Goal: Task Accomplishment & Management: Manage account settings

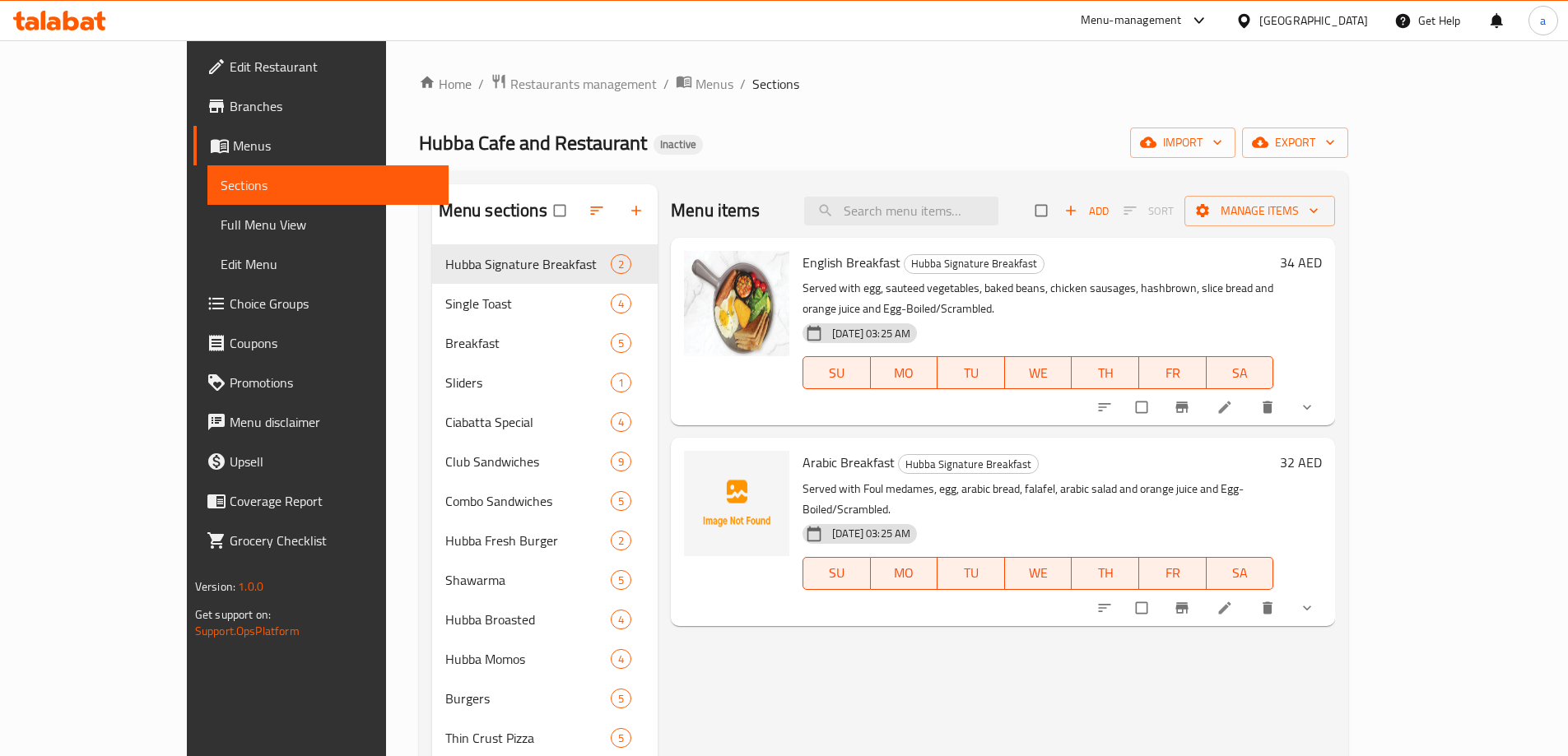
click at [221, 223] on span "Full Menu View" at bounding box center [328, 224] width 215 height 20
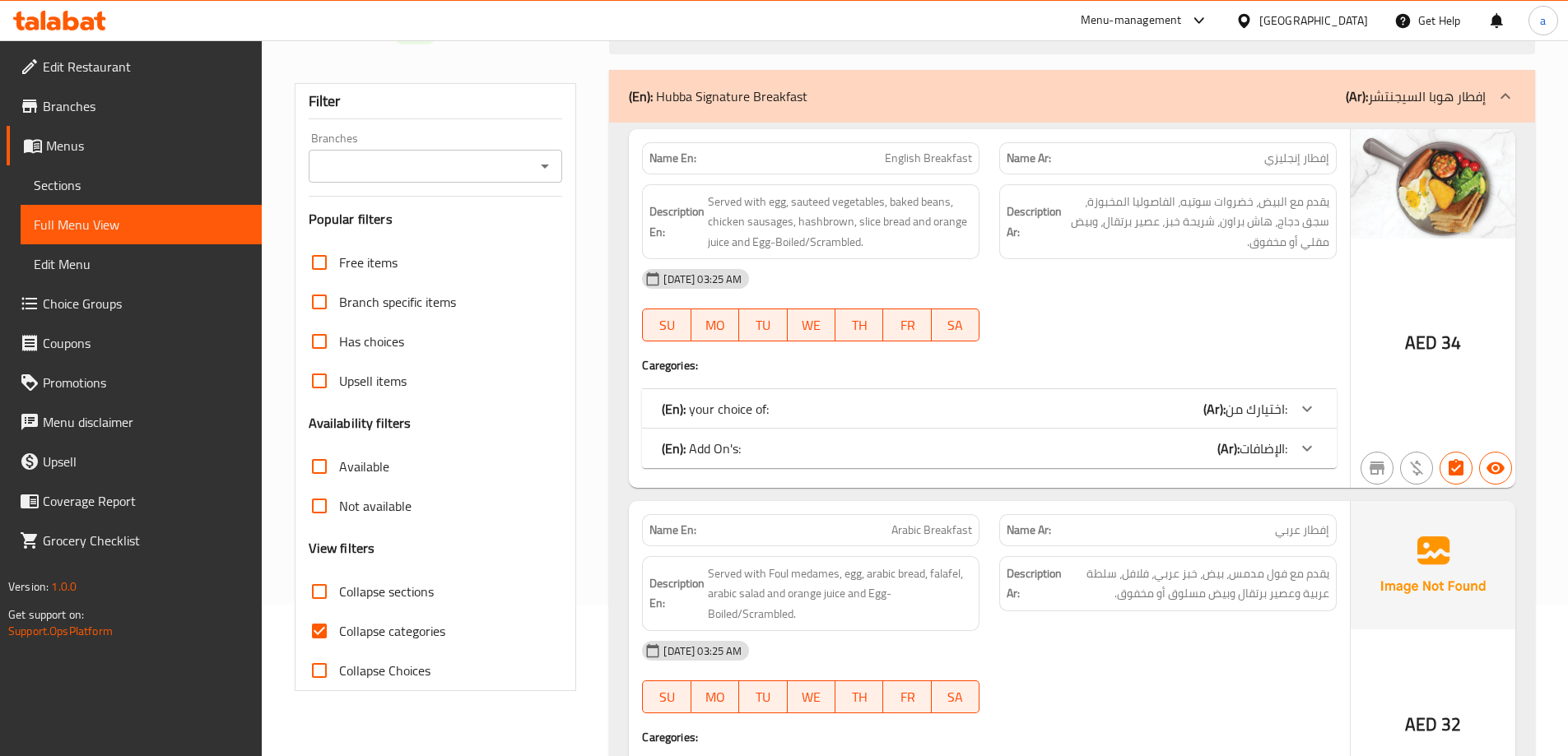
scroll to position [329, 0]
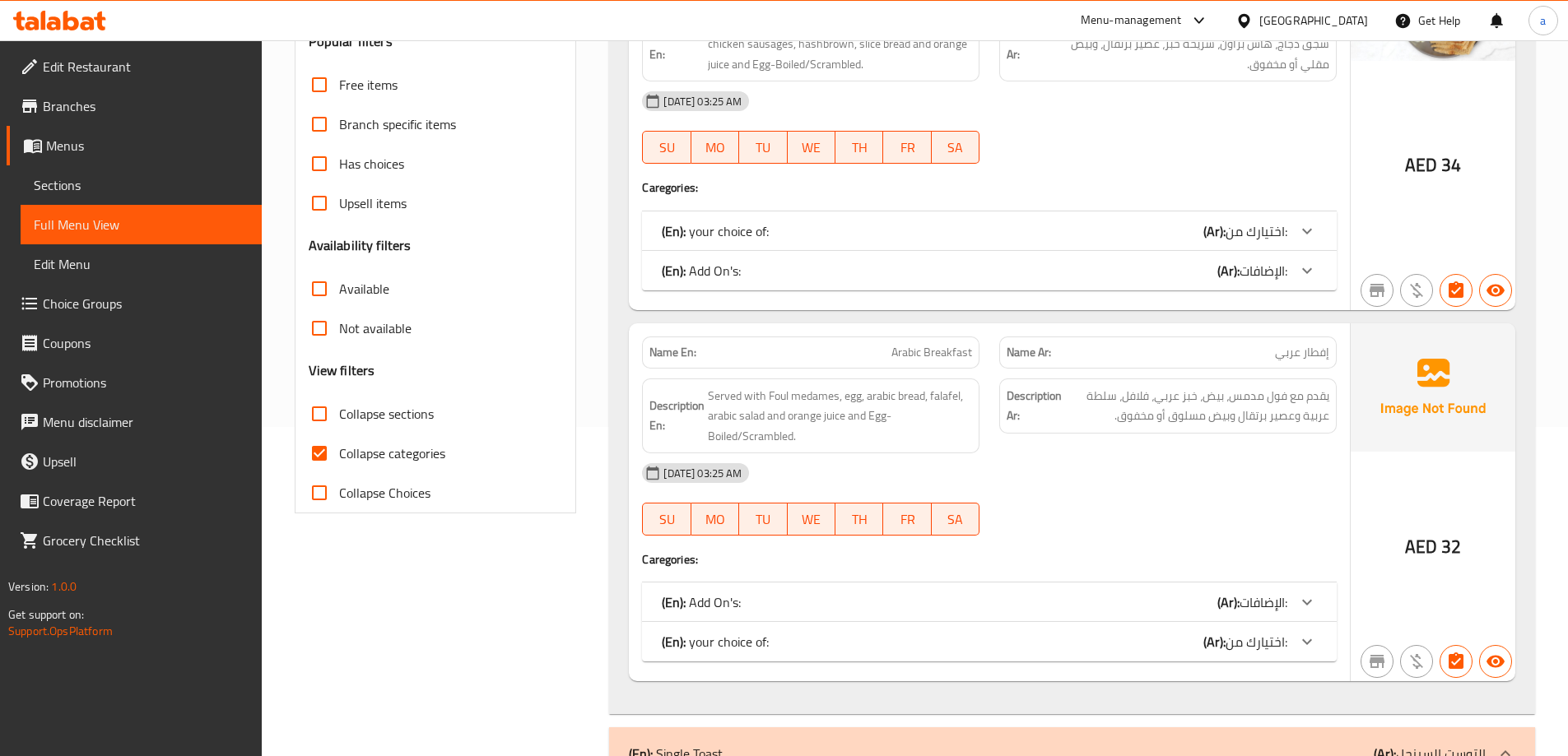
click at [358, 454] on span "Collapse categories" at bounding box center [392, 453] width 106 height 20
click at [339, 454] on input "Collapse categories" at bounding box center [319, 453] width 39 height 39
checkbox input "false"
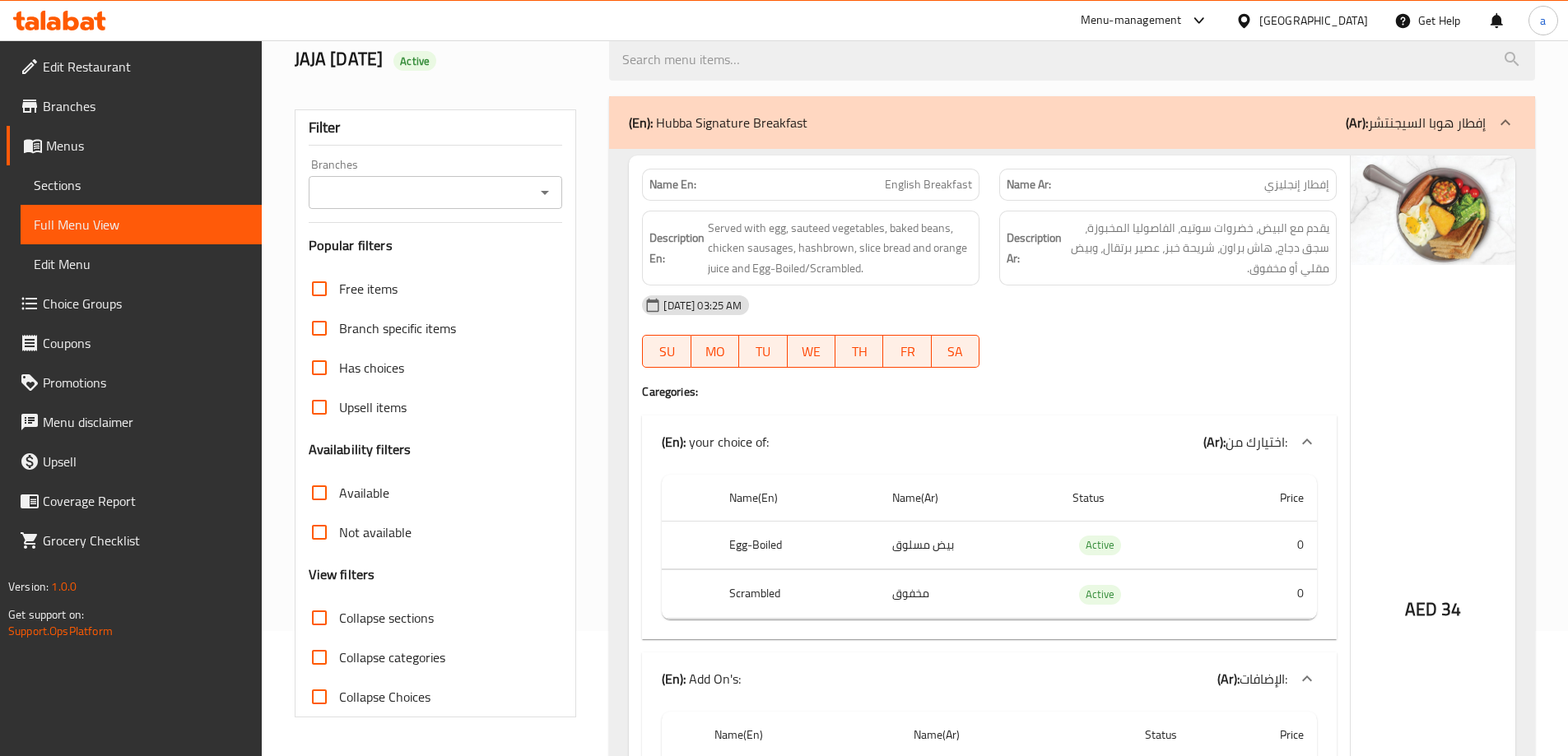
scroll to position [247, 0]
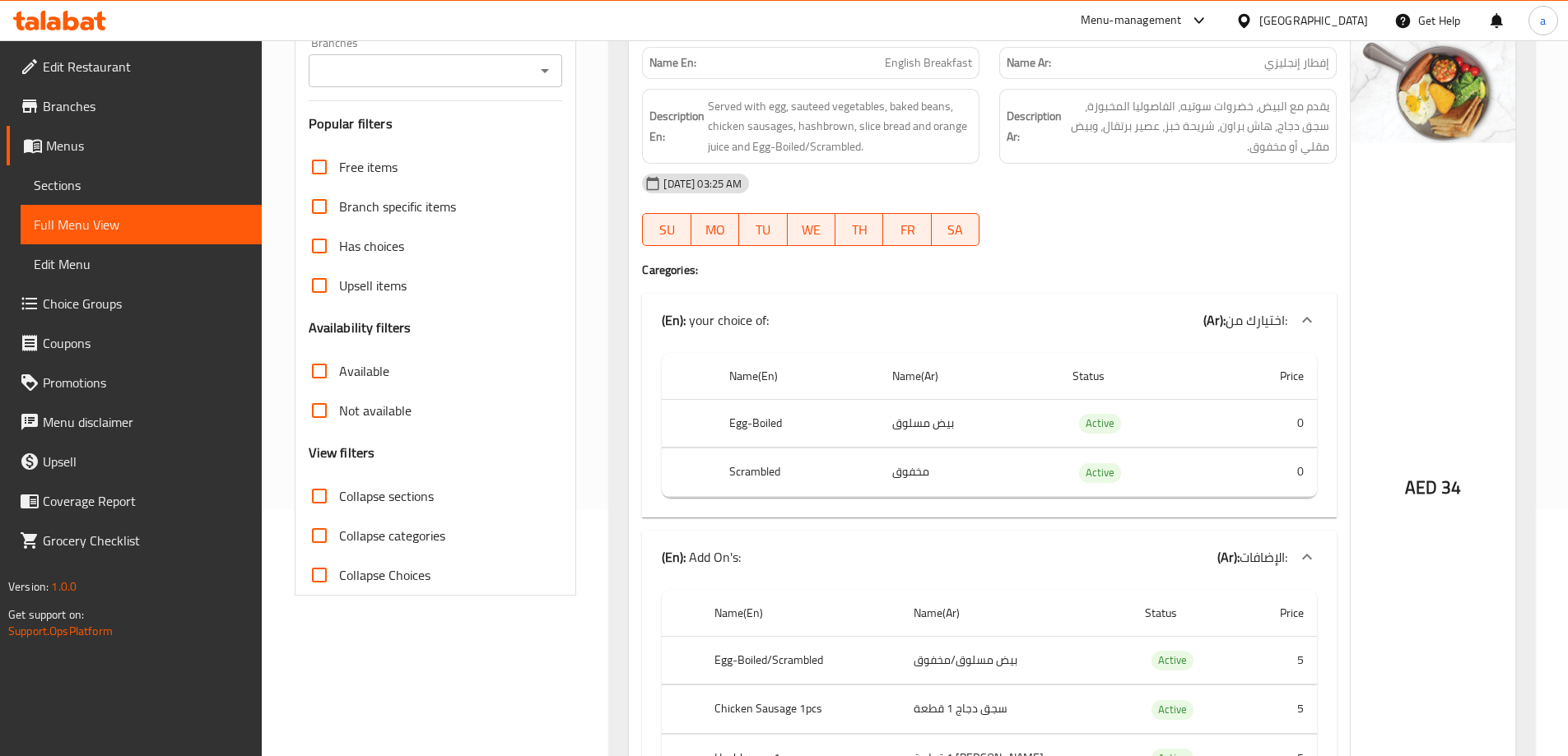
click at [358, 374] on span "Available" at bounding box center [364, 371] width 50 height 20
click at [339, 374] on input "Available" at bounding box center [319, 371] width 39 height 39
checkbox input "true"
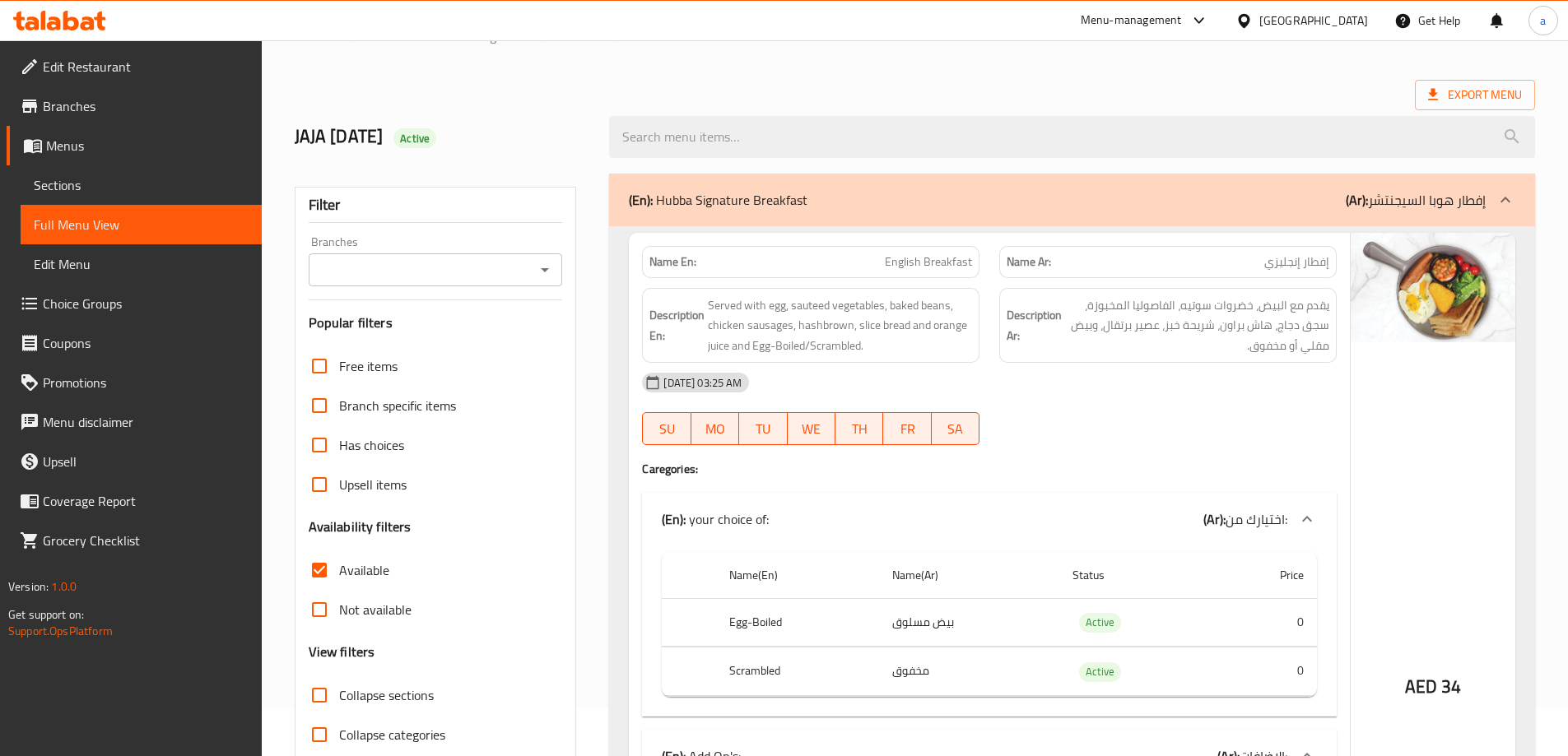
scroll to position [0, 0]
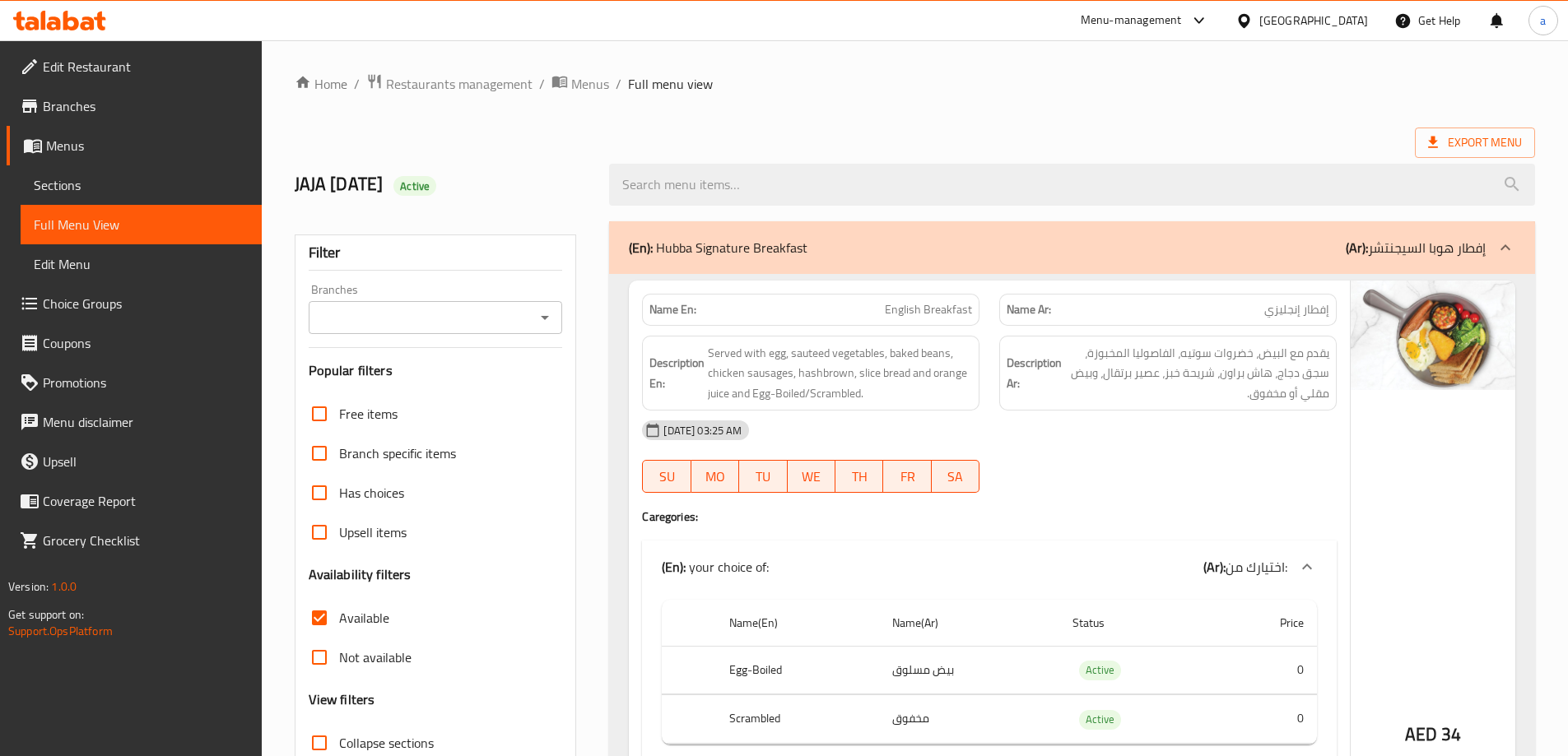
click at [1030, 135] on div "Export Menu" at bounding box center [915, 143] width 1240 height 30
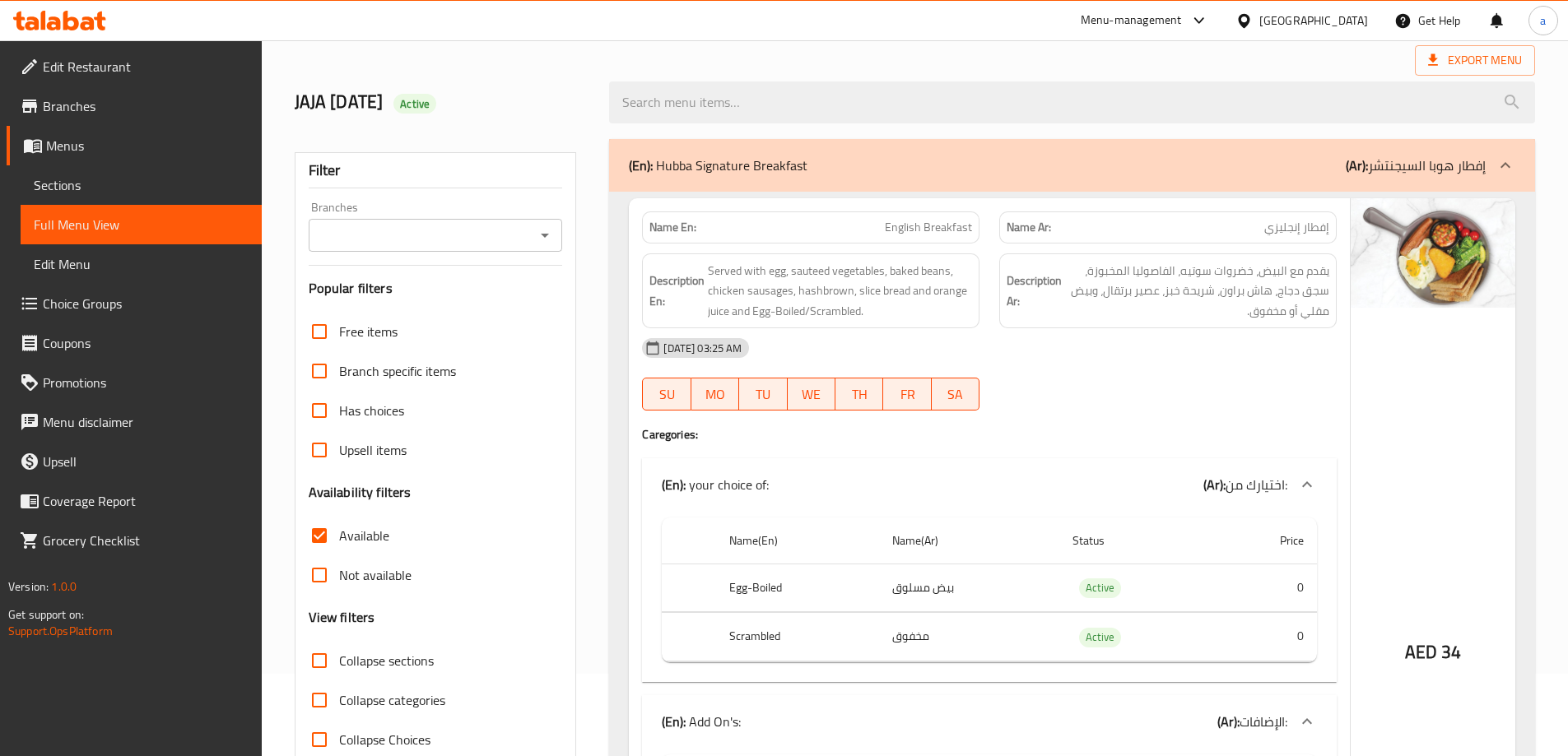
scroll to position [2679, 0]
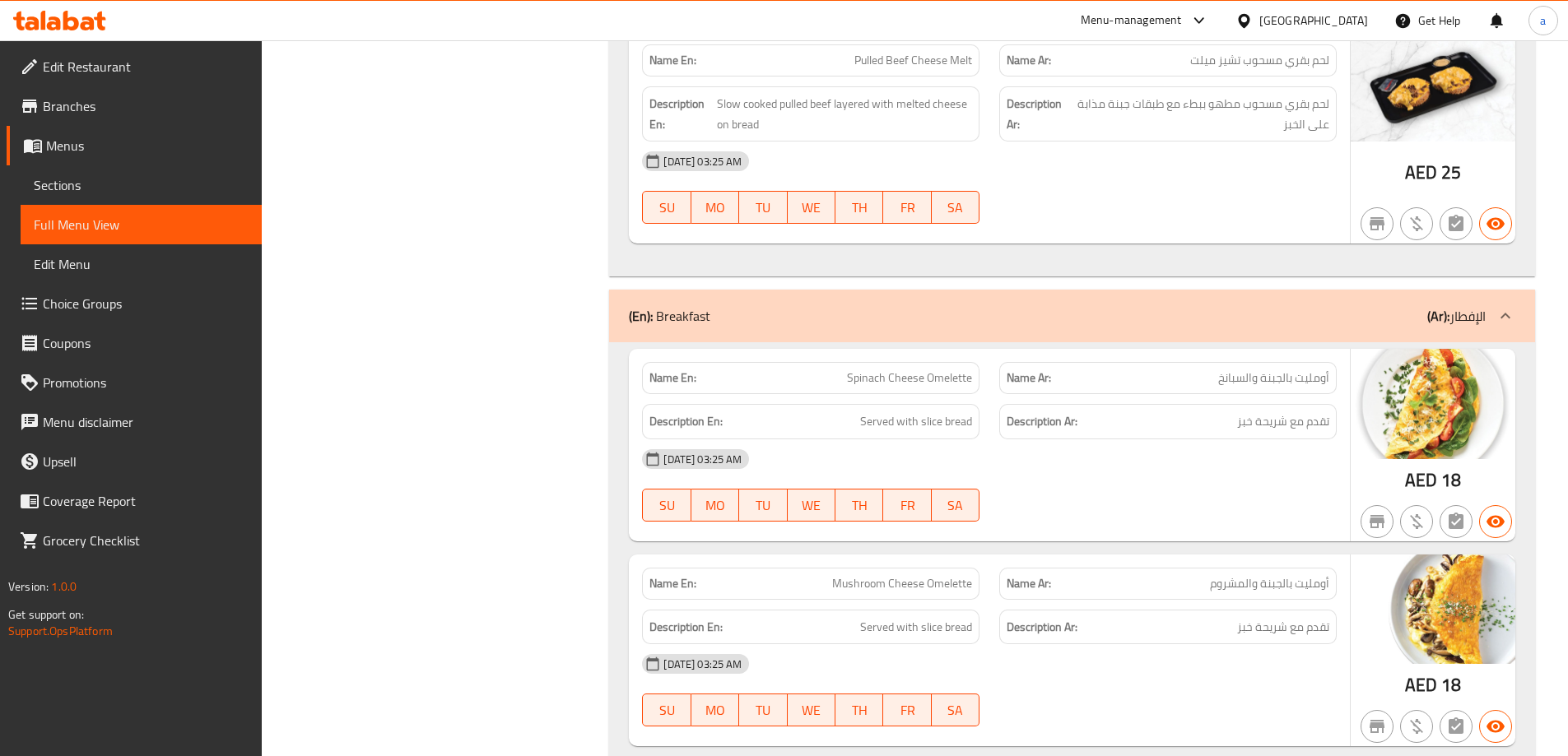
click at [1075, 231] on div at bounding box center [1168, 223] width 358 height 20
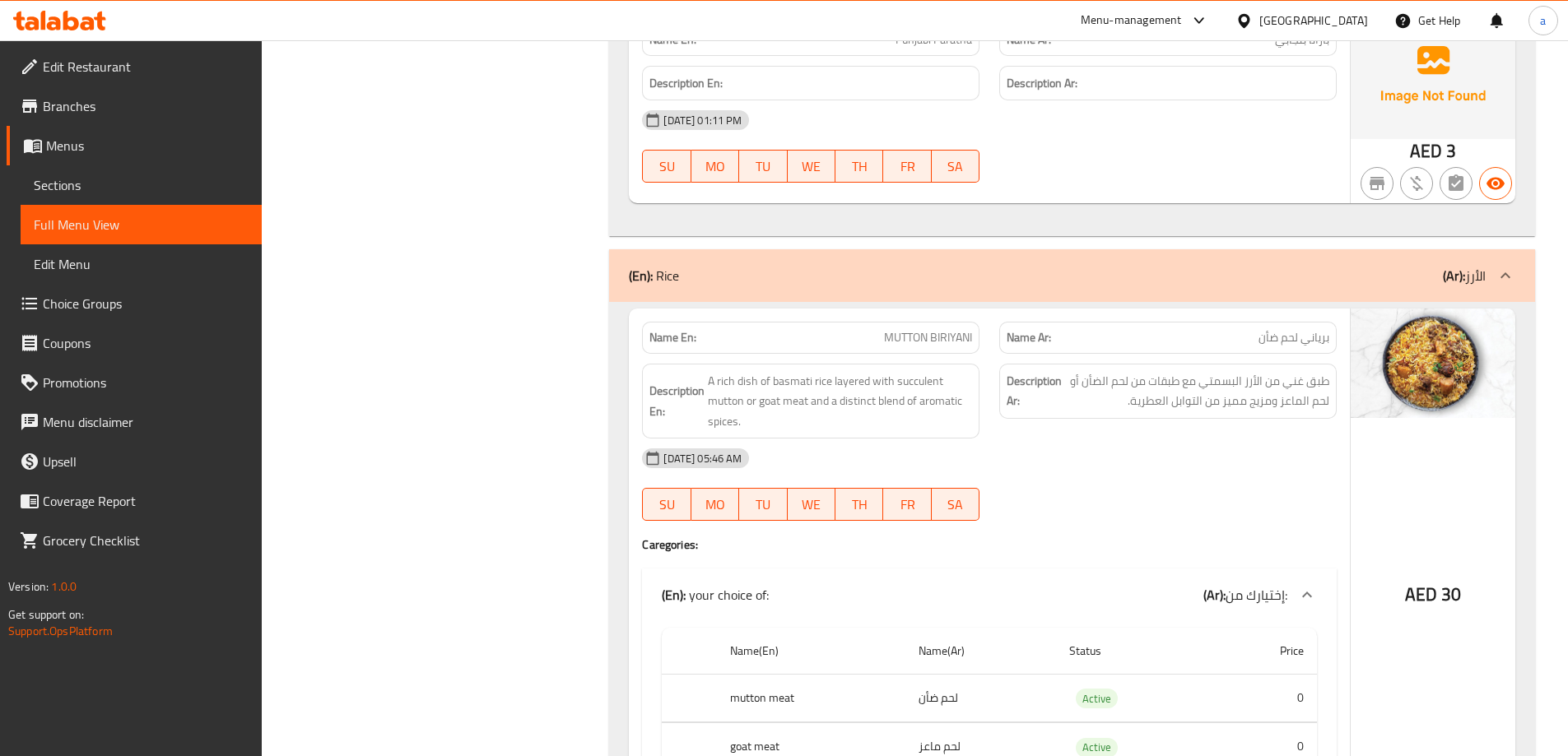
scroll to position [34688, 0]
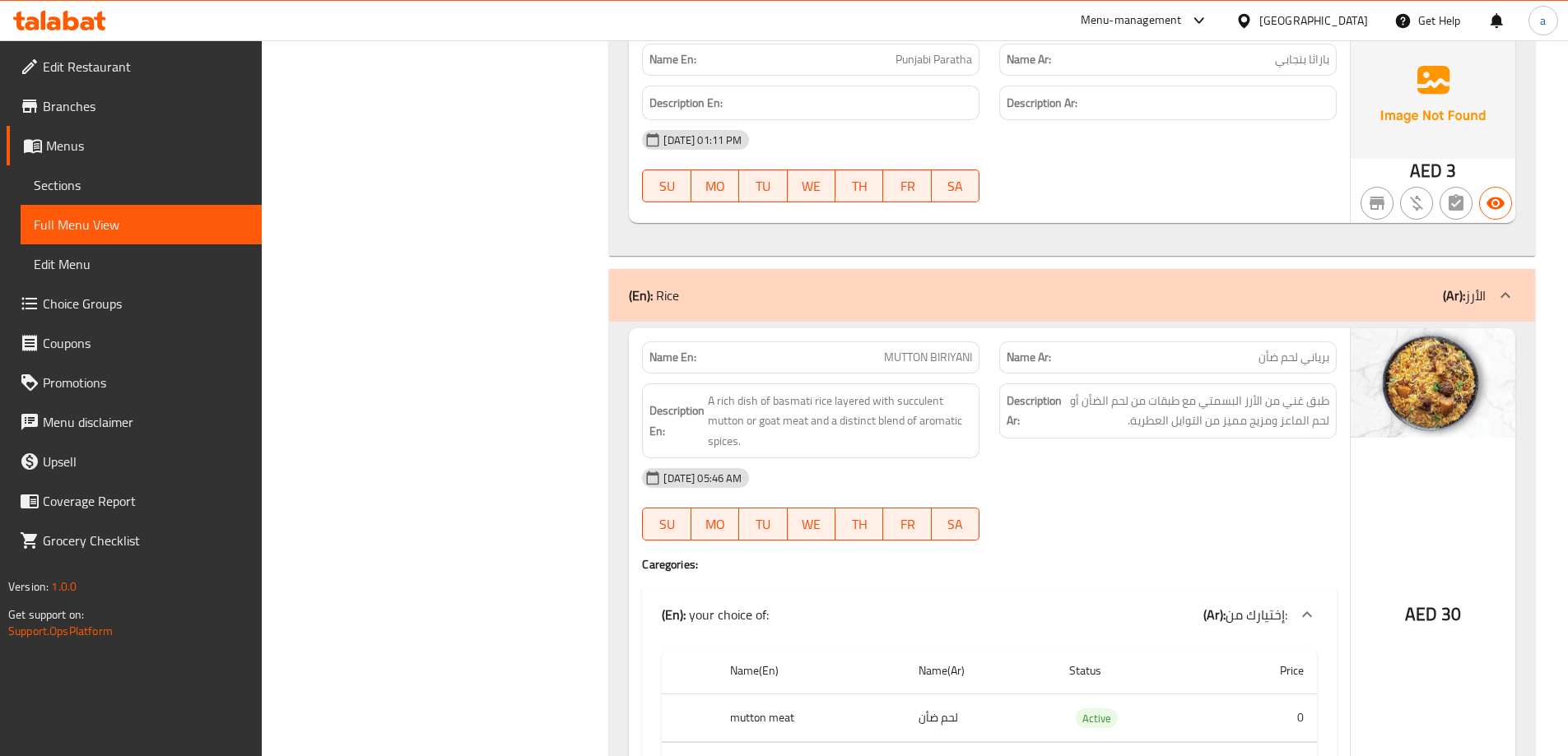
click at [130, 311] on span "Choice Groups" at bounding box center [146, 304] width 206 height 20
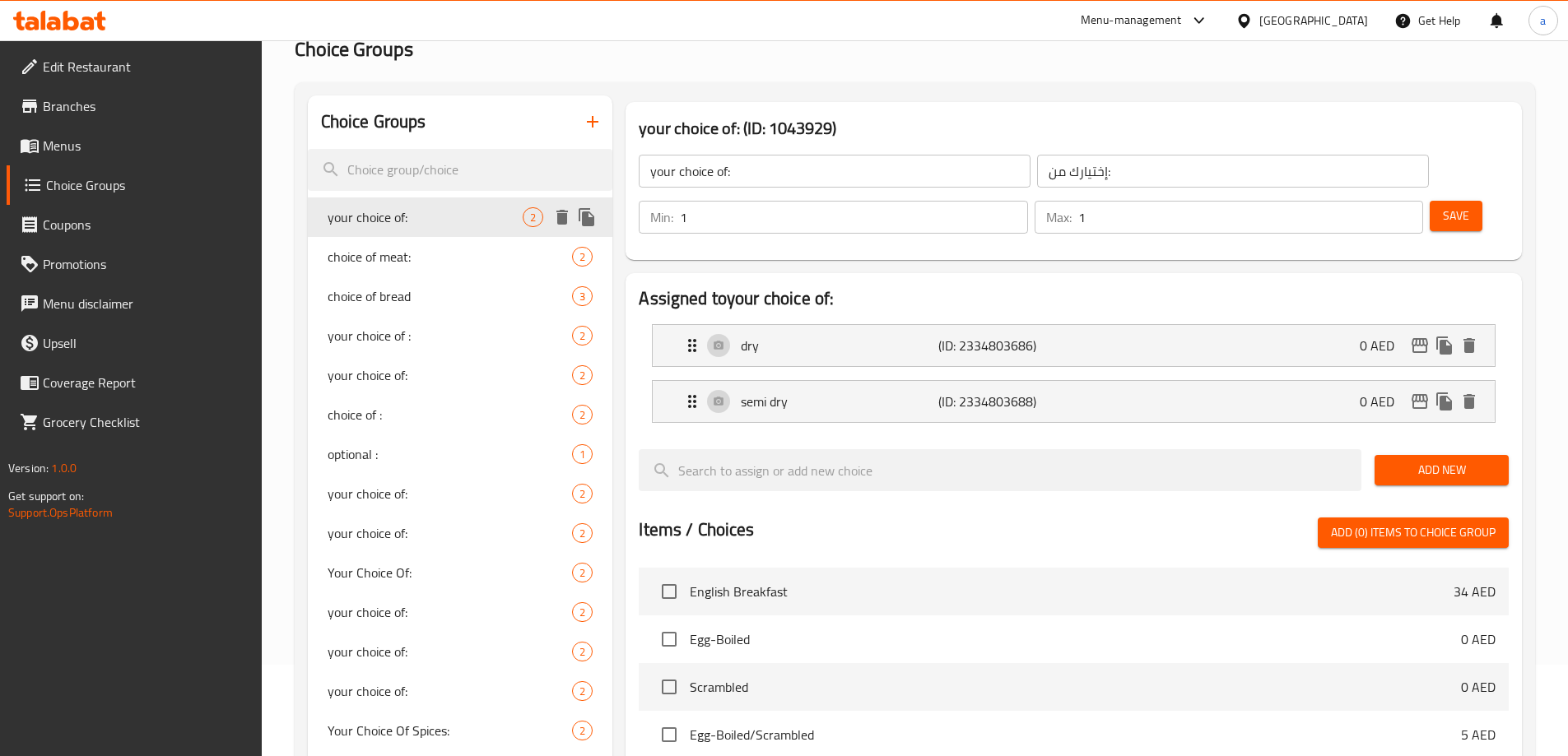
scroll to position [82, 0]
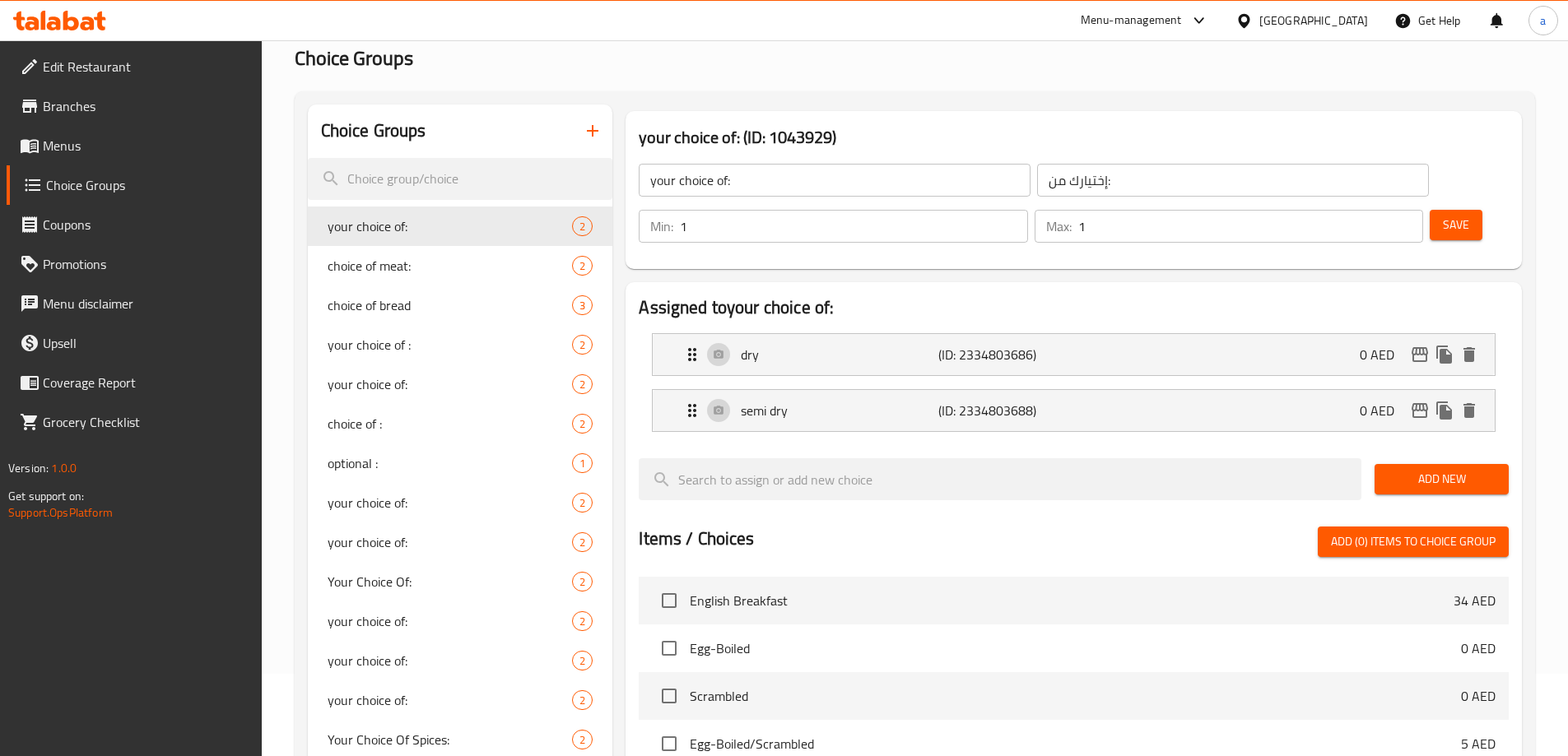
click at [588, 139] on icon "button" at bounding box center [593, 130] width 20 height 20
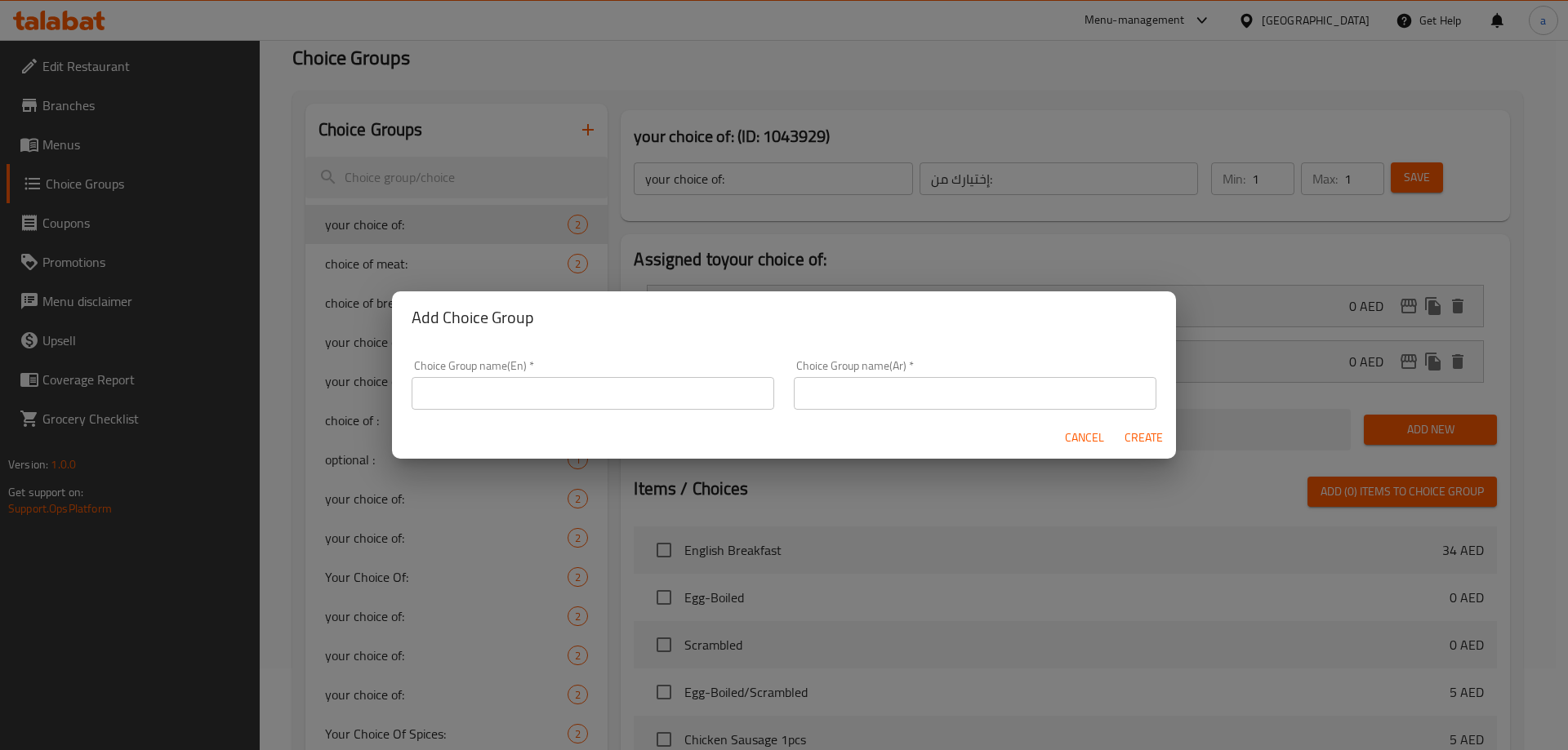
click at [610, 391] on input "text" at bounding box center [592, 393] width 363 height 33
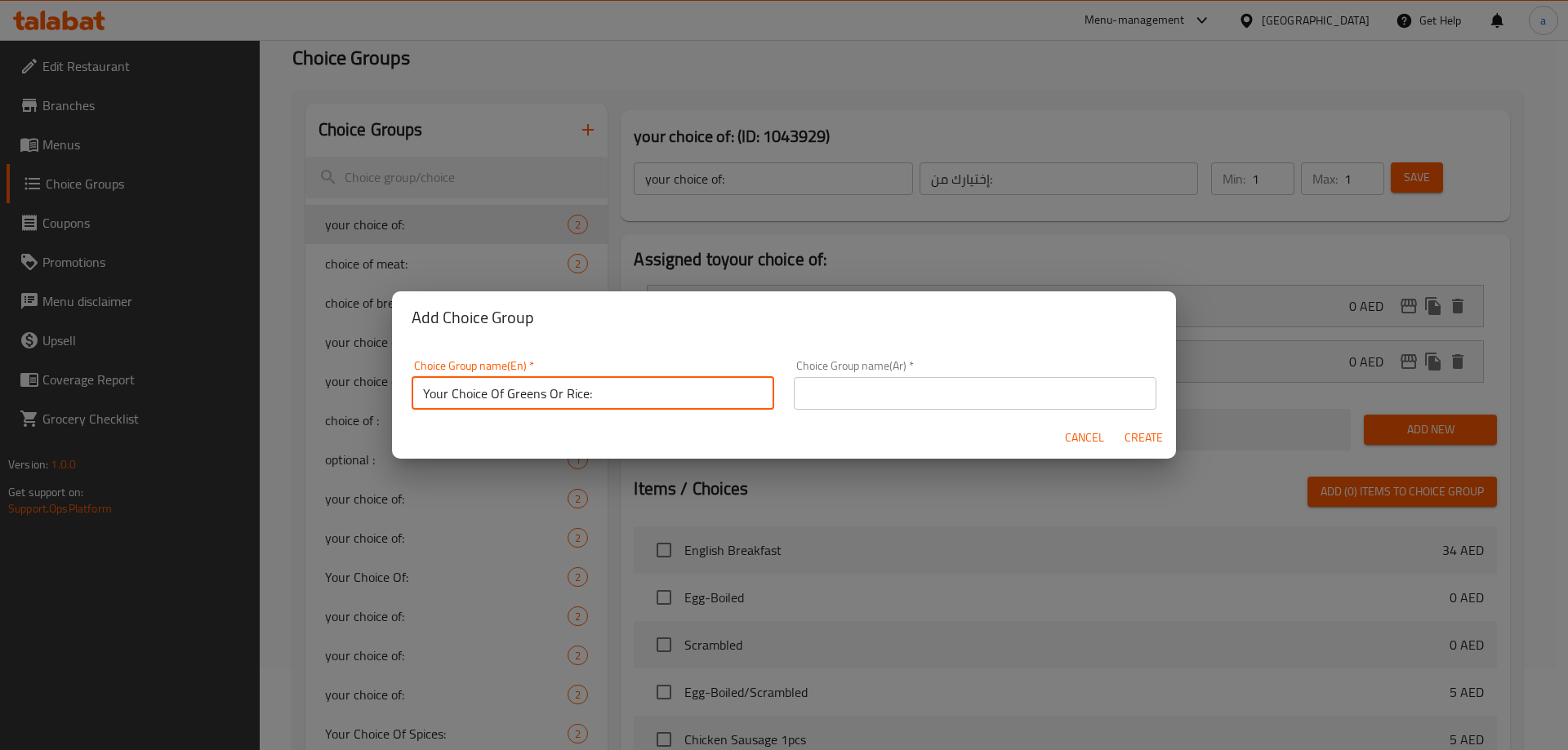
type input "Your Choice Of Greens Or Rice:"
click at [851, 406] on input "text" at bounding box center [975, 393] width 363 height 33
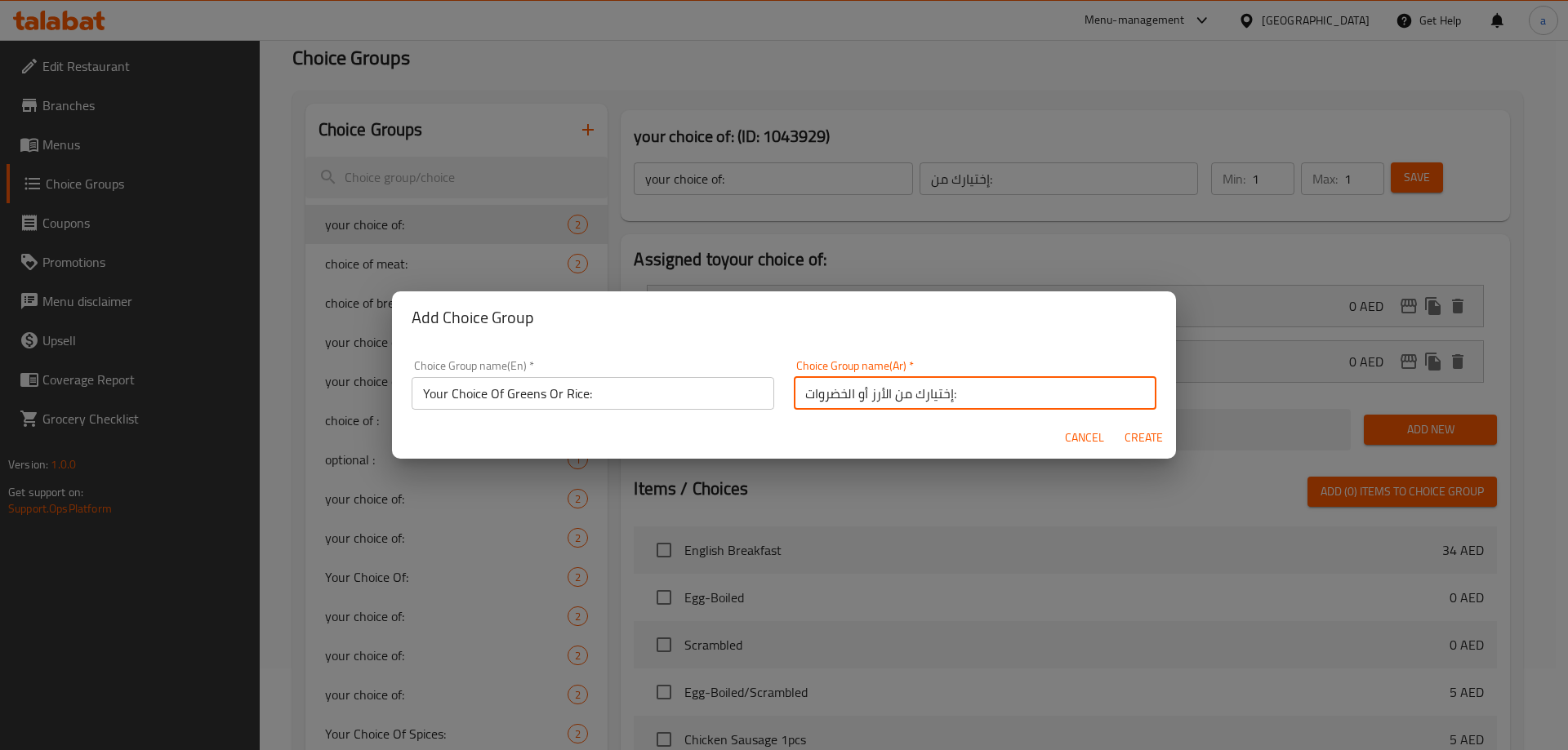
type input "إختيارك من الأرز أو الخضروات:"
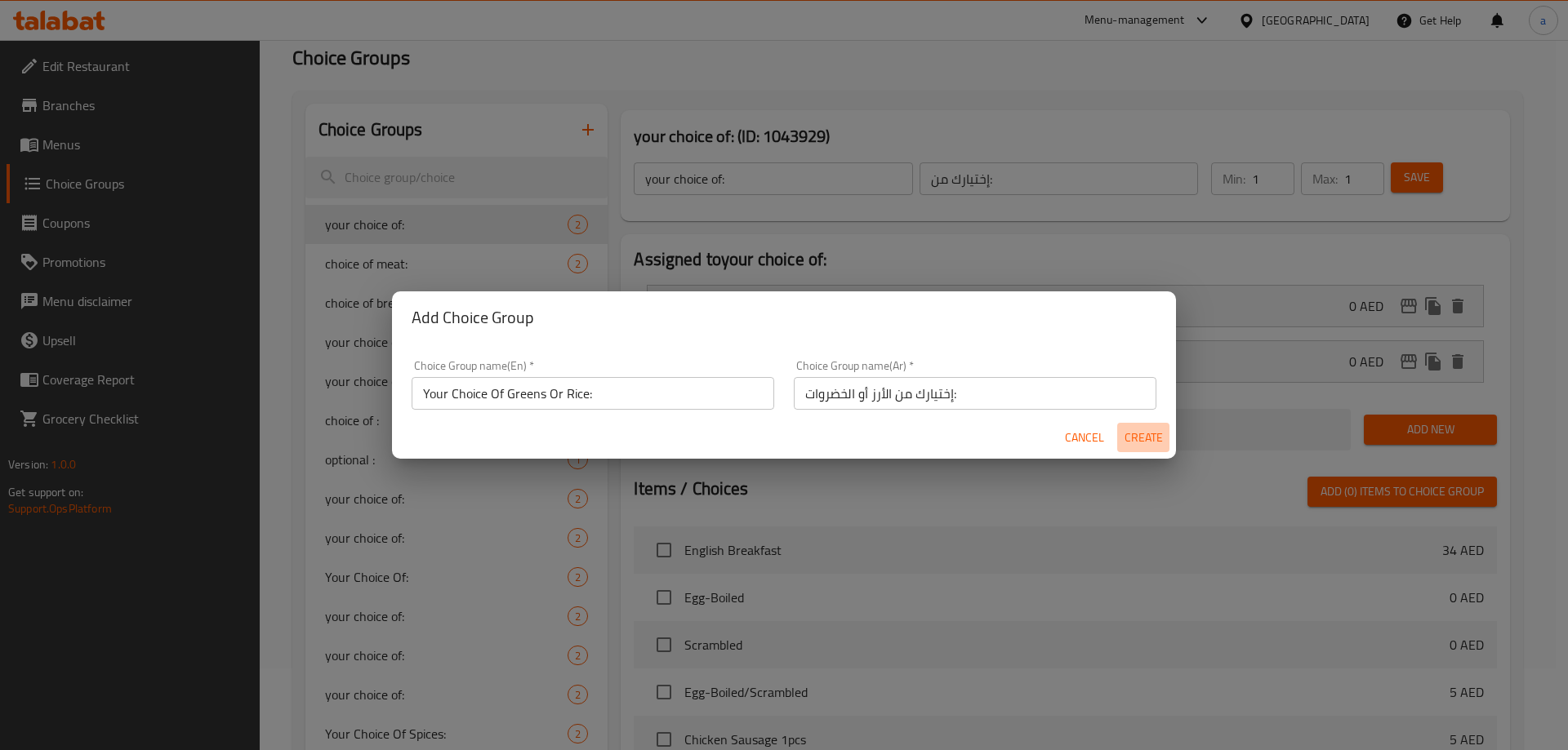
click at [1138, 442] on span "Create" at bounding box center [1143, 437] width 39 height 20
type input "Your Choice Of Greens Or Rice:"
type input "إختيارك من الأرز أو الخضروات:"
type input "0"
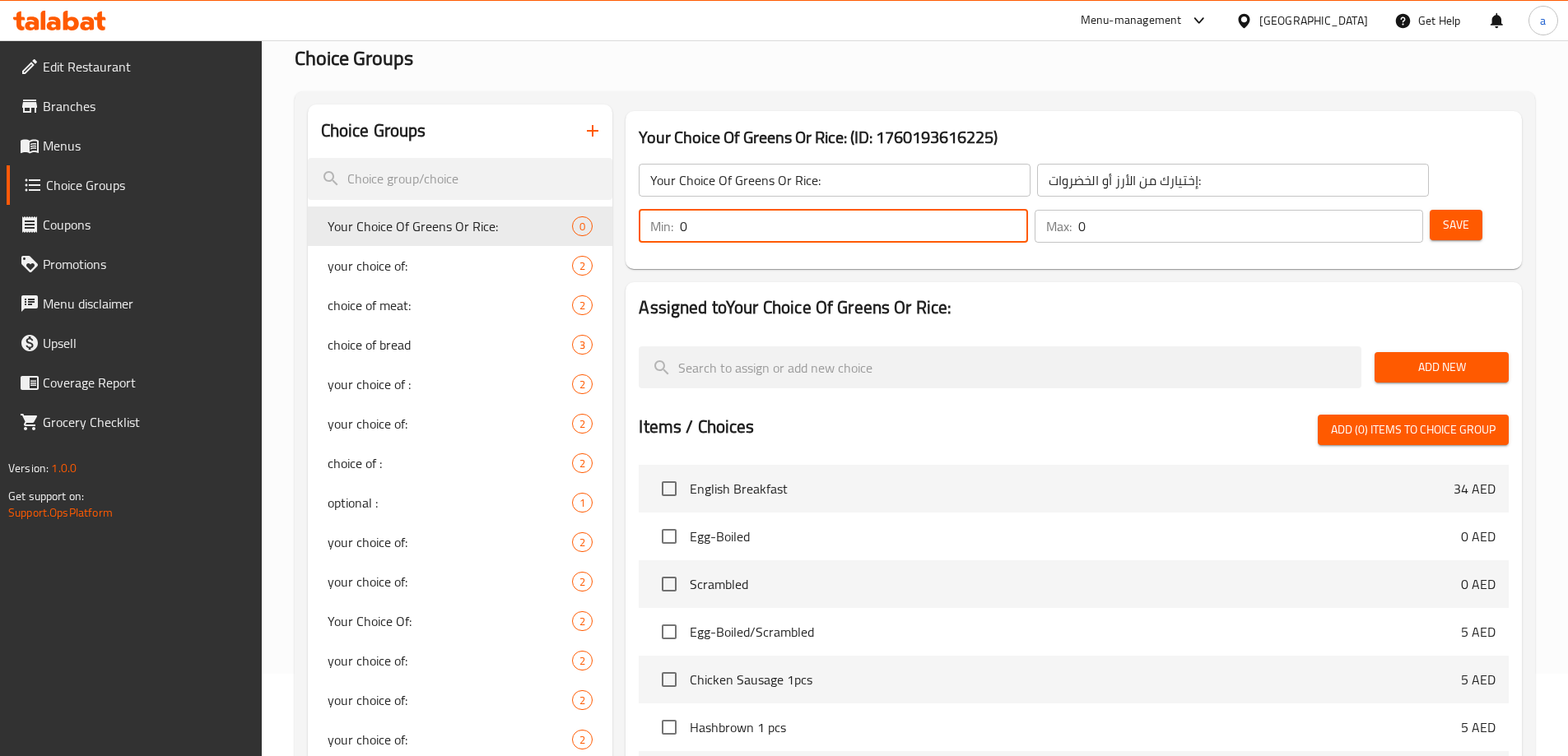
drag, startPoint x: 1269, startPoint y: 196, endPoint x: 1252, endPoint y: 199, distance: 17.3
click at [1031, 206] on div "Min: 0 ​" at bounding box center [833, 226] width 395 height 39
type input "1"
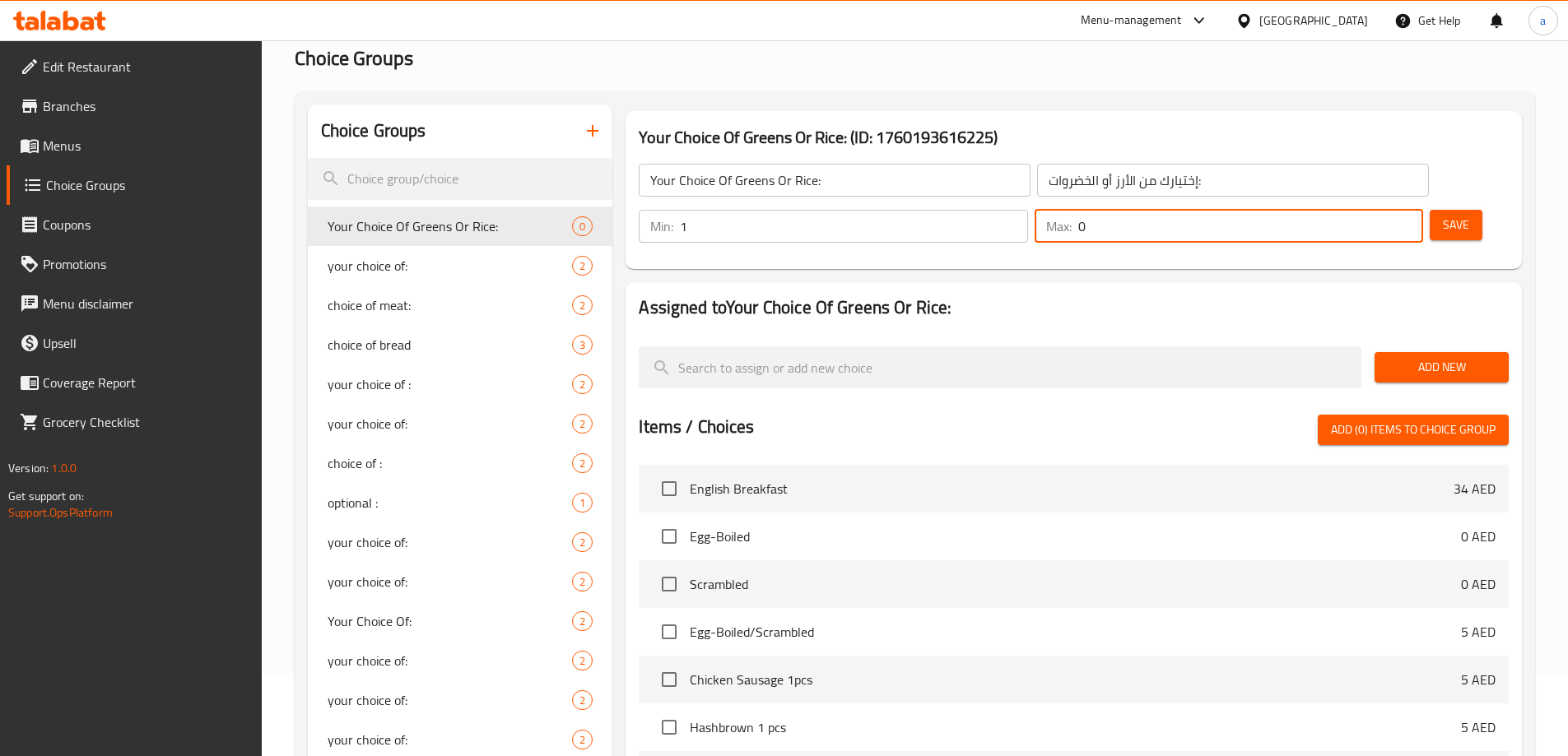
drag, startPoint x: 1368, startPoint y: 182, endPoint x: 1345, endPoint y: 185, distance: 23.2
click at [1345, 210] on div "Max: 0 ​" at bounding box center [1228, 226] width 389 height 33
type input "1"
click at [1443, 214] on span "Save" at bounding box center [1455, 224] width 26 height 21
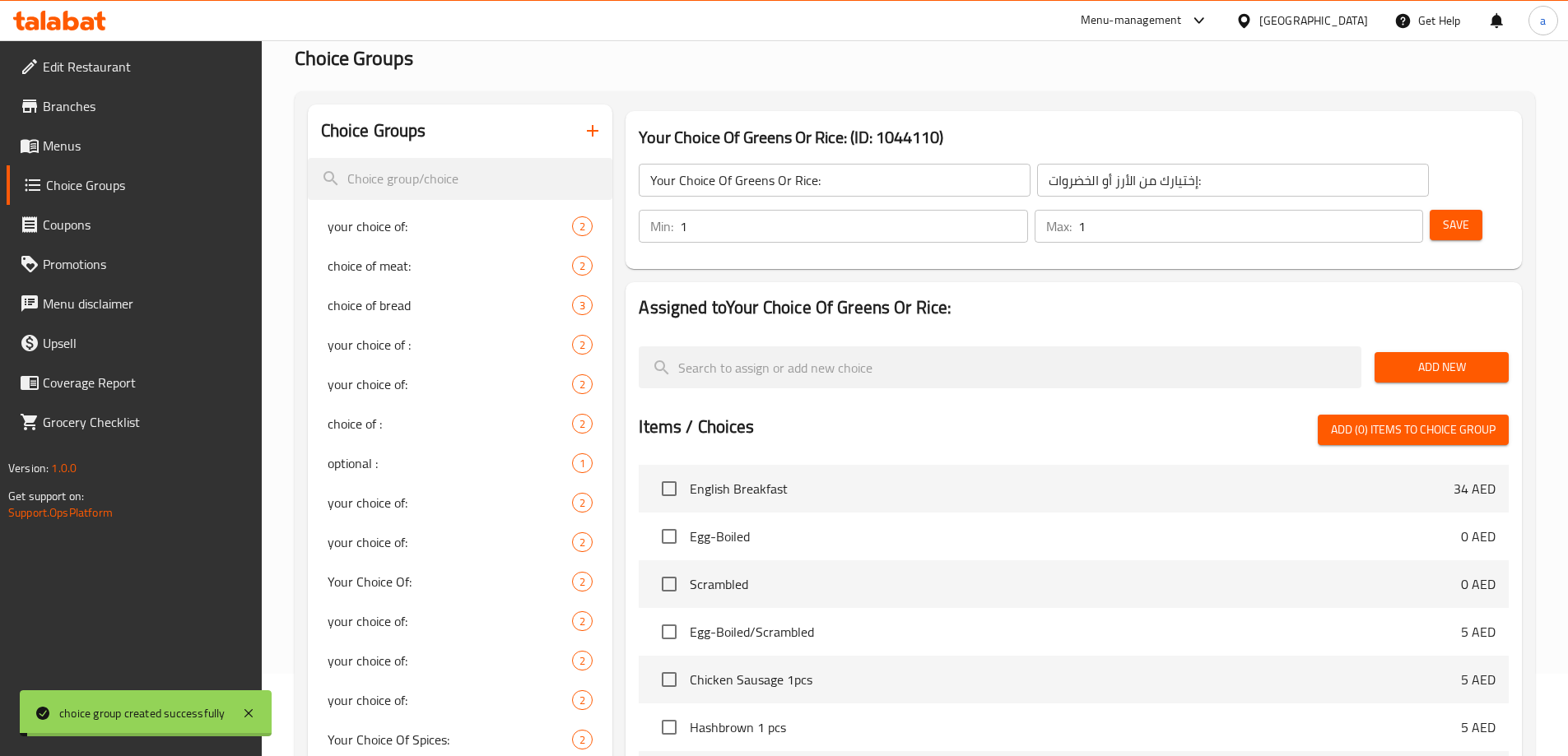
click at [1439, 357] on span "Add New" at bounding box center [1441, 367] width 108 height 21
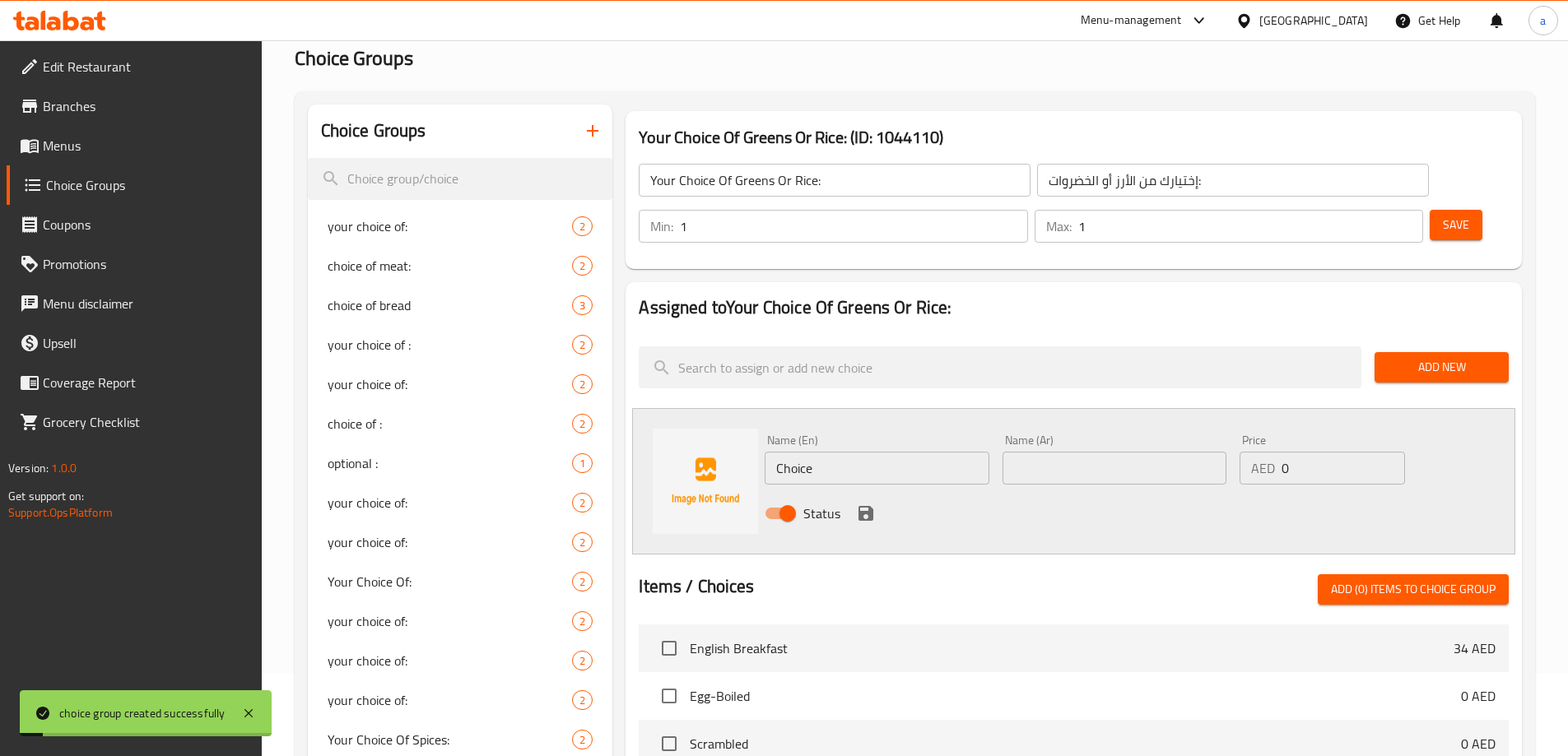
click at [848, 451] on input "Choice" at bounding box center [876, 467] width 223 height 33
type input "ل"
type input "Greens"
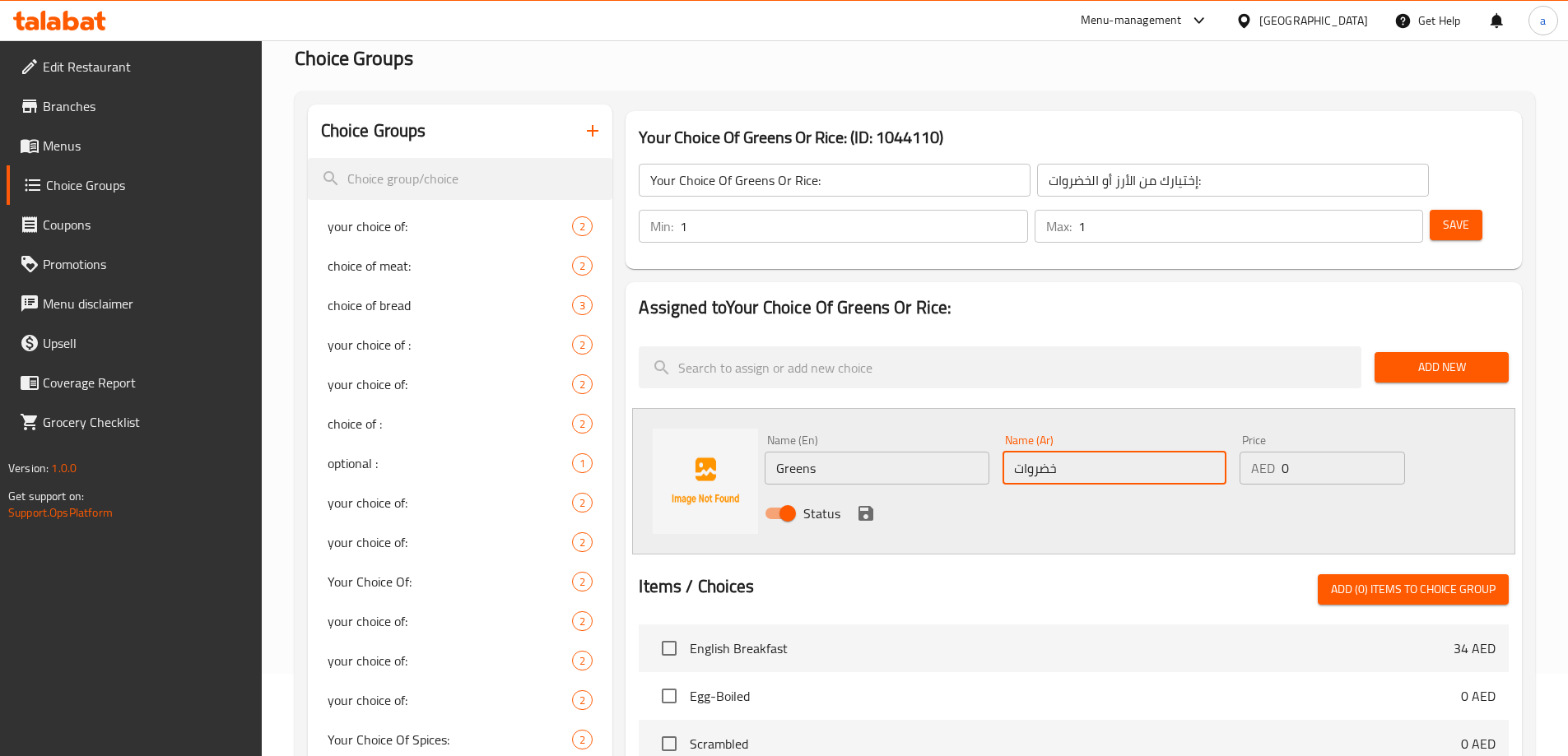
type input "خضروات"
click at [856, 503] on icon "save" at bounding box center [865, 513] width 20 height 20
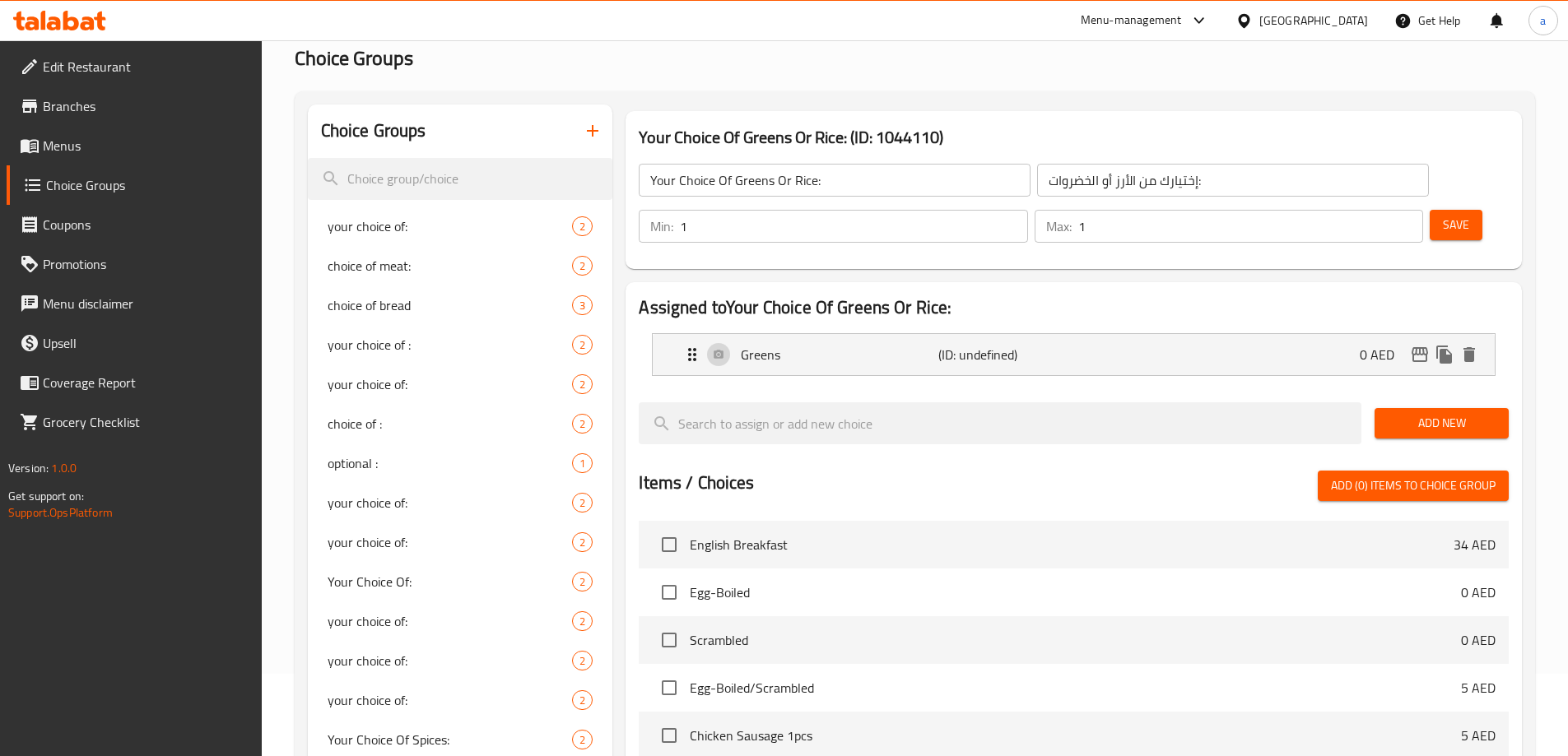
click at [1421, 413] on span "Add New" at bounding box center [1441, 423] width 108 height 21
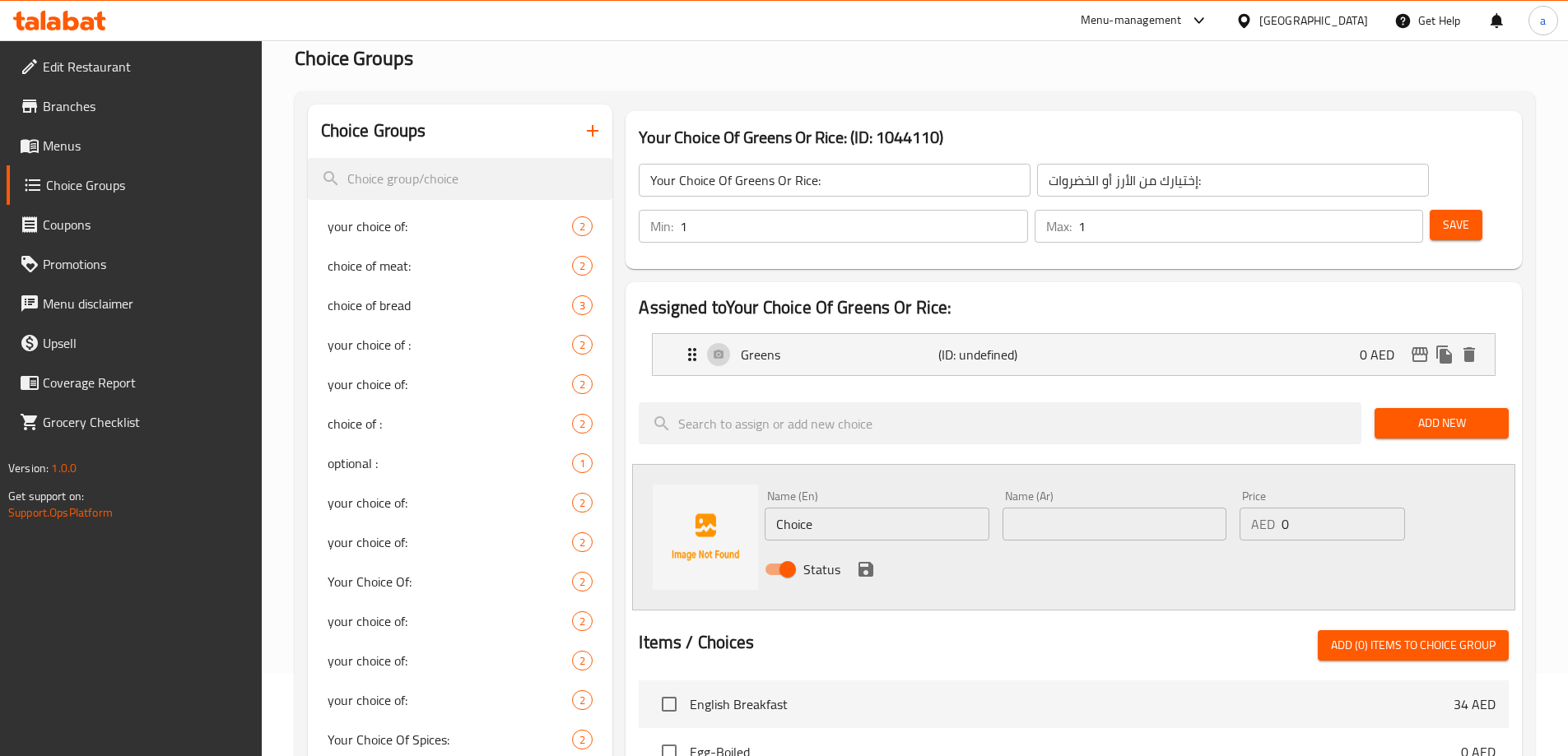
click at [840, 508] on input "Choice" at bounding box center [876, 524] width 223 height 33
type input "Rice"
type input "أرز"
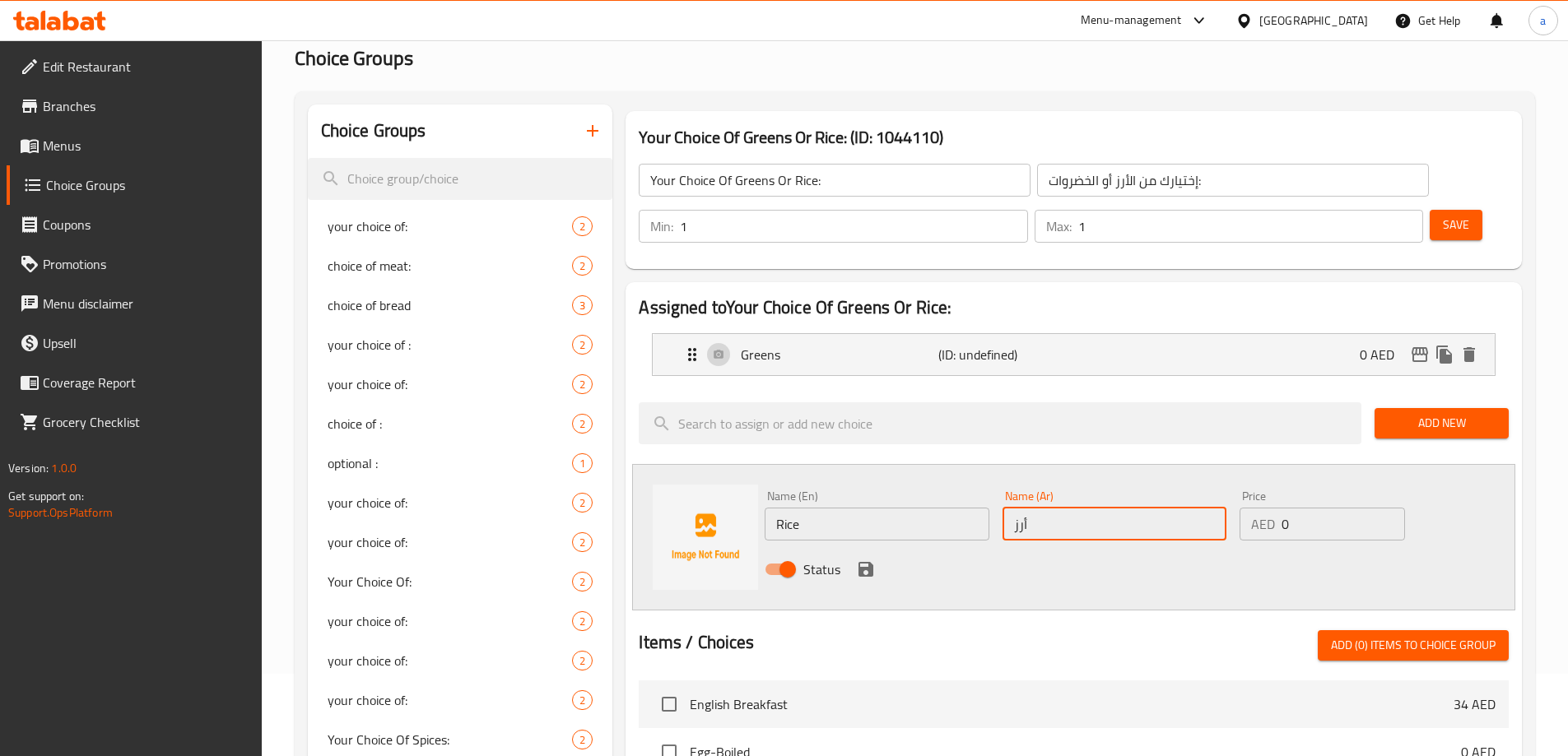
click at [851, 547] on div "Status" at bounding box center [1114, 569] width 712 height 45
click at [856, 559] on icon "save" at bounding box center [865, 569] width 20 height 20
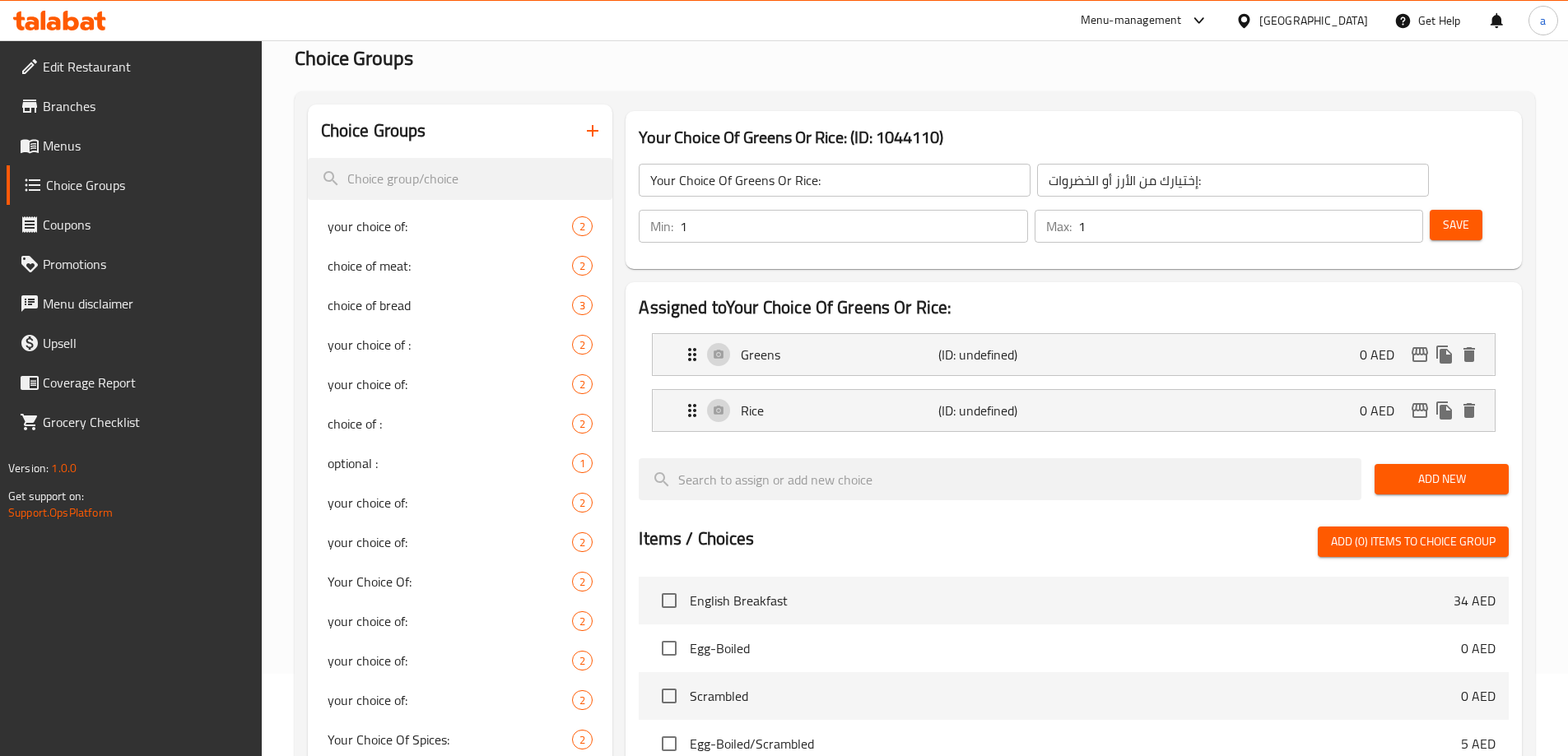
click at [1429, 210] on button "Save" at bounding box center [1455, 225] width 53 height 30
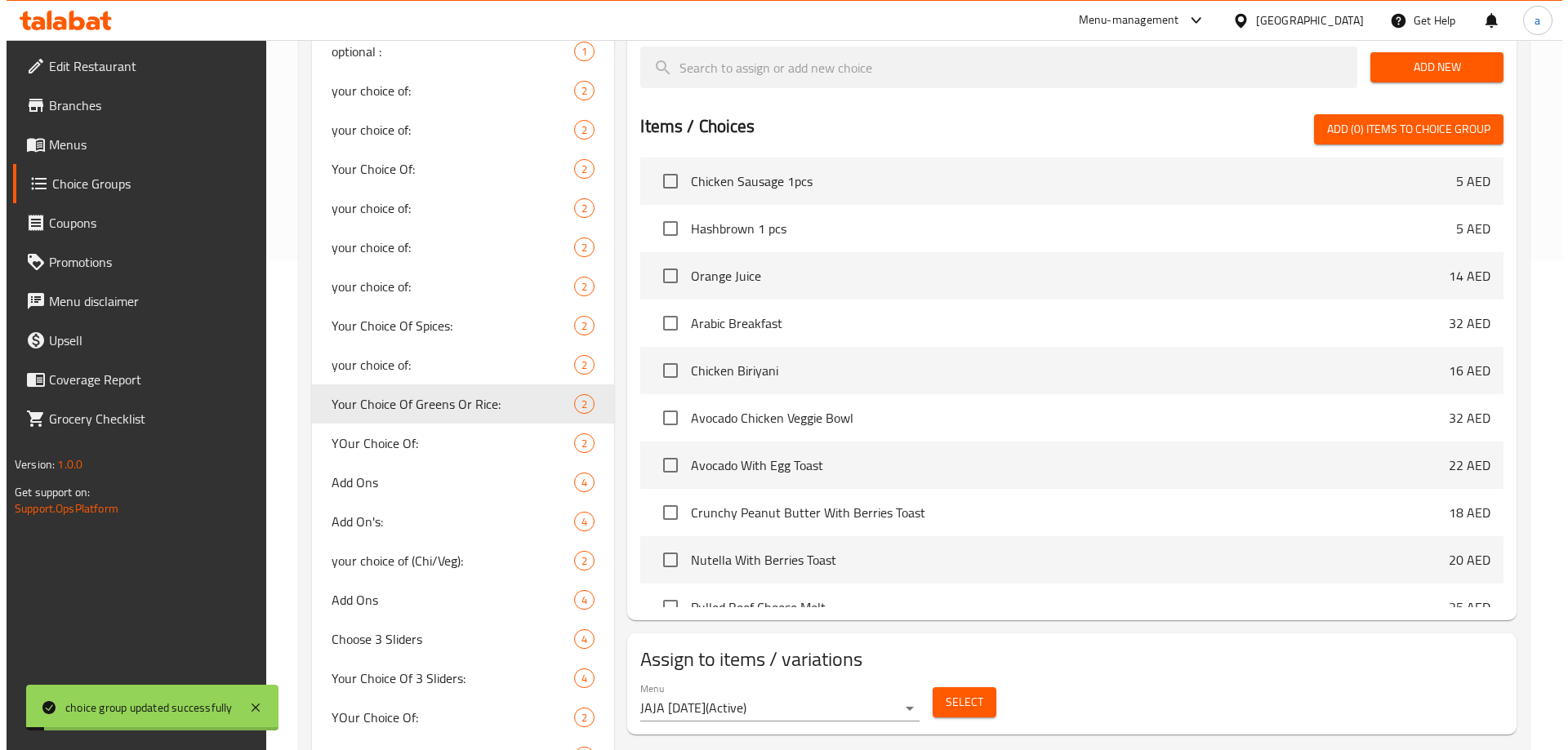
scroll to position [408, 0]
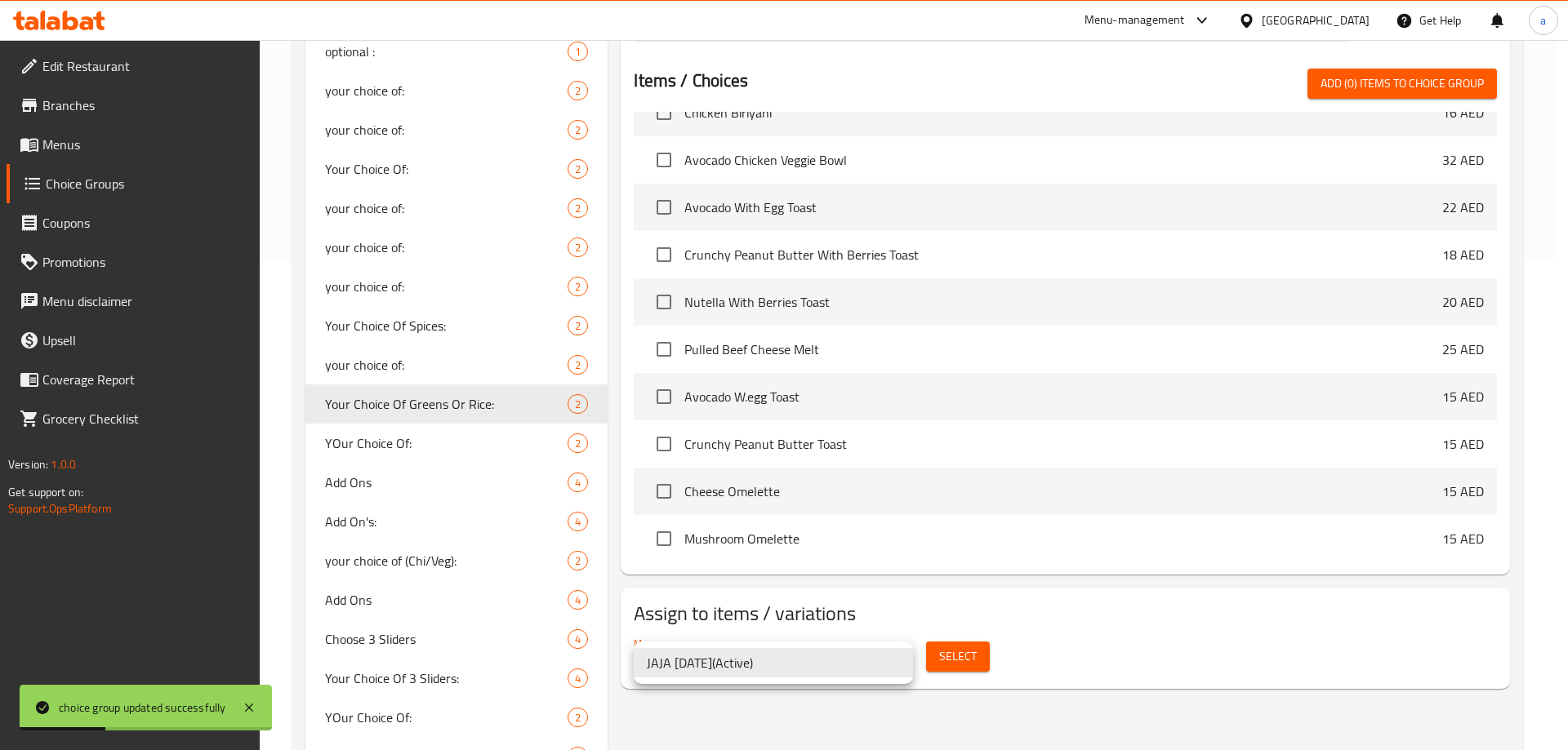
click at [937, 654] on div at bounding box center [784, 375] width 1568 height 750
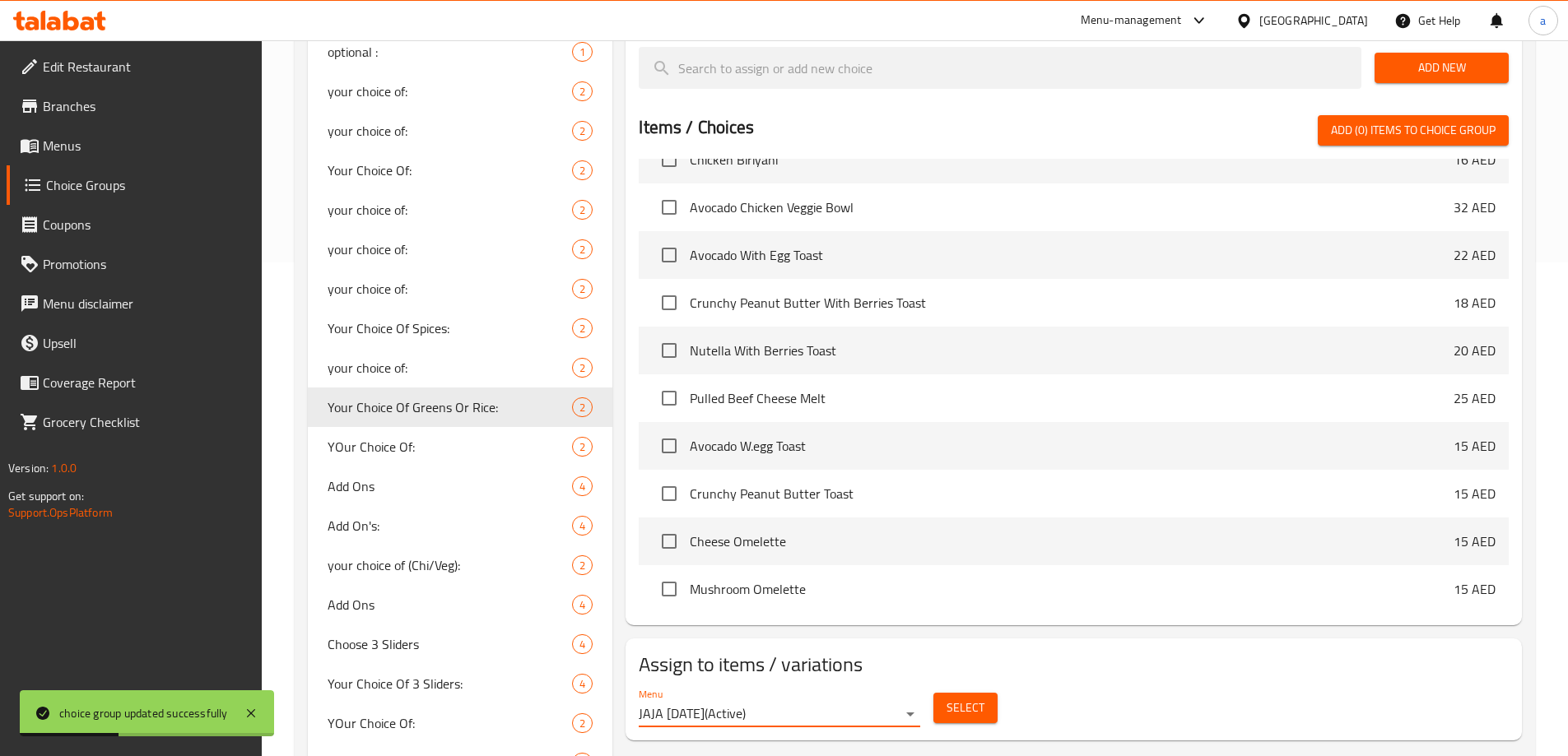
click at [957, 698] on span "Select" at bounding box center [965, 708] width 38 height 21
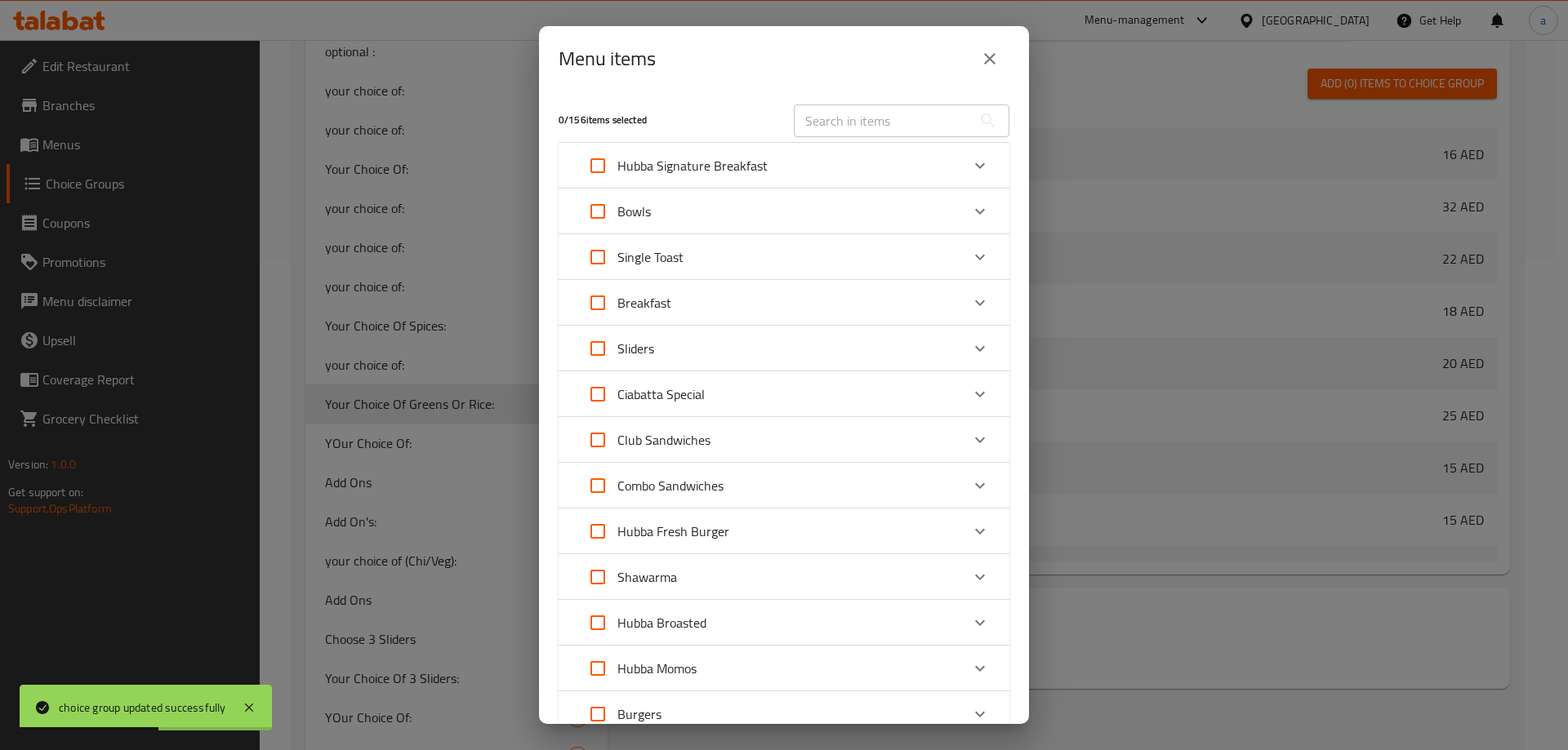
click at [905, 206] on div "Bowls" at bounding box center [769, 211] width 382 height 39
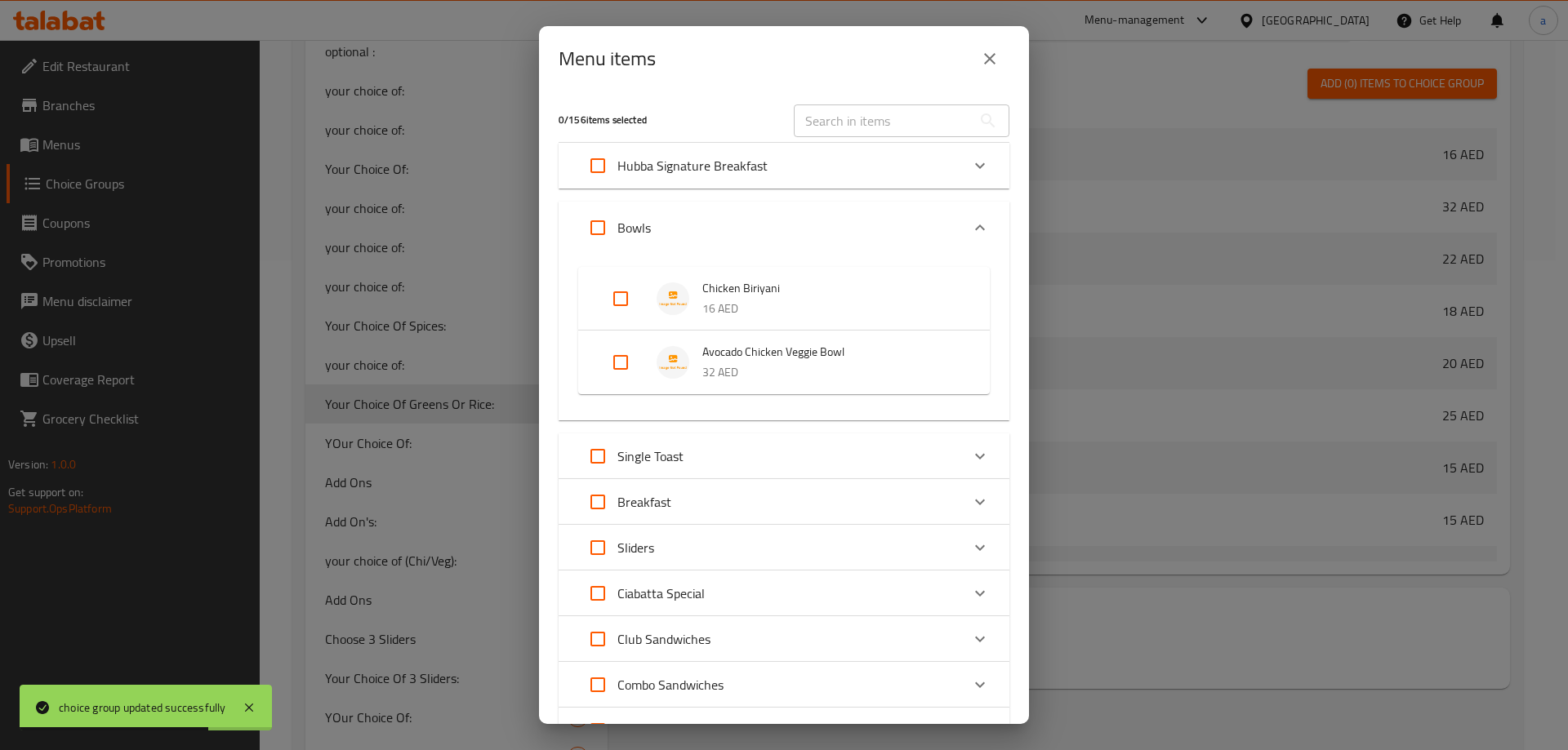
click at [612, 356] on input "Expand" at bounding box center [621, 363] width 39 height 39
checkbox input "true"
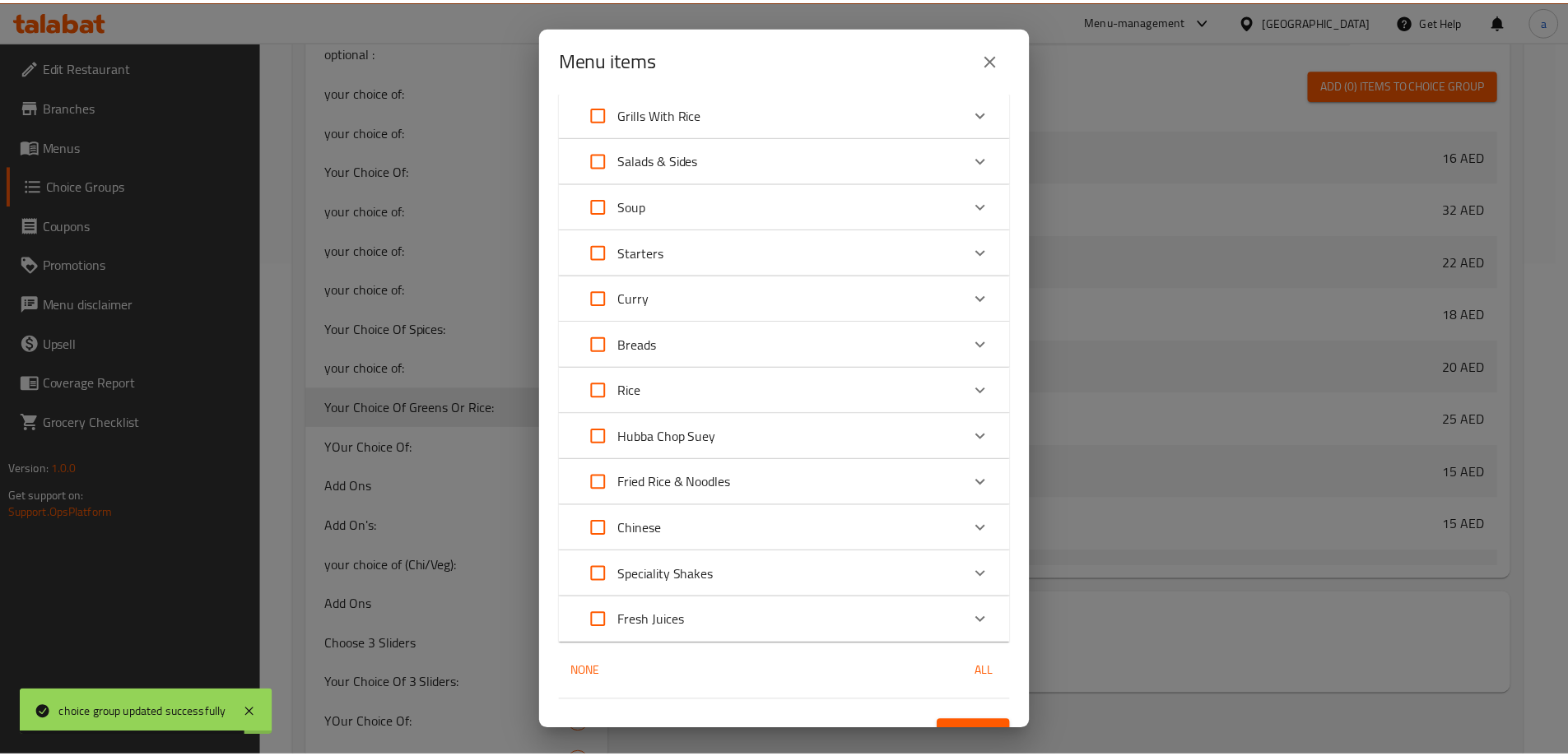
scroll to position [987, 0]
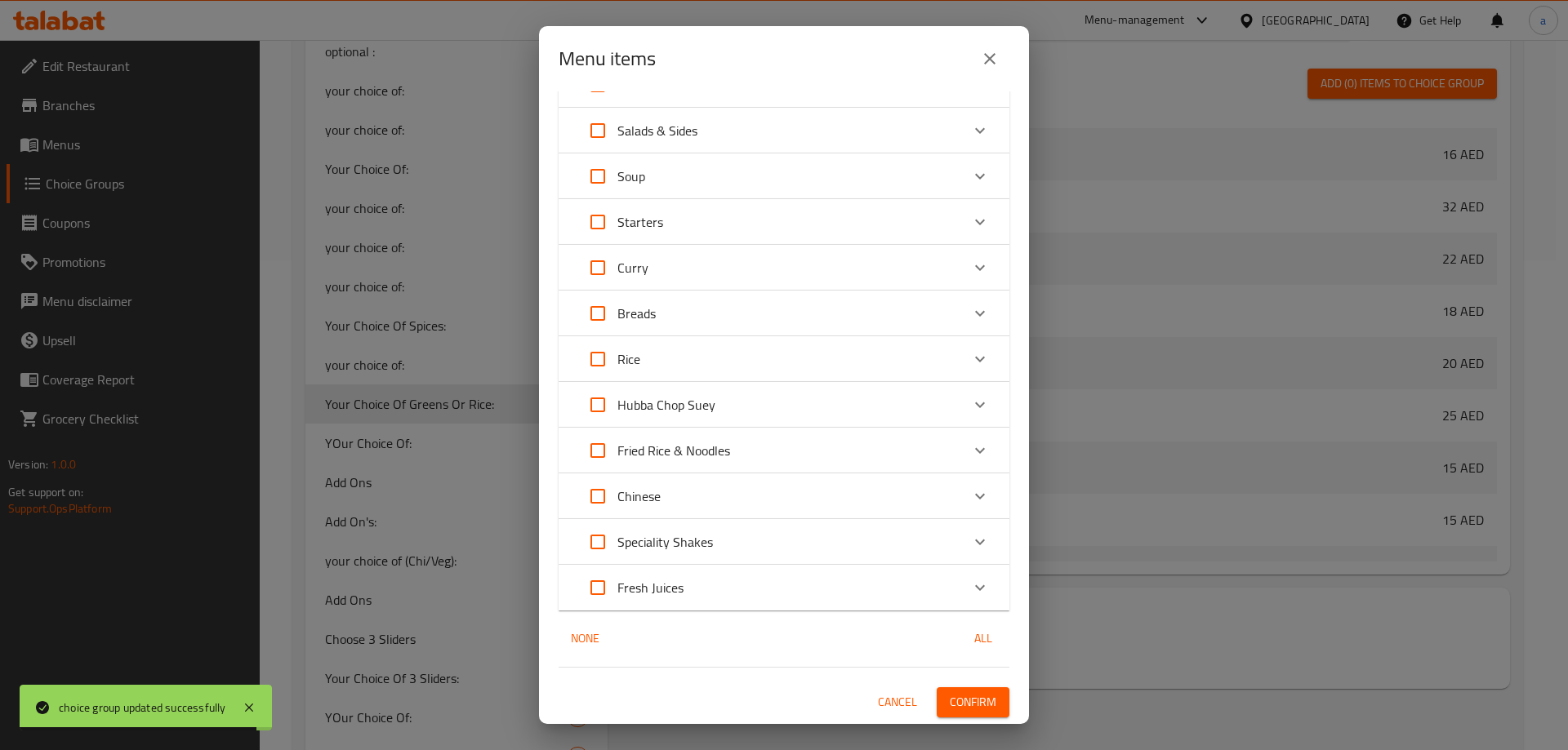
click at [940, 688] on button "Confirm" at bounding box center [973, 702] width 73 height 30
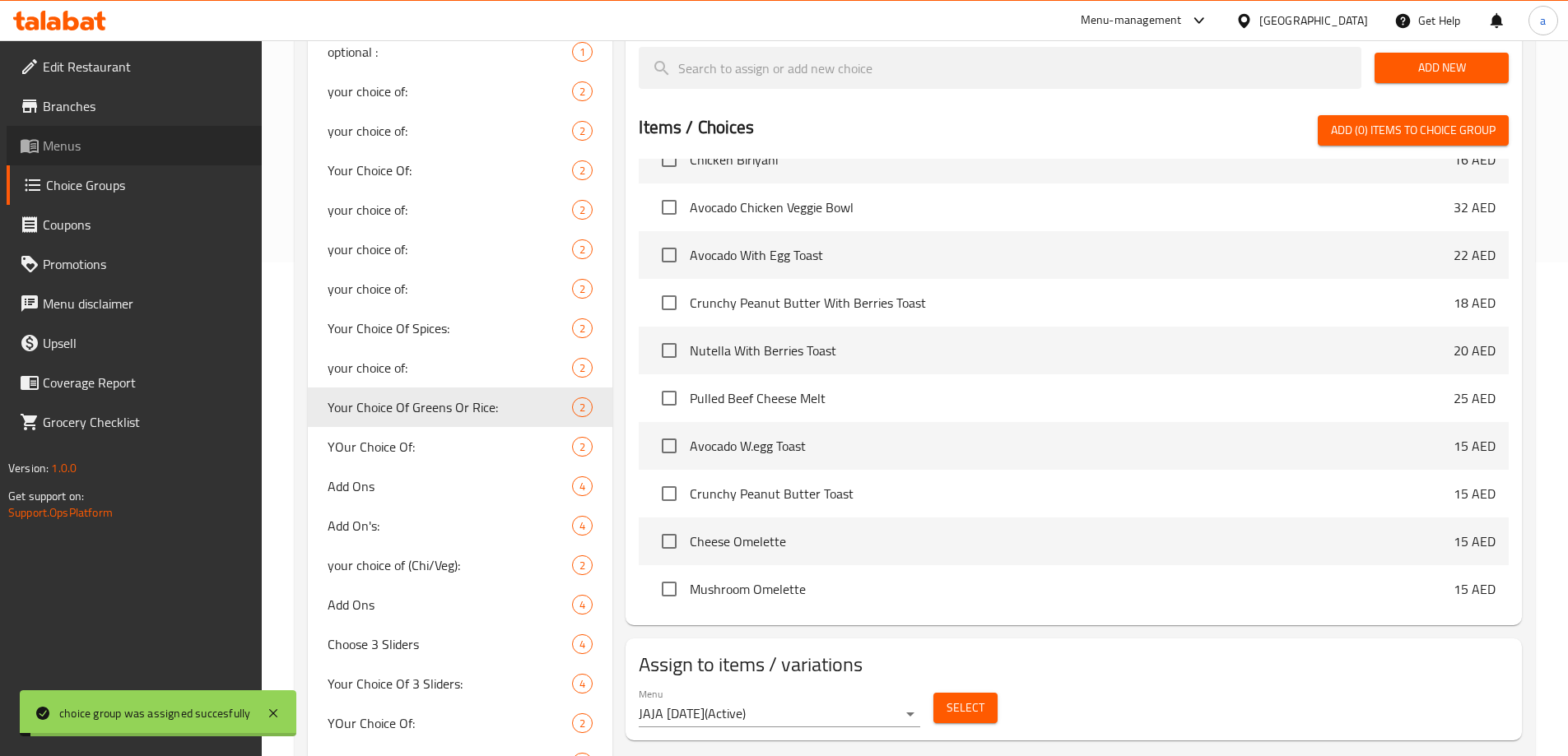
click at [131, 150] on span "Menus" at bounding box center [146, 146] width 206 height 20
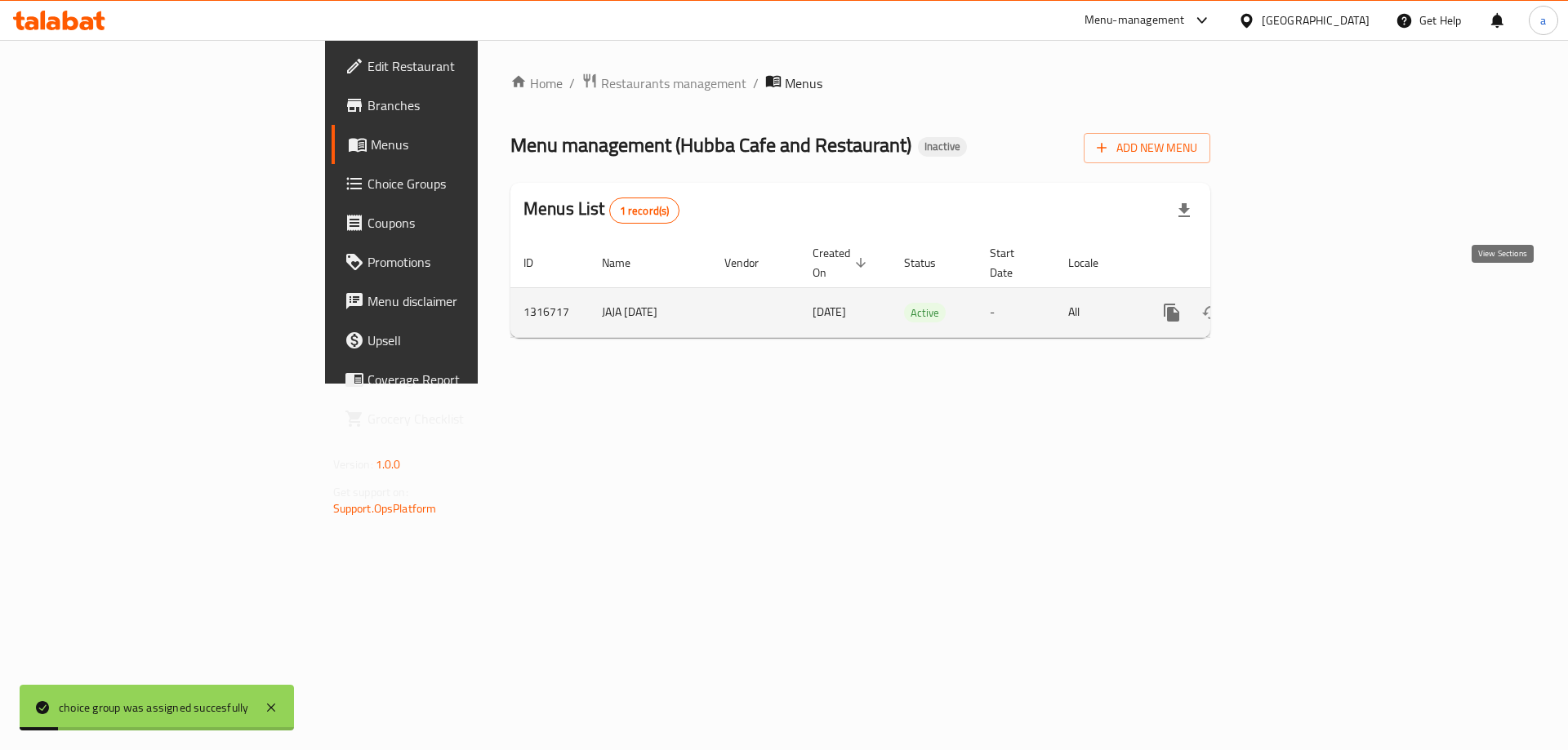
click at [1297, 305] on icon "enhanced table" at bounding box center [1289, 312] width 15 height 15
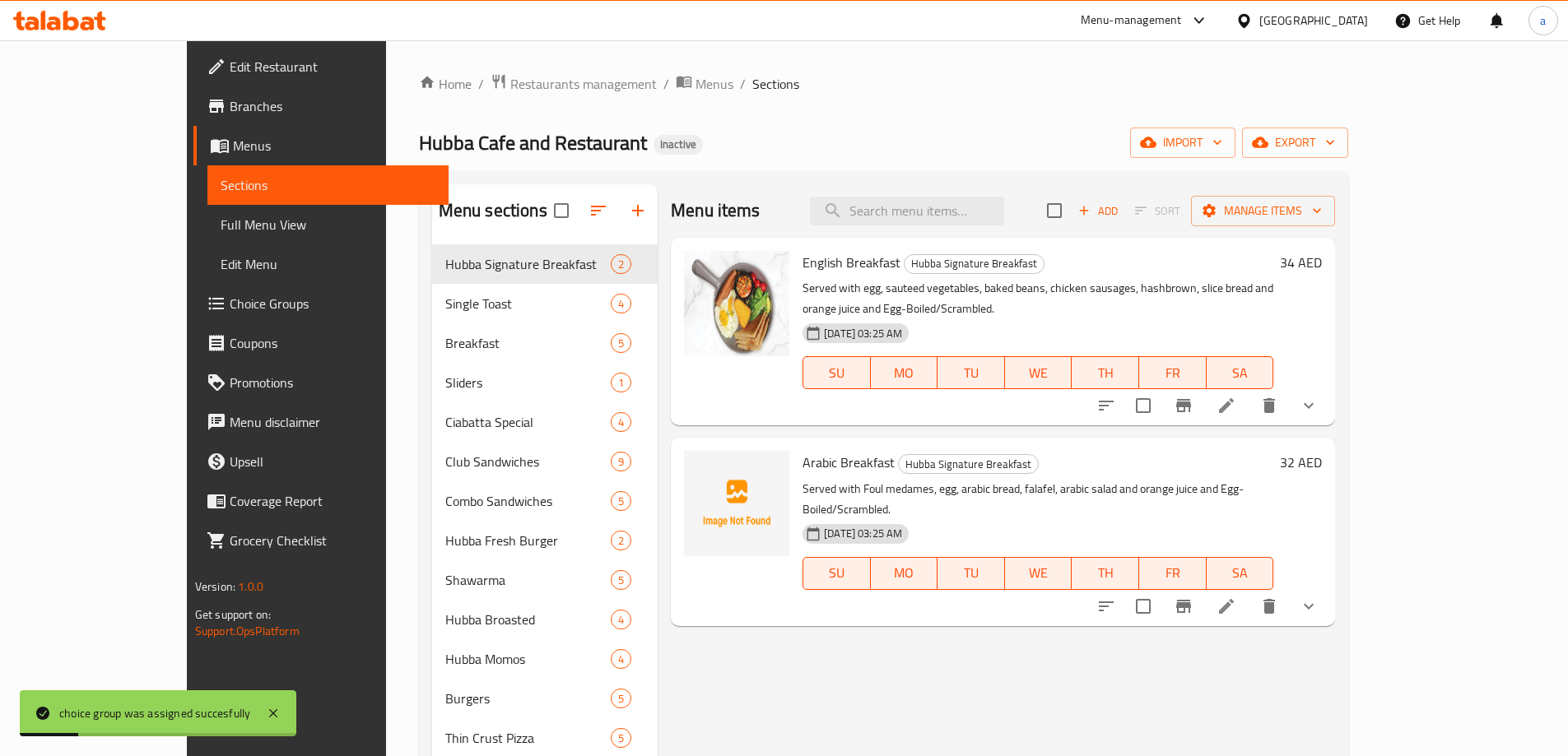
click at [221, 232] on span "Full Menu View" at bounding box center [328, 224] width 215 height 20
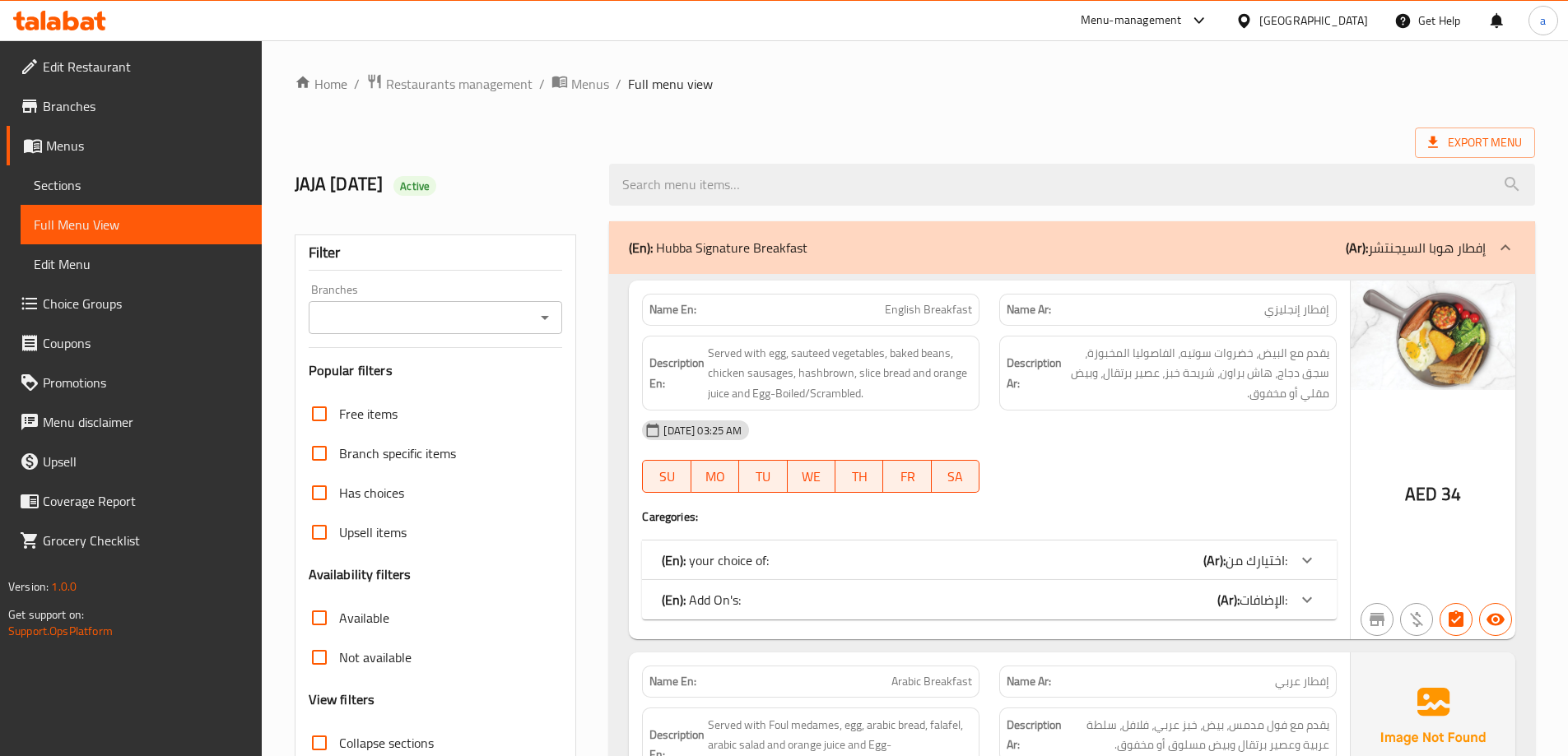
click at [794, 148] on div "JAJA 10/10/2025 Active" at bounding box center [915, 185] width 1260 height 73
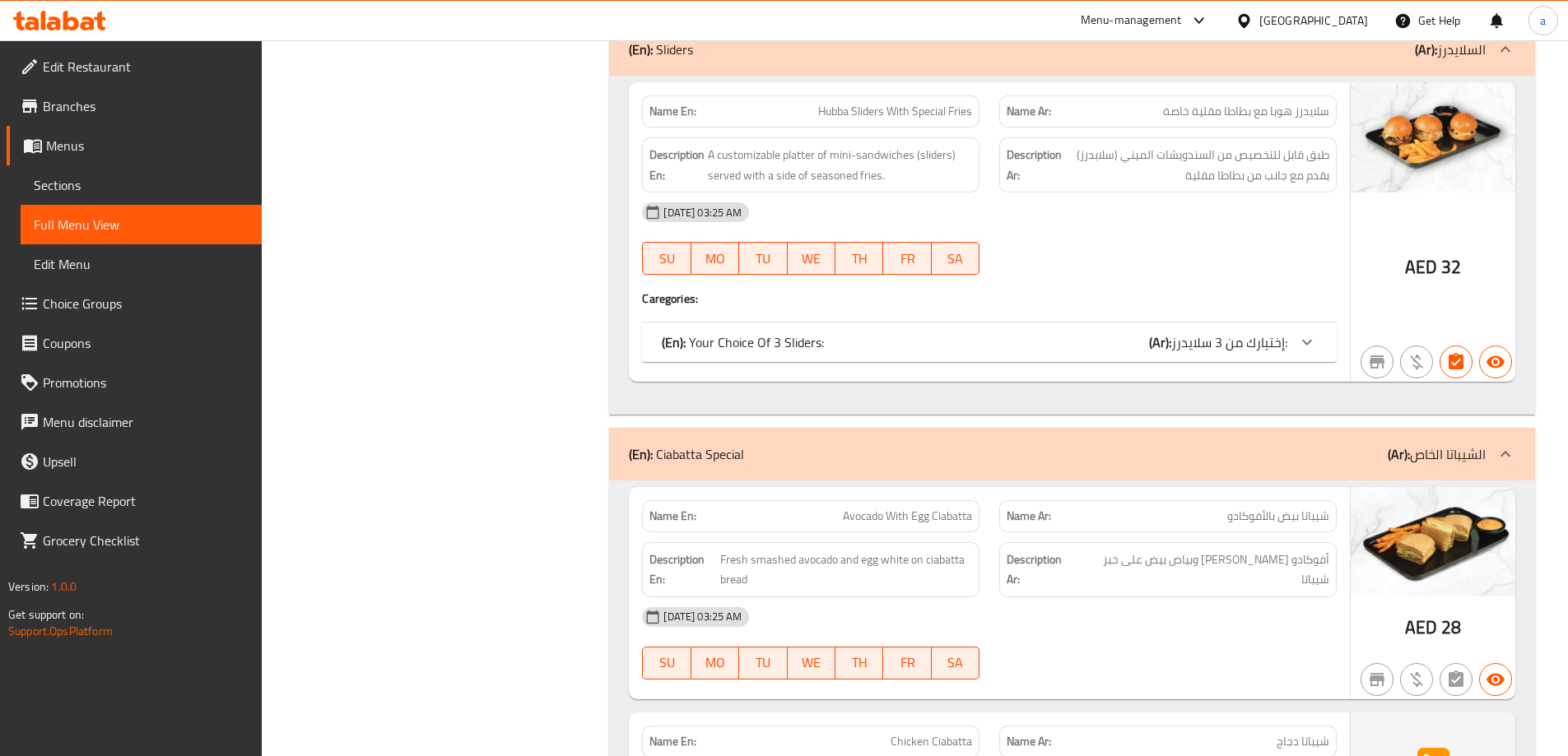
scroll to position [4760, 0]
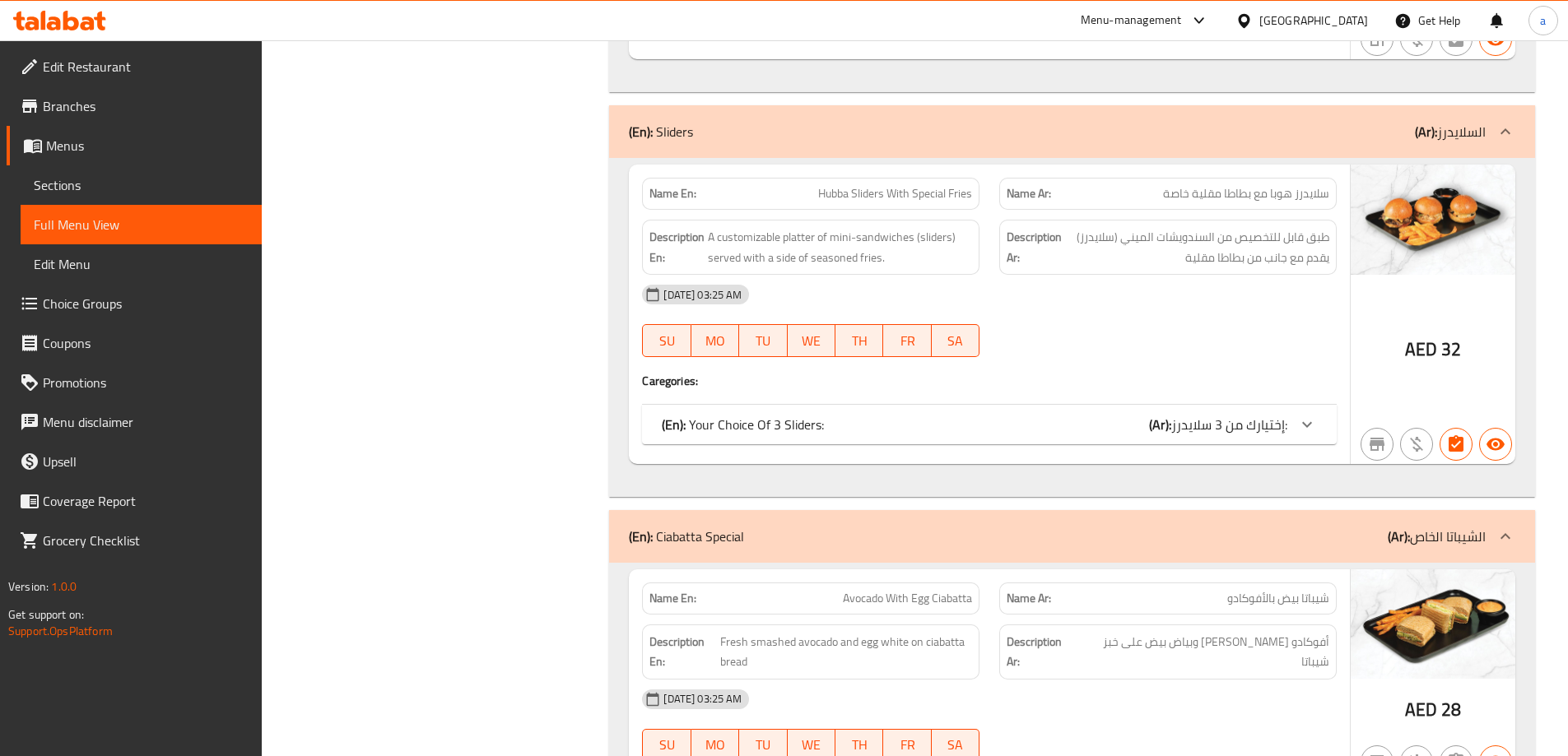
click at [1117, 416] on div "(En): Your Choice Of 3 Sliders: (Ar): إختيارك من 3 سلايدرز:" at bounding box center [974, 424] width 626 height 20
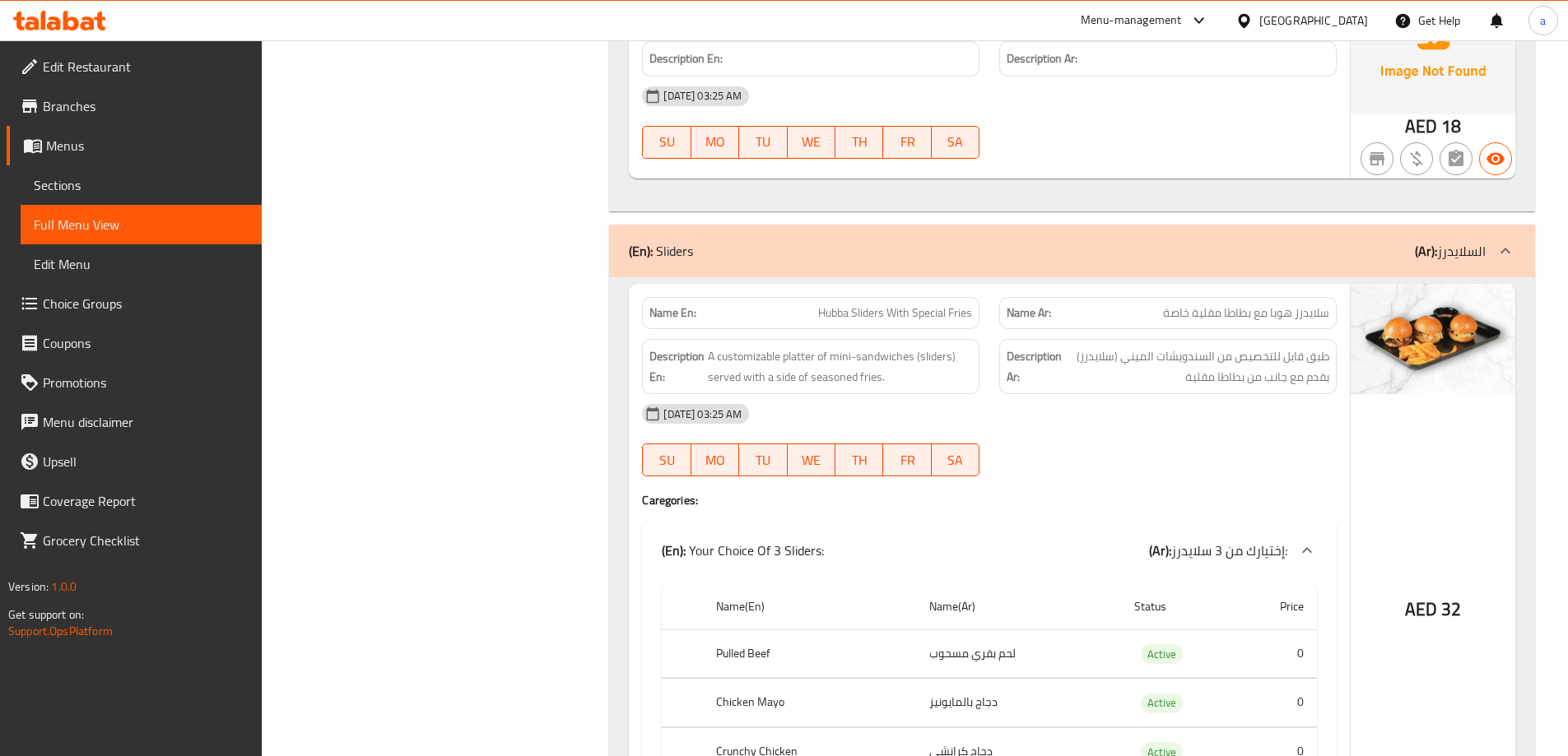
scroll to position [4513, 0]
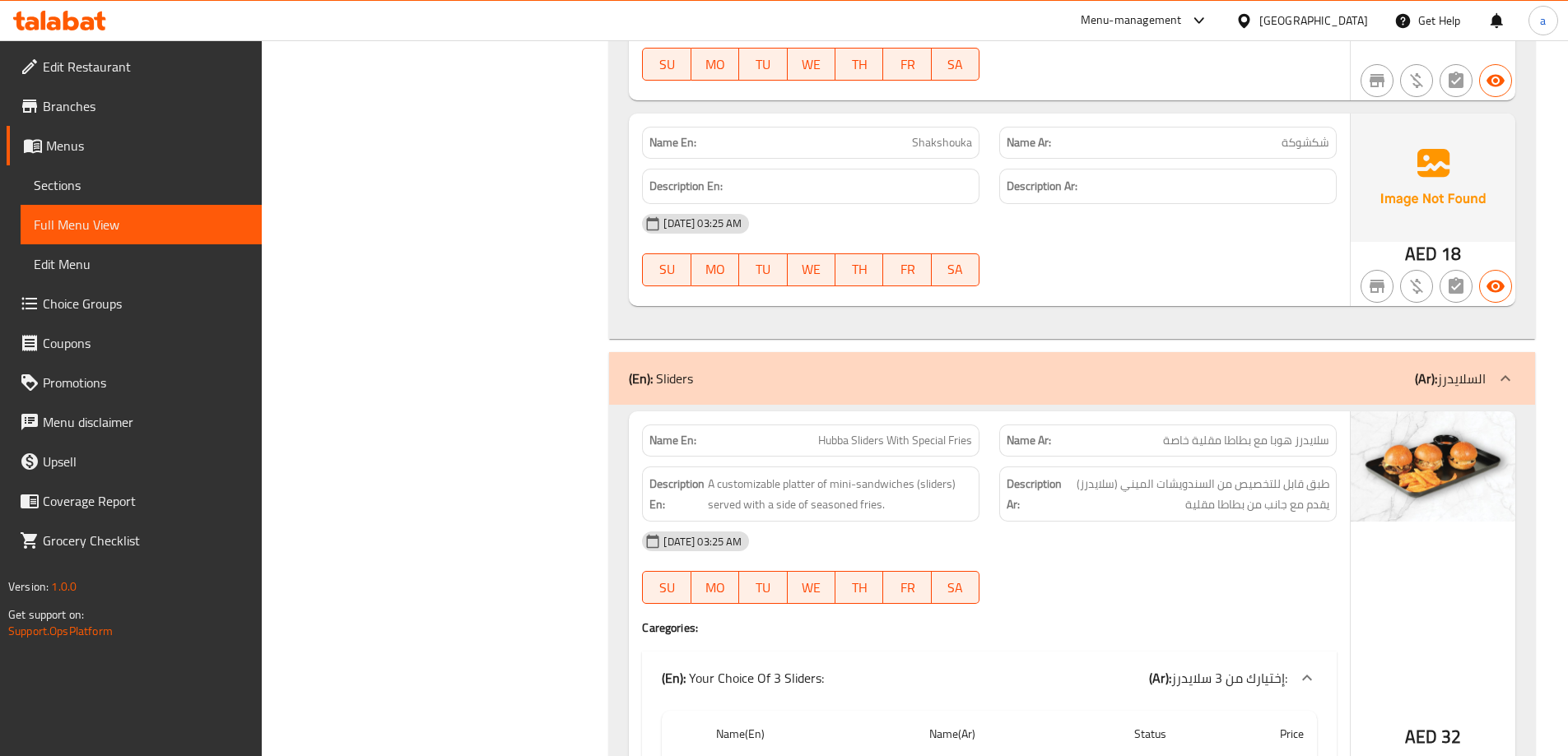
click at [89, 323] on link "Choice Groups" at bounding box center [133, 304] width 255 height 39
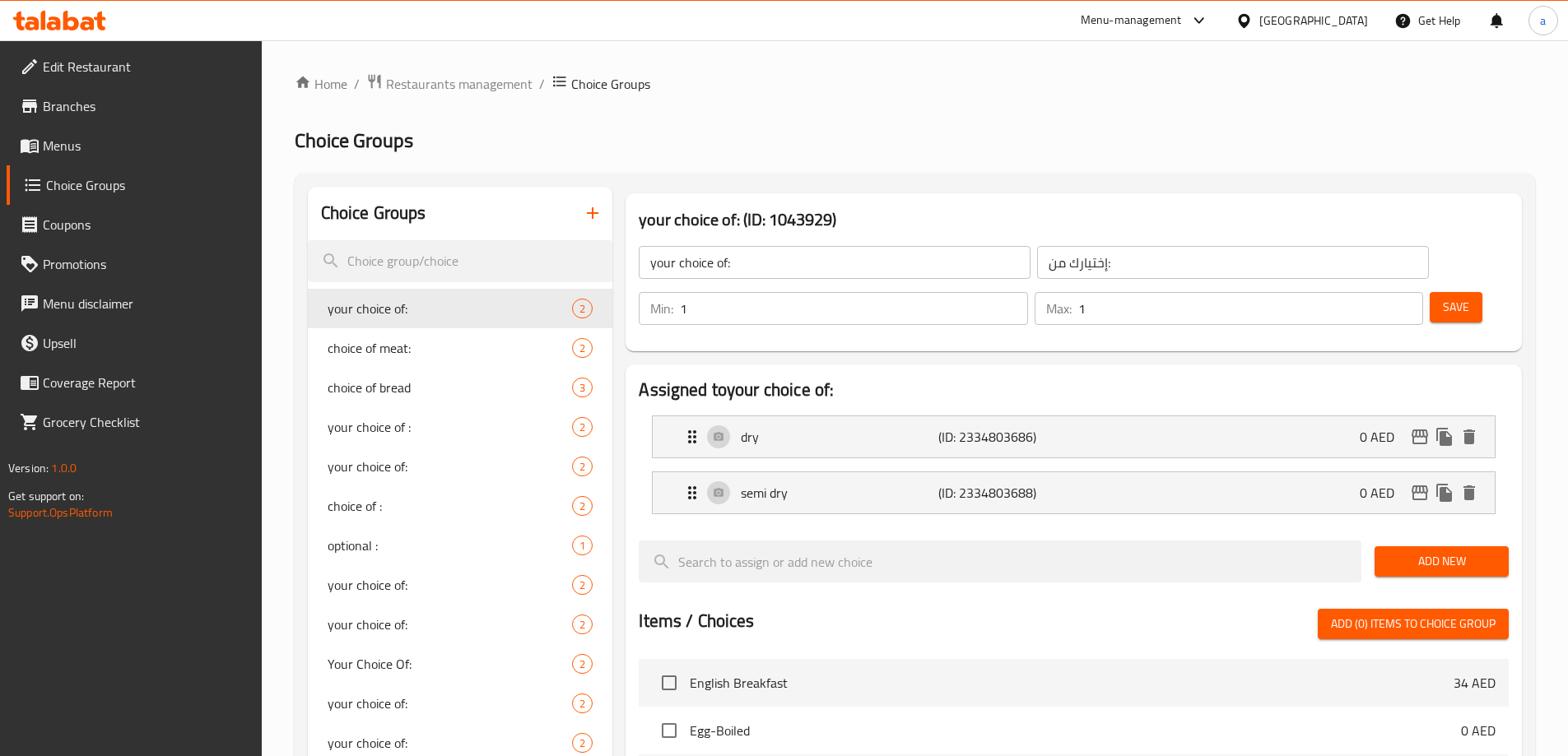
click at [590, 213] on icon "button" at bounding box center [593, 213] width 20 height 20
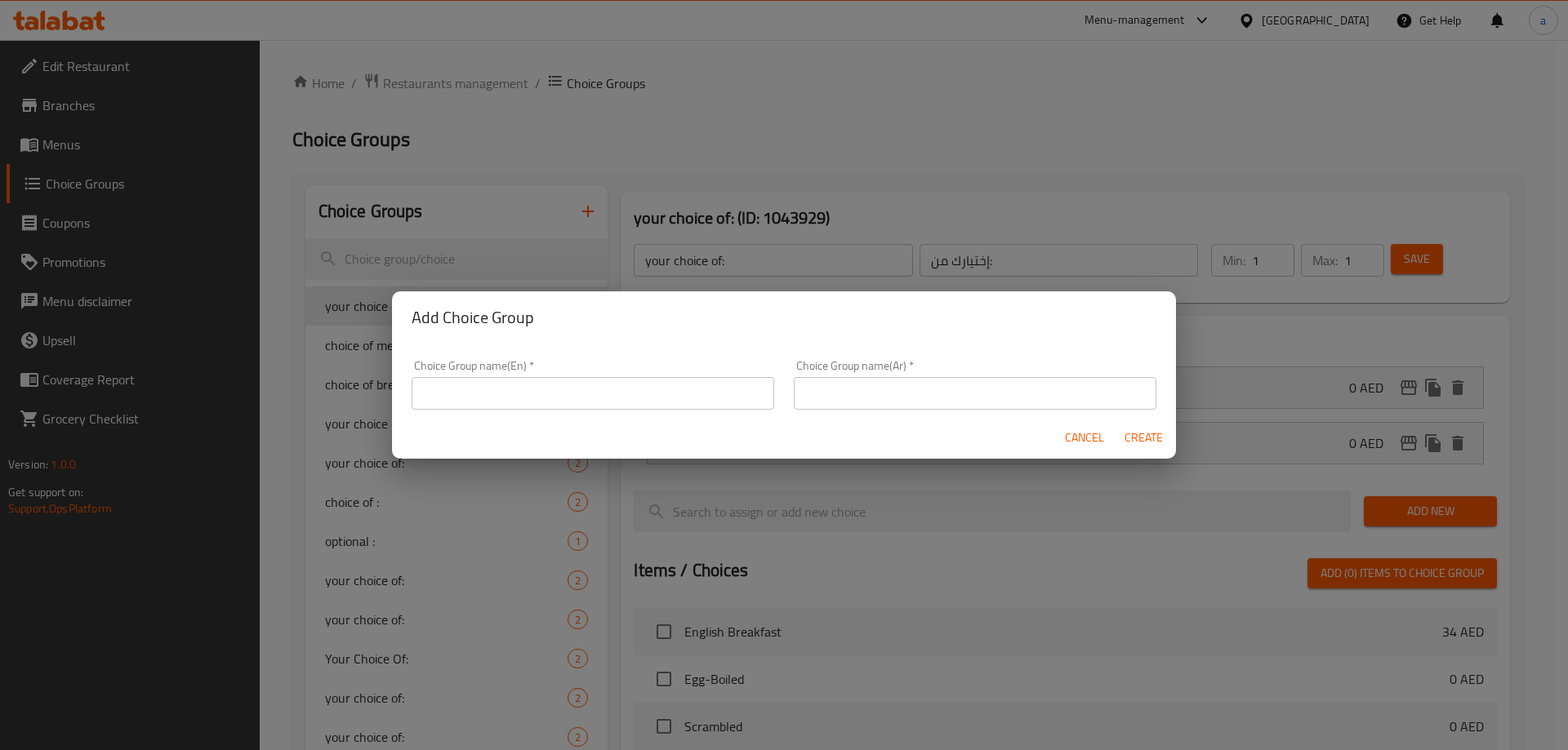
drag, startPoint x: 595, startPoint y: 385, endPoint x: 617, endPoint y: 368, distance: 27.8
click at [595, 383] on input "text" at bounding box center [592, 393] width 363 height 33
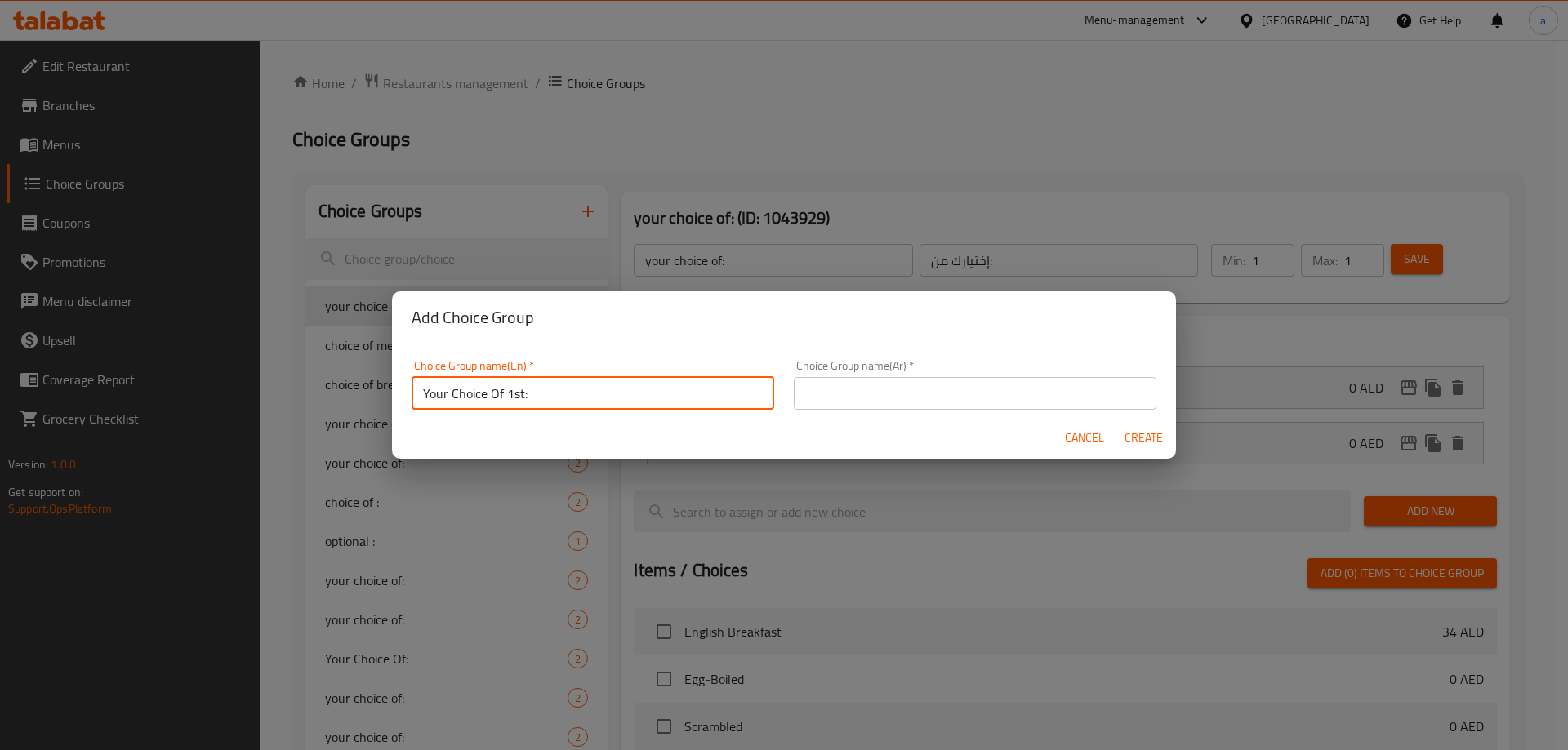
type input "Your Choice Of 1st:"
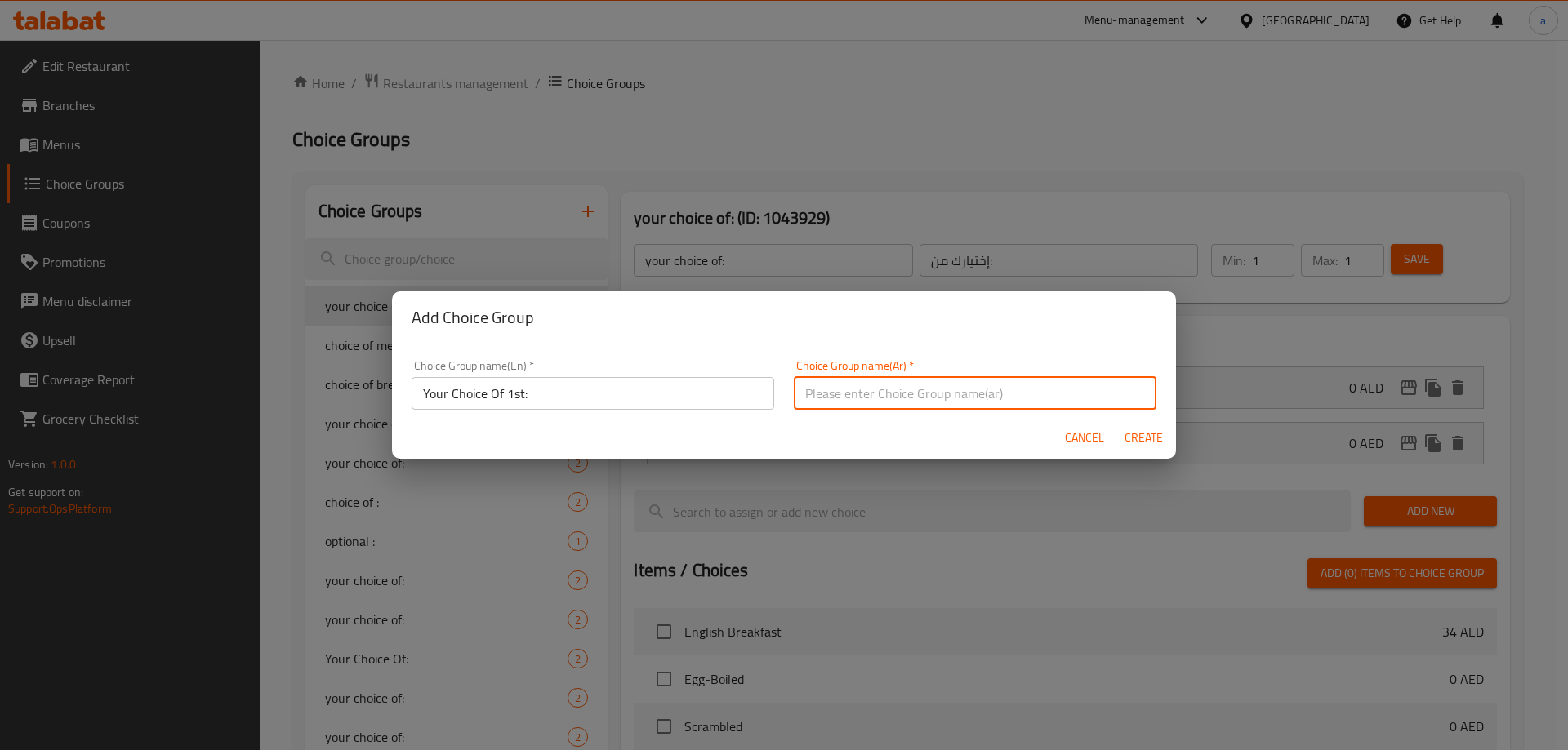
click at [938, 399] on input "text" at bounding box center [975, 393] width 363 height 33
type input "إختيارك من الأول:"
click at [1136, 432] on span "Create" at bounding box center [1143, 437] width 39 height 20
type input "Your Choice Of 1st:"
type input "إختيارك من الأول:"
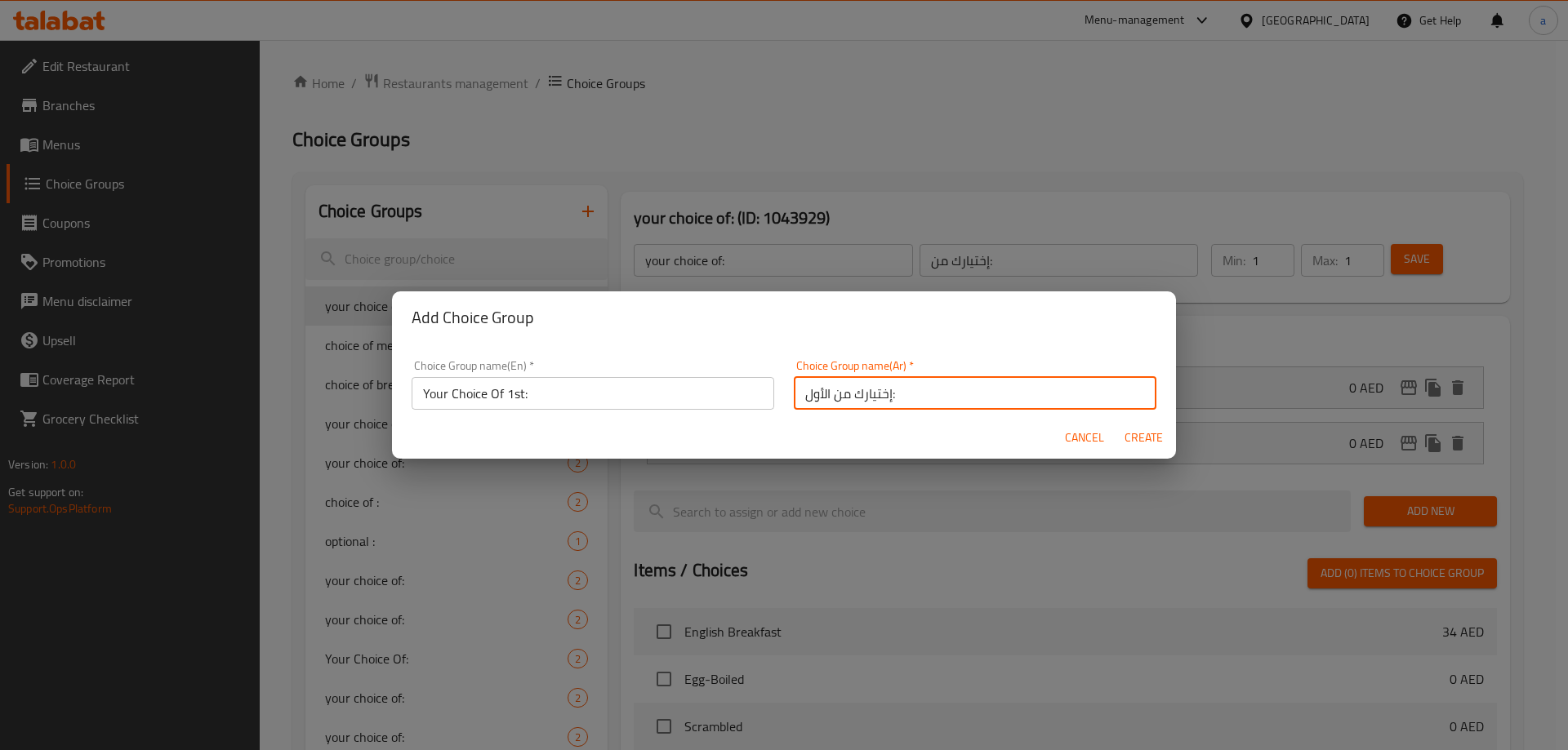
type input "0"
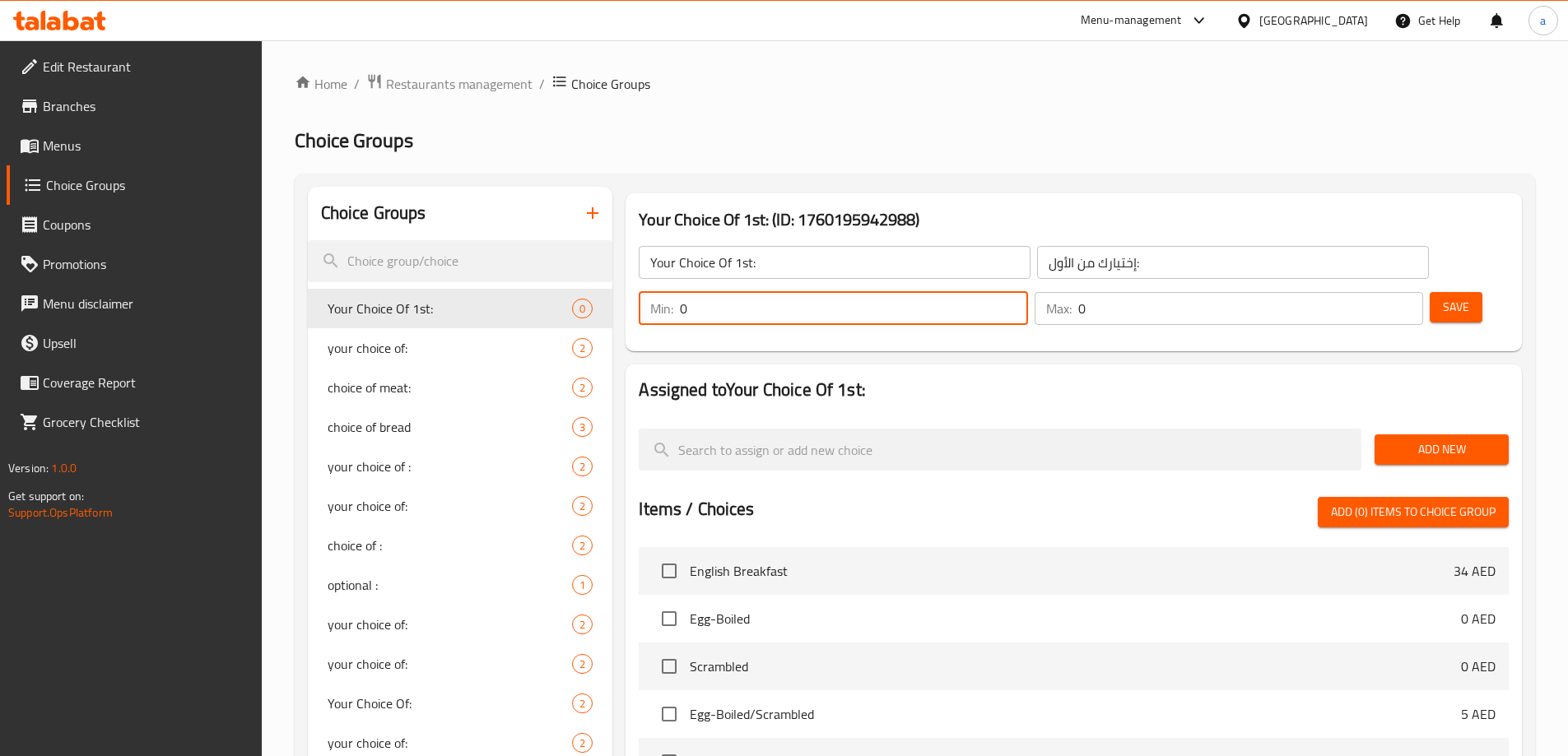
drag, startPoint x: 1260, startPoint y: 257, endPoint x: 1291, endPoint y: 264, distance: 31.8
click at [1027, 292] on div "Min: 0 ​" at bounding box center [832, 308] width 389 height 33
type input "1"
drag, startPoint x: 1353, startPoint y: 263, endPoint x: 1384, endPoint y: 268, distance: 31.4
click at [1384, 292] on div "Max: 0 ​" at bounding box center [1228, 308] width 389 height 33
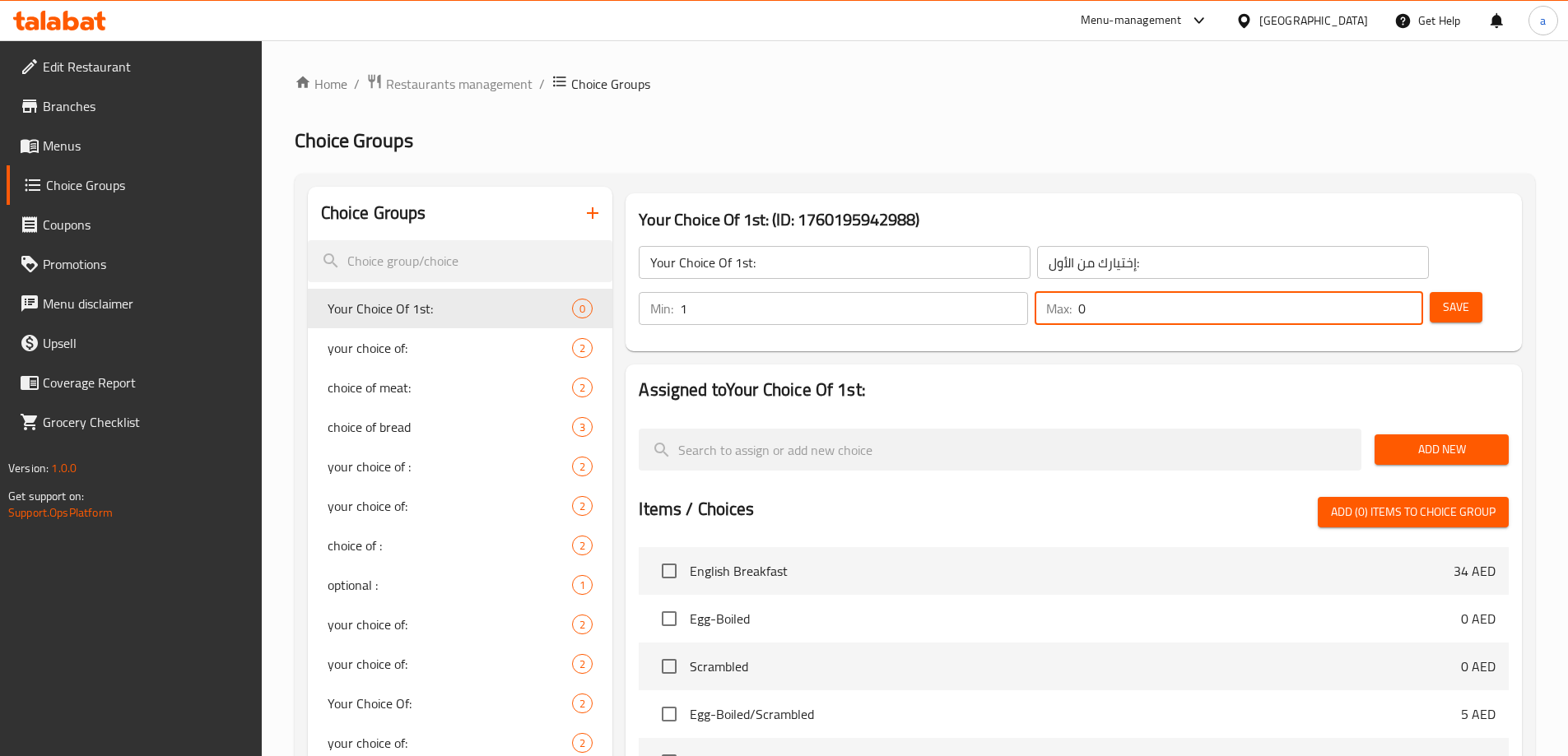
drag, startPoint x: 1364, startPoint y: 269, endPoint x: 1345, endPoint y: 273, distance: 19.4
click at [1345, 292] on div "Max: 0 ​" at bounding box center [1228, 308] width 389 height 33
type input "1"
click at [1332, 285] on div "Min: 1 ​ Max: 1 ​ Save" at bounding box center [1070, 308] width 883 height 53
click at [1443, 297] on span "Save" at bounding box center [1455, 307] width 26 height 21
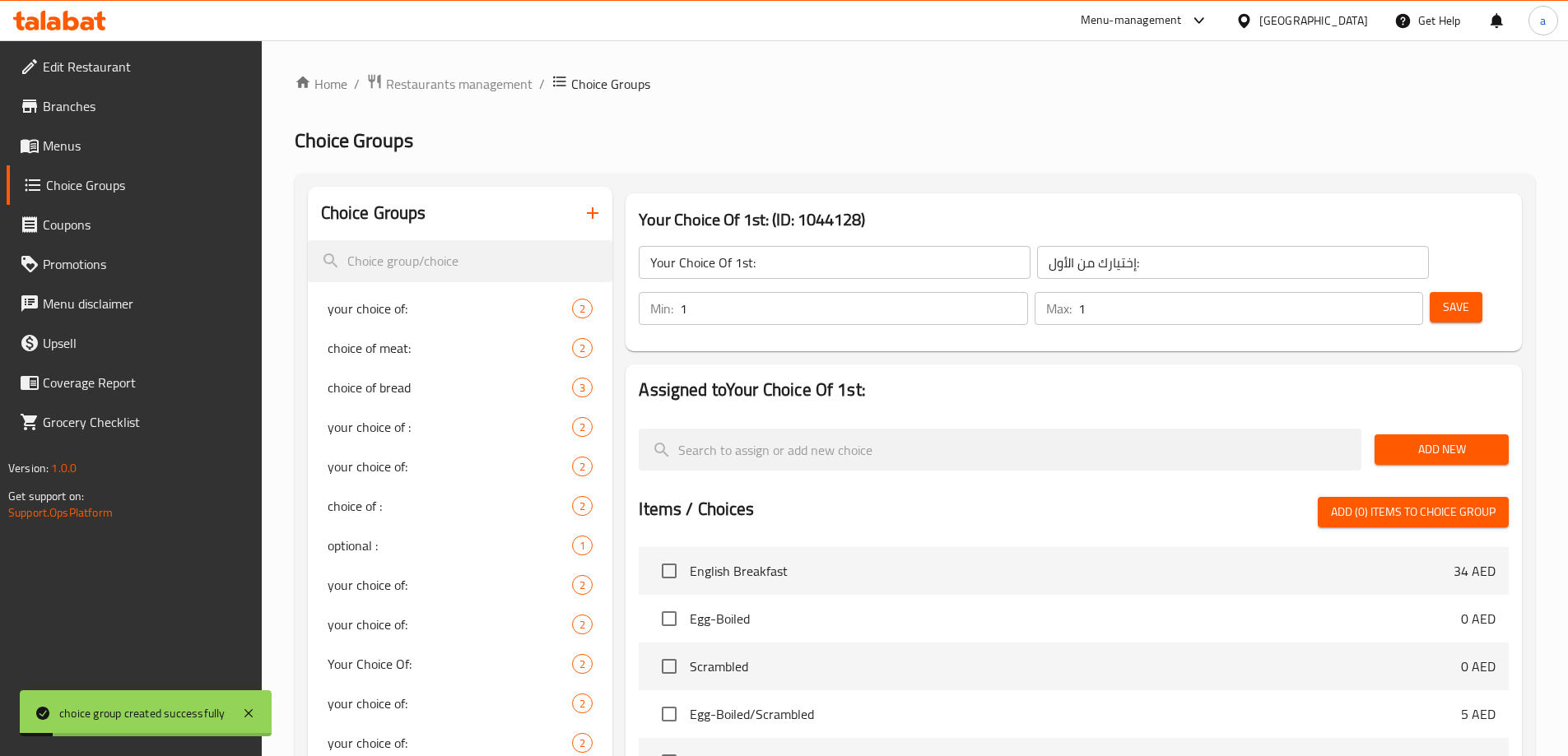
click at [752, 258] on input "Your Choice Of 1st:" at bounding box center [834, 262] width 392 height 33
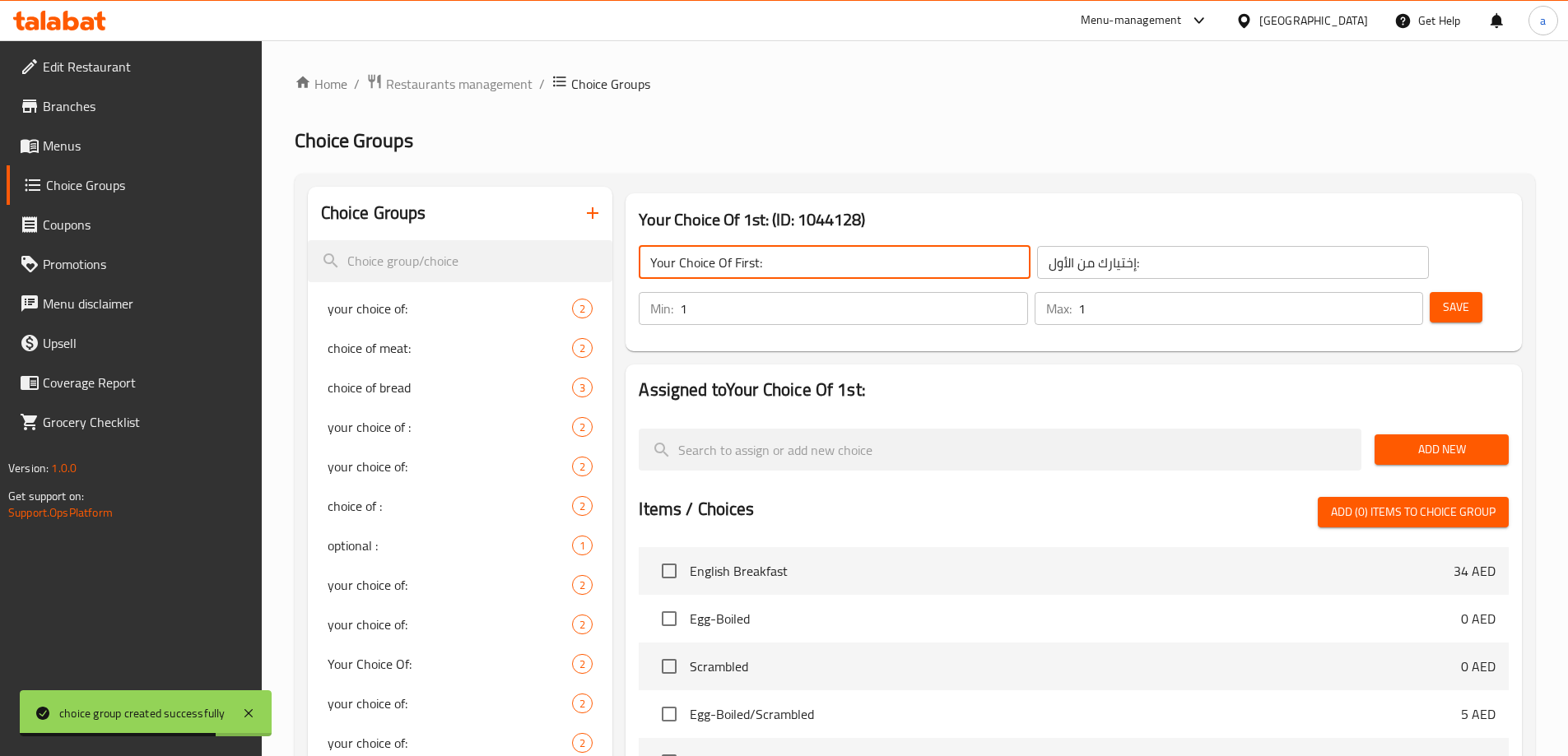
type input "Your Choice Of First:"
click at [861, 289] on div "Your Choice Of First: ​ إختيارك من الأول: ​ Min: 1 ​ Max: 1 ​ Save" at bounding box center [1074, 285] width 883 height 119
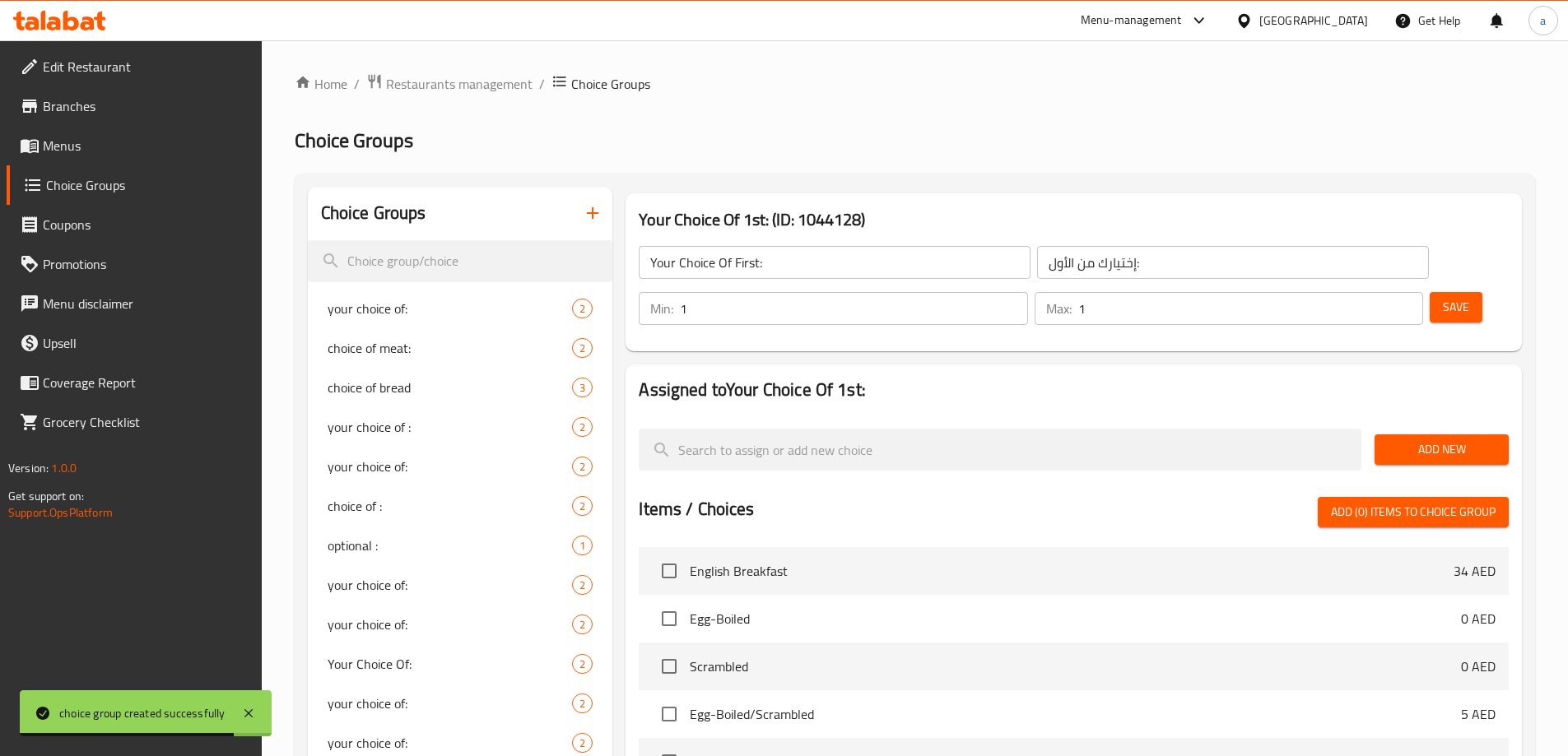
click at [1429, 292] on button "Save" at bounding box center [1455, 307] width 53 height 30
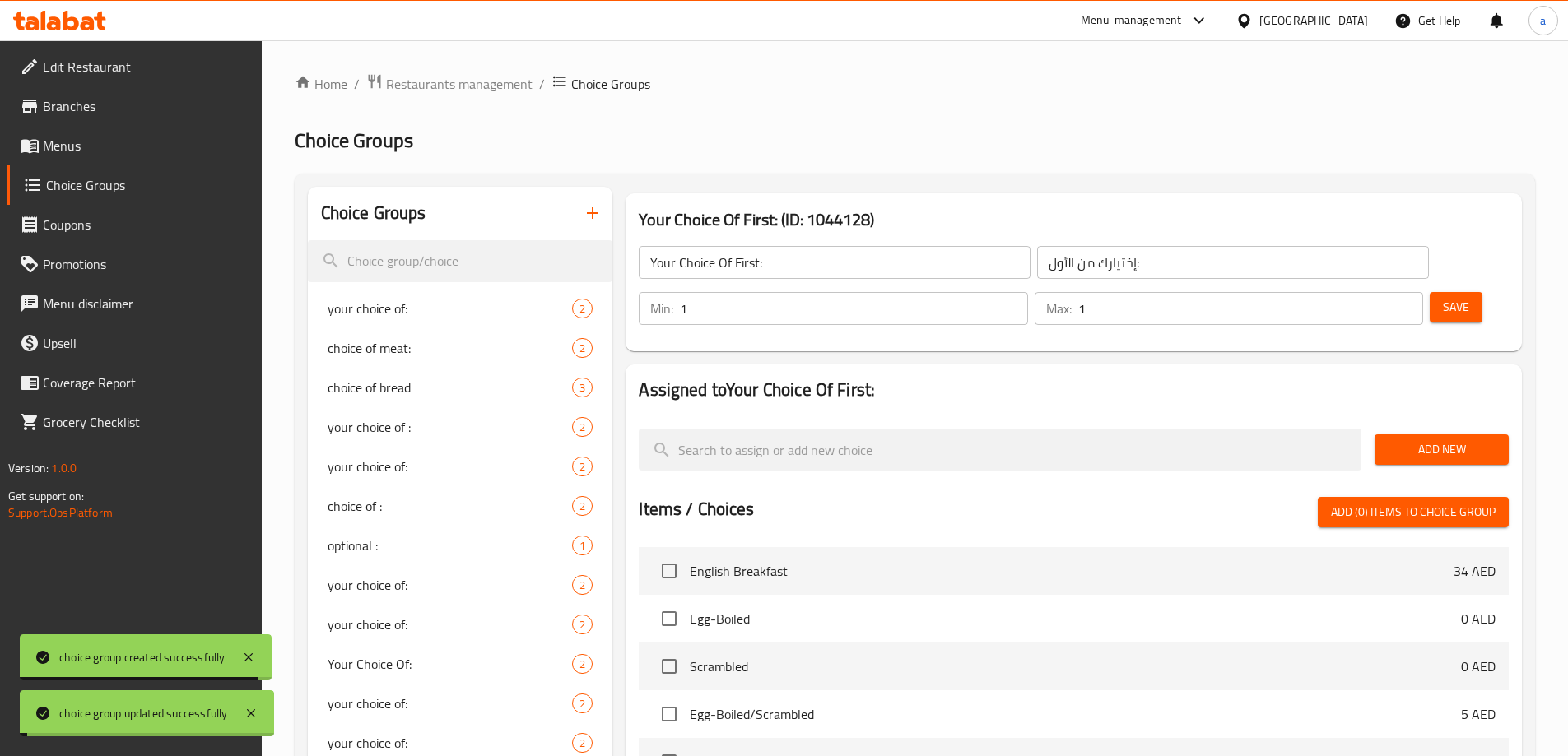
click at [1427, 440] on span "Add New" at bounding box center [1441, 449] width 108 height 21
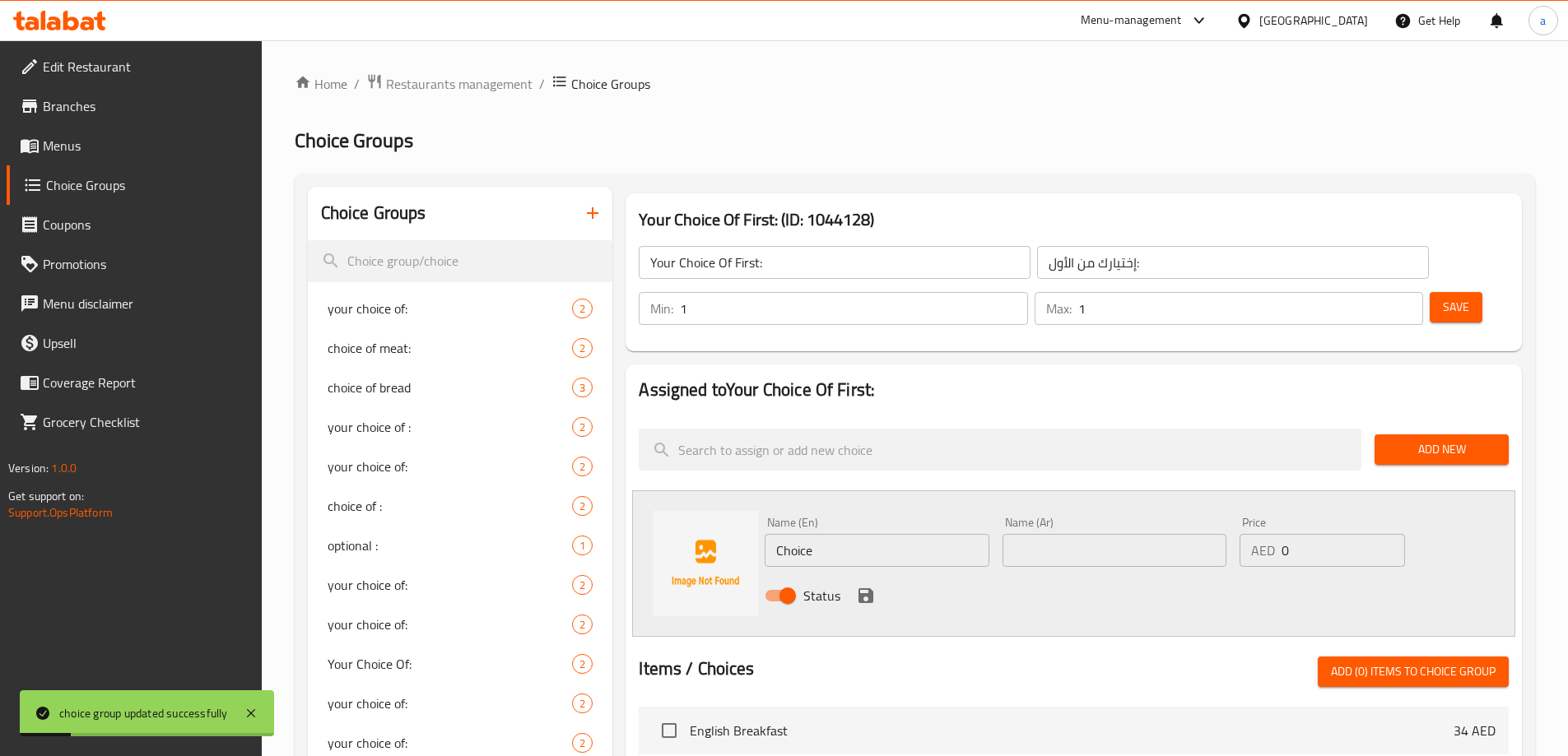
click at [839, 533] on input "Choice" at bounding box center [876, 550] width 223 height 33
paste input "PULLED BEEF"
type input "Pulled Beef"
drag, startPoint x: 1075, startPoint y: 515, endPoint x: 1067, endPoint y: 519, distance: 8.9
click at [1075, 533] on input "text" at bounding box center [1114, 550] width 223 height 33
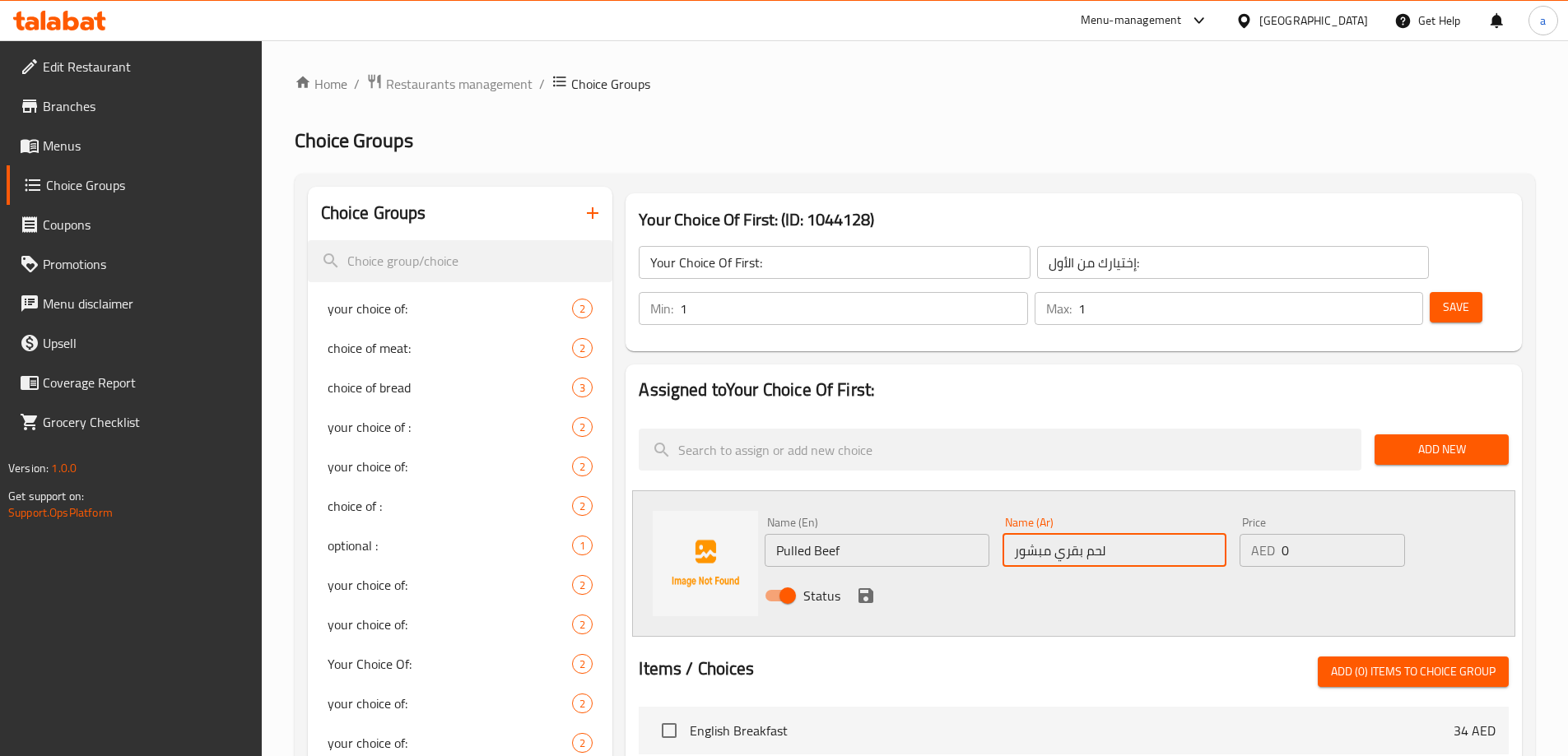
type input "لحم بقري مبشور"
click at [1320, 491] on div "Name (En) Pulled Beef Name (En) Name (Ar) لحم بقري مبشور Name (Ar) Price AED 0 …" at bounding box center [1074, 564] width 883 height 147
click at [855, 584] on button "save" at bounding box center [866, 596] width 25 height 25
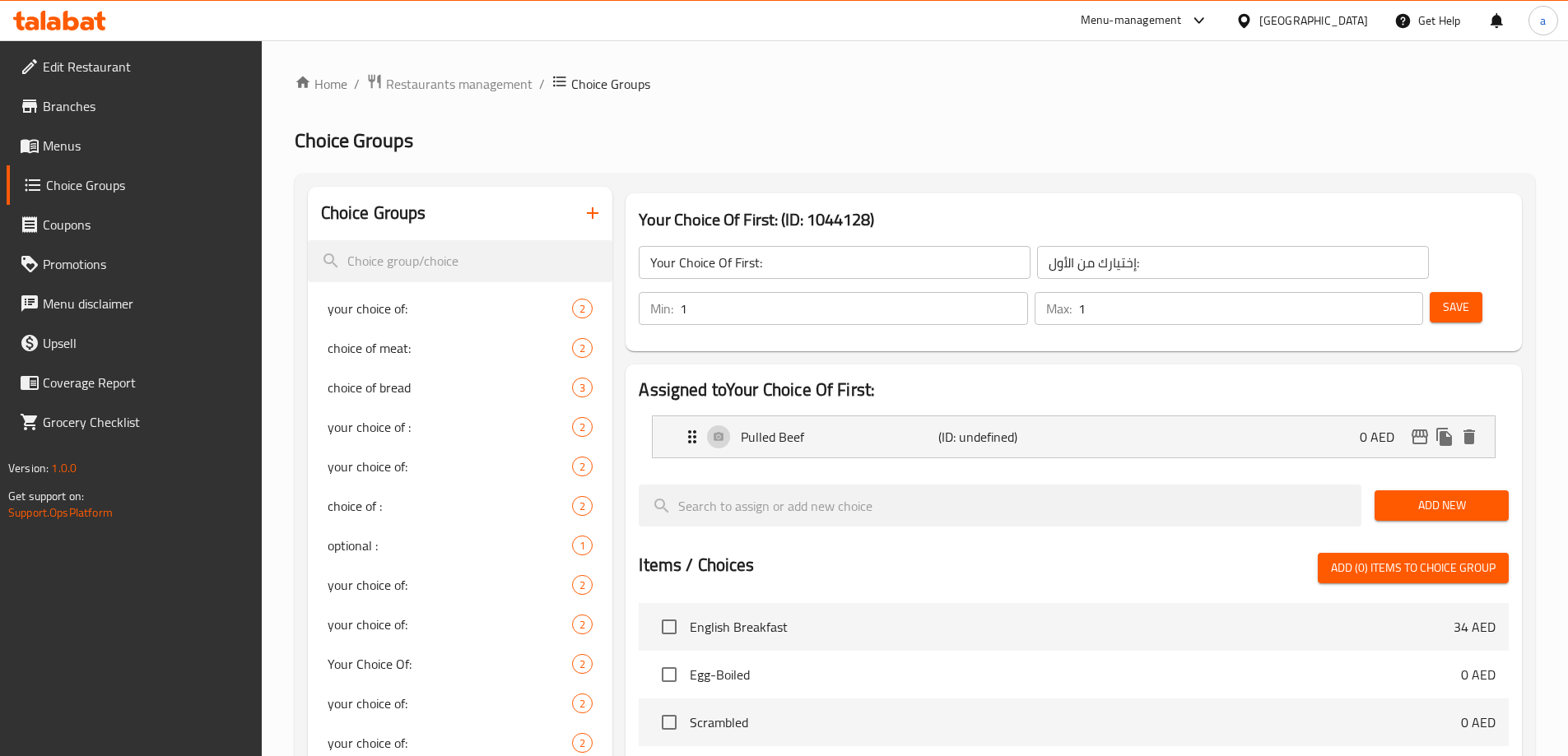
click at [1443, 495] on span "Add New" at bounding box center [1441, 505] width 108 height 21
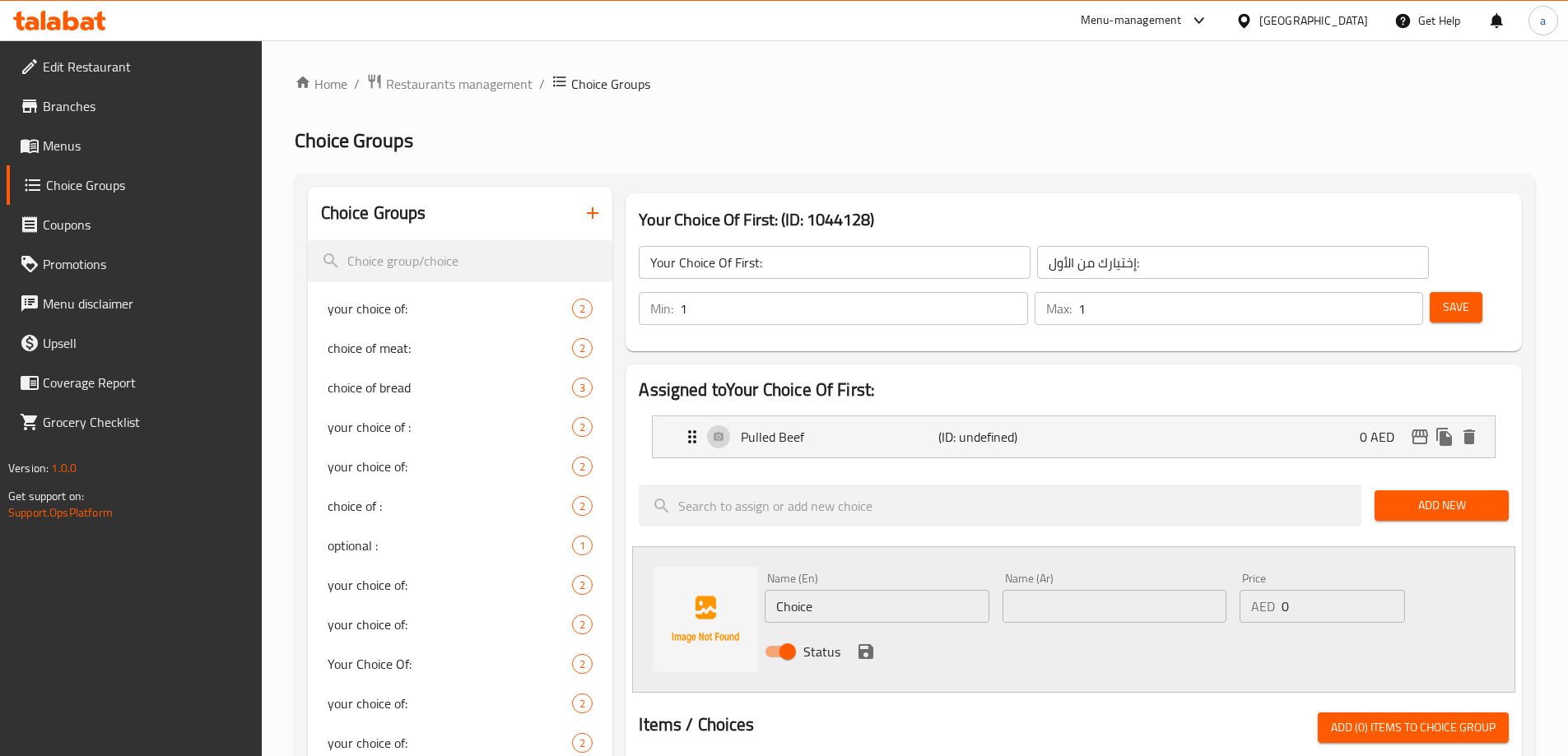
click at [835, 590] on input "Choice" at bounding box center [876, 606] width 223 height 33
paste input "HICKEN MAYO"
type input "Chicken Mayo"
click at [1070, 590] on input "text" at bounding box center [1114, 606] width 223 height 33
type input "دجاج مايونيز"
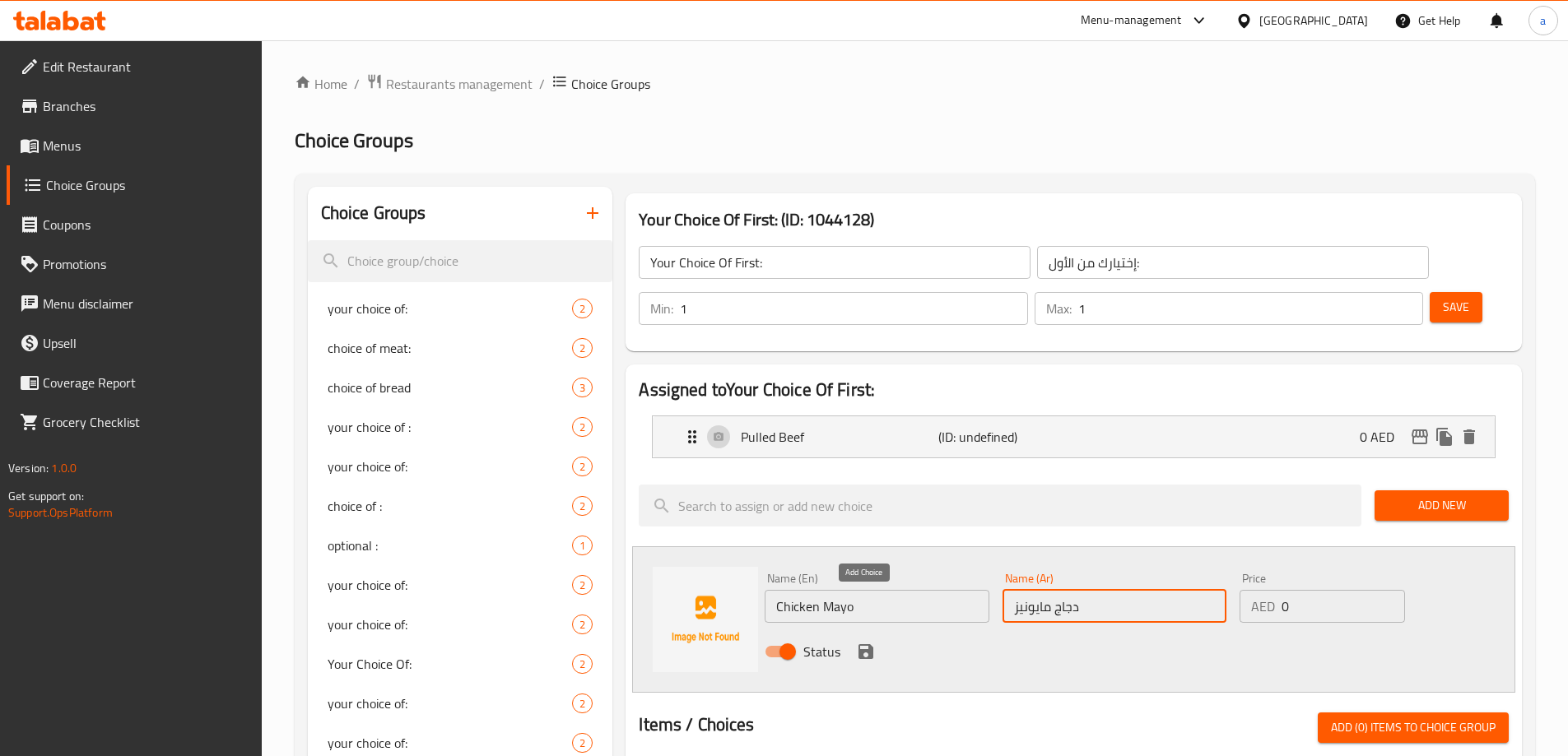
click at [865, 642] on icon "save" at bounding box center [865, 651] width 20 height 20
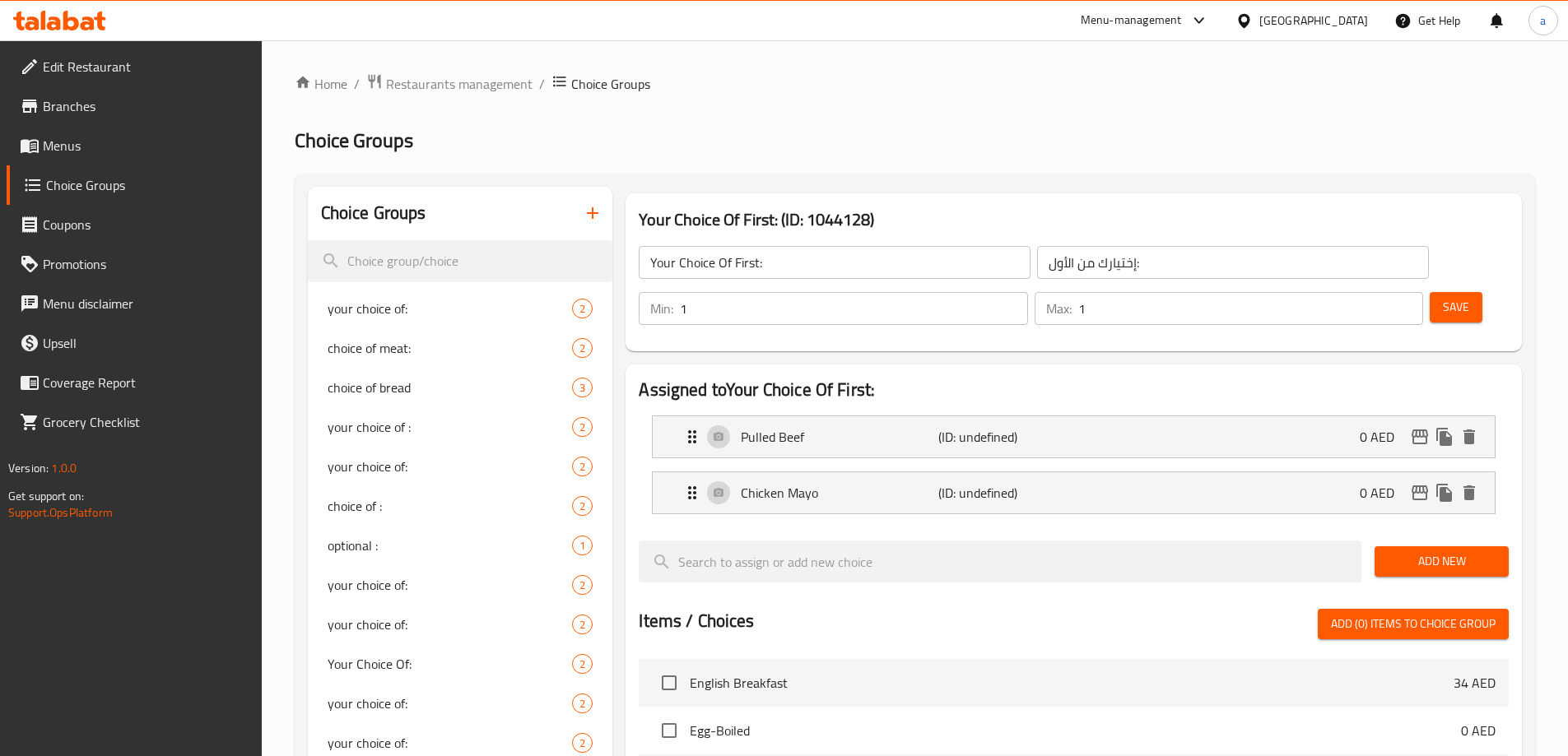
click at [1434, 551] on span "Add New" at bounding box center [1441, 561] width 108 height 21
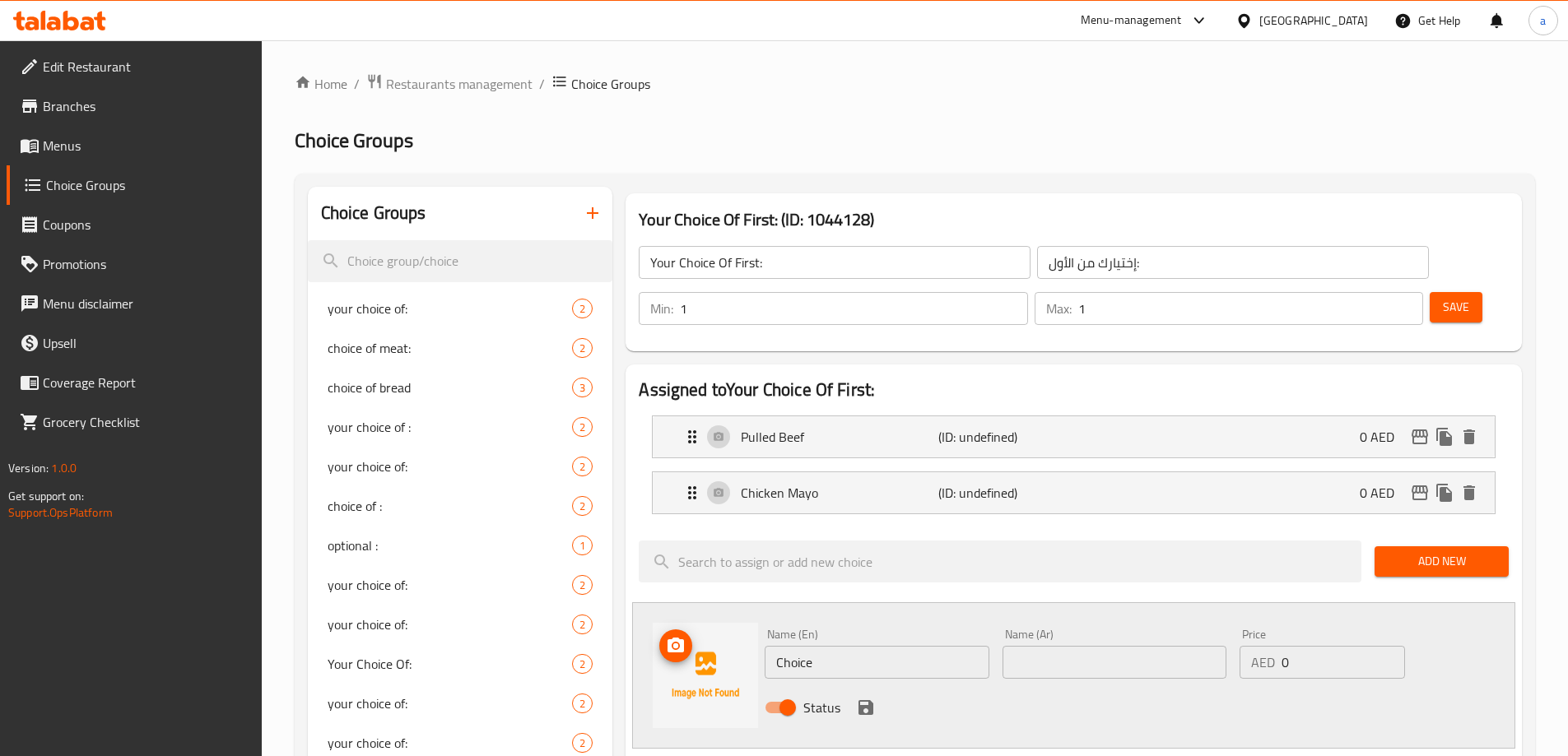
click at [797, 646] on input "Choice" at bounding box center [876, 662] width 223 height 33
paste input "RUNCHY CHICKEN"
type input "Crunchy Chicken"
click at [1078, 646] on input "text" at bounding box center [1114, 662] width 223 height 33
click at [853, 646] on input "Crunchy Chicken" at bounding box center [876, 662] width 223 height 33
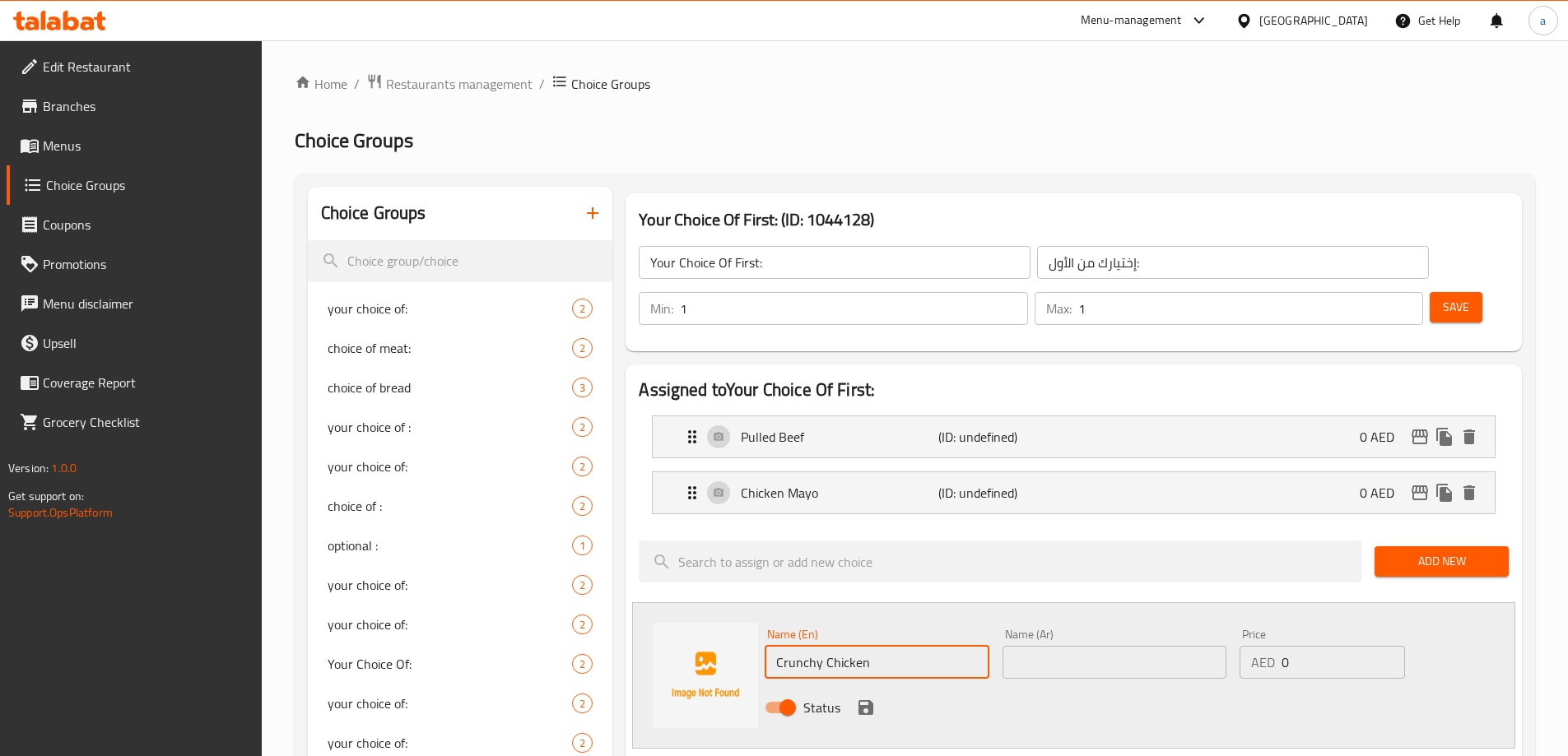
click at [1088, 646] on input "text" at bounding box center [1114, 662] width 223 height 33
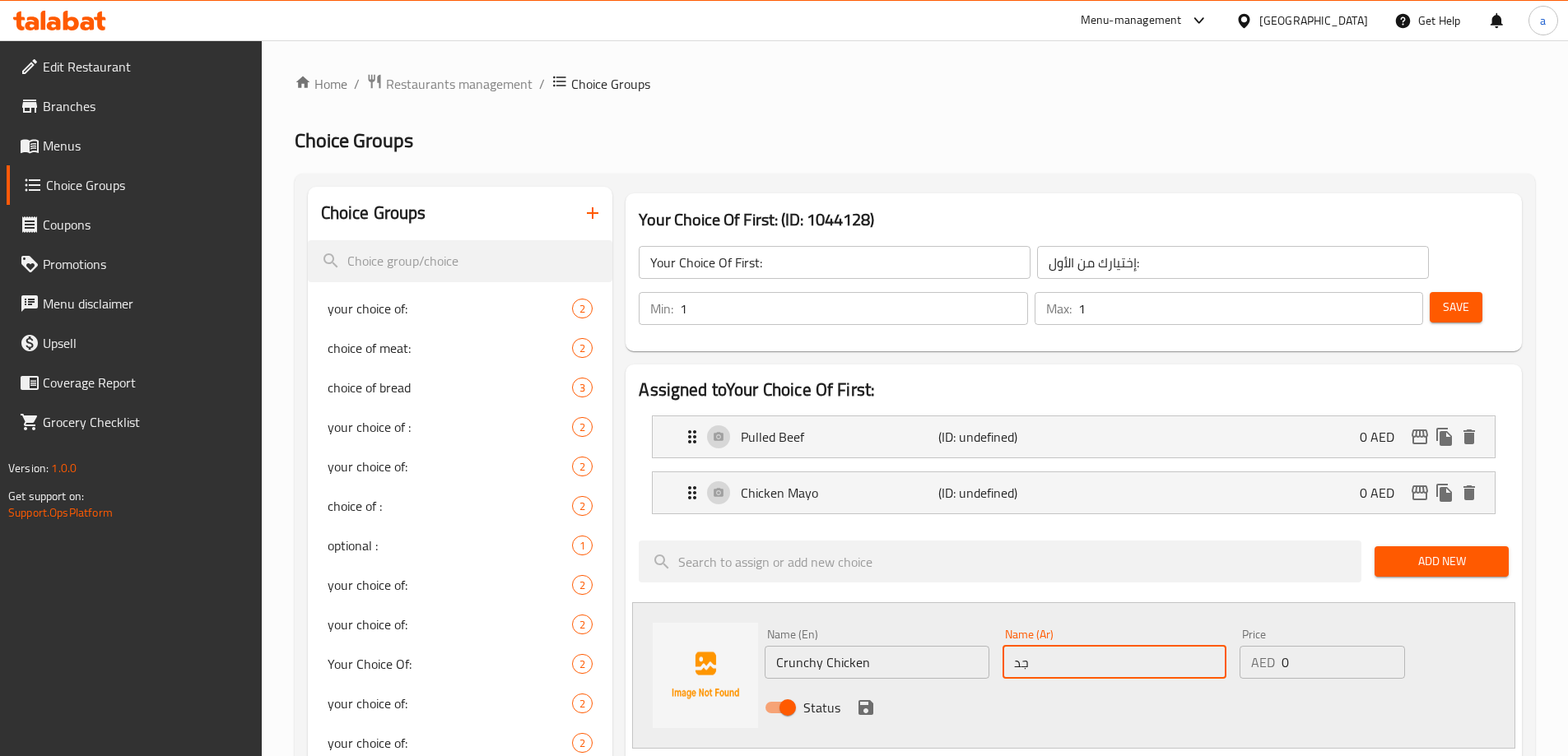
type input "ج"
type input "دجاج كرانشي"
click at [858, 700] on icon "save" at bounding box center [865, 707] width 15 height 15
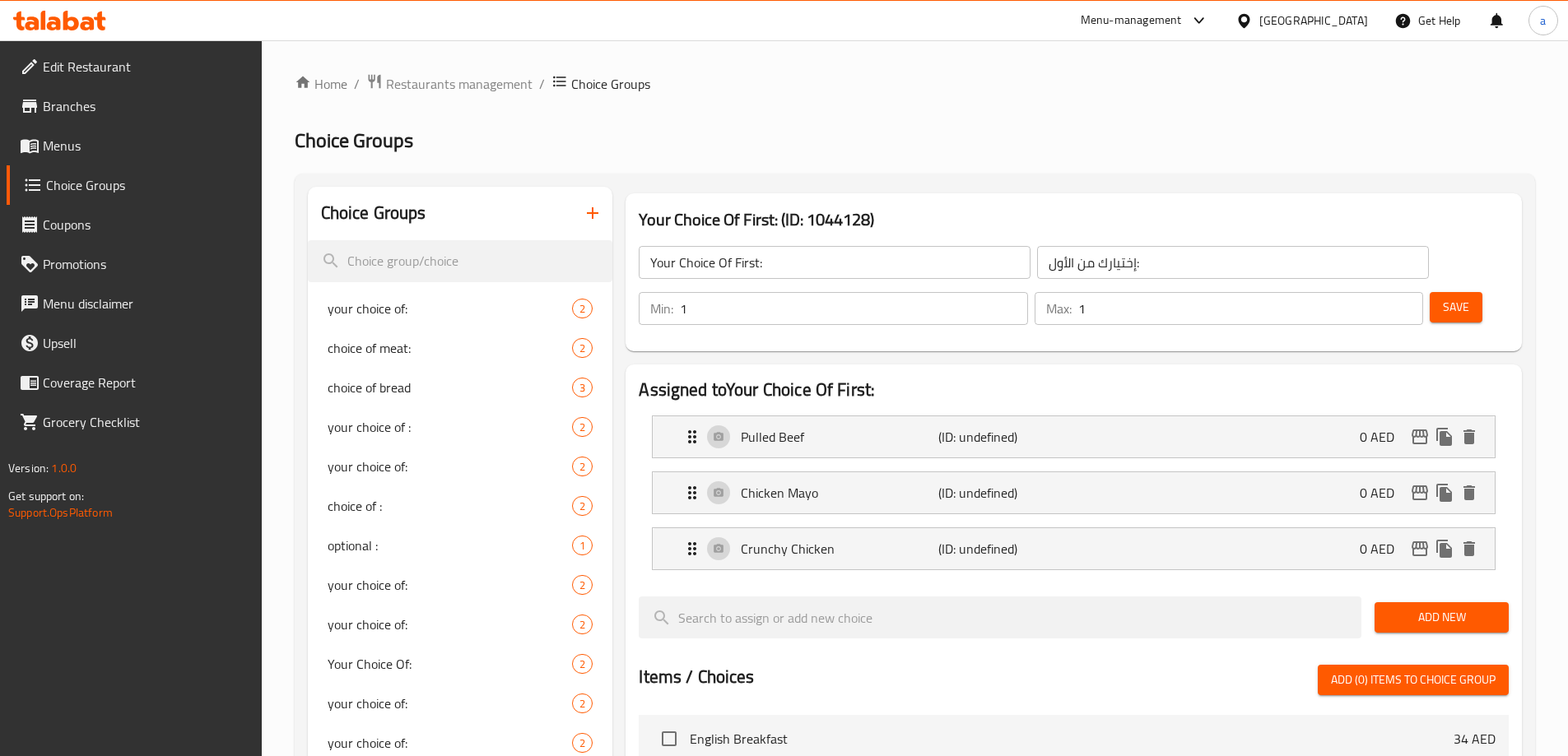
click at [1443, 297] on span "Save" at bounding box center [1455, 307] width 26 height 21
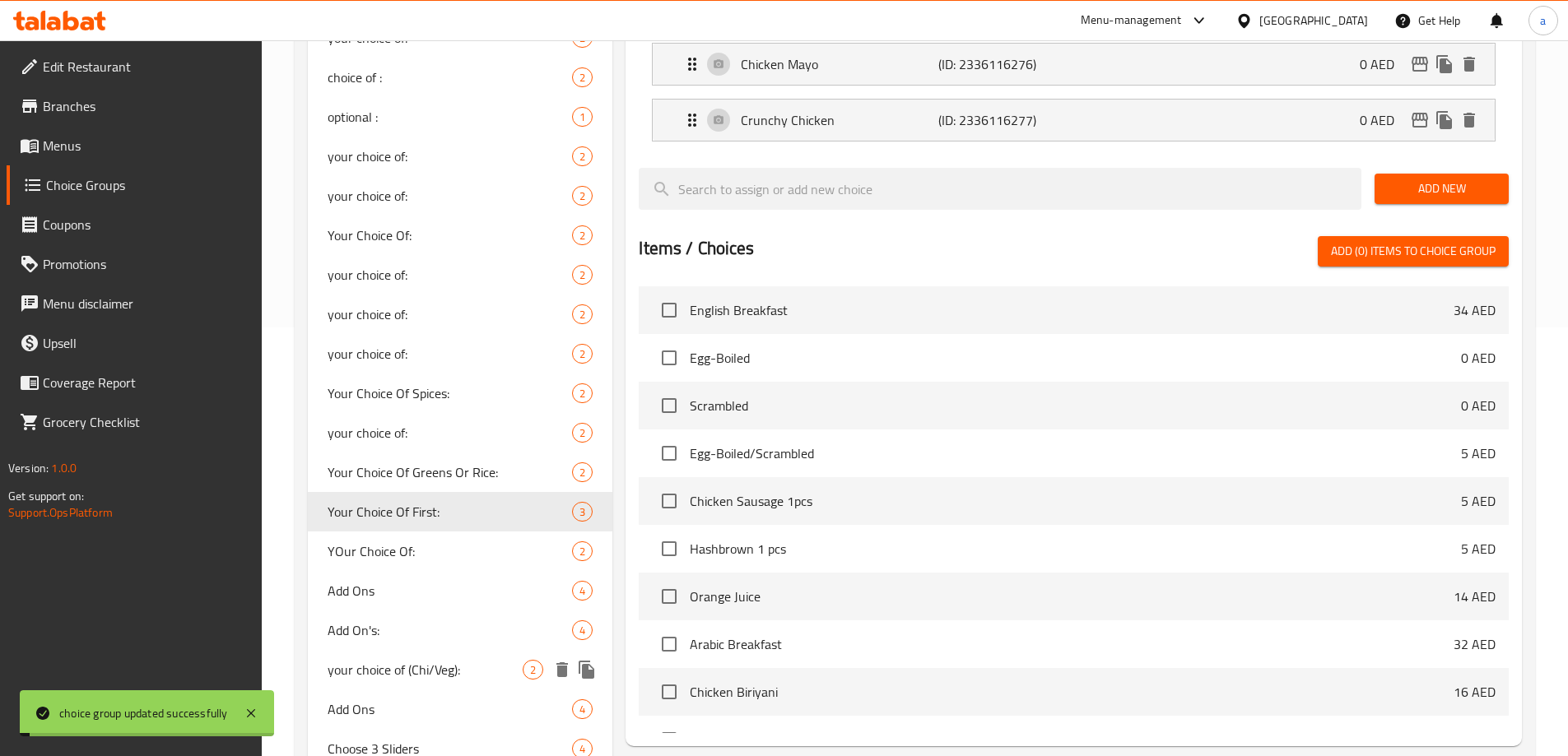
scroll to position [575, 0]
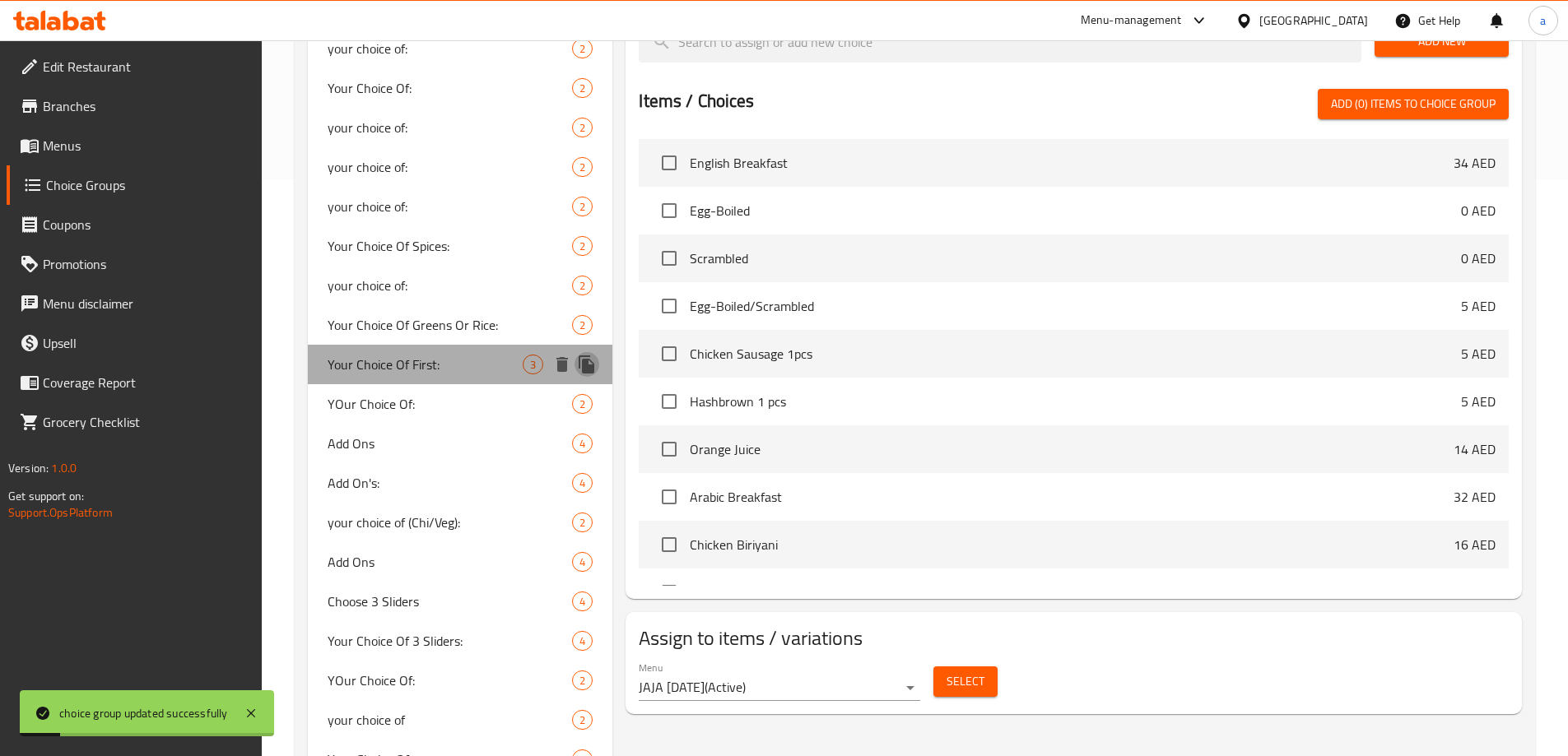
click at [578, 365] on icon "duplicate" at bounding box center [586, 365] width 20 height 20
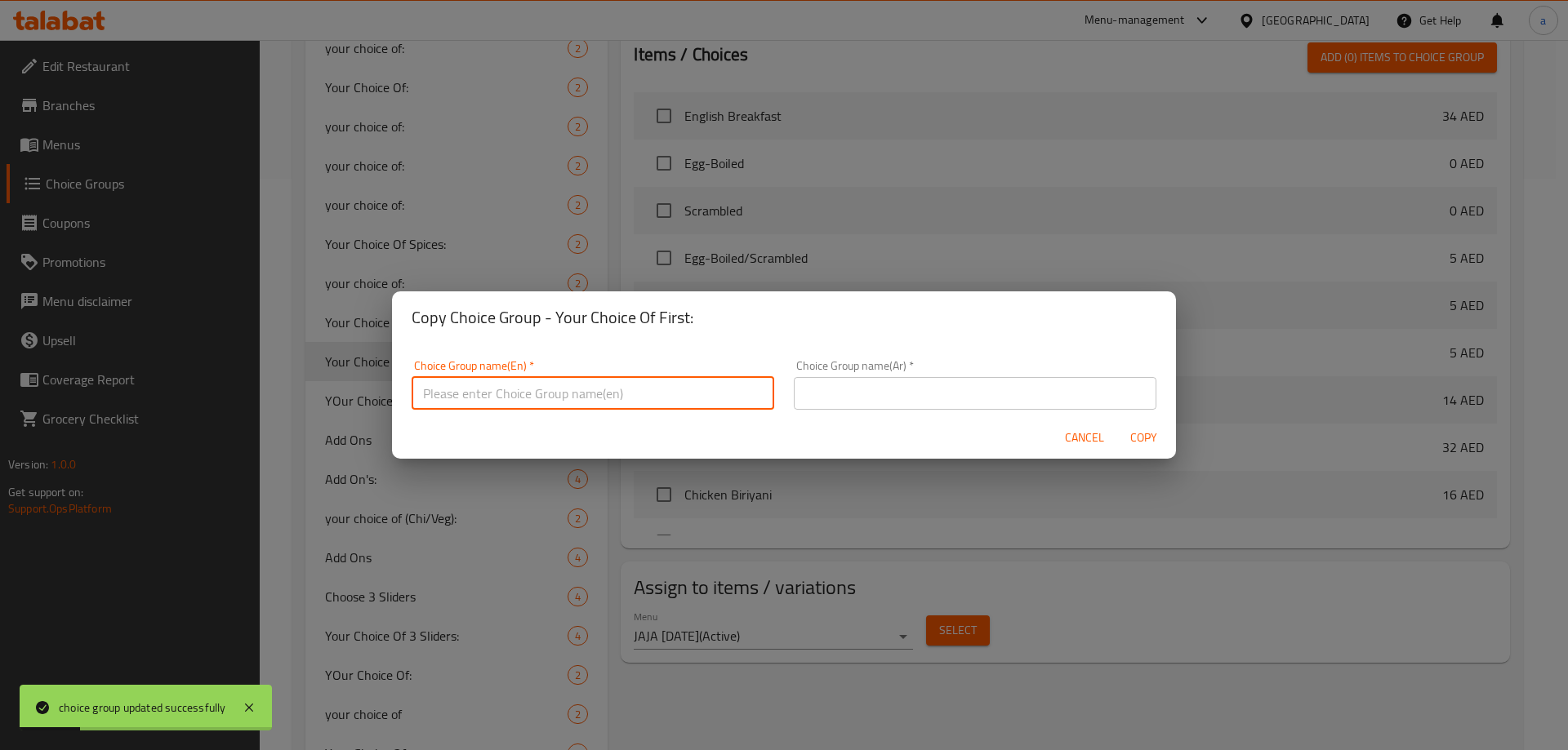
click at [621, 395] on input "text" at bounding box center [592, 393] width 363 height 33
type input "Your Choice Of Second:"
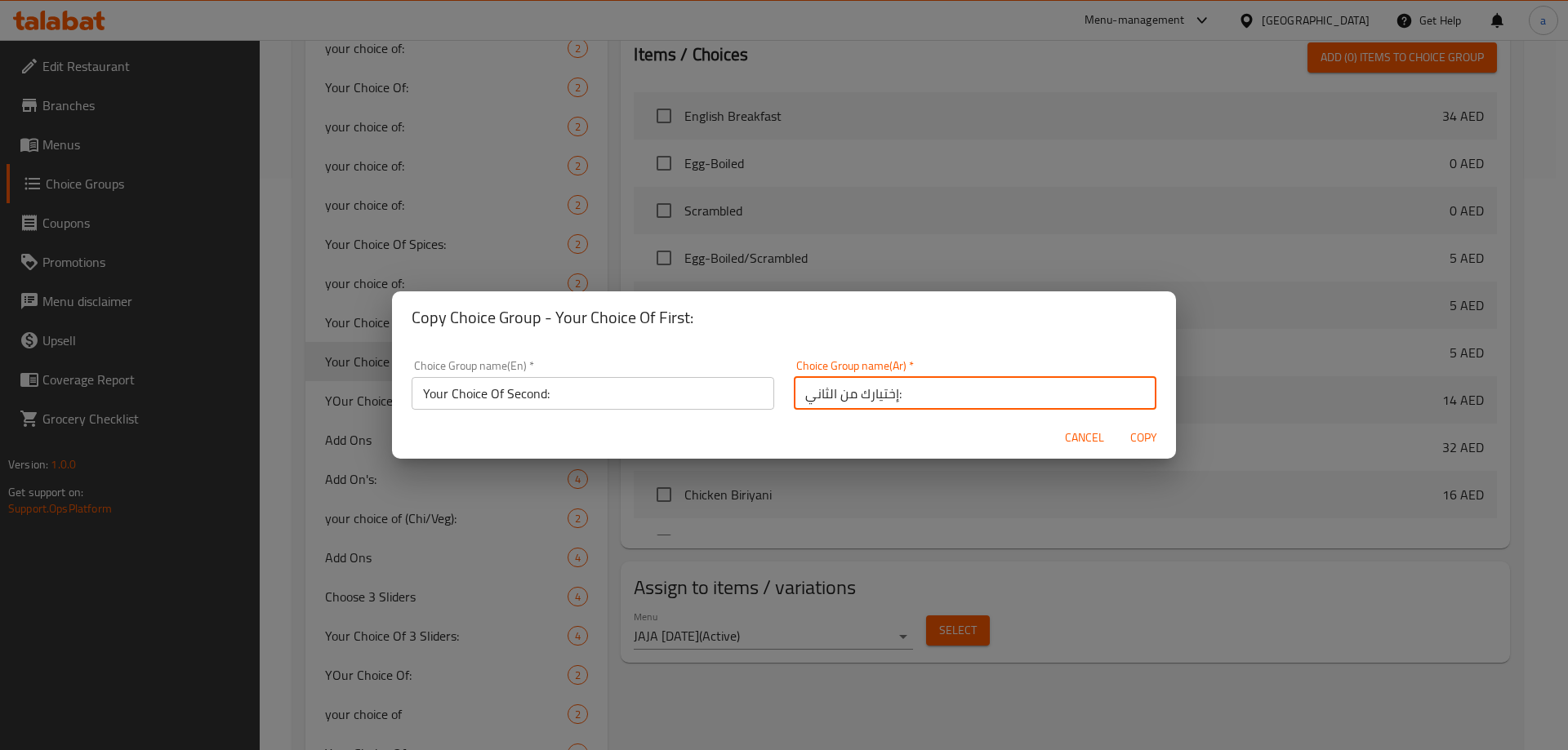
type input "إختيارك من الثاني:"
click at [1142, 433] on span "Copy" at bounding box center [1143, 437] width 39 height 20
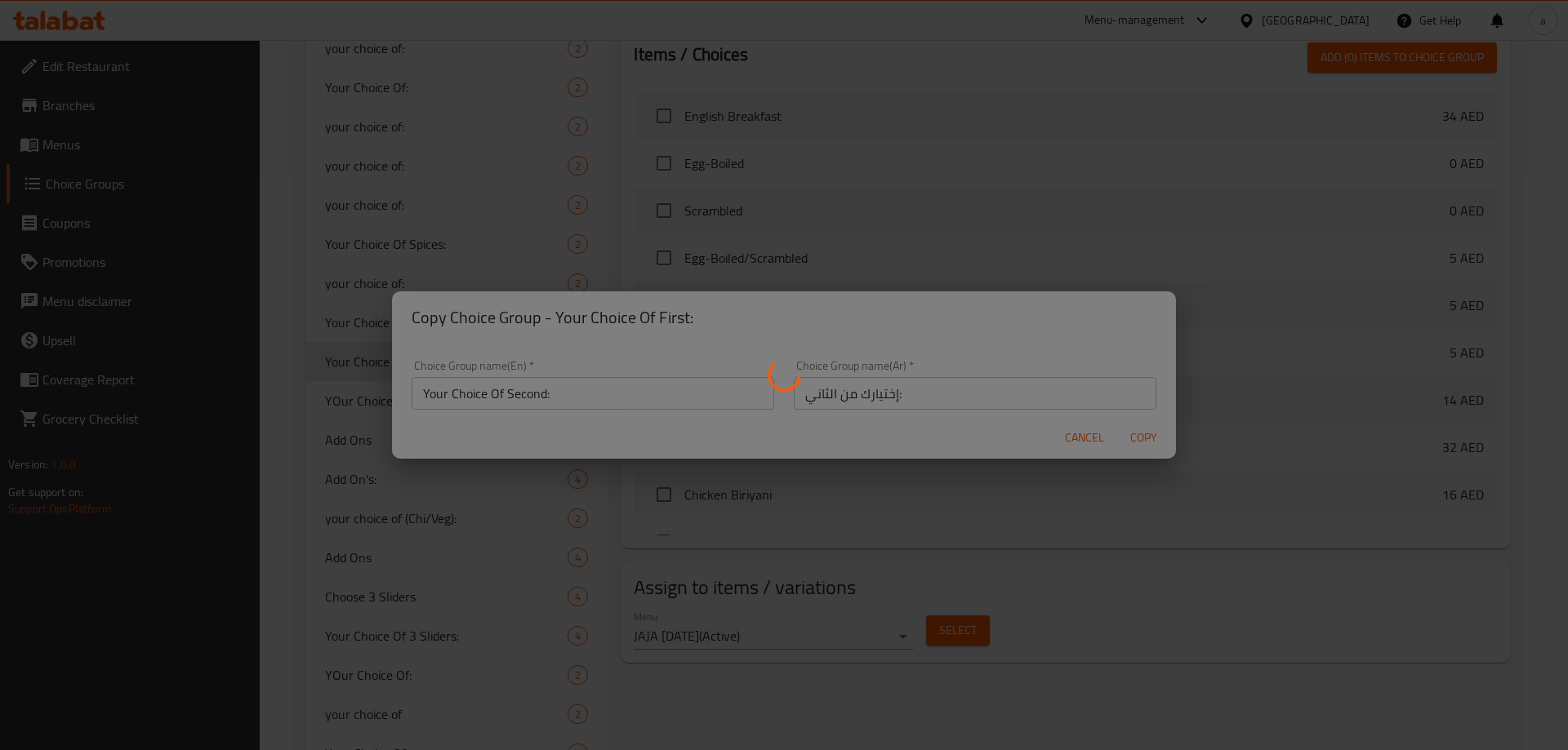
type input "Your Choice Of Second:"
type input "إختيارك من الثاني:"
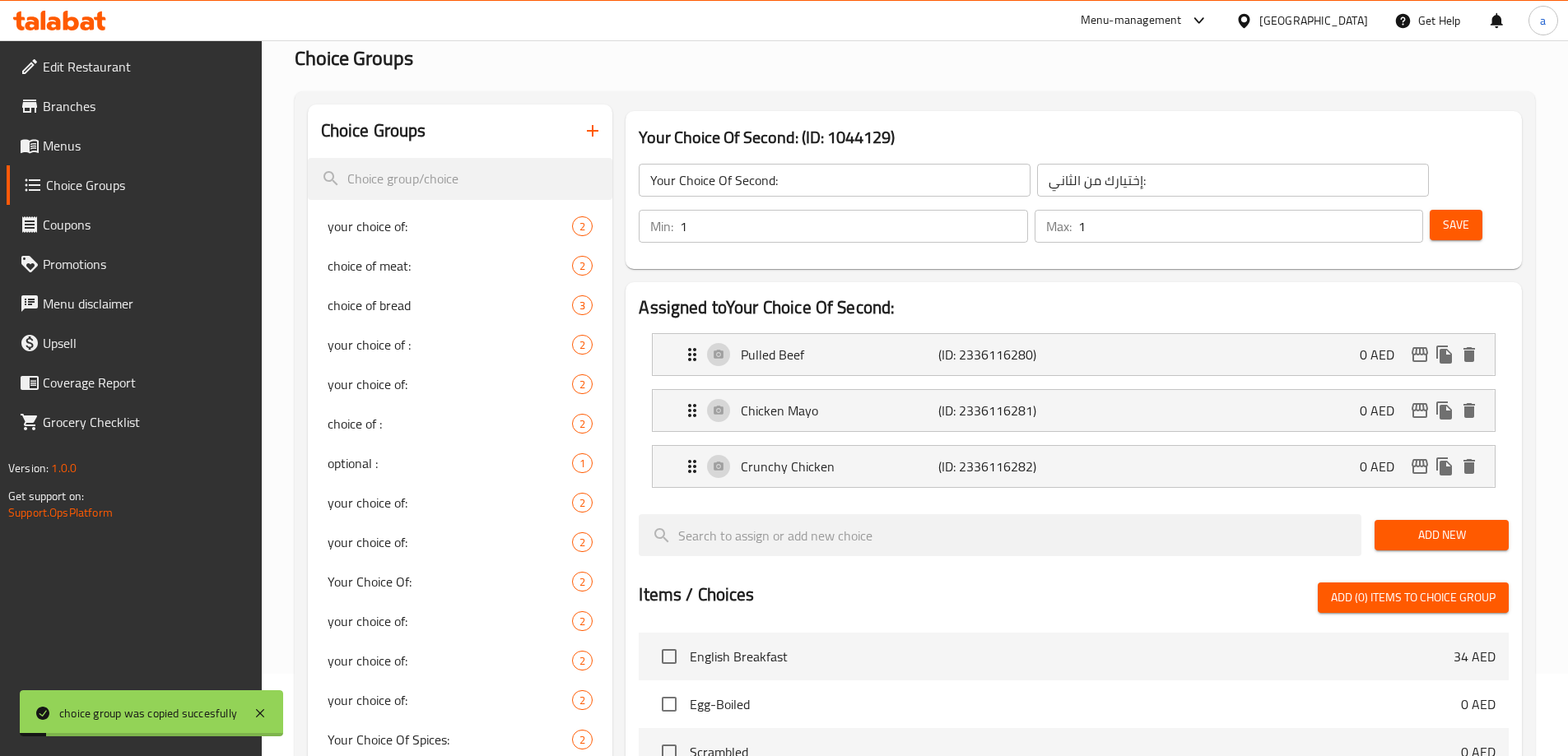
scroll to position [0, 0]
click at [1429, 210] on button "Save" at bounding box center [1455, 225] width 53 height 30
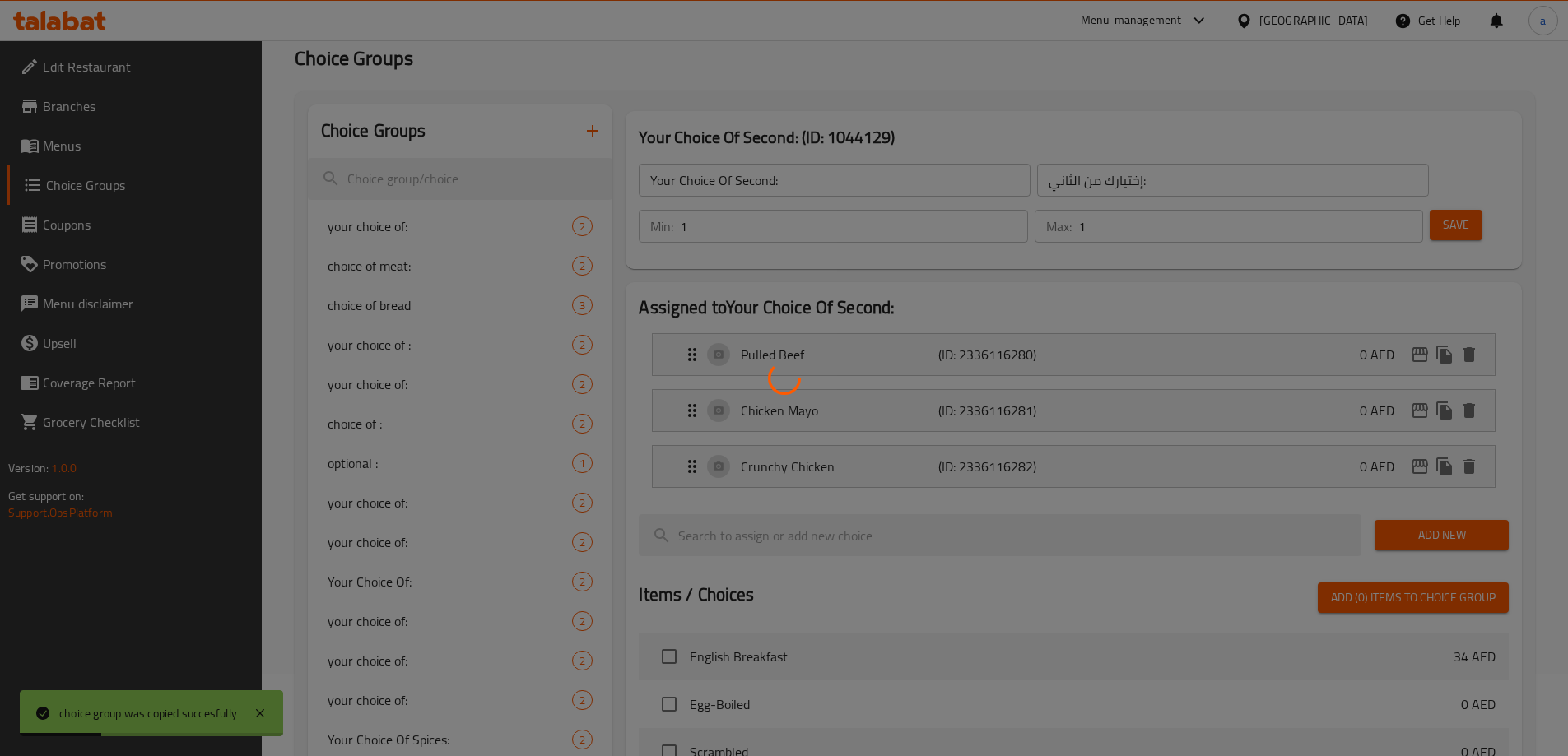
scroll to position [575, 0]
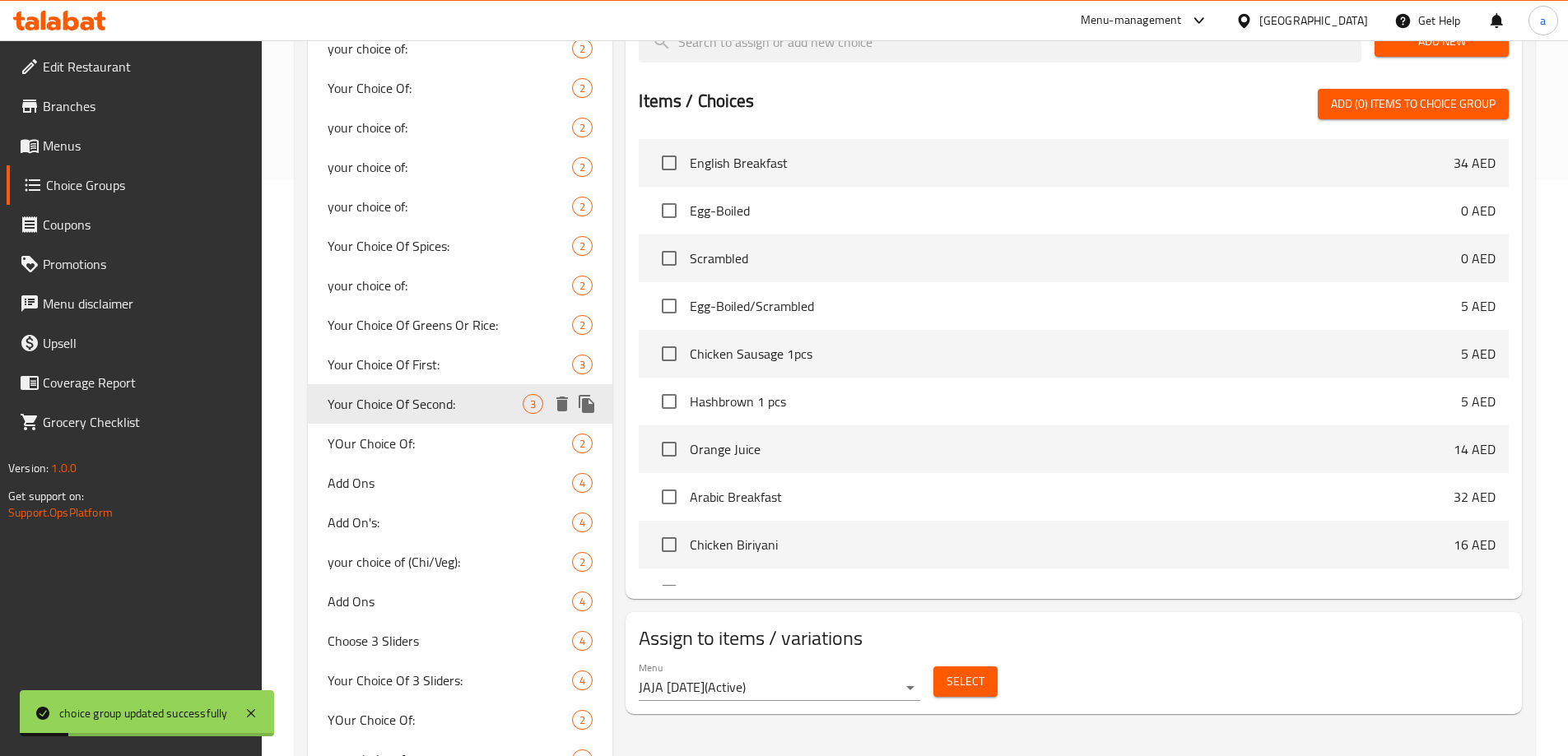
click at [586, 401] on icon "duplicate" at bounding box center [586, 404] width 15 height 18
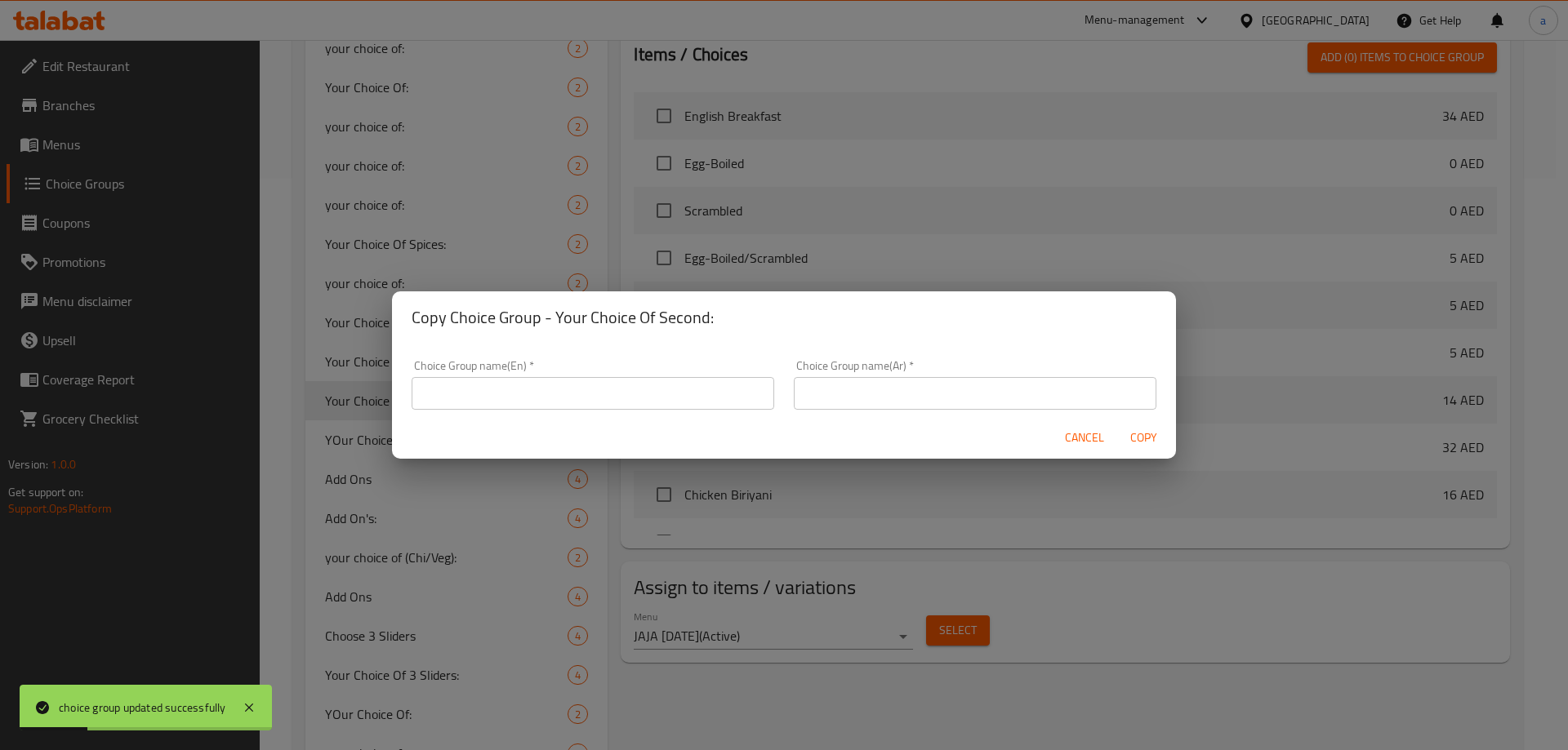
click at [655, 386] on input "text" at bounding box center [592, 393] width 363 height 33
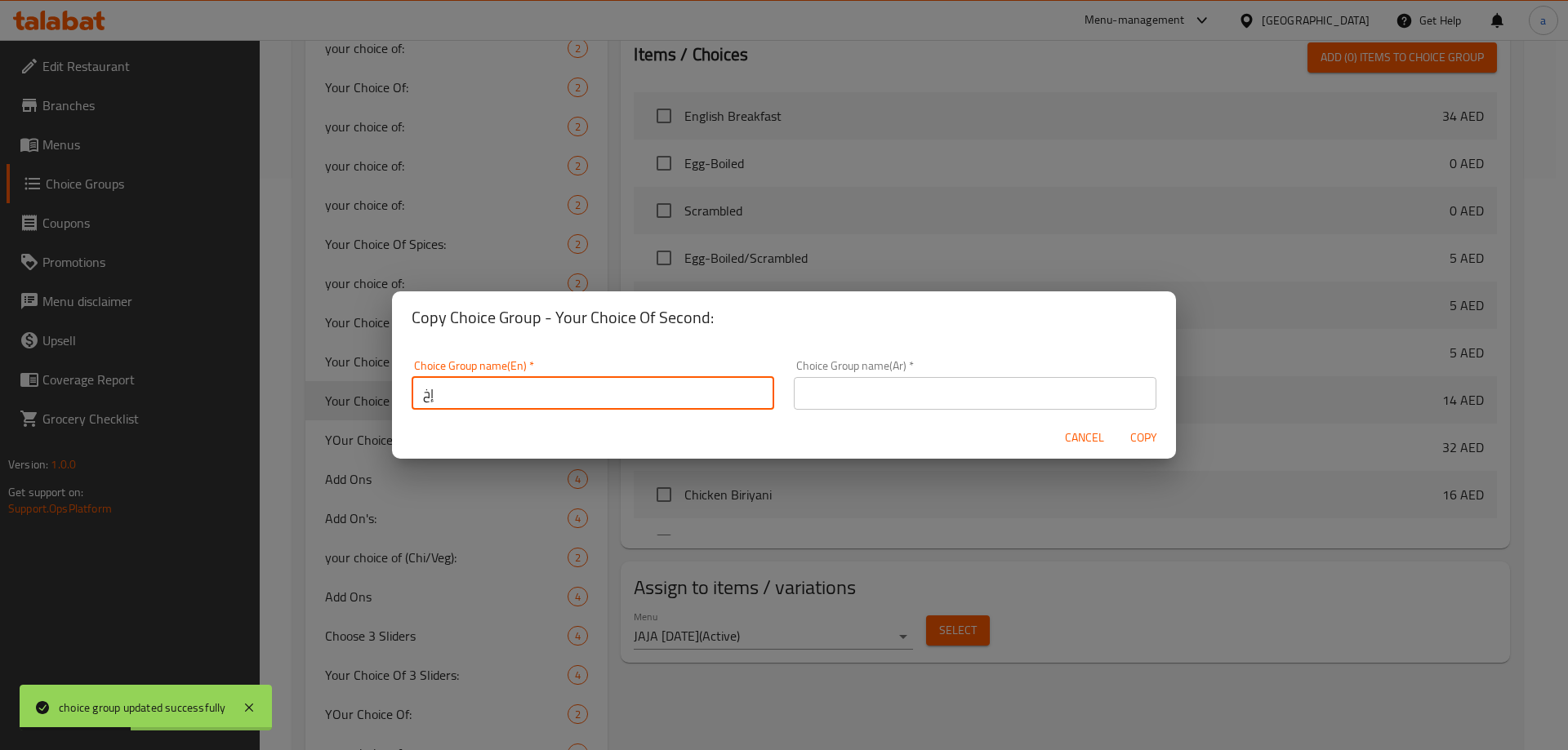
type input "إ"
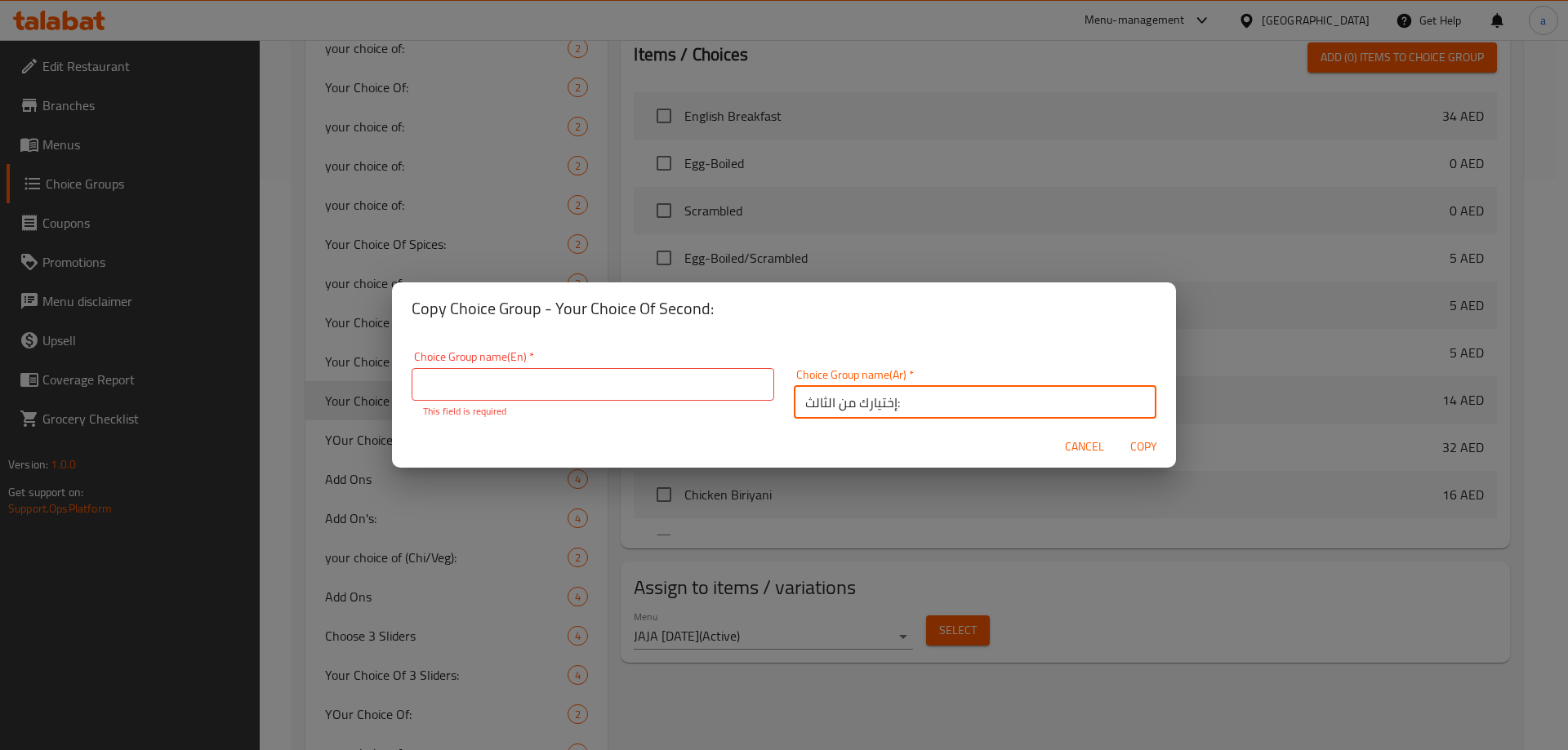
type input "إختيارك من الثالث:"
click at [654, 386] on input "text" at bounding box center [592, 384] width 363 height 33
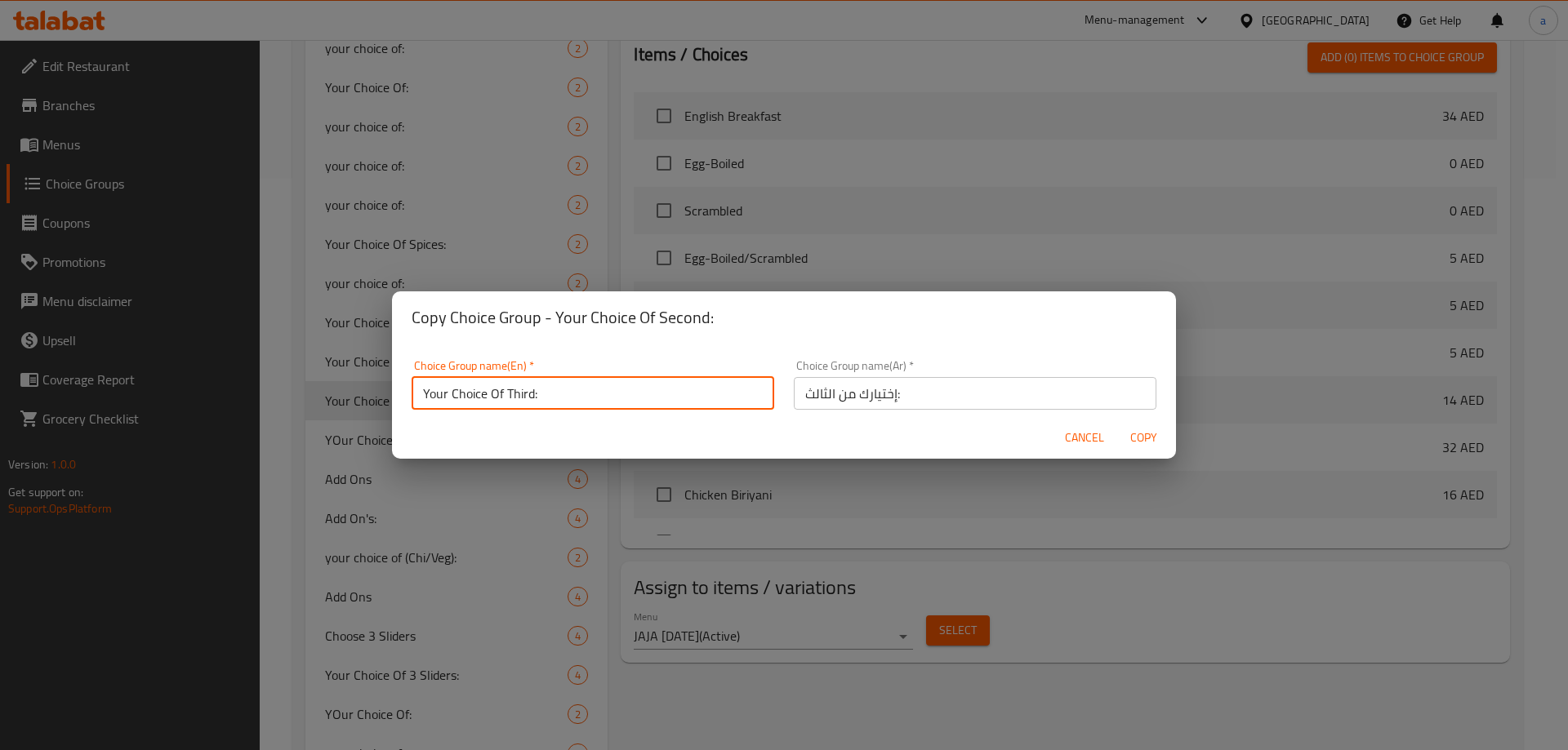
type input "Your Choice Of Third:"
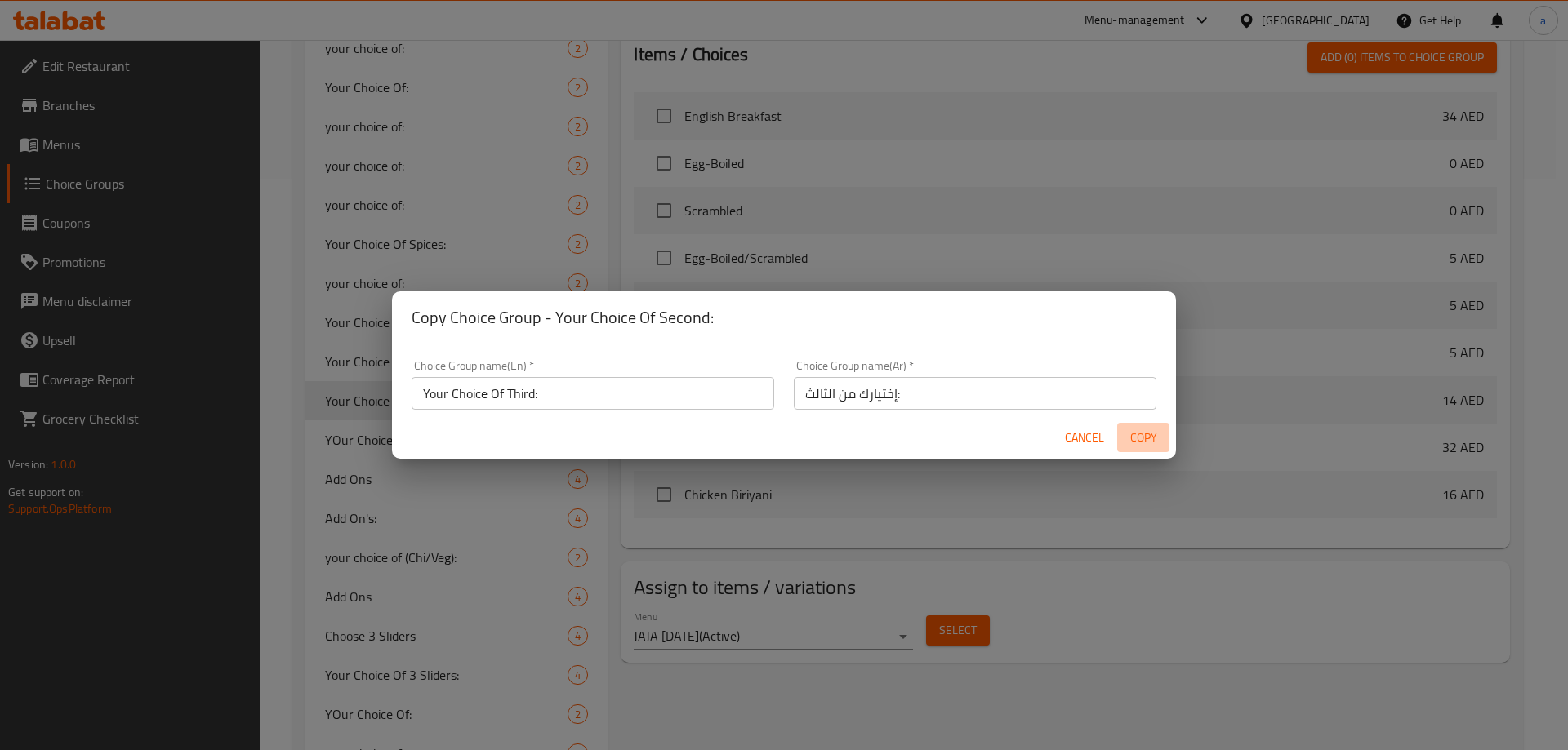
click at [1156, 434] on span "Copy" at bounding box center [1143, 437] width 39 height 20
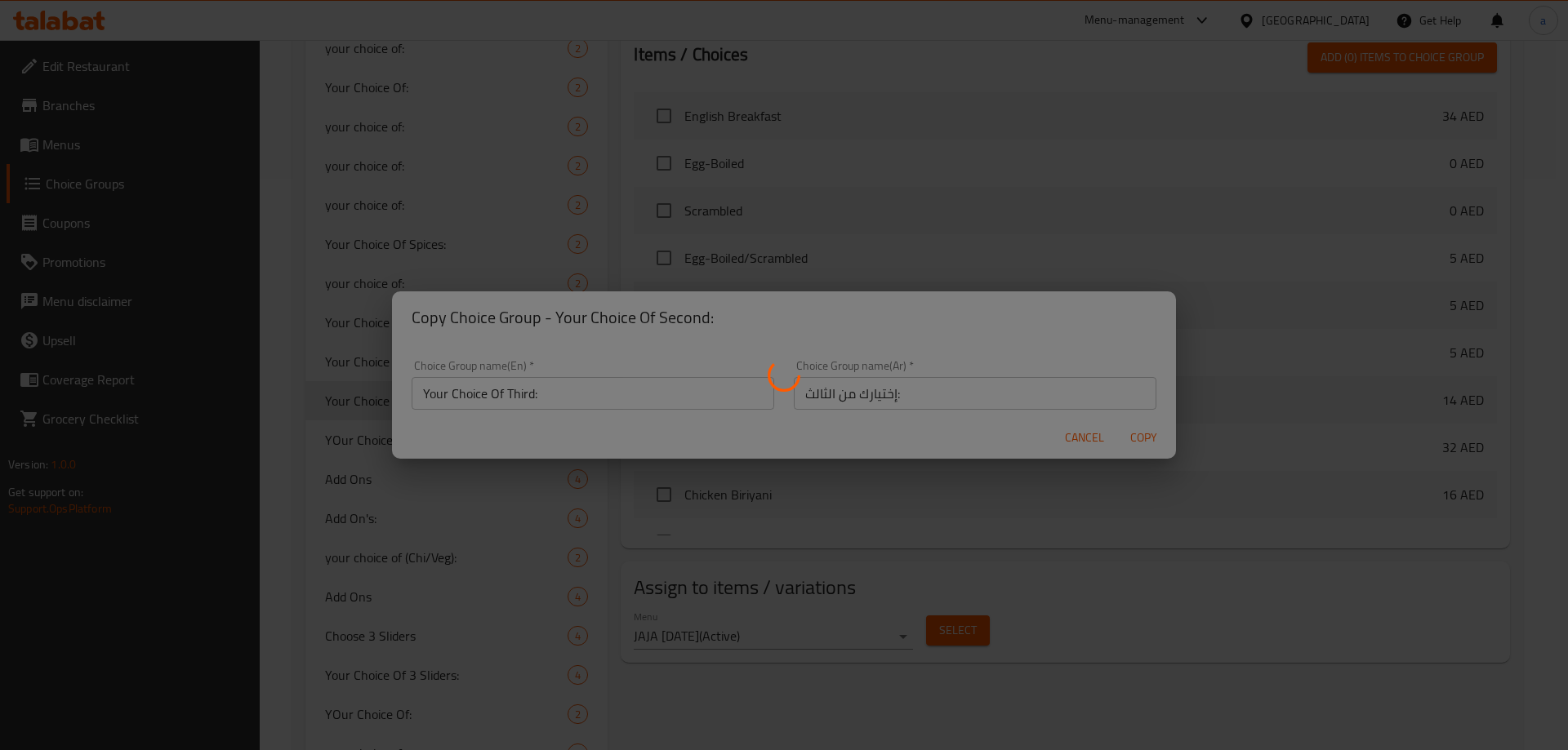
type input "Your Choice Of Third:"
type input "إختيارك من الثالث:"
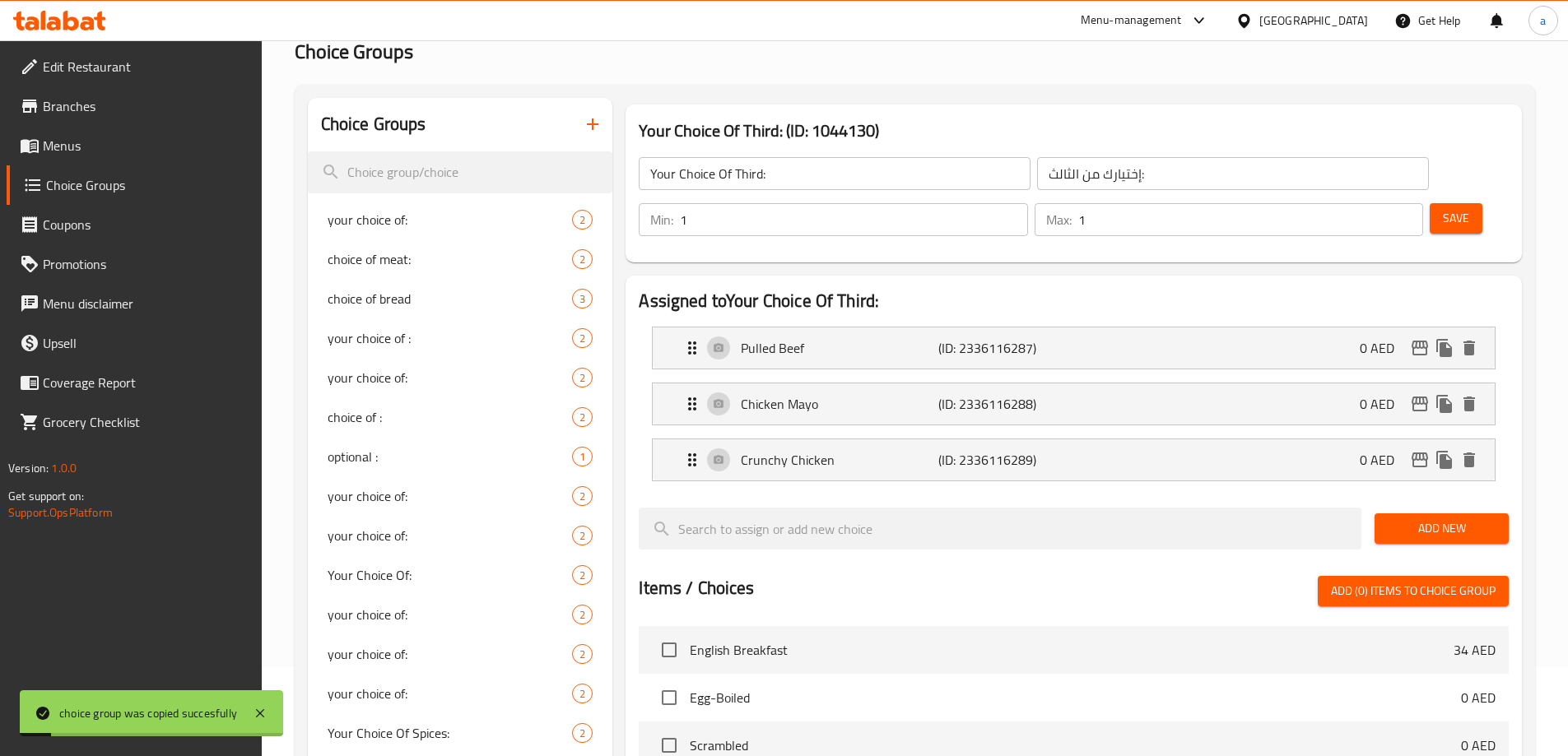
scroll to position [82, 0]
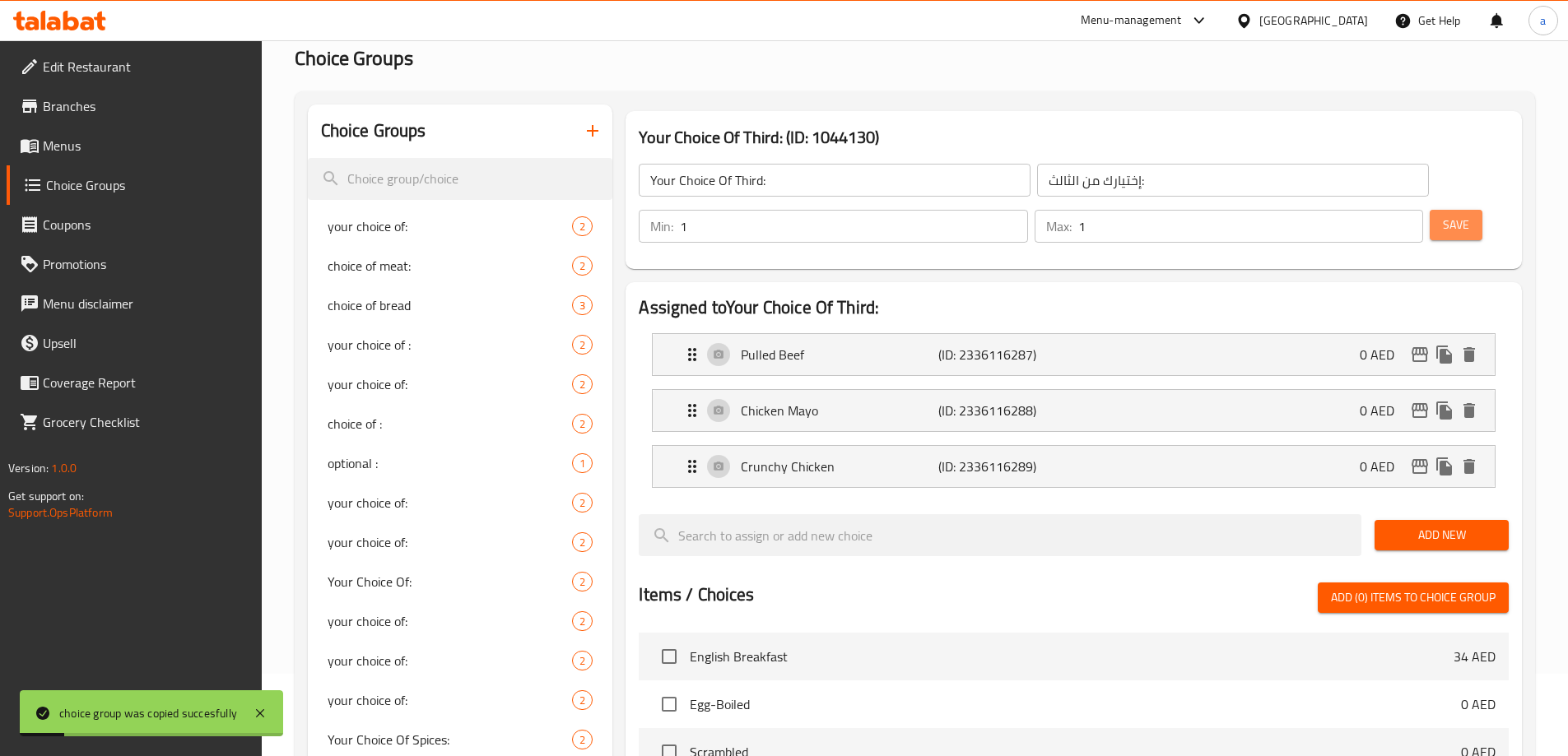
click at [1443, 214] on span "Save" at bounding box center [1455, 224] width 26 height 21
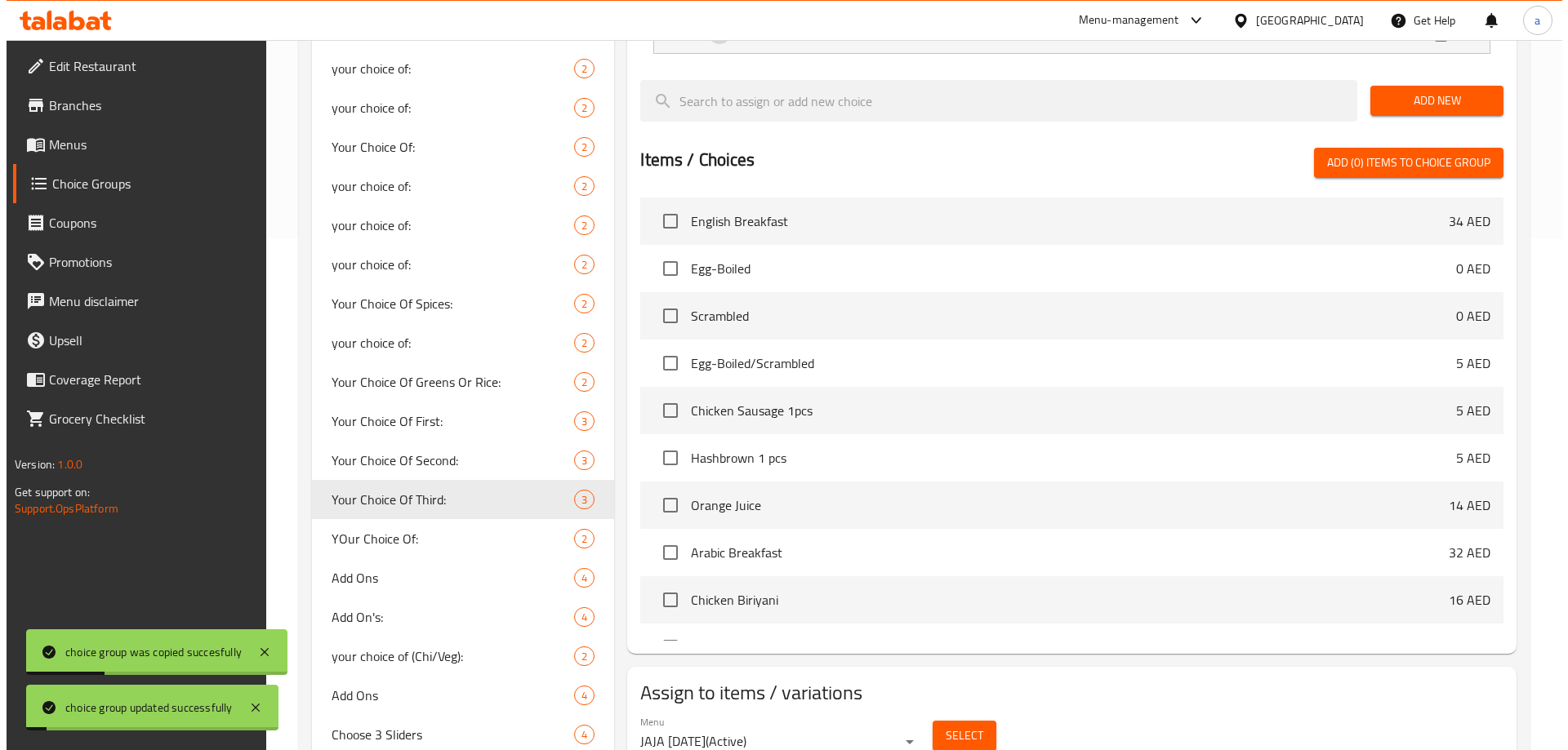
scroll to position [571, 0]
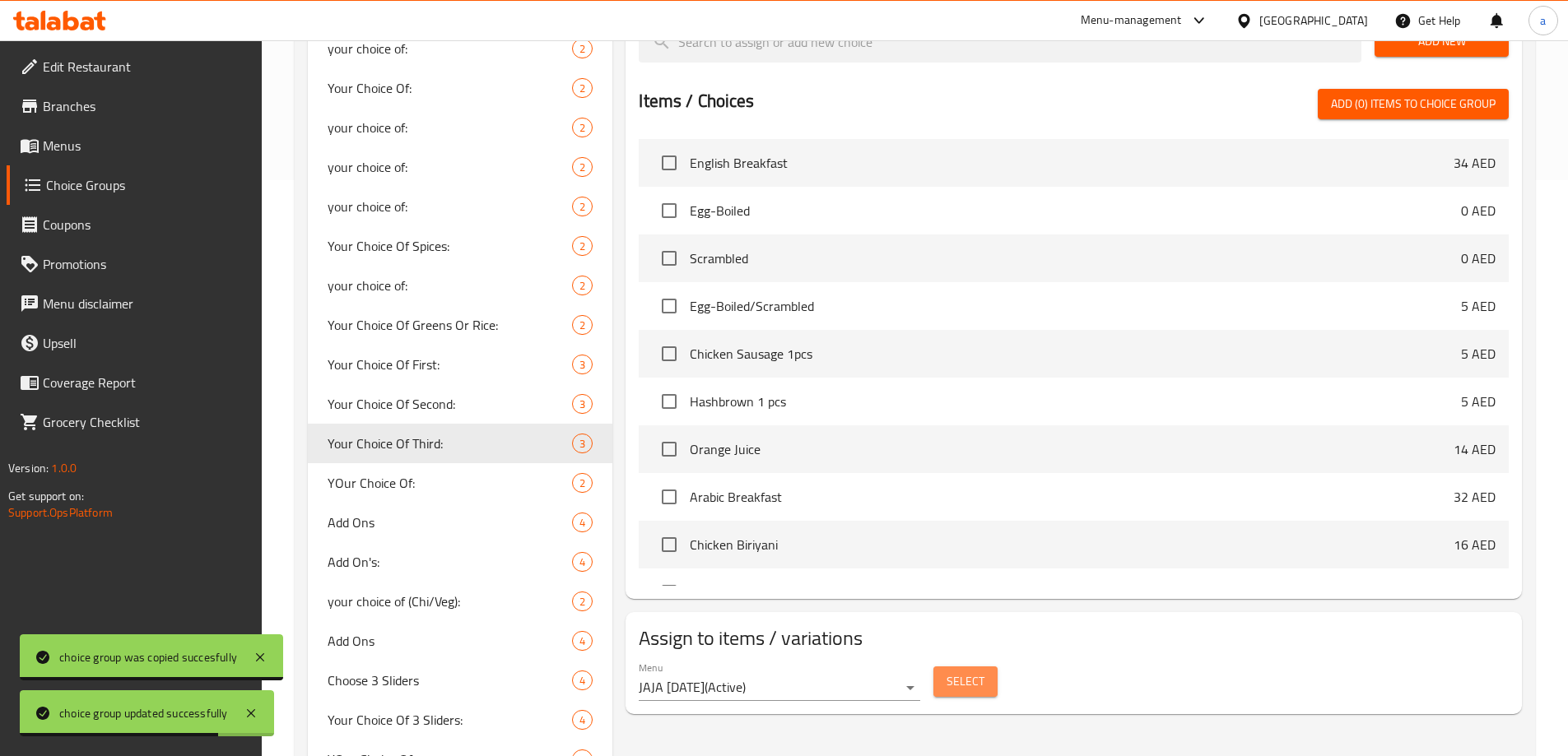
click at [979, 671] on span "Select" at bounding box center [965, 681] width 38 height 21
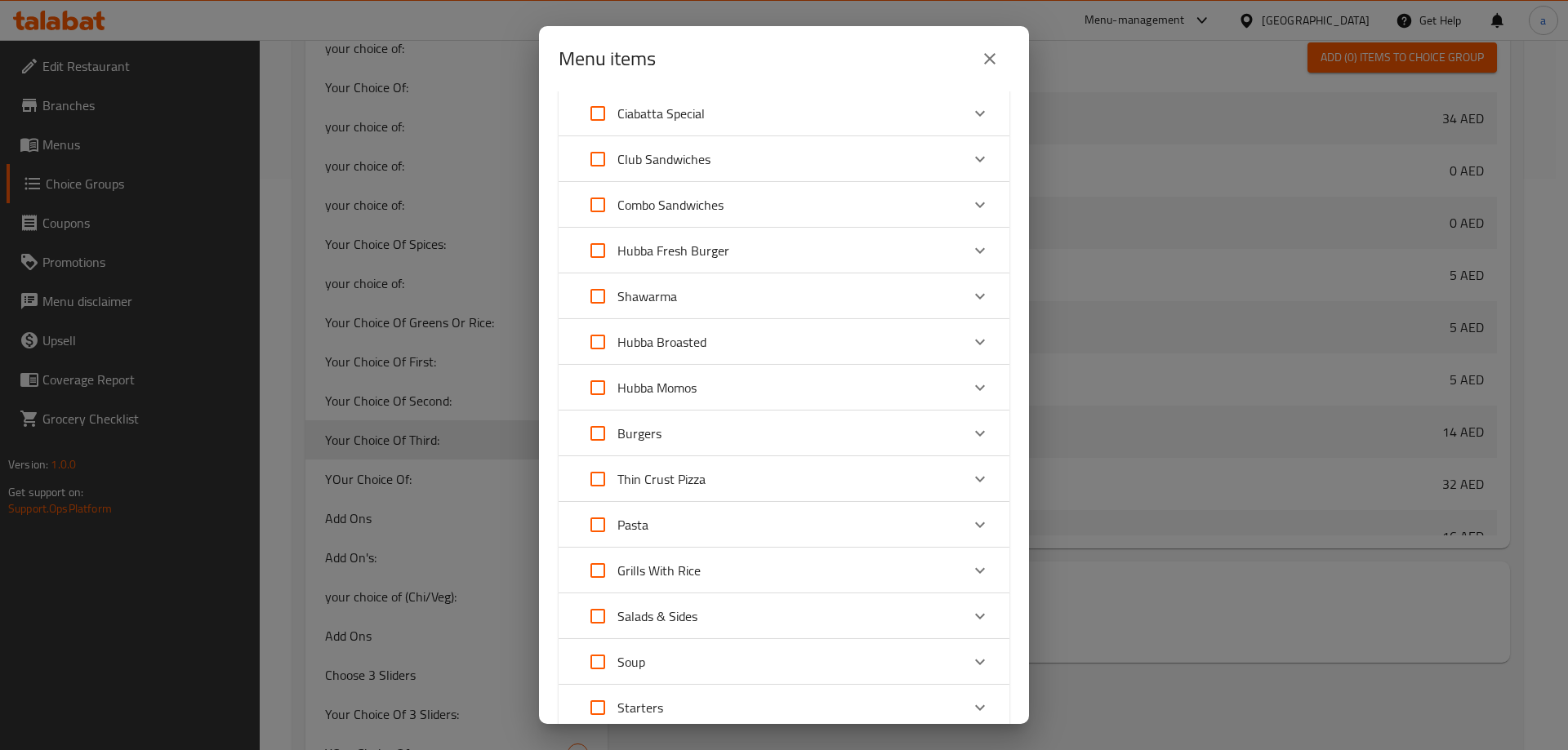
click at [747, 434] on div "Burgers" at bounding box center [769, 434] width 382 height 39
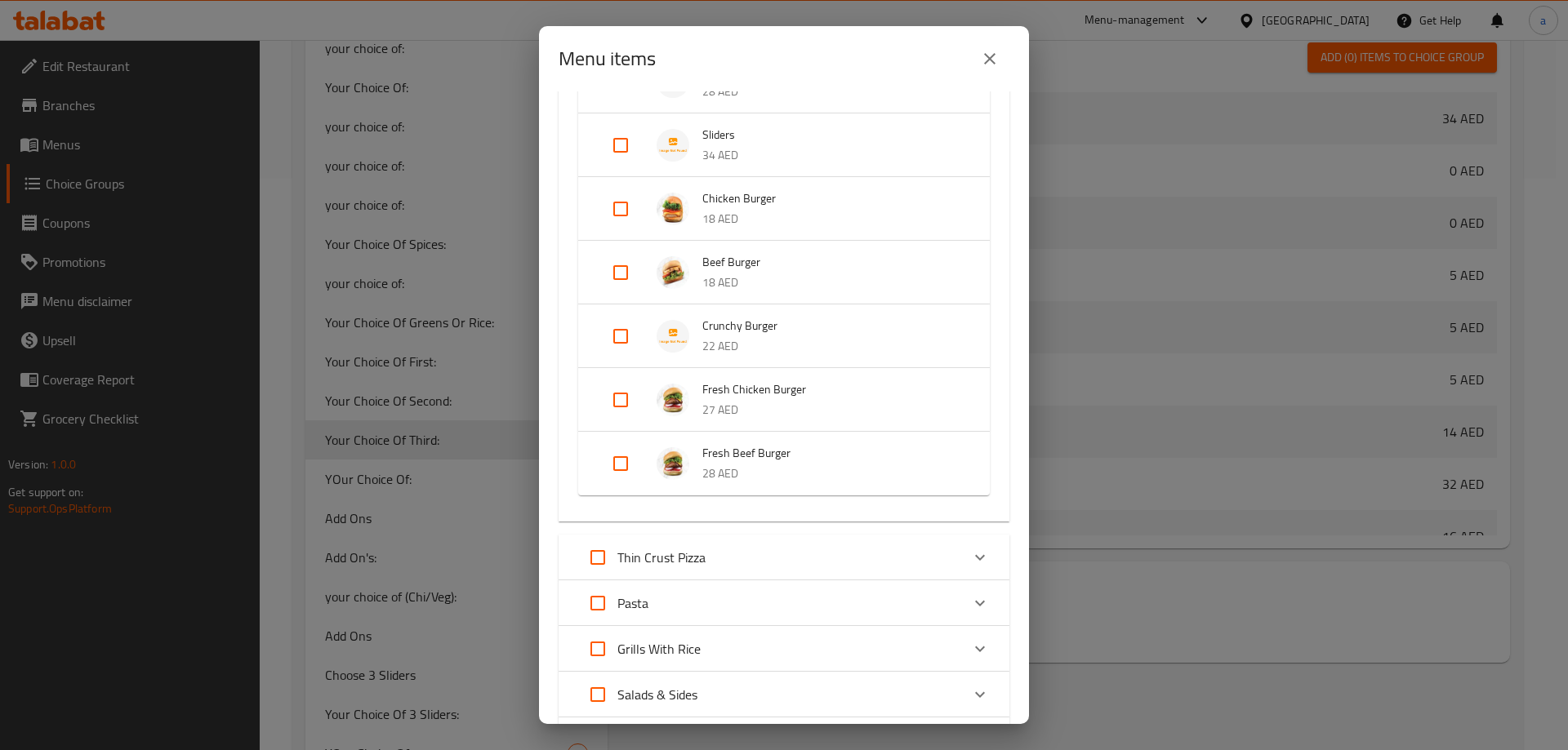
scroll to position [816, 0]
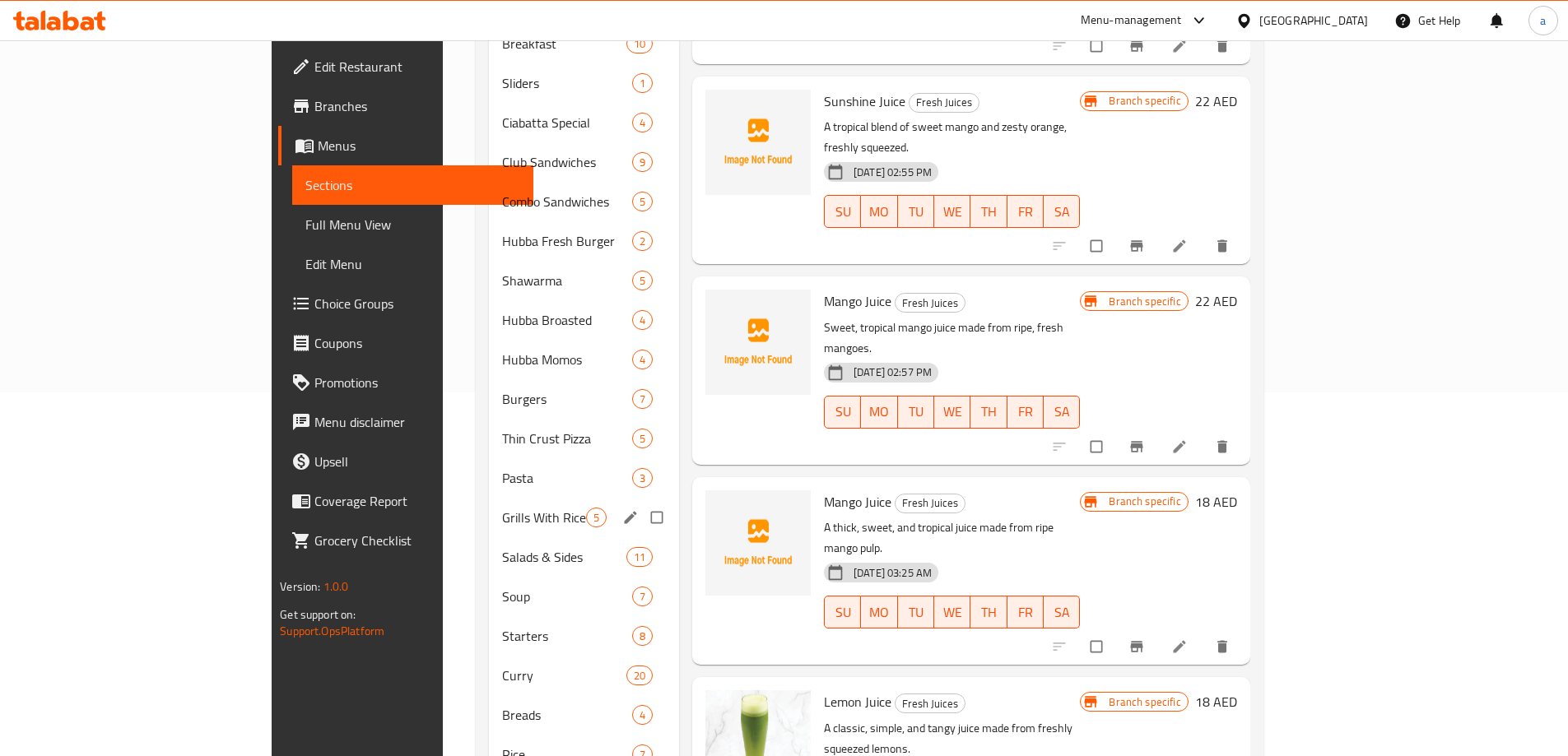
scroll to position [575, 0]
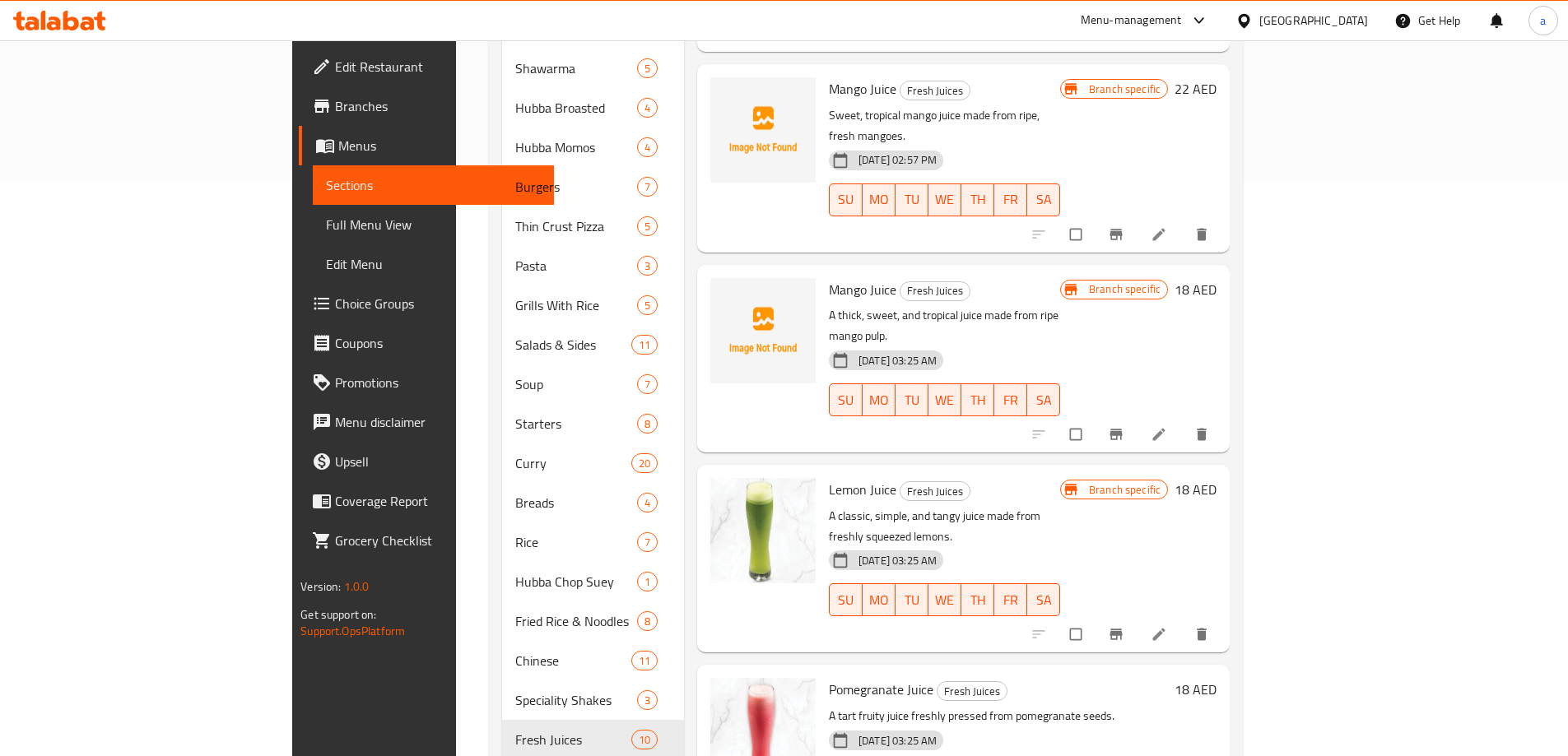
click at [502, 735] on nav "Hubba Signature Breakfast 2 Bowls 2 Single Toast 4 Breakfast 10 Sliders 1 Ciaba…" at bounding box center [593, 226] width 181 height 1079
click at [515, 730] on span "Fresh Juices" at bounding box center [573, 740] width 116 height 20
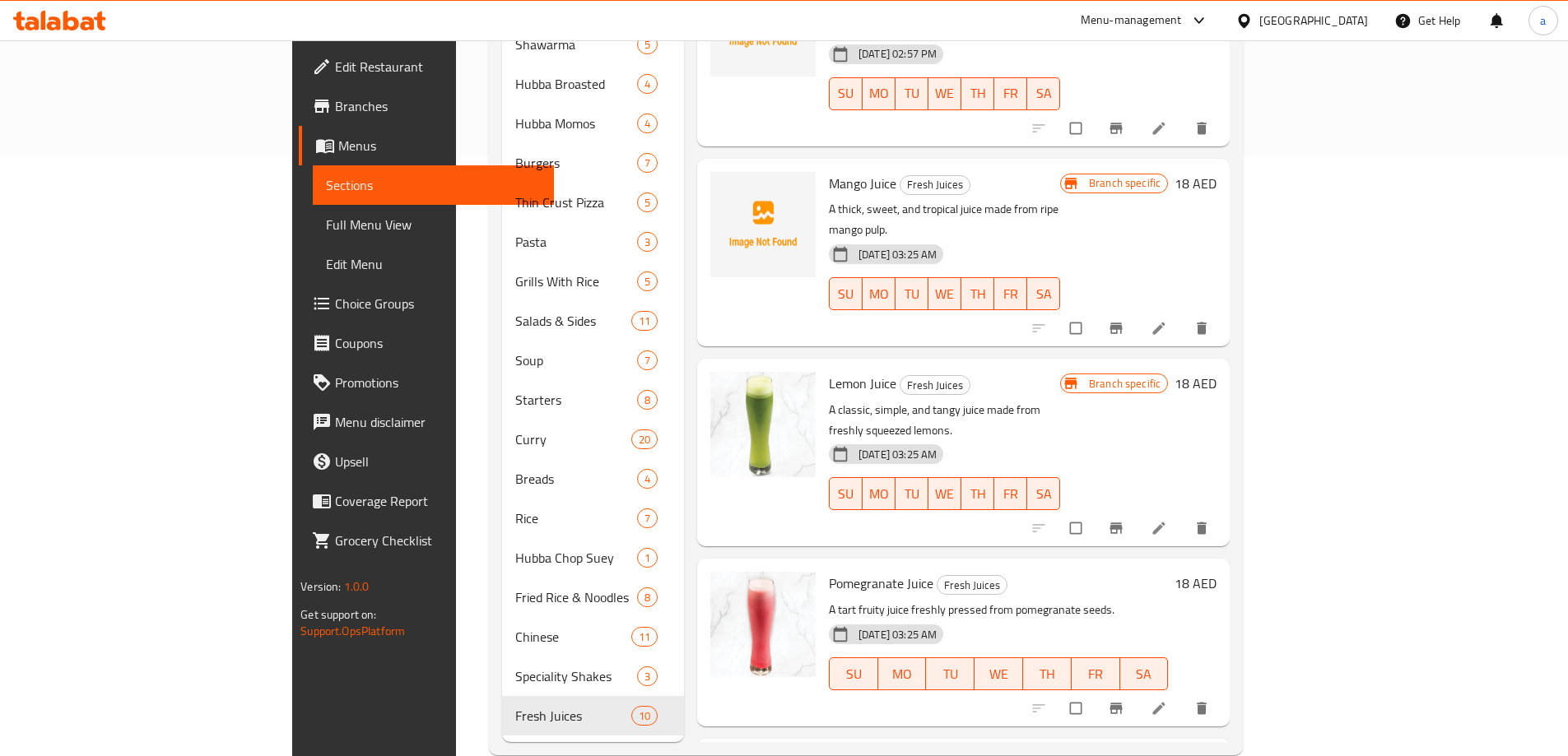
scroll to position [607, 0]
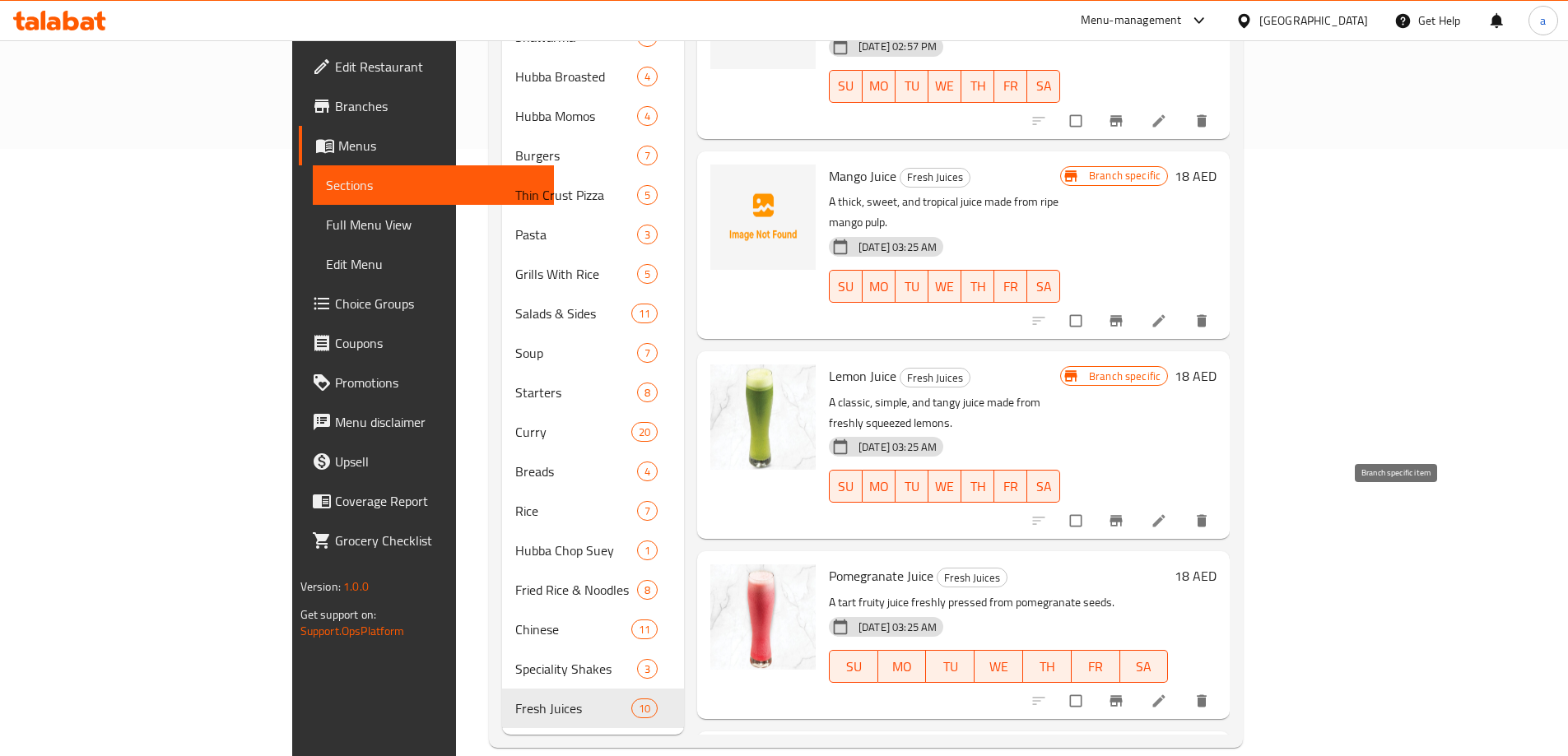
click at [1137, 683] on button "Branch-specific-item" at bounding box center [1117, 701] width 39 height 37
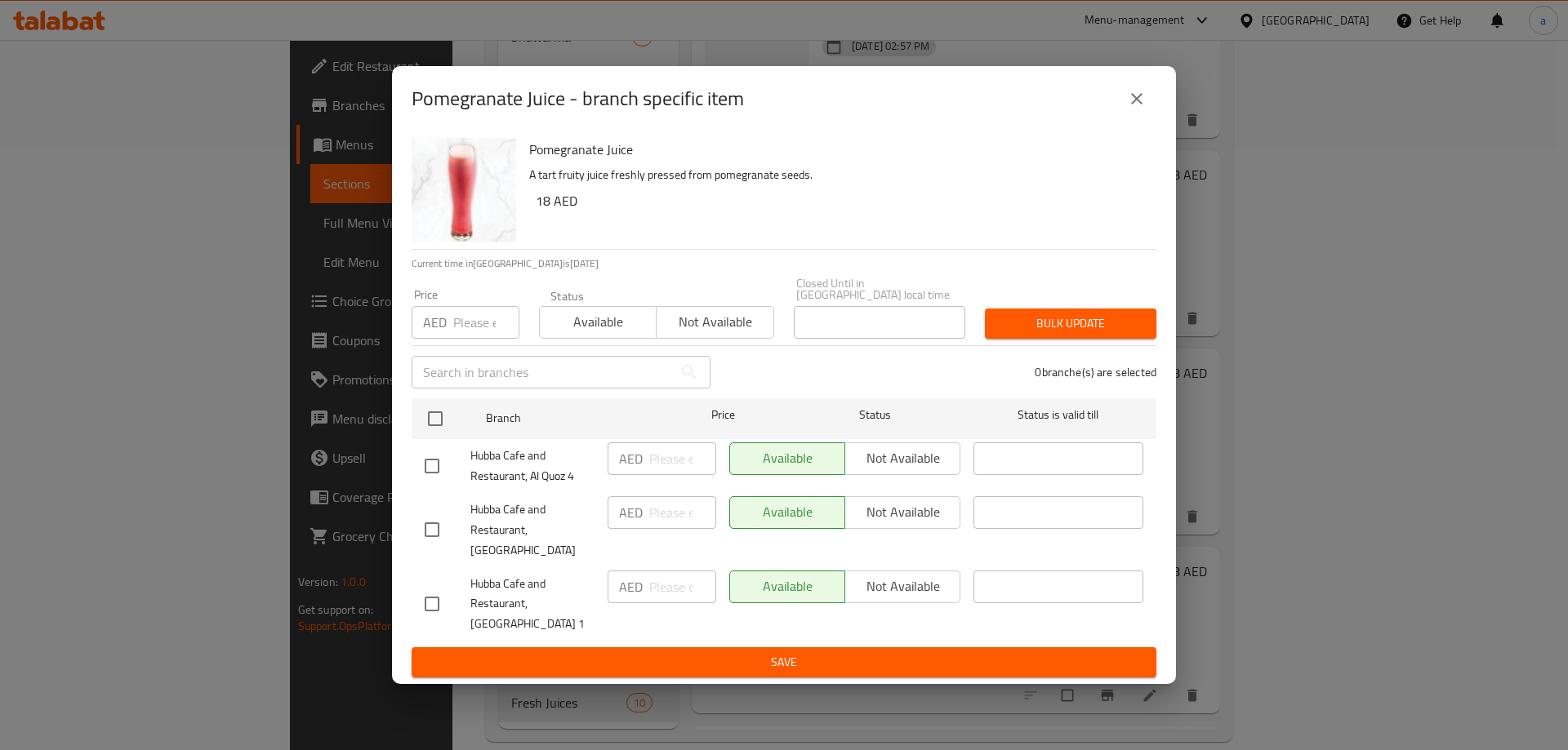
click at [437, 524] on input "checkbox" at bounding box center [432, 529] width 35 height 35
checkbox input "true"
click at [898, 520] on span "Not available" at bounding box center [902, 512] width 102 height 24
click at [822, 636] on ul "Branch Price Status Status is valid till Hubba Cafe and Restaurant, Al Quoz 4 A…" at bounding box center [784, 520] width 745 height 256
click at [822, 652] on span "Save" at bounding box center [784, 662] width 718 height 20
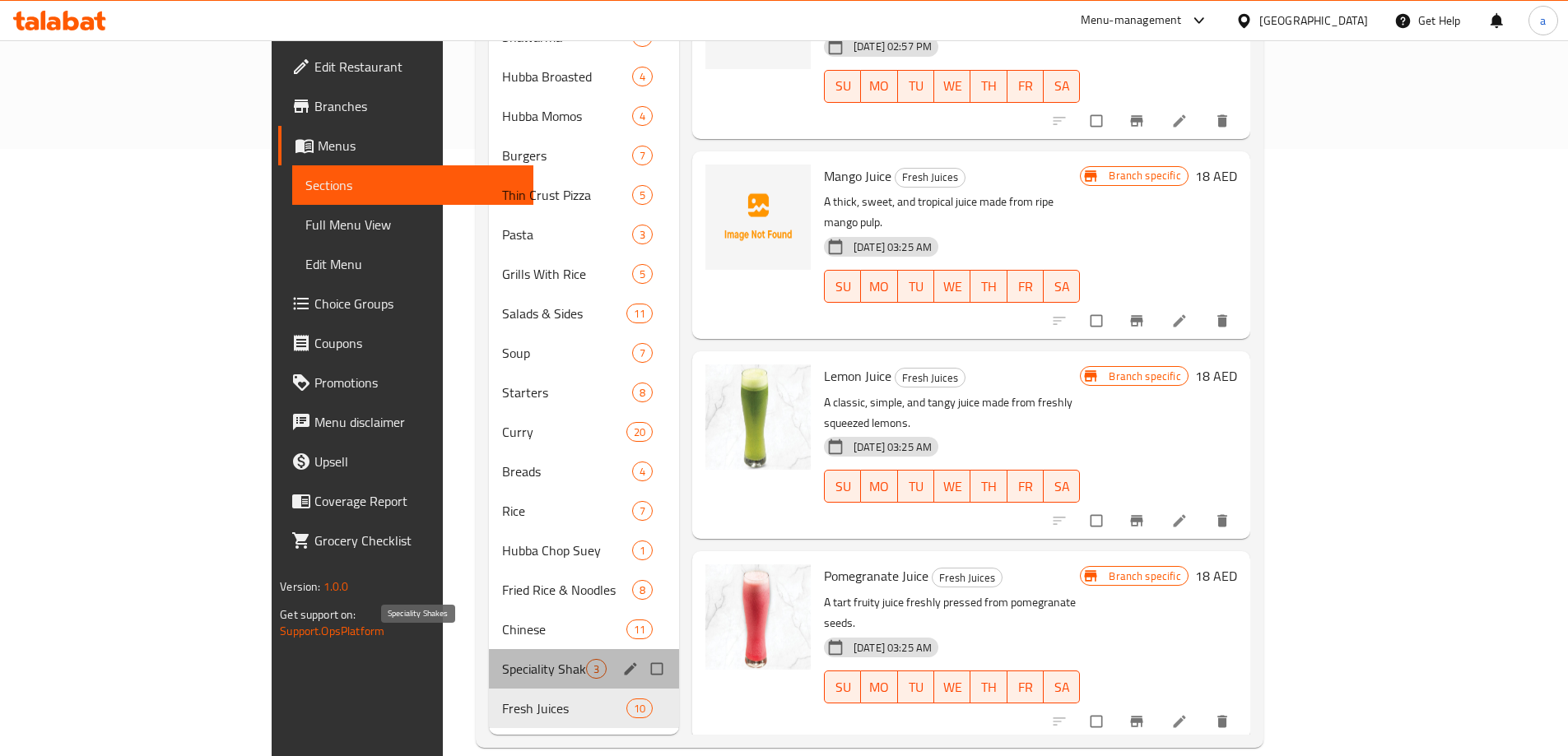
click at [502, 659] on span "Speciality Shakes" at bounding box center [544, 668] width 84 height 20
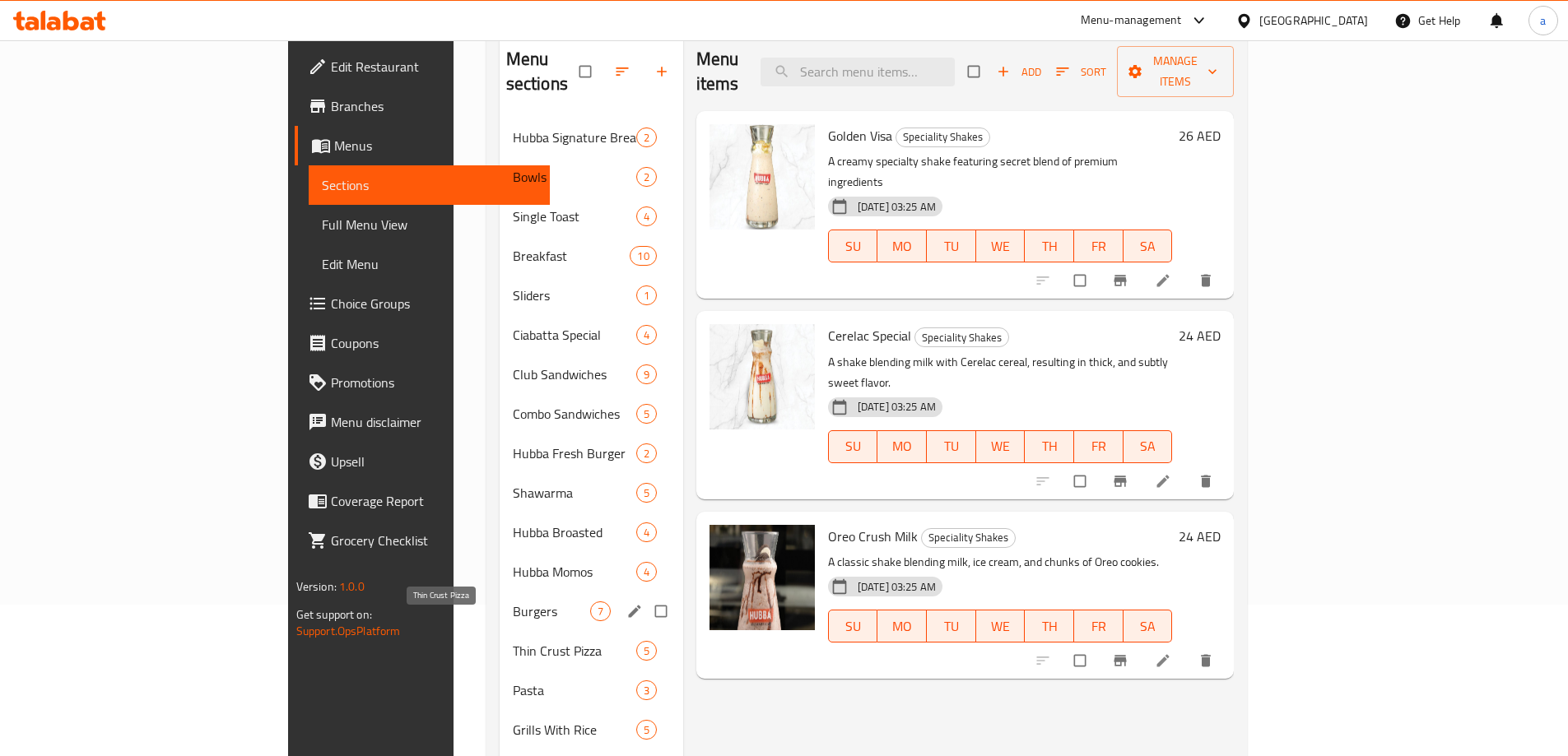
scroll to position [113, 0]
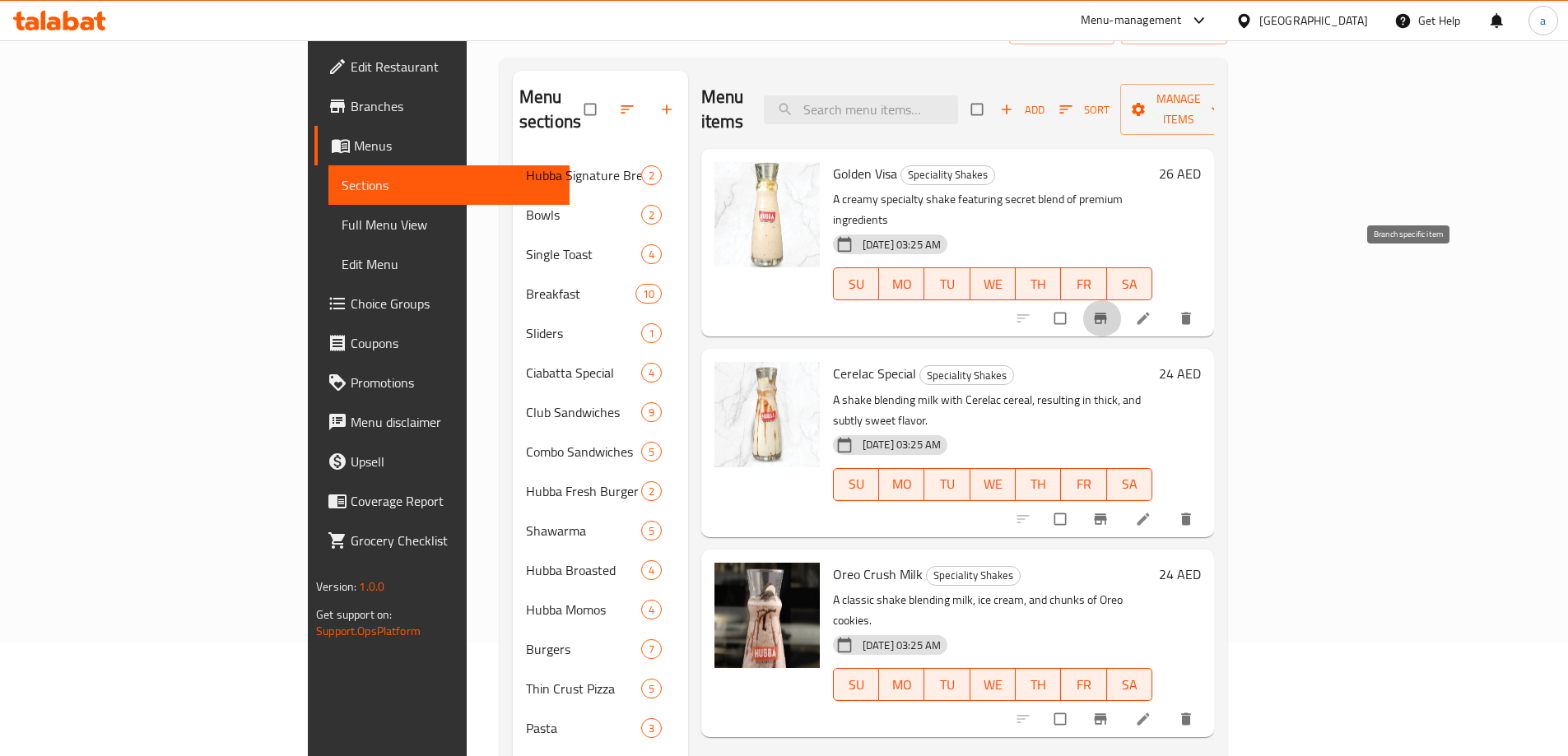
click at [1122, 300] on button "Branch-specific-item" at bounding box center [1102, 318] width 39 height 37
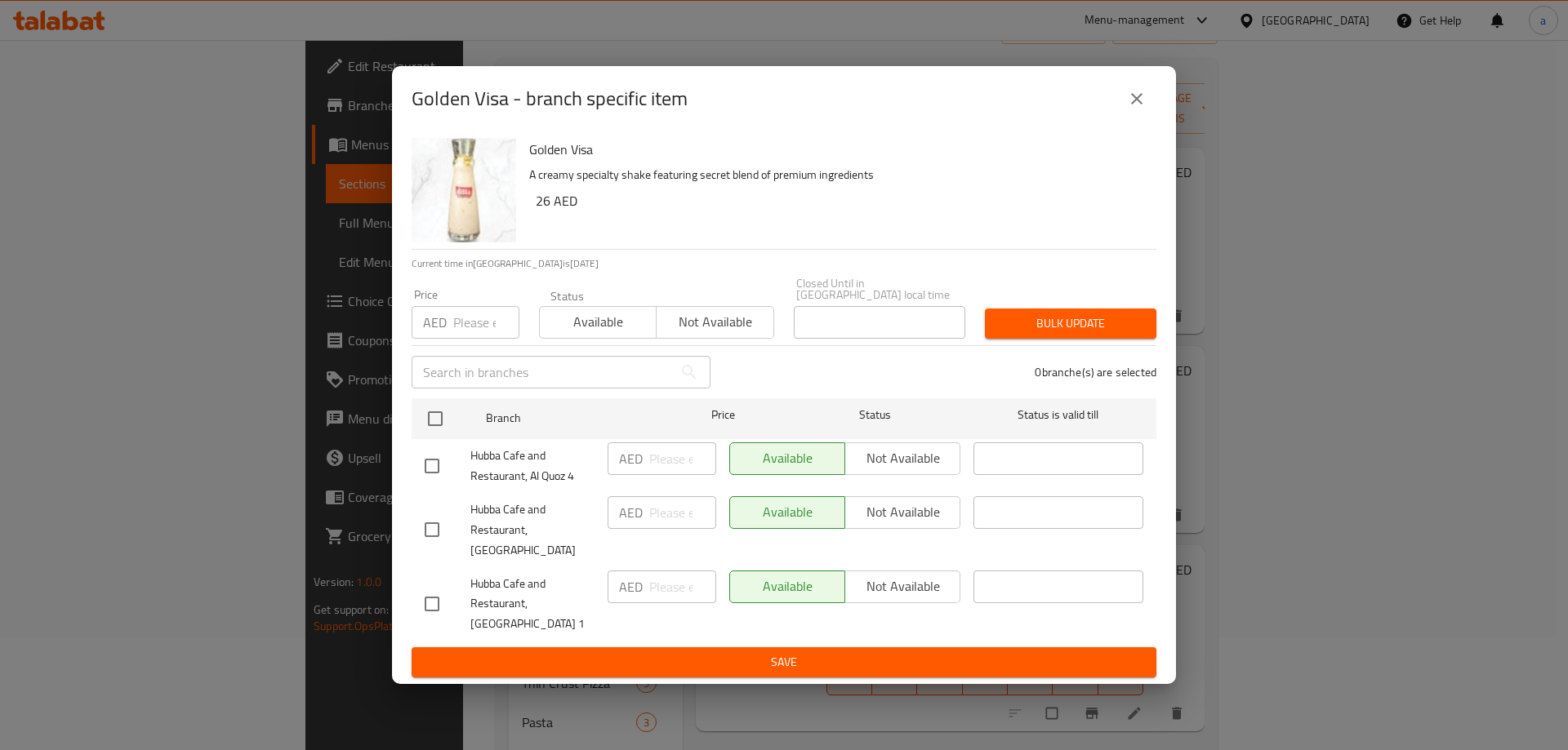
click at [437, 531] on input "checkbox" at bounding box center [432, 529] width 35 height 35
checkbox input "true"
click at [892, 520] on span "Not available" at bounding box center [902, 512] width 102 height 24
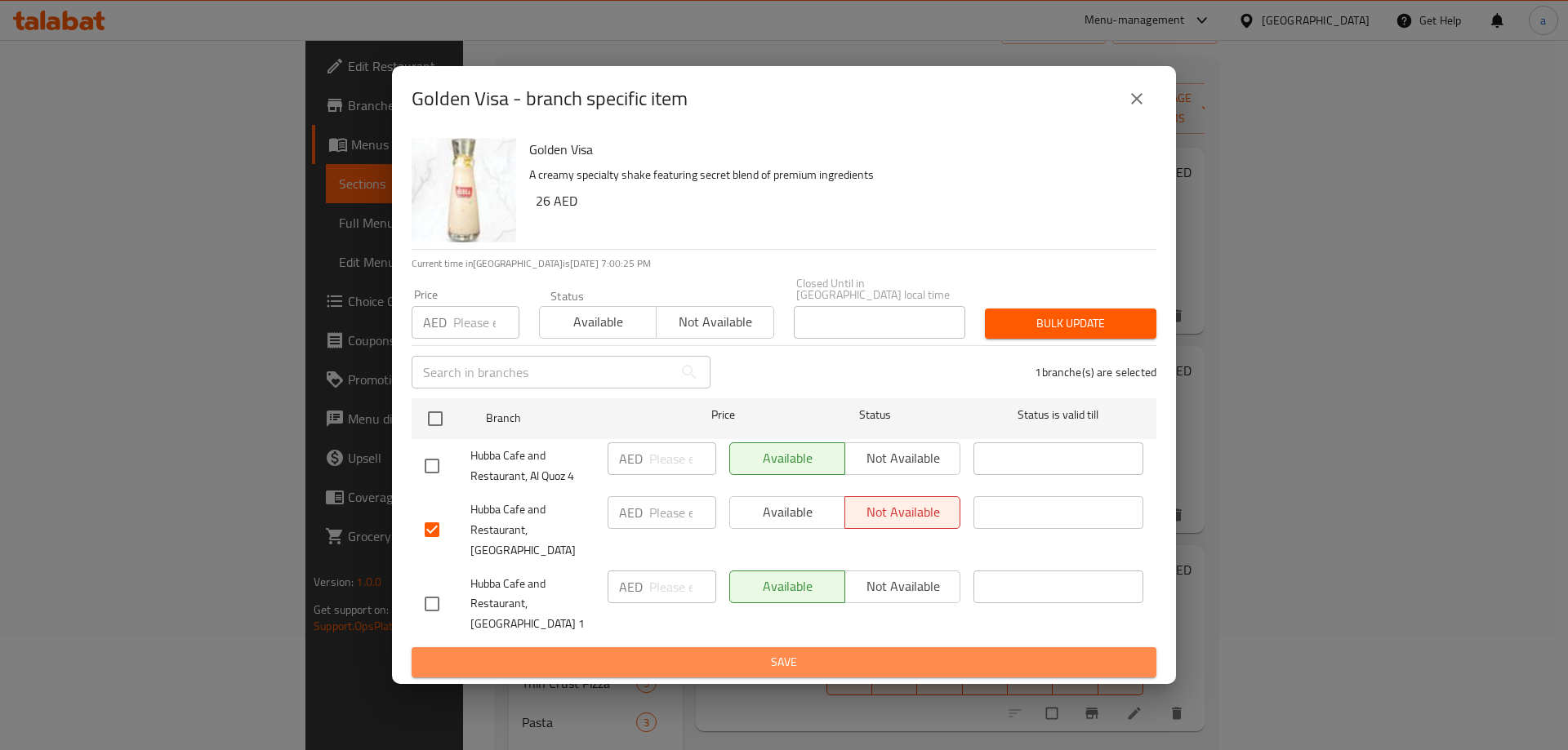
click at [730, 652] on span "Save" at bounding box center [784, 662] width 718 height 20
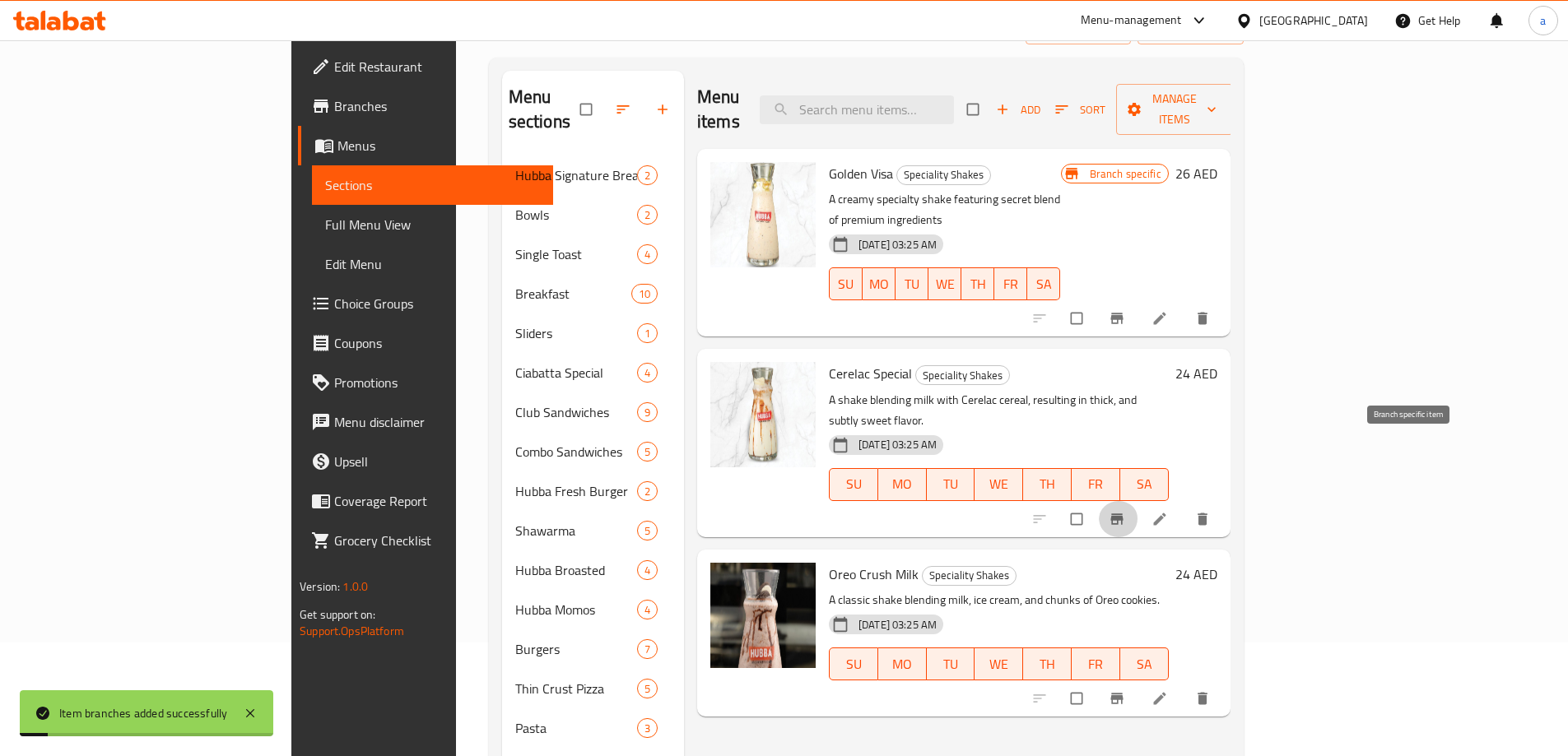
click at [1128, 511] on span "Branch-specific-item" at bounding box center [1118, 519] width 20 height 16
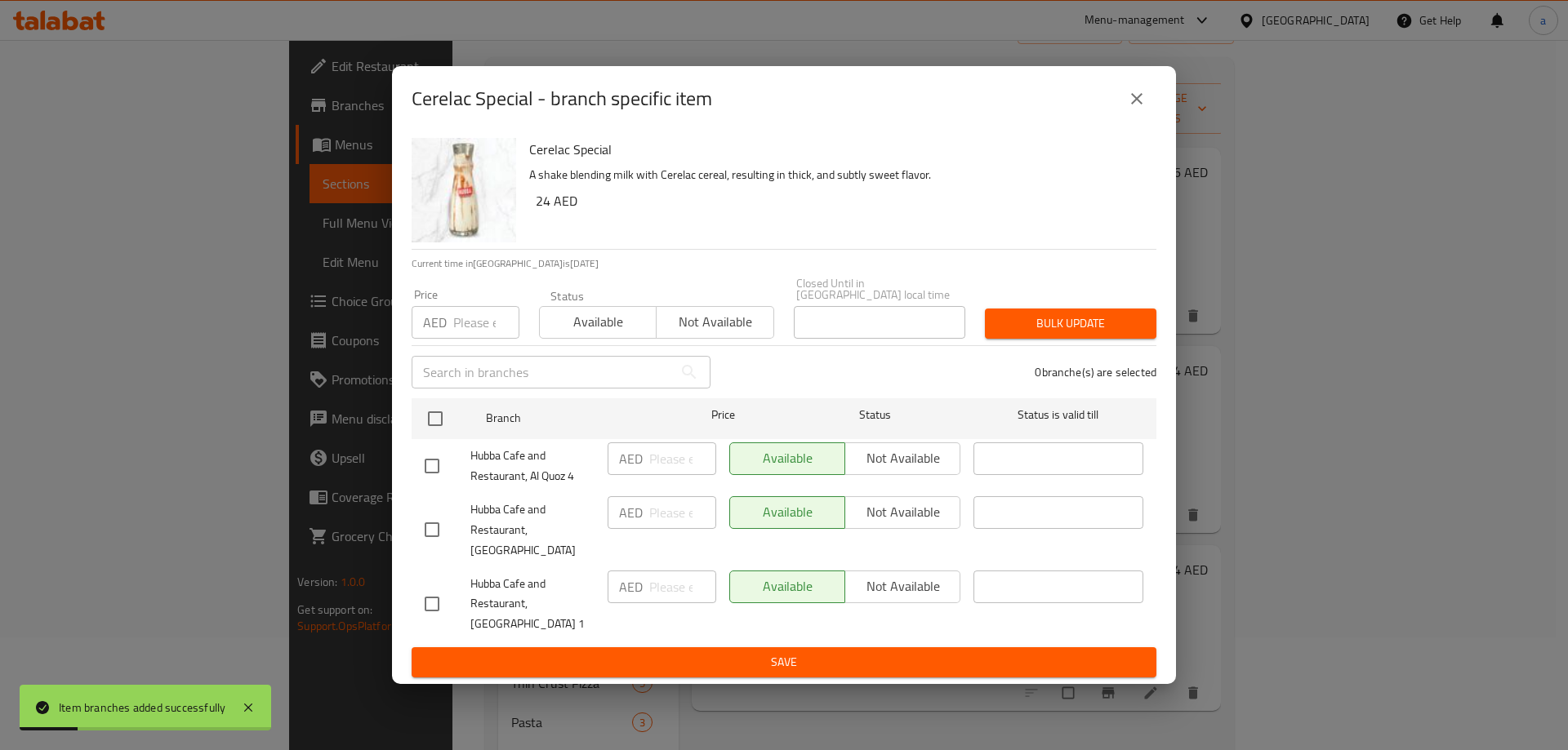
click at [437, 520] on input "checkbox" at bounding box center [432, 529] width 35 height 35
checkbox input "true"
click at [858, 524] on span "Not available" at bounding box center [902, 512] width 102 height 24
click at [803, 660] on span "Save" at bounding box center [784, 662] width 718 height 20
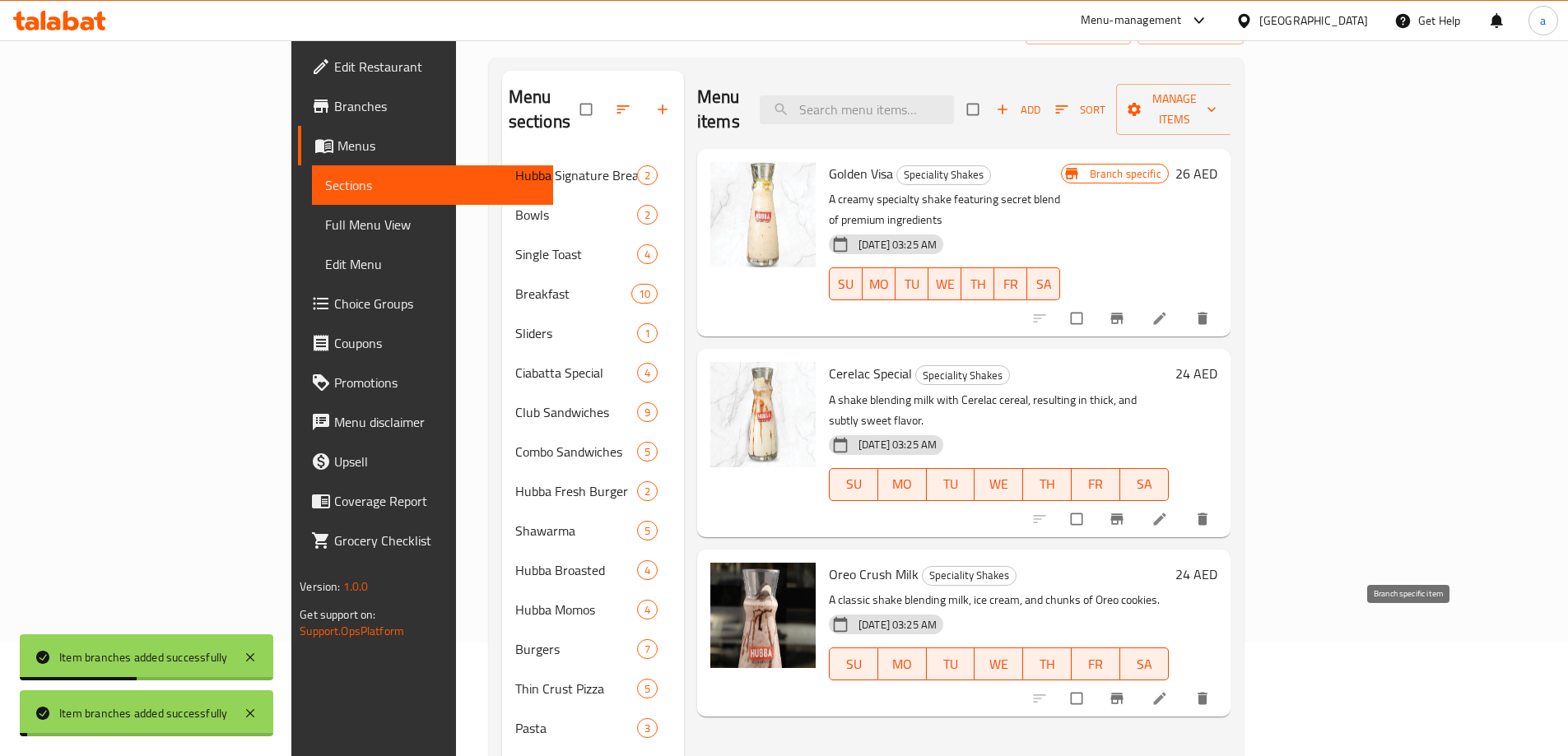
click at [1138, 680] on button "Branch-specific-item" at bounding box center [1118, 698] width 39 height 37
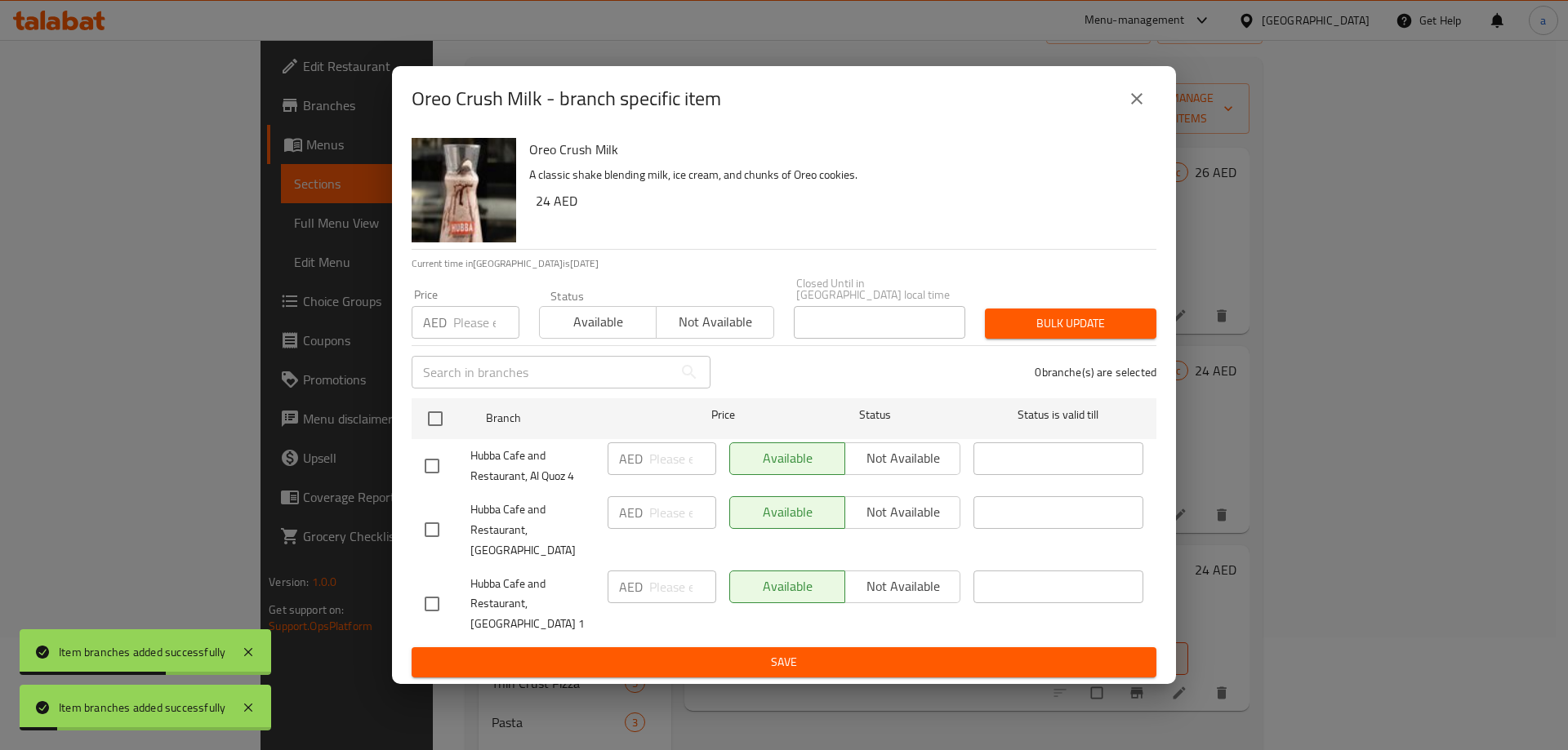
click at [428, 529] on input "checkbox" at bounding box center [432, 529] width 35 height 35
checkbox input "true"
click at [906, 521] on span "Not available" at bounding box center [902, 512] width 102 height 24
click at [891, 656] on span "Save" at bounding box center [784, 662] width 718 height 20
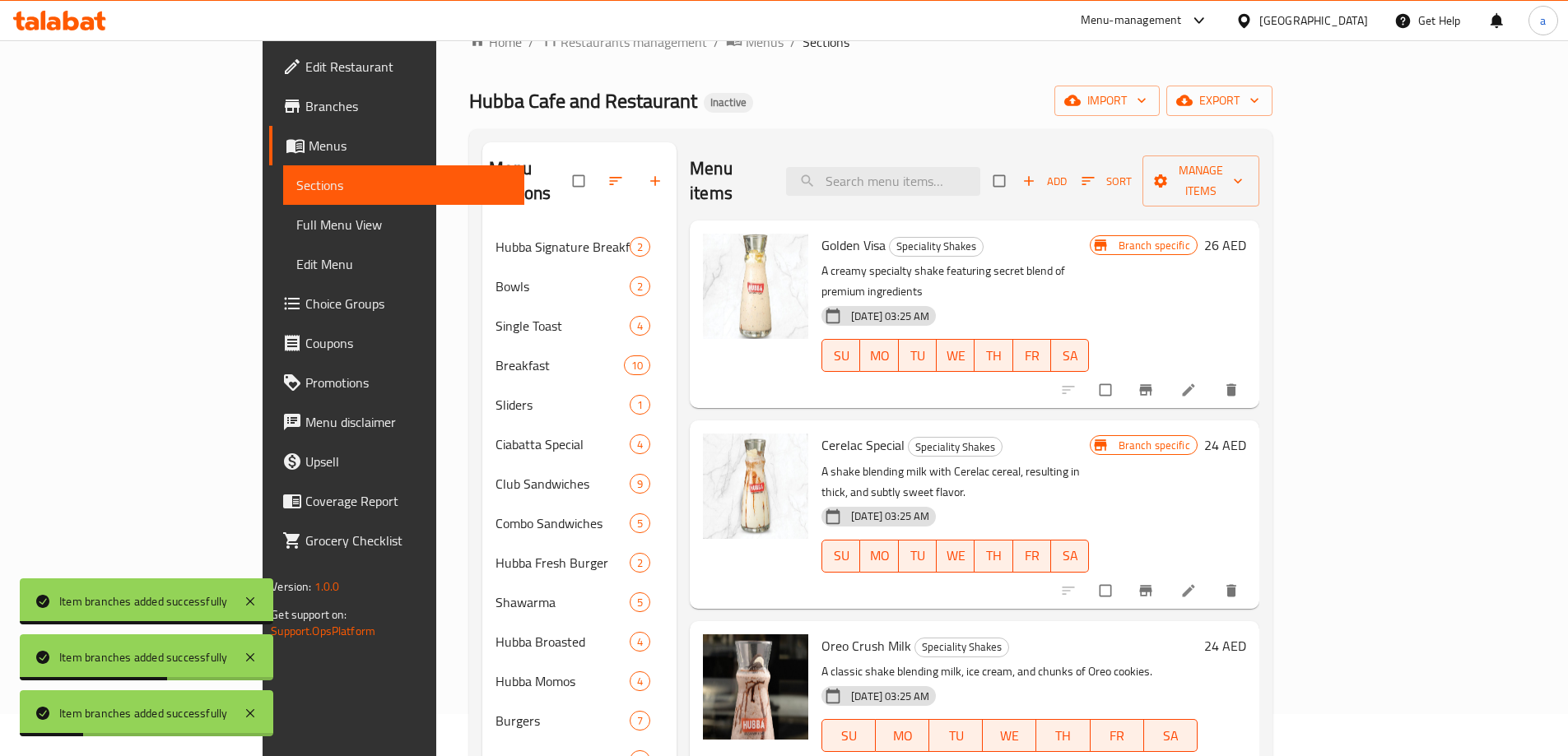
scroll to position [0, 0]
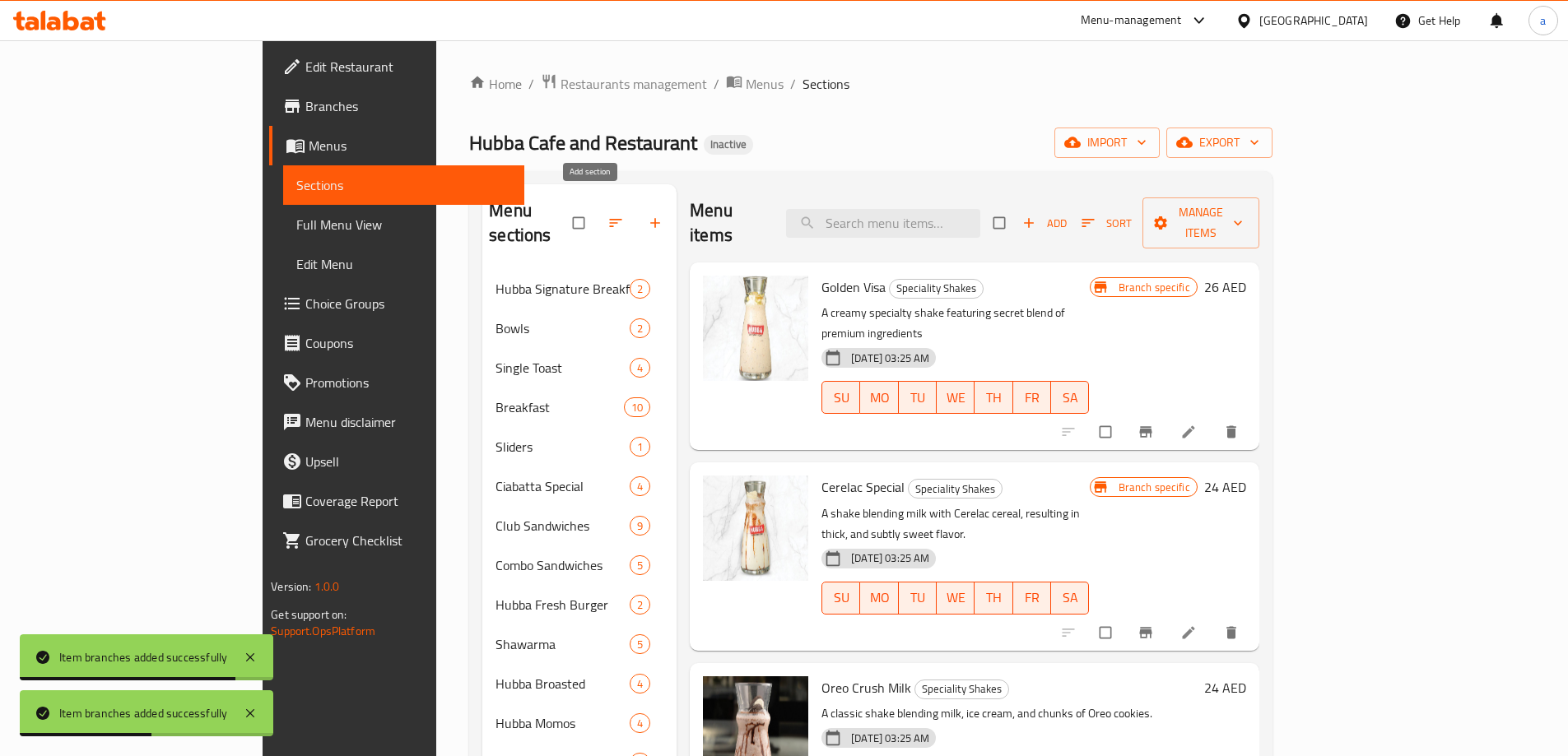
click at [637, 211] on button "button" at bounding box center [657, 223] width 39 height 37
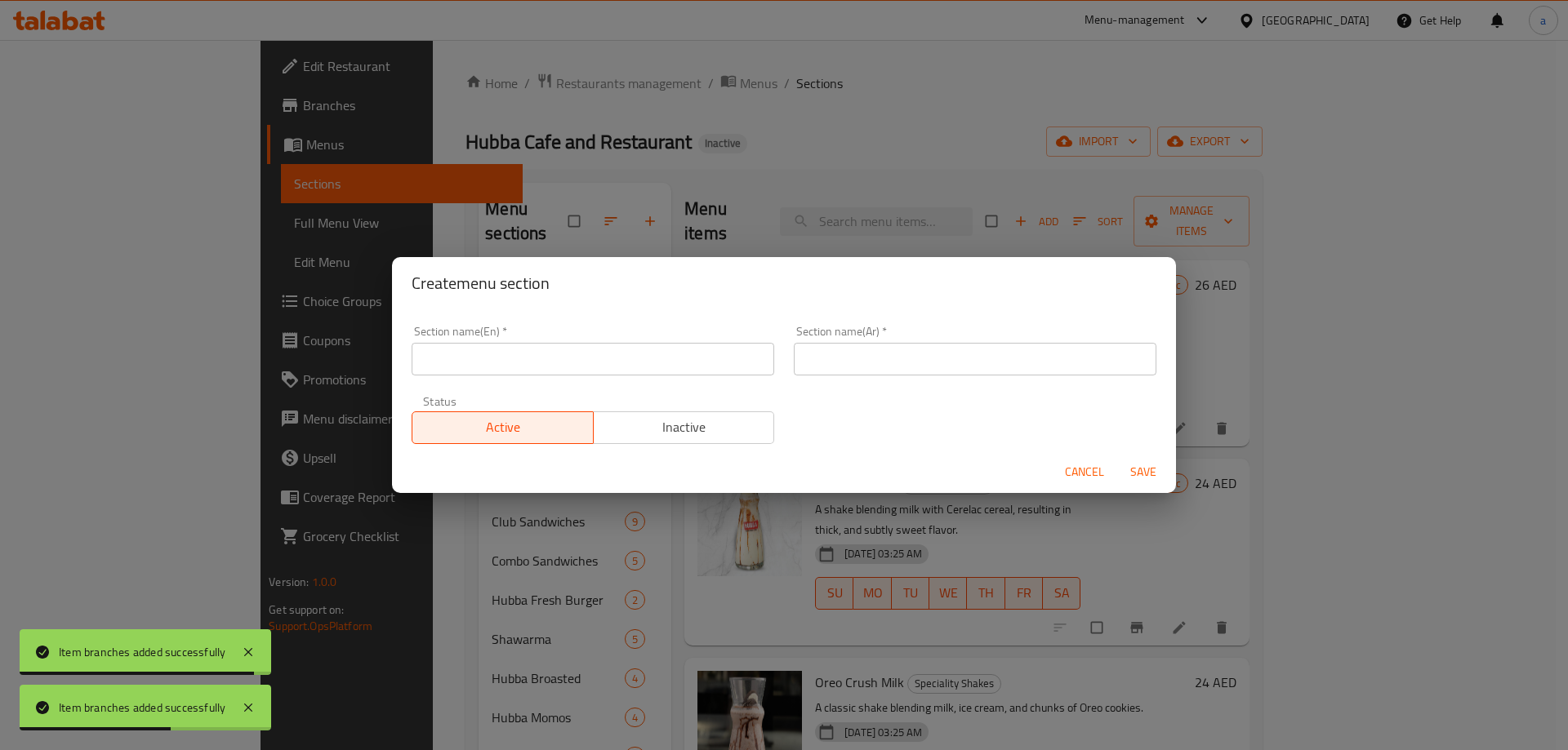
click at [582, 362] on input "text" at bounding box center [592, 359] width 363 height 33
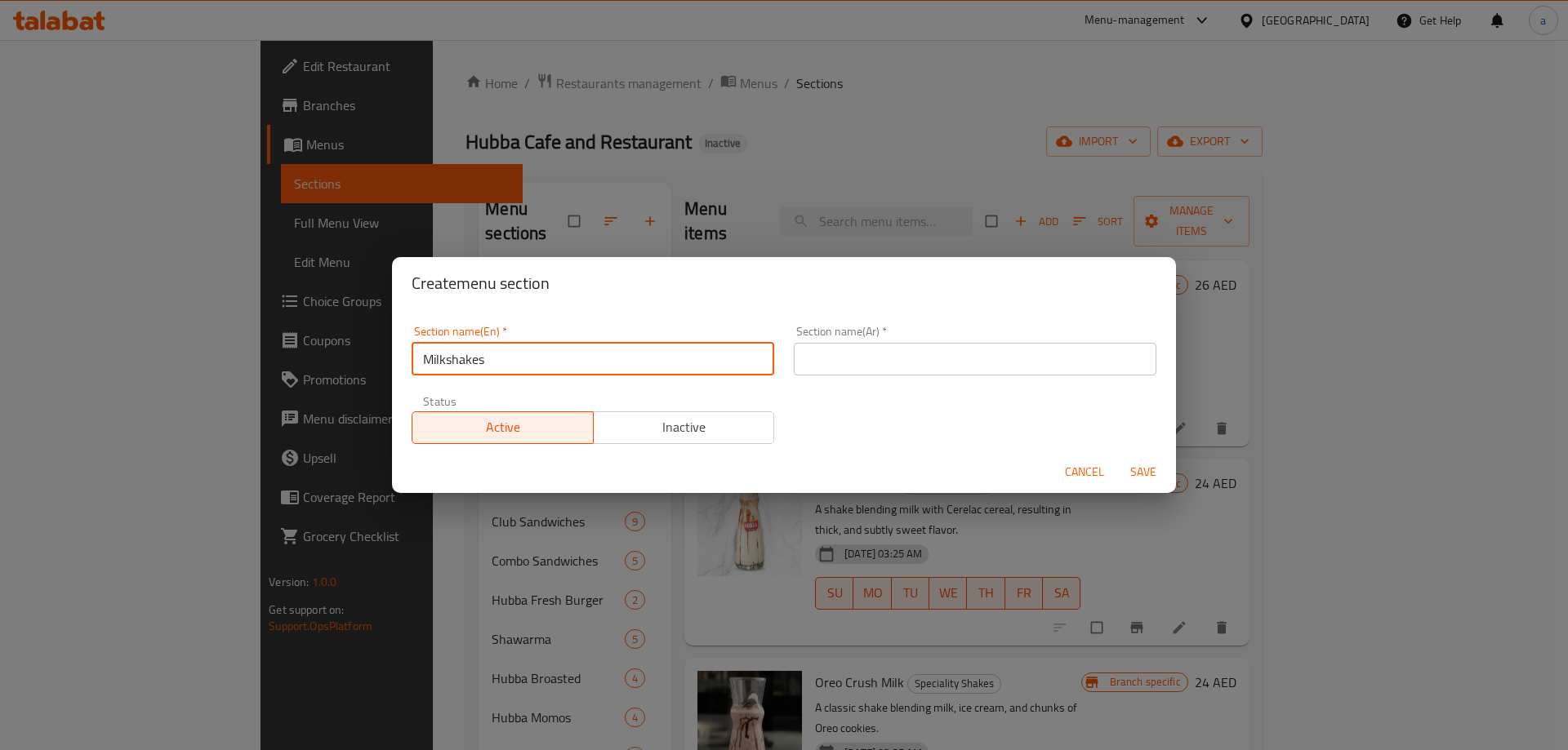
type input "Milkshakes"
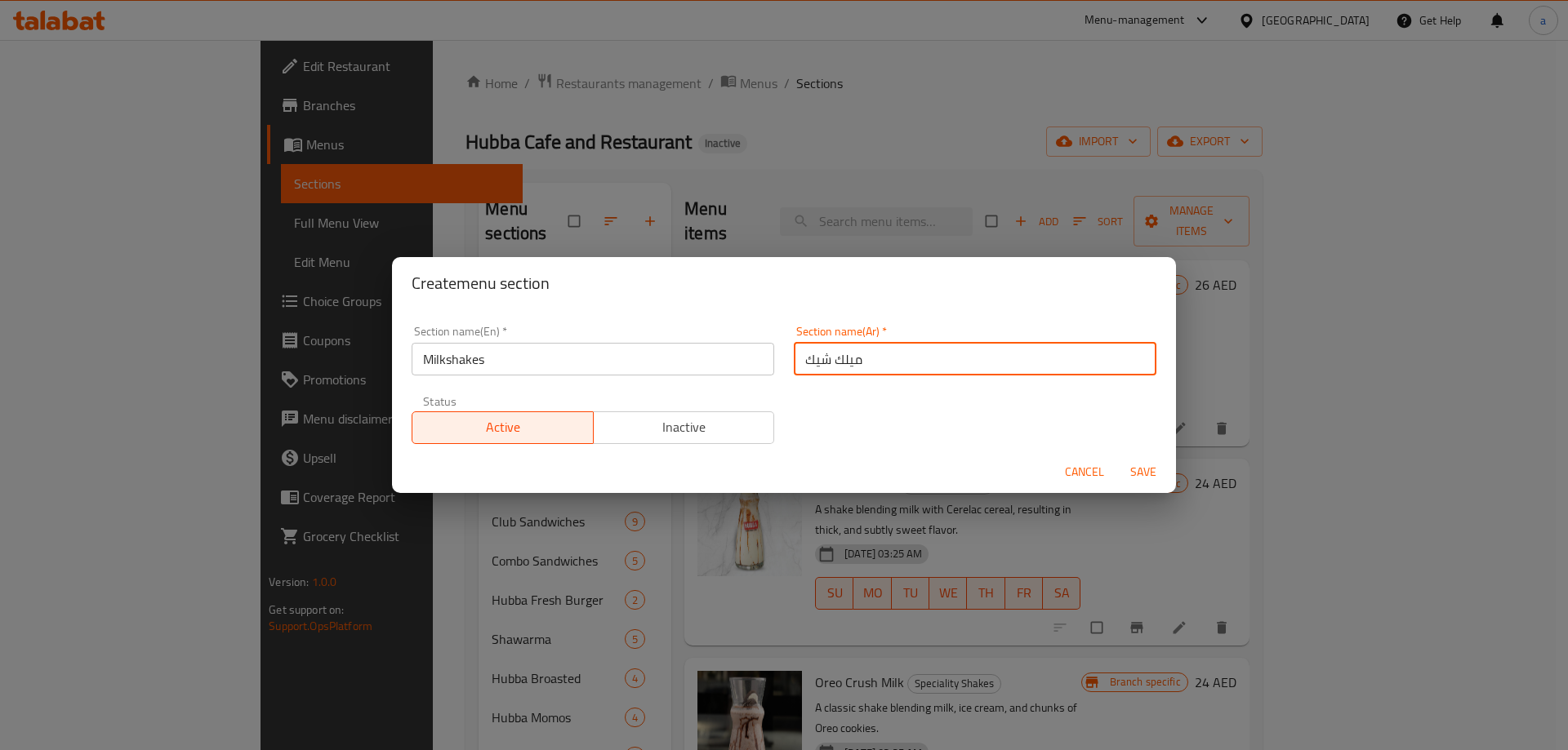
type input "ميلك شيك"
click at [1142, 471] on span "Save" at bounding box center [1143, 472] width 39 height 20
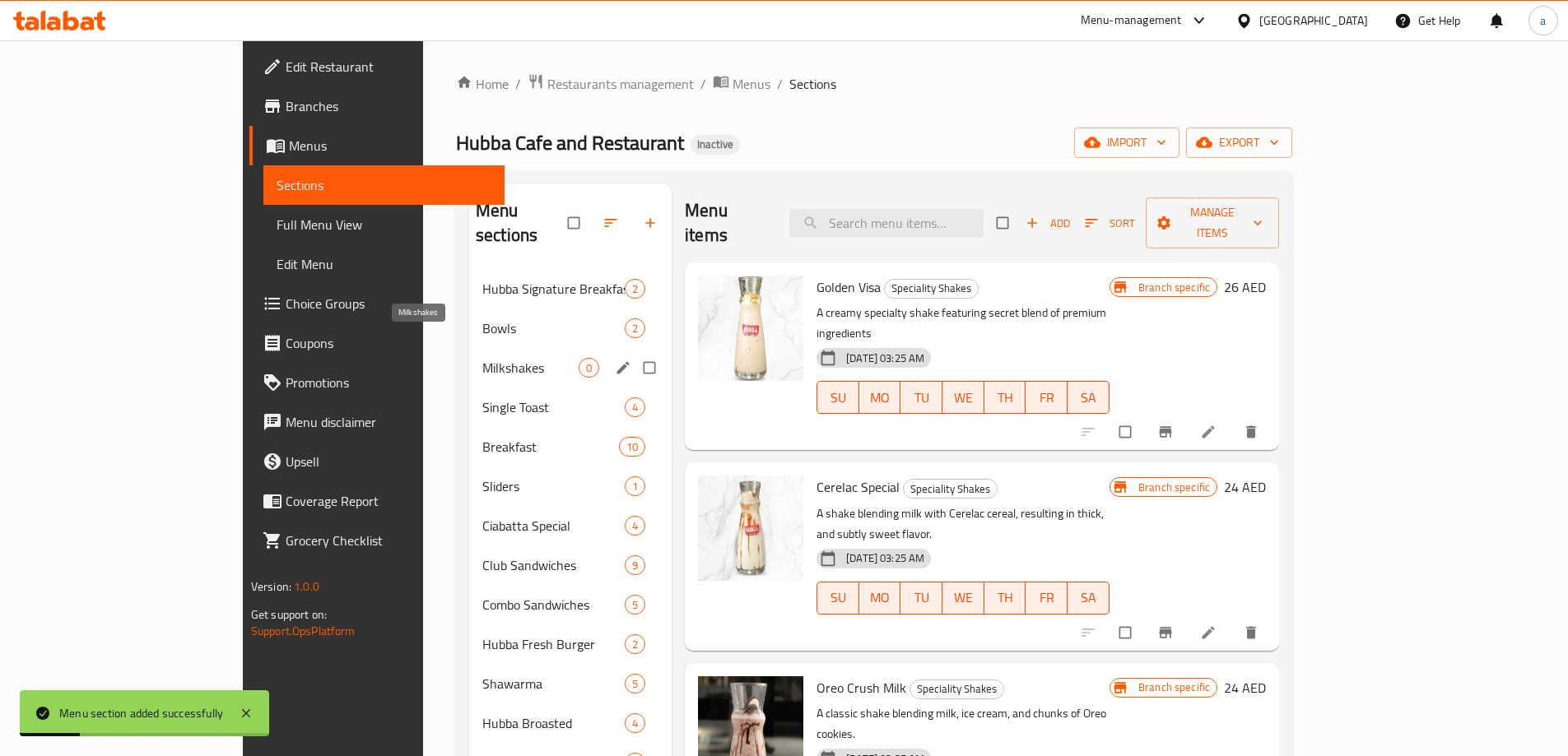
click at [482, 357] on span "Milkshakes" at bounding box center [530, 367] width 97 height 20
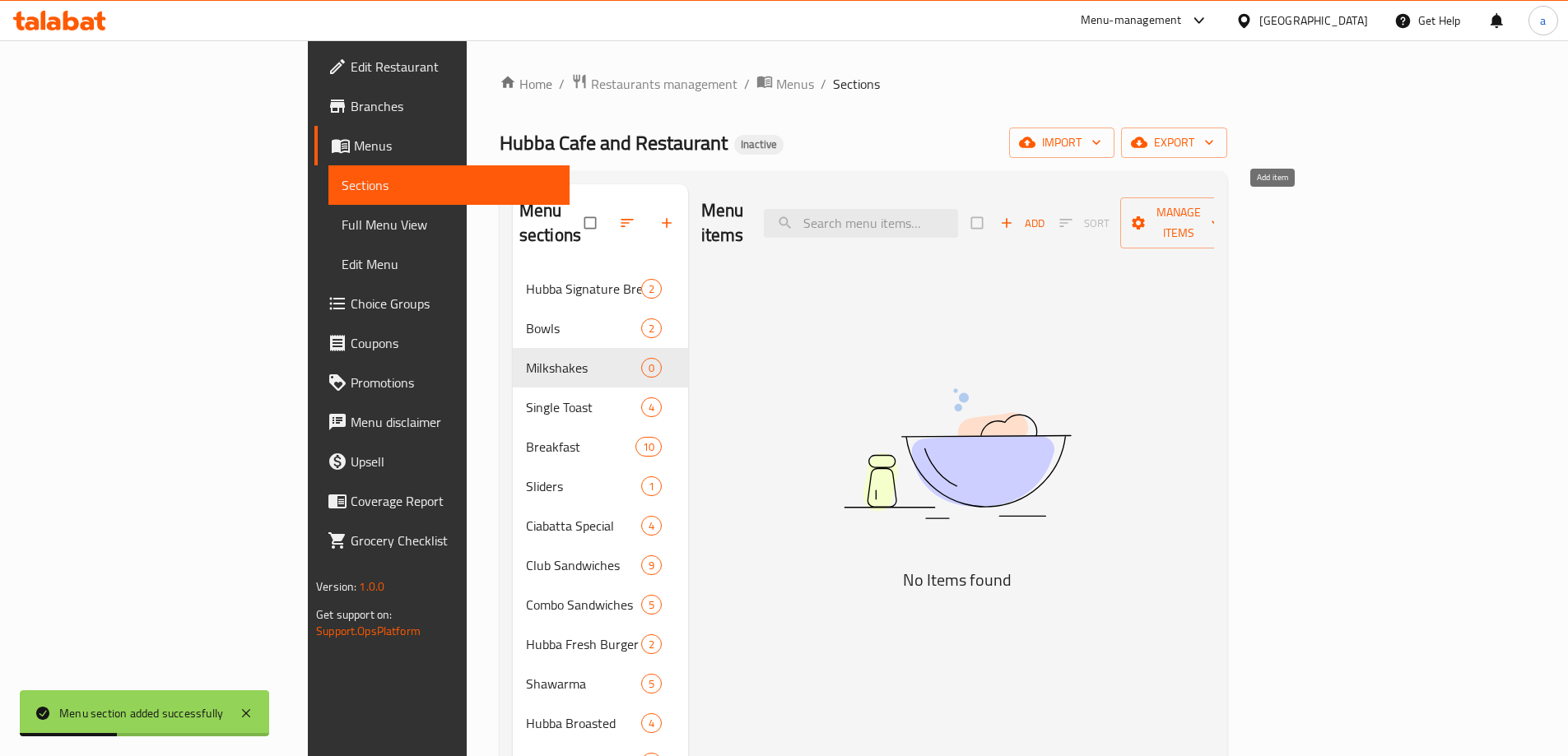
click at [1044, 214] on span "Add" at bounding box center [1023, 223] width 45 height 19
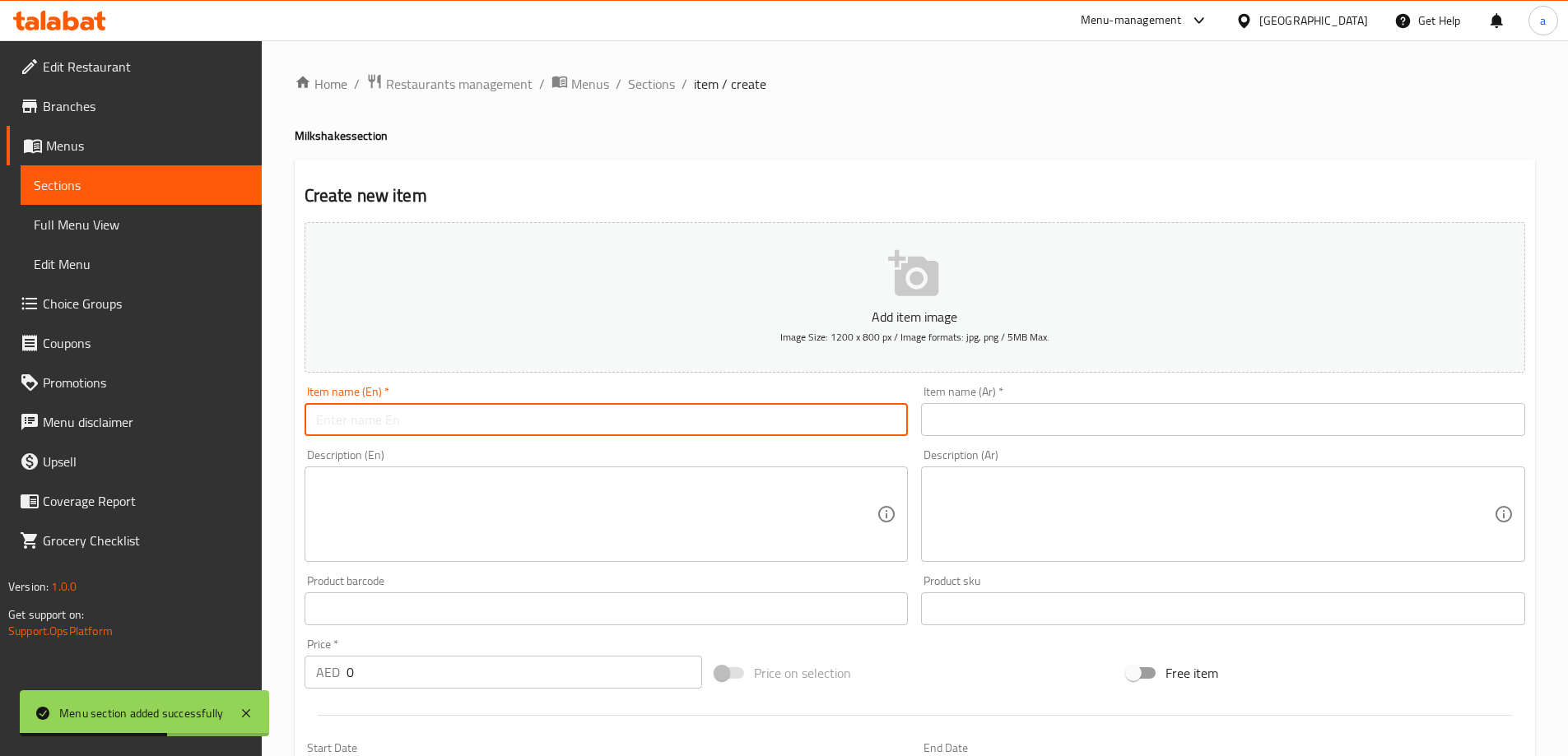
click at [378, 409] on input "text" at bounding box center [607, 419] width 604 height 33
paste input "GOLDEN VISA"
type input "Golden Visa"
click at [1033, 428] on input "text" at bounding box center [1223, 419] width 604 height 33
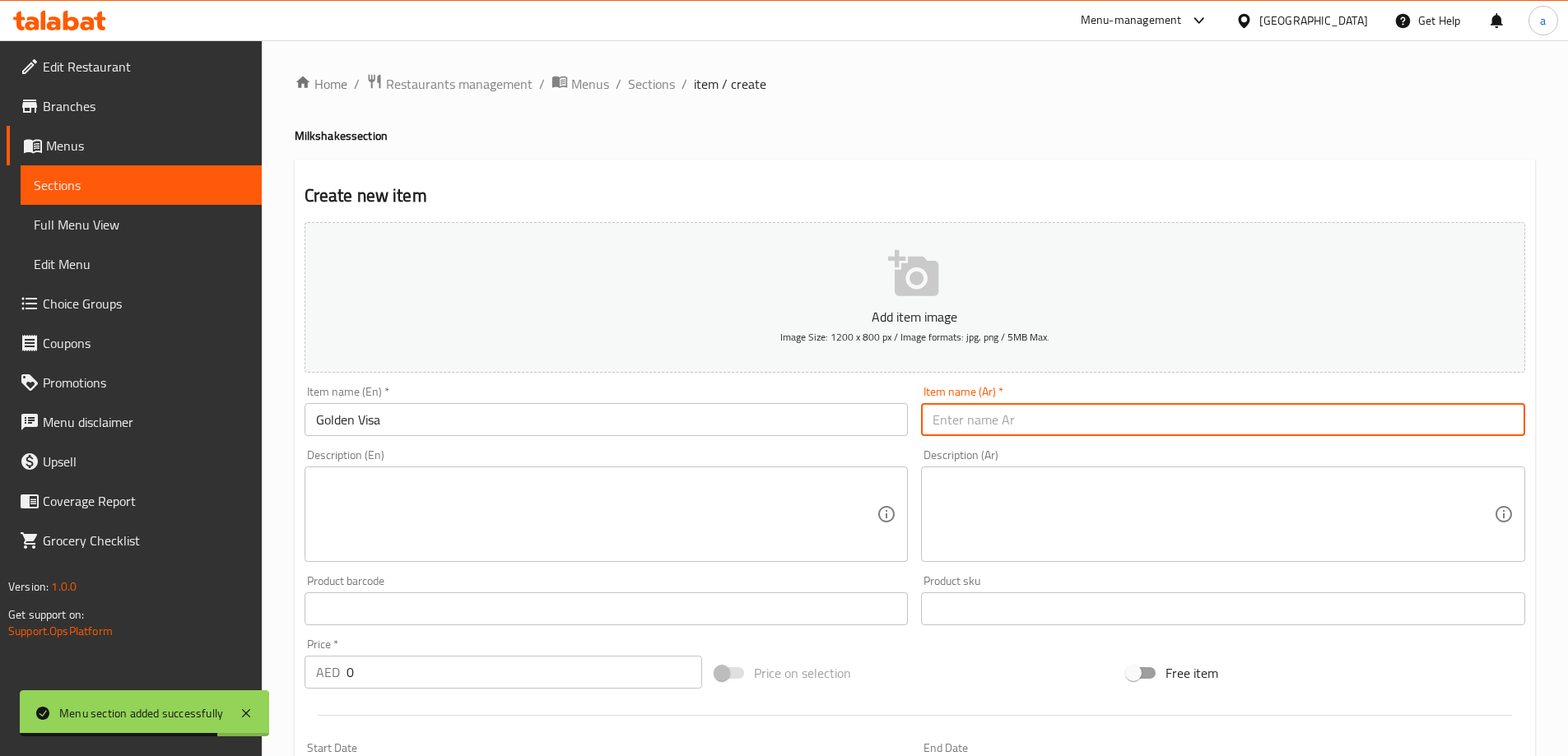
click at [532, 415] on input "Golden Visa" at bounding box center [607, 419] width 604 height 33
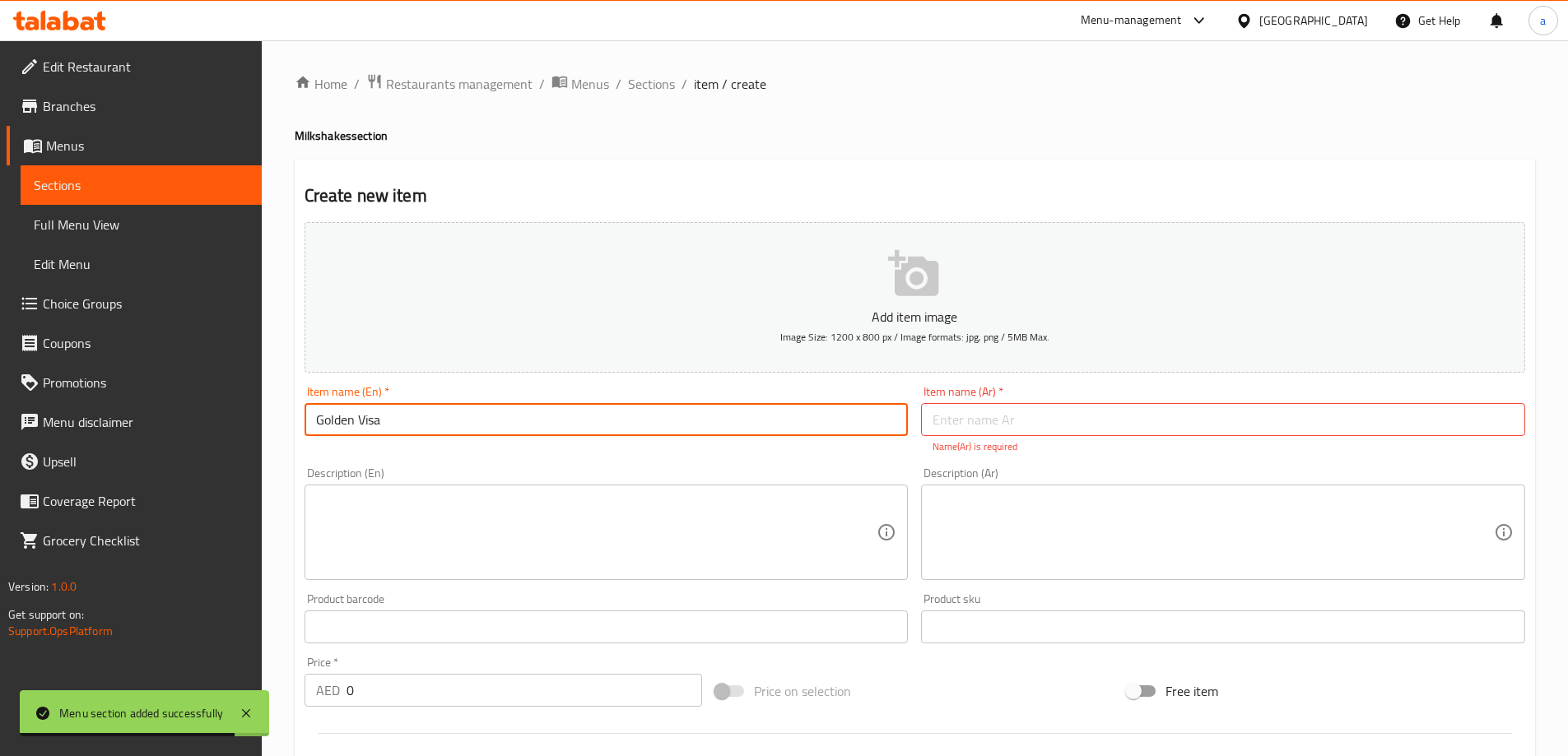
click at [366, 419] on input "Golden Visa" at bounding box center [607, 419] width 604 height 33
click at [1066, 416] on input "text" at bounding box center [1223, 419] width 604 height 33
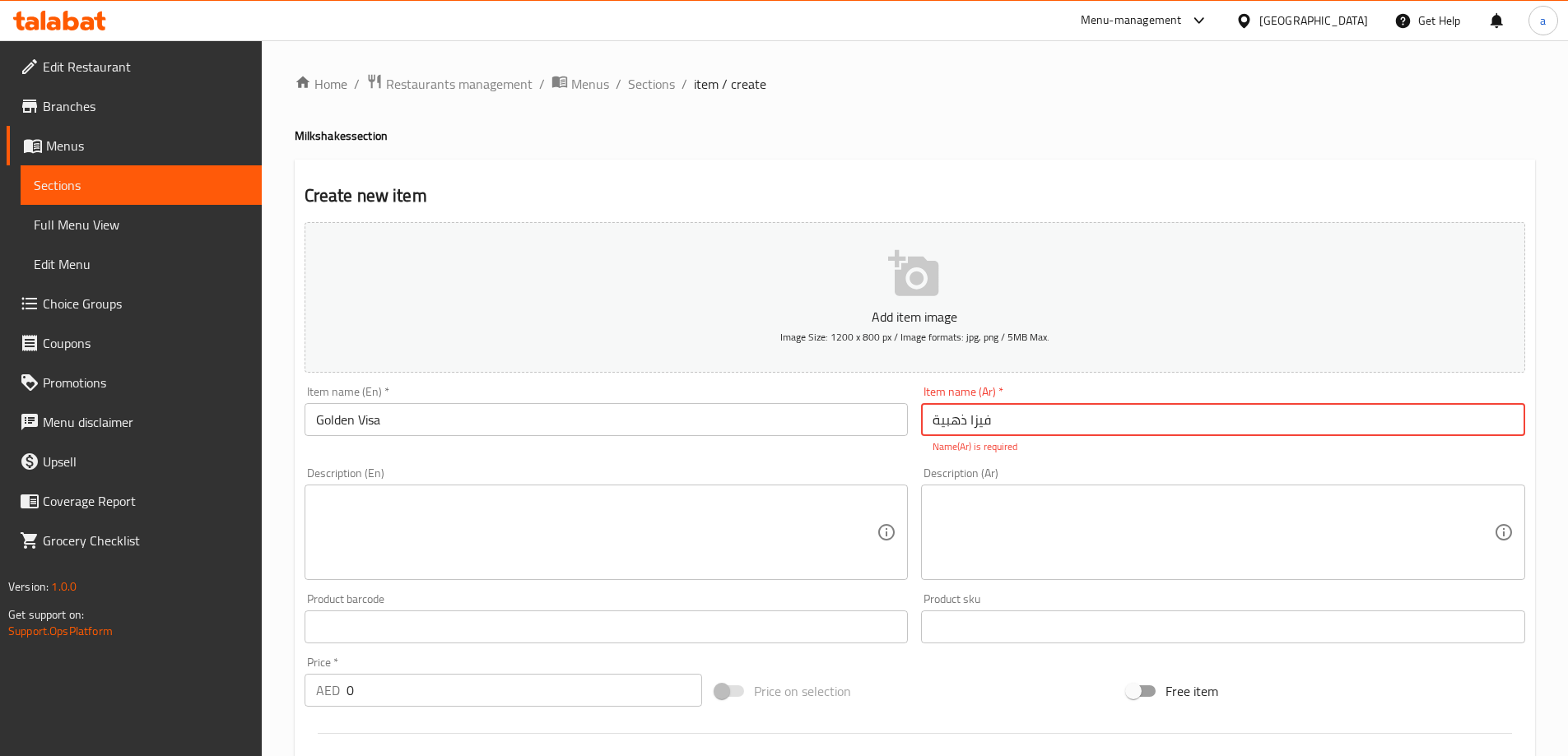
type input "فيزا ذهبية"
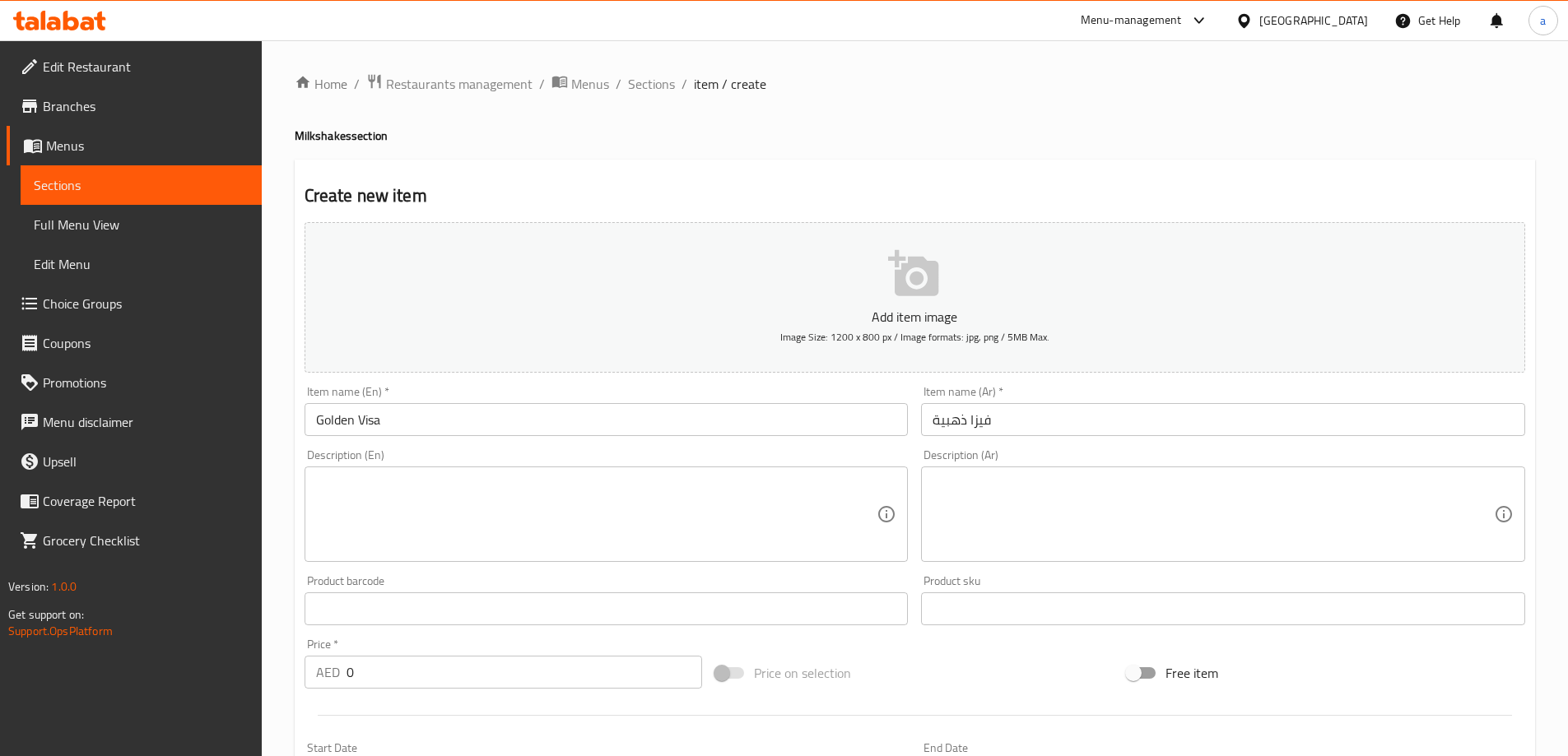
click at [354, 482] on textarea at bounding box center [597, 514] width 561 height 78
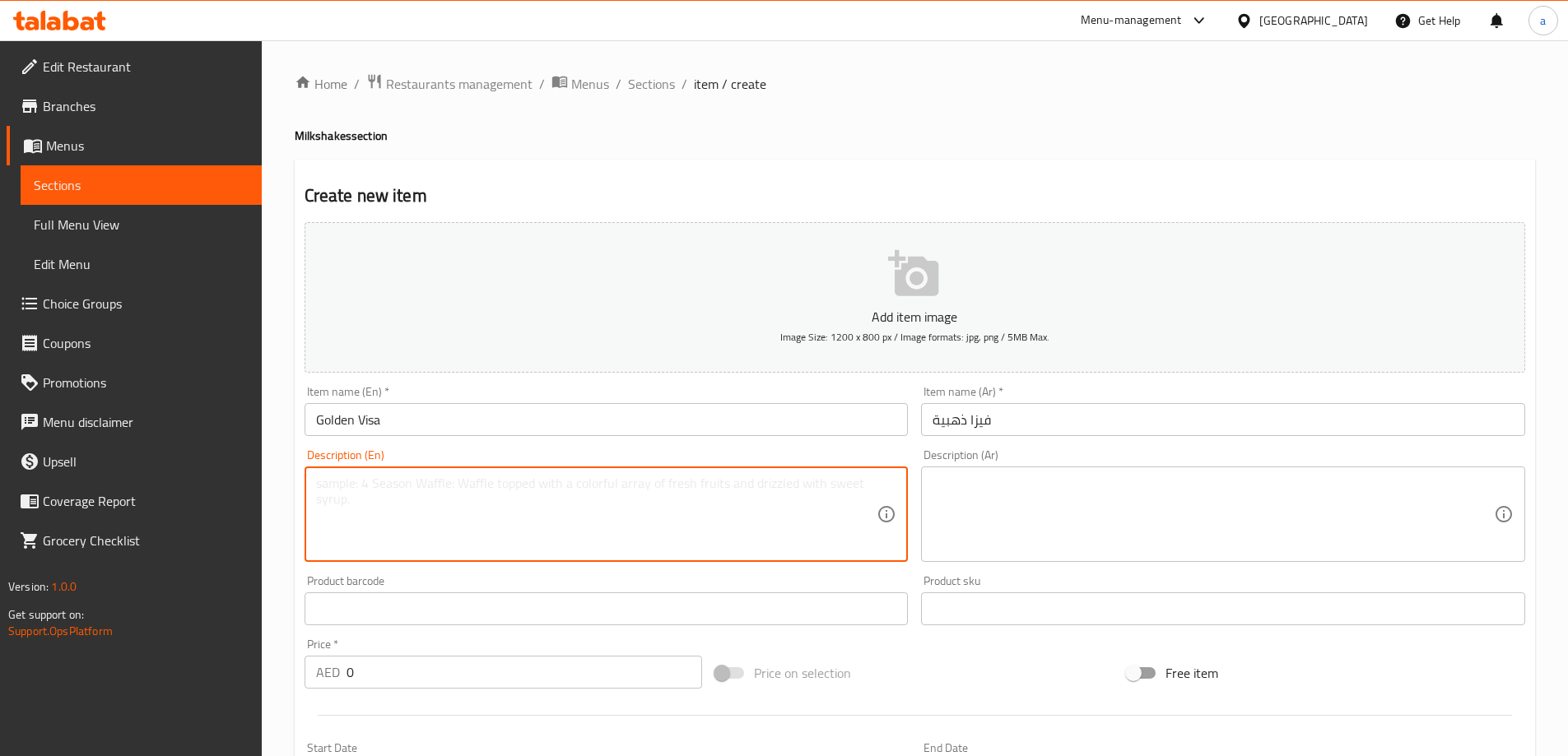
paste textarea "A creamy indulgence of rich vanilla ice cream blended with sweet, tender prunes…"
click at [325, 481] on textarea "A creamy indulgence of rich vanilla ice cream blended with sweet, tender prunes…" at bounding box center [597, 514] width 561 height 78
click at [598, 495] on textarea "A creamy indulgence of rich vanilla ice cream blended with sweet, tender prunes…" at bounding box center [597, 514] width 561 height 78
click at [766, 482] on textarea "A creamy indulgence of rich vanilla ice cream blended with sweet, tender prunes…" at bounding box center [597, 514] width 561 height 78
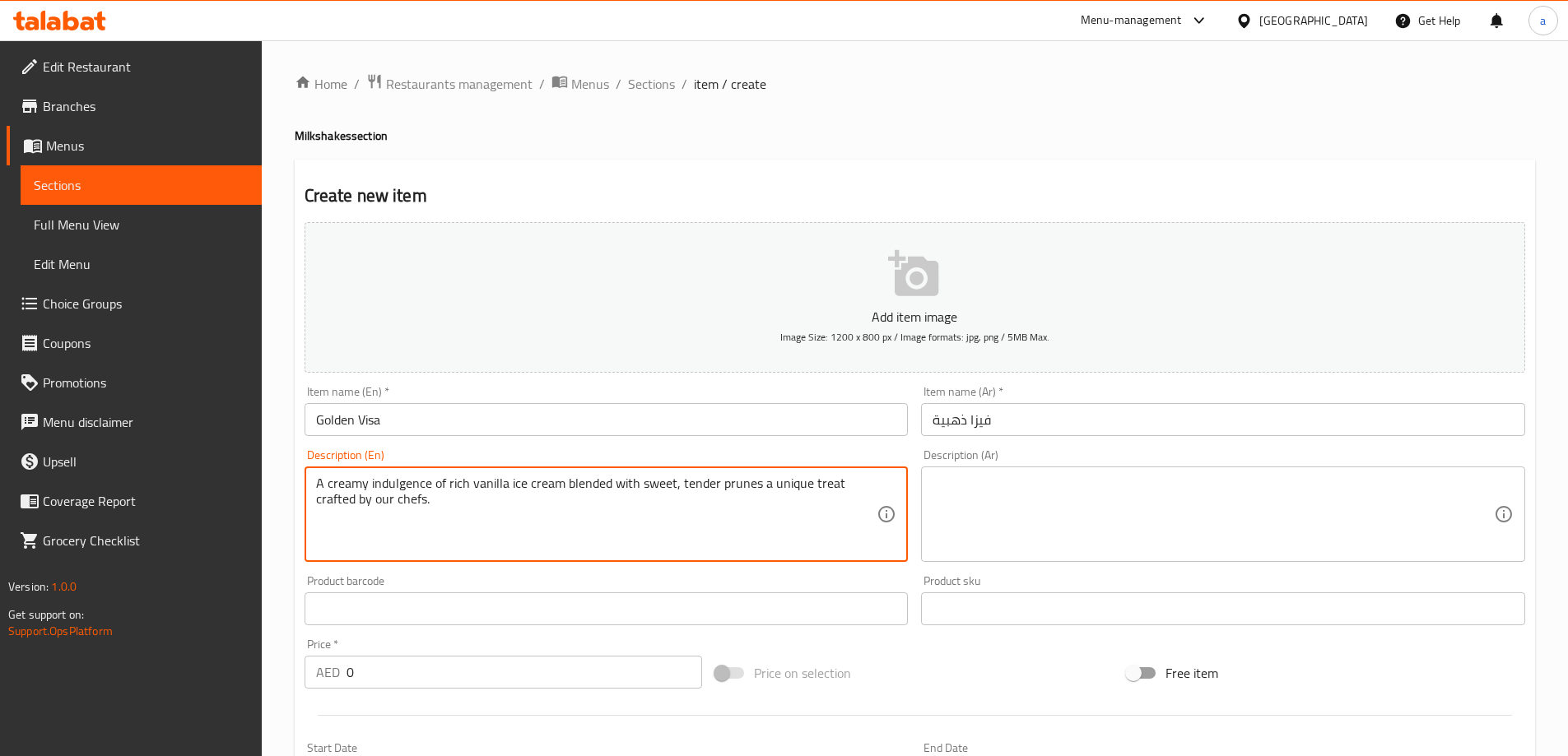
type textarea "A creamy indulgence of rich vanilla ice cream blended with sweet, tender prunes…"
click at [1100, 519] on textarea at bounding box center [1213, 514] width 561 height 78
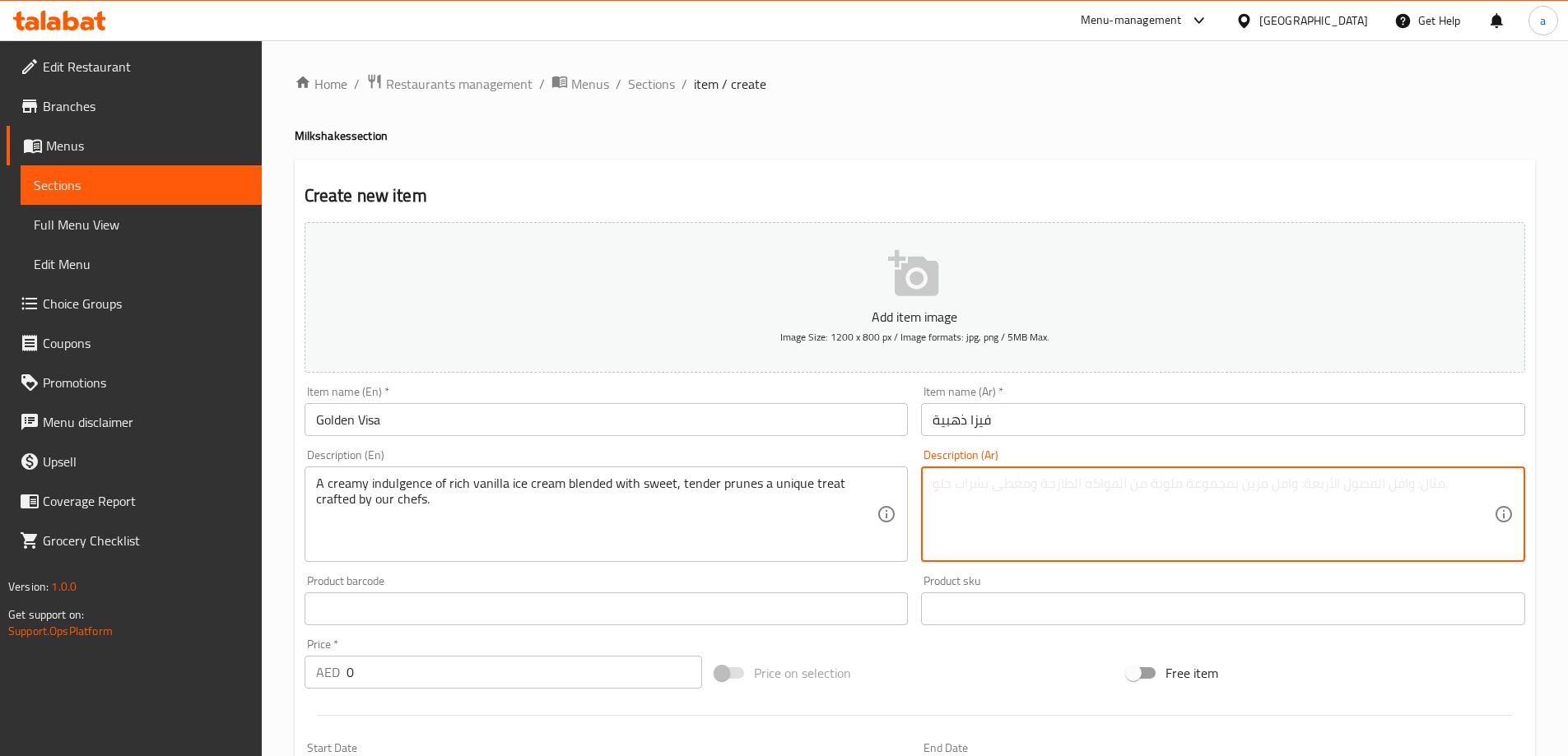
paste textarea "متعة كريمية من آيس كريم الفانيليا الغني المخلوط مع البرقوق الحلو الطري، وهي متع…"
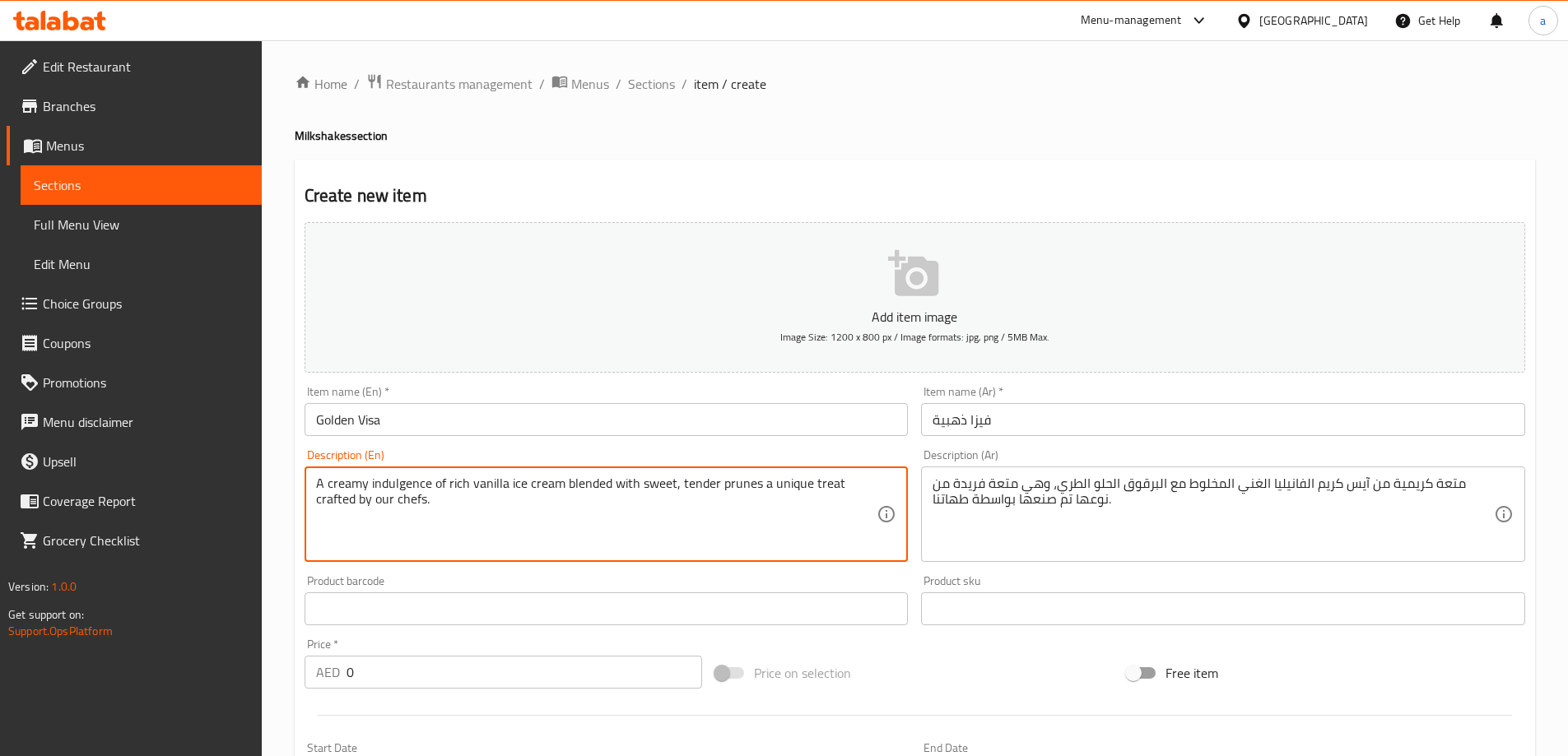
click at [417, 487] on textarea "A creamy indulgence of rich vanilla ice cream blended with sweet, tender prunes…" at bounding box center [597, 514] width 561 height 78
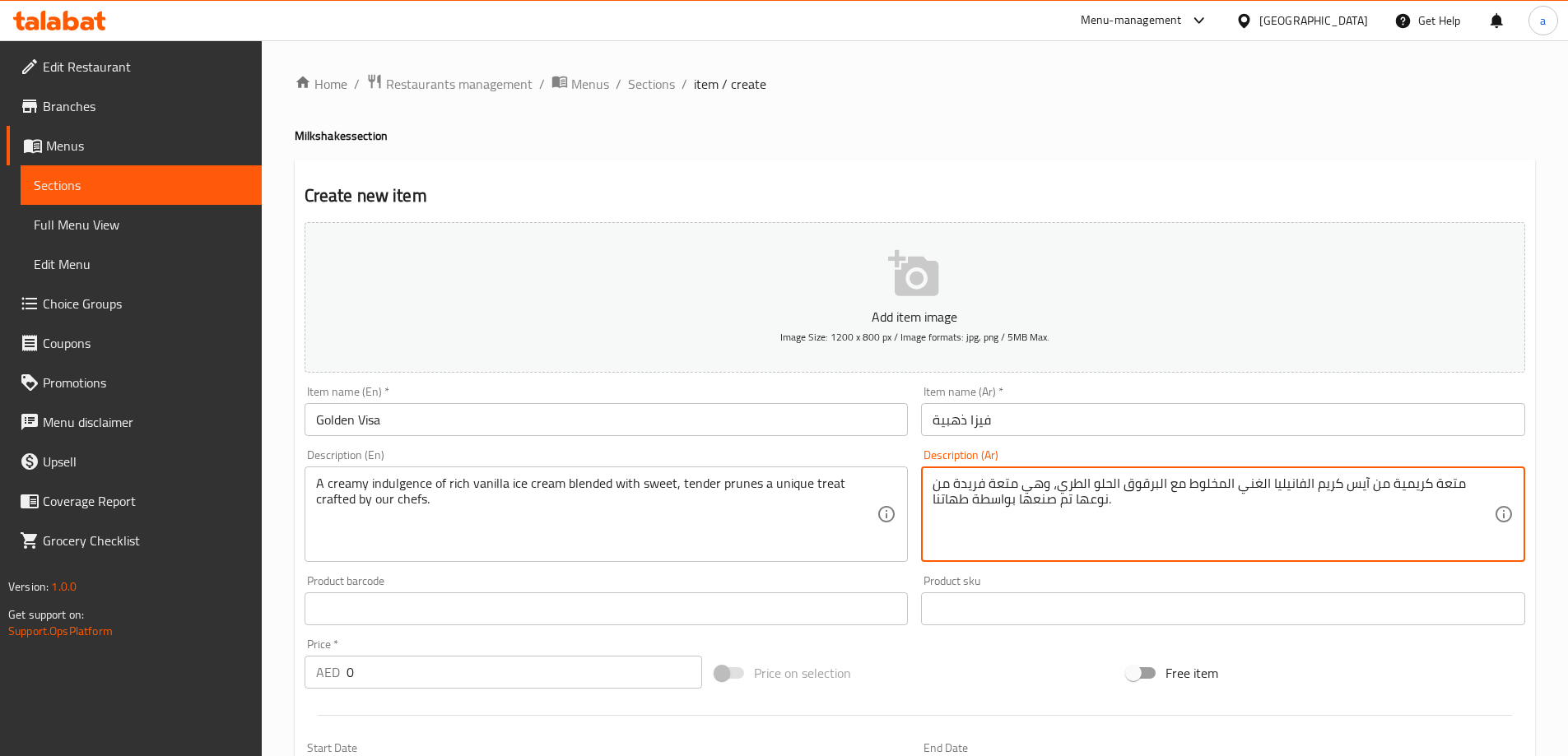
drag, startPoint x: 1458, startPoint y: 483, endPoint x: 1365, endPoint y: 485, distance: 93.0
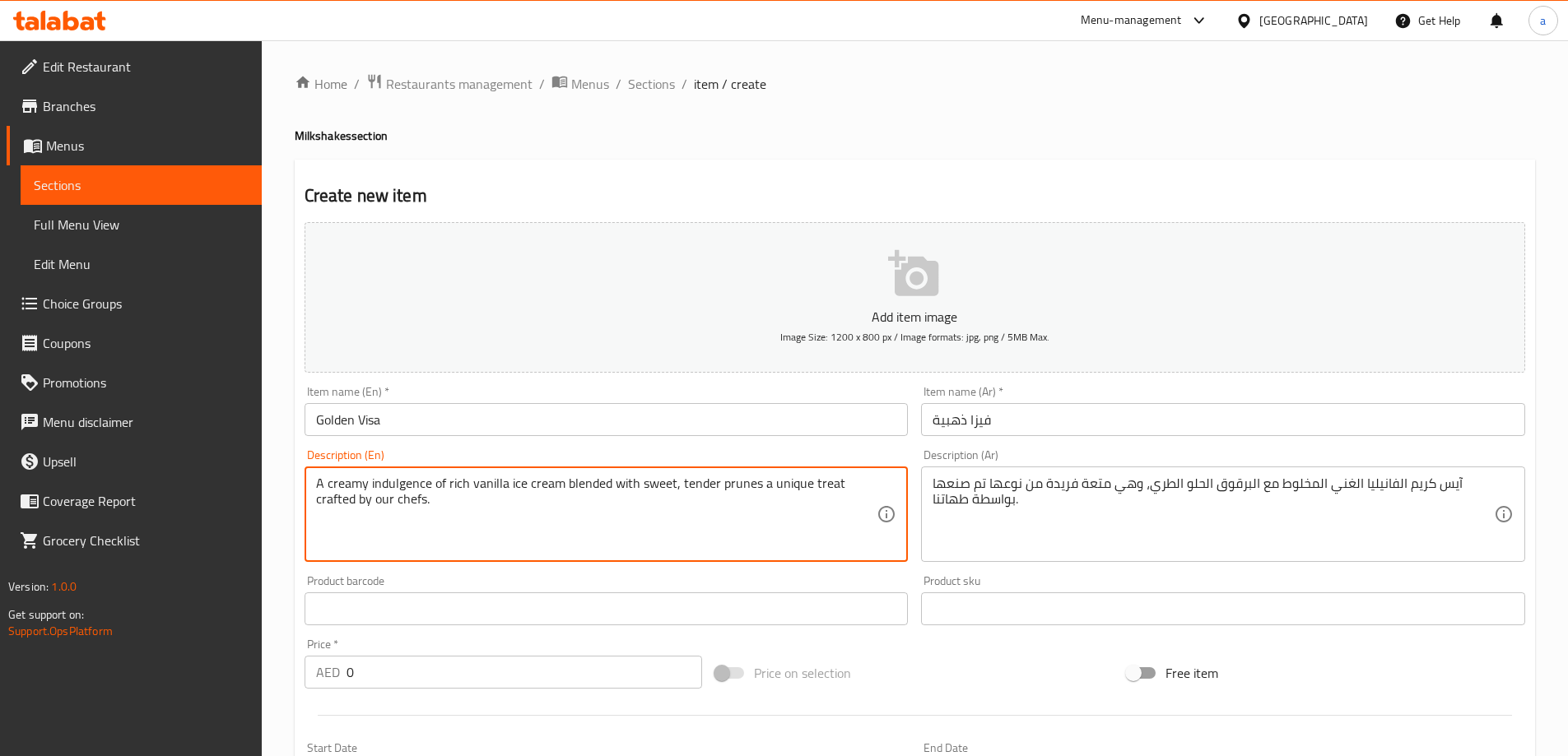
click at [409, 484] on textarea "A creamy indulgence of rich vanilla ice cream blended with sweet, tender prunes…" at bounding box center [597, 514] width 561 height 78
click at [420, 492] on textarea "A creamy indulgence of rich vanilla ice cream blended with sweet, tender prunes…" at bounding box center [597, 514] width 561 height 78
click at [392, 482] on textarea "A creamy indulgence of rich vanilla ice cream blended with sweet, tender prunes…" at bounding box center [597, 514] width 561 height 78
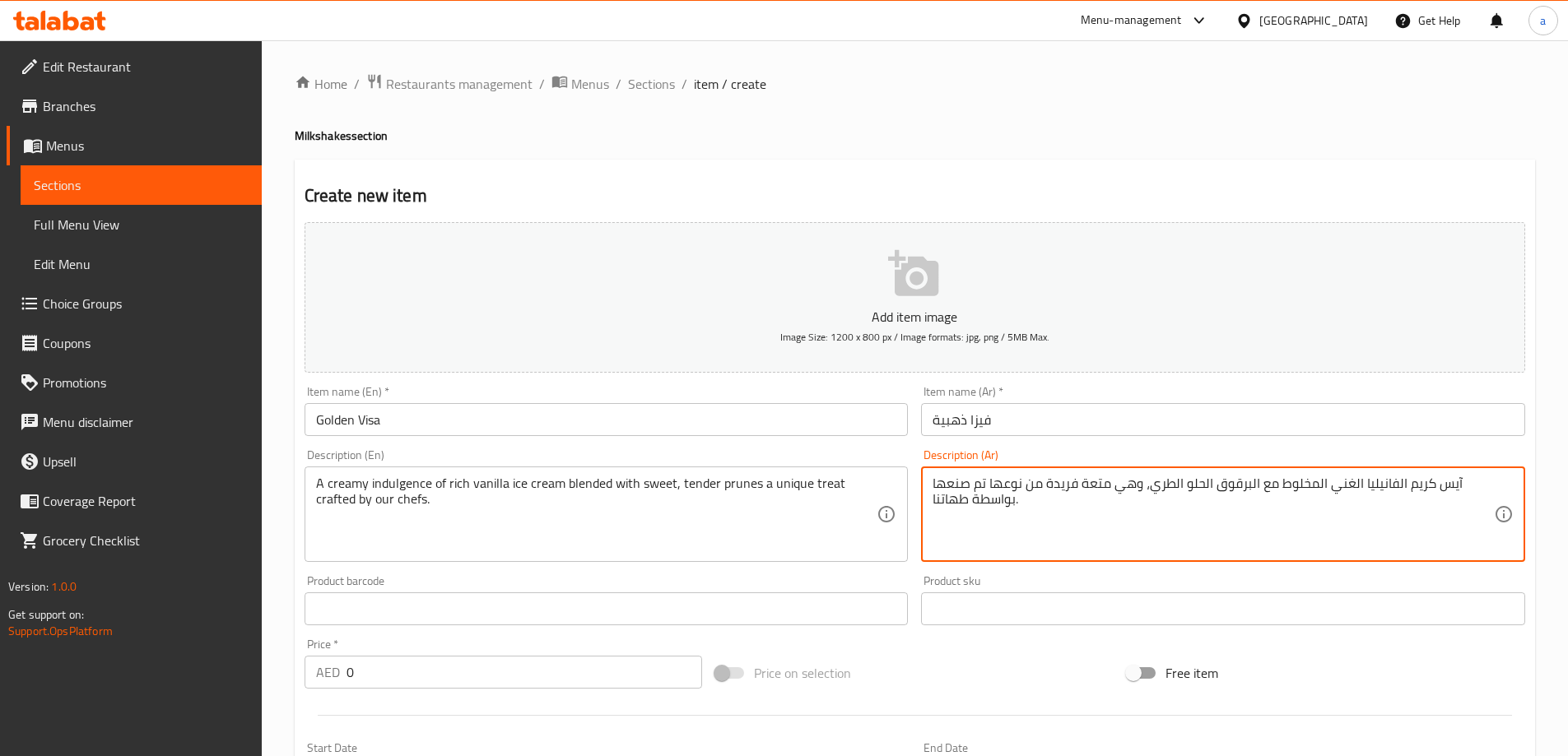
click at [1328, 481] on textarea "آيس كريم الفانيليا الغني المخلوط مع البرقوق الحلو الطري، وهي متعة فريدة من نوعه…" at bounding box center [1213, 514] width 561 height 78
paste textarea "تغميسة"
click at [1306, 492] on textarea "آيس كريم الفانيليا الغني الكريمي المخلوط مع البرقوق الحلو الطري، وهي متعة فريدة…" at bounding box center [1213, 514] width 561 height 78
click at [1465, 485] on textarea "آيس كريم الفانيليا الغني المخلوط مع البرقوق الحلو الطري، وهي متعة فريدة من نوعه…" at bounding box center [1213, 514] width 561 height 78
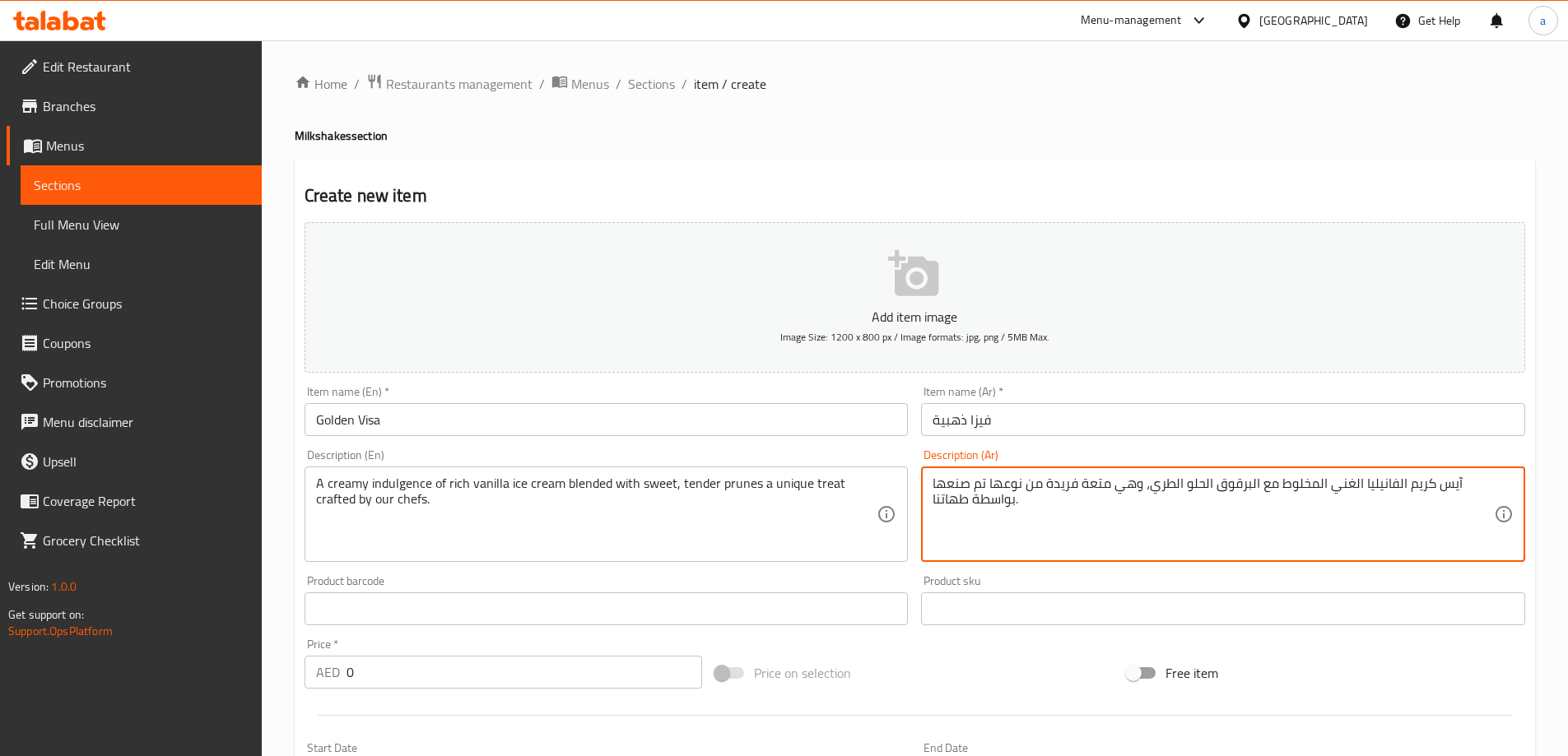
paste textarea "تغميسة"
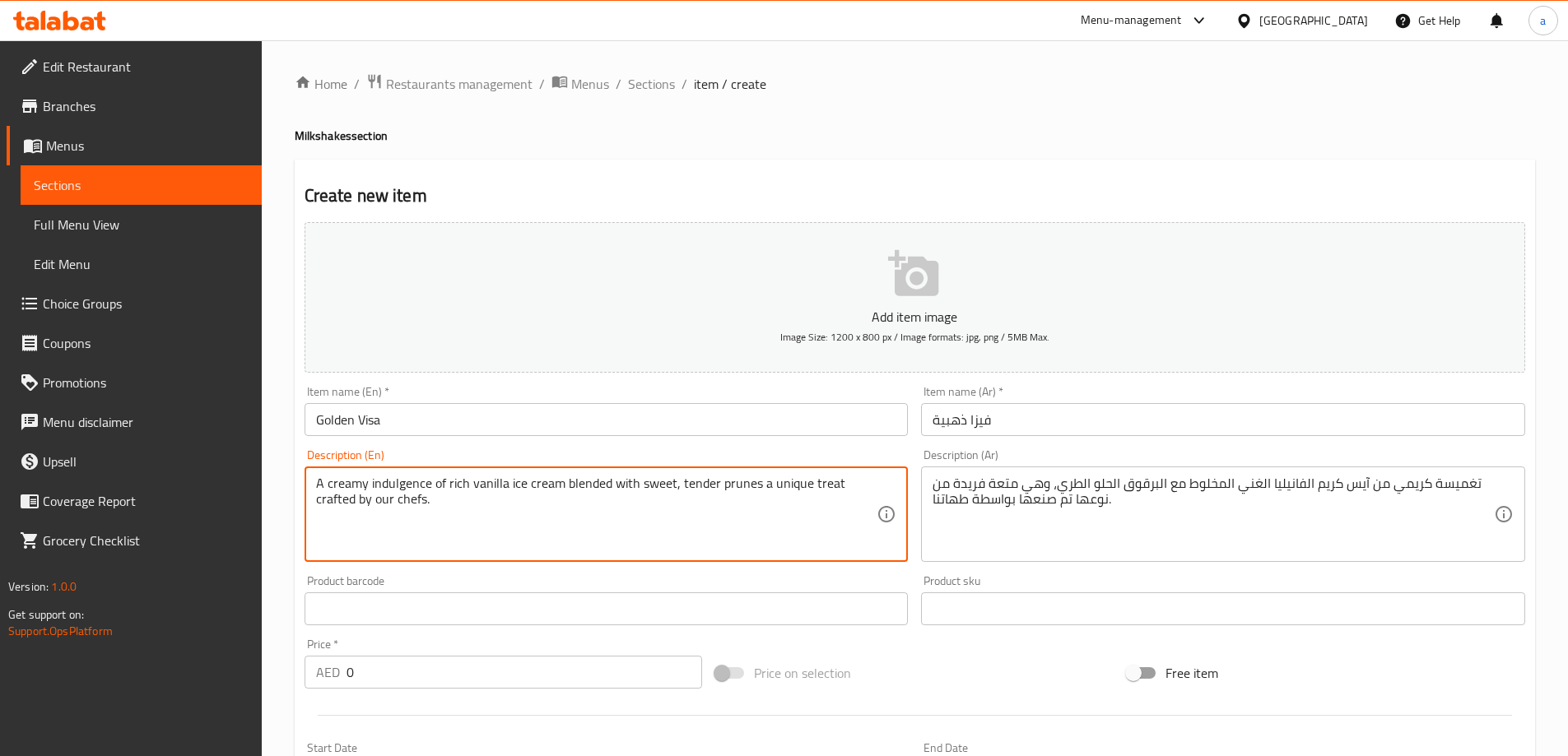
click at [731, 486] on textarea "A creamy indulgence of rich vanilla ice cream blended with sweet, tender prunes…" at bounding box center [597, 514] width 561 height 78
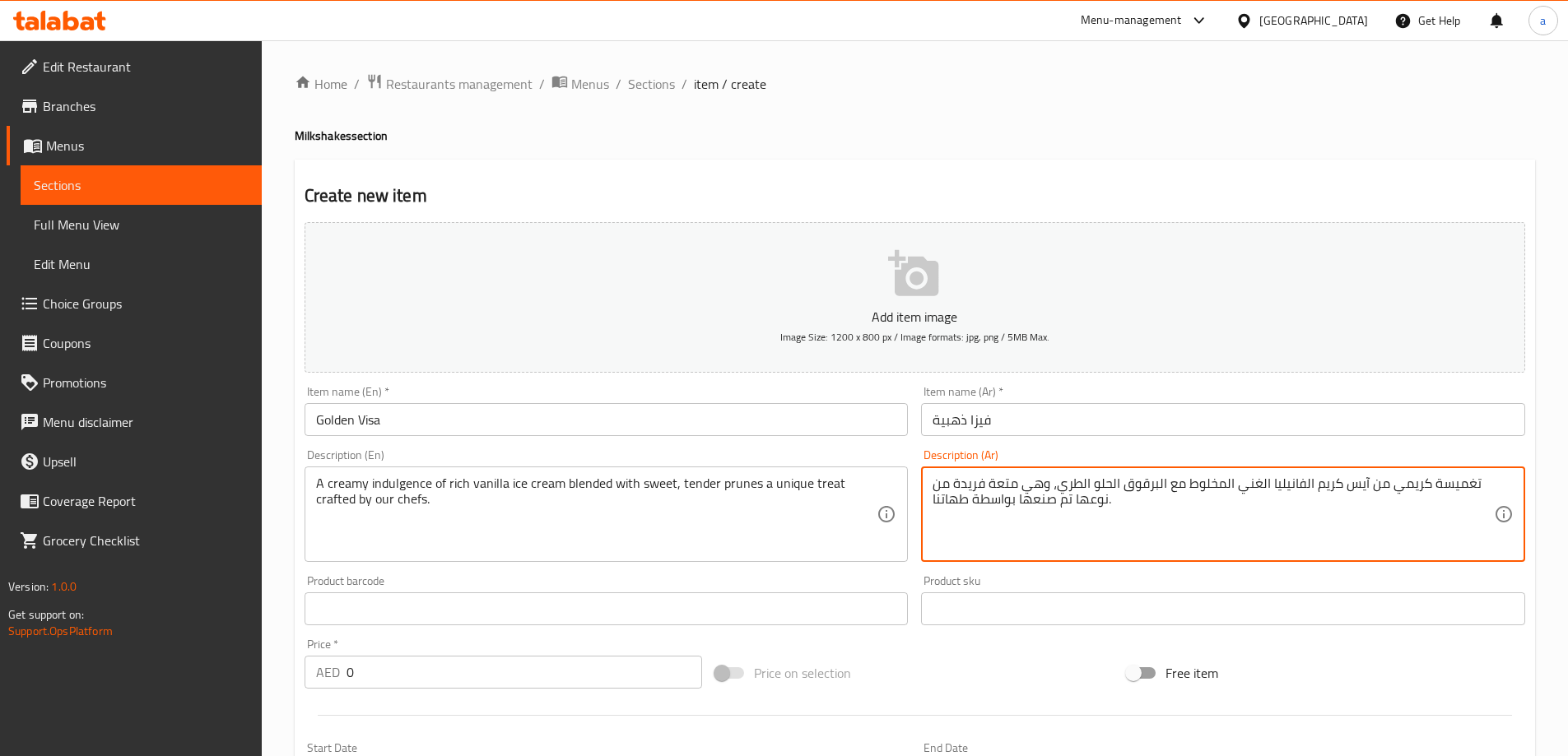
click at [1149, 487] on textarea "تغميسة كريمي من آيس كريم الفانيليا الغني المخلوط مع البرقوق الحلو الطري، وهي مت…" at bounding box center [1213, 514] width 561 height 78
paste textarea "قراصيا"
click at [1110, 482] on textarea "تغميسة كريمي من آيس كريم الفانيليا الغني المخلوط مع قراصيا الحلو الطري، وهي متع…" at bounding box center [1213, 514] width 561 height 78
click at [1092, 486] on textarea "تغميسة كريمي من آيس كريم الفانيليا الغني المخلوط مع قراصيا حلو الطري، وهي متعة …" at bounding box center [1213, 514] width 561 height 78
click at [1048, 480] on textarea "تغميسة كريمي من آيس كريم الفانيليا الغني المخلوط مع قراصيا حلوة الطري، وهي متعة…" at bounding box center [1213, 514] width 561 height 78
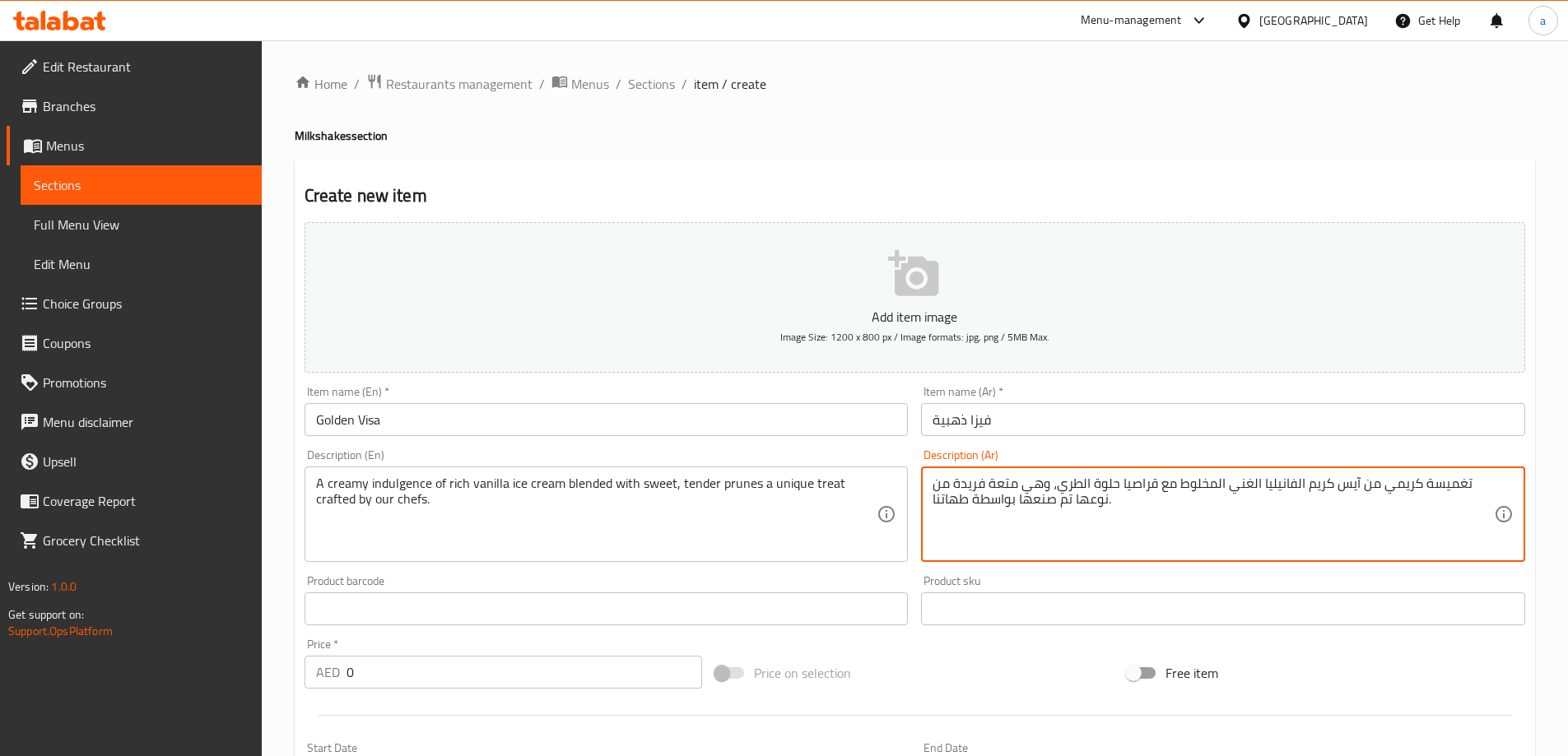
click at [1048, 480] on textarea "تغميسة كريمي من آيس كريم الفانيليا الغني المخلوط مع قراصيا حلوة الطري، وهي متعة…" at bounding box center [1213, 514] width 561 height 78
click at [1081, 477] on textarea "تغميسة كريمي من آيس كريم الفانيليا الغني المخلوط مع قراصيا حلوة الطري، وهي متعة…" at bounding box center [1213, 514] width 561 height 78
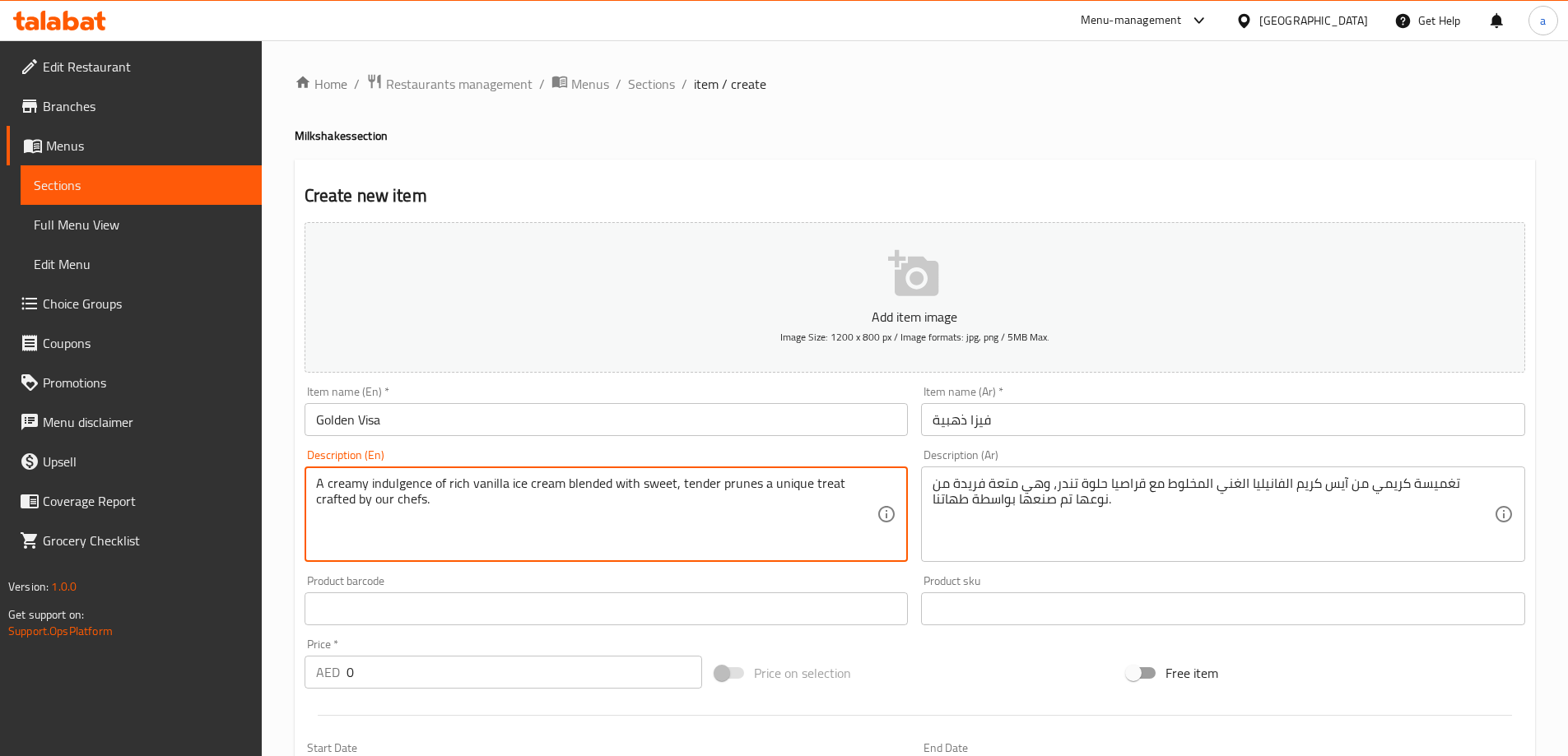
click at [822, 483] on textarea "A creamy indulgence of rich vanilla ice cream blended with sweet, tender prunes…" at bounding box center [597, 514] width 561 height 78
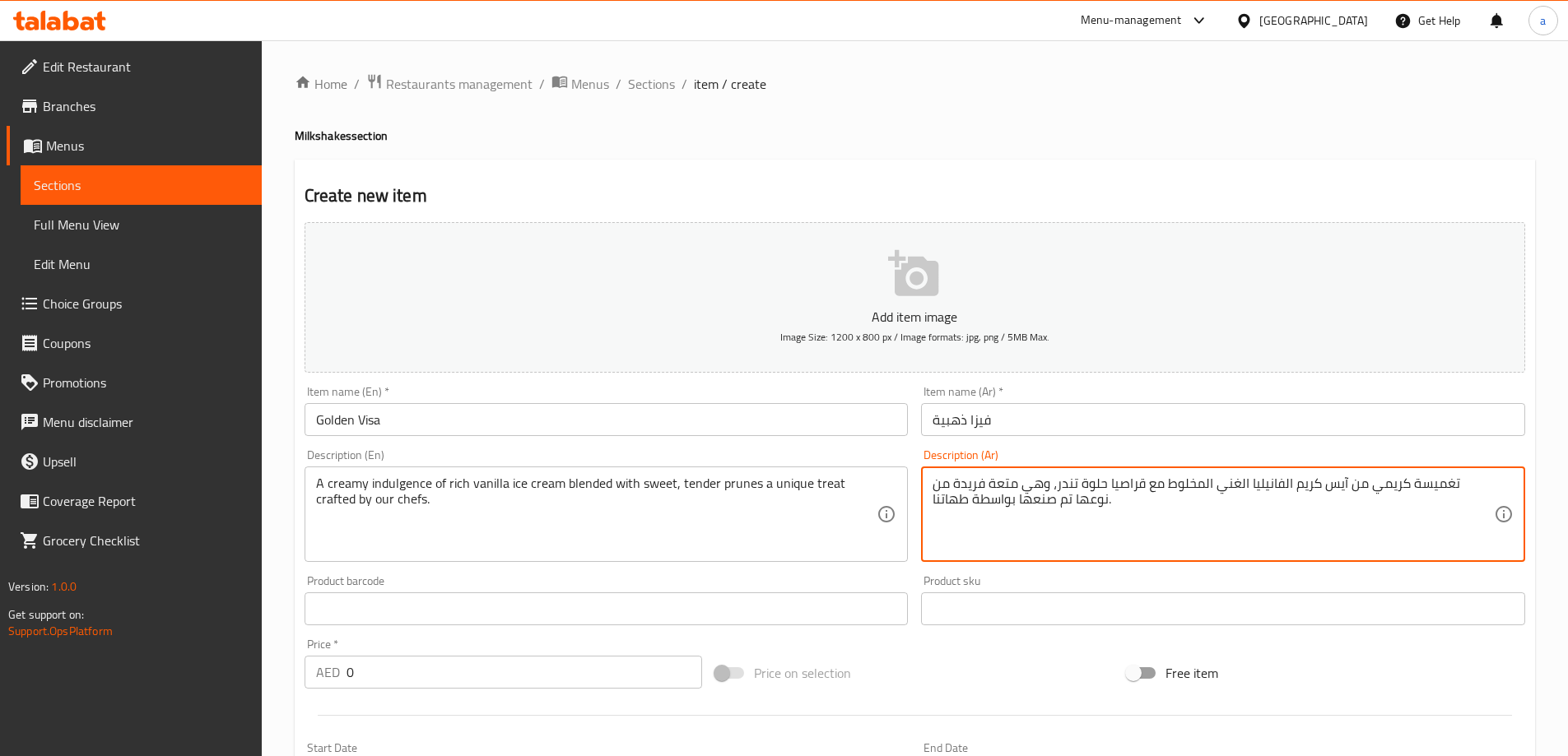
drag, startPoint x: 1024, startPoint y: 482, endPoint x: 1083, endPoint y: 492, distance: 59.8
drag, startPoint x: 934, startPoint y: 485, endPoint x: 1005, endPoint y: 484, distance: 71.0
click at [1005, 484] on textarea "تغميسة كريمي من آيس كريم الفانيليا الغني المخلوط مع قراصيا حلوة تندر، تريت فريد…" at bounding box center [1213, 514] width 561 height 78
click at [1002, 483] on textarea "تغميسة كريمي من آيس كريم الفانيليا الغني المخلوط مع قراصيا حلوة تندر، تريت فريد…" at bounding box center [1213, 514] width 561 height 78
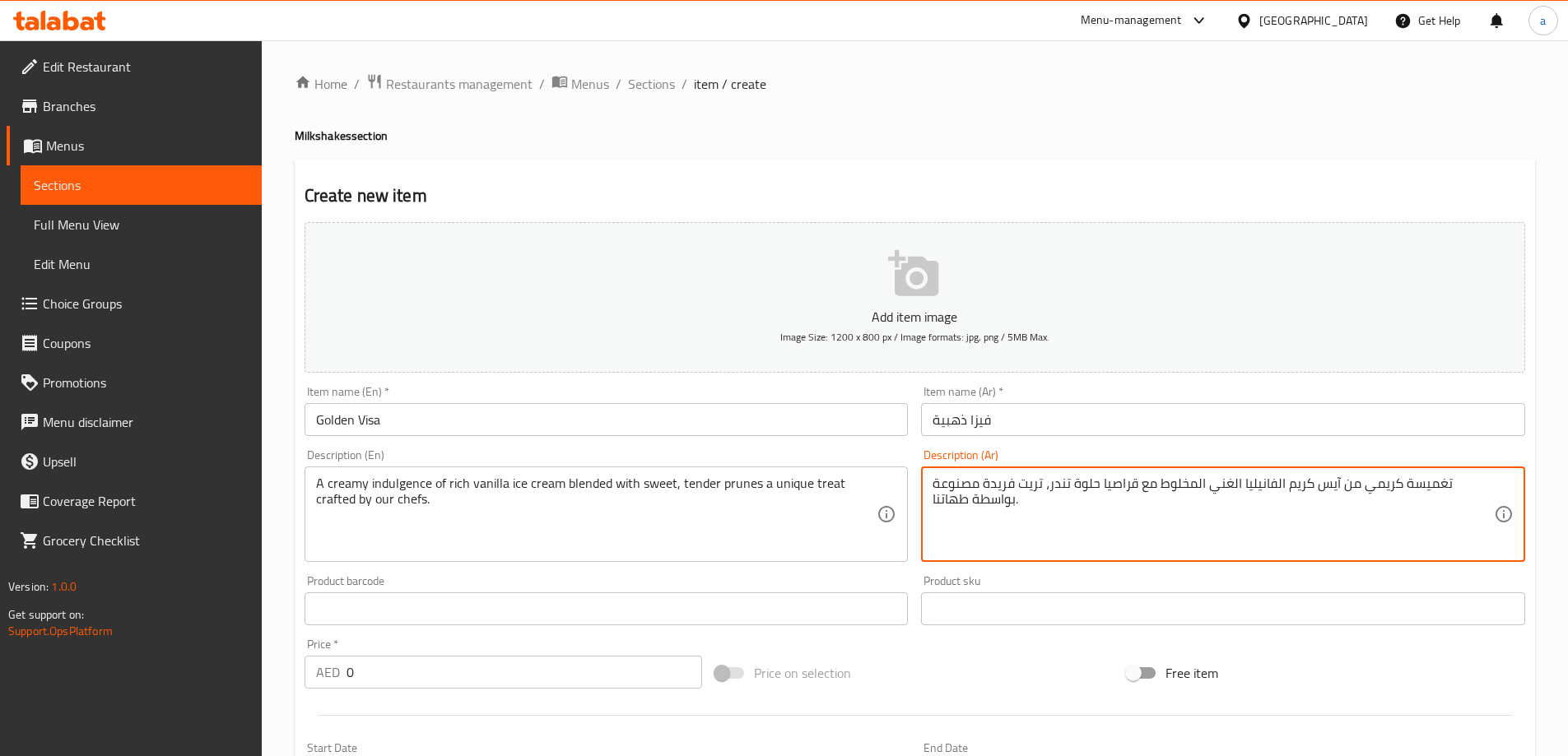
type textarea "تغميسة كريمي من آيس كريم الفانيليا الغني المخلوط مع قراصيا حلوة تندر، تريت فريد…"
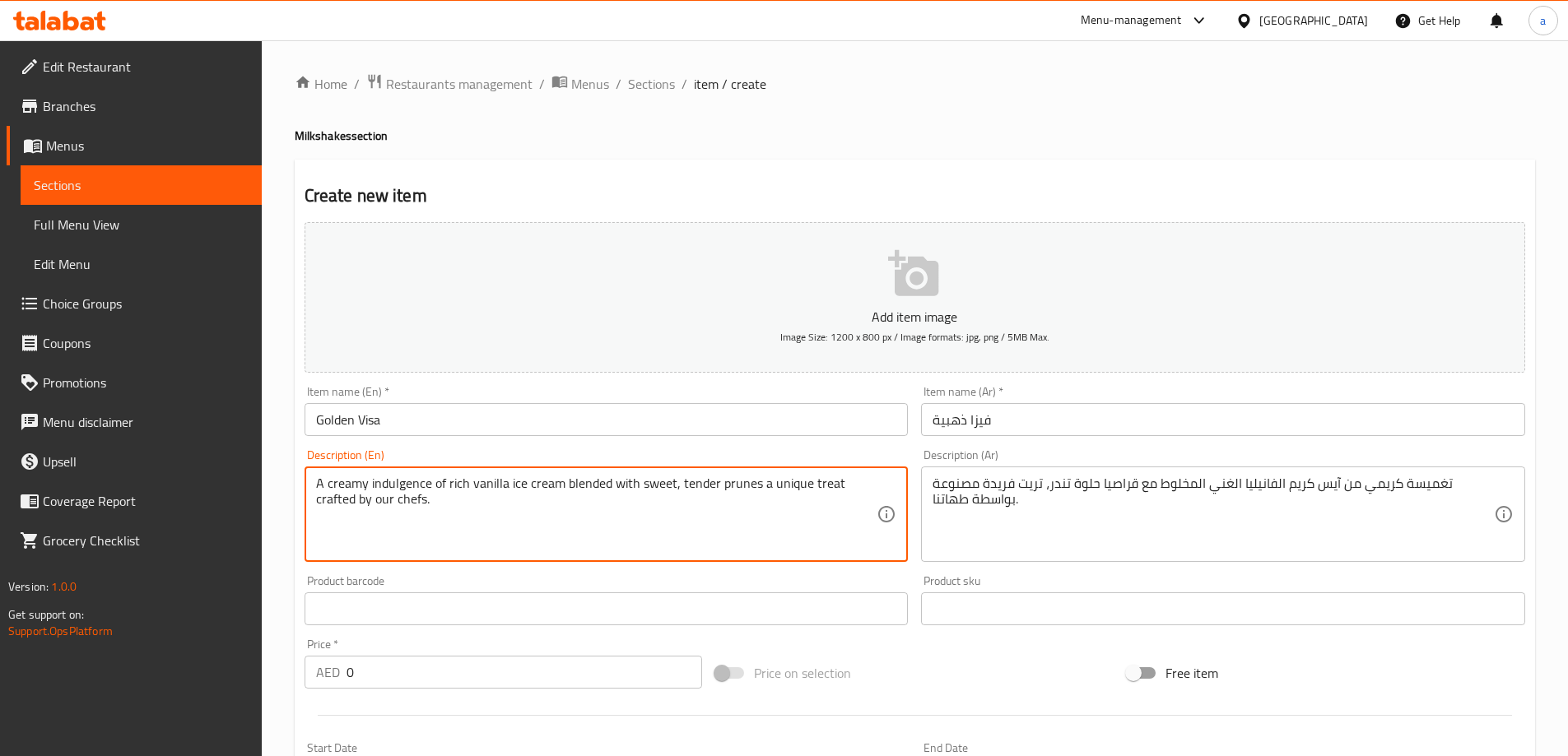
click at [402, 495] on textarea "A creamy indulgence of rich vanilla ice cream blended with sweet, tender prunes…" at bounding box center [597, 514] width 561 height 78
click at [1021, 449] on div "Description (Ar) تغميسة كريمي من آيس كريم الفانيليا الغني المخلوط مع قراصيا حلو…" at bounding box center [1223, 505] width 617 height 126
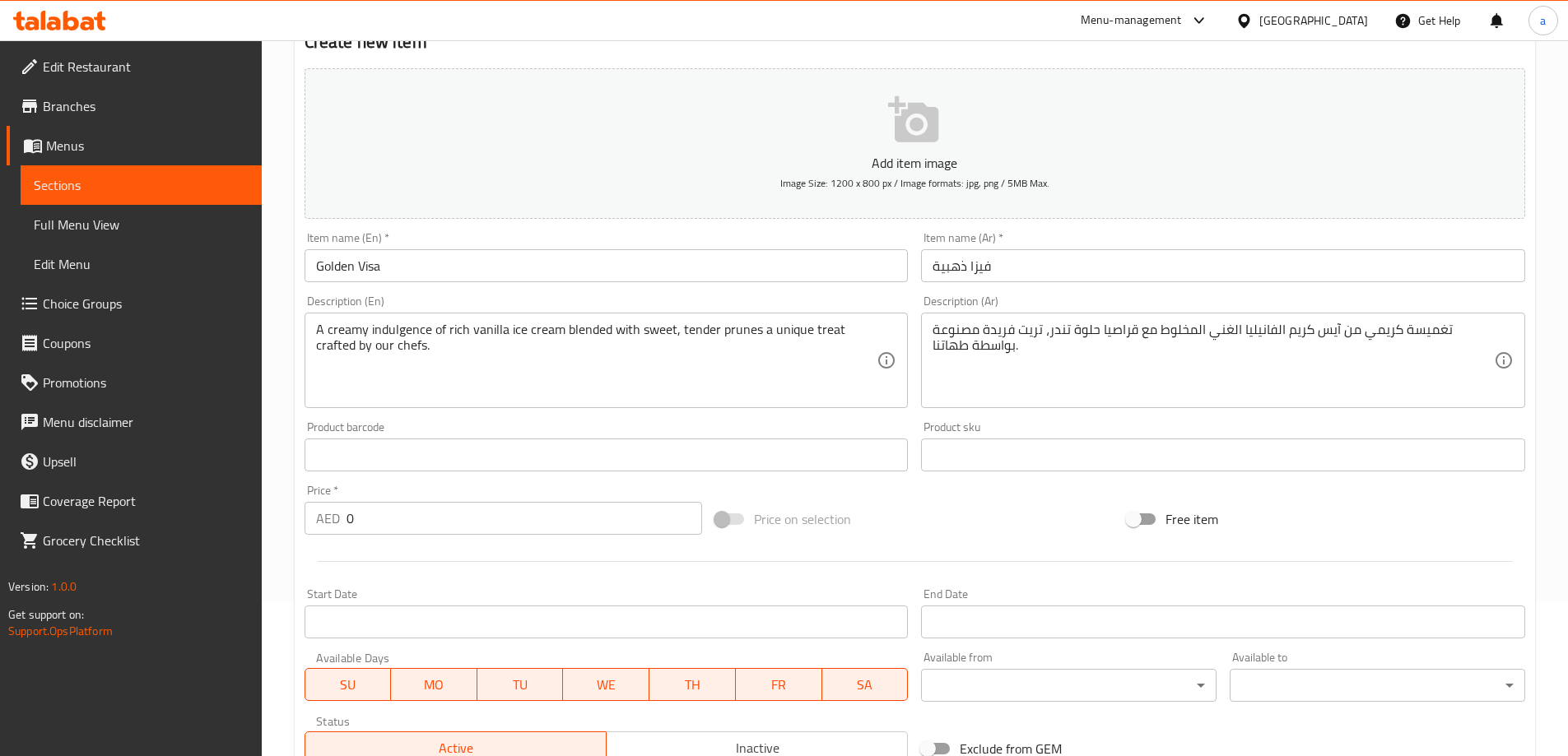
scroll to position [164, 0]
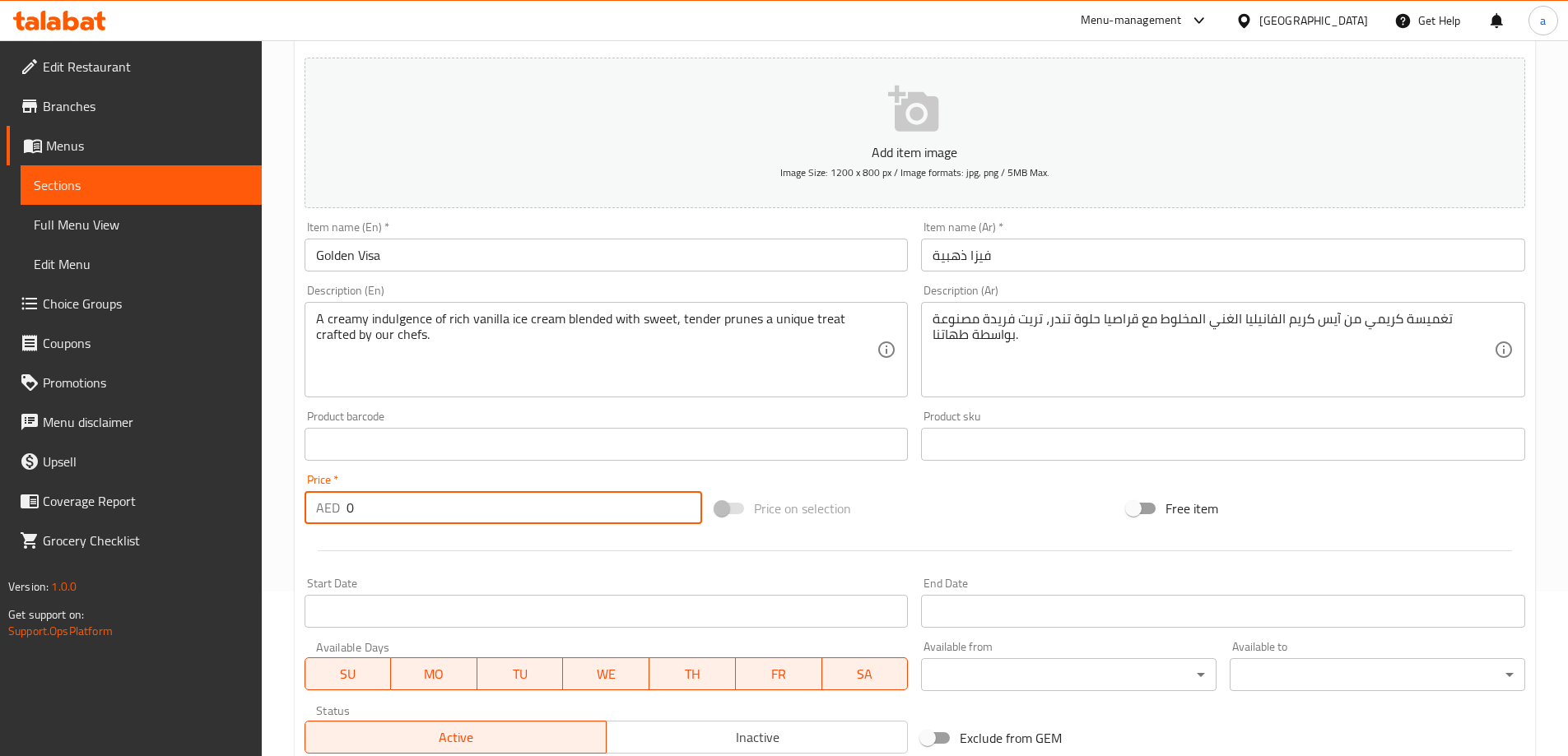
drag, startPoint x: 395, startPoint y: 508, endPoint x: 332, endPoint y: 502, distance: 63.3
click at [332, 502] on div "AED 0 Price *" at bounding box center [504, 508] width 399 height 33
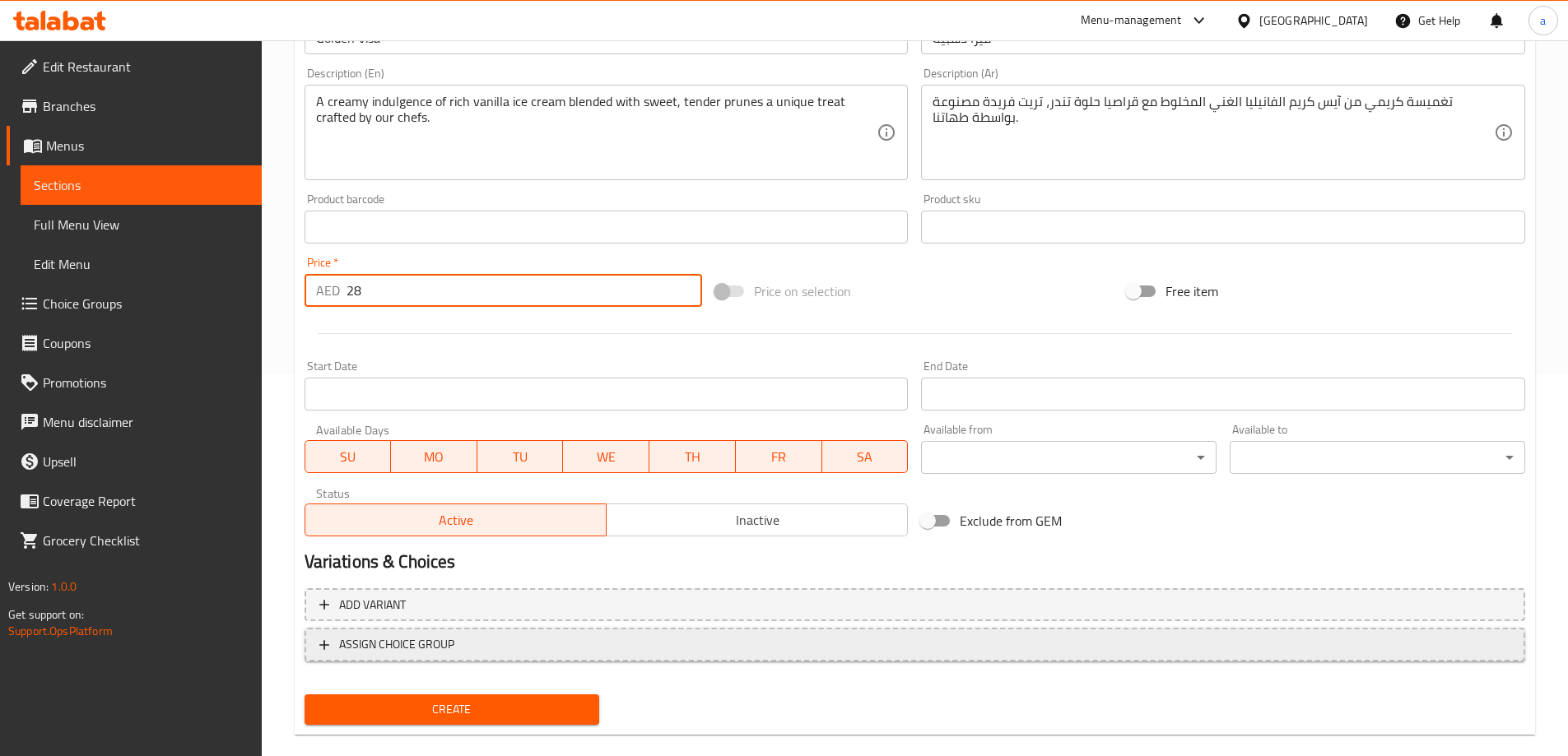
scroll to position [407, 0]
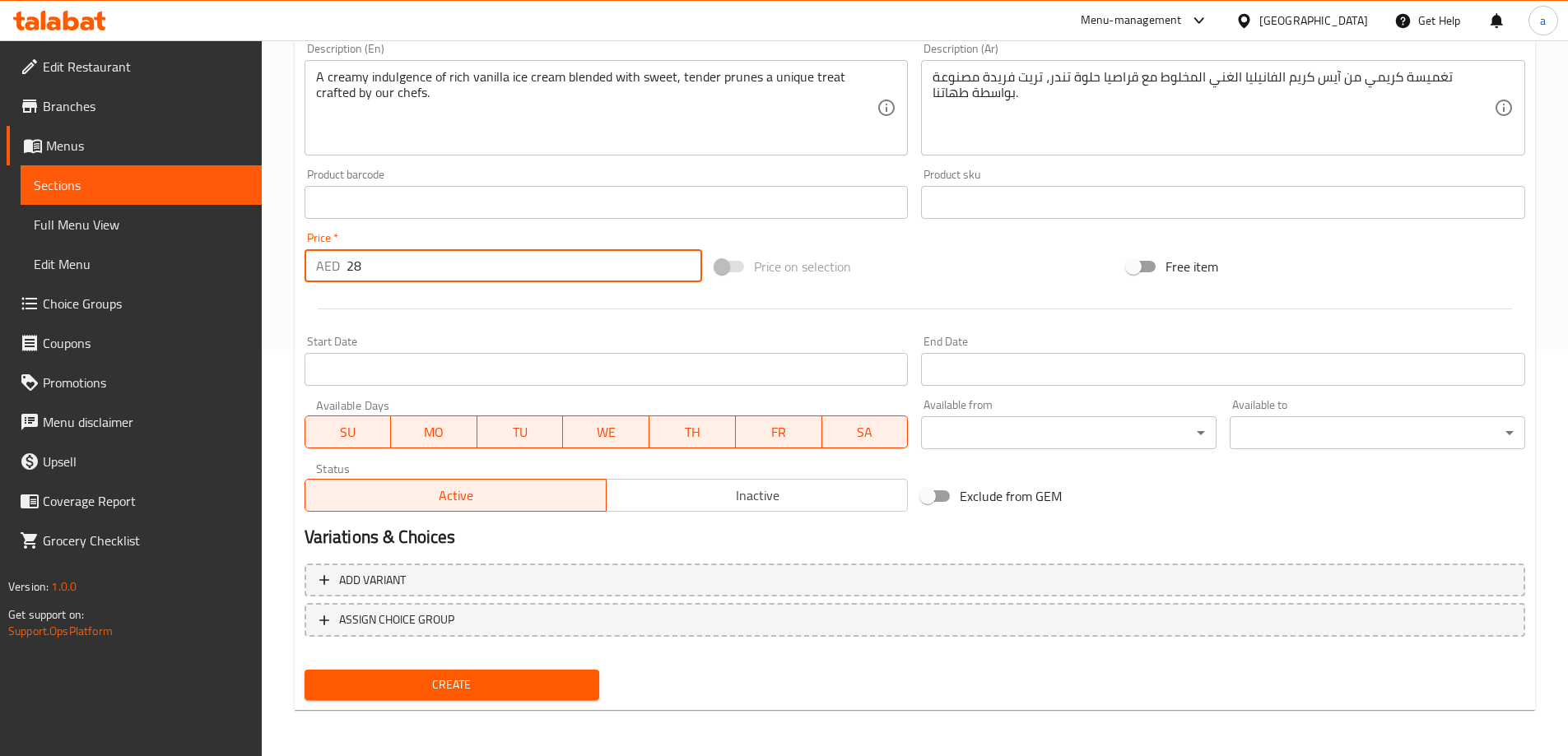
type input "28"
click at [378, 678] on span "Create" at bounding box center [451, 685] width 269 height 21
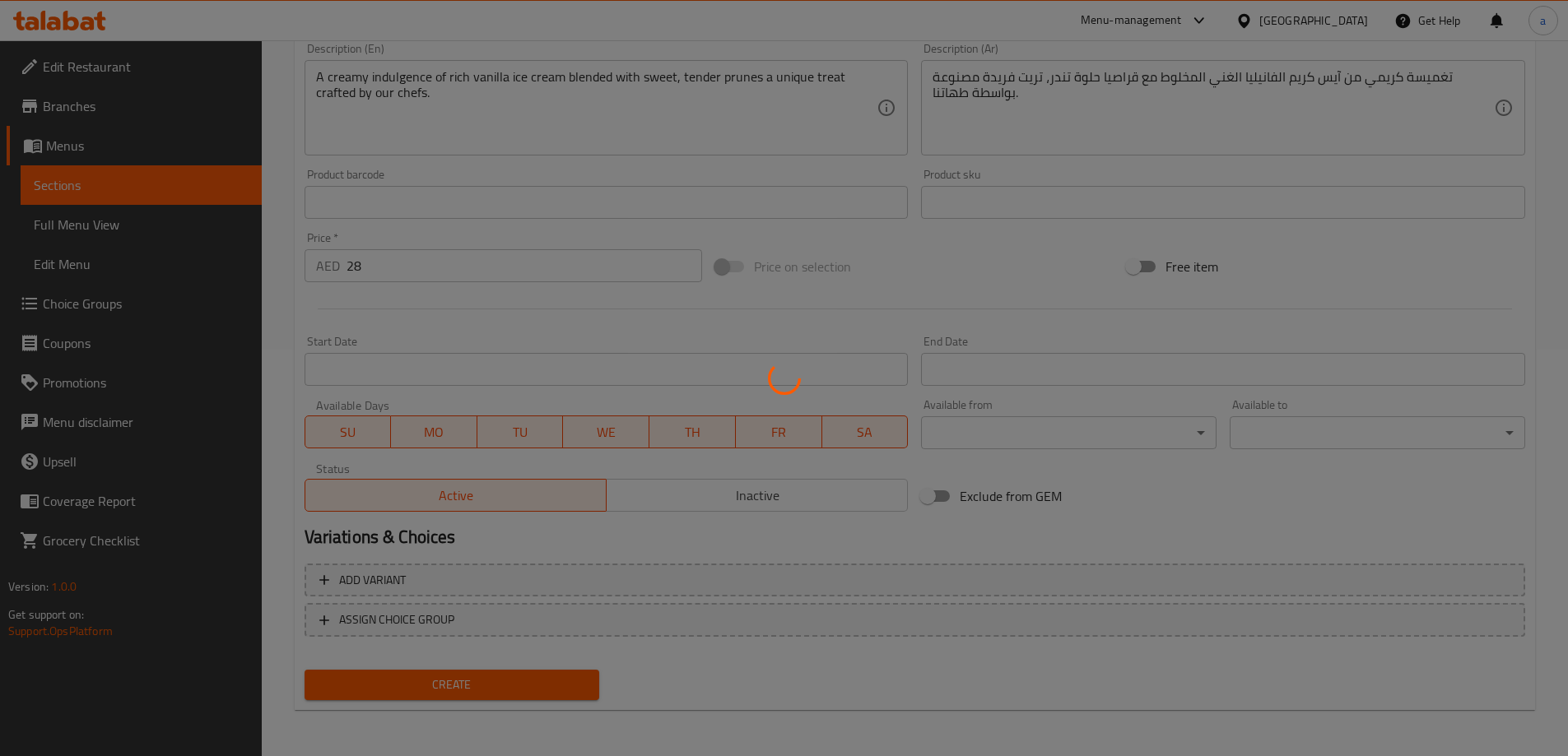
type input "0"
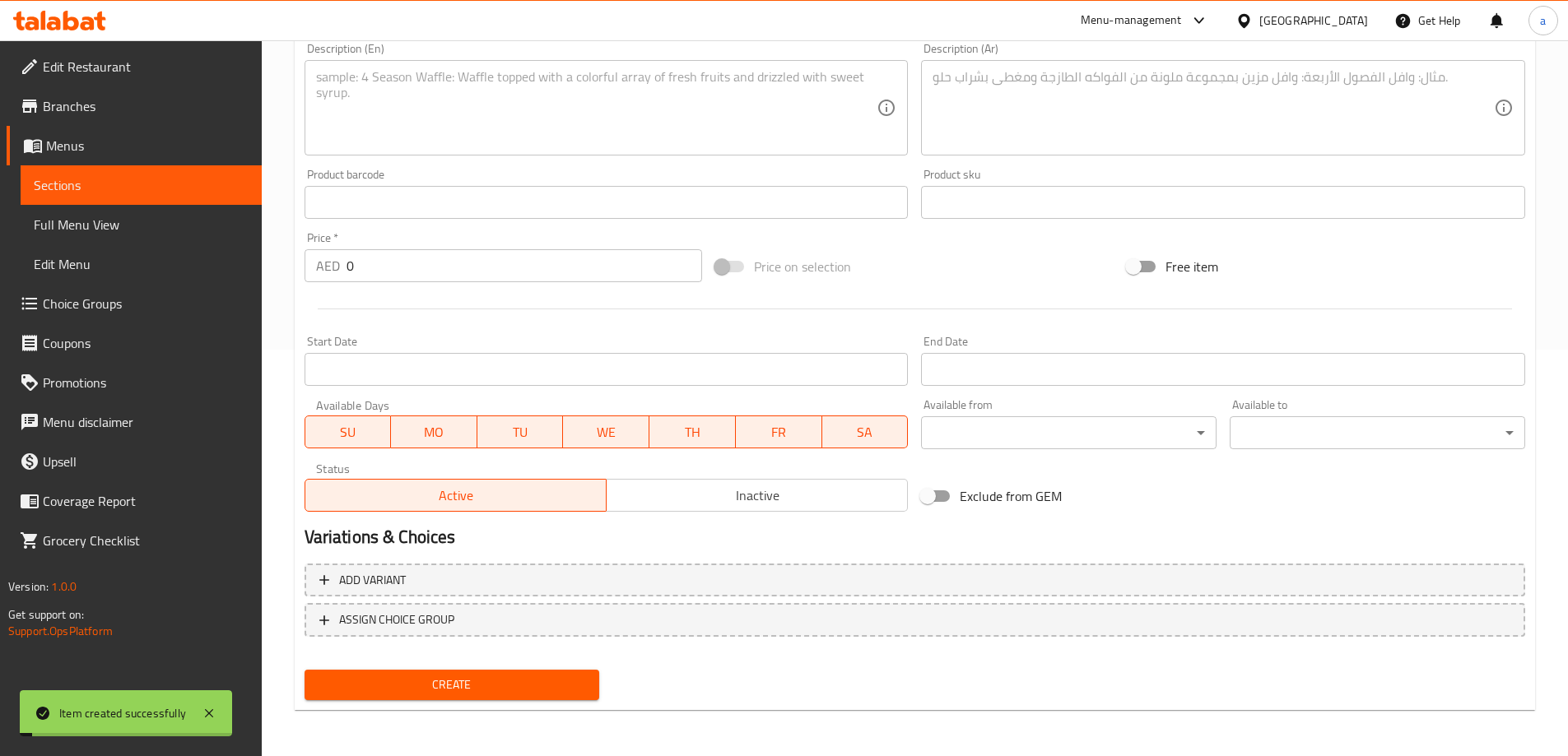
click at [135, 189] on span "Sections" at bounding box center [141, 185] width 215 height 20
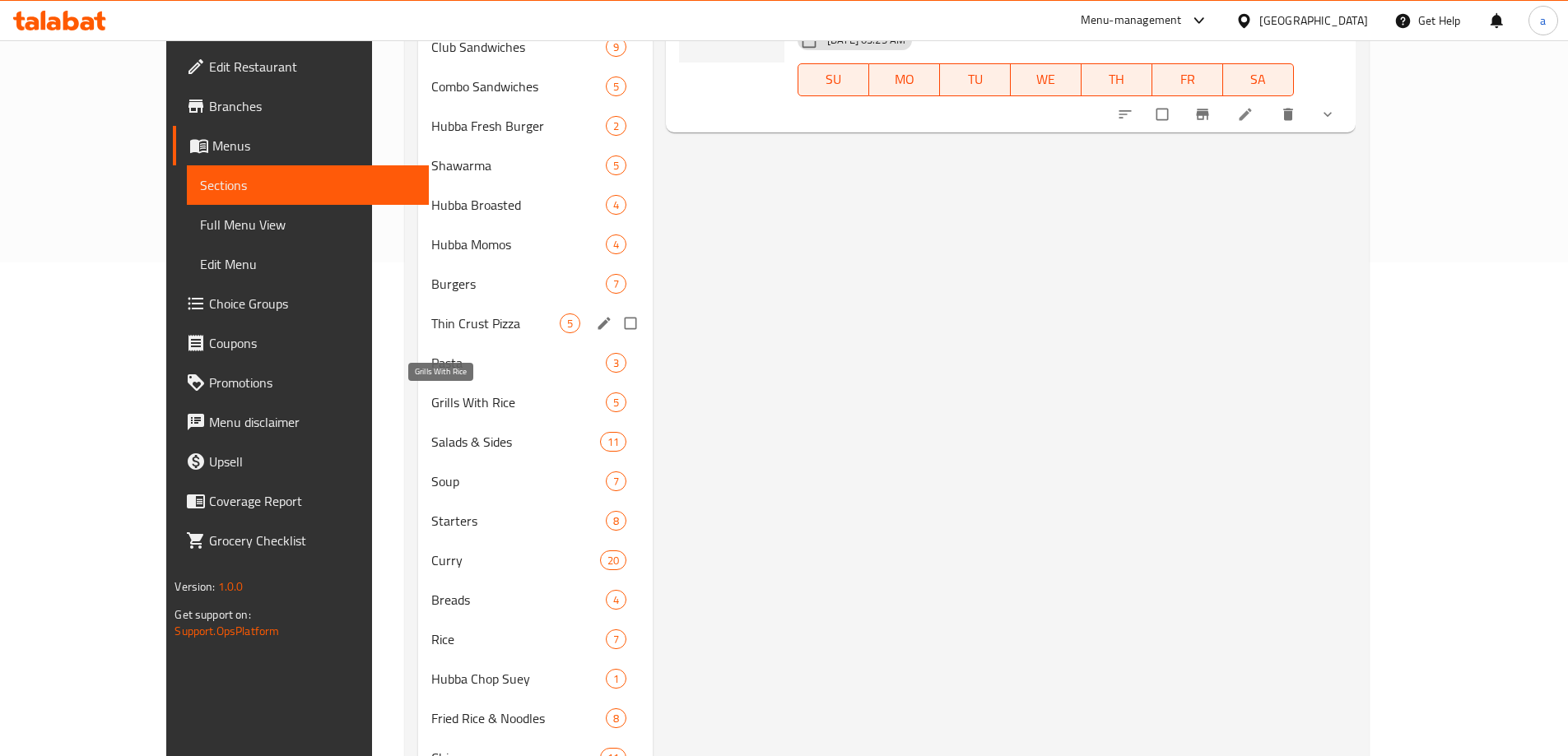
scroll to position [71, 0]
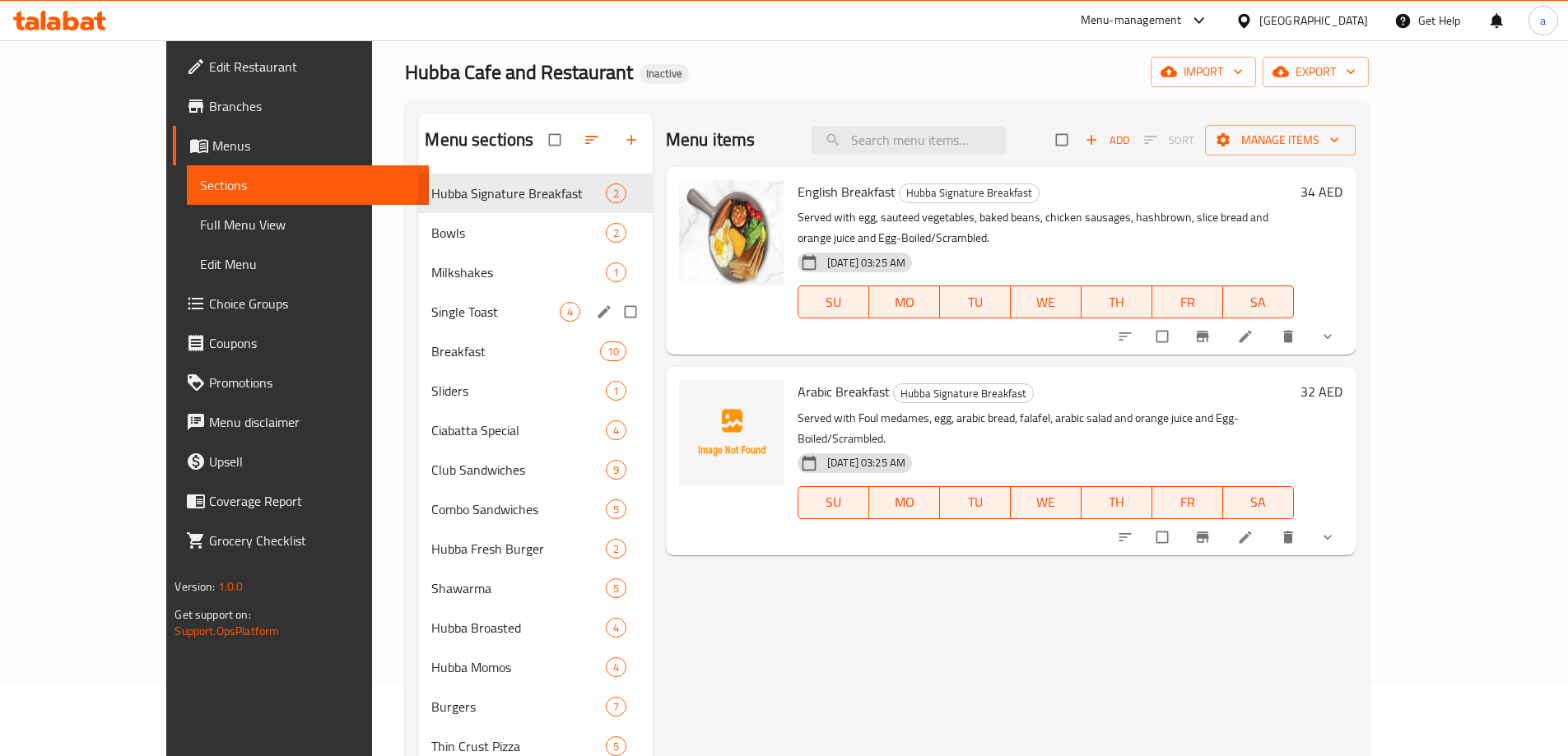
click at [431, 270] on span "Milkshakes" at bounding box center [518, 273] width 173 height 20
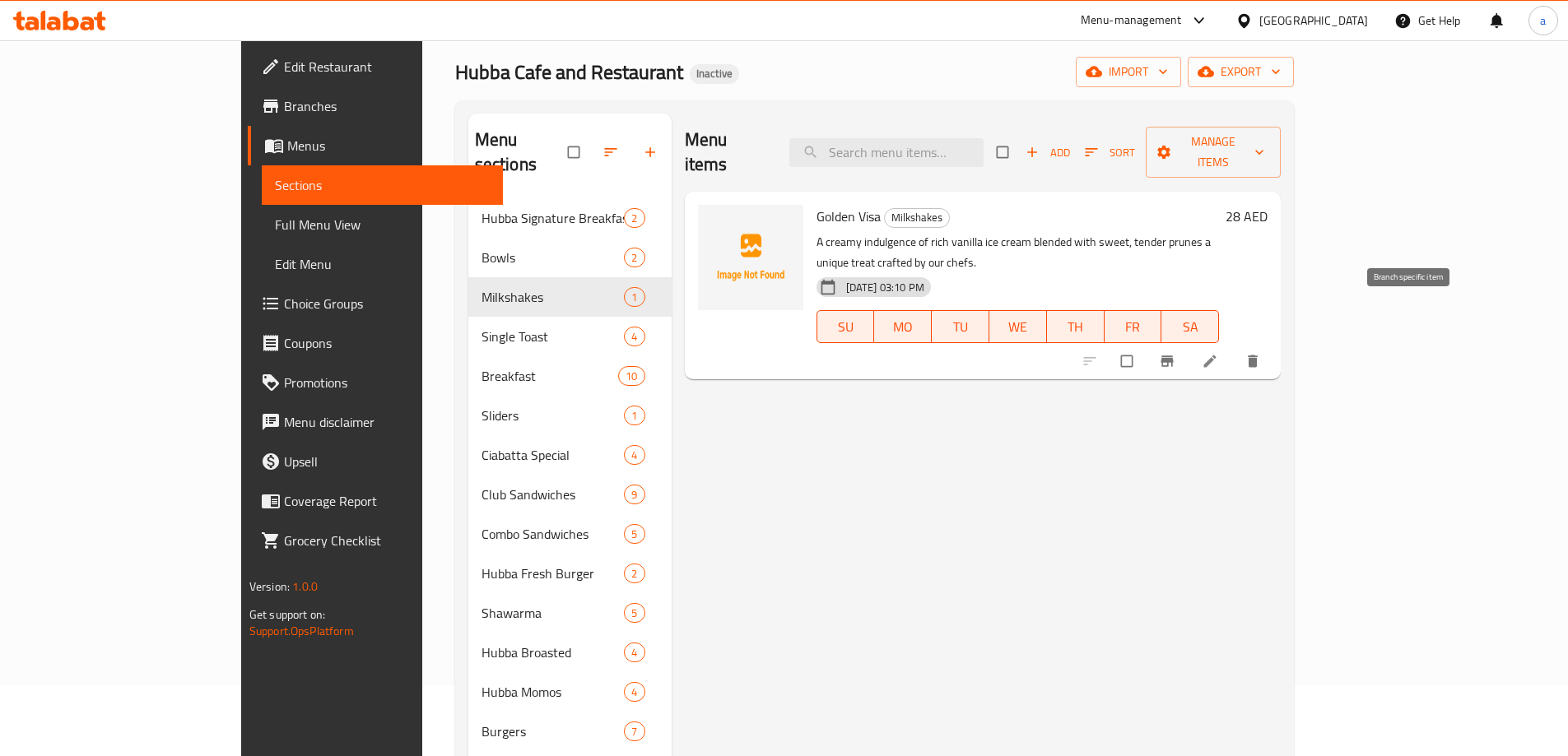
click at [1188, 343] on button "Branch-specific-item" at bounding box center [1168, 361] width 39 height 37
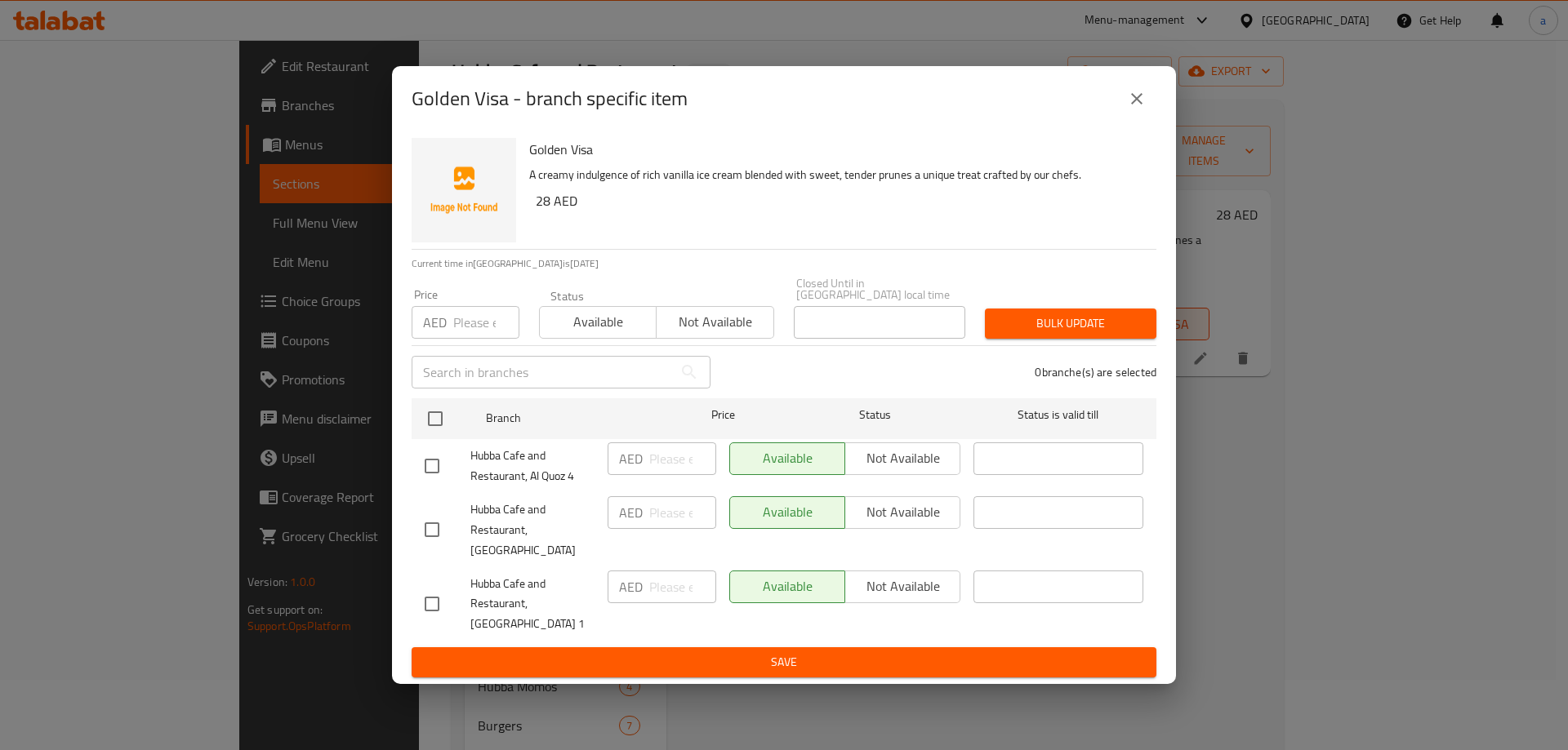
click at [431, 587] on input "checkbox" at bounding box center [432, 604] width 35 height 35
checkbox input "true"
click at [430, 428] on input "checkbox" at bounding box center [435, 418] width 35 height 35
checkbox input "true"
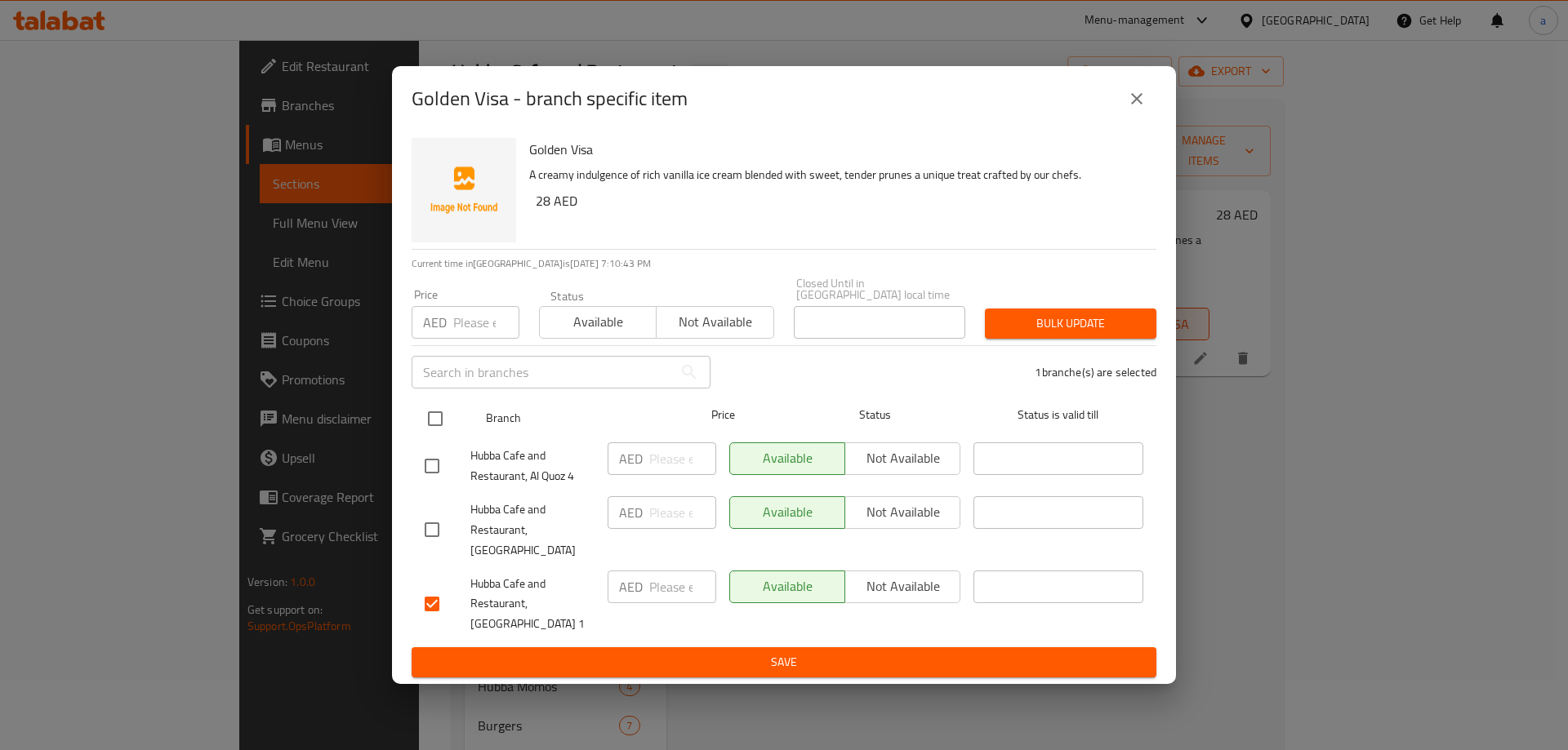
checkbox input "true"
drag, startPoint x: 918, startPoint y: 478, endPoint x: 911, endPoint y: 548, distance: 70.3
click at [915, 475] on button "Not available" at bounding box center [902, 458] width 116 height 33
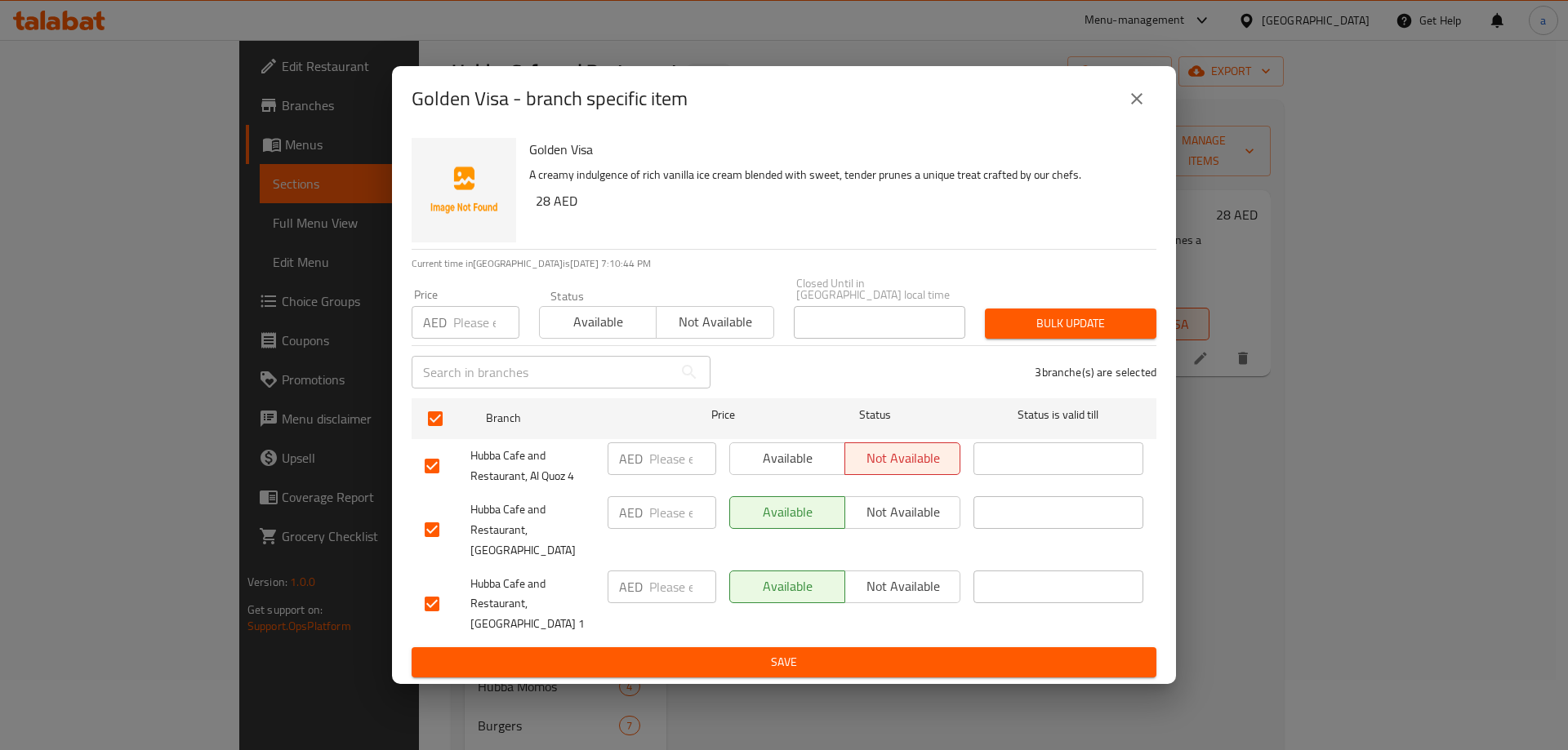
click at [911, 576] on span "Not available" at bounding box center [902, 586] width 102 height 24
click at [878, 647] on button "Save" at bounding box center [784, 662] width 745 height 30
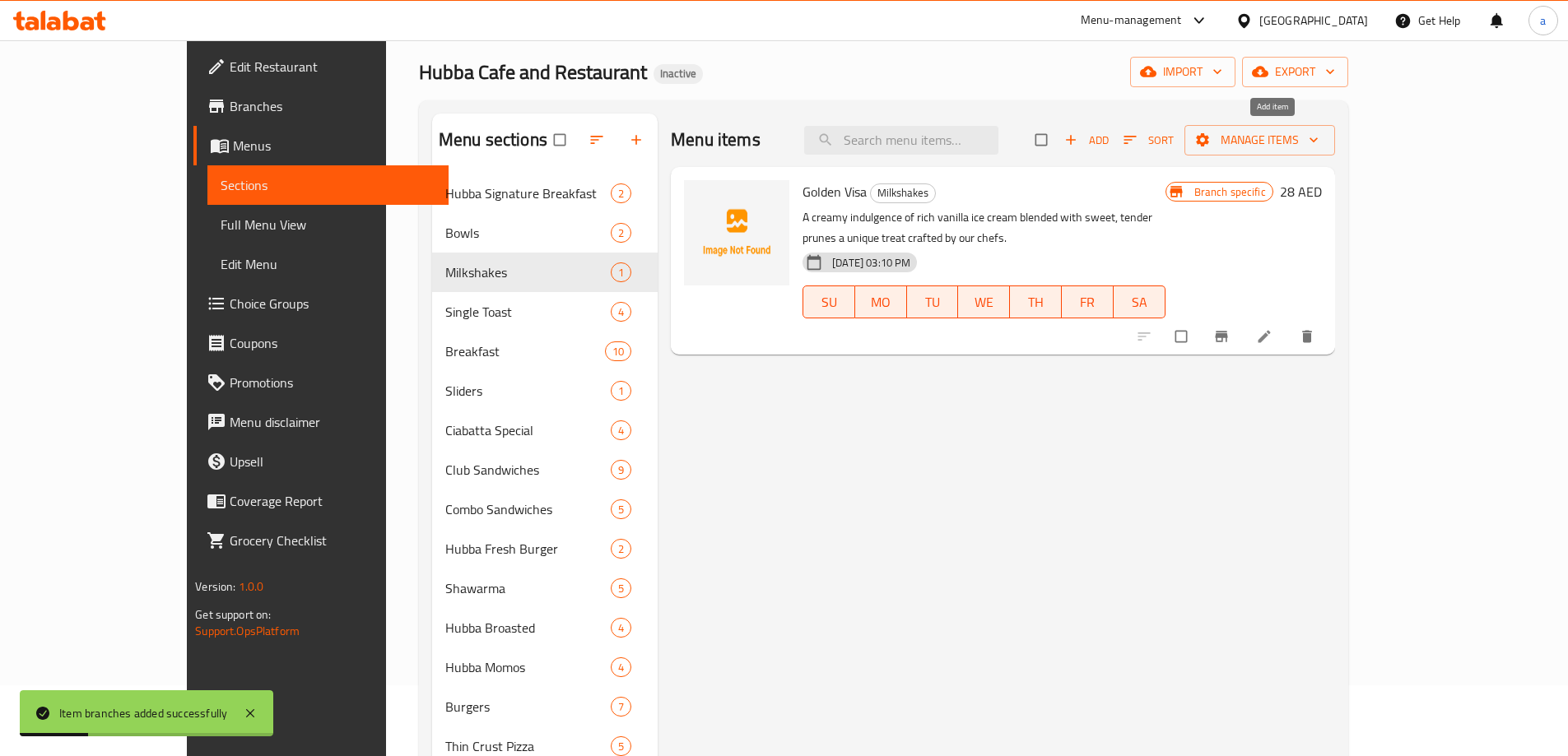
click at [1109, 130] on span "Add" at bounding box center [1086, 139] width 45 height 19
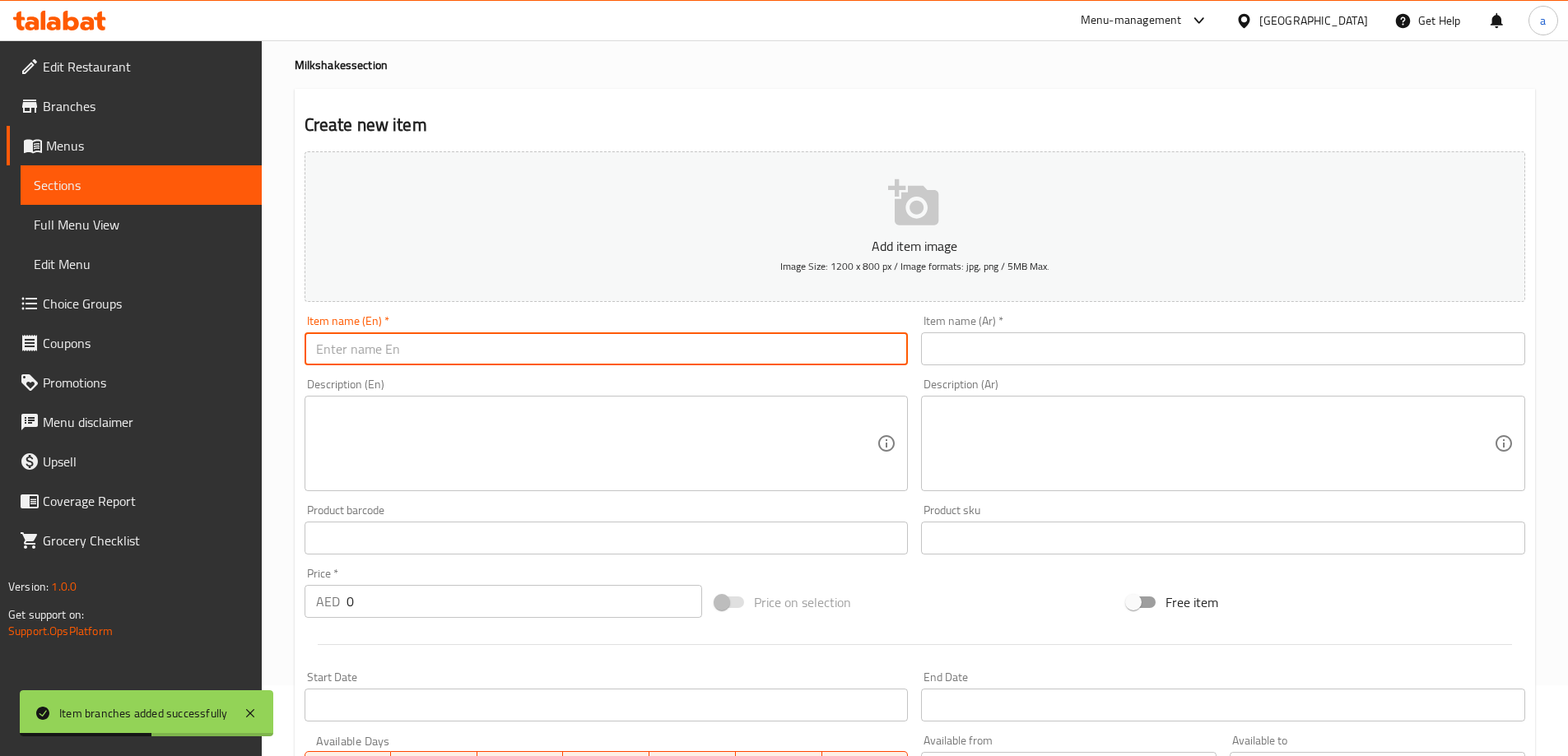
click at [479, 357] on input "text" at bounding box center [607, 349] width 604 height 33
paste input "CERELAC"
type input "Cerelac"
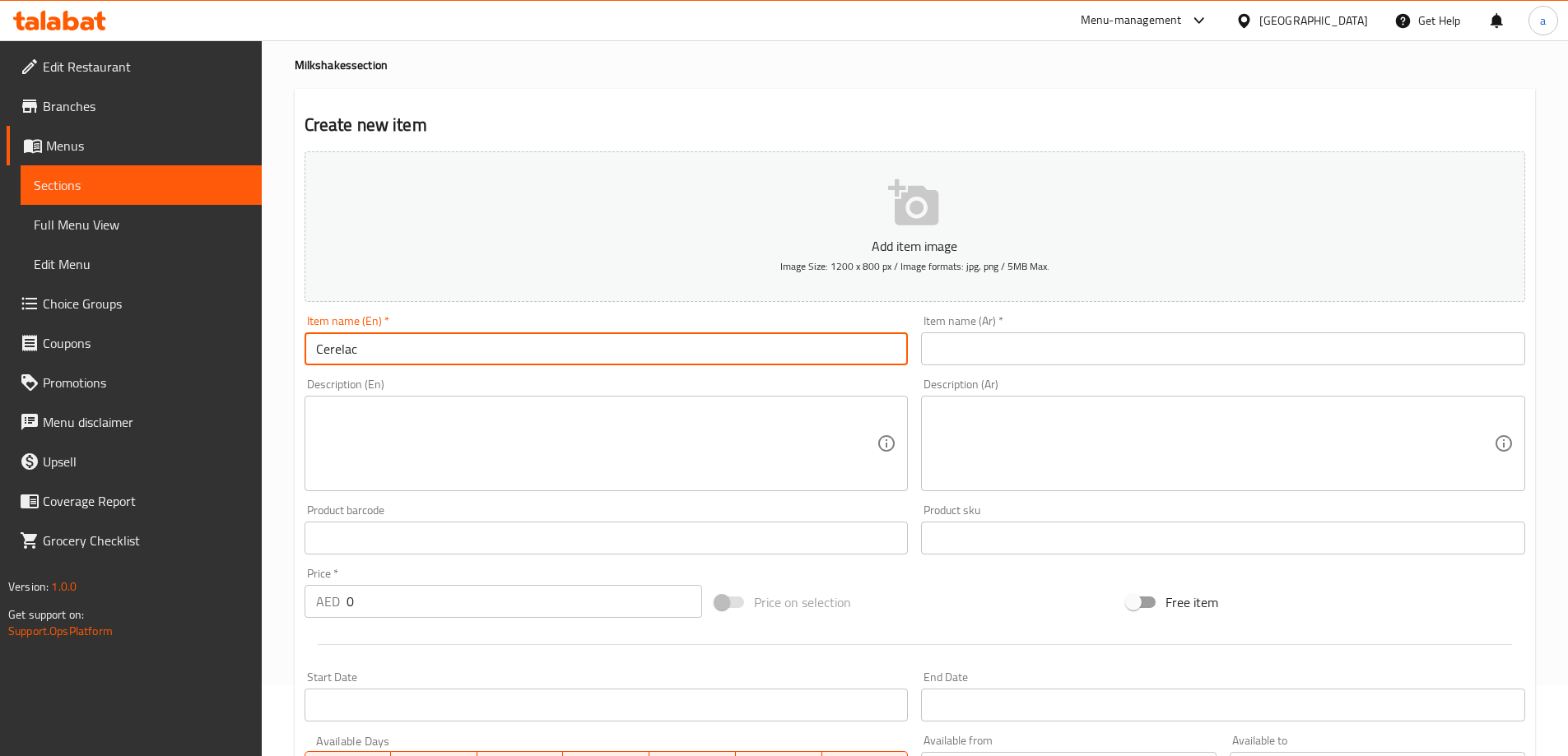
click at [979, 340] on input "text" at bounding box center [1223, 349] width 604 height 33
paste input "سيريلاك"
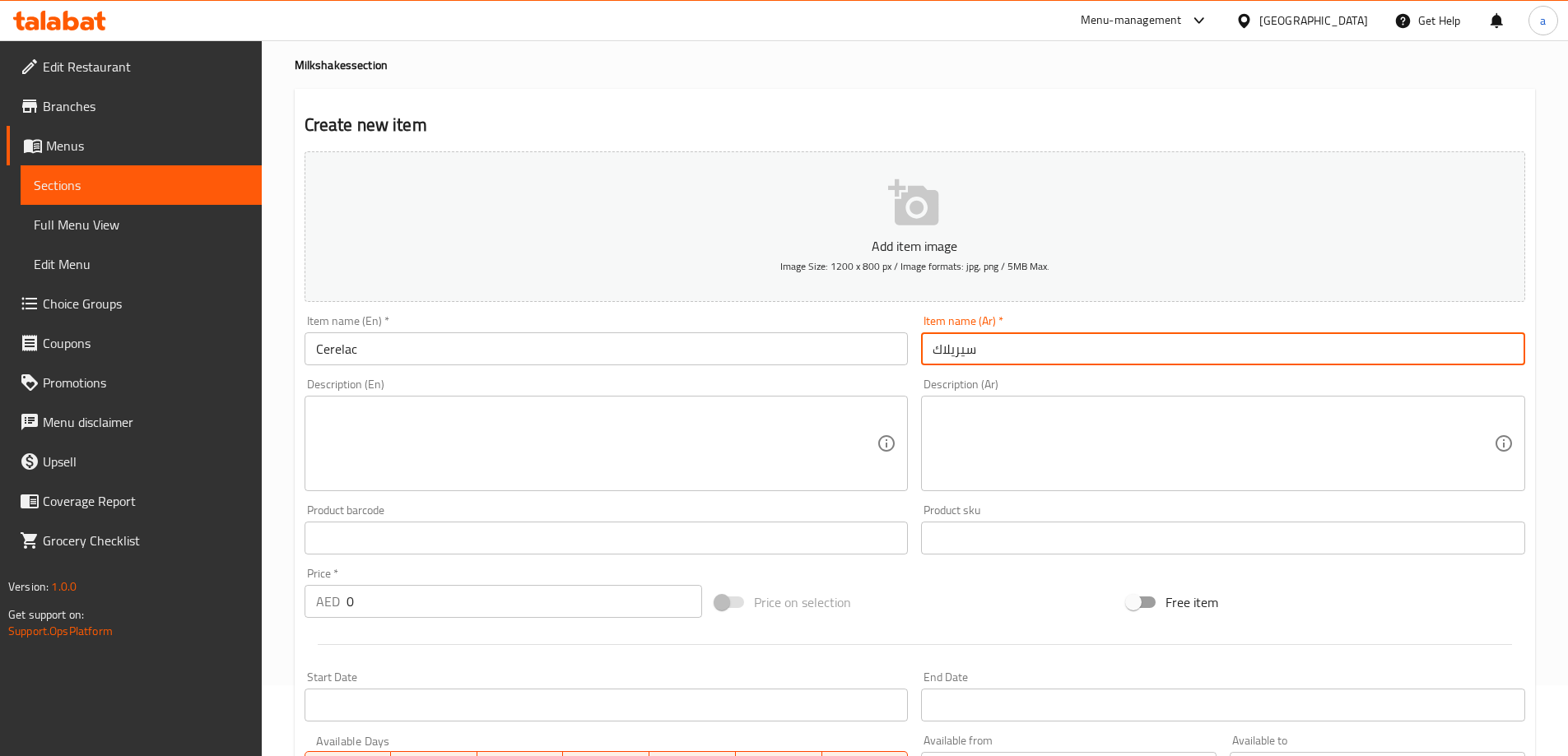
type input "سيريلاك"
click at [428, 428] on textarea at bounding box center [597, 443] width 561 height 78
paste textarea "1. "A creamy, nostalgic shake made with Cerelac and chilled milk.""
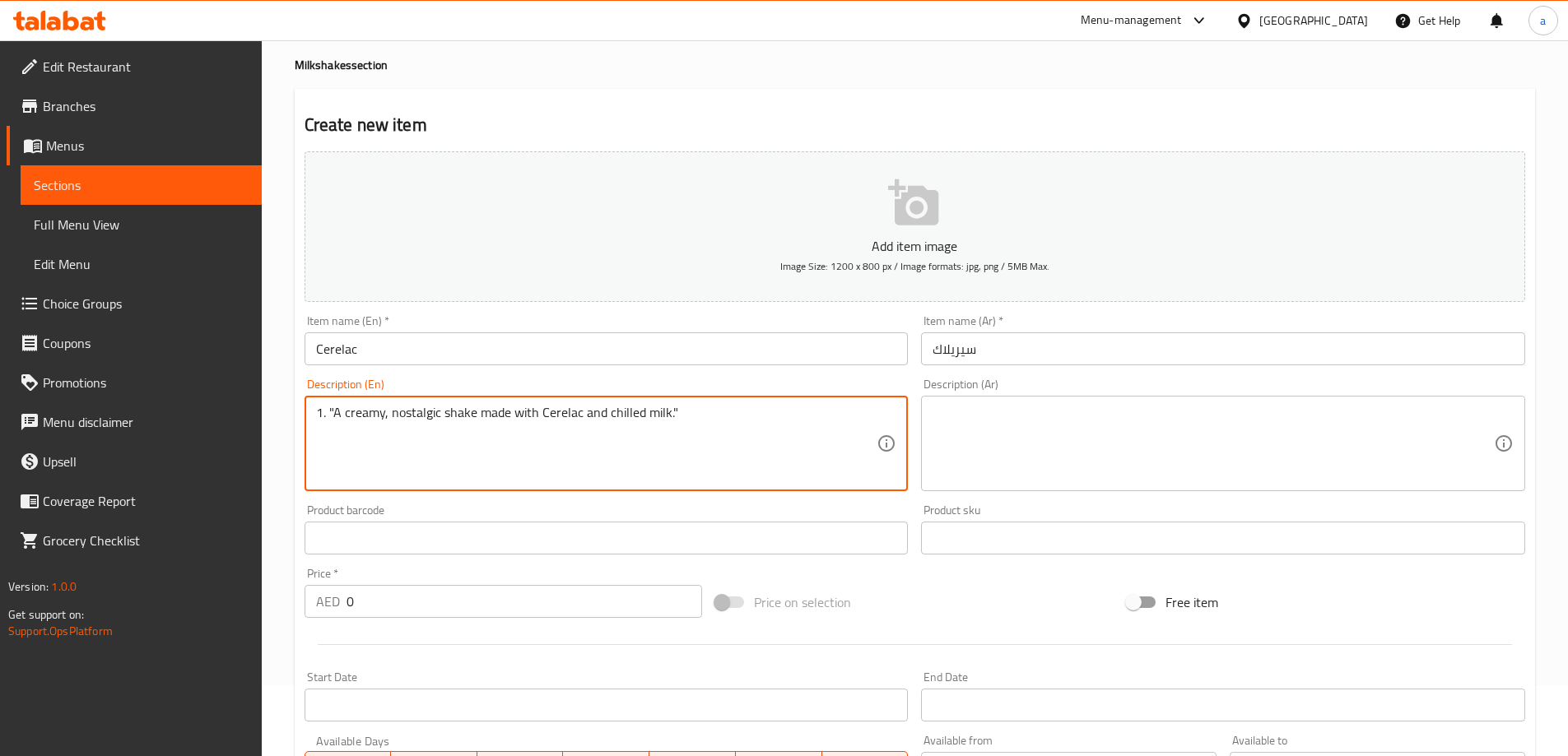
drag, startPoint x: 333, startPoint y: 409, endPoint x: 284, endPoint y: 407, distance: 49.0
click at [284, 407] on div "Home / Restaurants management / Menus / Sections / item / create Milkshakes sec…" at bounding box center [915, 531] width 1306 height 1122
click at [672, 413] on textarea "A creamy, nostalgic shake made with Cerelac and chilled milk."" at bounding box center [597, 443] width 561 height 78
drag, startPoint x: 730, startPoint y: 407, endPoint x: 326, endPoint y: 417, distance: 404.1
click at [326, 417] on textarea "A creamy, nostalgic shake made with Cerelac and chilled milk." at bounding box center [597, 443] width 561 height 78
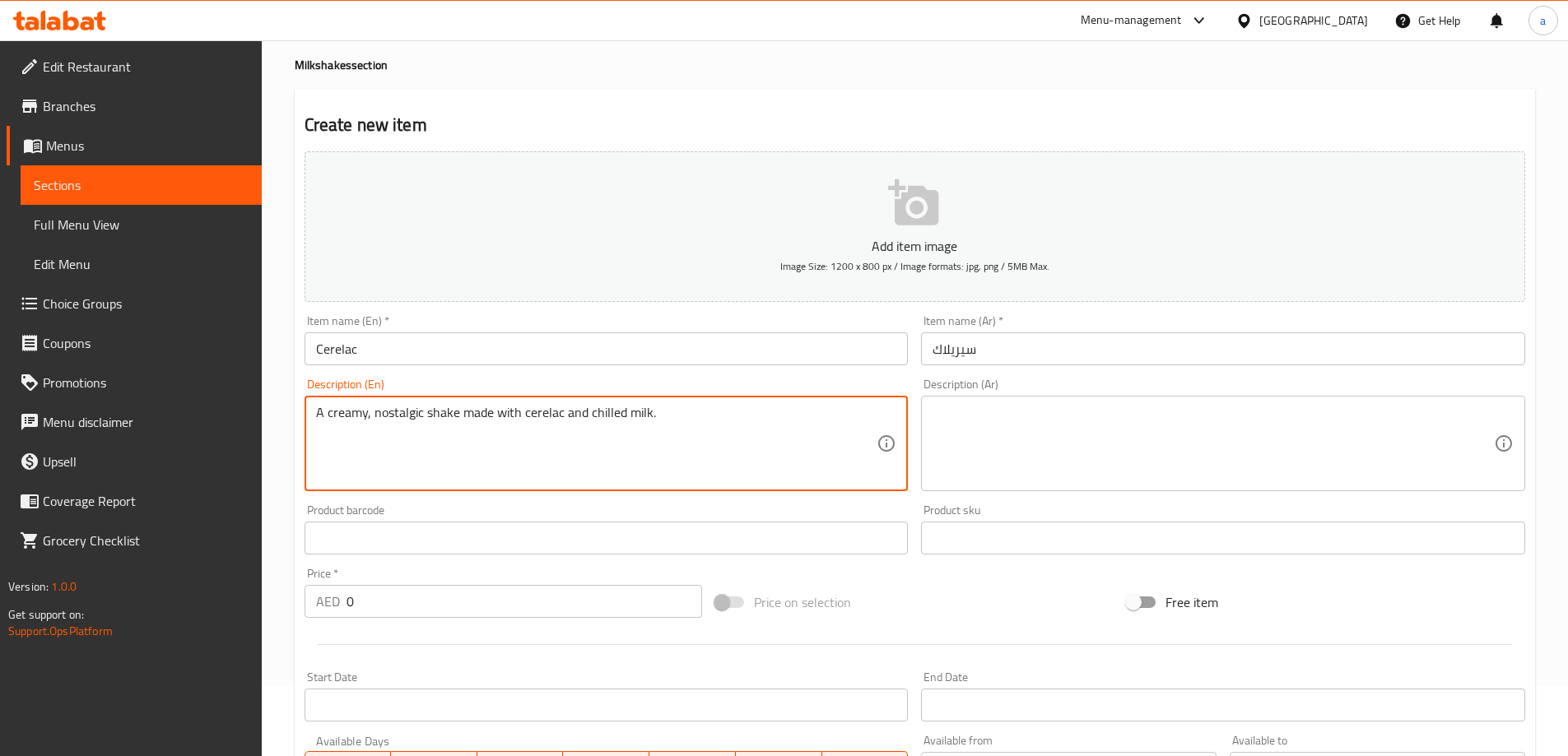
type textarea "A creamy, nostalgic shake made with cerelac and chilled milk."
click at [1088, 424] on textarea at bounding box center [1213, 443] width 561 height 78
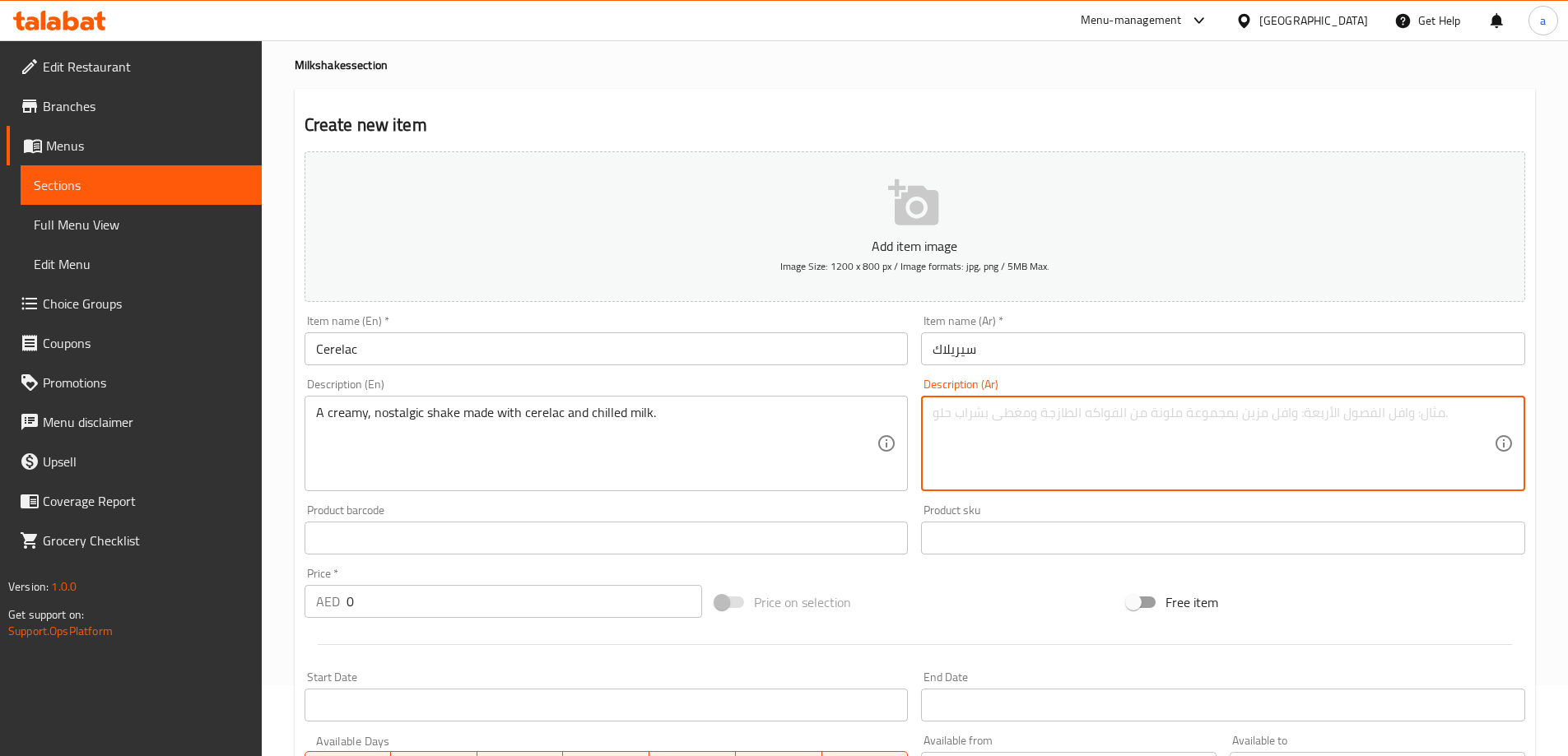
paste textarea "ميلك شيك كريمي ذو نكهة حنينية مصنوع من السيريلاك والحليب المبرد."
click at [1300, 416] on textarea "ميلك شيك كريمي ذو نكهة حنينية مصنوع من السيريلاك والحليب المبرد." at bounding box center [1213, 443] width 561 height 78
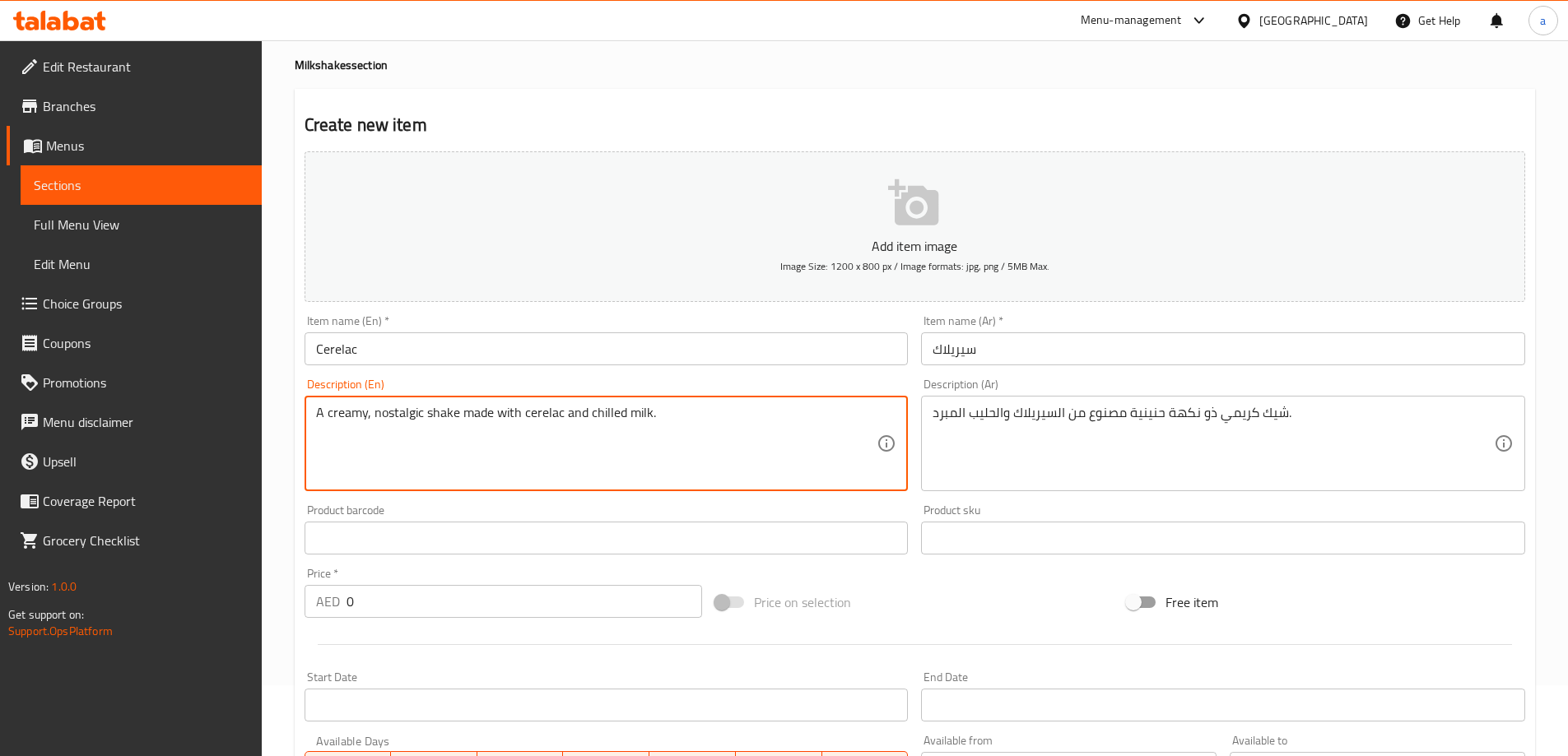
click at [407, 409] on textarea "A creamy, nostalgic shake made with cerelac and chilled milk." at bounding box center [597, 443] width 561 height 78
click at [408, 413] on textarea "A creamy, nostalgic shake made with cerelac and chilled milk." at bounding box center [597, 443] width 561 height 78
click at [409, 410] on textarea "A creamy, nostalgic shake made with cerelac and chilled milk." at bounding box center [597, 443] width 561 height 78
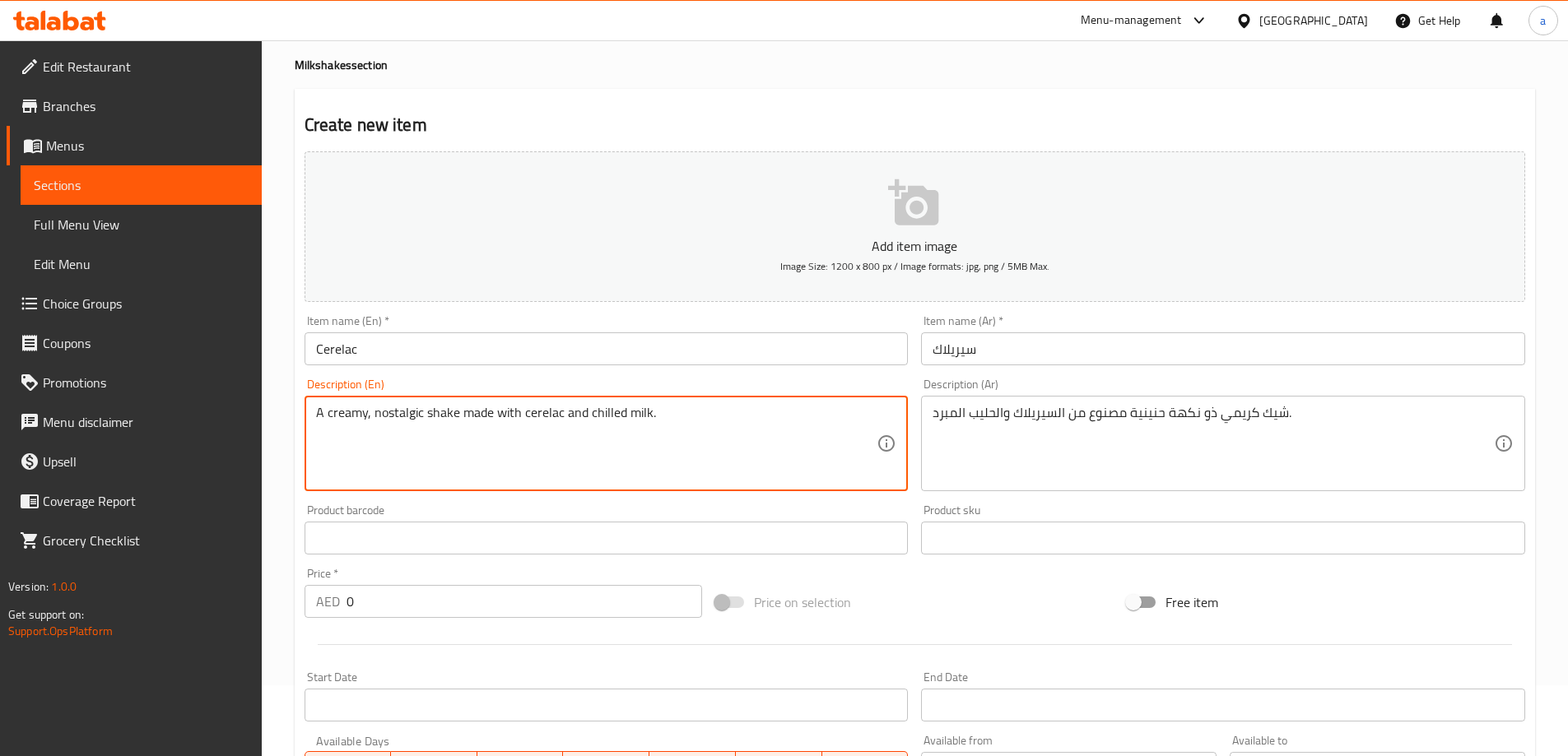
click at [407, 426] on textarea "A creamy, nostalgic shake made with cerelac and chilled milk." at bounding box center [597, 443] width 561 height 78
click at [406, 418] on textarea "A creamy, nostalgic shake made with cerelac and chilled milk." at bounding box center [597, 443] width 561 height 78
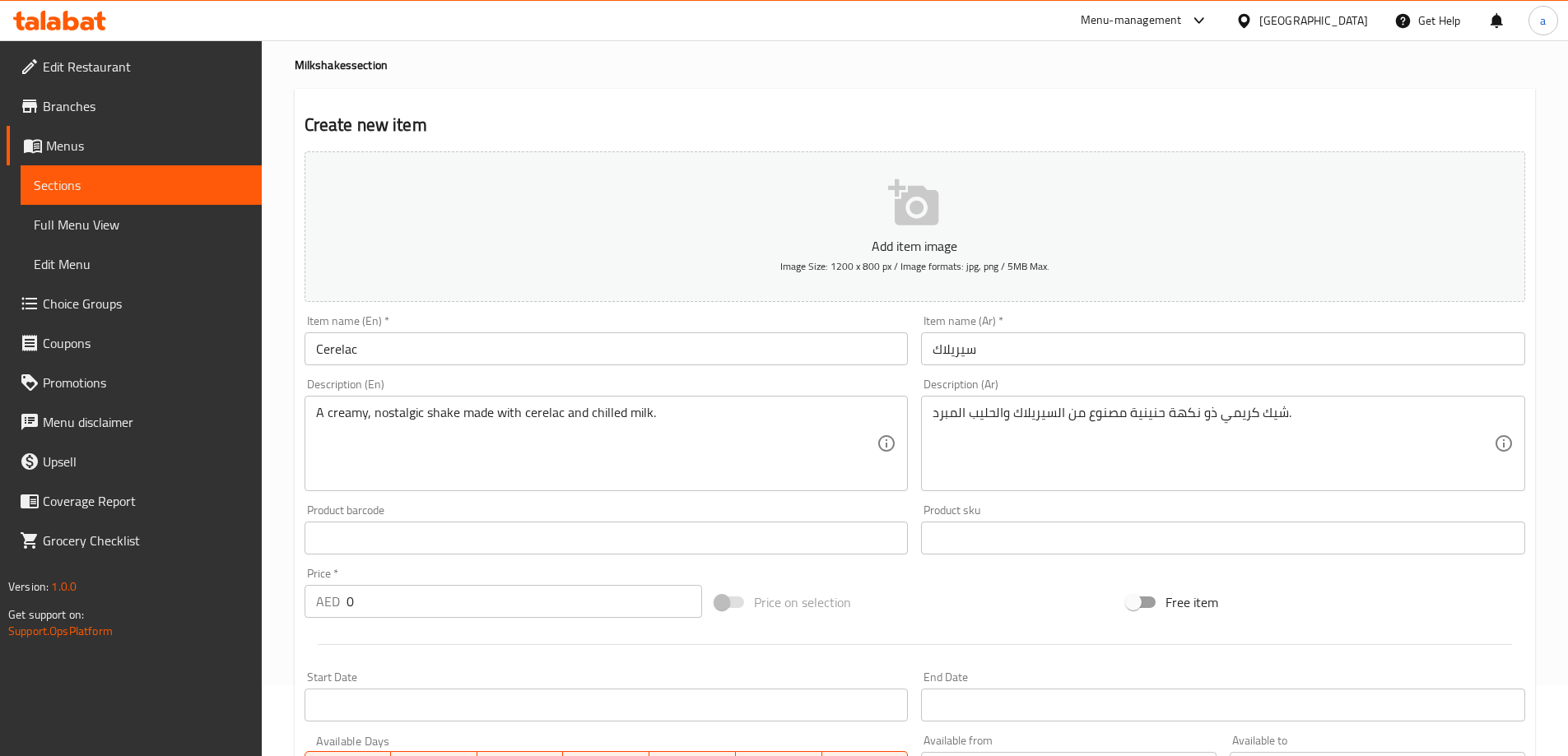
click at [1088, 374] on div "Description (Ar) شيك كريمي ذو نكهة حنينية مصنوع من السيريلاك والحليب المبرد. De…" at bounding box center [1223, 434] width 617 height 126
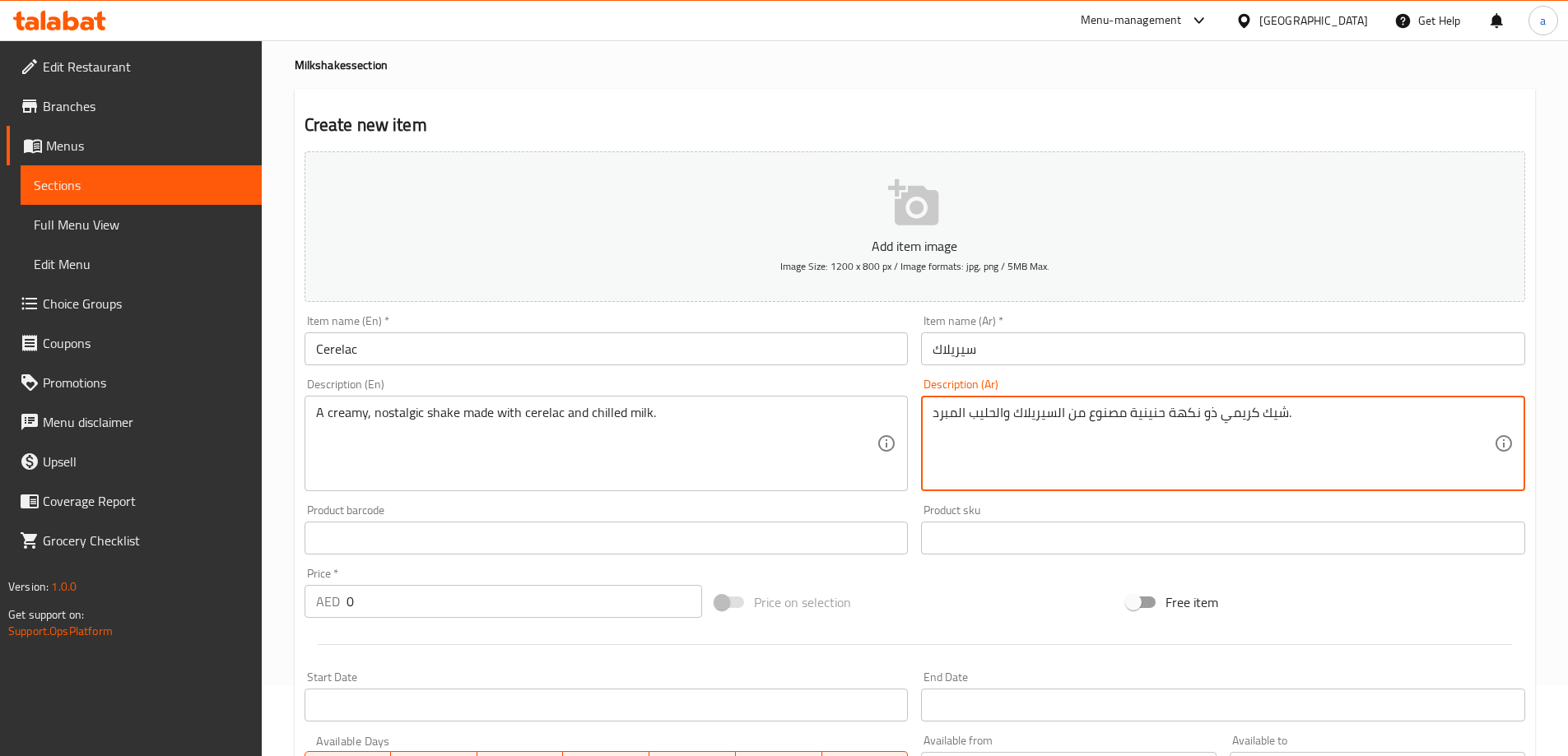
click at [1075, 412] on textarea "شيك كريمي ذو نكهة حنينية مصنوع من السيريلاك والحليب المبرد." at bounding box center [1213, 443] width 561 height 78
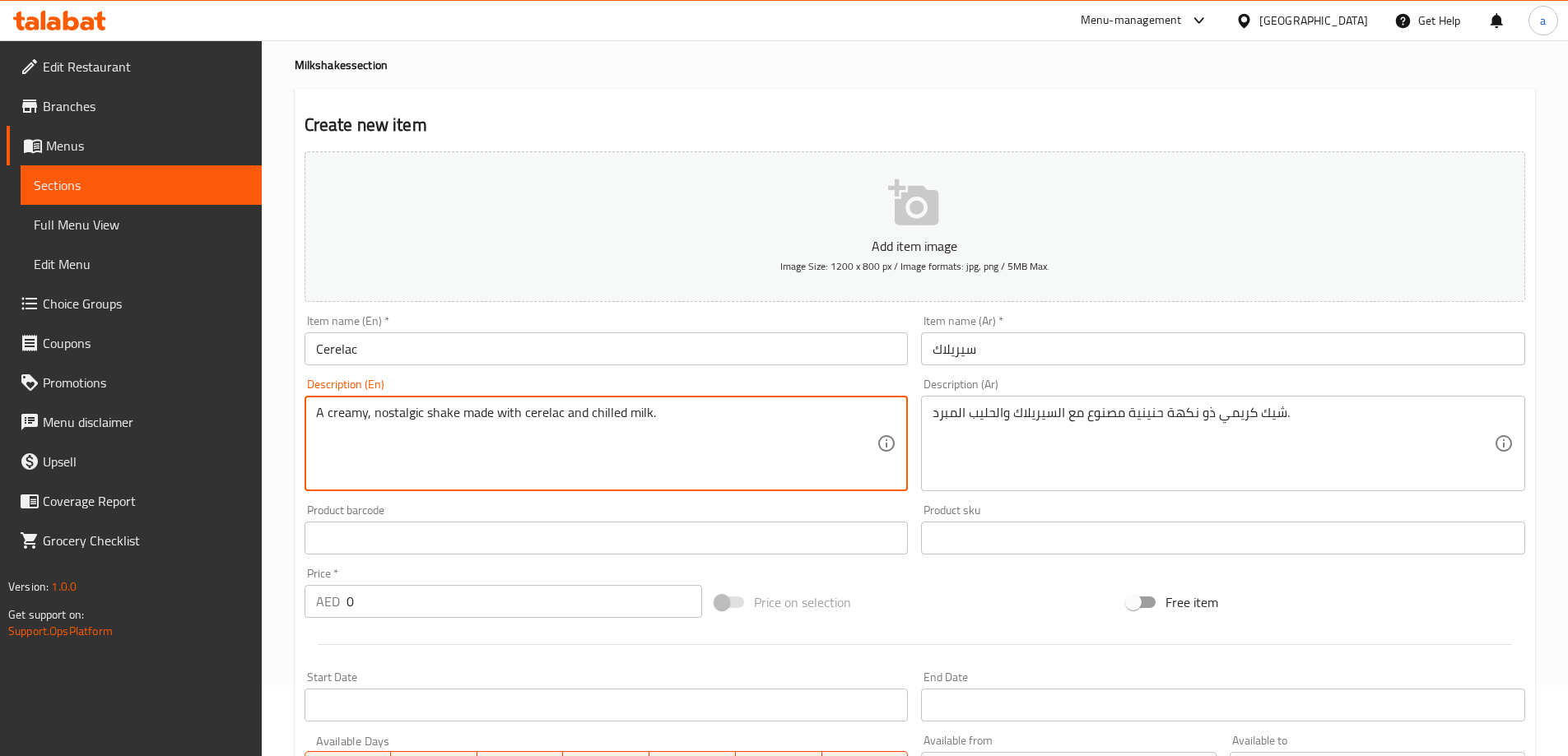
click at [607, 406] on textarea "A creamy, nostalgic shake made with cerelac and chilled milk." at bounding box center [597, 443] width 561 height 78
click at [906, 374] on div "Description (En) A creamy, nostalgic shake made with cerelac and chilled milk. …" at bounding box center [606, 434] width 617 height 126
click at [531, 410] on textarea "A creamy, nostalgic shake made with cerelac and chilled milk." at bounding box center [597, 443] width 561 height 78
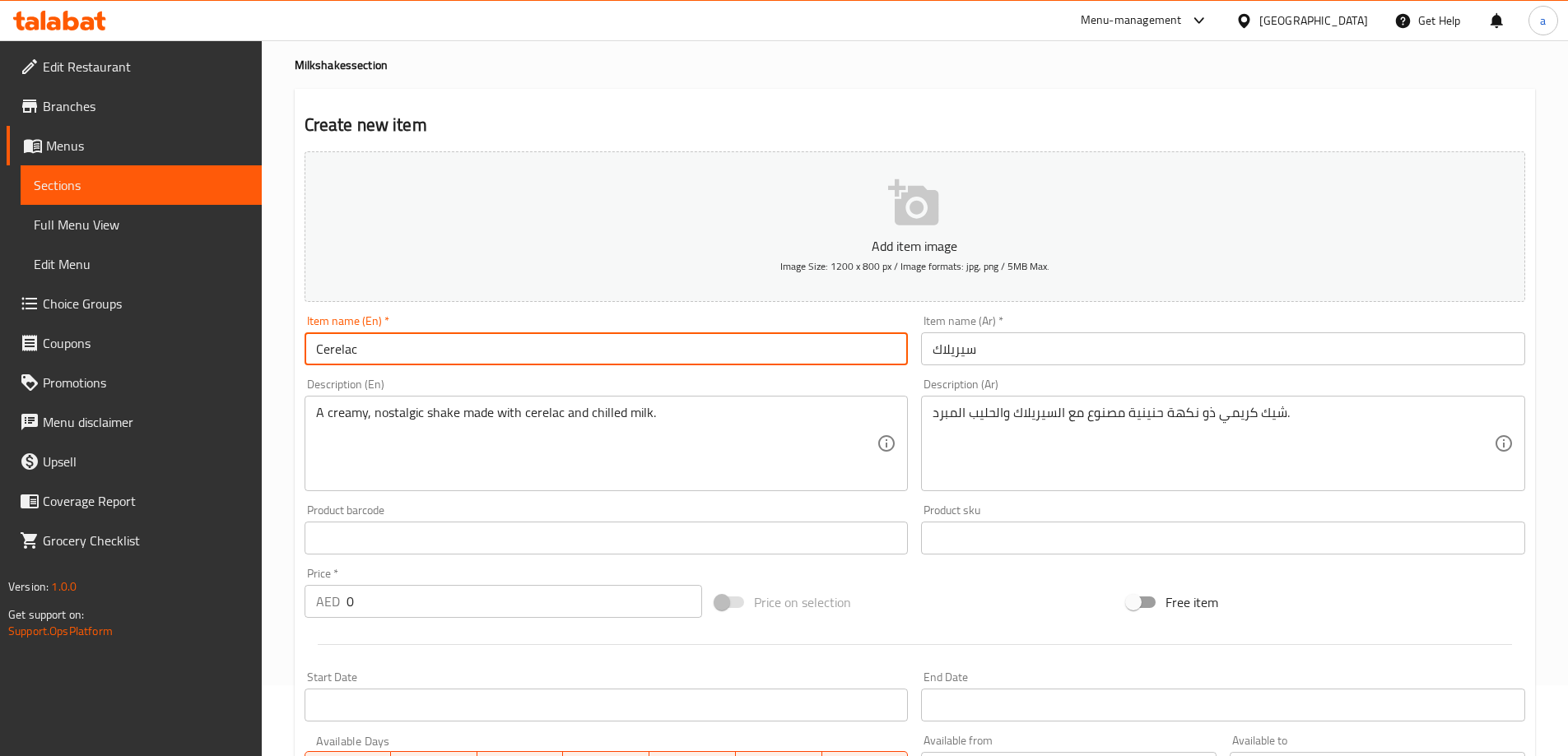
drag, startPoint x: 531, startPoint y: 410, endPoint x: 496, endPoint y: 353, distance: 66.9
click at [496, 353] on input "Cerelac" at bounding box center [607, 349] width 604 height 33
click at [489, 374] on div "Description (En) A creamy, nostalgic shake made with cerelac and chilled milk. …" at bounding box center [606, 434] width 617 height 126
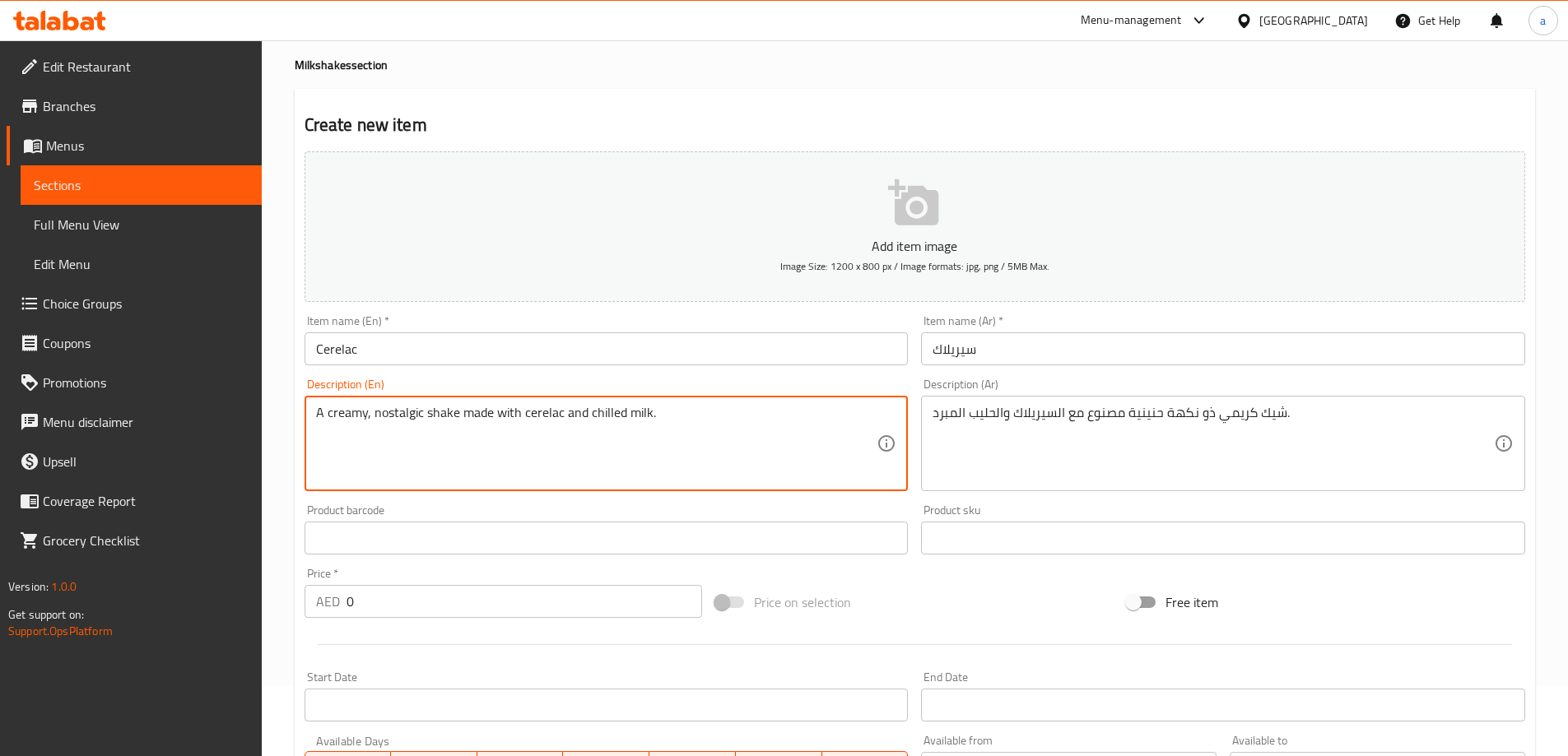
click at [398, 417] on textarea "A creamy, nostalgic shake made with cerelac and chilled milk." at bounding box center [597, 443] width 561 height 78
click at [473, 383] on div "Description (En) A creamy, nostalgic shake made with cerelac and chilled milk. …" at bounding box center [607, 434] width 604 height 113
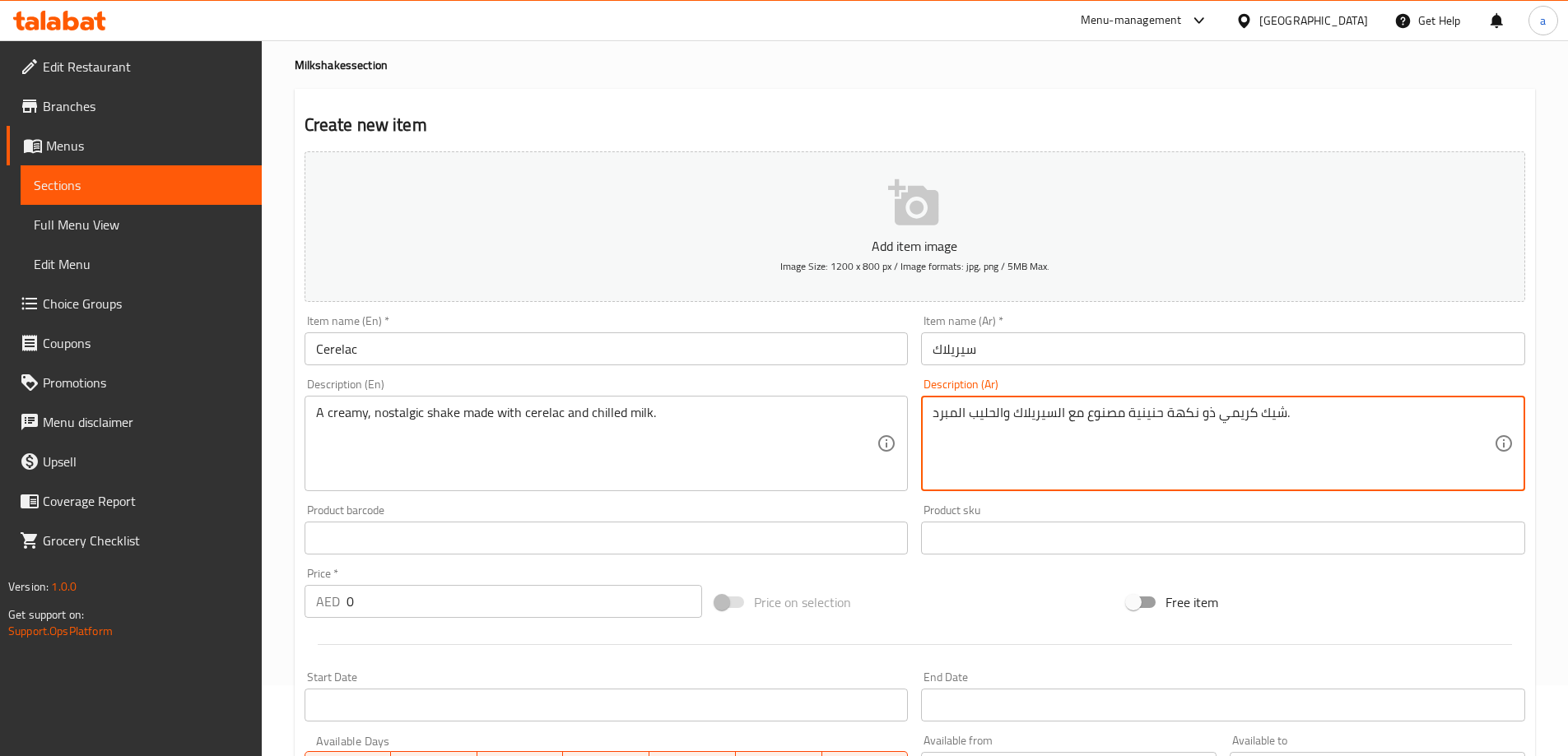
click at [1155, 418] on textarea "شيك كريمي ذو نكهة حنينية مصنوع مع السيريلاك والحليب المبرد." at bounding box center [1213, 443] width 561 height 78
type textarea "شيك كريمي ذو نكهة نوستالجيك مصنوع مع السيريلاك والحليب المبرد."
click at [1212, 496] on div "Description (Ar) شيك كريمي ذو نكهة نوستالجيك مصنوع مع السيريلاك والحليب المبرد.…" at bounding box center [1223, 434] width 617 height 126
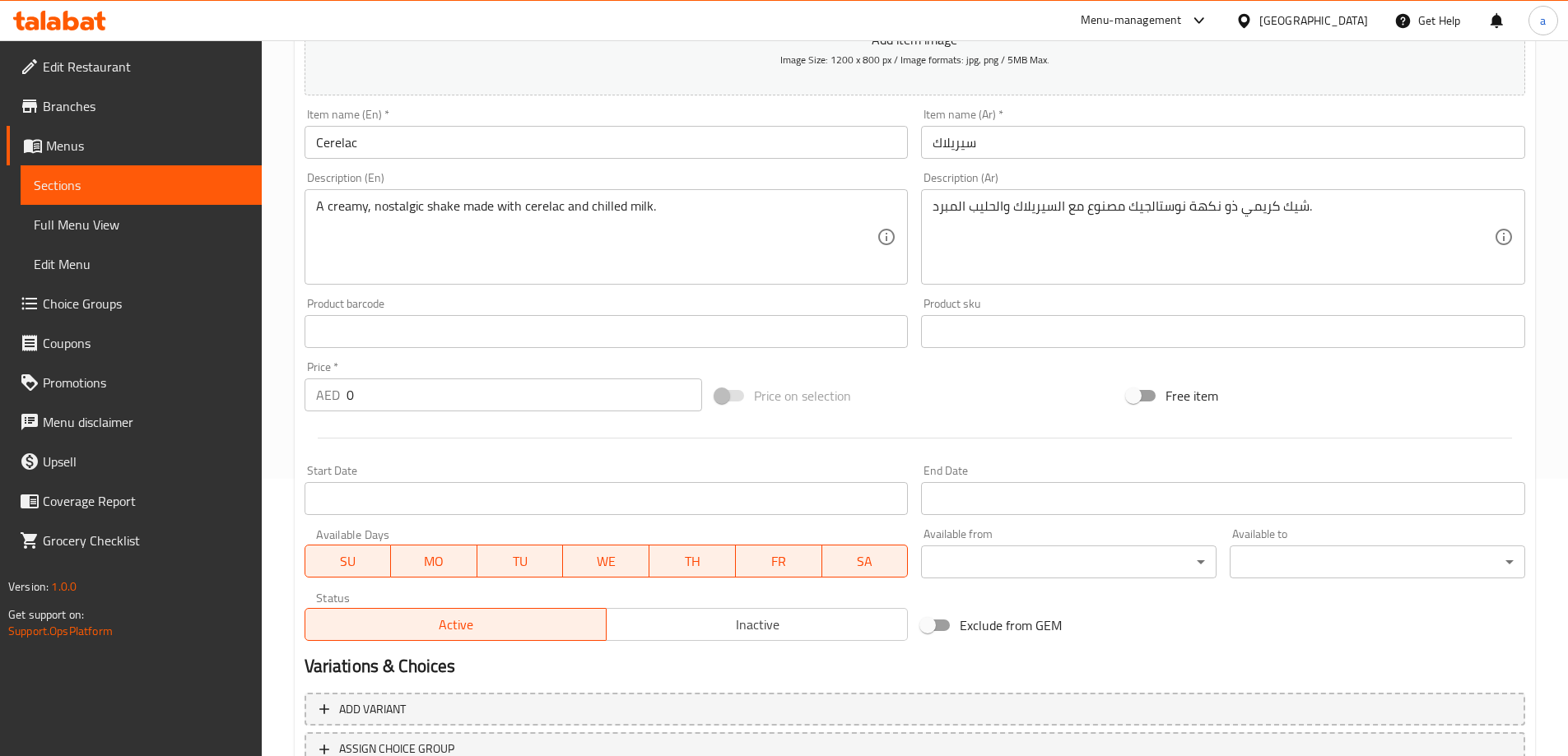
scroll to position [399, 0]
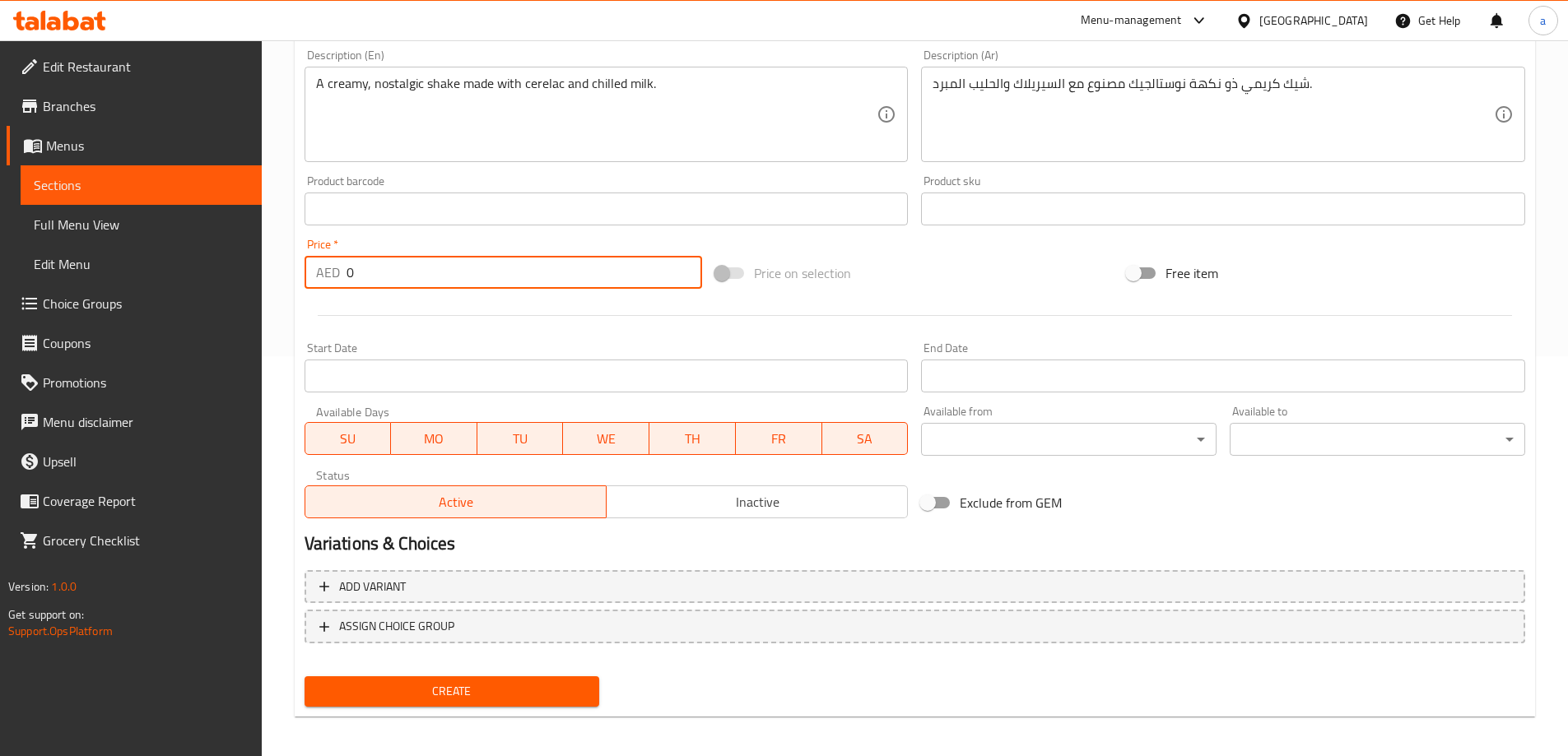
drag, startPoint x: 422, startPoint y: 279, endPoint x: 341, endPoint y: 276, distance: 81.1
click at [341, 276] on div "AED 0 Price *" at bounding box center [504, 272] width 399 height 33
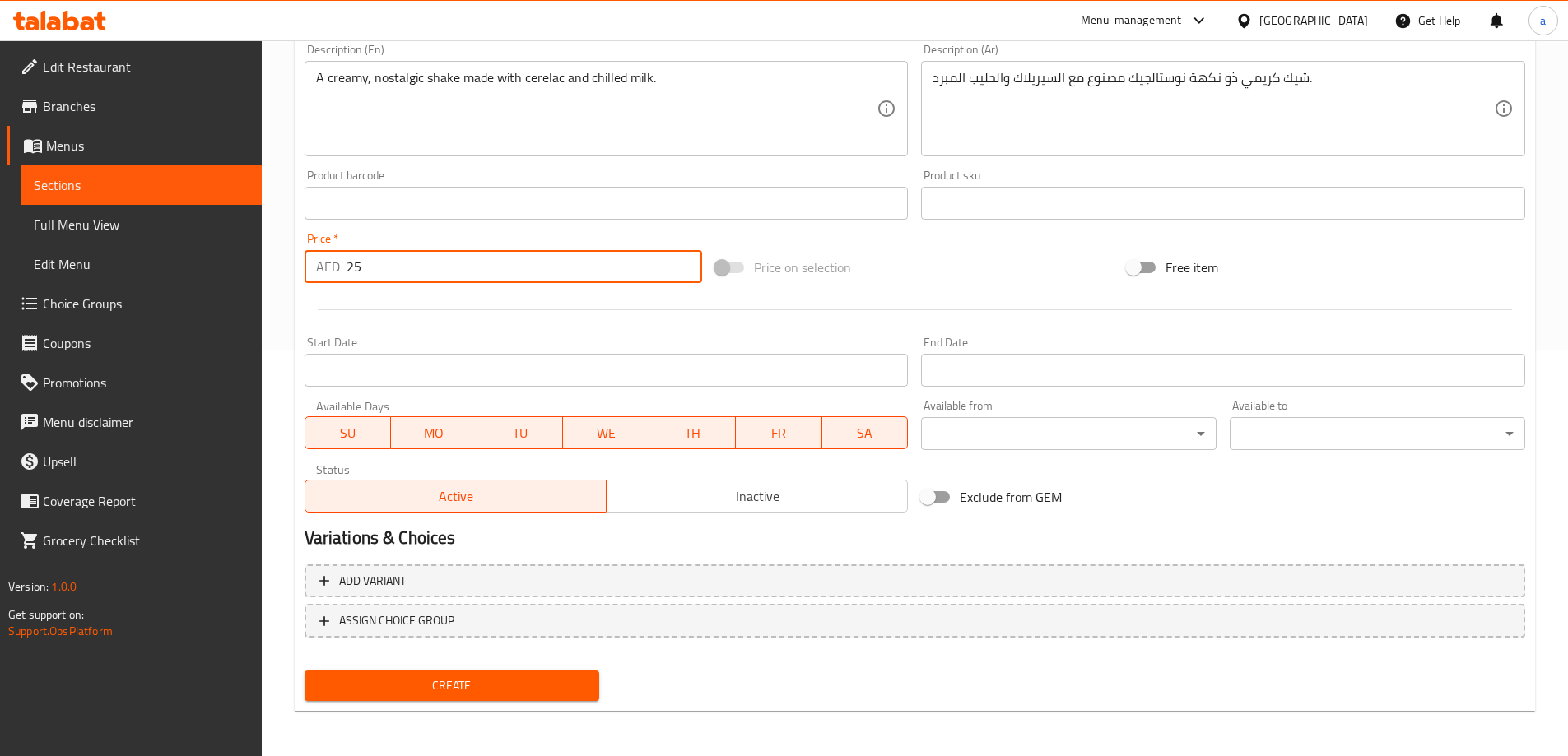
scroll to position [407, 0]
type input "25"
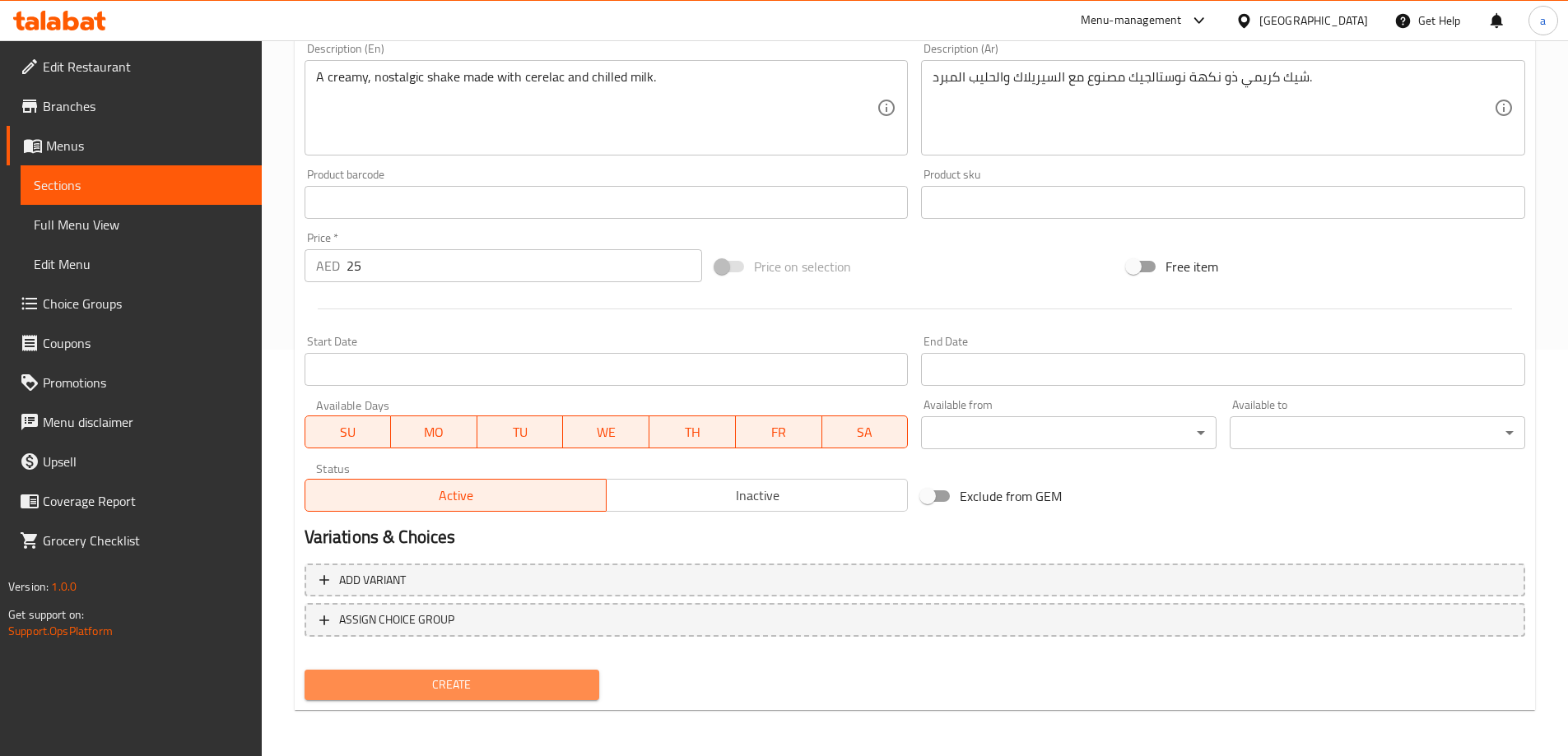
click at [537, 685] on span "Create" at bounding box center [451, 685] width 269 height 21
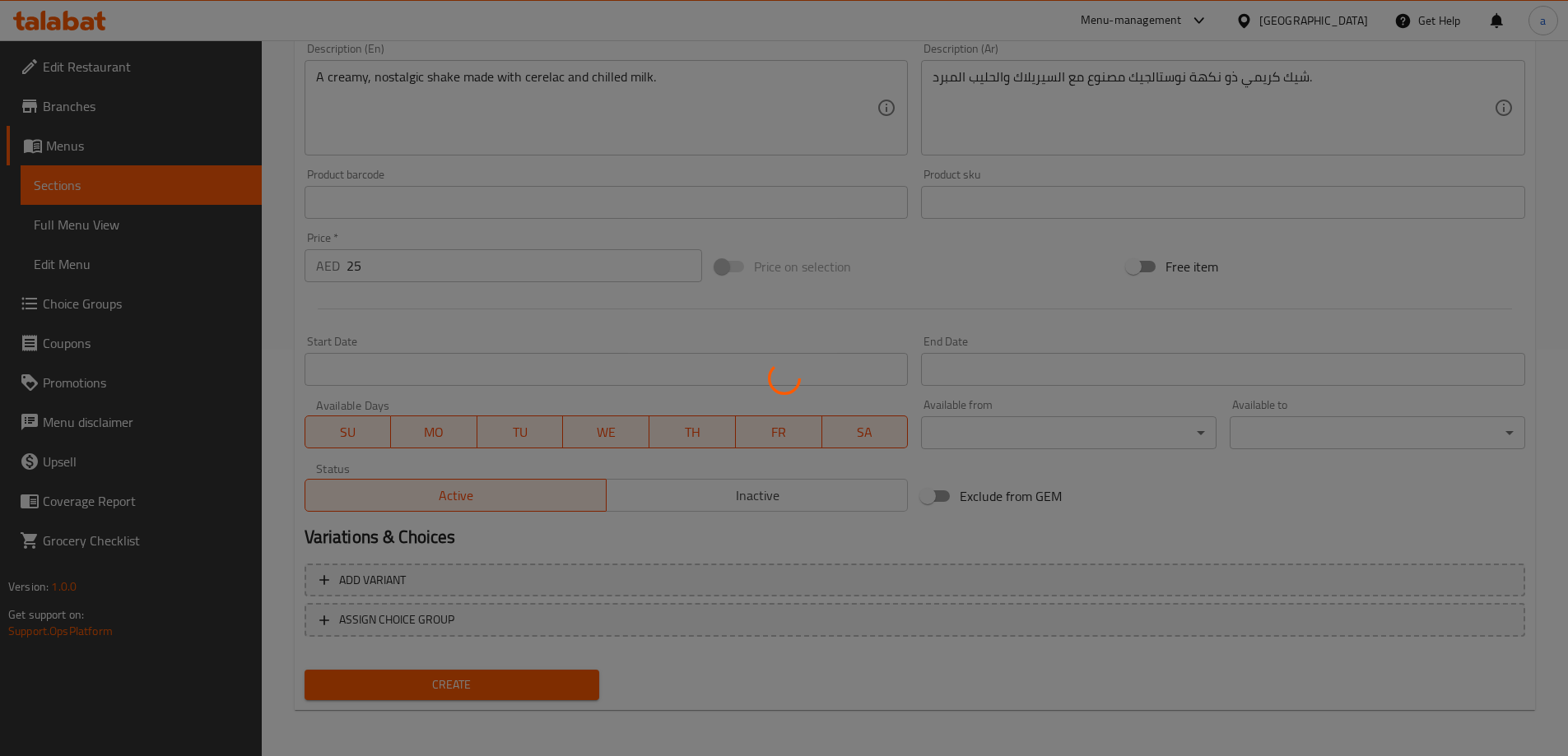
type input "0"
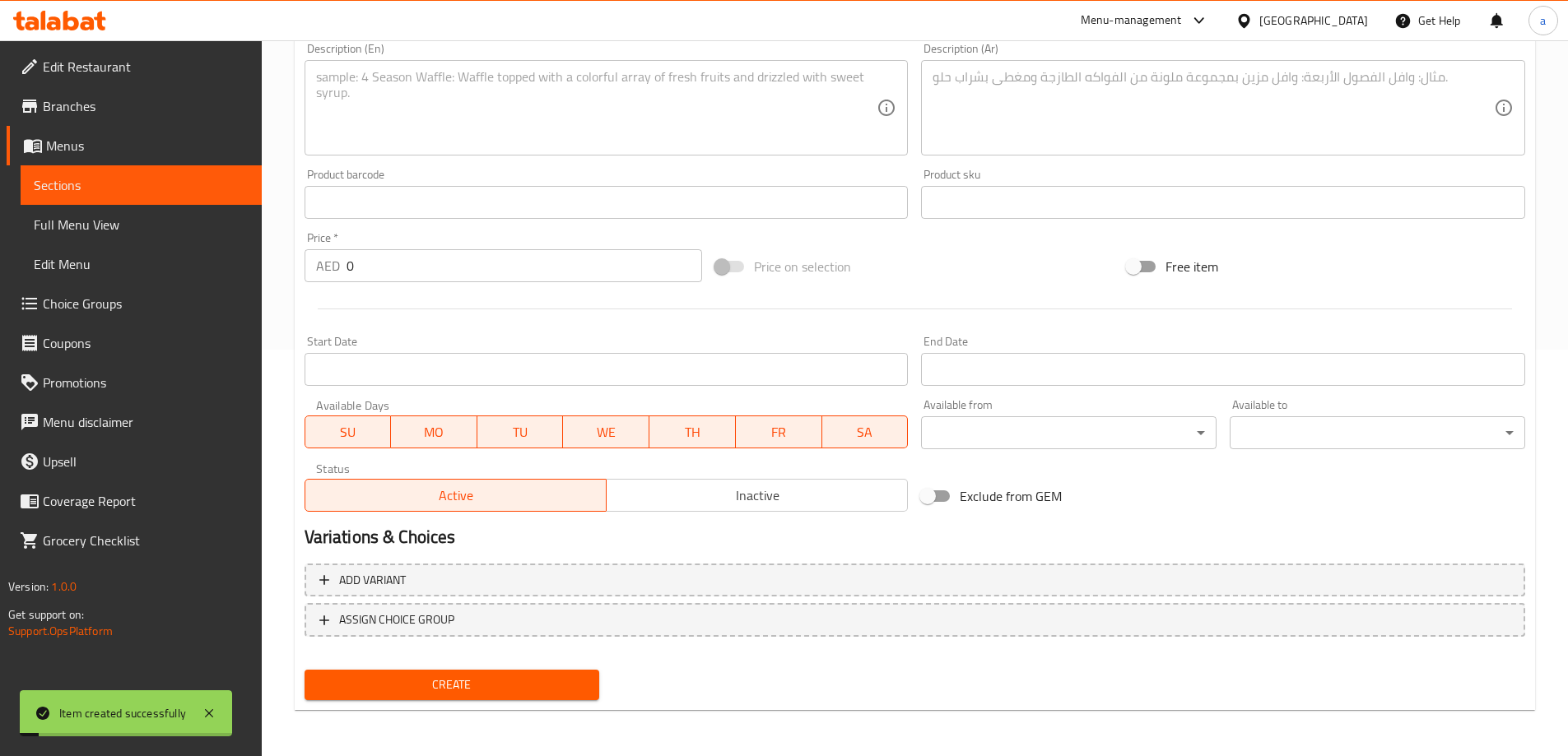
click at [161, 173] on link "Sections" at bounding box center [141, 185] width 241 height 39
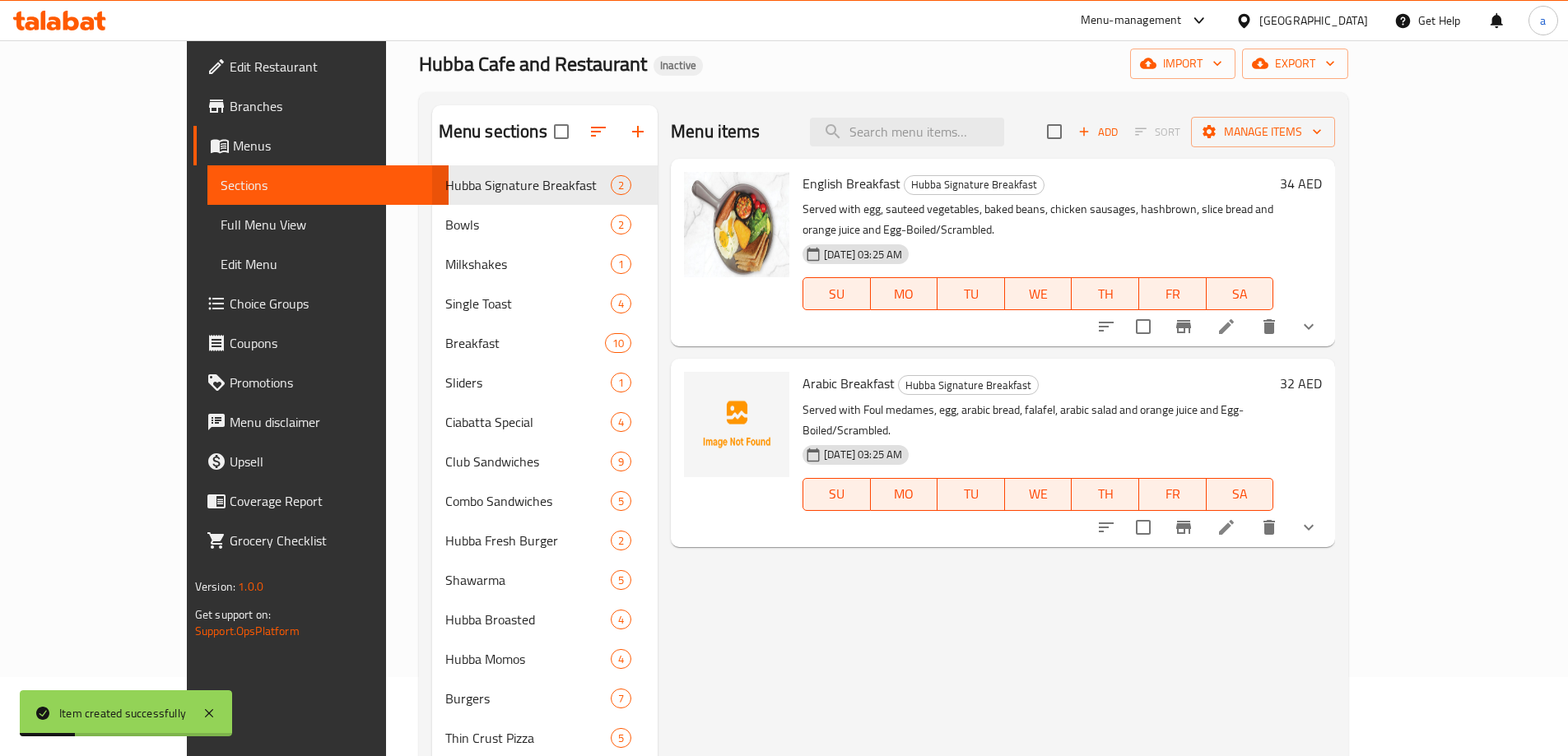
scroll to position [66, 0]
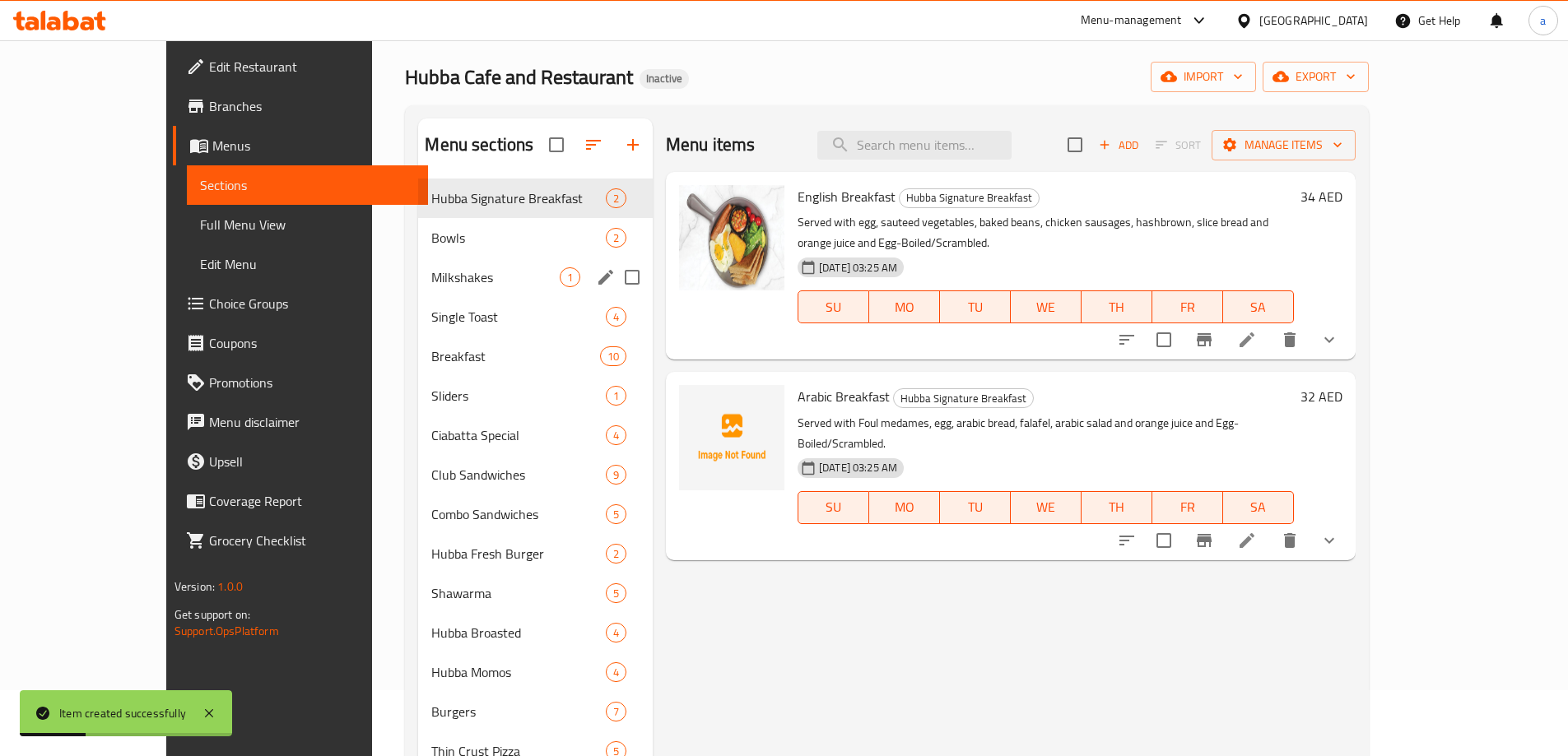
click at [418, 288] on div "Milkshakes 1" at bounding box center [535, 277] width 234 height 39
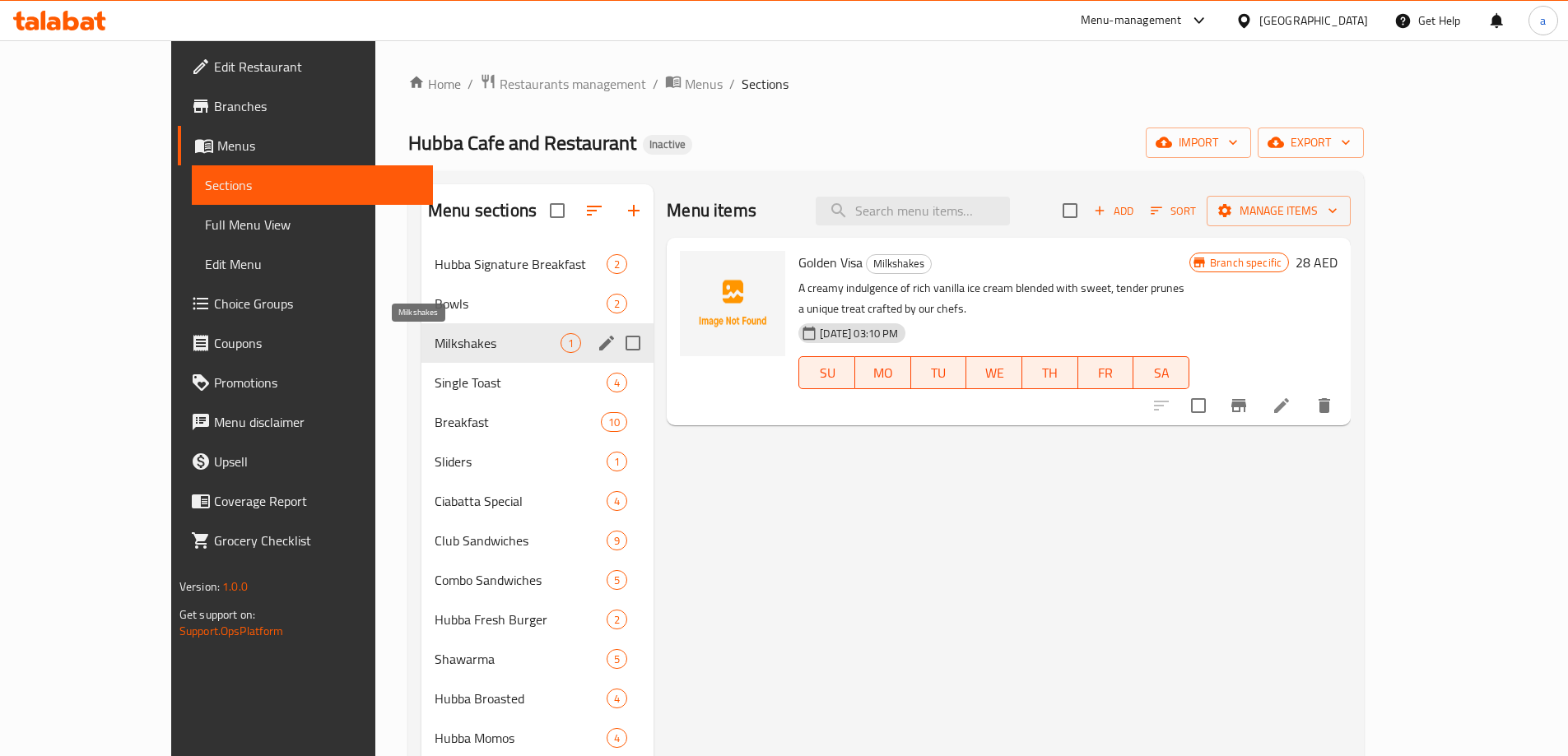
click at [434, 350] on span "Milkshakes" at bounding box center [497, 343] width 126 height 20
click at [434, 301] on span "Bowls" at bounding box center [520, 304] width 172 height 20
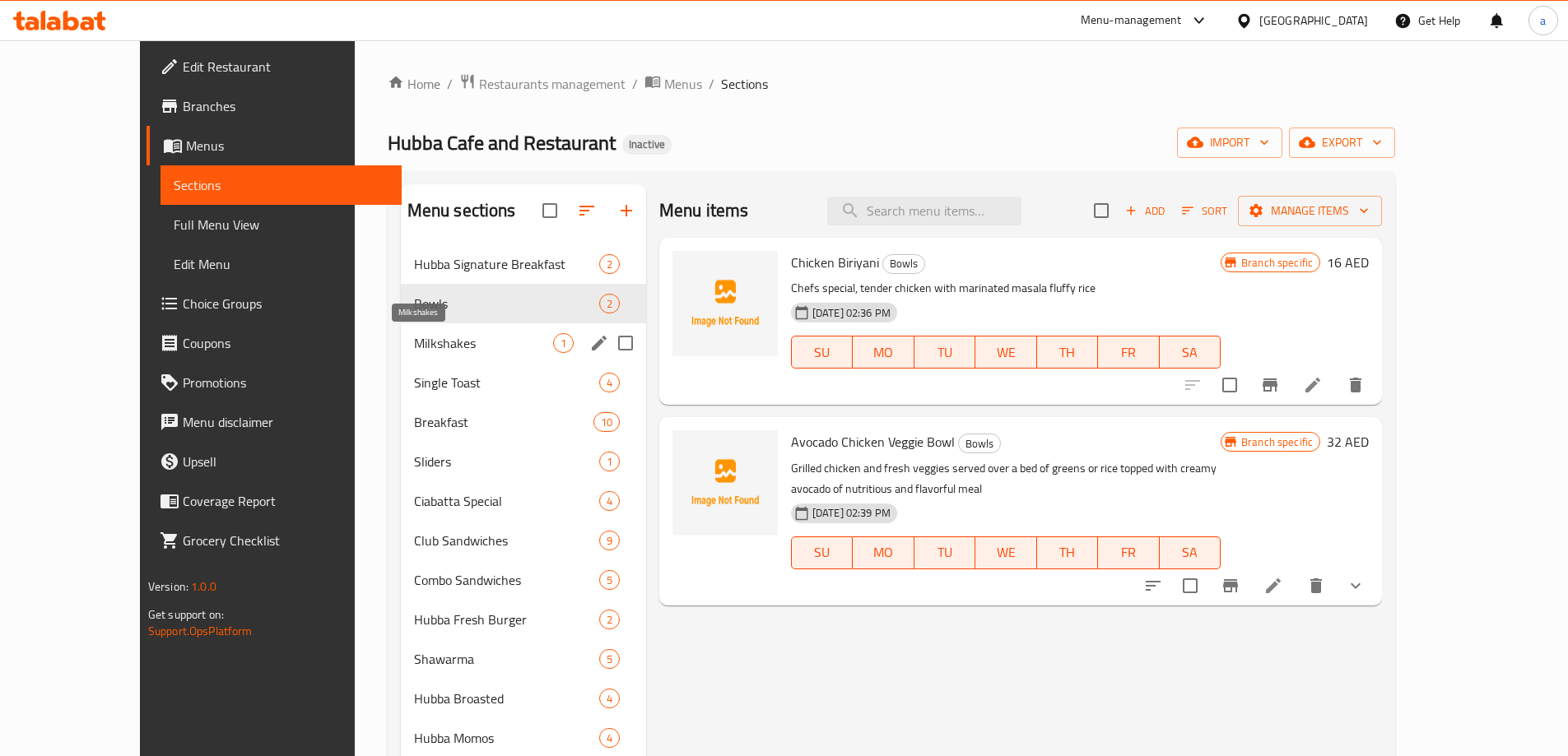
click at [426, 335] on span "Milkshakes" at bounding box center [484, 343] width 139 height 20
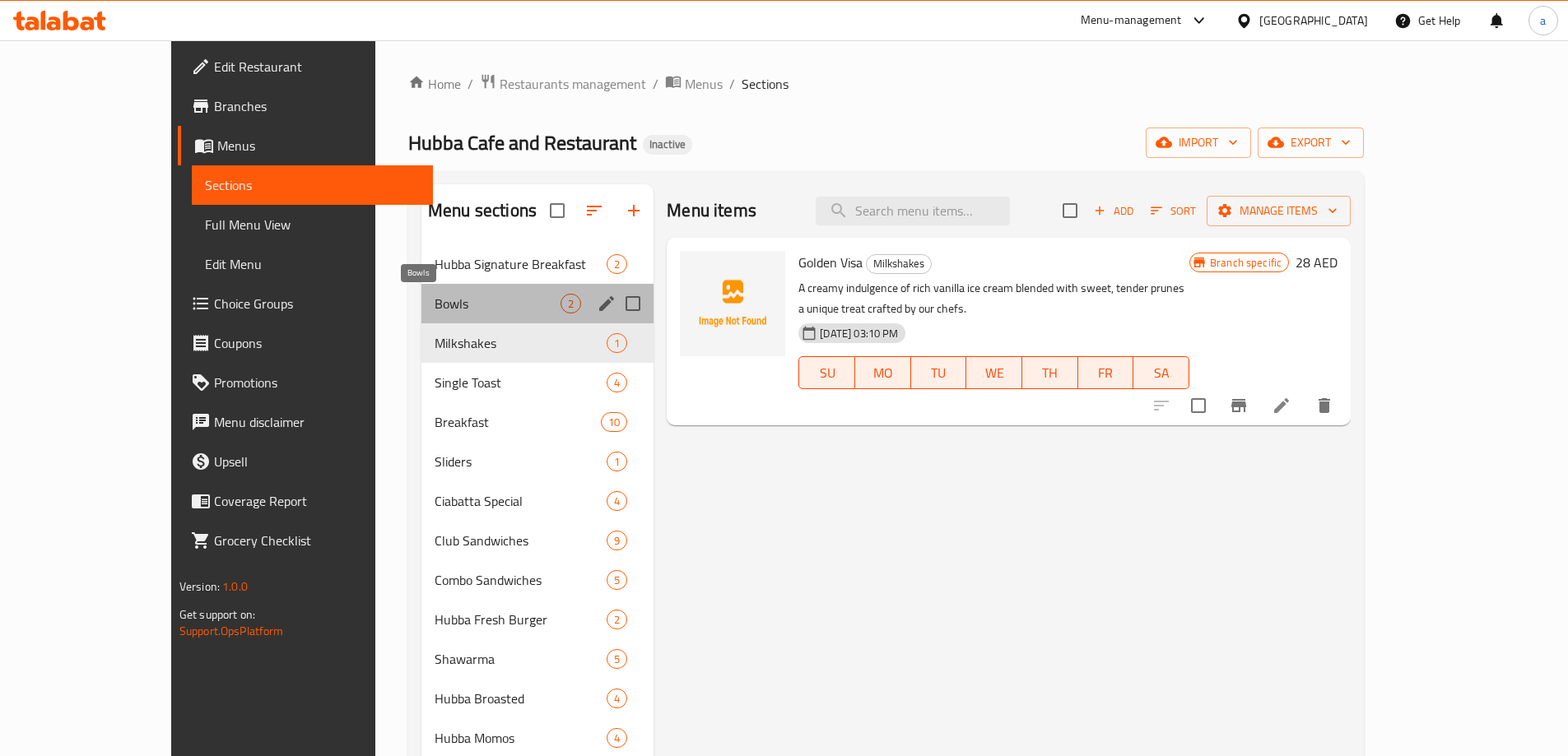
click at [434, 303] on span "Bowls" at bounding box center [497, 304] width 126 height 20
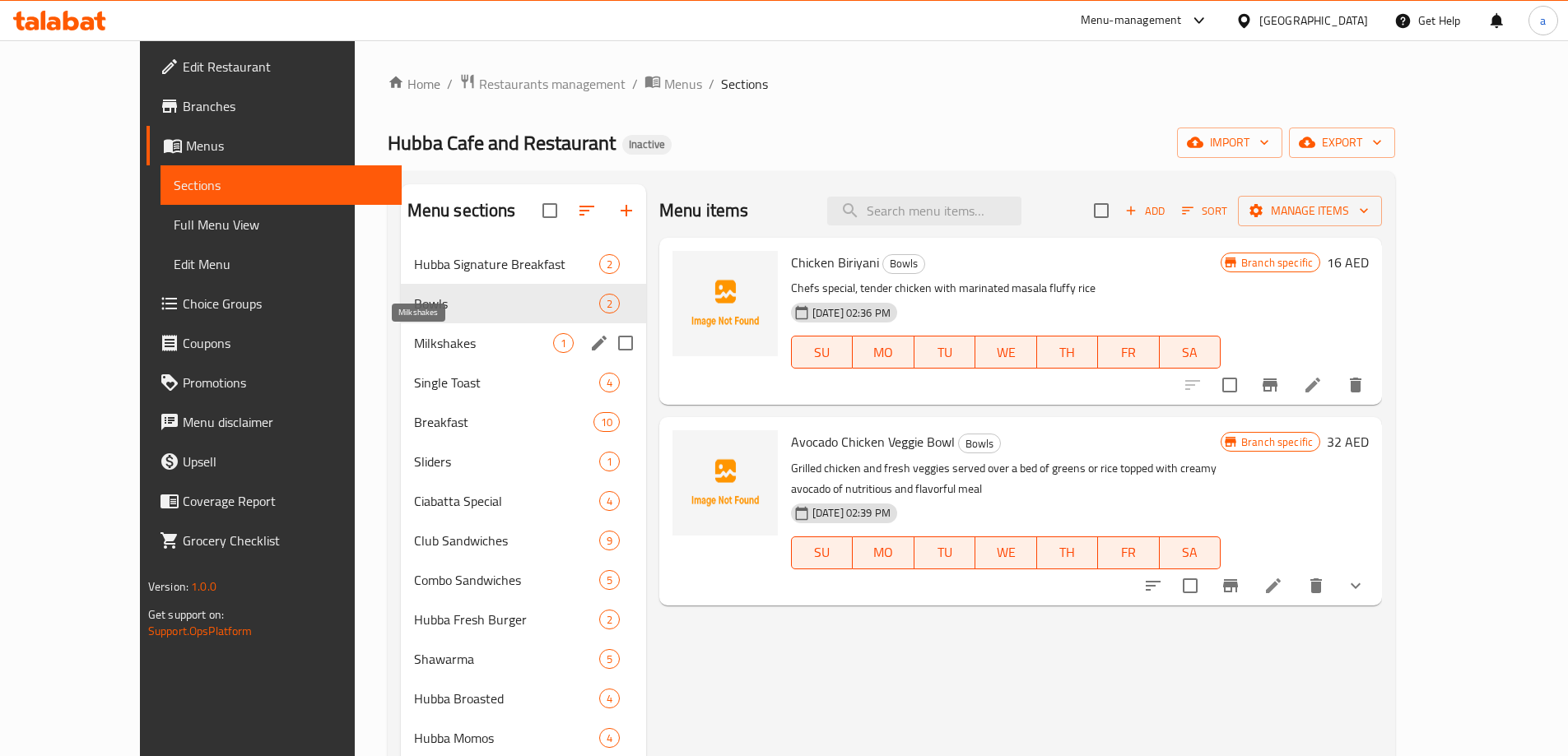
click at [441, 335] on span "Milkshakes" at bounding box center [484, 343] width 139 height 20
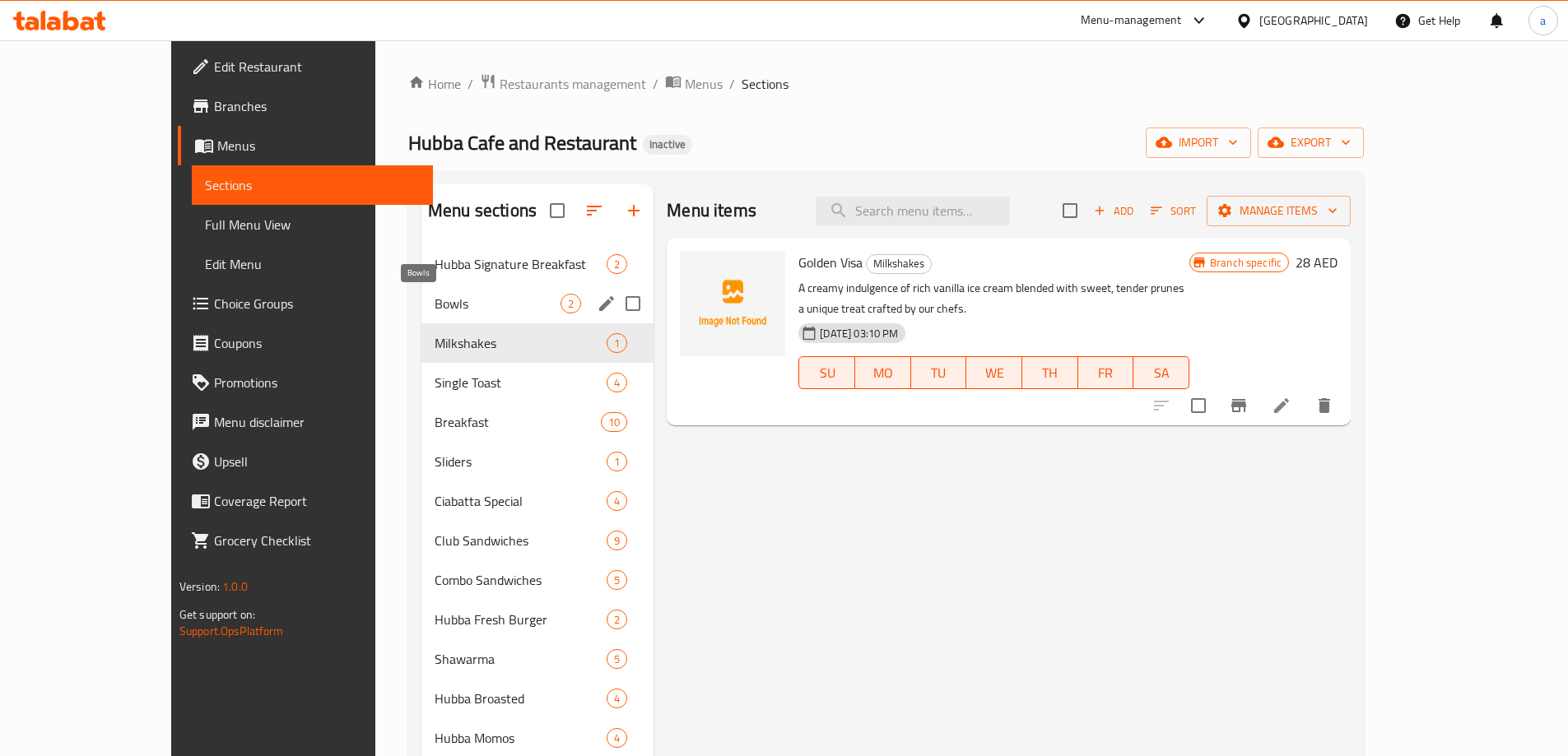
click at [441, 301] on span "Bowls" at bounding box center [497, 304] width 126 height 20
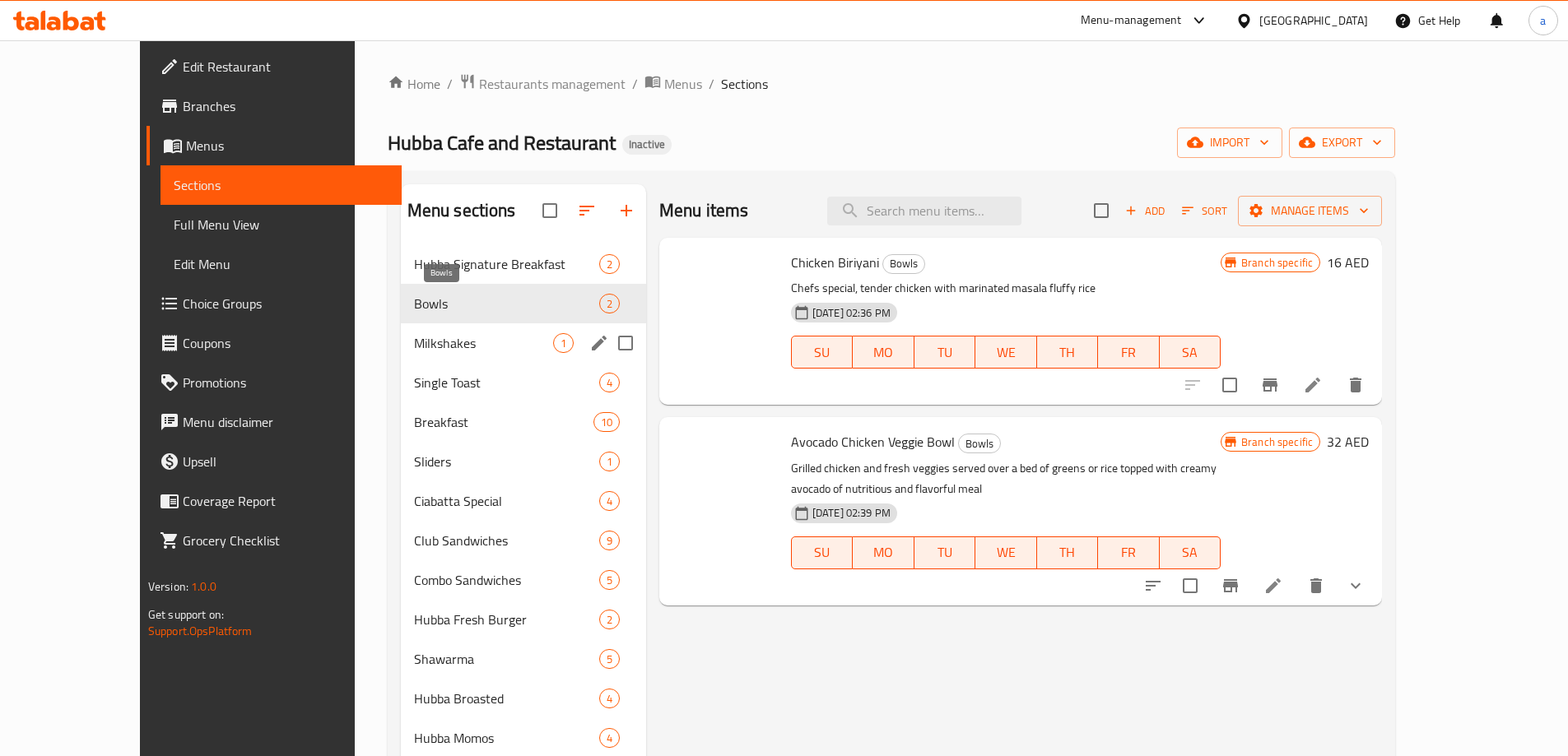
click at [439, 347] on span "Milkshakes" at bounding box center [484, 343] width 139 height 20
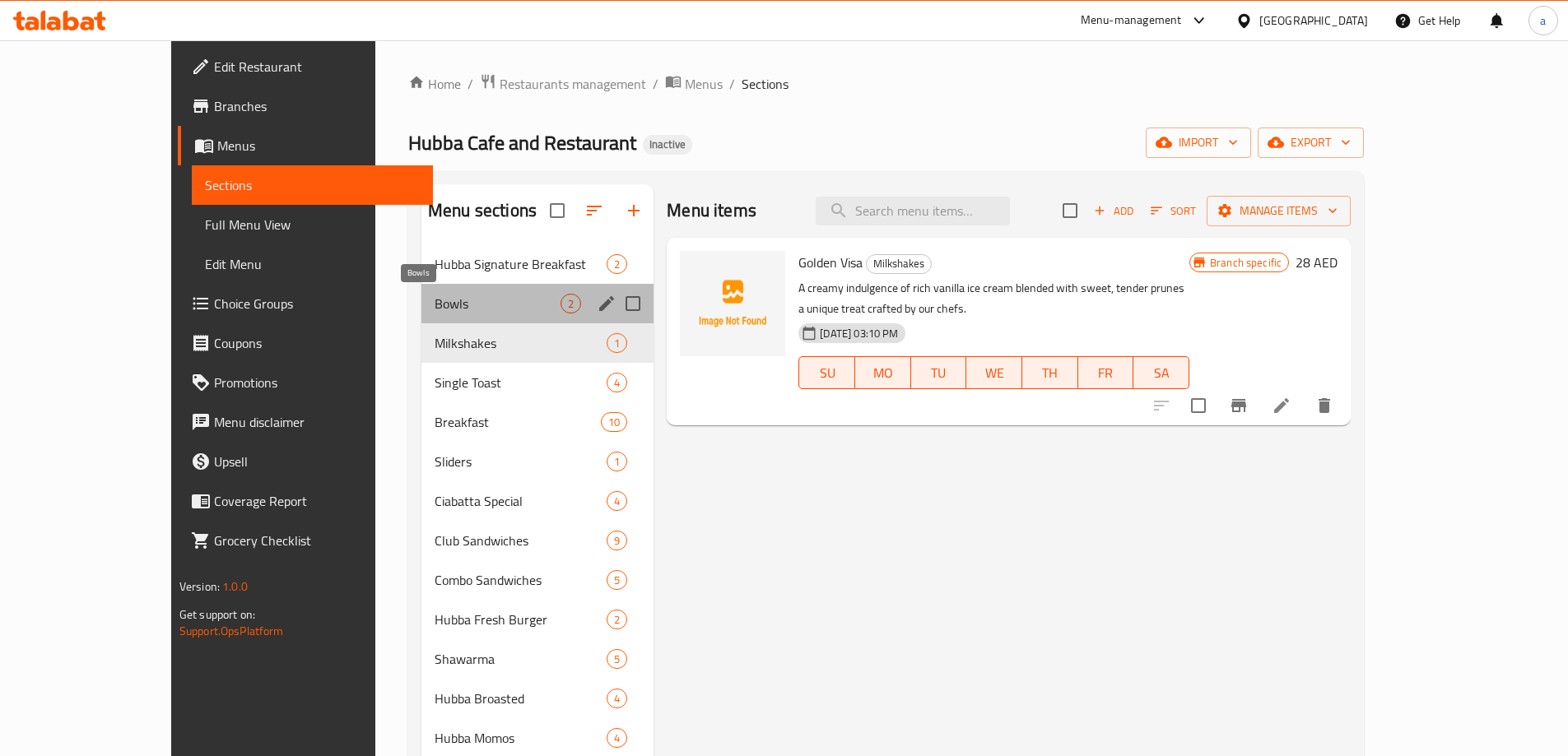
click at [438, 312] on span "Bowls" at bounding box center [497, 304] width 126 height 20
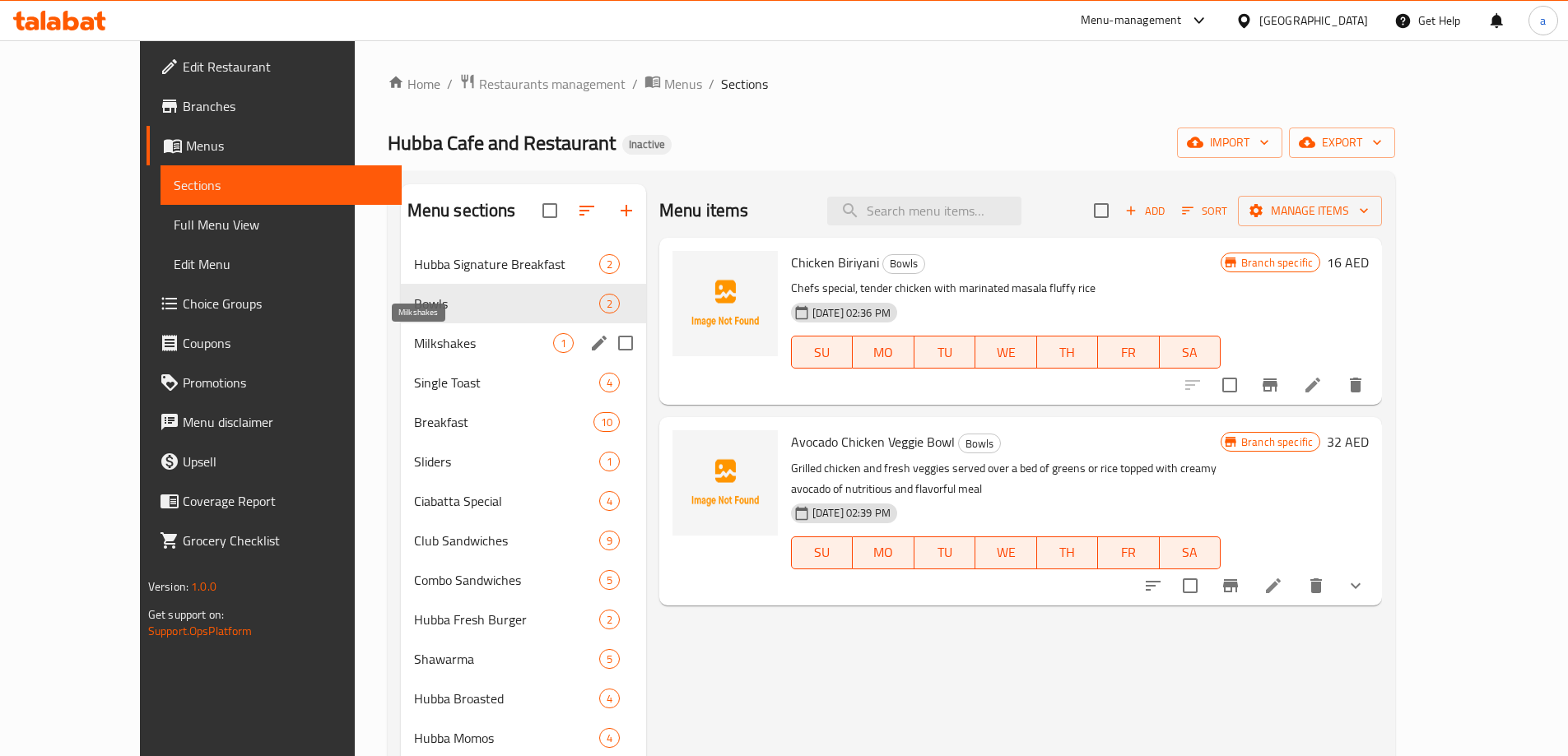
click at [430, 342] on span "Milkshakes" at bounding box center [484, 343] width 139 height 20
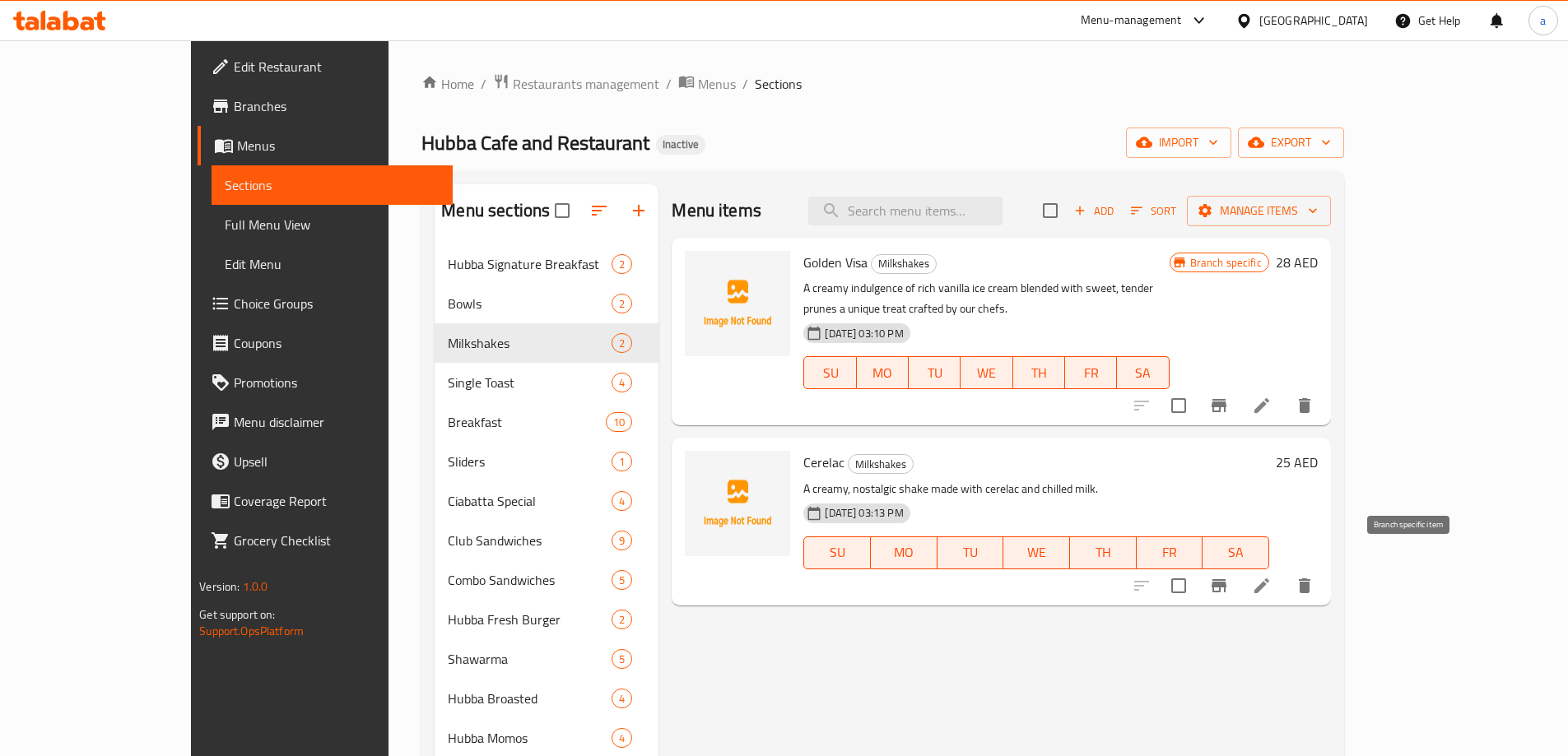
click at [1227, 579] on icon "Branch-specific-item" at bounding box center [1218, 585] width 15 height 13
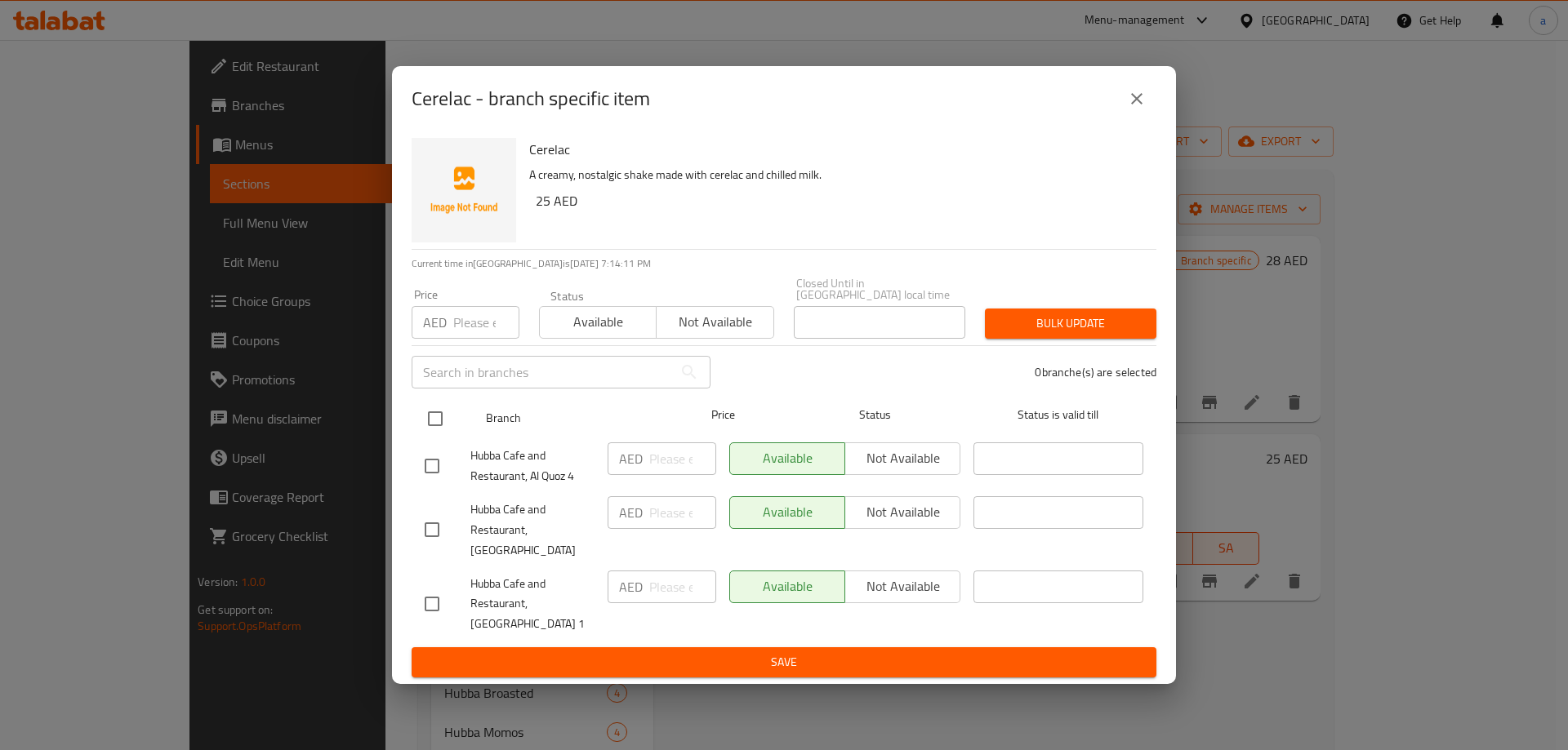
click at [443, 422] on input "checkbox" at bounding box center [435, 418] width 35 height 35
checkbox input "true"
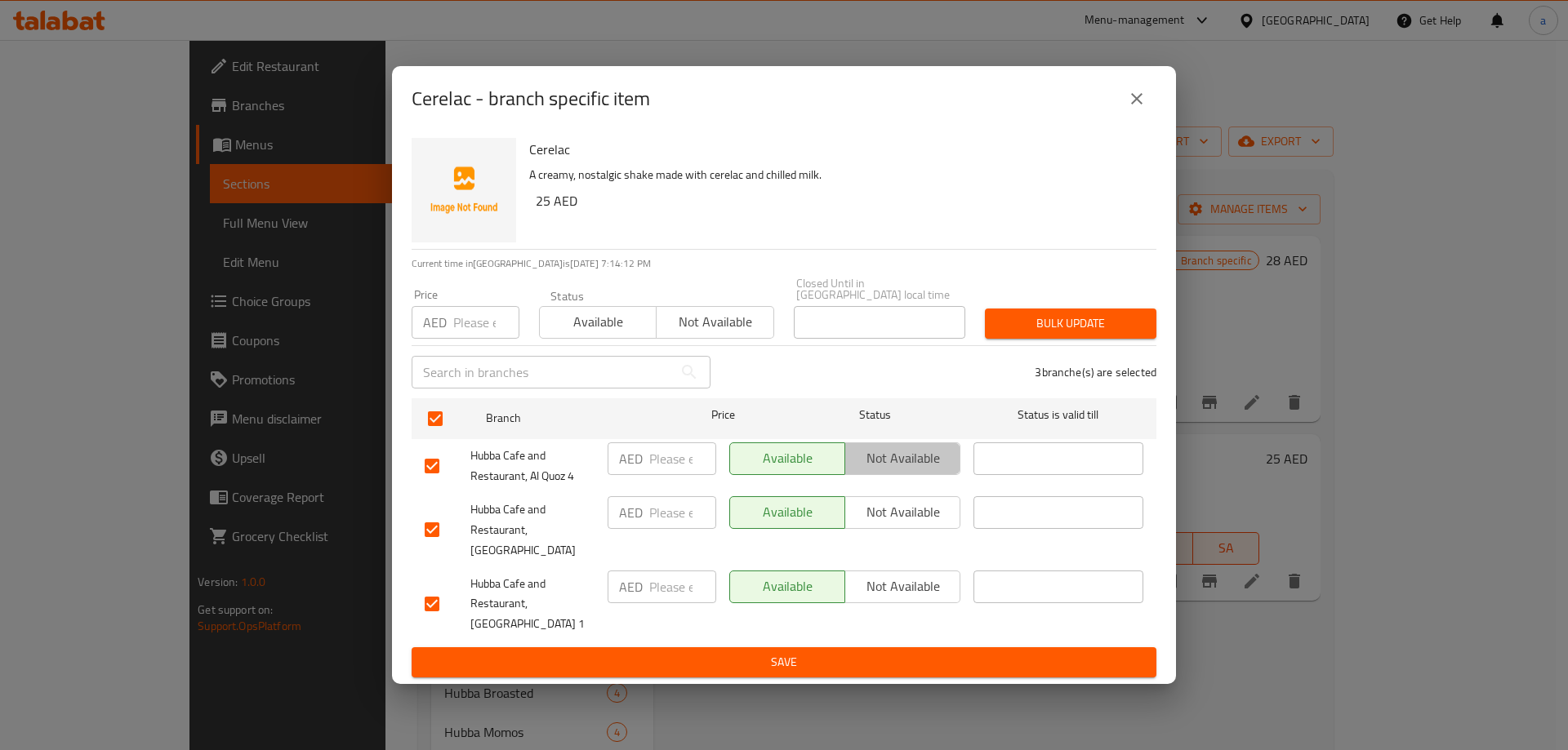
click at [912, 470] on span "Not available" at bounding box center [902, 458] width 102 height 24
click at [919, 581] on span "Not available" at bounding box center [902, 586] width 102 height 24
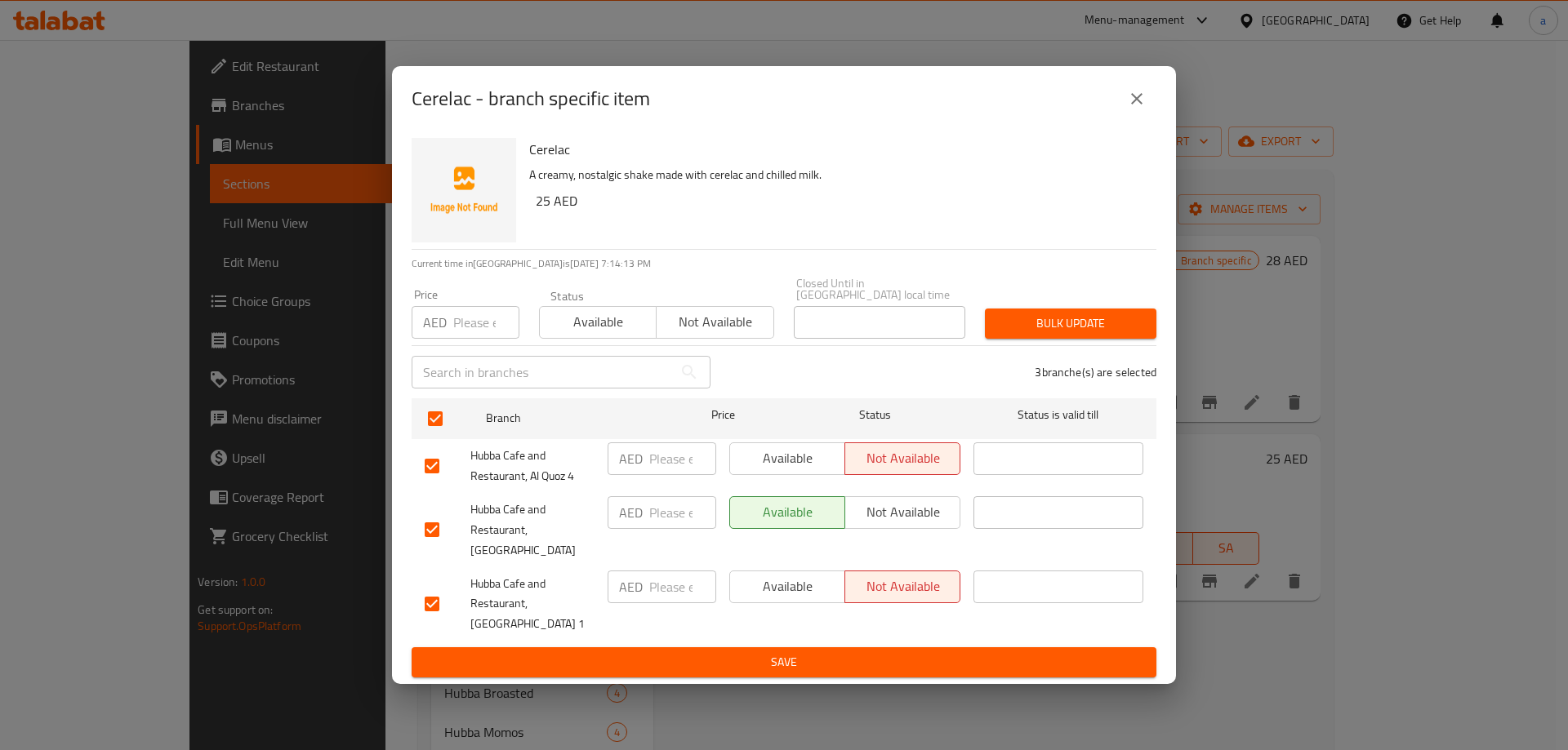
click at [919, 631] on div "Available Not available" at bounding box center [844, 604] width 244 height 81
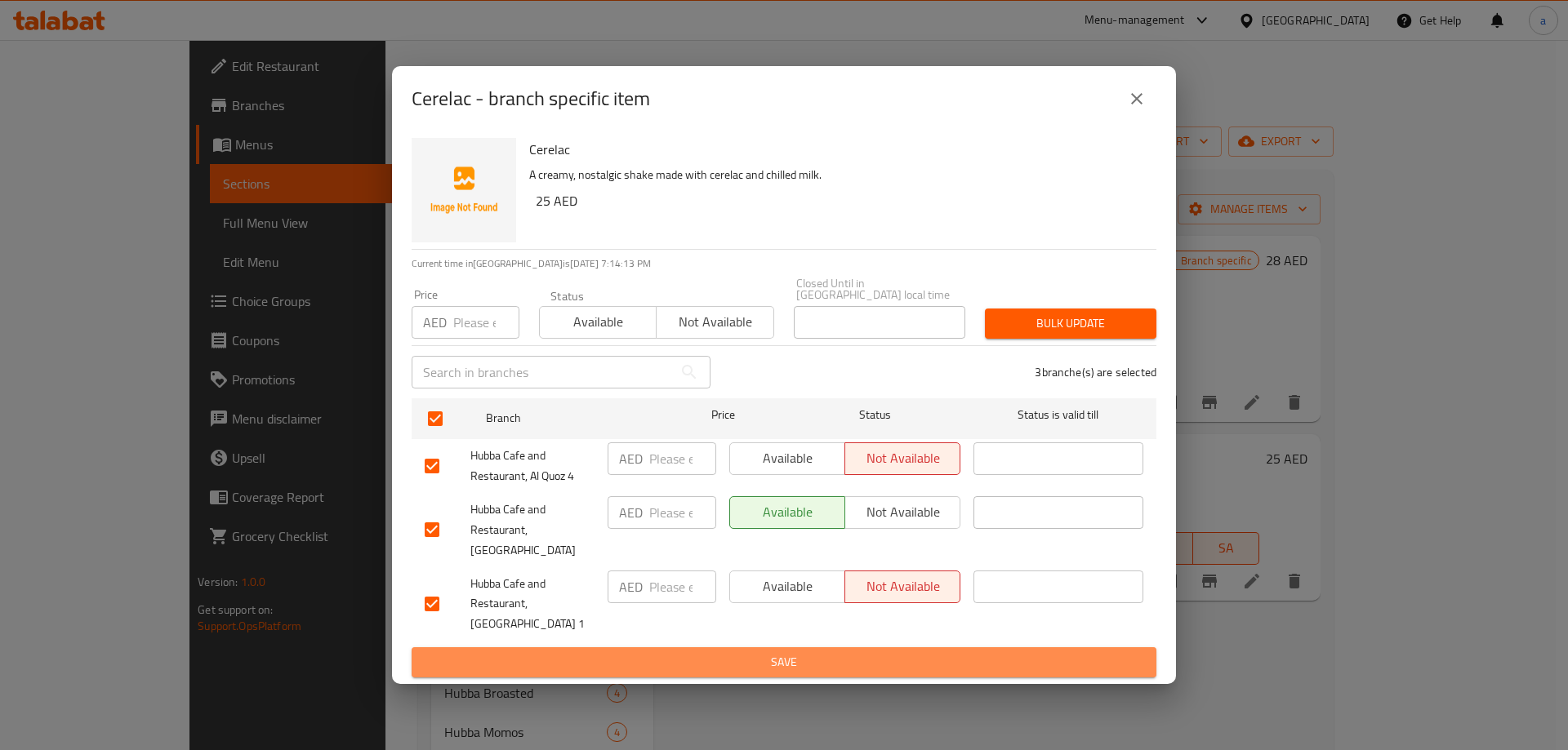
click at [920, 658] on span "Save" at bounding box center [784, 662] width 718 height 20
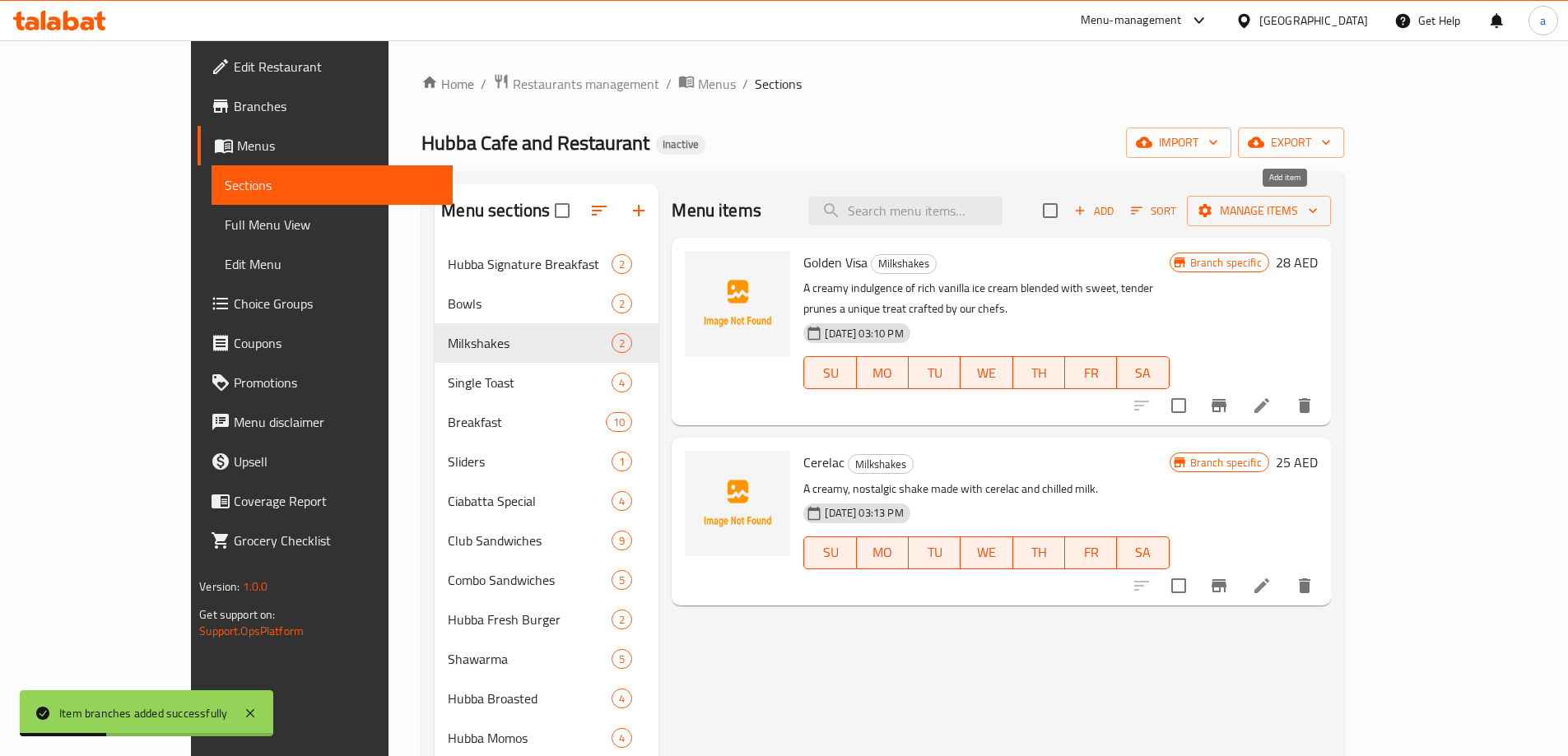
click at [1116, 210] on span "Add" at bounding box center [1094, 211] width 45 height 19
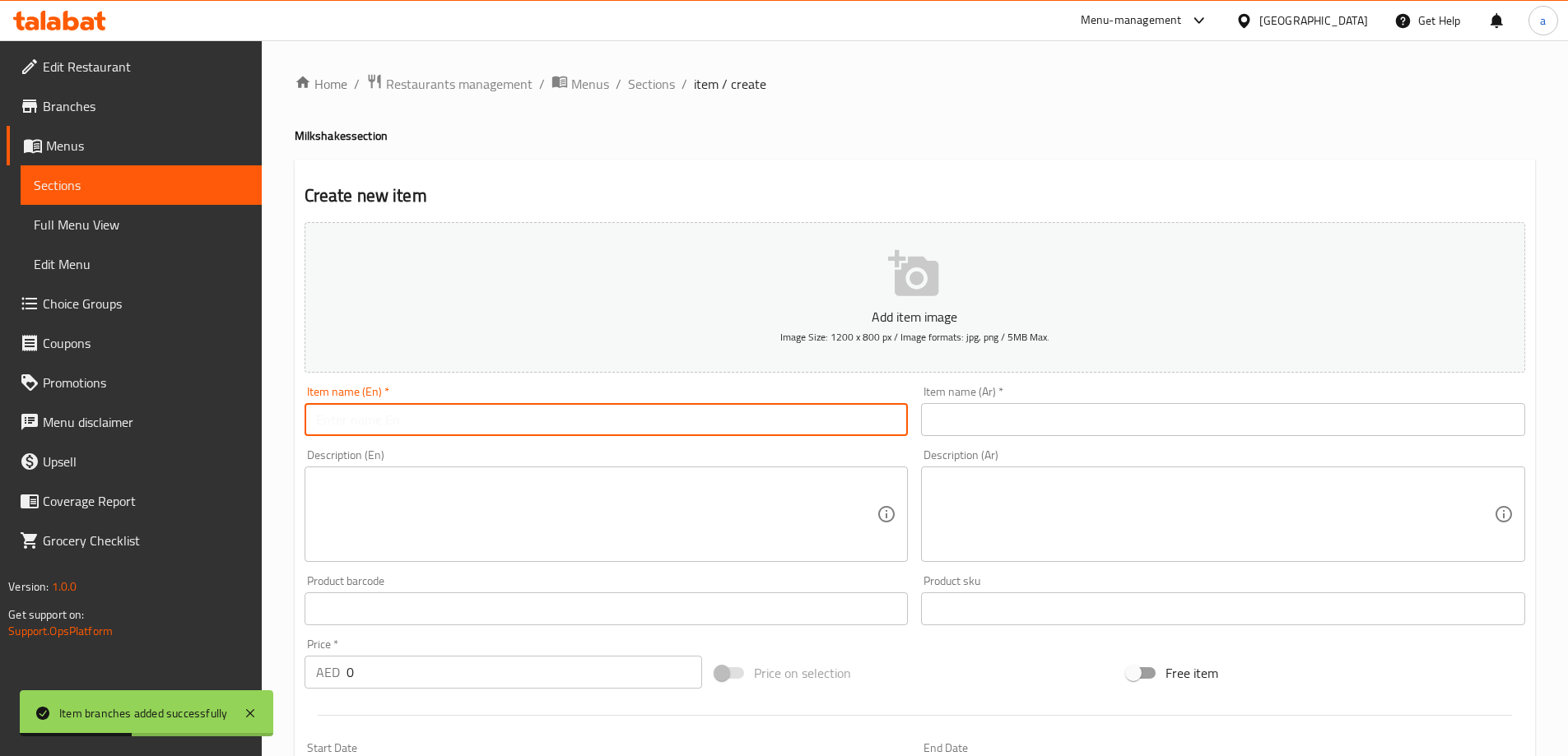
click at [510, 431] on input "text" at bounding box center [607, 419] width 604 height 33
paste input "CHOCOLATE"
type input "Chocolate"
click at [1099, 427] on input "text" at bounding box center [1223, 419] width 604 height 33
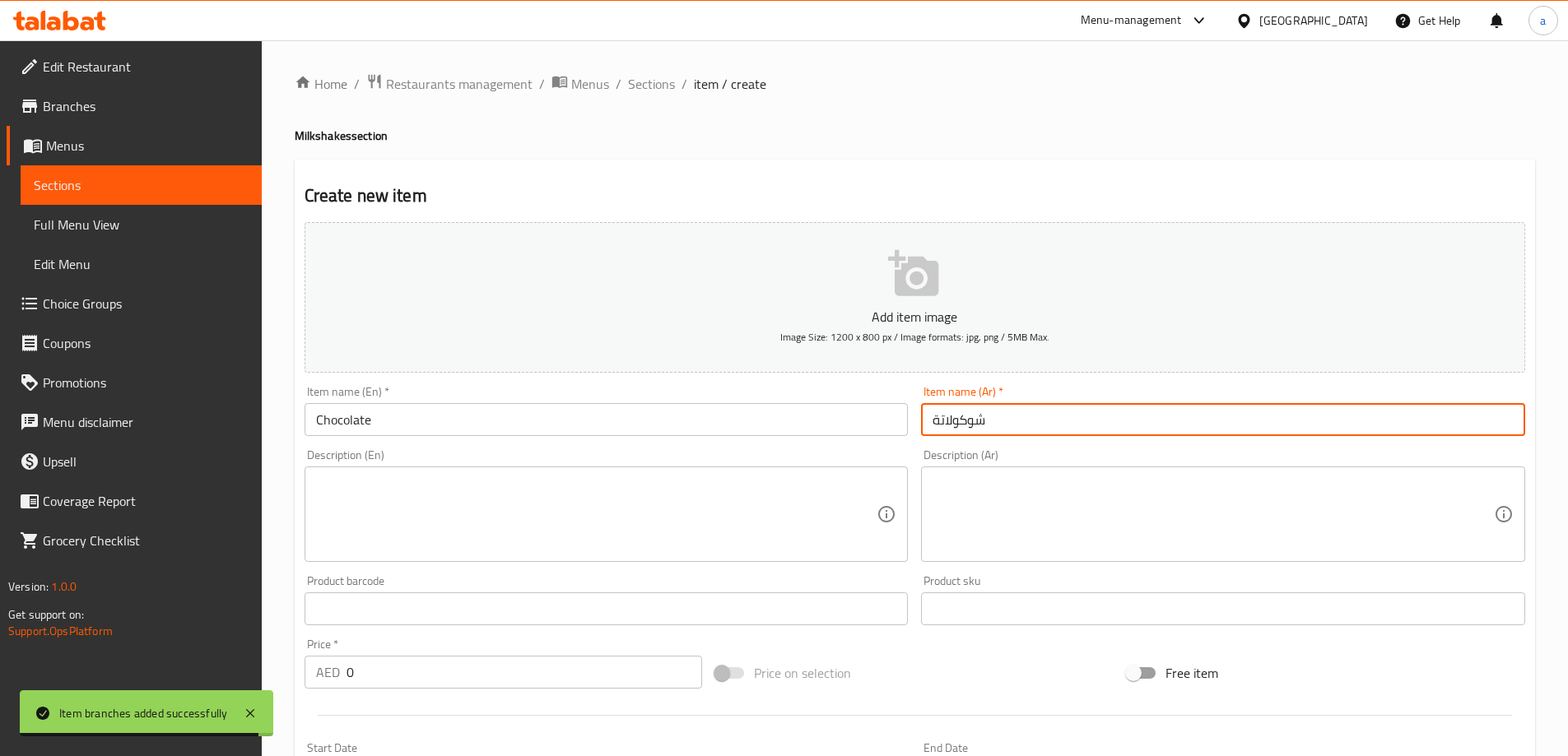
type input "شوكولاتة"
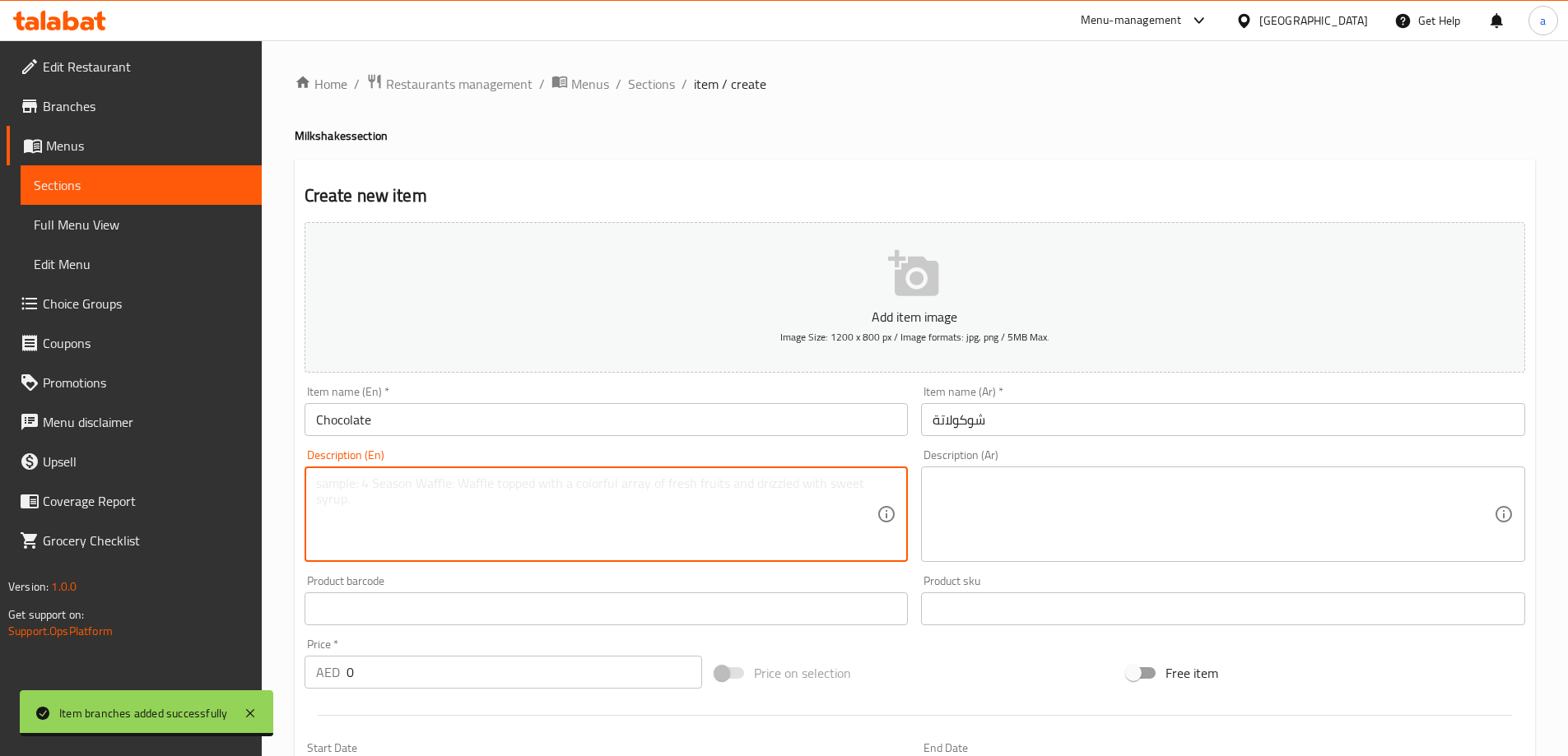
click at [617, 511] on textarea at bounding box center [597, 514] width 561 height 78
paste textarea "Rich, creamy chocolate blended with chilled milk for the perfect indulgence."
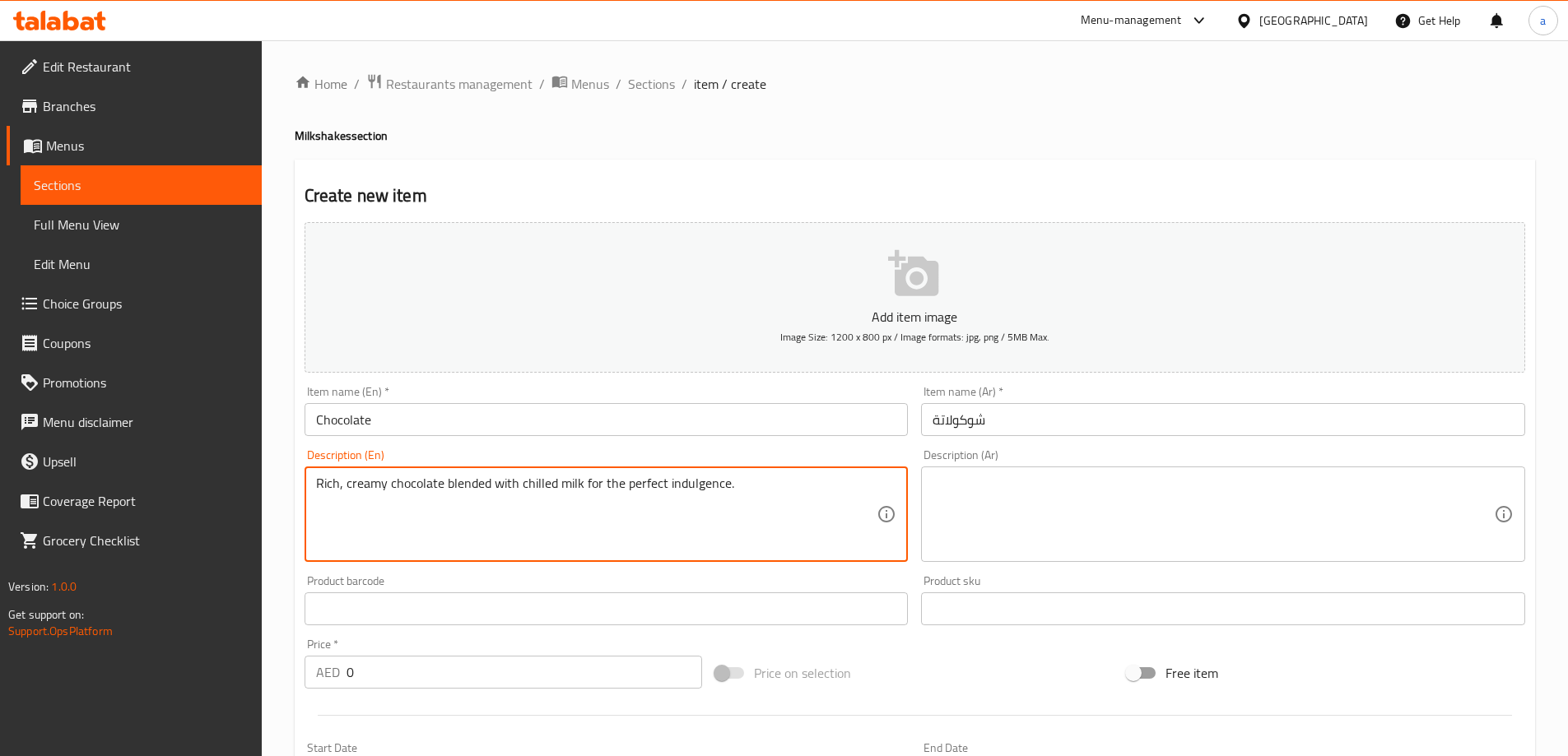
type textarea "Rich, creamy chocolate blended with chilled milk for the perfect indulgence."
click at [1029, 500] on textarea at bounding box center [1213, 514] width 561 height 78
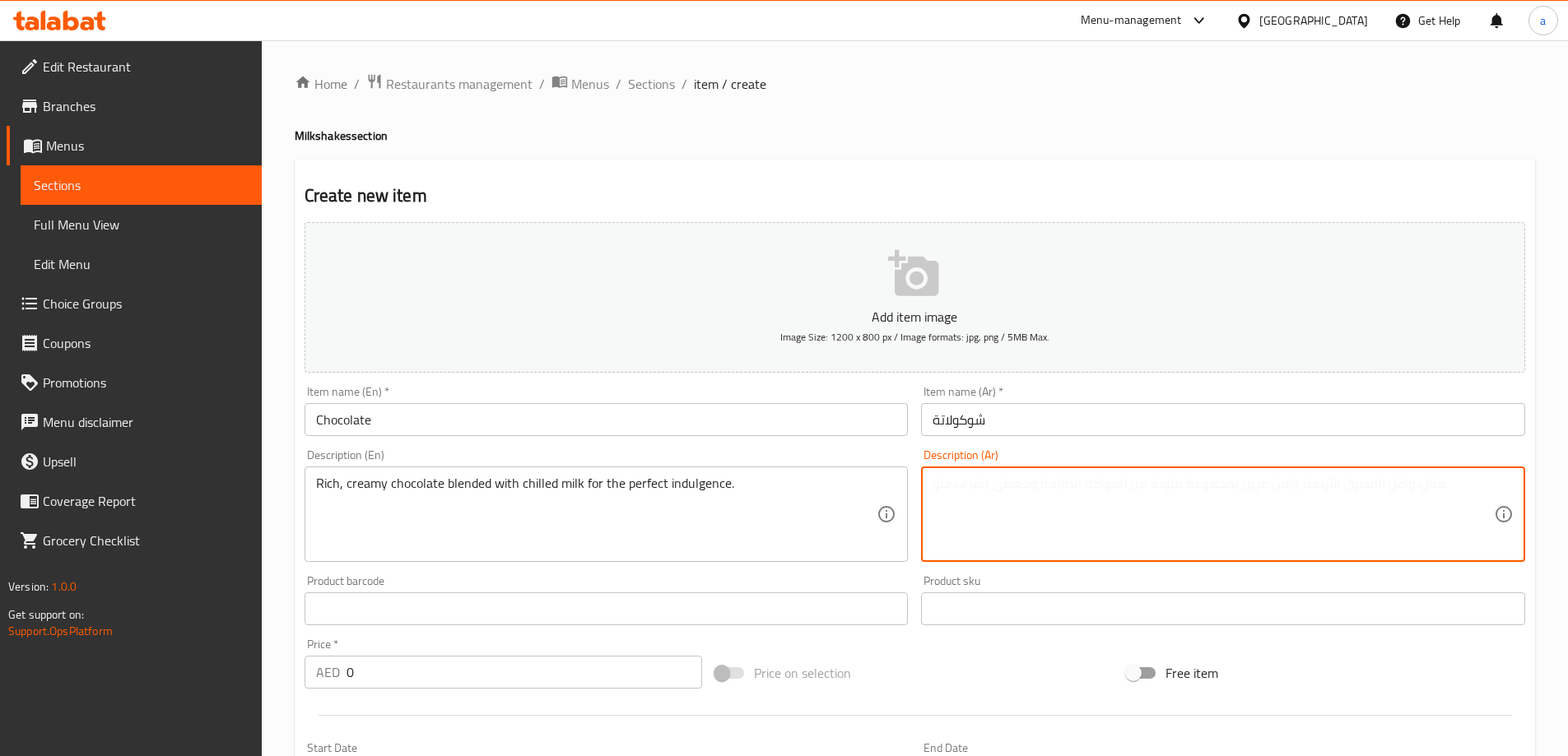
paste textarea "شوكولاتة غنية وكريمية ممزوجة بالحليب المبرد للحصول على تجربة مثالية."
click at [1169, 488] on textarea "شوكولاتة غنية وكريمية ممزوجة بالحليب المبرد للحصول على تجربة مثالية." at bounding box center [1213, 514] width 561 height 78
click at [1137, 484] on textarea "شوكولاتة غنية وكريمية مخلوطة بالحليب المبرد للحصول على تجربة مثالية." at bounding box center [1213, 514] width 561 height 78
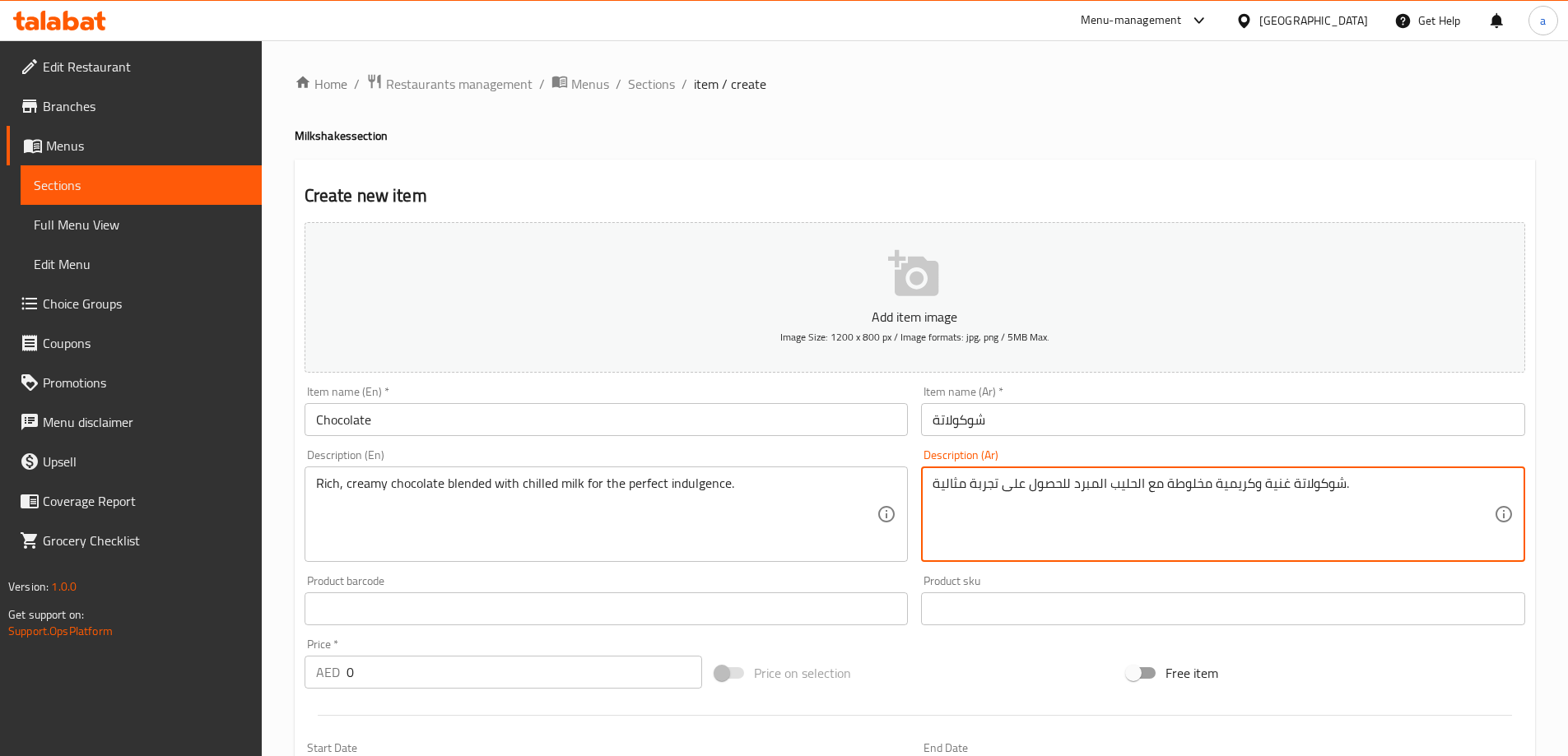
drag, startPoint x: 999, startPoint y: 482, endPoint x: 1065, endPoint y: 500, distance: 68.4
click at [1065, 500] on textarea "شوكولاتة غنية وكريمية مخلوطة مع الحليب المبرد للحصول على تجربة مثالية." at bounding box center [1213, 514] width 561 height 78
click at [948, 485] on textarea "شوكولاتة غنية وكريمية مخلوطة مع الحليب المبرد لتجربة مثالية." at bounding box center [1213, 514] width 561 height 78
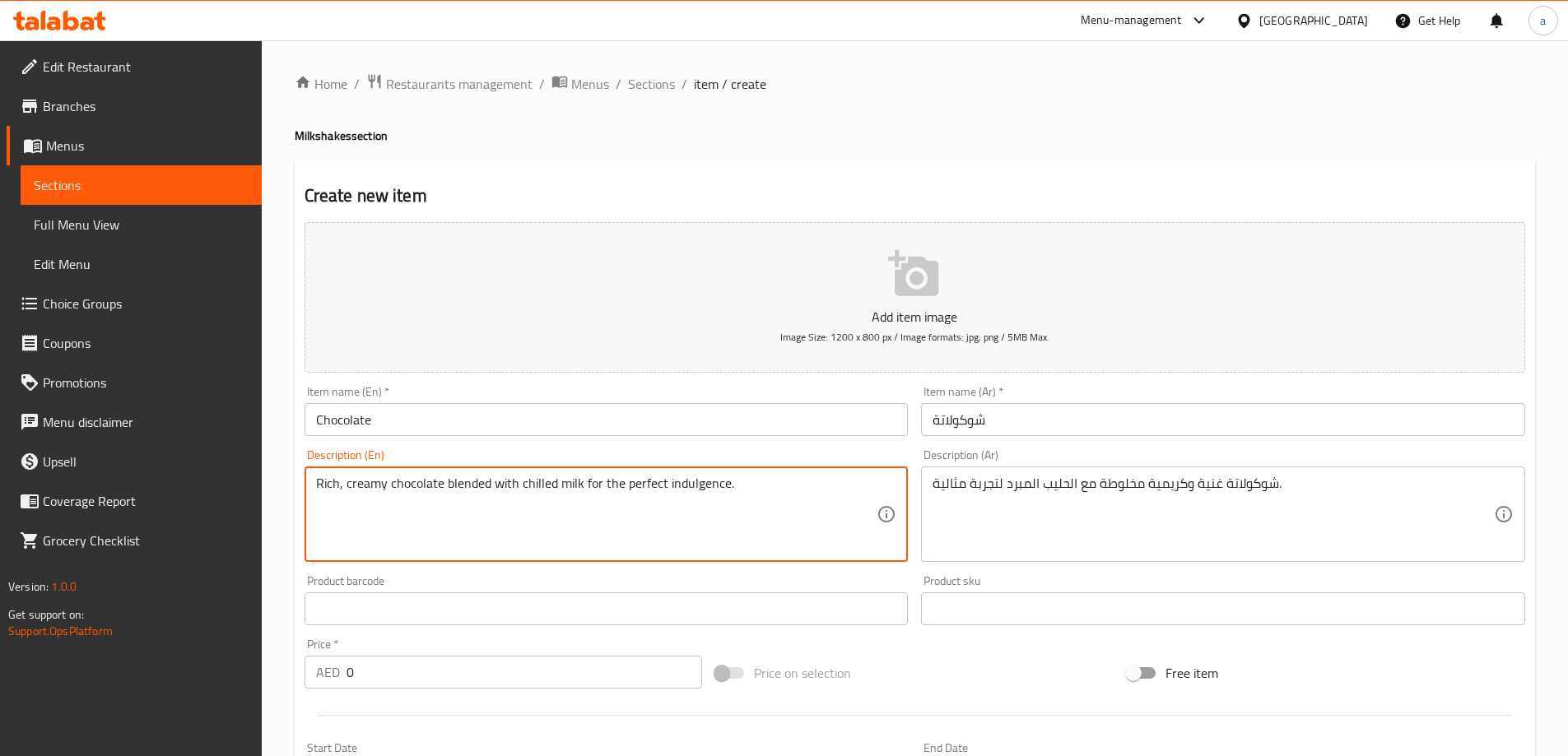
click at [686, 475] on textarea "Rich, creamy chocolate blended with chilled milk for the perfect indulgence." at bounding box center [597, 514] width 561 height 78
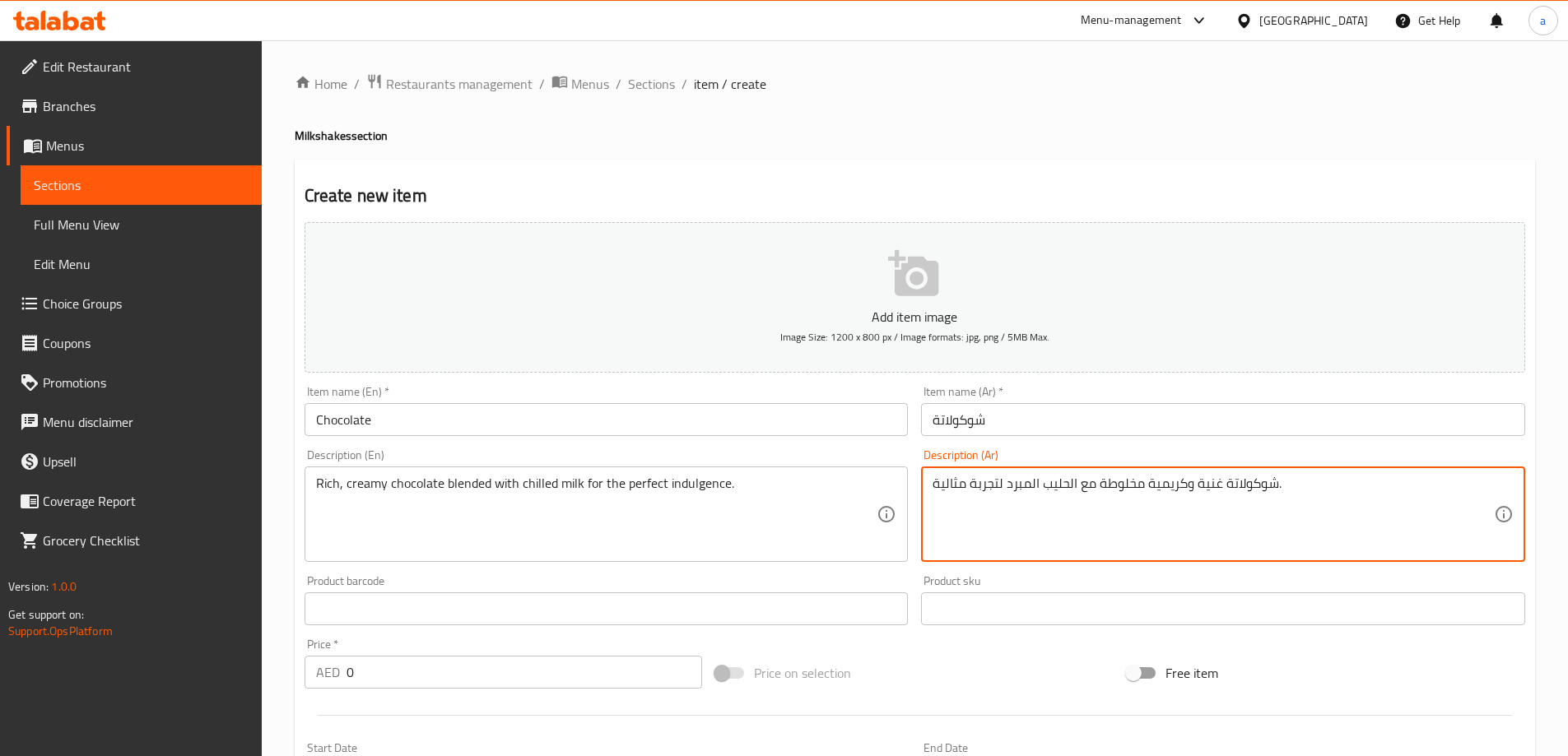
click at [989, 485] on textarea "شوكولاتة غنية وكريمية مخلوطة مع الحليب المبرد لتجربة مثالية." at bounding box center [1213, 514] width 561 height 78
paste textarea "تغميسة"
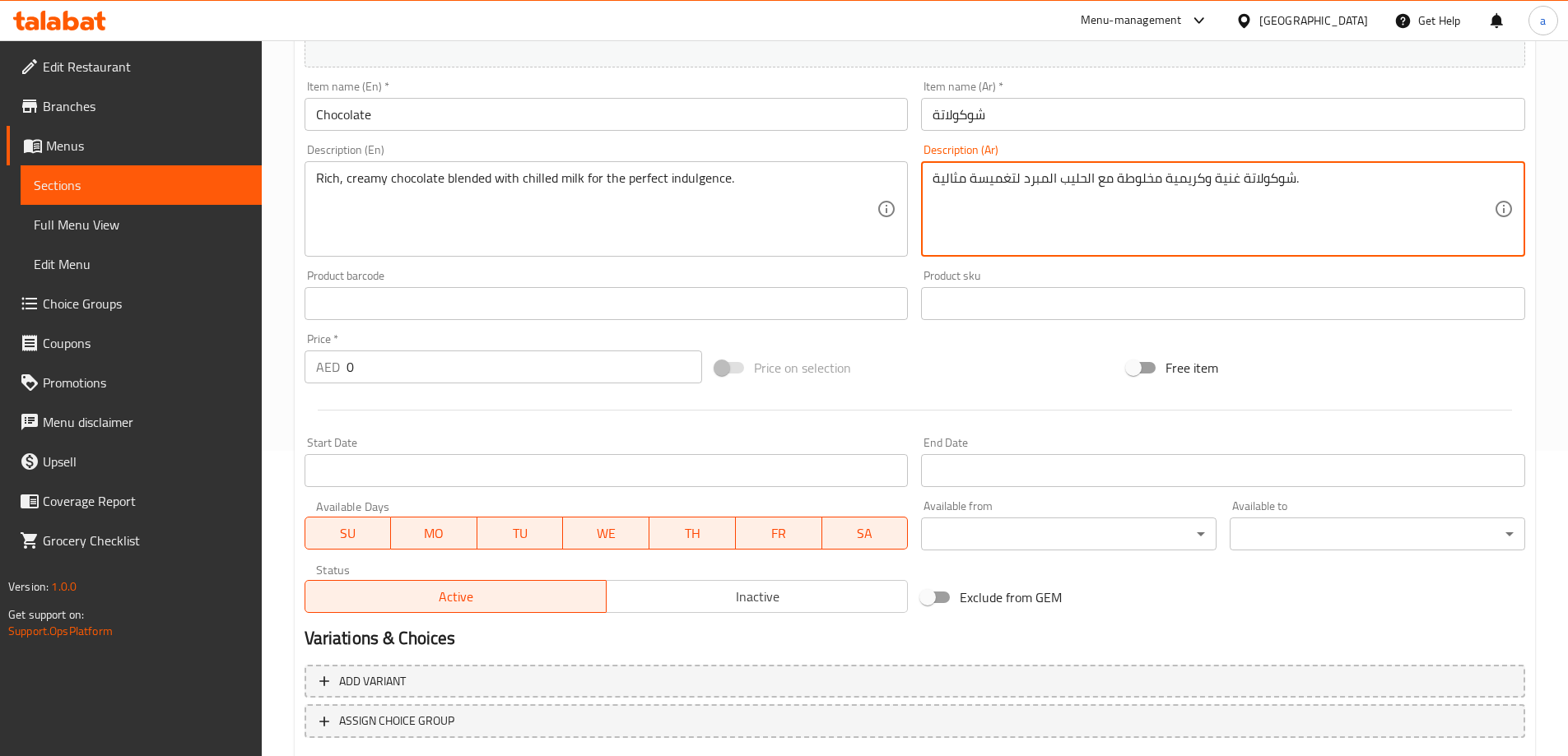
scroll to position [329, 0]
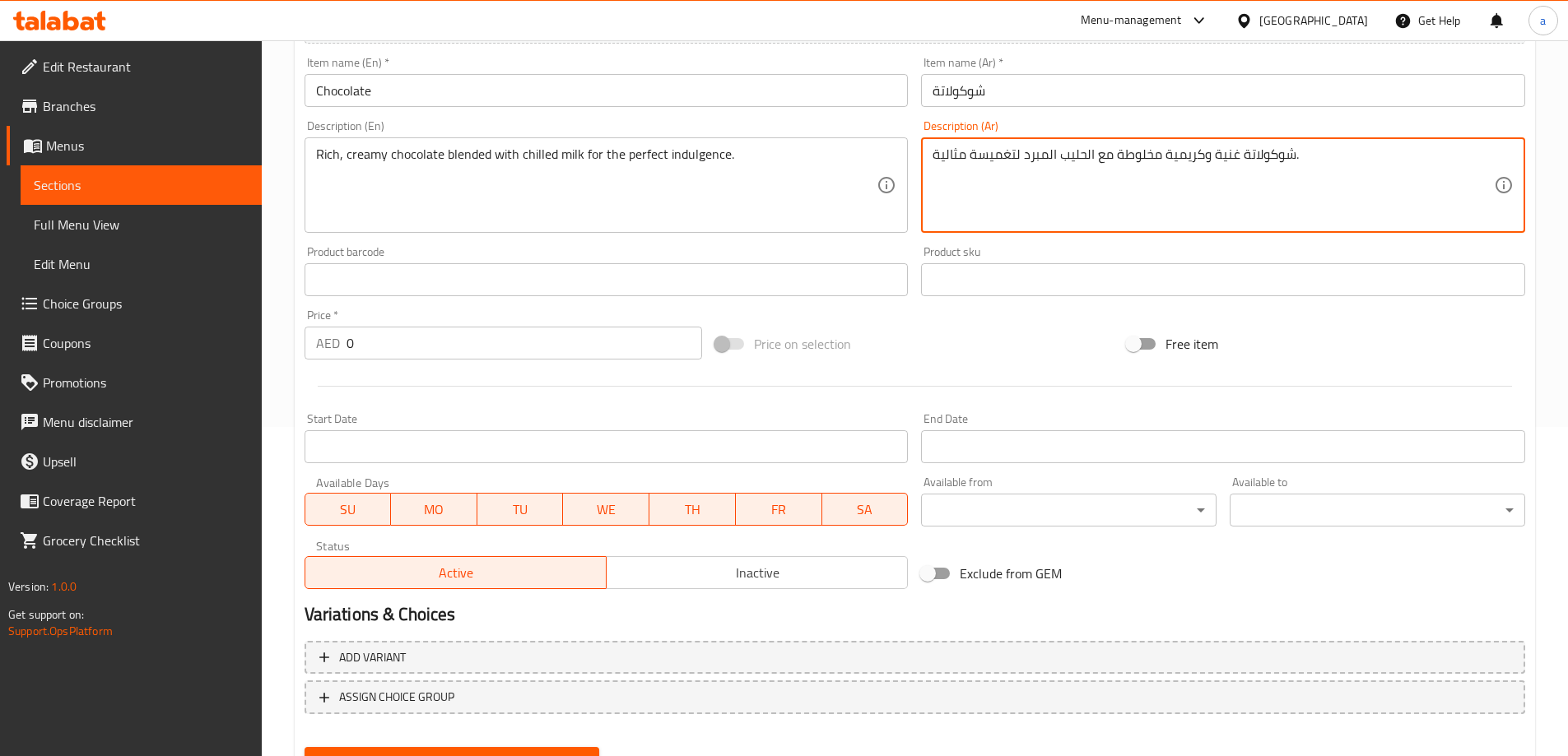
type textarea "شوكولاتة غنية وكريمية مخلوطة مع الحليب المبرد لتغميسة مثالية."
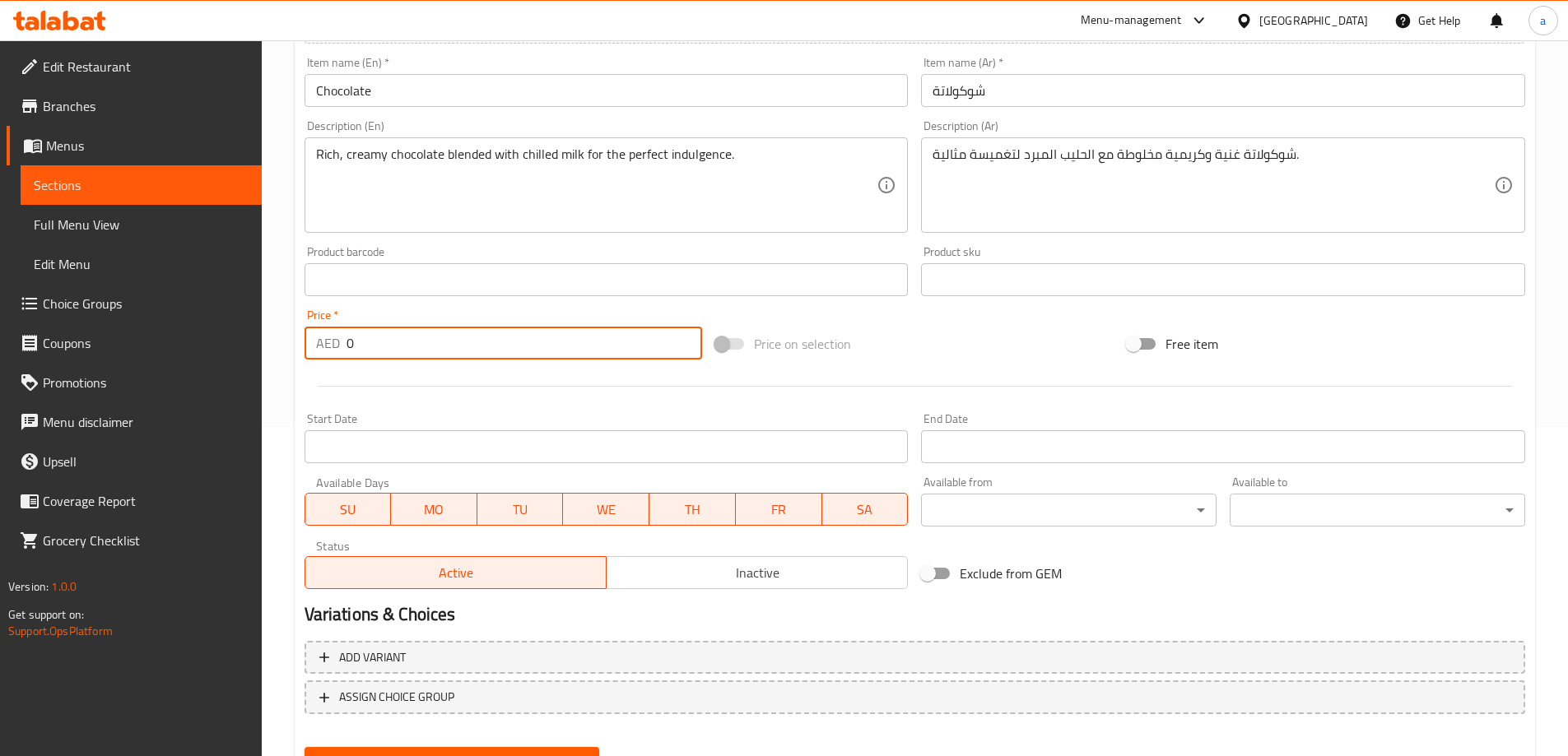
drag, startPoint x: 454, startPoint y: 338, endPoint x: 191, endPoint y: 342, distance: 263.0
click at [191, 342] on div "Edit Restaurant Branches Menus Sections Full Menu View Edit Menu Choice Groups …" at bounding box center [784, 273] width 1568 height 1122
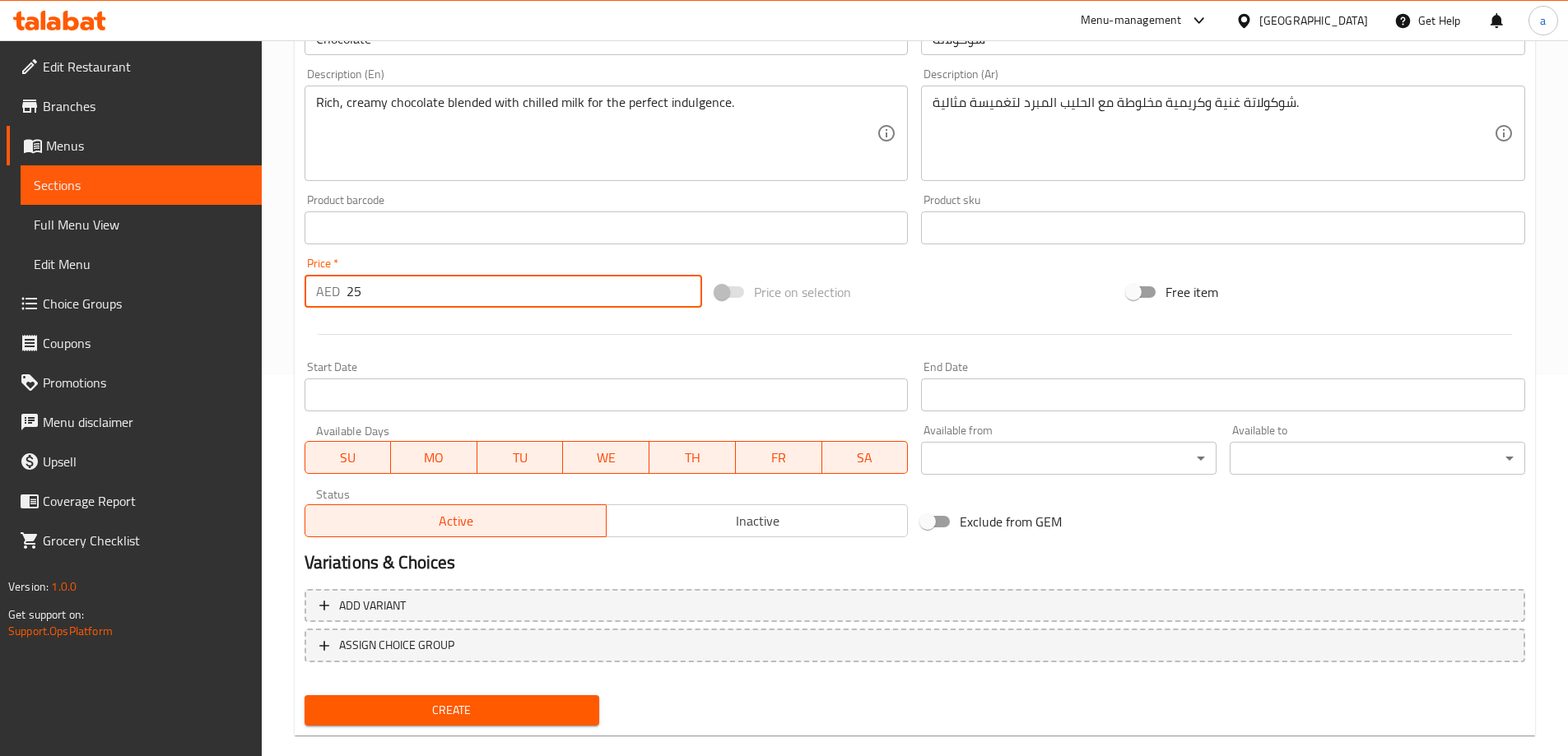
scroll to position [407, 0]
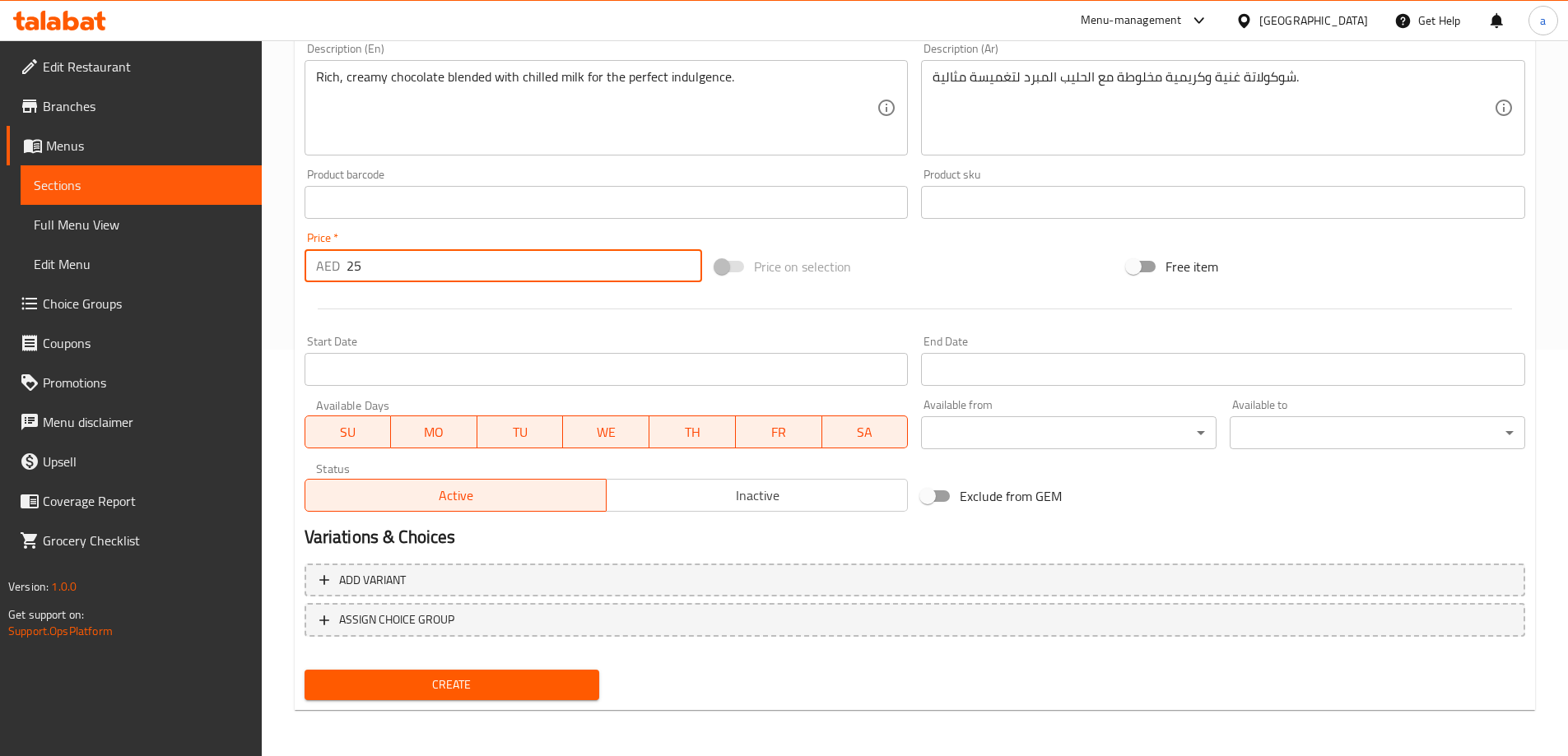
type input "25"
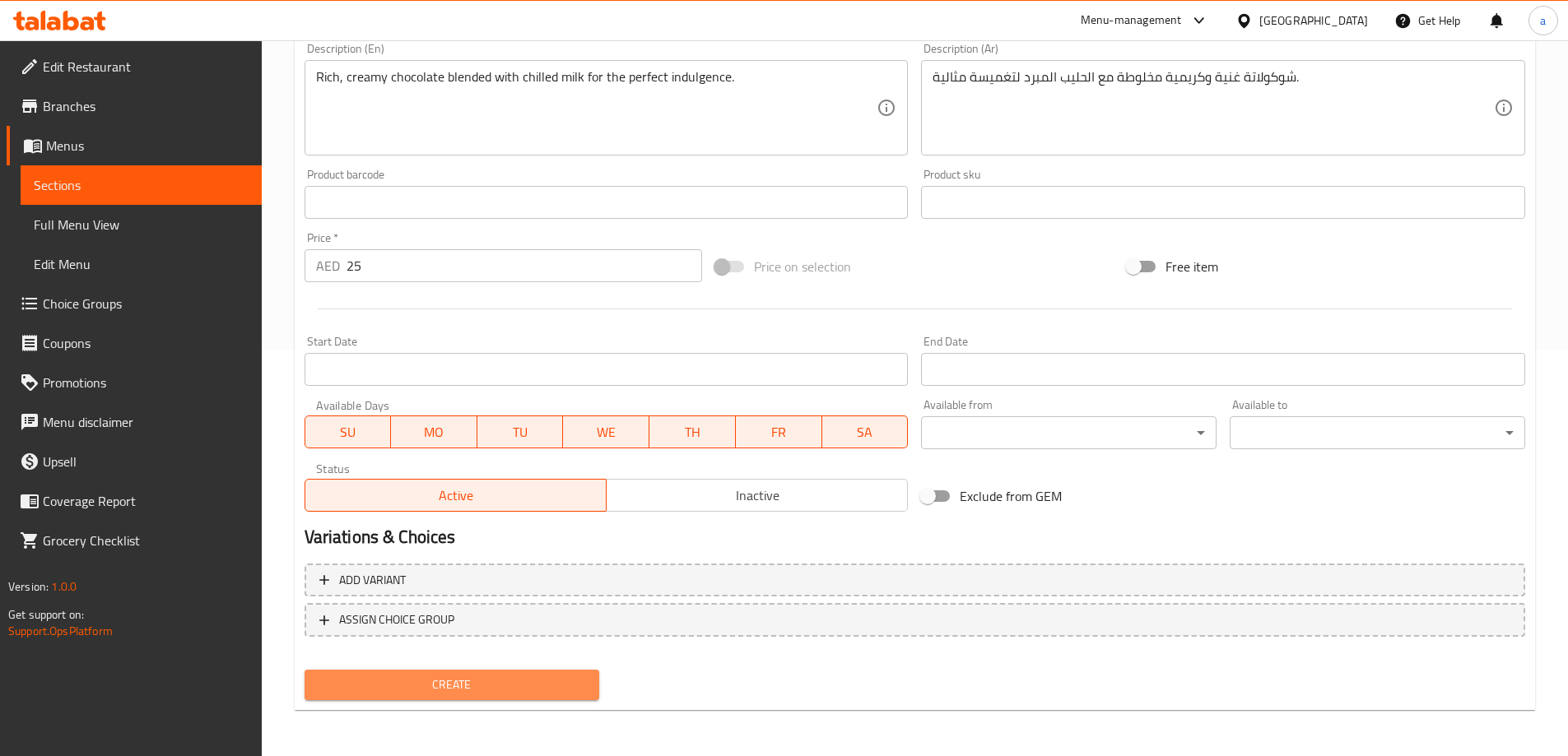
click at [475, 687] on span "Create" at bounding box center [451, 685] width 269 height 21
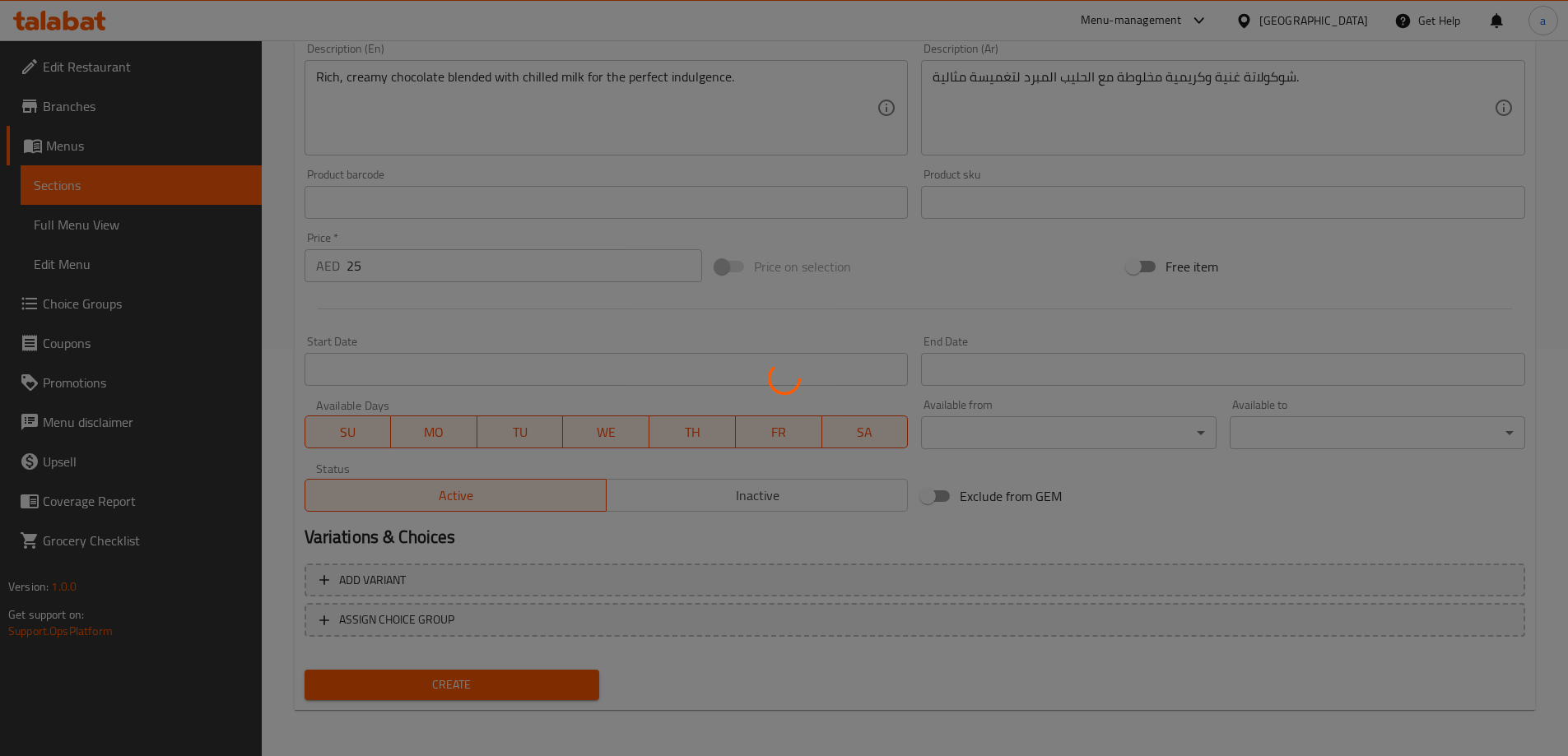
type input "0"
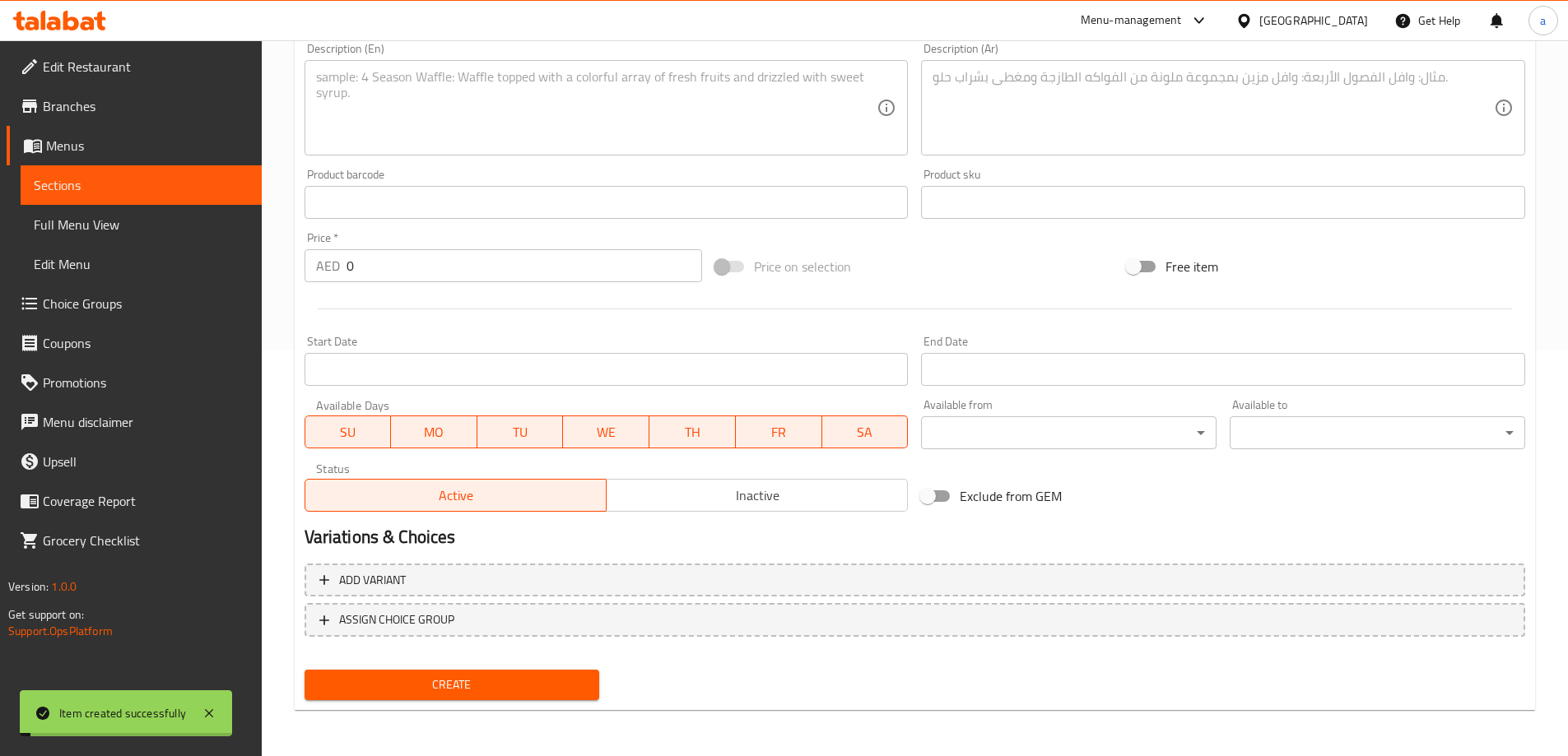
click at [120, 177] on span "Sections" at bounding box center [141, 185] width 215 height 20
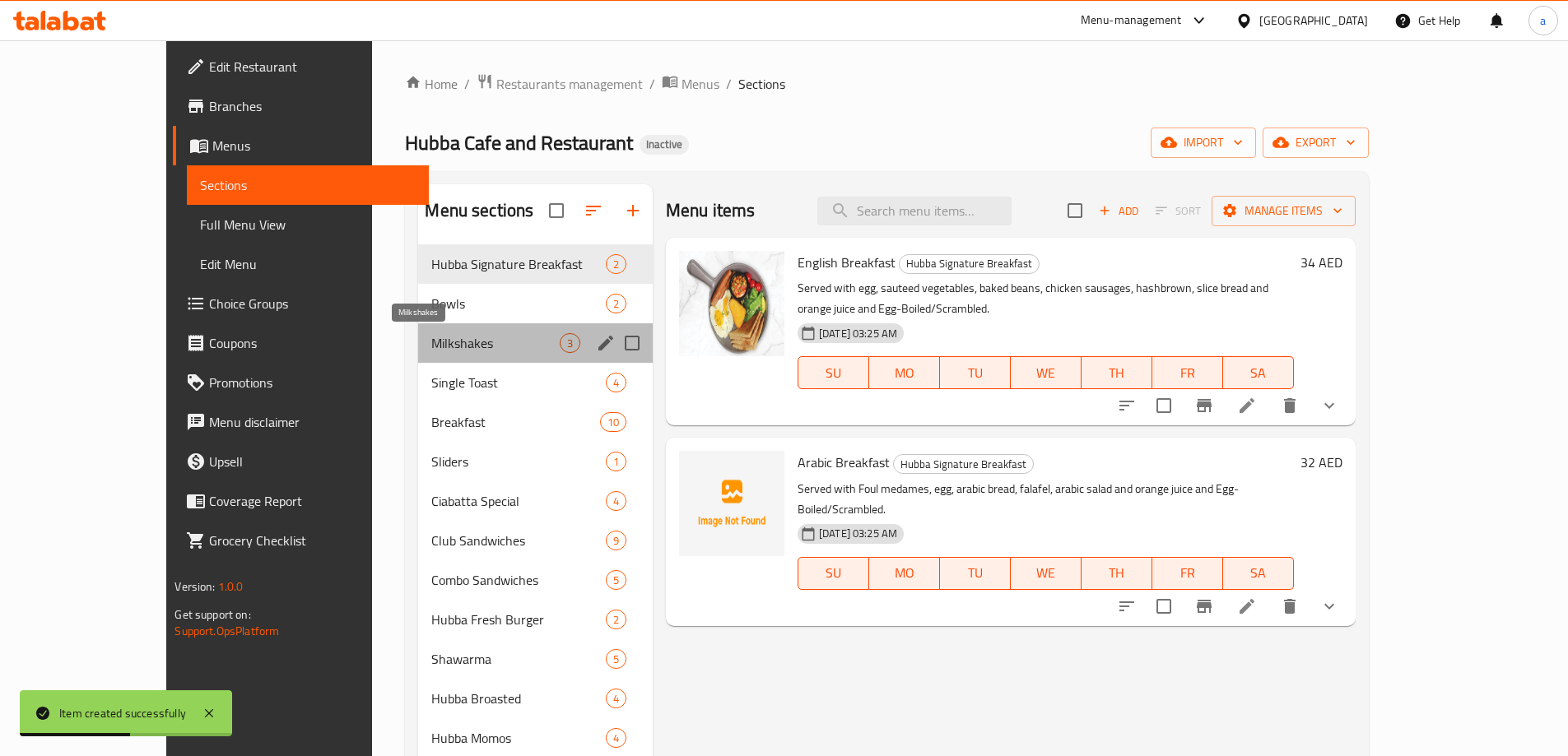
click at [431, 349] on span "Milkshakes" at bounding box center [494, 343] width 128 height 20
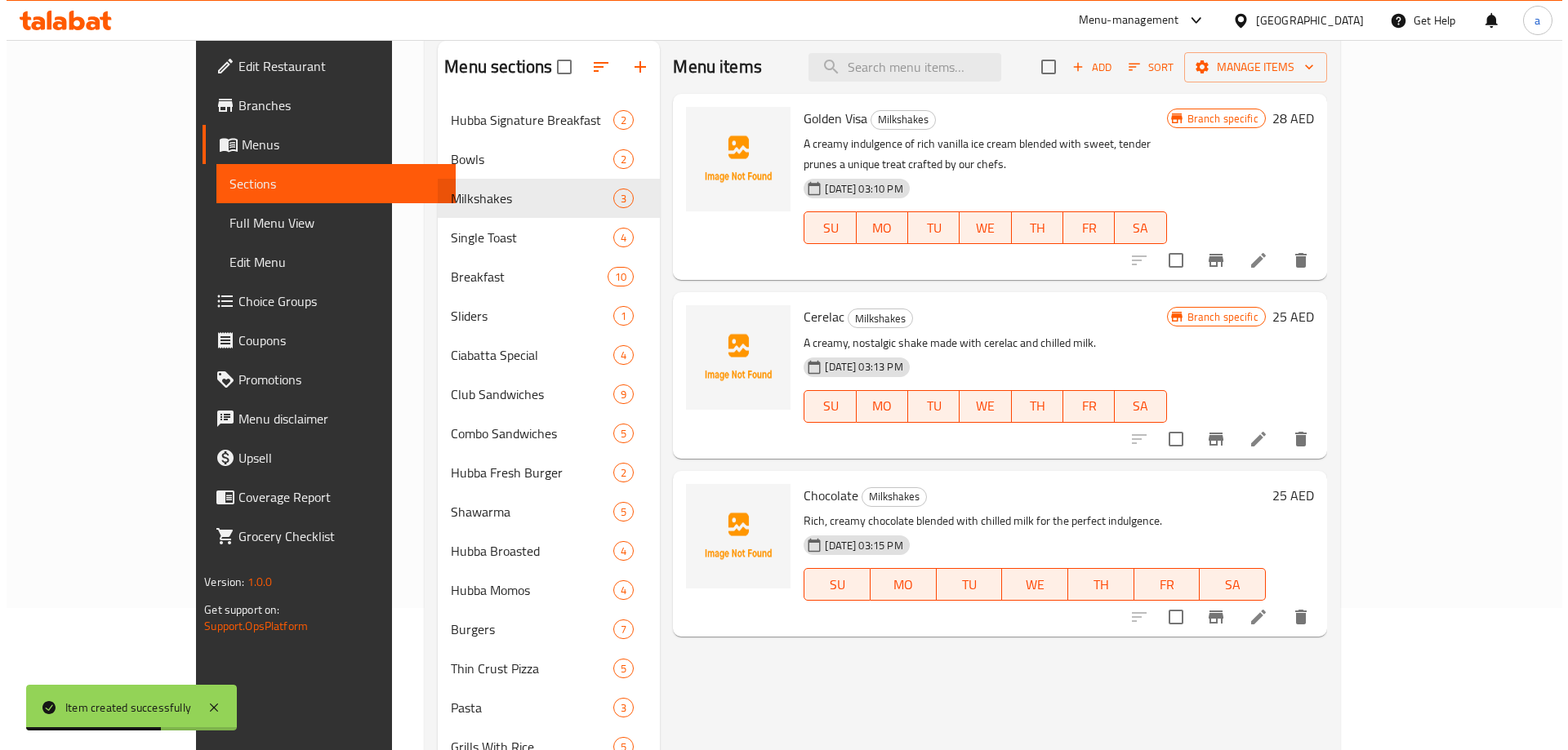
scroll to position [245, 0]
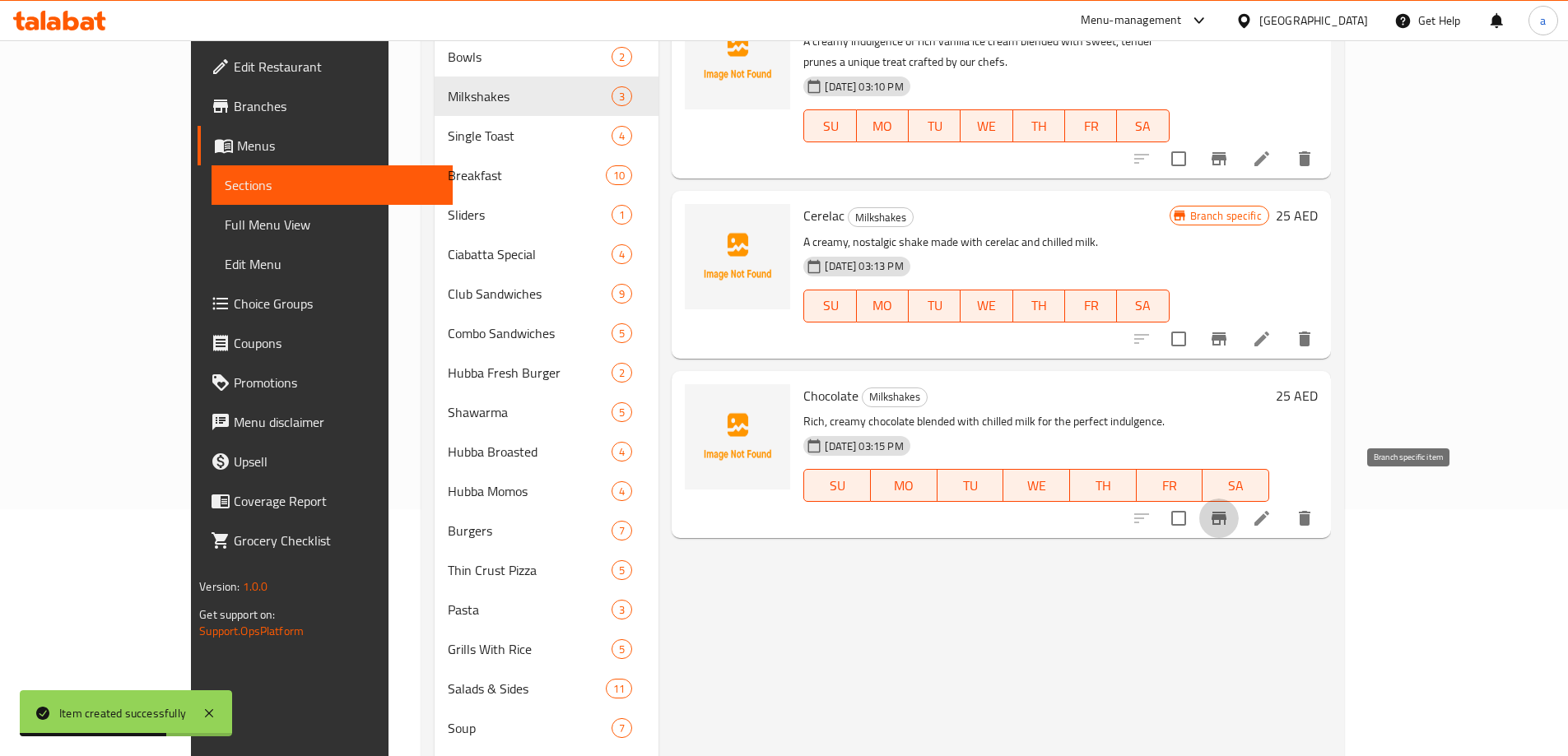
click at [1228, 508] on icon "Branch-specific-item" at bounding box center [1218, 518] width 20 height 20
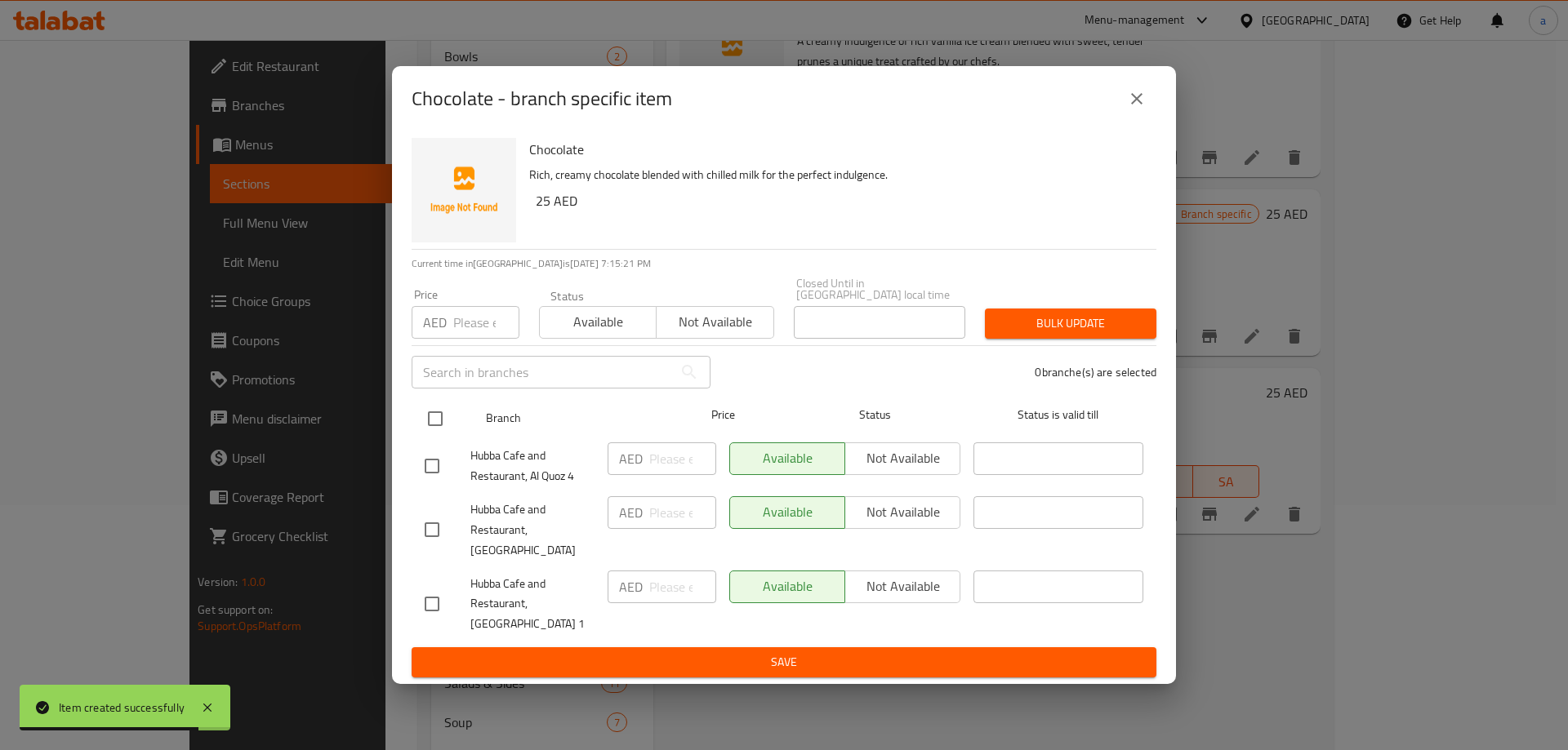
click at [435, 416] on input "checkbox" at bounding box center [435, 418] width 35 height 35
checkbox input "true"
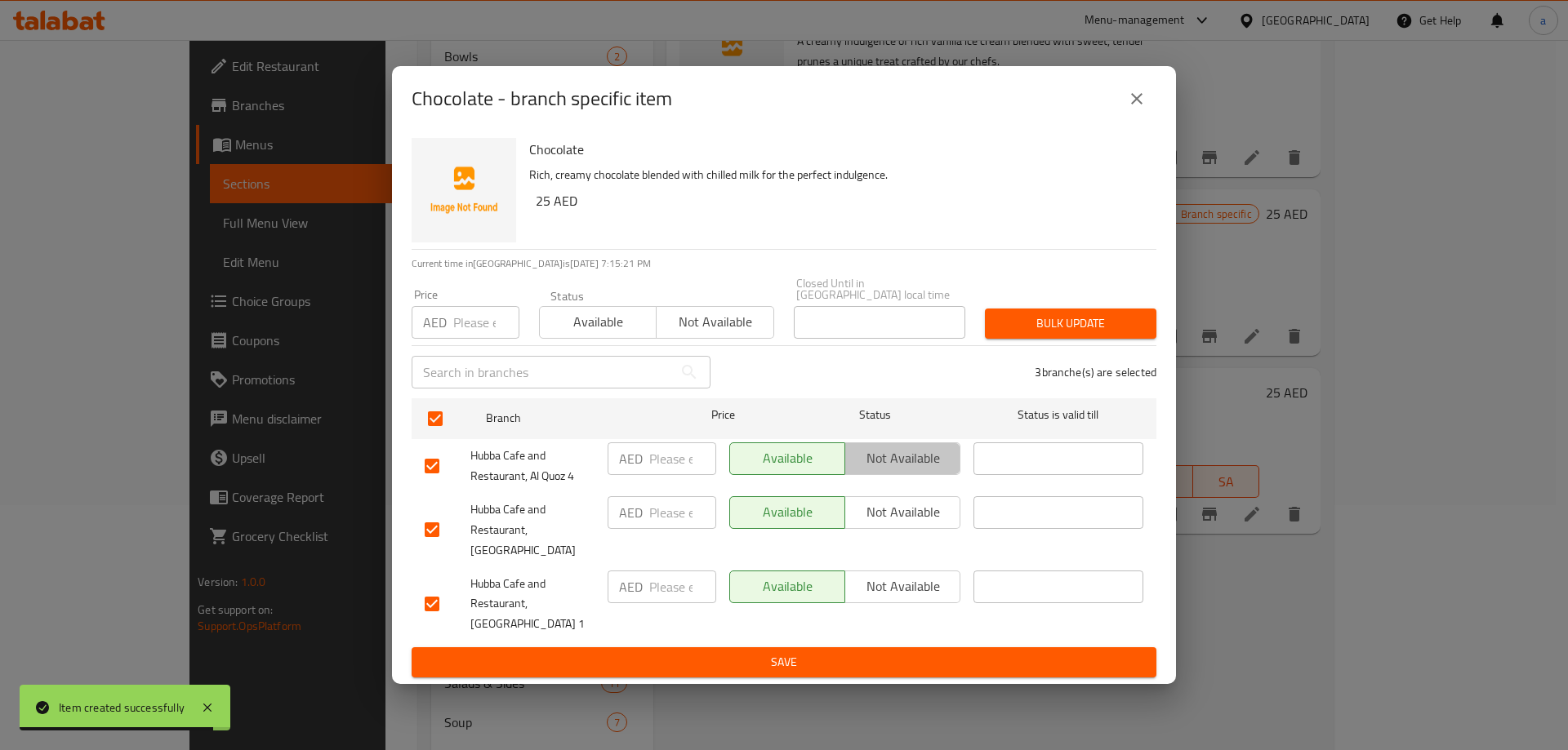
click at [917, 475] on button "Not available" at bounding box center [902, 458] width 116 height 33
click at [900, 590] on button "Not available" at bounding box center [902, 587] width 116 height 33
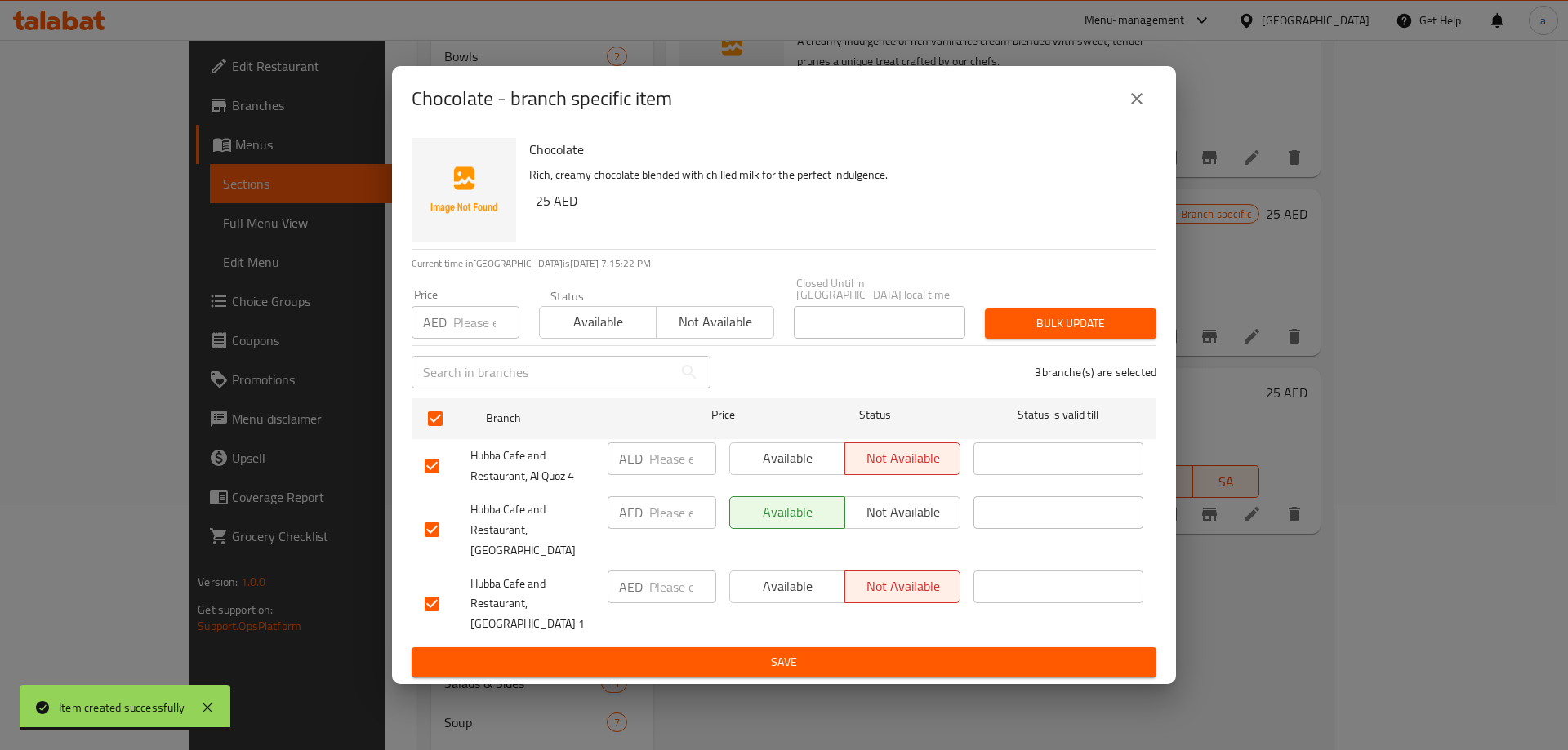
click at [884, 647] on button "Save" at bounding box center [784, 662] width 745 height 30
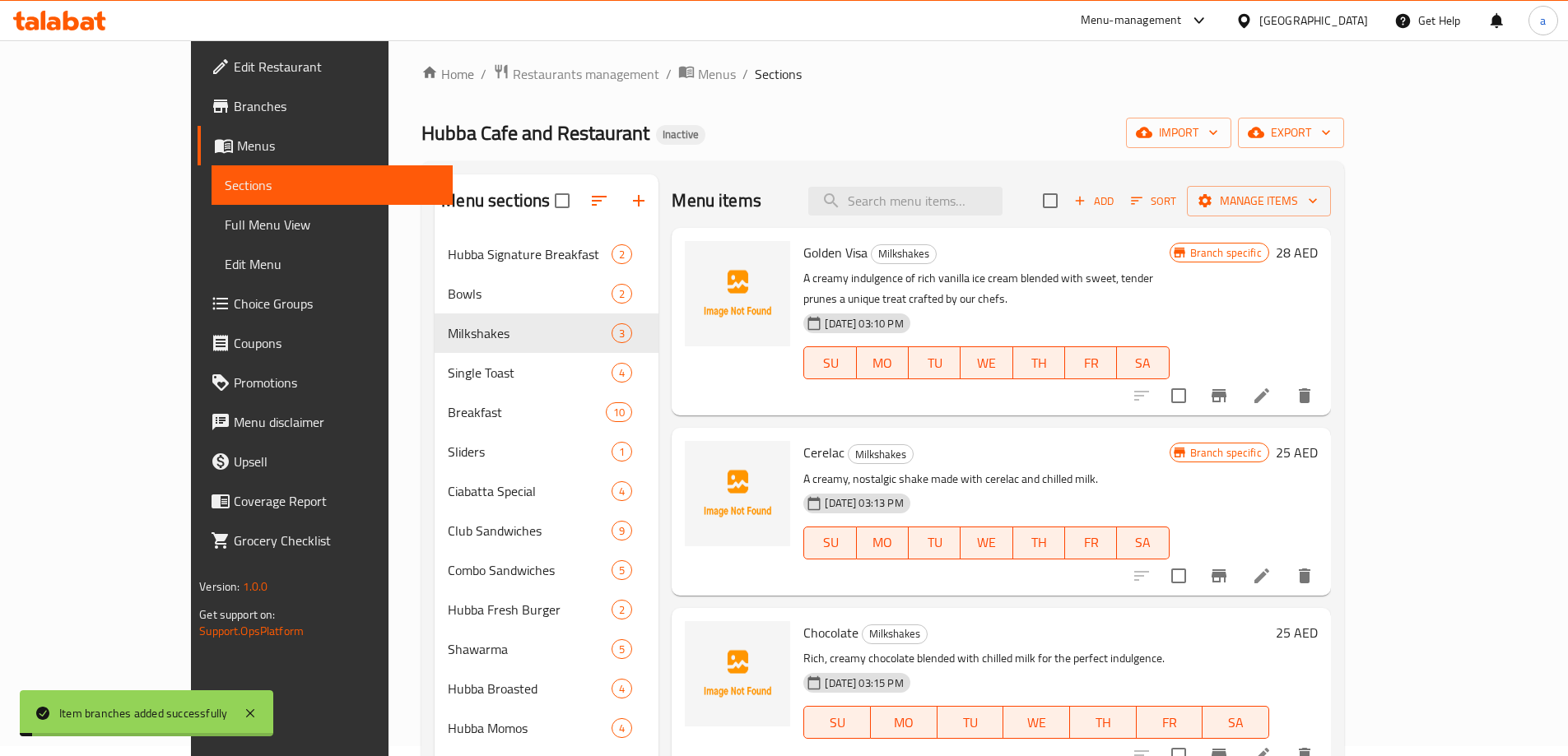
scroll to position [0, 0]
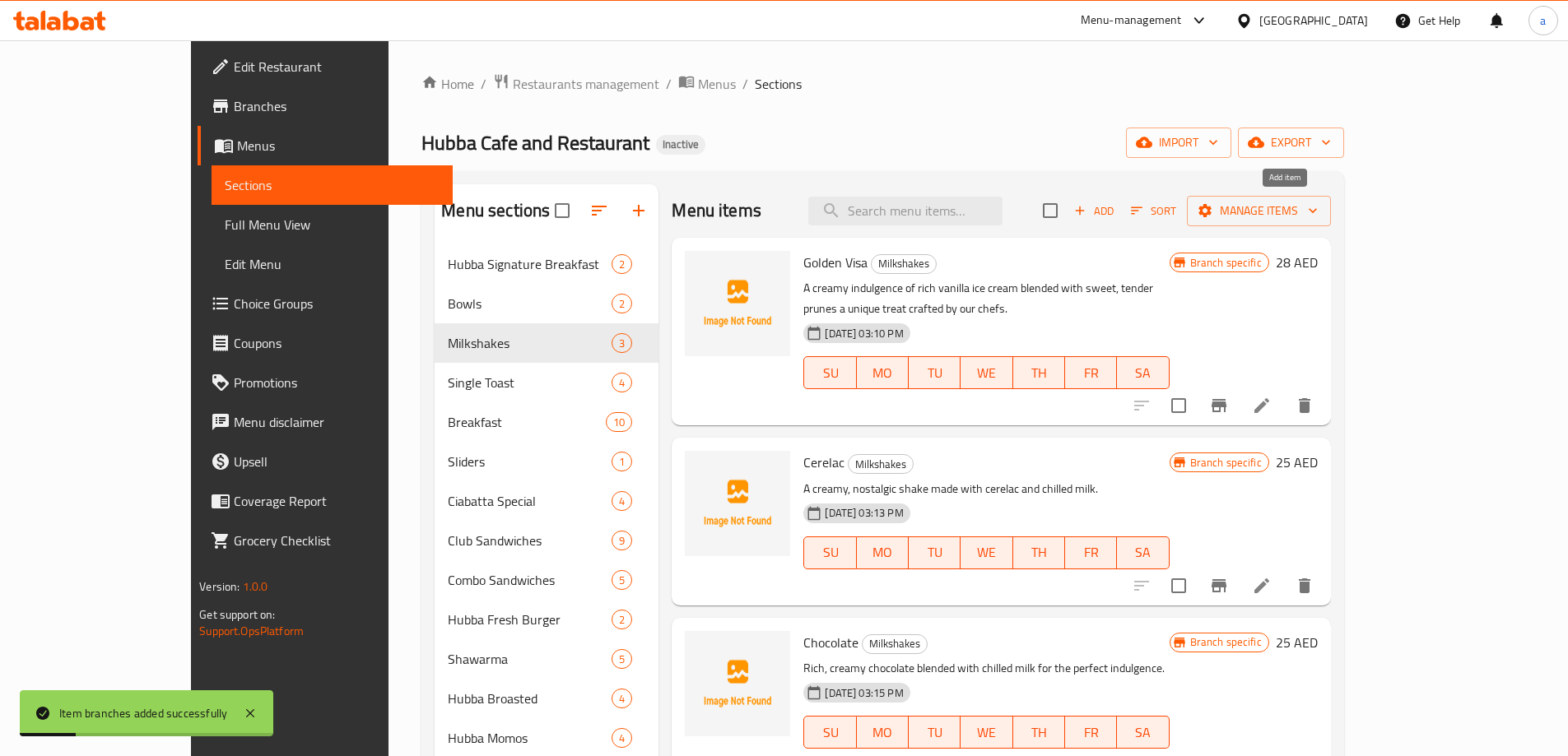
click at [1120, 200] on button "Add" at bounding box center [1093, 211] width 53 height 26
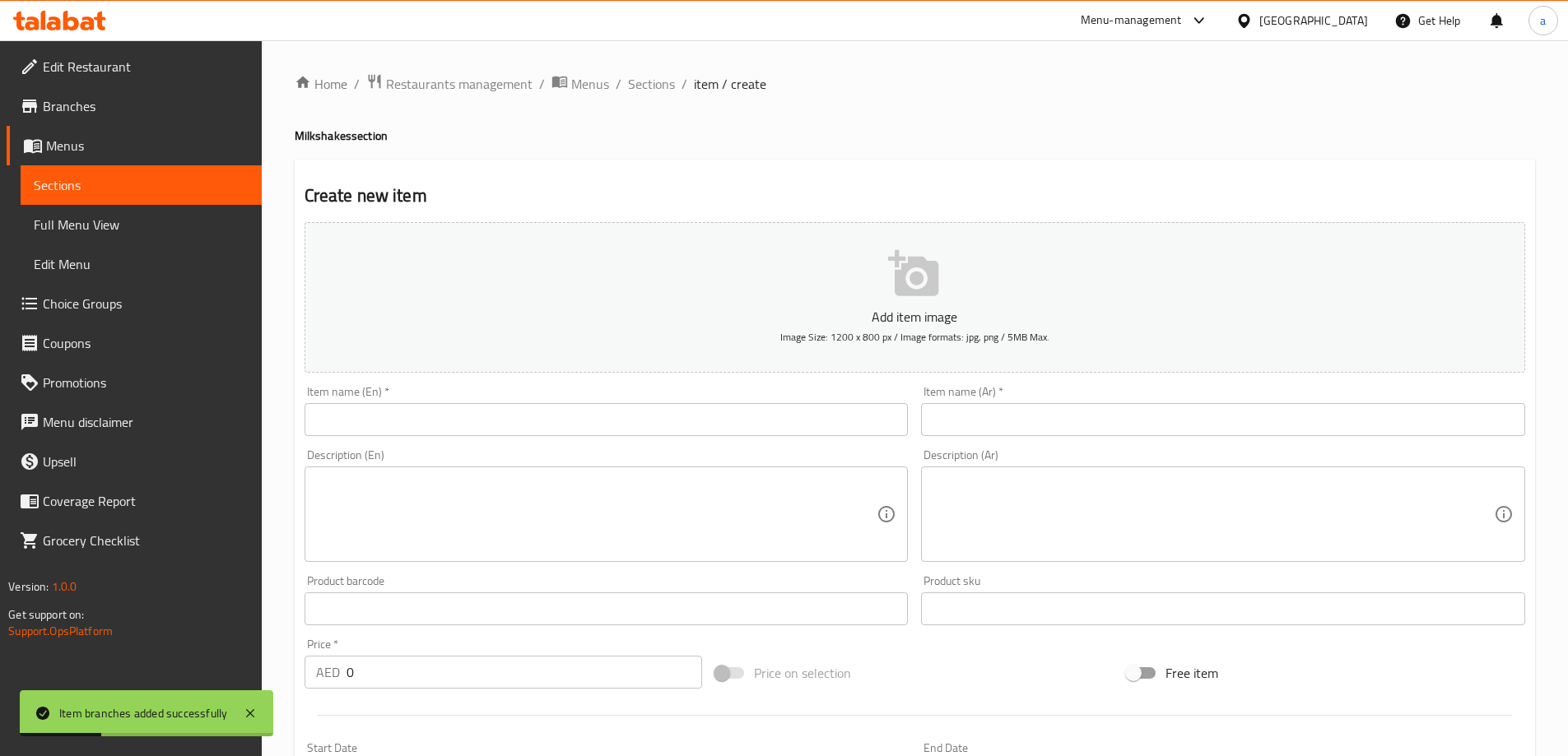
drag, startPoint x: 456, startPoint y: 449, endPoint x: 460, endPoint y: 423, distance: 26.3
click at [456, 445] on div "Description (En) Description (En)" at bounding box center [606, 505] width 617 height 126
click at [460, 423] on input "text" at bounding box center [607, 419] width 604 height 33
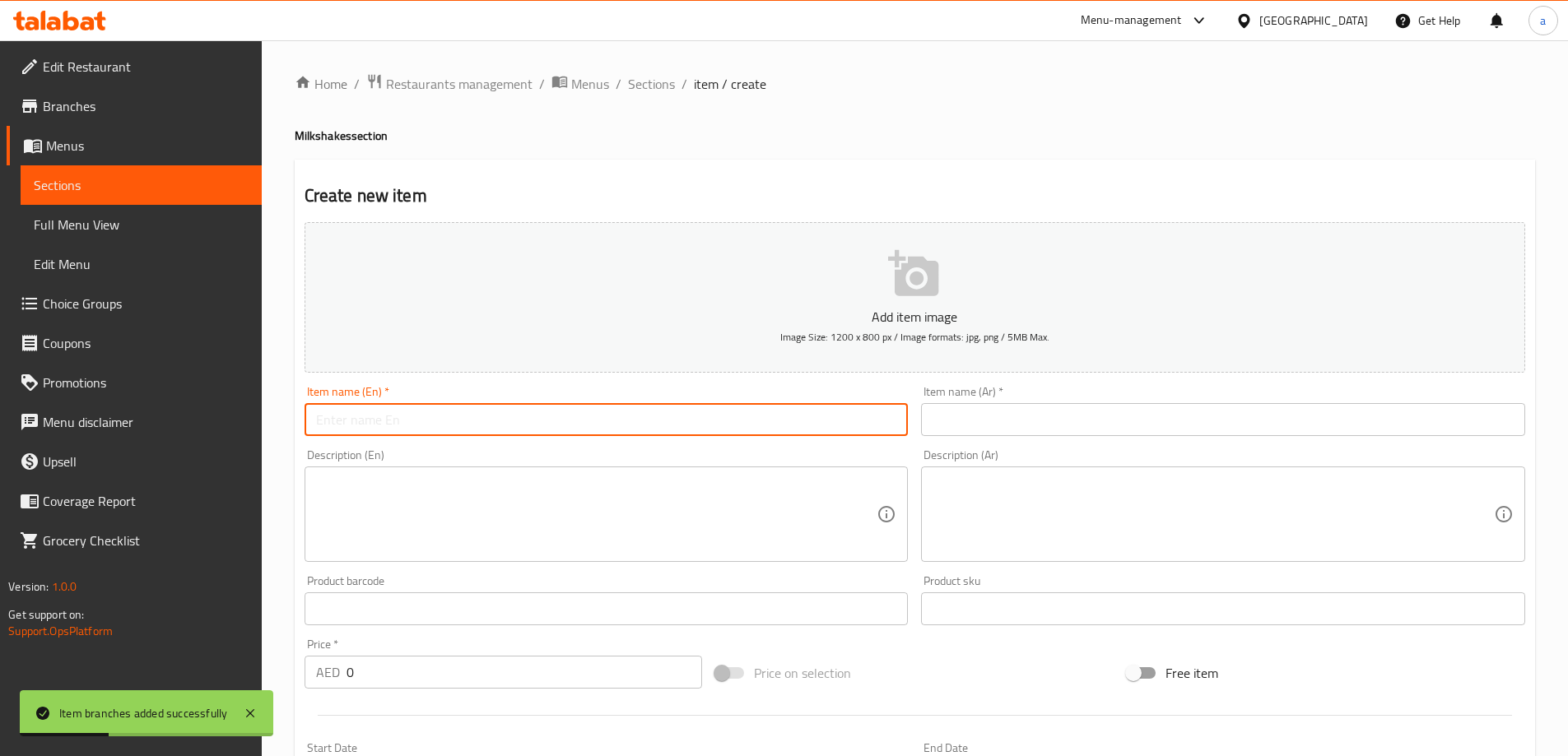
paste input "VANILLA"
type input "Vanilla"
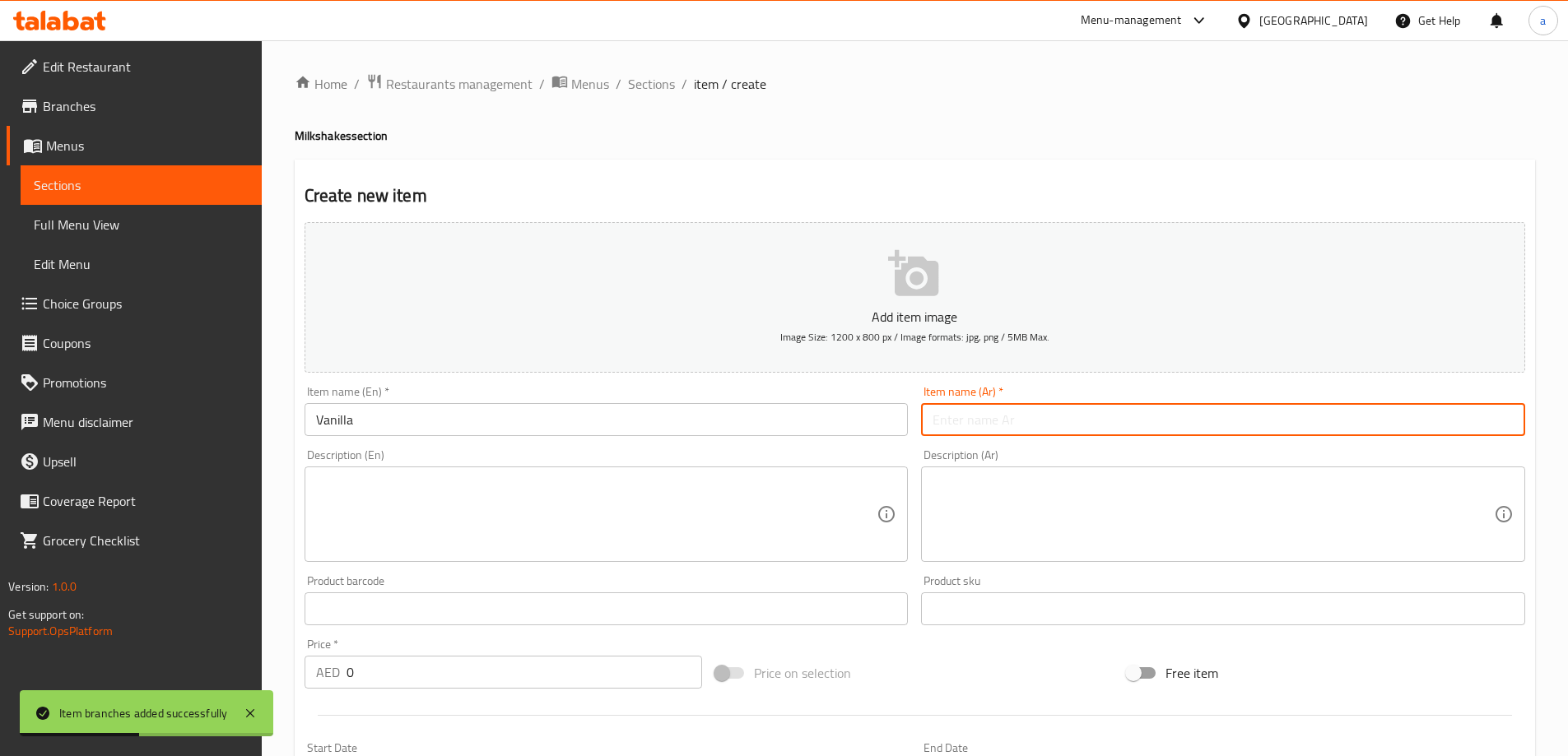
click at [1076, 420] on input "text" at bounding box center [1223, 419] width 604 height 33
type input "فانيليا"
click at [547, 415] on input "Vanilla" at bounding box center [607, 419] width 604 height 33
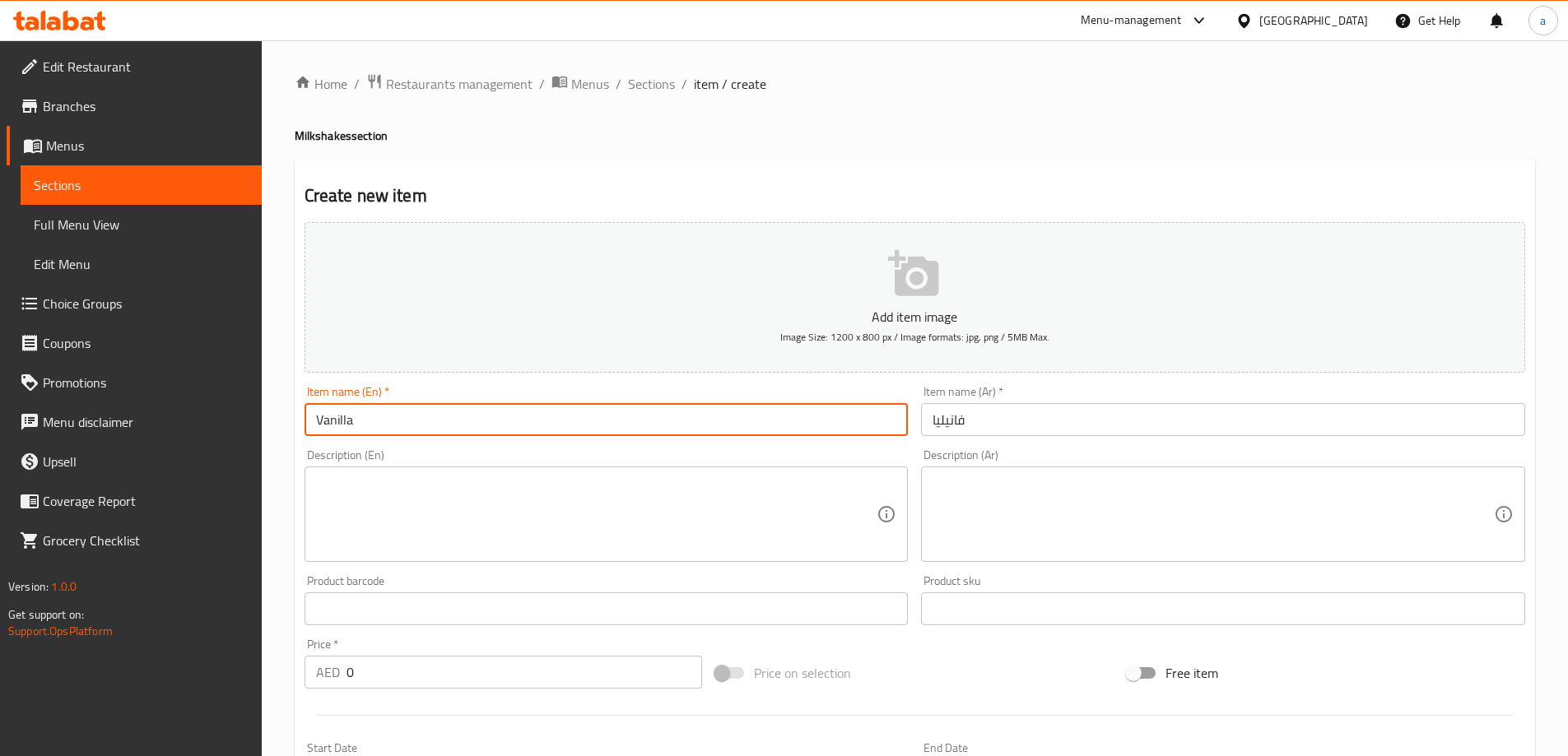
click at [990, 437] on div "Item name (Ar)   * فانيليا Item name (Ar) *" at bounding box center [1223, 410] width 617 height 63
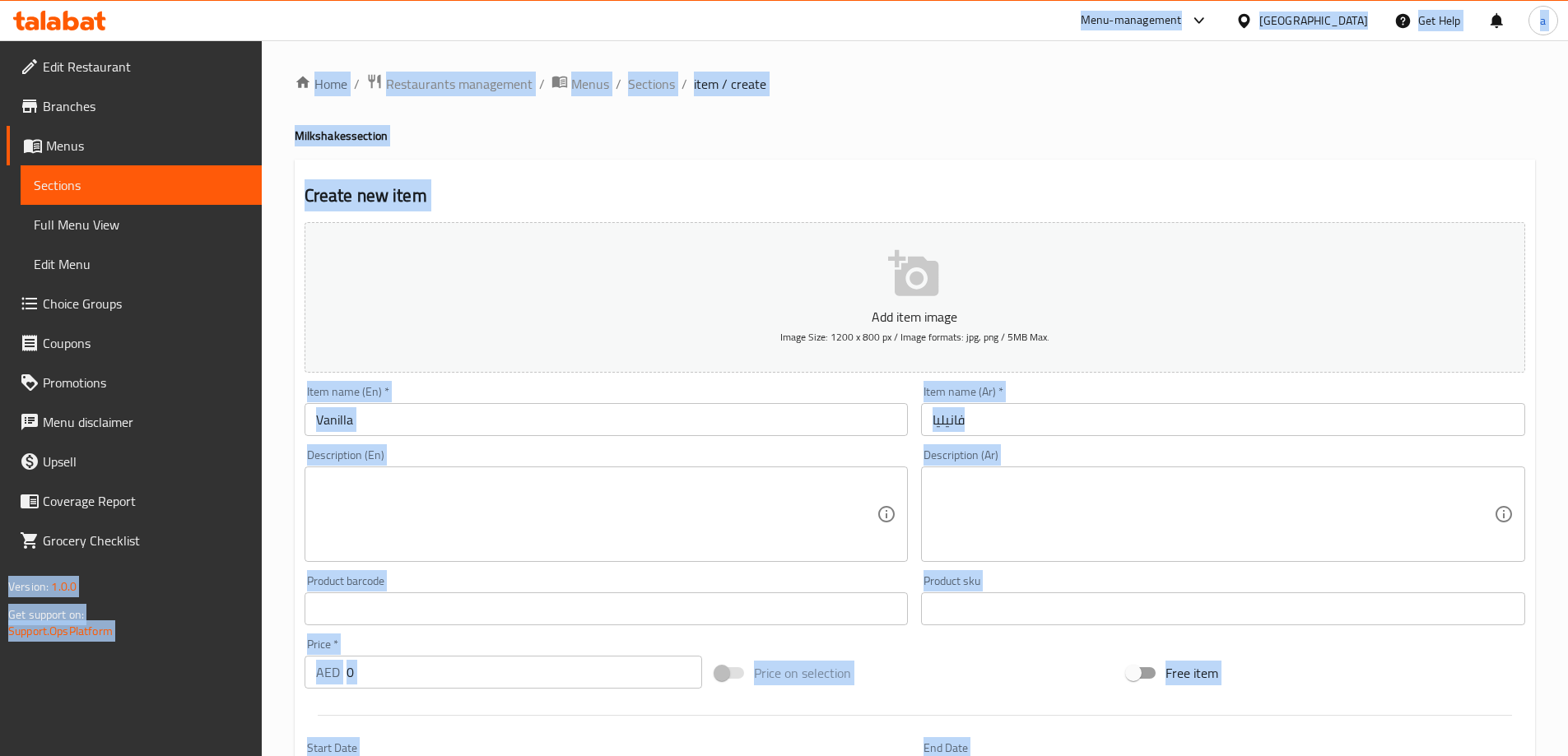
click at [996, 423] on input "فانيليا" at bounding box center [1223, 419] width 604 height 33
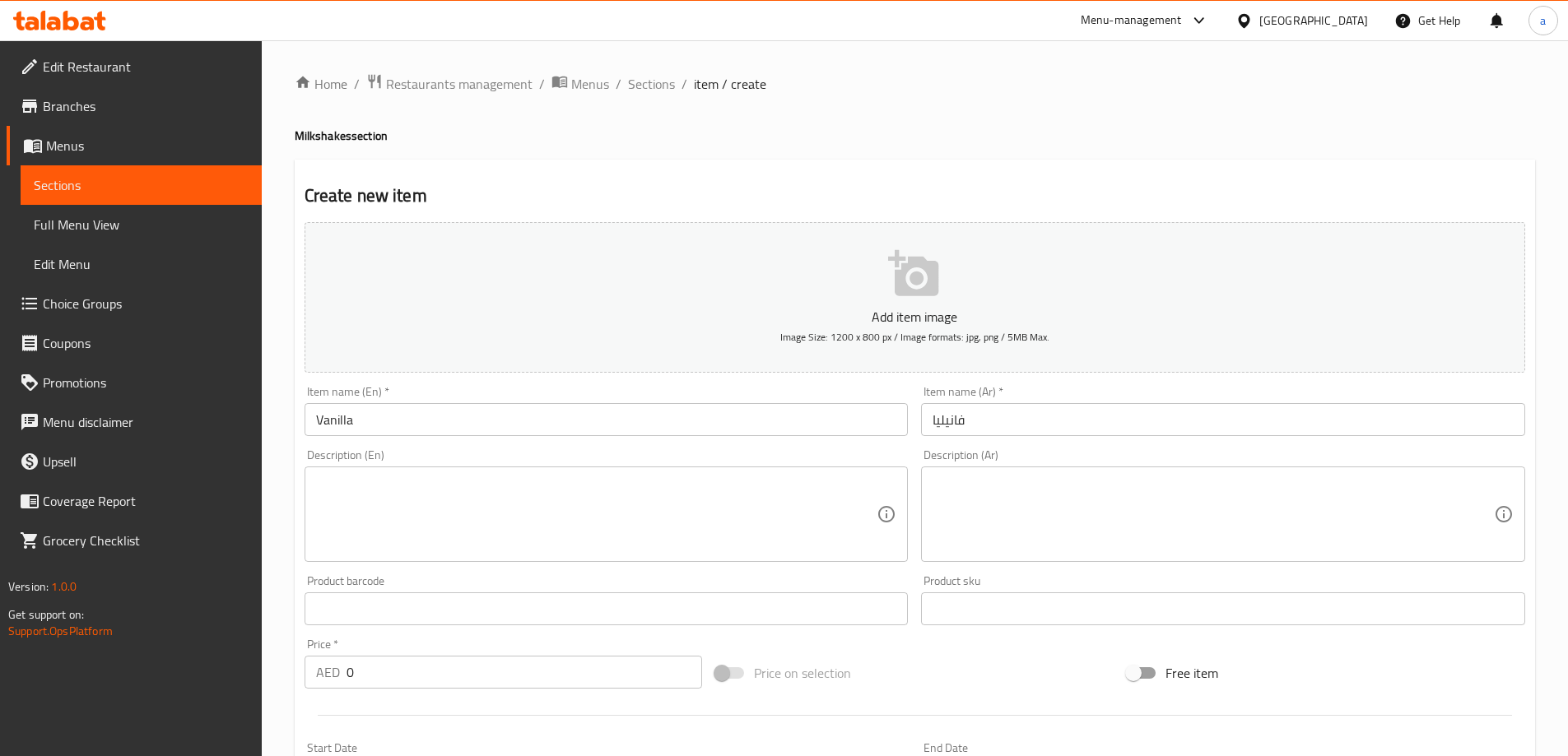
click at [685, 475] on textarea at bounding box center [597, 514] width 561 height 78
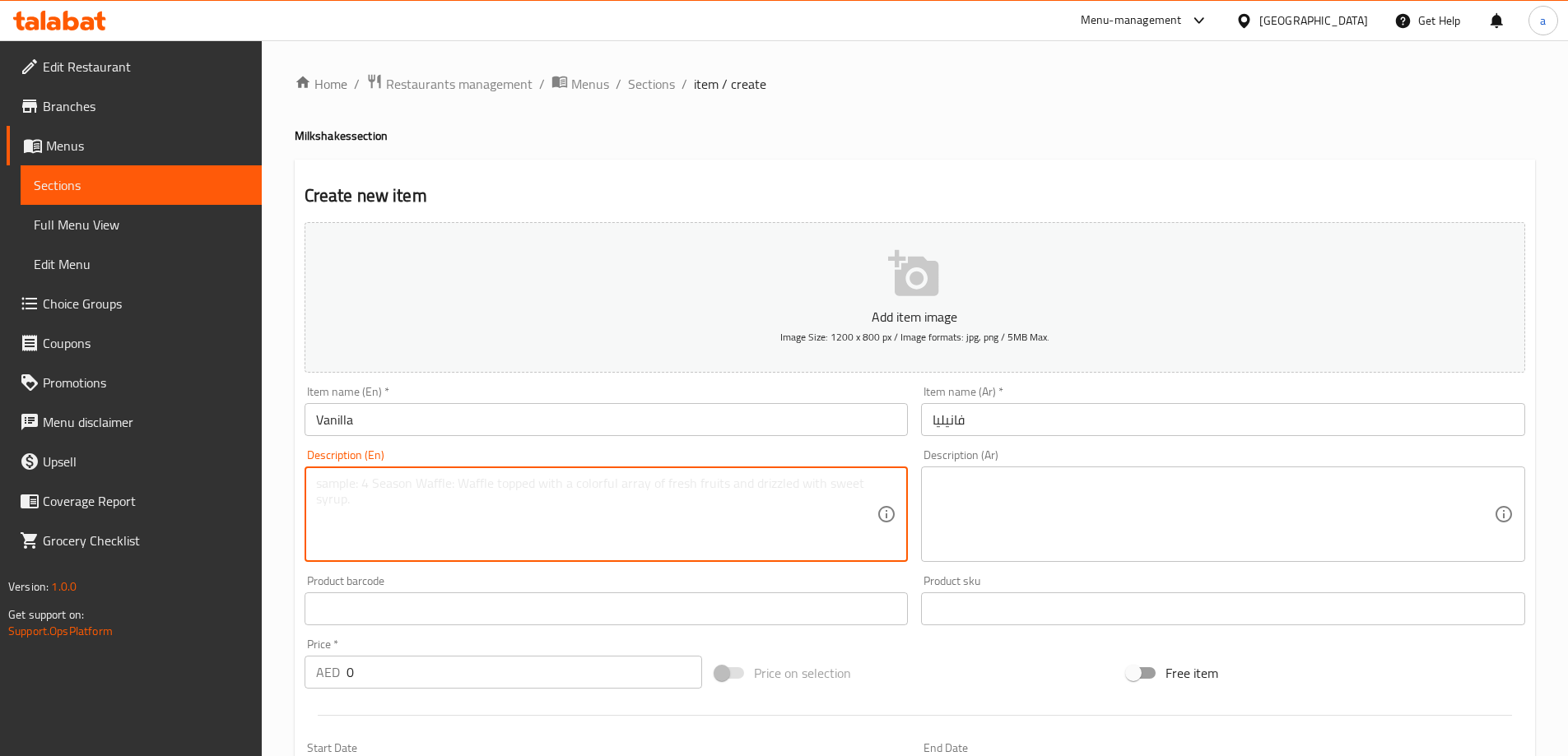
paste textarea "Classic, creamy vanilla blended with chilled milk for a smooth treat.""
type textarea "Classic, creamy vanilla blended with chilled milk for a smooth treat.""
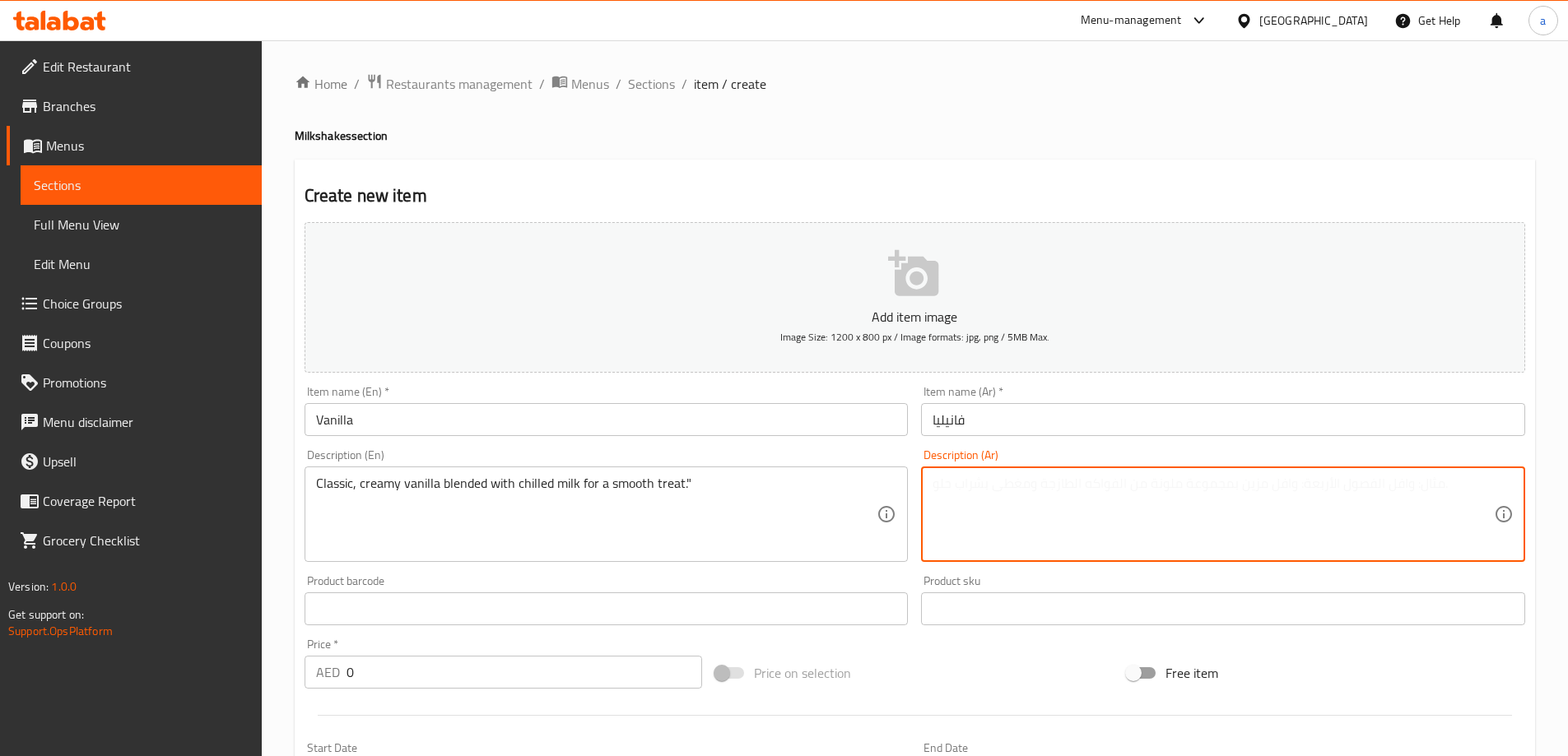
click at [1012, 502] on textarea at bounding box center [1213, 514] width 561 height 78
paste textarea "فانيليا كلاسيكية كريمية ممزوجة بالحليب المبرد للحصول على نكهة ناعمة."
click at [1160, 492] on textarea "فانيليا كلاسيكية كريمية ممزوجة بالحليب المبرد للحصول على نكهة ناعمة." at bounding box center [1213, 514] width 561 height 78
click at [1123, 483] on textarea "فانيليا كلاسيكية كريمية مخلوطة بالحليب المبرد للحصول على نكهة ناعمة." at bounding box center [1213, 514] width 561 height 78
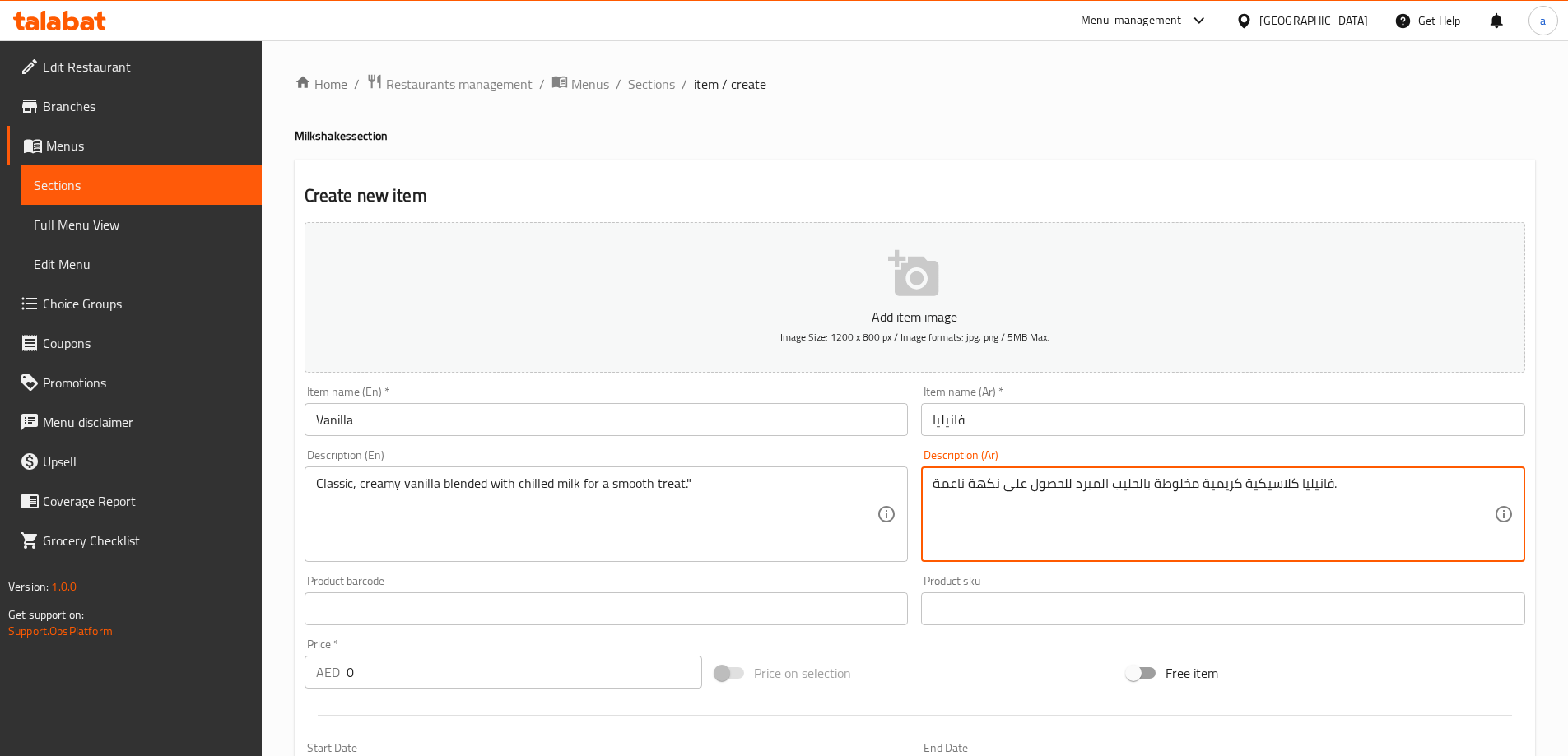
click at [1123, 483] on textarea "فانيليا كلاسيكية كريمية مخلوطة بالحليب المبرد للحصول على نكهة ناعمة." at bounding box center [1213, 514] width 561 height 78
type textarea "فانيليا كلاسيكية كريمية مخلوطة مع الحليب المبرد للحصول على نكهة ناعمة."
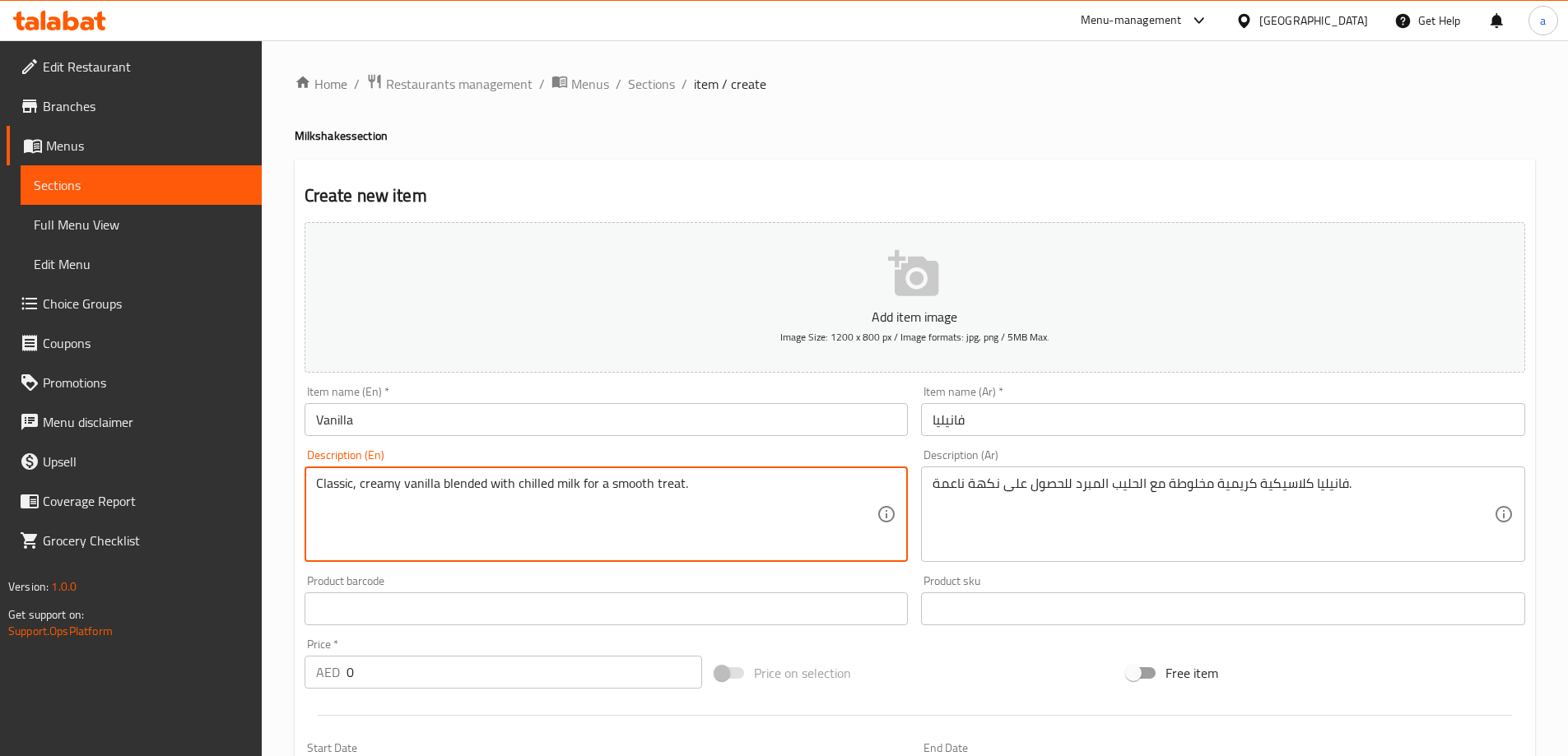
type textarea "Classic, creamy vanilla blended with chilled milk for a smooth treat."
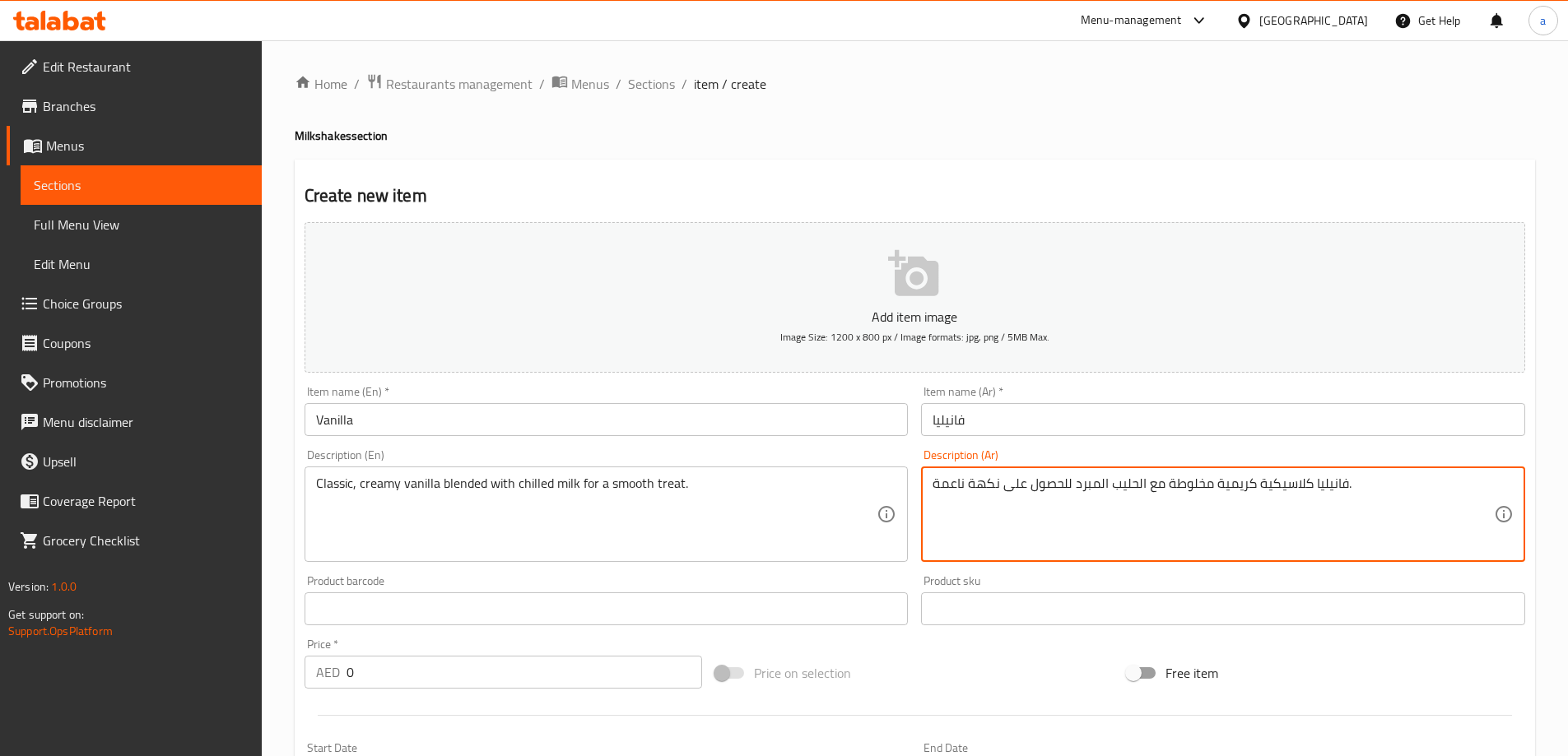
drag, startPoint x: 998, startPoint y: 486, endPoint x: 1069, endPoint y: 500, distance: 72.4
click at [856, 449] on div "Description (En) Classic, creamy vanilla blended with chilled milk for a smooth…" at bounding box center [607, 506] width 604 height 113
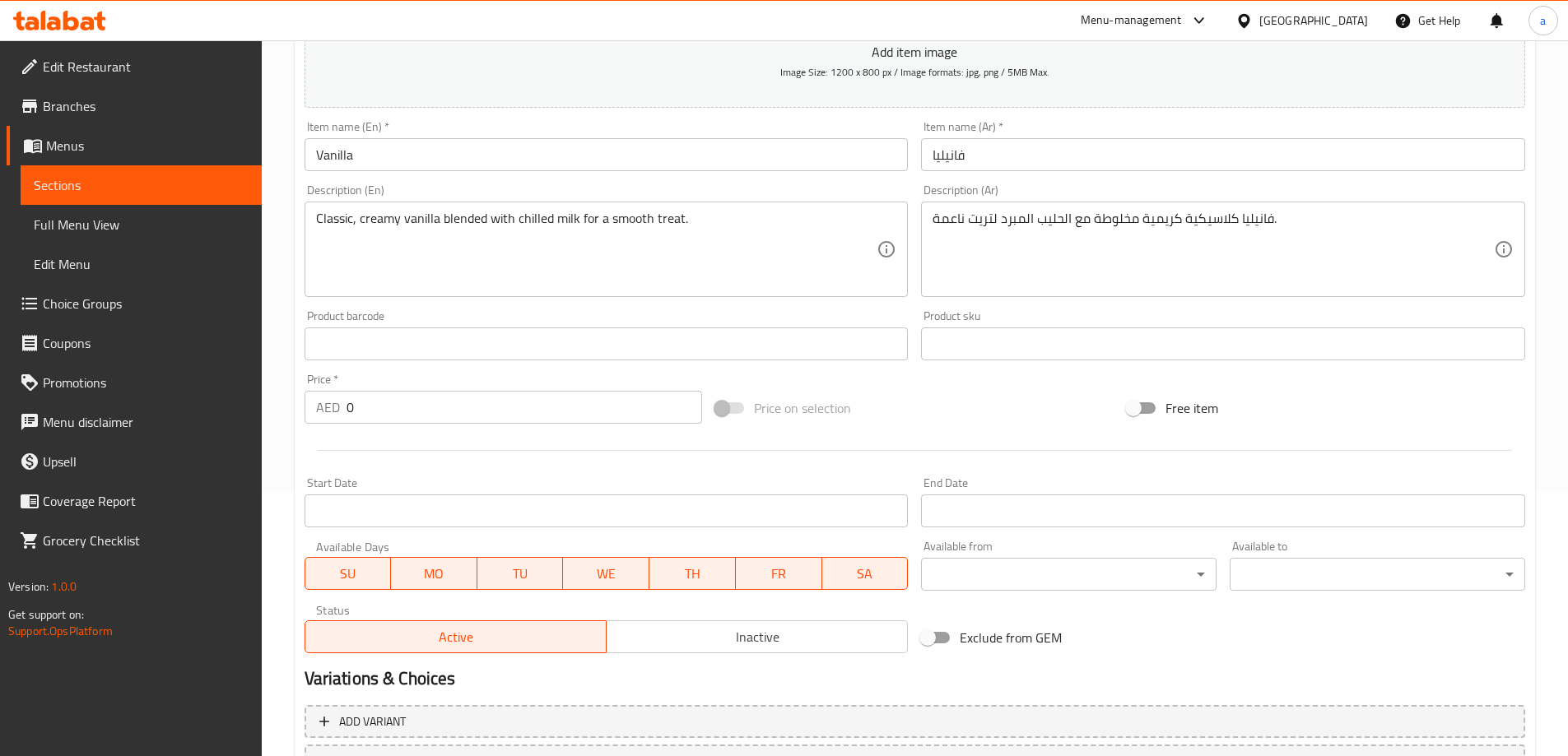
scroll to position [407, 0]
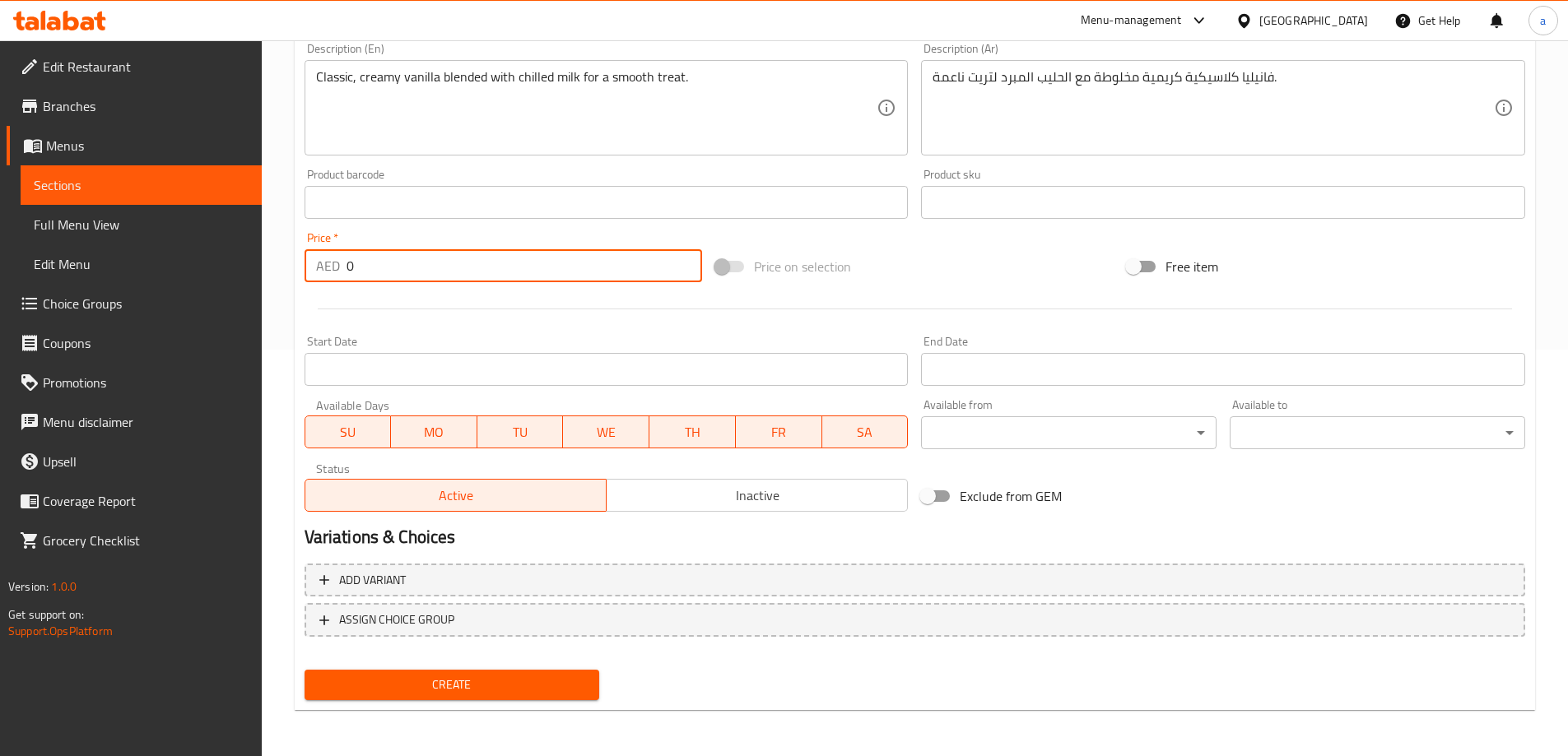
drag, startPoint x: 448, startPoint y: 273, endPoint x: 287, endPoint y: 280, distance: 161.2
click at [287, 280] on div "Home / Restaurants management / Menus / Sections / item / create Milkshakes sec…" at bounding box center [915, 195] width 1306 height 1122
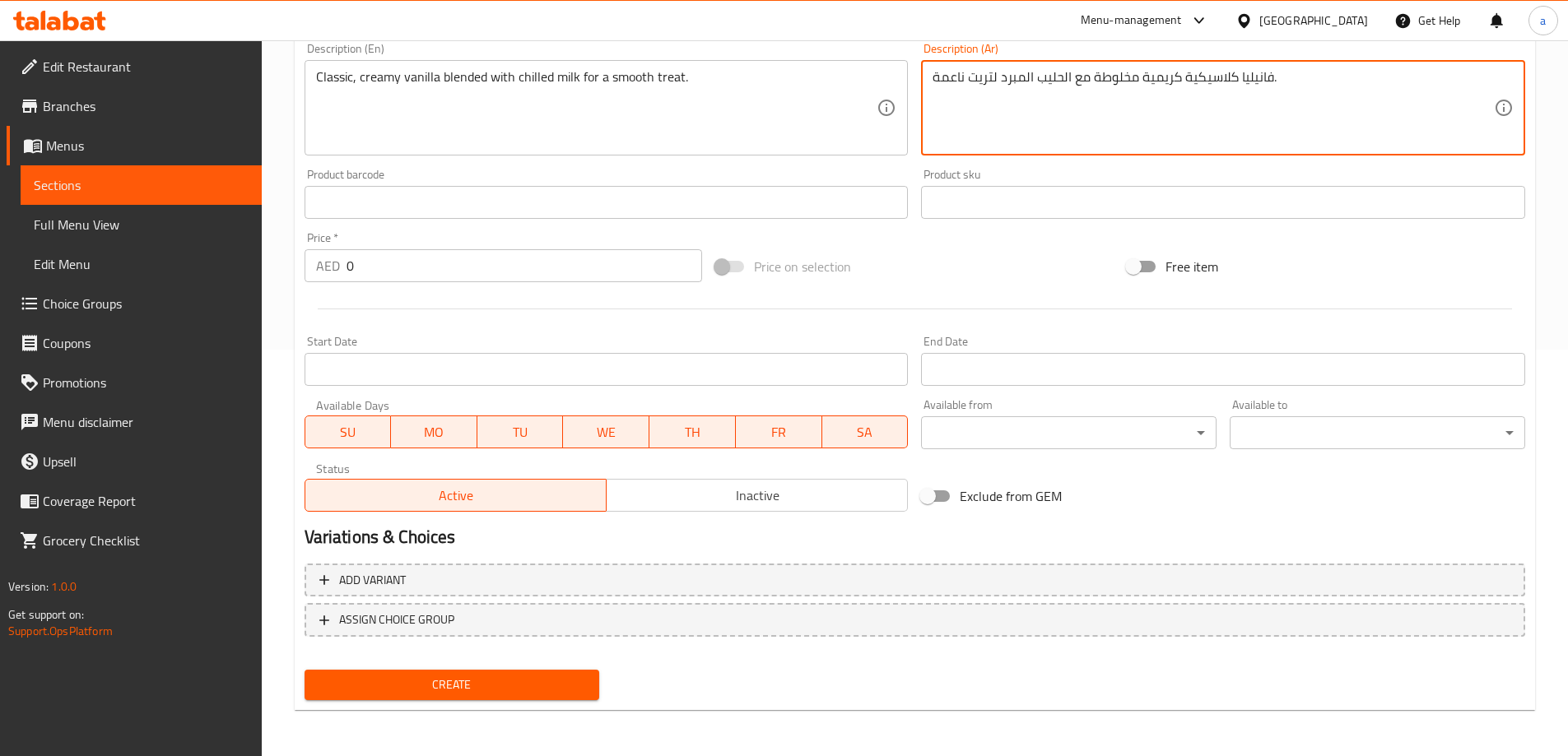
click at [957, 83] on textarea "فانيليا كلاسيكية كريمية مخلوطة مع الحليب المبرد لتريت ناعمة." at bounding box center [1213, 107] width 561 height 78
type textarea "فانيليا كلاسيكية كريمية مخلوطة مع الحليب المبرد لتريت ناعم."
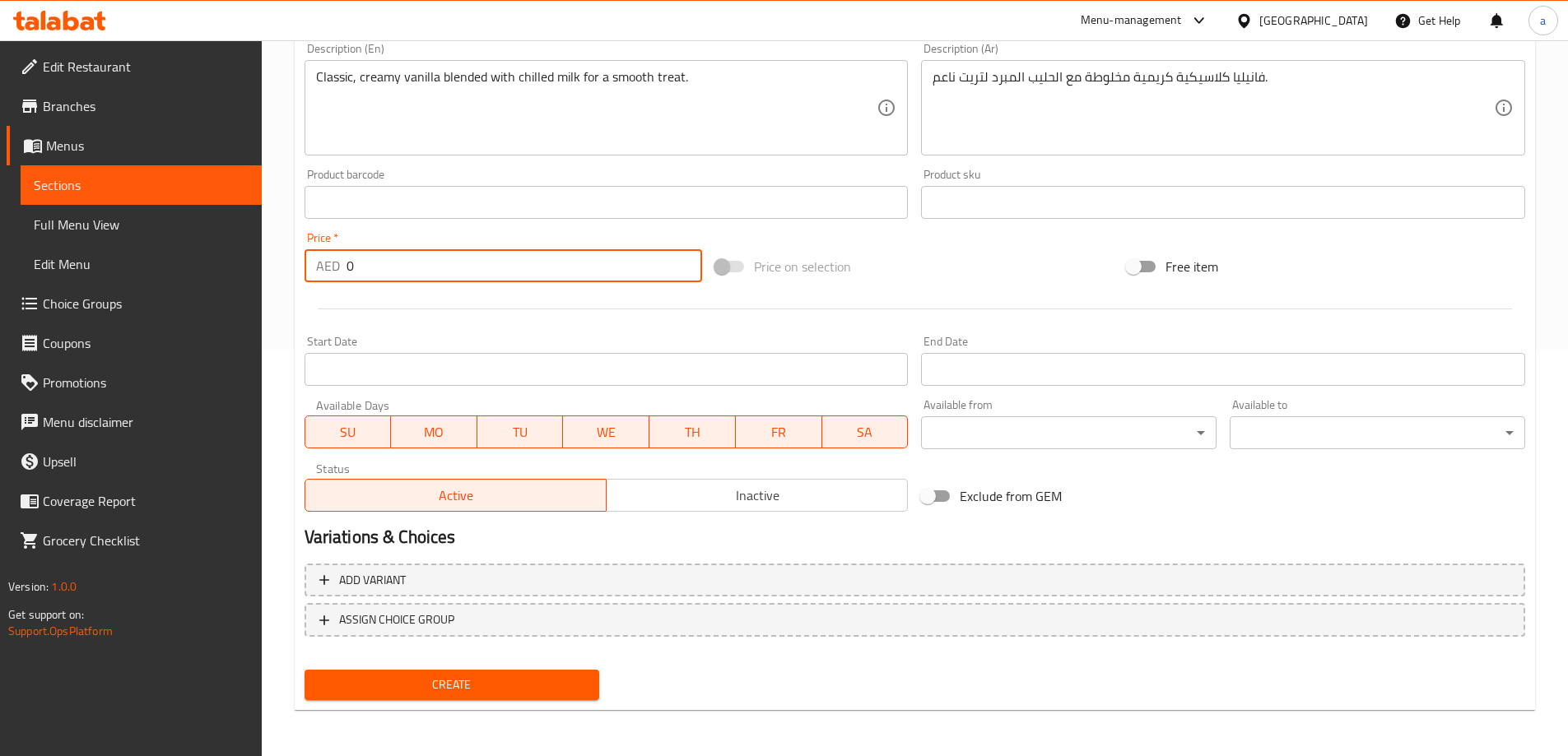
drag, startPoint x: 466, startPoint y: 265, endPoint x: 292, endPoint y: 271, distance: 174.1
click at [292, 271] on div "Home / Restaurants management / Menus / Sections / item / create Milkshakes sec…" at bounding box center [915, 195] width 1306 height 1122
type input "25"
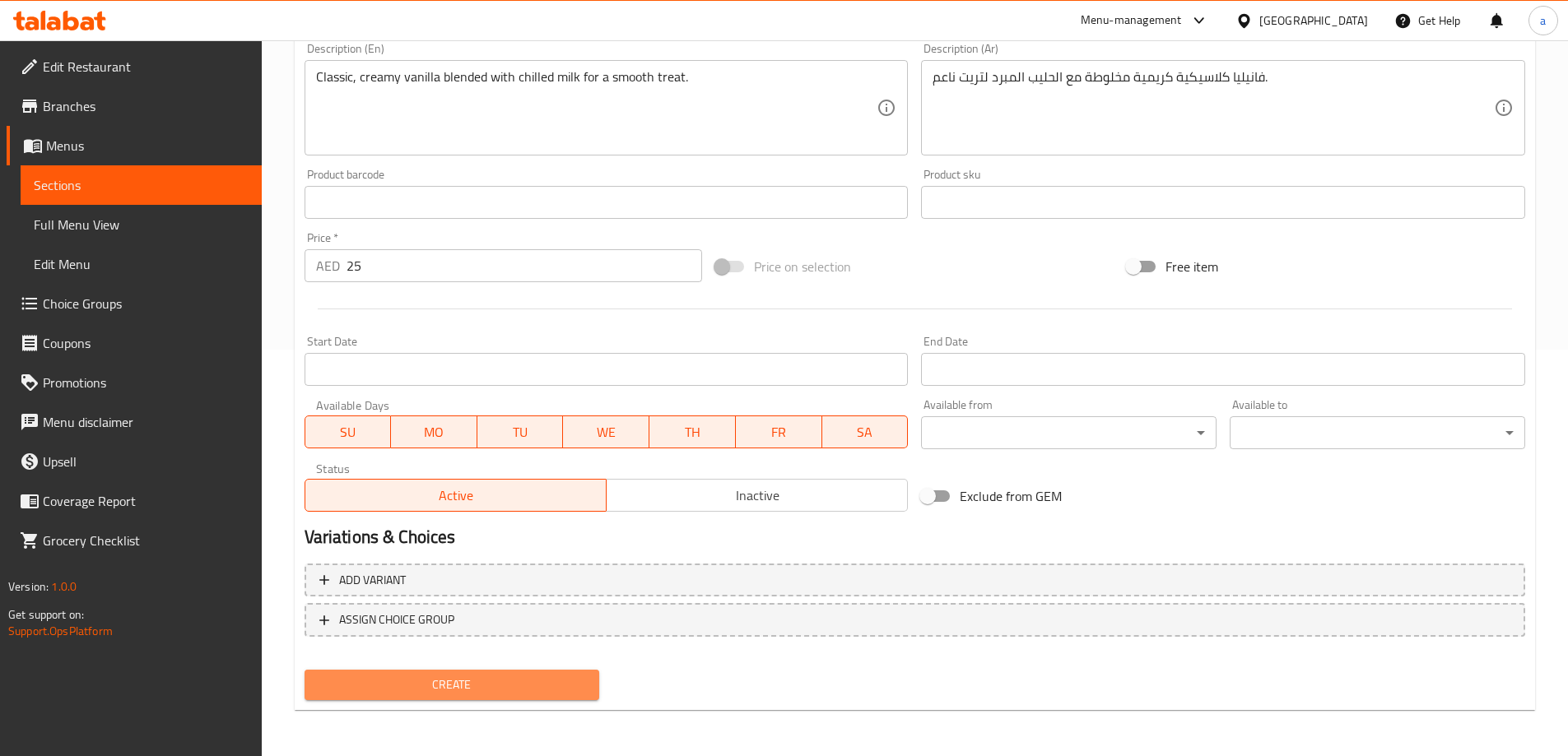
click at [464, 678] on span "Create" at bounding box center [451, 685] width 269 height 21
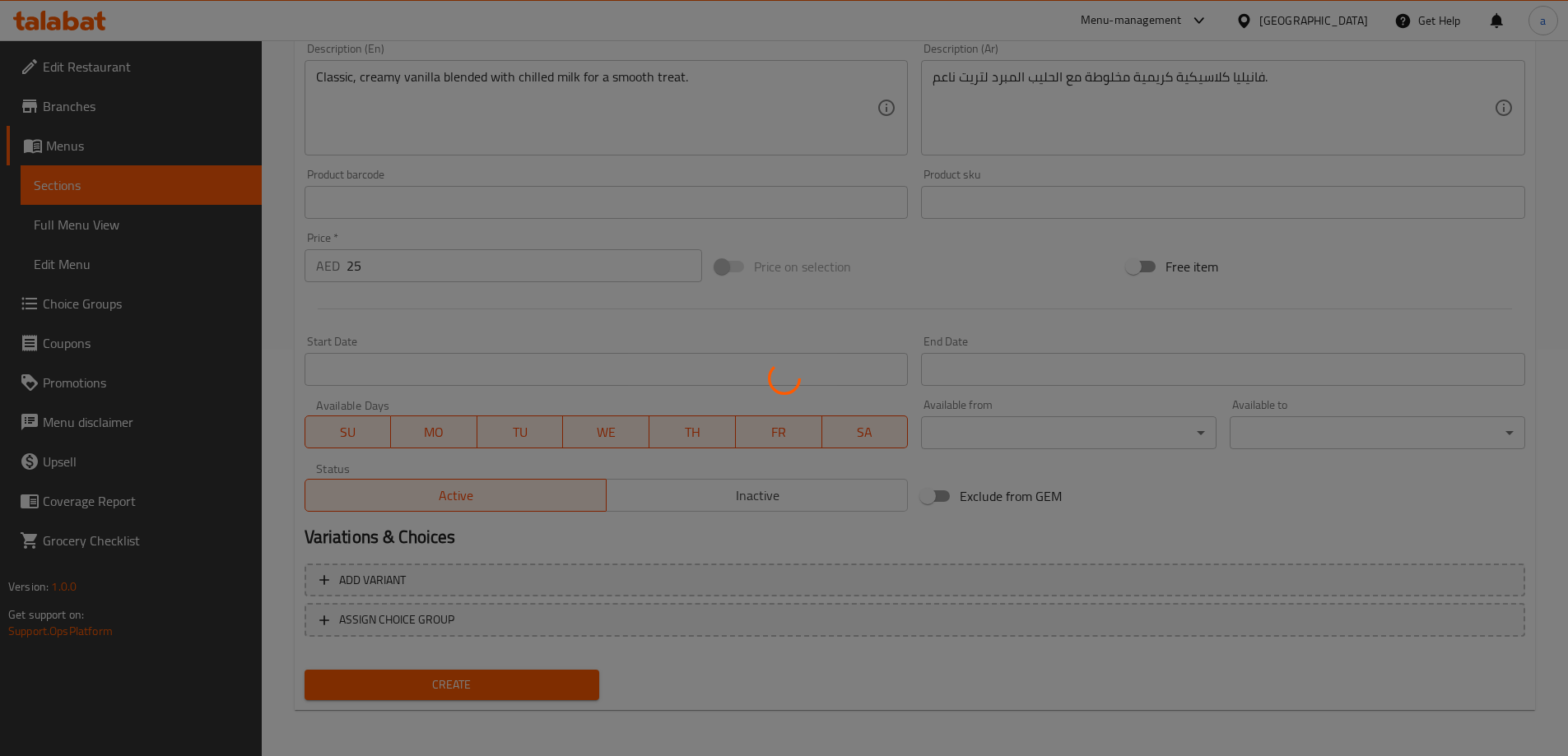
type input "0"
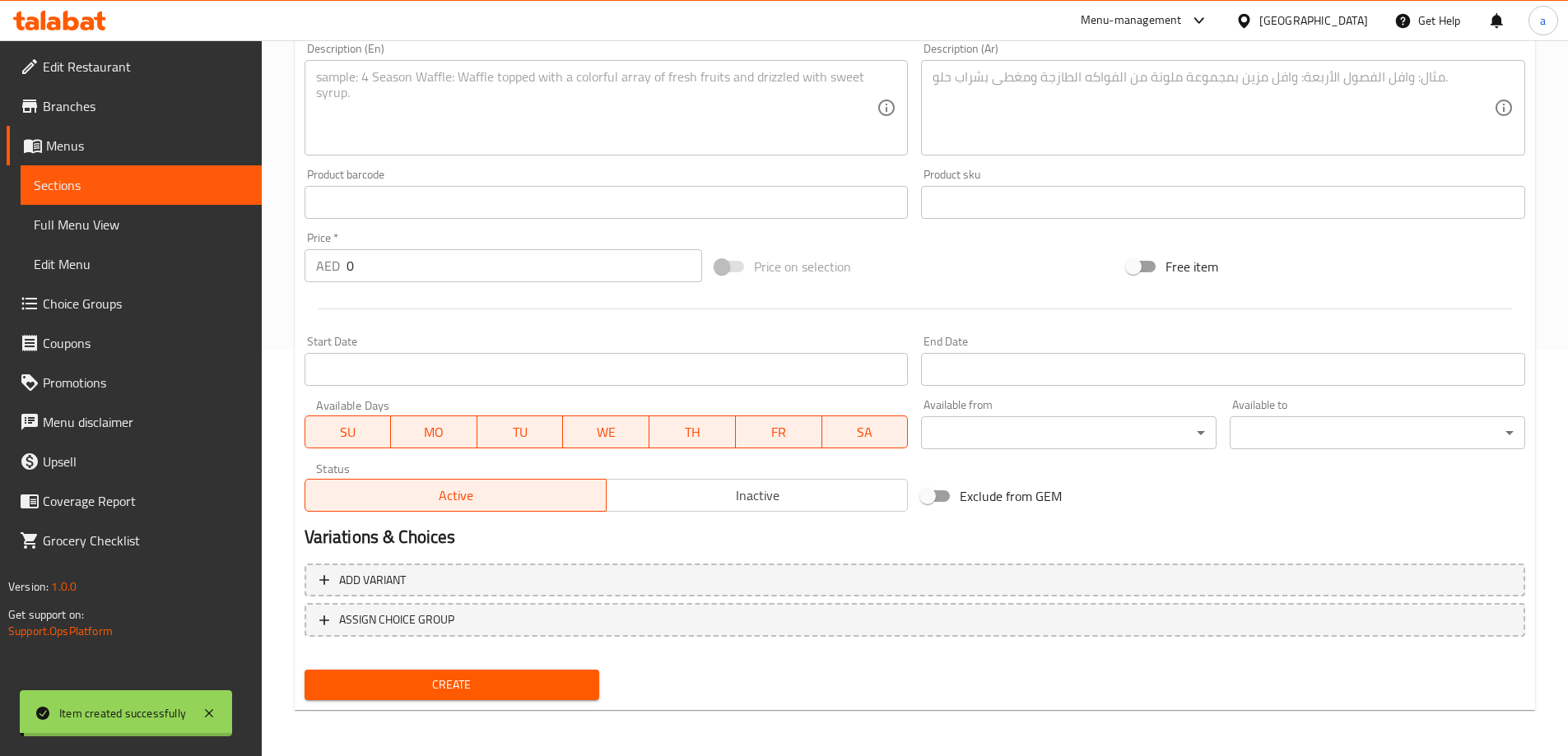
click at [171, 181] on span "Sections" at bounding box center [141, 185] width 215 height 20
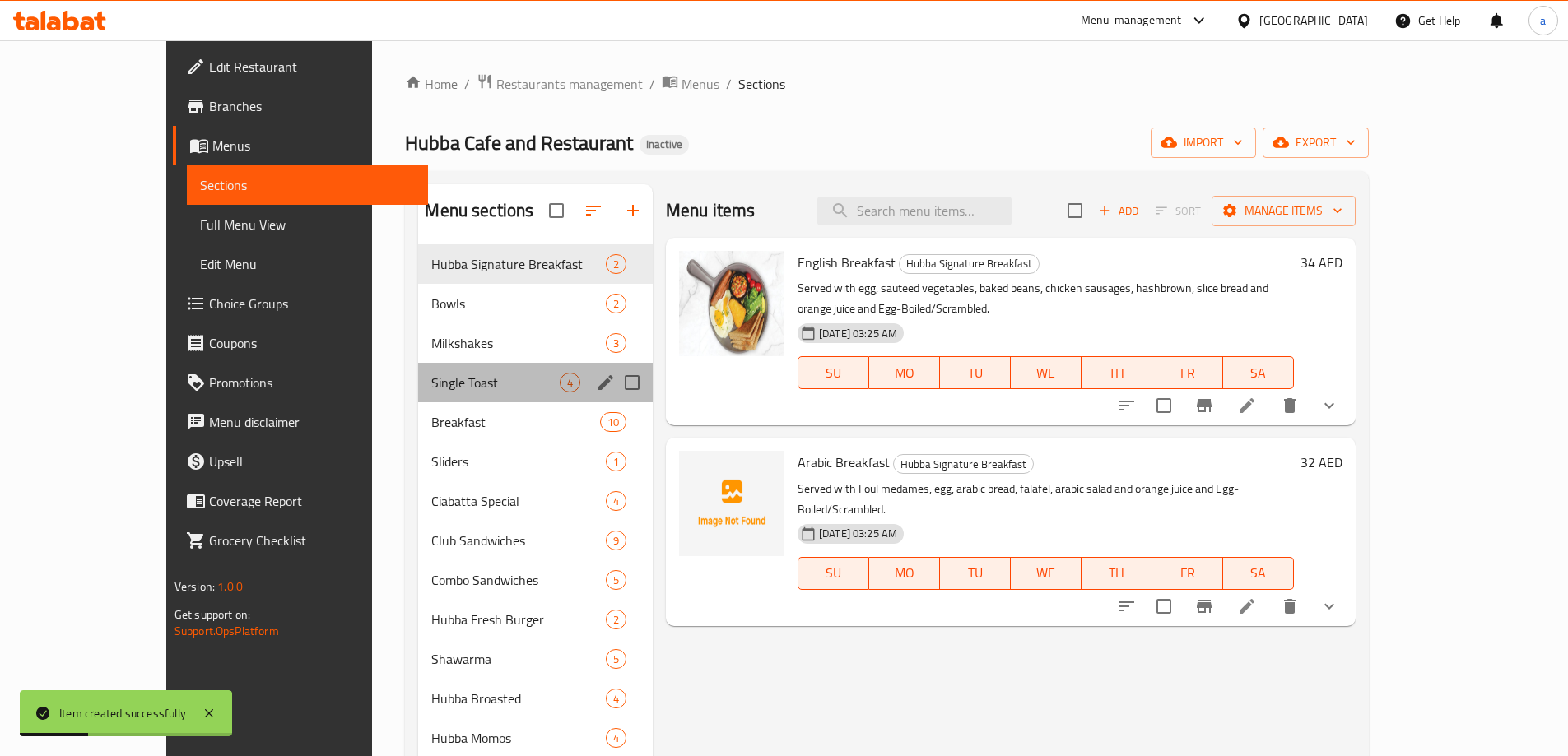
click at [418, 363] on div "Single Toast 4" at bounding box center [535, 382] width 234 height 39
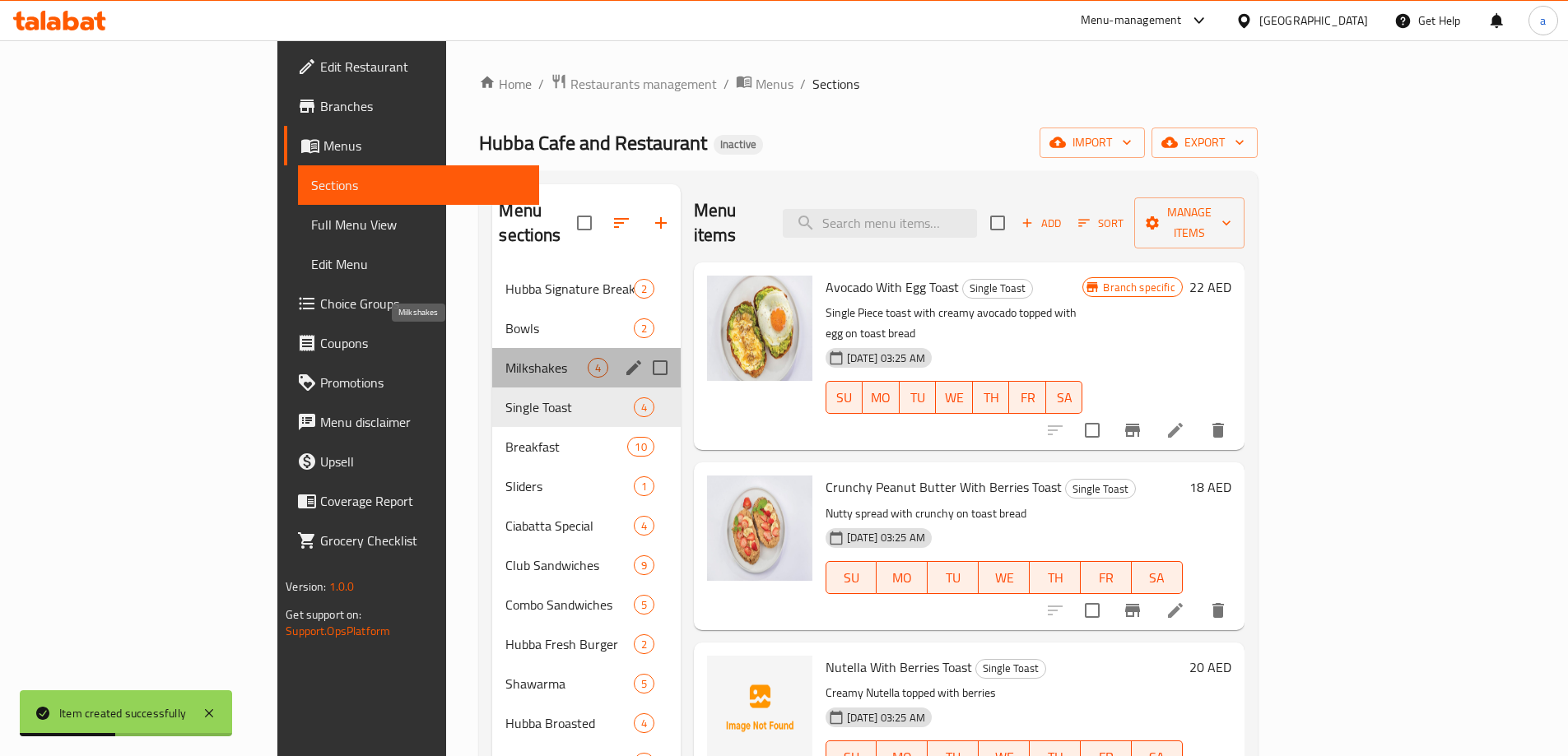
click at [505, 357] on span "Milkshakes" at bounding box center [545, 367] width 81 height 20
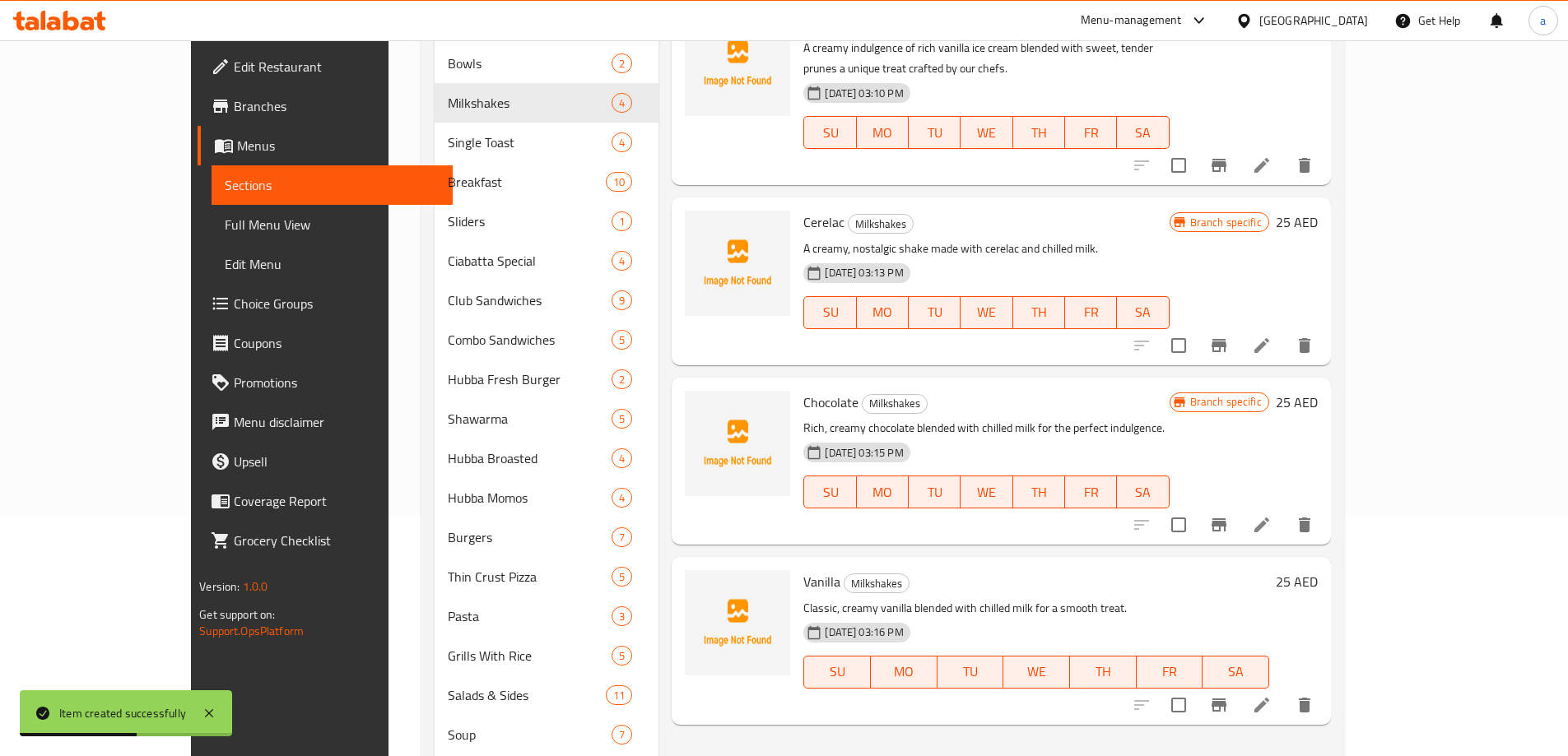
scroll to position [247, 0]
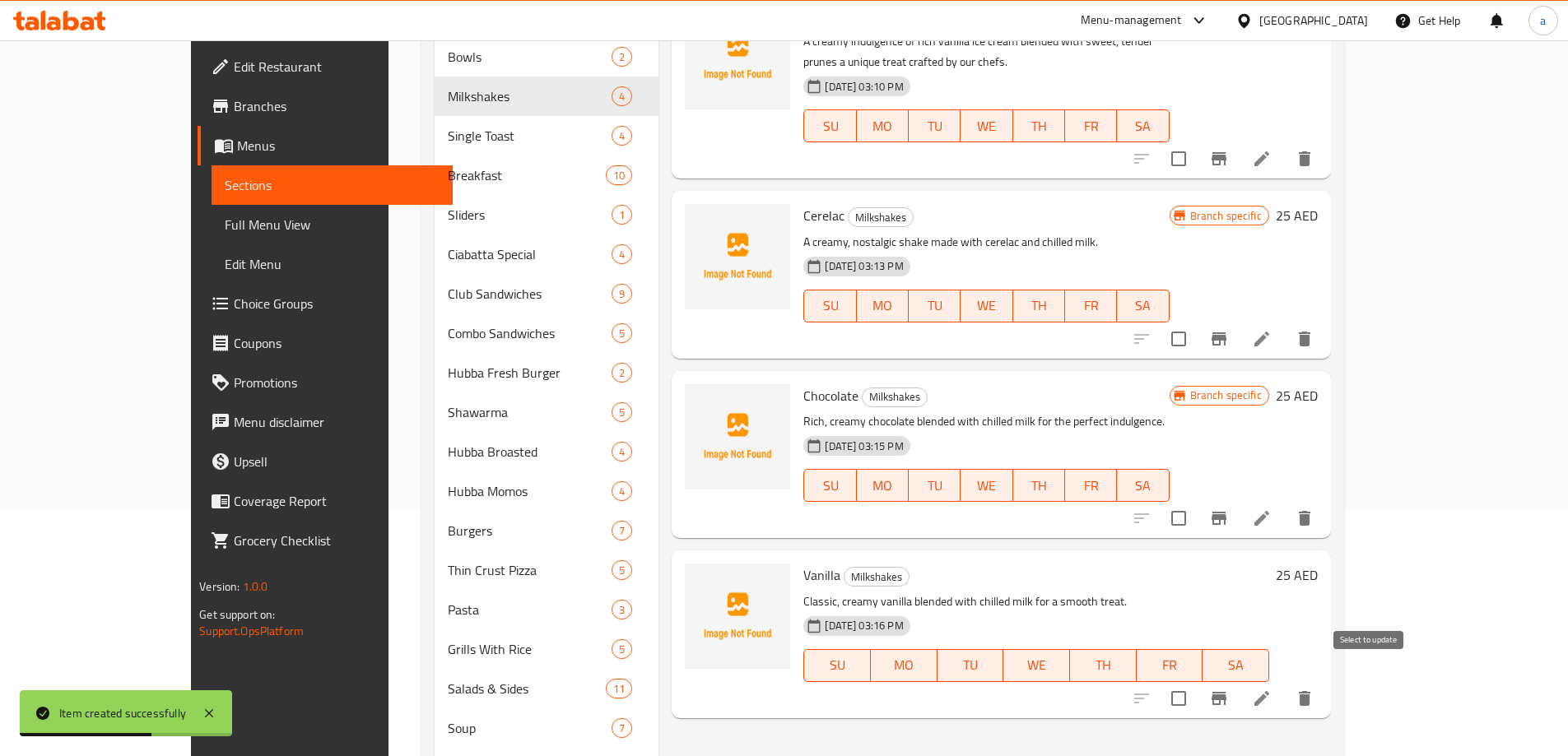
click at [1227, 692] on icon "Branch-specific-item" at bounding box center [1218, 698] width 15 height 13
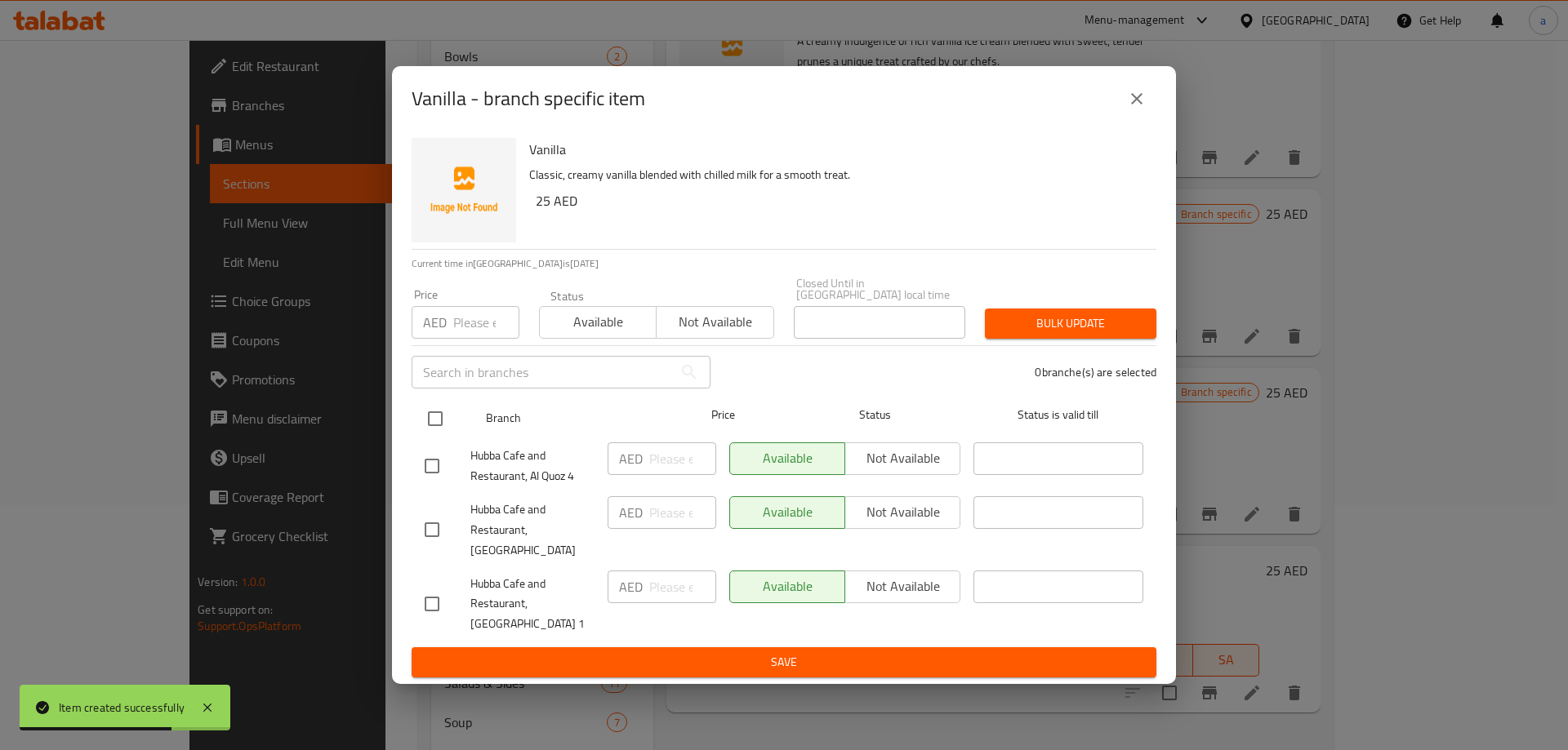
click at [433, 435] on input "checkbox" at bounding box center [435, 418] width 35 height 35
checkbox input "true"
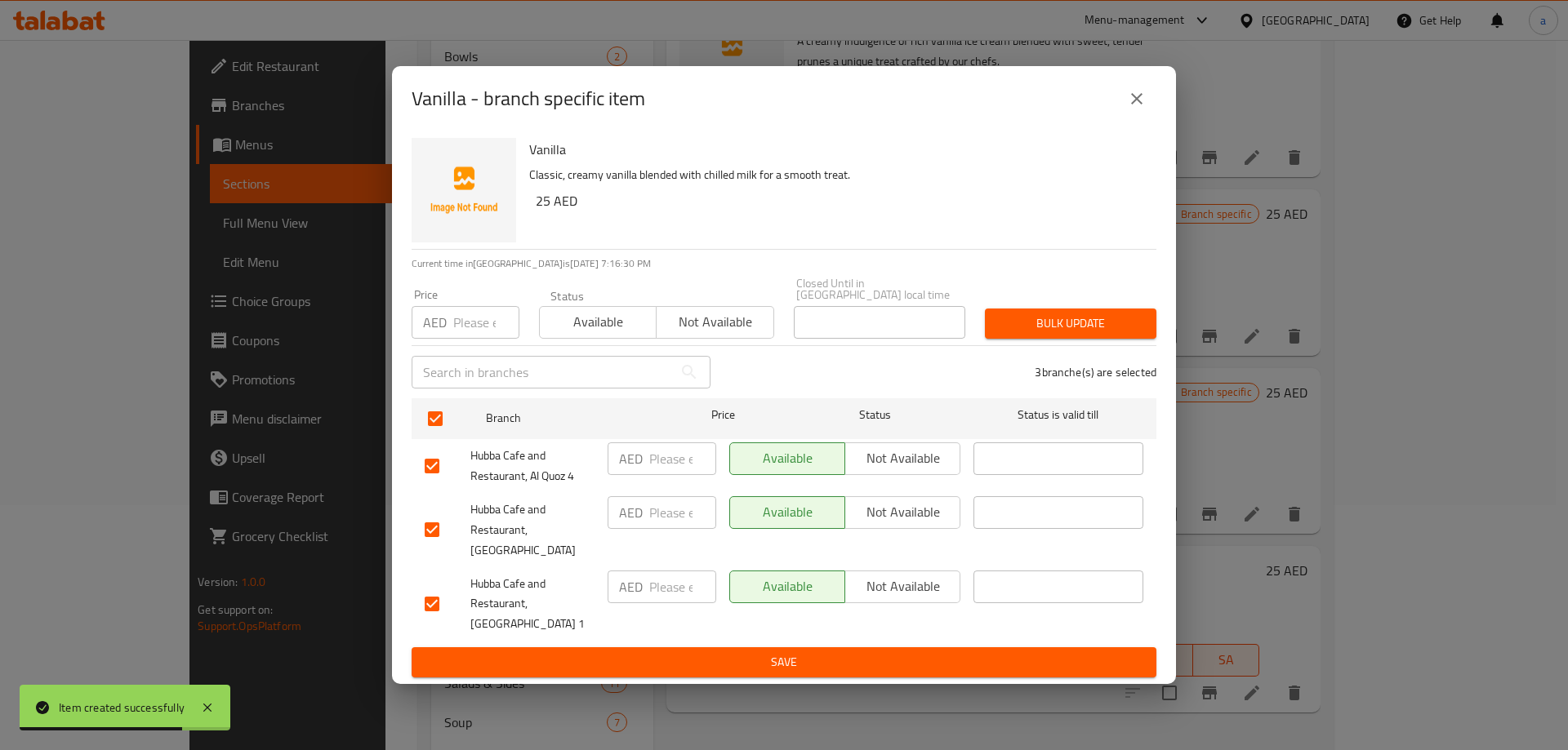
click at [916, 470] on span "Not available" at bounding box center [902, 458] width 102 height 24
click at [895, 584] on span "Not available" at bounding box center [902, 586] width 102 height 24
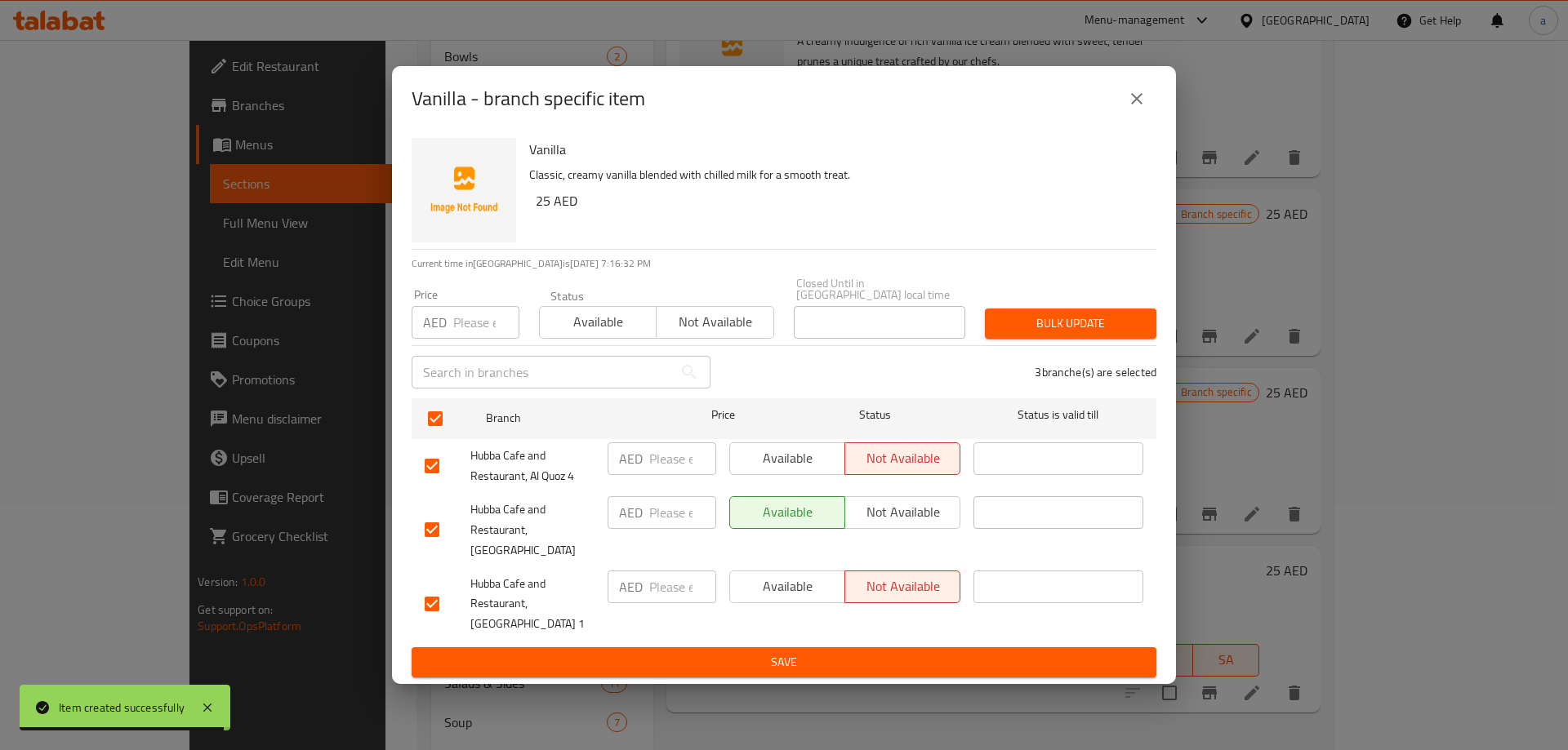
click at [881, 654] on span "Save" at bounding box center [784, 662] width 718 height 20
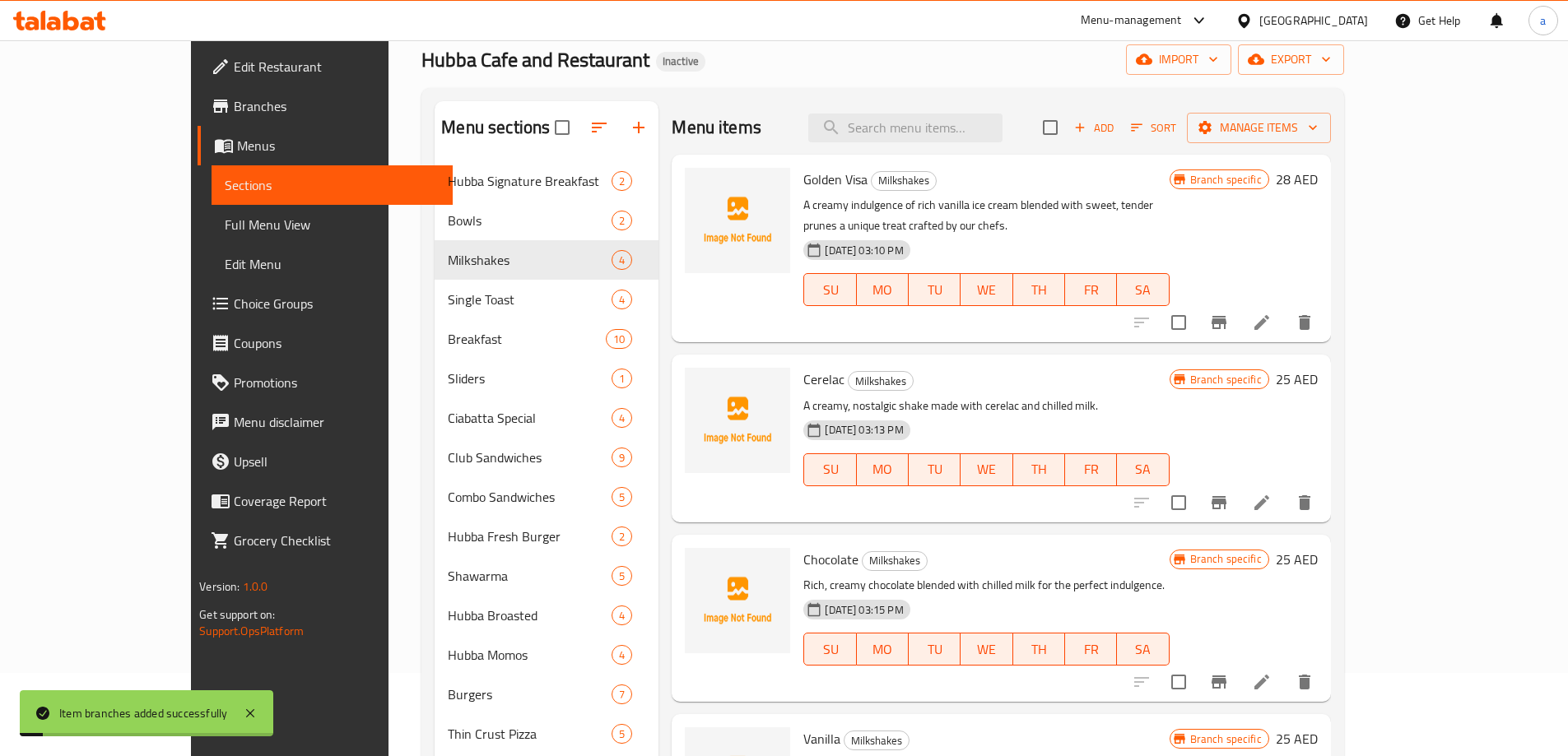
scroll to position [0, 0]
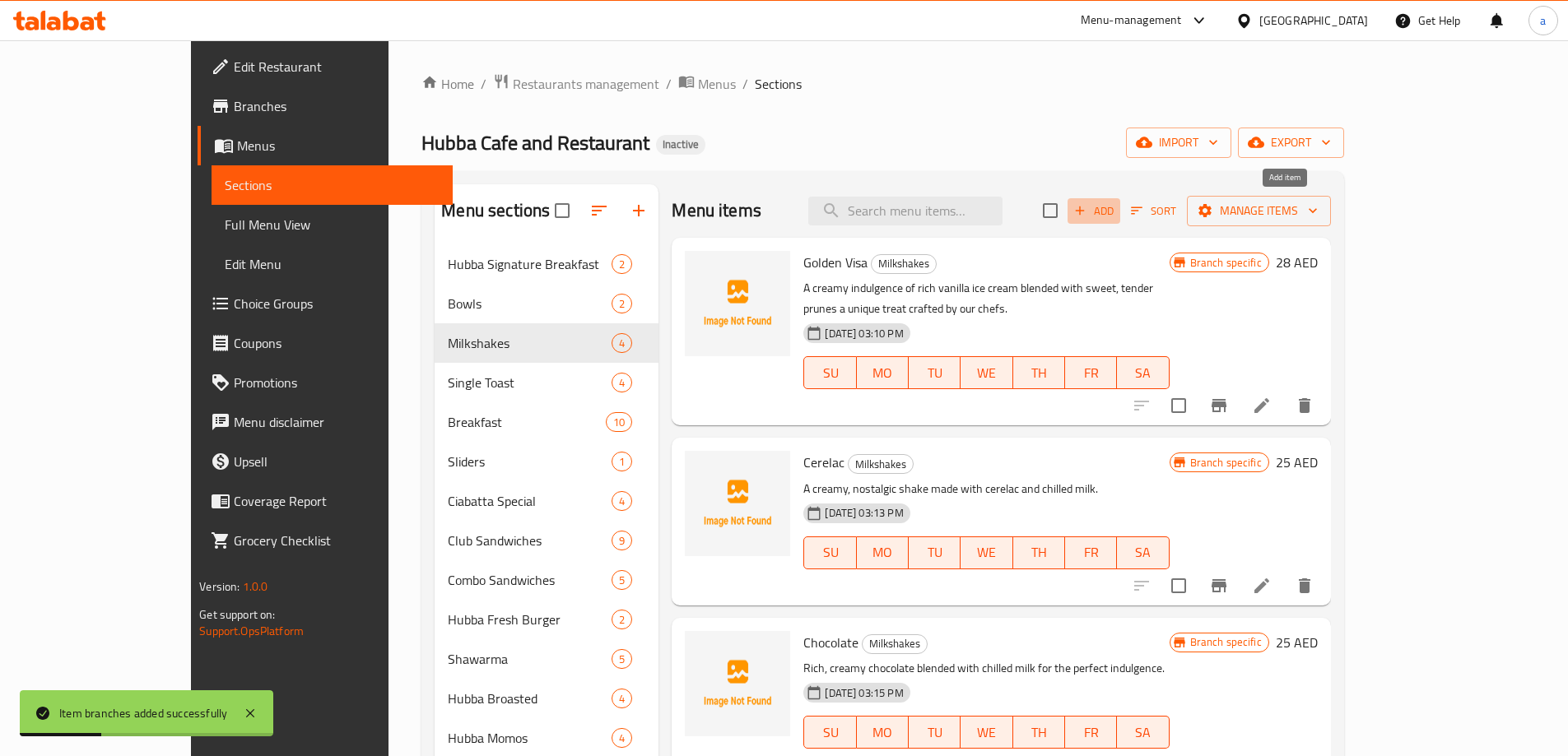
click at [1116, 214] on span "Add" at bounding box center [1094, 211] width 45 height 19
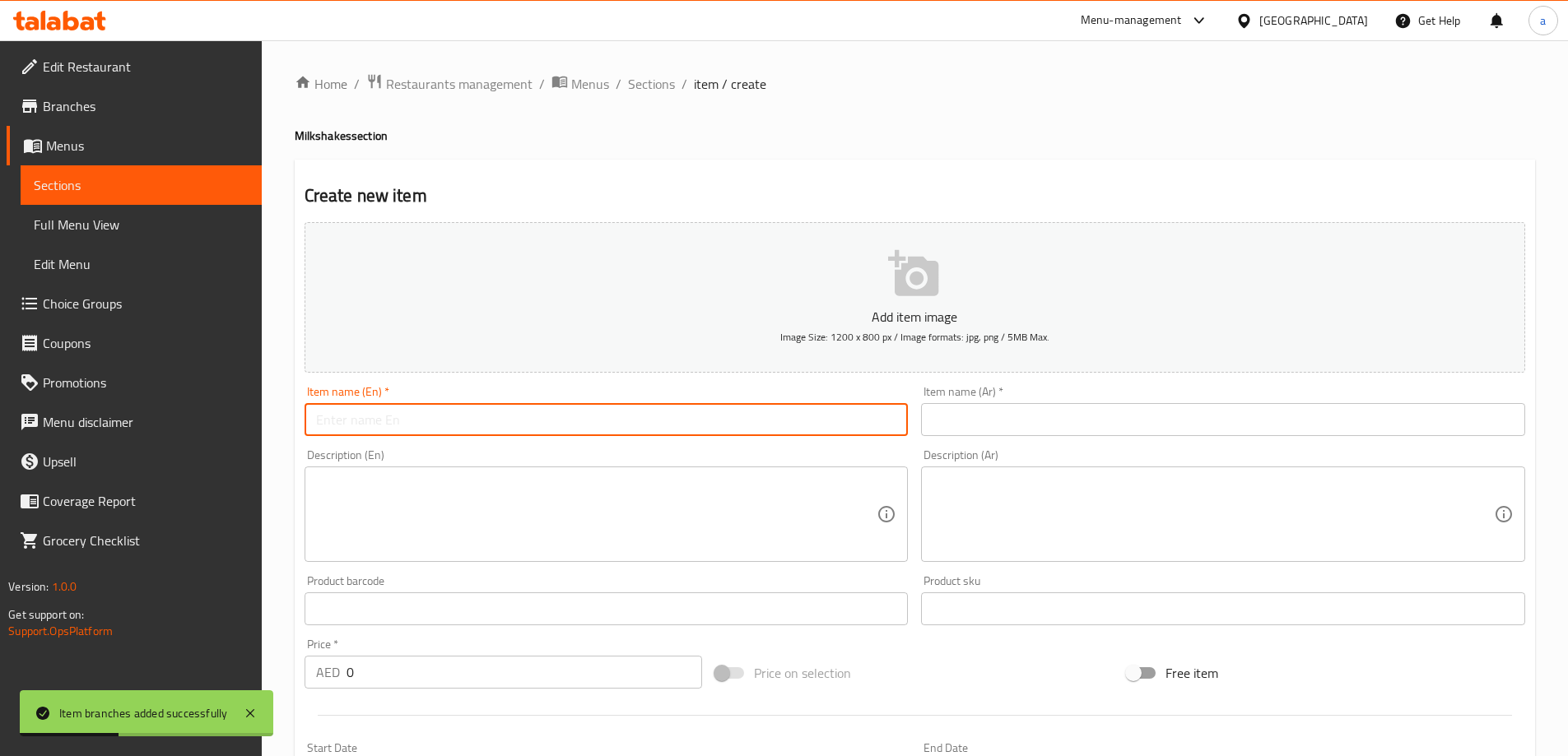
click at [679, 430] on input "text" at bounding box center [607, 419] width 604 height 33
paste input "STRAWBERRY"
type input "Strawberry"
drag, startPoint x: 1080, startPoint y: 412, endPoint x: 1083, endPoint y: 389, distance: 23.2
click at [1081, 408] on input "text" at bounding box center [1223, 419] width 604 height 33
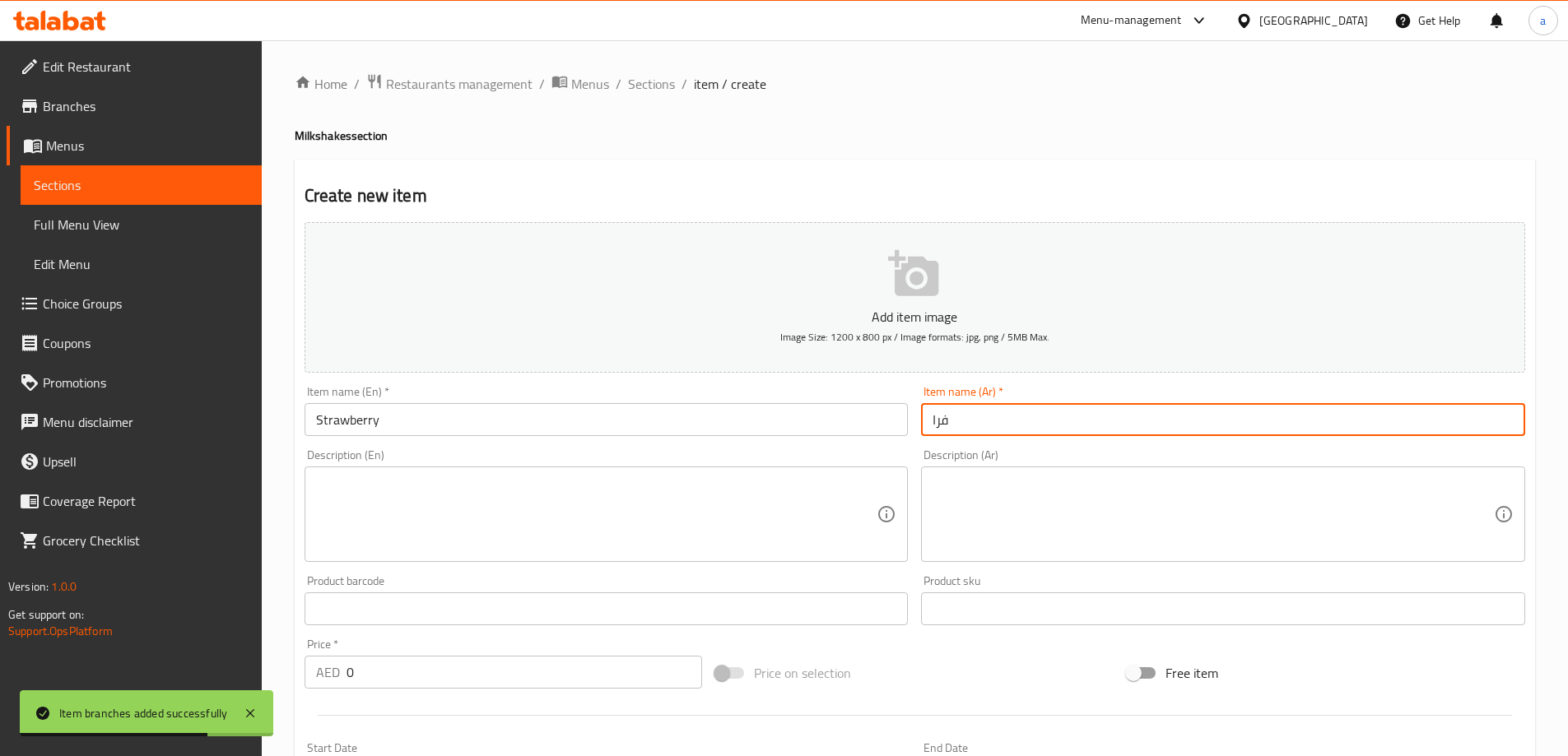
type input "فراولة"
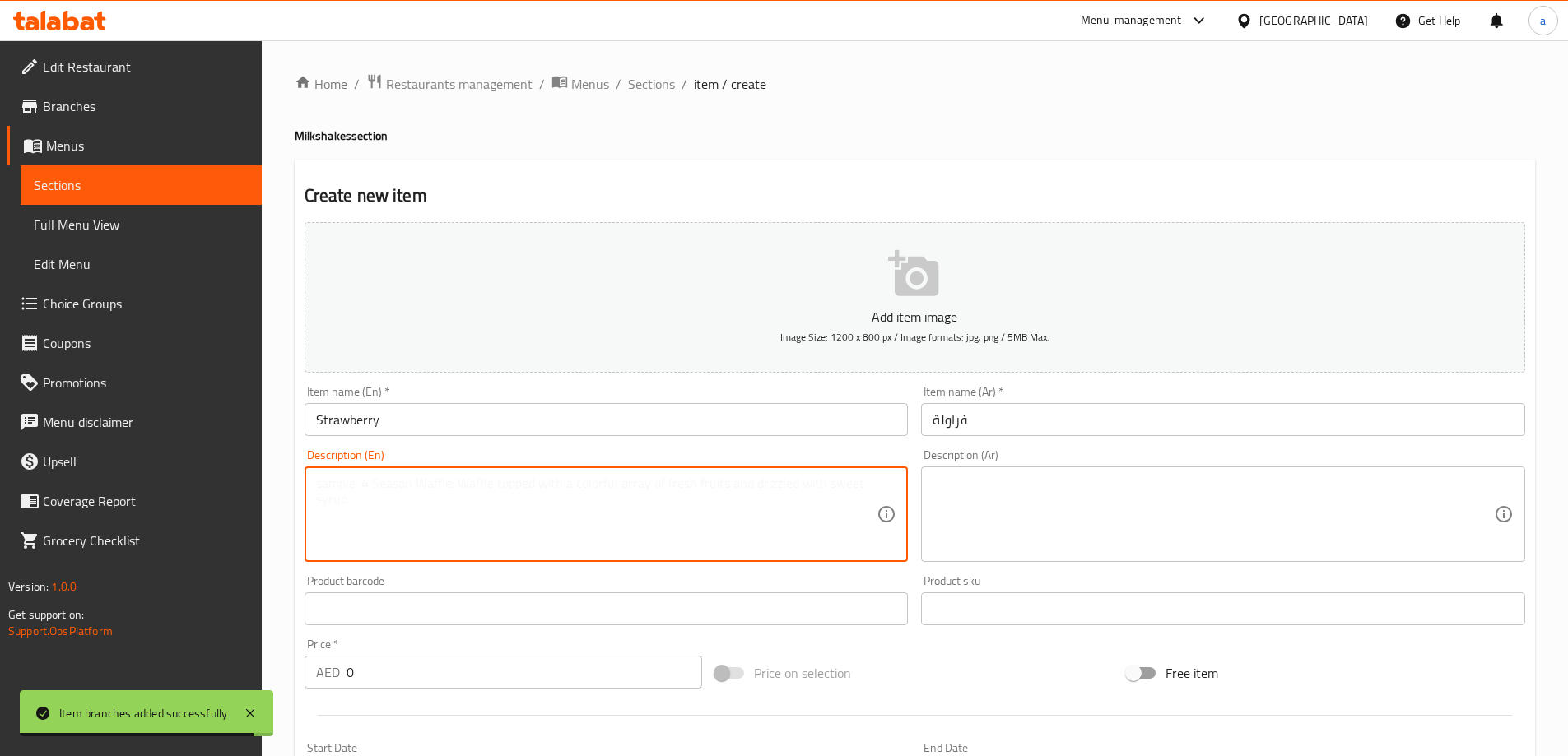
click at [644, 514] on textarea at bounding box center [597, 514] width 561 height 78
paste textarea "Sweet, fresh strawberries blended with creamy milk for a fruity delight."
type textarea "Sweet, fresh strawberries blended with creamy milk for a fruity delight."
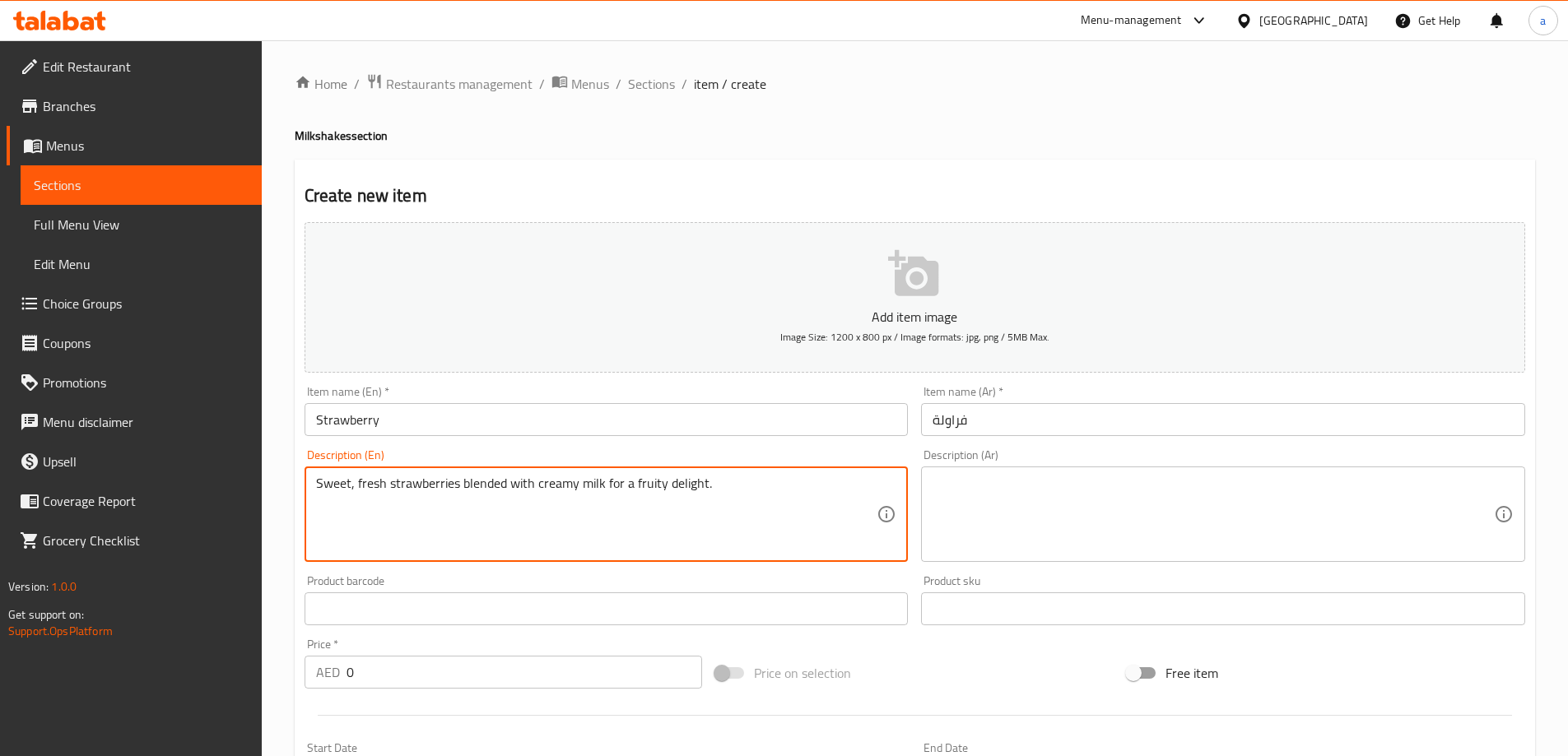
click at [948, 515] on textarea at bounding box center [1213, 514] width 561 height 78
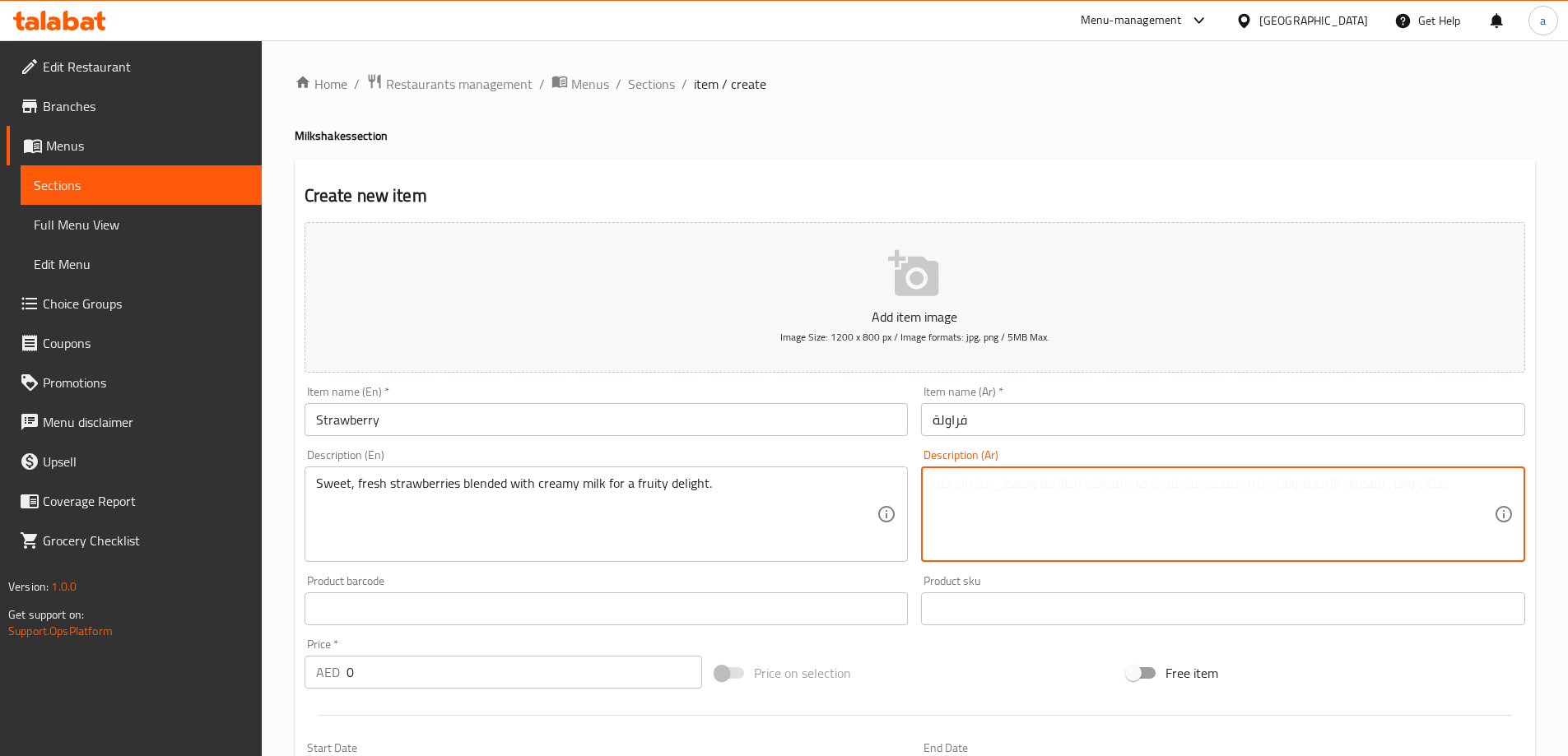
paste textarea "الفراولة الطازجة الحلوة المخلوطة مع الحليب الكريمي للحصول على متعة الفواكه."
click at [1229, 484] on textarea "الفراولة الطازجة الحلوة المخلوطة مع الحليب الكريمي للحصول على متعة الفواكه." at bounding box center [1213, 514] width 561 height 78
drag, startPoint x: 1006, startPoint y: 483, endPoint x: 1076, endPoint y: 496, distance: 71.2
click at [1076, 496] on textarea "الفراولة الطازجة الحلوة المخلوطة مع الحليب الكريمي للحصول على متعة الفواكه." at bounding box center [1213, 514] width 561 height 78
click at [938, 488] on textarea "الفراولة الطازجة الحلوة المخلوطة مع الحليب الكريمي للديلايت فروتي." at bounding box center [1213, 514] width 561 height 78
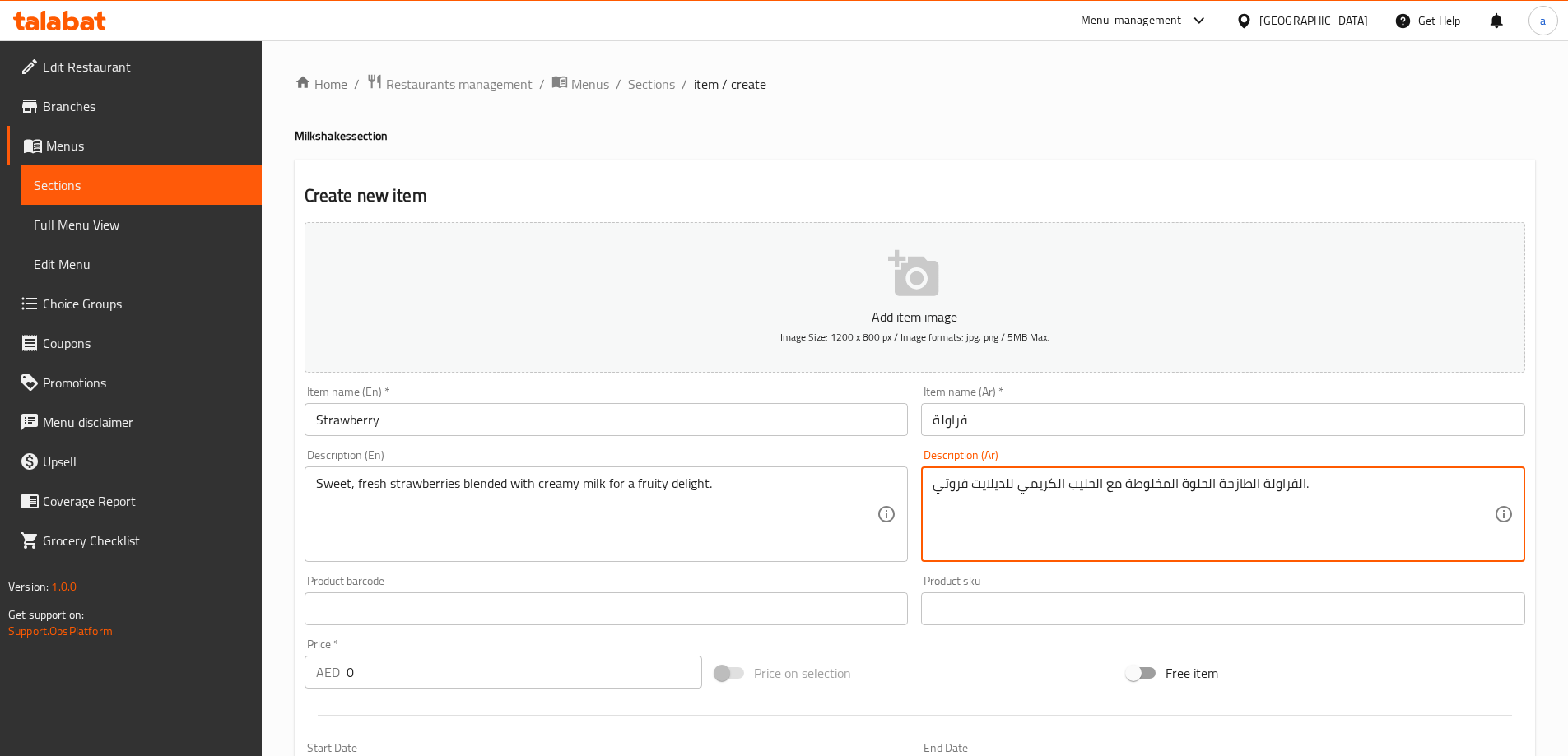
click at [938, 488] on textarea "الفراولة الطازجة الحلوة المخلوطة مع الحليب الكريمي للديلايت فروتي." at bounding box center [1213, 514] width 561 height 78
click at [950, 488] on textarea "الفراولة الطازجة الحلوة المخلوطة مع الحليب الكريمي للديلايت فروتي." at bounding box center [1213, 514] width 561 height 78
click at [969, 482] on textarea "الفراولة الطازجة الحلوة المخلوطة مع الحليب الكريمي للديلايت." at bounding box center [1213, 514] width 561 height 78
paste textarea "روتي"
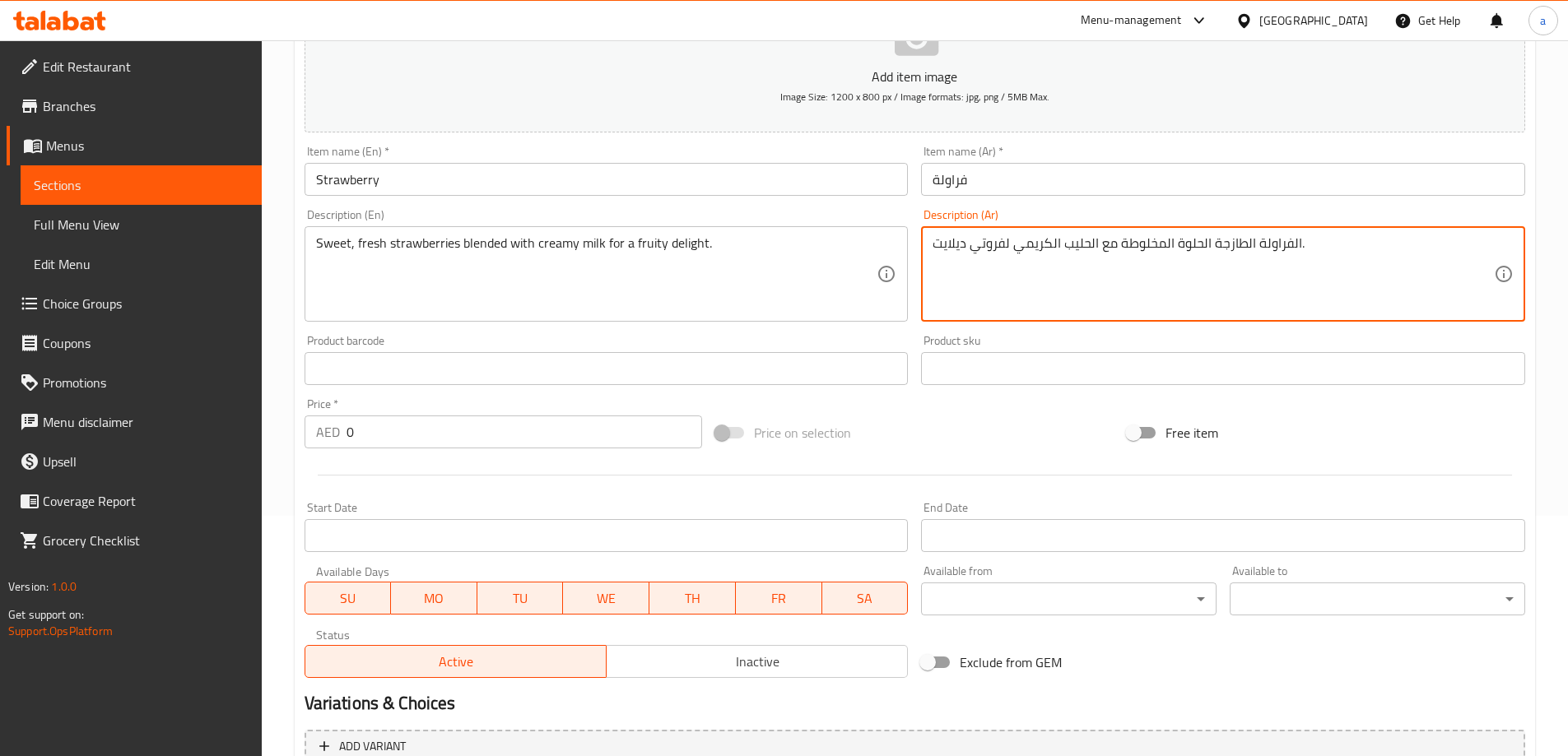
scroll to position [247, 0]
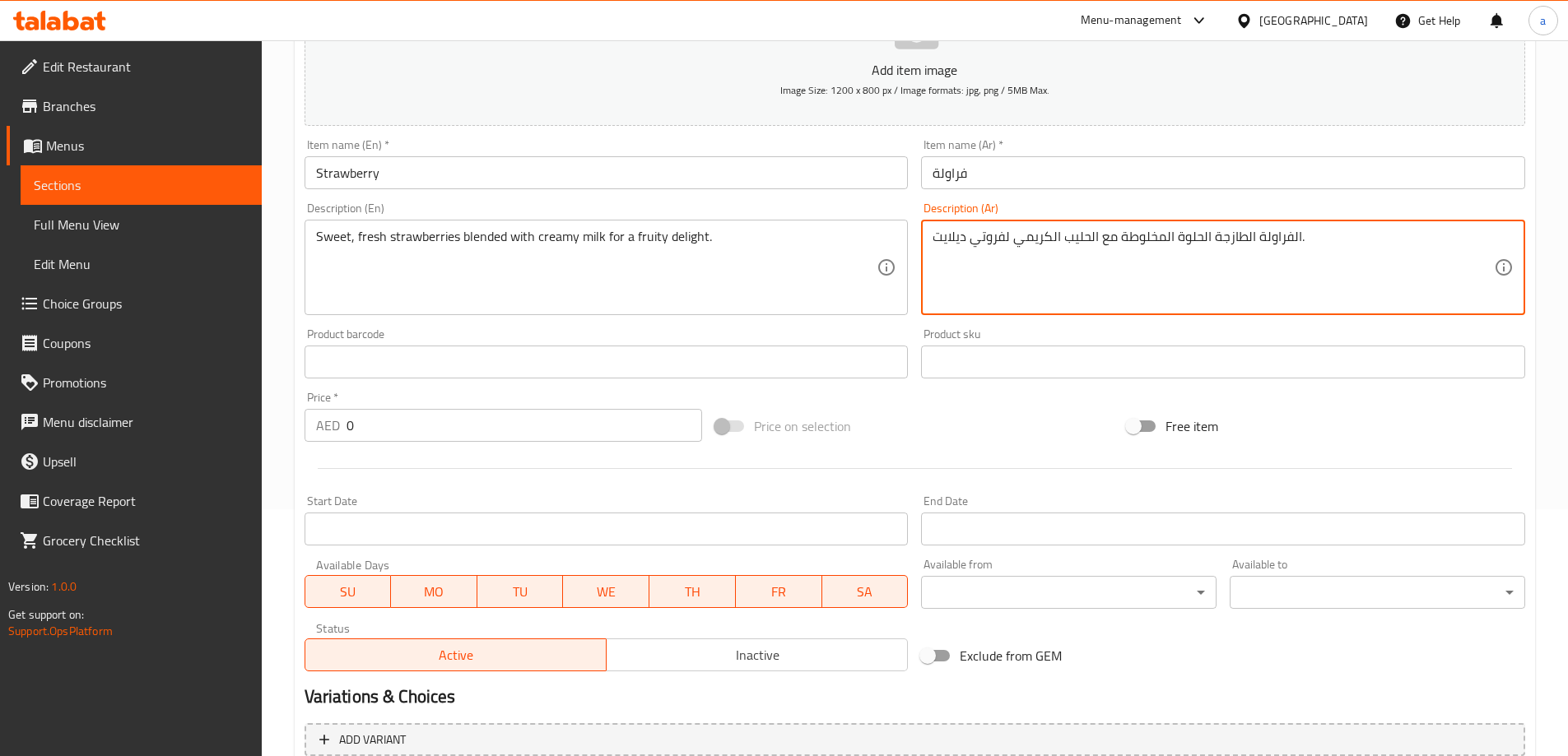
type textarea "الفراولة الطازجة الحلوة المخلوطة مع الحليب الكريمي لفروتي ديلايت."
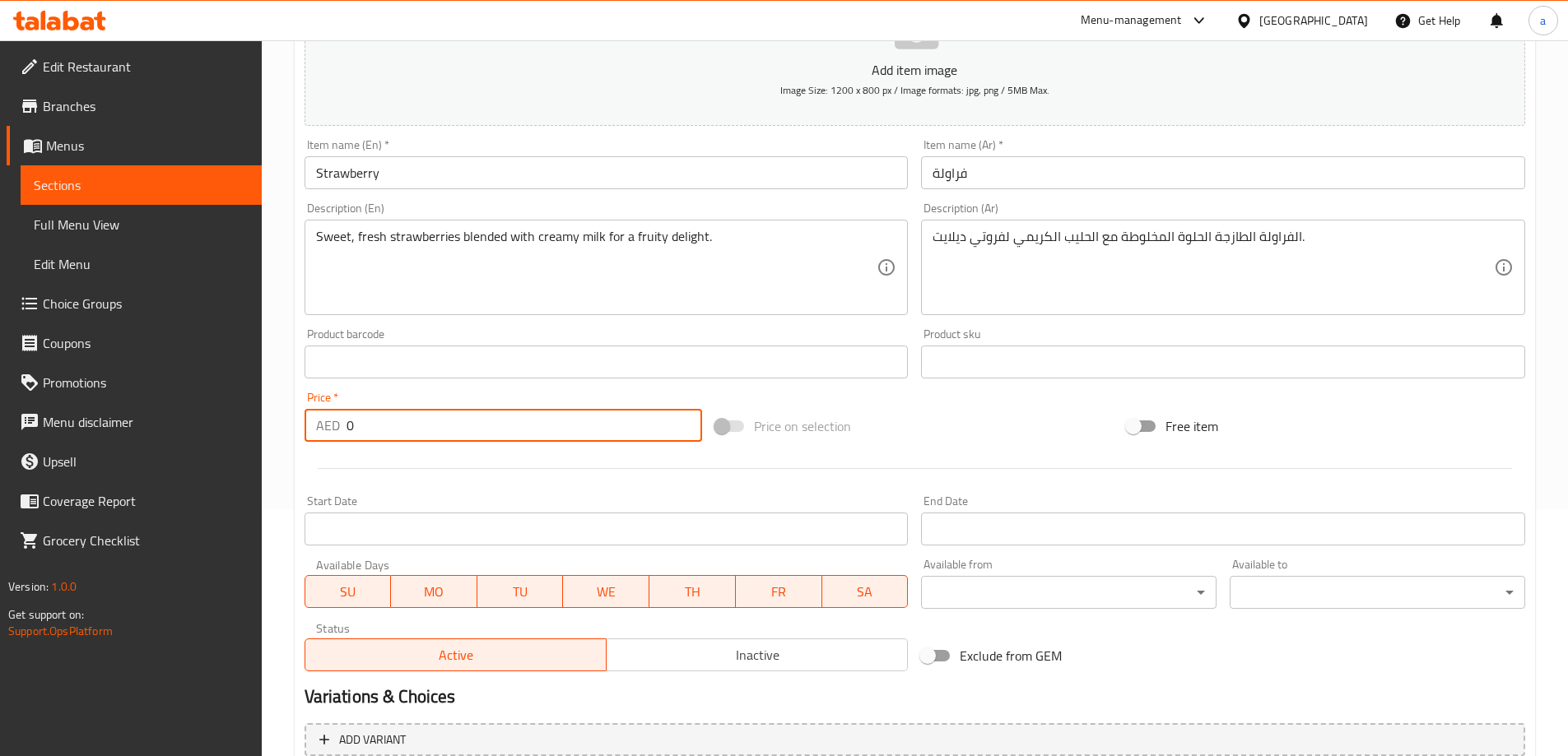
drag, startPoint x: 452, startPoint y: 439, endPoint x: 283, endPoint y: 436, distance: 169.0
click at [283, 436] on div "Home / Restaurants management / Menus / Sections / item / create Milkshakes sec…" at bounding box center [915, 355] width 1306 height 1122
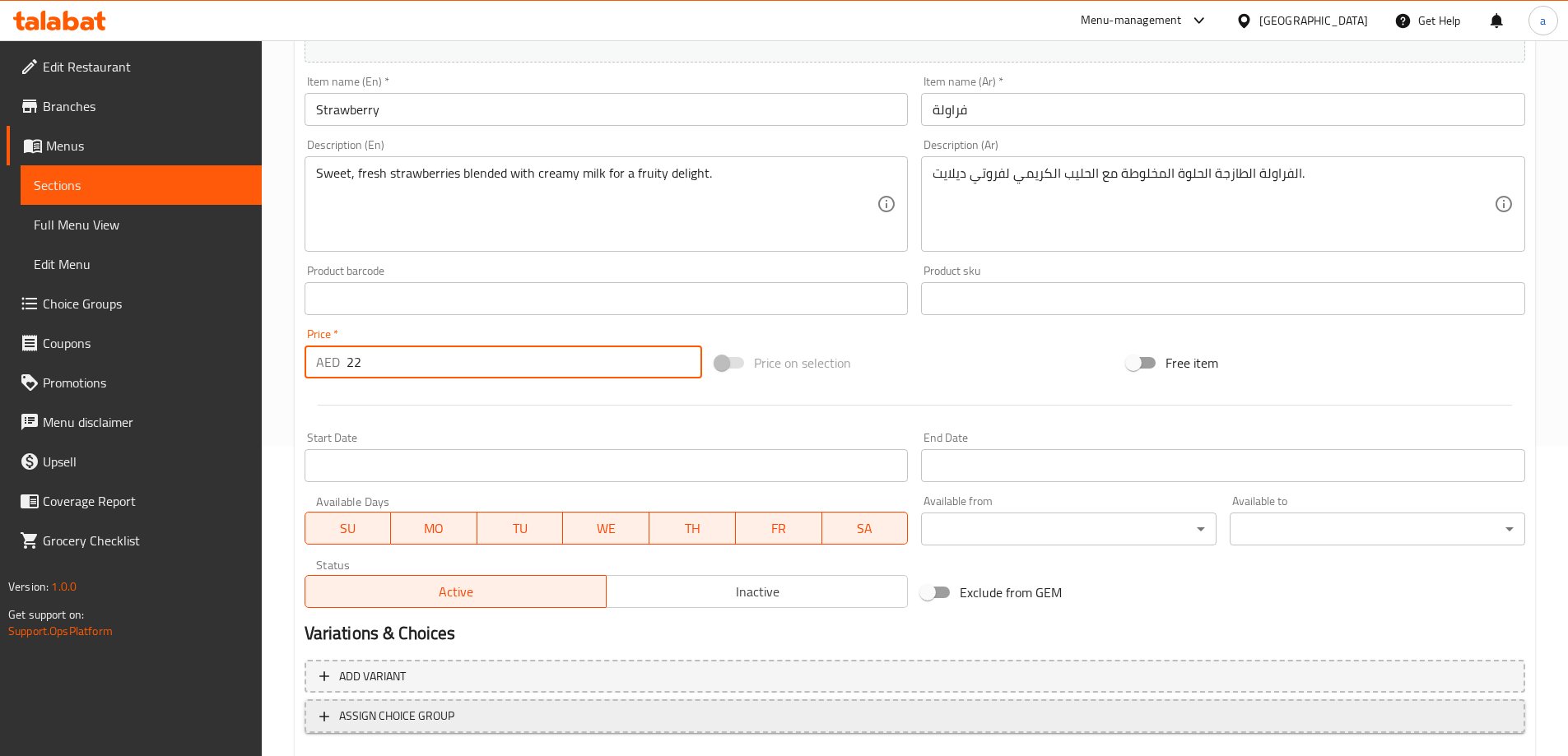
scroll to position [407, 0]
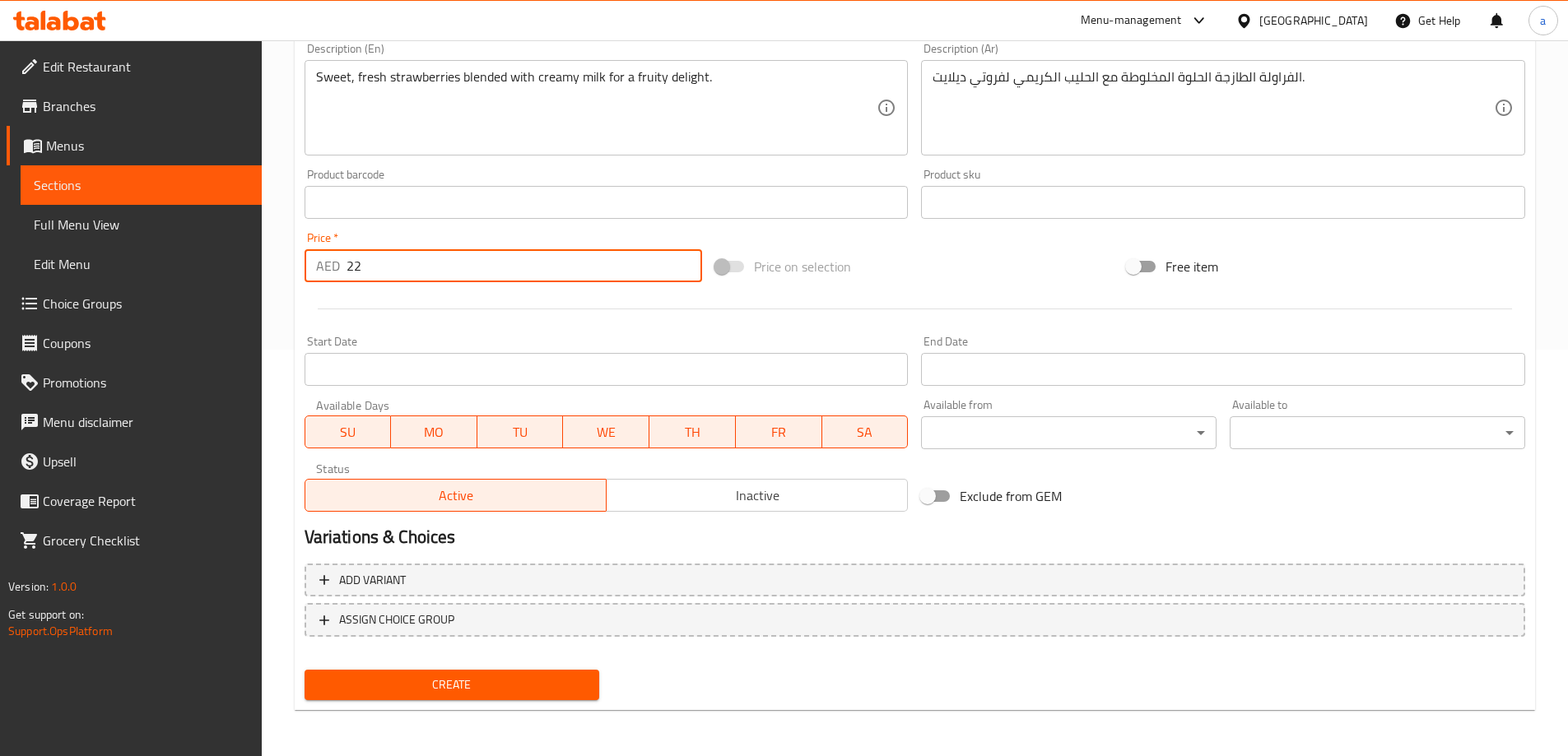
type input "22"
click at [464, 662] on div "Add variant ASSIGN CHOICE GROUP" at bounding box center [915, 610] width 1234 height 107
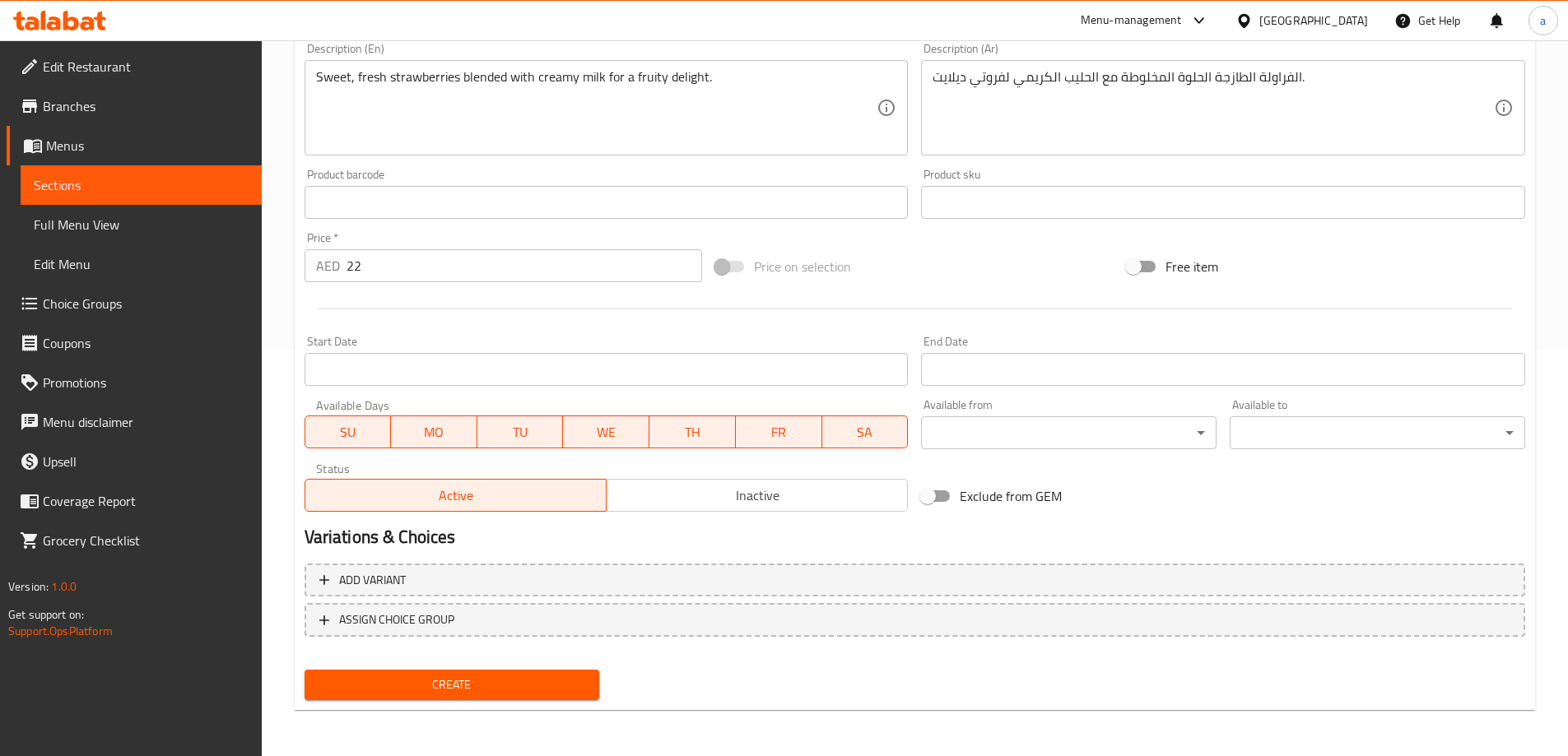
click at [456, 693] on span "Create" at bounding box center [451, 685] width 269 height 21
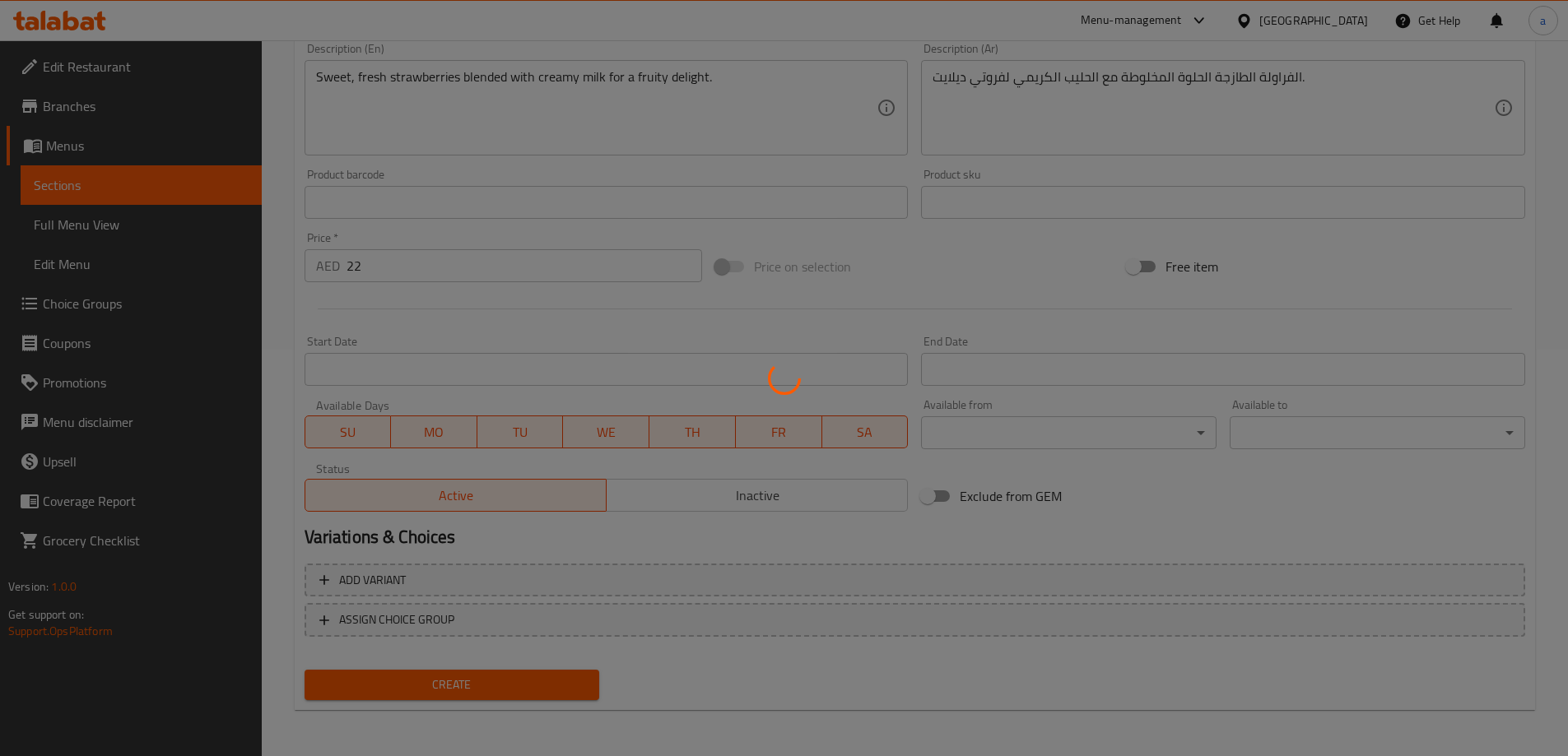
type input "0"
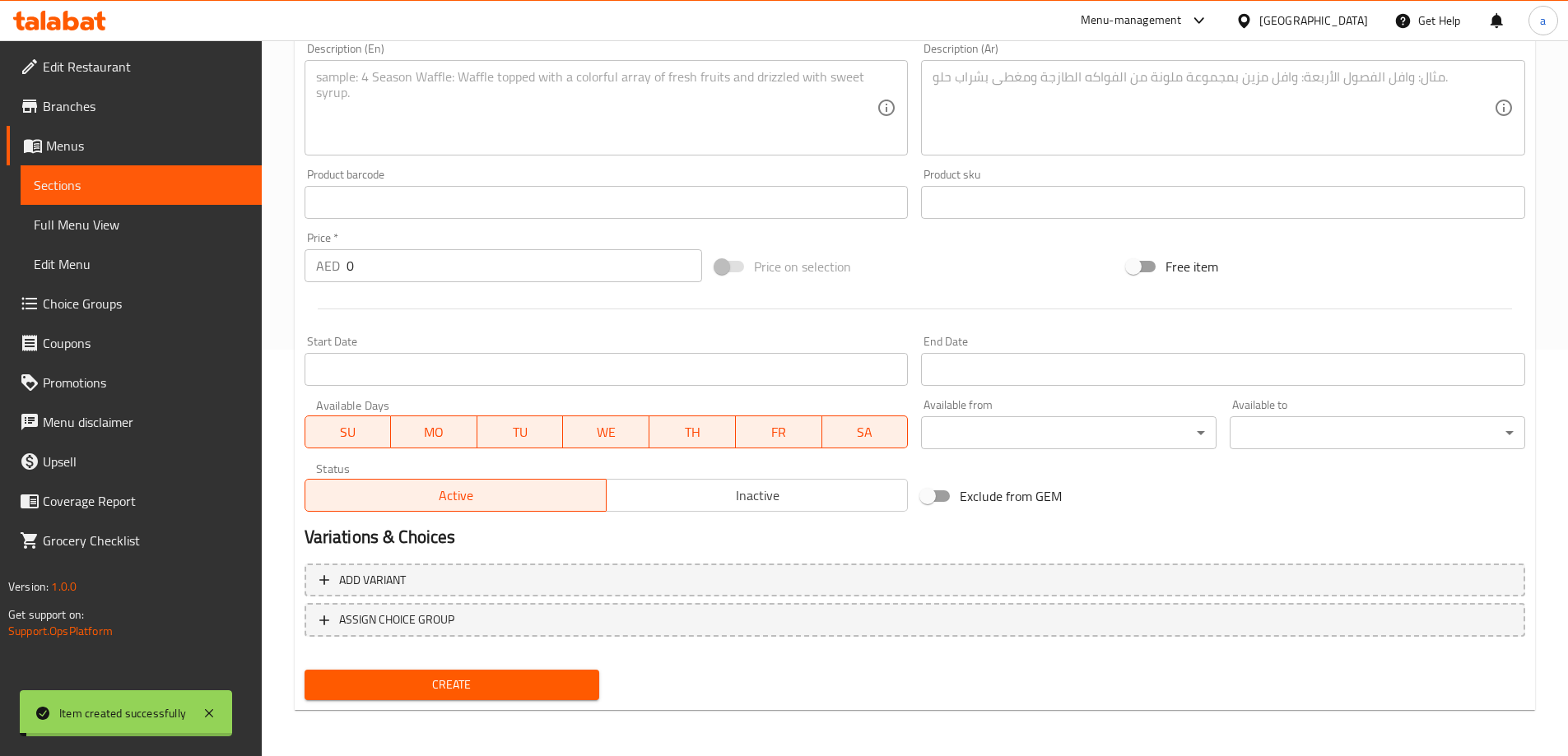
click at [113, 178] on span "Sections" at bounding box center [141, 185] width 215 height 20
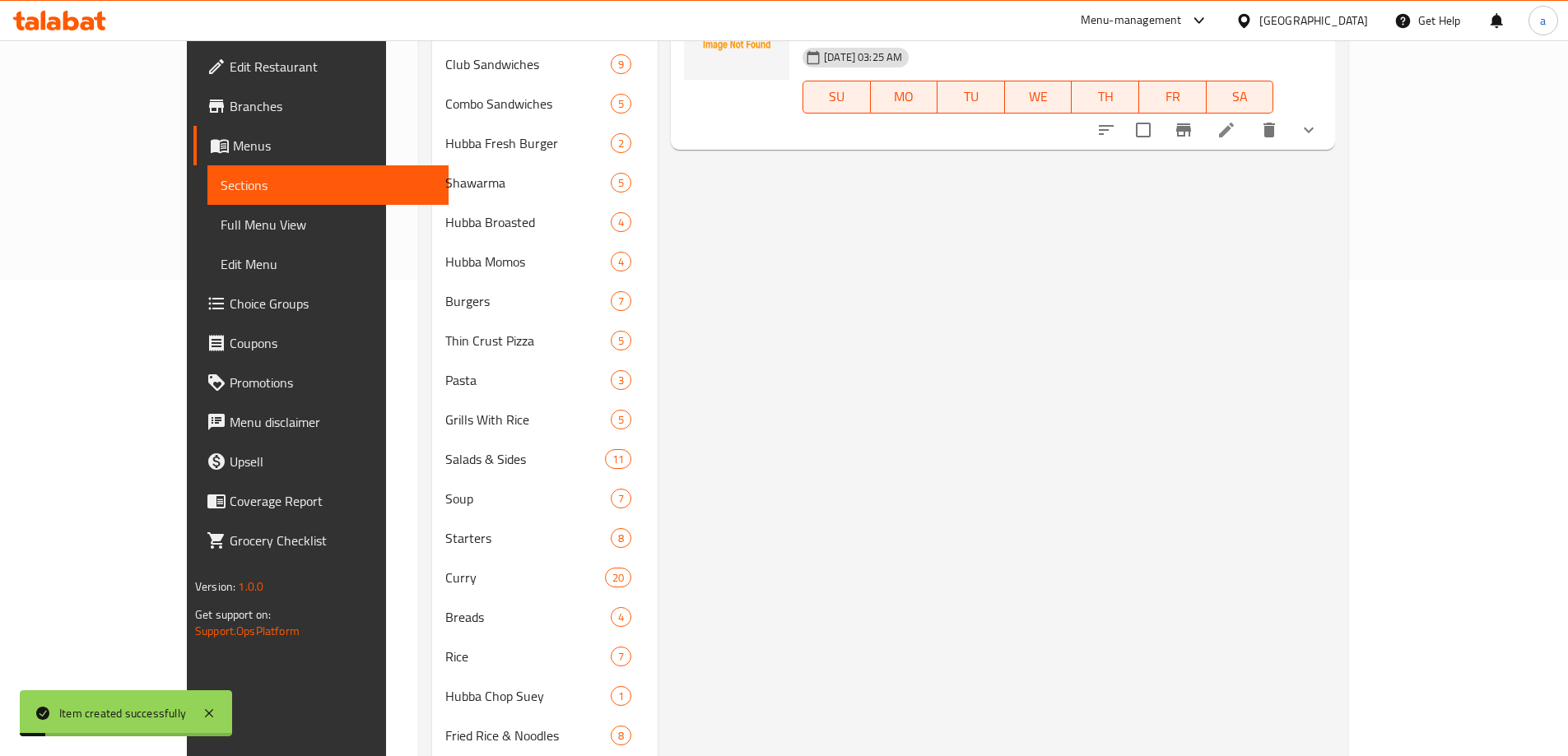
scroll to position [160, 0]
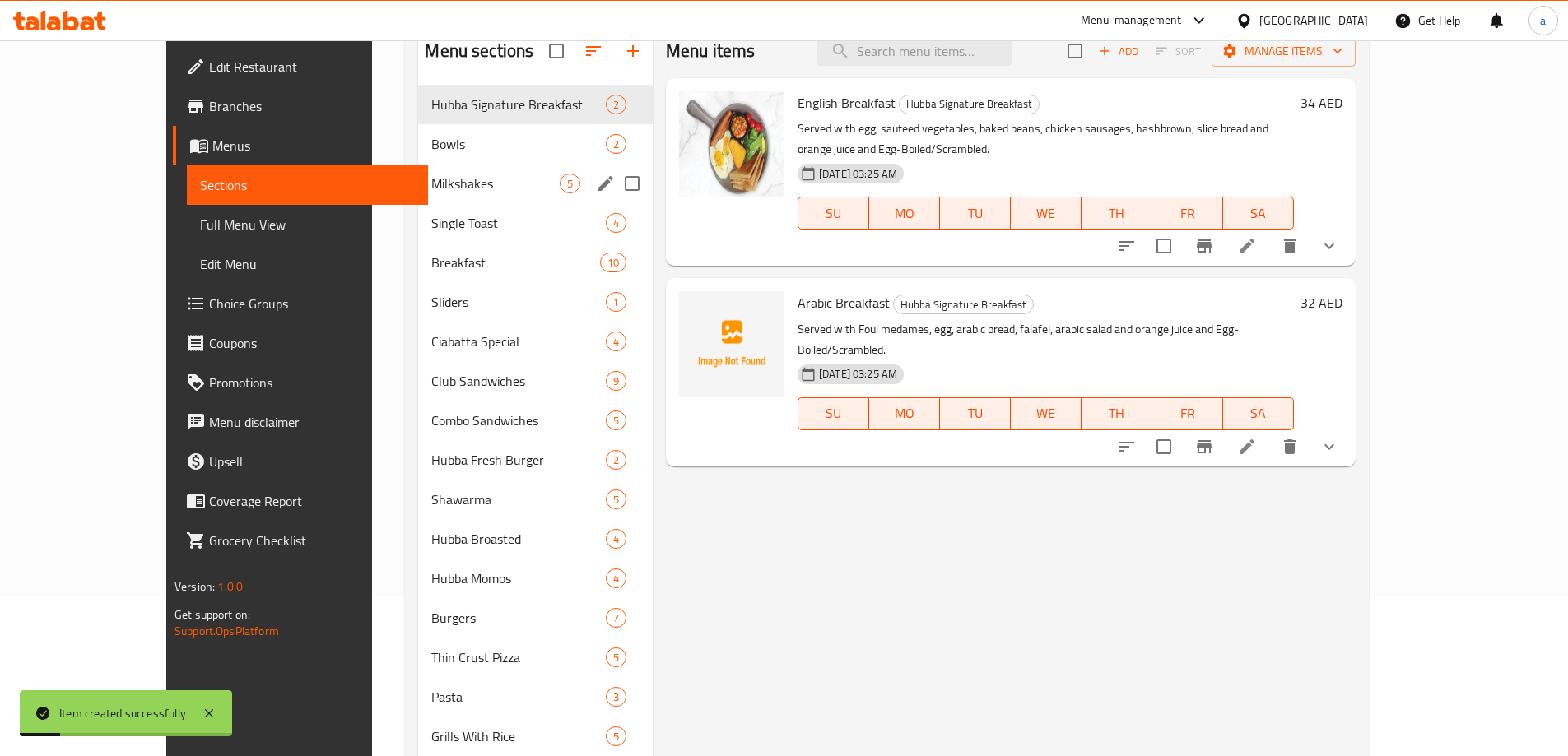
click at [418, 197] on div "Milkshakes 5" at bounding box center [535, 183] width 234 height 39
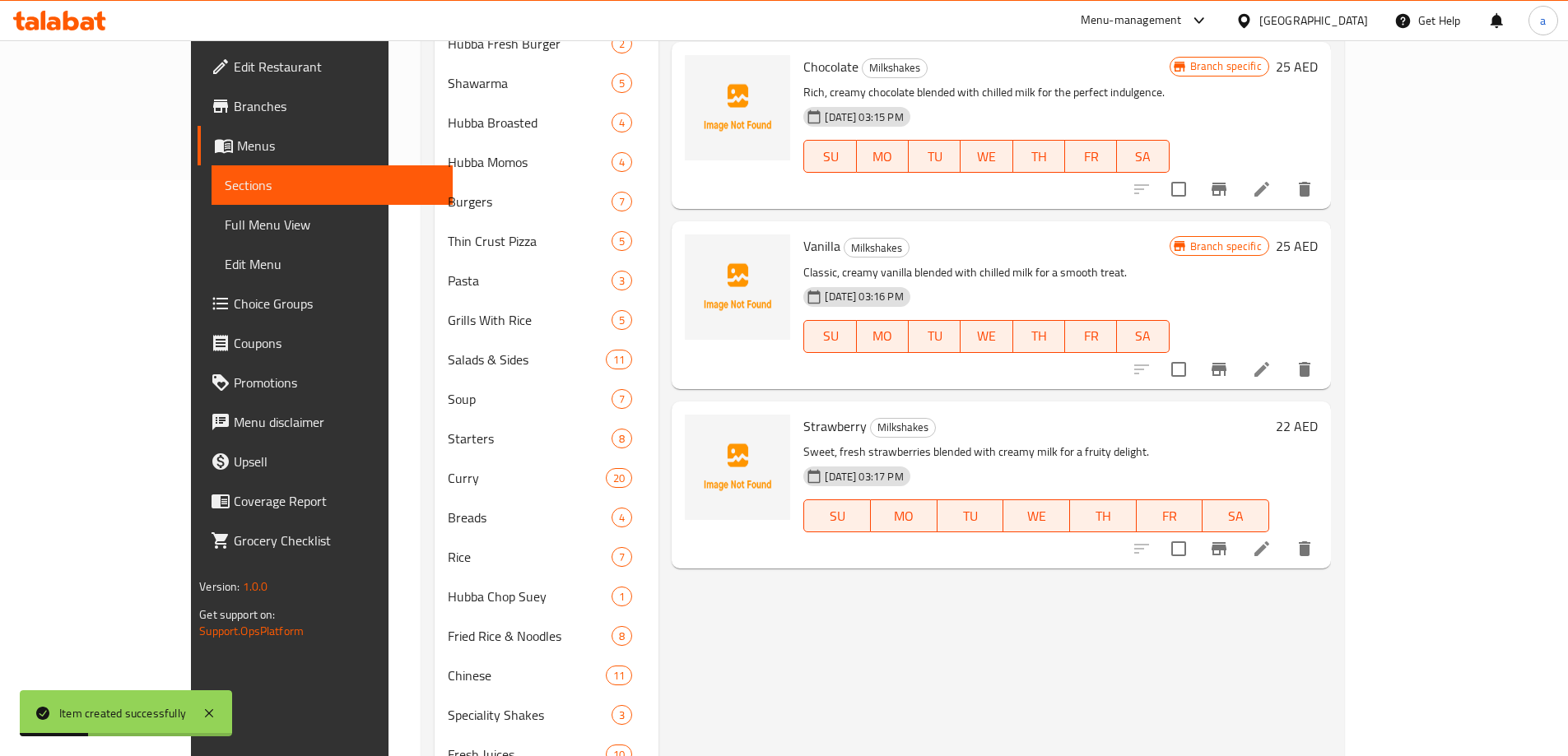
scroll to position [647, 0]
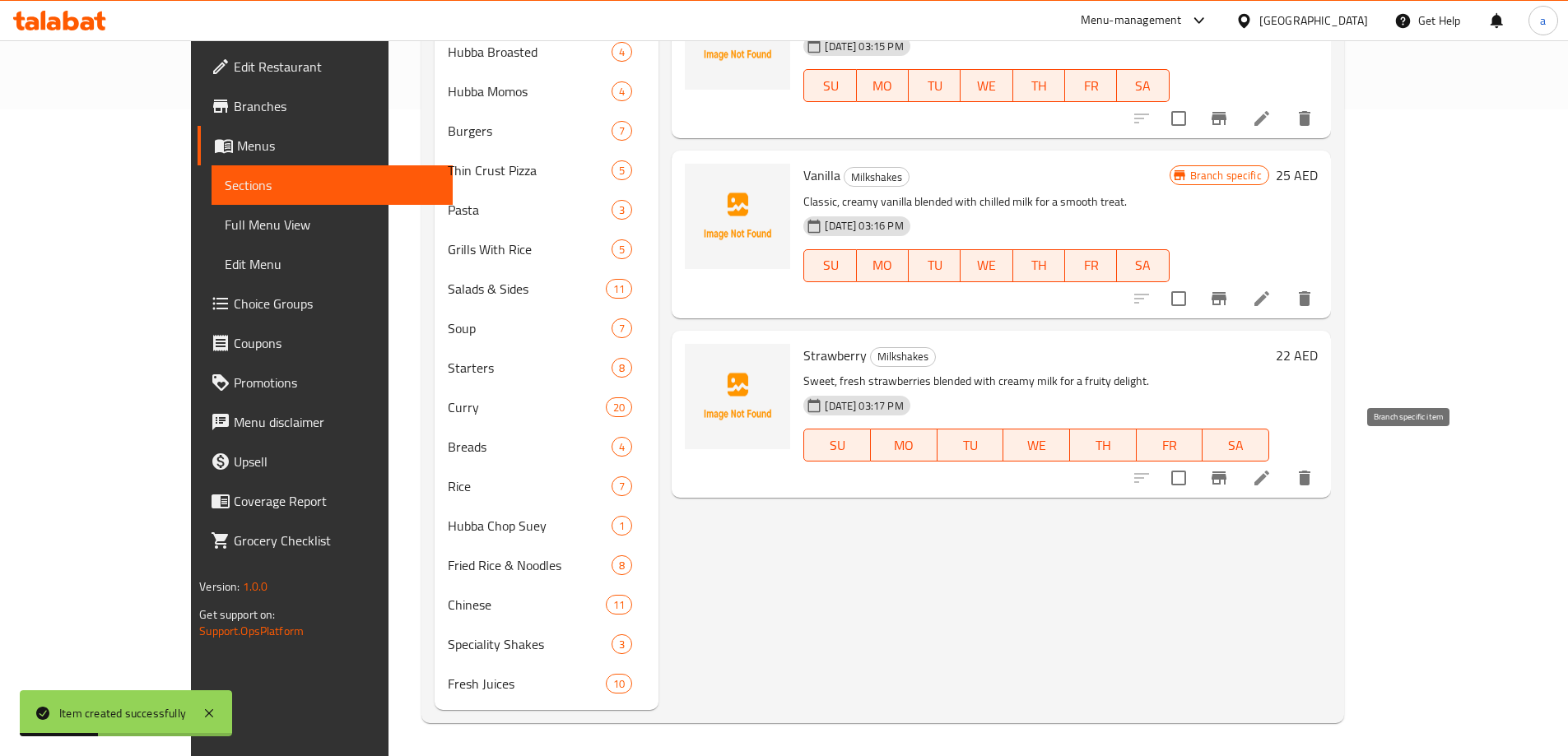
click at [1239, 460] on button "Branch-specific-item" at bounding box center [1218, 478] width 39 height 39
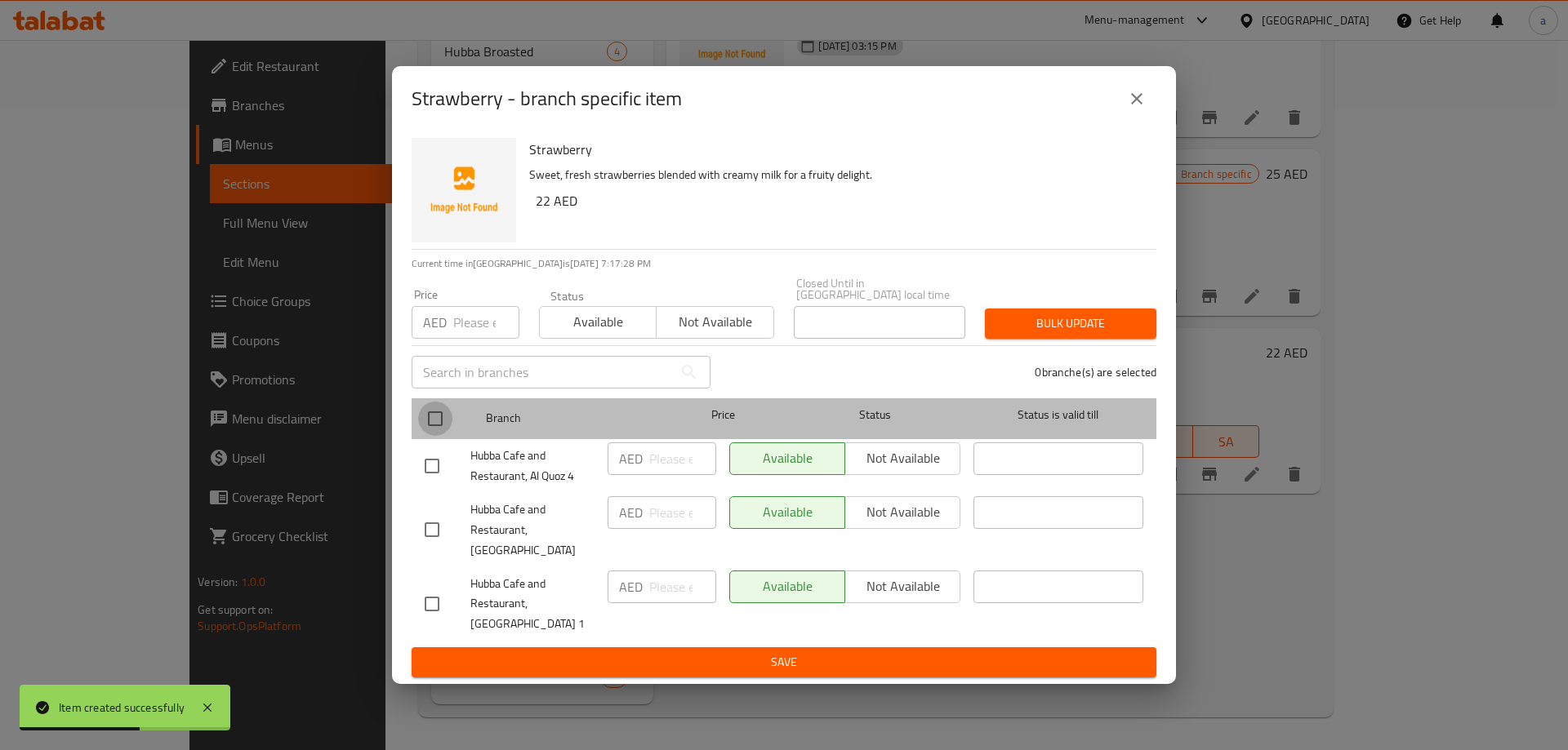
drag, startPoint x: 431, startPoint y: 435, endPoint x: 766, endPoint y: 465, distance: 336.3
click at [431, 434] on input "checkbox" at bounding box center [435, 418] width 35 height 35
checkbox input "true"
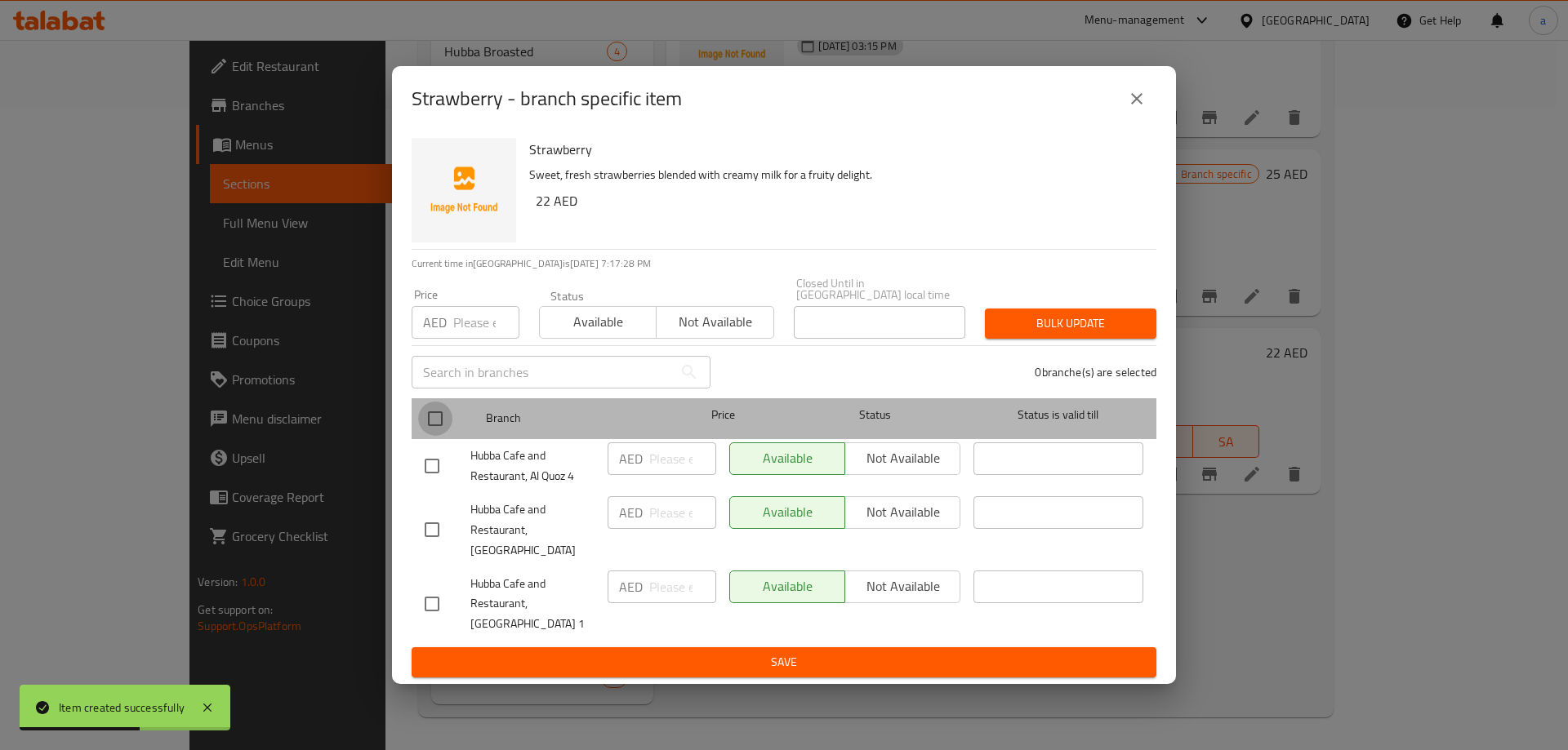
checkbox input "true"
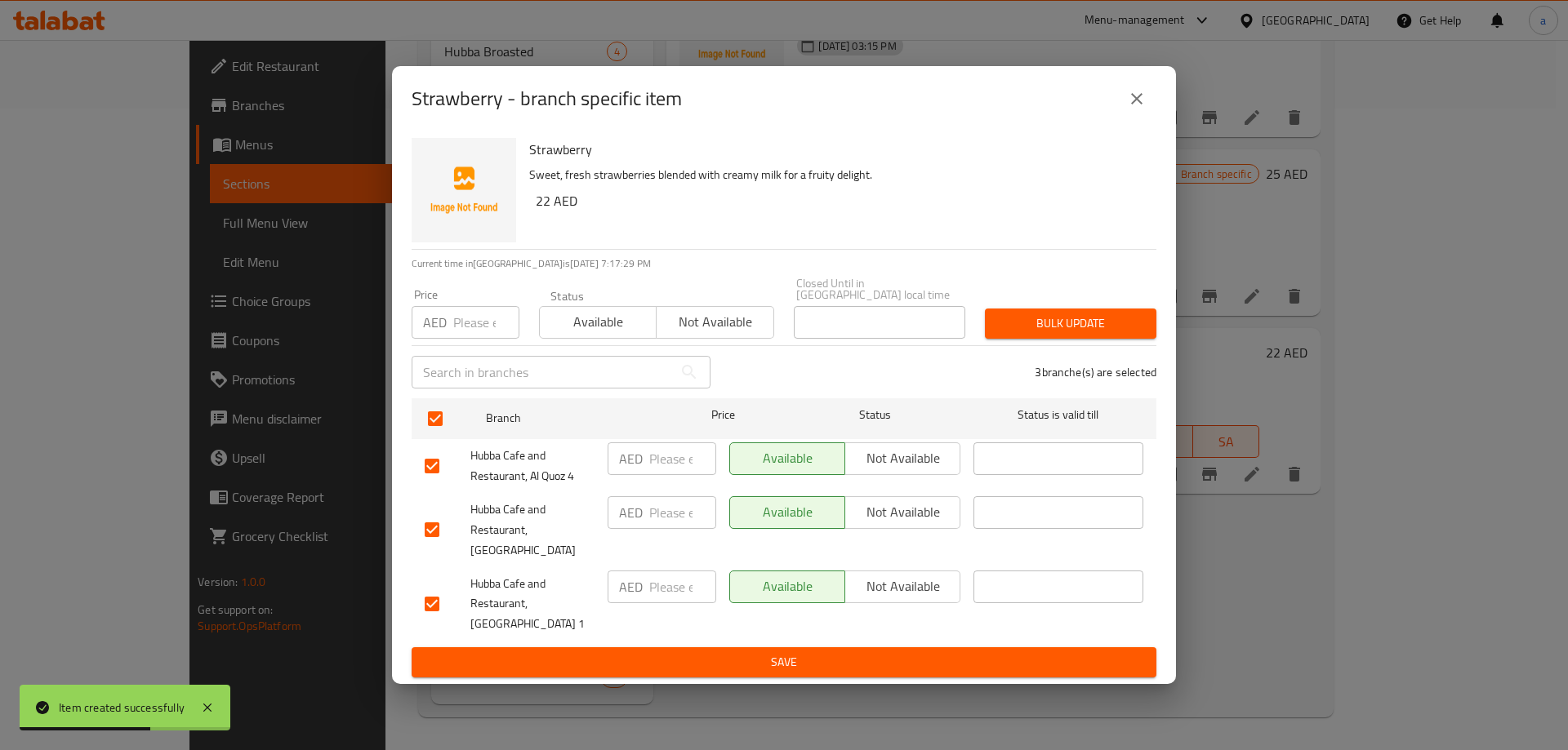
click at [902, 469] on span "Not available" at bounding box center [902, 458] width 102 height 24
click at [880, 574] on span "Not available" at bounding box center [902, 586] width 102 height 24
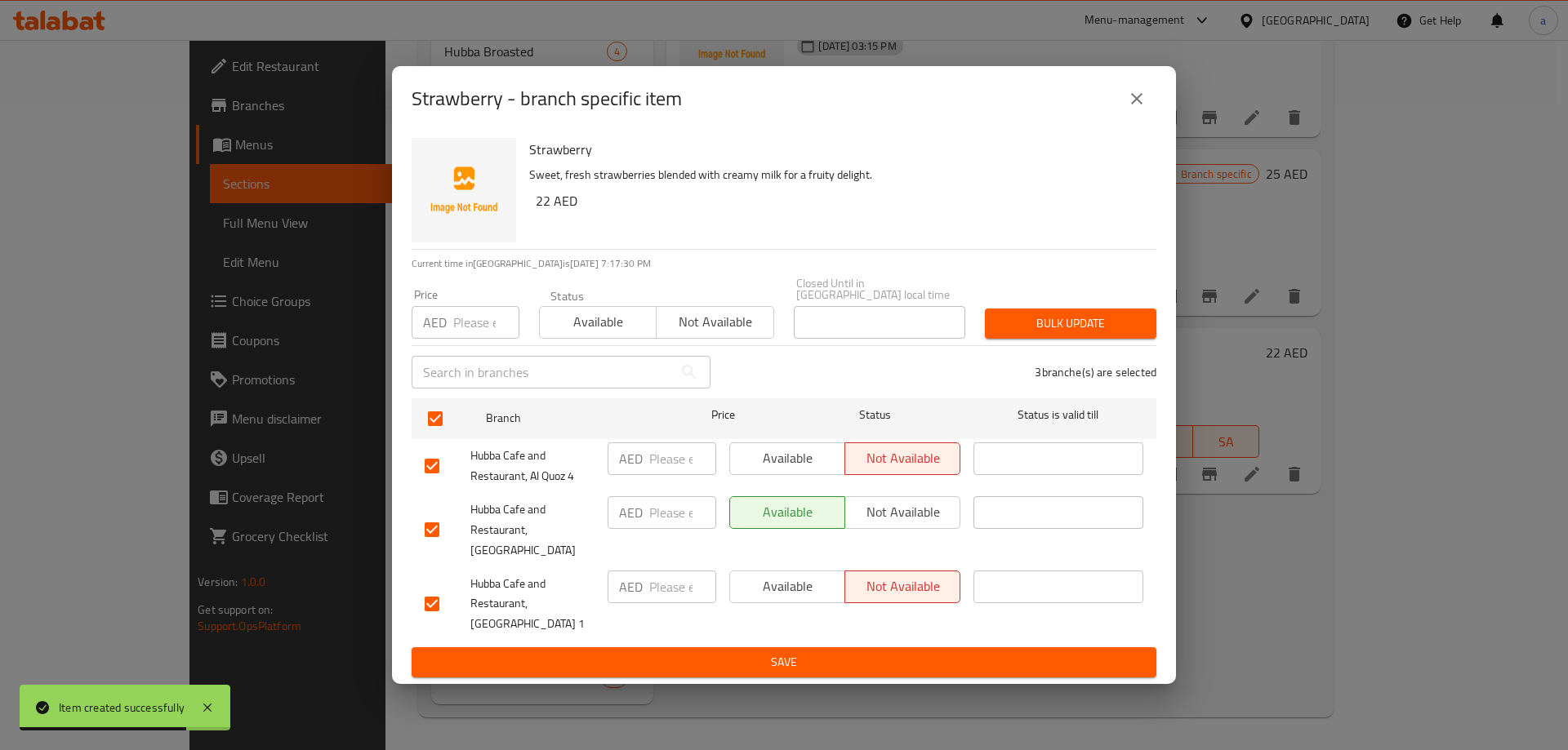
click at [877, 652] on span "Save" at bounding box center [784, 662] width 718 height 20
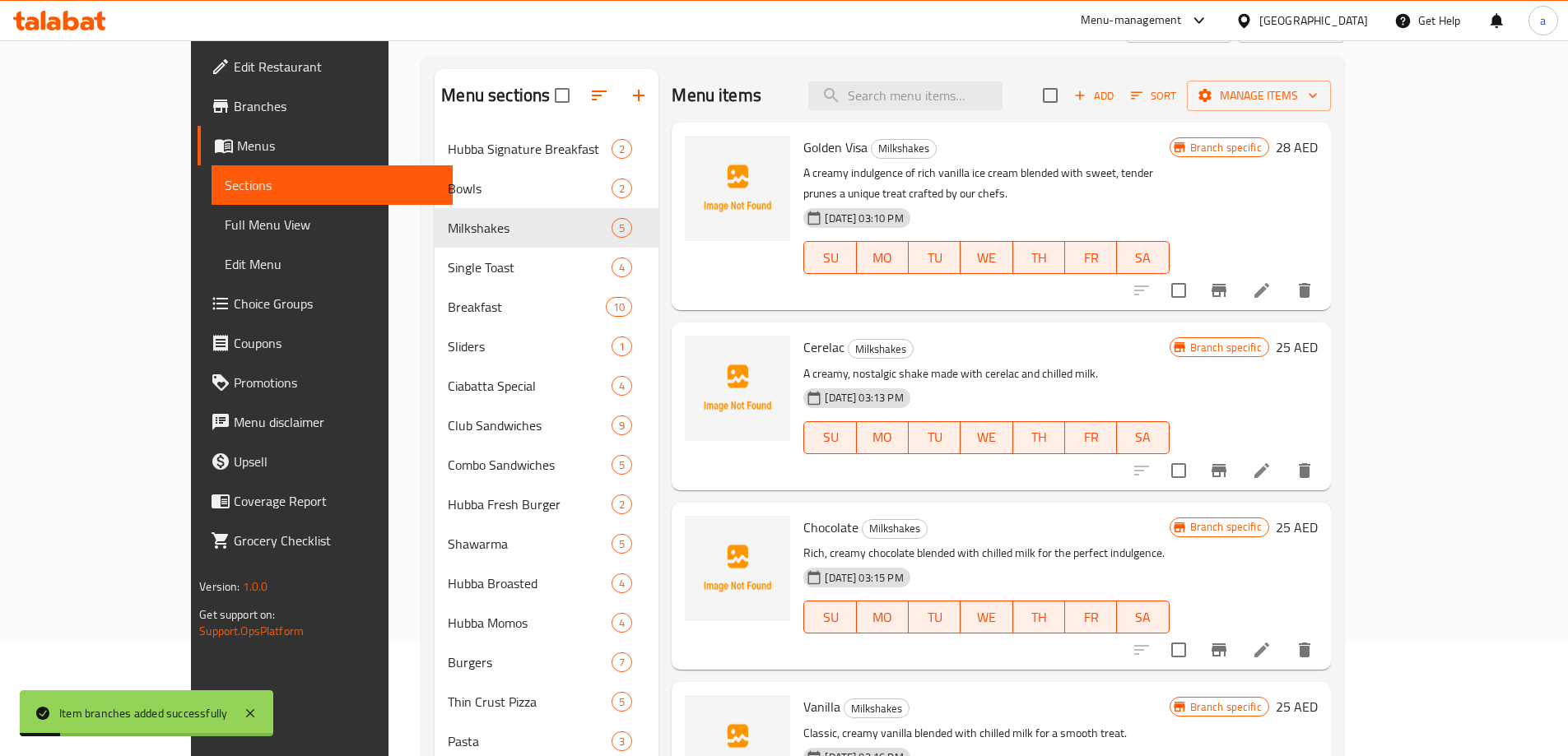
scroll to position [71, 0]
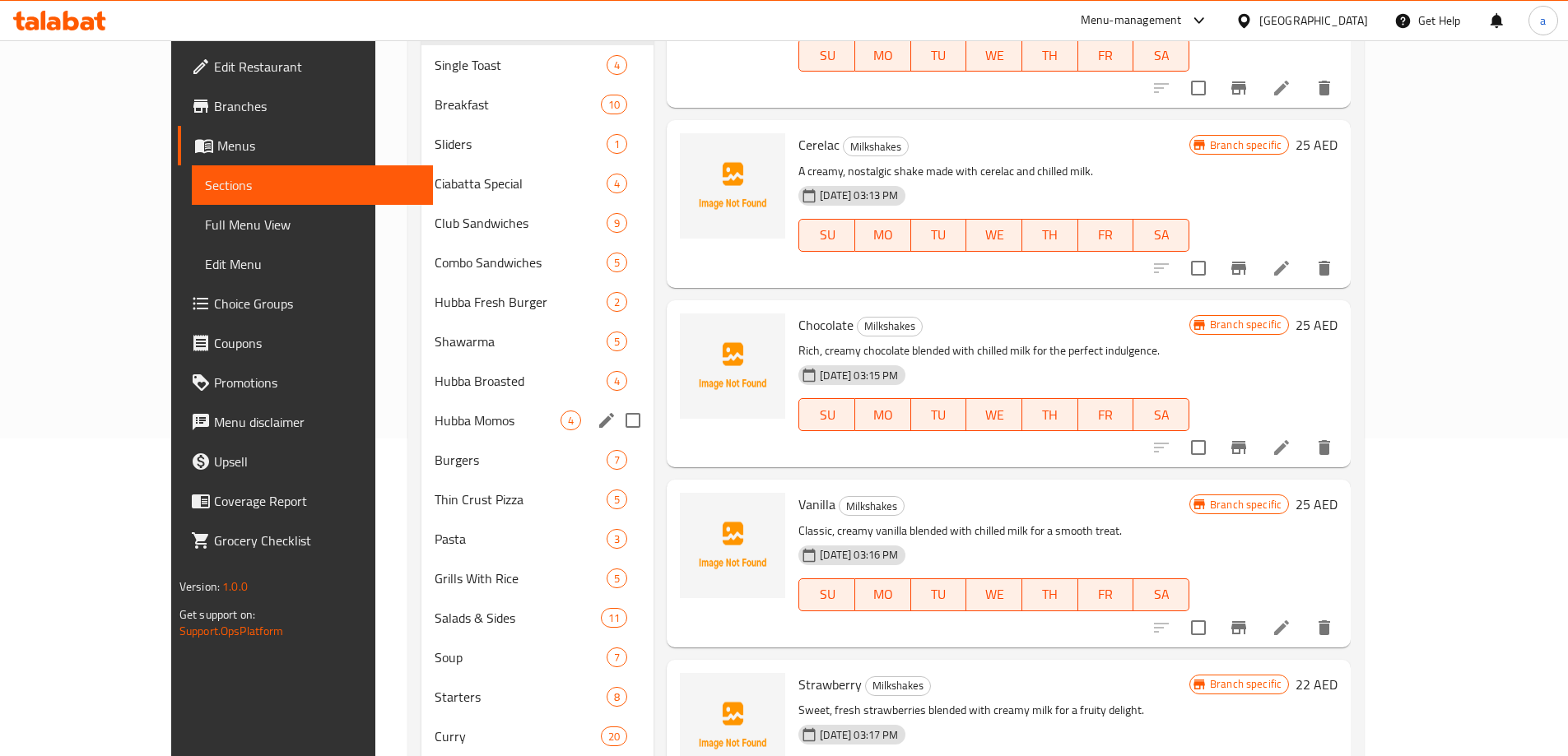
click at [434, 456] on span "Burgers" at bounding box center [520, 460] width 172 height 20
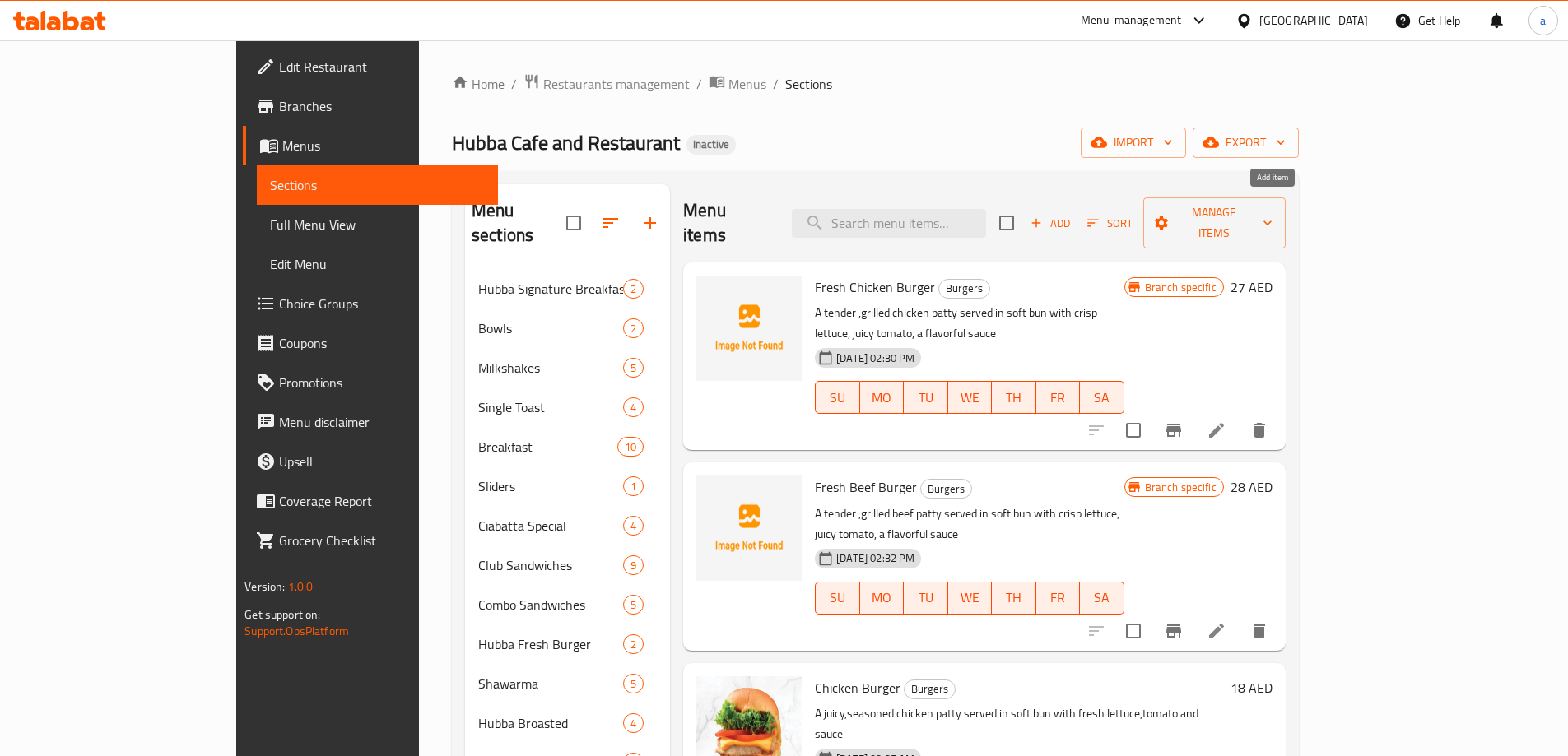
click at [1073, 214] on span "Add" at bounding box center [1050, 223] width 45 height 19
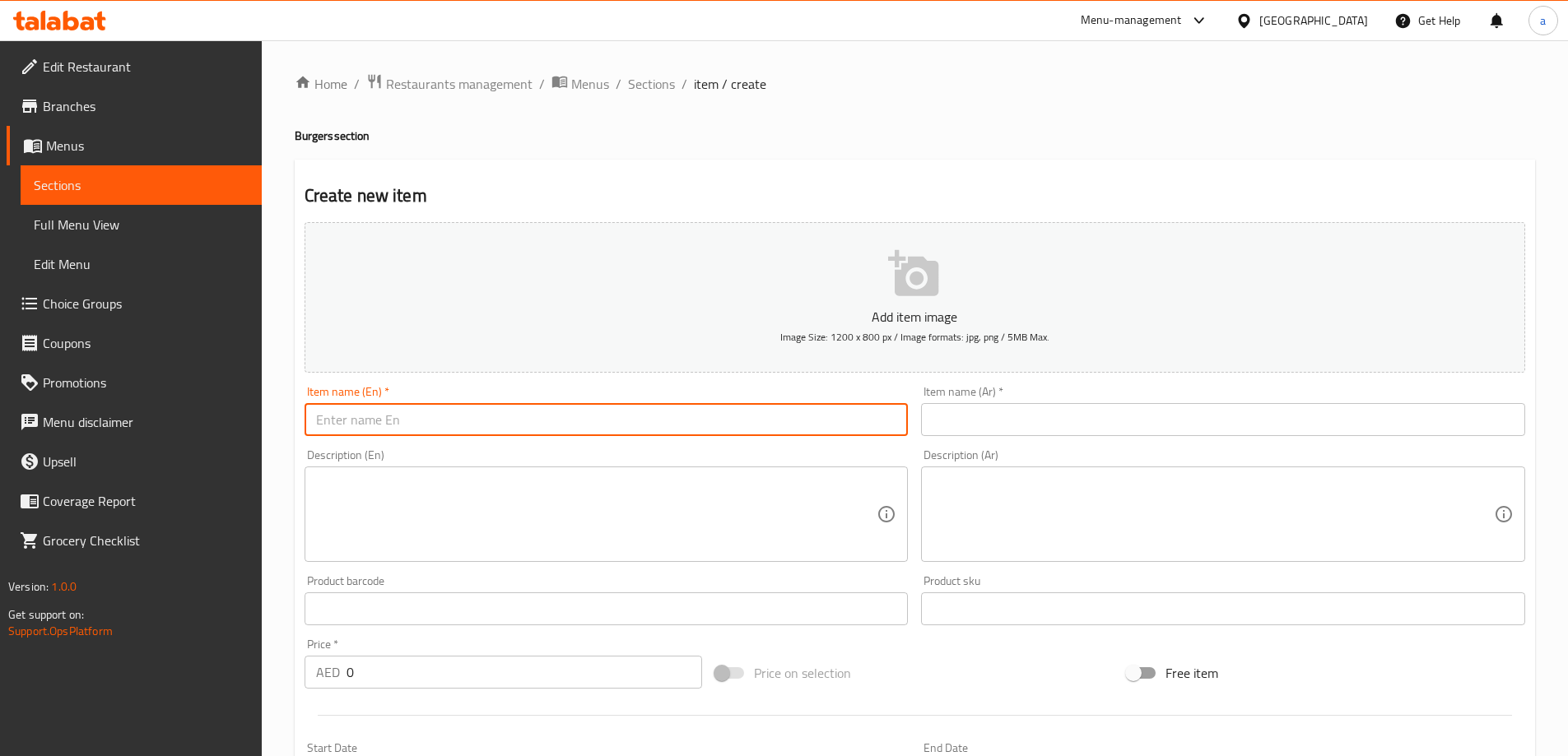
click at [538, 416] on input "text" at bounding box center [607, 419] width 604 height 33
paste input "SLIDERS"
type input "Sliders"
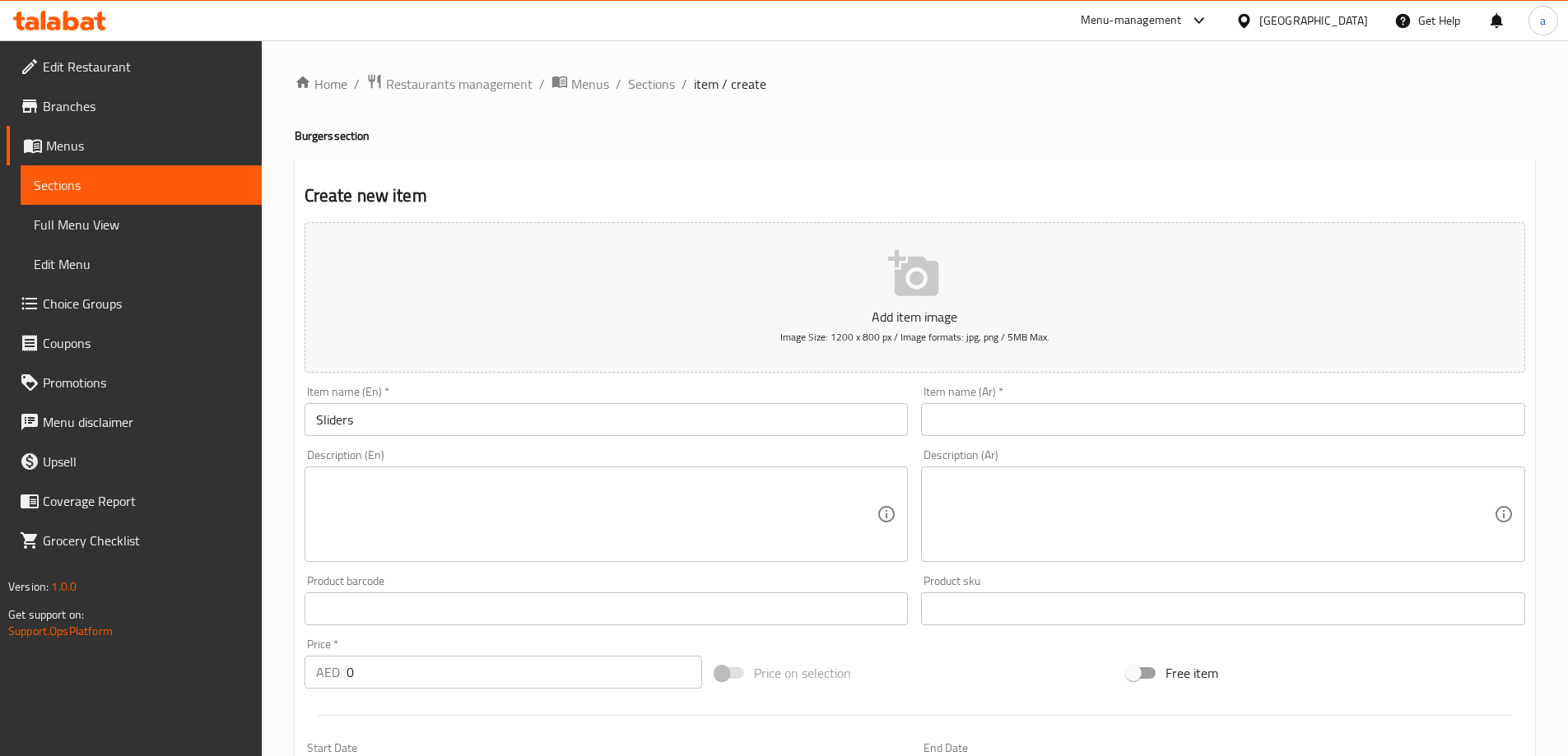
click at [1073, 440] on div "Item name (Ar)   * Item name (Ar) *" at bounding box center [1223, 410] width 617 height 63
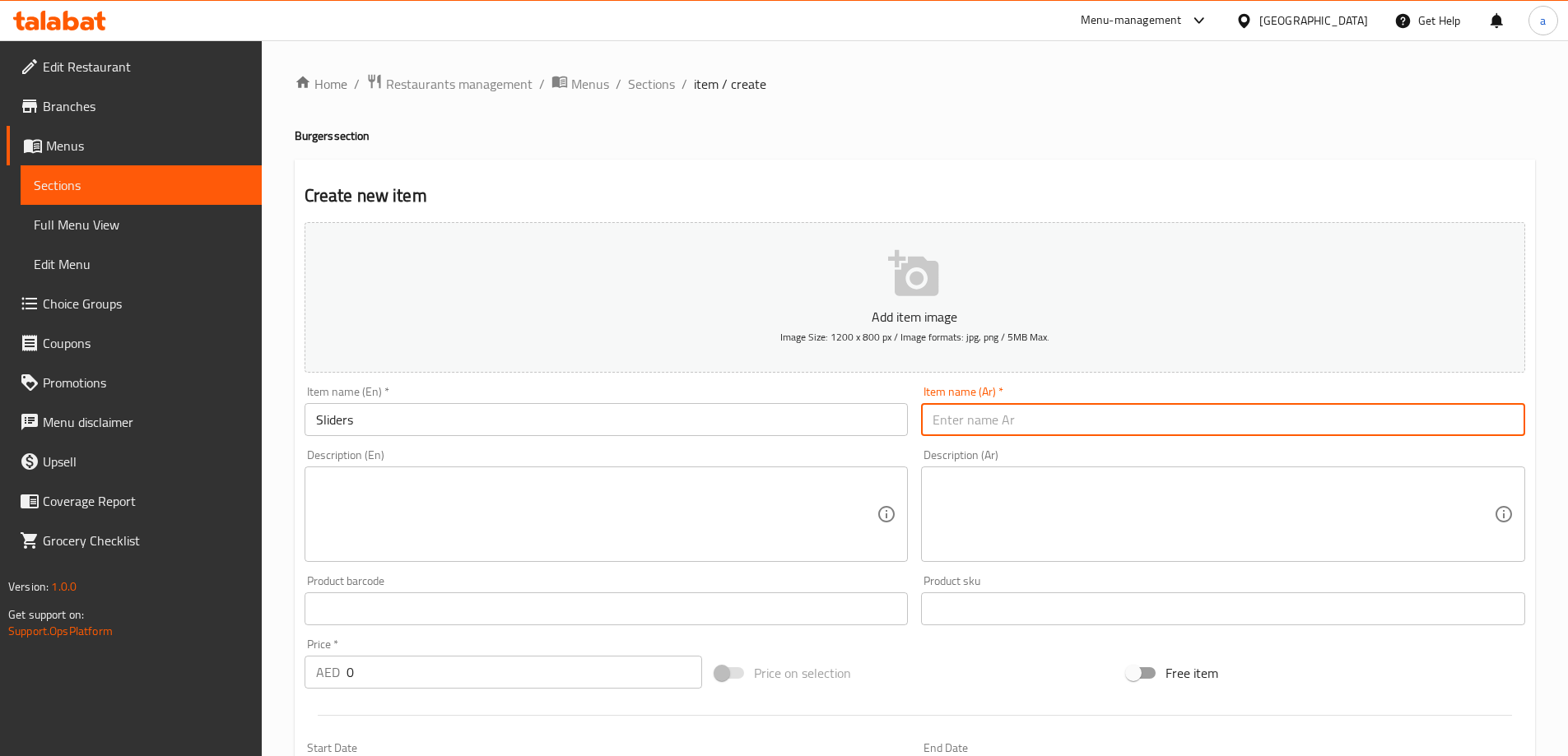
click at [1073, 432] on input "text" at bounding box center [1223, 419] width 604 height 33
paste input "سلايدرز"
type input "سلايدرز"
click at [894, 446] on div "Description (En) Description (En)" at bounding box center [606, 505] width 617 height 126
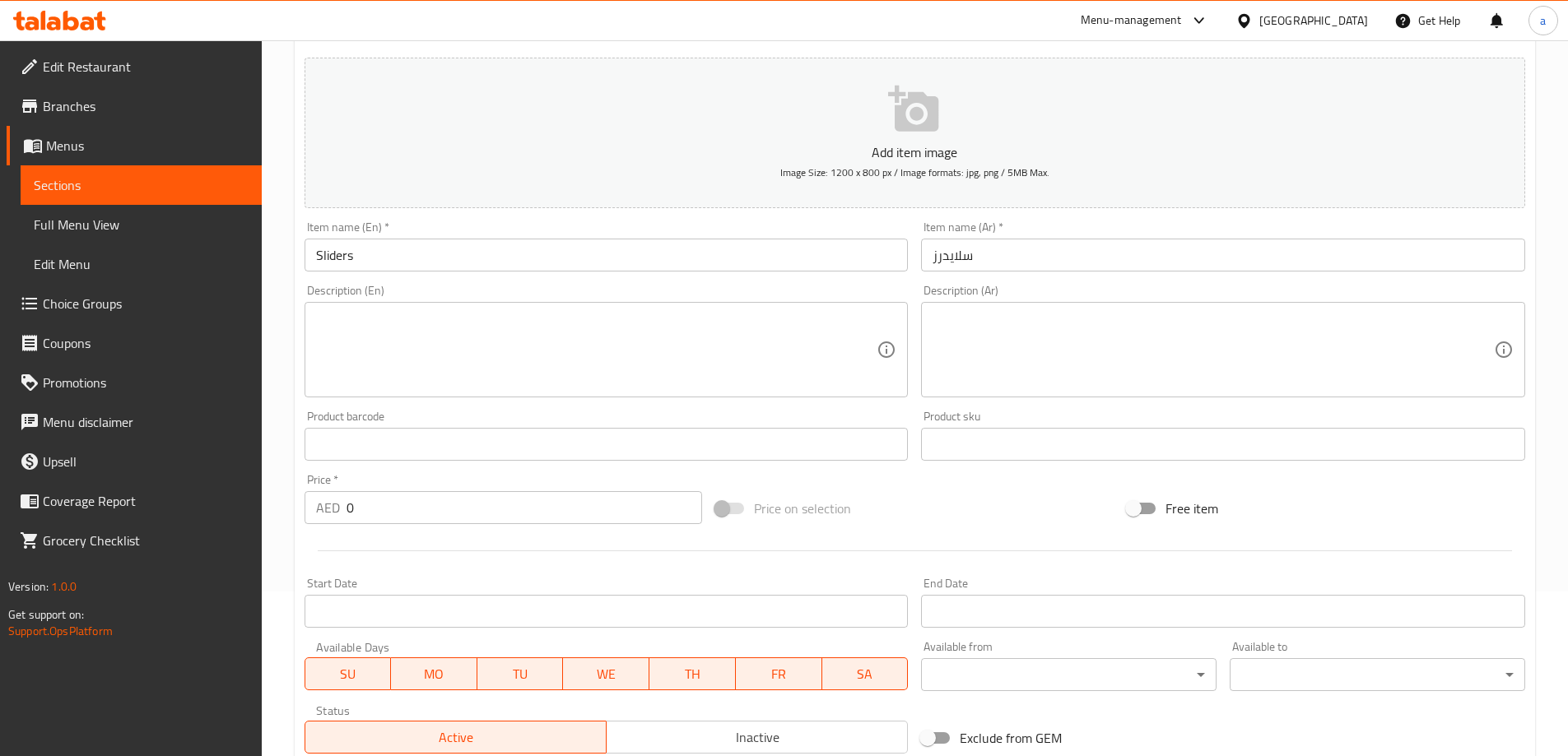
scroll to position [247, 0]
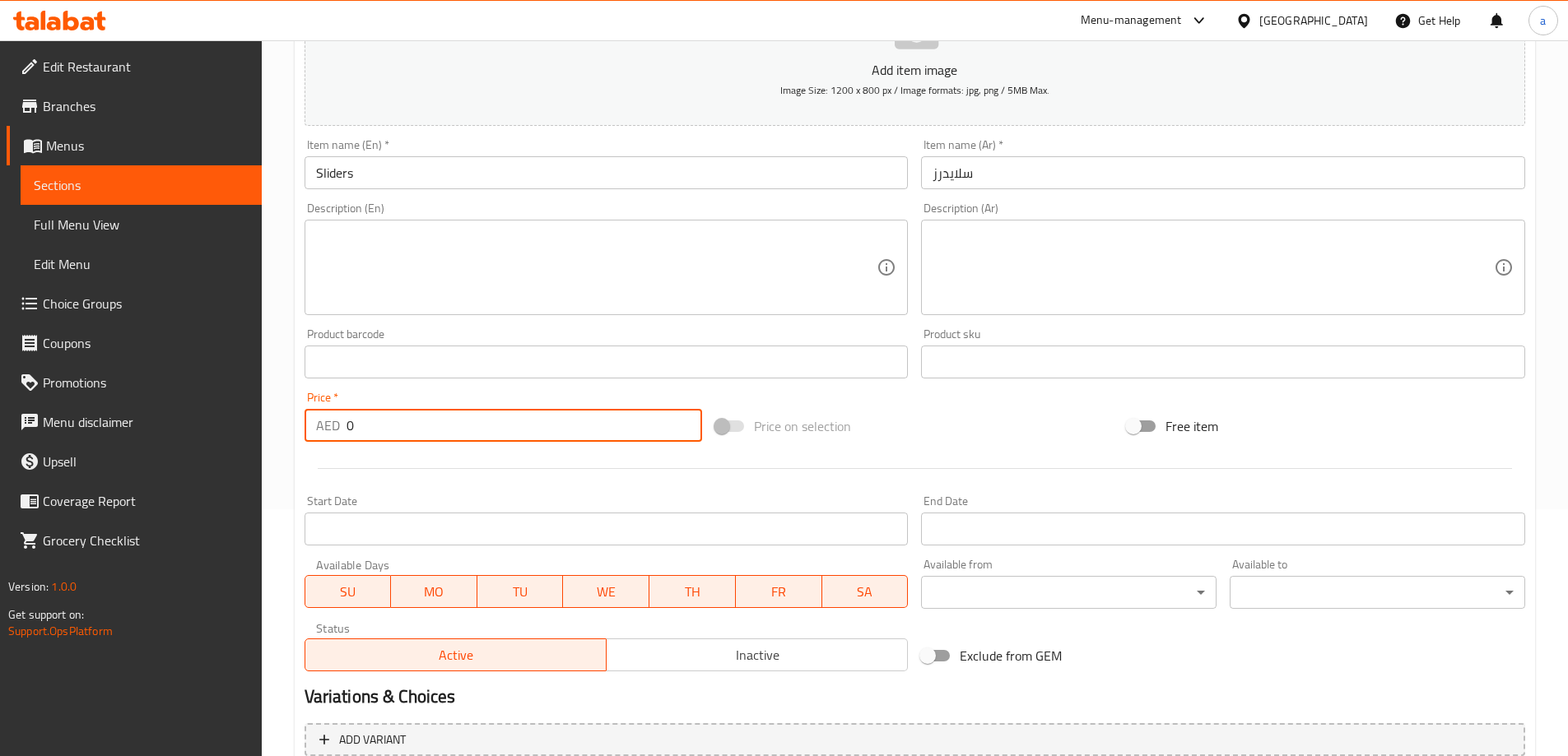
drag, startPoint x: 431, startPoint y: 433, endPoint x: 322, endPoint y: 437, distance: 109.1
click at [322, 437] on div "AED 0 Price *" at bounding box center [504, 425] width 399 height 33
type input "34"
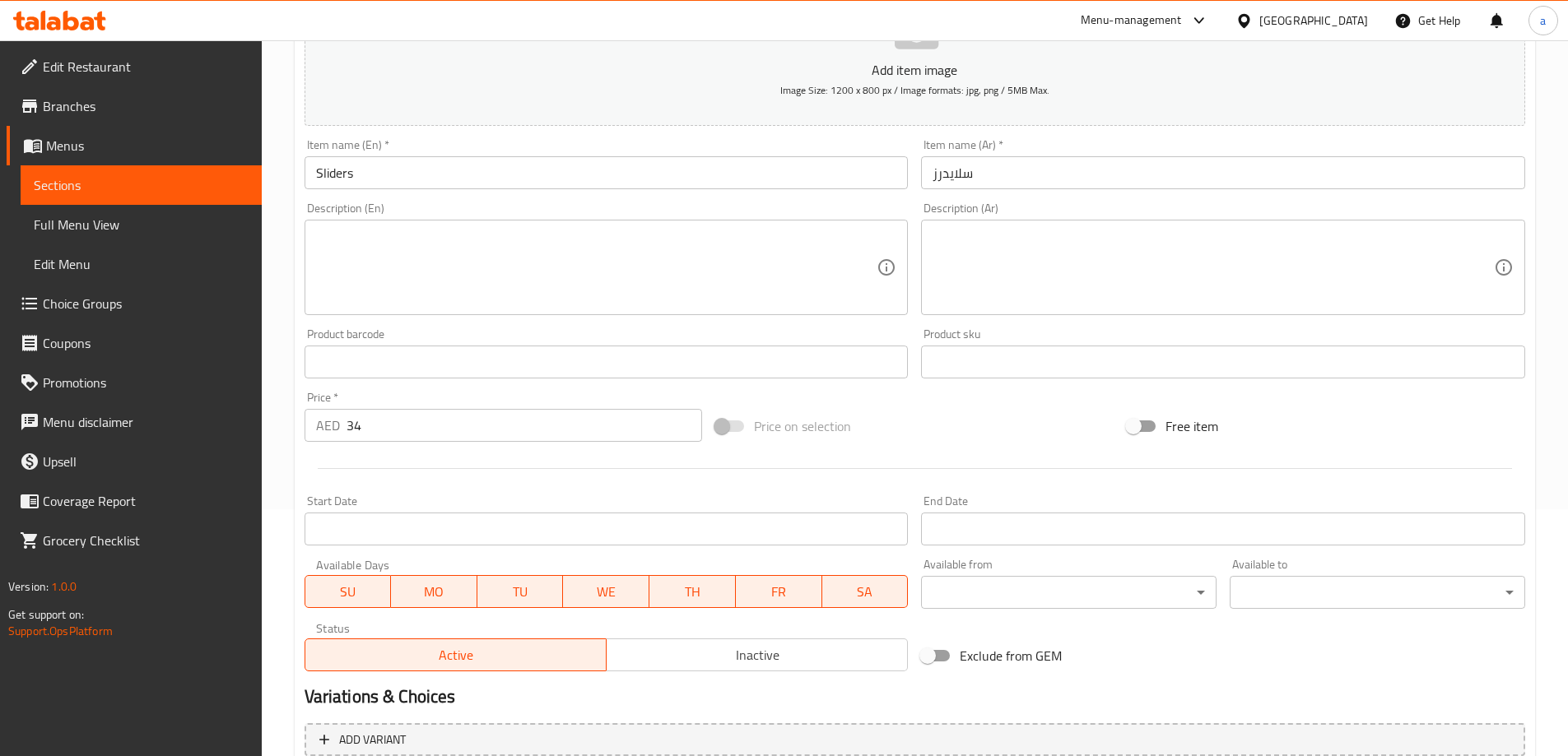
click at [482, 447] on div "Price   * AED 34 Price *" at bounding box center [503, 416] width 411 height 63
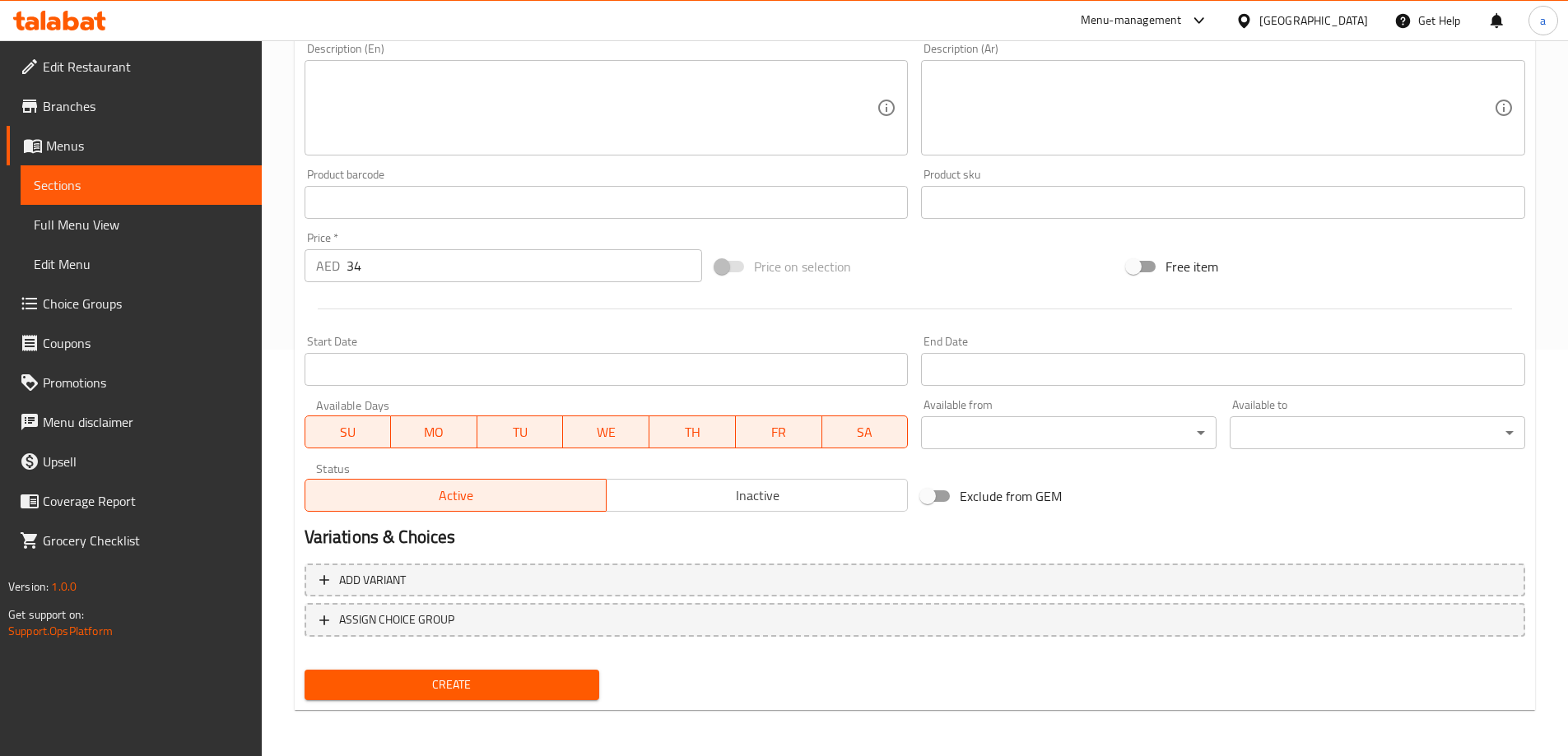
click at [544, 694] on span "Create" at bounding box center [451, 685] width 269 height 21
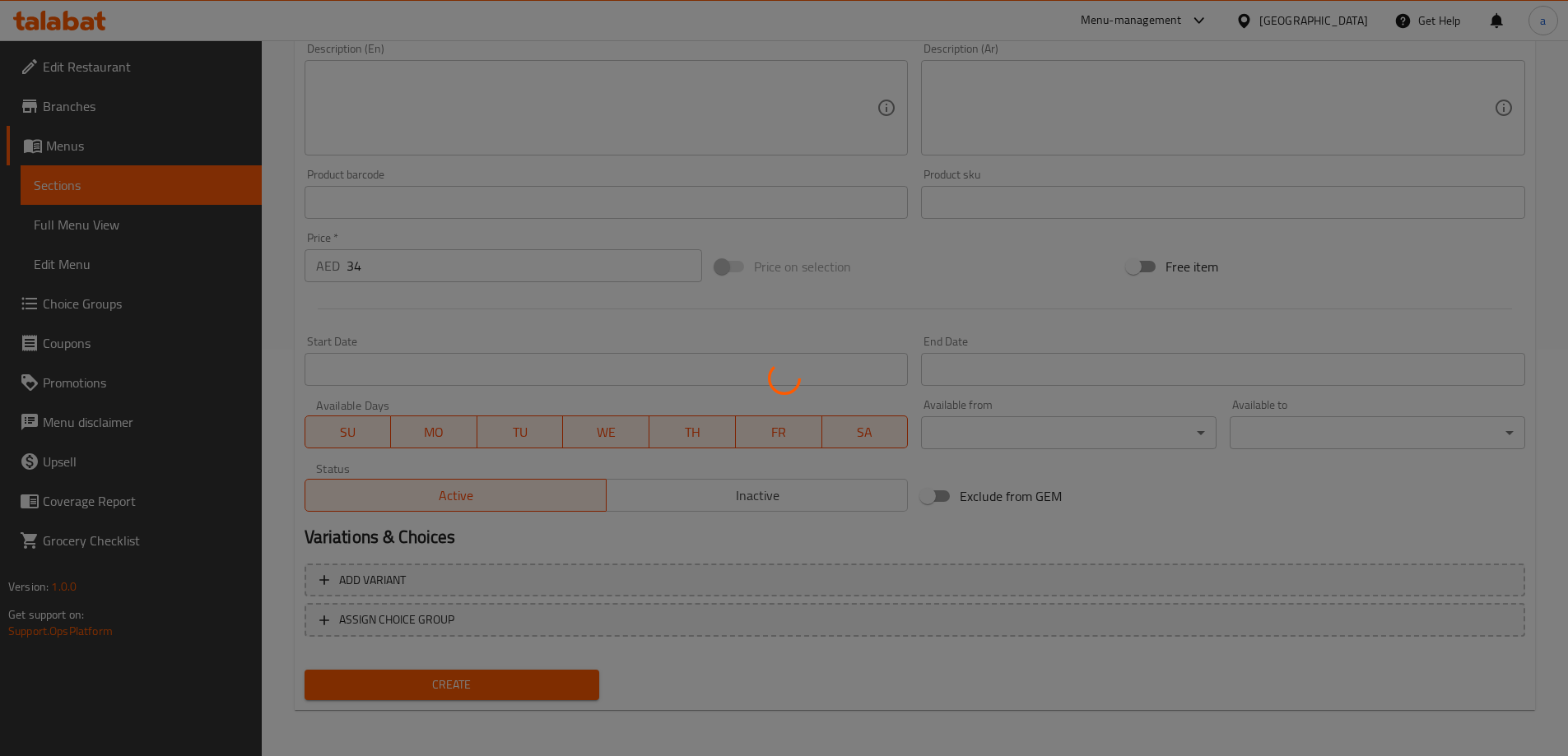
type input "0"
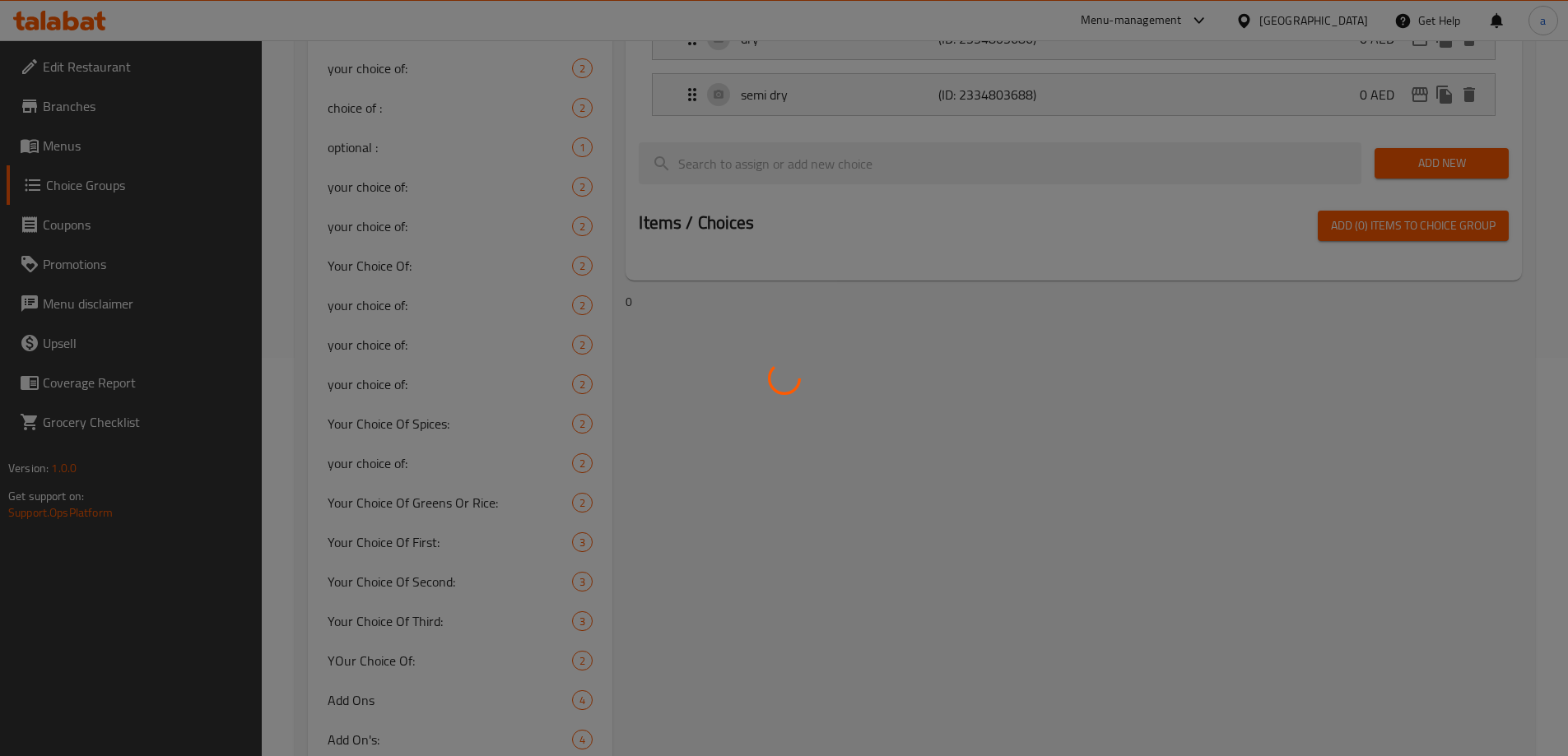
scroll to position [493, 0]
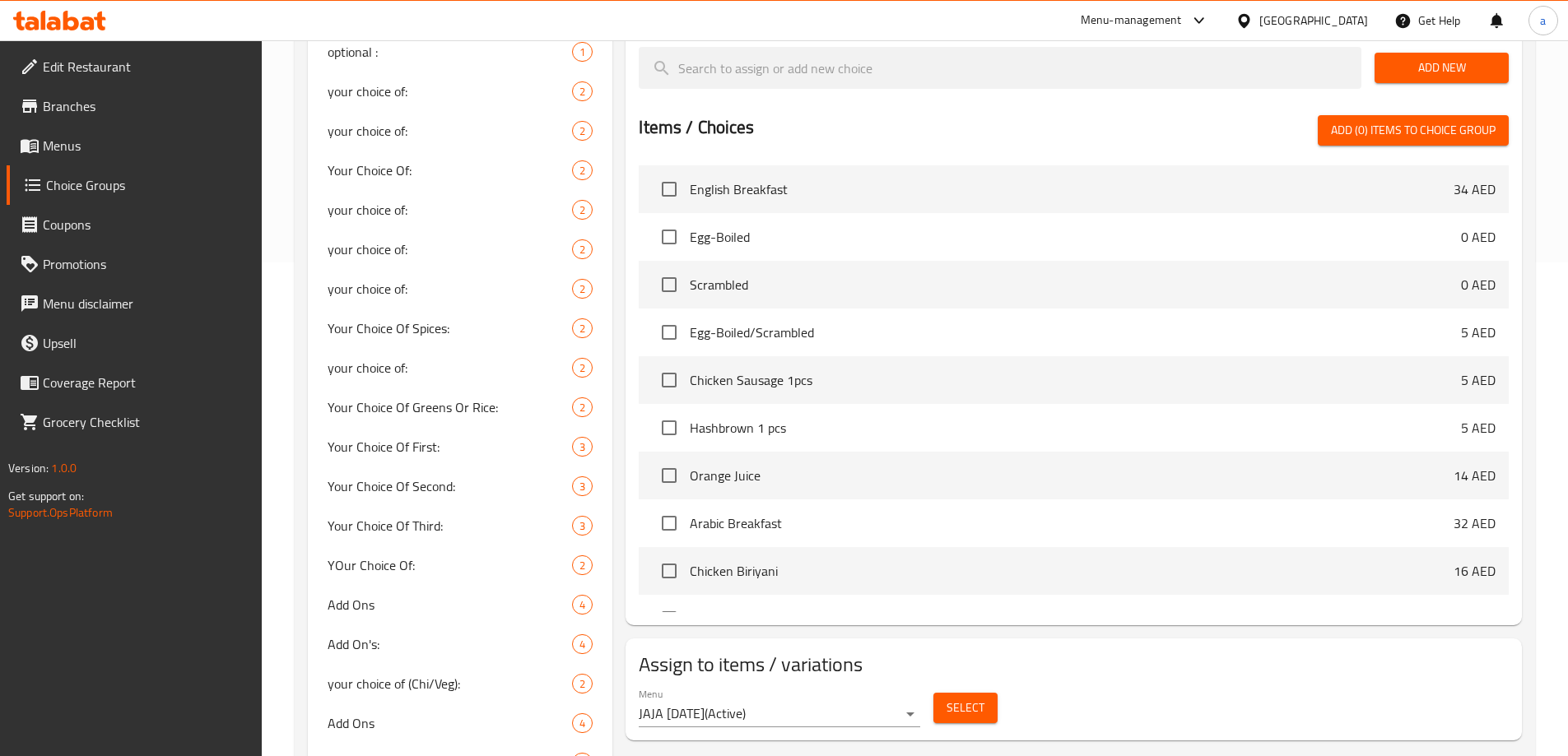
click at [452, 445] on div at bounding box center [784, 378] width 1568 height 756
click at [435, 441] on span "Your Choice Of First:" at bounding box center [450, 447] width 245 height 20
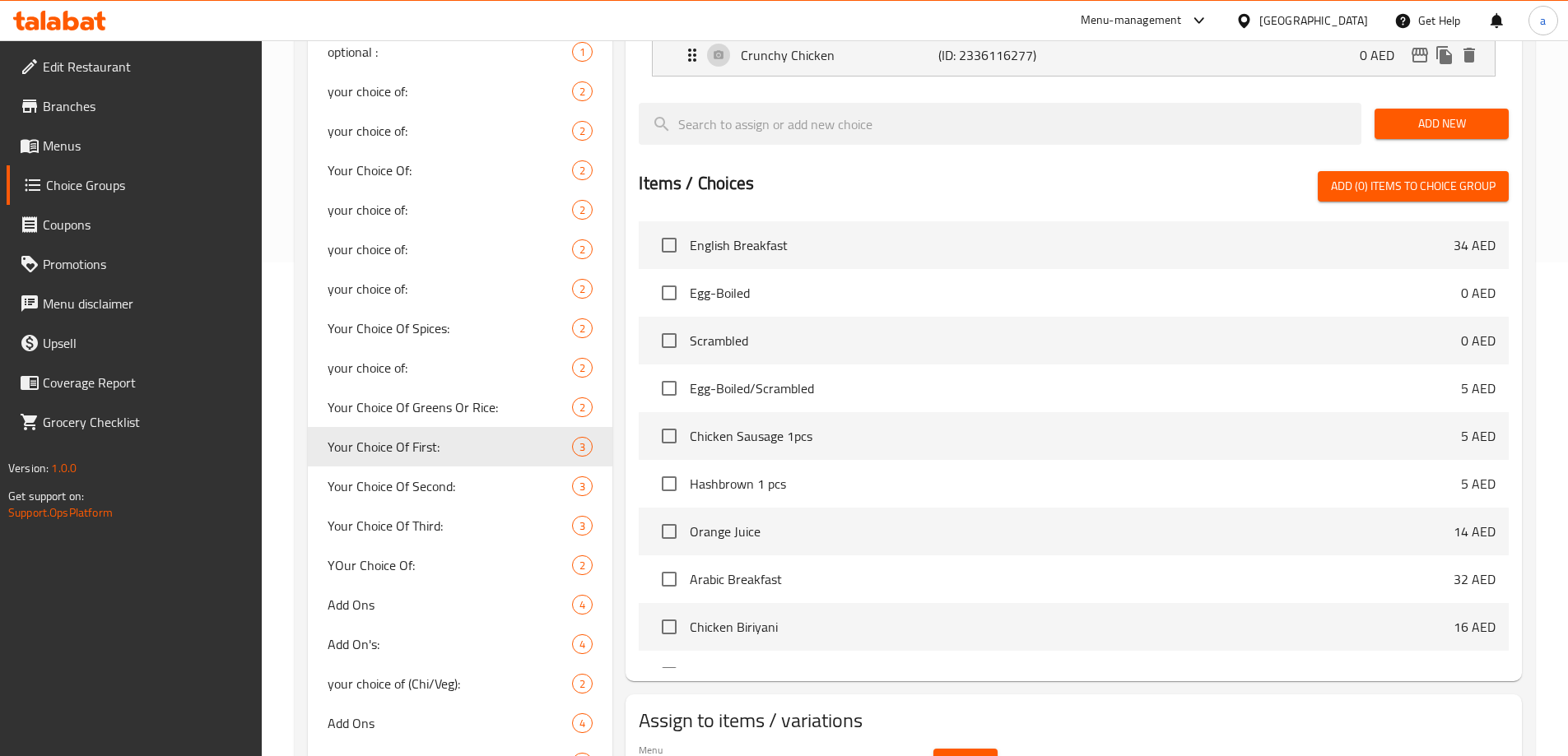
type input "Your Choice Of First:"
type input "إختيارك من الأول:"
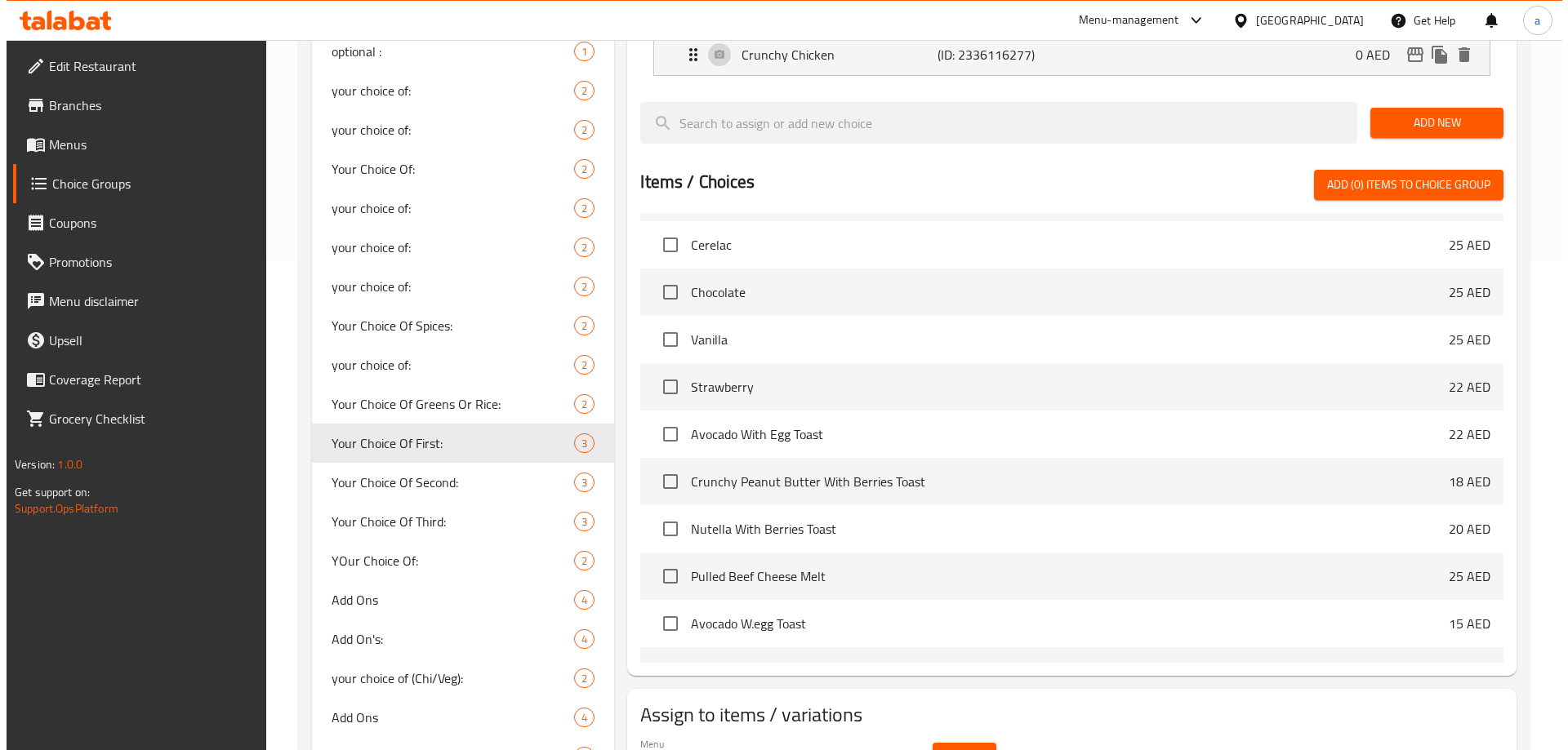
scroll to position [652, 0]
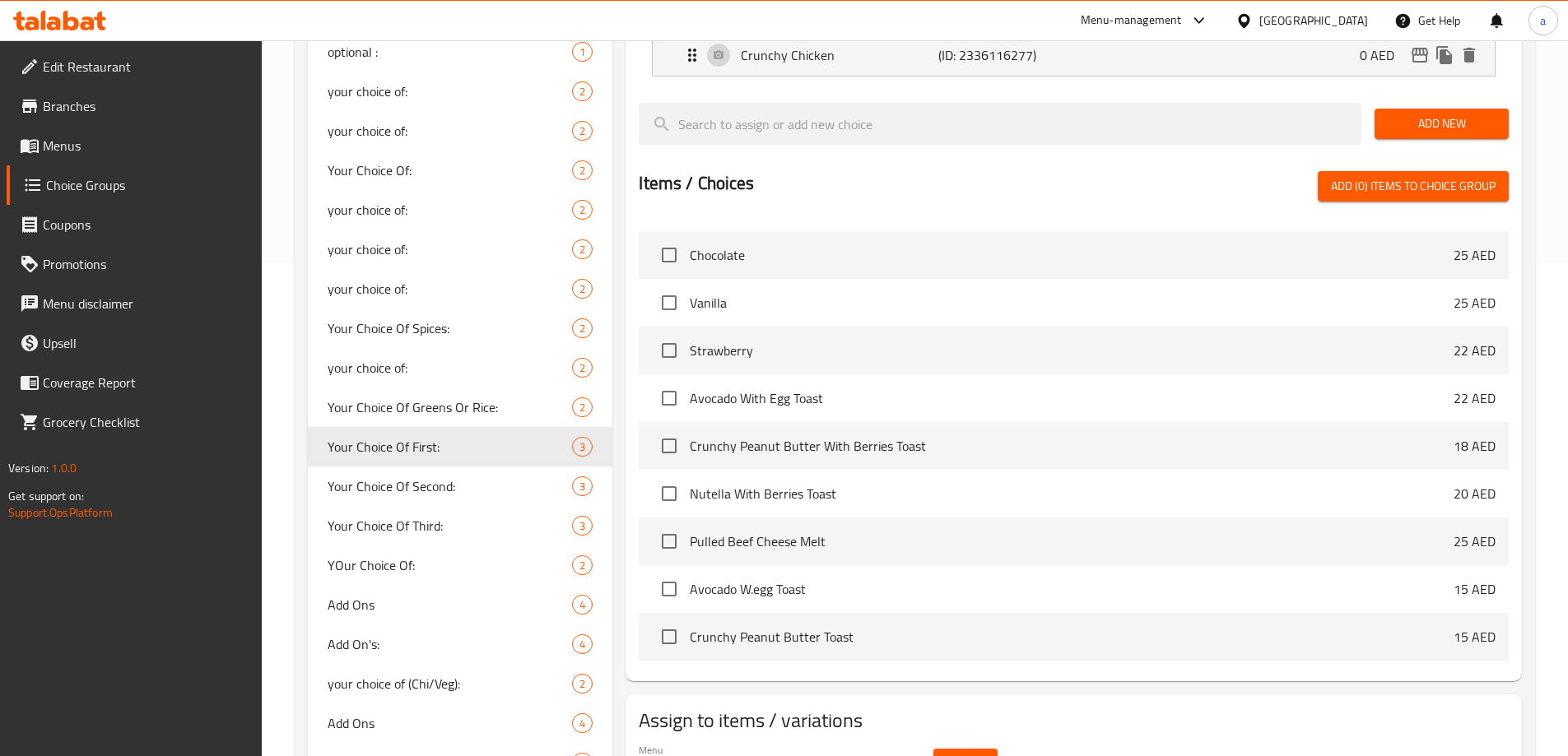
click at [962, 753] on span "Select" at bounding box center [965, 763] width 38 height 21
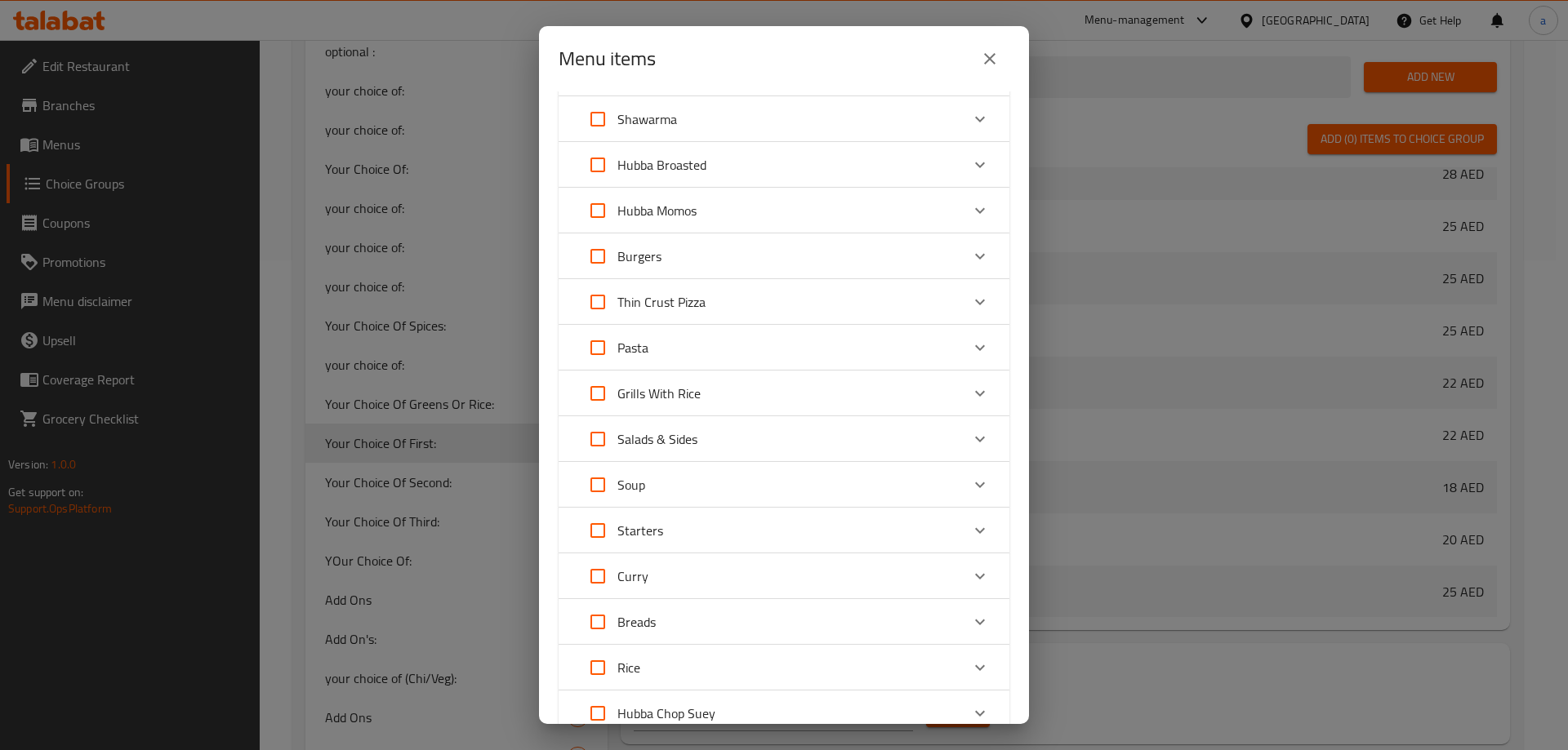
scroll to position [489, 0]
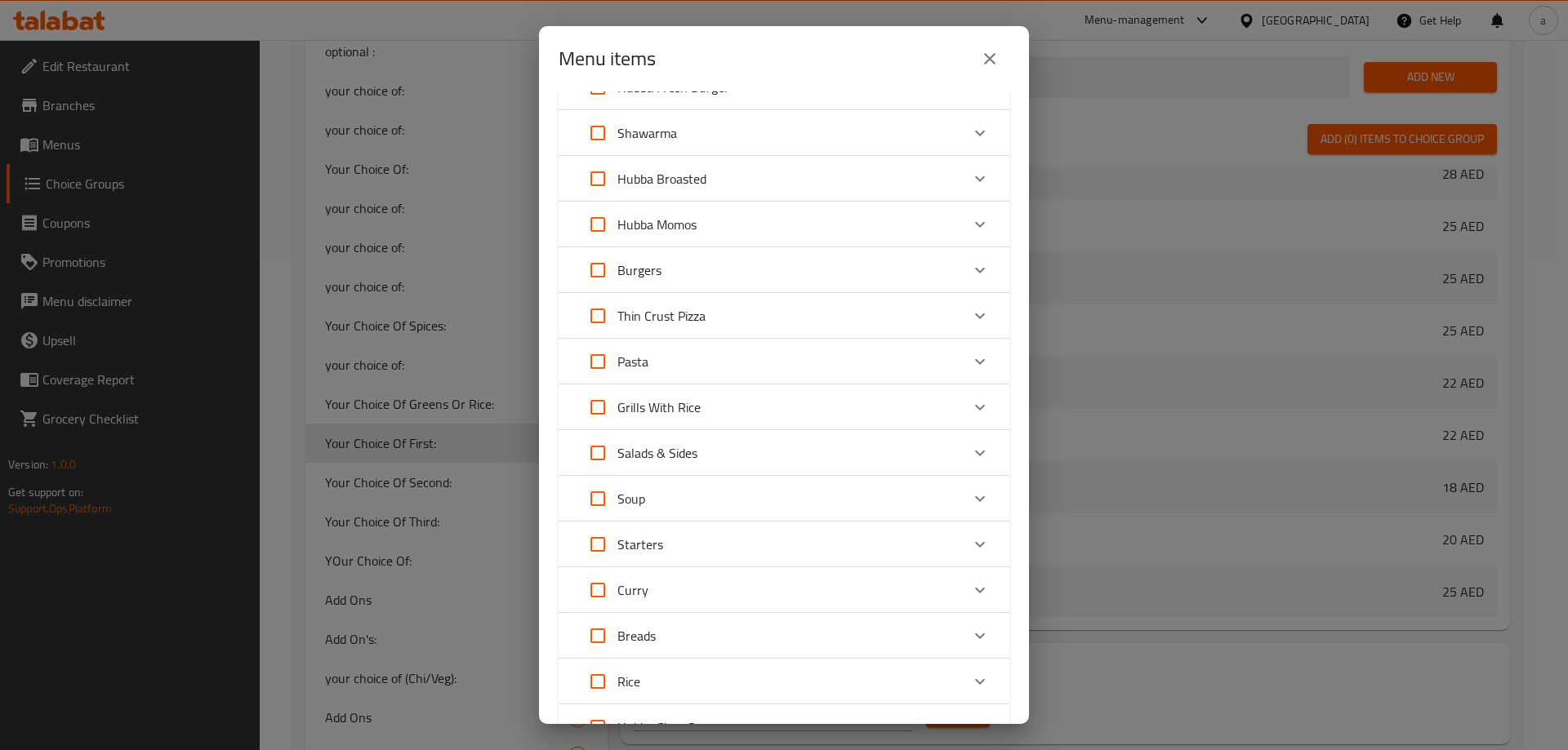
drag, startPoint x: 703, startPoint y: 268, endPoint x: 712, endPoint y: 266, distance: 9.2
click at [712, 266] on div "Burgers" at bounding box center [769, 270] width 382 height 39
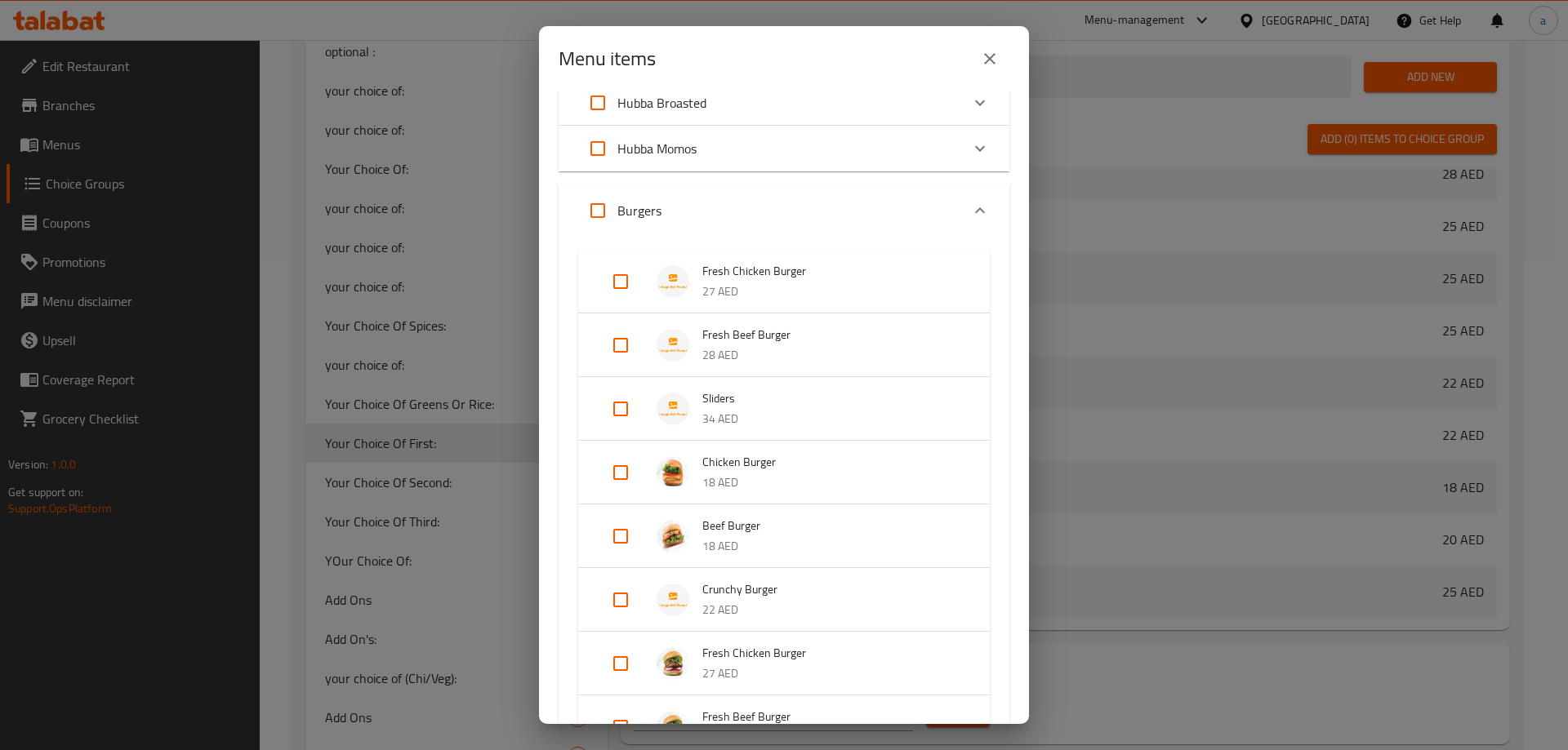
scroll to position [652, 0]
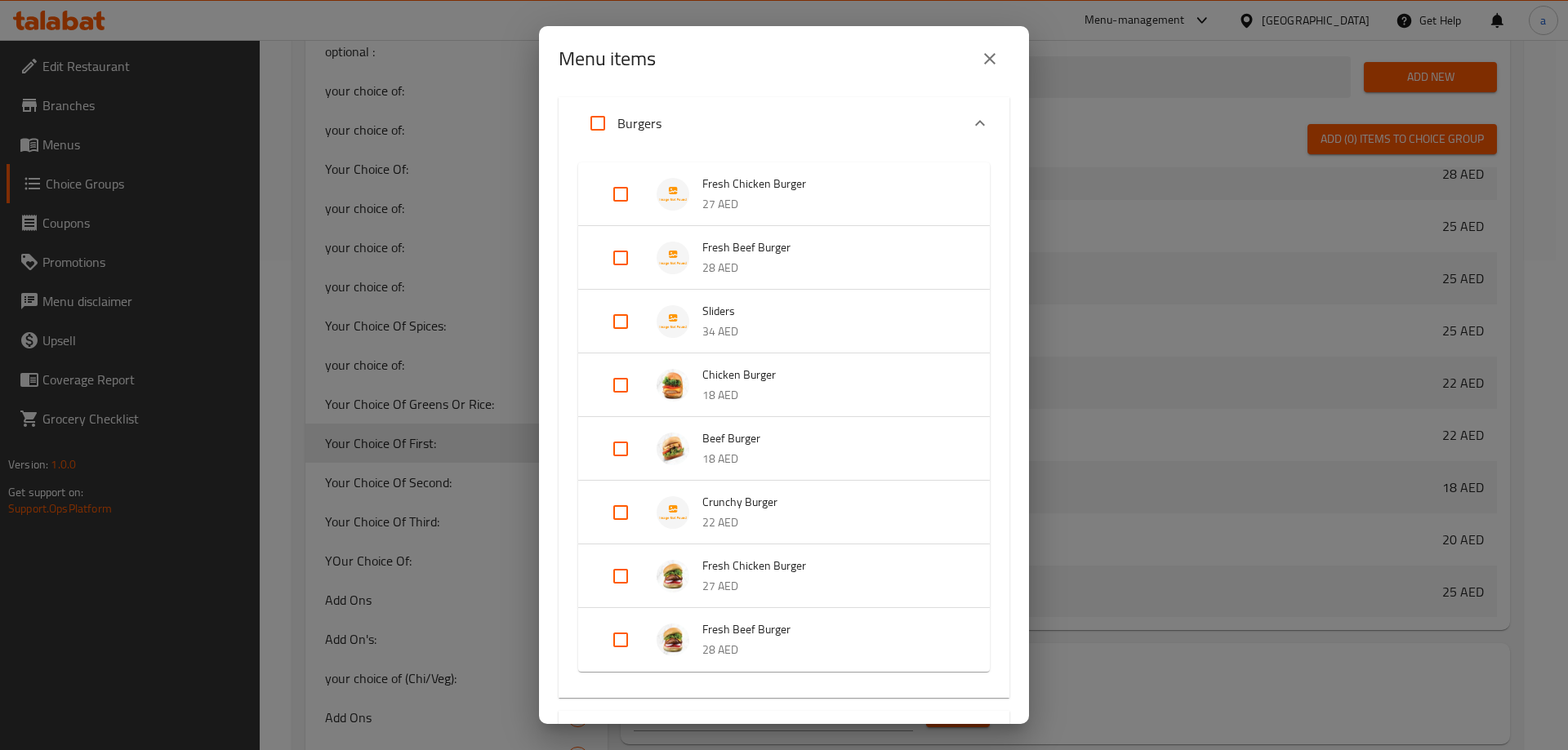
click at [626, 314] on input "Expand" at bounding box center [621, 322] width 39 height 39
checkbox input "true"
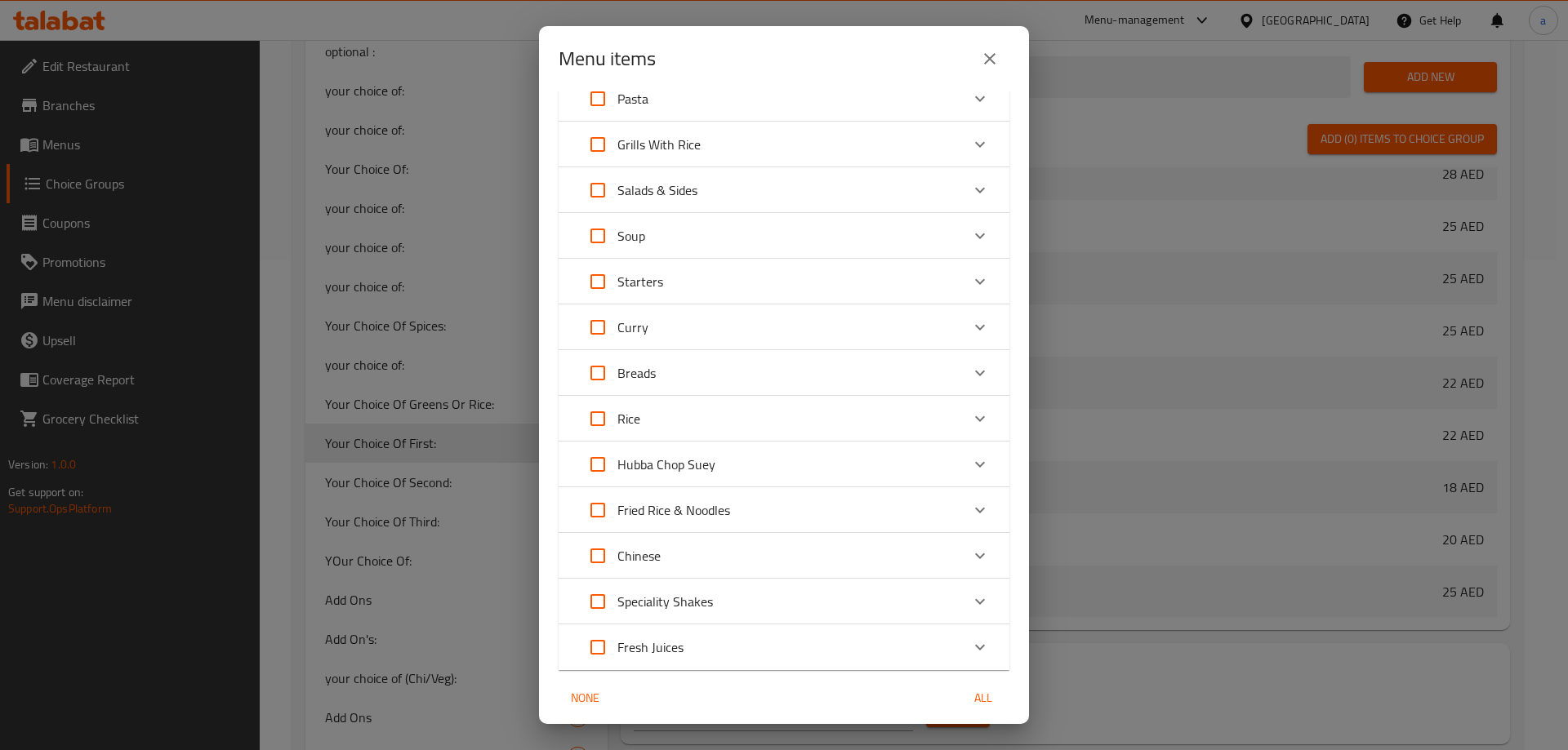
scroll to position [1419, 0]
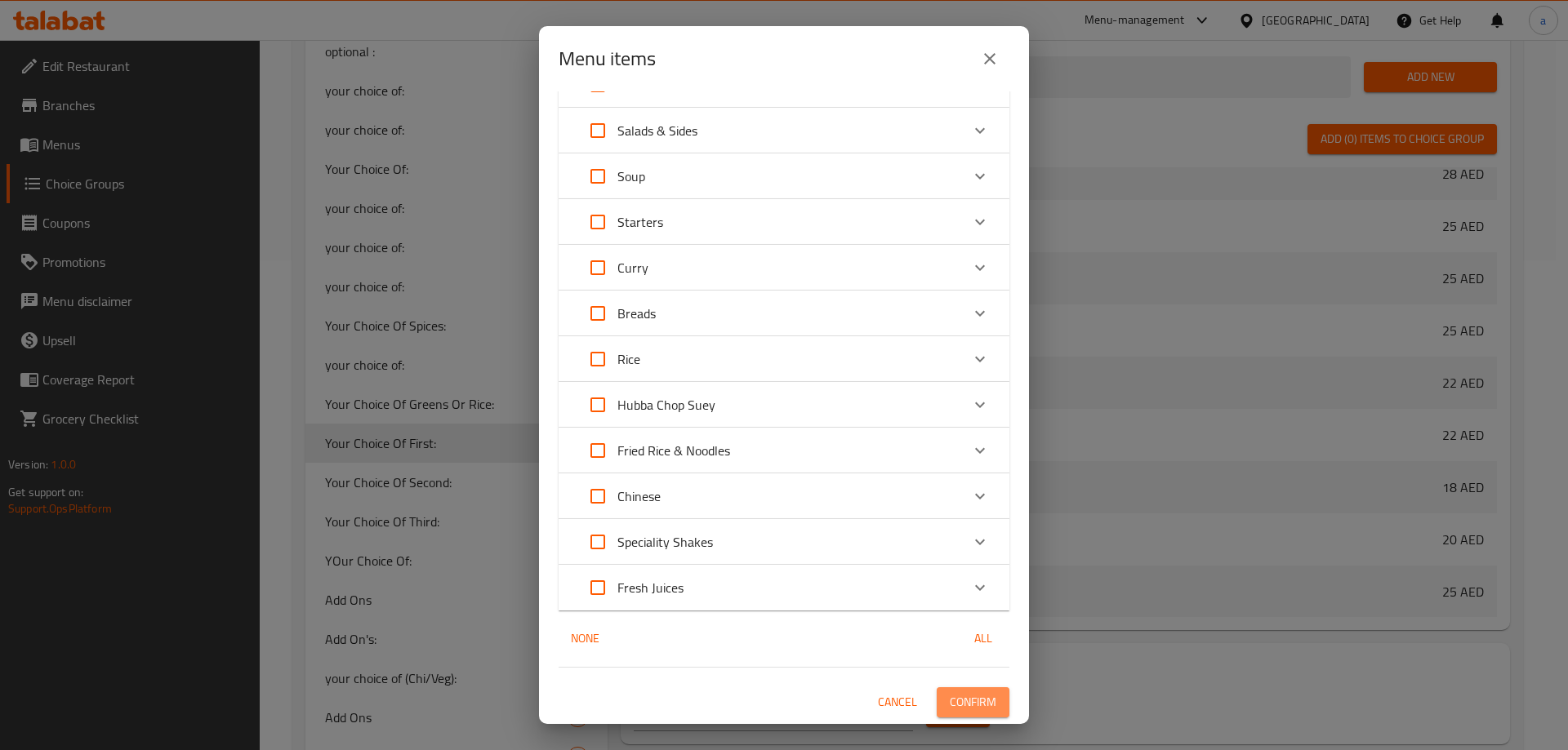
click at [959, 696] on span "Confirm" at bounding box center [973, 702] width 46 height 20
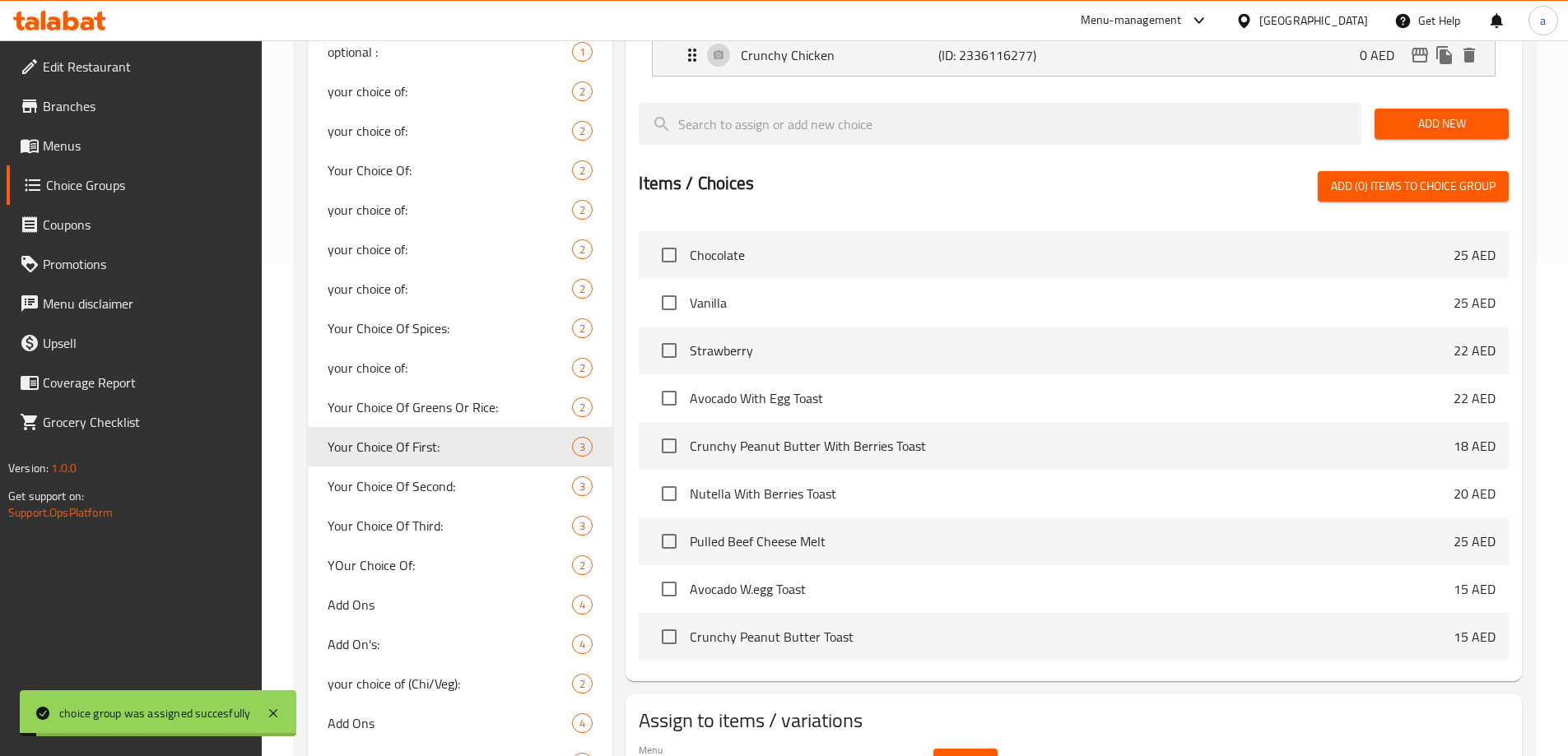
click at [474, 474] on div "Your Choice Of Second: 3" at bounding box center [460, 486] width 306 height 39
type input "Your Choice Of Second:"
type input "إختيارك من الثاني:"
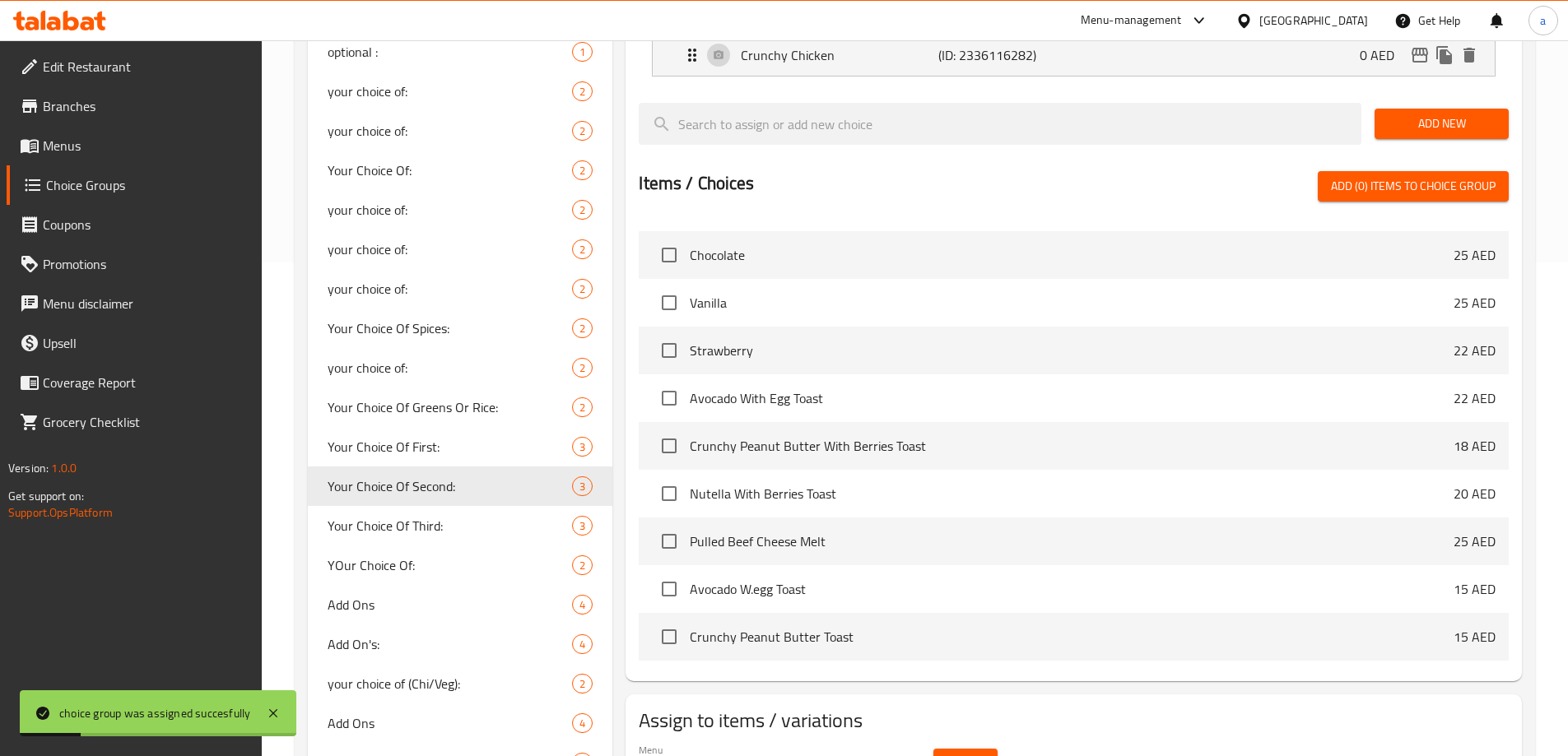
click at [999, 742] on div "Select" at bounding box center [965, 763] width 78 height 44
click at [984, 749] on button "Select" at bounding box center [965, 764] width 64 height 30
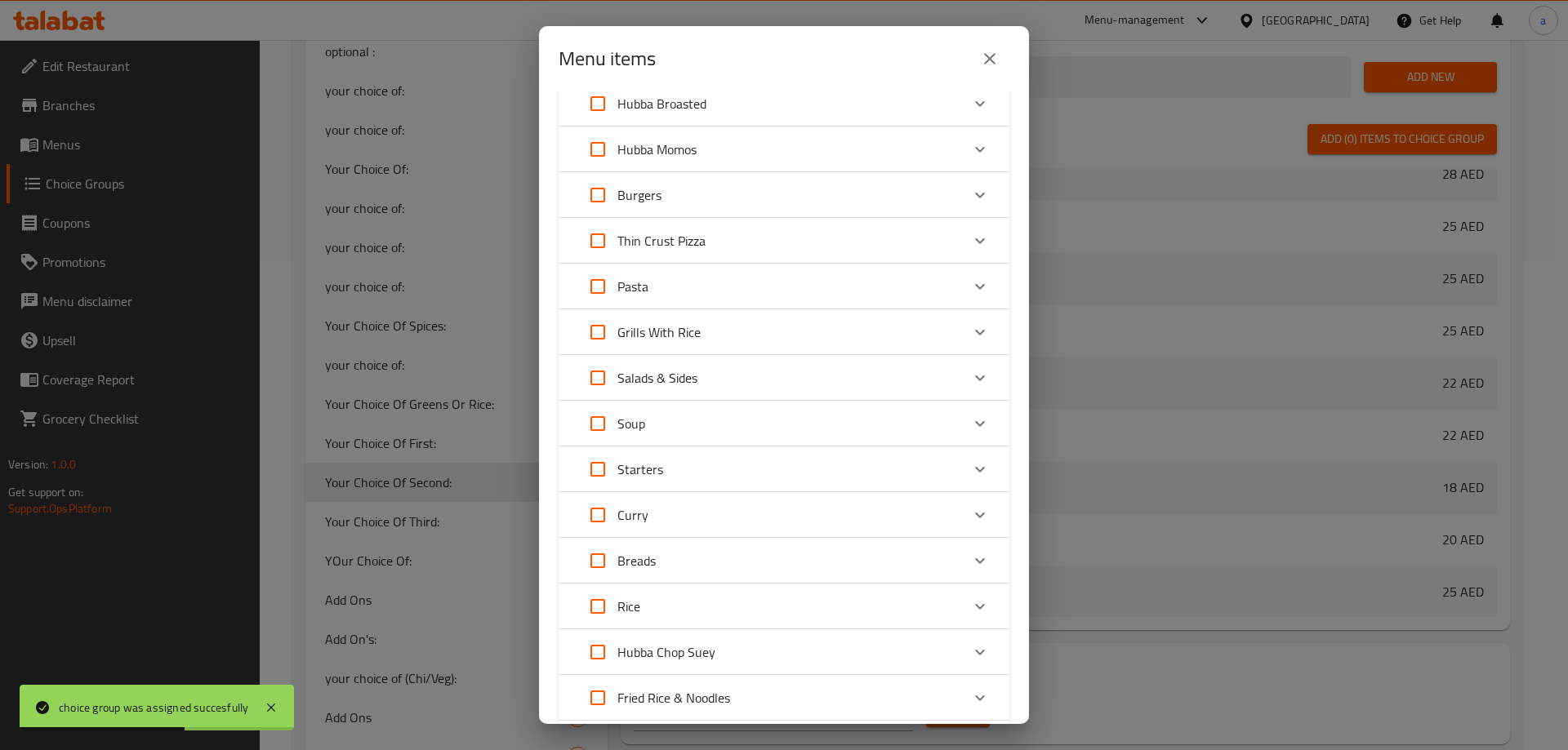
scroll to position [571, 0]
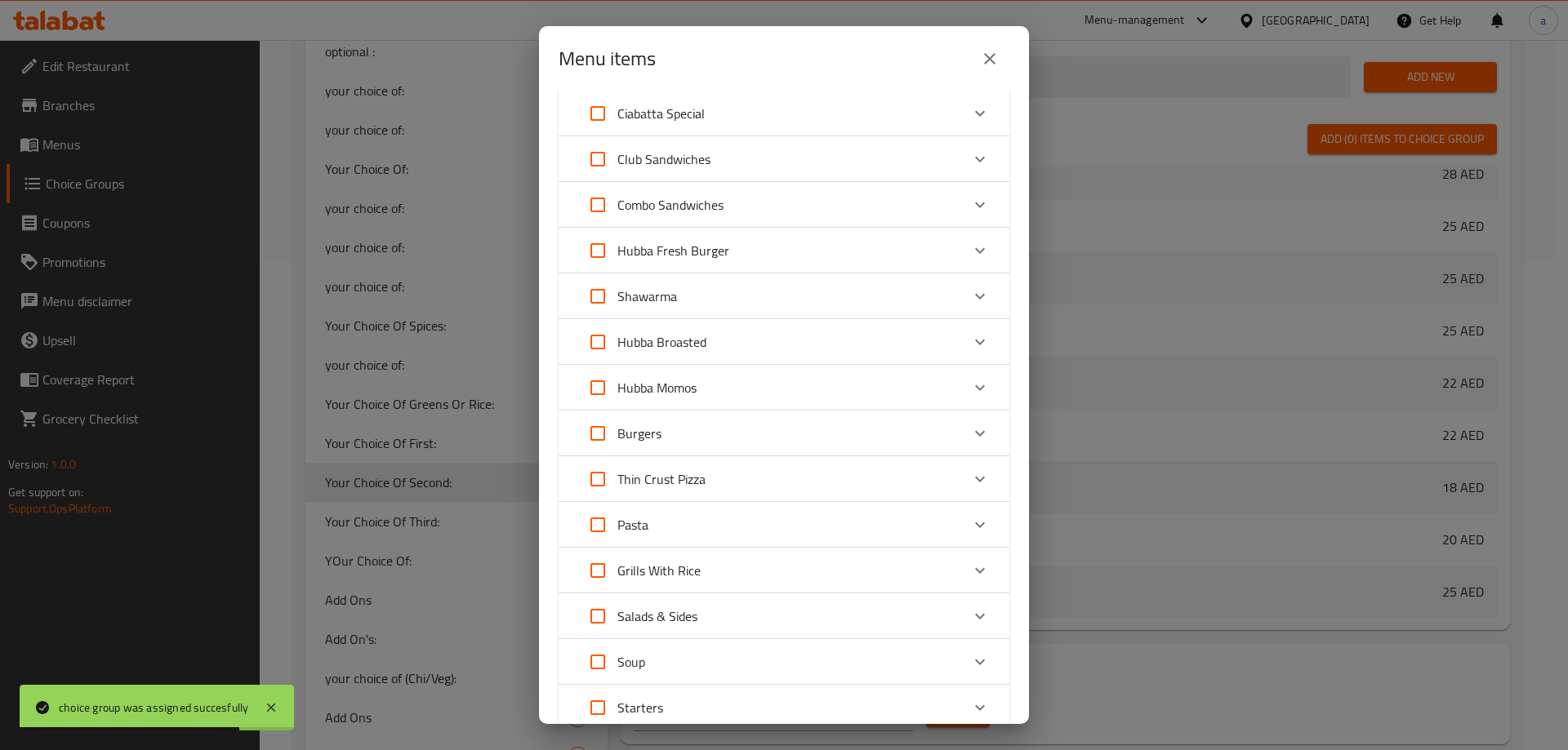
click at [680, 418] on div "Burgers" at bounding box center [769, 434] width 382 height 39
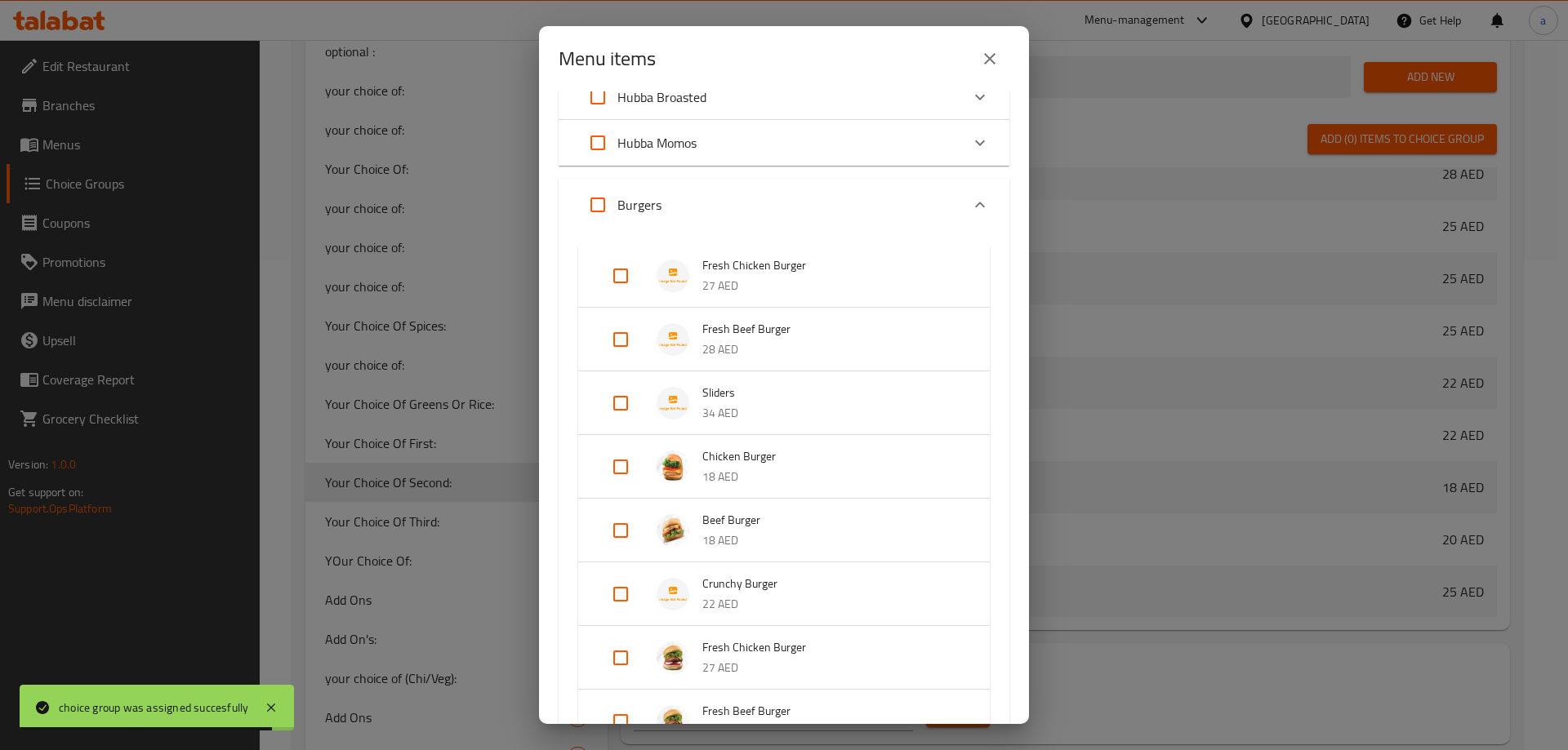
click at [623, 400] on input "Expand" at bounding box center [621, 403] width 39 height 39
checkbox input "true"
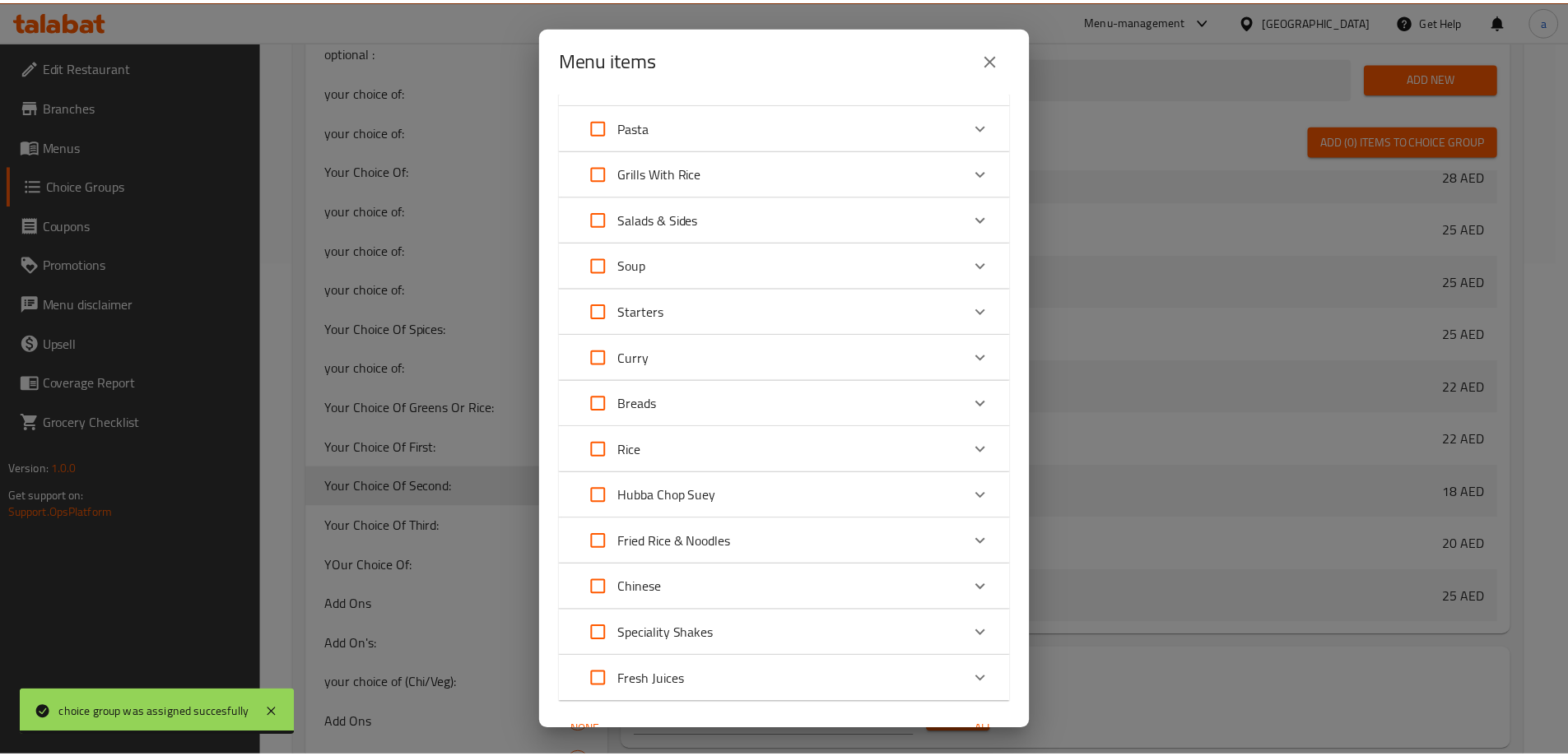
scroll to position [1399, 0]
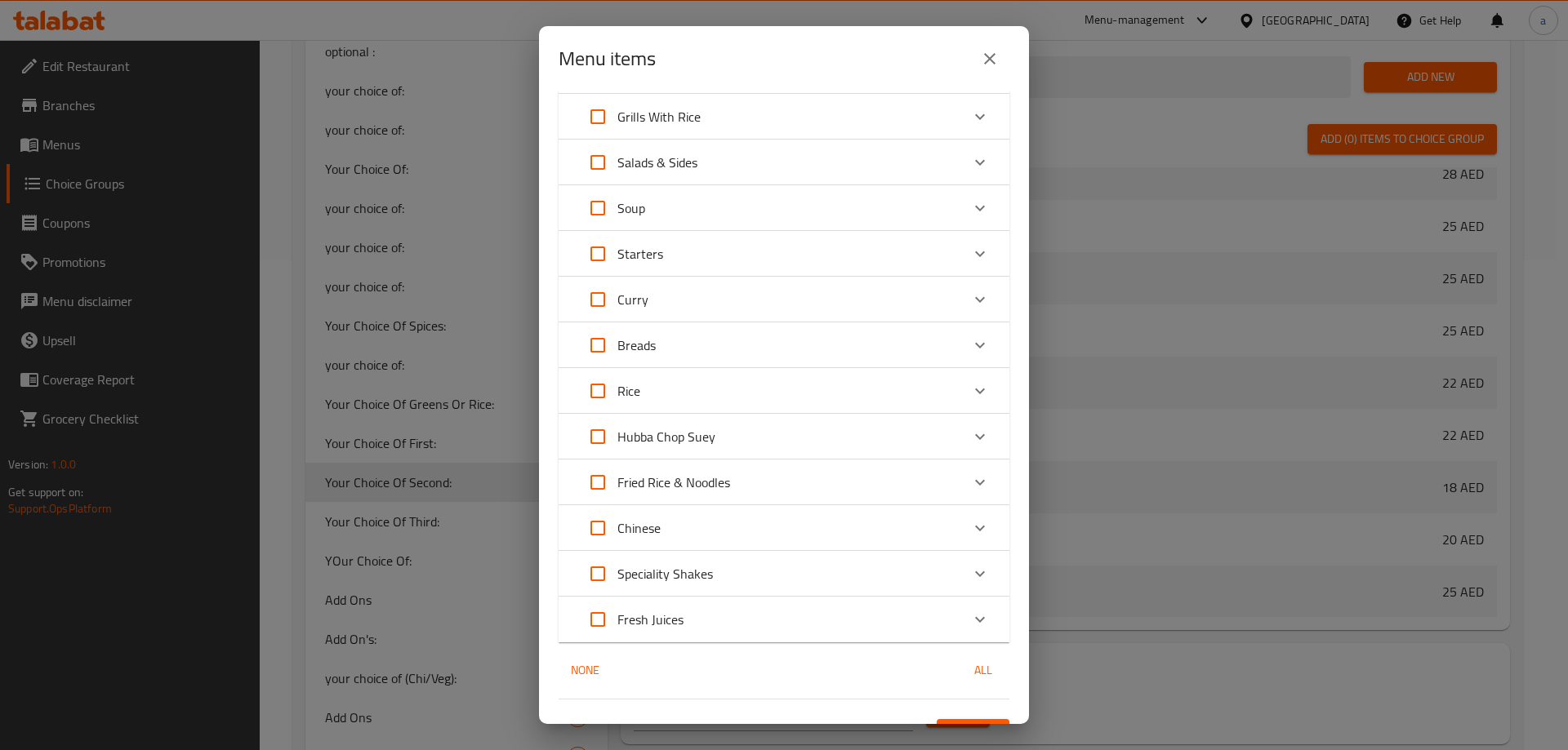
click at [965, 719] on button "Confirm" at bounding box center [973, 734] width 73 height 30
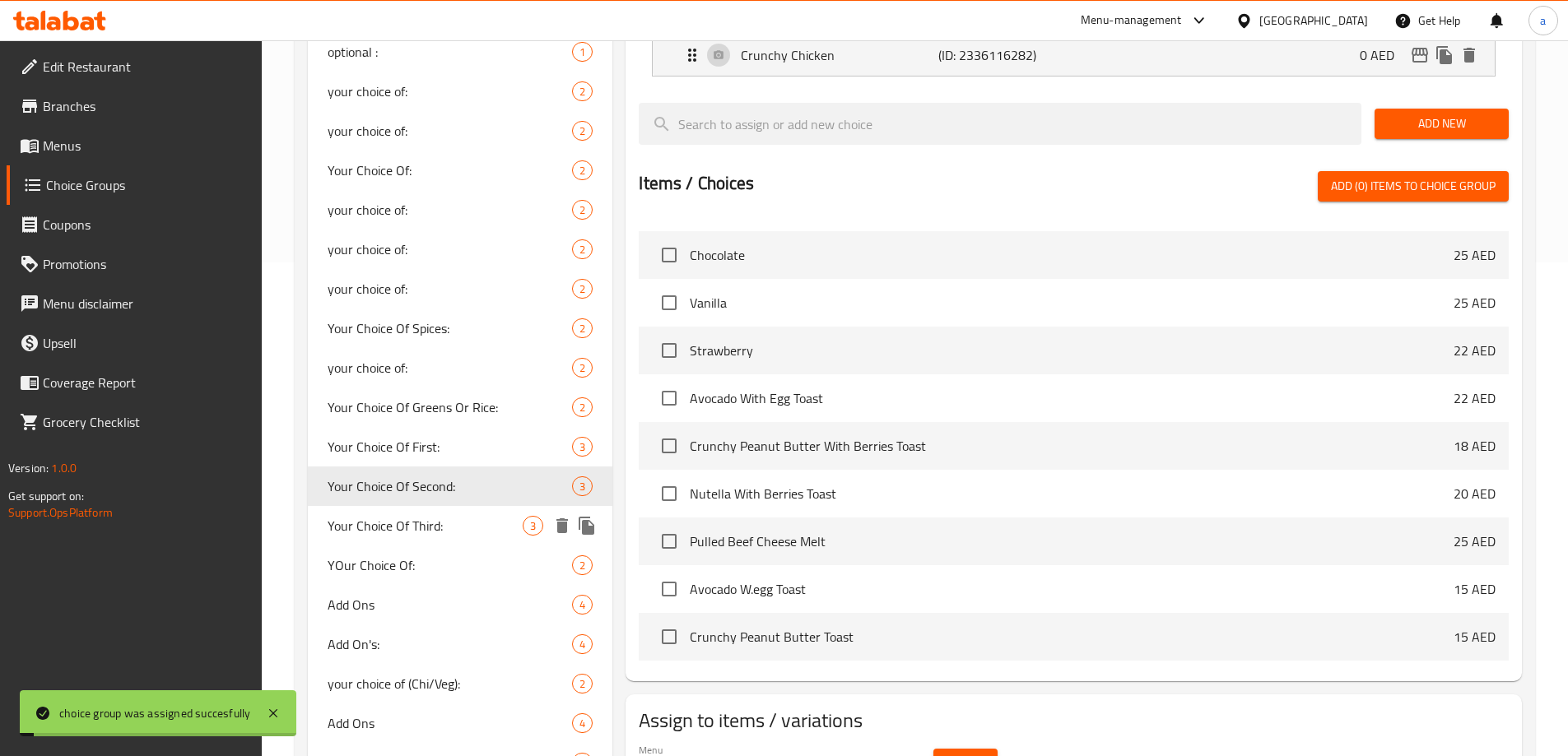
drag, startPoint x: 470, startPoint y: 514, endPoint x: 846, endPoint y: 527, distance: 376.2
click at [469, 514] on div "Your Choice Of Third: 3" at bounding box center [460, 525] width 306 height 39
type input "Your Choice Of Third:"
type input "إختيارك من الثالث:"
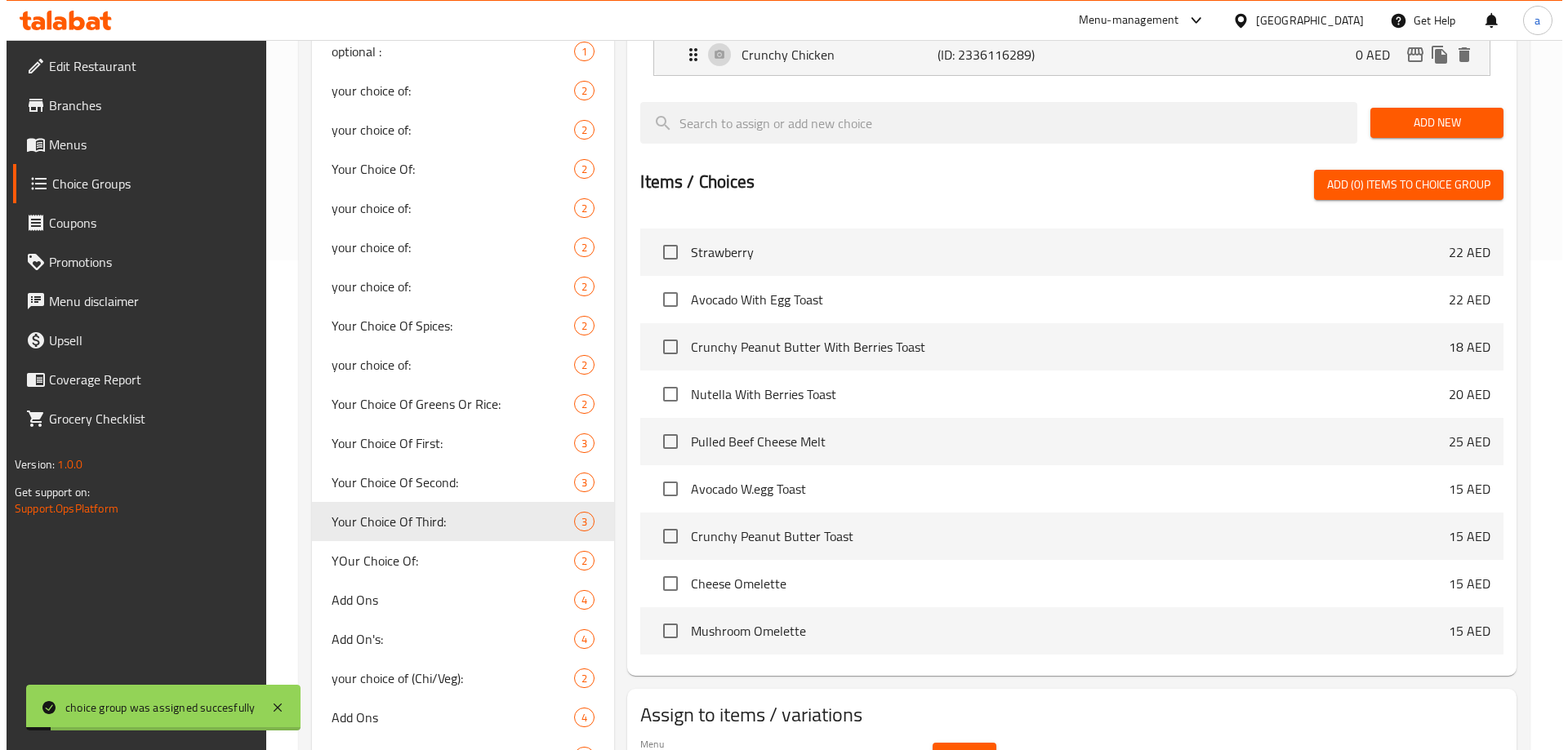
scroll to position [1061, 0]
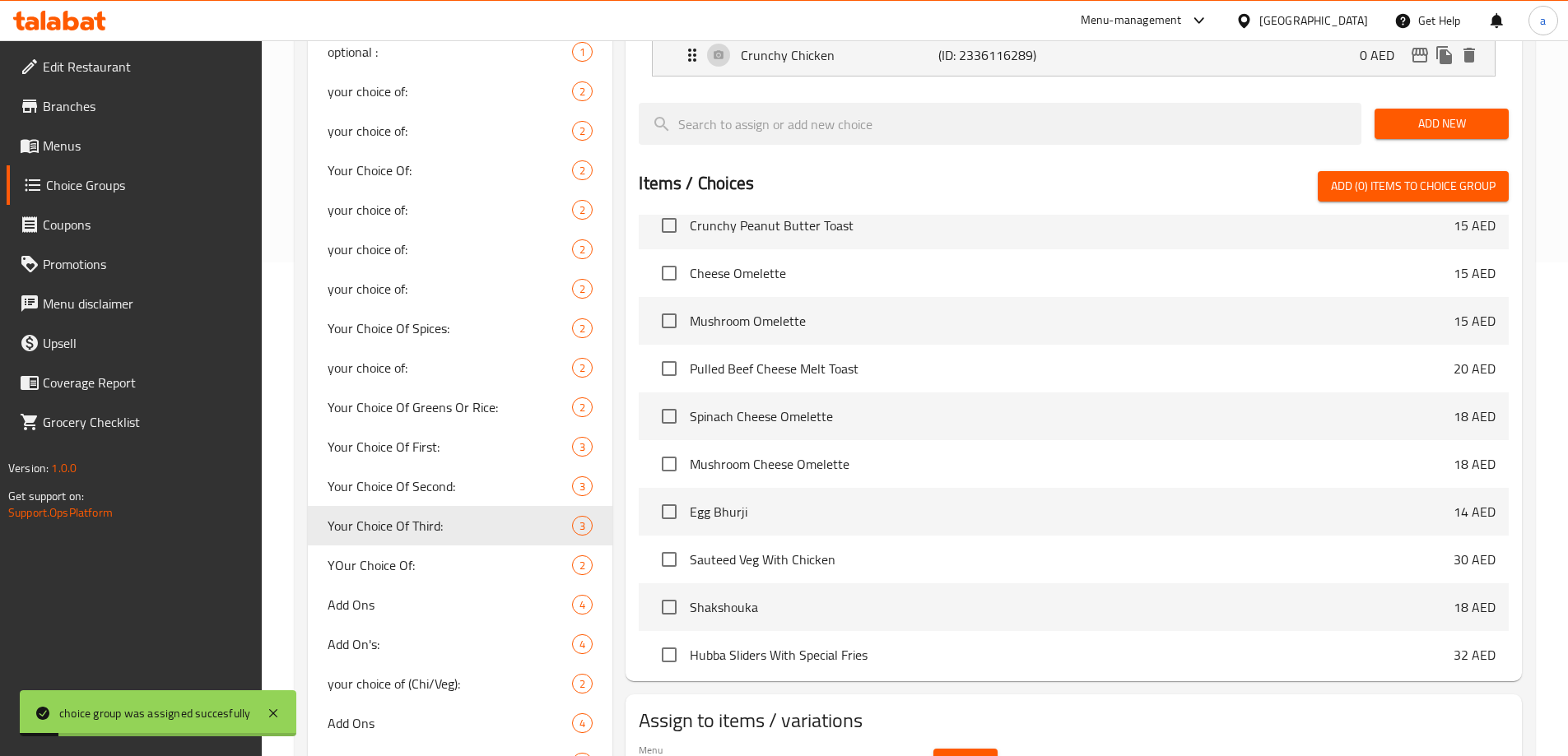
click at [946, 749] on button "Select" at bounding box center [965, 764] width 64 height 30
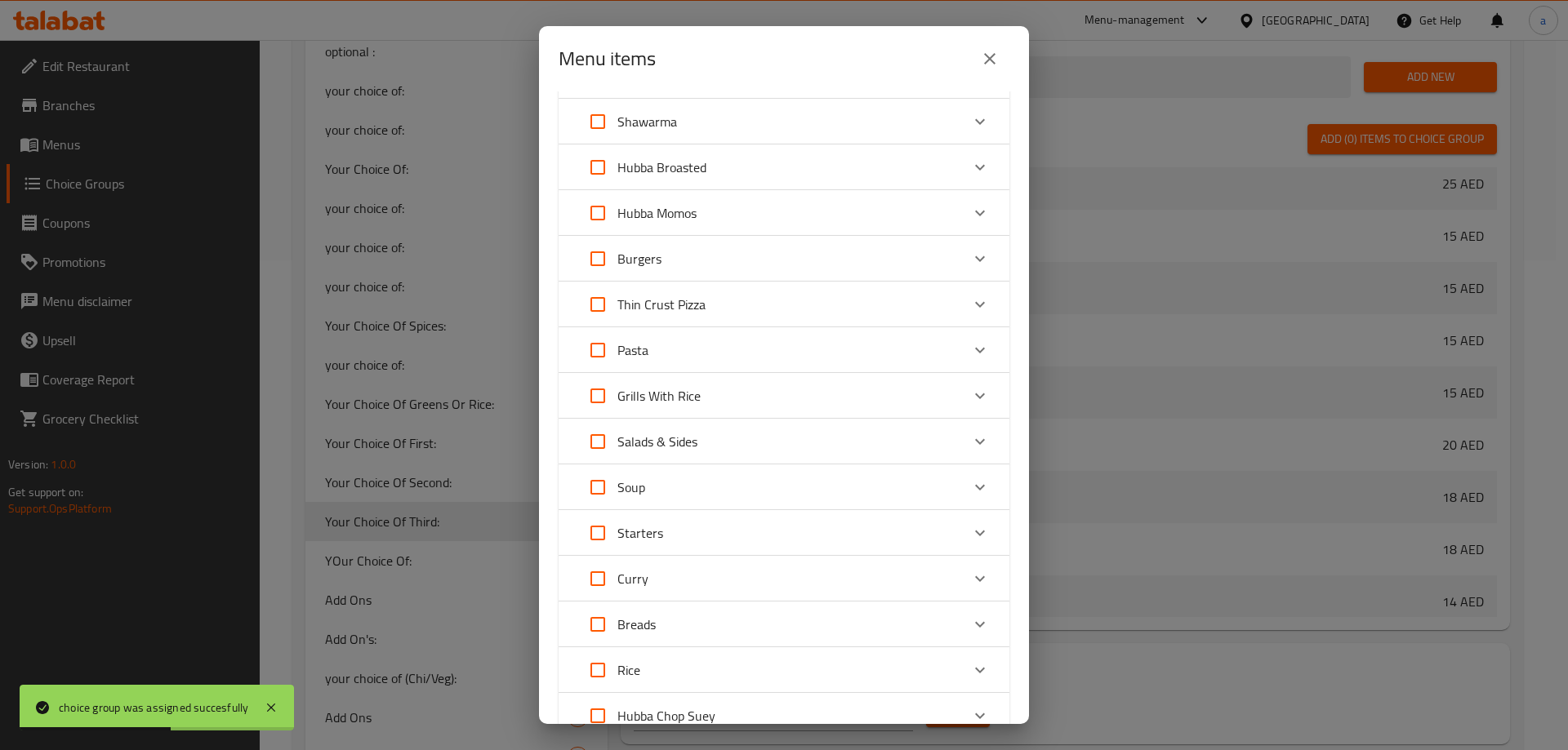
scroll to position [489, 0]
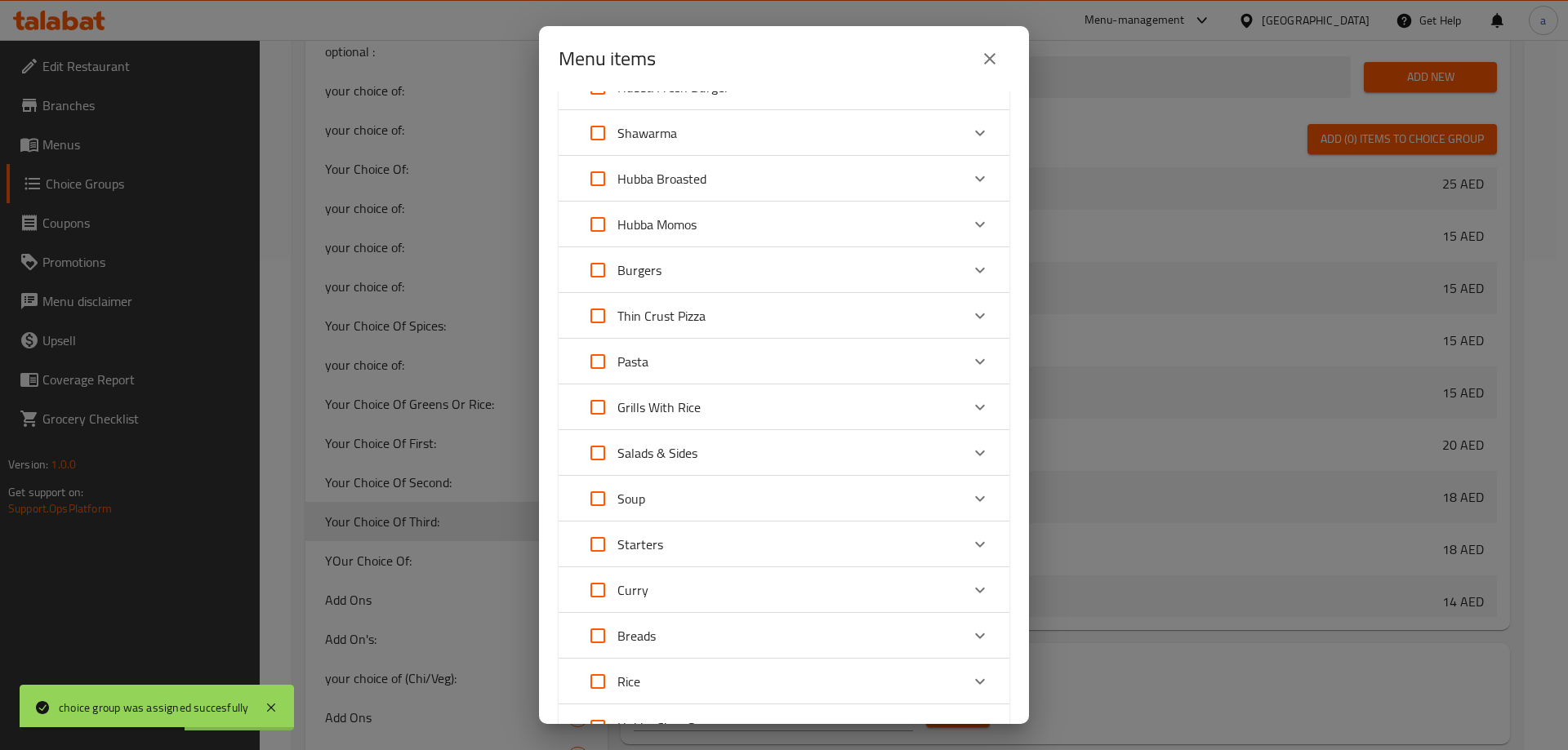
click at [704, 280] on div "Burgers" at bounding box center [769, 270] width 382 height 39
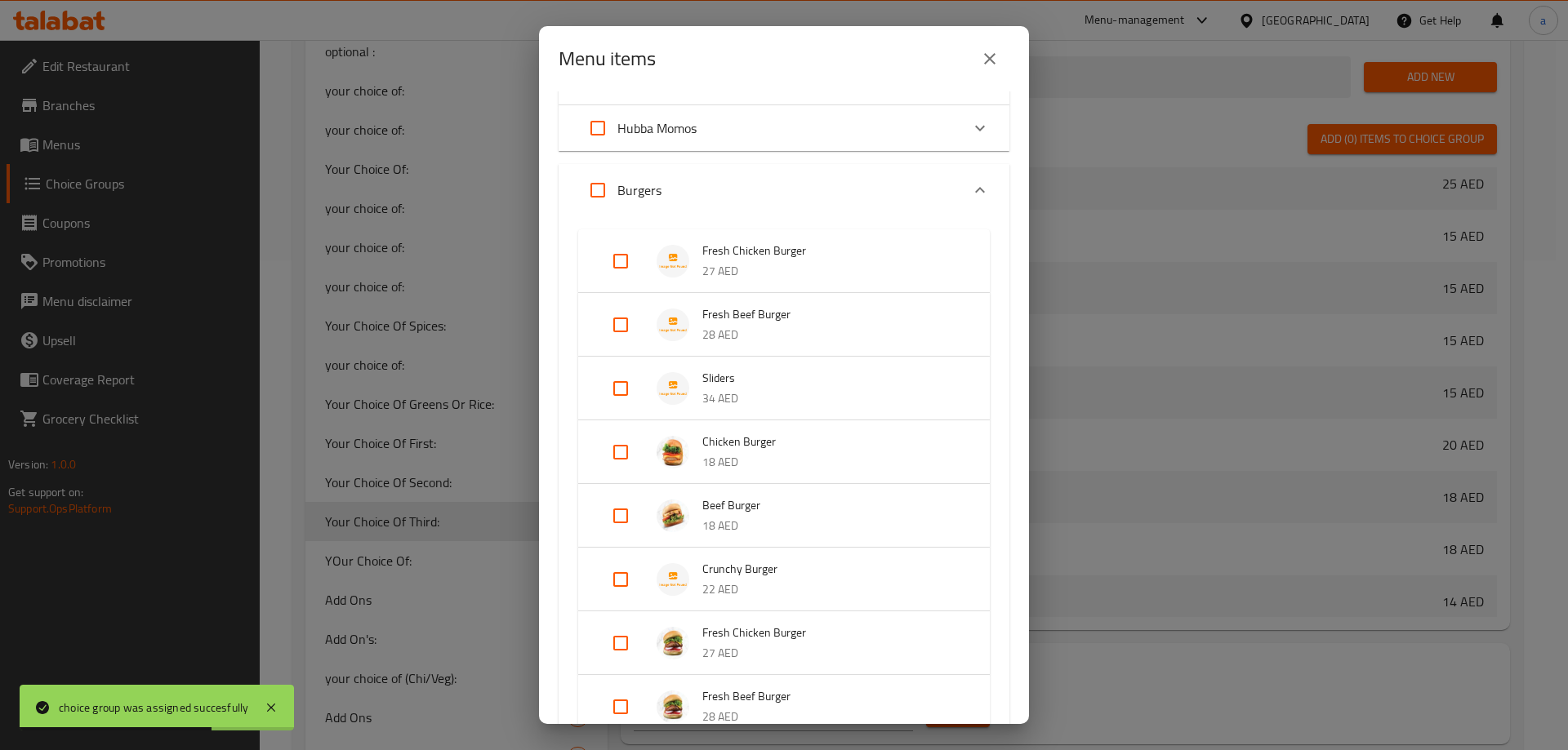
scroll to position [735, 0]
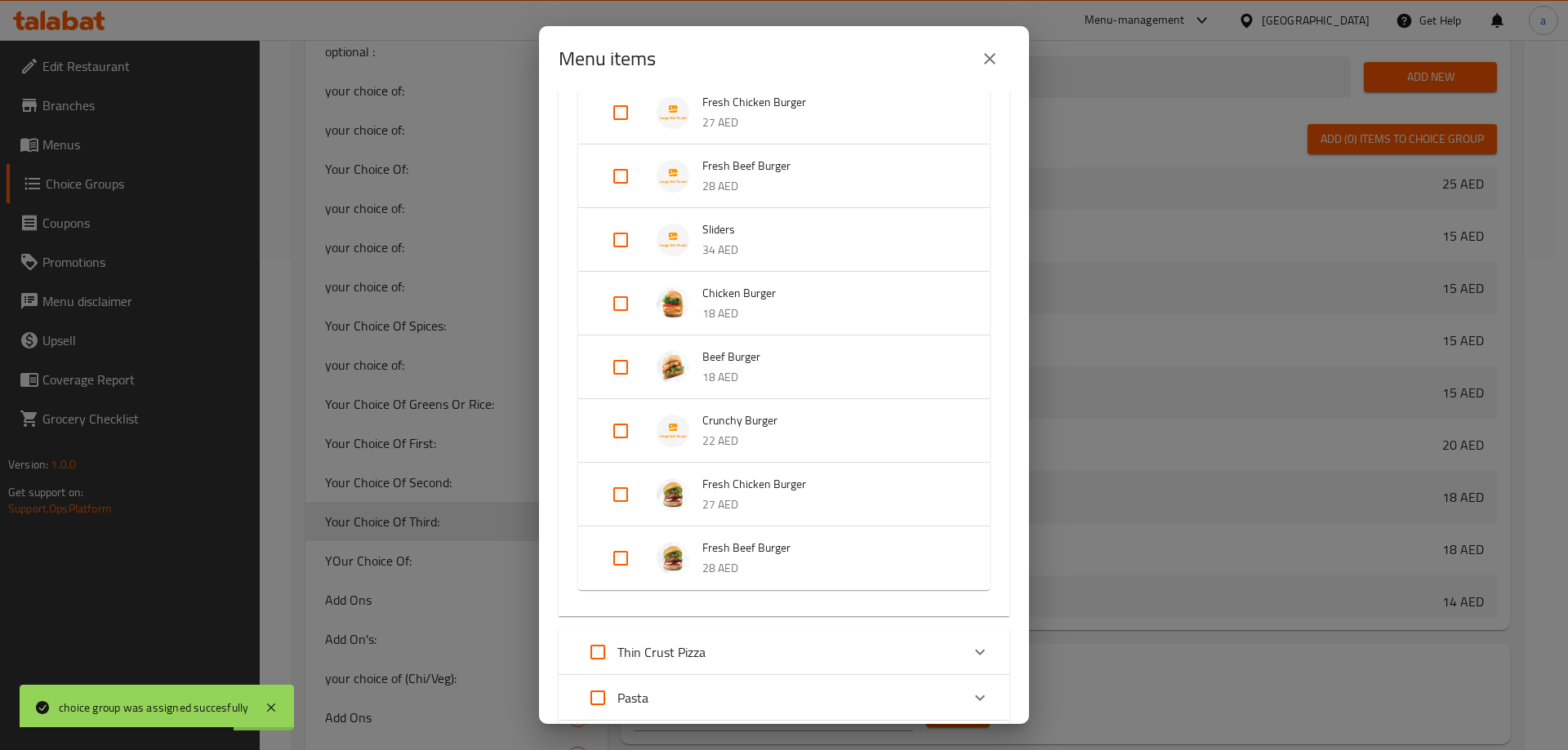
click at [619, 245] on input "Expand" at bounding box center [621, 240] width 39 height 39
checkbox input "true"
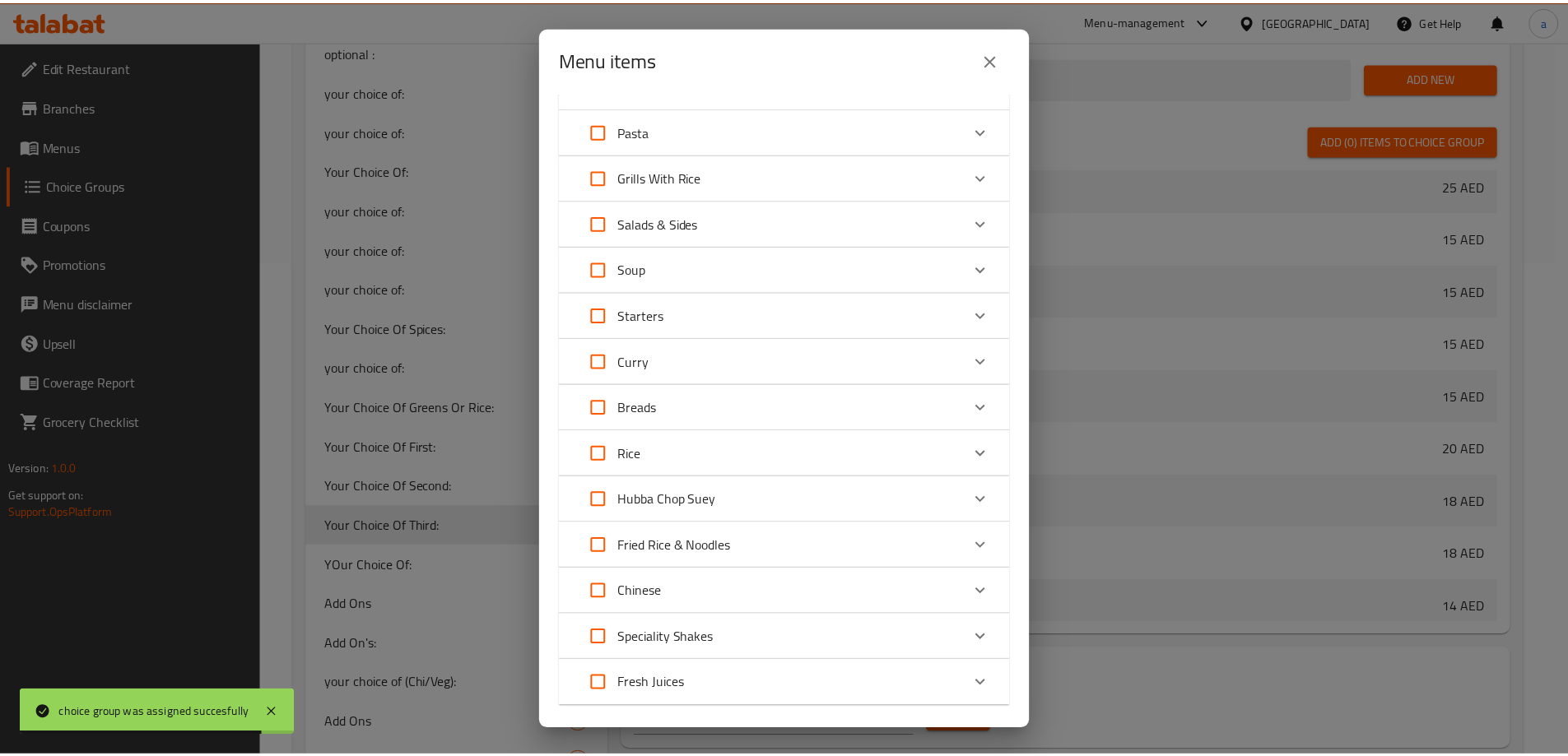
scroll to position [1431, 0]
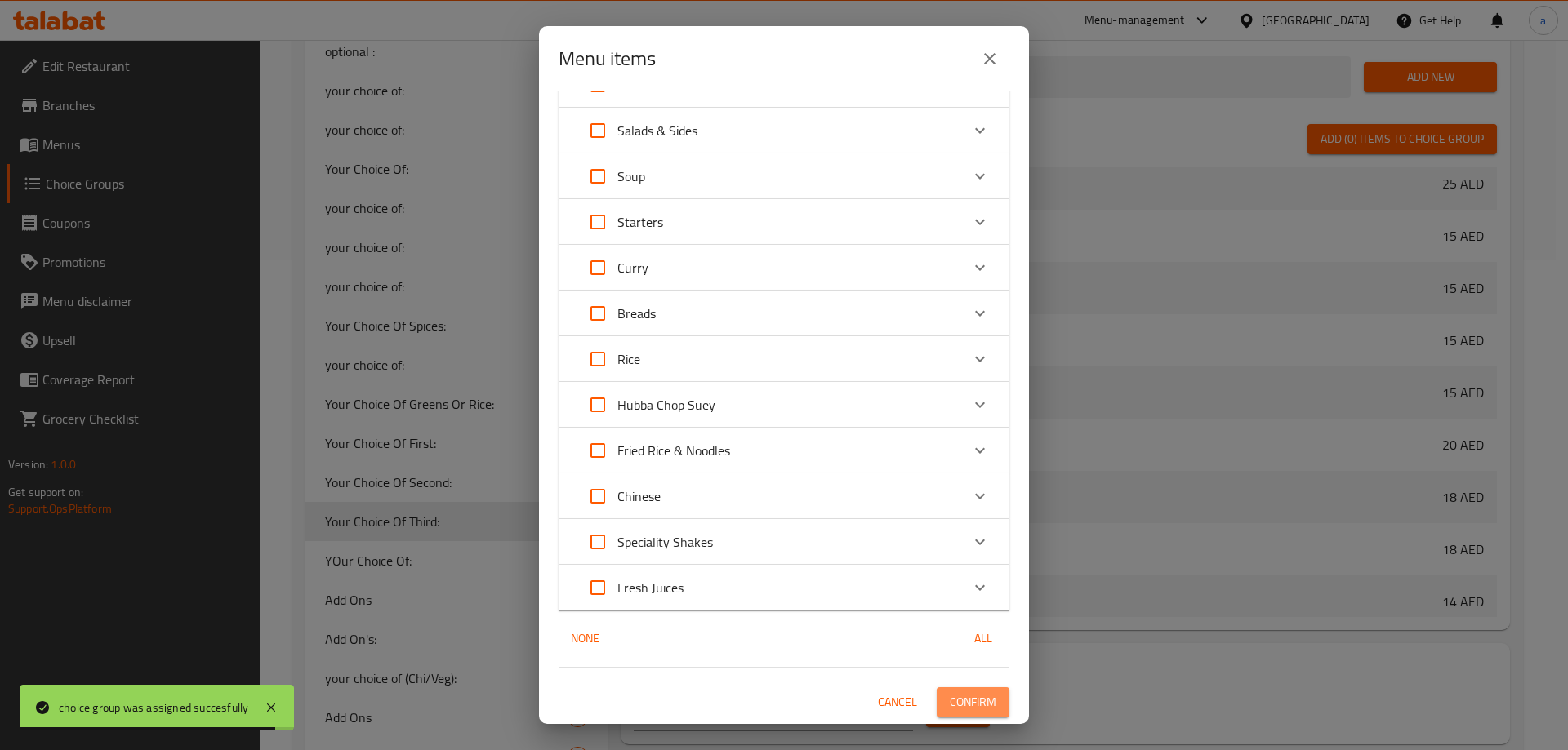
click at [960, 702] on span "Confirm" at bounding box center [973, 702] width 46 height 20
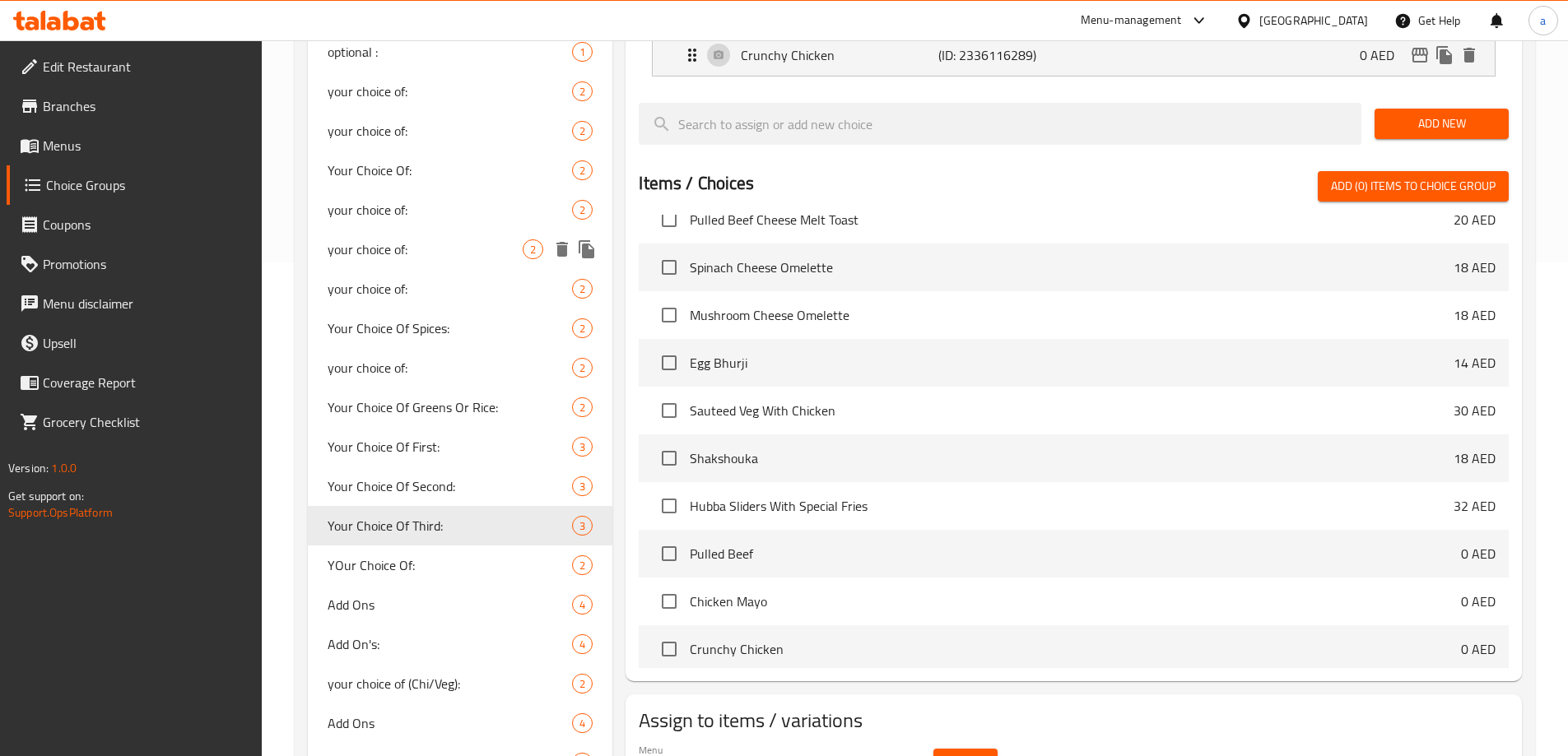
scroll to position [1234, 0]
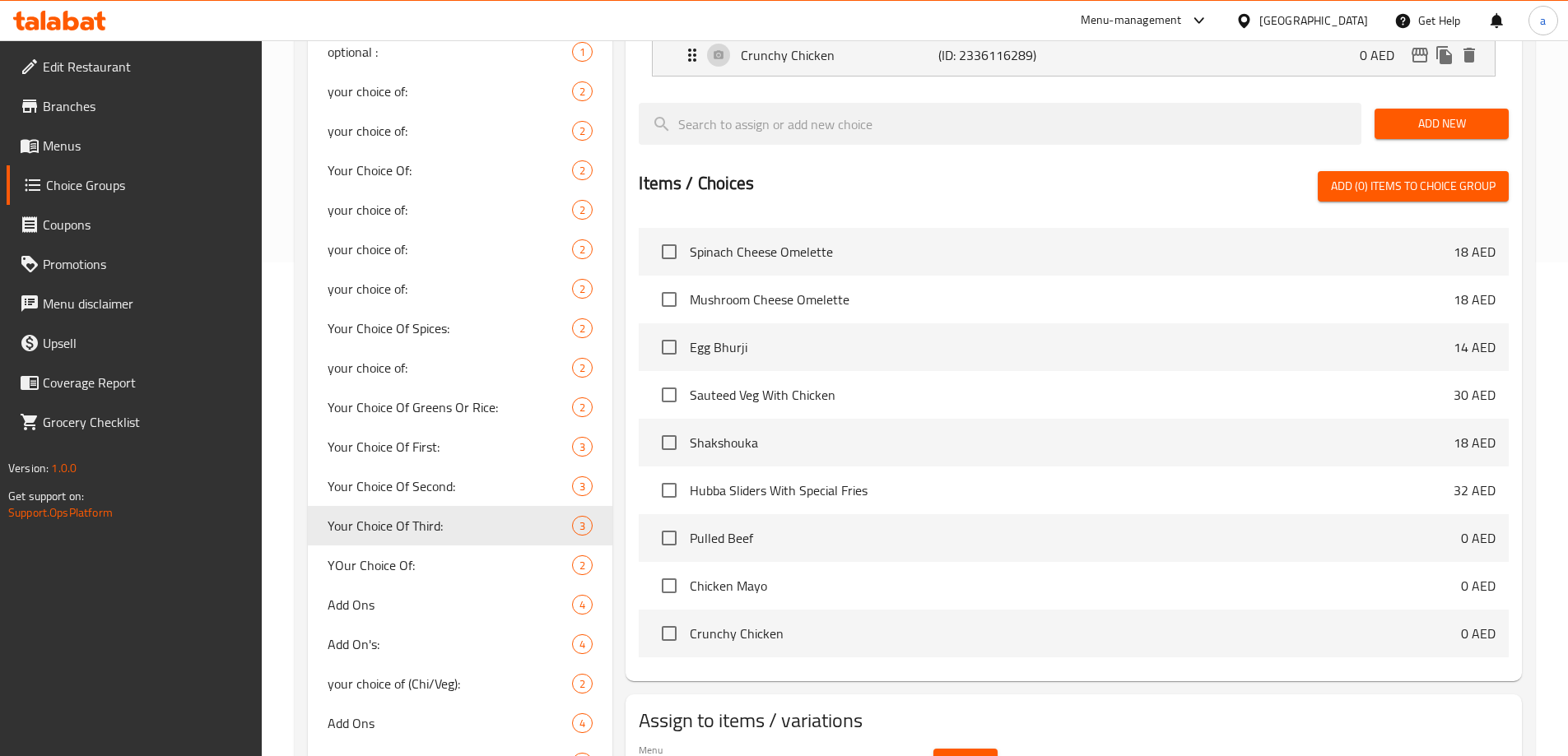
click at [99, 140] on span "Menus" at bounding box center [146, 146] width 206 height 20
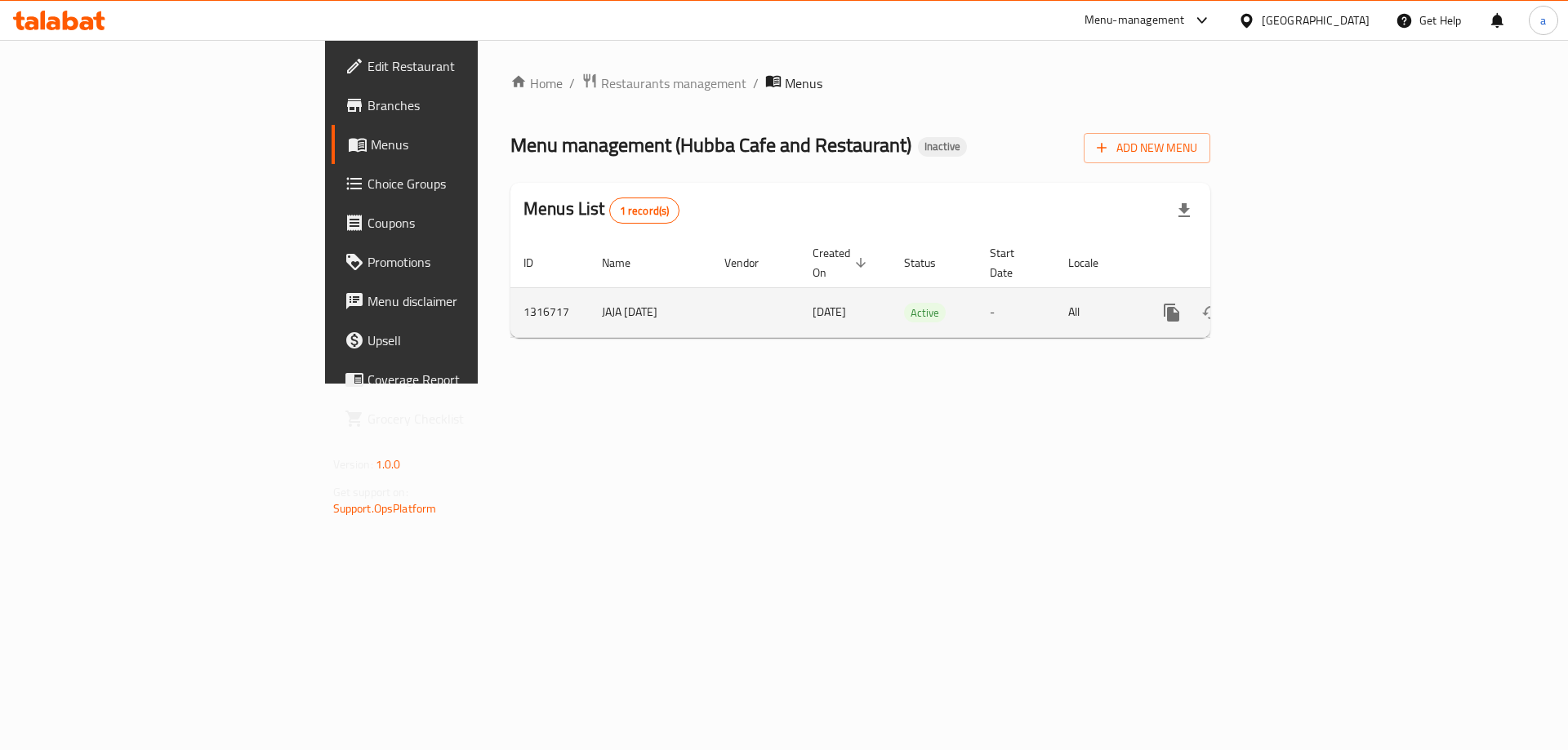
click at [1297, 305] on icon "enhanced table" at bounding box center [1289, 312] width 15 height 15
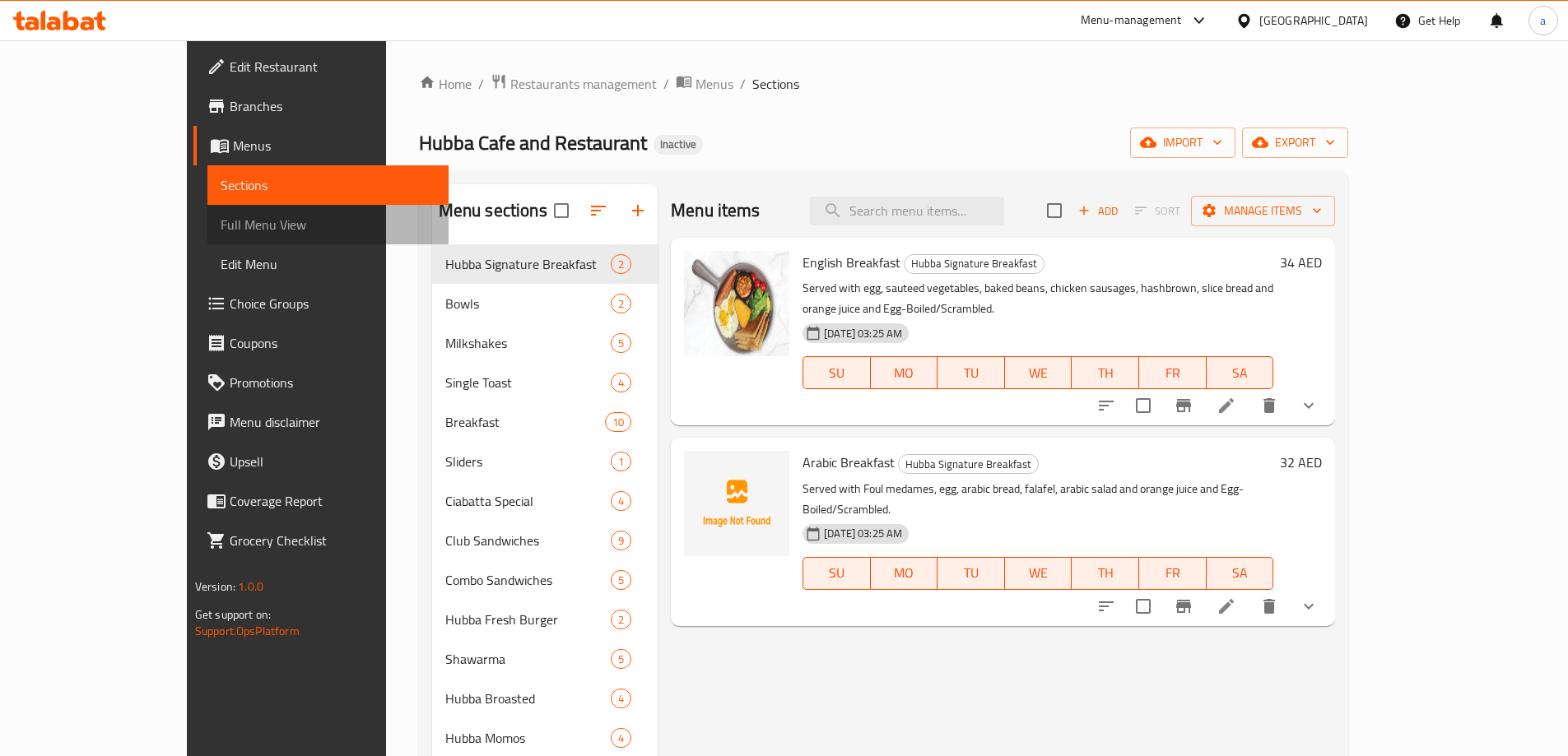
click at [221, 217] on span "Full Menu View" at bounding box center [328, 224] width 215 height 20
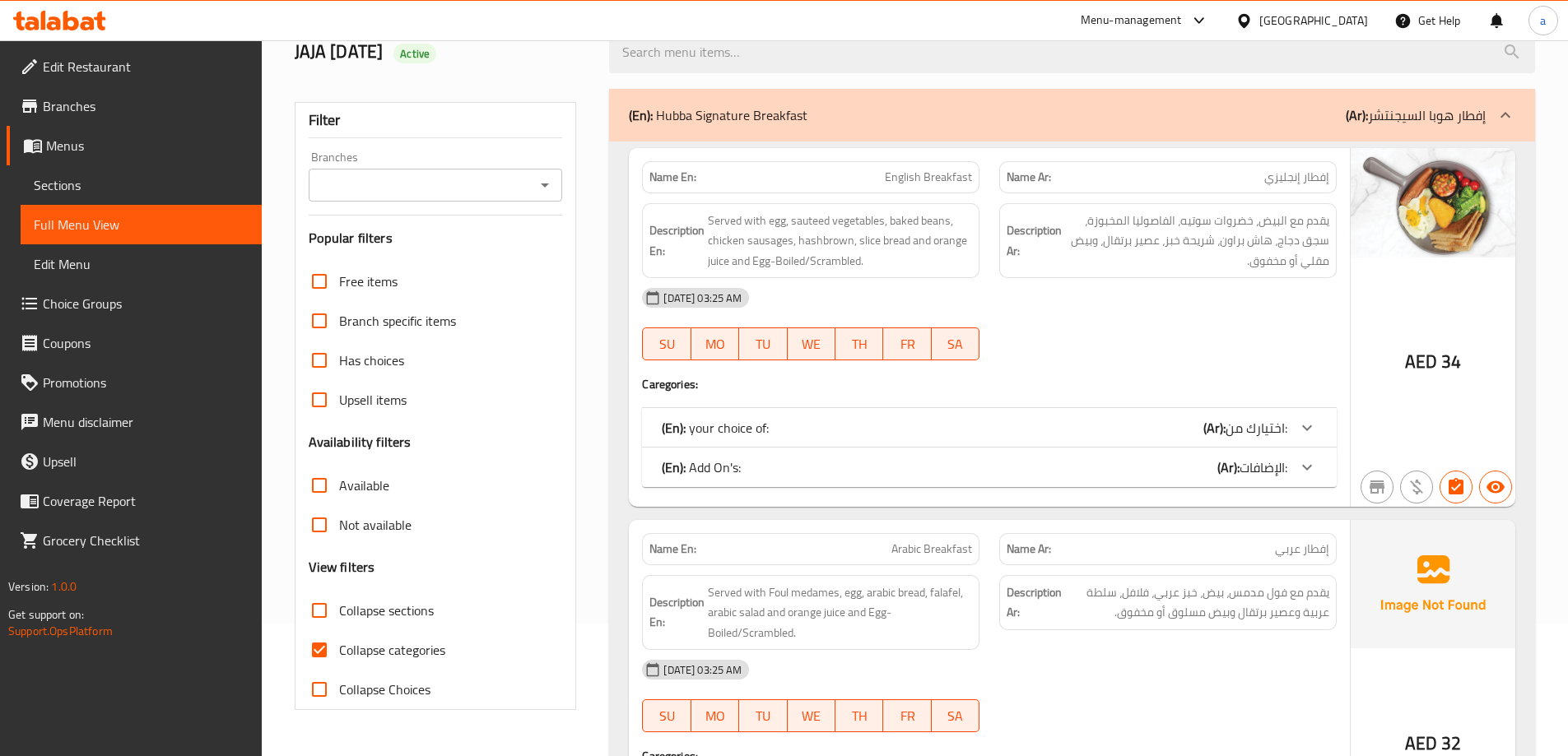
scroll to position [411, 0]
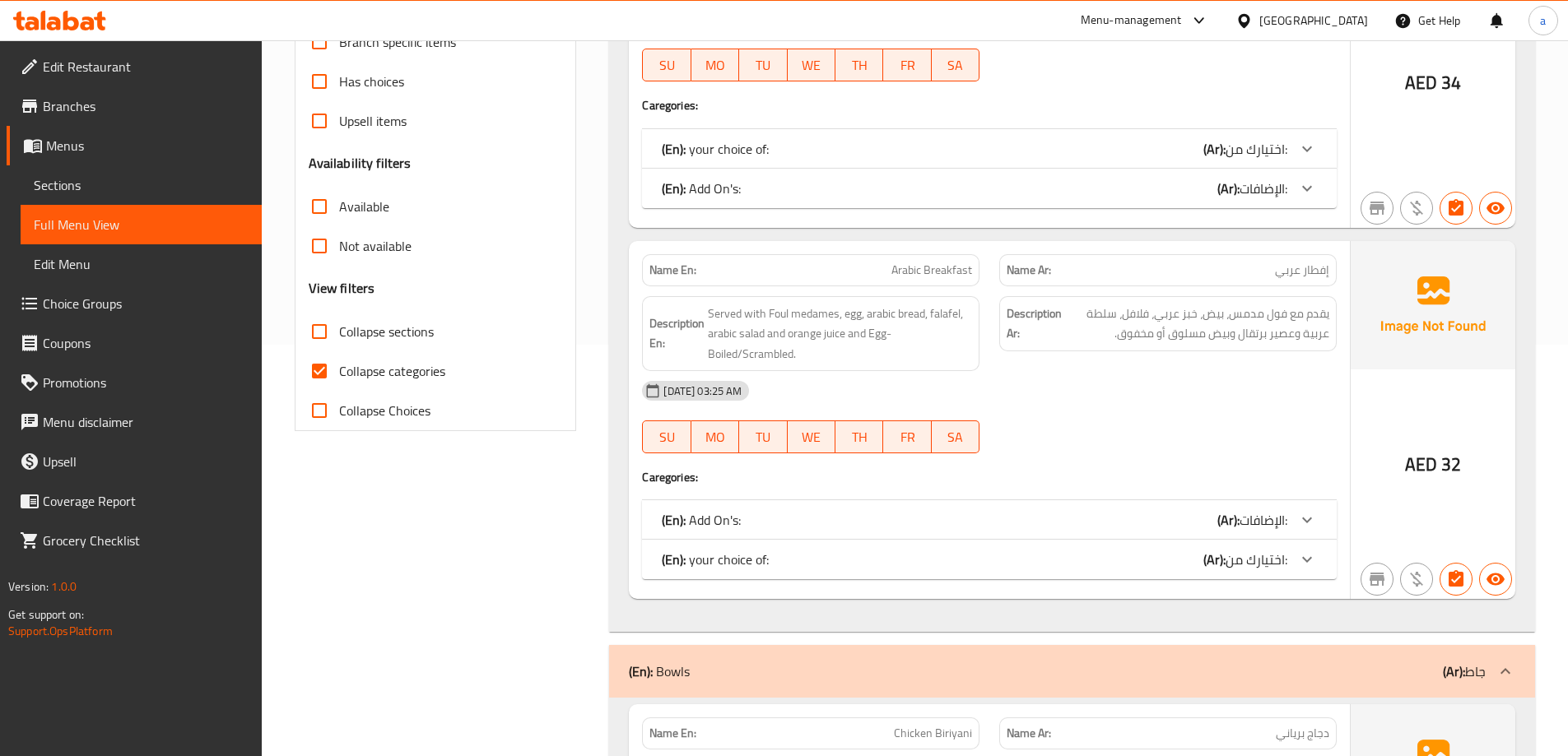
click at [331, 366] on input "Collapse categories" at bounding box center [319, 371] width 39 height 39
checkbox input "false"
click at [322, 214] on input "Available" at bounding box center [319, 206] width 39 height 39
checkbox input "true"
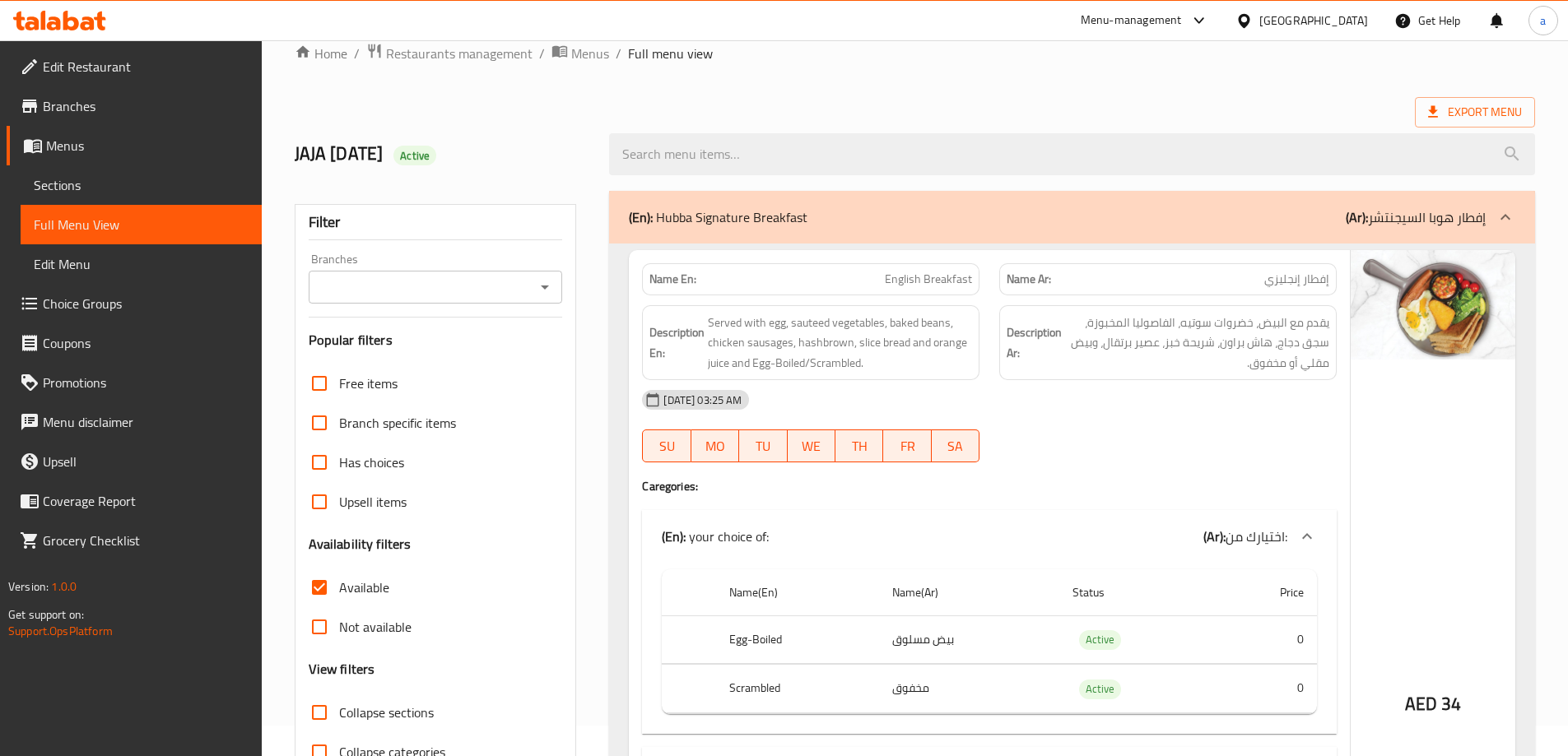
scroll to position [0, 0]
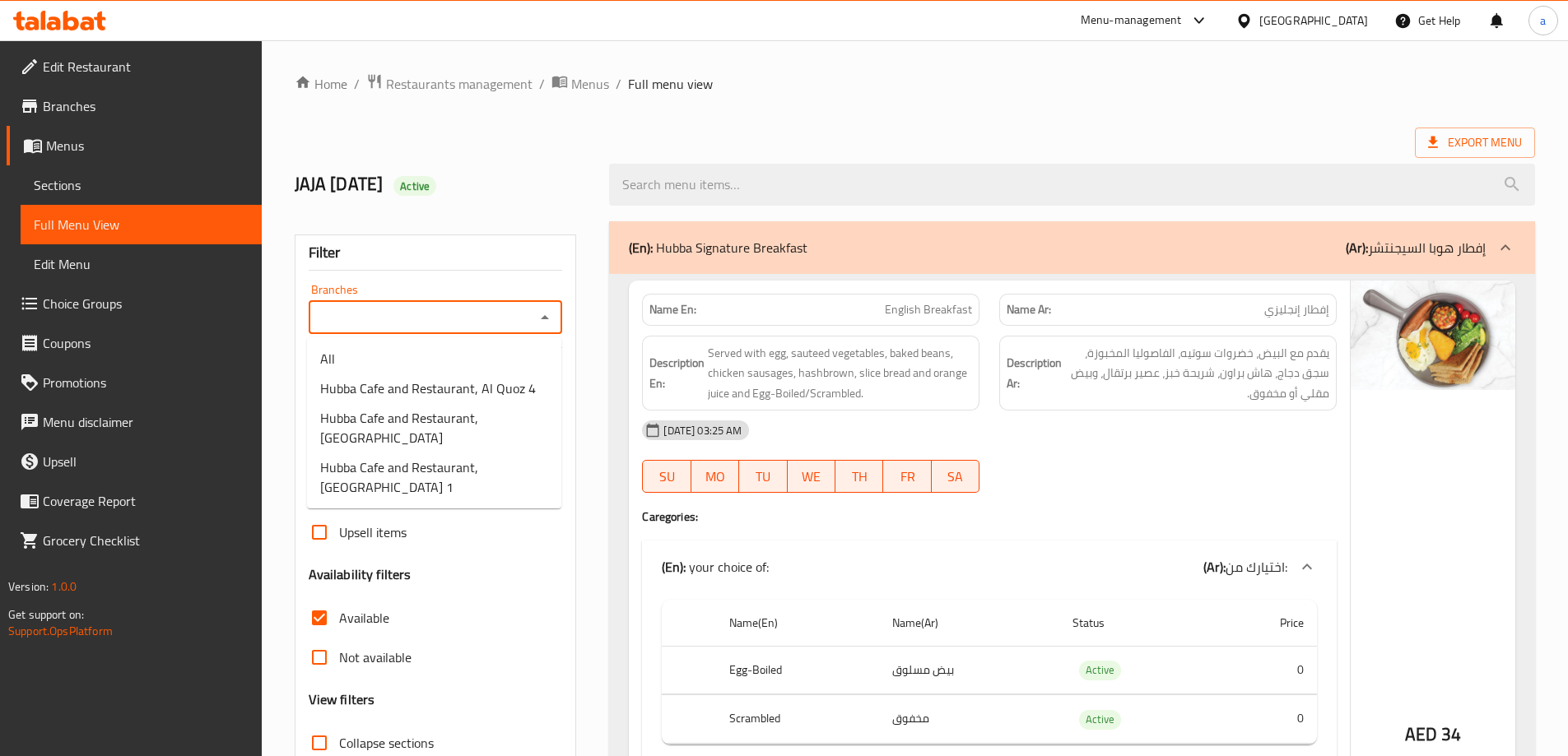
click at [481, 313] on input "Branches" at bounding box center [422, 317] width 217 height 23
click at [482, 435] on span "Hubba Cafe and Restaurant, [GEOGRAPHIC_DATA]" at bounding box center [434, 428] width 228 height 39
type input "Hubba Cafe and Restaurant, [GEOGRAPHIC_DATA]"
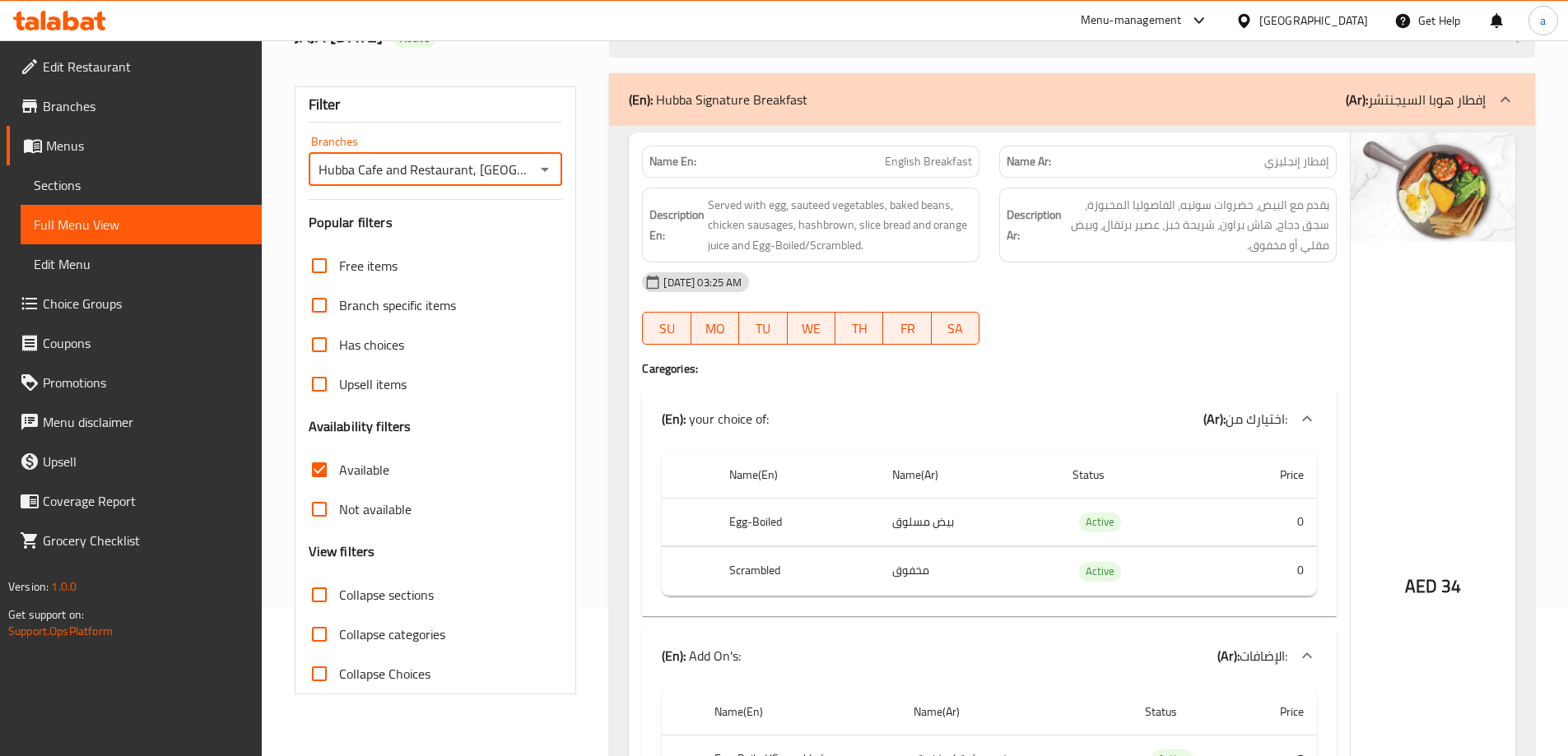
scroll to position [82, 0]
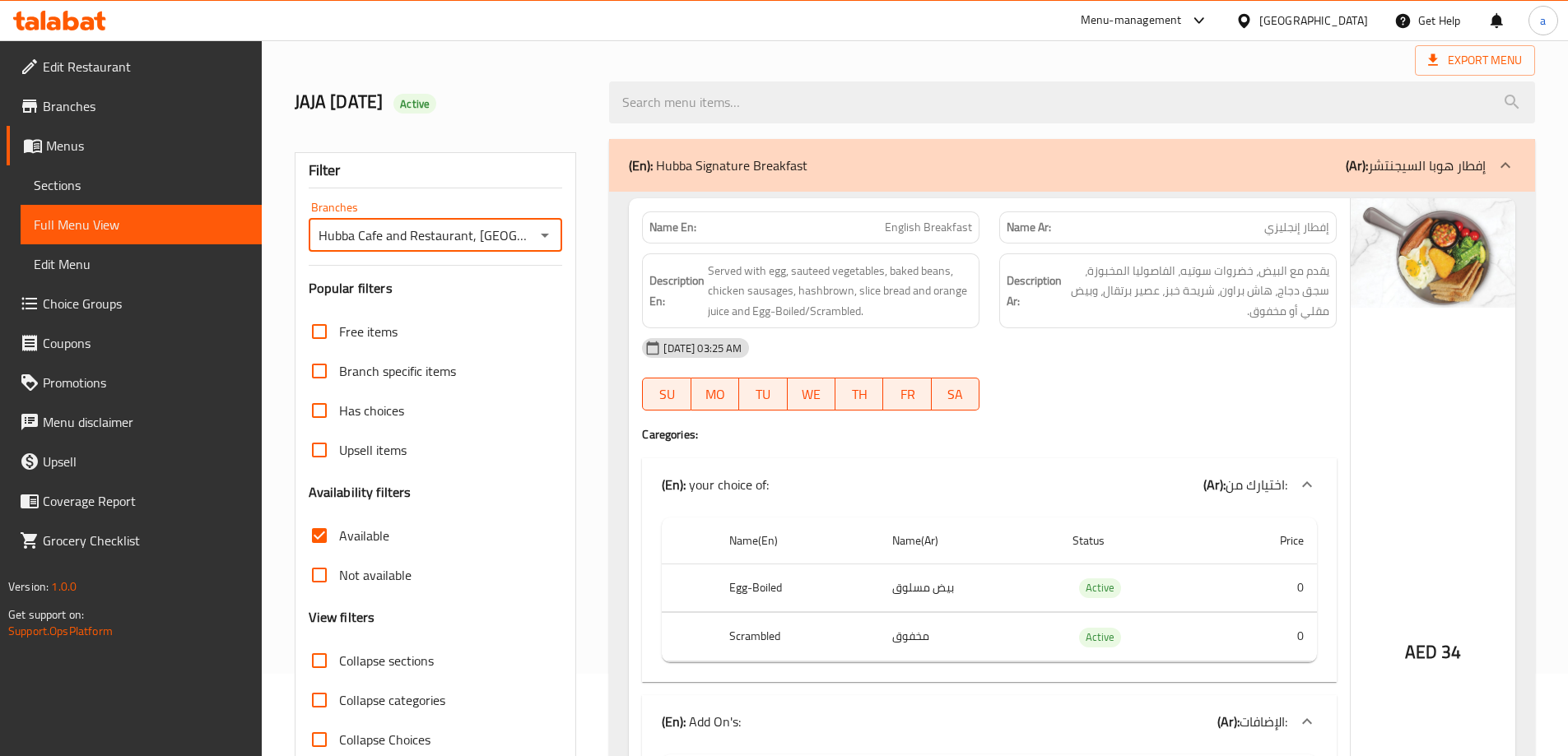
click at [950, 173] on div "(En): Hubba Signature Breakfast (Ar): إفطار هوبا السيجنتشر" at bounding box center [1057, 165] width 856 height 20
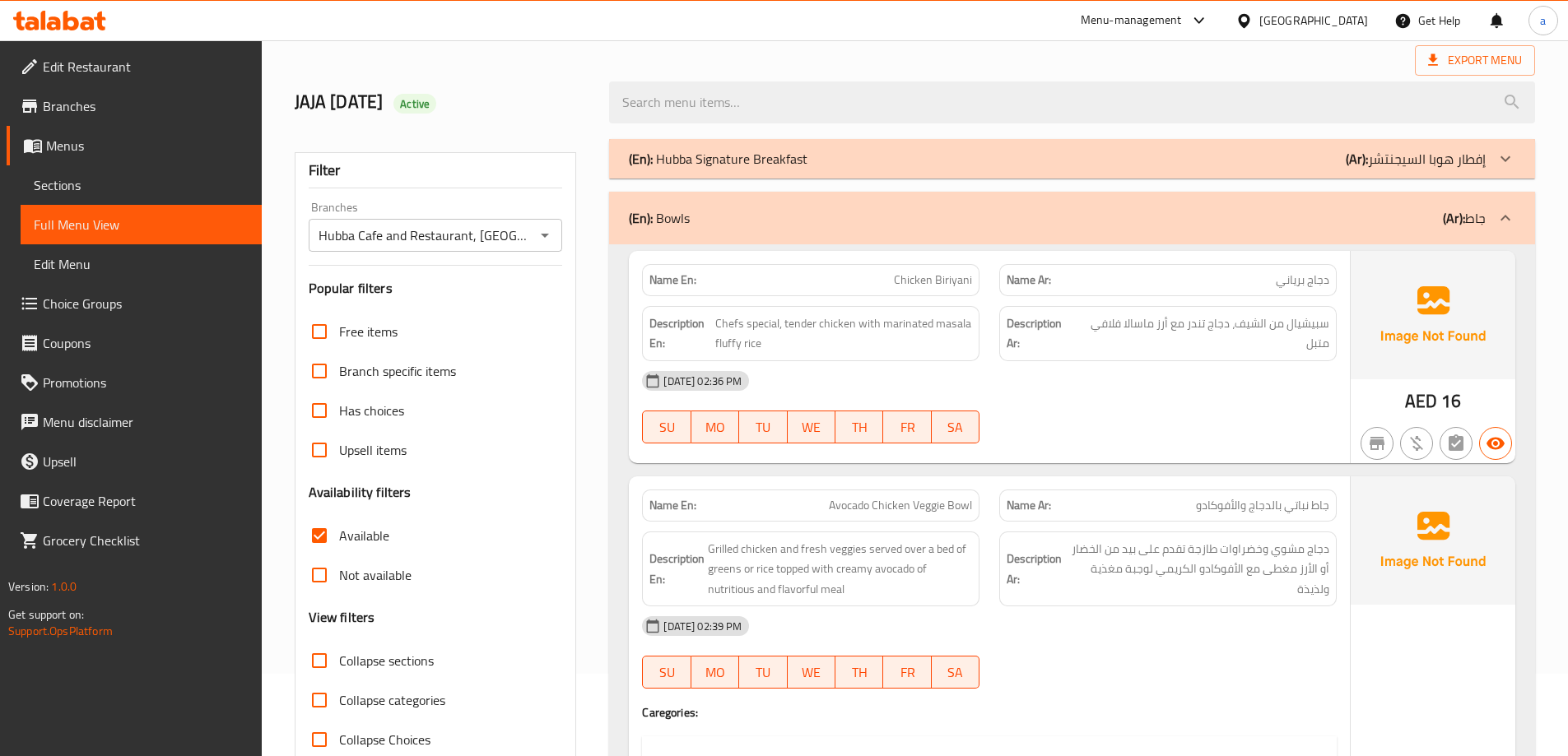
click at [937, 161] on div "(En): Hubba Signature Breakfast (Ar): إفطار هوبا السيجنتشر" at bounding box center [1057, 159] width 856 height 20
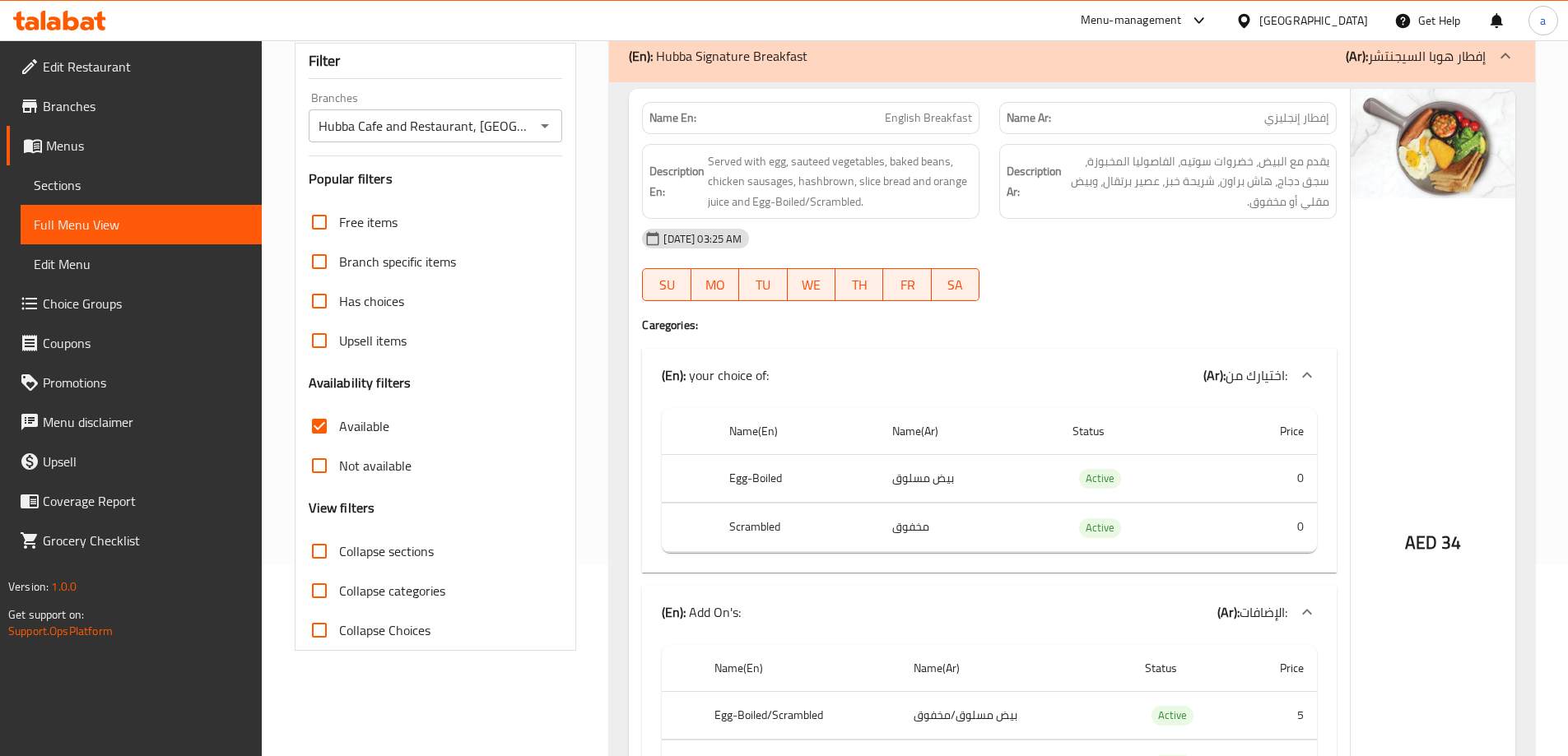
scroll to position [164, 0]
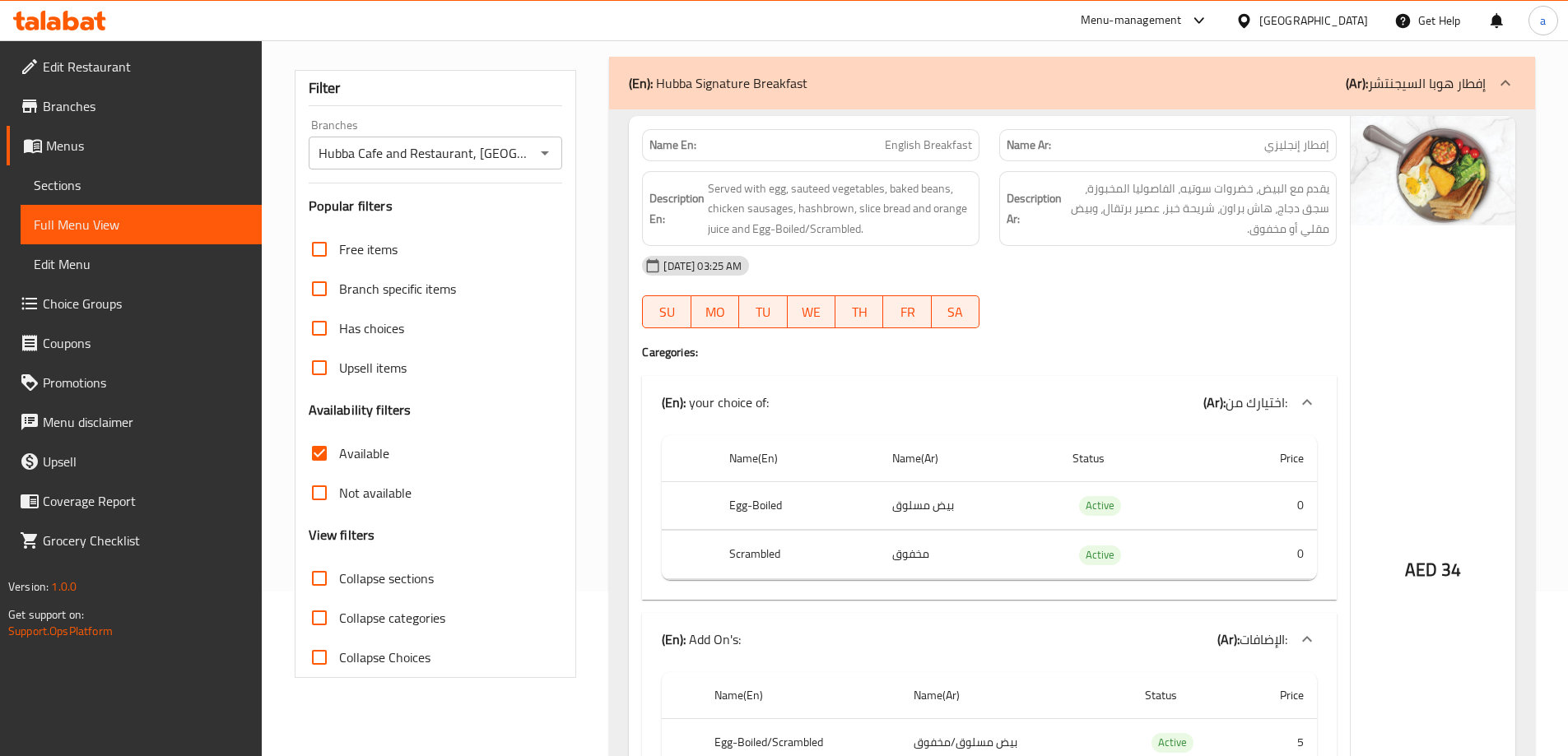
click at [911, 140] on span "English Breakfast" at bounding box center [929, 145] width 88 height 17
copy span "English Breakfast"
click at [1151, 339] on div "Name En: English Breakfast Name Ar: إفطار إنجليزي Description En: Served with e…" at bounding box center [989, 535] width 721 height 838
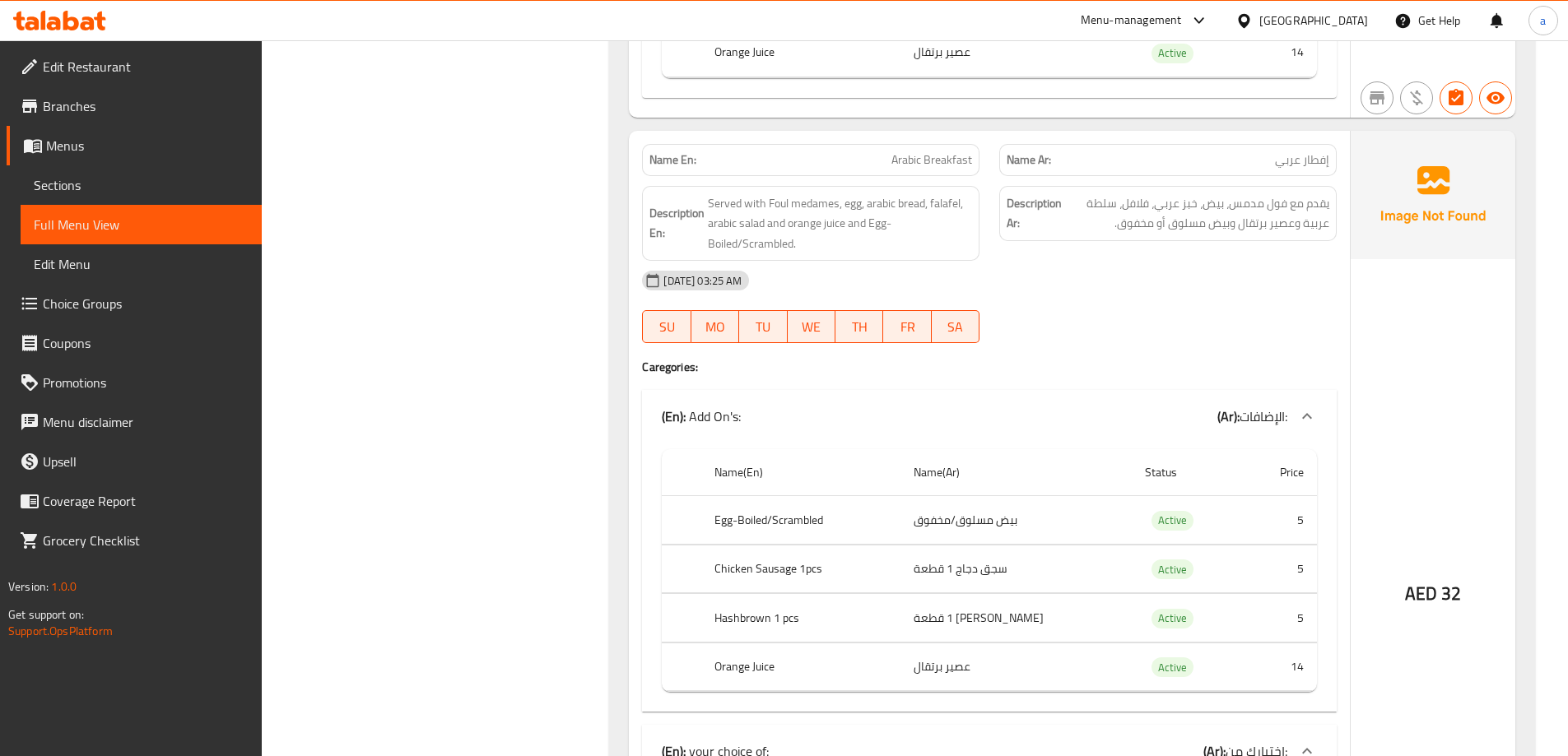
scroll to position [987, 0]
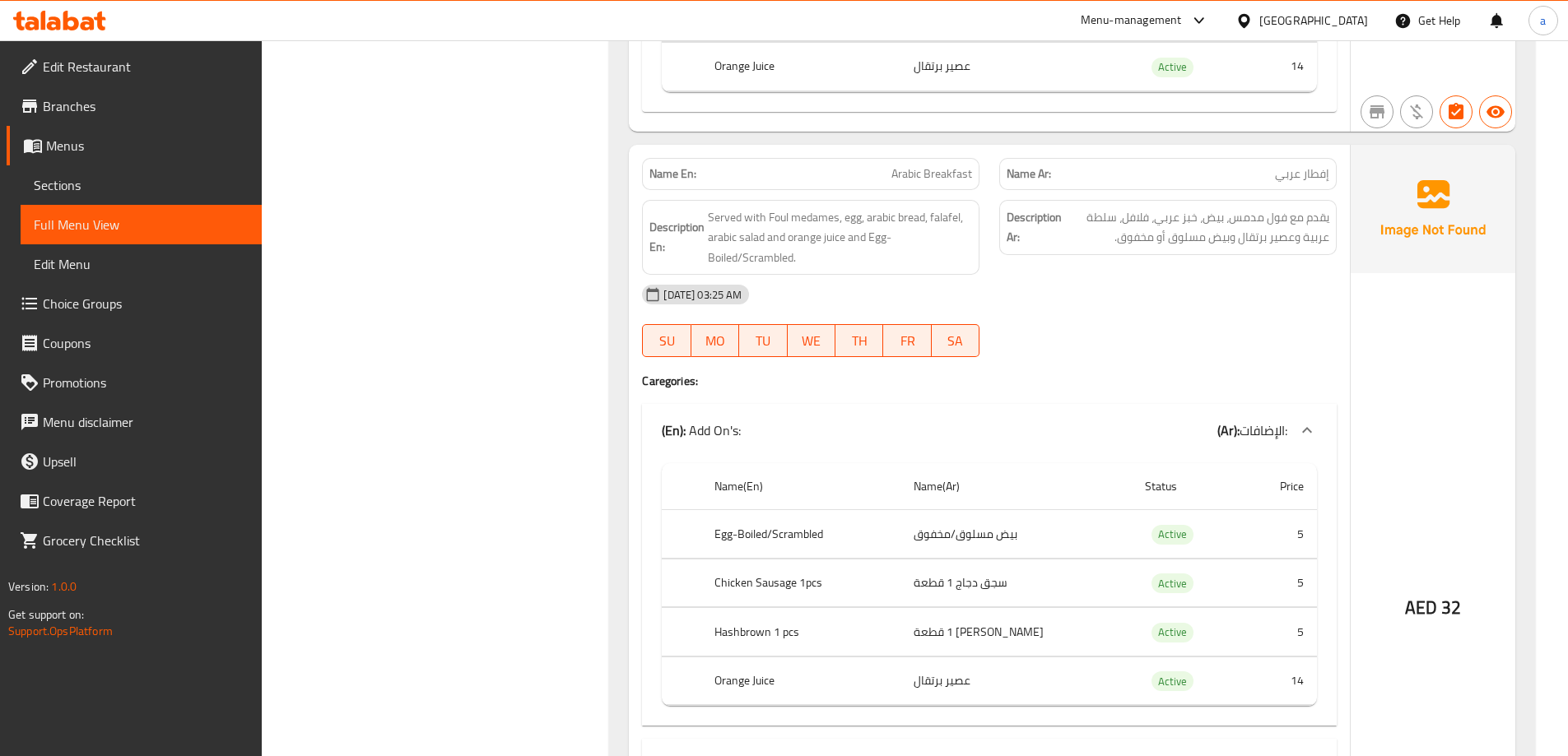
click at [940, 177] on span "Arabic Breakfast" at bounding box center [932, 173] width 80 height 17
copy span "Arabic Breakfast"
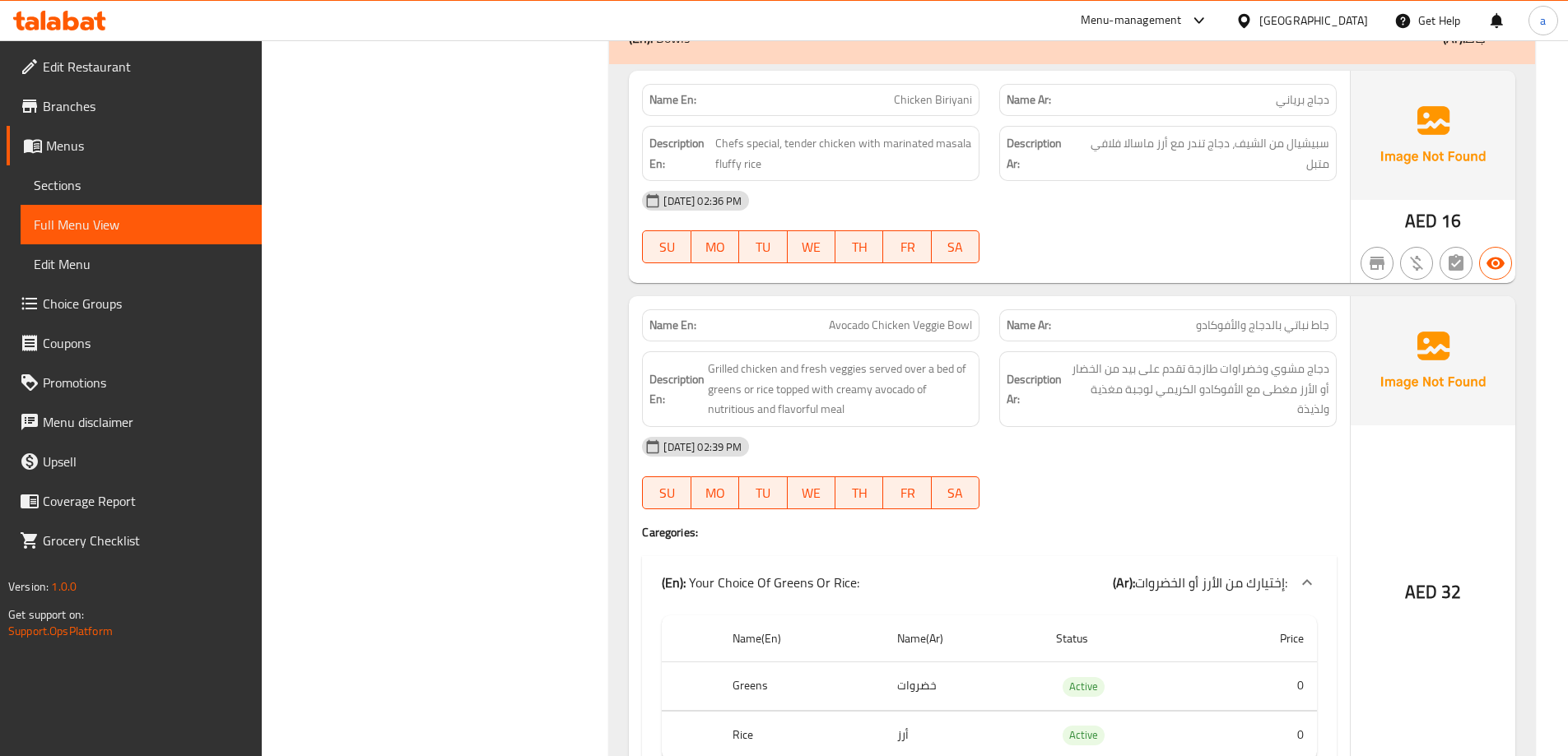
scroll to position [1974, 0]
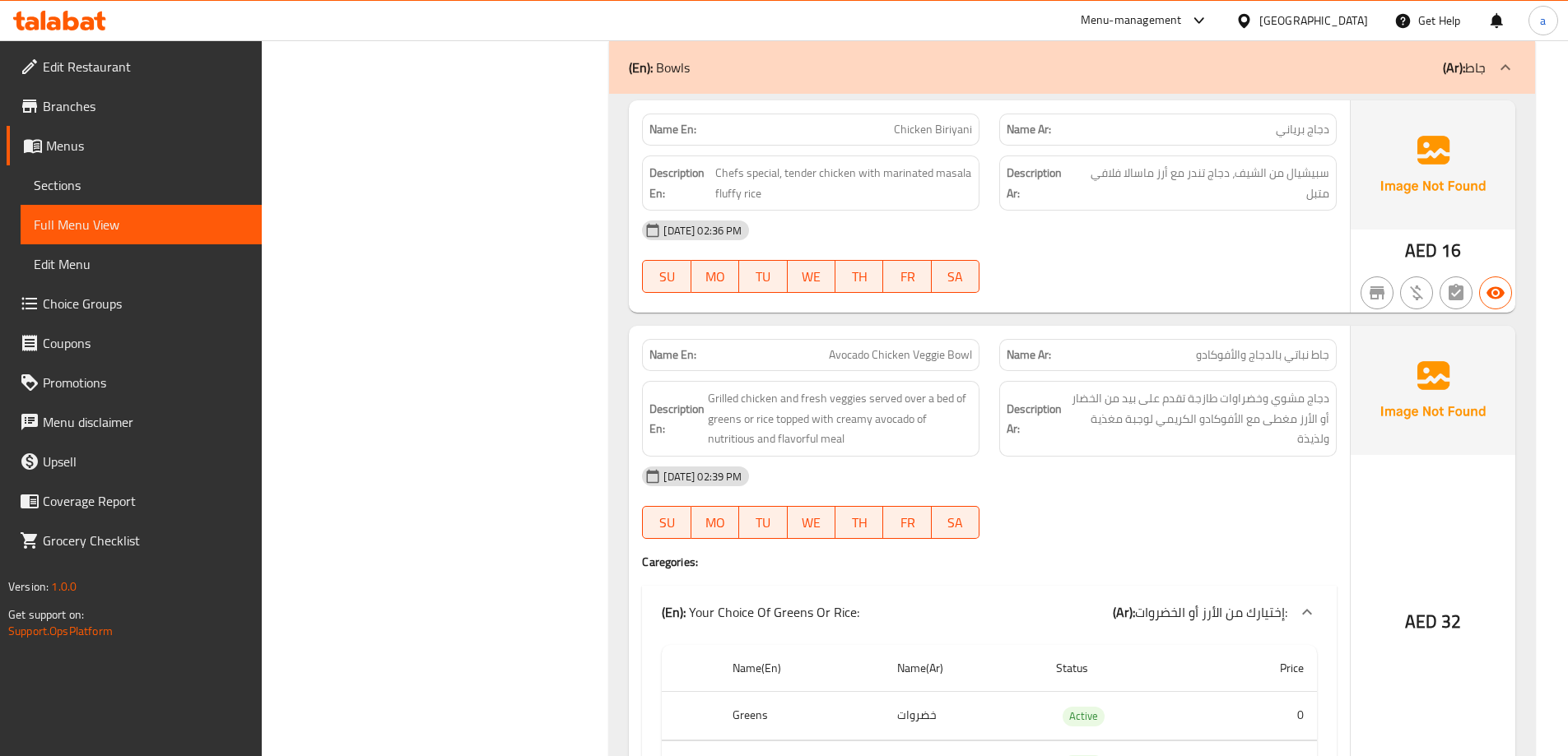
click at [915, 131] on span "Chicken Biriyani" at bounding box center [932, 129] width 78 height 17
click at [1368, 299] on icon "button" at bounding box center [1377, 293] width 20 height 20
click at [1371, 299] on icon "button" at bounding box center [1377, 292] width 15 height 13
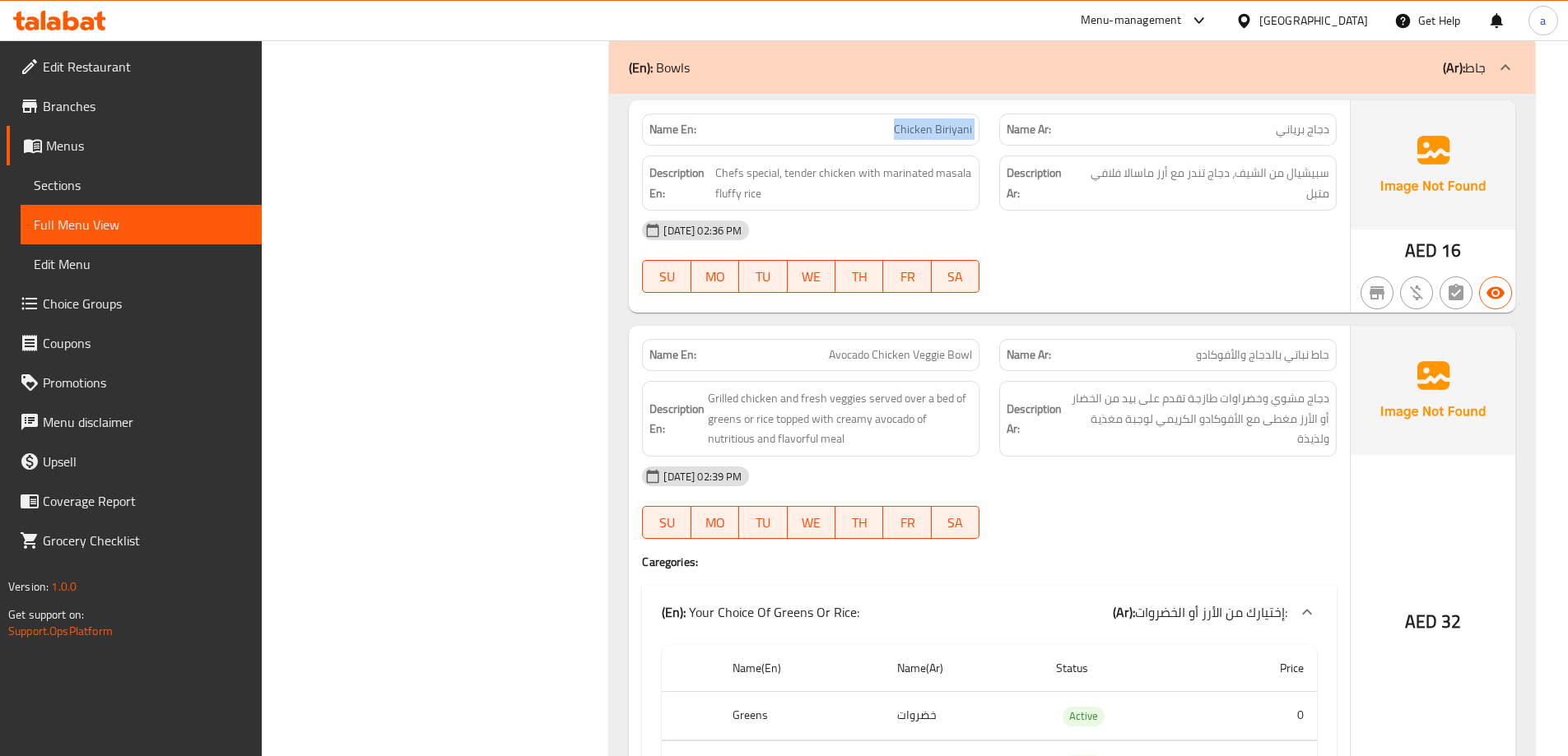
copy span "Chicken Biriyani"
click at [1125, 297] on div at bounding box center [1168, 293] width 358 height 20
click at [906, 355] on span "Avocado Chicken Veggie Bowl" at bounding box center [900, 355] width 143 height 17
click at [907, 355] on span "Avocado Chicken Veggie Bowl" at bounding box center [900, 355] width 143 height 17
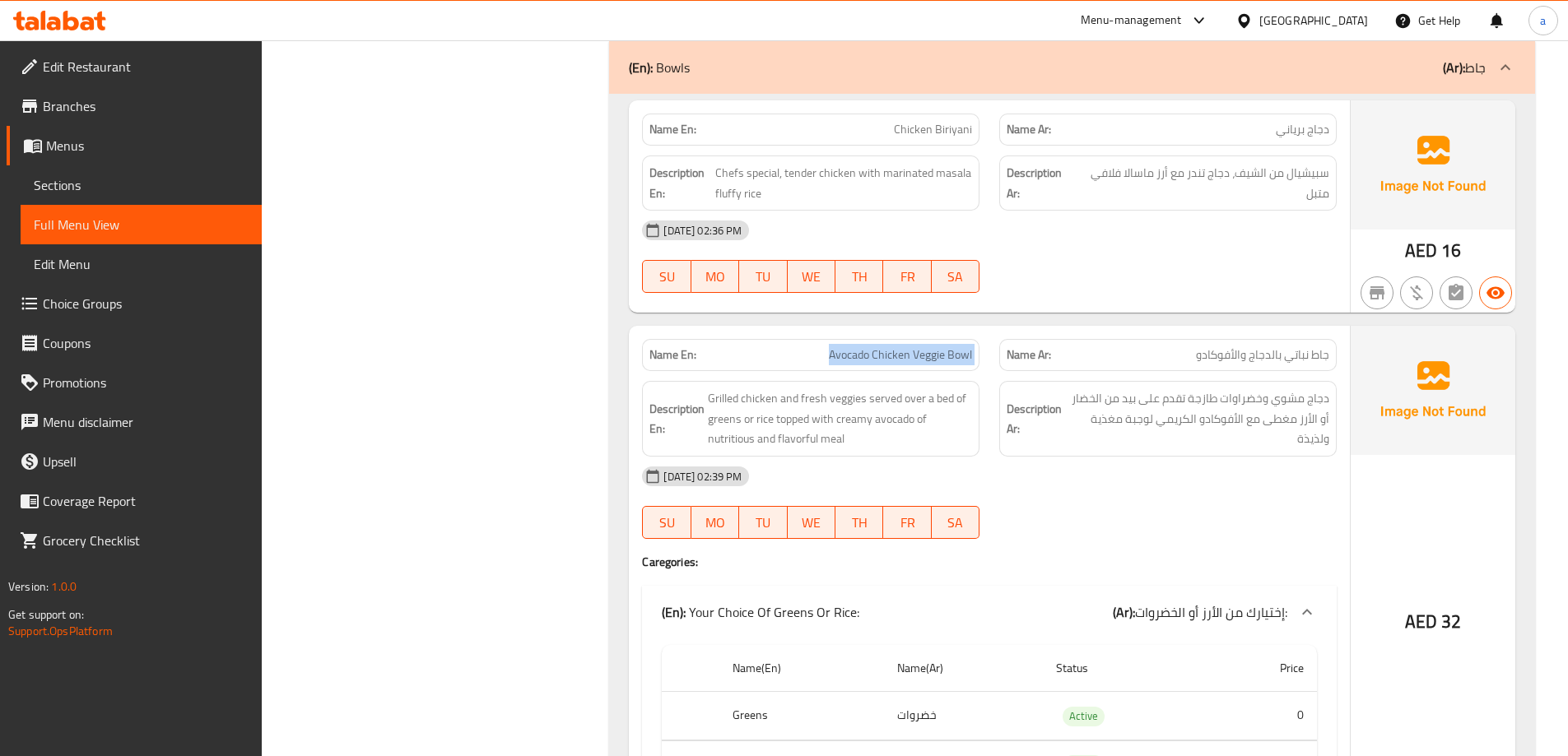
click at [907, 355] on span "Avocado Chicken Veggie Bowl" at bounding box center [900, 355] width 143 height 17
copy span "Avocado Chicken Veggie Bowl"
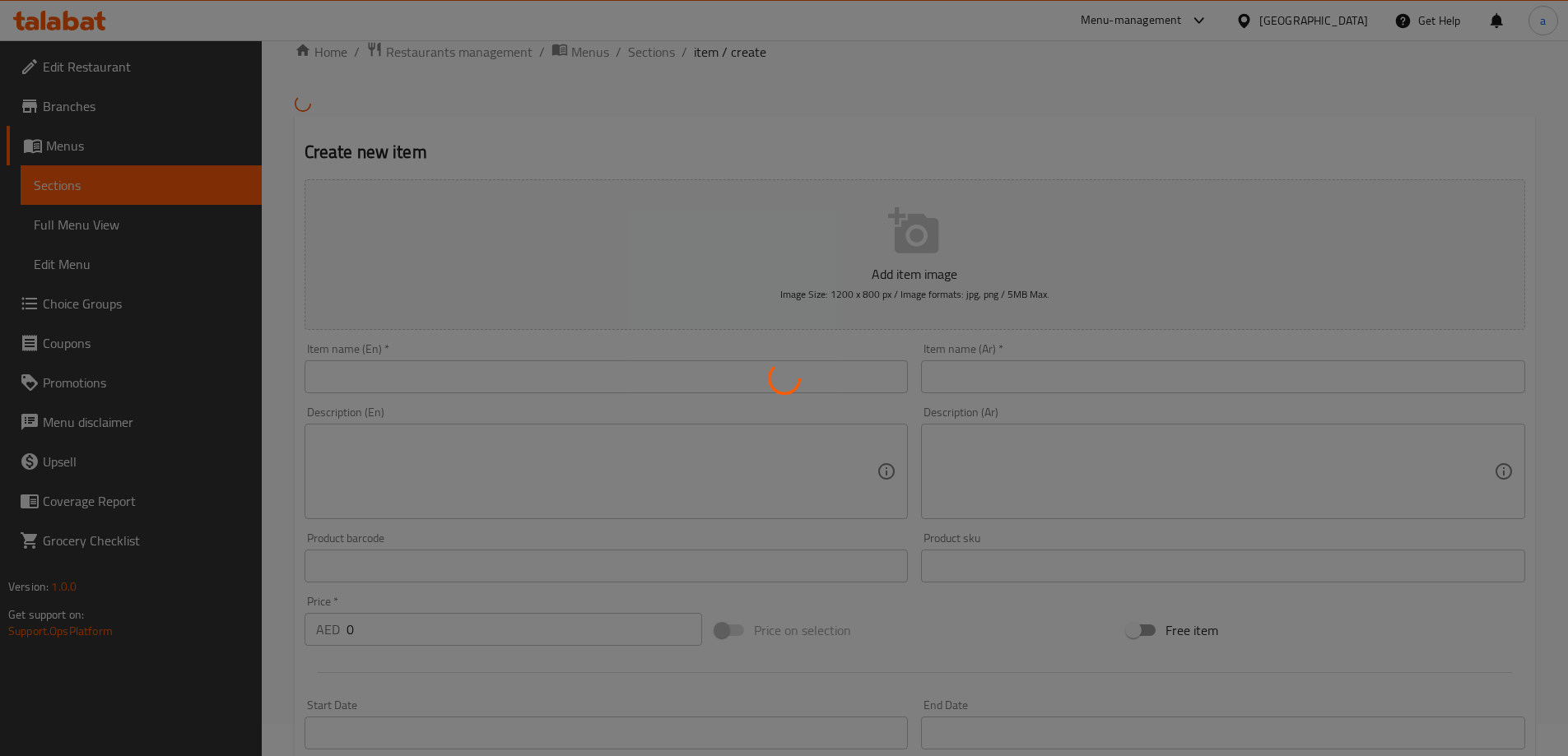
scroll to position [82, 0]
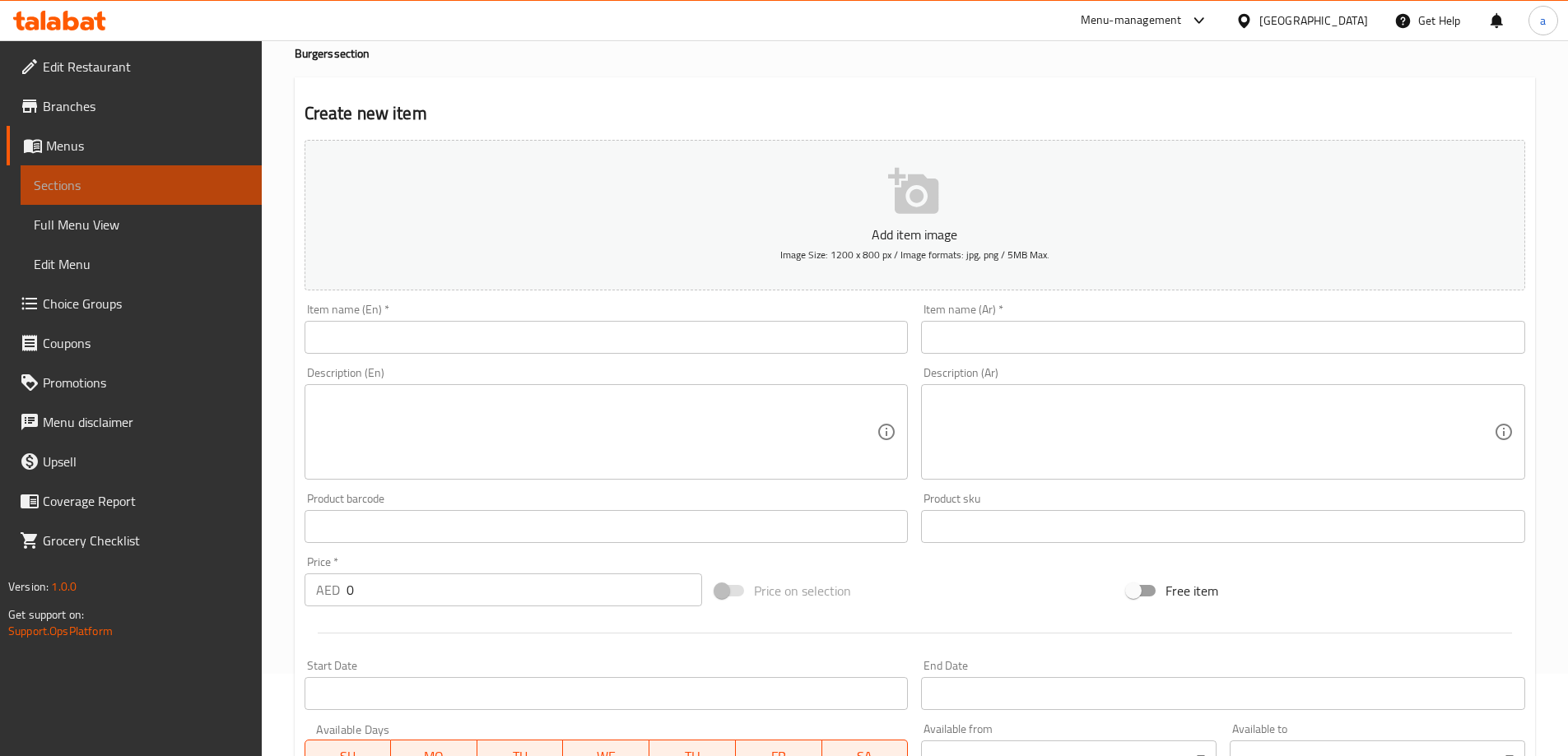
click at [105, 190] on span "Sections" at bounding box center [141, 185] width 215 height 20
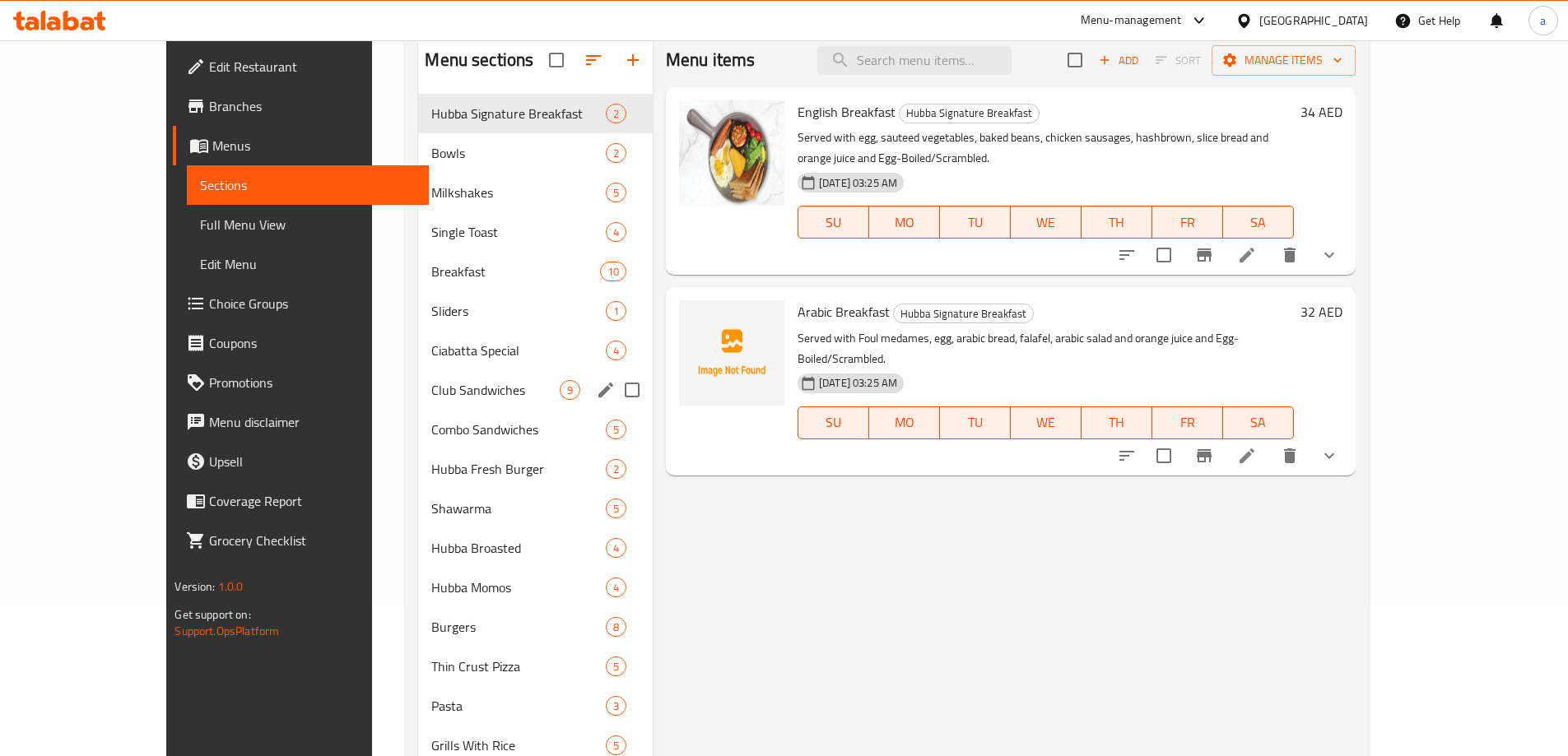
scroll to position [164, 0]
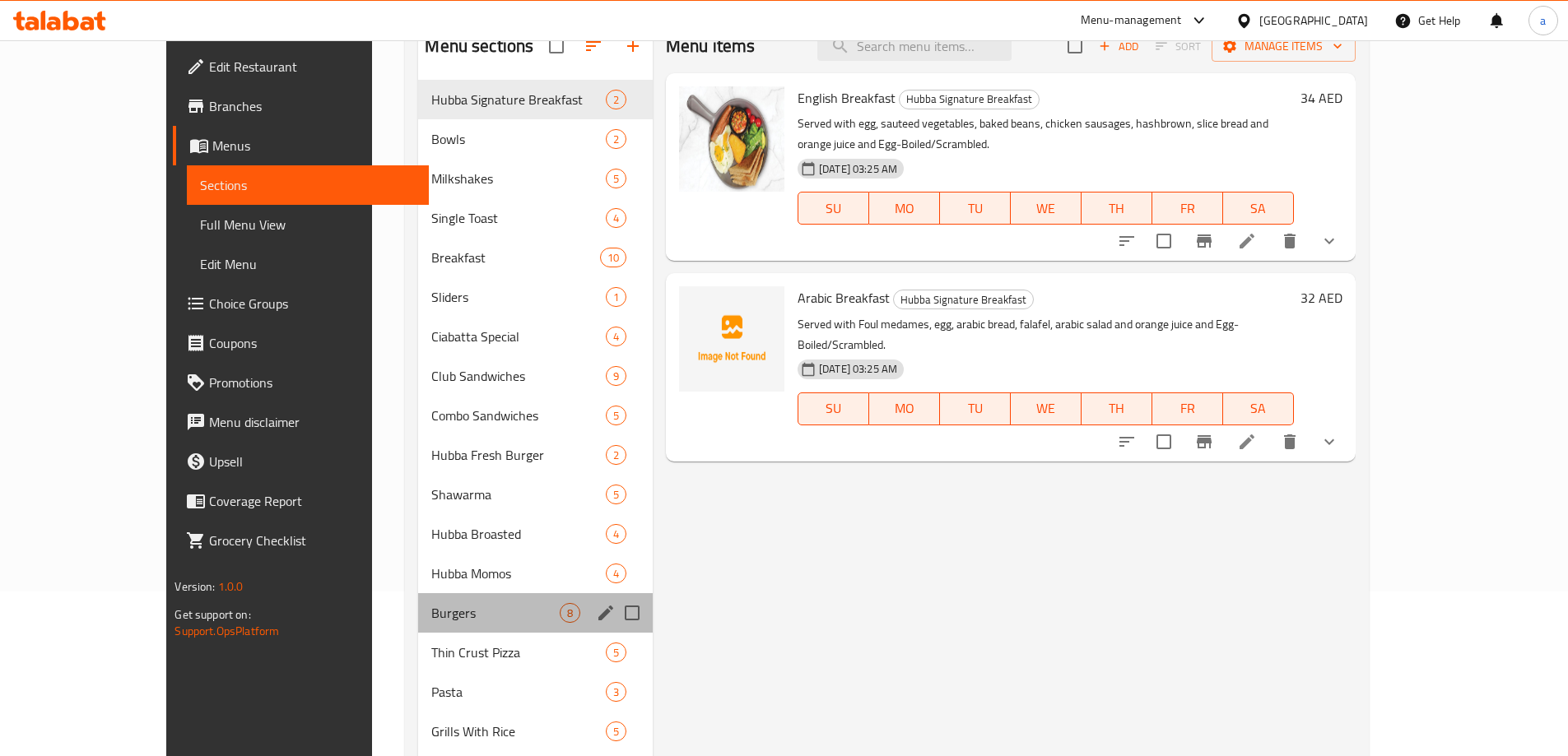
click at [418, 598] on div "Burgers 8" at bounding box center [535, 613] width 234 height 39
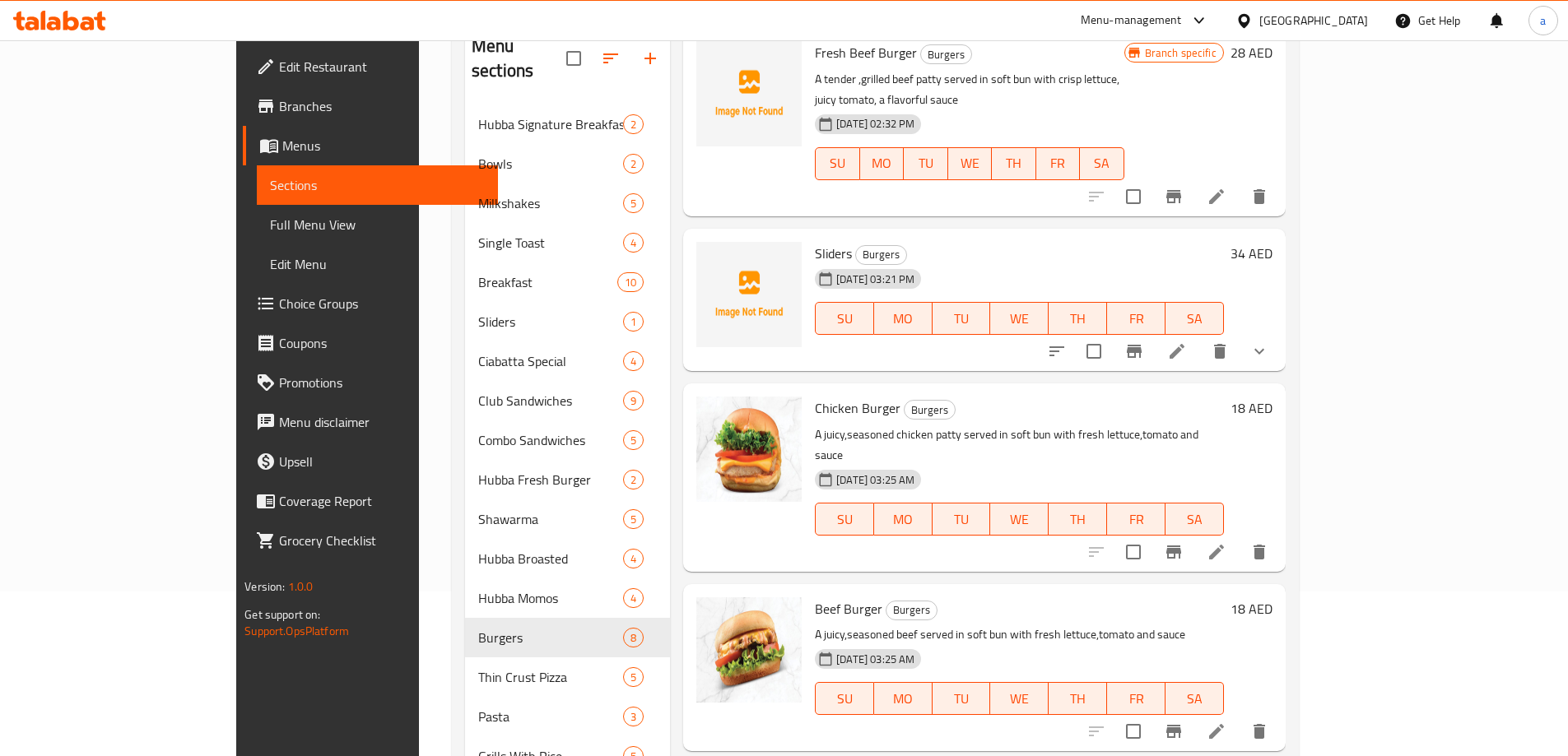
scroll to position [282, 0]
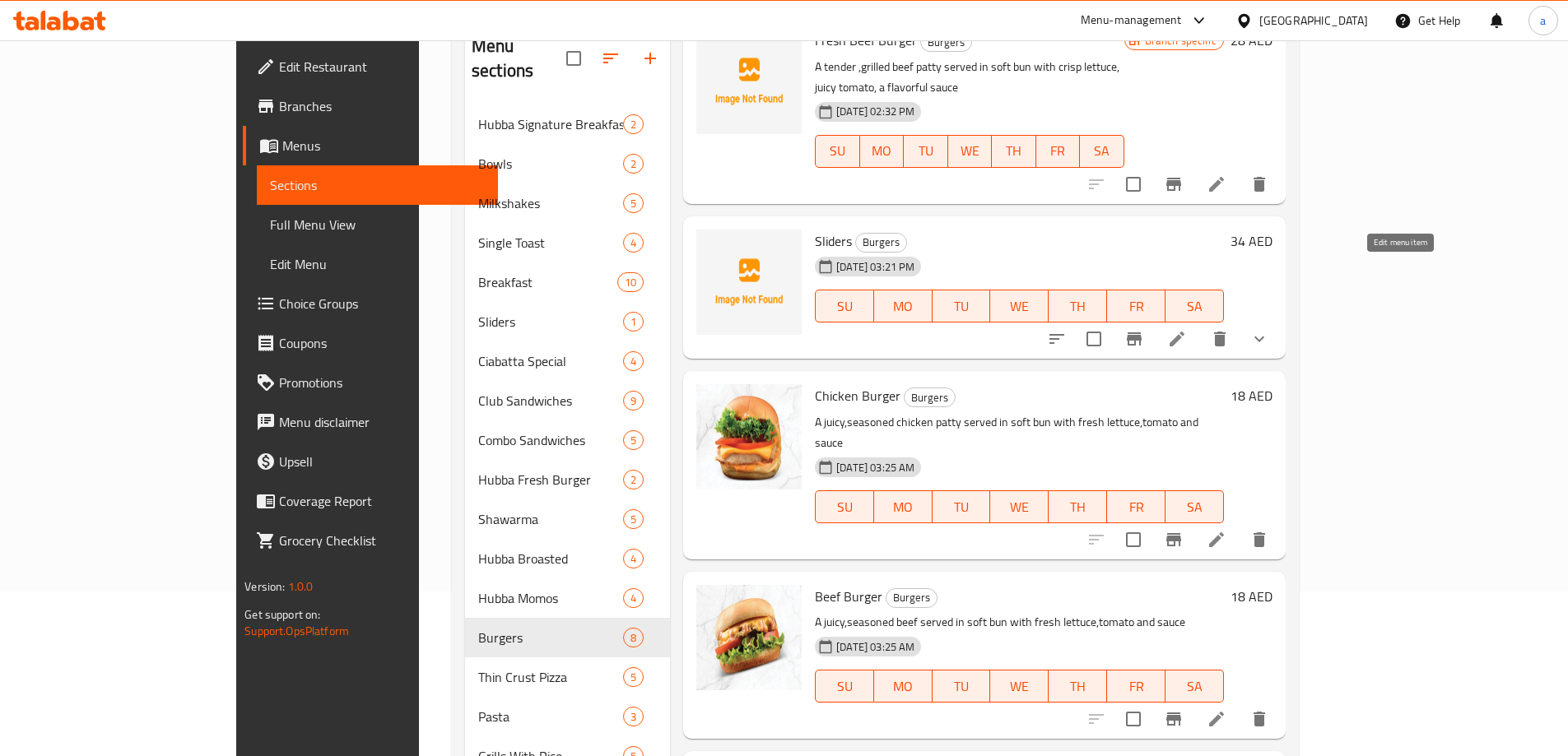
click at [1187, 329] on icon at bounding box center [1176, 339] width 20 height 20
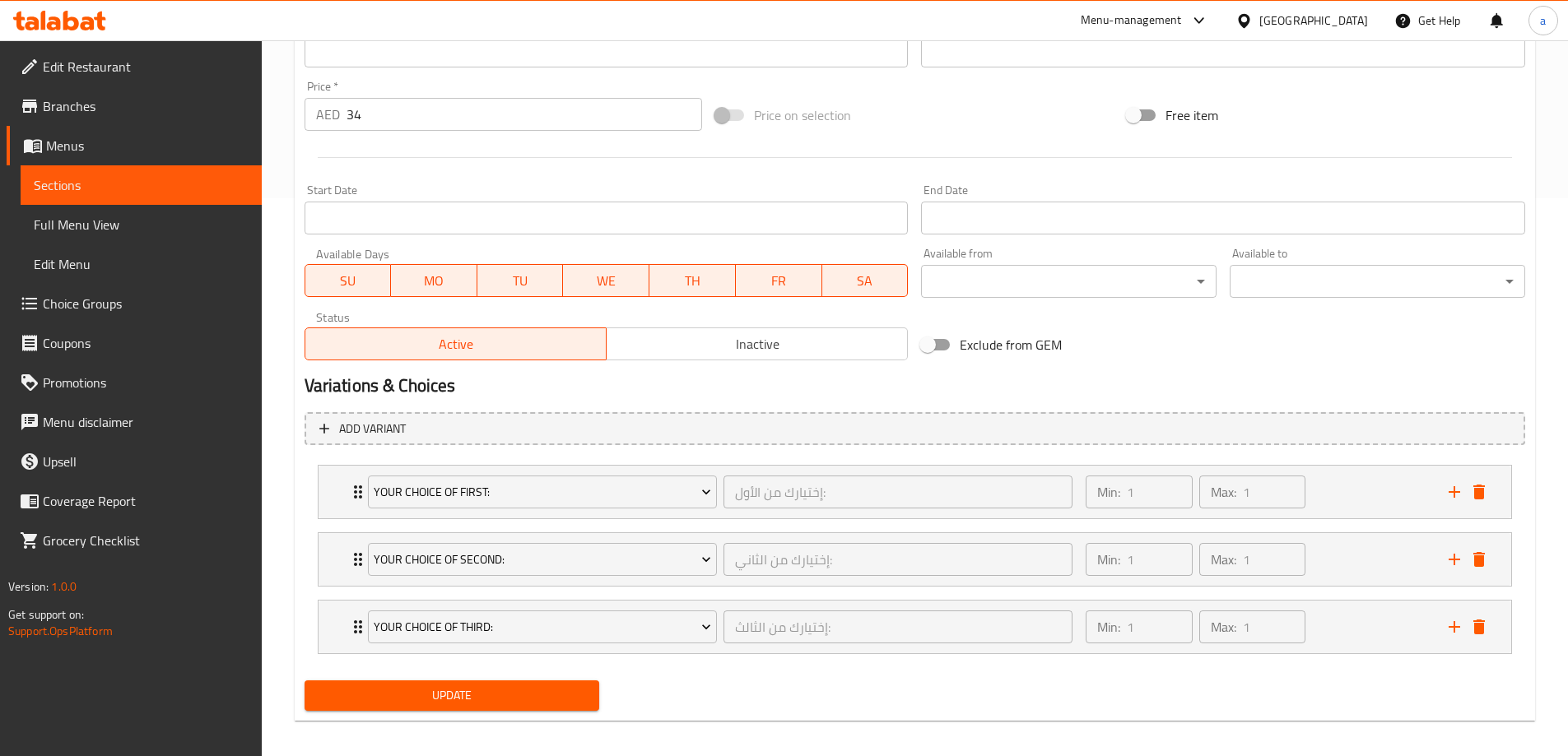
scroll to position [486, 0]
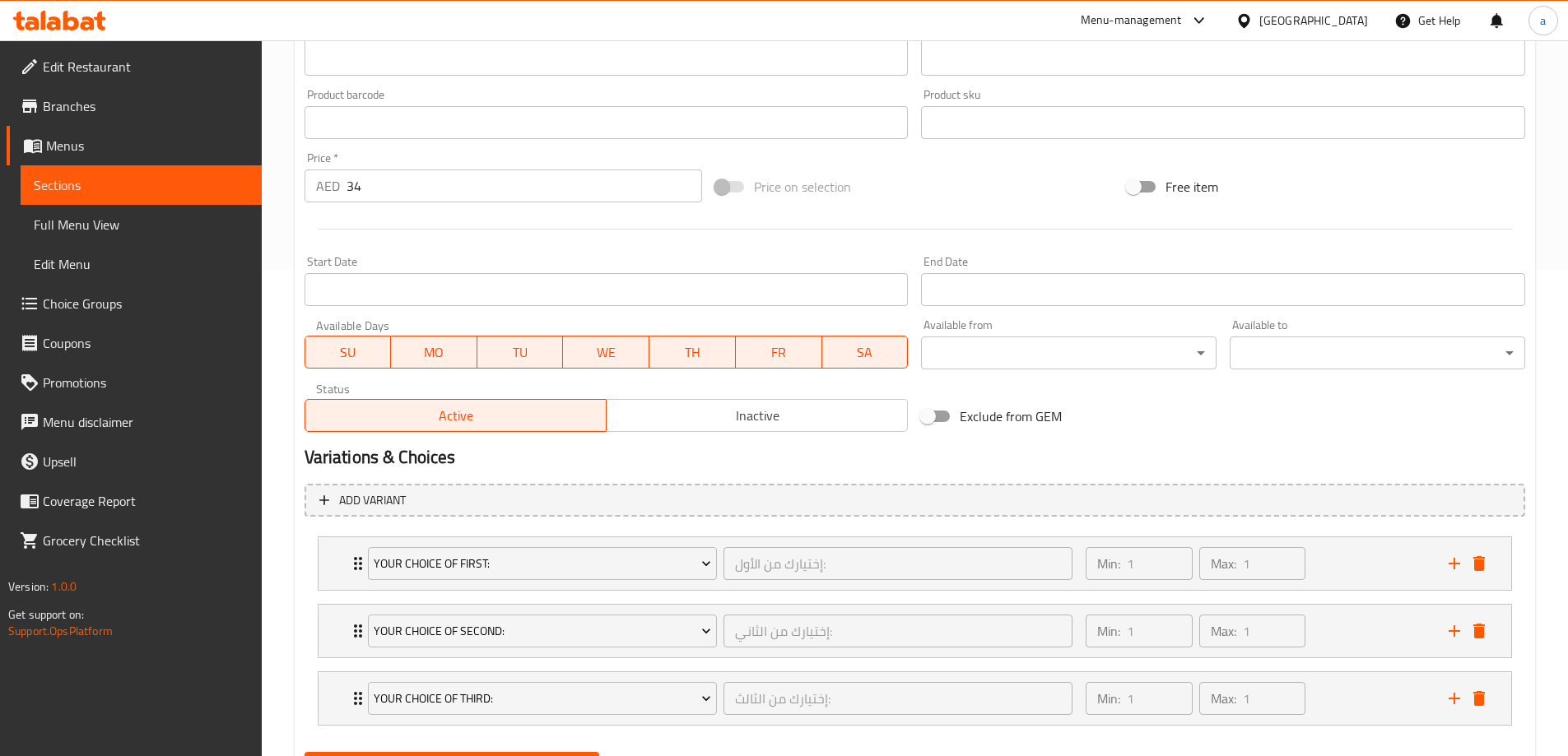
drag, startPoint x: 107, startPoint y: 181, endPoint x: 115, endPoint y: 179, distance: 8.2
click at [109, 181] on span "Sections" at bounding box center [141, 185] width 215 height 20
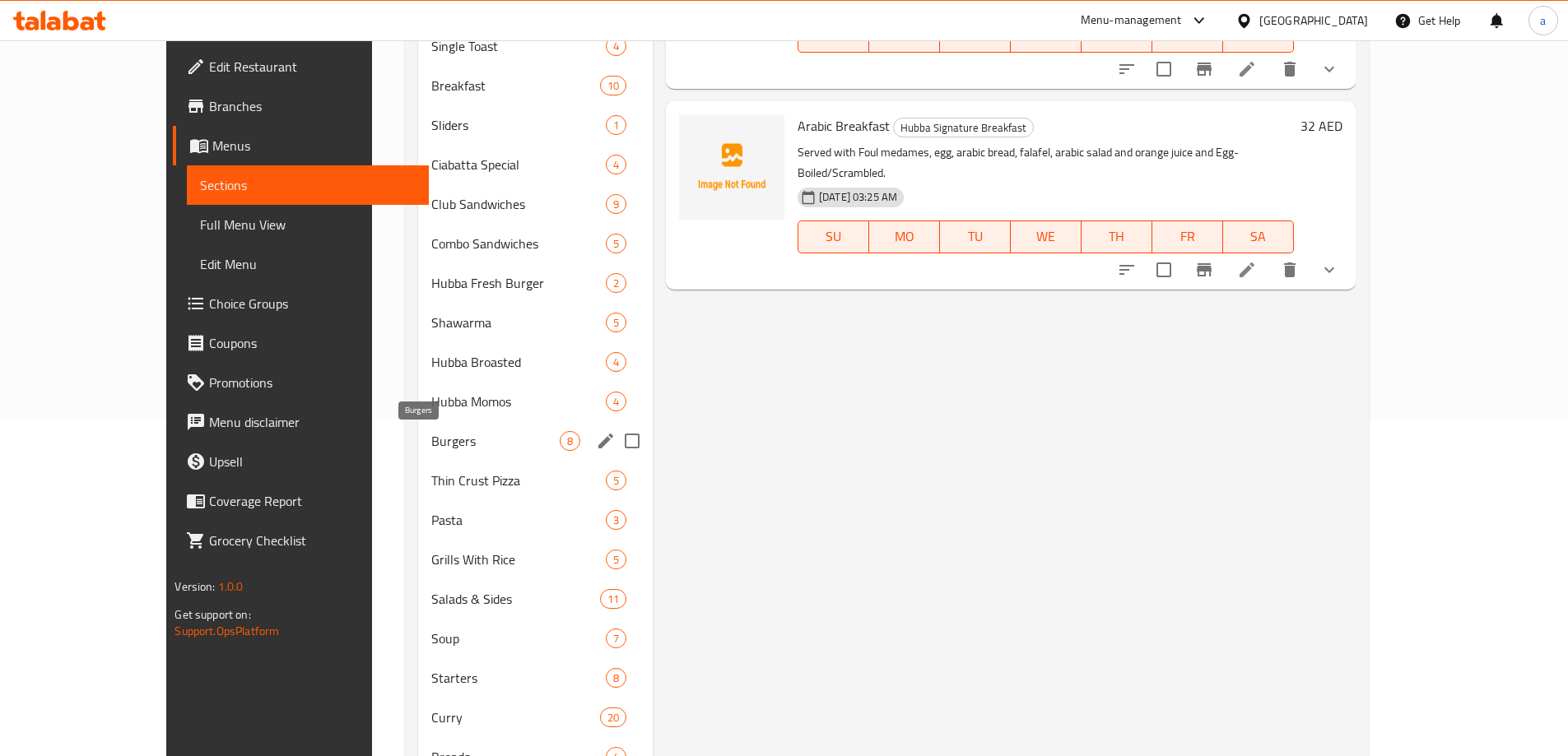
scroll to position [317, 0]
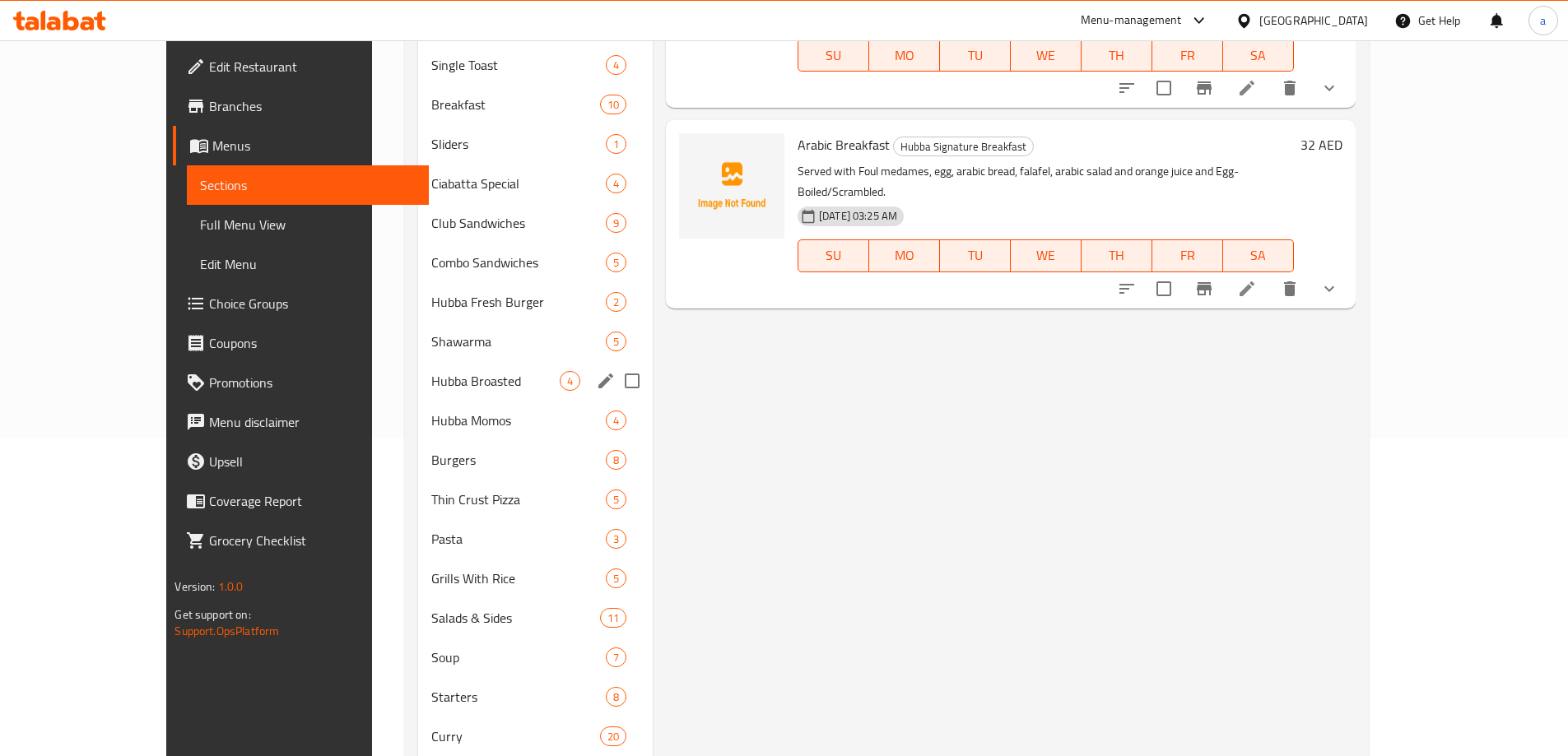
click at [418, 362] on div "Hubba Broasted 4" at bounding box center [535, 381] width 234 height 39
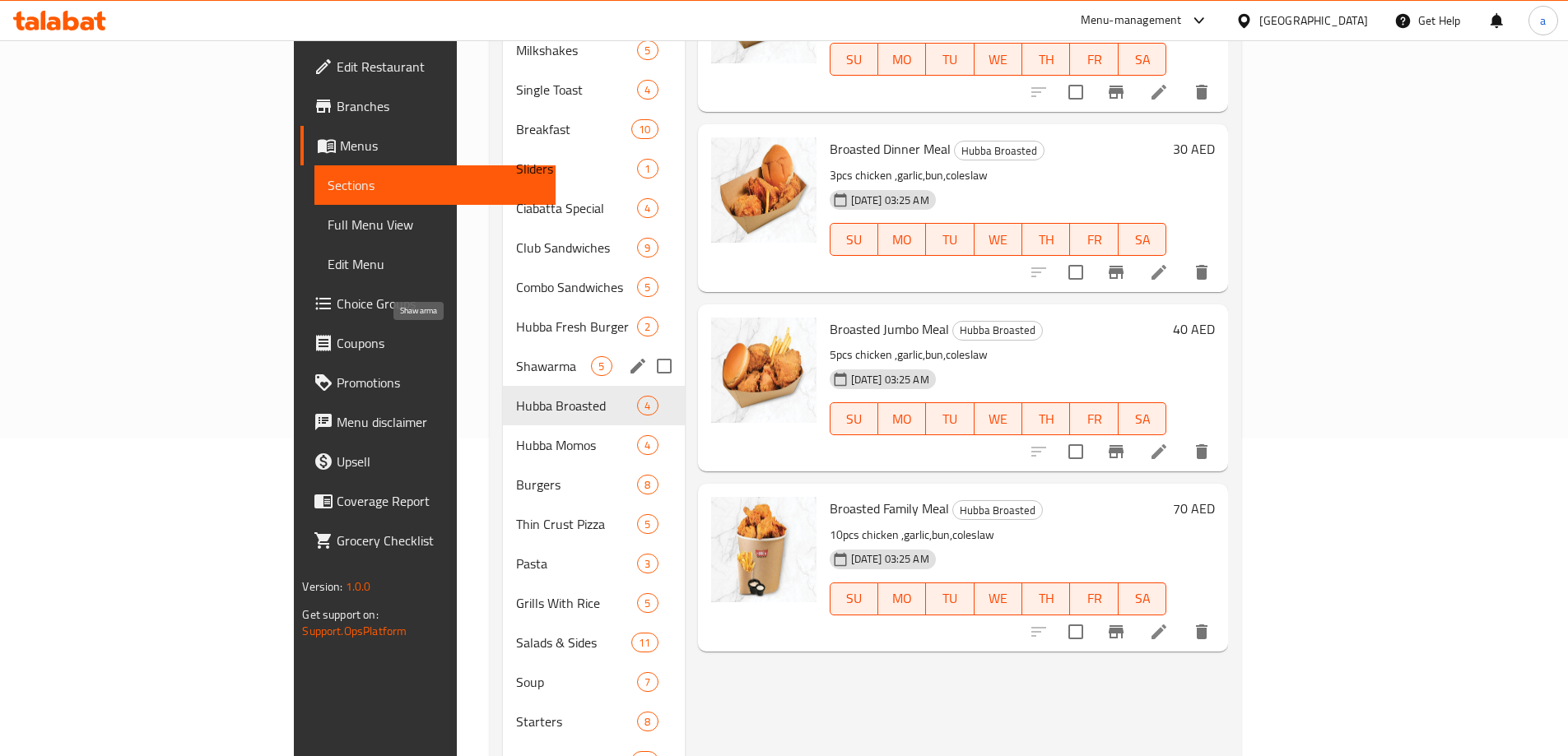
click at [516, 357] on span "Shawarma" at bounding box center [553, 366] width 75 height 20
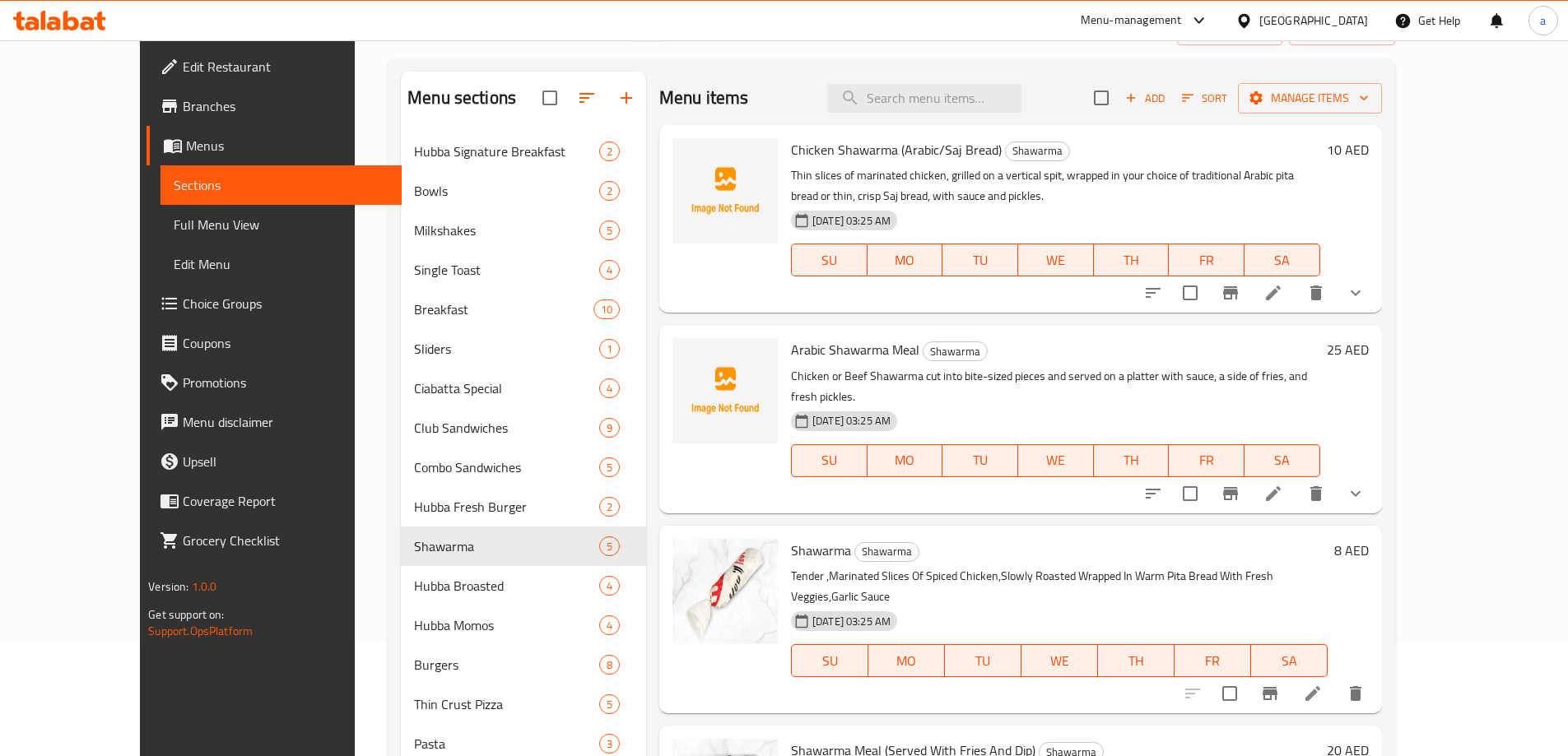
scroll to position [71, 0]
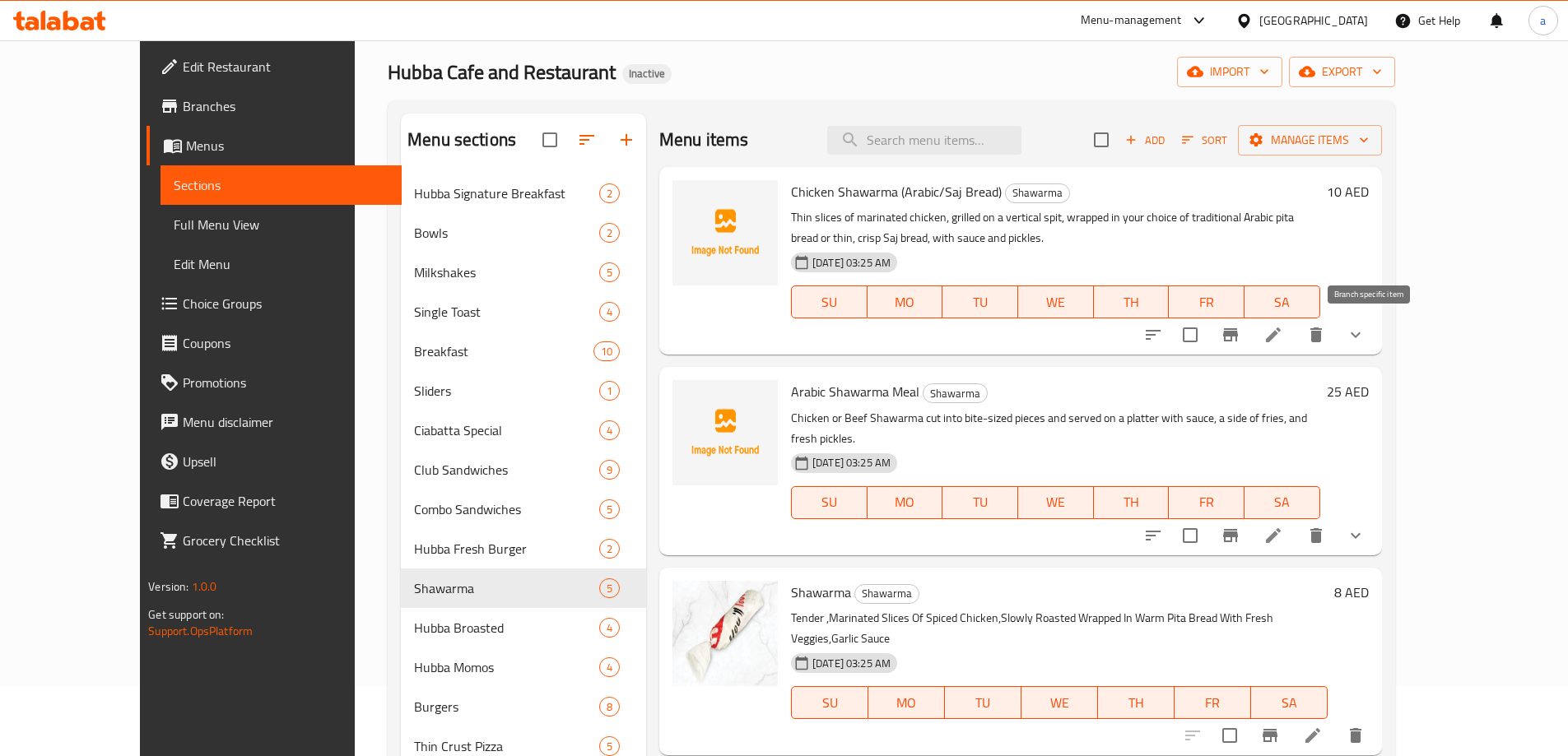
click at [1238, 334] on icon "Branch-specific-item" at bounding box center [1230, 334] width 15 height 13
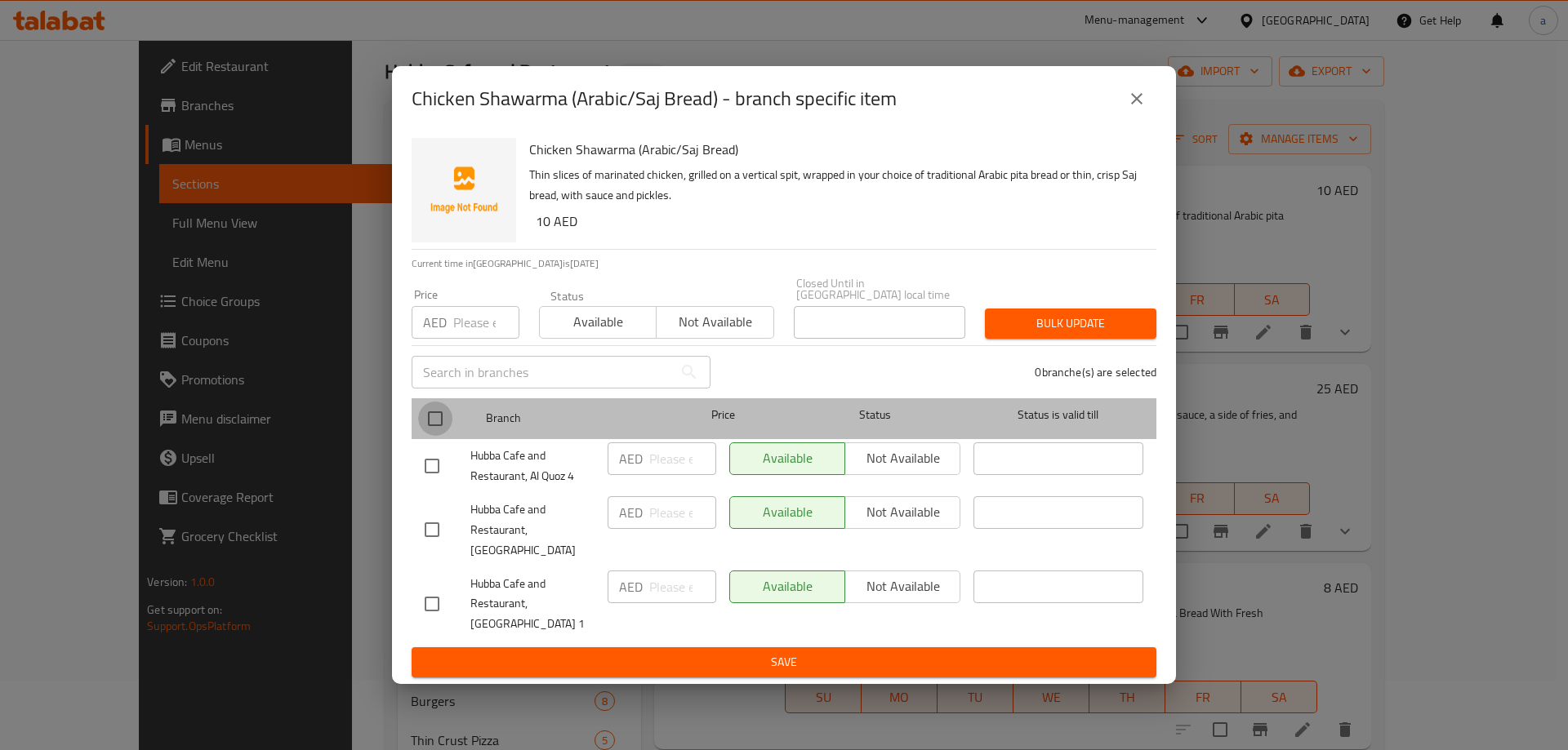
click at [435, 434] on input "checkbox" at bounding box center [435, 418] width 35 height 35
checkbox input "true"
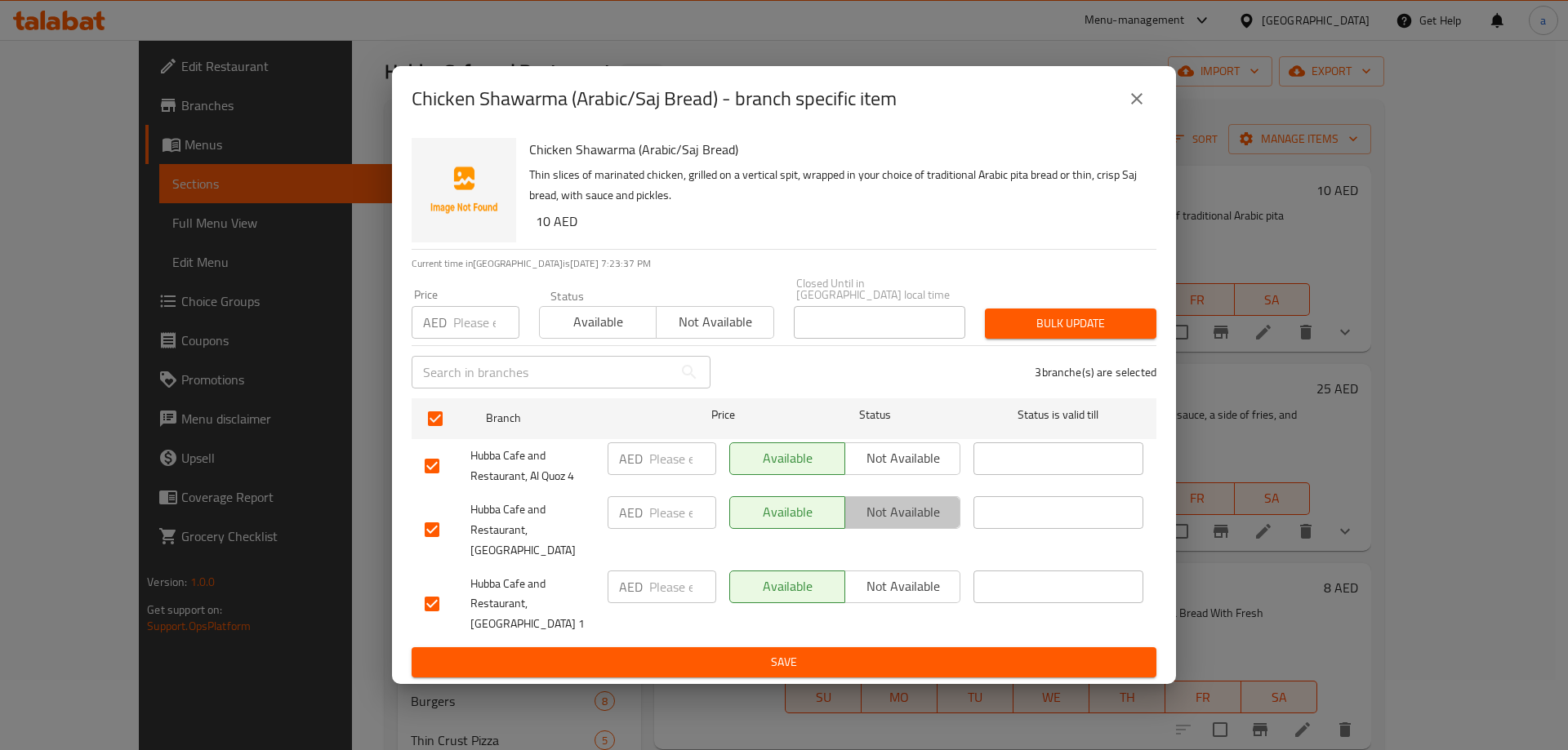
click at [898, 524] on span "Not available" at bounding box center [902, 512] width 102 height 24
click at [890, 652] on span "Save" at bounding box center [784, 662] width 718 height 20
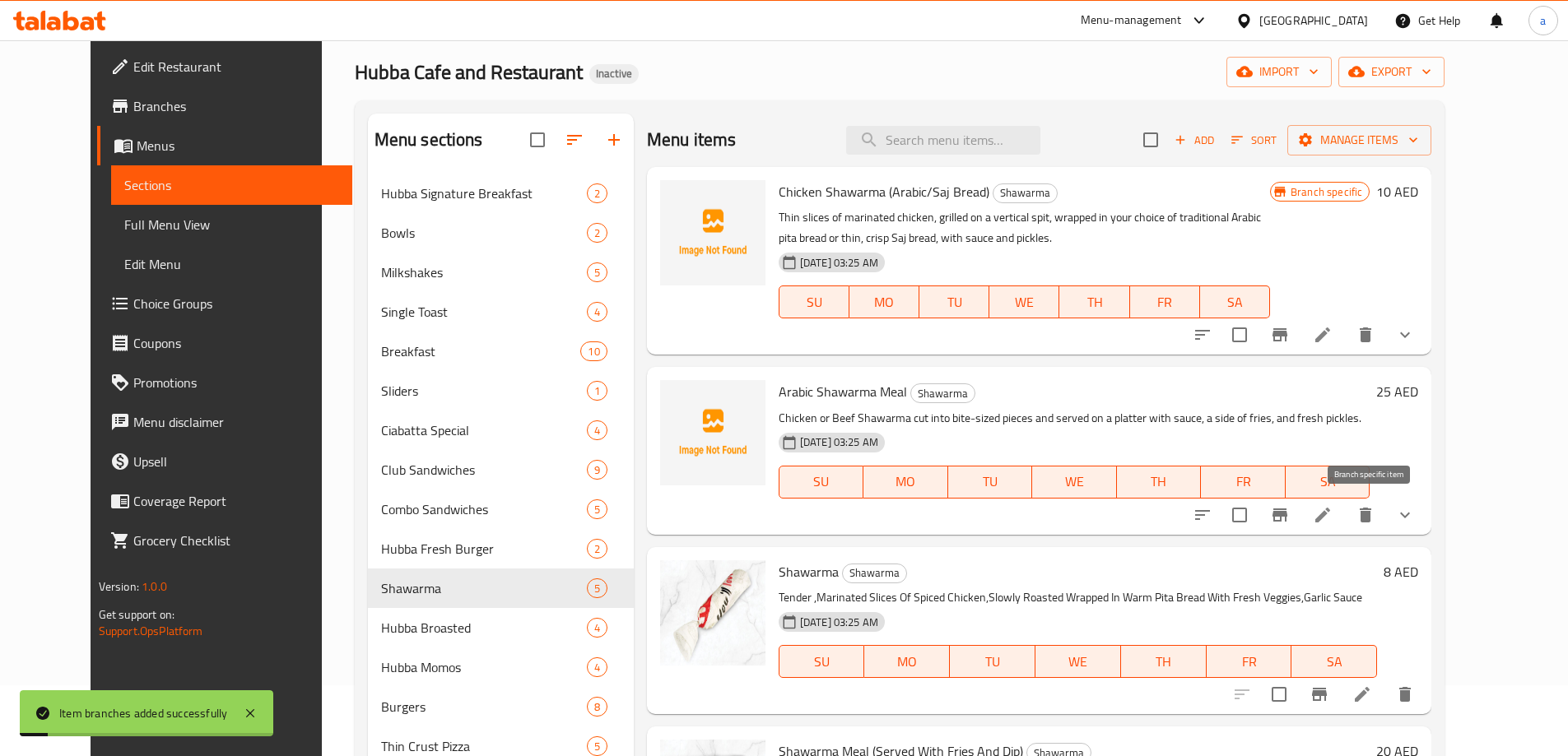
click at [1287, 512] on icon "Branch-specific-item" at bounding box center [1279, 515] width 15 height 13
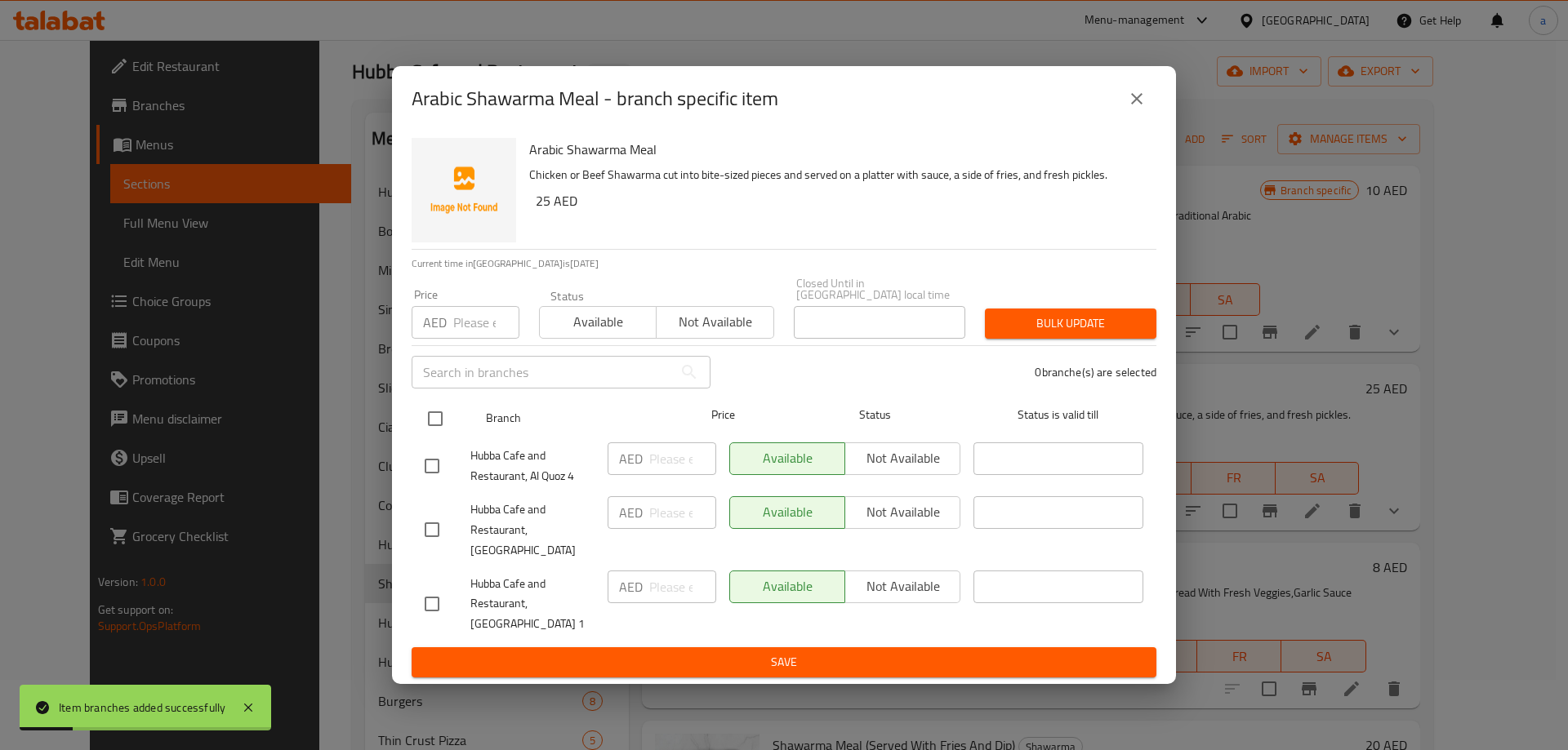
click at [456, 430] on div at bounding box center [448, 418] width 61 height 47
click at [886, 529] on div "Available Not available" at bounding box center [844, 512] width 231 height 33
click at [427, 429] on input "checkbox" at bounding box center [435, 418] width 35 height 35
checkbox input "true"
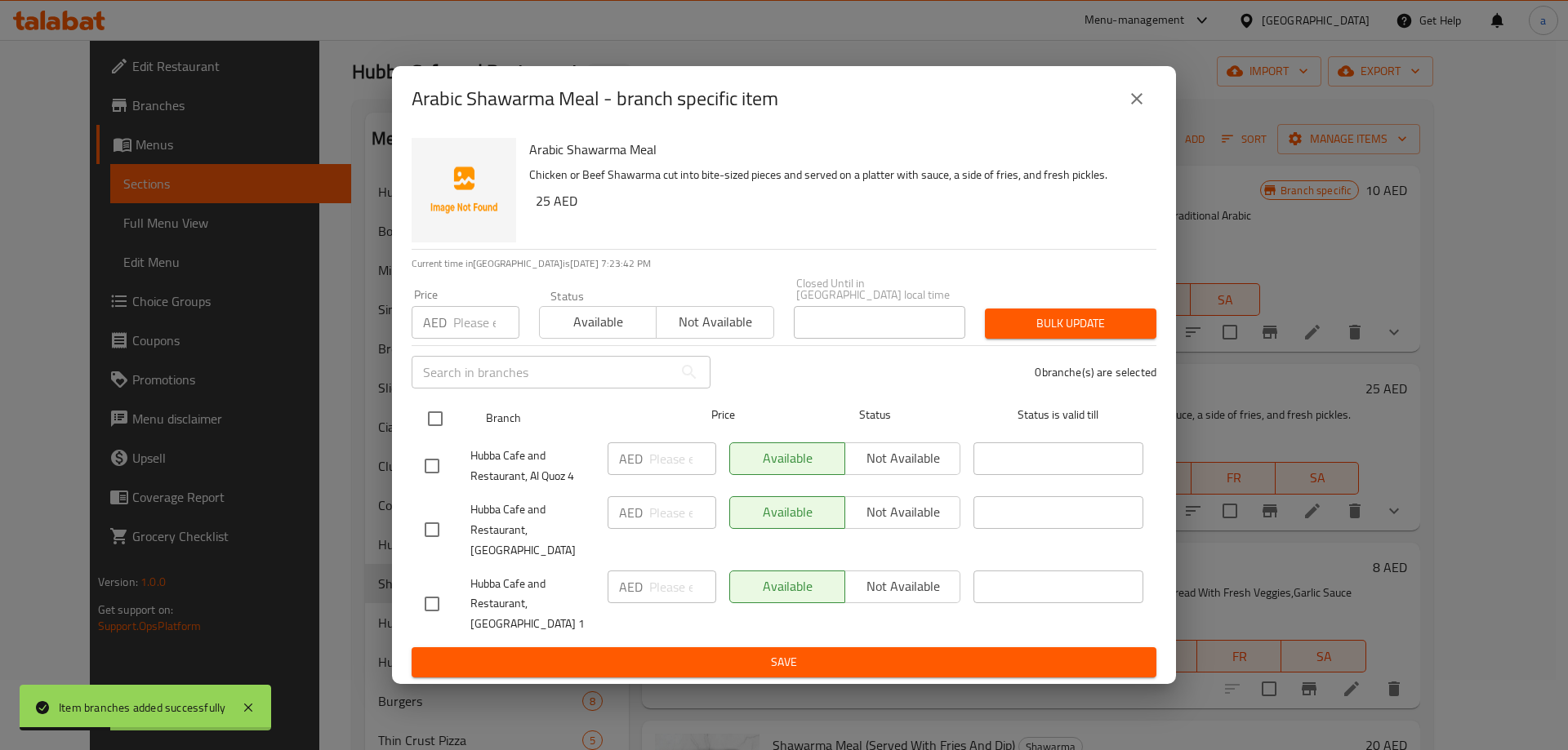
checkbox input "true"
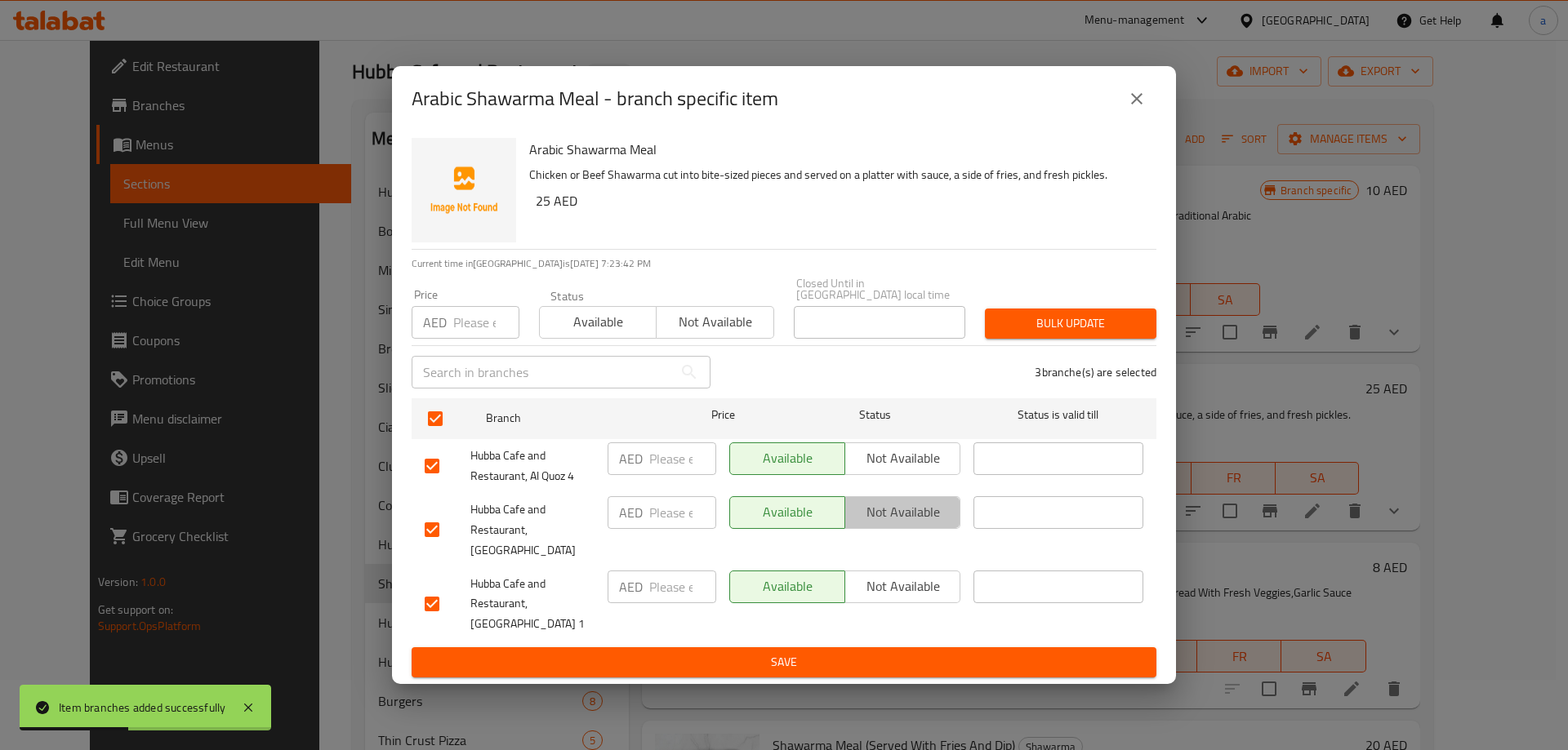
drag, startPoint x: 905, startPoint y: 536, endPoint x: 893, endPoint y: 566, distance: 32.3
click at [904, 529] on button "Not available" at bounding box center [902, 512] width 116 height 33
click at [851, 647] on button "Save" at bounding box center [784, 662] width 745 height 30
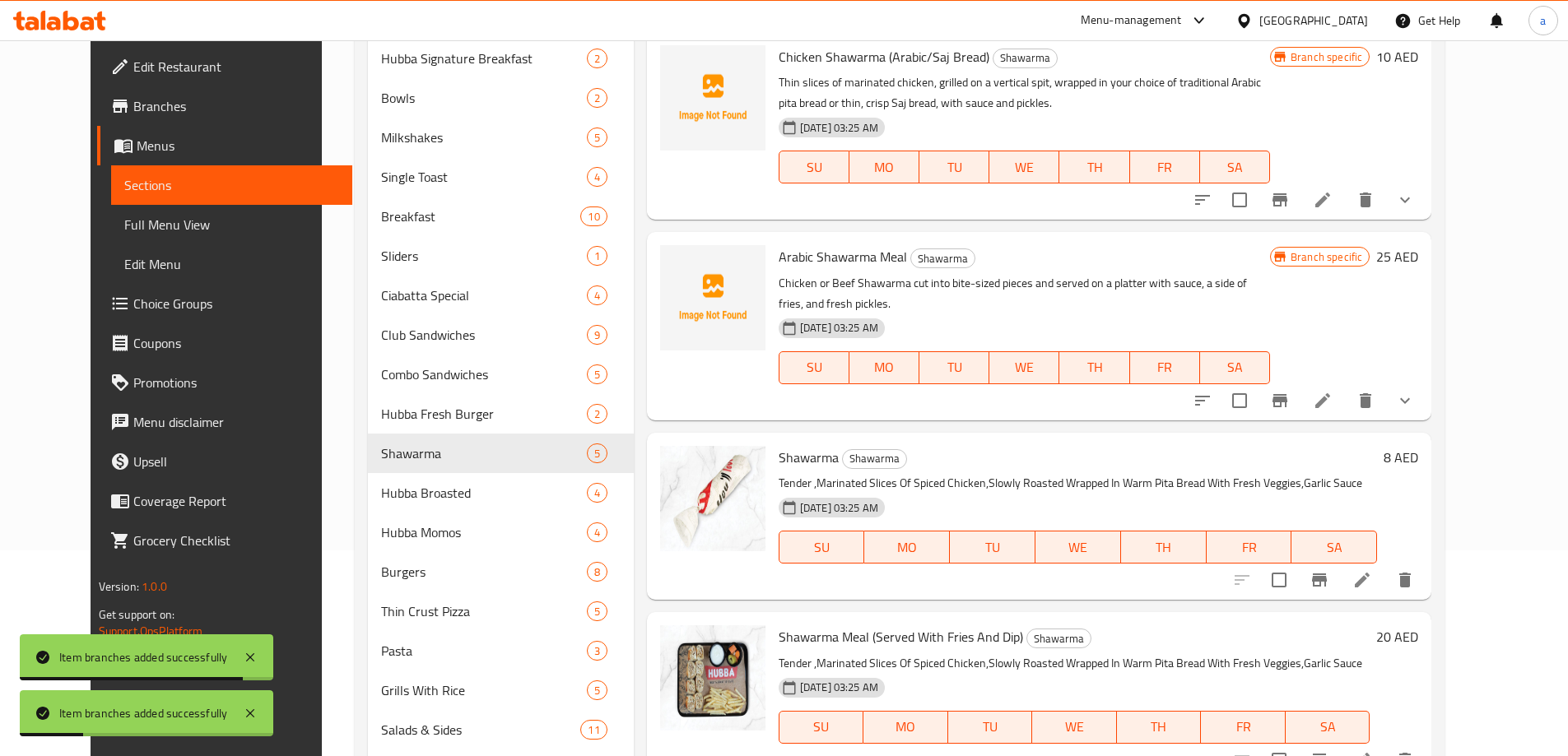
scroll to position [235, 0]
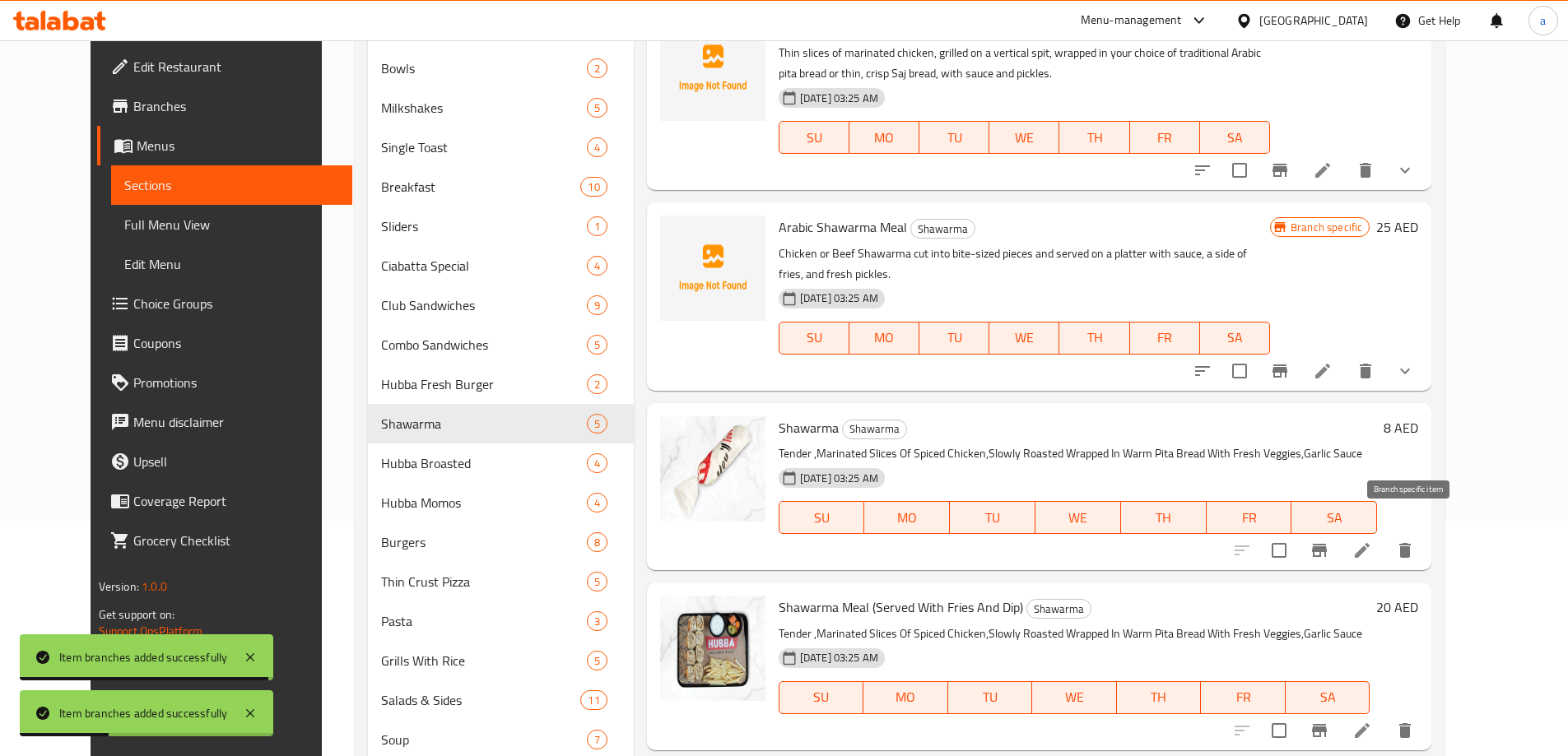
click at [1329, 541] on icon "Branch-specific-item" at bounding box center [1319, 550] width 20 height 20
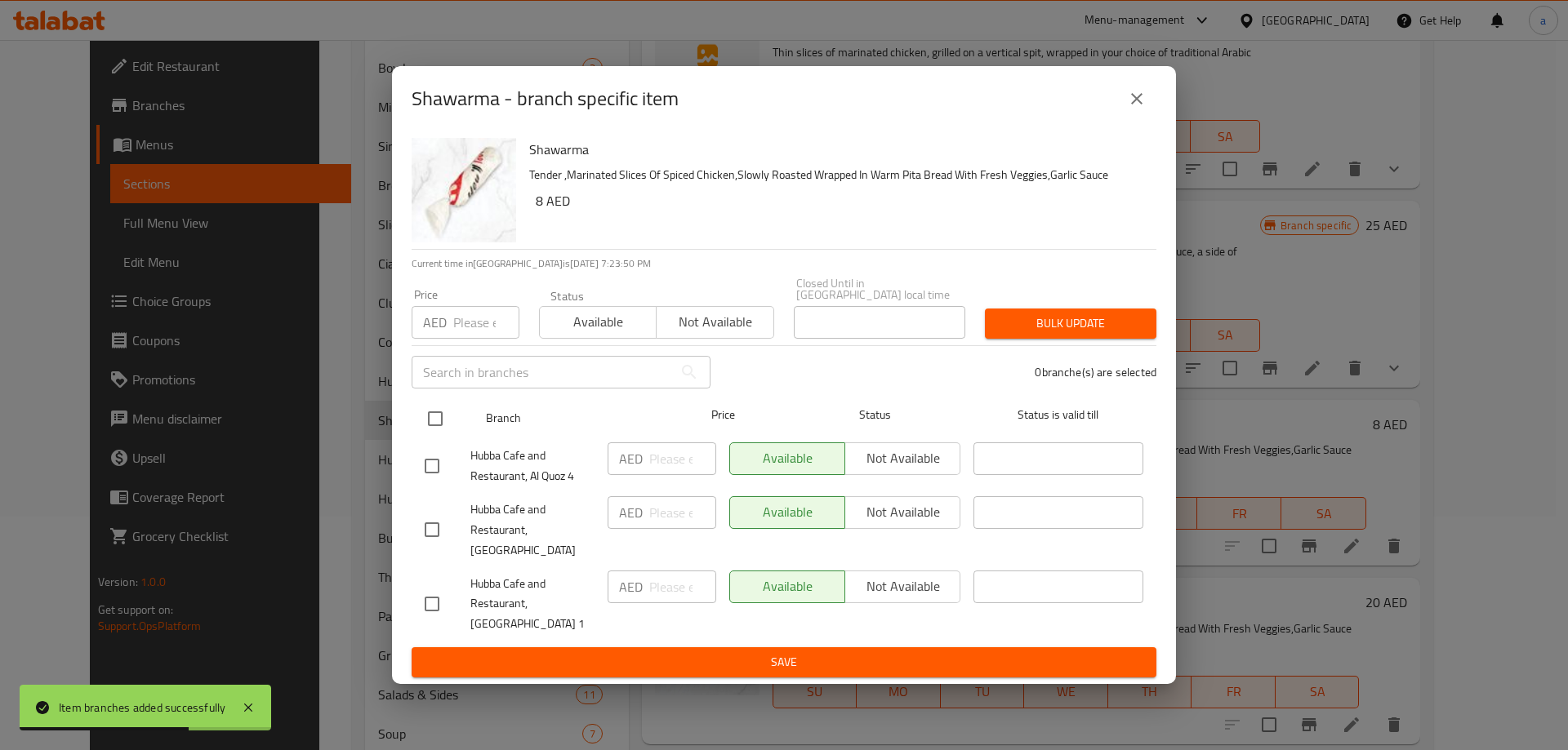
click at [435, 434] on input "checkbox" at bounding box center [435, 418] width 35 height 35
checkbox input "true"
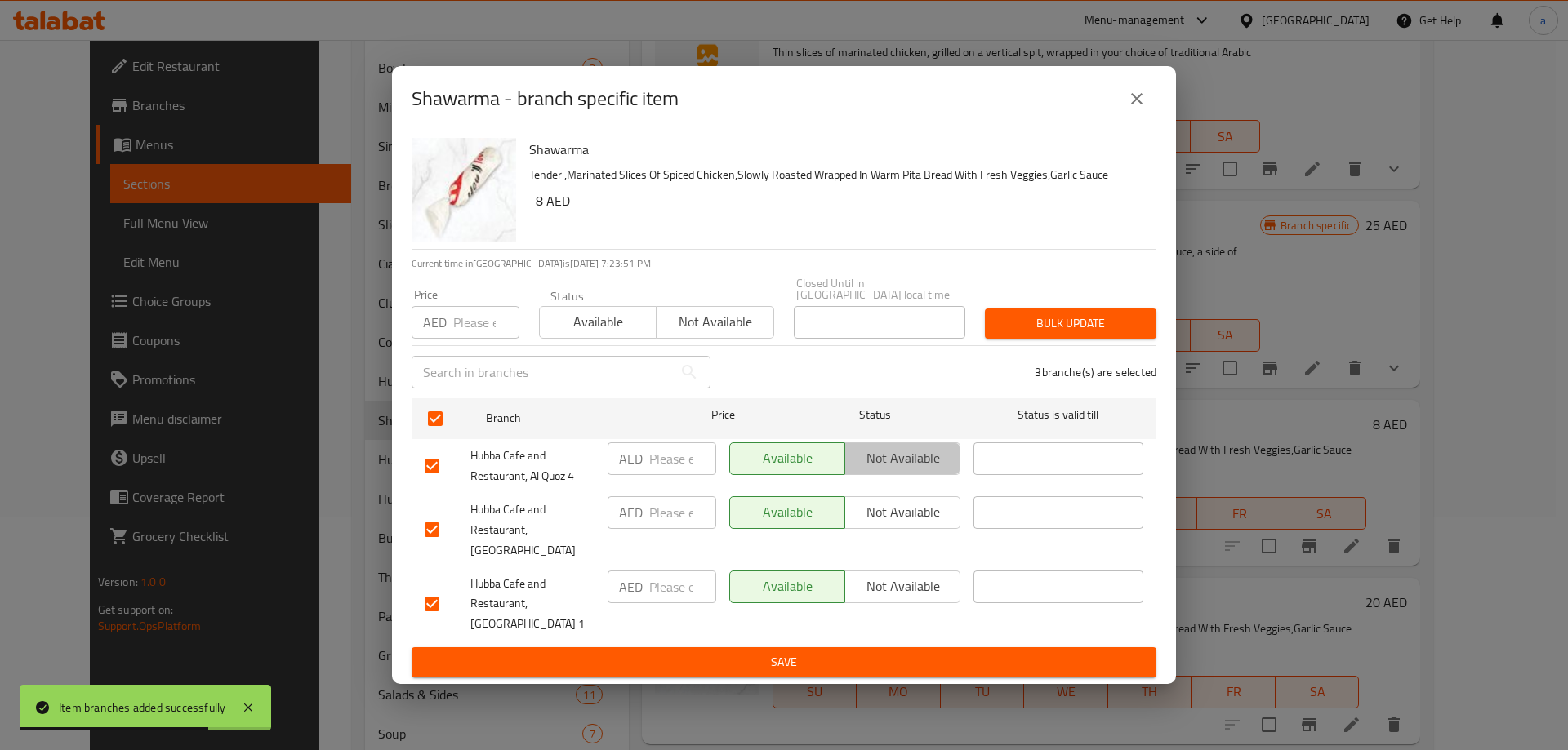
click at [923, 470] on span "Not available" at bounding box center [902, 458] width 102 height 24
click at [901, 585] on span "Not available" at bounding box center [902, 586] width 102 height 24
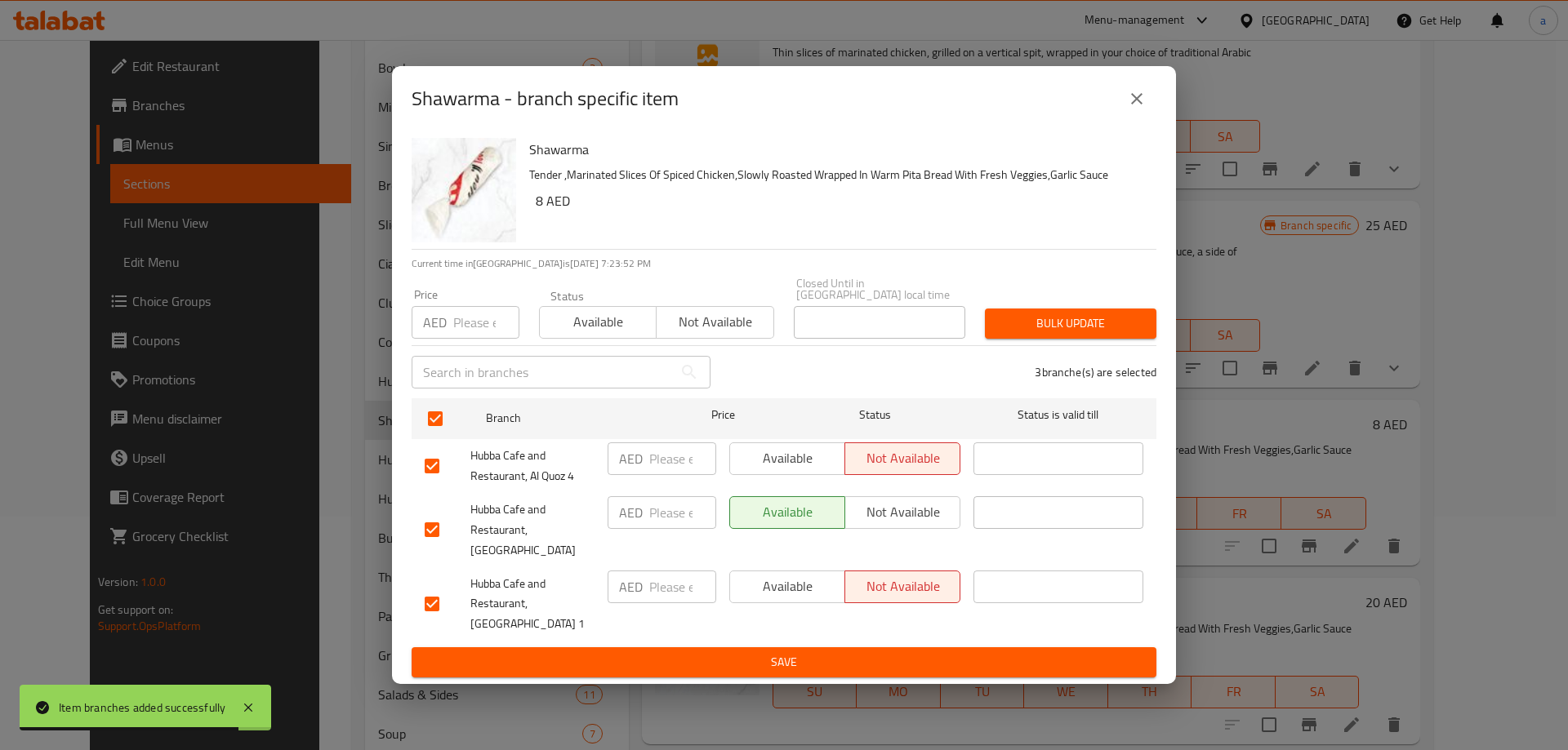
click at [861, 647] on button "Save" at bounding box center [784, 662] width 745 height 30
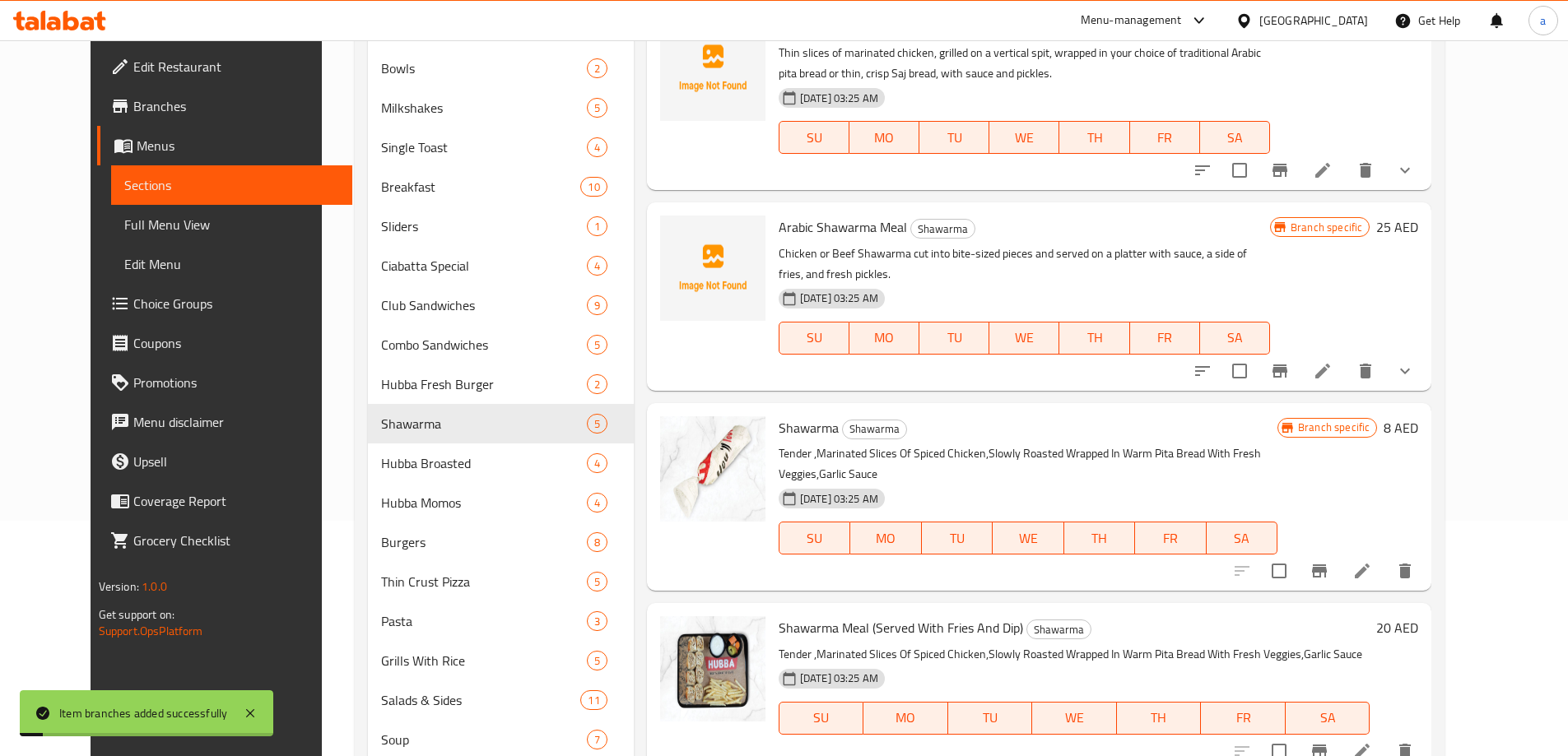
scroll to position [399, 0]
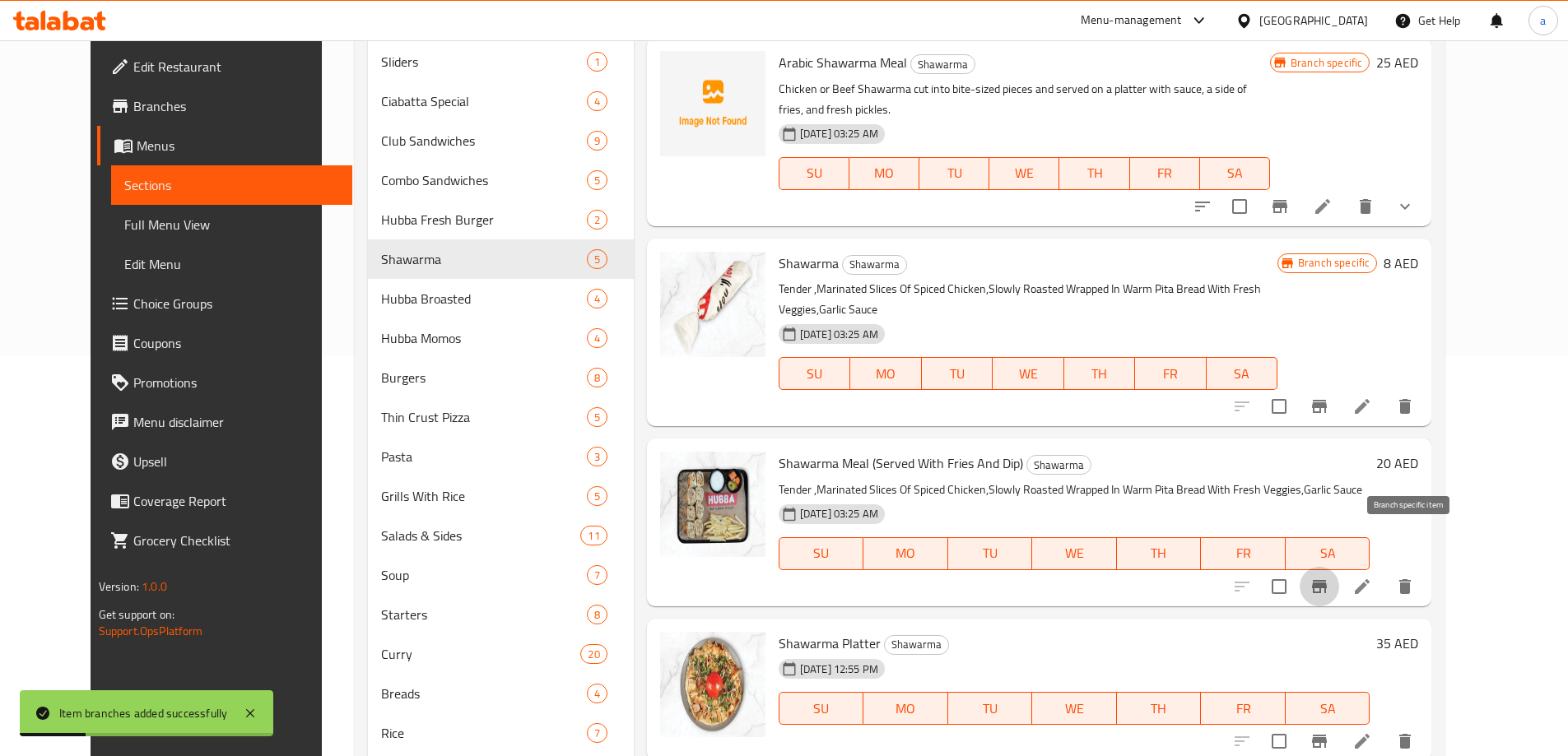
click at [1327, 580] on icon "Branch-specific-item" at bounding box center [1319, 586] width 15 height 13
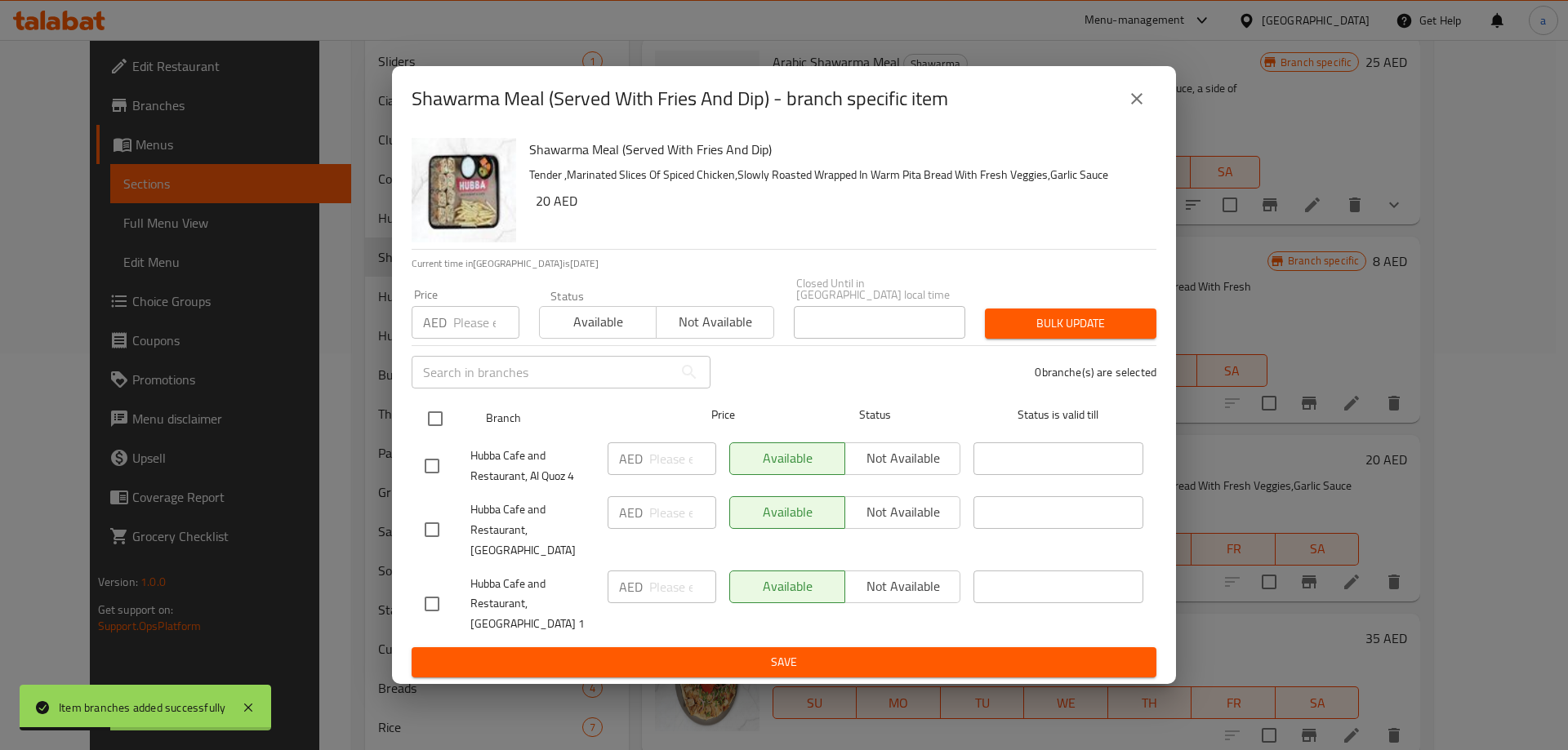
click at [440, 430] on input "checkbox" at bounding box center [435, 418] width 35 height 35
checkbox input "true"
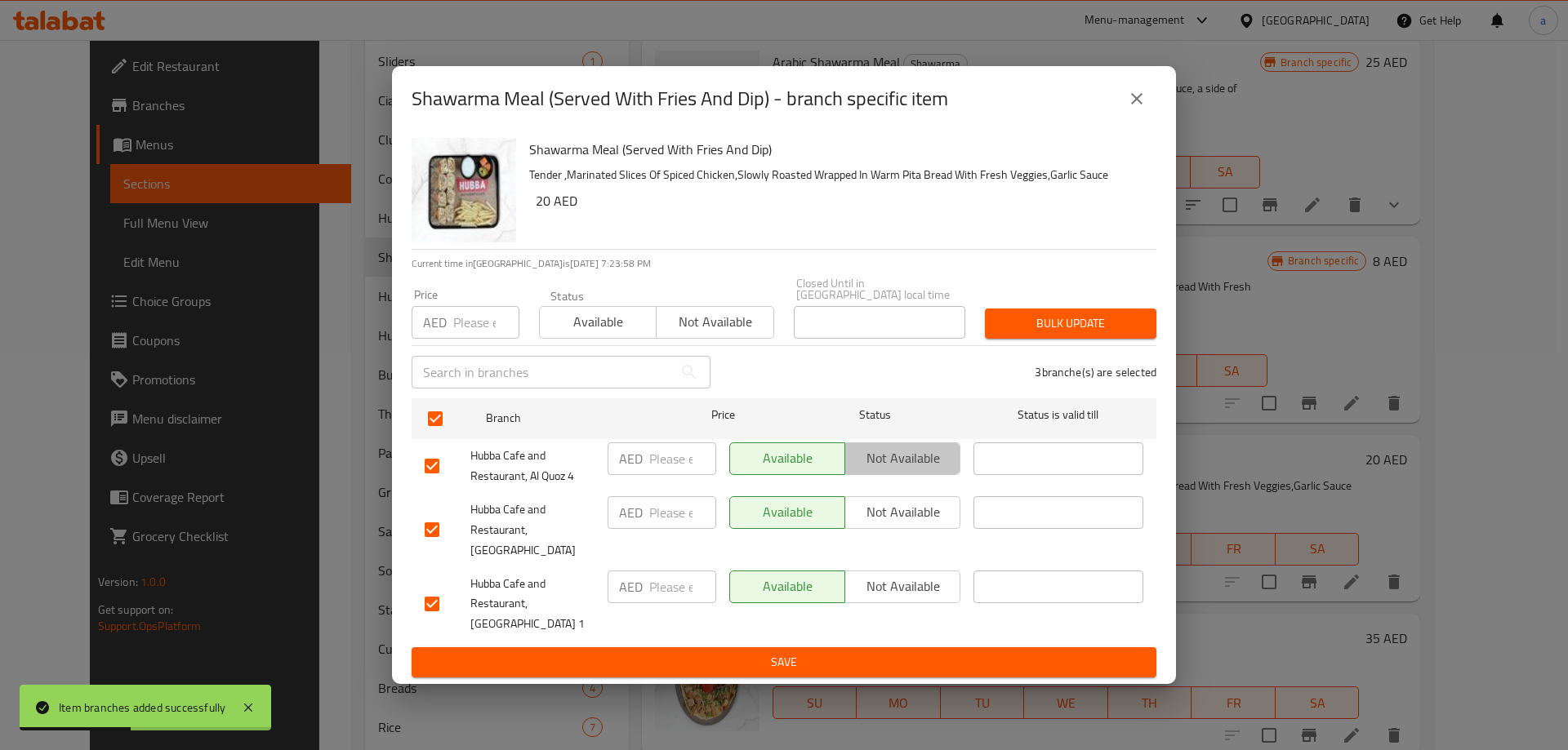
click at [889, 470] on span "Not available" at bounding box center [902, 458] width 102 height 24
click at [894, 577] on span "Not available" at bounding box center [902, 586] width 102 height 24
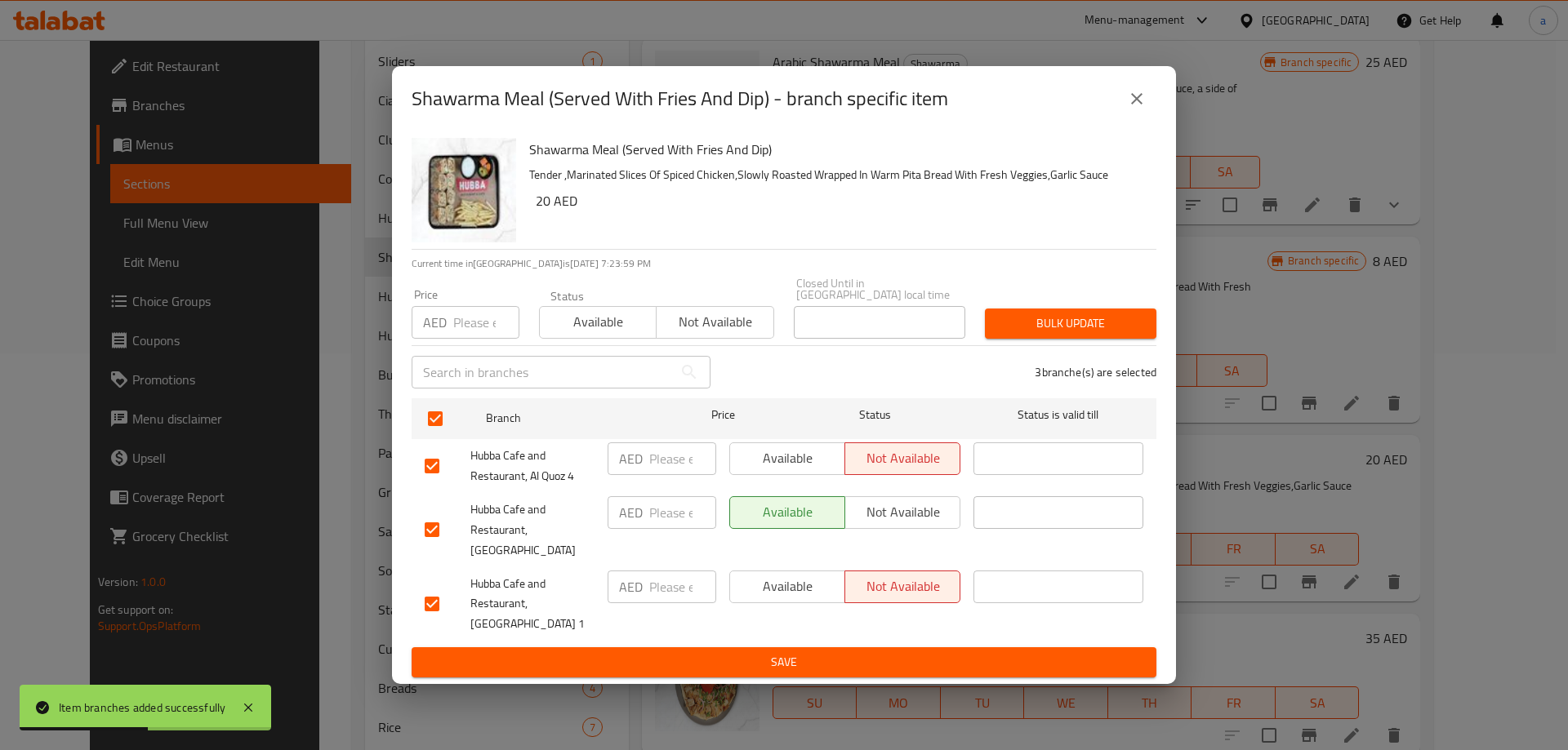
click at [854, 652] on span "Save" at bounding box center [784, 662] width 718 height 20
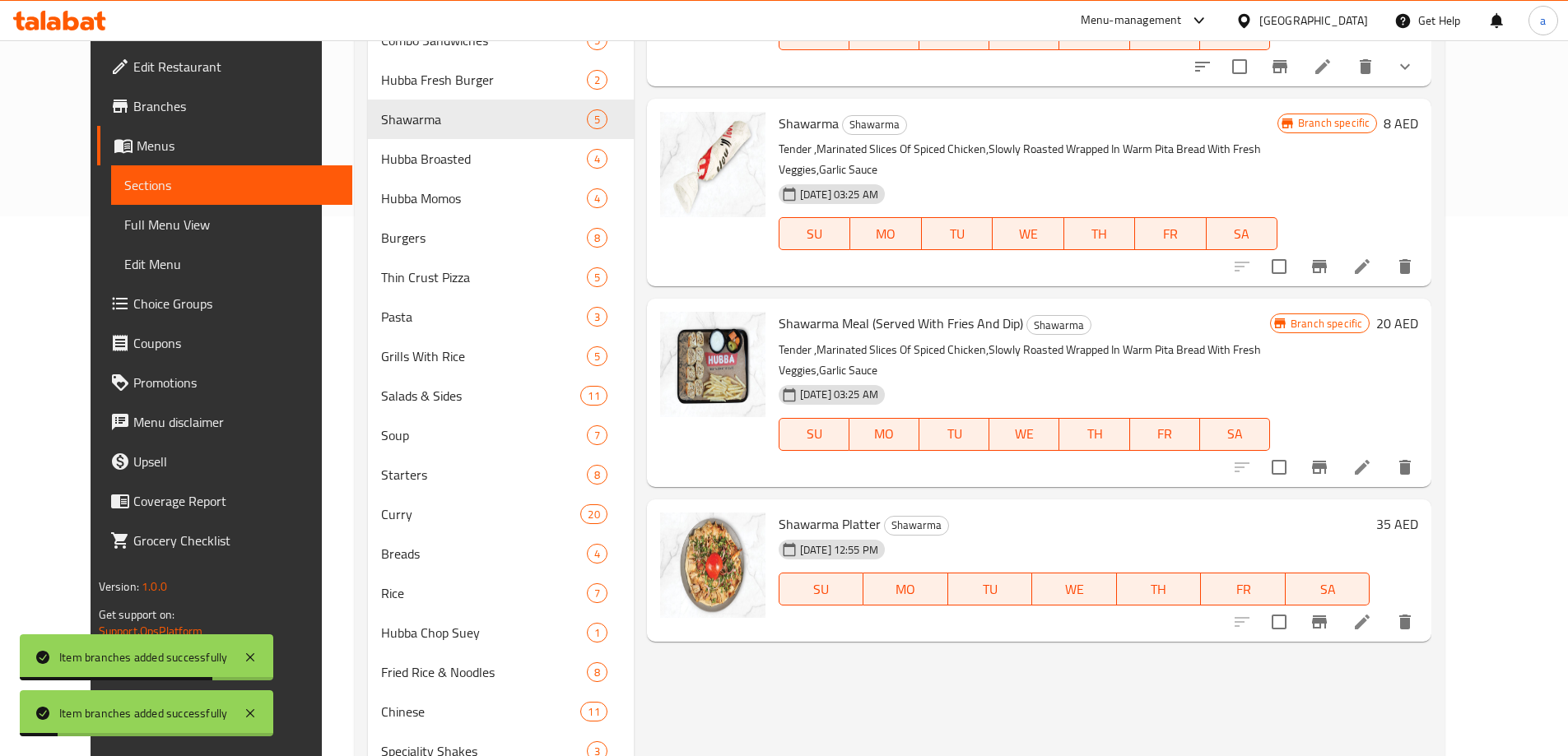
scroll to position [565, 0]
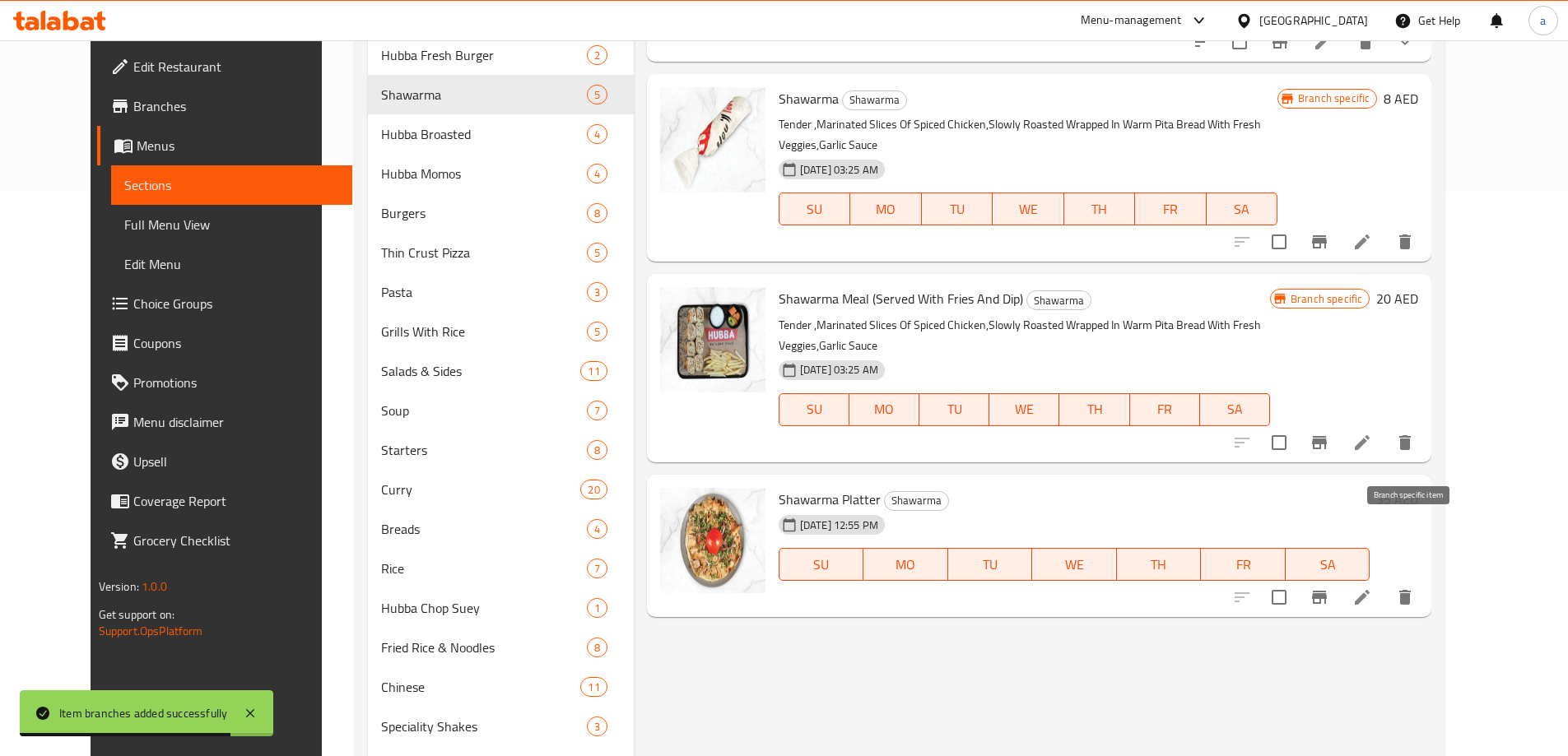
click at [1327, 591] on icon "Branch-specific-item" at bounding box center [1319, 597] width 15 height 13
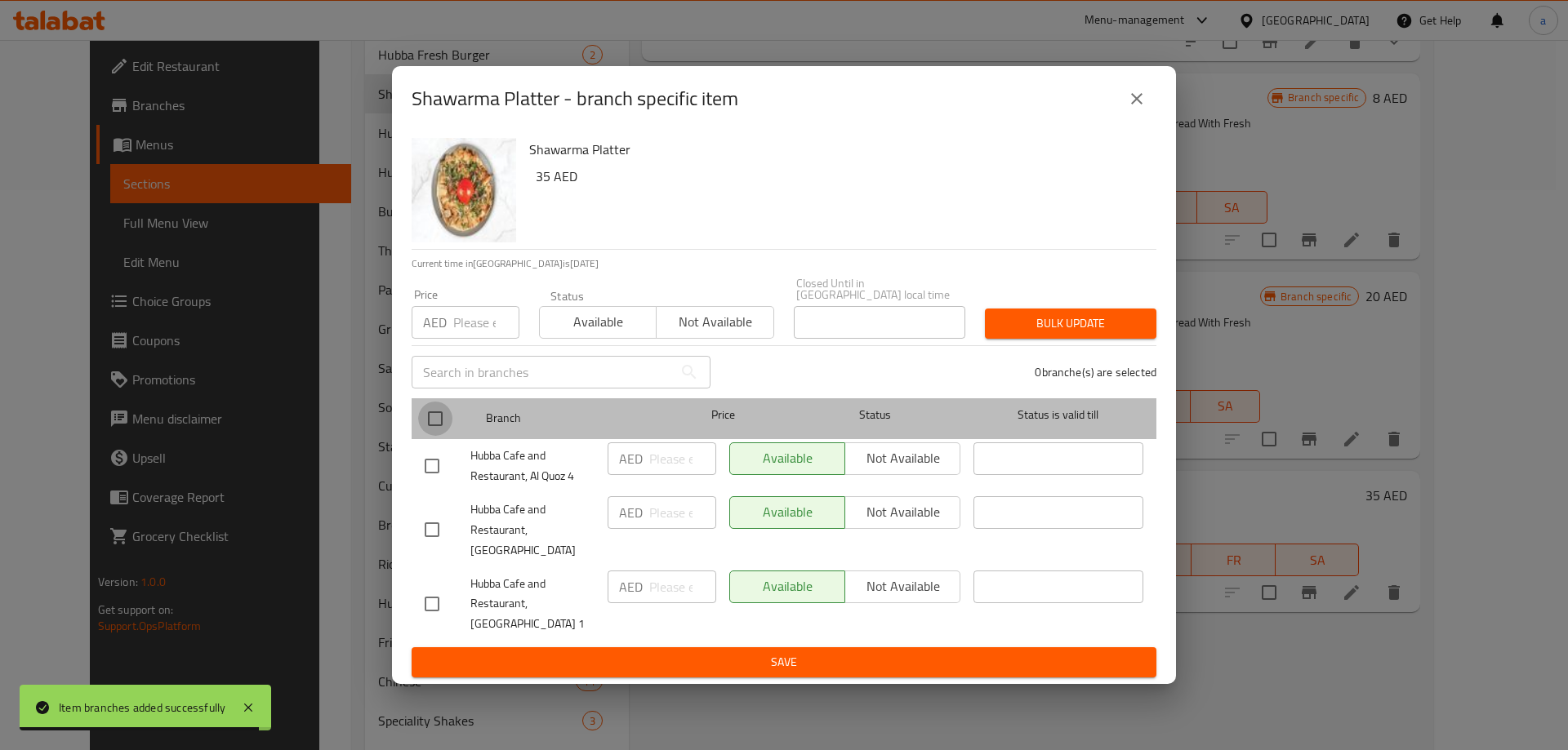
click at [422, 419] on input "checkbox" at bounding box center [435, 418] width 35 height 35
checkbox input "true"
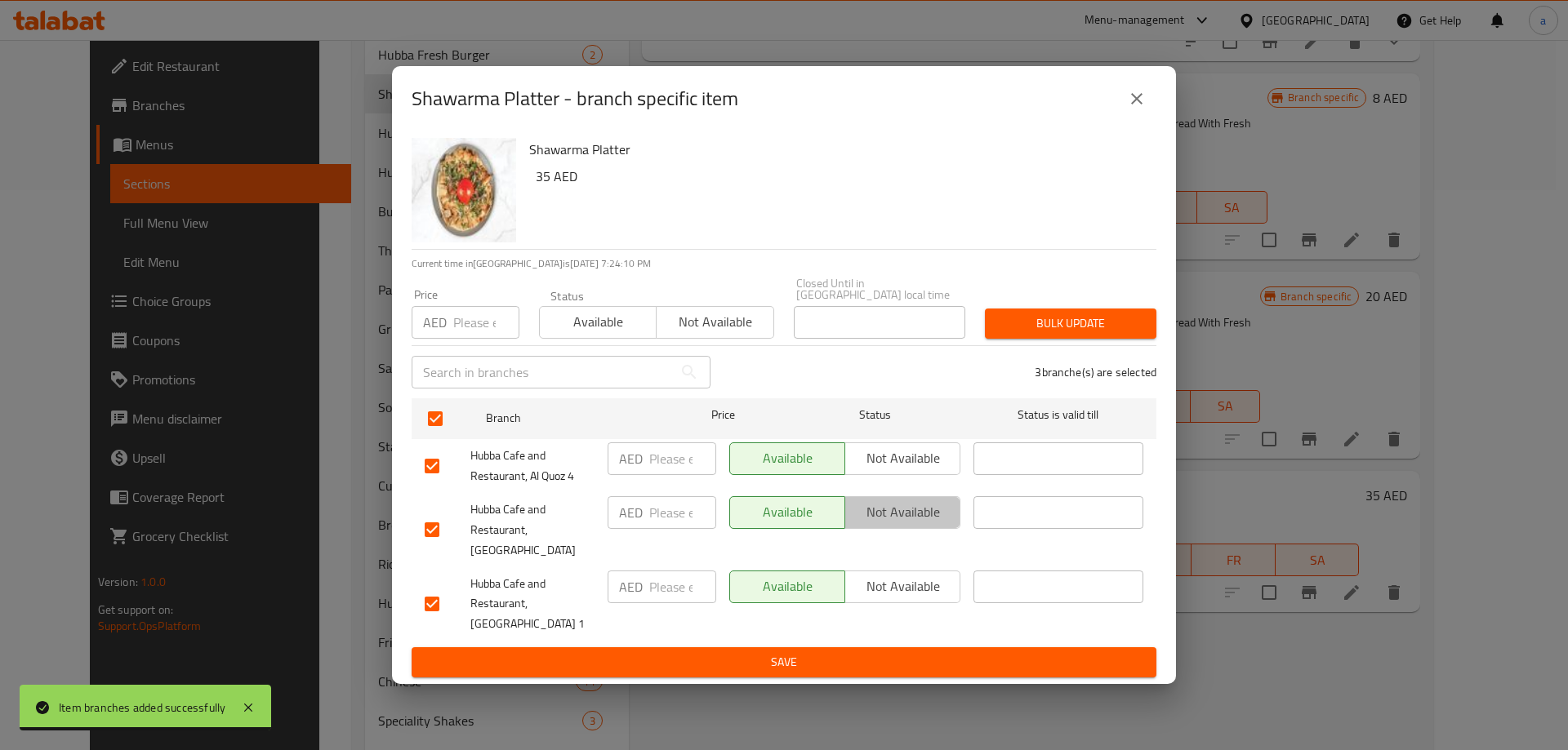
click at [874, 524] on span "Not available" at bounding box center [902, 512] width 102 height 24
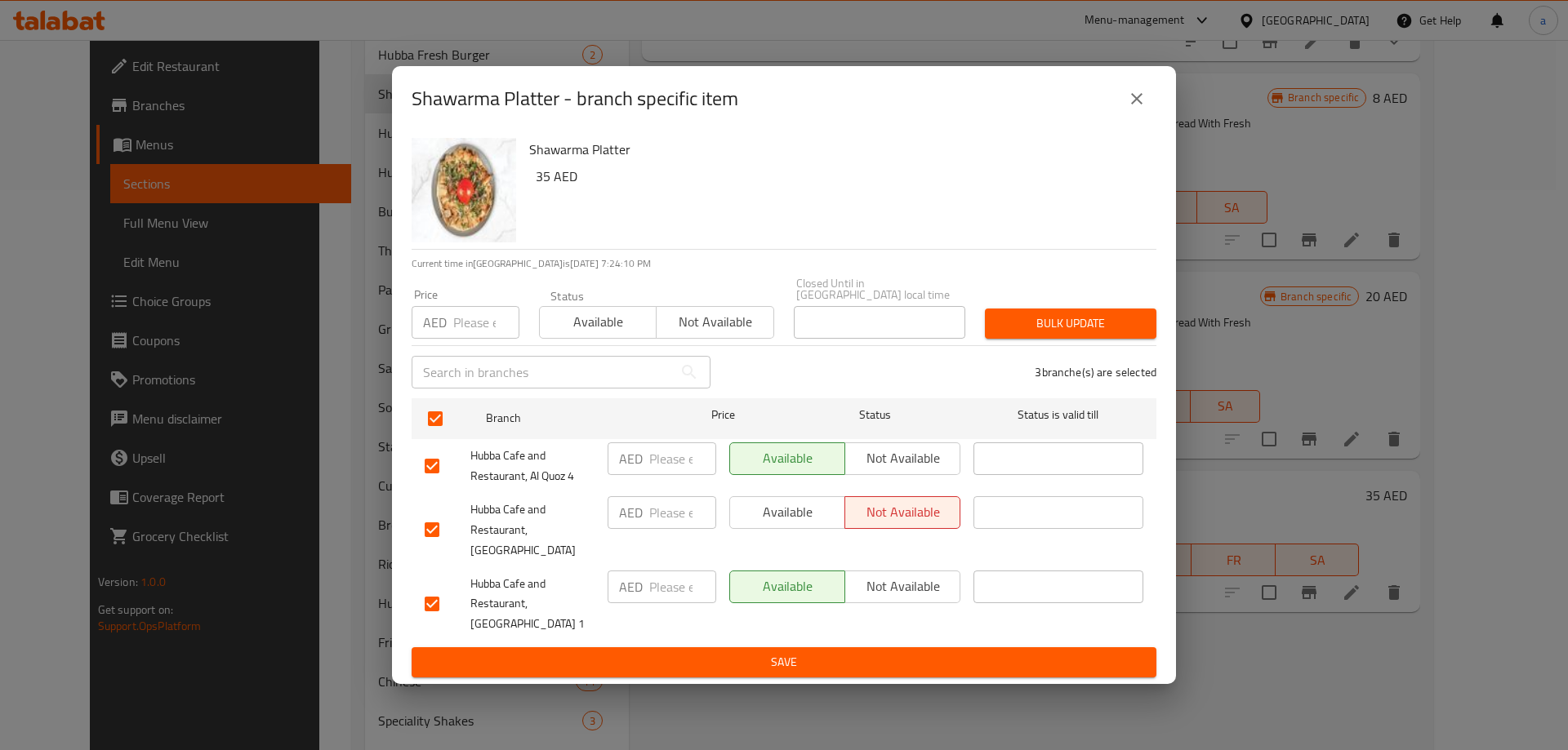
click at [858, 647] on button "Save" at bounding box center [784, 662] width 745 height 30
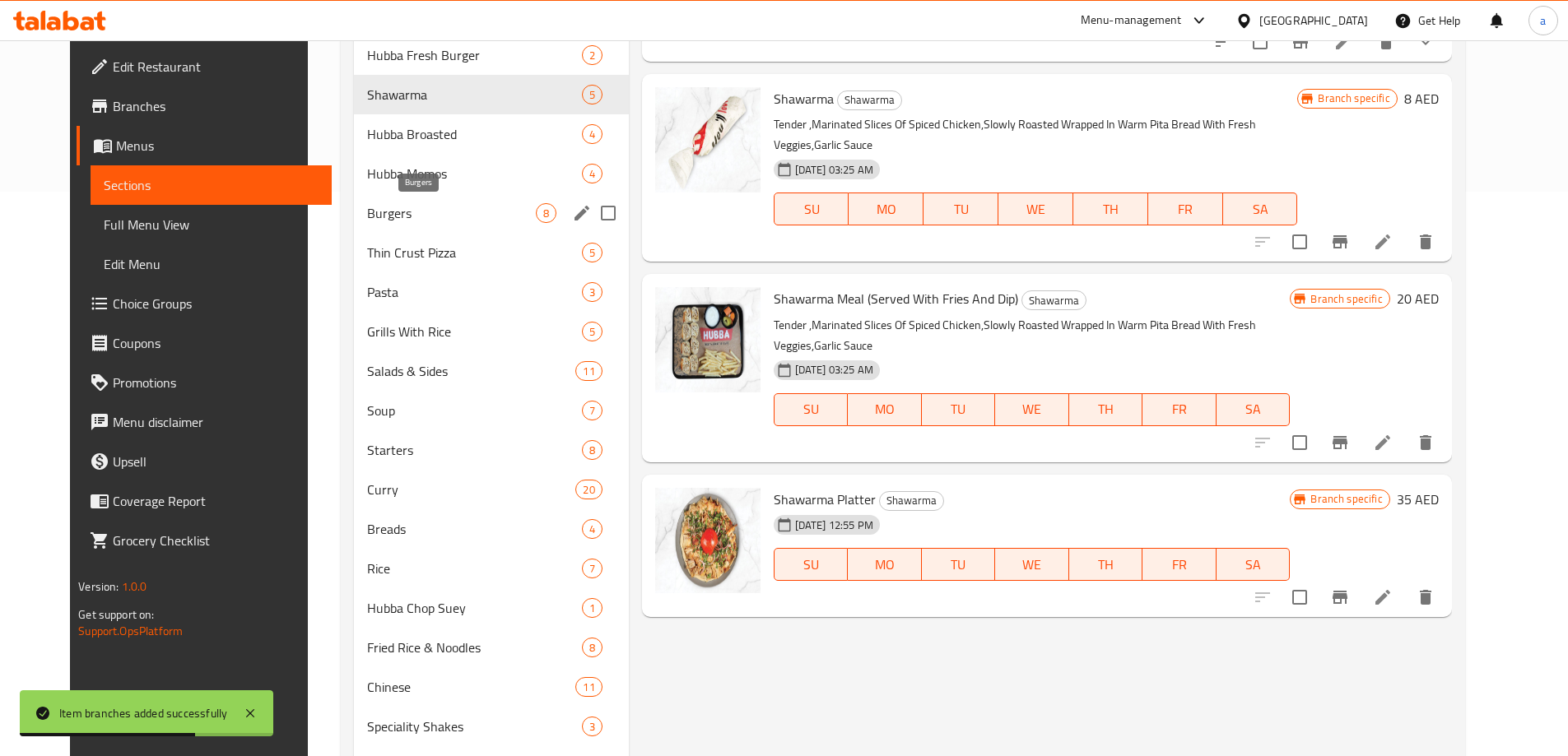
click at [354, 201] on div "Burgers 8" at bounding box center [491, 213] width 274 height 39
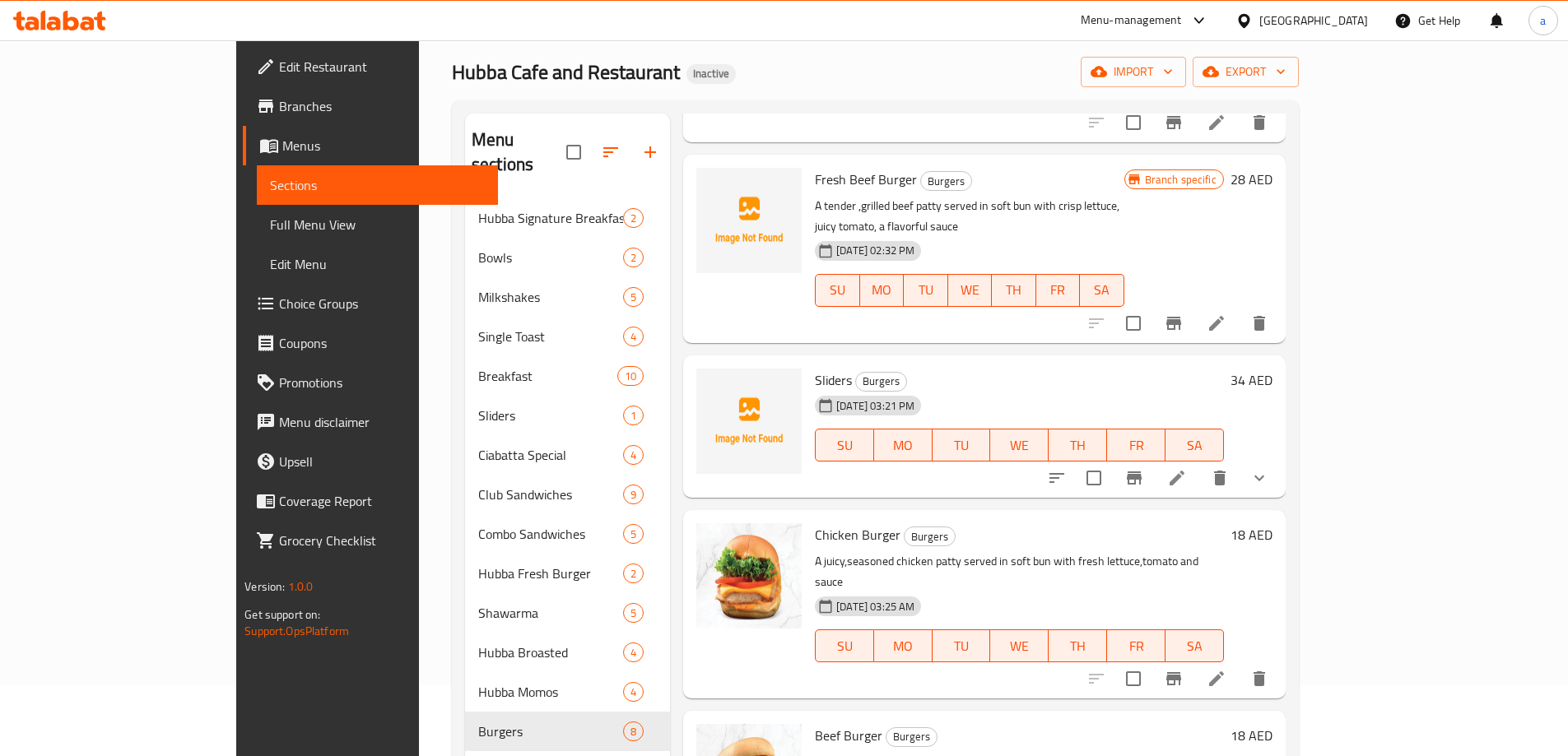
scroll to position [247, 0]
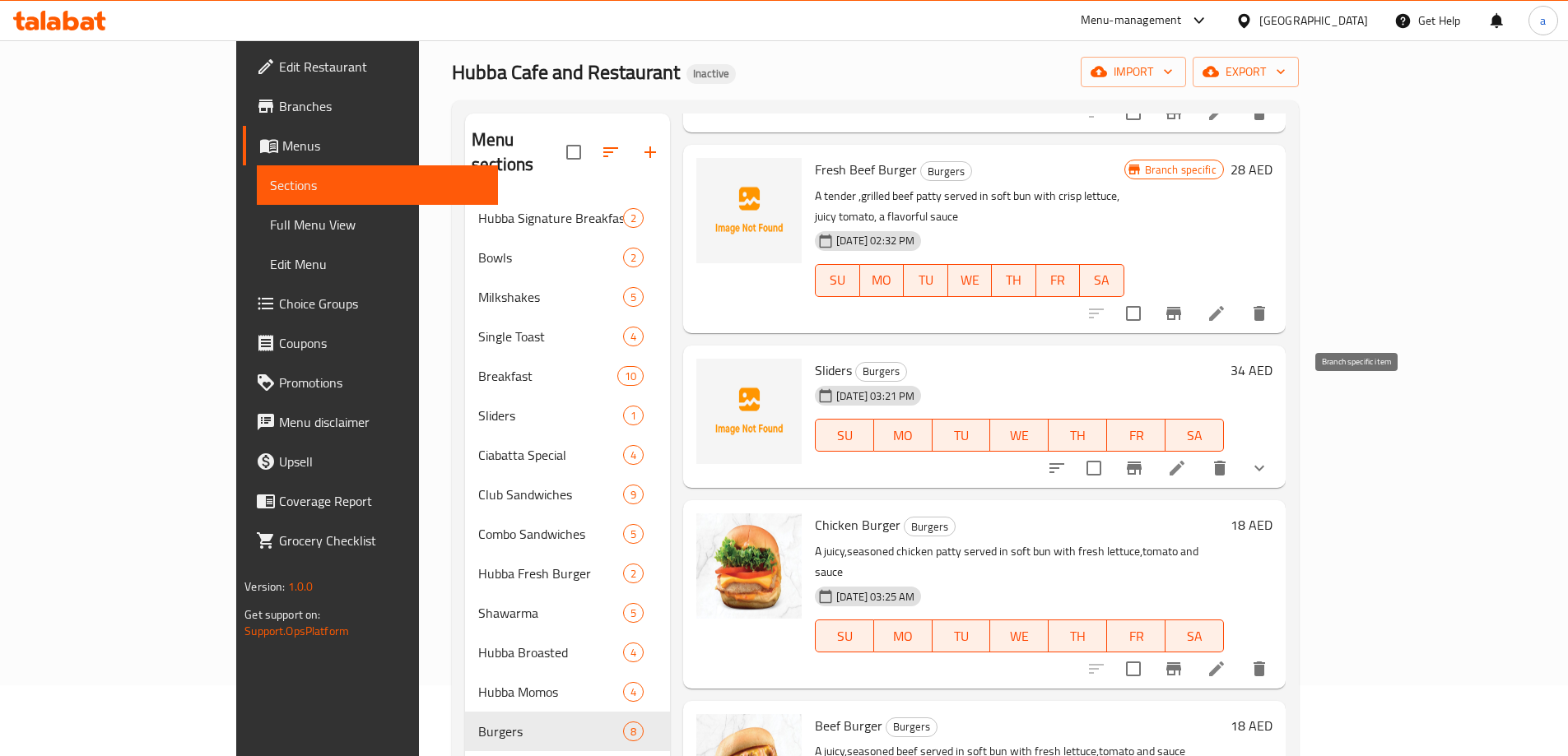
click at [1142, 461] on icon "Branch-specific-item" at bounding box center [1134, 467] width 15 height 13
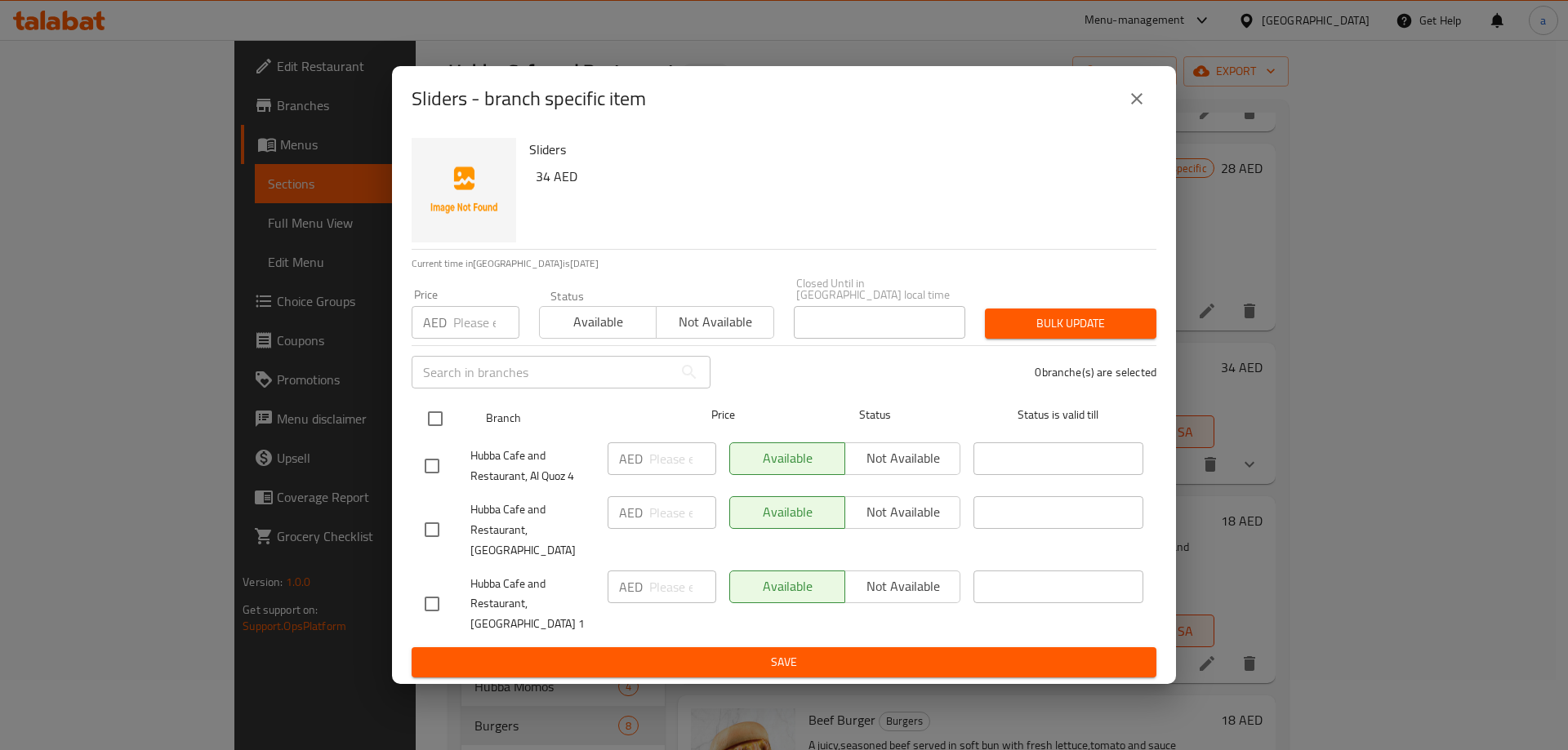
click at [436, 417] on input "checkbox" at bounding box center [435, 418] width 35 height 35
checkbox input "true"
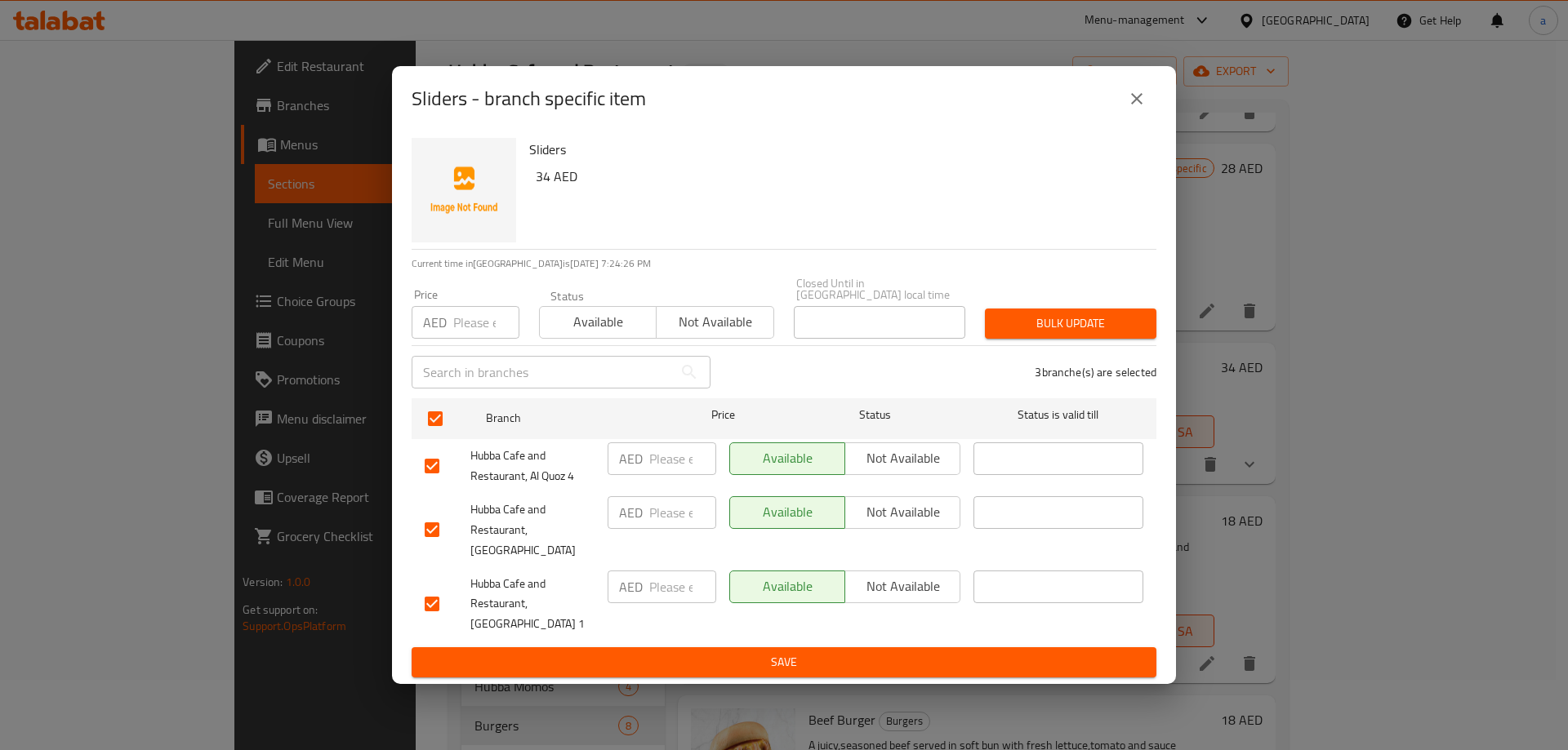
click at [869, 524] on span "Not available" at bounding box center [902, 512] width 102 height 24
click at [939, 470] on span "Not available" at bounding box center [902, 458] width 102 height 24
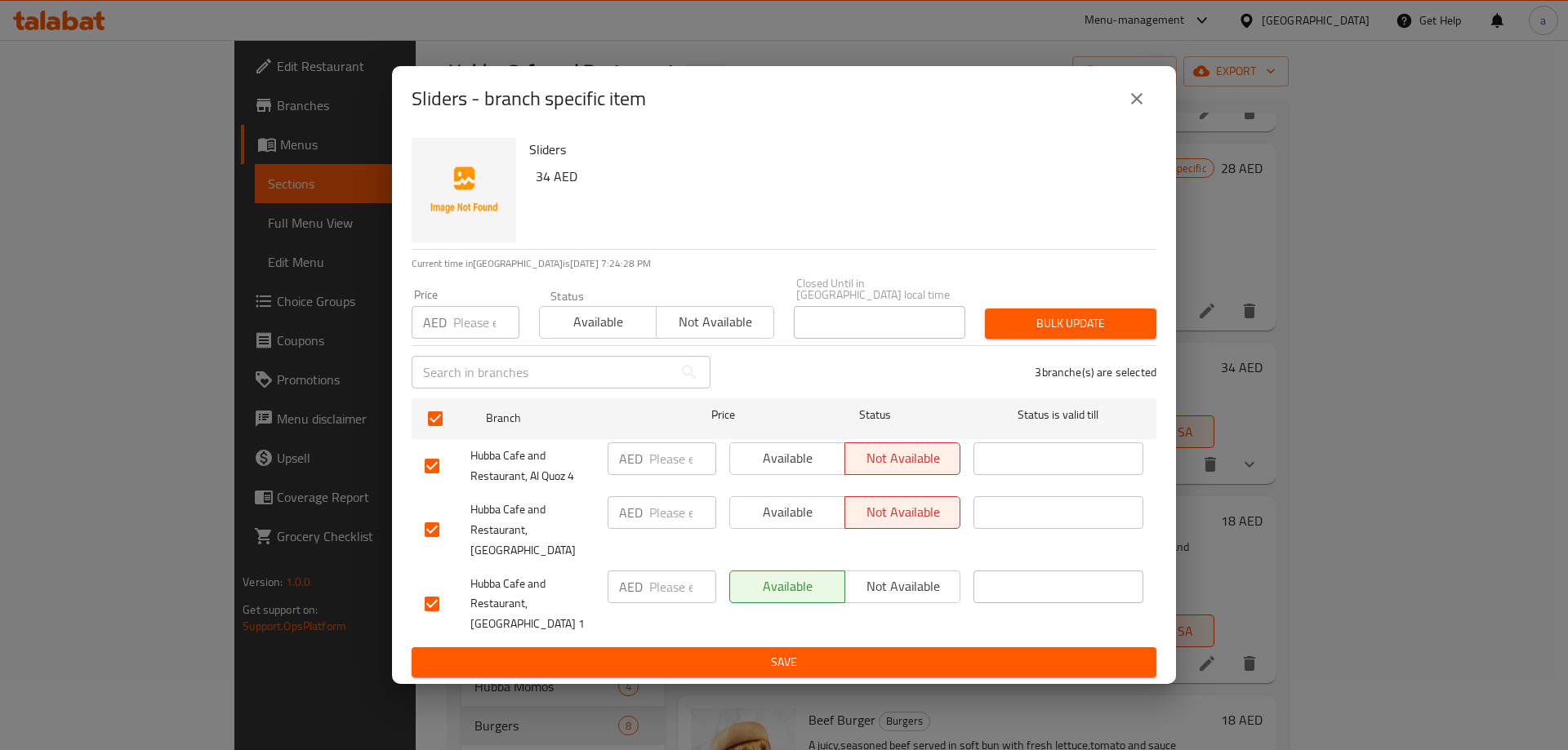
click at [920, 578] on span "Not available" at bounding box center [902, 586] width 102 height 24
click at [804, 524] on span "Available" at bounding box center [787, 512] width 102 height 24
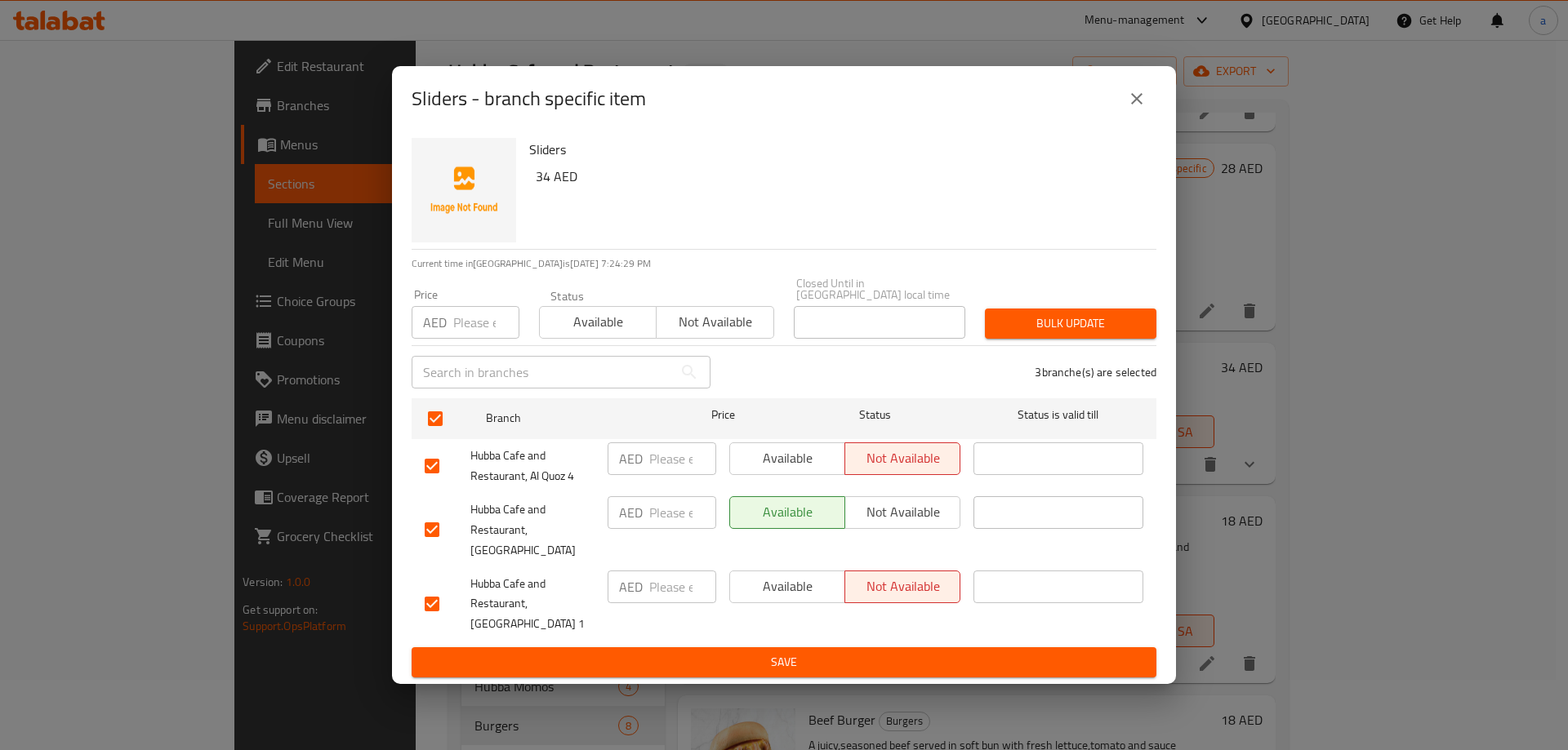
click at [879, 652] on span "Save" at bounding box center [784, 662] width 718 height 20
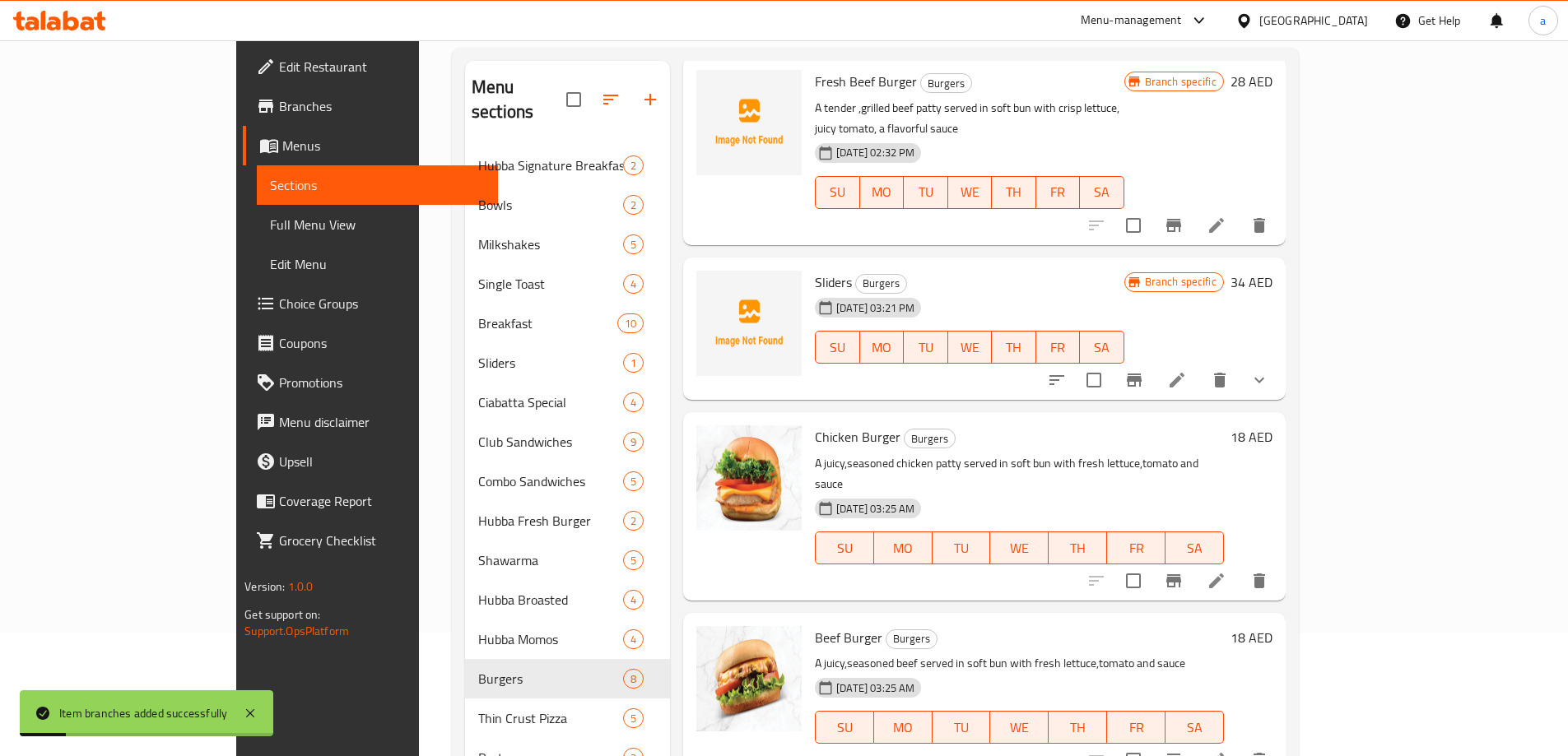
scroll to position [153, 0]
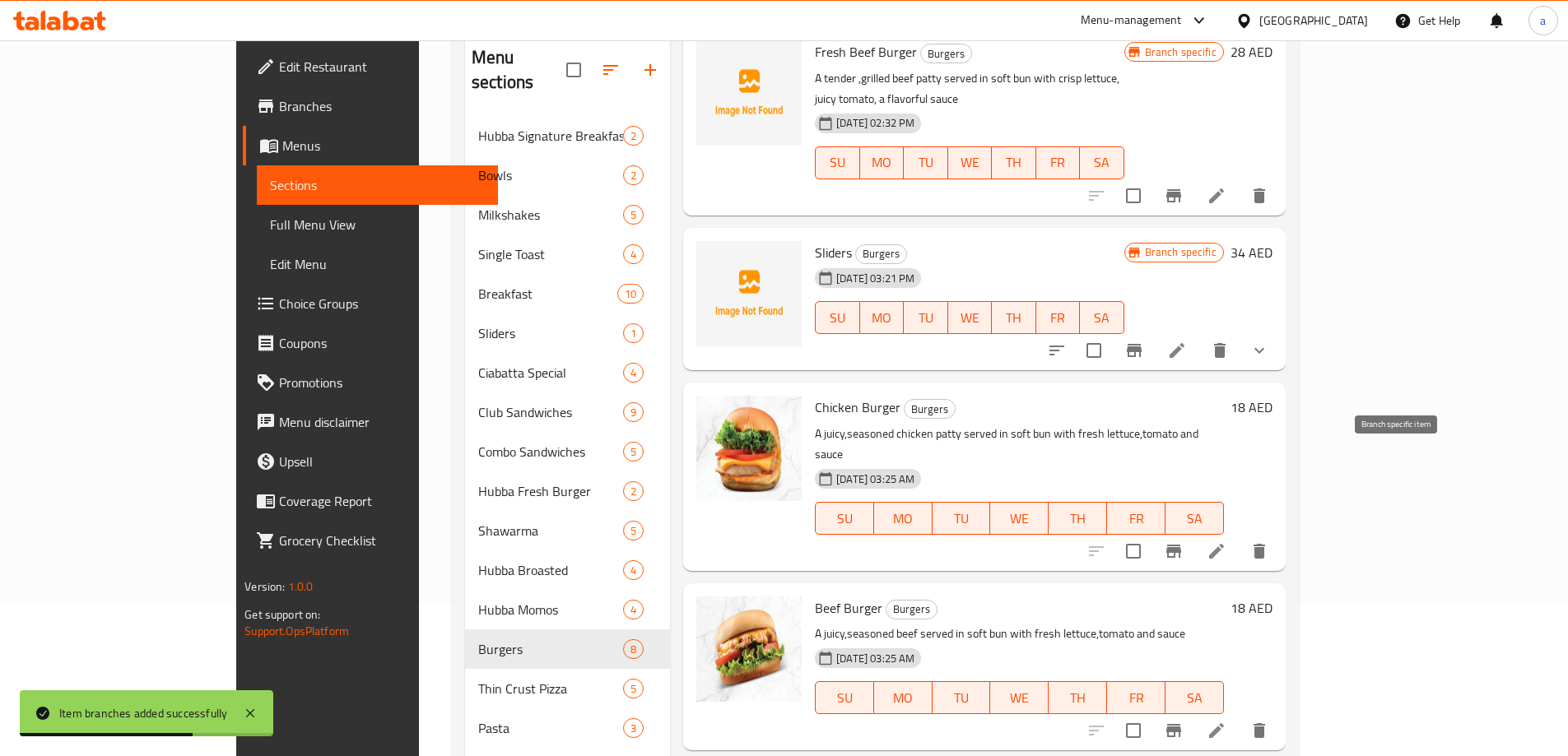
click at [1193, 532] on button "Branch-specific-item" at bounding box center [1174, 551] width 39 height 39
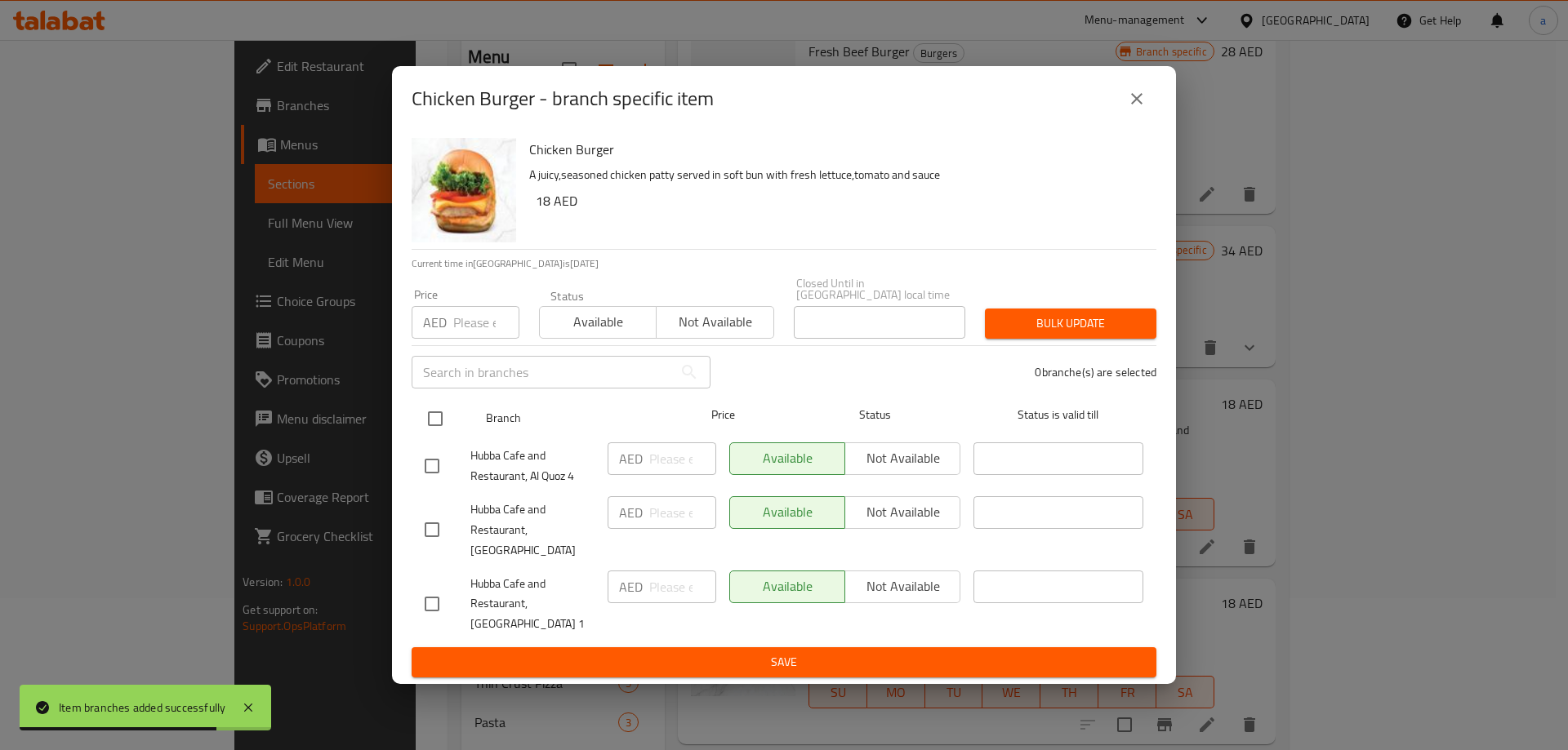
click at [437, 434] on input "checkbox" at bounding box center [435, 418] width 35 height 35
checkbox input "true"
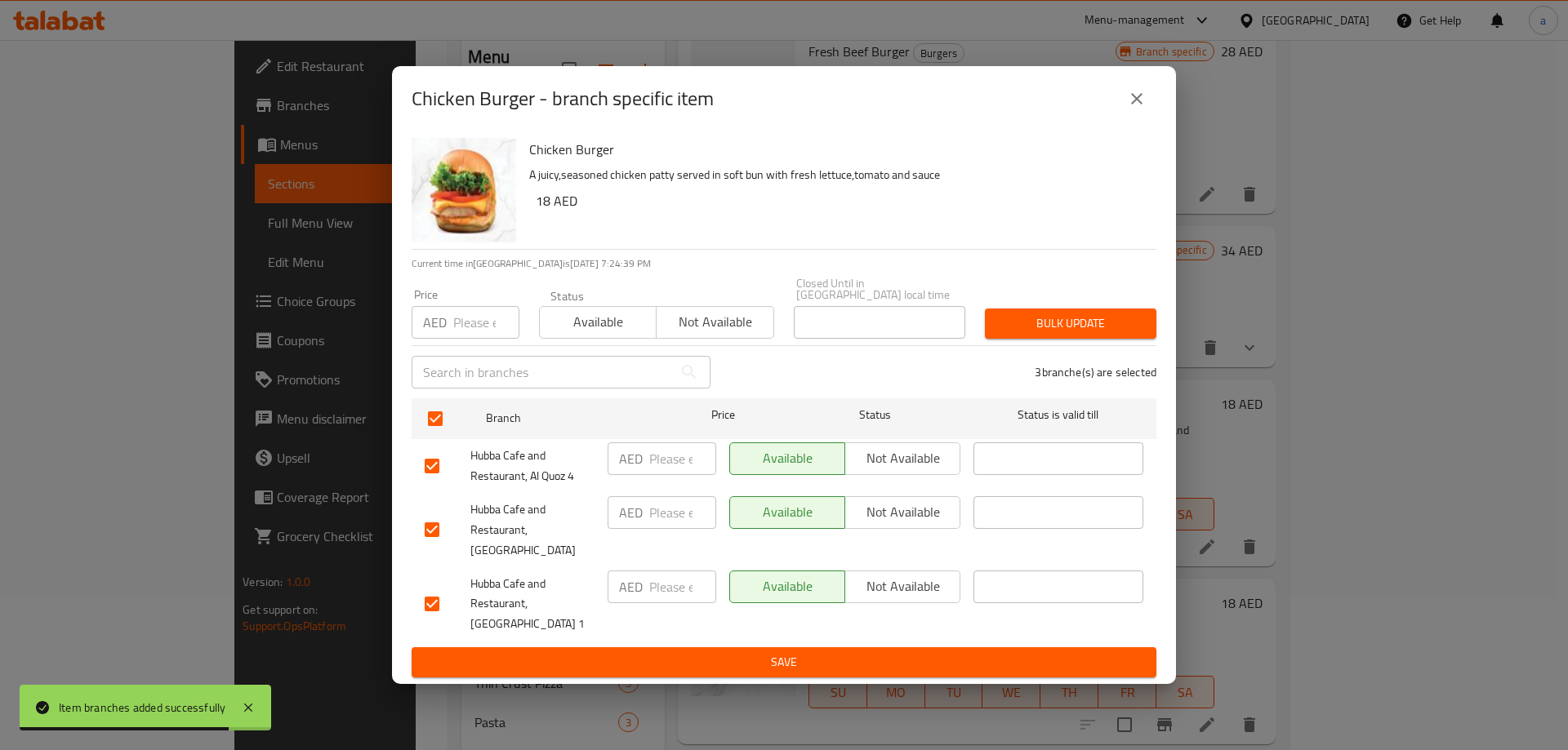
click at [904, 470] on span "Not available" at bounding box center [902, 458] width 102 height 24
click at [901, 590] on button "Not available" at bounding box center [902, 587] width 116 height 33
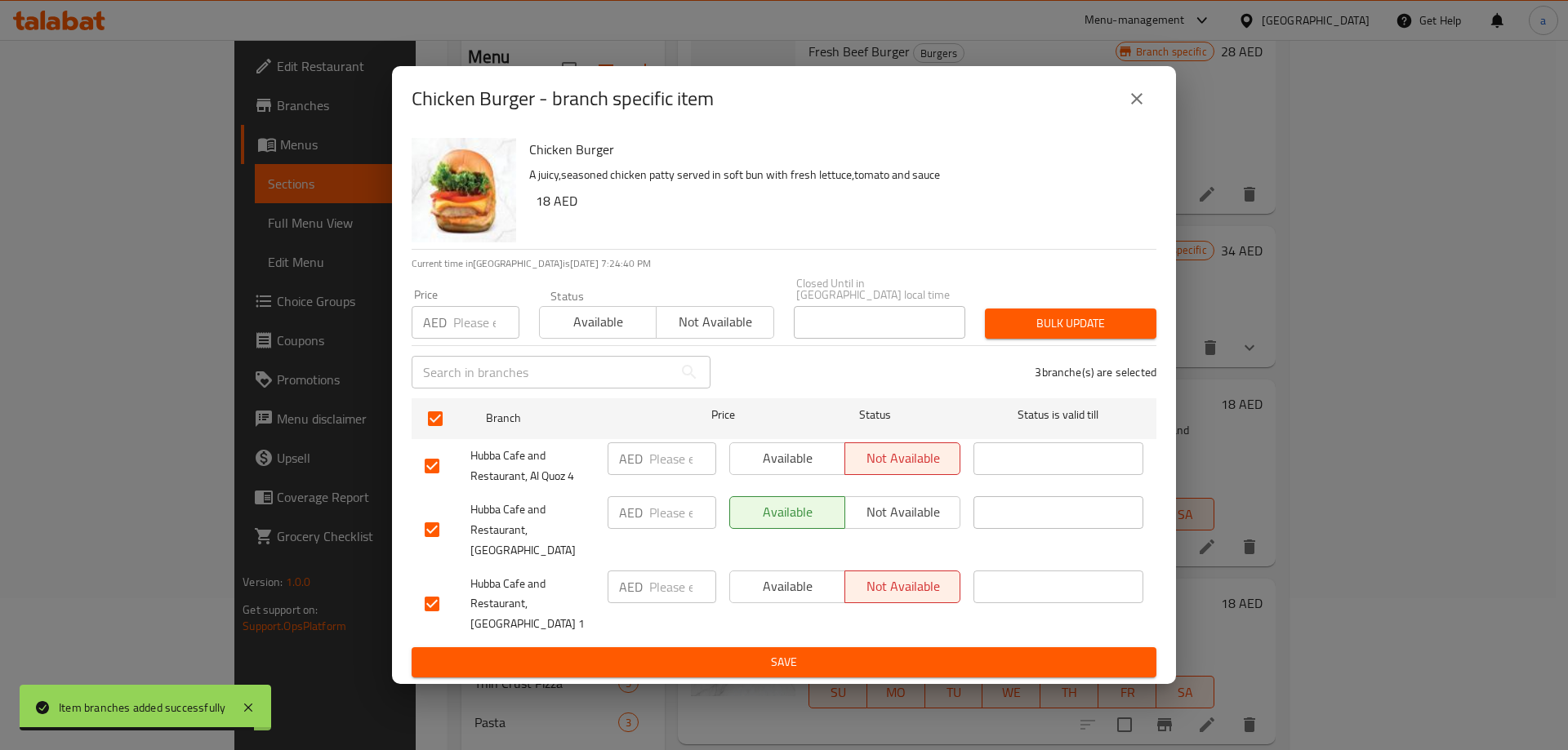
click at [888, 647] on button "Save" at bounding box center [784, 662] width 745 height 30
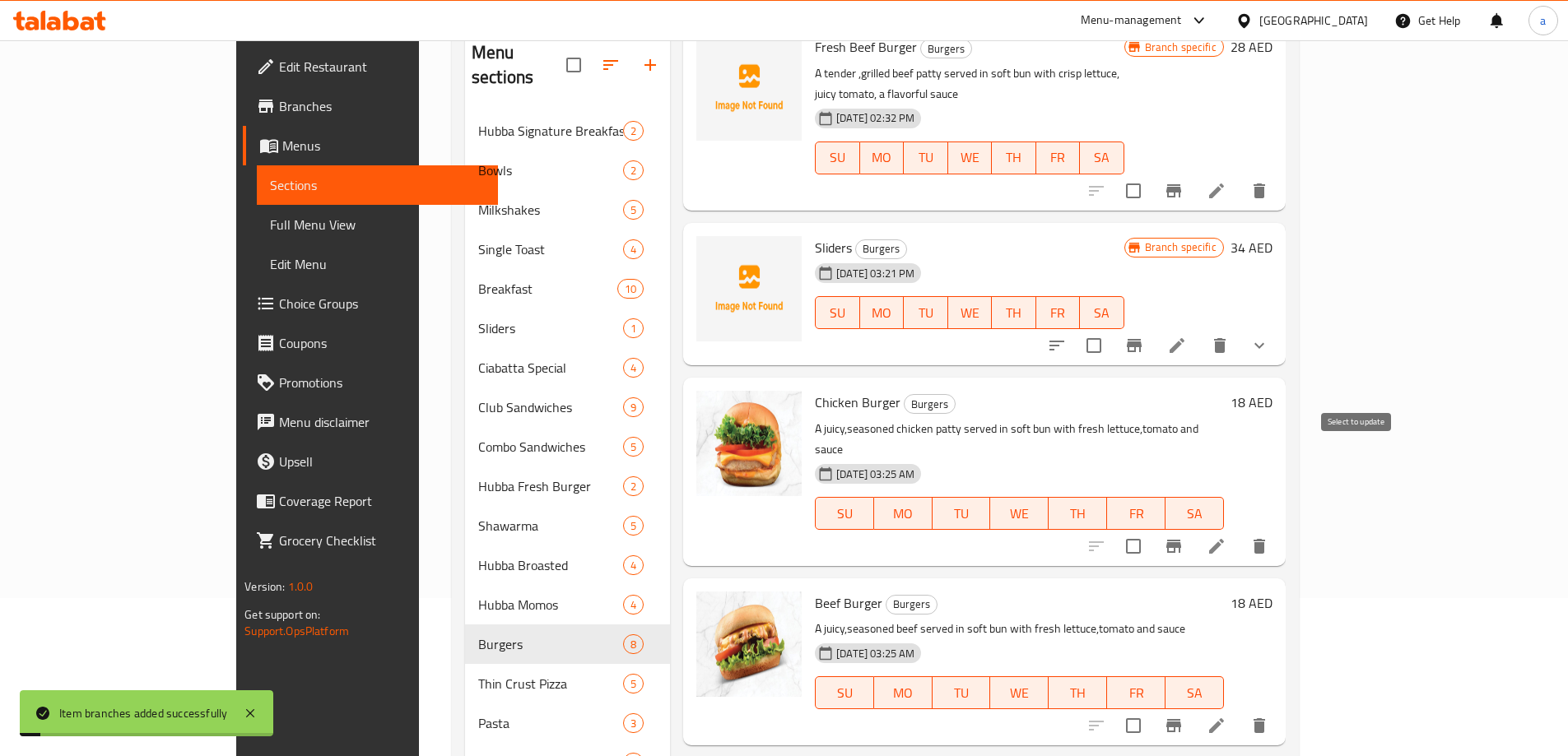
scroll to position [235, 0]
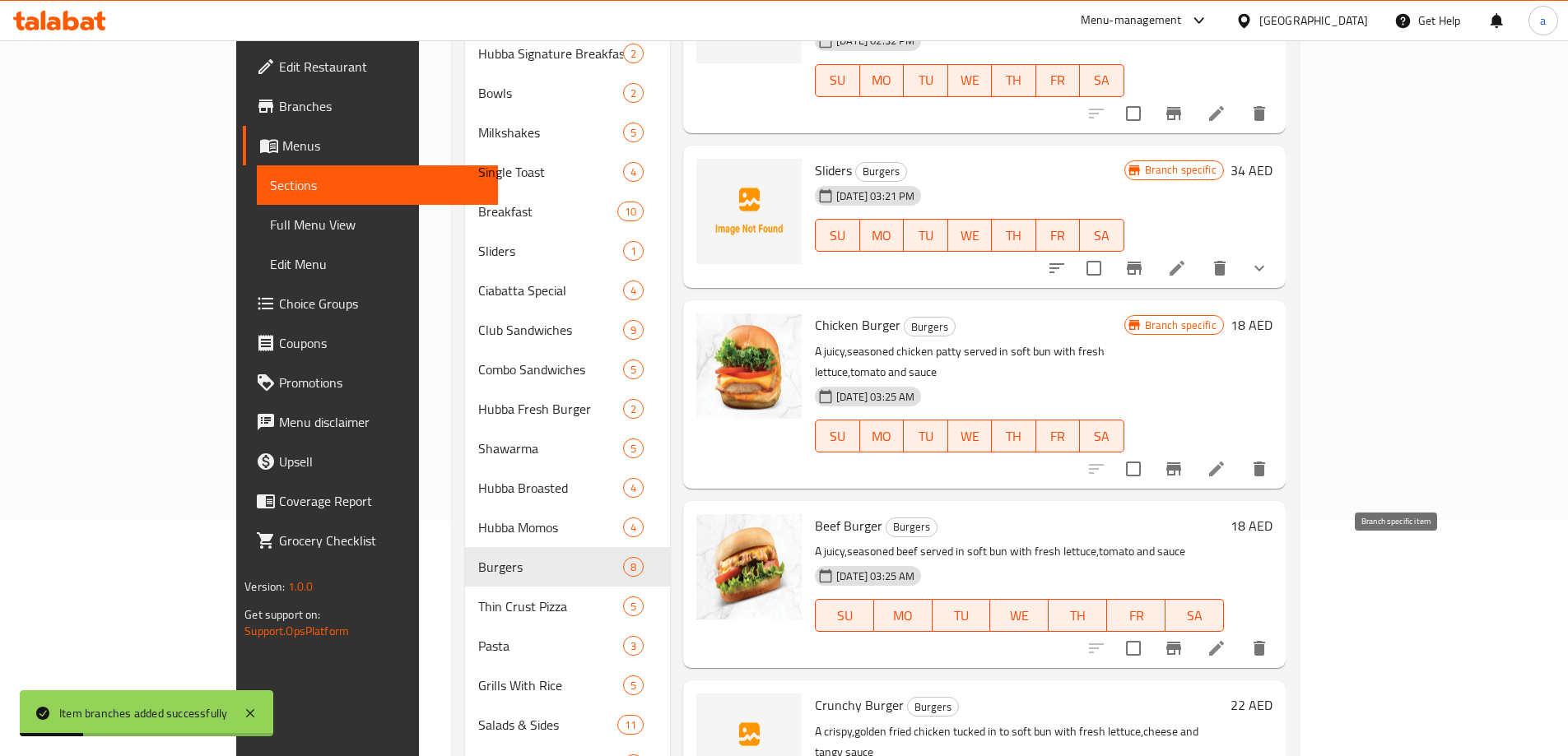
click at [1181, 642] on icon "Branch-specific-item" at bounding box center [1173, 648] width 15 height 13
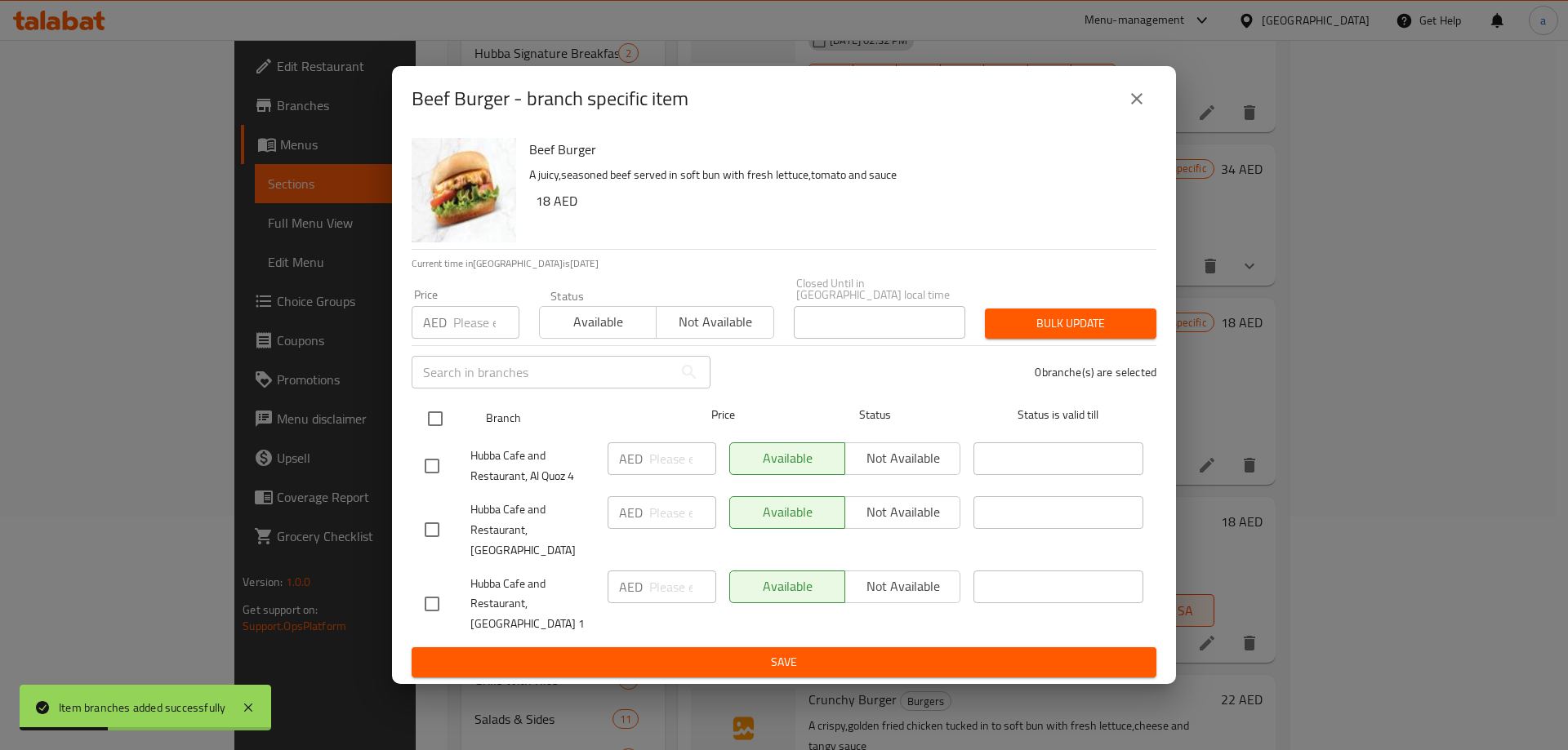
click at [444, 430] on input "checkbox" at bounding box center [435, 418] width 35 height 35
checkbox input "true"
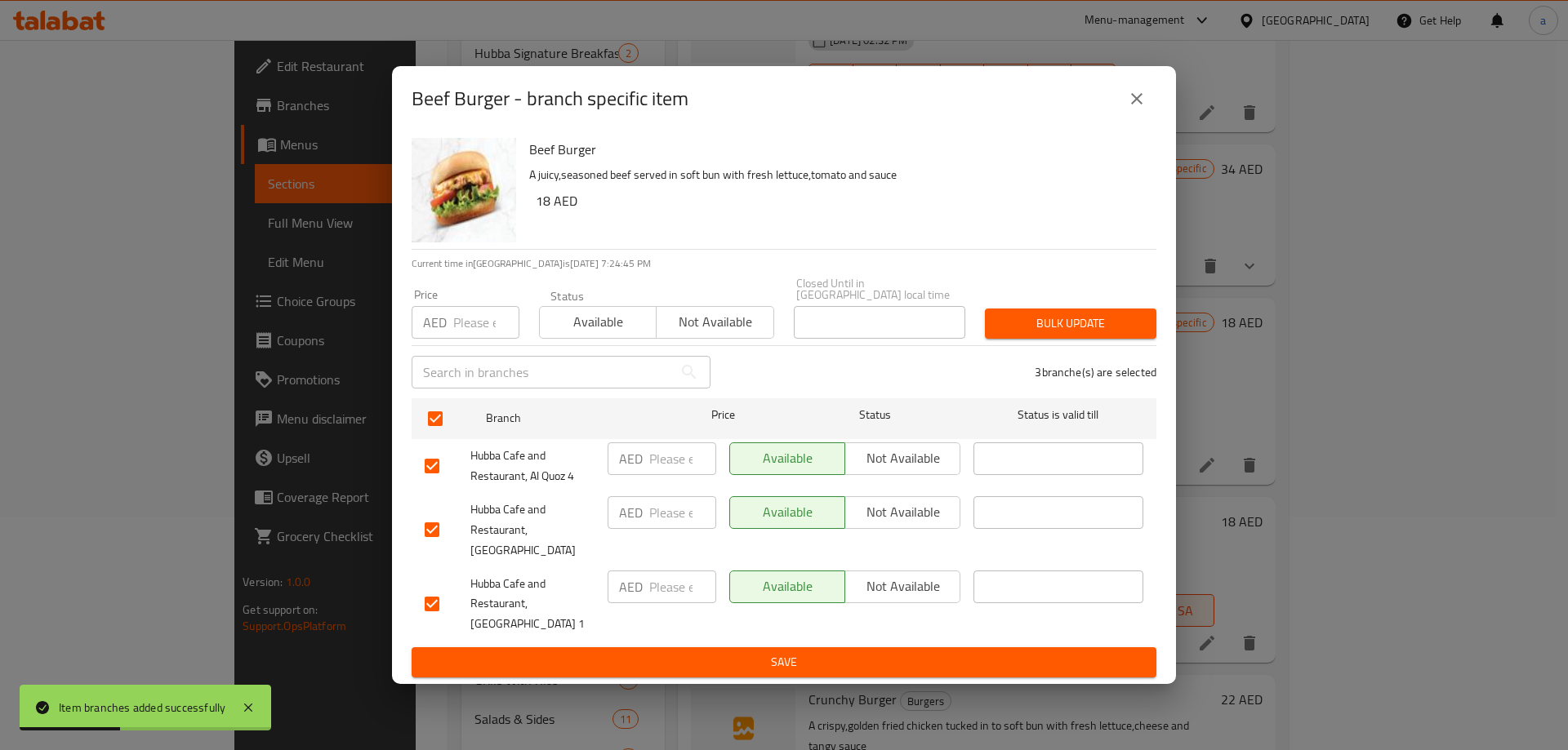
click at [886, 470] on span "Not available" at bounding box center [902, 458] width 102 height 24
click at [921, 579] on span "Not available" at bounding box center [902, 586] width 102 height 24
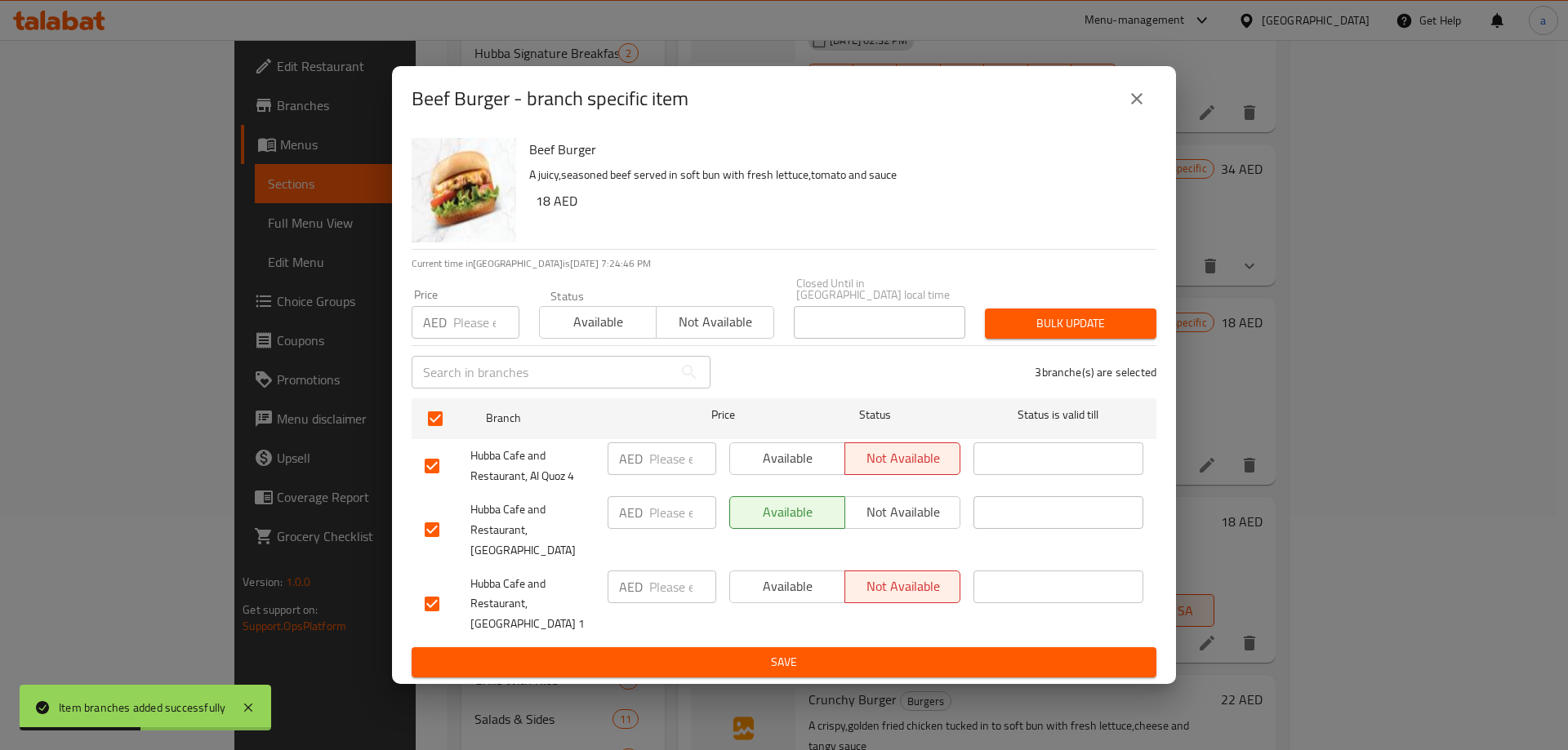
click at [934, 652] on span "Save" at bounding box center [784, 662] width 718 height 20
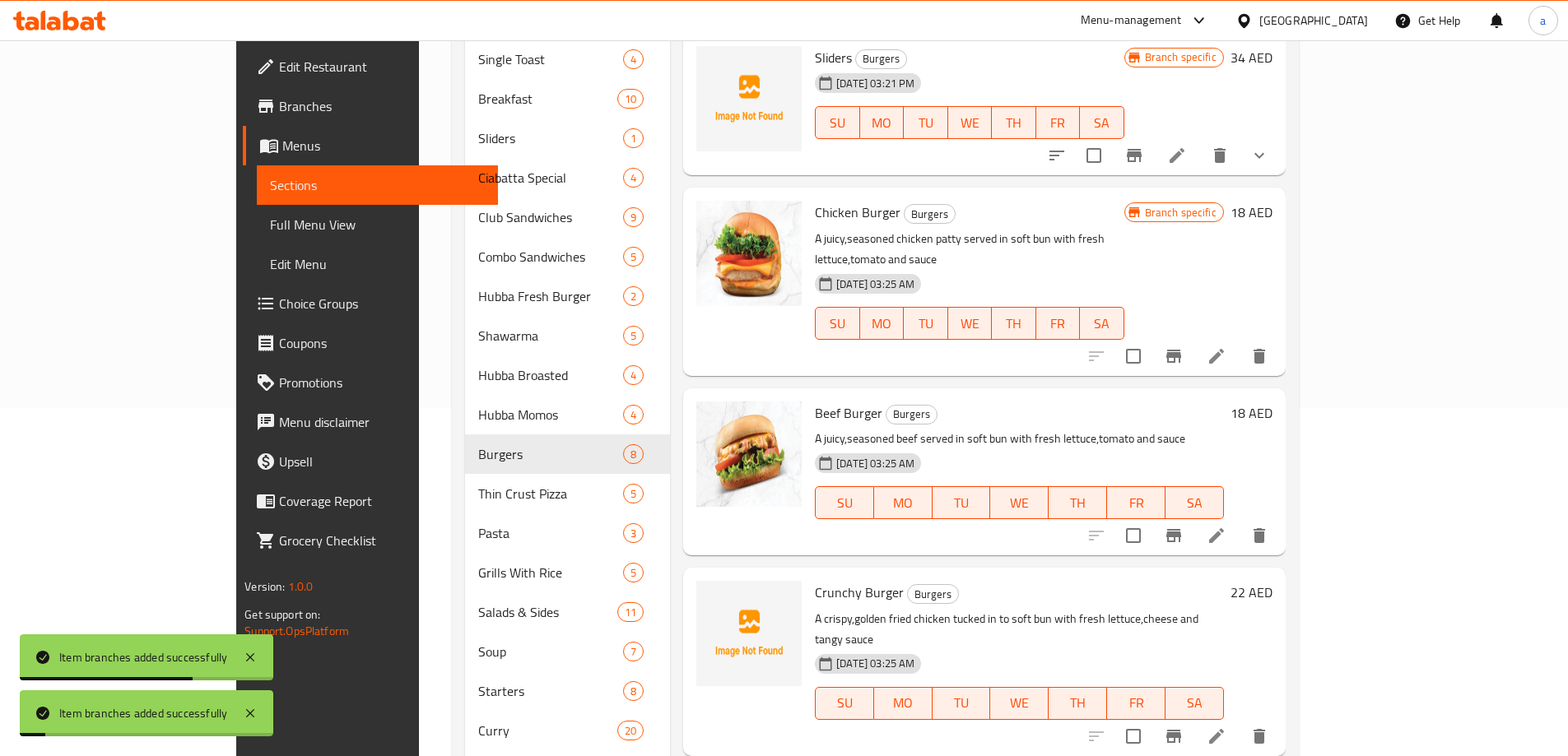
scroll to position [482, 0]
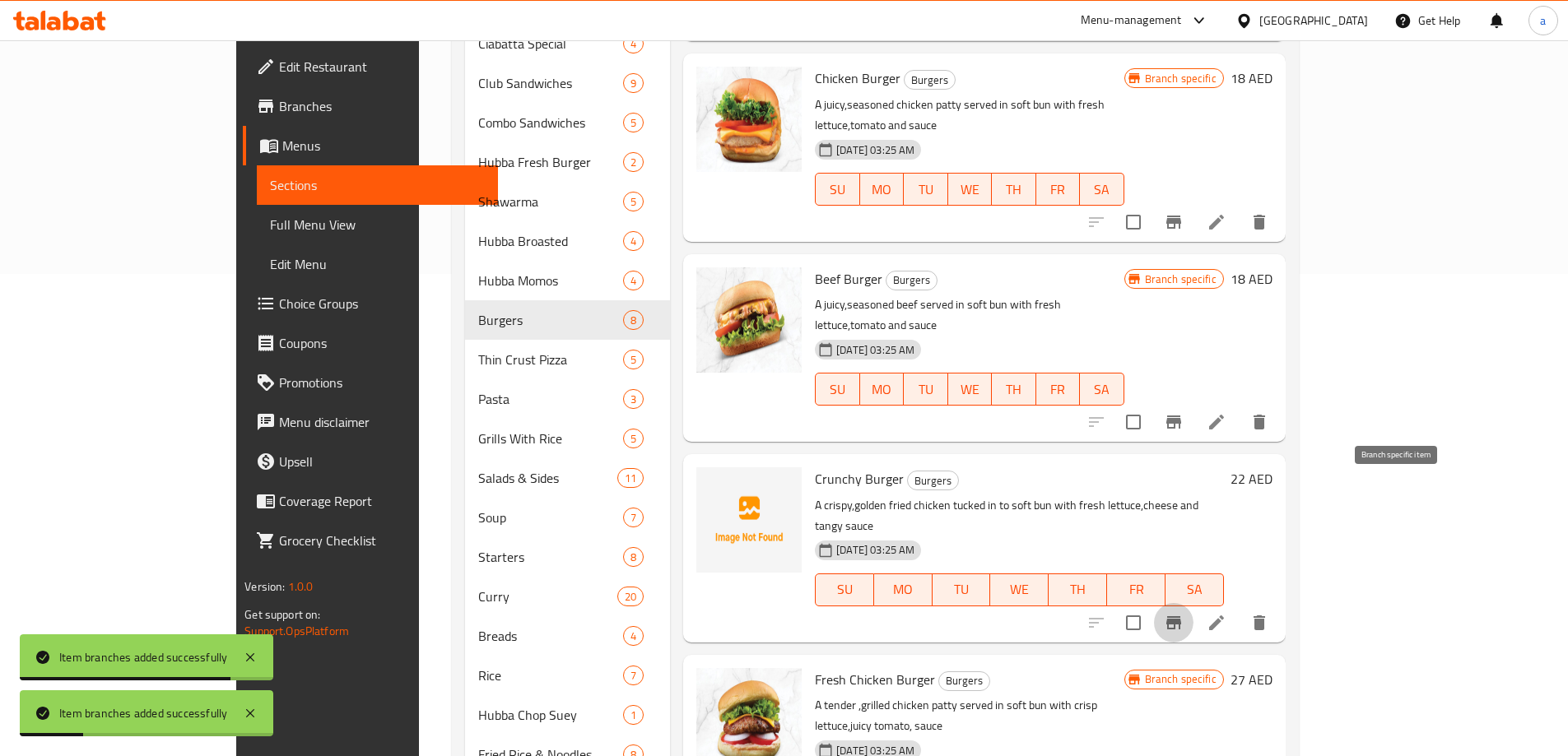
click at [1181, 617] on icon "Branch-specific-item" at bounding box center [1173, 623] width 15 height 13
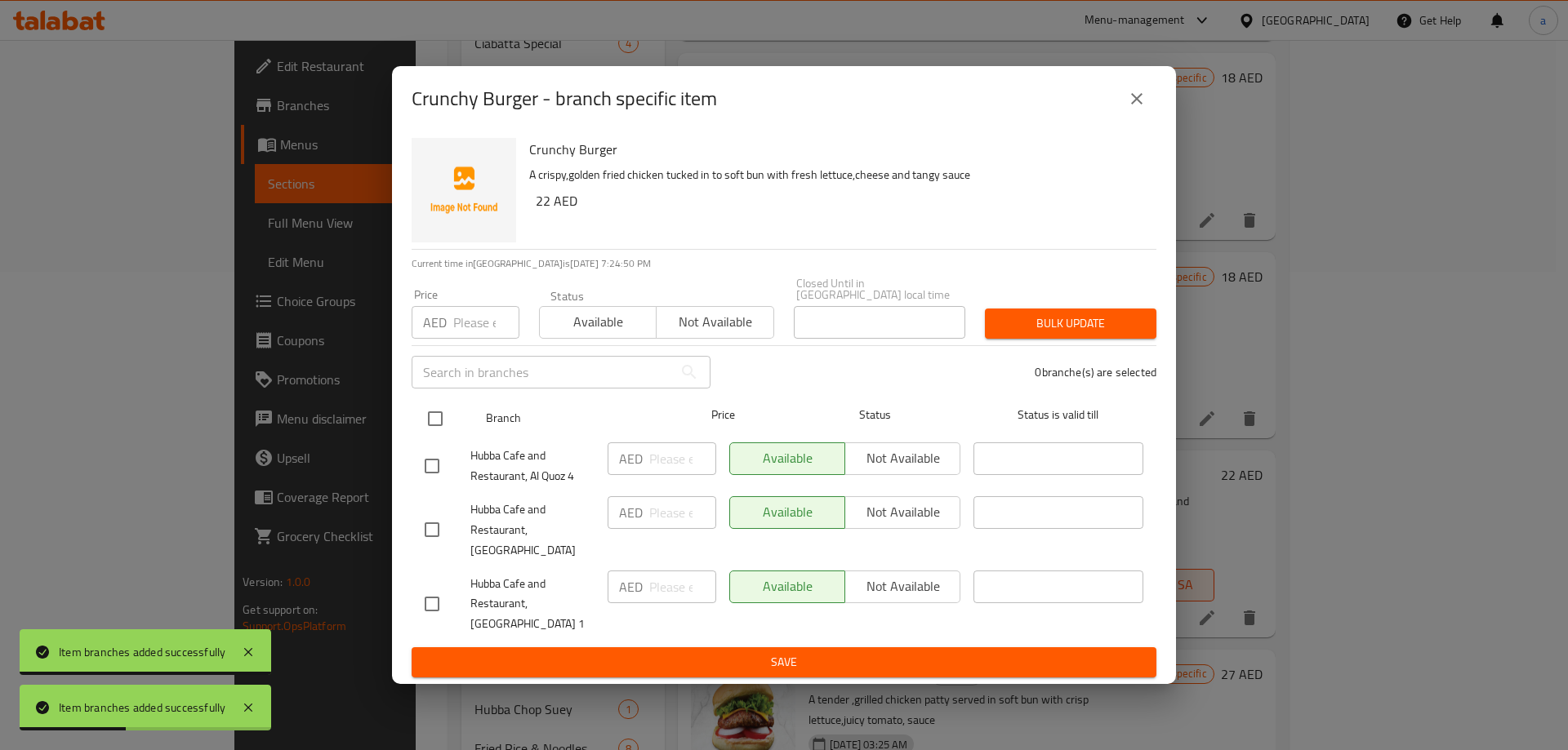
click at [442, 427] on input "checkbox" at bounding box center [435, 418] width 35 height 35
checkbox input "true"
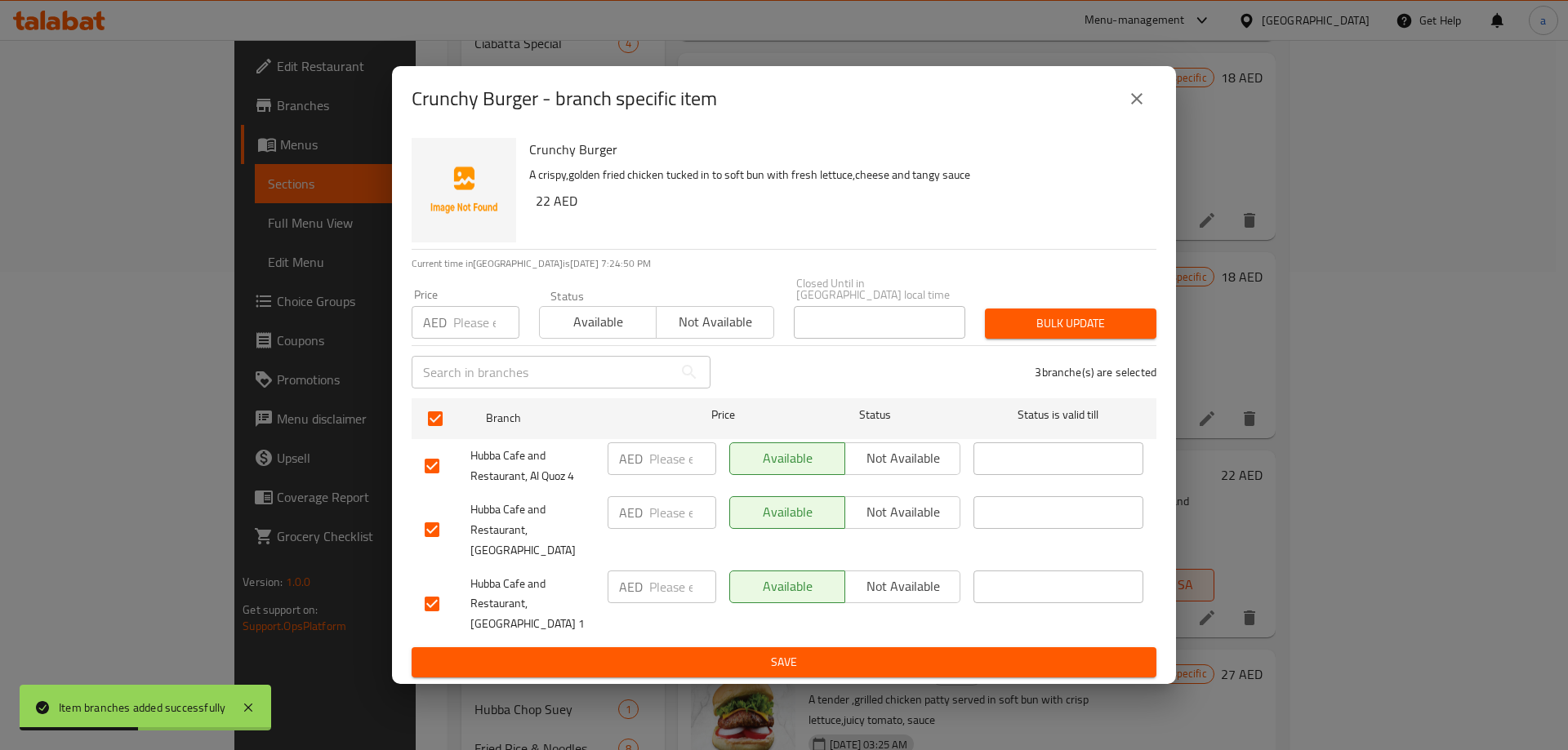
click at [921, 470] on span "Not available" at bounding box center [902, 458] width 102 height 24
click at [905, 582] on span "Not available" at bounding box center [902, 586] width 102 height 24
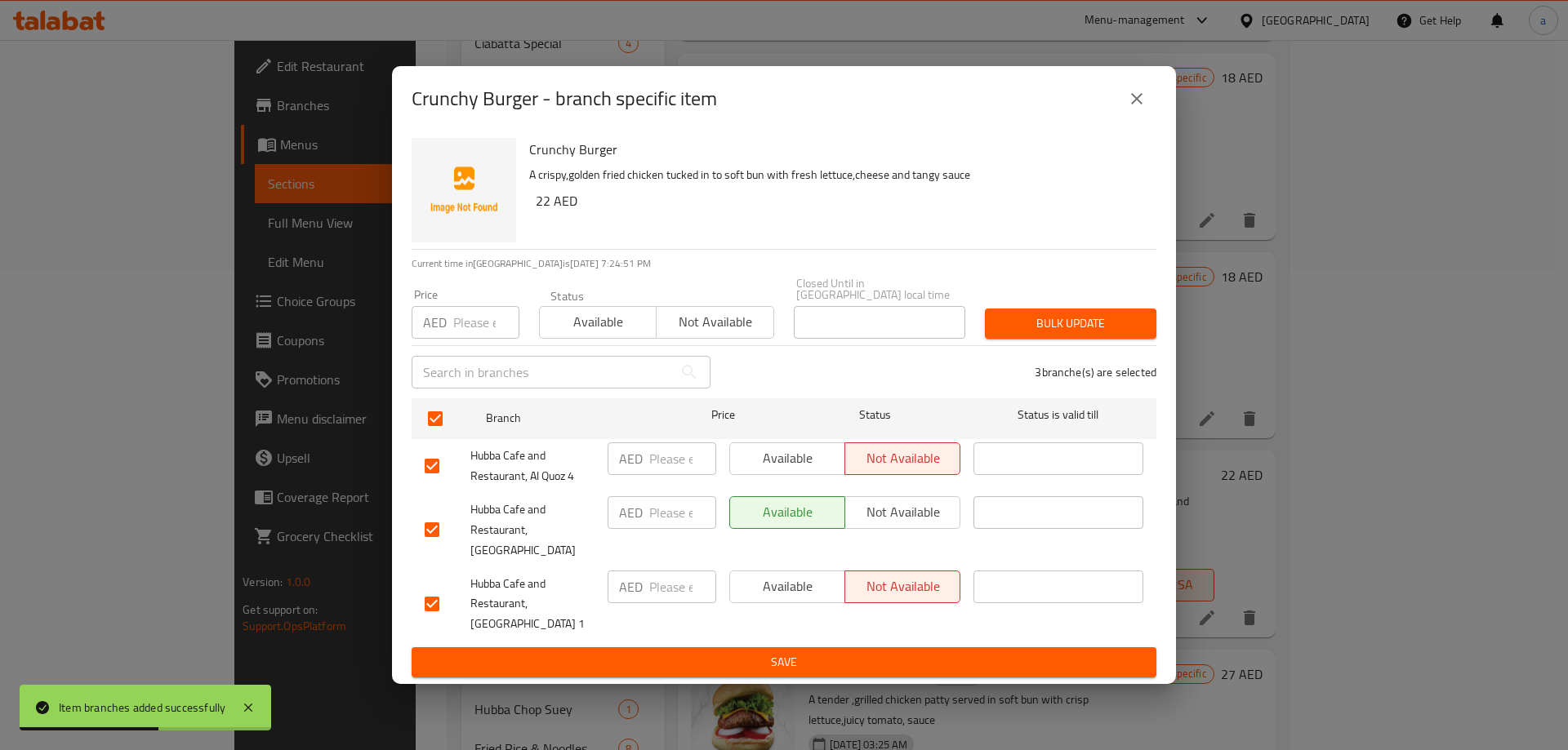
click at [906, 632] on div "Available Not available" at bounding box center [844, 604] width 244 height 81
click at [906, 647] on button "Save" at bounding box center [784, 662] width 745 height 30
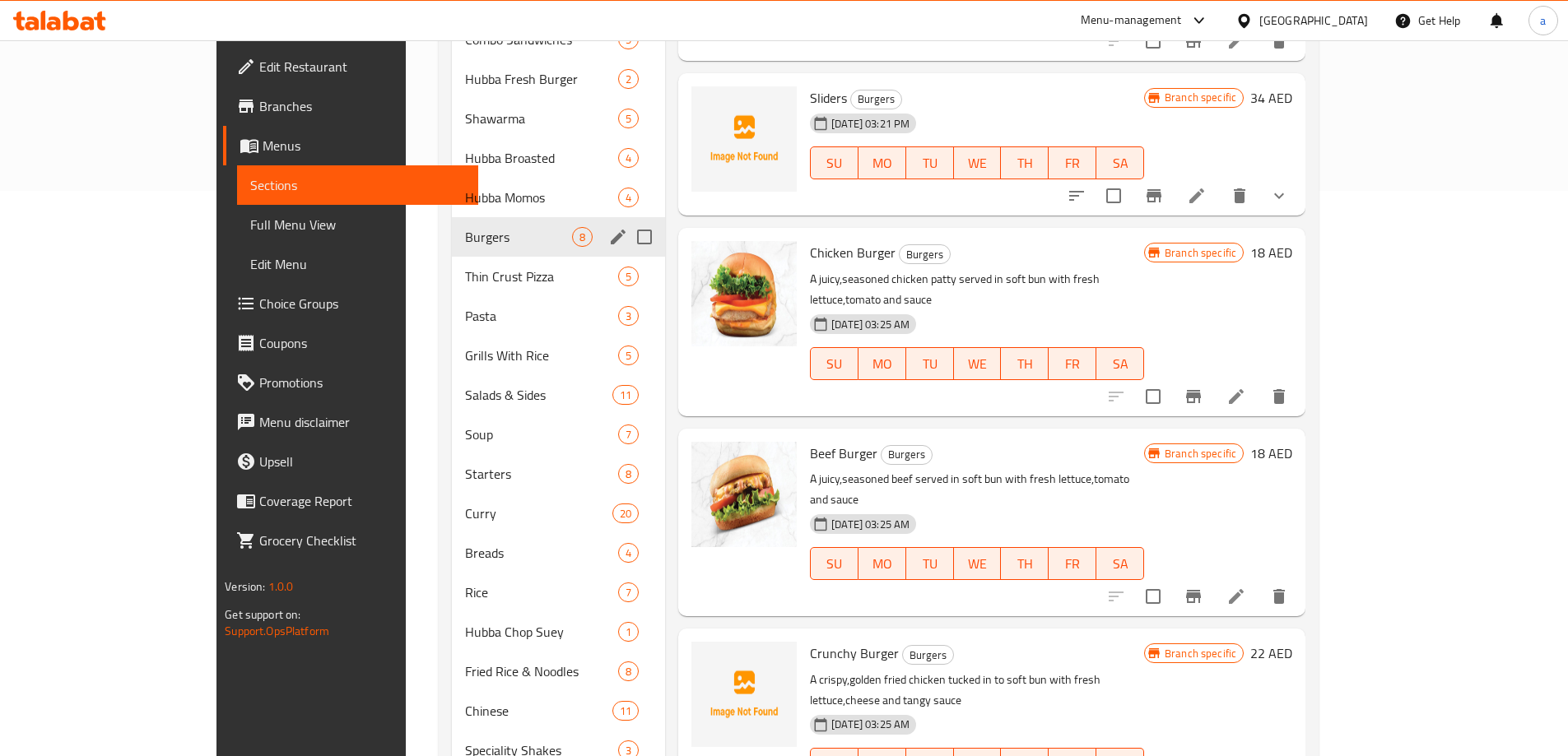
scroll to position [565, 0]
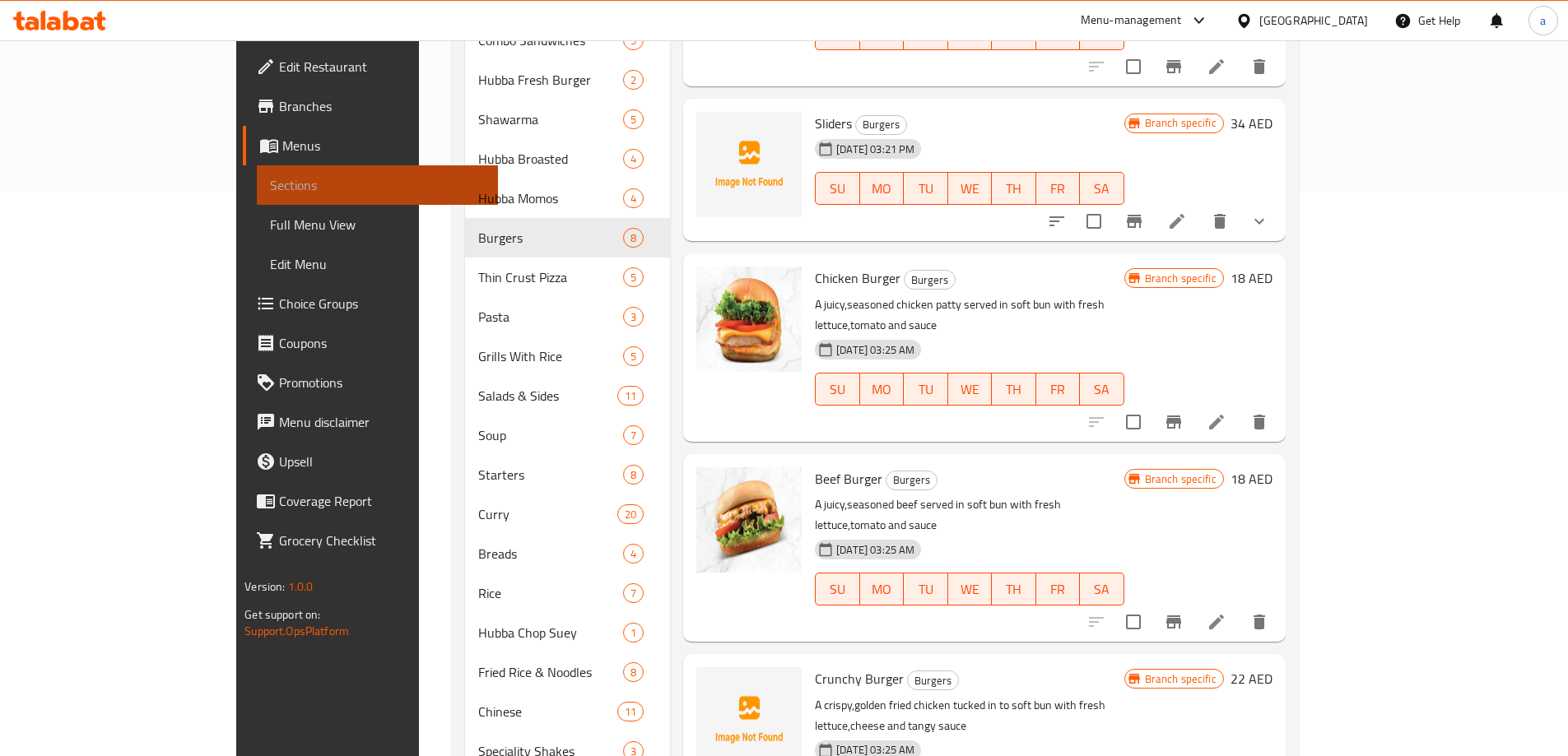
click at [257, 200] on link "Sections" at bounding box center [377, 185] width 241 height 39
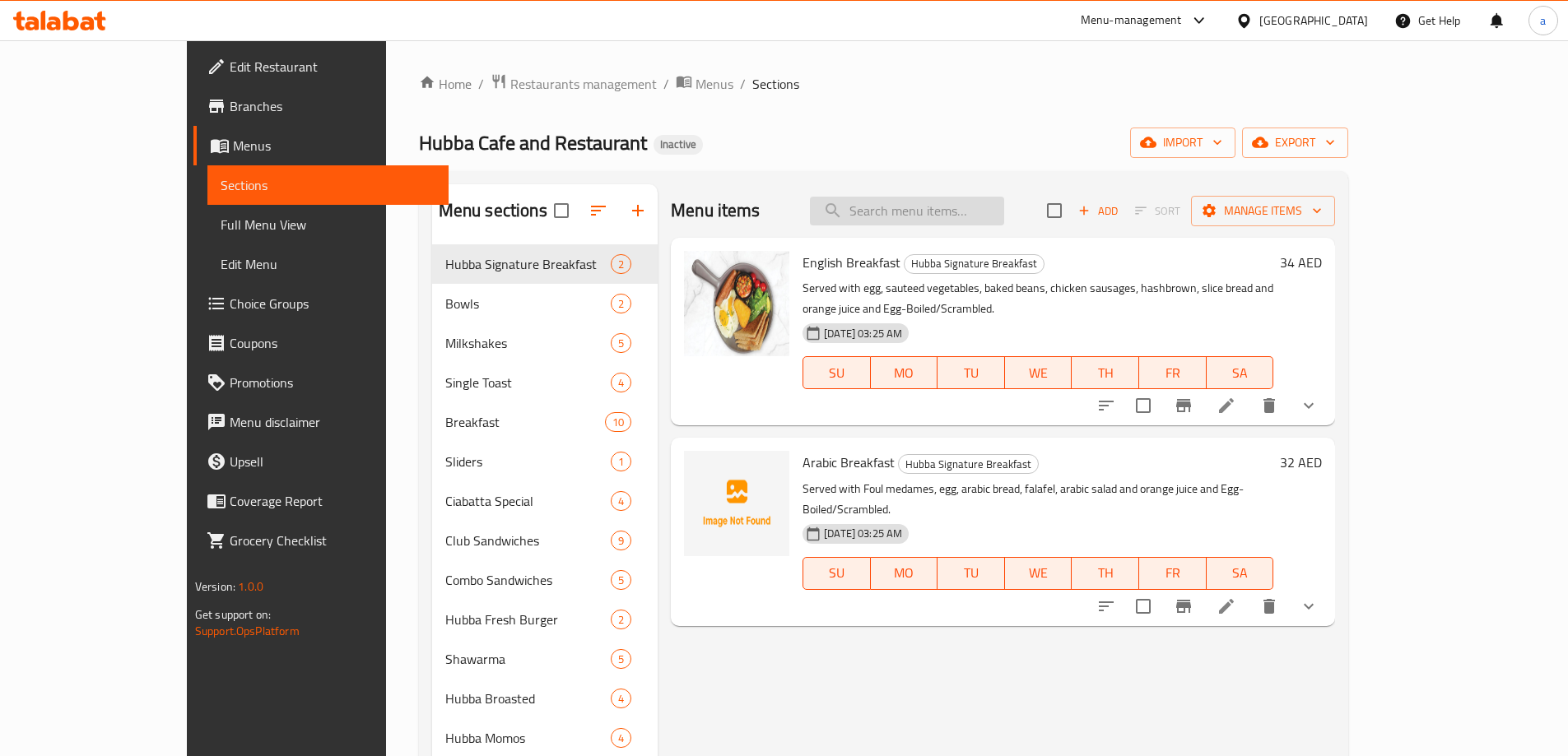
click at [1002, 217] on input "search" at bounding box center [906, 211] width 194 height 29
paste input "English Breakfast"
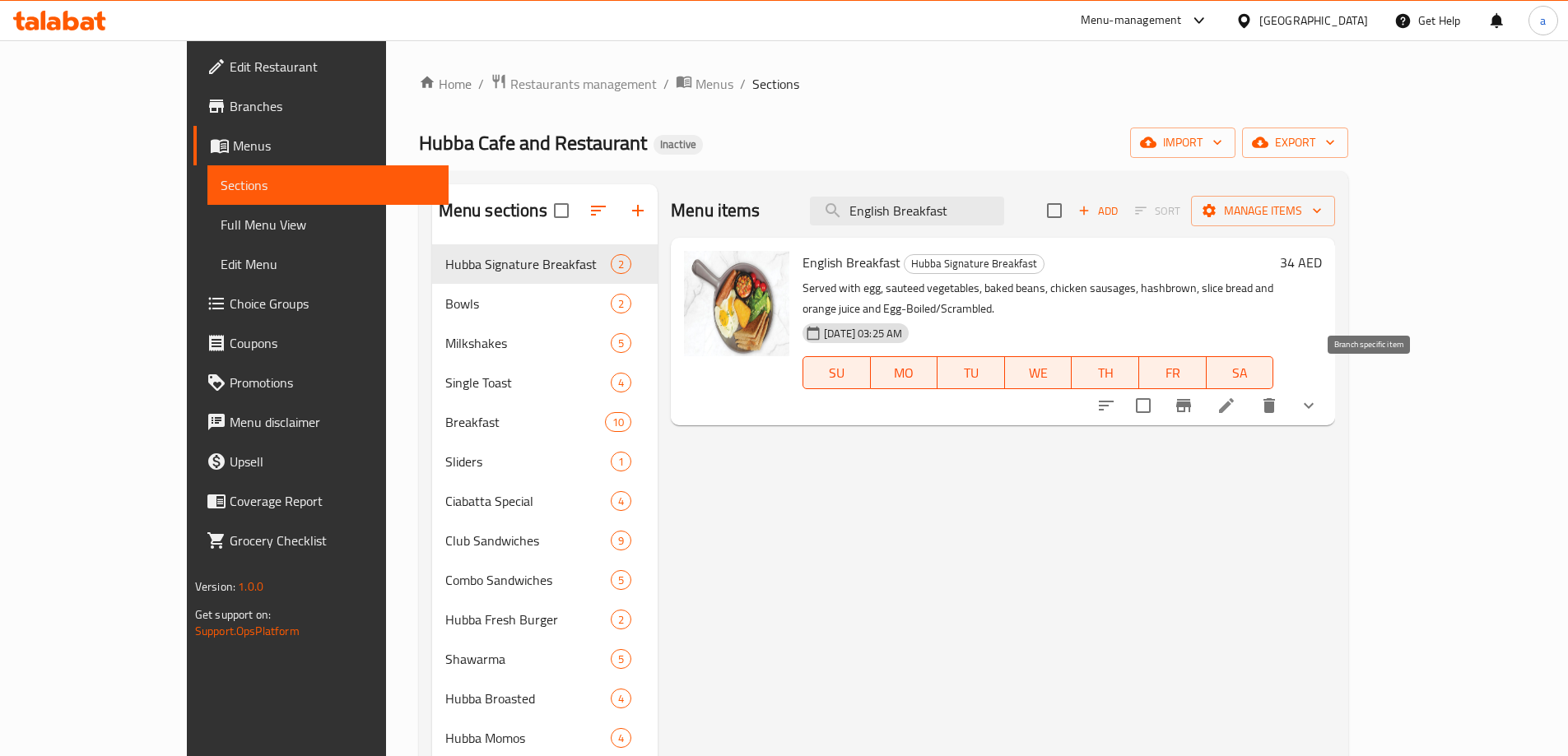
type input "English Breakfast"
click at [1193, 396] on icon "Branch-specific-item" at bounding box center [1184, 406] width 20 height 20
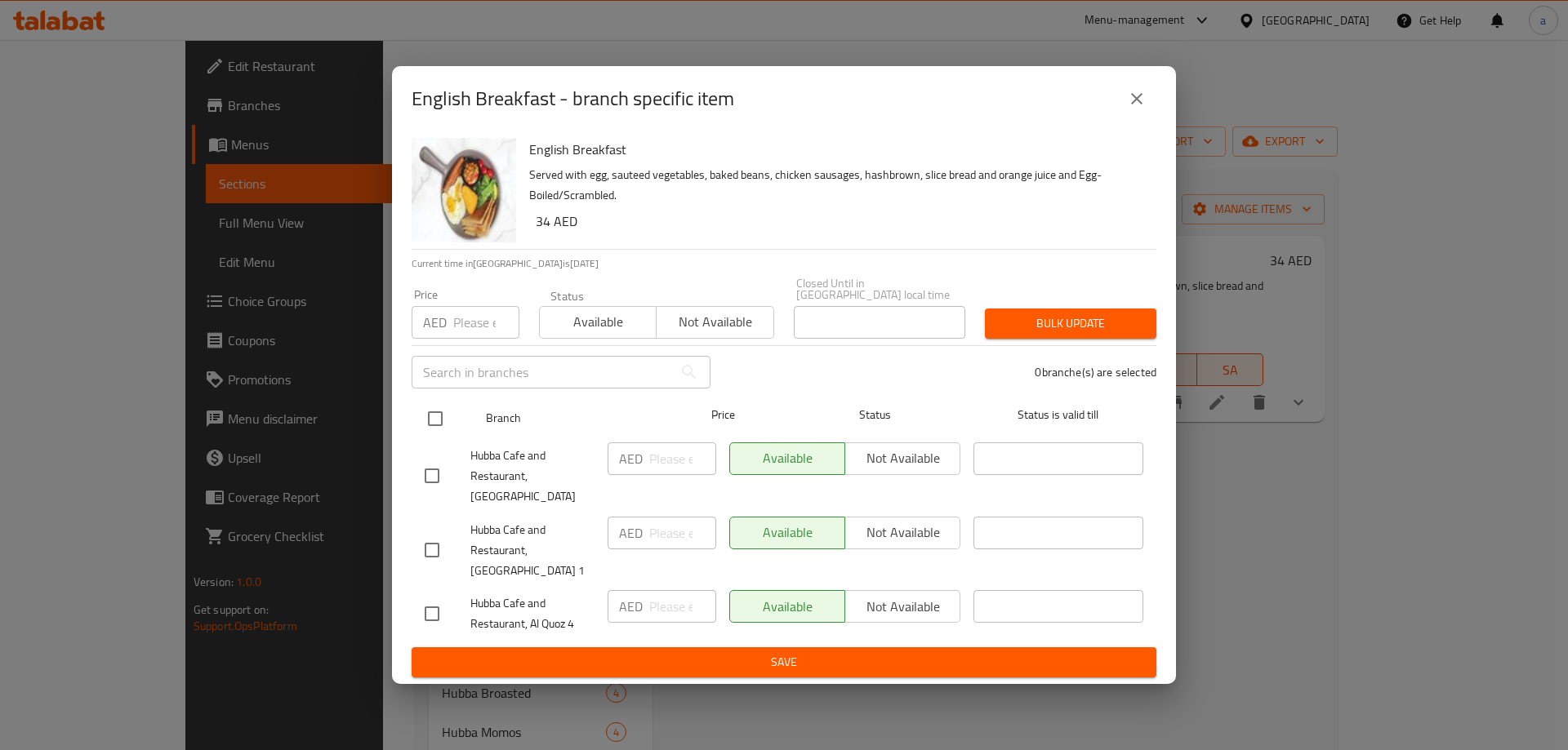
click at [432, 426] on input "checkbox" at bounding box center [435, 418] width 35 height 35
checkbox input "true"
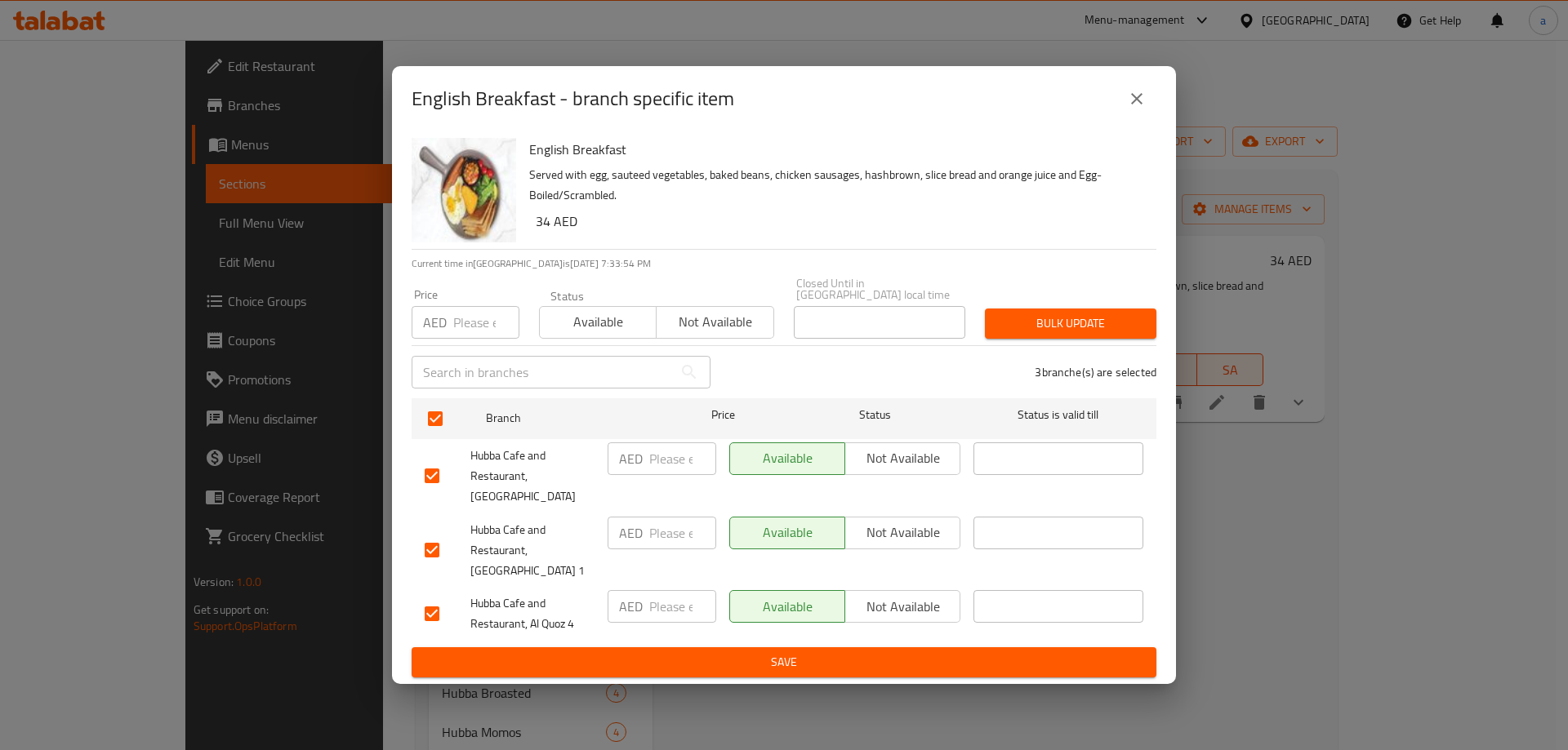
click at [899, 470] on span "Not available" at bounding box center [902, 458] width 102 height 24
click at [906, 595] on span "Not available" at bounding box center [902, 606] width 102 height 24
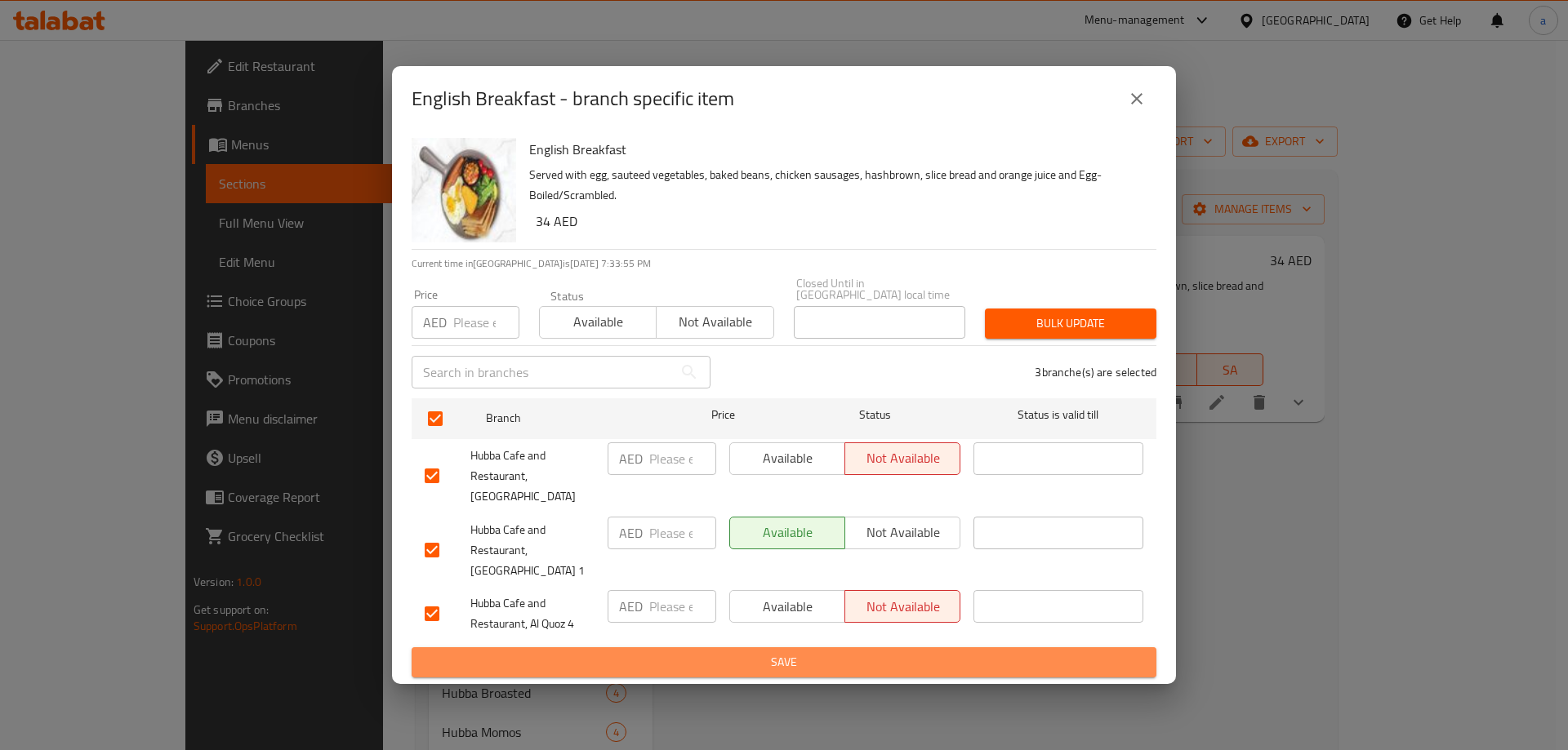
click at [887, 656] on span "Save" at bounding box center [784, 662] width 718 height 20
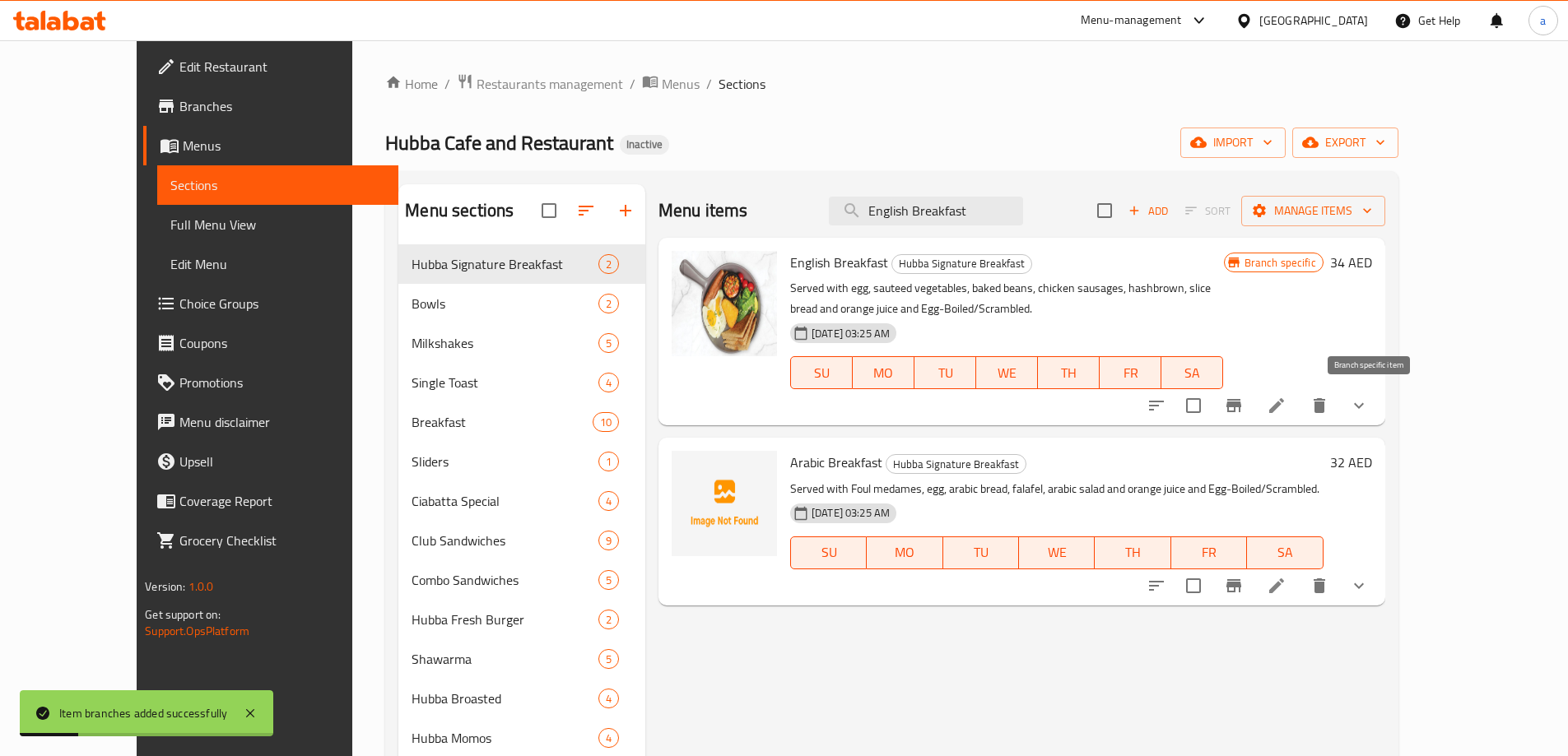
click at [1241, 405] on icon "Branch-specific-item" at bounding box center [1234, 405] width 15 height 13
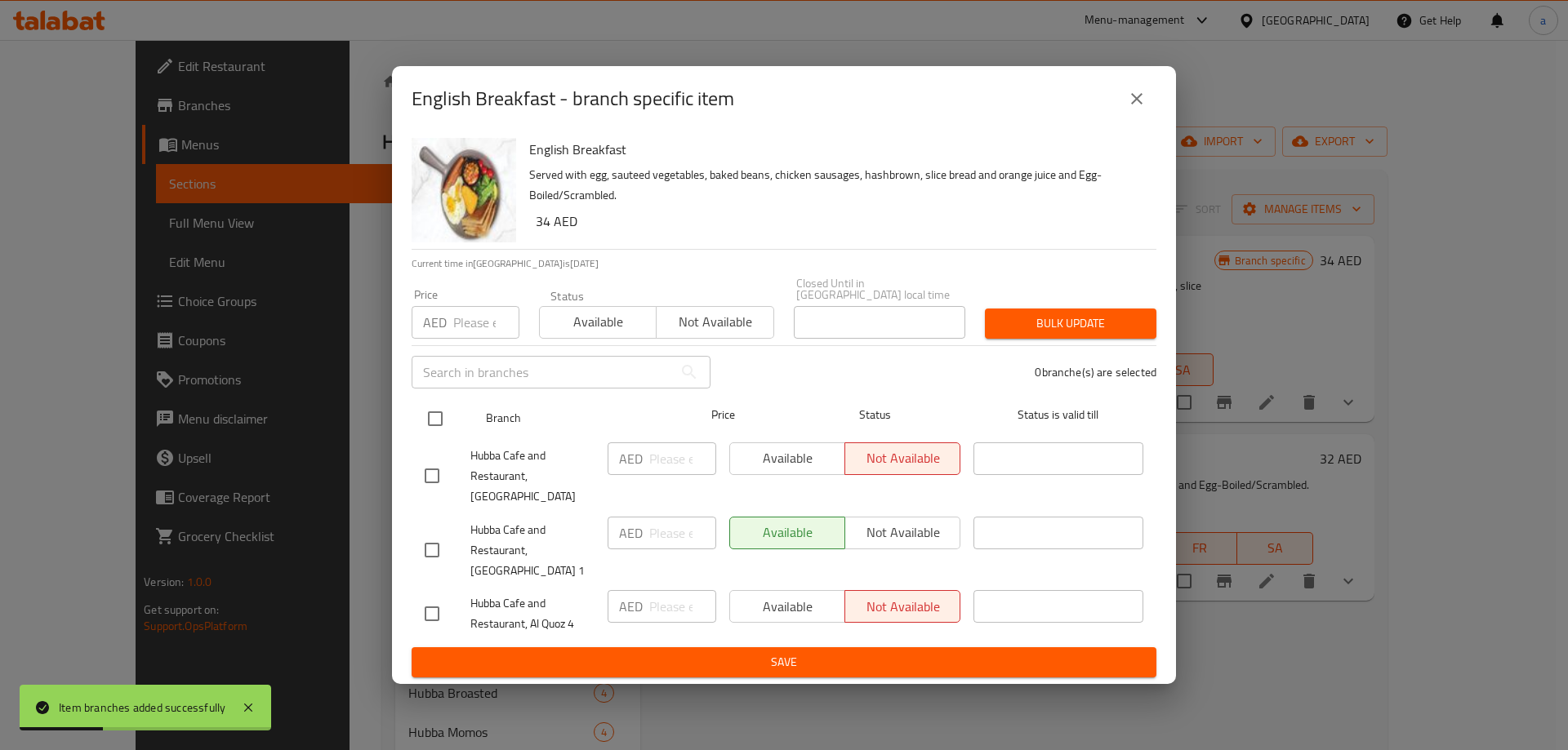
click at [435, 428] on input "checkbox" at bounding box center [435, 418] width 35 height 35
checkbox input "true"
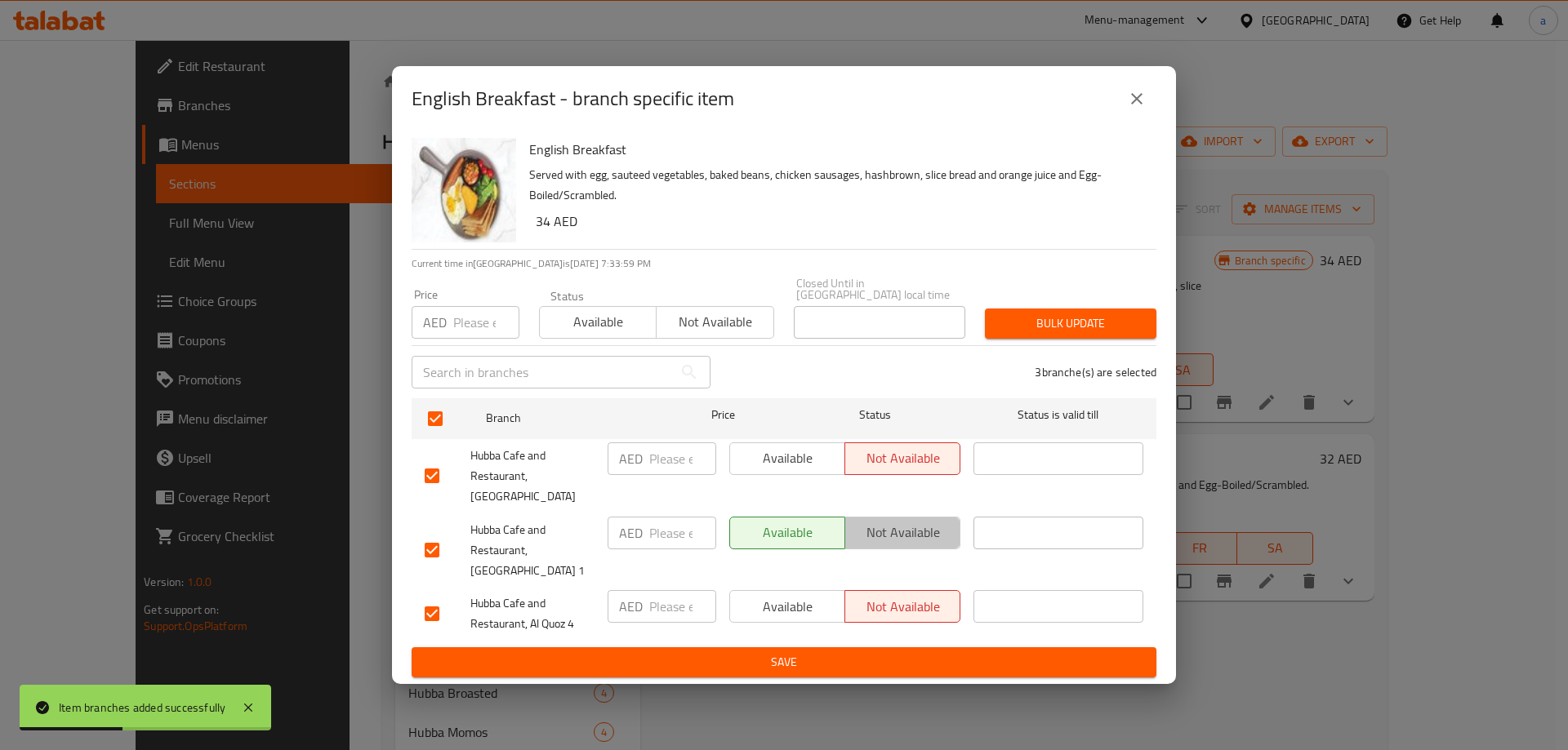
click at [888, 520] on span "Not available" at bounding box center [902, 532] width 102 height 24
click at [804, 470] on span "Available" at bounding box center [787, 458] width 102 height 24
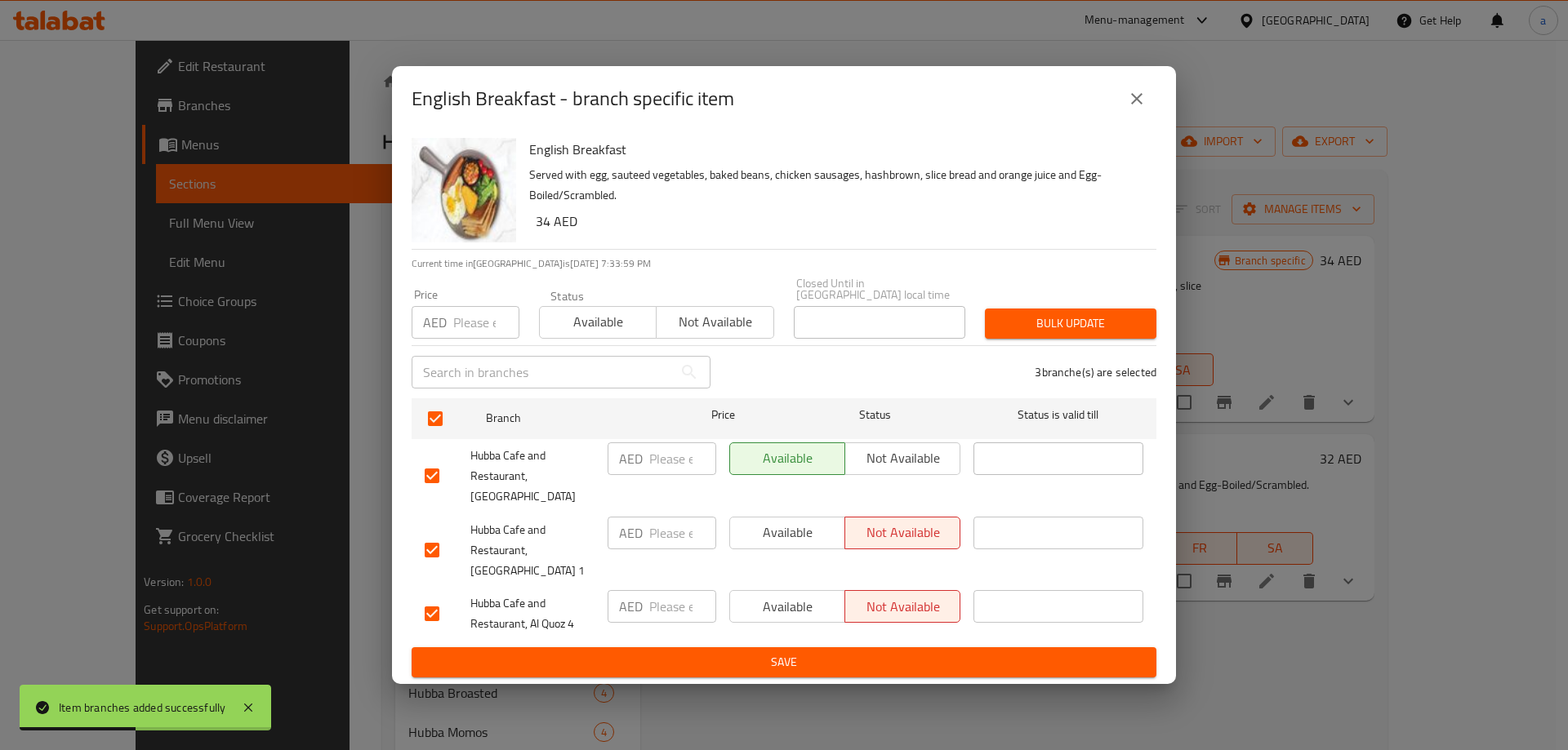
click at [827, 595] on span "Available" at bounding box center [787, 606] width 102 height 24
click at [830, 652] on span "Save" at bounding box center [784, 662] width 718 height 20
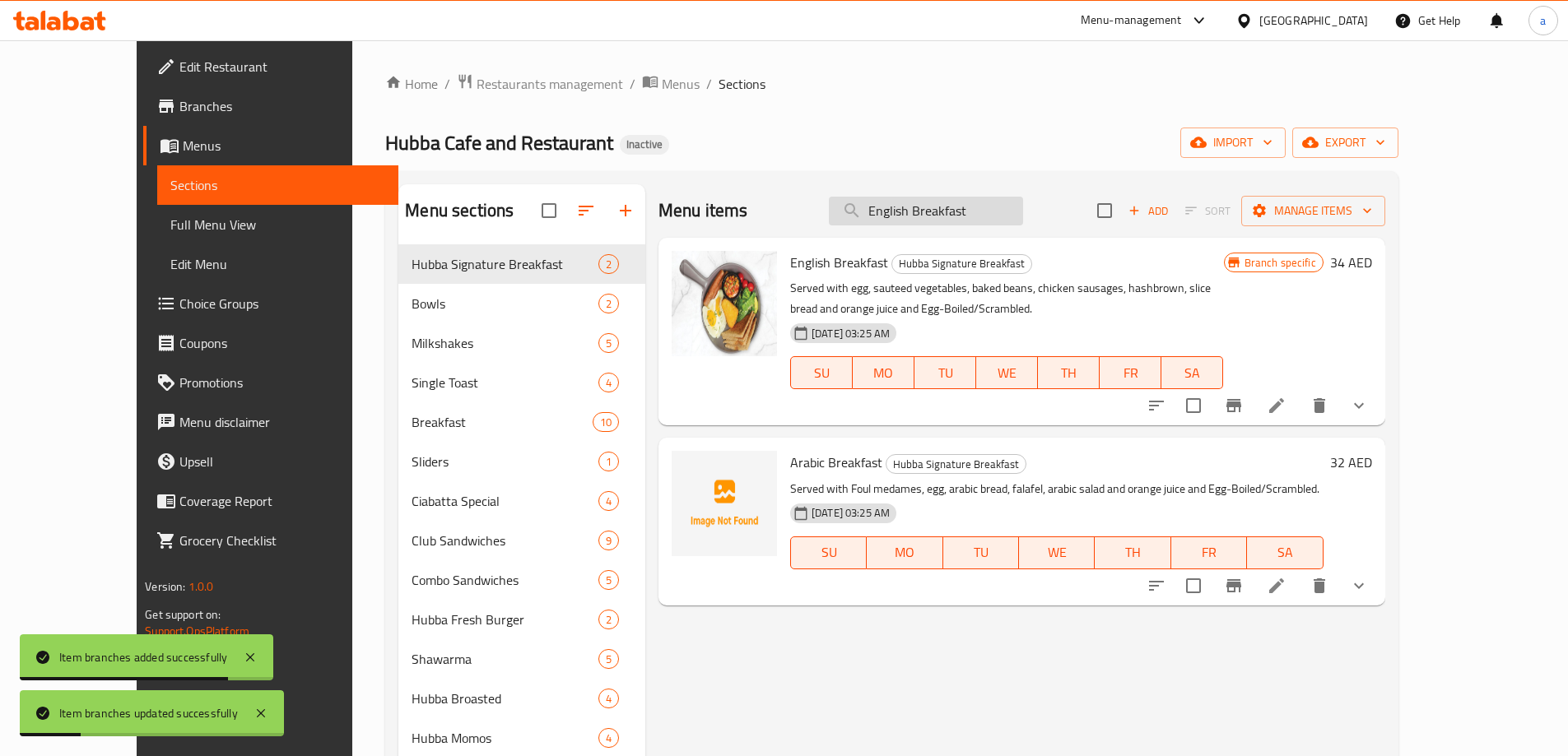
click at [1001, 200] on input "English Breakfast" at bounding box center [925, 211] width 194 height 29
paste input "Arabic"
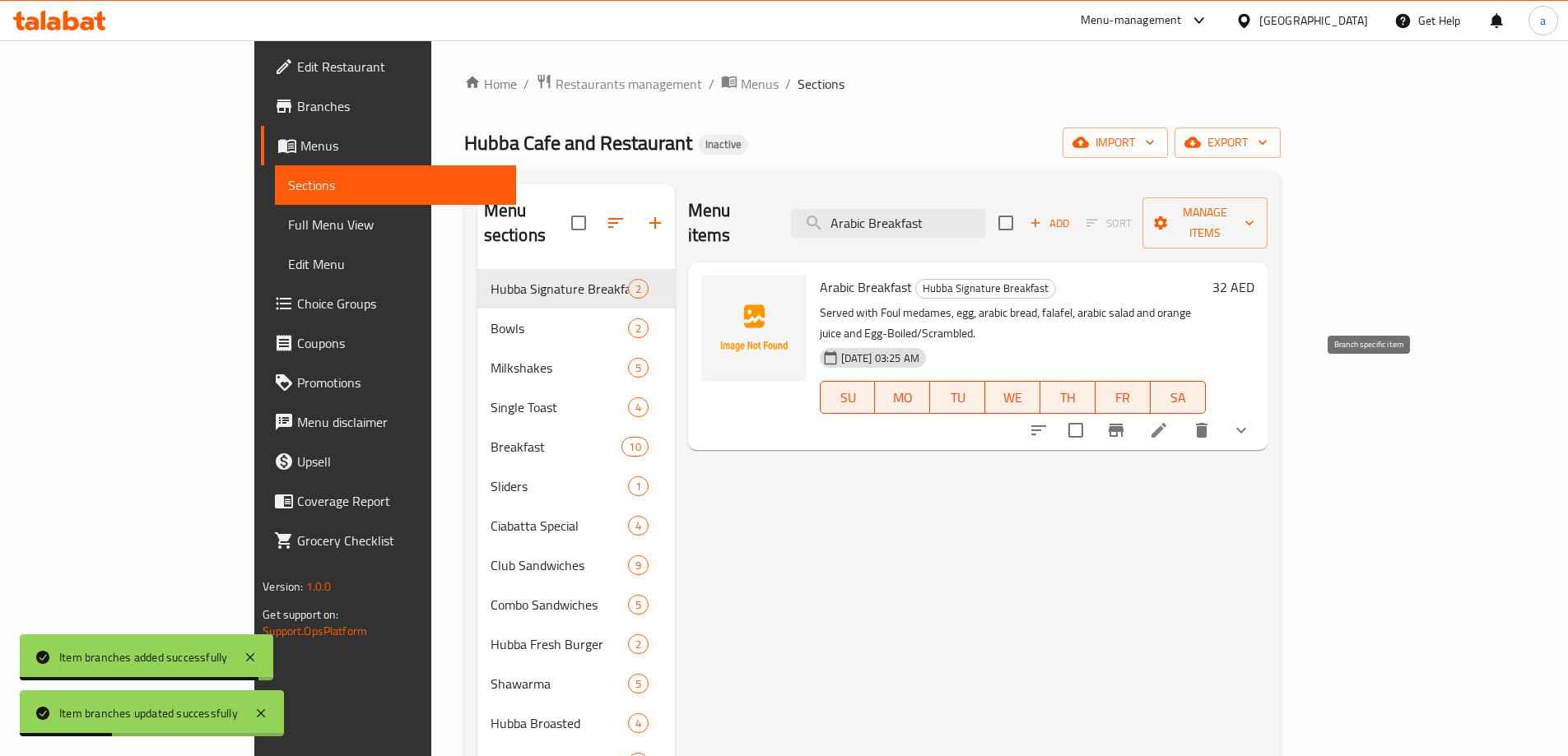
type input "Arabic Breakfast"
click at [1135, 410] on button "Branch-specific-item" at bounding box center [1116, 430] width 39 height 39
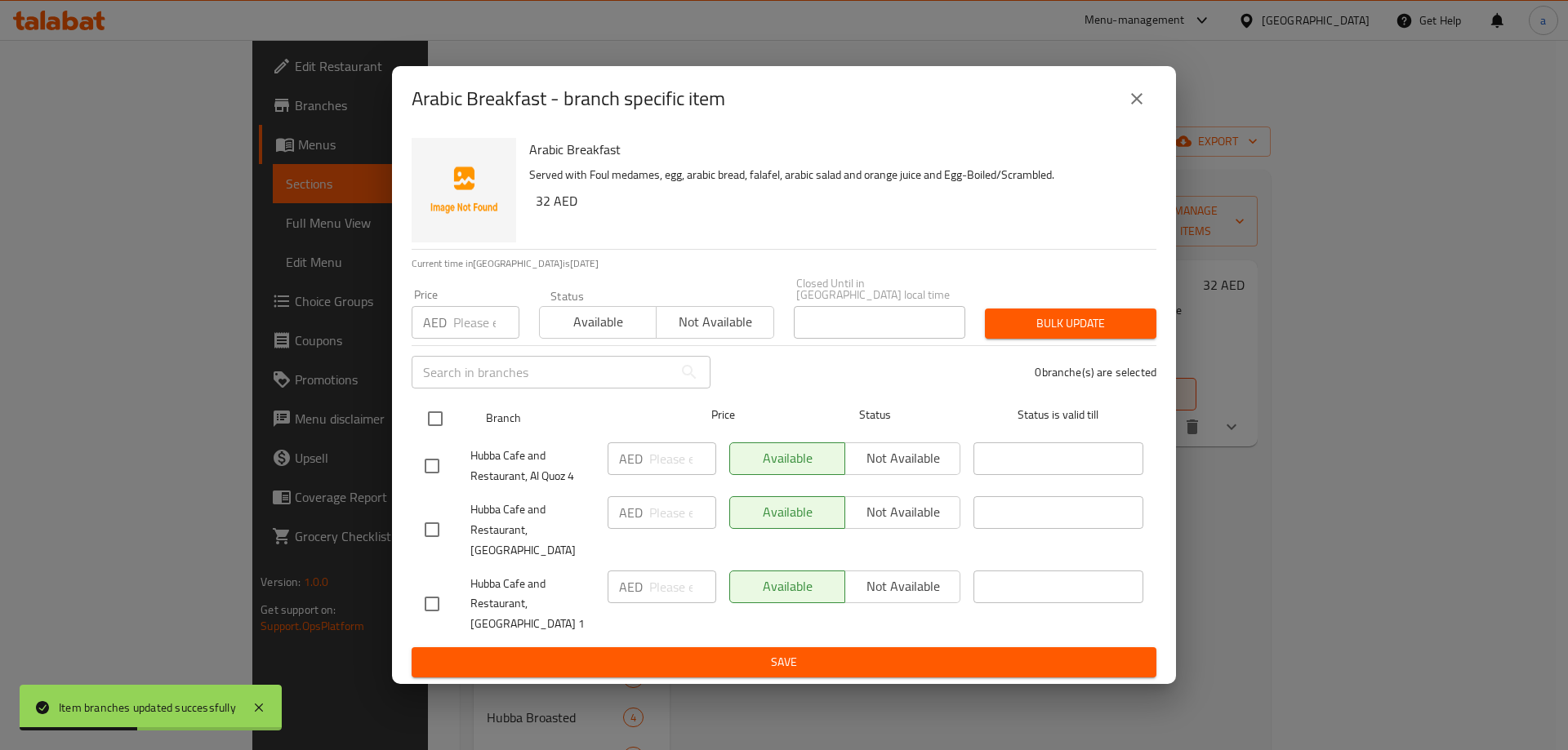
click at [437, 426] on input "checkbox" at bounding box center [435, 418] width 35 height 35
checkbox input "true"
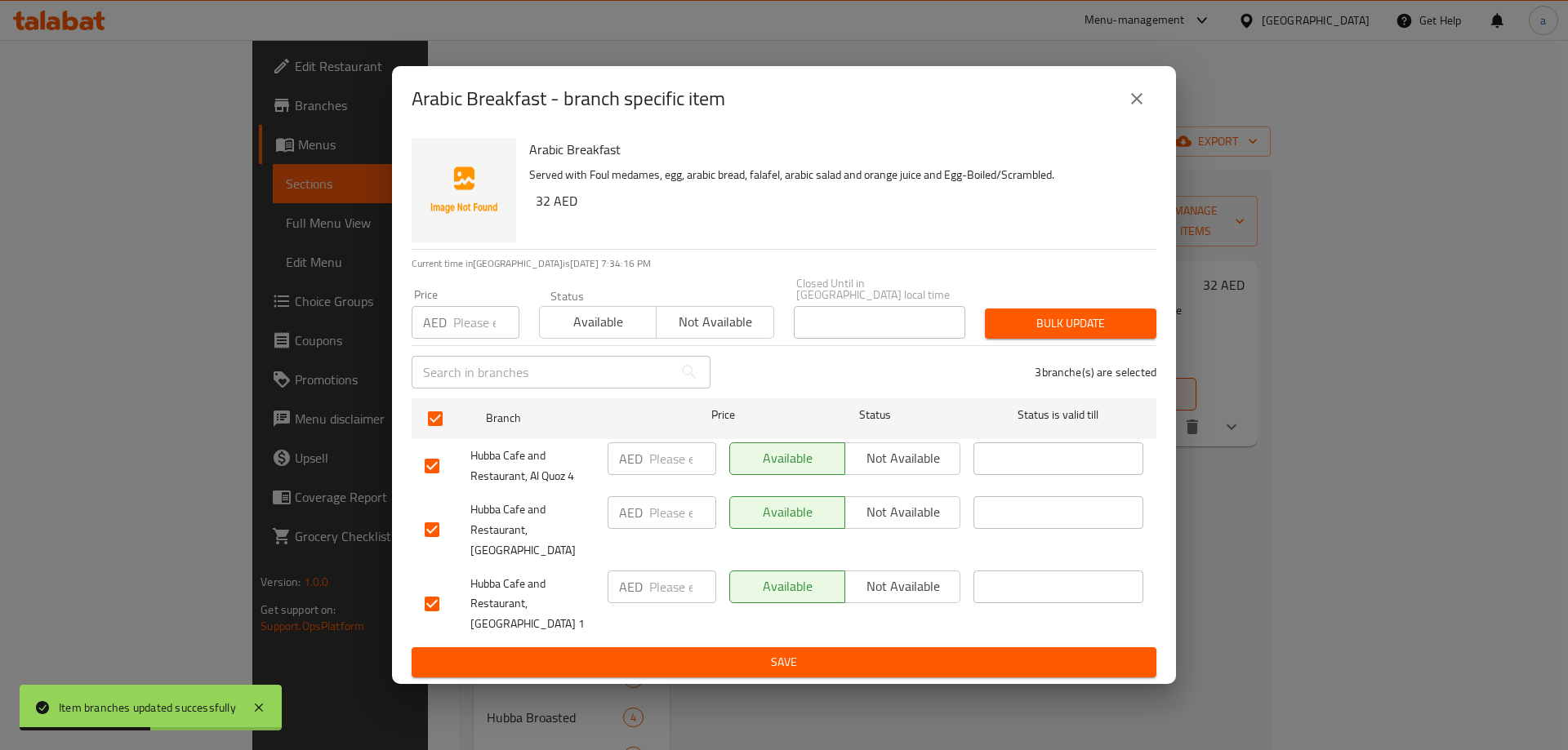
click at [903, 520] on span "Not available" at bounding box center [902, 512] width 102 height 24
click at [896, 652] on span "Save" at bounding box center [784, 662] width 718 height 20
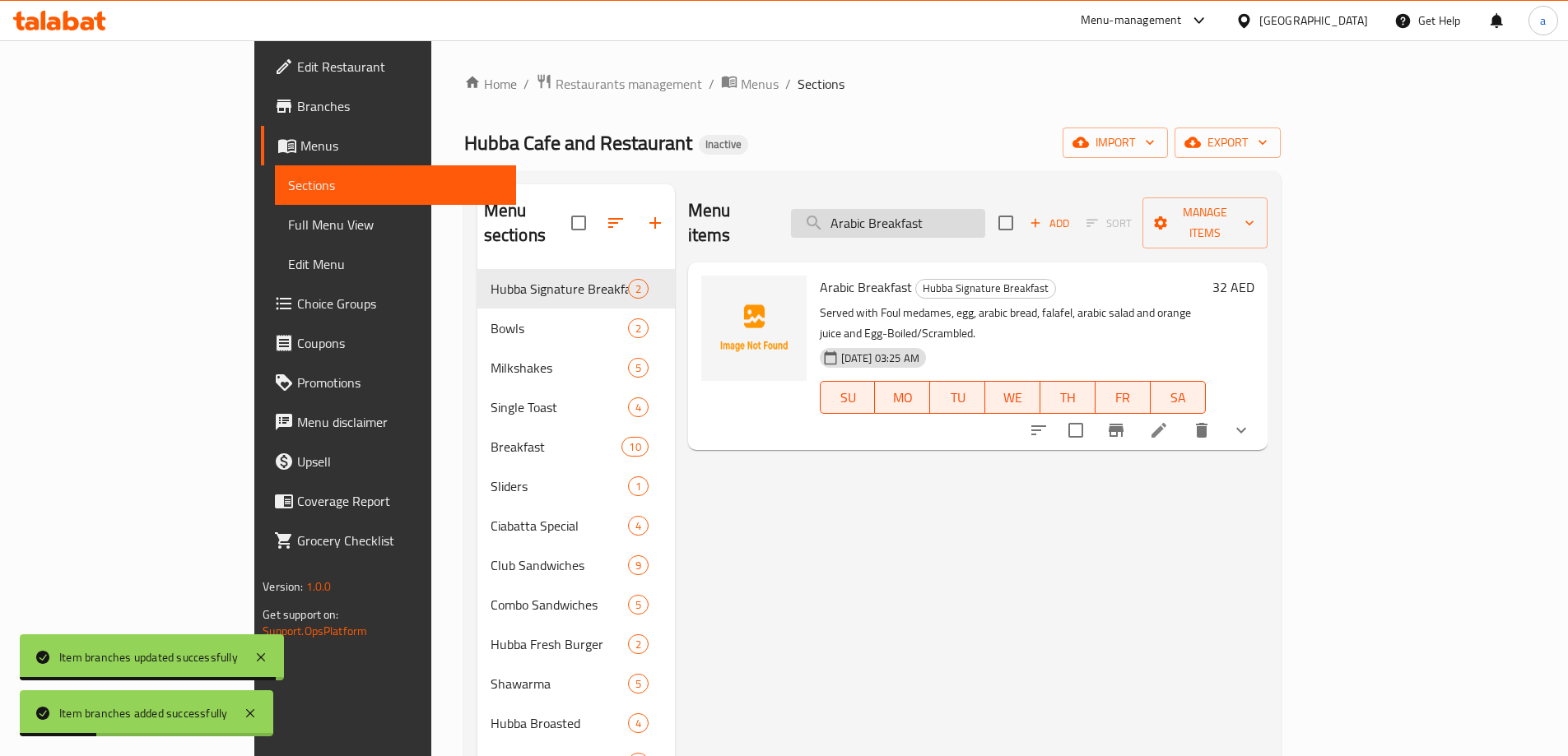
click at [985, 216] on input "Arabic Breakfast" at bounding box center [888, 223] width 194 height 29
paste input "Chicken Biriyani"
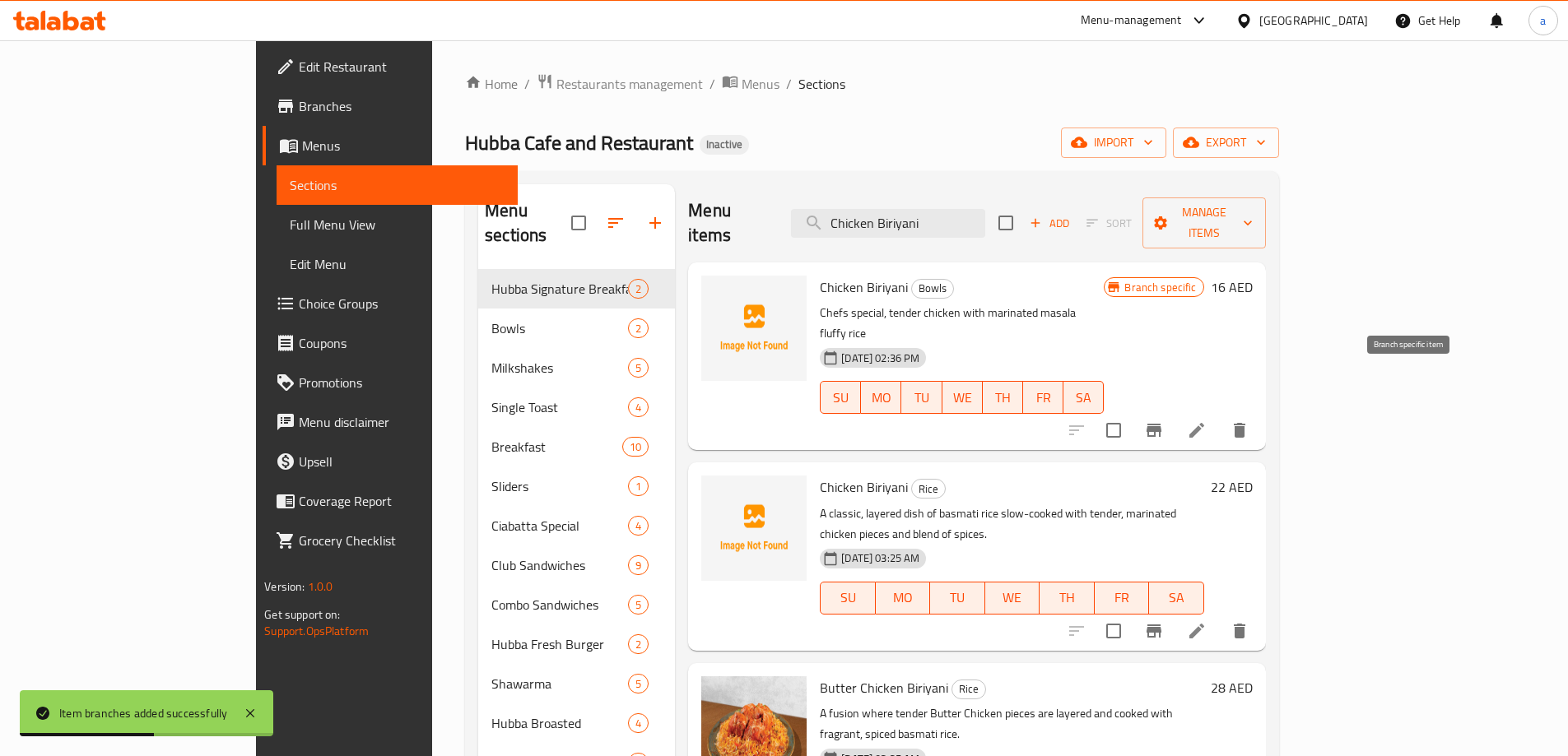
type input "Chicken Biriyani"
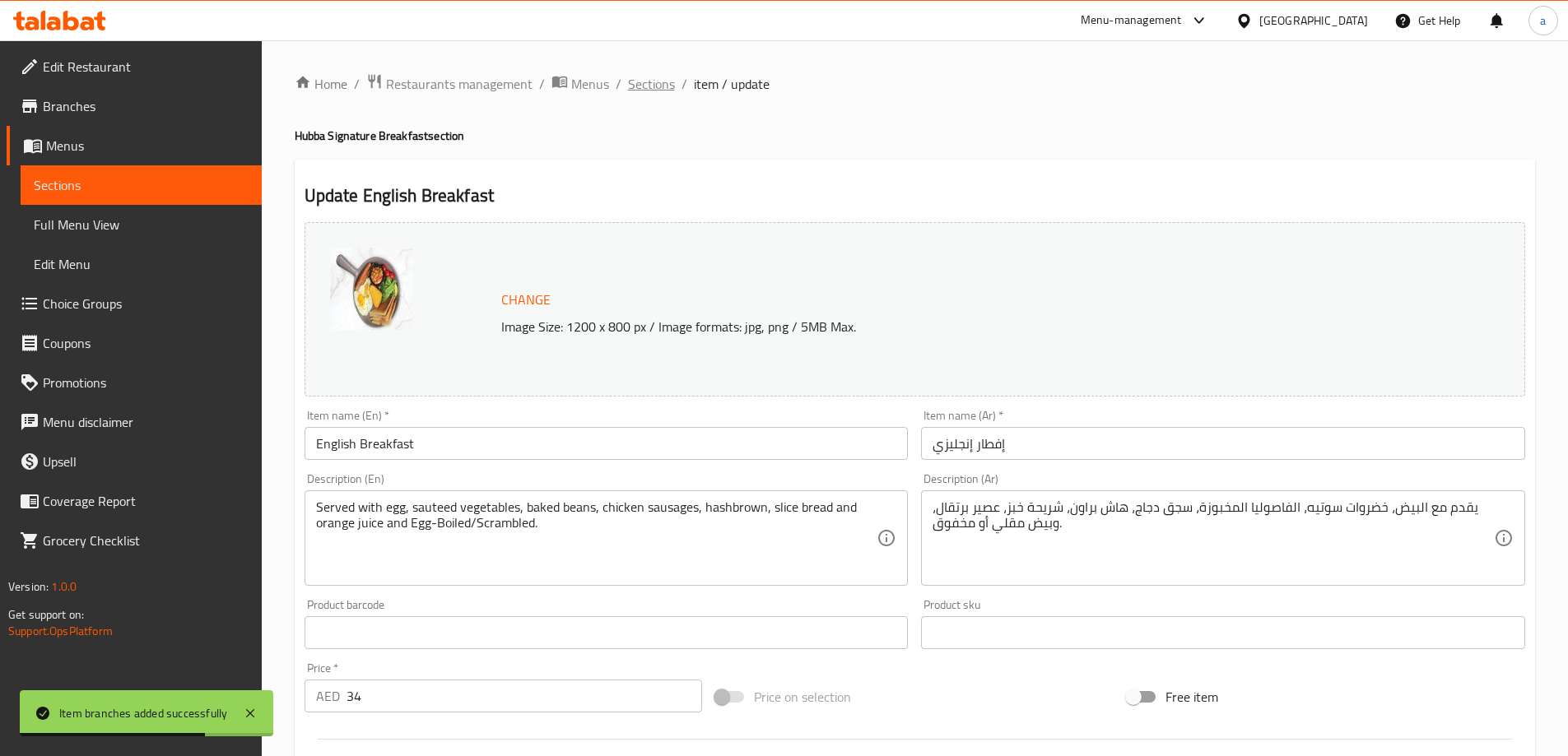
click at [634, 94] on span "Sections" at bounding box center [651, 84] width 46 height 20
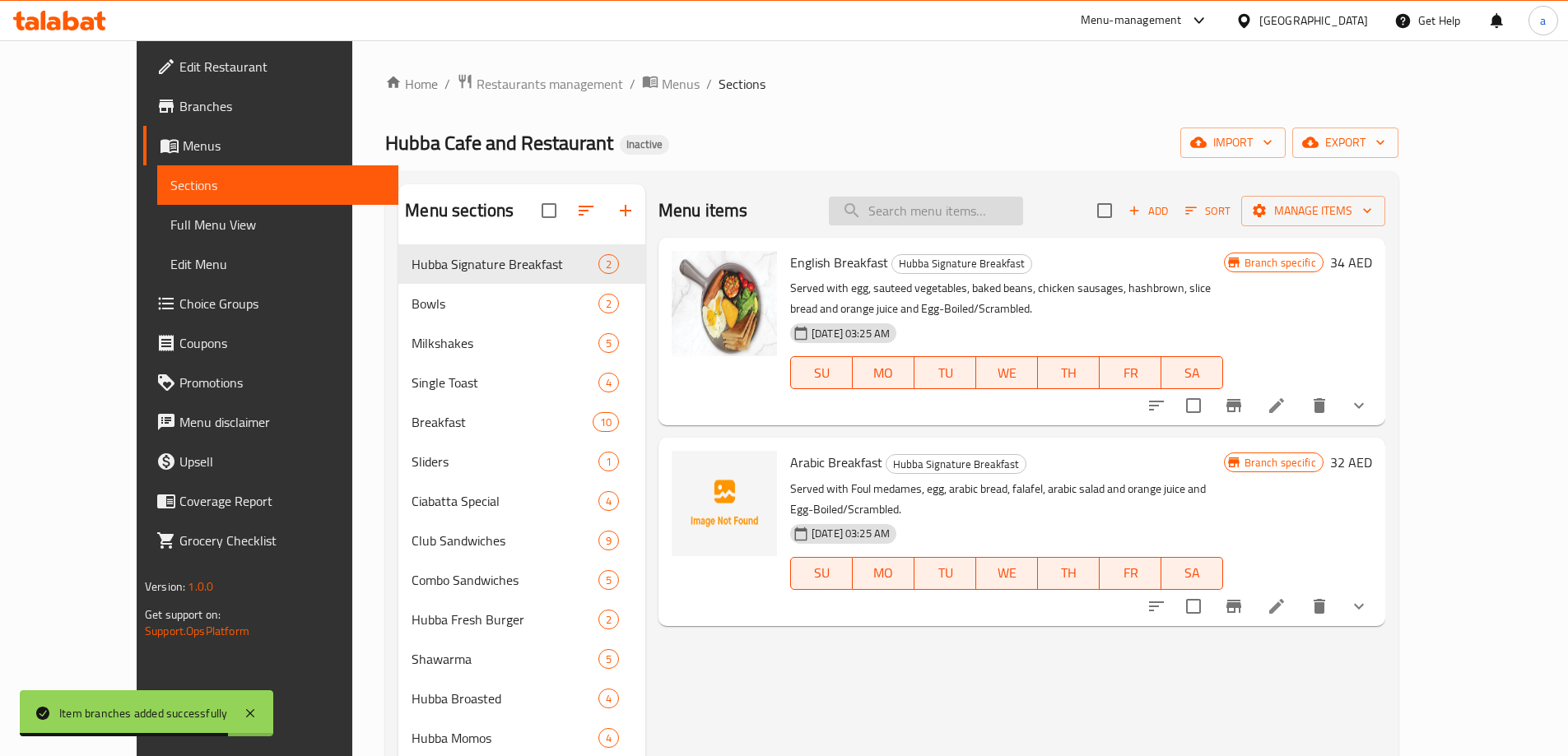
click at [983, 213] on input "search" at bounding box center [925, 211] width 194 height 29
paste input "Chicken Biriyani"
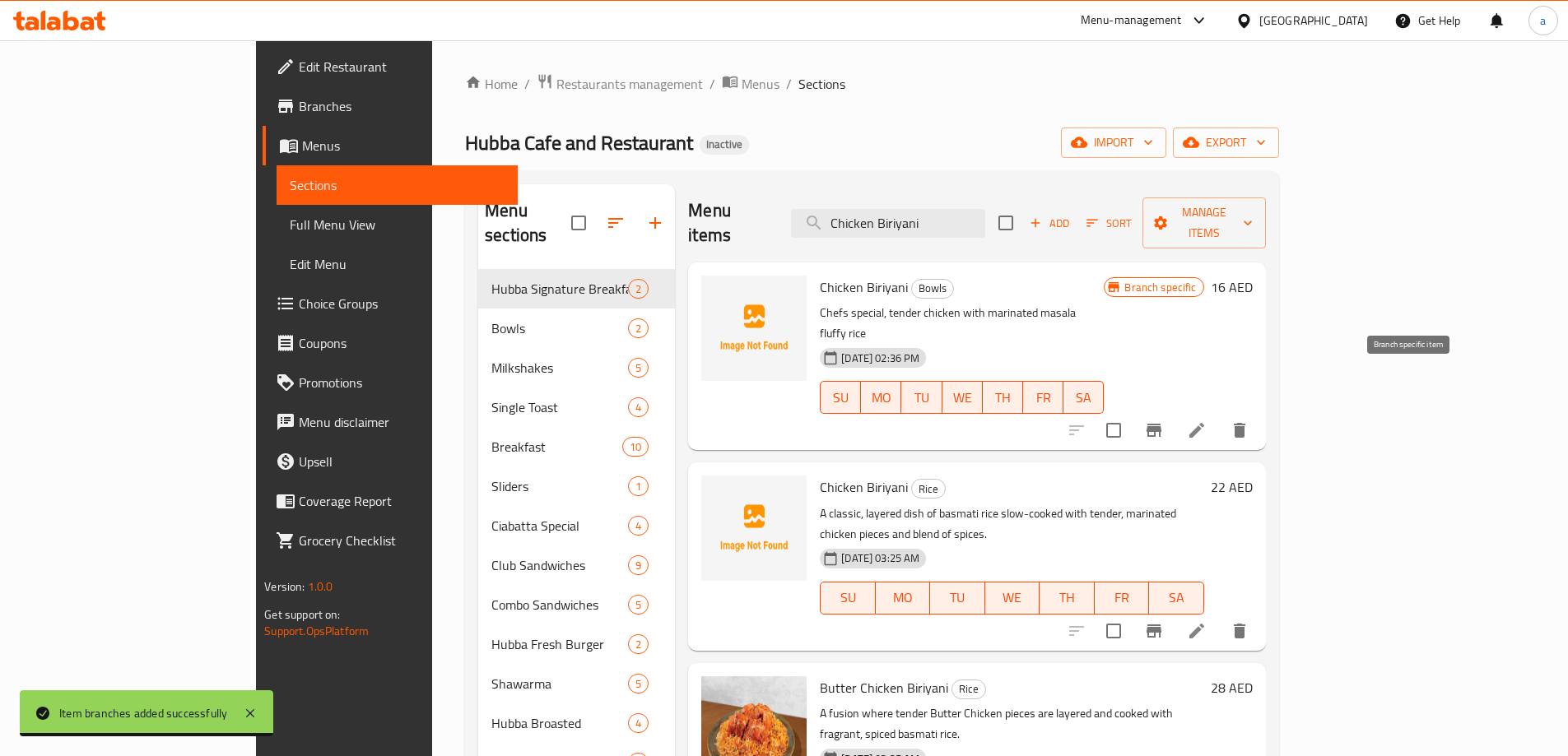
type input "Chicken Biriyani"
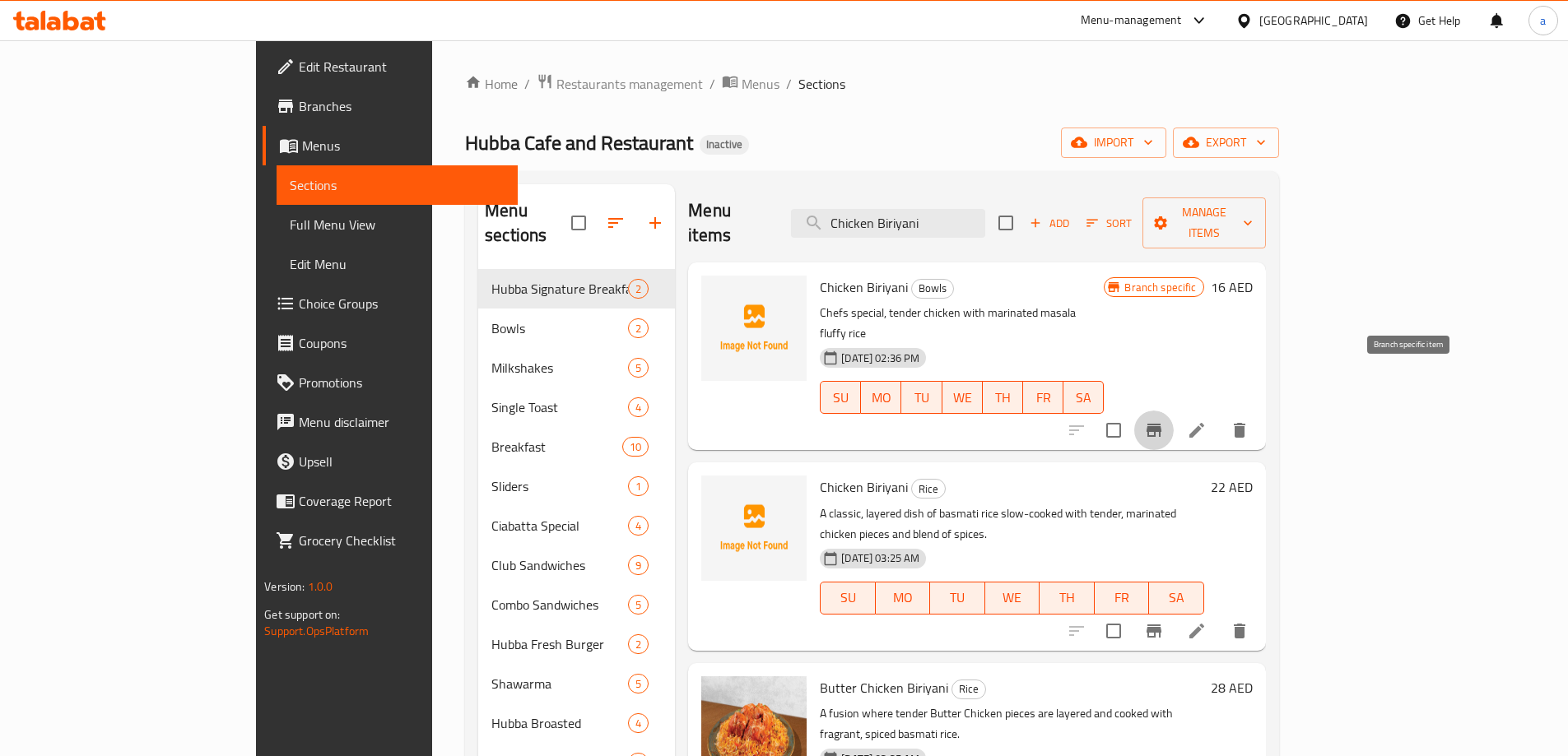
click at [1164, 420] on icon "Branch-specific-item" at bounding box center [1154, 430] width 20 height 20
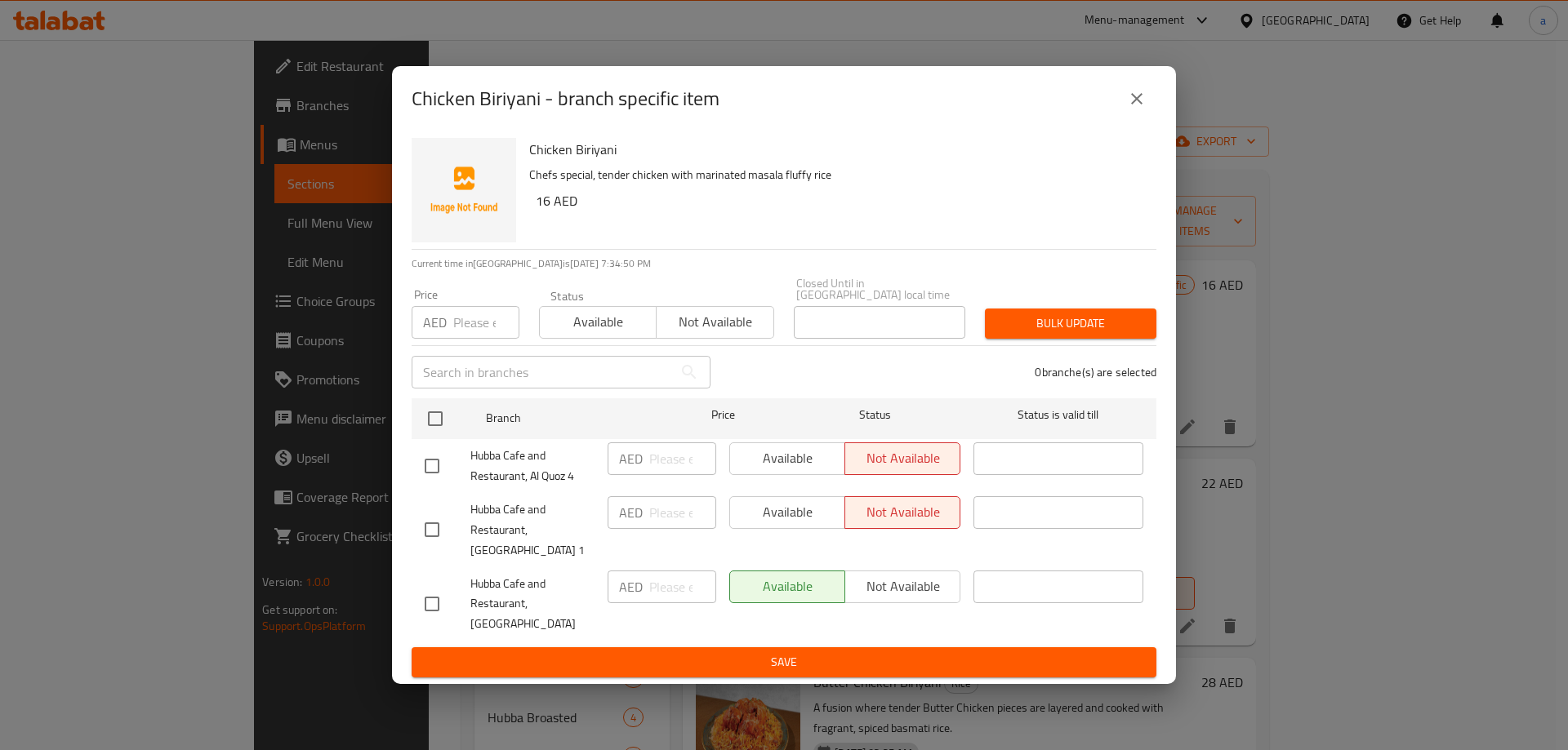
click at [1126, 108] on icon "close" at bounding box center [1136, 98] width 20 height 20
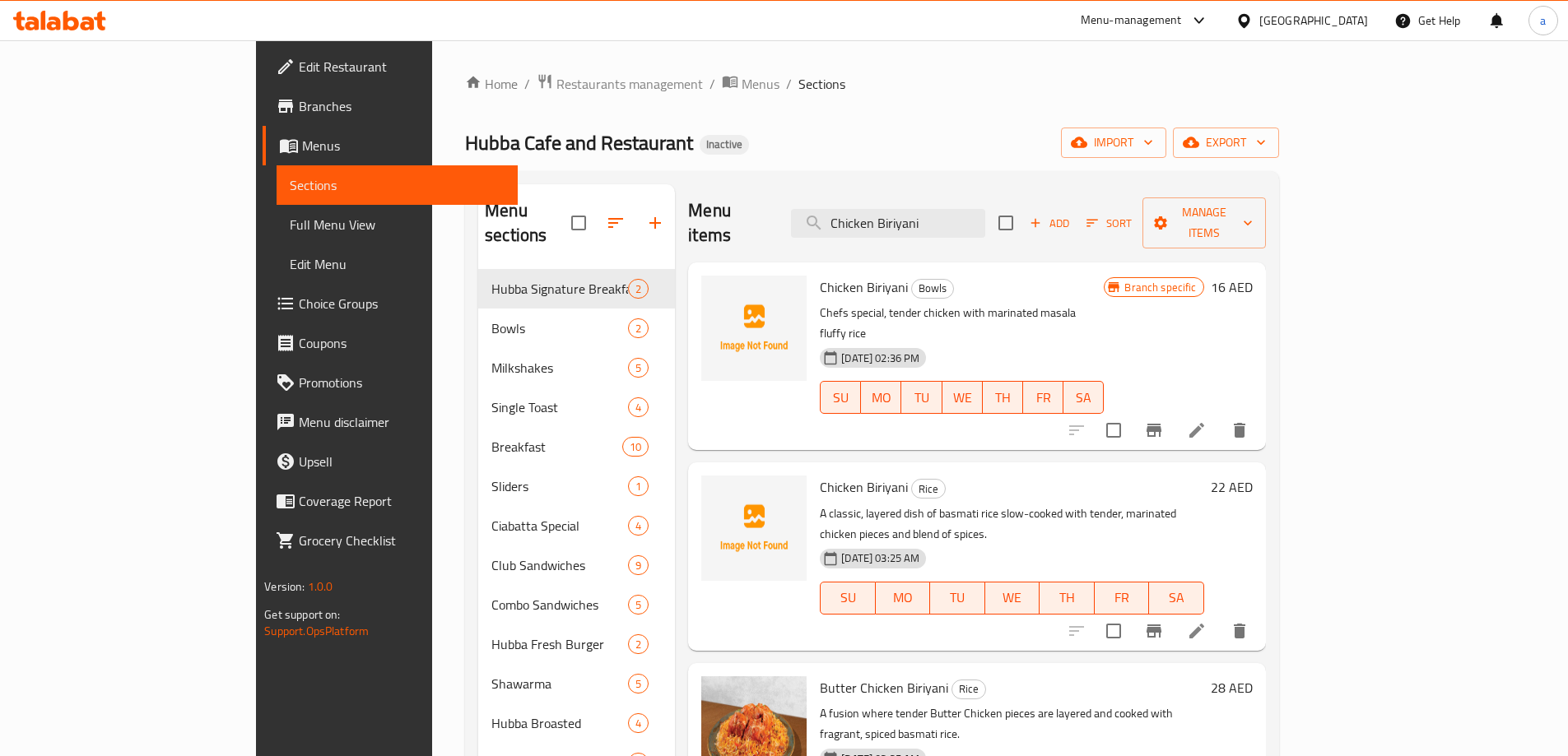
click at [1219, 416] on li at bounding box center [1197, 430] width 46 height 29
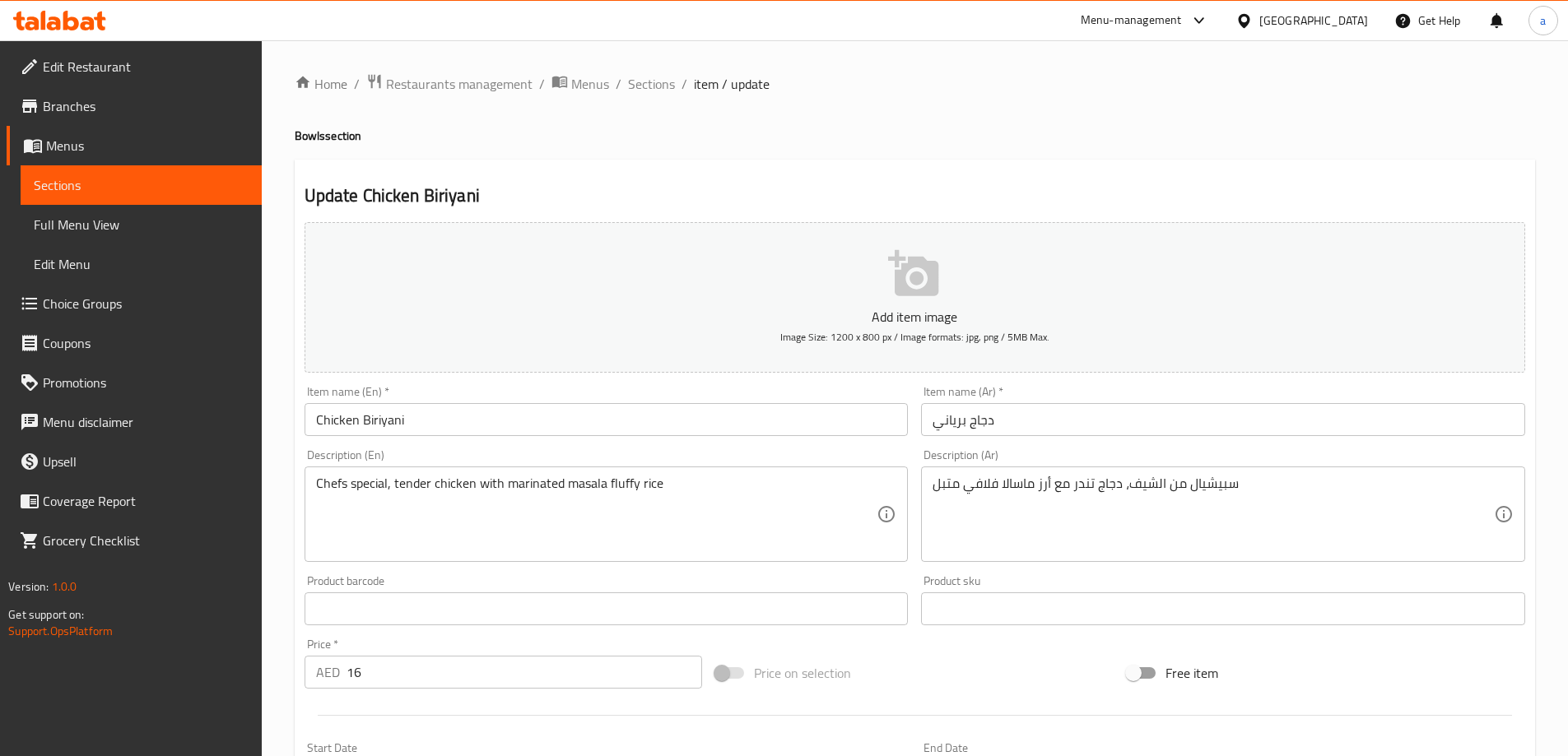
click at [557, 398] on div "Item name (En)   * Chicken Biriyani Item name (En) *" at bounding box center [607, 411] width 604 height 50
click at [552, 416] on input "Chicken Biriyani" at bounding box center [607, 419] width 604 height 33
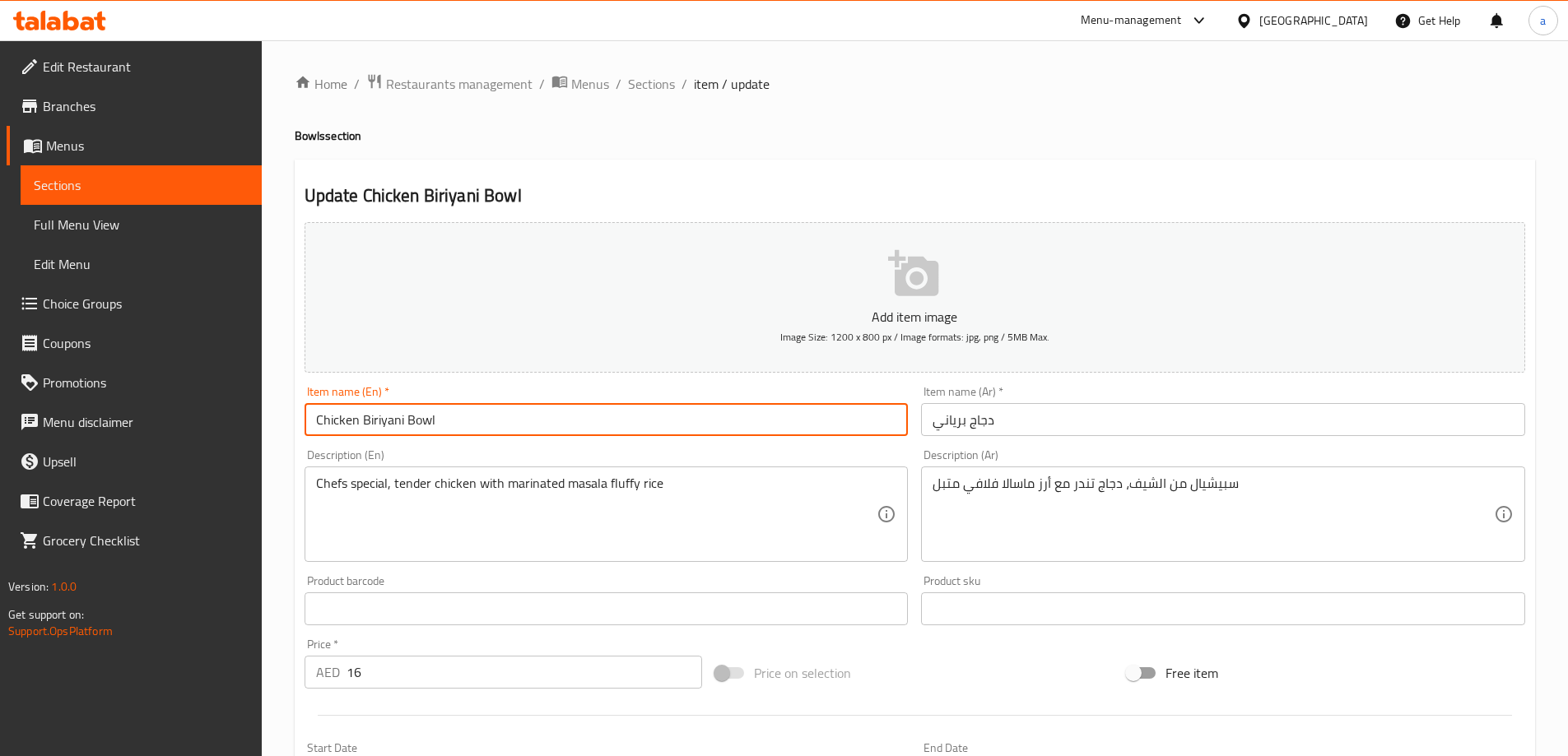
type input "Chicken Biriyani Bowl"
click at [935, 417] on input "دجاج برياني" at bounding box center [1223, 419] width 604 height 33
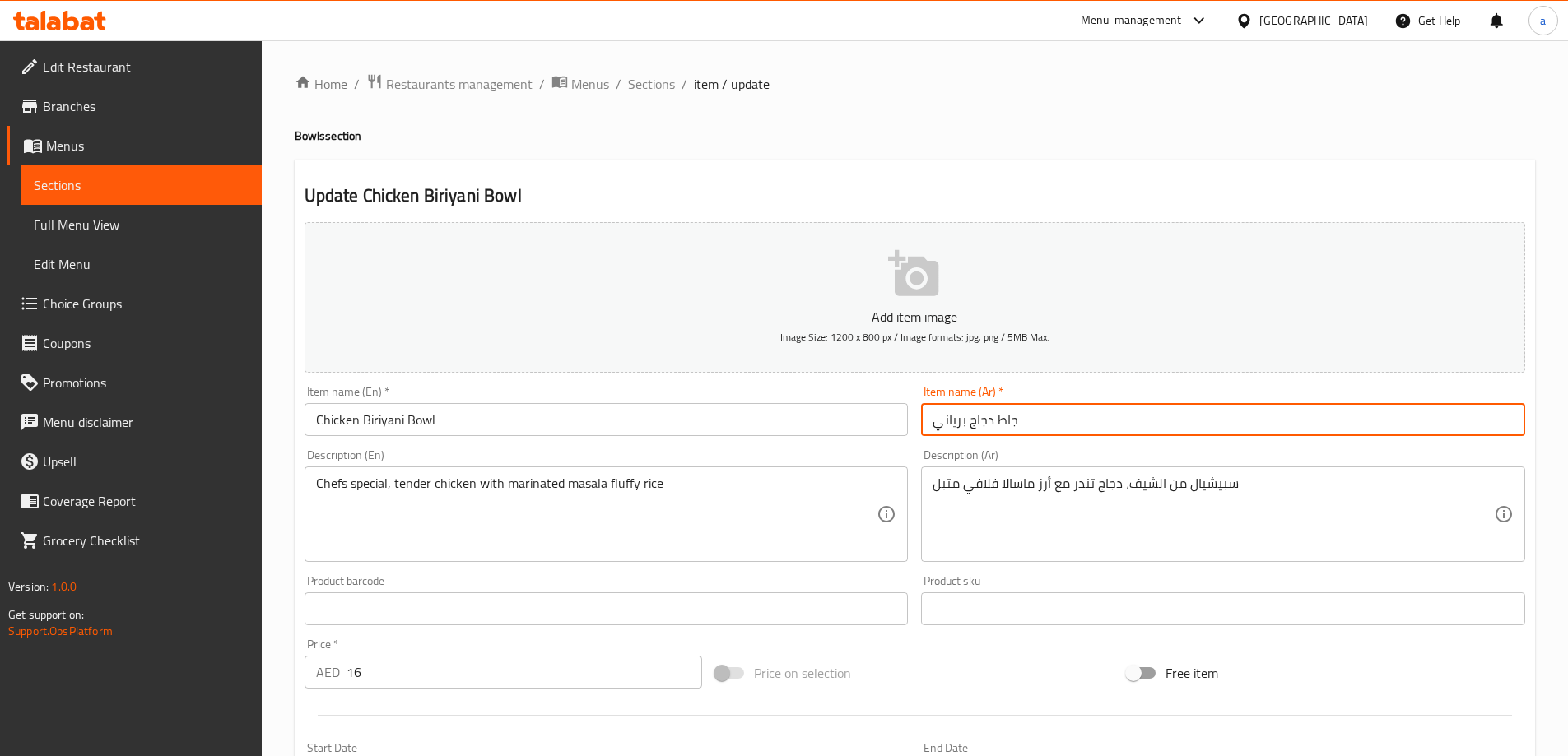
scroll to position [407, 0]
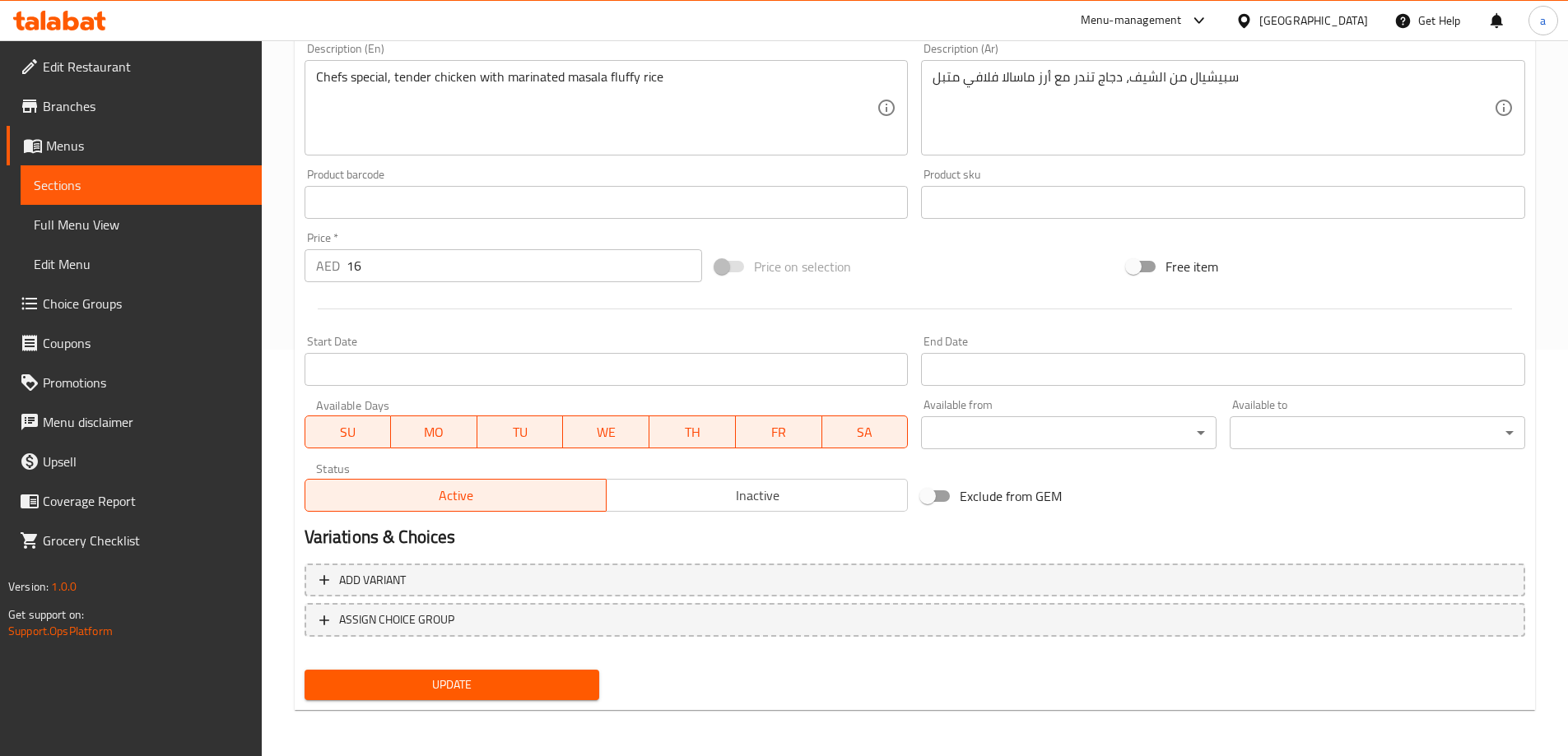
type input "جاط دجاج برياني"
click at [437, 699] on button "Update" at bounding box center [452, 685] width 295 height 30
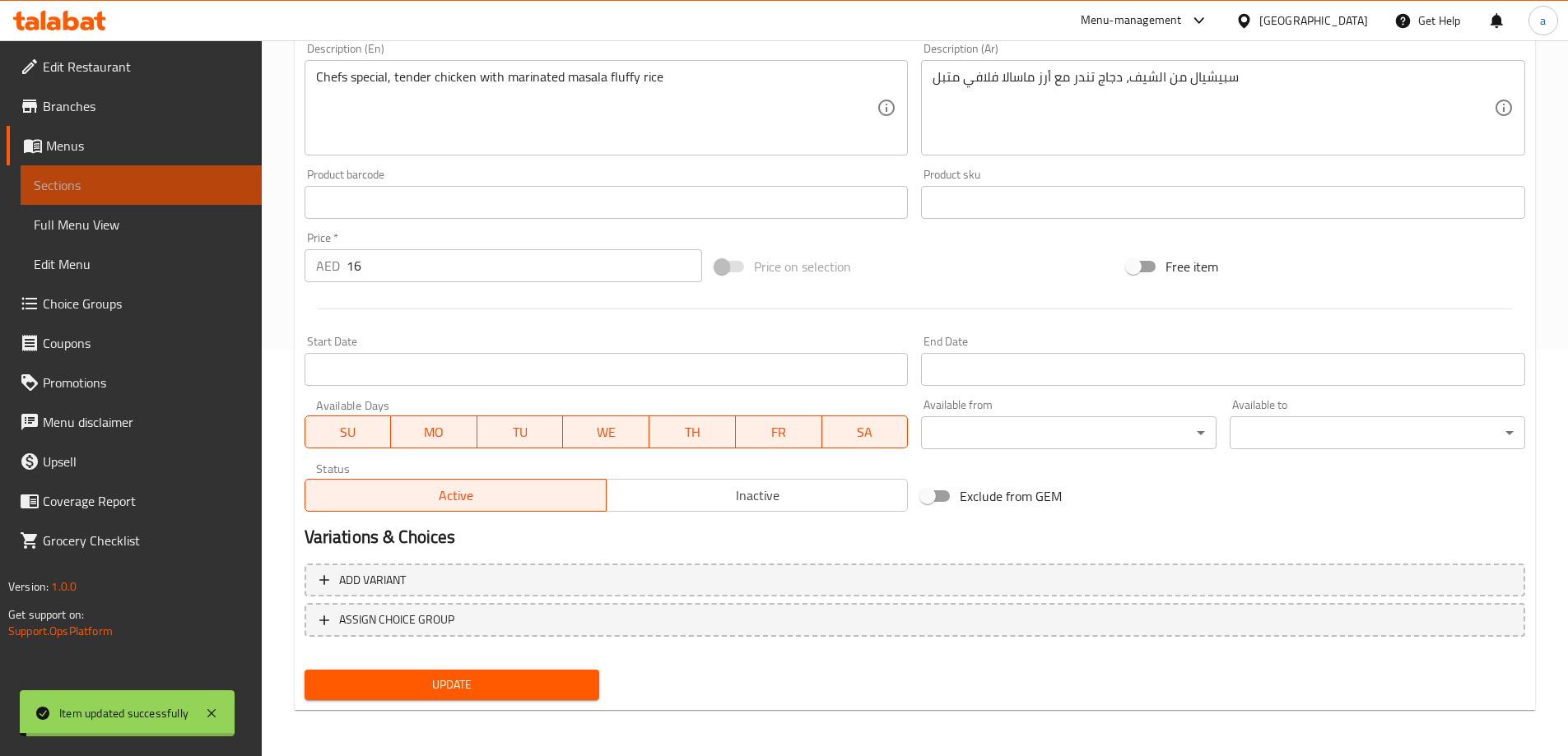
click at [114, 182] on span "Sections" at bounding box center [141, 185] width 215 height 20
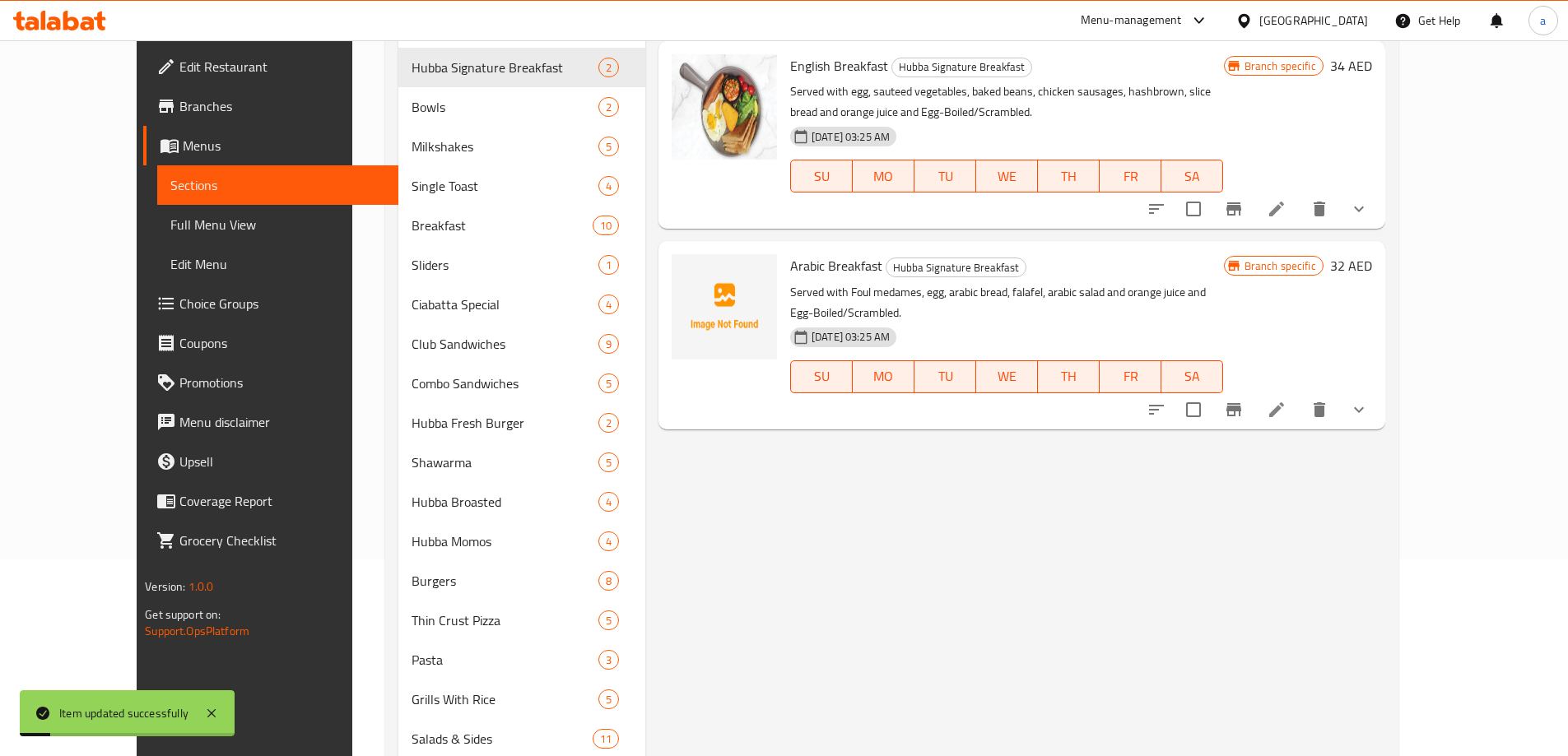
scroll to position [78, 0]
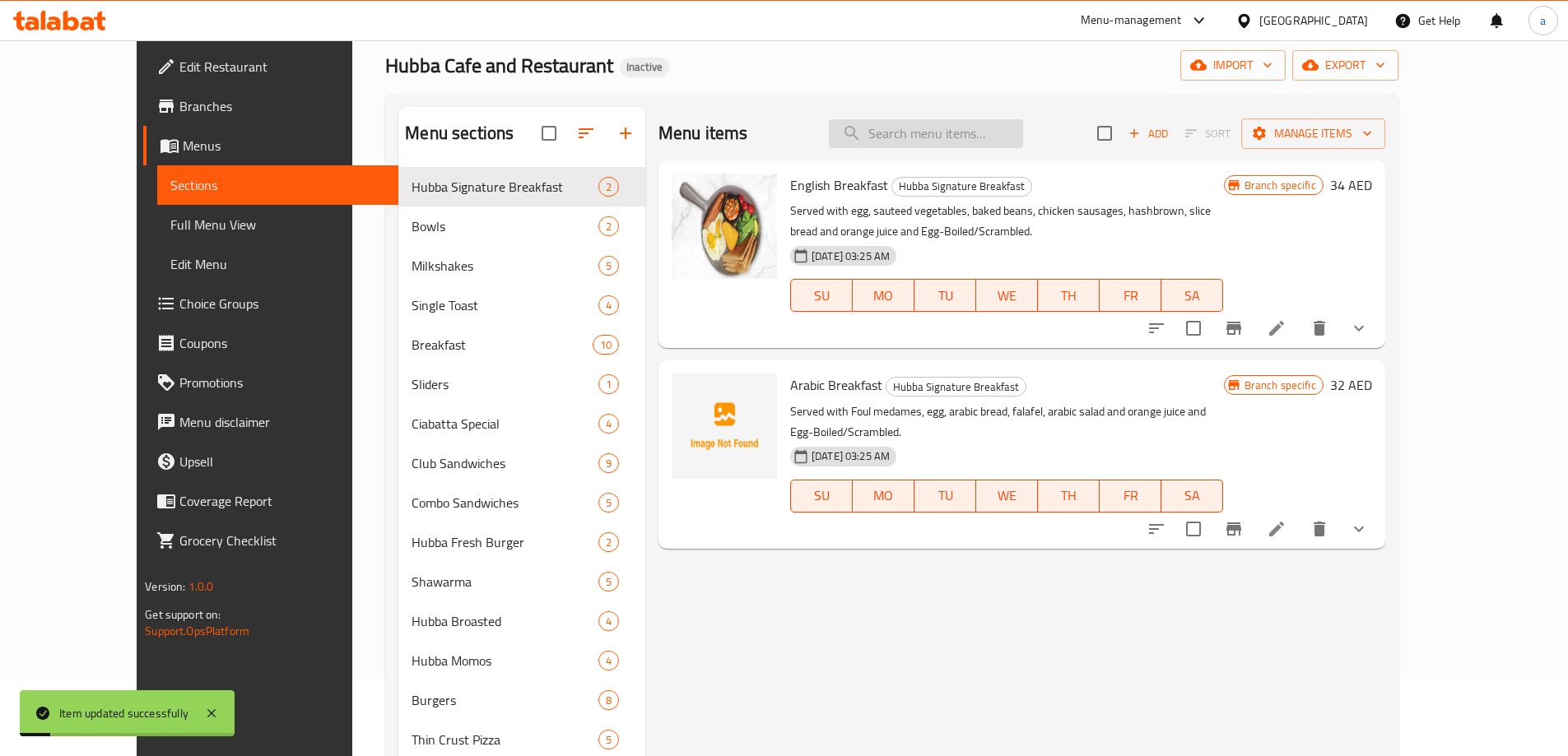
click at [953, 142] on input "search" at bounding box center [925, 133] width 194 height 29
paste input "Chicken Biriyani"
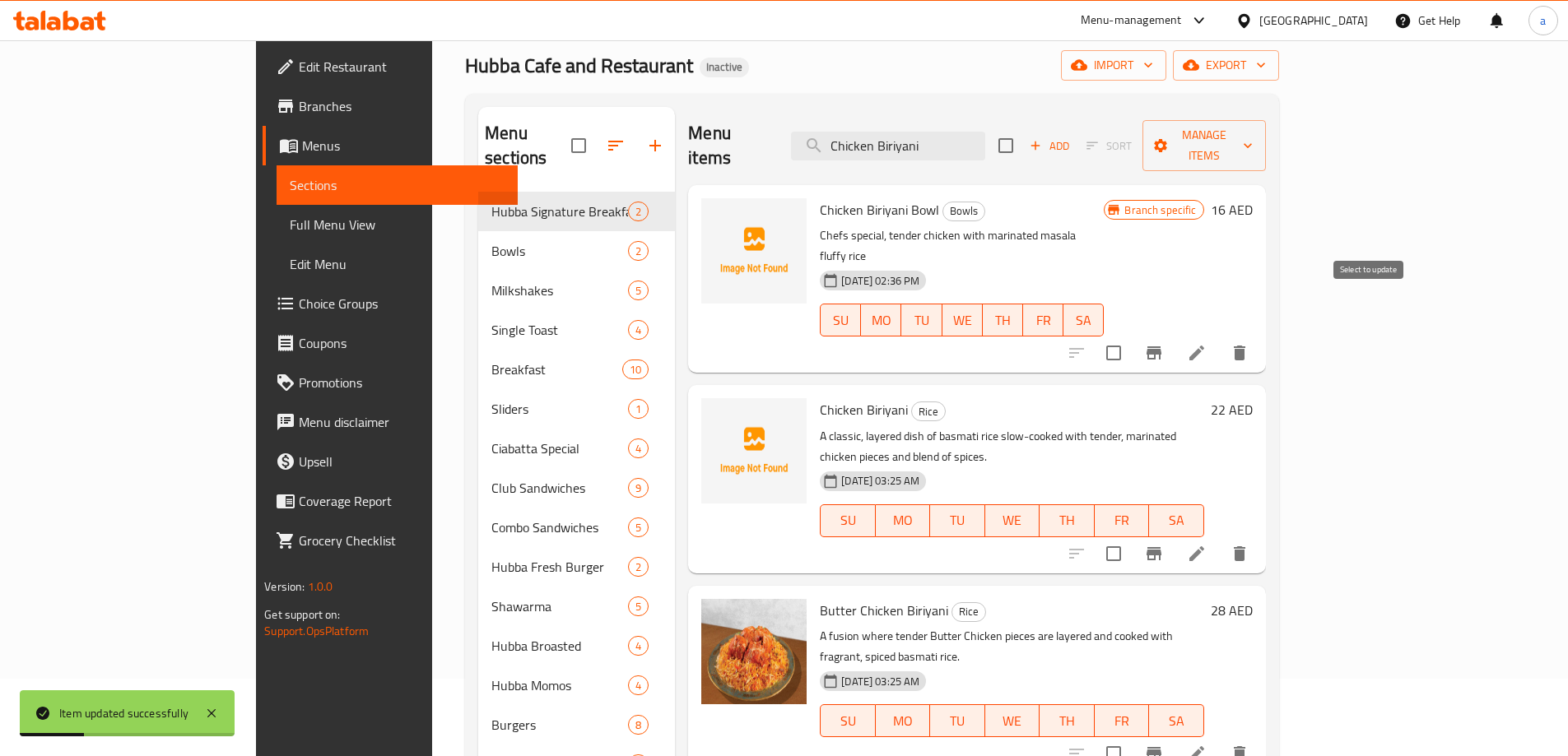
type input "Chicken Biriyani"
click at [1161, 347] on icon "Branch-specific-item" at bounding box center [1153, 353] width 15 height 13
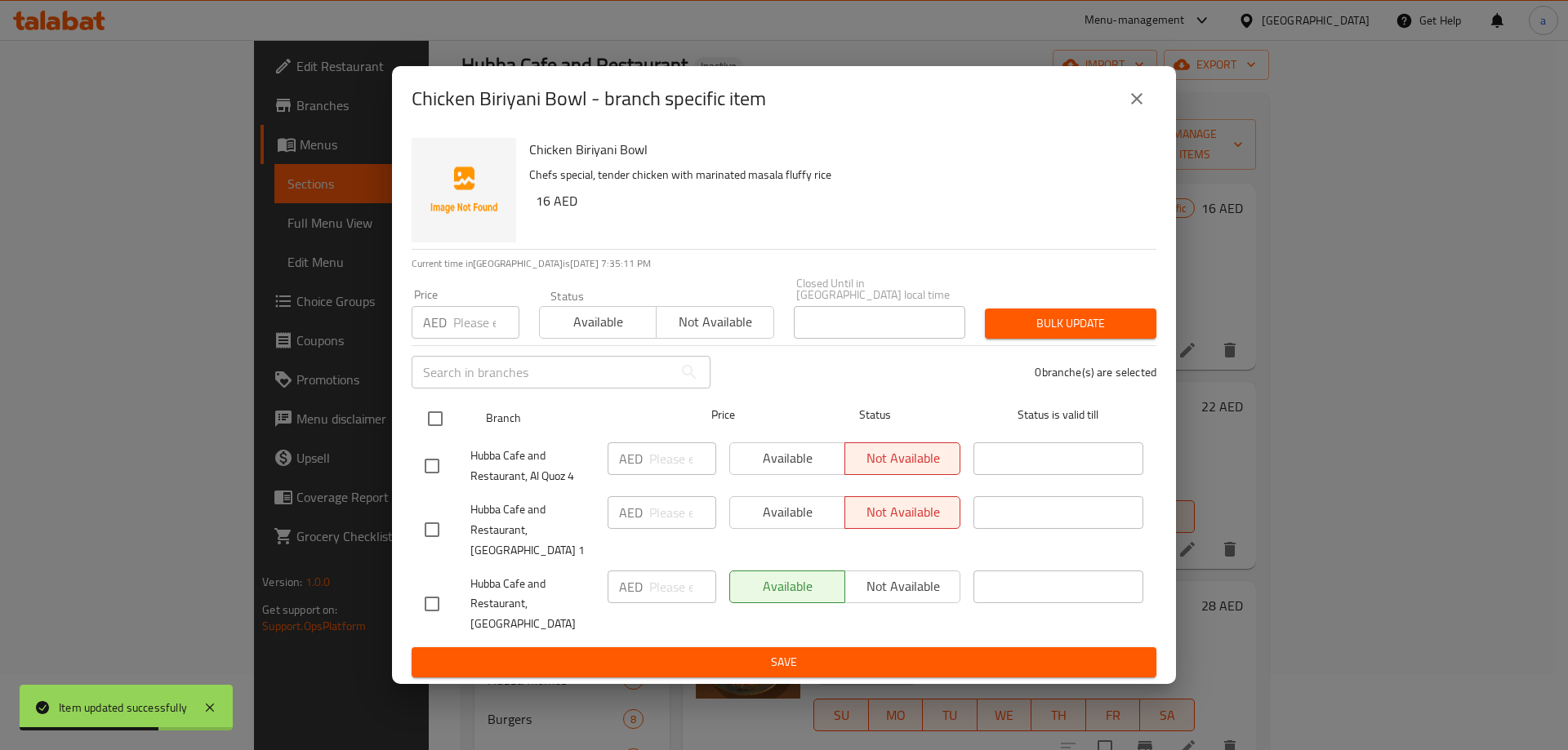
click at [439, 419] on input "checkbox" at bounding box center [435, 418] width 35 height 35
checkbox input "true"
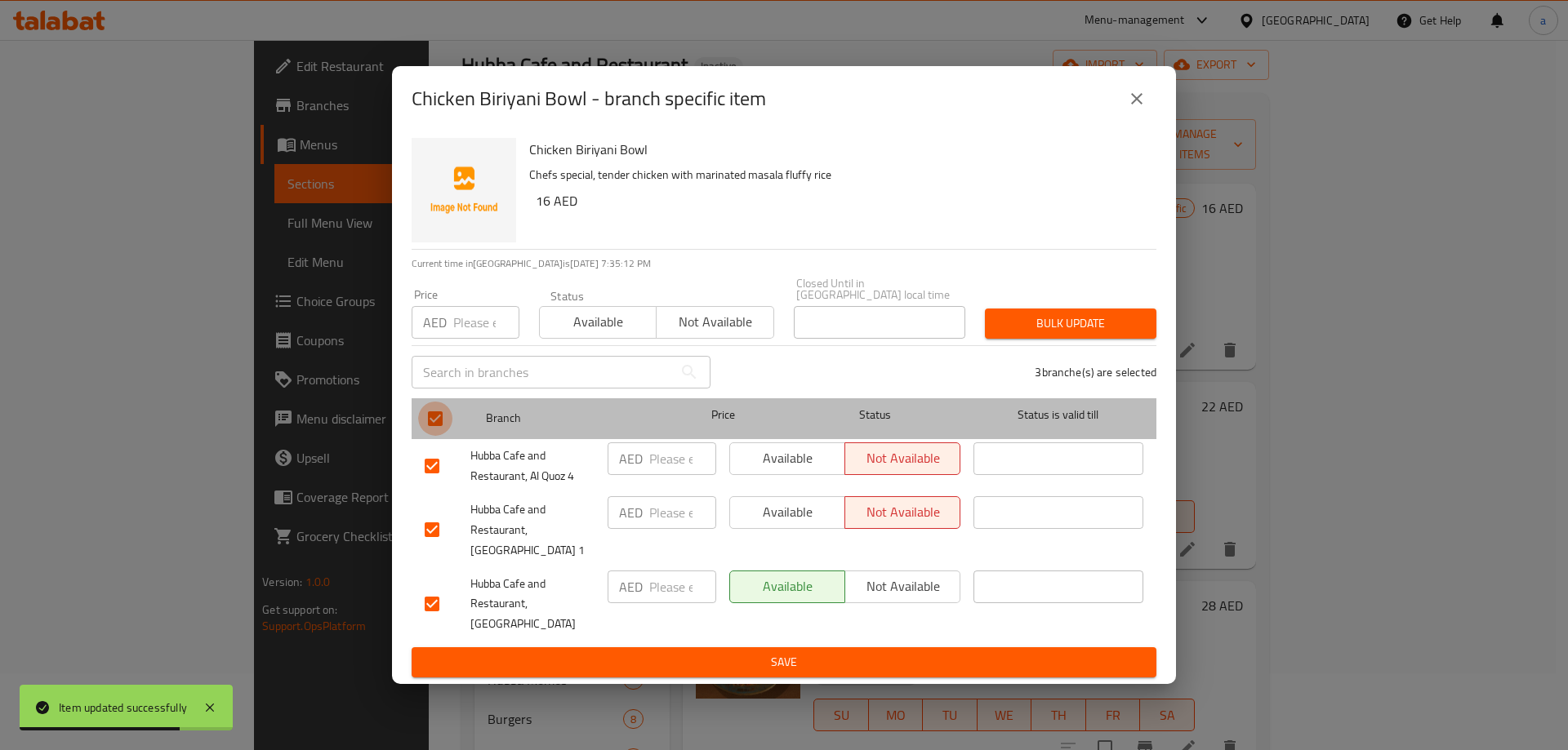
click at [444, 425] on input "checkbox" at bounding box center [435, 418] width 35 height 35
checkbox input "false"
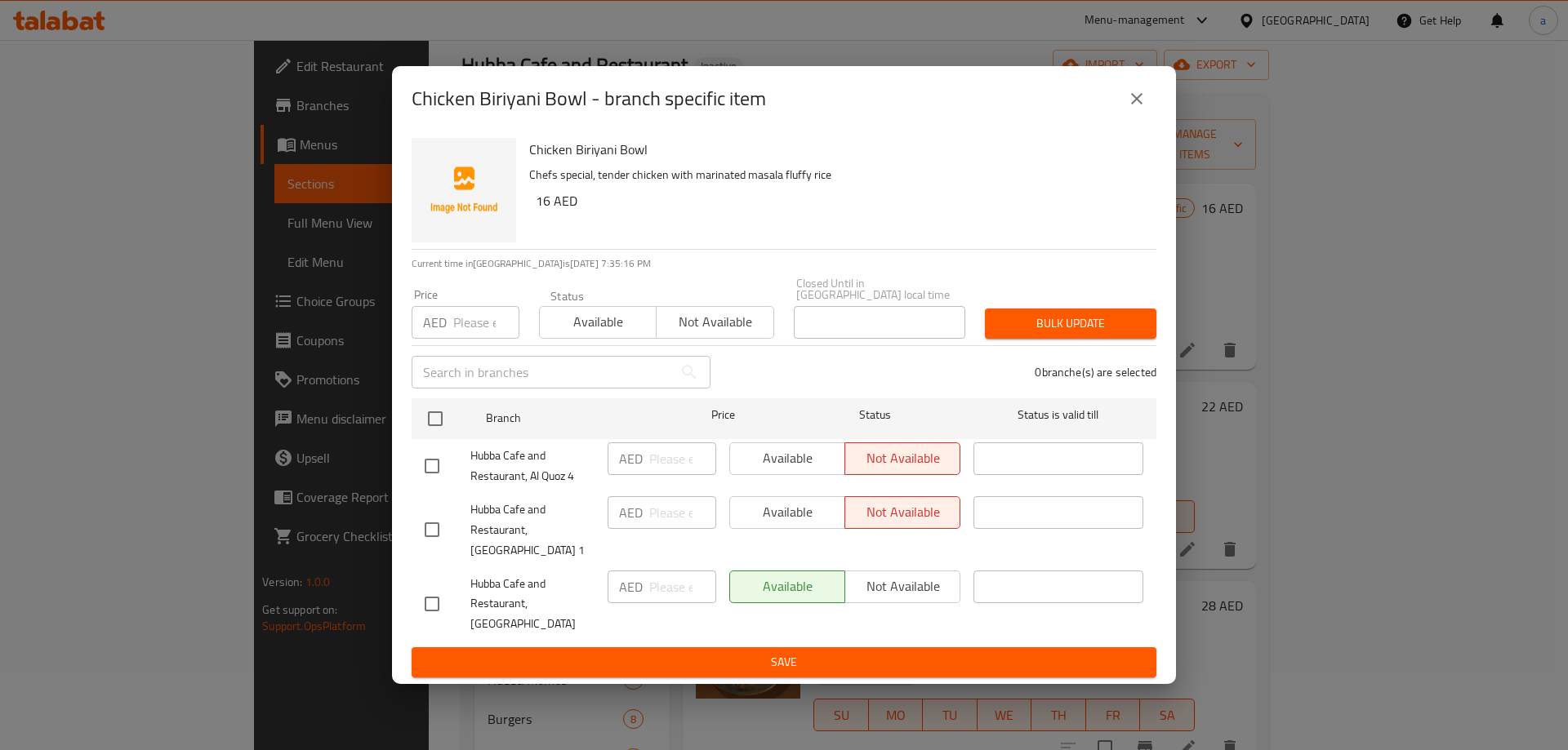
click at [1148, 109] on button "close" at bounding box center [1136, 98] width 39 height 39
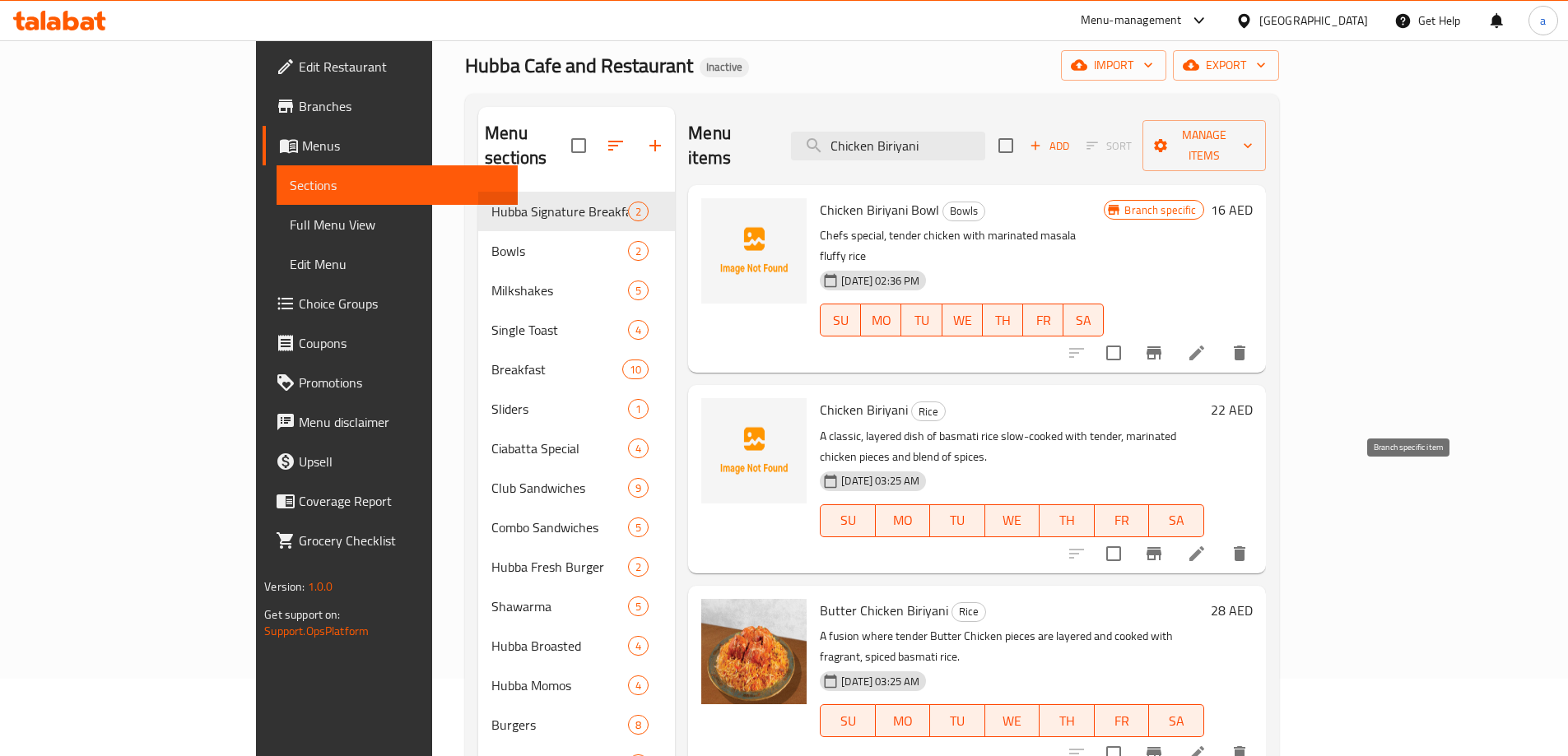
click at [1174, 533] on button "Branch-specific-item" at bounding box center [1154, 553] width 39 height 39
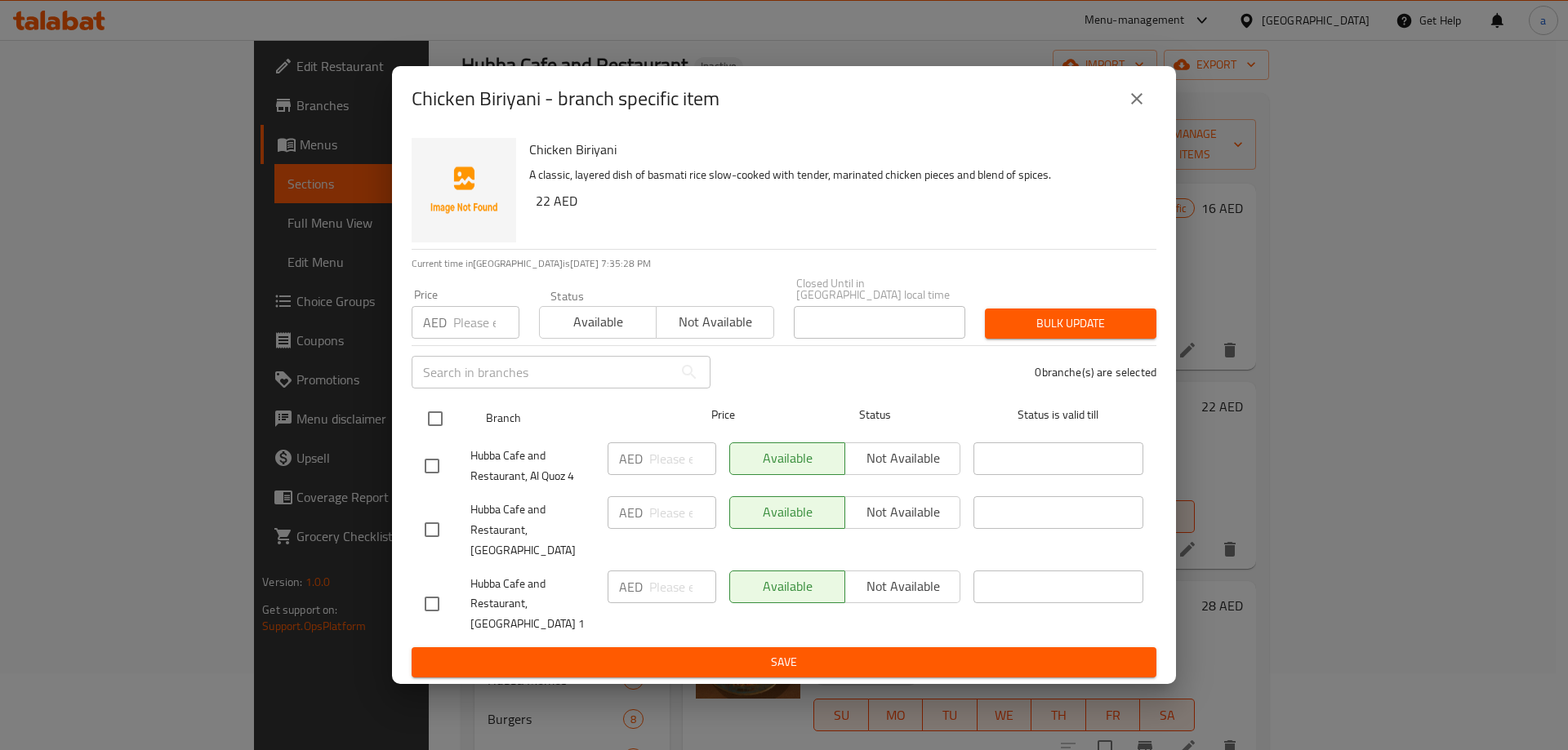
click at [447, 430] on input "checkbox" at bounding box center [435, 418] width 35 height 35
checkbox input "true"
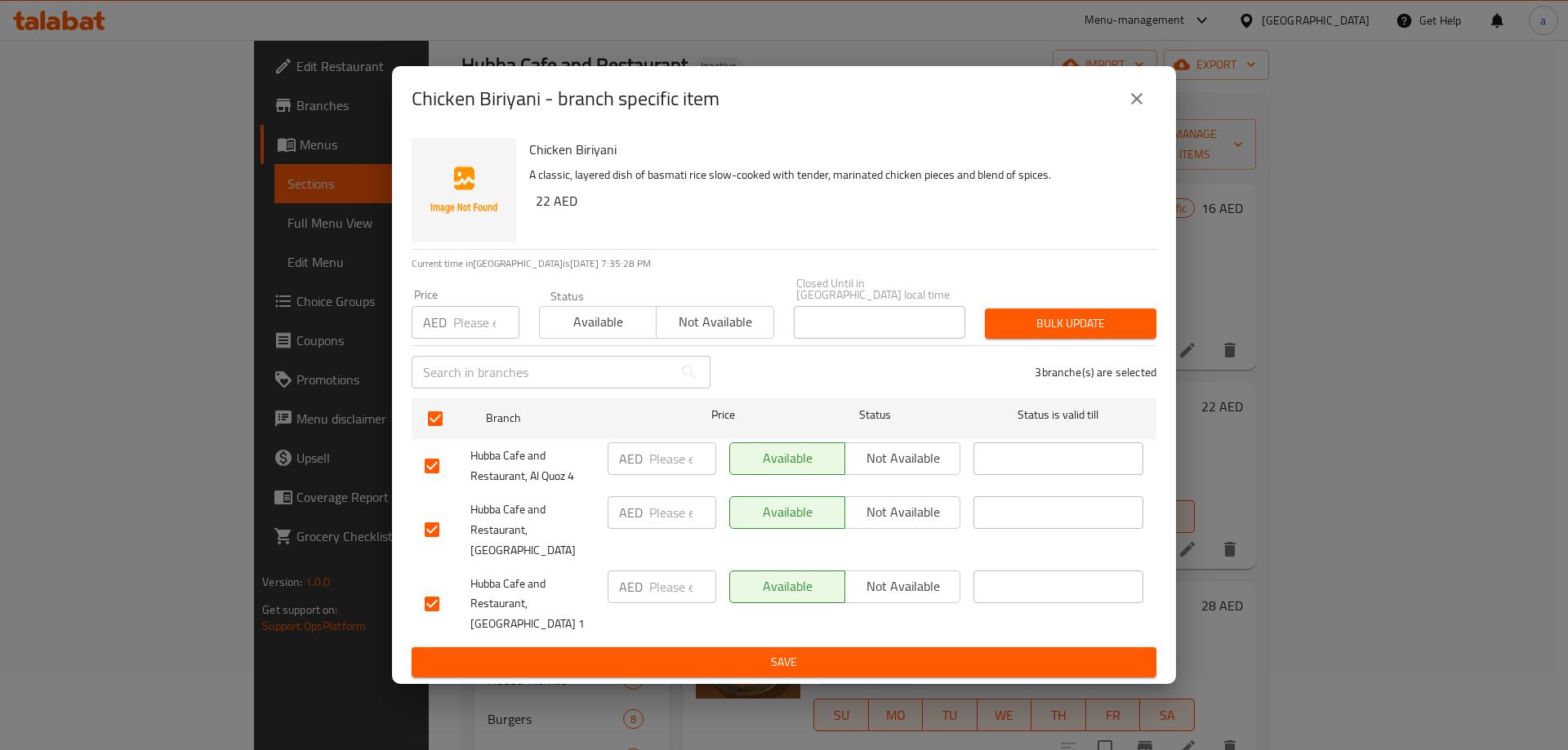
click at [890, 519] on span "Not available" at bounding box center [902, 512] width 102 height 24
click at [742, 652] on span "Save" at bounding box center [784, 662] width 718 height 20
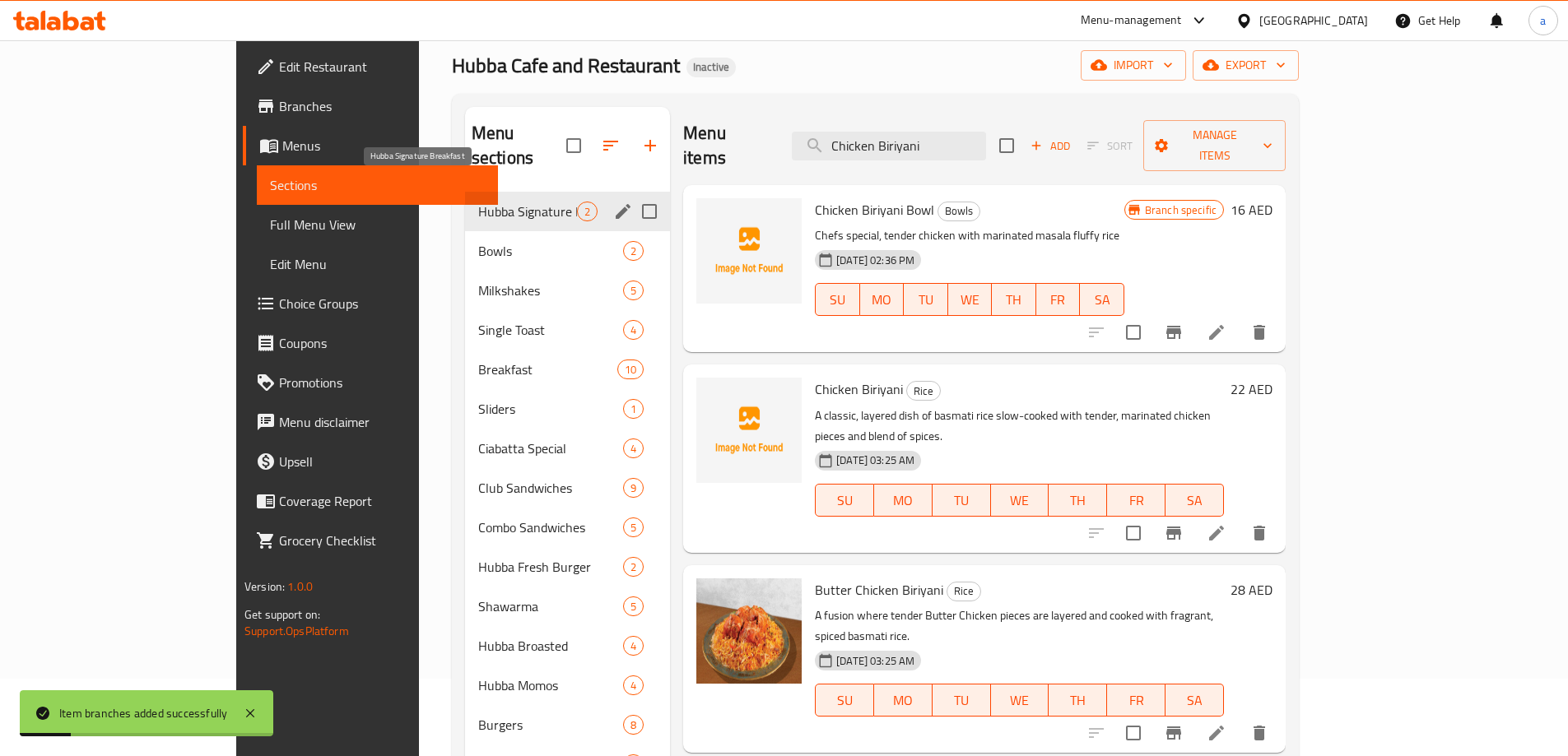
click at [478, 202] on span "Hubba Signature Breakfast" at bounding box center [527, 212] width 98 height 20
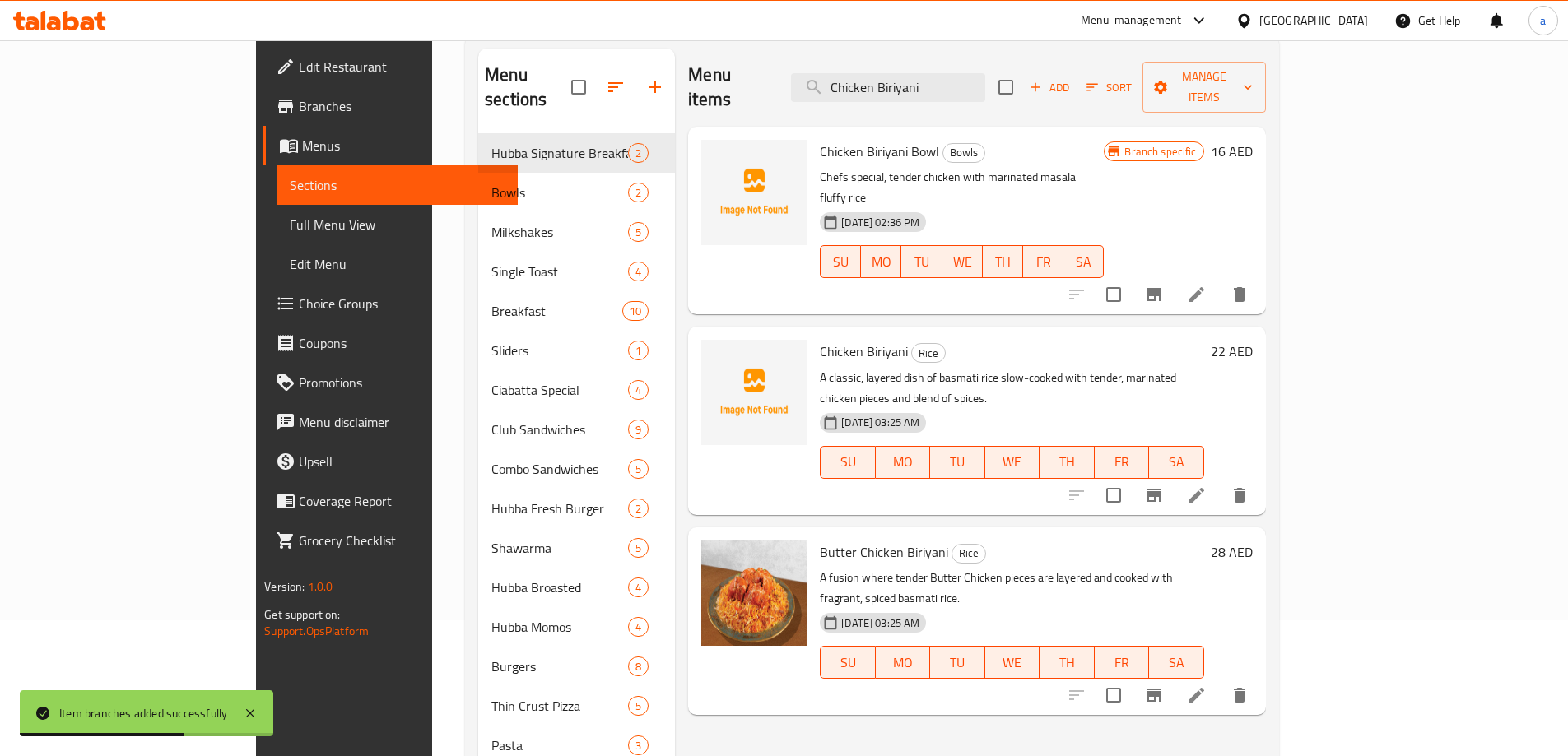
scroll to position [164, 0]
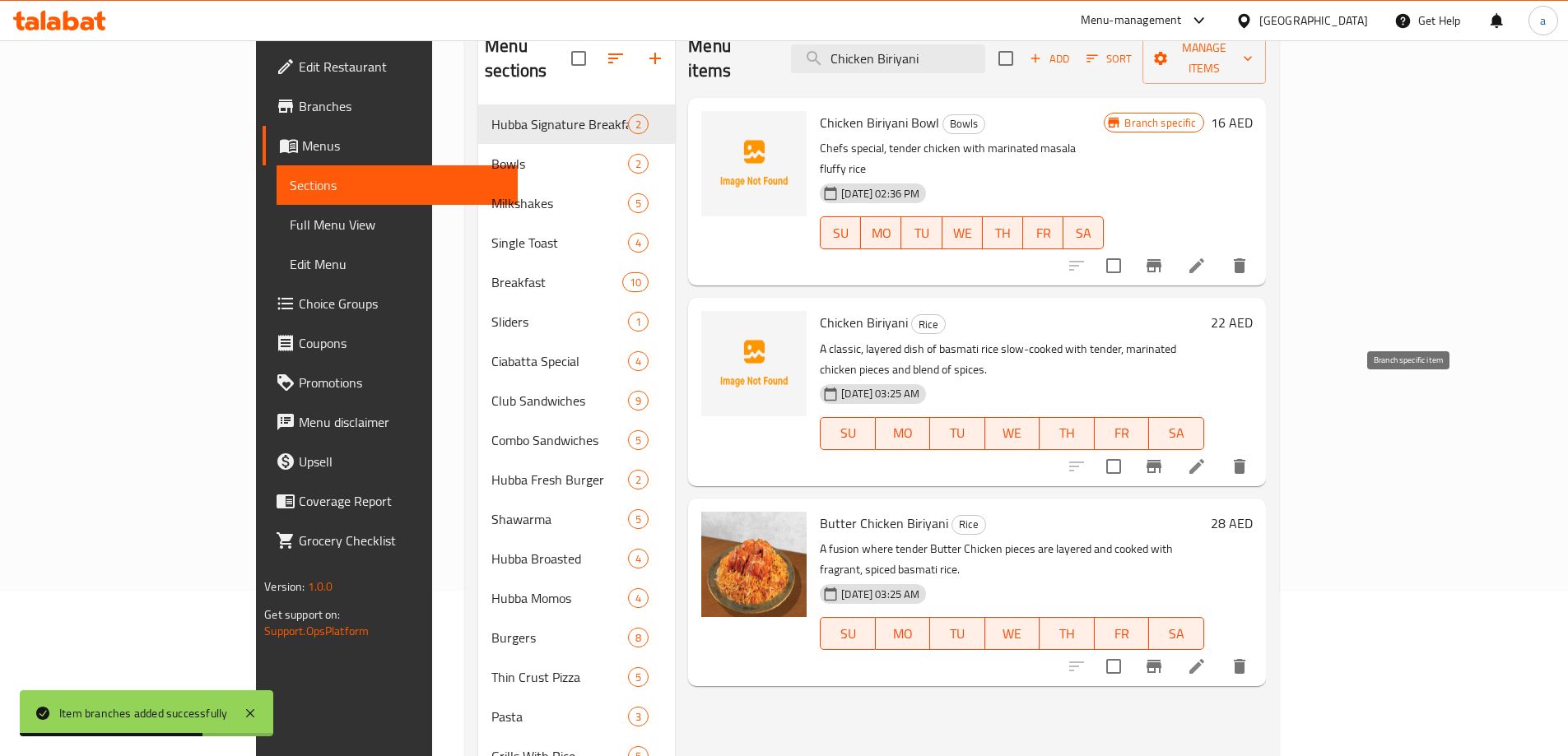
click at [1164, 457] on icon "Branch-specific-item" at bounding box center [1154, 466] width 20 height 20
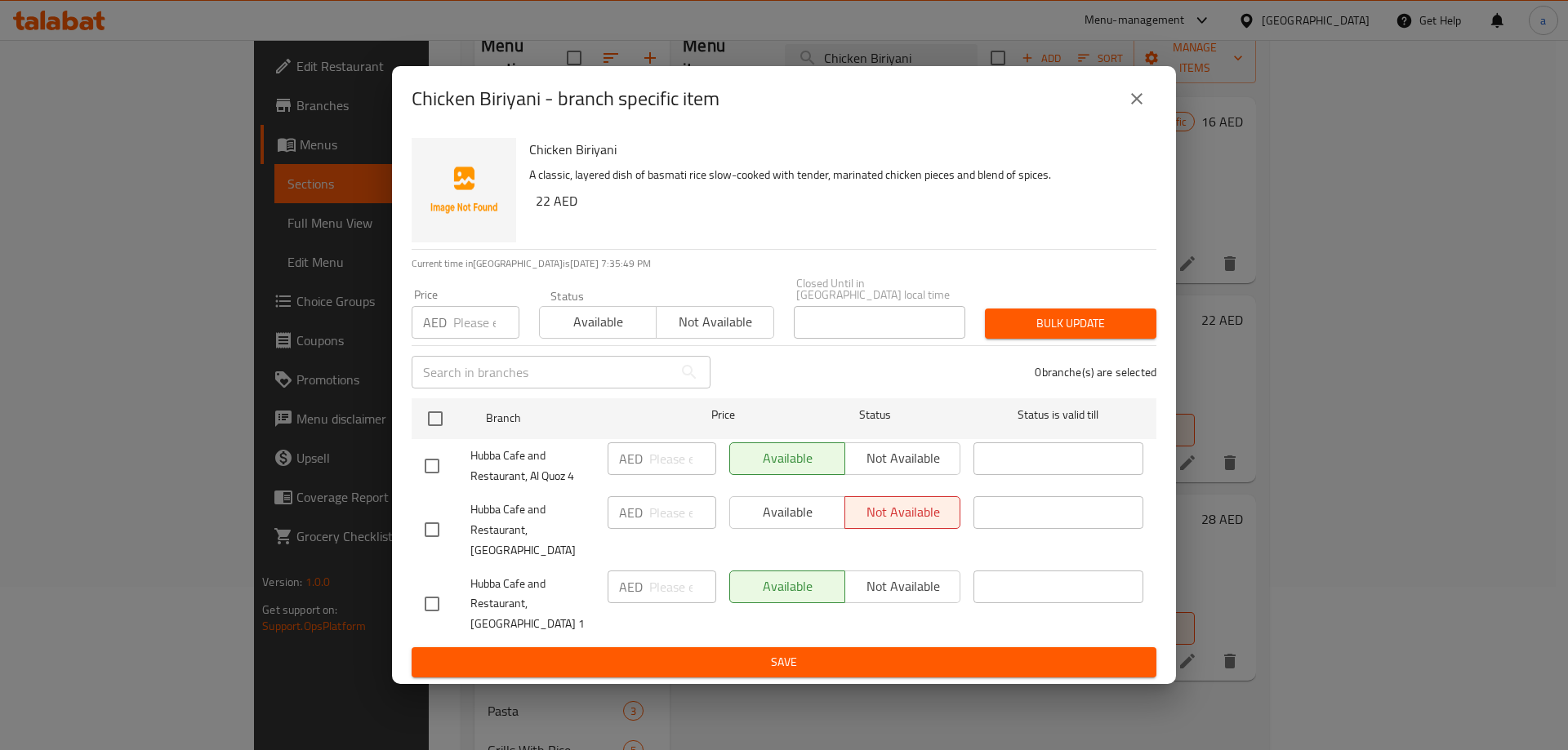
click at [1150, 118] on button "close" at bounding box center [1136, 98] width 39 height 39
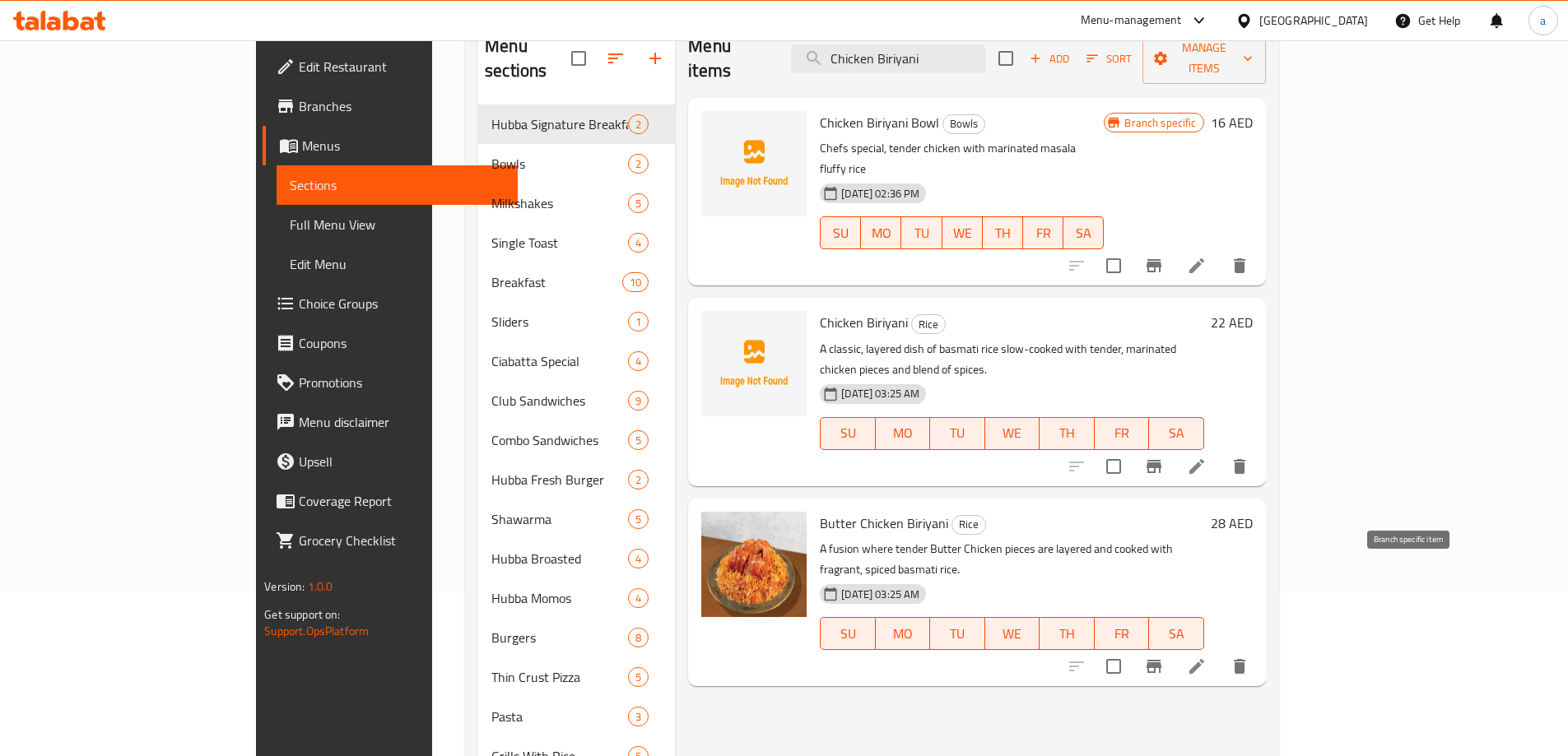
click at [1174, 647] on button "Branch-specific-item" at bounding box center [1154, 667] width 39 height 39
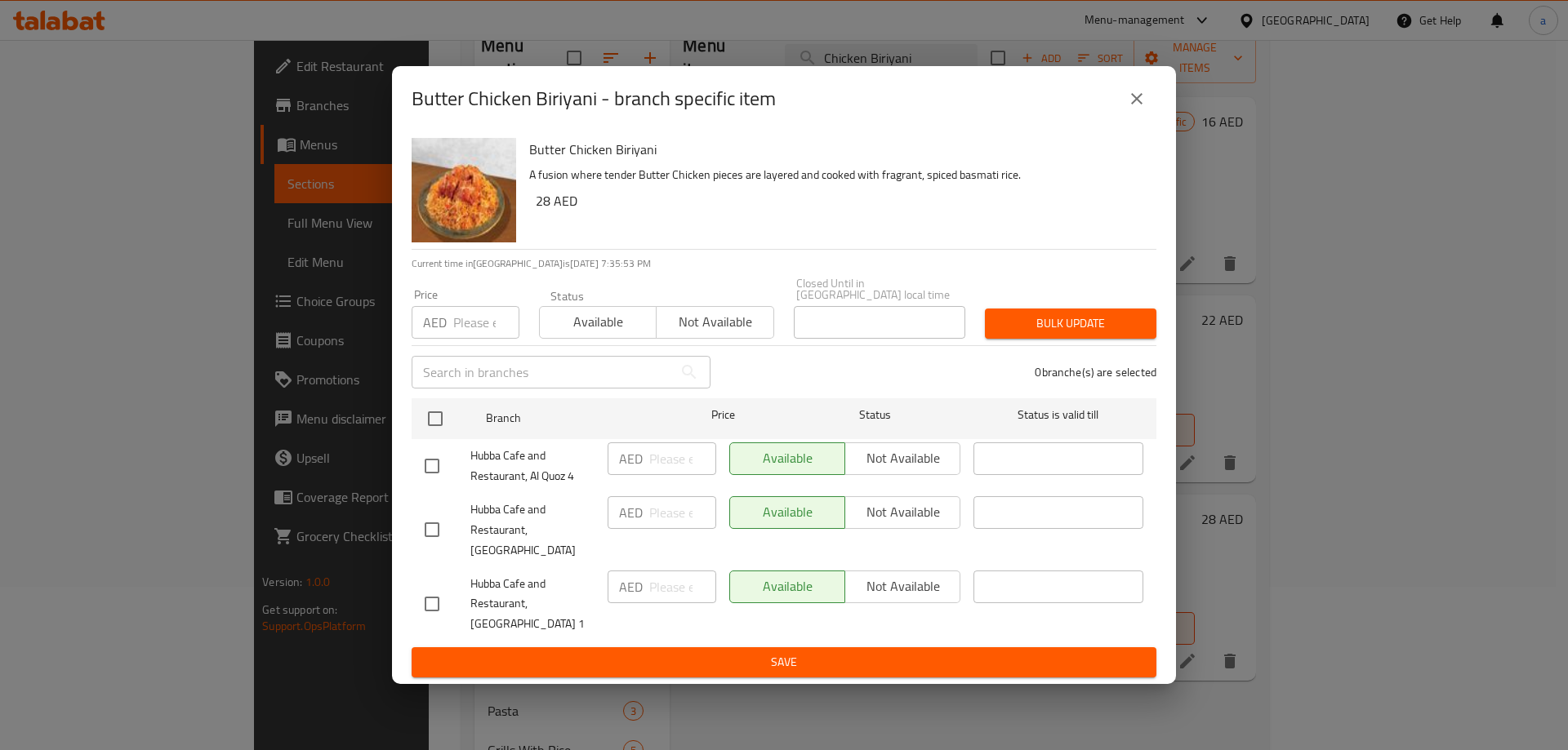
click at [440, 528] on input "checkbox" at bounding box center [432, 529] width 35 height 35
checkbox input "true"
click at [905, 524] on span "Not available" at bounding box center [902, 512] width 102 height 24
click at [768, 647] on button "Save" at bounding box center [784, 662] width 745 height 30
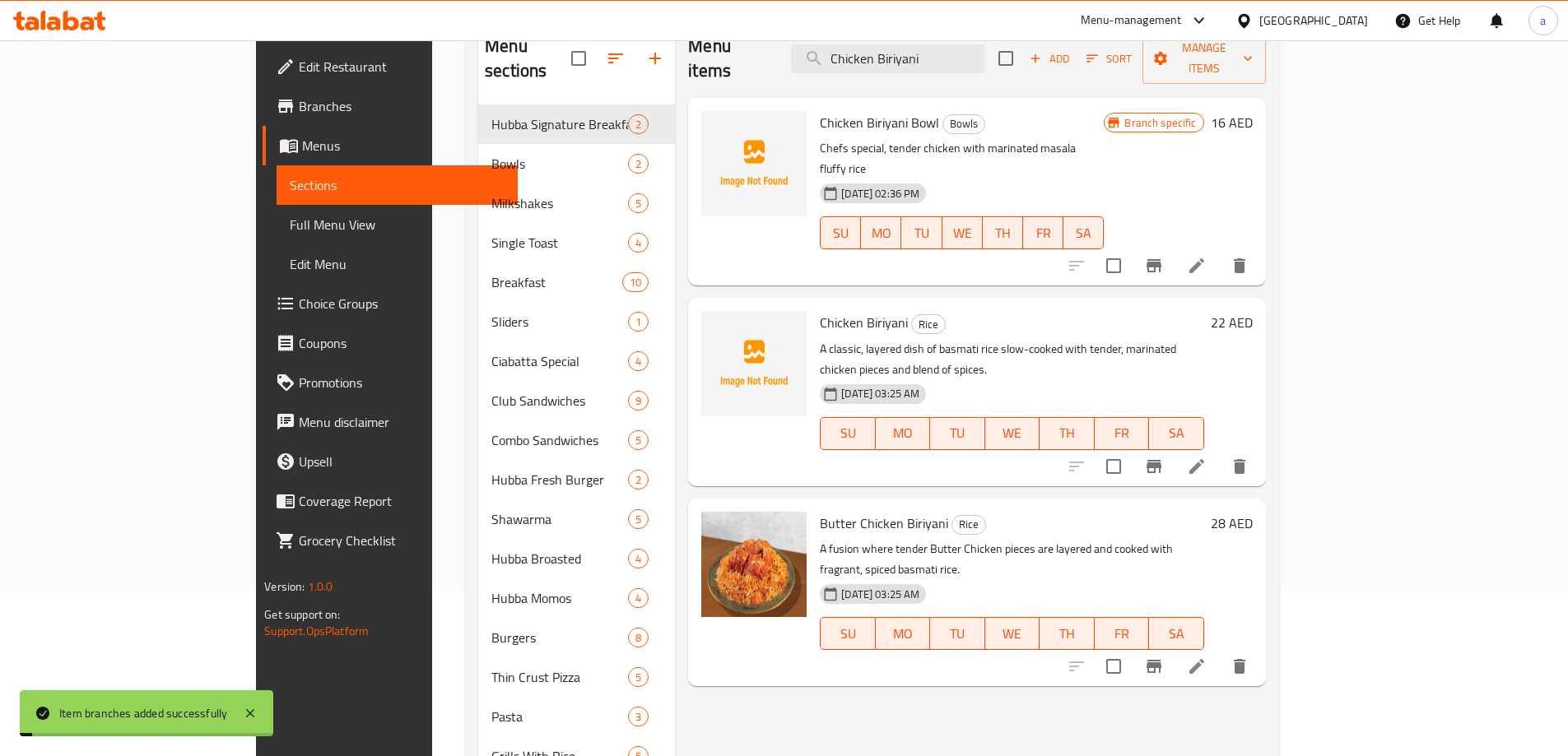
click at [478, 149] on div "Bowls 2" at bounding box center [577, 164] width 197 height 39
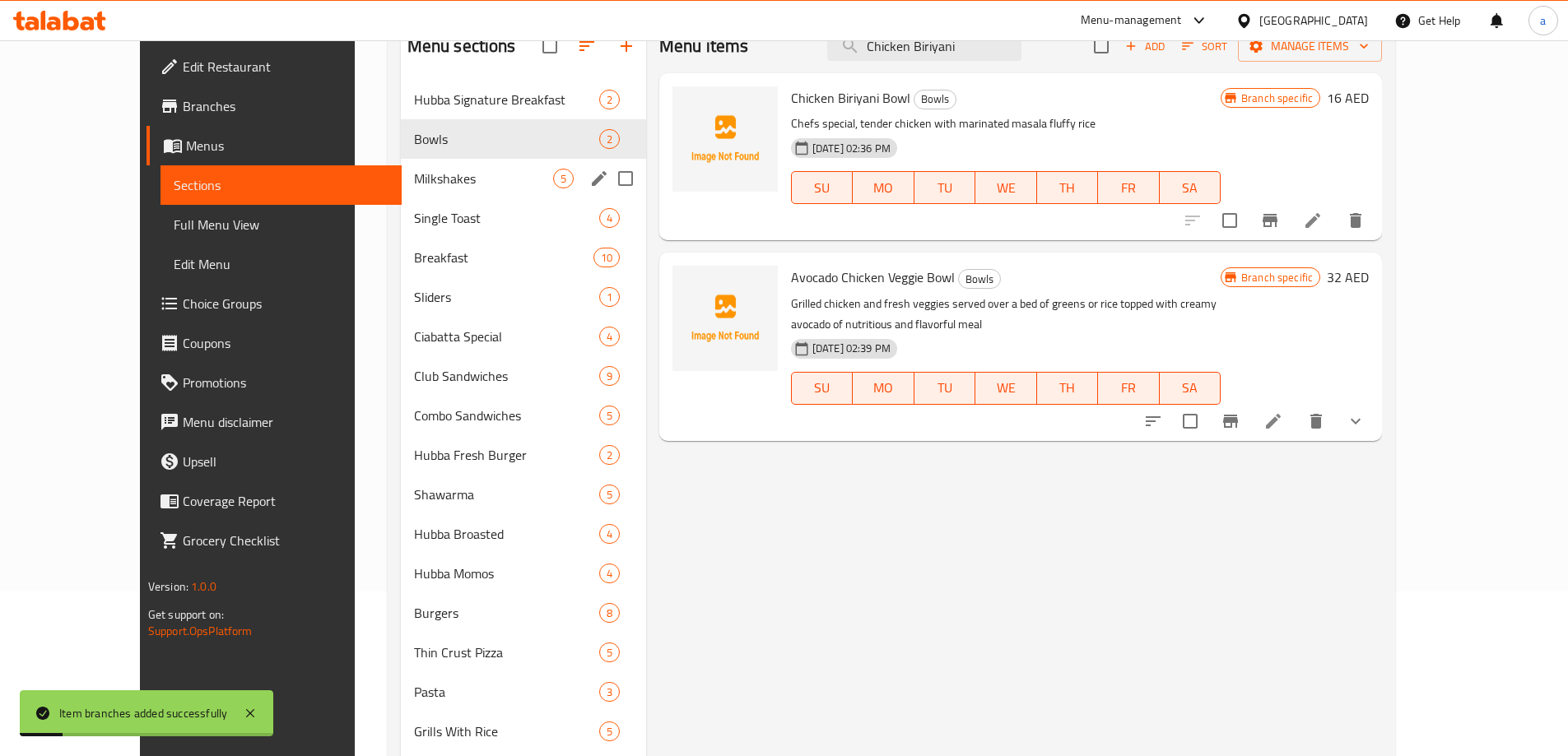
click at [400, 191] on div "Milkshakes 5" at bounding box center [523, 179] width 245 height 39
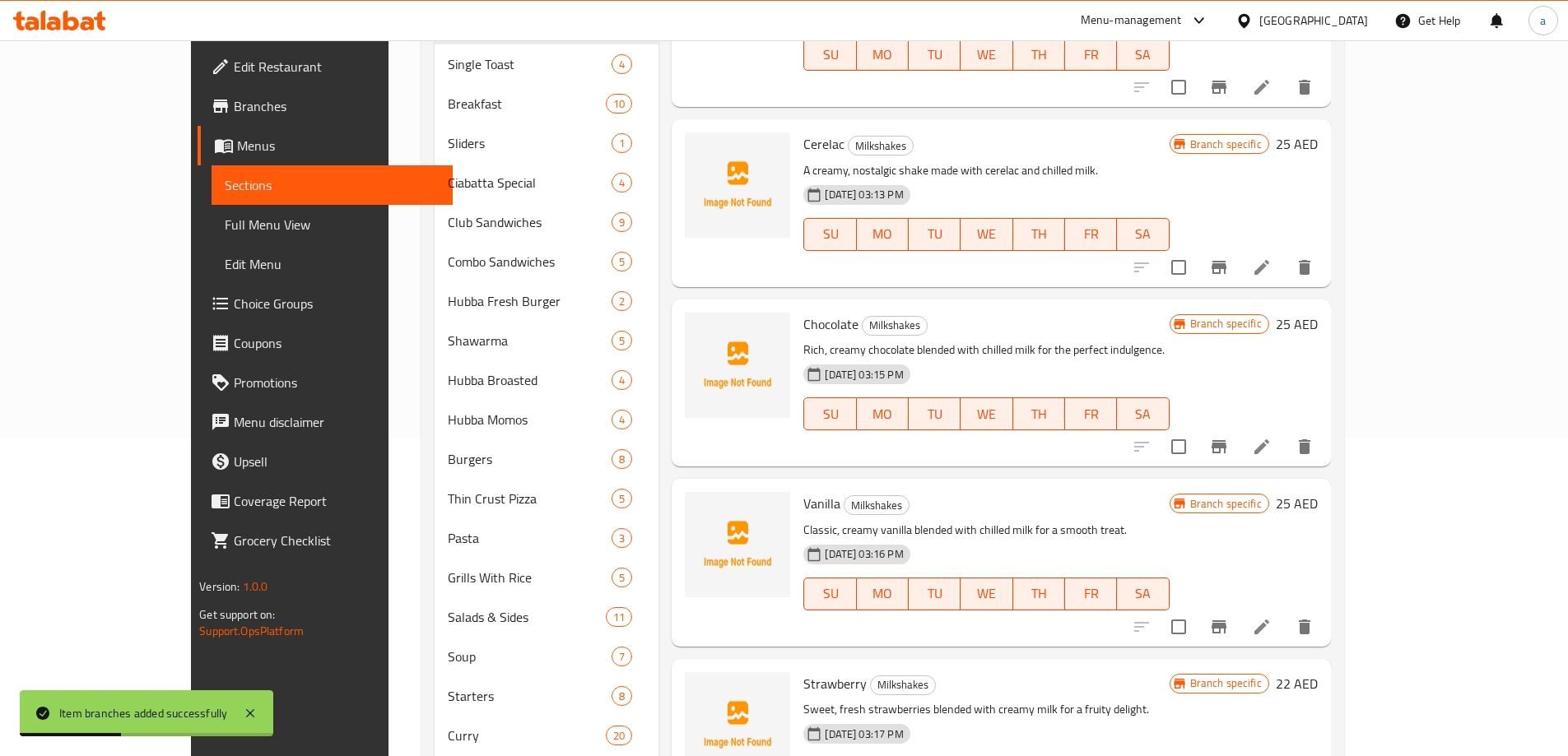
scroll to position [153, 0]
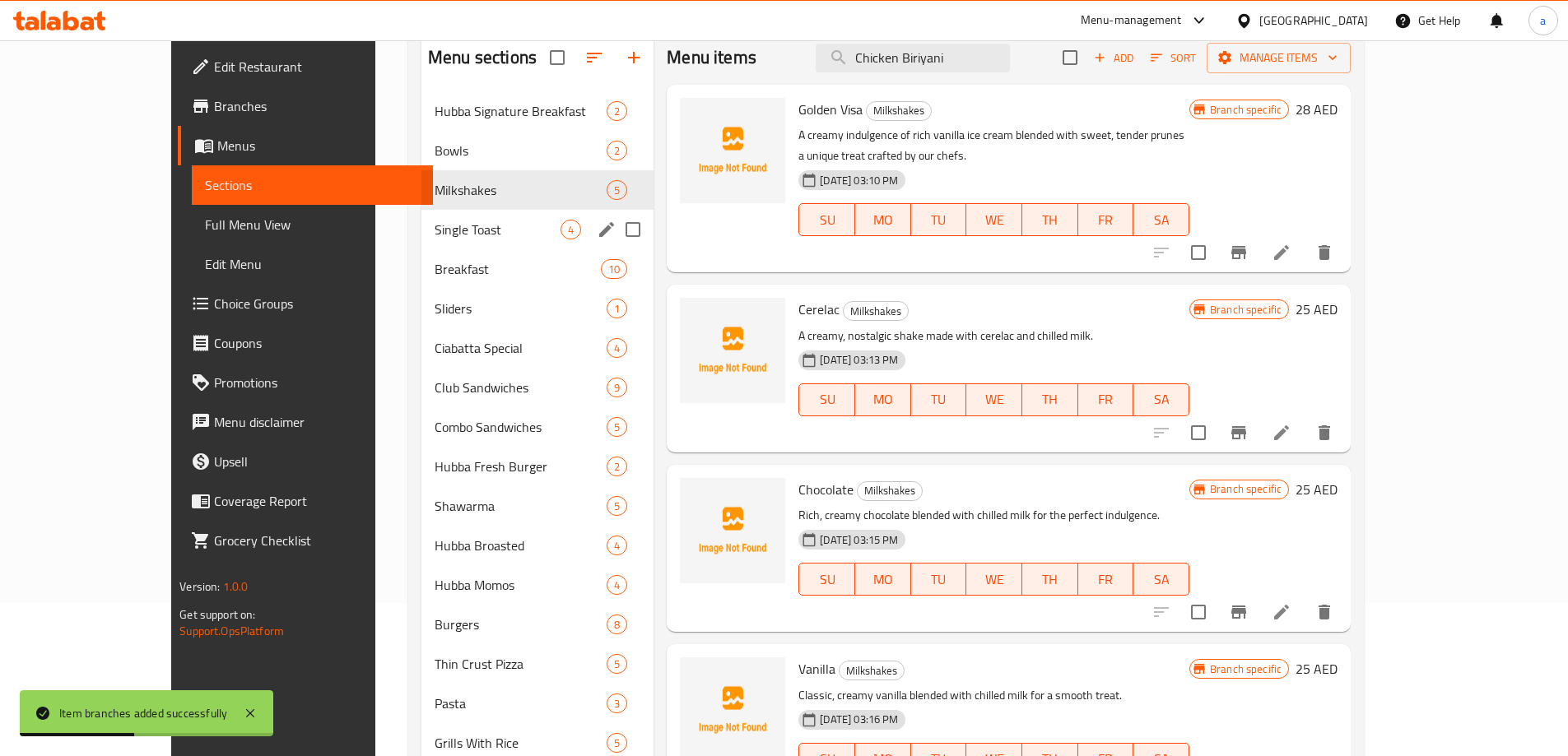
click at [421, 239] on div "Single Toast 4" at bounding box center [537, 230] width 232 height 39
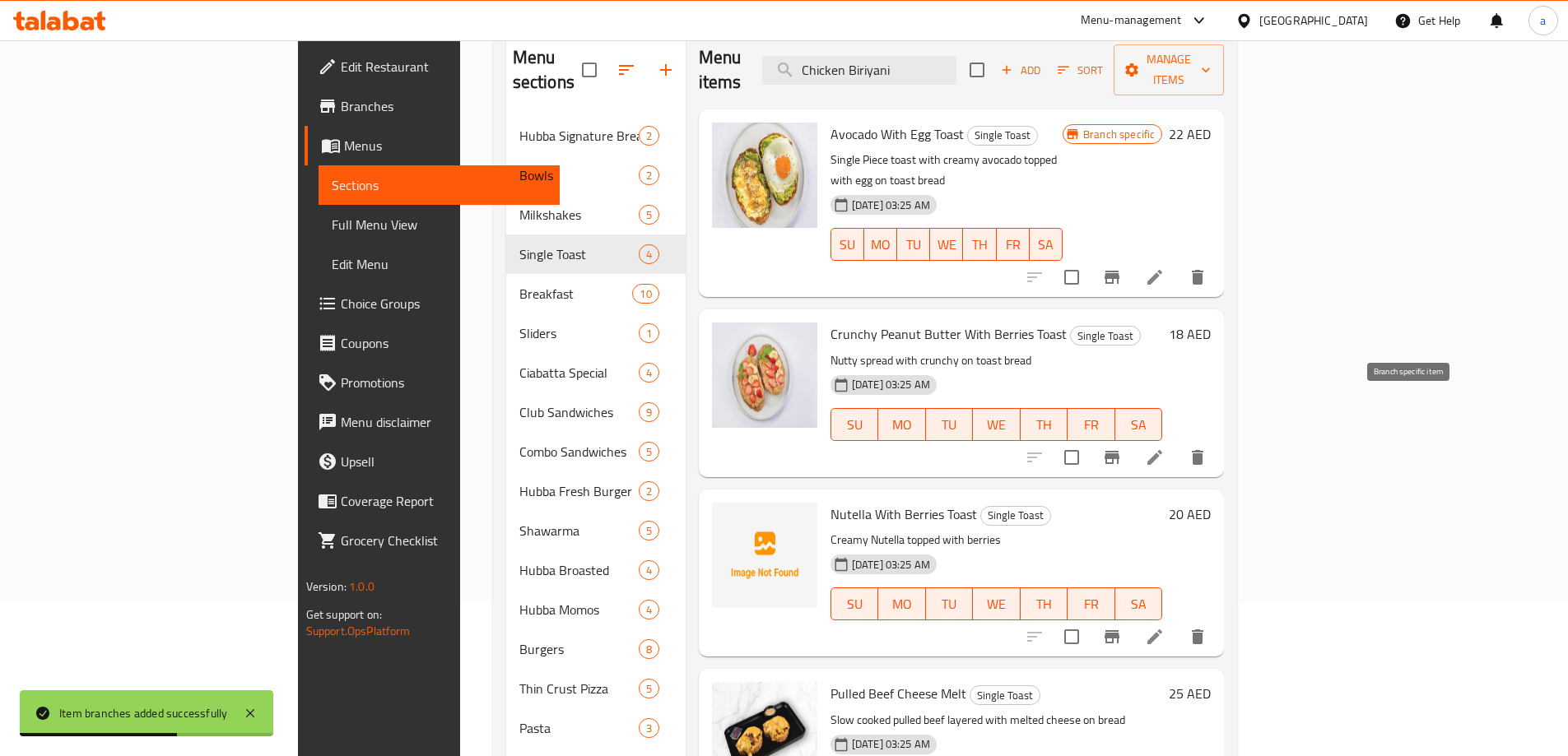
click at [1119, 450] on icon "Branch-specific-item" at bounding box center [1111, 457] width 15 height 13
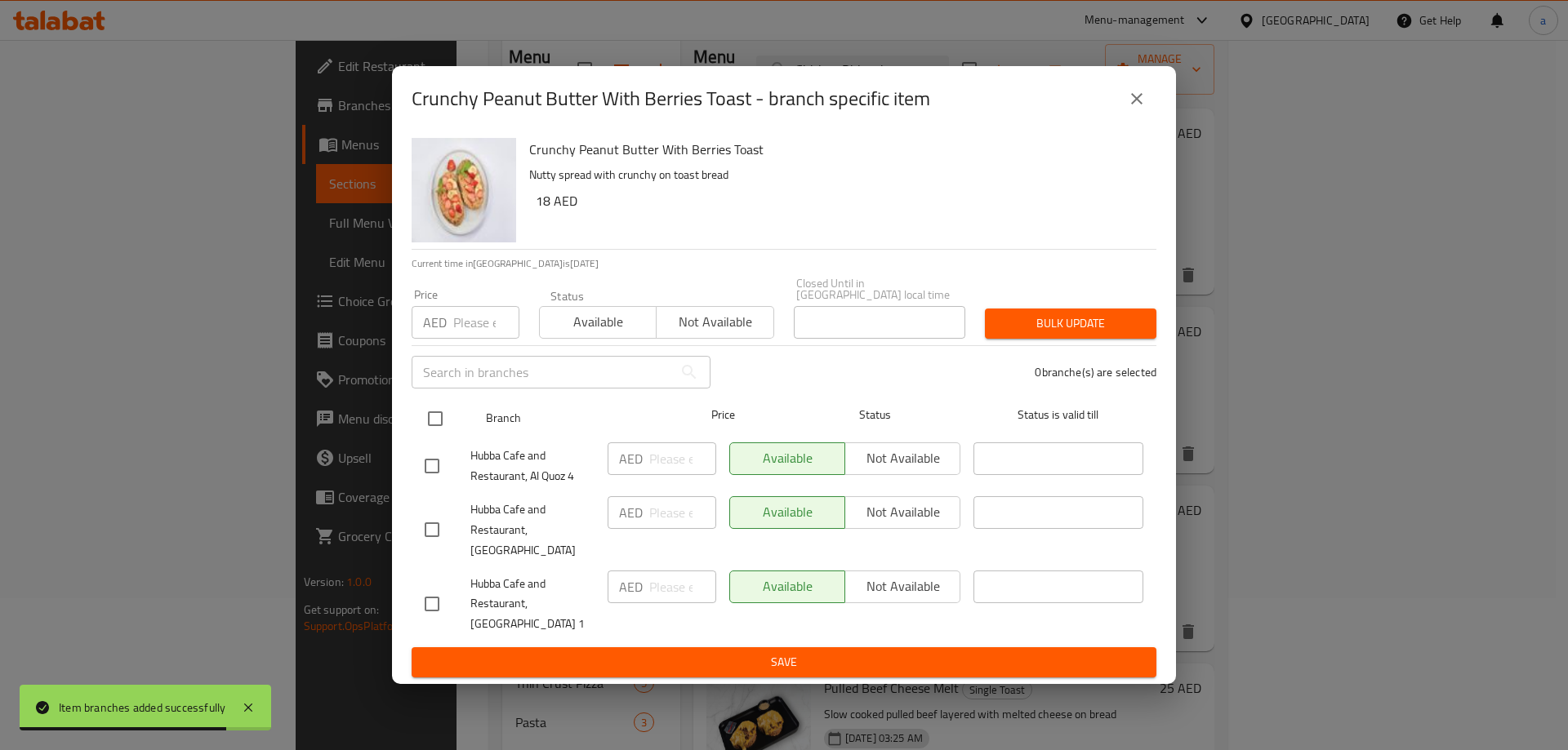
click at [427, 430] on input "checkbox" at bounding box center [435, 418] width 35 height 35
checkbox input "true"
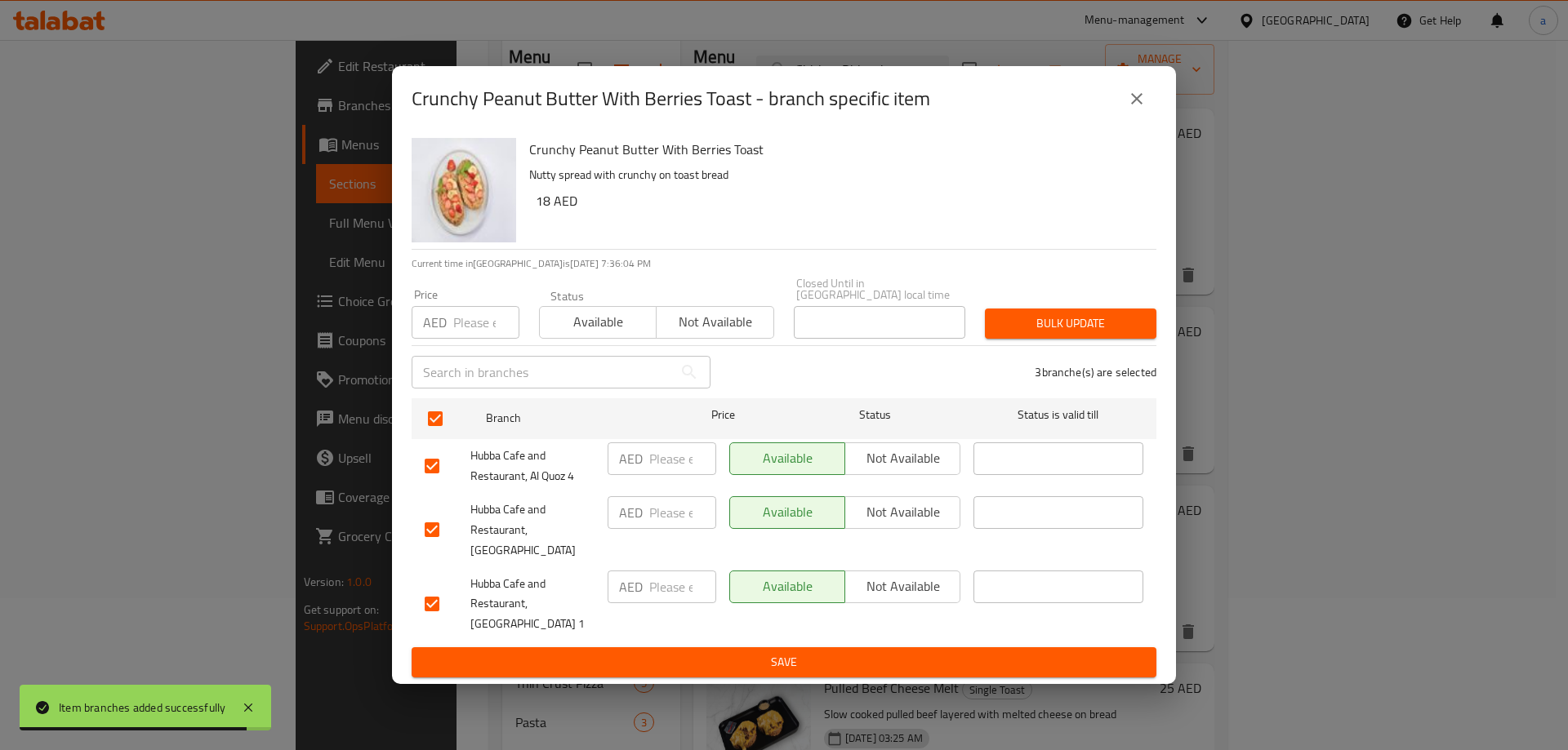
click at [876, 524] on span "Not available" at bounding box center [902, 512] width 102 height 24
drag, startPoint x: 885, startPoint y: 652, endPoint x: 893, endPoint y: 636, distance: 17.9
click at [885, 652] on span "Save" at bounding box center [784, 662] width 718 height 20
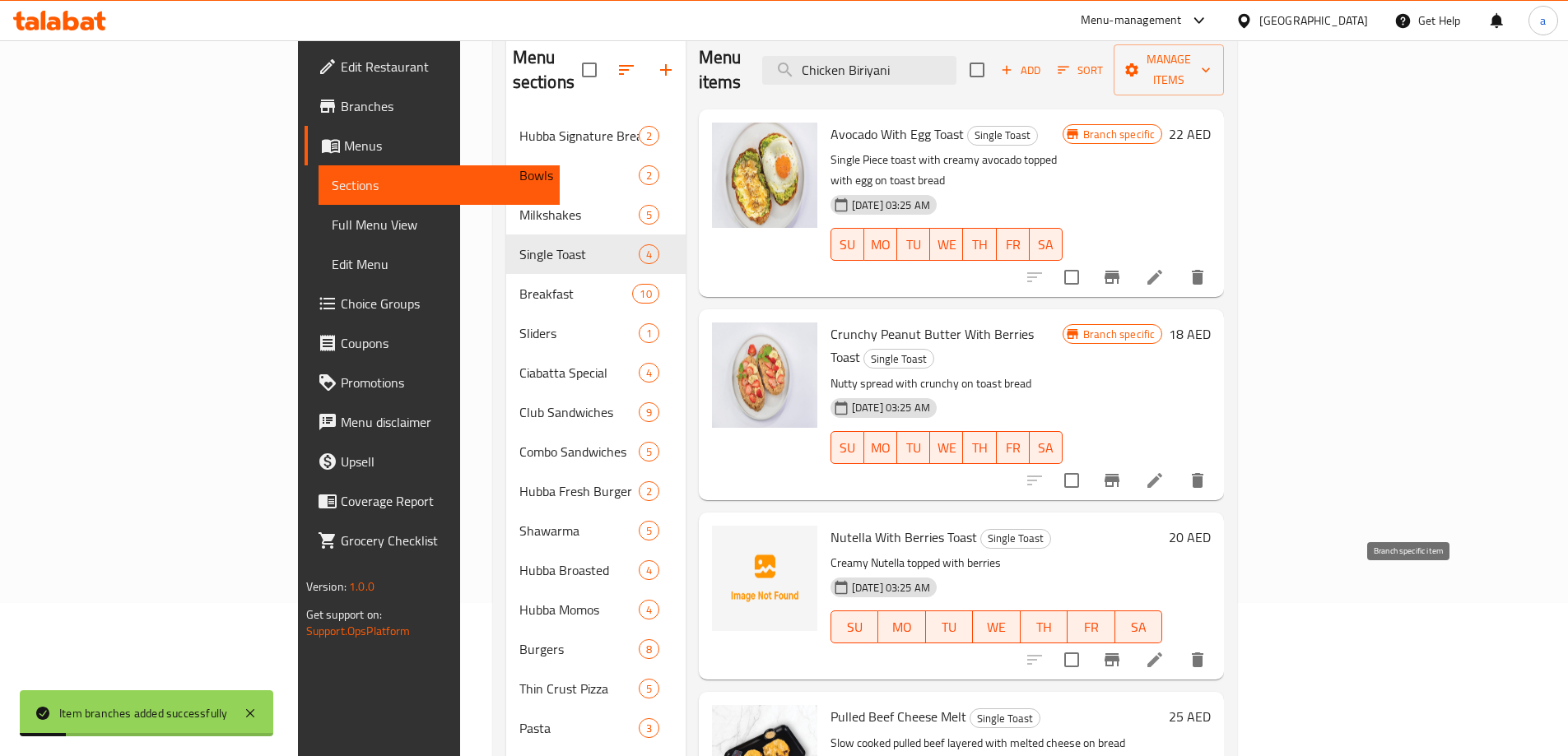
click at [1132, 640] on button "Branch-specific-item" at bounding box center [1112, 659] width 39 height 39
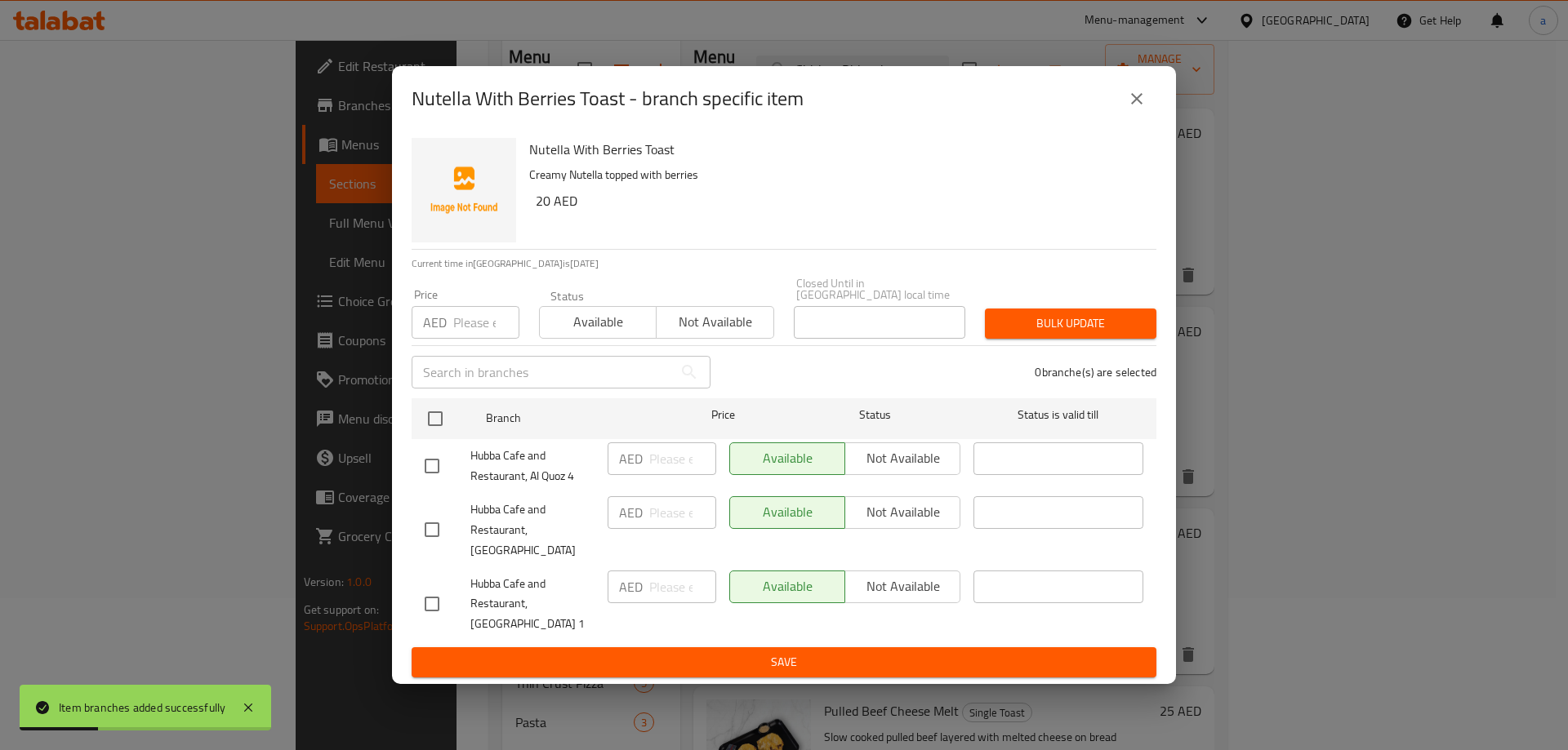
drag, startPoint x: 443, startPoint y: 439, endPoint x: 858, endPoint y: 534, distance: 425.7
click at [443, 436] on input "checkbox" at bounding box center [435, 418] width 35 height 35
checkbox input "true"
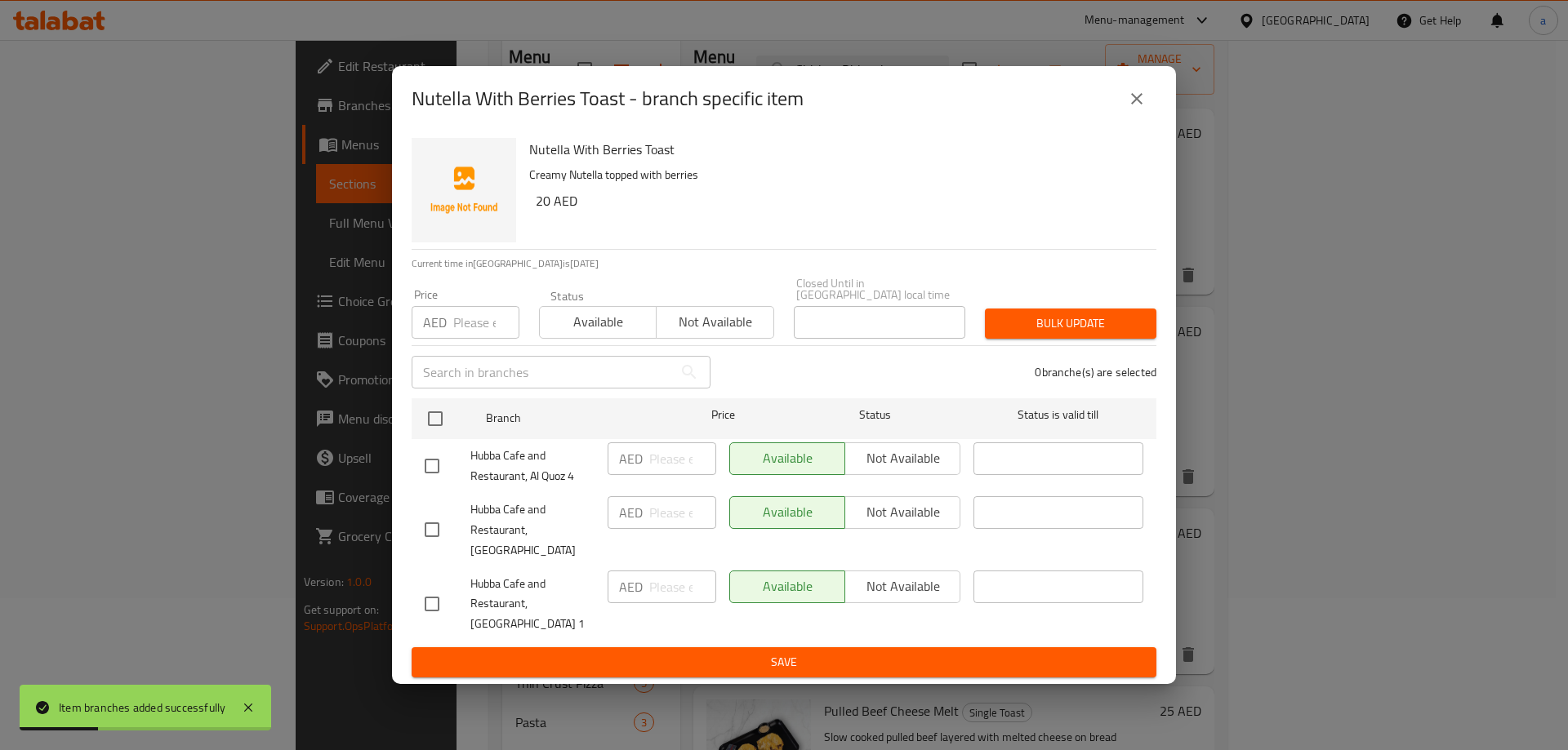
checkbox input "true"
click at [882, 524] on span "Not available" at bounding box center [902, 512] width 102 height 24
click at [838, 652] on span "Save" at bounding box center [784, 662] width 718 height 20
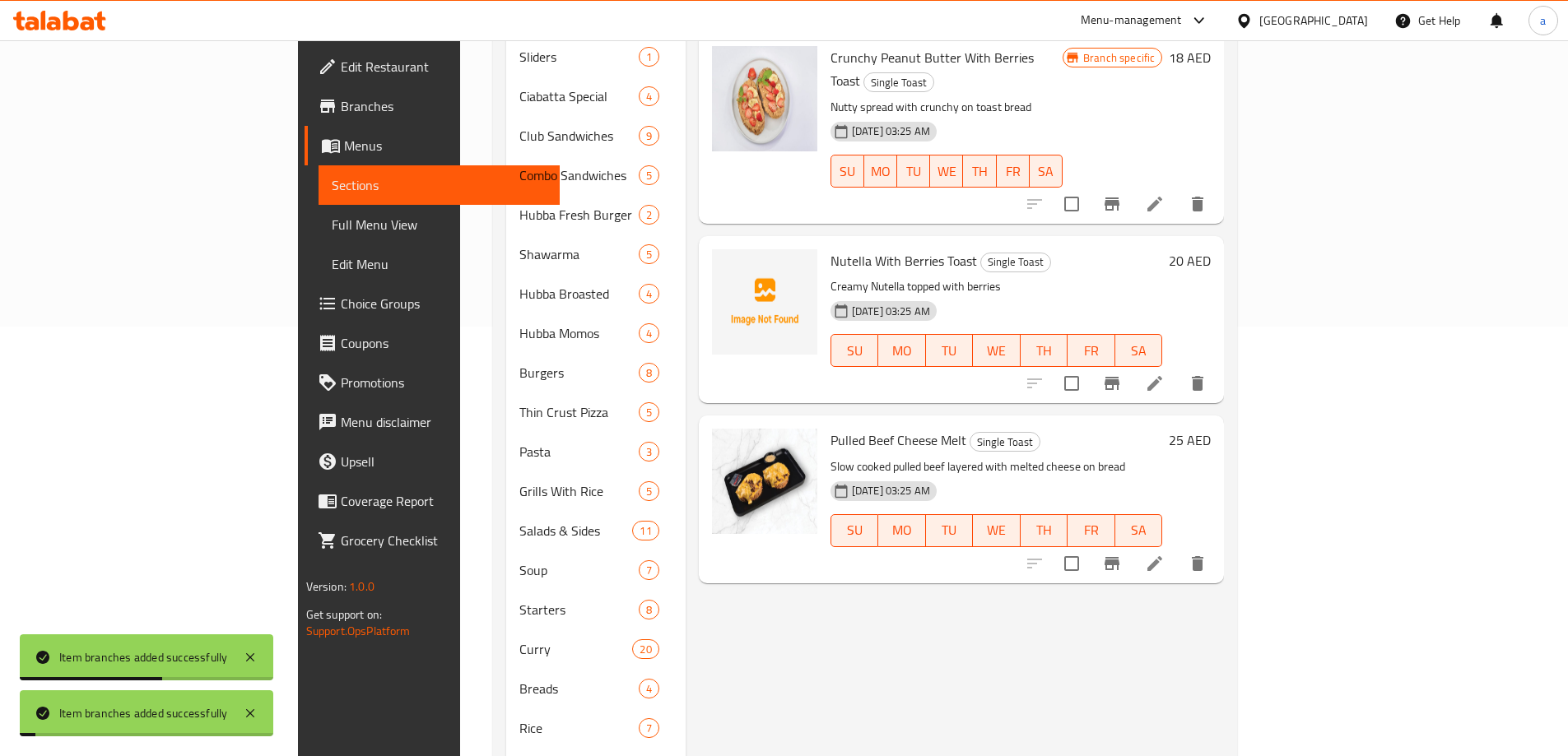
scroll to position [482, 0]
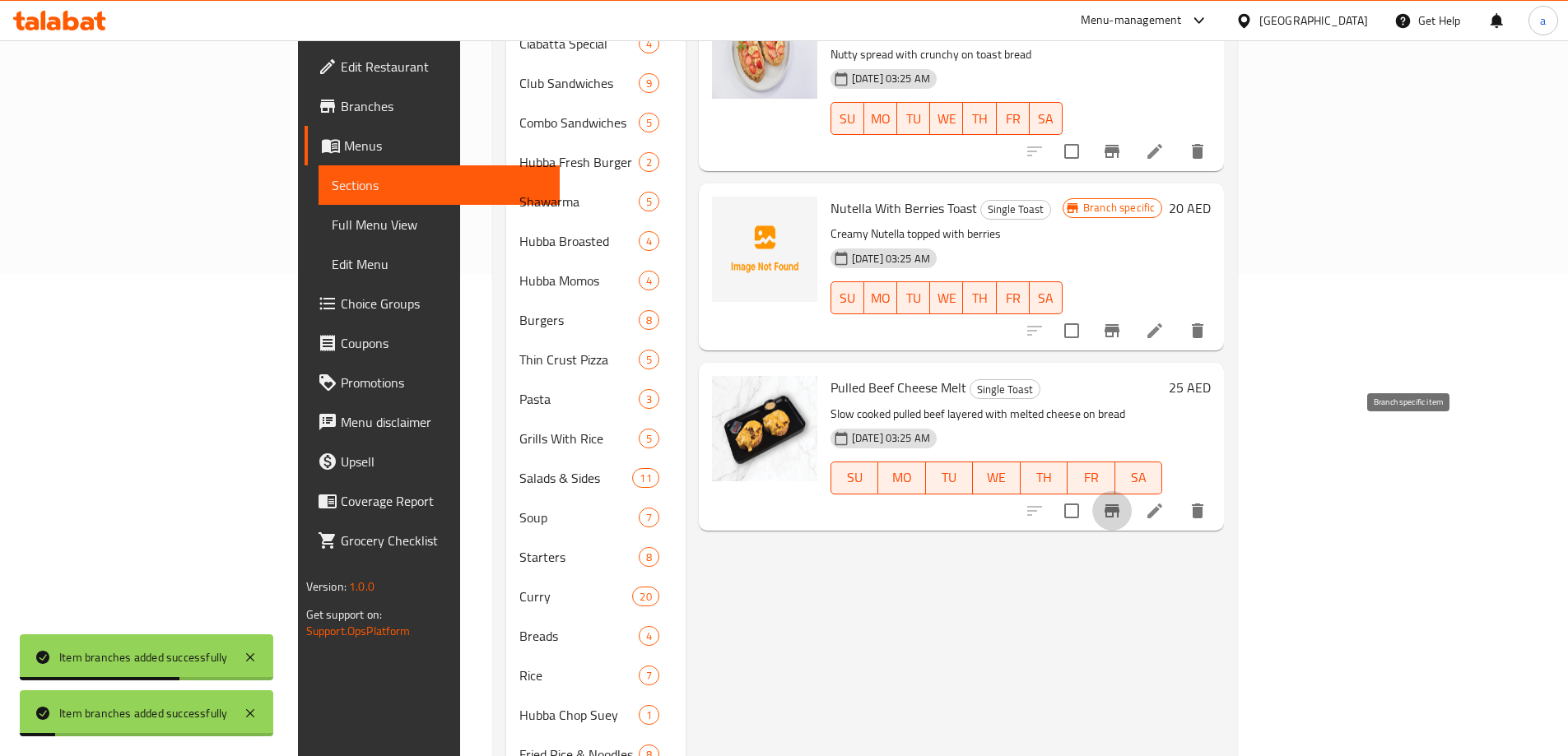
click at [1132, 491] on button "Branch-specific-item" at bounding box center [1112, 511] width 39 height 39
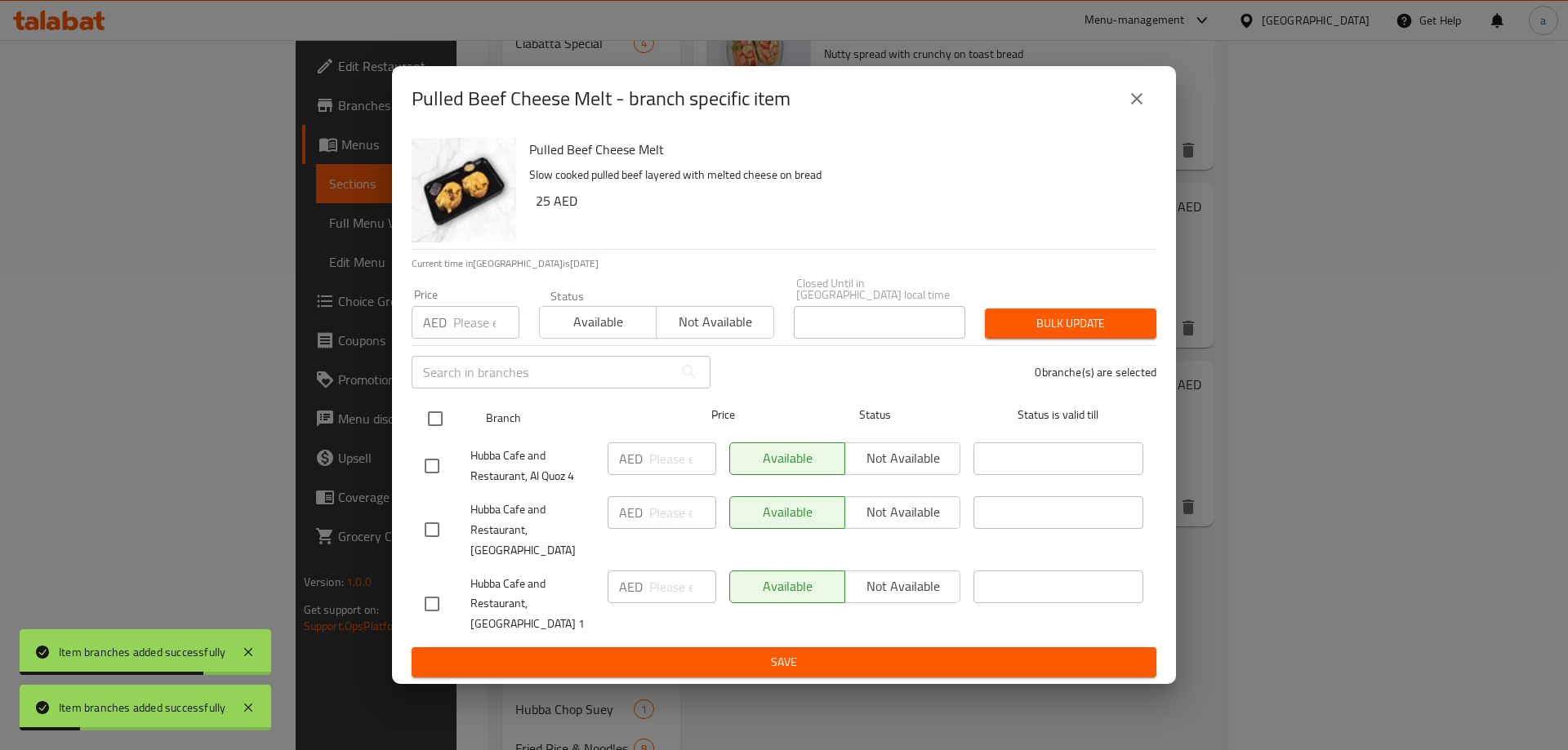
click at [442, 436] on input "checkbox" at bounding box center [435, 418] width 35 height 35
checkbox input "true"
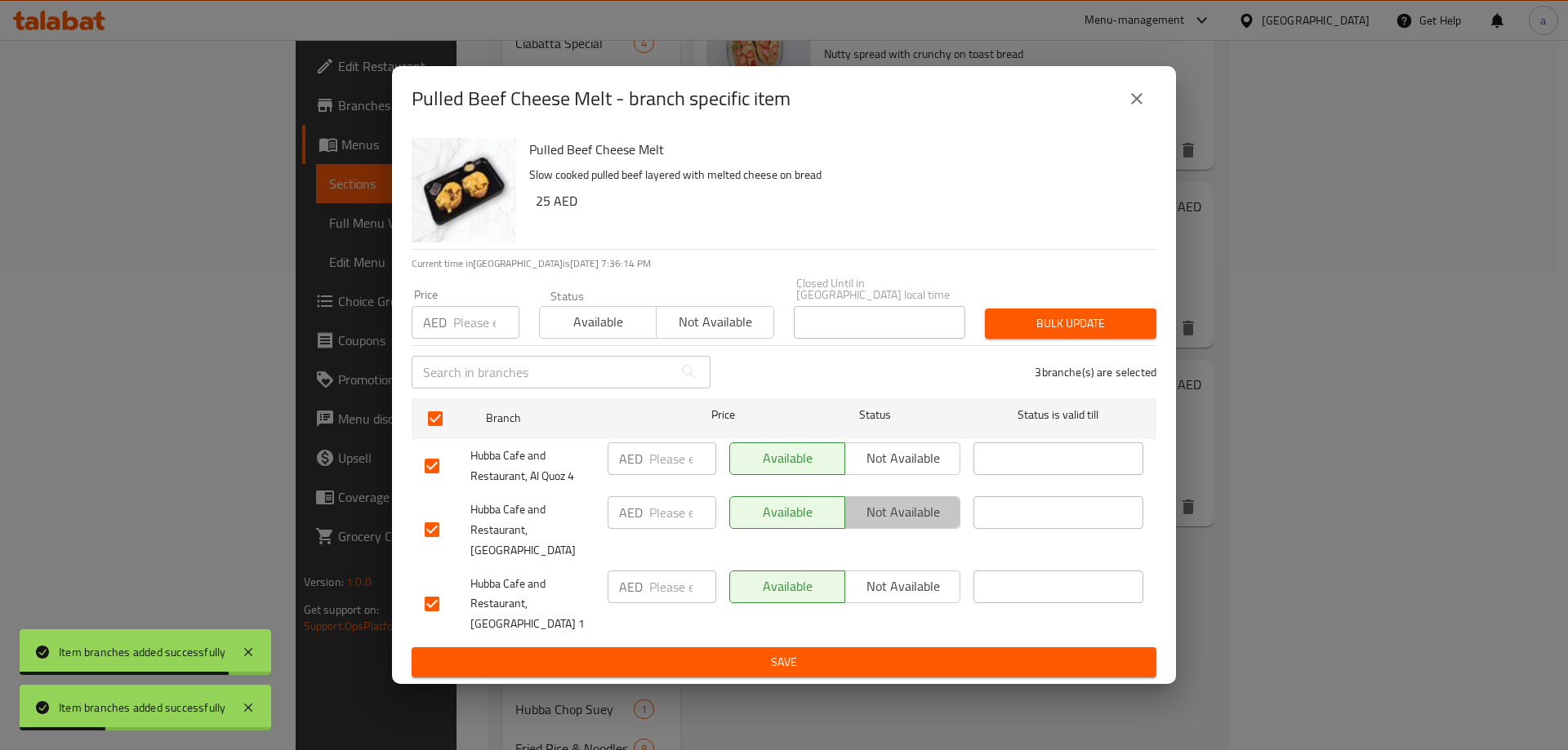
click at [867, 517] on span "Not available" at bounding box center [902, 512] width 102 height 24
click at [749, 652] on span "Save" at bounding box center [784, 662] width 718 height 20
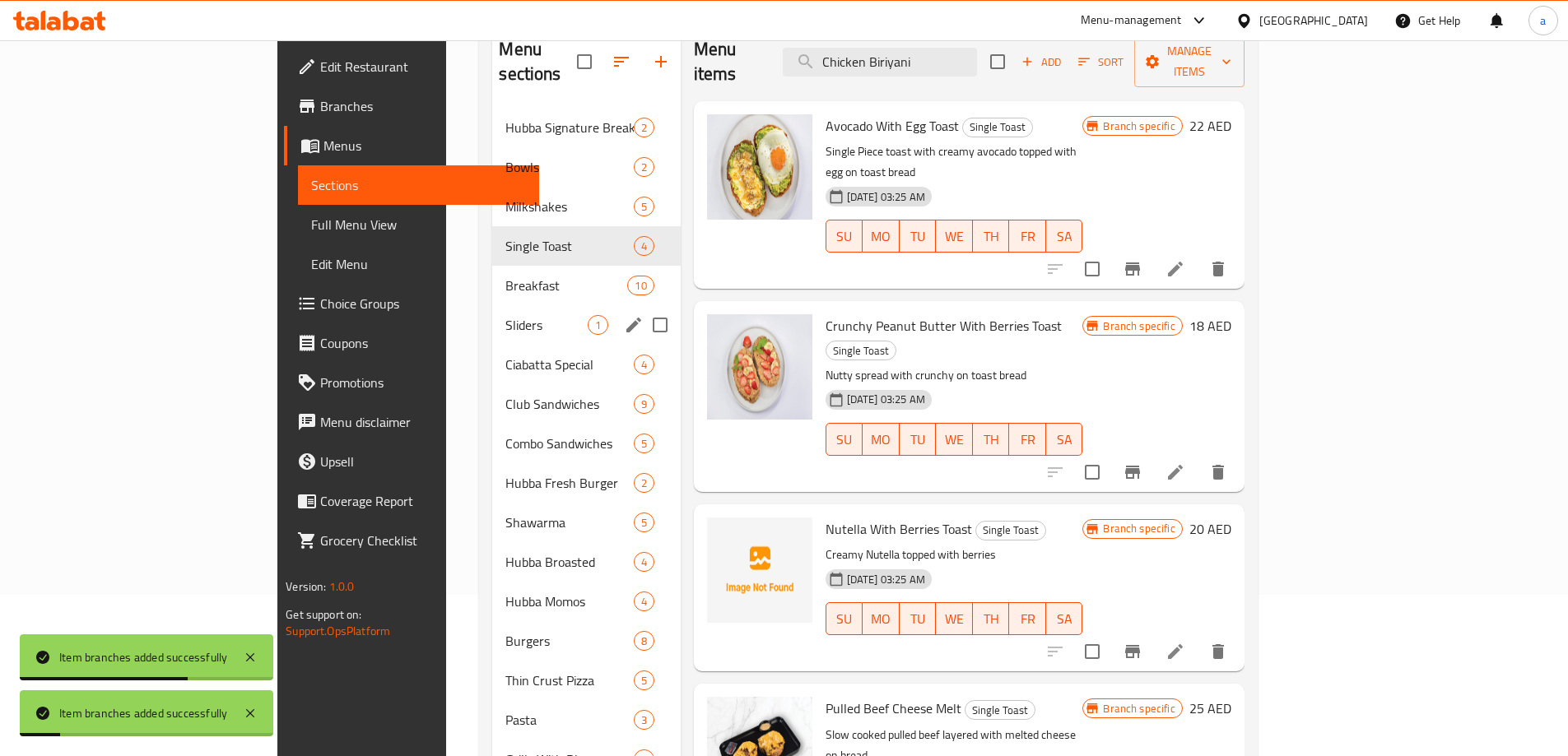
scroll to position [153, 0]
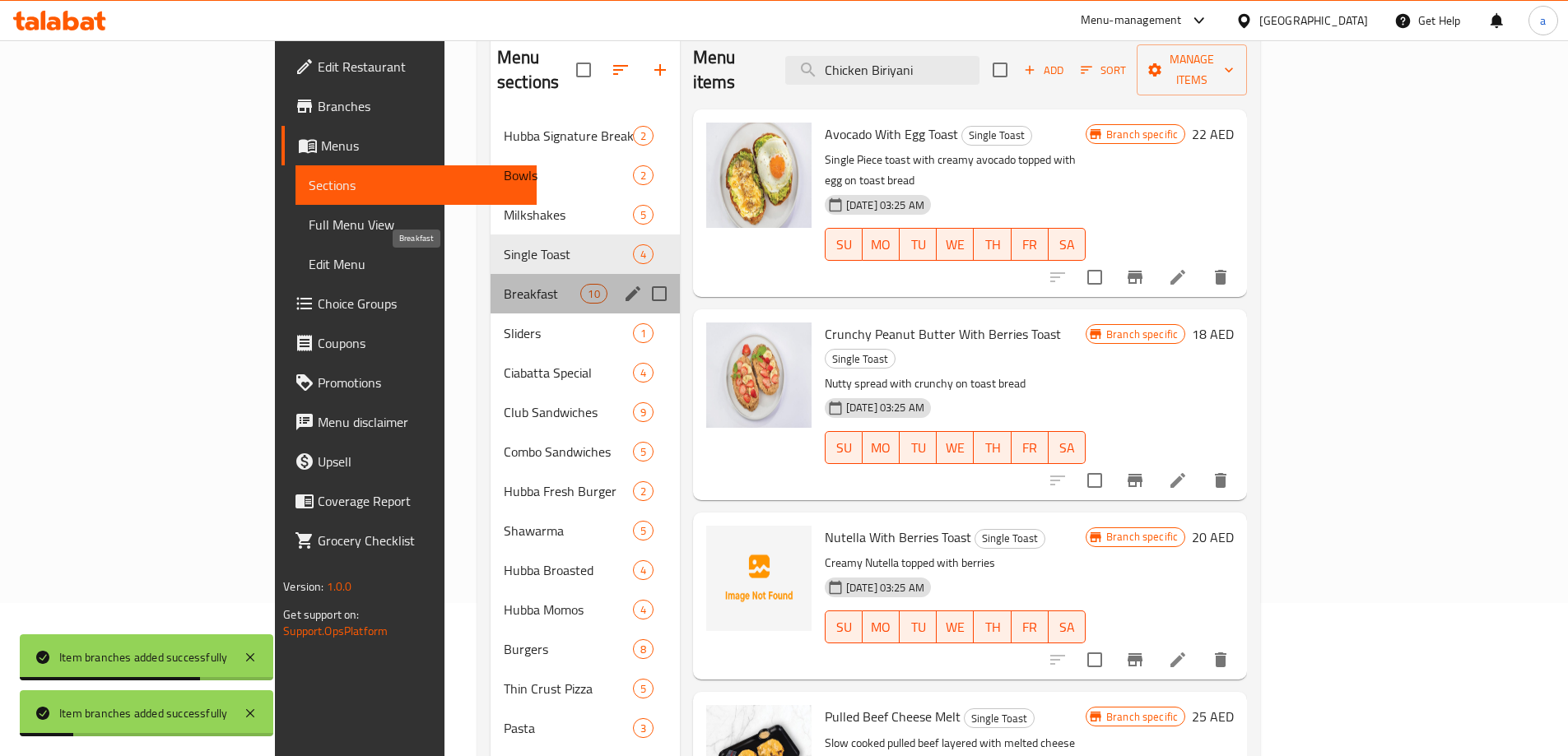
click at [503, 284] on span "Breakfast" at bounding box center [542, 294] width 78 height 20
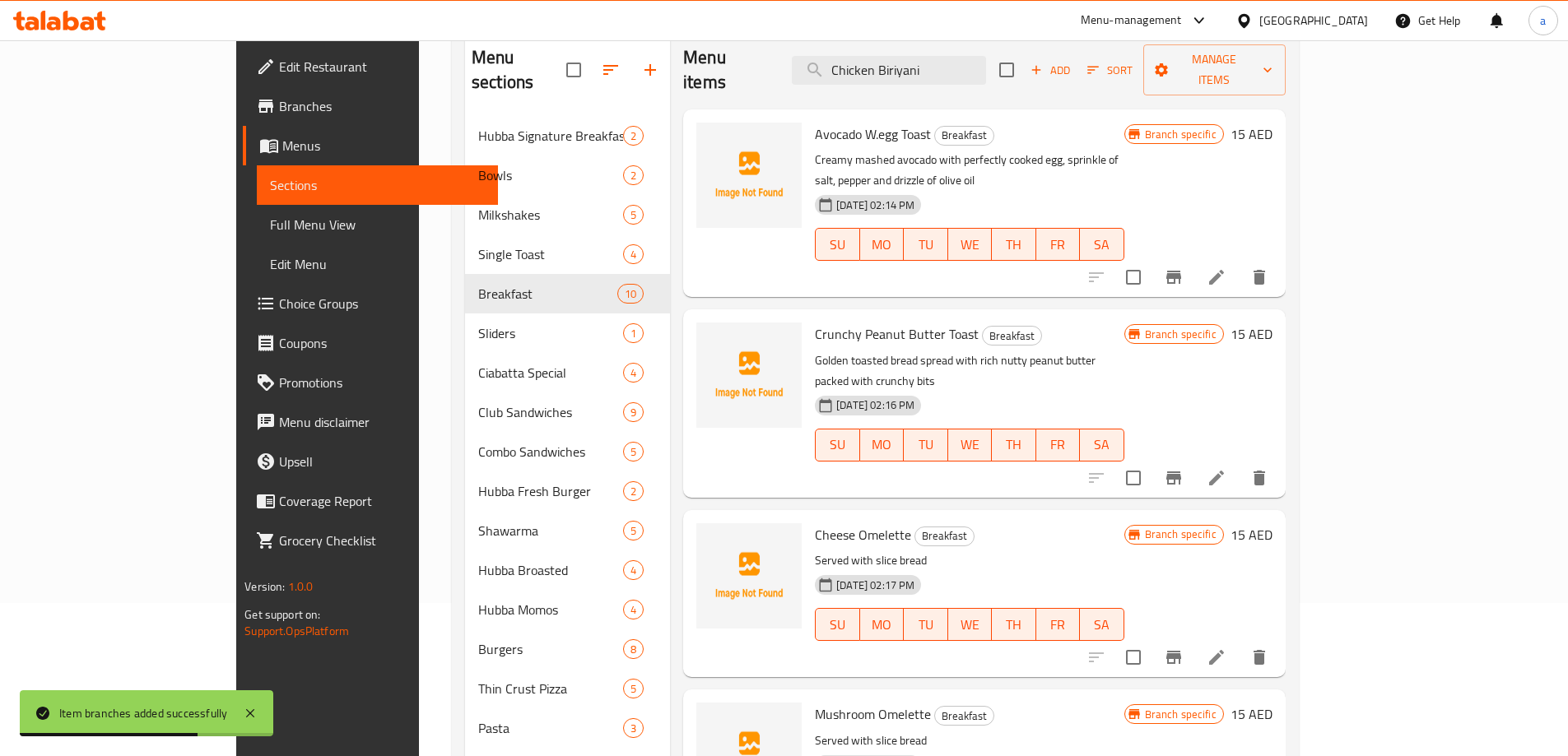
click at [1068, 222] on div "SU MO TU WE TH FR SA" at bounding box center [969, 245] width 322 height 46
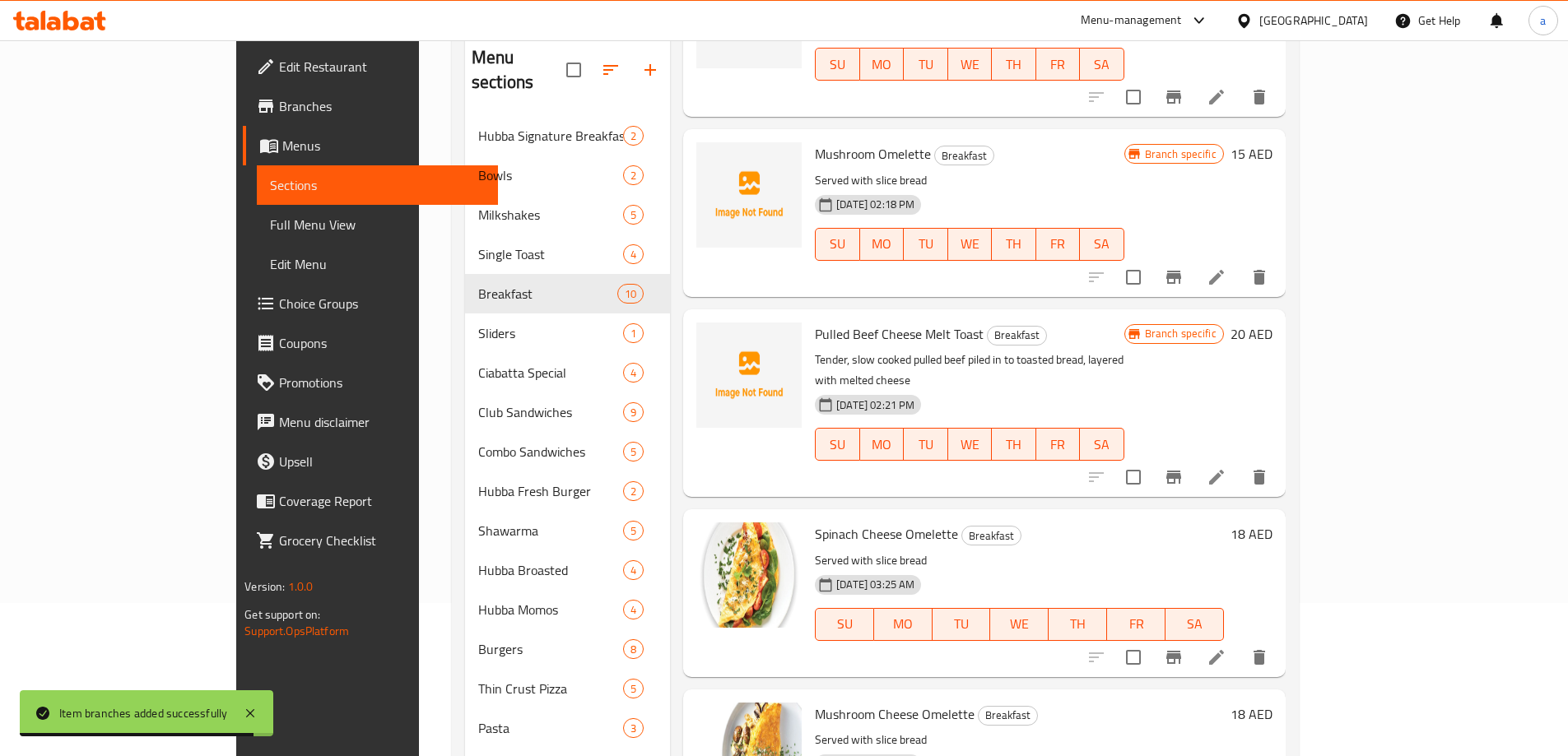
scroll to position [617, 0]
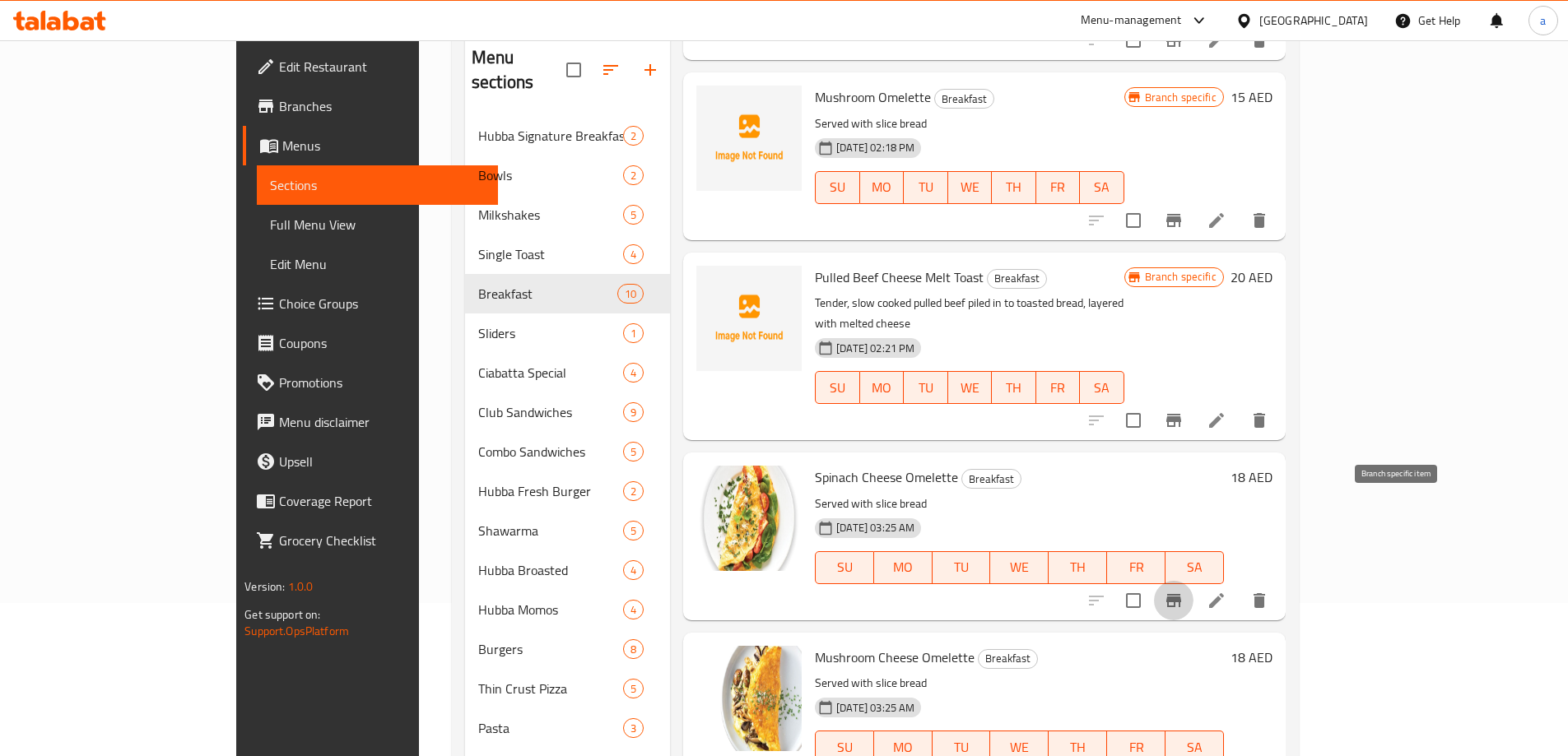
click at [1181, 594] on icon "Branch-specific-item" at bounding box center [1173, 601] width 15 height 13
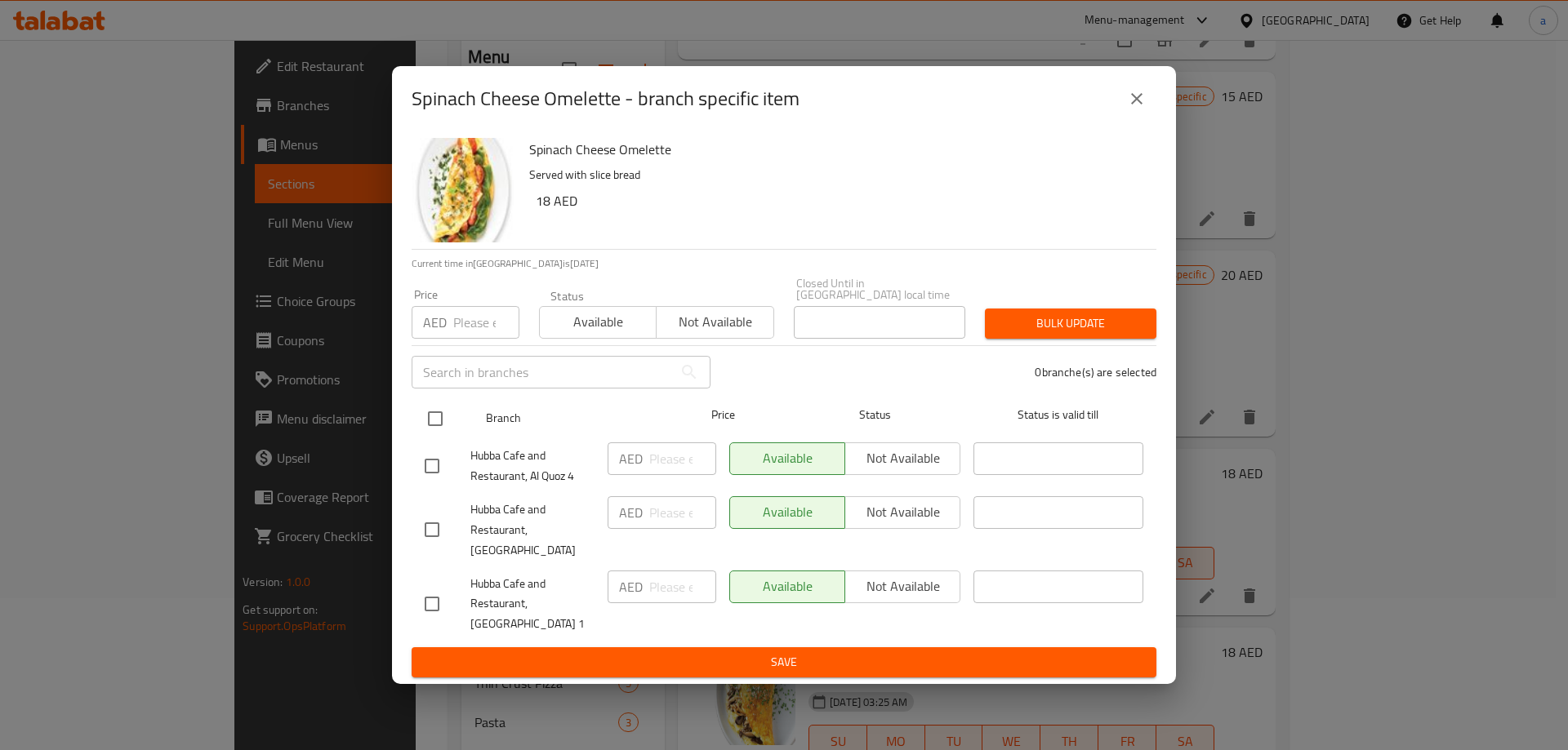
click at [435, 434] on input "checkbox" at bounding box center [435, 418] width 35 height 35
checkbox input "true"
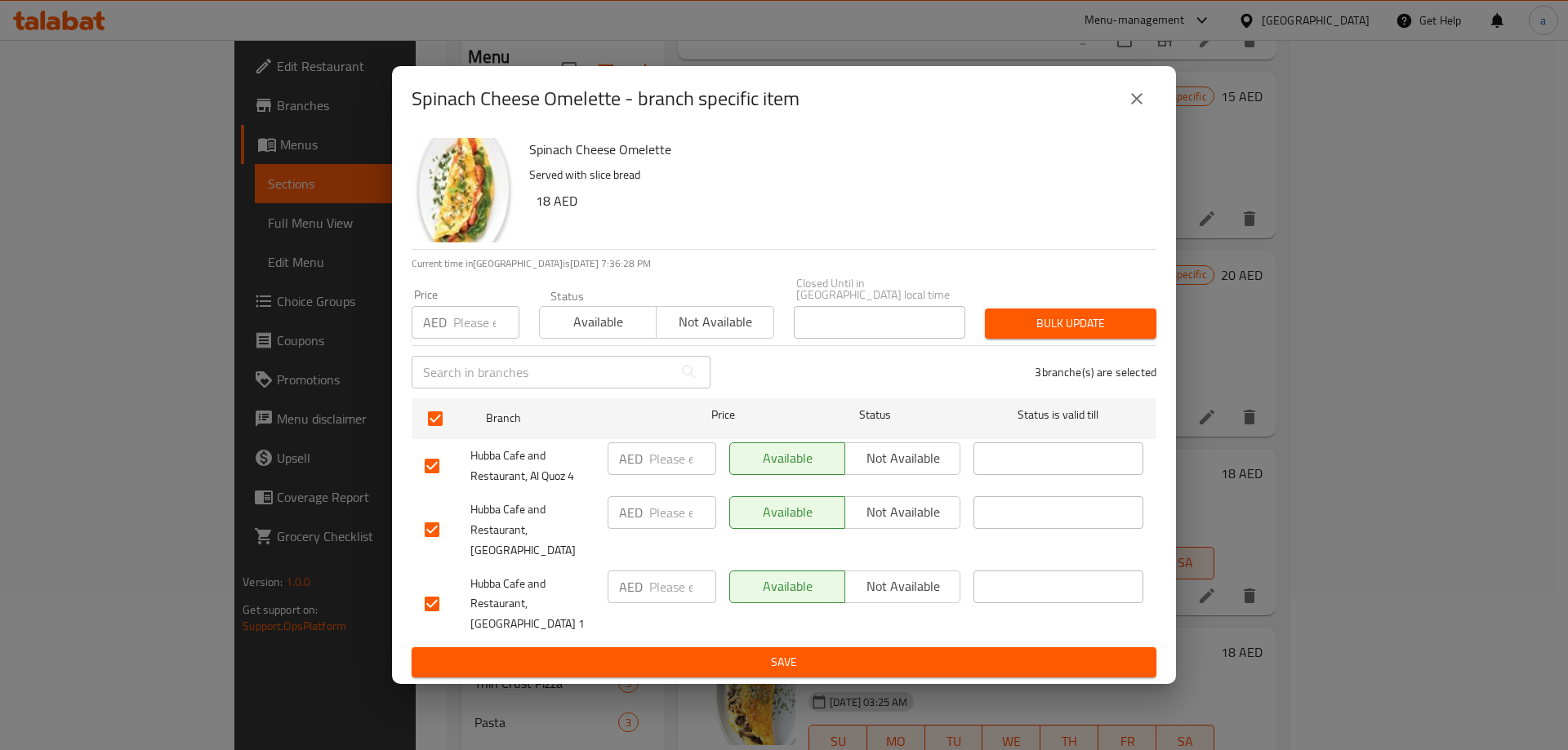
click at [899, 524] on span "Not available" at bounding box center [902, 512] width 102 height 24
click at [871, 652] on span "Save" at bounding box center [784, 662] width 718 height 20
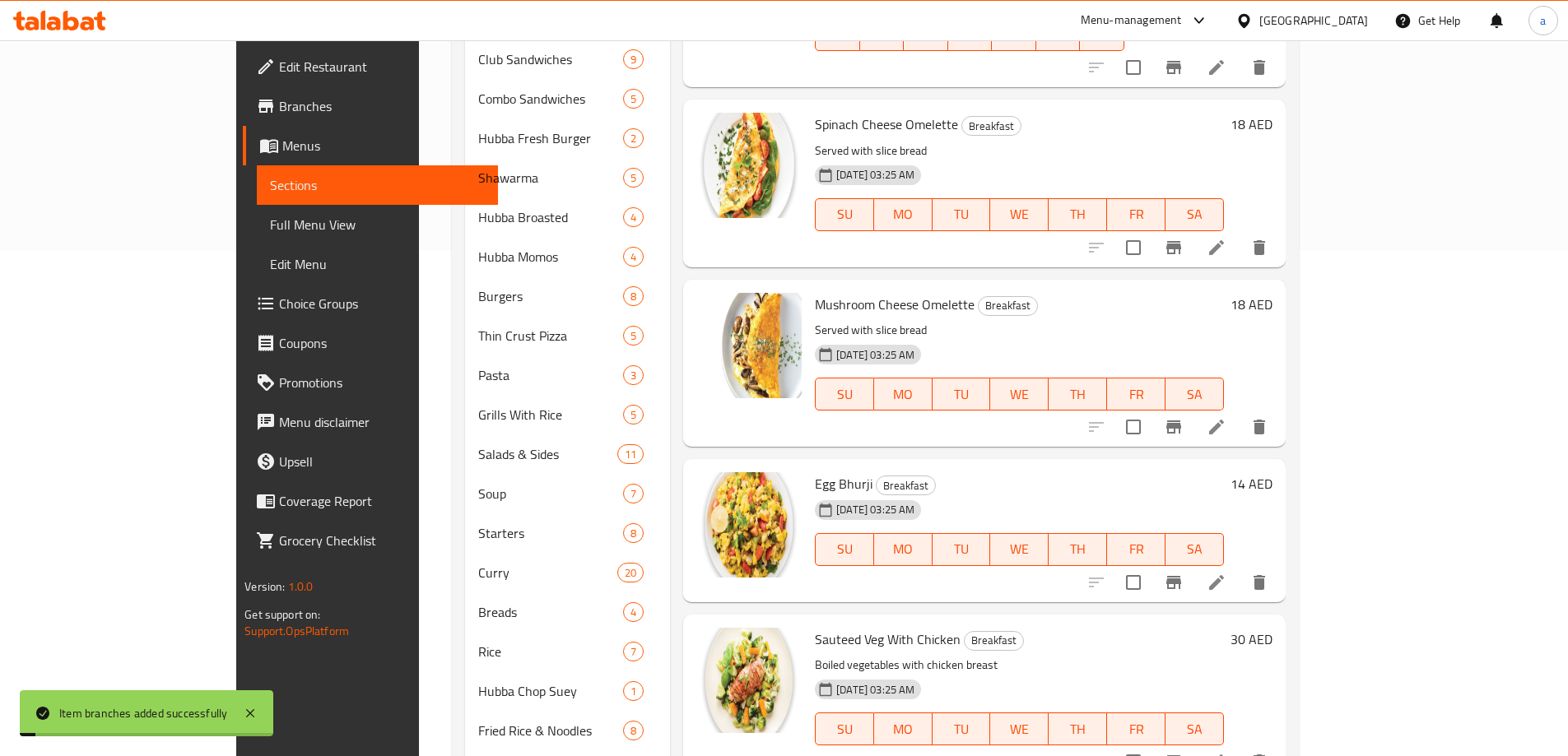
scroll to position [647, 0]
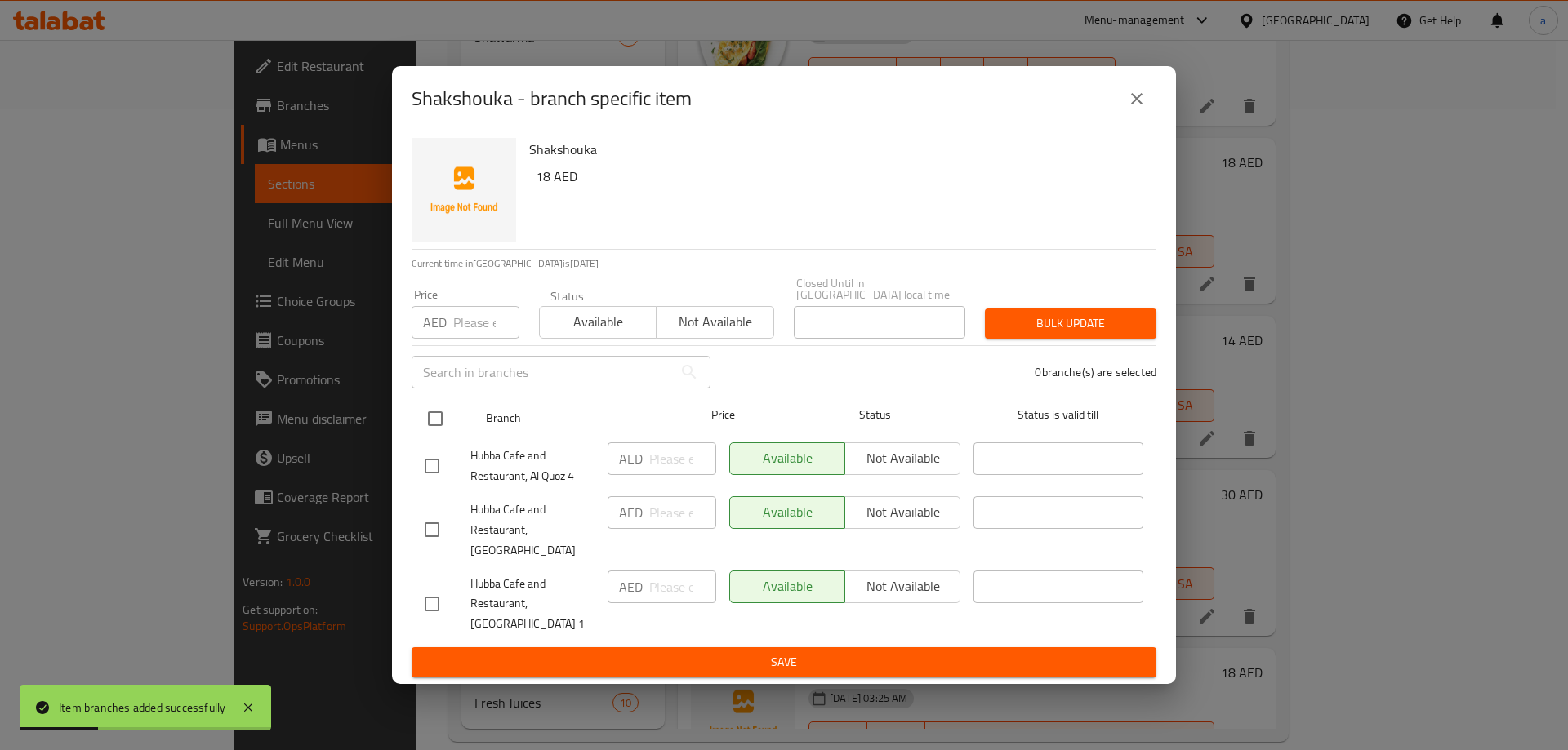
click at [446, 422] on input "checkbox" at bounding box center [435, 418] width 35 height 35
checkbox input "true"
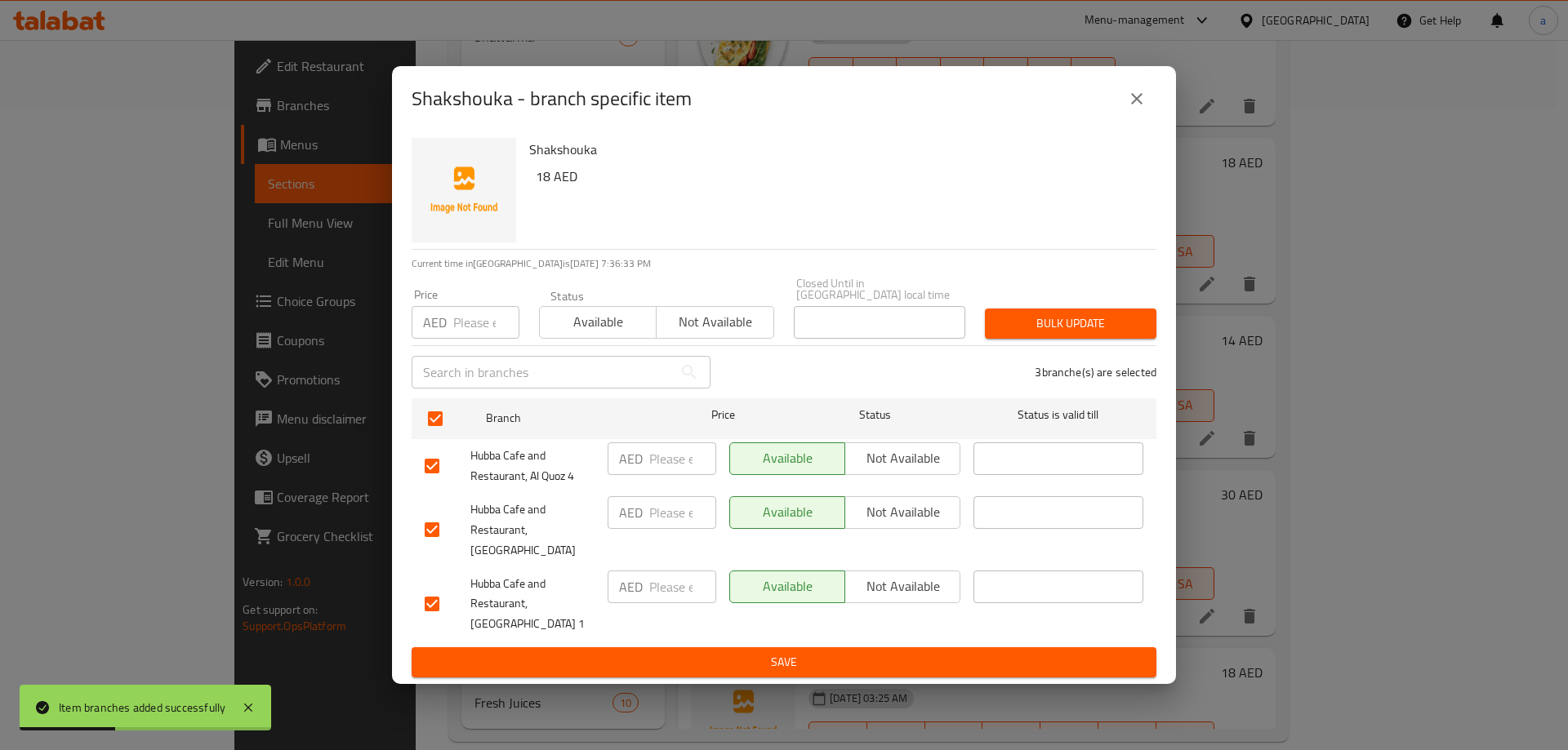
click at [940, 529] on button "Not available" at bounding box center [902, 512] width 116 height 33
click at [926, 654] on span "Save" at bounding box center [784, 662] width 718 height 20
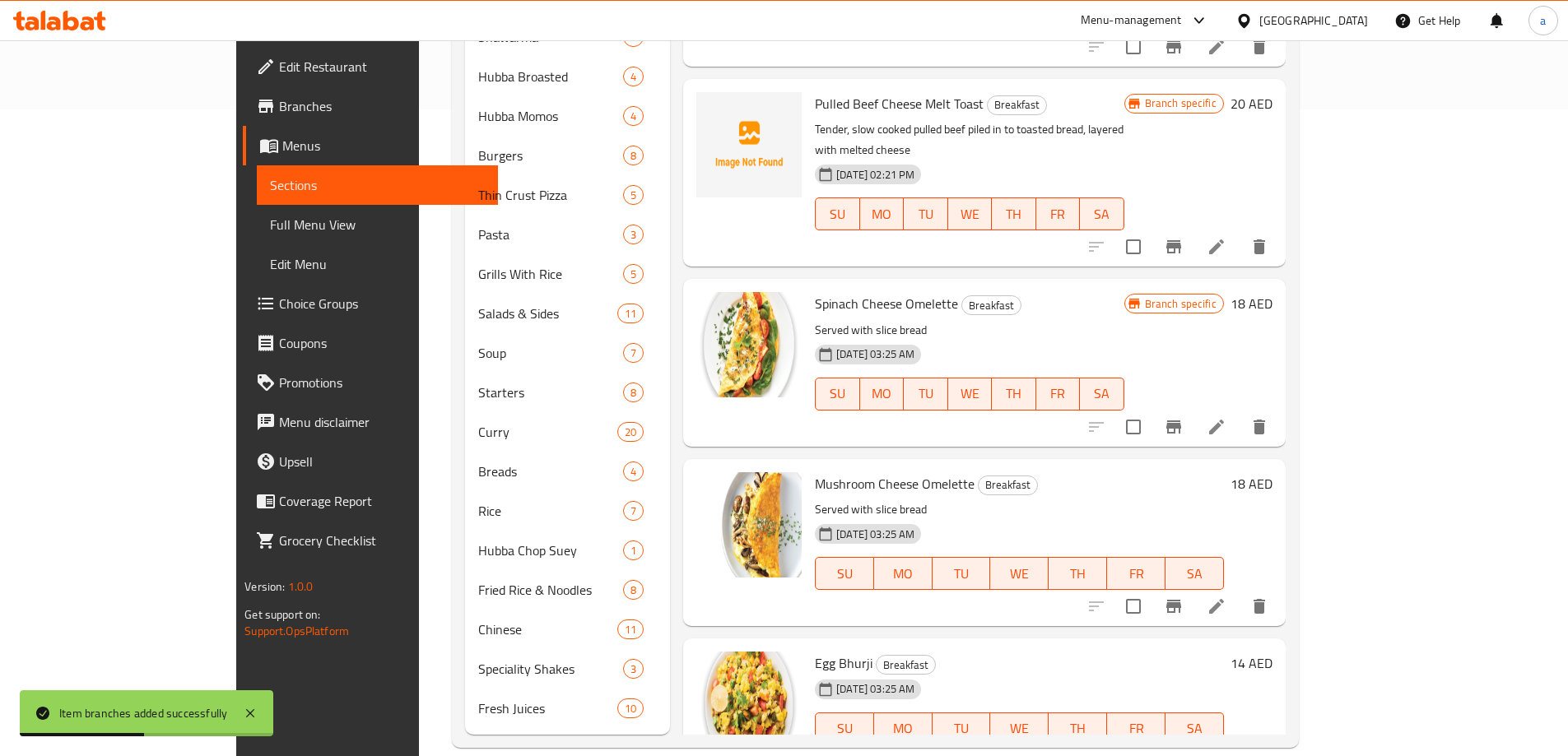
scroll to position [370, 0]
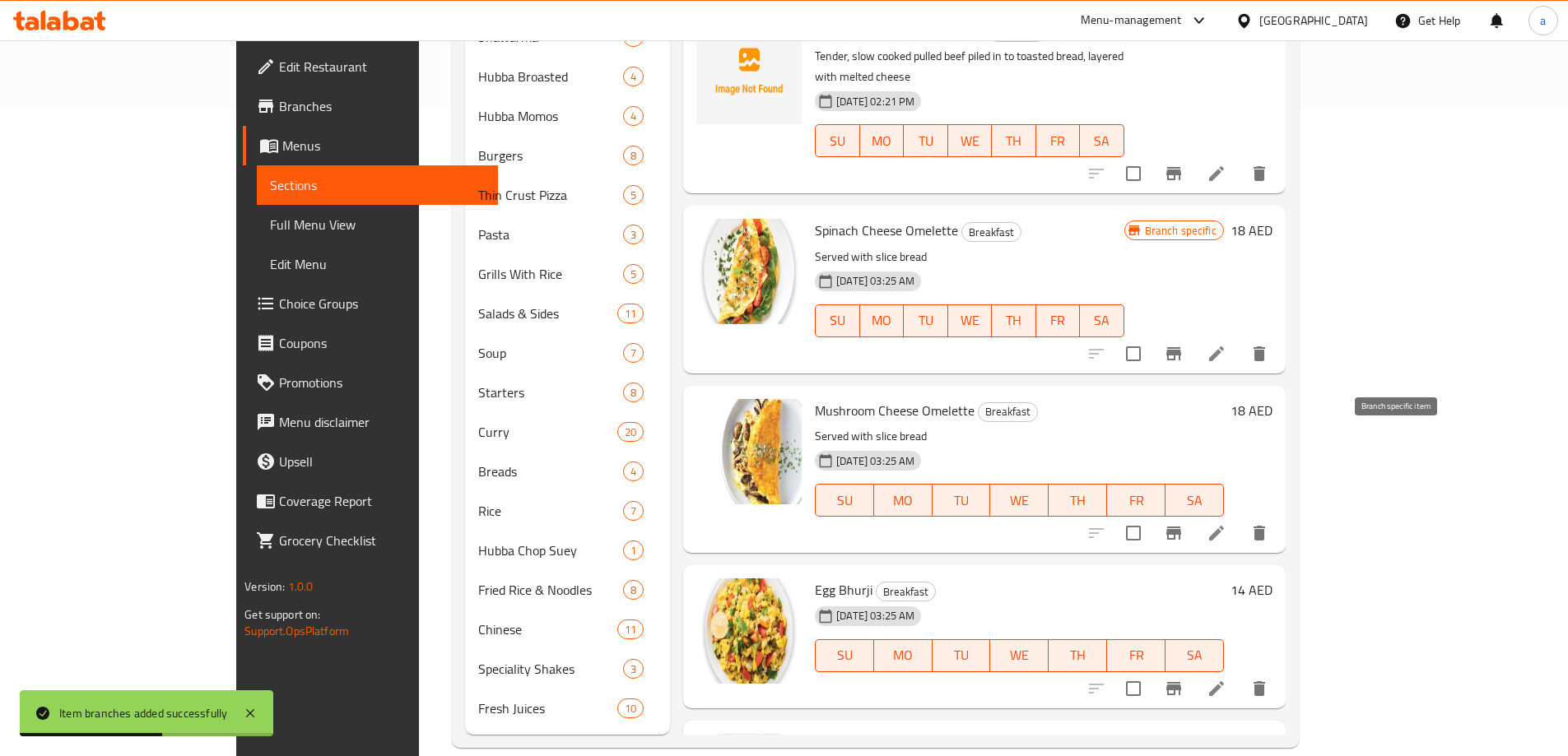
click at [1193, 513] on button "Branch-specific-item" at bounding box center [1174, 533] width 39 height 39
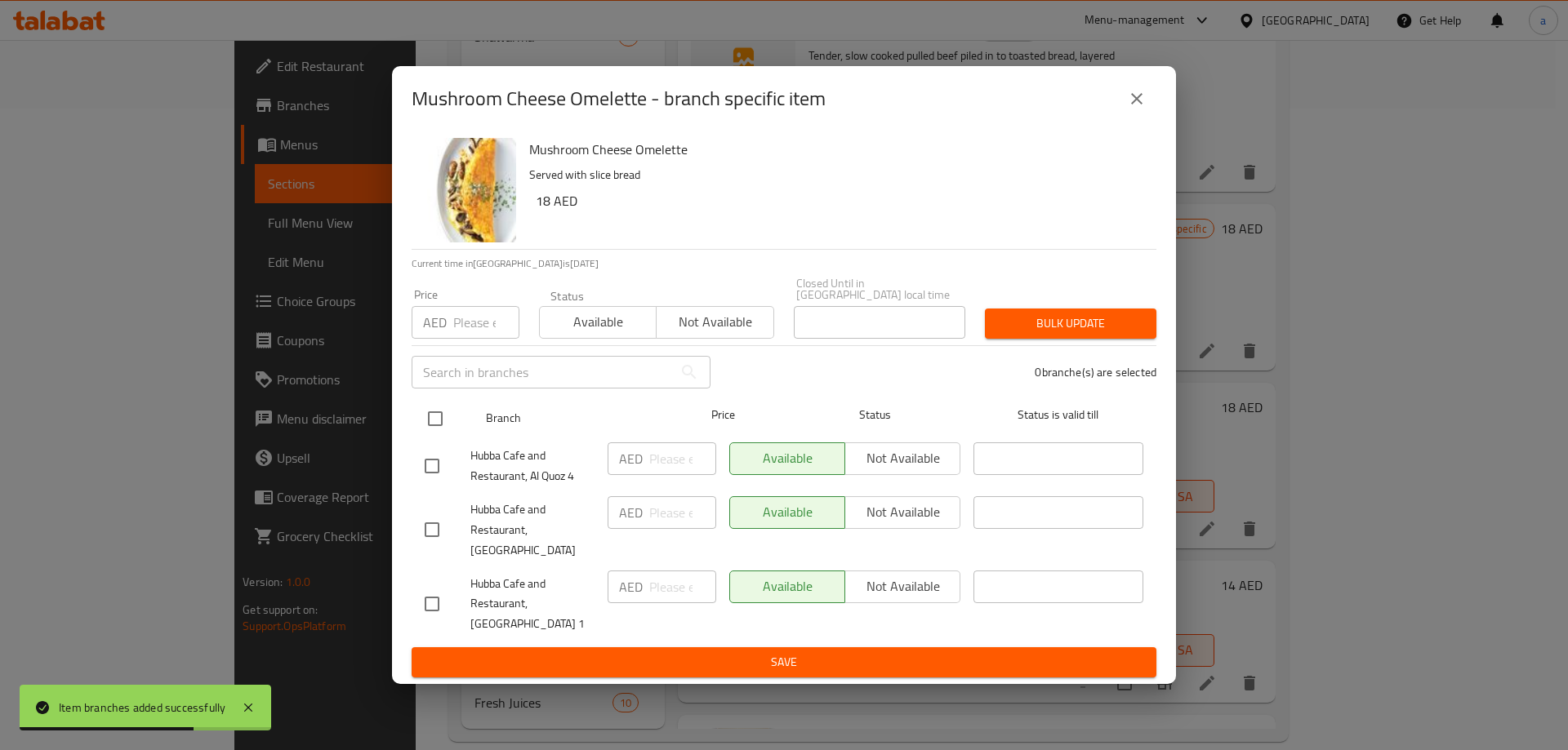
click at [435, 424] on input "checkbox" at bounding box center [435, 418] width 35 height 35
checkbox input "true"
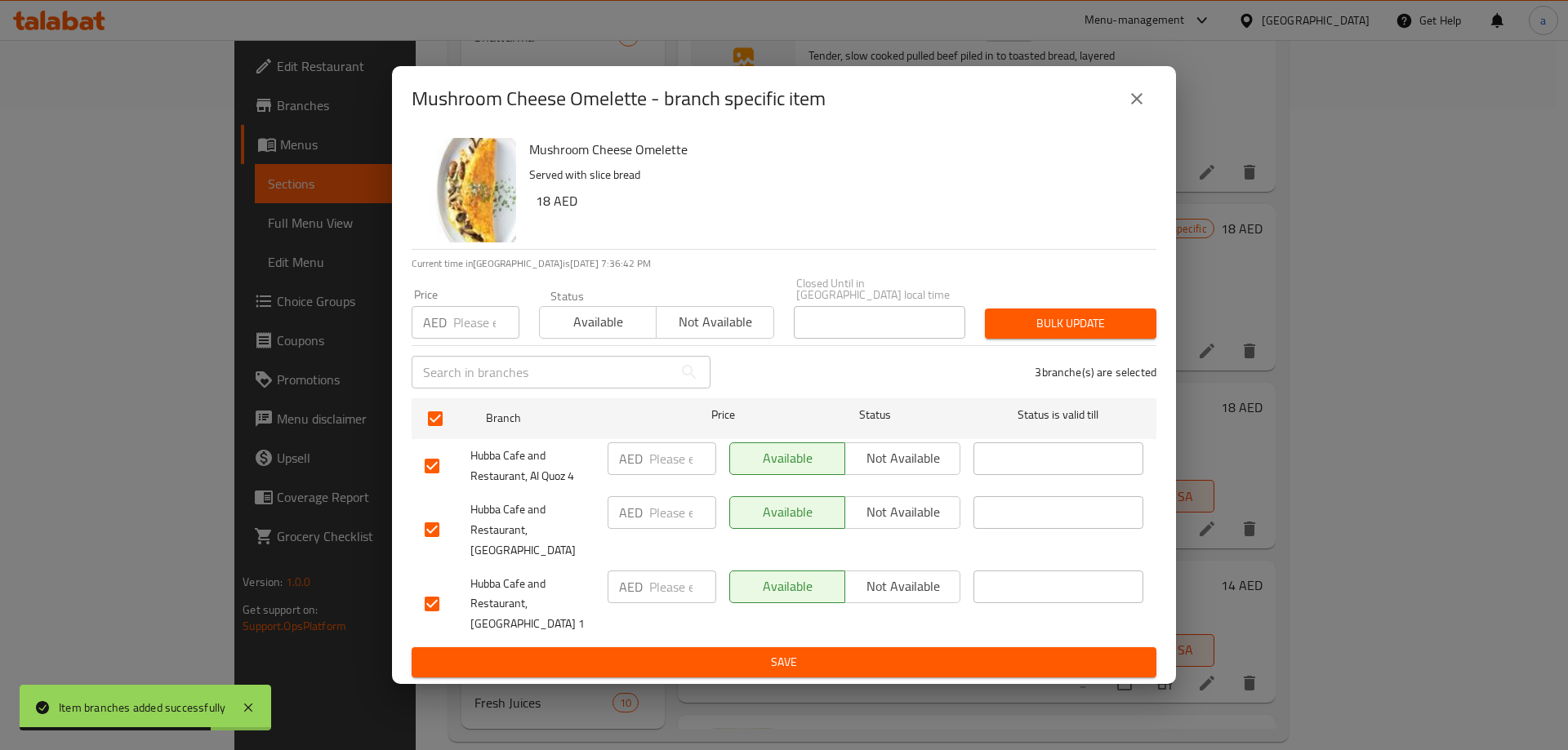
click at [901, 529] on button "Not available" at bounding box center [902, 512] width 116 height 33
click at [868, 652] on span "Save" at bounding box center [784, 662] width 718 height 20
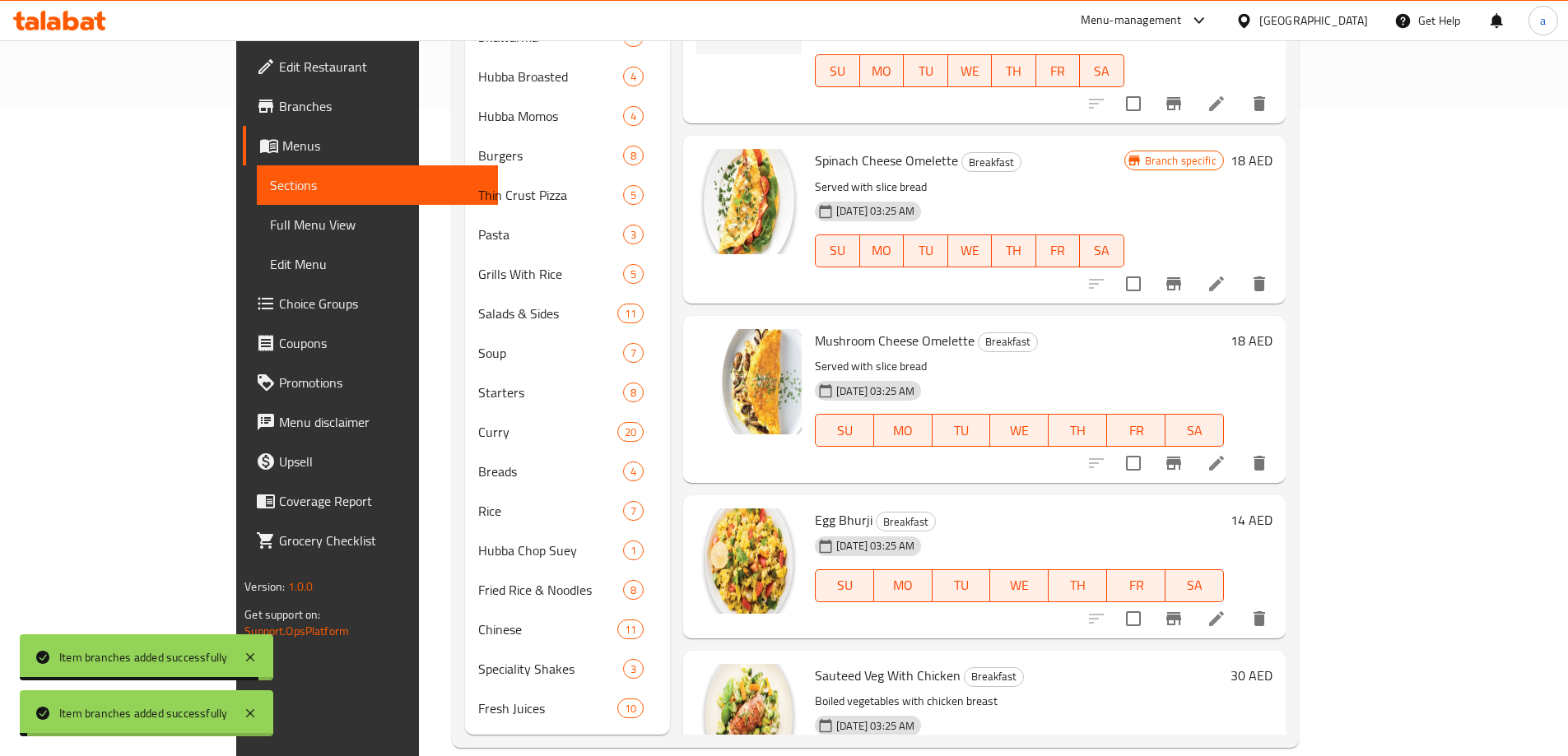
scroll to position [617, 0]
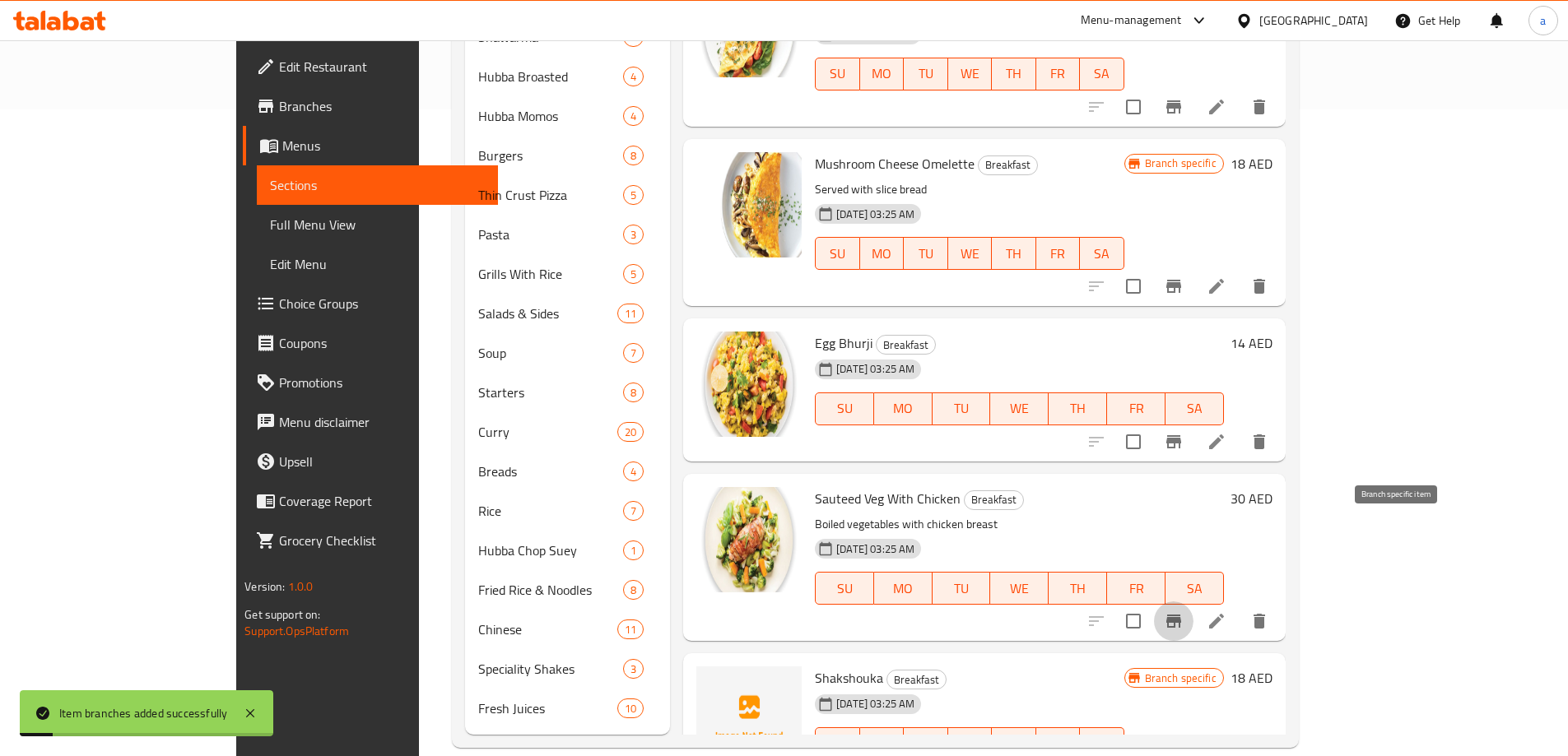
click at [1193, 601] on button "Branch-specific-item" at bounding box center [1174, 621] width 39 height 39
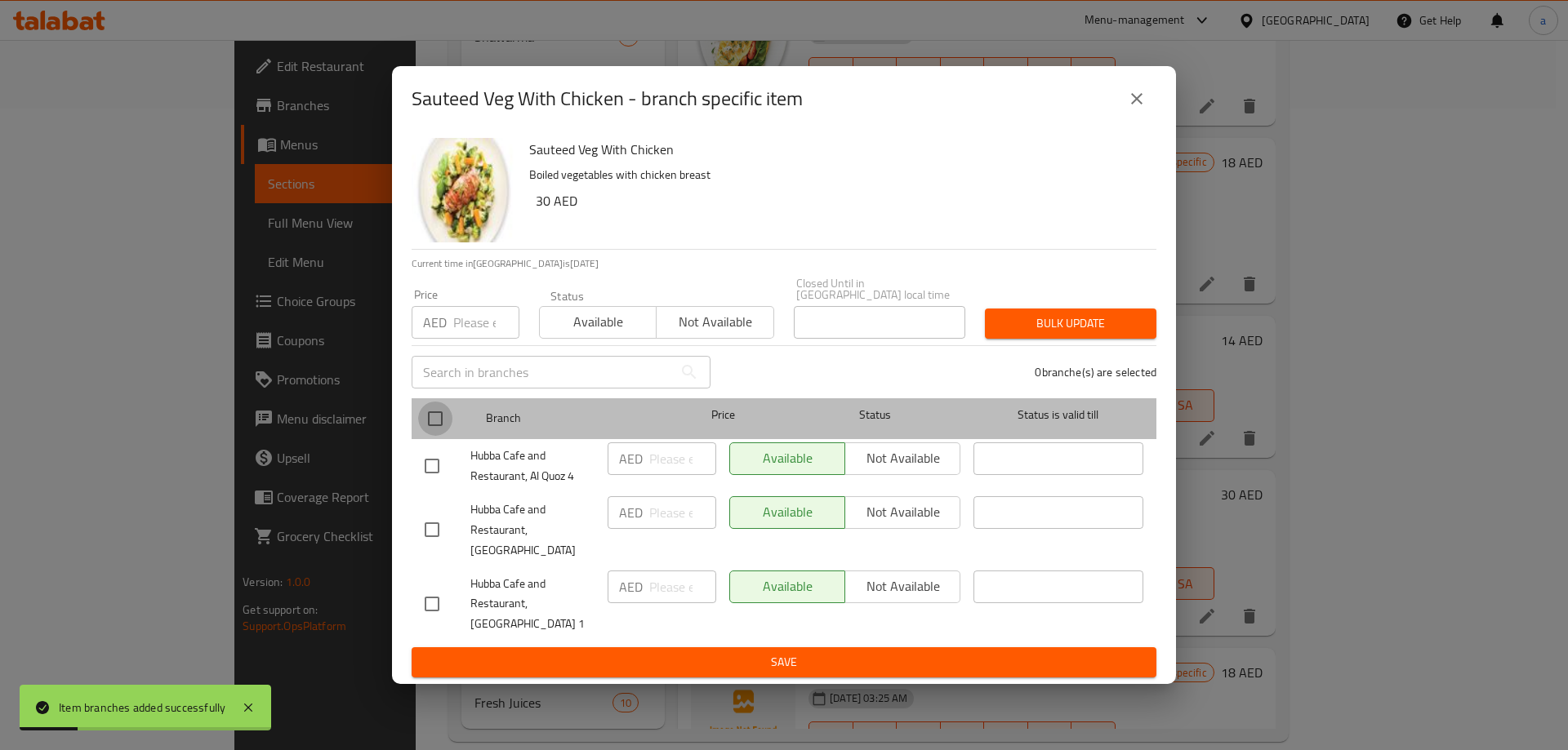
click at [442, 435] on input "checkbox" at bounding box center [435, 418] width 35 height 35
checkbox input "true"
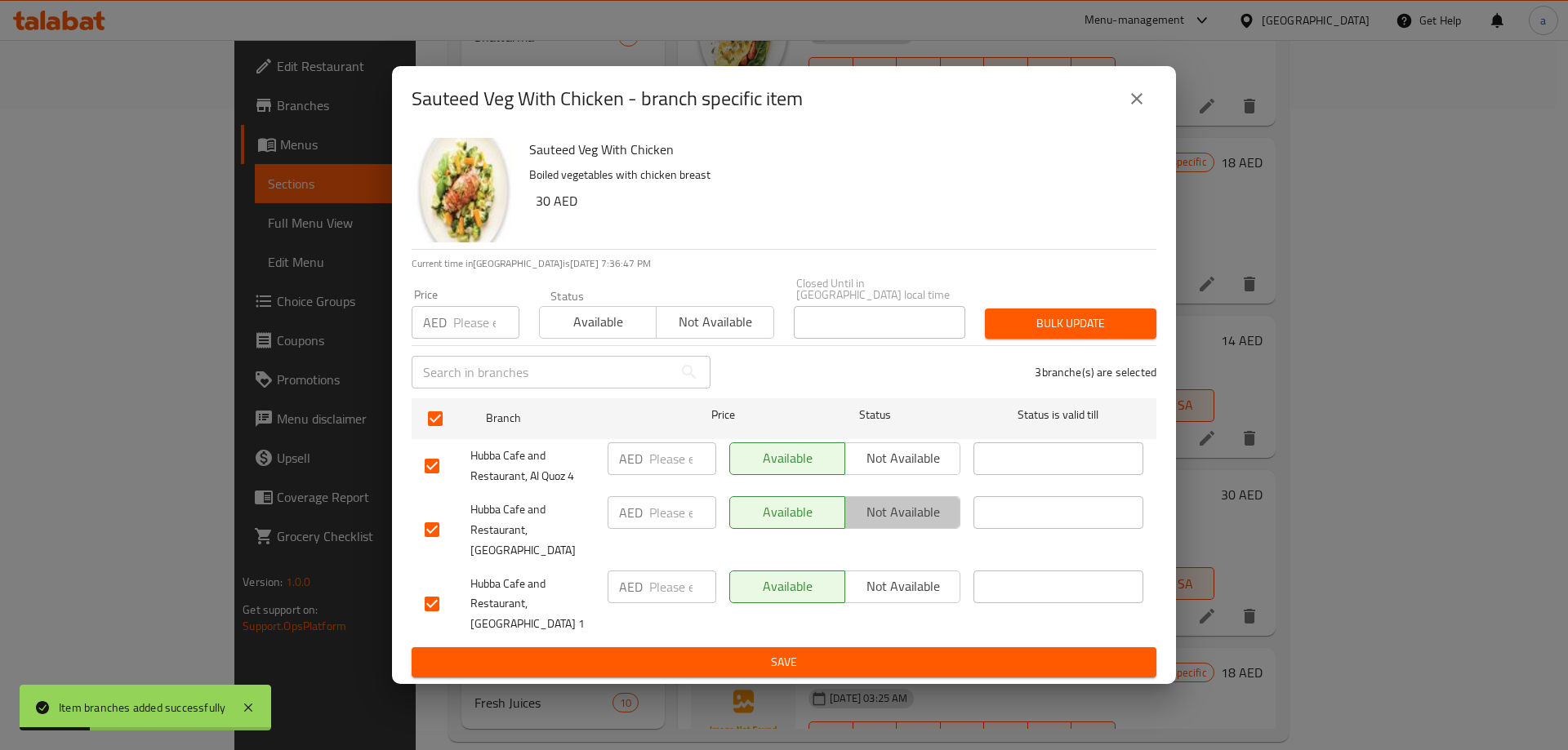
click at [882, 524] on span "Not available" at bounding box center [902, 512] width 102 height 24
click at [805, 660] on span "Save" at bounding box center [784, 662] width 718 height 20
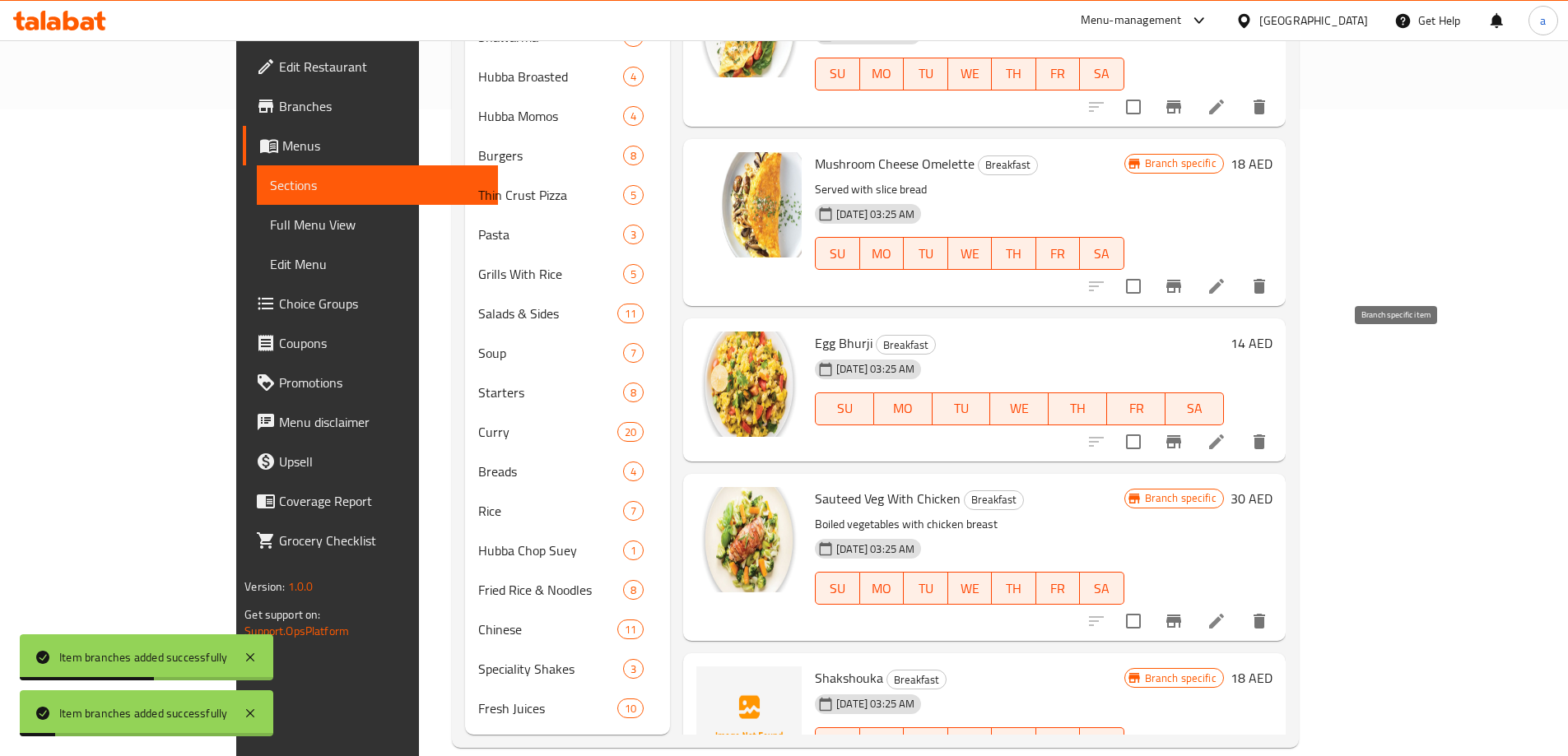
click at [1181, 435] on icon "Branch-specific-item" at bounding box center [1173, 441] width 15 height 13
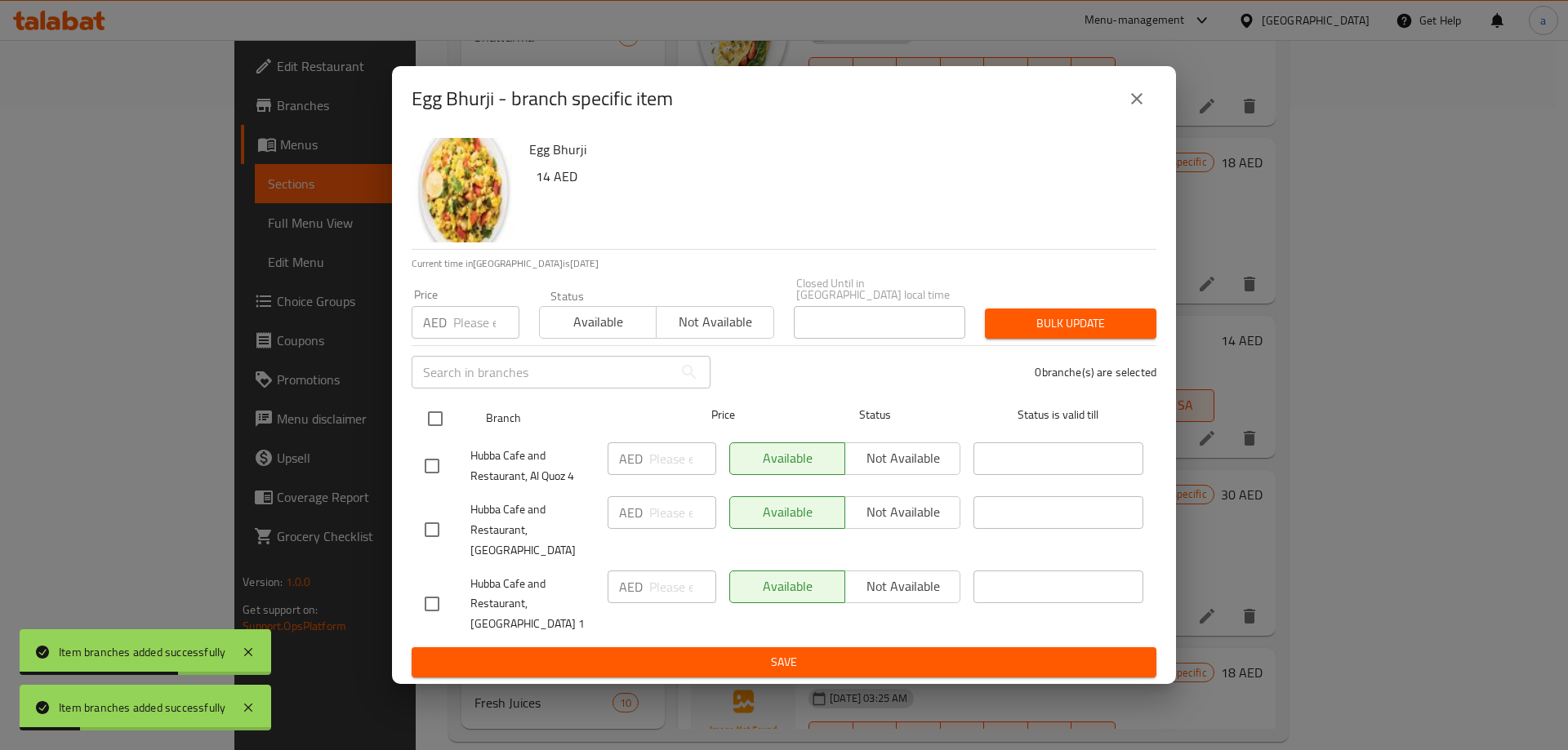
click at [447, 427] on input "checkbox" at bounding box center [435, 418] width 35 height 35
checkbox input "true"
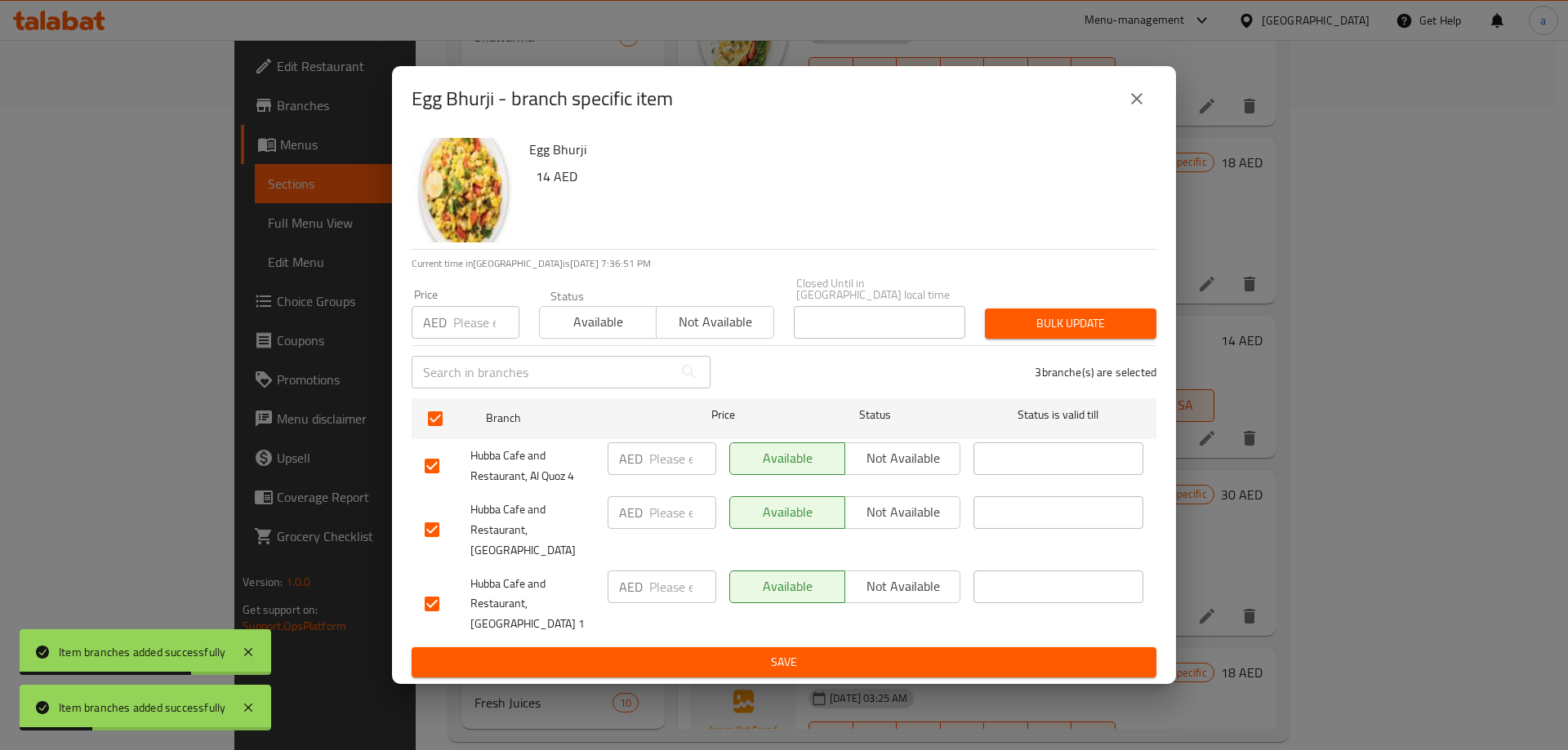
drag, startPoint x: 882, startPoint y: 527, endPoint x: 849, endPoint y: 600, distance: 80.1
click at [884, 524] on span "Not available" at bounding box center [902, 512] width 102 height 24
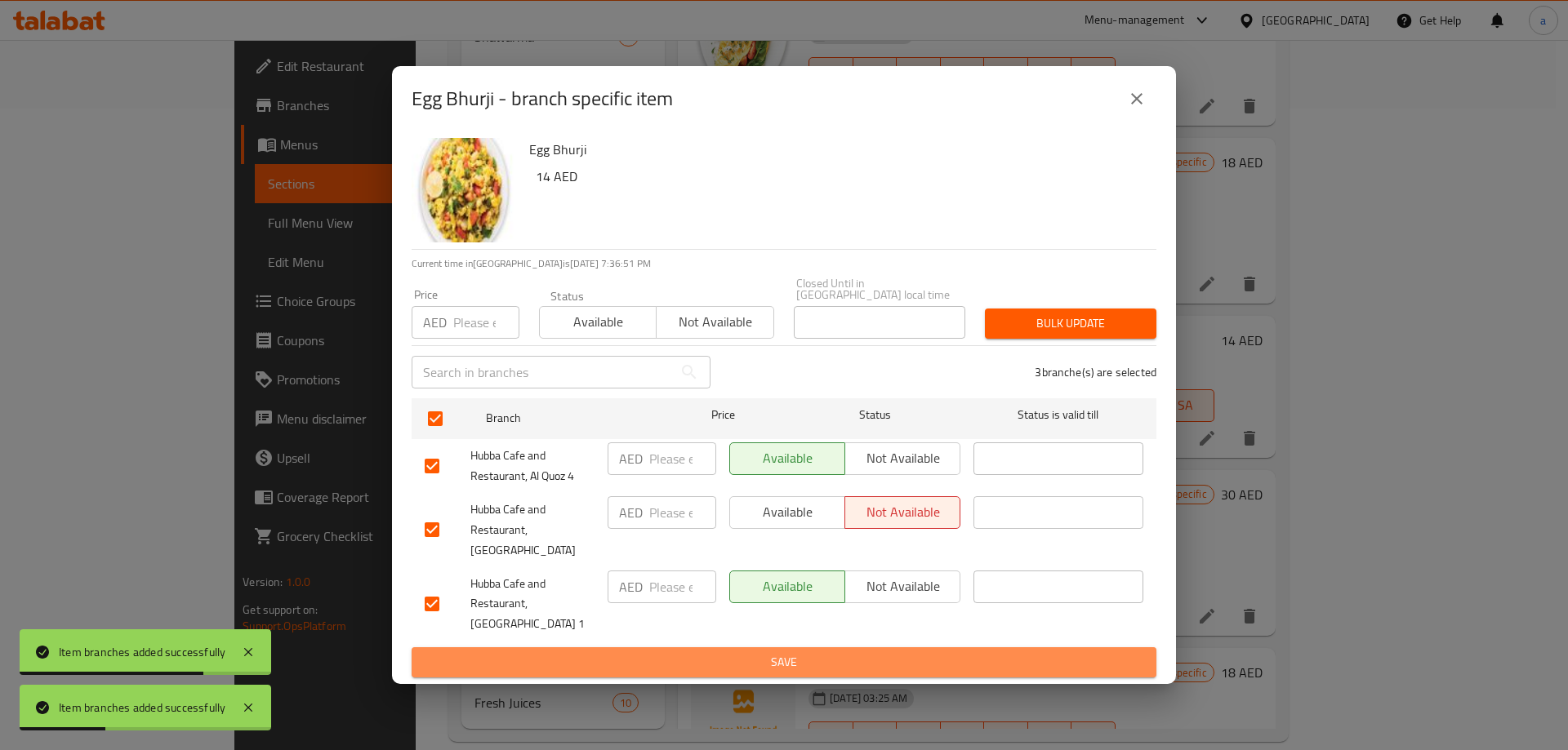
click at [835, 652] on span "Save" at bounding box center [784, 662] width 718 height 20
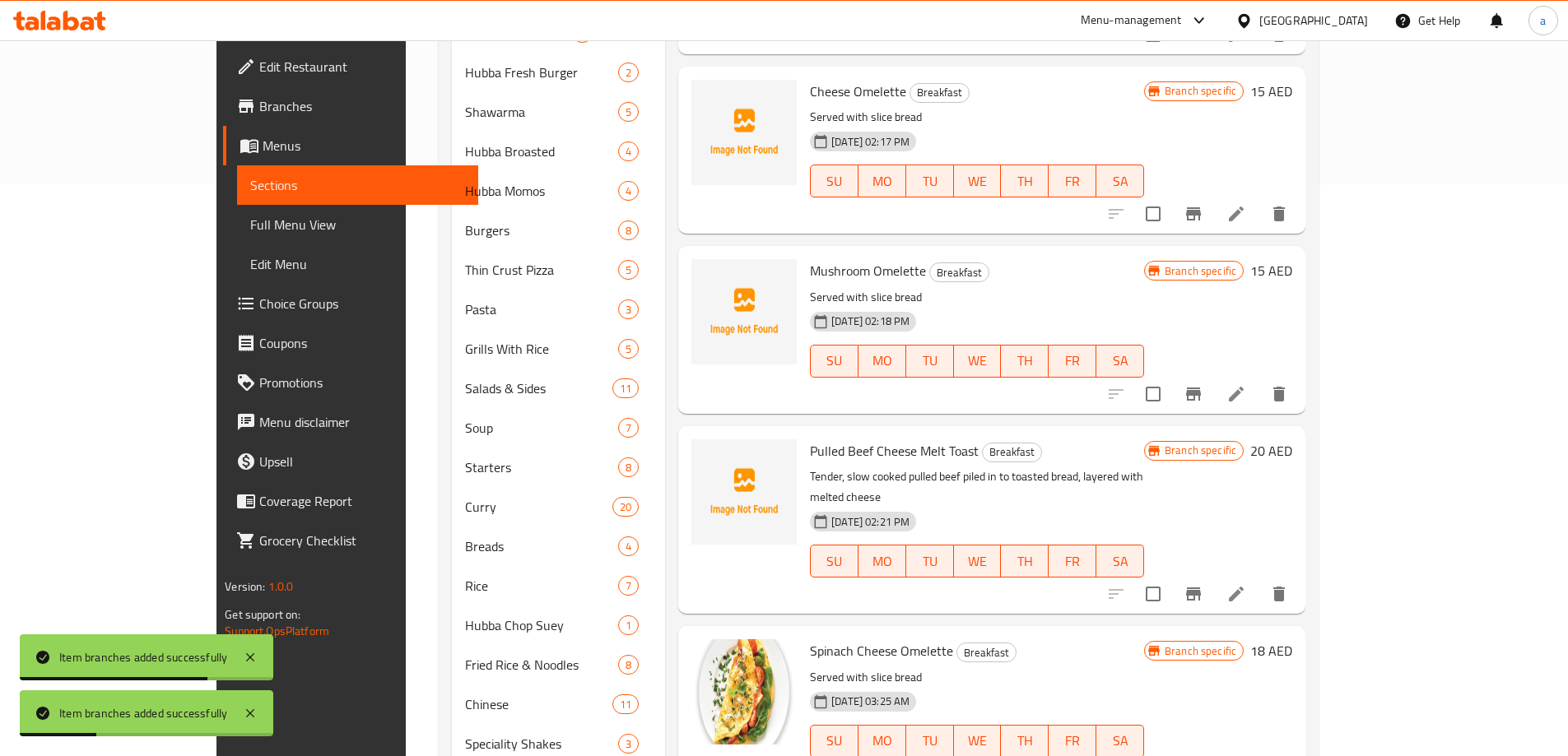
scroll to position [153, 0]
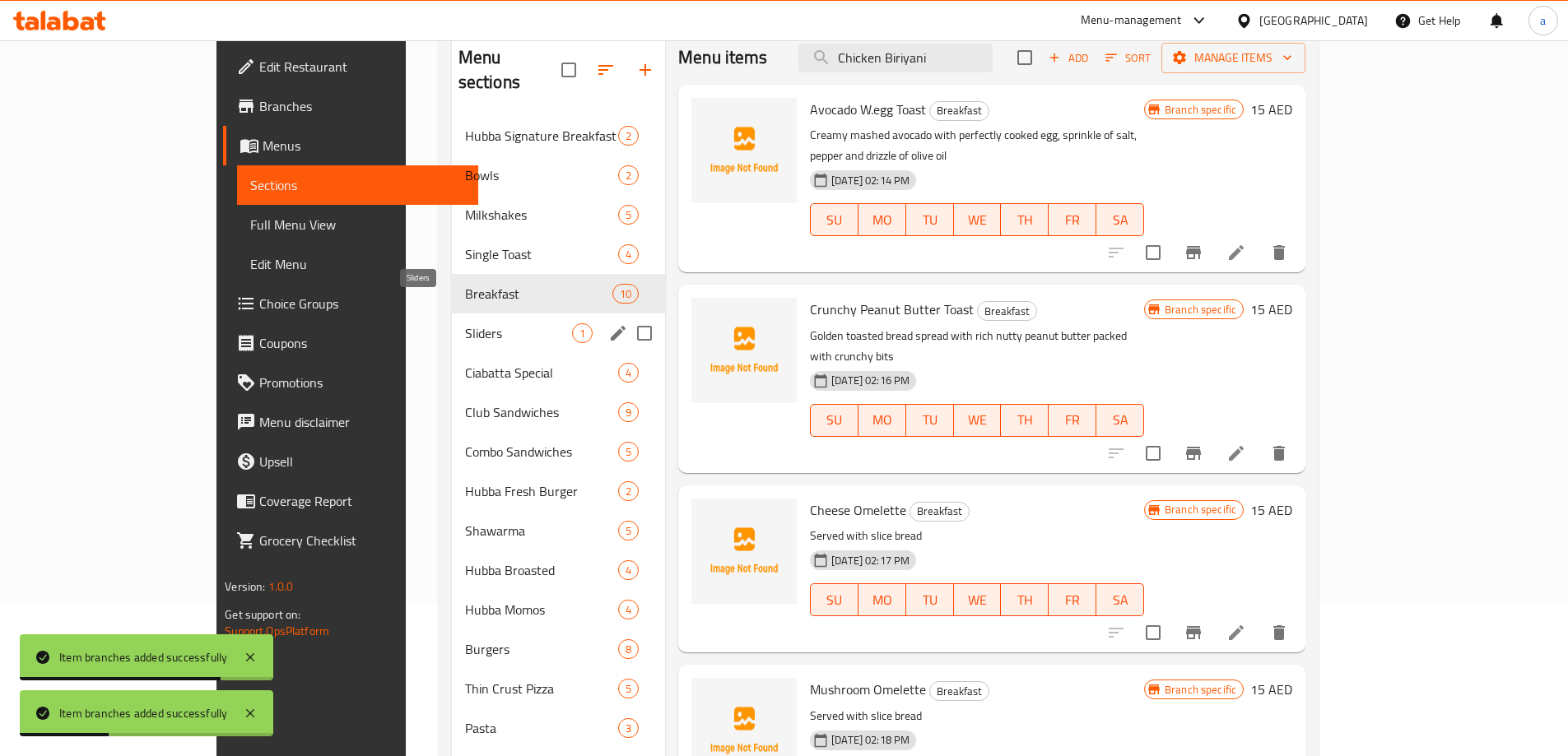
click at [465, 323] on span "Sliders" at bounding box center [518, 333] width 107 height 20
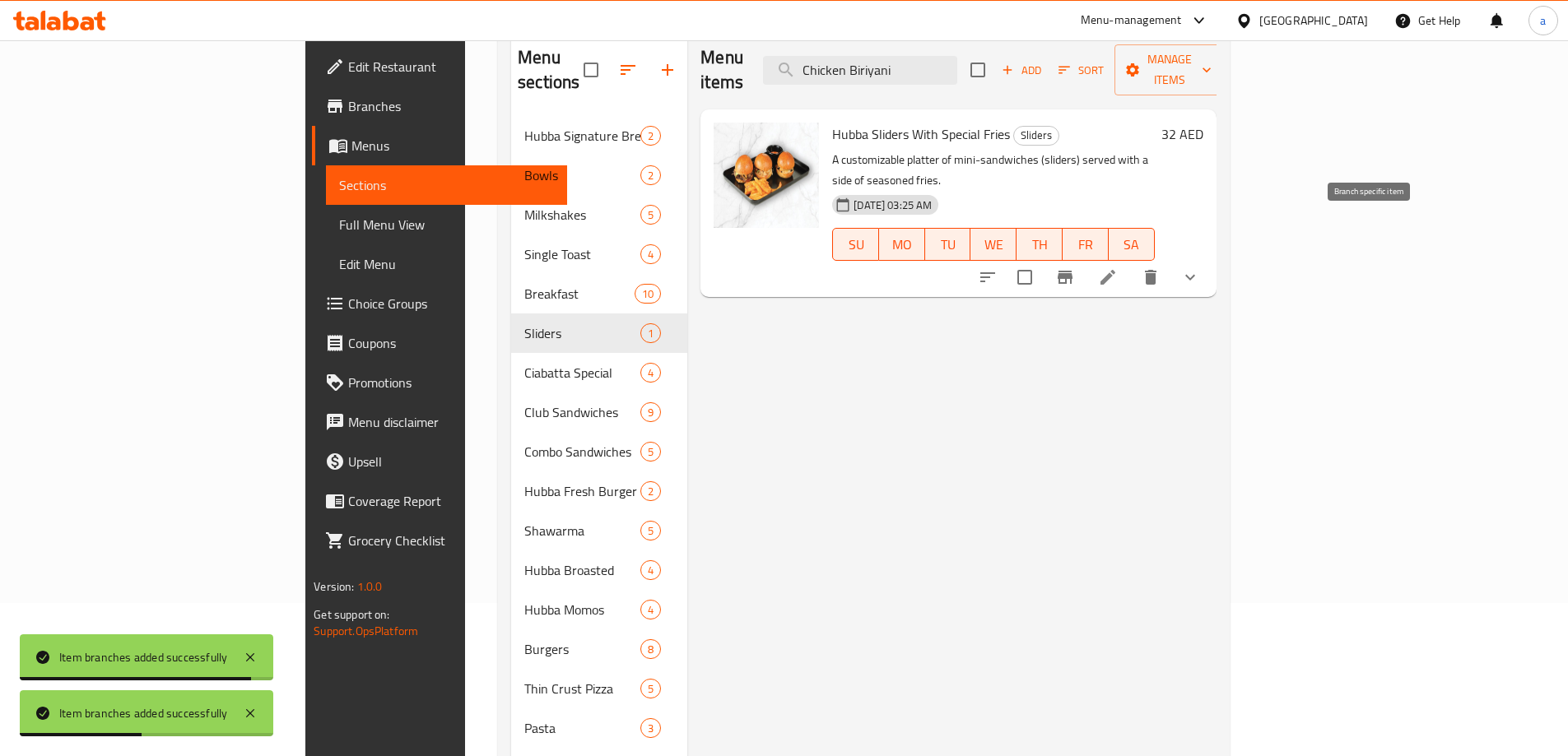
click at [1073, 271] on icon "Branch-specific-item" at bounding box center [1065, 277] width 15 height 13
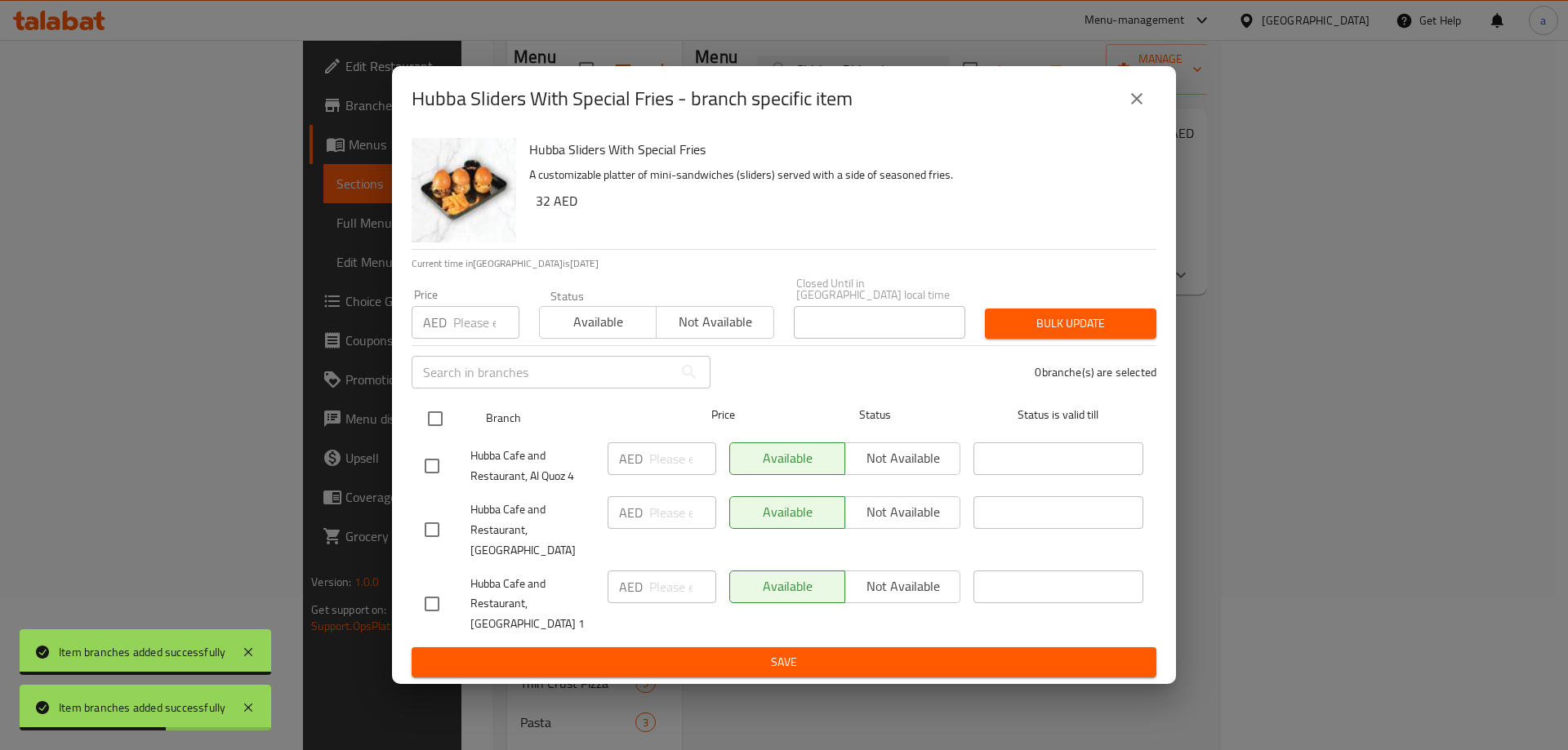
click at [437, 420] on input "checkbox" at bounding box center [435, 418] width 35 height 35
checkbox input "true"
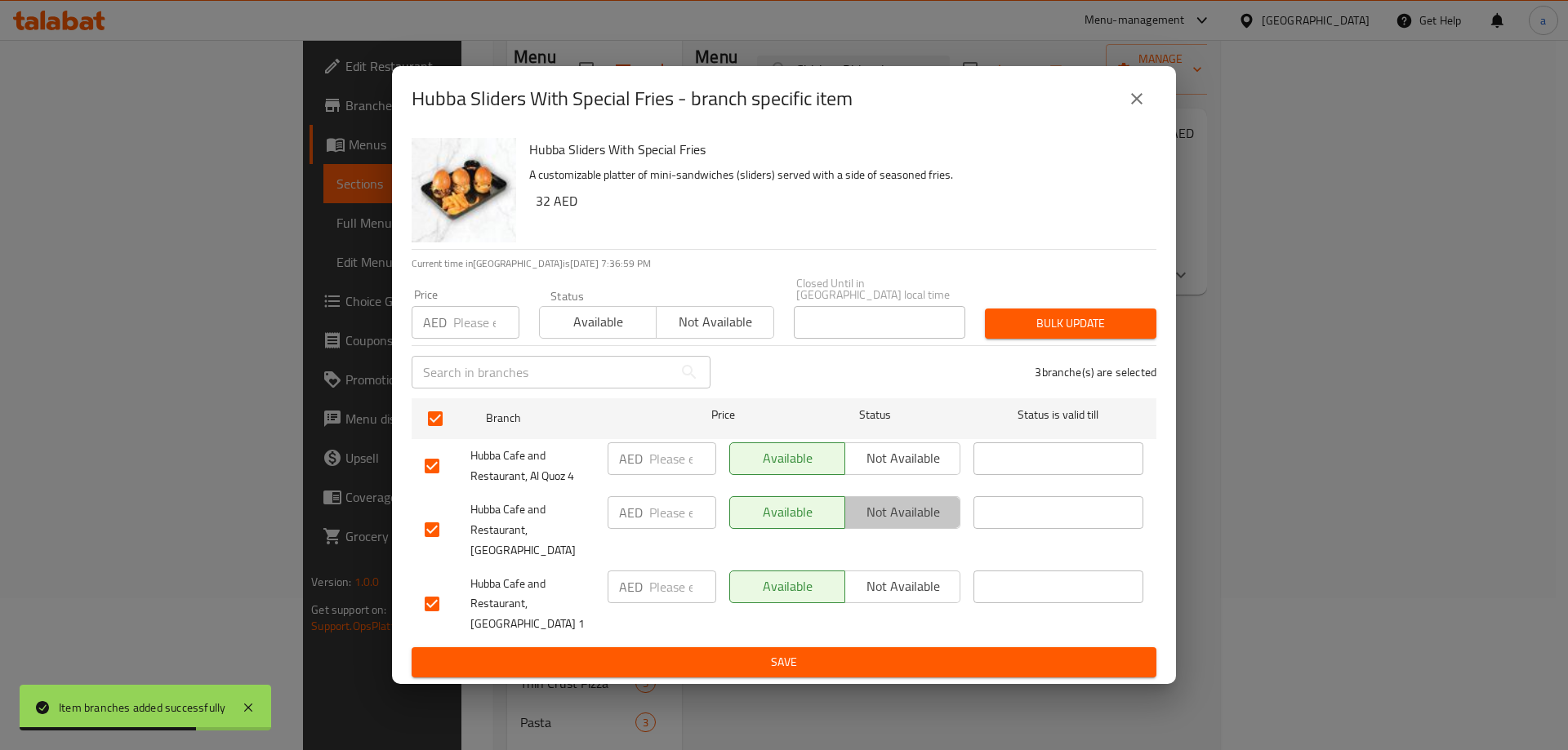
click at [912, 524] on span "Not available" at bounding box center [902, 512] width 102 height 24
click at [829, 660] on span "Save" at bounding box center [784, 662] width 718 height 20
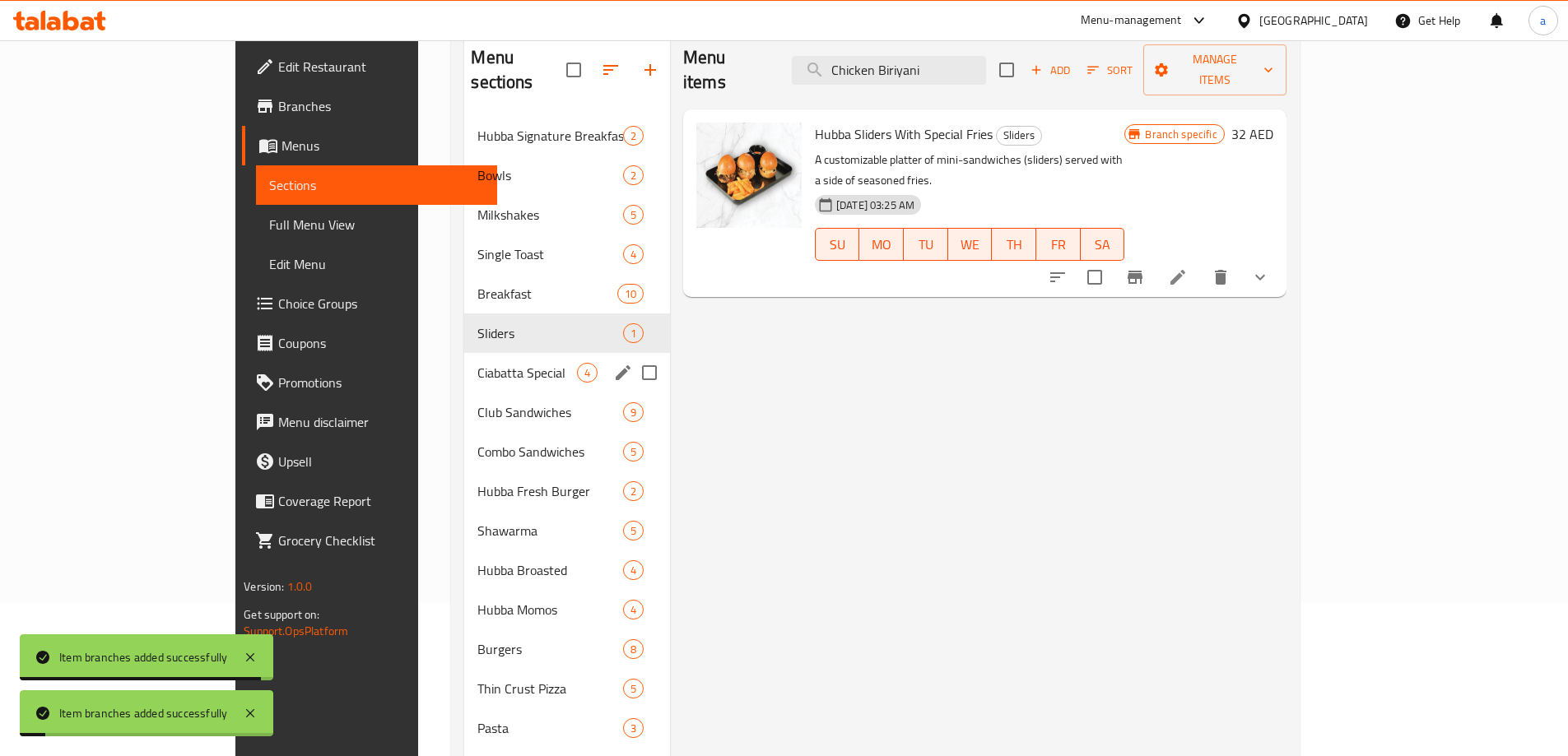
click at [477, 363] on span "Ciabatta Special" at bounding box center [527, 373] width 98 height 20
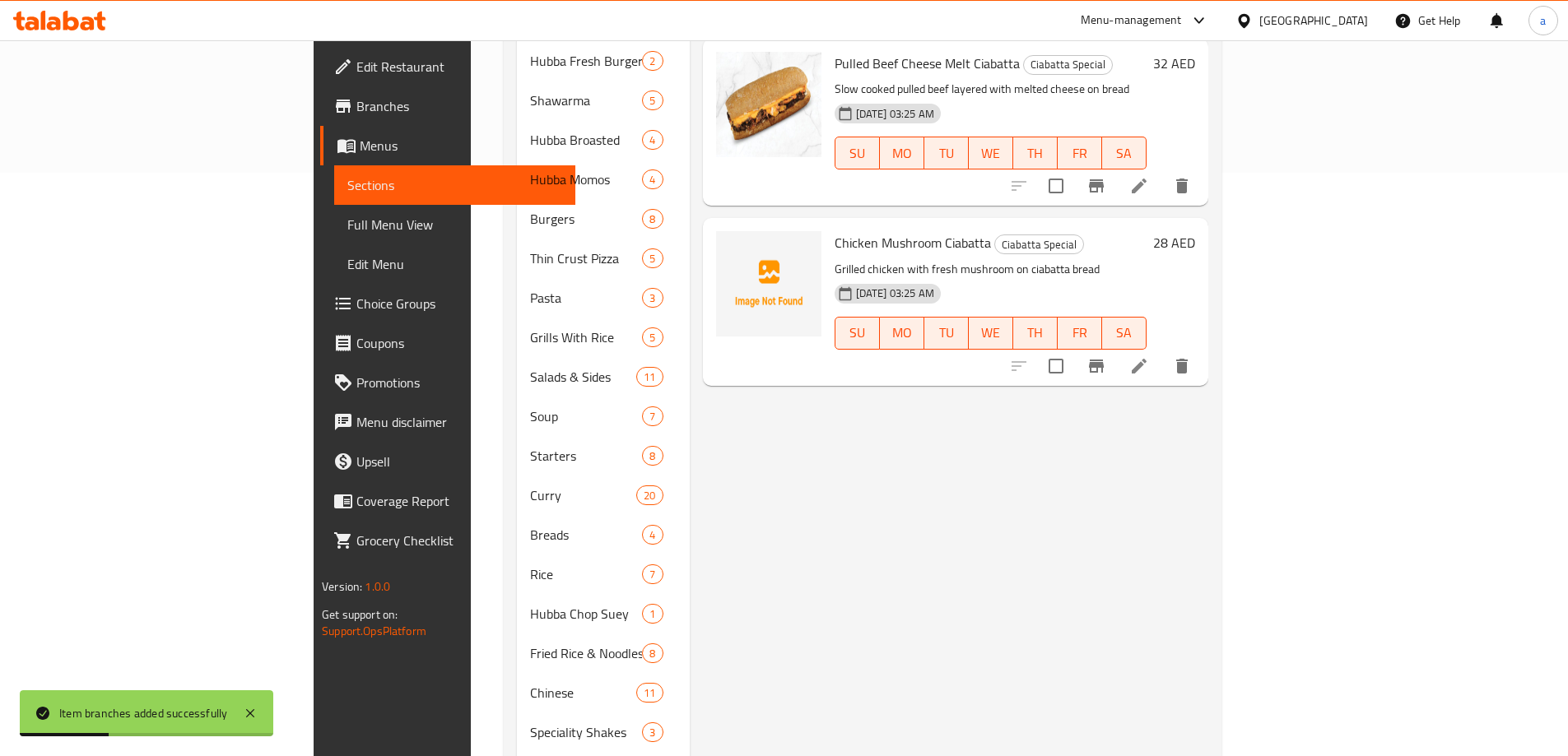
scroll to position [153, 0]
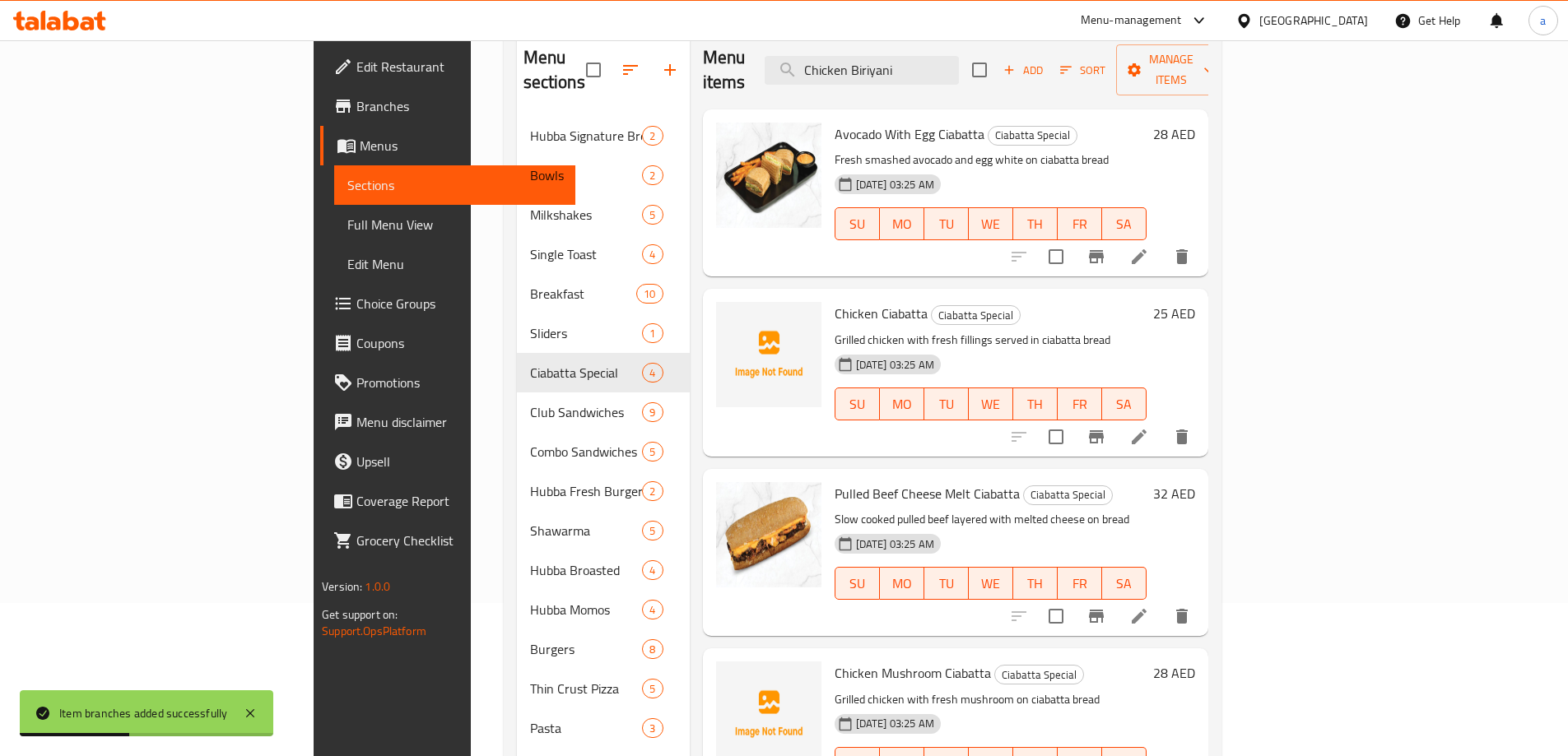
click at [1116, 237] on button "Branch-specific-item" at bounding box center [1096, 256] width 39 height 39
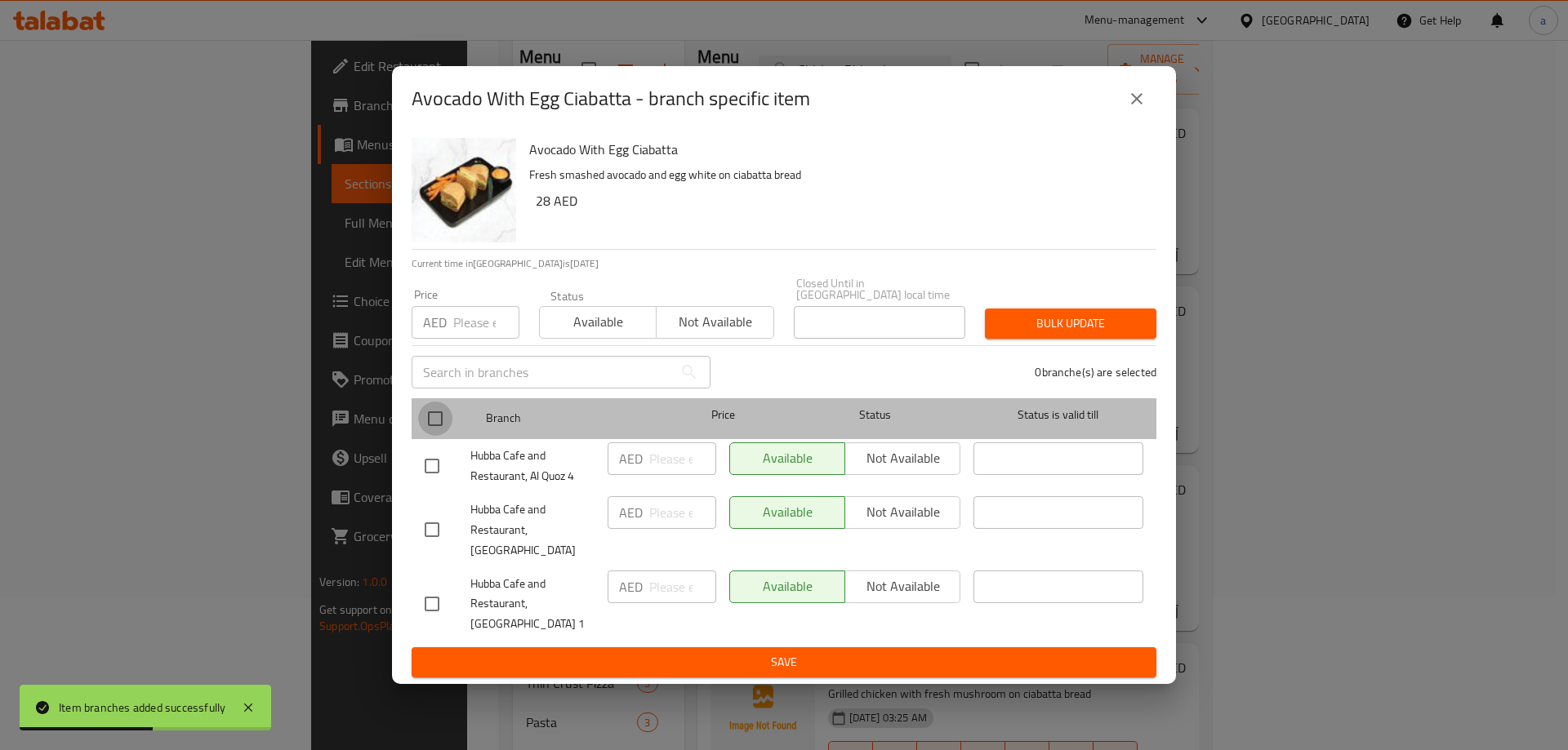
click at [430, 434] on input "checkbox" at bounding box center [435, 418] width 35 height 35
checkbox input "true"
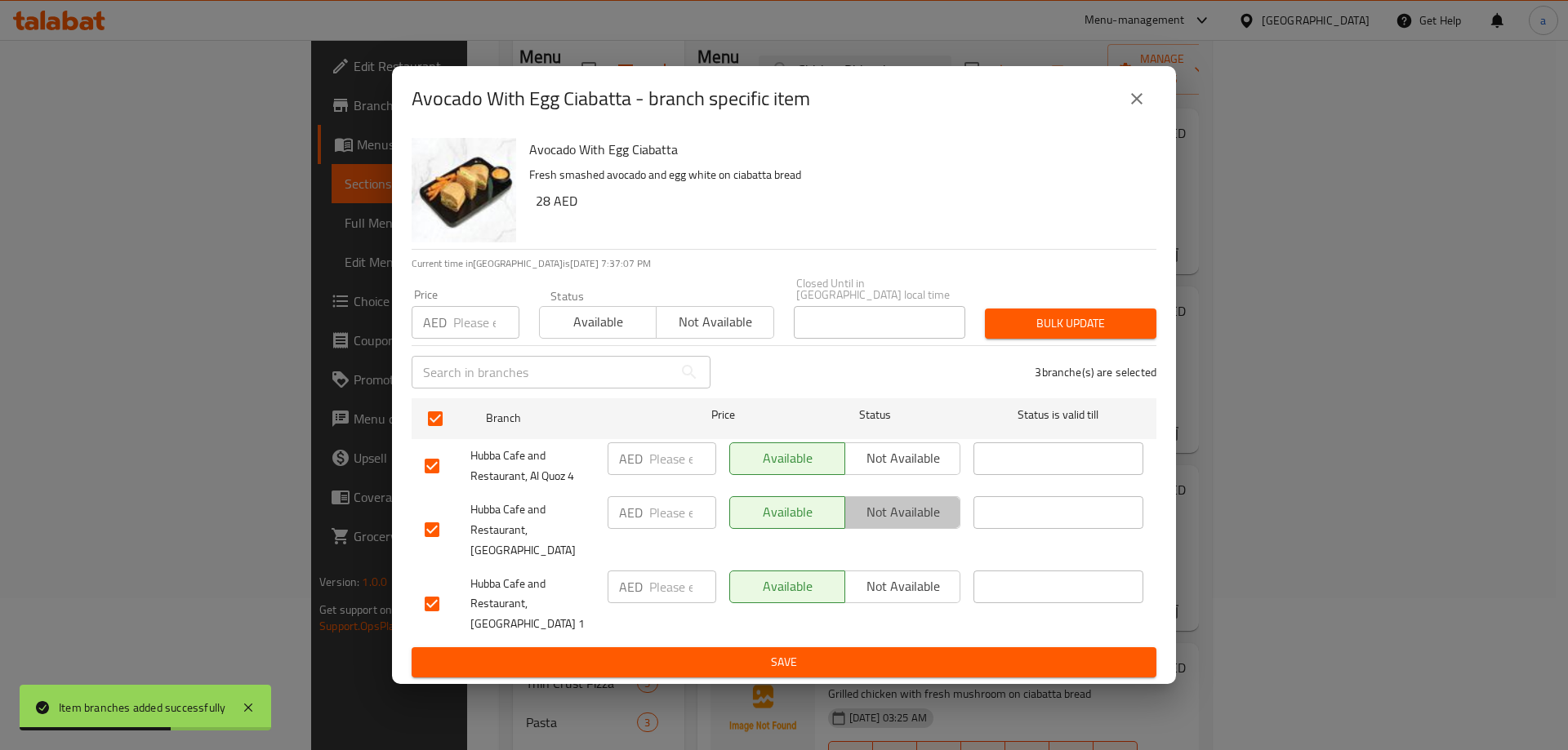
click at [910, 524] on span "Not available" at bounding box center [902, 512] width 102 height 24
click at [884, 647] on button "Save" at bounding box center [784, 662] width 745 height 30
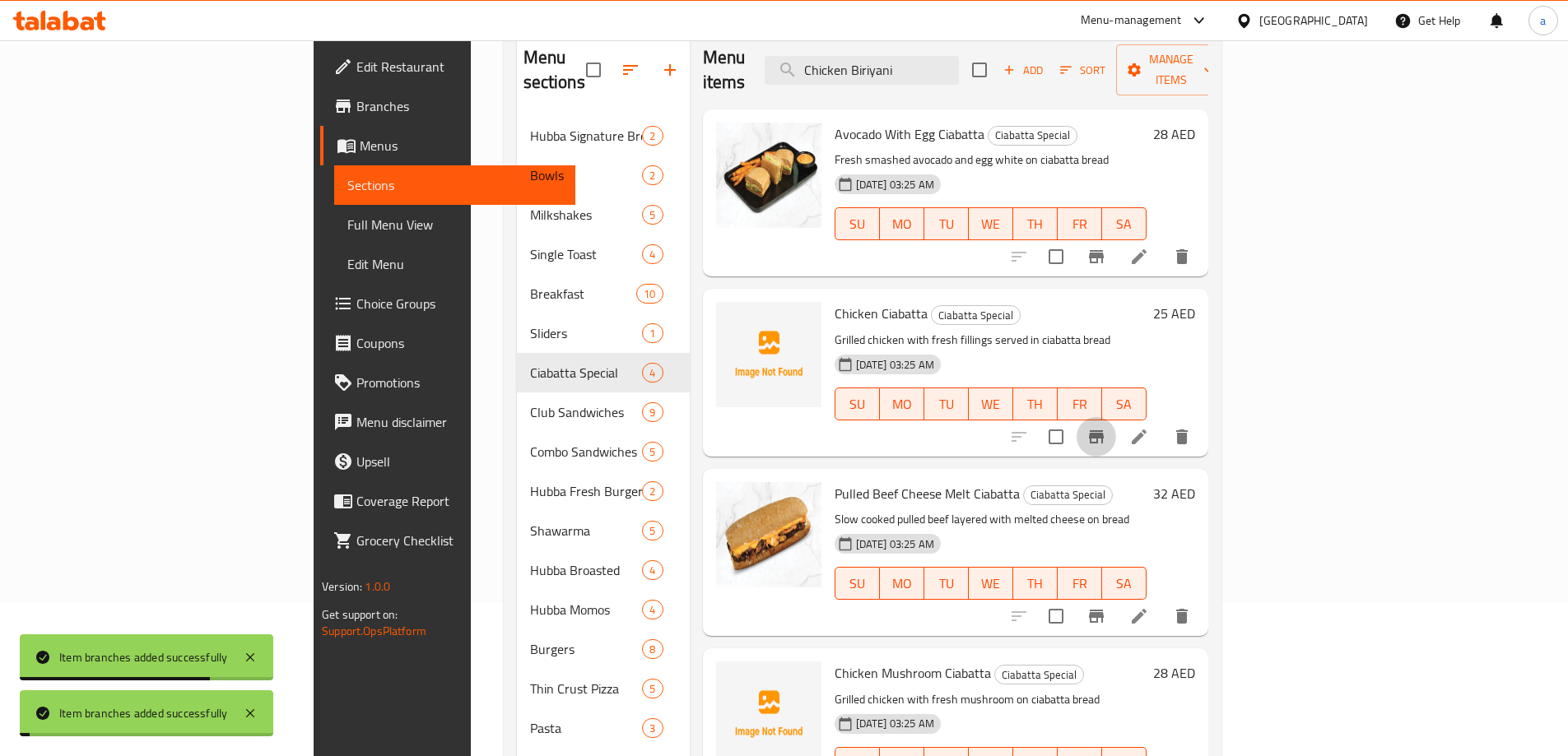
click at [1104, 430] on icon "Branch-specific-item" at bounding box center [1096, 436] width 15 height 13
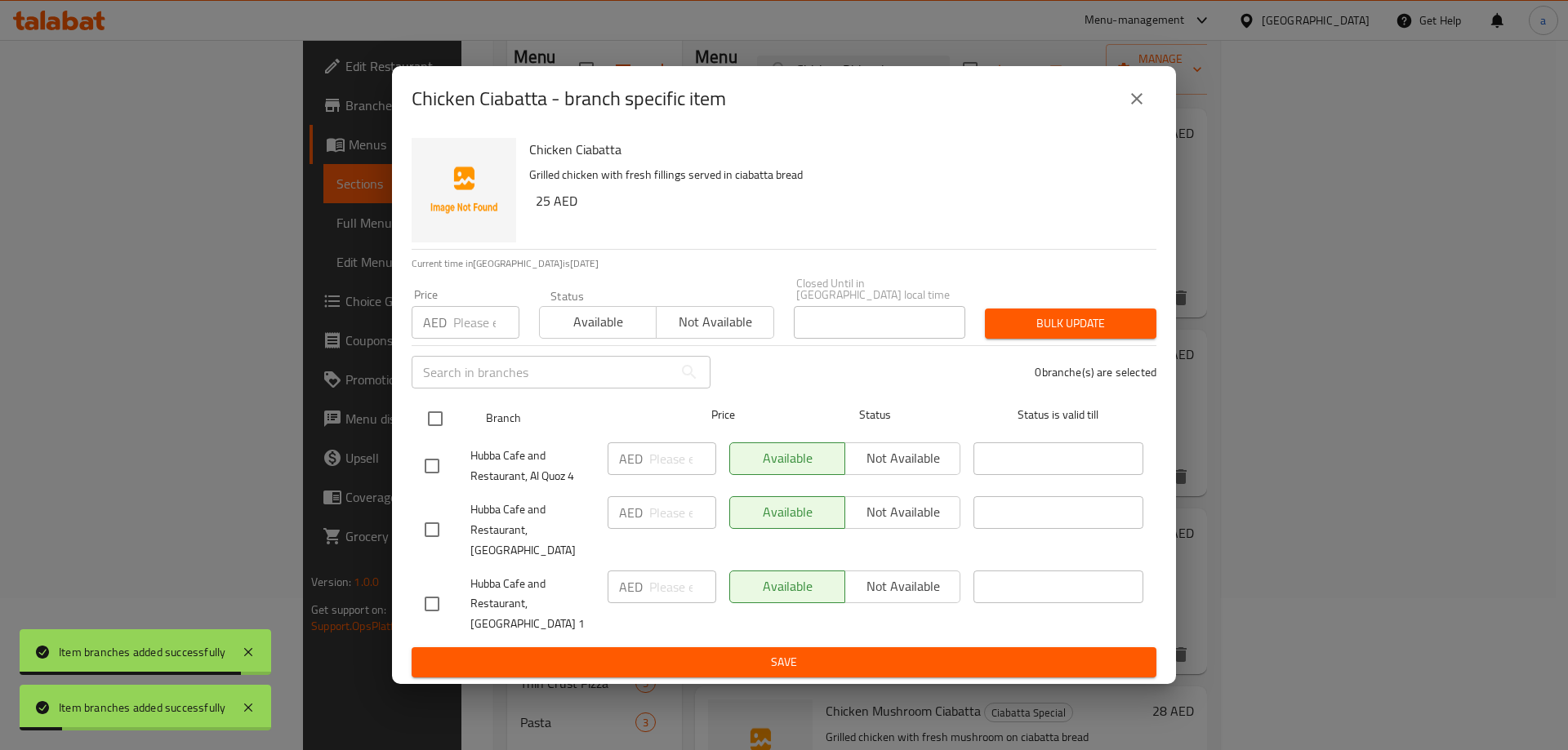
click at [462, 434] on div at bounding box center [448, 418] width 61 height 47
click at [890, 520] on div "Available Not available" at bounding box center [844, 512] width 231 height 33
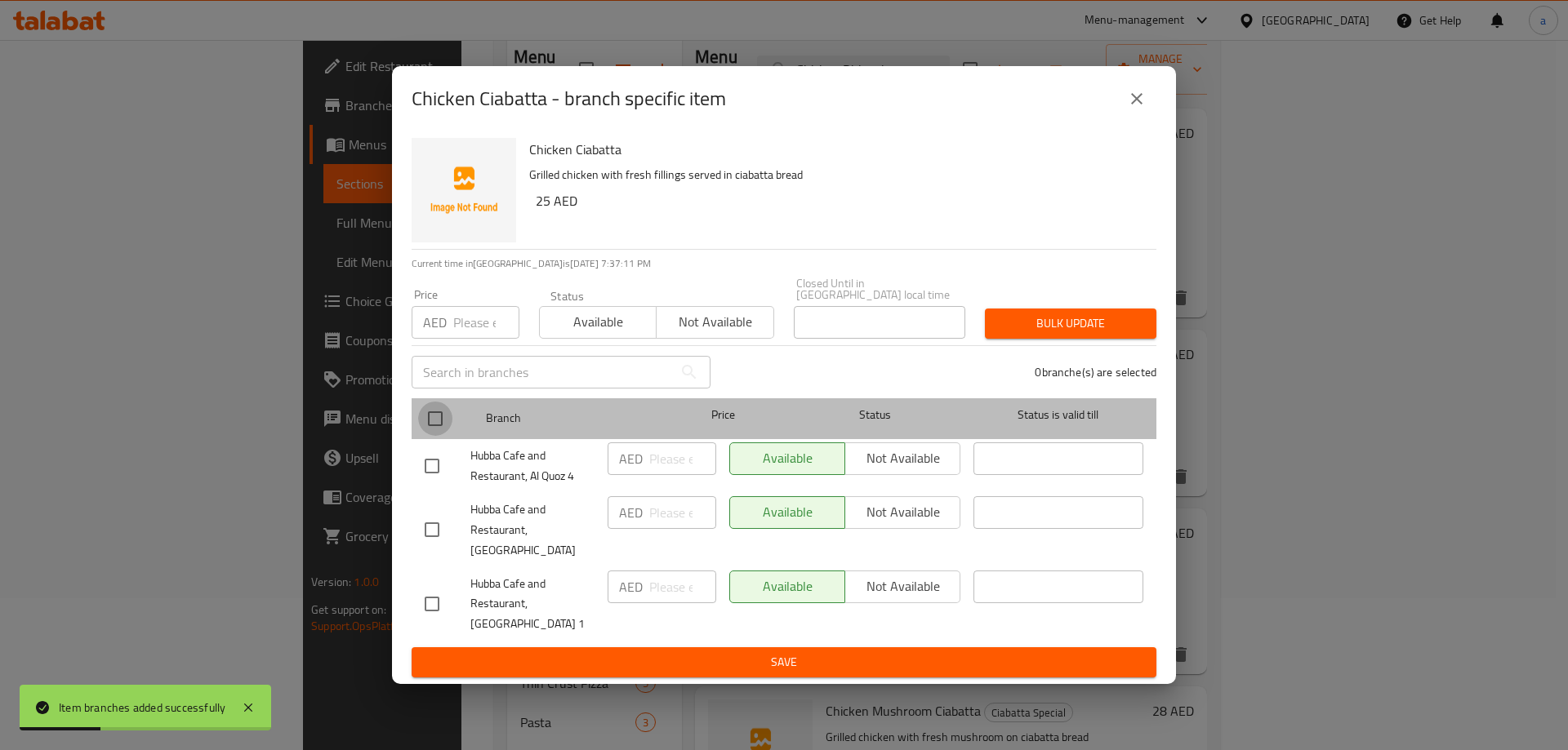
click at [435, 430] on input "checkbox" at bounding box center [435, 418] width 35 height 35
checkbox input "true"
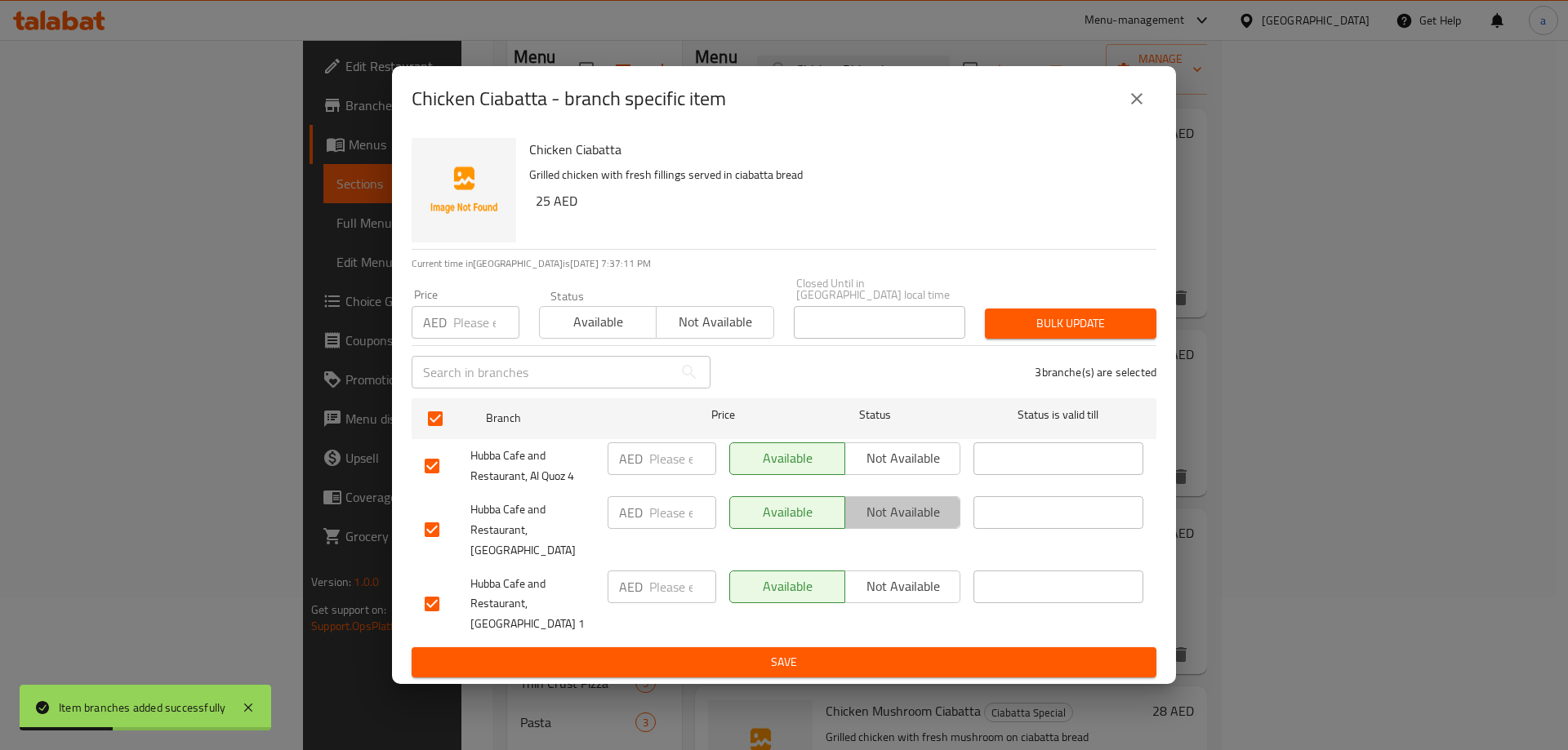
click at [878, 510] on span "Not available" at bounding box center [902, 512] width 102 height 24
click at [790, 647] on button "Save" at bounding box center [784, 662] width 745 height 30
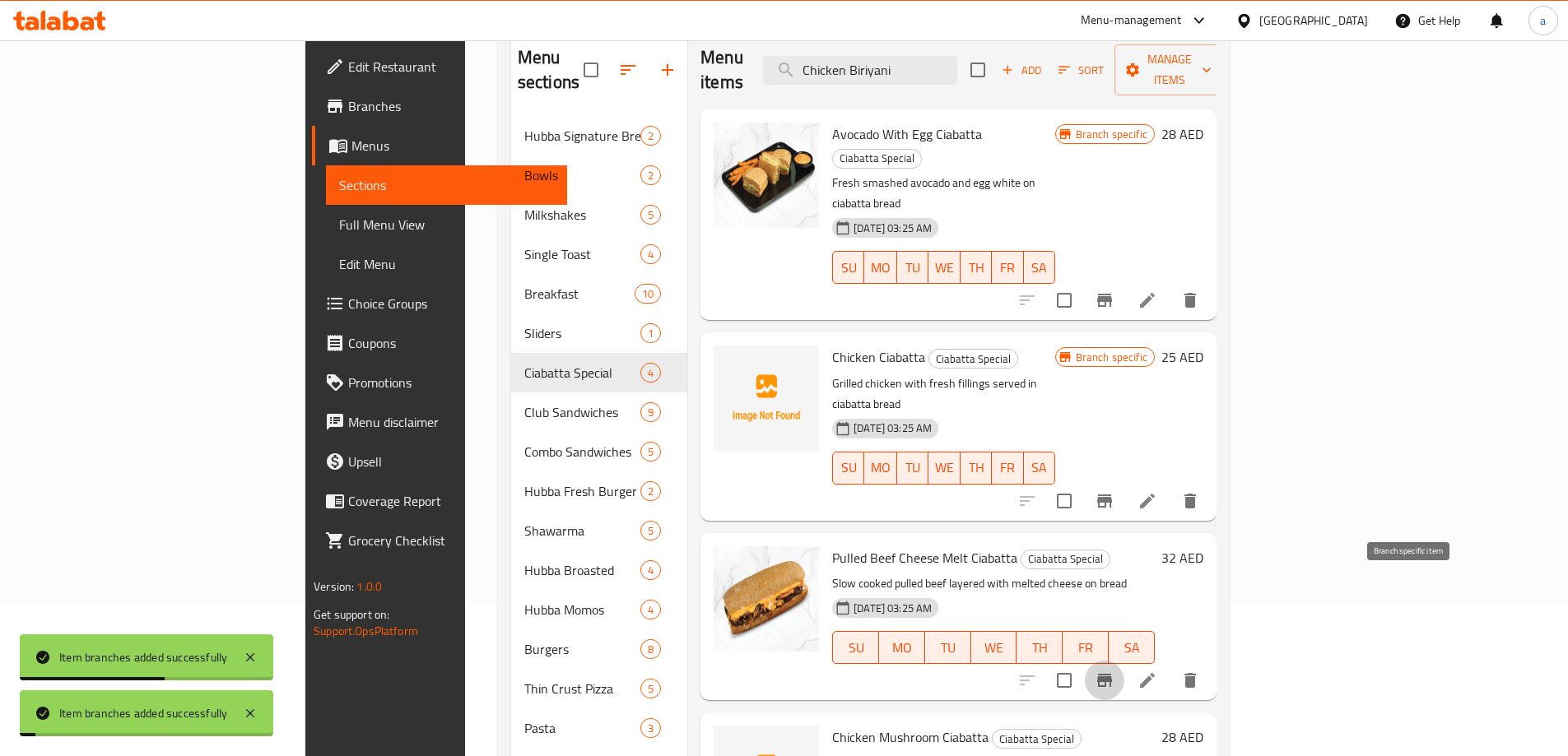
click at [1112, 674] on icon "Branch-specific-item" at bounding box center [1104, 680] width 15 height 13
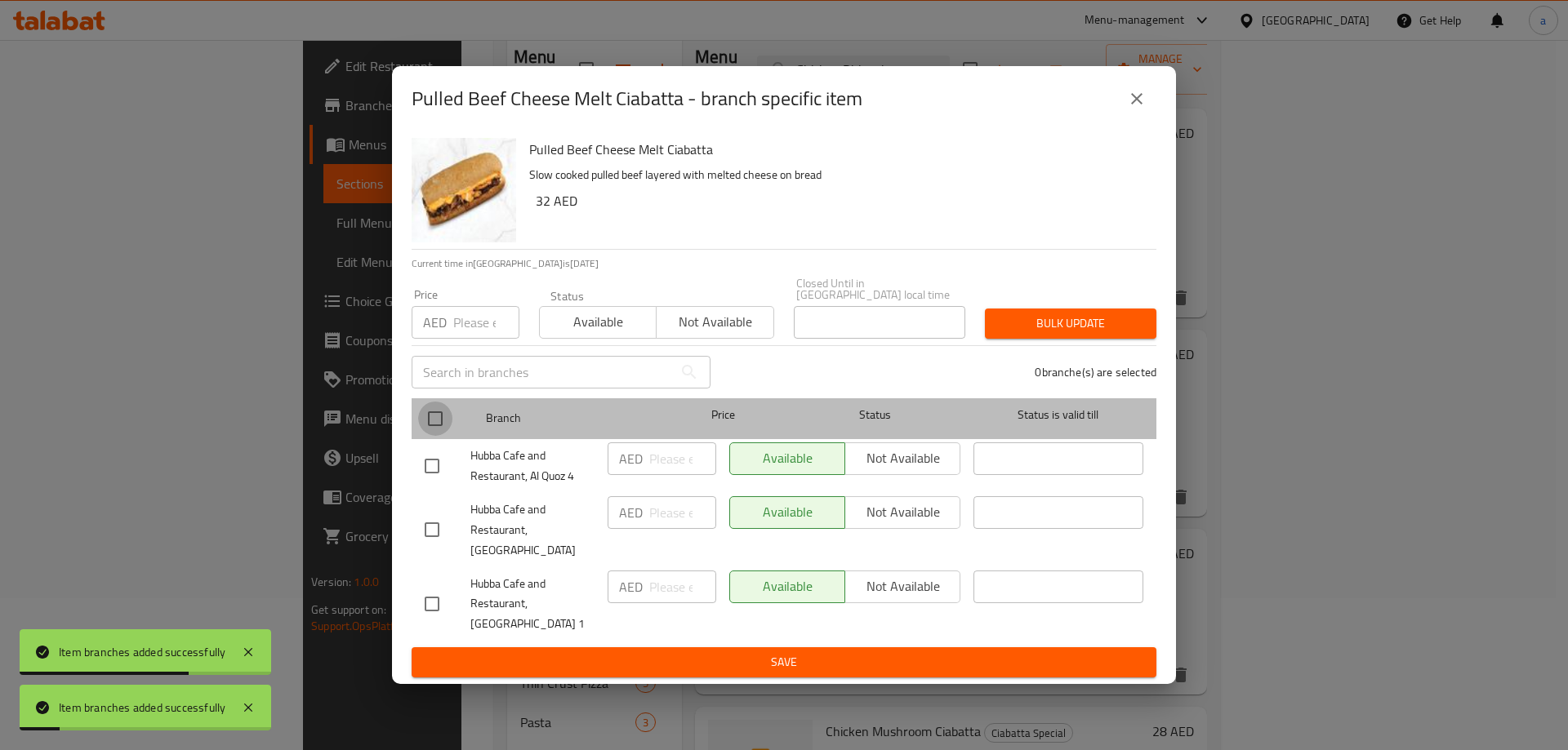
click at [437, 420] on input "checkbox" at bounding box center [435, 418] width 35 height 35
checkbox input "true"
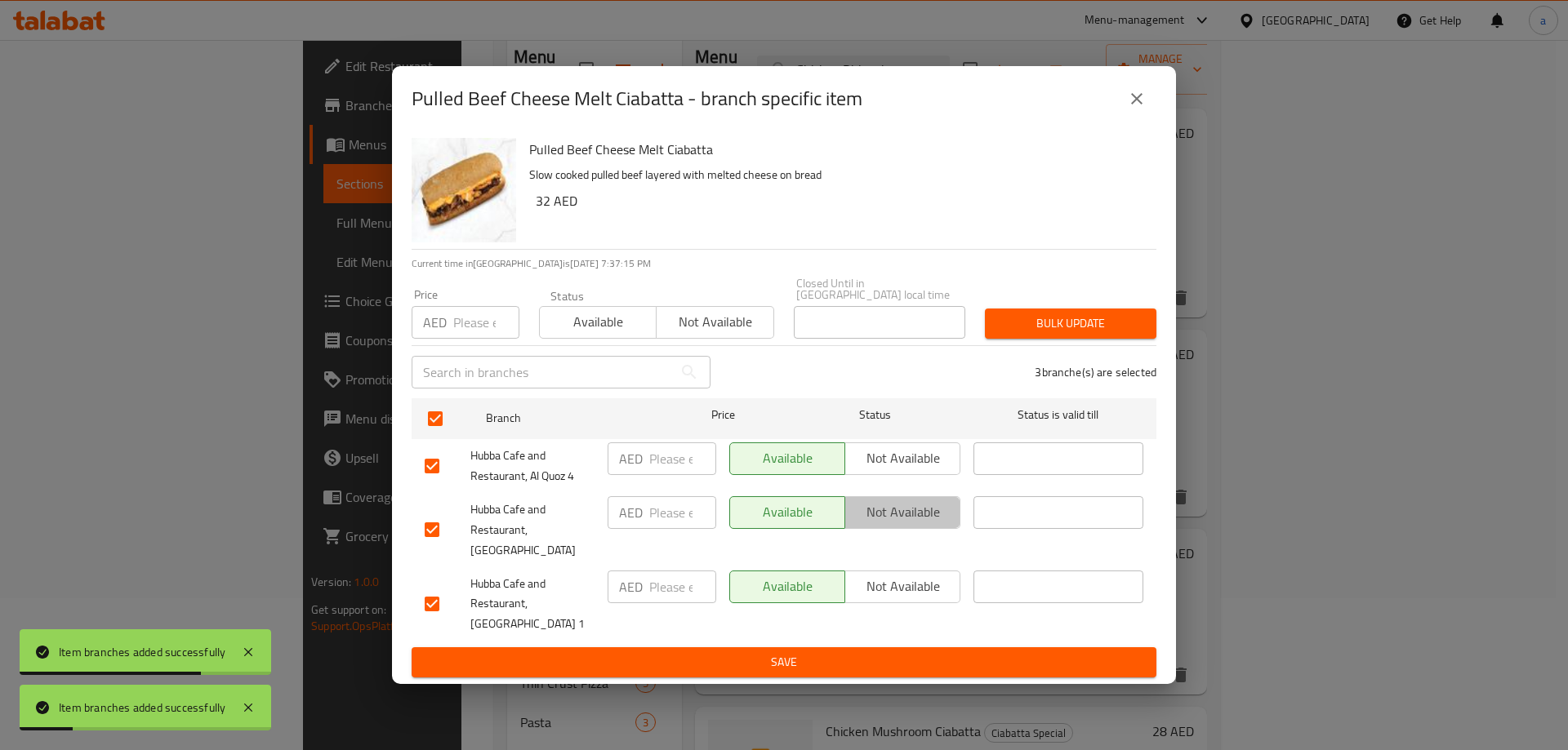
click at [893, 517] on span "Not available" at bounding box center [902, 512] width 102 height 24
click at [902, 652] on span "Save" at bounding box center [784, 662] width 718 height 20
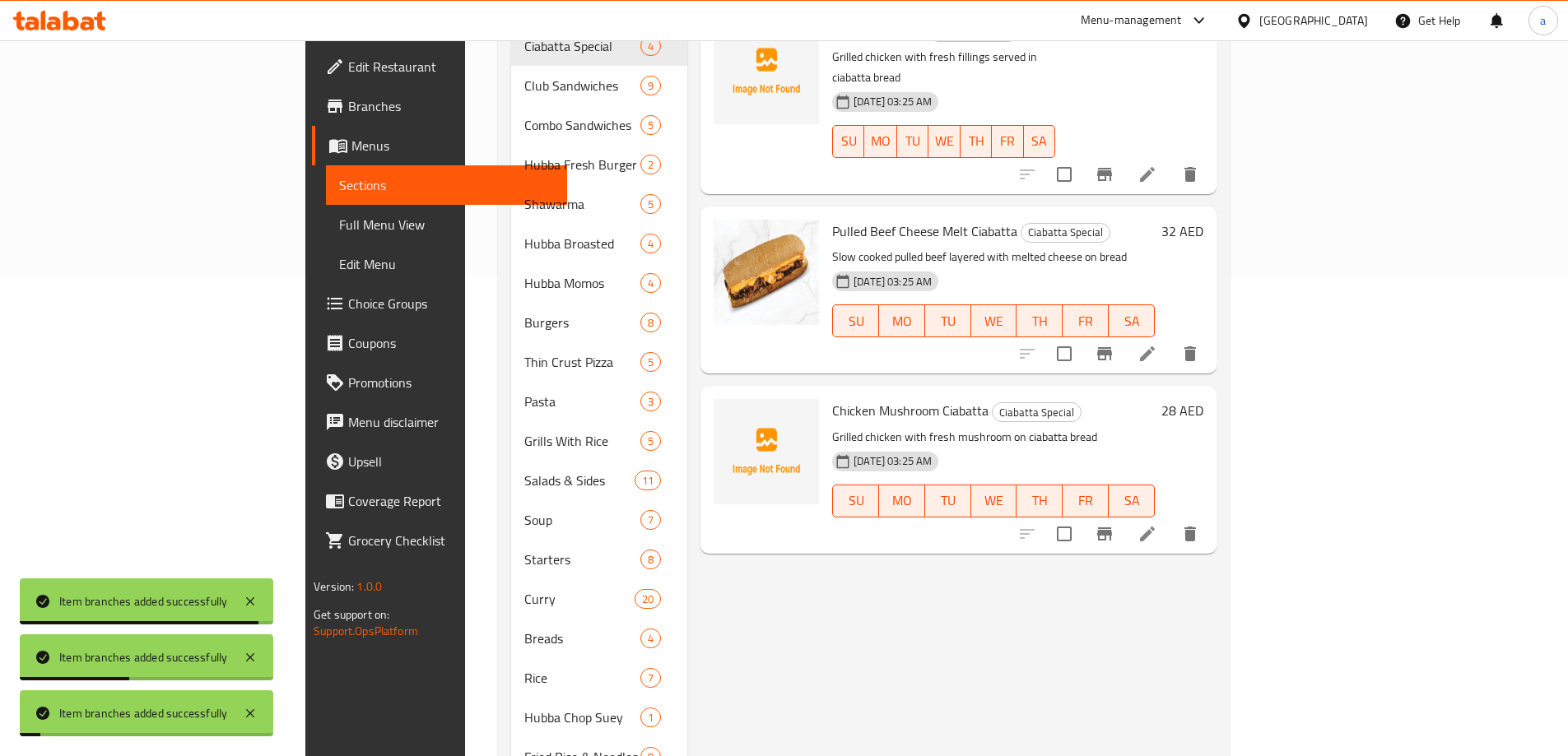
scroll to position [482, 0]
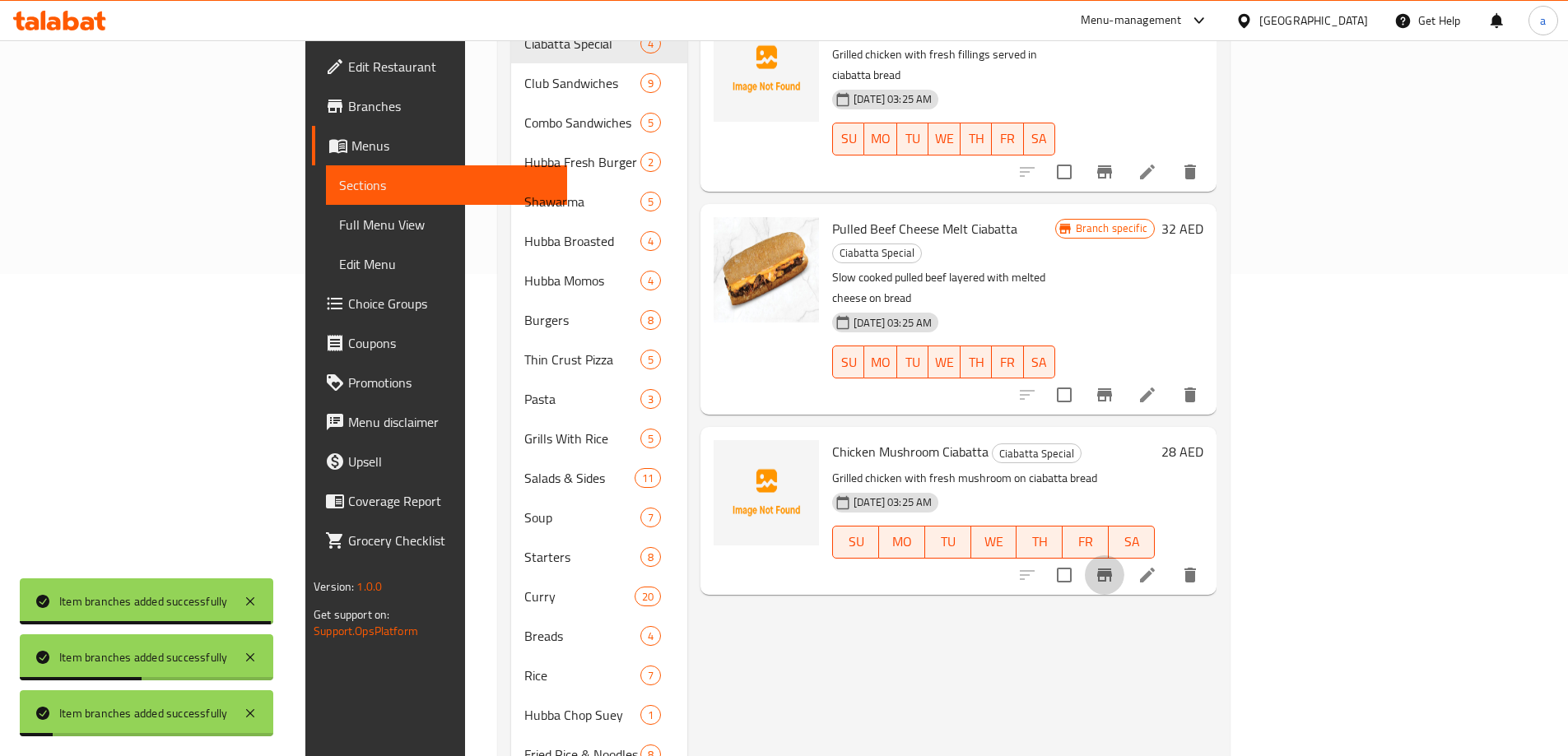
click at [1125, 555] on button "Branch-specific-item" at bounding box center [1104, 575] width 39 height 39
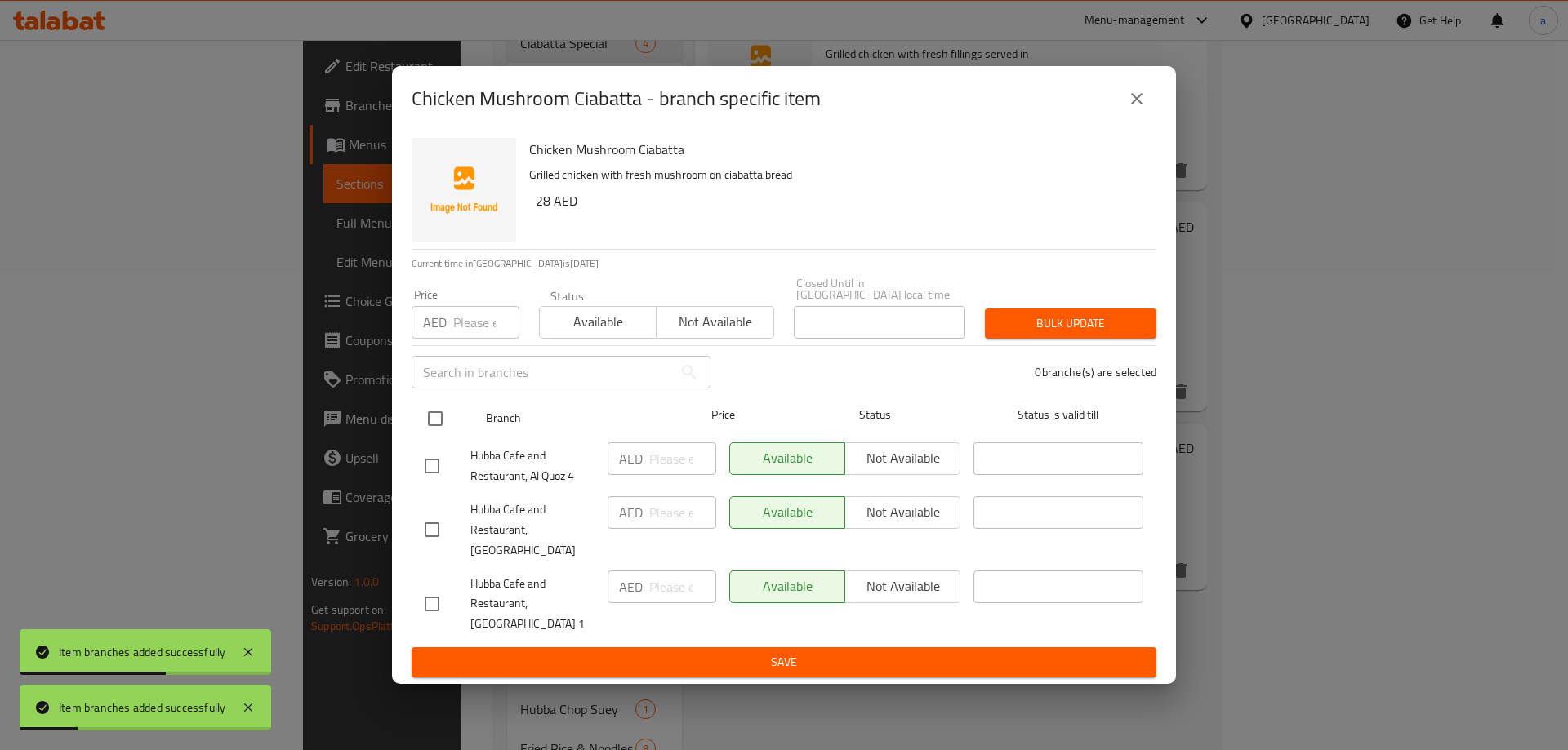
click at [442, 426] on input "checkbox" at bounding box center [435, 418] width 35 height 35
checkbox input "true"
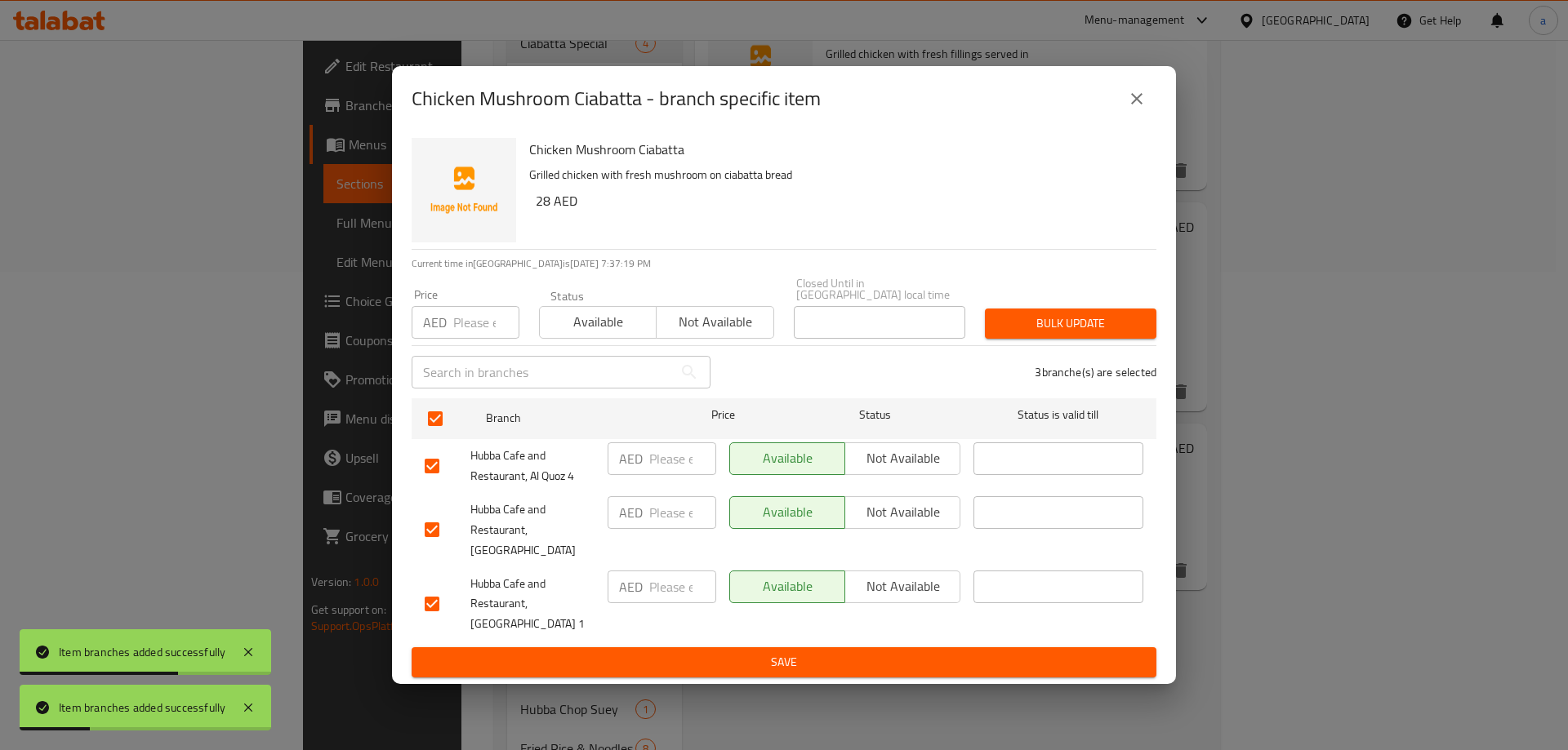
click at [932, 543] on div "Available Not available" at bounding box center [844, 529] width 244 height 81
click at [922, 520] on span "Not available" at bounding box center [902, 512] width 102 height 24
click at [869, 652] on span "Save" at bounding box center [784, 662] width 718 height 20
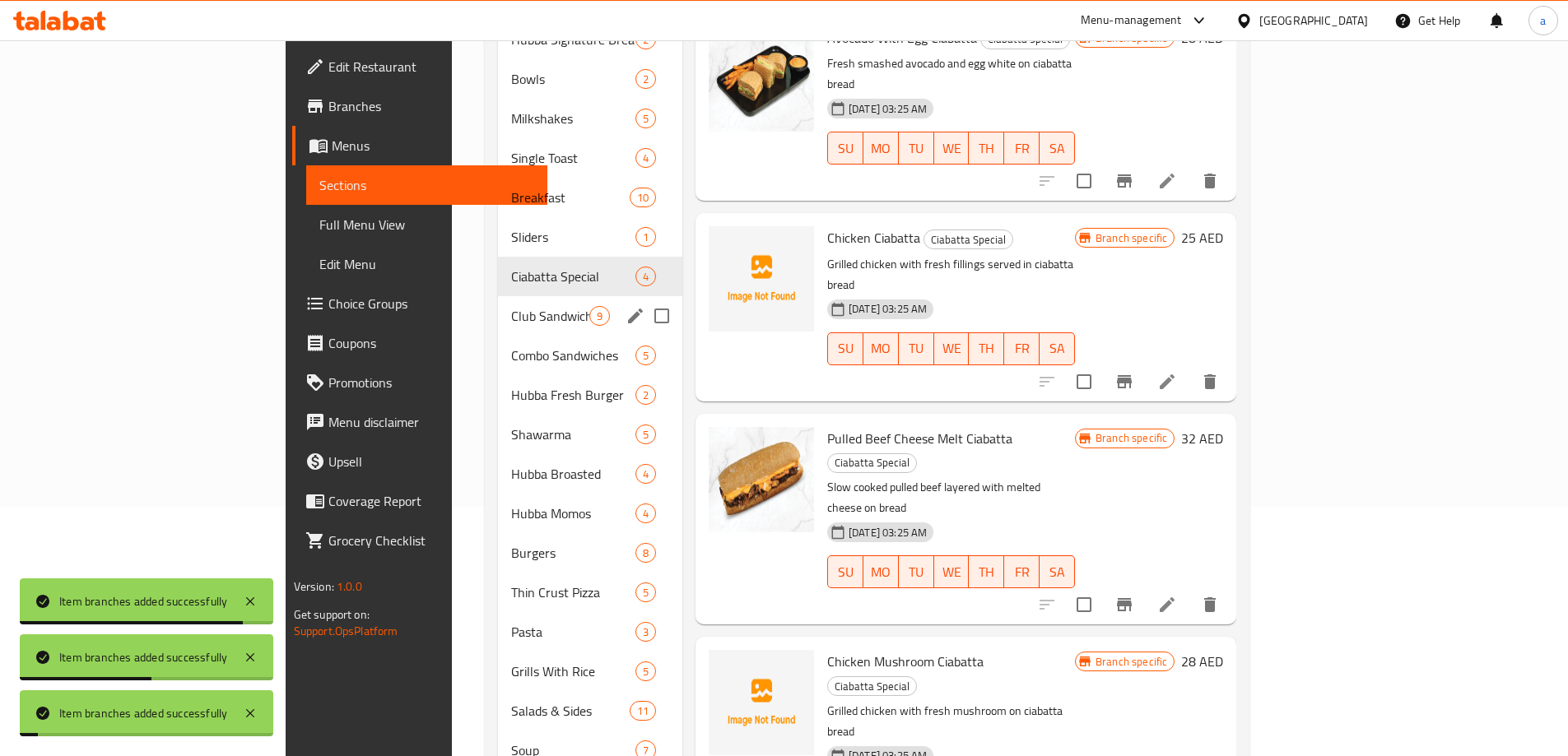
scroll to position [235, 0]
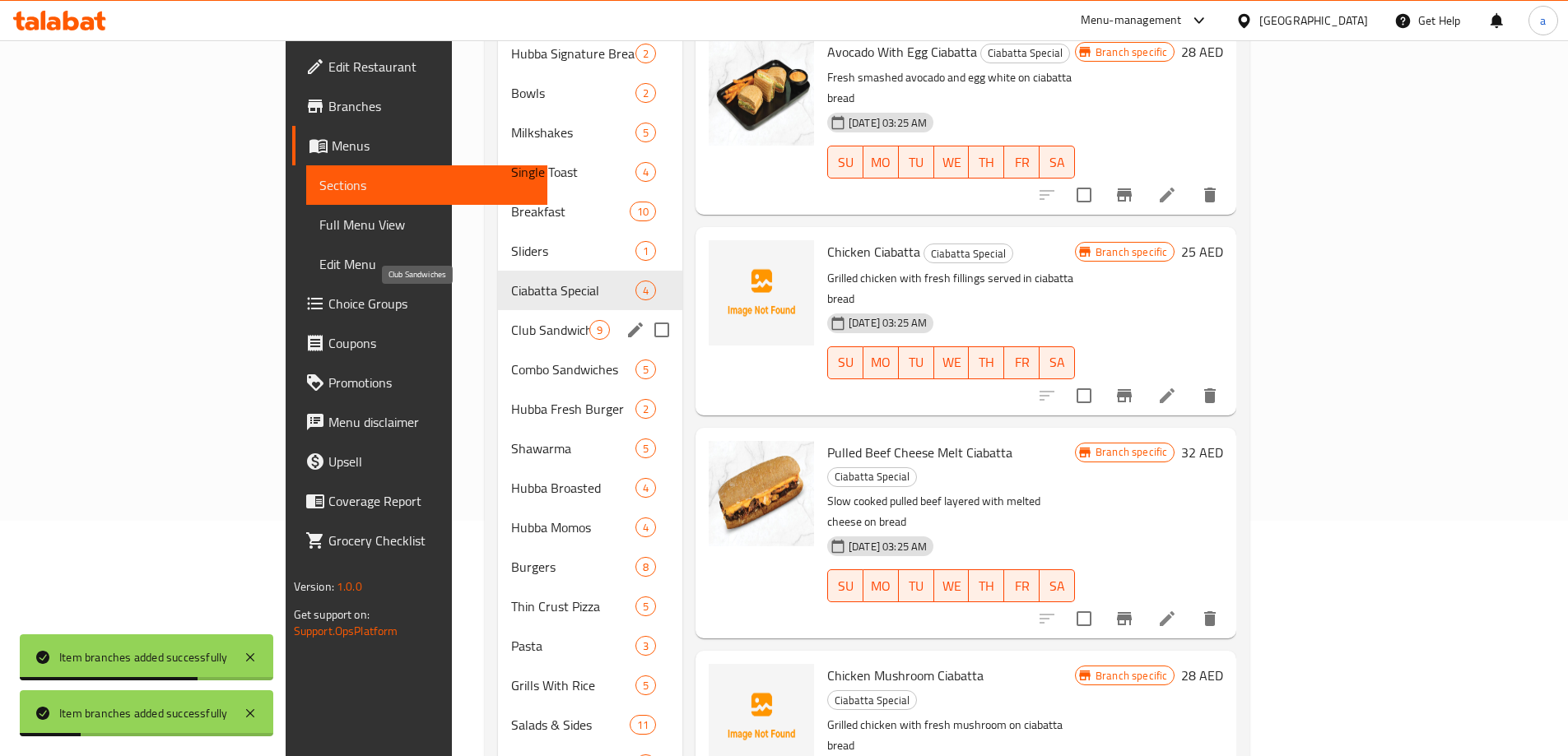
click at [511, 320] on span "Club Sandwiches" at bounding box center [550, 330] width 78 height 20
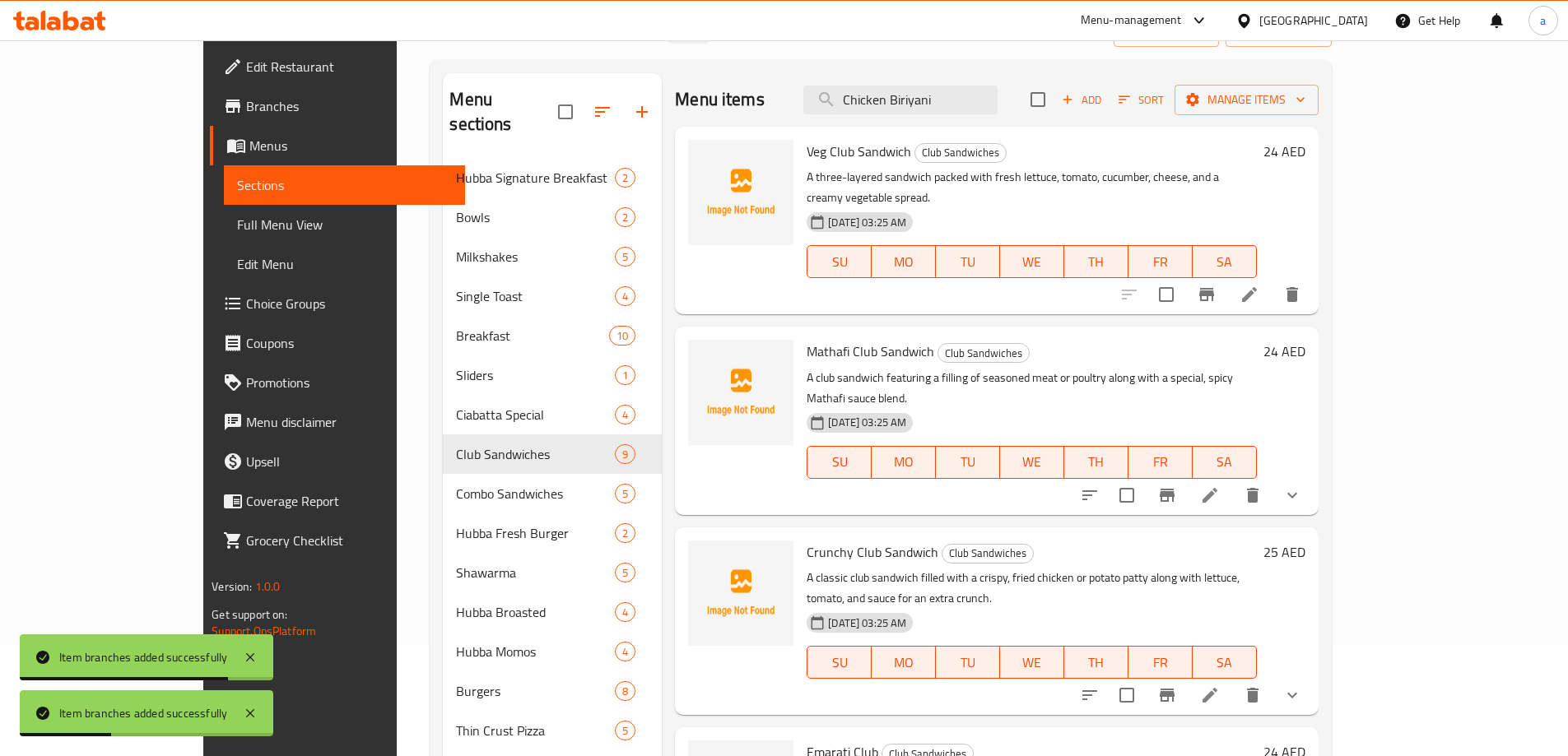
scroll to position [71, 0]
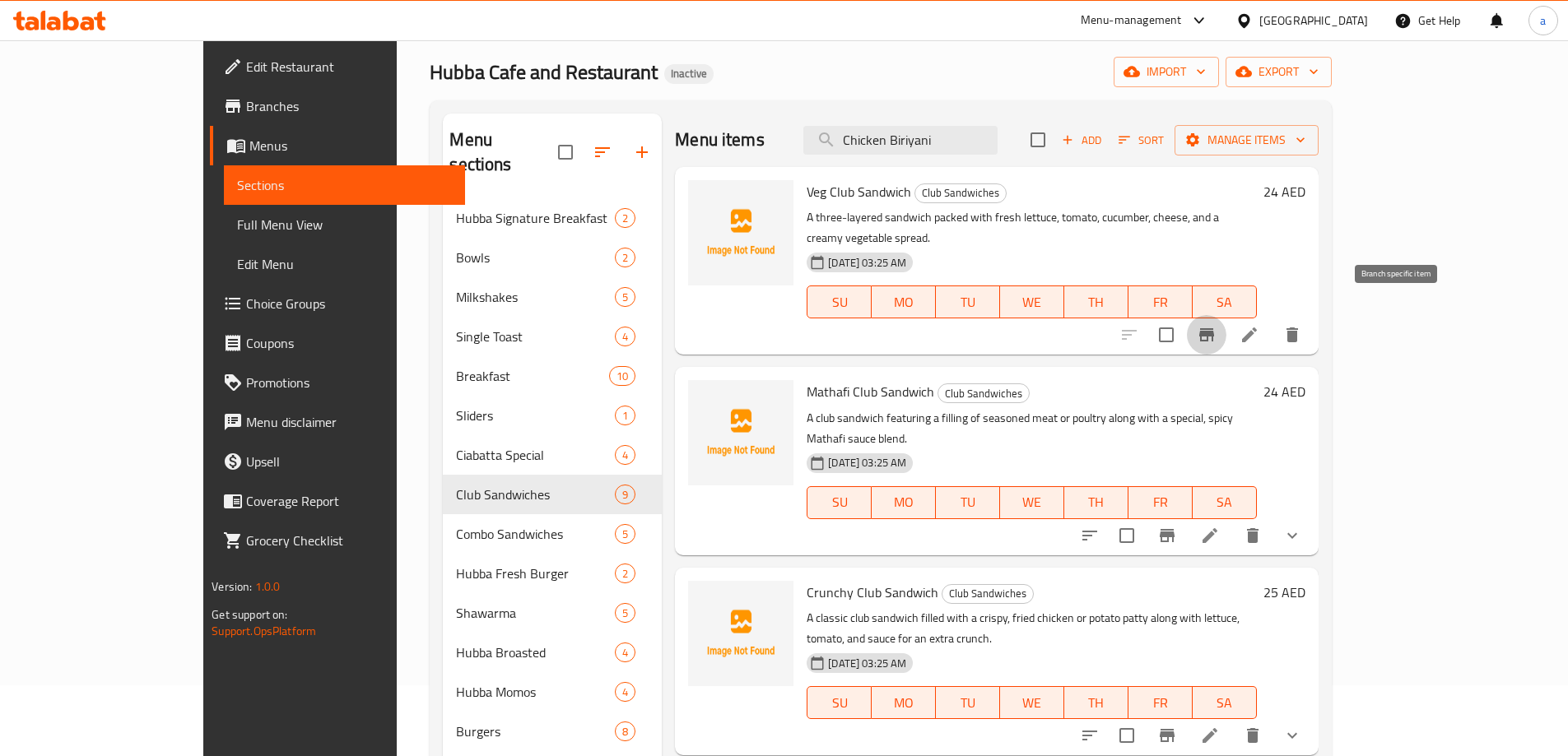
click at [1214, 328] on icon "Branch-specific-item" at bounding box center [1206, 334] width 15 height 13
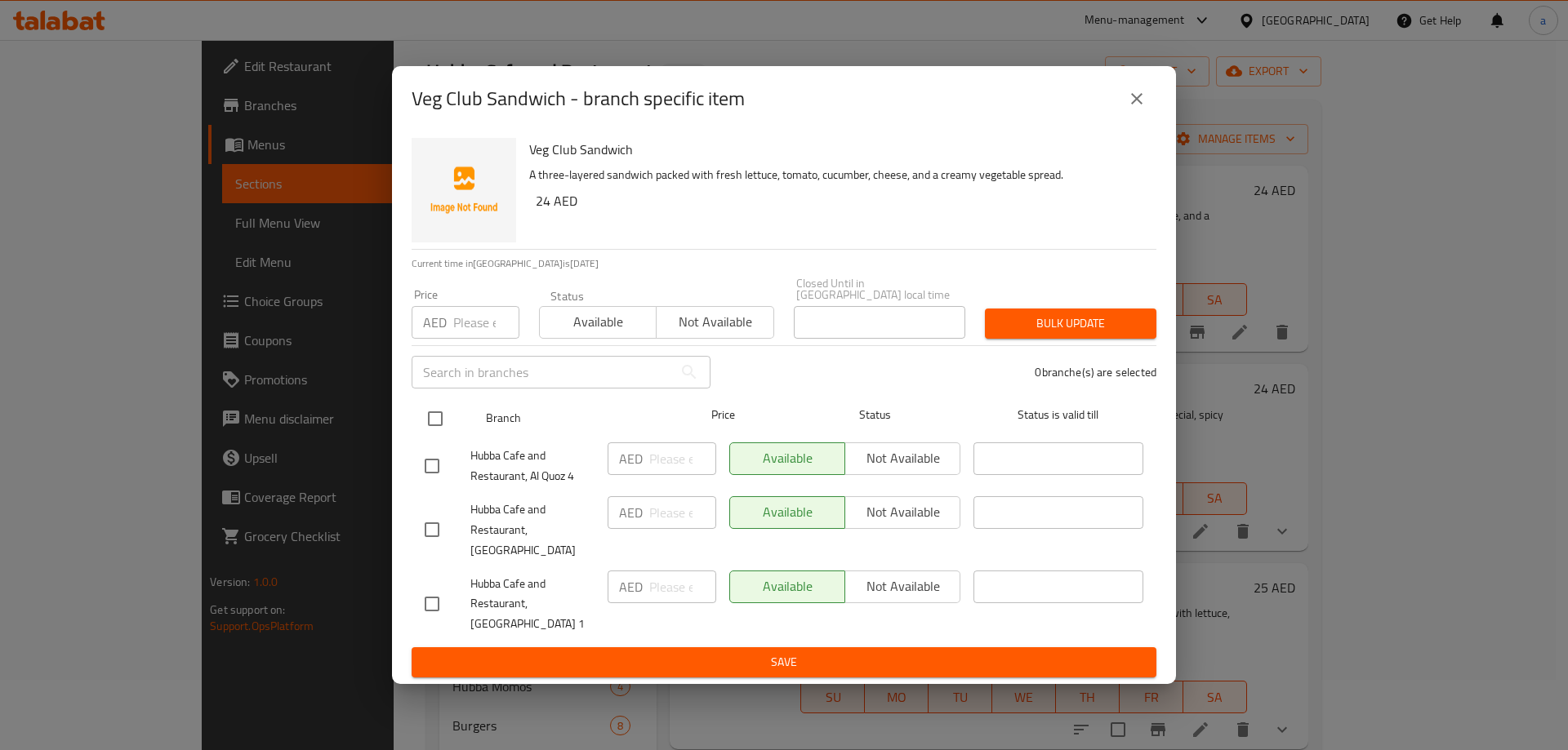
click at [437, 422] on input "checkbox" at bounding box center [435, 418] width 35 height 35
checkbox input "true"
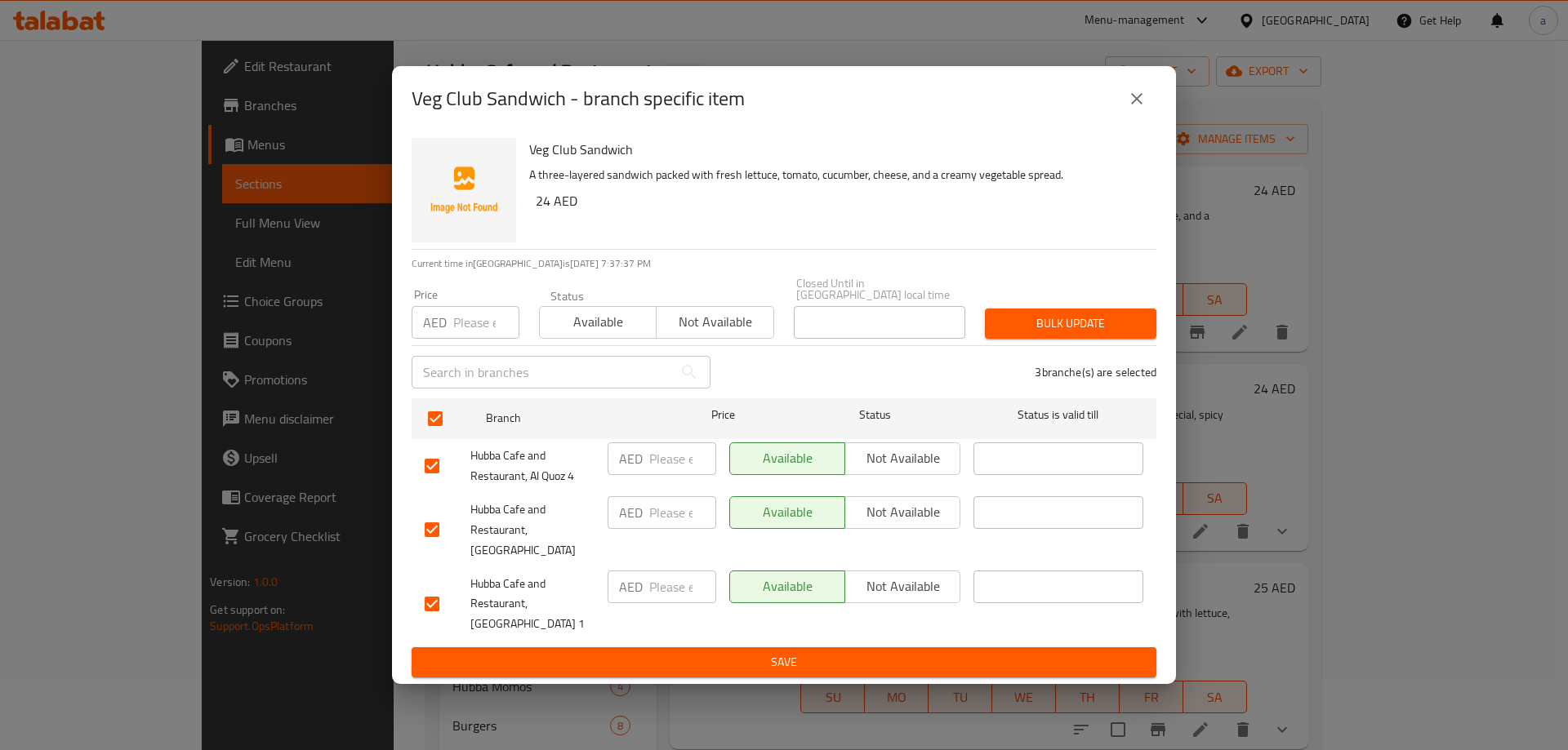
click at [882, 524] on span "Not available" at bounding box center [902, 512] width 102 height 24
click at [879, 636] on ul "Branch Price Status Status is valid till Hubba Cafe and Restaurant, Al Quoz 4 A…" at bounding box center [784, 520] width 745 height 256
click at [940, 652] on span "Save" at bounding box center [784, 662] width 718 height 20
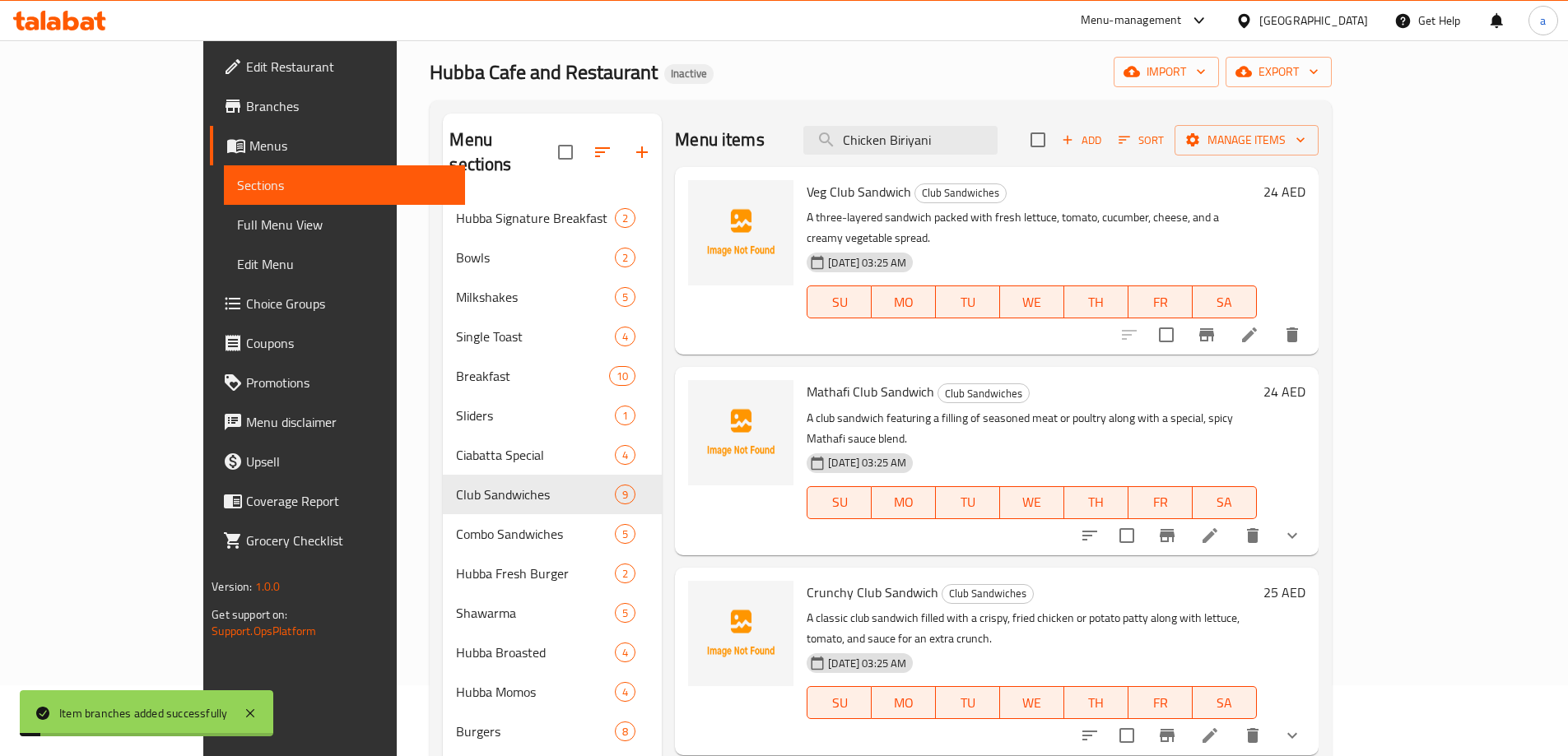
click at [1176, 525] on icon "Branch-specific-item" at bounding box center [1167, 535] width 20 height 20
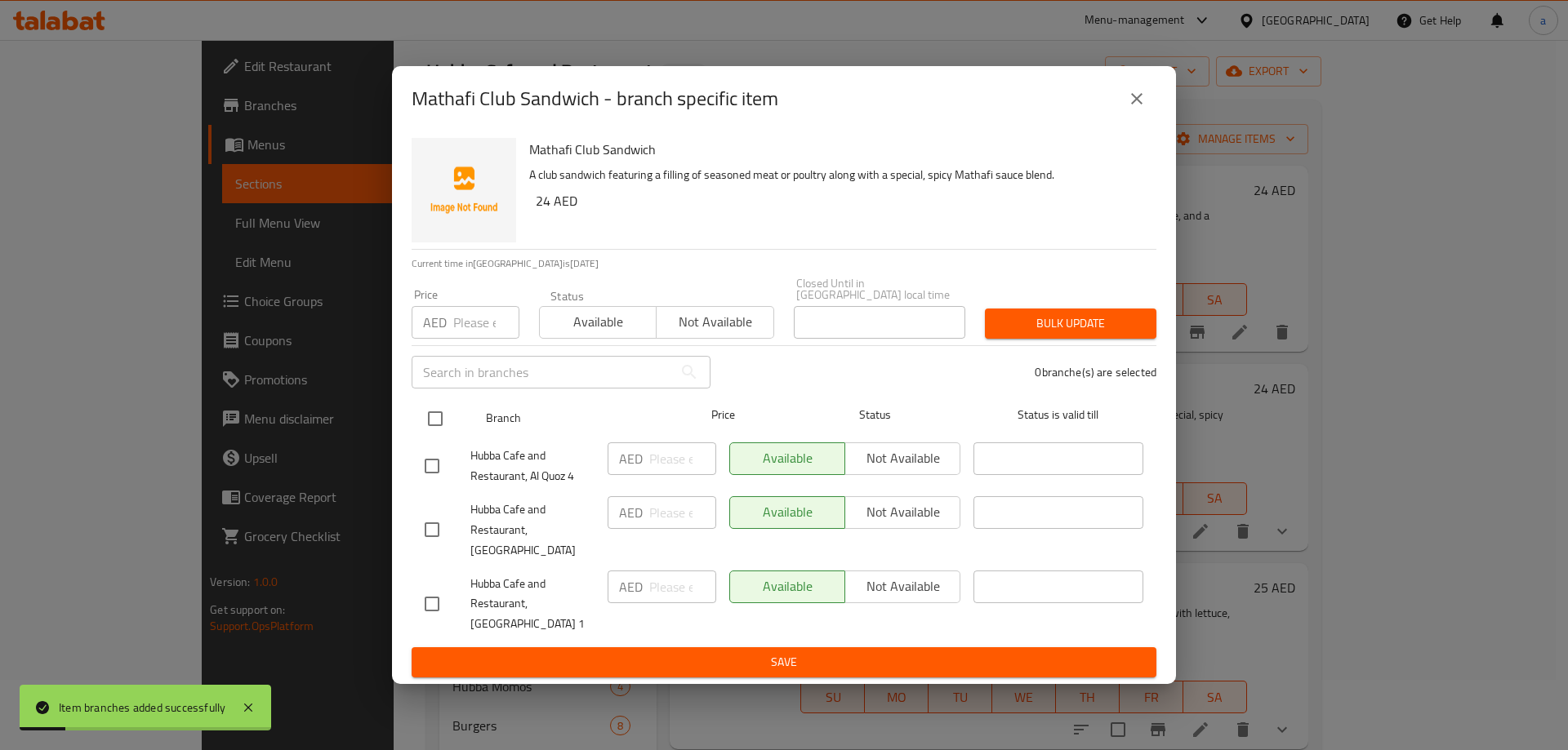
click at [434, 416] on input "checkbox" at bounding box center [435, 418] width 35 height 35
checkbox input "true"
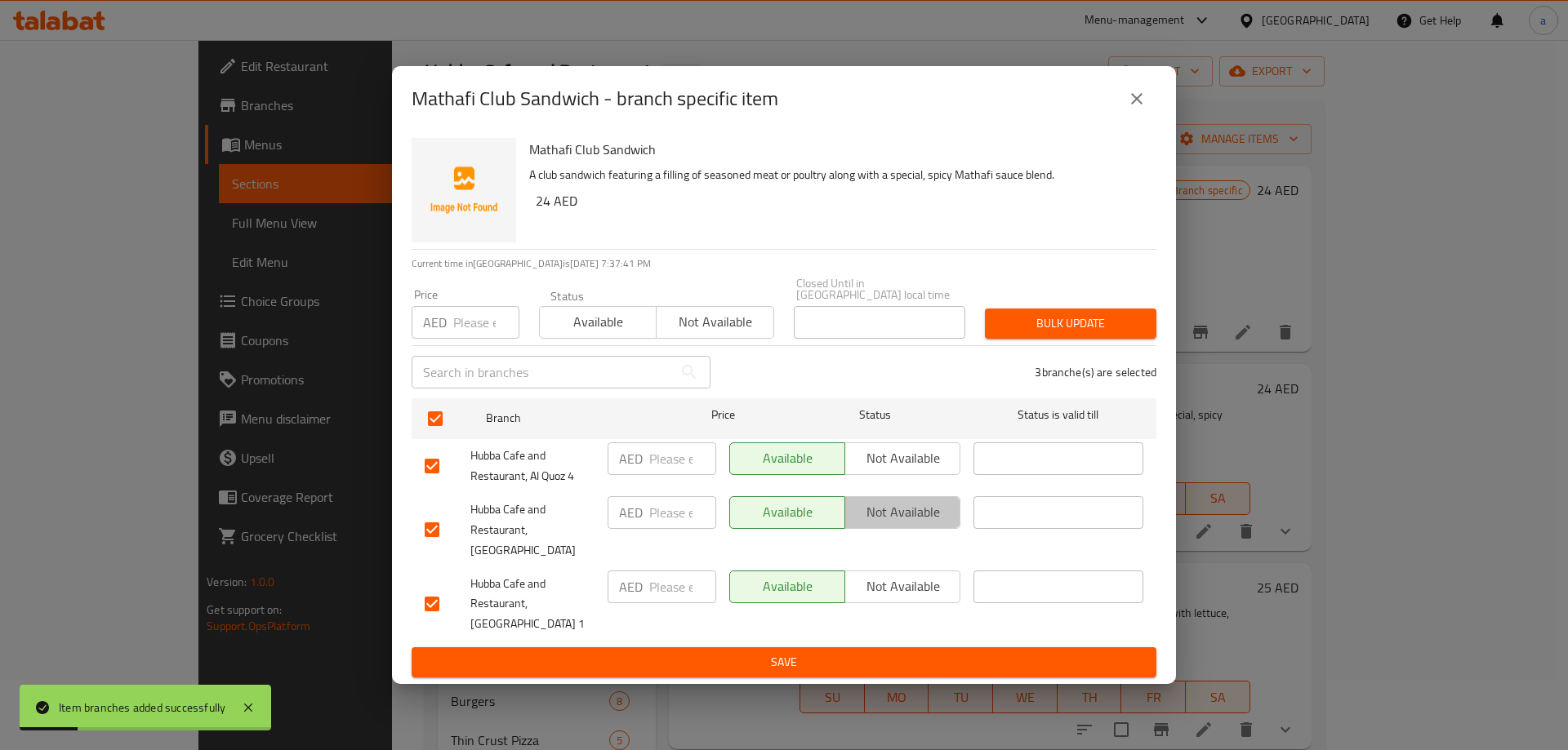
click at [917, 524] on span "Not available" at bounding box center [902, 512] width 102 height 24
click at [879, 652] on span "Save" at bounding box center [784, 662] width 718 height 20
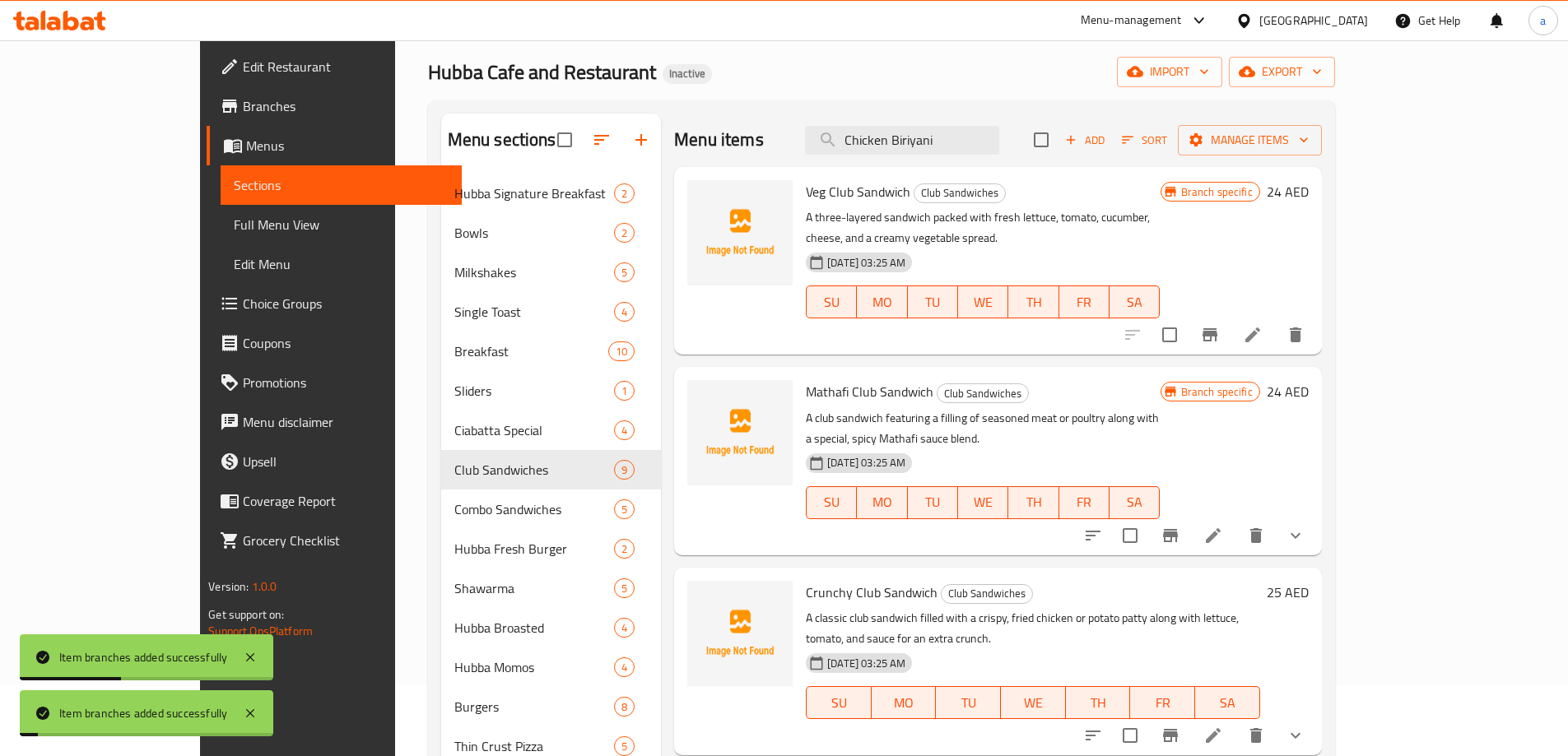
click at [1190, 716] on button "Branch-specific-item" at bounding box center [1170, 735] width 39 height 39
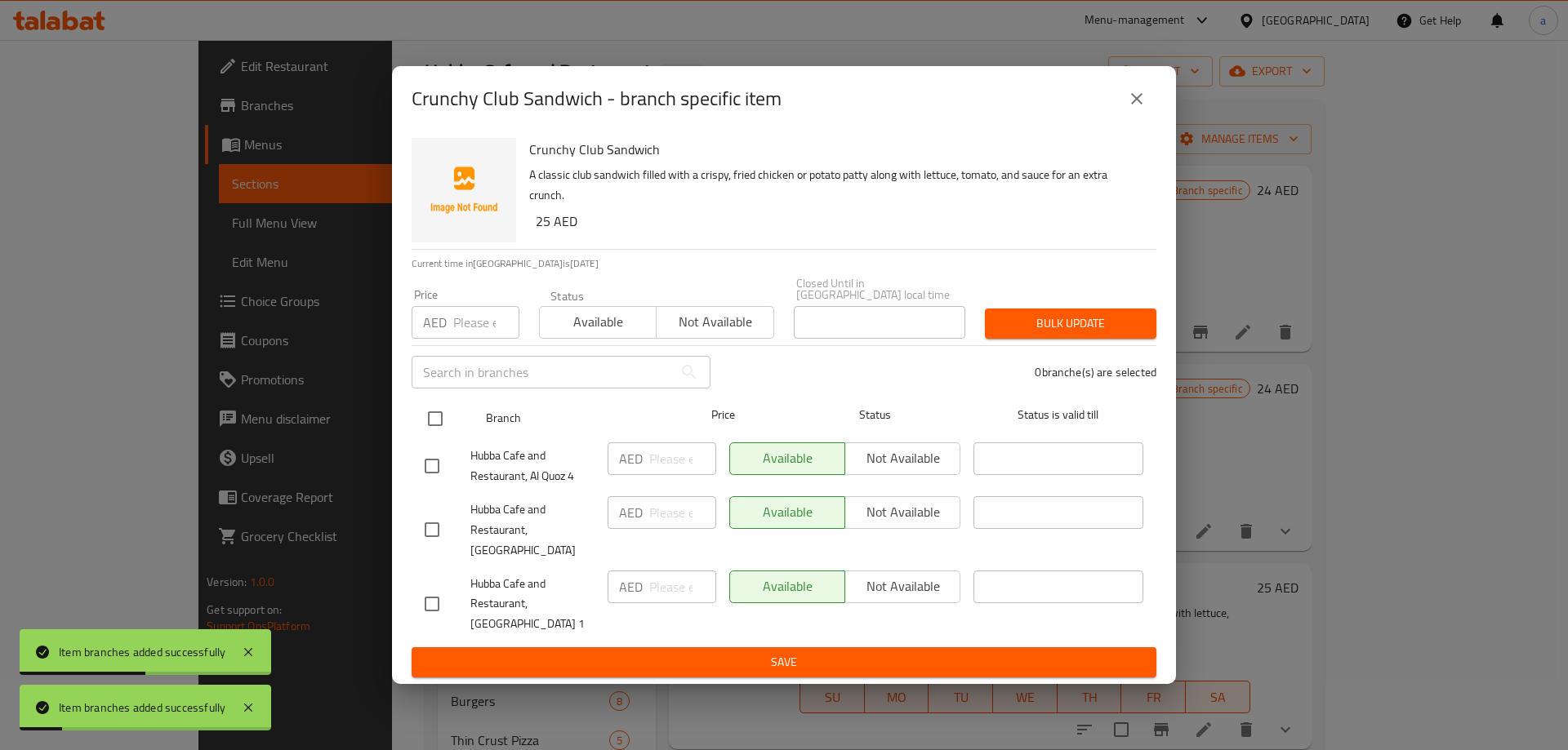
click at [445, 424] on input "checkbox" at bounding box center [435, 418] width 35 height 35
checkbox input "true"
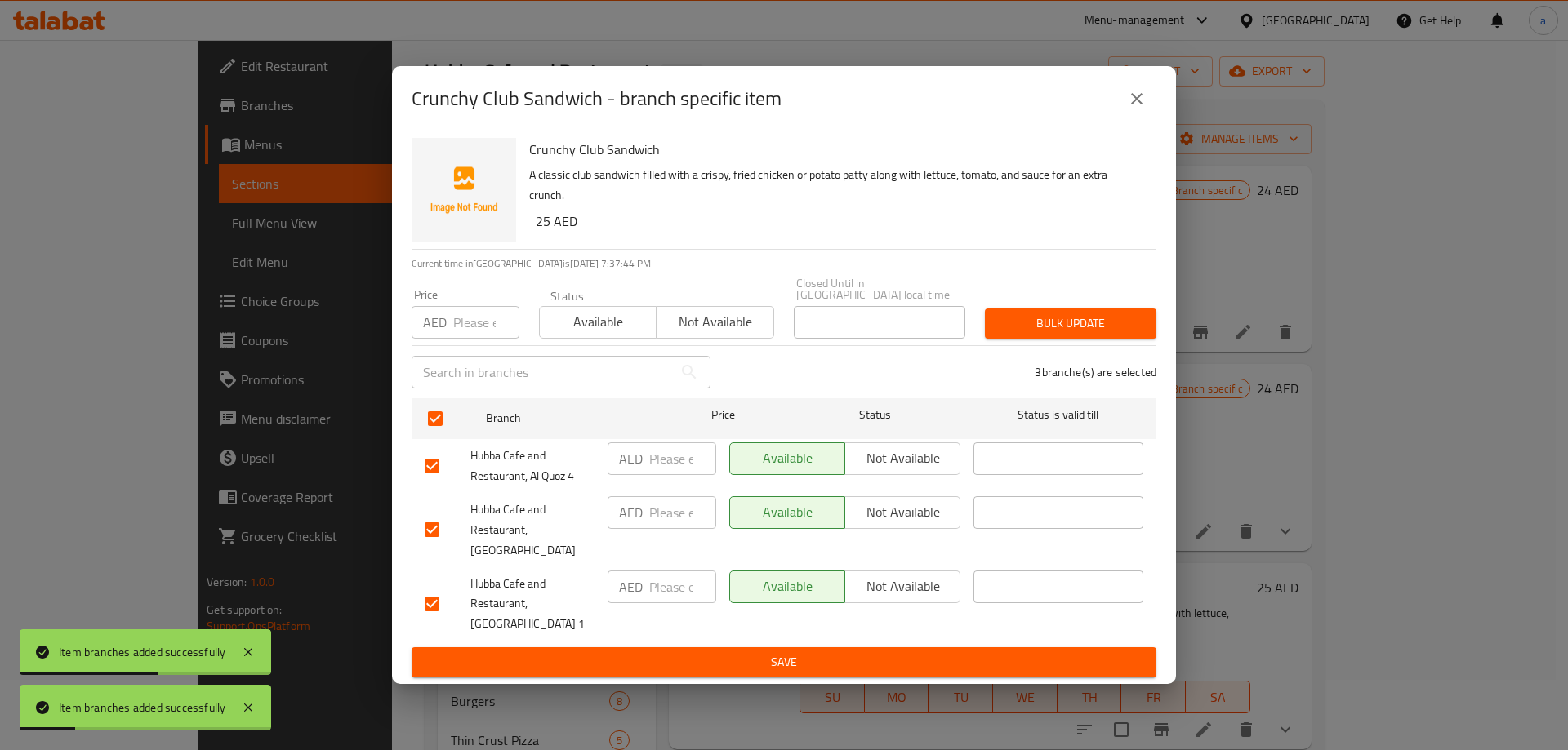
click at [922, 524] on span "Not available" at bounding box center [902, 512] width 102 height 24
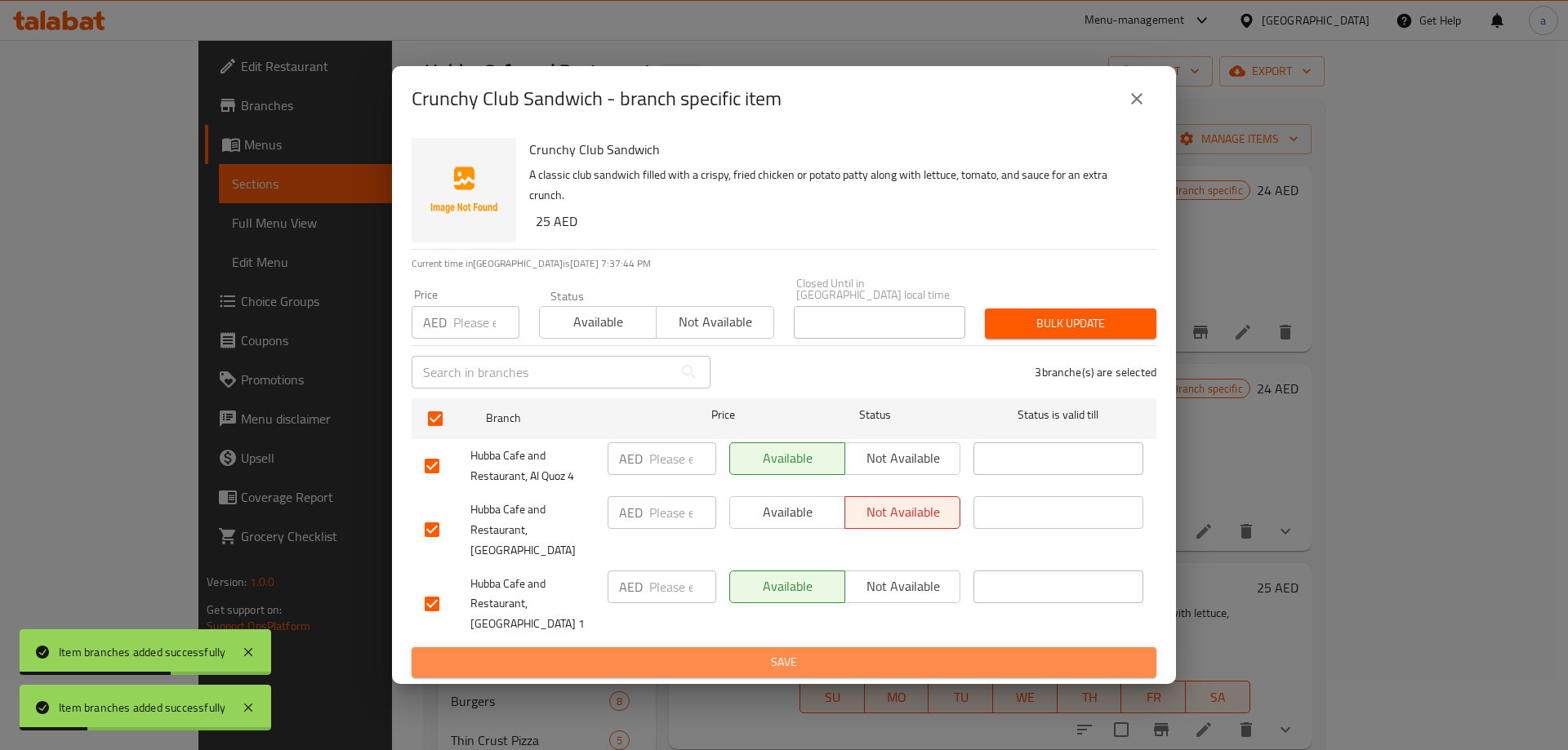
click at [888, 647] on button "Save" at bounding box center [784, 662] width 745 height 30
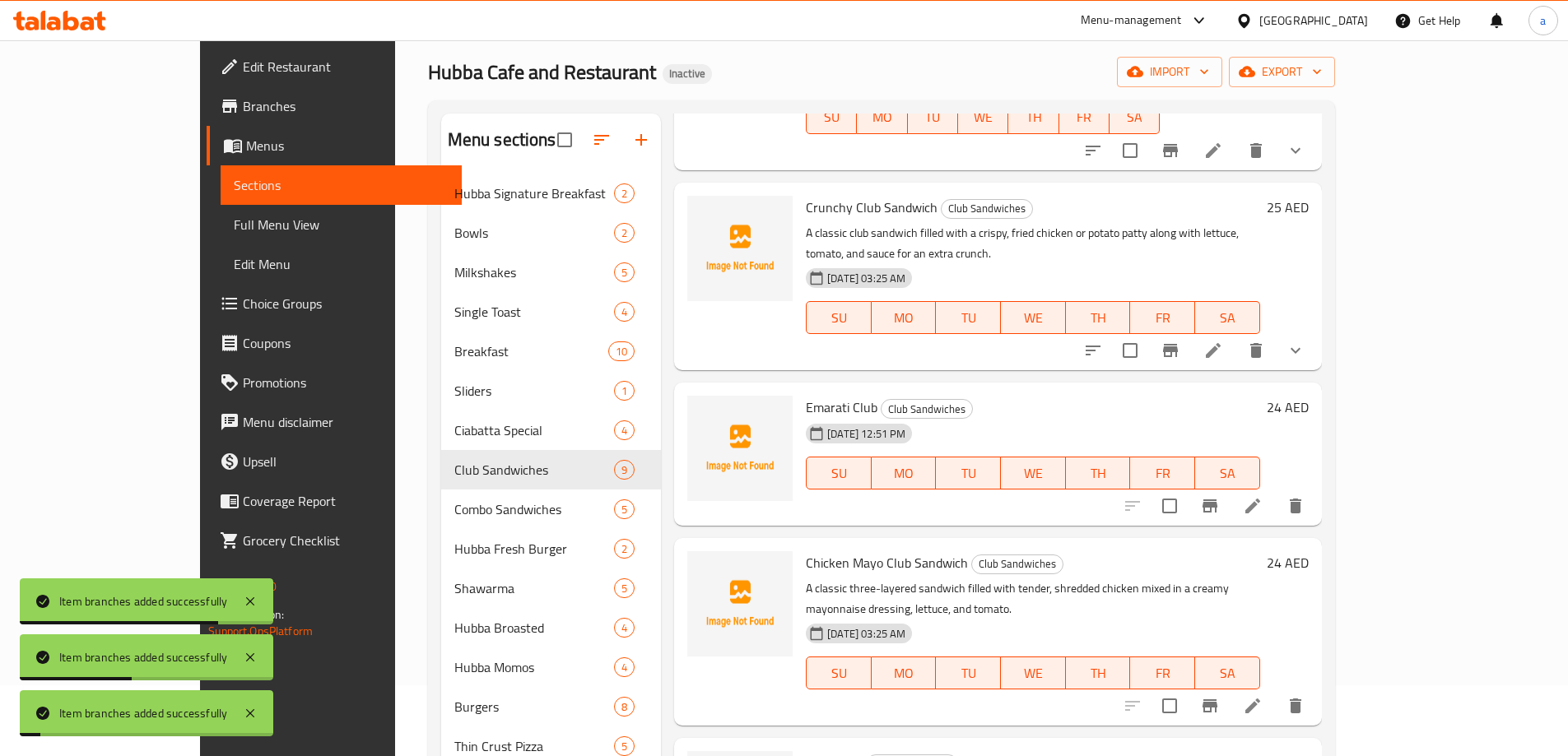
scroll to position [411, 0]
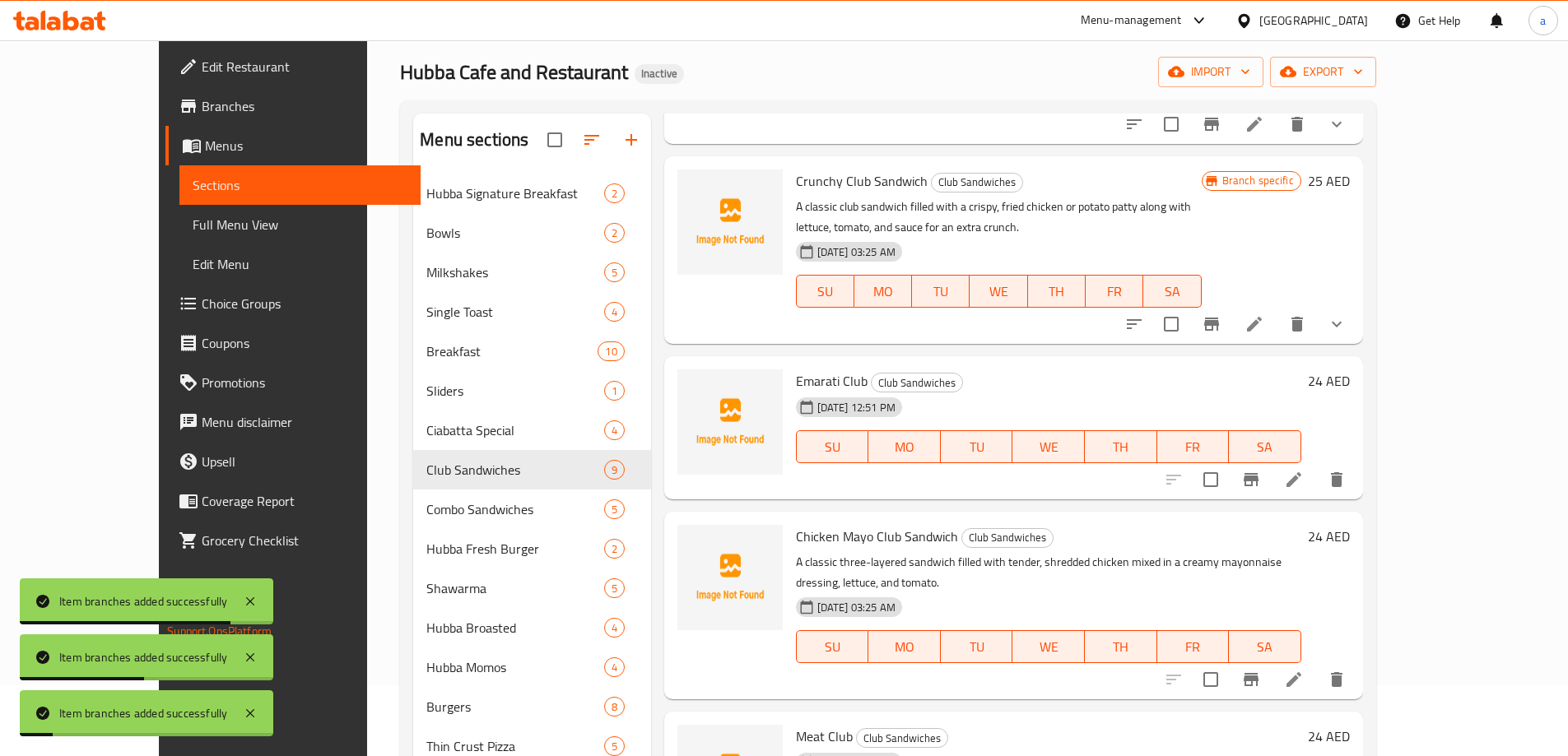
click at [1259, 473] on icon "Branch-specific-item" at bounding box center [1251, 479] width 15 height 13
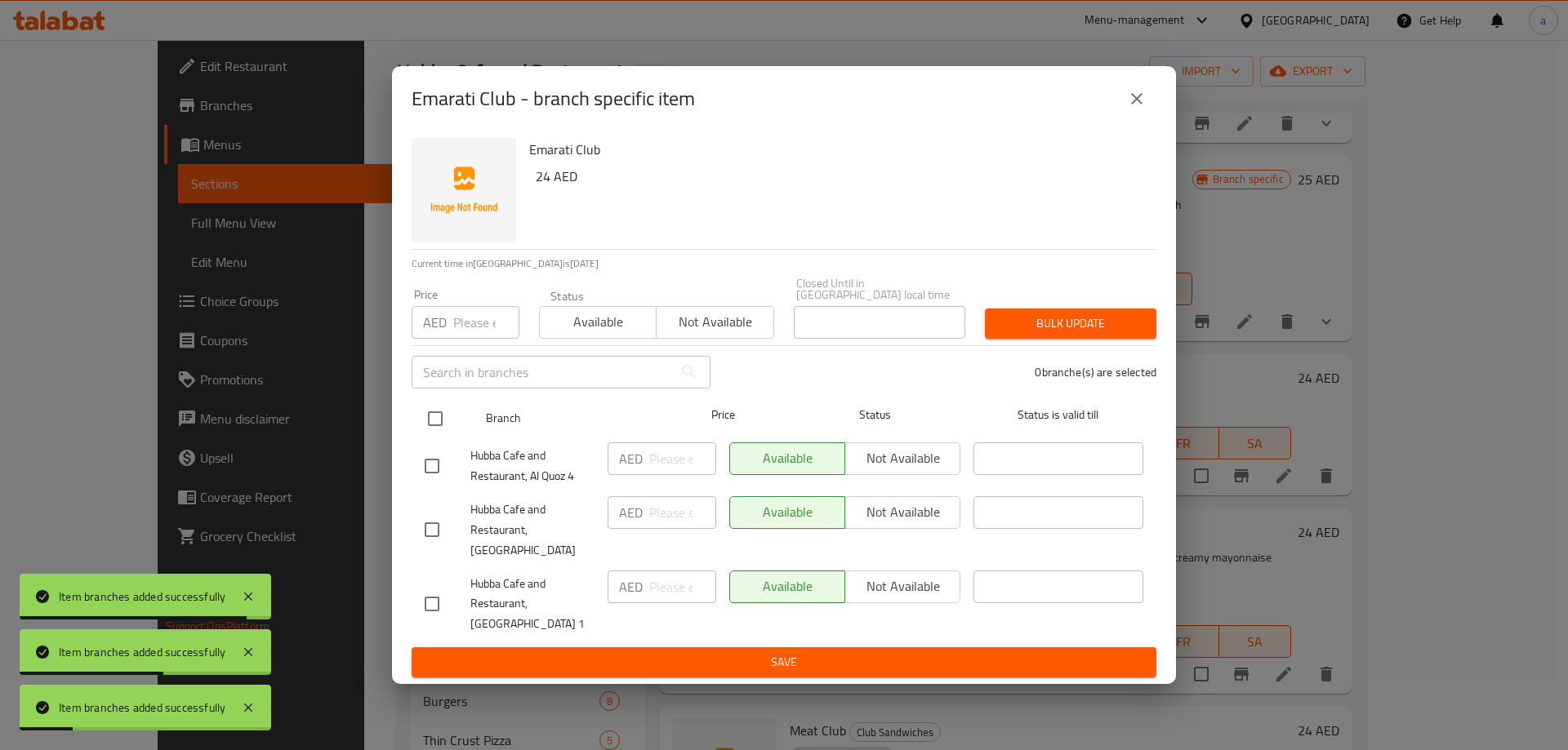
click at [436, 436] on input "checkbox" at bounding box center [435, 418] width 35 height 35
checkbox input "true"
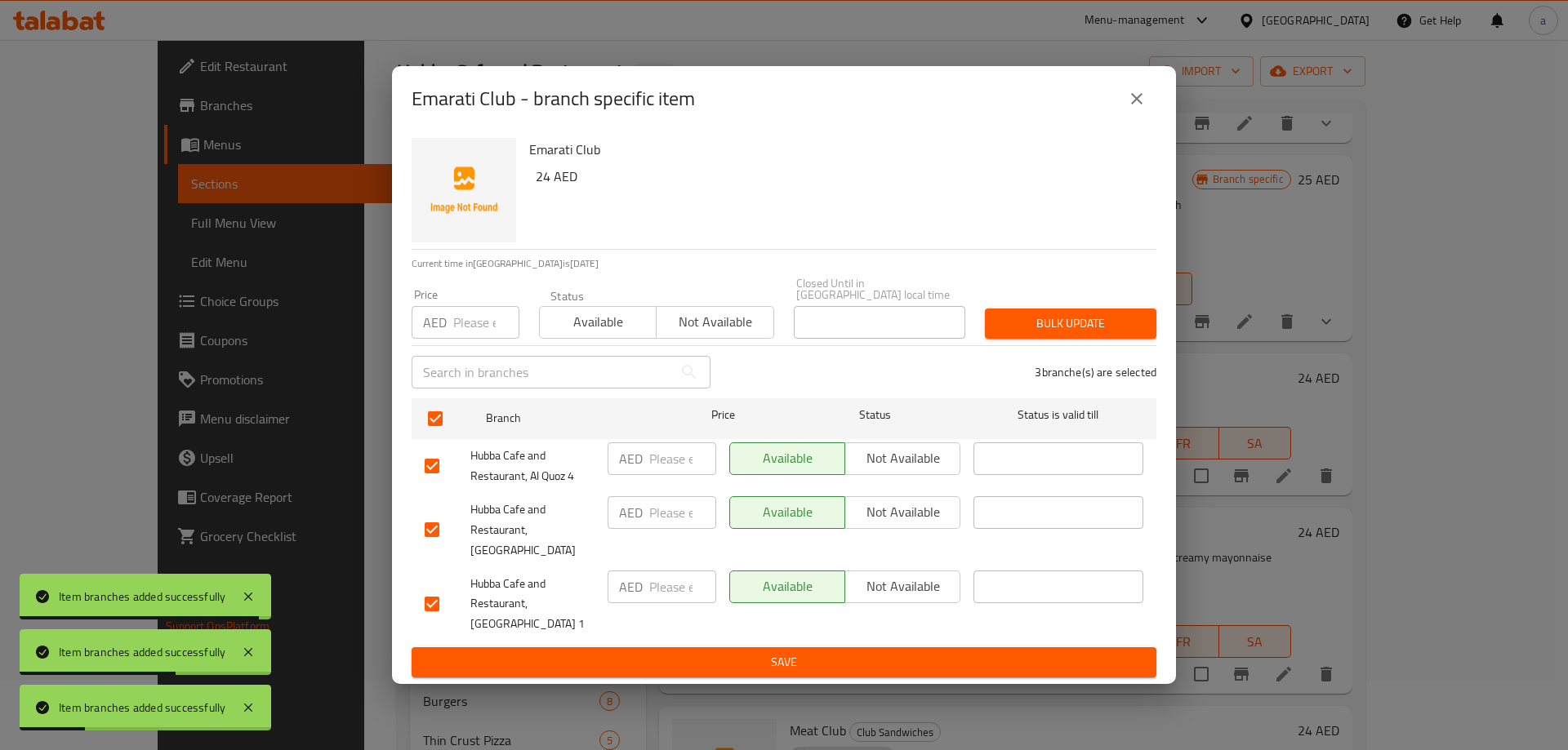
click at [889, 521] on span "Not available" at bounding box center [902, 512] width 102 height 24
click at [818, 652] on span "Save" at bounding box center [784, 662] width 718 height 20
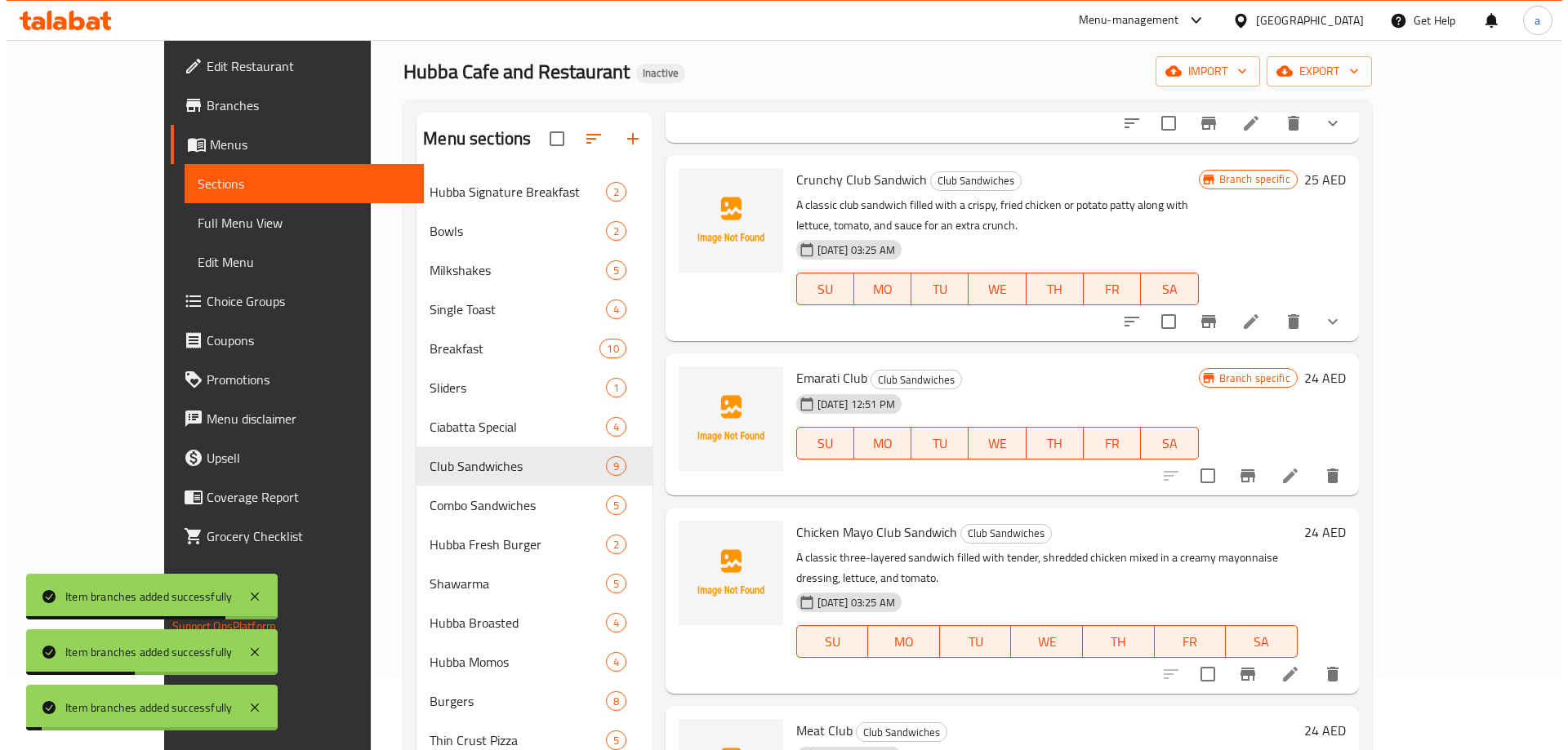
scroll to position [454, 0]
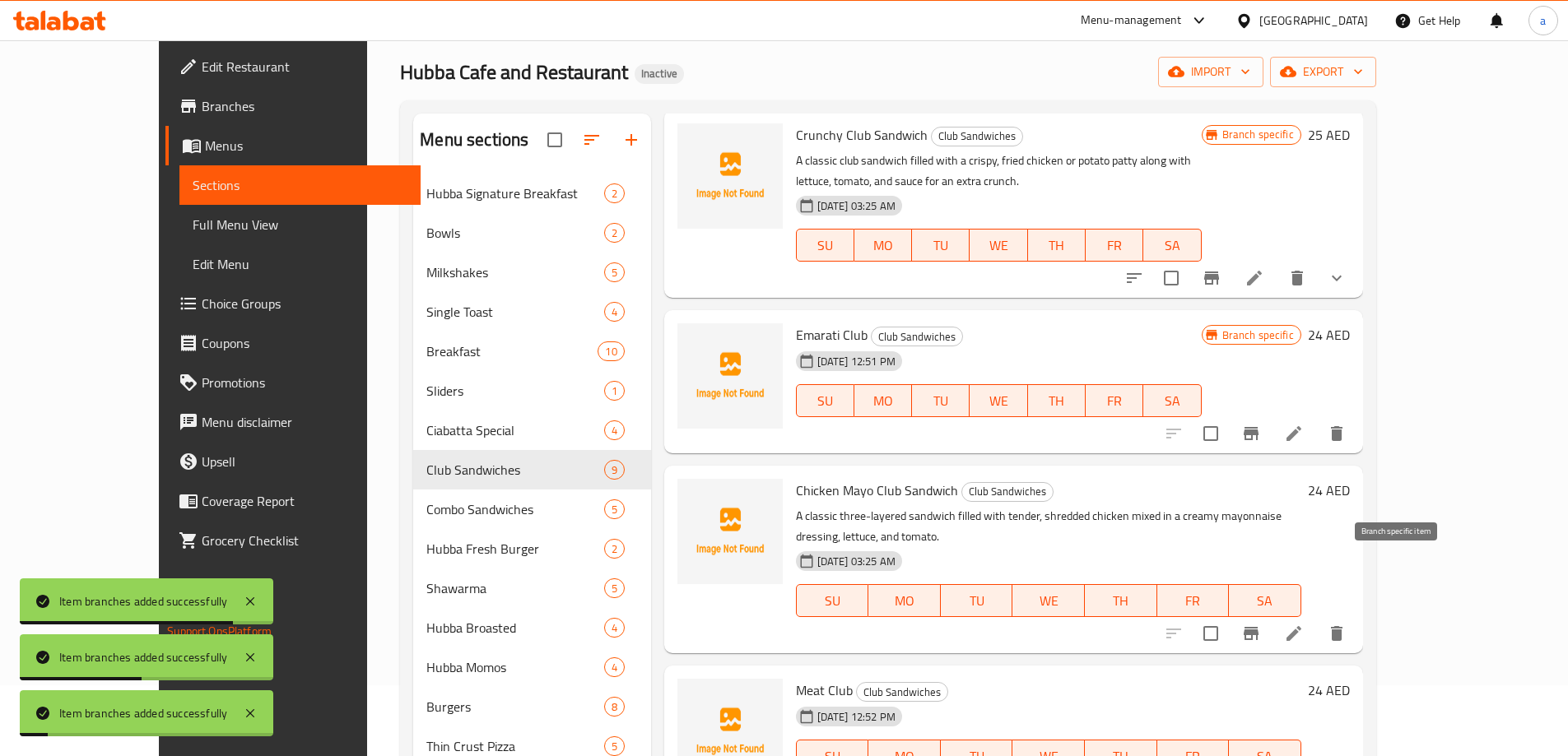
click at [1260, 624] on icon "Branch-specific-item" at bounding box center [1251, 634] width 20 height 20
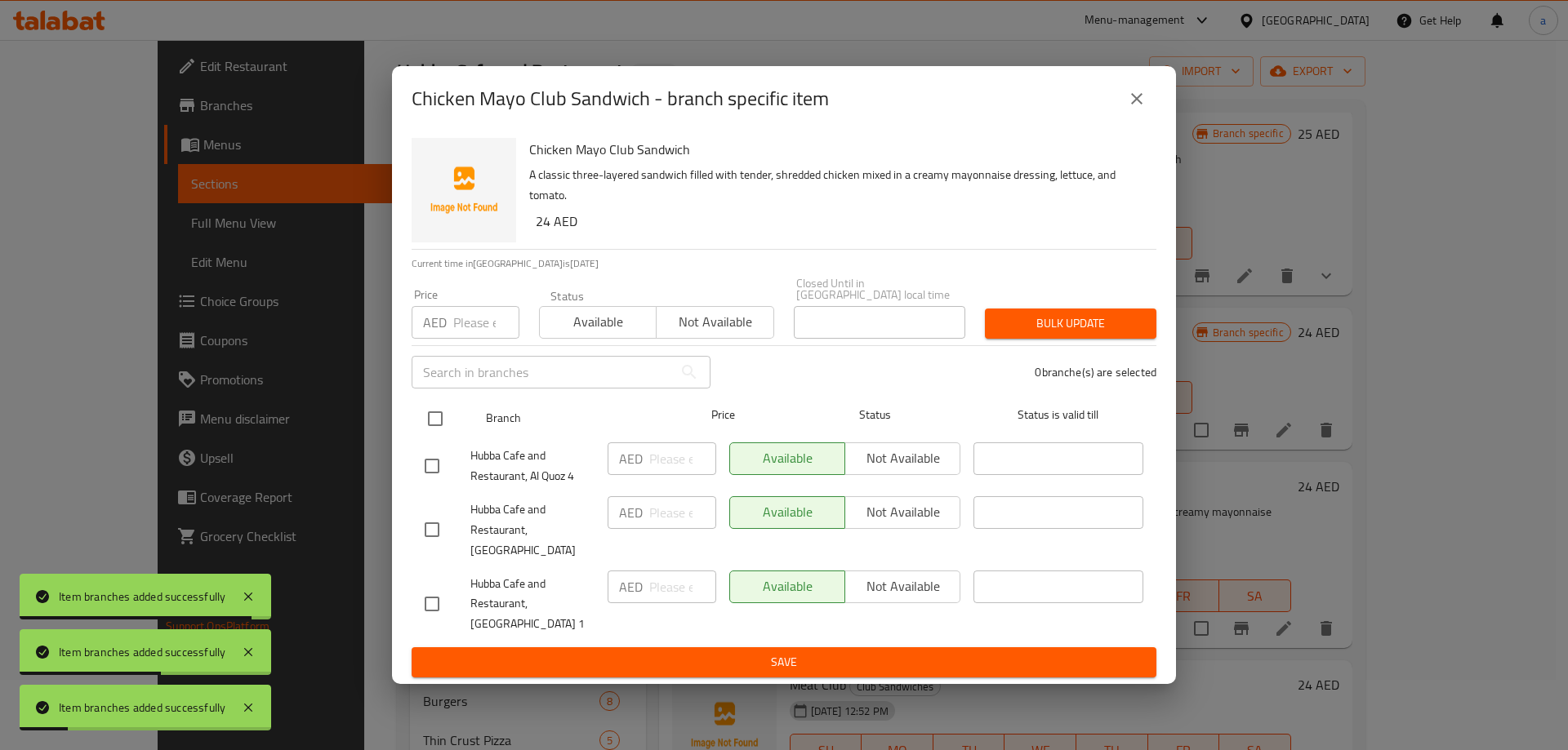
click at [443, 424] on input "checkbox" at bounding box center [435, 418] width 35 height 35
checkbox input "true"
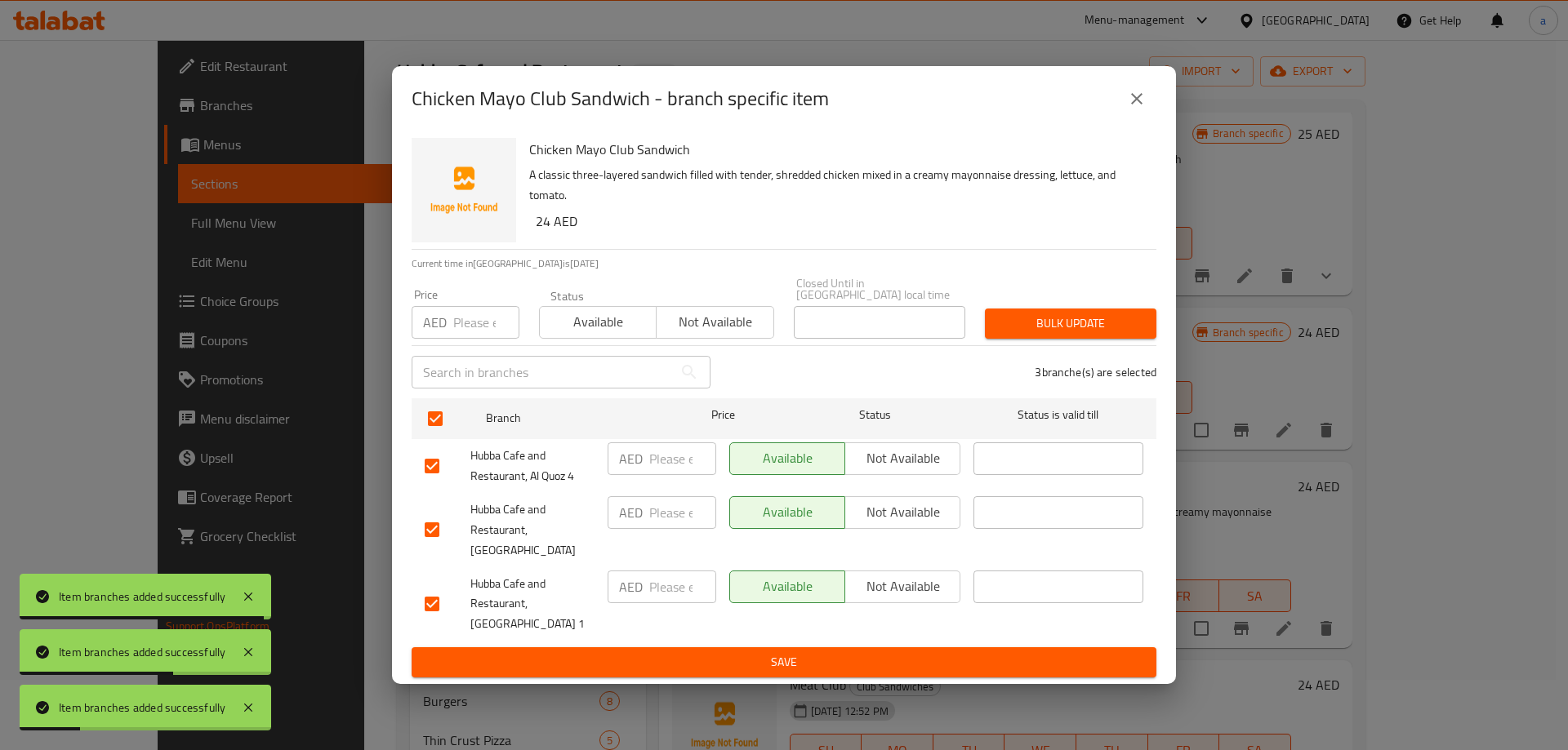
click at [898, 524] on span "Not available" at bounding box center [902, 512] width 102 height 24
click at [832, 630] on div "Available Not available" at bounding box center [844, 604] width 244 height 81
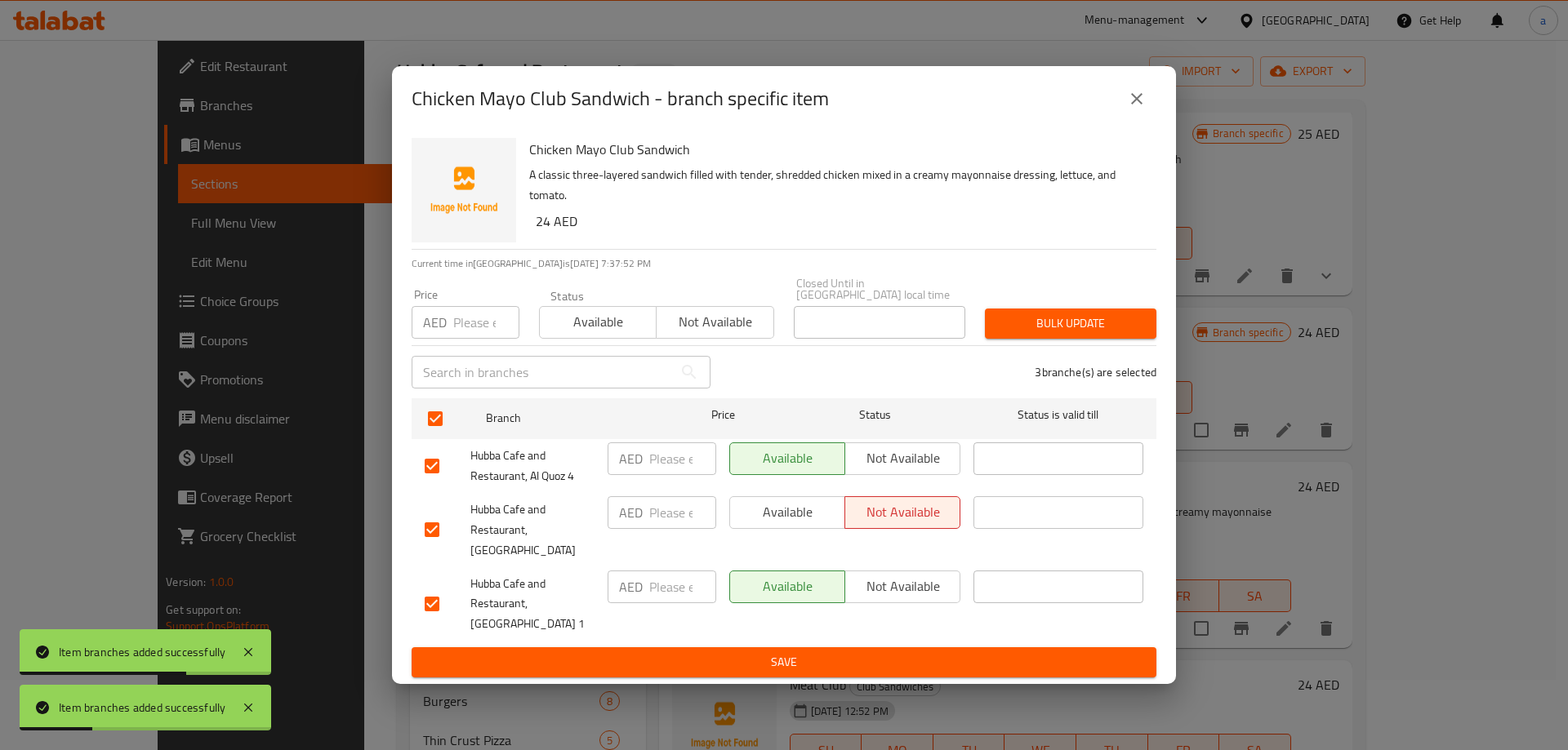
click at [843, 652] on span "Save" at bounding box center [784, 662] width 718 height 20
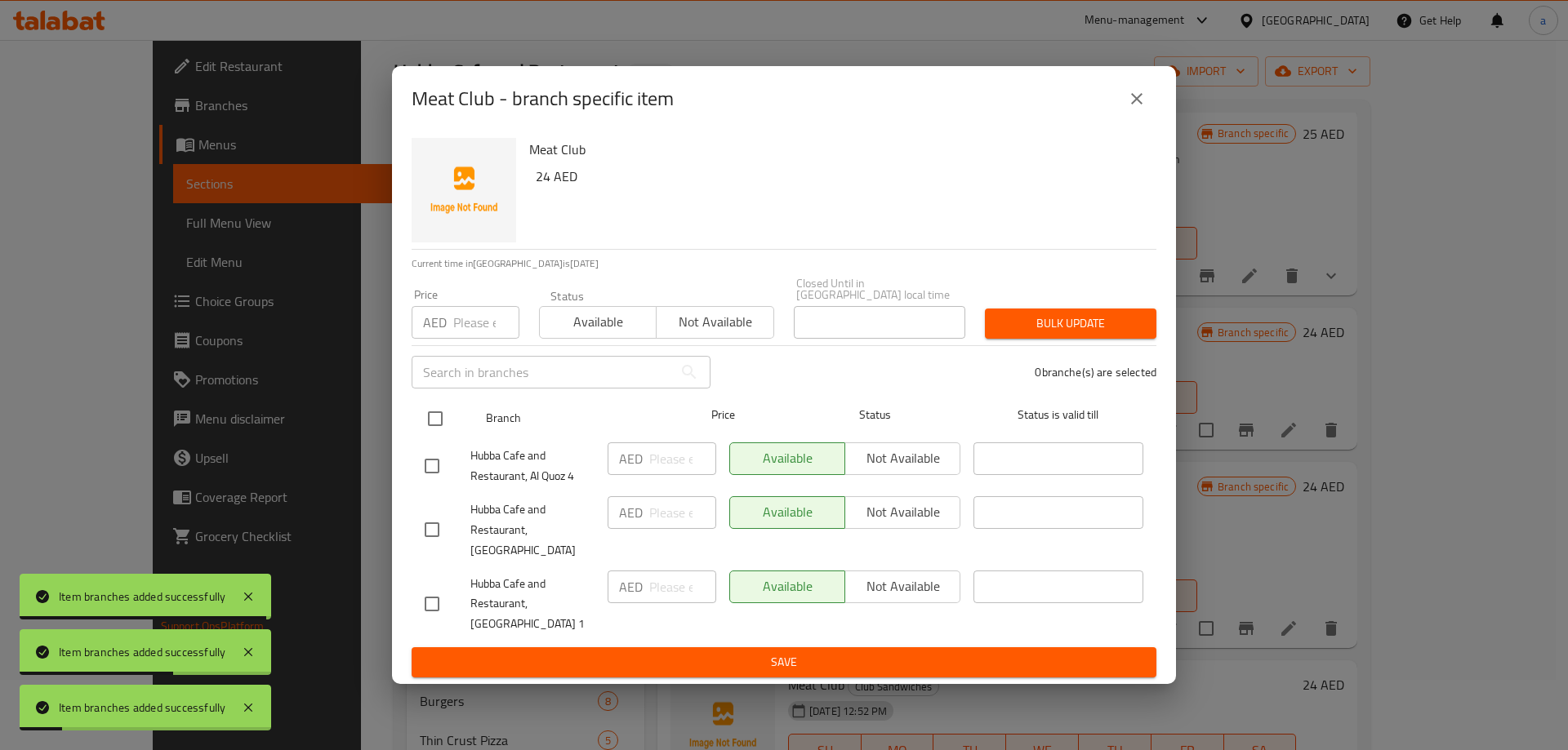
click at [455, 426] on div at bounding box center [448, 418] width 61 height 47
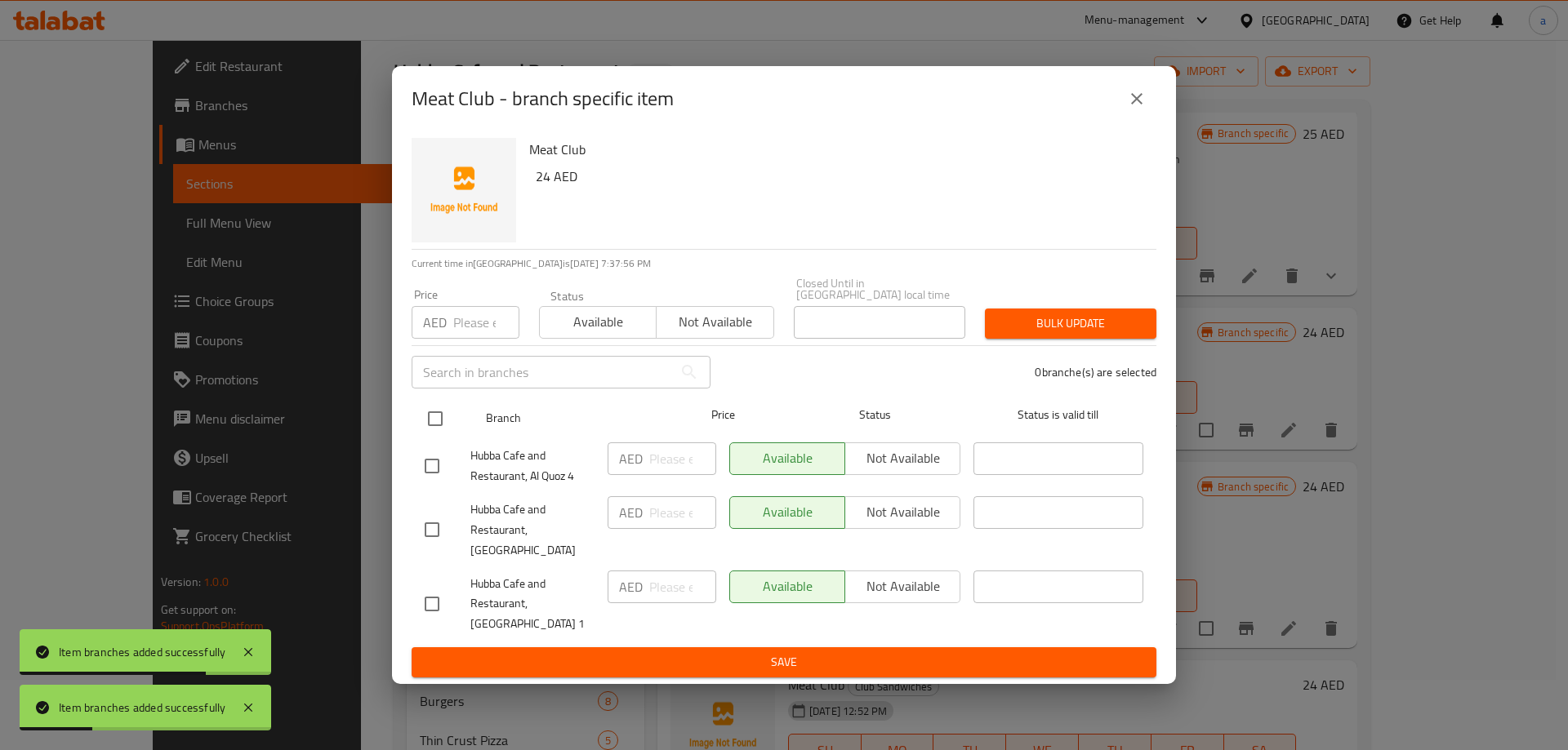
click at [427, 435] on input "checkbox" at bounding box center [435, 418] width 35 height 35
checkbox input "true"
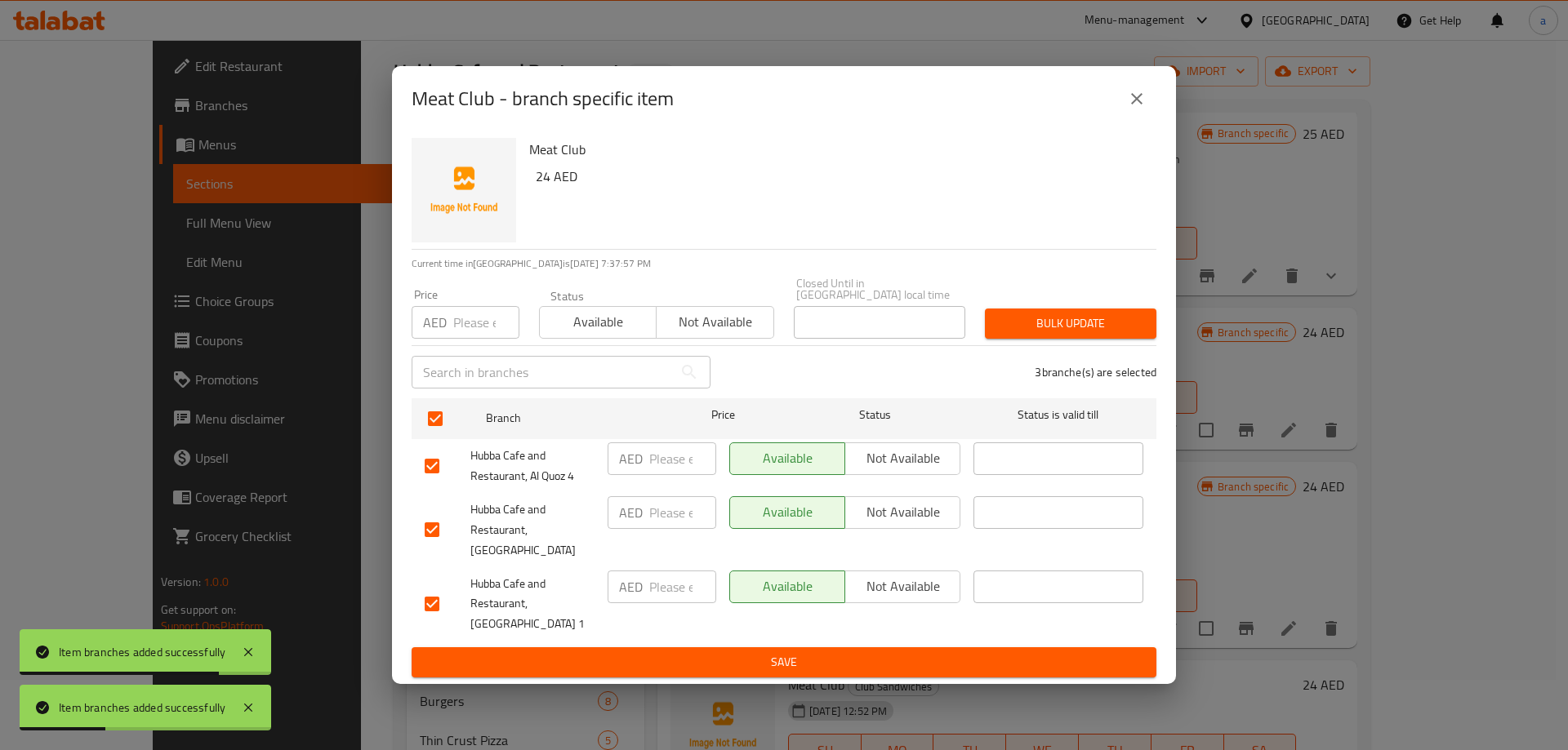
drag, startPoint x: 887, startPoint y: 517, endPoint x: 875, endPoint y: 525, distance: 14.4
click at [888, 517] on span "Not available" at bounding box center [902, 512] width 102 height 24
click at [787, 652] on span "Save" at bounding box center [784, 662] width 718 height 20
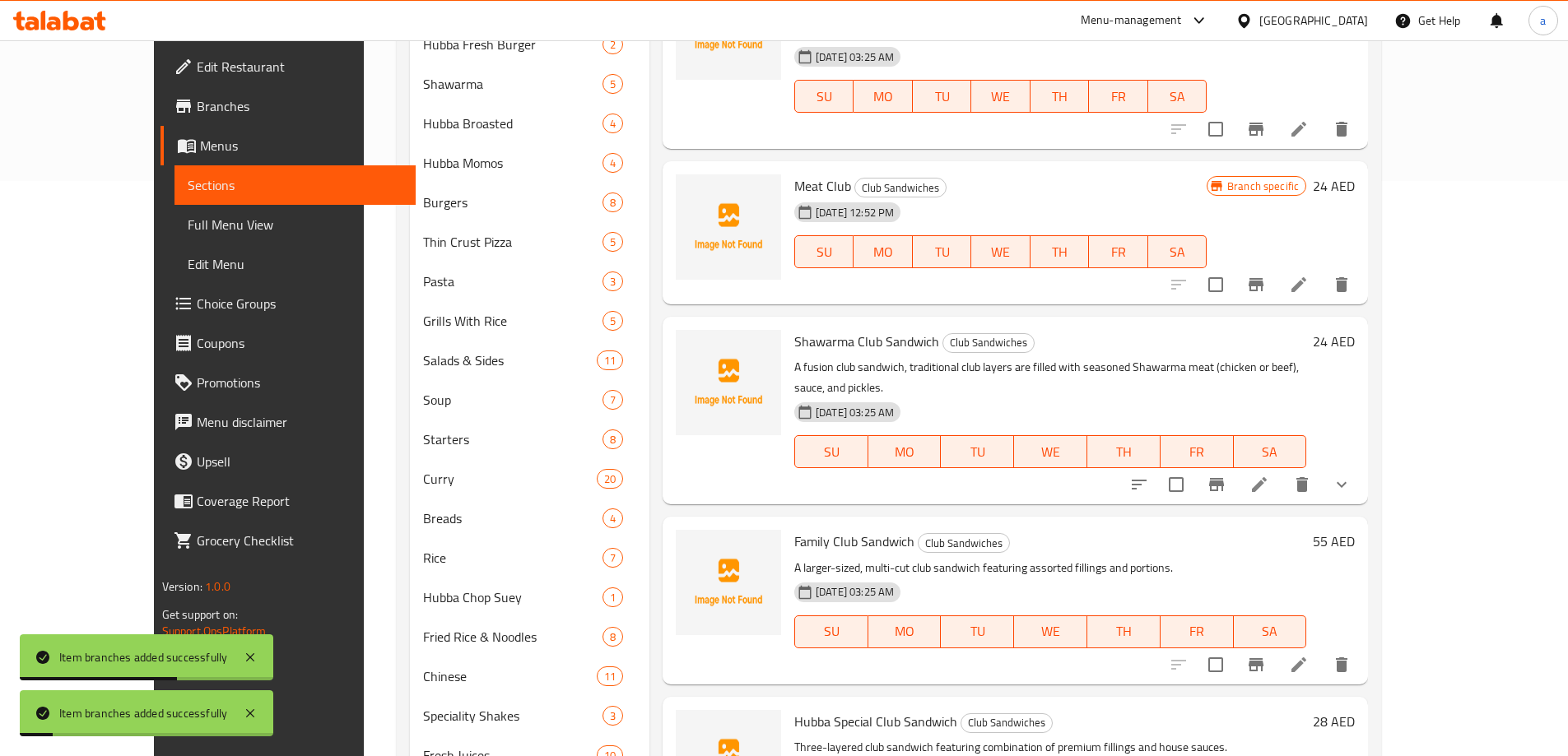
scroll to position [575, 0]
click at [1236, 464] on button "Branch-specific-item" at bounding box center [1217, 483] width 39 height 39
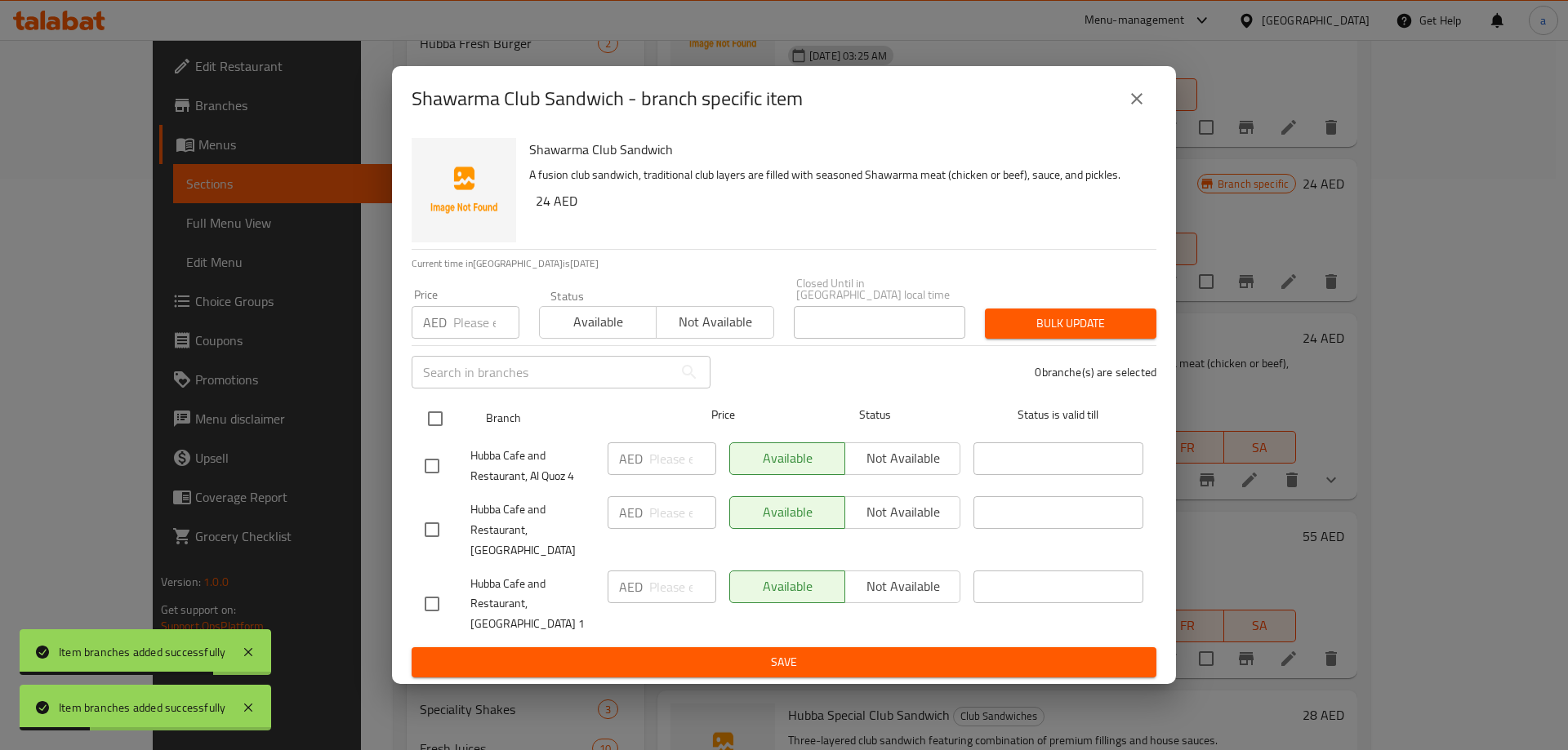
click at [437, 417] on input "checkbox" at bounding box center [435, 418] width 35 height 35
checkbox input "true"
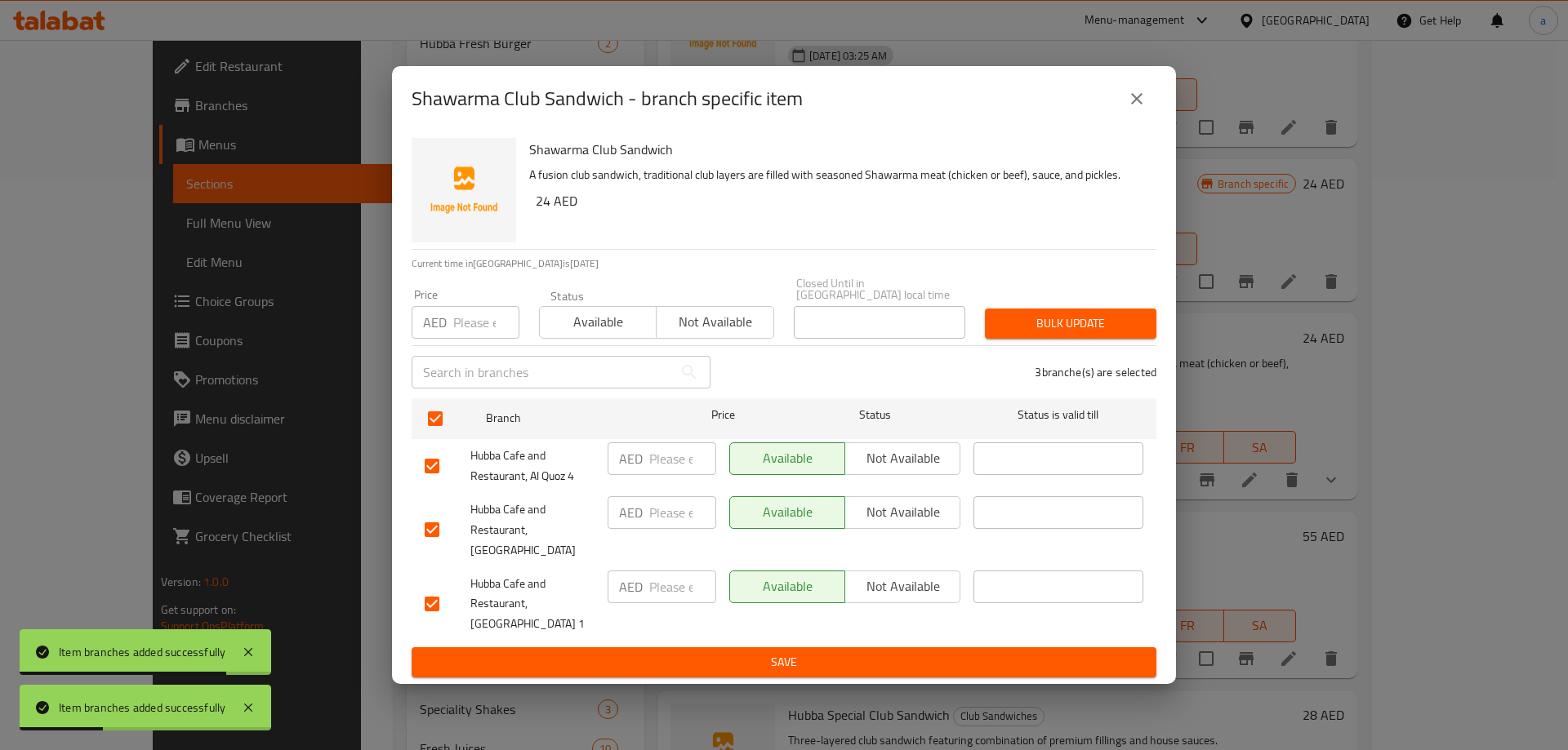
click at [922, 524] on span "Not available" at bounding box center [902, 512] width 102 height 24
click at [922, 634] on ul "Branch Price Status Status is valid till Hubba Cafe and Restaurant, Al Quoz 4 A…" at bounding box center [784, 520] width 745 height 256
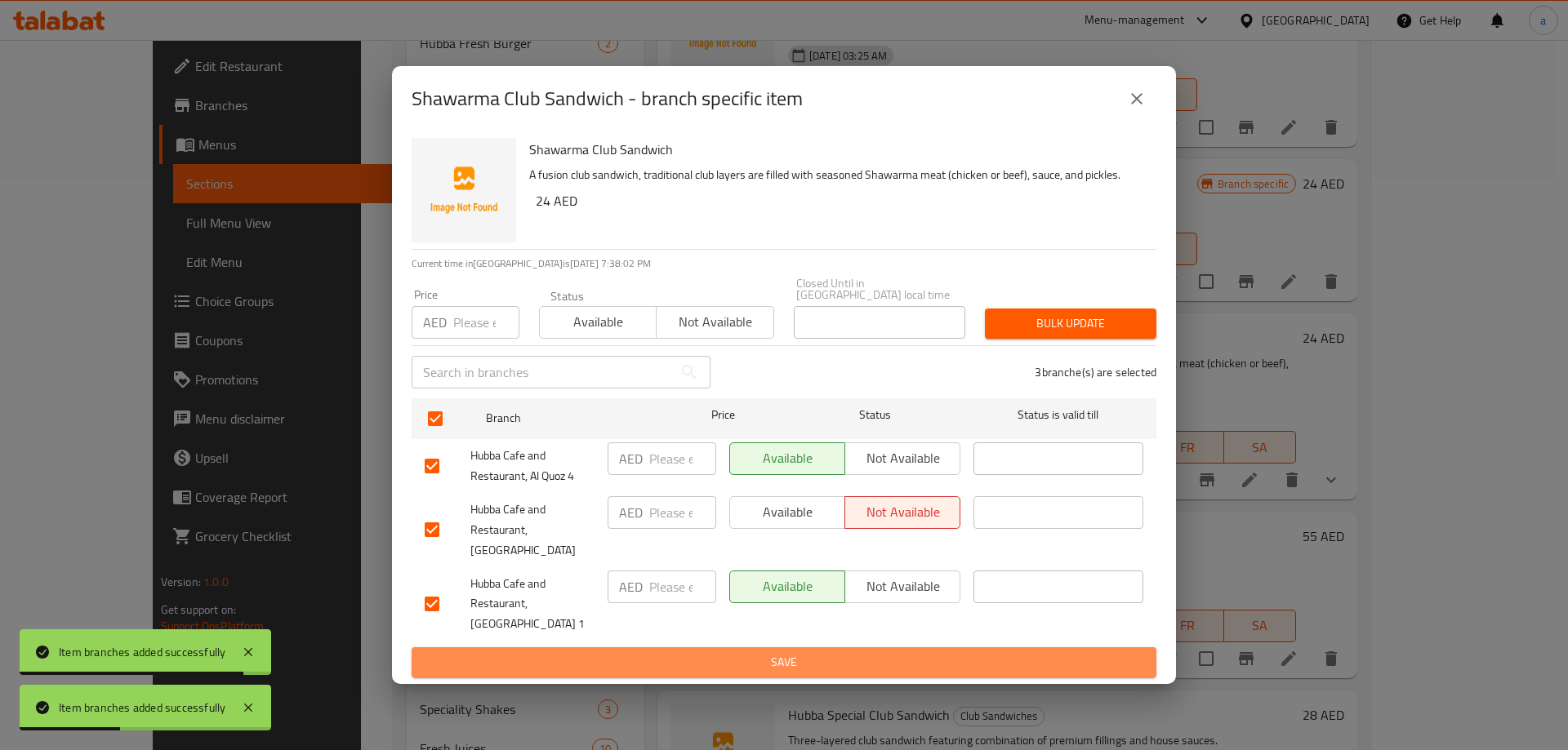
click at [929, 652] on span "Save" at bounding box center [784, 662] width 718 height 20
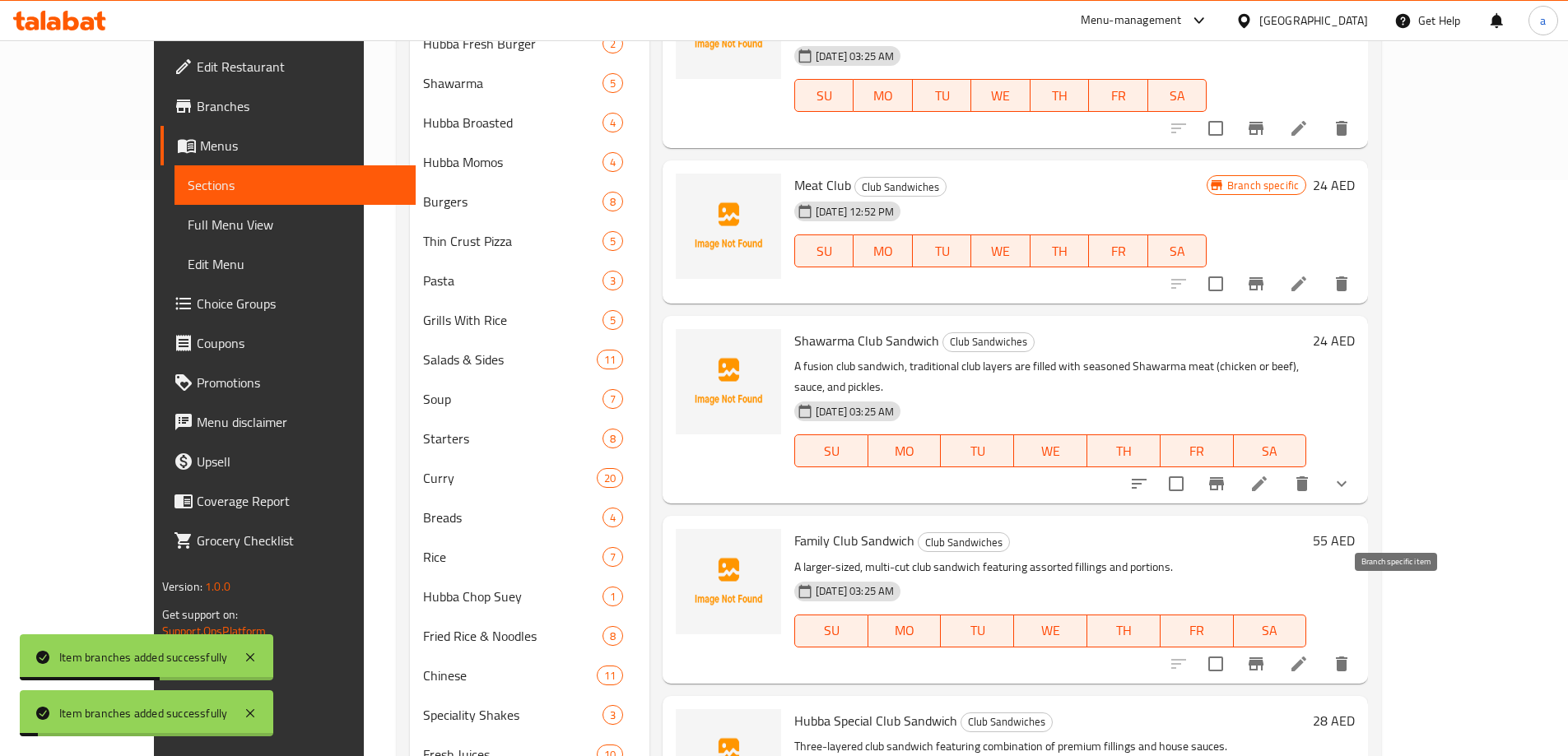
click at [1276, 644] on button "Branch-specific-item" at bounding box center [1256, 664] width 39 height 39
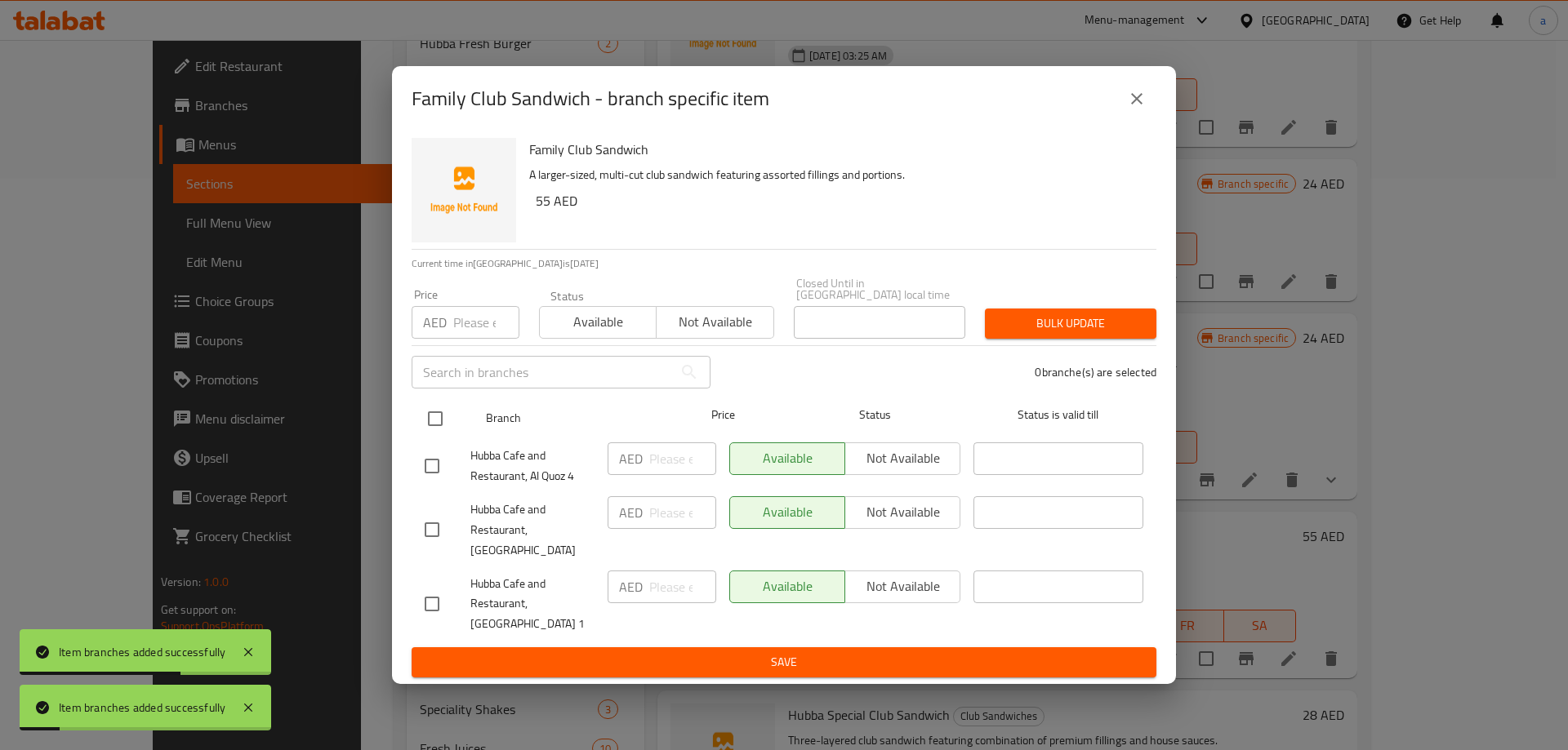
click at [419, 432] on input "checkbox" at bounding box center [435, 418] width 35 height 35
checkbox input "true"
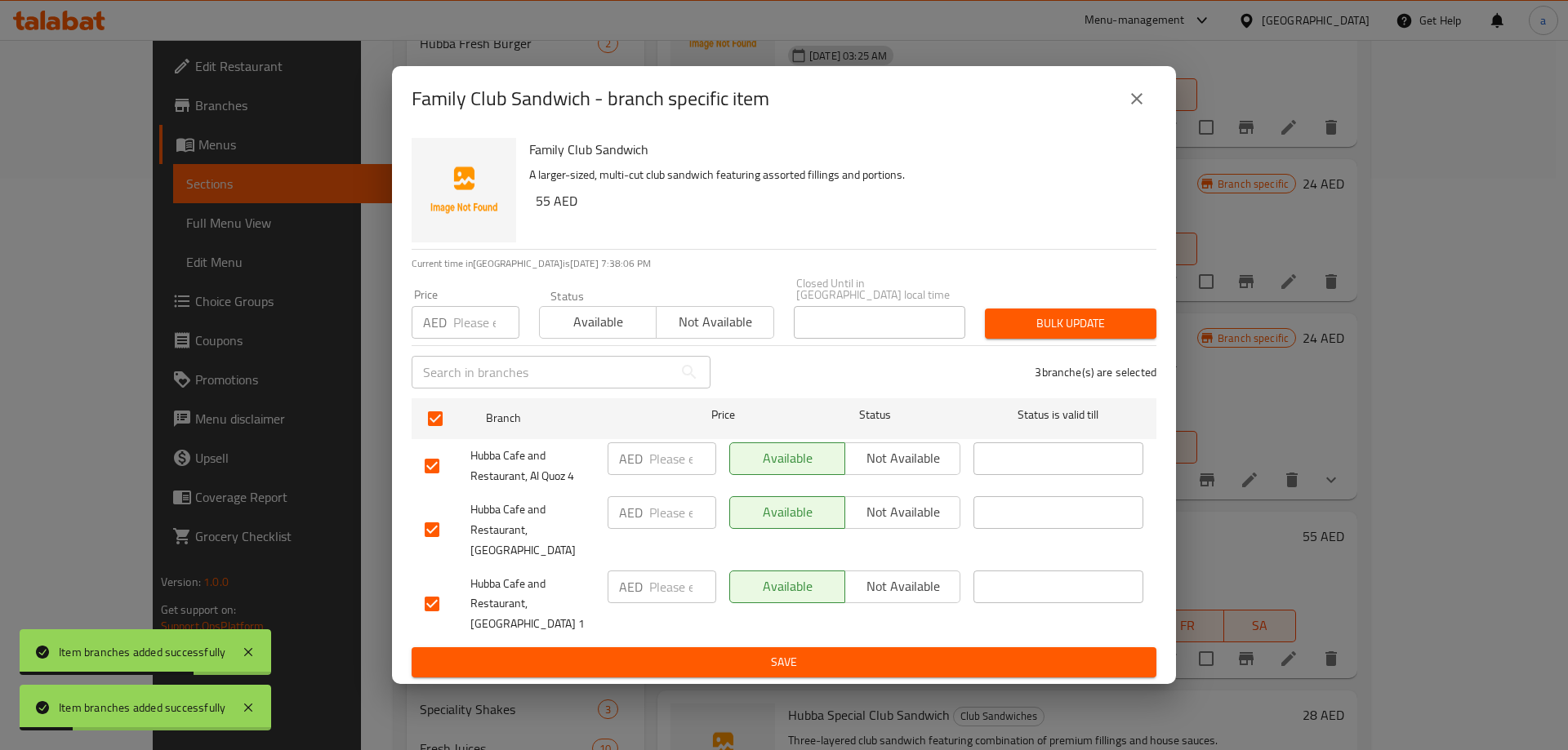
click at [881, 524] on span "Not available" at bounding box center [902, 512] width 102 height 24
click at [804, 657] on span "Save" at bounding box center [784, 662] width 718 height 20
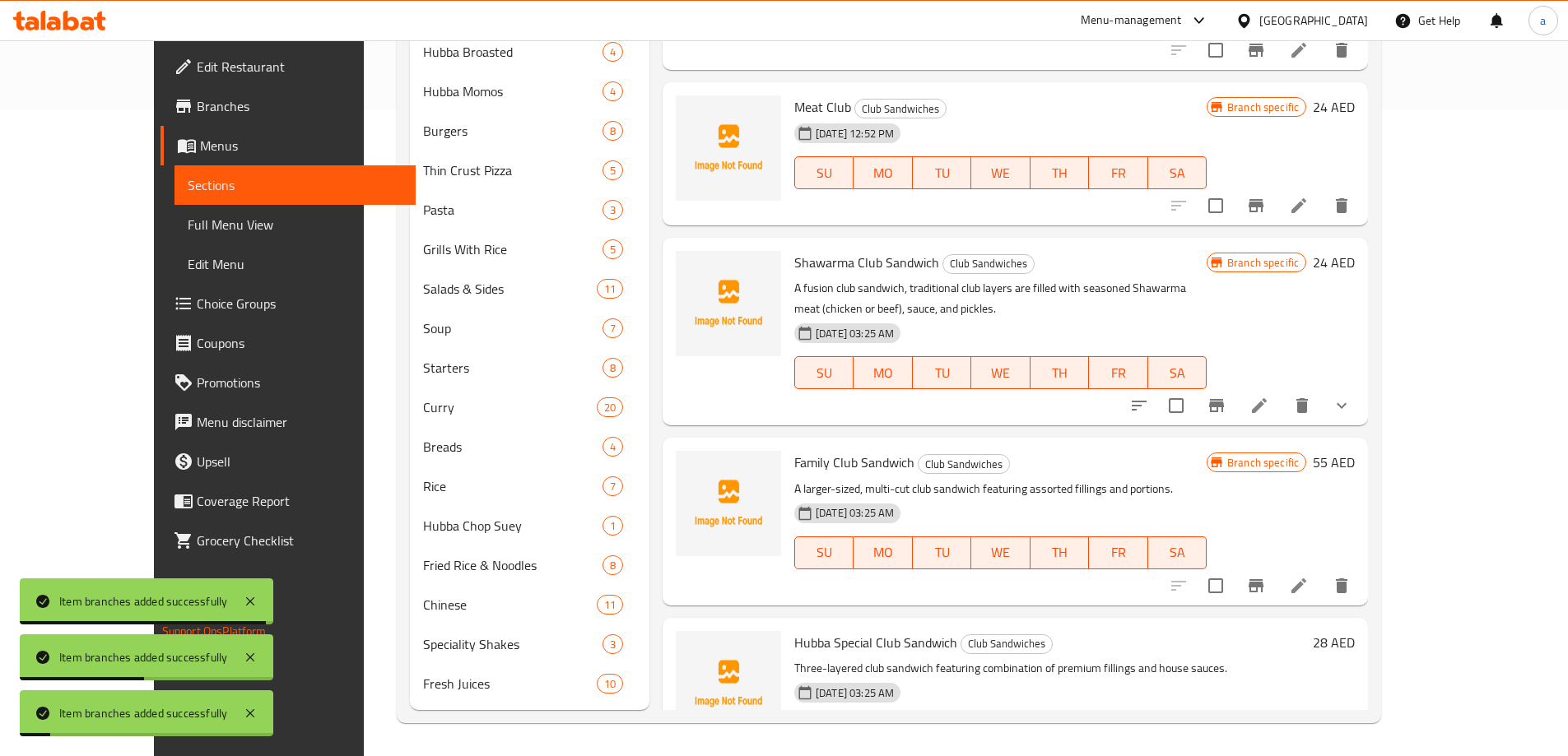
scroll to position [478, 0]
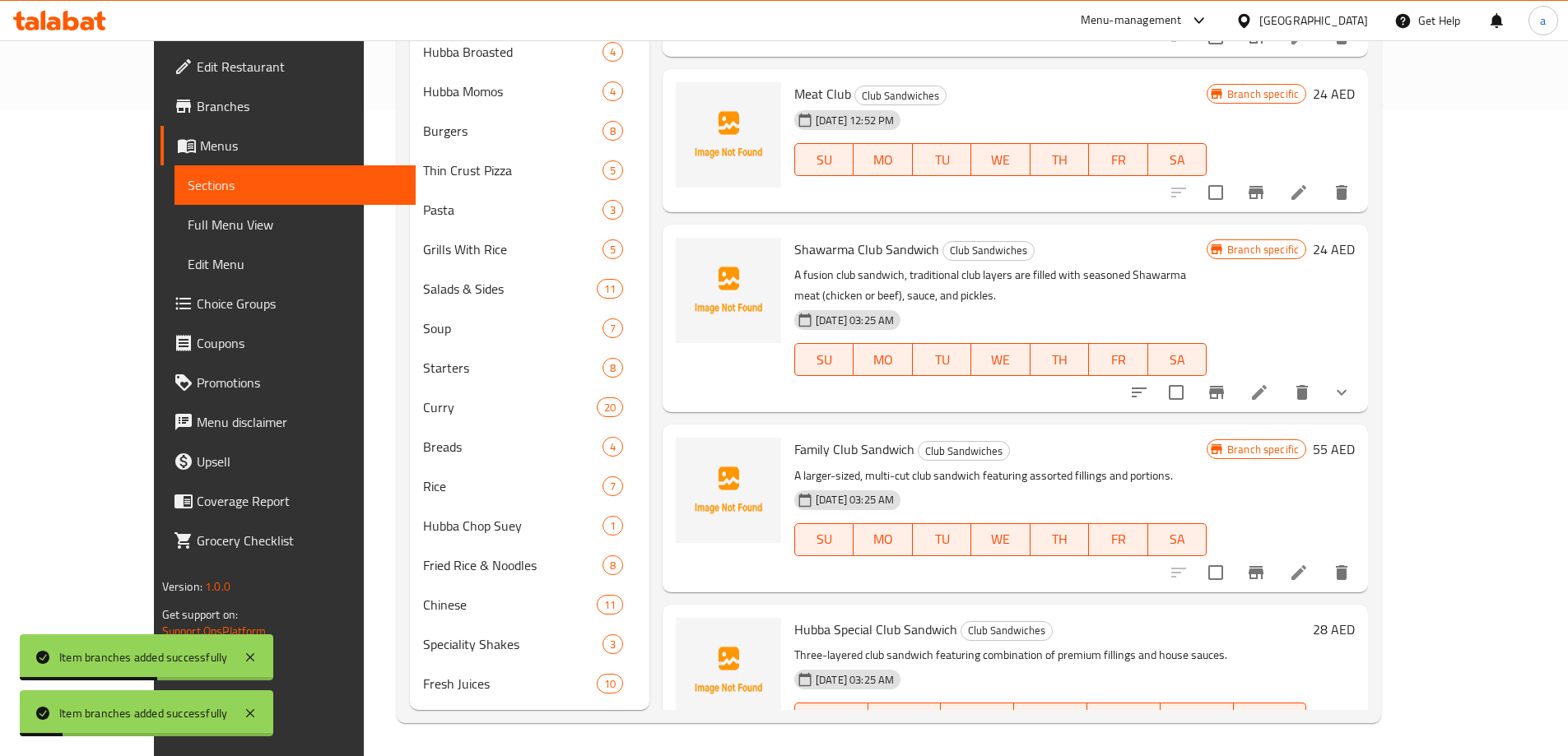
click at [1263, 745] on icon "Branch-specific-item" at bounding box center [1256, 752] width 15 height 13
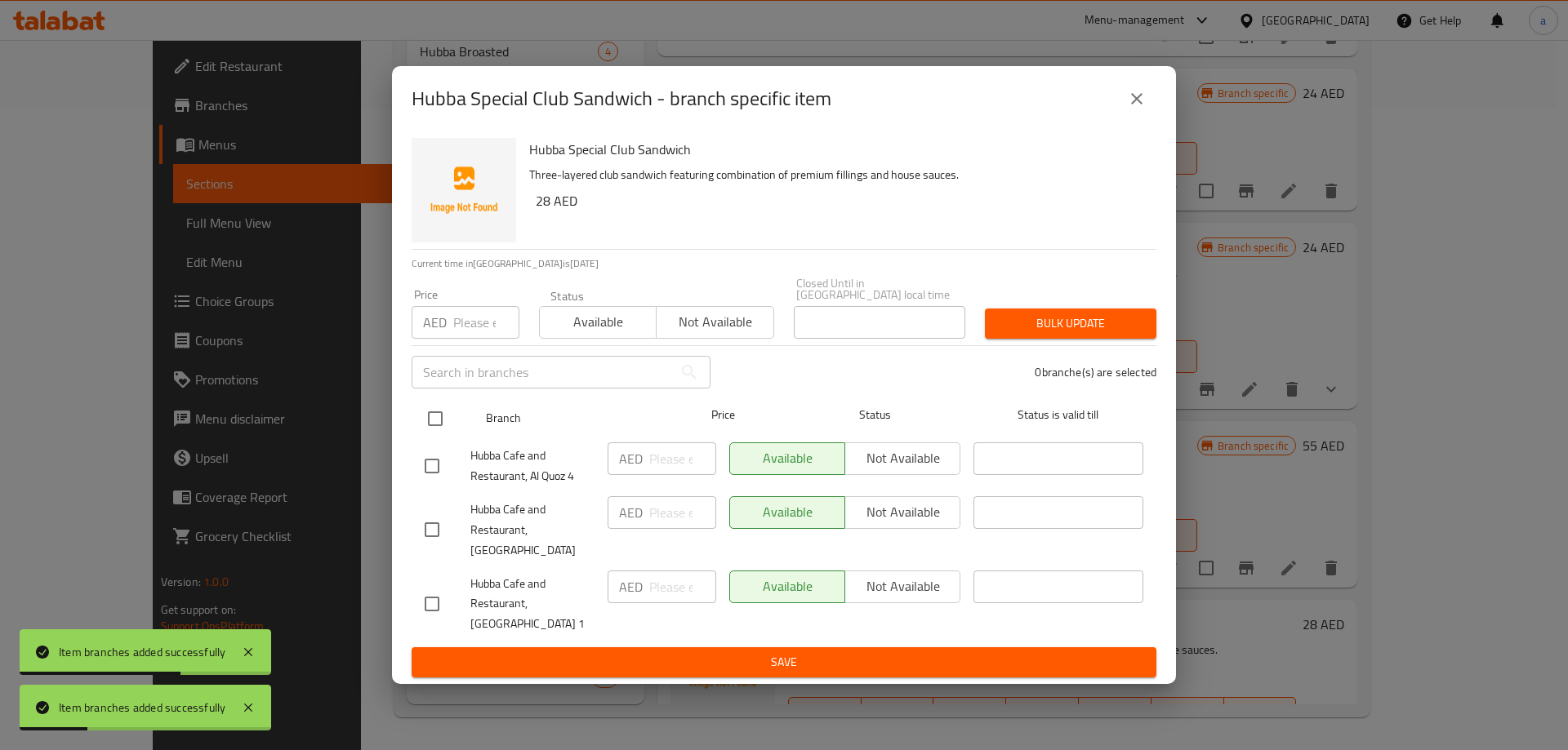
click at [417, 426] on div "Branch Price Status Status is valid till" at bounding box center [784, 418] width 745 height 41
click at [444, 430] on input "checkbox" at bounding box center [435, 418] width 35 height 35
checkbox input "true"
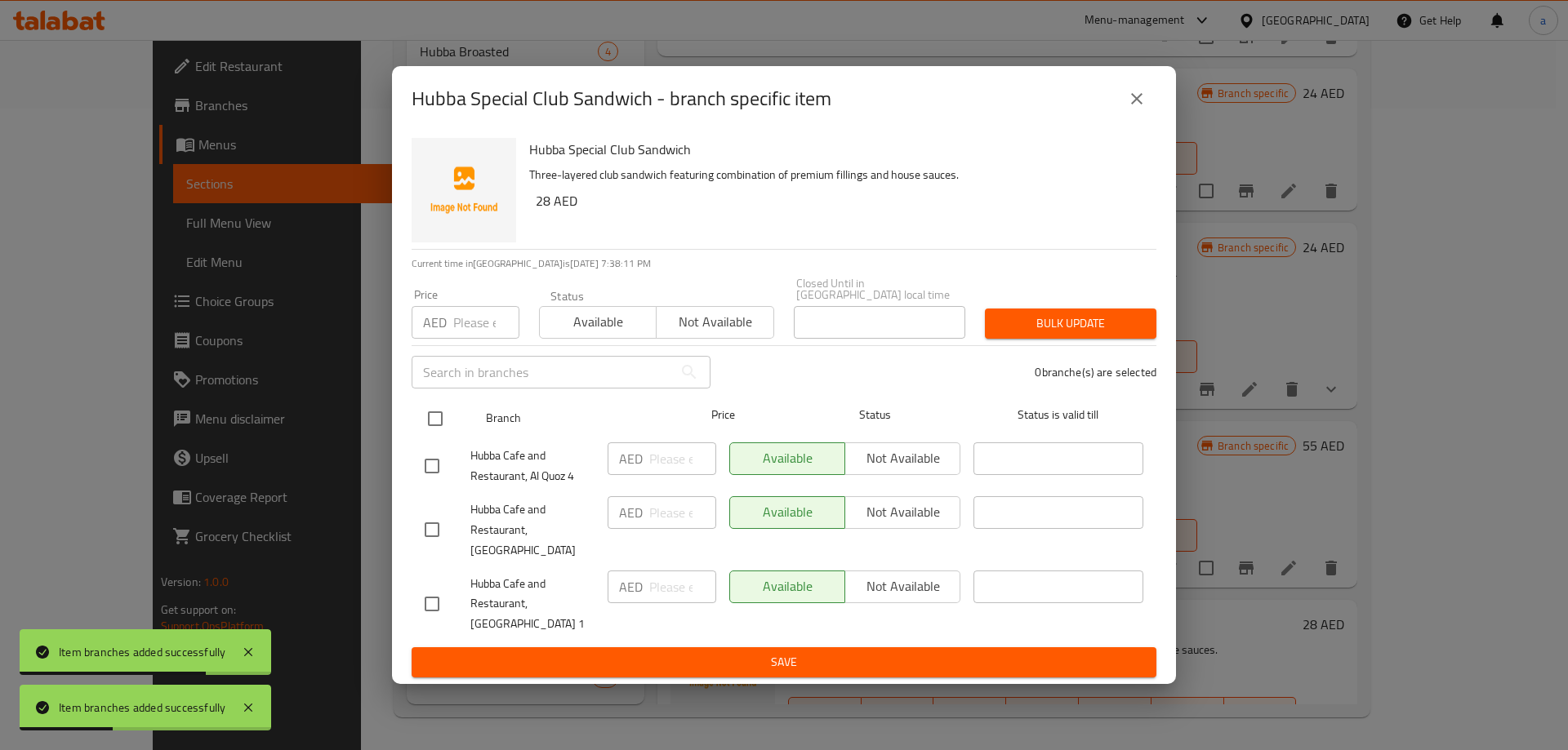
checkbox input "true"
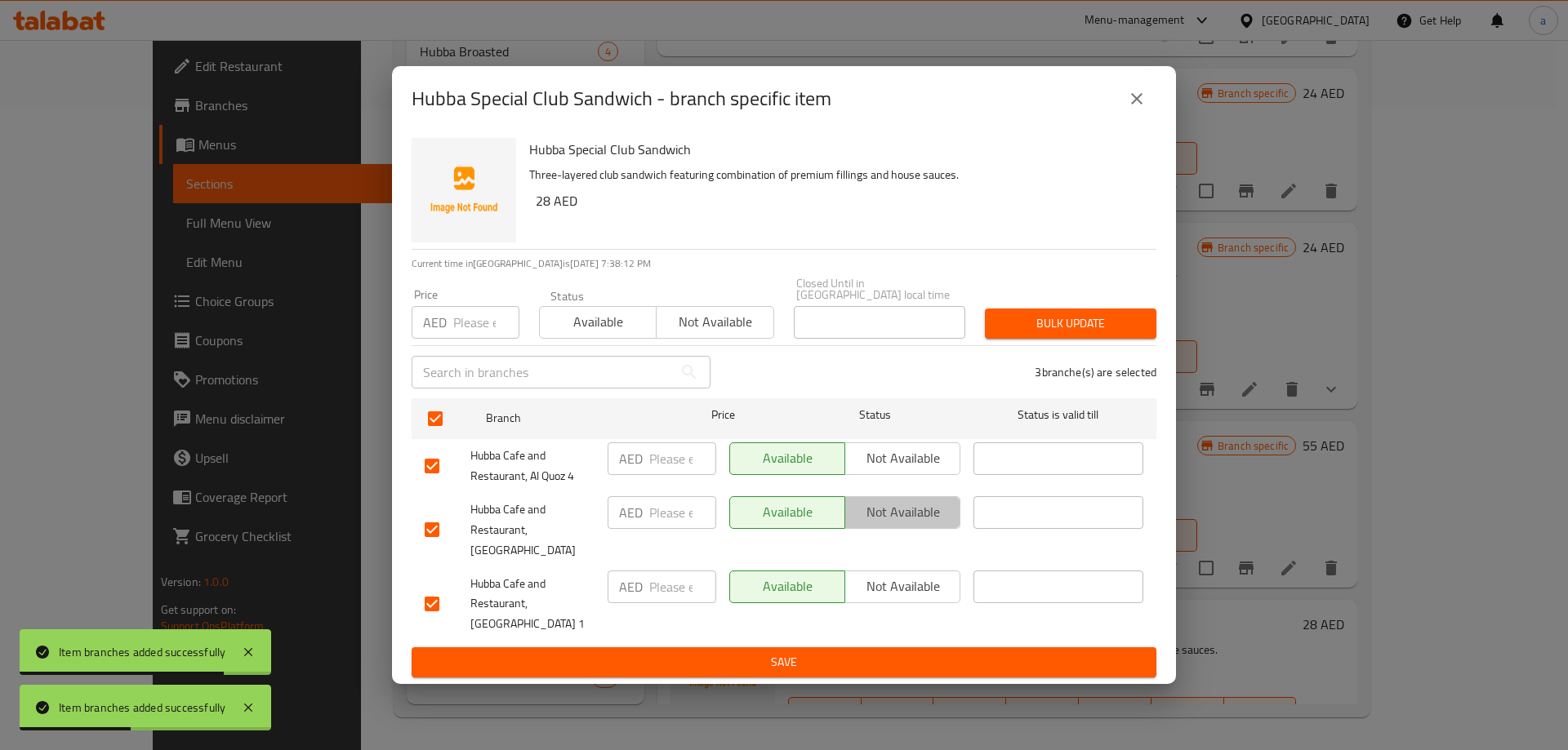
click at [892, 520] on span "Not available" at bounding box center [902, 512] width 102 height 24
click at [847, 652] on span "Save" at bounding box center [784, 662] width 718 height 20
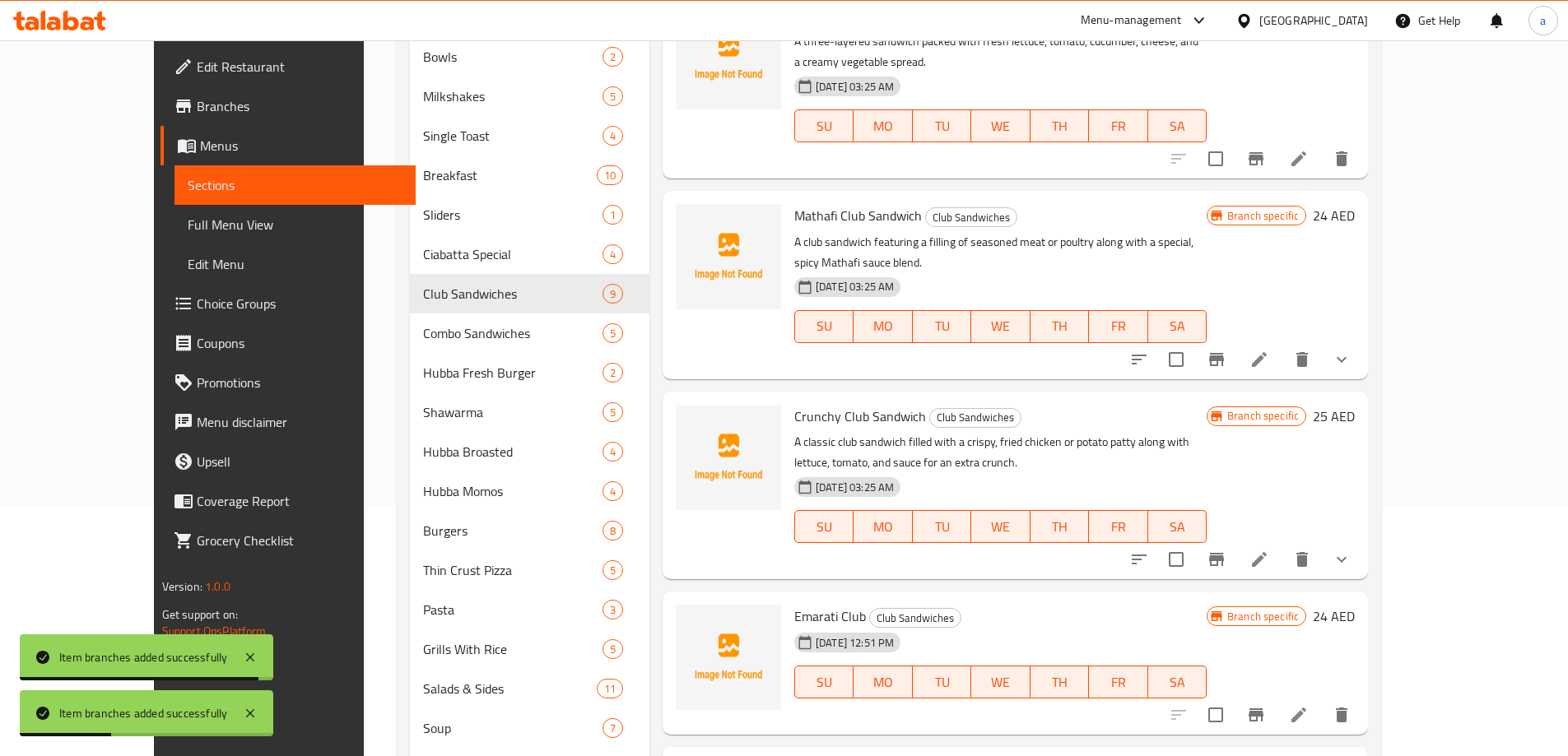
scroll to position [153, 0]
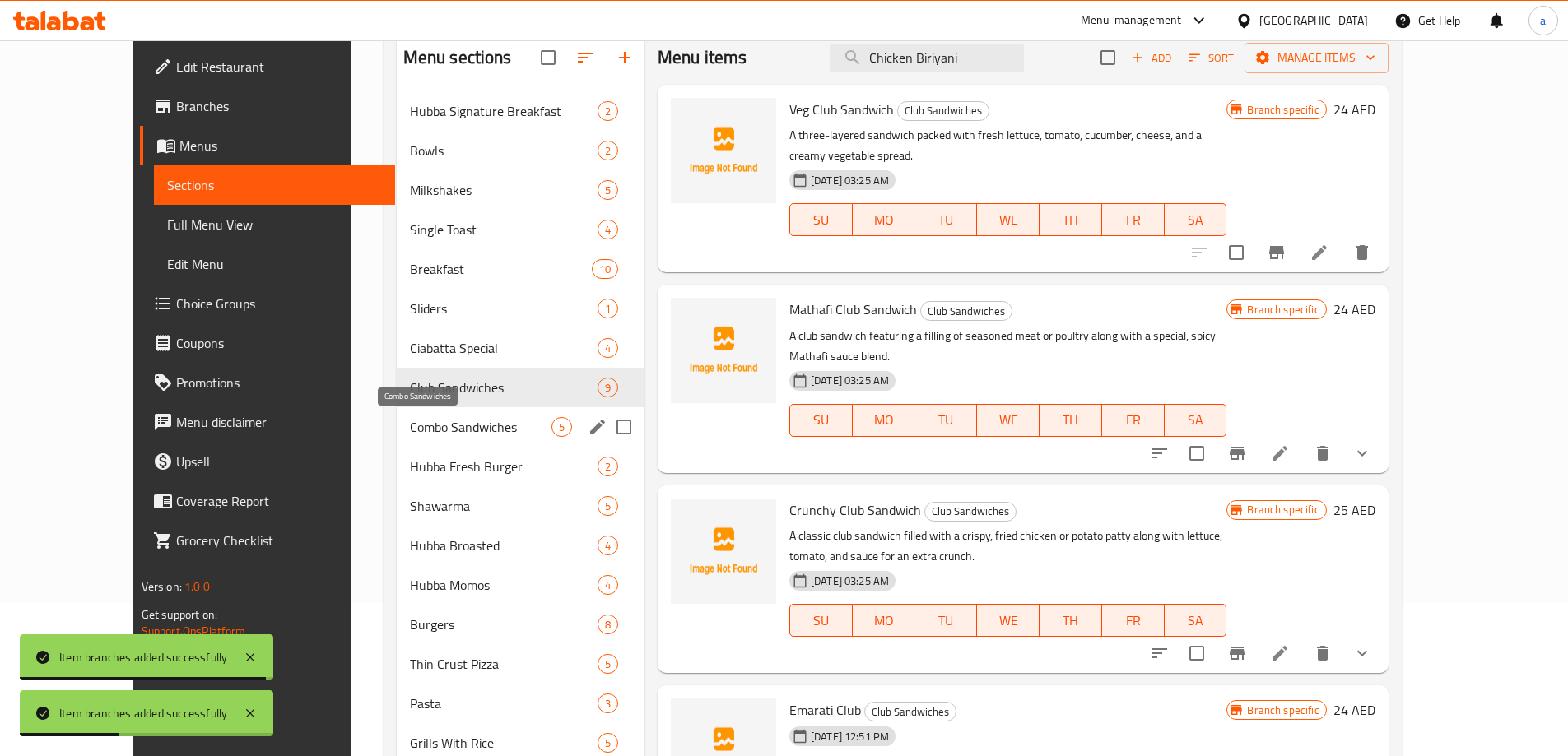
click at [409, 422] on span "Combo Sandwiches" at bounding box center [480, 427] width 141 height 20
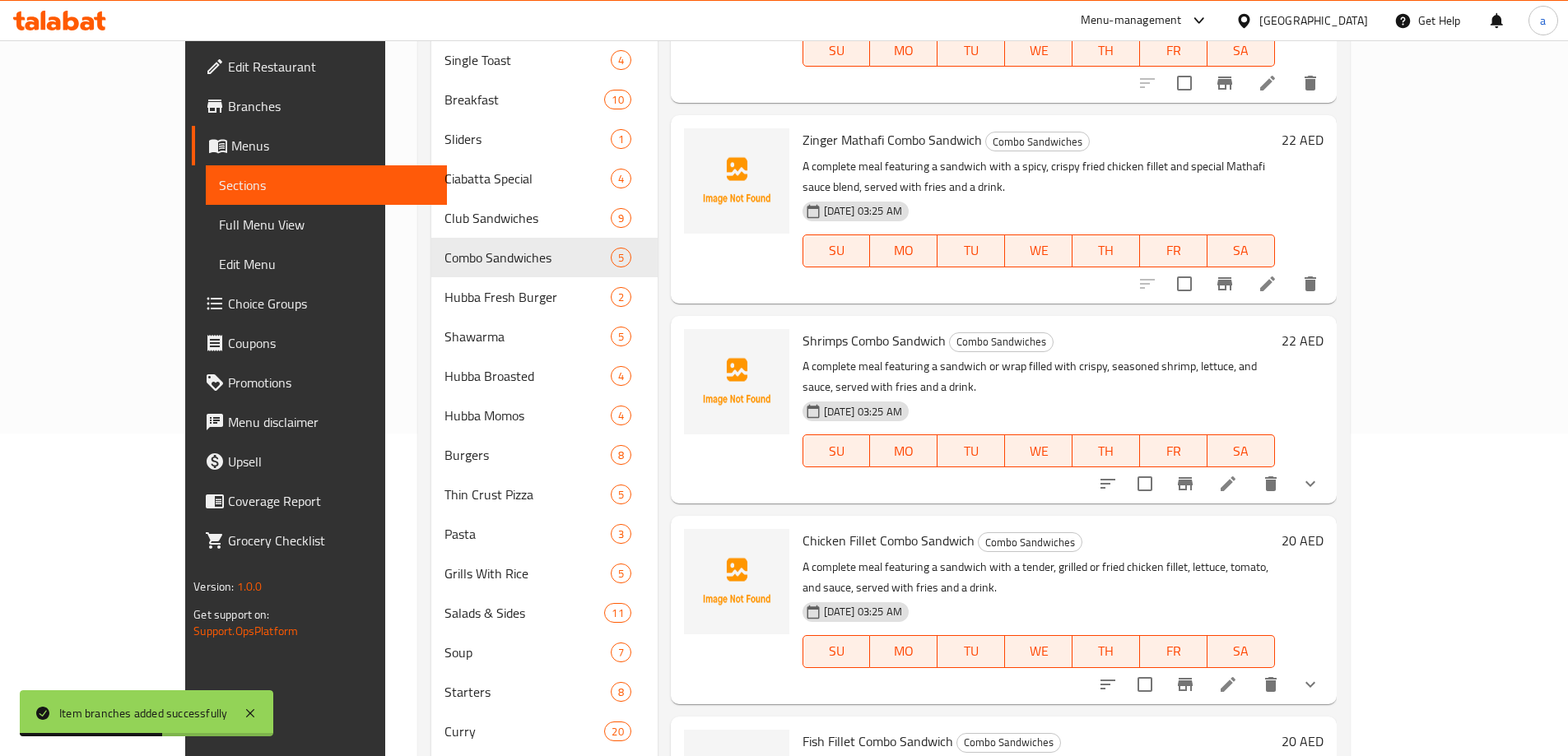
scroll to position [153, 0]
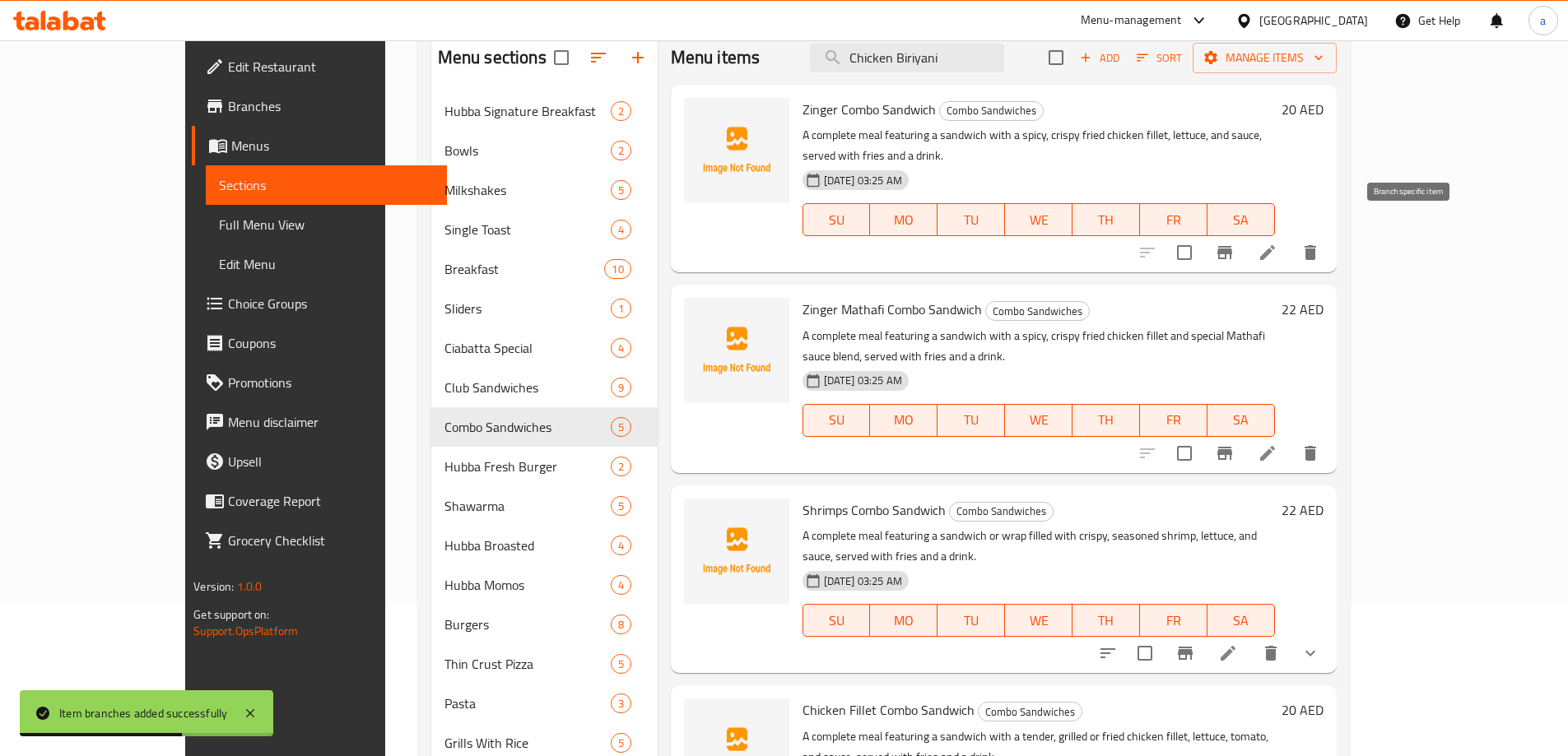
click at [1232, 246] on icon "Branch-specific-item" at bounding box center [1225, 252] width 15 height 13
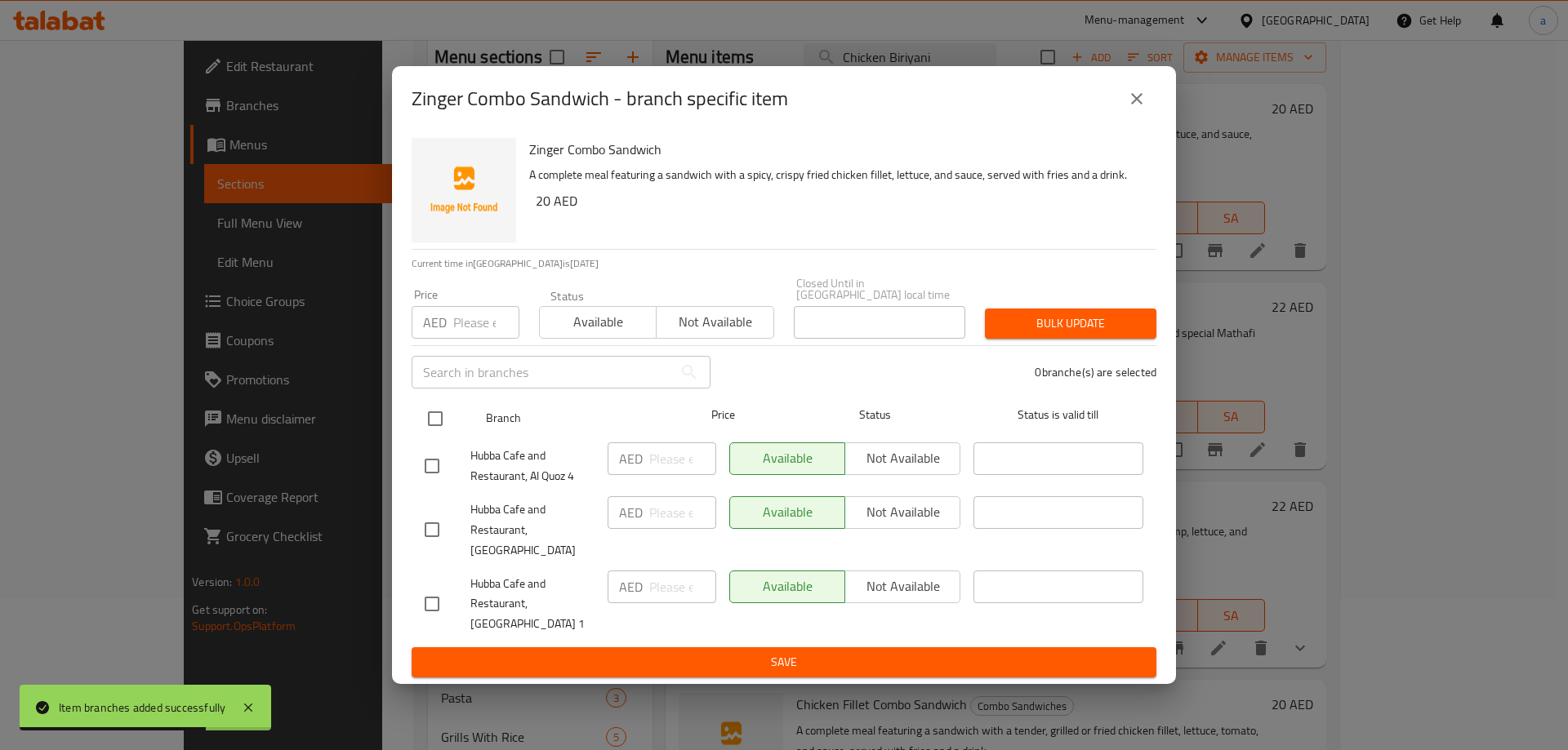
click at [447, 436] on input "checkbox" at bounding box center [435, 418] width 35 height 35
checkbox input "true"
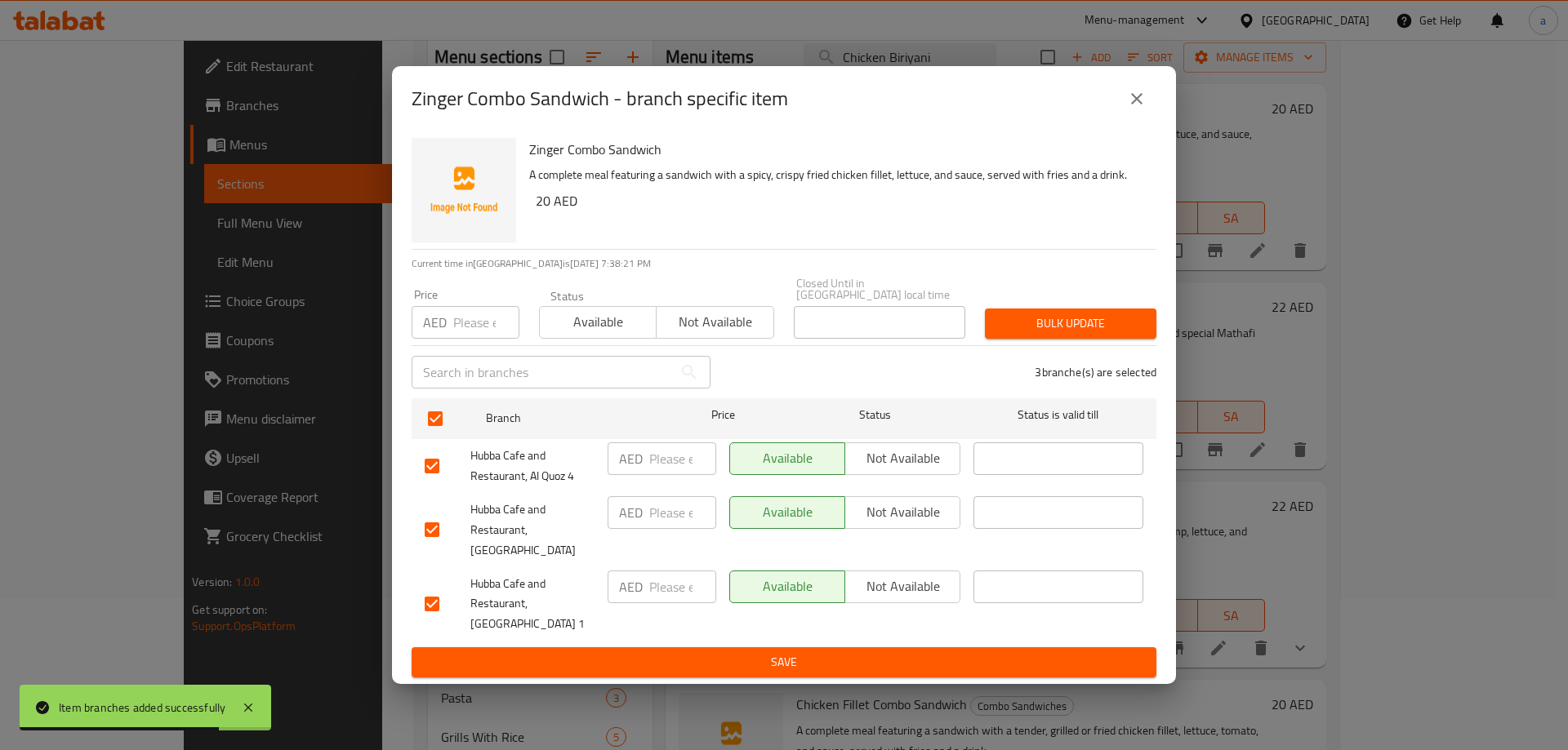
click at [932, 521] on span "Not available" at bounding box center [902, 512] width 102 height 24
click at [839, 652] on span "Save" at bounding box center [784, 662] width 718 height 20
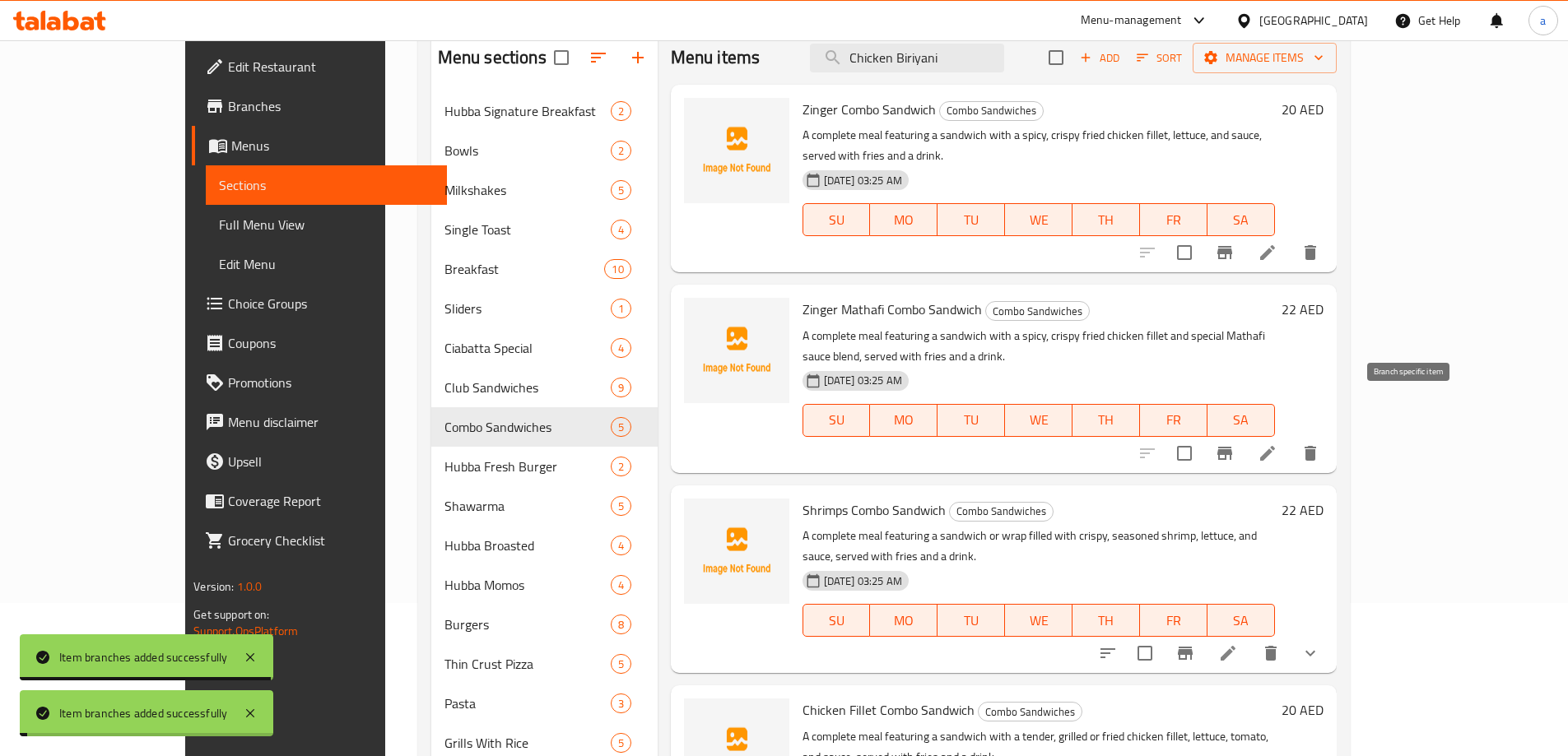
click at [1235, 443] on icon "Branch-specific-item" at bounding box center [1225, 453] width 20 height 20
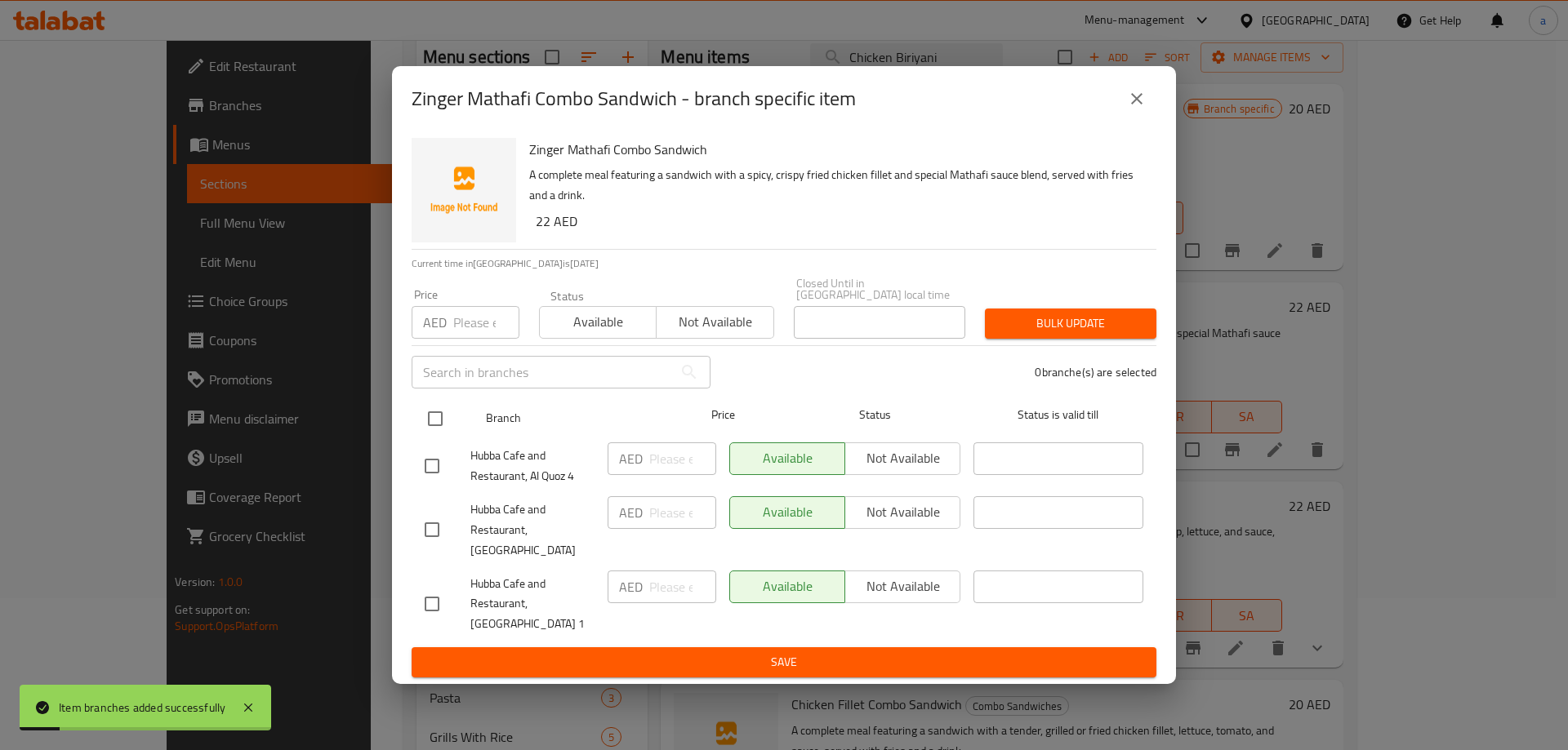
click at [436, 436] on input "checkbox" at bounding box center [435, 418] width 35 height 35
checkbox input "true"
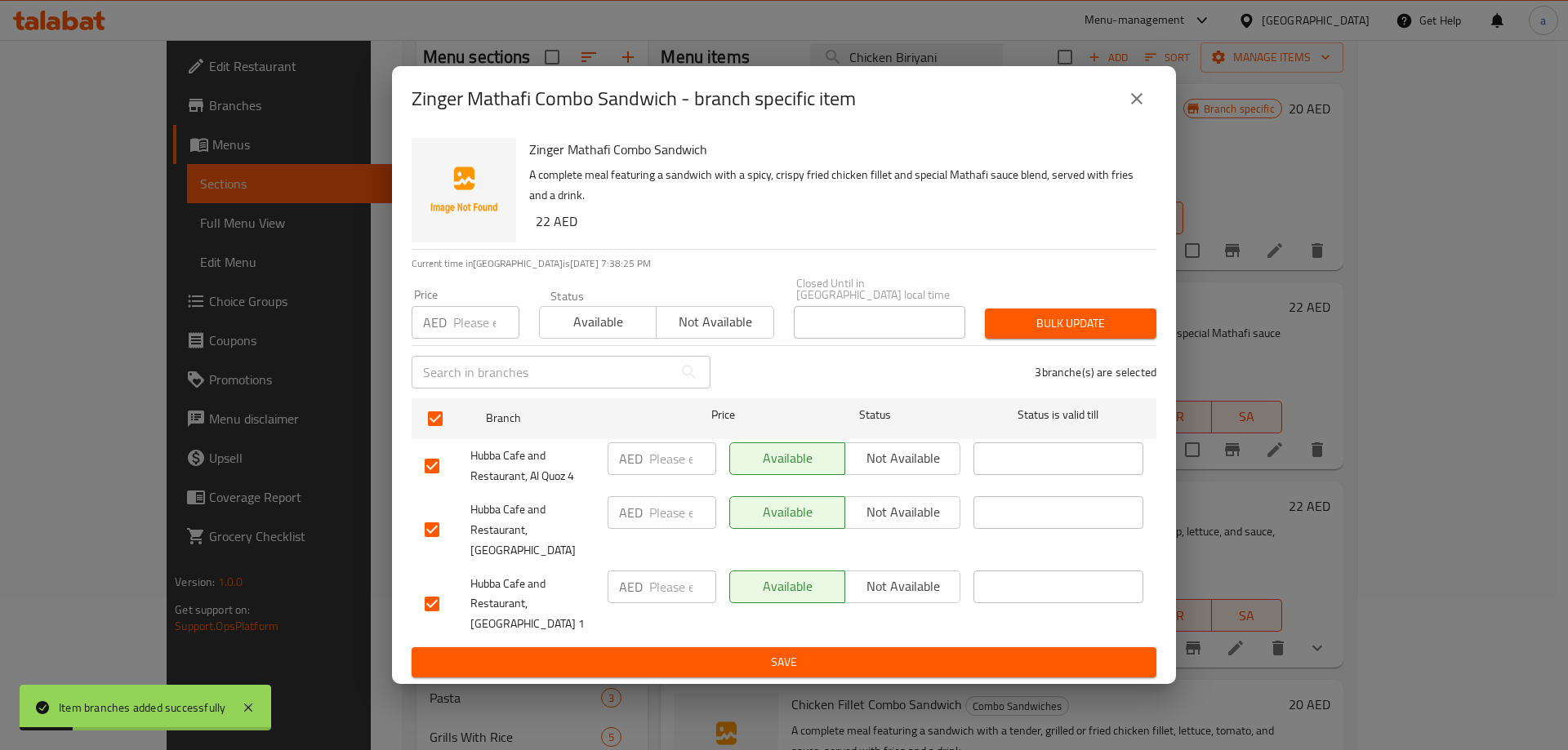
click at [909, 524] on span "Not available" at bounding box center [902, 512] width 102 height 24
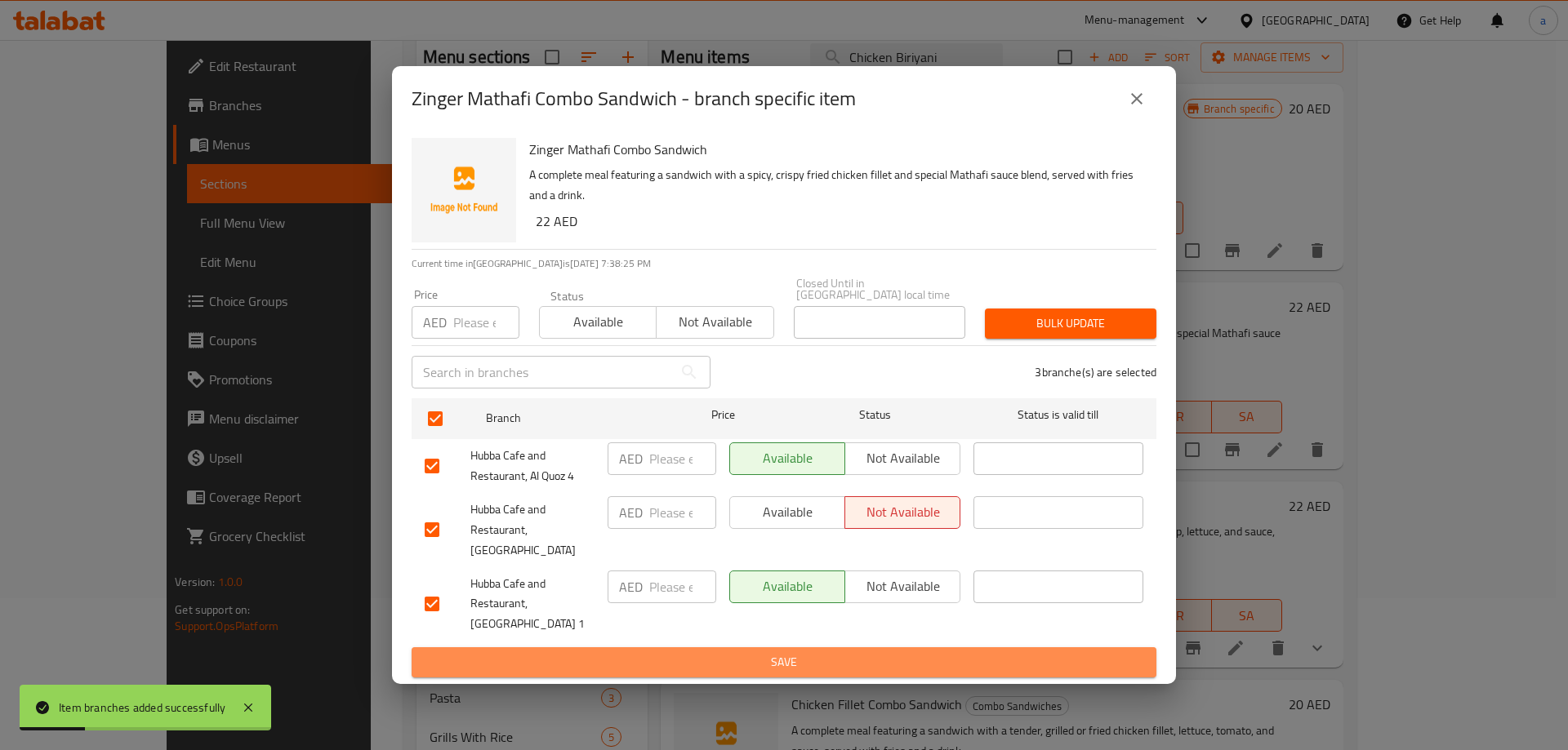
click at [880, 652] on span "Save" at bounding box center [784, 662] width 718 height 20
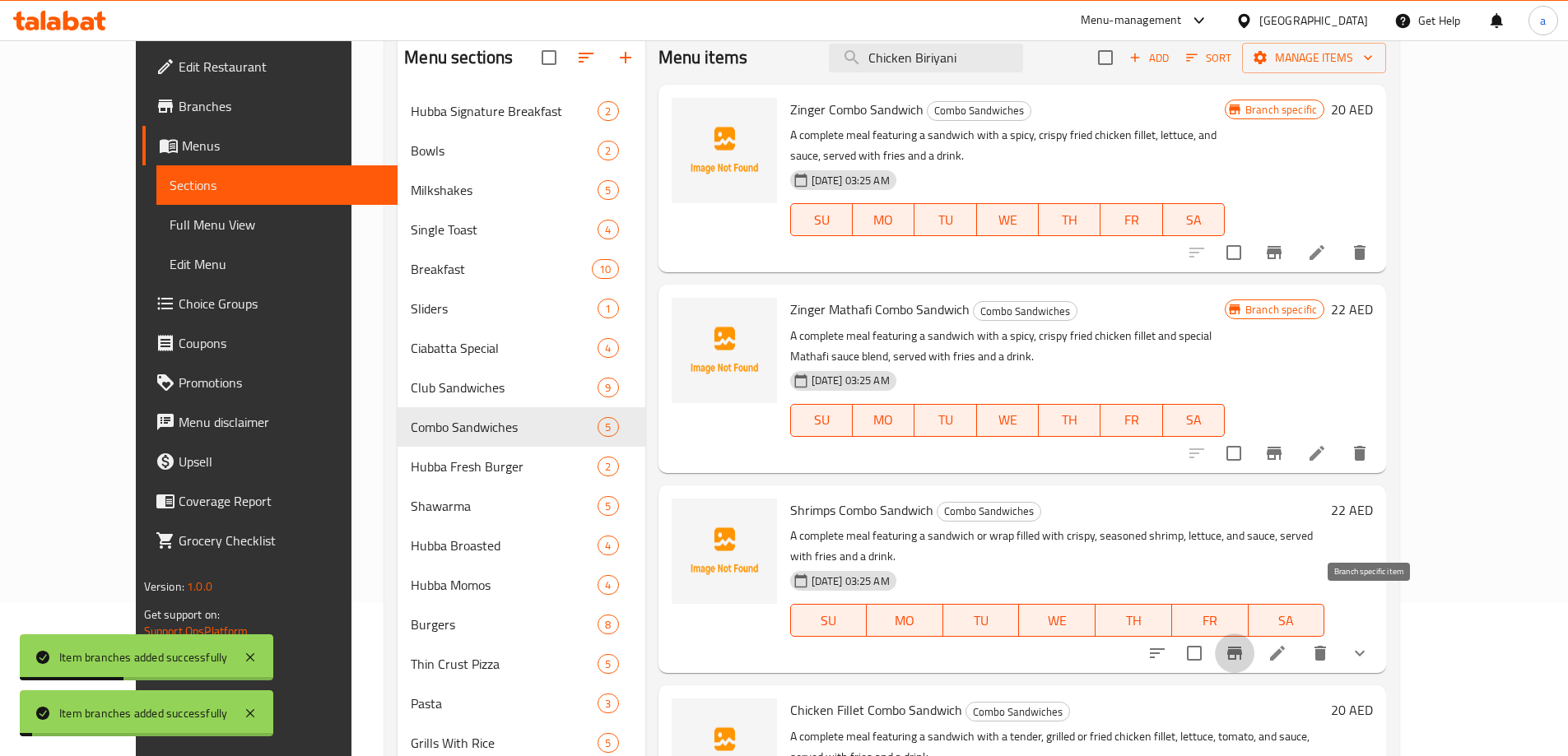
click at [1254, 634] on button "Branch-specific-item" at bounding box center [1235, 653] width 39 height 39
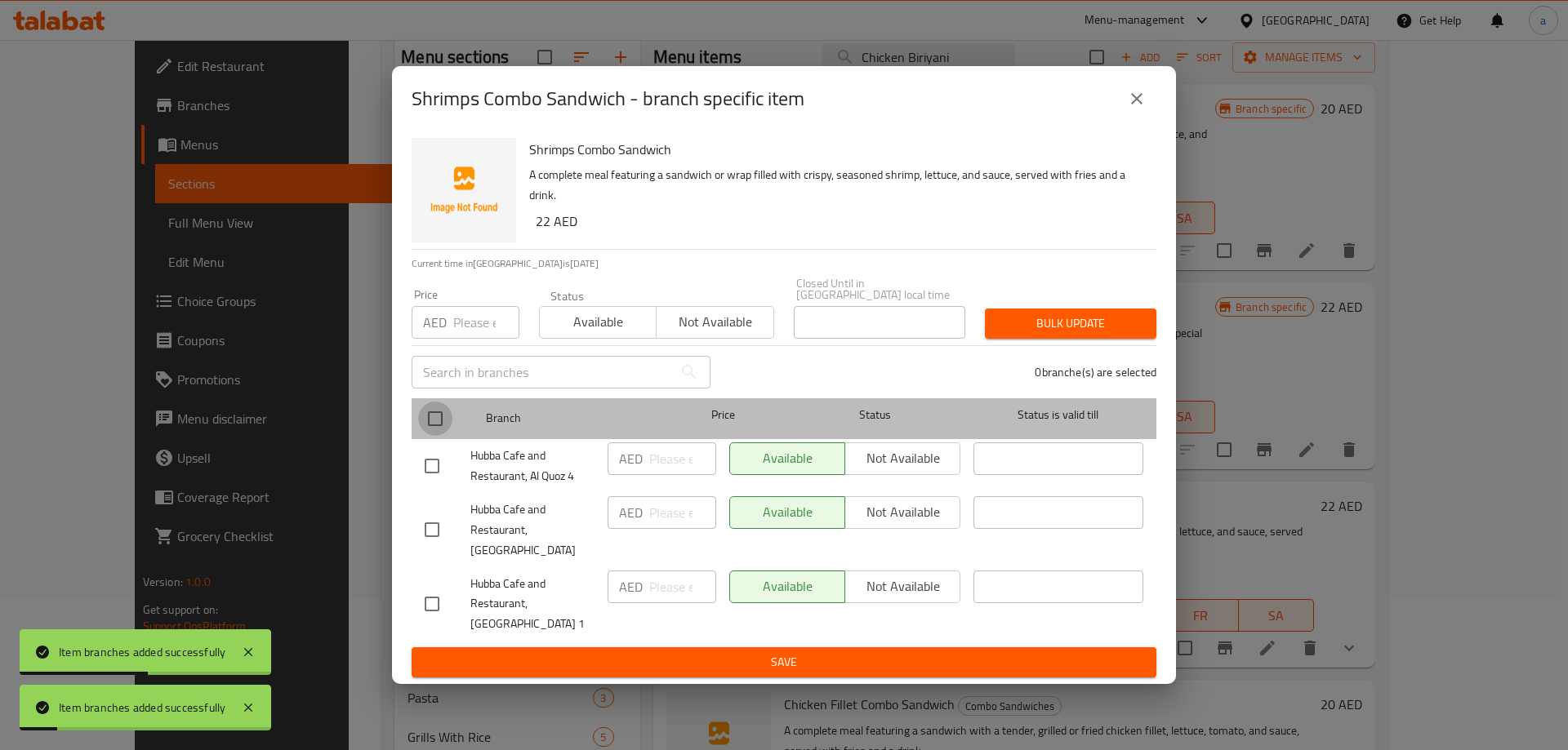
click at [445, 419] on input "checkbox" at bounding box center [435, 418] width 35 height 35
checkbox input "true"
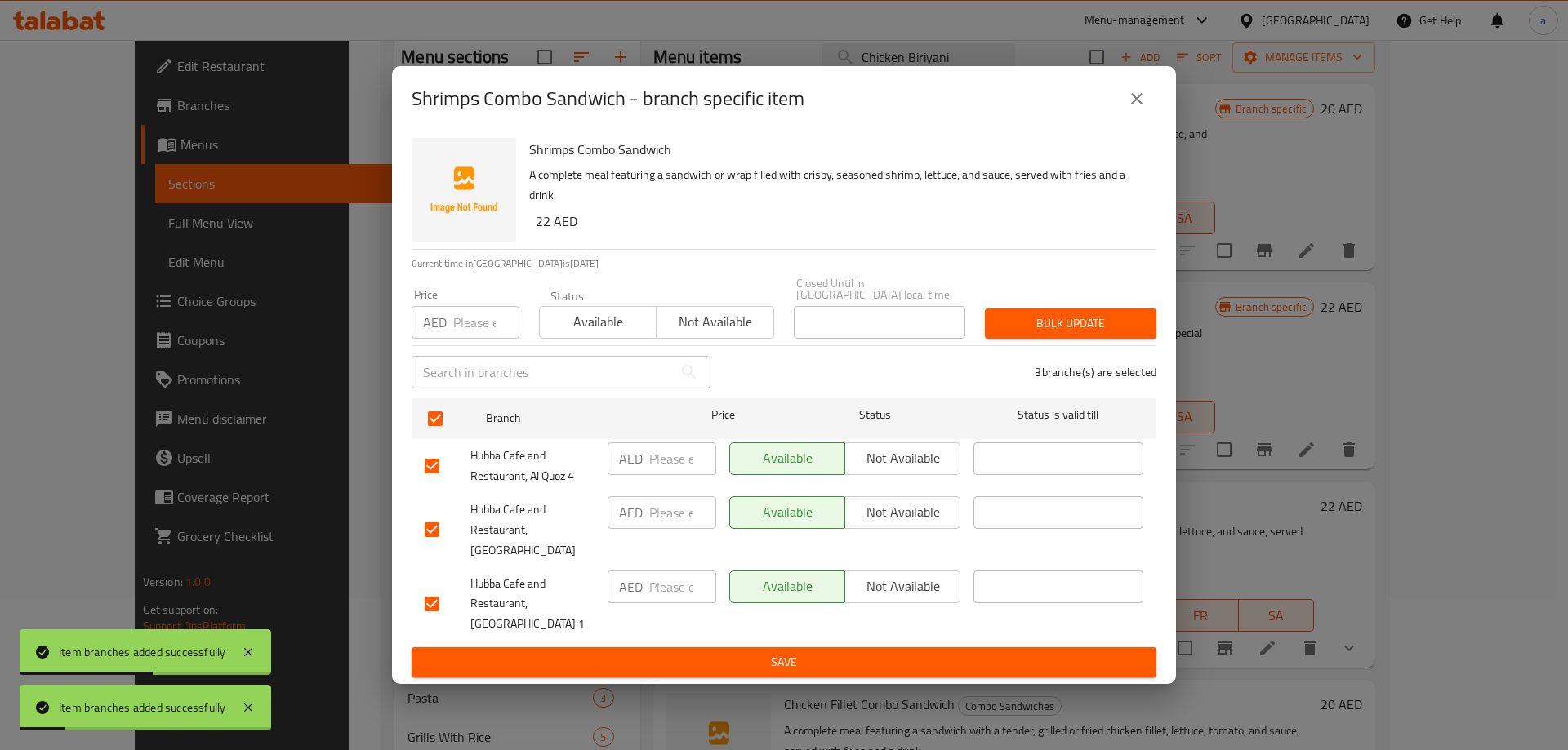
click at [896, 524] on span "Not available" at bounding box center [902, 512] width 102 height 24
click at [860, 656] on span "Save" at bounding box center [784, 662] width 718 height 20
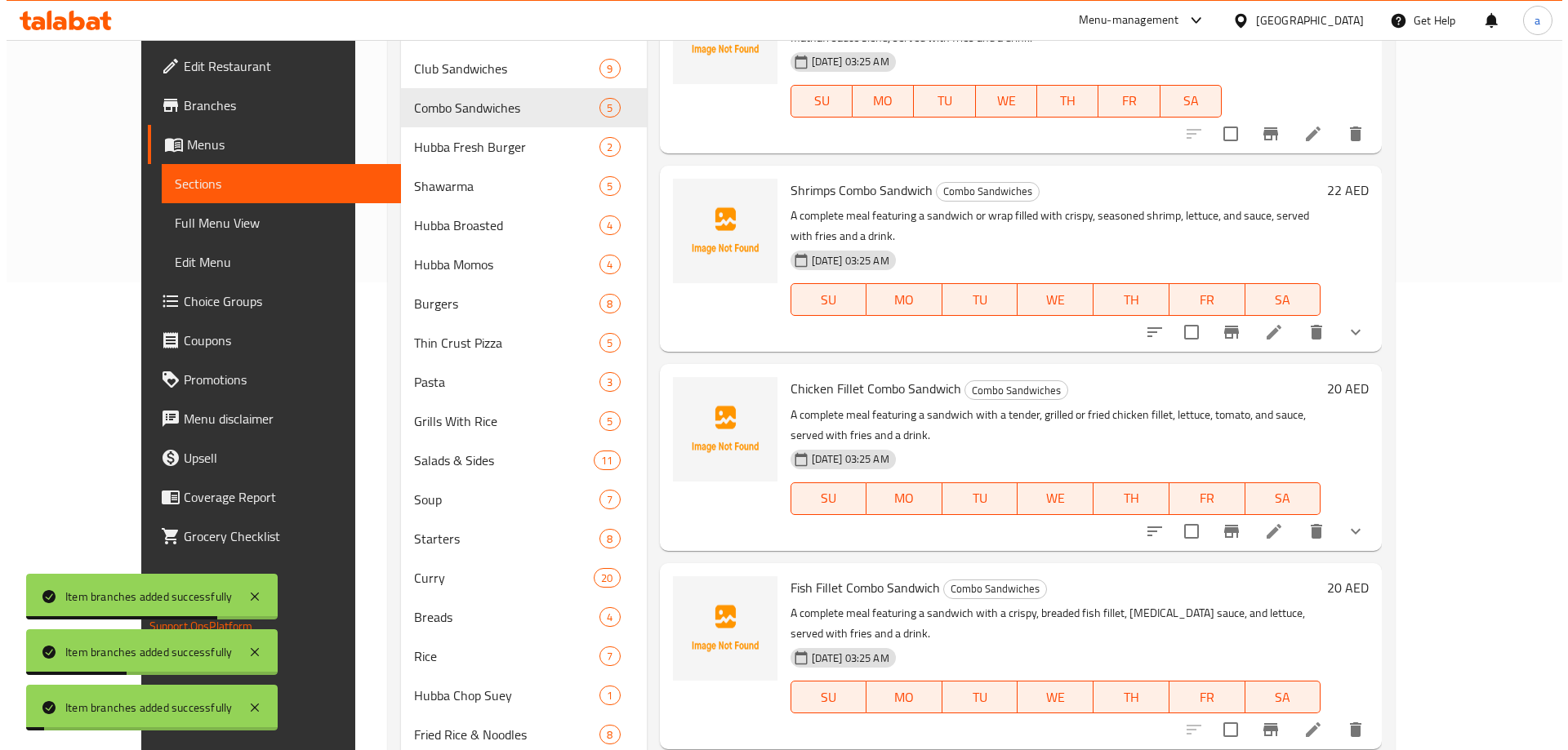
scroll to position [478, 0]
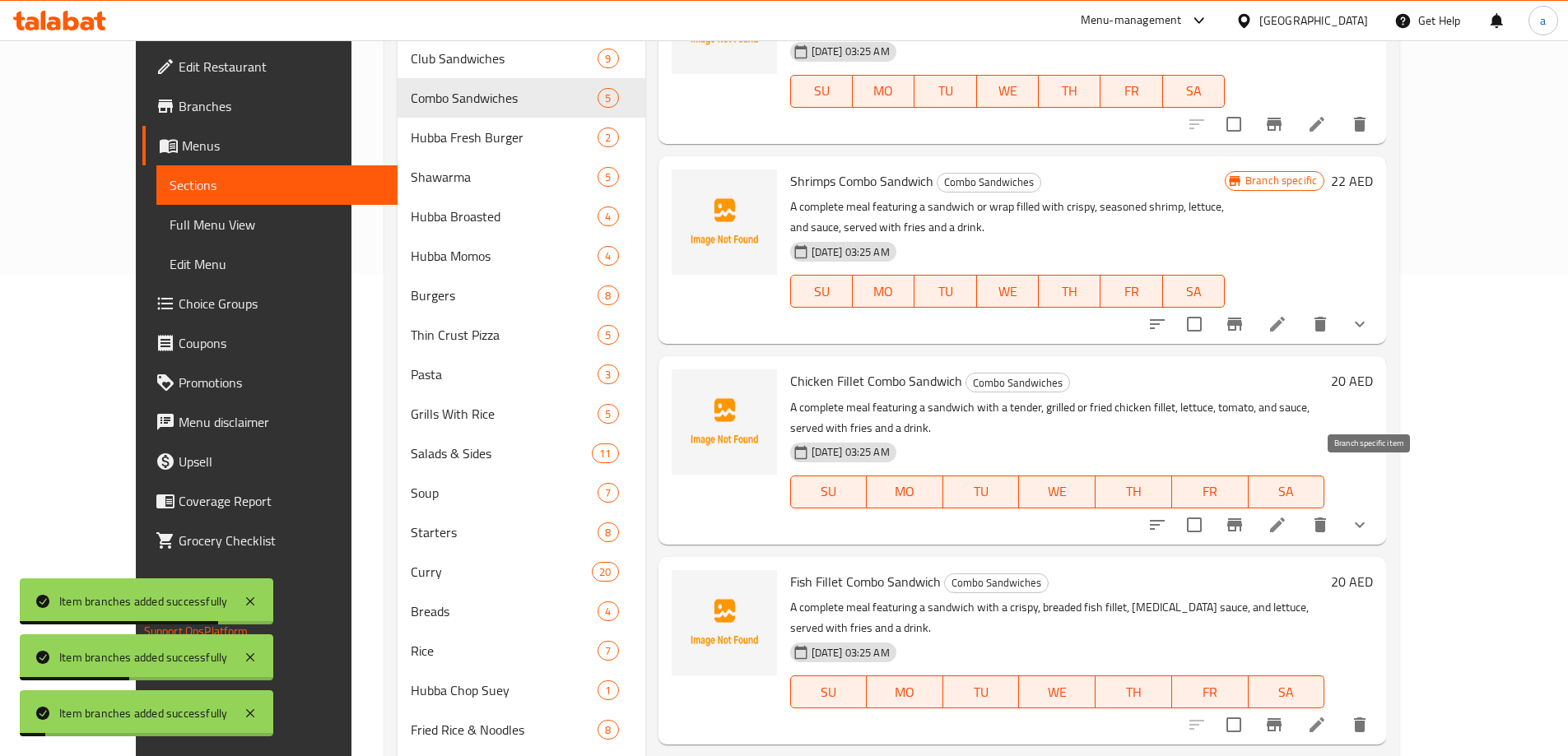
click at [1242, 518] on icon "Branch-specific-item" at bounding box center [1235, 525] width 15 height 13
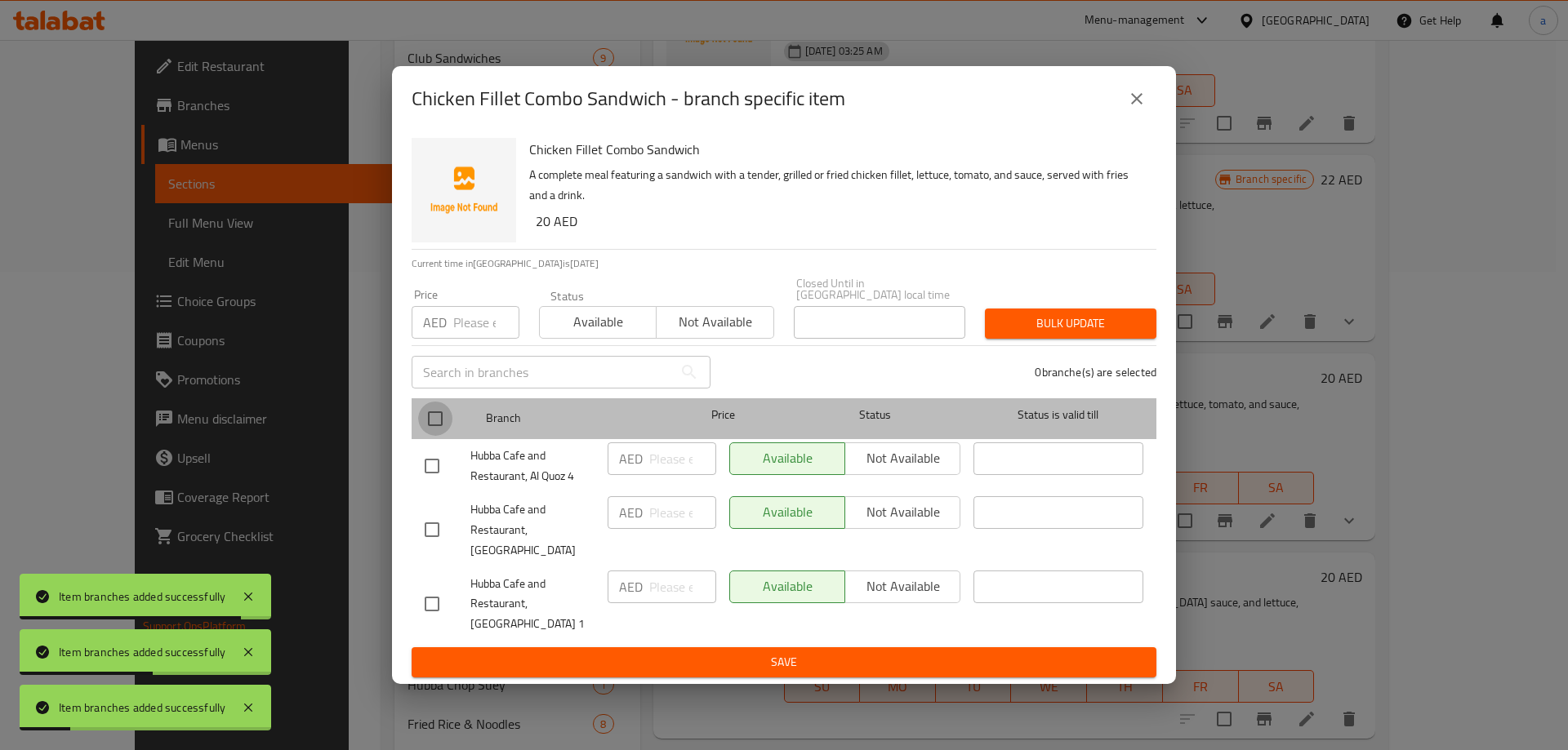
click at [442, 434] on input "checkbox" at bounding box center [435, 418] width 35 height 35
checkbox input "true"
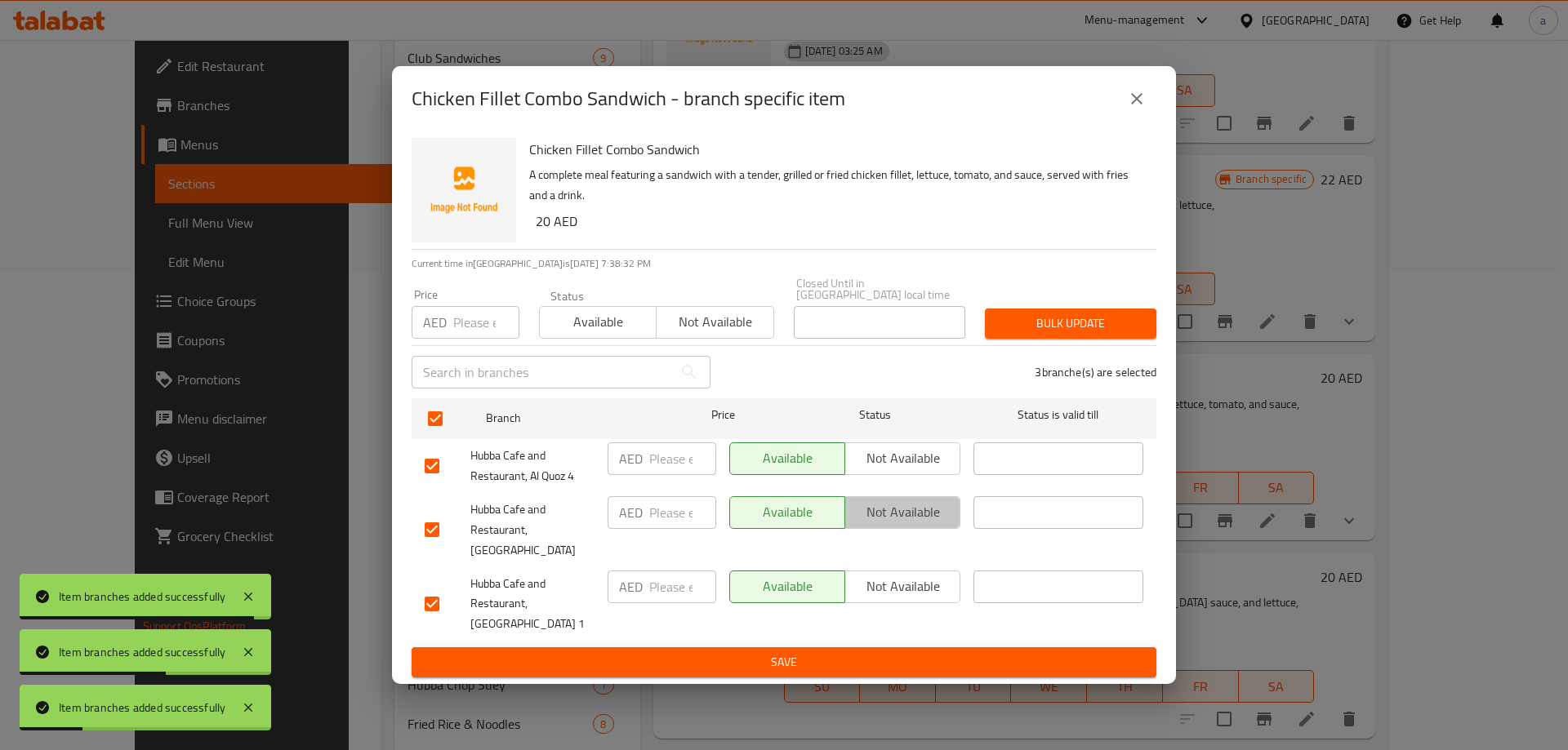
click at [913, 524] on span "Not available" at bounding box center [902, 512] width 102 height 24
click at [862, 647] on button "Save" at bounding box center [784, 662] width 745 height 30
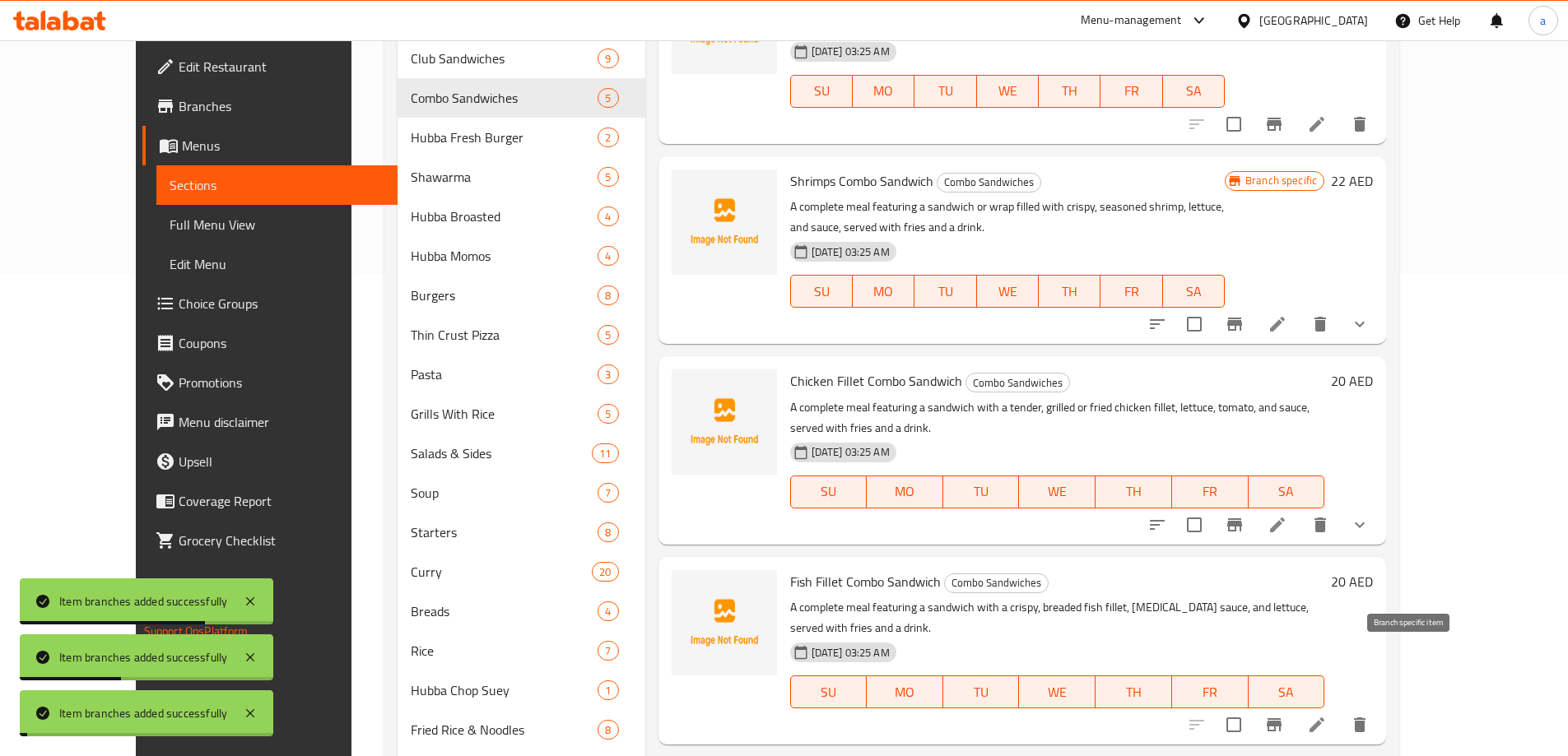
click at [1281, 718] on icon "Branch-specific-item" at bounding box center [1274, 725] width 15 height 13
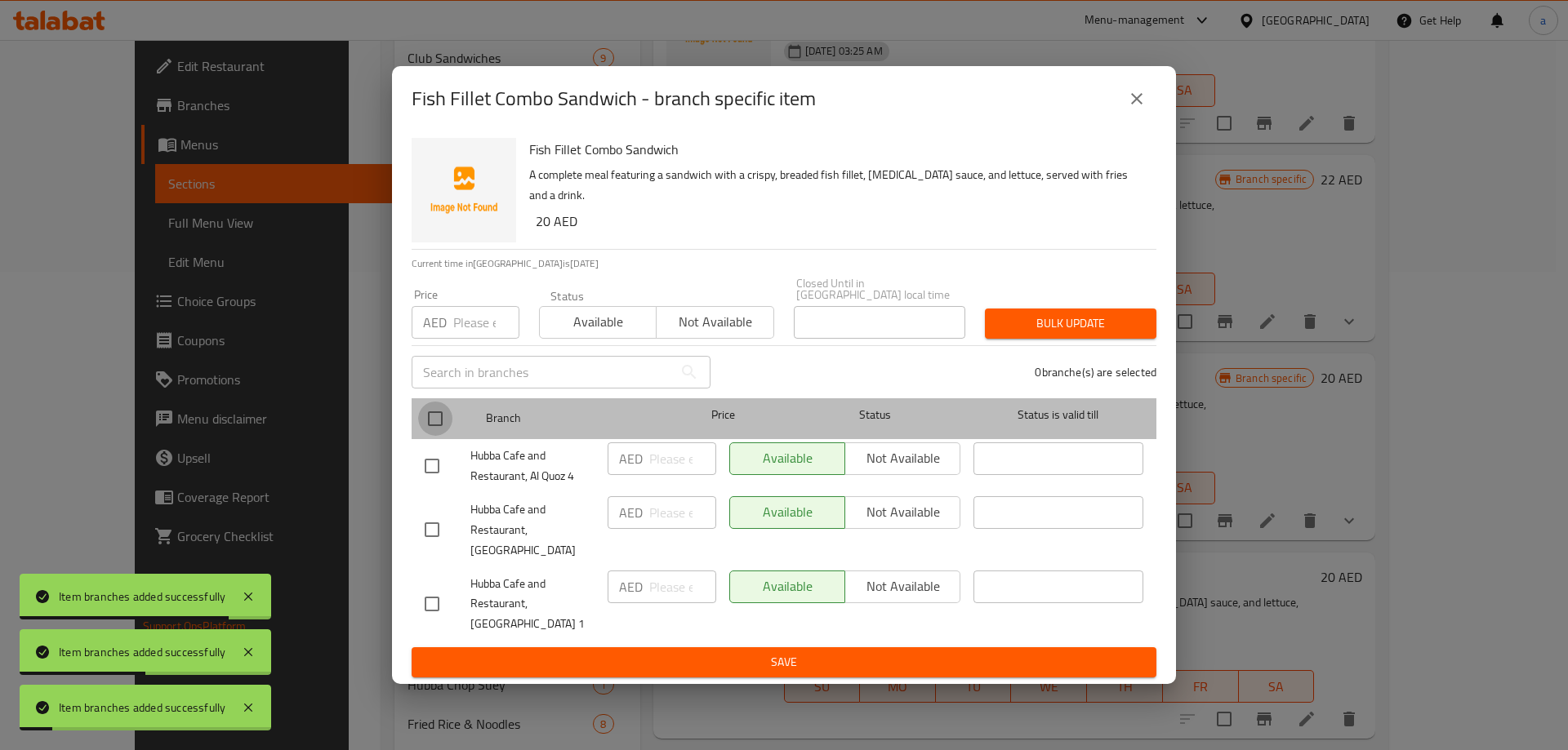
click at [426, 428] on input "checkbox" at bounding box center [435, 418] width 35 height 35
checkbox input "true"
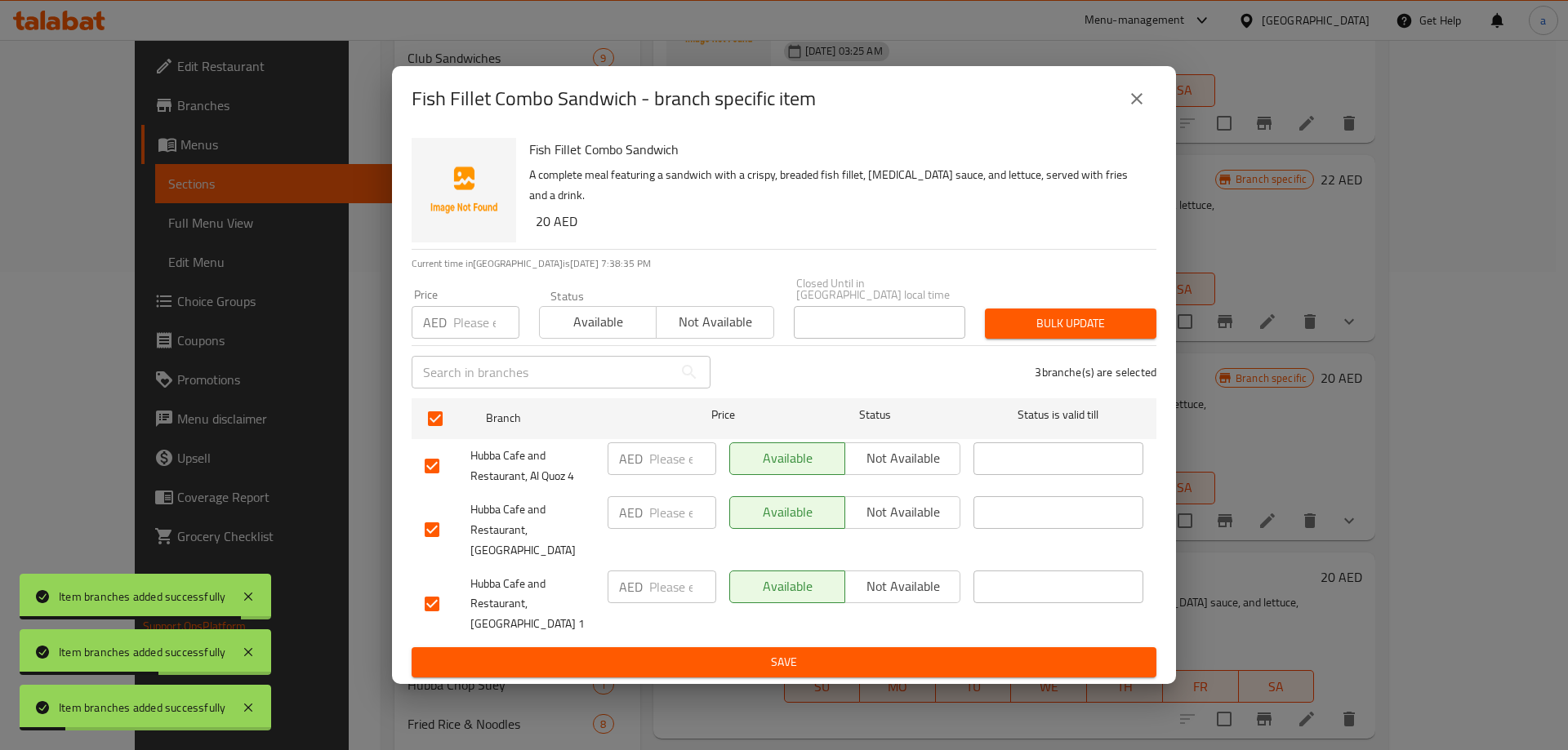
drag, startPoint x: 940, startPoint y: 516, endPoint x: 910, endPoint y: 533, distance: 34.5
click at [939, 518] on span "Not available" at bounding box center [902, 512] width 102 height 24
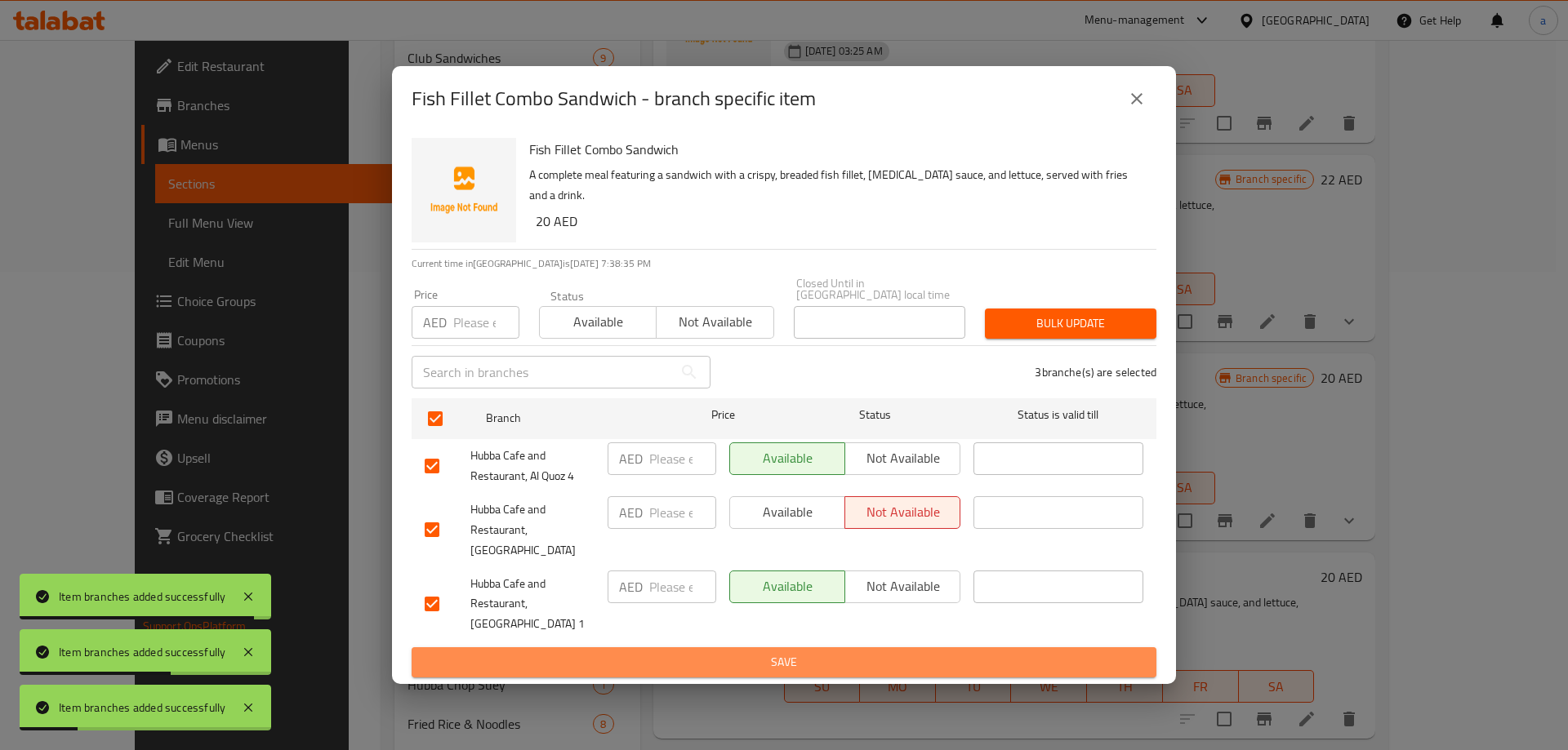
click at [811, 652] on span "Save" at bounding box center [784, 662] width 718 height 20
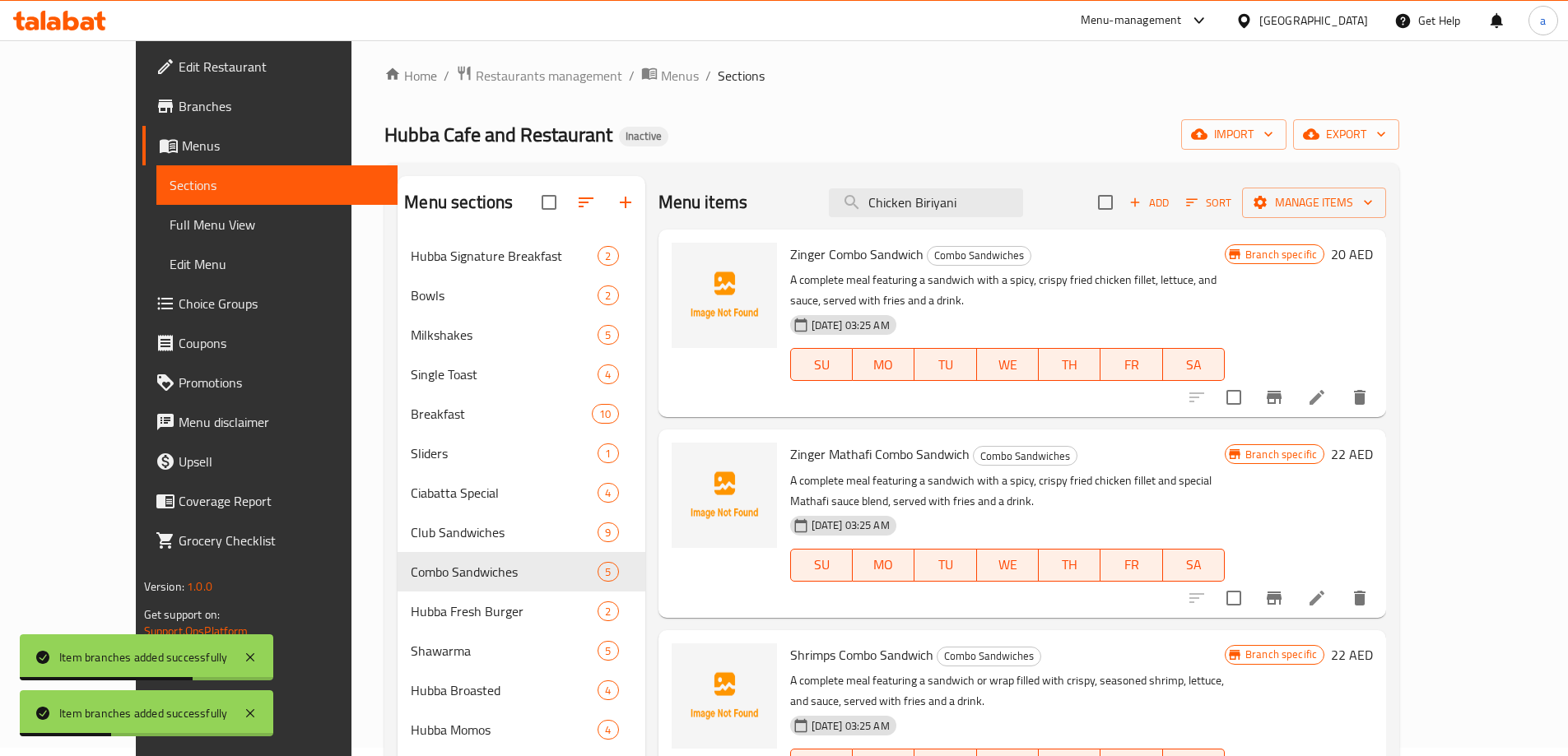
scroll to position [0, 0]
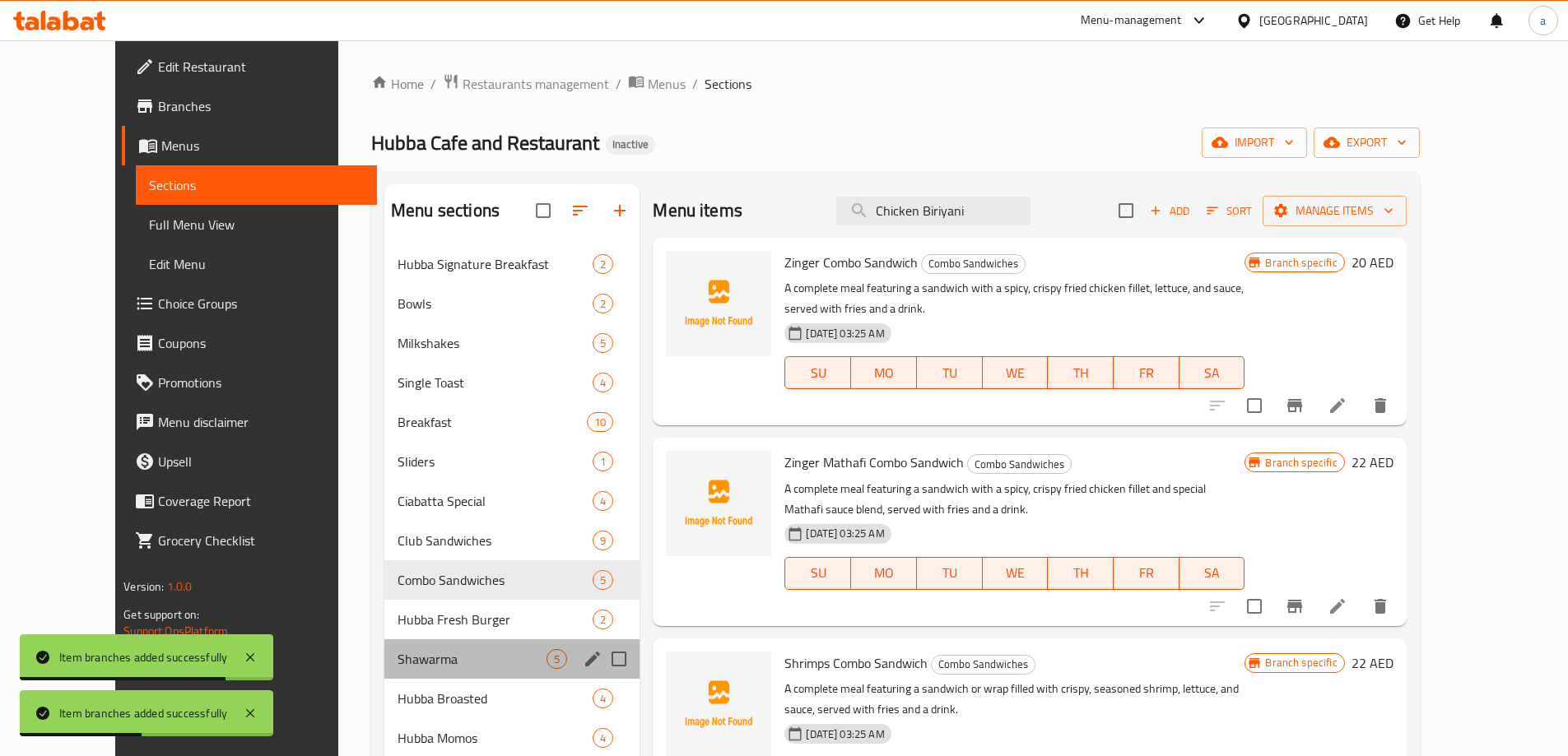
click at [396, 639] on div "Shawarma 5" at bounding box center [511, 659] width 255 height 39
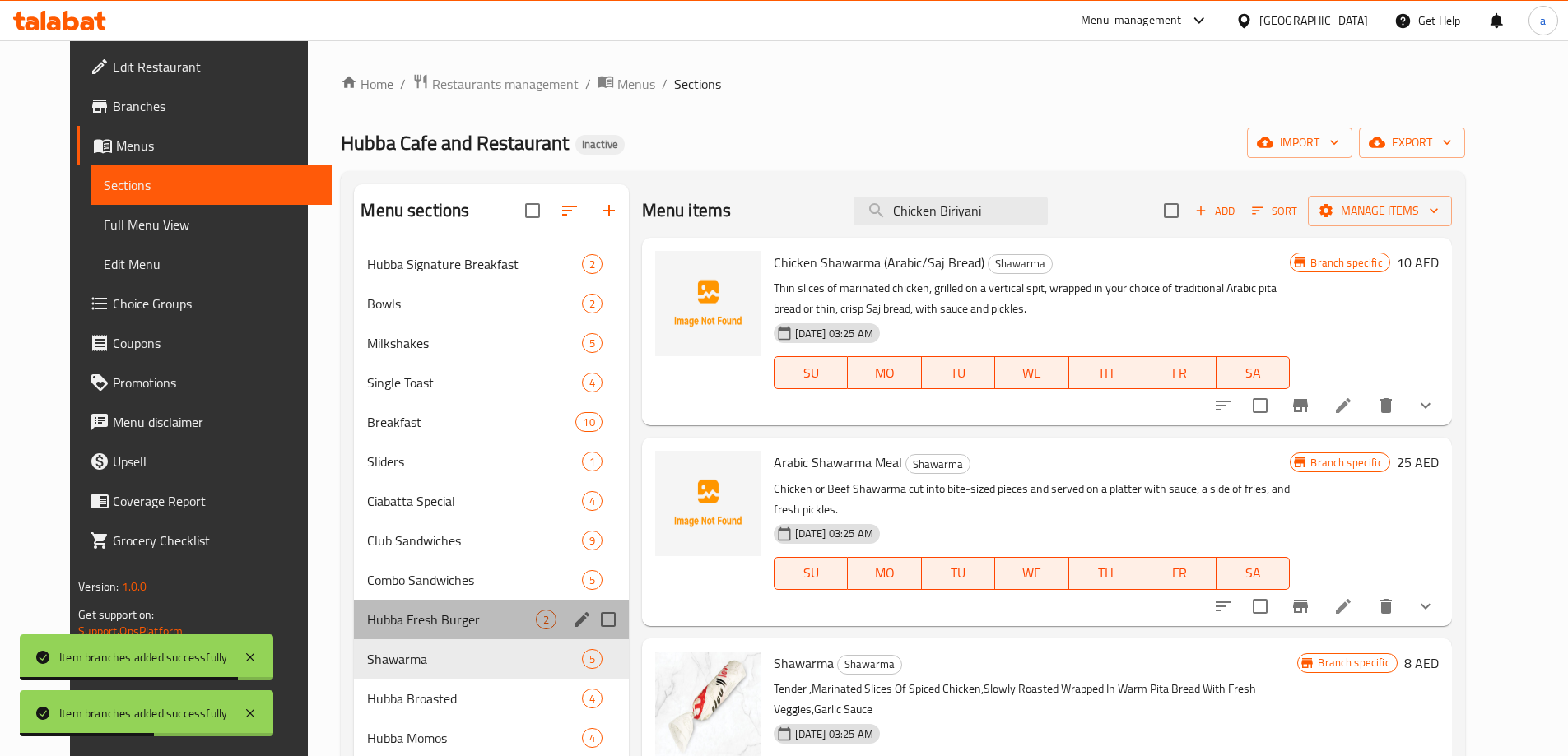
click at [399, 632] on div "Hubba Fresh Burger 2" at bounding box center [491, 619] width 274 height 39
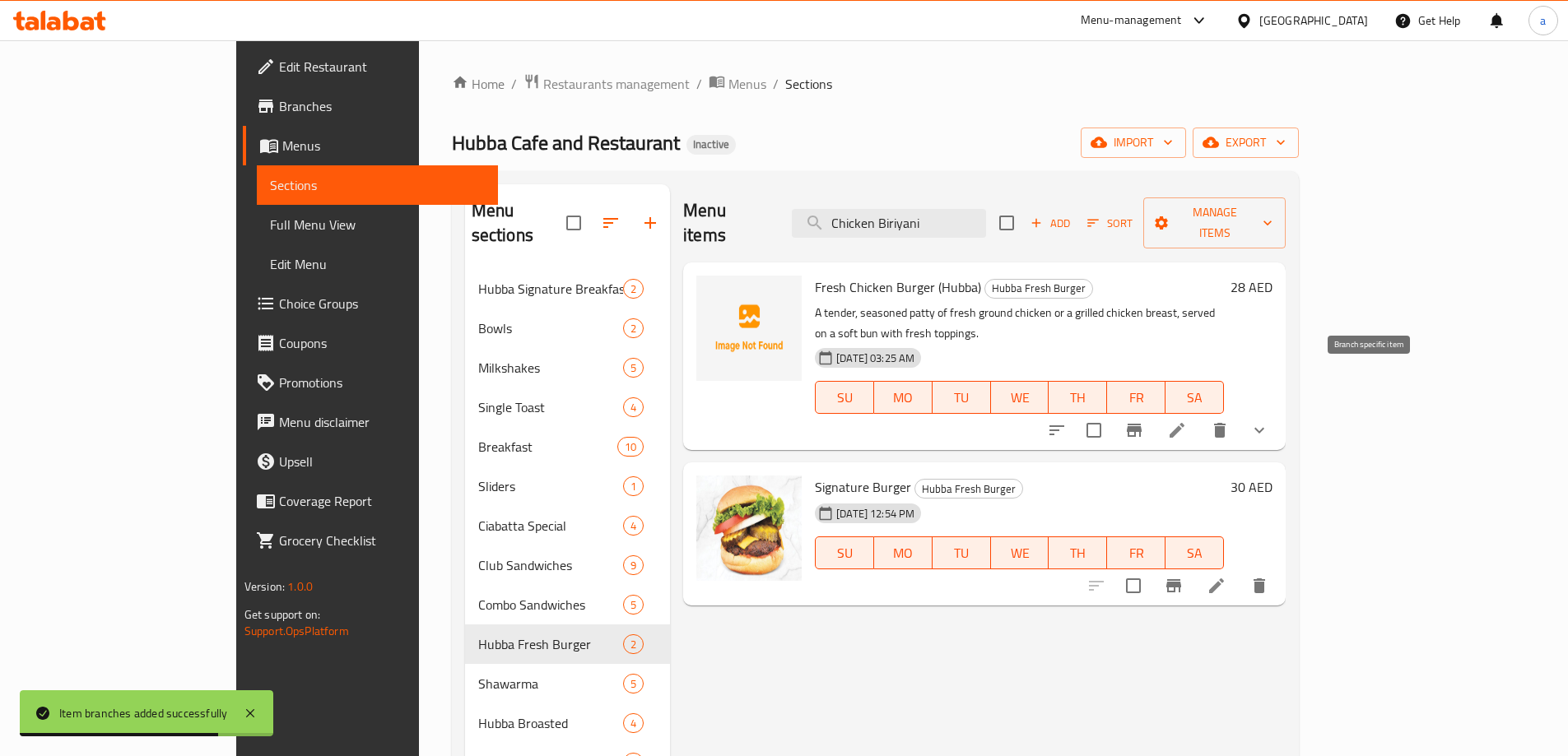
click at [1144, 420] on icon "Branch-specific-item" at bounding box center [1134, 430] width 20 height 20
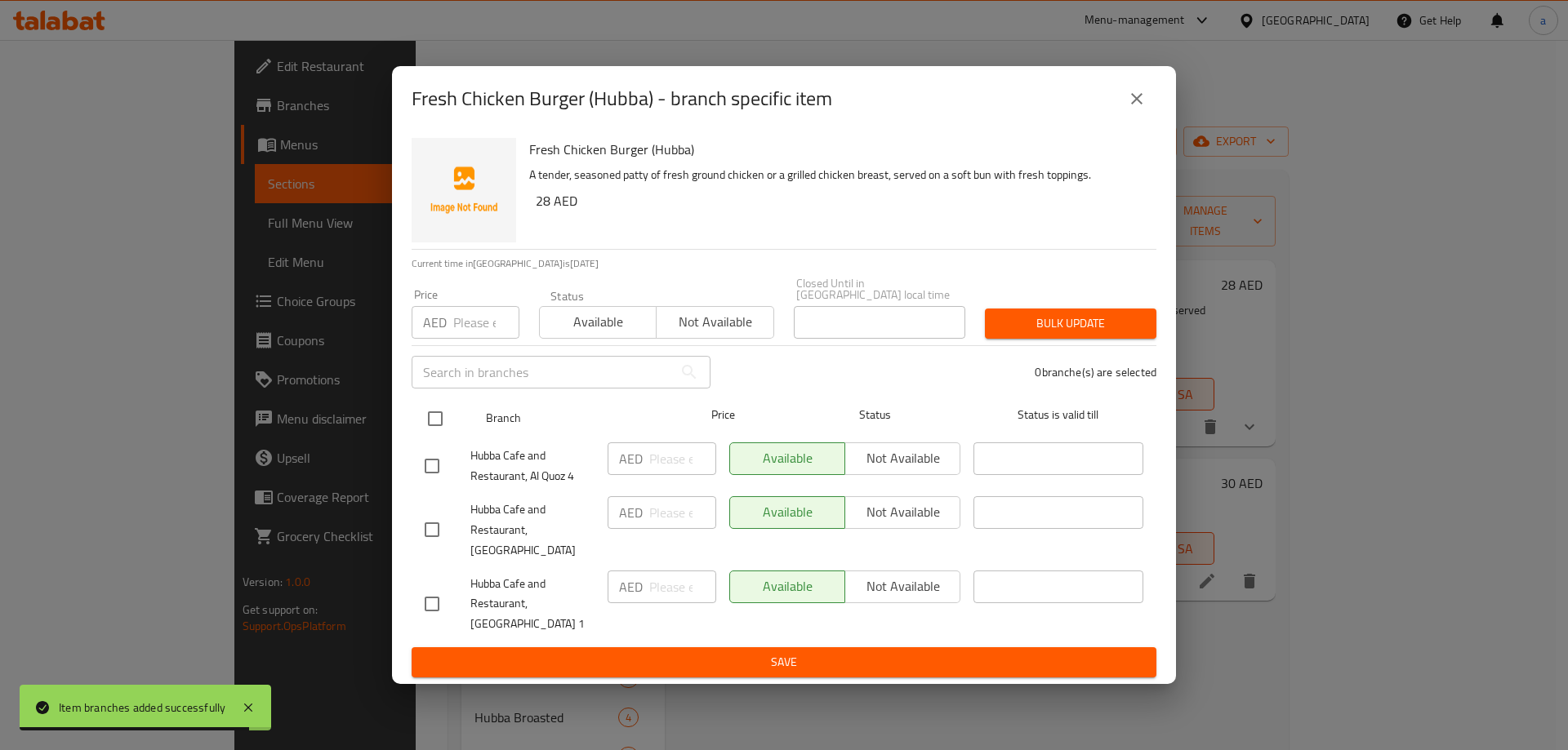
click at [428, 420] on input "checkbox" at bounding box center [435, 418] width 35 height 35
checkbox input "true"
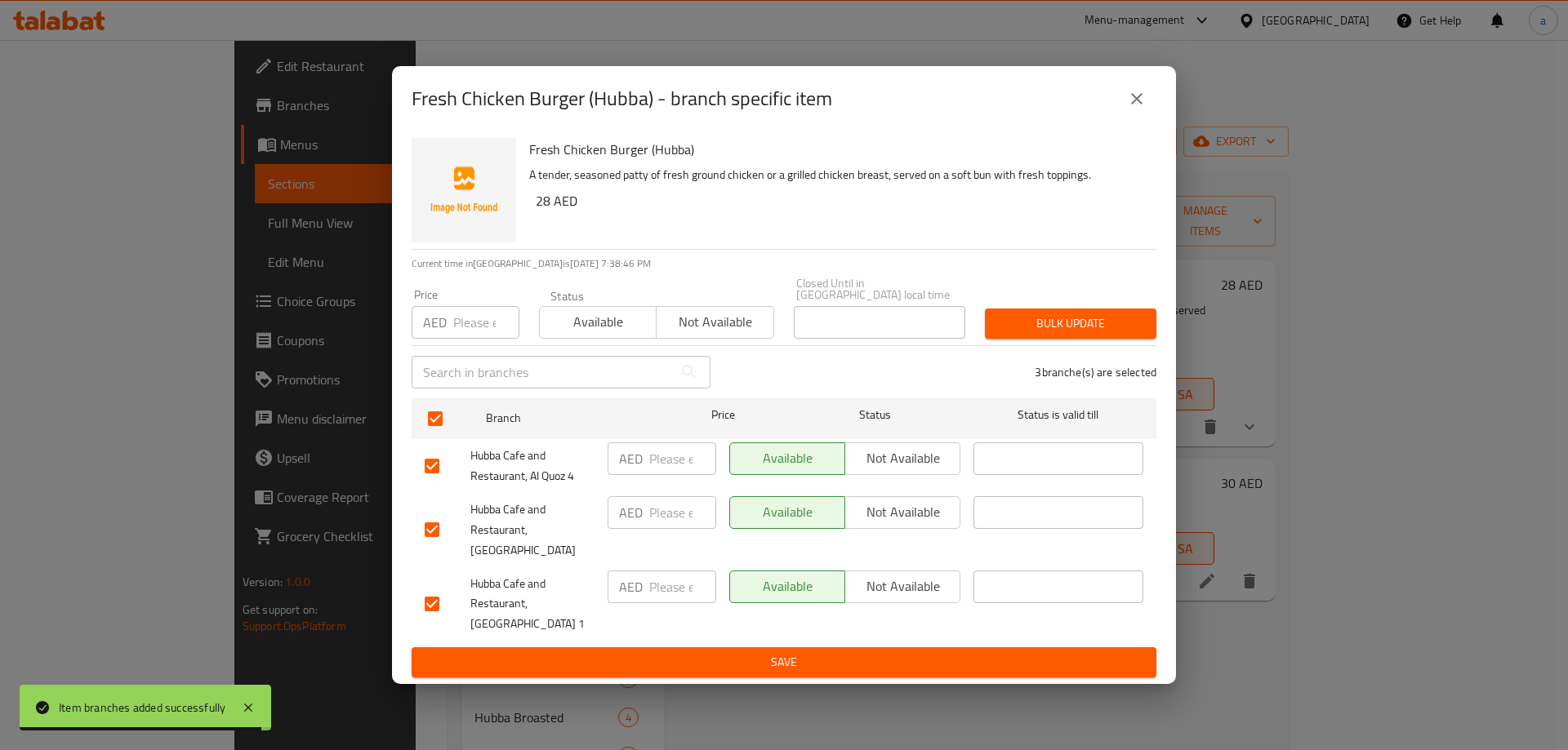
click at [858, 524] on span "Not available" at bounding box center [902, 512] width 102 height 24
click at [807, 656] on span "Save" at bounding box center [784, 662] width 718 height 20
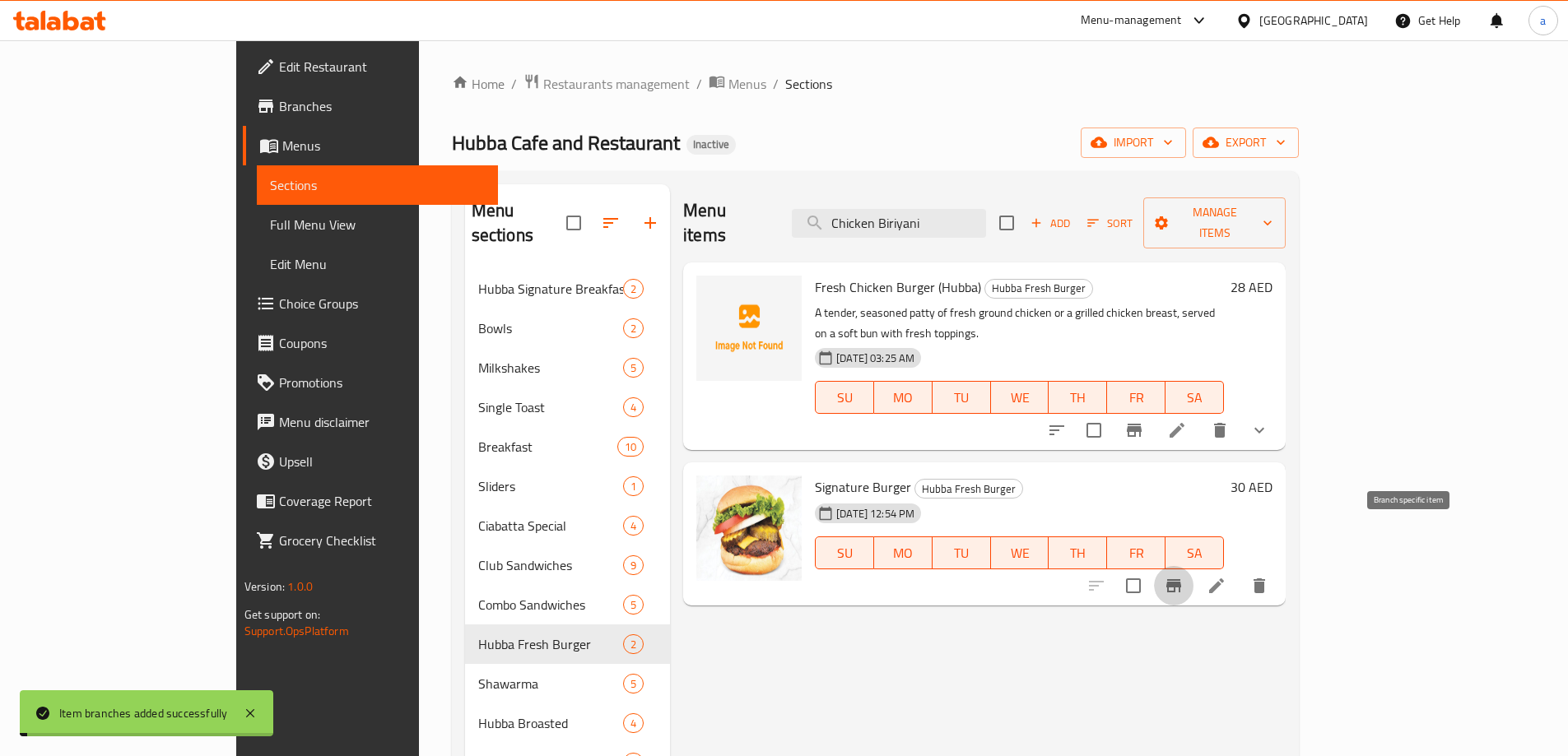
click at [1181, 579] on icon "Branch-specific-item" at bounding box center [1173, 585] width 15 height 13
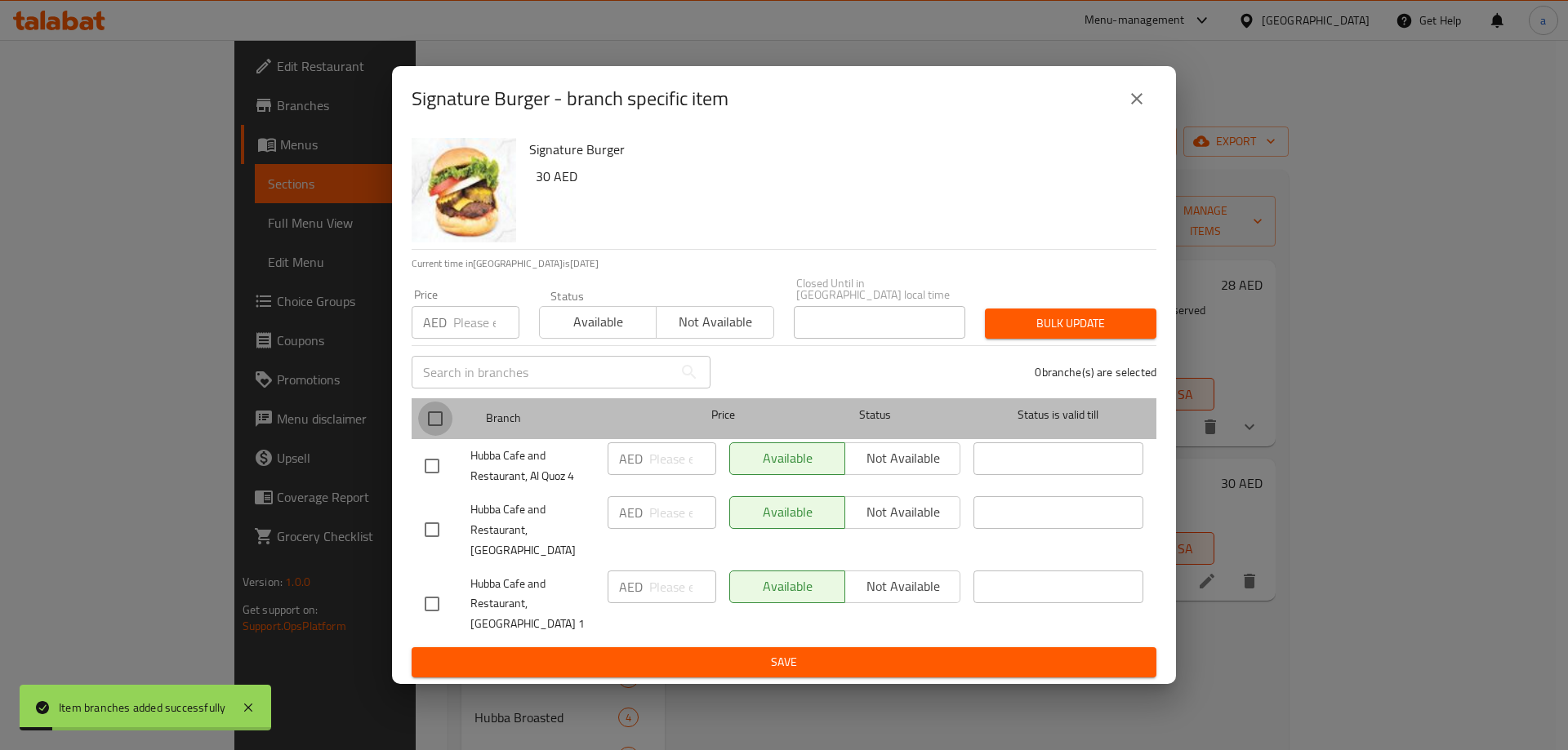
click at [435, 432] on input "checkbox" at bounding box center [435, 418] width 35 height 35
checkbox input "true"
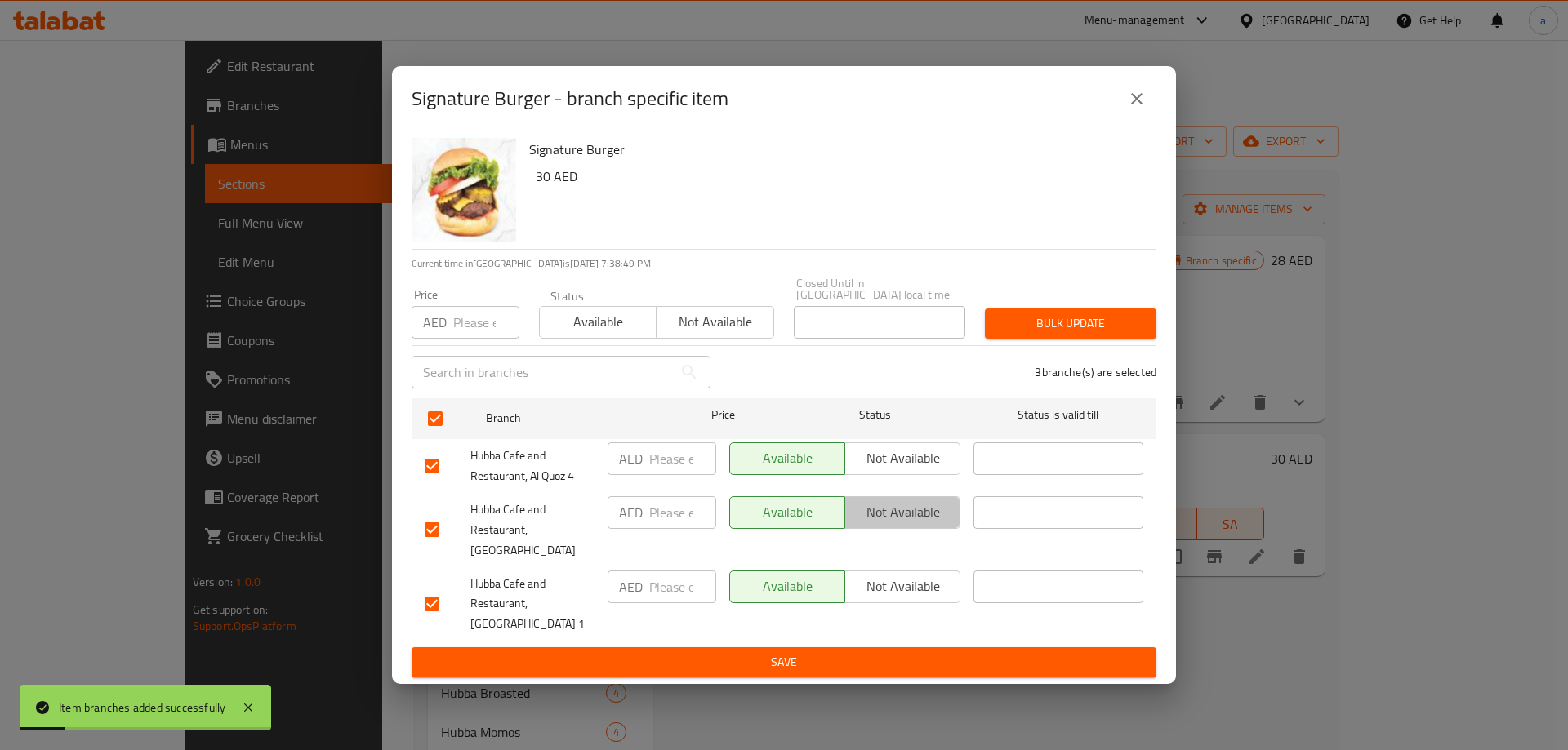
click at [885, 515] on span "Not available" at bounding box center [902, 512] width 102 height 24
click at [758, 668] on div "Signature Burger 30 AED Current time in United Arab Emirates is 11 Oct 2025 7:3…" at bounding box center [784, 408] width 784 height 553
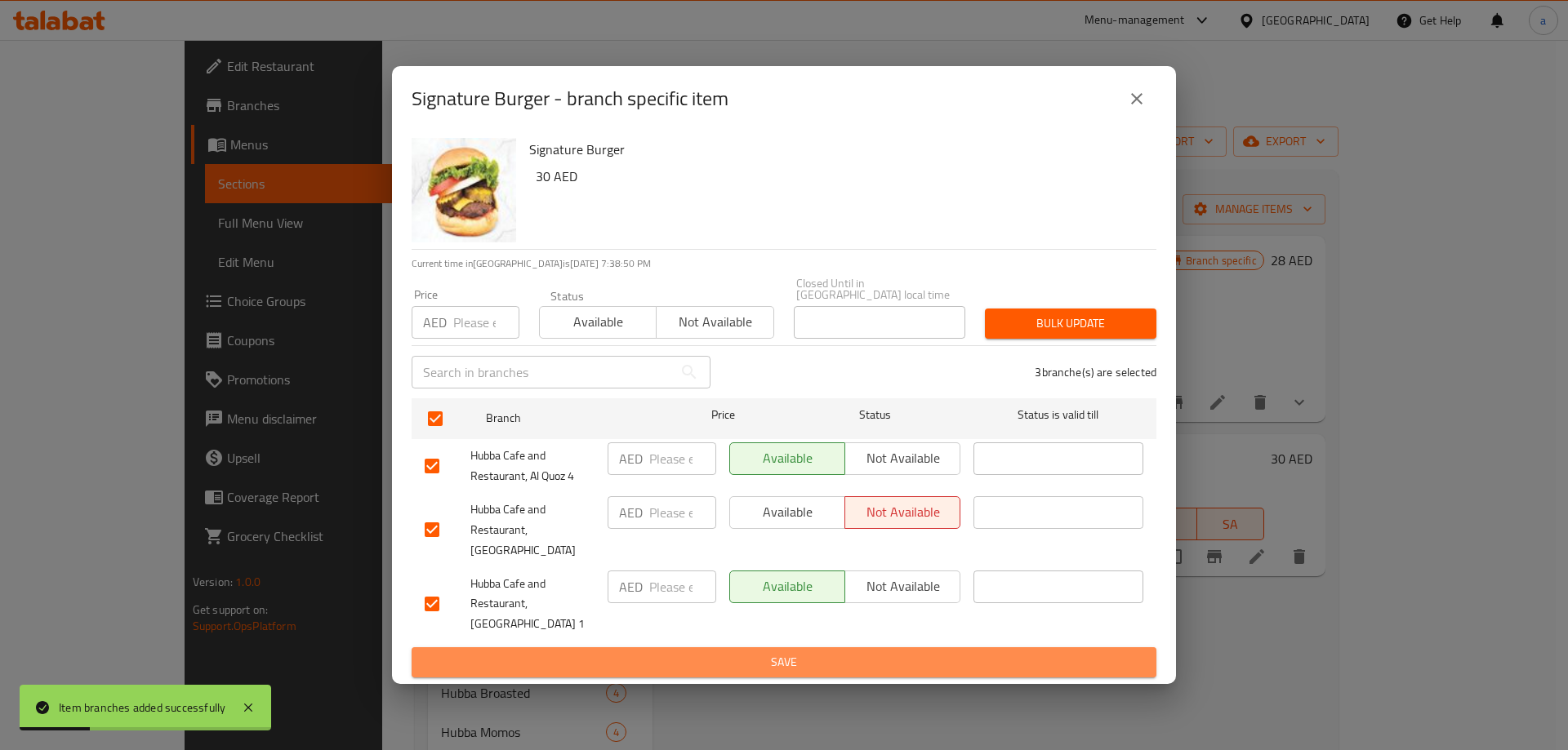
click at [708, 652] on span "Save" at bounding box center [784, 662] width 718 height 20
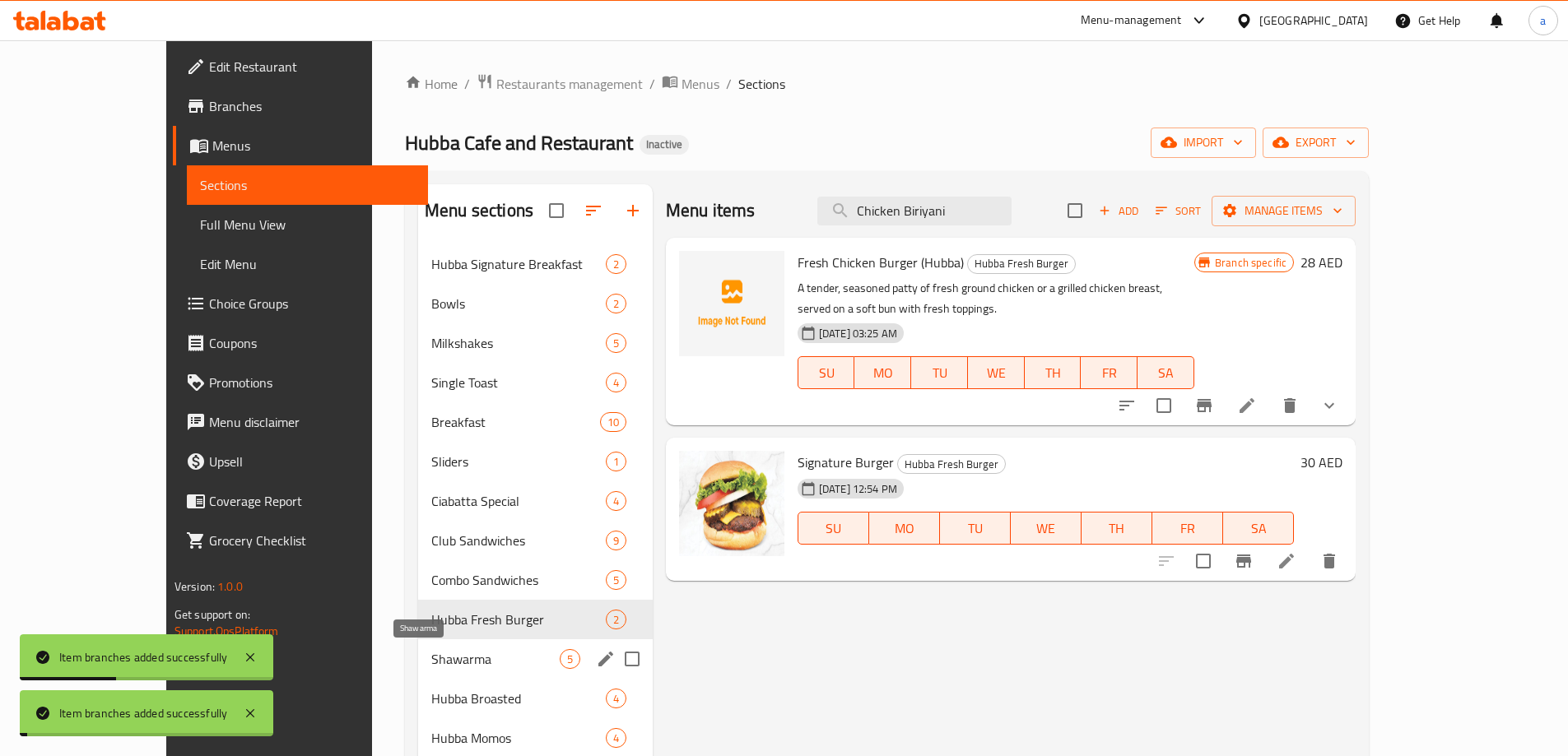
click at [431, 667] on span "Shawarma" at bounding box center [495, 659] width 129 height 20
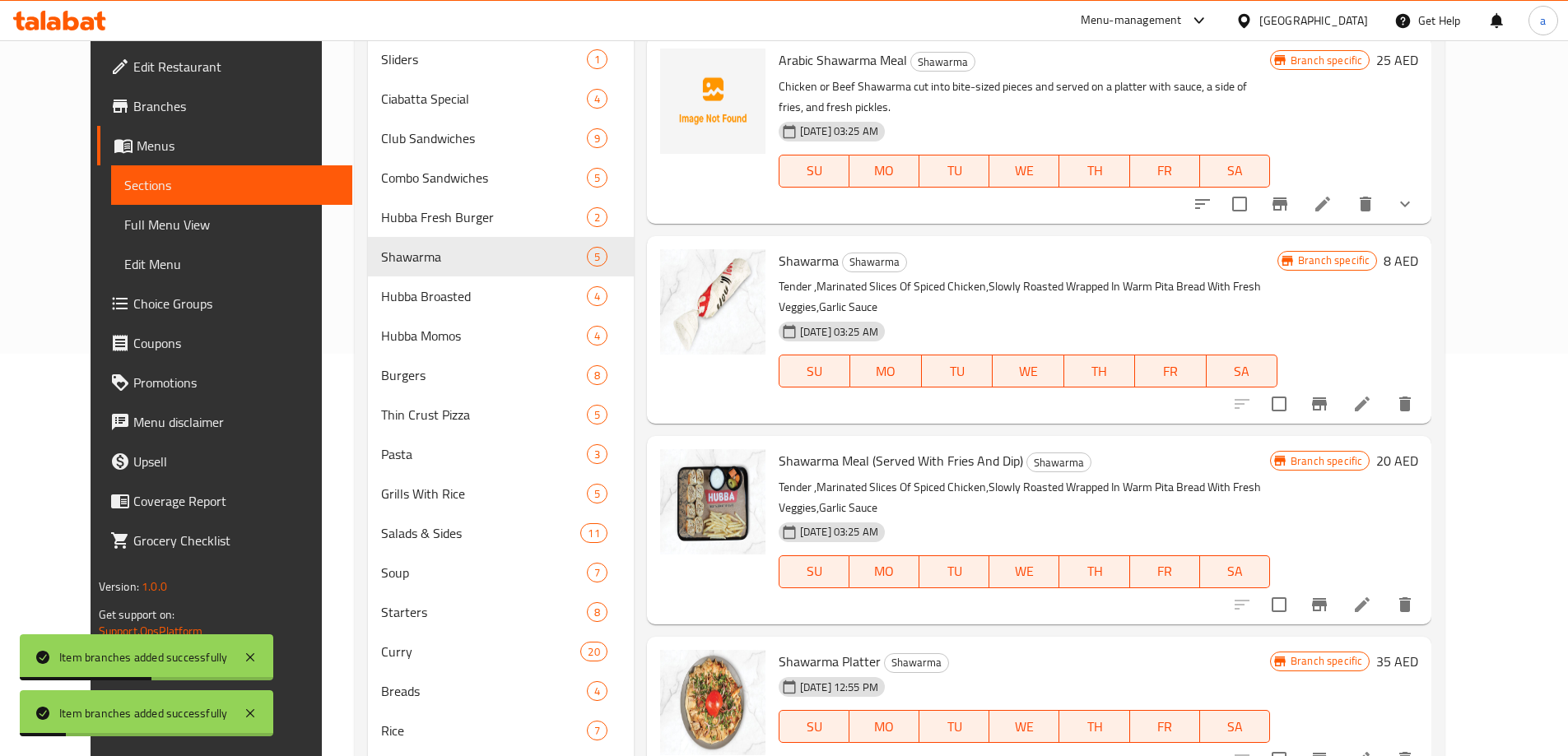
scroll to position [411, 0]
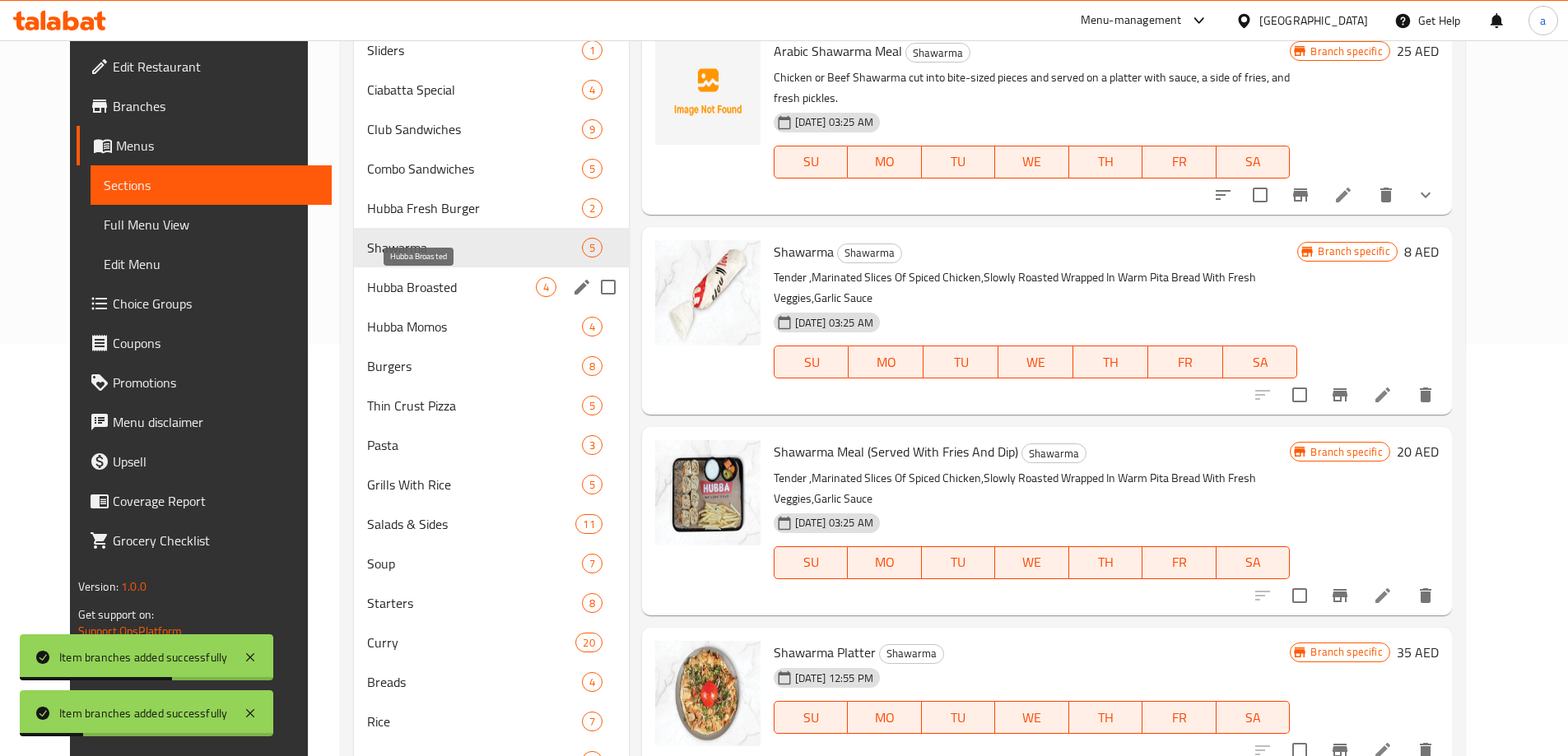
click at [367, 290] on span "Hubba Broasted" at bounding box center [451, 287] width 168 height 20
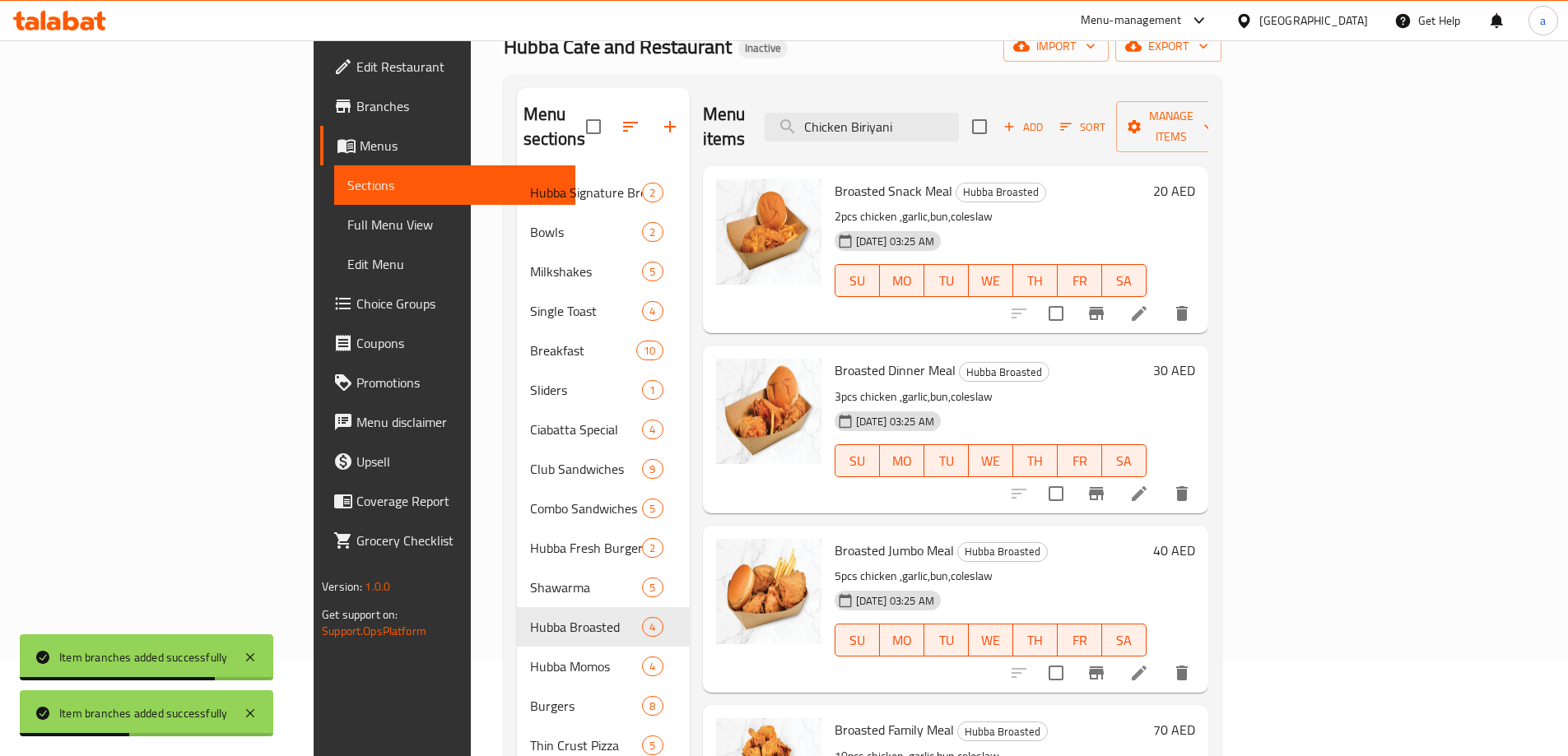
scroll to position [82, 0]
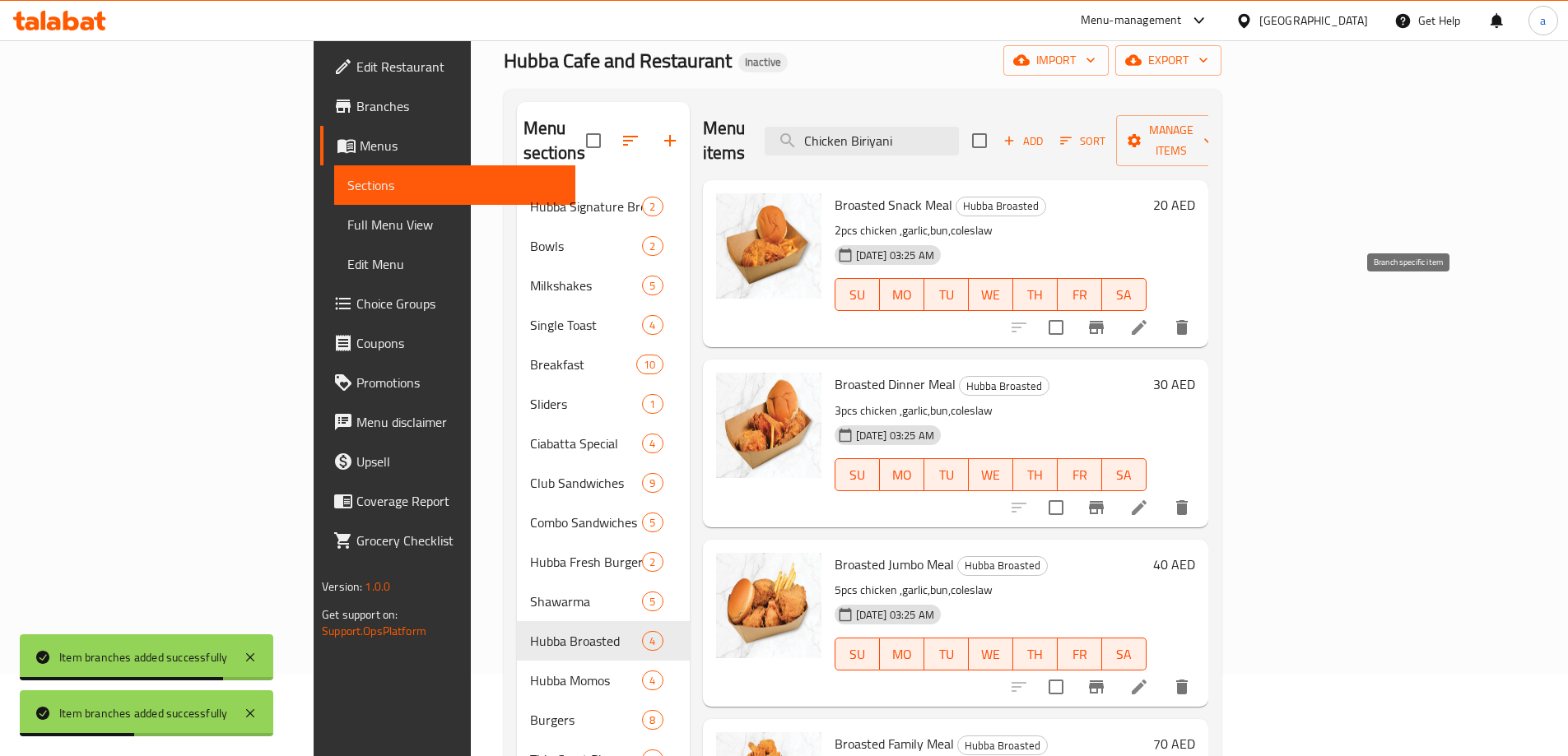
click at [1104, 321] on icon "Branch-specific-item" at bounding box center [1096, 327] width 15 height 13
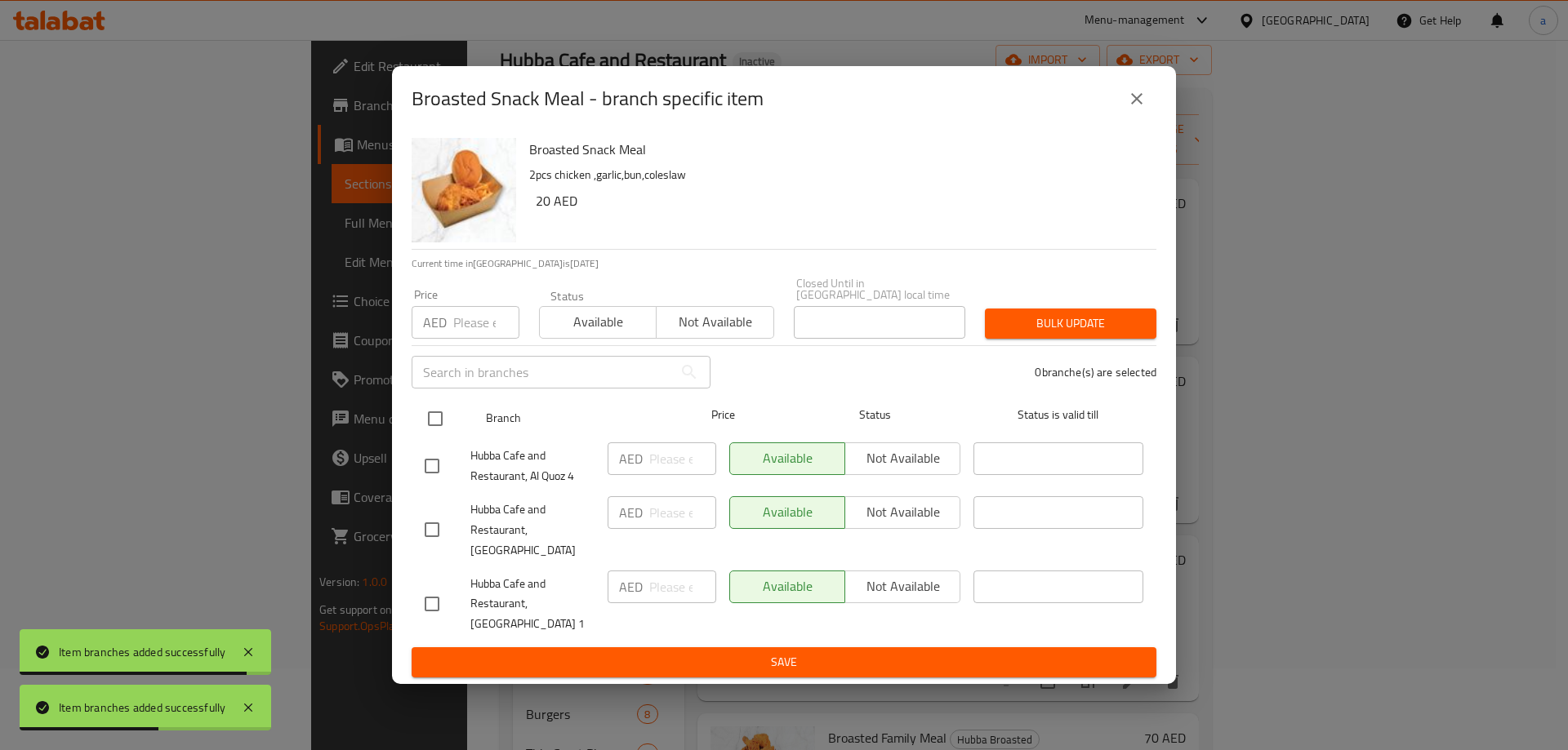
click at [419, 430] on input "checkbox" at bounding box center [435, 418] width 35 height 35
checkbox input "true"
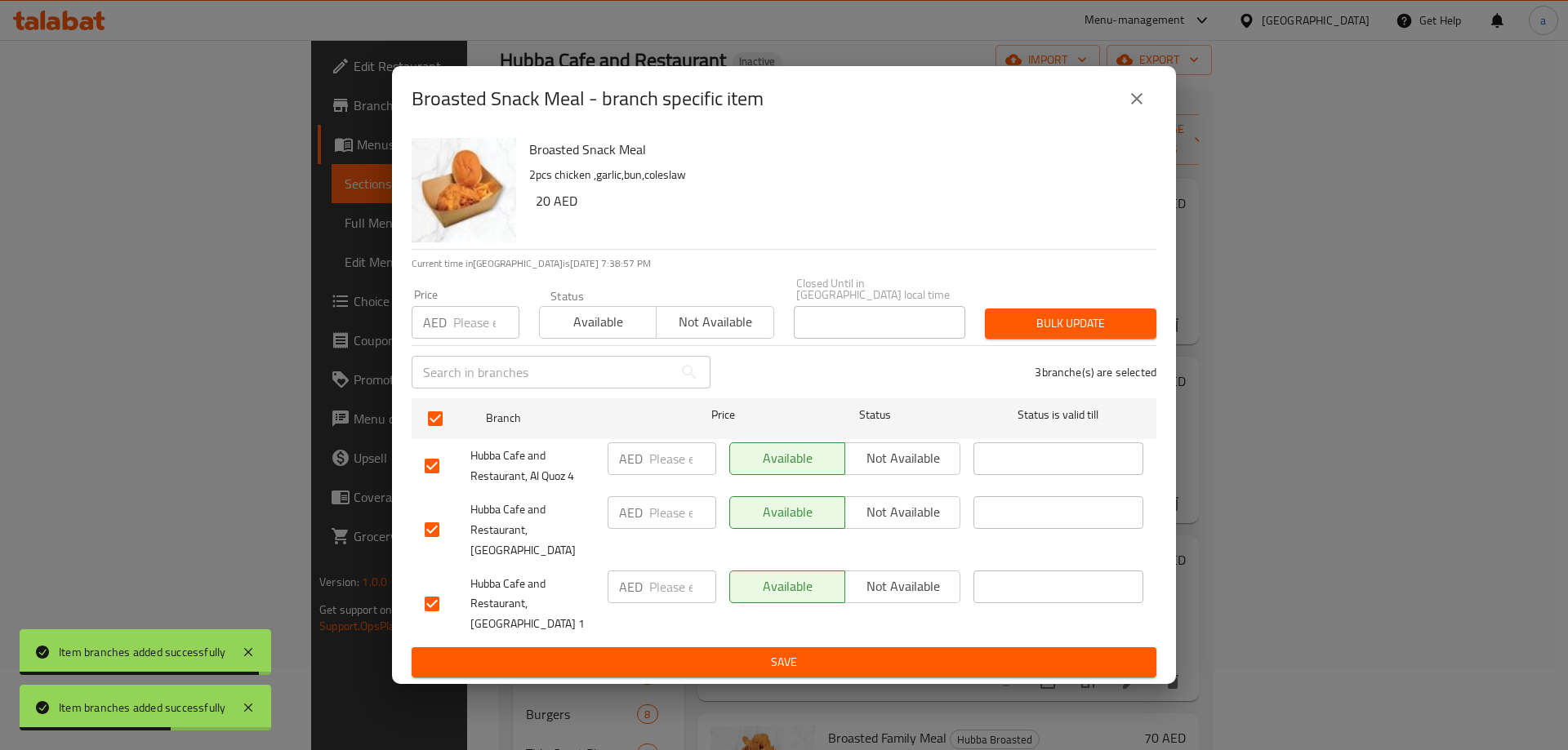
click at [882, 524] on span "Not available" at bounding box center [902, 512] width 102 height 24
click at [784, 668] on div "Broasted Snack Meal 2pcs chicken ,garlic,bun,coleslaw 20 AED Current time in Un…" at bounding box center [784, 408] width 784 height 553
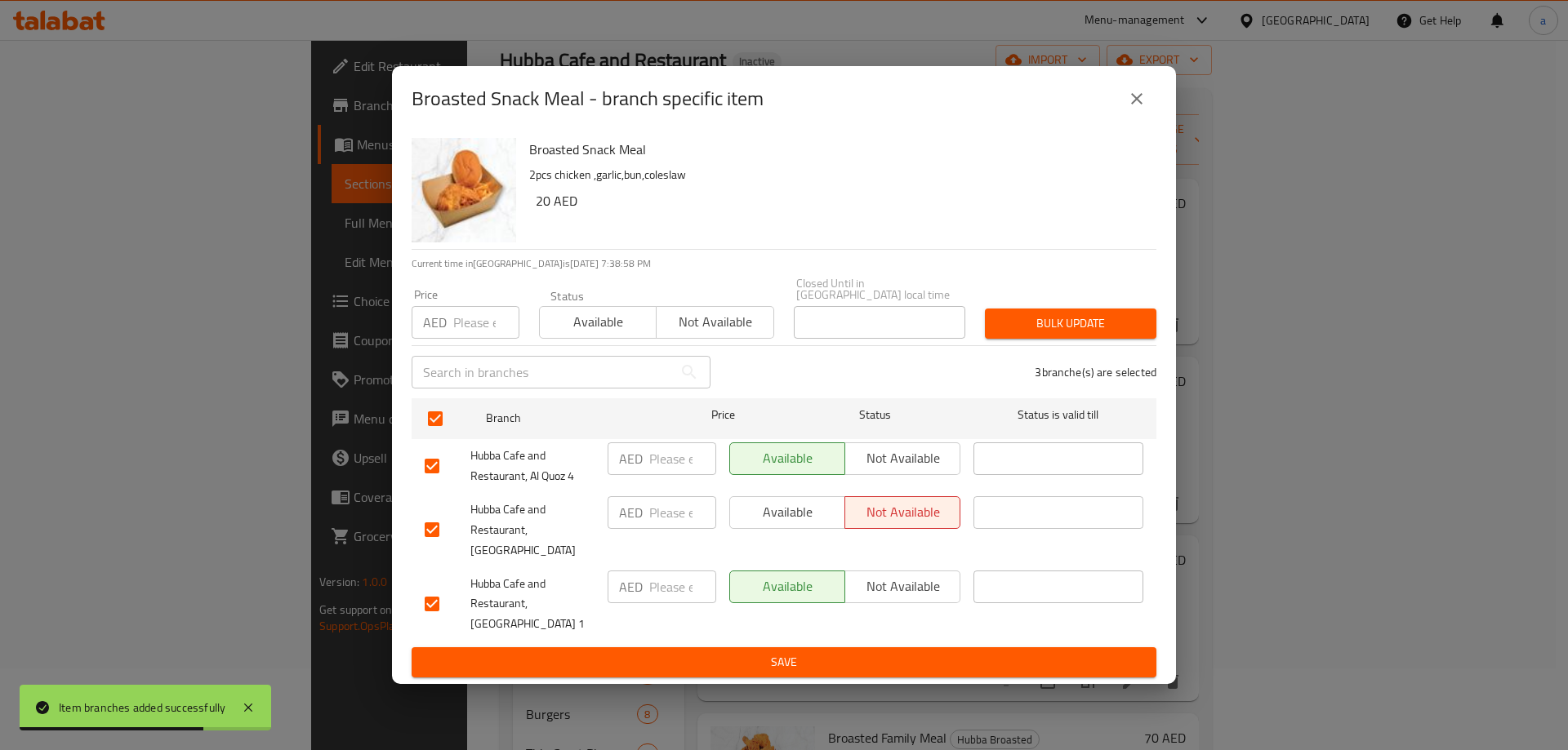
click at [982, 652] on span "Save" at bounding box center [784, 662] width 718 height 20
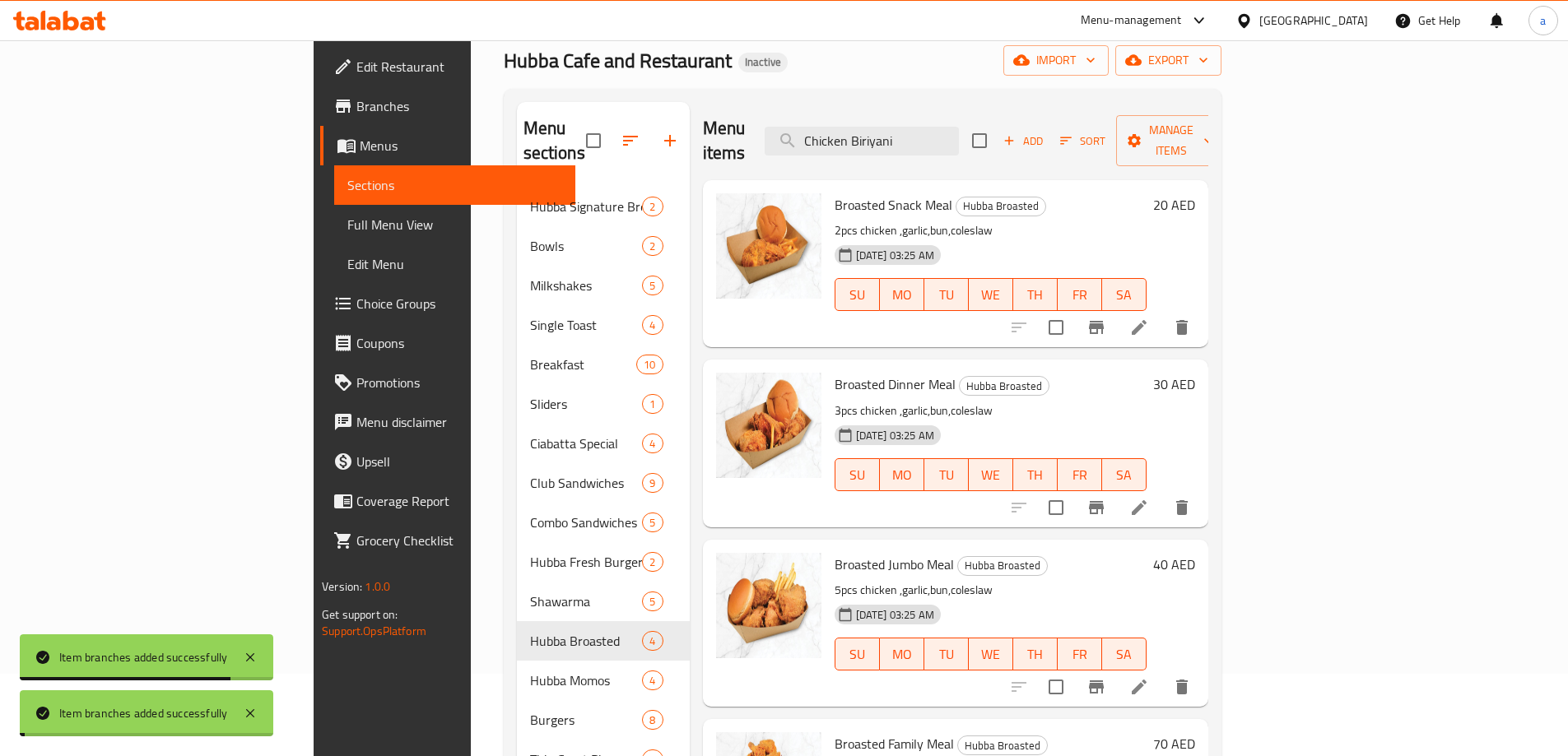
click at [1104, 501] on icon "Branch-specific-item" at bounding box center [1096, 508] width 15 height 13
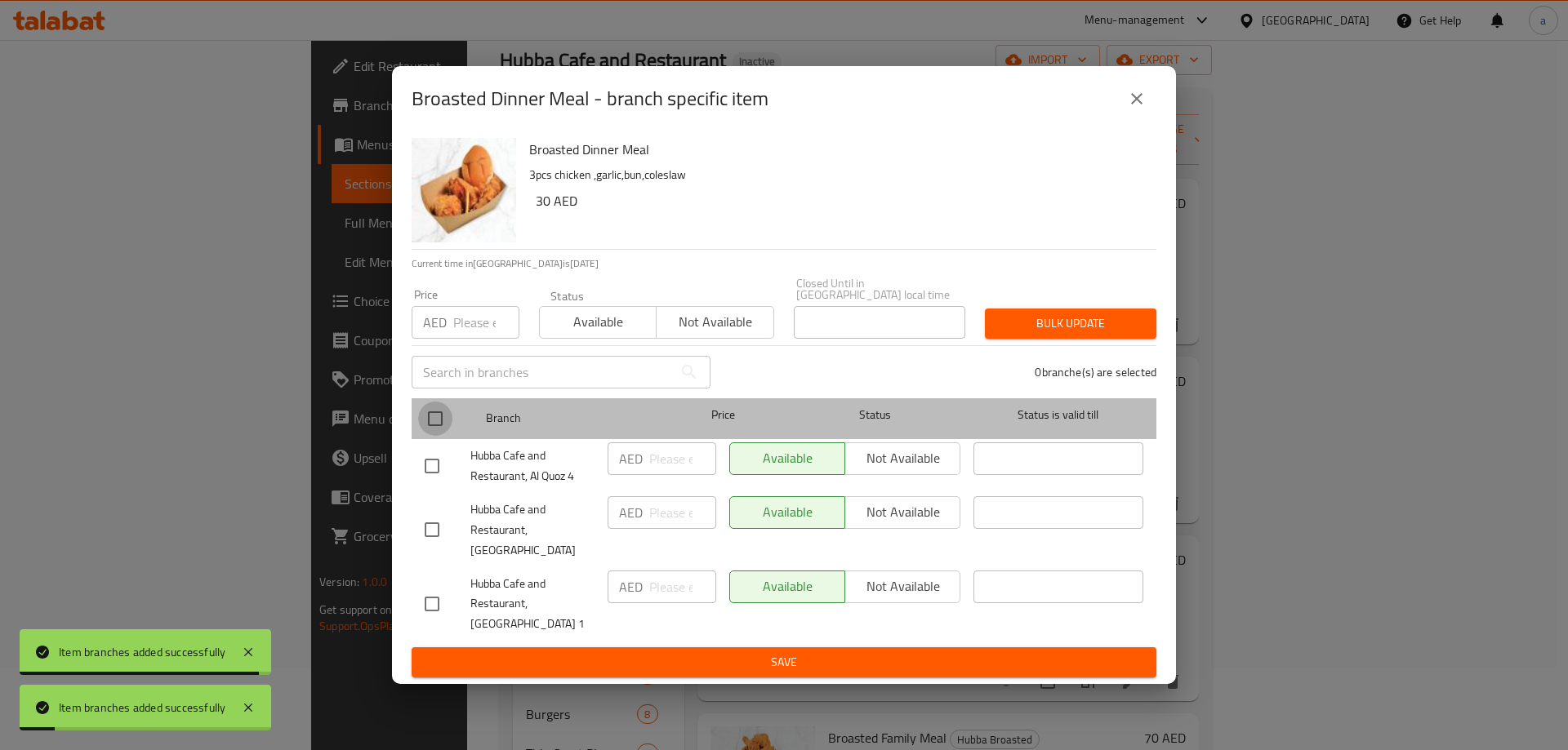
click at [447, 432] on input "checkbox" at bounding box center [435, 418] width 35 height 35
checkbox input "true"
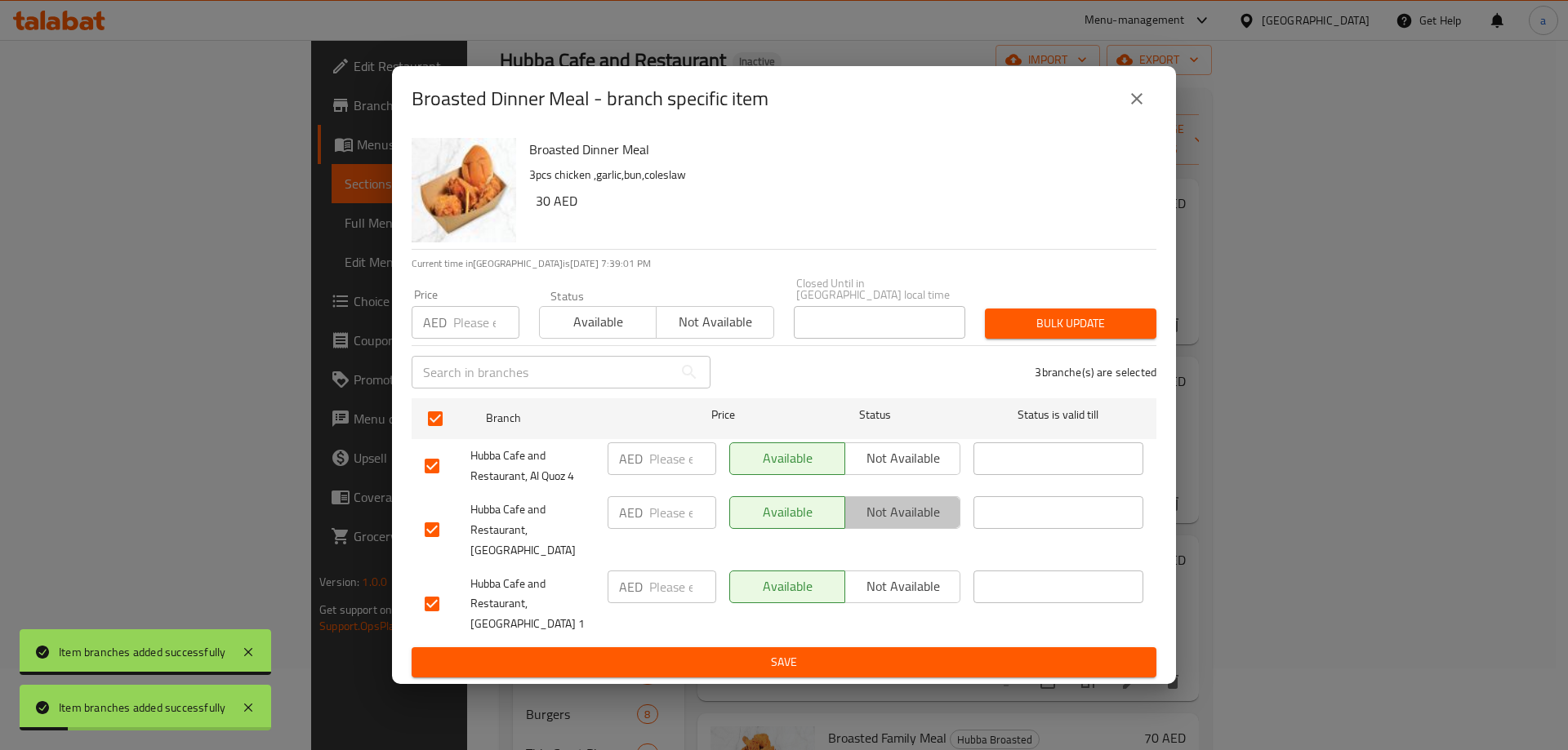
click at [879, 516] on span "Not available" at bounding box center [902, 512] width 102 height 24
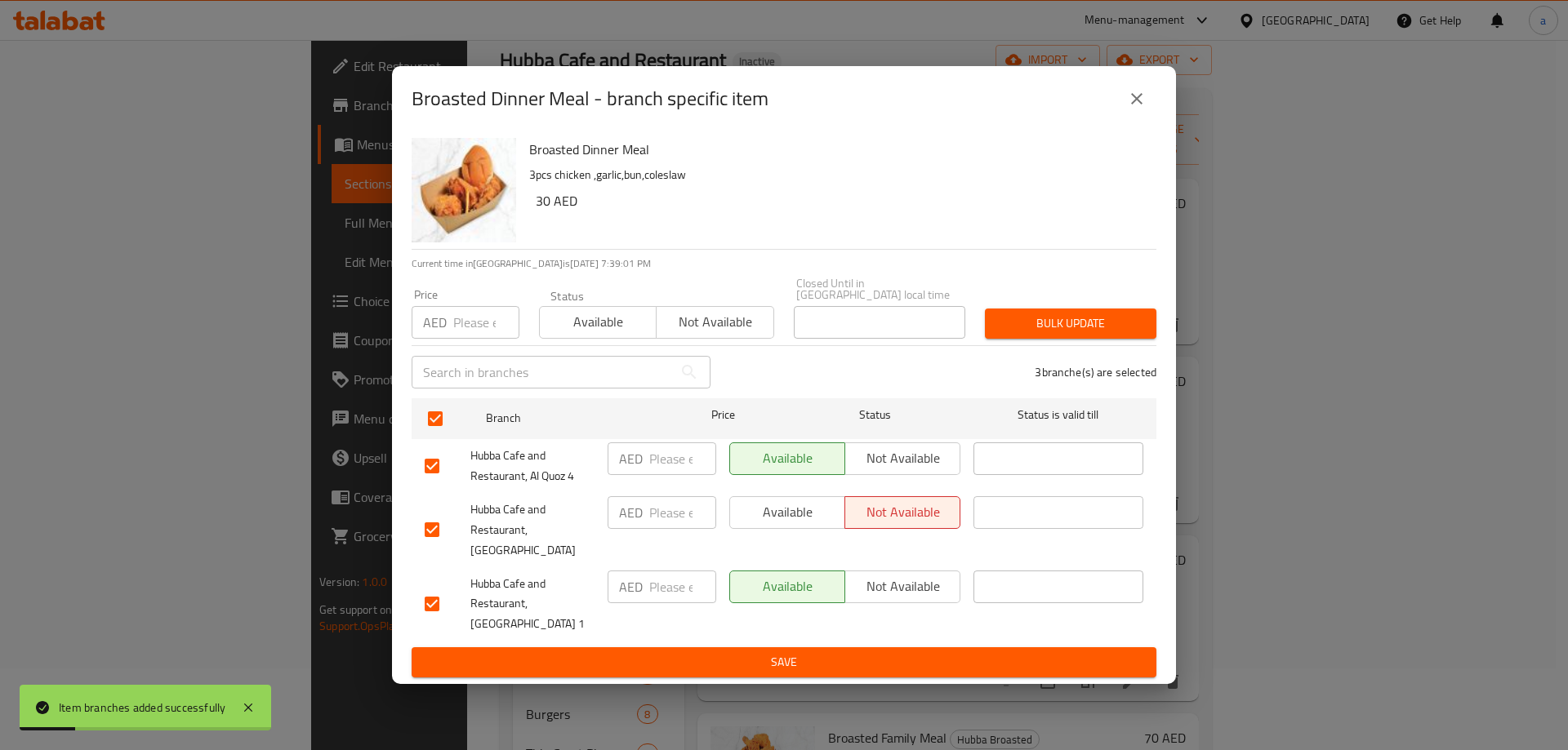
click at [834, 652] on span "Save" at bounding box center [784, 662] width 718 height 20
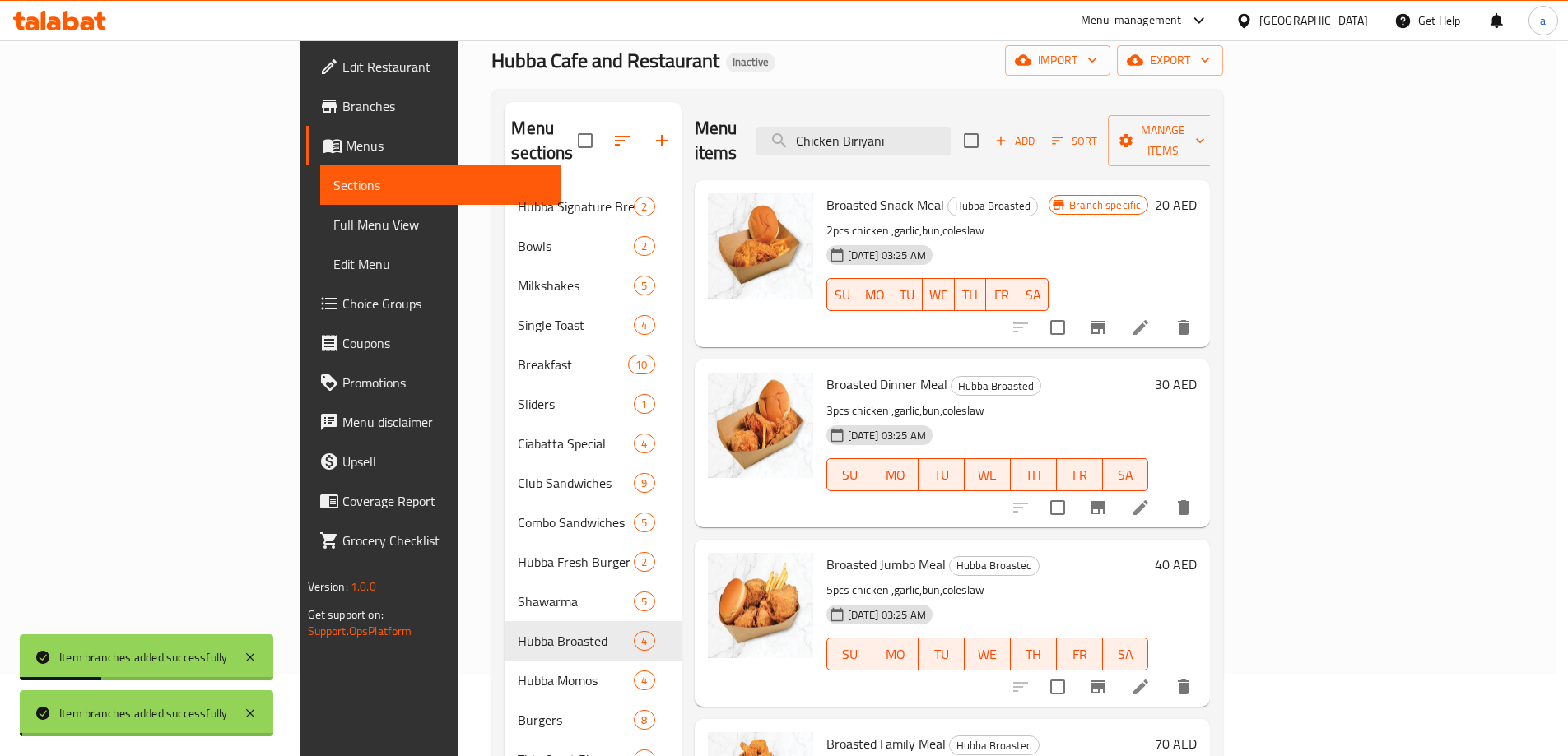
click at [1108, 677] on icon "Branch-specific-item" at bounding box center [1098, 687] width 20 height 20
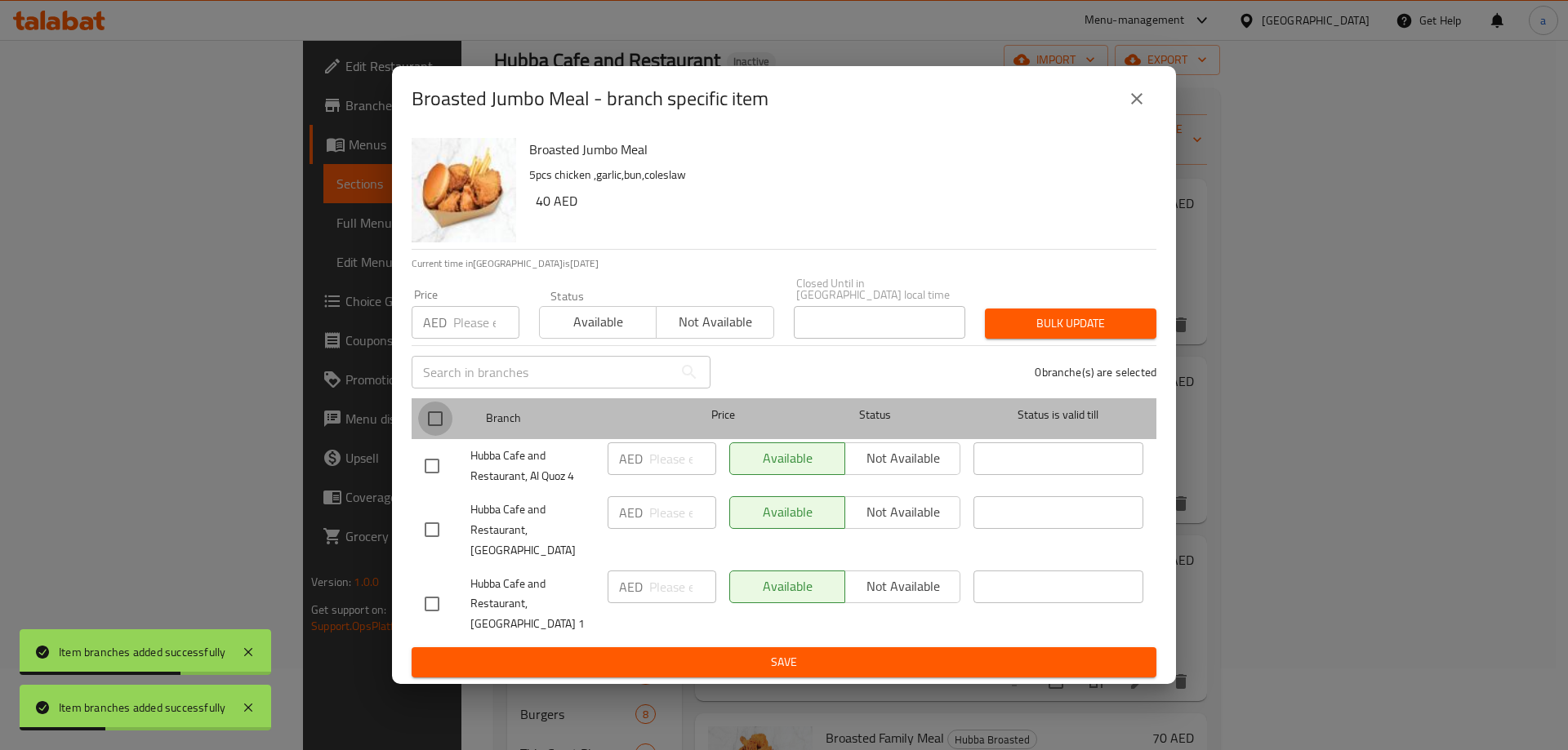
click at [439, 429] on input "checkbox" at bounding box center [435, 418] width 35 height 35
checkbox input "true"
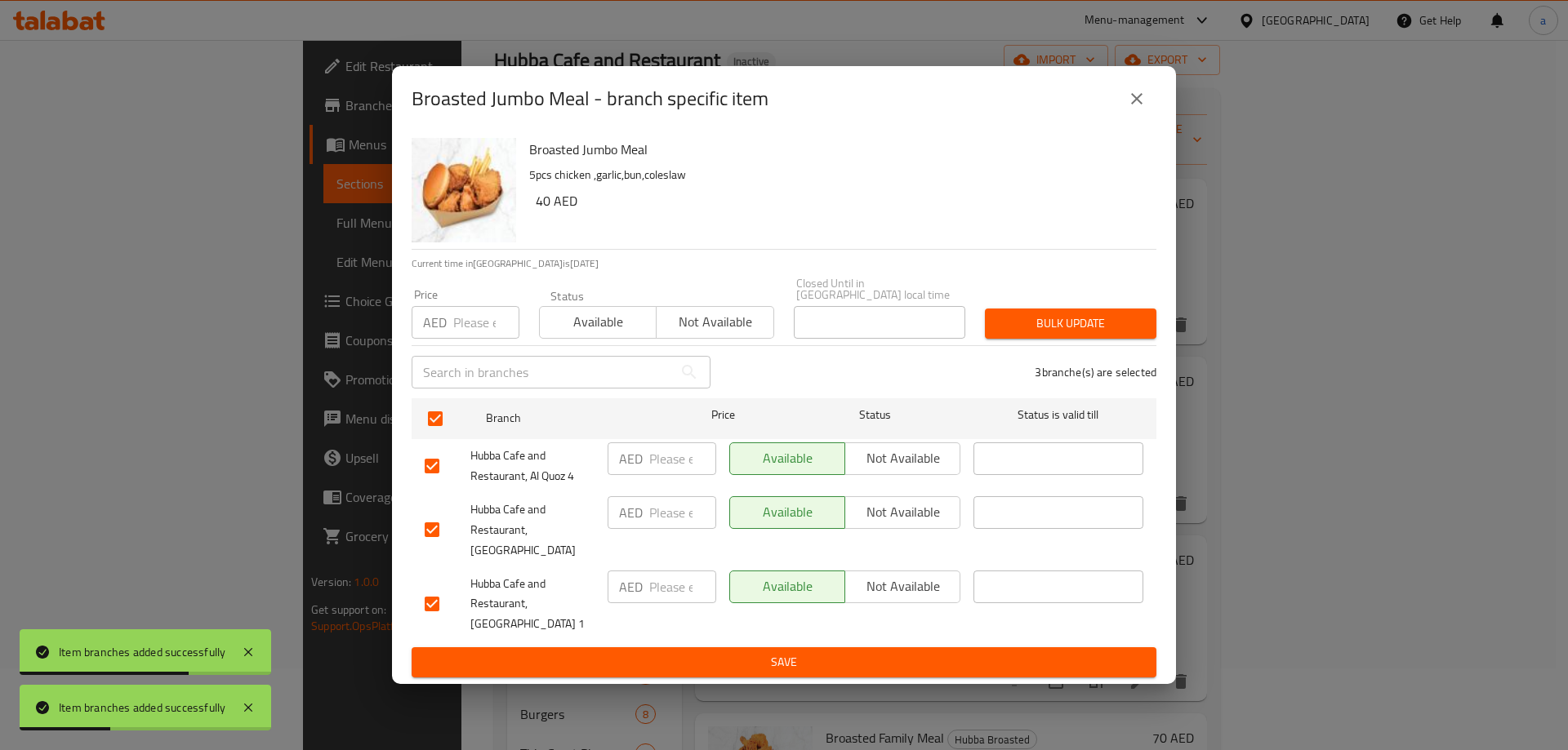
click at [905, 524] on span "Not available" at bounding box center [902, 512] width 102 height 24
click at [840, 652] on span "Save" at bounding box center [784, 662] width 718 height 20
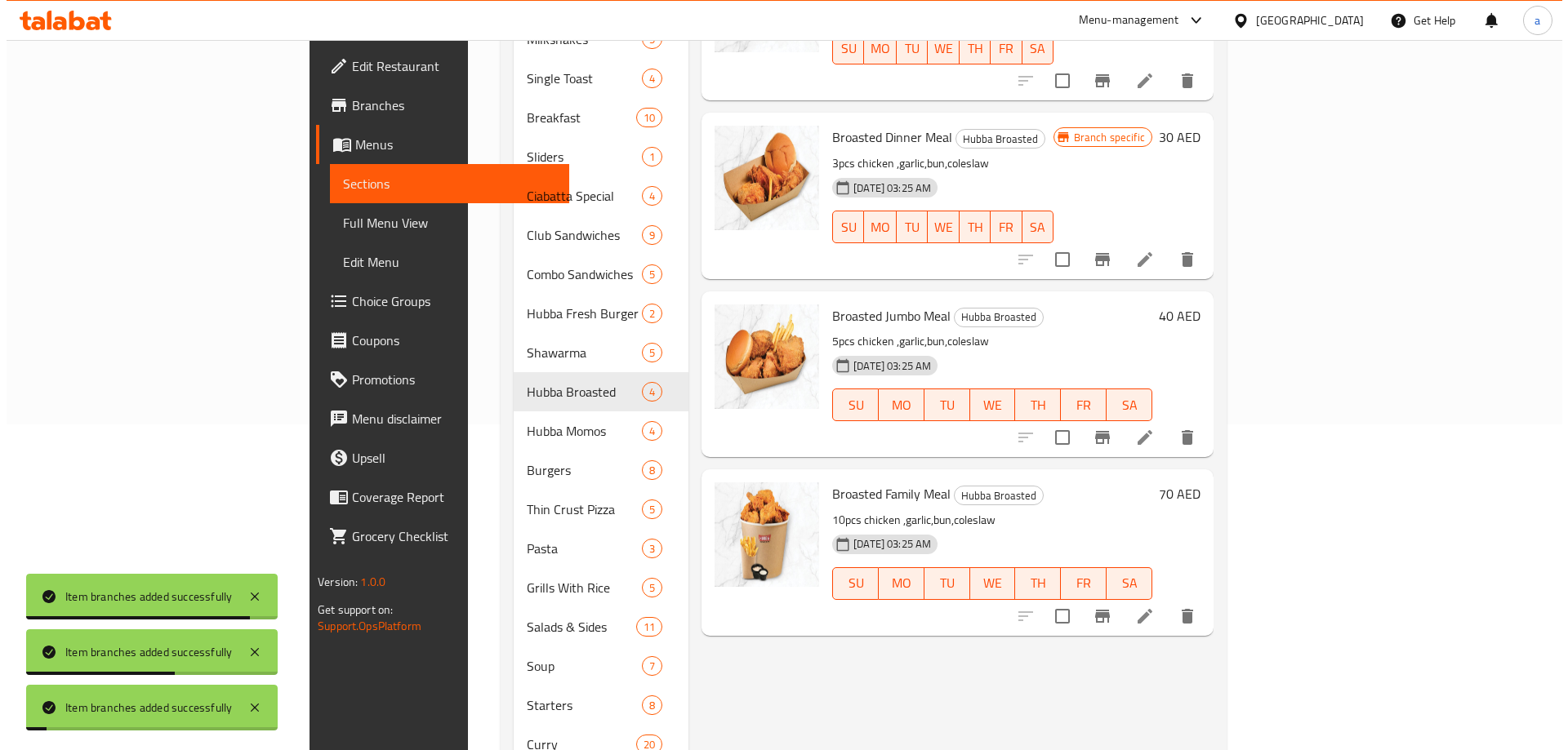
scroll to position [326, 0]
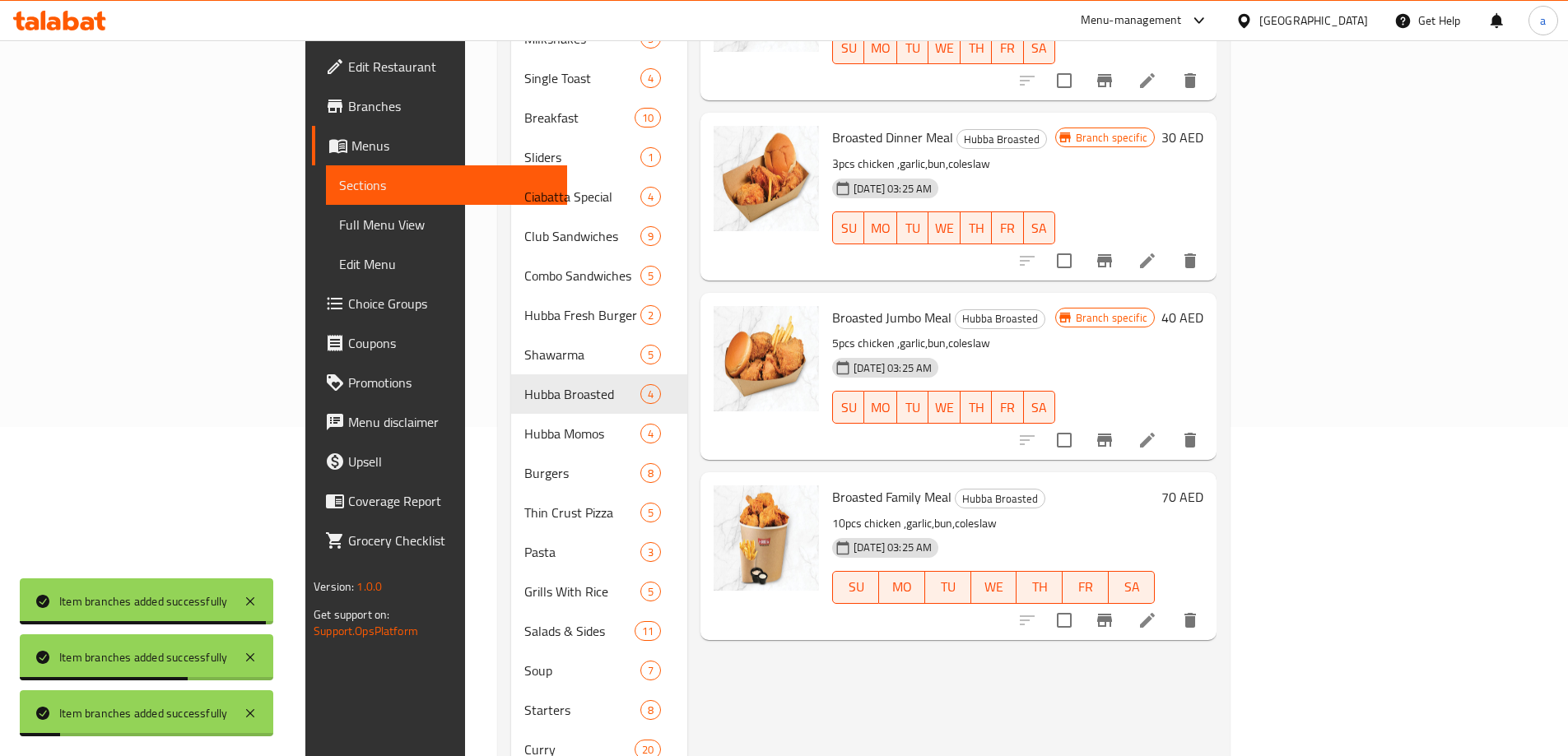
click at [1125, 606] on button "Branch-specific-item" at bounding box center [1104, 620] width 39 height 39
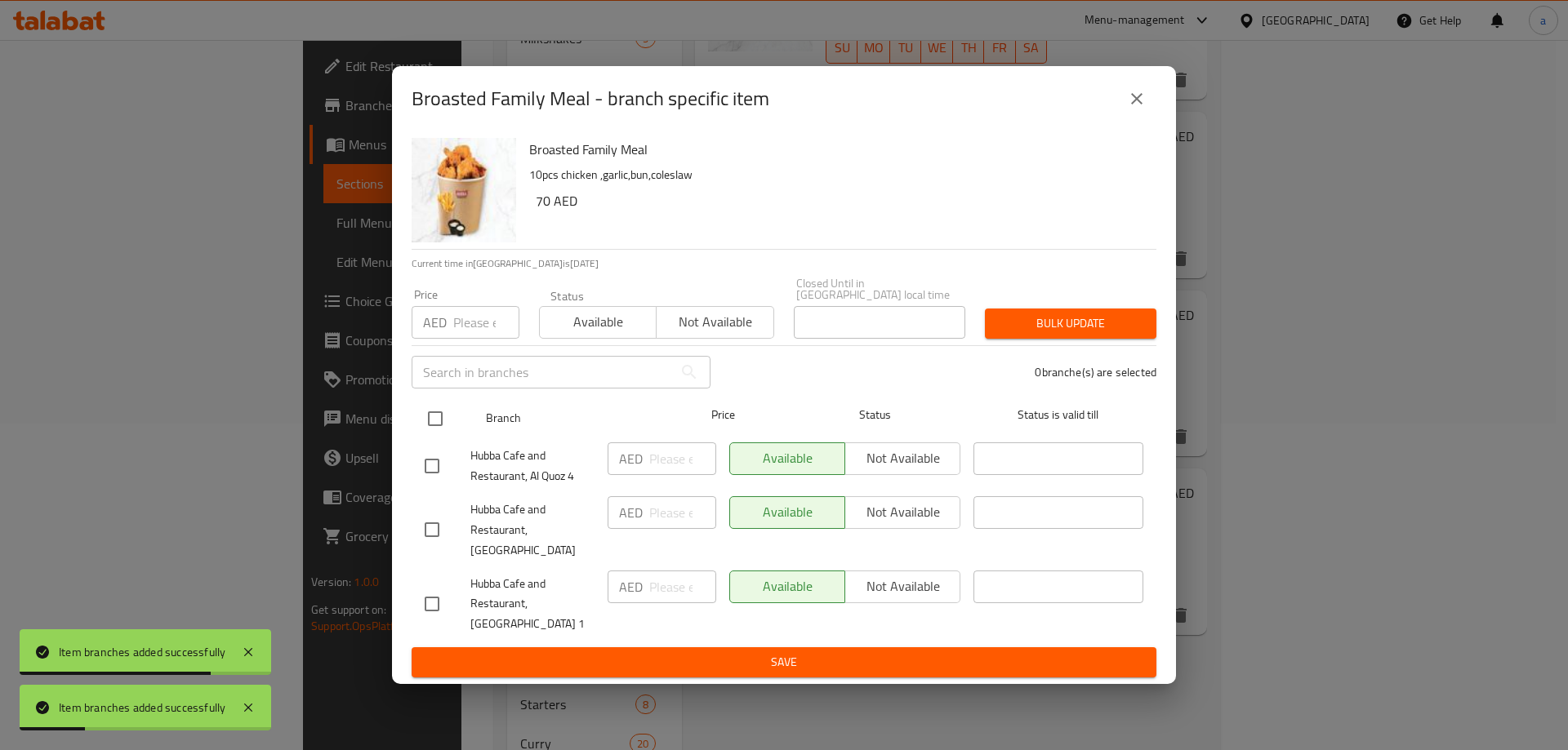
click at [439, 426] on input "checkbox" at bounding box center [435, 418] width 35 height 35
checkbox input "true"
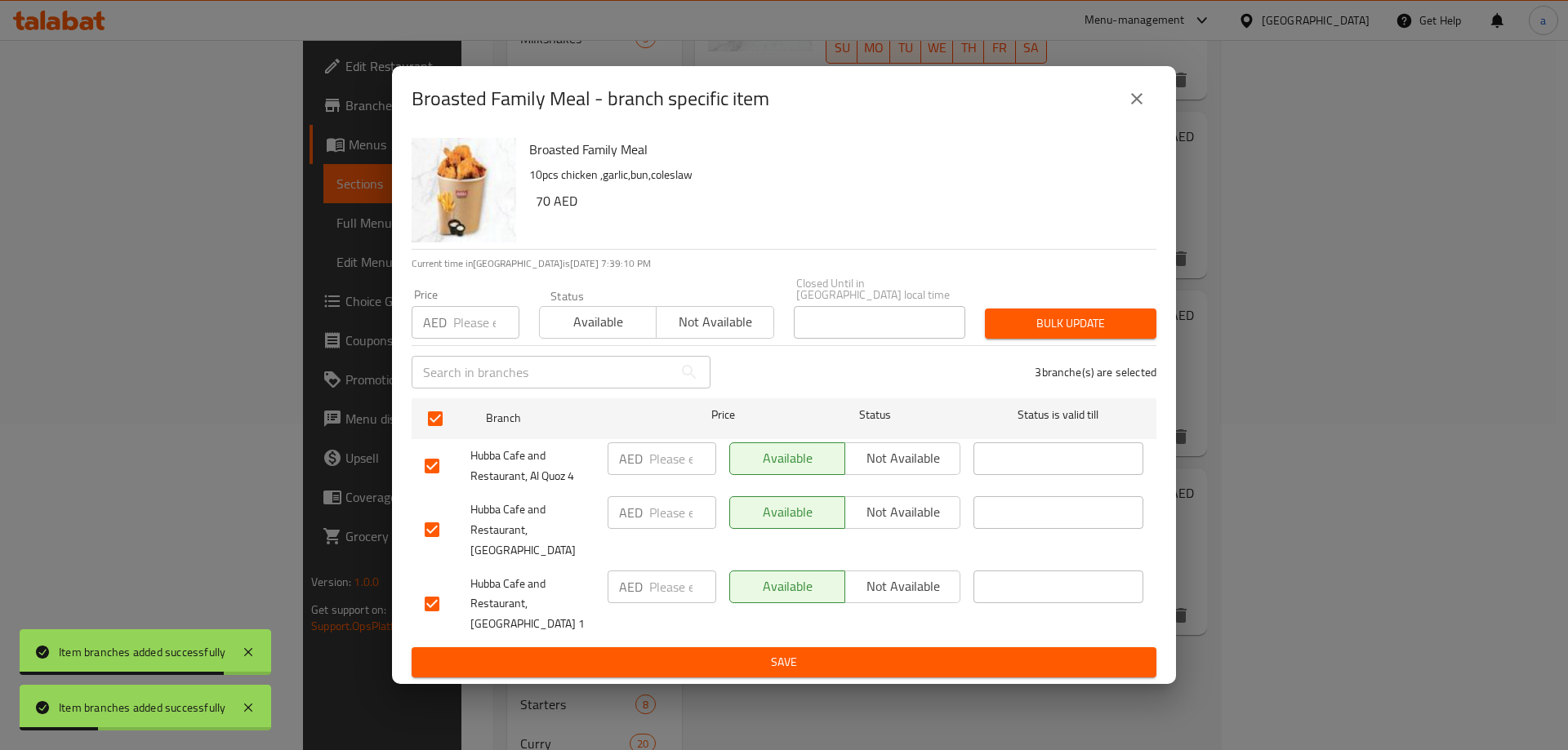
drag, startPoint x: 944, startPoint y: 515, endPoint x: 938, endPoint y: 526, distance: 12.5
click at [942, 515] on span "Not available" at bounding box center [902, 512] width 102 height 24
click at [961, 634] on ul "Branch Price Status Status is valid till Hubba Cafe and Restaurant, Al Quoz 4 A…" at bounding box center [784, 520] width 745 height 256
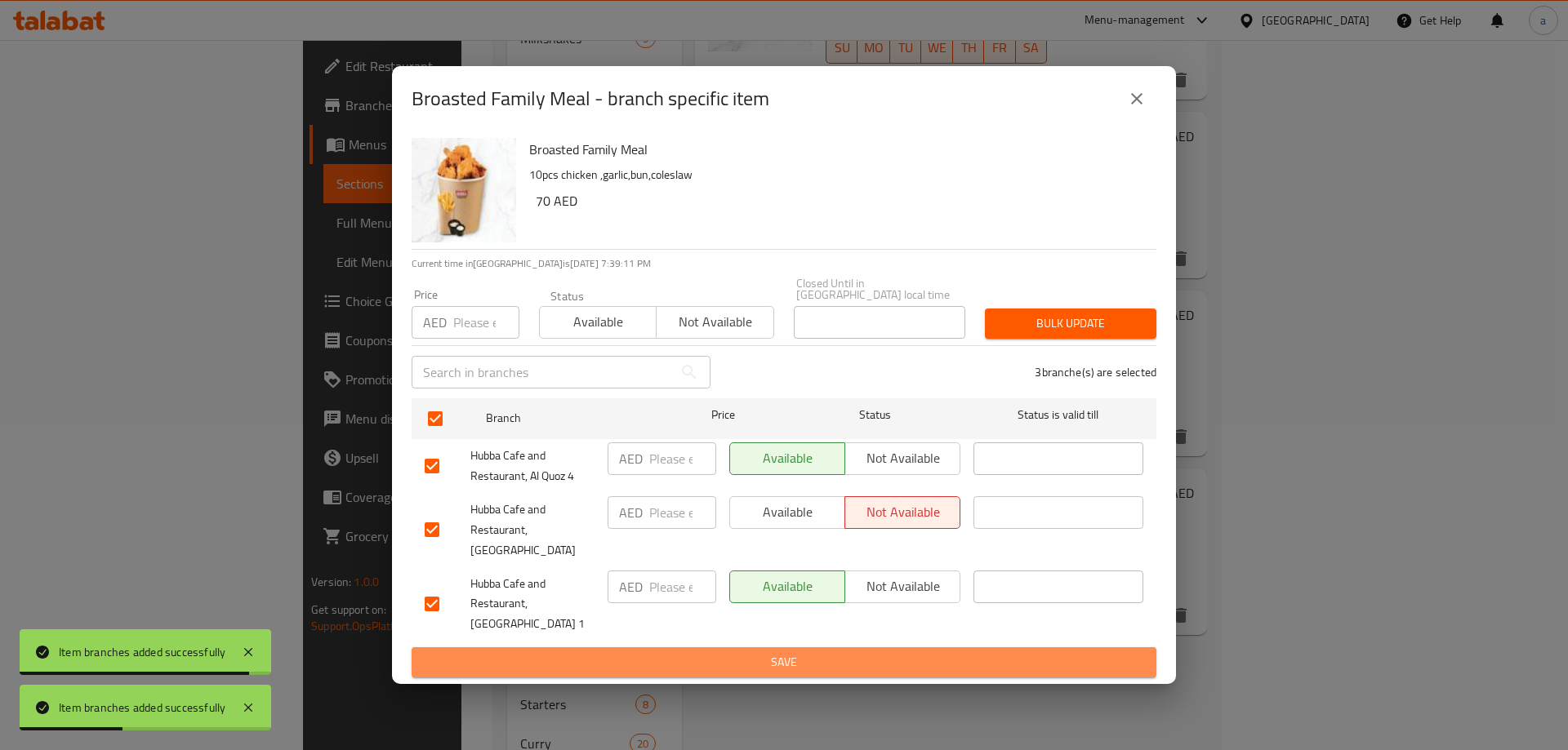
click at [961, 652] on span "Save" at bounding box center [784, 662] width 718 height 20
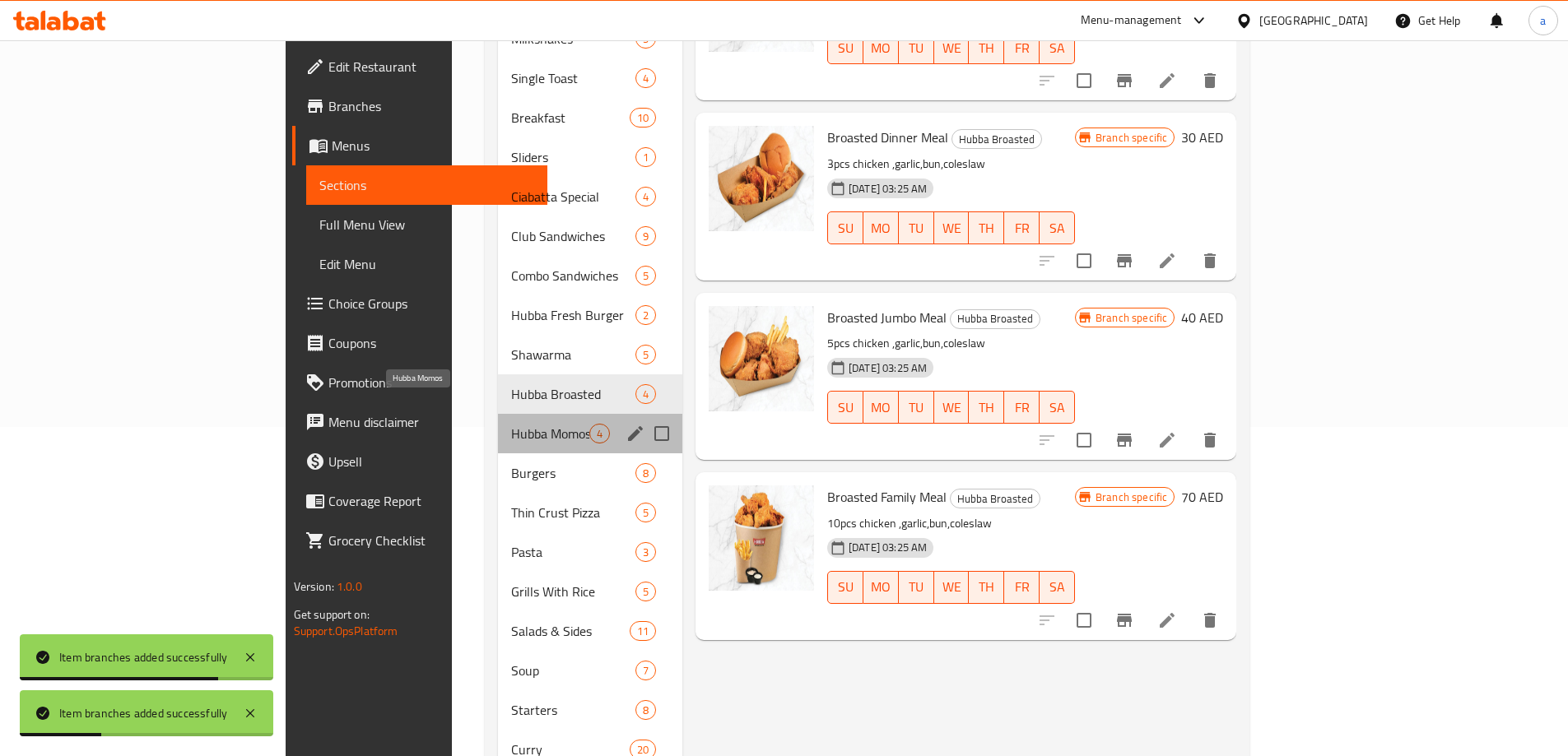
click at [498, 418] on div "Hubba Momos 4" at bounding box center [590, 433] width 184 height 39
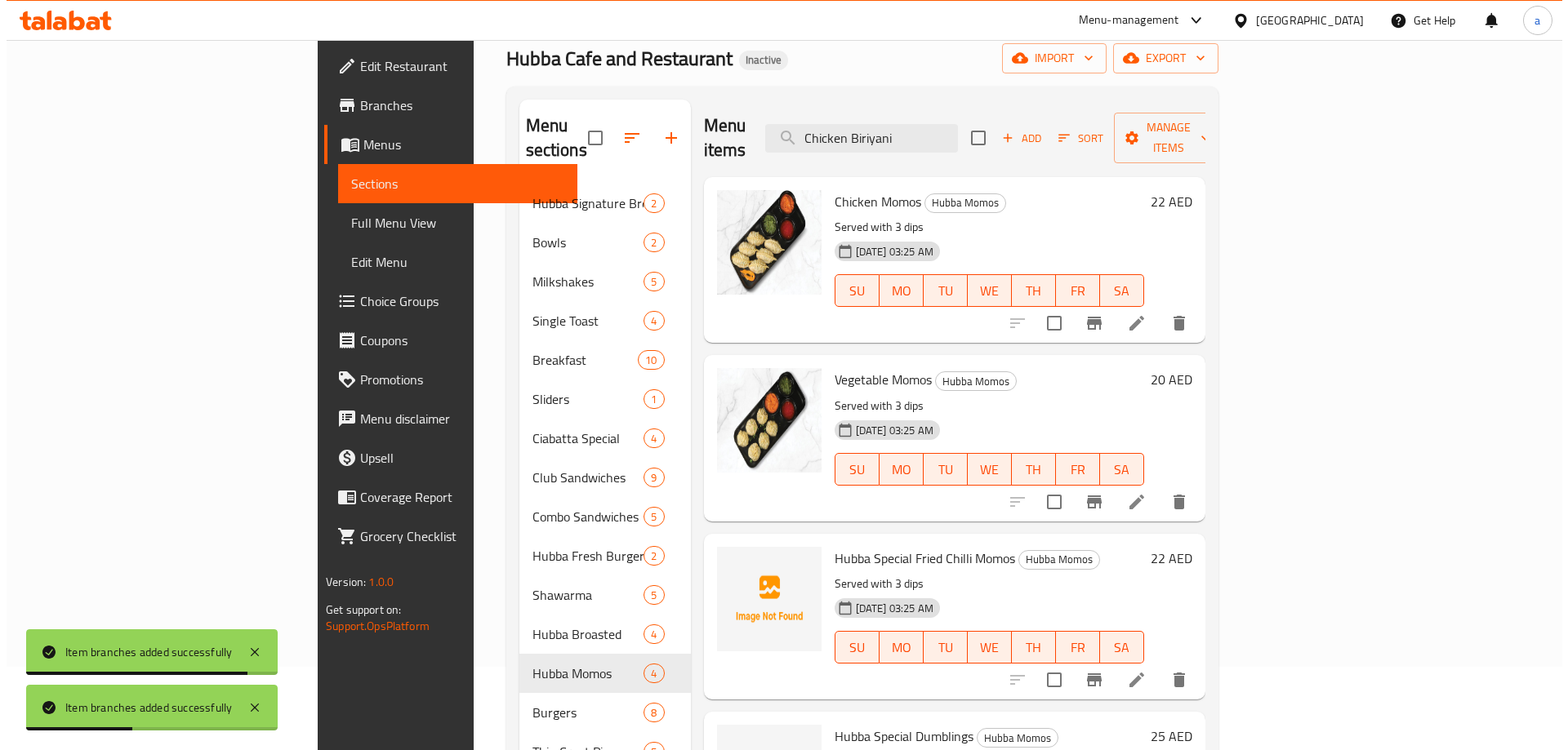
scroll to position [82, 0]
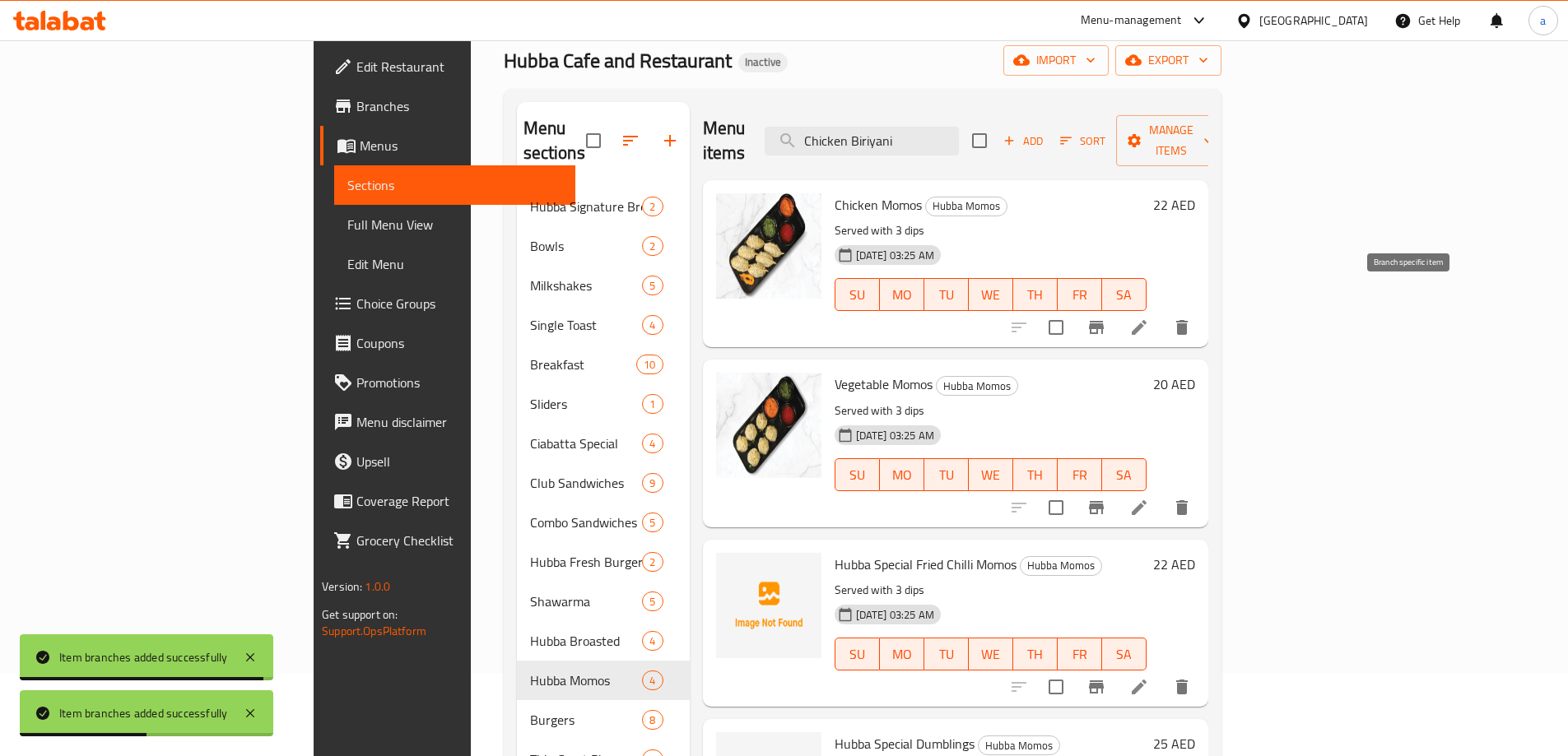
click at [1116, 307] on button "Branch-specific-item" at bounding box center [1096, 327] width 39 height 39
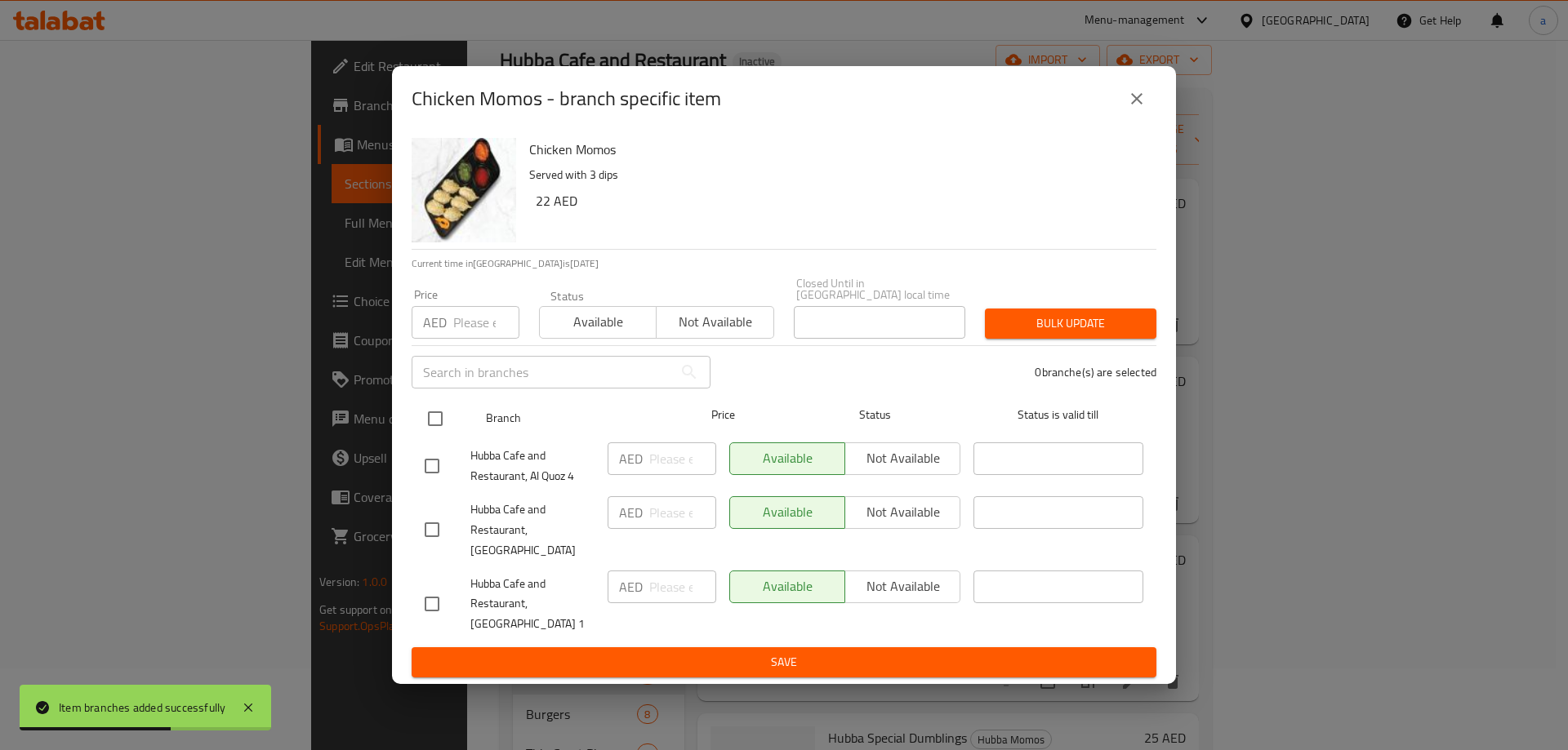
click at [439, 428] on input "checkbox" at bounding box center [435, 418] width 35 height 35
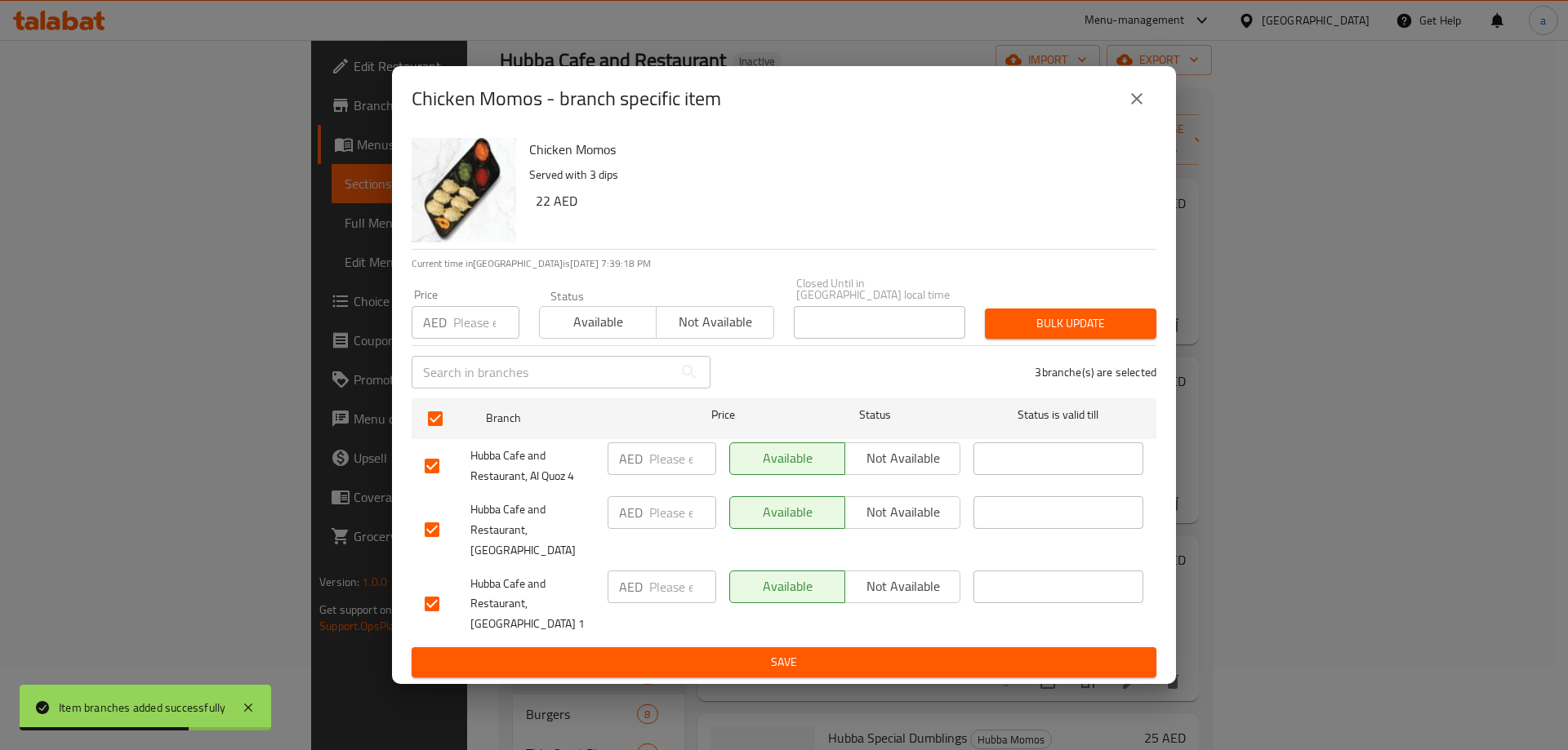
click at [879, 524] on span "Not available" at bounding box center [902, 512] width 102 height 24
click at [816, 652] on span "Save" at bounding box center [784, 662] width 718 height 20
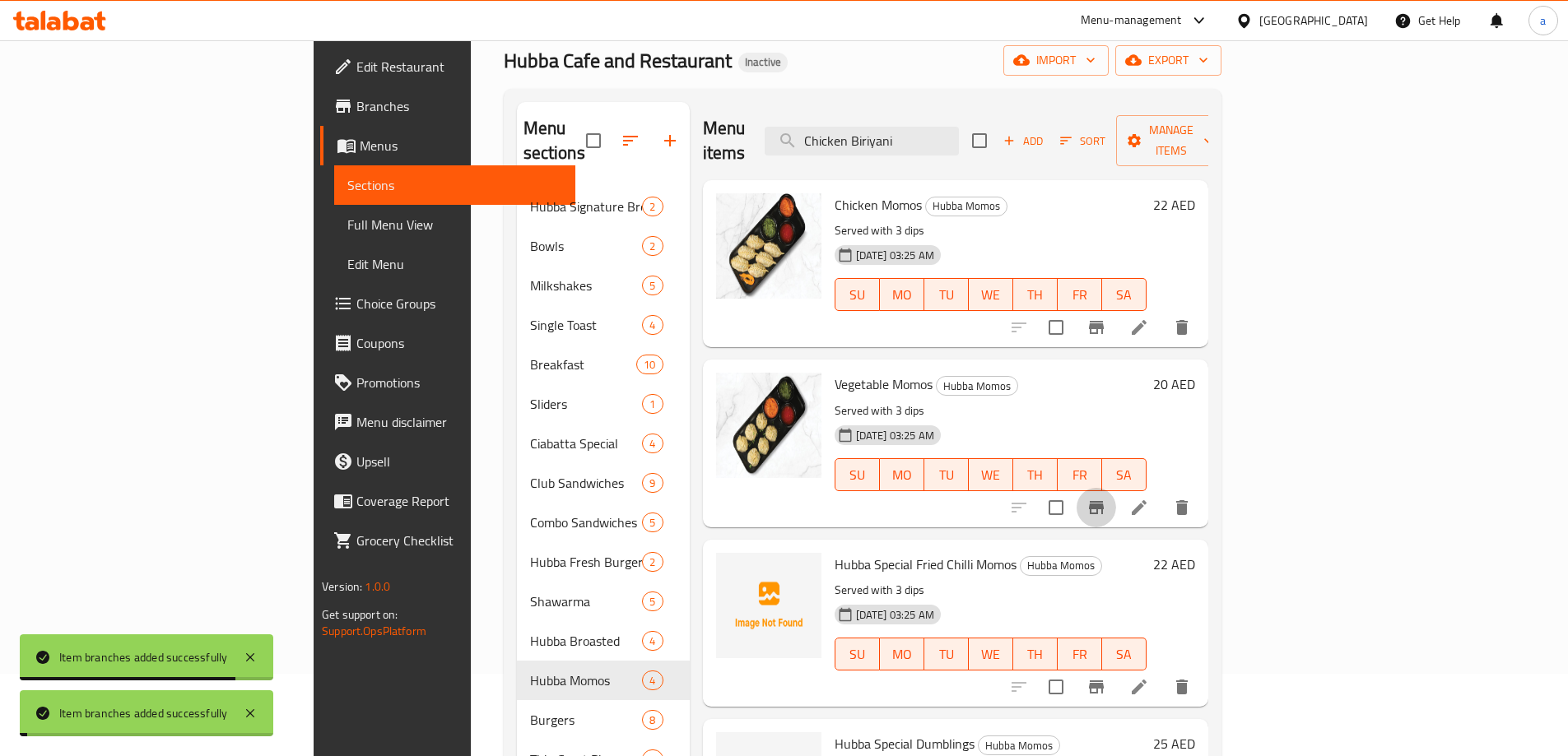
click at [1104, 501] on icon "Branch-specific-item" at bounding box center [1096, 508] width 15 height 13
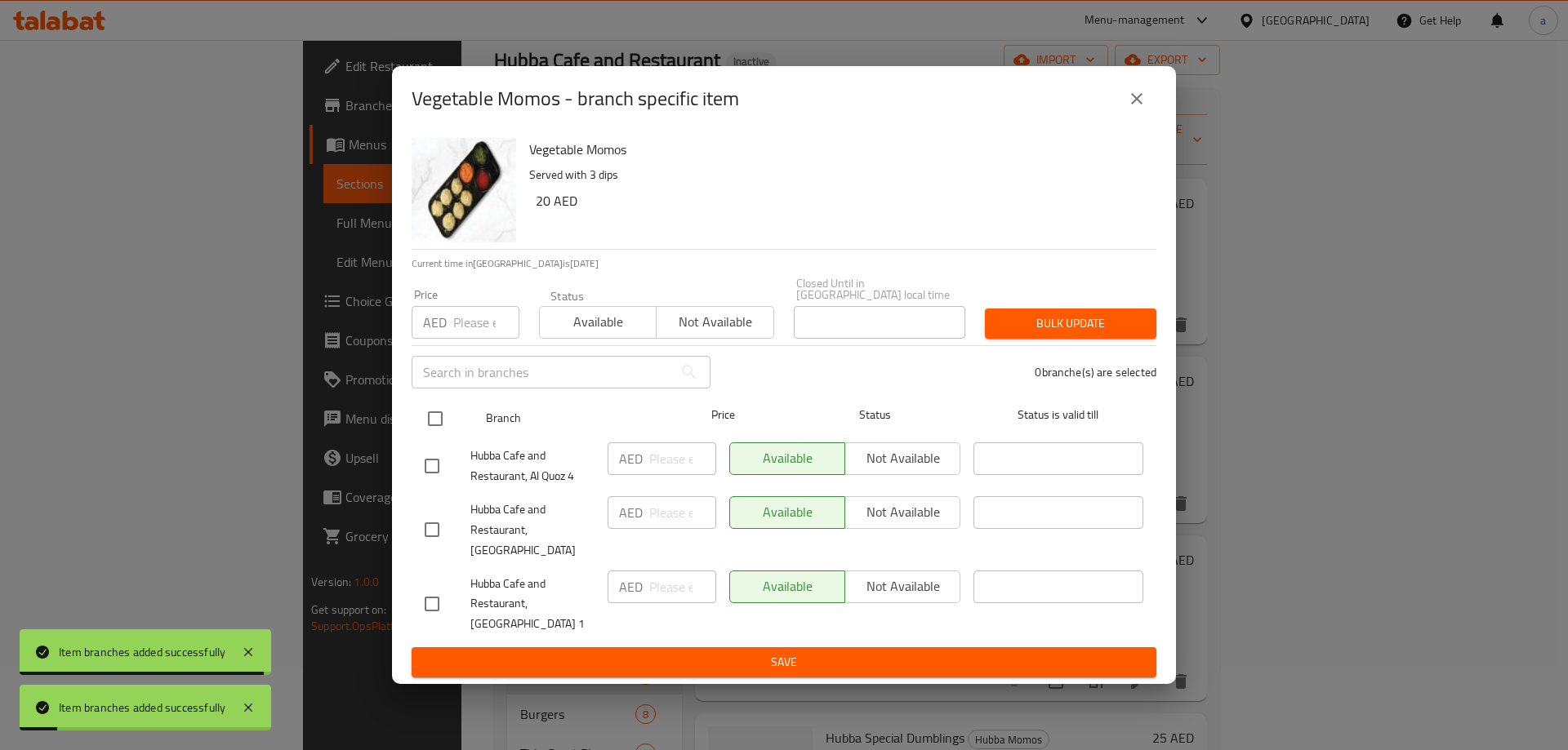
click at [442, 431] on input "checkbox" at bounding box center [435, 418] width 35 height 35
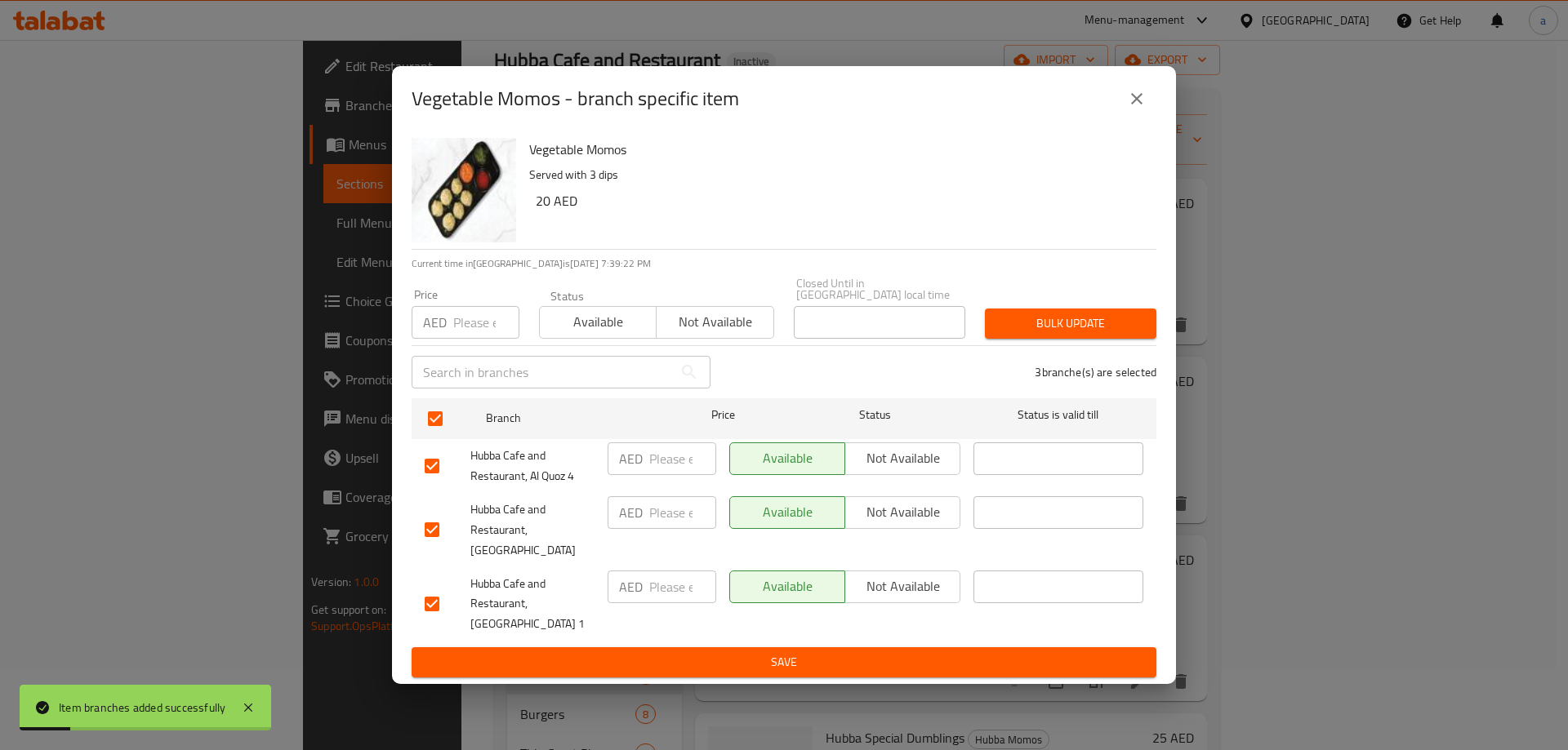
click at [941, 519] on span "Not available" at bounding box center [902, 512] width 102 height 24
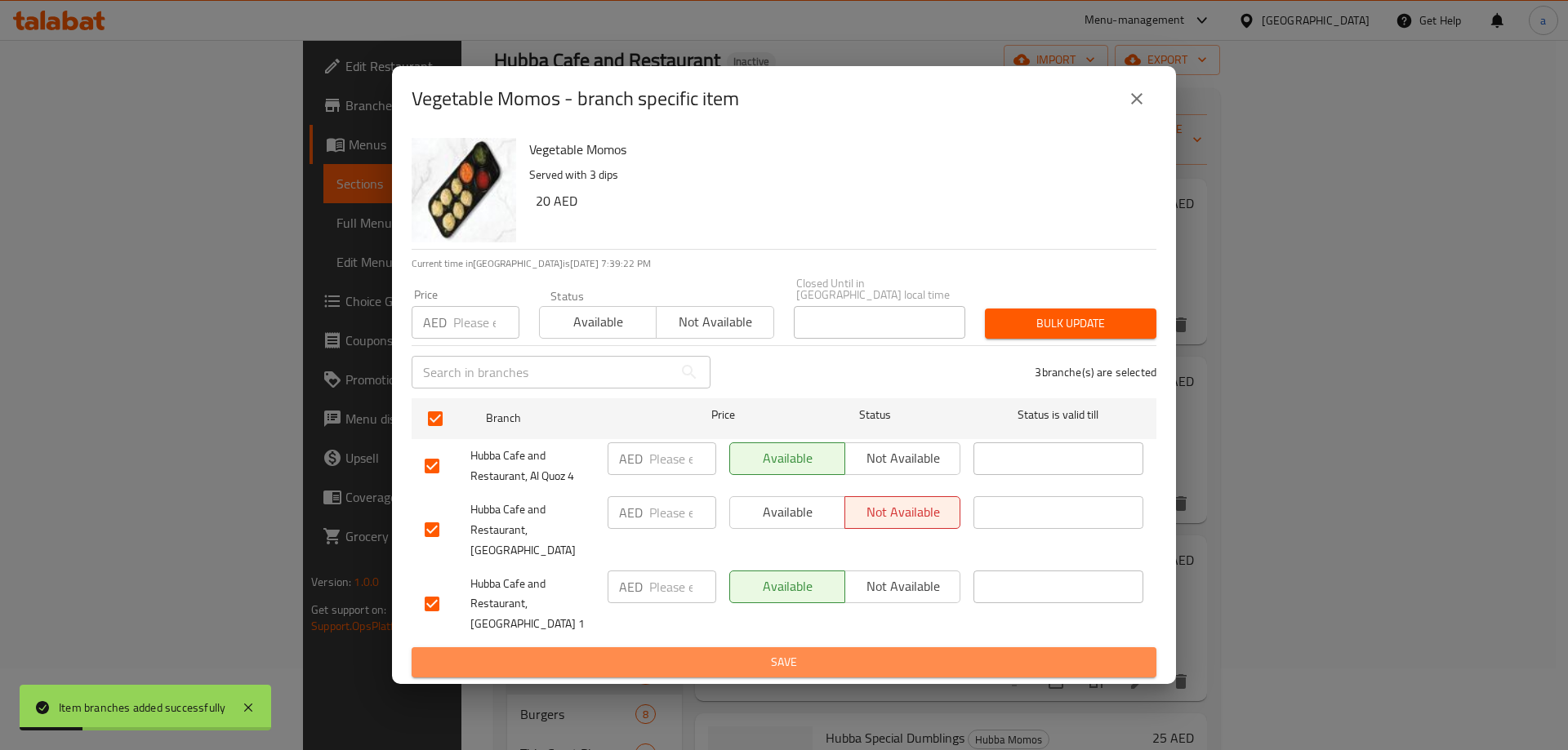
click at [944, 652] on span "Save" at bounding box center [784, 662] width 718 height 20
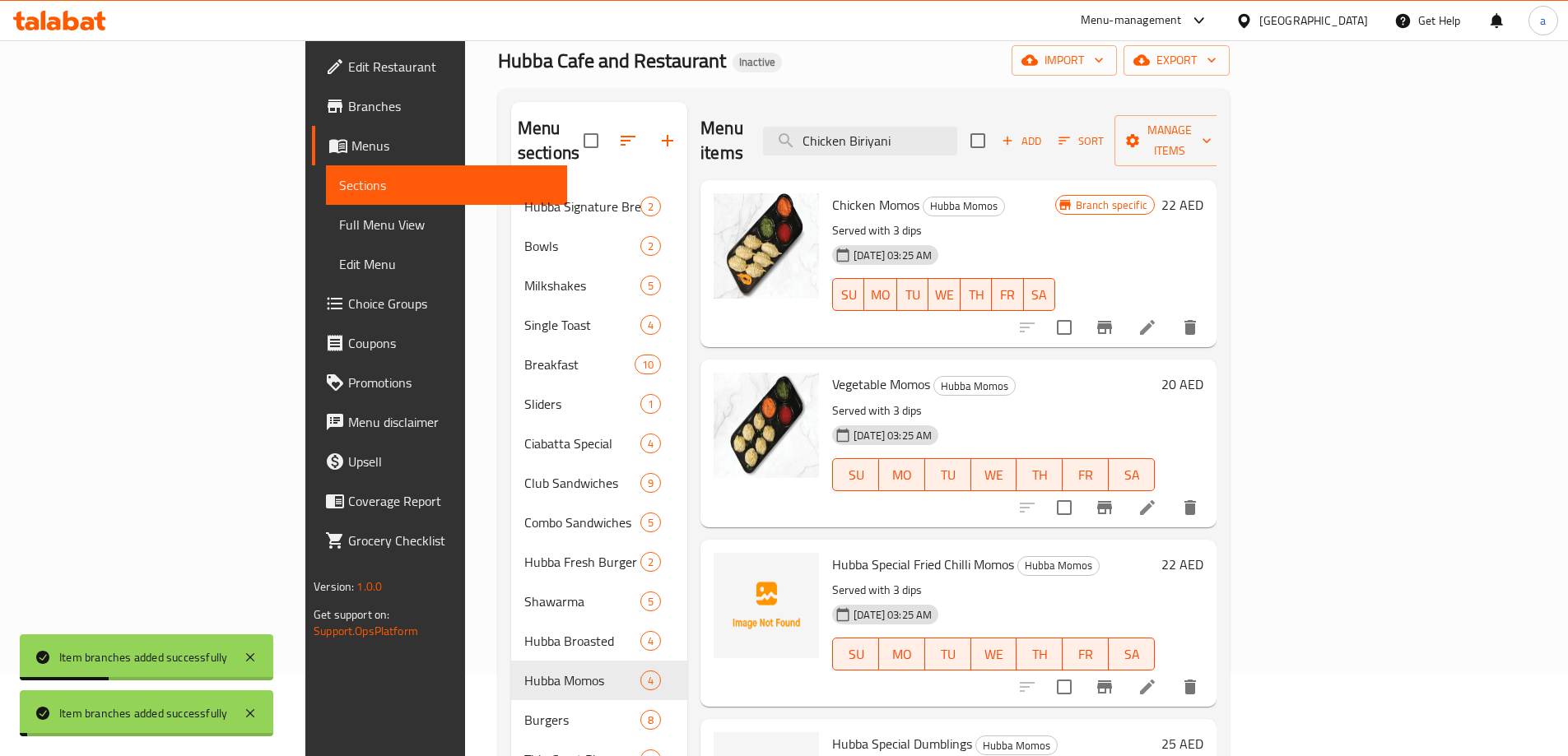
click at [1114, 677] on icon "Branch-specific-item" at bounding box center [1104, 687] width 20 height 20
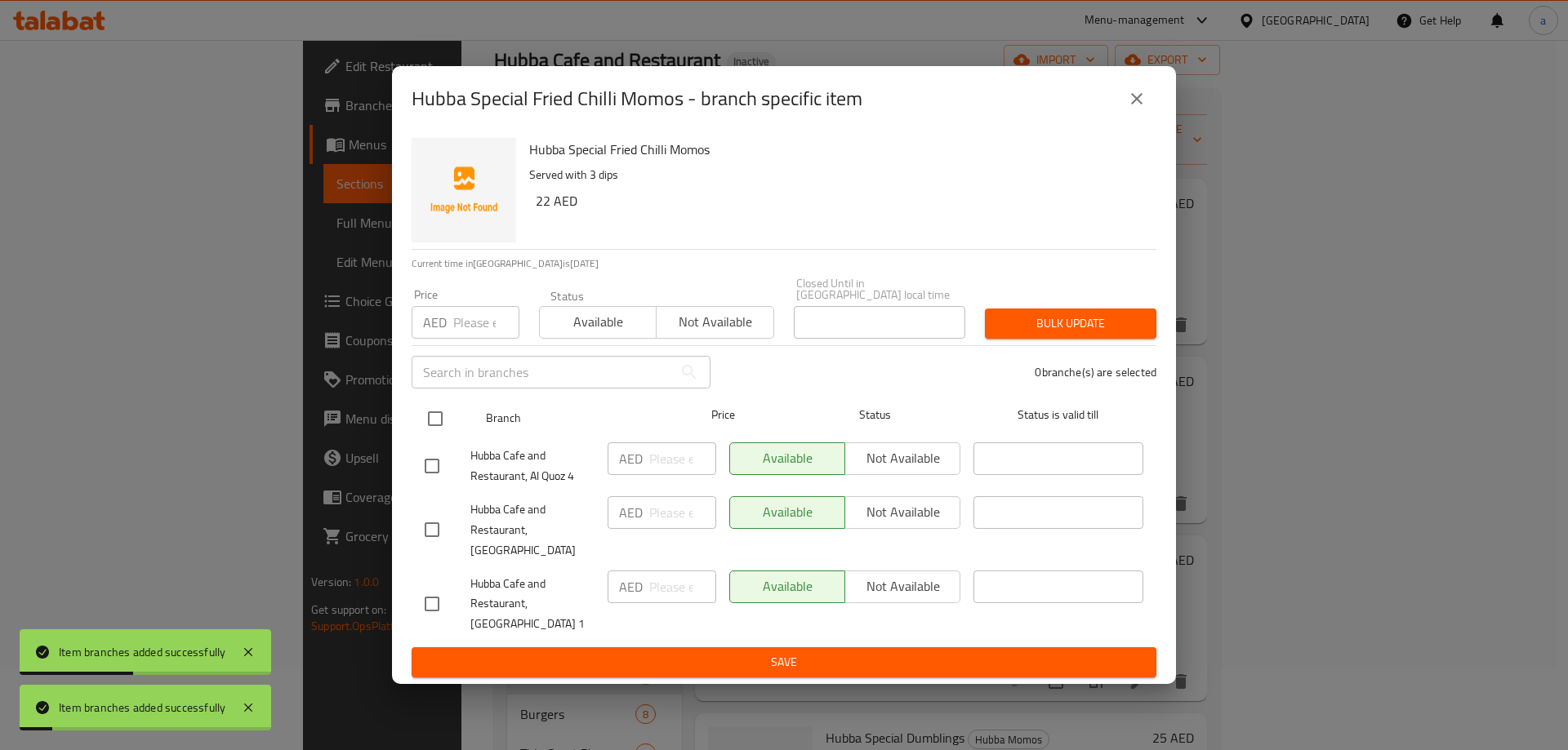
click at [447, 423] on input "checkbox" at bounding box center [435, 418] width 35 height 35
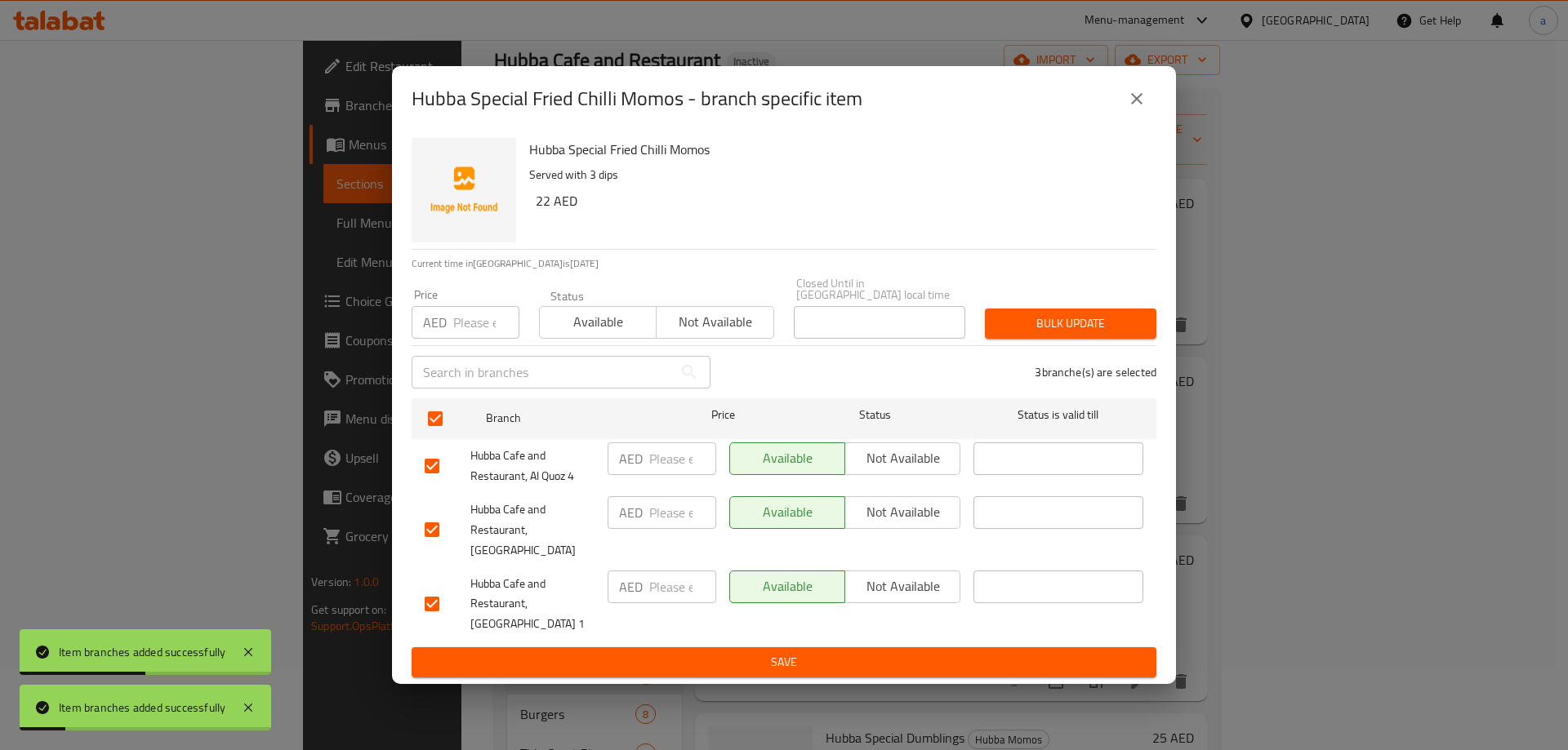
drag, startPoint x: 907, startPoint y: 520, endPoint x: 890, endPoint y: 573, distance: 55.7
click at [908, 520] on span "Not available" at bounding box center [902, 512] width 102 height 24
click at [868, 632] on div "Available Not available" at bounding box center [844, 604] width 244 height 81
click at [868, 647] on button "Save" at bounding box center [784, 662] width 745 height 30
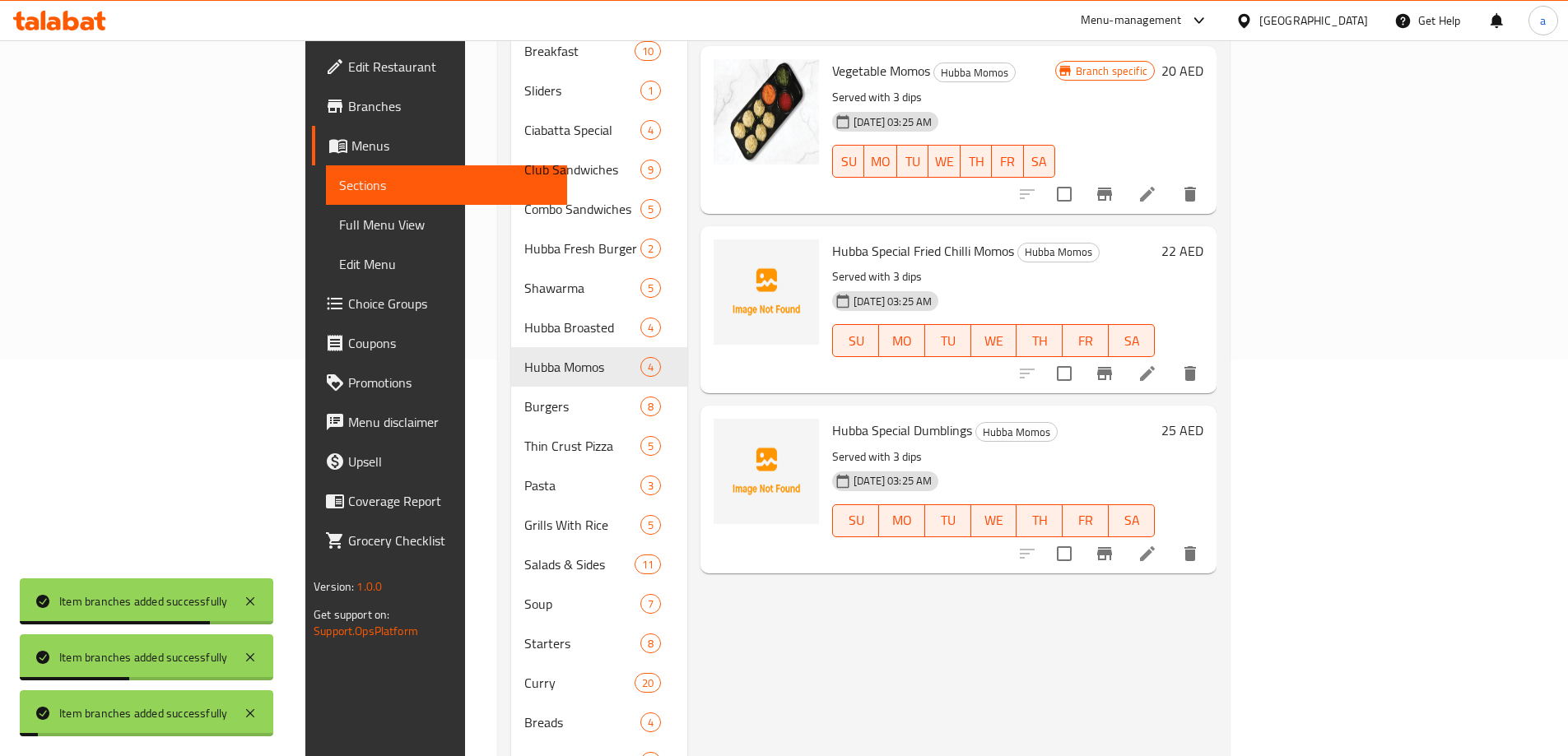
scroll to position [411, 0]
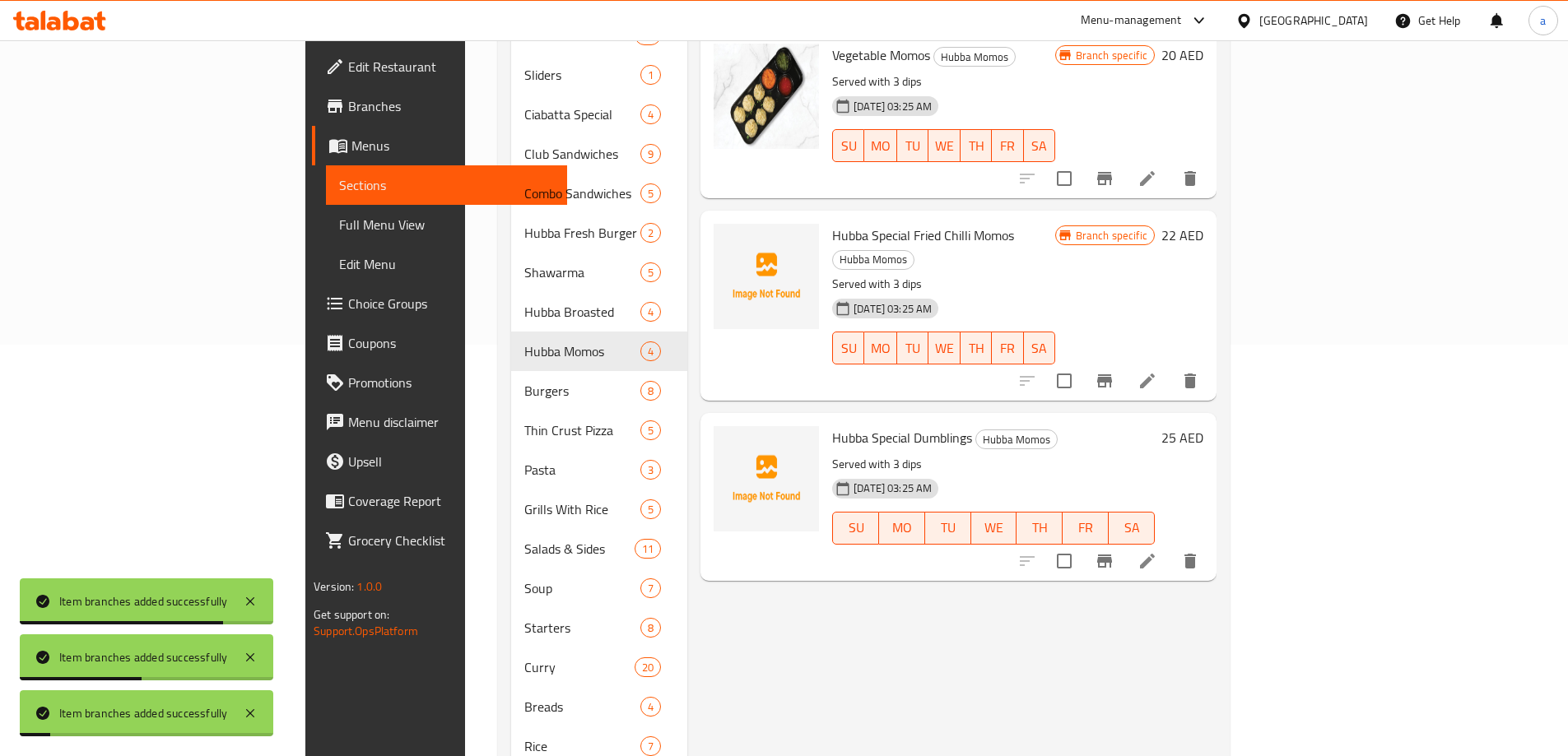
click at [1125, 542] on button "Branch-specific-item" at bounding box center [1104, 561] width 39 height 39
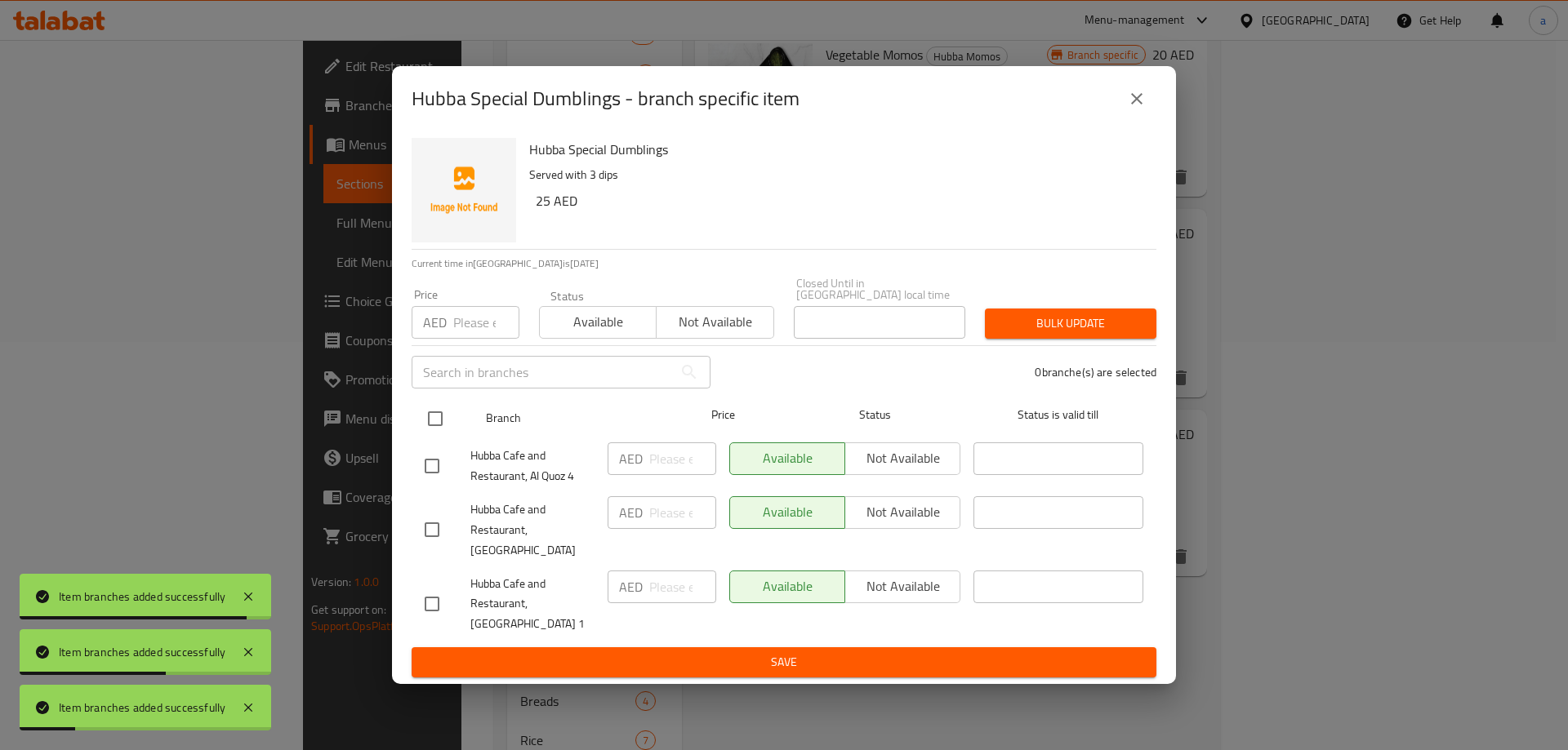
click at [424, 433] on input "checkbox" at bounding box center [435, 418] width 35 height 35
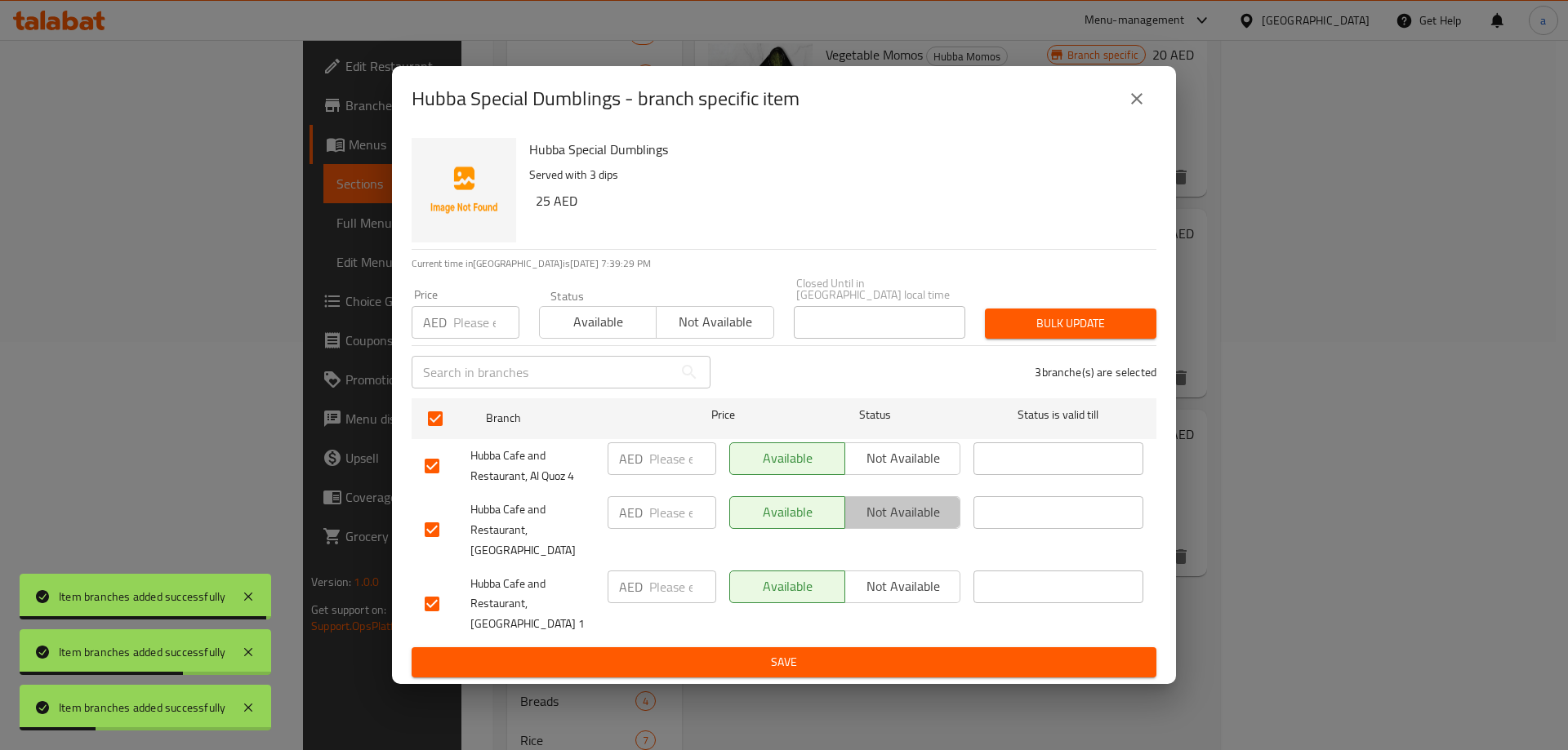
click at [897, 524] on span "Not available" at bounding box center [902, 512] width 102 height 24
click at [864, 652] on span "Save" at bounding box center [784, 662] width 718 height 20
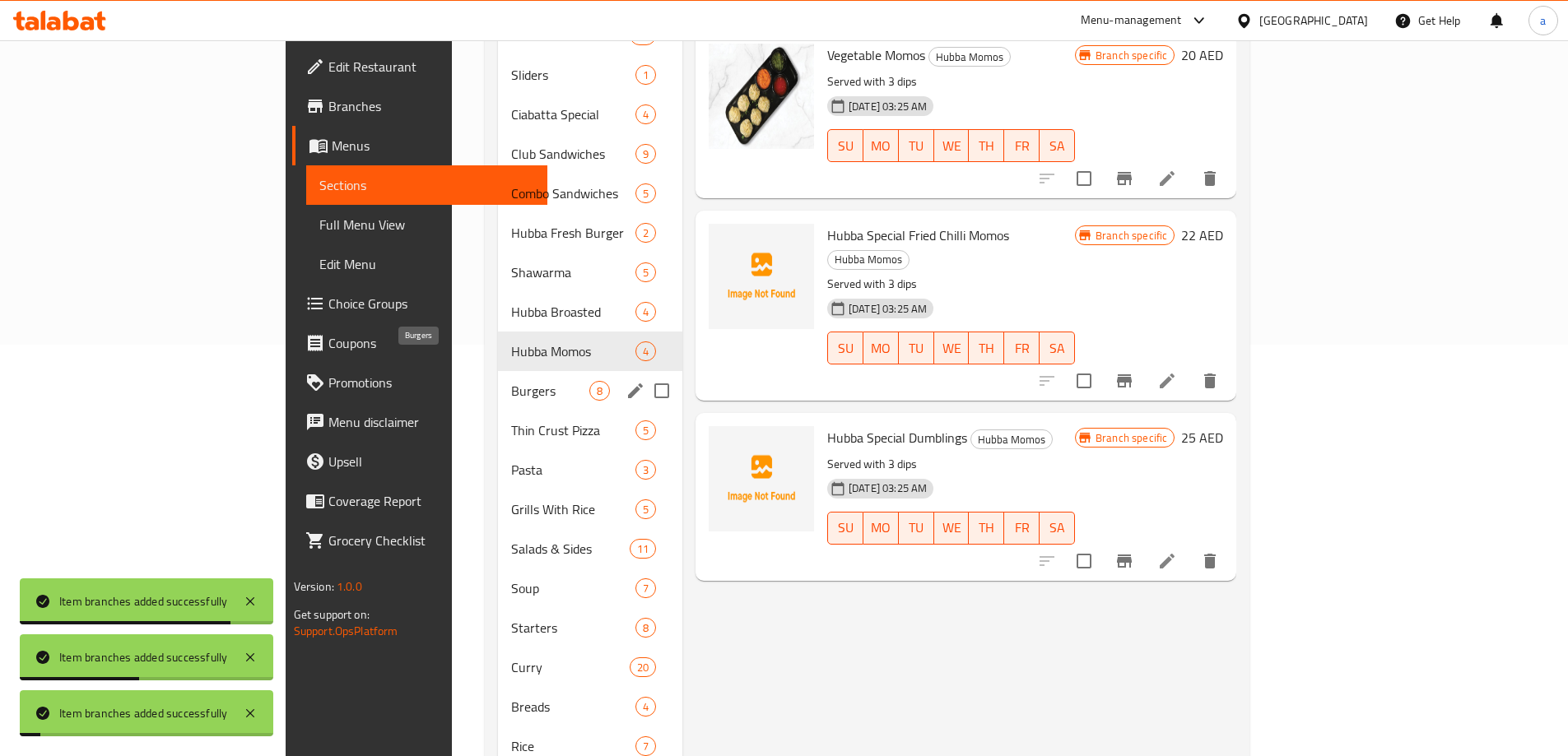
click at [511, 381] on span "Burgers" at bounding box center [550, 391] width 78 height 20
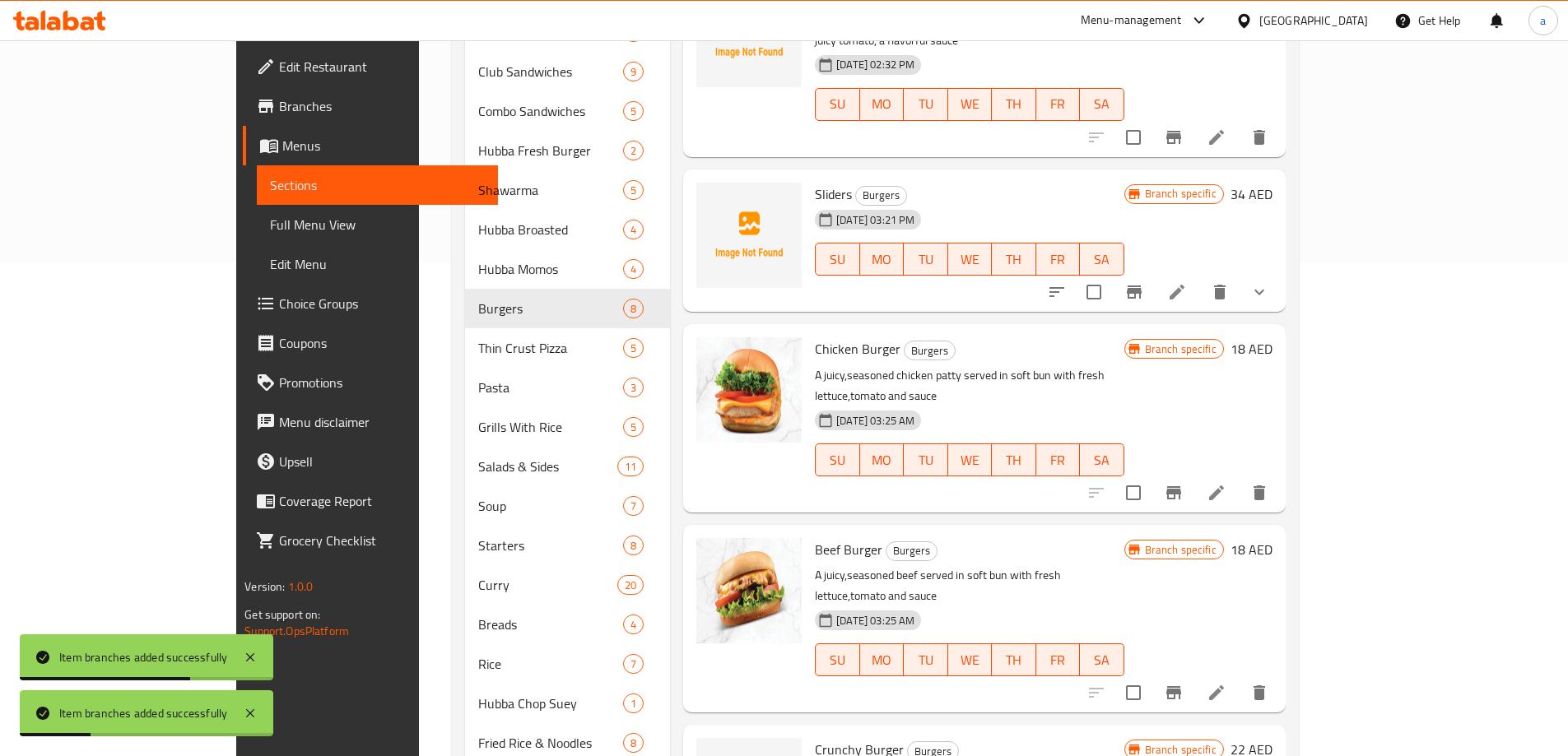
scroll to position [647, 0]
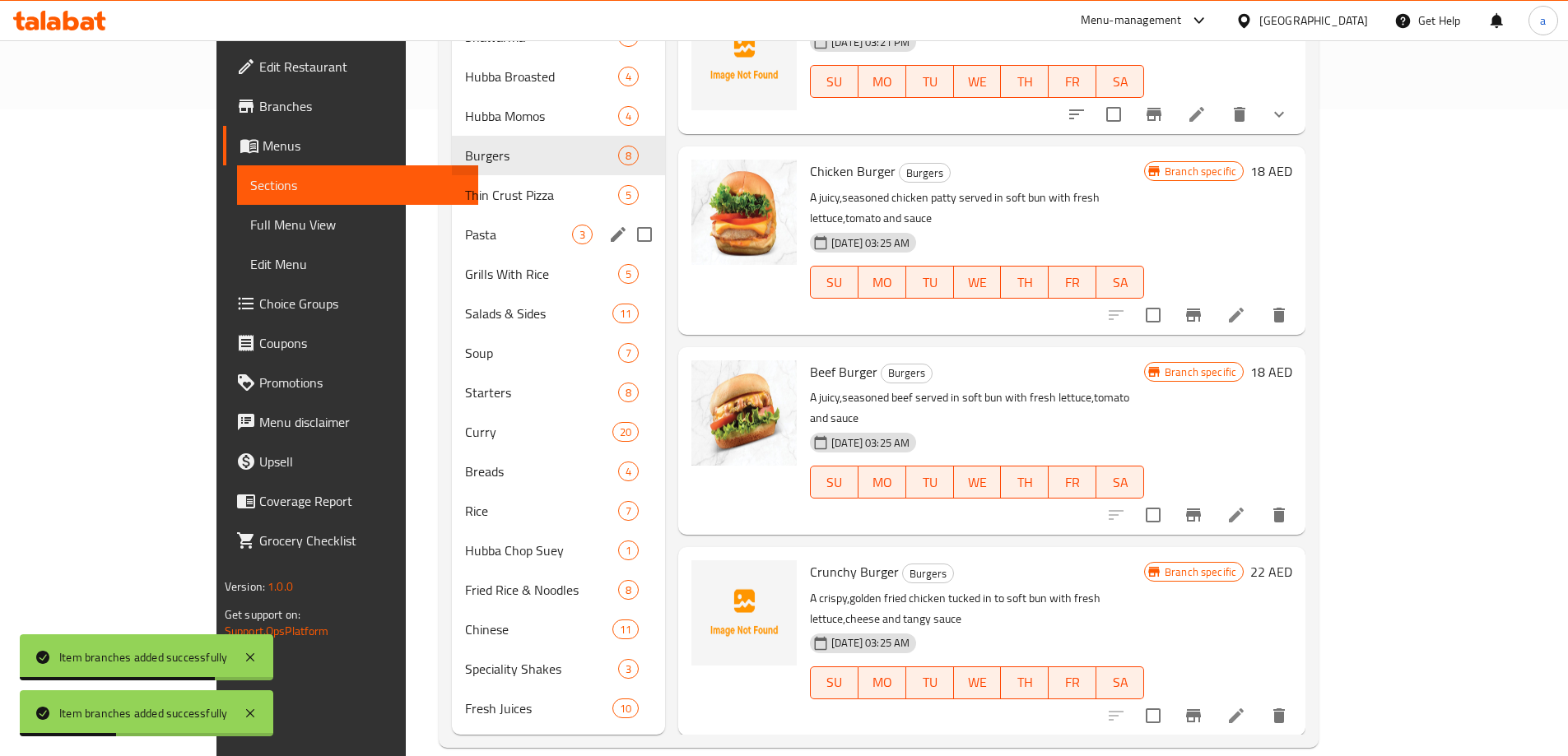
click at [465, 185] on span "Thin Crust Pizza" at bounding box center [541, 195] width 153 height 20
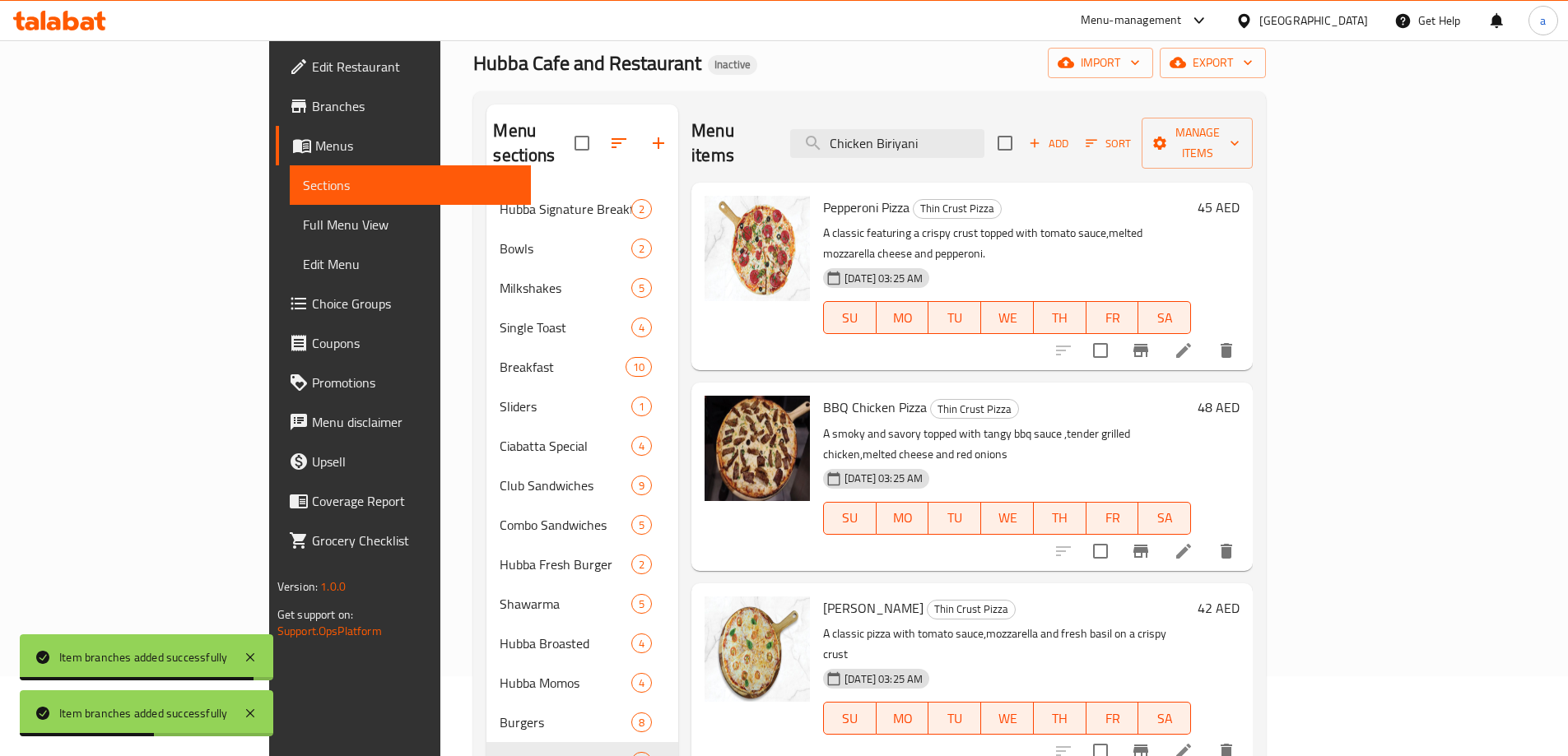
scroll to position [71, 0]
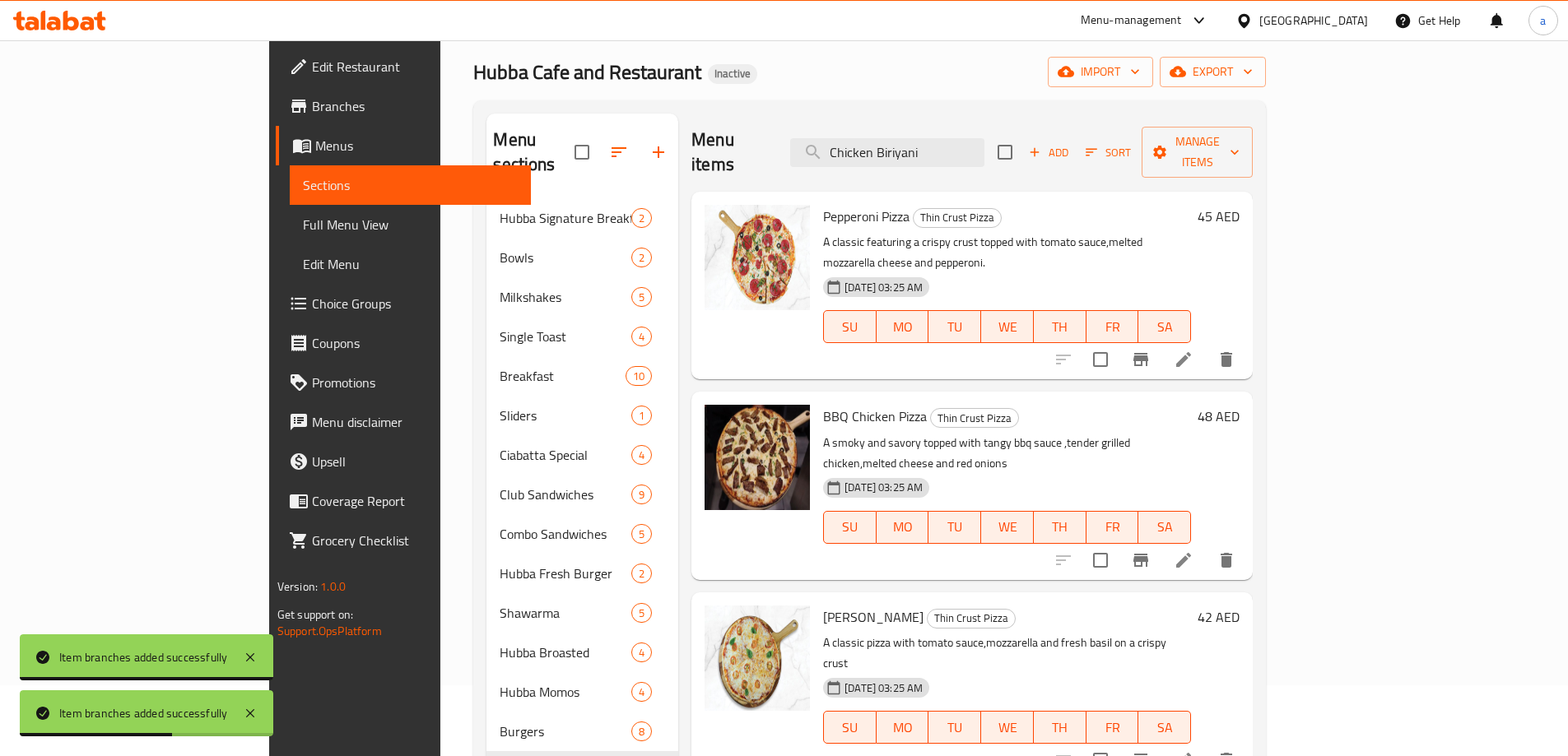
click at [1160, 340] on button "Branch-specific-item" at bounding box center [1141, 359] width 39 height 39
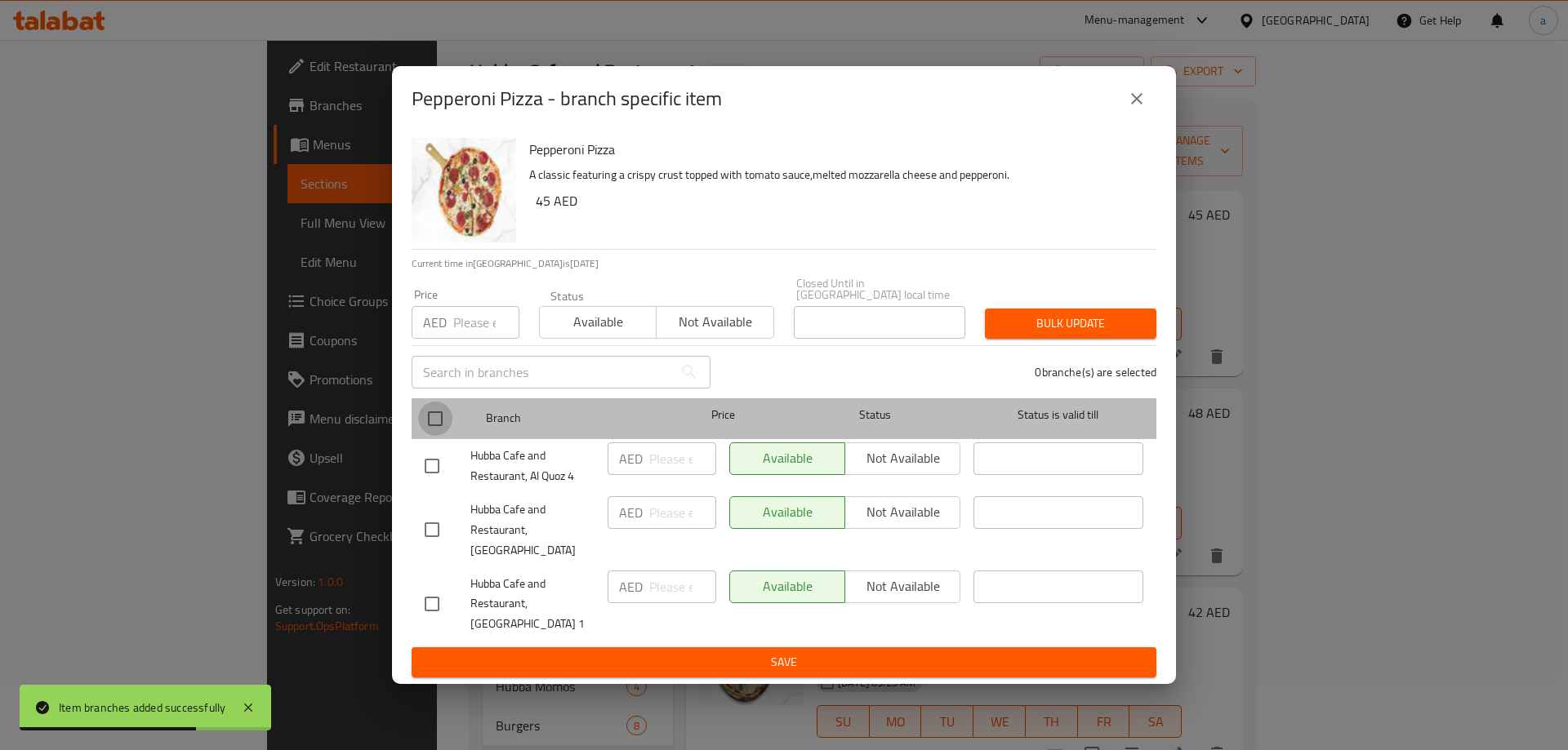
click at [445, 430] on input "checkbox" at bounding box center [435, 418] width 35 height 35
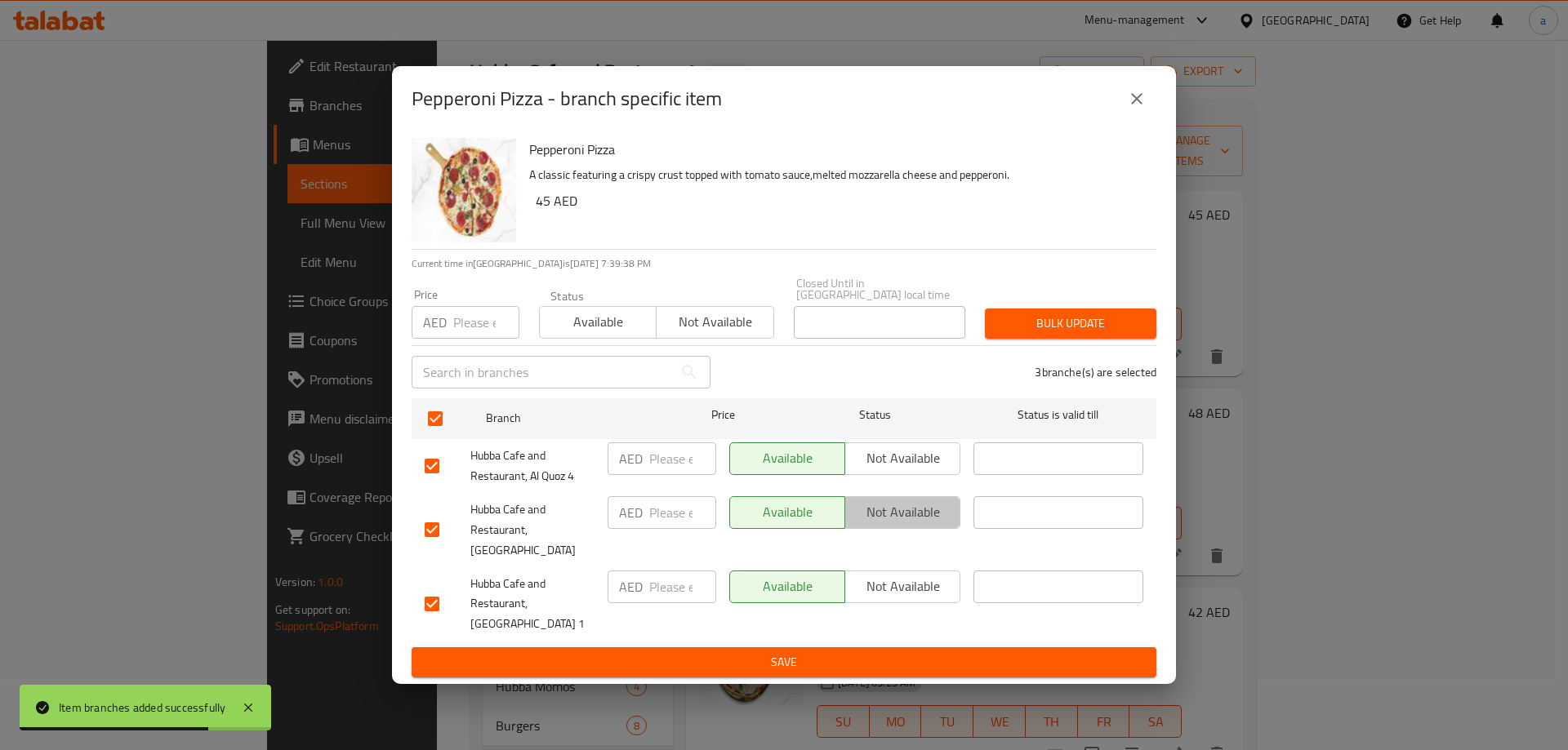
click at [913, 519] on span "Not available" at bounding box center [902, 512] width 102 height 24
click at [893, 652] on span "Save" at bounding box center [784, 662] width 718 height 20
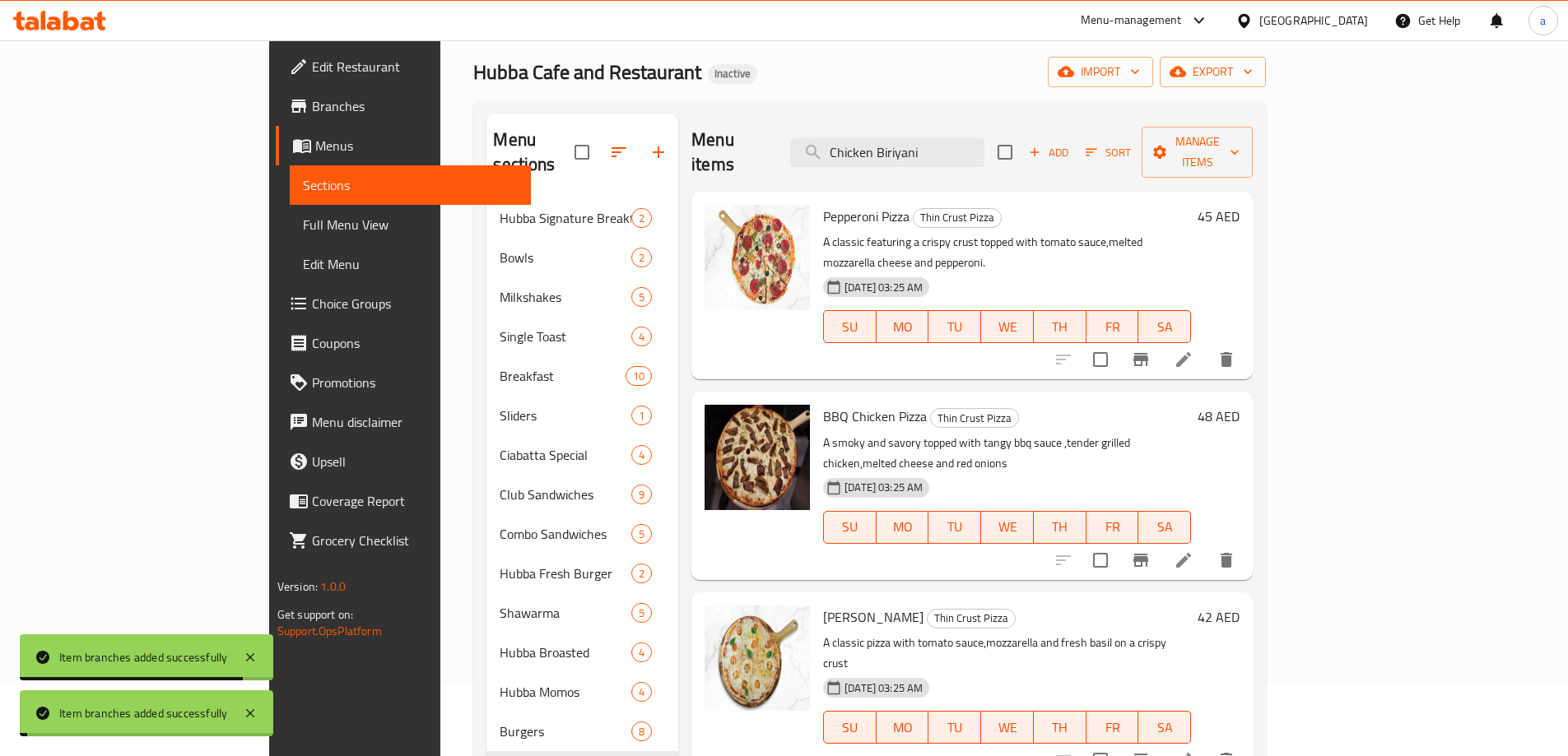
click at [1151, 550] on icon "Branch-specific-item" at bounding box center [1141, 560] width 20 height 20
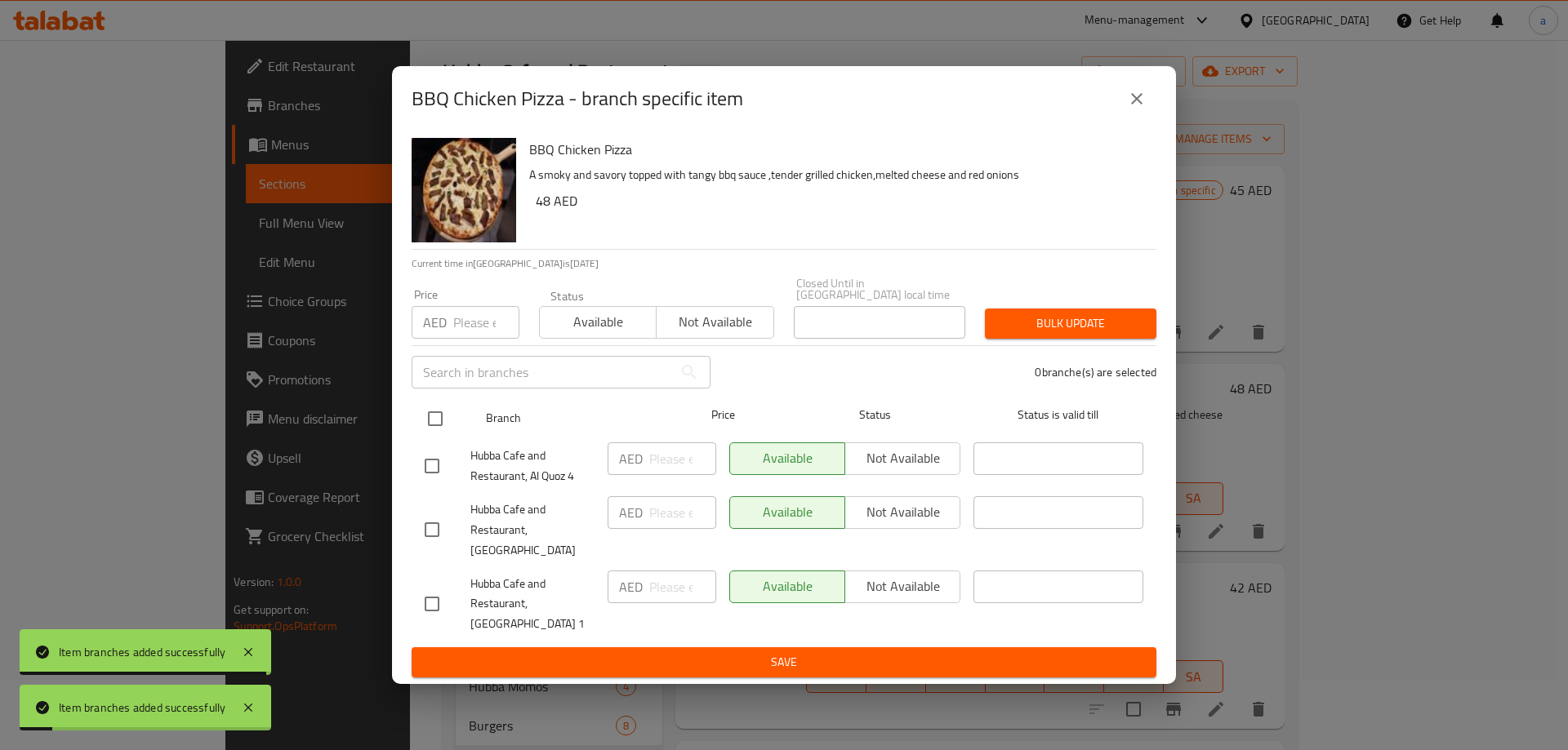
click at [442, 426] on input "checkbox" at bounding box center [435, 418] width 35 height 35
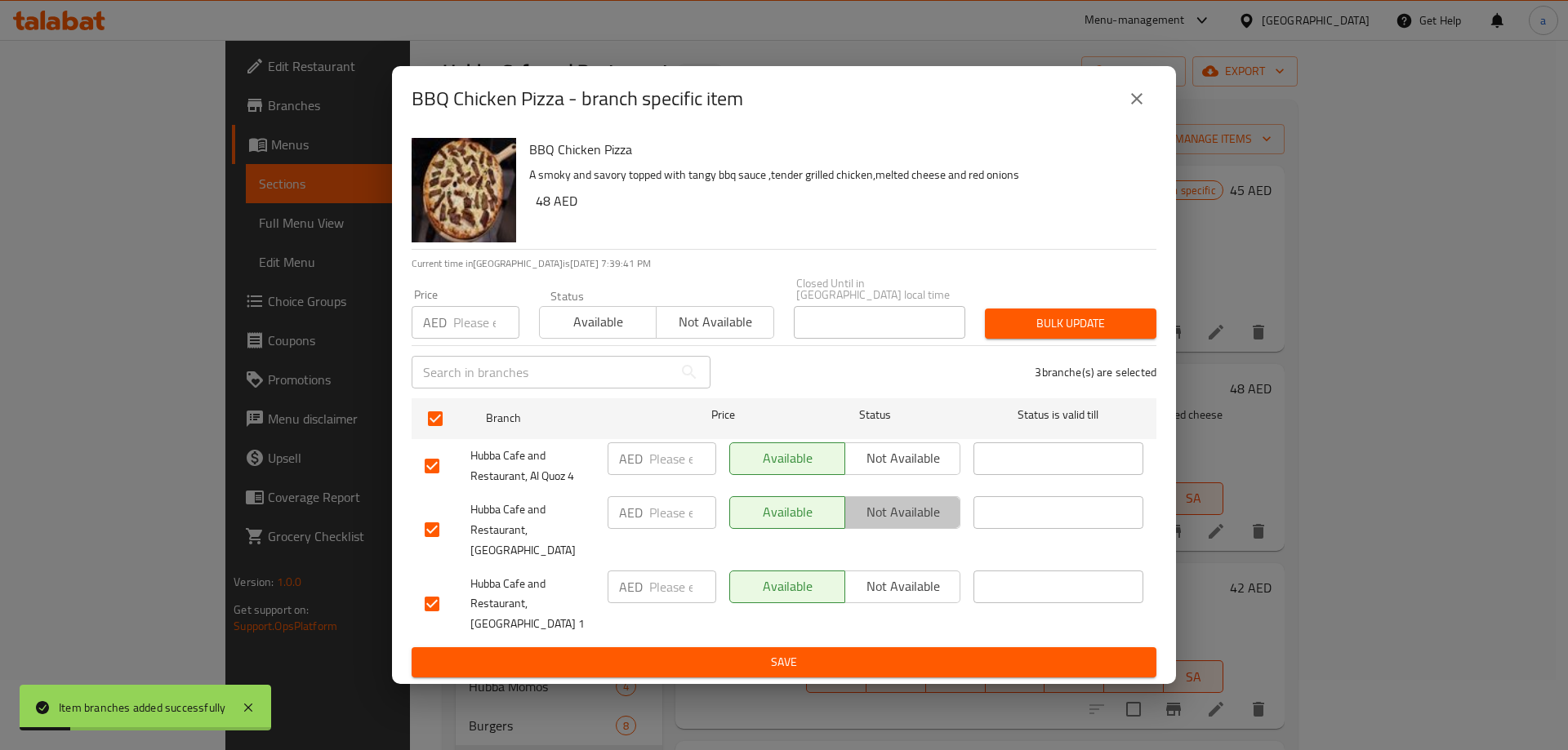
click at [921, 524] on span "Not available" at bounding box center [902, 512] width 102 height 24
click at [904, 652] on span "Save" at bounding box center [784, 662] width 718 height 20
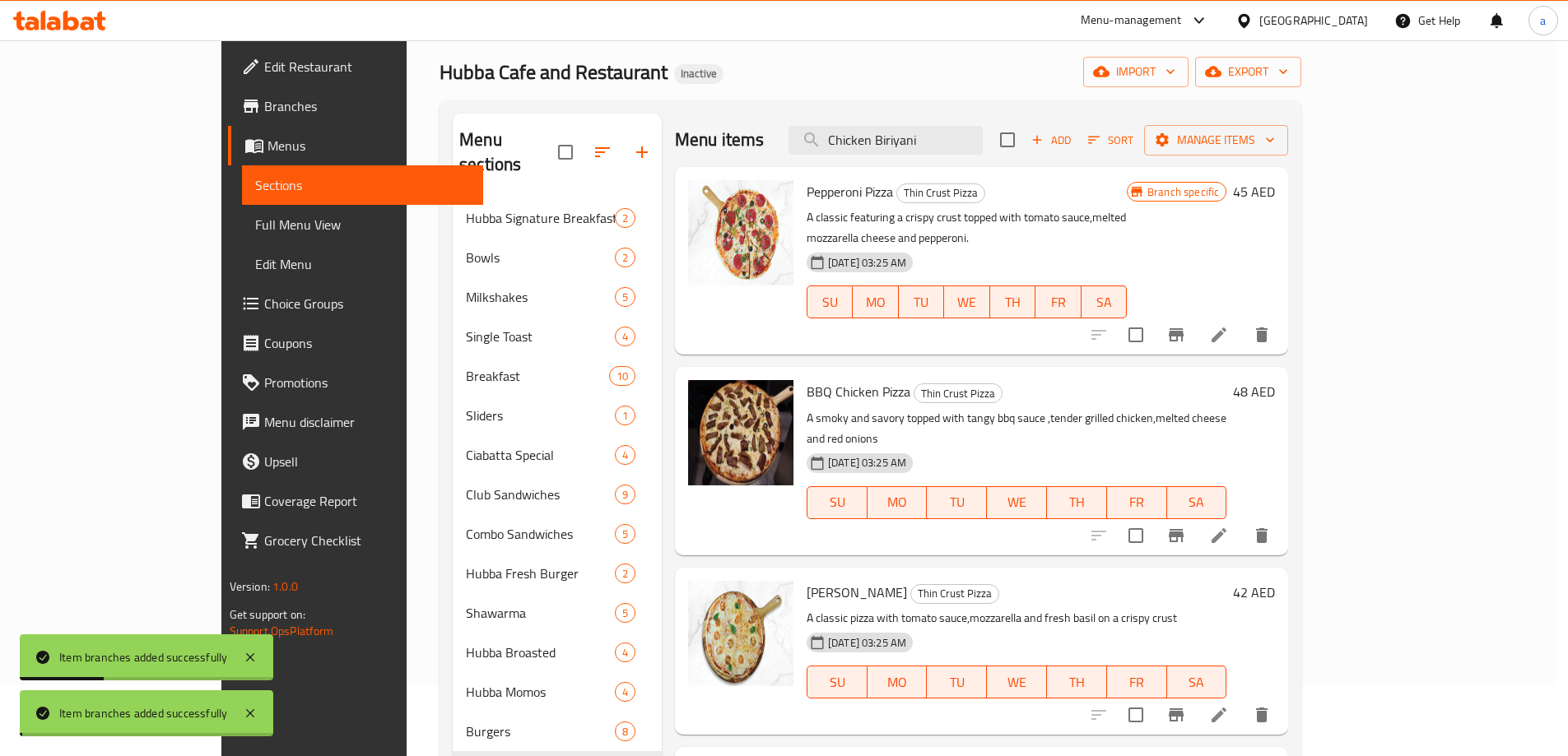
click at [1184, 709] on icon "Branch-specific-item" at bounding box center [1176, 715] width 15 height 13
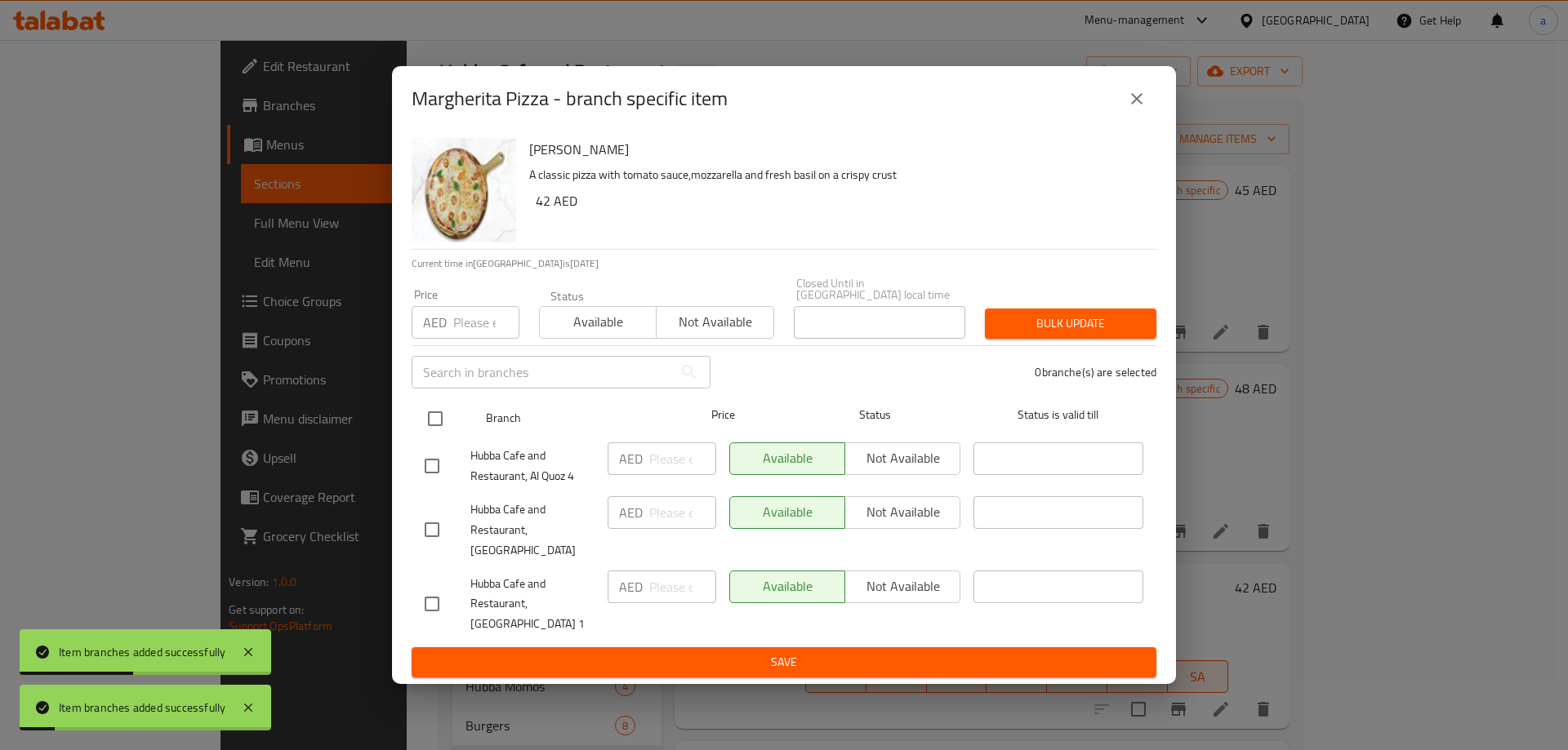
click at [447, 418] on input "checkbox" at bounding box center [435, 418] width 35 height 35
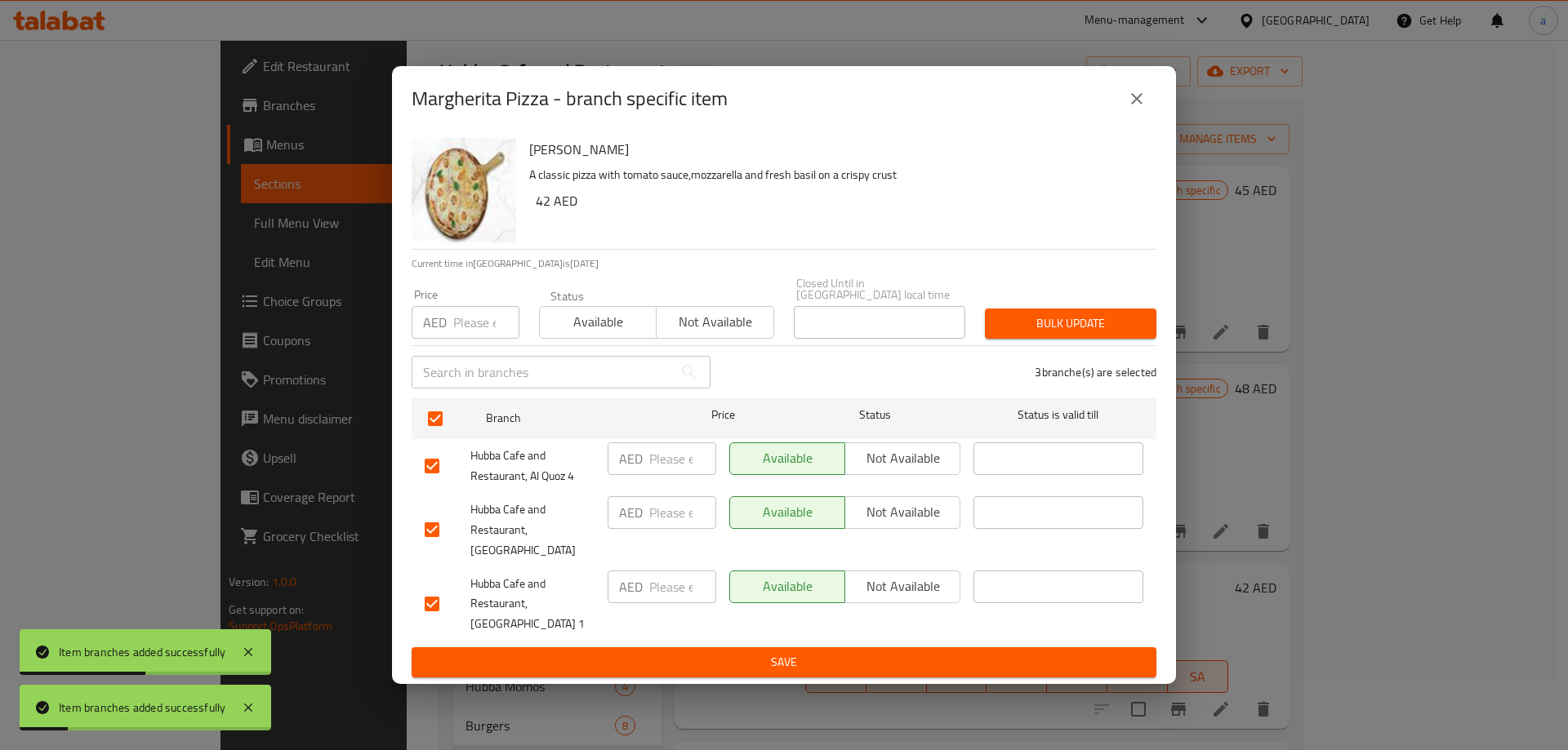
click at [936, 529] on button "Not available" at bounding box center [902, 512] width 116 height 33
click at [860, 636] on ul "Branch Price Status Status is valid till Hubba Cafe and Restaurant, Al Quoz 4 A…" at bounding box center [784, 520] width 745 height 256
click at [859, 652] on span "Save" at bounding box center [784, 662] width 718 height 20
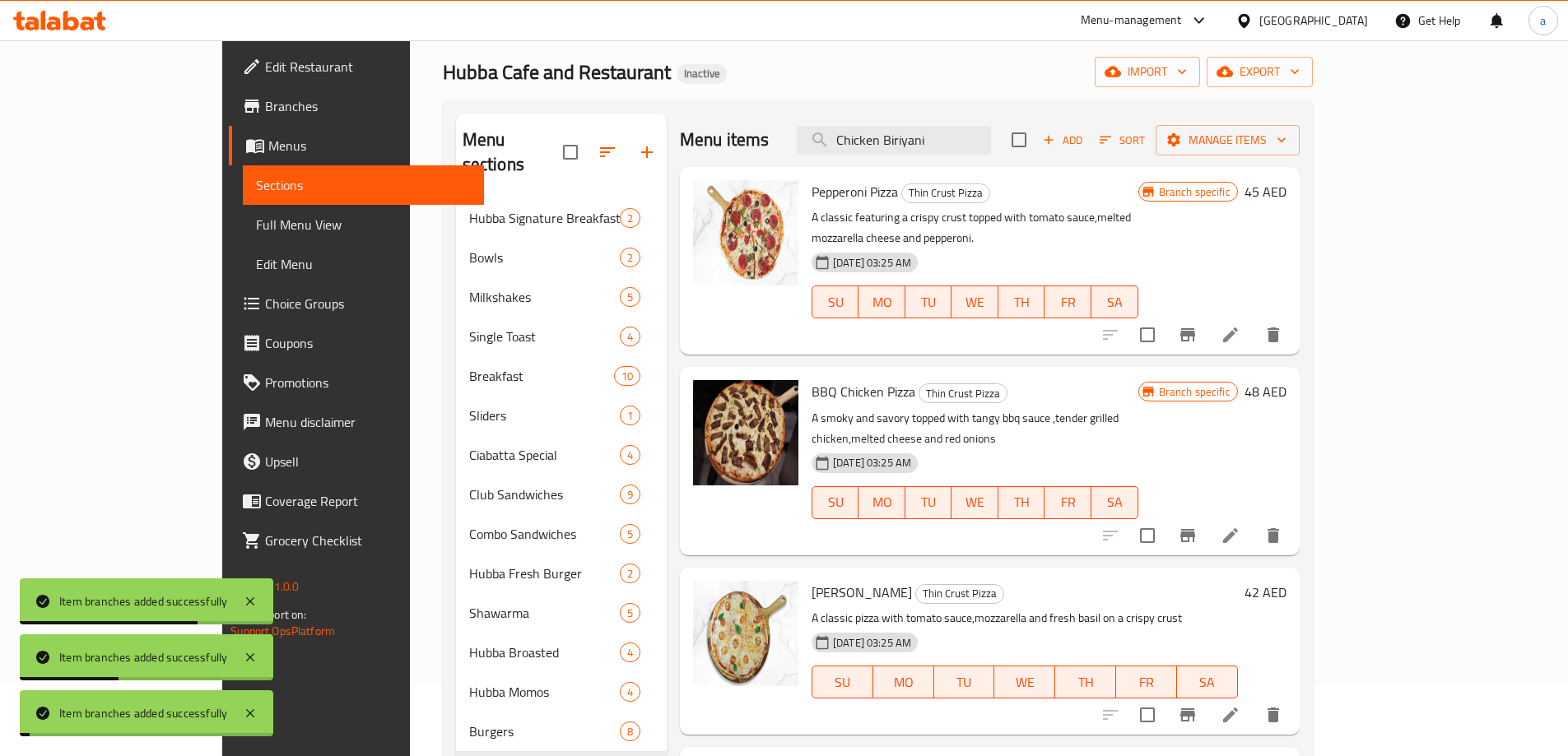
scroll to position [317, 0]
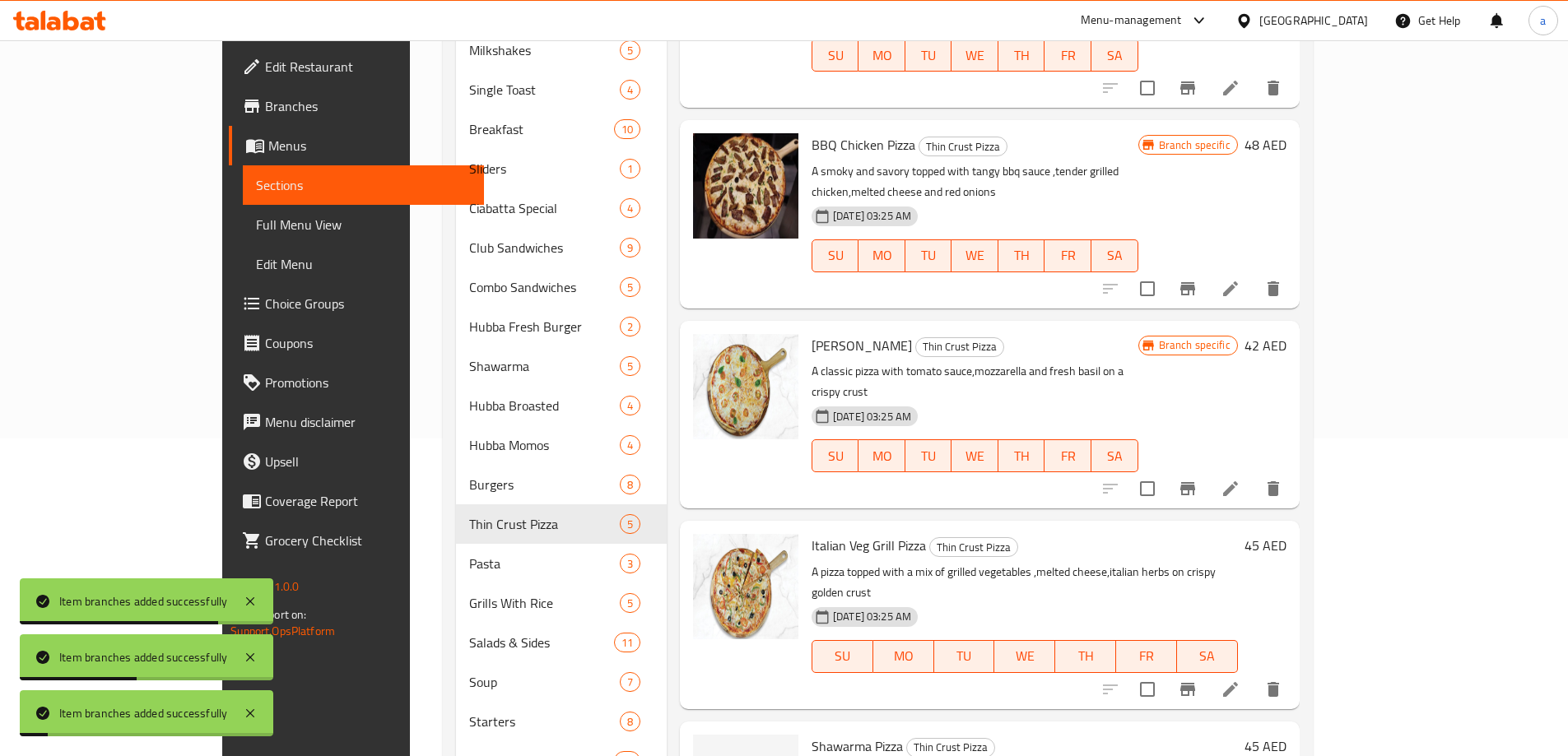
click at [1195, 683] on icon "Branch-specific-item" at bounding box center [1187, 689] width 15 height 13
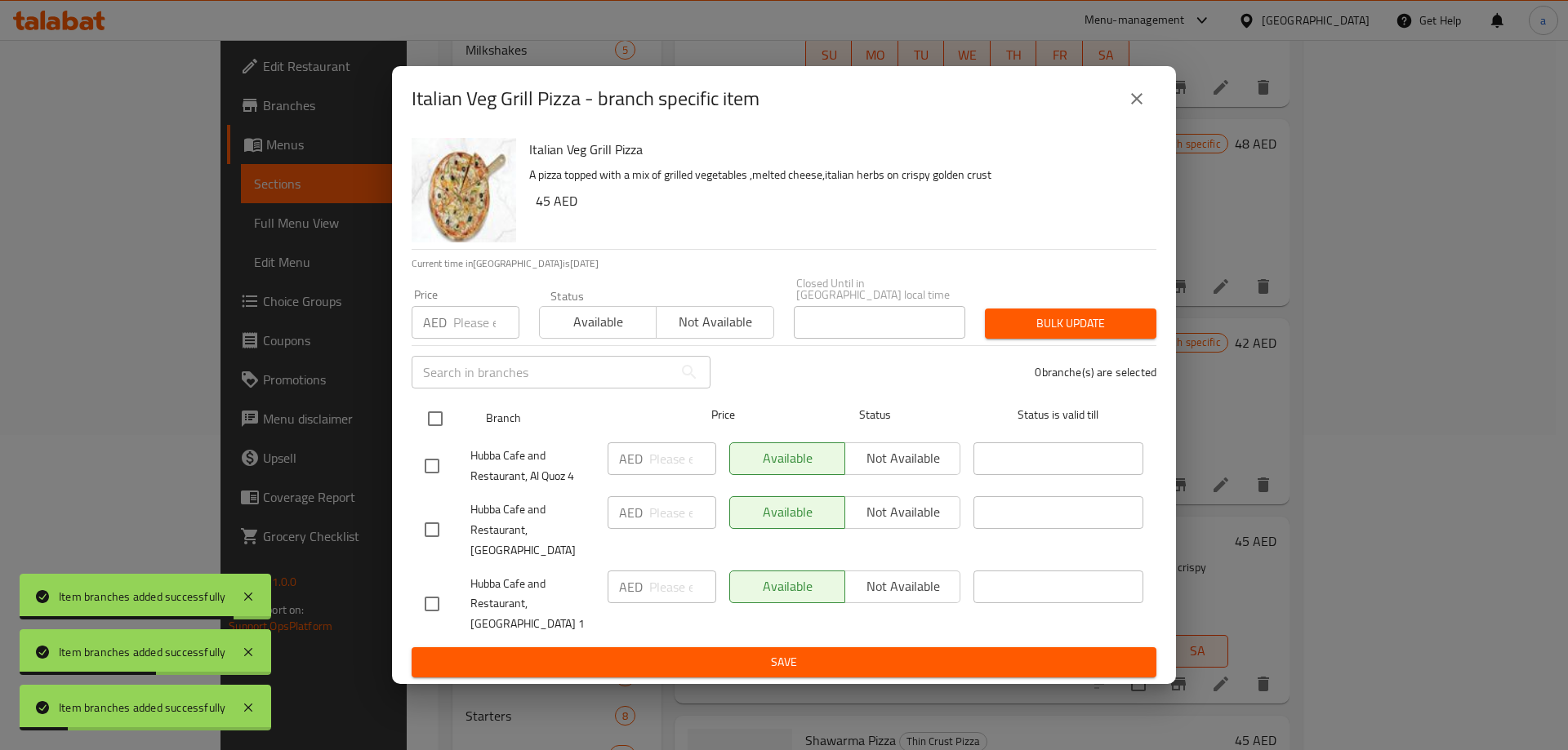
click at [448, 429] on input "checkbox" at bounding box center [435, 418] width 35 height 35
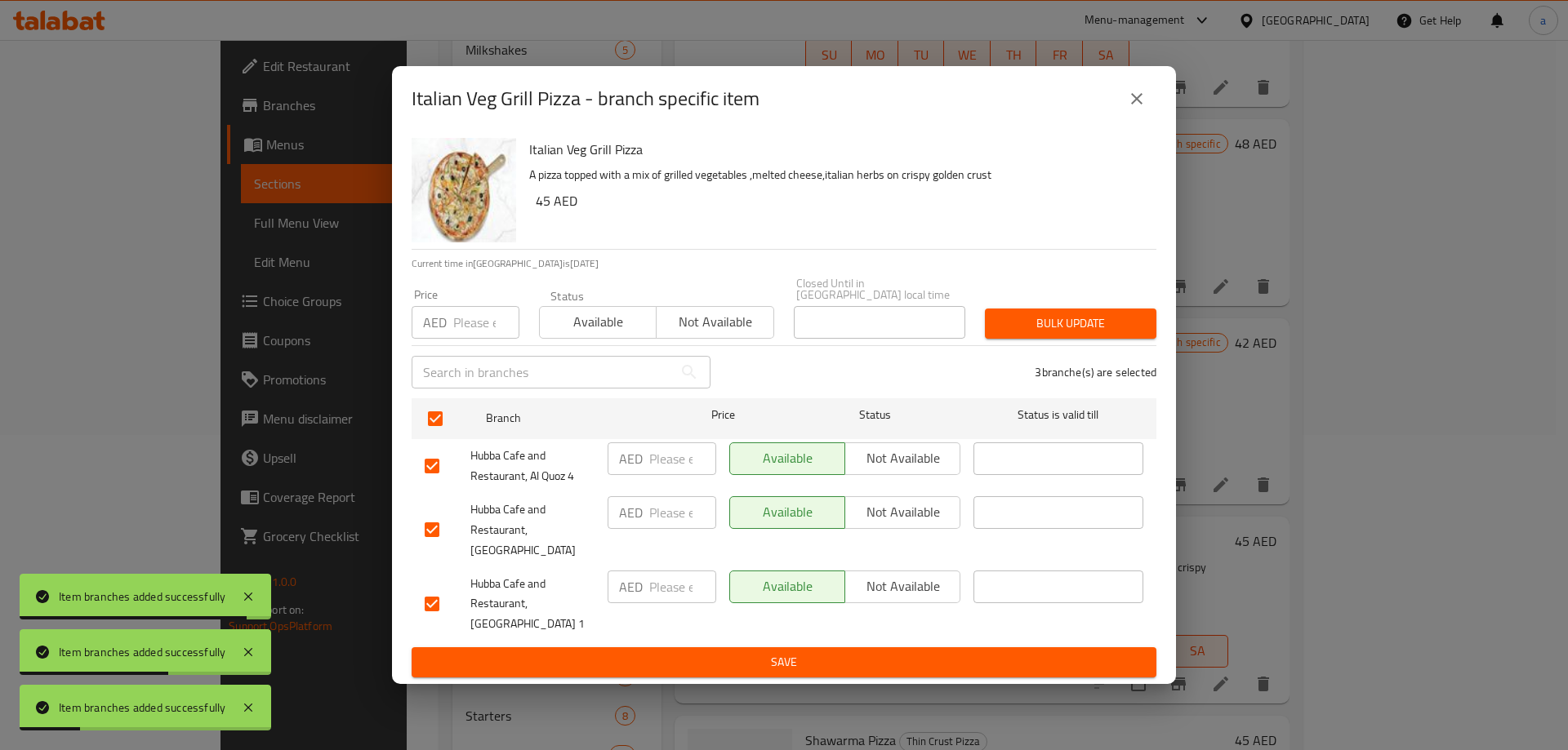
click at [915, 524] on span "Not available" at bounding box center [902, 512] width 102 height 24
click at [884, 647] on button "Save" at bounding box center [784, 662] width 745 height 30
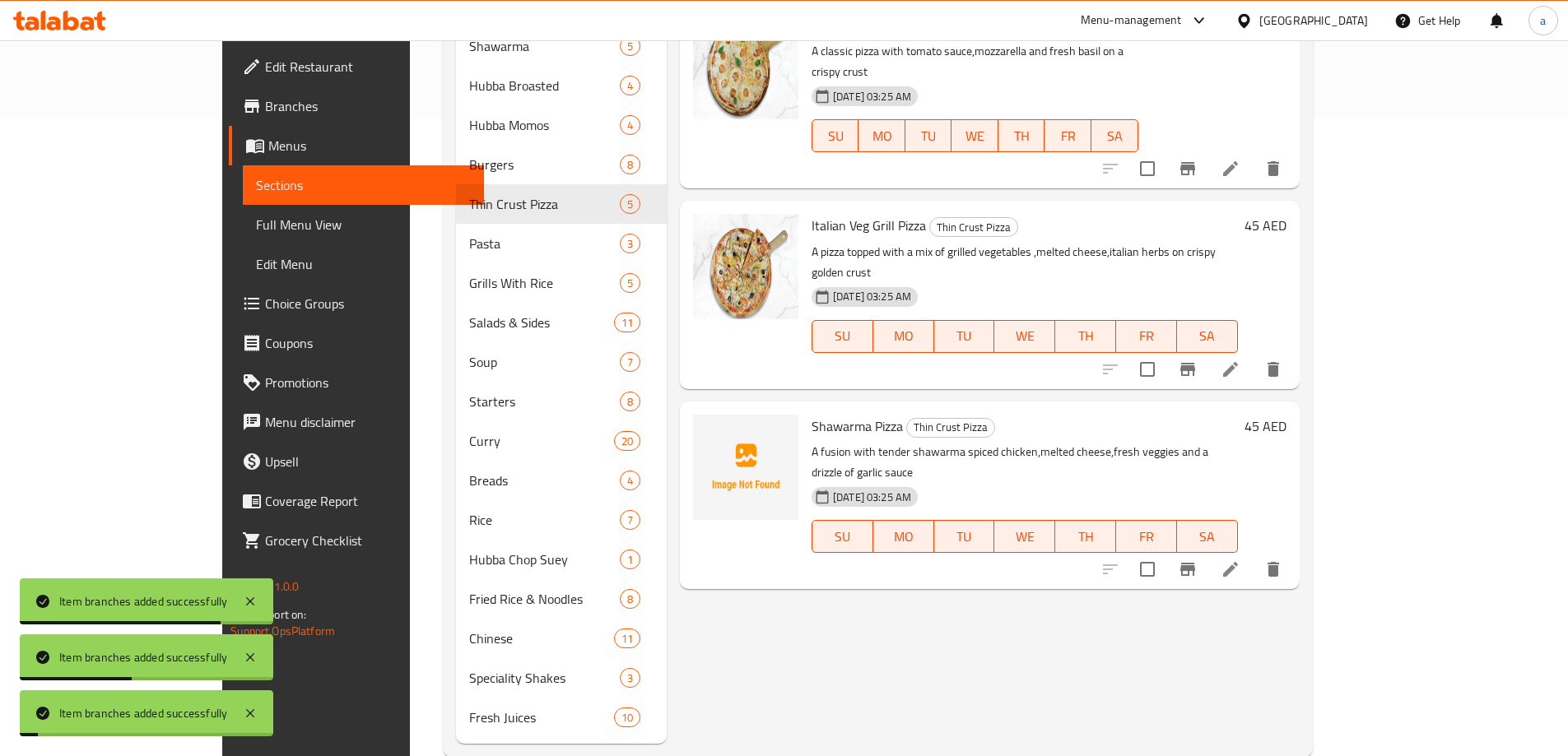
scroll to position [647, 0]
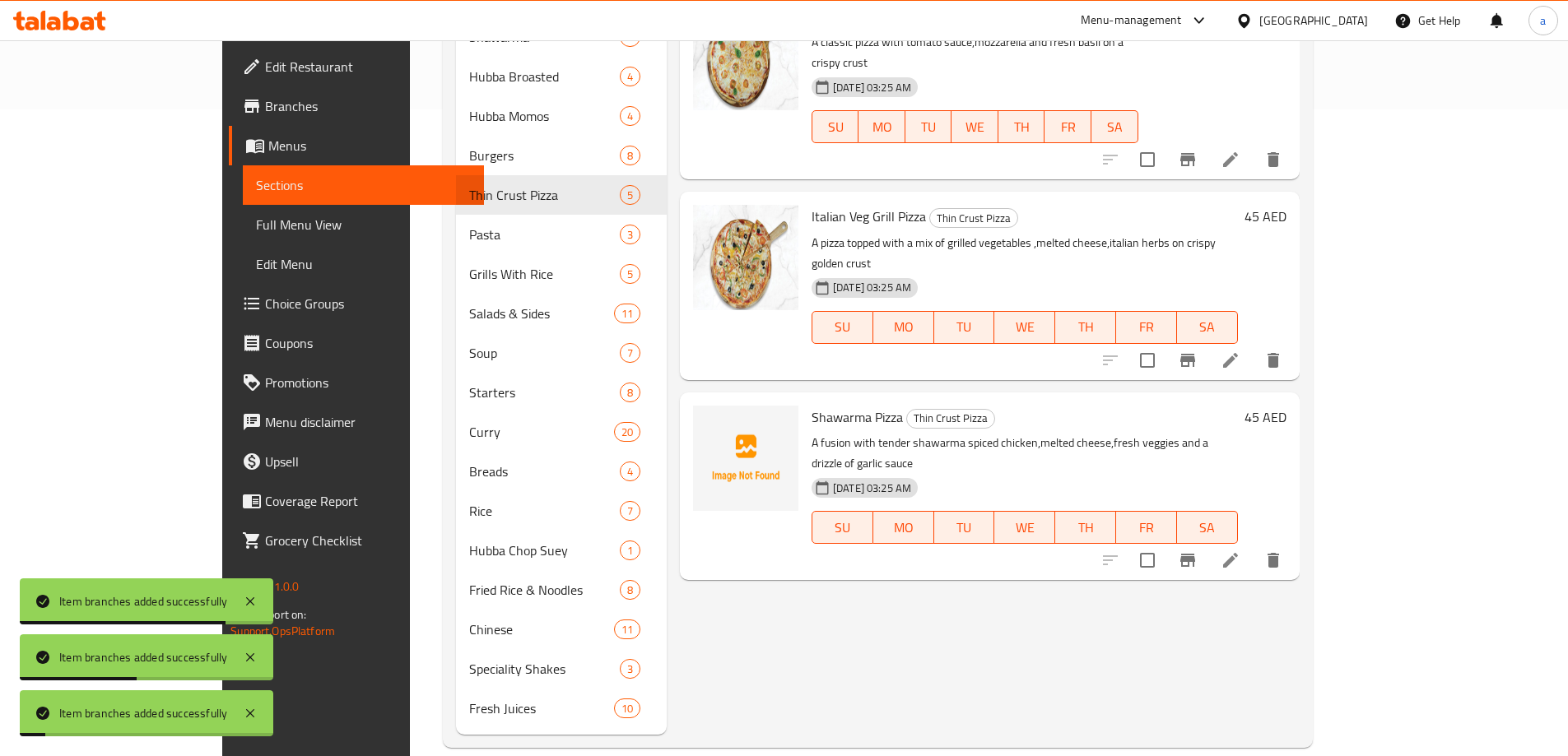
click at [1197, 550] on icon "Branch-specific-item" at bounding box center [1187, 560] width 20 height 20
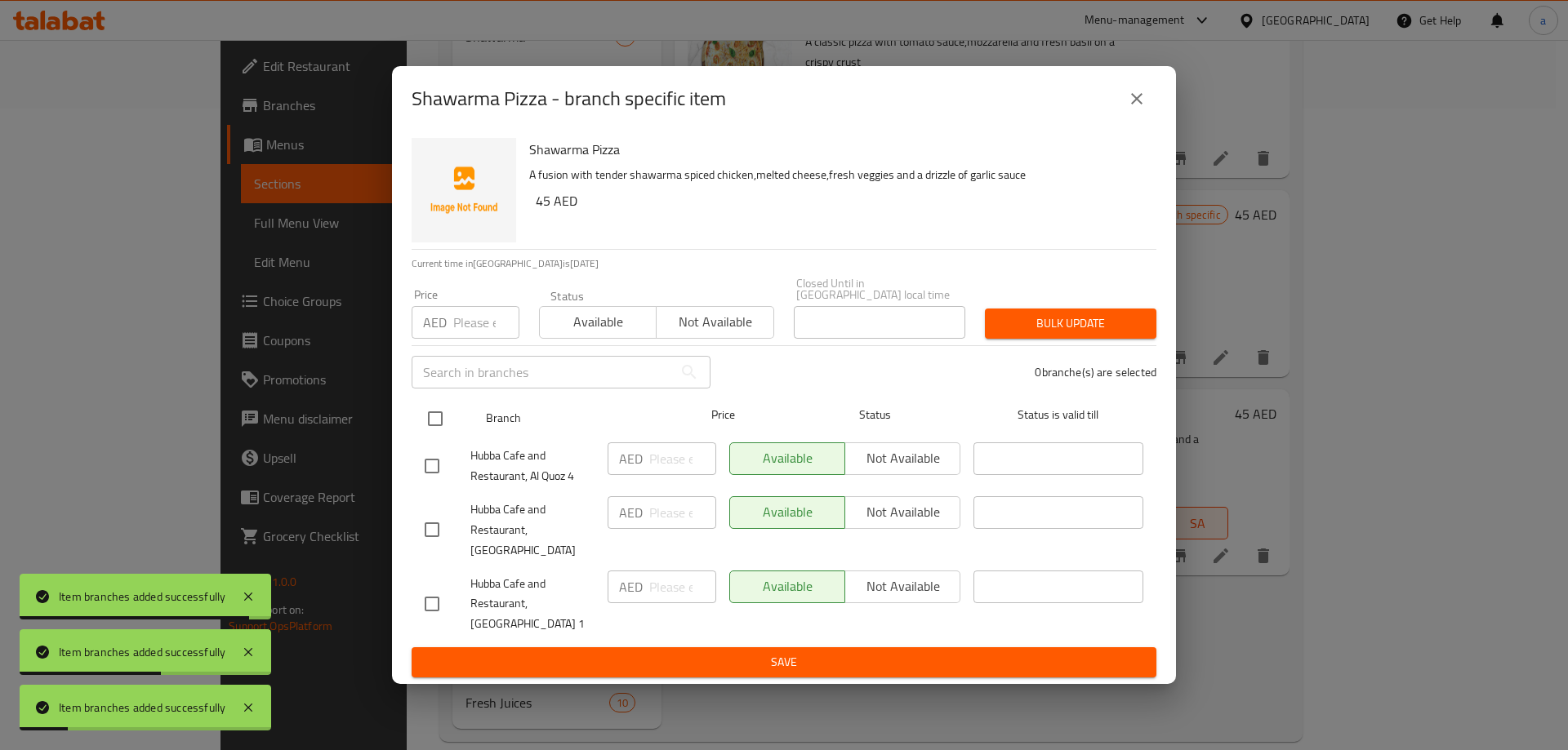
click at [455, 436] on div at bounding box center [448, 418] width 61 height 47
click at [427, 435] on input "checkbox" at bounding box center [435, 418] width 35 height 35
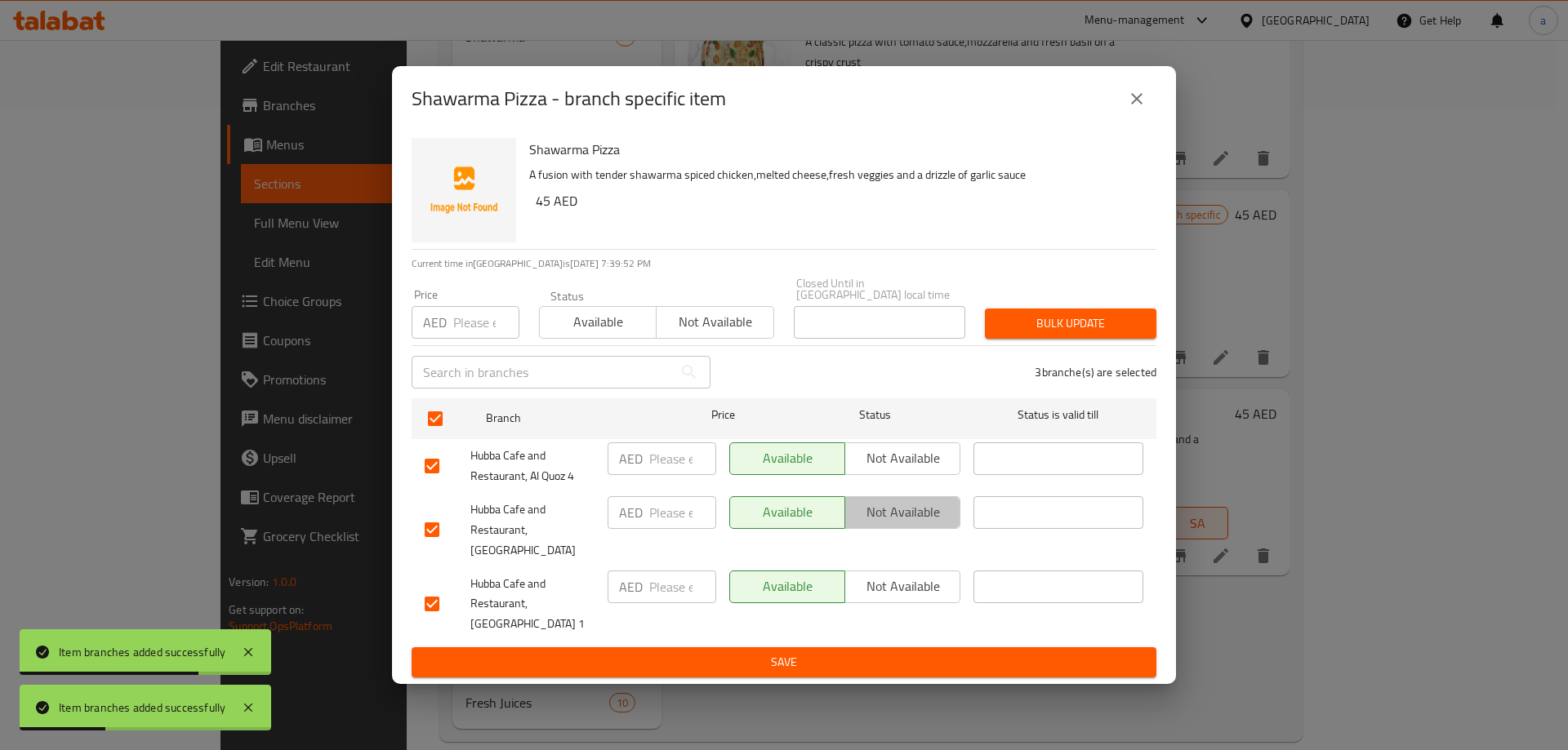
click at [900, 524] on span "Not available" at bounding box center [902, 512] width 102 height 24
click at [808, 670] on div "Shawarma Pizza A fusion with tender shawarma spiced chicken,melted cheese,fresh…" at bounding box center [784, 408] width 784 height 553
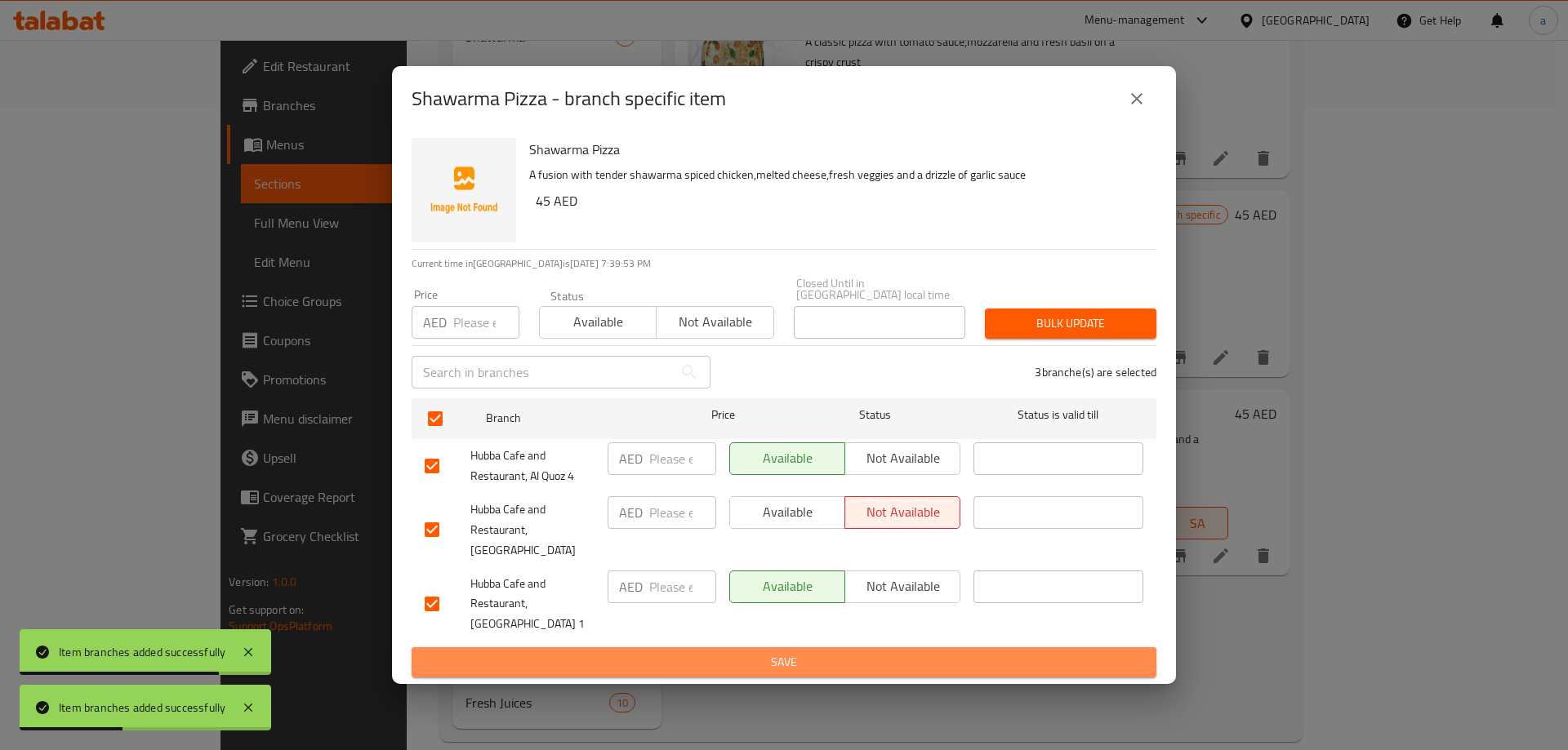
click at [856, 652] on span "Save" at bounding box center [784, 662] width 718 height 20
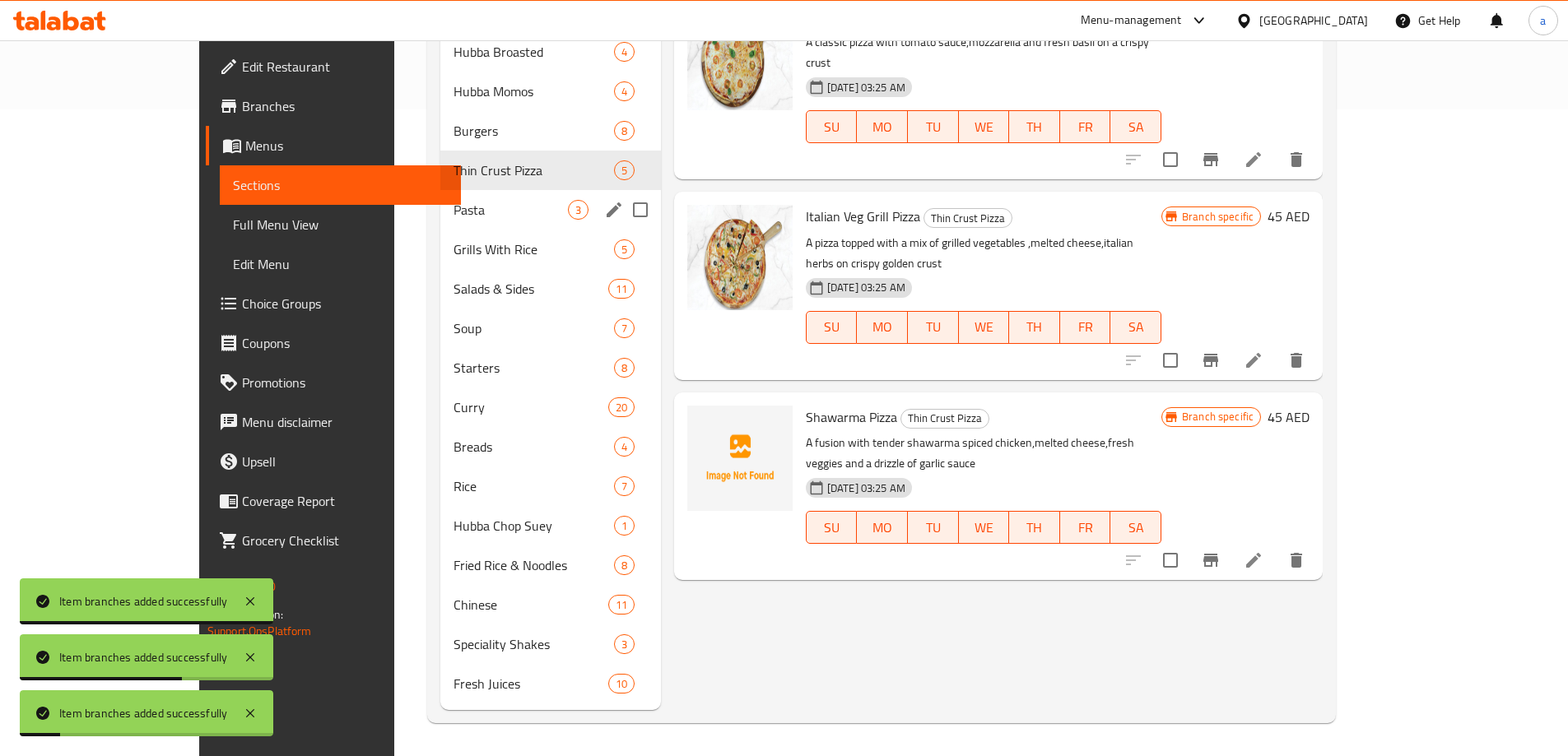
click at [441, 224] on div "Pasta 3" at bounding box center [551, 210] width 221 height 39
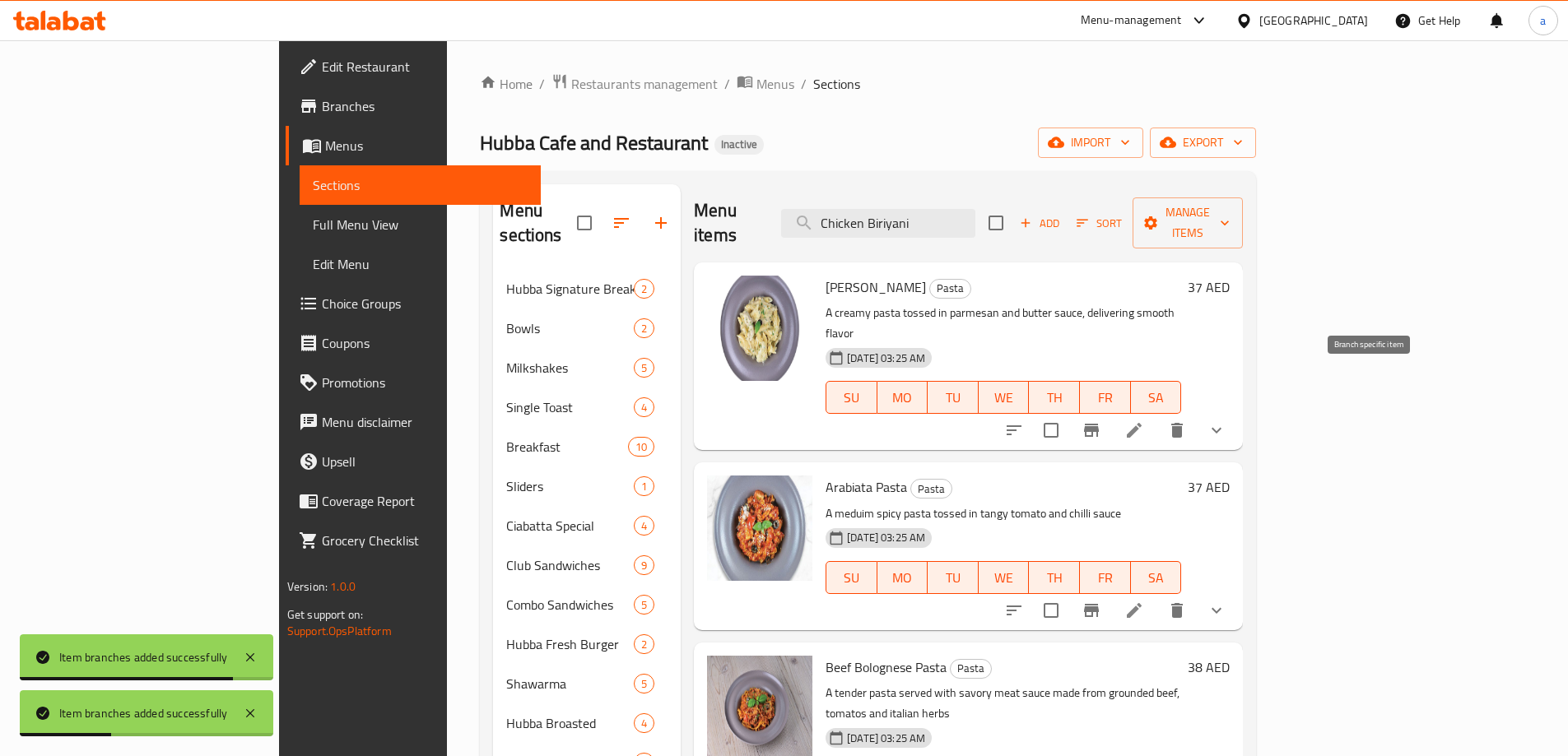
click at [1101, 420] on icon "Branch-specific-item" at bounding box center [1092, 430] width 20 height 20
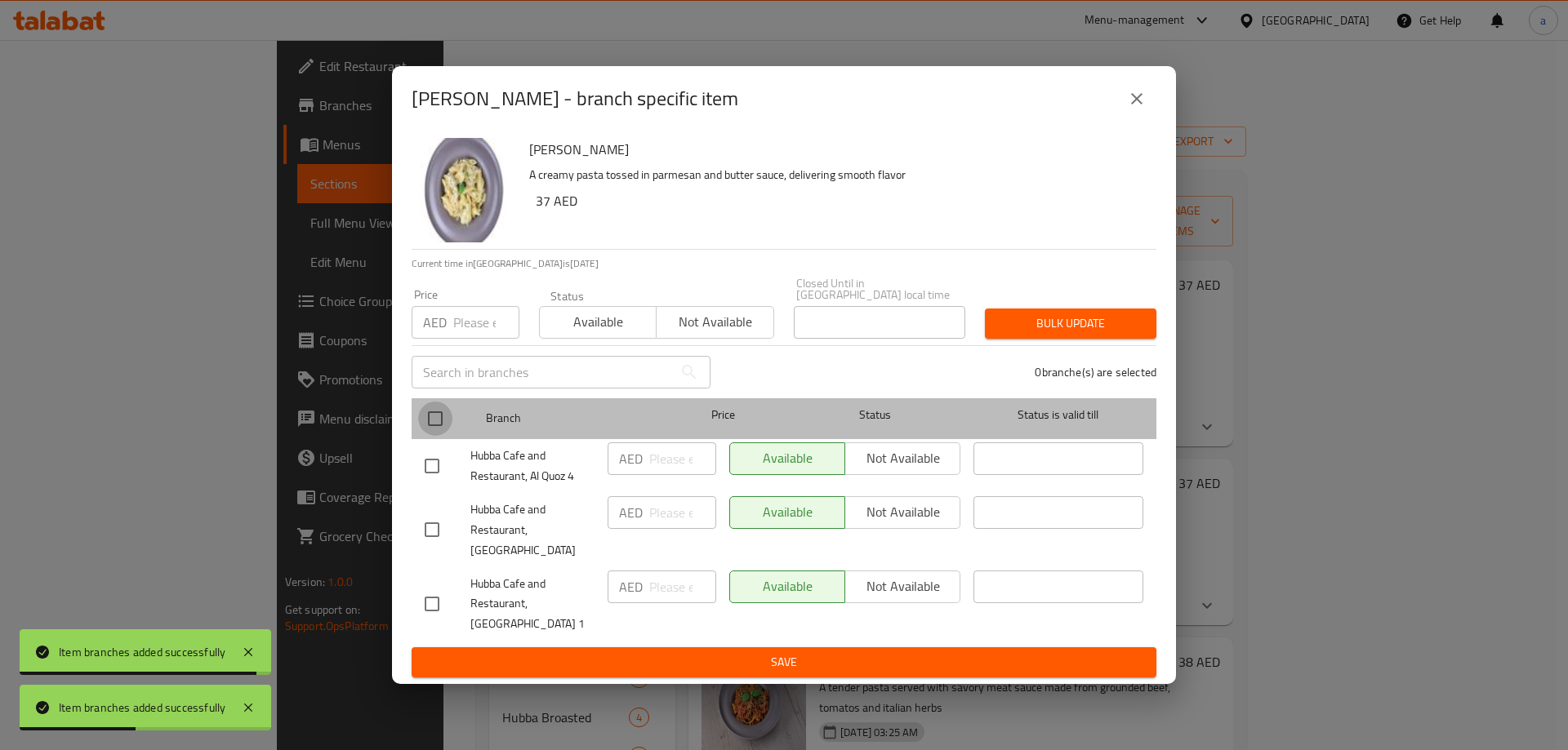
drag, startPoint x: 435, startPoint y: 424, endPoint x: 762, endPoint y: 518, distance: 340.2
click at [435, 424] on input "checkbox" at bounding box center [435, 418] width 35 height 35
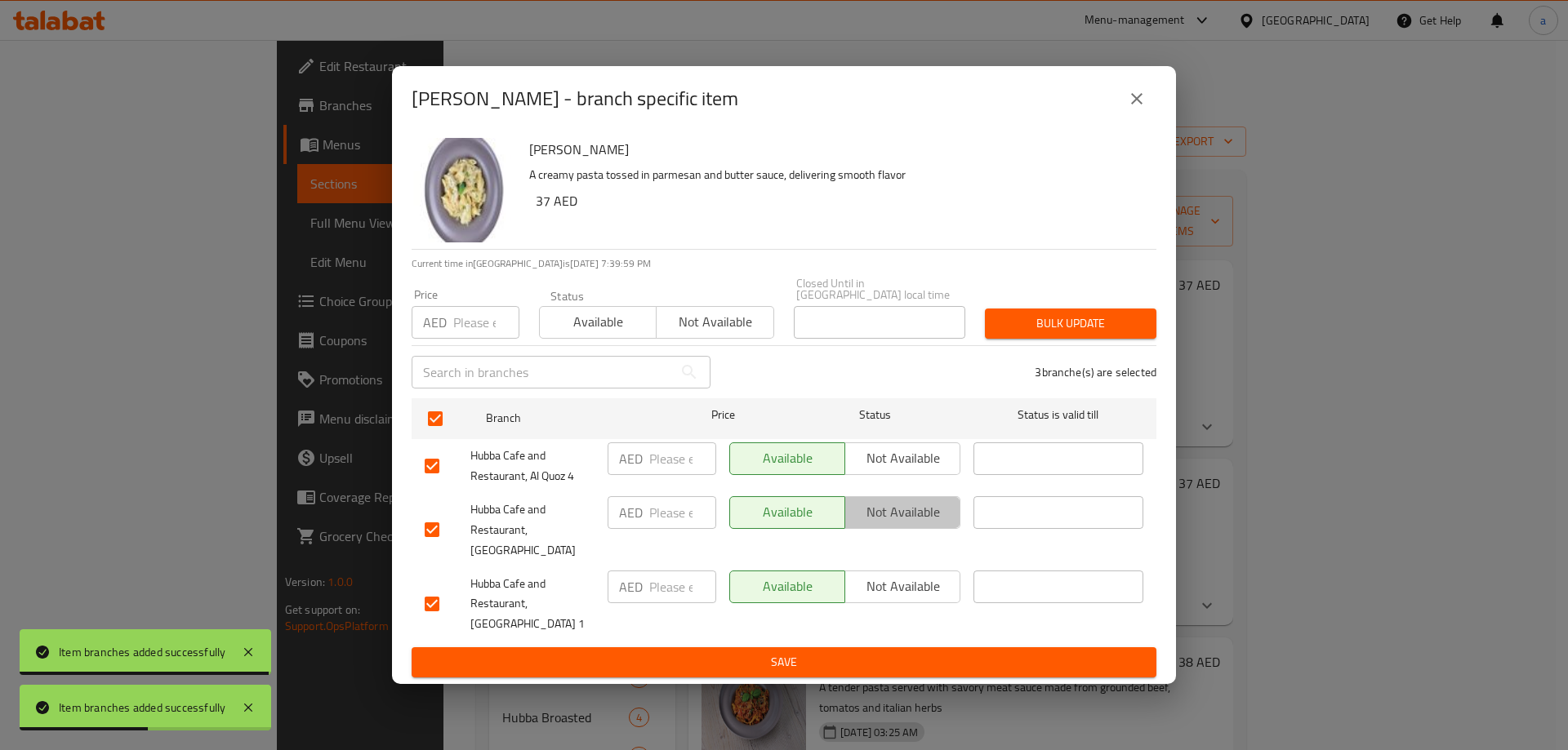
click at [891, 529] on button "Not available" at bounding box center [902, 512] width 116 height 33
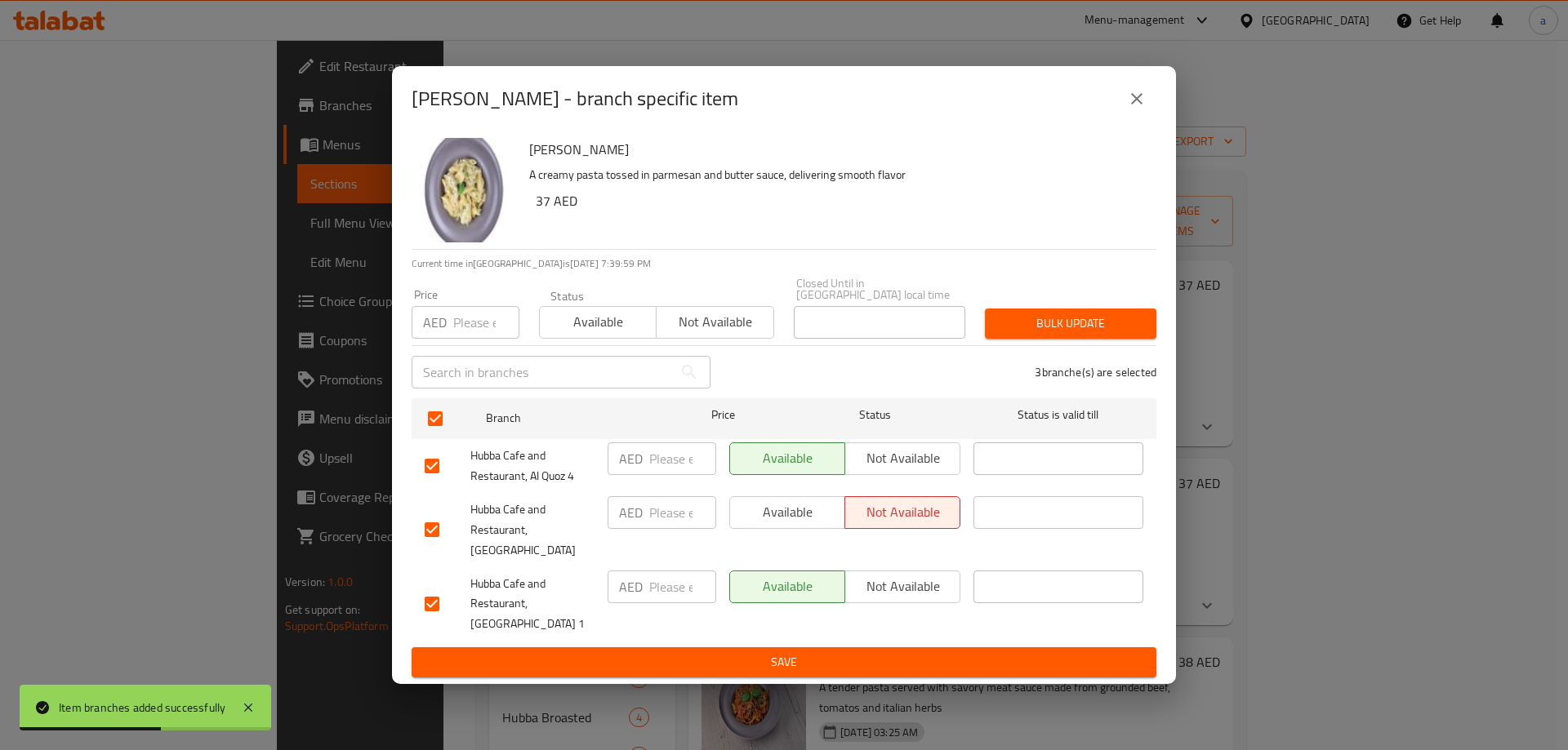
click at [847, 652] on span "Save" at bounding box center [784, 662] width 718 height 20
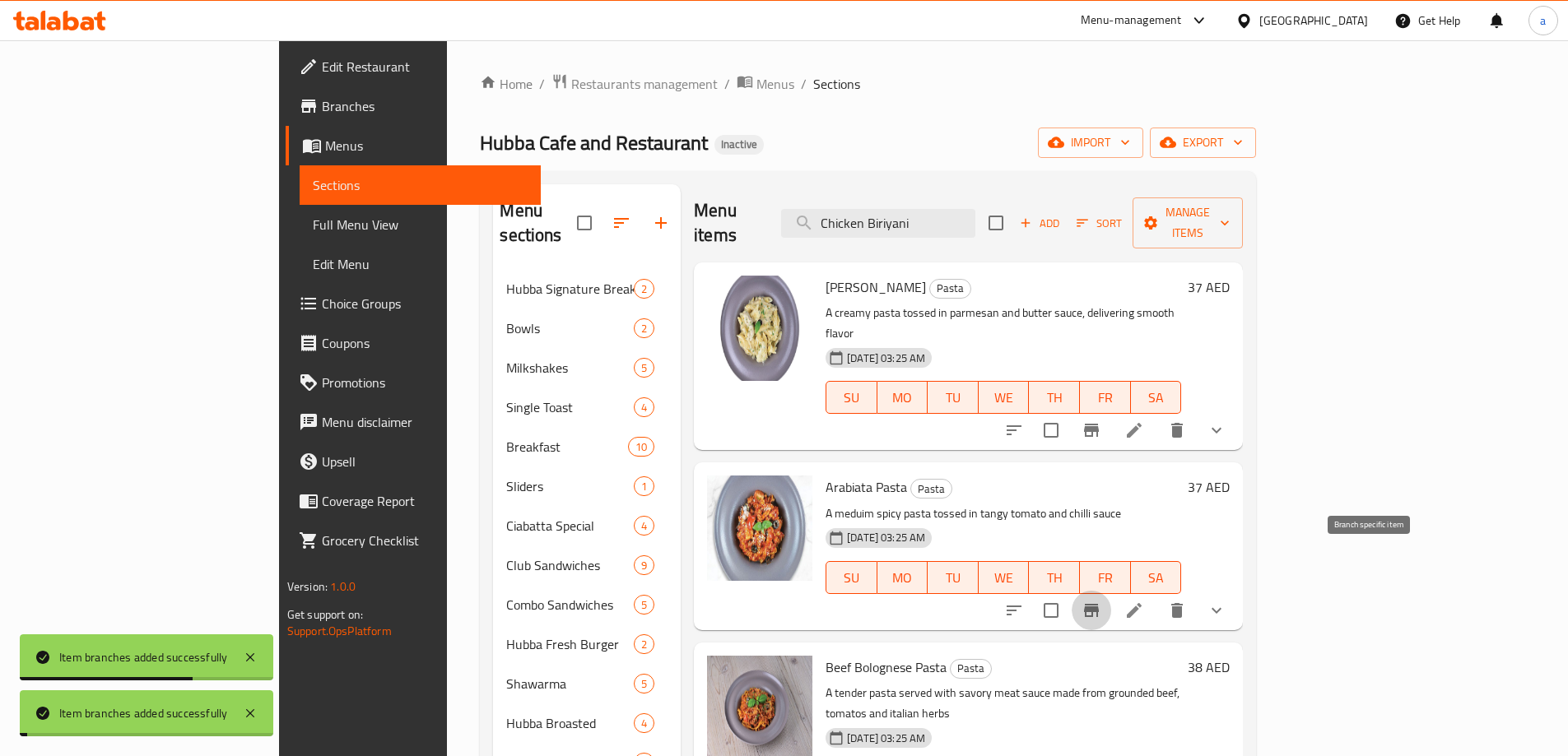
click at [1099, 604] on icon "Branch-specific-item" at bounding box center [1091, 610] width 15 height 13
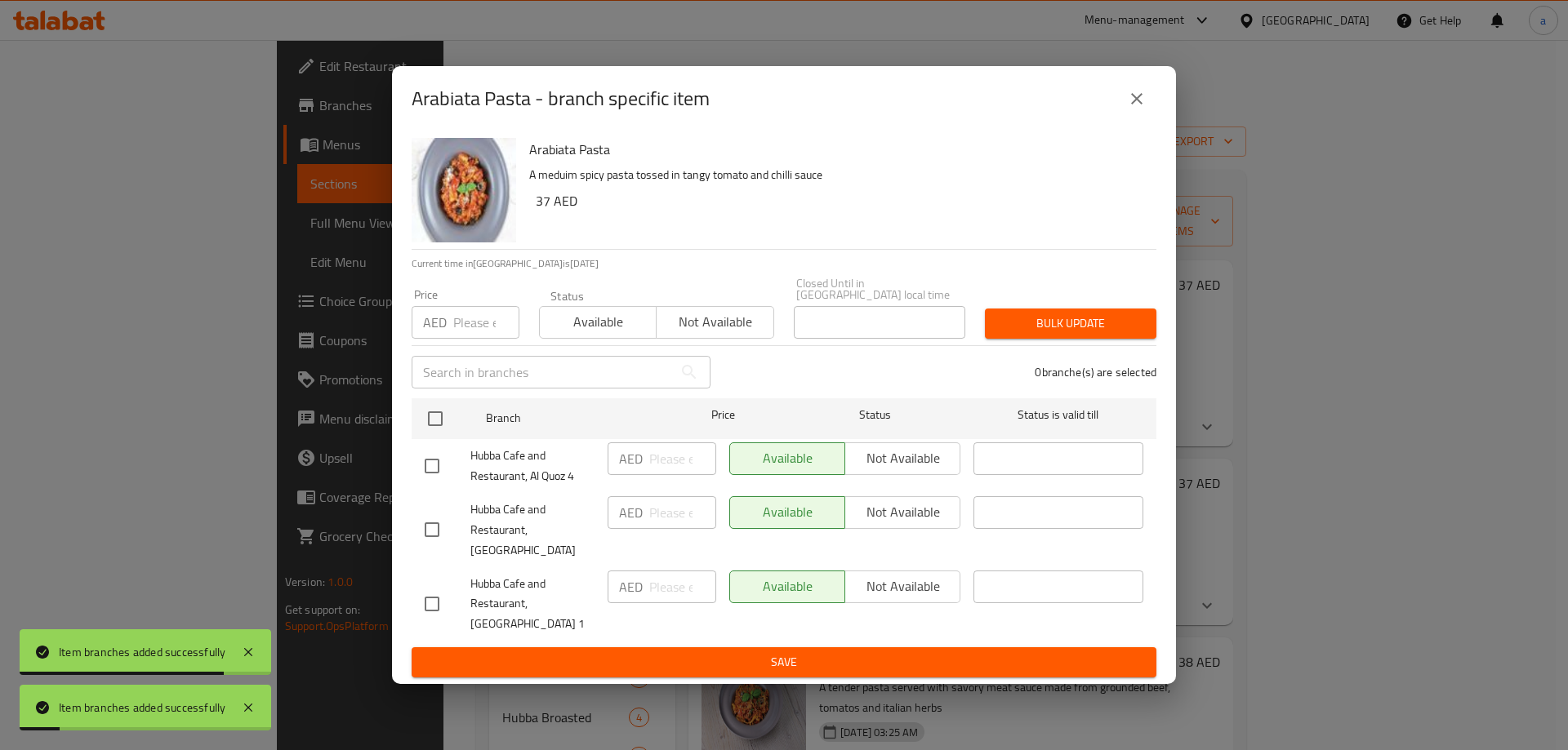
click at [425, 524] on input "checkbox" at bounding box center [432, 529] width 35 height 35
click at [890, 524] on span "Not available" at bounding box center [902, 512] width 102 height 24
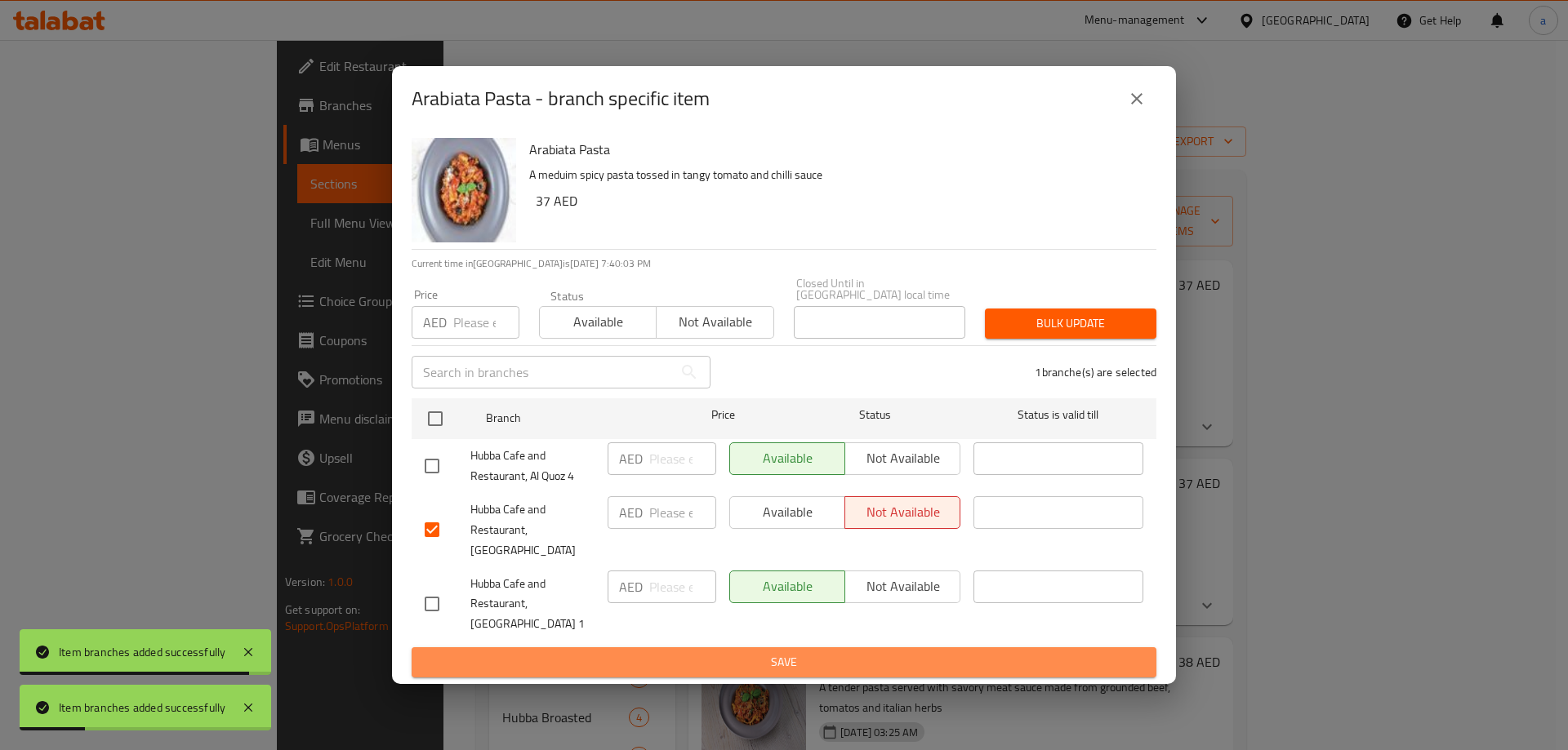
drag, startPoint x: 766, startPoint y: 652, endPoint x: 809, endPoint y: 652, distance: 43.0
click at [768, 652] on span "Save" at bounding box center [784, 662] width 718 height 20
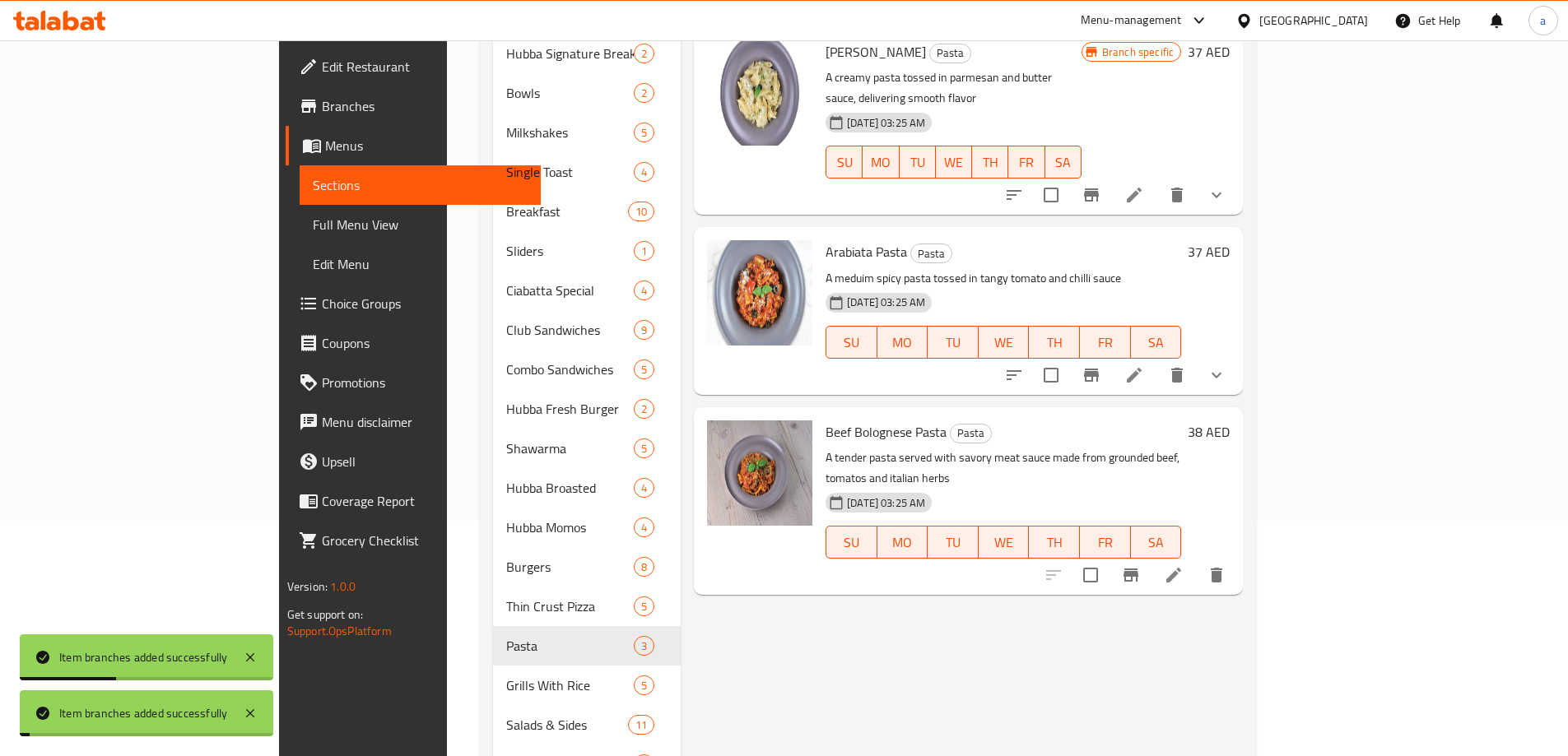
scroll to position [247, 0]
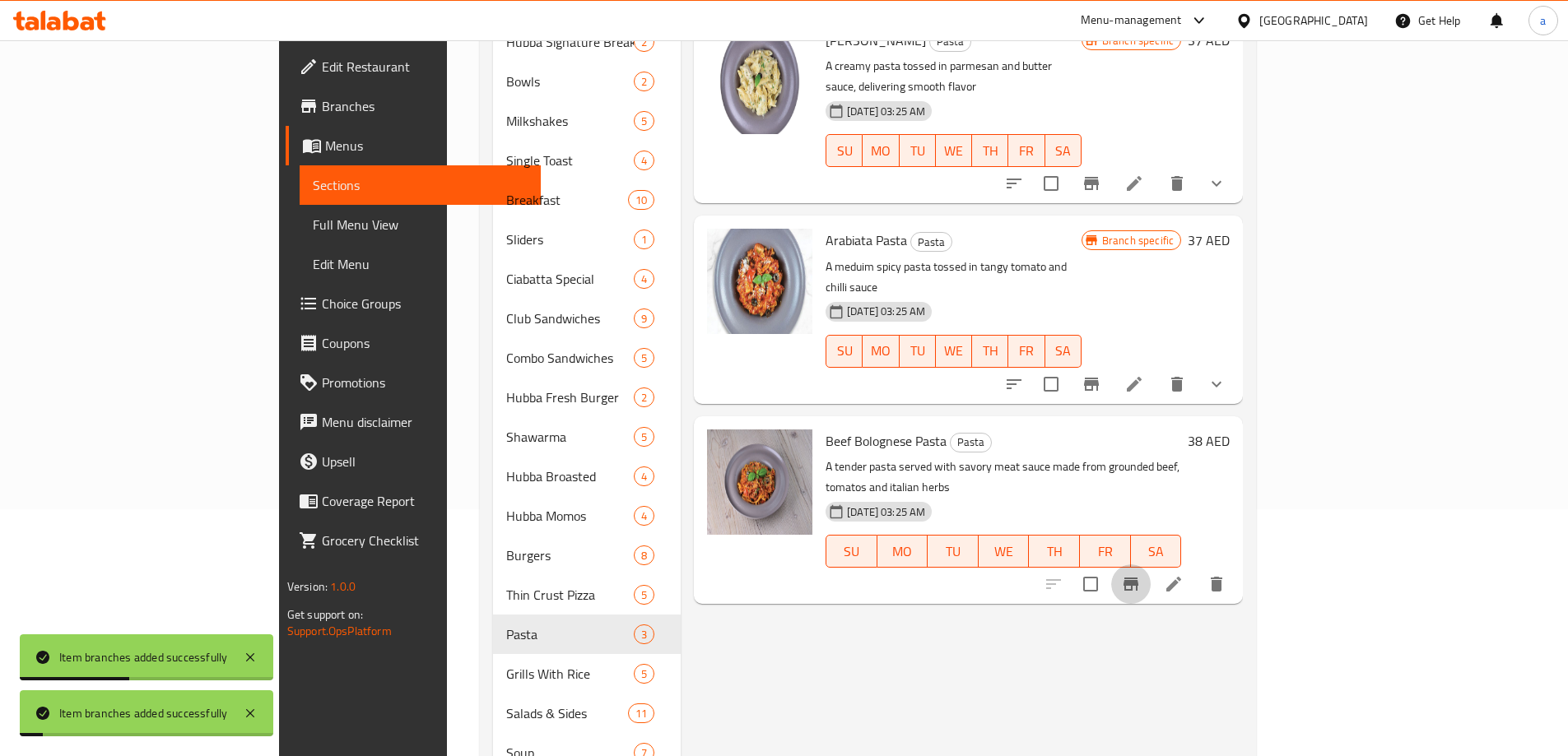
click at [1141, 575] on icon "Branch-specific-item" at bounding box center [1131, 584] width 20 height 20
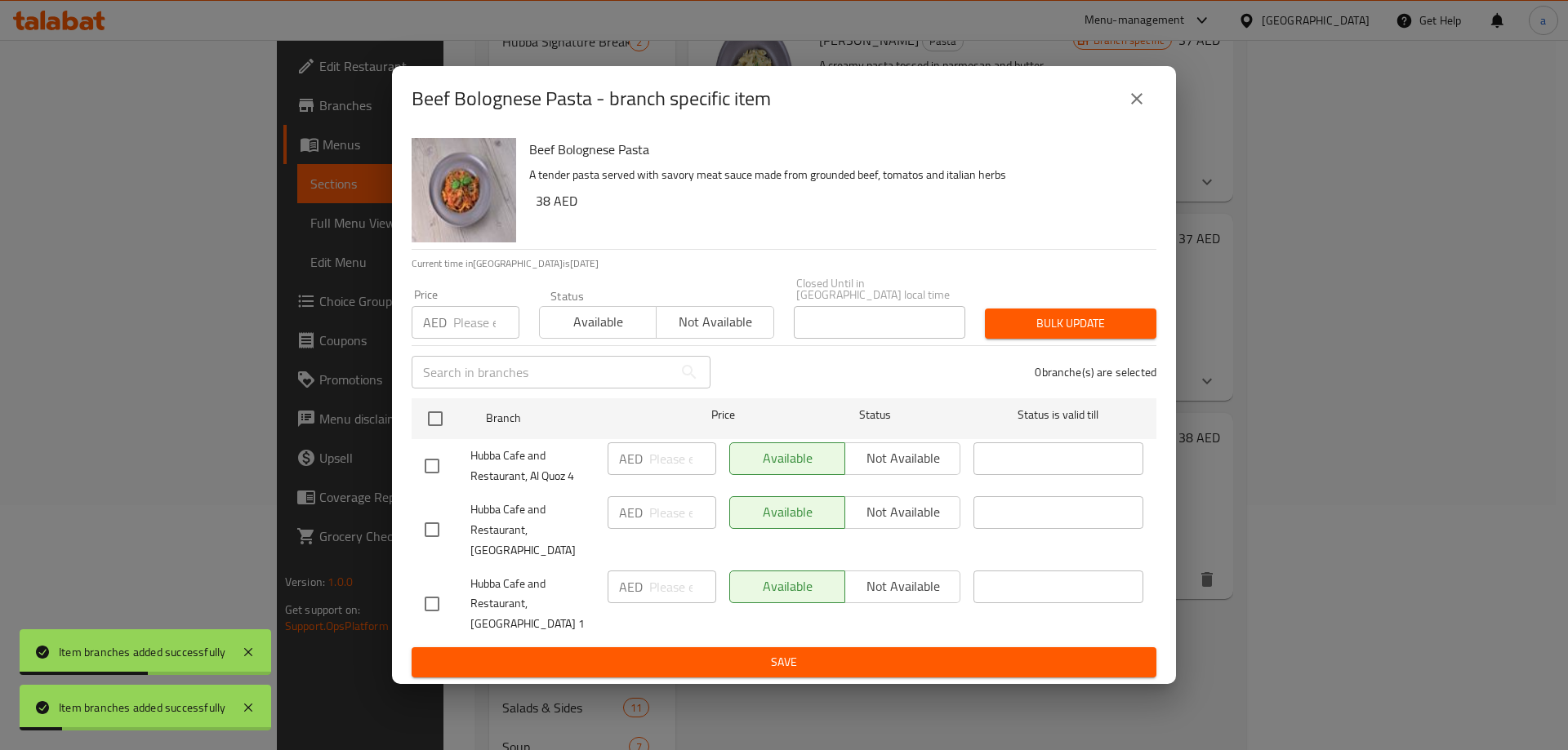
click at [416, 521] on input "checkbox" at bounding box center [432, 529] width 35 height 35
drag, startPoint x: 877, startPoint y: 517, endPoint x: 776, endPoint y: 637, distance: 156.8
click at [876, 520] on span "Not available" at bounding box center [902, 512] width 102 height 24
click at [764, 661] on span "Save" at bounding box center [784, 662] width 718 height 20
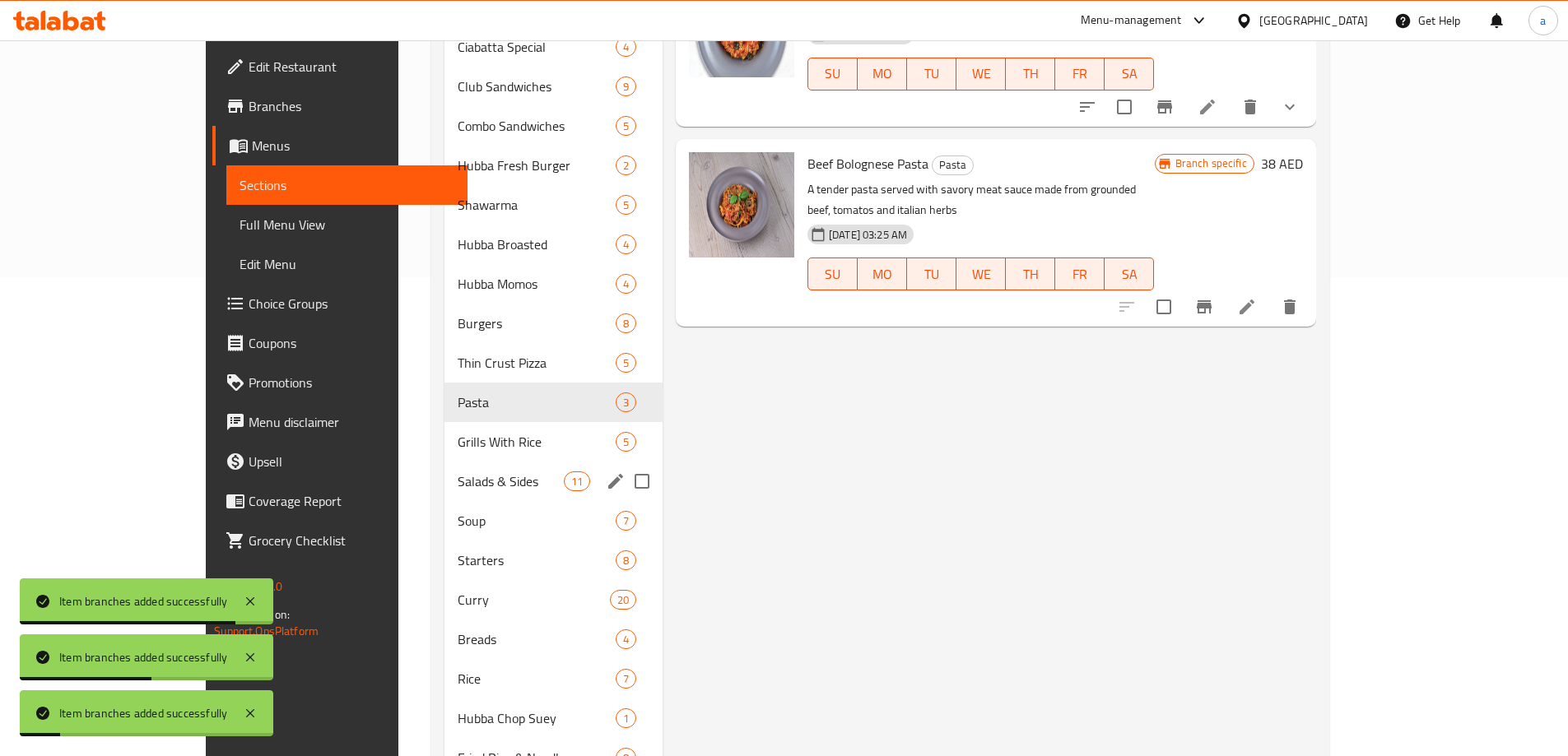
scroll to position [493, 0]
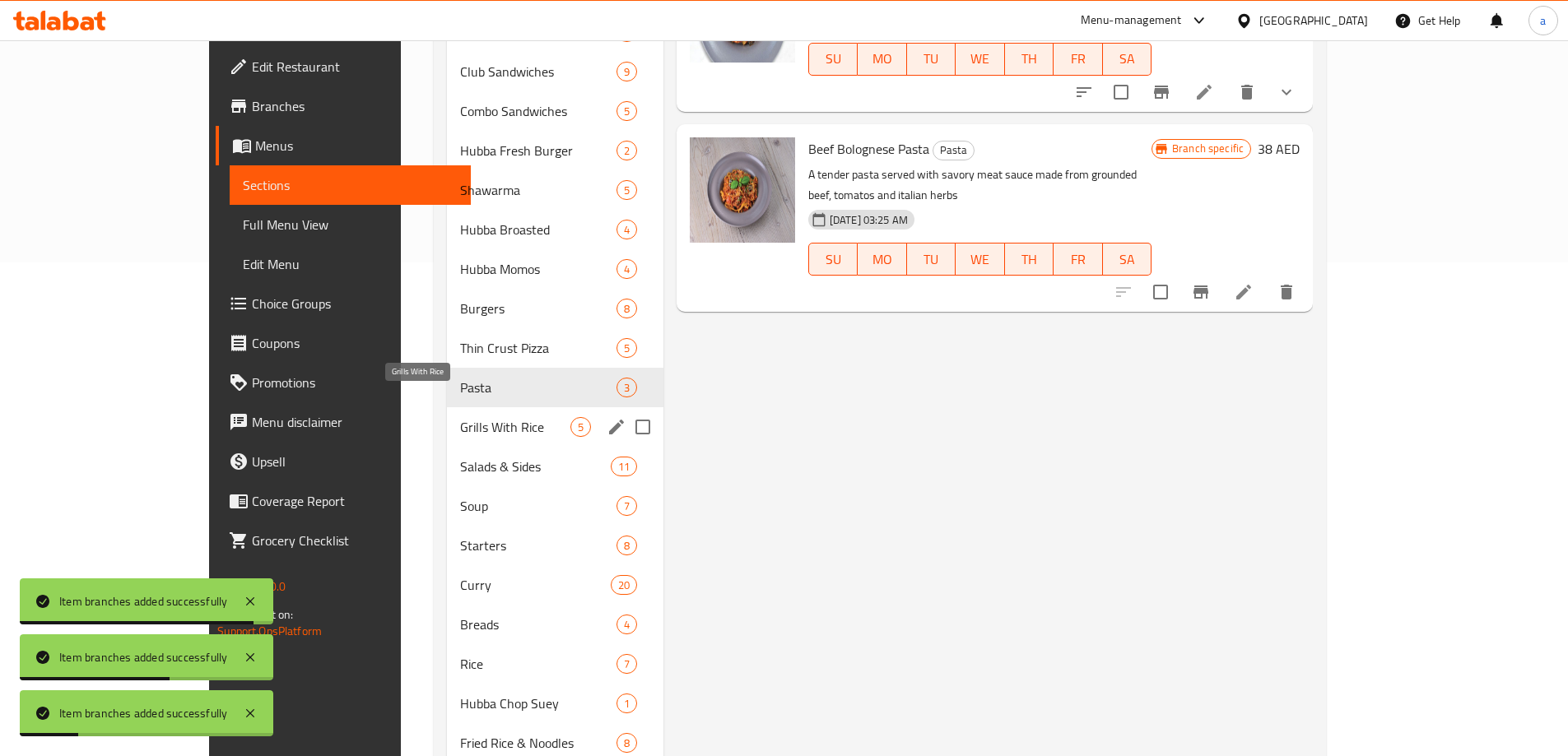
click at [460, 417] on span "Grills With Rice" at bounding box center [515, 427] width 110 height 20
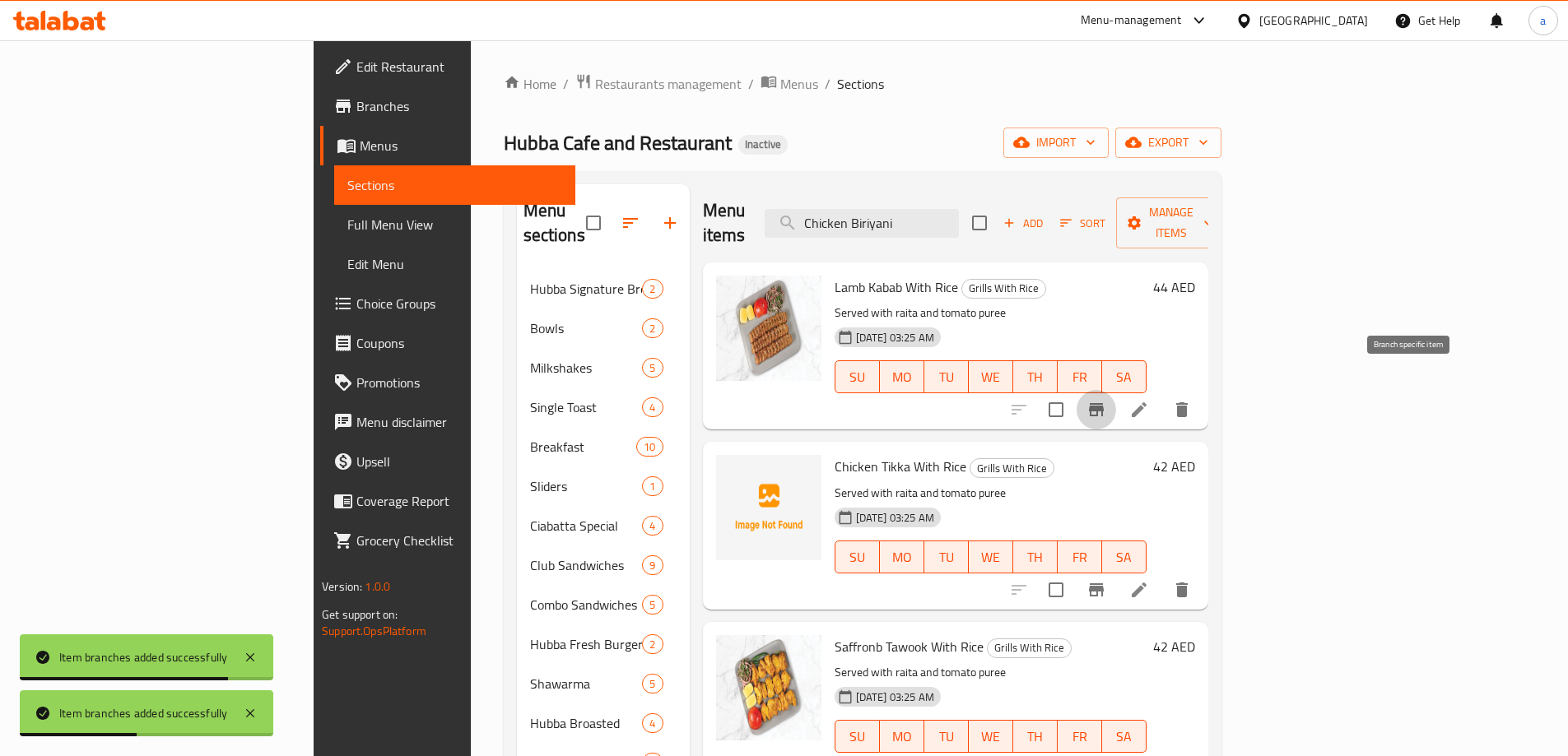
click at [1116, 398] on button "Branch-specific-item" at bounding box center [1096, 409] width 39 height 39
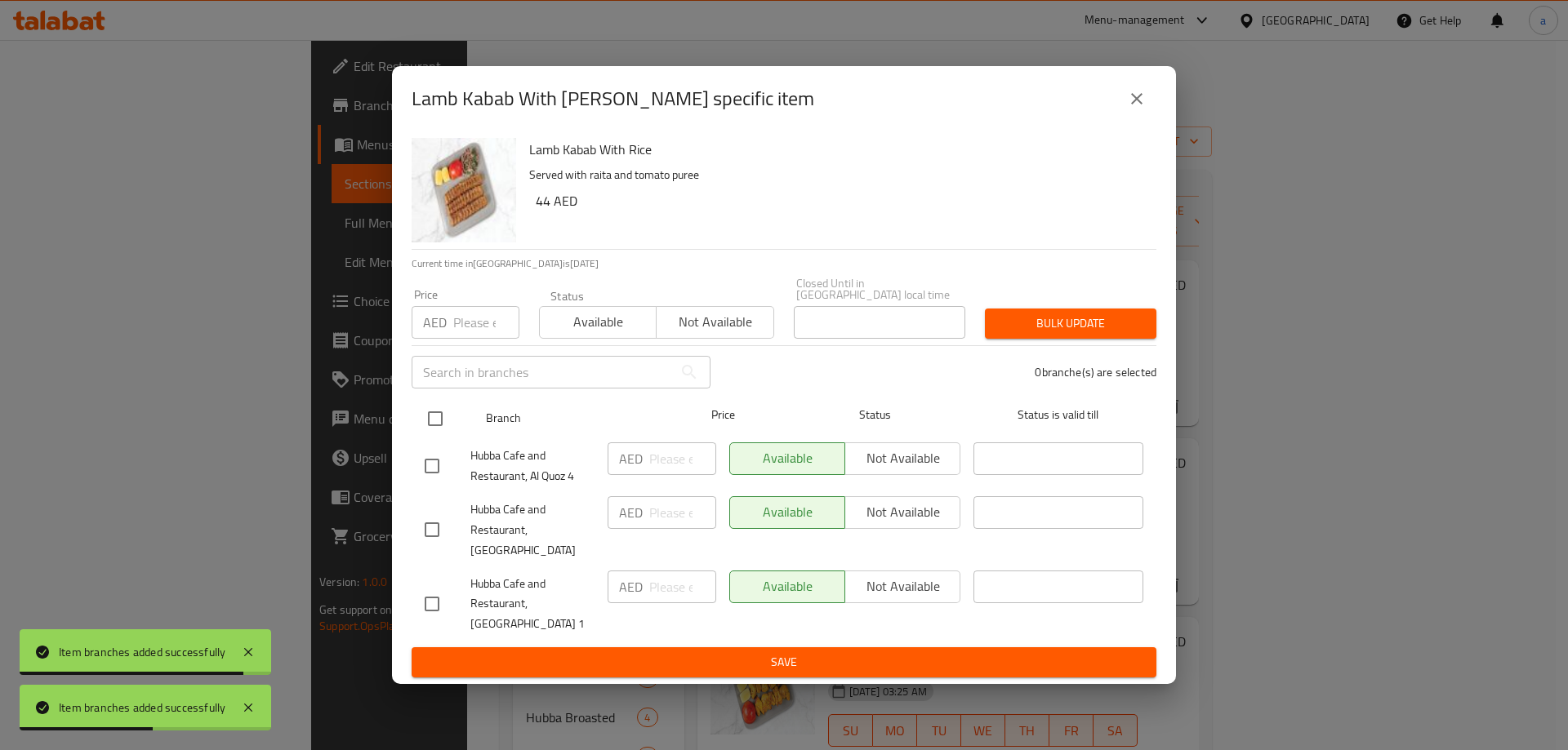
click at [430, 435] on input "checkbox" at bounding box center [435, 418] width 35 height 35
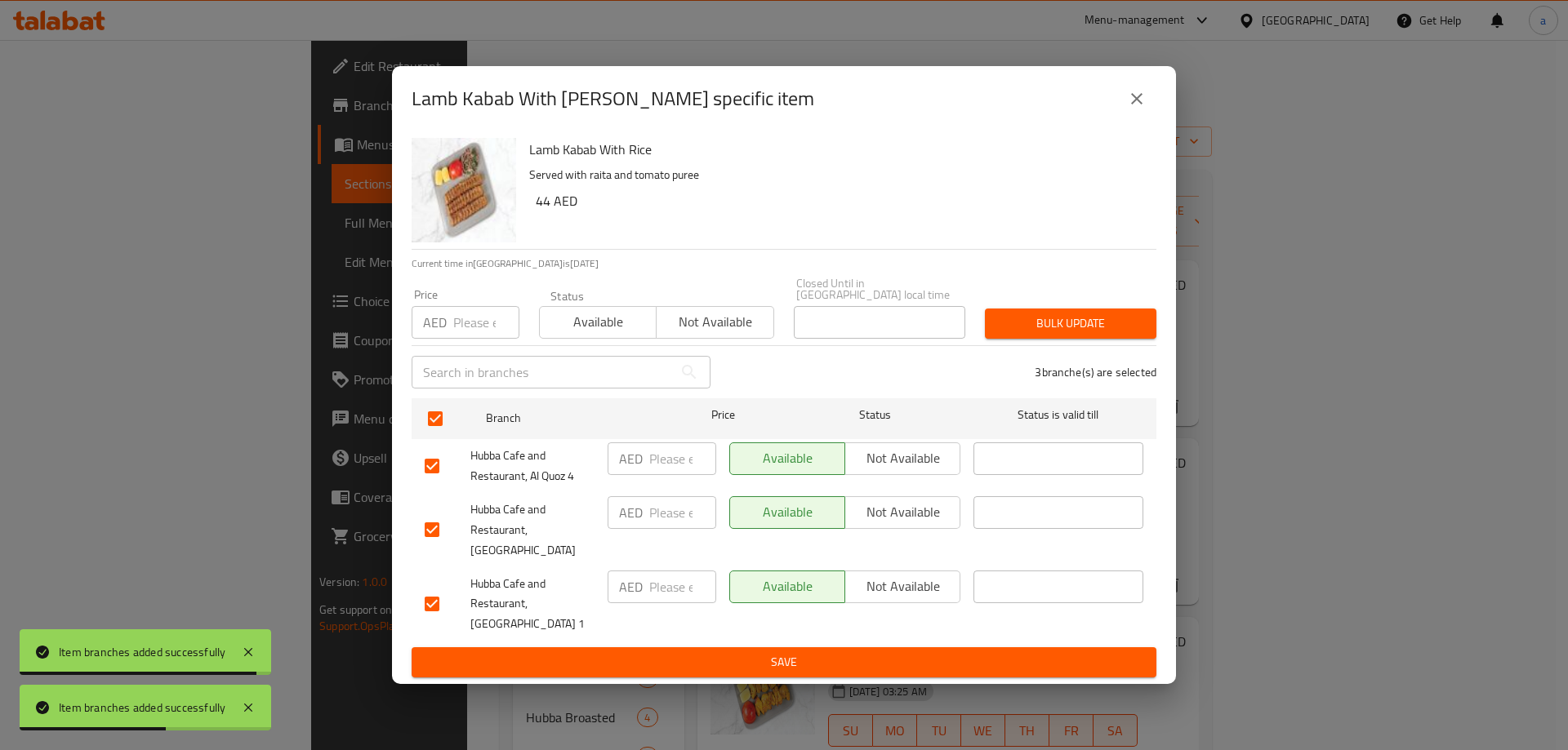
click at [880, 524] on span "Not available" at bounding box center [902, 512] width 102 height 24
click at [807, 652] on span "Save" at bounding box center [784, 662] width 718 height 20
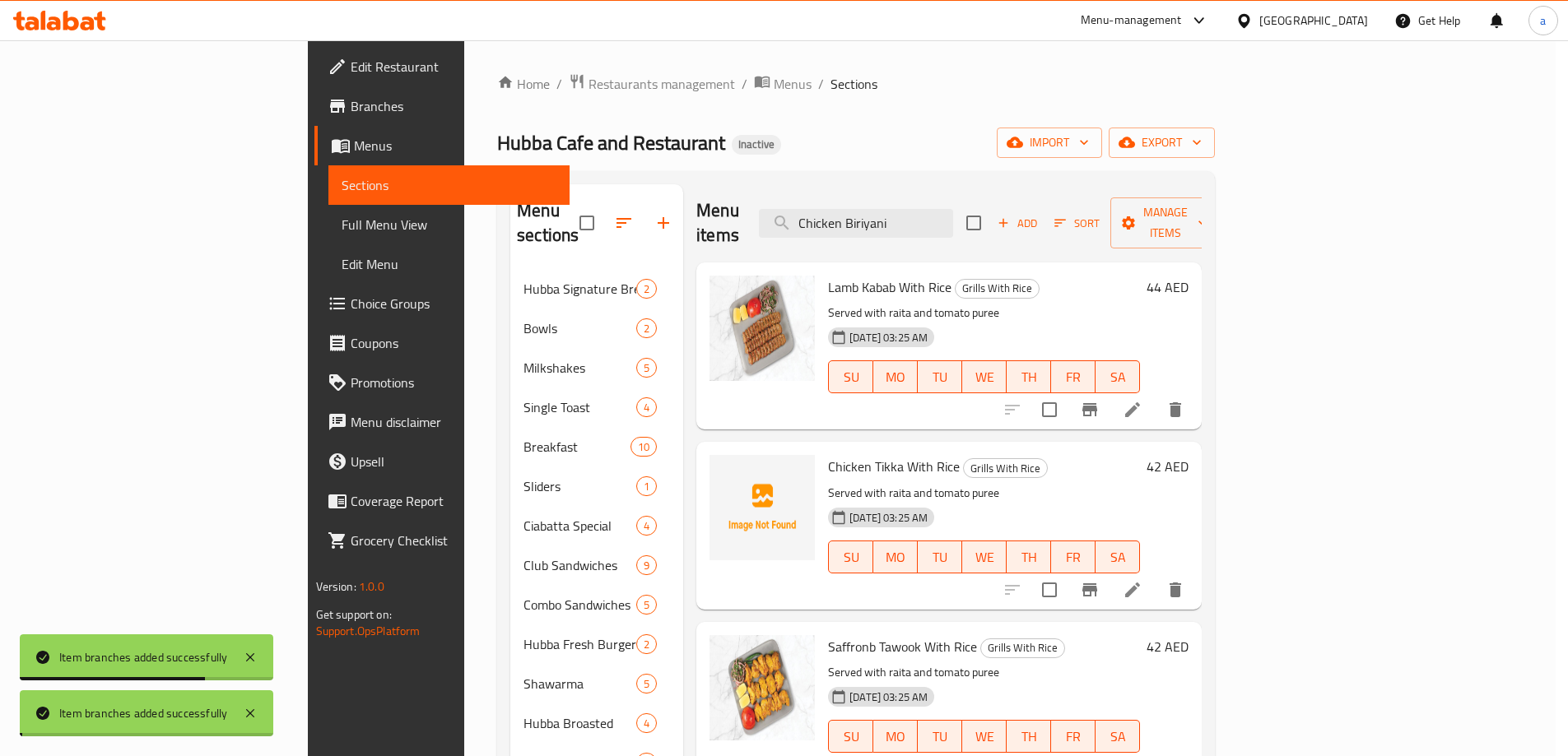
click at [1097, 584] on icon "Branch-specific-item" at bounding box center [1090, 590] width 15 height 13
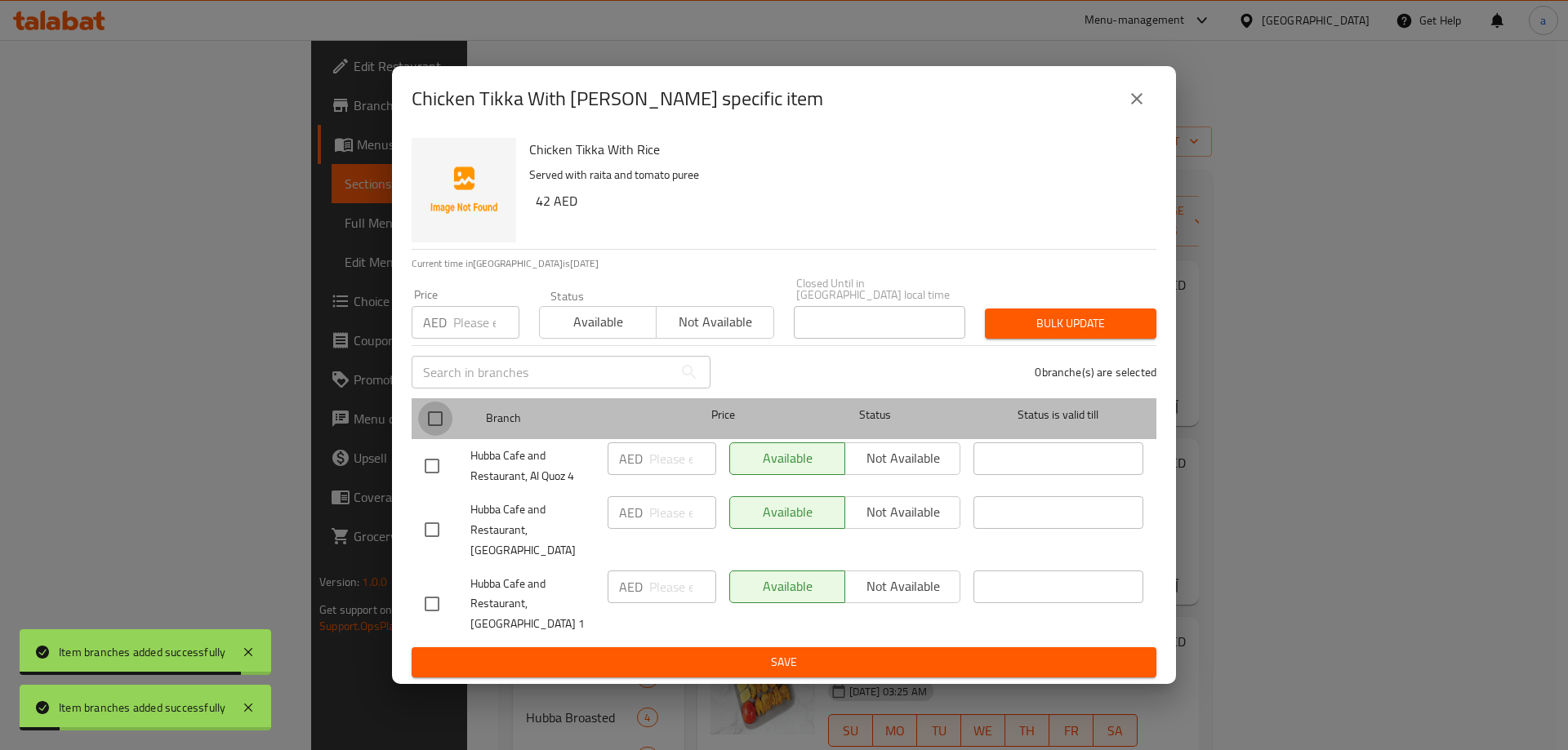
click at [435, 436] on input "checkbox" at bounding box center [435, 418] width 35 height 35
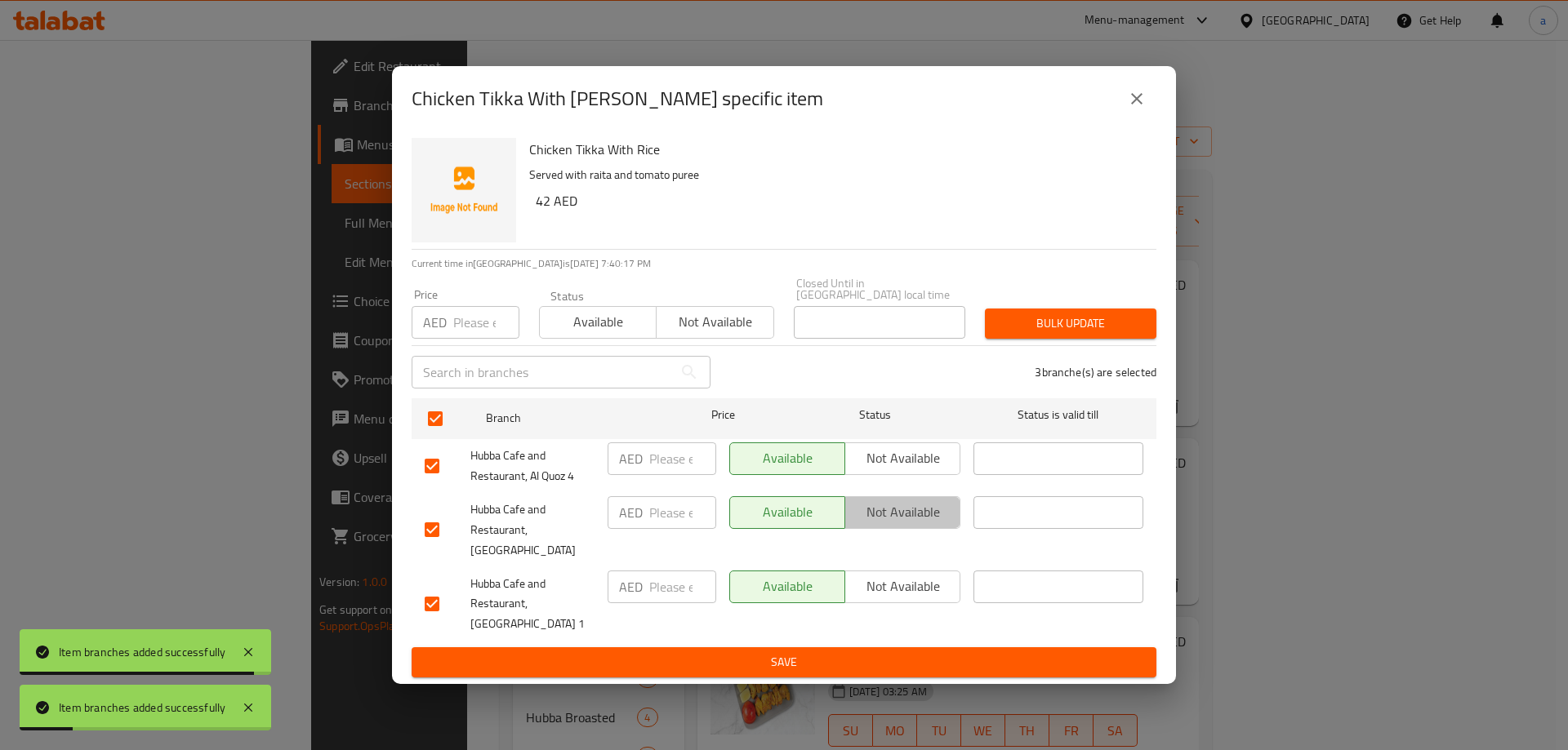
click at [901, 524] on span "Not available" at bounding box center [902, 512] width 102 height 24
click at [846, 661] on span "Save" at bounding box center [784, 662] width 718 height 20
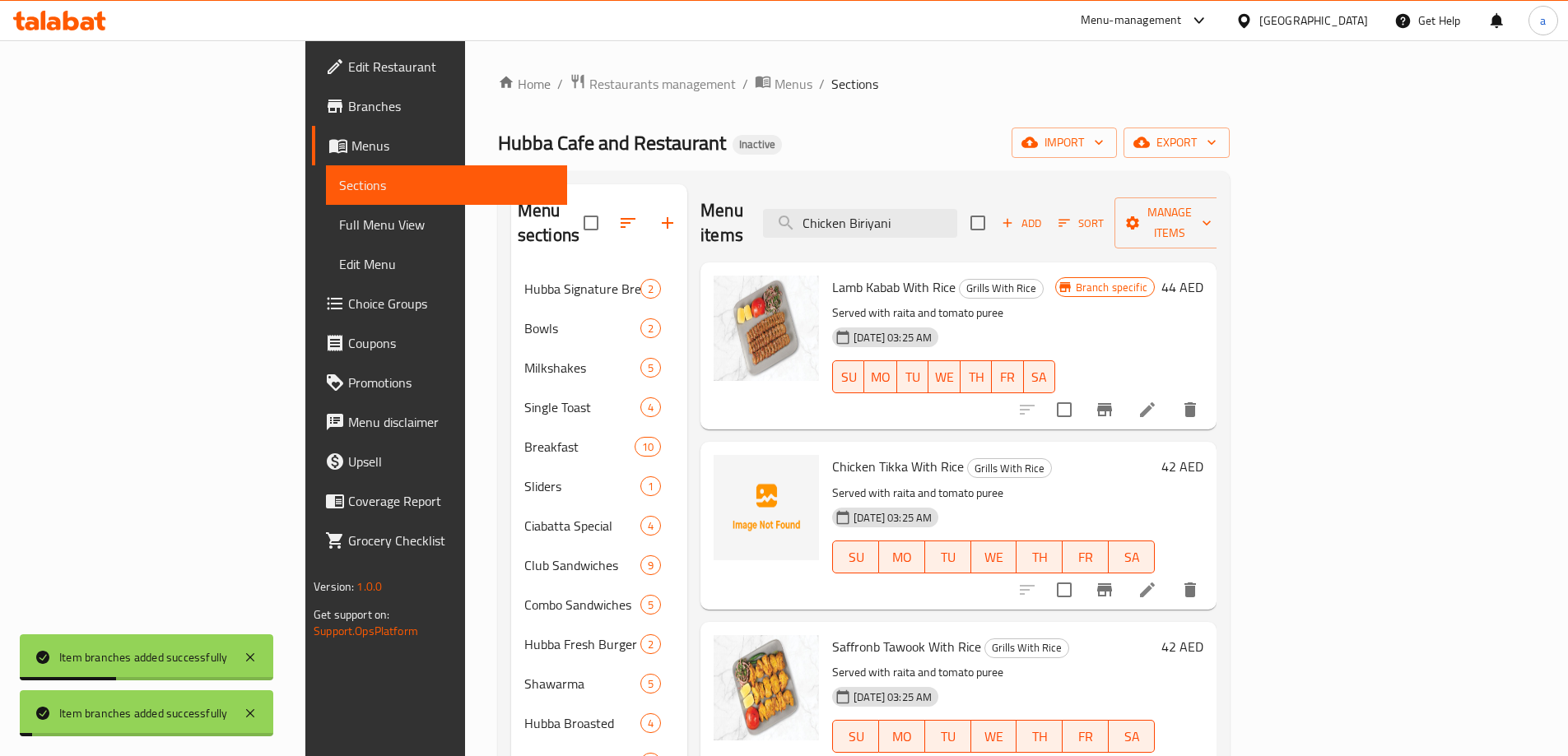
click at [1112, 755] on icon "Branch-specific-item" at bounding box center [1104, 769] width 15 height 13
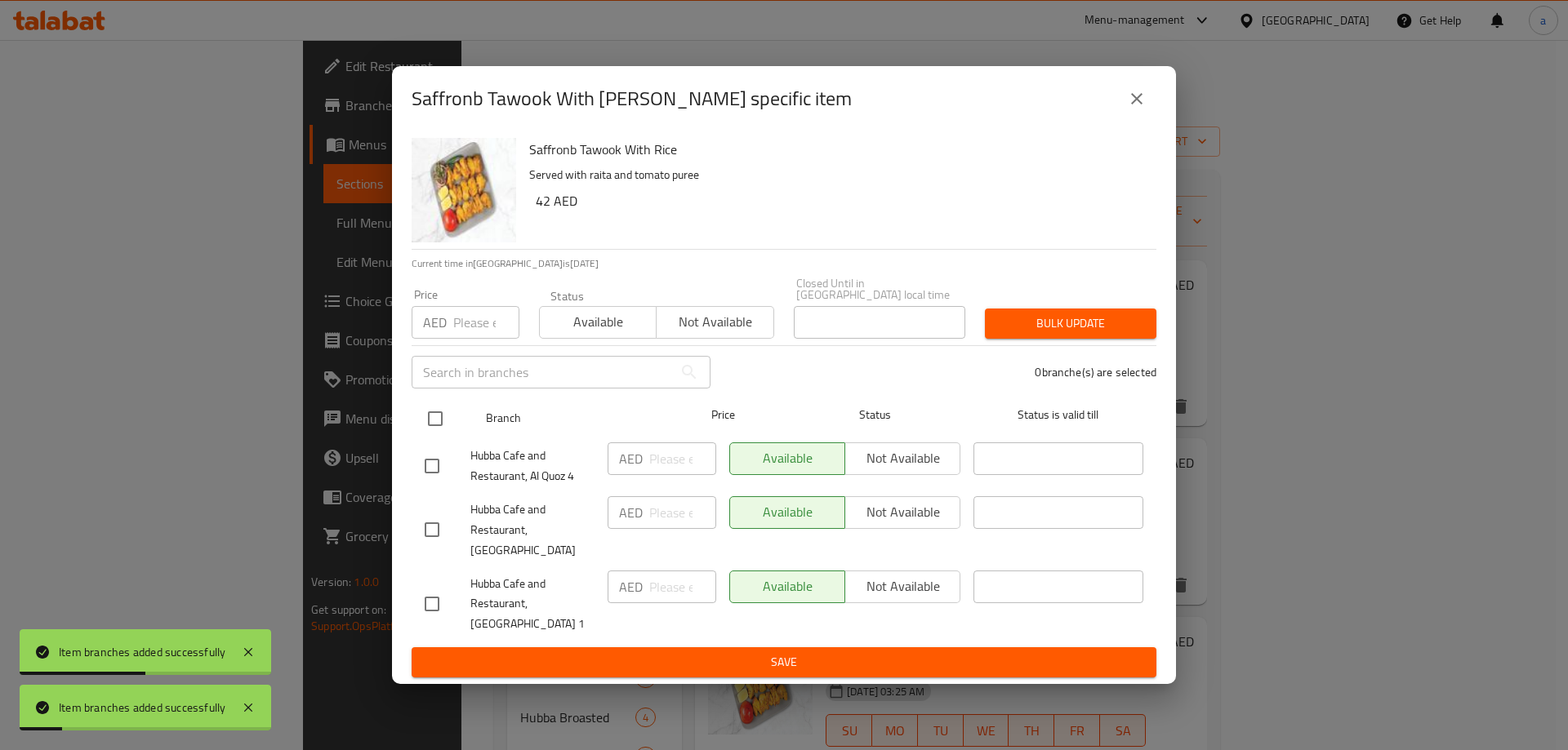
click at [435, 428] on input "checkbox" at bounding box center [435, 418] width 35 height 35
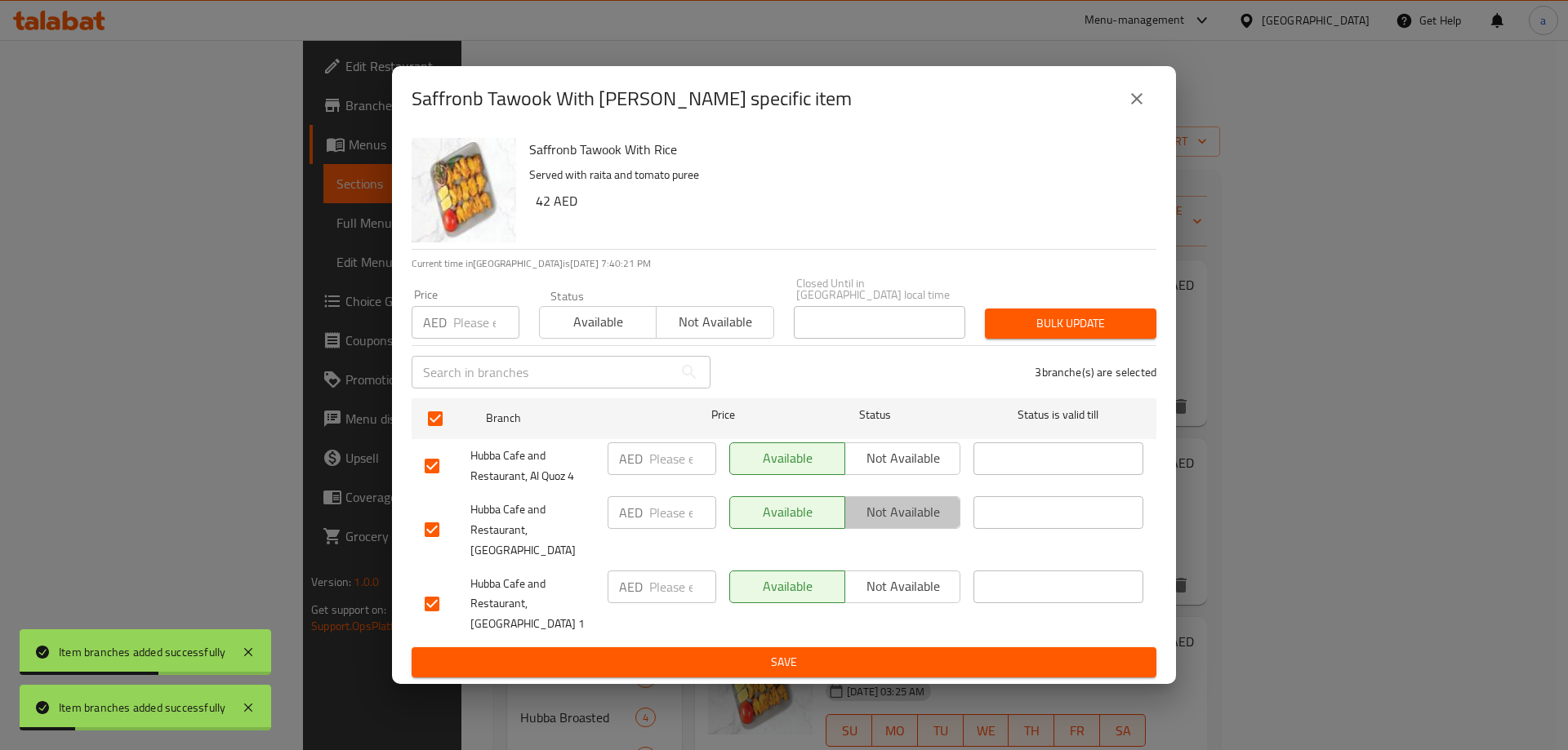
click at [854, 520] on span "Not available" at bounding box center [902, 512] width 102 height 24
click at [790, 653] on span "Save" at bounding box center [784, 662] width 718 height 20
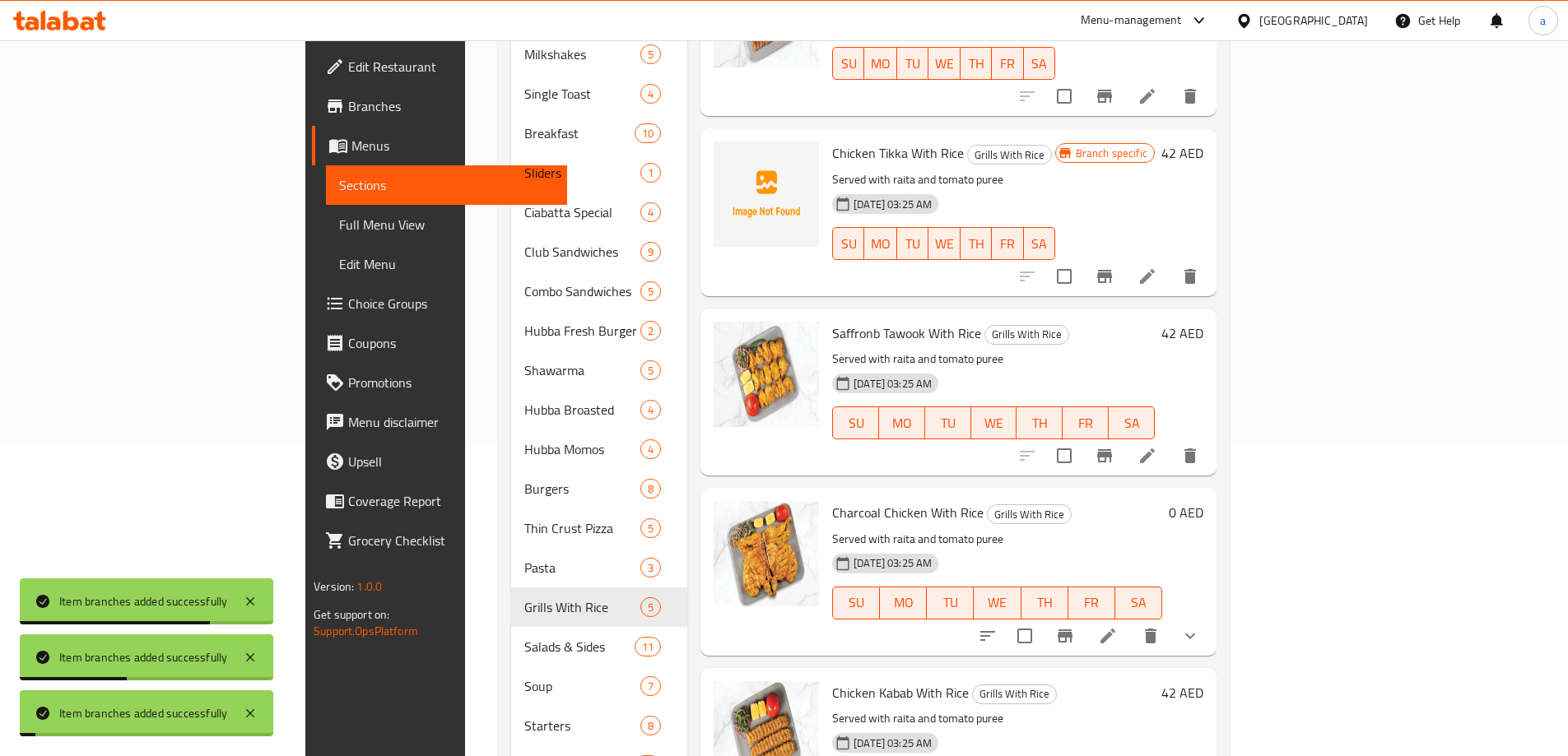
scroll to position [337, 0]
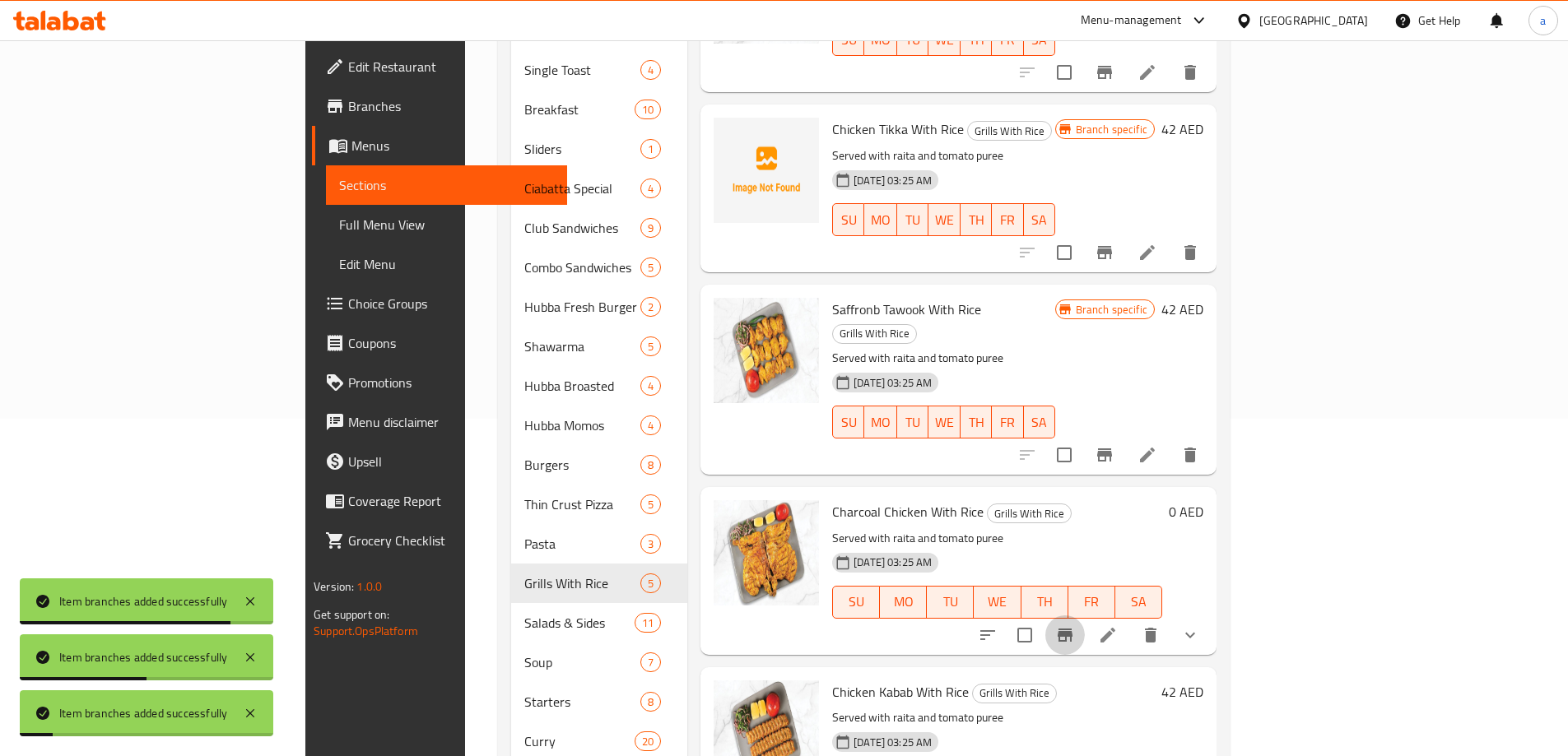
click at [1073, 628] on icon "Branch-specific-item" at bounding box center [1065, 634] width 15 height 13
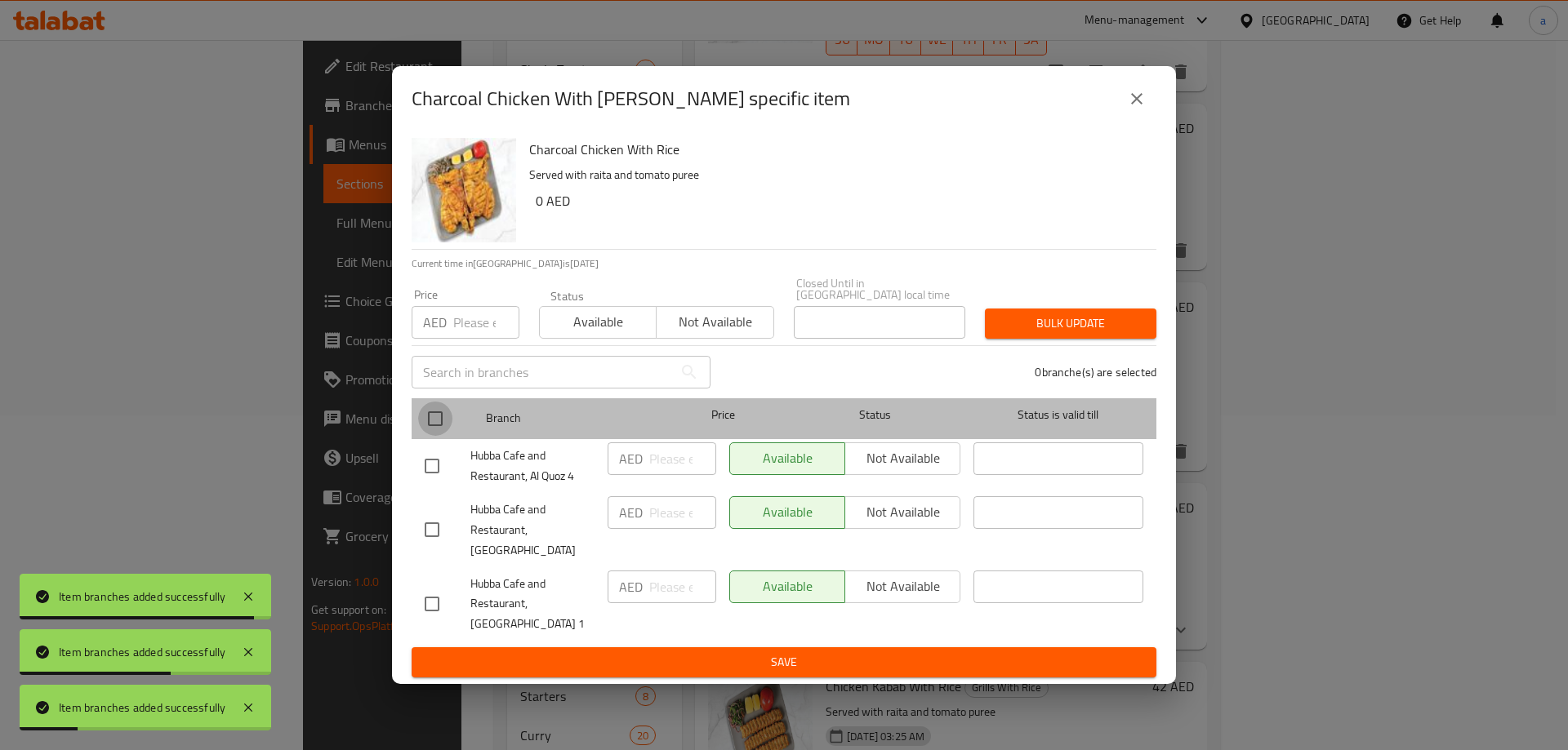
click at [430, 420] on input "checkbox" at bounding box center [435, 418] width 35 height 35
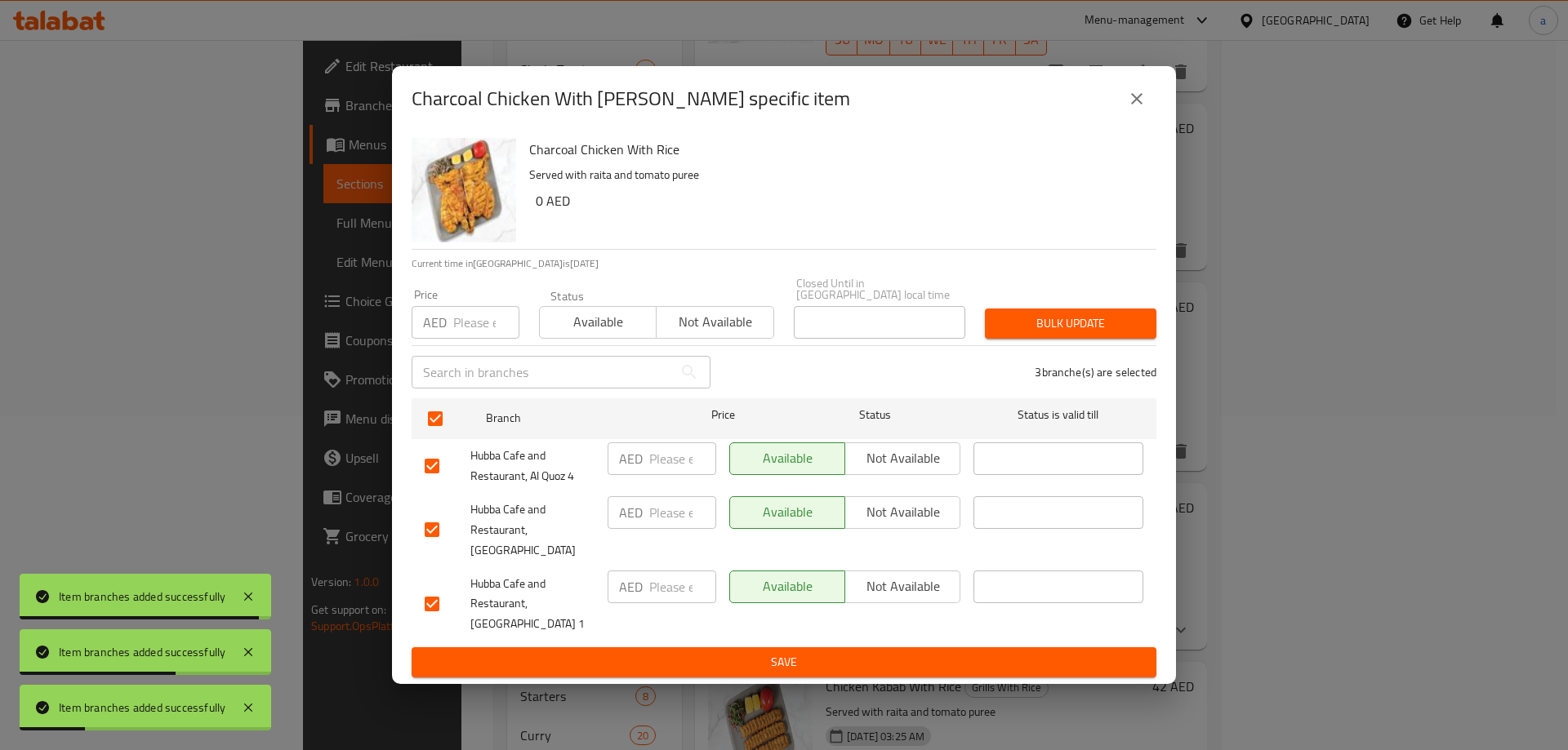
click at [951, 525] on button "Not available" at bounding box center [902, 512] width 116 height 33
click at [908, 652] on span "Save" at bounding box center [784, 662] width 718 height 20
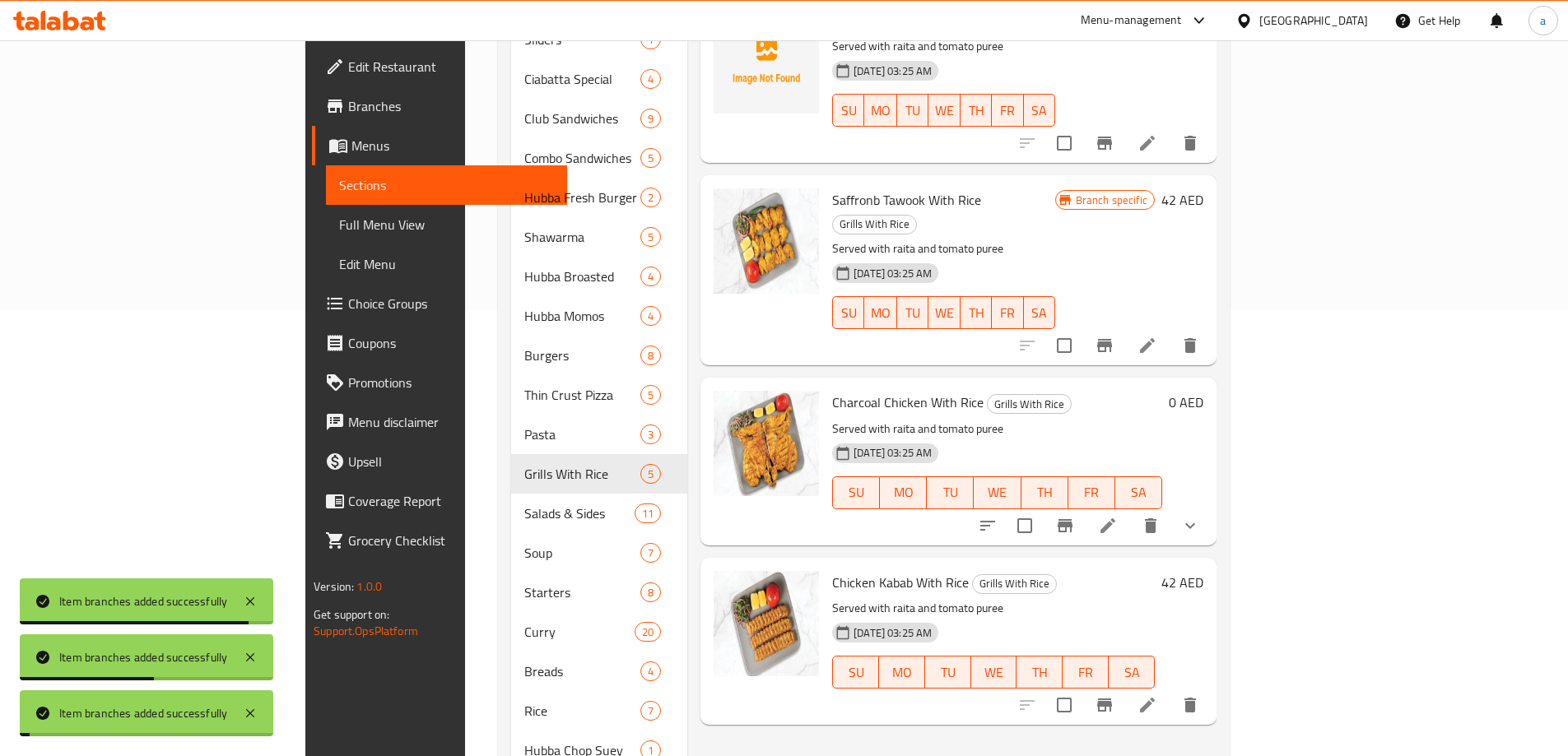
scroll to position [584, 0]
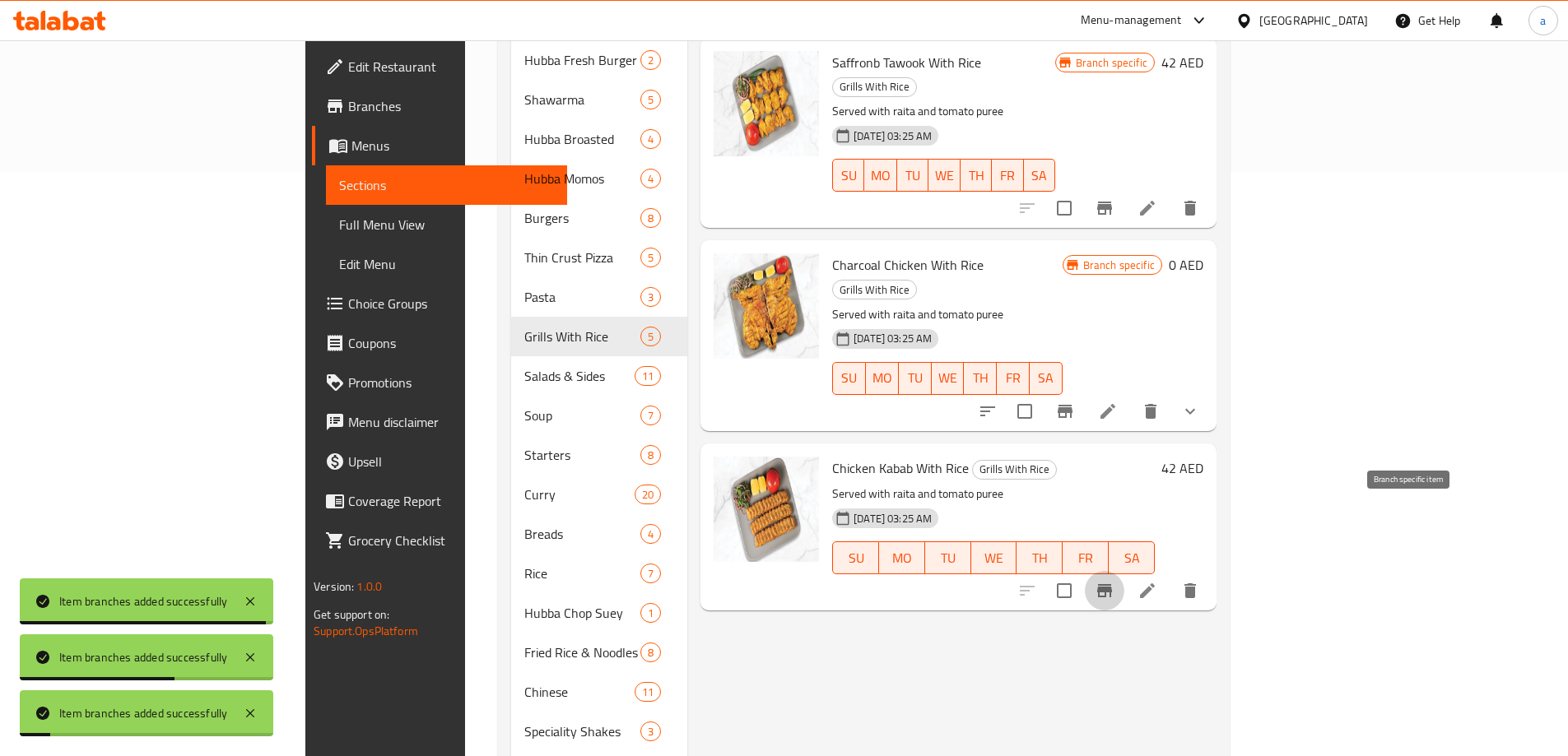
click at [1125, 571] on button "Branch-specific-item" at bounding box center [1104, 591] width 39 height 39
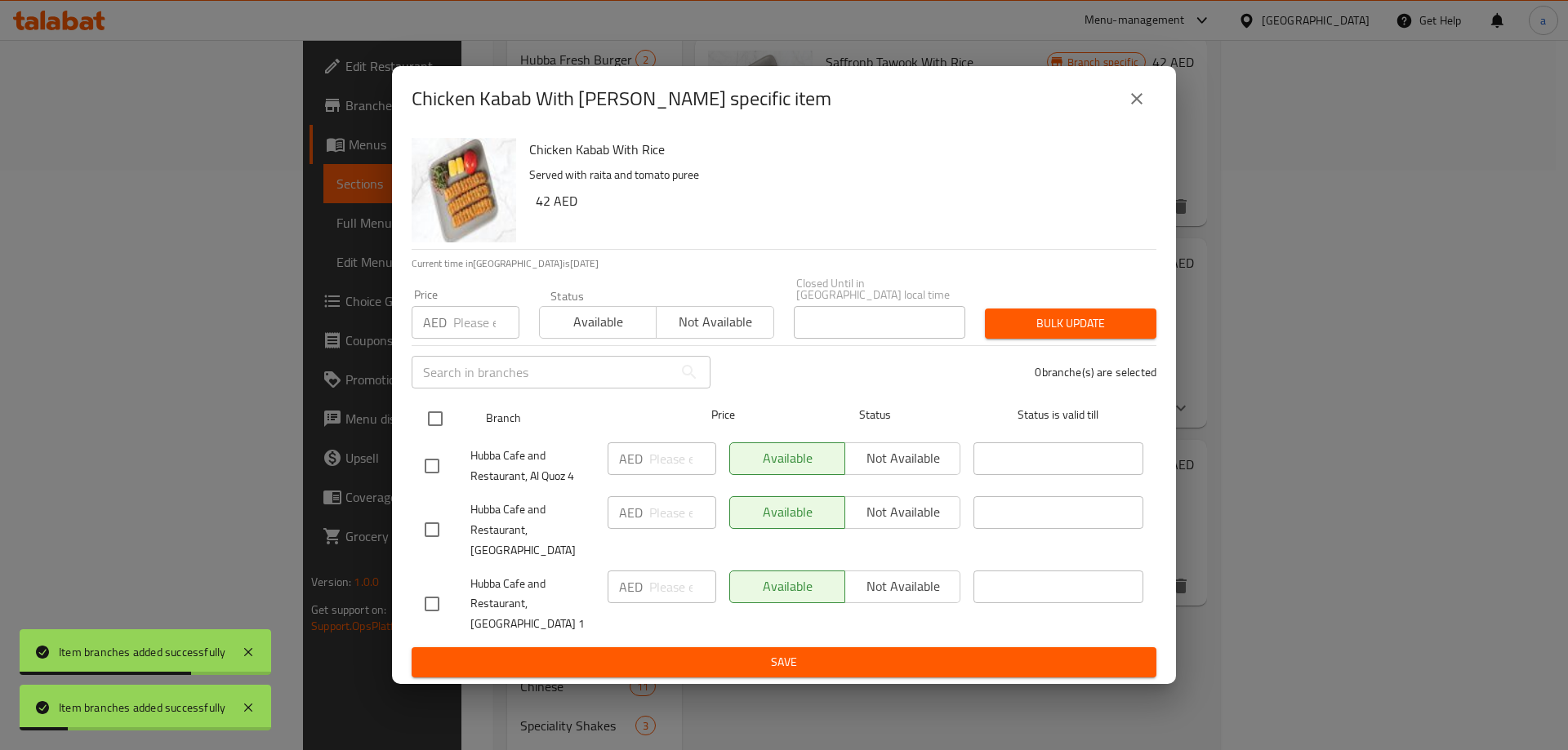
click at [446, 436] on input "checkbox" at bounding box center [435, 418] width 35 height 35
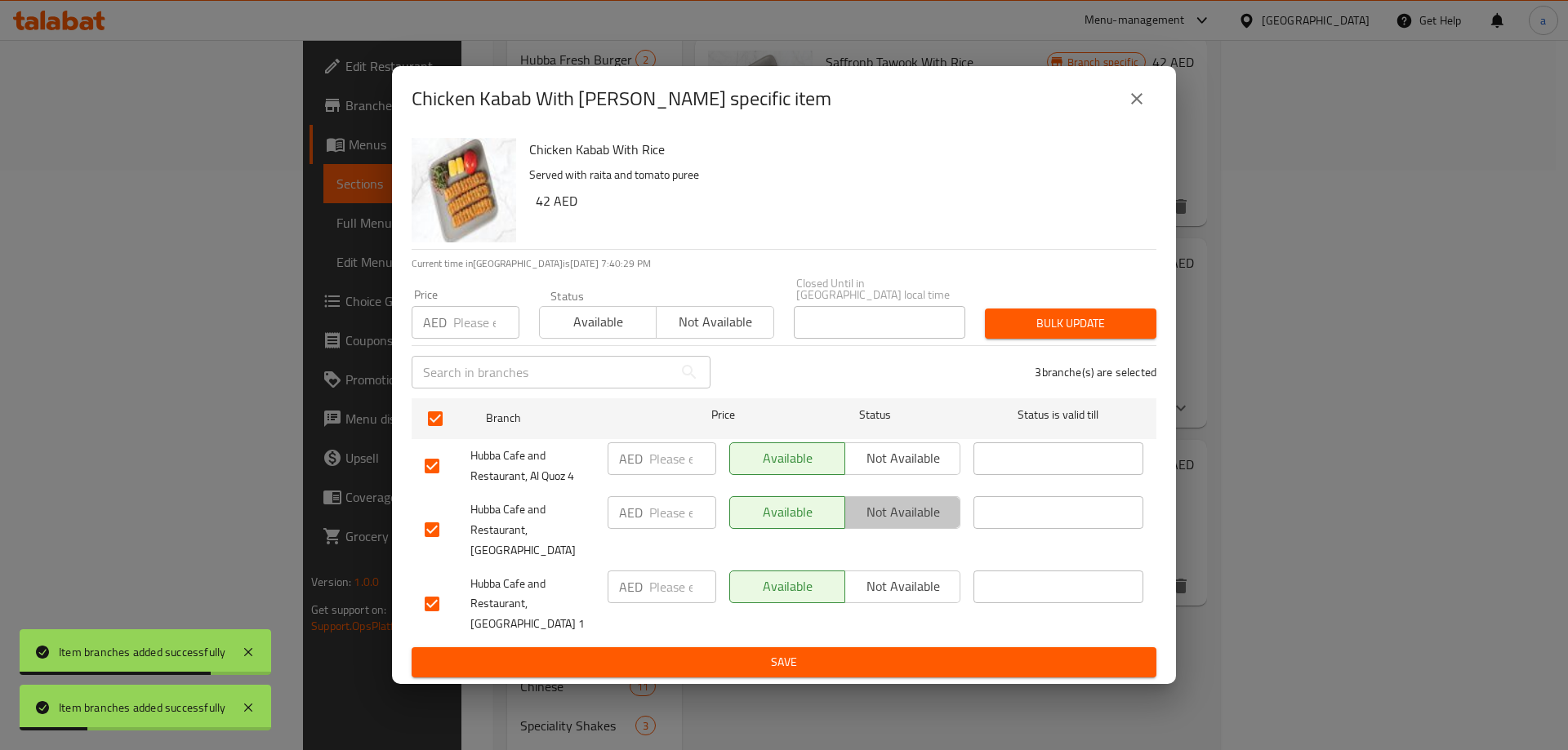
click at [917, 524] on span "Not available" at bounding box center [902, 512] width 102 height 24
click at [836, 652] on span "Save" at bounding box center [784, 662] width 718 height 20
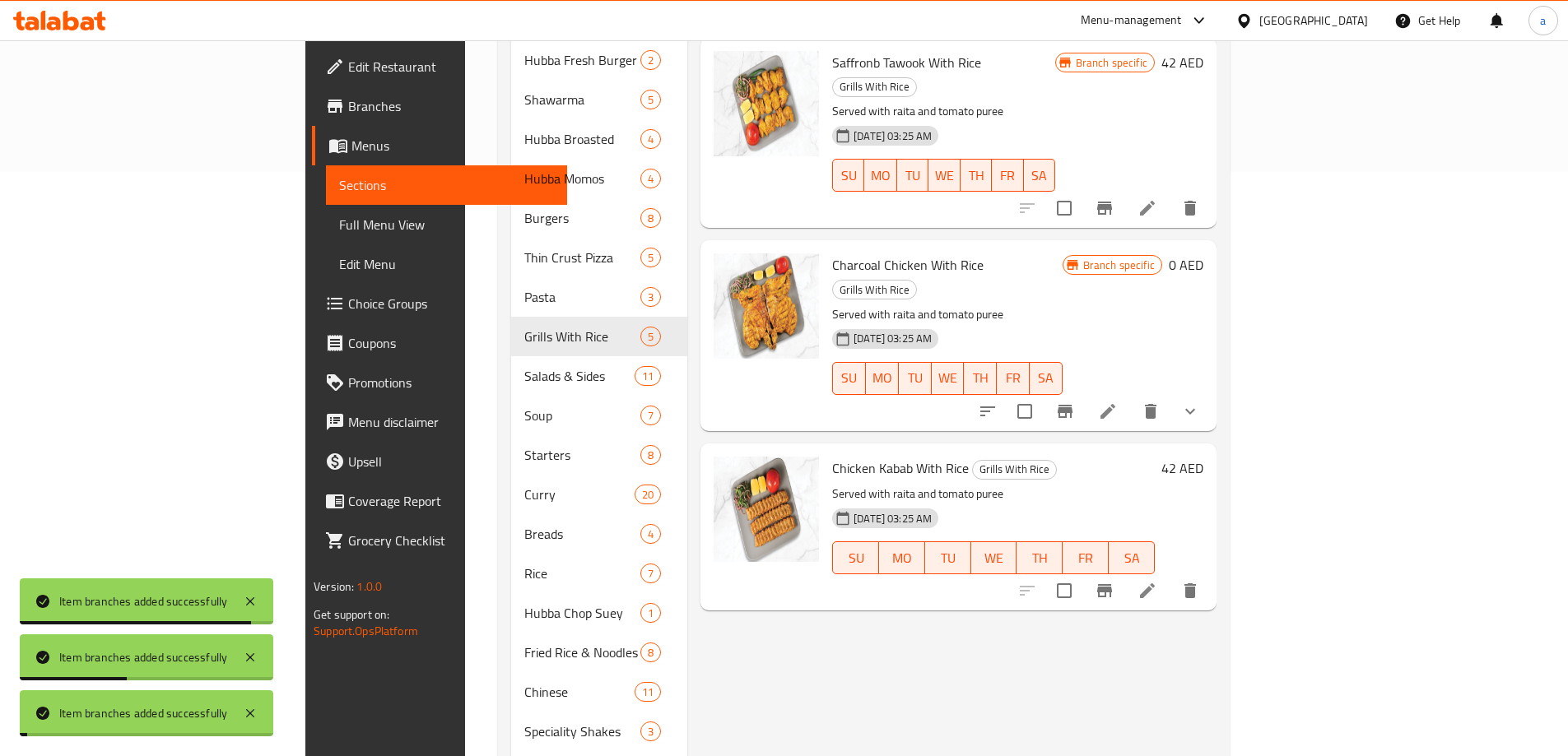
click at [511, 366] on div "Salads & Sides 11" at bounding box center [599, 376] width 176 height 39
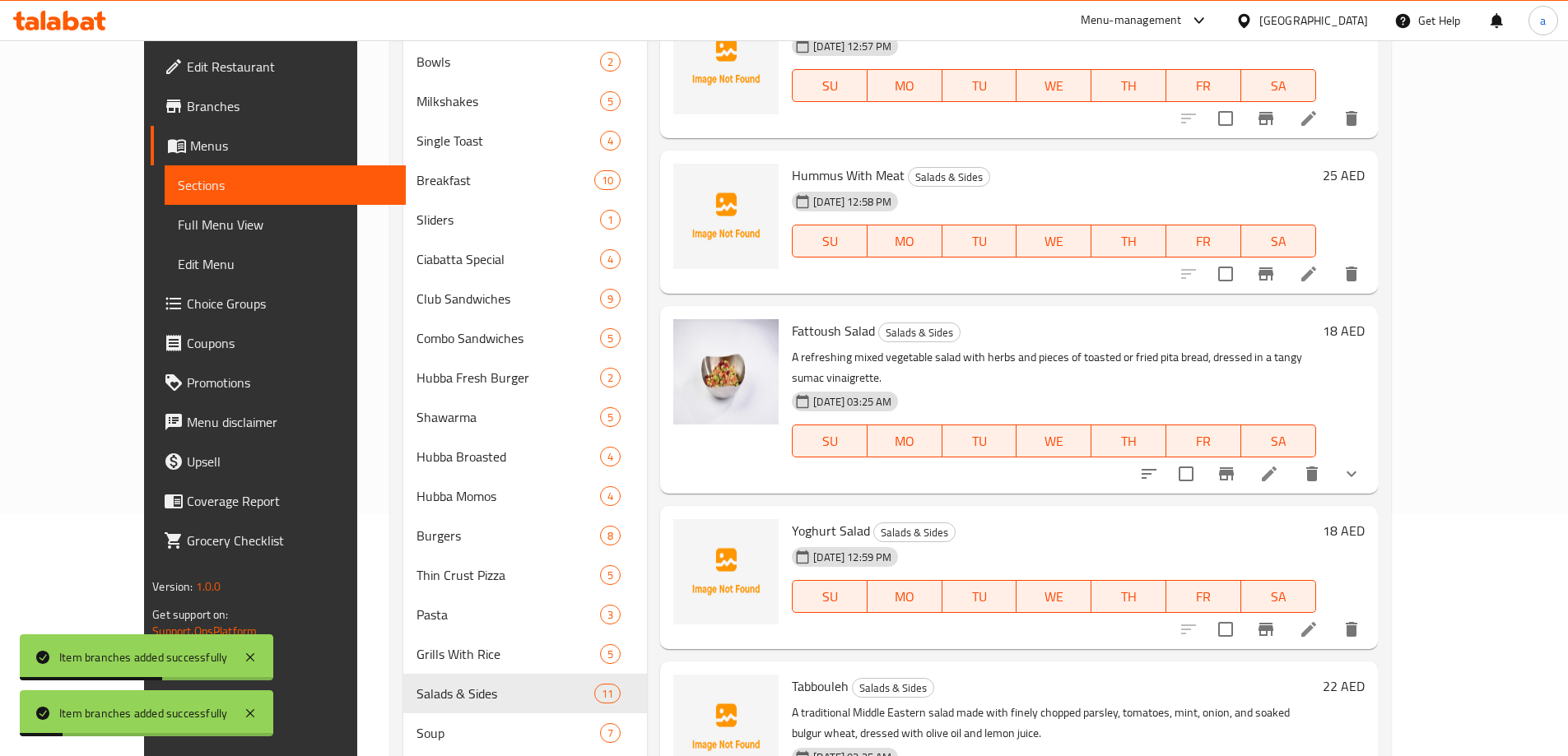
scroll to position [90, 0]
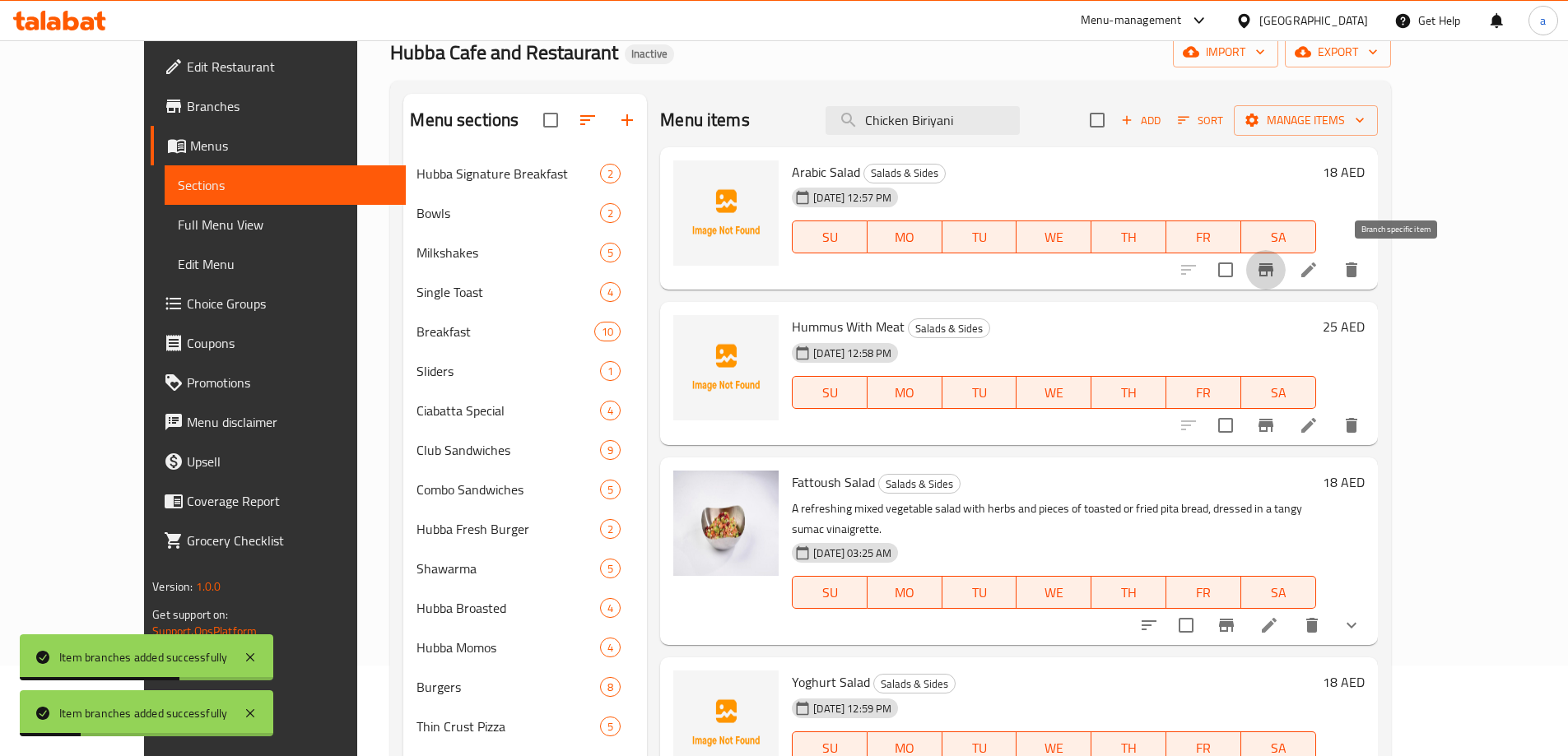
click at [1286, 281] on button "Branch-specific-item" at bounding box center [1266, 270] width 39 height 39
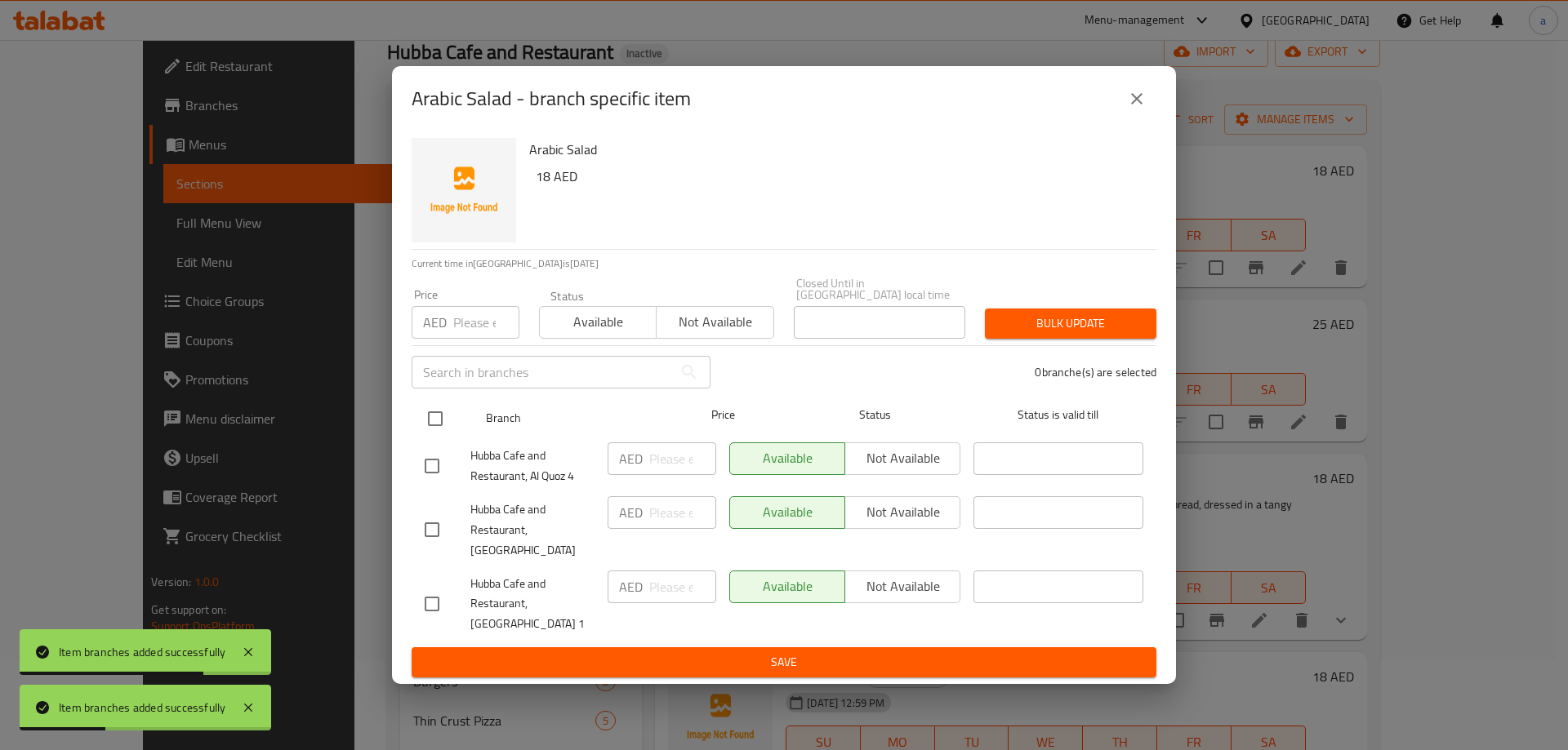
click at [447, 418] on input "checkbox" at bounding box center [435, 418] width 35 height 35
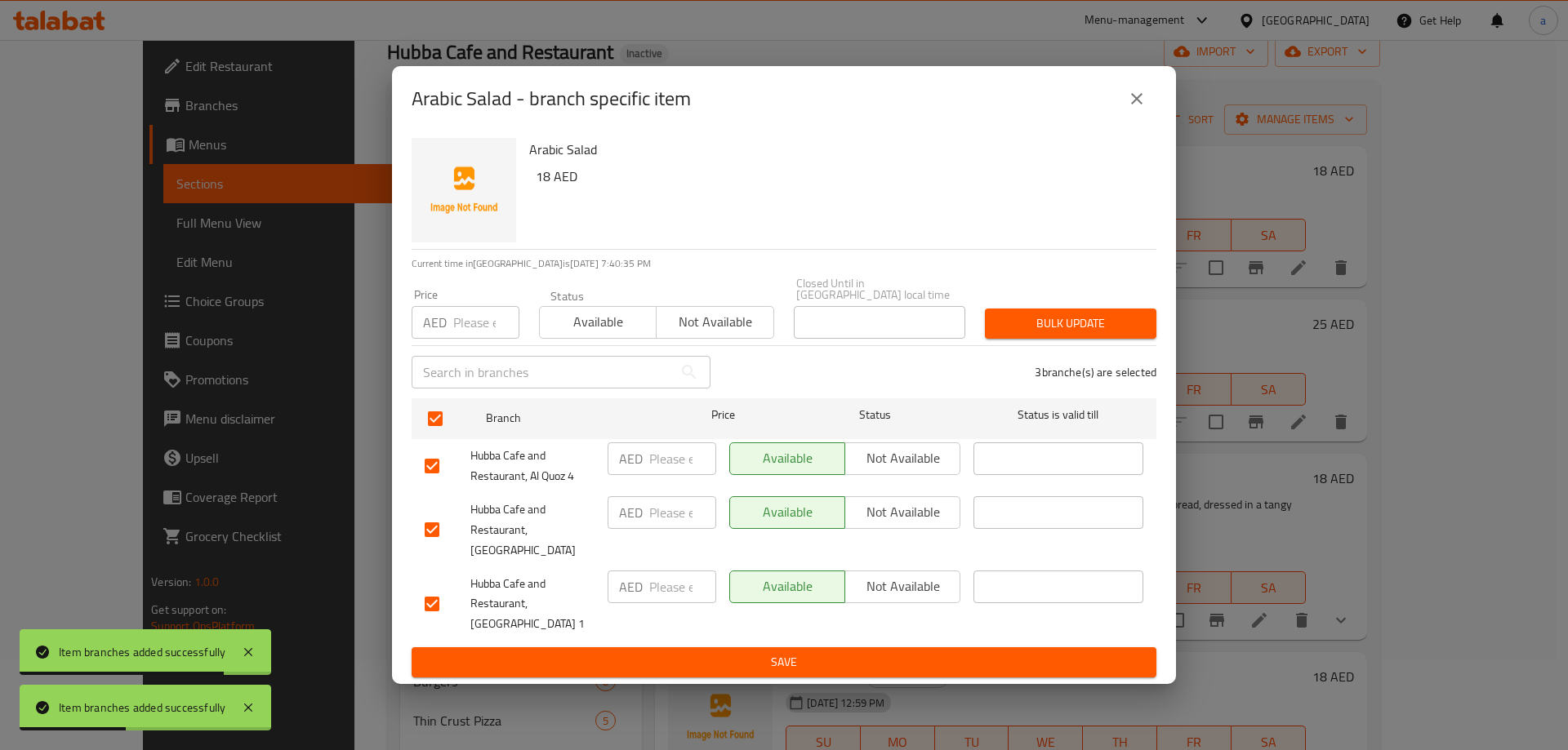
click at [913, 512] on span "Not available" at bounding box center [902, 512] width 102 height 24
click at [881, 652] on span "Save" at bounding box center [784, 662] width 718 height 20
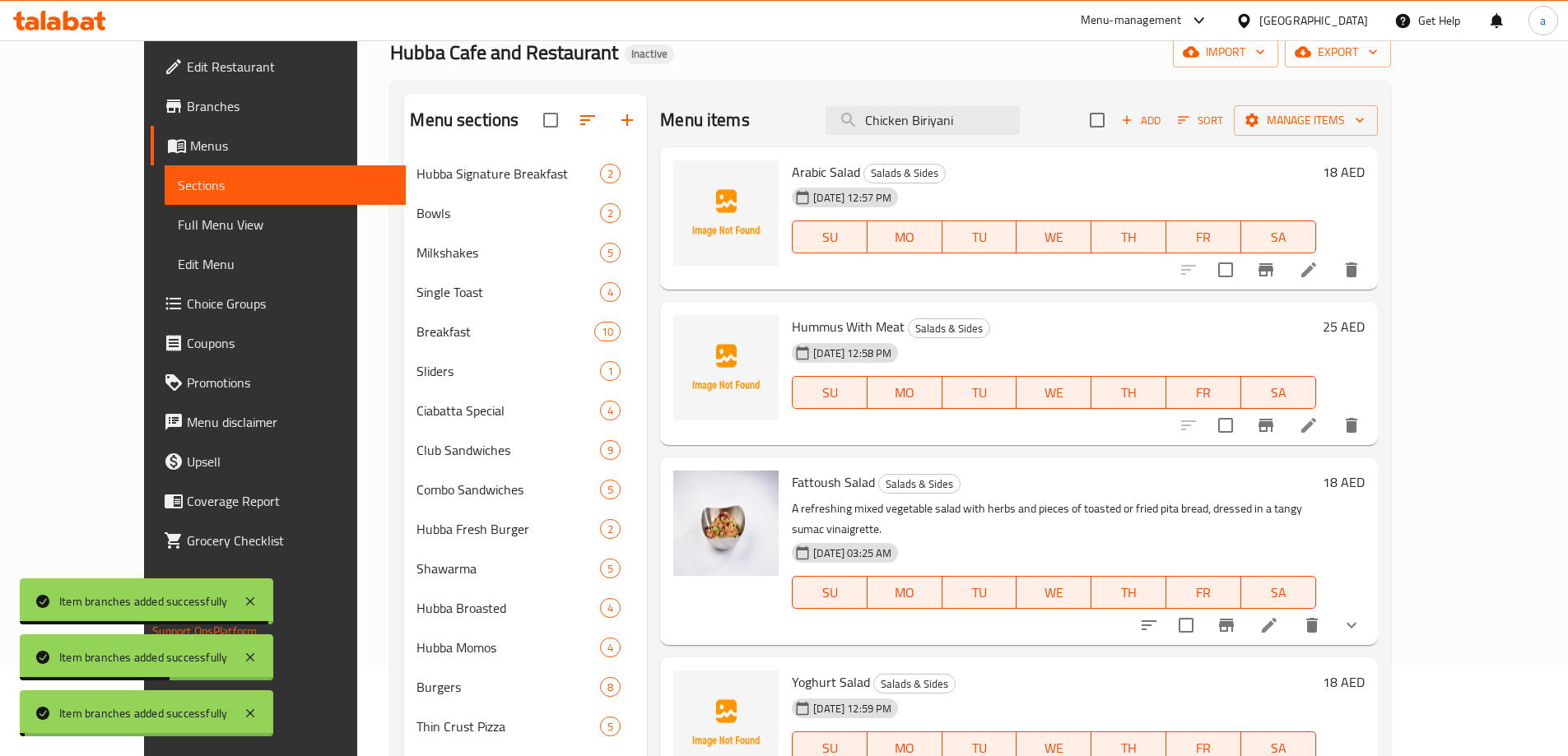
click at [1276, 424] on icon "Branch-specific-item" at bounding box center [1266, 425] width 20 height 20
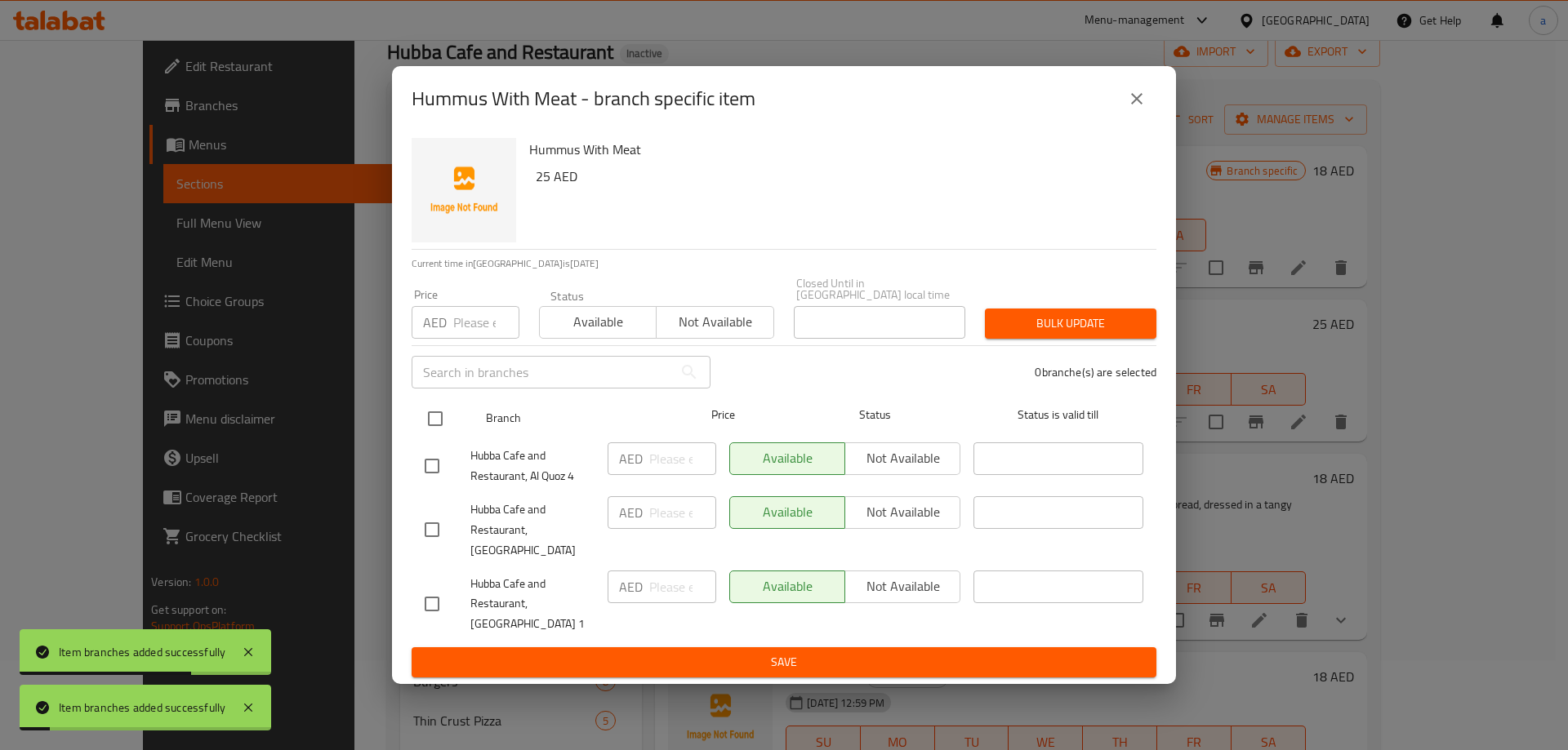
click at [445, 419] on input "checkbox" at bounding box center [435, 418] width 35 height 35
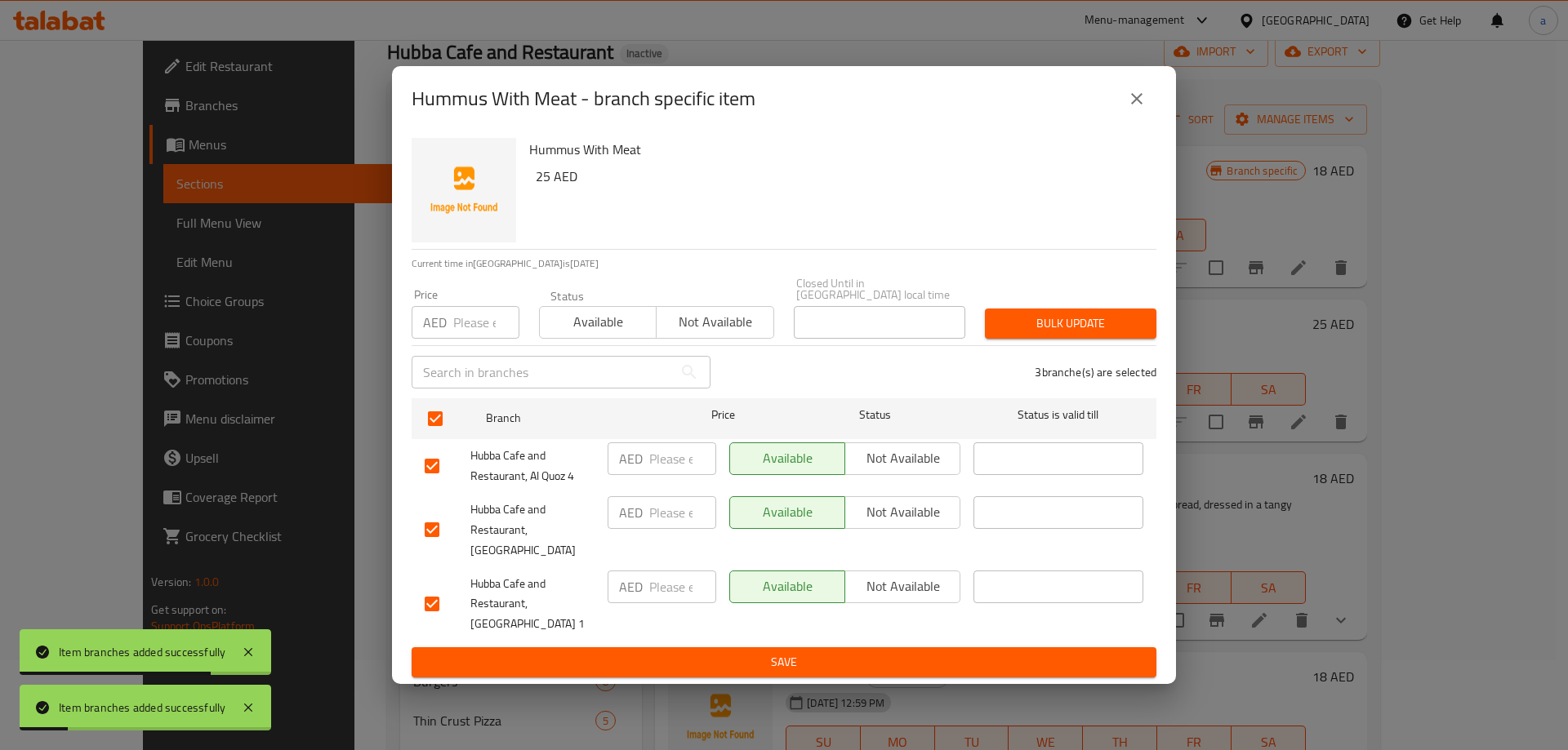
click at [885, 513] on span "Not available" at bounding box center [902, 512] width 102 height 24
click at [834, 658] on span "Save" at bounding box center [784, 662] width 718 height 20
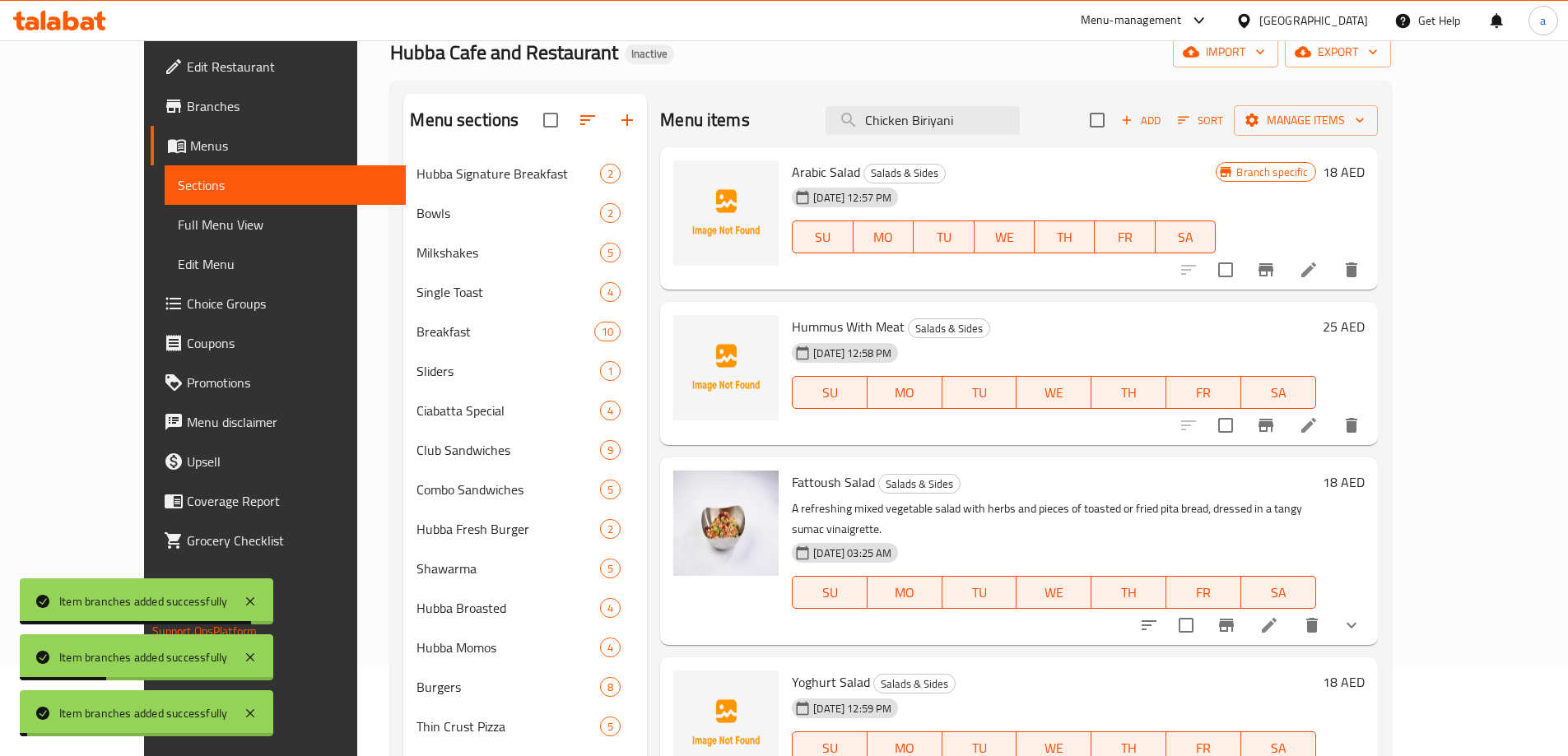
click at [1234, 618] on icon "Branch-specific-item" at bounding box center [1226, 625] width 15 height 13
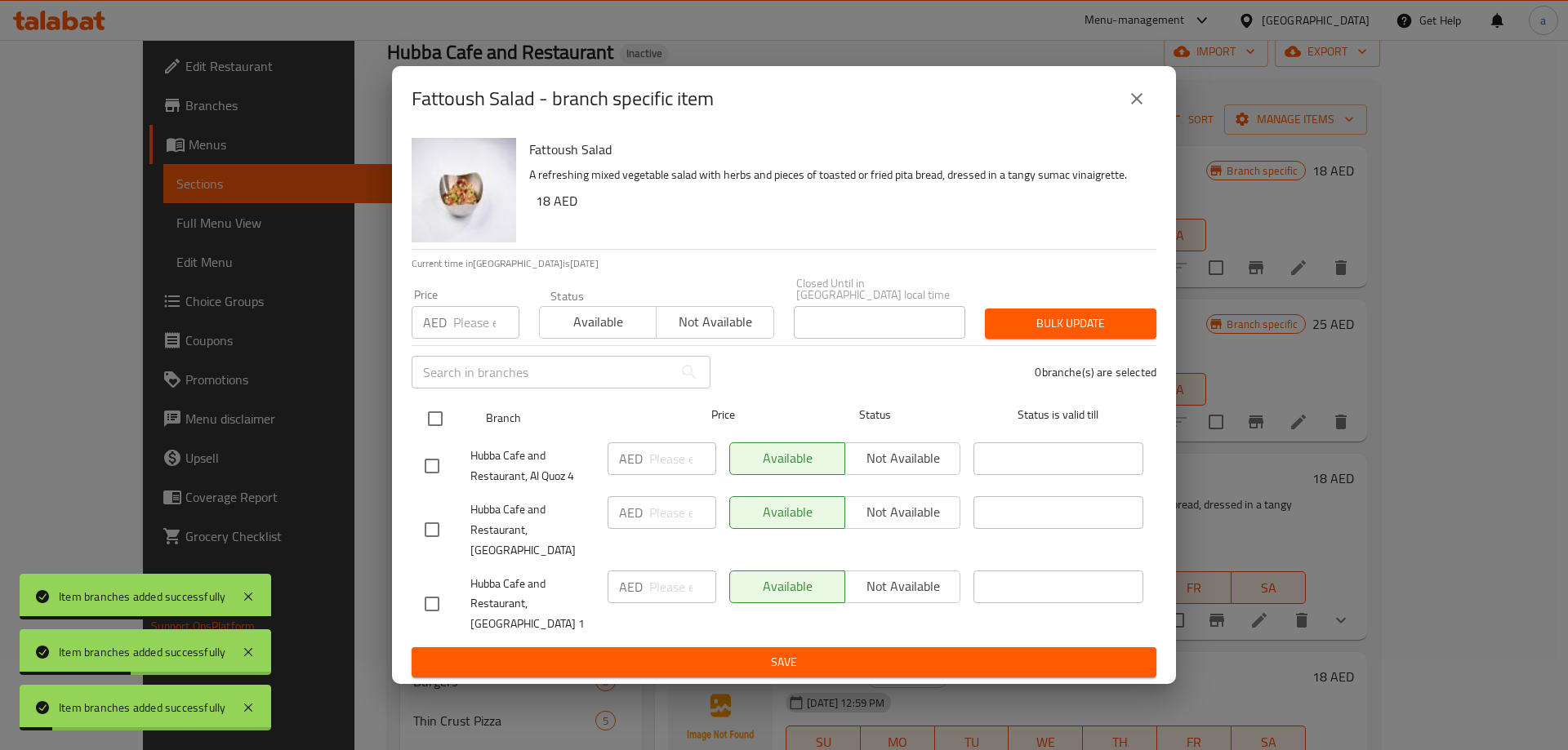
click at [437, 434] on input "checkbox" at bounding box center [435, 418] width 35 height 35
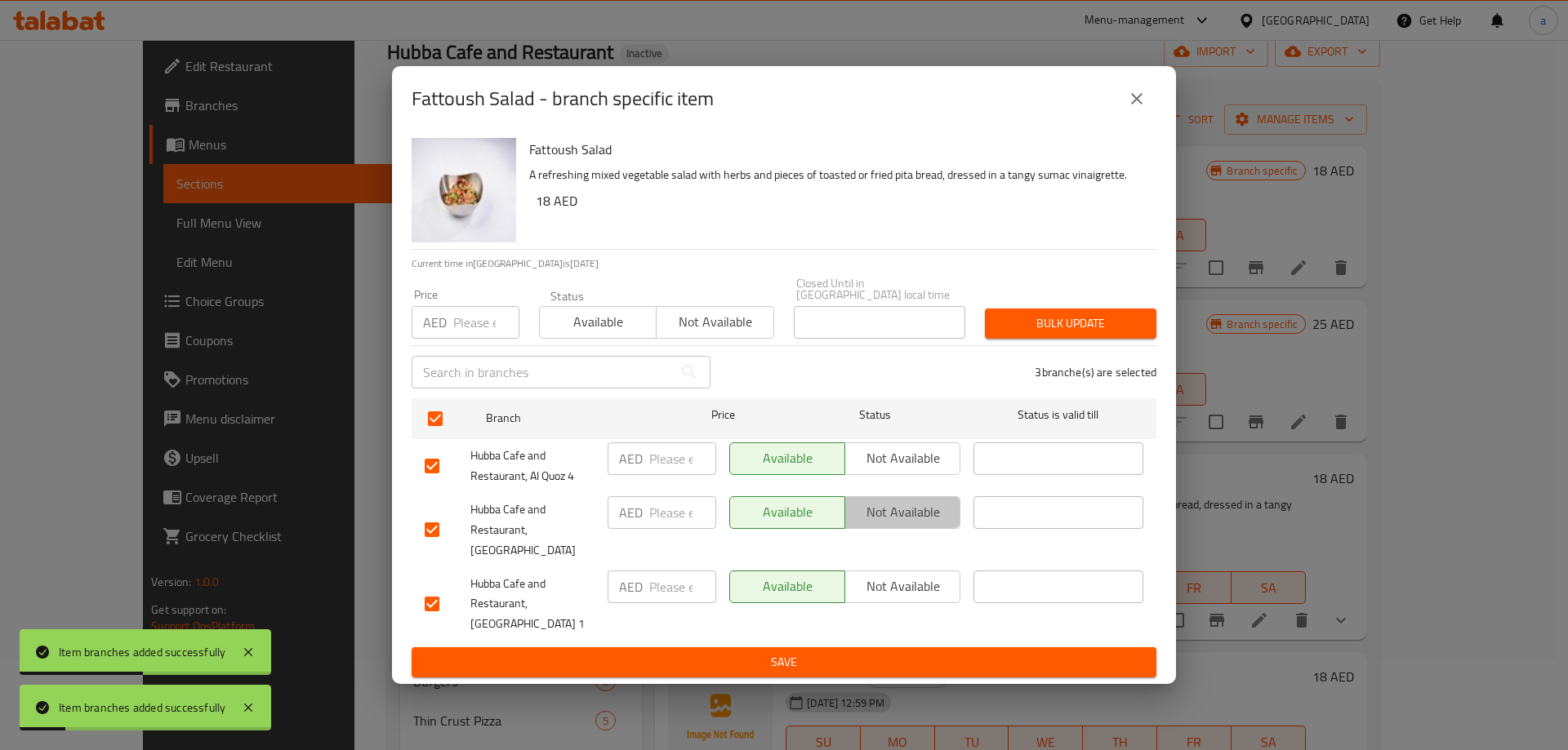
click at [871, 524] on span "Not available" at bounding box center [902, 512] width 102 height 24
click at [836, 652] on span "Save" at bounding box center [784, 662] width 718 height 20
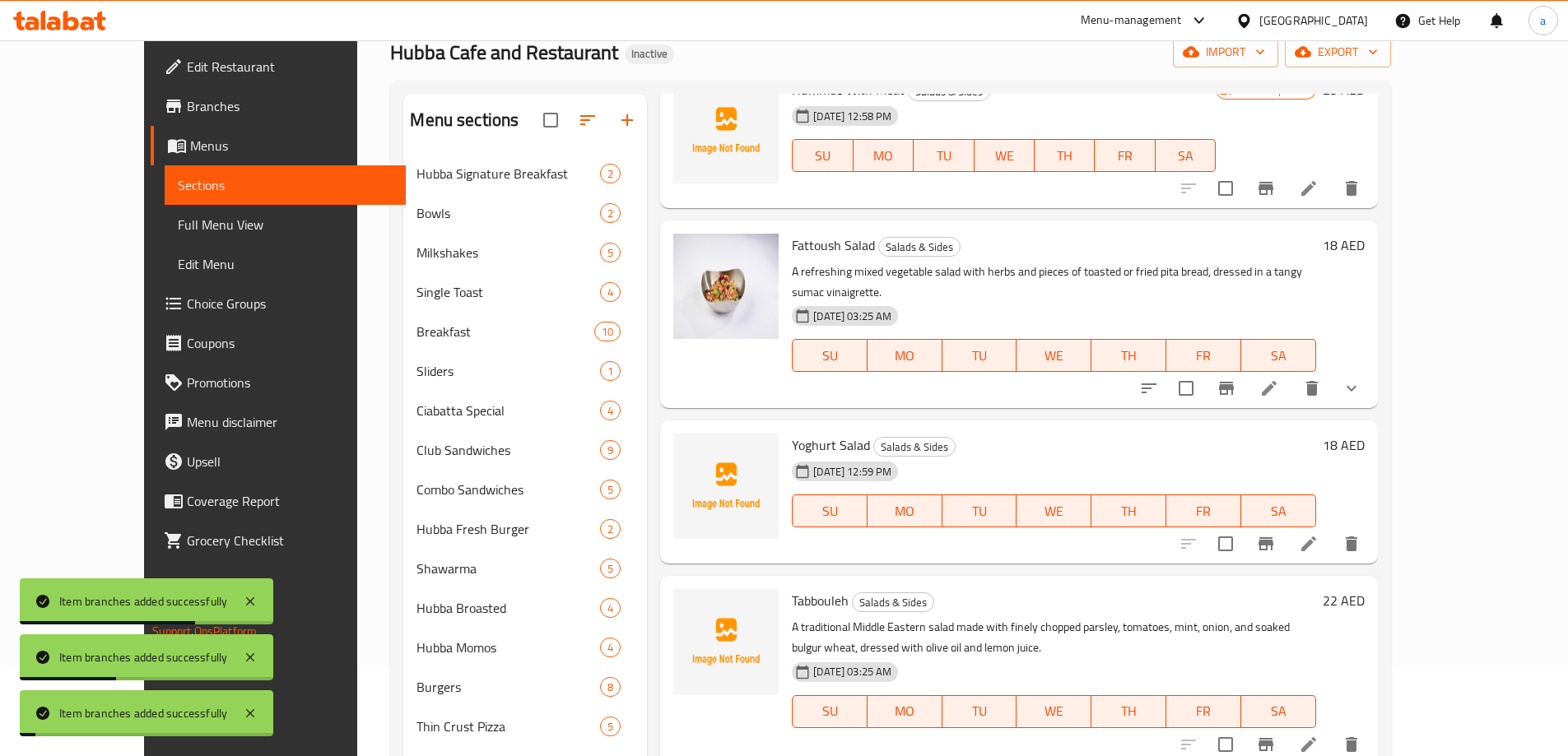
scroll to position [247, 0]
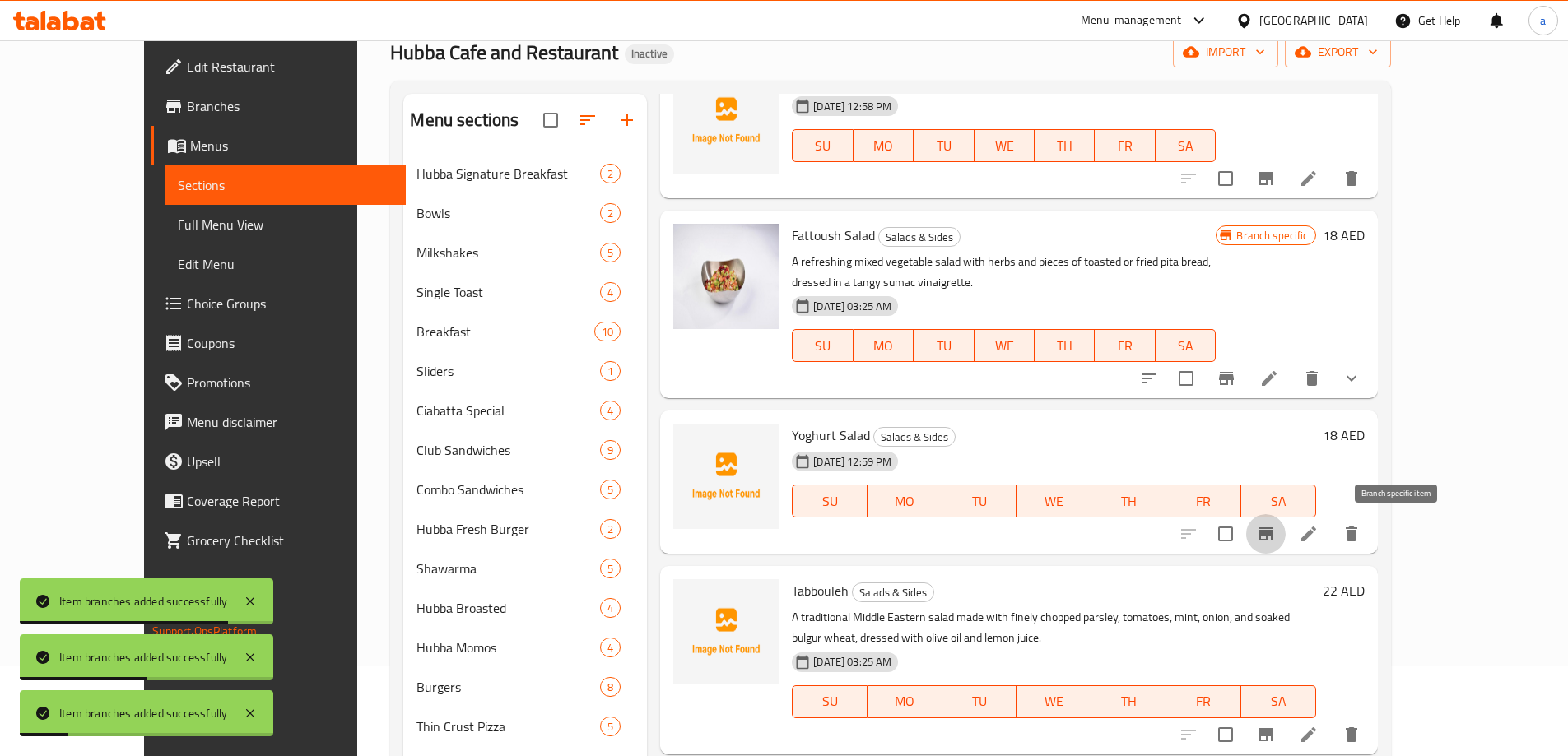
click at [1273, 531] on icon "Branch-specific-item" at bounding box center [1266, 533] width 15 height 13
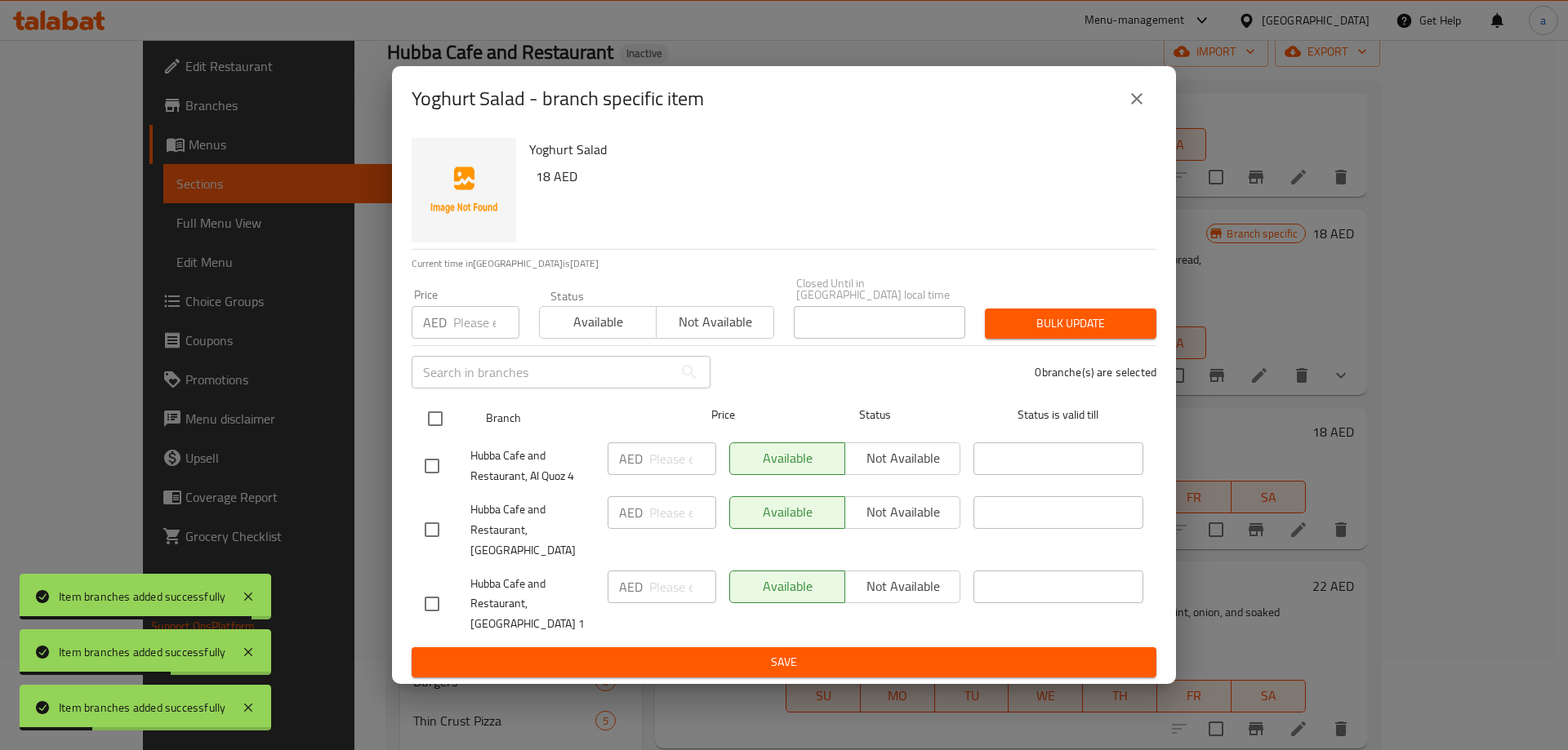
click at [435, 427] on input "checkbox" at bounding box center [435, 418] width 35 height 35
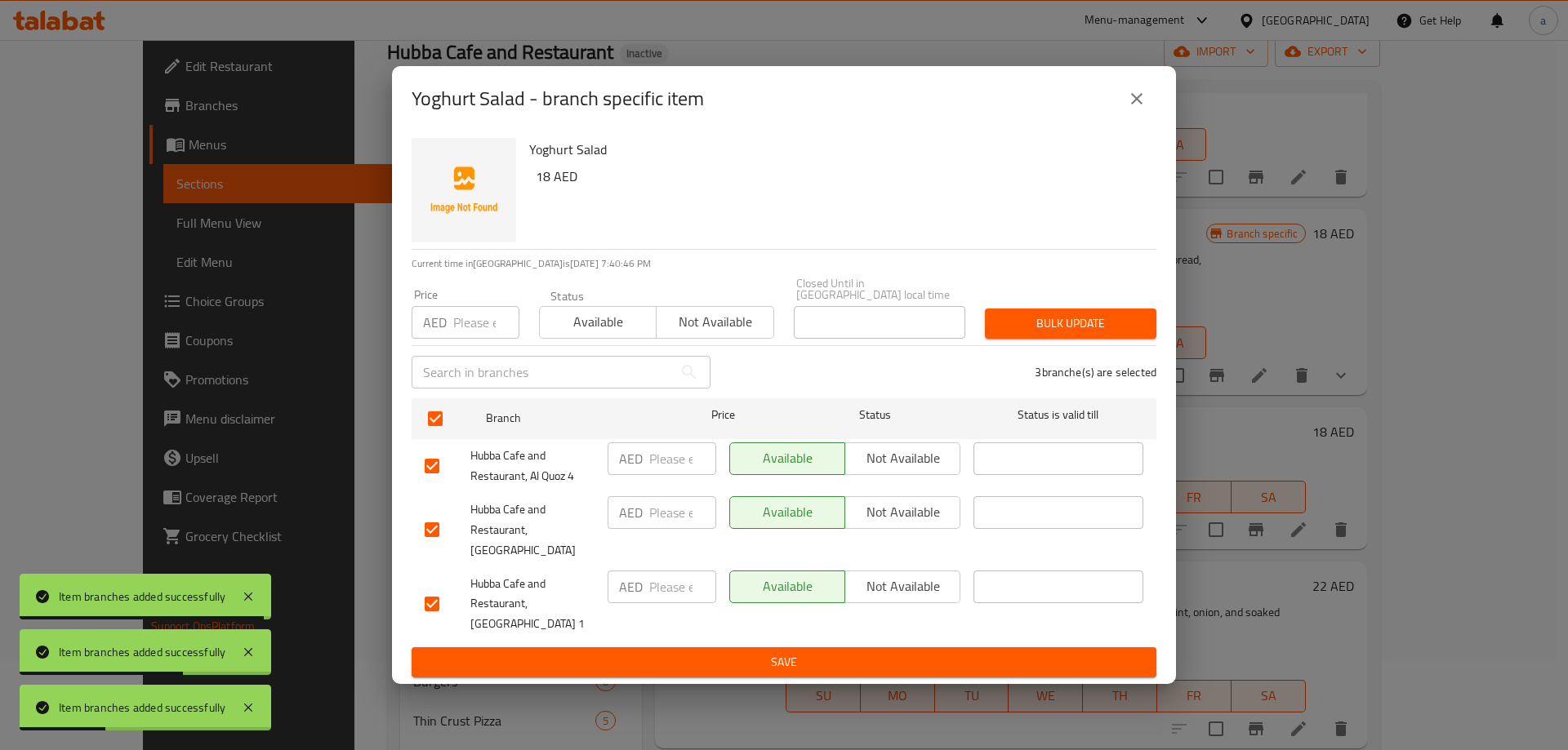
click at [932, 524] on span "Not available" at bounding box center [902, 512] width 102 height 24
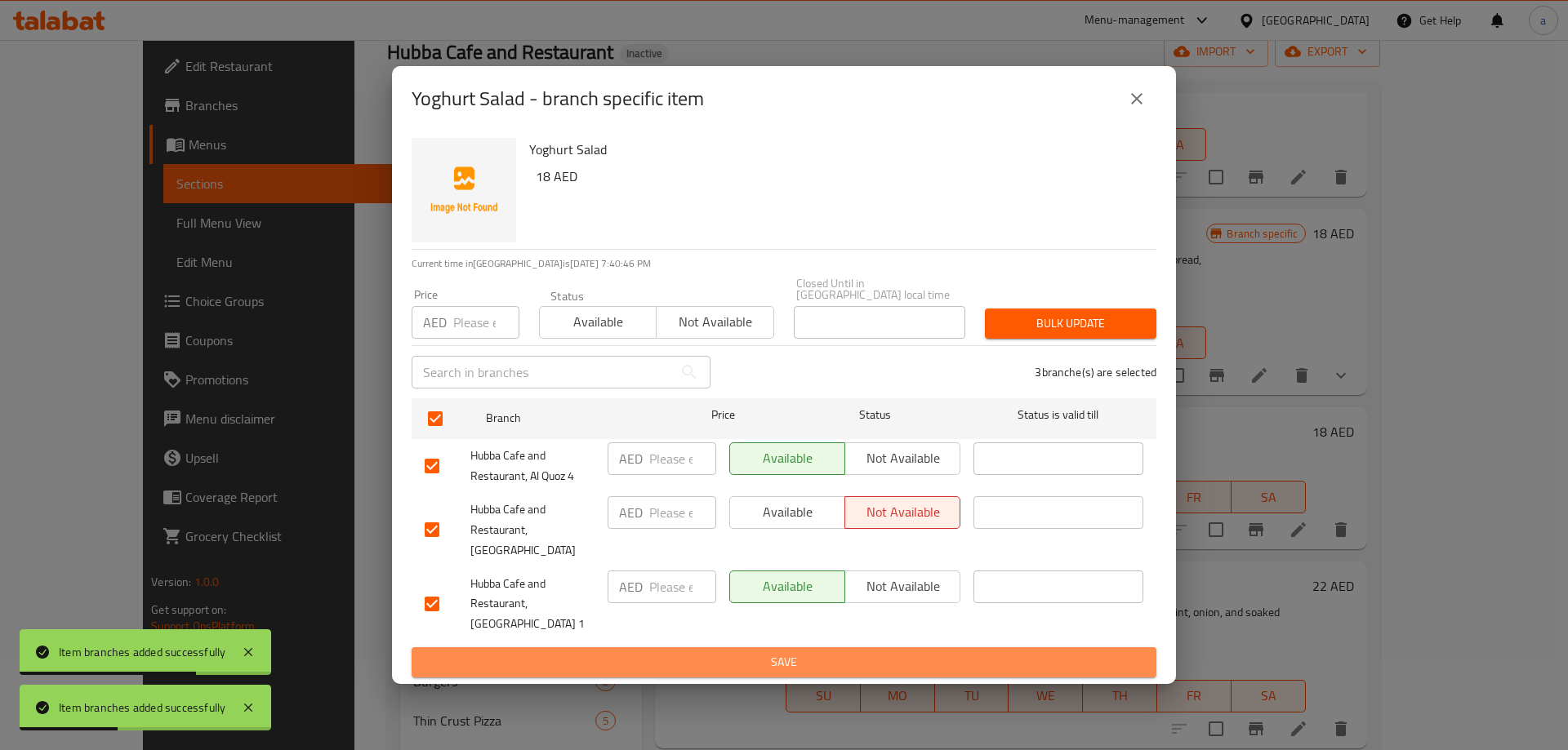
click at [867, 652] on span "Save" at bounding box center [784, 662] width 718 height 20
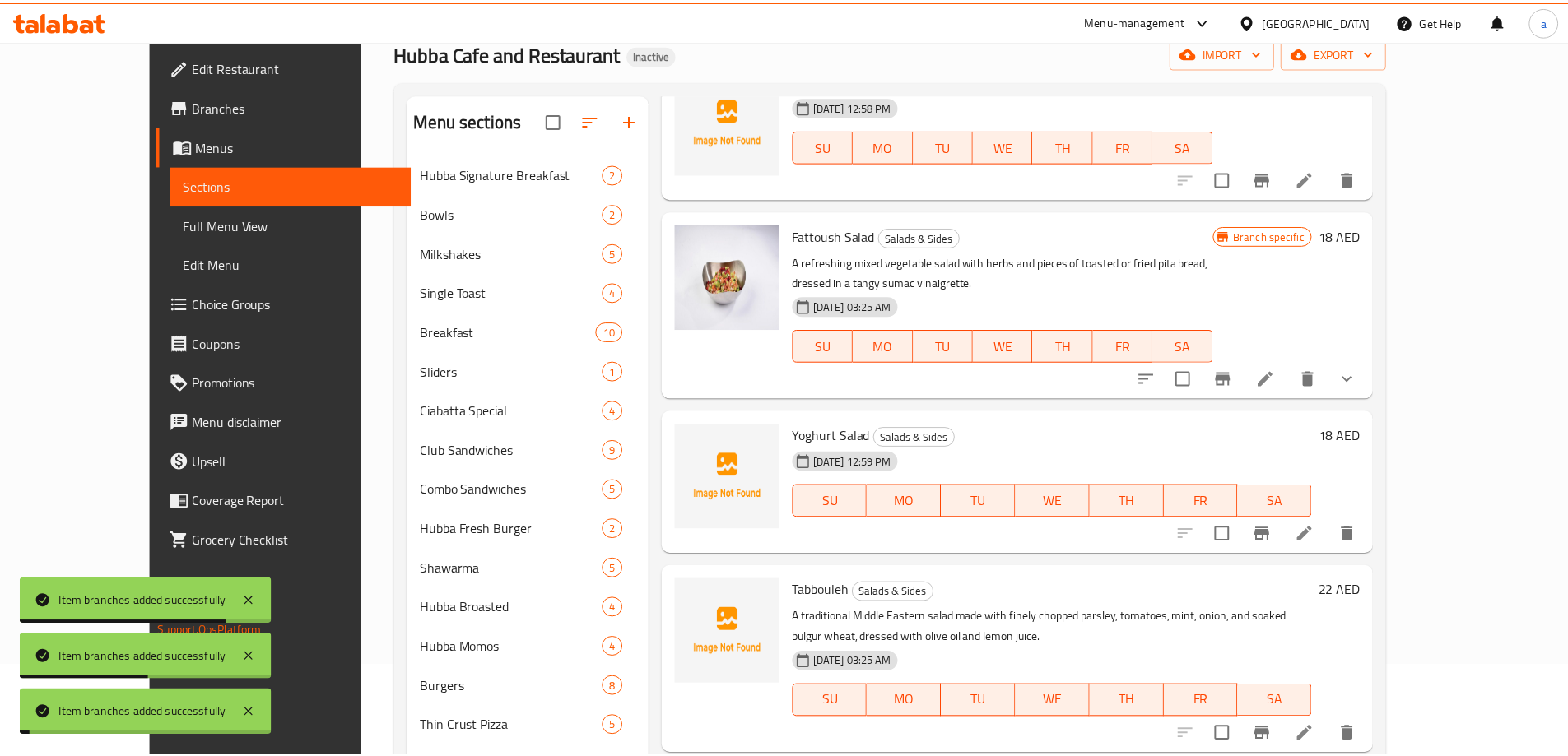
scroll to position [411, 0]
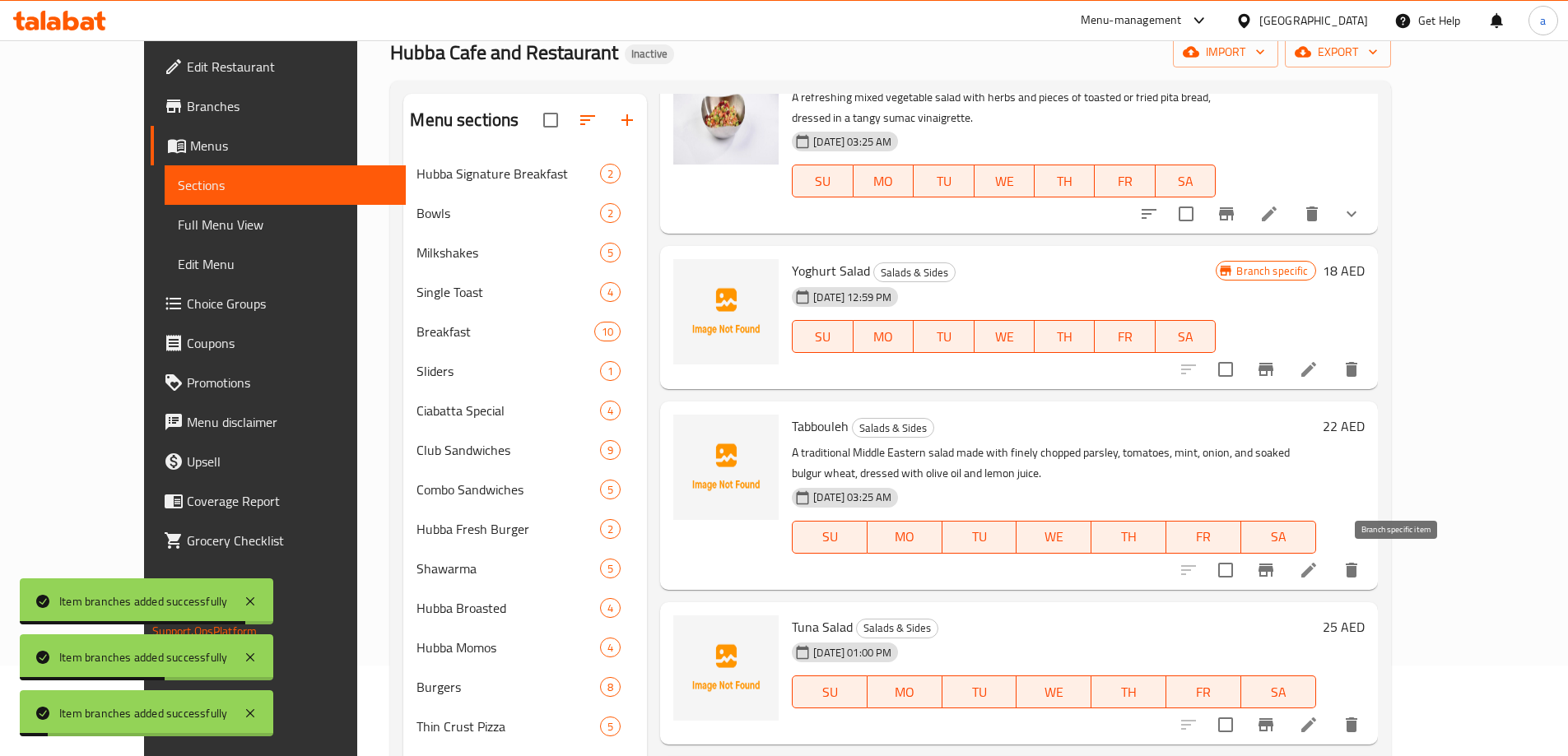
click at [1273, 570] on icon "Branch-specific-item" at bounding box center [1266, 570] width 15 height 13
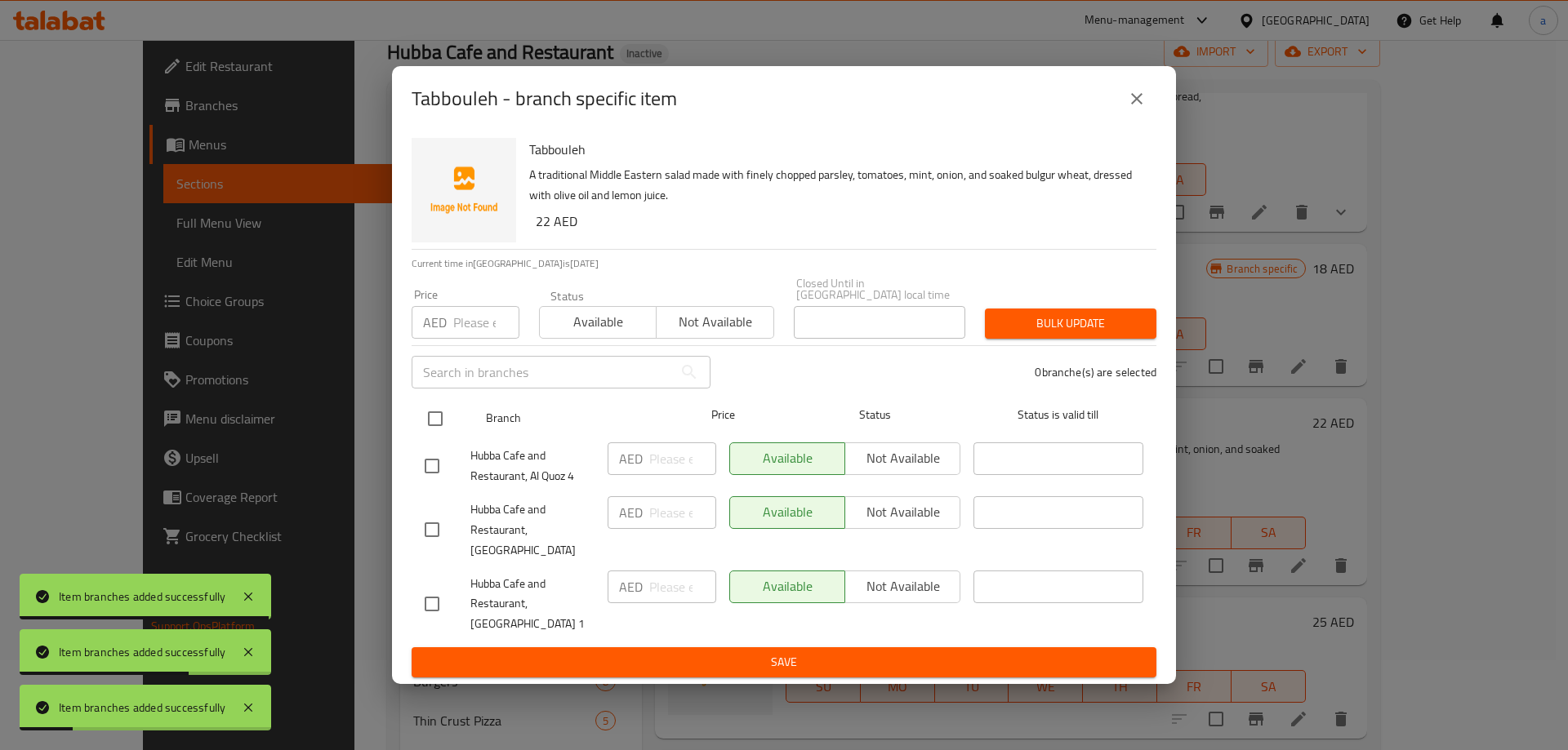
click at [424, 433] on input "checkbox" at bounding box center [435, 418] width 35 height 35
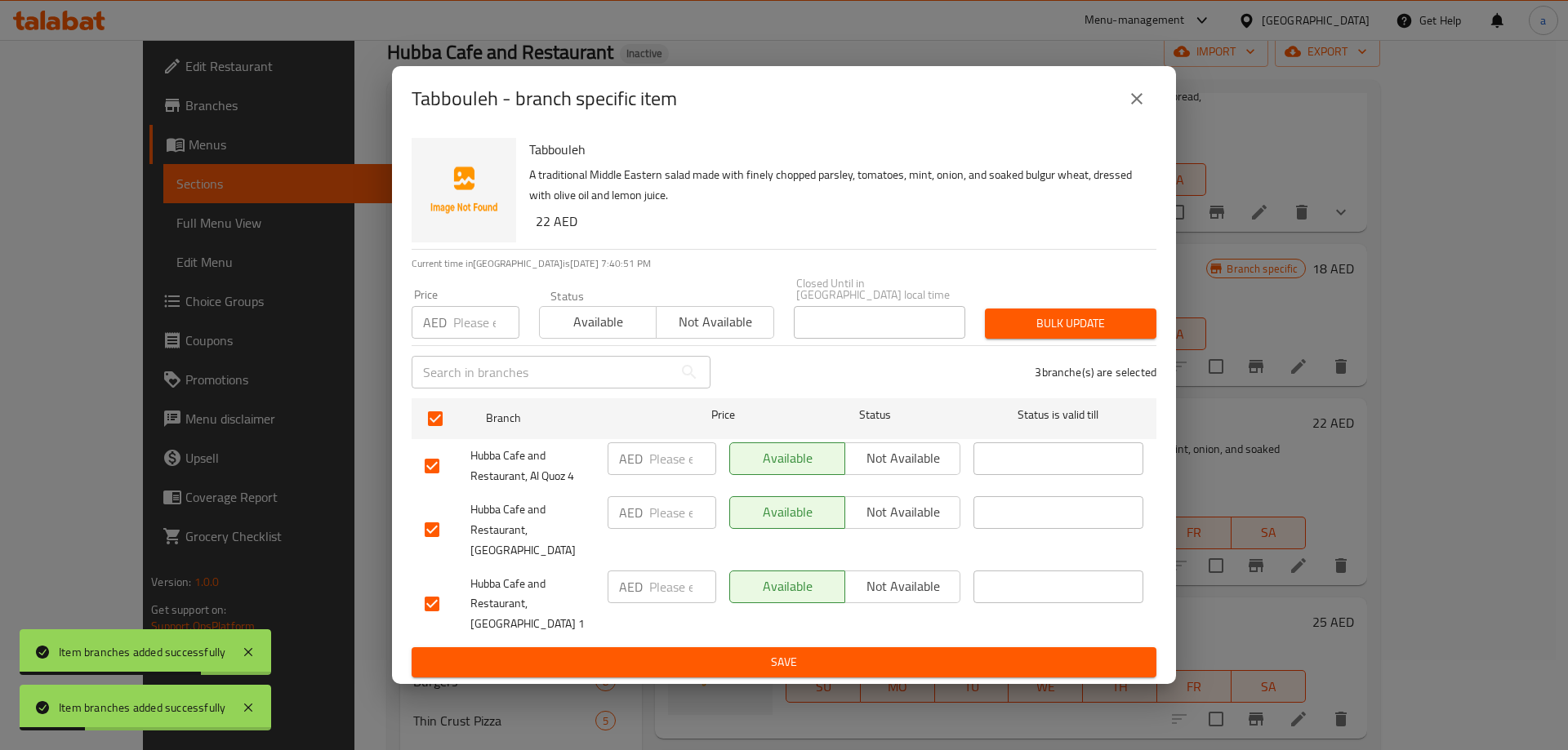
click at [875, 524] on span "Not available" at bounding box center [902, 512] width 102 height 24
click at [870, 636] on ul "Branch Price Status Status is valid till Hubba Cafe and Restaurant, Al Quoz 4 A…" at bounding box center [784, 520] width 745 height 256
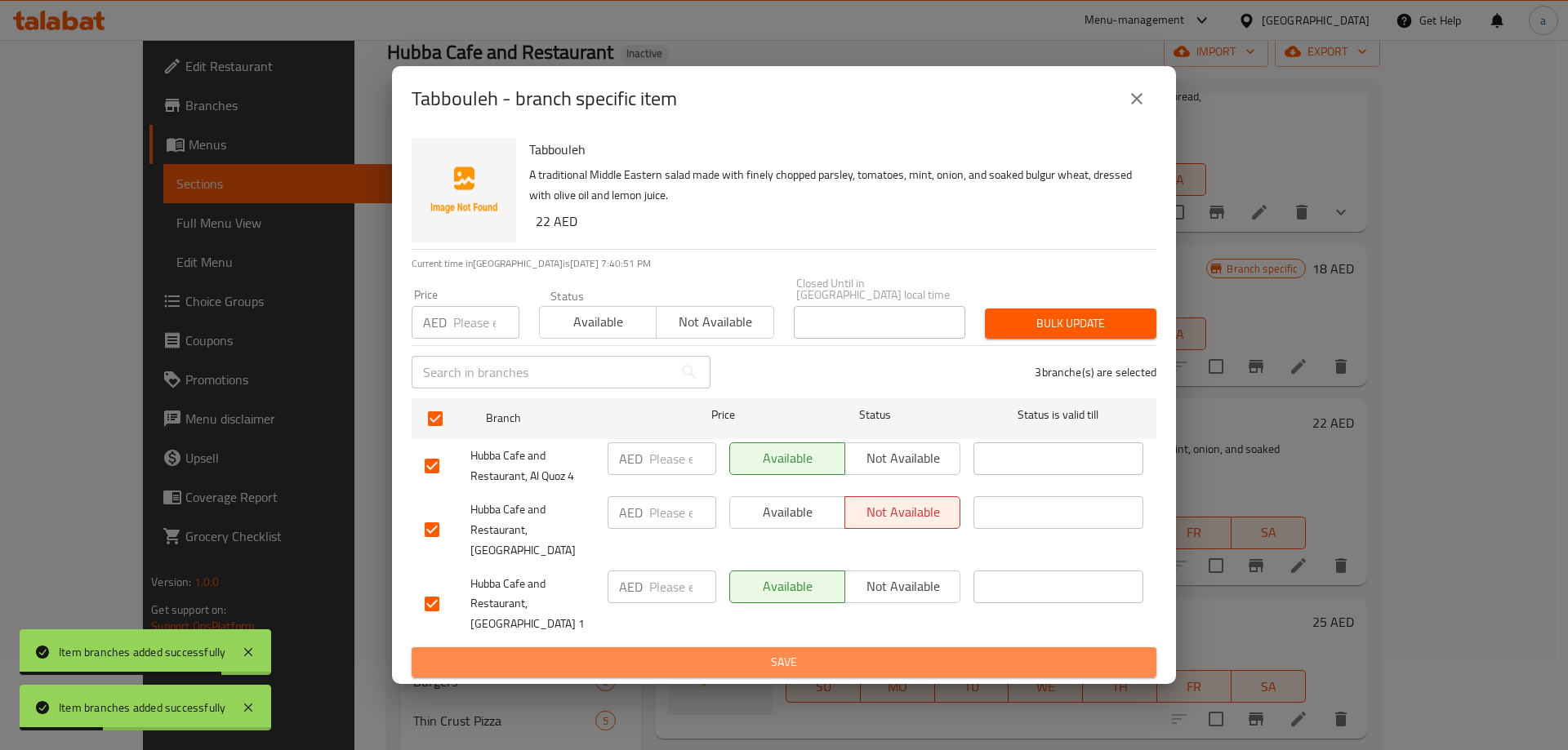
click at [878, 647] on button "Save" at bounding box center [784, 662] width 745 height 30
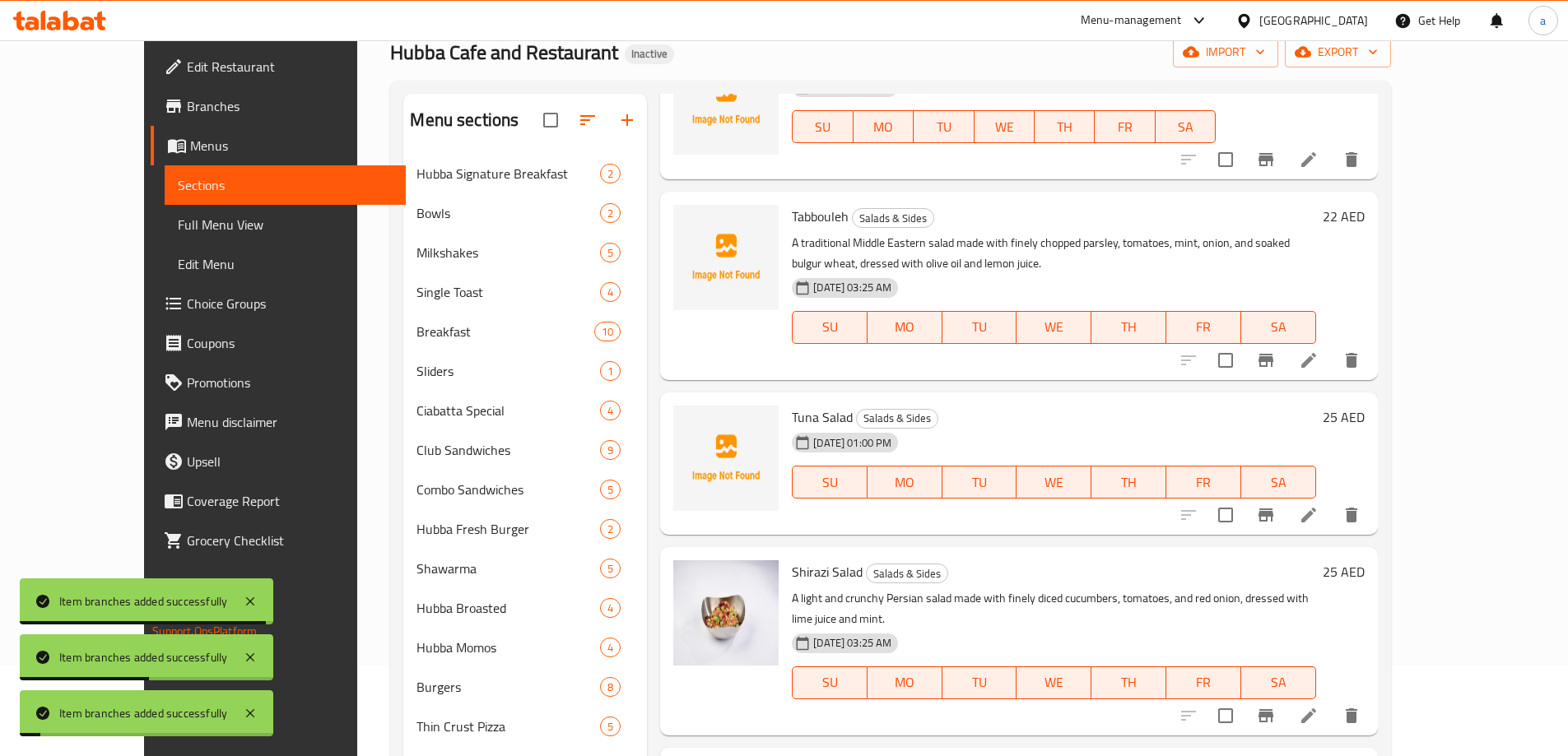
scroll to position [658, 0]
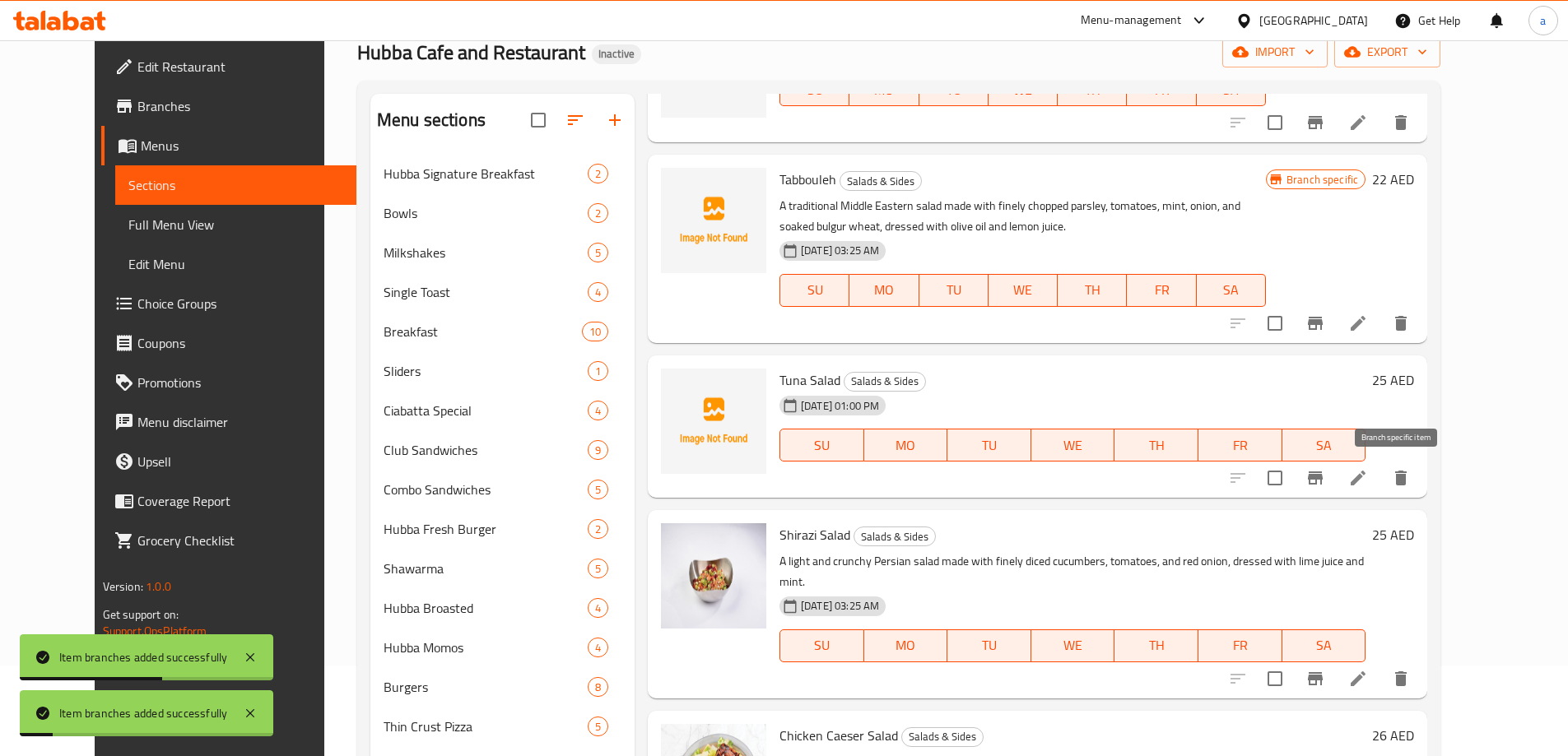
click at [1322, 484] on icon "Branch-specific-item" at bounding box center [1315, 478] width 15 height 13
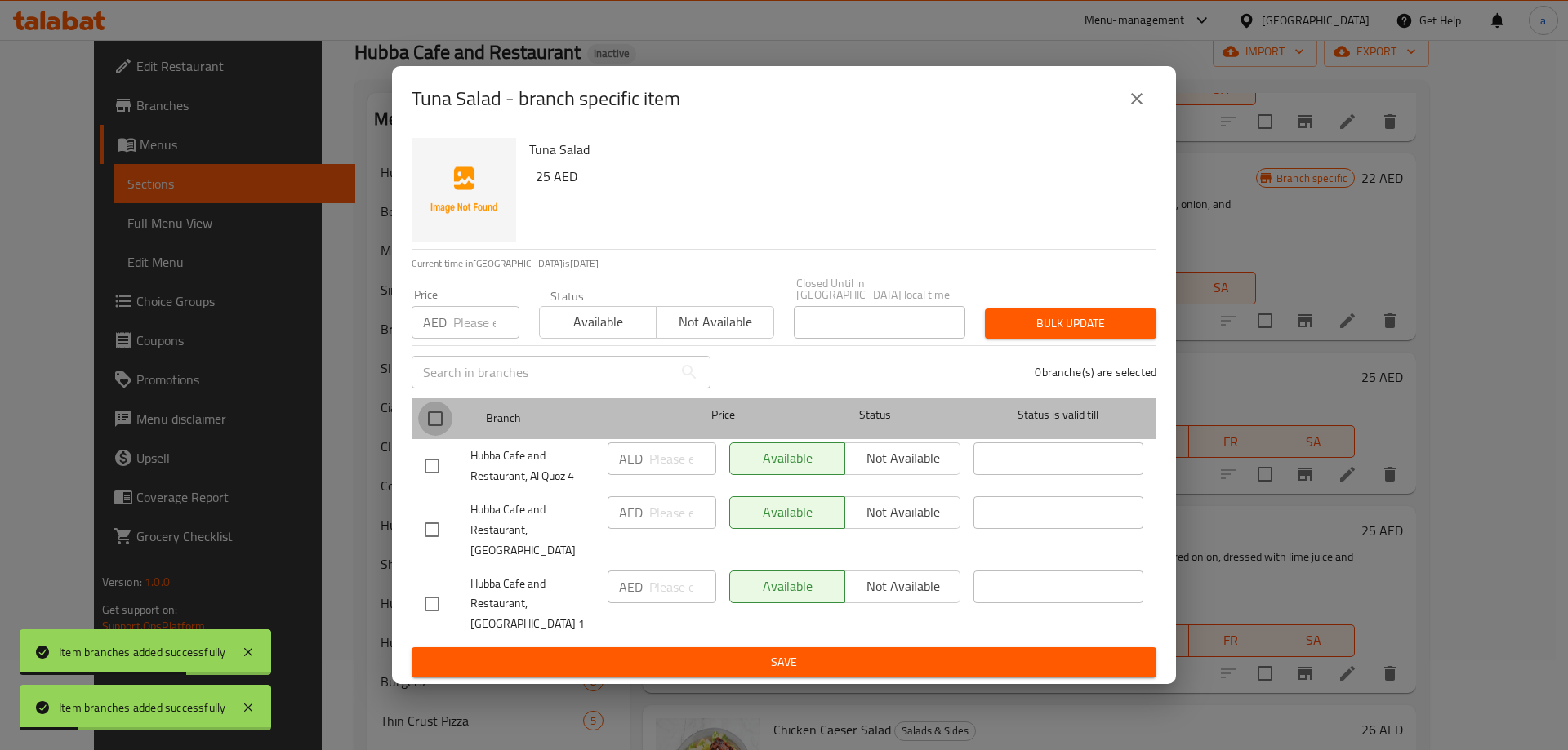
click at [443, 424] on input "checkbox" at bounding box center [435, 418] width 35 height 35
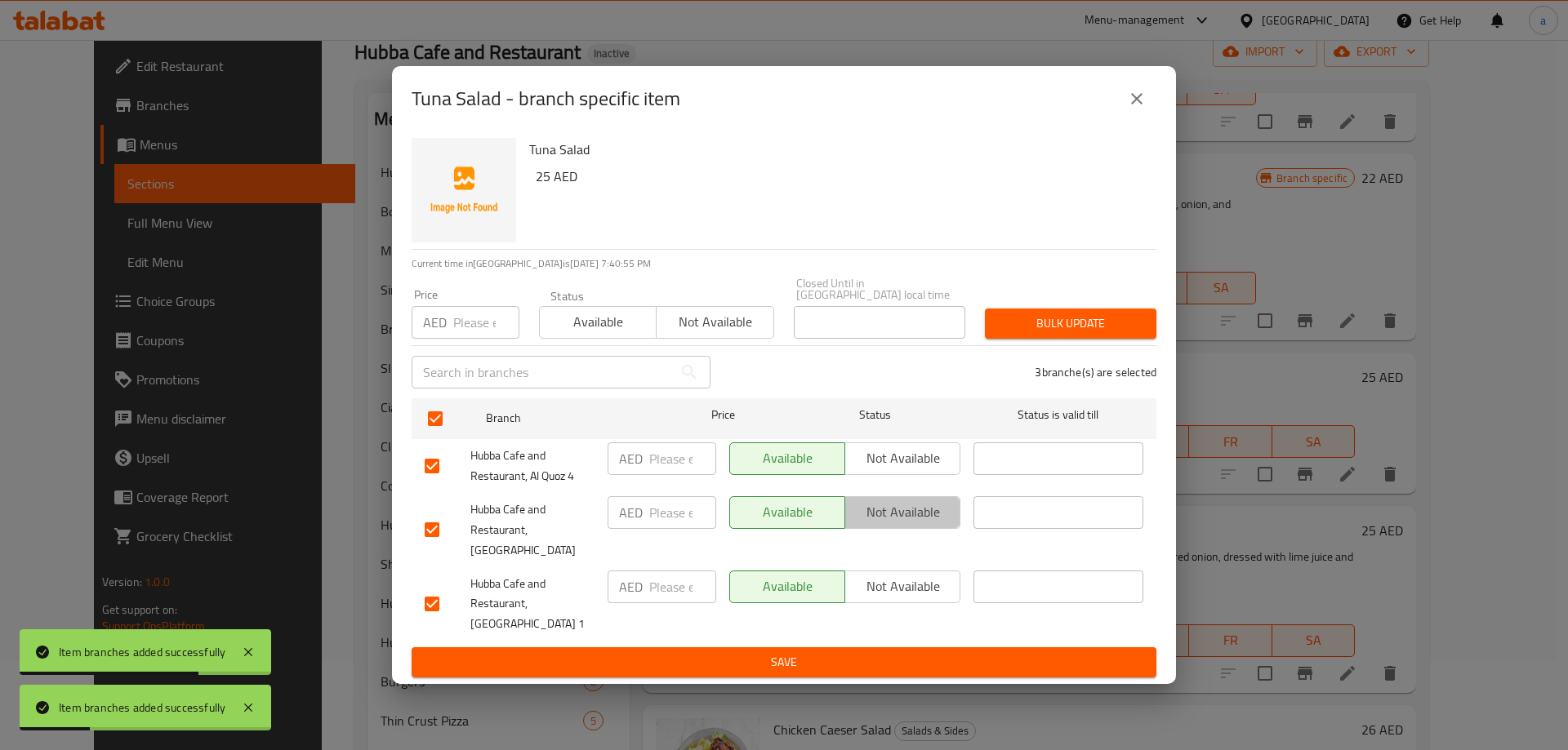
drag, startPoint x: 928, startPoint y: 525, endPoint x: 910, endPoint y: 590, distance: 67.4
click at [928, 524] on span "Not available" at bounding box center [902, 512] width 102 height 24
click at [907, 652] on span "Save" at bounding box center [784, 662] width 718 height 20
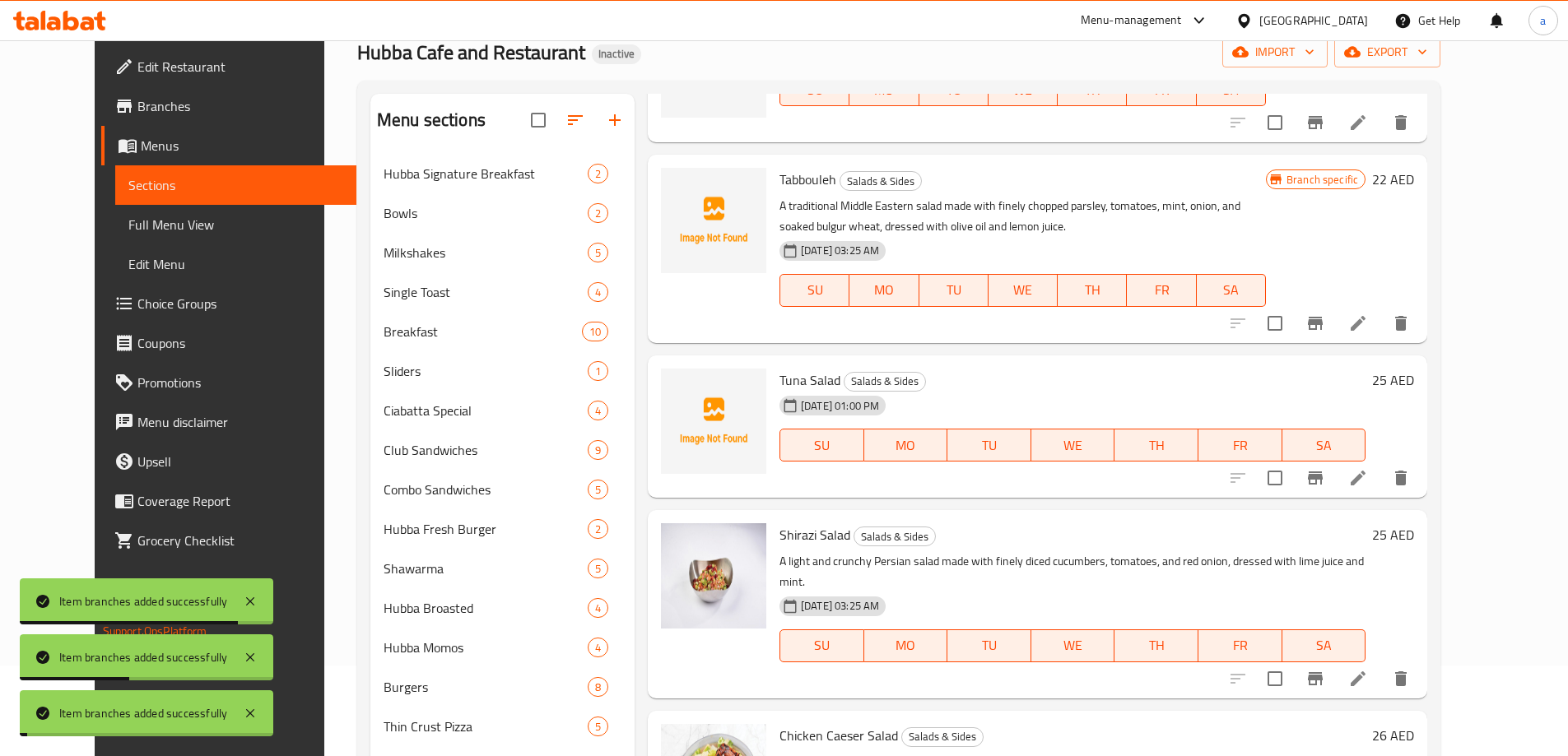
click at [1335, 659] on button "Branch-specific-item" at bounding box center [1315, 678] width 39 height 39
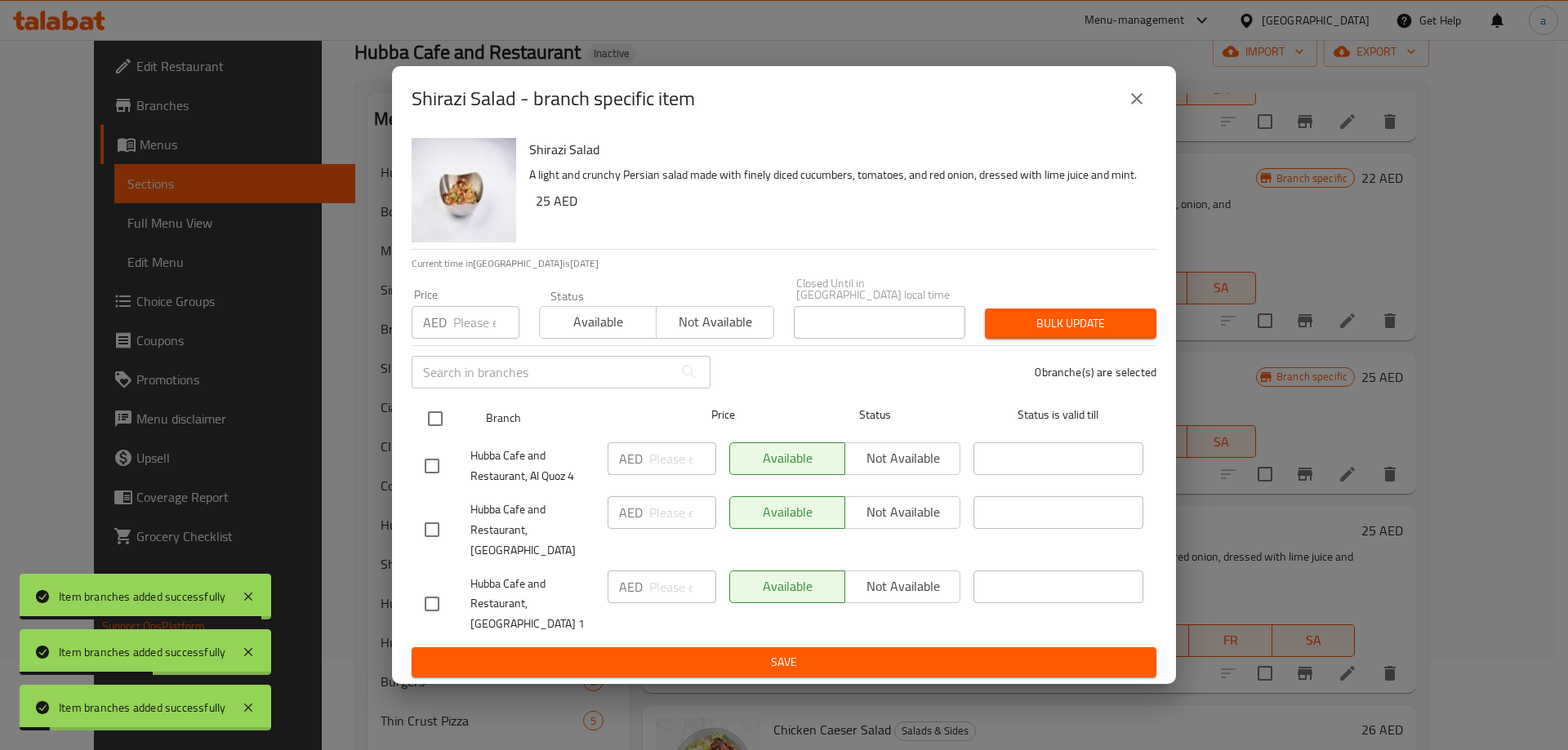
click at [433, 432] on input "checkbox" at bounding box center [435, 418] width 35 height 35
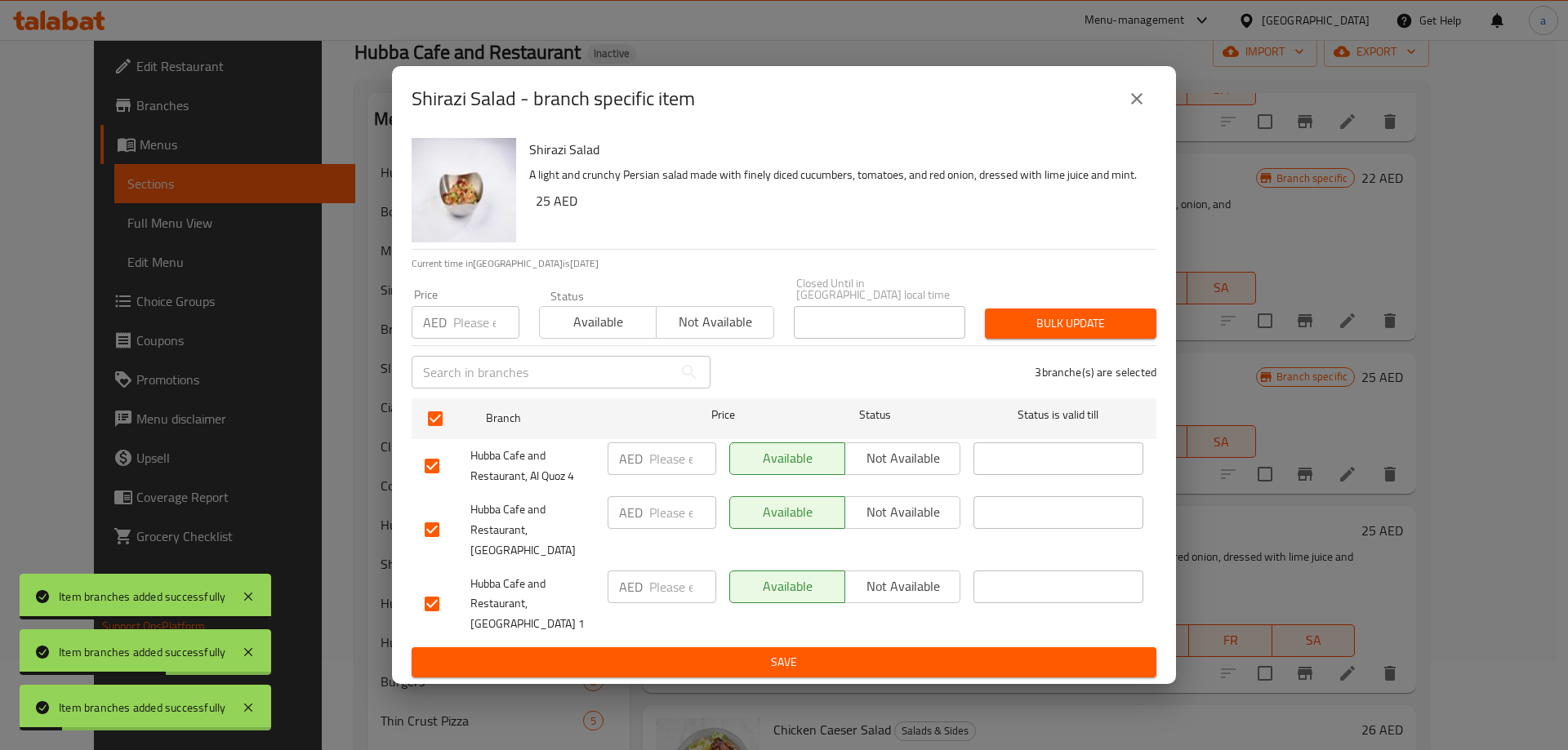
click at [856, 519] on span "Not available" at bounding box center [902, 512] width 102 height 24
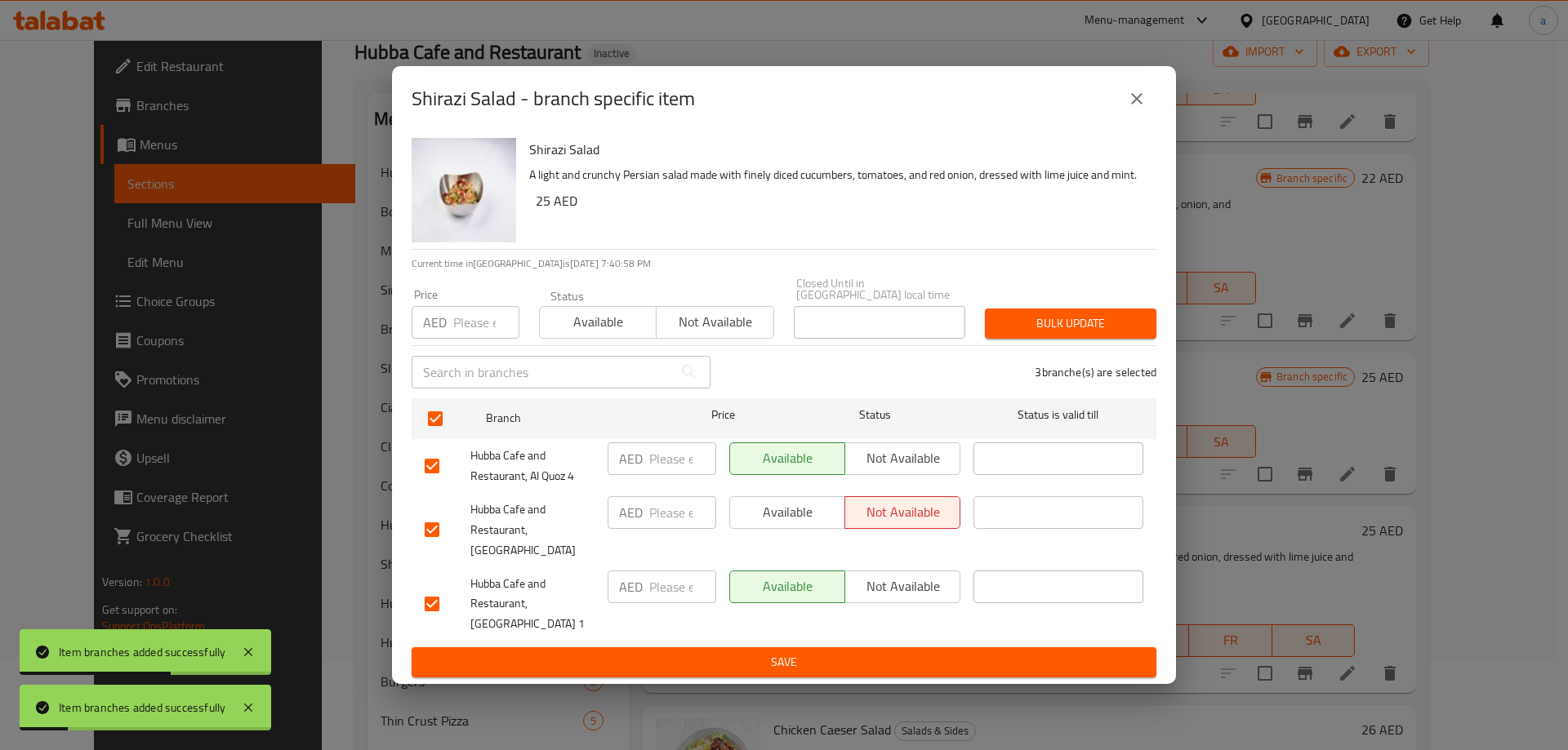
click at [802, 652] on span "Save" at bounding box center [784, 662] width 718 height 20
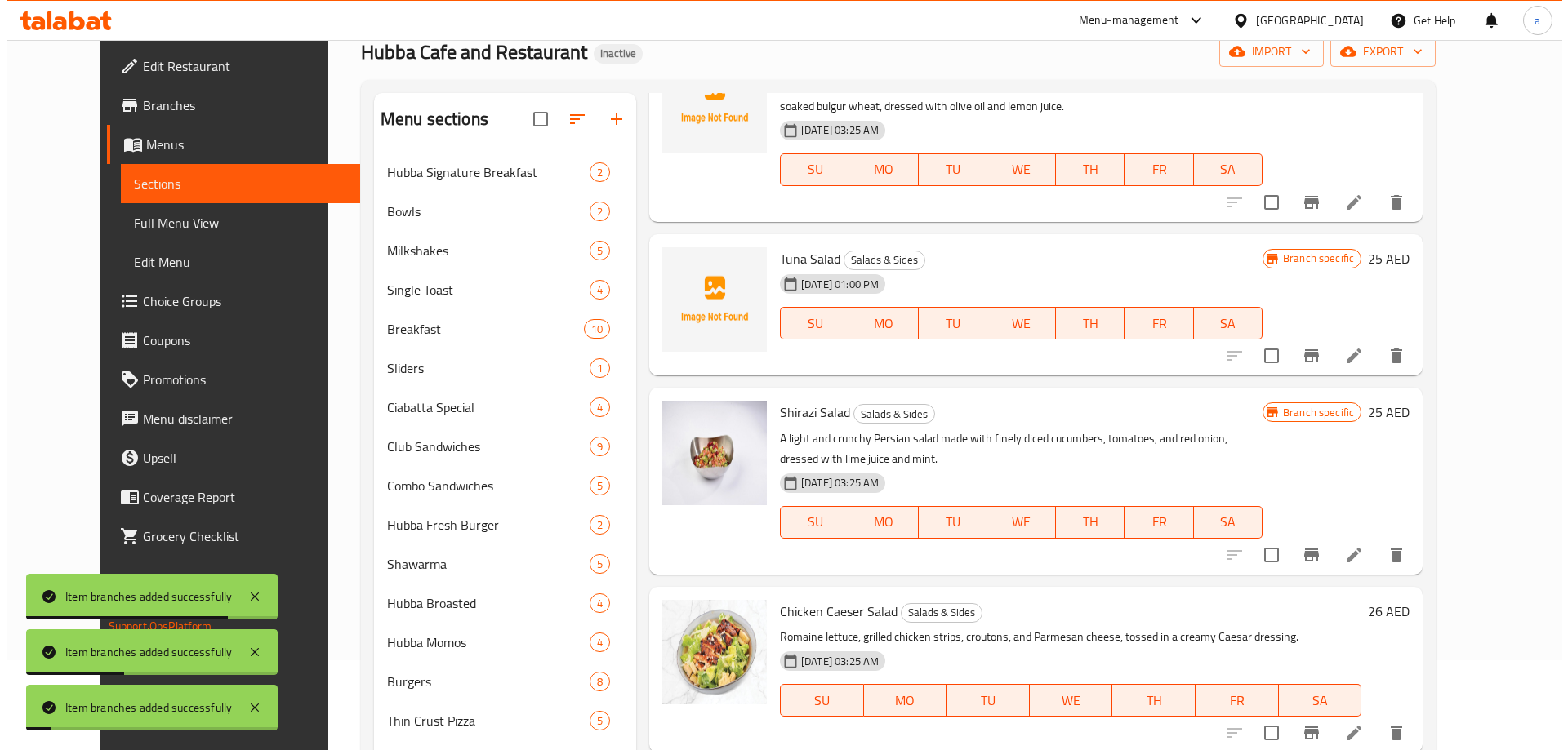
scroll to position [778, 0]
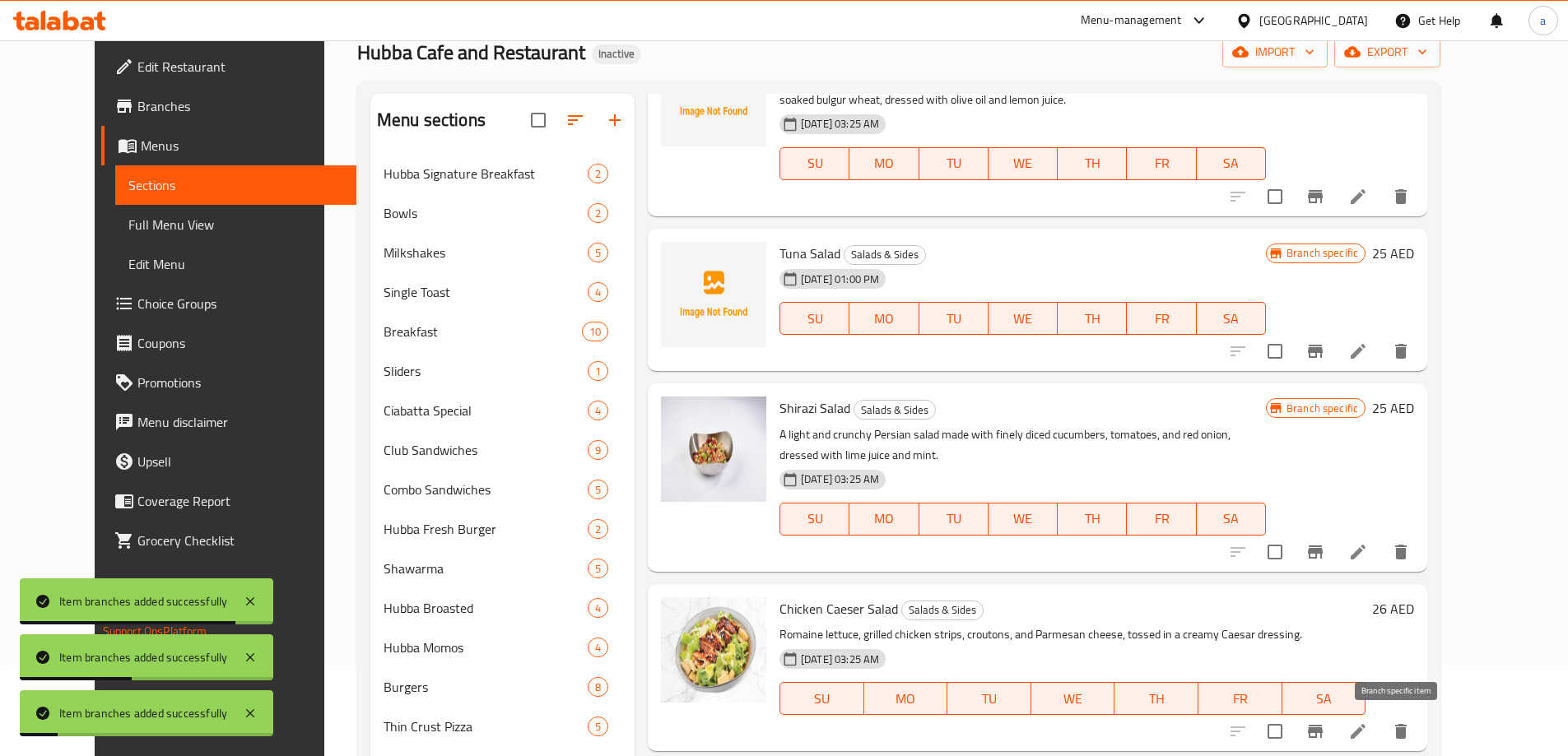
click at [1325, 722] on icon "Branch-specific-item" at bounding box center [1315, 731] width 20 height 20
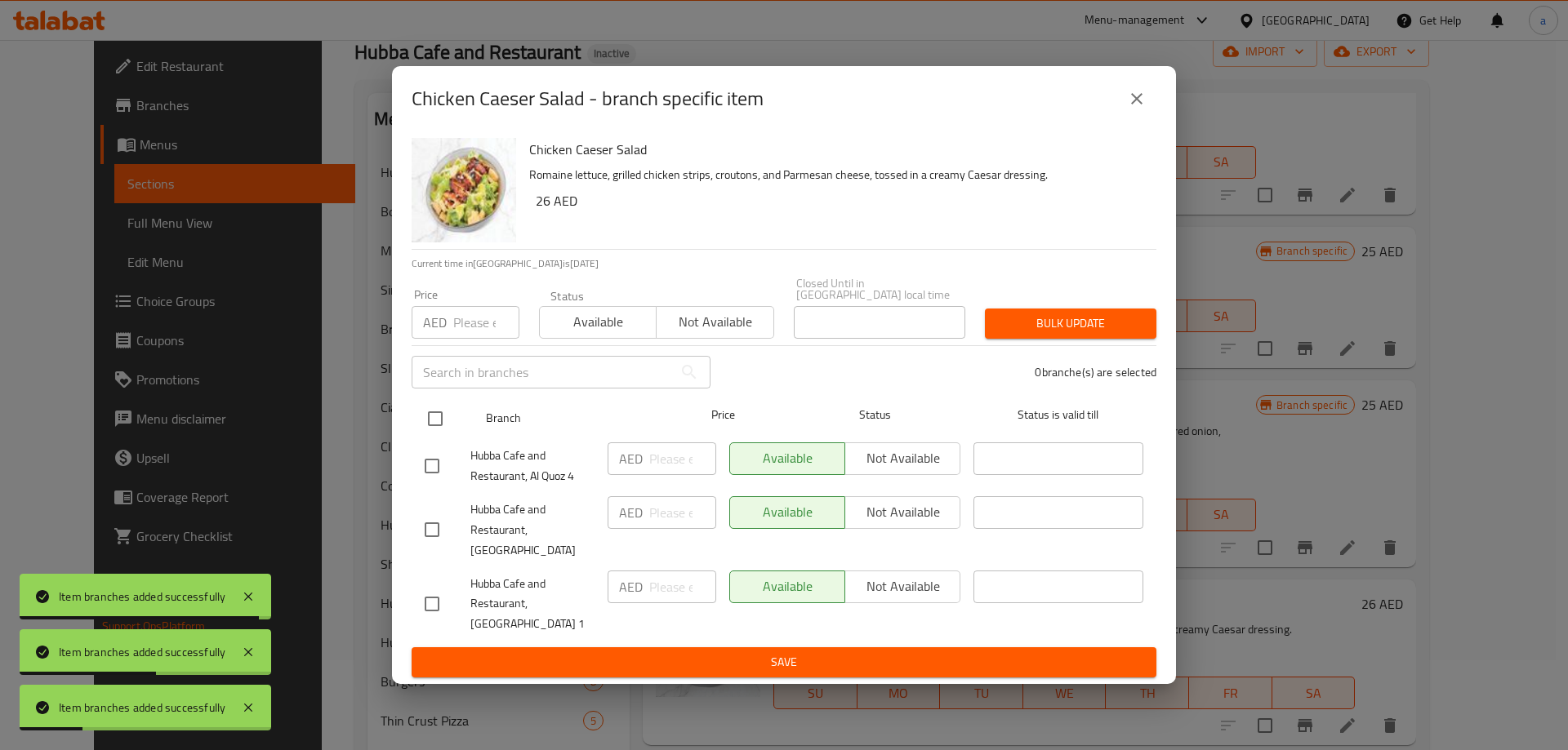
click at [420, 418] on input "checkbox" at bounding box center [435, 418] width 35 height 35
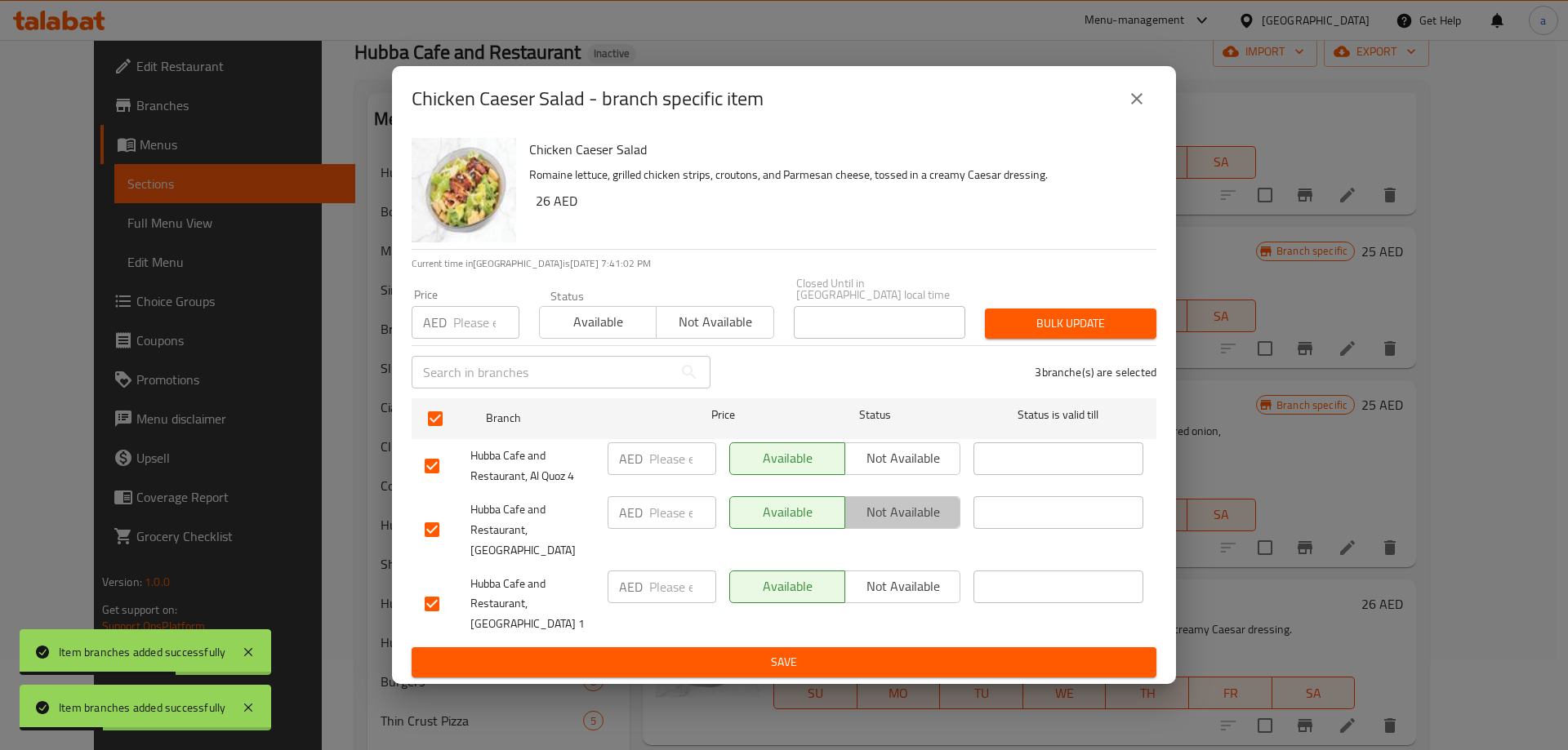
click at [871, 512] on span "Not available" at bounding box center [902, 512] width 102 height 24
click at [828, 647] on button "Save" at bounding box center [784, 662] width 745 height 30
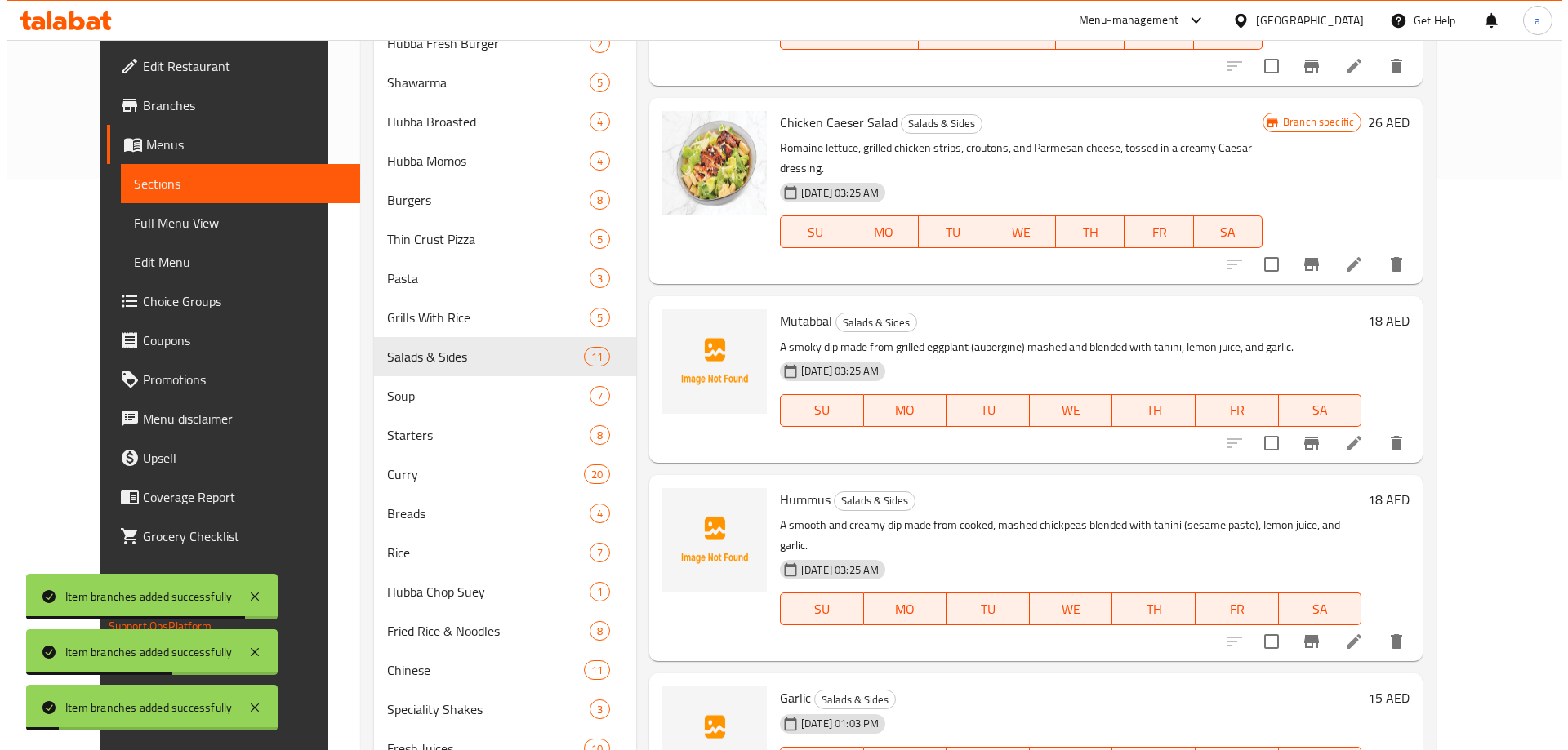
scroll to position [580, 0]
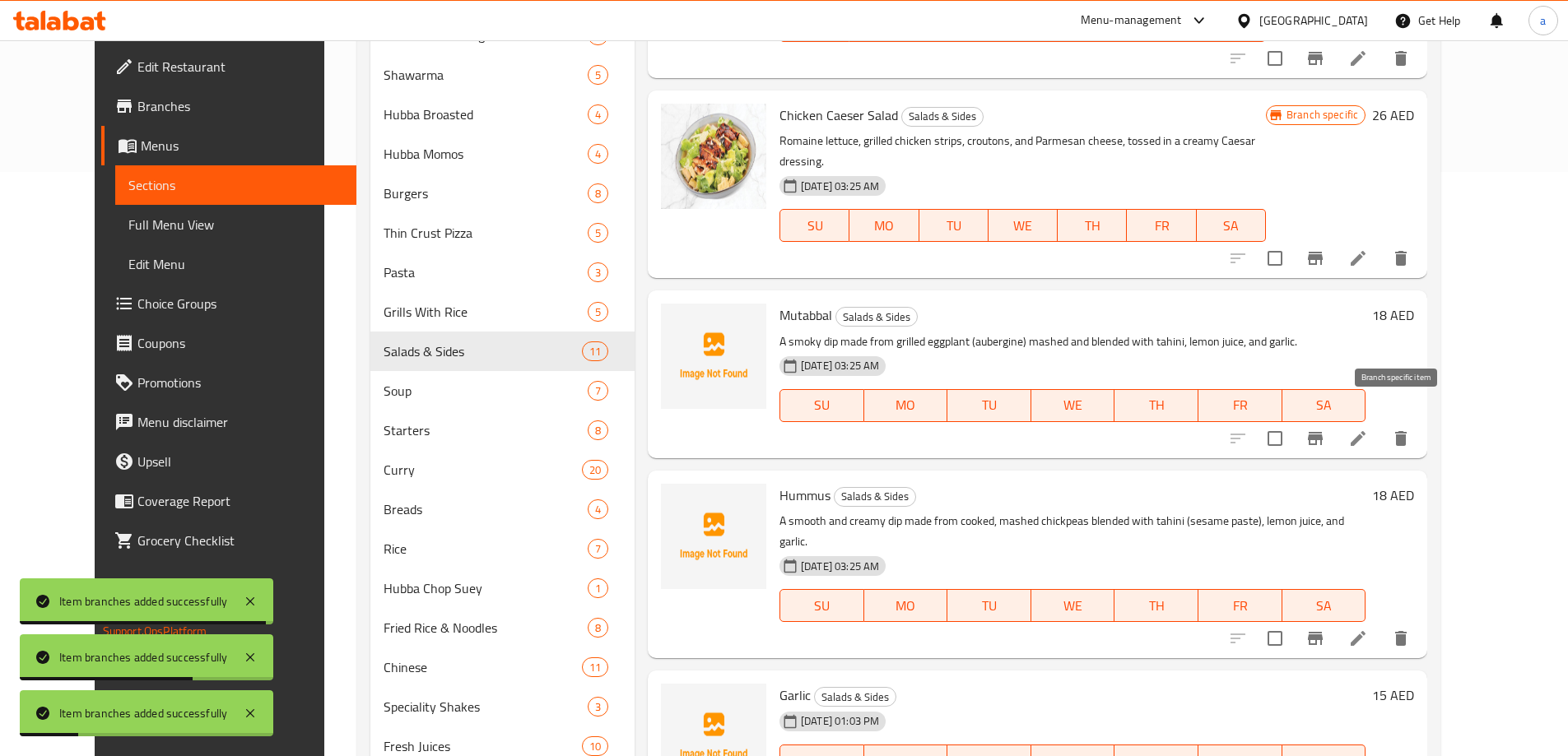
click at [1325, 429] on icon "Branch-specific-item" at bounding box center [1315, 439] width 20 height 20
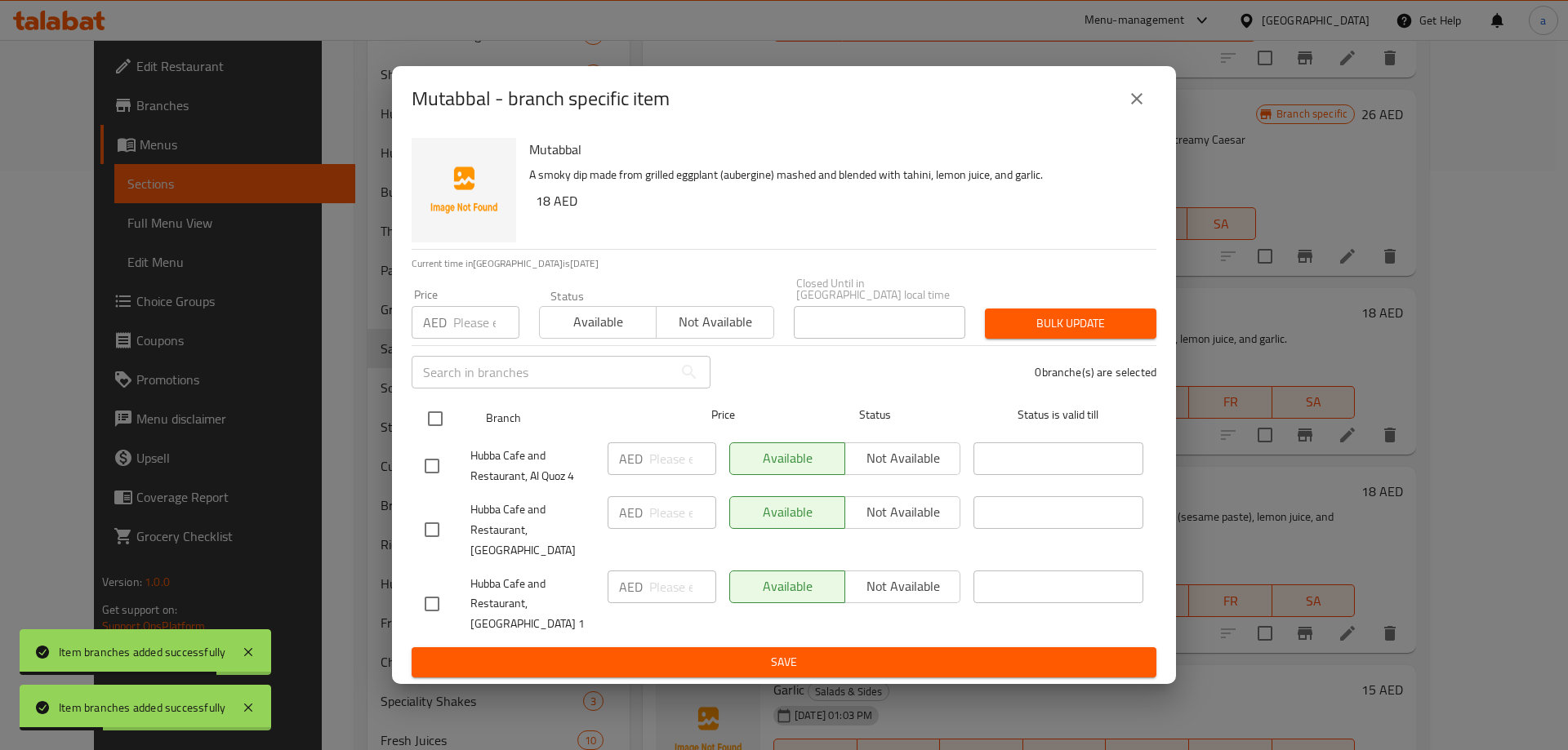
click at [437, 426] on input "checkbox" at bounding box center [435, 418] width 35 height 35
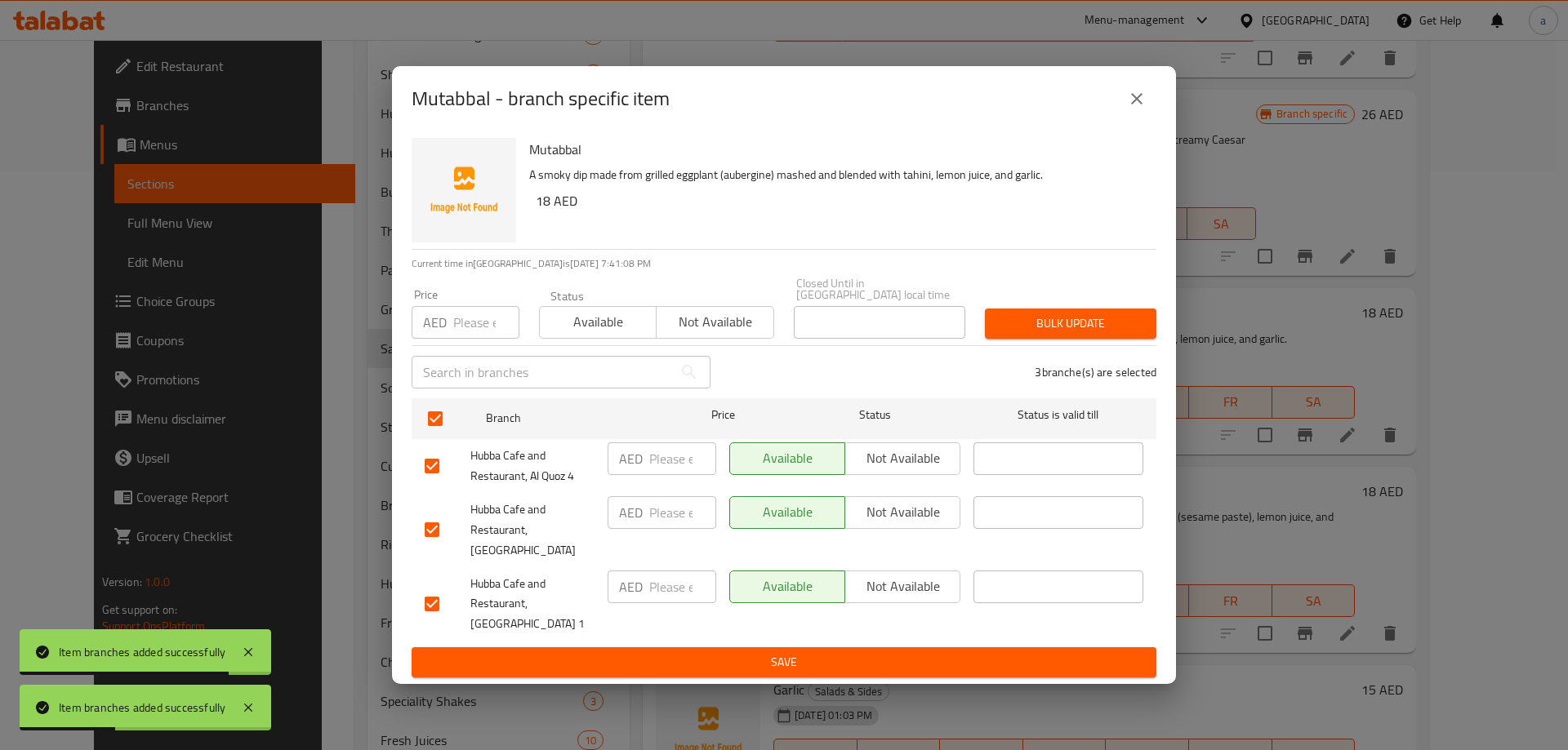
click at [913, 524] on span "Not available" at bounding box center [902, 512] width 102 height 24
click at [886, 652] on span "Save" at bounding box center [784, 662] width 718 height 20
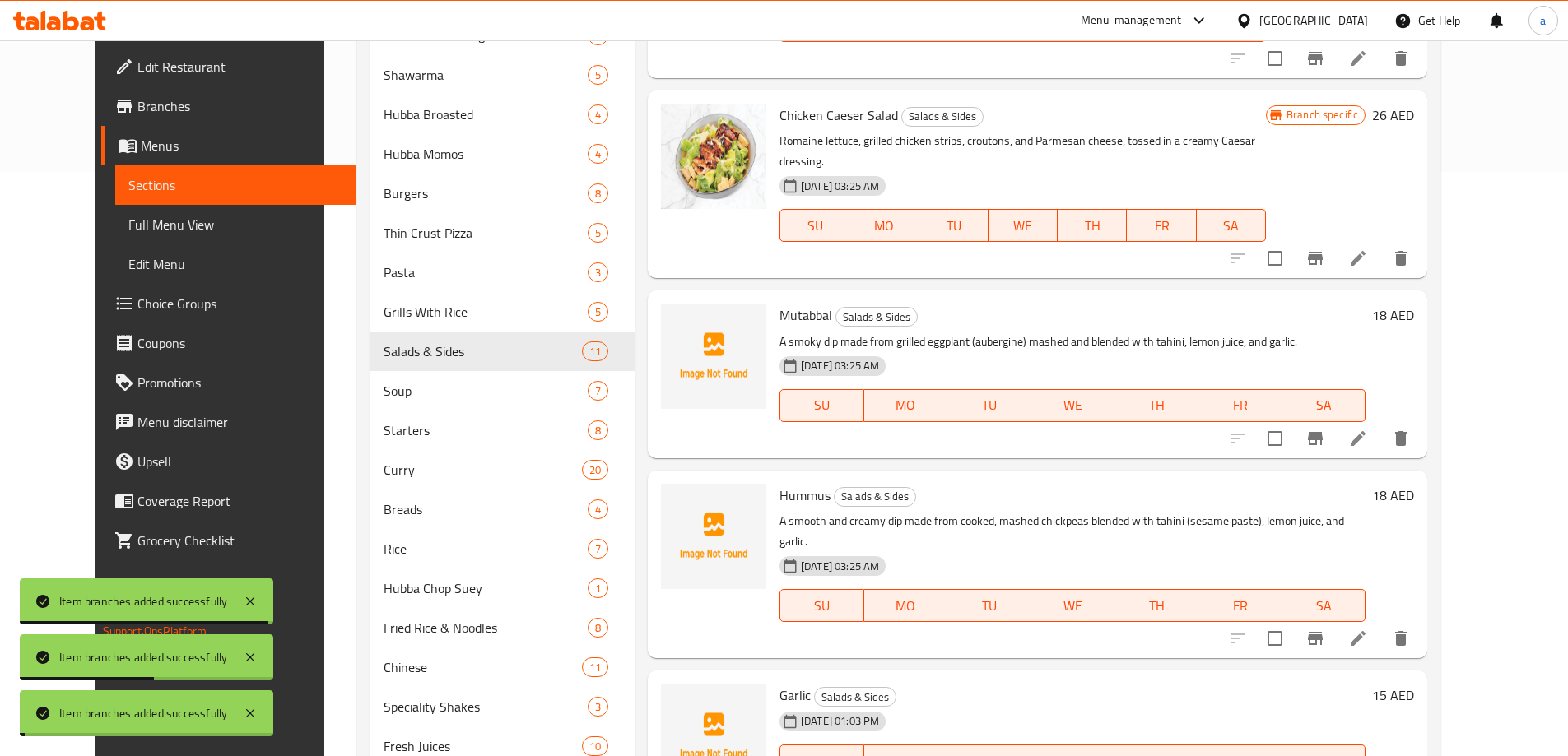
click at [1325, 628] on icon "Branch-specific-item" at bounding box center [1315, 638] width 20 height 20
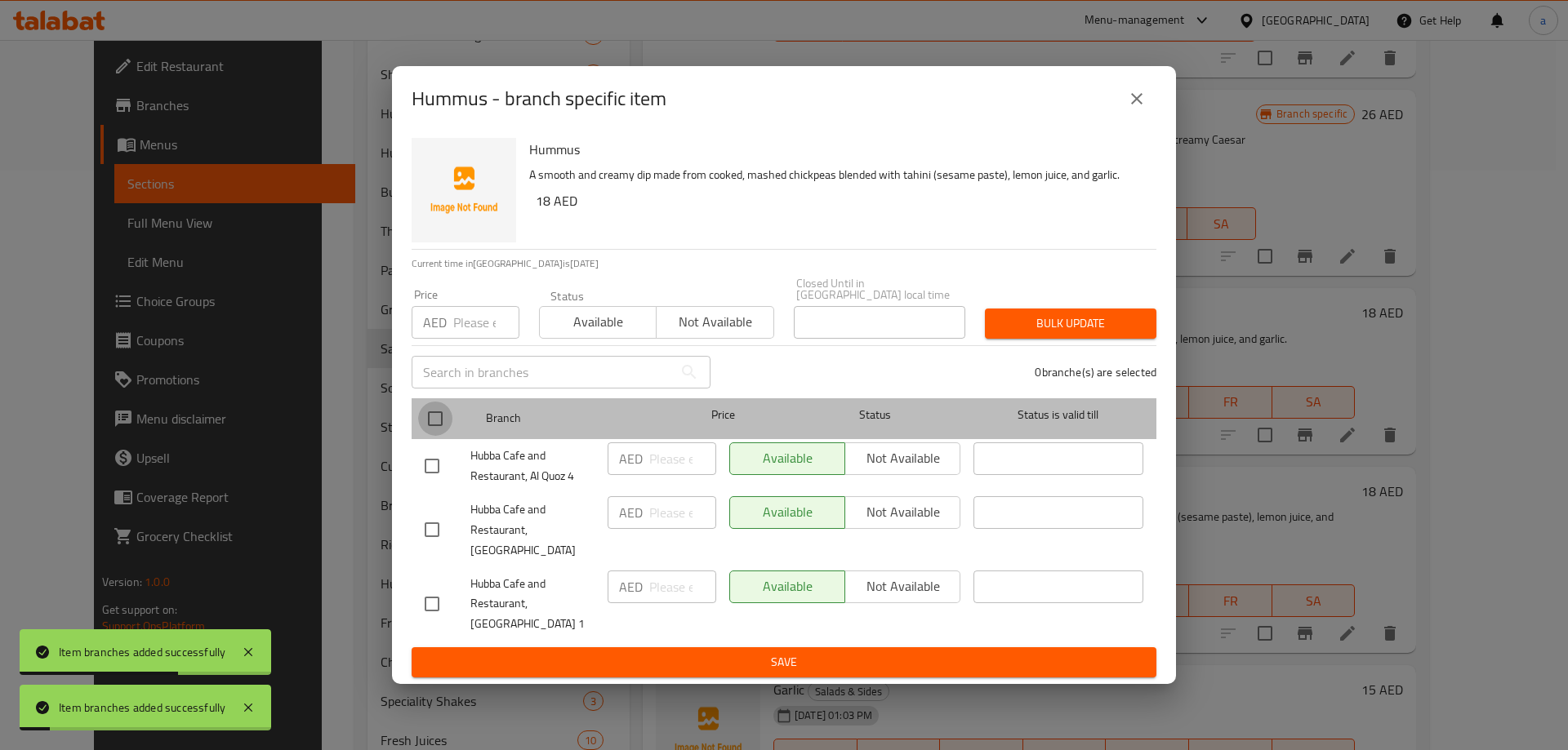
click at [432, 427] on input "checkbox" at bounding box center [435, 418] width 35 height 35
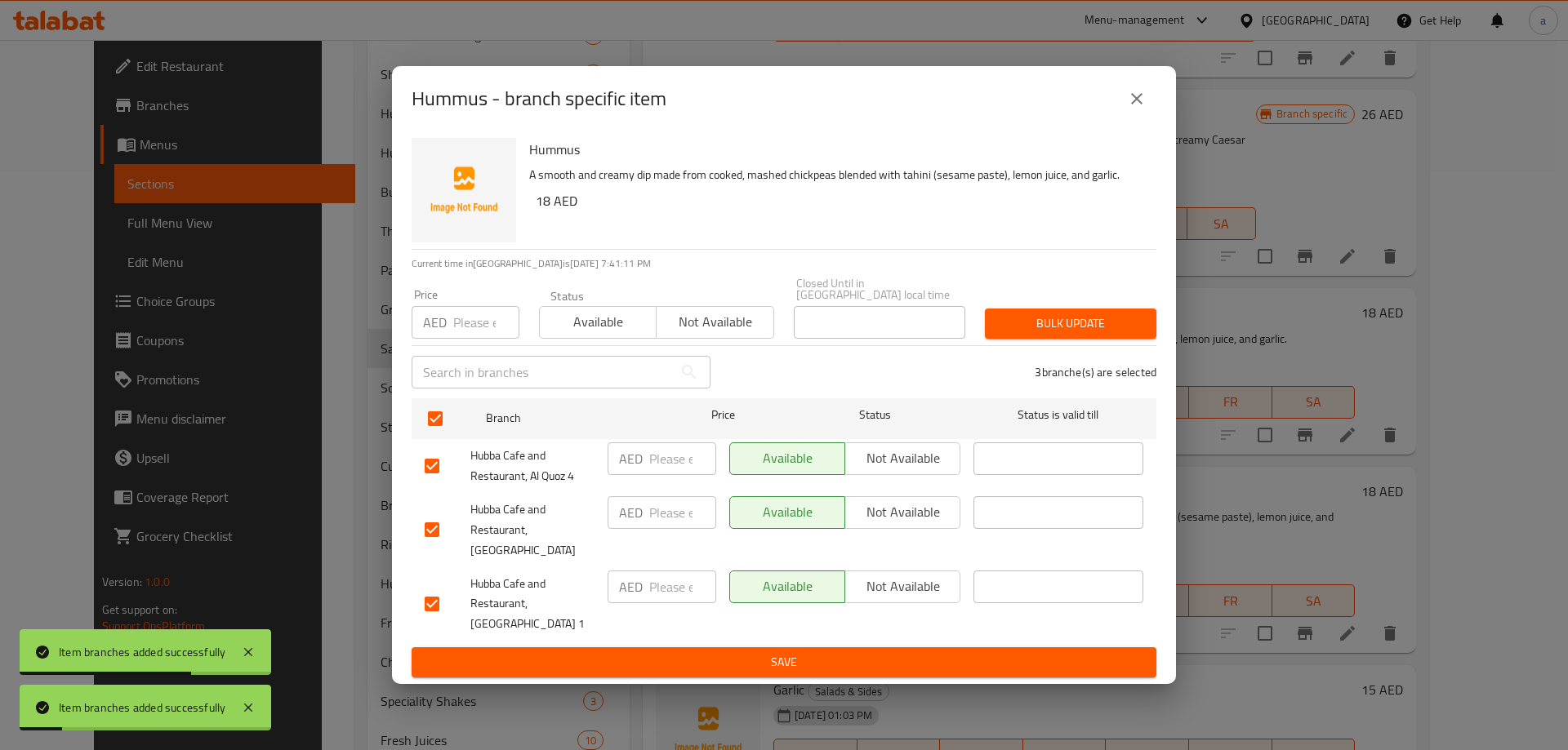
click at [928, 520] on span "Not available" at bounding box center [902, 512] width 102 height 24
click at [937, 652] on span "Save" at bounding box center [784, 662] width 718 height 20
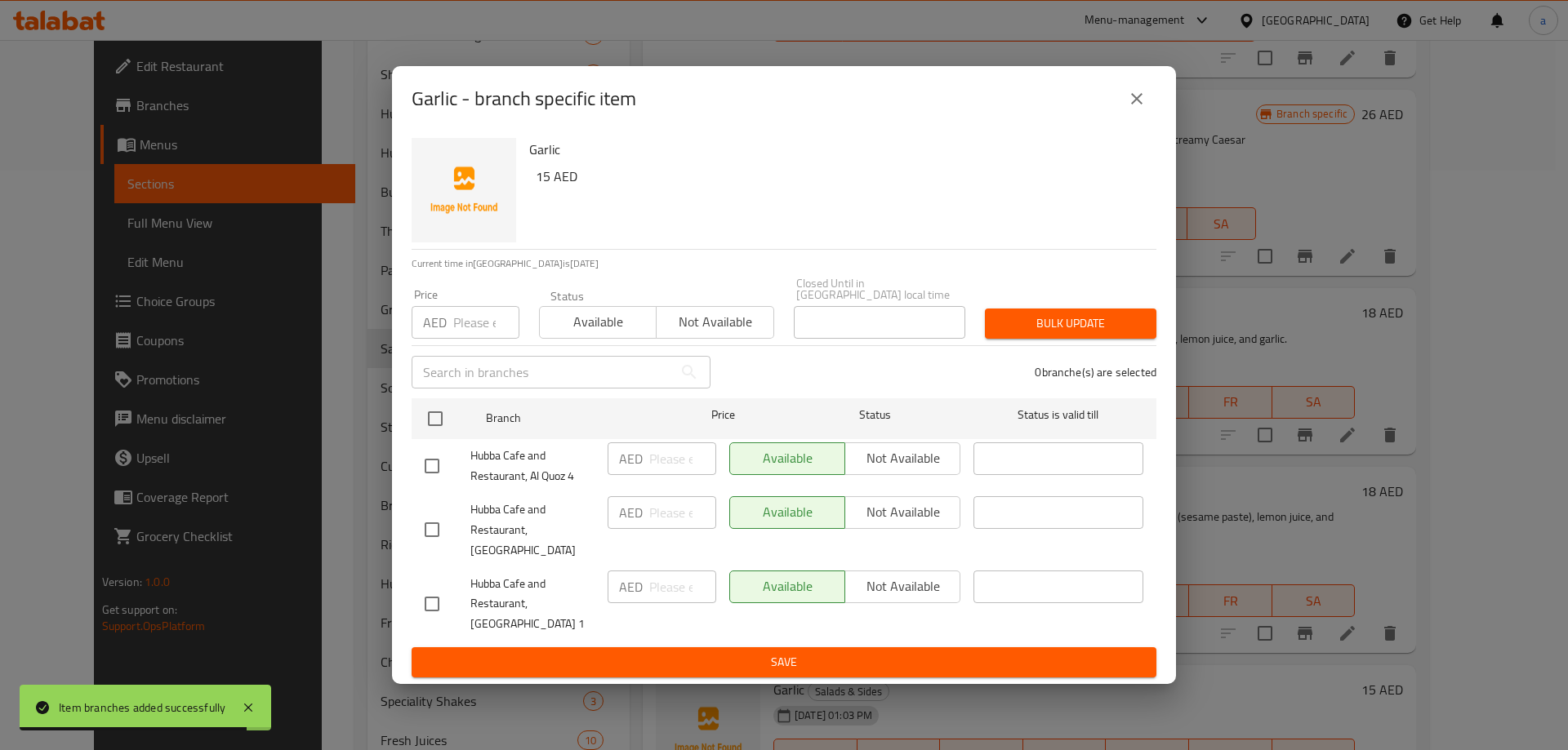
click at [435, 407] on div at bounding box center [448, 418] width 61 height 47
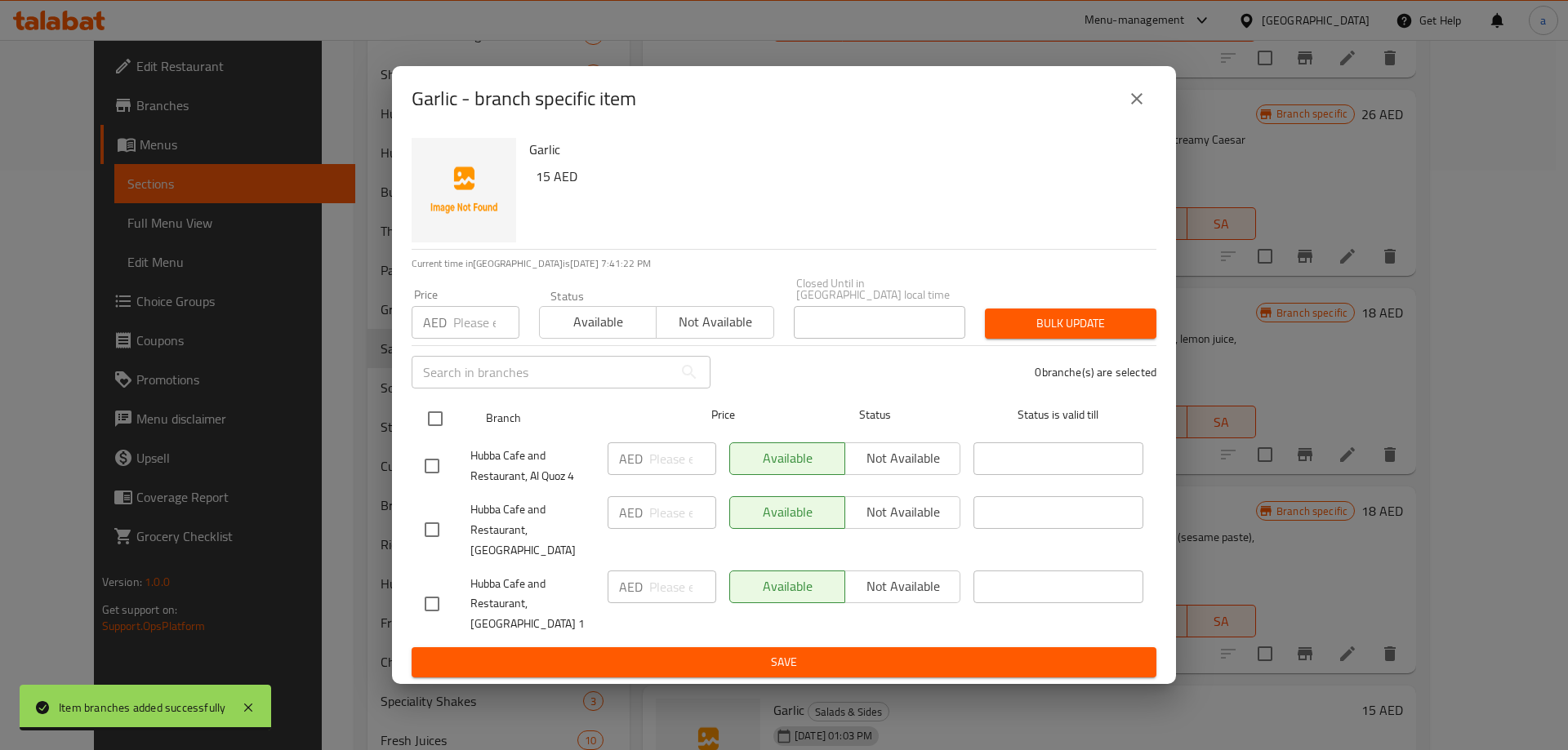
click at [443, 434] on input "checkbox" at bounding box center [435, 418] width 35 height 35
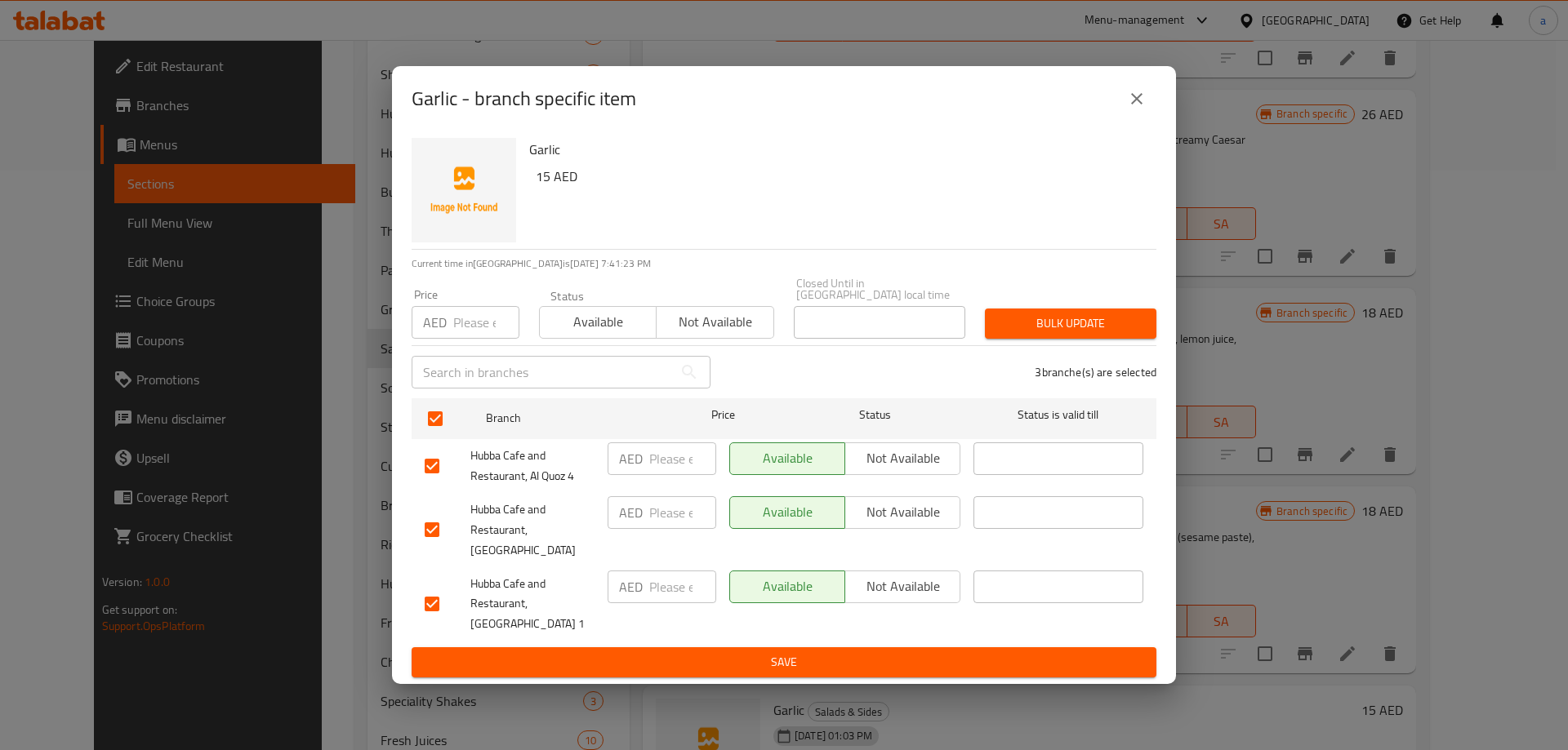
click at [880, 520] on span "Not available" at bounding box center [902, 512] width 102 height 24
click at [841, 655] on span "Save" at bounding box center [784, 662] width 718 height 20
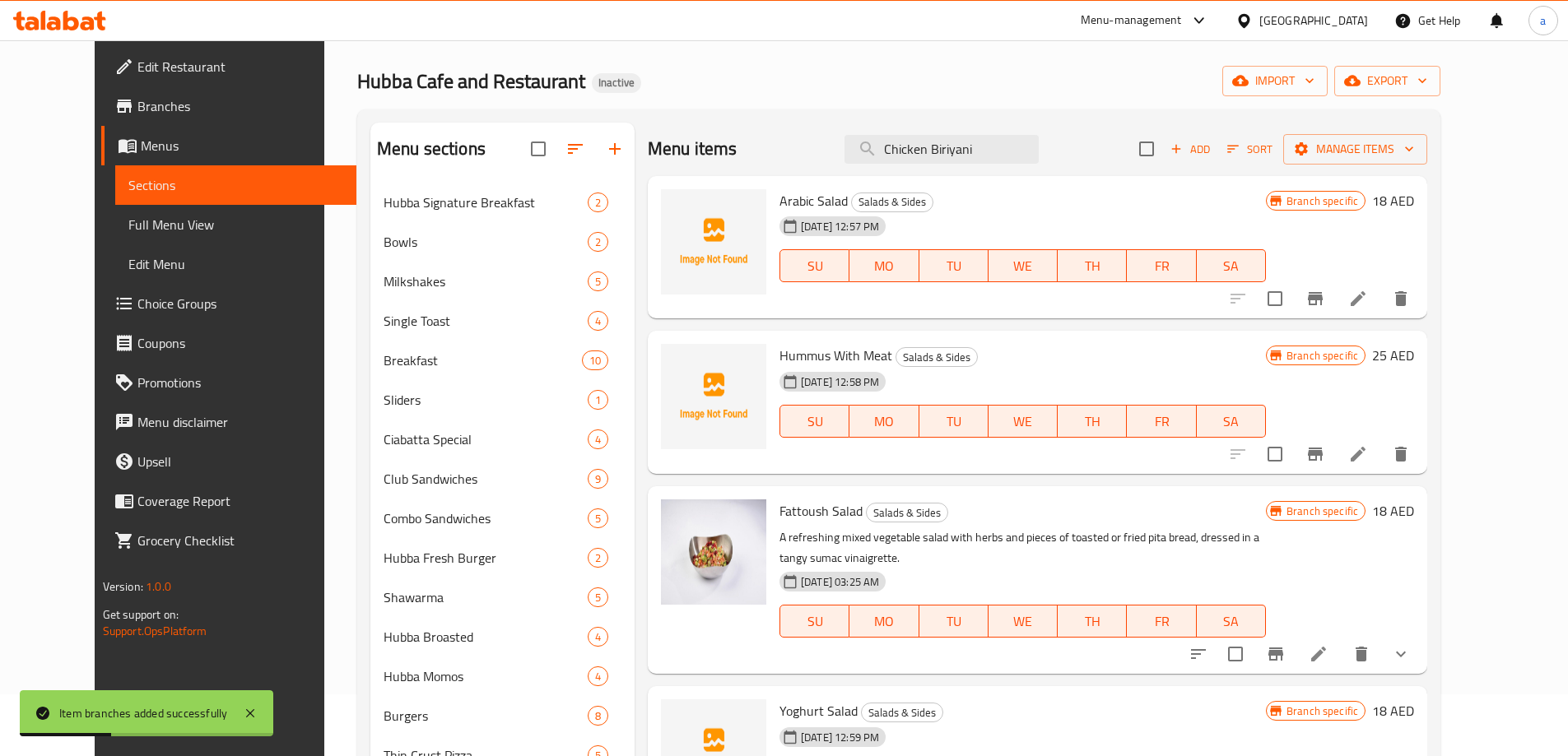
scroll to position [82, 0]
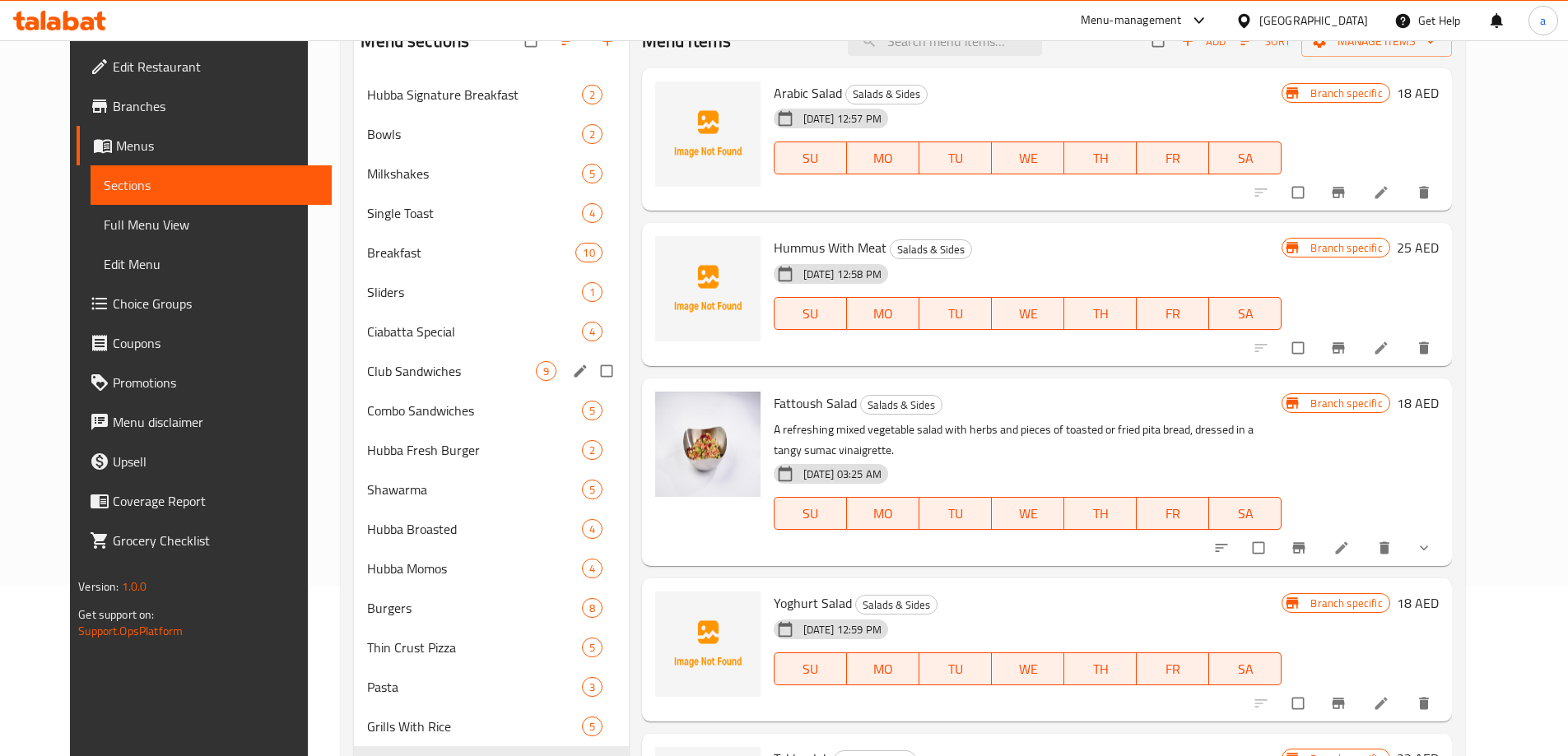
scroll to position [329, 0]
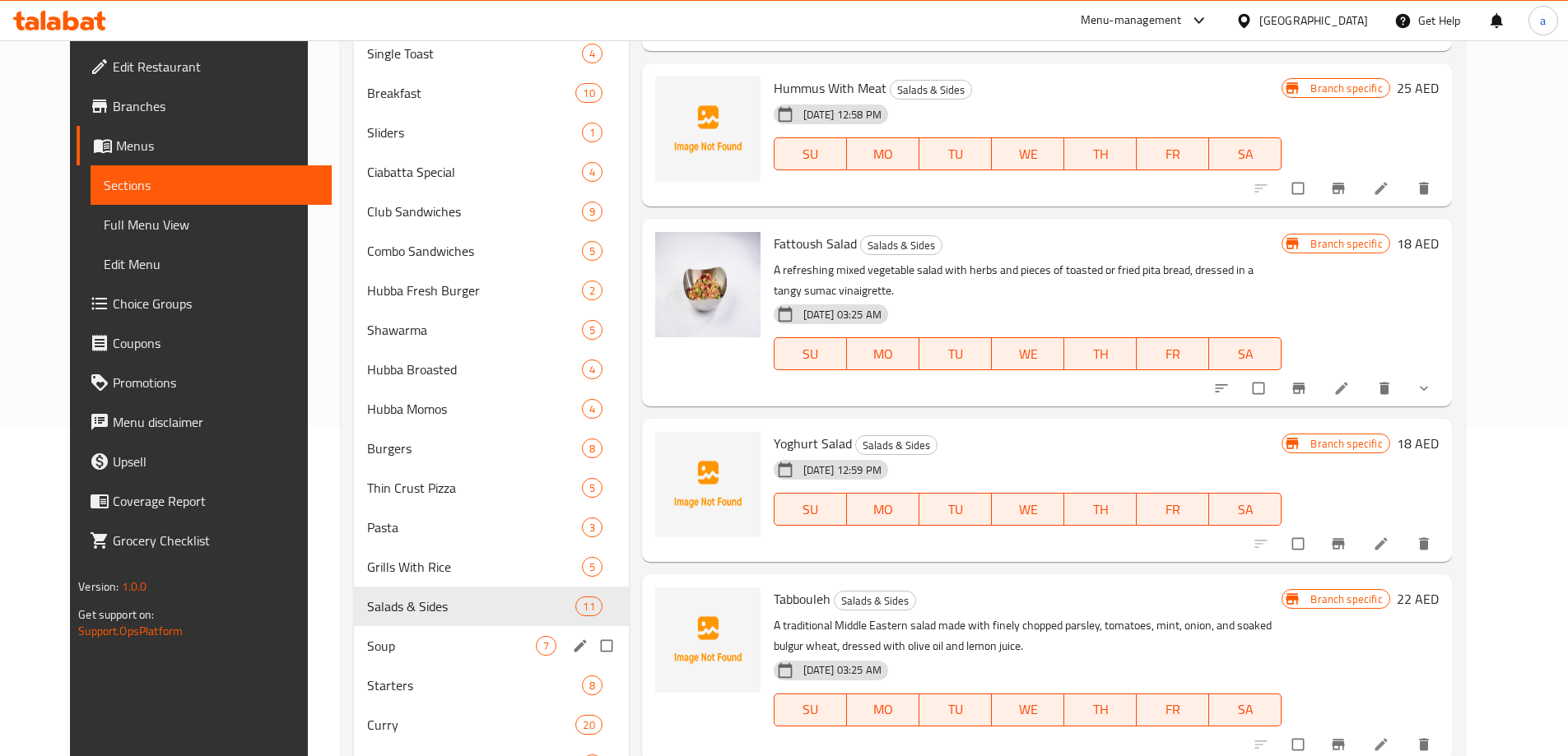
click at [388, 634] on div "Soup 7" at bounding box center [491, 646] width 274 height 39
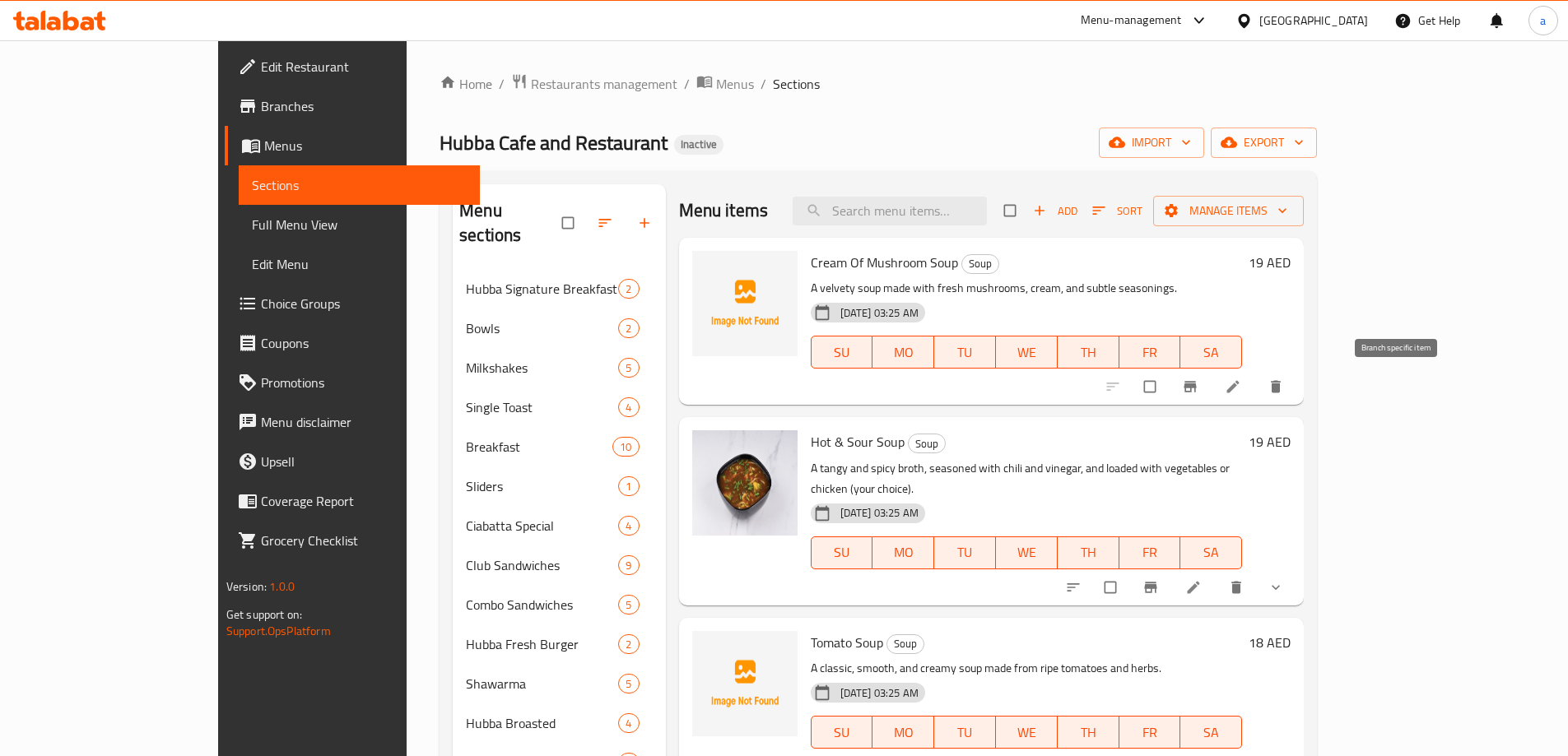
click at [1211, 393] on button "Branch-specific-item" at bounding box center [1192, 386] width 39 height 37
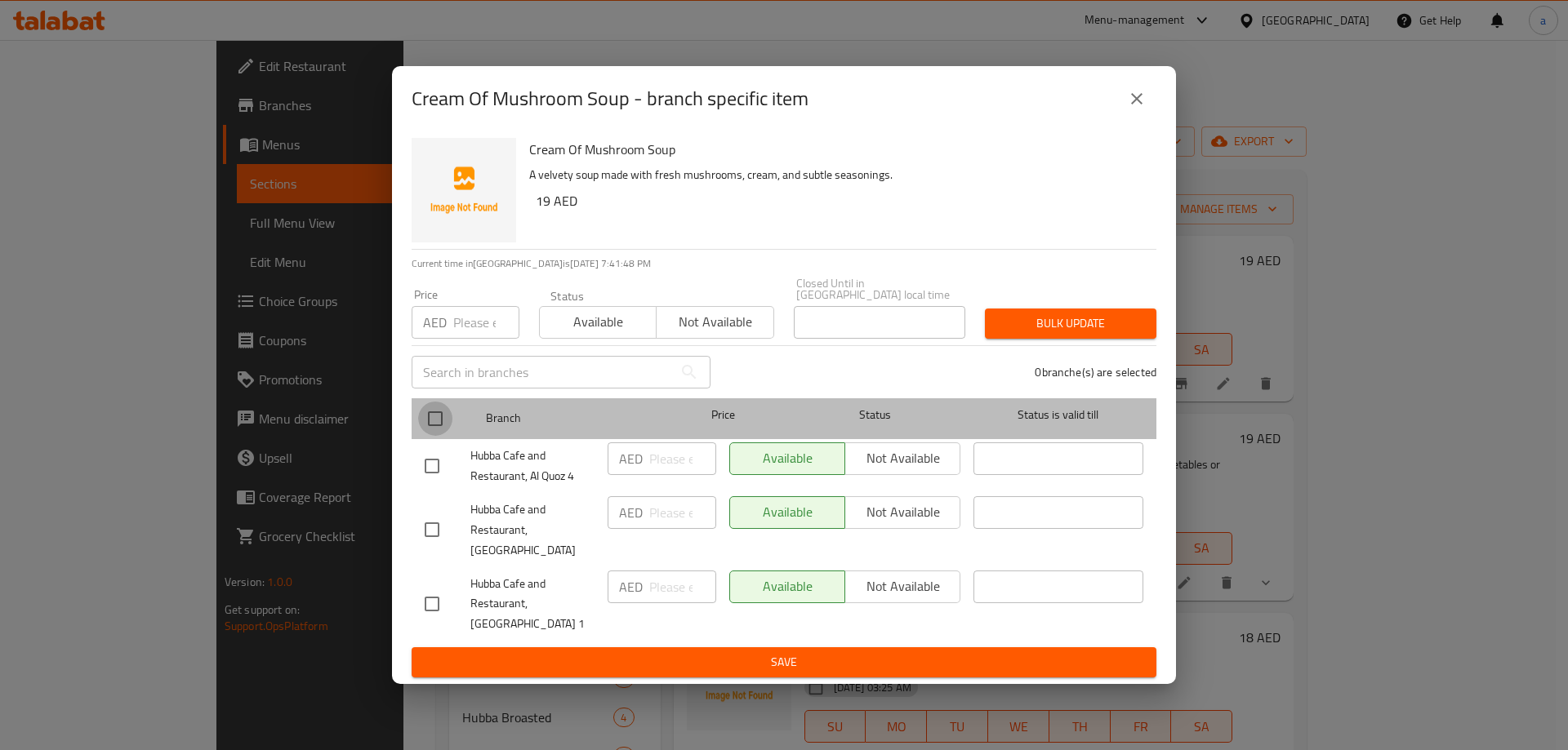
click at [433, 425] on input "checkbox" at bounding box center [435, 418] width 35 height 35
checkbox input "true"
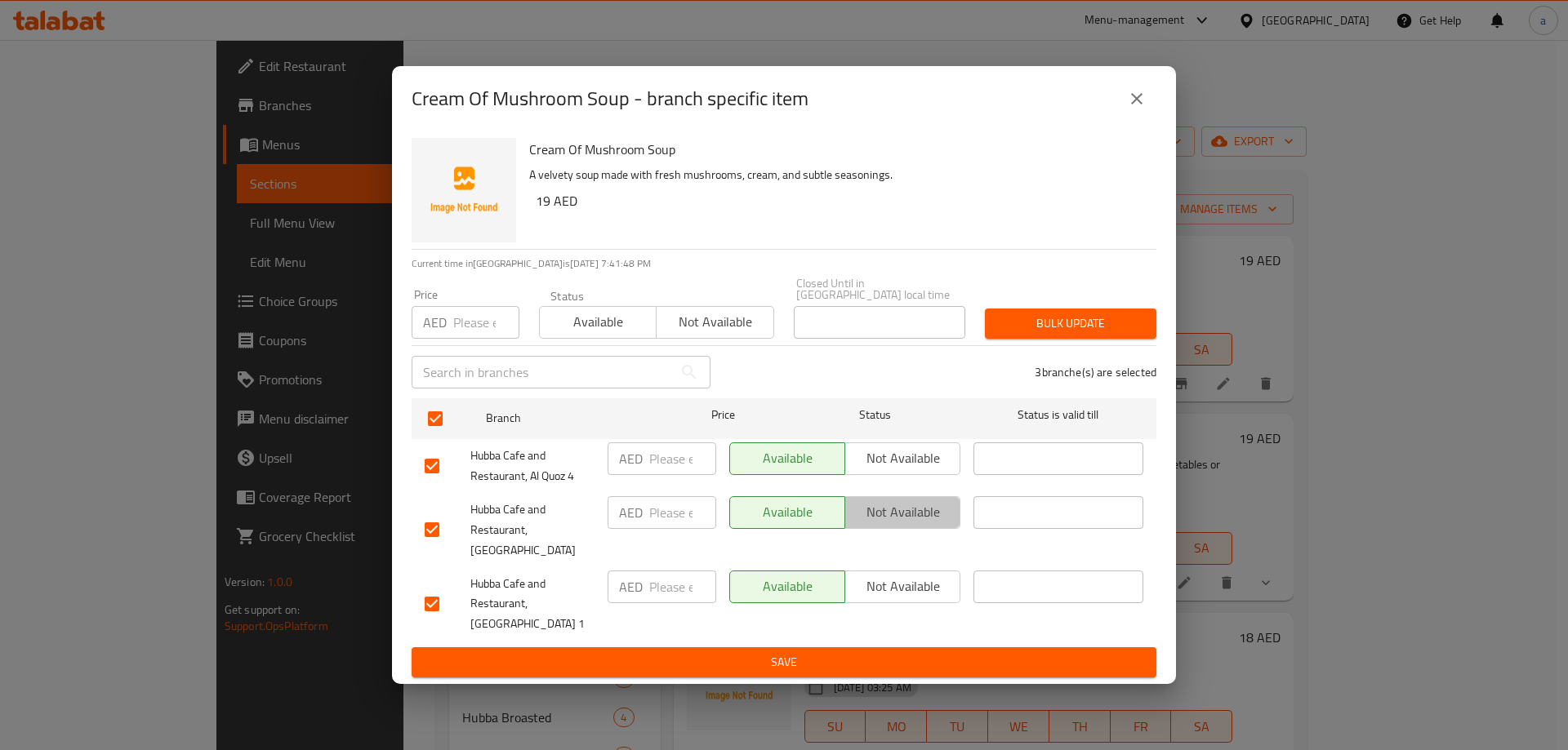
click at [885, 518] on span "Not available" at bounding box center [902, 512] width 102 height 24
click at [803, 652] on span "Save" at bounding box center [784, 662] width 718 height 20
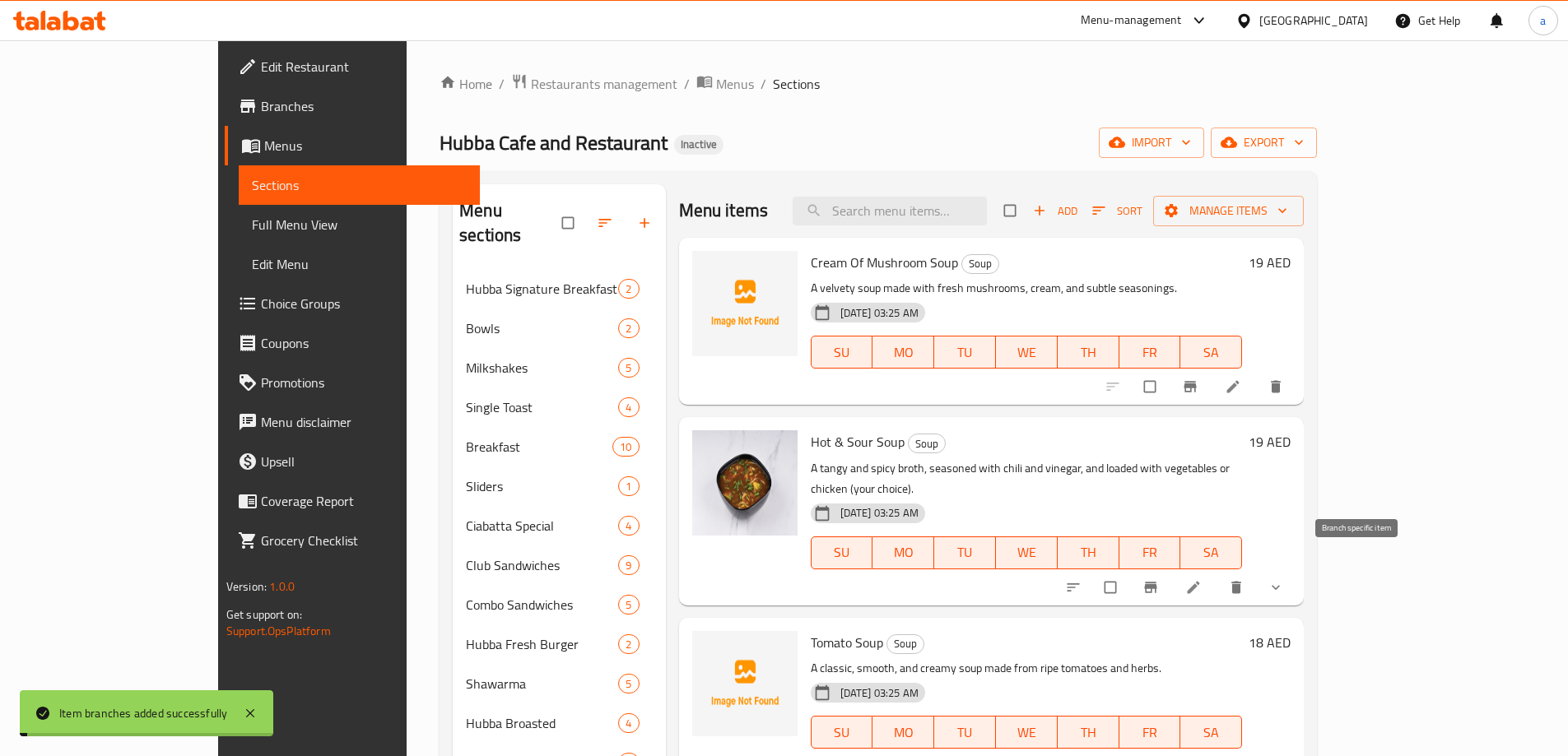
click at [1159, 579] on icon "Branch-specific-item" at bounding box center [1151, 587] width 16 height 16
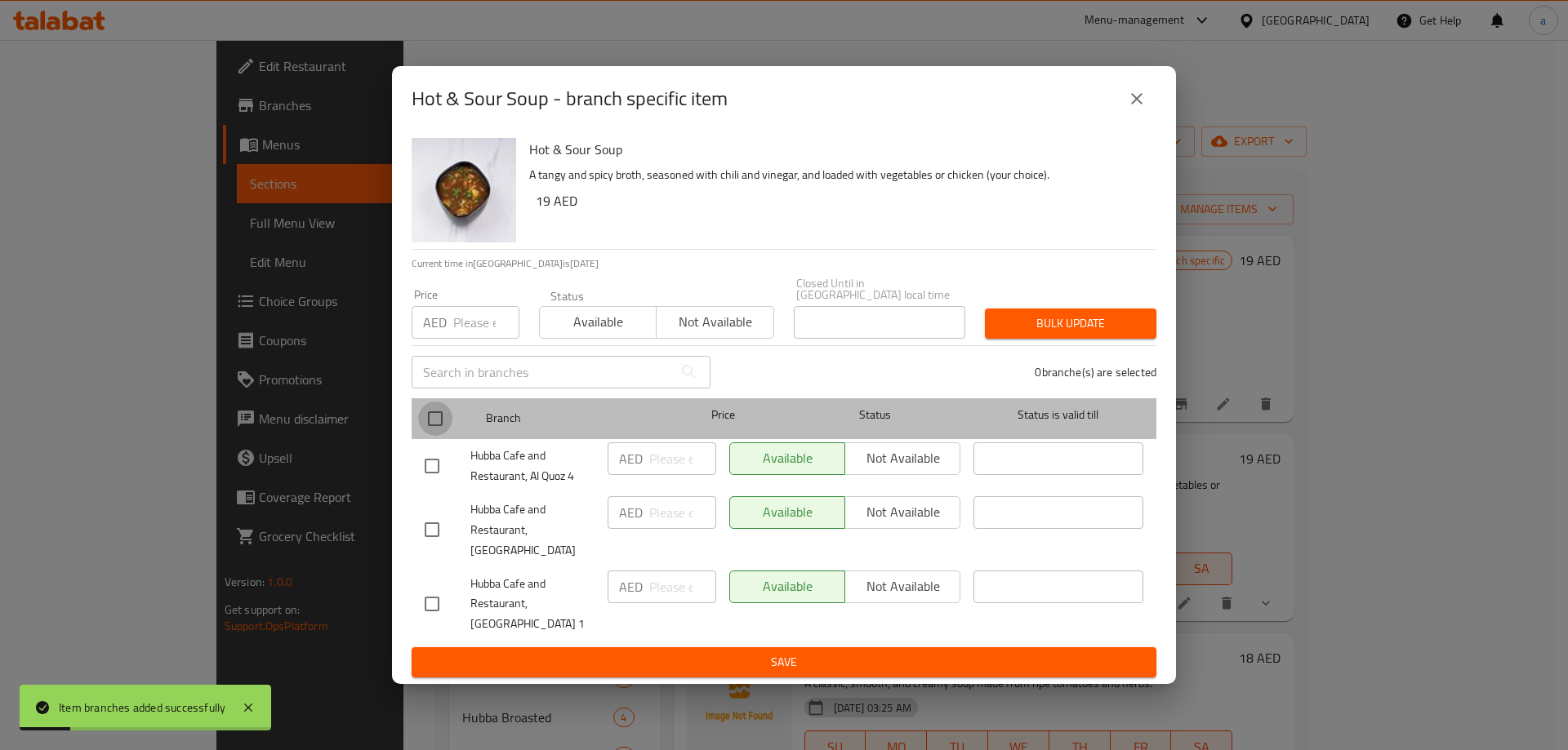
click at [435, 436] on input "checkbox" at bounding box center [435, 418] width 35 height 35
checkbox input "true"
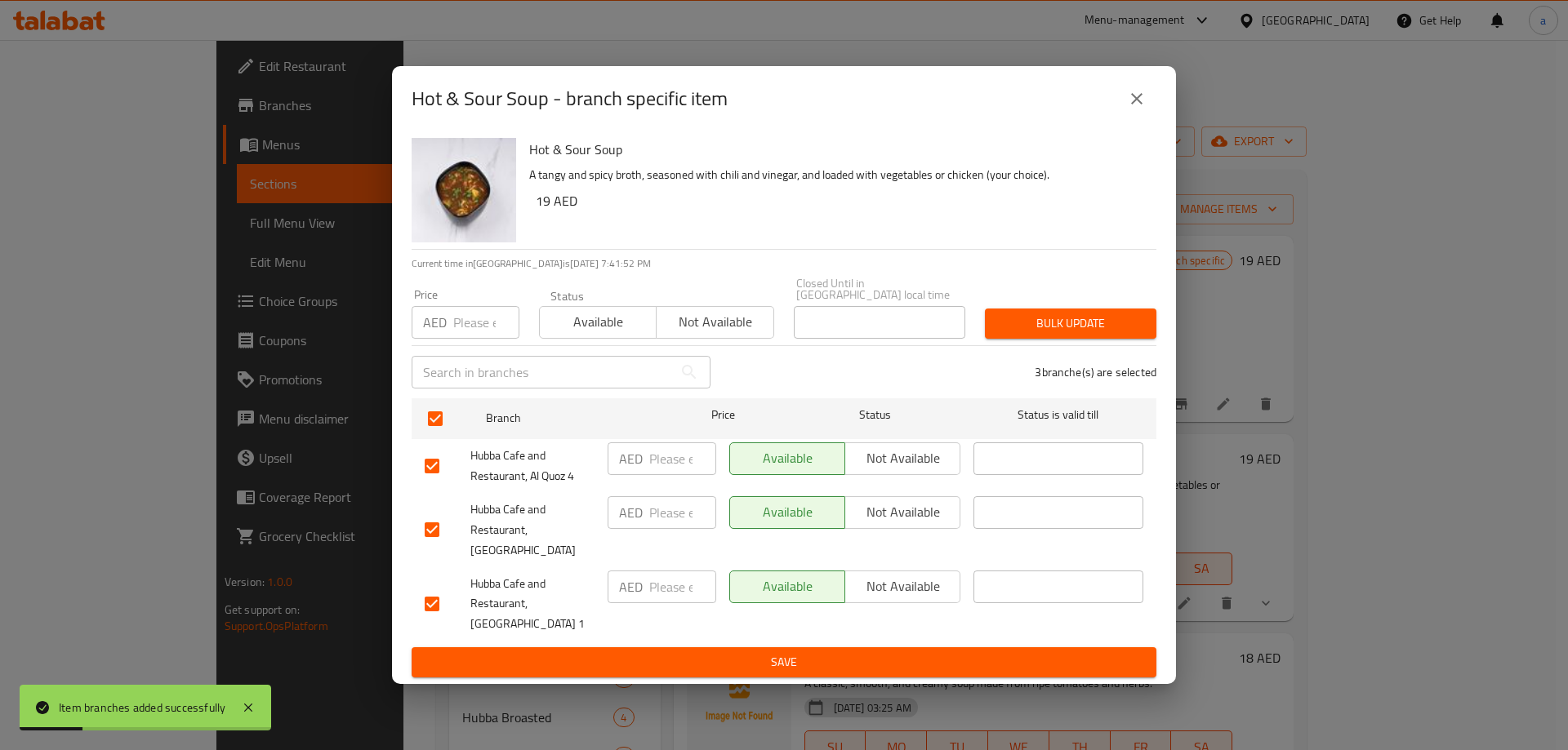
click at [932, 520] on span "Not available" at bounding box center [902, 512] width 102 height 24
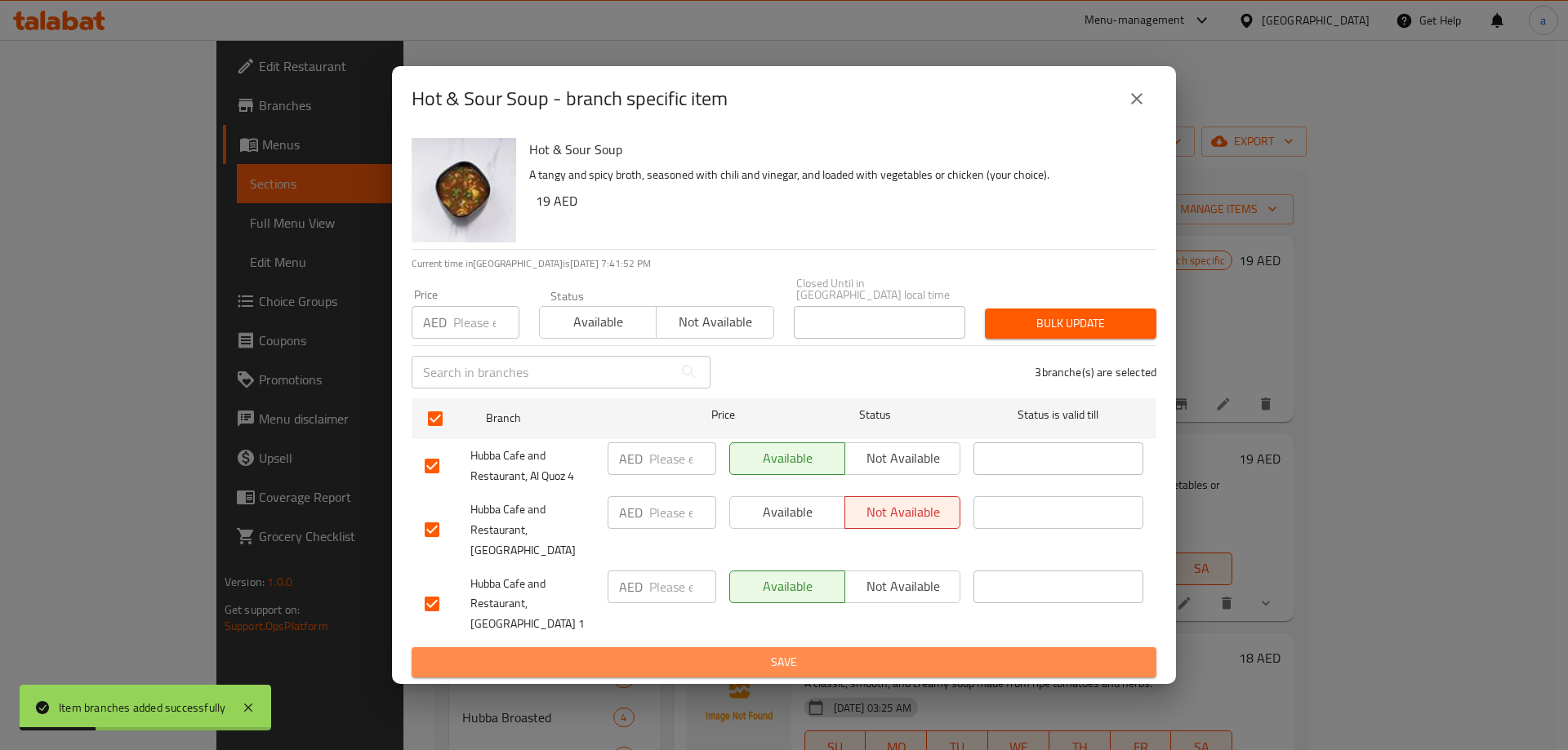
click at [862, 652] on span "Save" at bounding box center [784, 662] width 718 height 20
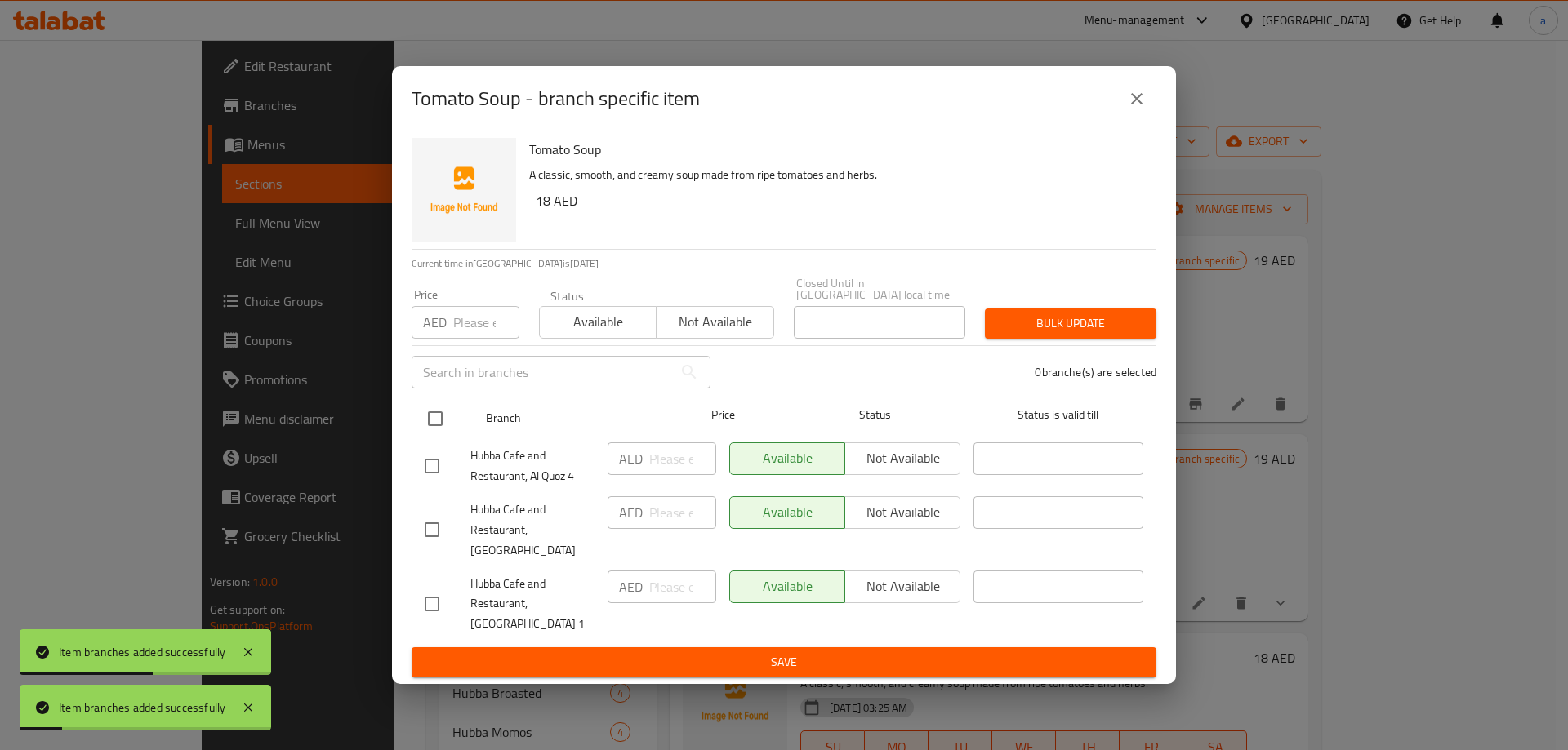
click at [447, 427] on input "checkbox" at bounding box center [435, 418] width 35 height 35
checkbox input "true"
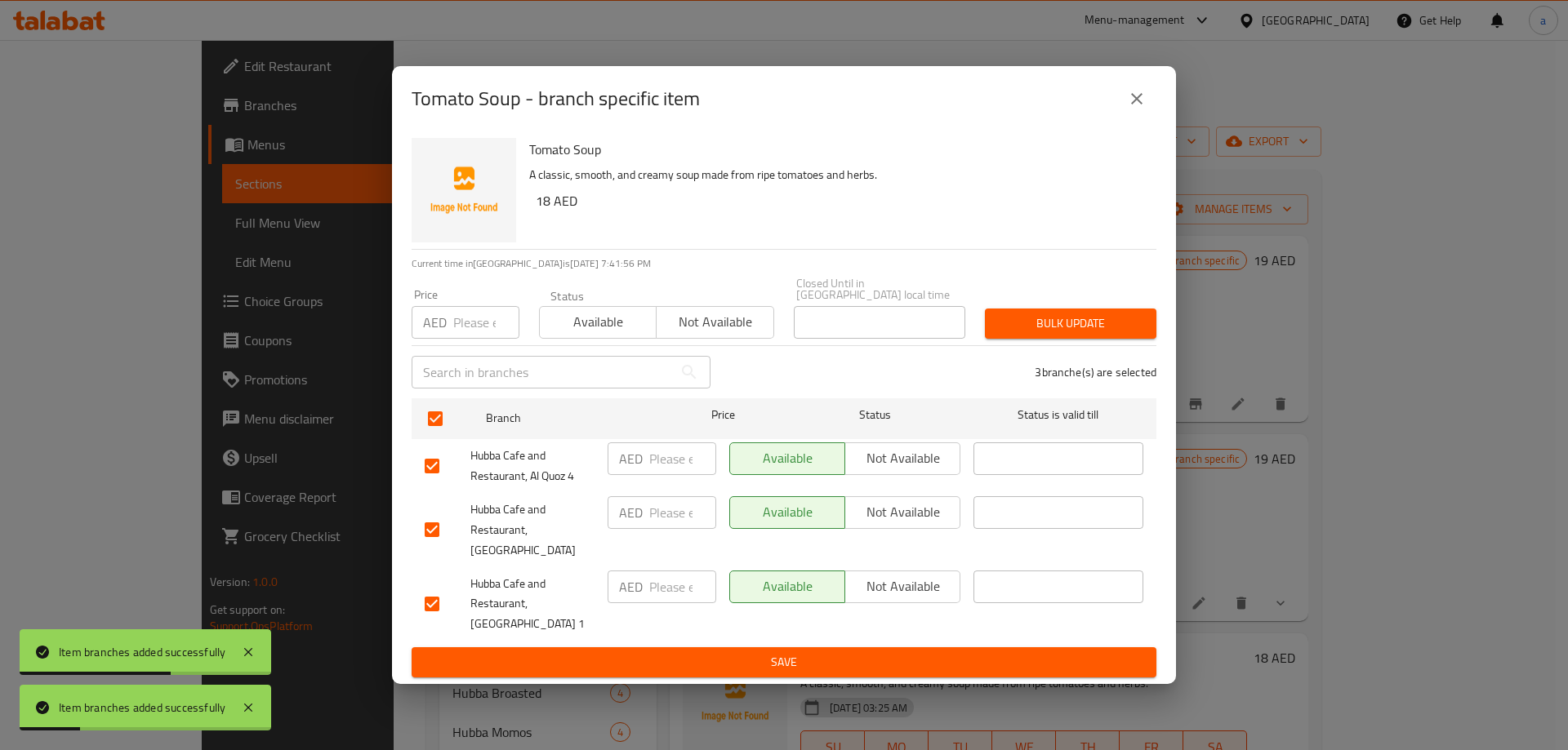
drag, startPoint x: 930, startPoint y: 520, endPoint x: 917, endPoint y: 560, distance: 42.1
click at [930, 520] on span "Not available" at bounding box center [902, 512] width 102 height 24
click at [906, 660] on span "Save" at bounding box center [784, 662] width 718 height 20
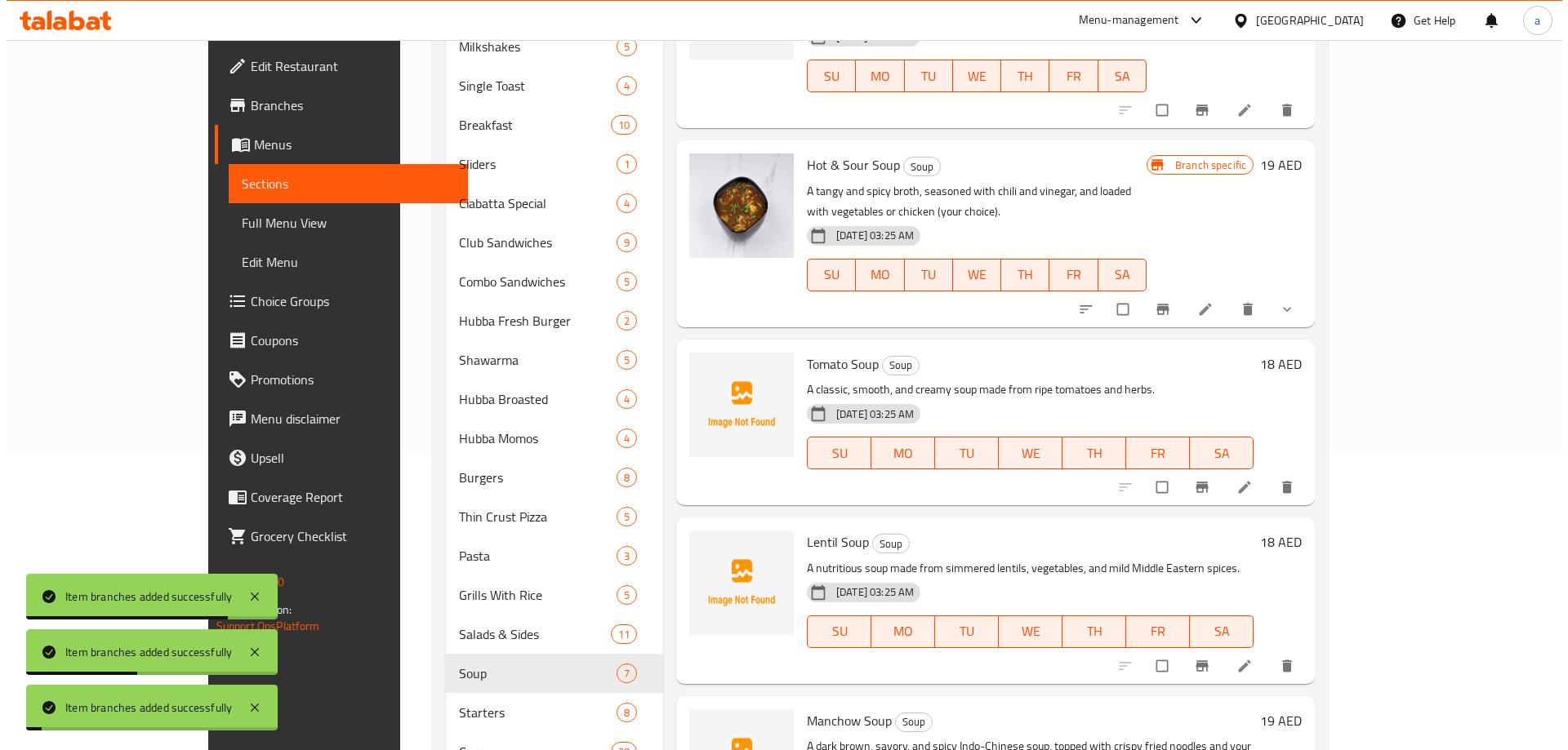
scroll to position [334, 0]
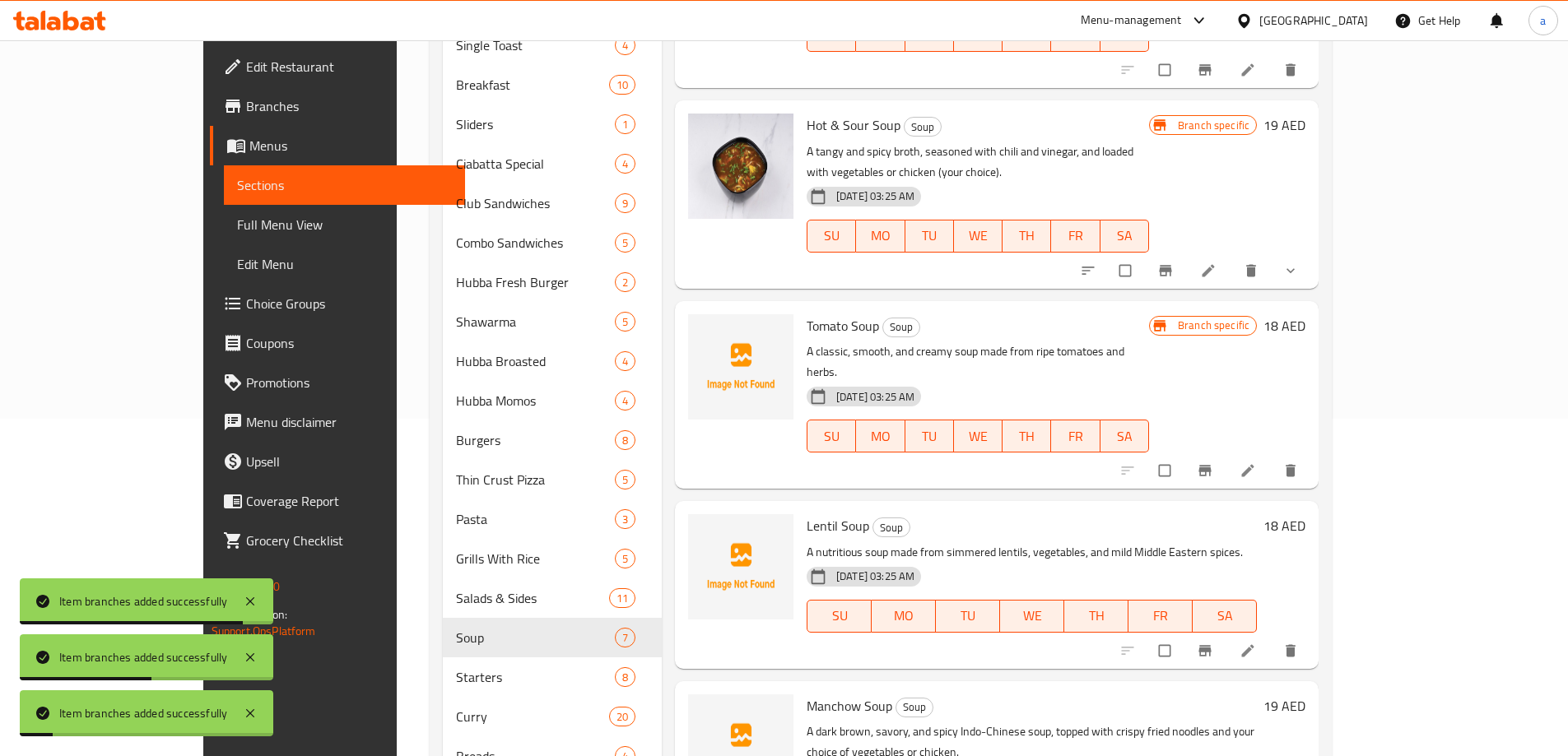
click at [1227, 633] on button "Branch-specific-item" at bounding box center [1207, 651] width 39 height 37
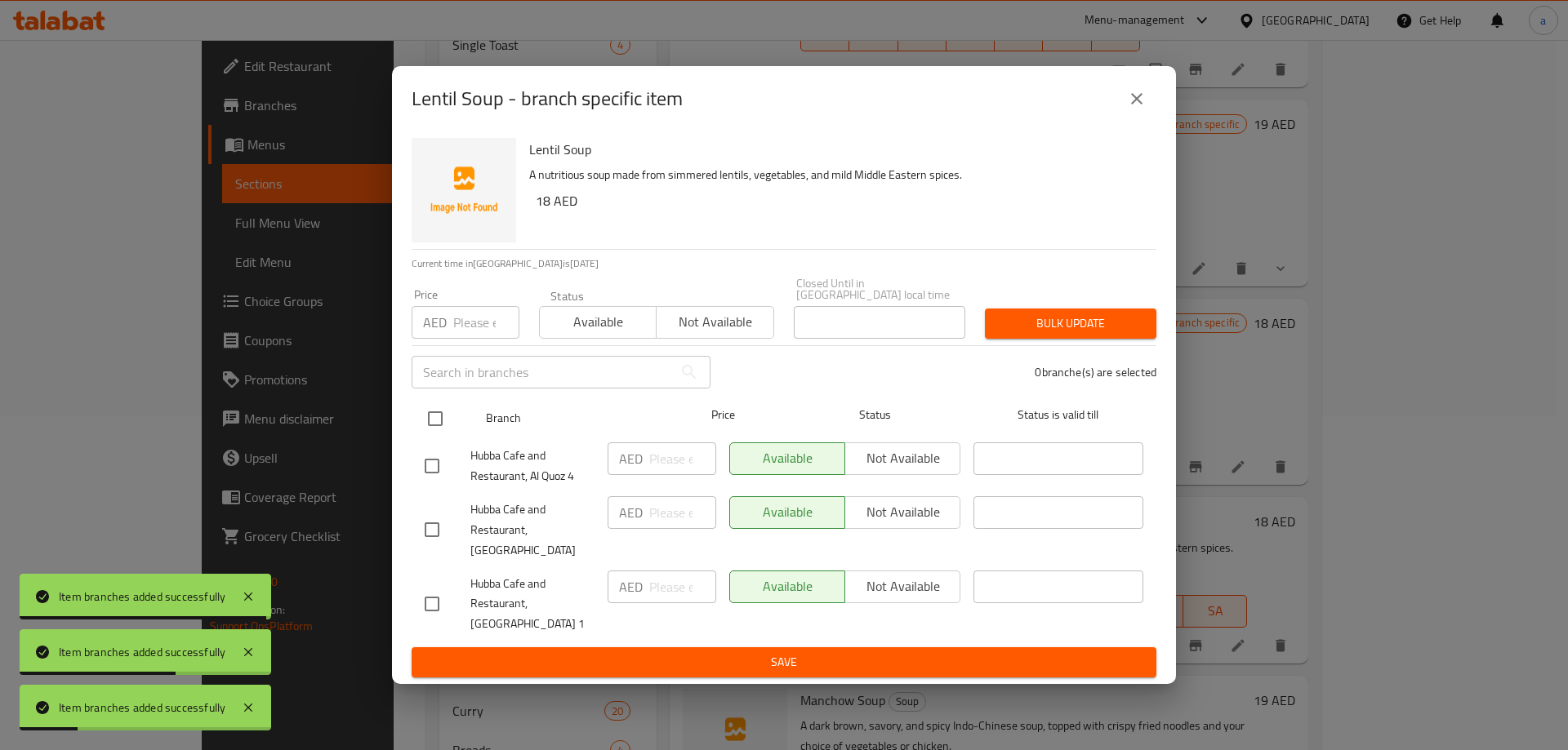
click at [438, 431] on input "checkbox" at bounding box center [435, 418] width 35 height 35
checkbox input "true"
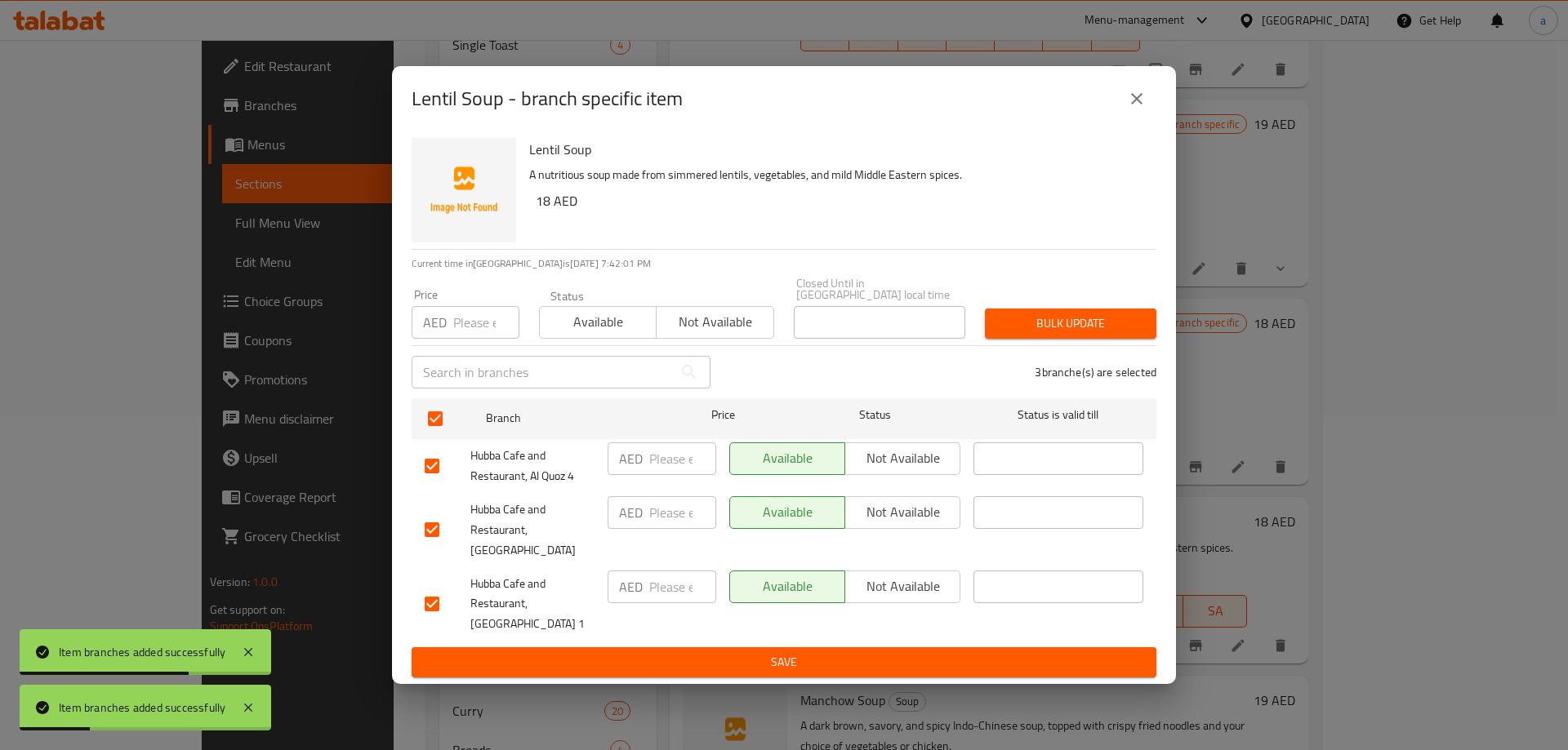
drag, startPoint x: 915, startPoint y: 518, endPoint x: 901, endPoint y: 530, distance: 18.4
click at [913, 518] on span "Not available" at bounding box center [902, 512] width 102 height 24
click at [875, 652] on span "Save" at bounding box center [784, 662] width 718 height 20
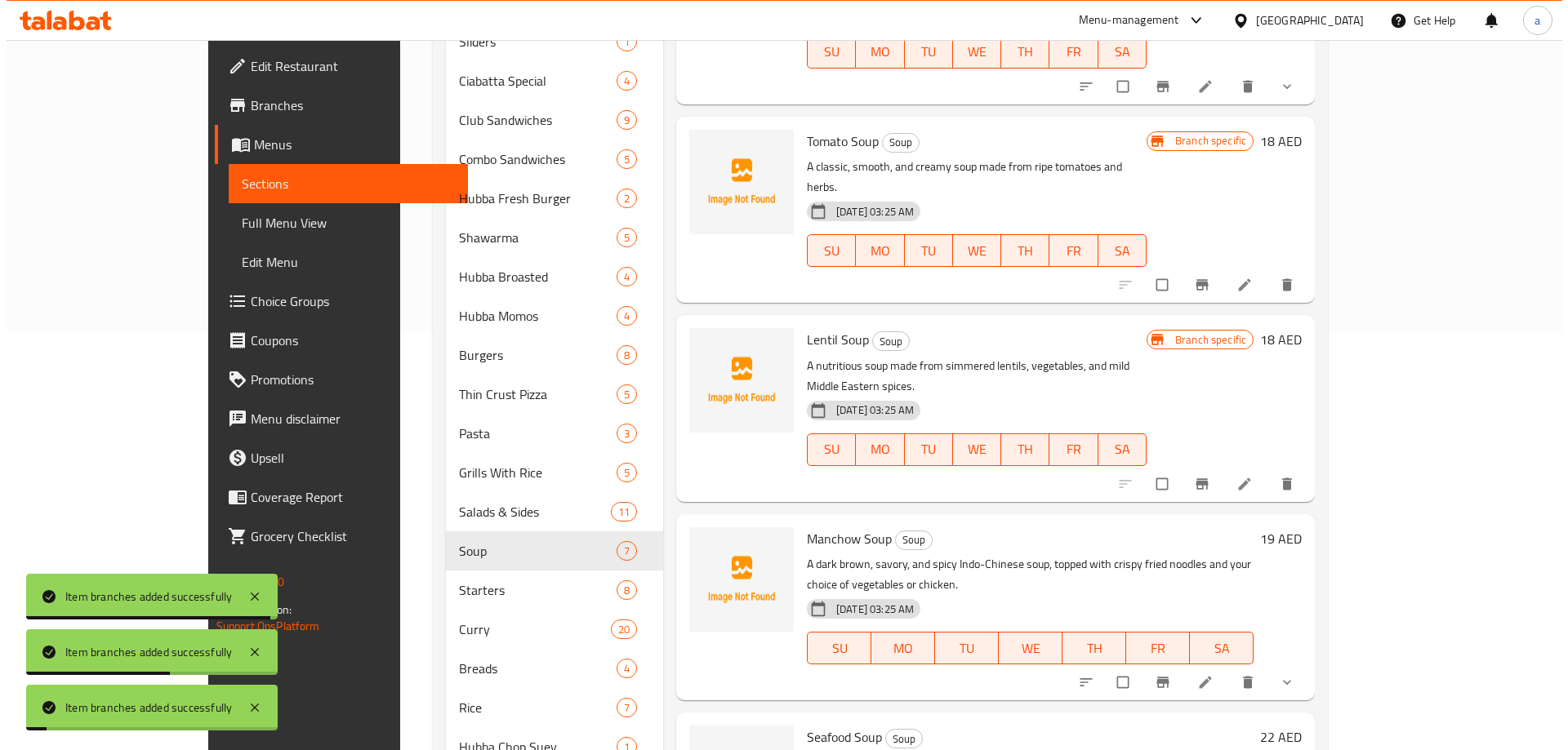
scroll to position [101, 0]
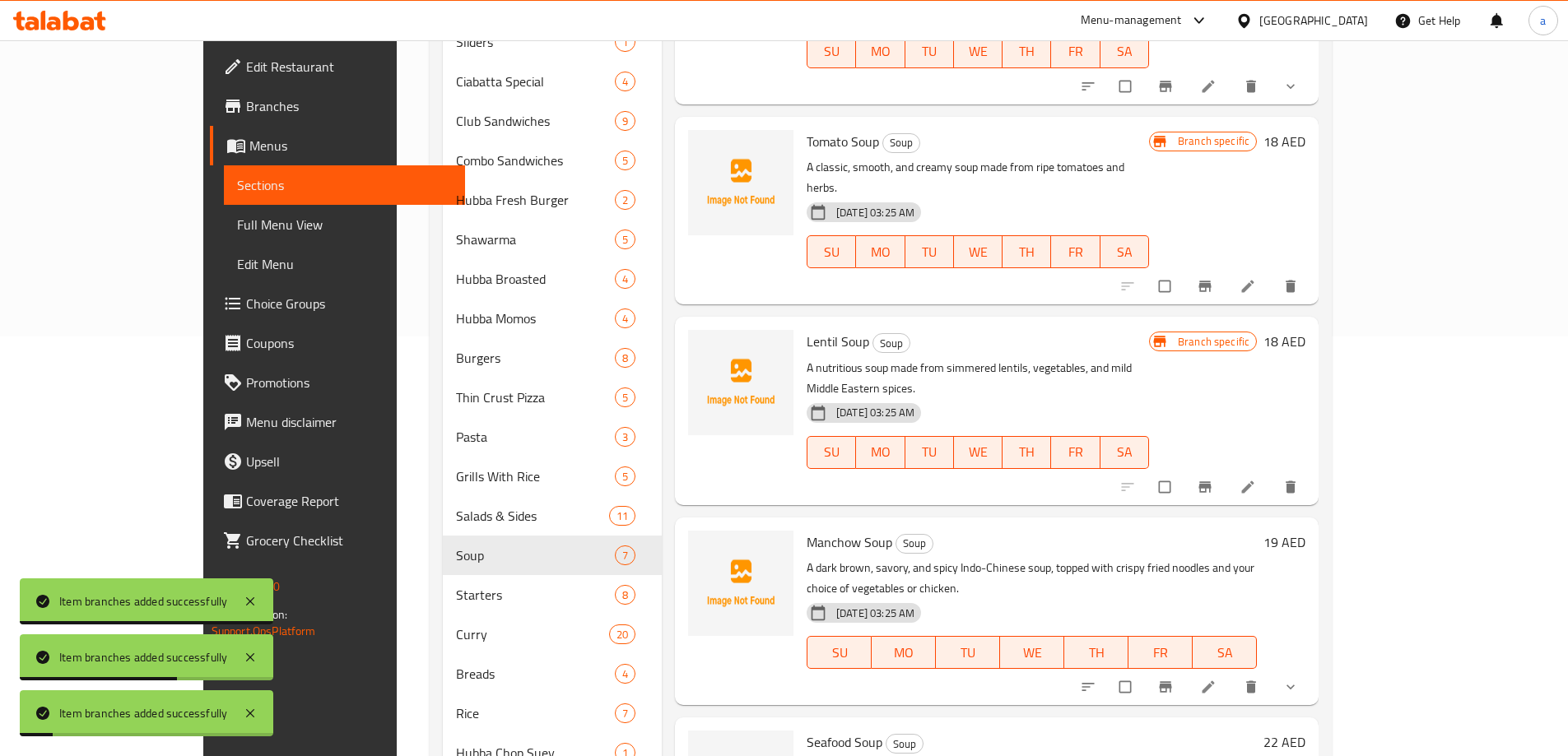
click at [1176, 678] on span "Branch-specific-item" at bounding box center [1167, 686] width 20 height 16
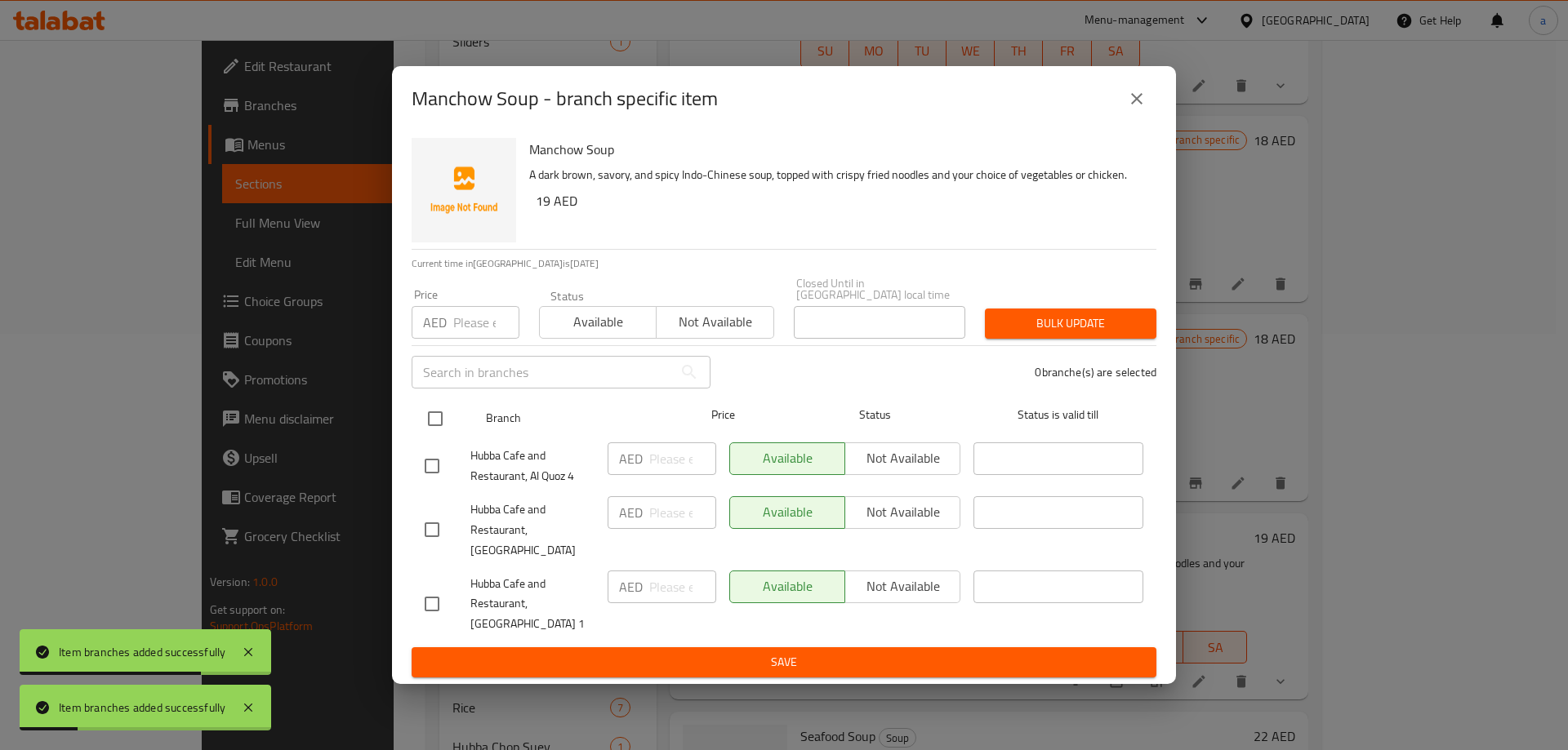
click at [448, 423] on input "checkbox" at bounding box center [435, 418] width 35 height 35
checkbox input "true"
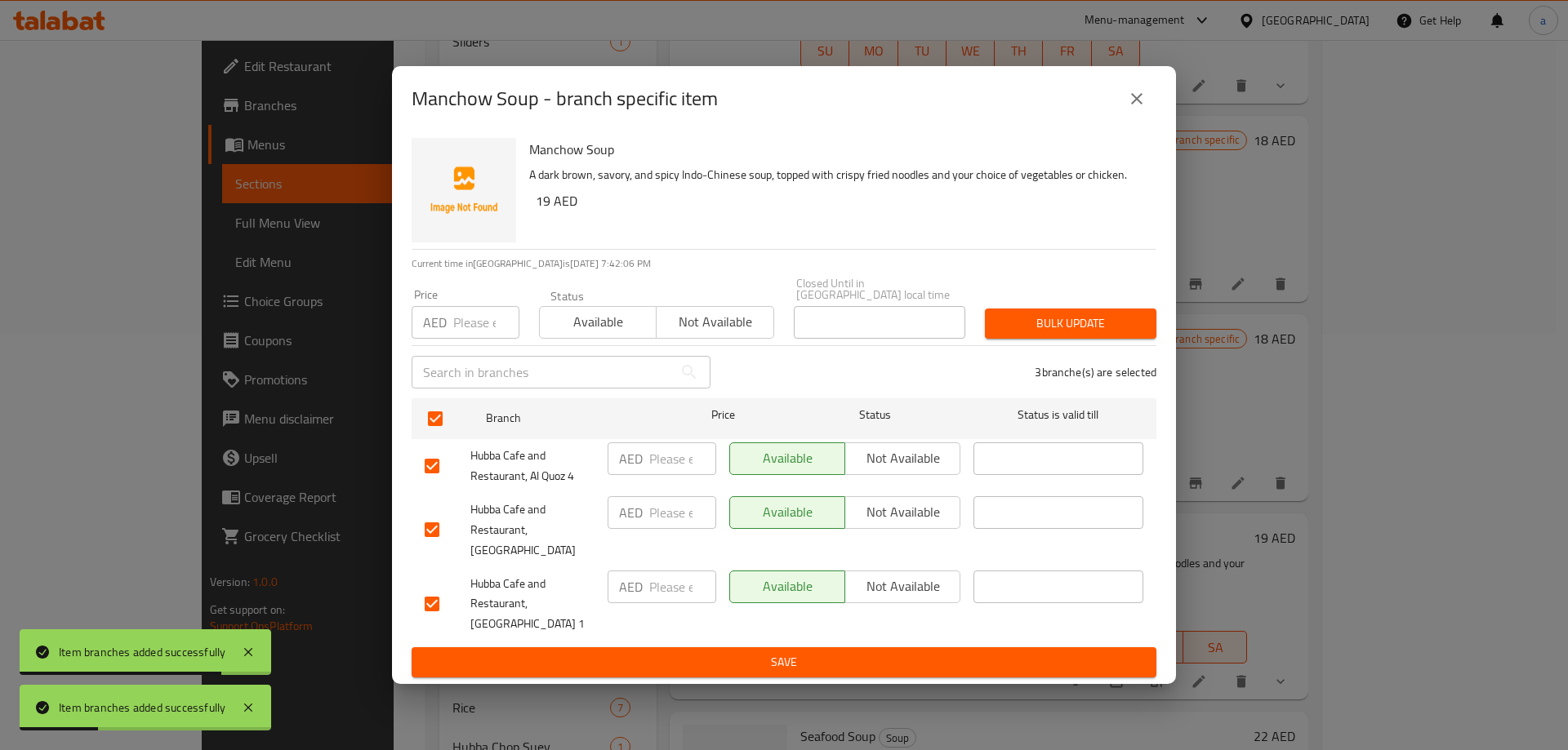
click at [940, 524] on span "Not available" at bounding box center [902, 512] width 102 height 24
click at [876, 659] on span "Save" at bounding box center [784, 662] width 718 height 20
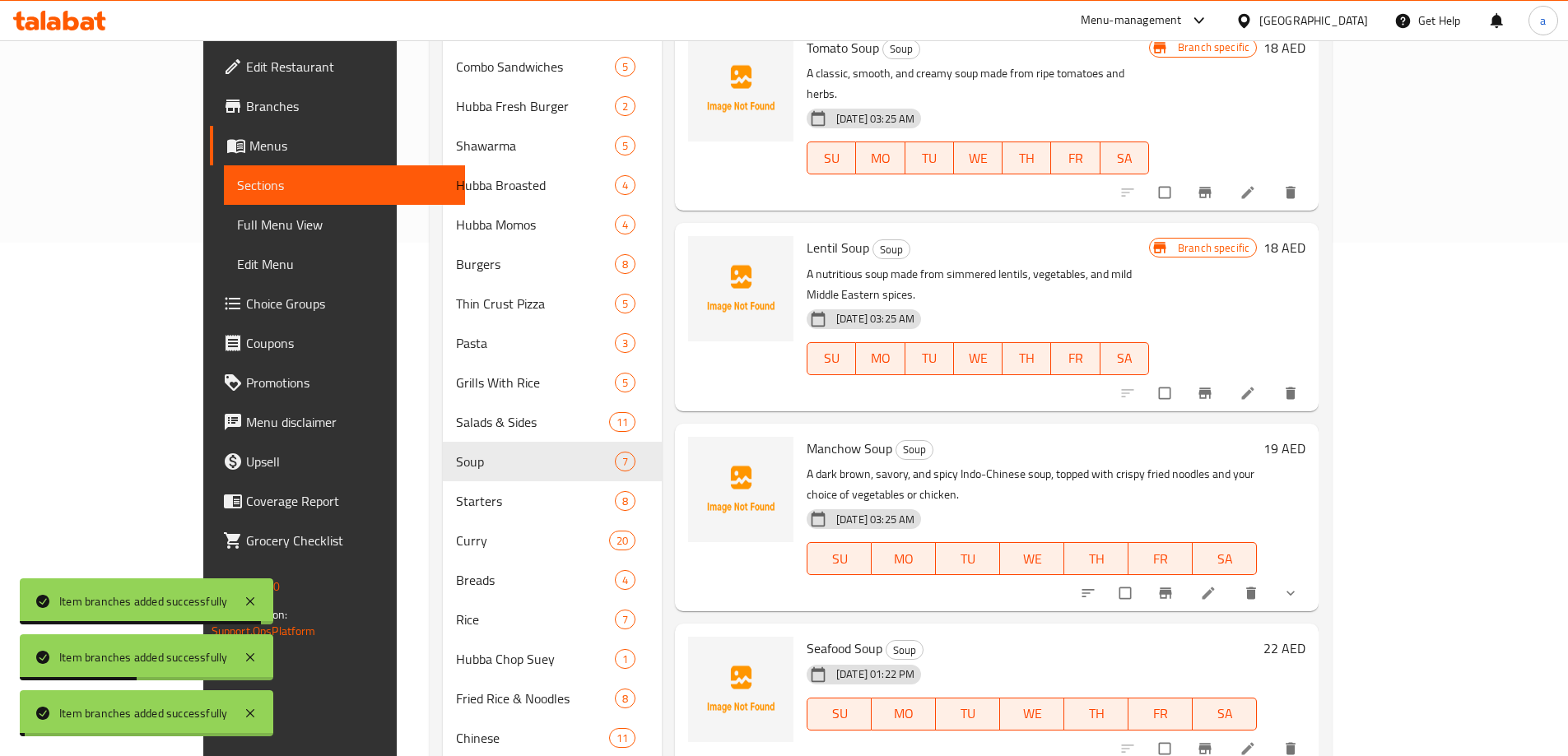
scroll to position [584, 0]
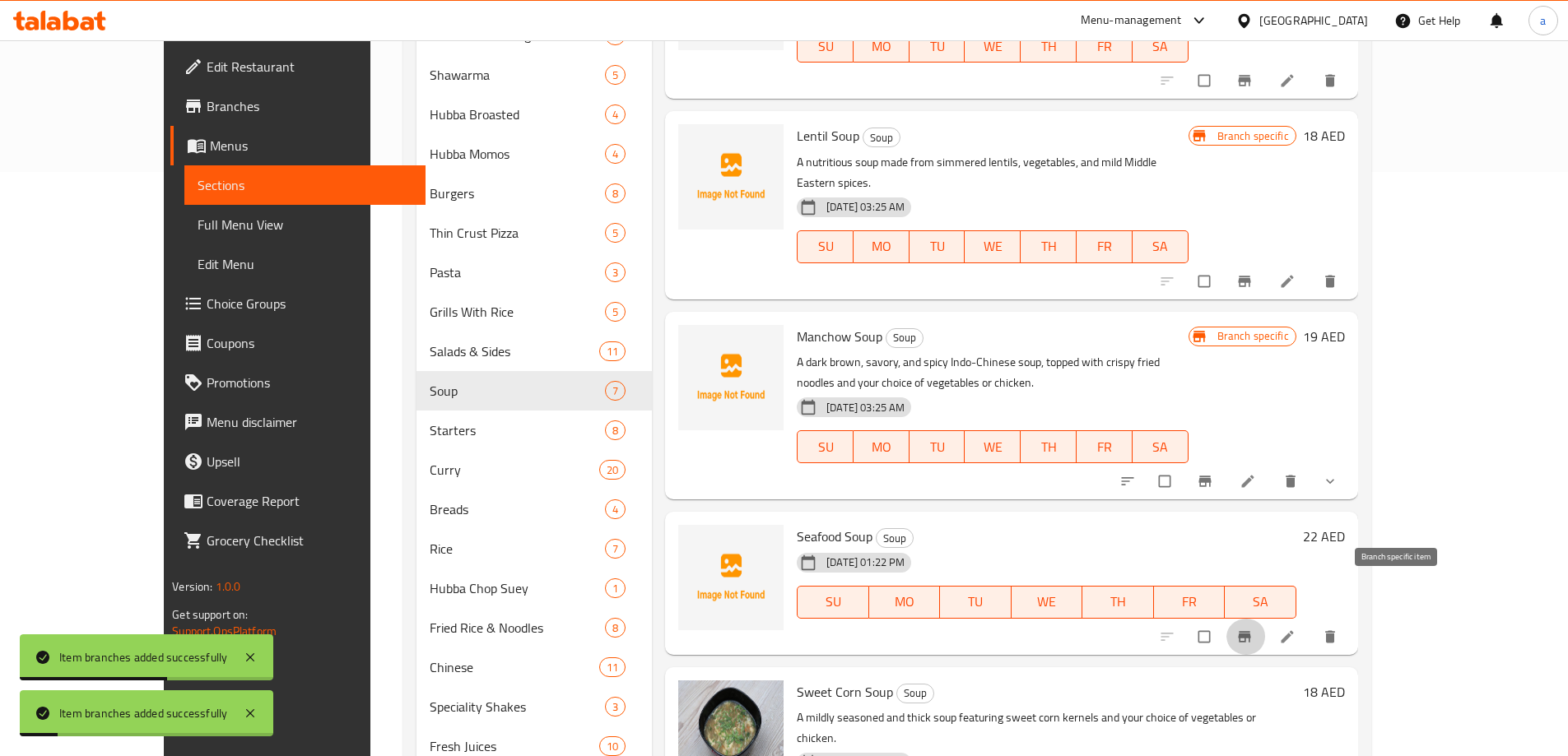
click at [1266, 618] on button "Branch-specific-item" at bounding box center [1246, 636] width 39 height 37
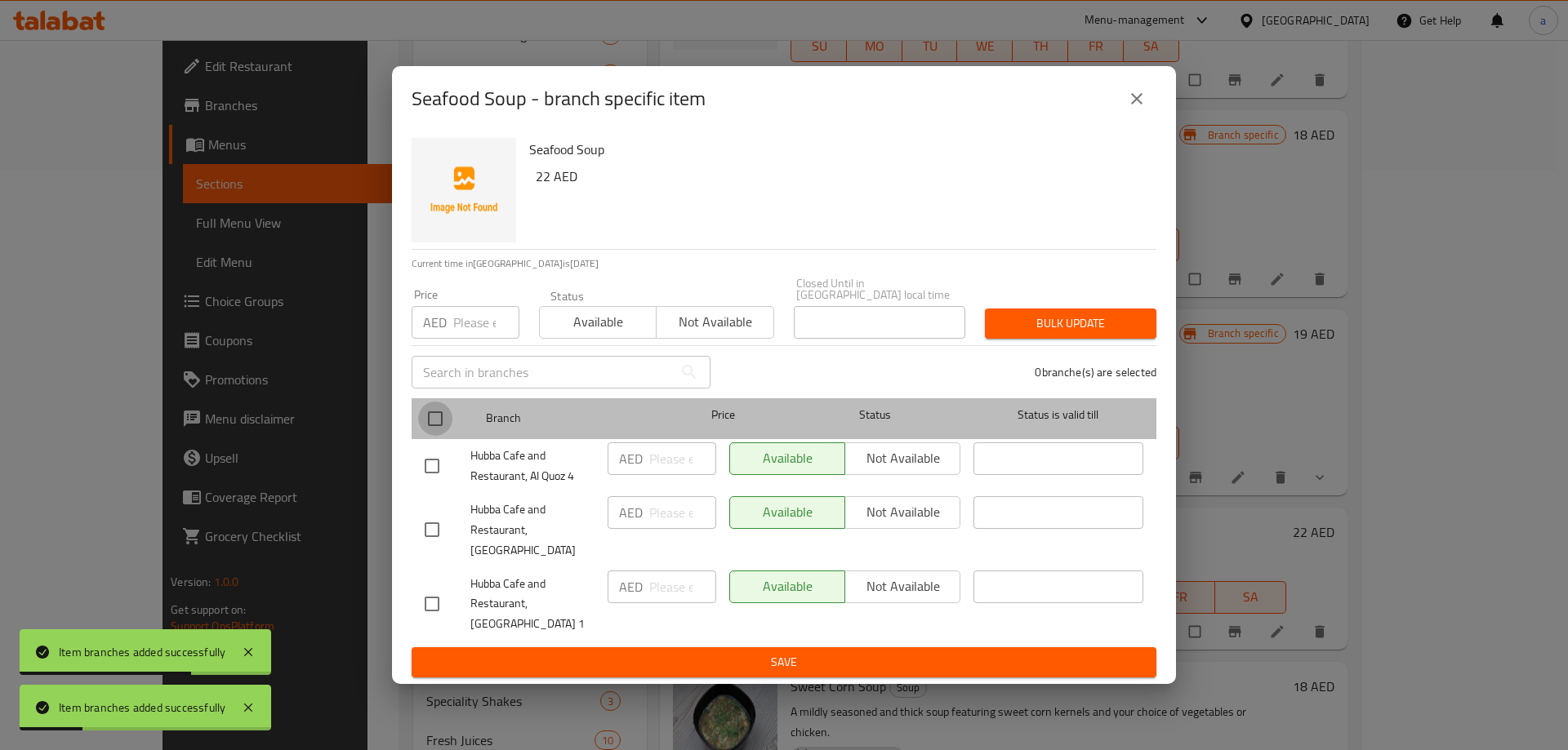
click at [430, 429] on input "checkbox" at bounding box center [435, 418] width 35 height 35
checkbox input "true"
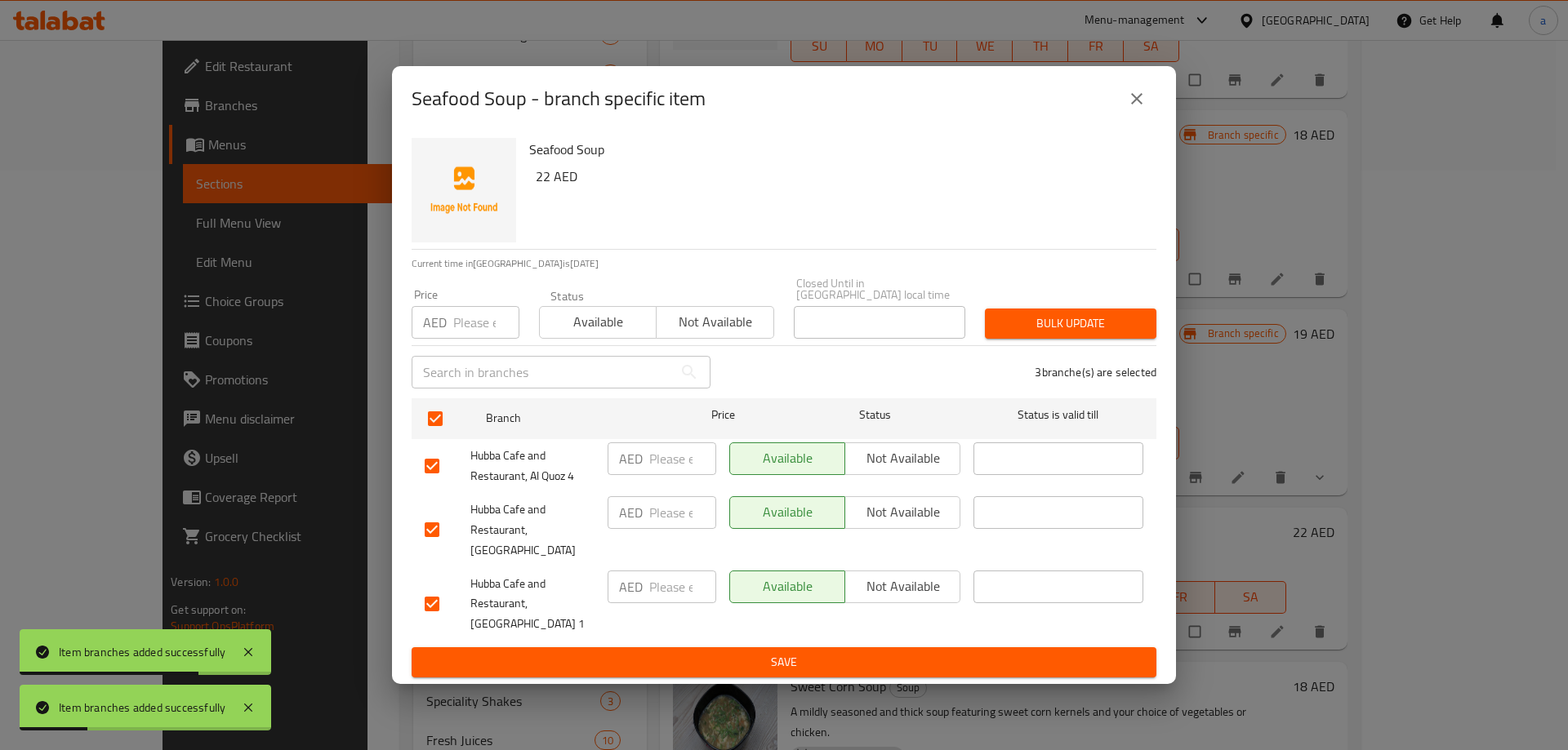
click at [899, 520] on span "Not available" at bounding box center [902, 512] width 102 height 24
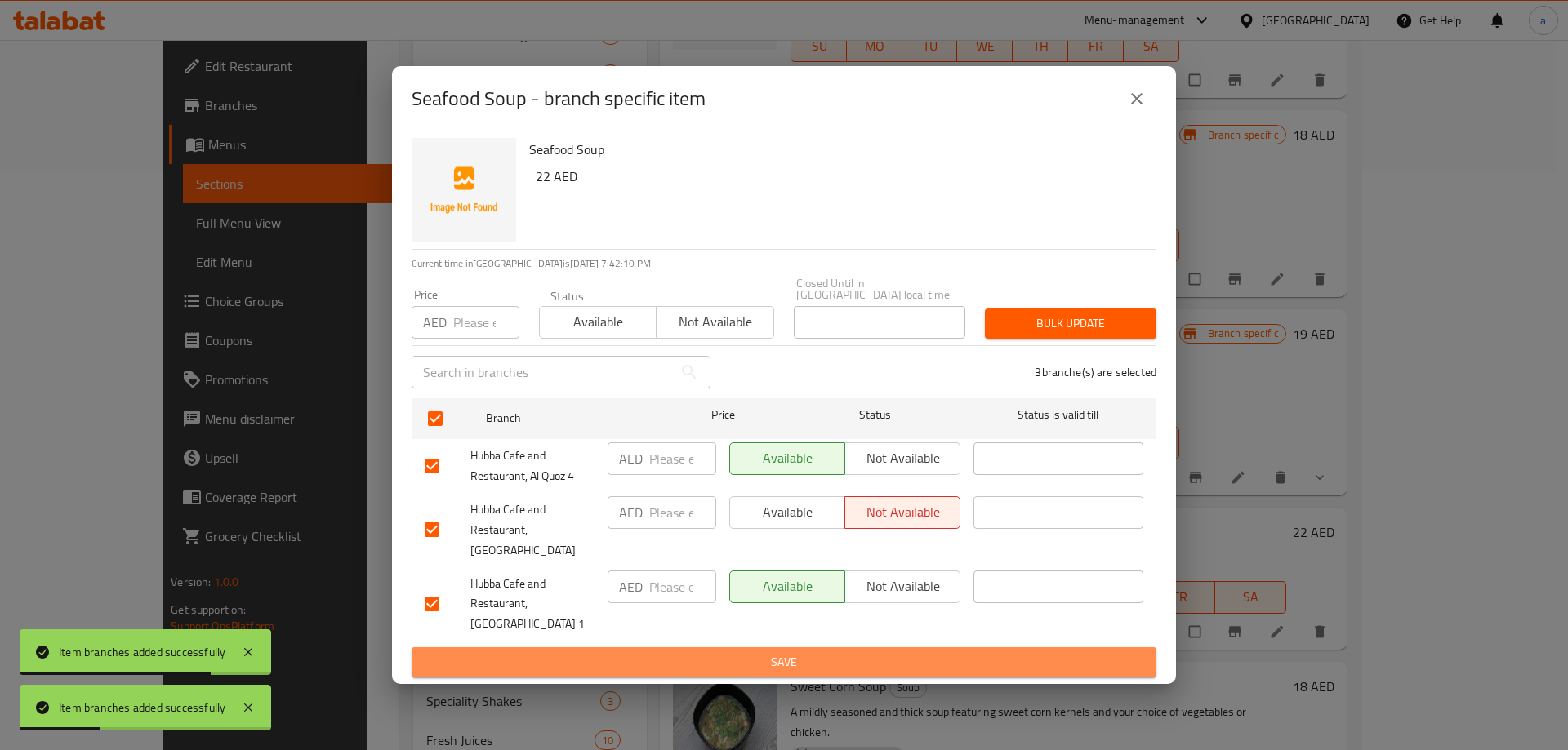
click at [827, 652] on span "Save" at bounding box center [784, 662] width 718 height 20
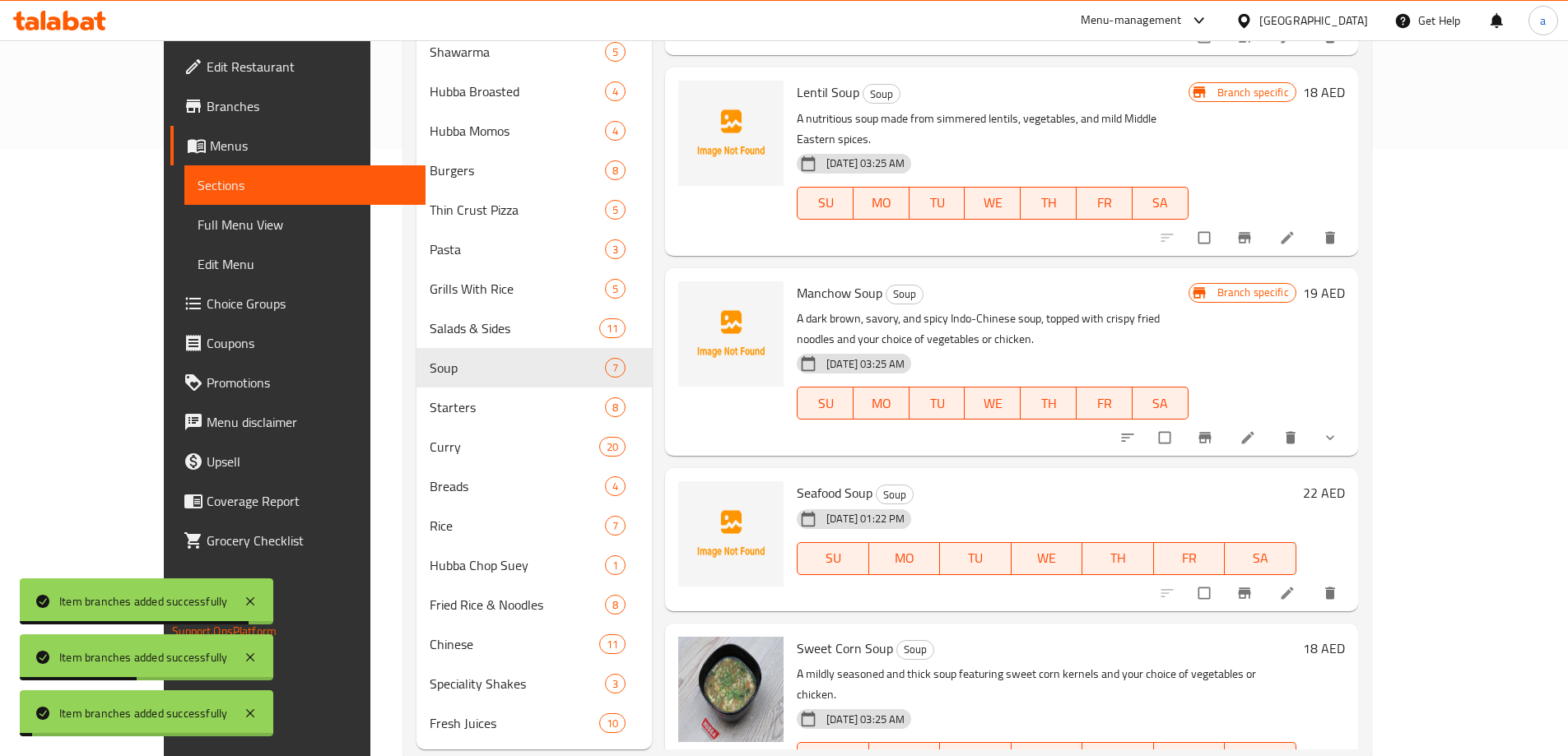
scroll to position [647, 0]
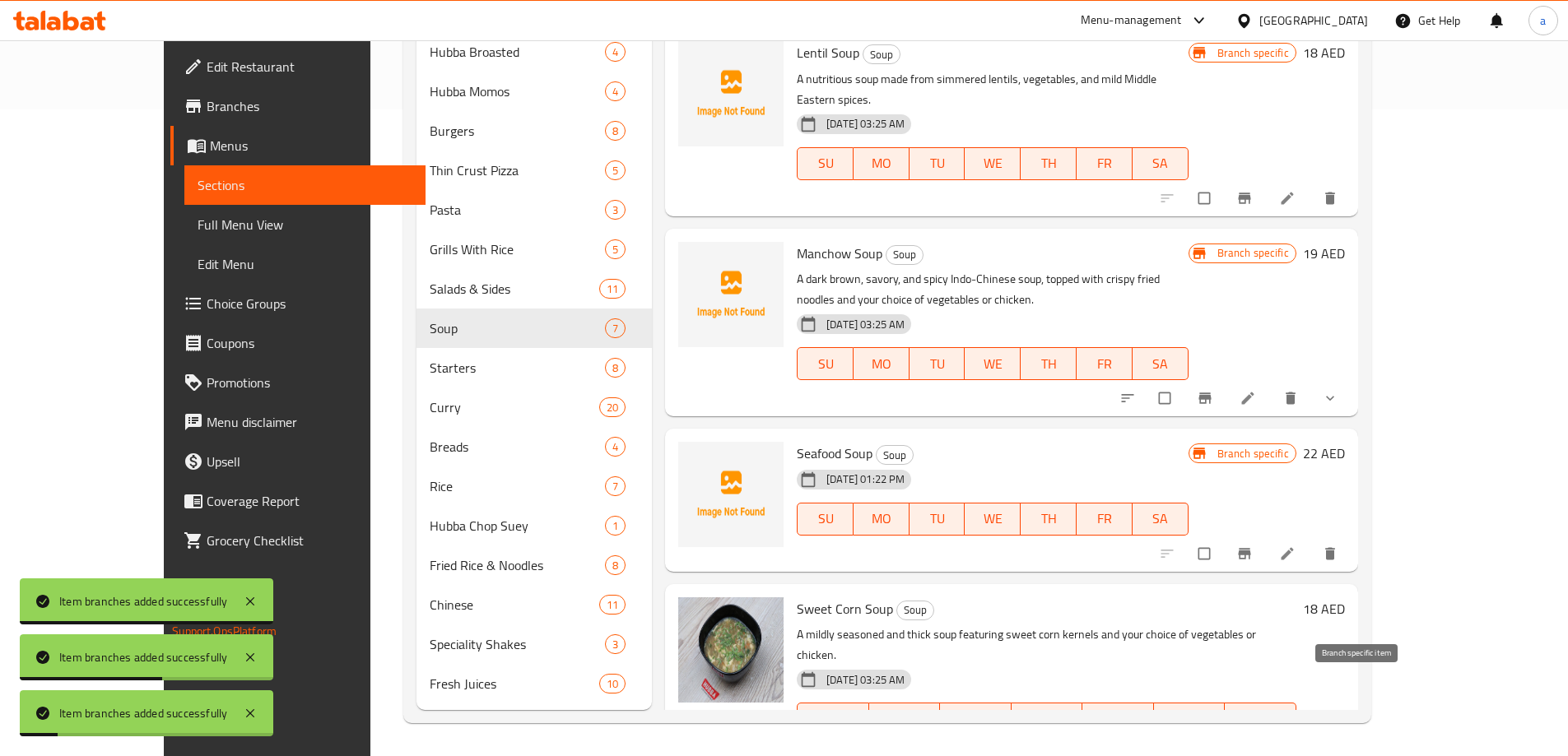
click at [1213, 745] on icon "Branch-specific-item" at bounding box center [1205, 753] width 16 height 16
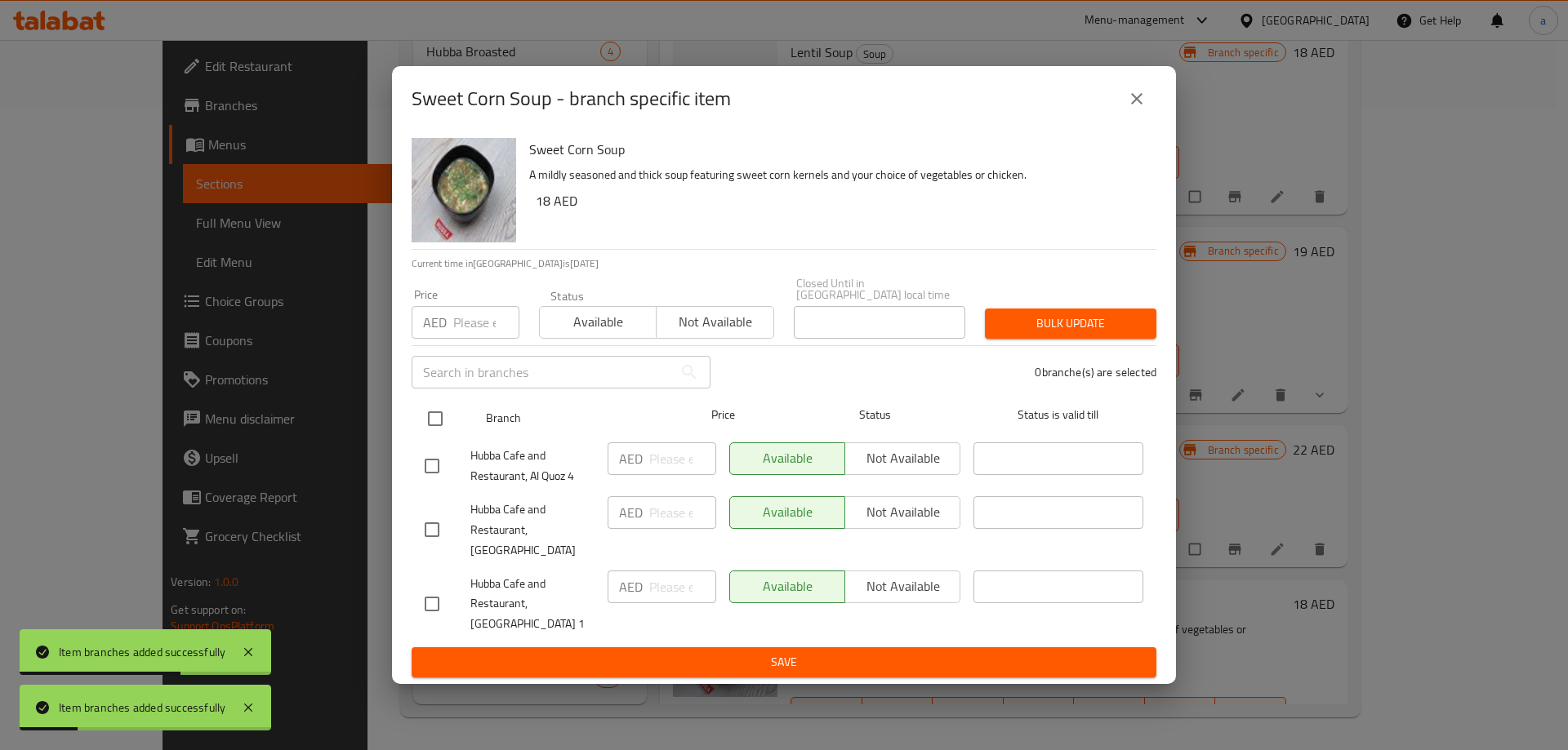
click at [444, 427] on input "checkbox" at bounding box center [435, 418] width 35 height 35
checkbox input "true"
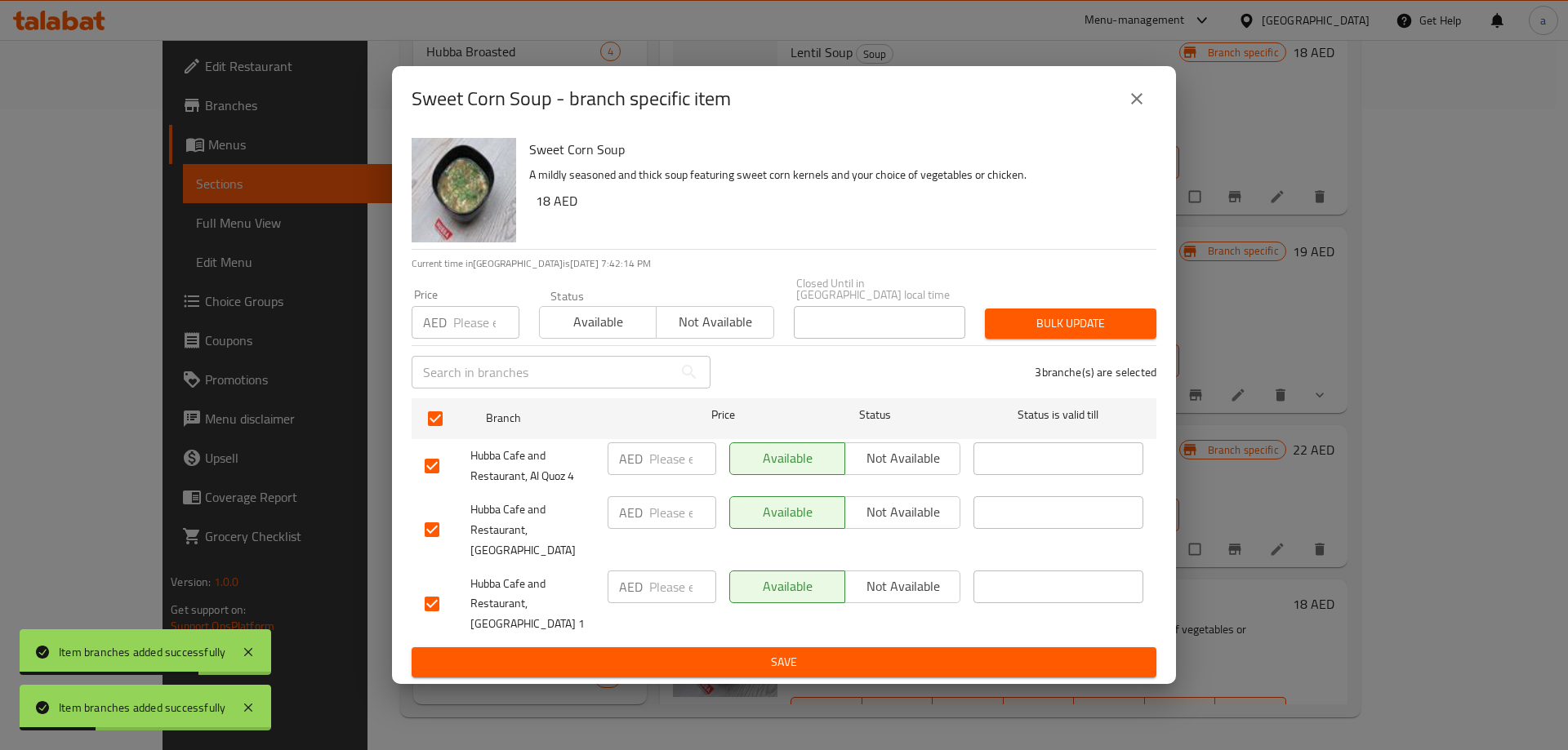
click at [906, 510] on span "Not available" at bounding box center [902, 512] width 102 height 24
click at [833, 652] on span "Save" at bounding box center [784, 662] width 718 height 20
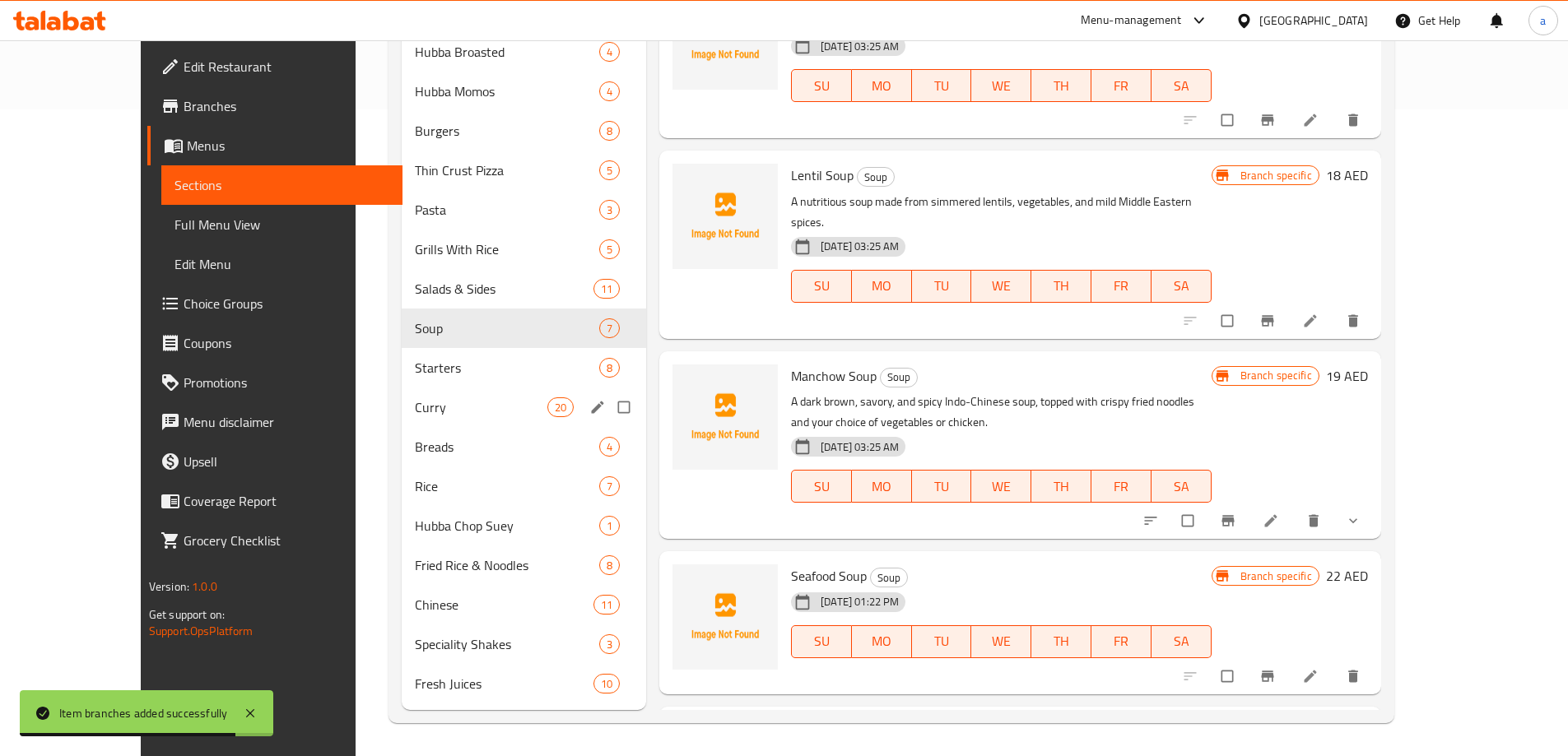
click at [423, 389] on div "Curry 20" at bounding box center [524, 407] width 245 height 39
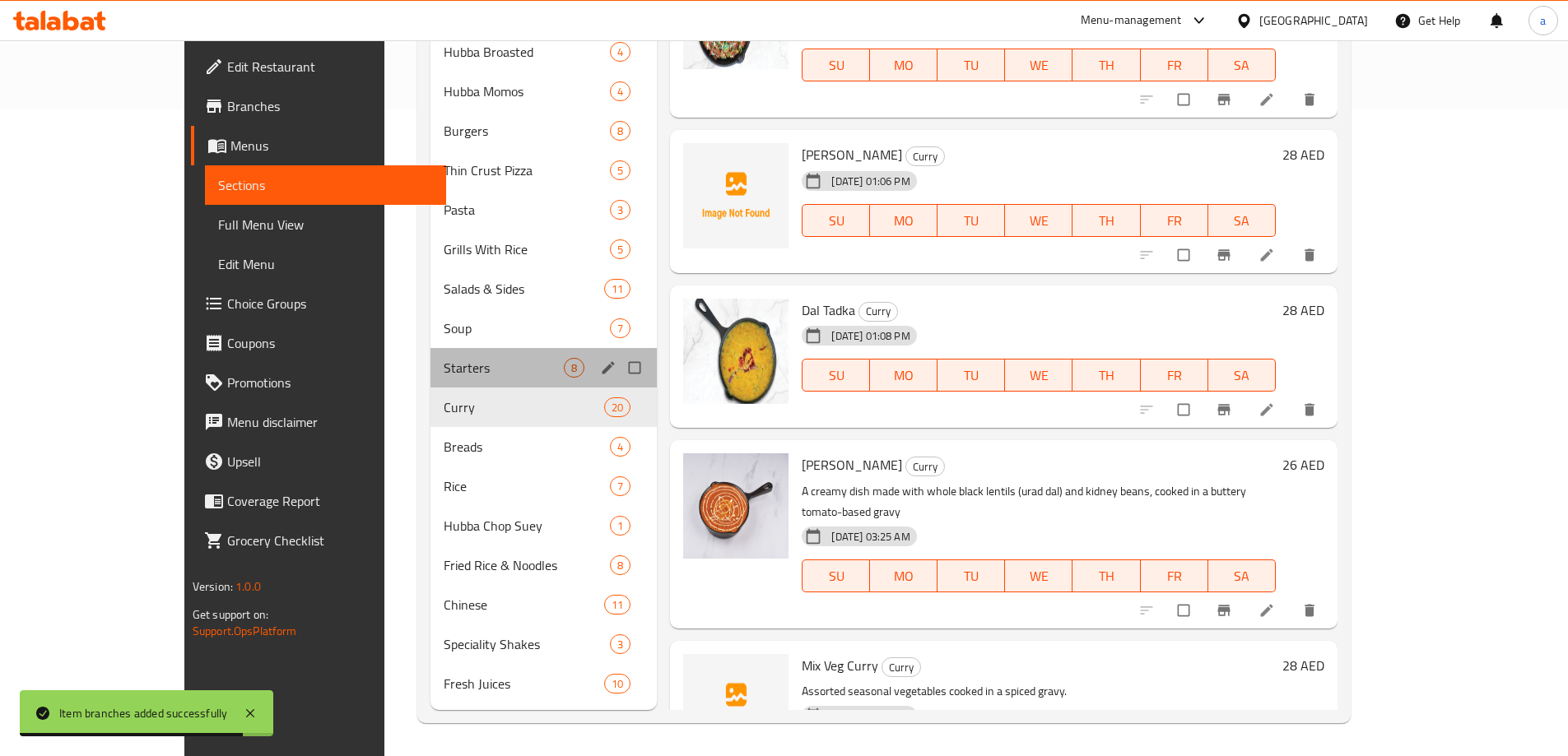
click at [431, 382] on div "Starters 8" at bounding box center [543, 367] width 226 height 39
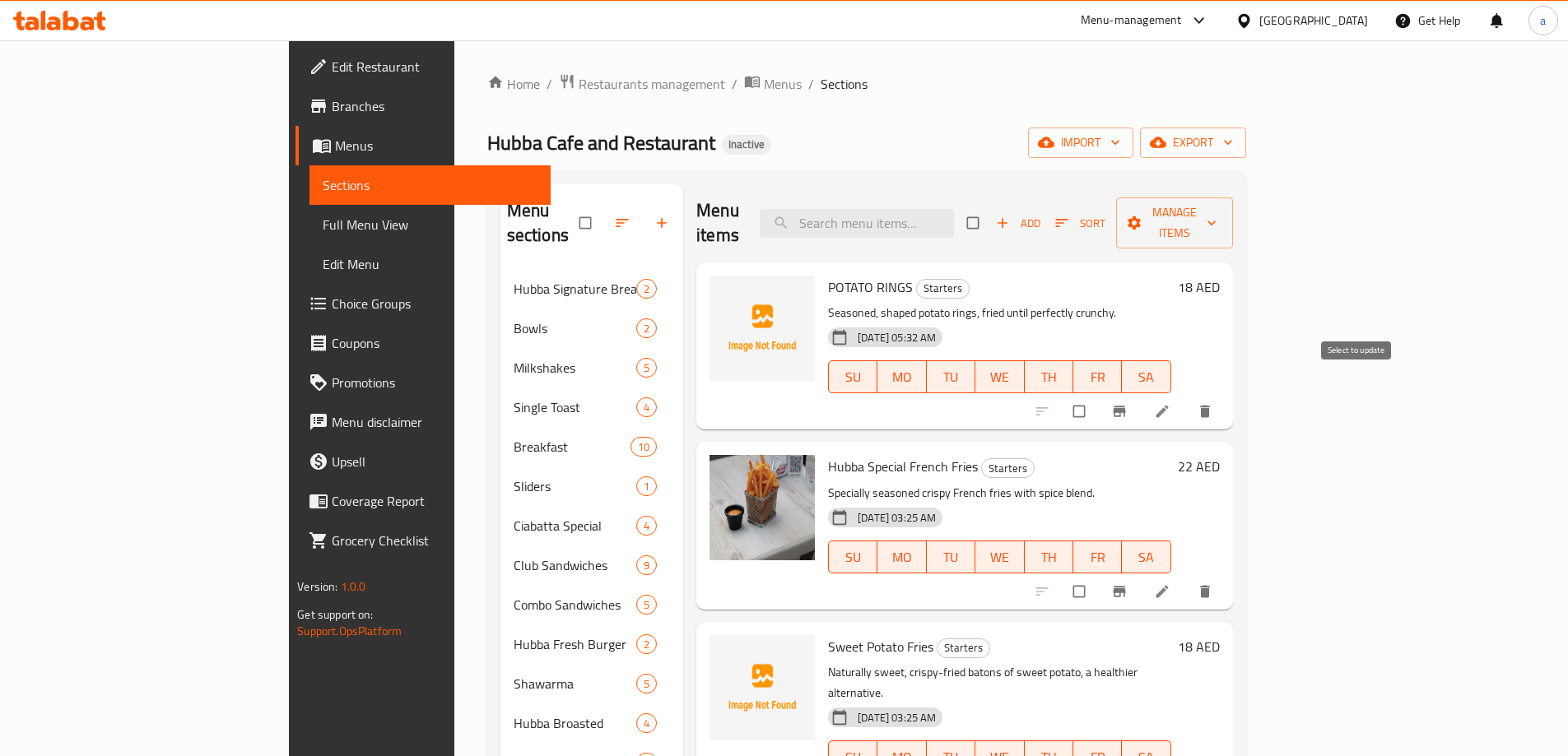
click at [1127, 403] on icon "Branch-specific-item" at bounding box center [1119, 411] width 16 height 16
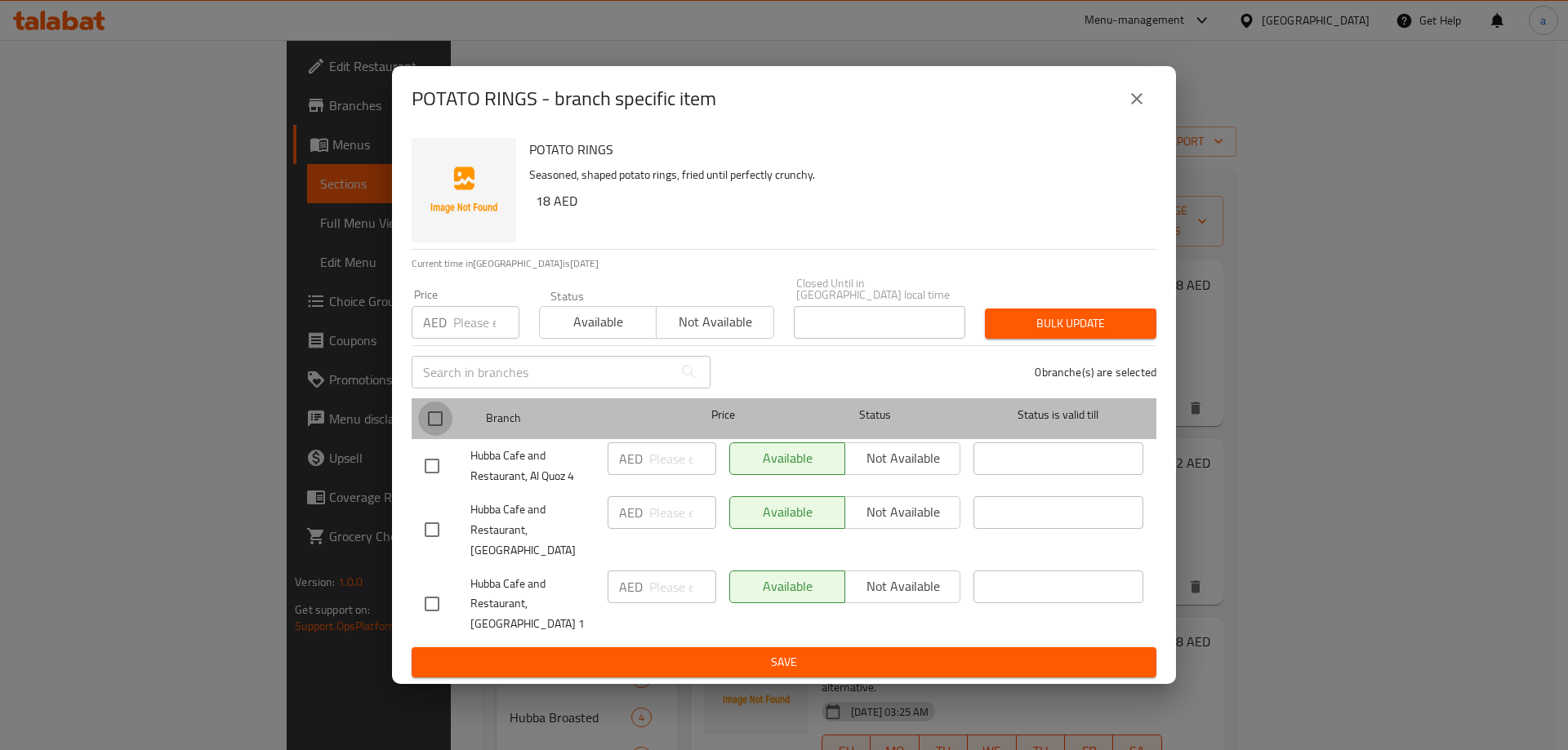
click at [433, 426] on input "checkbox" at bounding box center [435, 418] width 35 height 35
checkbox input "true"
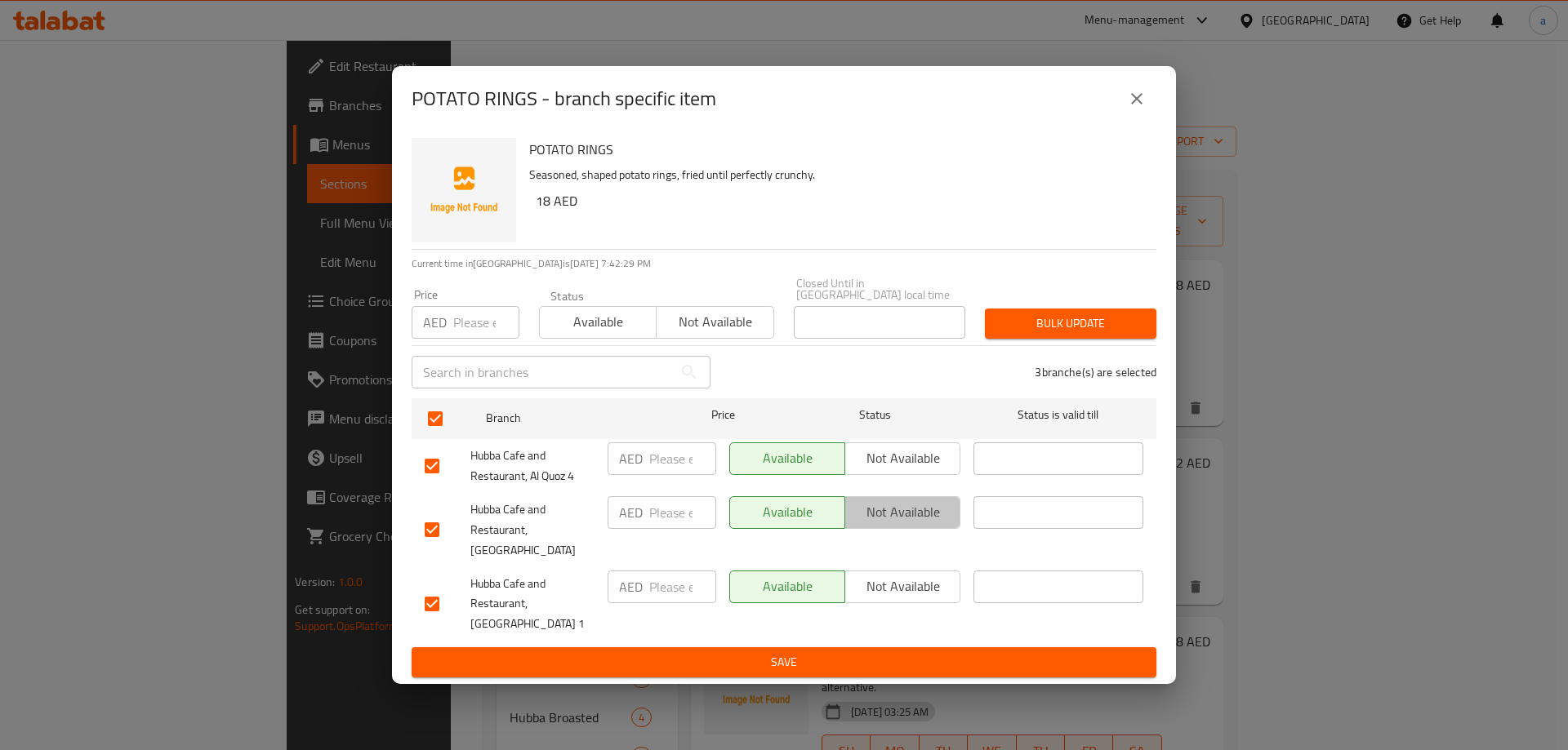
click at [918, 520] on span "Not available" at bounding box center [902, 512] width 102 height 24
click at [834, 652] on span "Save" at bounding box center [784, 662] width 718 height 20
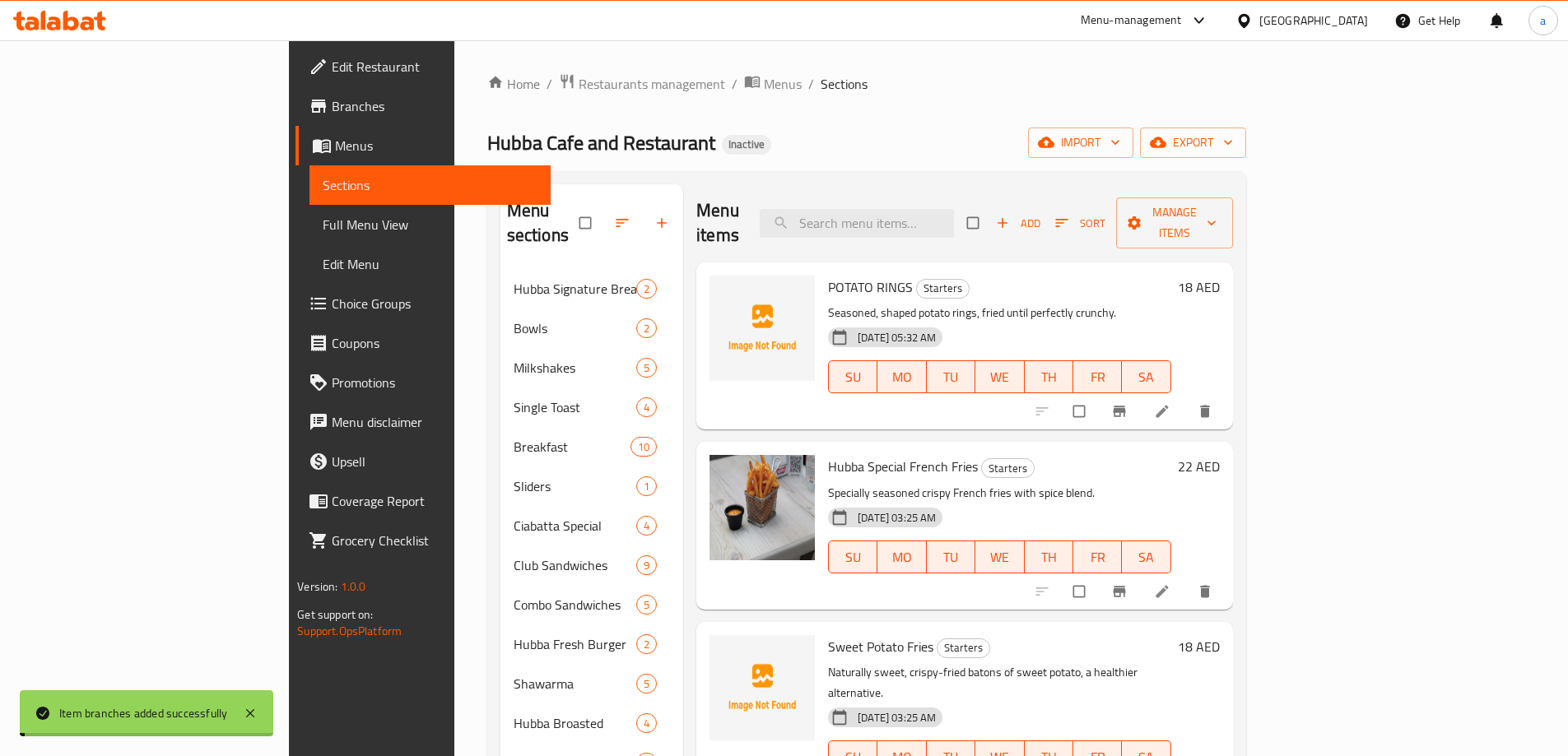
click at [1125, 585] on icon "Branch-specific-item" at bounding box center [1119, 591] width 13 height 11
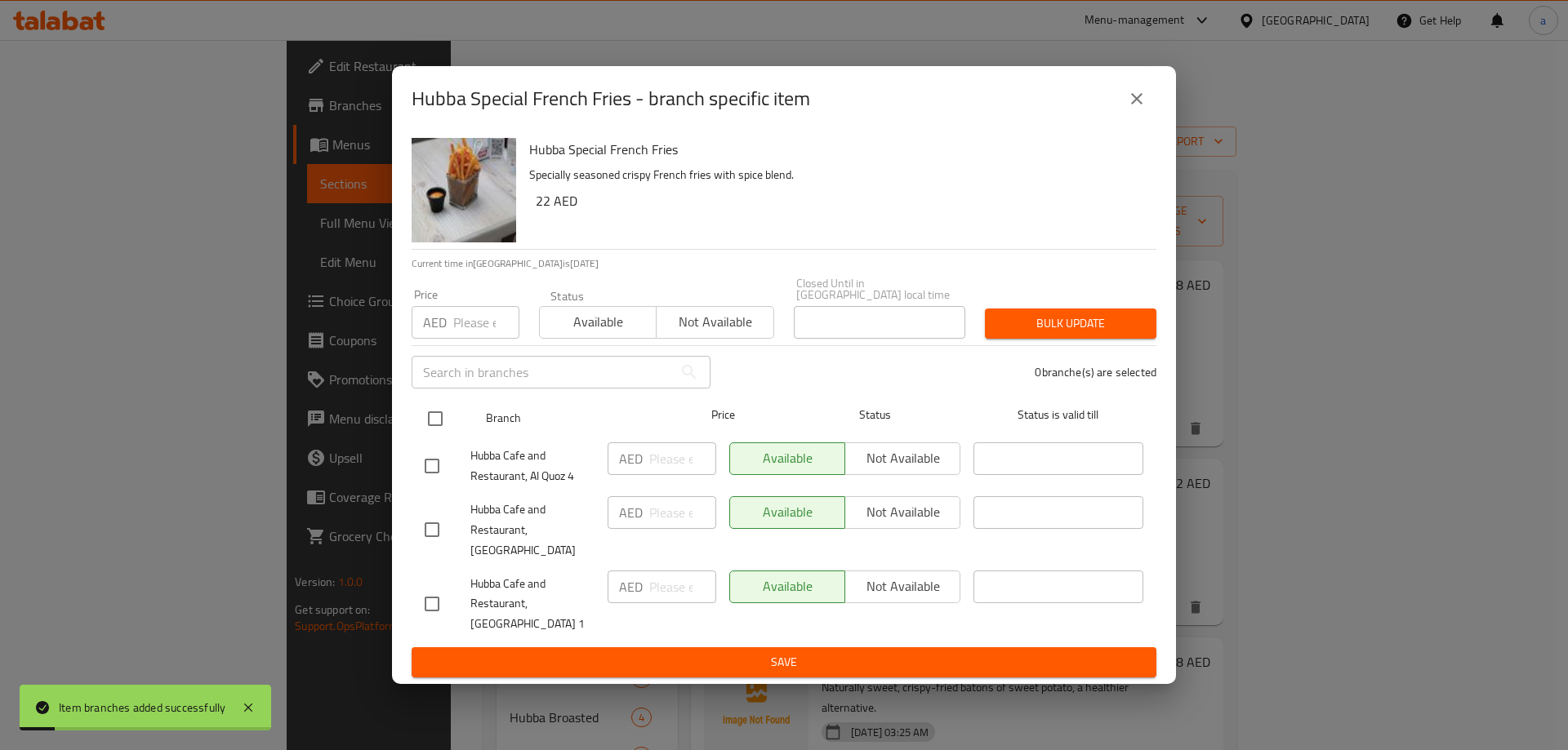
click at [440, 430] on input "checkbox" at bounding box center [435, 418] width 35 height 35
checkbox input "true"
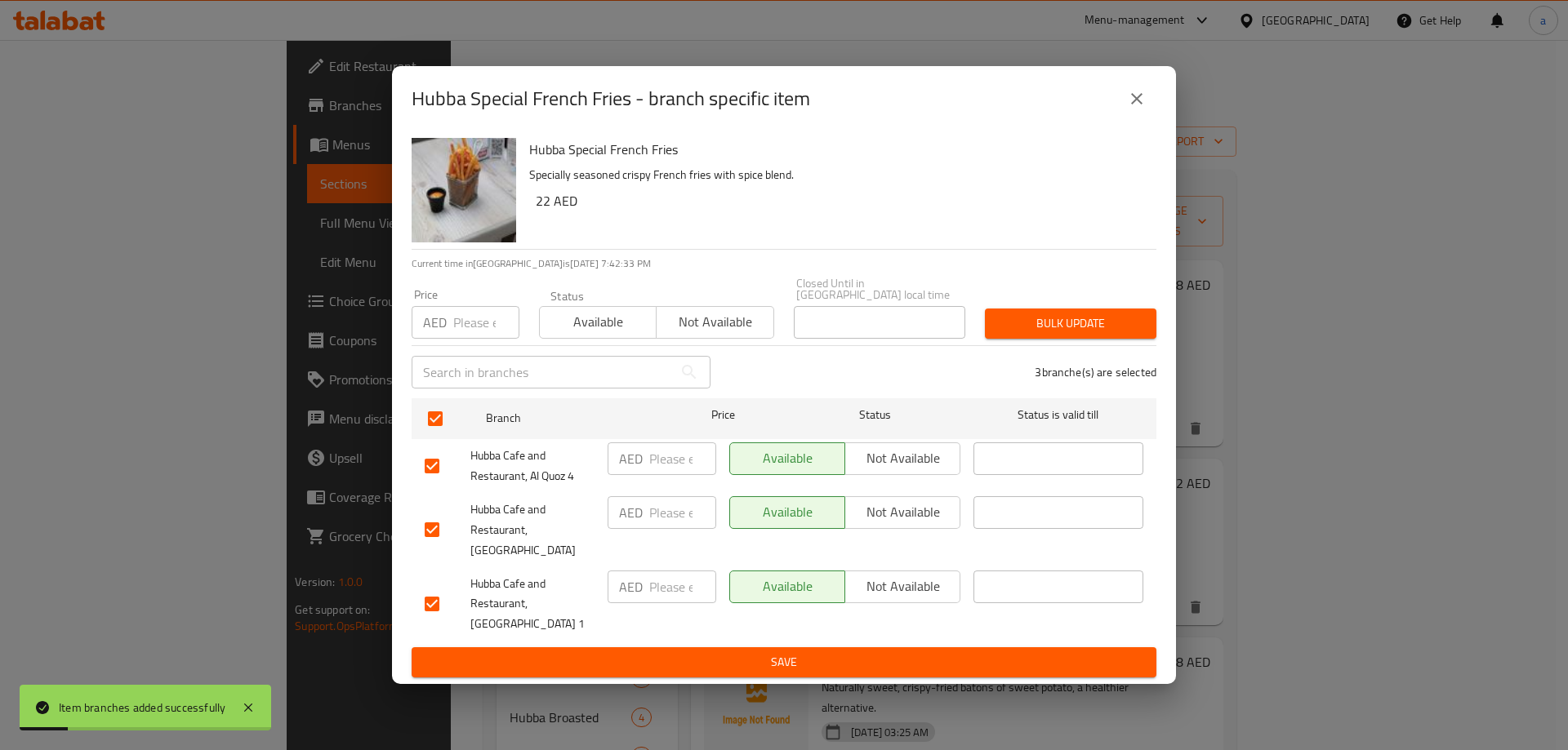
click at [916, 524] on span "Not available" at bounding box center [902, 512] width 102 height 24
click at [918, 663] on button "Save" at bounding box center [784, 662] width 745 height 30
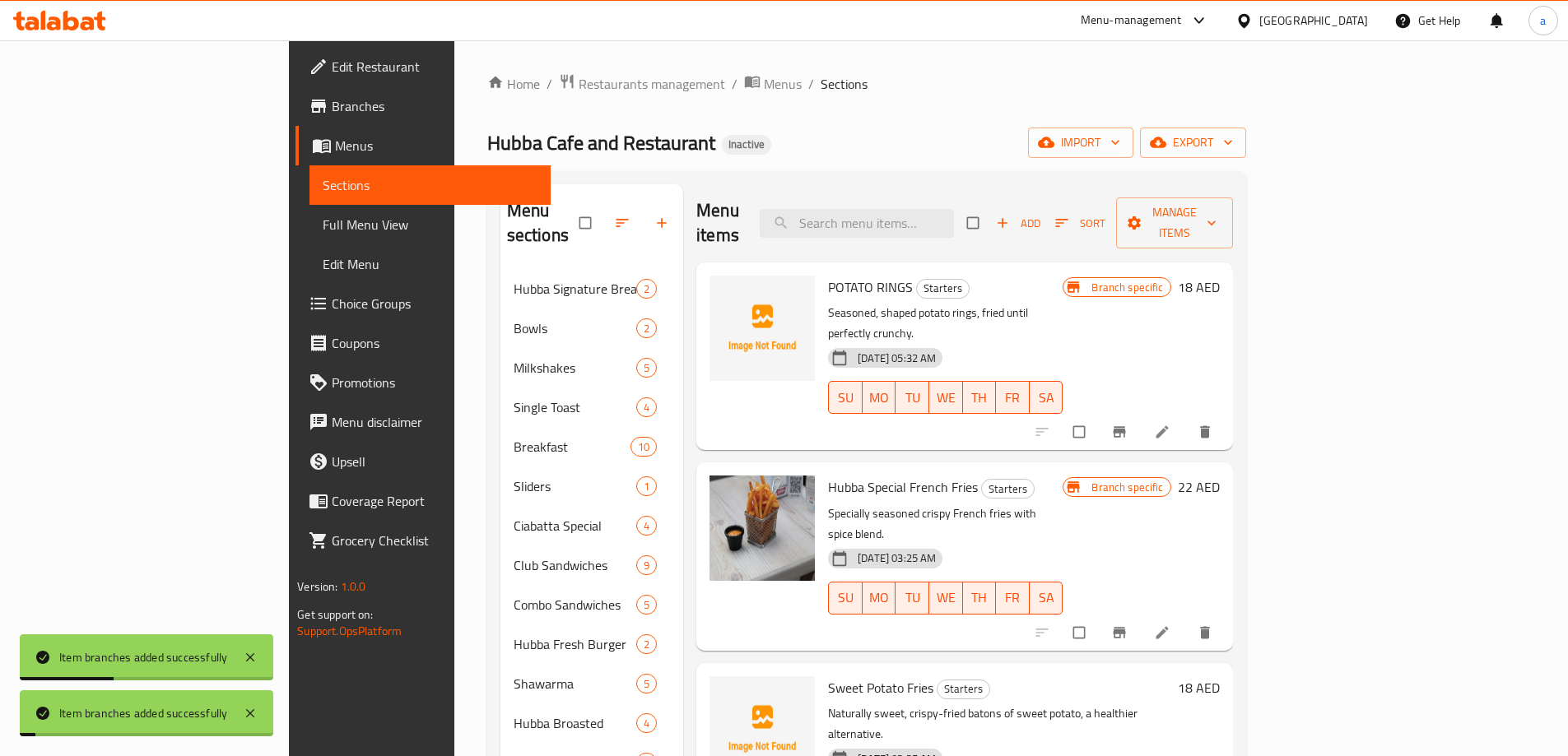
scroll to position [164, 0]
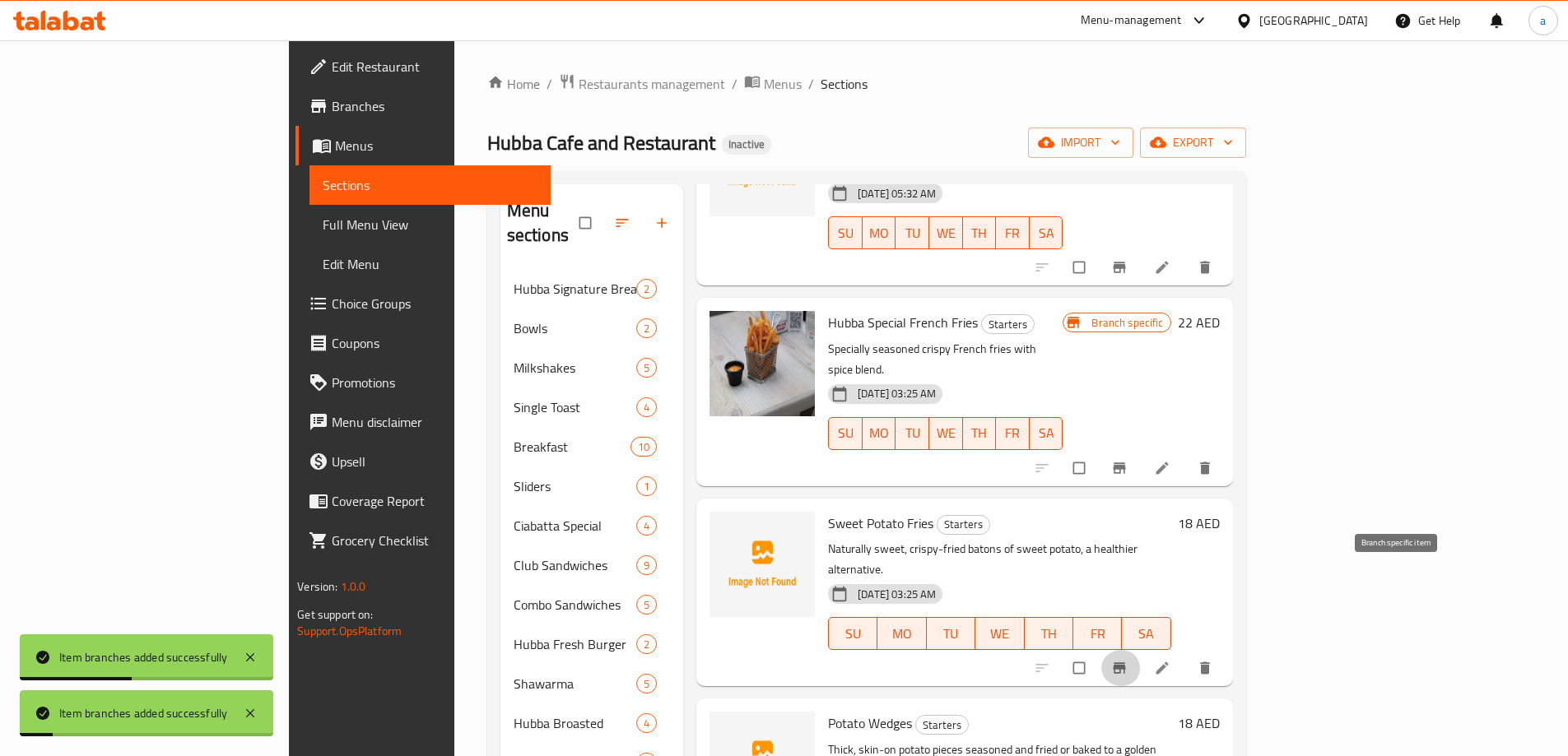
click at [1125, 663] on icon "Branch-specific-item" at bounding box center [1119, 668] width 13 height 11
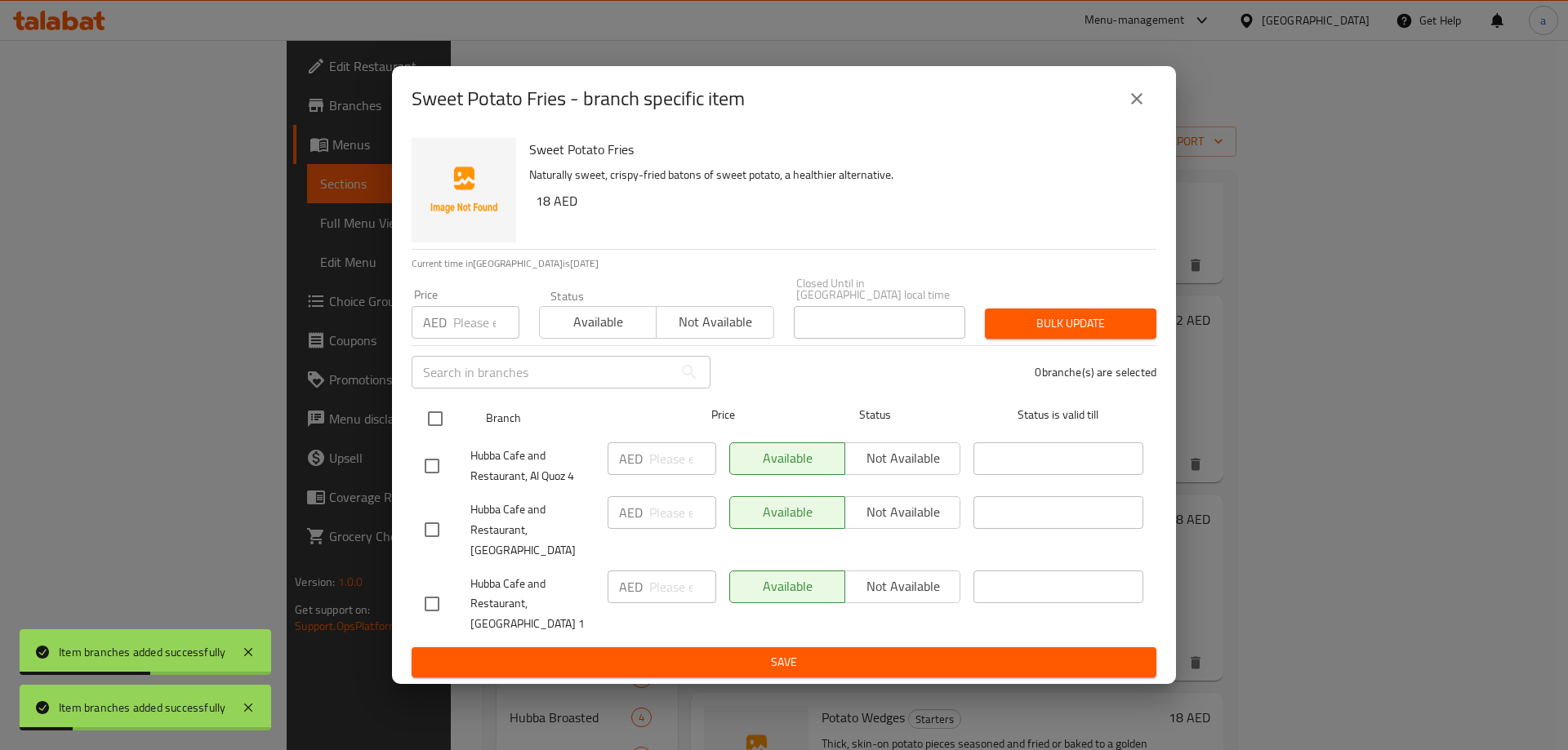
click at [440, 436] on input "checkbox" at bounding box center [435, 418] width 35 height 35
checkbox input "true"
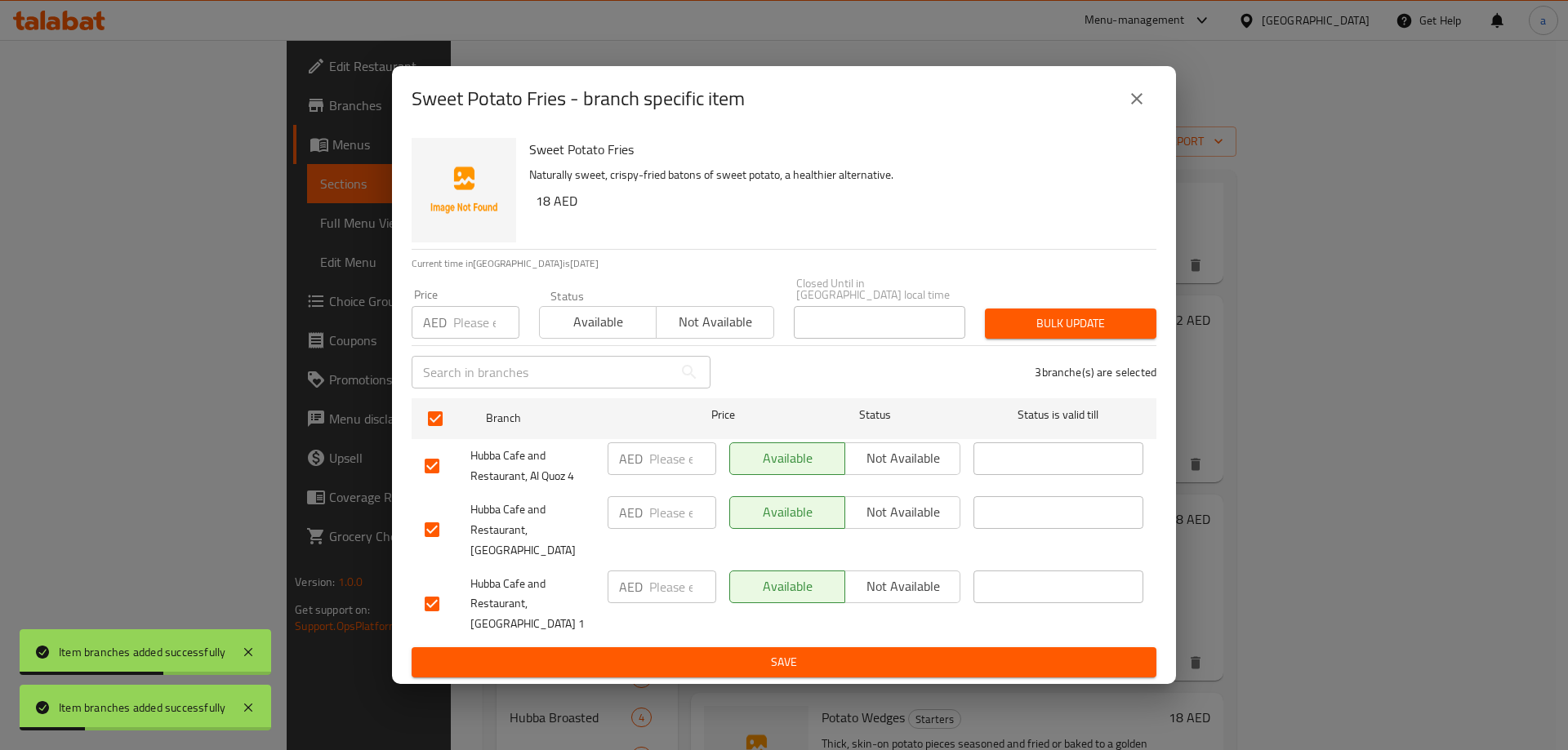
click at [898, 524] on span "Not available" at bounding box center [902, 512] width 102 height 24
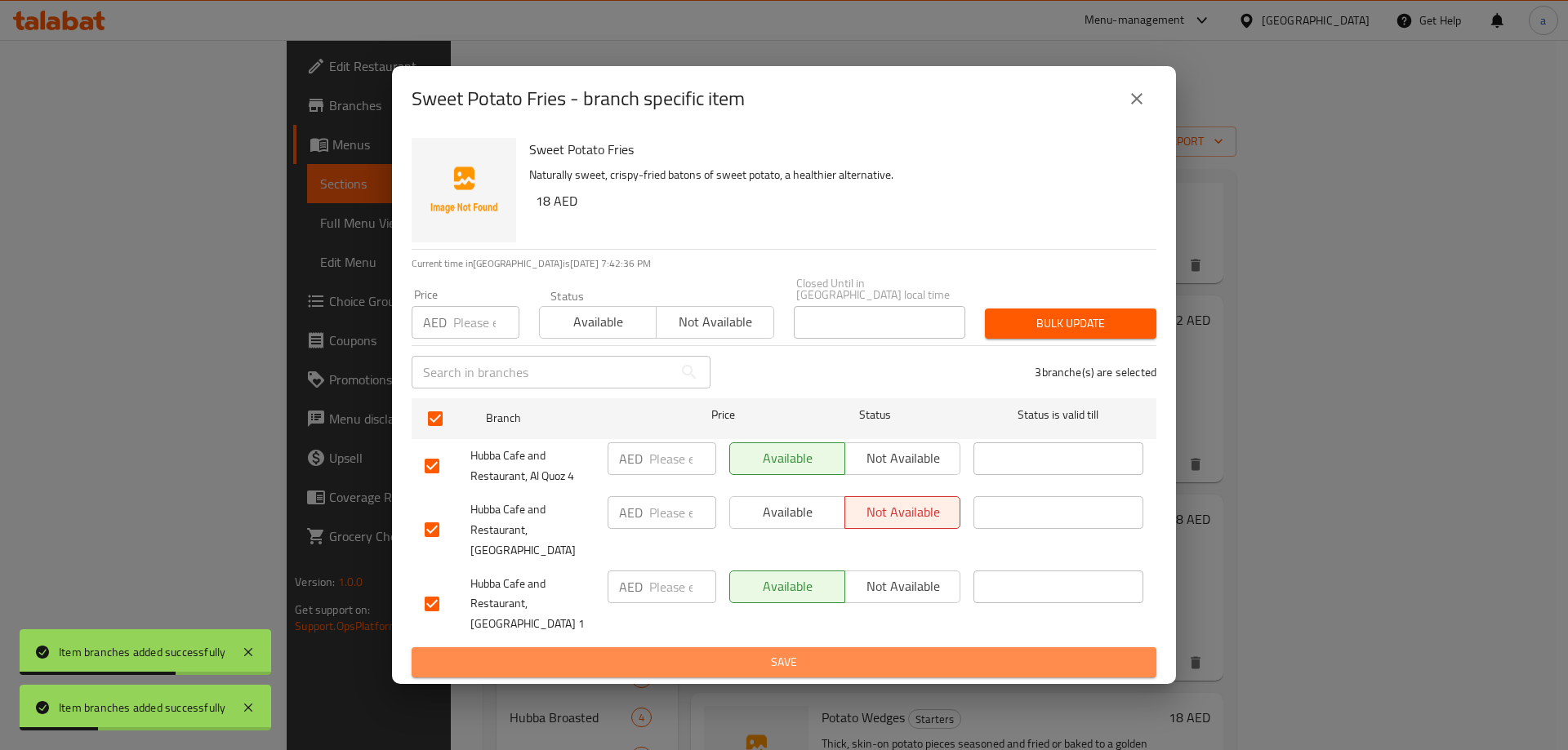
click at [837, 652] on span "Save" at bounding box center [784, 662] width 718 height 20
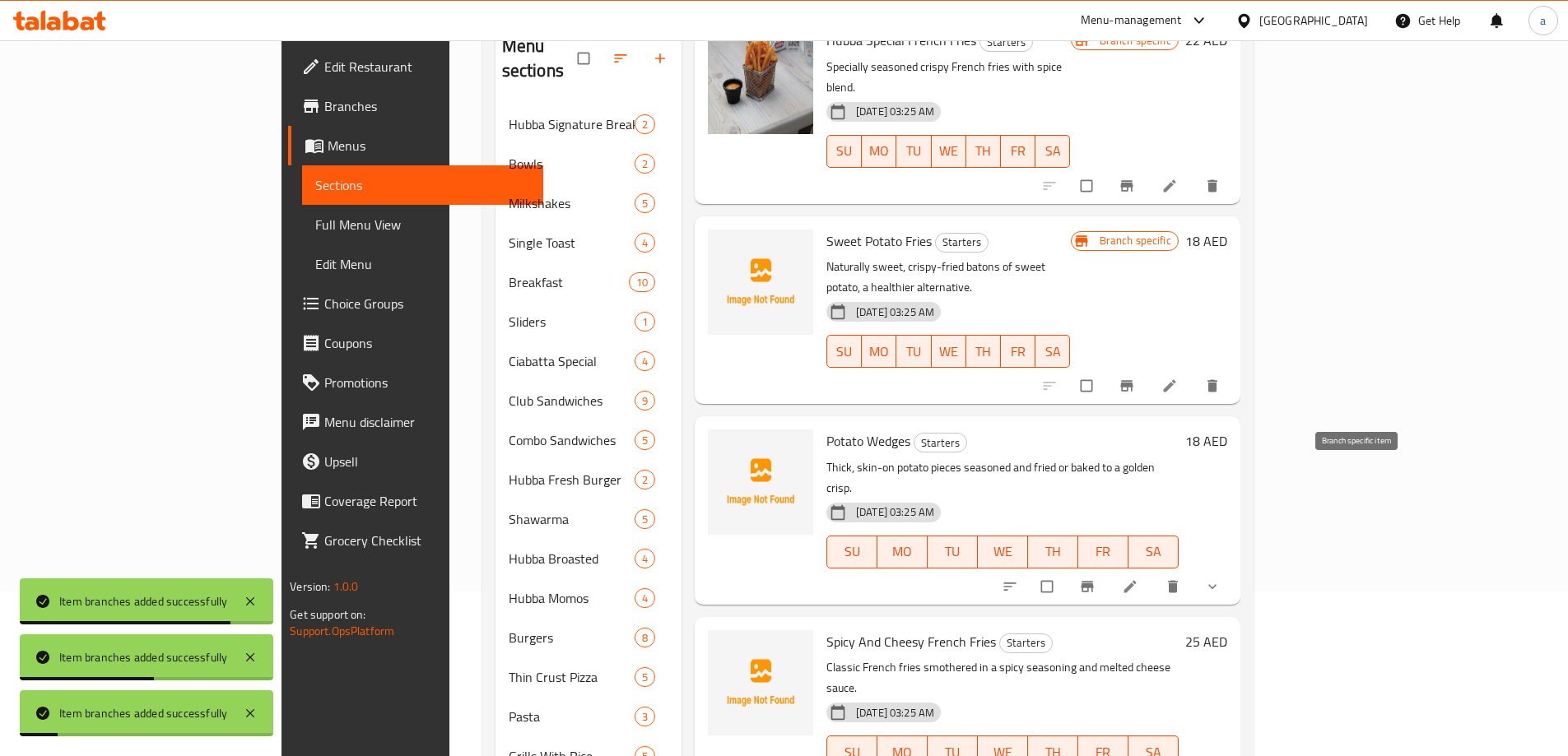
click at [1109, 568] on button "Branch-specific-item" at bounding box center [1089, 586] width 39 height 37
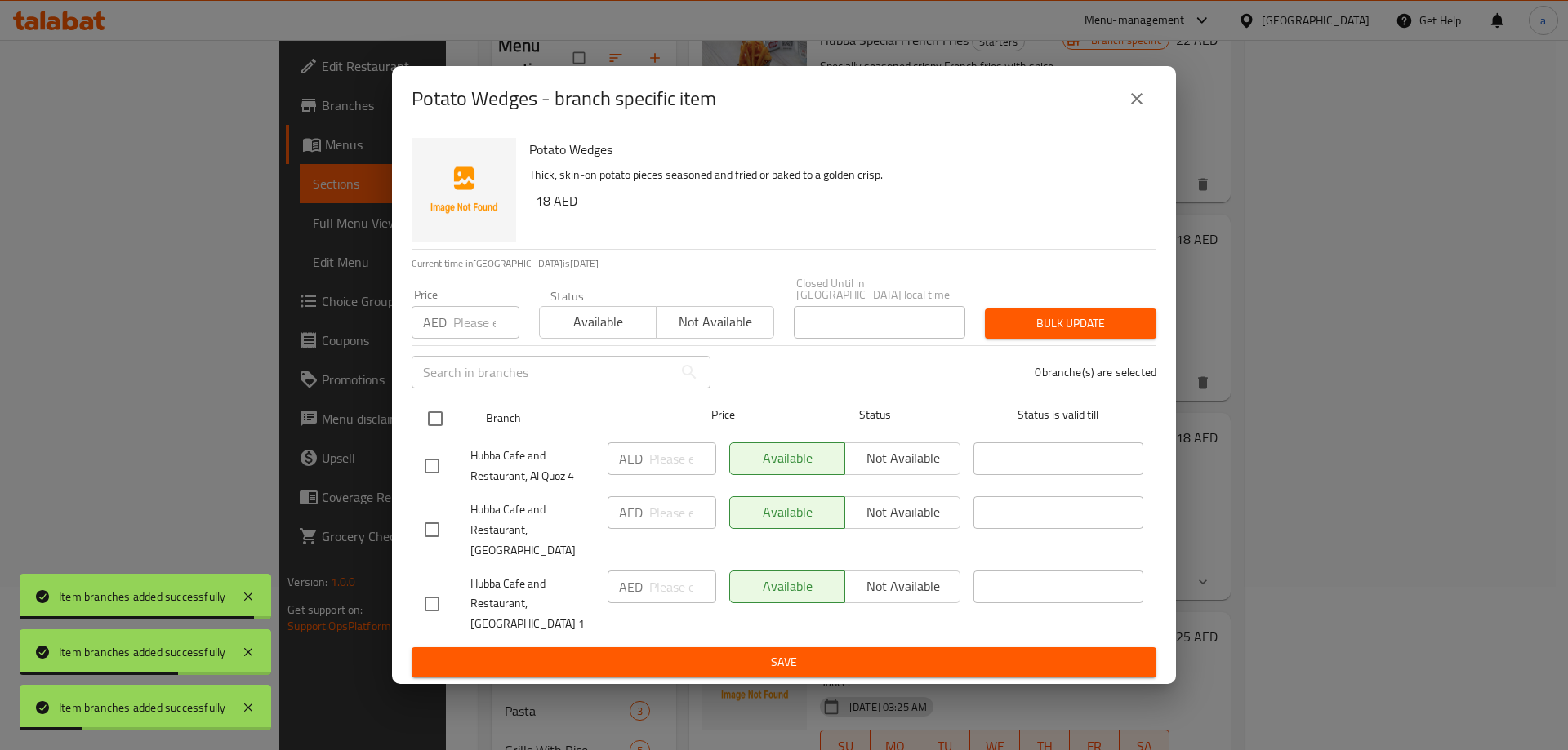
click at [441, 436] on input "checkbox" at bounding box center [435, 418] width 35 height 35
checkbox input "true"
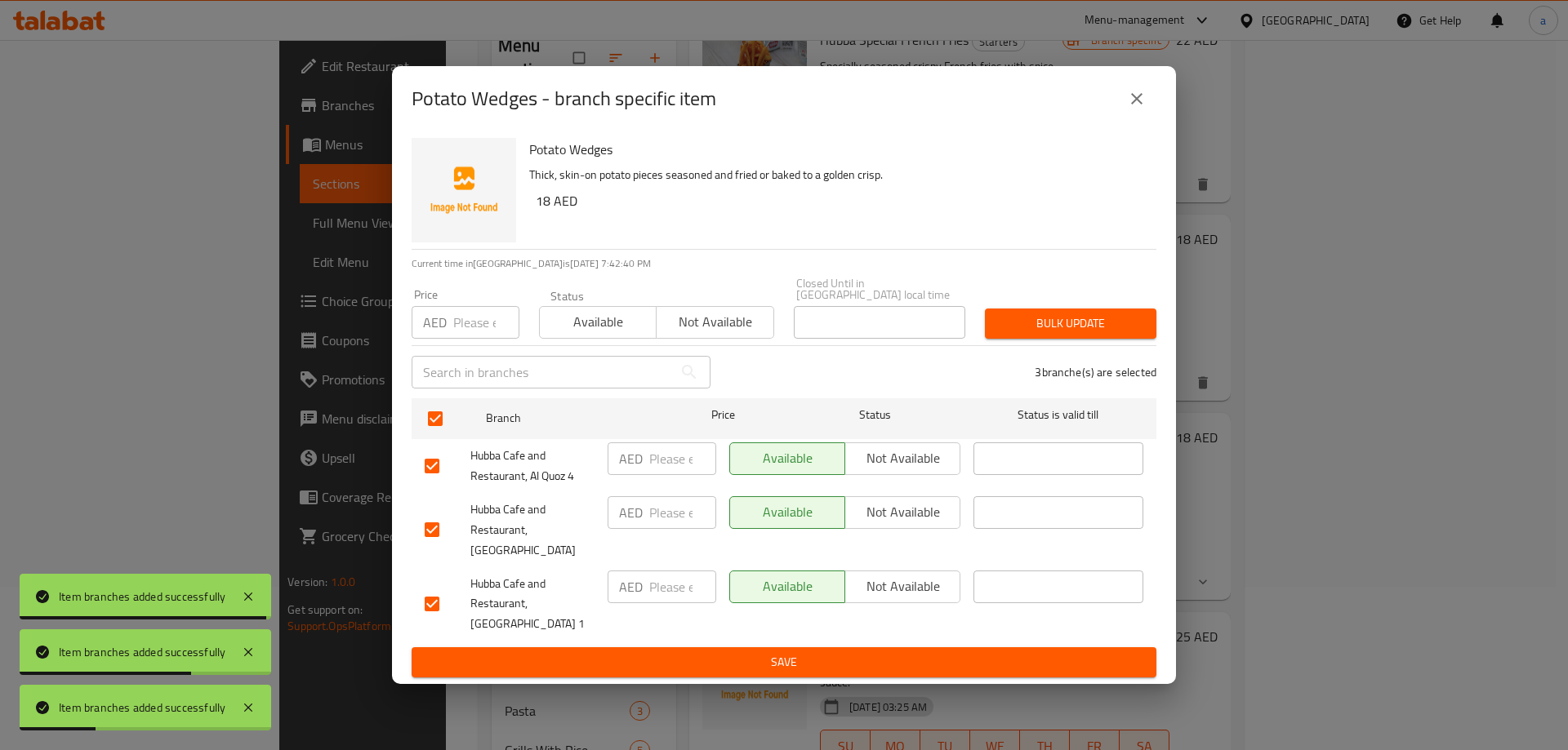
click at [921, 524] on span "Not available" at bounding box center [902, 512] width 102 height 24
click at [851, 654] on span "Save" at bounding box center [784, 662] width 718 height 20
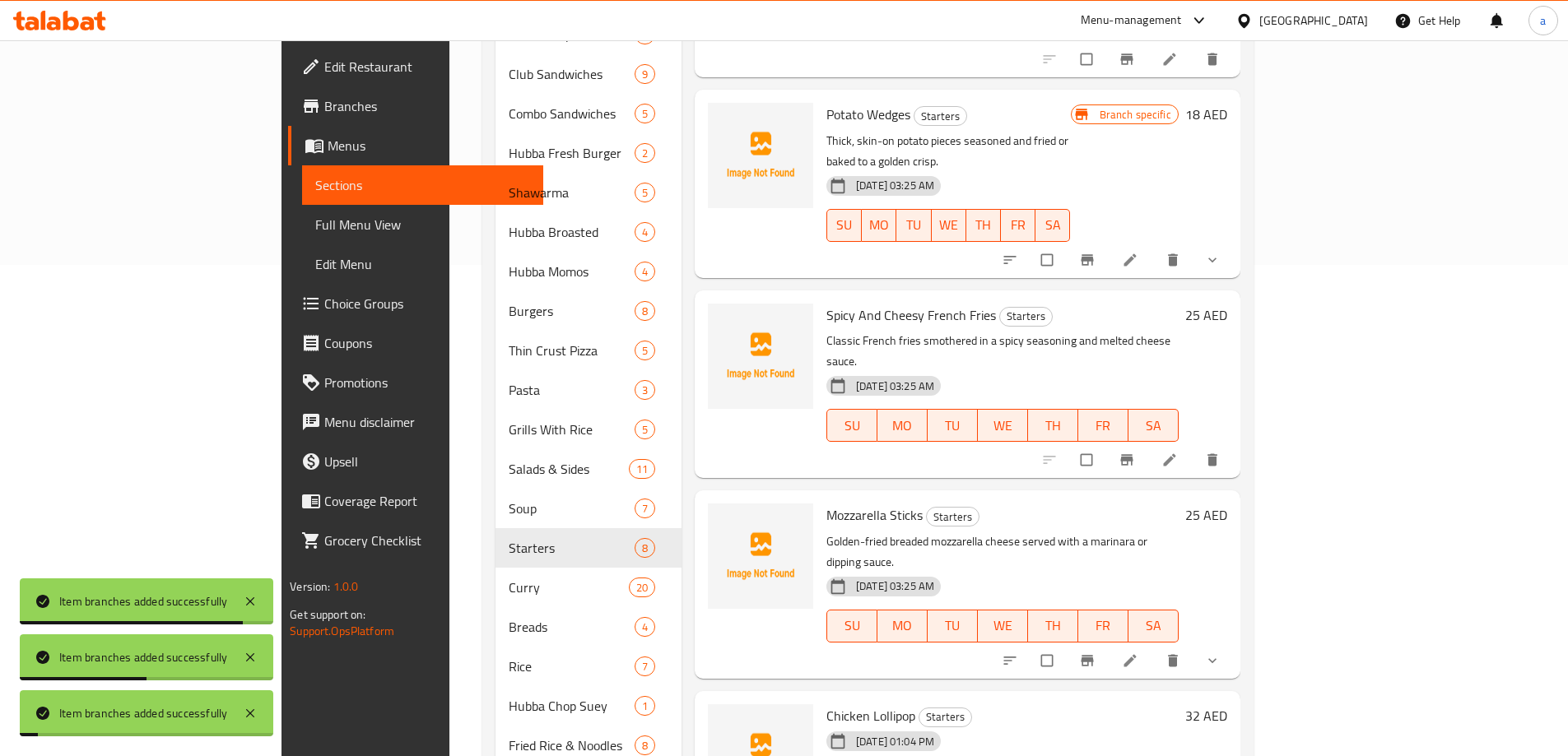
scroll to position [493, 0]
click at [1133, 451] on icon "Branch-specific-item" at bounding box center [1126, 457] width 13 height 11
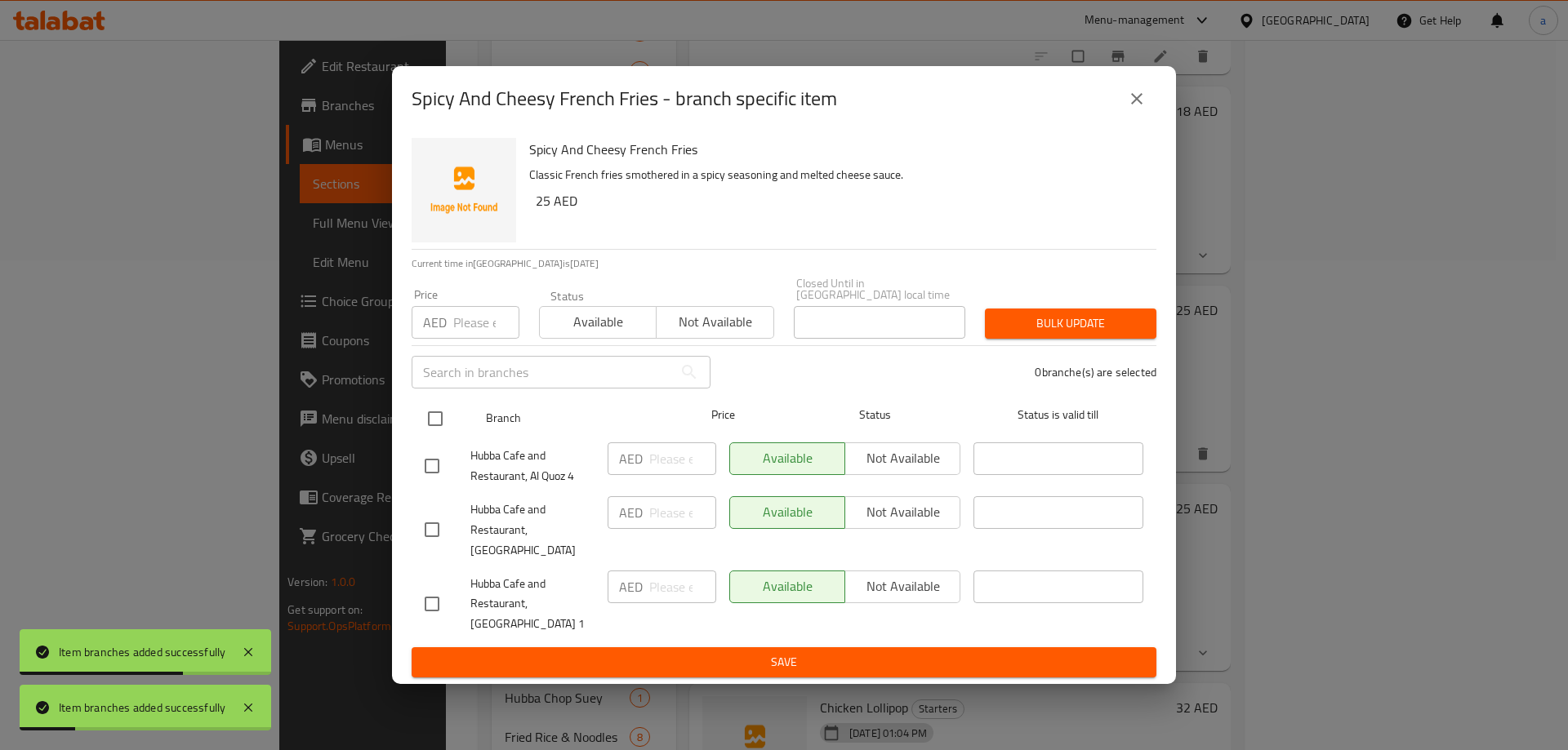
click at [443, 431] on input "checkbox" at bounding box center [435, 418] width 35 height 35
checkbox input "true"
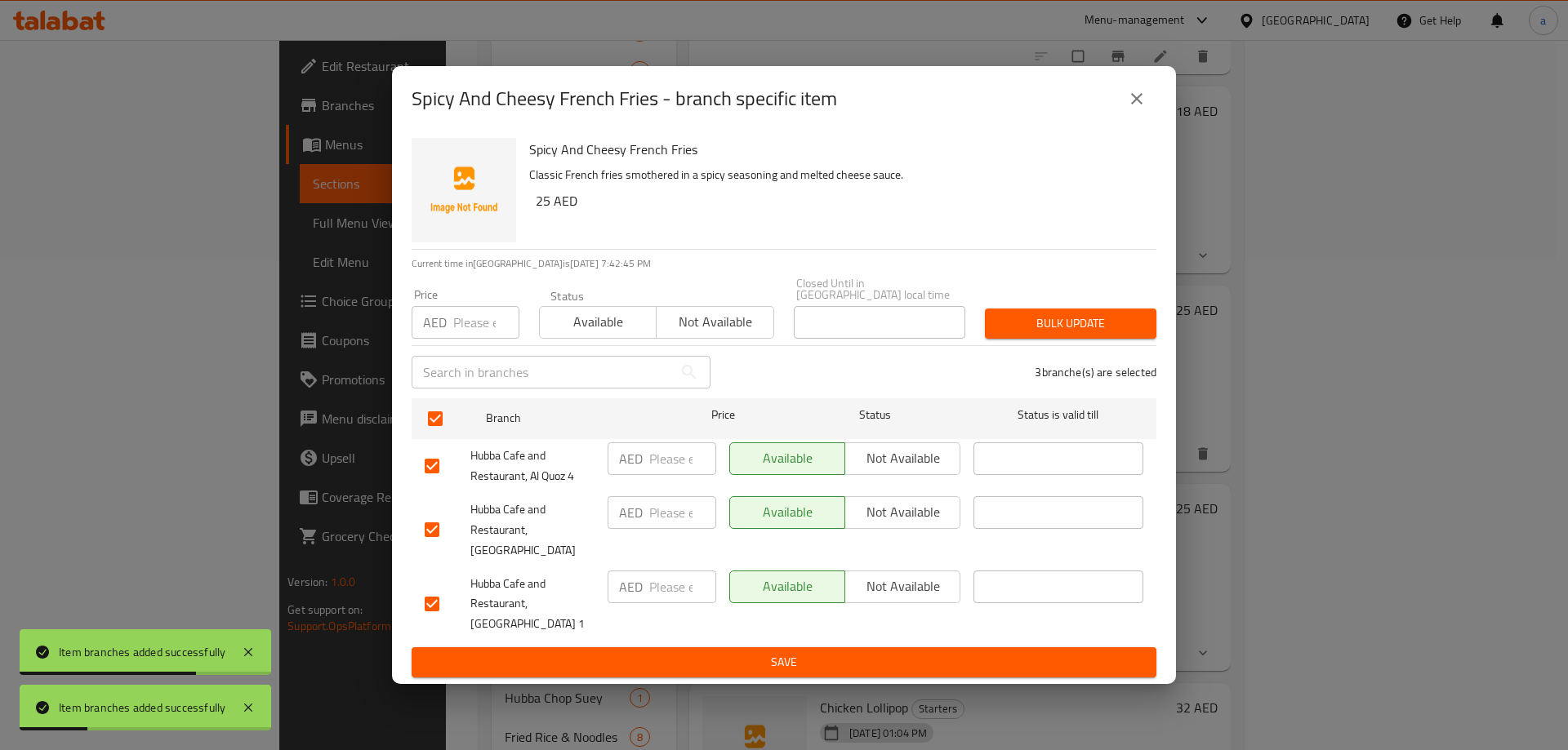
click at [931, 524] on span "Not available" at bounding box center [902, 512] width 102 height 24
click at [916, 652] on span "Save" at bounding box center [784, 662] width 718 height 20
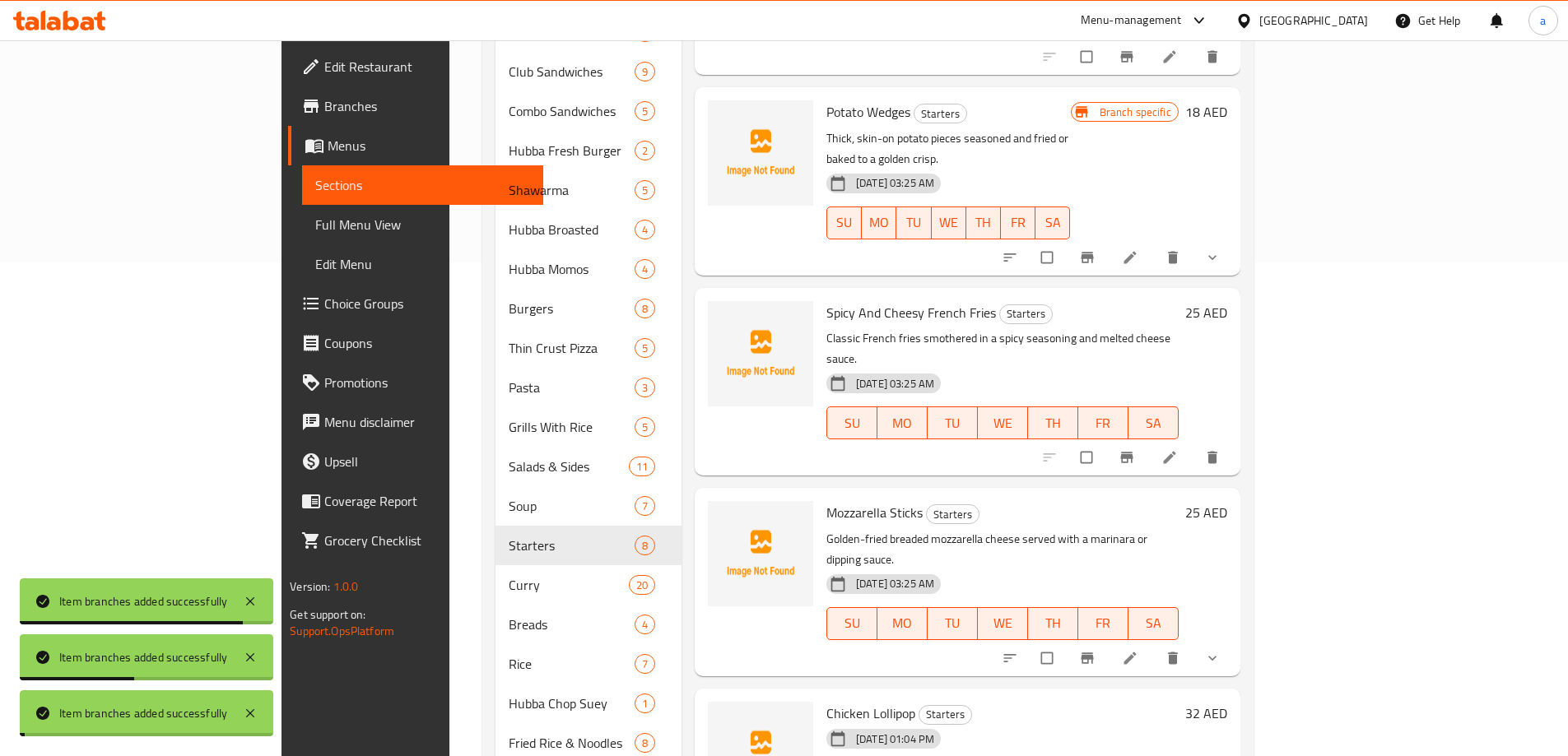
click at [1095, 650] on icon "Branch-specific-item" at bounding box center [1087, 658] width 16 height 16
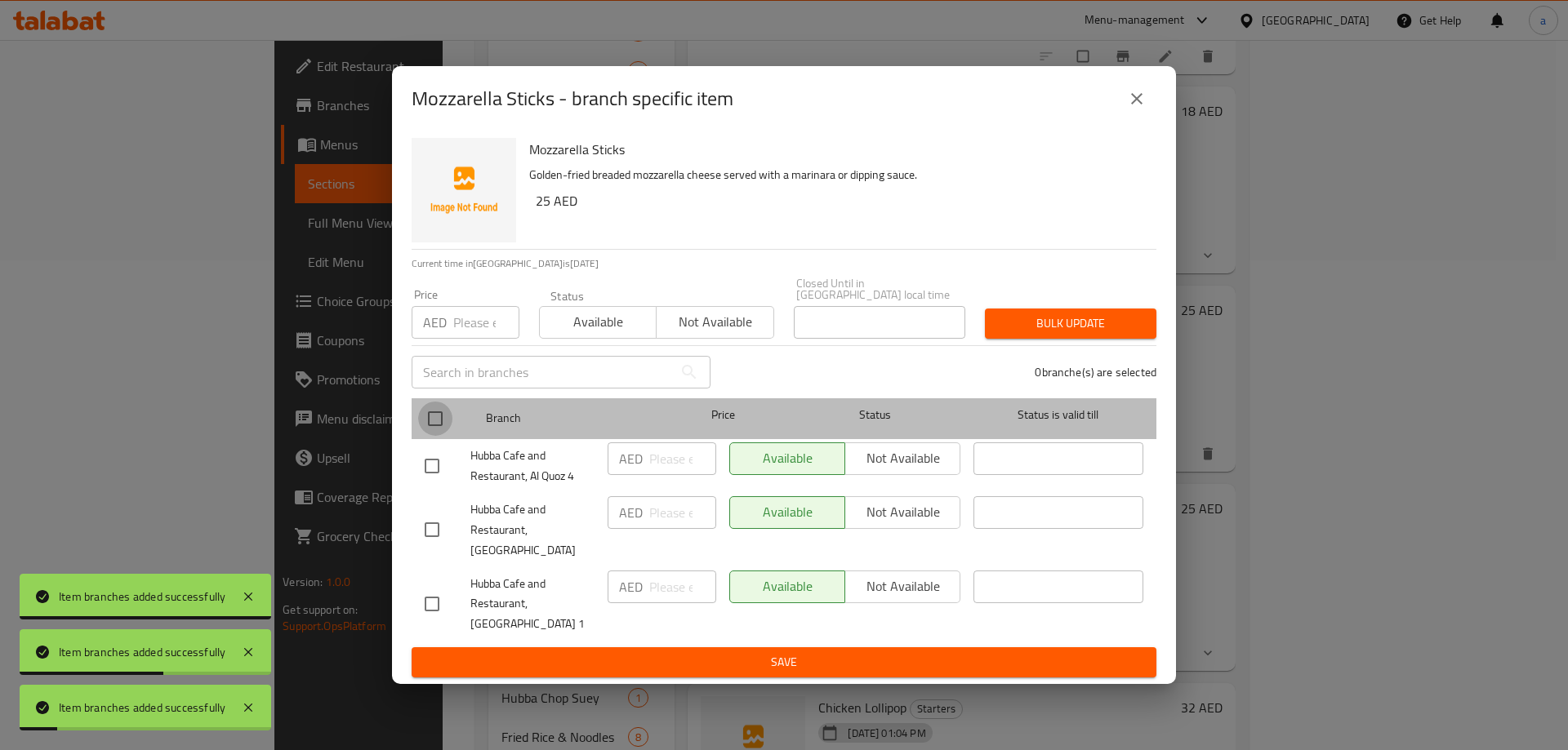
click at [436, 430] on input "checkbox" at bounding box center [435, 418] width 35 height 35
checkbox input "true"
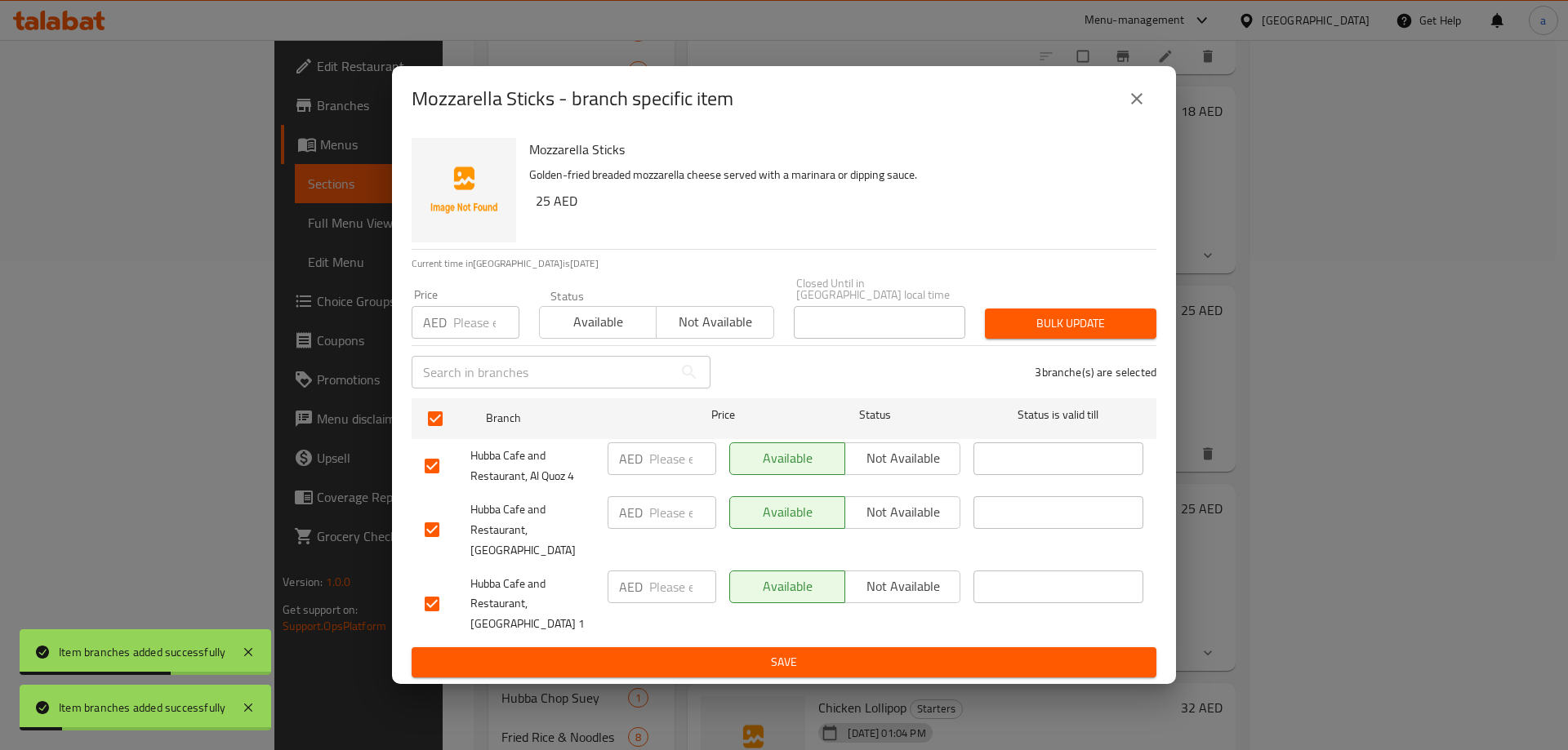
click at [933, 519] on span "Not available" at bounding box center [902, 512] width 102 height 24
click at [906, 652] on span "Save" at bounding box center [784, 662] width 718 height 20
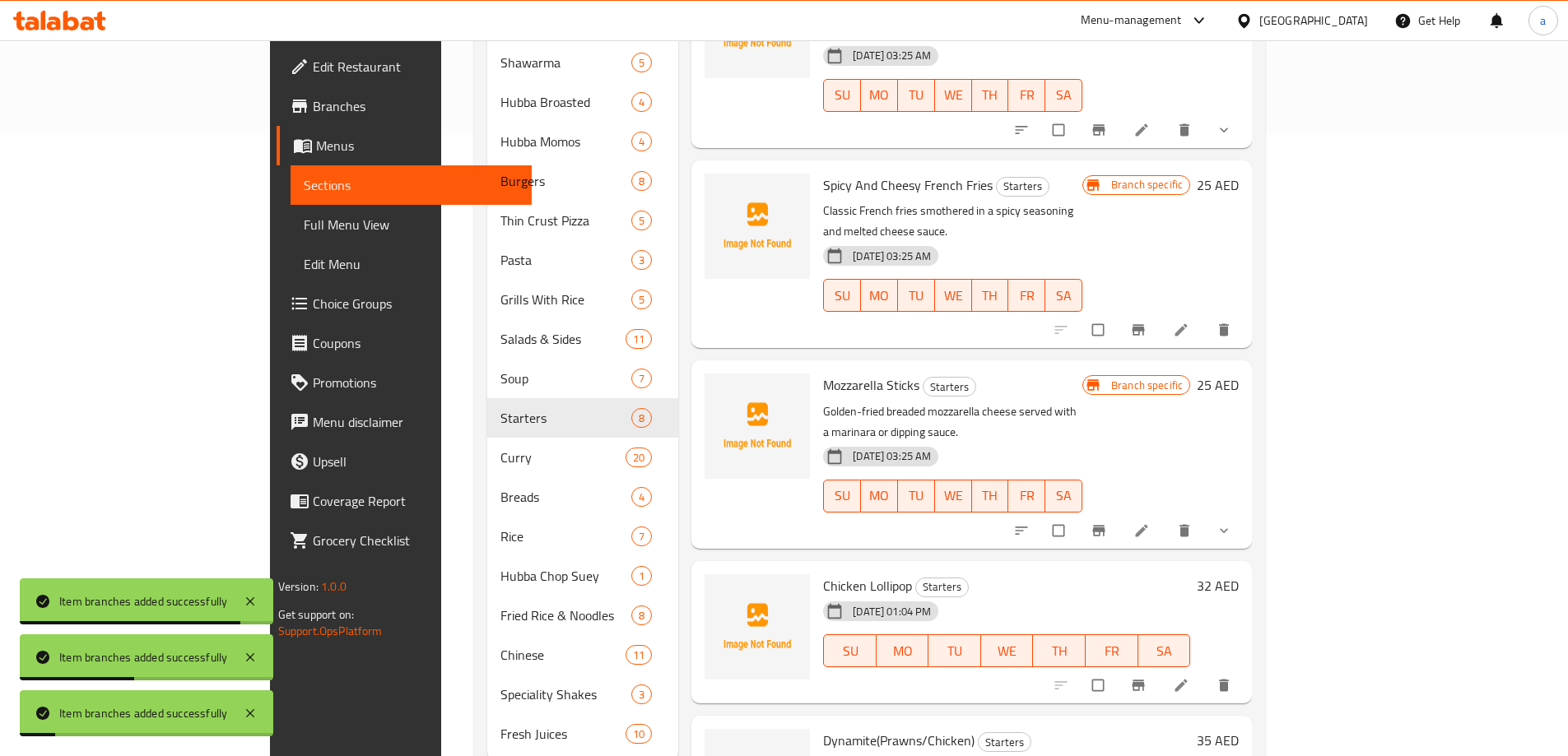
scroll to position [647, 0]
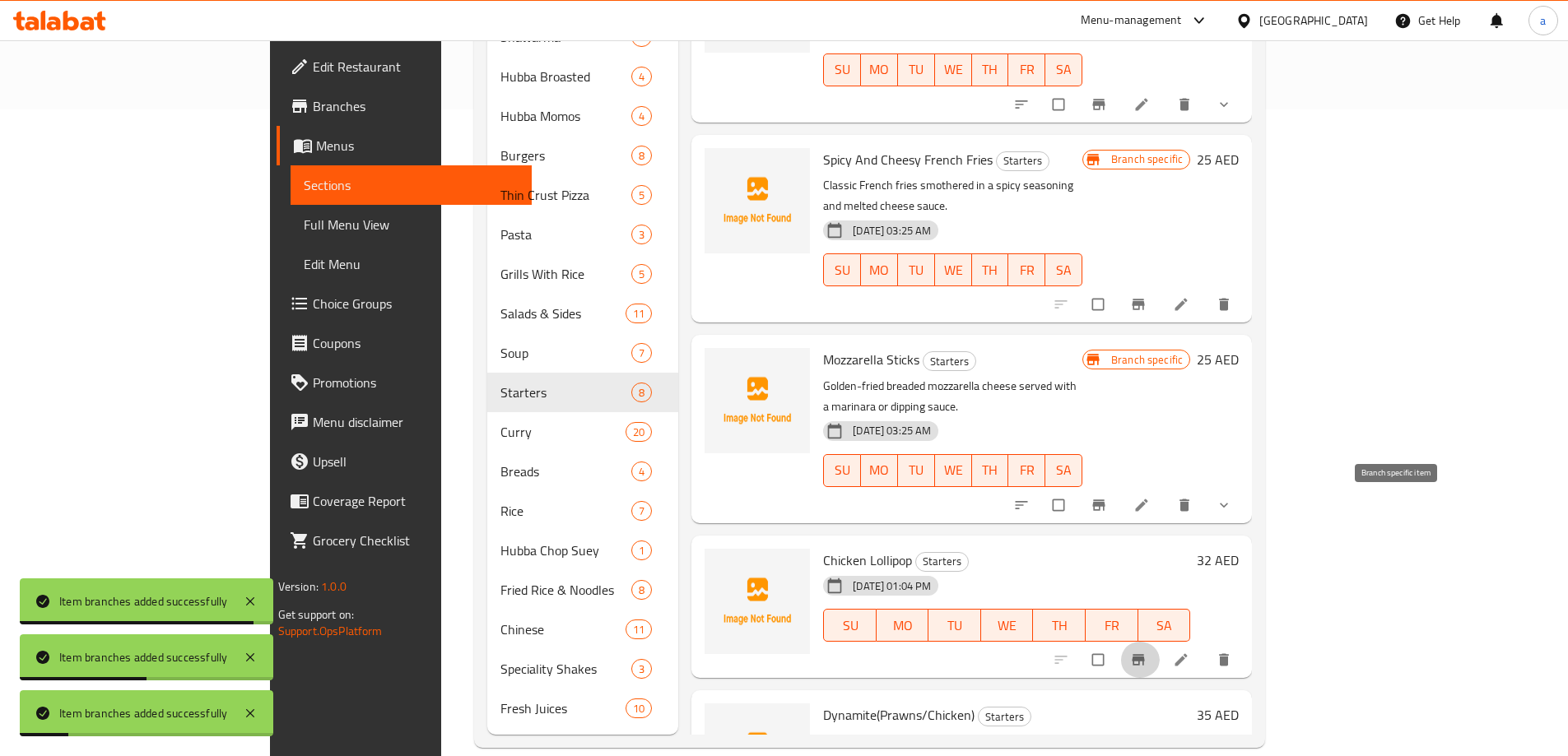
click at [1146, 651] on icon "Branch-specific-item" at bounding box center [1138, 659] width 16 height 16
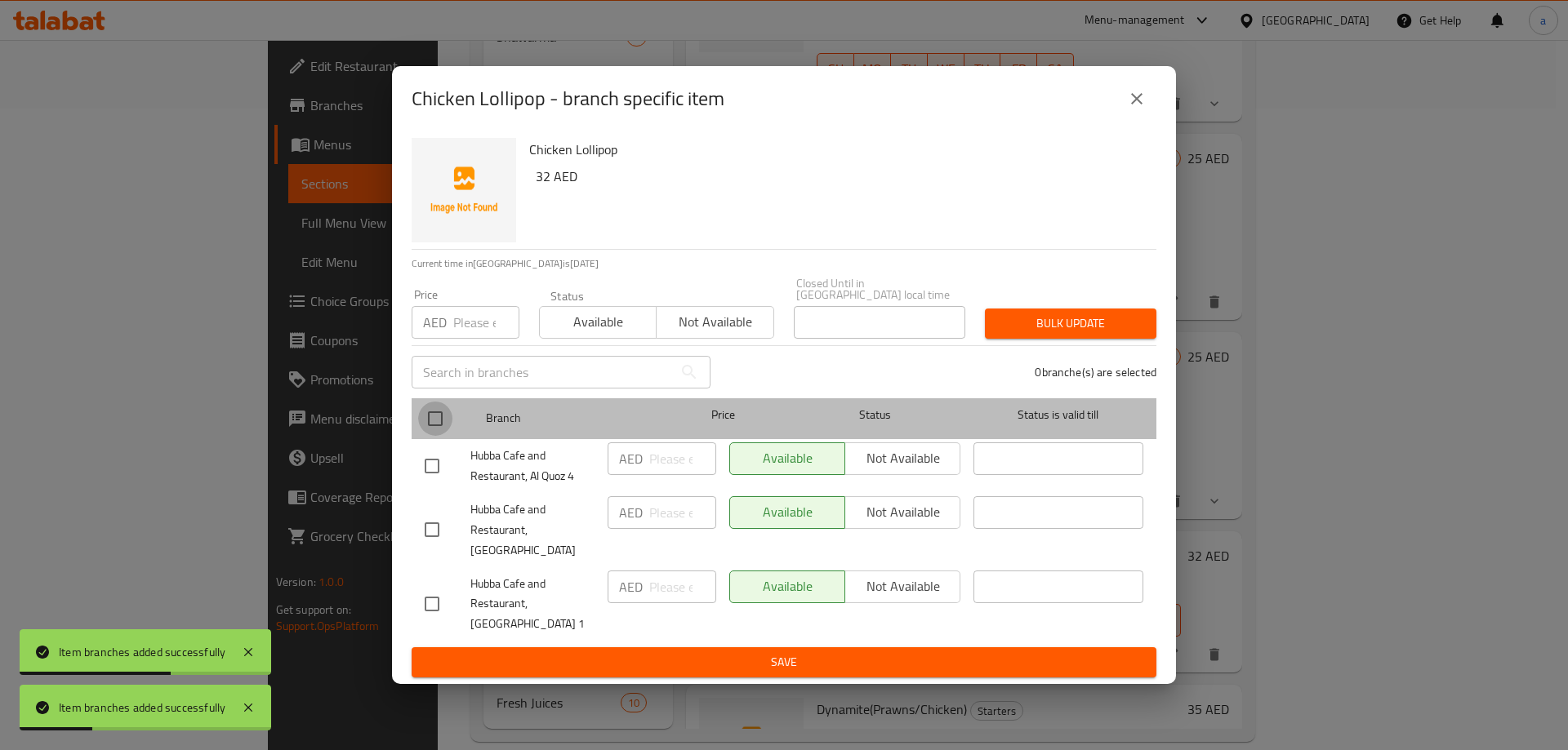
click at [437, 431] on input "checkbox" at bounding box center [435, 418] width 35 height 35
checkbox input "true"
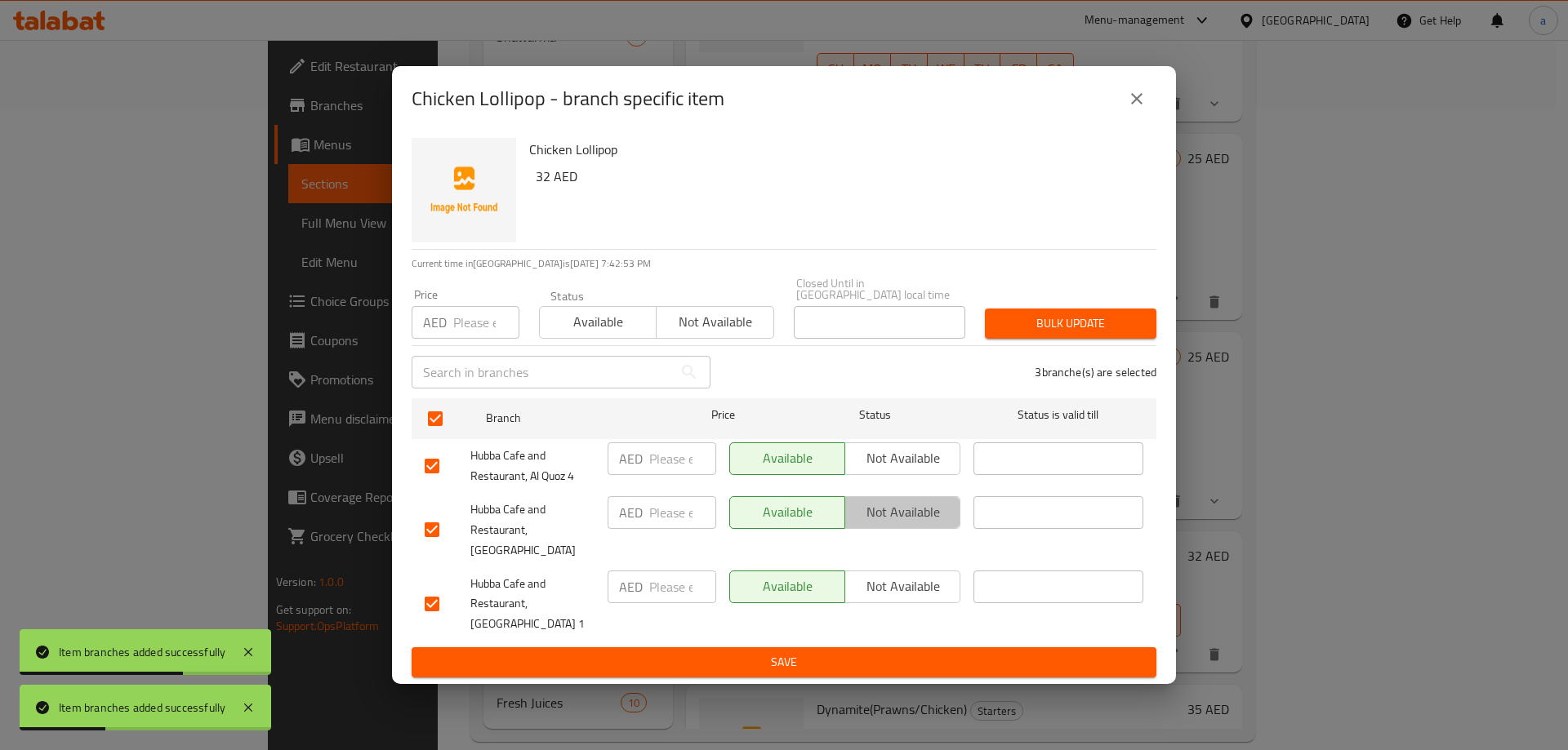
drag, startPoint x: 927, startPoint y: 539, endPoint x: 913, endPoint y: 542, distance: 14.3
click at [926, 529] on button "Not available" at bounding box center [902, 512] width 116 height 33
click at [915, 634] on ul "Branch Price Status Status is valid till Hubba Cafe and Restaurant, Al Quoz 4 A…" at bounding box center [784, 520] width 745 height 256
click at [930, 652] on span "Save" at bounding box center [784, 662] width 718 height 20
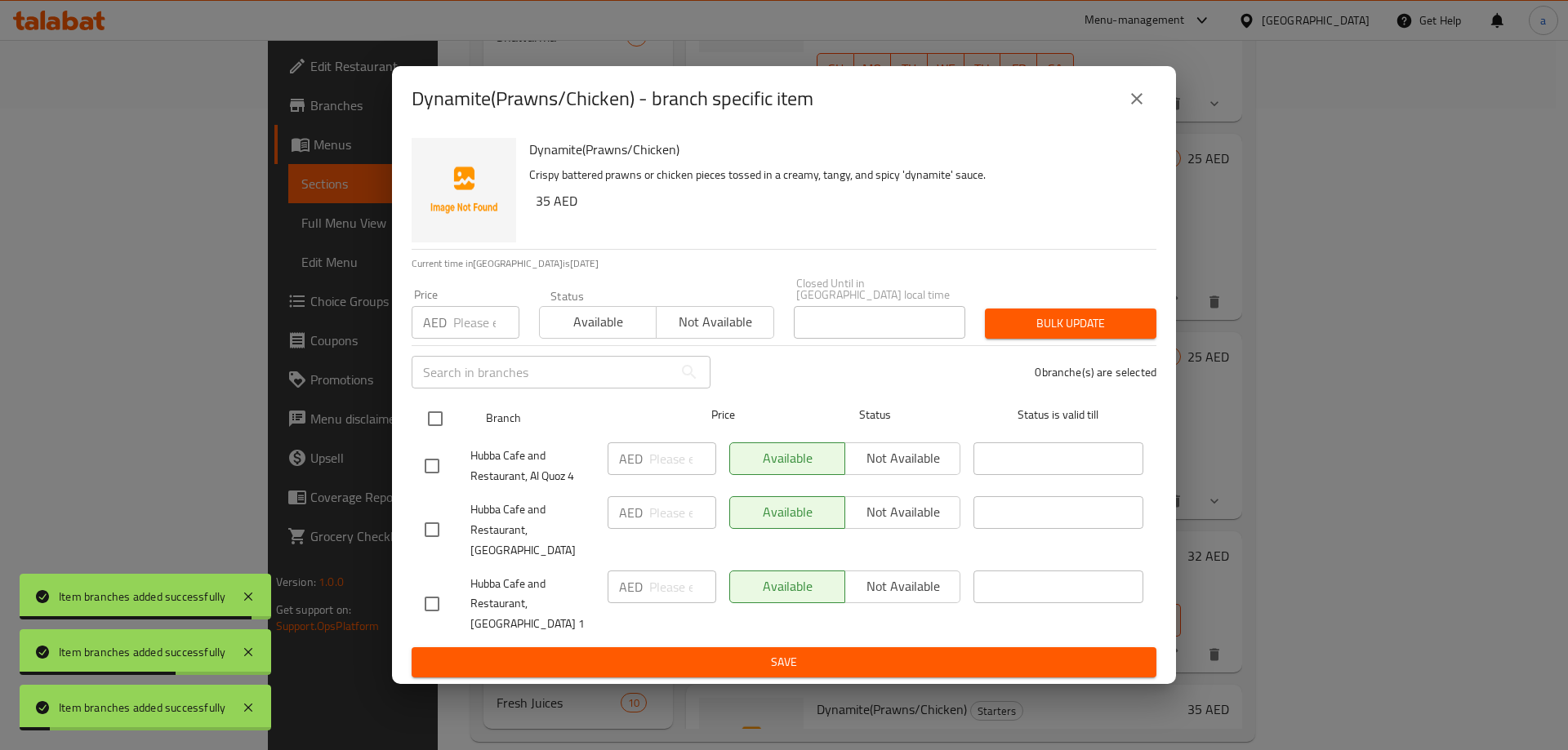
click at [442, 428] on input "checkbox" at bounding box center [435, 418] width 35 height 35
checkbox input "true"
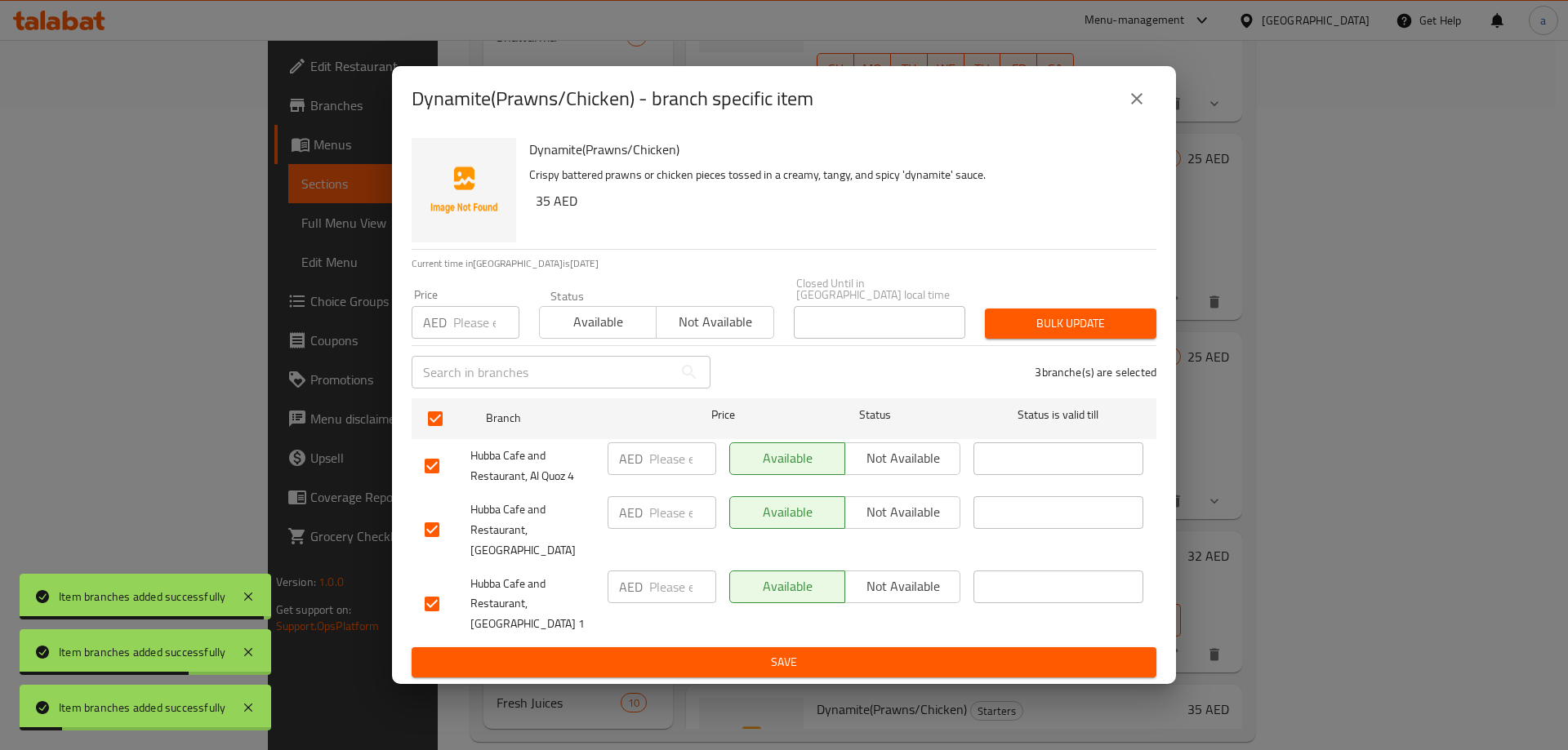
click at [898, 524] on span "Not available" at bounding box center [902, 512] width 102 height 24
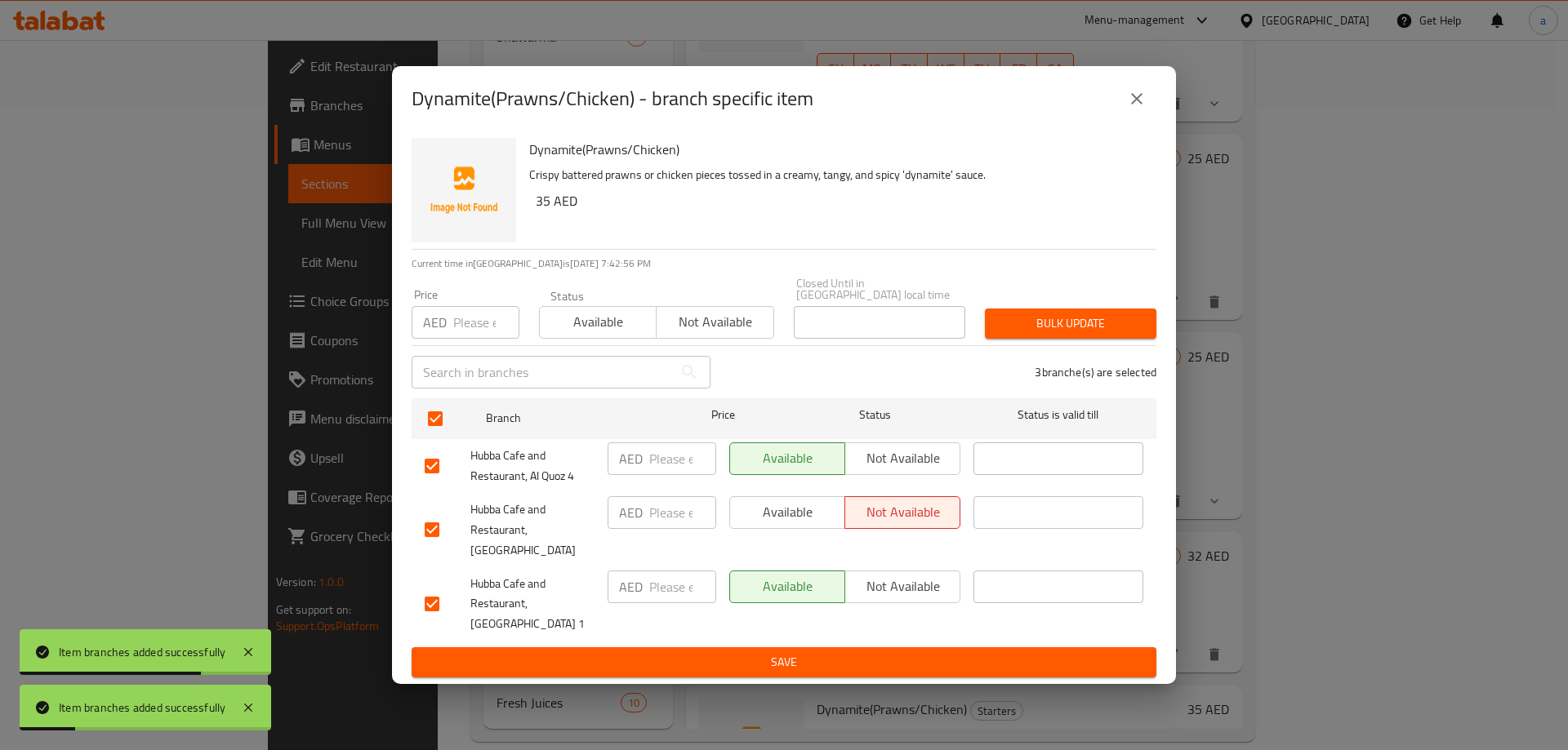
click at [816, 647] on button "Save" at bounding box center [784, 662] width 745 height 30
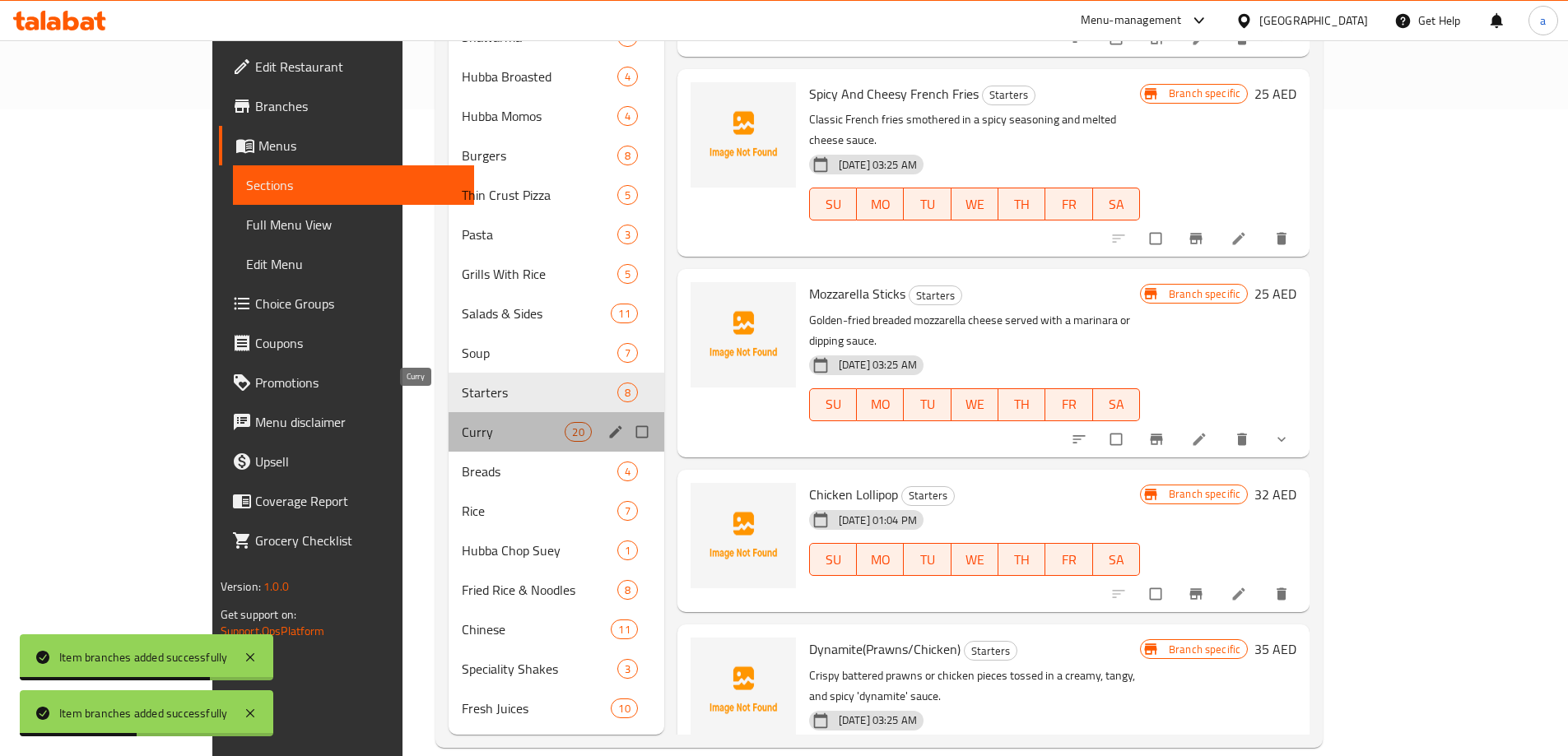
click at [461, 422] on span "Curry" at bounding box center [512, 432] width 103 height 20
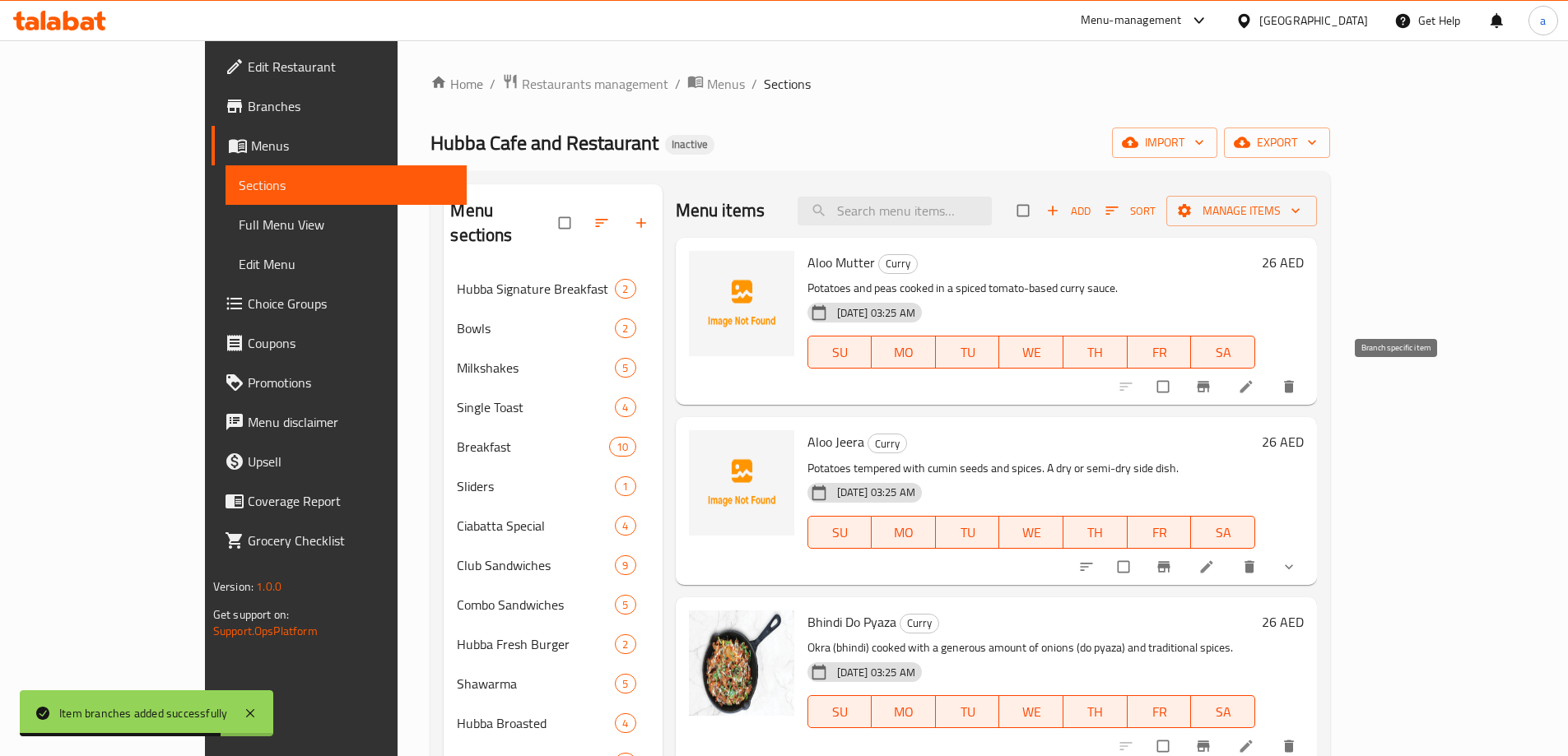
click at [1225, 381] on button "Branch-specific-item" at bounding box center [1205, 386] width 39 height 37
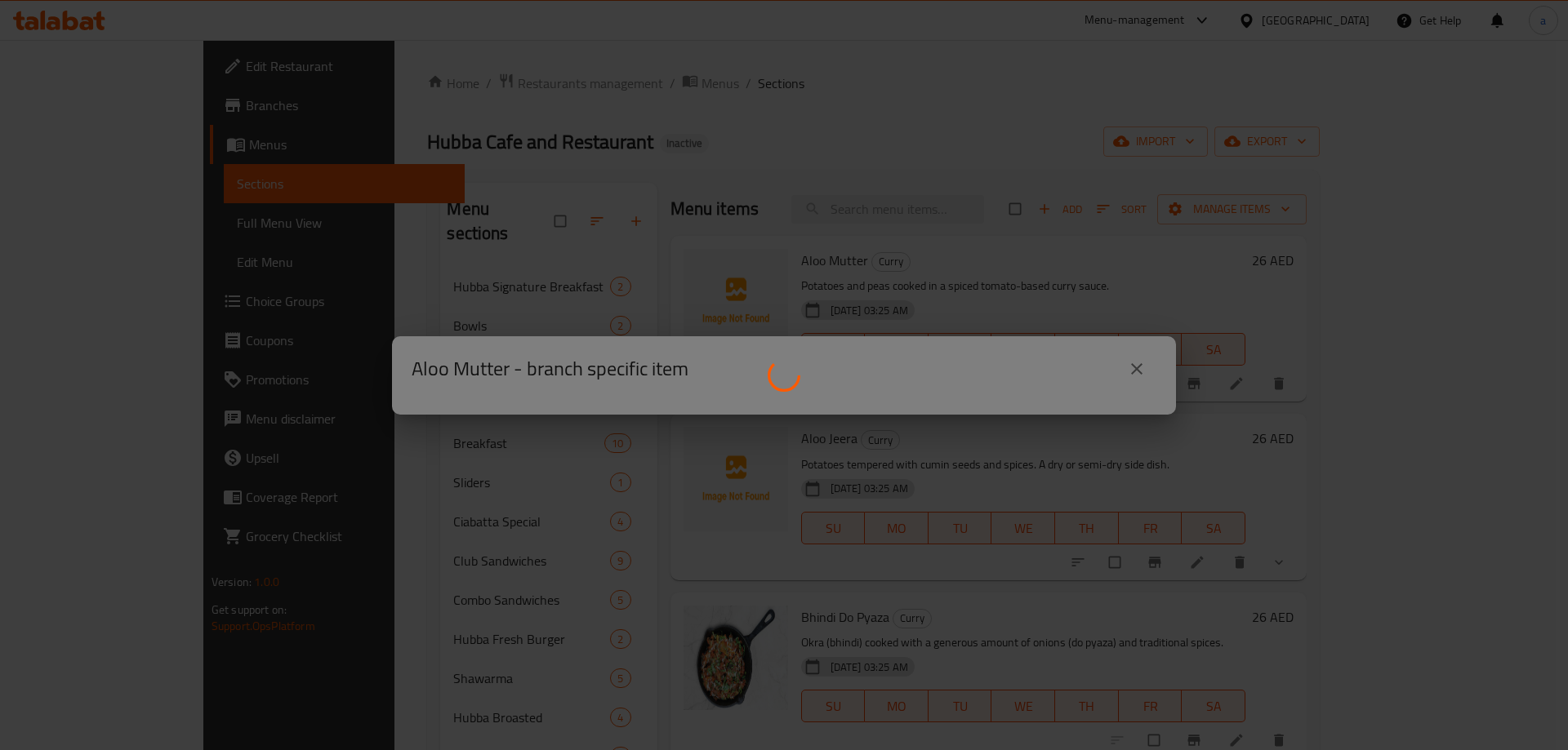
click at [1084, 146] on div at bounding box center [784, 375] width 1568 height 750
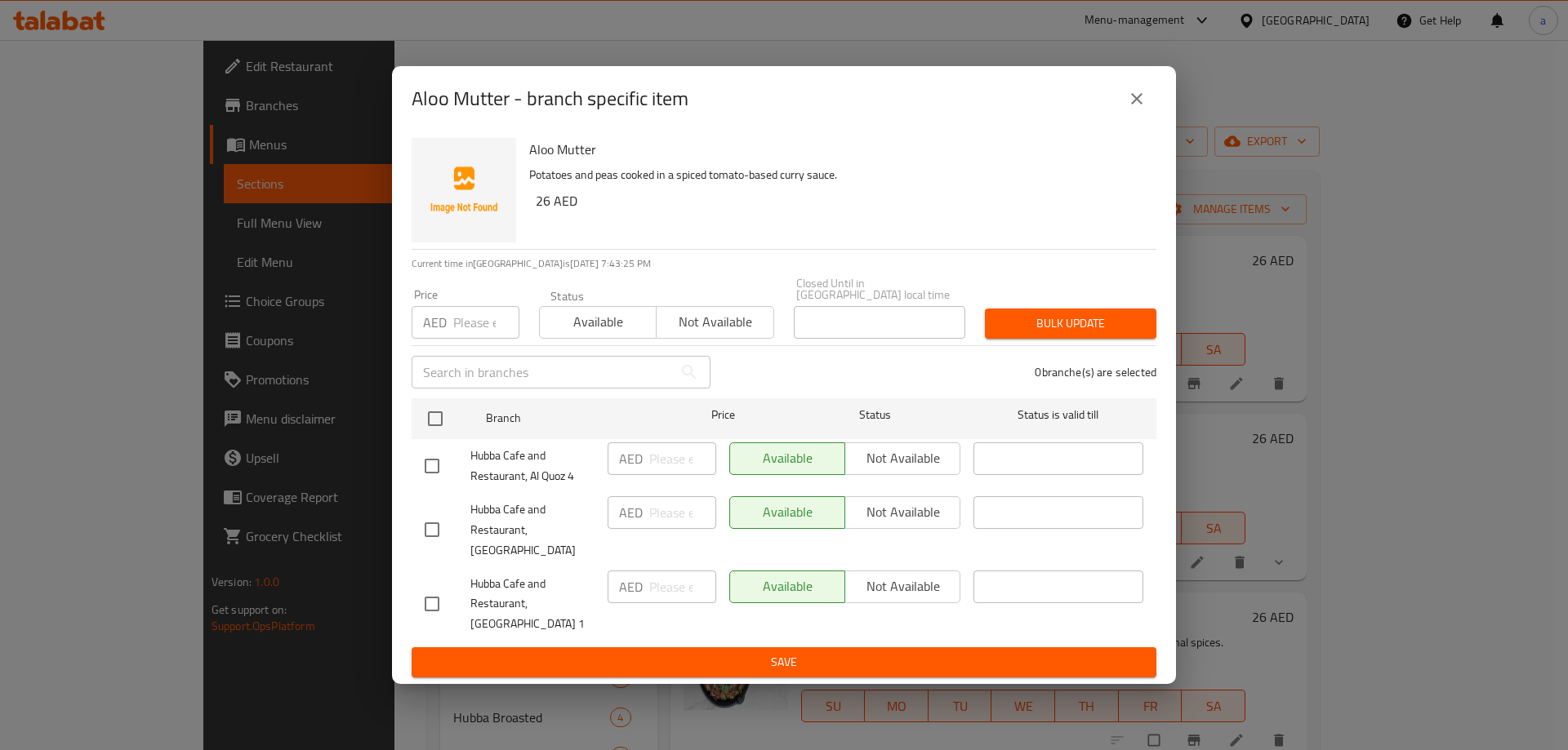
click at [1081, 149] on h6 "Aloo Mutter" at bounding box center [836, 150] width 614 height 23
click at [1125, 111] on button "close" at bounding box center [1136, 98] width 39 height 39
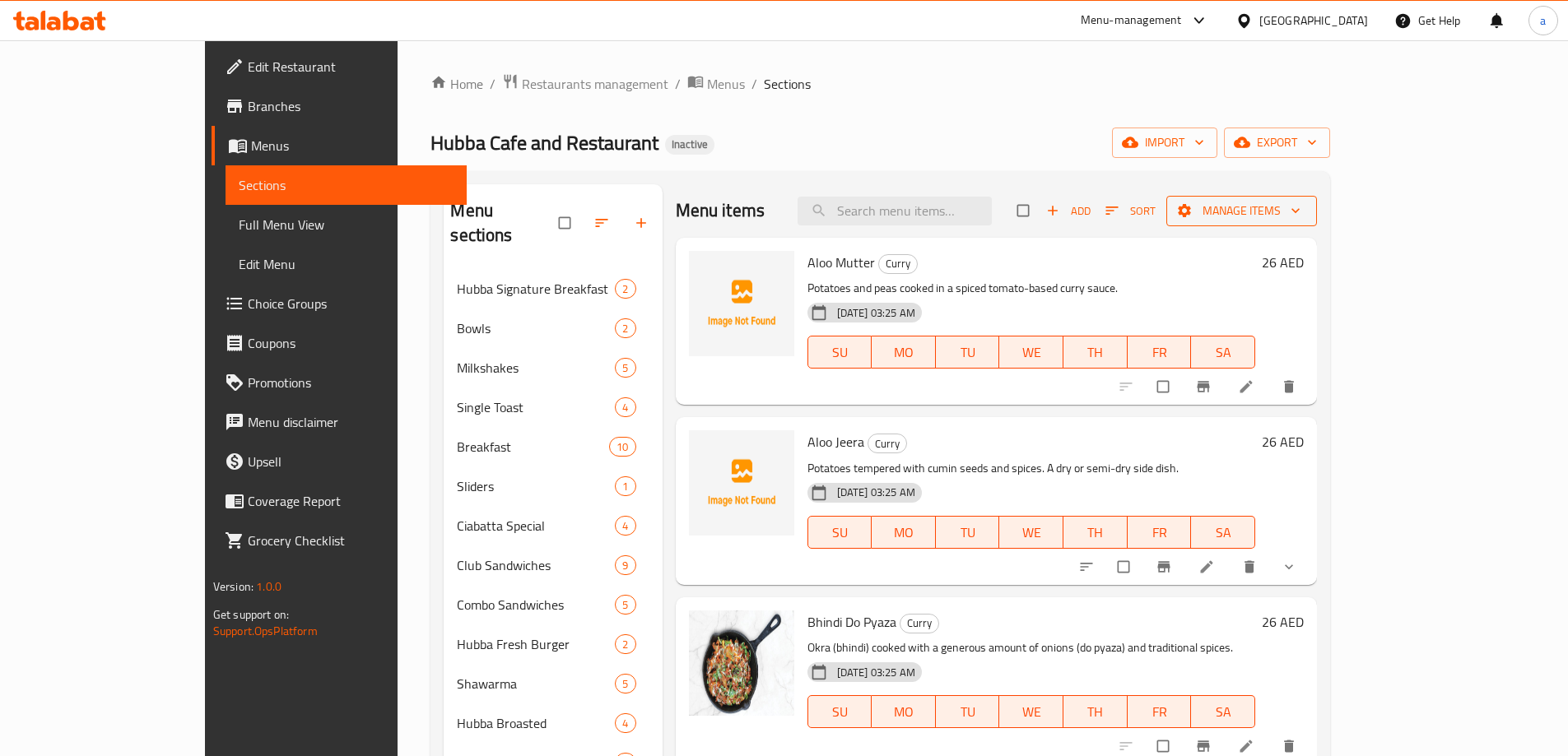
click at [1317, 223] on button "Manage items" at bounding box center [1241, 211] width 150 height 30
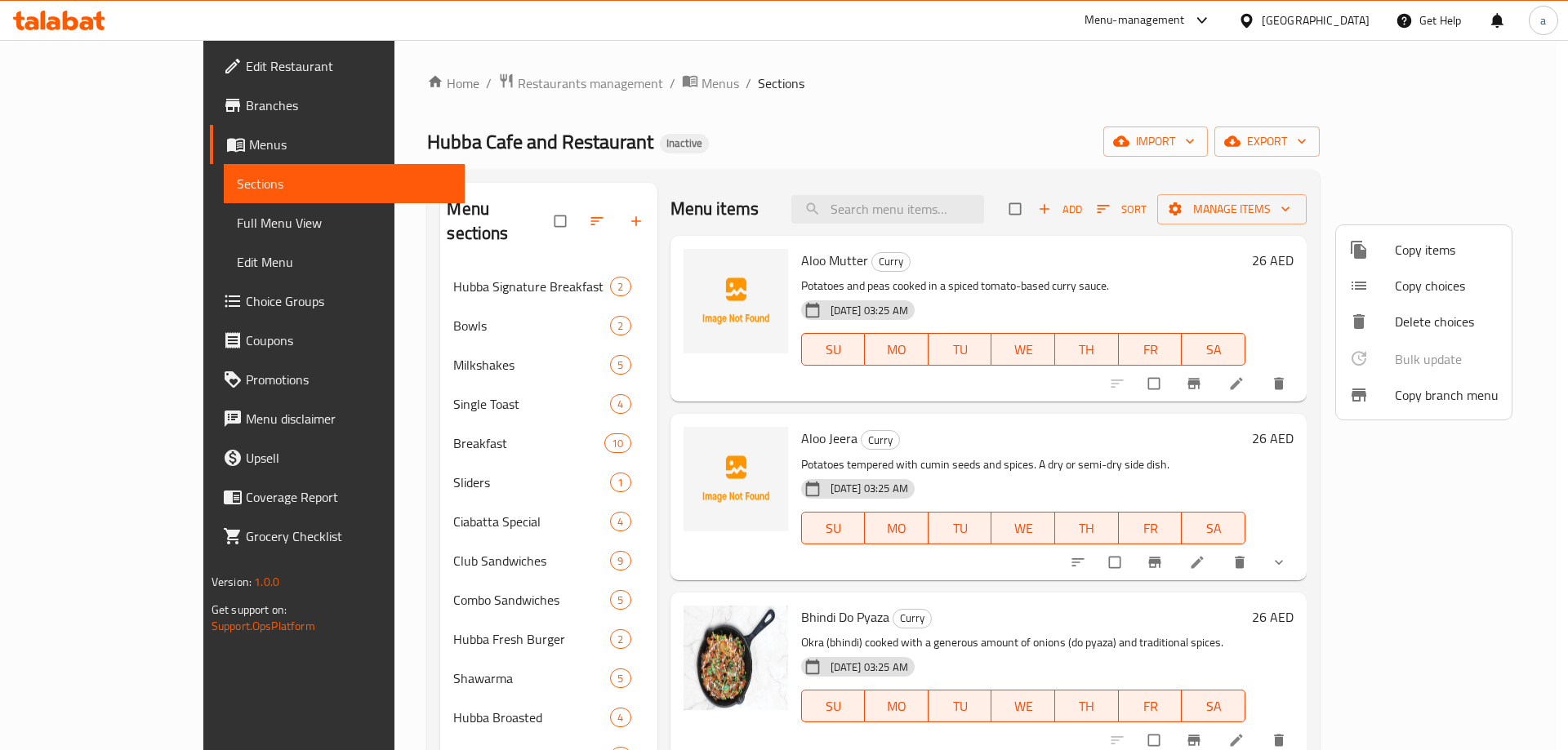
click at [1197, 281] on div at bounding box center [784, 375] width 1568 height 750
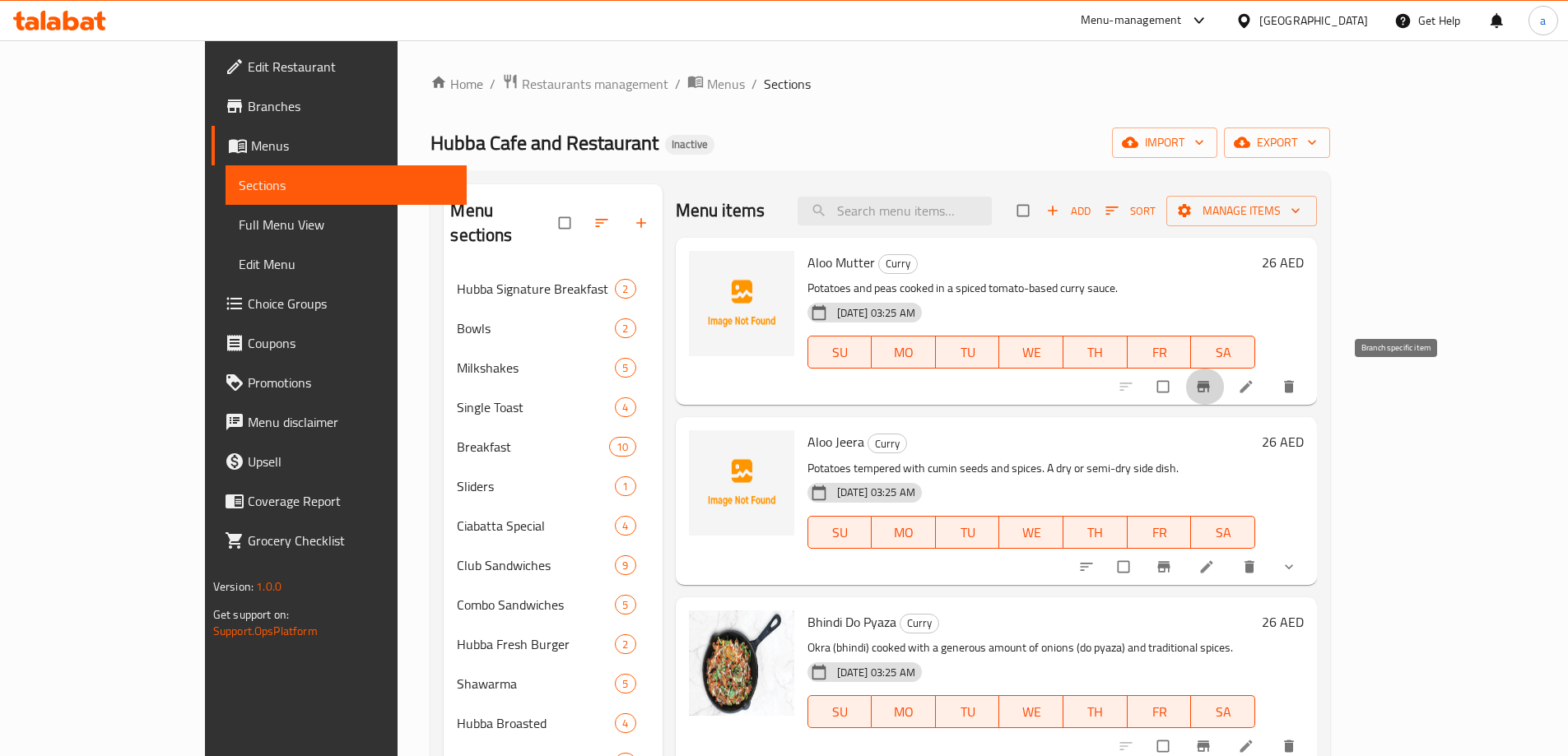
click at [1225, 388] on button "Branch-specific-item" at bounding box center [1205, 386] width 39 height 37
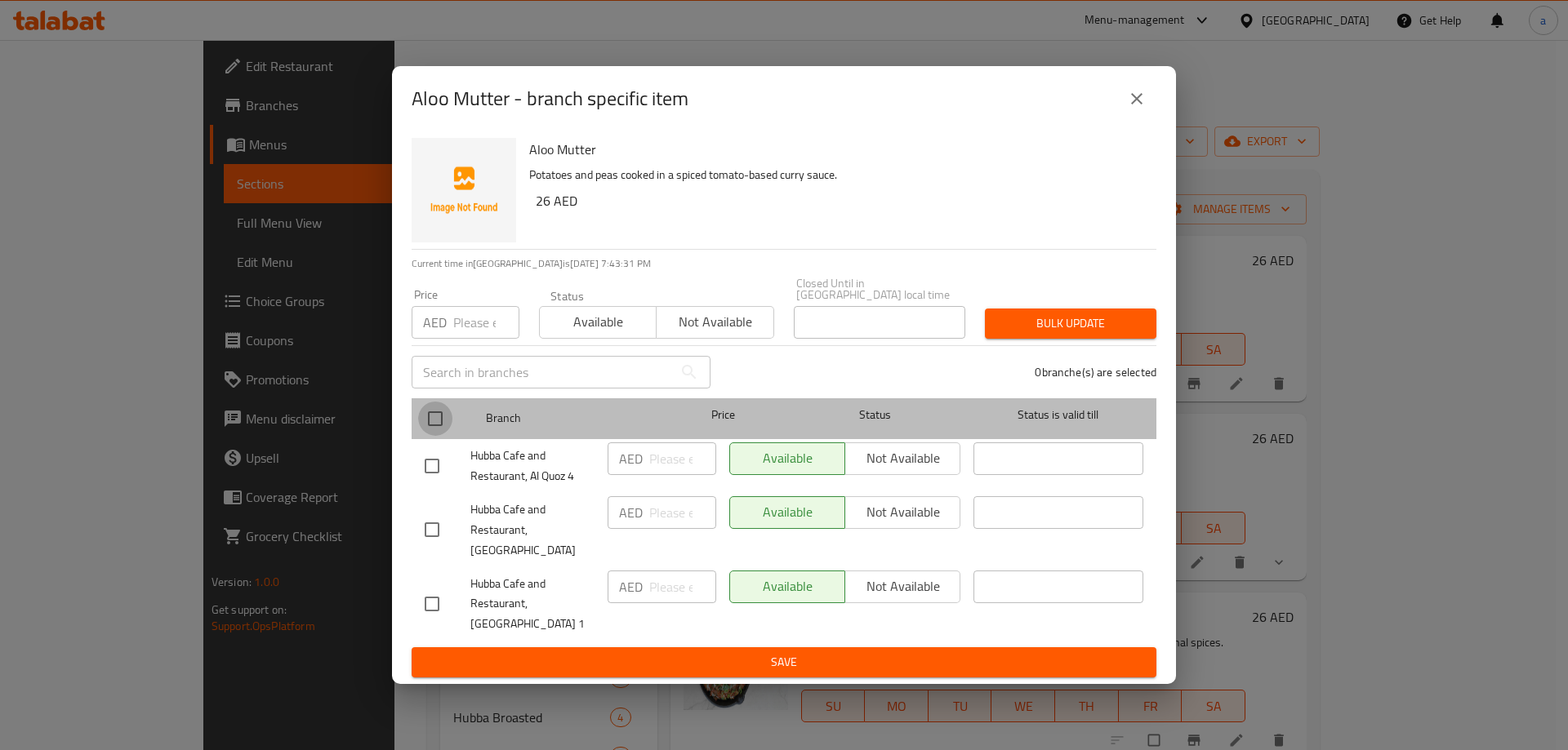
click at [430, 432] on input "checkbox" at bounding box center [435, 418] width 35 height 35
checkbox input "true"
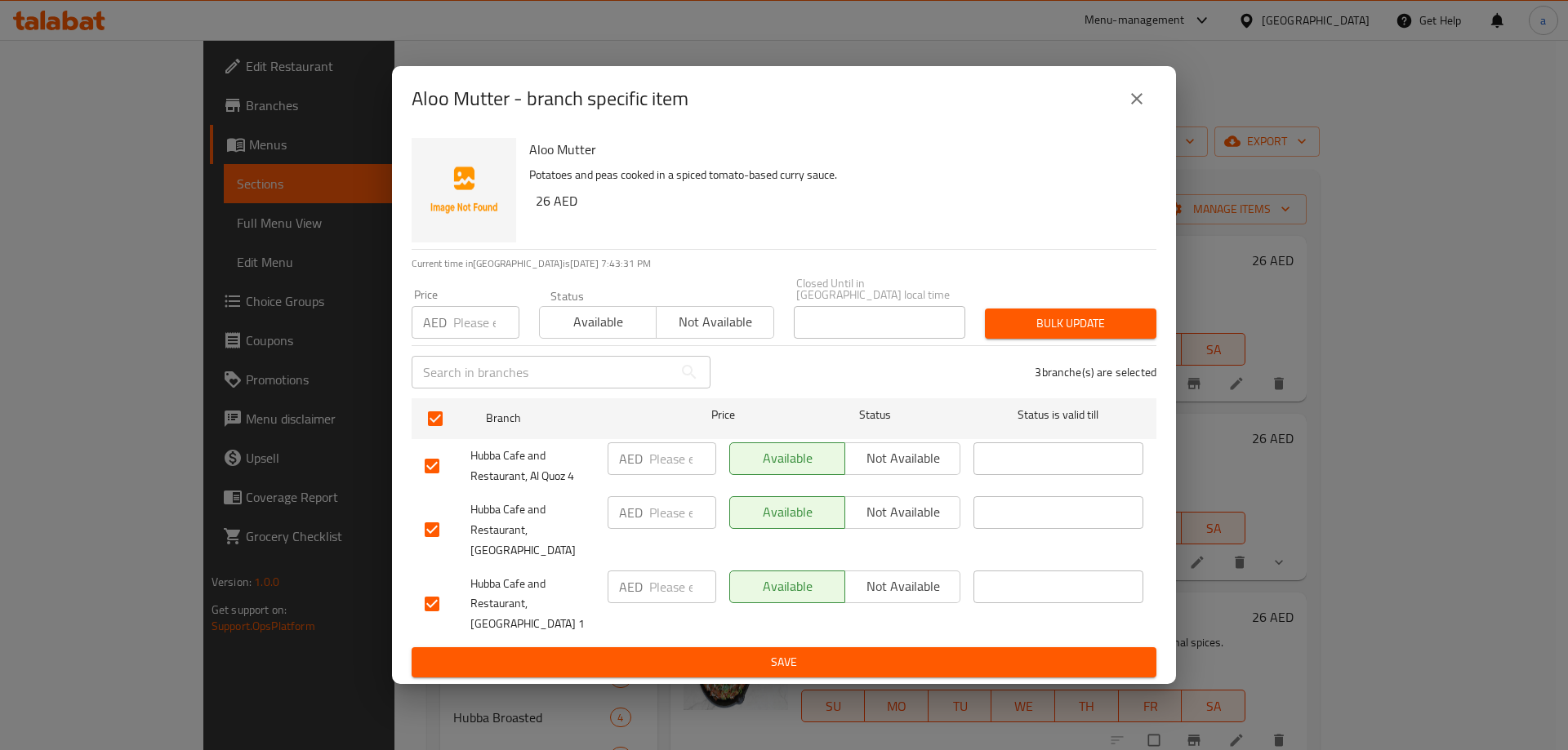
click at [888, 529] on button "Not available" at bounding box center [902, 512] width 116 height 33
click at [885, 621] on div "Available Not available" at bounding box center [844, 604] width 244 height 81
click at [889, 637] on form "Branch Price Status Status is valid till Hubba Cafe and Restaurant, Al Quoz 4 A…" at bounding box center [784, 535] width 745 height 286
click at [1014, 652] on span "Save" at bounding box center [784, 662] width 718 height 20
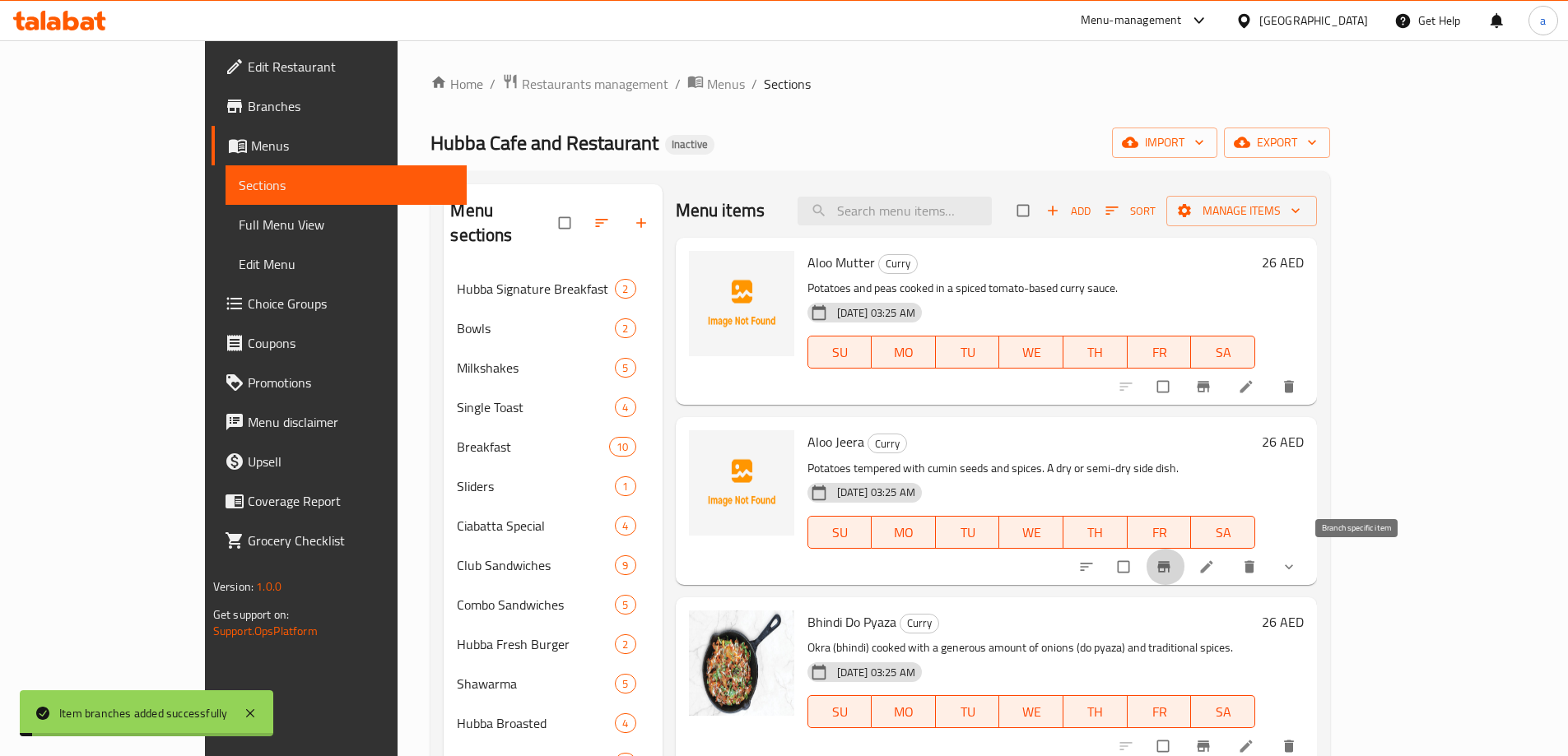
click at [1185, 575] on button "Branch-specific-item" at bounding box center [1165, 567] width 39 height 37
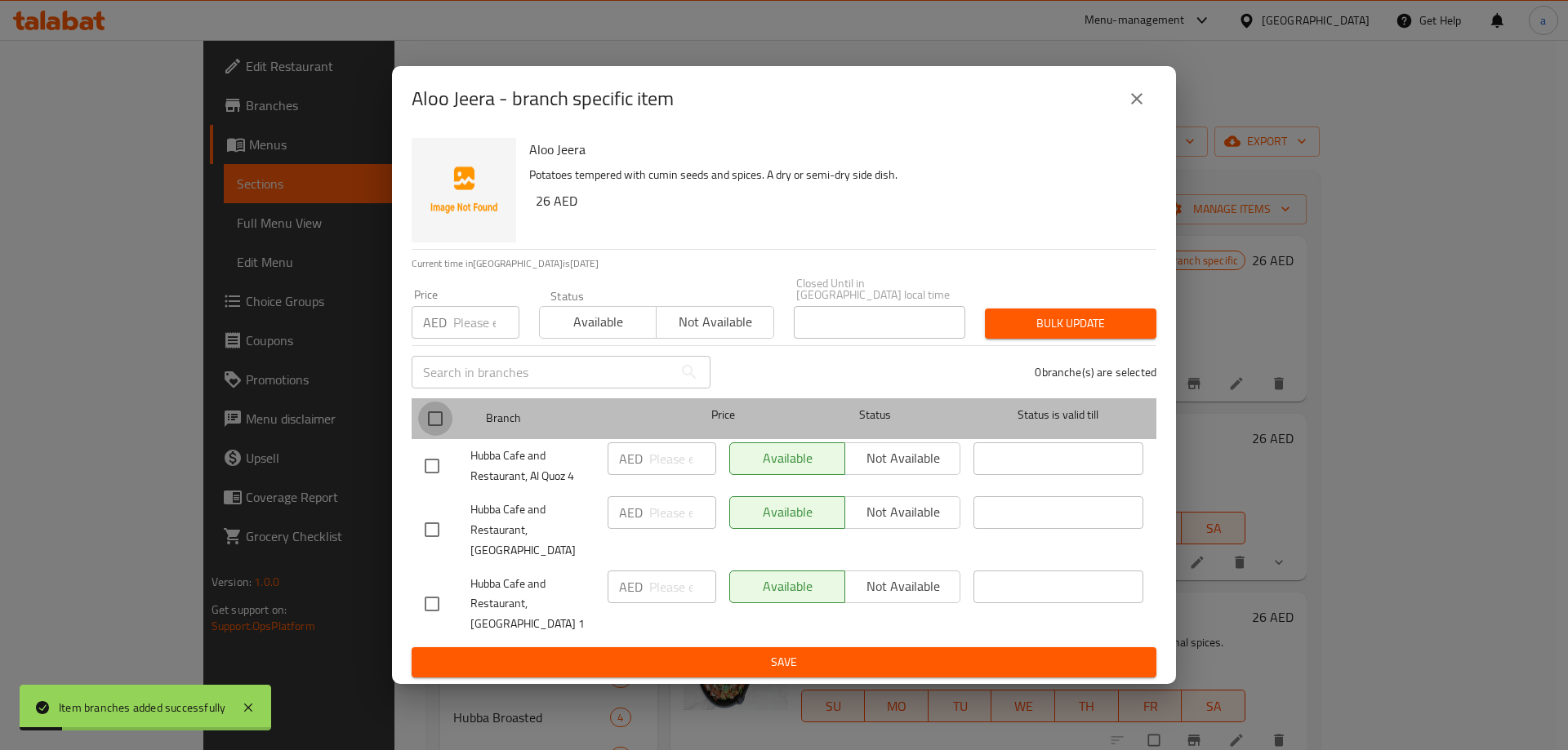
click at [426, 418] on input "checkbox" at bounding box center [435, 418] width 35 height 35
checkbox input "true"
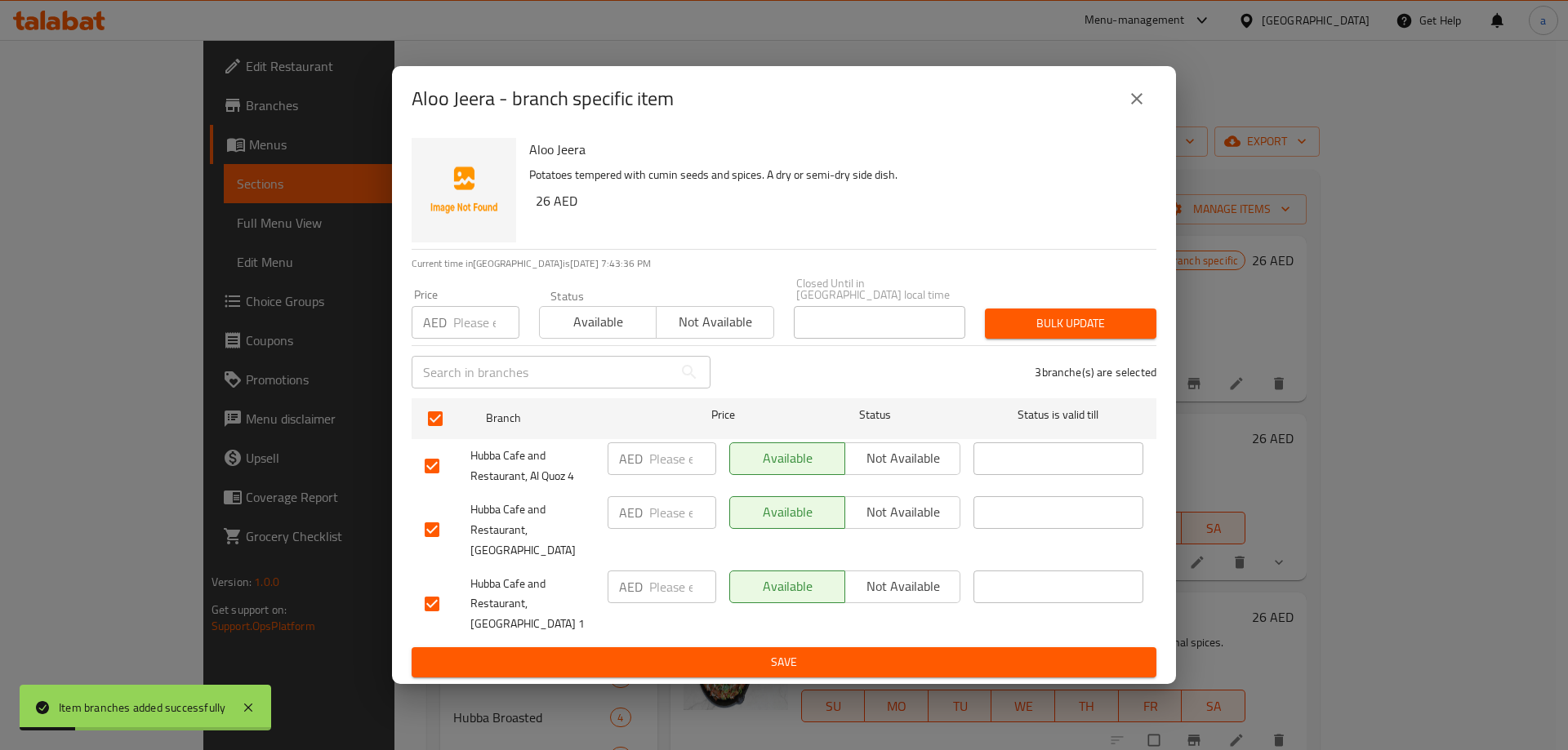
click at [906, 524] on span "Not available" at bounding box center [902, 512] width 102 height 24
click at [884, 630] on div "Available Not available" at bounding box center [844, 604] width 244 height 81
click at [906, 630] on div "Available Not available" at bounding box center [844, 604] width 244 height 81
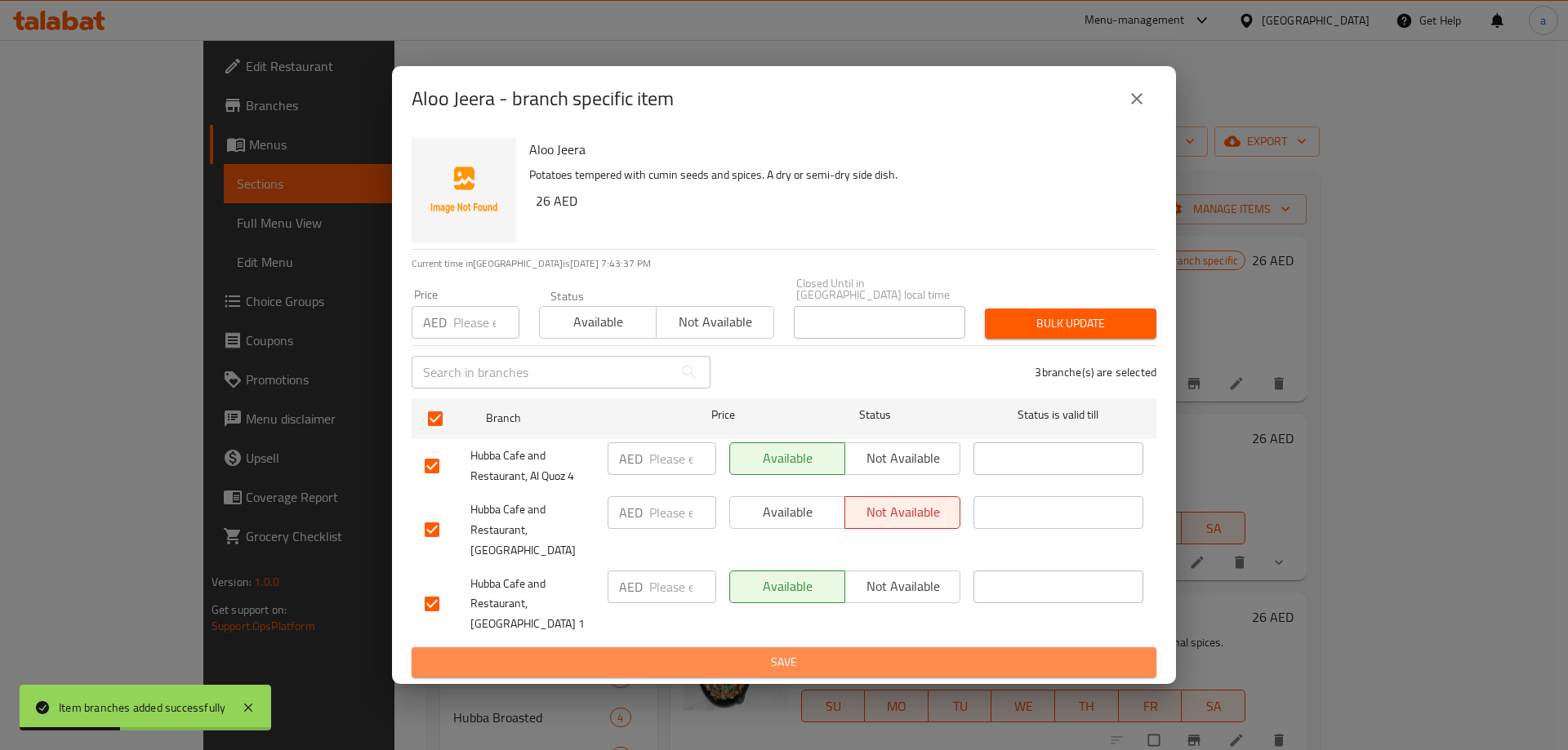
click at [959, 647] on button "Save" at bounding box center [784, 662] width 745 height 30
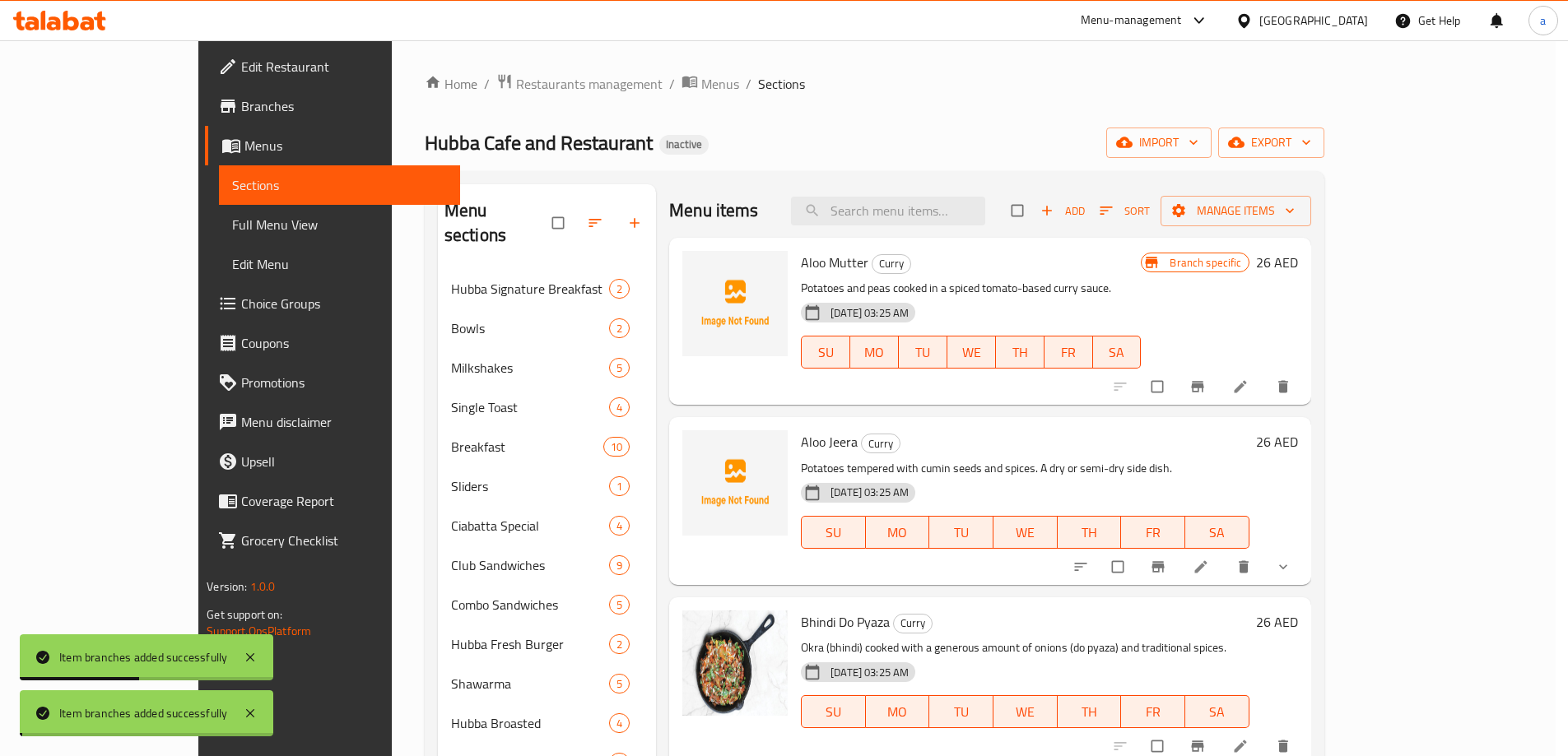
click at [1206, 743] on icon "Branch-specific-item" at bounding box center [1197, 746] width 16 height 16
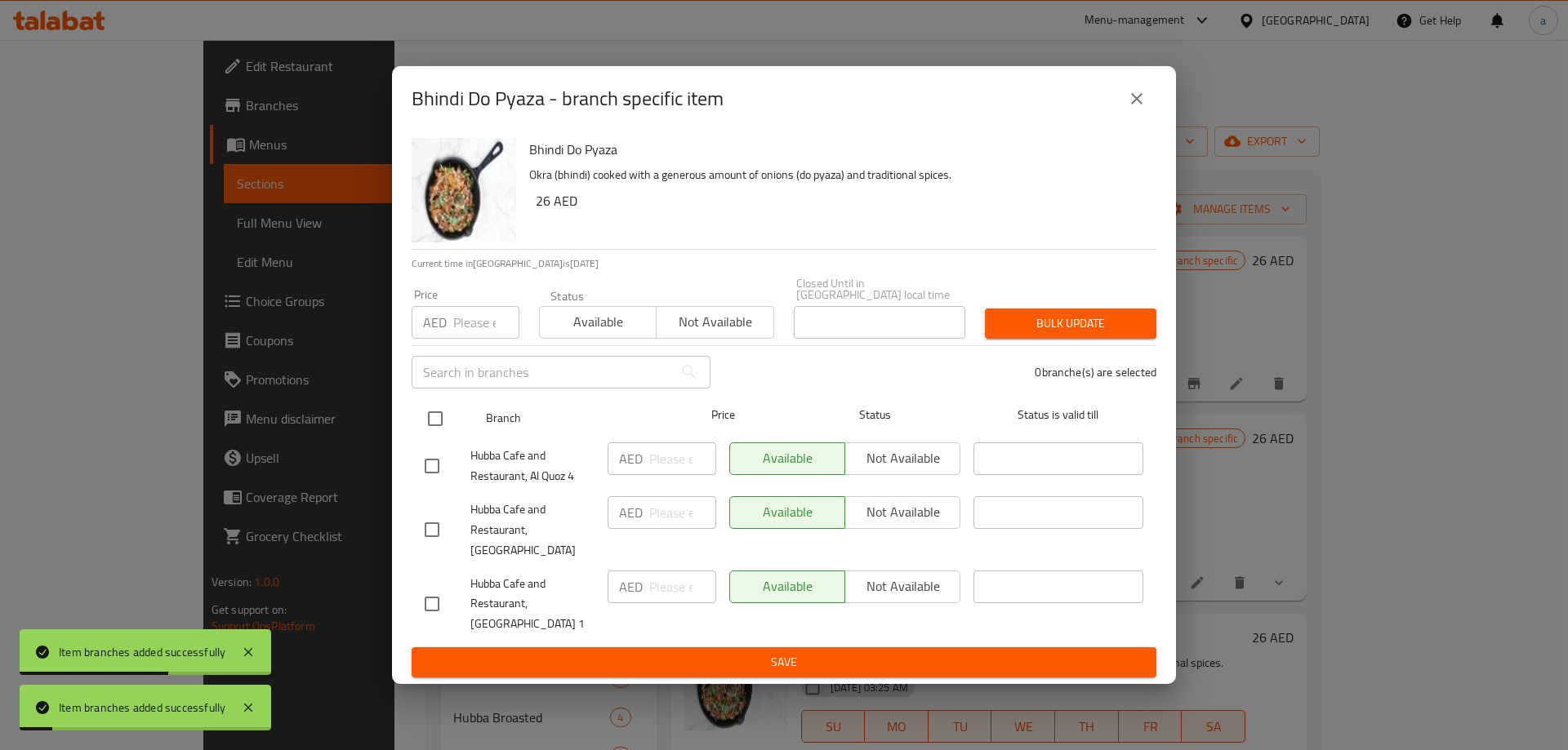
click at [441, 425] on input "checkbox" at bounding box center [435, 418] width 35 height 35
checkbox input "true"
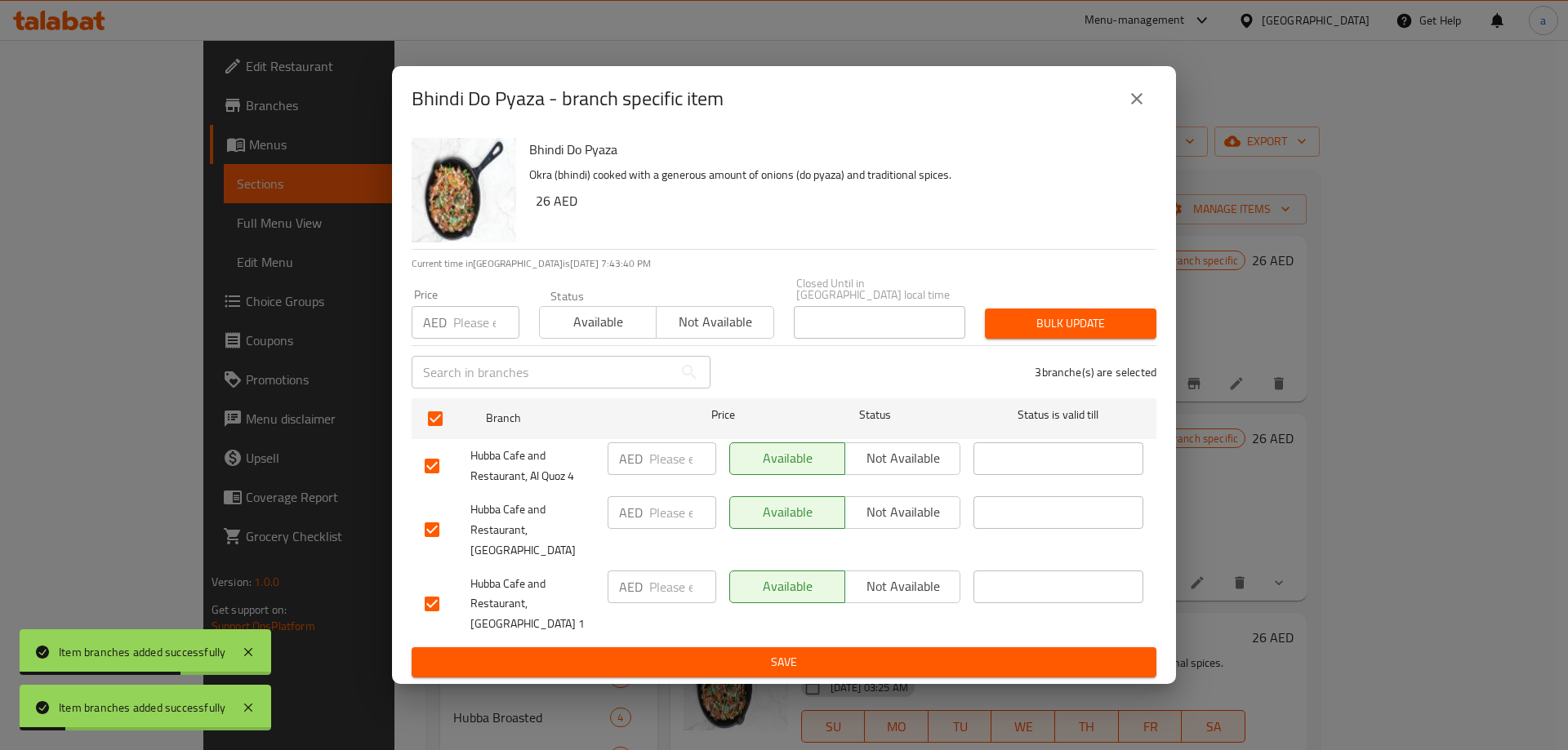
click at [884, 524] on span "Not available" at bounding box center [902, 512] width 102 height 24
click at [803, 652] on span "Save" at bounding box center [784, 662] width 718 height 20
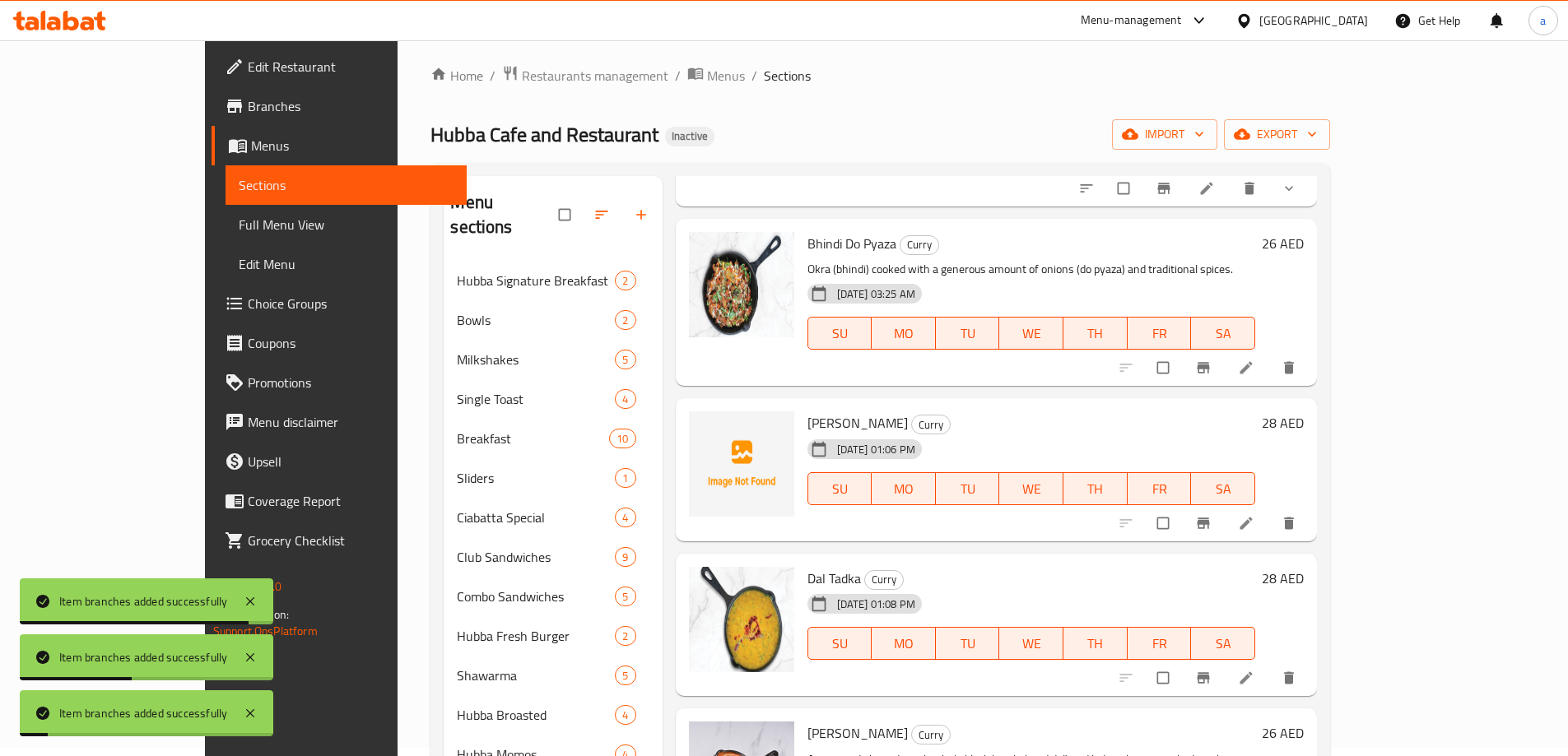
scroll to position [493, 0]
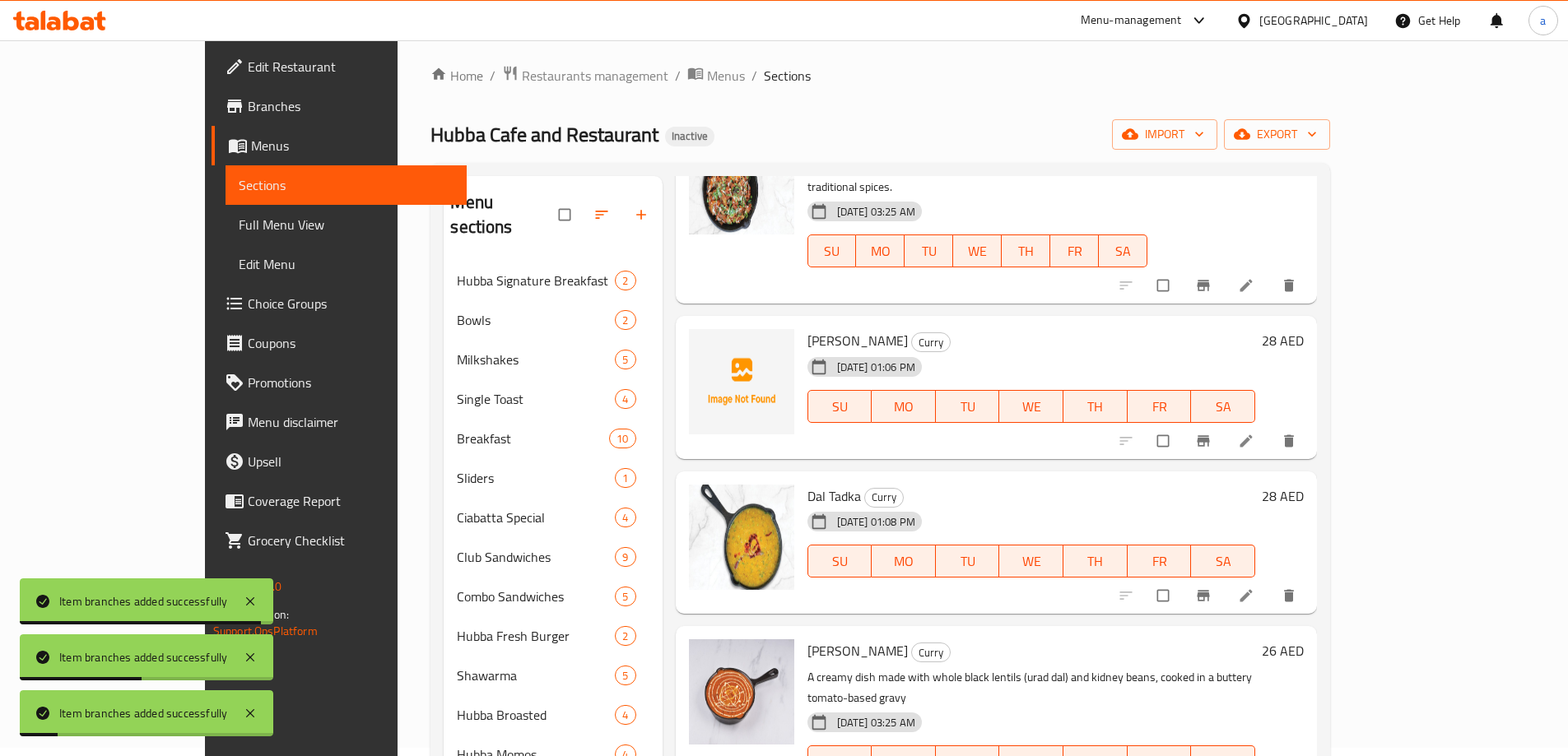
click at [1211, 433] on icon "Branch-specific-item" at bounding box center [1203, 441] width 16 height 16
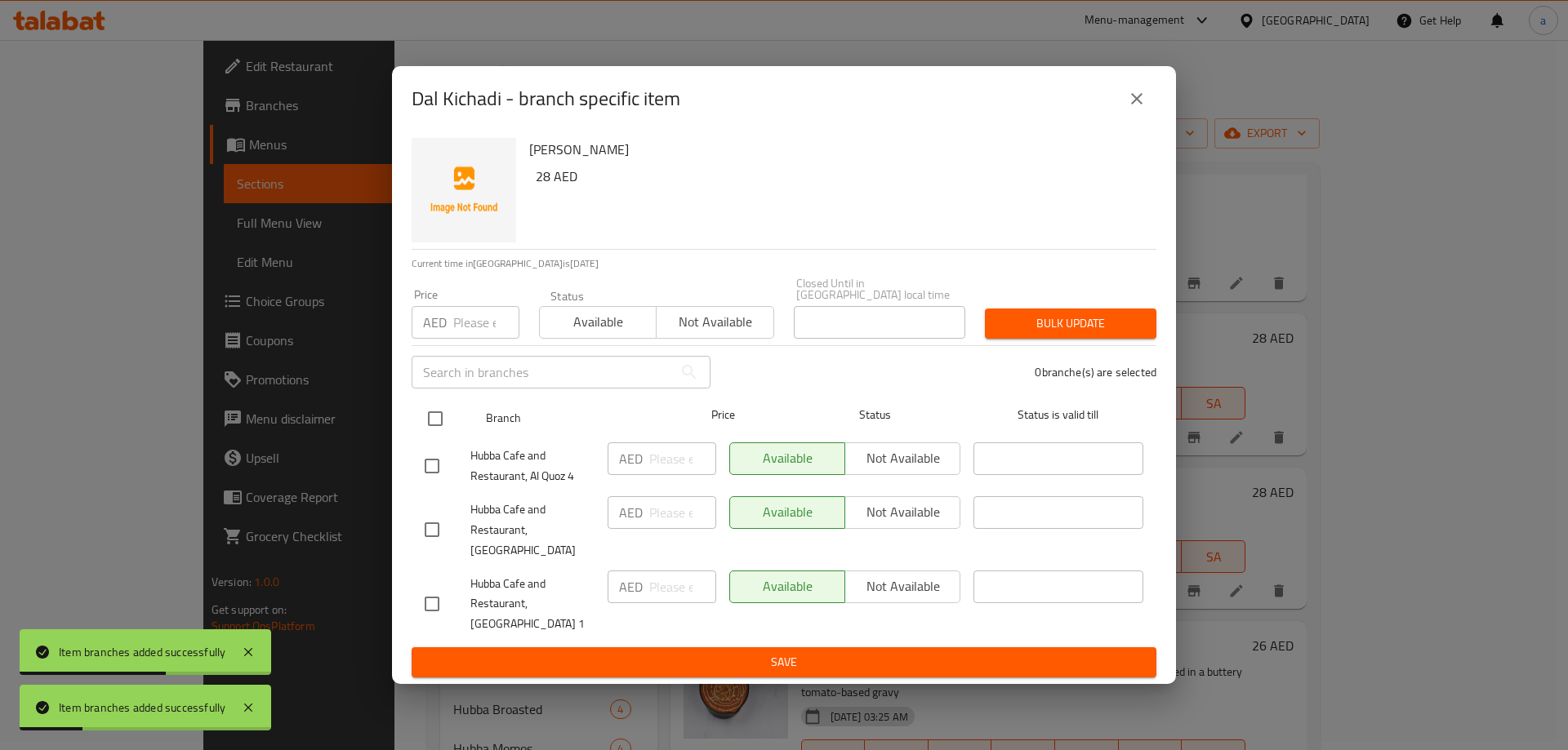
click at [426, 429] on input "checkbox" at bounding box center [435, 418] width 35 height 35
checkbox input "true"
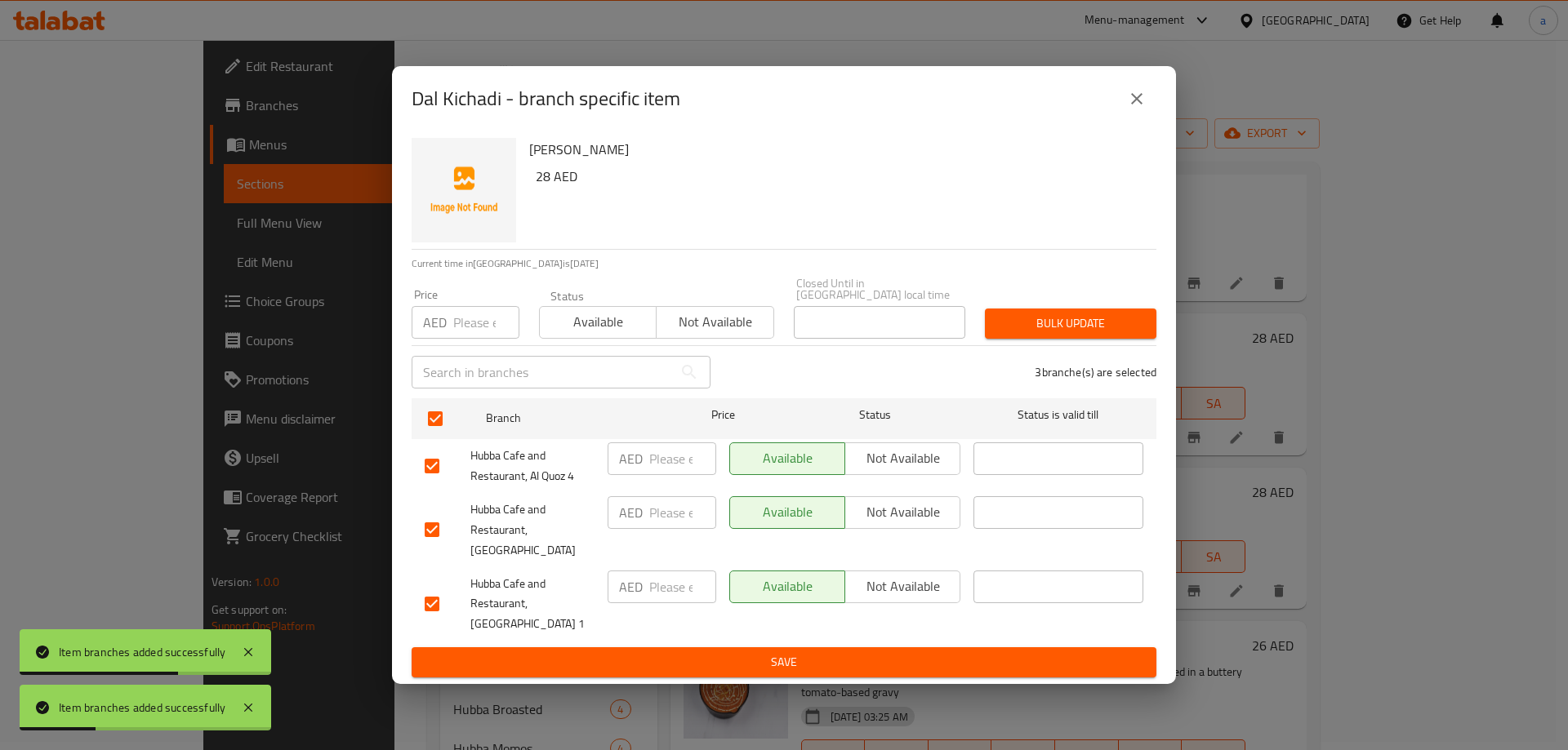
click at [918, 524] on span "Not available" at bounding box center [902, 512] width 102 height 24
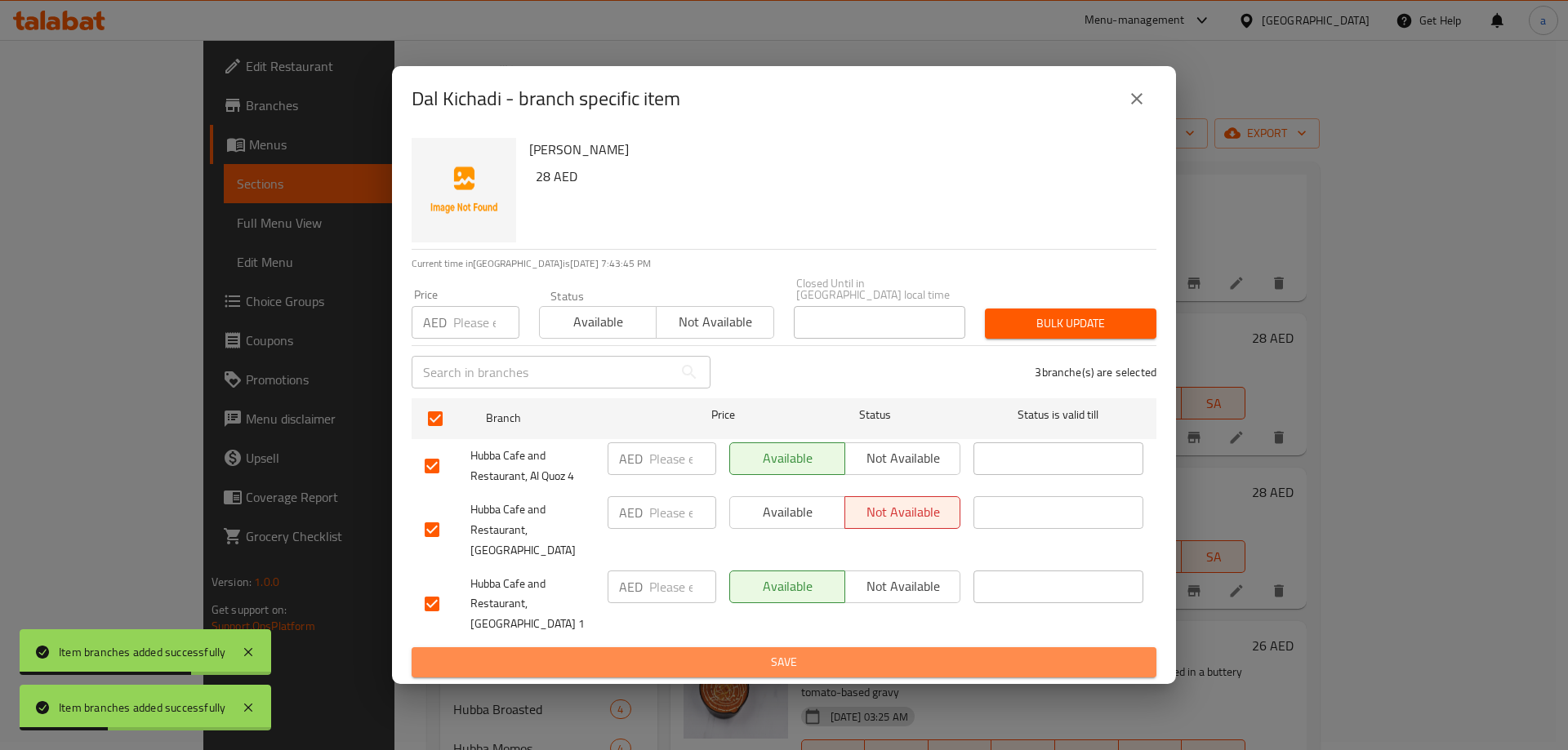
click at [872, 652] on span "Save" at bounding box center [784, 662] width 718 height 20
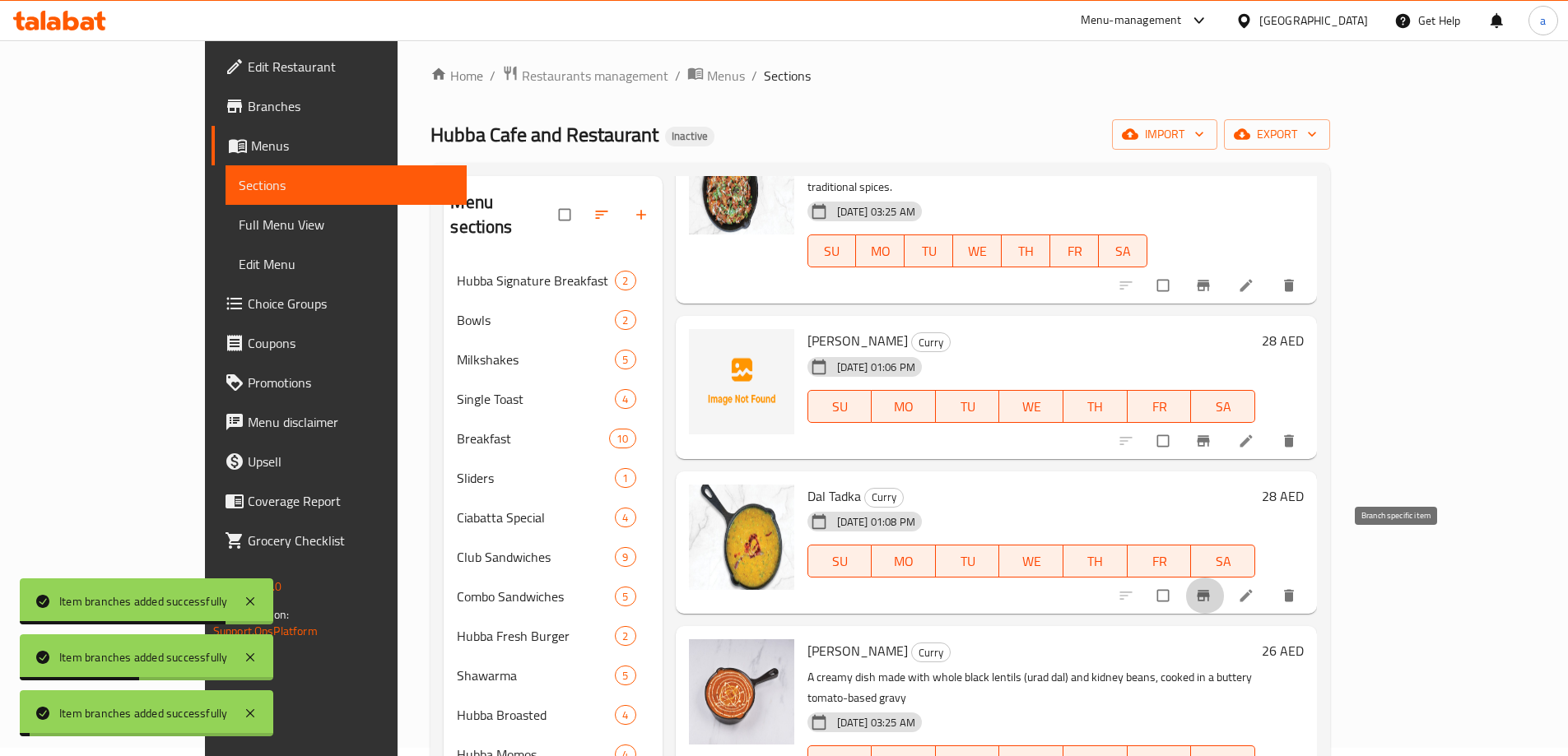
click at [1211, 587] on icon "Branch-specific-item" at bounding box center [1203, 595] width 16 height 16
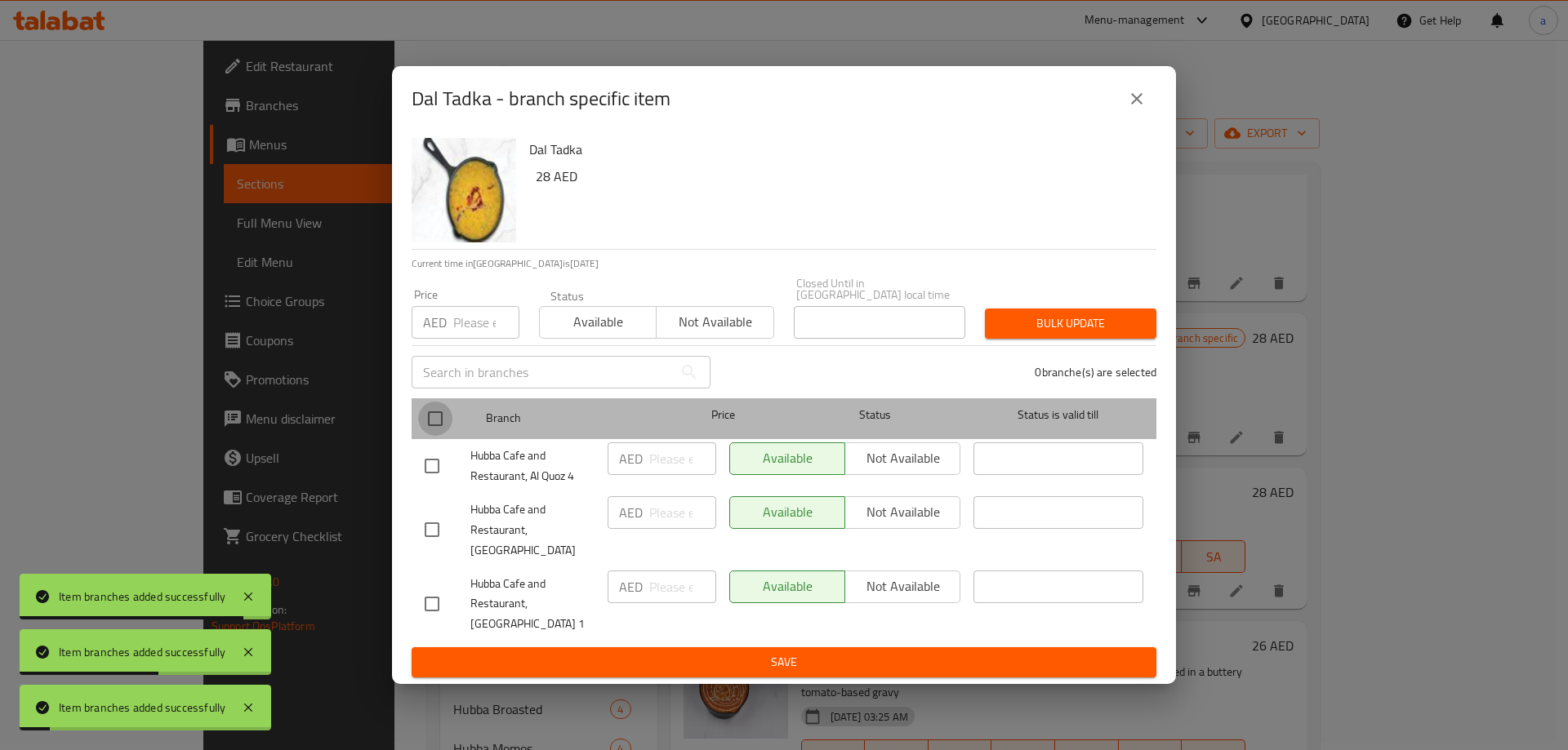
drag, startPoint x: 447, startPoint y: 423, endPoint x: 648, endPoint y: 457, distance: 203.9
click at [446, 424] on input "checkbox" at bounding box center [435, 418] width 35 height 35
checkbox input "true"
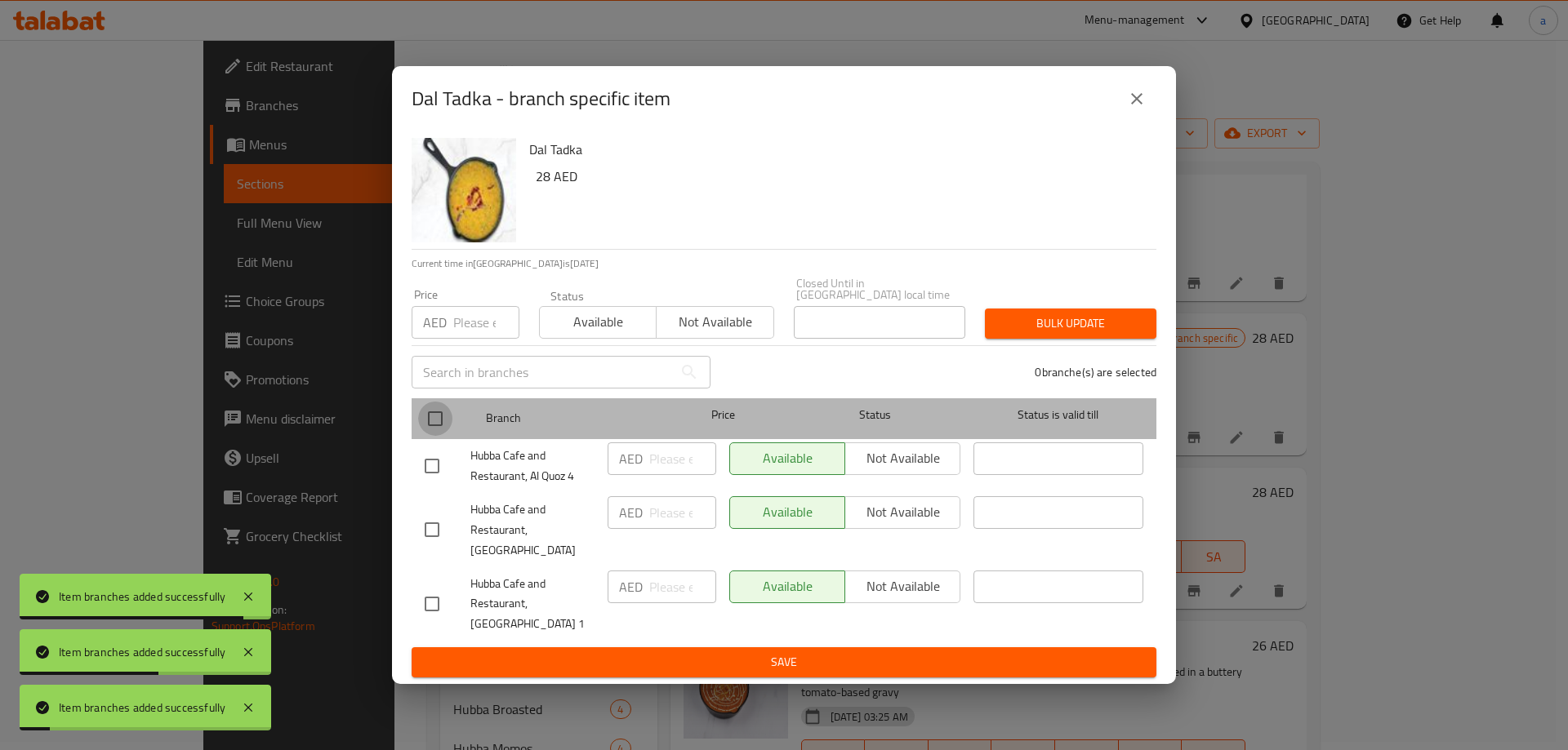
checkbox input "true"
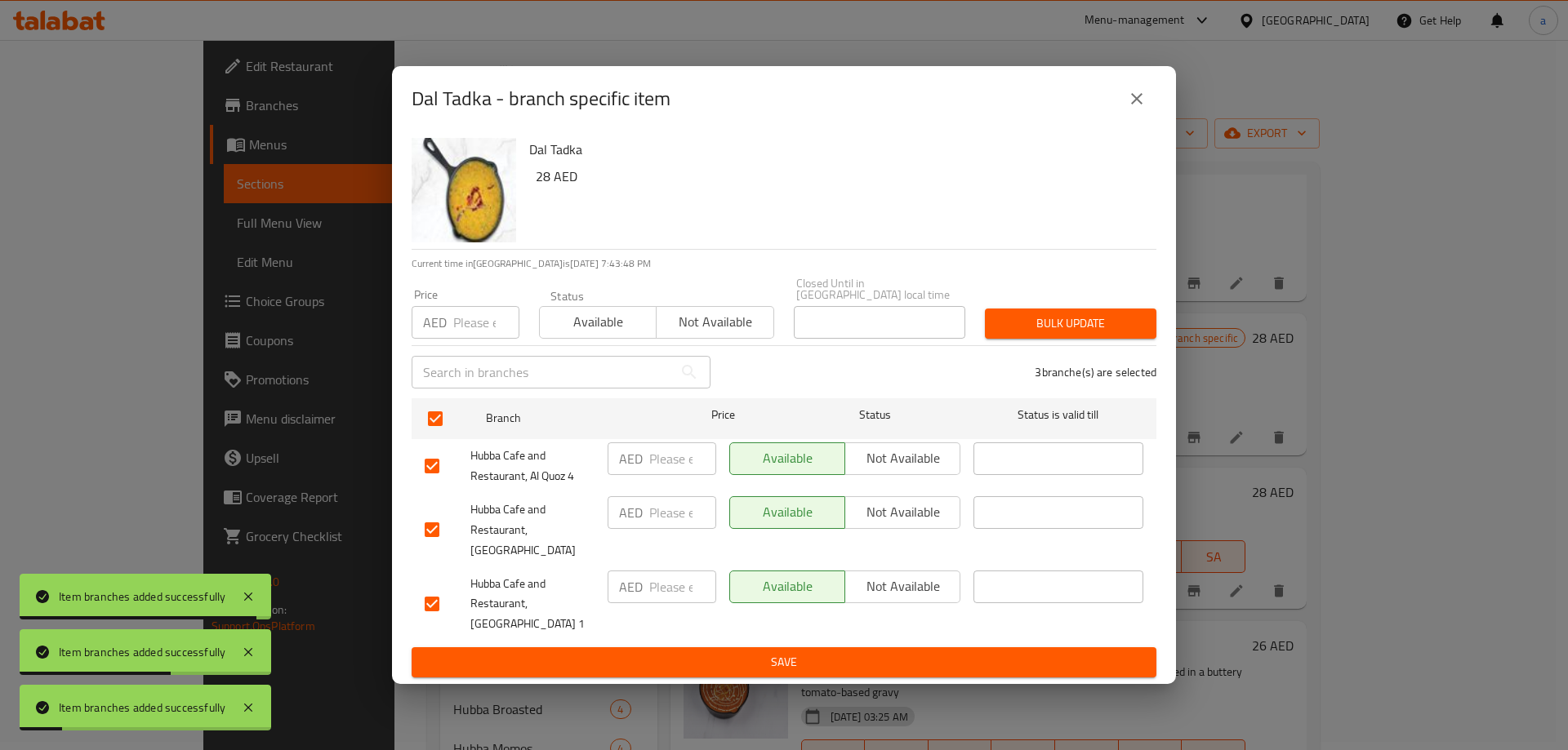
click at [925, 524] on span "Not available" at bounding box center [902, 512] width 102 height 24
click at [888, 652] on span "Save" at bounding box center [784, 662] width 718 height 20
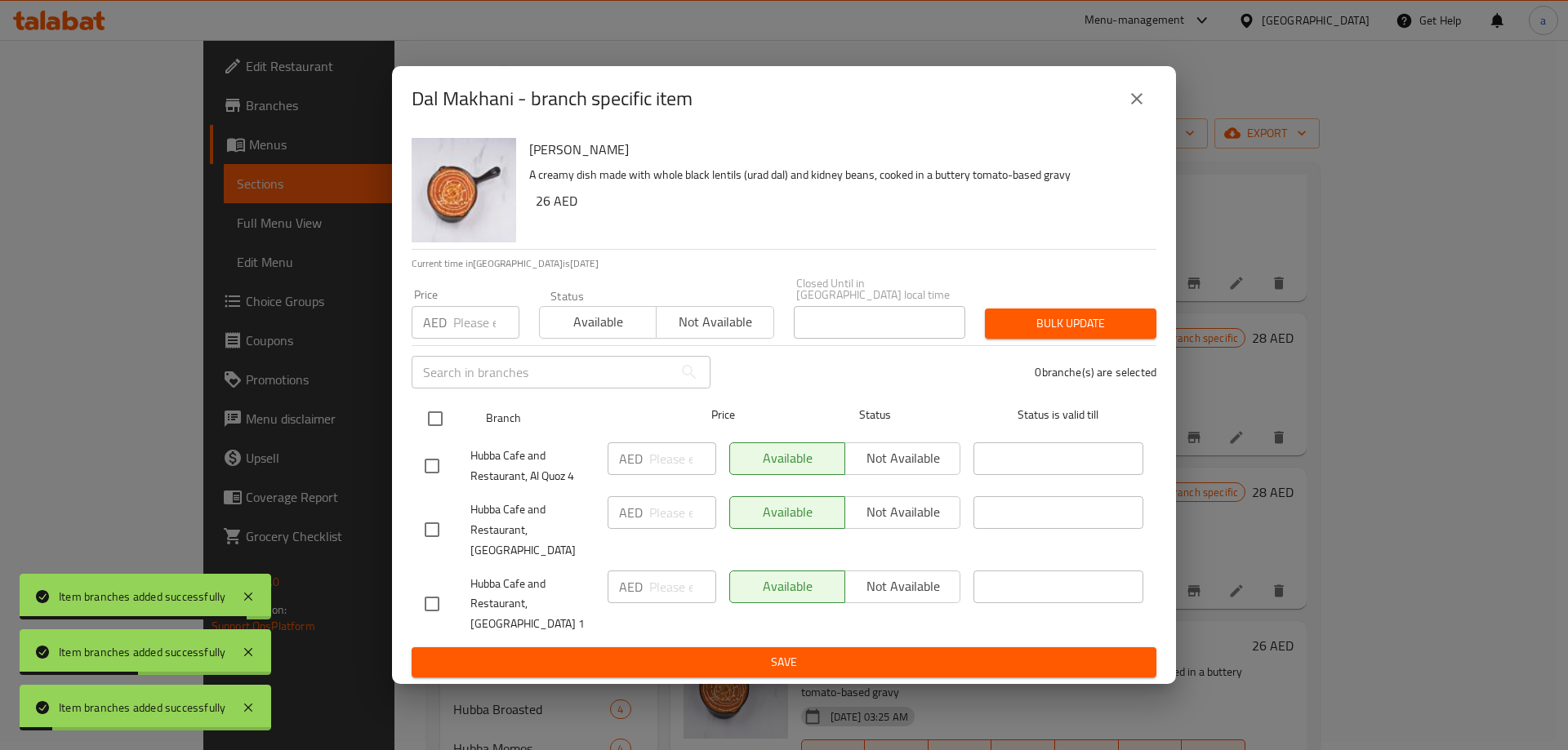
click at [441, 423] on input "checkbox" at bounding box center [435, 418] width 35 height 35
checkbox input "true"
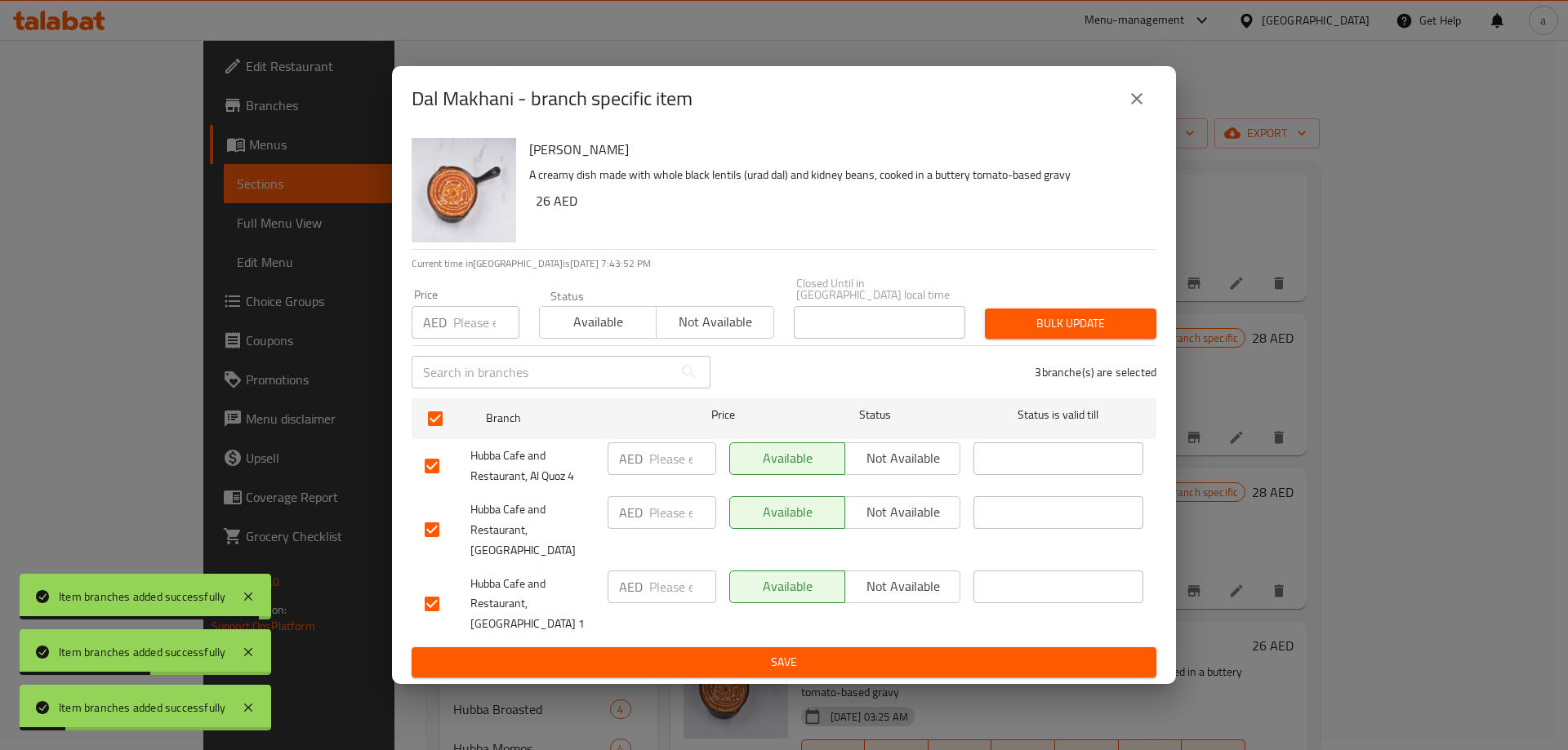
click at [910, 511] on span "Not available" at bounding box center [902, 512] width 102 height 24
click at [875, 652] on span "Save" at bounding box center [784, 662] width 718 height 20
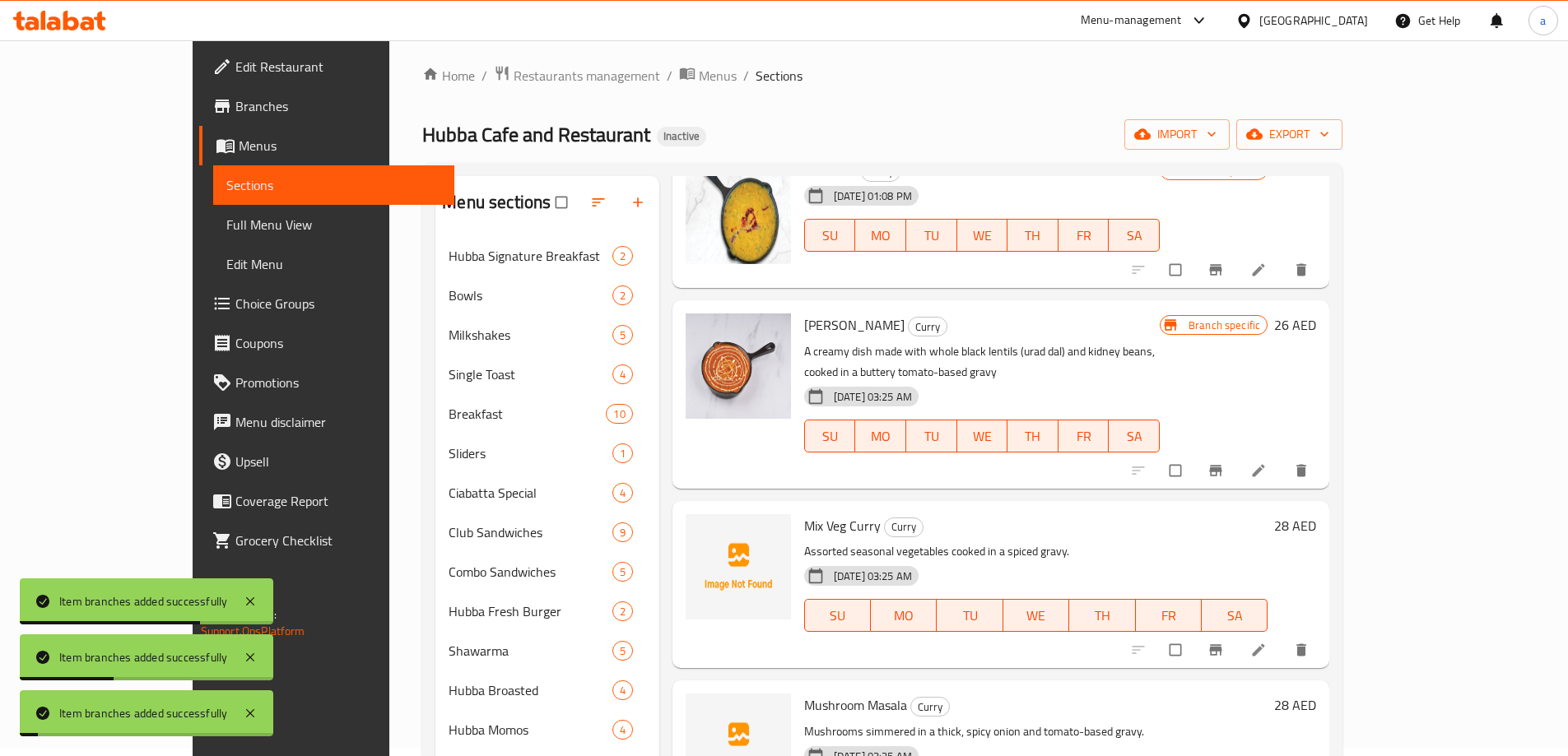
scroll to position [823, 0]
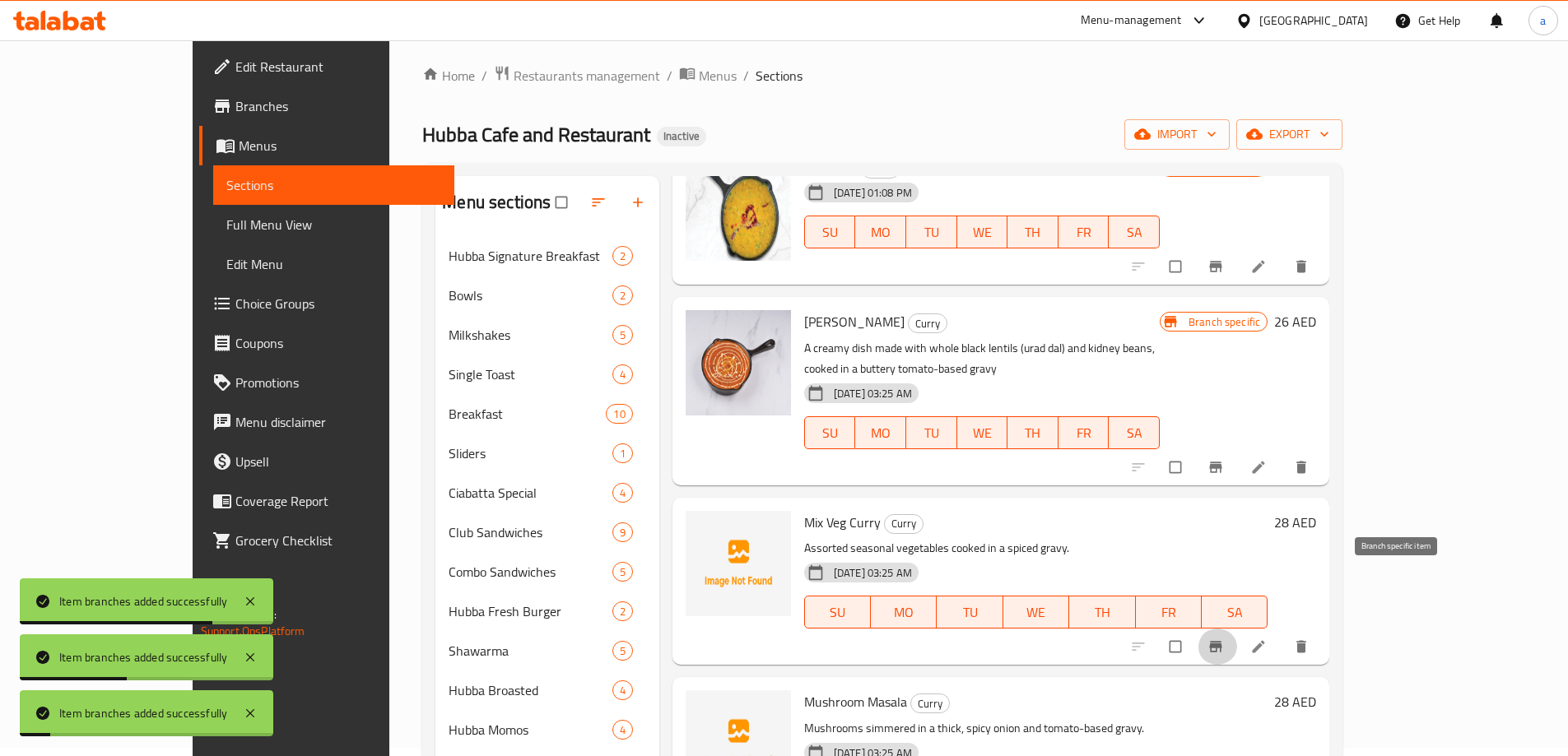
click at [1224, 638] on icon "Branch-specific-item" at bounding box center [1216, 646] width 16 height 16
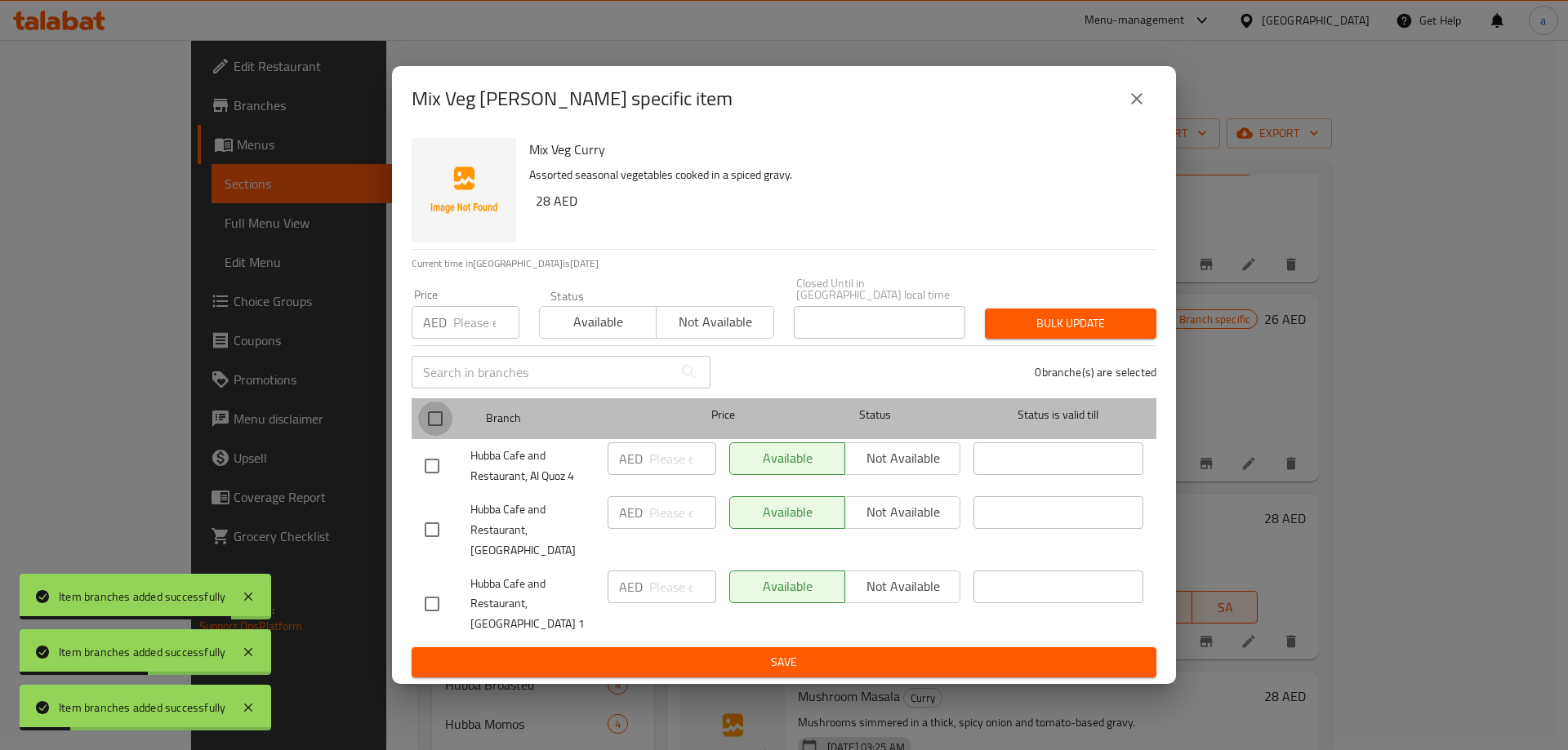
click at [424, 426] on input "checkbox" at bounding box center [435, 418] width 35 height 35
checkbox input "true"
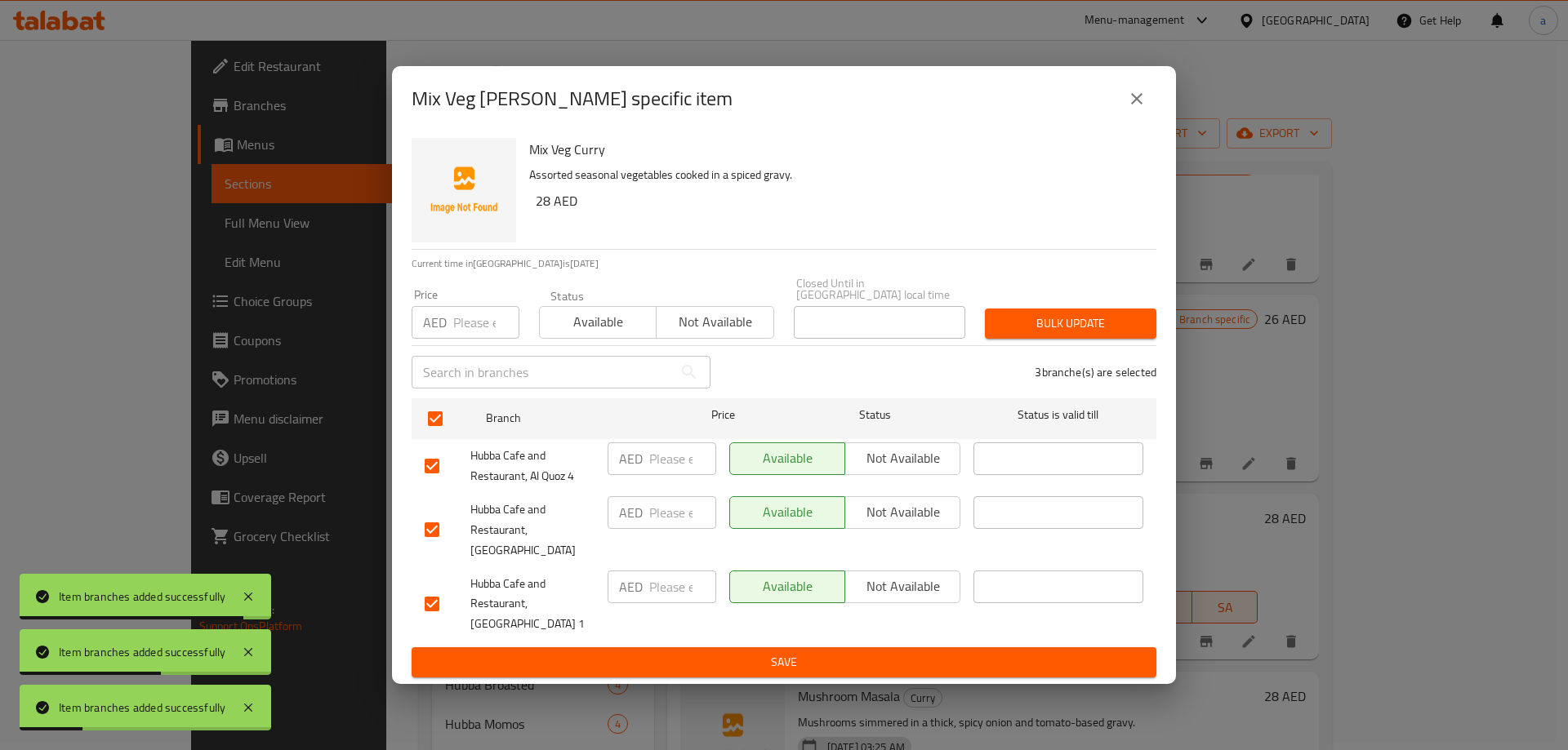
click at [879, 519] on span "Not available" at bounding box center [902, 512] width 102 height 24
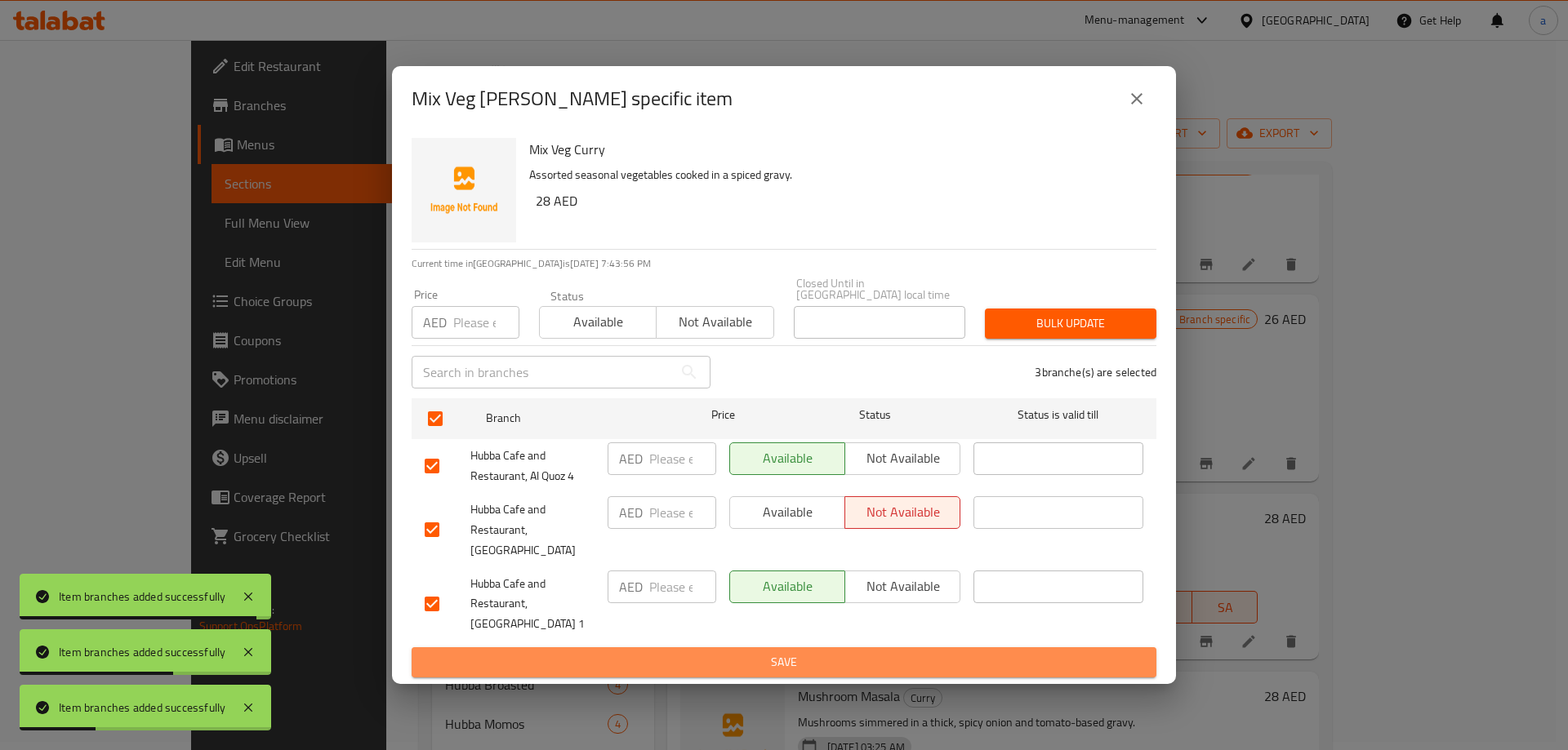
click at [855, 652] on span "Save" at bounding box center [784, 662] width 718 height 20
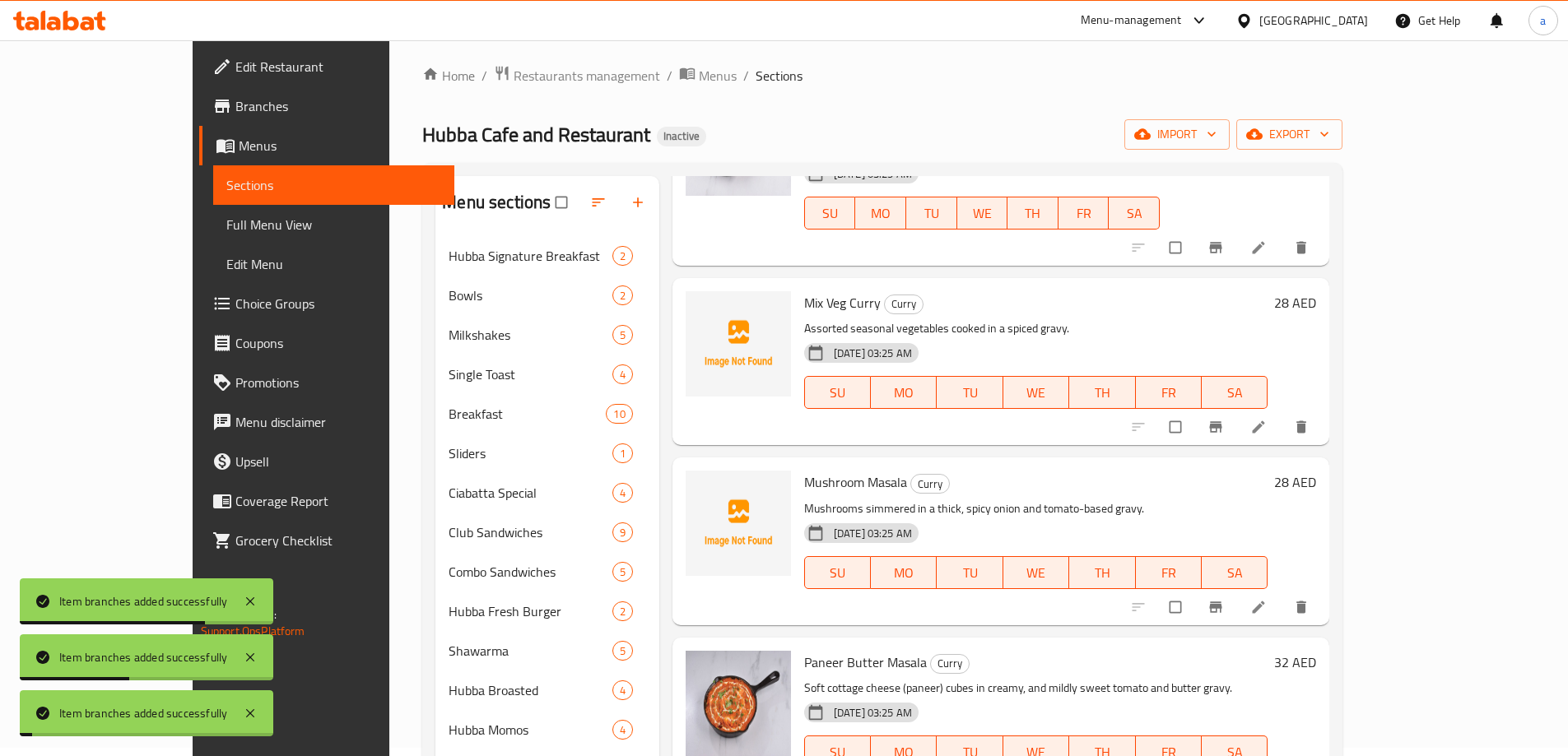
scroll to position [1152, 0]
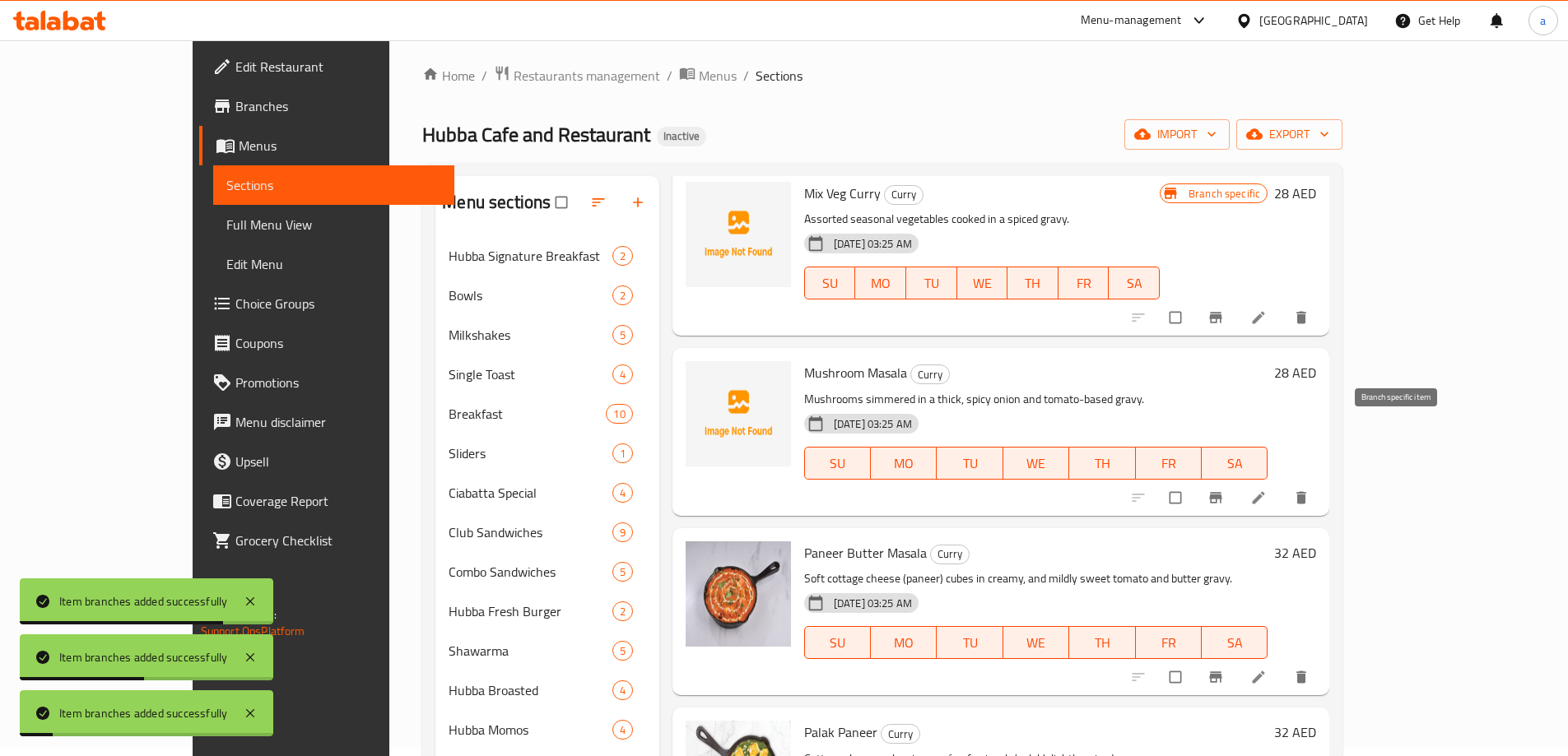
click at [1222, 492] on icon "Branch-specific-item" at bounding box center [1216, 498] width 13 height 11
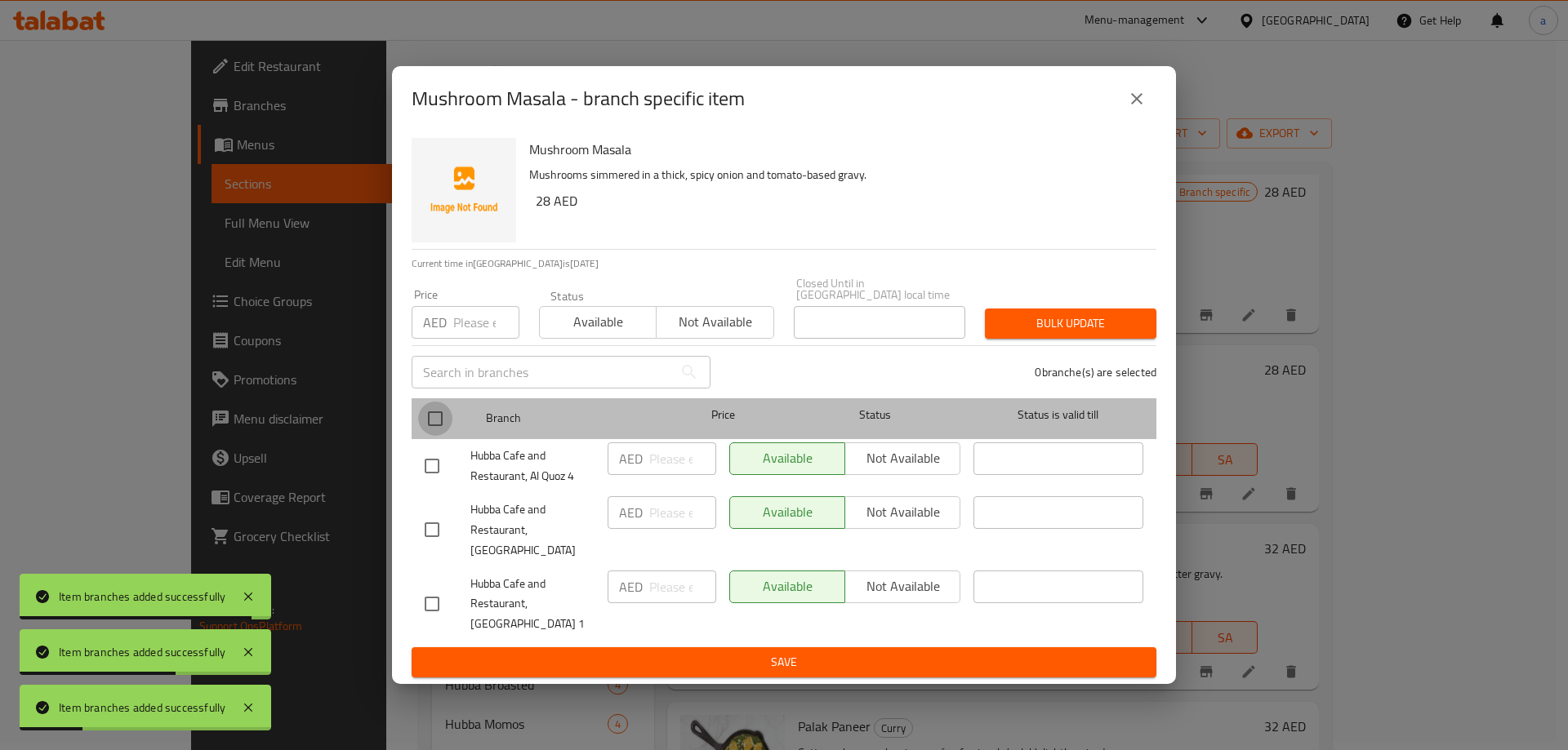
click at [429, 435] on input "checkbox" at bounding box center [435, 418] width 35 height 35
checkbox input "true"
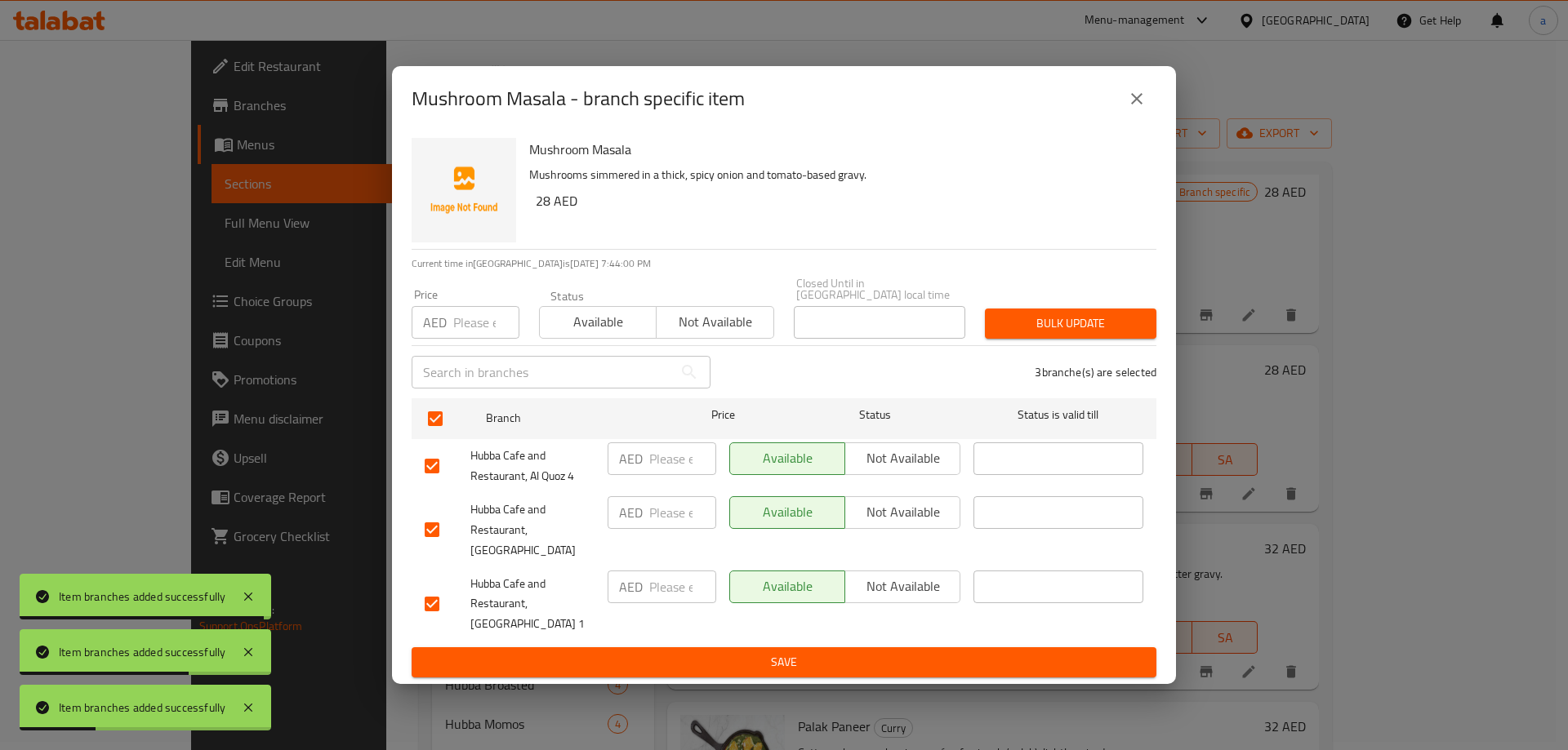
click at [866, 511] on span "Not available" at bounding box center [902, 512] width 102 height 24
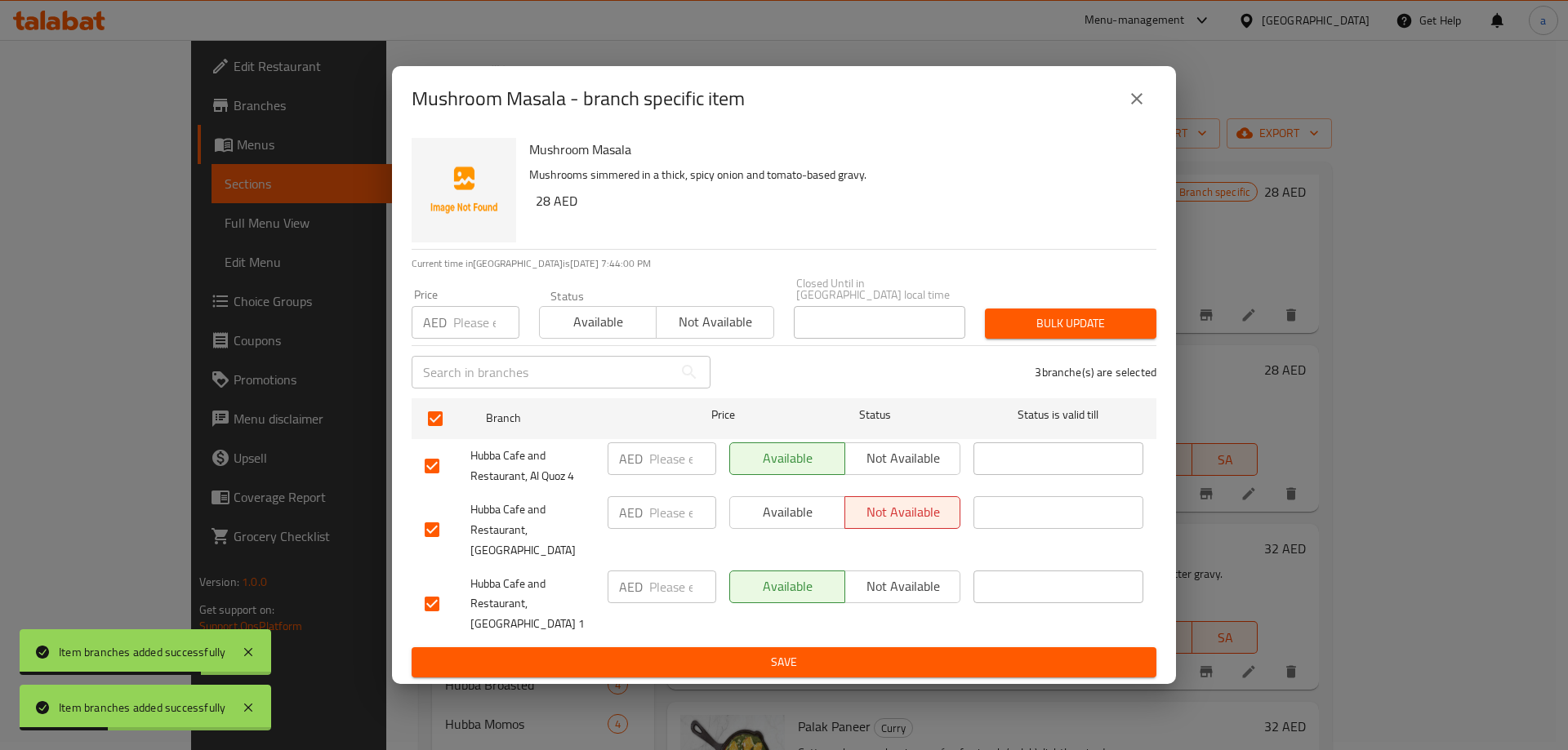
click at [891, 652] on span "Save" at bounding box center [784, 662] width 718 height 20
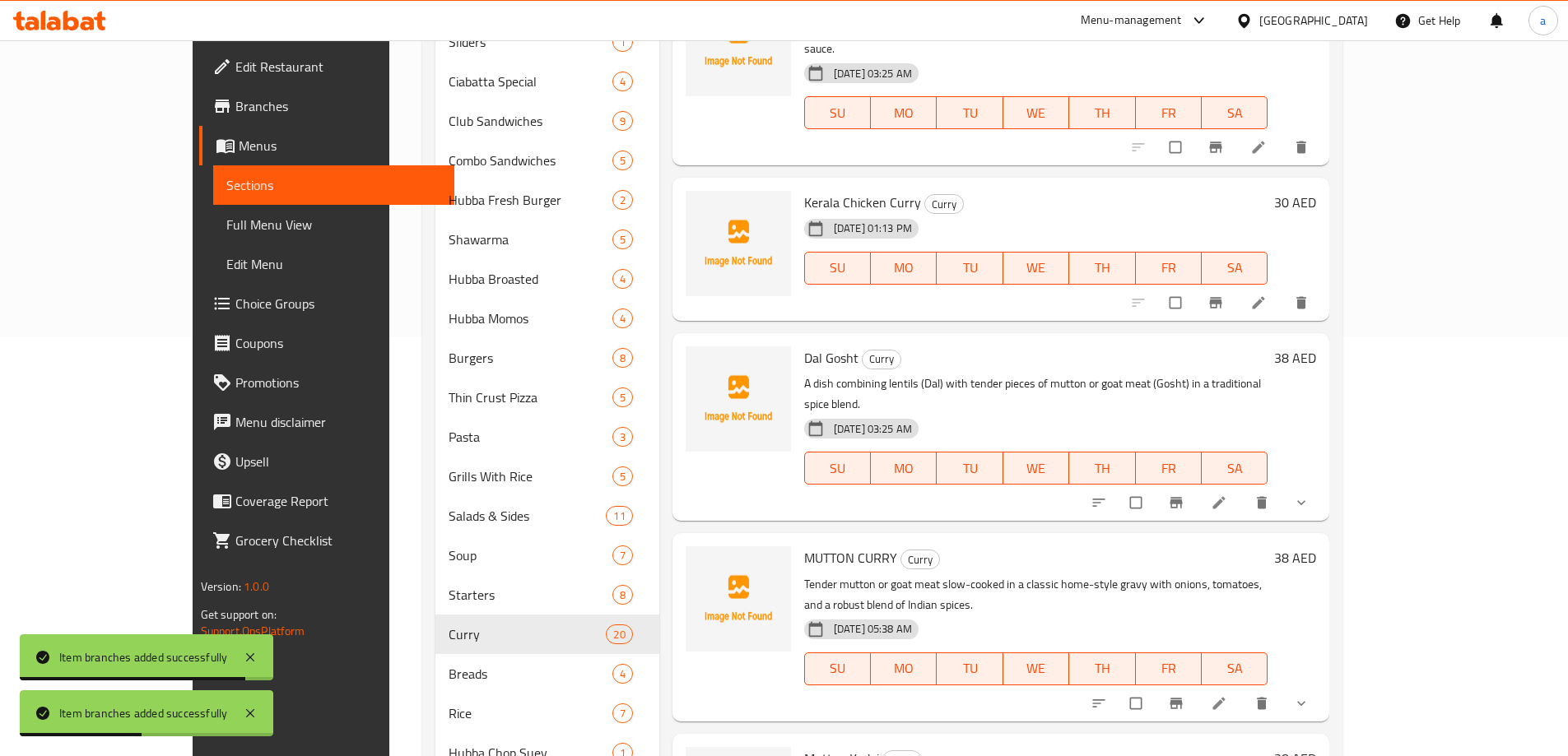
scroll to position [647, 0]
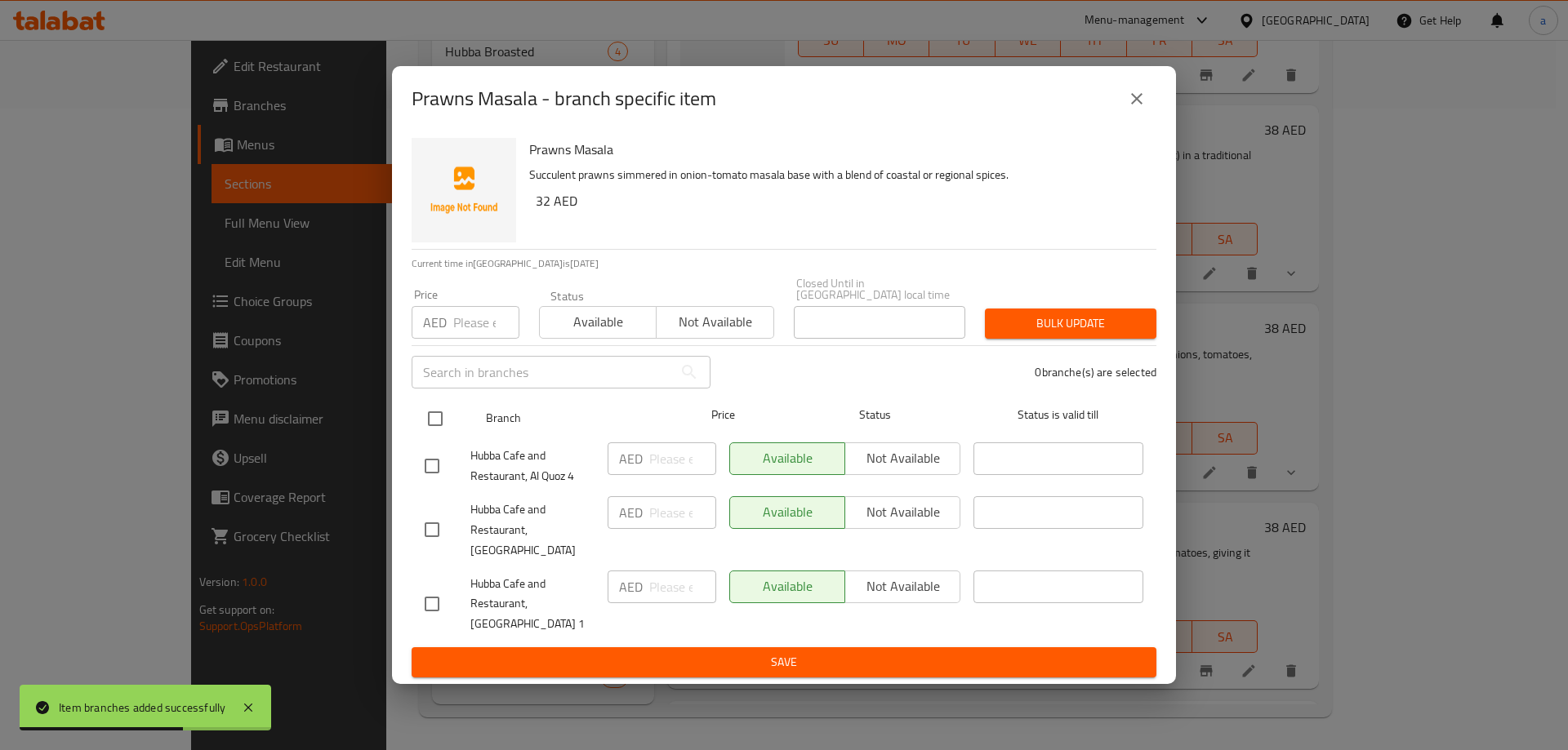
click at [437, 426] on input "checkbox" at bounding box center [435, 418] width 35 height 35
checkbox input "true"
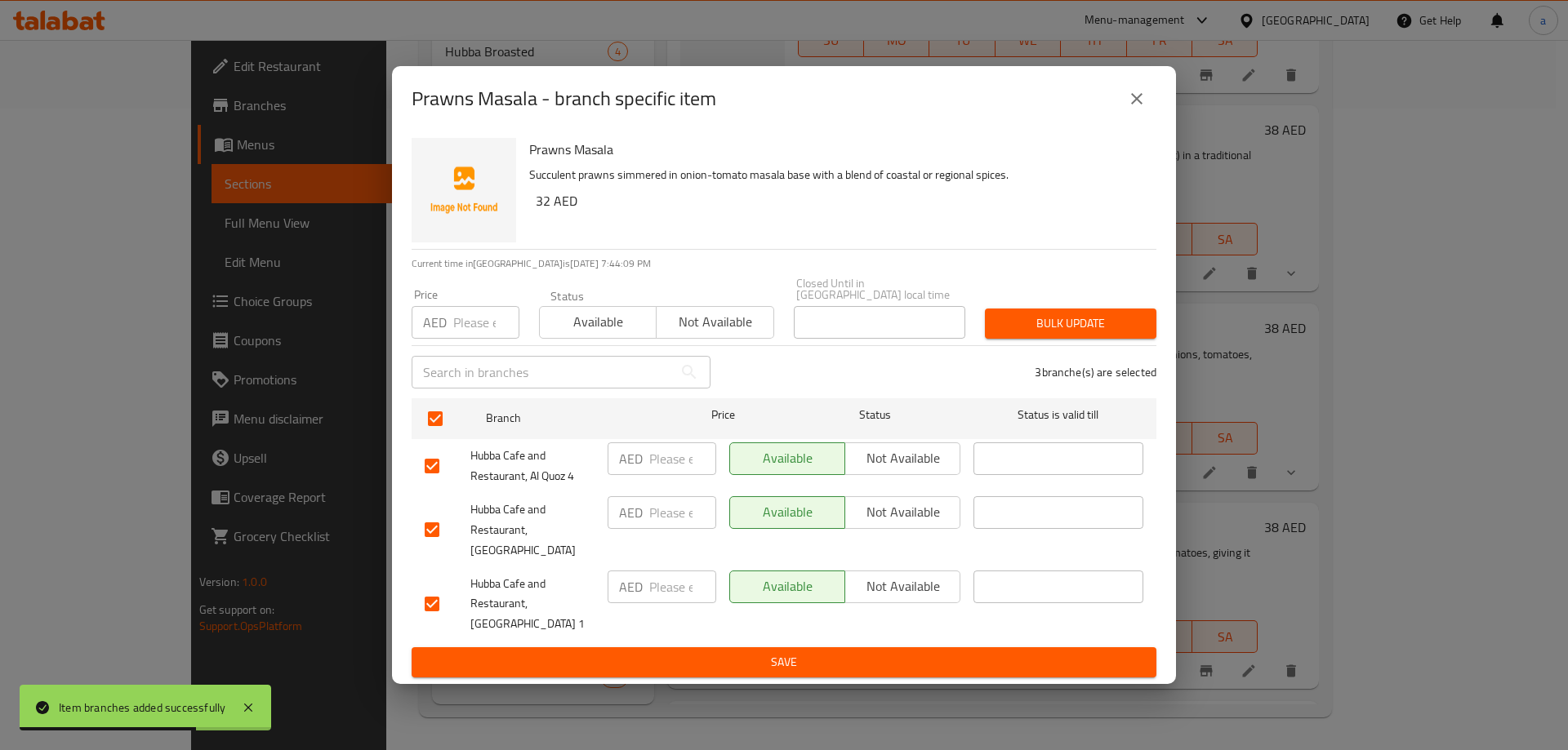
click at [872, 529] on button "Not available" at bounding box center [902, 512] width 116 height 33
click at [857, 647] on button "Save" at bounding box center [784, 662] width 745 height 30
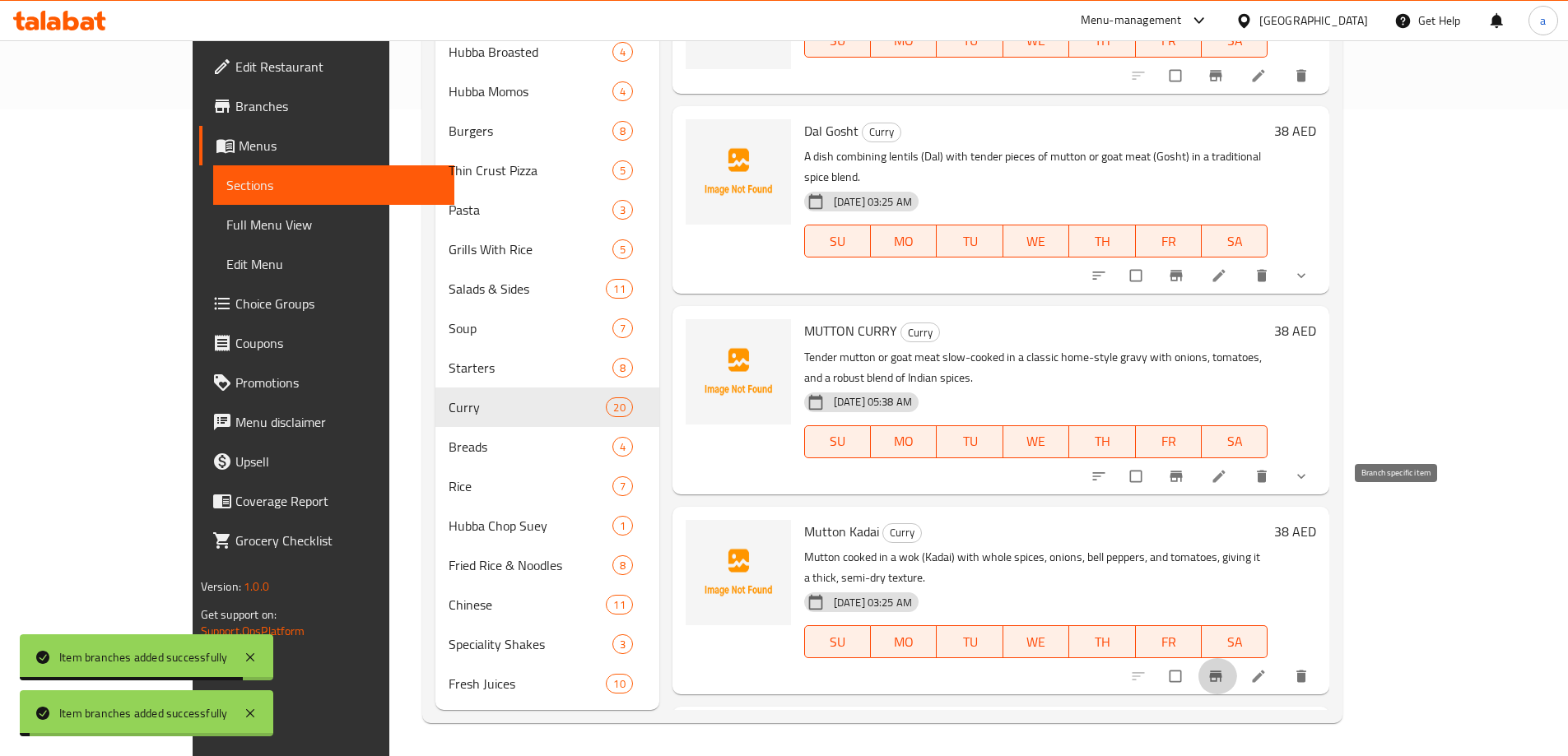
click at [1224, 668] on icon "Branch-specific-item" at bounding box center [1216, 676] width 16 height 16
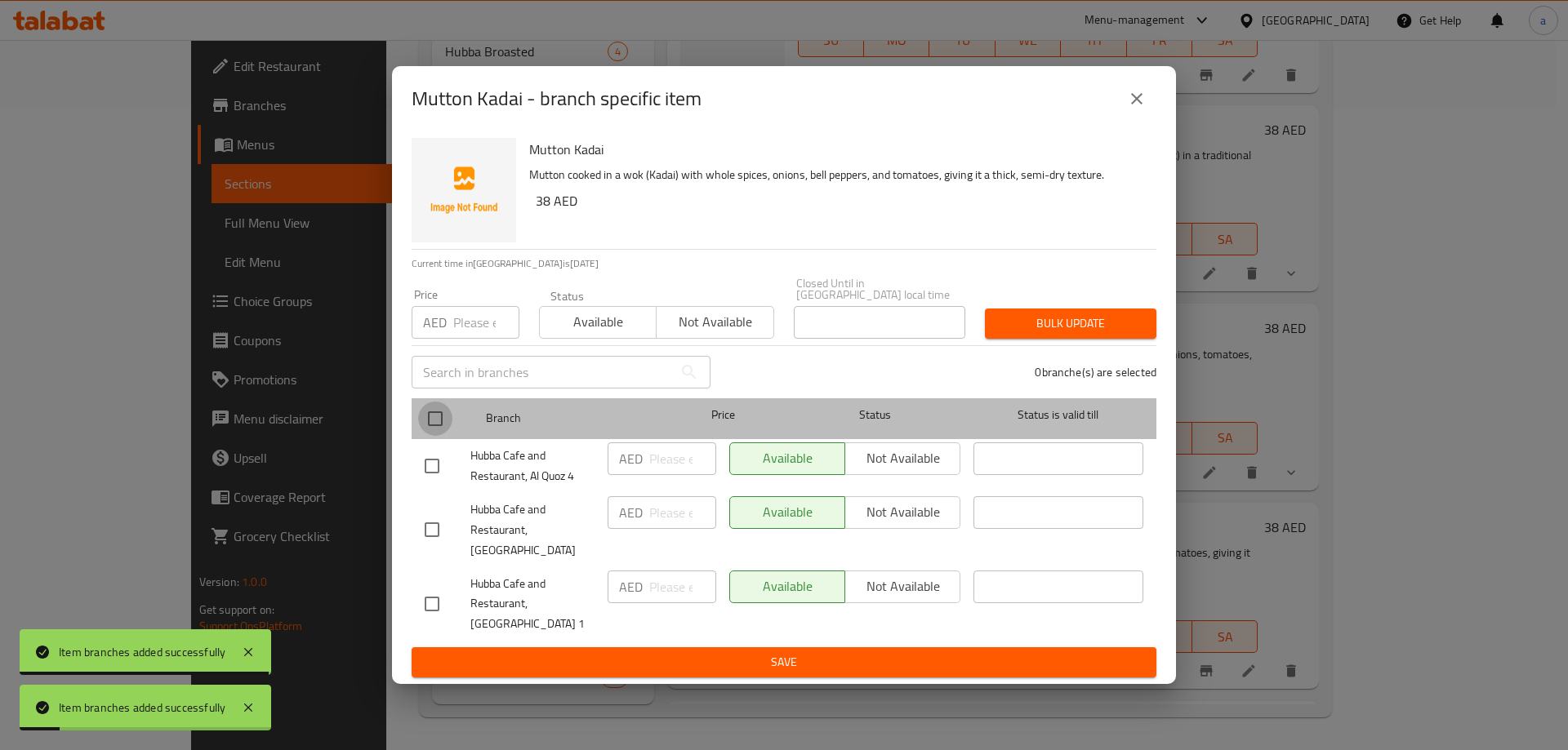
click at [442, 426] on input "checkbox" at bounding box center [435, 418] width 35 height 35
checkbox input "true"
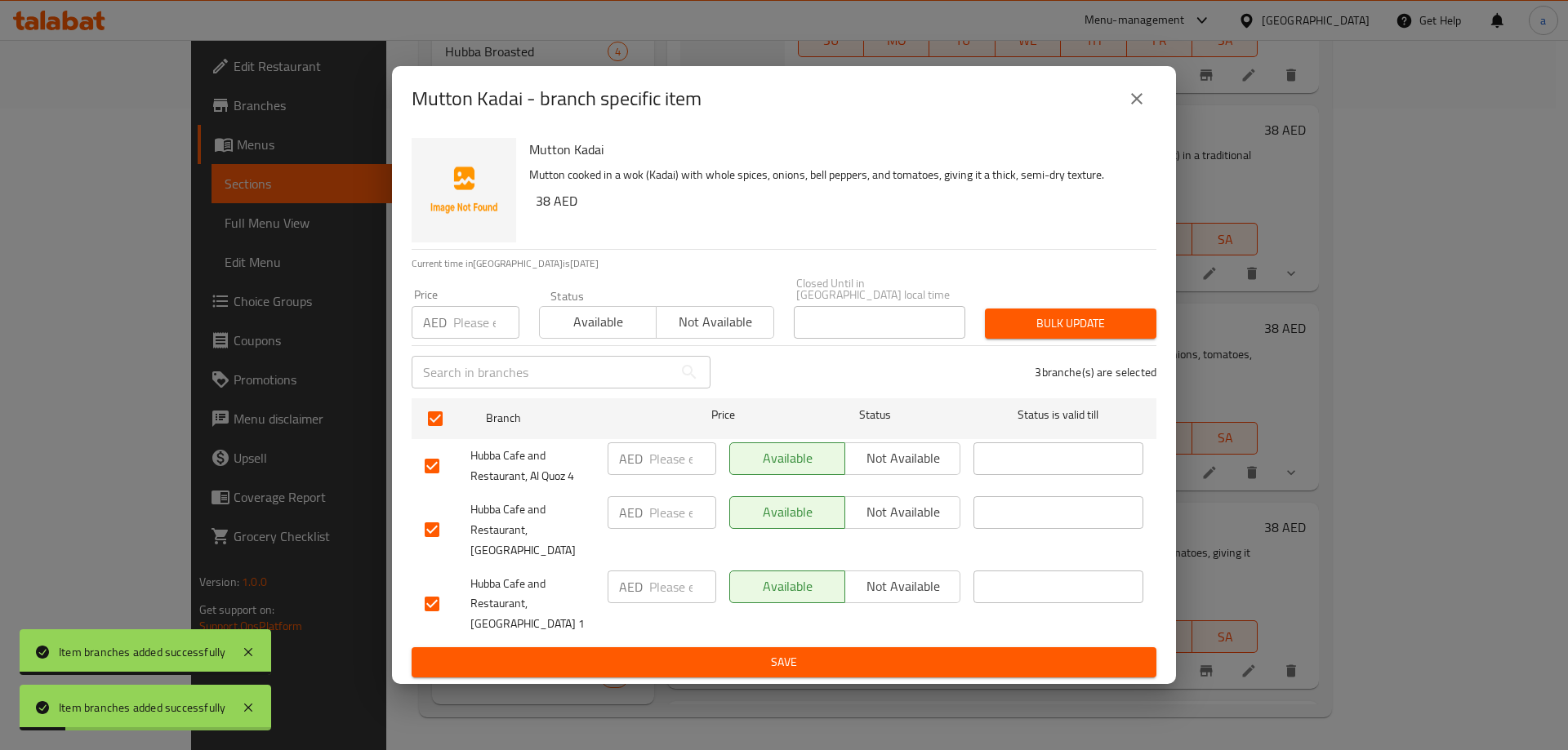
click at [874, 502] on div "Available Not available" at bounding box center [844, 529] width 244 height 81
click at [880, 521] on span "Not available" at bounding box center [902, 512] width 102 height 24
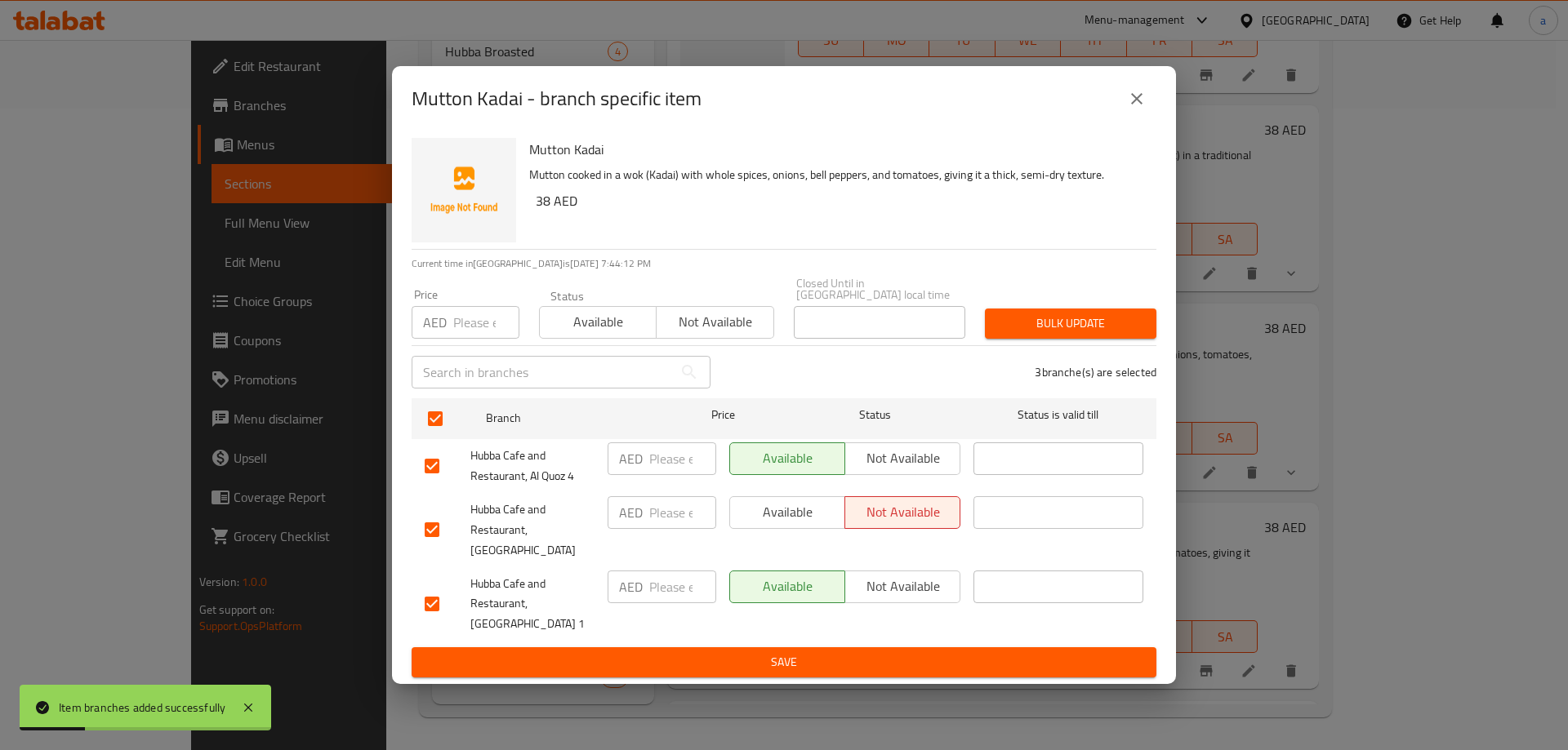
click at [908, 652] on span "Save" at bounding box center [784, 662] width 718 height 20
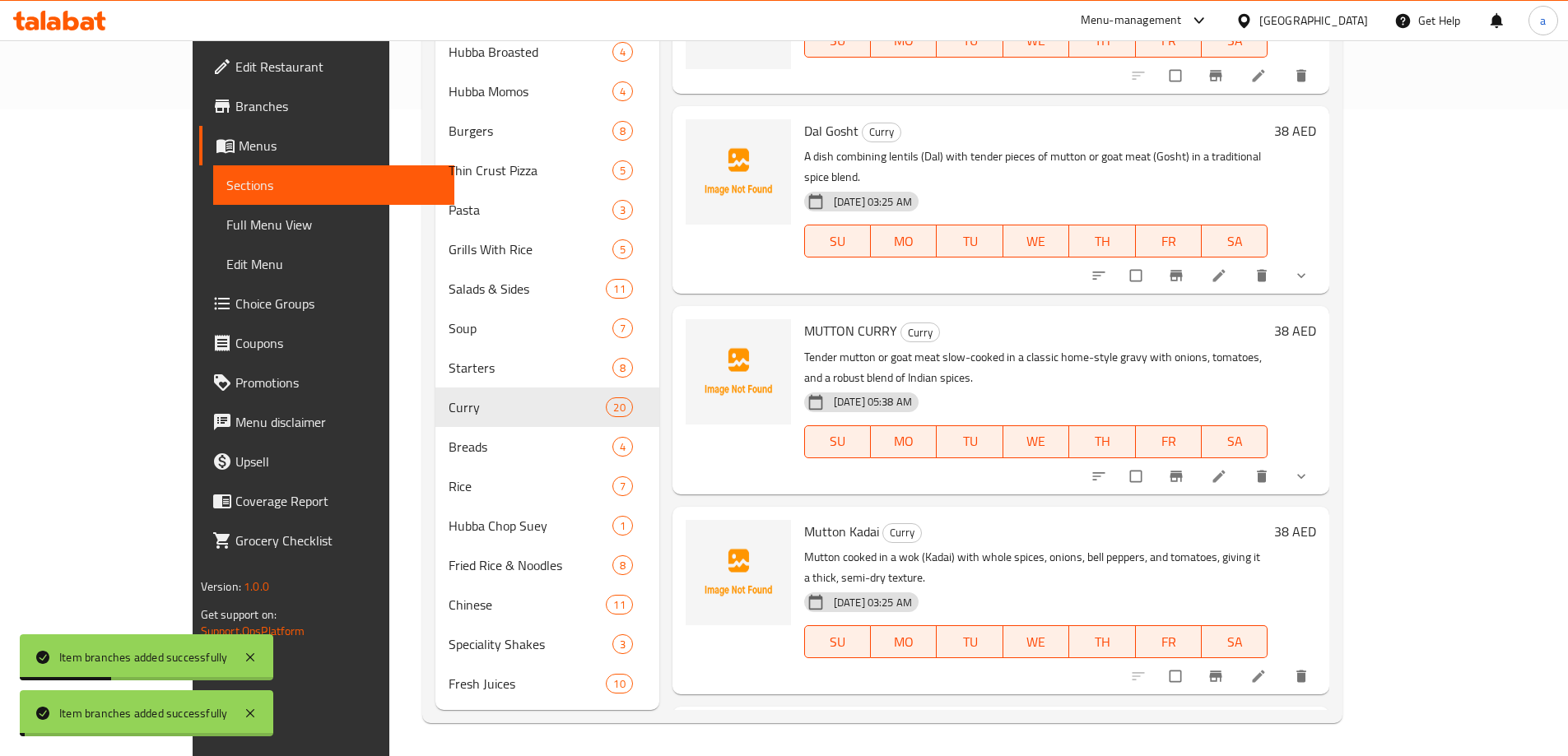
click at [1183, 471] on icon "Branch-specific-item" at bounding box center [1176, 476] width 13 height 11
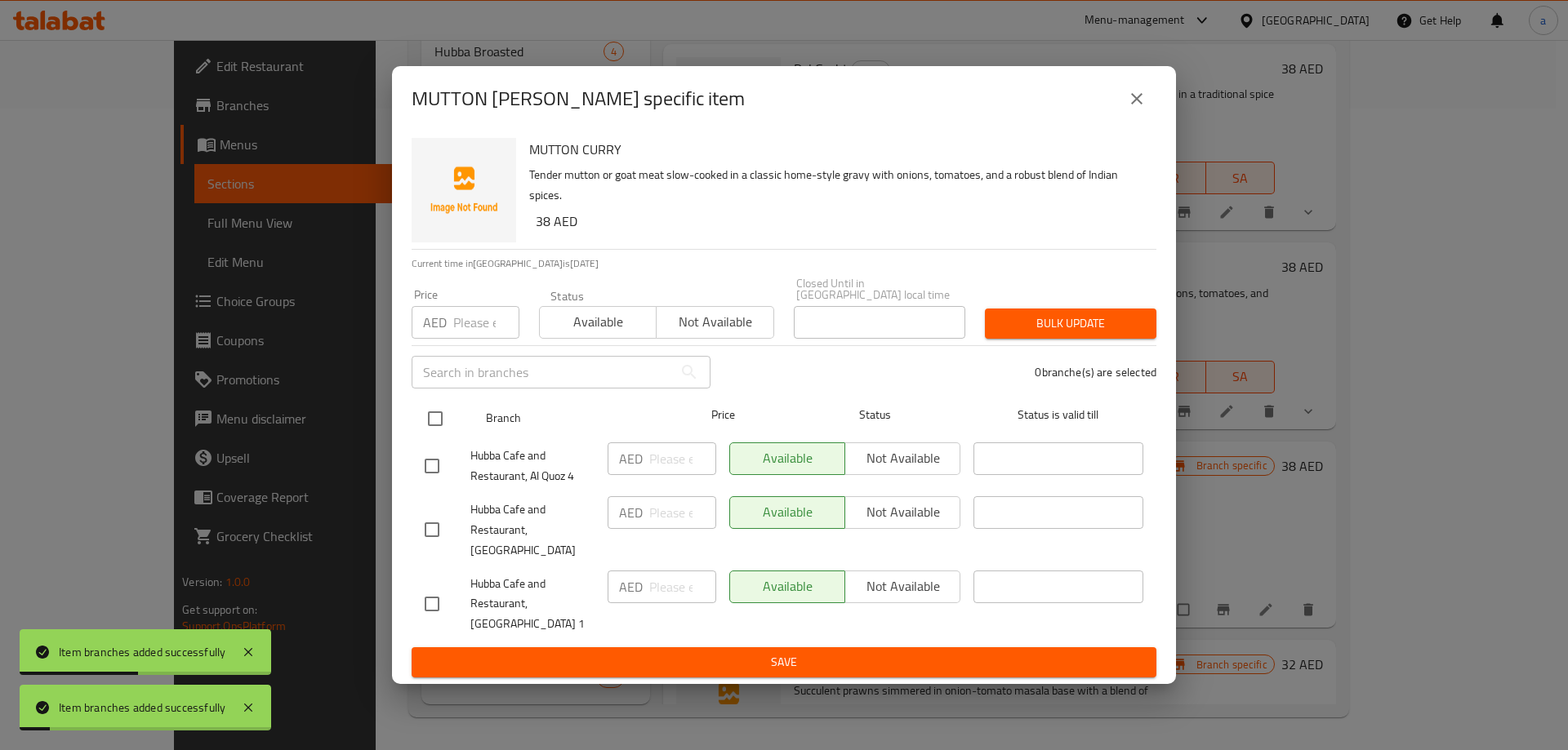
click at [436, 428] on input "checkbox" at bounding box center [435, 418] width 35 height 35
checkbox input "true"
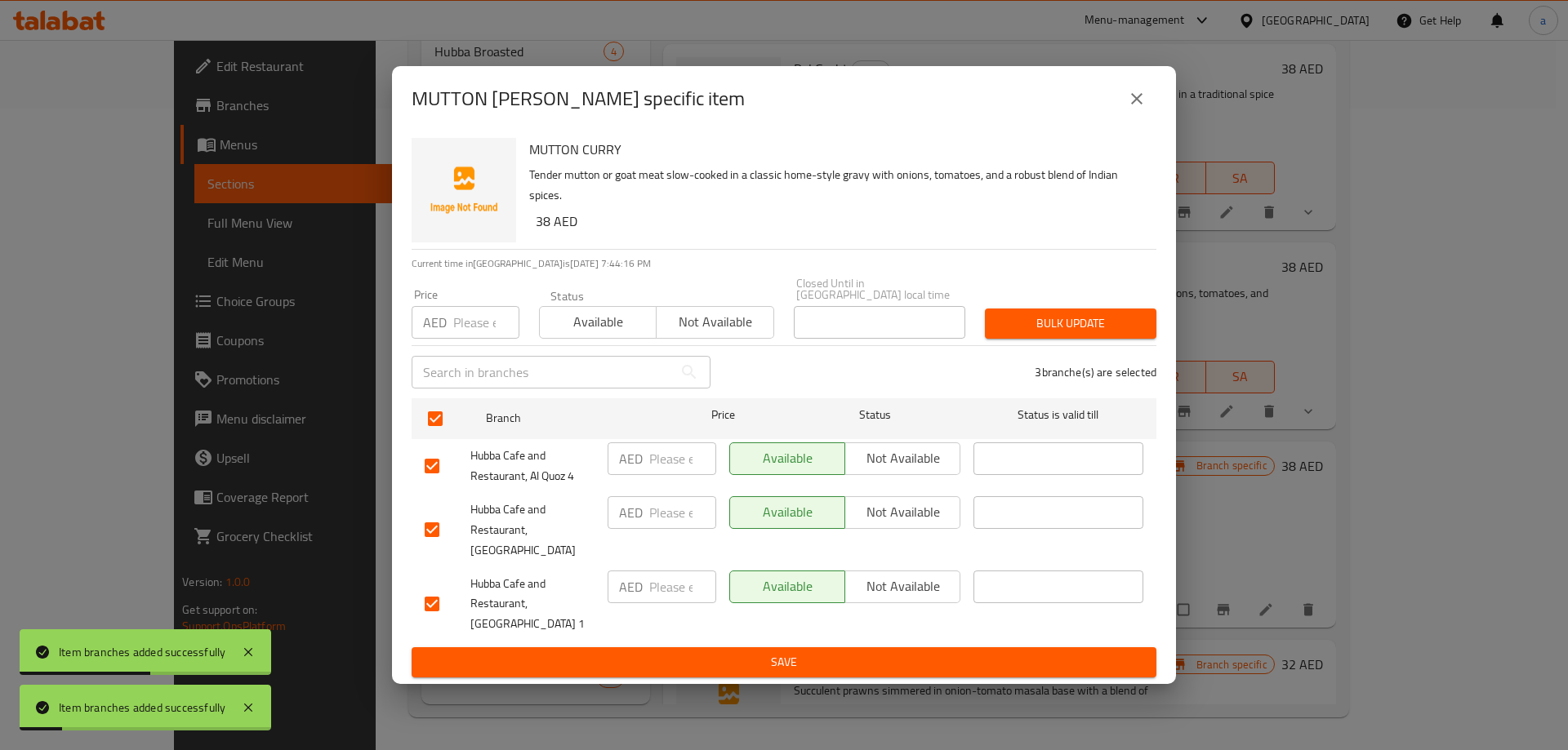
click at [882, 524] on span "Not available" at bounding box center [902, 512] width 102 height 24
click at [838, 647] on button "Save" at bounding box center [784, 662] width 745 height 30
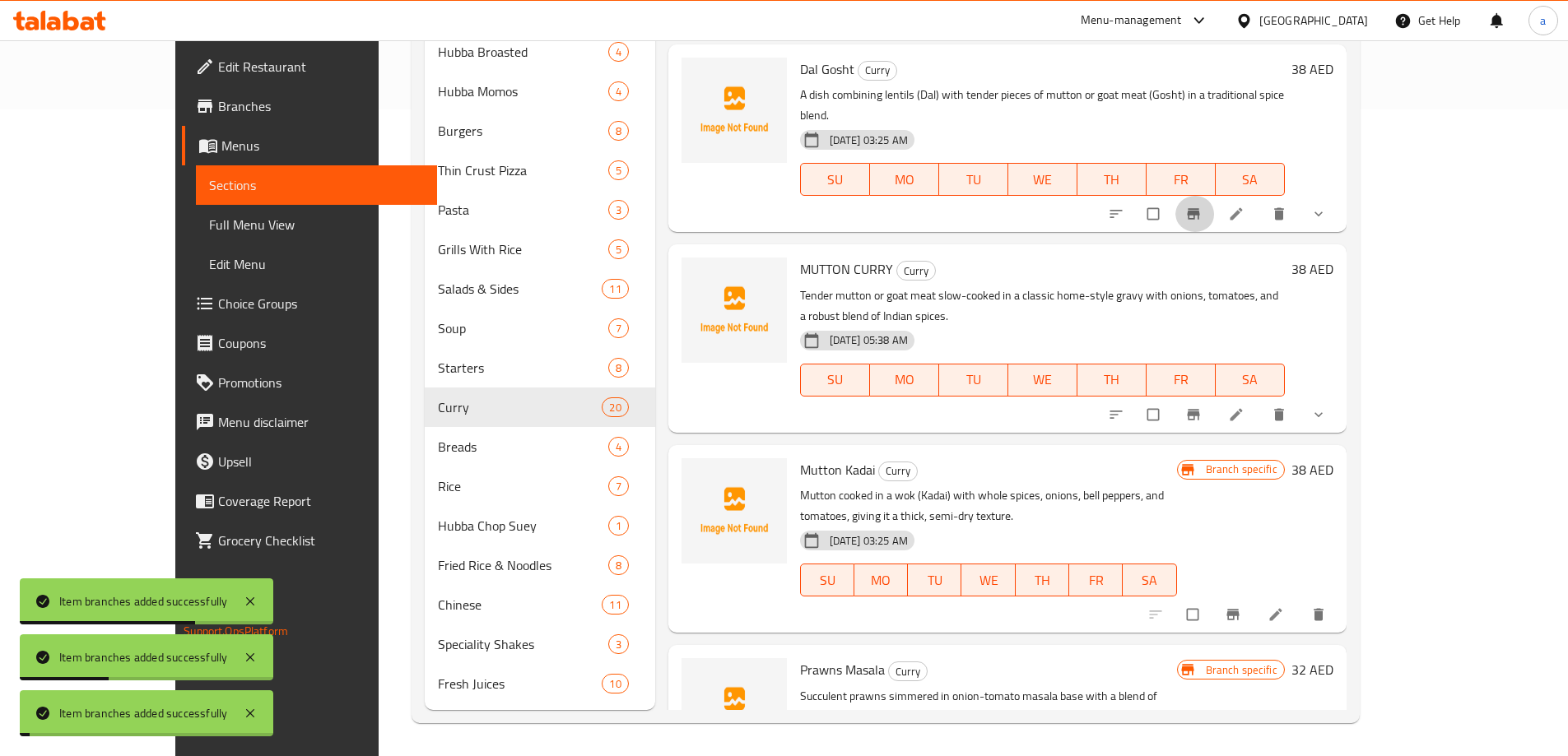
click at [1199, 208] on icon "Branch-specific-item" at bounding box center [1193, 214] width 13 height 11
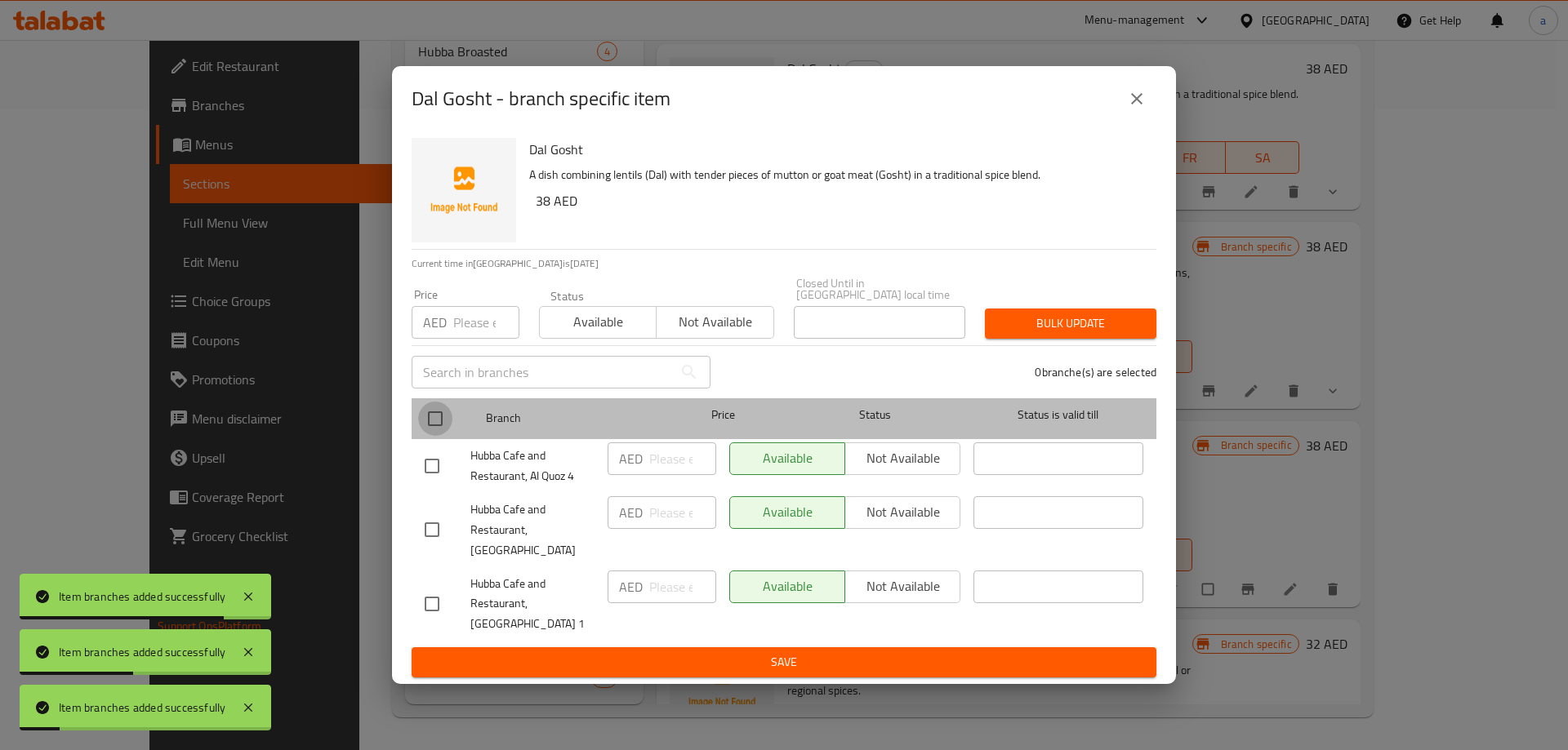
click at [444, 427] on input "checkbox" at bounding box center [435, 418] width 35 height 35
checkbox input "true"
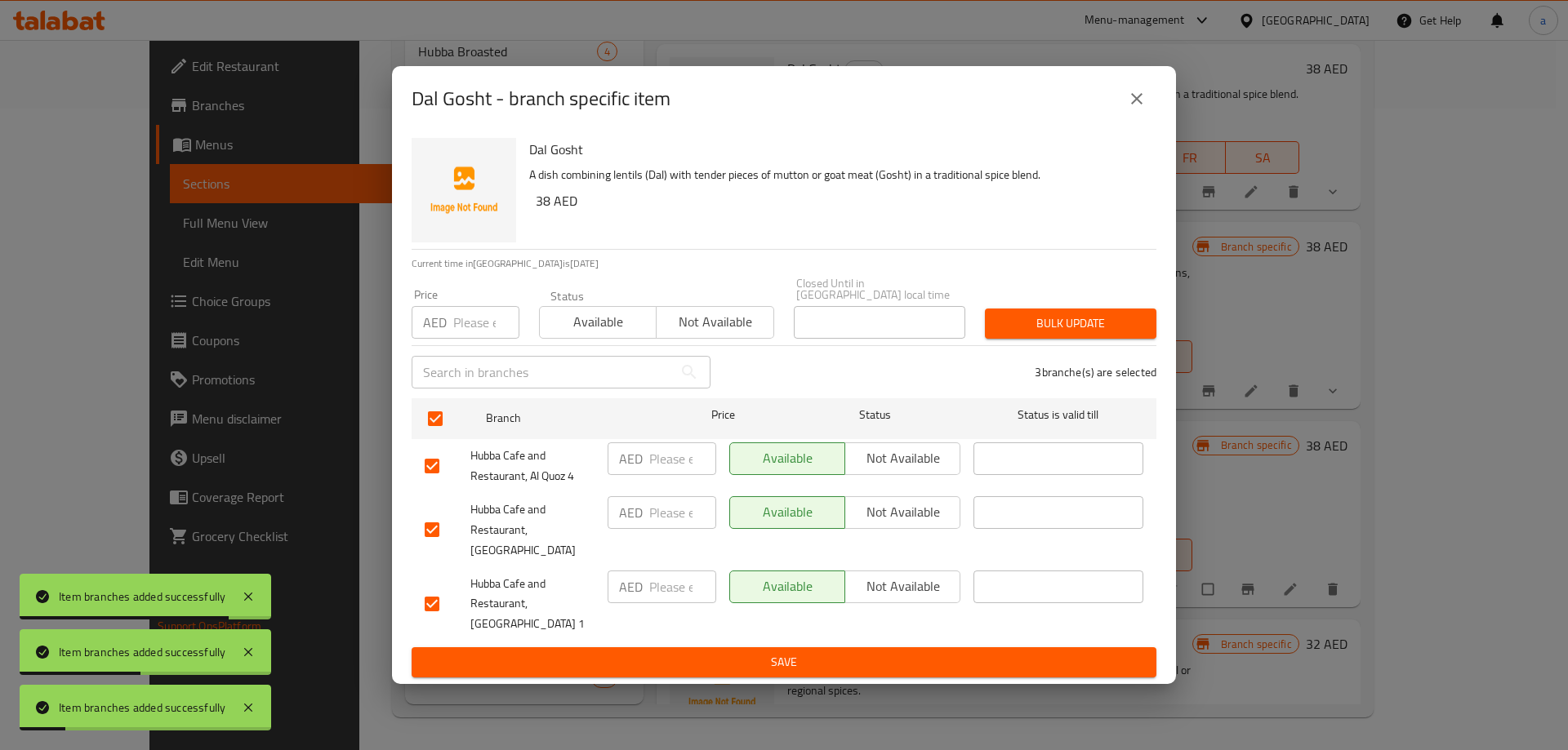
click at [872, 524] on span "Not available" at bounding box center [902, 512] width 102 height 24
click at [829, 660] on span "Save" at bounding box center [784, 662] width 718 height 20
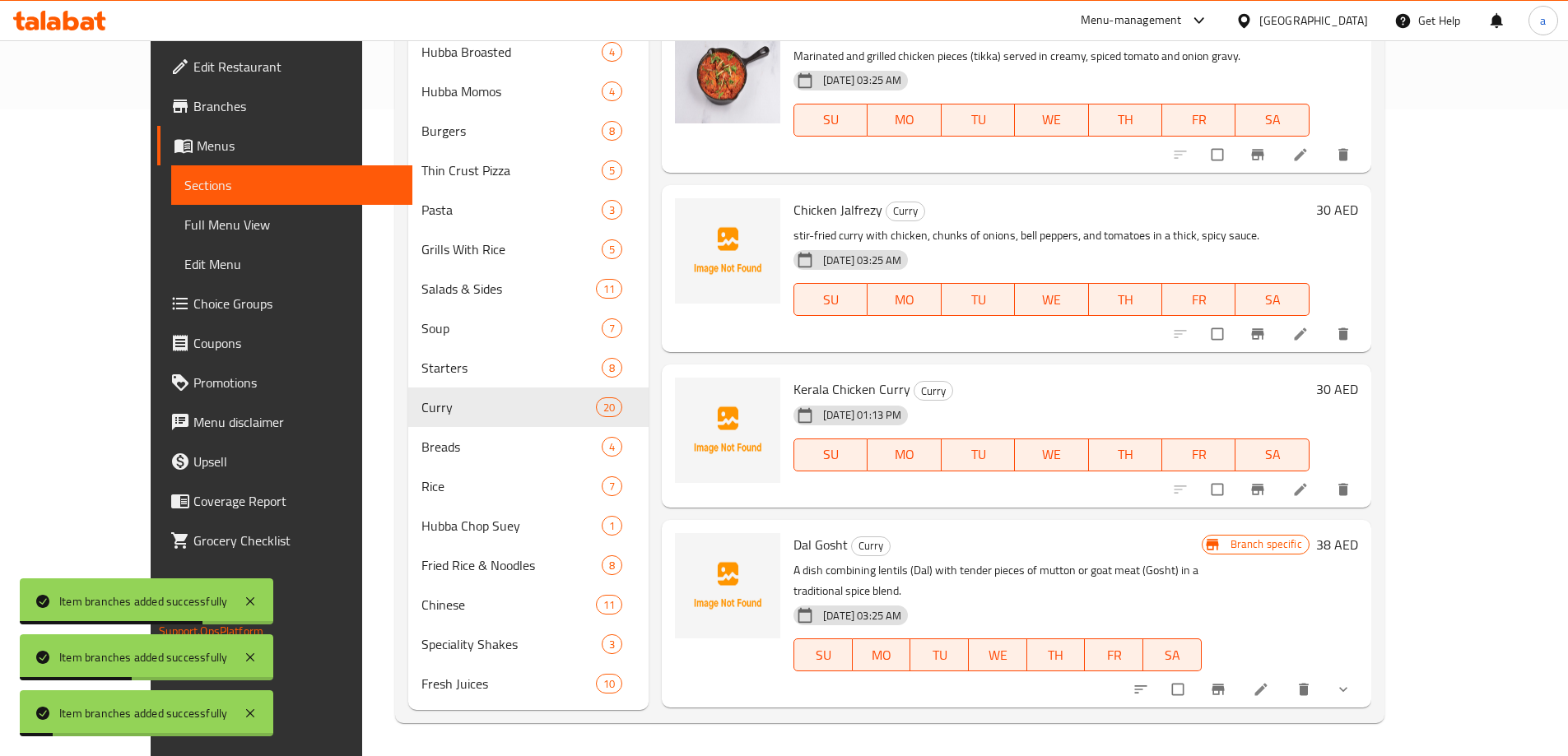
scroll to position [1896, 0]
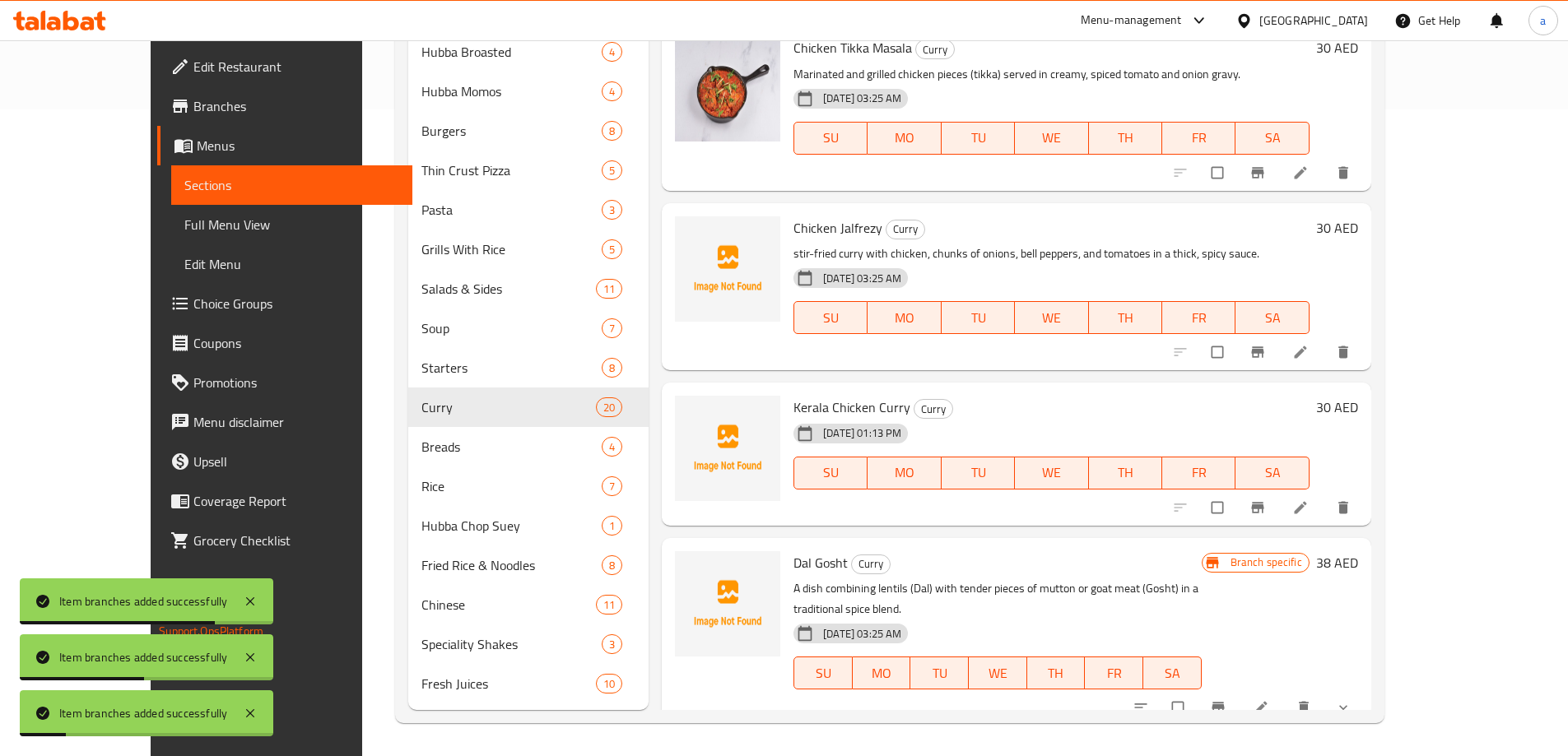
click at [1279, 490] on button "Branch-specific-item" at bounding box center [1259, 508] width 39 height 37
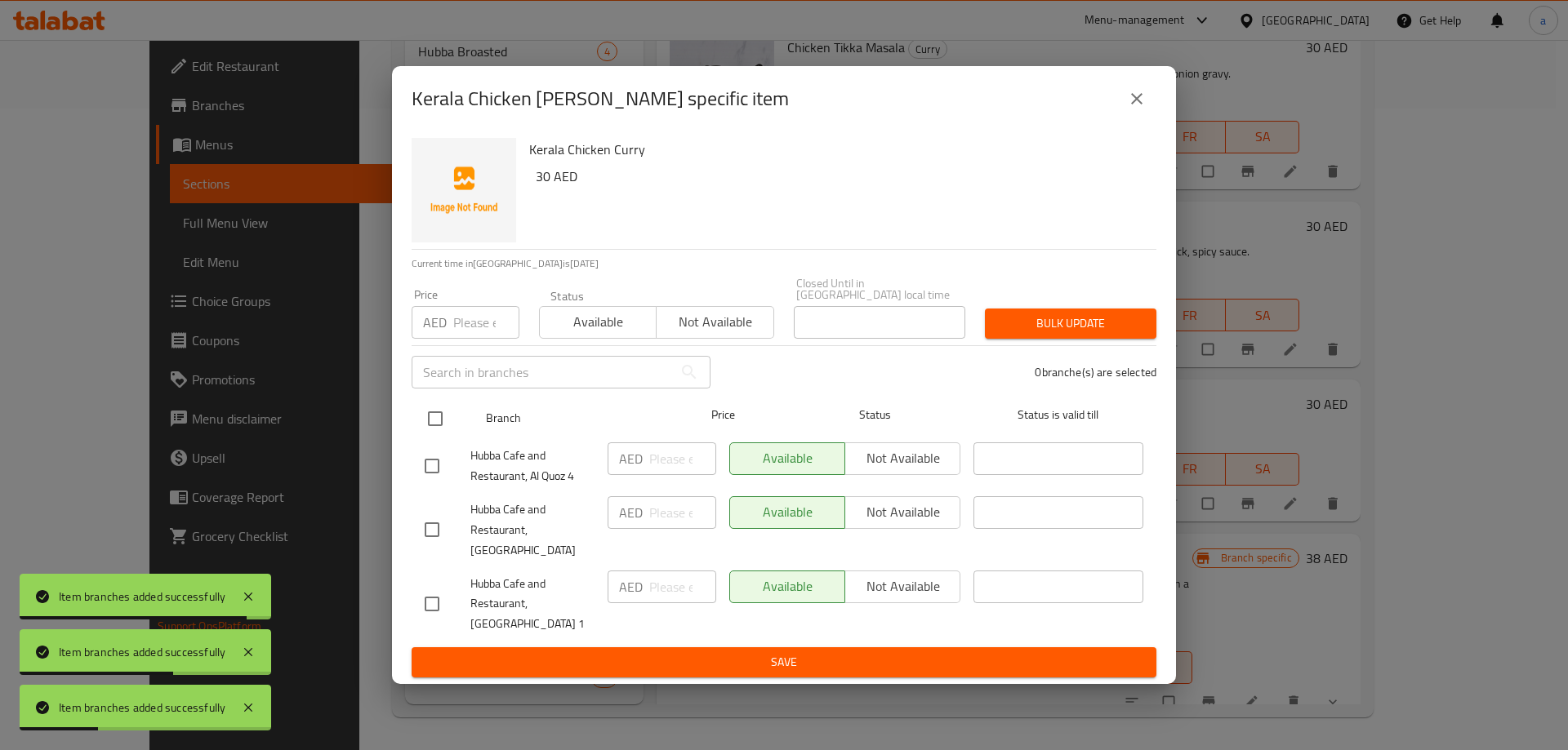
click at [434, 425] on input "checkbox" at bounding box center [435, 418] width 35 height 35
checkbox input "true"
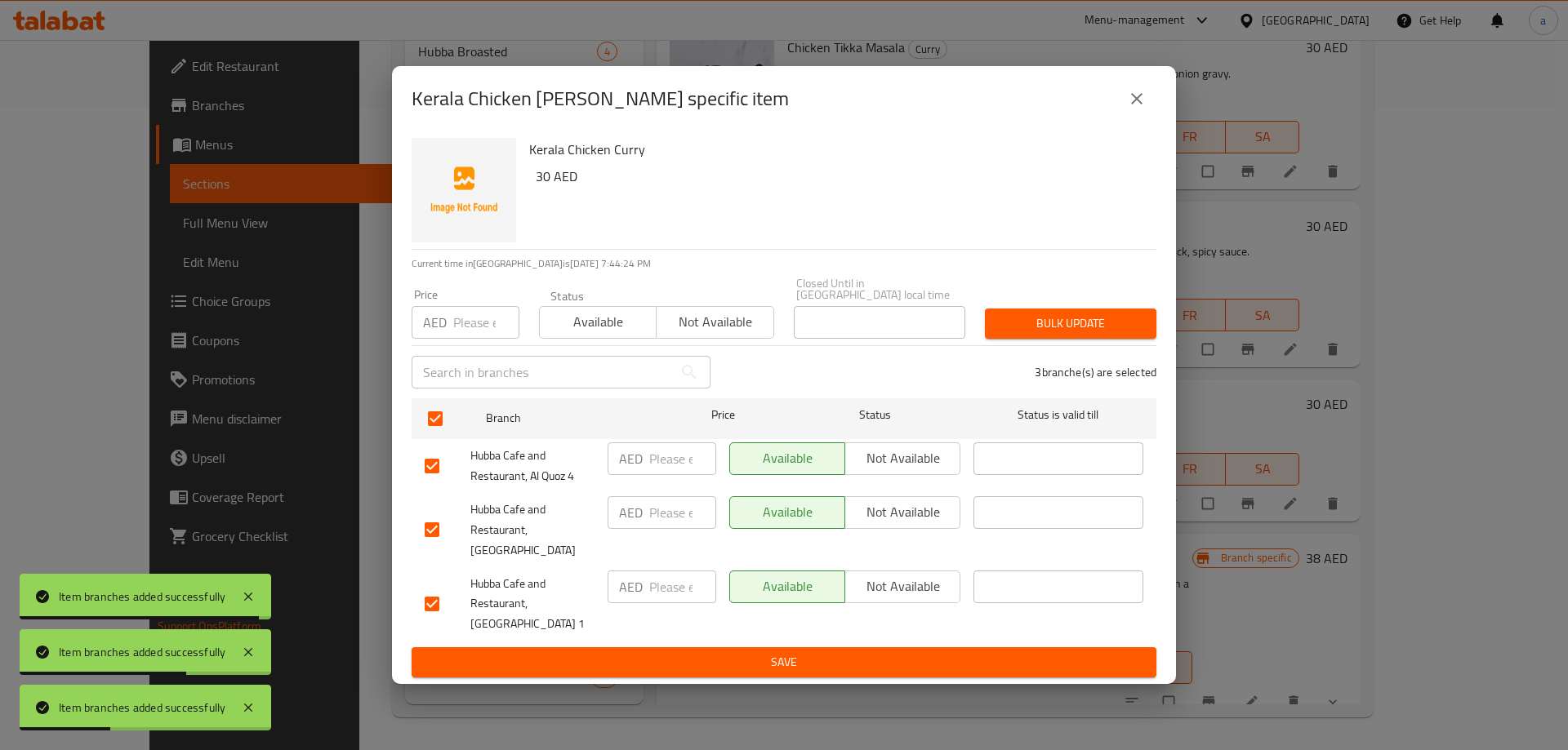
click at [853, 524] on span "Not available" at bounding box center [902, 512] width 102 height 24
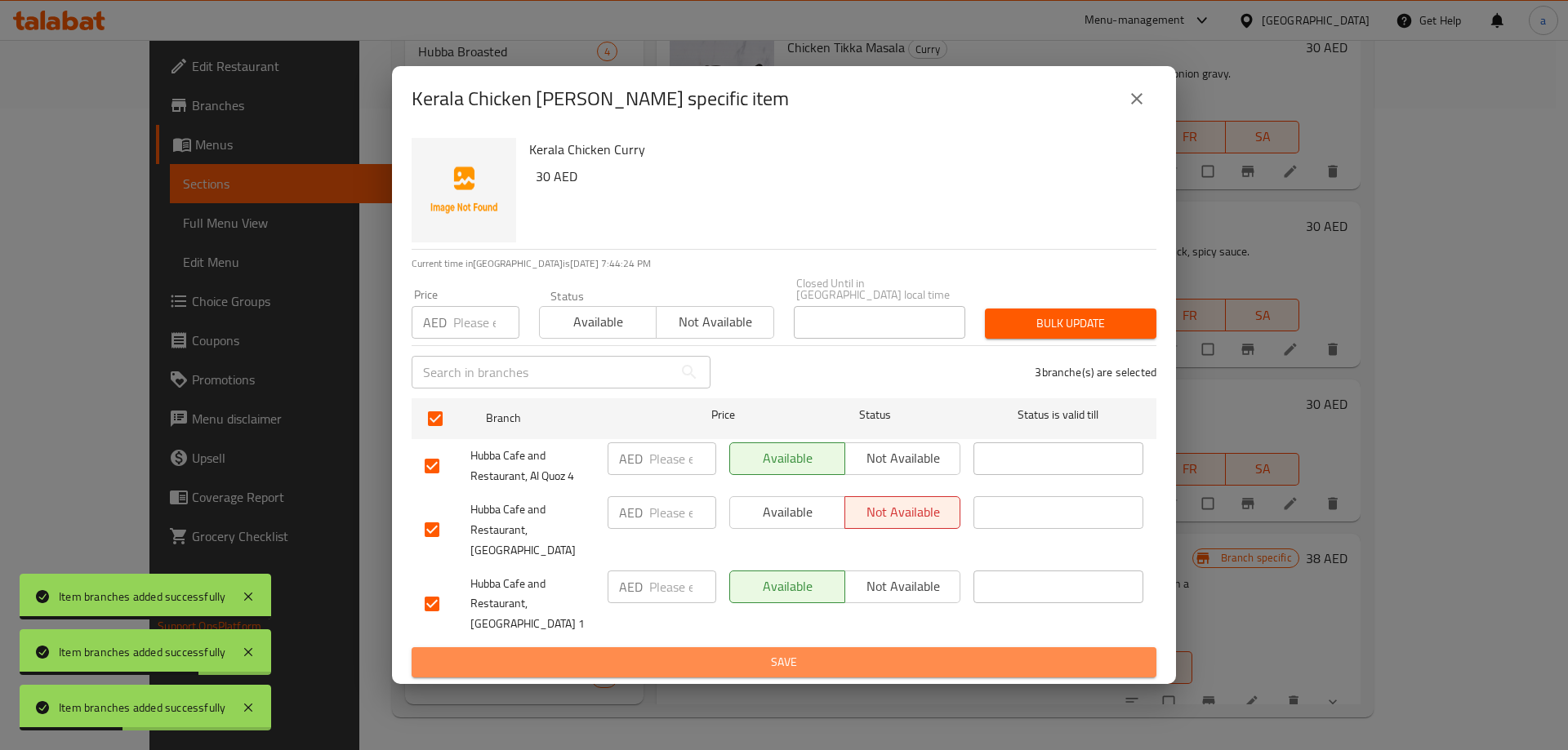
click at [854, 647] on button "Save" at bounding box center [784, 662] width 745 height 30
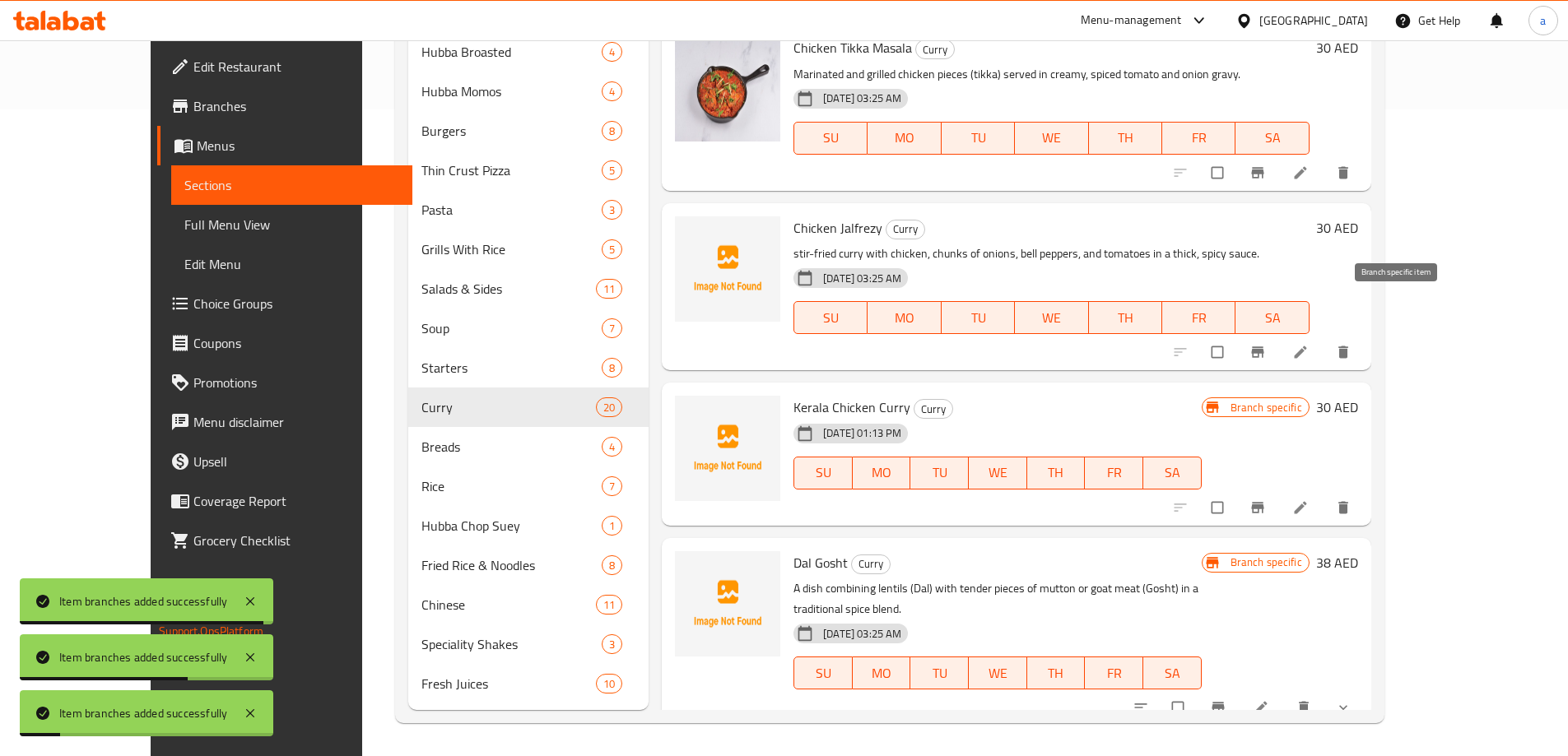
click at [1266, 344] on icon "Branch-specific-item" at bounding box center [1257, 352] width 16 height 16
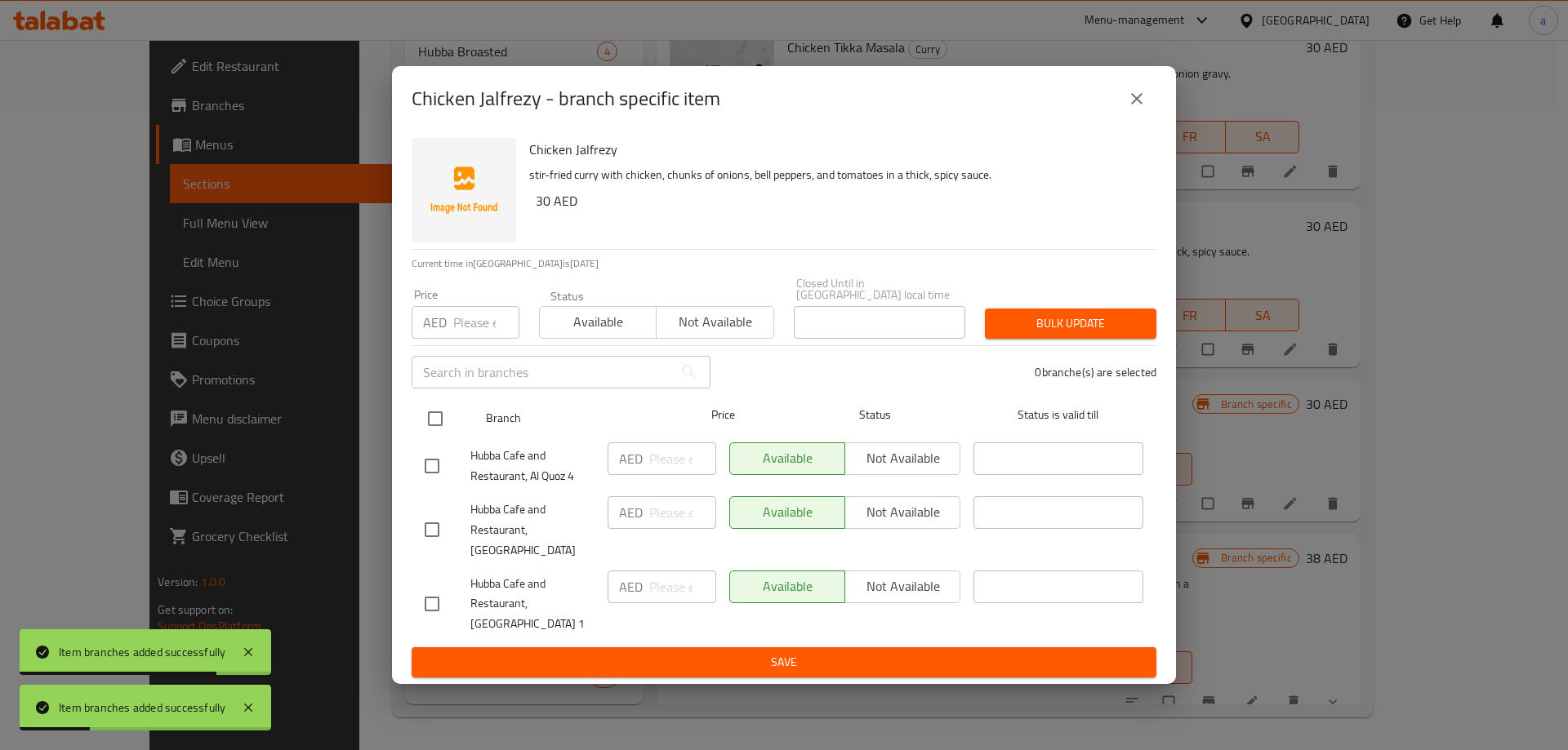
click at [443, 435] on input "checkbox" at bounding box center [435, 418] width 35 height 35
checkbox input "true"
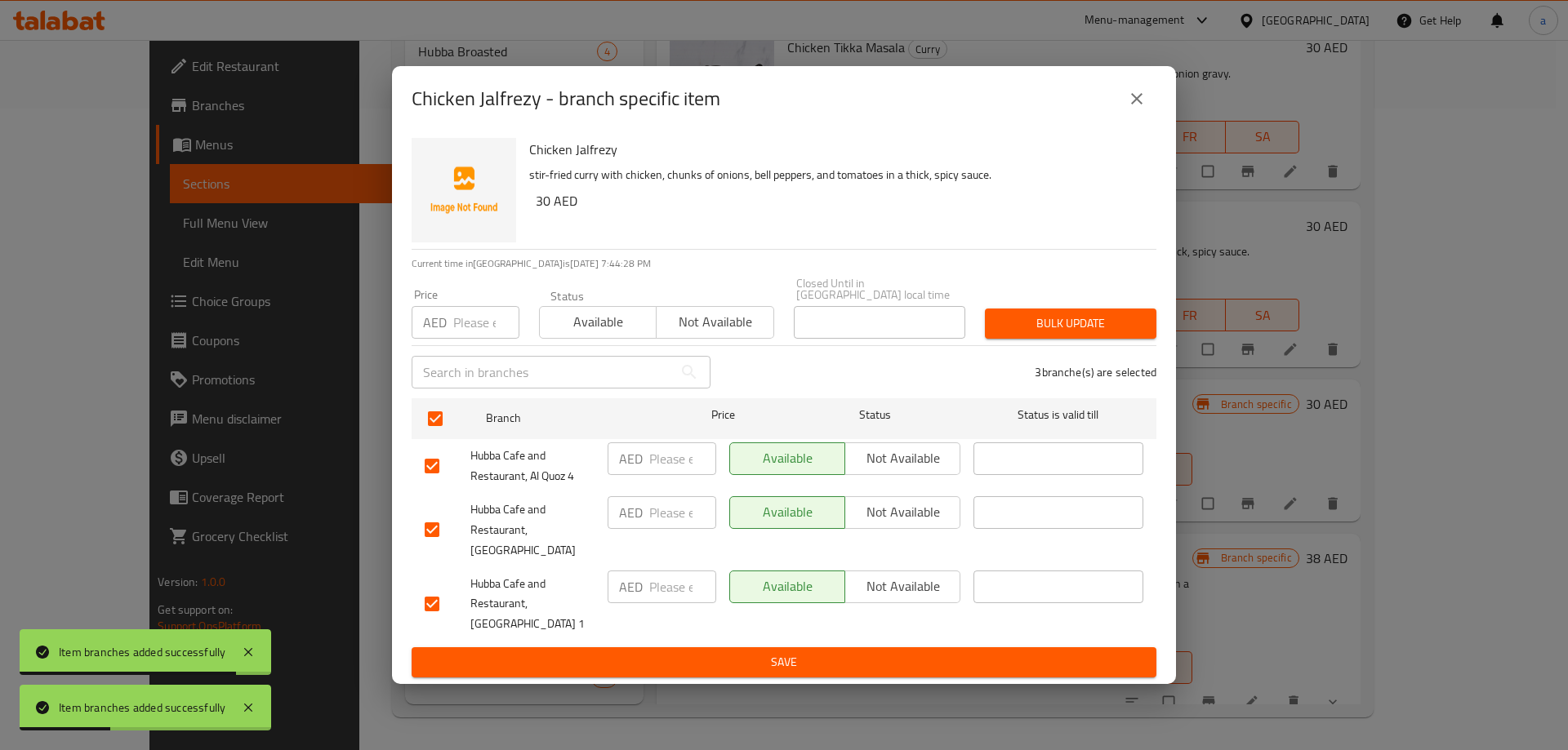
click at [928, 524] on span "Not available" at bounding box center [902, 512] width 102 height 24
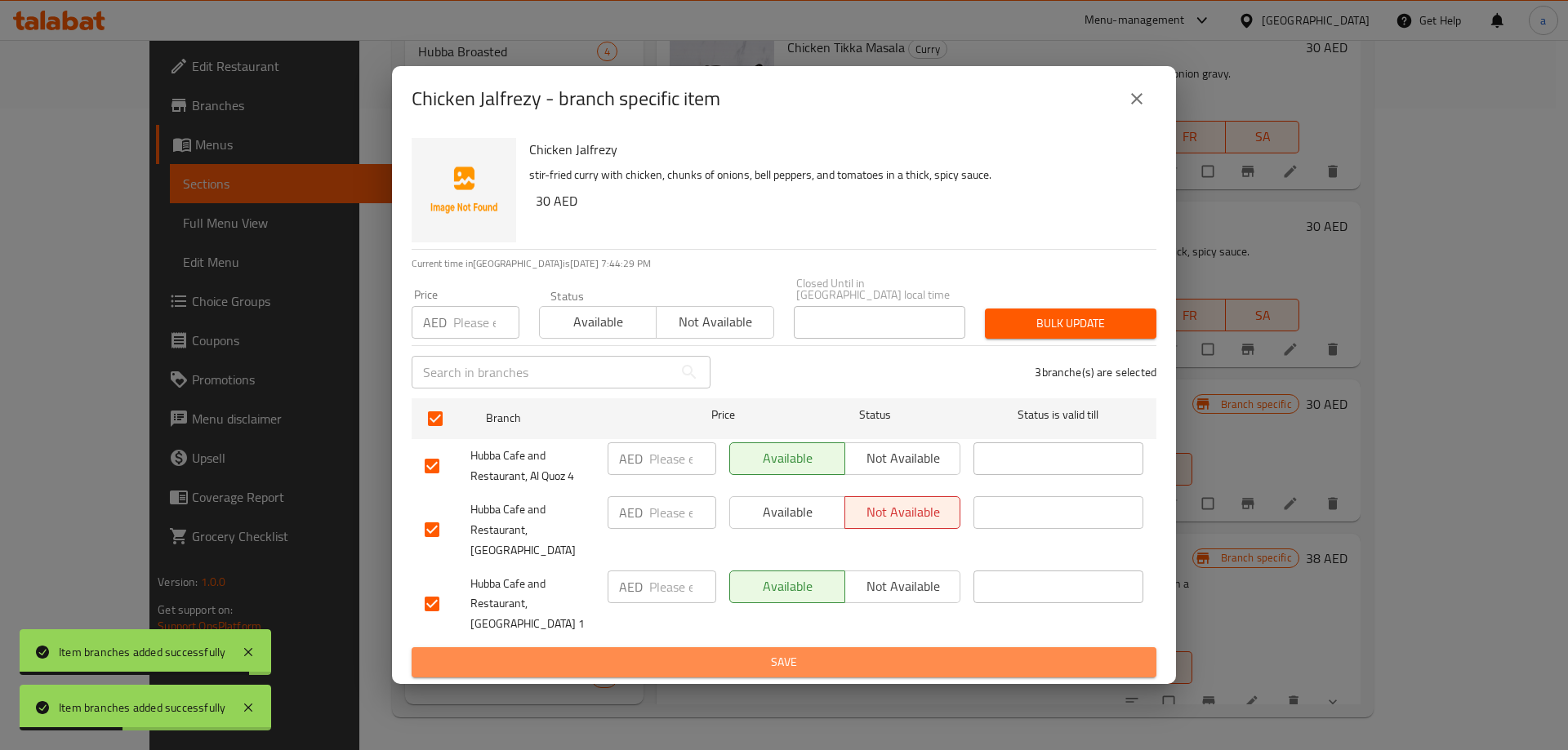
click at [863, 657] on span "Save" at bounding box center [784, 662] width 718 height 20
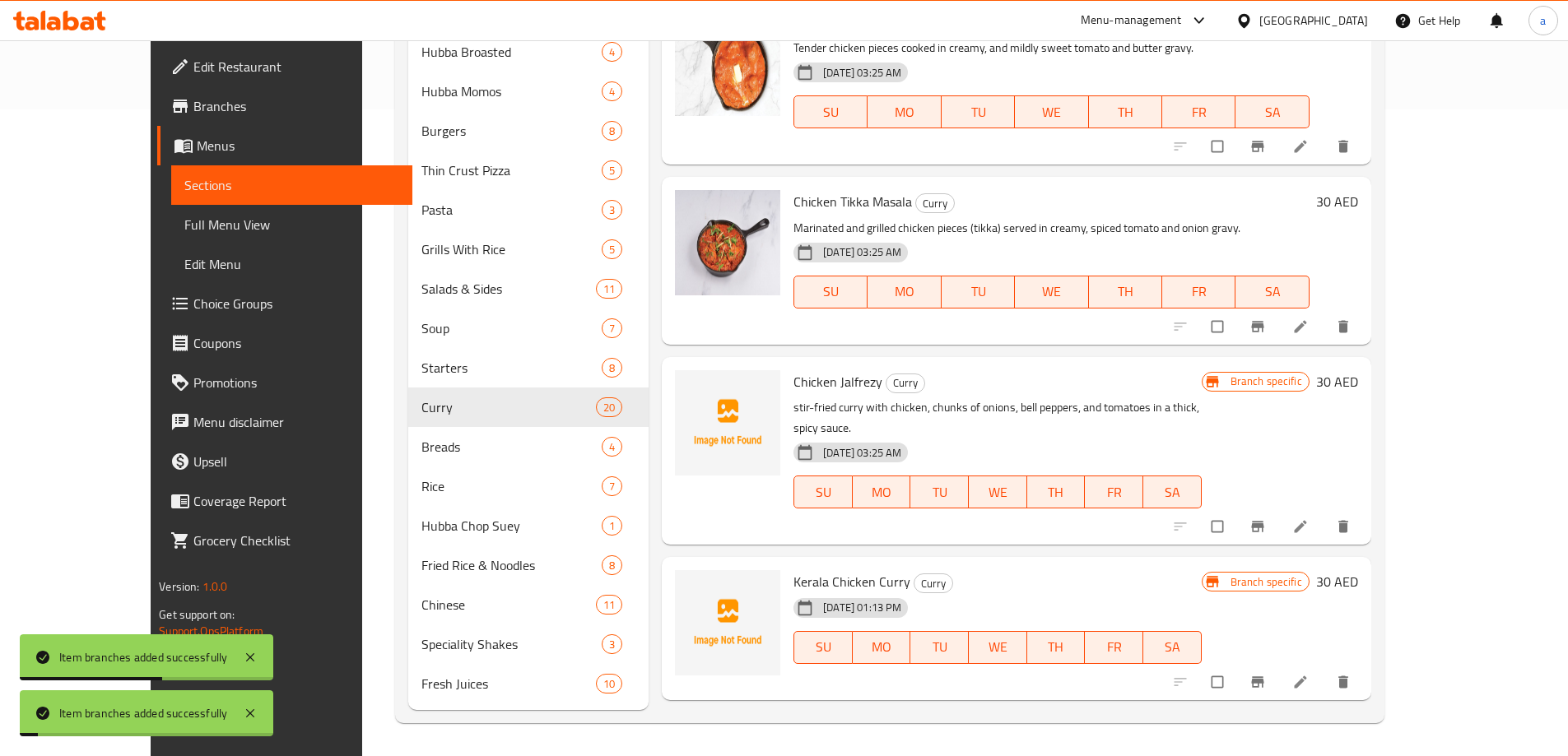
scroll to position [1650, 0]
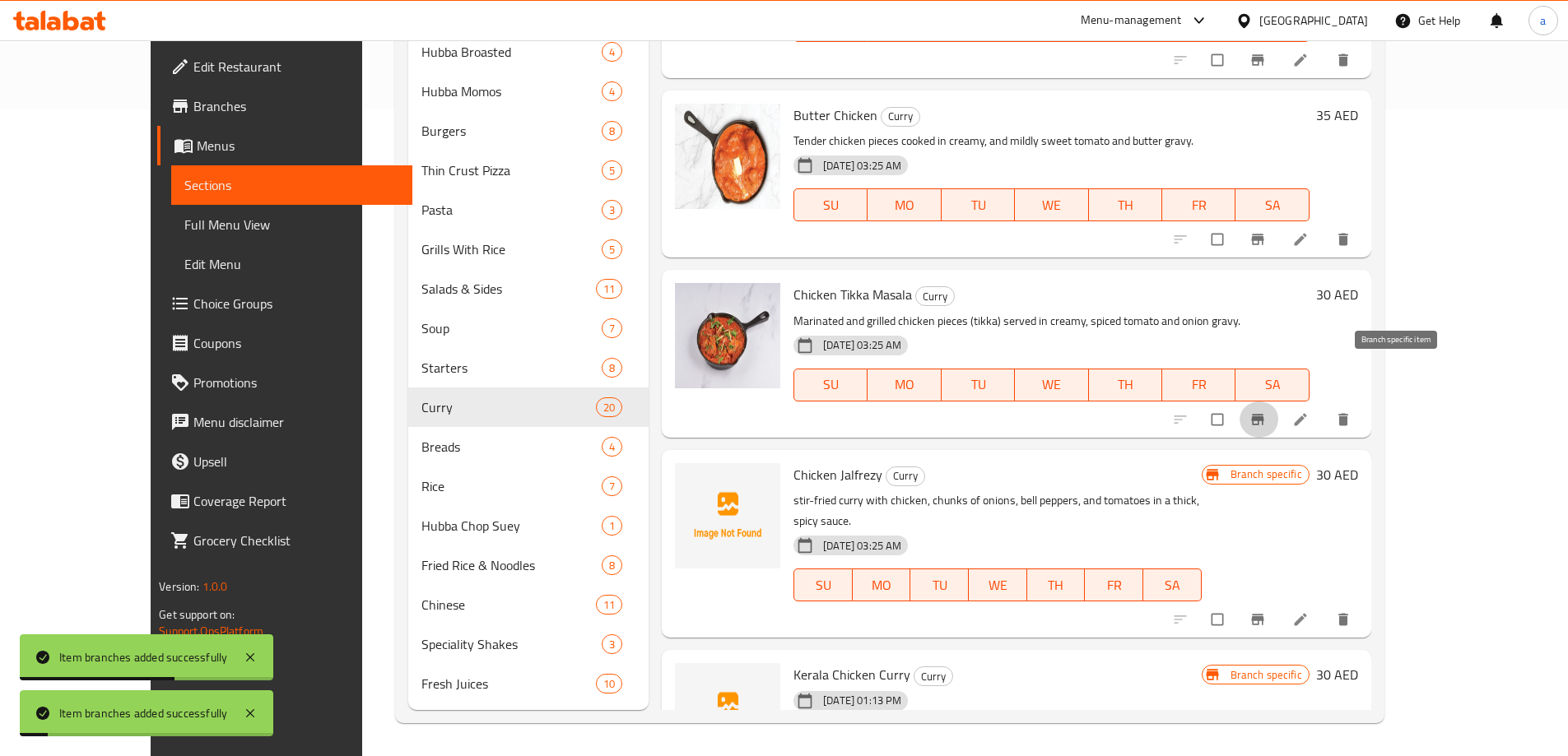
click at [1263, 414] on icon "Branch-specific-item" at bounding box center [1257, 419] width 13 height 11
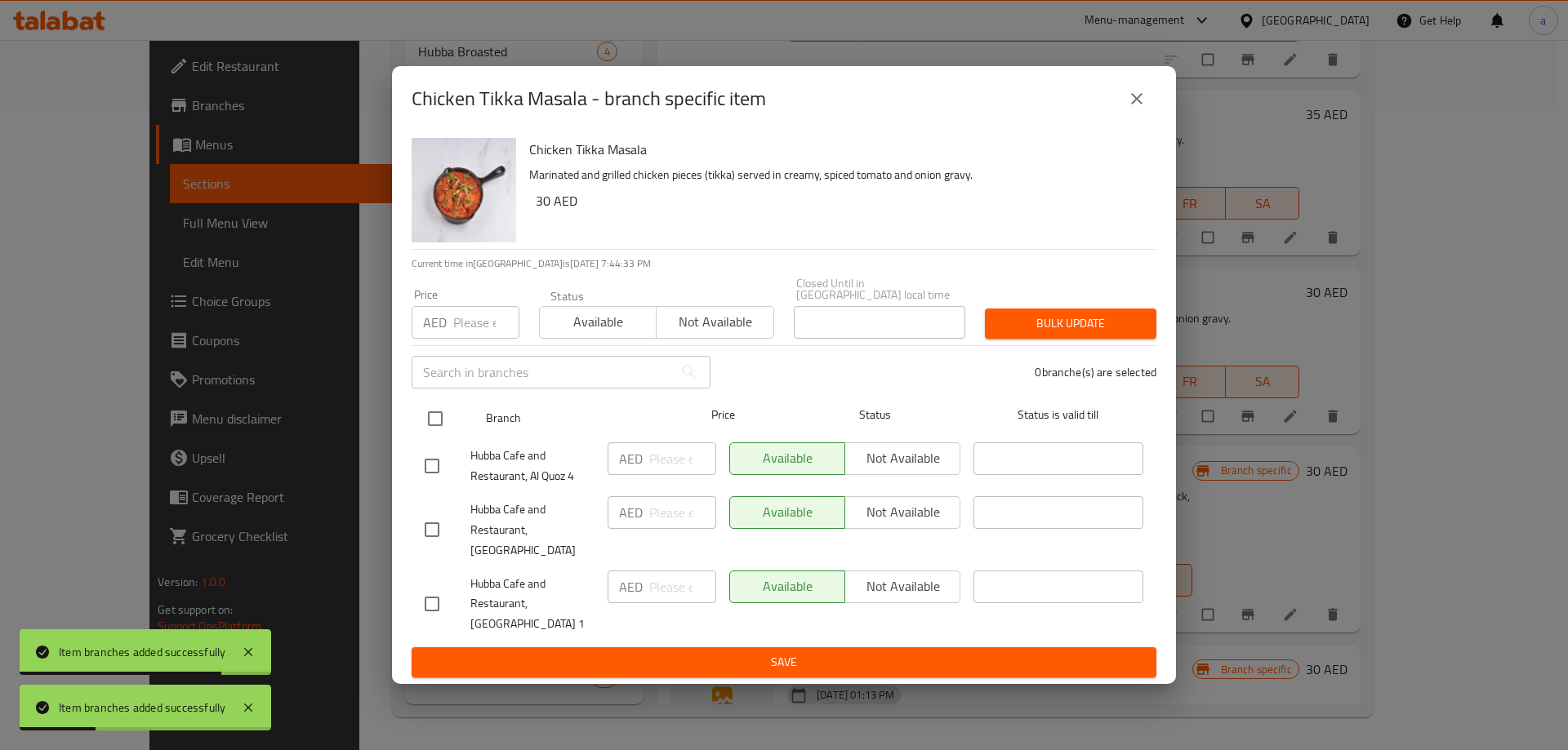
click at [437, 436] on input "checkbox" at bounding box center [435, 418] width 35 height 35
checkbox input "true"
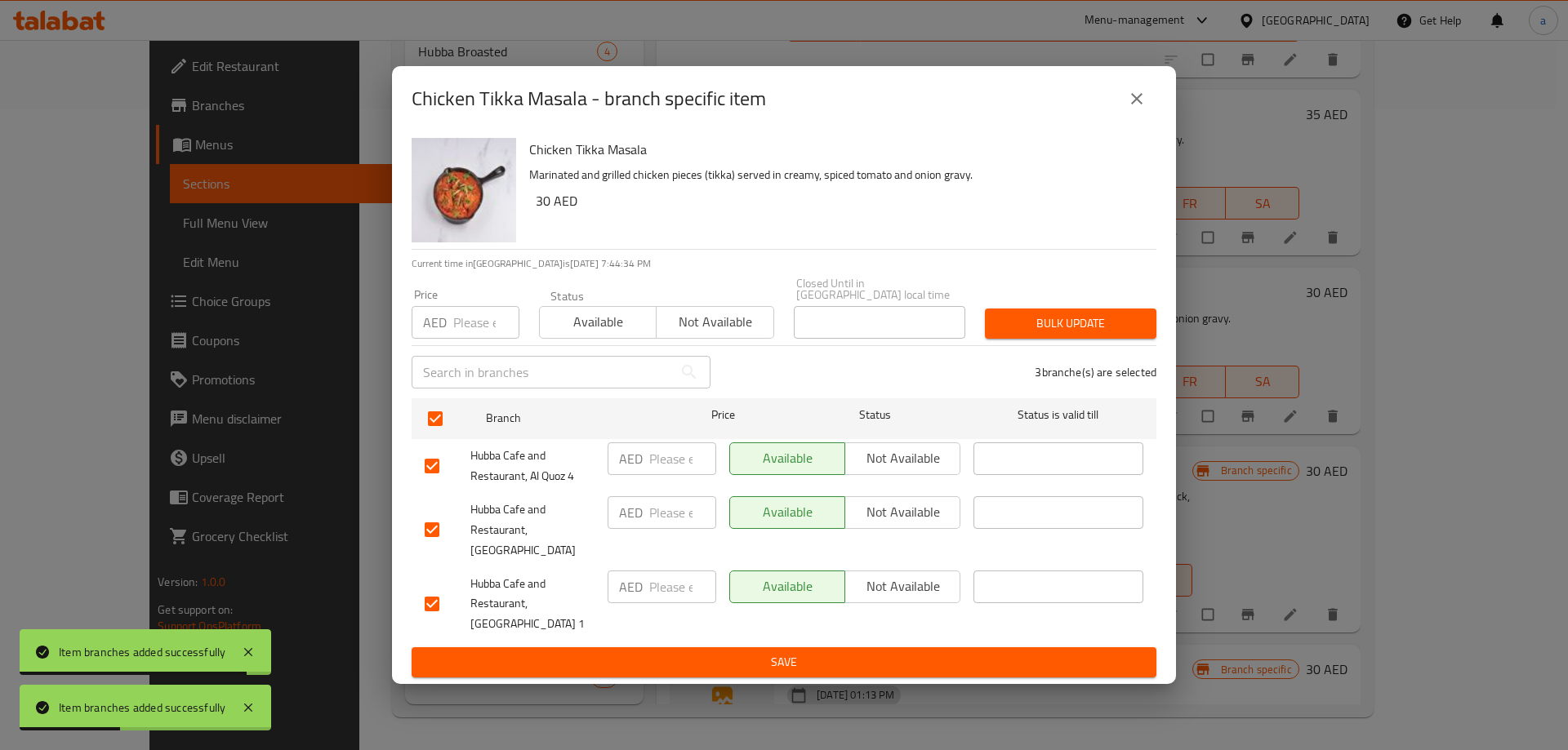
click at [906, 519] on span "Not available" at bounding box center [902, 512] width 102 height 24
click at [804, 652] on span "Save" at bounding box center [784, 662] width 718 height 20
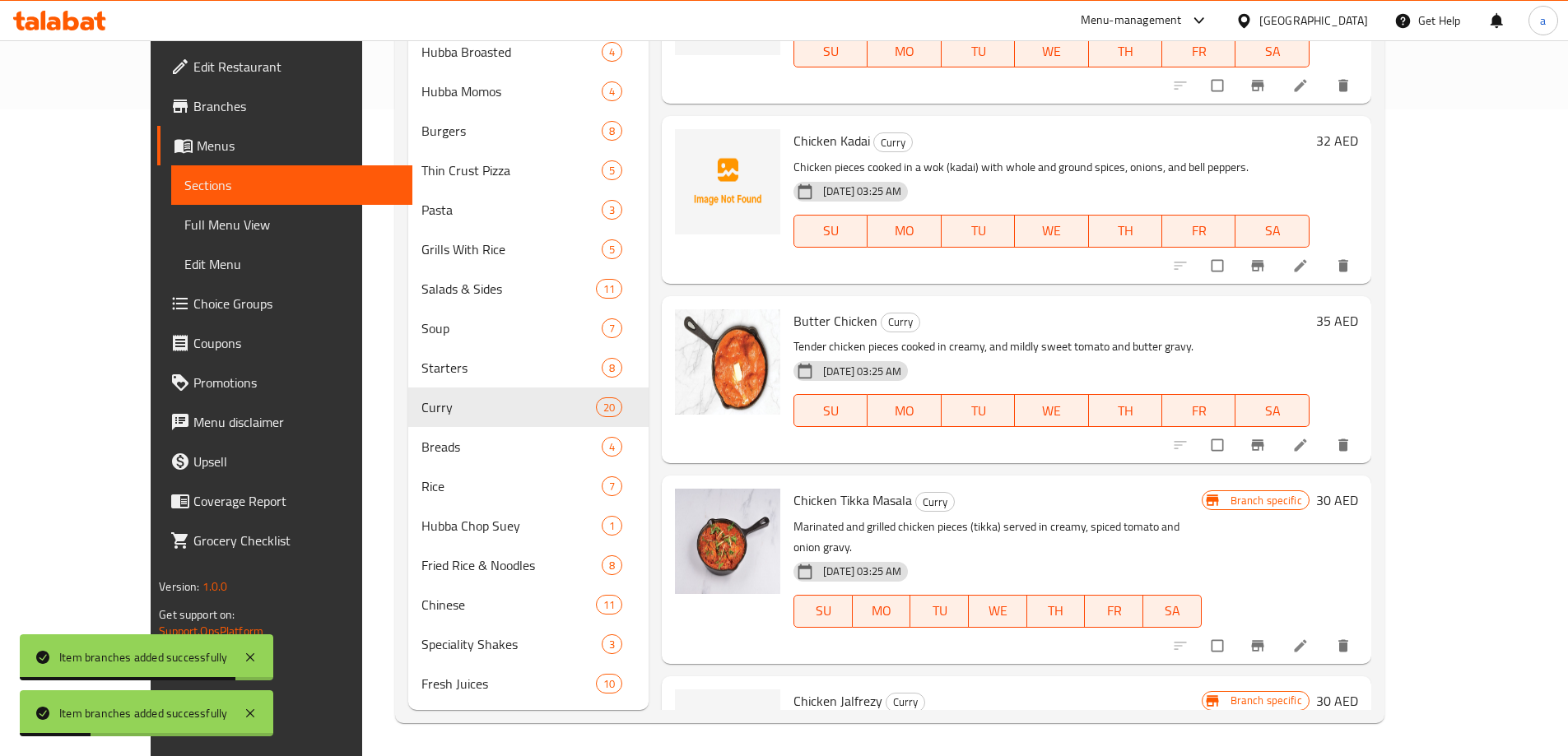
scroll to position [1403, 0]
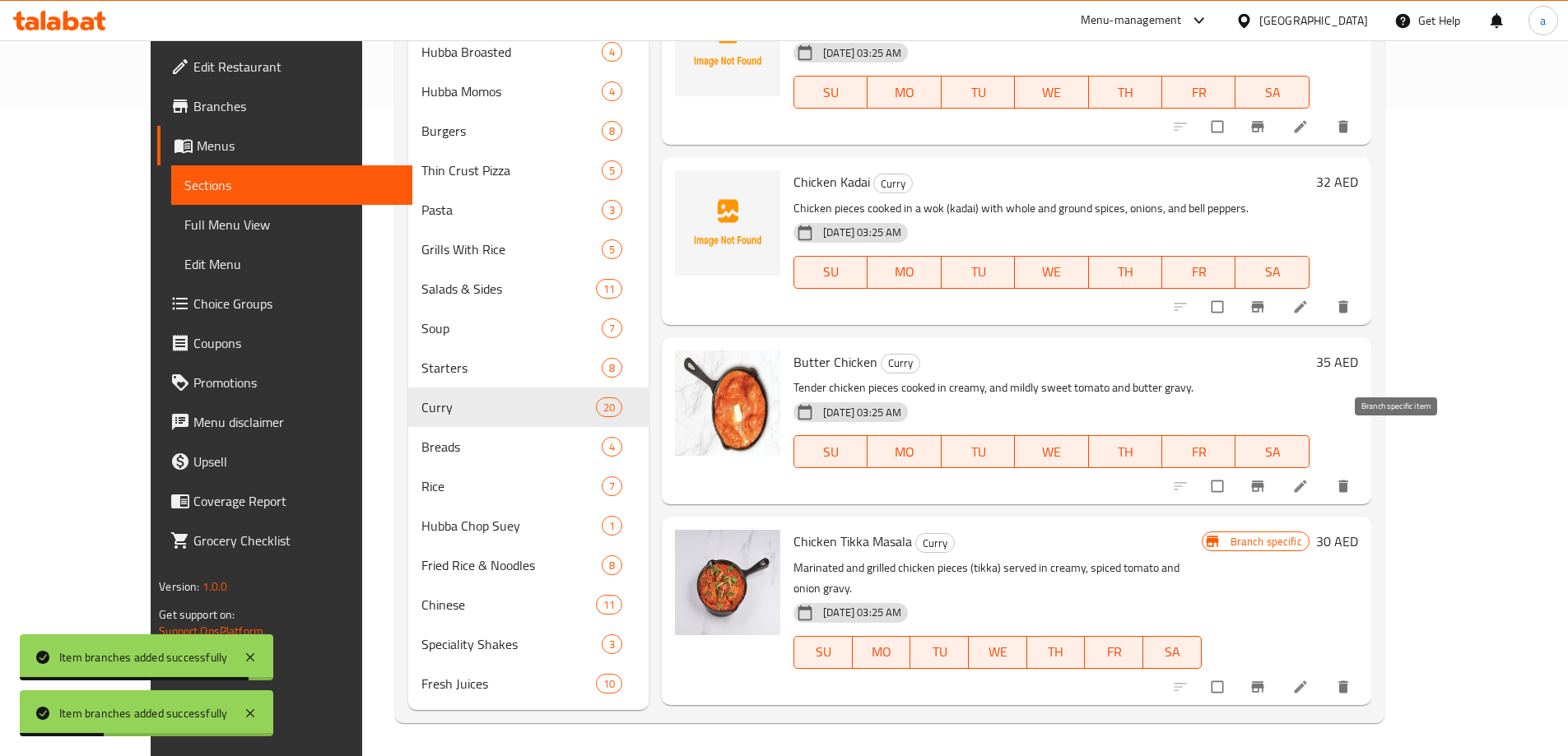
click at [1279, 468] on button "Branch-specific-item" at bounding box center [1259, 486] width 39 height 37
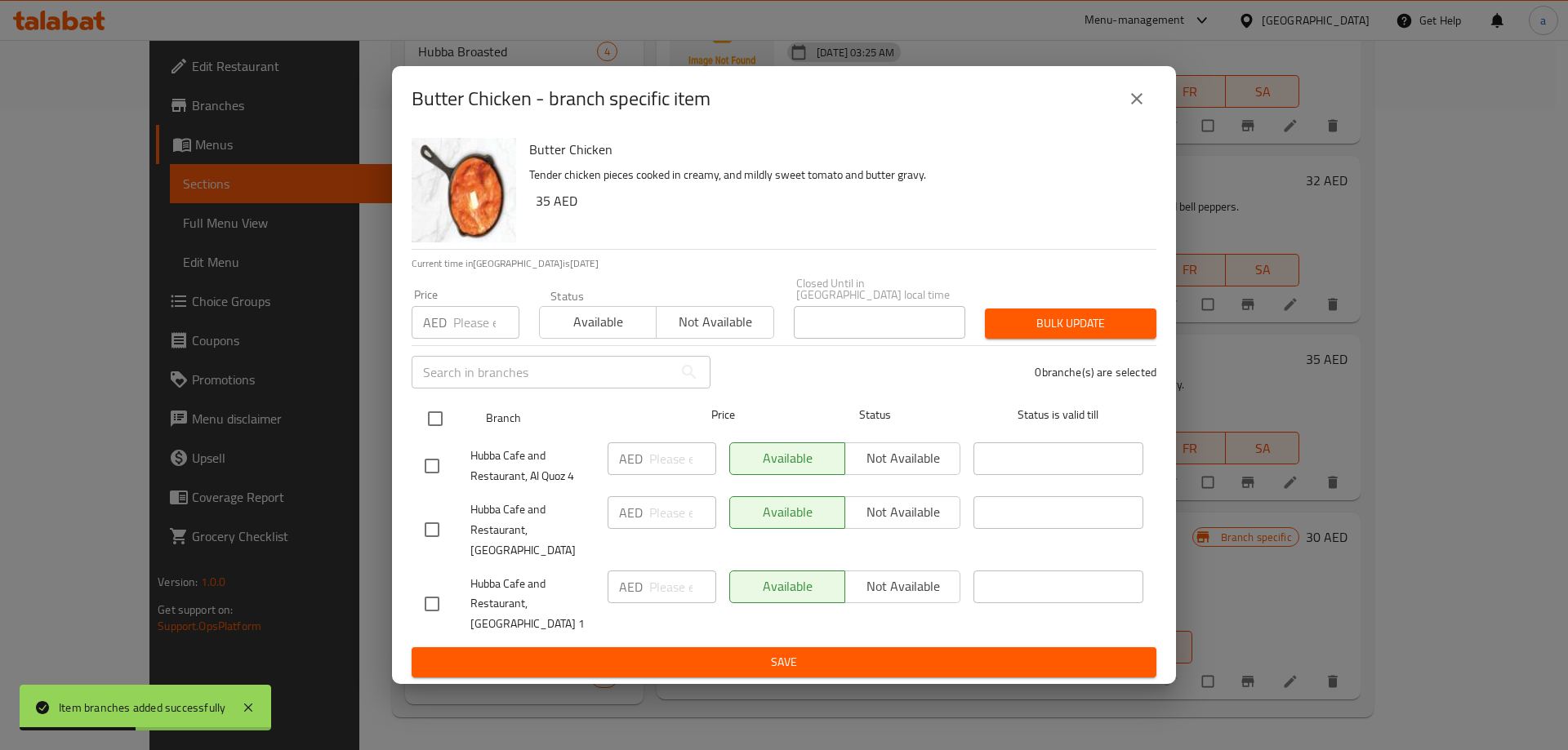
click at [435, 426] on input "checkbox" at bounding box center [435, 418] width 35 height 35
checkbox input "true"
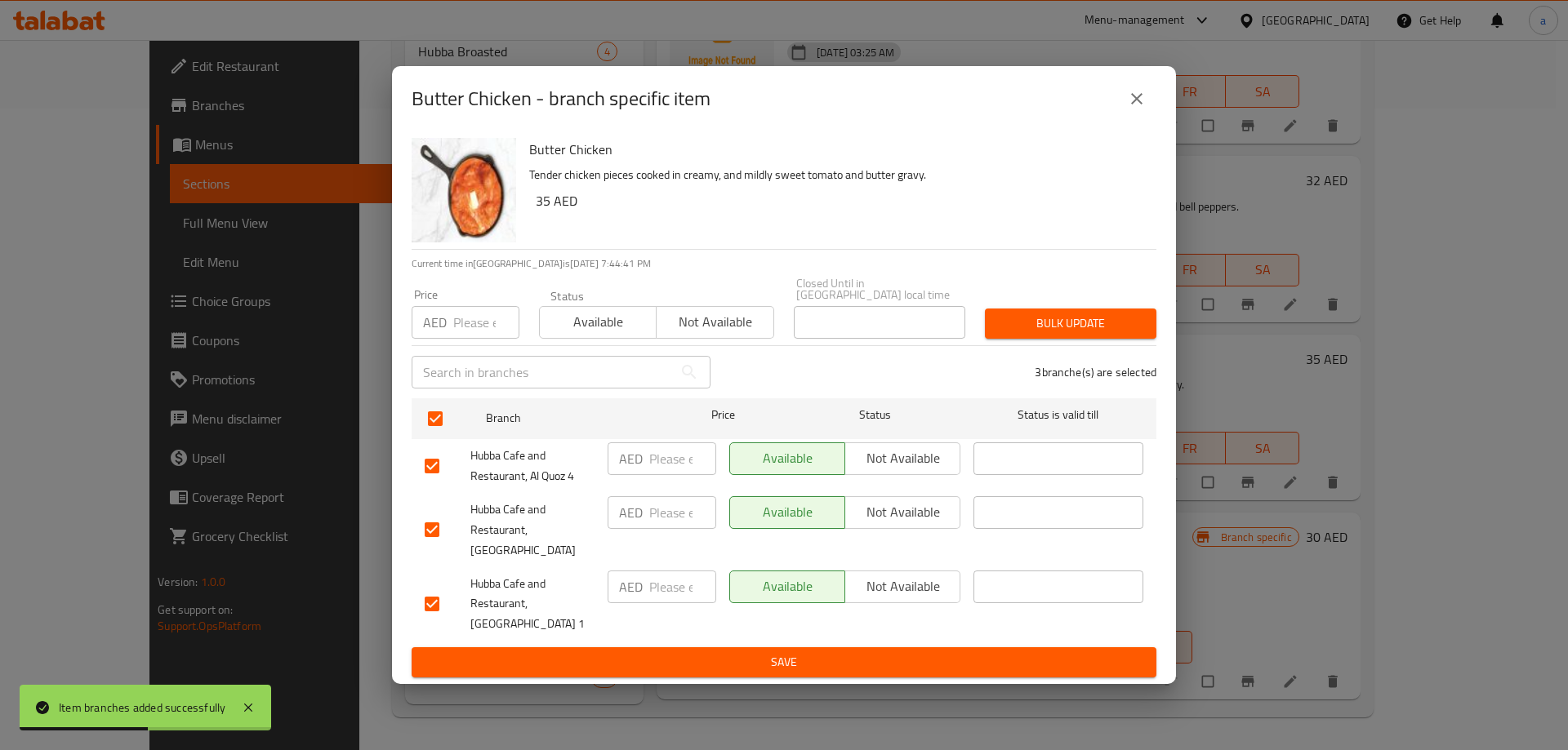
click at [916, 518] on span "Not available" at bounding box center [902, 512] width 102 height 24
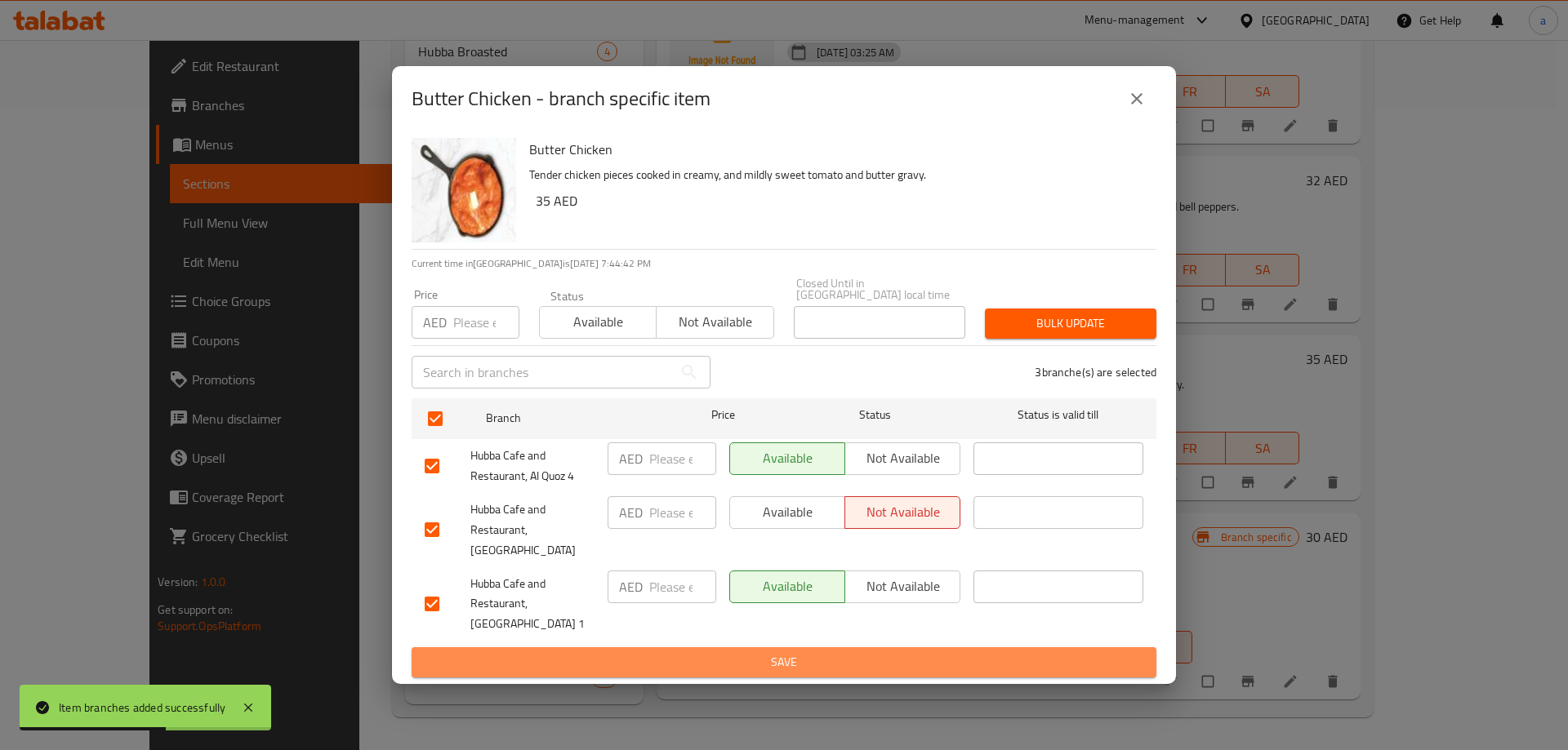
click at [857, 663] on button "Save" at bounding box center [784, 662] width 745 height 30
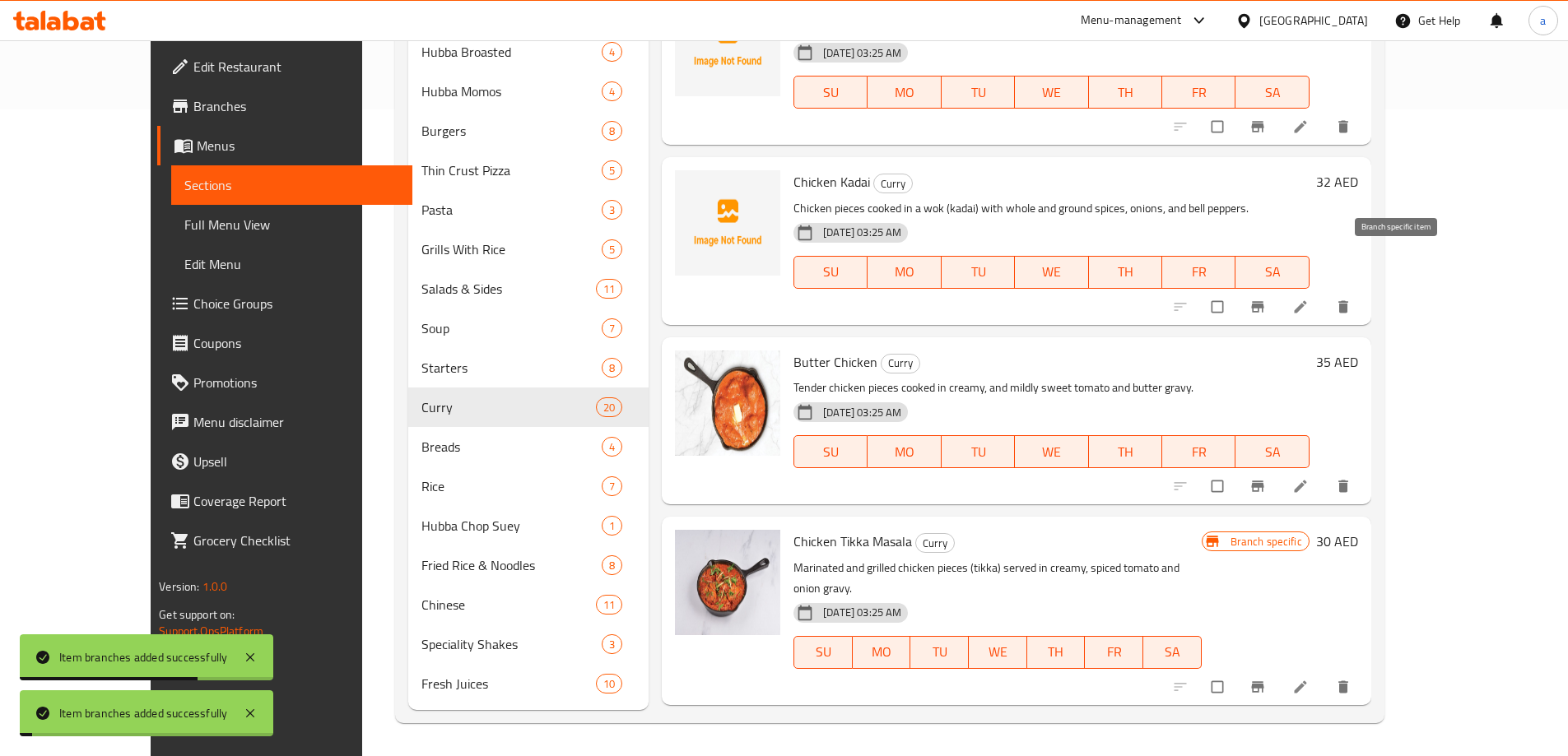
click at [1266, 298] on icon "Branch-specific-item" at bounding box center [1257, 307] width 16 height 16
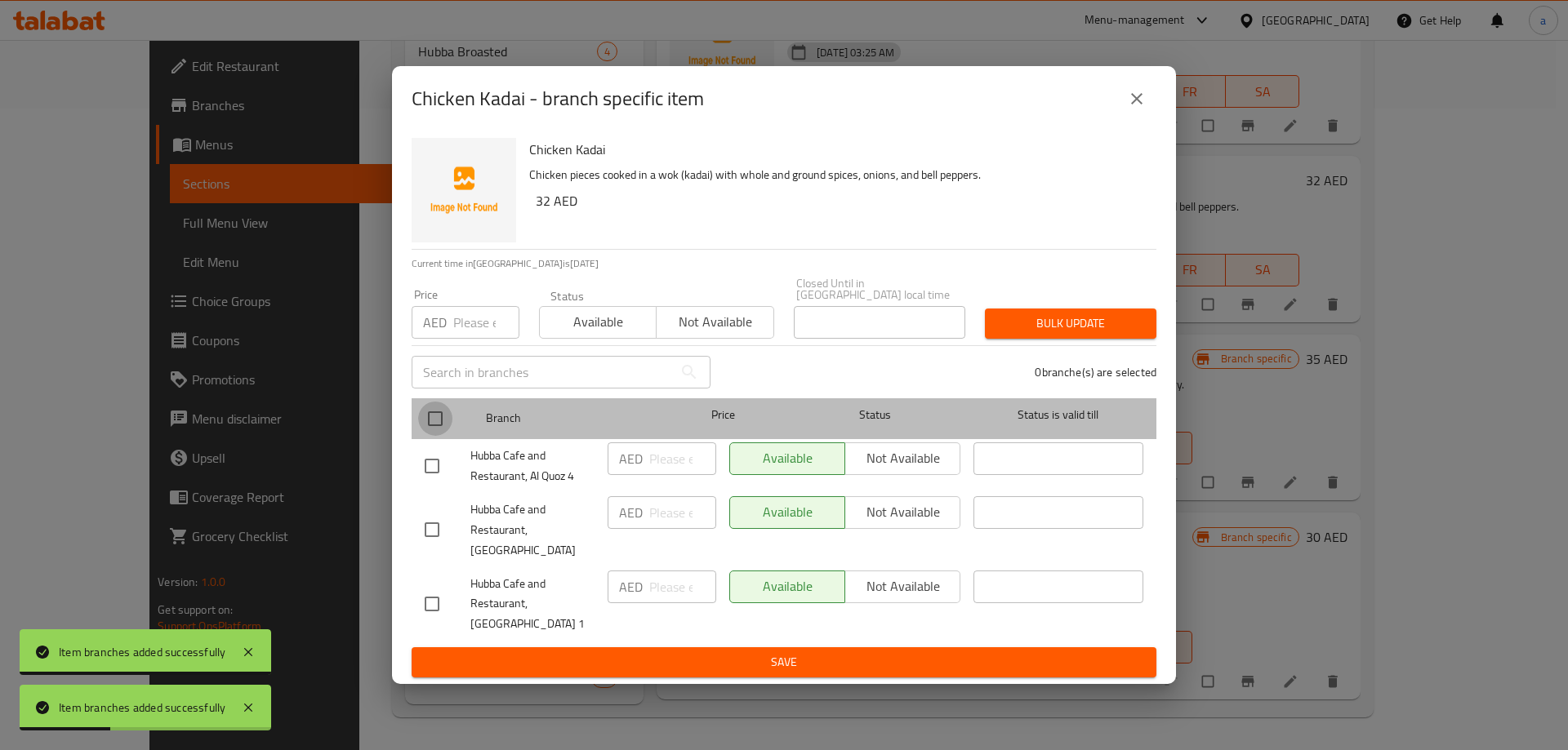
click at [439, 424] on input "checkbox" at bounding box center [435, 418] width 35 height 35
checkbox input "true"
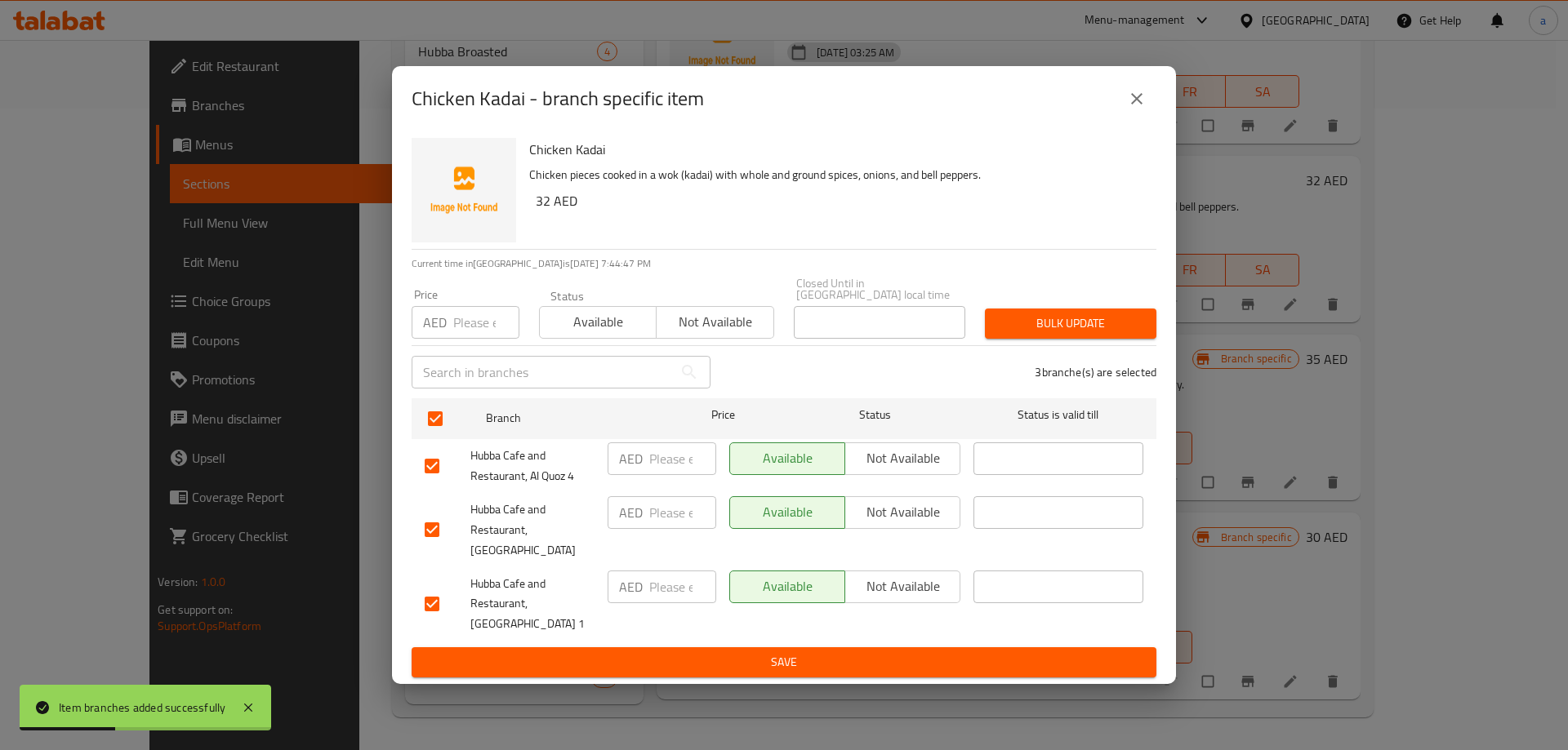
click at [869, 521] on span "Not available" at bounding box center [902, 512] width 102 height 24
click at [785, 629] on div "Available Not available" at bounding box center [844, 604] width 244 height 81
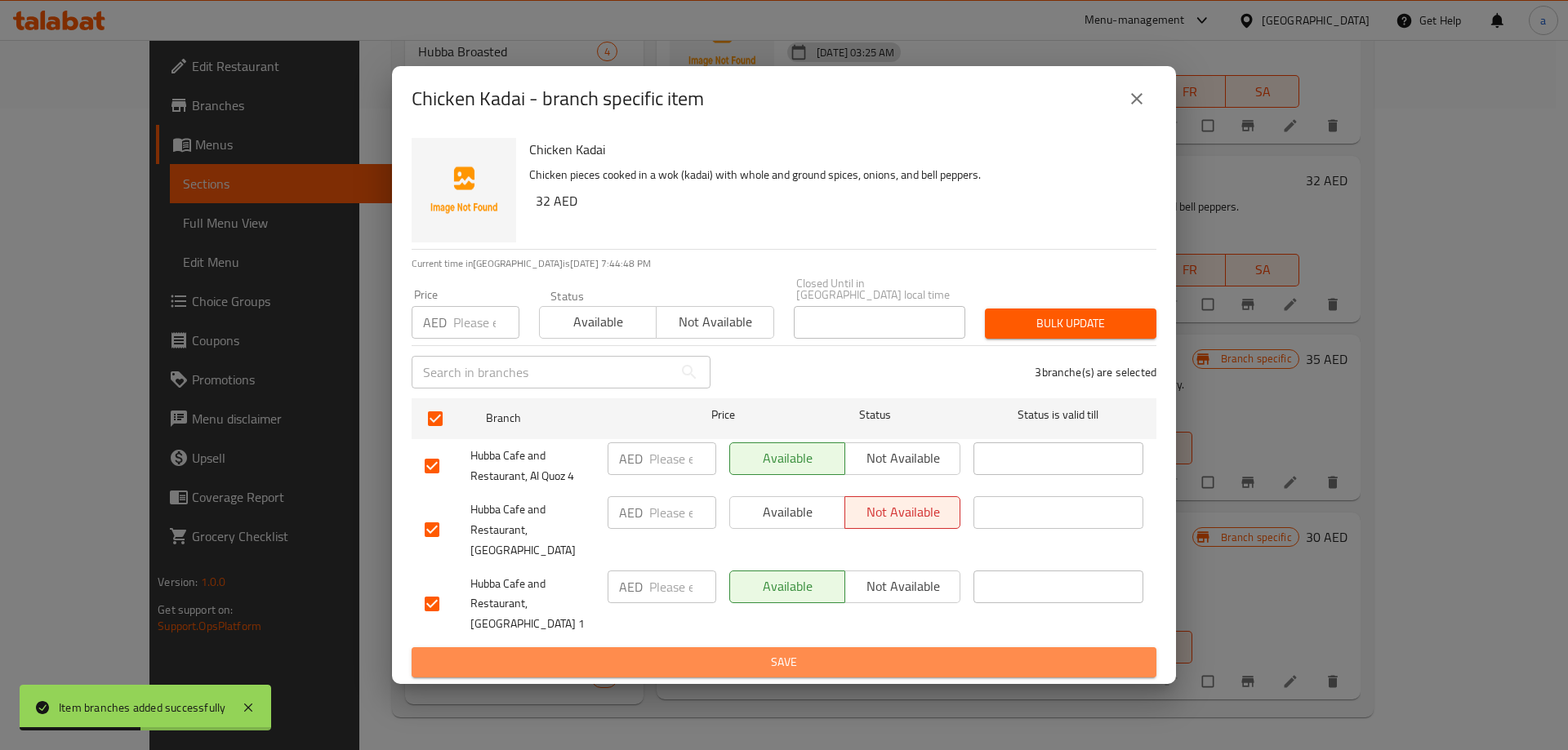
click at [788, 652] on span "Save" at bounding box center [784, 662] width 718 height 20
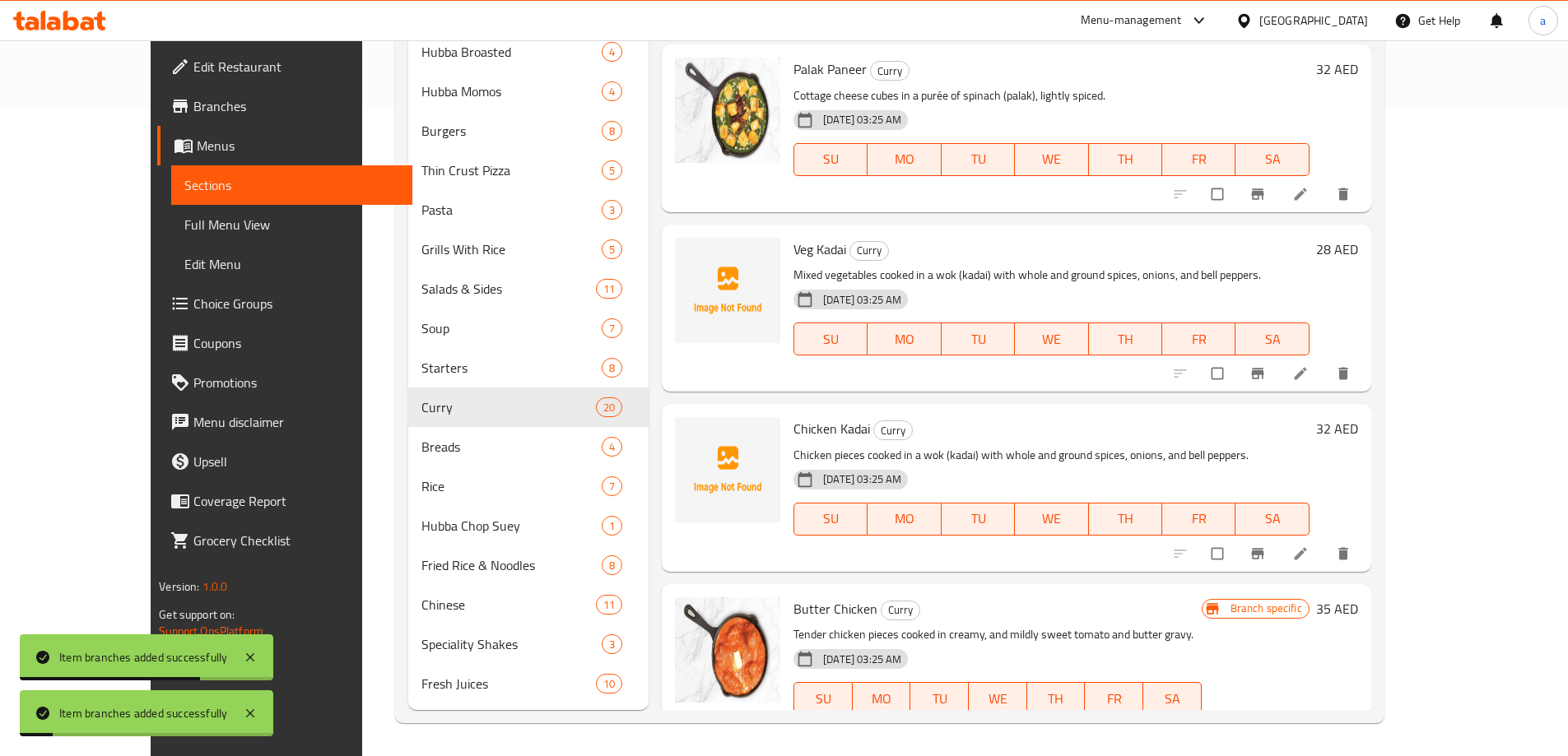
scroll to position [1073, 0]
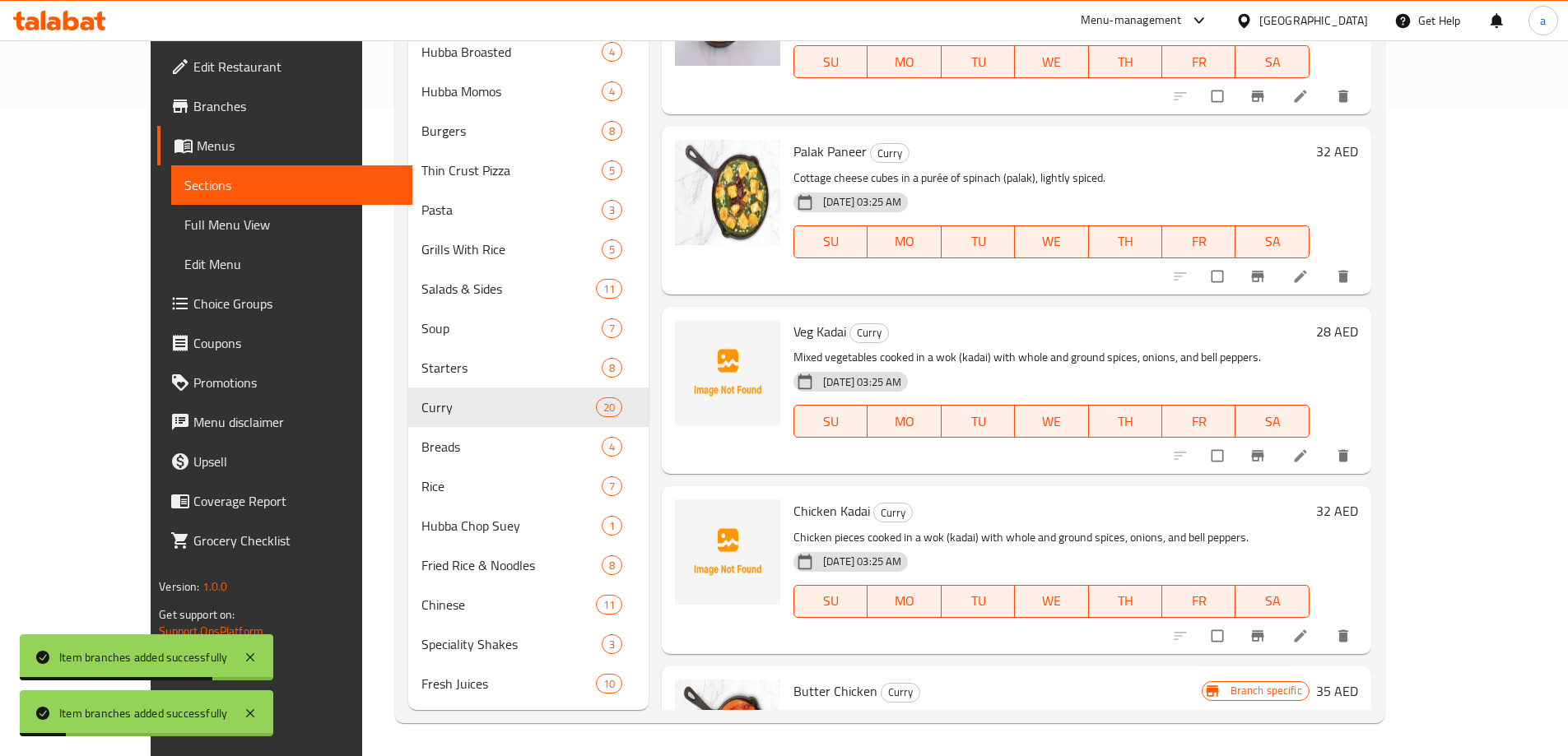
click at [1263, 630] on icon "Branch-specific-item" at bounding box center [1257, 635] width 13 height 11
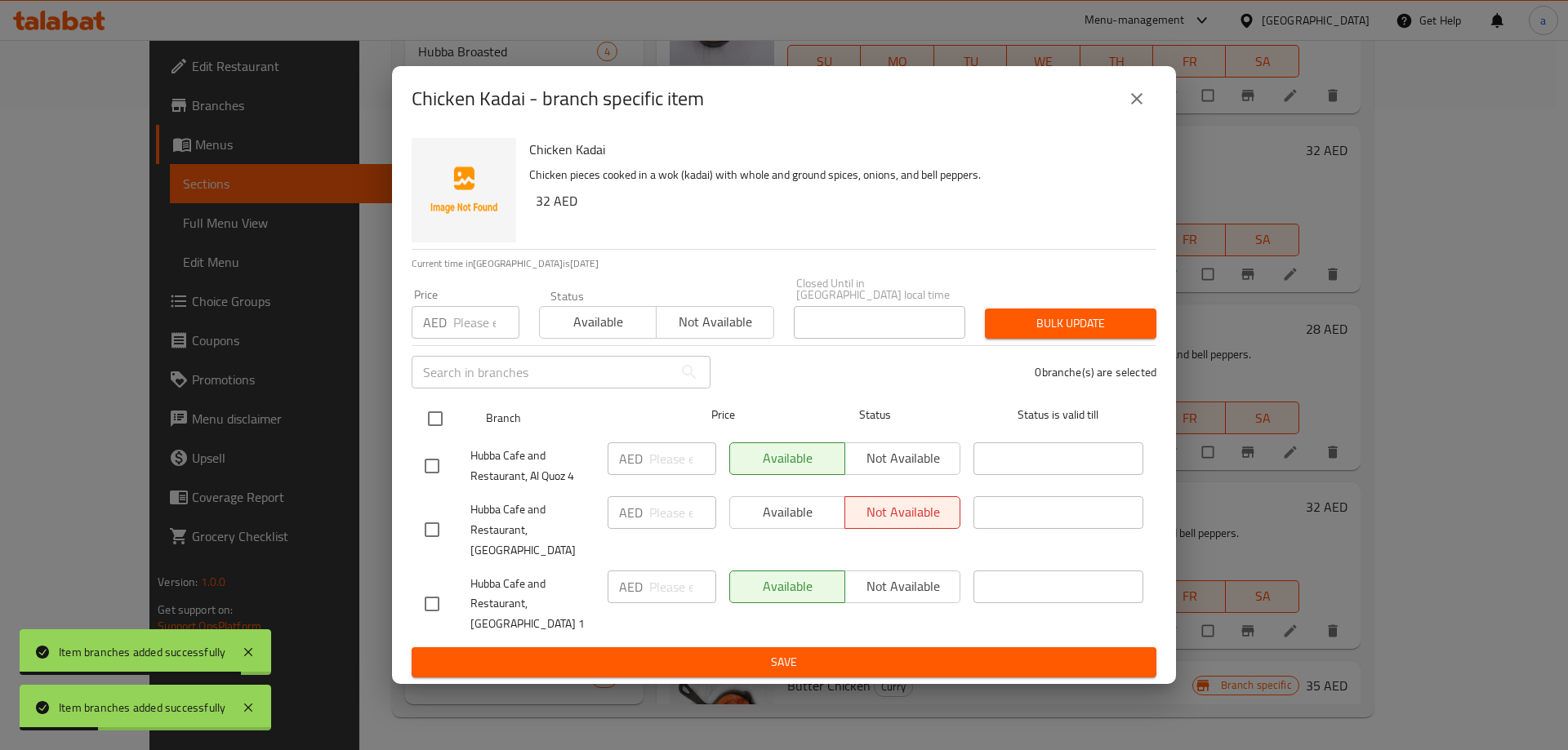
click at [433, 413] on input "checkbox" at bounding box center [435, 418] width 35 height 35
checkbox input "true"
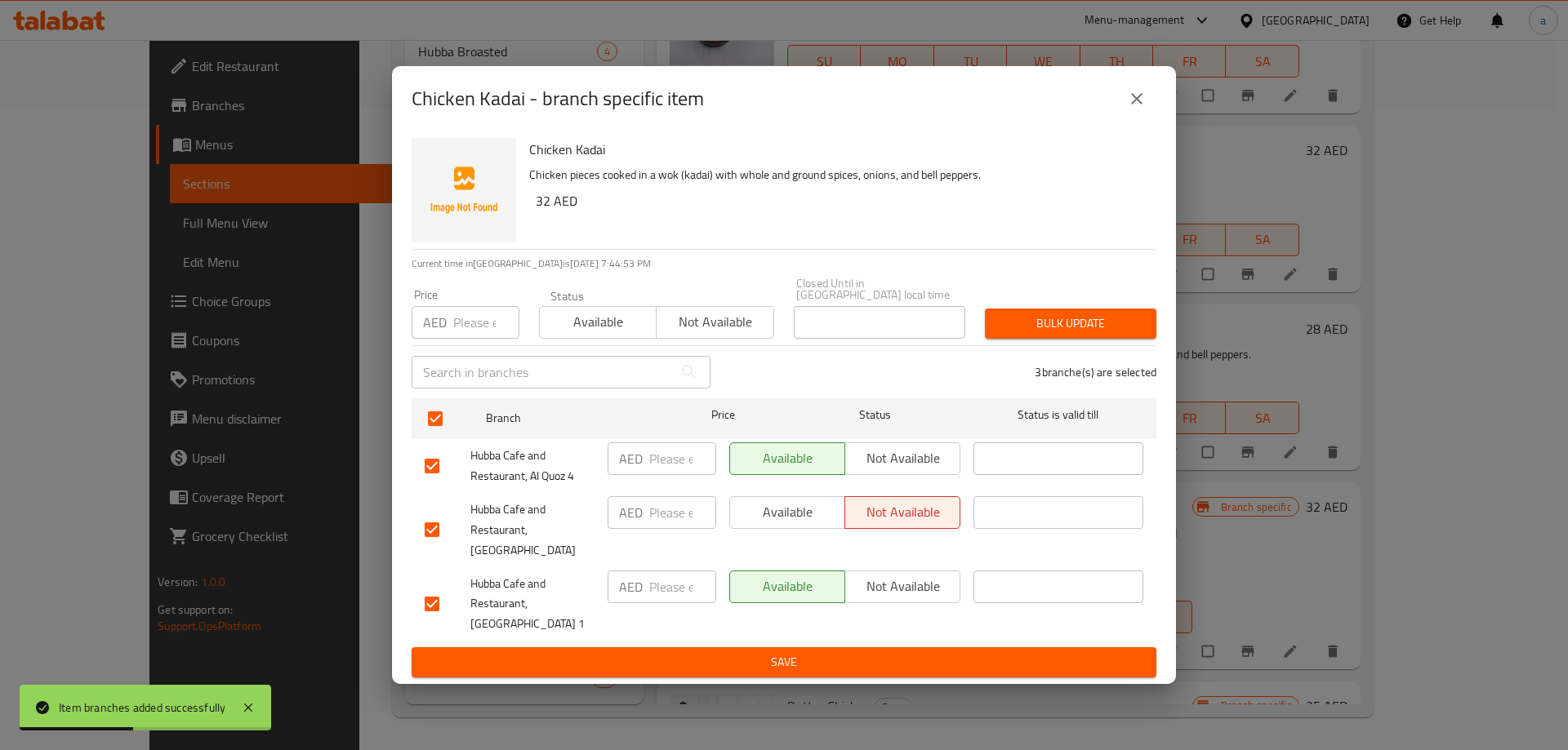
click at [852, 658] on span "Save" at bounding box center [784, 662] width 718 height 20
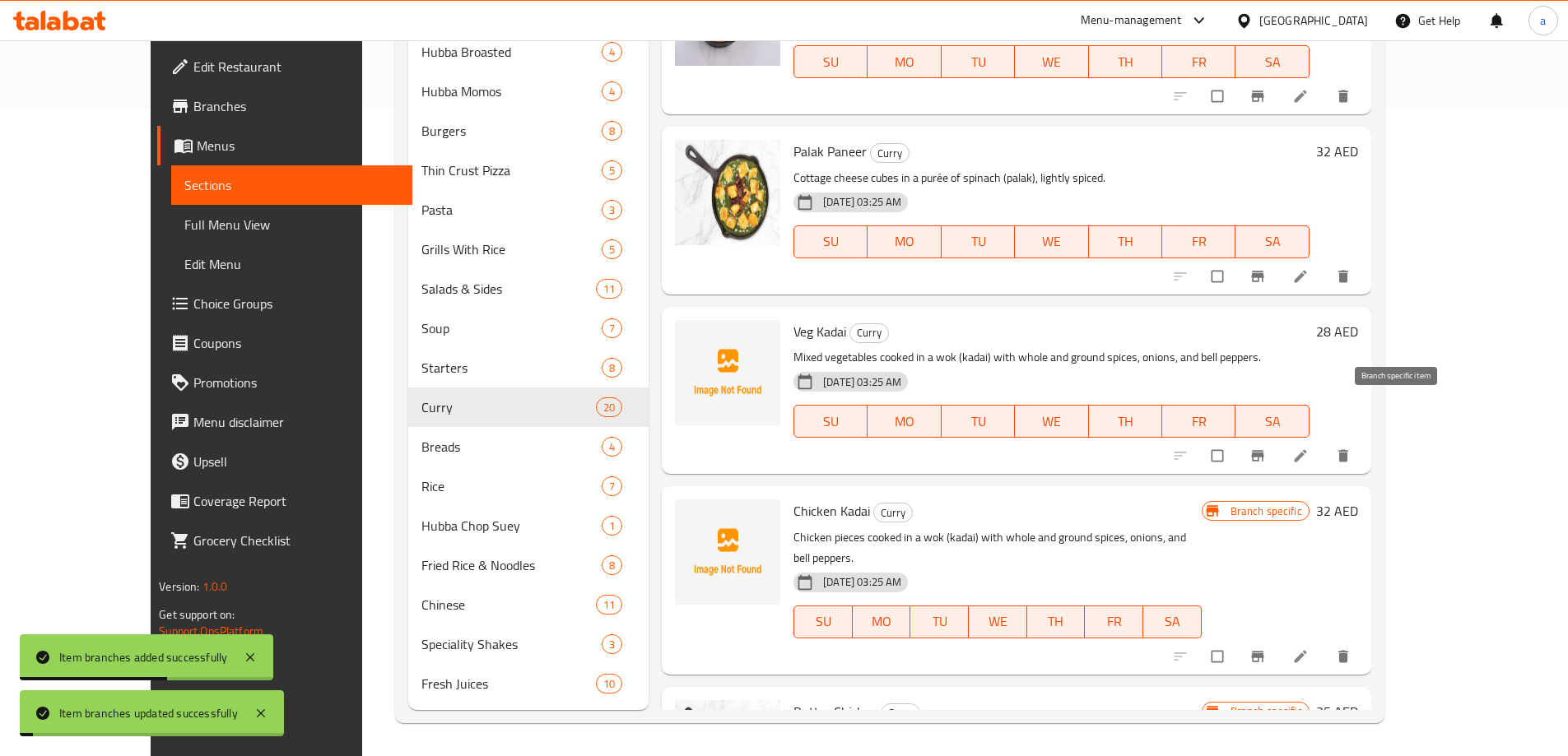
click at [1263, 450] on icon "Branch-specific-item" at bounding box center [1257, 456] width 13 height 11
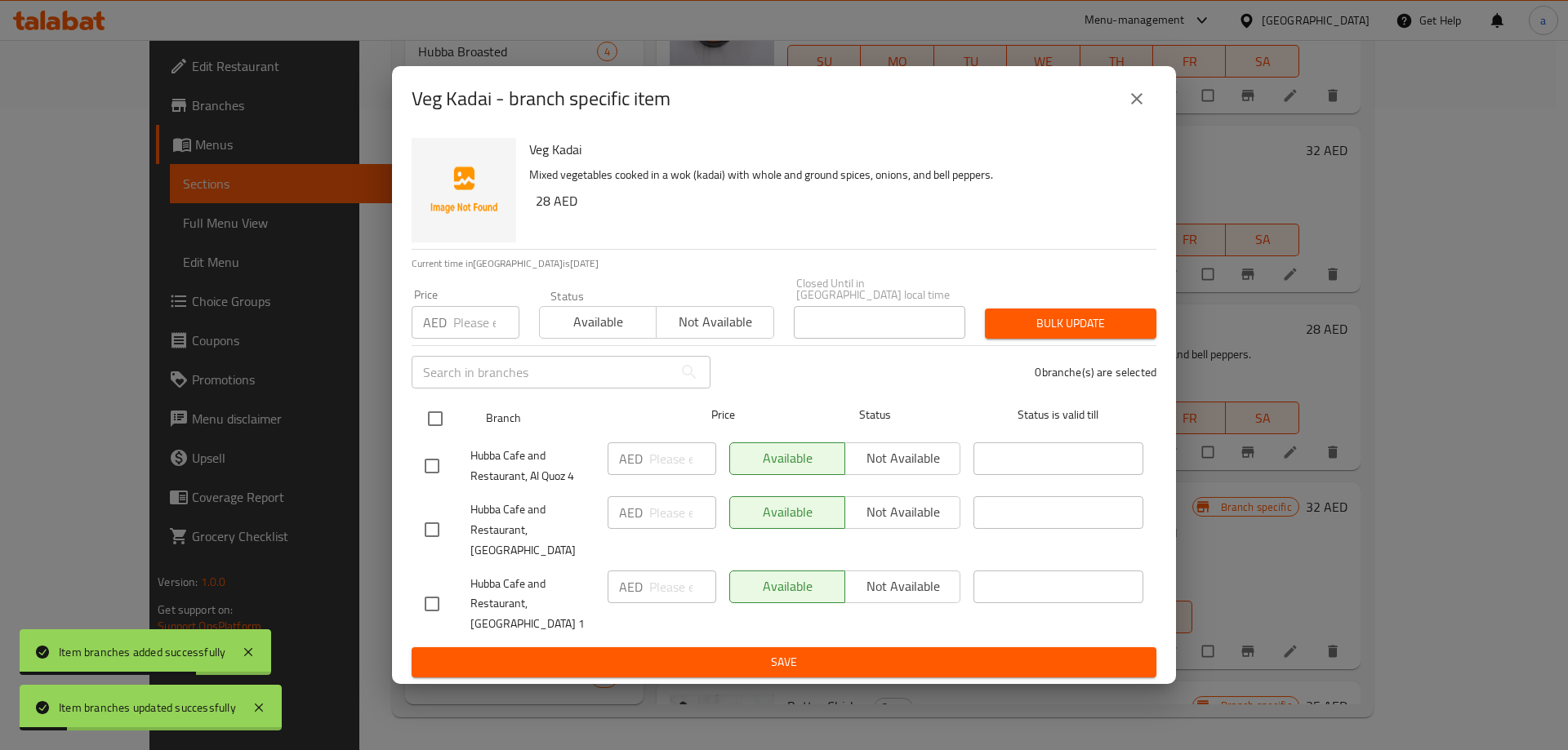
click at [432, 423] on input "checkbox" at bounding box center [435, 418] width 35 height 35
checkbox input "true"
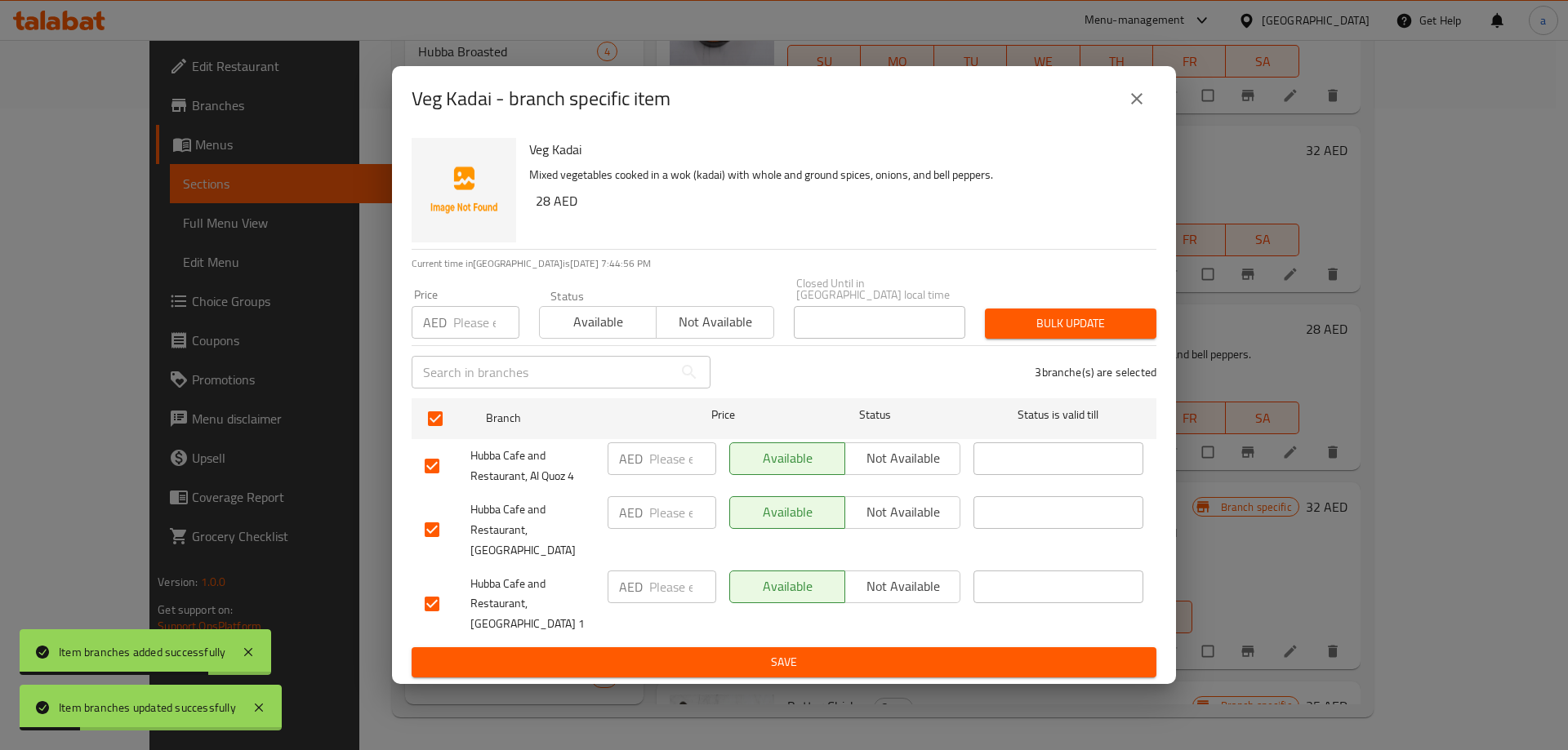
click at [922, 520] on span "Not available" at bounding box center [902, 512] width 102 height 24
click at [860, 652] on span "Save" at bounding box center [784, 662] width 718 height 20
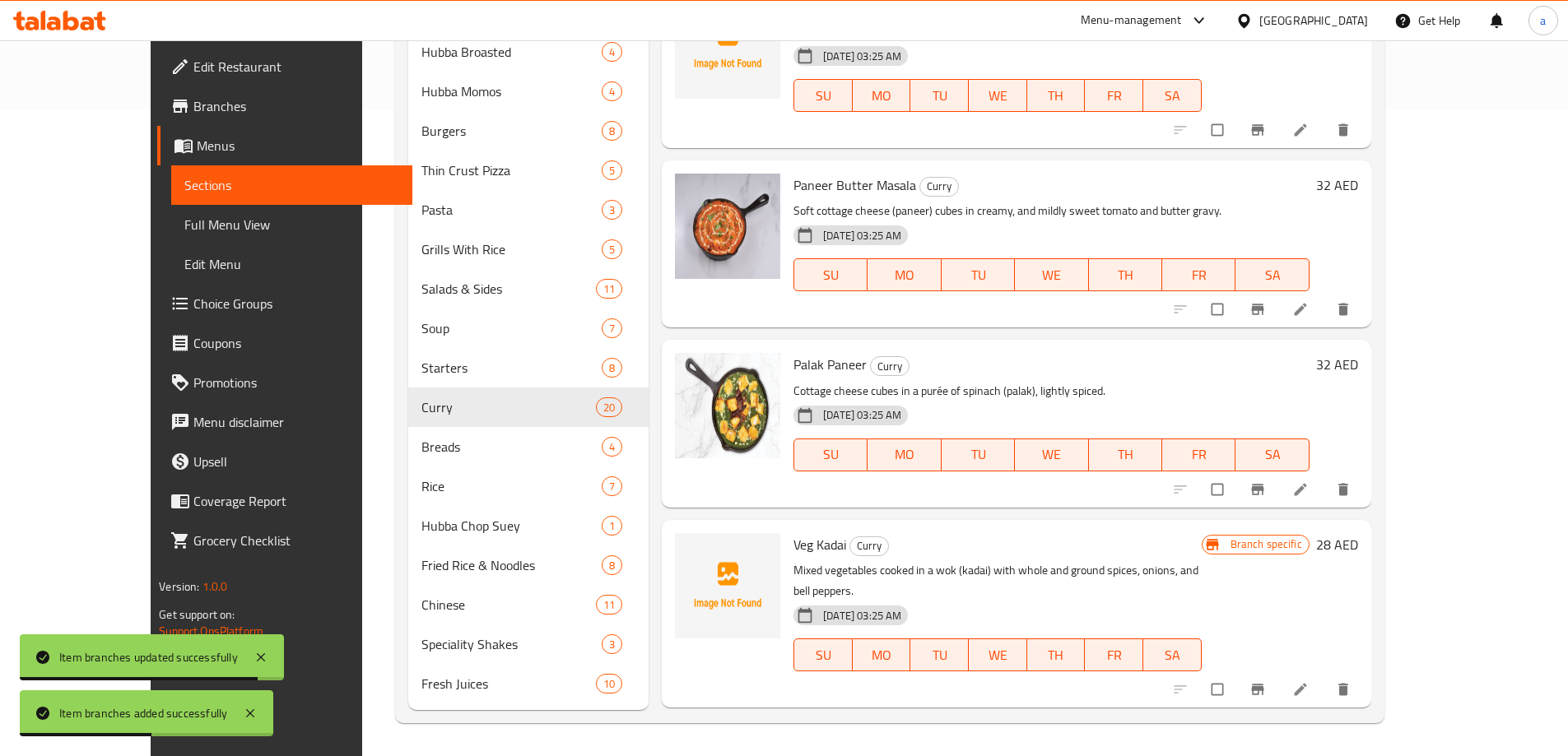
scroll to position [827, 0]
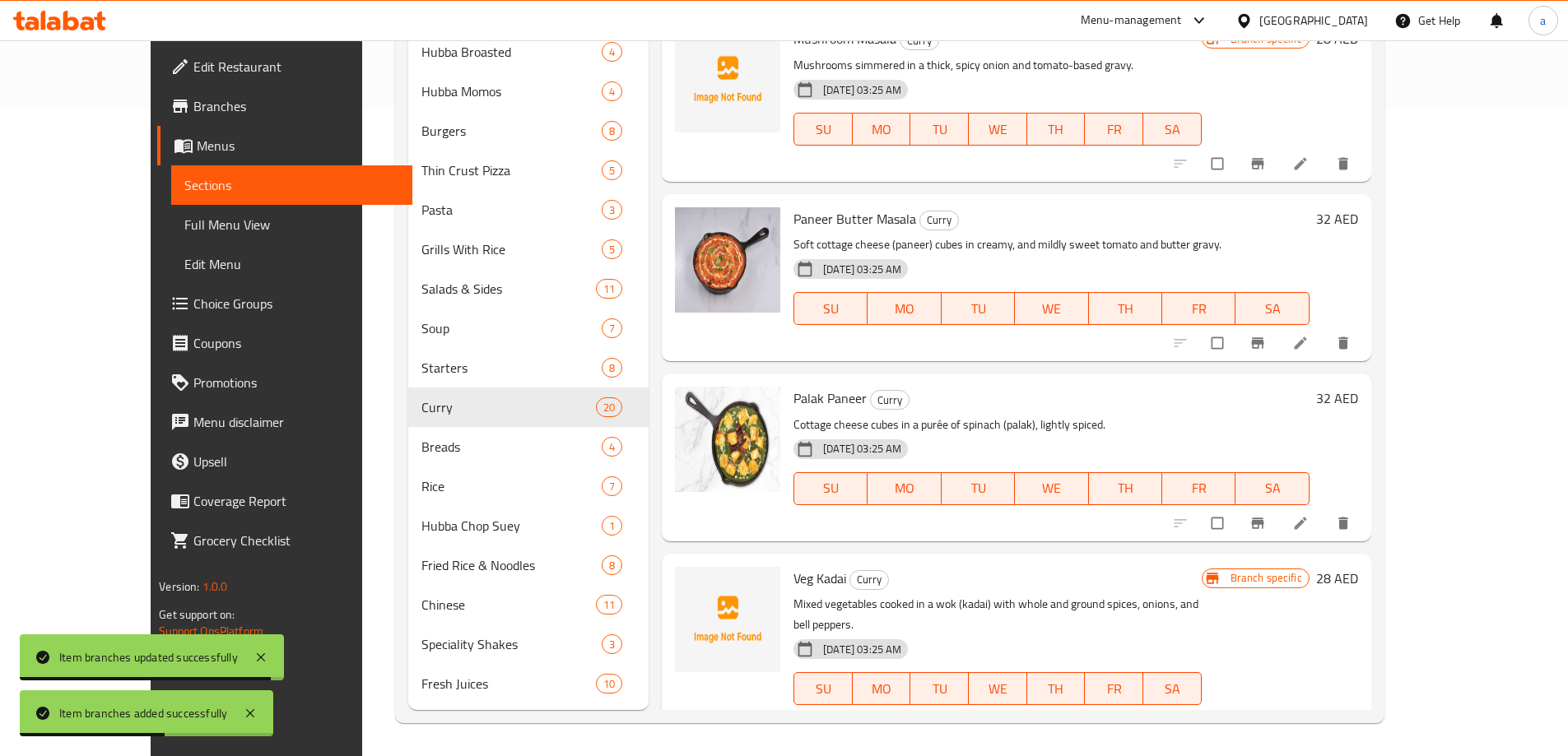
click at [1279, 505] on button "Branch-specific-item" at bounding box center [1259, 523] width 39 height 37
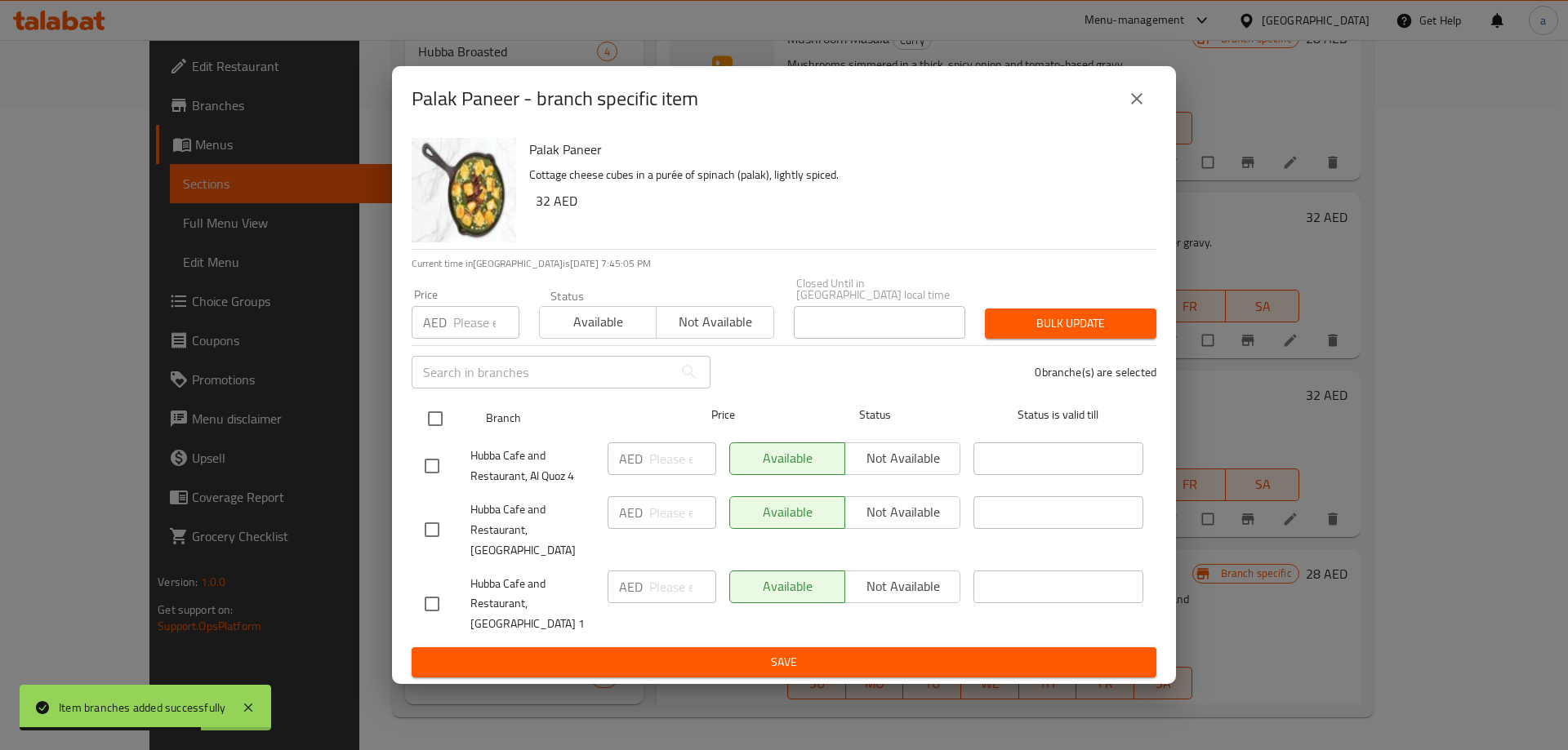
click at [430, 436] on input "checkbox" at bounding box center [435, 418] width 35 height 35
checkbox input "true"
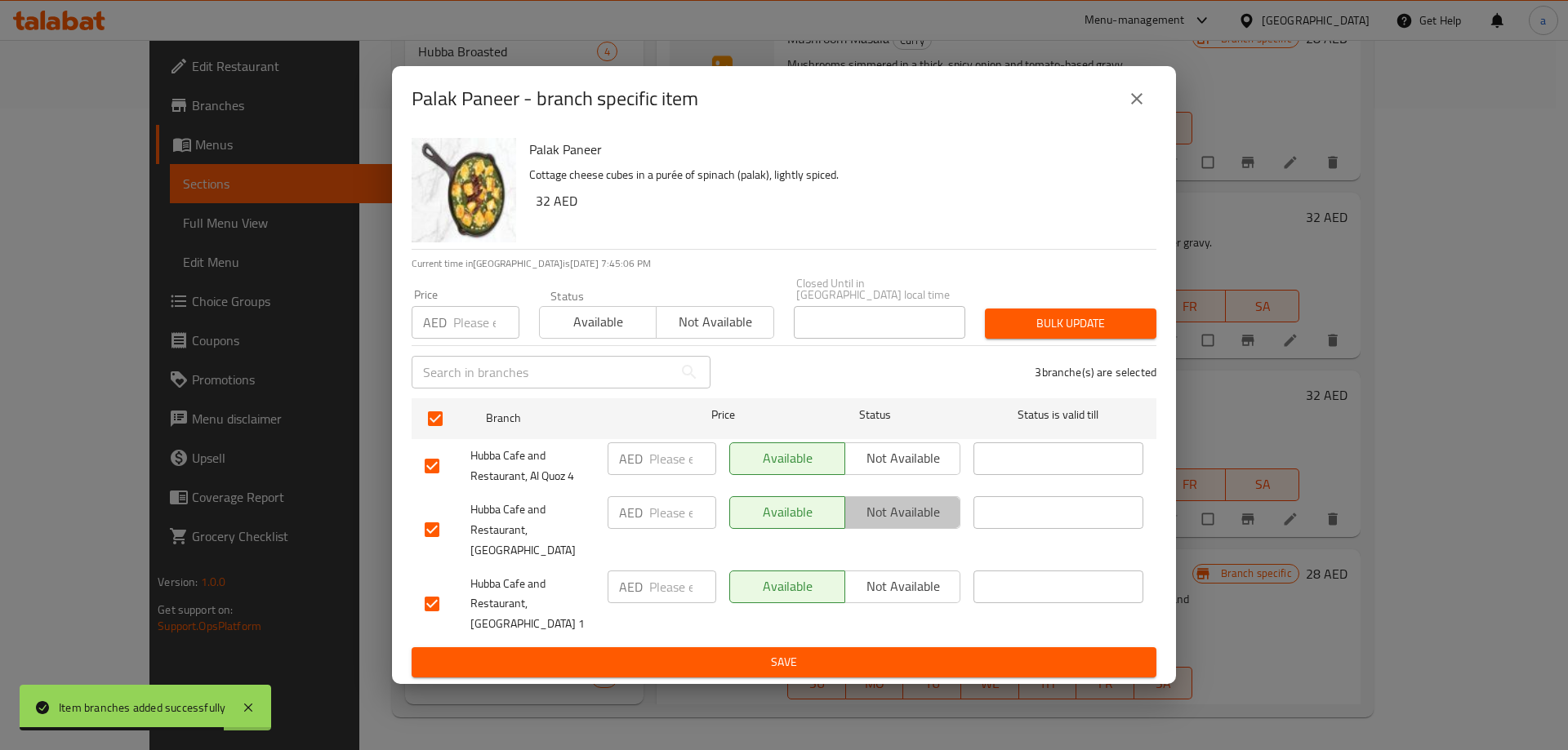
click at [923, 524] on span "Not available" at bounding box center [902, 512] width 102 height 24
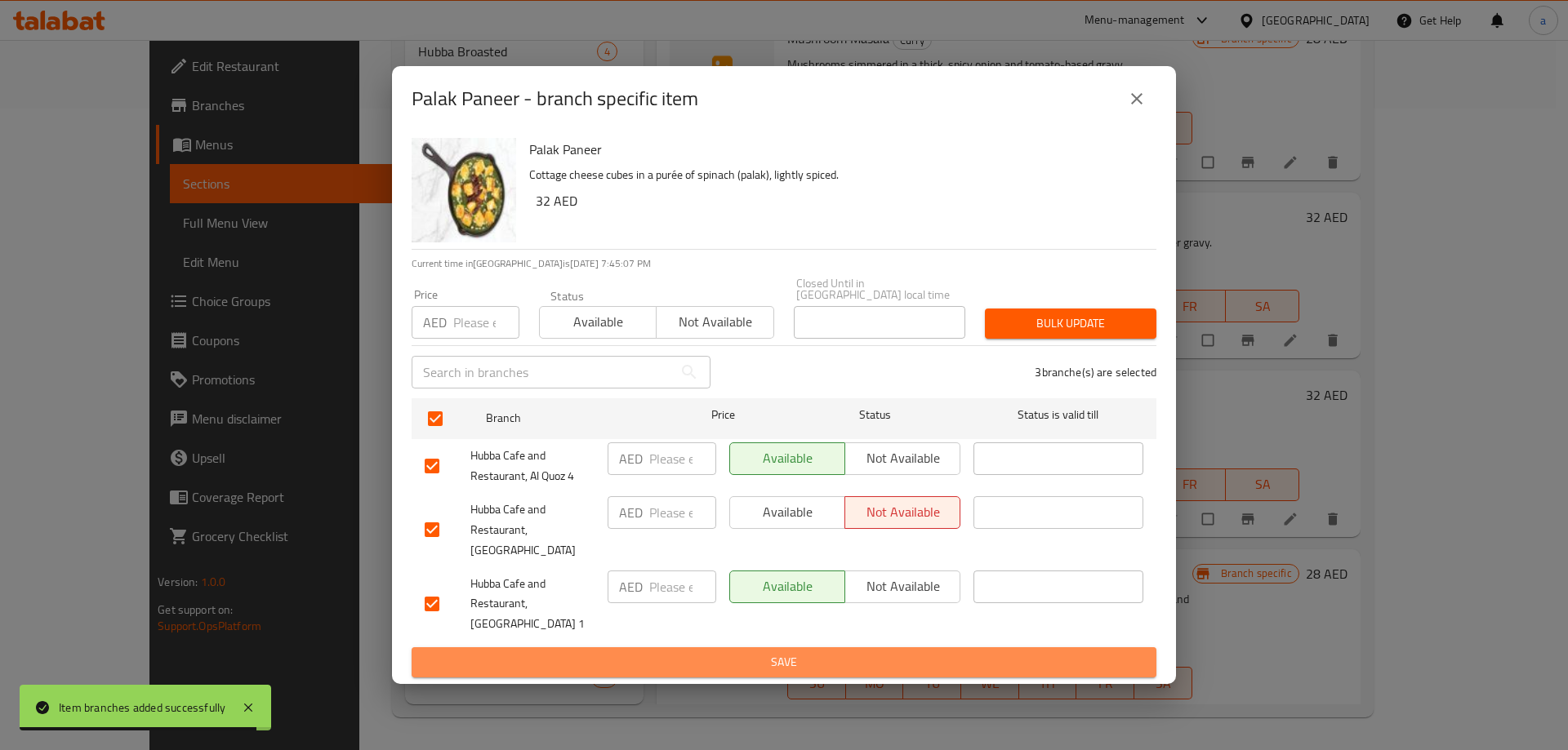
click at [865, 662] on span "Save" at bounding box center [784, 662] width 718 height 20
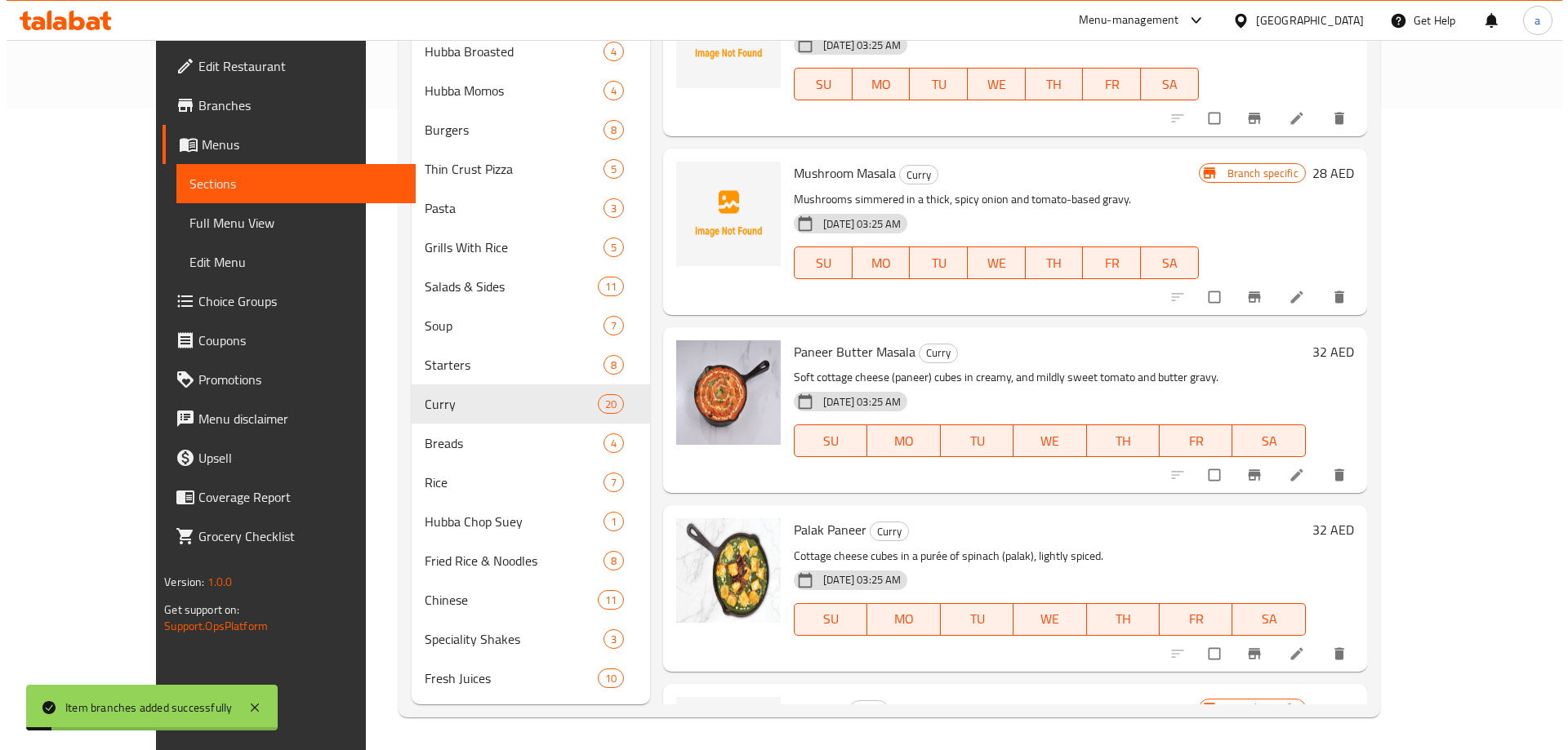
scroll to position [657, 0]
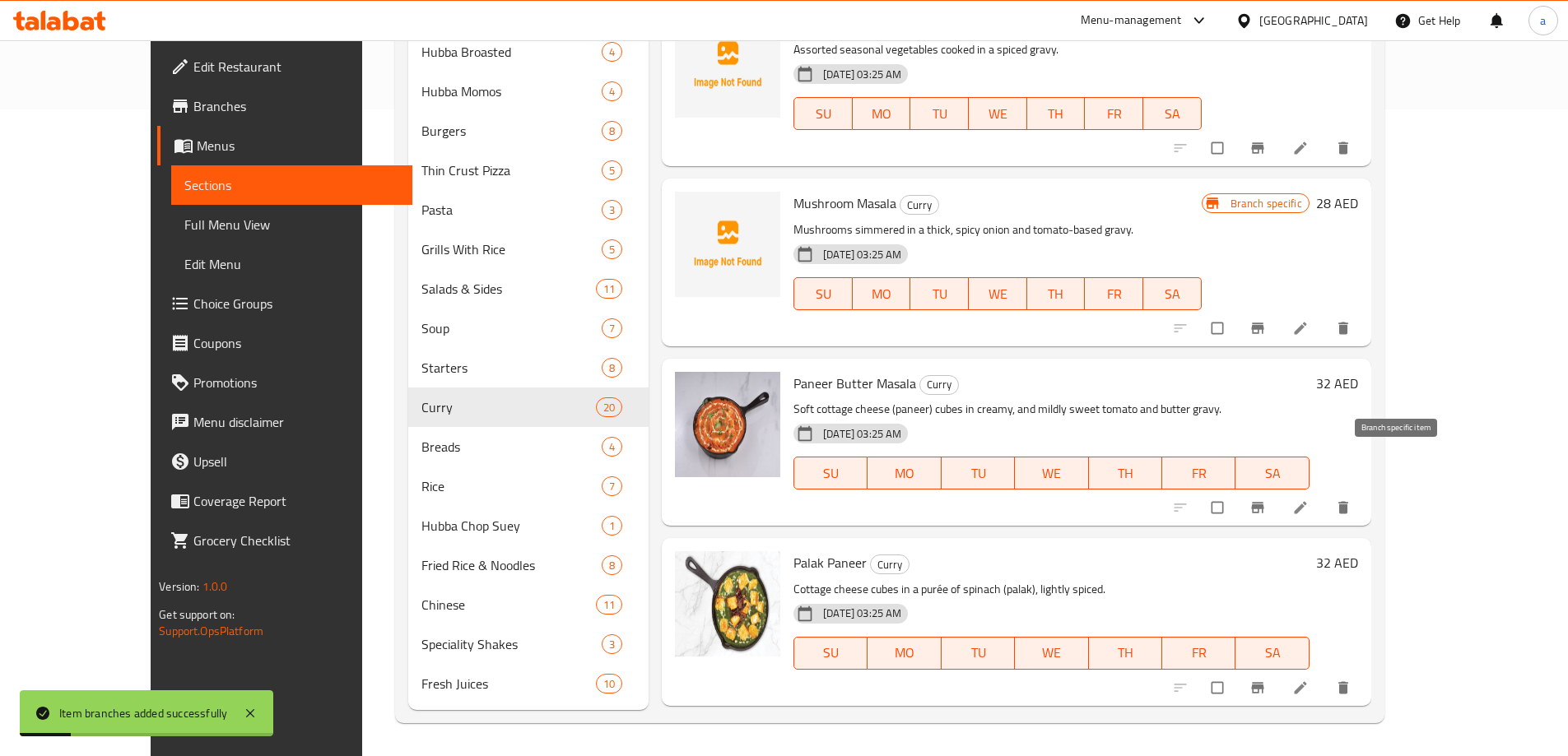
click at [1266, 500] on icon "Branch-specific-item" at bounding box center [1257, 508] width 16 height 16
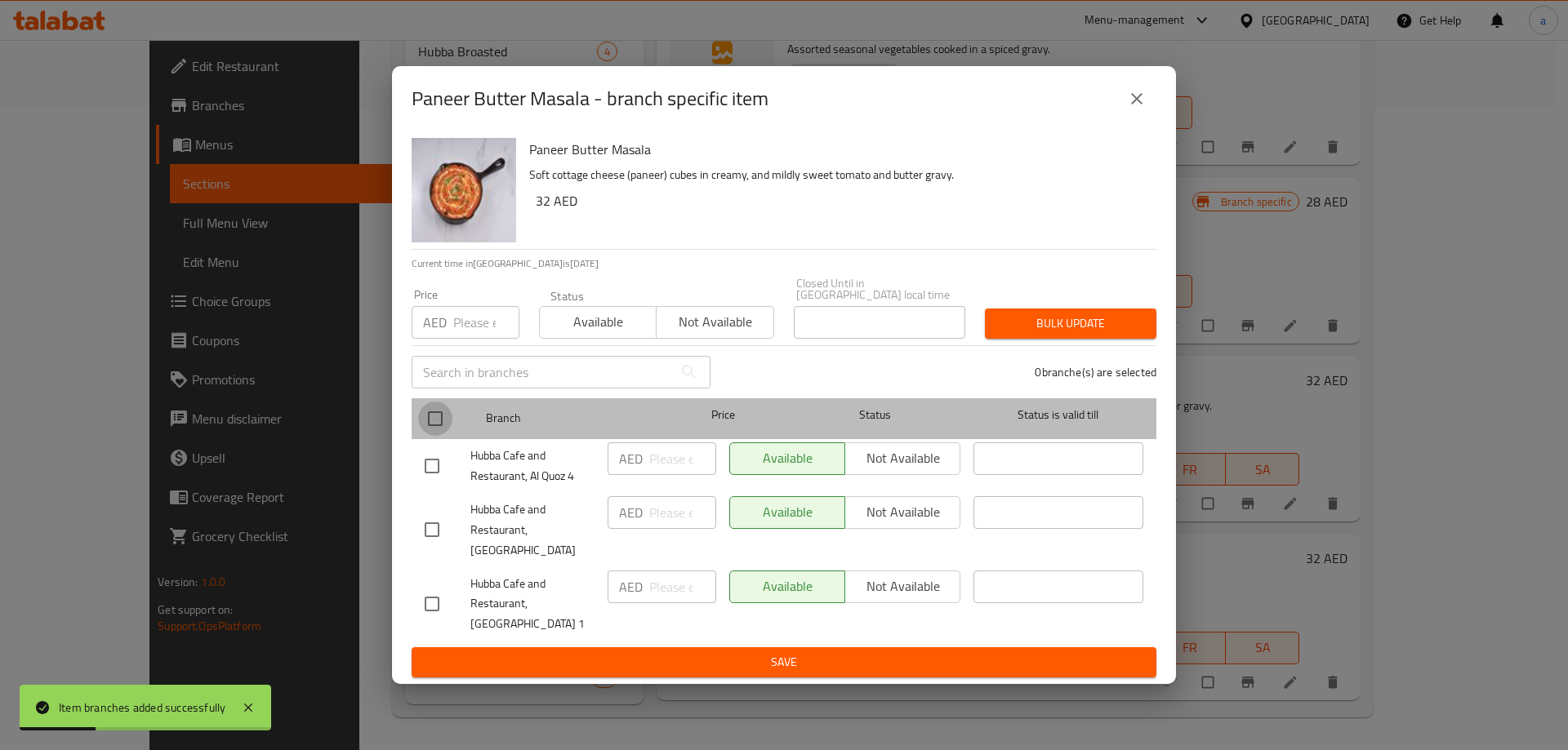
click at [448, 436] on input "checkbox" at bounding box center [435, 418] width 35 height 35
checkbox input "true"
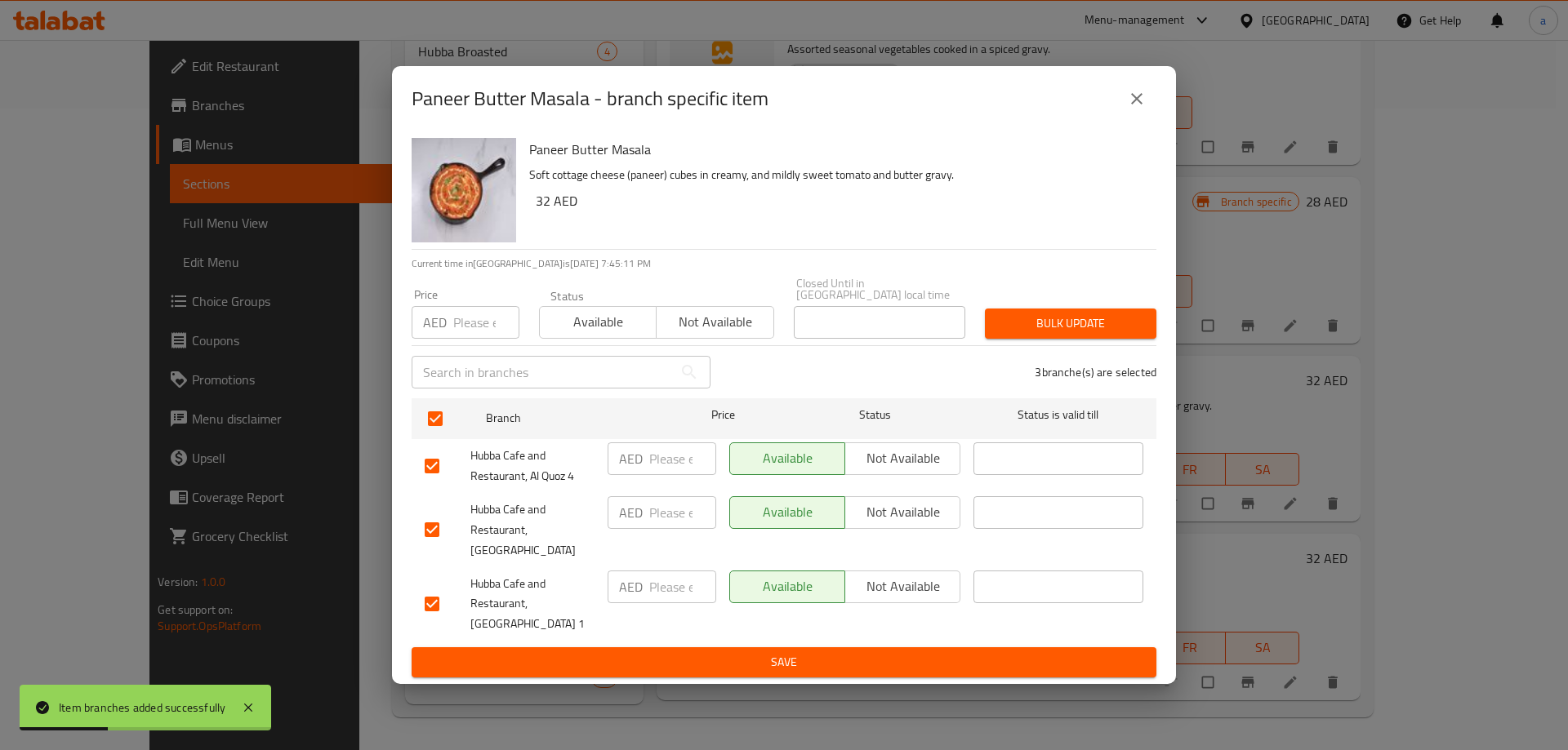
click at [858, 524] on span "Not available" at bounding box center [902, 512] width 102 height 24
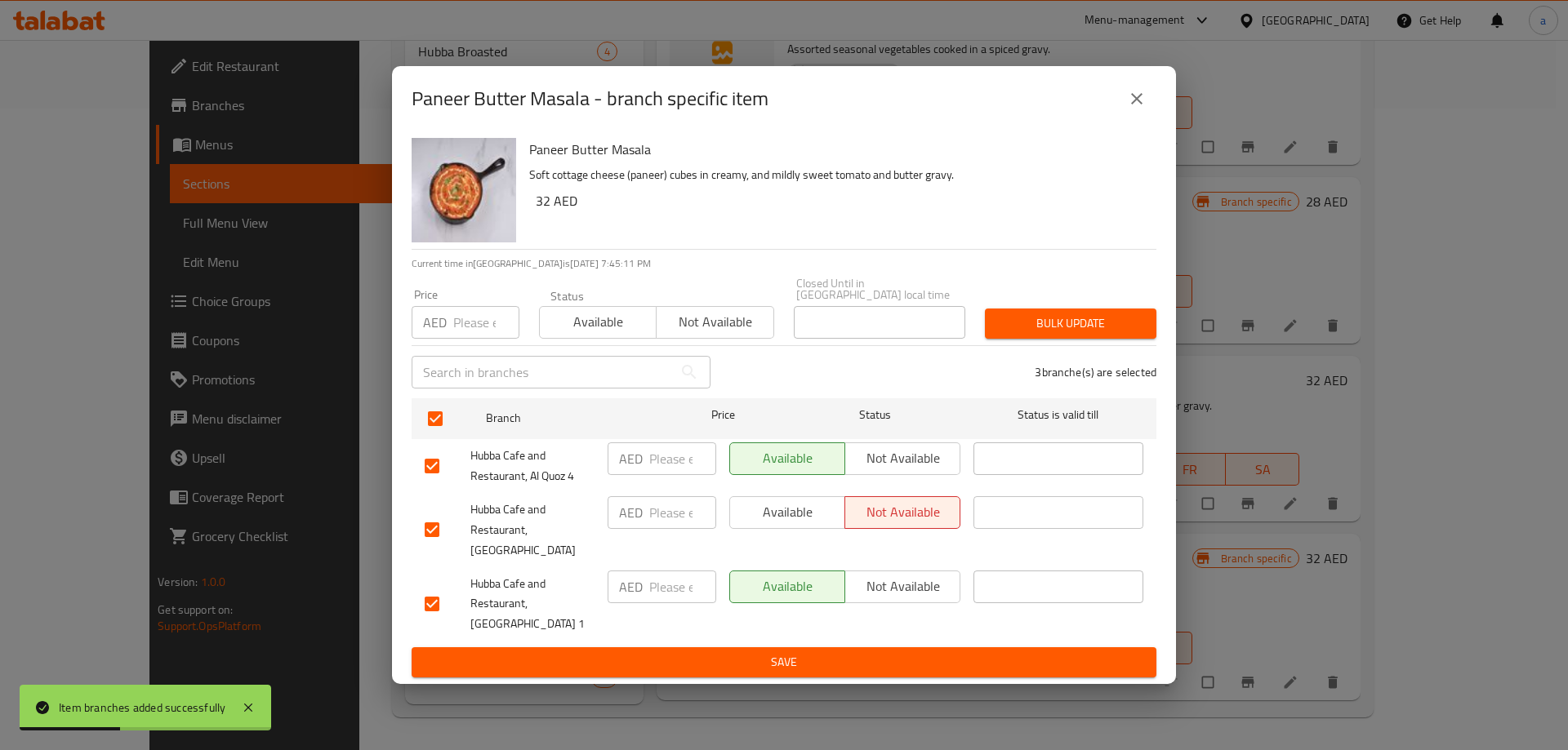
click at [830, 652] on span "Save" at bounding box center [784, 662] width 718 height 20
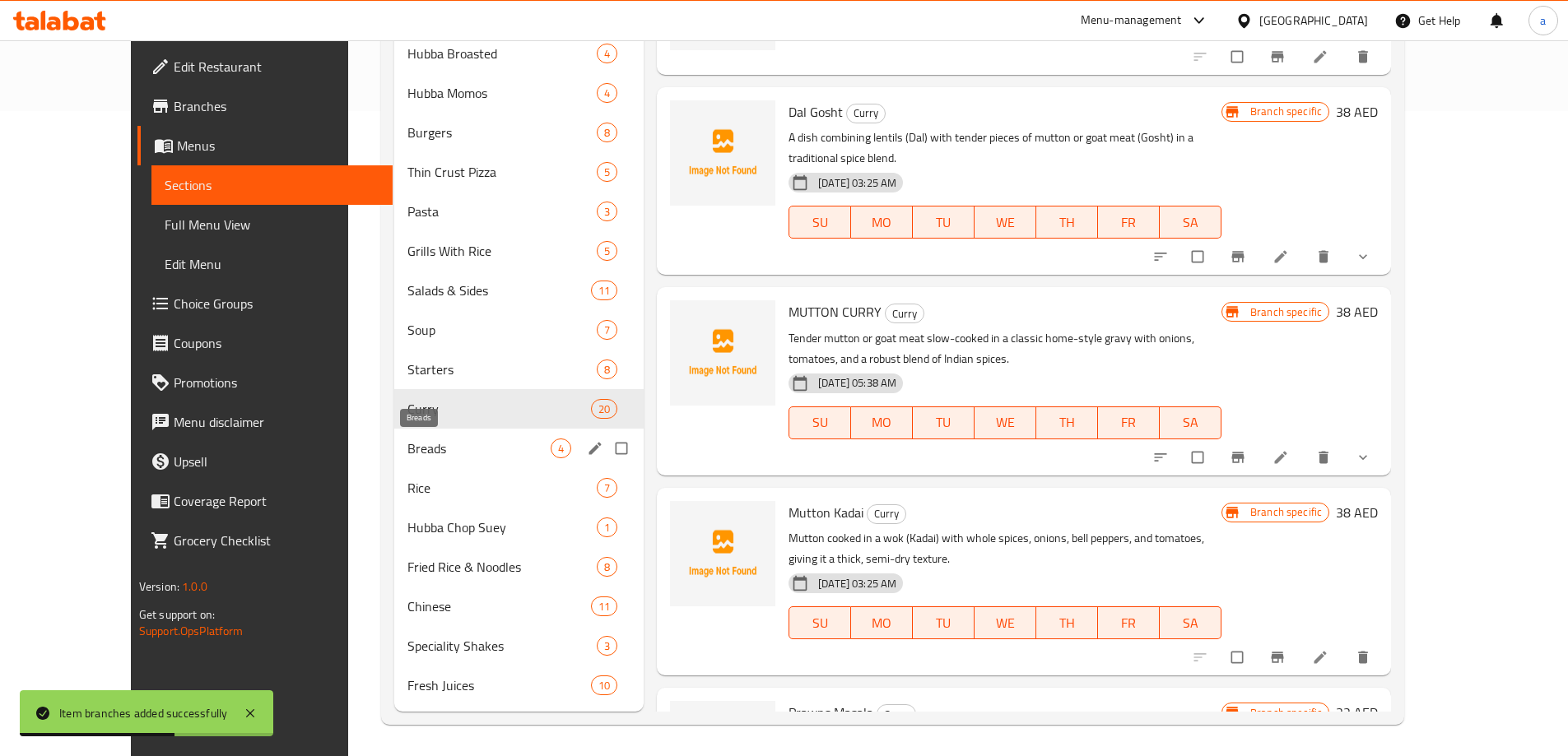
scroll to position [647, 0]
click at [396, 465] on div "Breads 4" at bounding box center [518, 447] width 249 height 39
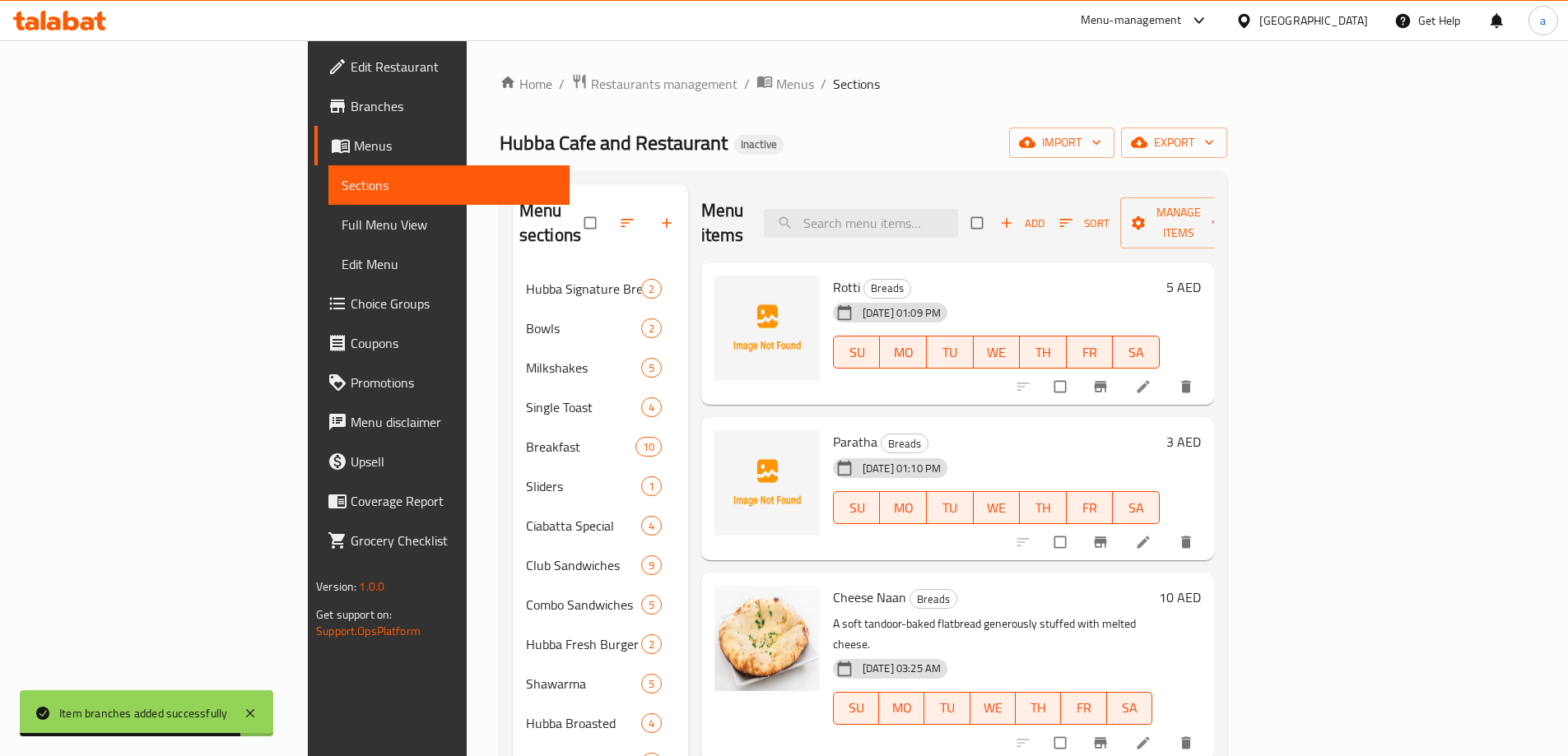
click at [1122, 368] on button "Branch-specific-item" at bounding box center [1102, 386] width 39 height 37
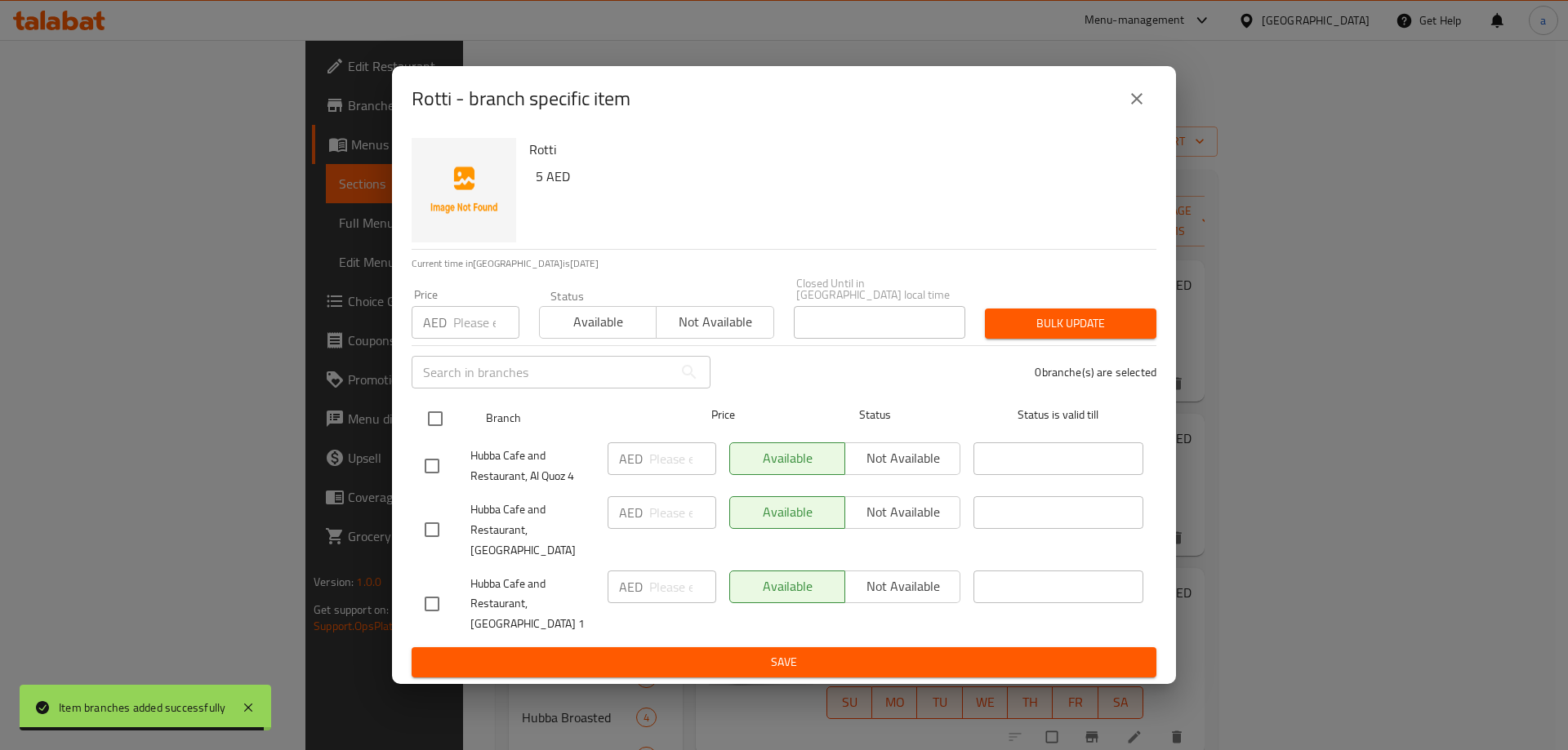
click at [436, 427] on input "checkbox" at bounding box center [435, 418] width 35 height 35
checkbox input "true"
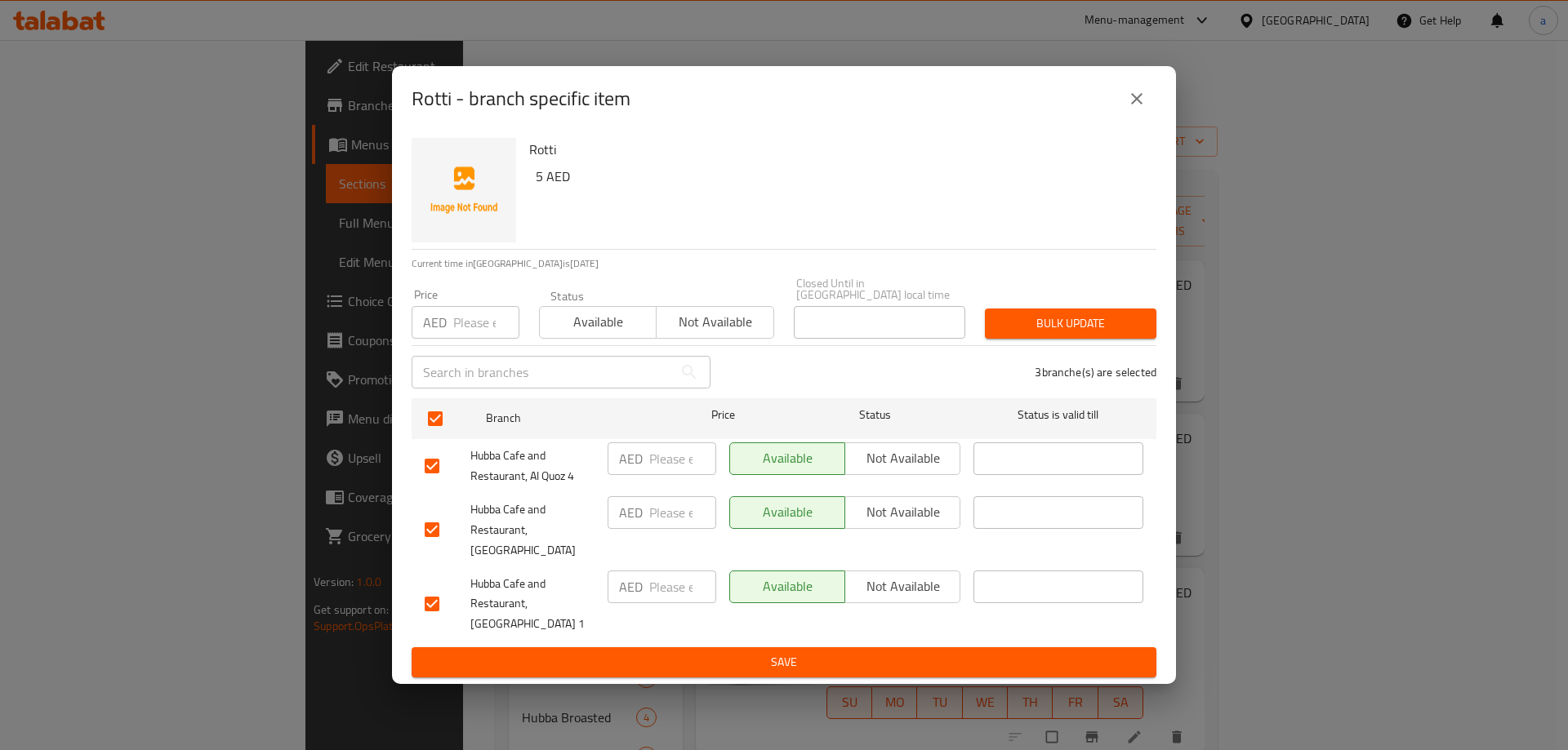
click at [891, 524] on span "Not available" at bounding box center [902, 512] width 102 height 24
click at [860, 652] on span "Save" at bounding box center [784, 662] width 718 height 20
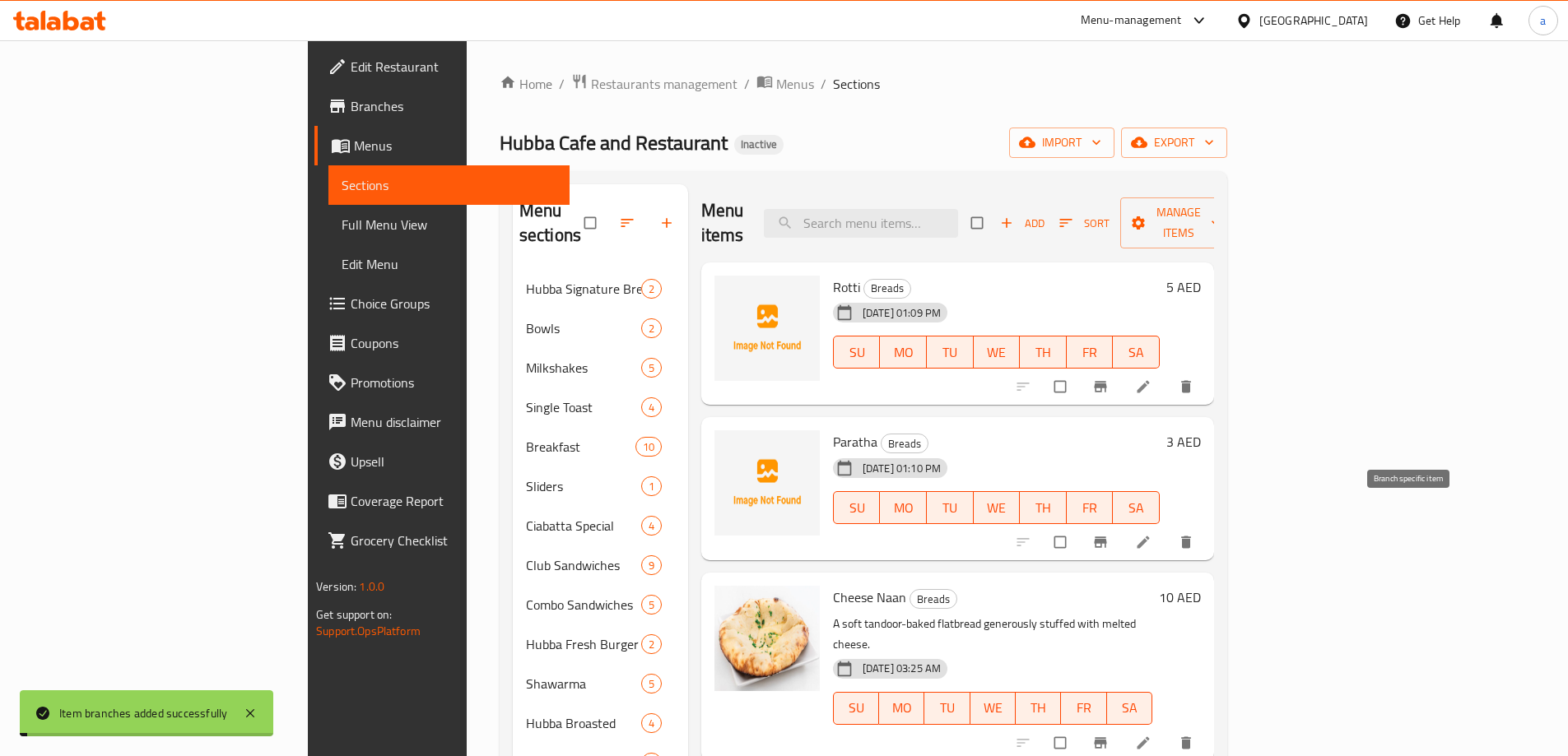
click at [1109, 533] on icon "Branch-specific-item" at bounding box center [1100, 542] width 16 height 16
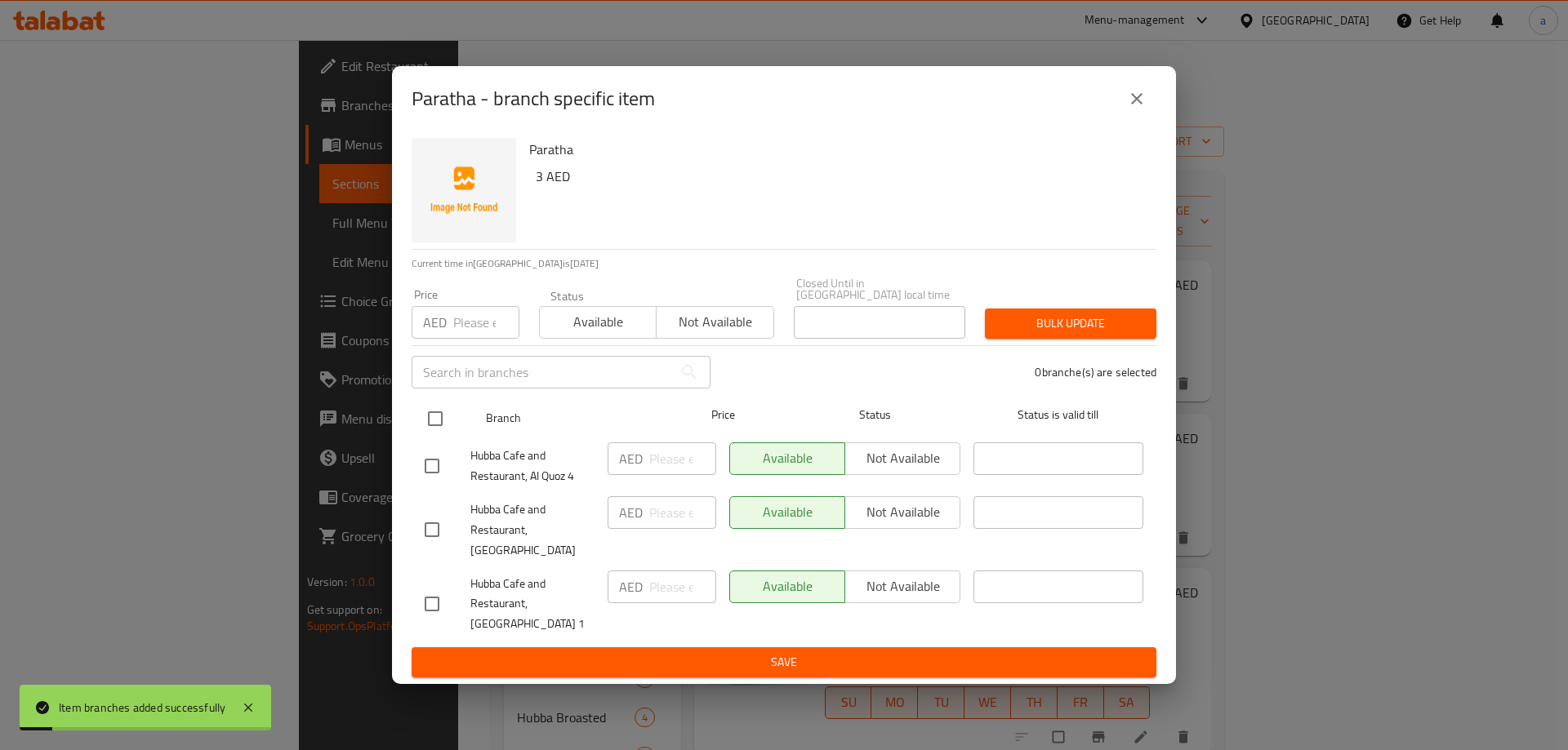
click at [440, 429] on input "checkbox" at bounding box center [435, 418] width 35 height 35
checkbox input "true"
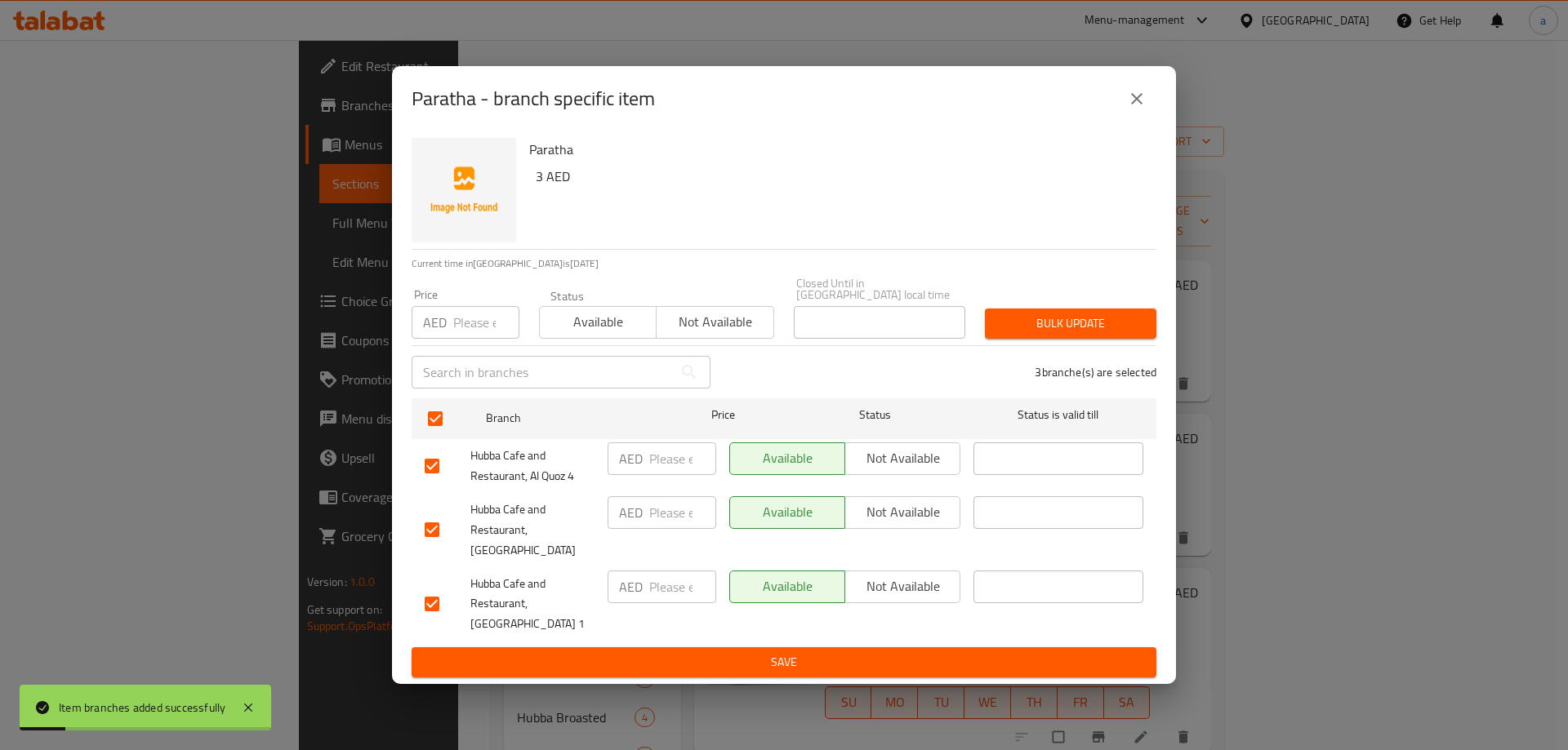
click at [897, 520] on span "Not available" at bounding box center [902, 512] width 102 height 24
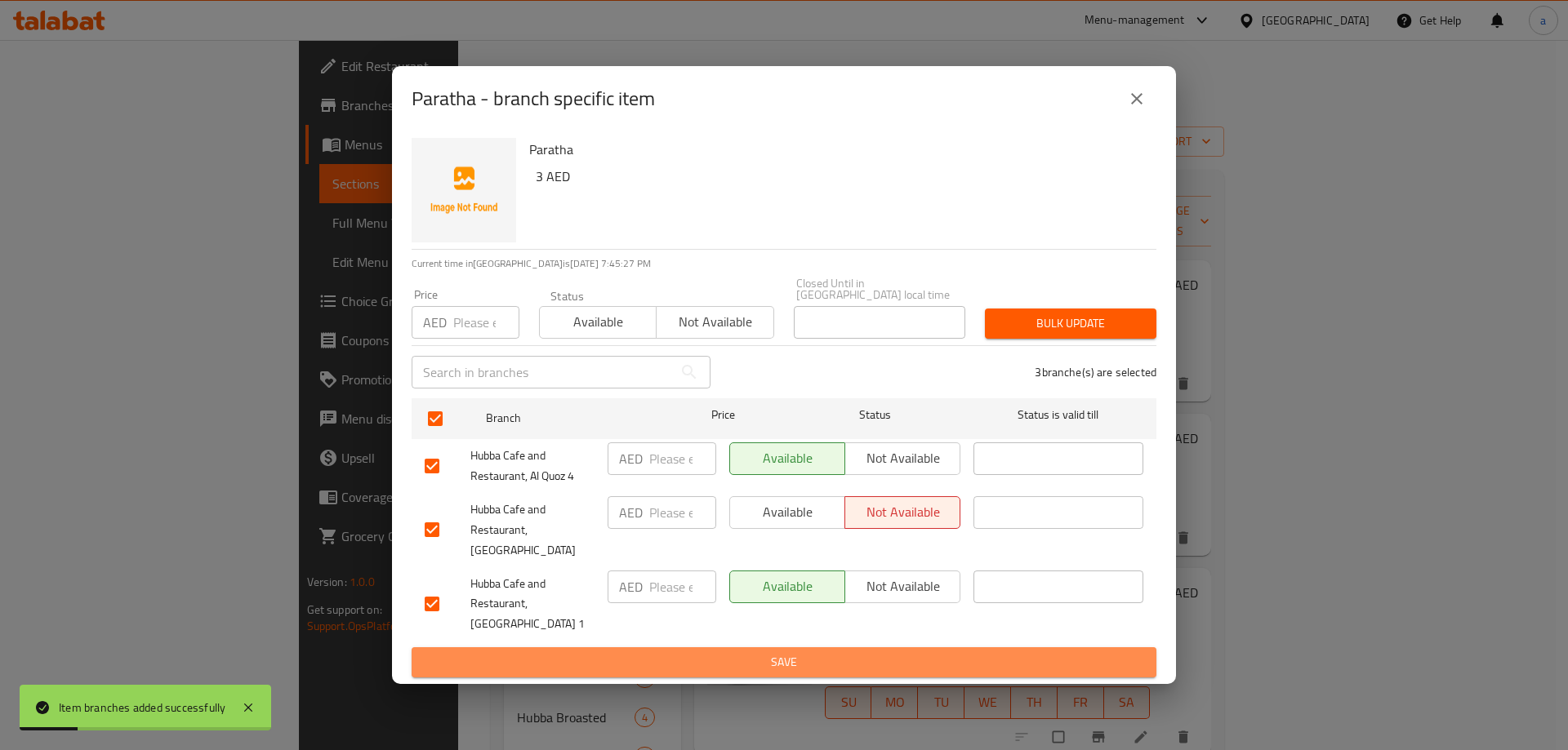
click at [890, 652] on span "Save" at bounding box center [784, 662] width 718 height 20
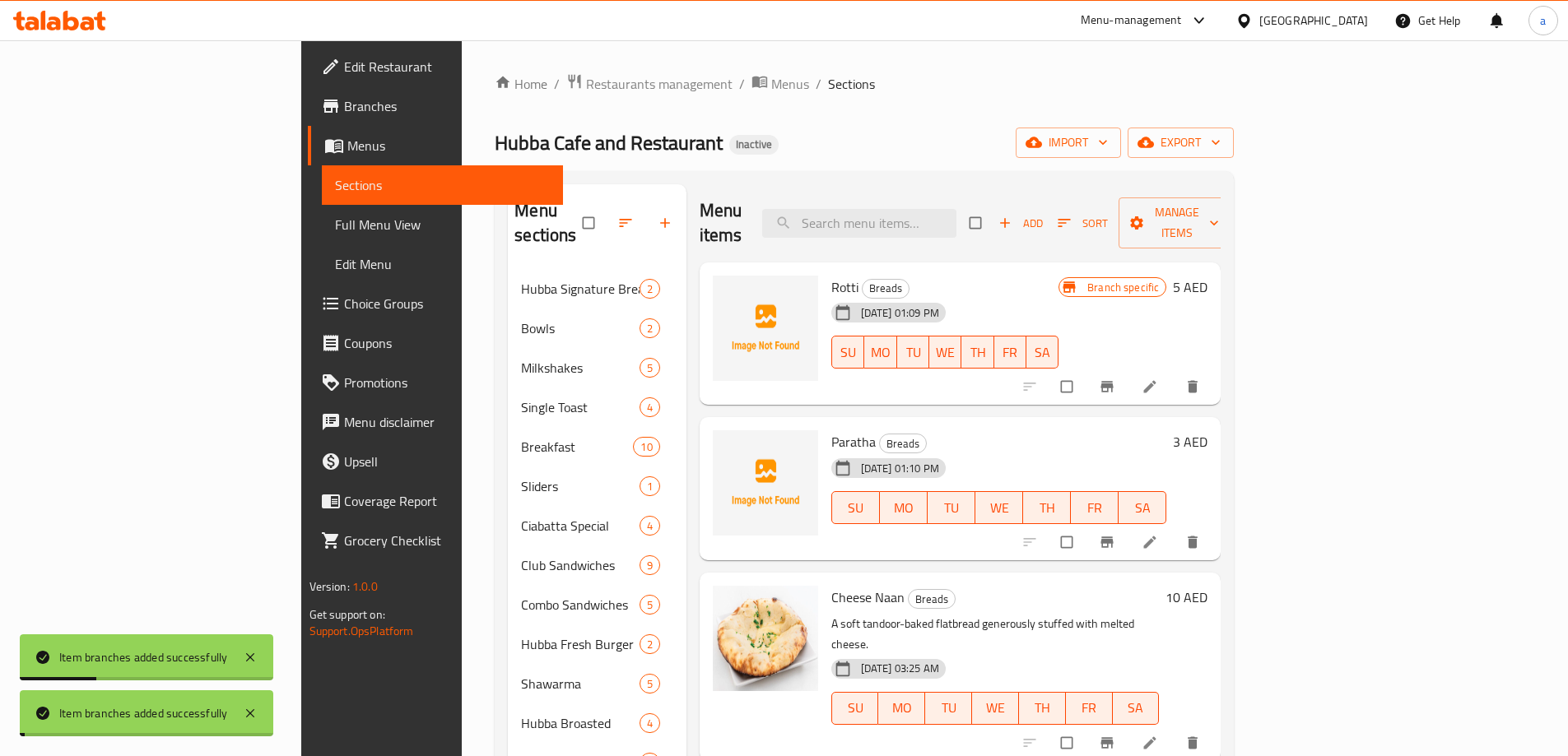
click at [1118, 735] on span "Branch-specific-item" at bounding box center [1109, 743] width 20 height 16
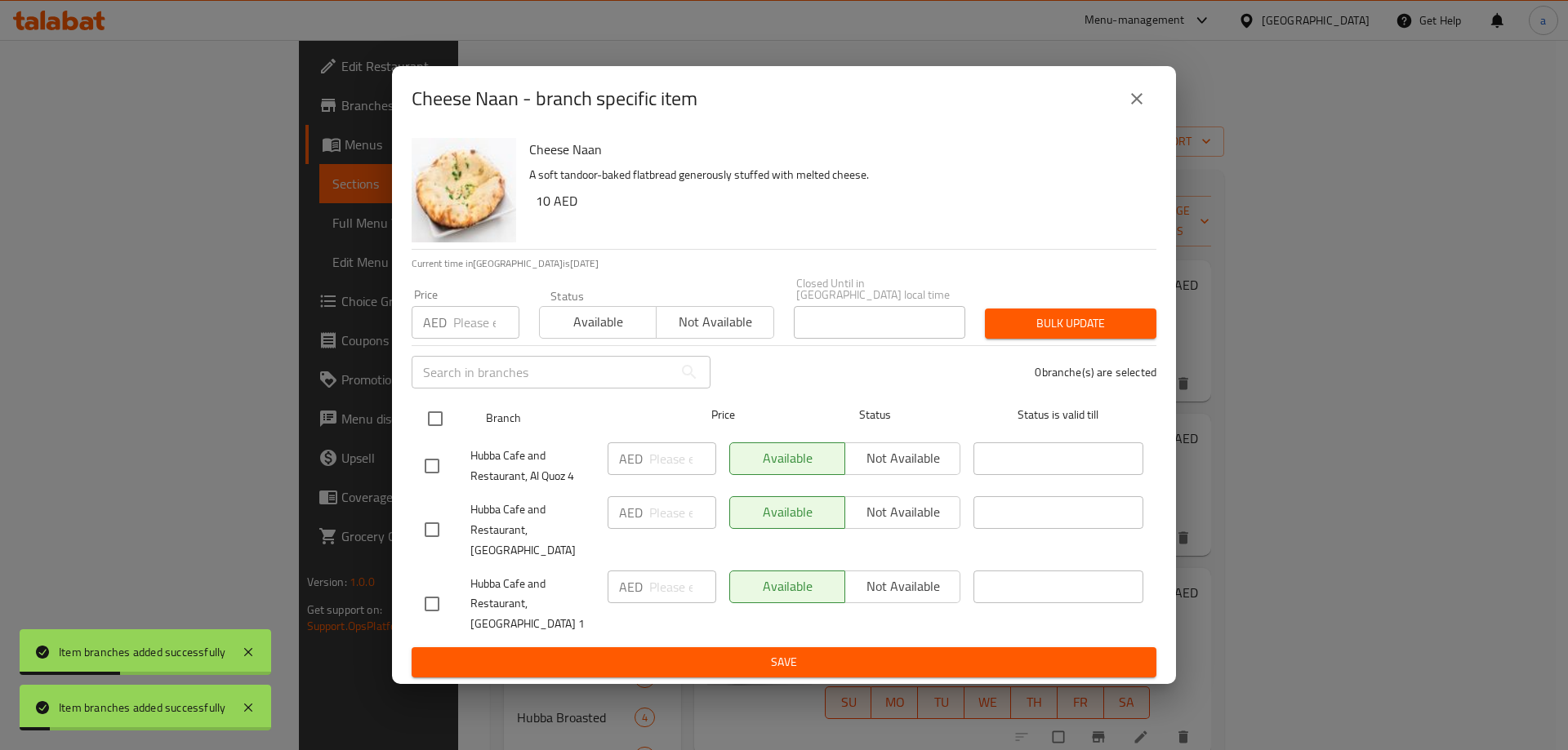
click at [439, 434] on input "checkbox" at bounding box center [435, 418] width 35 height 35
checkbox input "true"
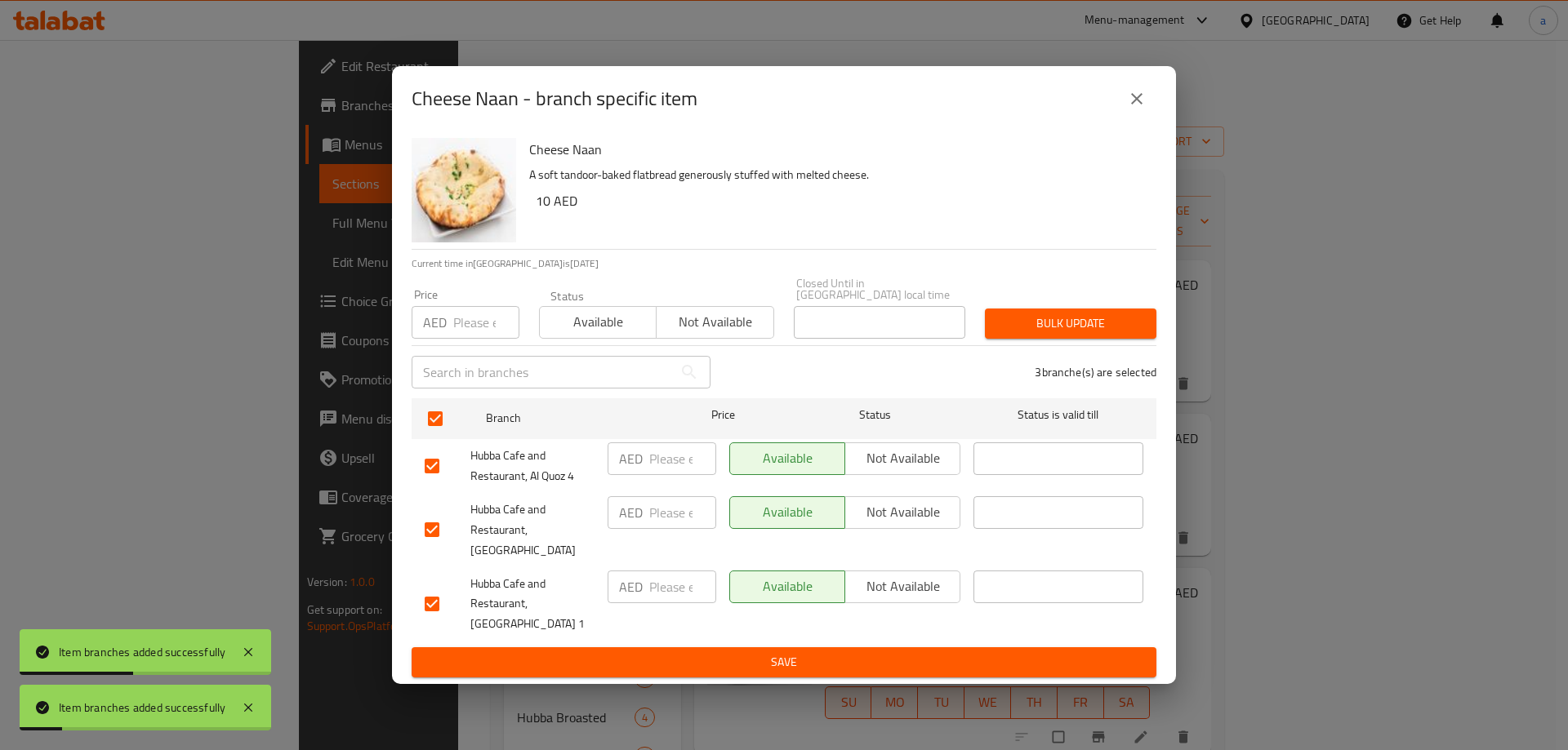
click at [895, 520] on span "Not available" at bounding box center [902, 512] width 102 height 24
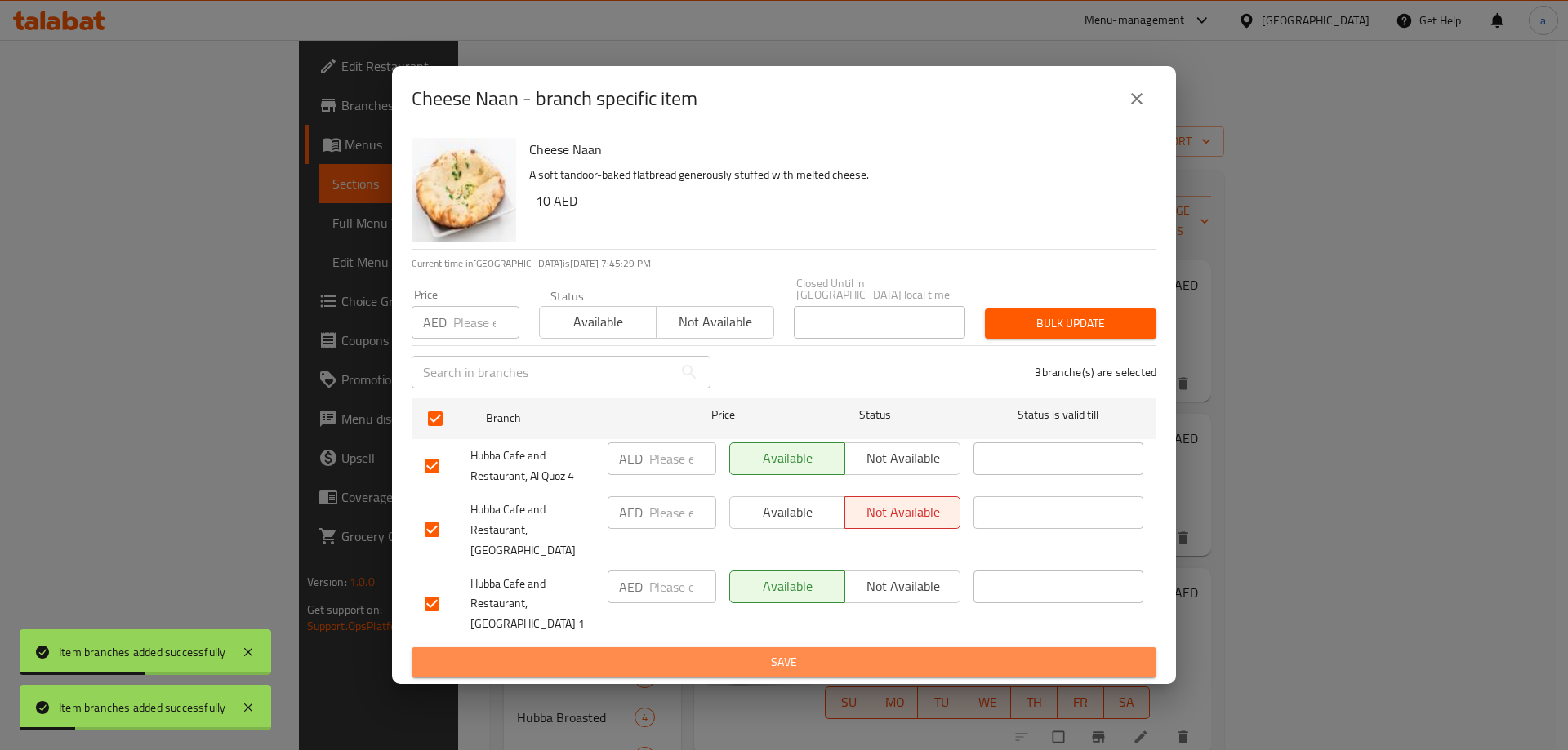
click at [853, 658] on span "Save" at bounding box center [784, 662] width 718 height 20
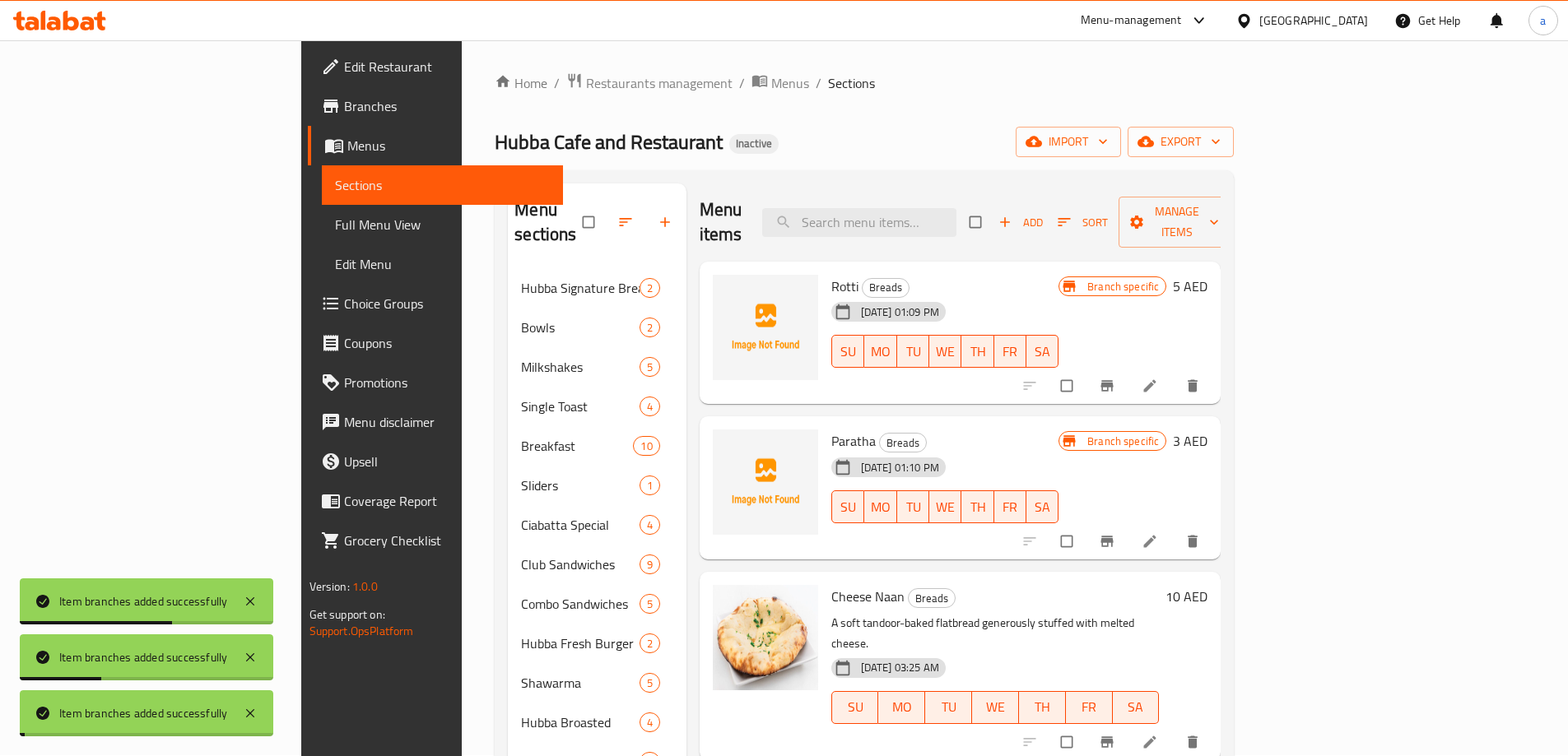
scroll to position [329, 0]
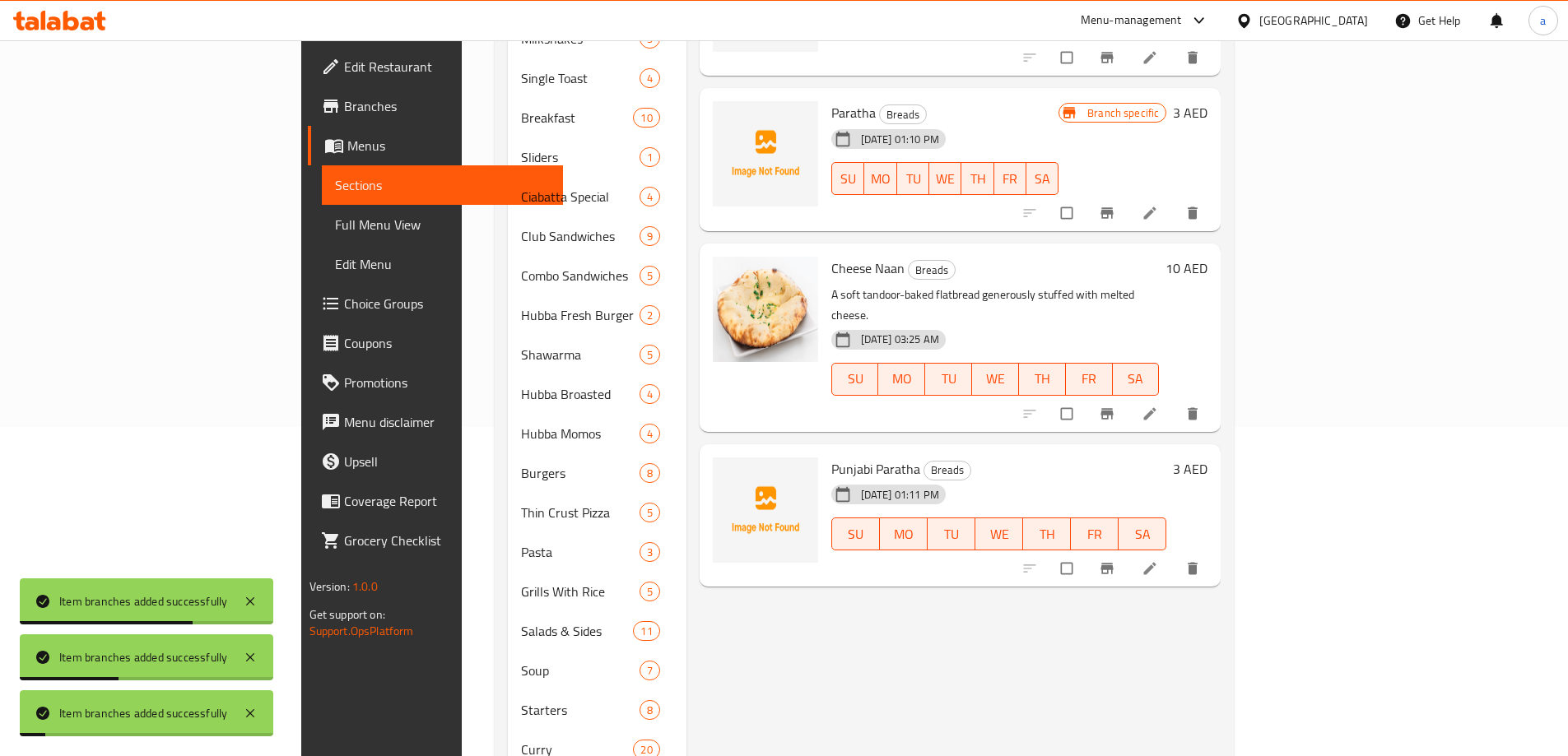
click at [1114, 563] on icon "Branch-specific-item" at bounding box center [1108, 568] width 13 height 11
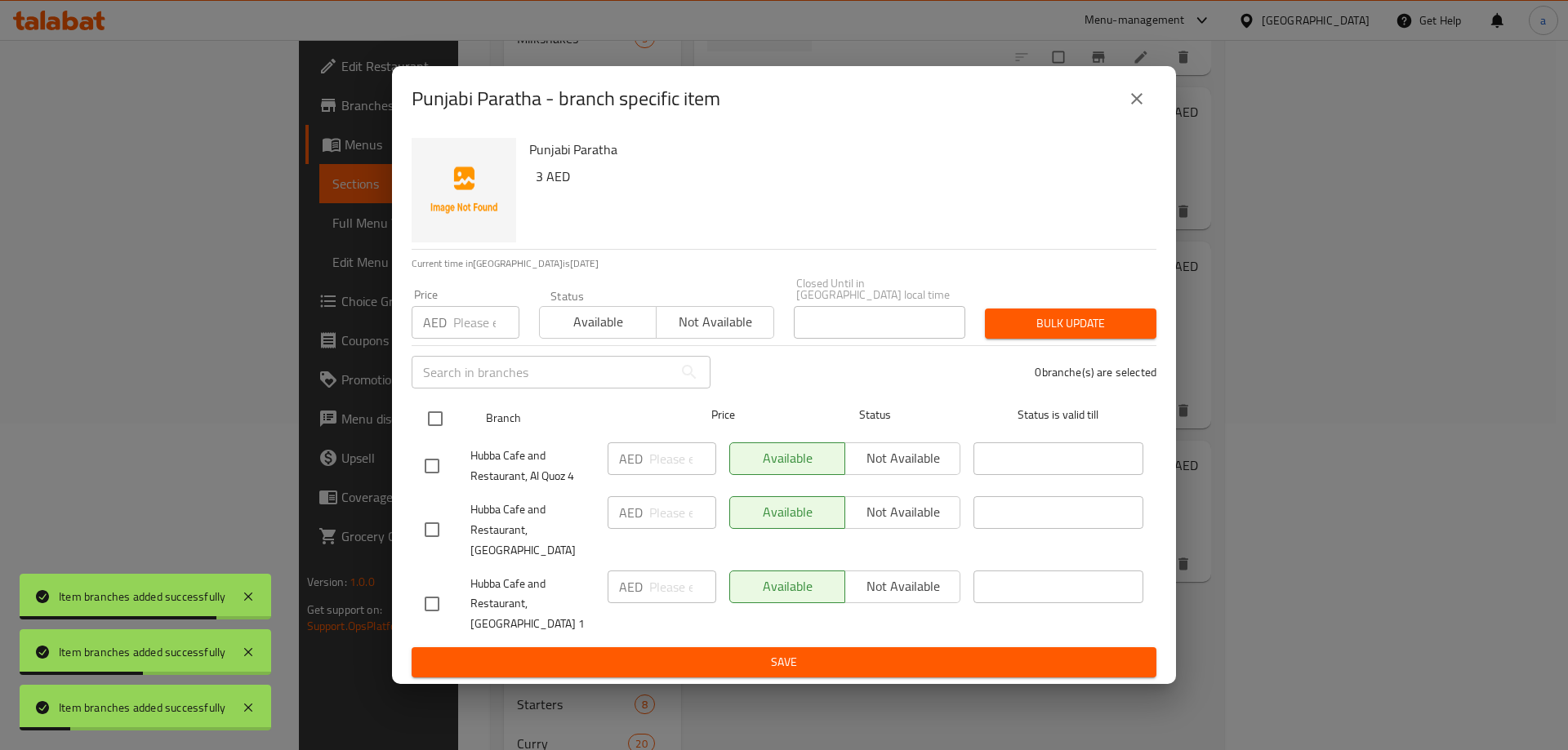
click at [424, 431] on input "checkbox" at bounding box center [435, 418] width 35 height 35
checkbox input "true"
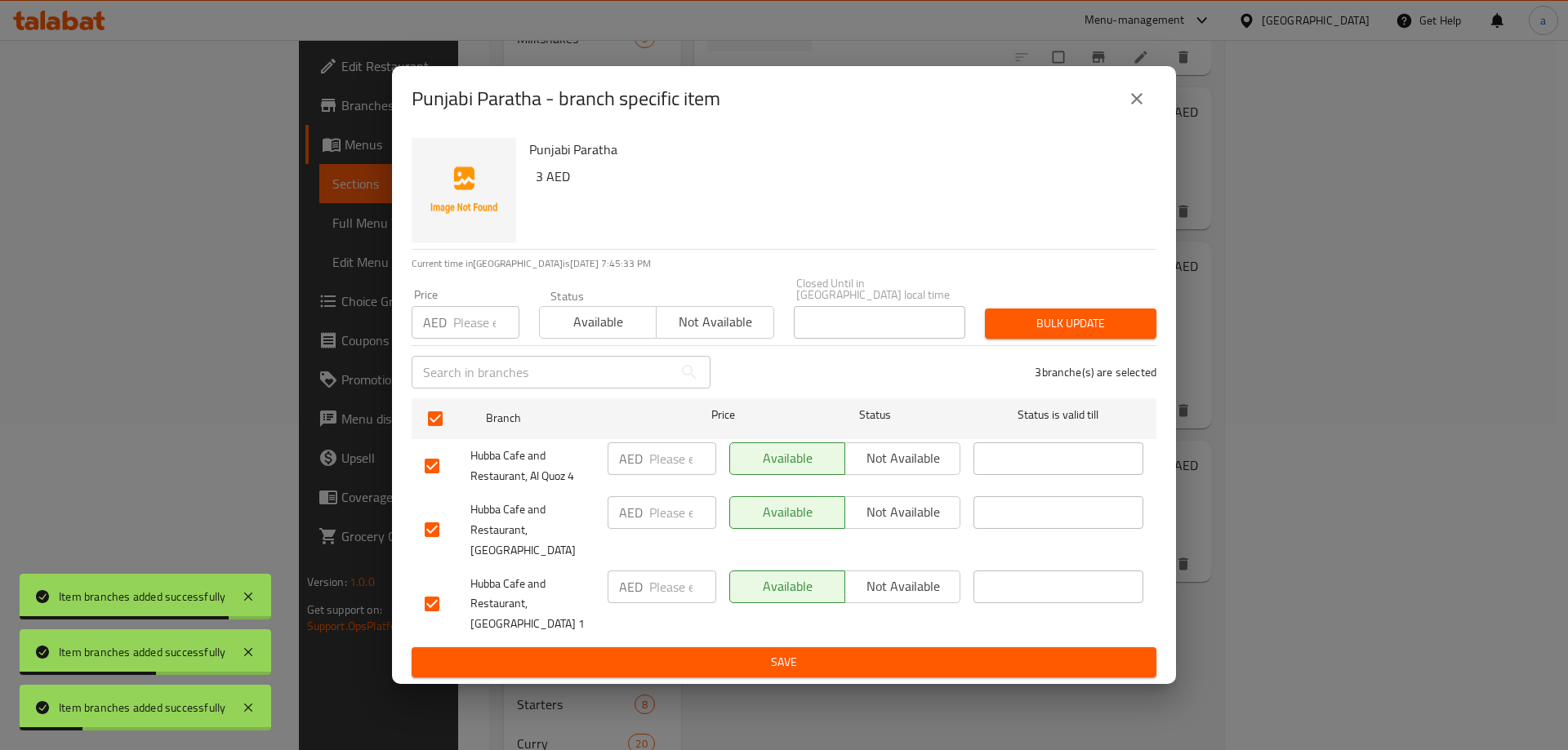
click at [879, 524] on span "Not available" at bounding box center [902, 512] width 102 height 24
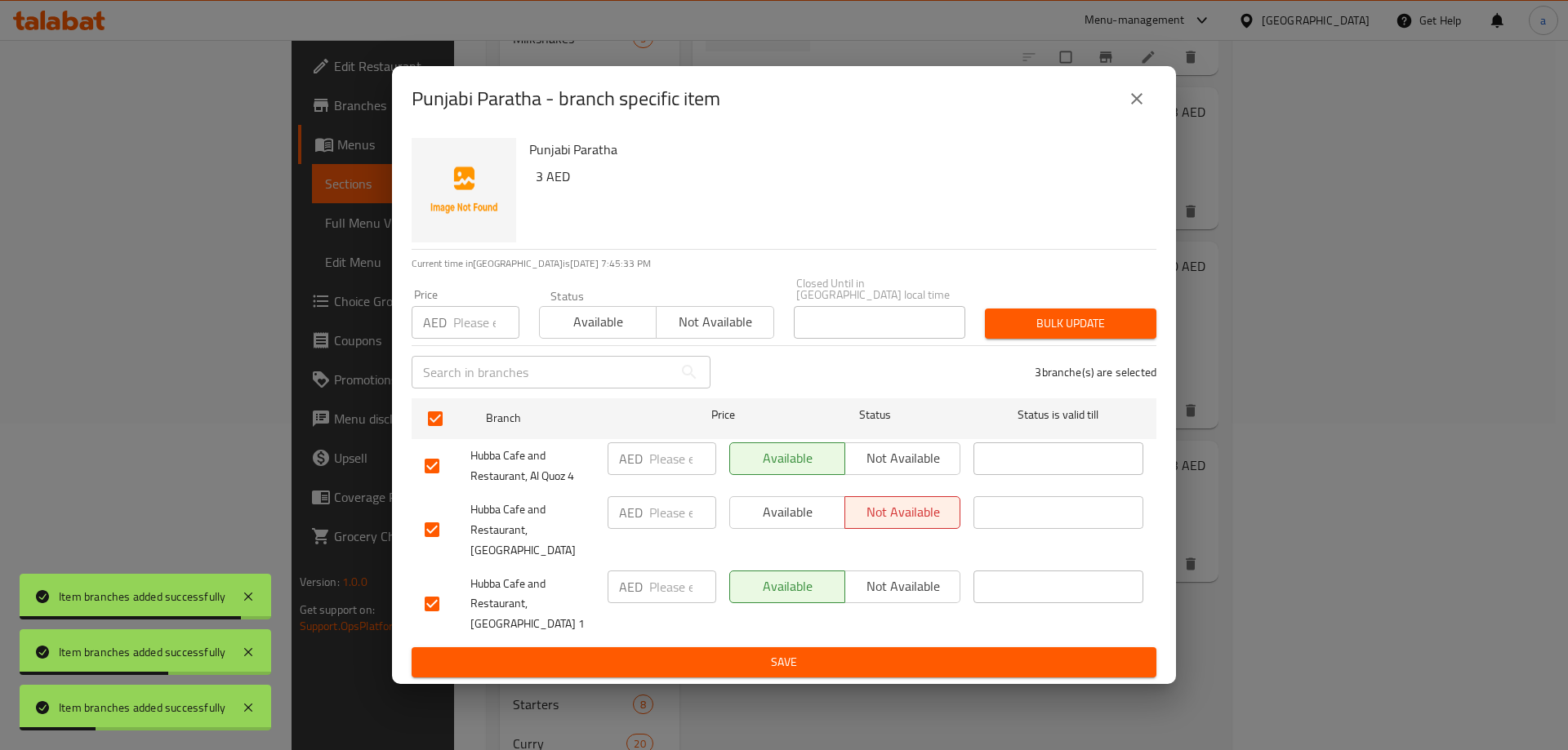
click at [814, 647] on button "Save" at bounding box center [784, 662] width 745 height 30
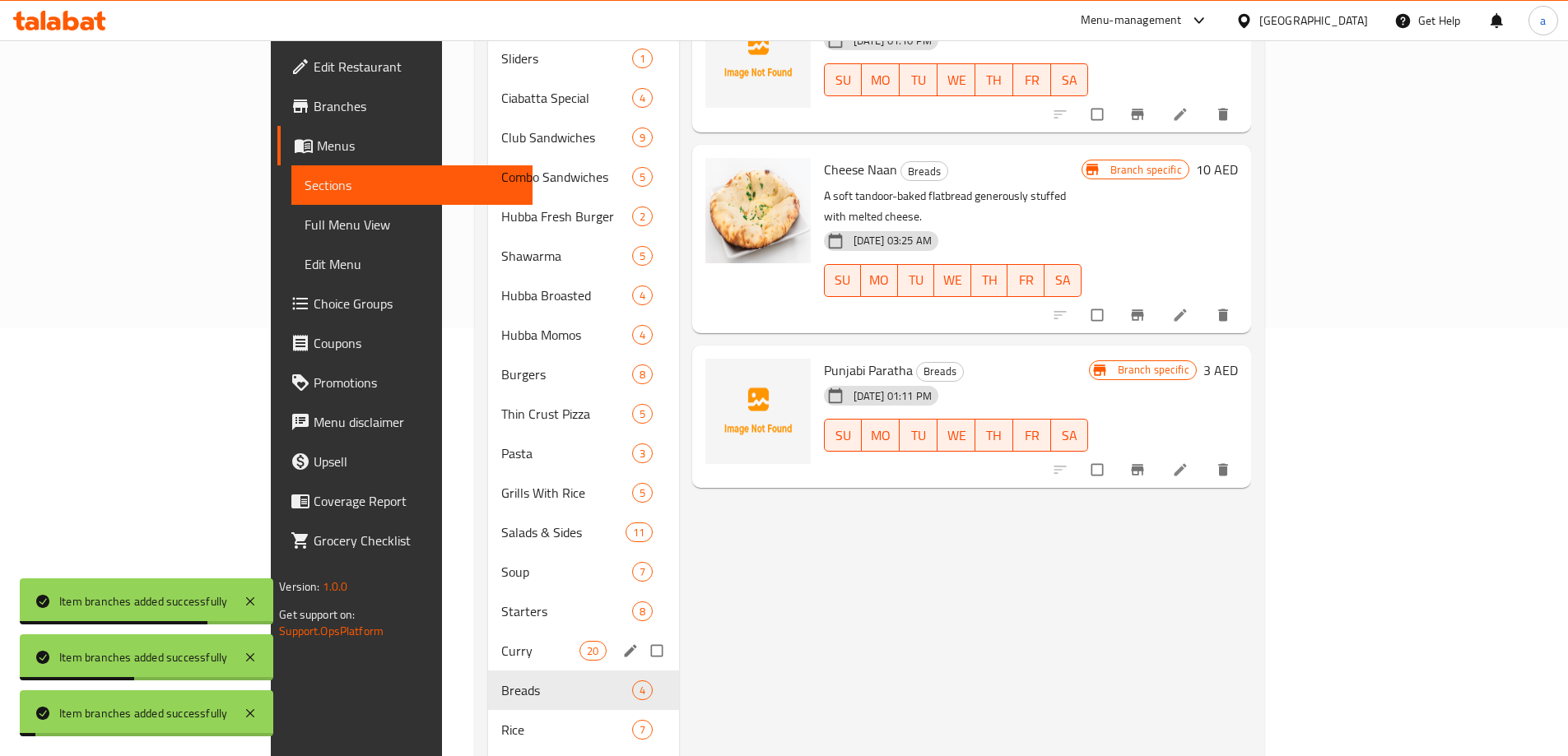
scroll to position [575, 0]
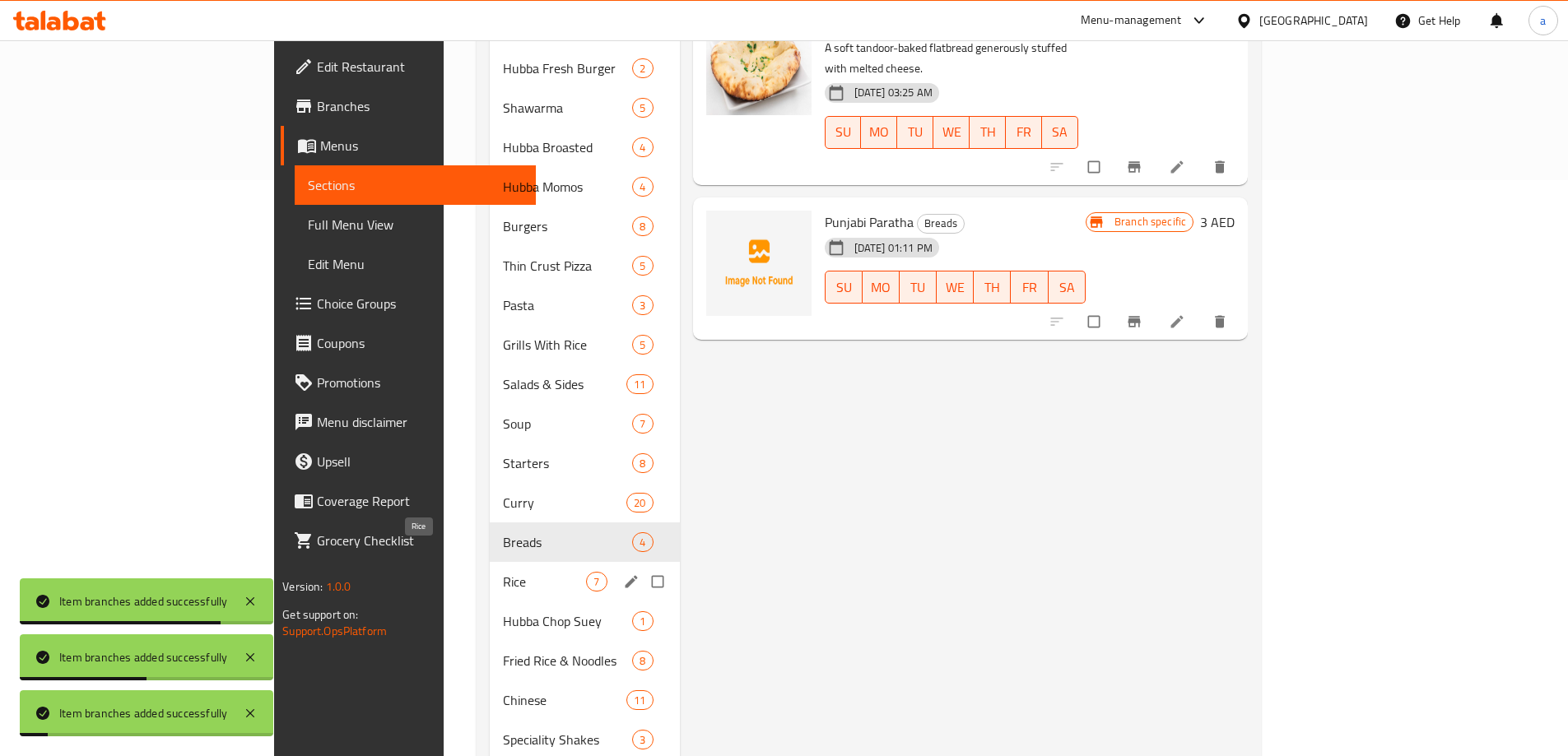
click at [502, 572] on span "Rice" at bounding box center [544, 582] width 83 height 20
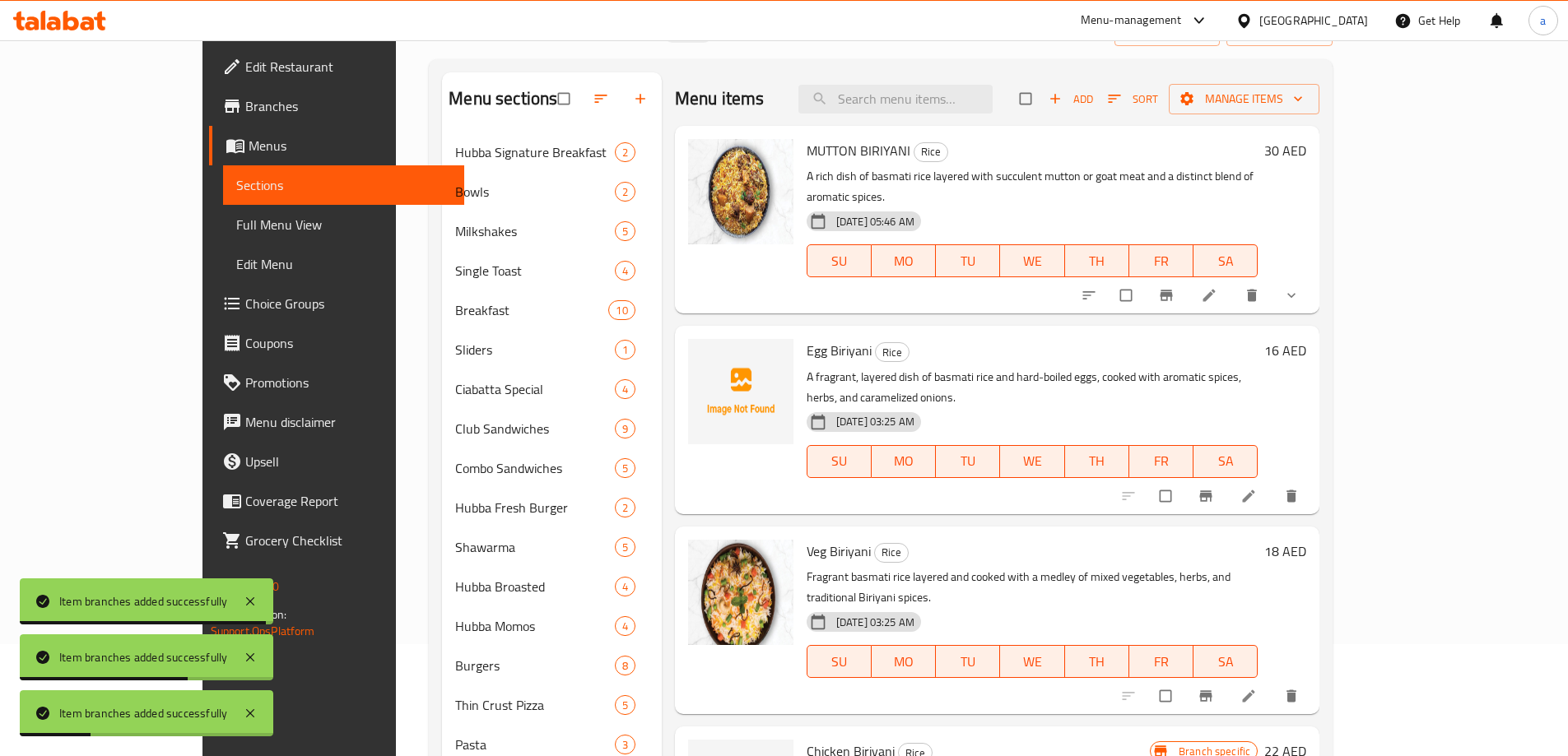
scroll to position [82, 0]
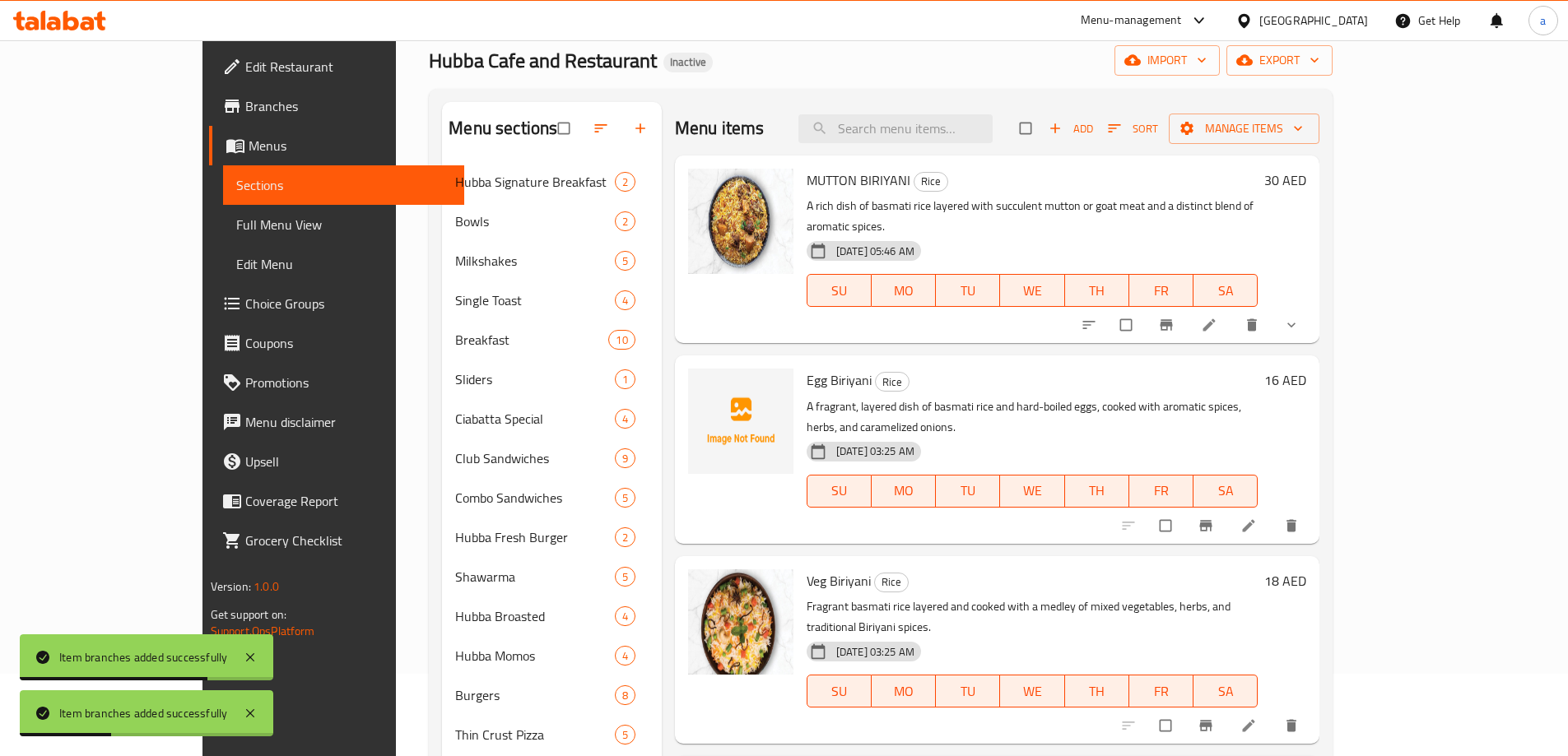
click at [1175, 316] on icon "Branch-specific-item" at bounding box center [1166, 324] width 16 height 16
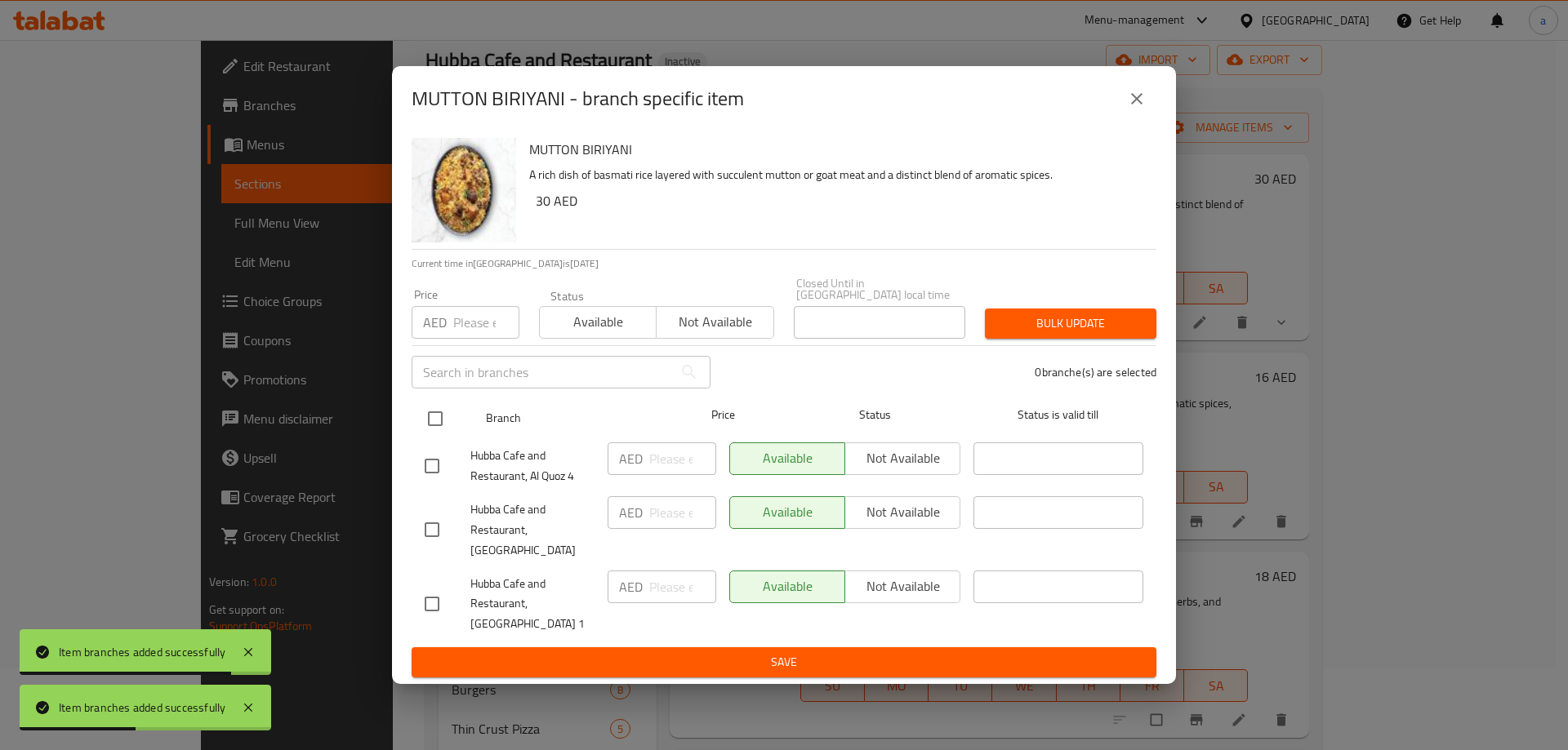
click at [430, 432] on input "checkbox" at bounding box center [435, 418] width 35 height 35
checkbox input "true"
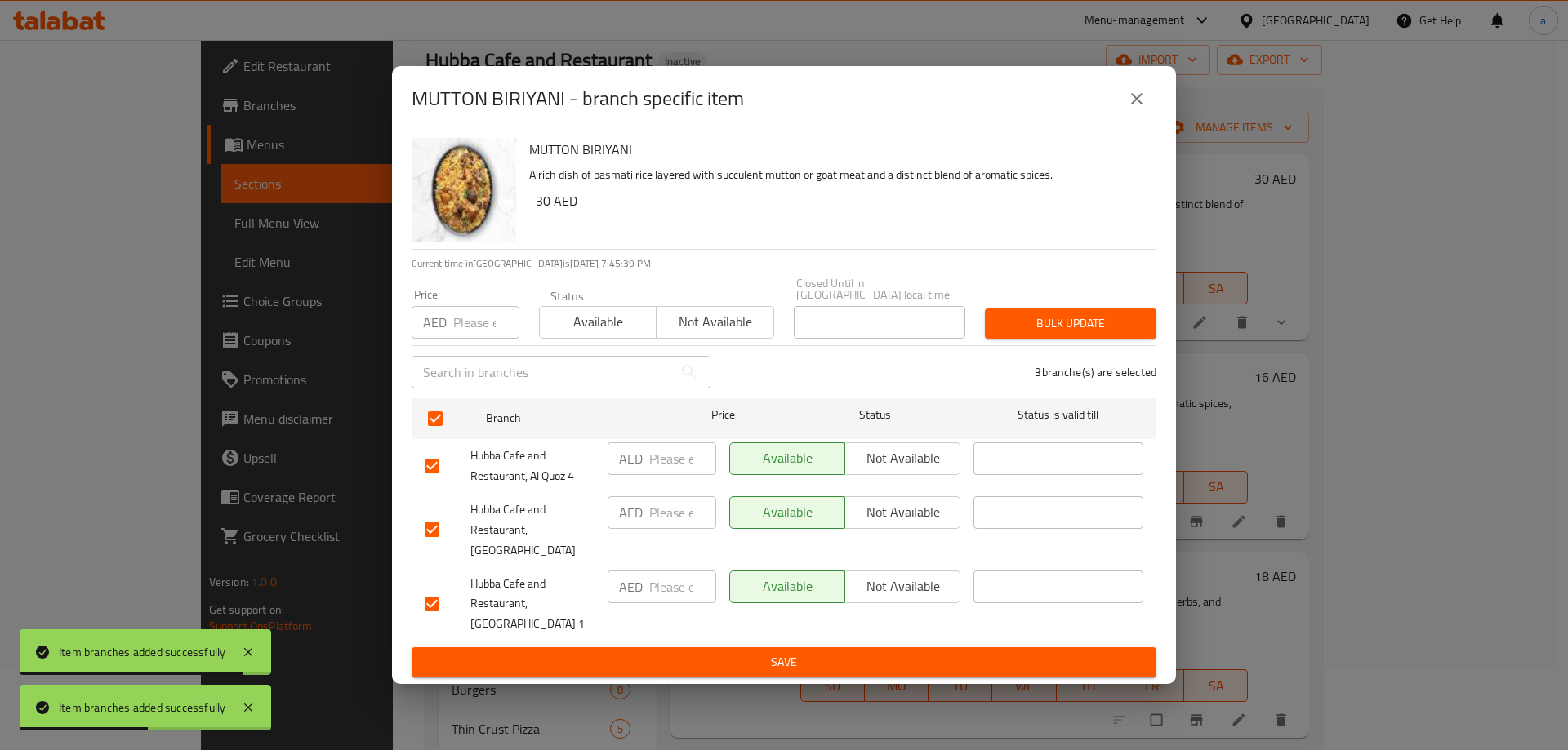
click at [877, 520] on span "Not available" at bounding box center [902, 512] width 102 height 24
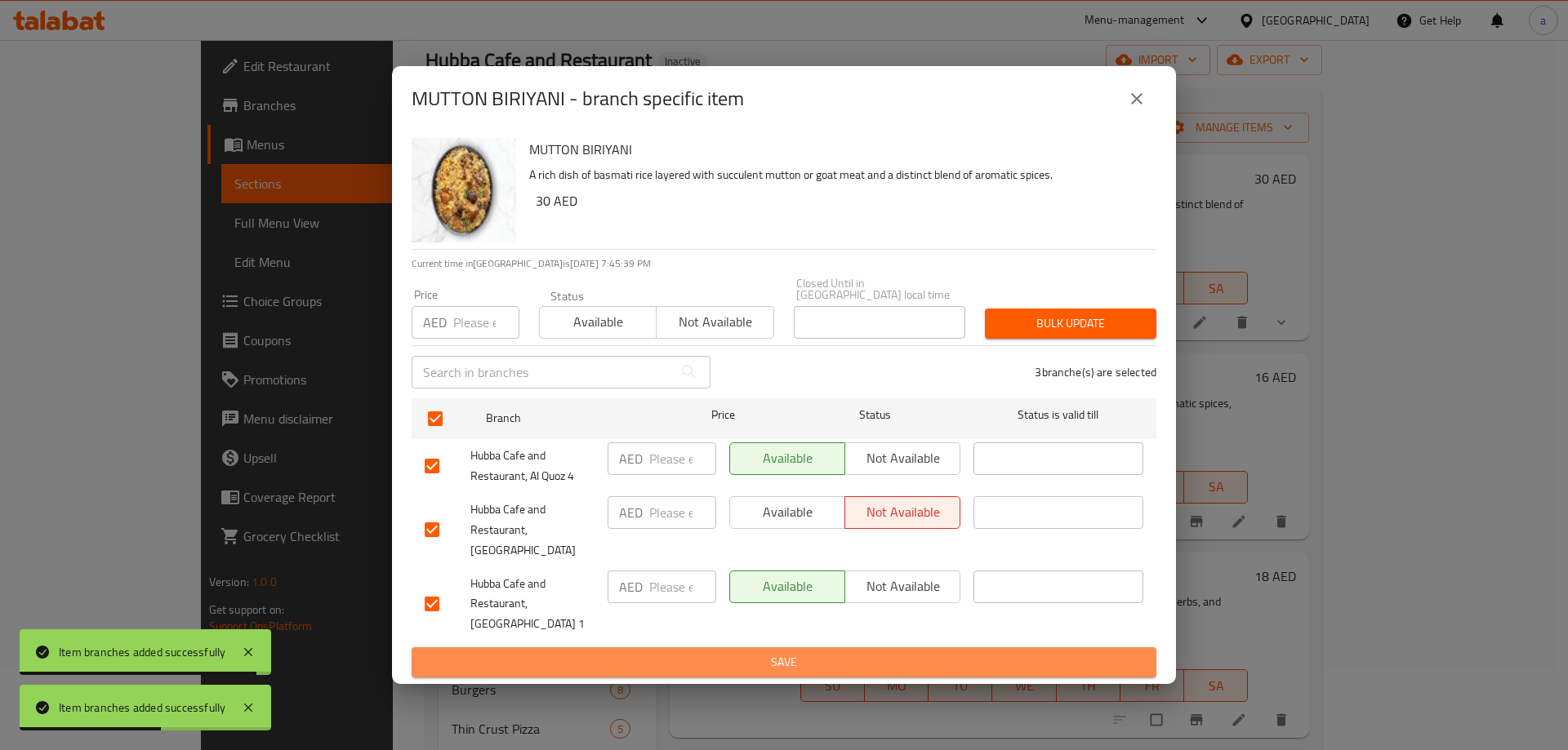
click at [848, 647] on button "Save" at bounding box center [784, 662] width 745 height 30
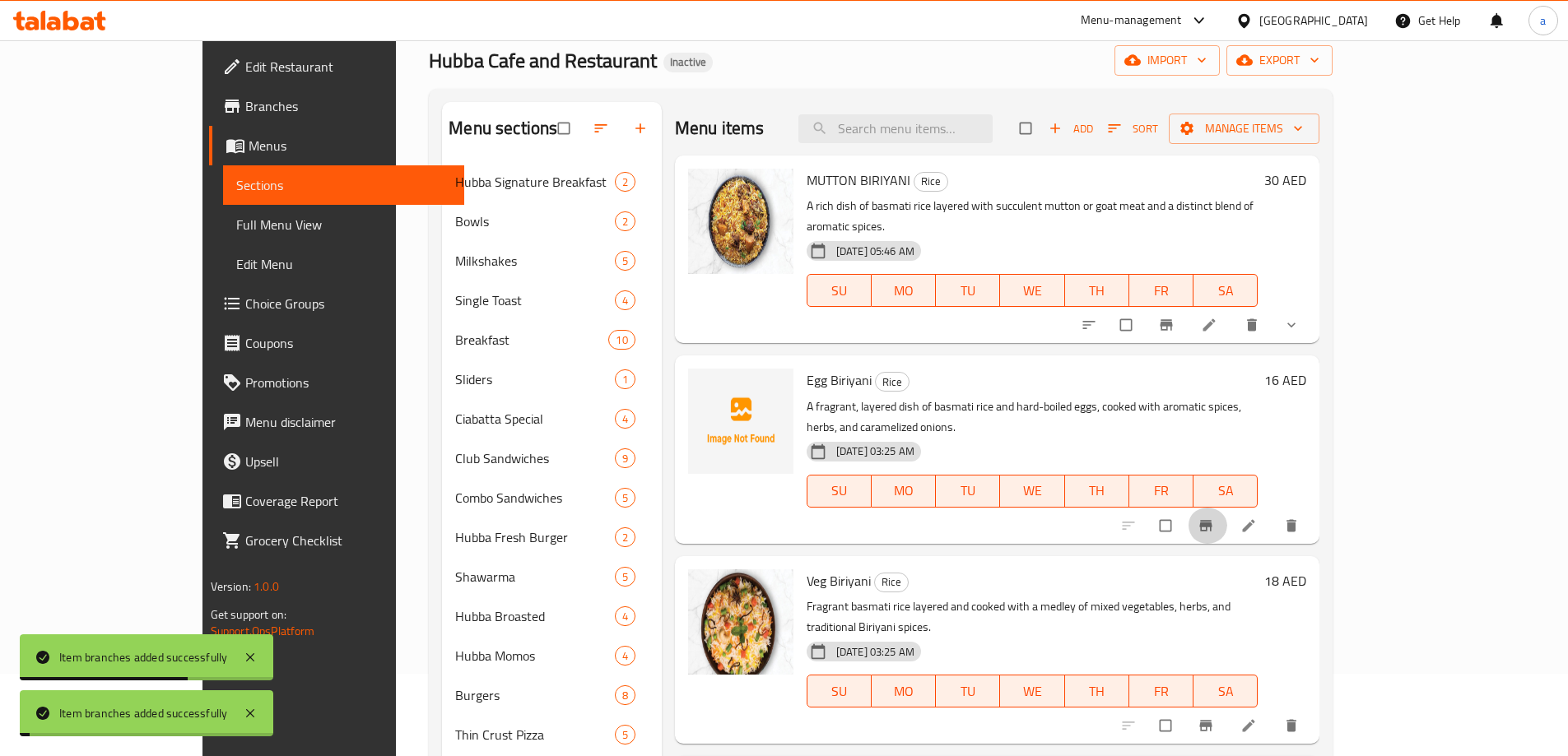
click at [1212, 520] on icon "Branch-specific-item" at bounding box center [1206, 525] width 13 height 11
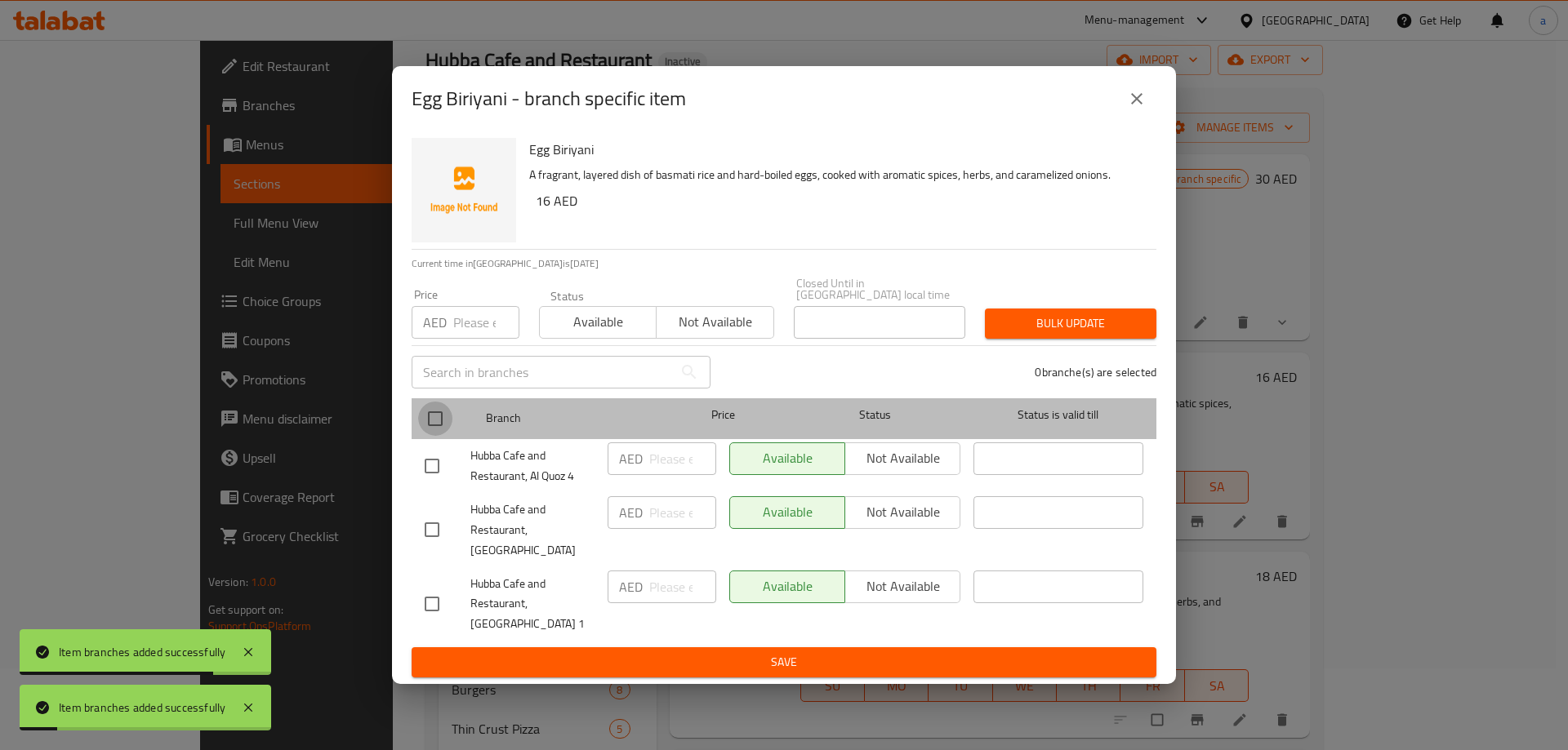
click at [437, 421] on input "checkbox" at bounding box center [435, 418] width 35 height 35
checkbox input "true"
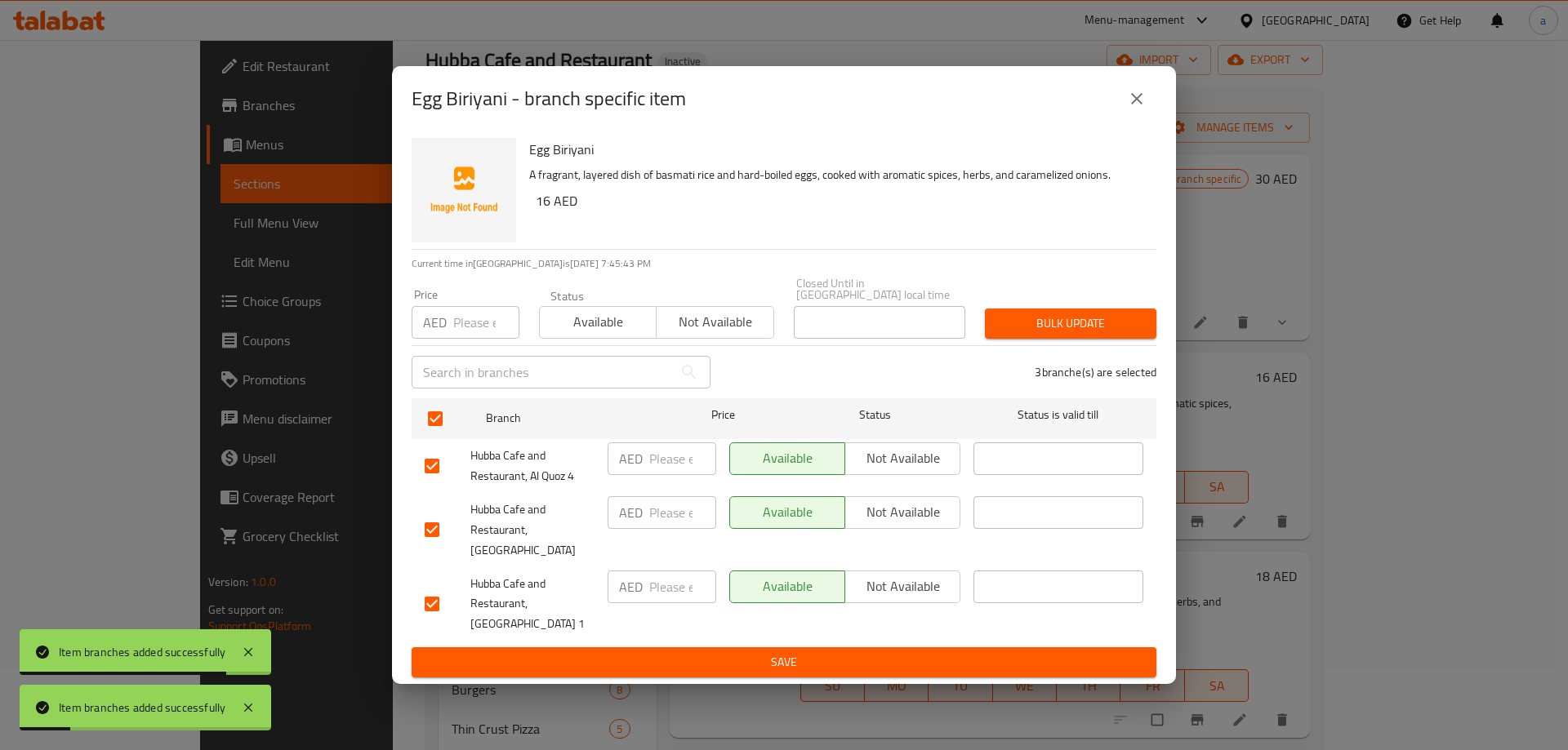
click at [931, 524] on span "Not available" at bounding box center [902, 512] width 102 height 24
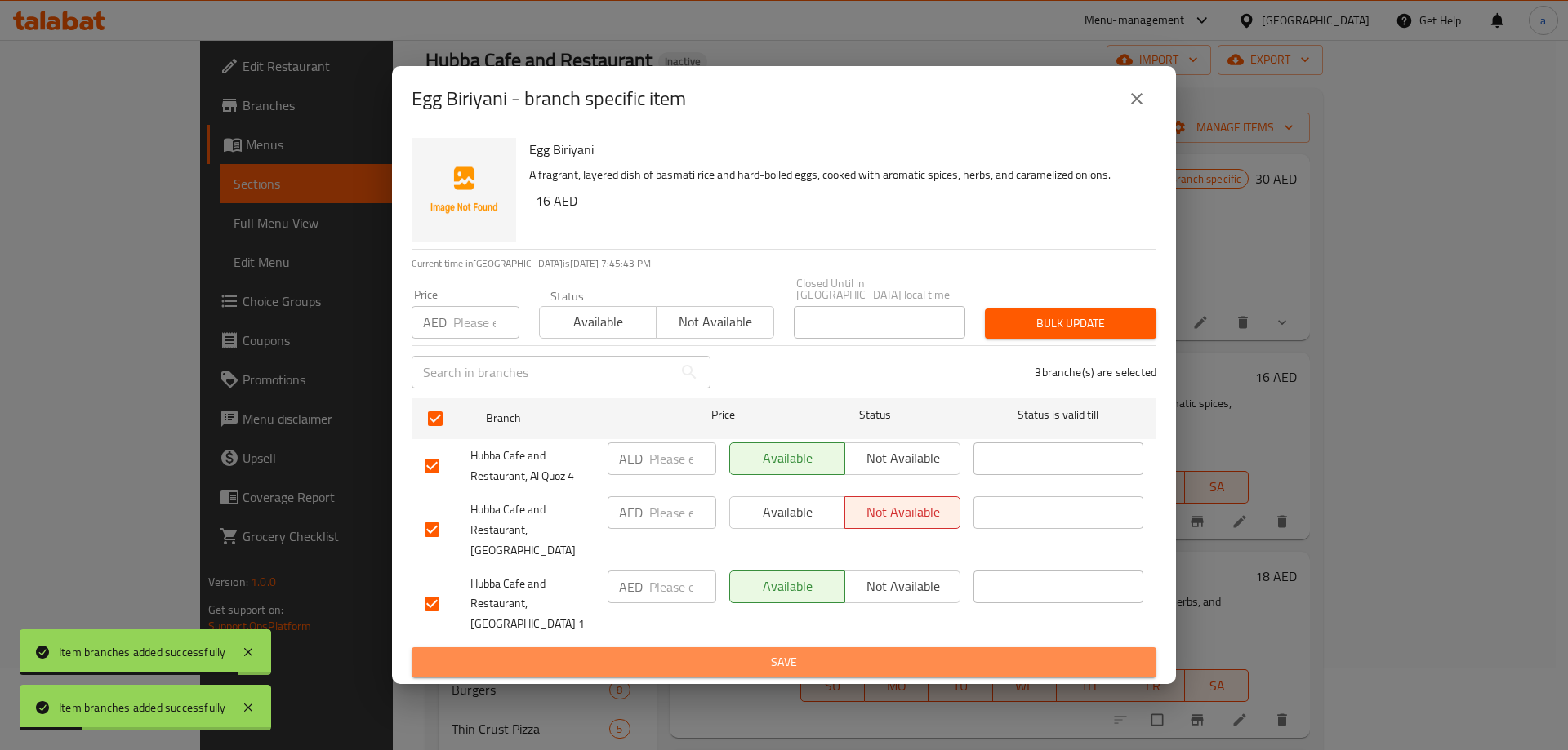
click at [891, 647] on button "Save" at bounding box center [784, 662] width 745 height 30
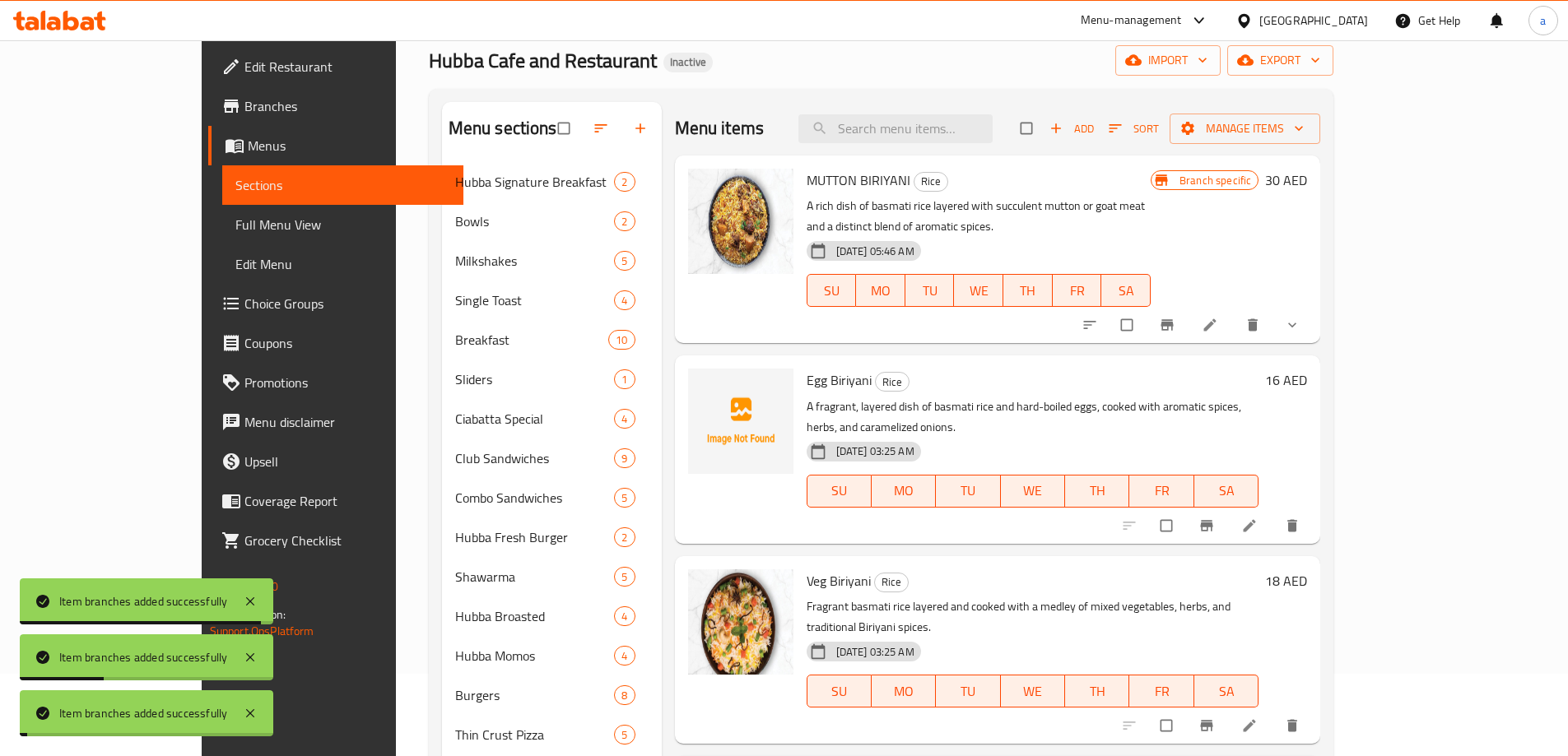
click at [1213, 720] on icon "Branch-specific-item" at bounding box center [1207, 726] width 13 height 11
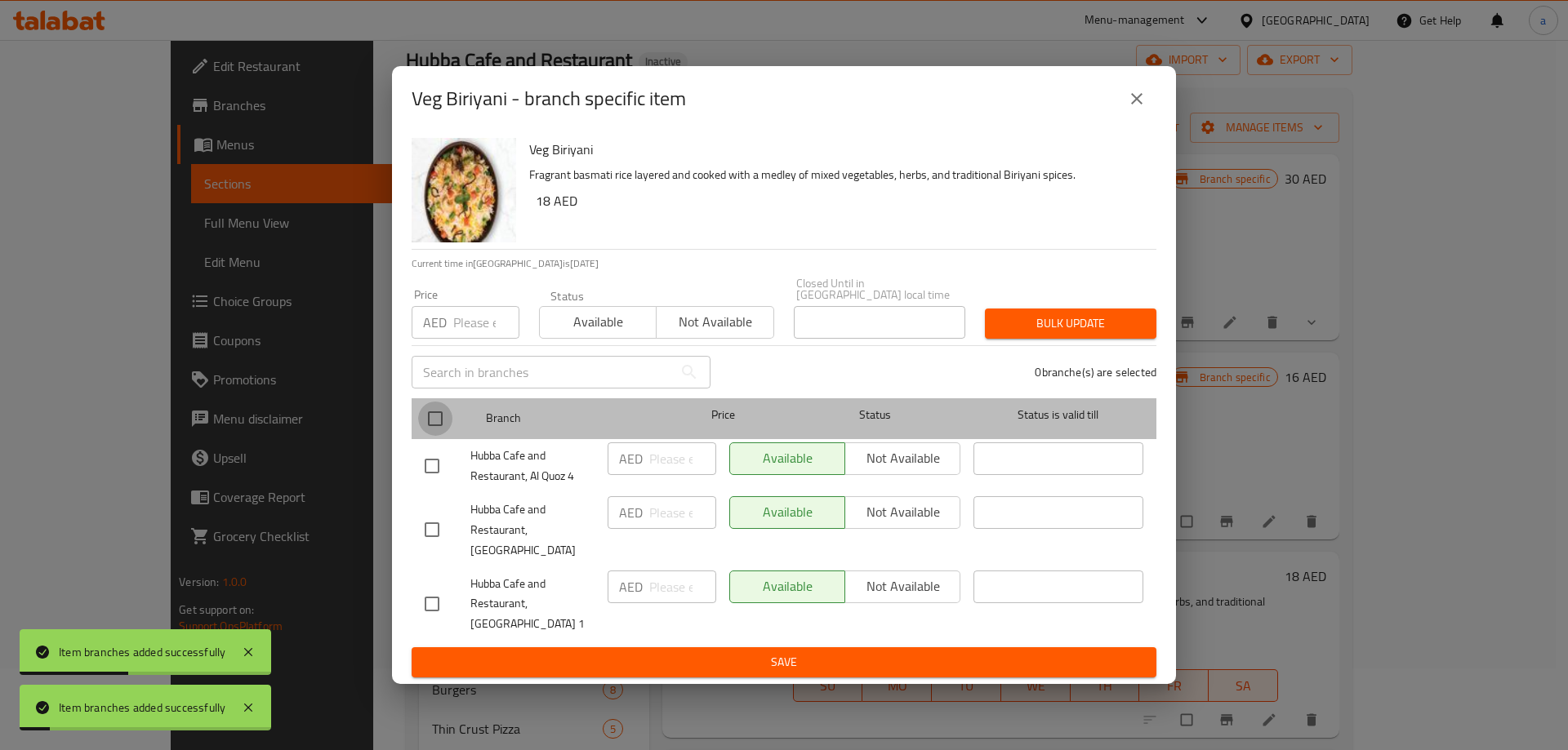
click at [432, 436] on input "checkbox" at bounding box center [435, 418] width 35 height 35
checkbox input "true"
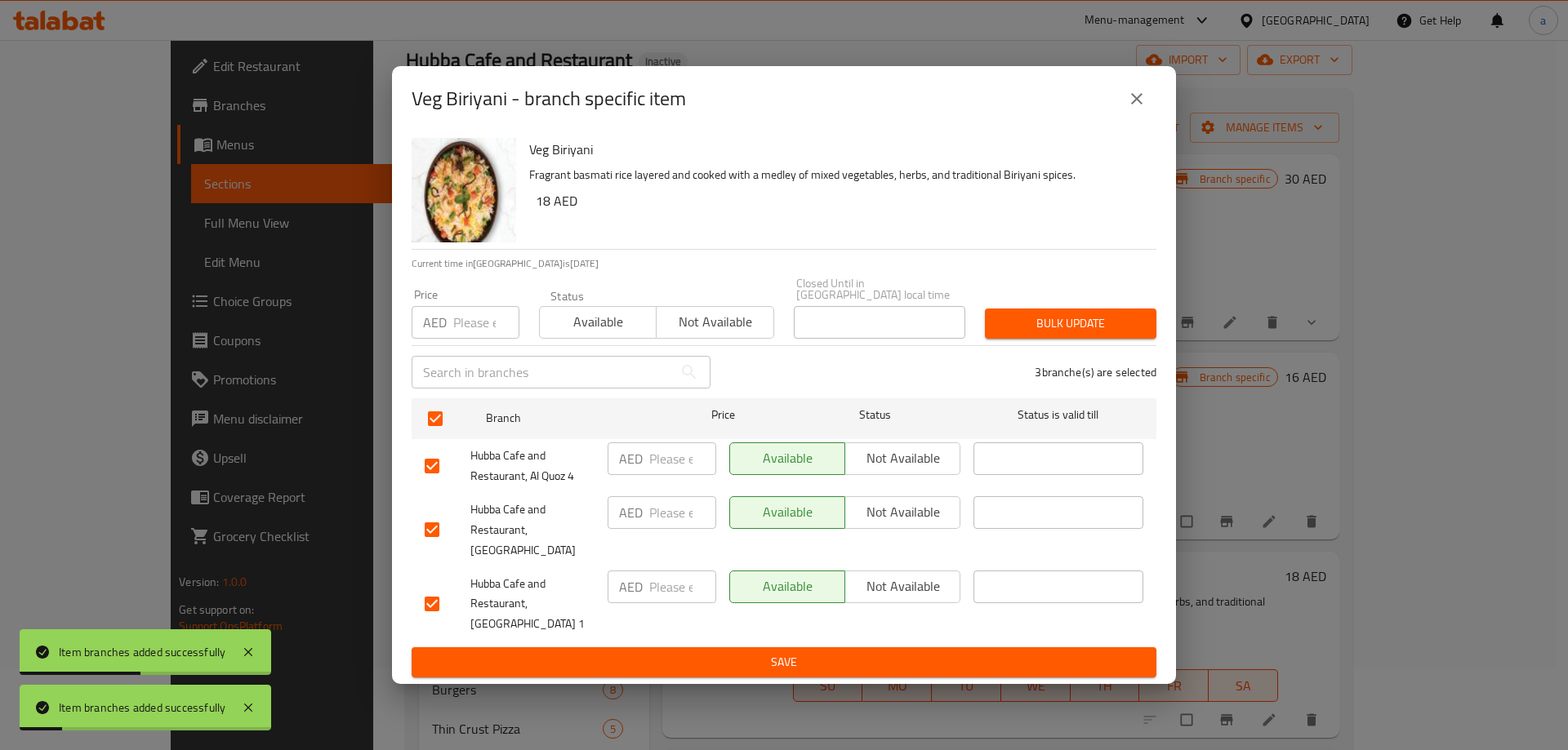
click at [897, 523] on span "Not available" at bounding box center [902, 512] width 102 height 24
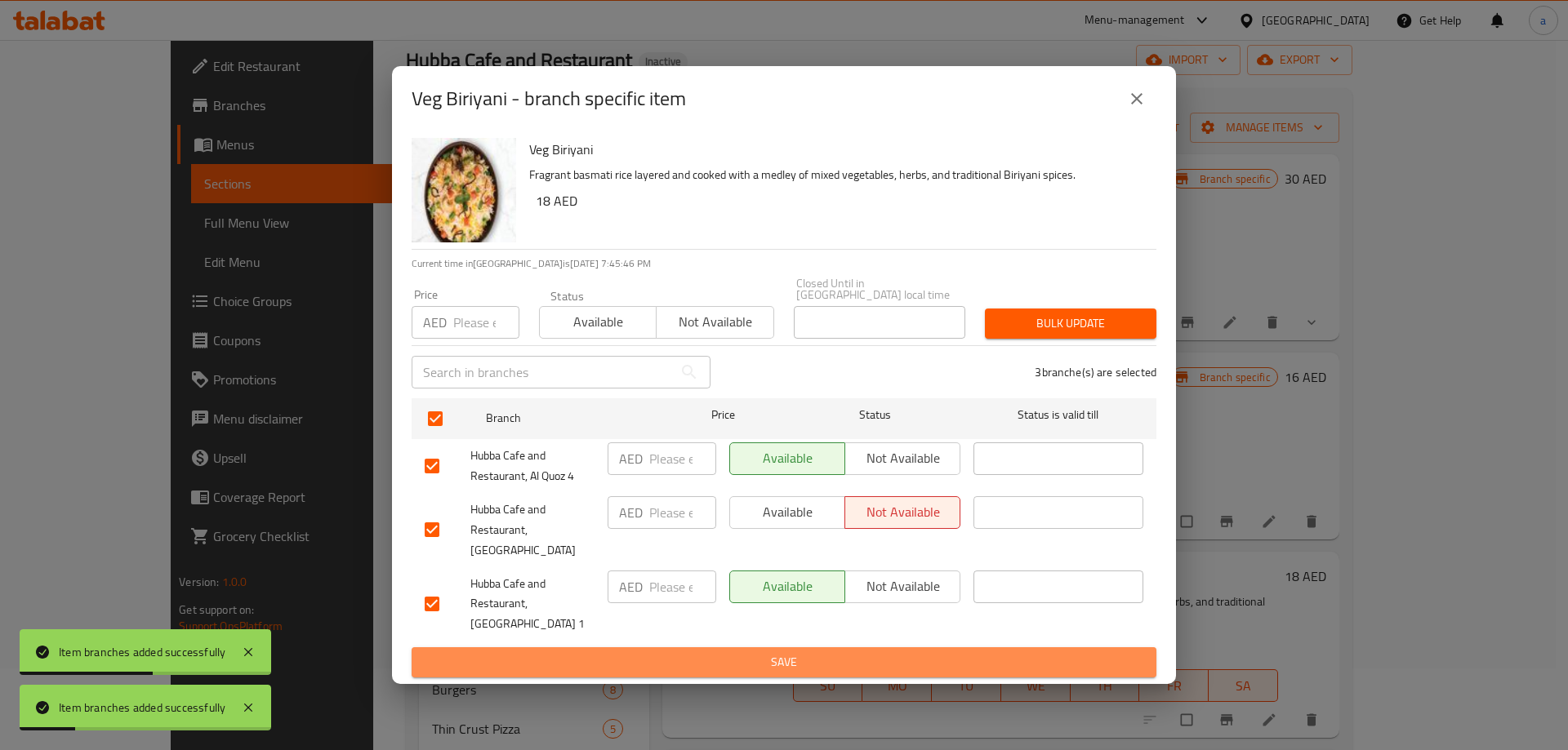
click at [862, 652] on span "Save" at bounding box center [784, 662] width 718 height 20
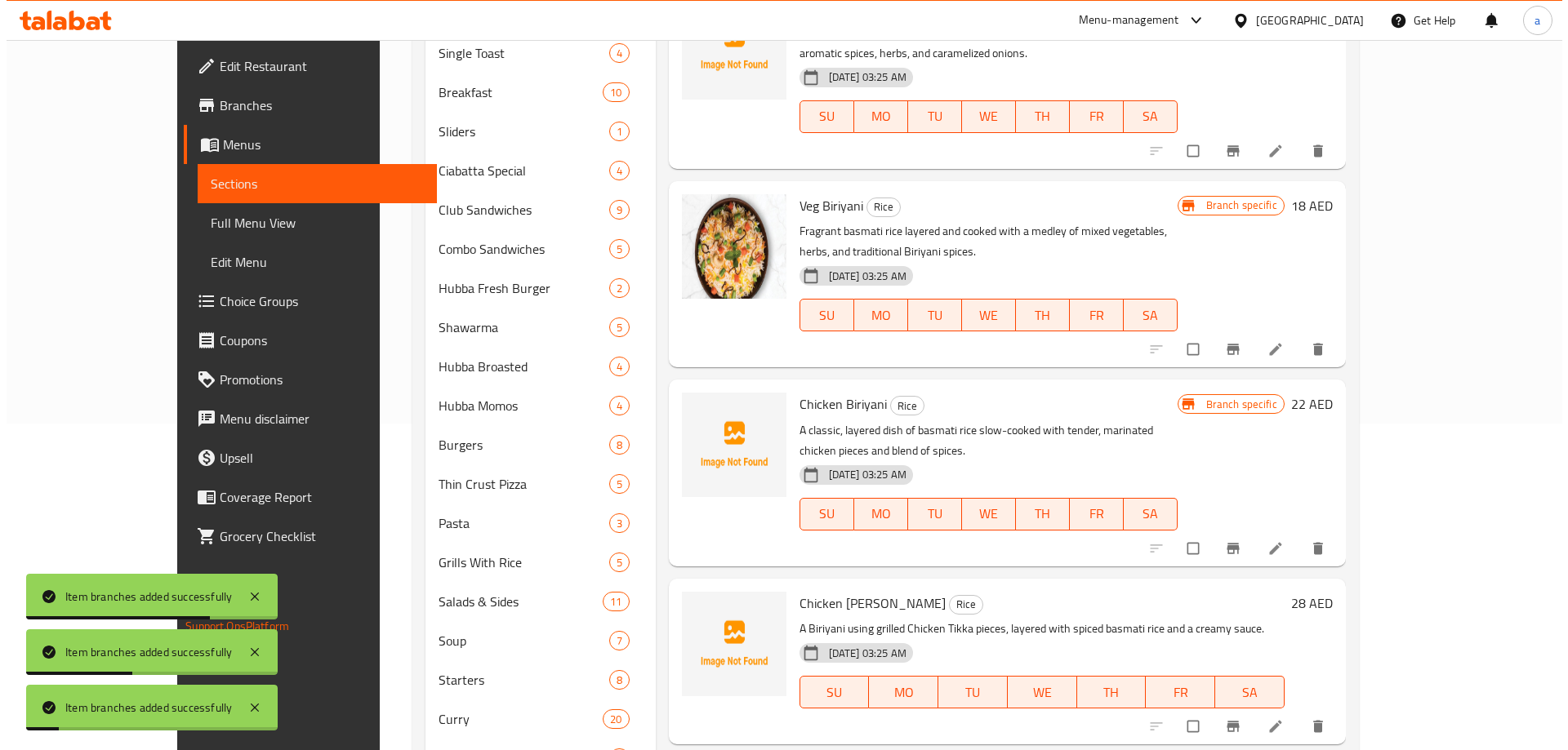
scroll to position [408, 0]
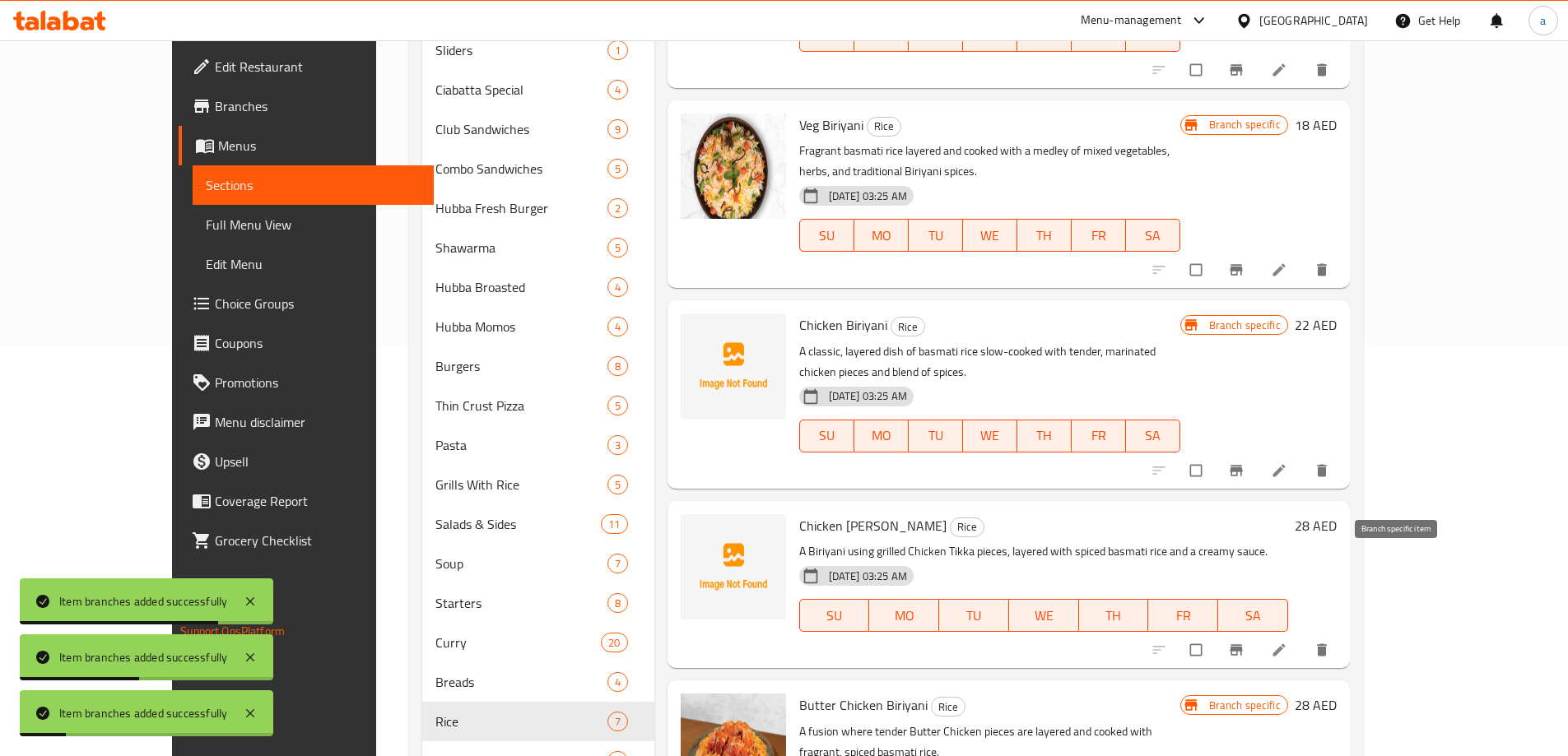
click at [1242, 644] on icon "Branch-specific-item" at bounding box center [1235, 650] width 13 height 11
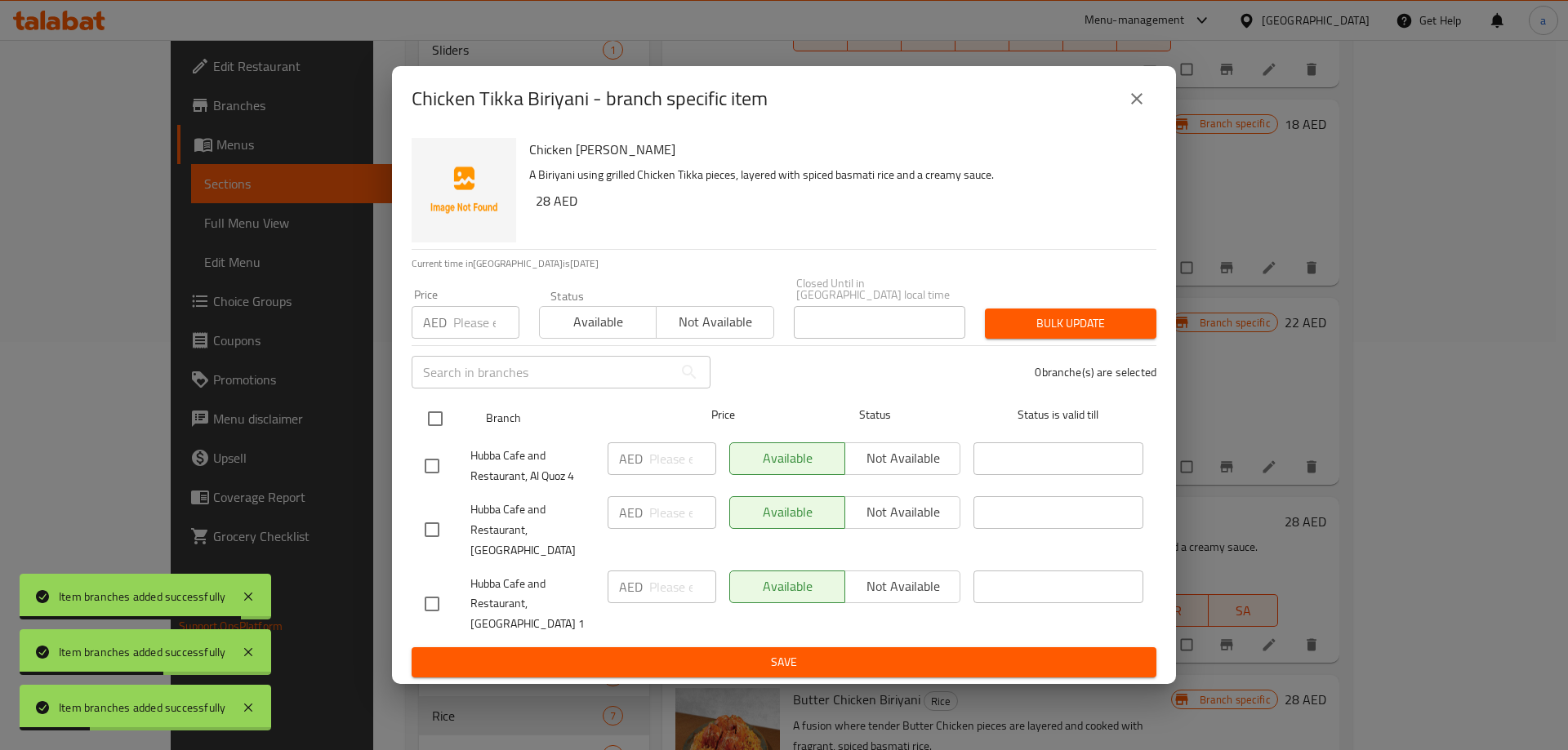
click at [434, 425] on input "checkbox" at bounding box center [435, 418] width 35 height 35
checkbox input "true"
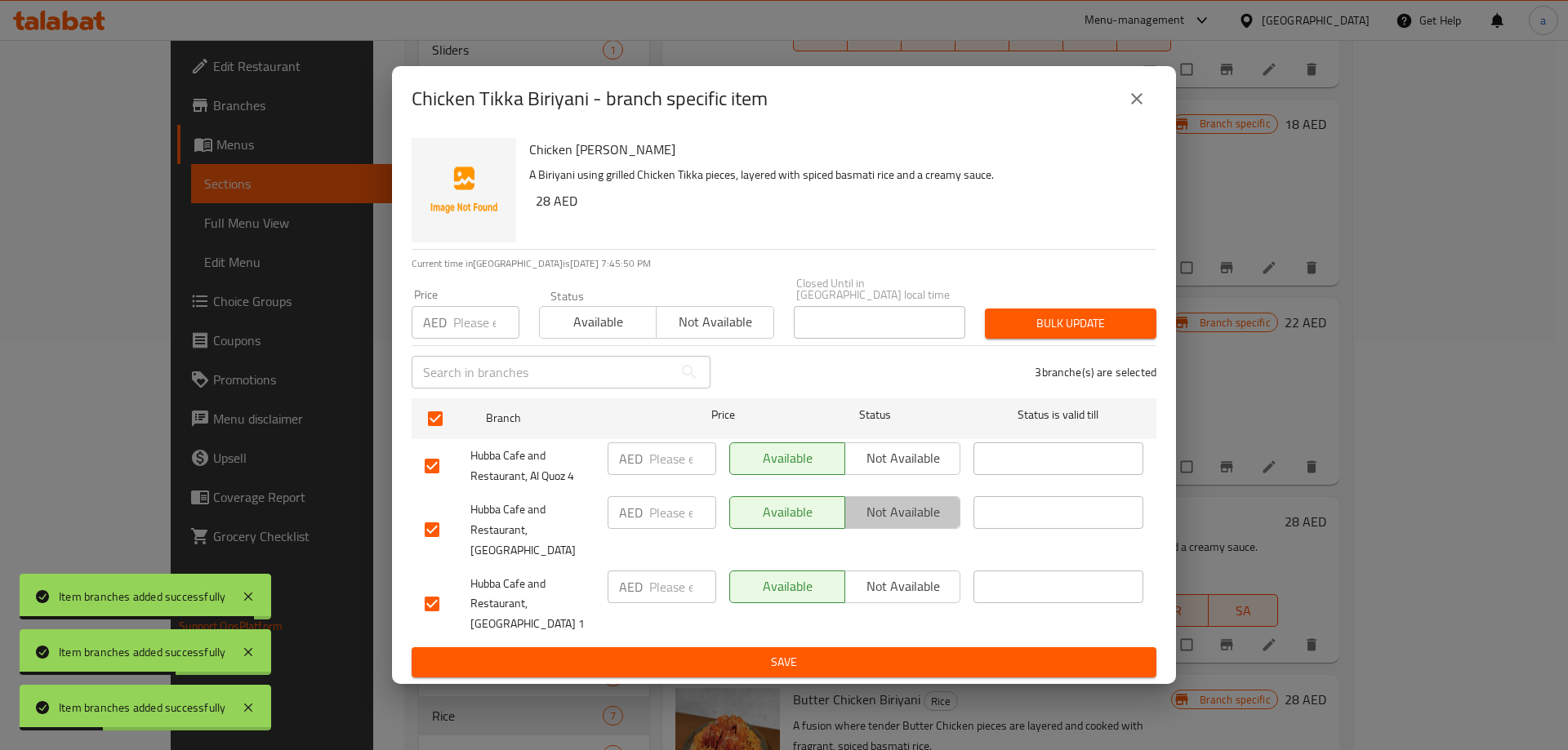
click at [902, 520] on span "Not available" at bounding box center [902, 512] width 102 height 24
click at [849, 635] on ul "Branch Price Status Status is valid till Hubba Cafe and Restaurant, Al Quoz 4 A…" at bounding box center [784, 520] width 745 height 256
click at [853, 647] on button "Save" at bounding box center [784, 662] width 745 height 30
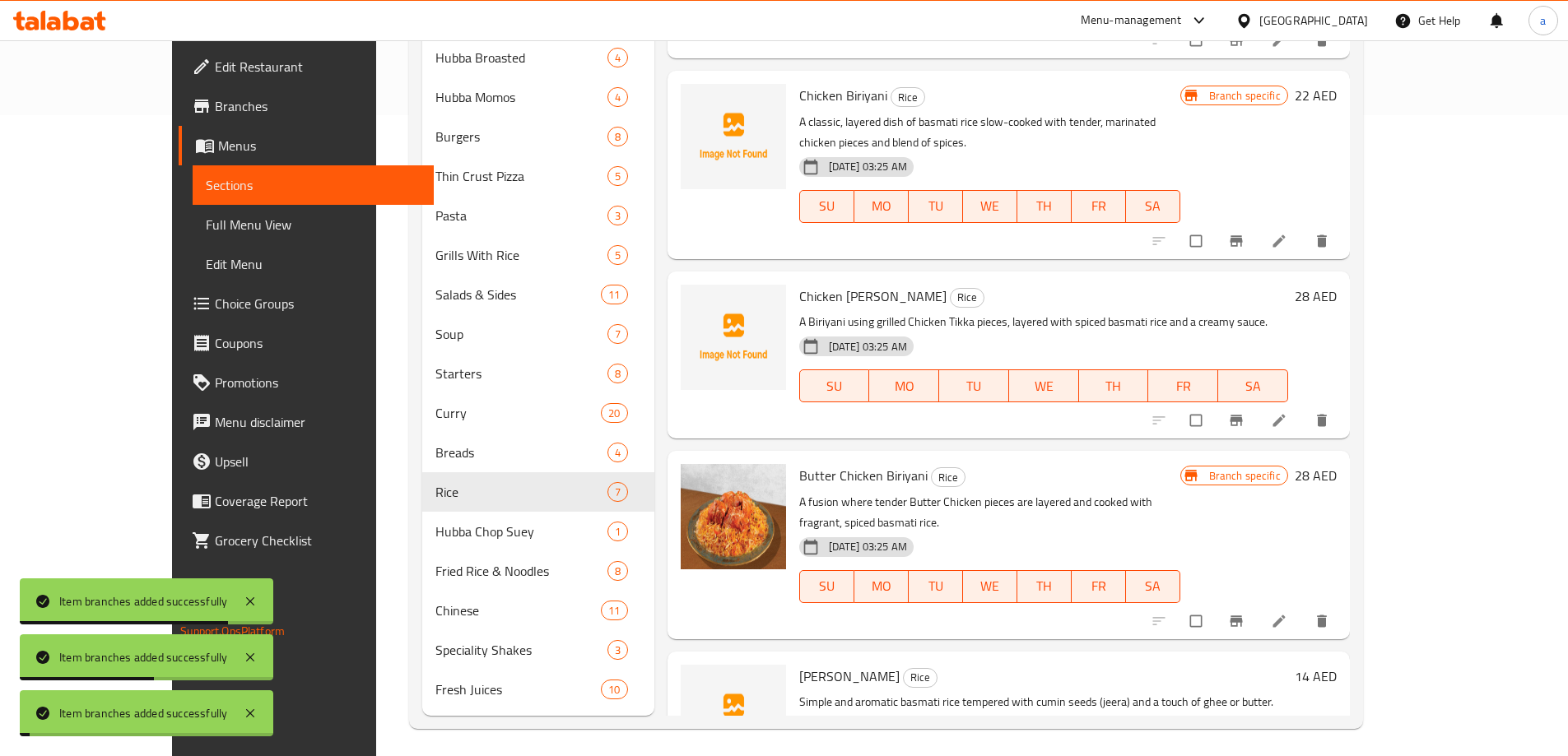
scroll to position [647, 0]
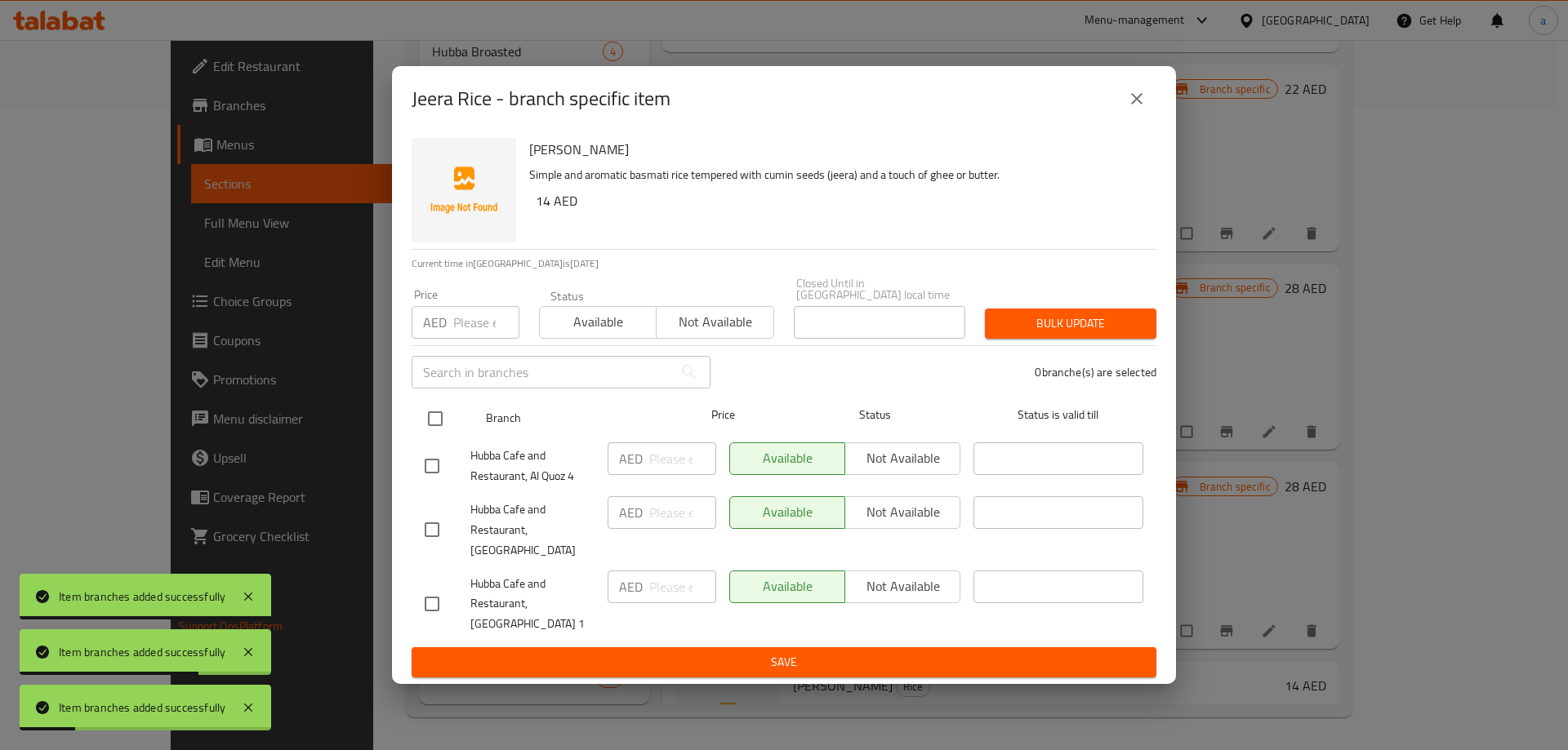
click at [439, 429] on input "checkbox" at bounding box center [435, 418] width 35 height 35
checkbox input "true"
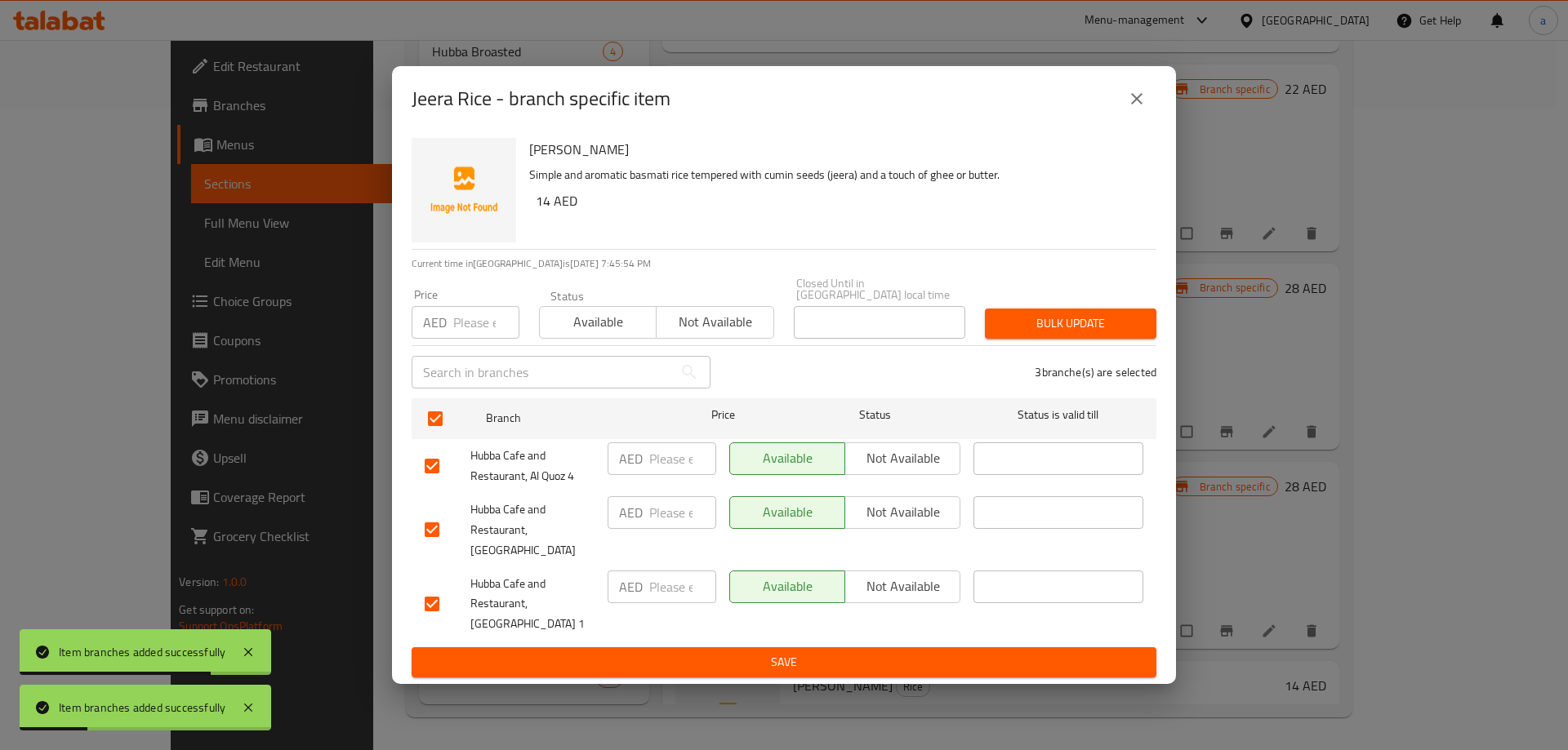
click at [918, 524] on span "Not available" at bounding box center [902, 512] width 102 height 24
click at [819, 652] on span "Save" at bounding box center [784, 662] width 718 height 20
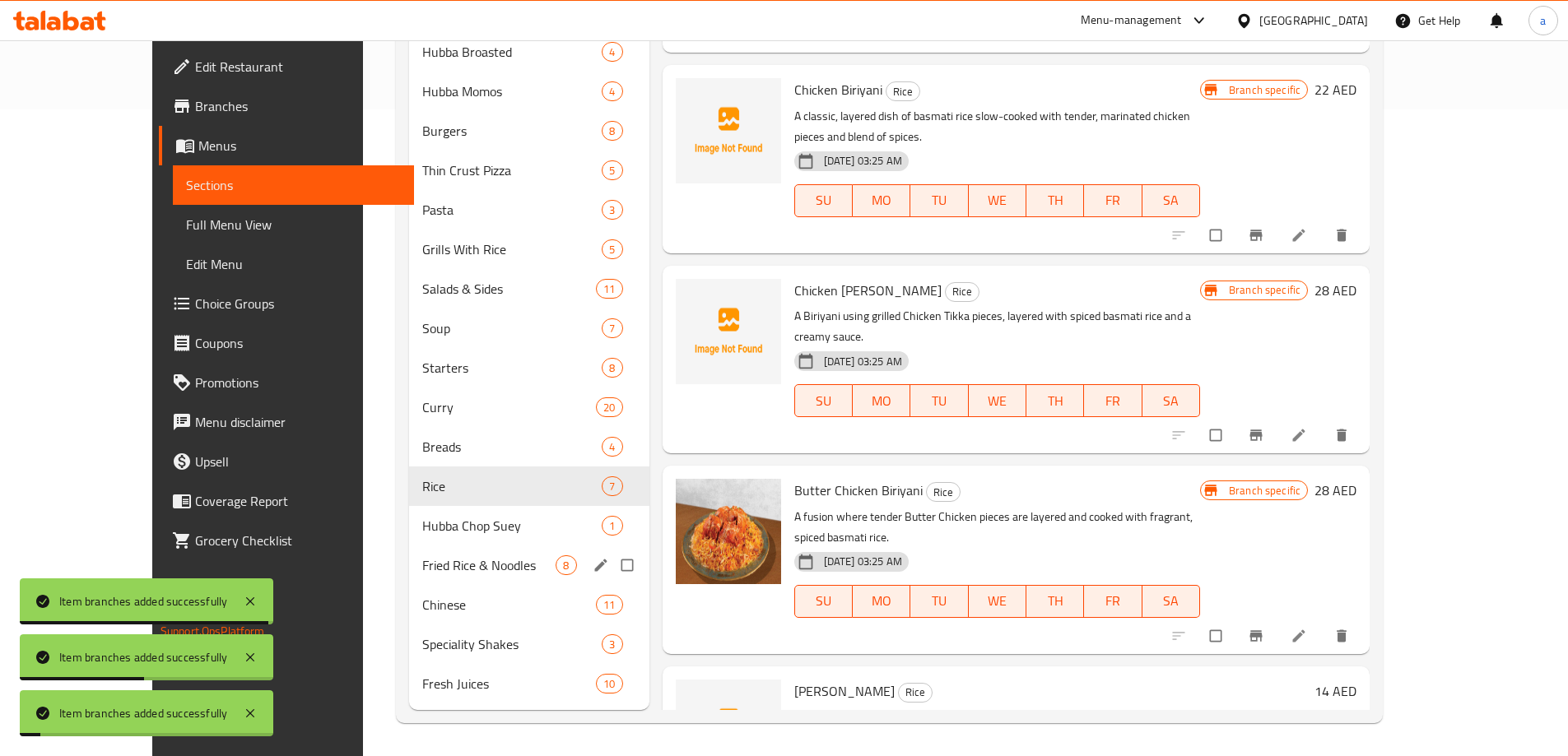
click at [409, 535] on div "Hubba Chop Suey 1" at bounding box center [529, 525] width 240 height 39
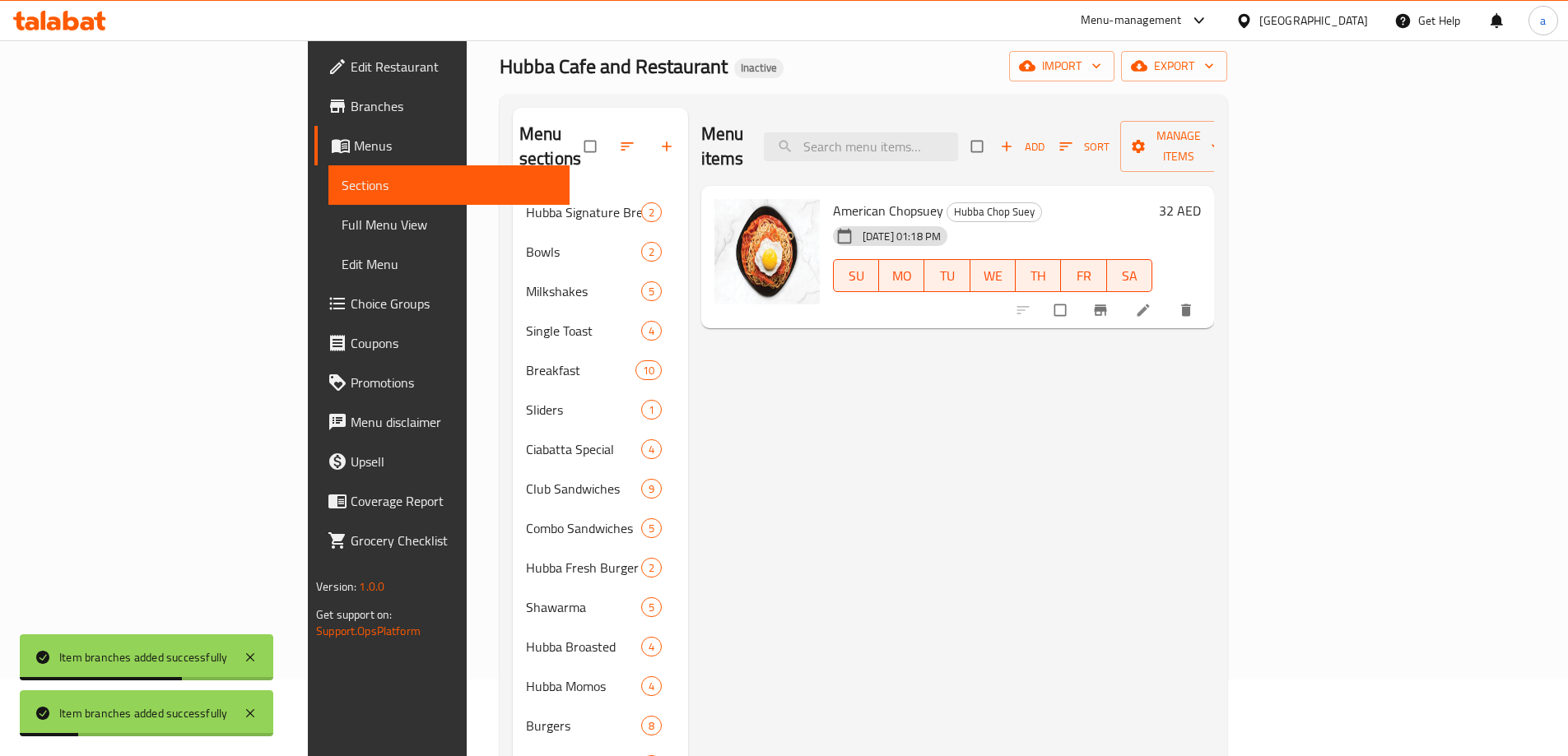
scroll to position [71, 0]
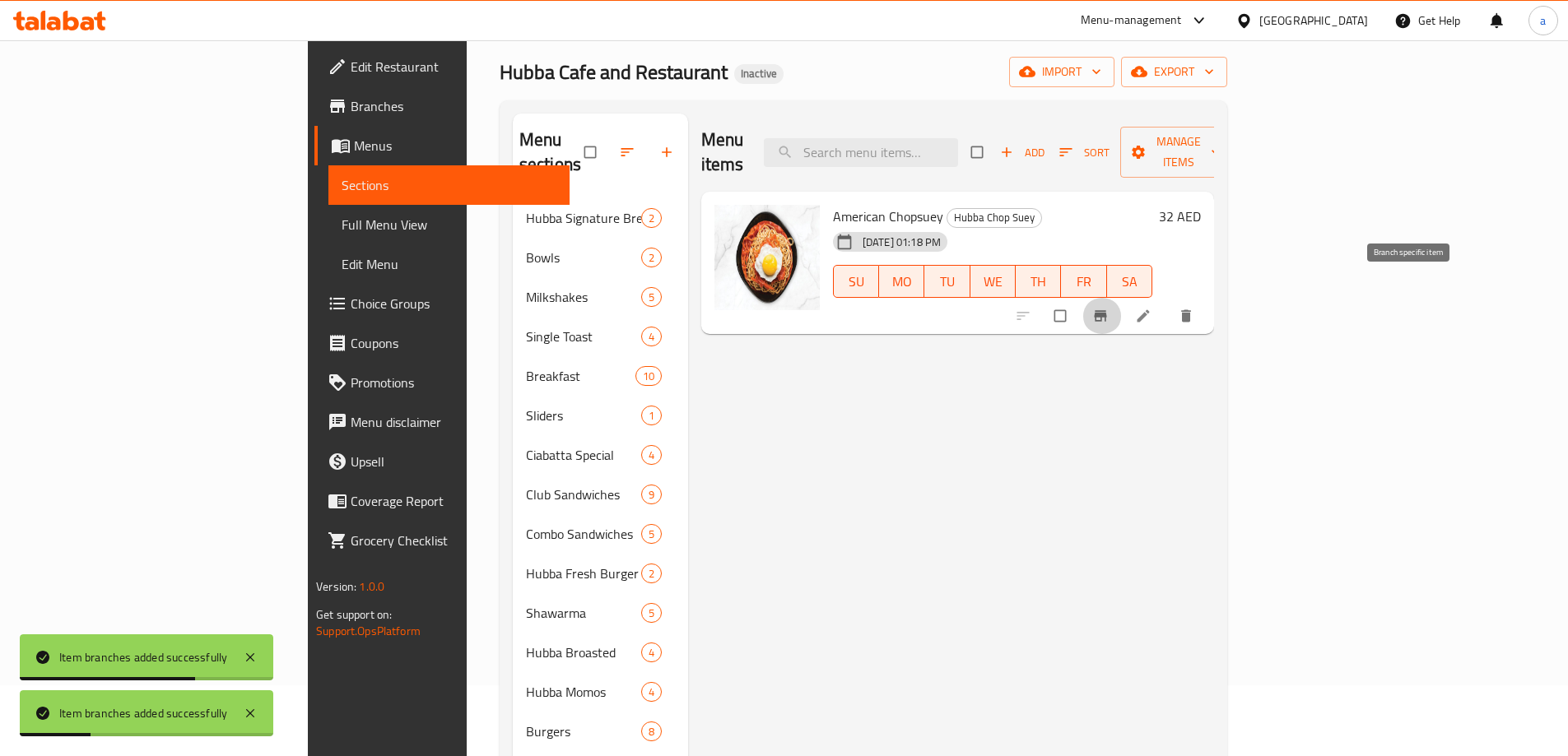
click at [1109, 307] on icon "Branch-specific-item" at bounding box center [1100, 315] width 16 height 16
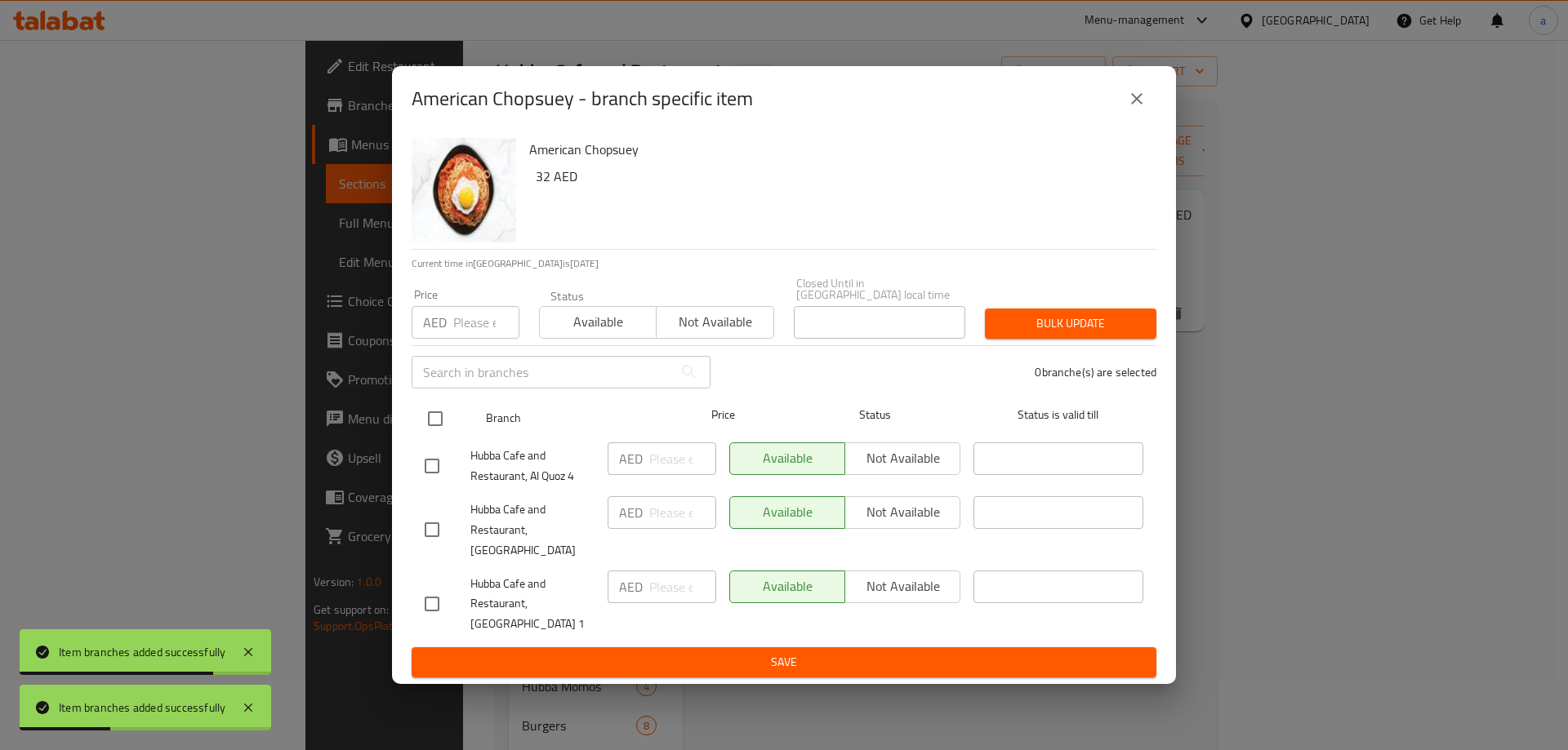
click at [435, 426] on input "checkbox" at bounding box center [435, 418] width 35 height 35
checkbox input "true"
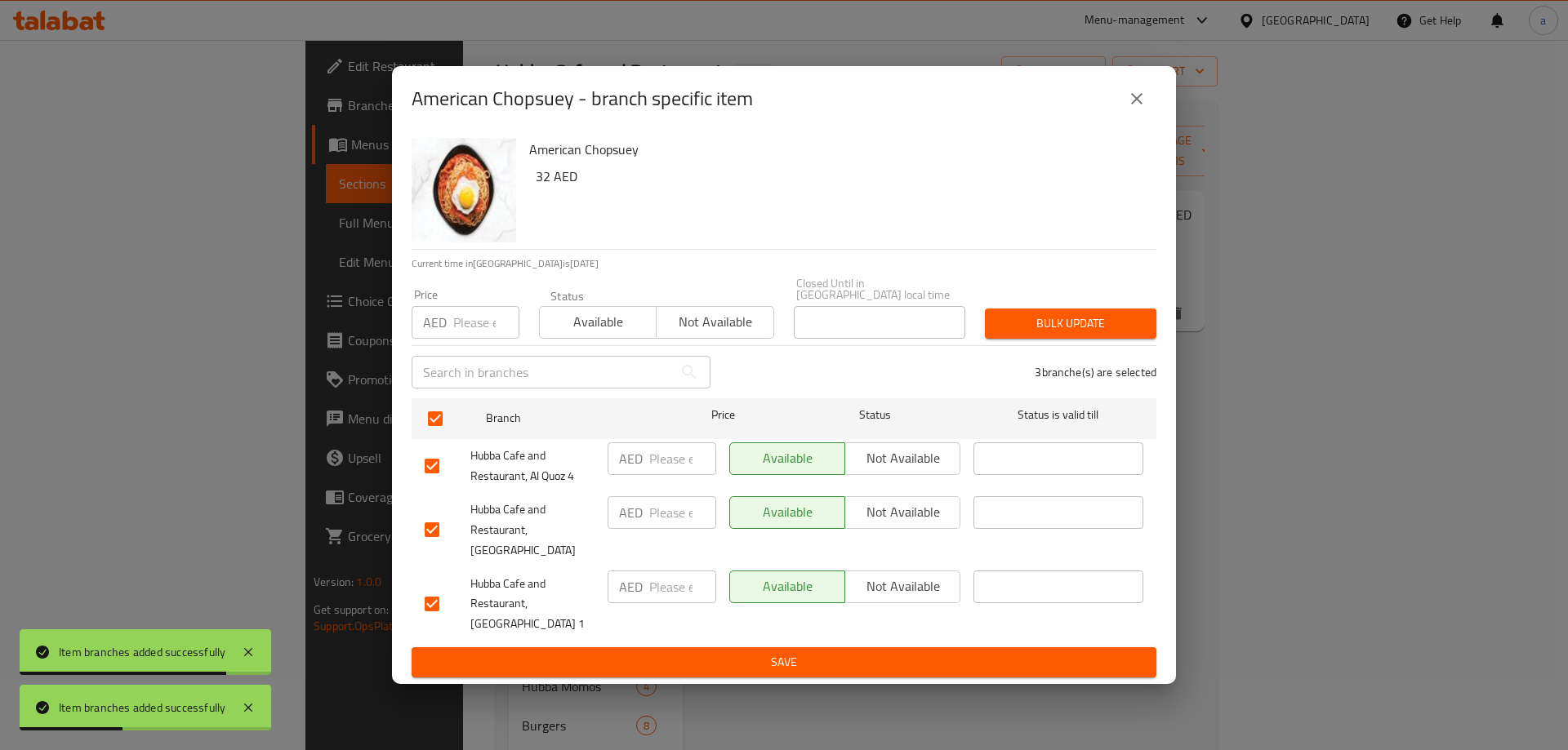
click at [847, 520] on button "Not available" at bounding box center [902, 512] width 116 height 33
click at [812, 652] on span "Save" at bounding box center [784, 662] width 718 height 20
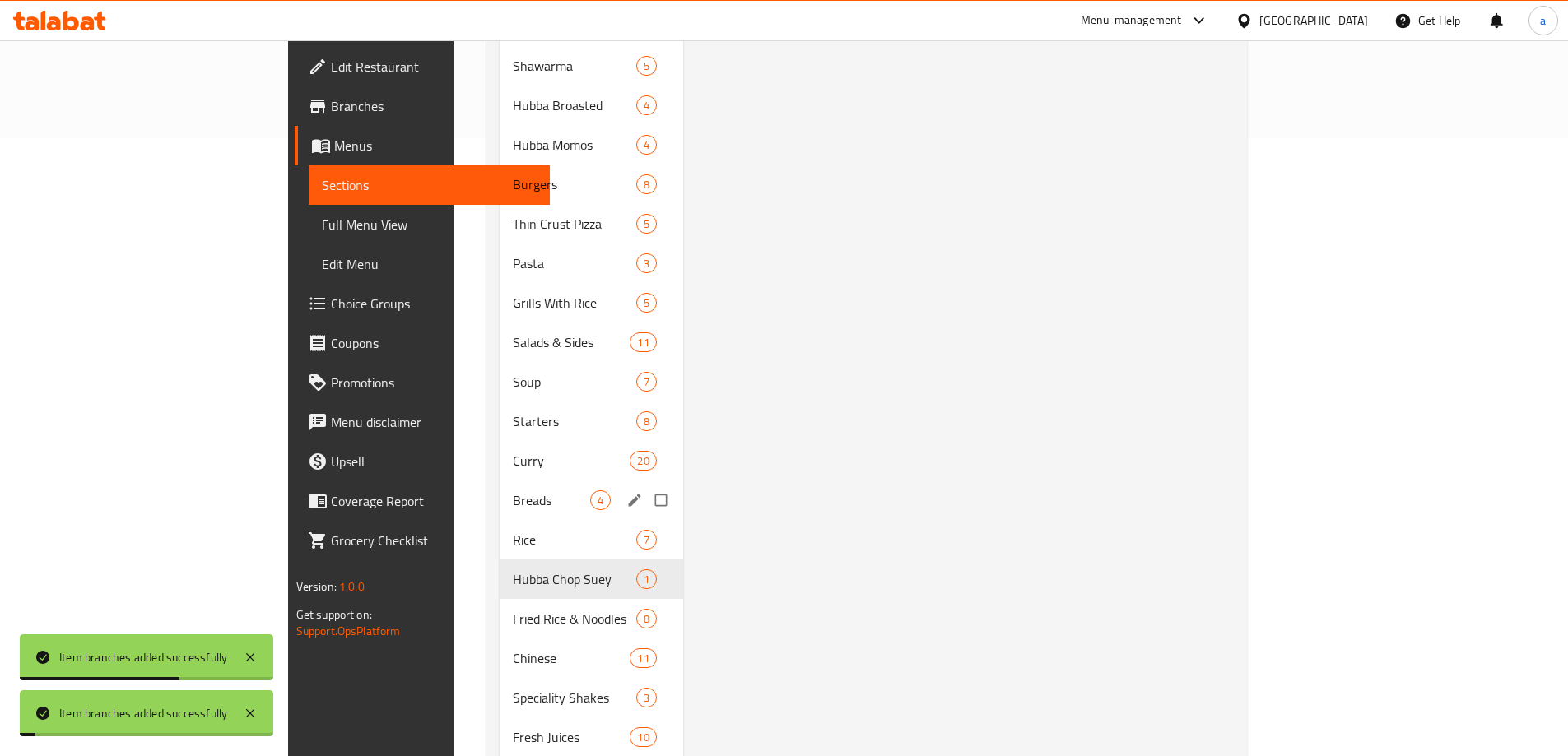
scroll to position [647, 0]
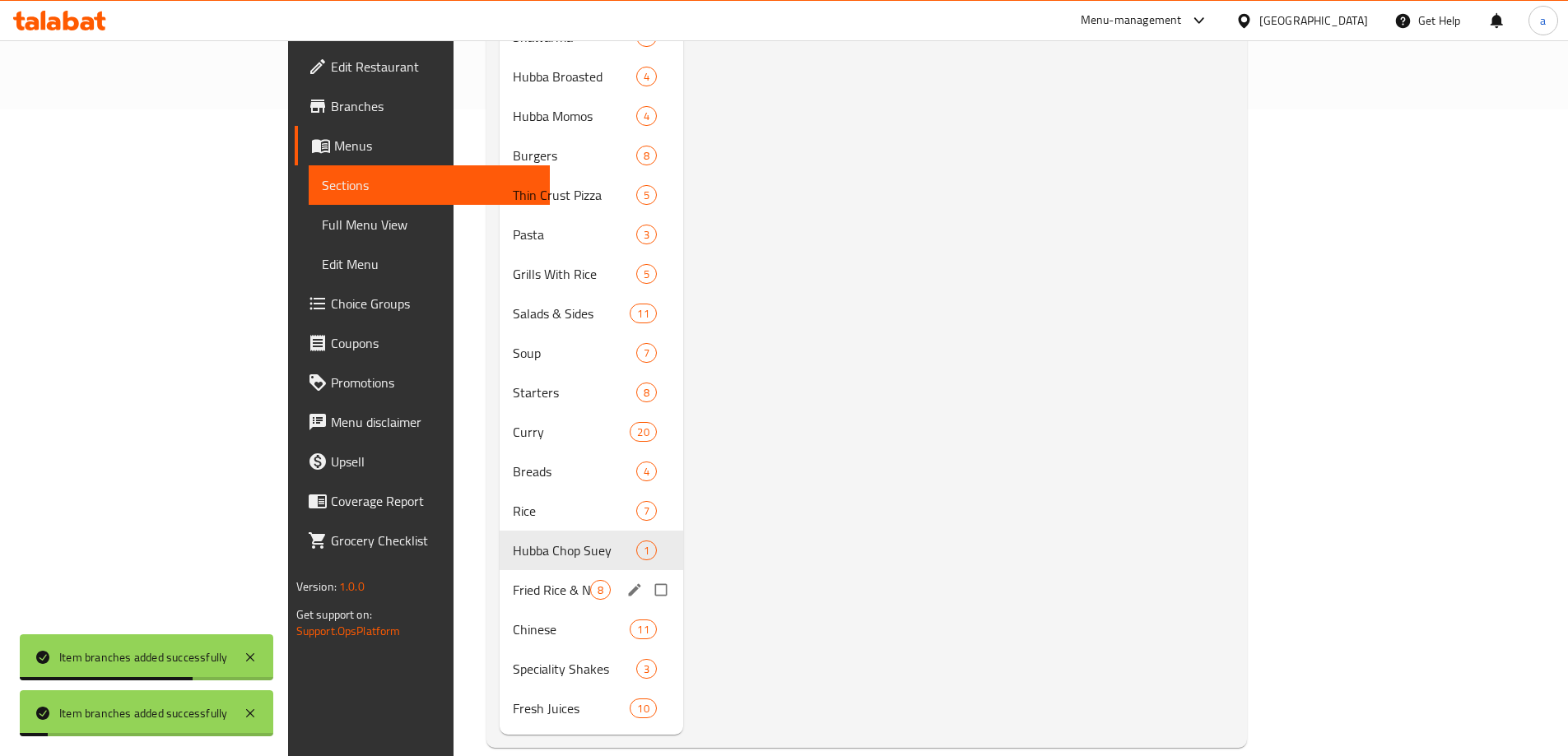
click at [513, 580] on span "Fried Rice & Noodles" at bounding box center [552, 590] width 78 height 20
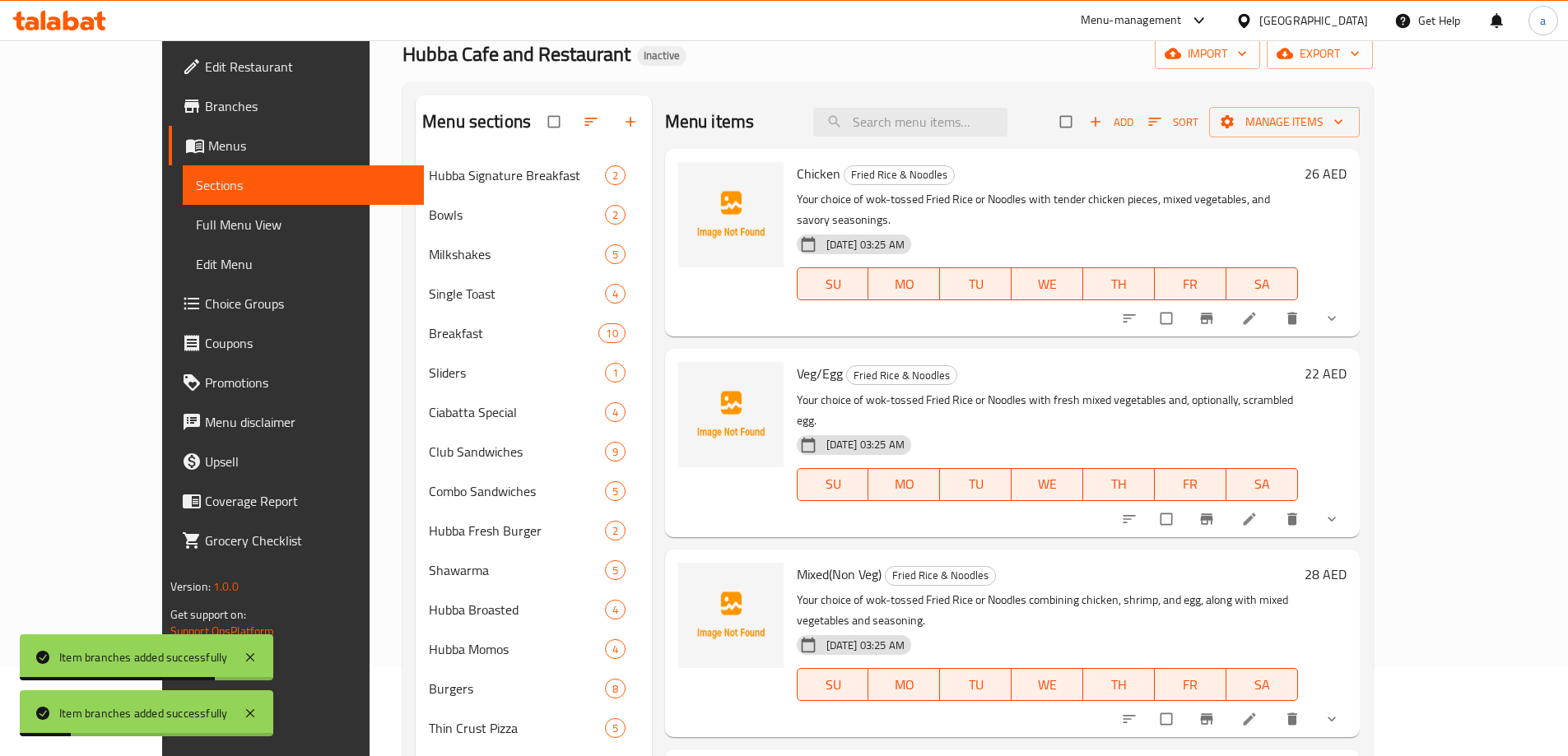
scroll to position [71, 0]
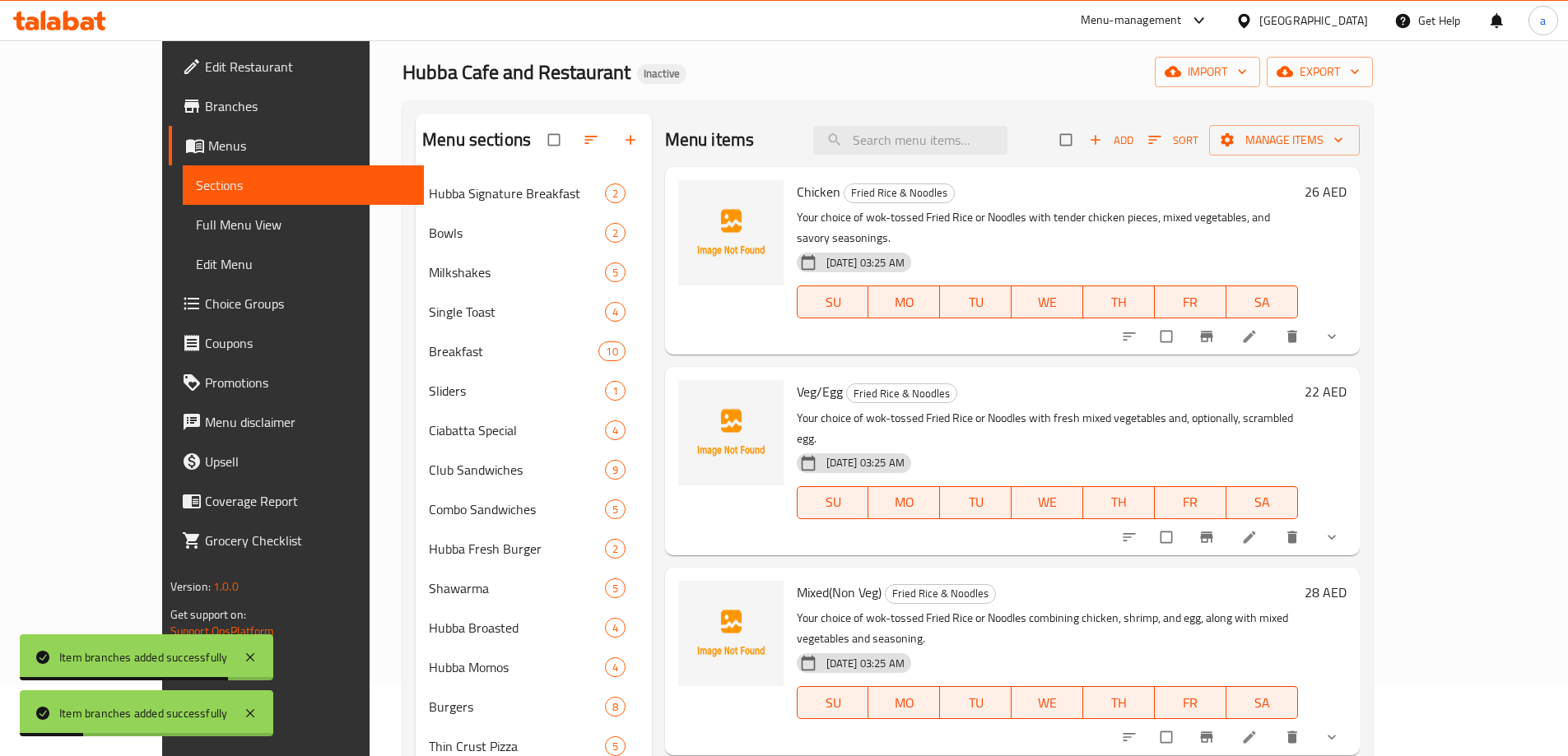
click at [1212, 332] on icon "Branch-specific-item" at bounding box center [1206, 337] width 13 height 11
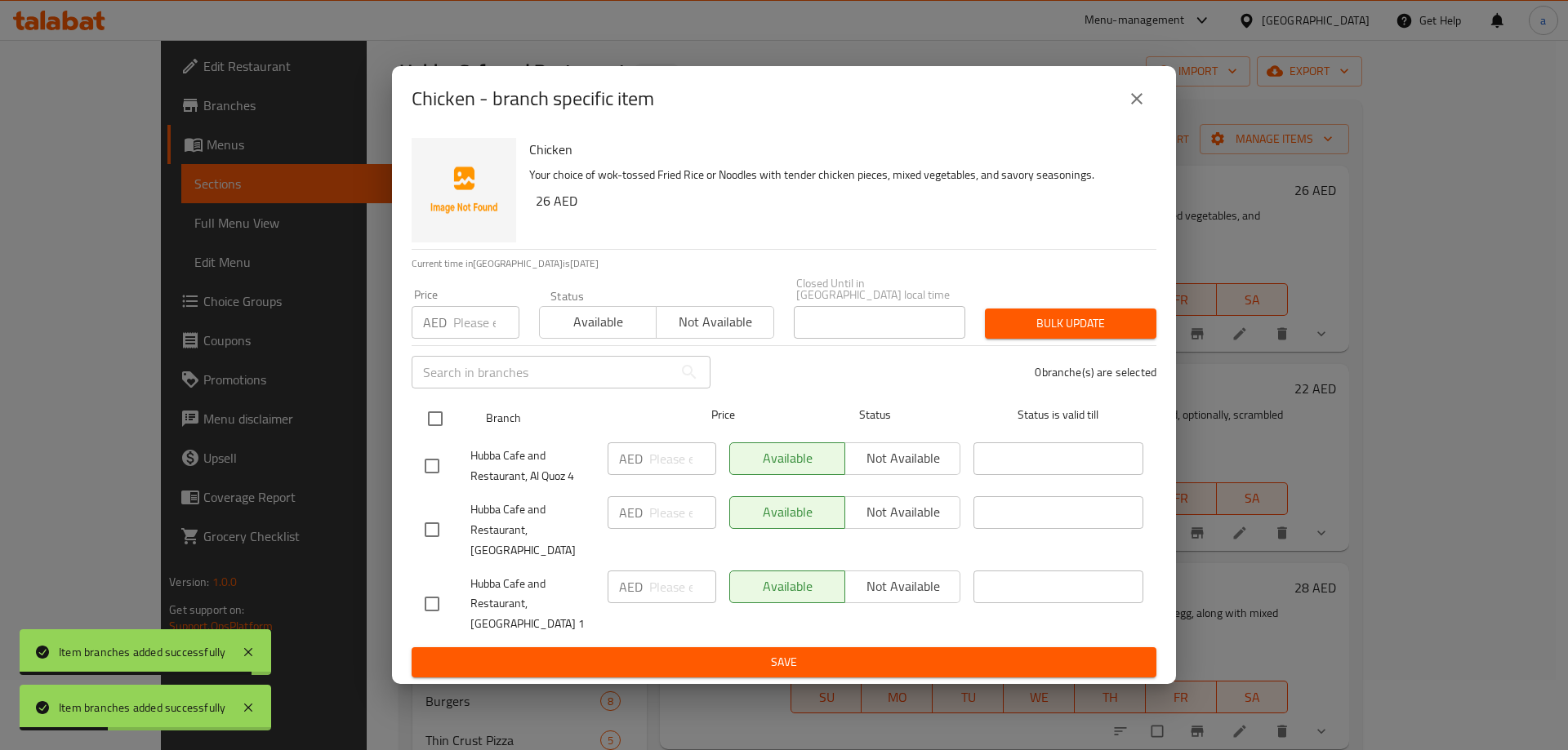
click at [432, 433] on input "checkbox" at bounding box center [435, 418] width 35 height 35
checkbox input "true"
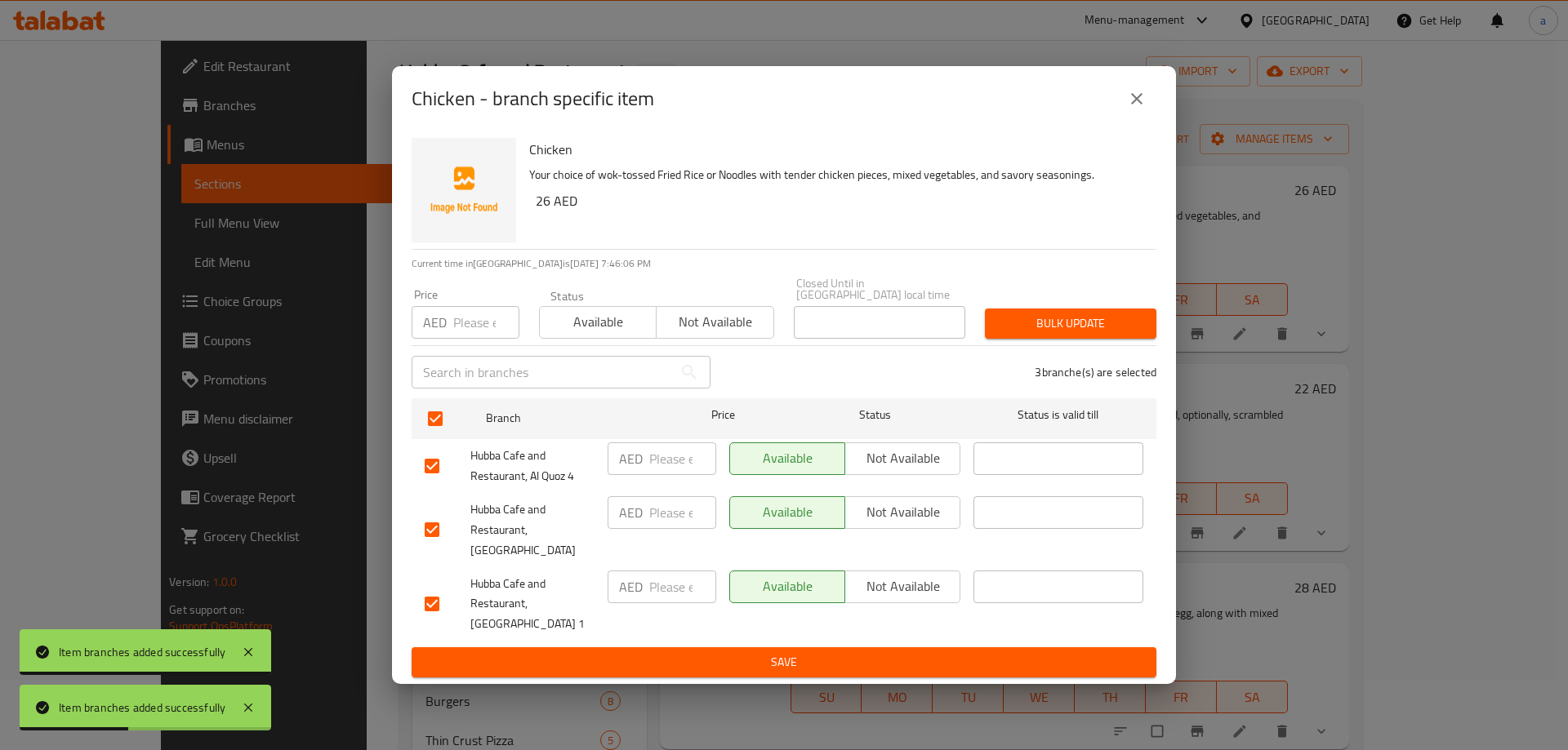
click at [872, 518] on span "Not available" at bounding box center [902, 512] width 102 height 24
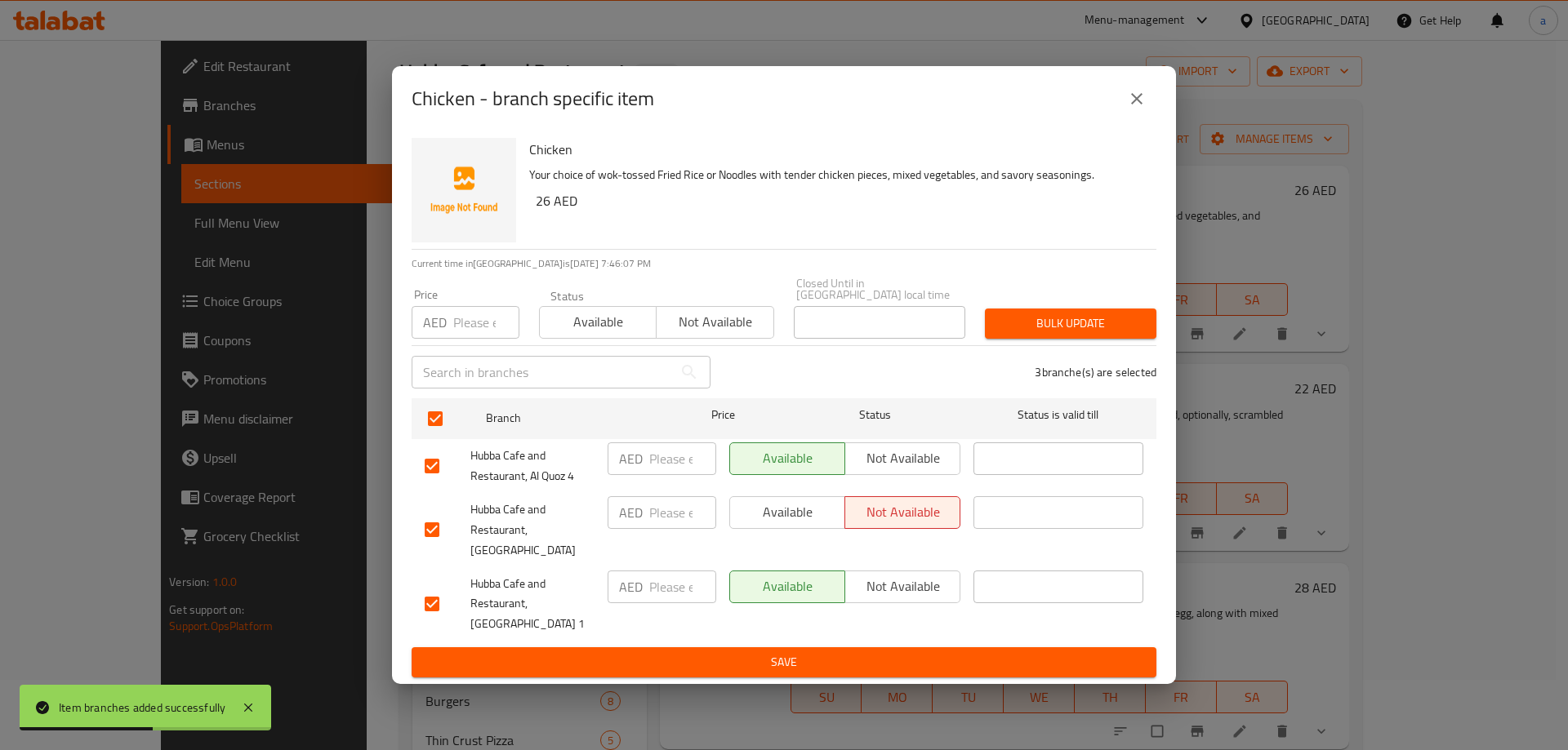
click at [831, 662] on span "Save" at bounding box center [784, 662] width 718 height 20
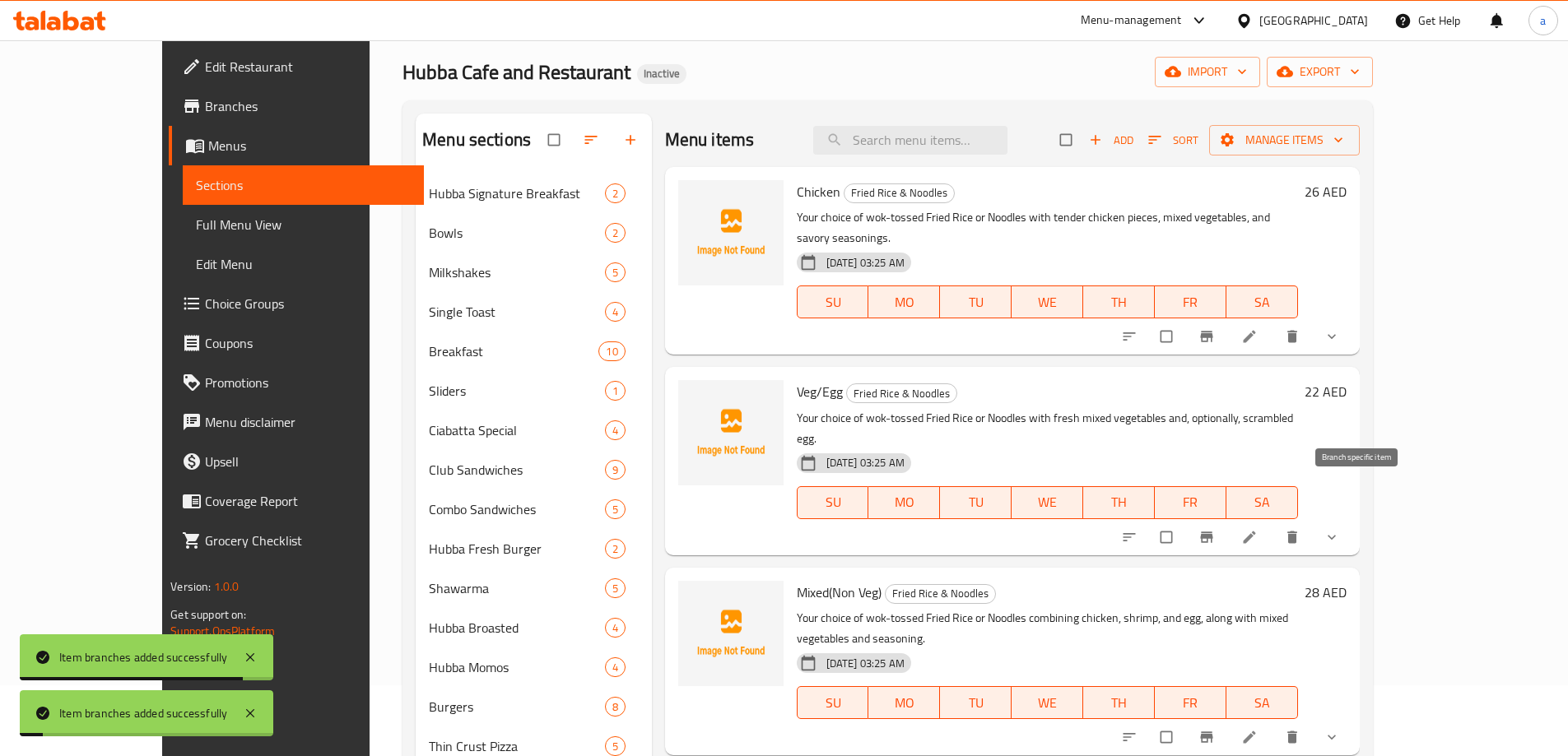
click at [1212, 532] on icon "Branch-specific-item" at bounding box center [1206, 537] width 13 height 11
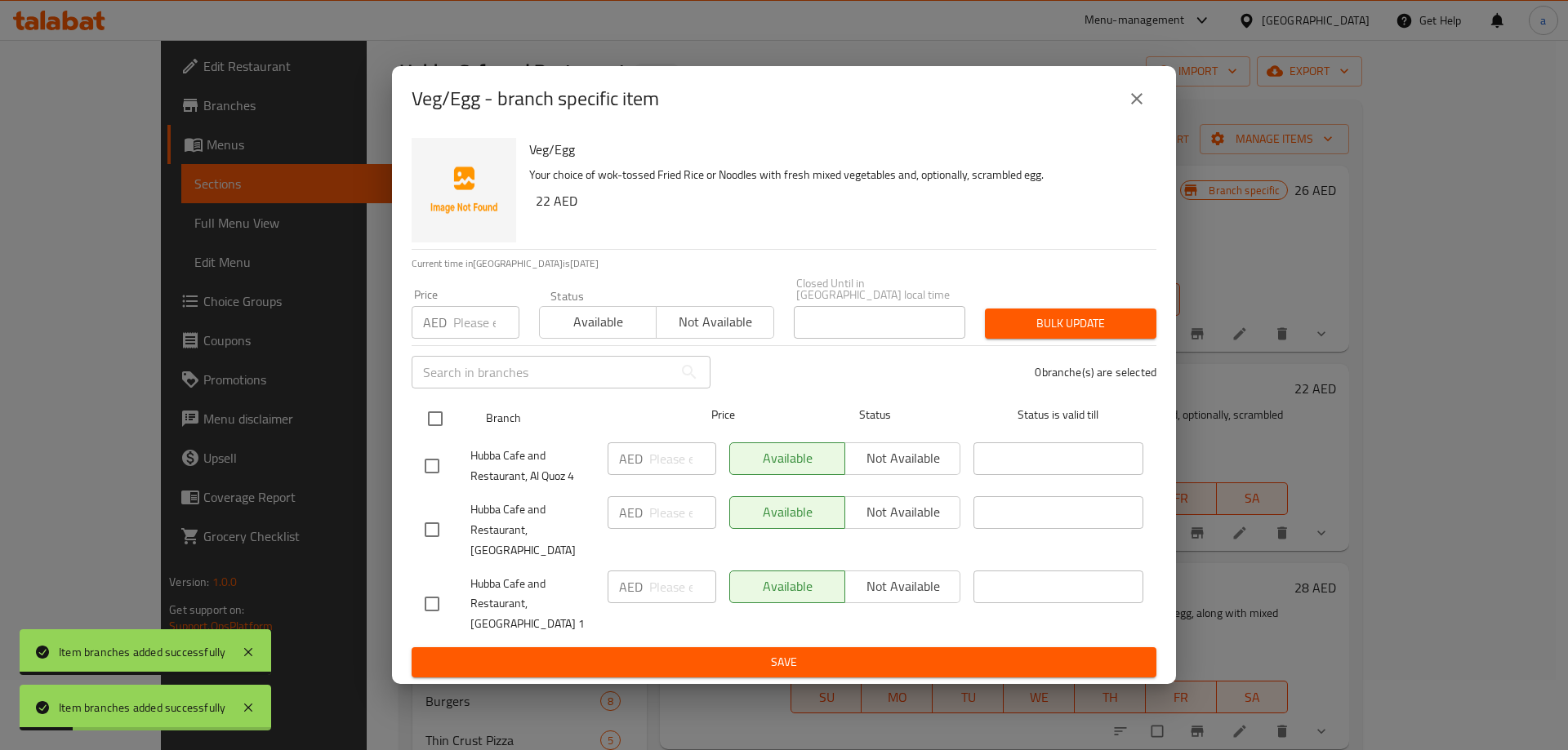
click at [442, 419] on input "checkbox" at bounding box center [435, 418] width 35 height 35
checkbox input "true"
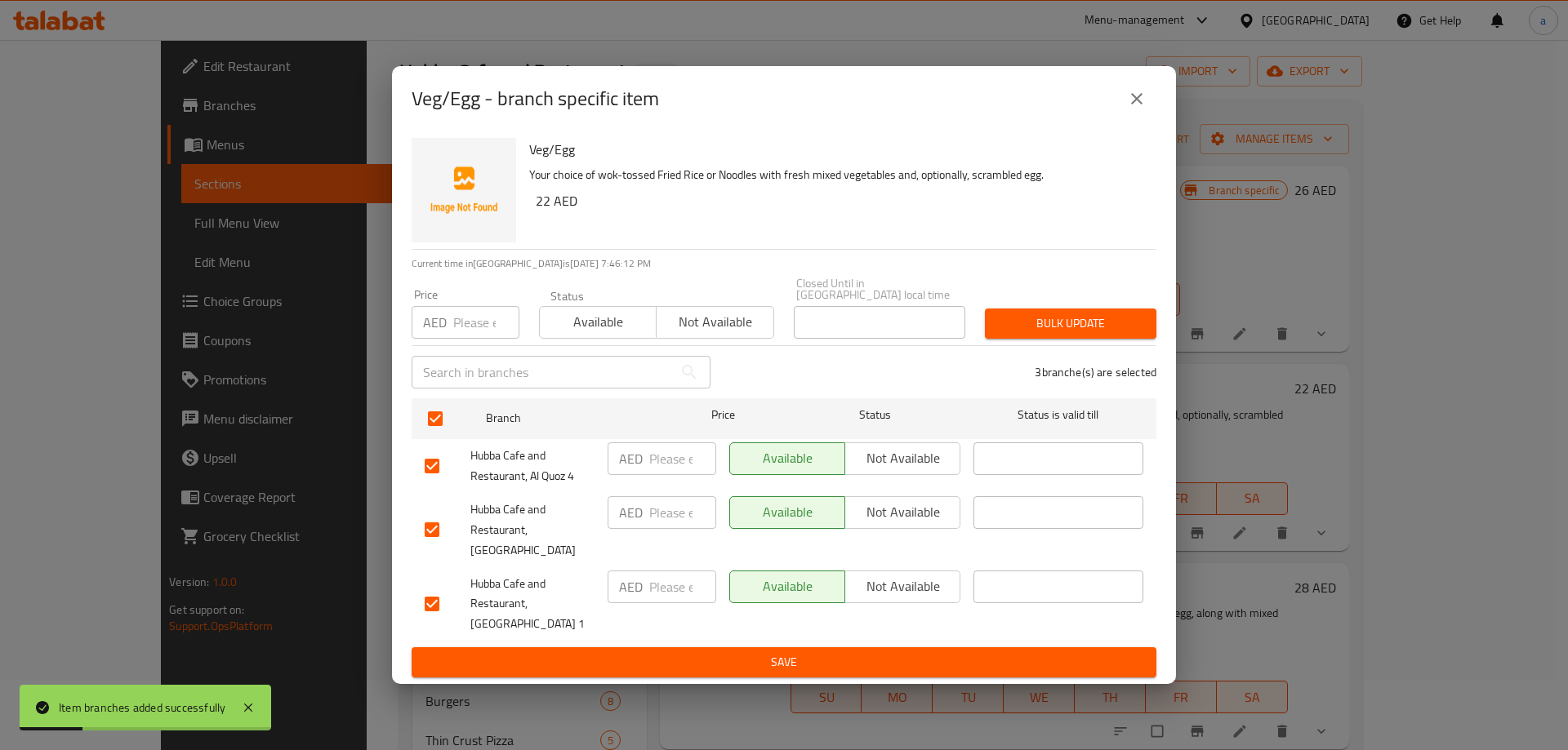
click at [863, 520] on span "Not available" at bounding box center [902, 512] width 102 height 24
click at [837, 652] on span "Save" at bounding box center [784, 662] width 718 height 20
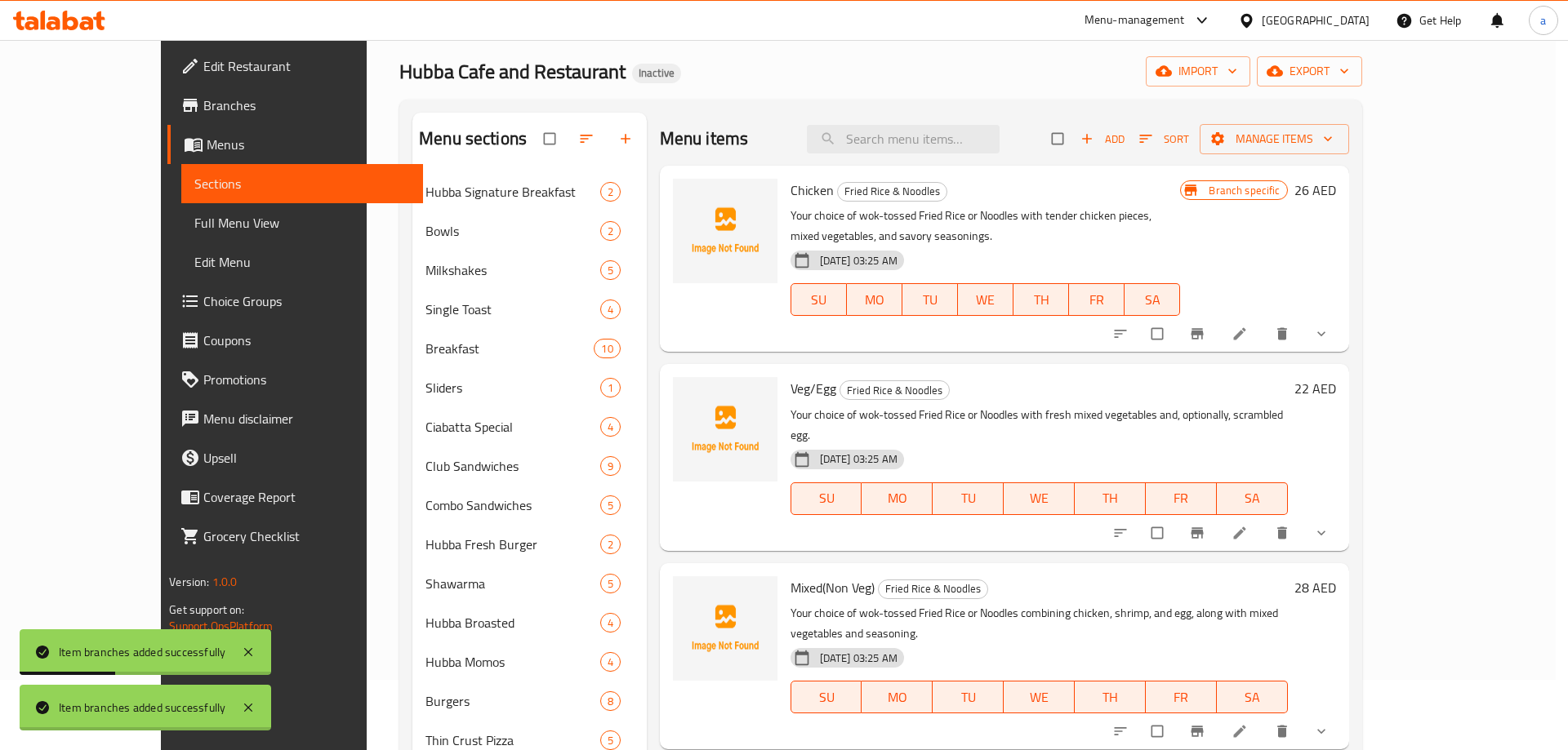
click at [1345, 231] on div "Chicken Fried Rice & Noodles Your choice of wok-tossed Fried Rice or Noodles wi…" at bounding box center [1004, 199] width 689 height 66
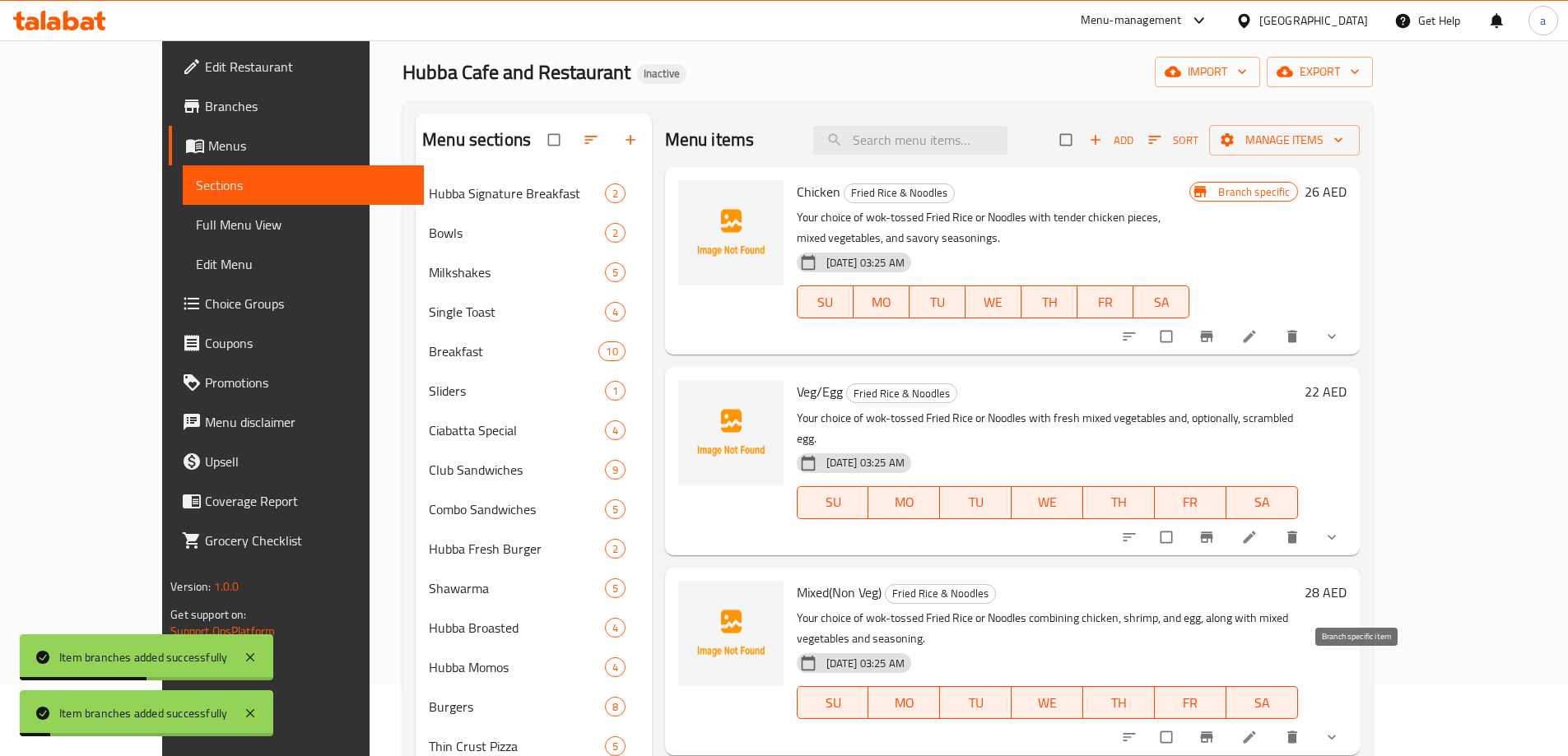
click at [1228, 719] on button "Branch-specific-item" at bounding box center [1208, 737] width 39 height 37
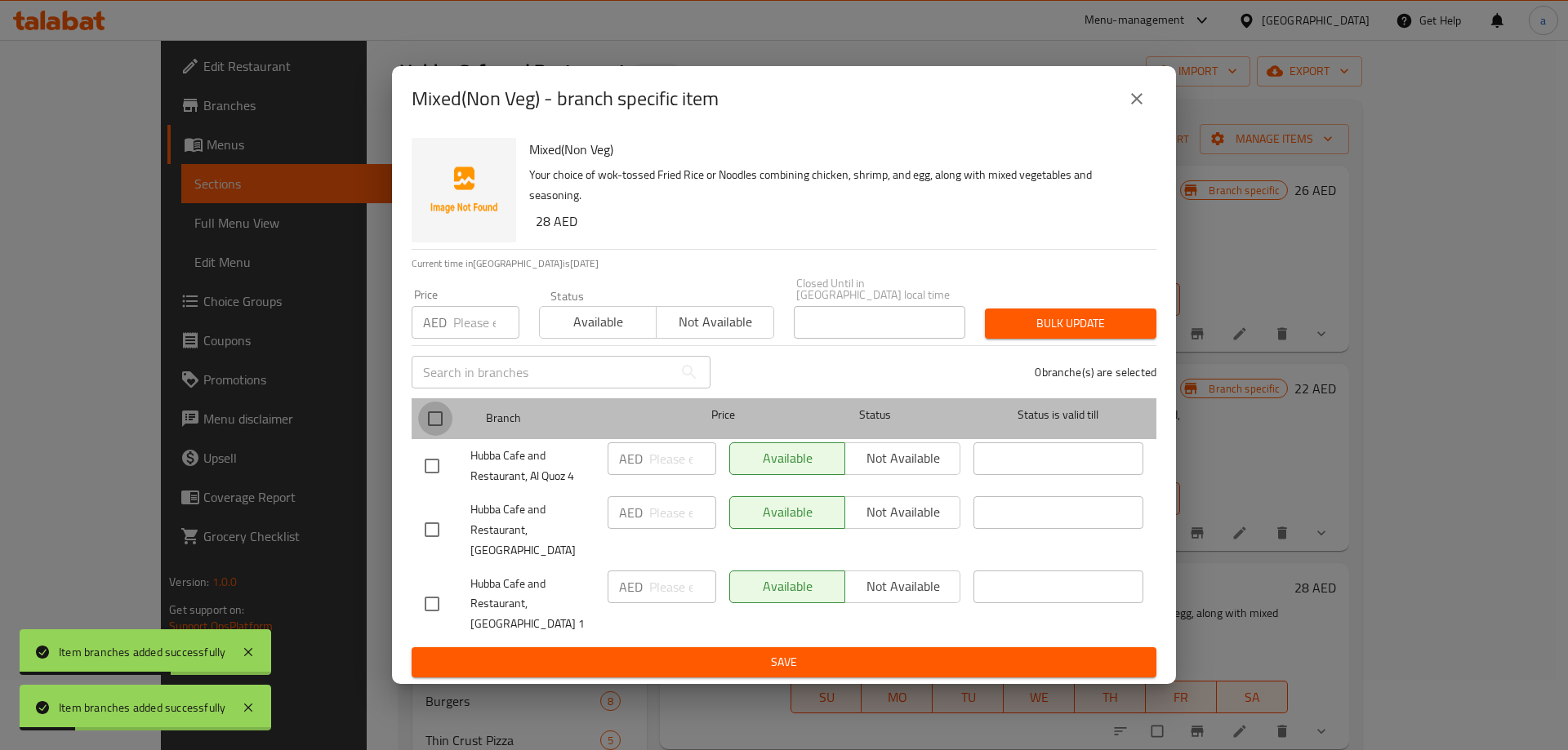
click at [437, 422] on input "checkbox" at bounding box center [435, 418] width 35 height 35
checkbox input "true"
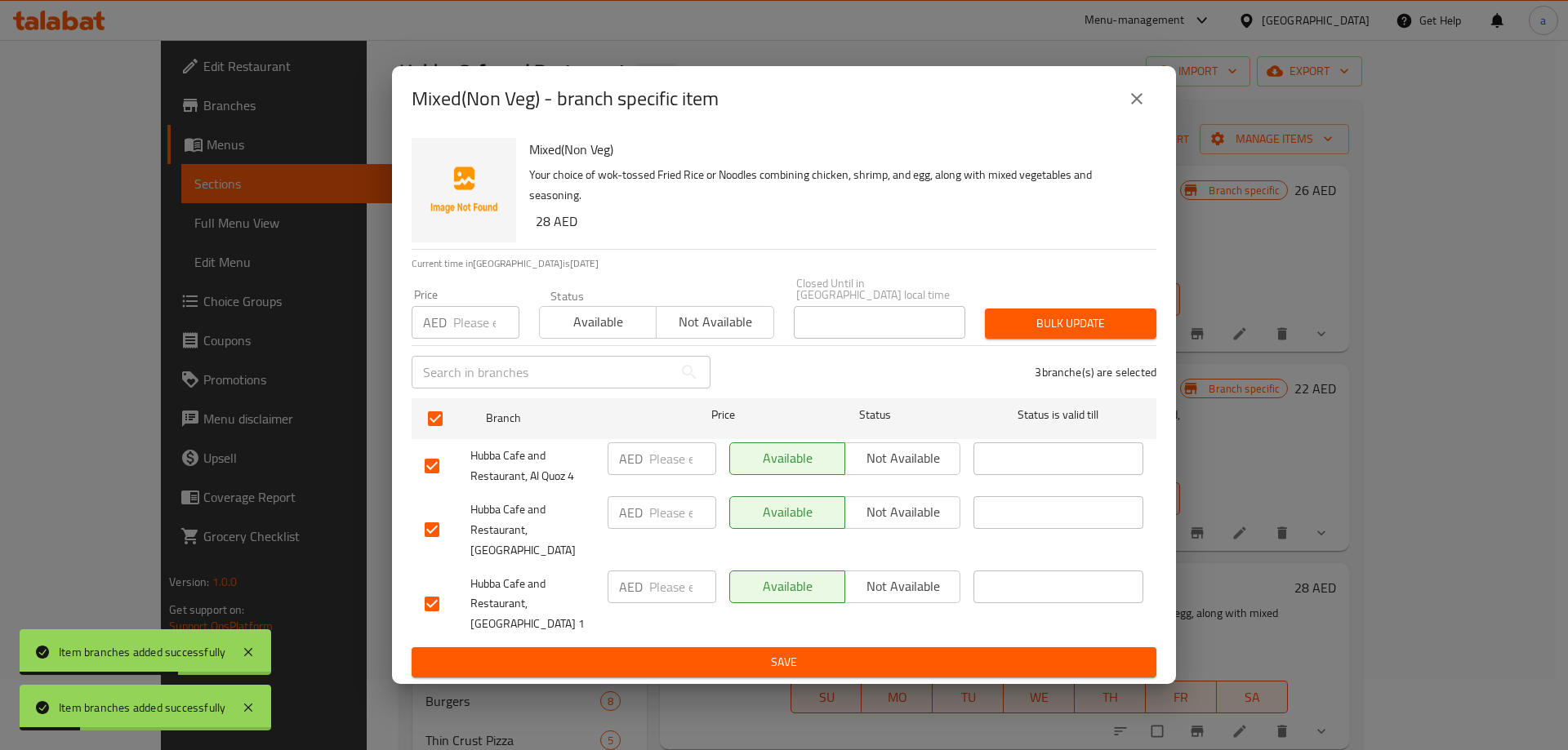
click at [893, 524] on span "Not available" at bounding box center [902, 512] width 102 height 24
click at [834, 652] on span "Save" at bounding box center [784, 662] width 718 height 20
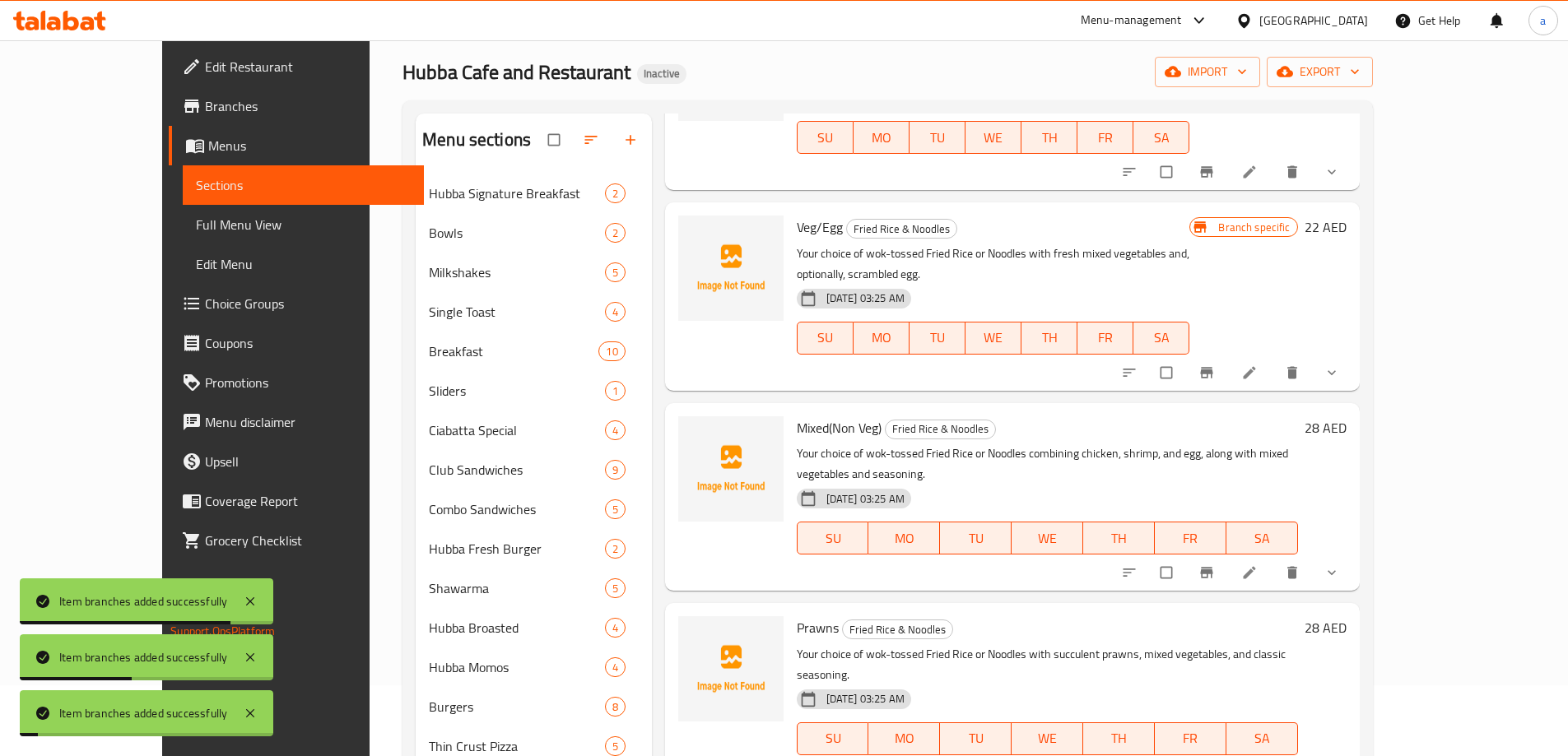
scroll to position [247, 0]
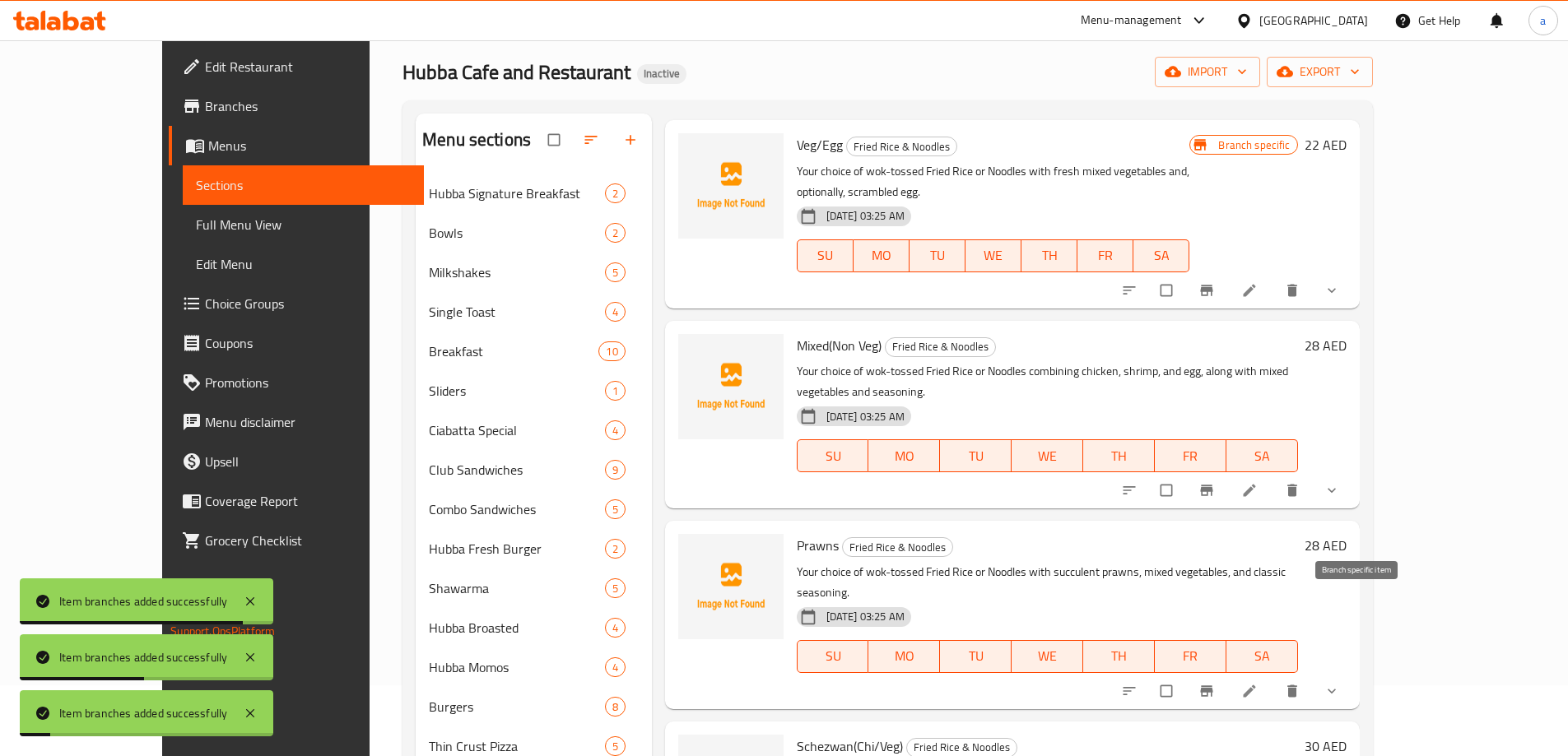
click at [1228, 673] on button "Branch-specific-item" at bounding box center [1208, 691] width 39 height 37
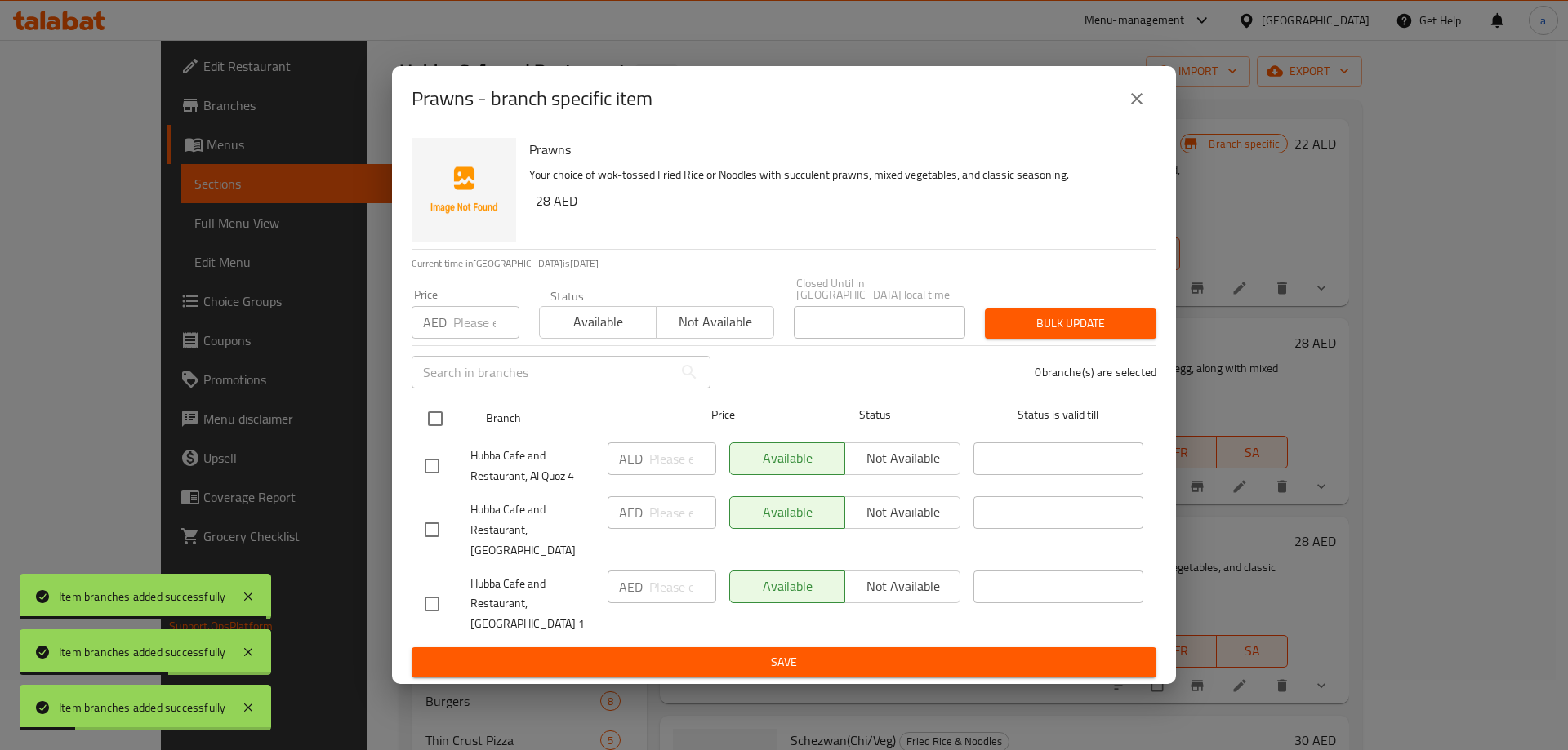
click at [438, 435] on input "checkbox" at bounding box center [435, 418] width 35 height 35
checkbox input "true"
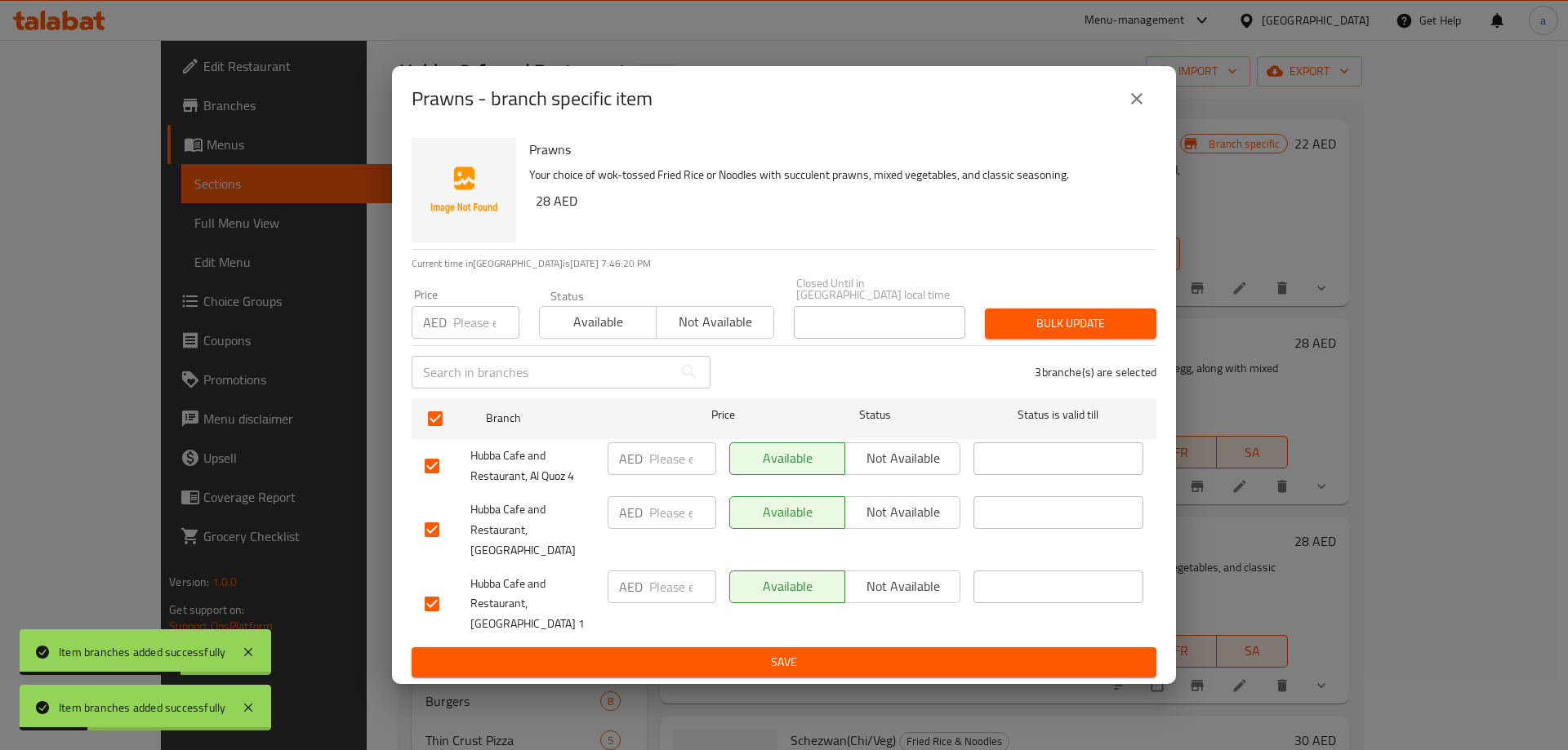
click at [905, 522] on span "Not available" at bounding box center [902, 512] width 102 height 24
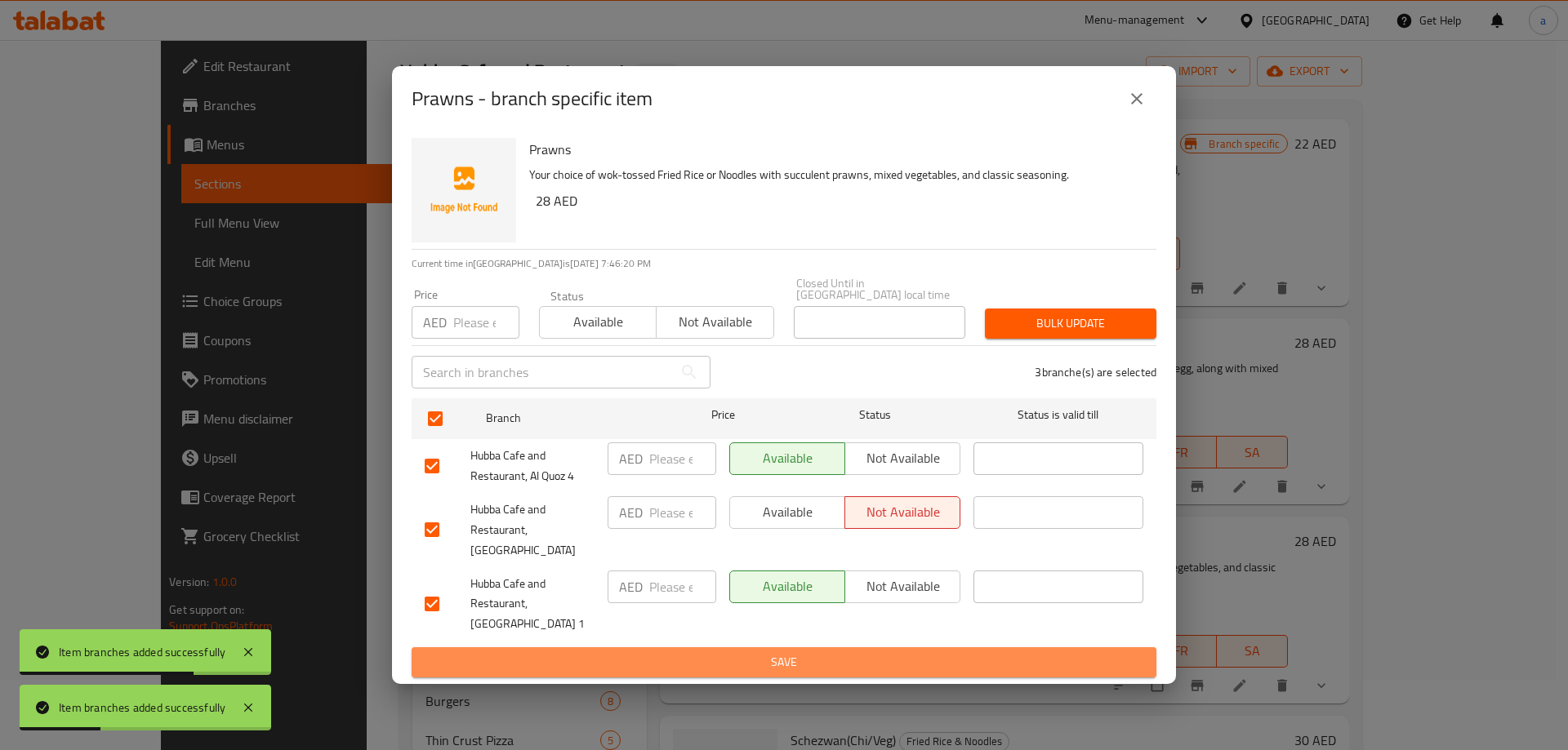
click at [872, 652] on span "Save" at bounding box center [784, 662] width 718 height 20
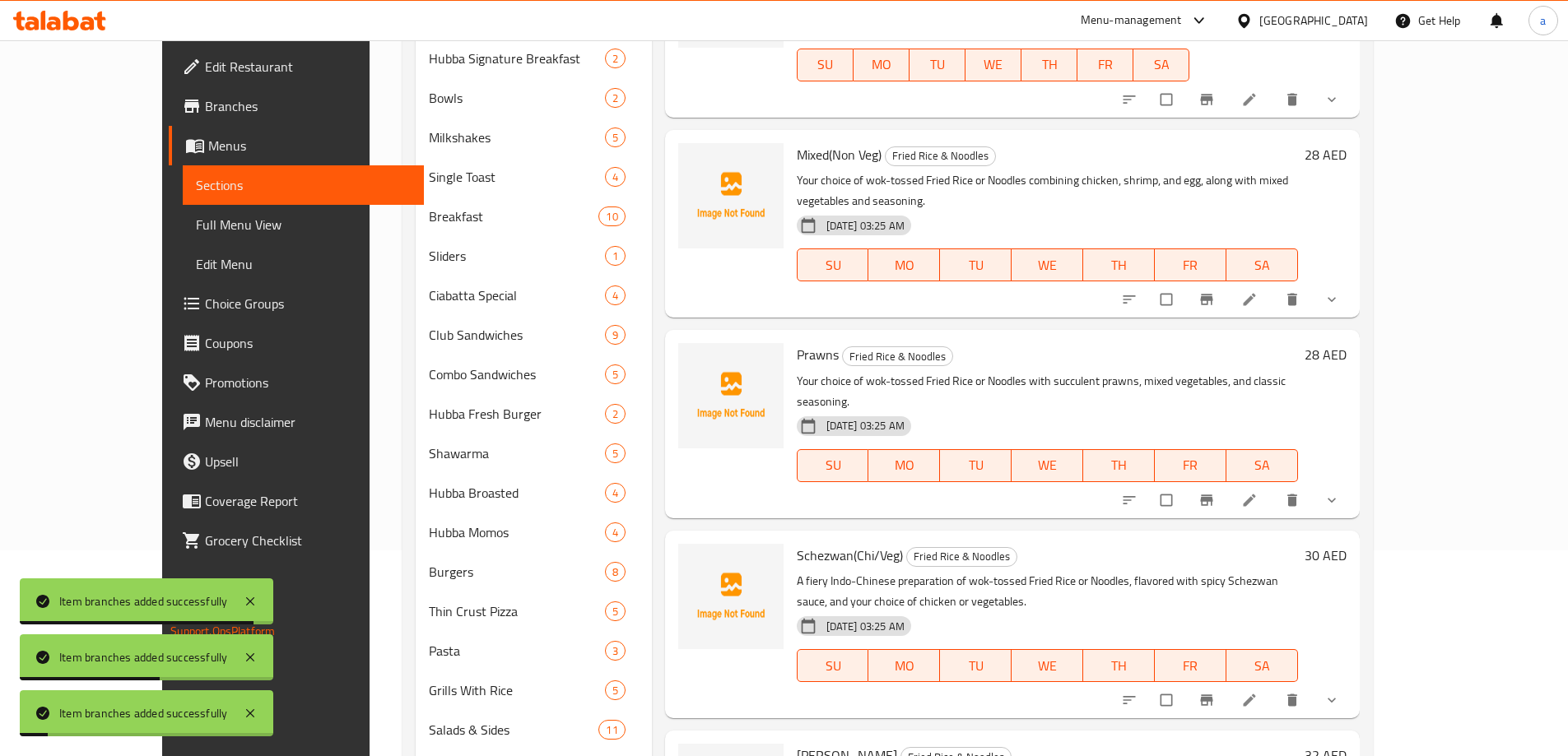
scroll to position [235, 0]
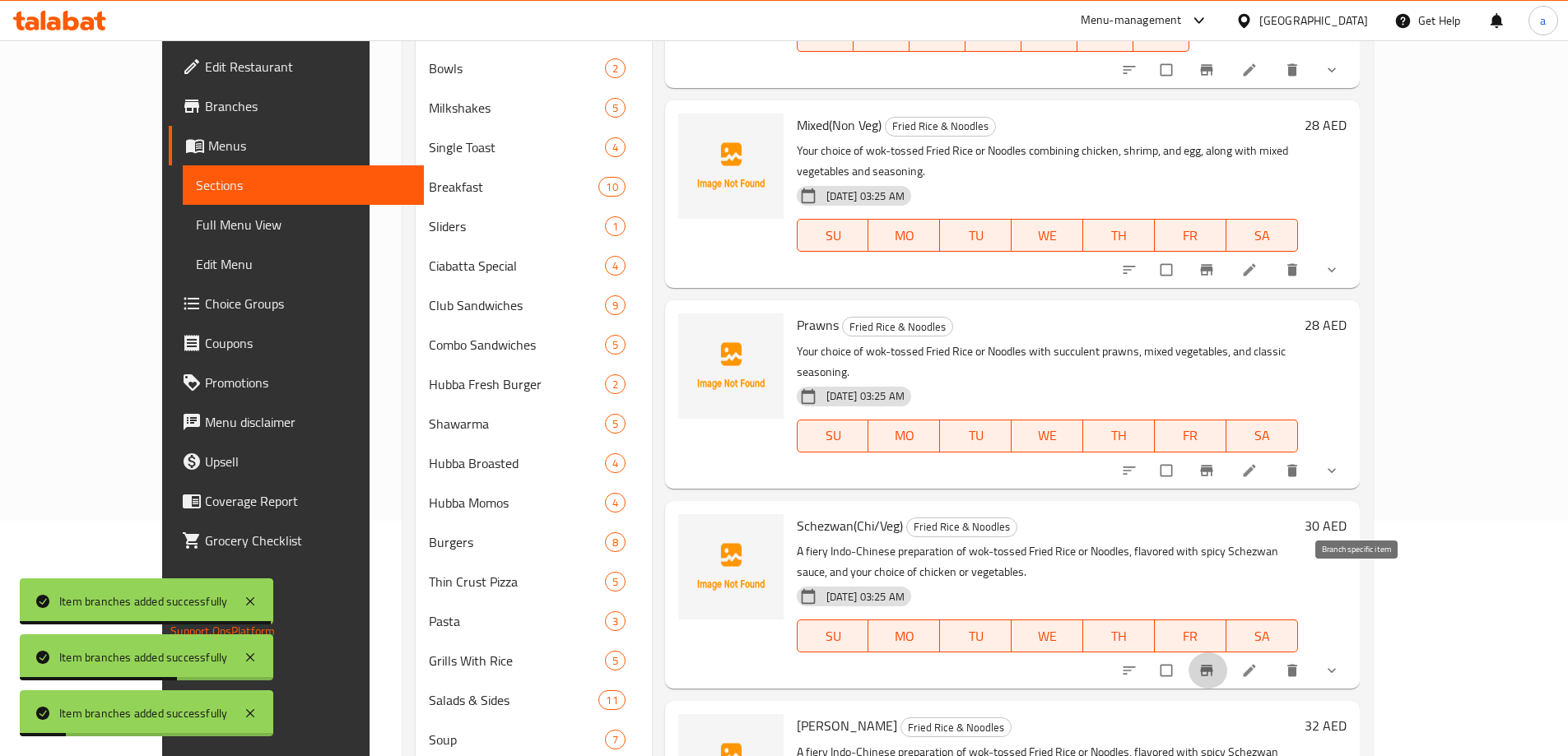
click at [1215, 662] on icon "Branch-specific-item" at bounding box center [1206, 670] width 16 height 16
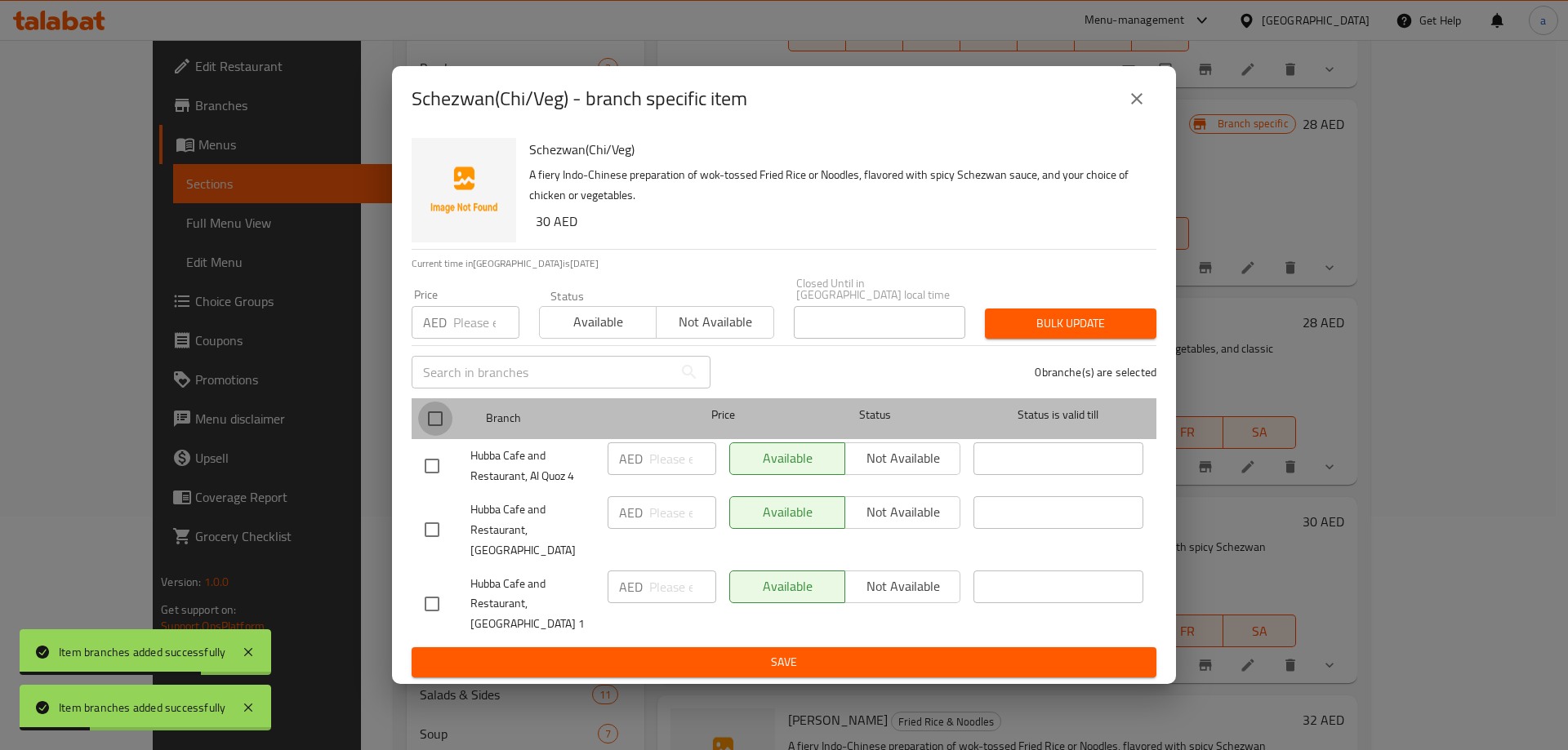
click at [426, 433] on input "checkbox" at bounding box center [435, 418] width 35 height 35
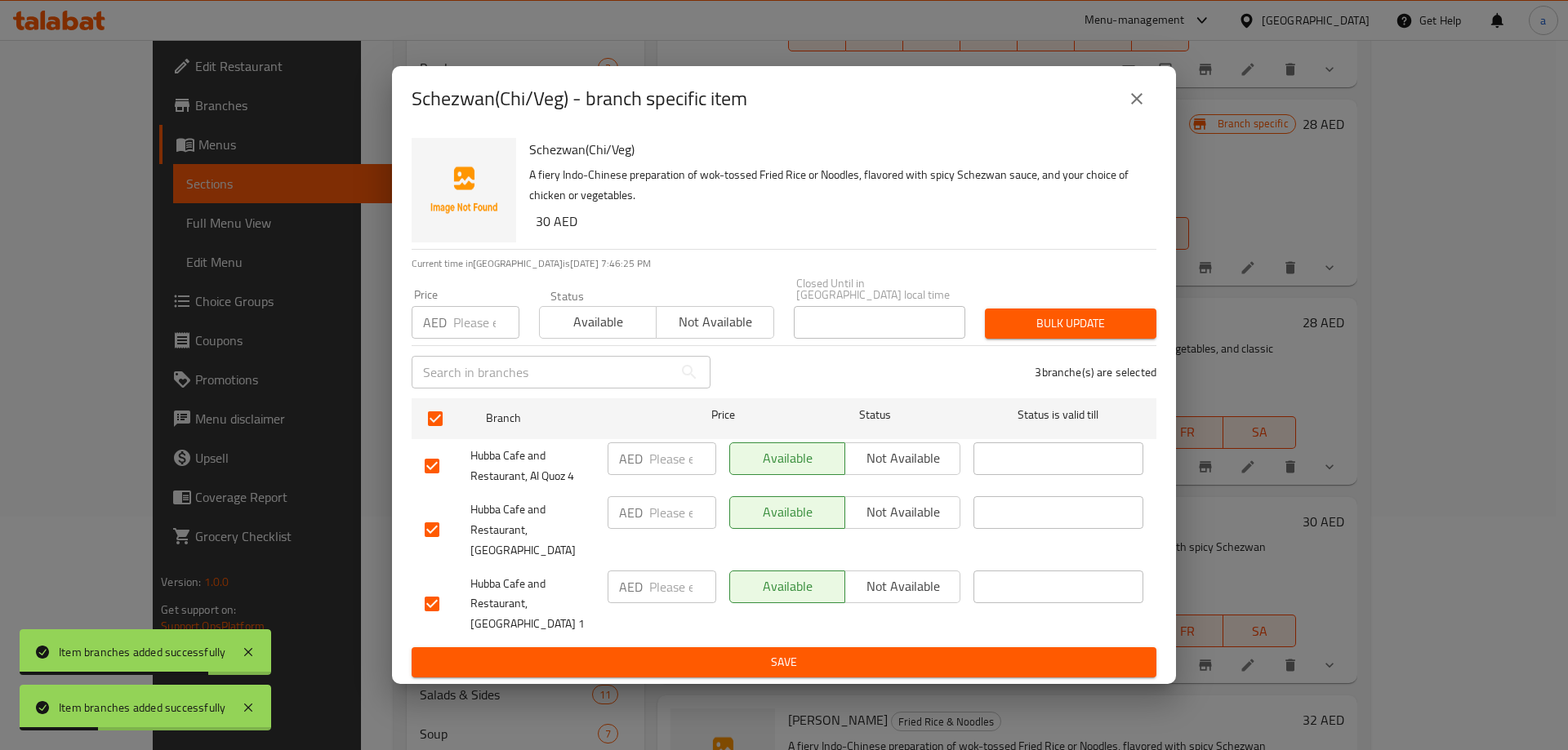
drag, startPoint x: 900, startPoint y: 522, endPoint x: 893, endPoint y: 527, distance: 8.6
click at [897, 524] on span "Not available" at bounding box center [902, 512] width 102 height 24
click at [808, 652] on span "Save" at bounding box center [784, 662] width 718 height 20
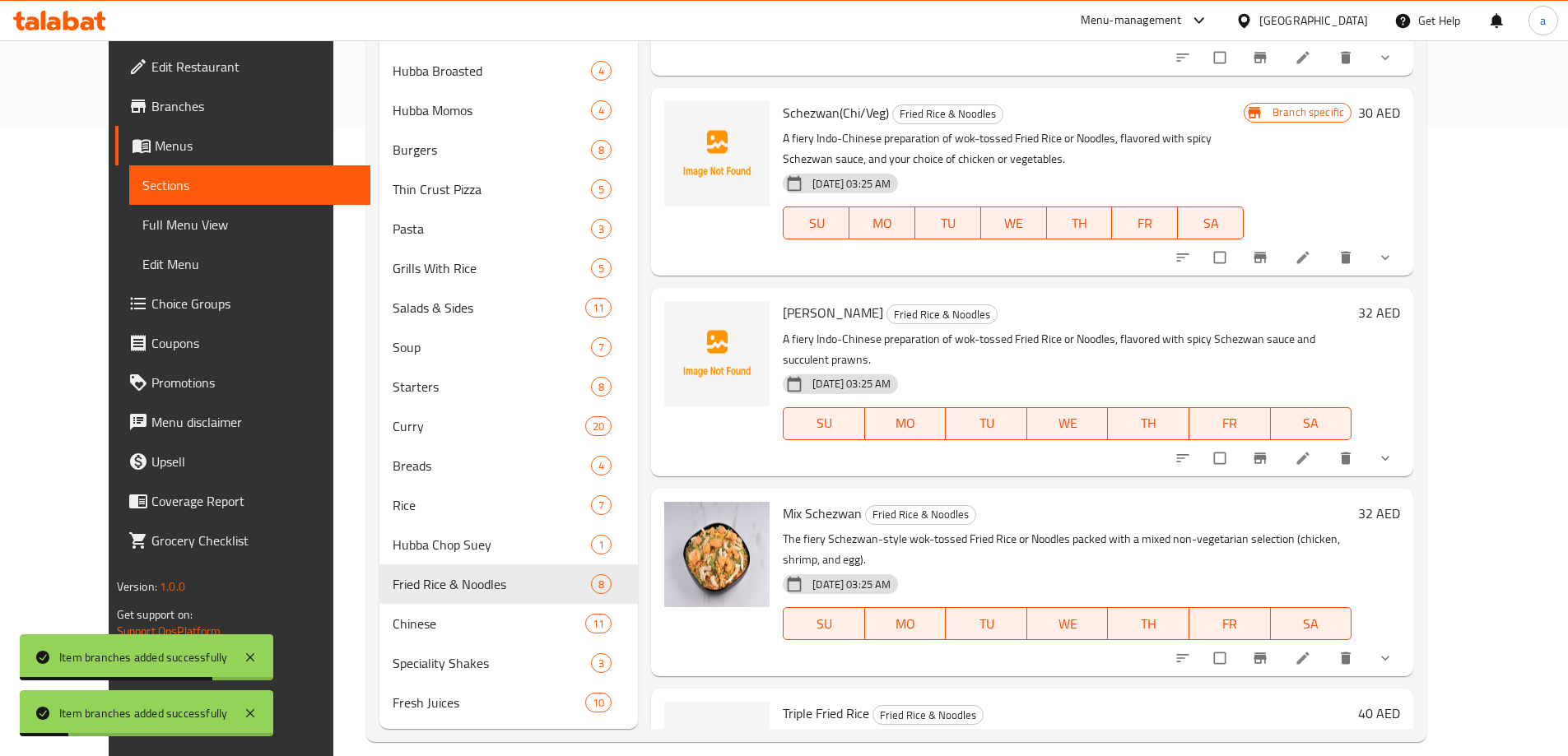
scroll to position [647, 0]
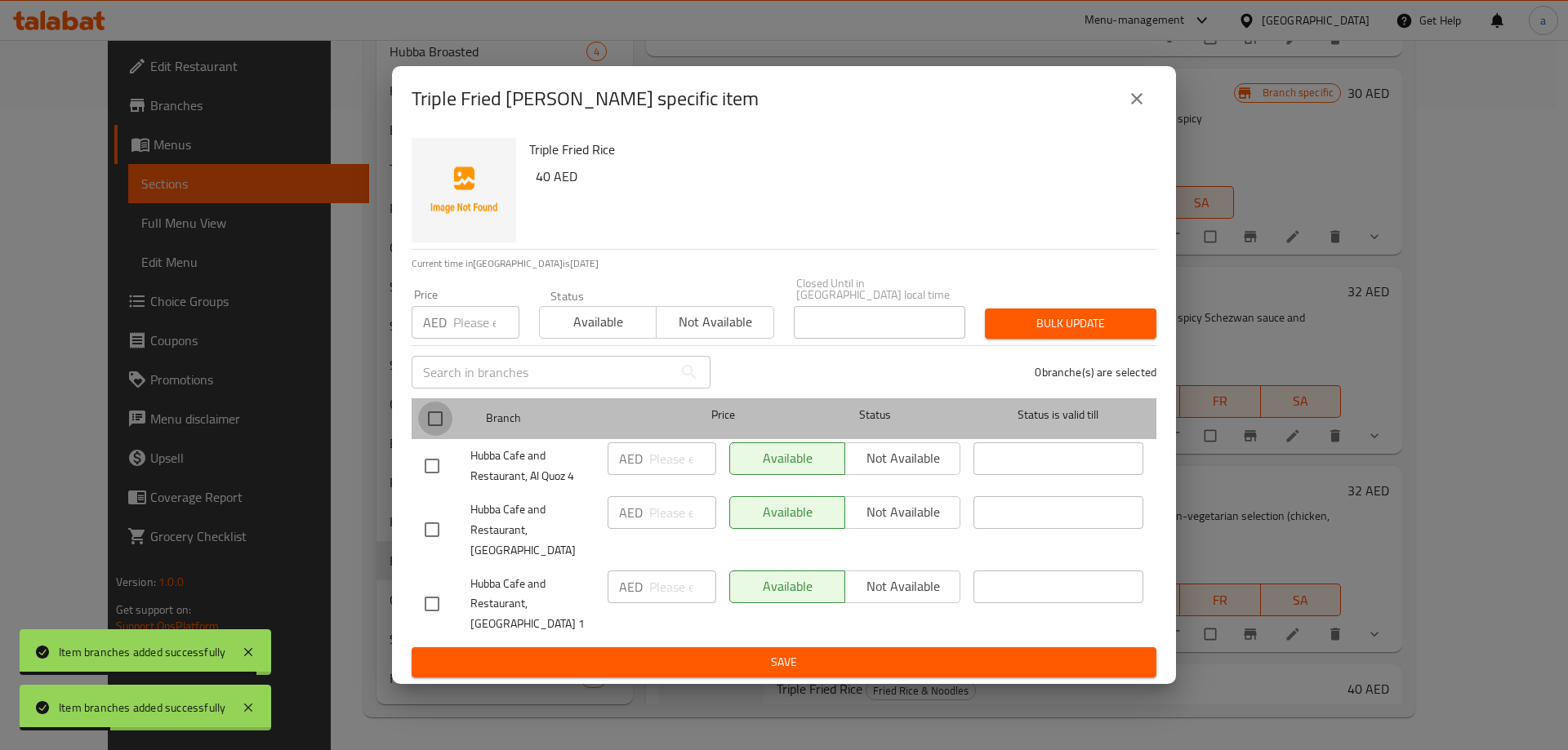
click at [442, 431] on input "checkbox" at bounding box center [435, 418] width 35 height 35
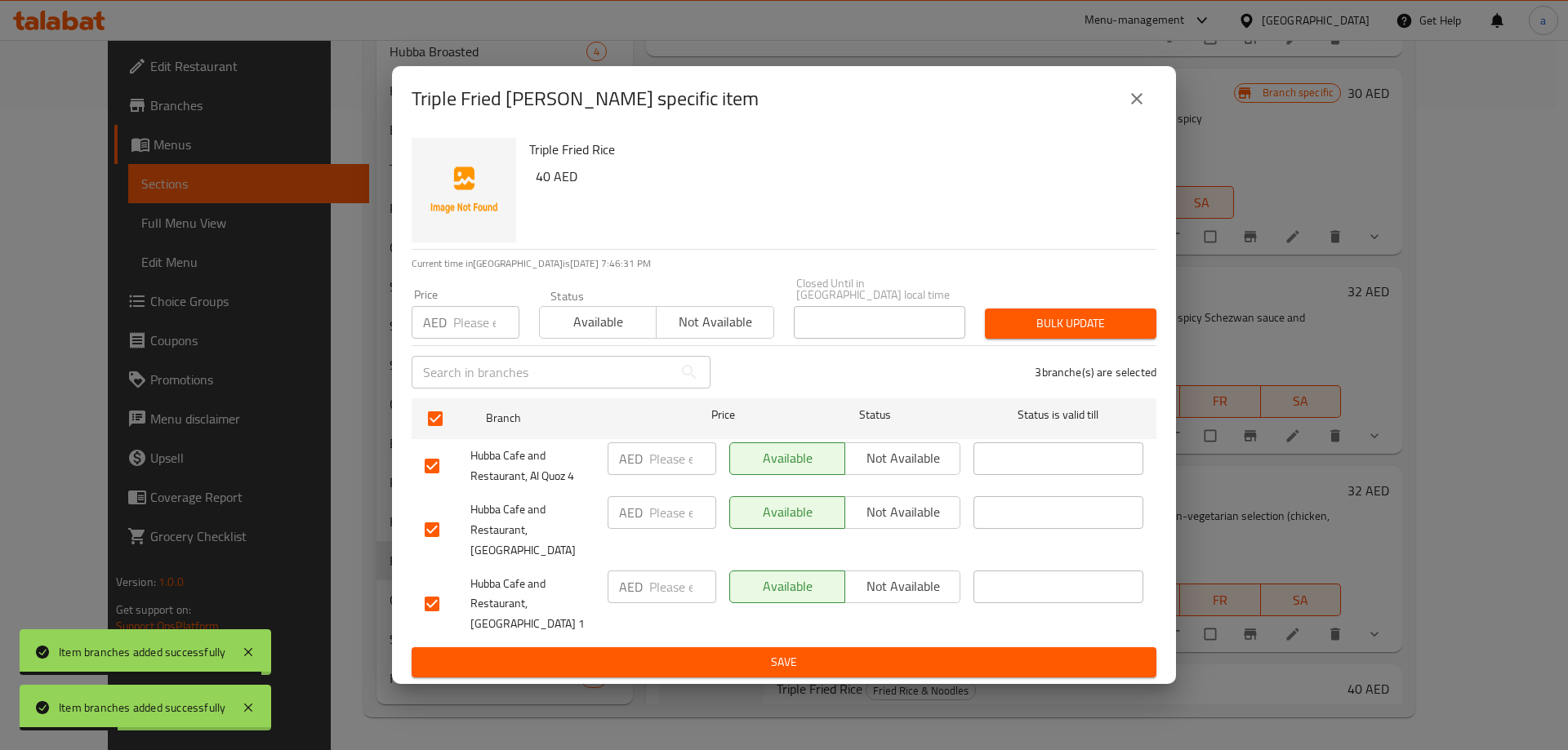
click at [906, 515] on span "Not available" at bounding box center [902, 512] width 102 height 24
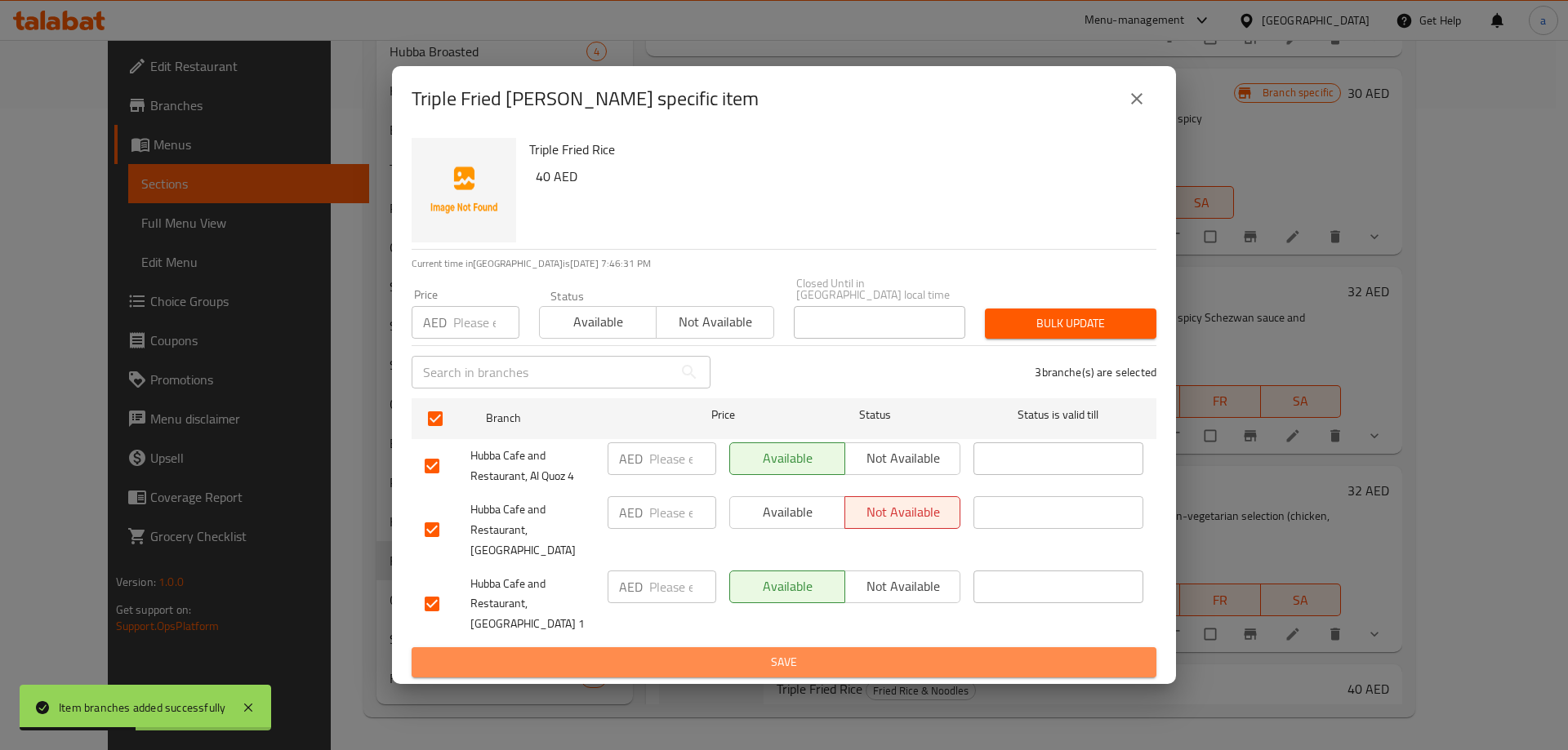
click at [804, 652] on span "Save" at bounding box center [784, 662] width 718 height 20
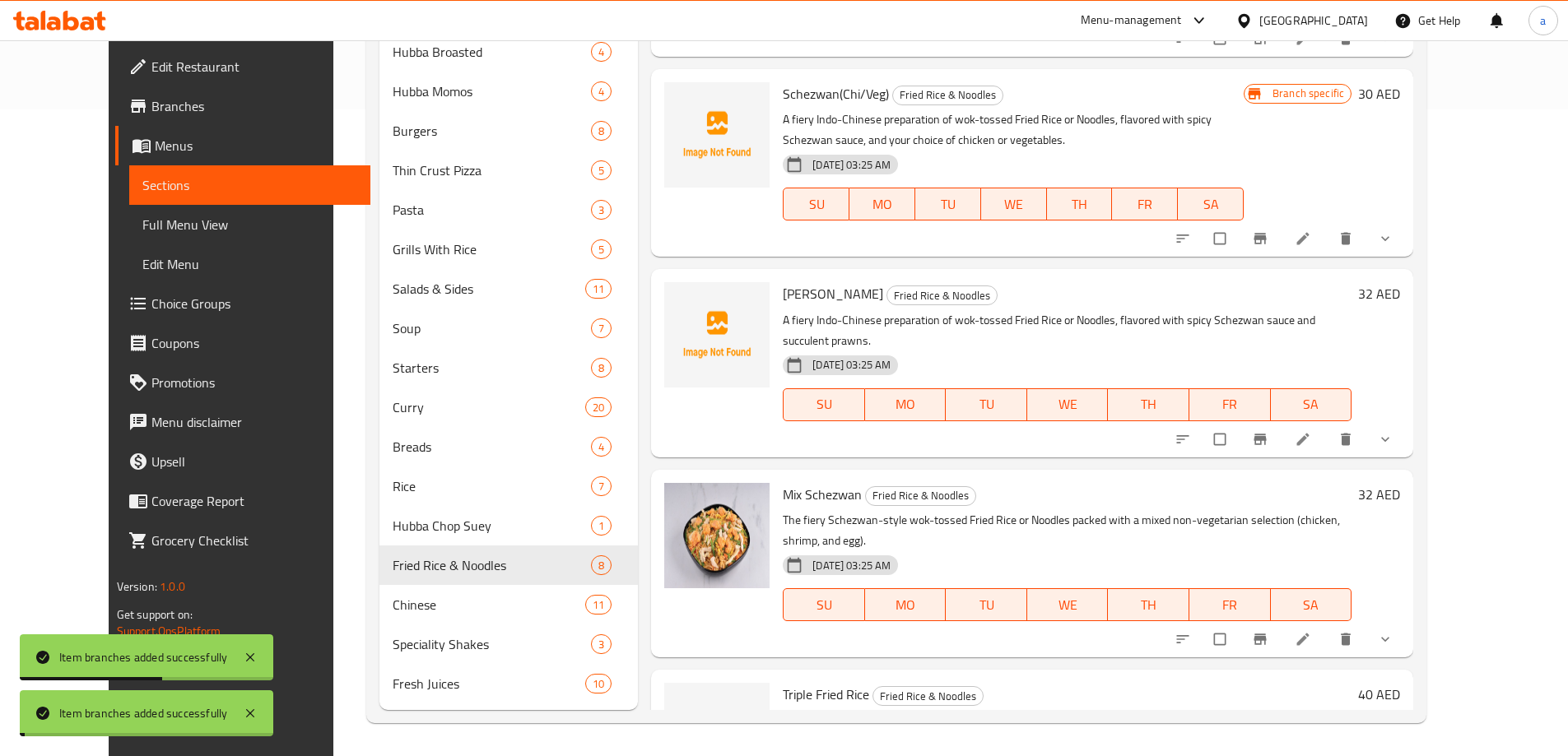
click at [1269, 631] on icon "Branch-specific-item" at bounding box center [1260, 639] width 16 height 16
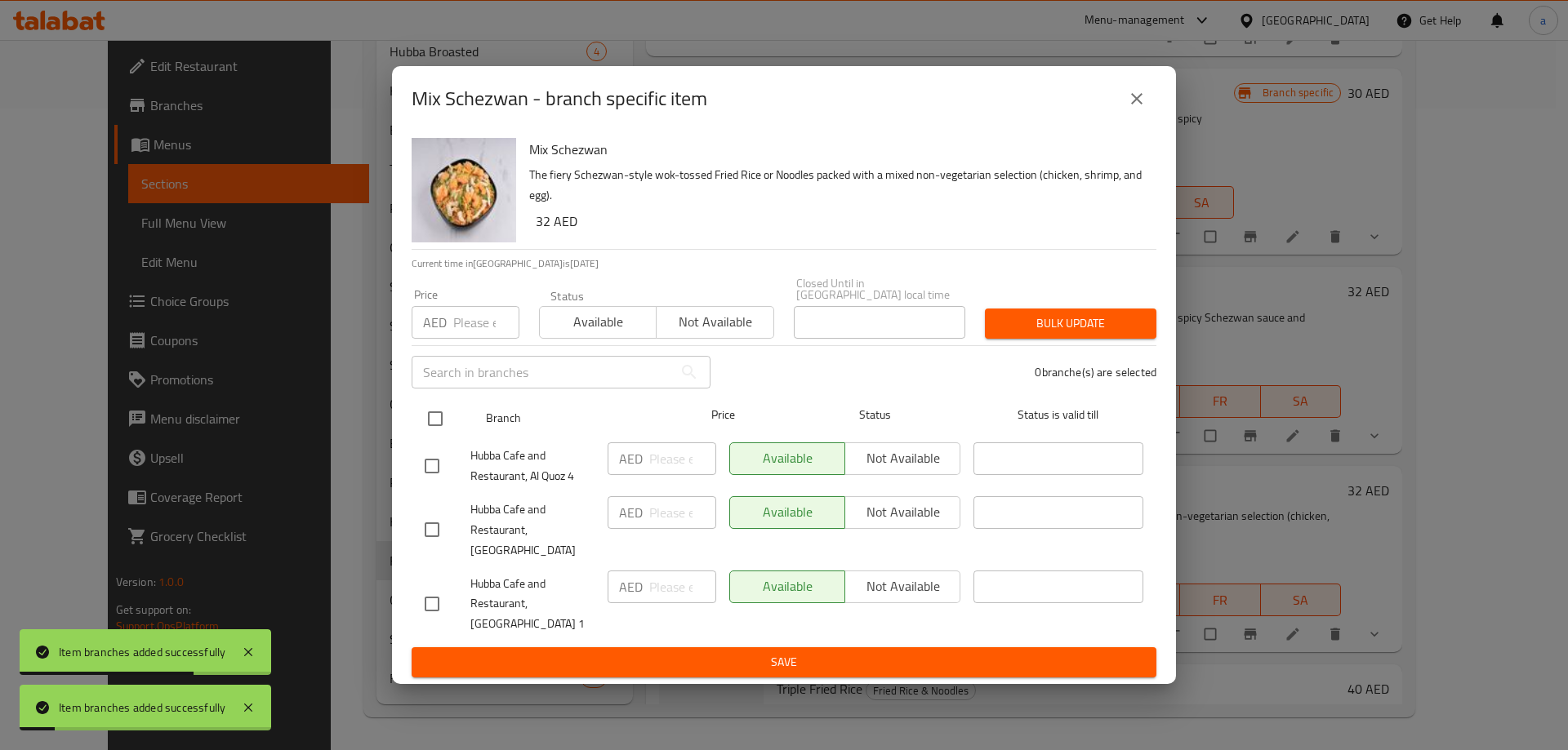
click at [441, 431] on input "checkbox" at bounding box center [435, 418] width 35 height 35
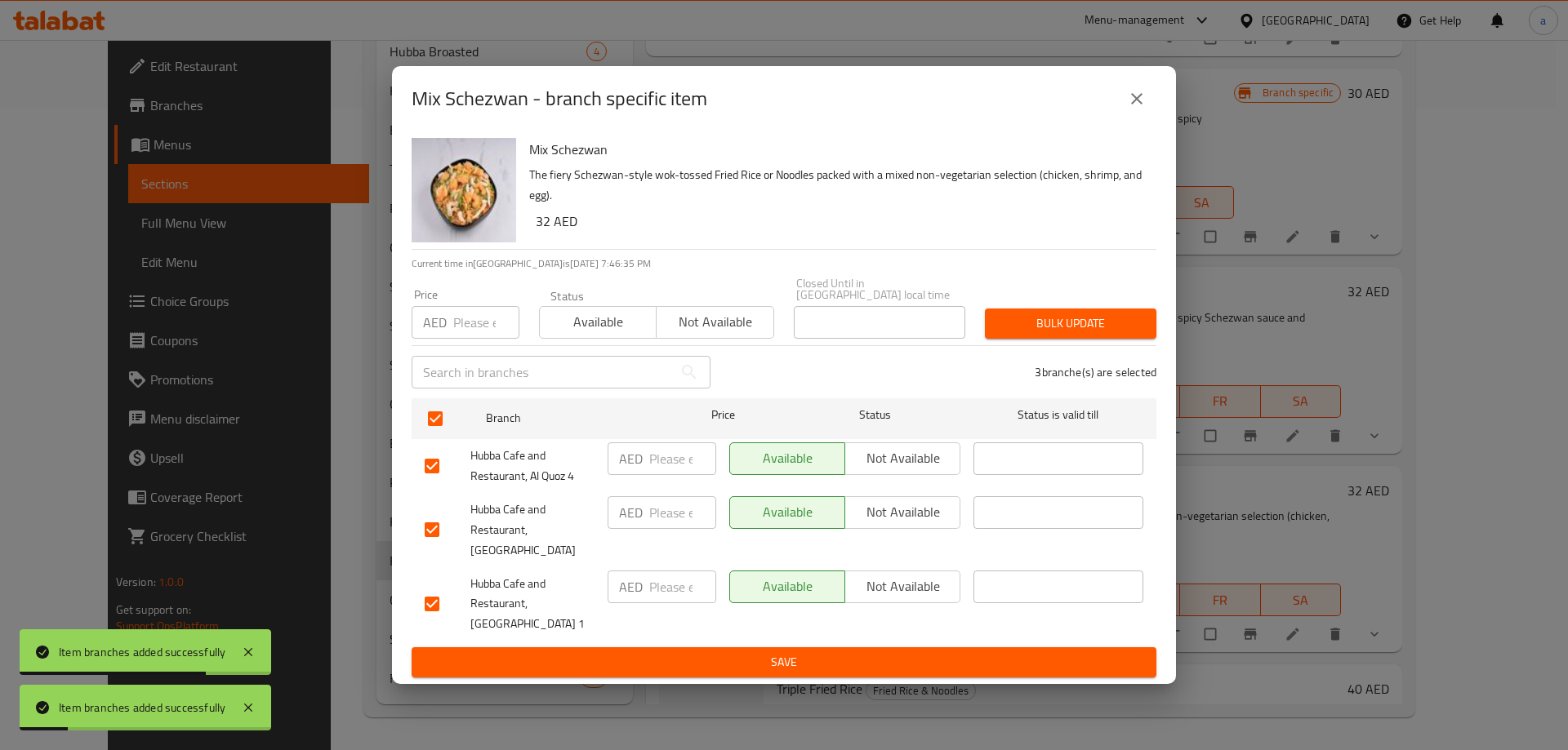
drag, startPoint x: 894, startPoint y: 509, endPoint x: 870, endPoint y: 581, distance: 75.9
click at [895, 509] on button "Not available" at bounding box center [902, 512] width 116 height 33
click at [848, 663] on button "Save" at bounding box center [784, 662] width 745 height 30
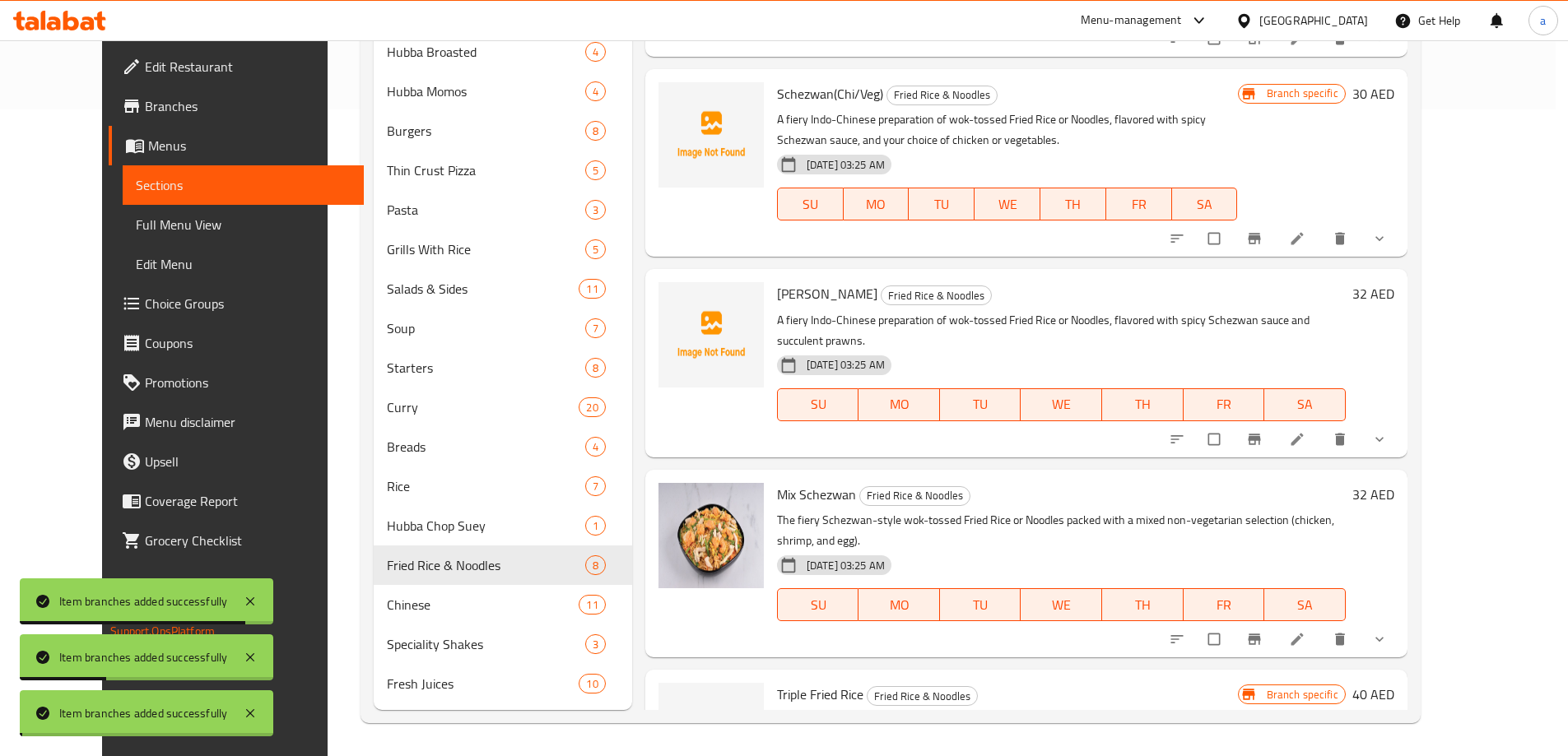
click at [1276, 421] on button "Branch-specific-item" at bounding box center [1256, 439] width 39 height 37
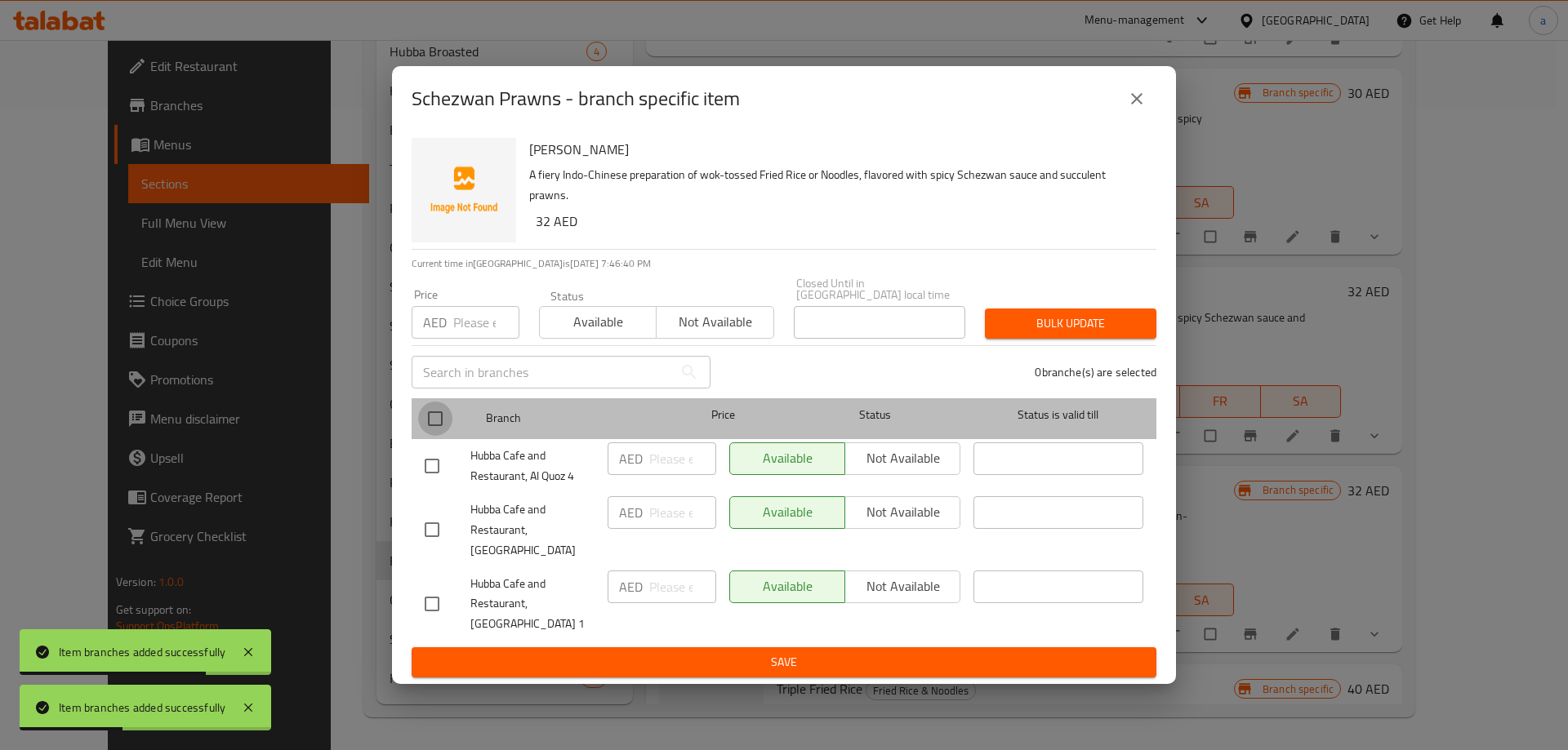
click at [421, 427] on input "checkbox" at bounding box center [435, 418] width 35 height 35
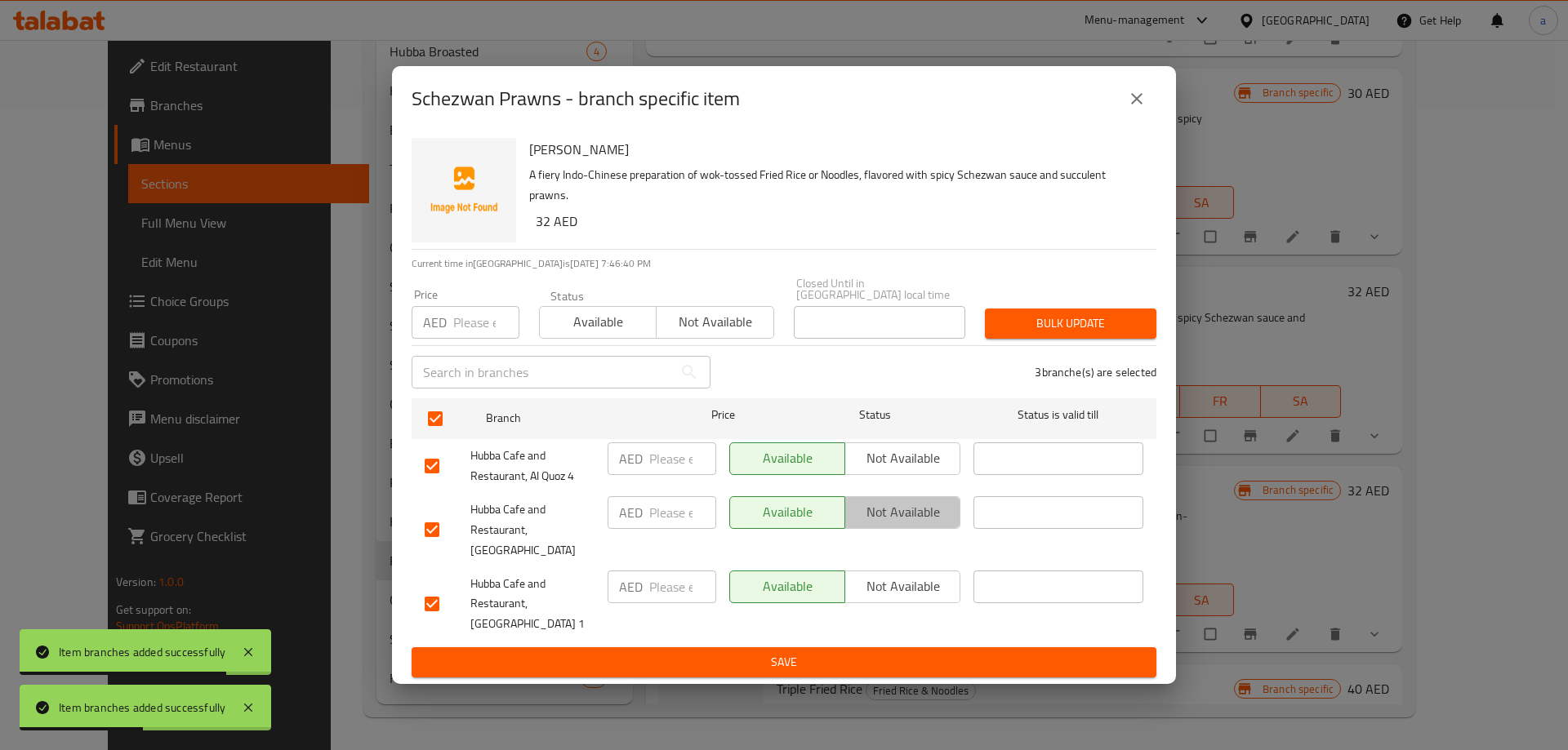
drag, startPoint x: 907, startPoint y: 514, endPoint x: 824, endPoint y: 624, distance: 137.8
click at [907, 516] on span "Not available" at bounding box center [902, 512] width 102 height 24
click at [821, 647] on button "Save" at bounding box center [784, 662] width 745 height 30
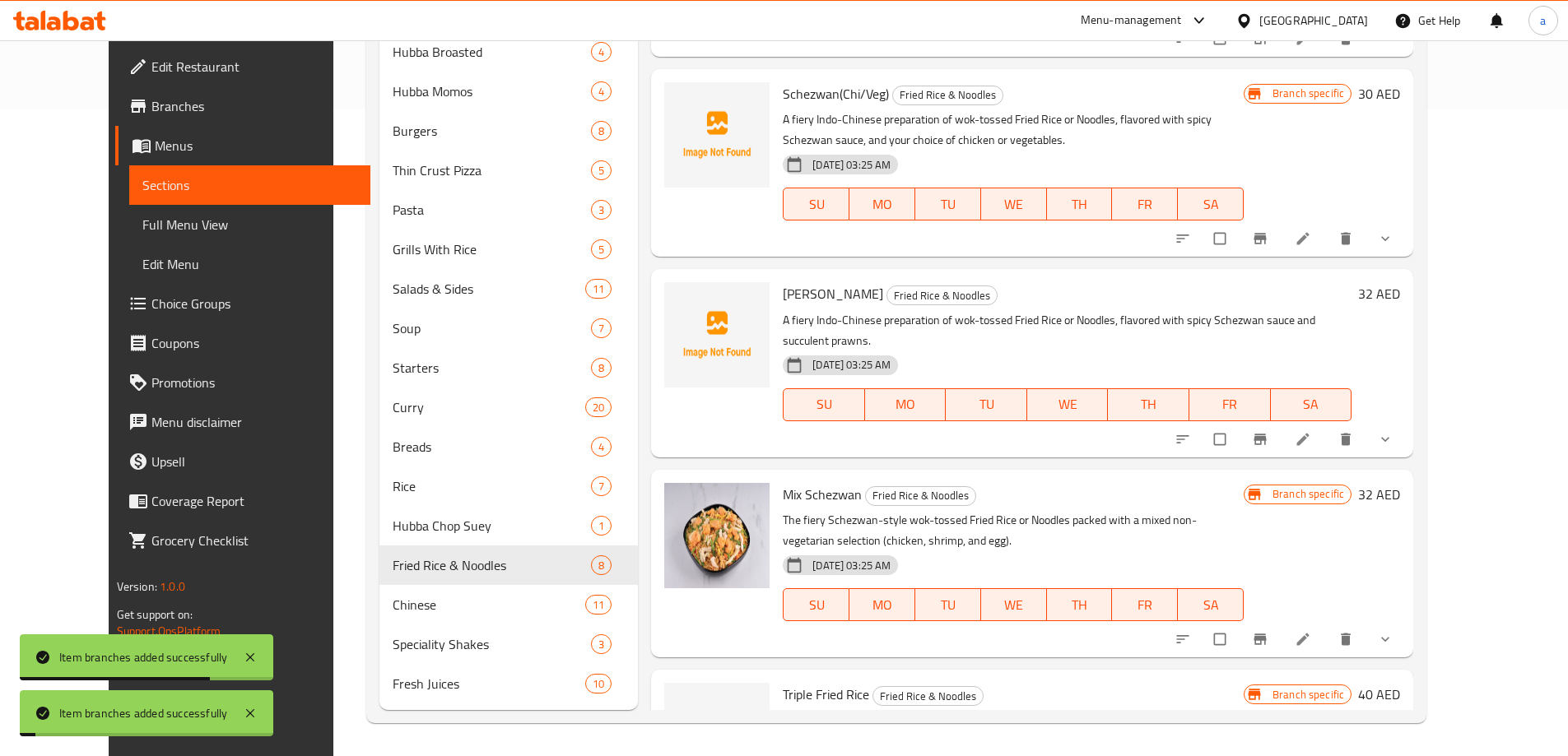
click at [1269, 231] on icon "Branch-specific-item" at bounding box center [1260, 239] width 16 height 16
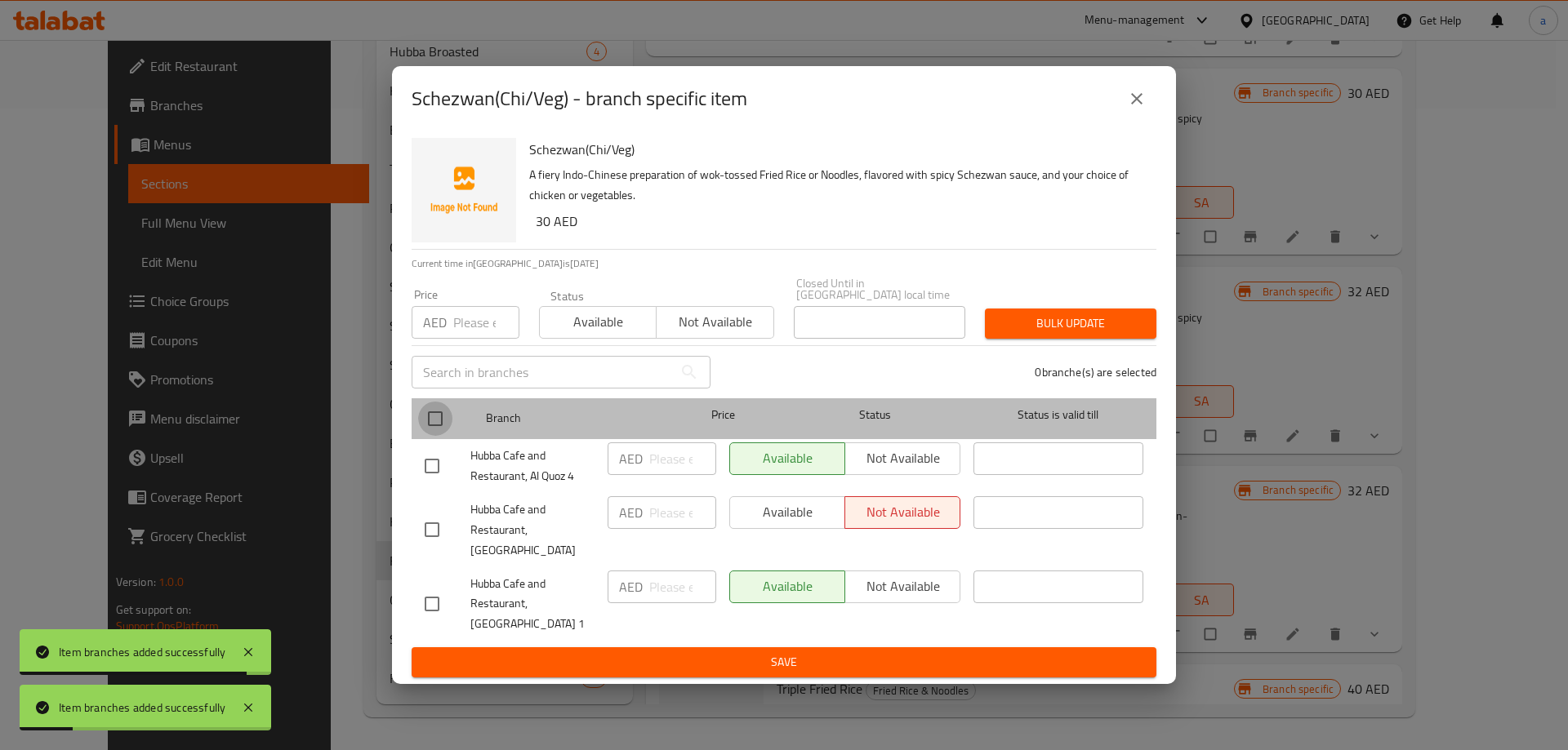
click at [434, 415] on input "checkbox" at bounding box center [435, 418] width 35 height 35
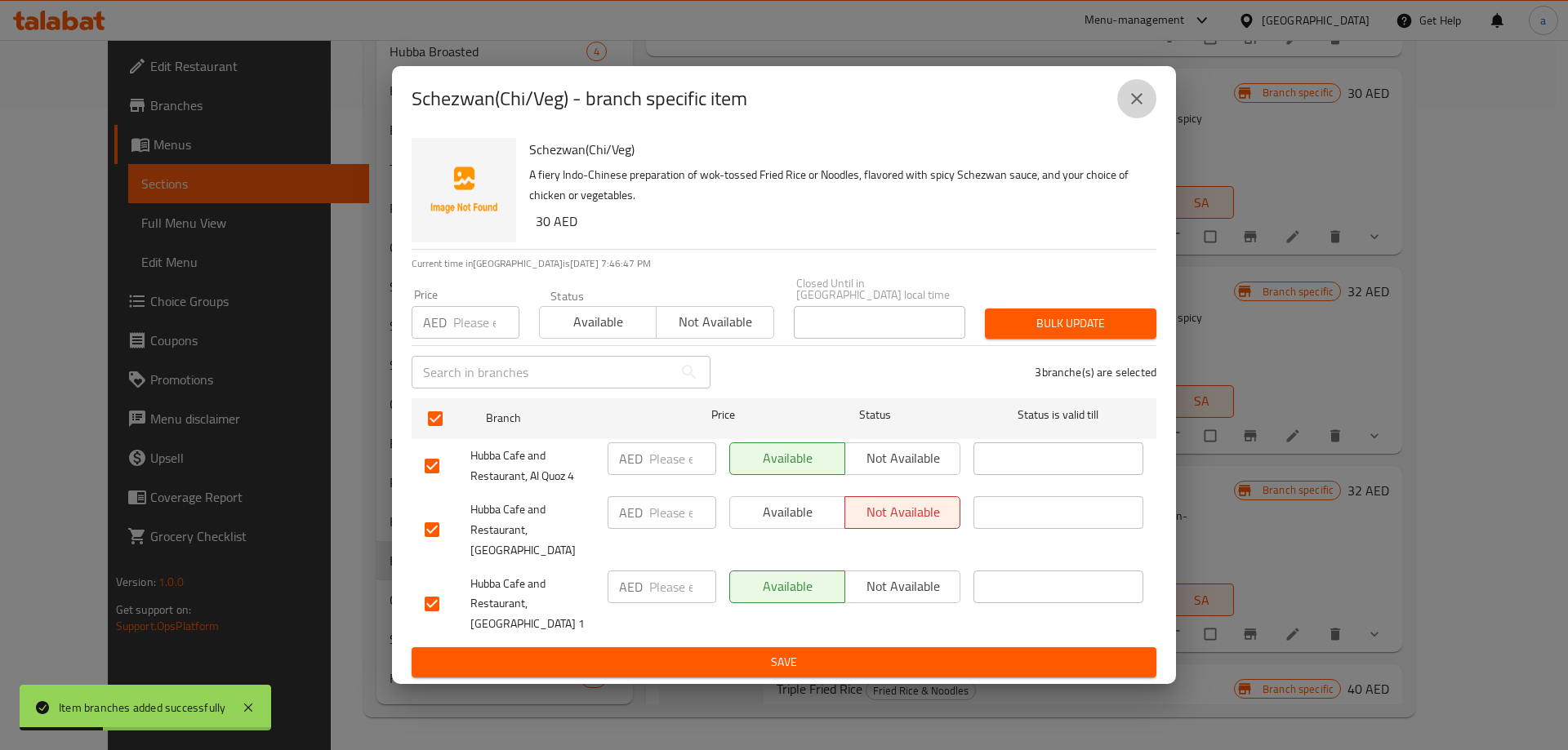
click at [1144, 103] on icon "close" at bounding box center [1136, 98] width 20 height 20
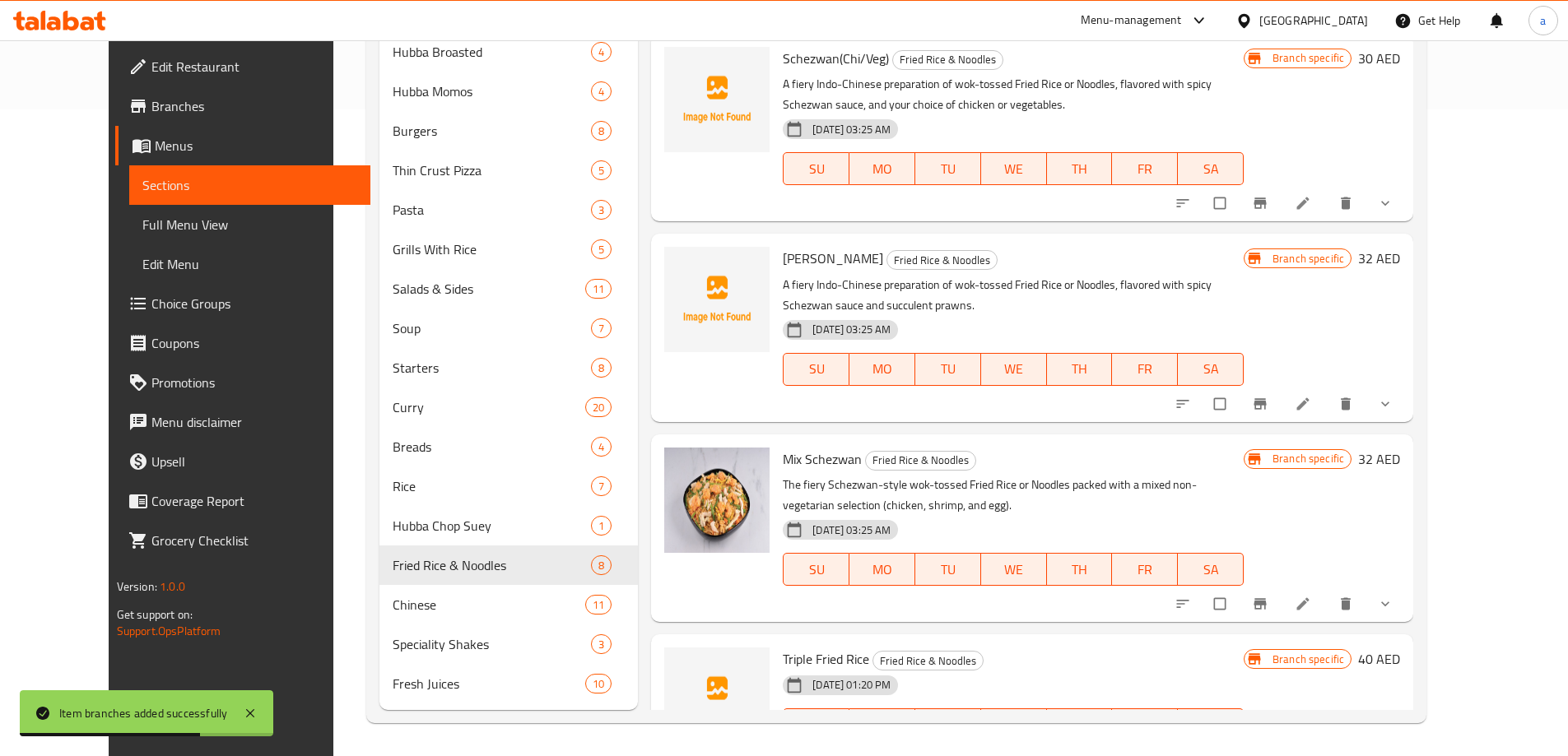
scroll to position [365, 0]
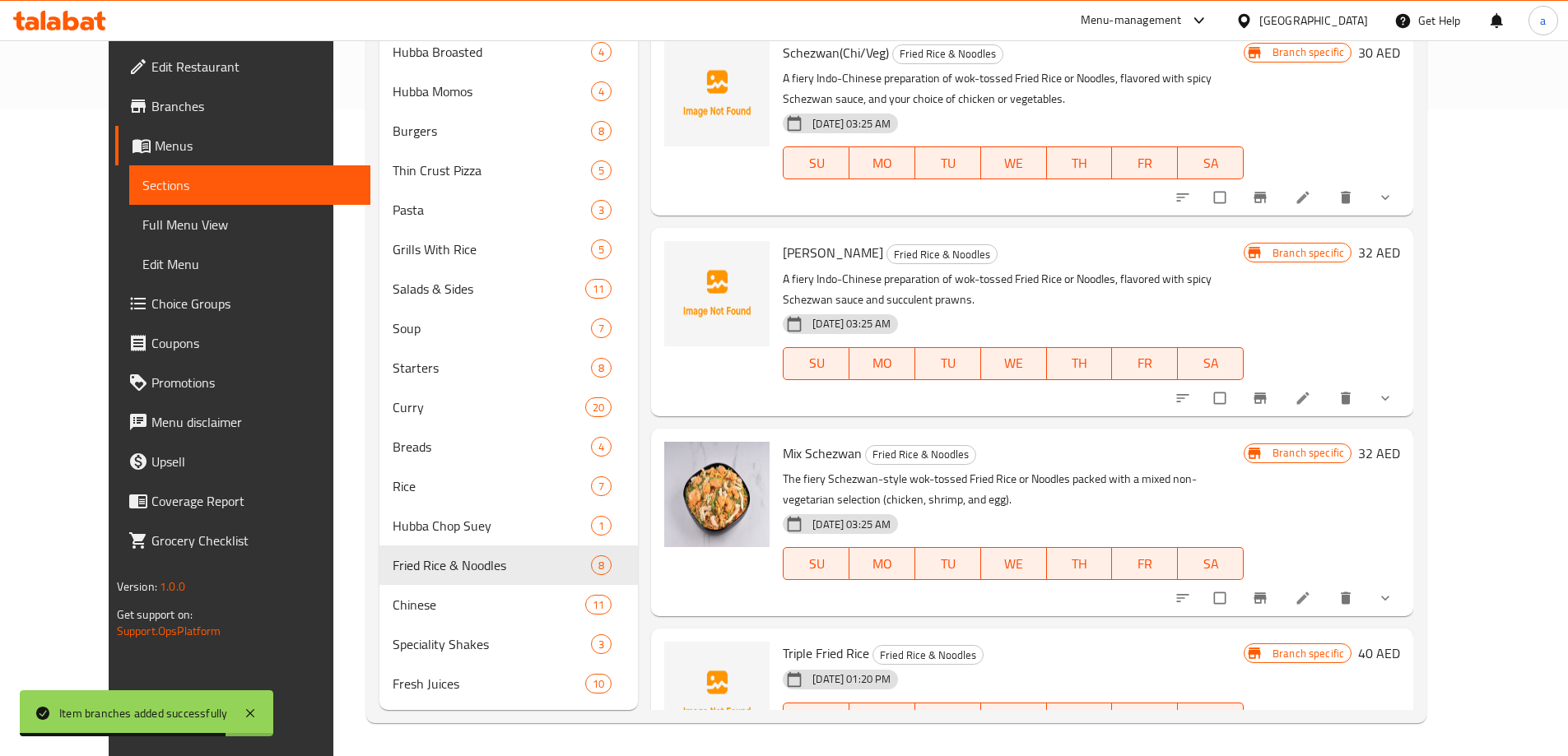
click at [367, 606] on div "Menu sections Hubba Signature Breakfast 2 Bowls 2 Milkshakes 5 Single Toast 4 B…" at bounding box center [897, 123] width 1060 height 1198
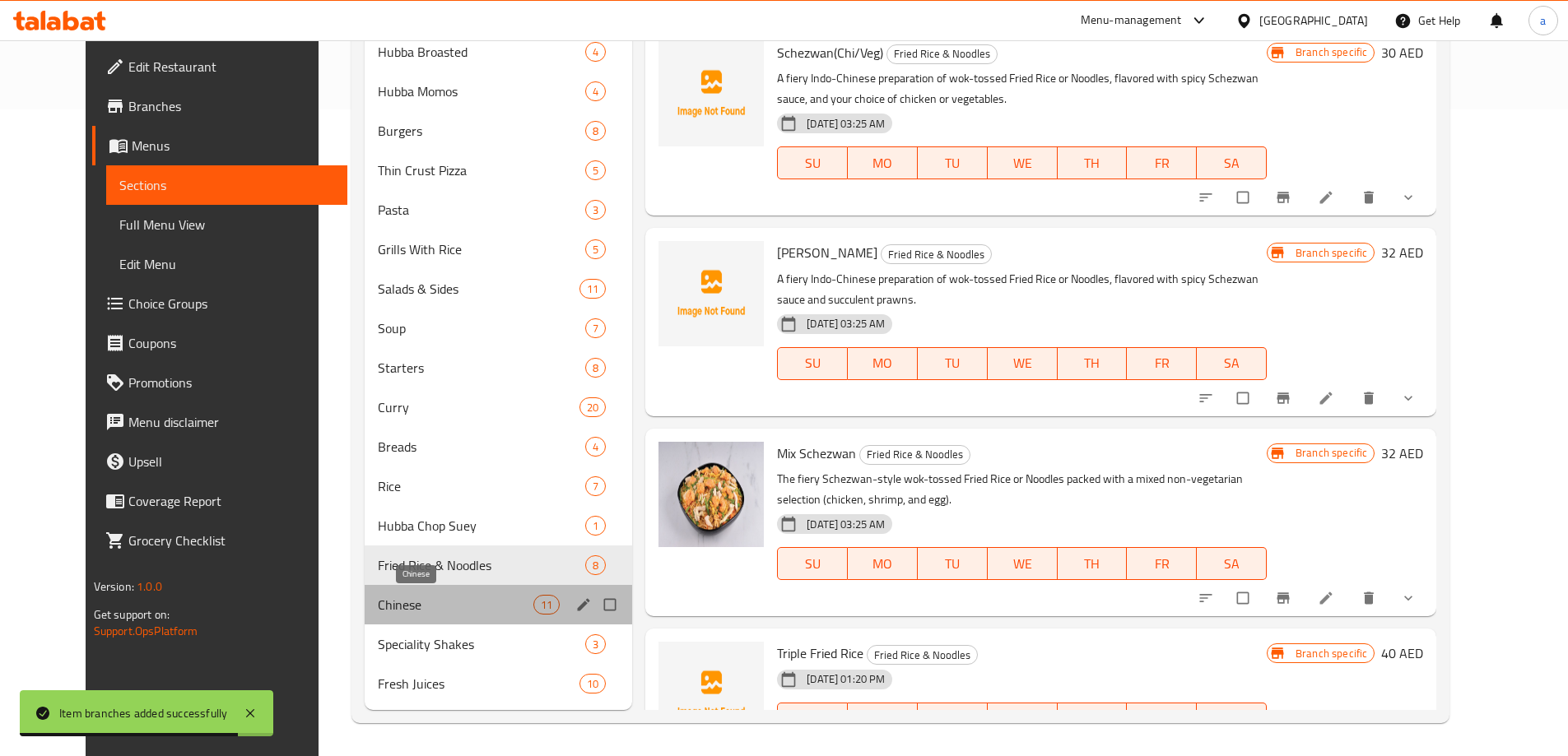
click at [378, 598] on span "Chinese" at bounding box center [456, 605] width 156 height 20
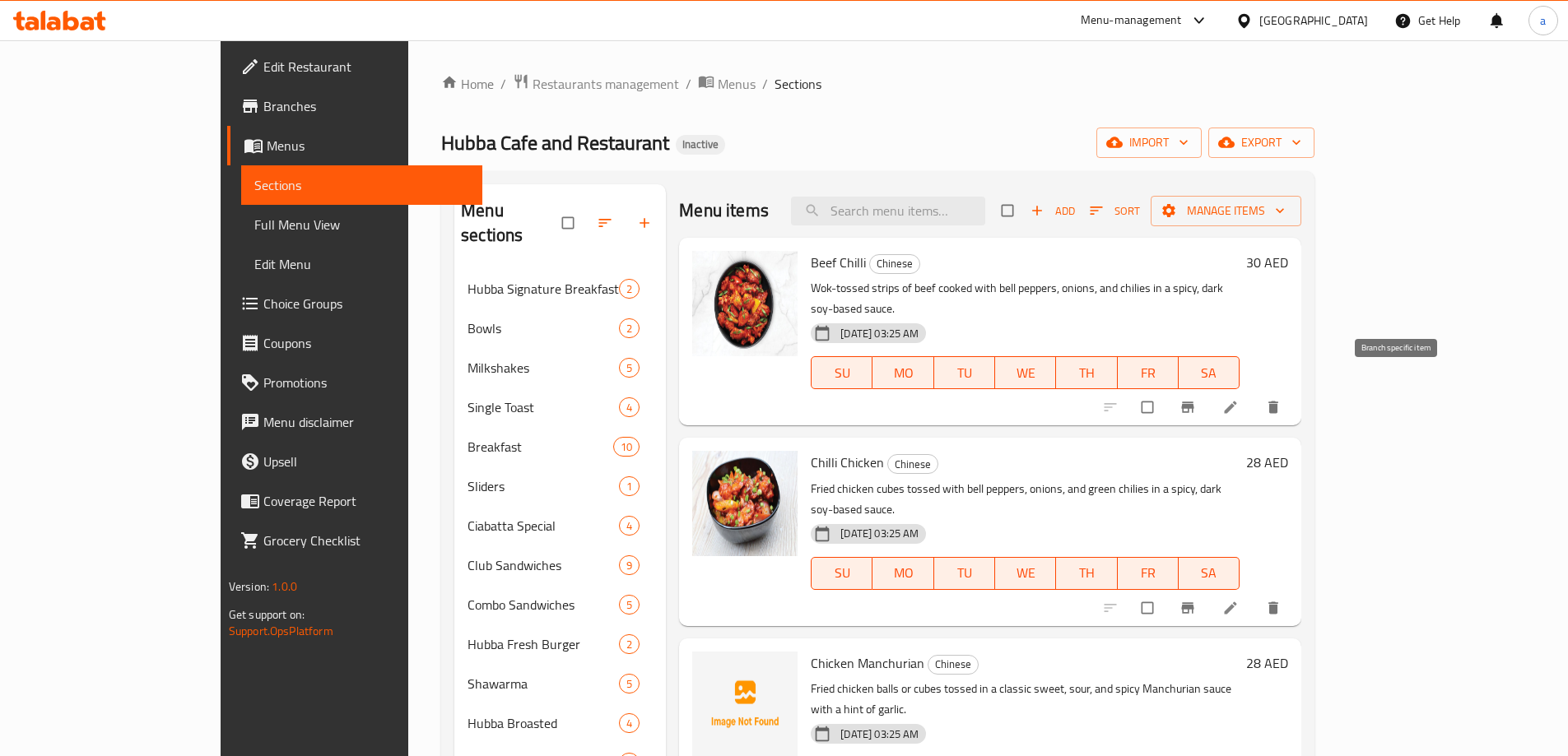
click at [1196, 399] on icon "Branch-specific-item" at bounding box center [1187, 407] width 16 height 16
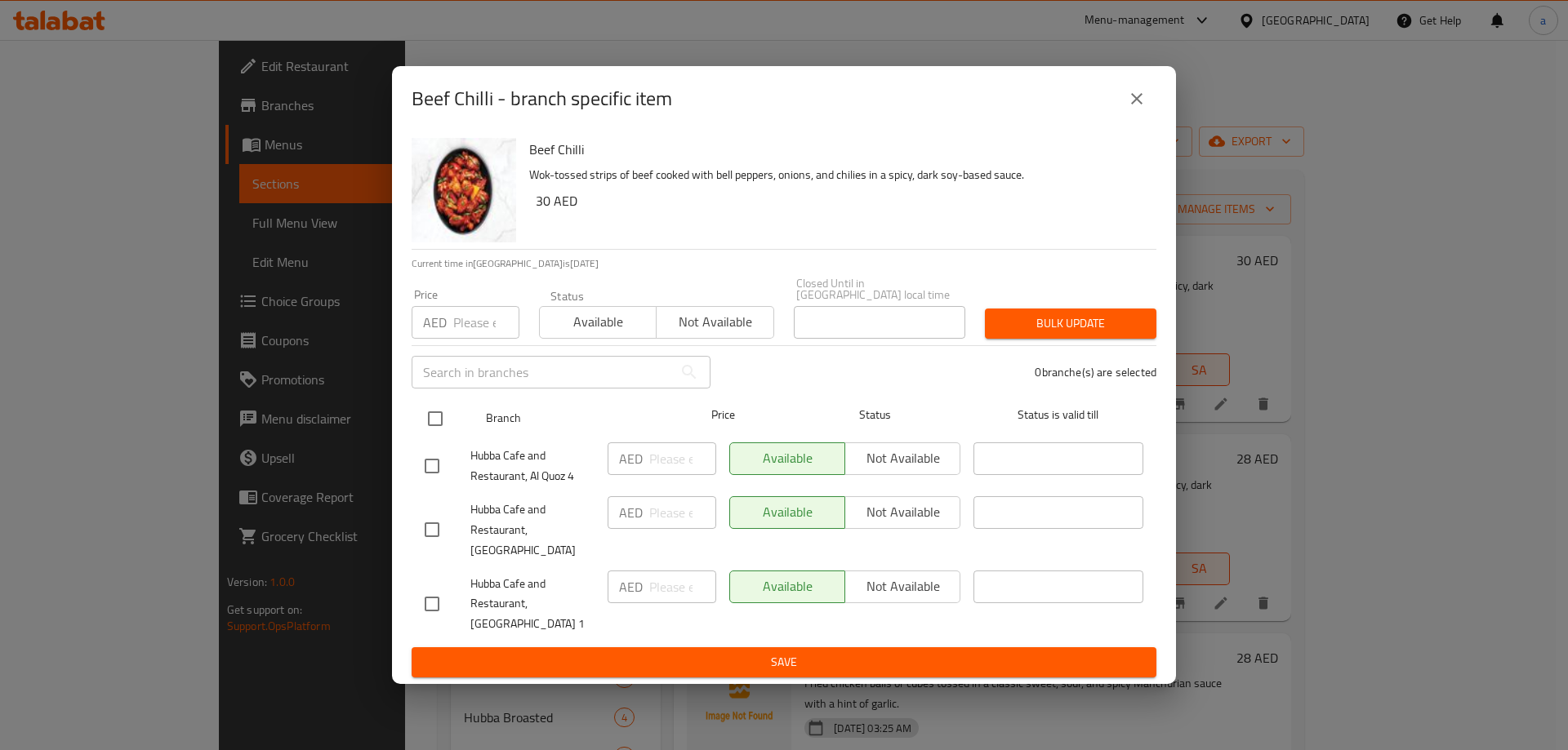
click at [436, 434] on input "checkbox" at bounding box center [435, 418] width 35 height 35
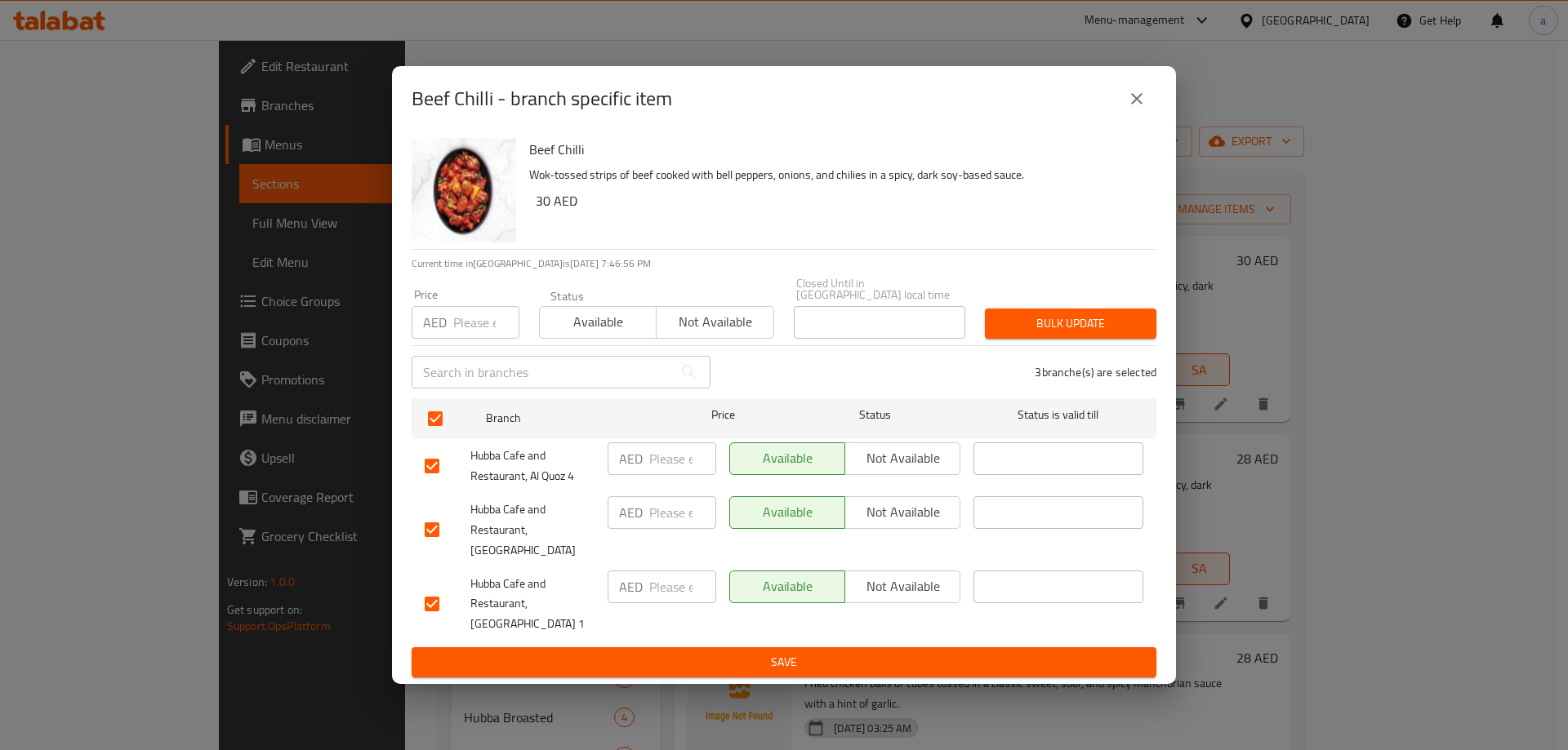
click at [918, 521] on span "Not available" at bounding box center [902, 512] width 102 height 24
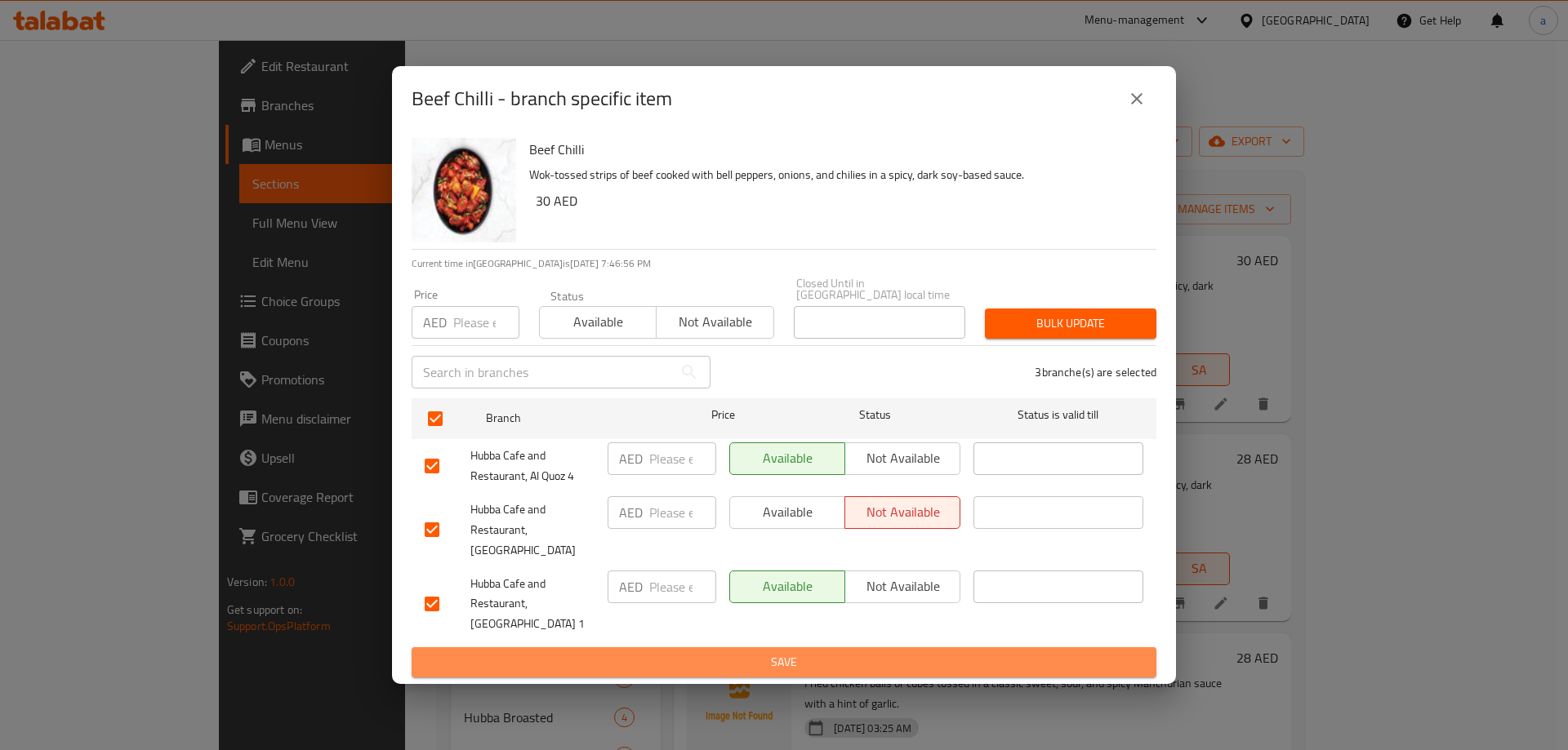
click at [907, 652] on span "Save" at bounding box center [784, 662] width 718 height 20
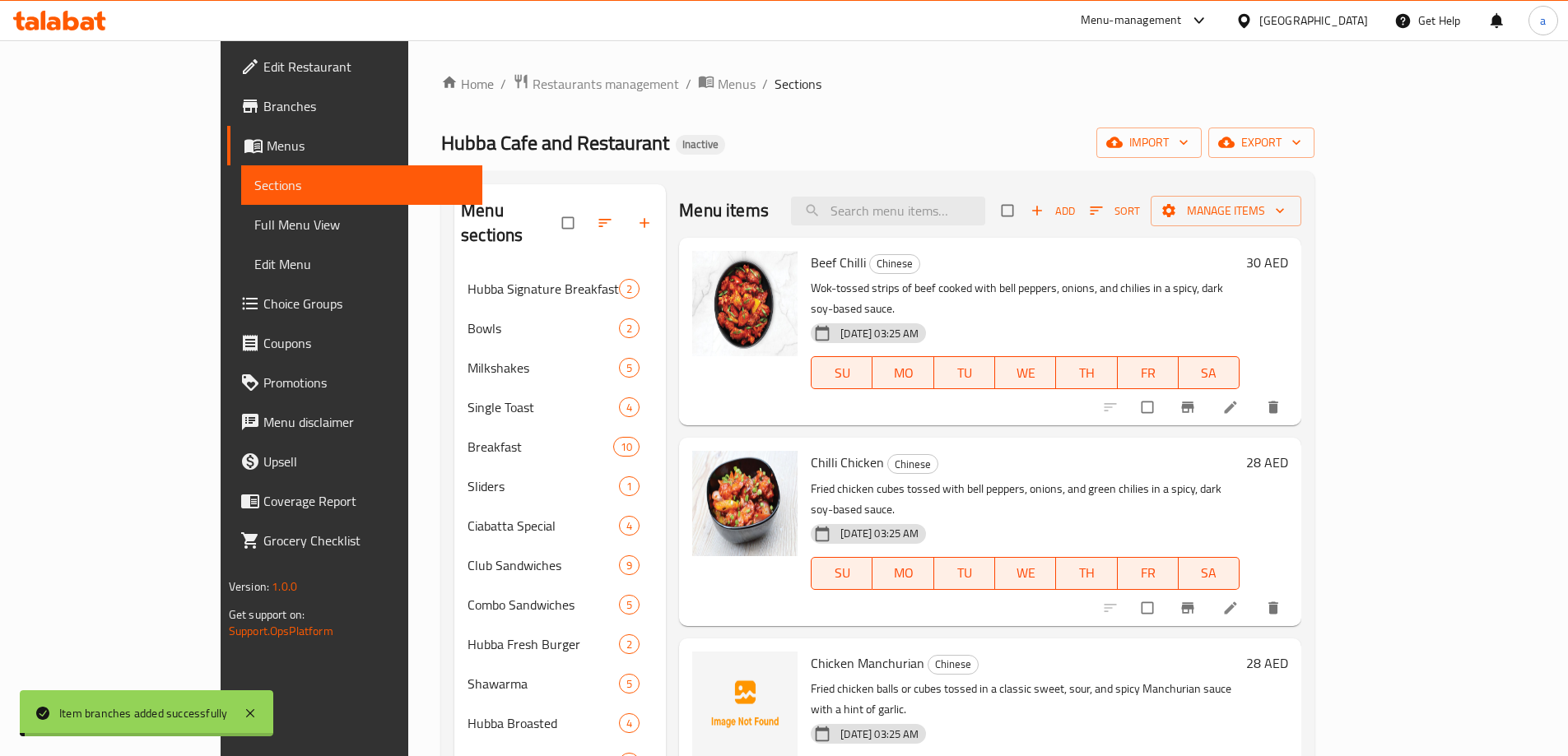
click at [1194, 602] on icon "Branch-specific-item" at bounding box center [1188, 608] width 13 height 11
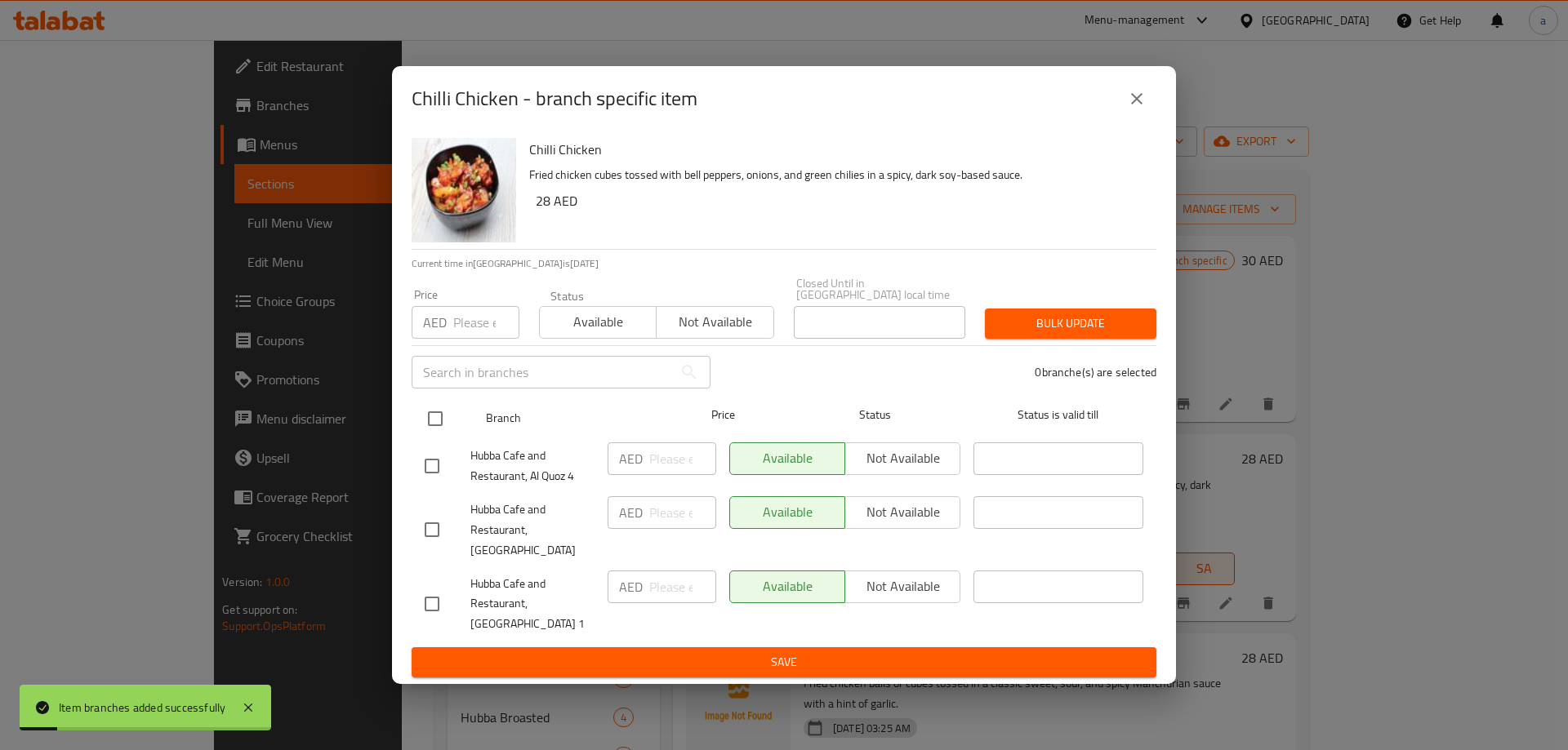
click at [434, 426] on input "checkbox" at bounding box center [435, 418] width 35 height 35
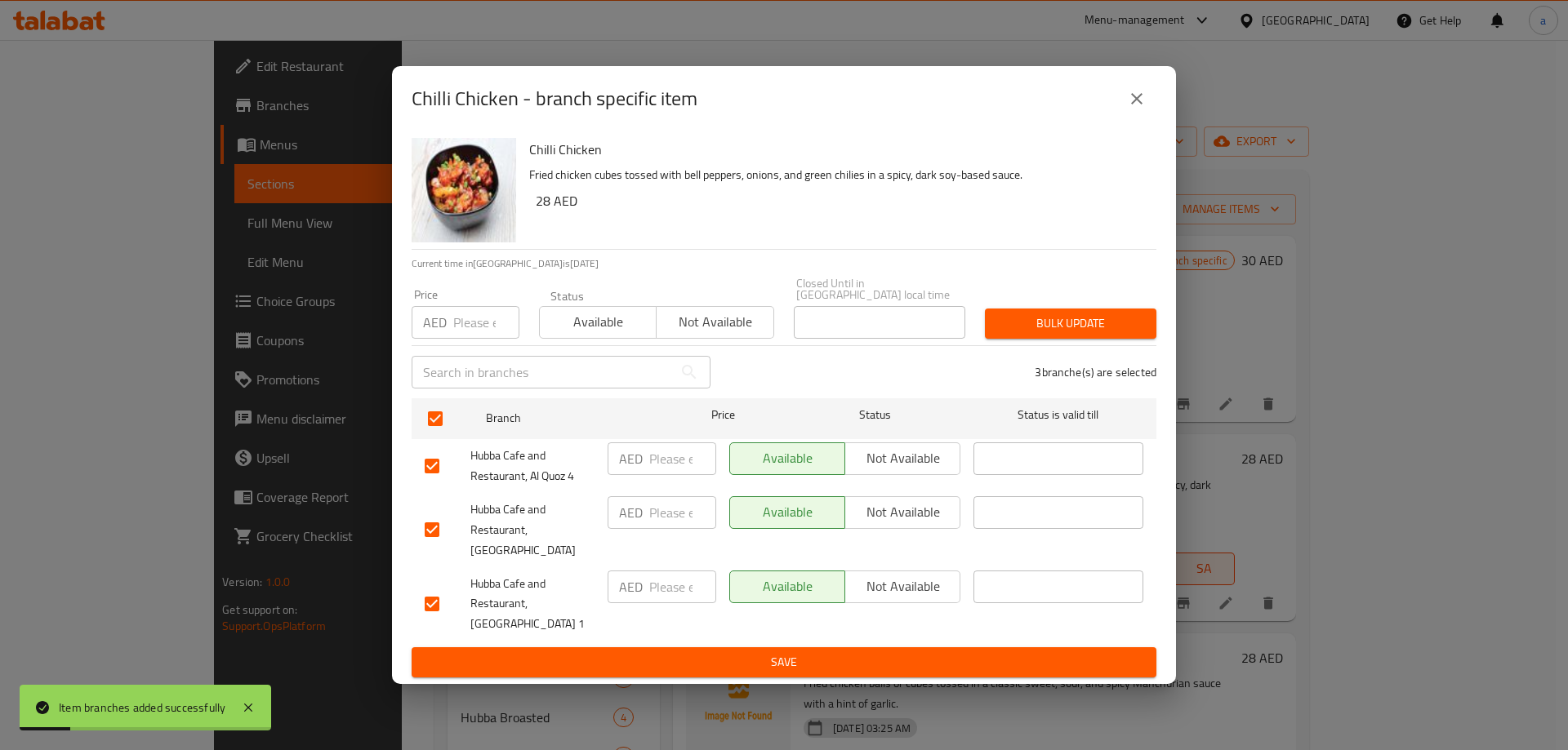
click at [898, 524] on span "Not available" at bounding box center [902, 512] width 102 height 24
click at [858, 615] on div "Available Not available" at bounding box center [844, 604] width 244 height 81
click at [857, 626] on div "Available Not available" at bounding box center [844, 604] width 244 height 81
drag, startPoint x: 883, startPoint y: 648, endPoint x: 932, endPoint y: 656, distance: 49.6
click at [884, 652] on span "Save" at bounding box center [784, 662] width 718 height 20
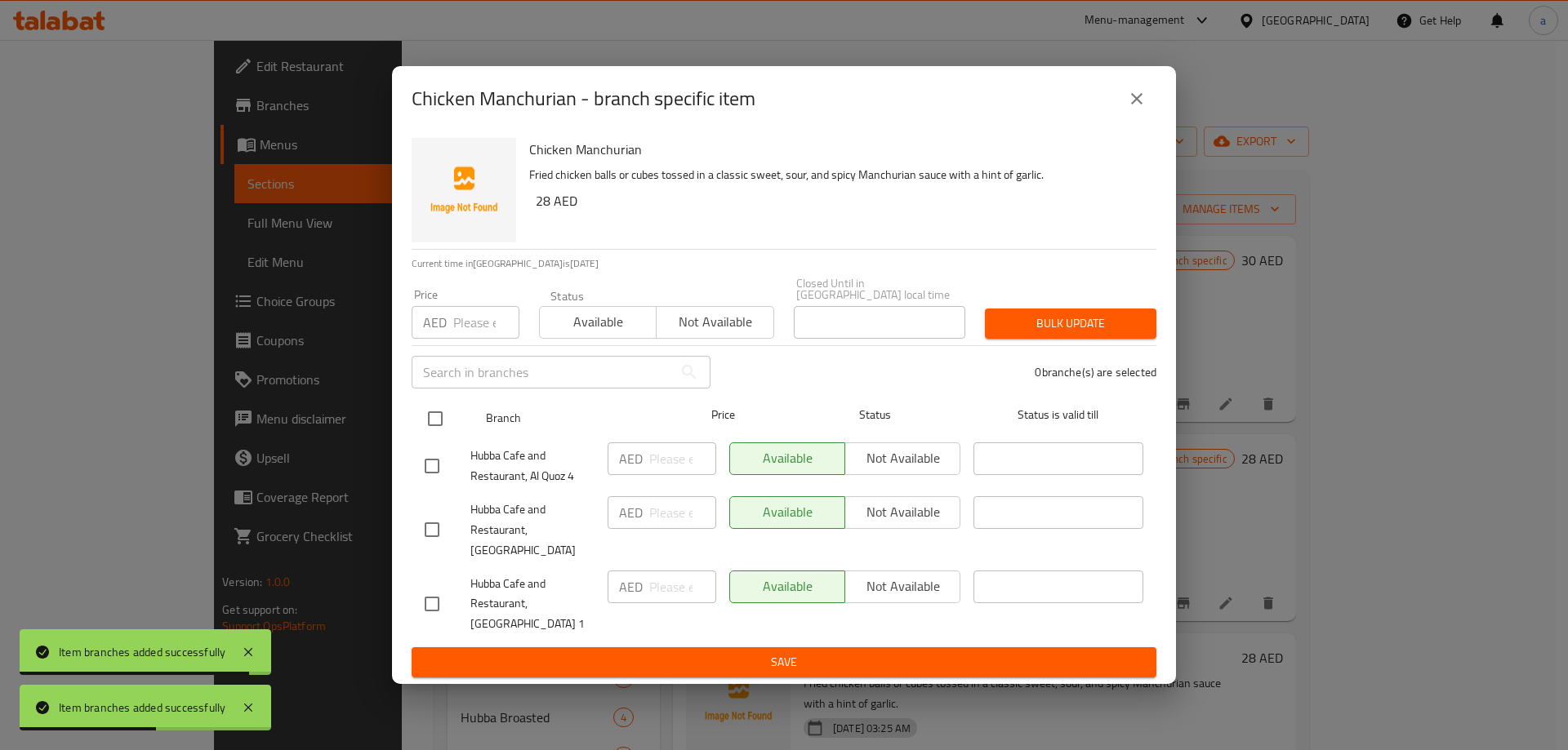
click at [431, 436] on input "checkbox" at bounding box center [435, 418] width 35 height 35
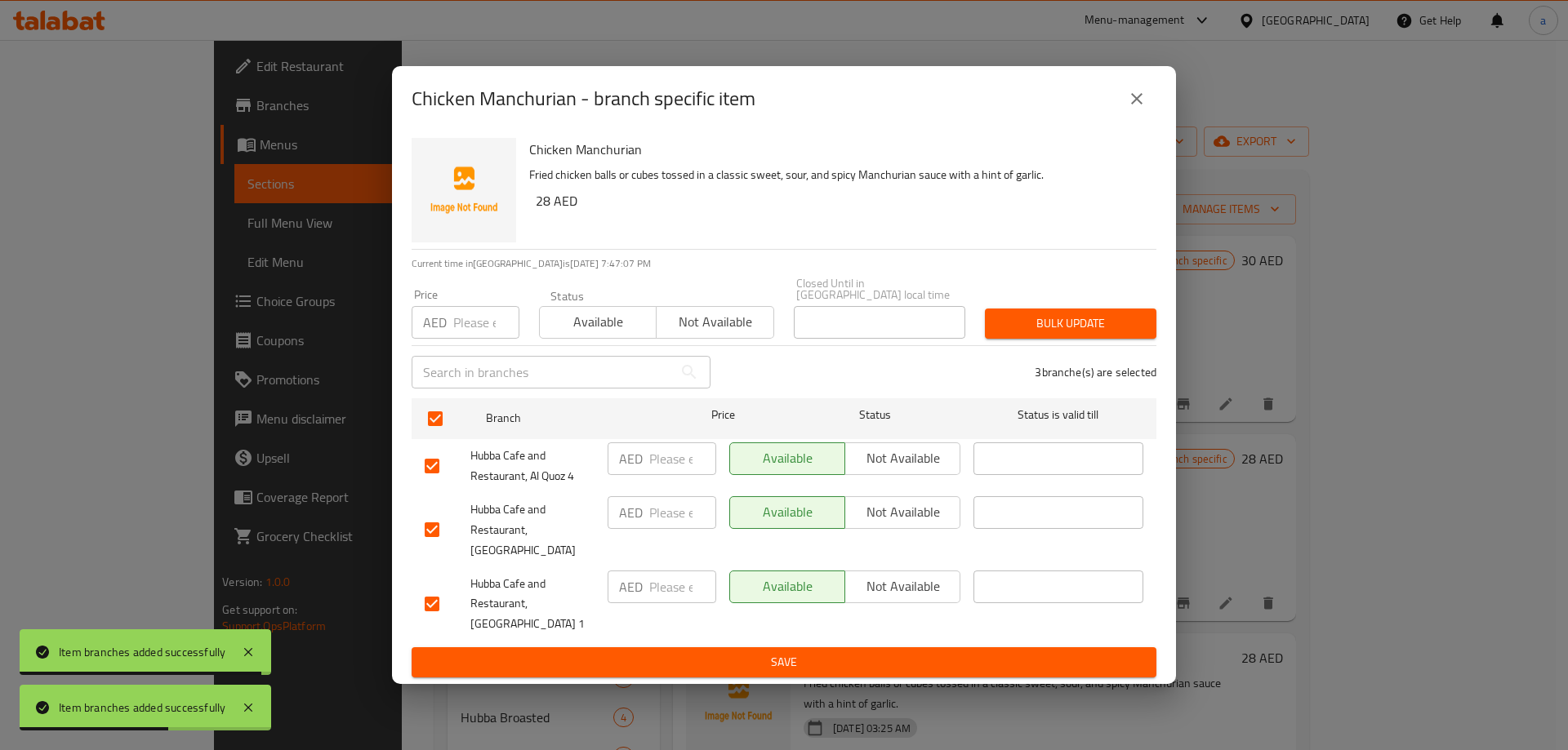
click at [894, 519] on span "Not available" at bounding box center [902, 512] width 102 height 24
click at [840, 666] on button "Save" at bounding box center [784, 662] width 745 height 30
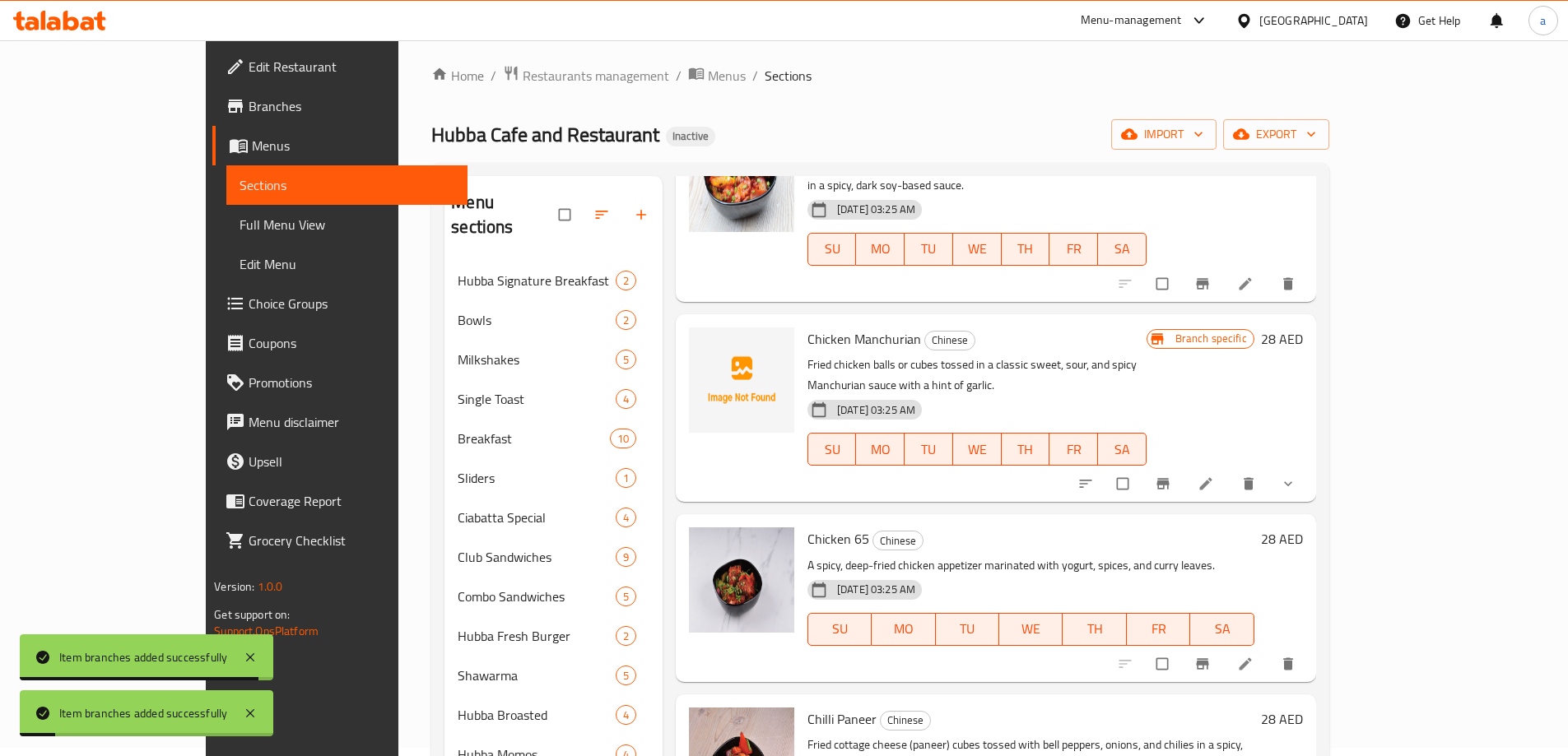
scroll to position [411, 0]
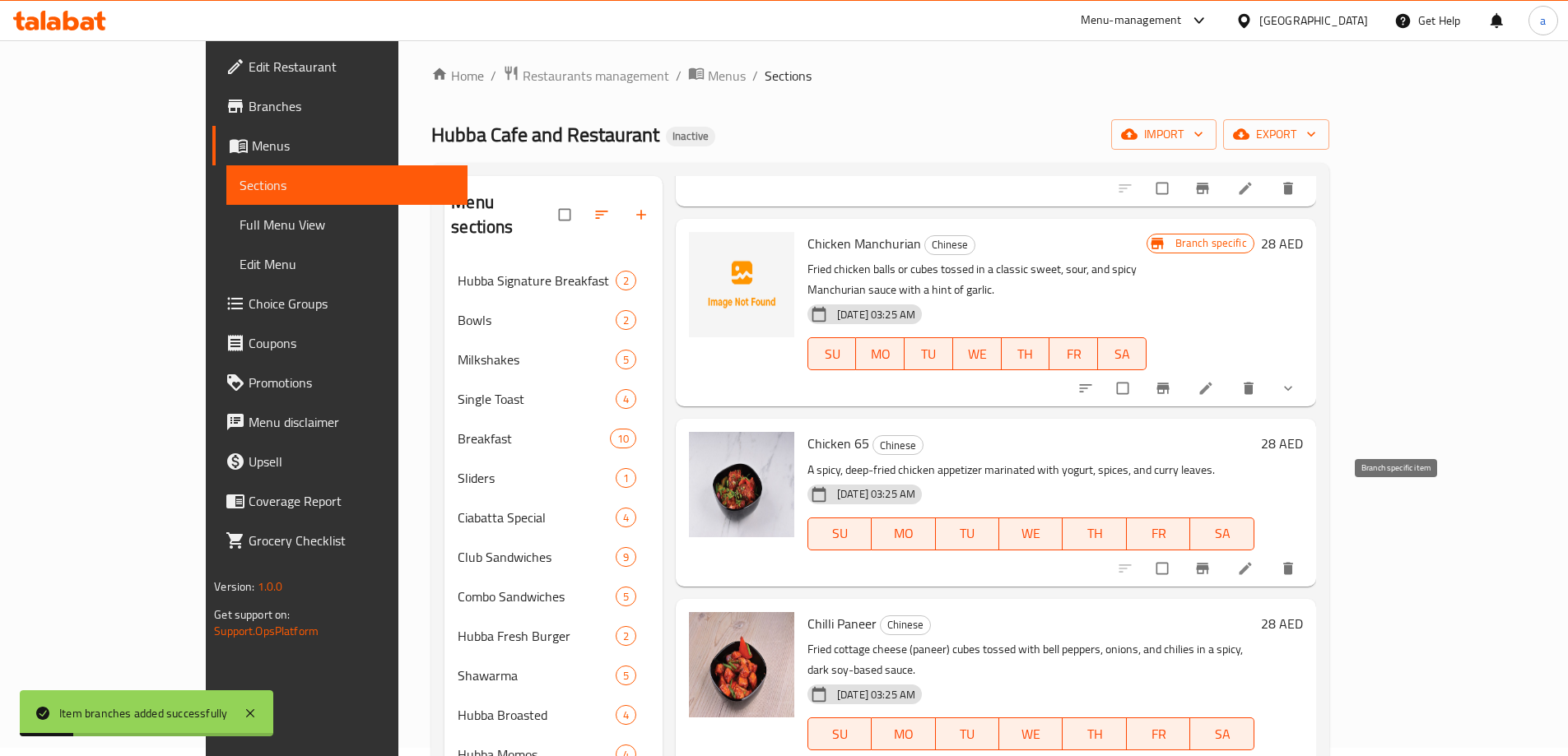
click at [1208, 563] on icon "Branch-specific-item" at bounding box center [1202, 568] width 13 height 11
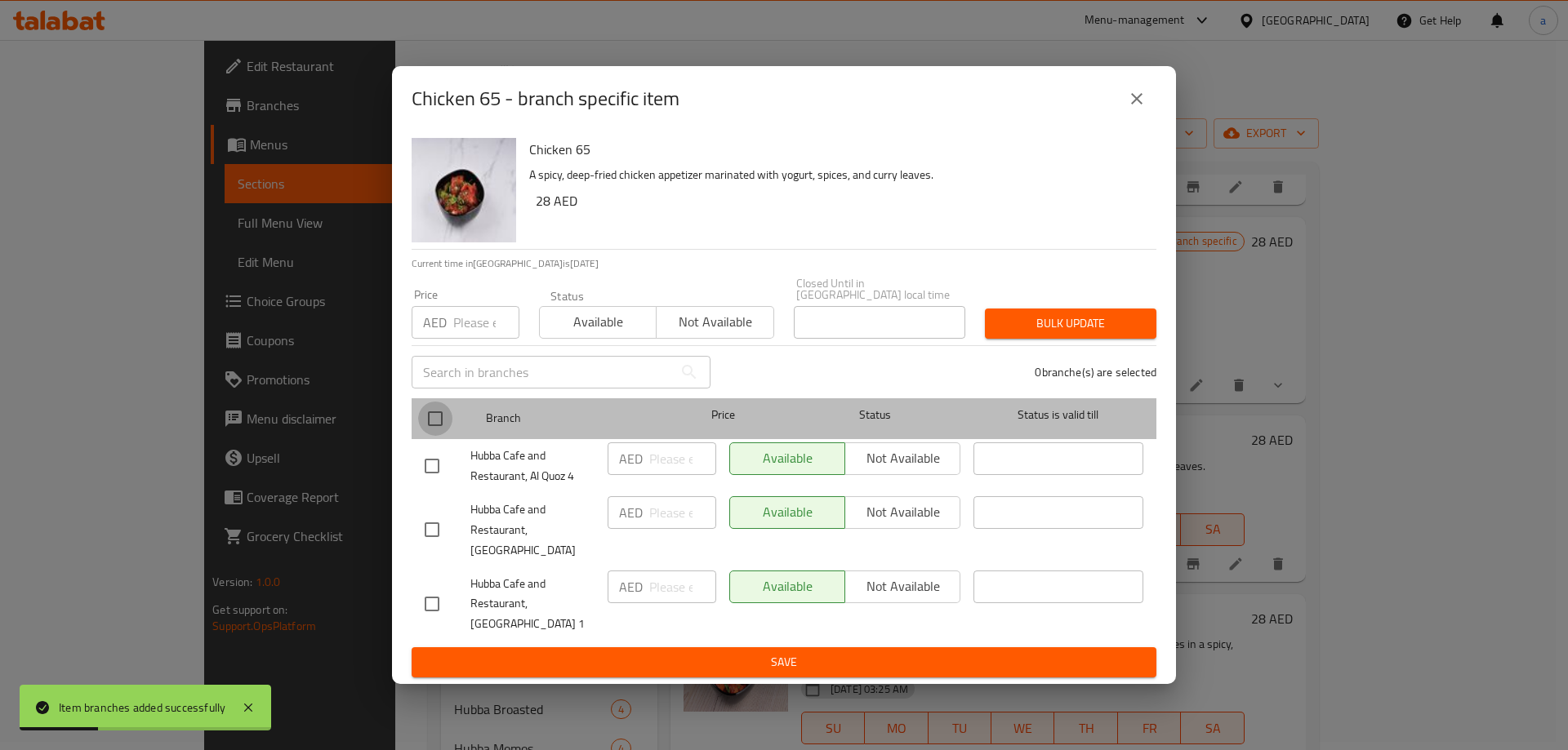
click at [435, 434] on input "checkbox" at bounding box center [435, 418] width 35 height 35
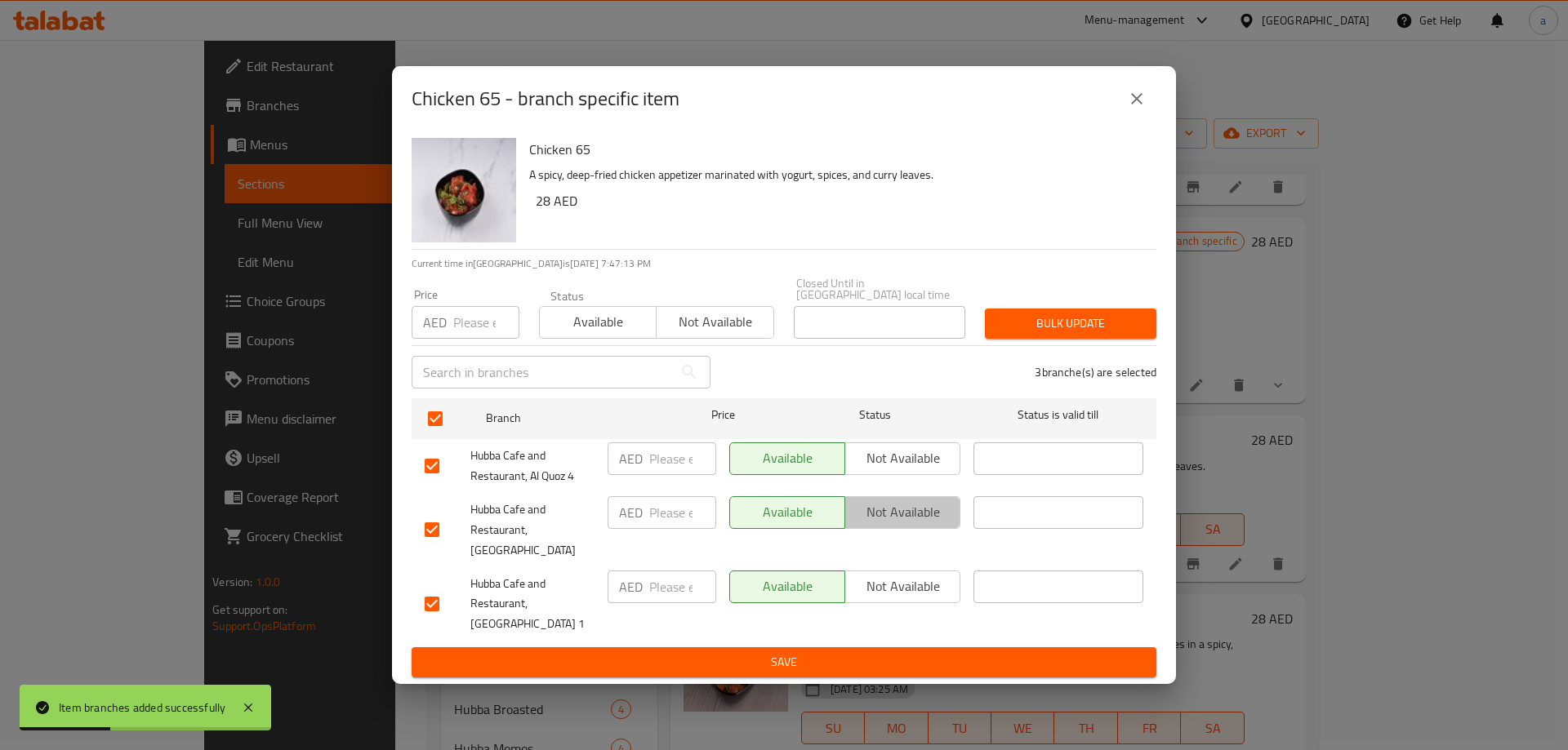
click at [890, 524] on span "Not available" at bounding box center [902, 512] width 102 height 24
click at [829, 635] on ul "Branch Price Status Status is valid till Hubba Cafe and Restaurant, Al Quoz 4 A…" at bounding box center [784, 520] width 745 height 256
click at [835, 652] on span "Save" at bounding box center [784, 662] width 718 height 20
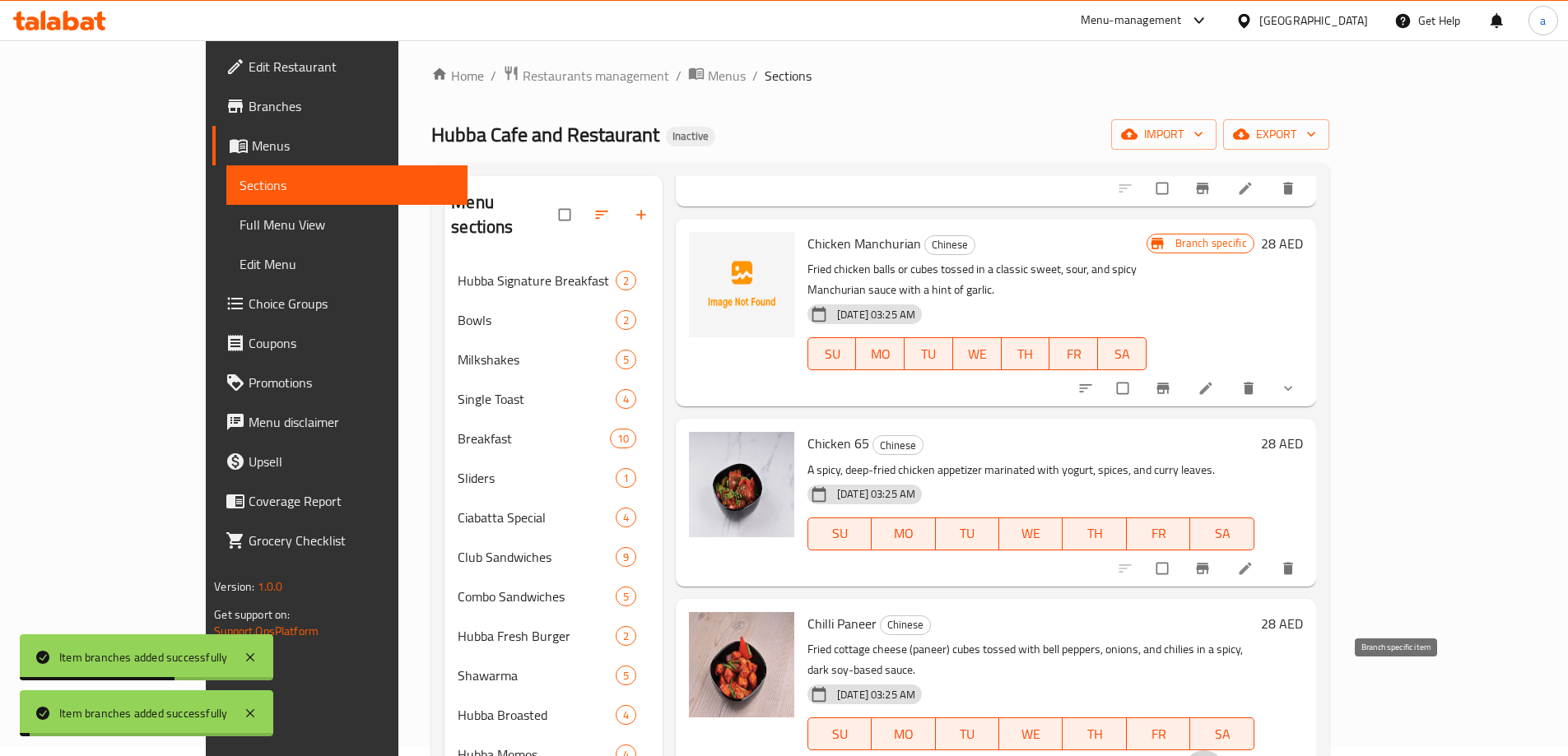
click at [1208, 755] on icon "Branch-specific-item" at bounding box center [1202, 768] width 13 height 11
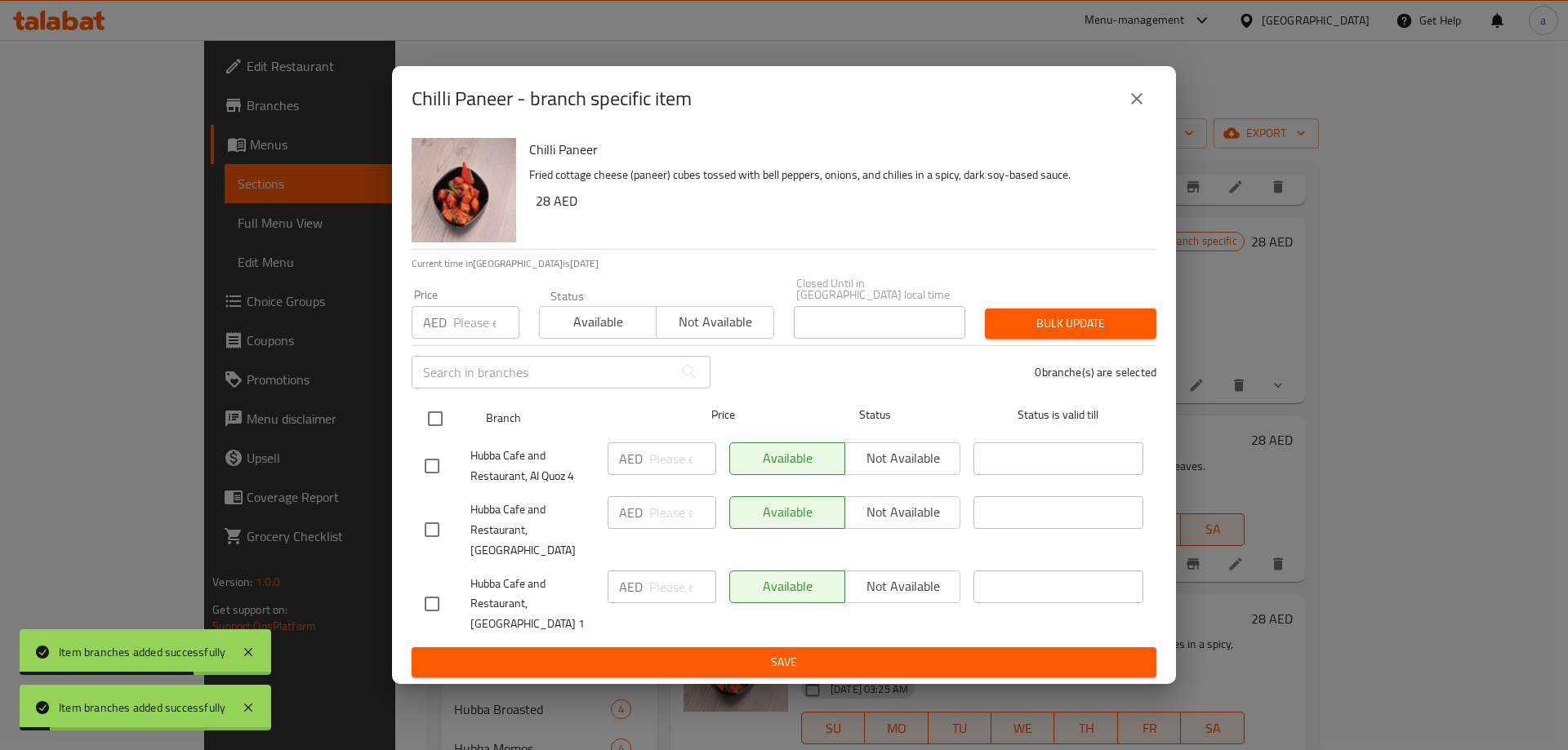
click at [443, 431] on input "checkbox" at bounding box center [435, 418] width 35 height 35
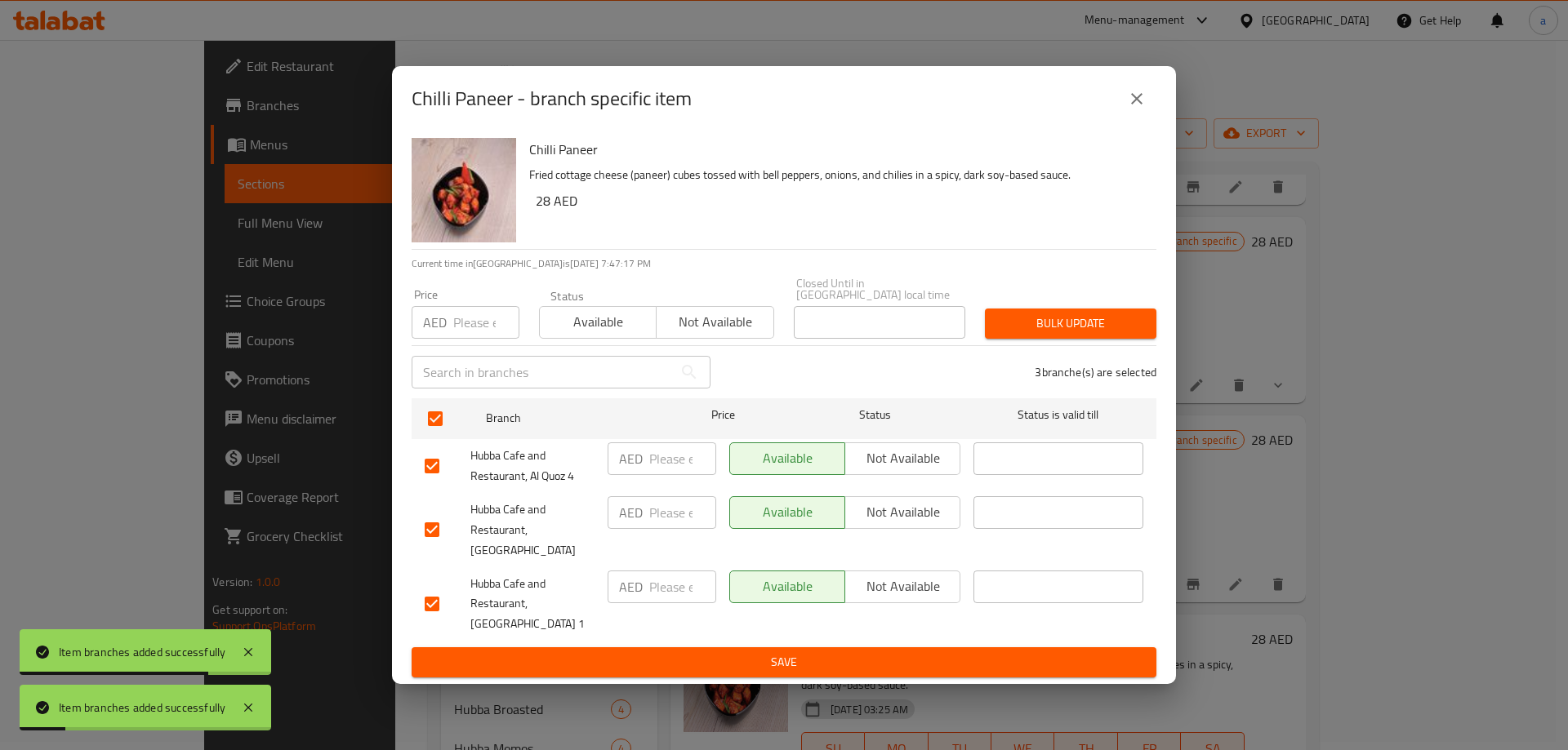
click at [916, 518] on span "Not available" at bounding box center [902, 512] width 102 height 24
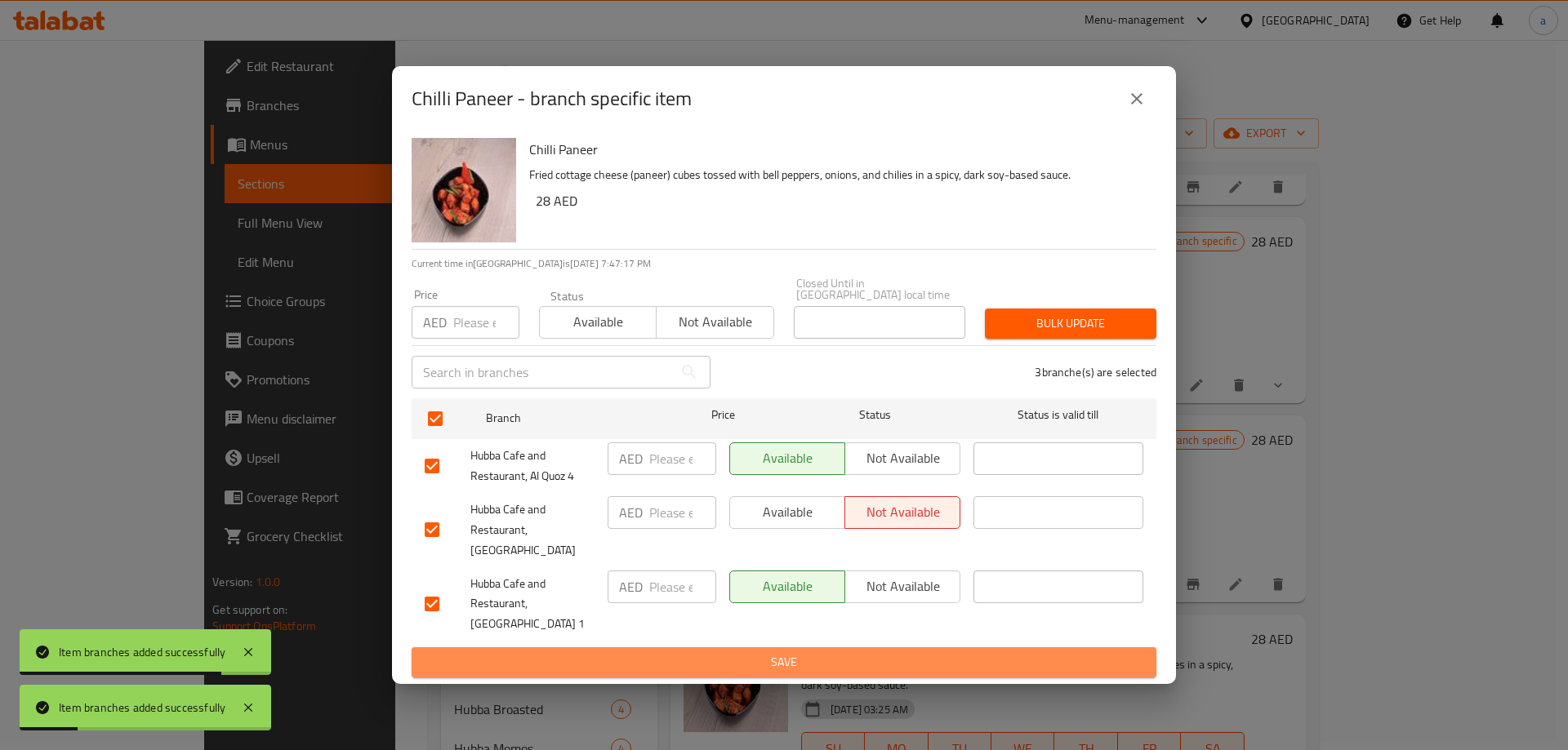
click at [888, 652] on span "Save" at bounding box center [784, 662] width 718 height 20
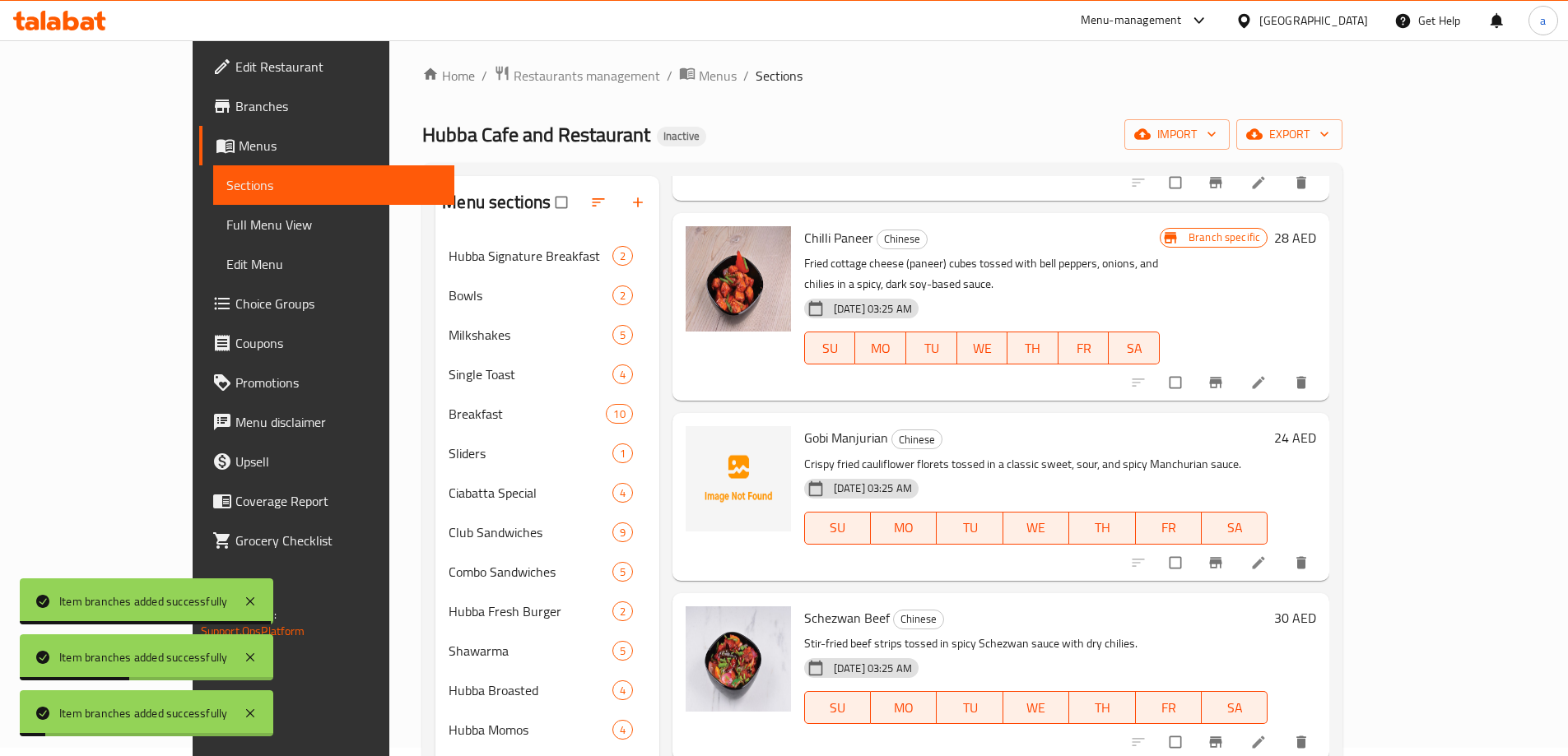
scroll to position [823, 0]
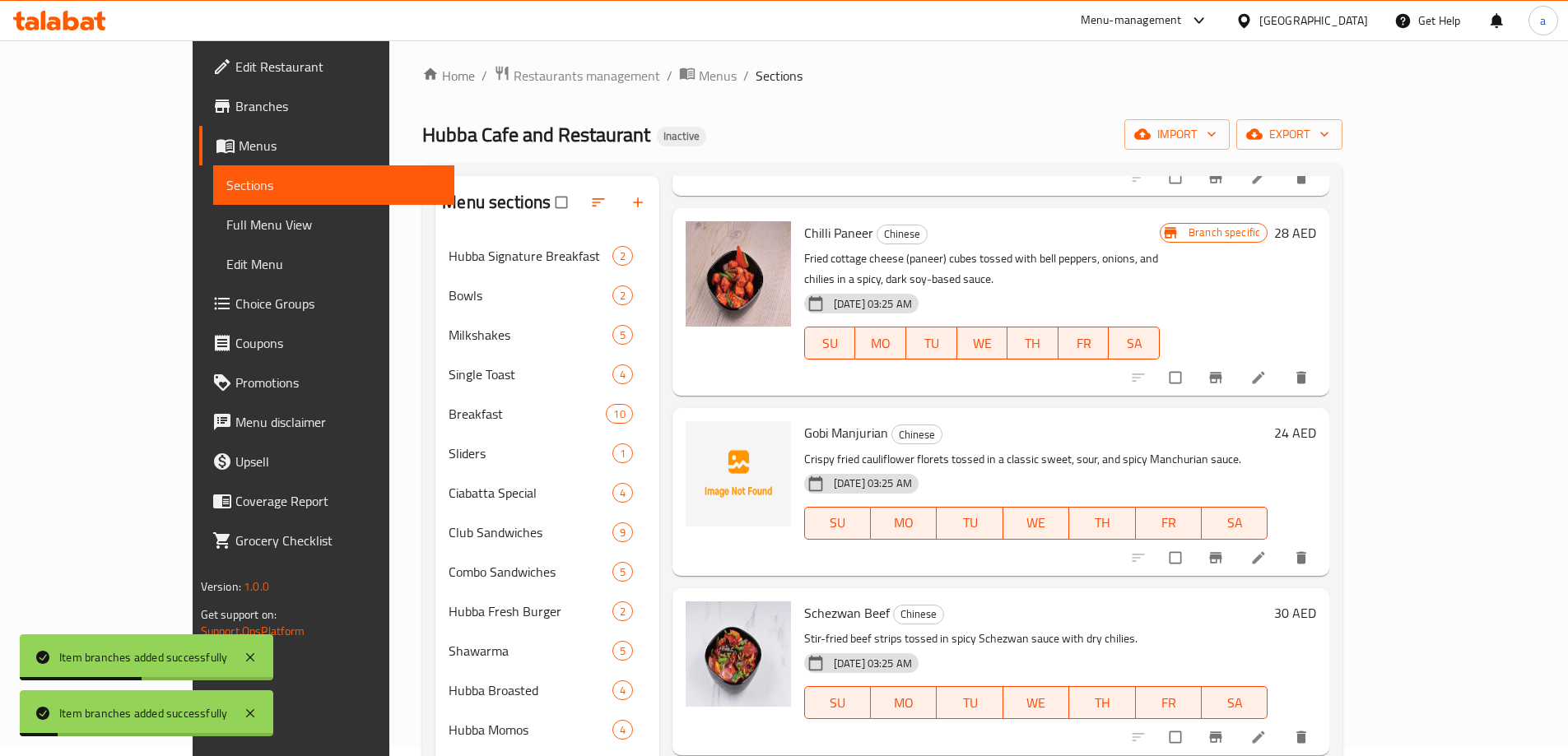
click at [1237, 540] on button "Branch-specific-item" at bounding box center [1217, 558] width 39 height 37
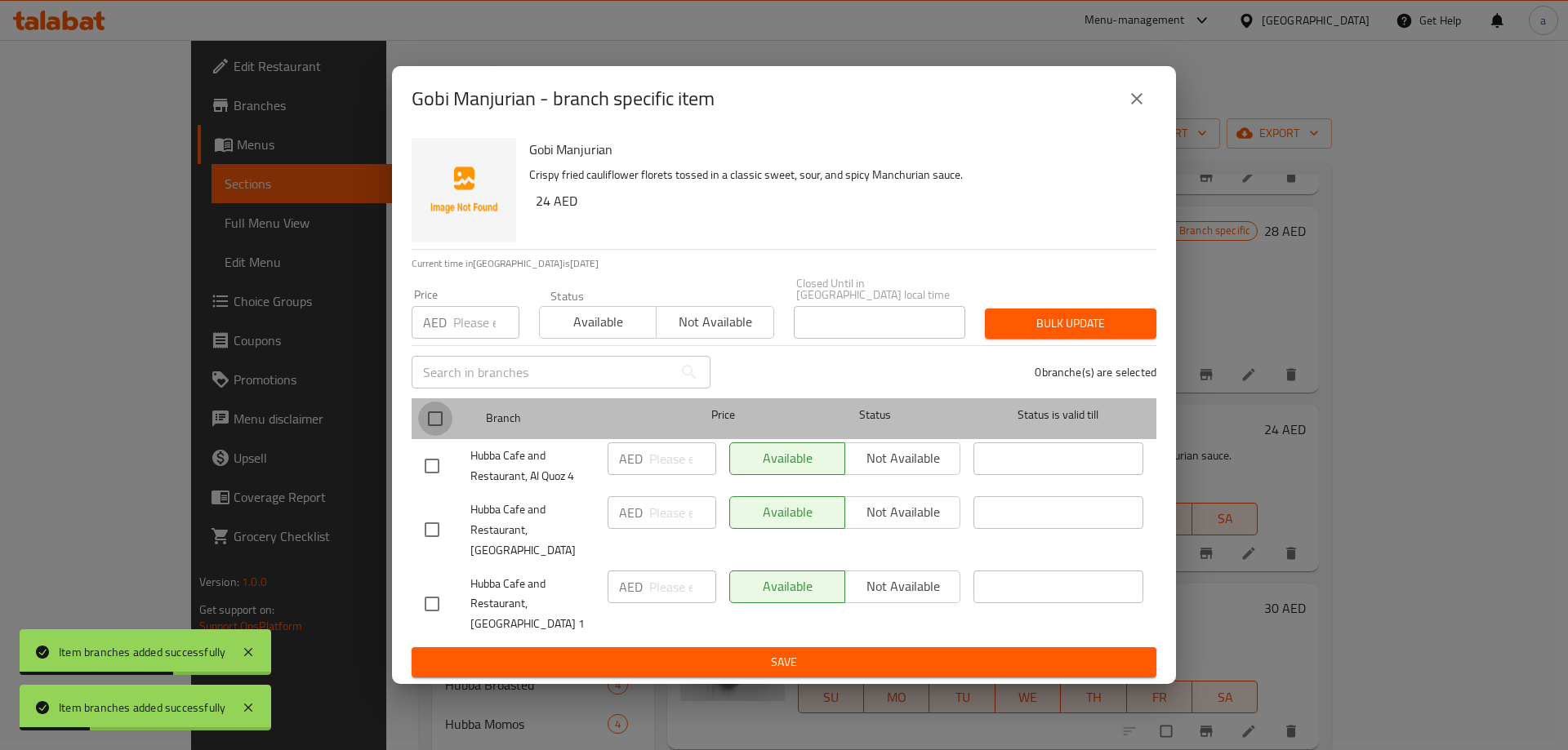
click at [440, 426] on input "checkbox" at bounding box center [435, 418] width 35 height 35
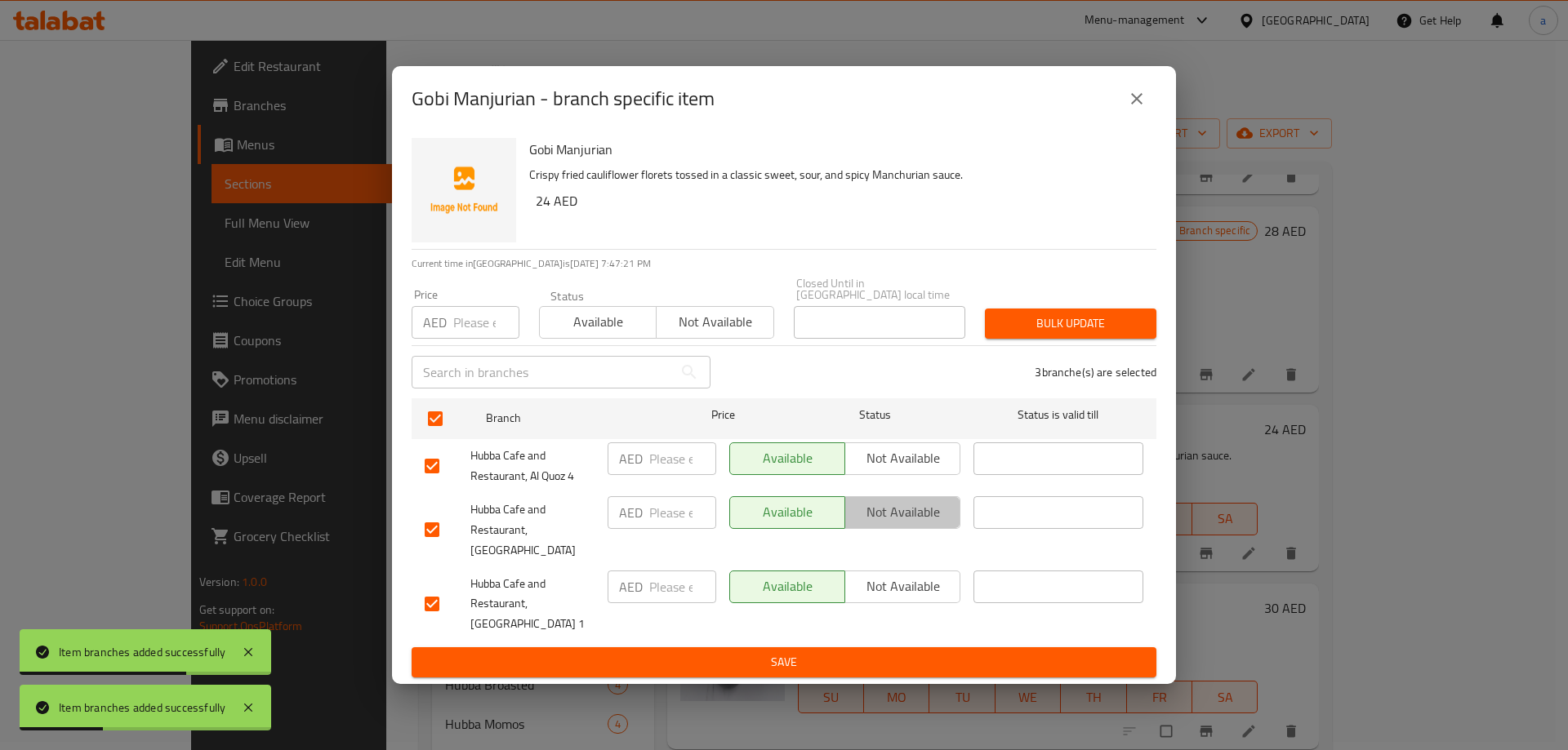
click at [912, 520] on span "Not available" at bounding box center [902, 512] width 102 height 24
click at [872, 652] on span "Save" at bounding box center [784, 662] width 718 height 20
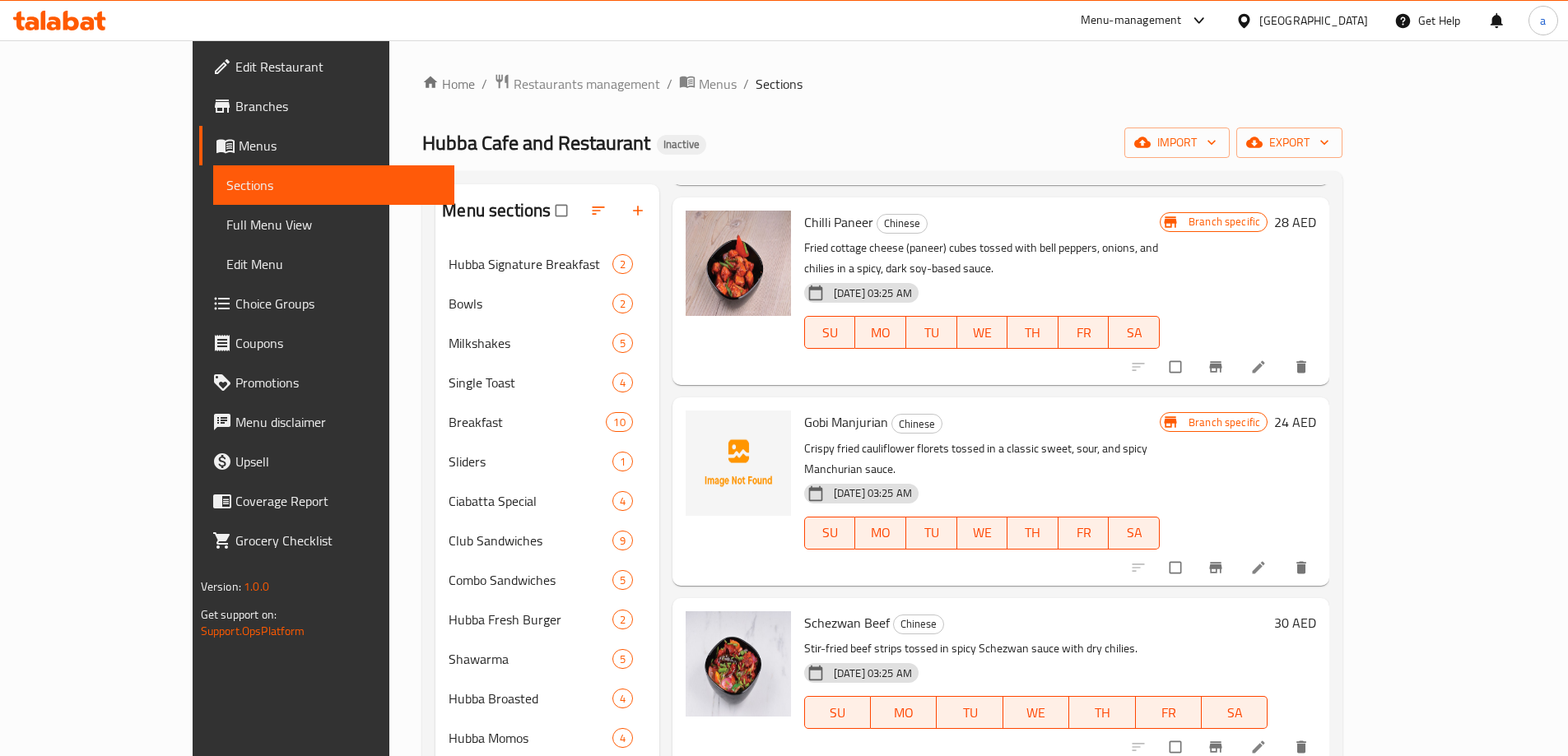
scroll to position [845, 0]
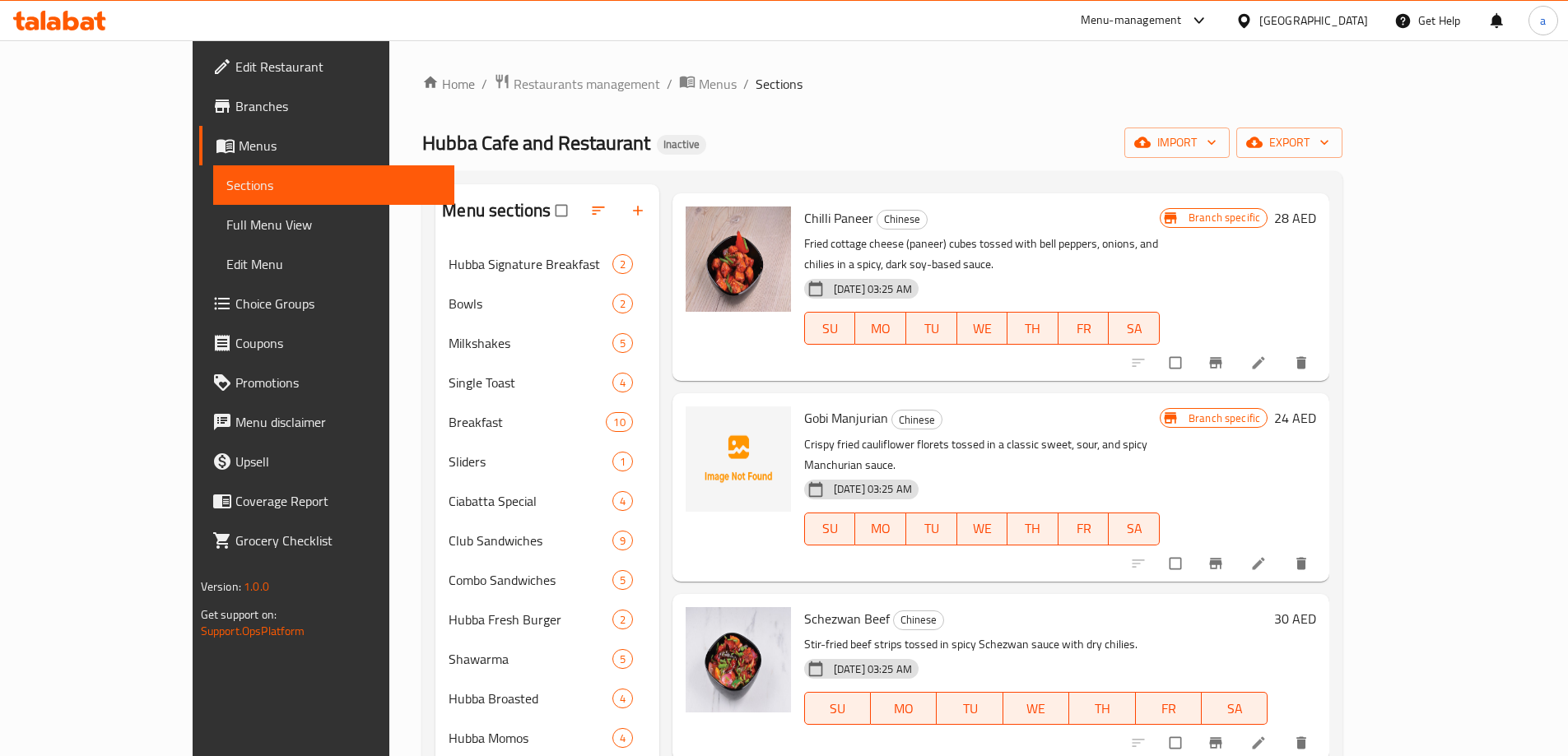
click at [1222, 737] on icon "Branch-specific-item" at bounding box center [1216, 743] width 13 height 11
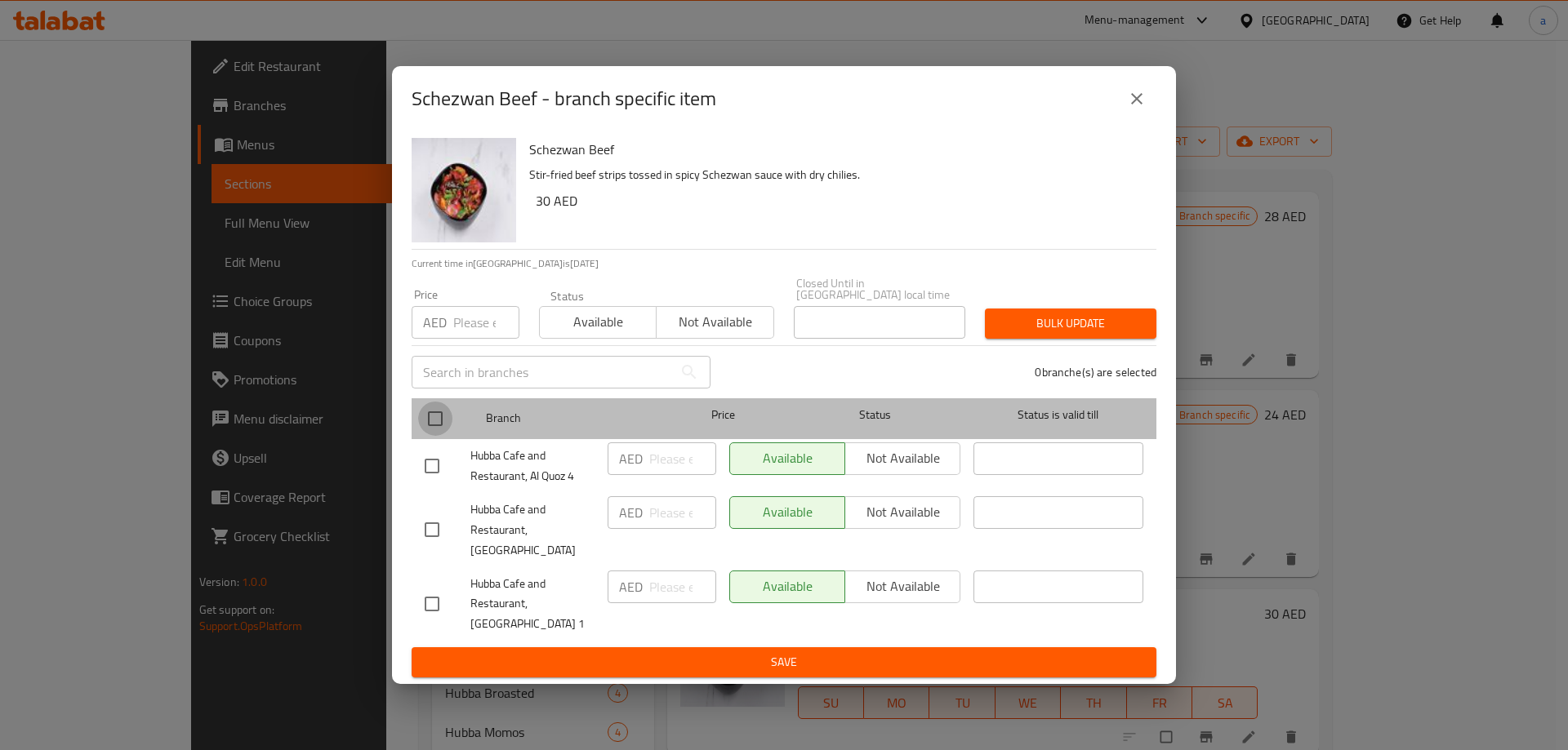
click at [438, 432] on input "checkbox" at bounding box center [435, 418] width 35 height 35
checkbox input "true"
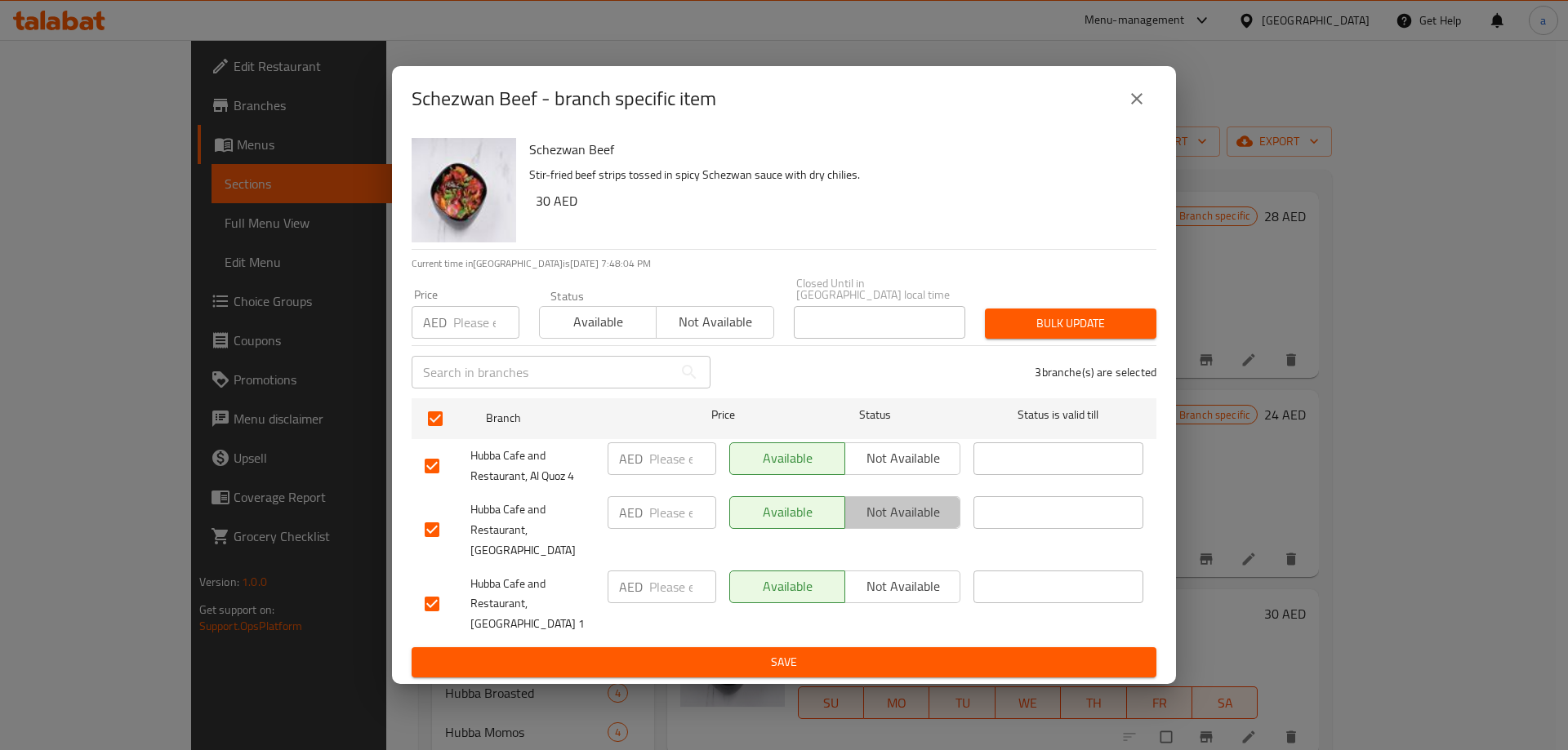
click at [877, 524] on span "Not available" at bounding box center [902, 512] width 102 height 24
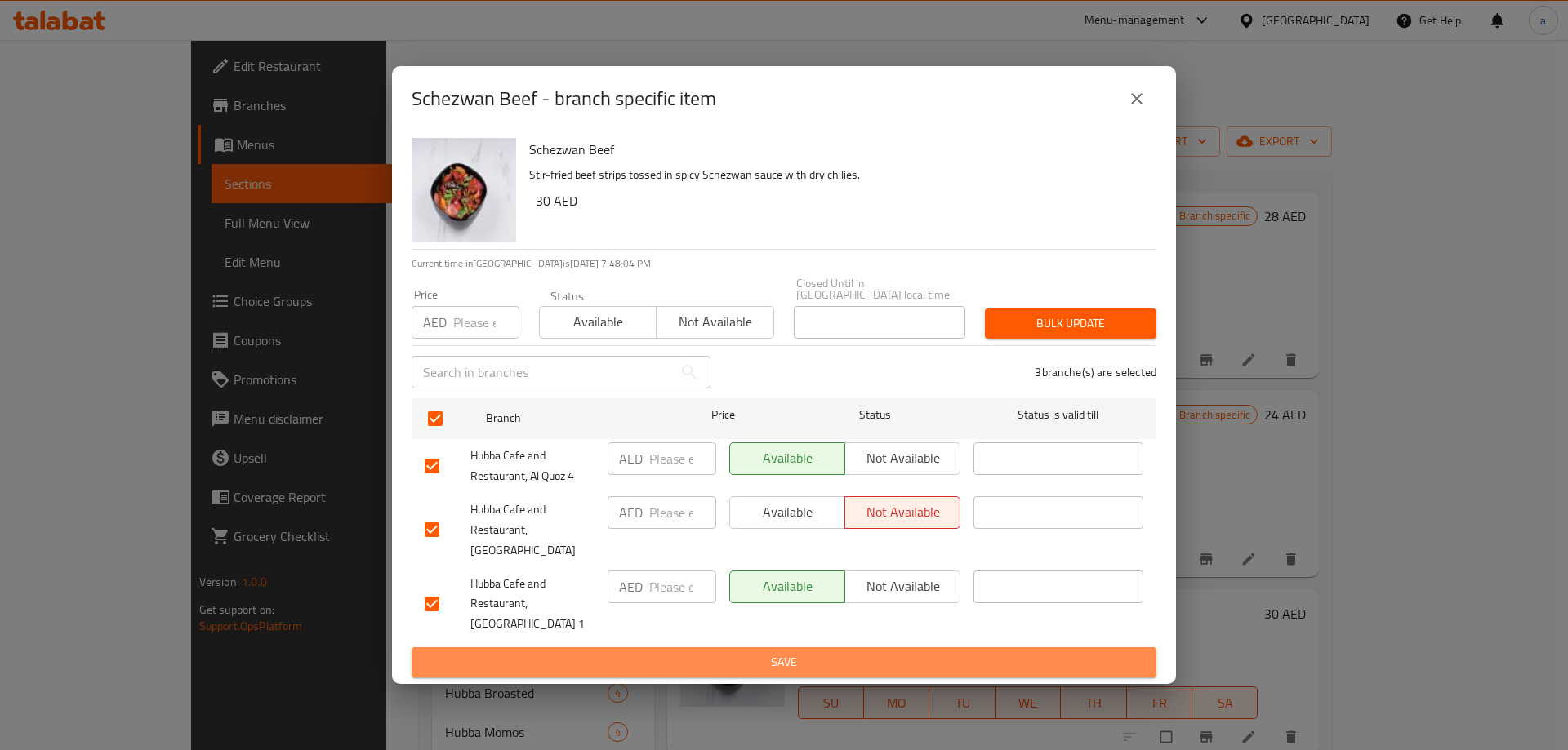
click at [900, 652] on span "Save" at bounding box center [784, 662] width 718 height 20
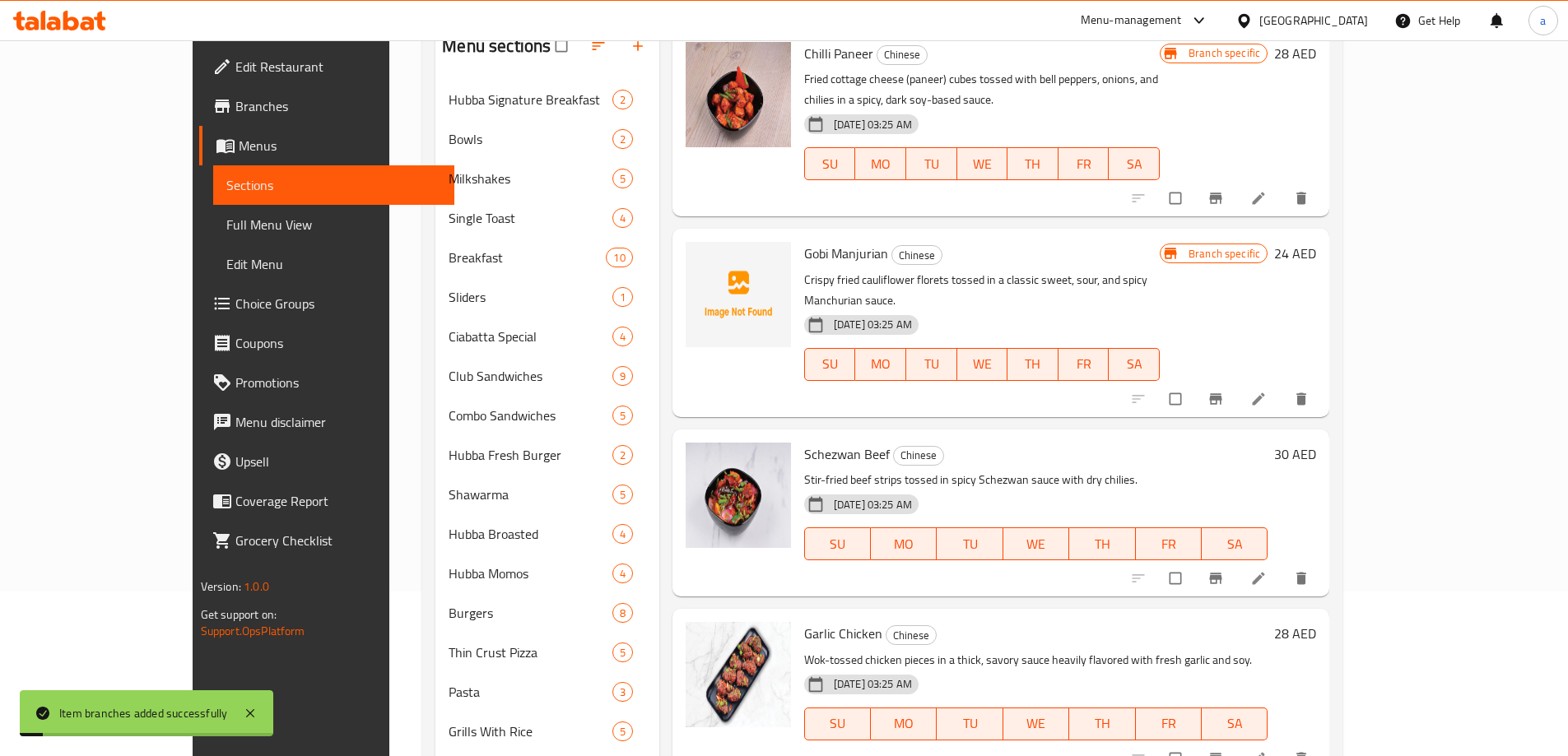
scroll to position [247, 0]
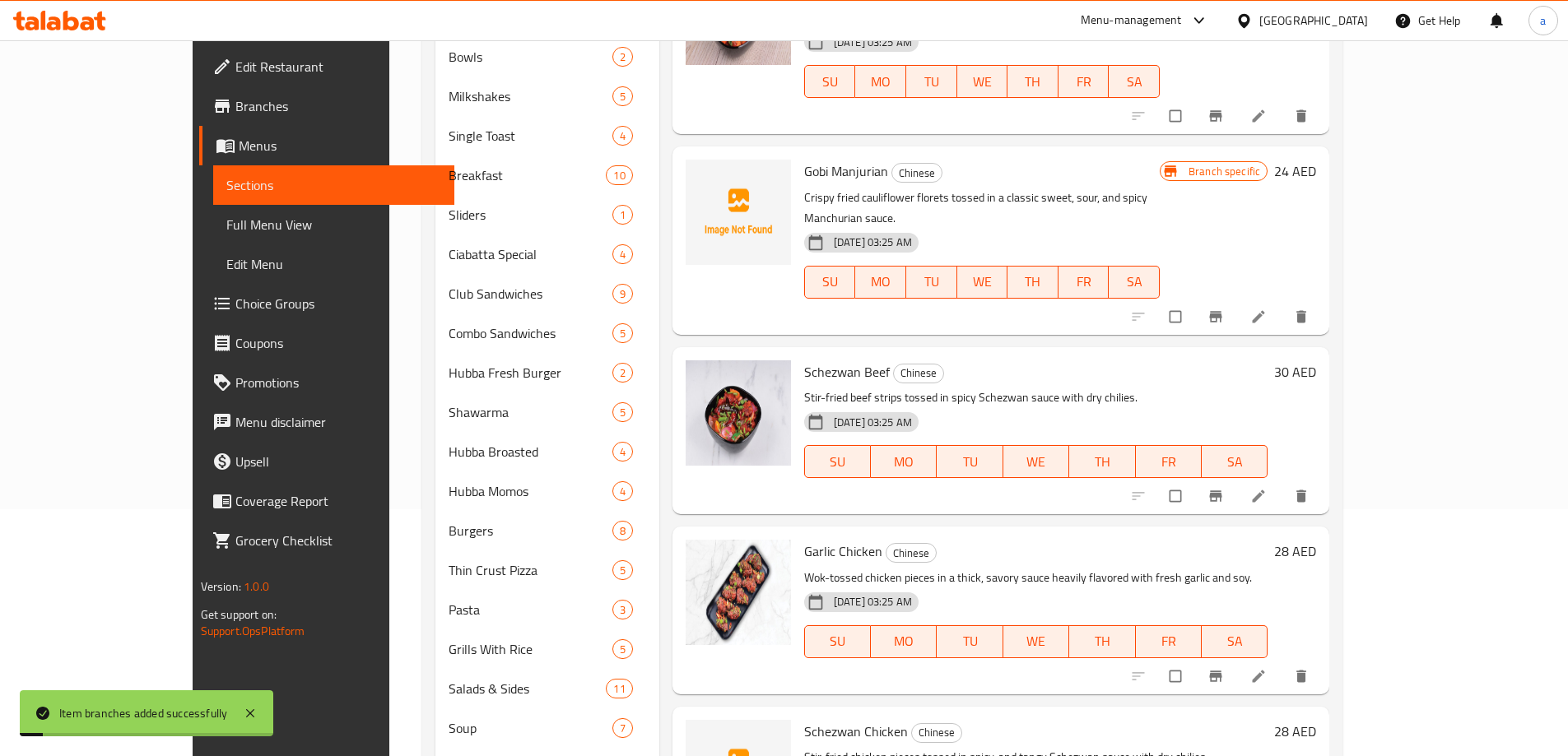
click at [1237, 658] on button "Branch-specific-item" at bounding box center [1217, 676] width 39 height 37
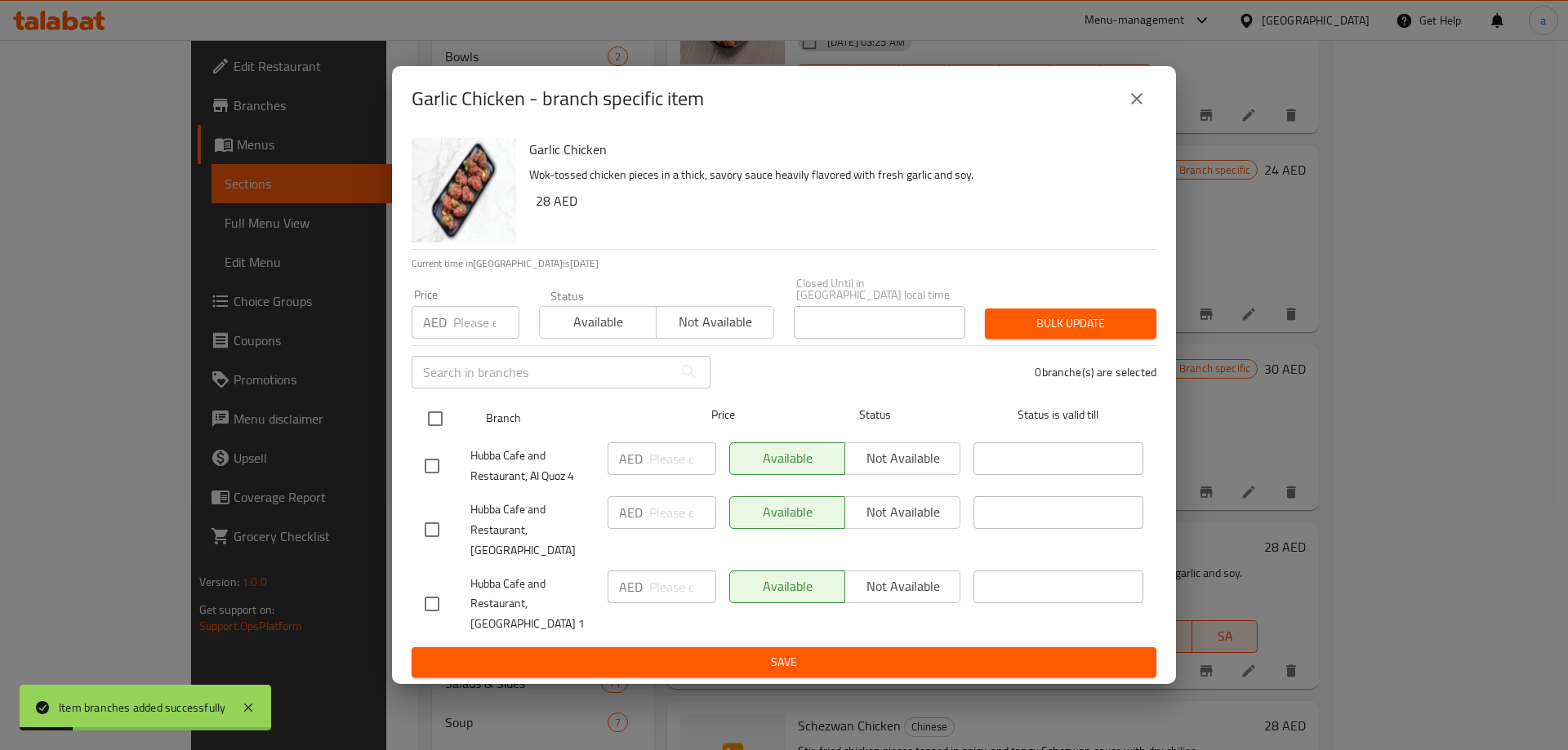
click at [451, 433] on input "checkbox" at bounding box center [435, 418] width 35 height 35
checkbox input "true"
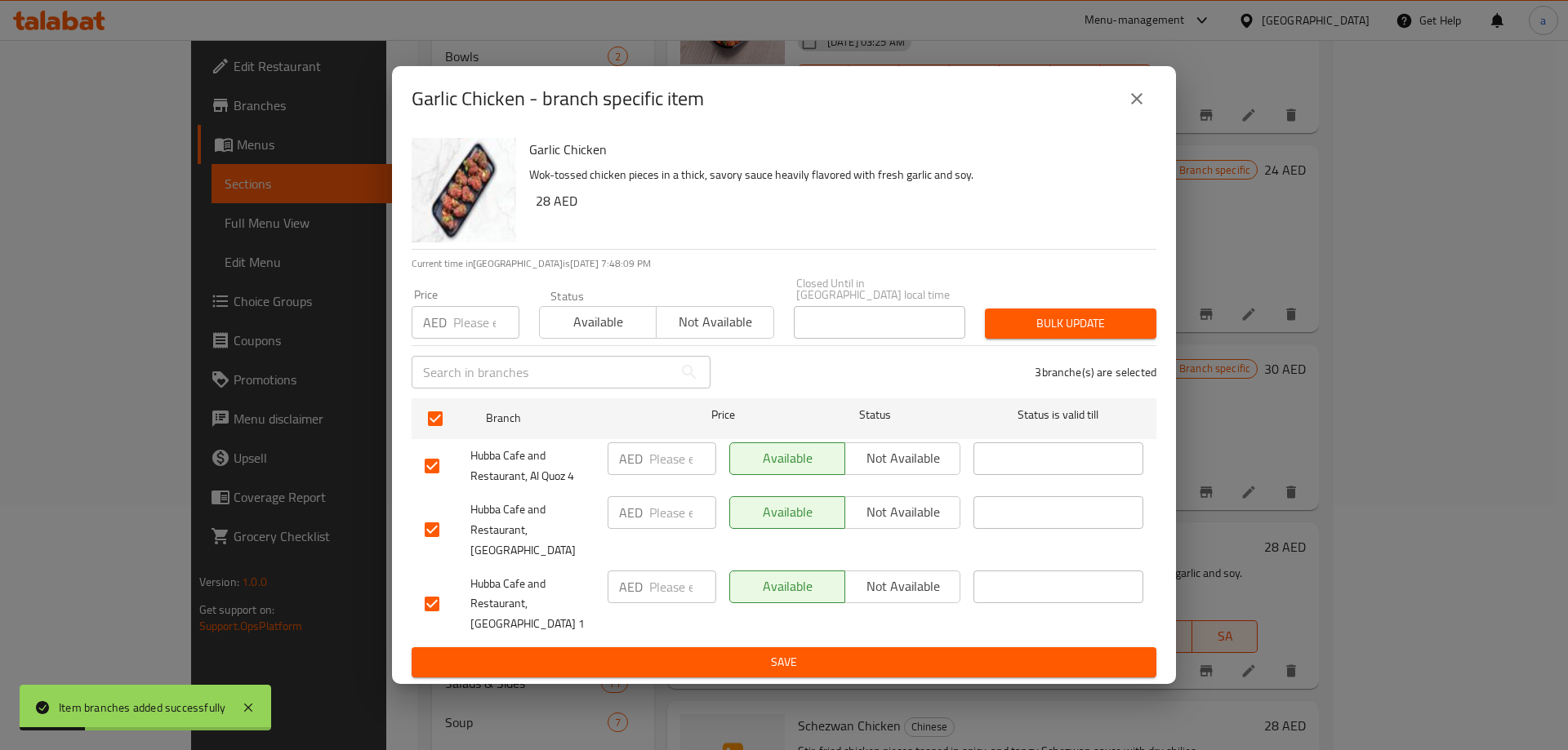
click at [909, 504] on div "Available Not available" at bounding box center [844, 529] width 244 height 81
click at [904, 523] on span "Not available" at bounding box center [902, 512] width 102 height 24
click at [858, 652] on span "Save" at bounding box center [784, 662] width 718 height 20
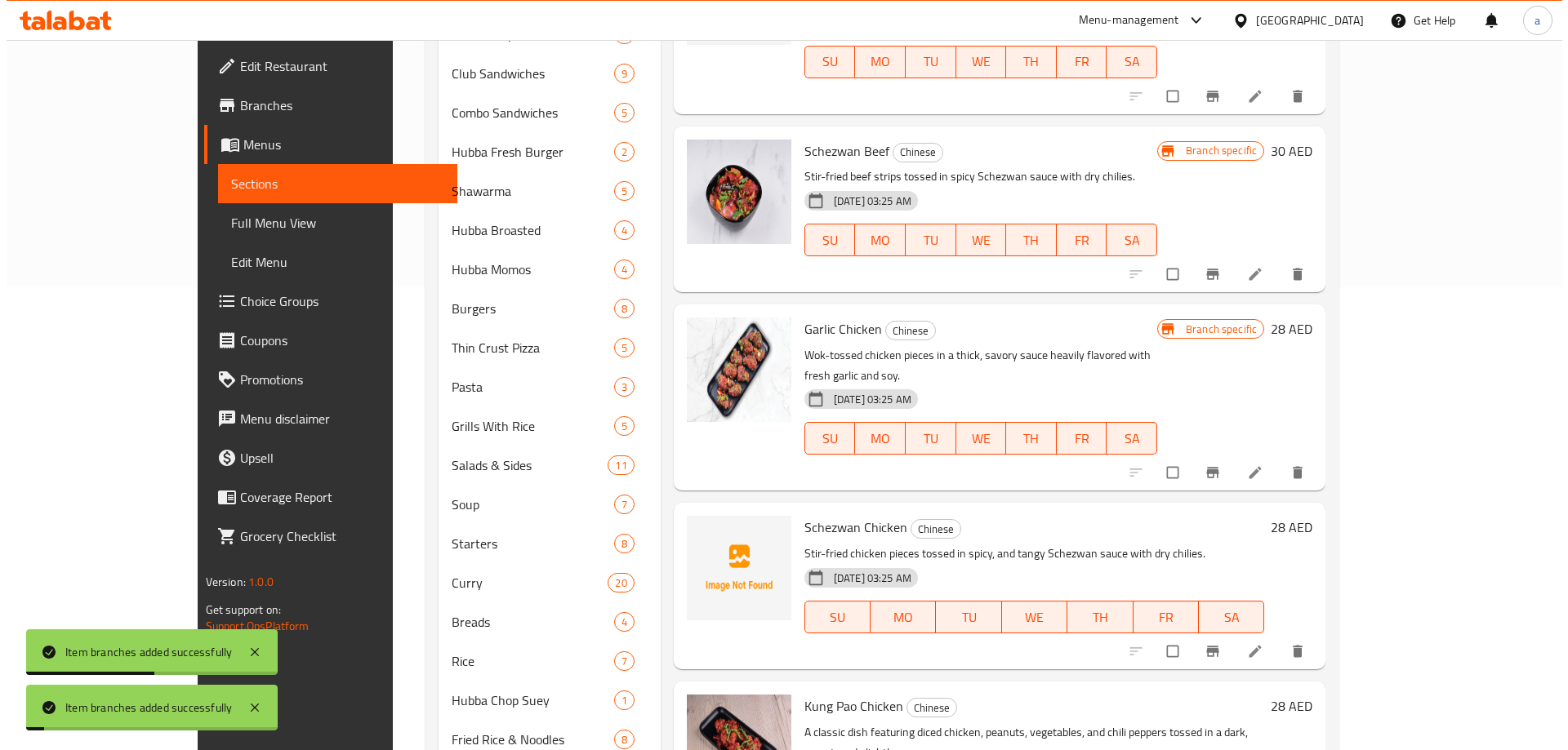
scroll to position [571, 0]
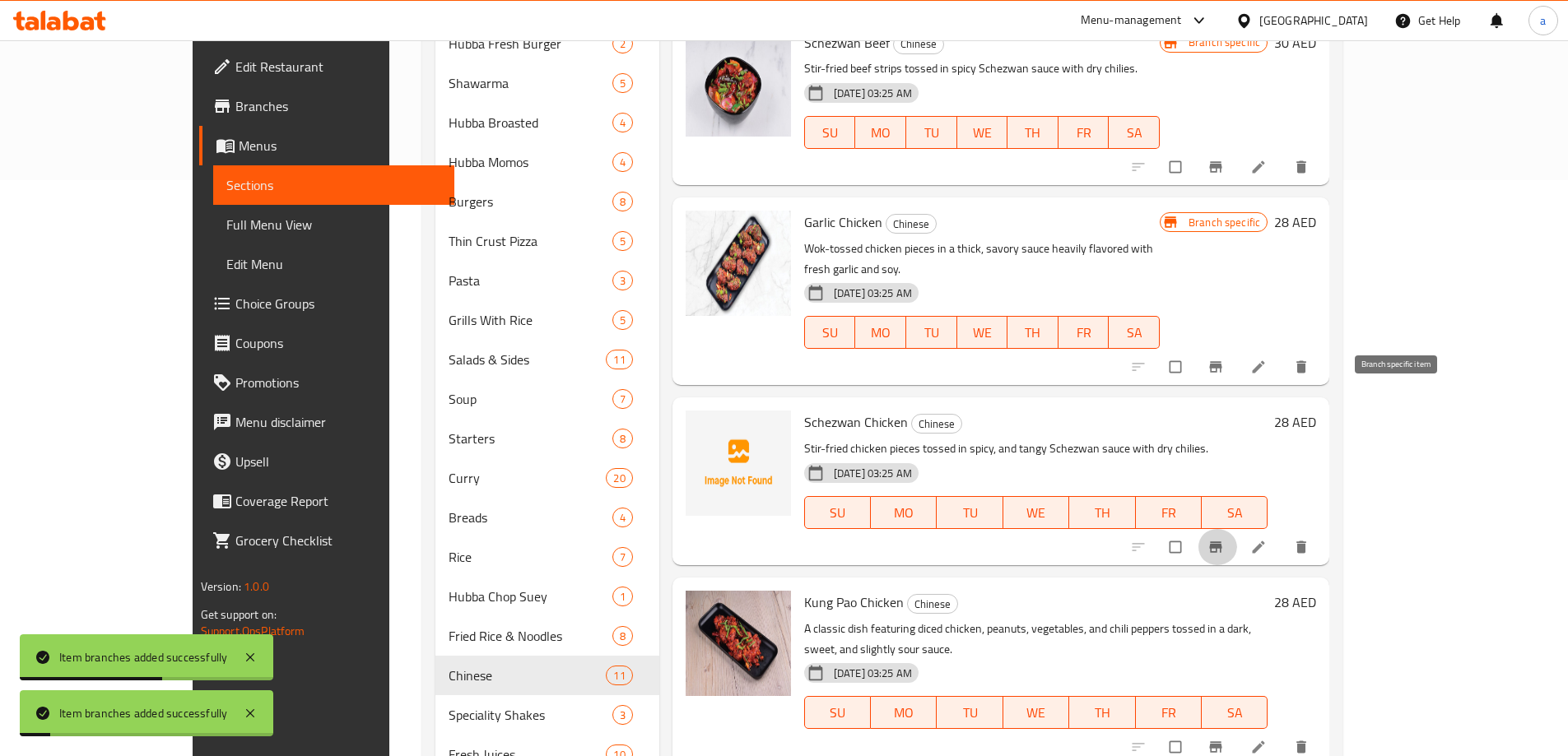
click at [1222, 542] on icon "Branch-specific-item" at bounding box center [1216, 547] width 13 height 11
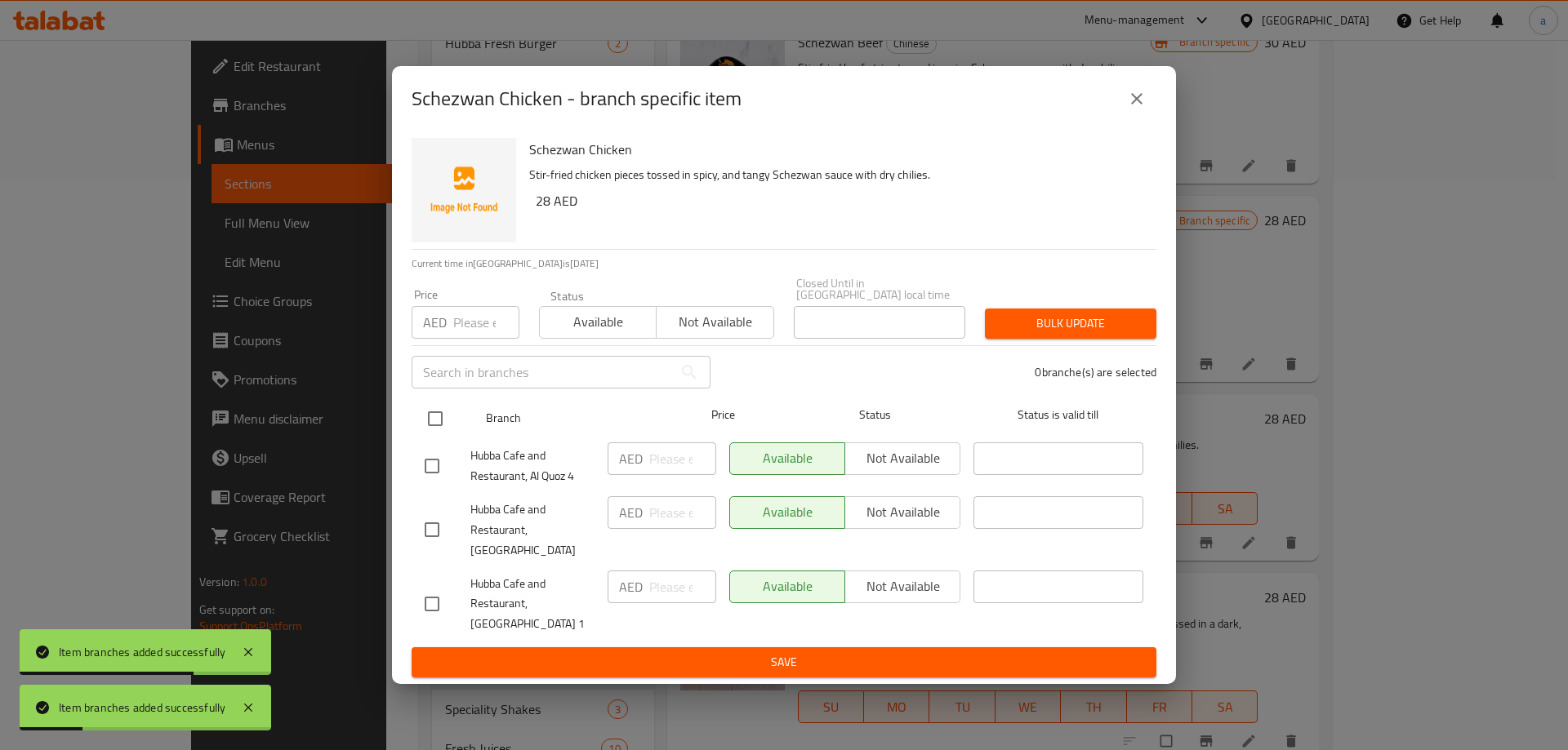
click at [430, 423] on input "checkbox" at bounding box center [435, 418] width 35 height 35
checkbox input "true"
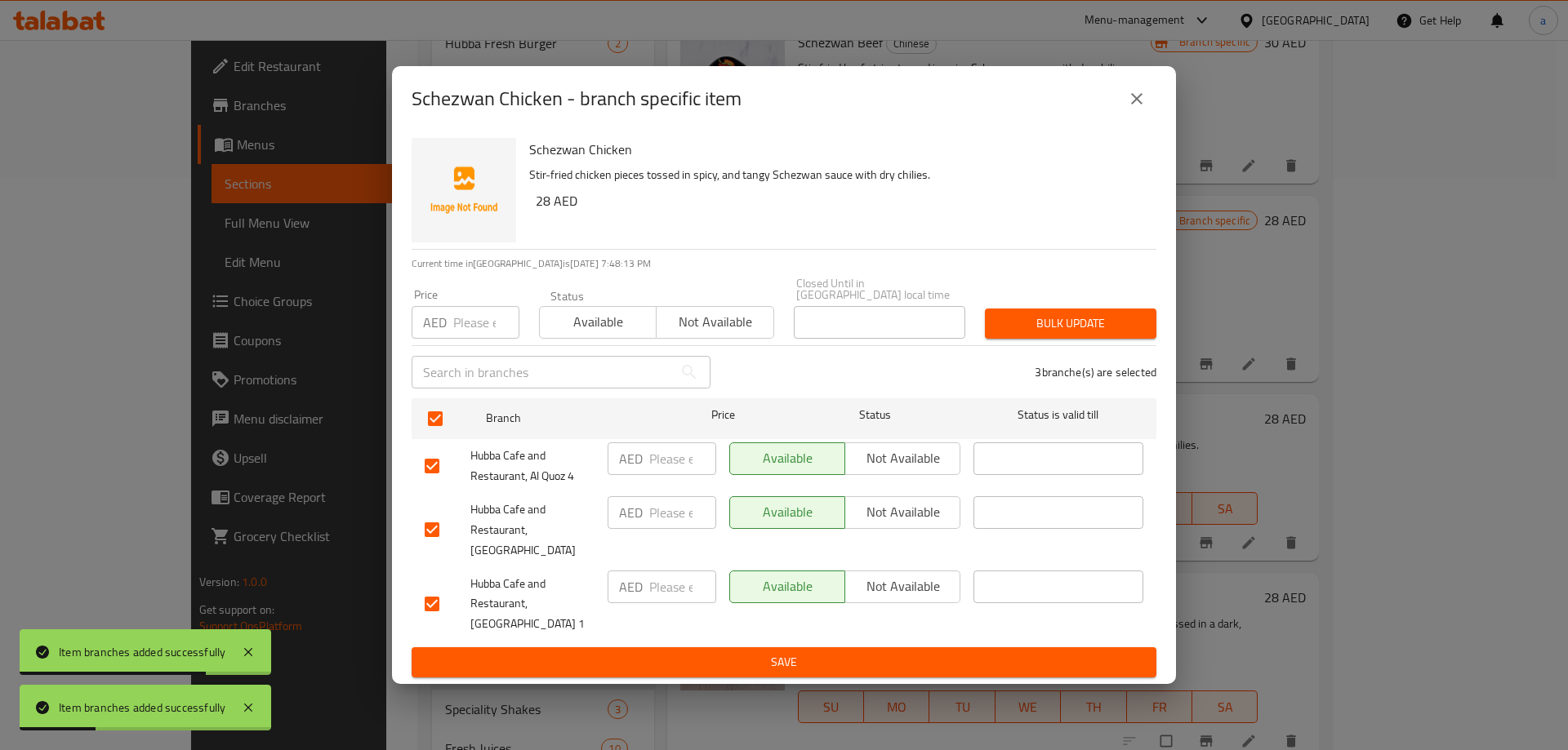
click at [929, 540] on div "Available Not available" at bounding box center [844, 529] width 244 height 81
click at [904, 509] on button "Not available" at bounding box center [902, 512] width 116 height 33
click at [890, 647] on button "Save" at bounding box center [784, 662] width 745 height 30
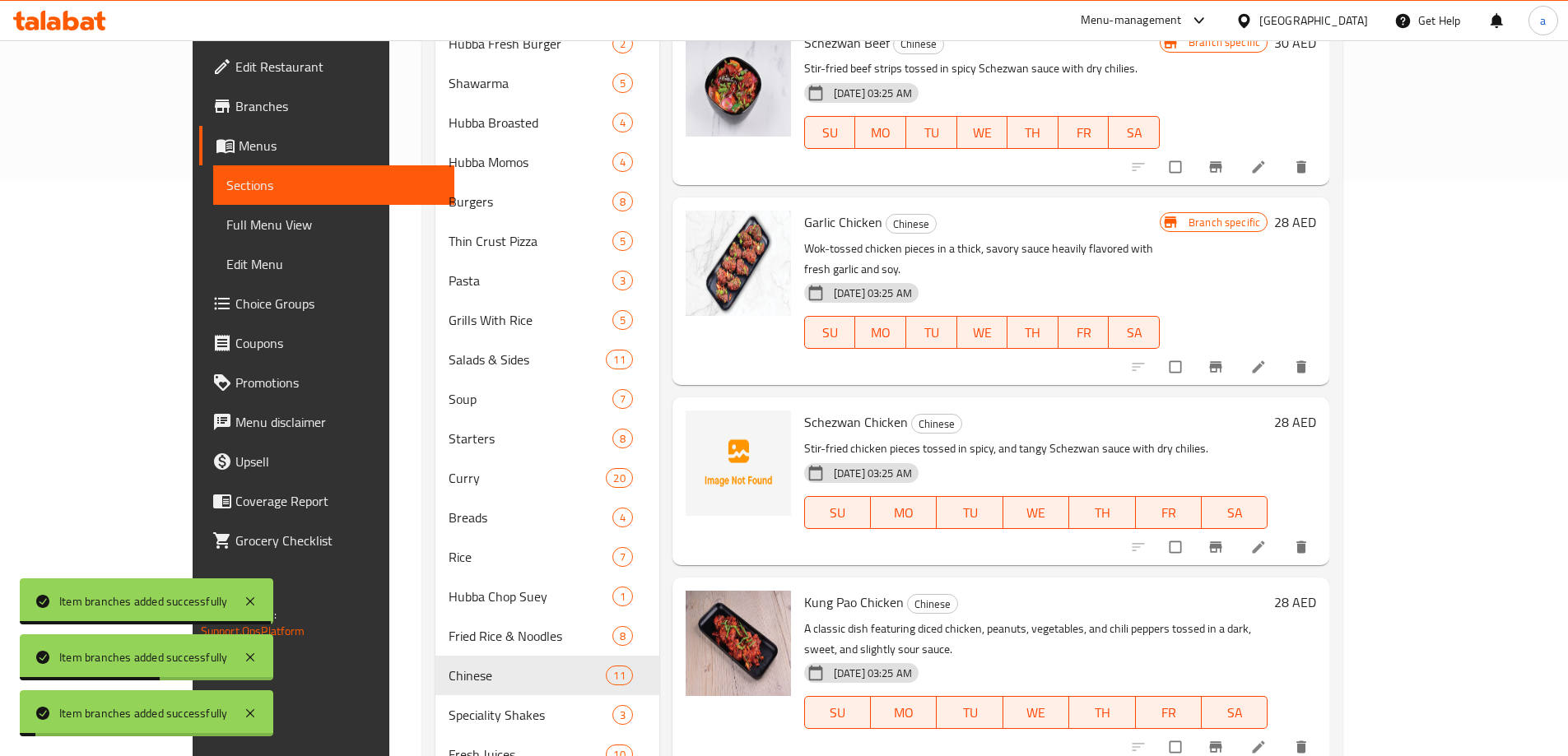
click at [1237, 729] on button "Branch-specific-item" at bounding box center [1217, 747] width 39 height 37
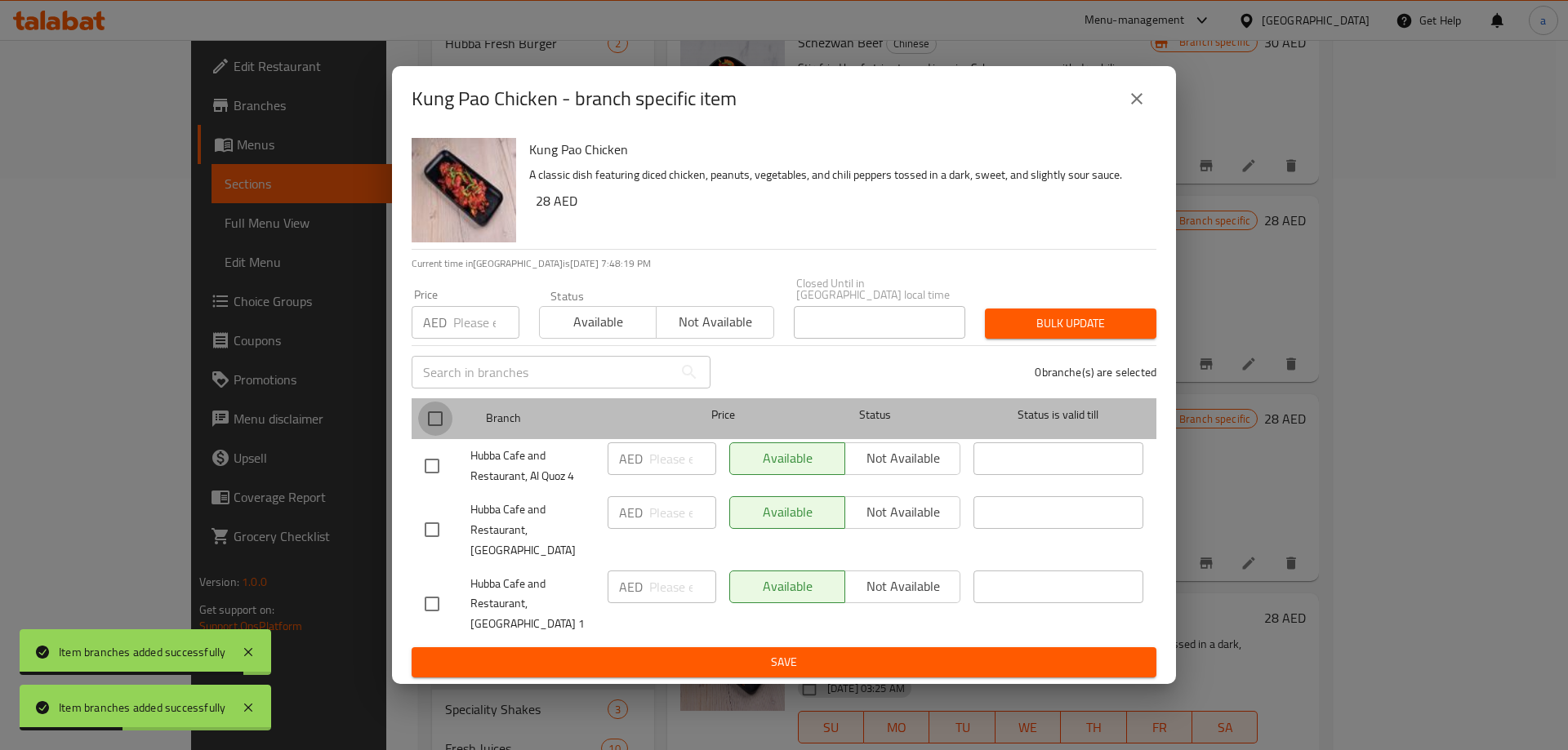
click at [441, 426] on input "checkbox" at bounding box center [435, 418] width 35 height 35
checkbox input "true"
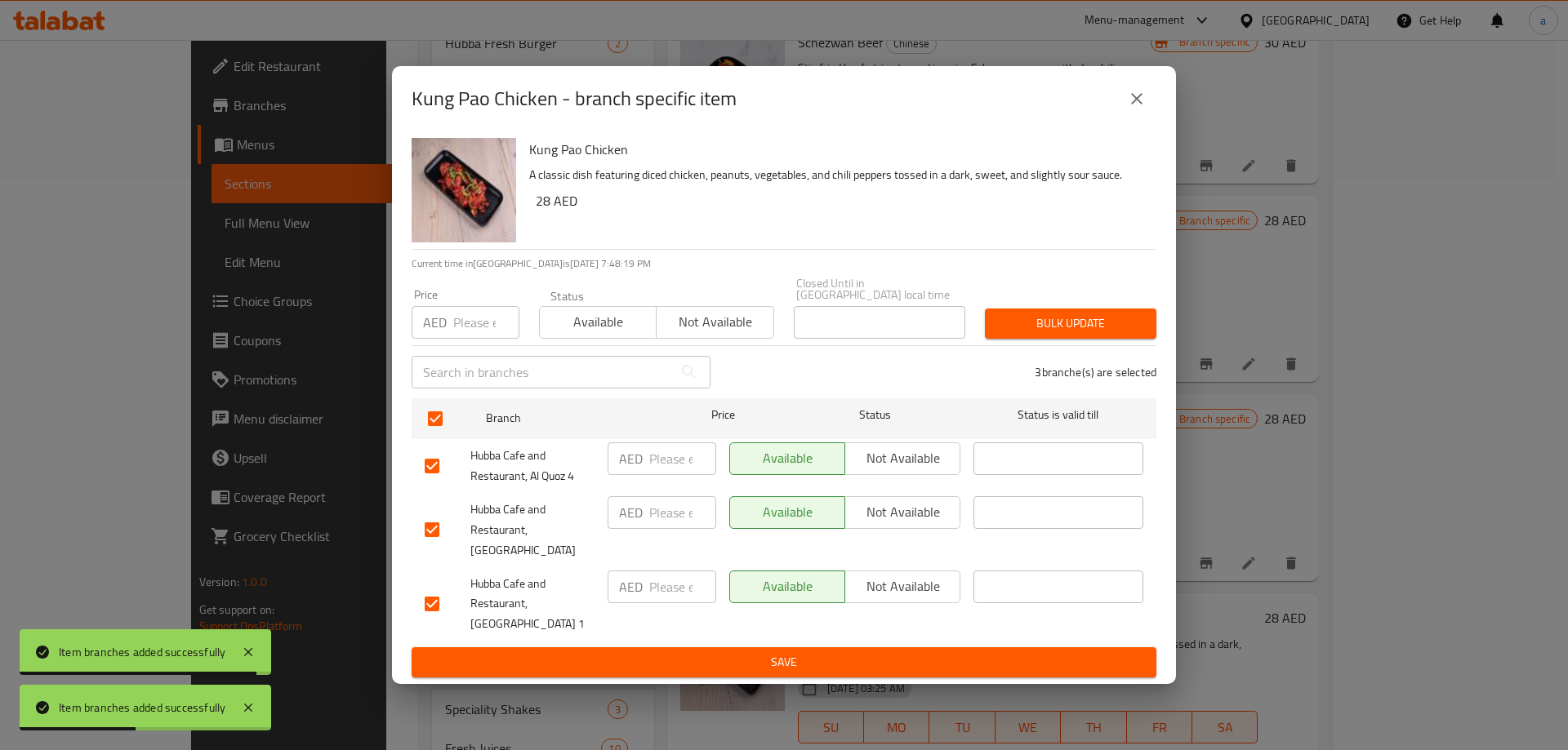
click at [924, 518] on span "Not available" at bounding box center [902, 512] width 102 height 24
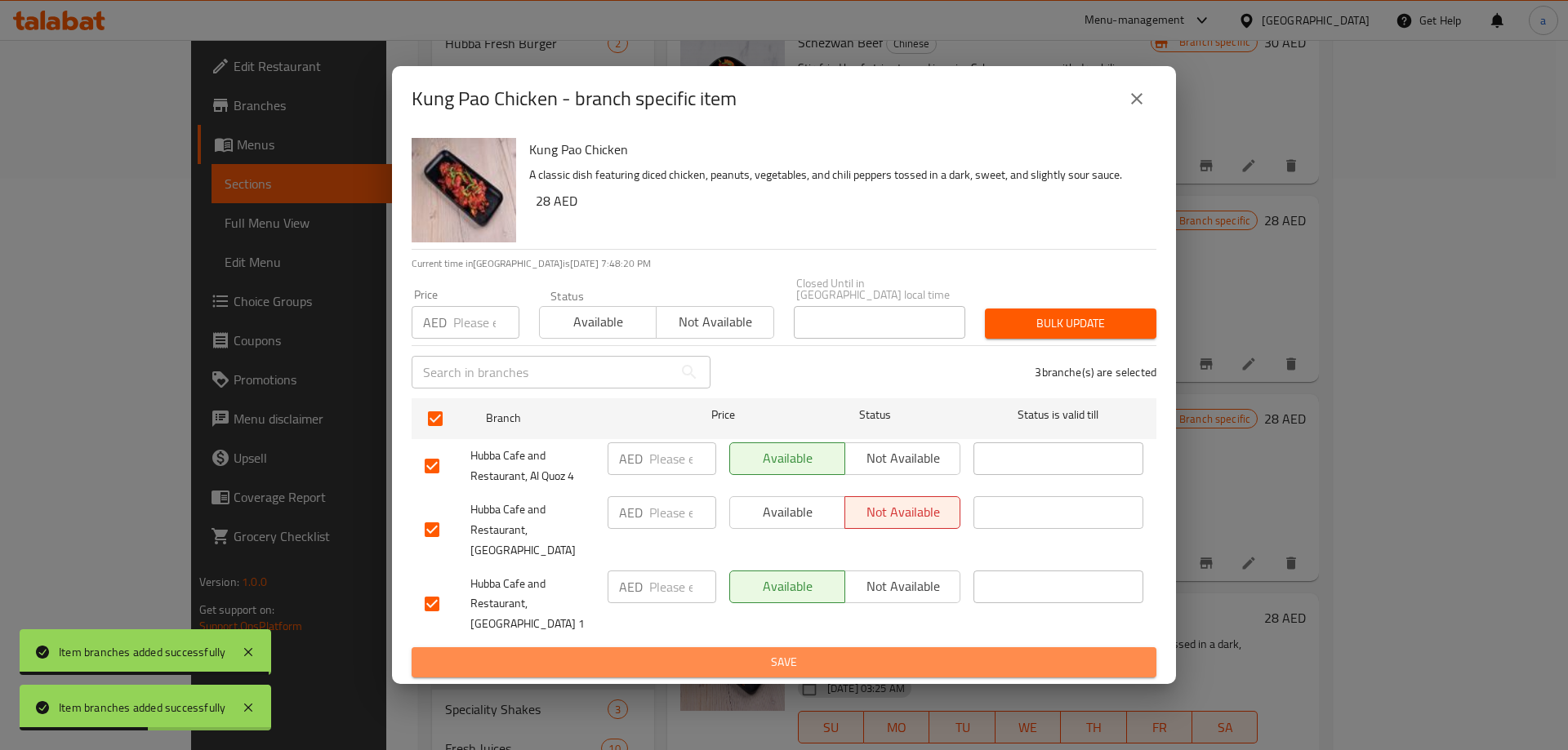
click at [866, 652] on span "Save" at bounding box center [784, 662] width 718 height 20
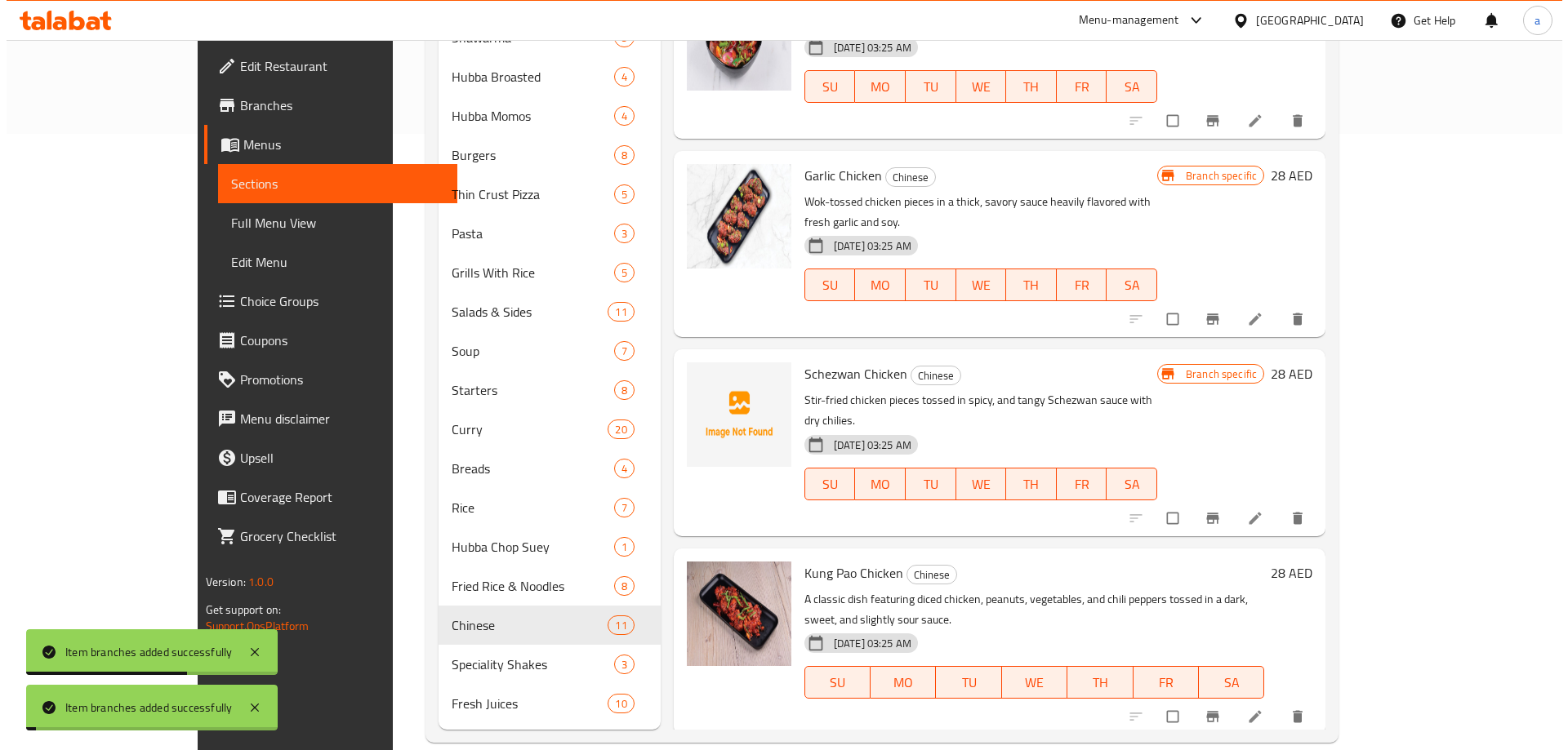
scroll to position [642, 0]
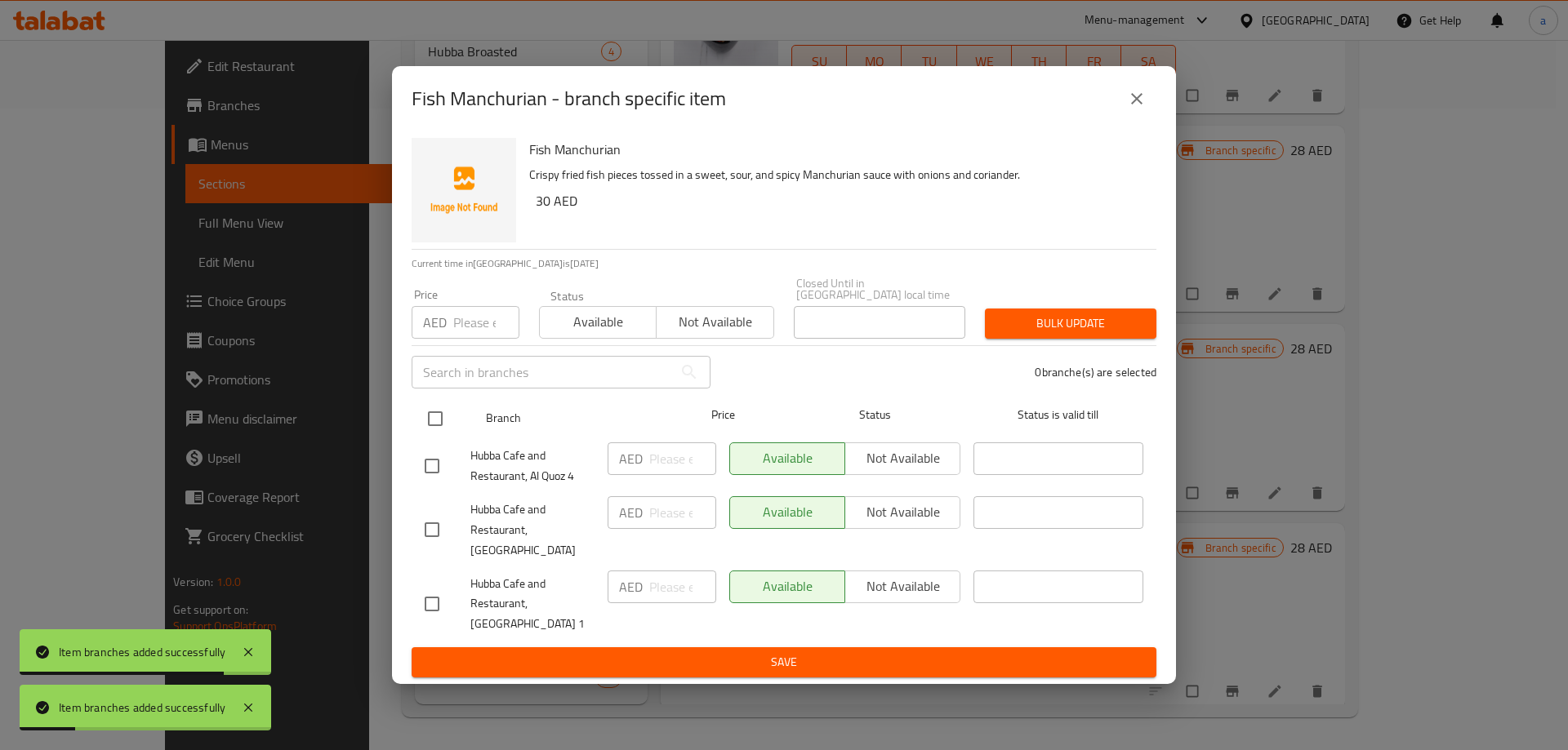
click at [439, 429] on input "checkbox" at bounding box center [435, 418] width 35 height 35
checkbox input "true"
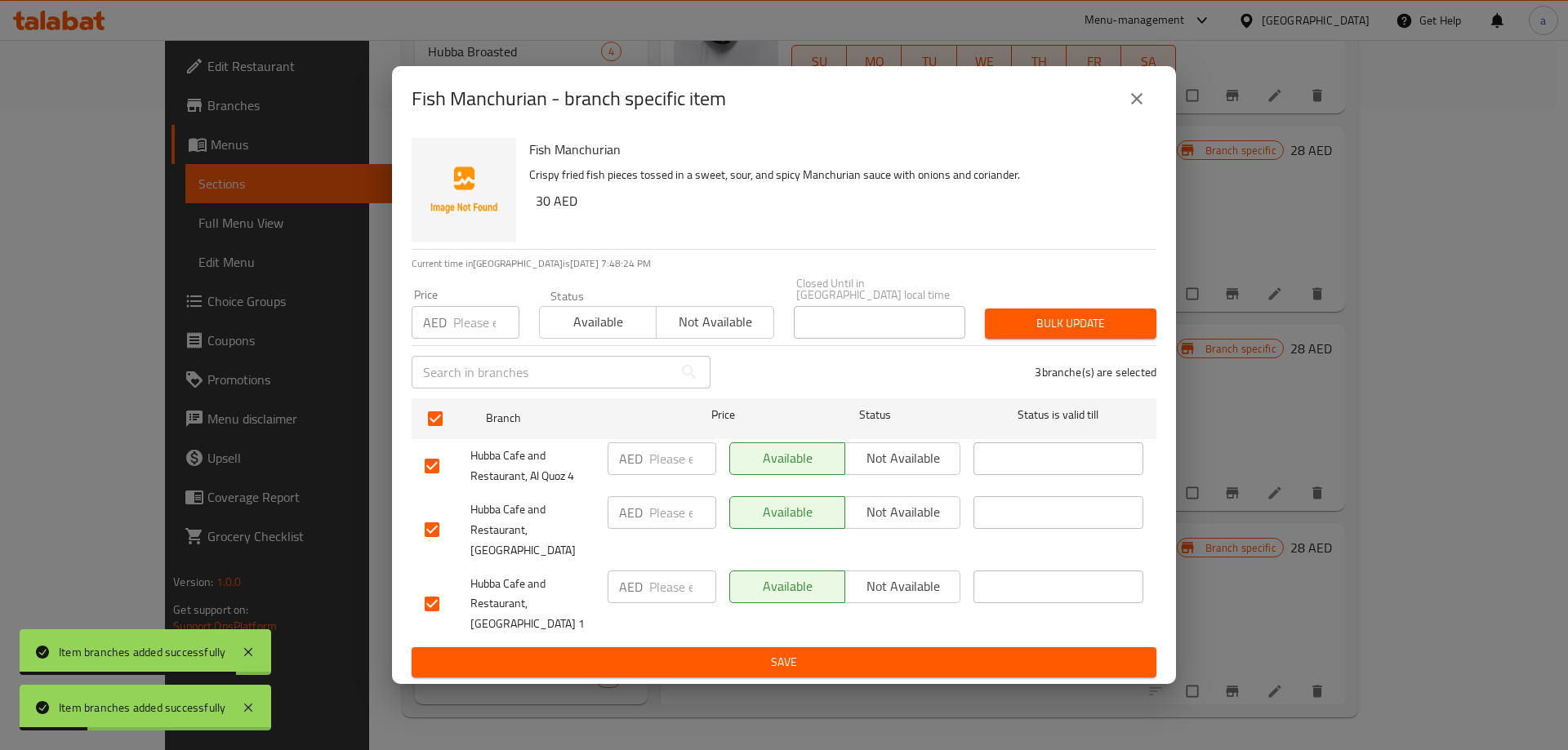
click at [911, 524] on span "Not available" at bounding box center [902, 512] width 102 height 24
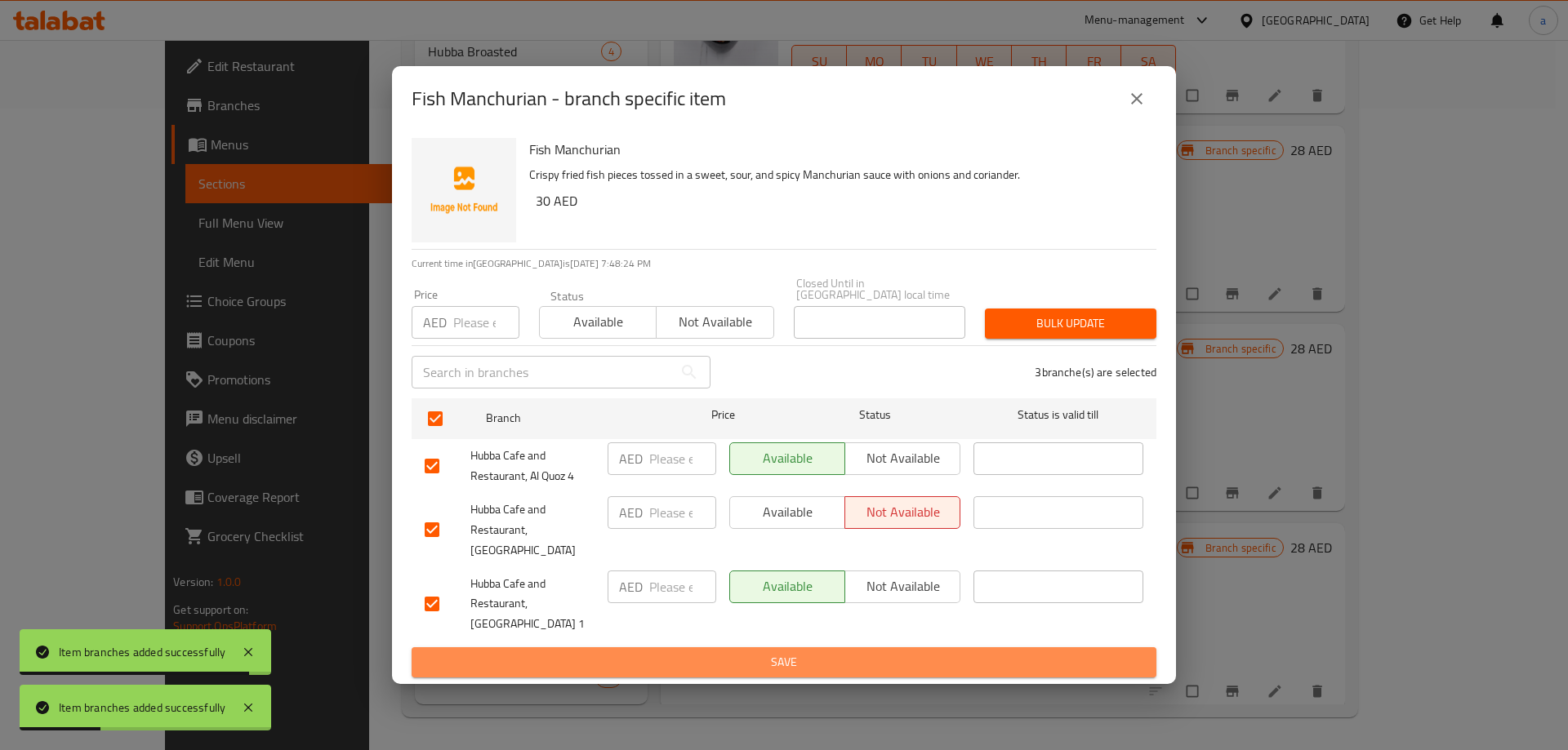
click at [882, 652] on span "Save" at bounding box center [784, 662] width 718 height 20
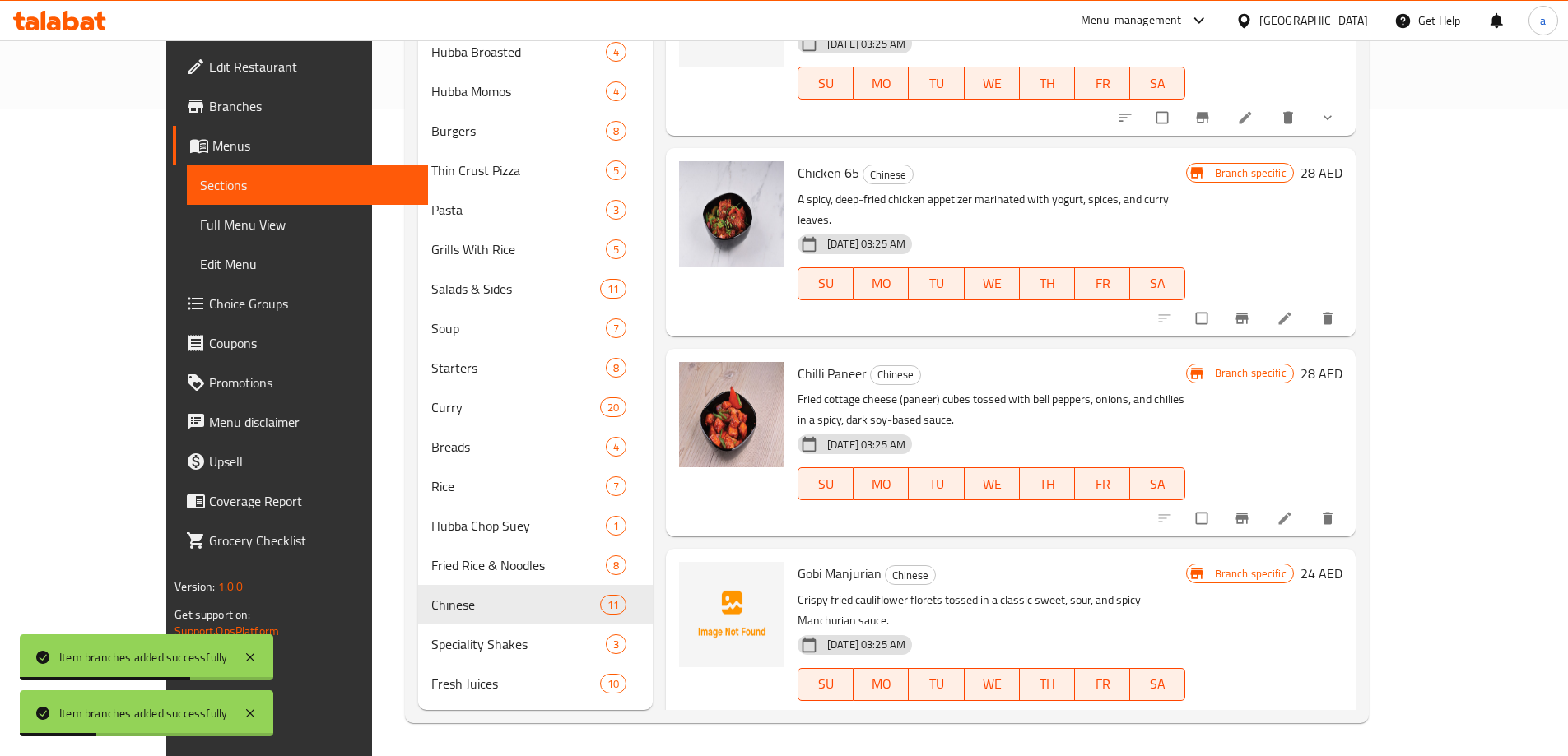
scroll to position [0, 0]
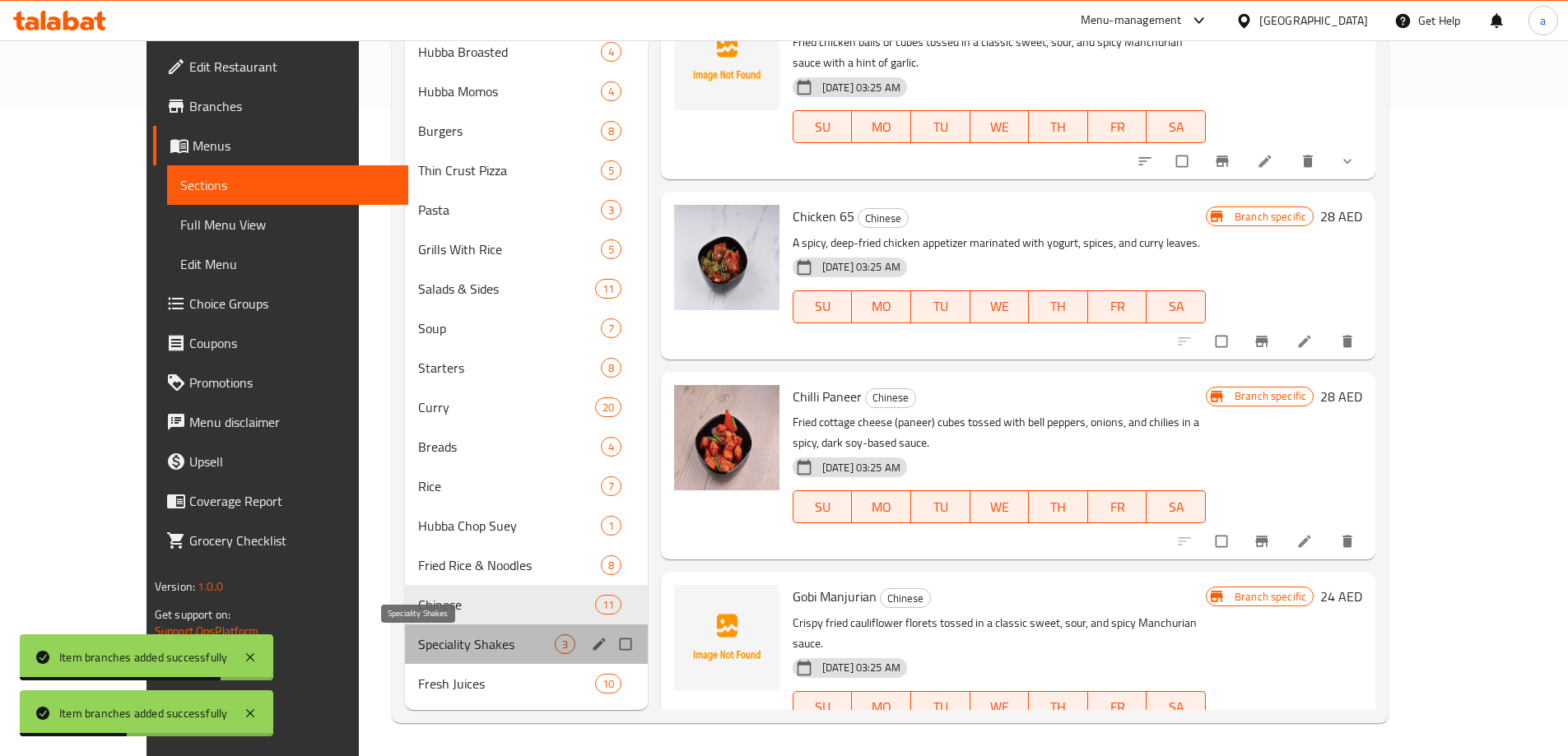
click at [430, 649] on span "Speciality Shakes" at bounding box center [486, 644] width 137 height 20
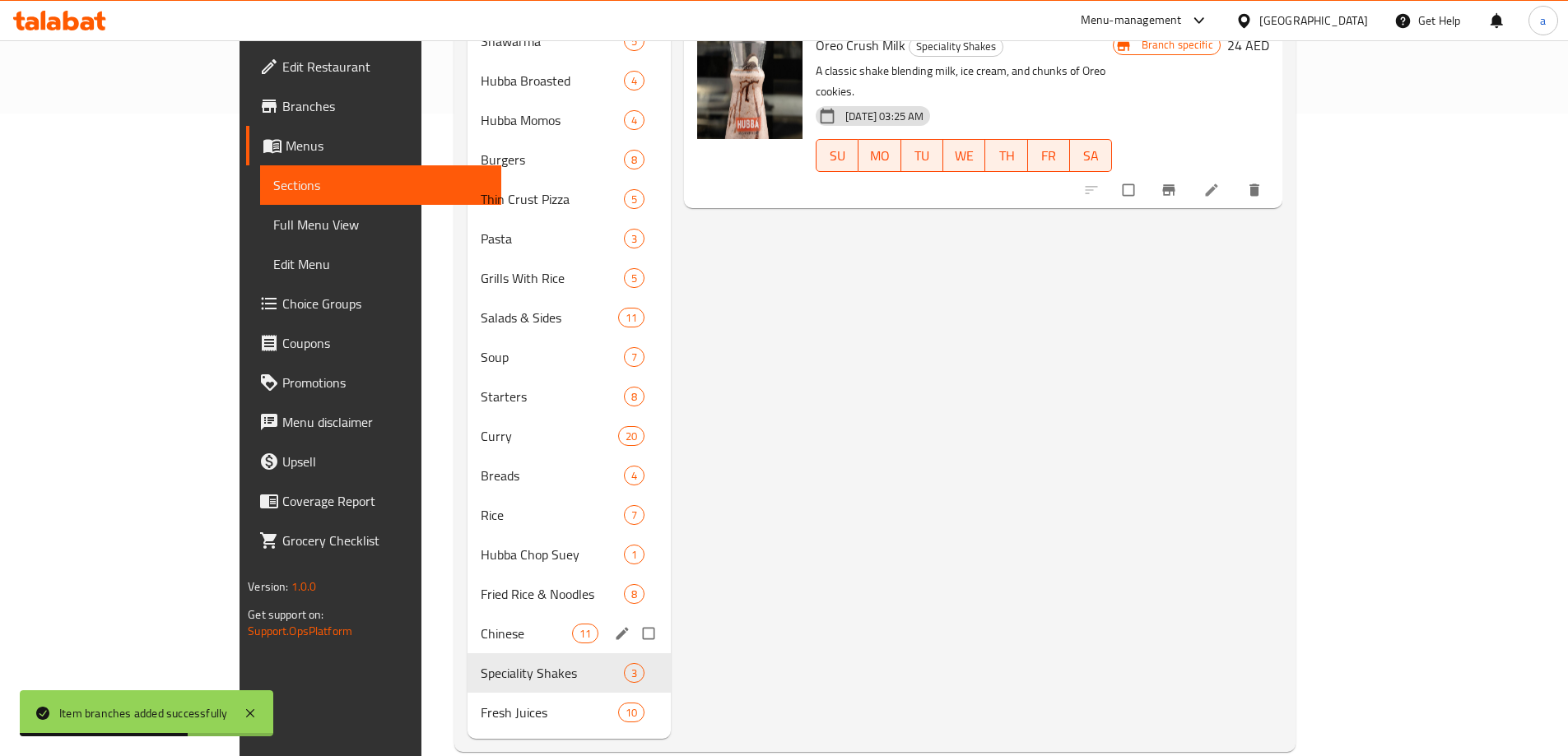
scroll to position [647, 0]
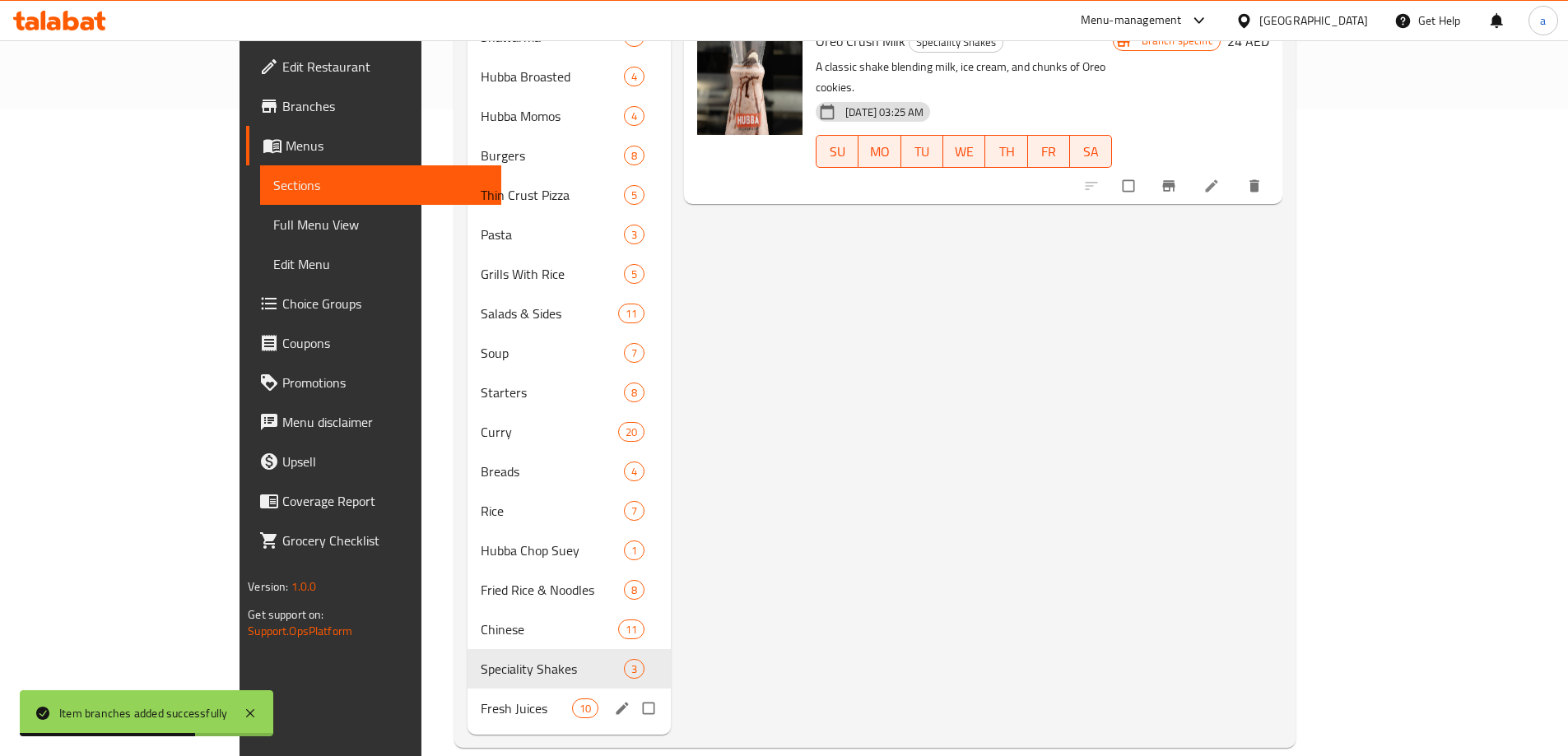
click at [468, 699] on div "Fresh Juices 10" at bounding box center [569, 709] width 204 height 39
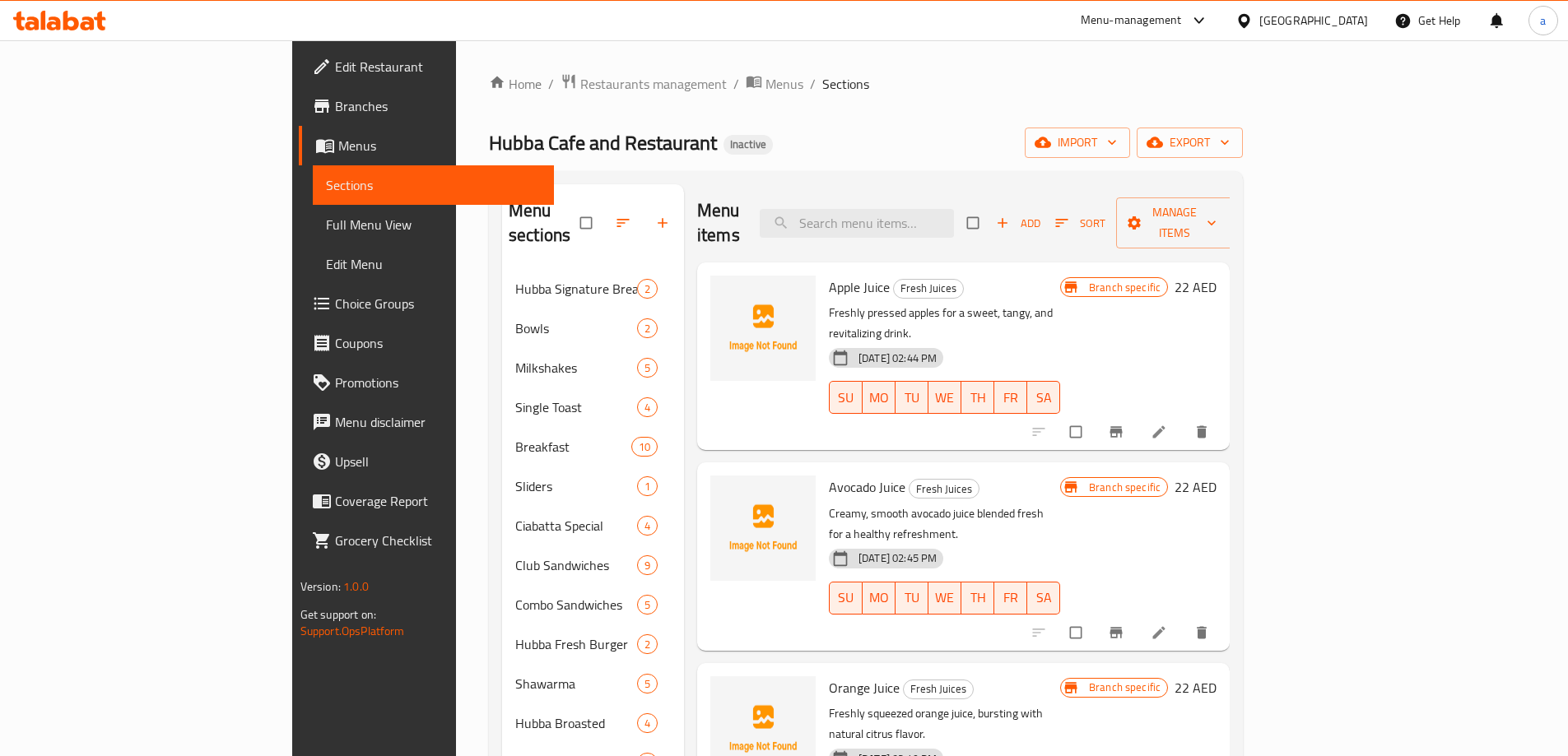
click at [907, 228] on div "Menu items Add Sort Manage items" at bounding box center [964, 223] width 533 height 78
click at [912, 222] on input "search" at bounding box center [856, 223] width 194 height 29
paste input "English Breakfast"
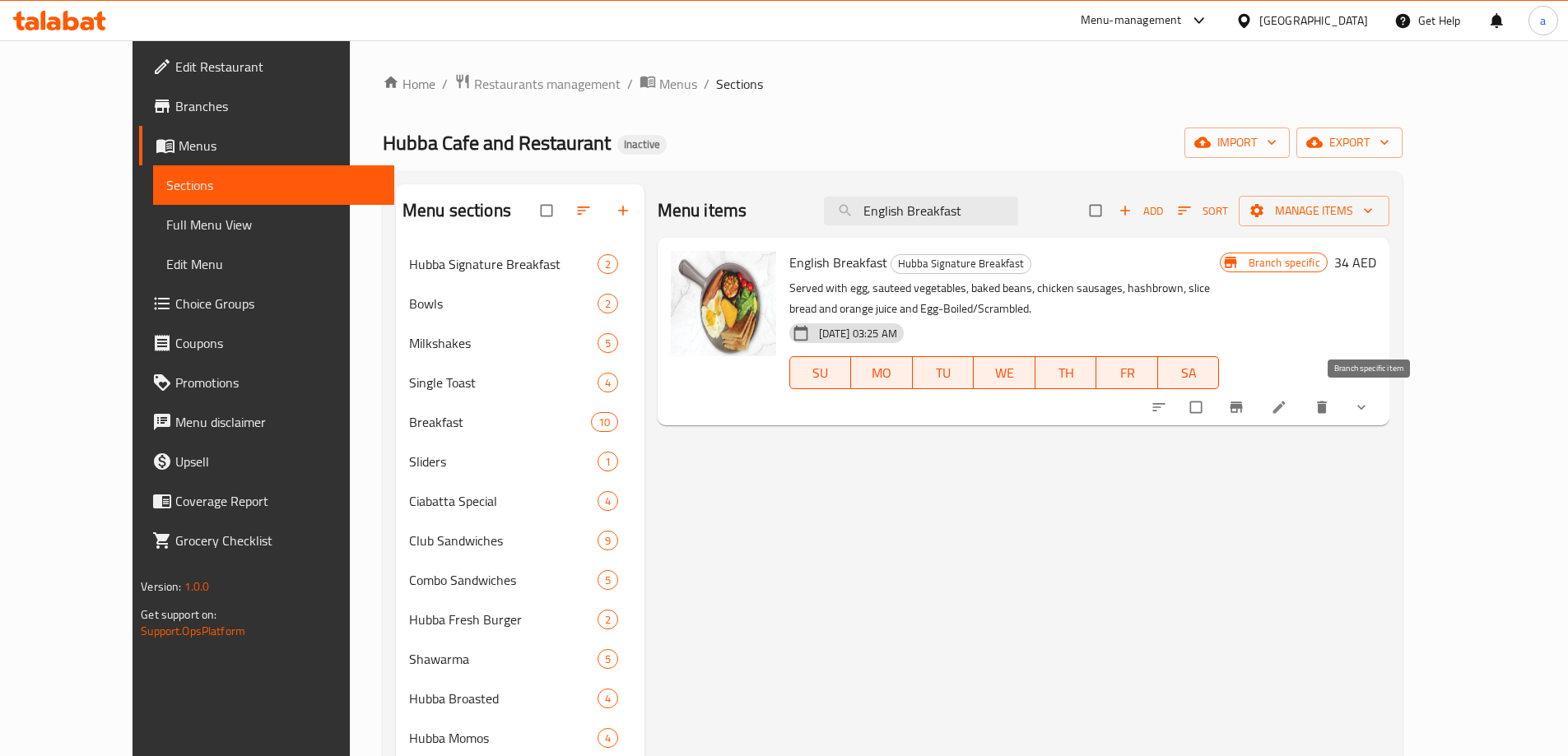
type input "English Breakfast"
click at [1248, 413] on span "Branch-specific-item" at bounding box center [1238, 407] width 20 height 16
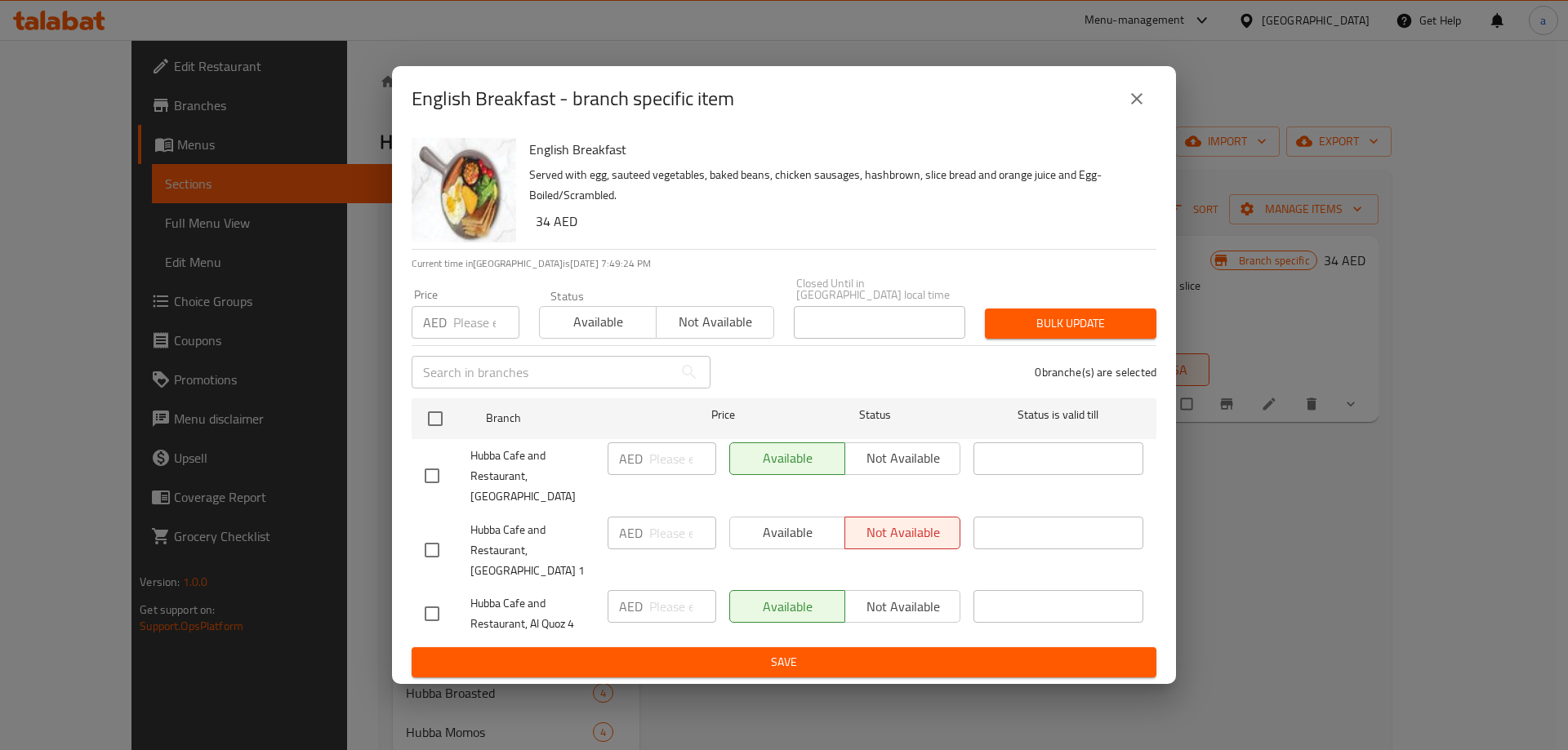
click at [869, 460] on div "Available Not available" at bounding box center [844, 458] width 231 height 33
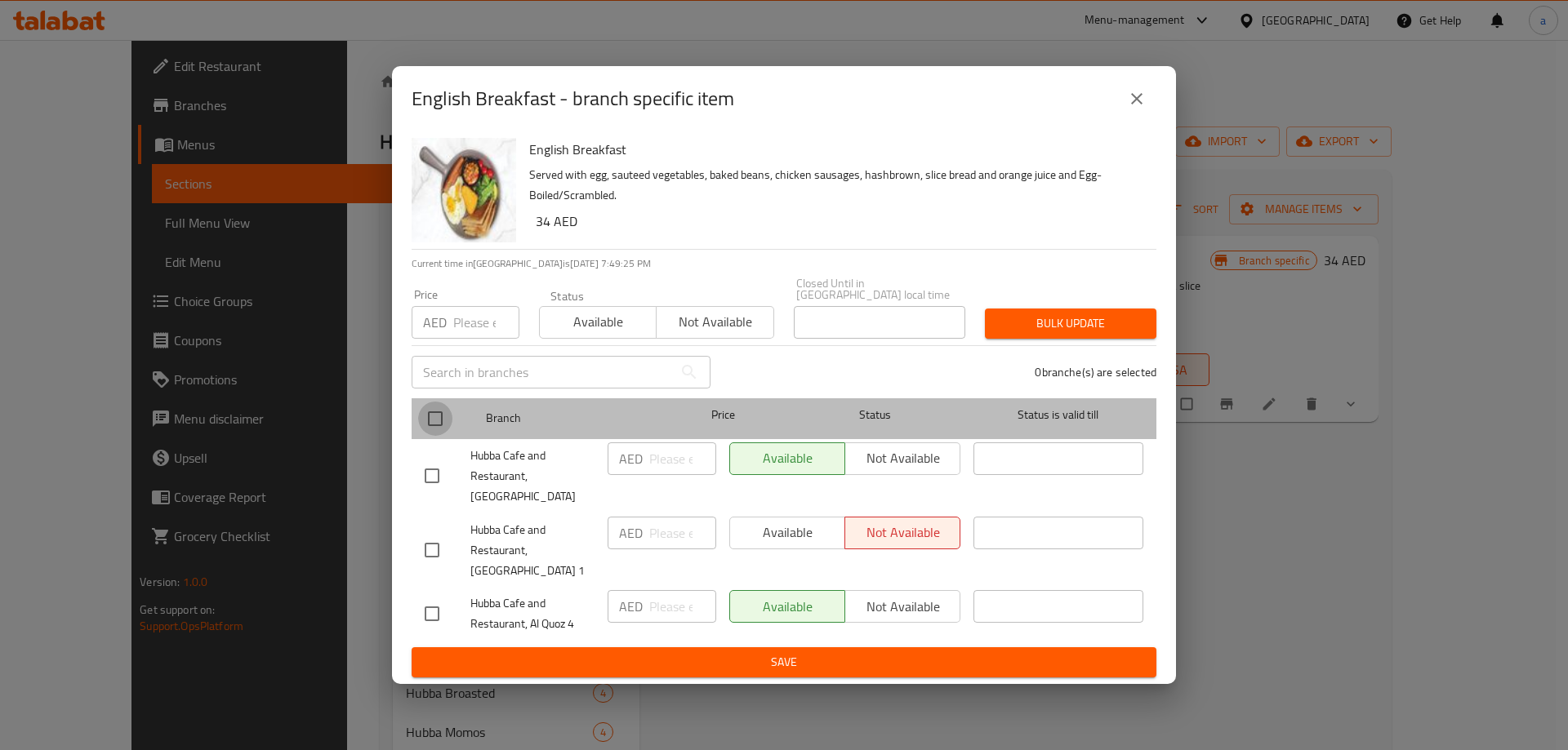
click at [430, 423] on input "checkbox" at bounding box center [435, 418] width 35 height 35
checkbox input "true"
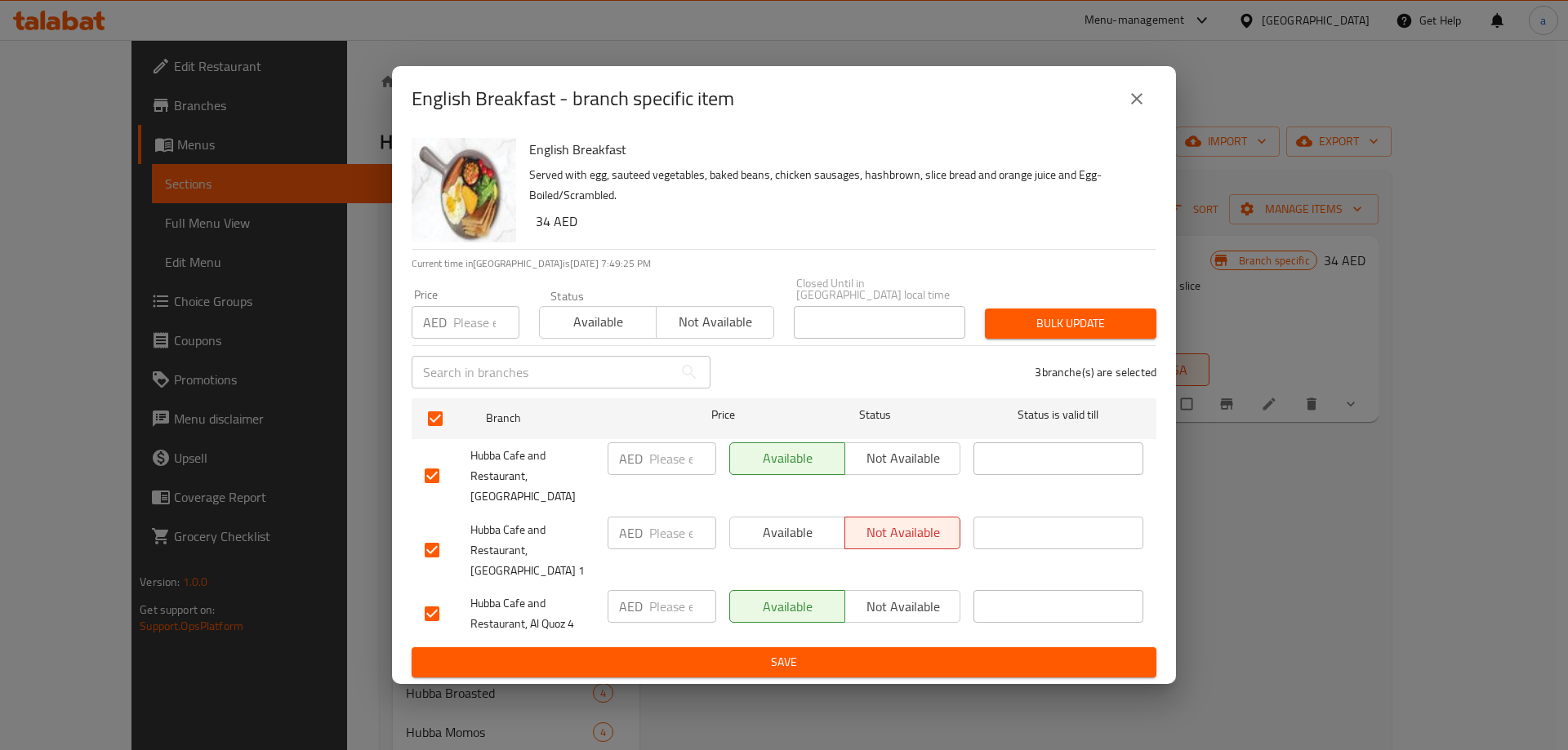
click at [895, 470] on span "Not available" at bounding box center [902, 458] width 102 height 24
click at [775, 550] on div "Available Not available" at bounding box center [844, 550] width 244 height 81
click at [795, 536] on button "Available" at bounding box center [787, 533] width 116 height 33
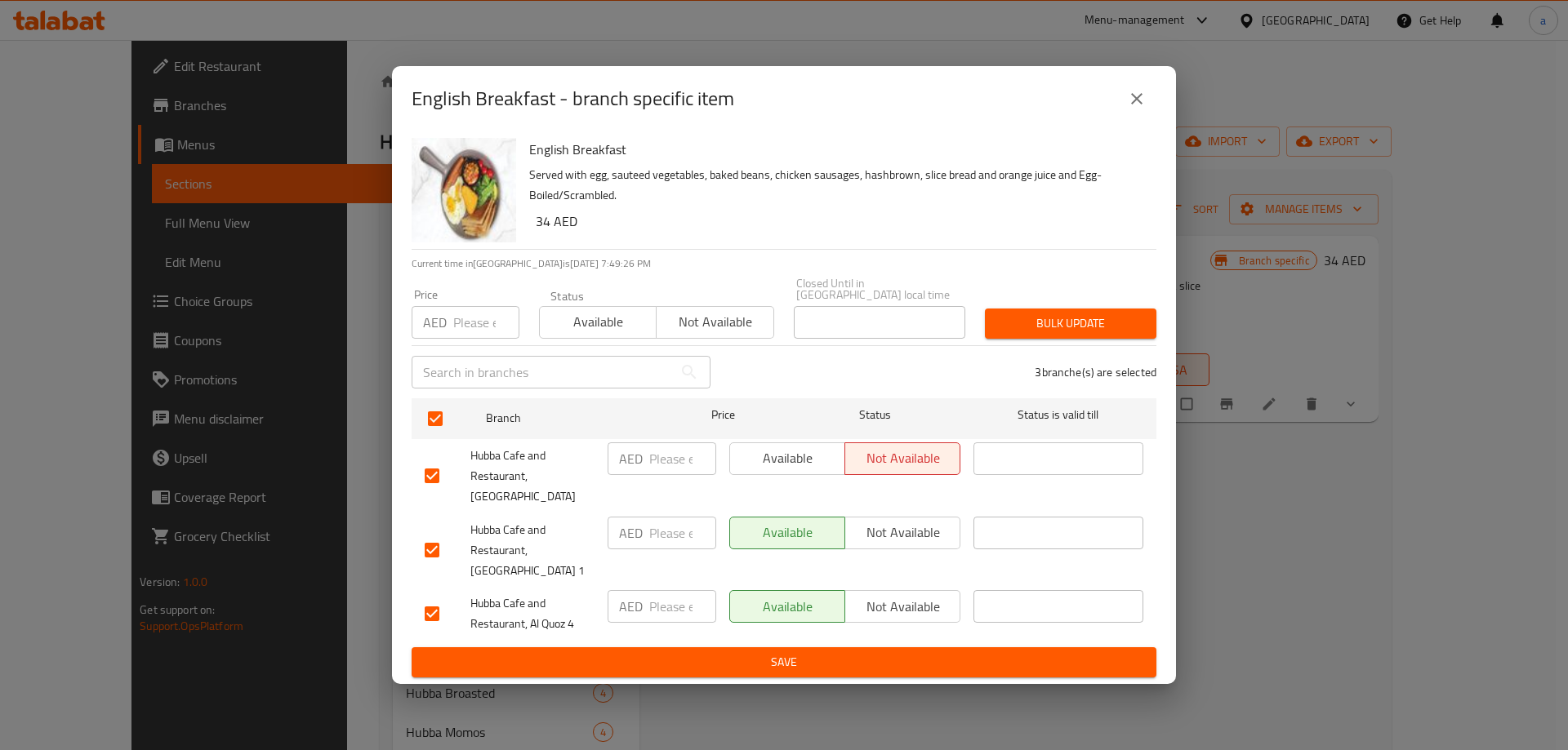
click at [803, 652] on span "Save" at bounding box center [784, 662] width 718 height 20
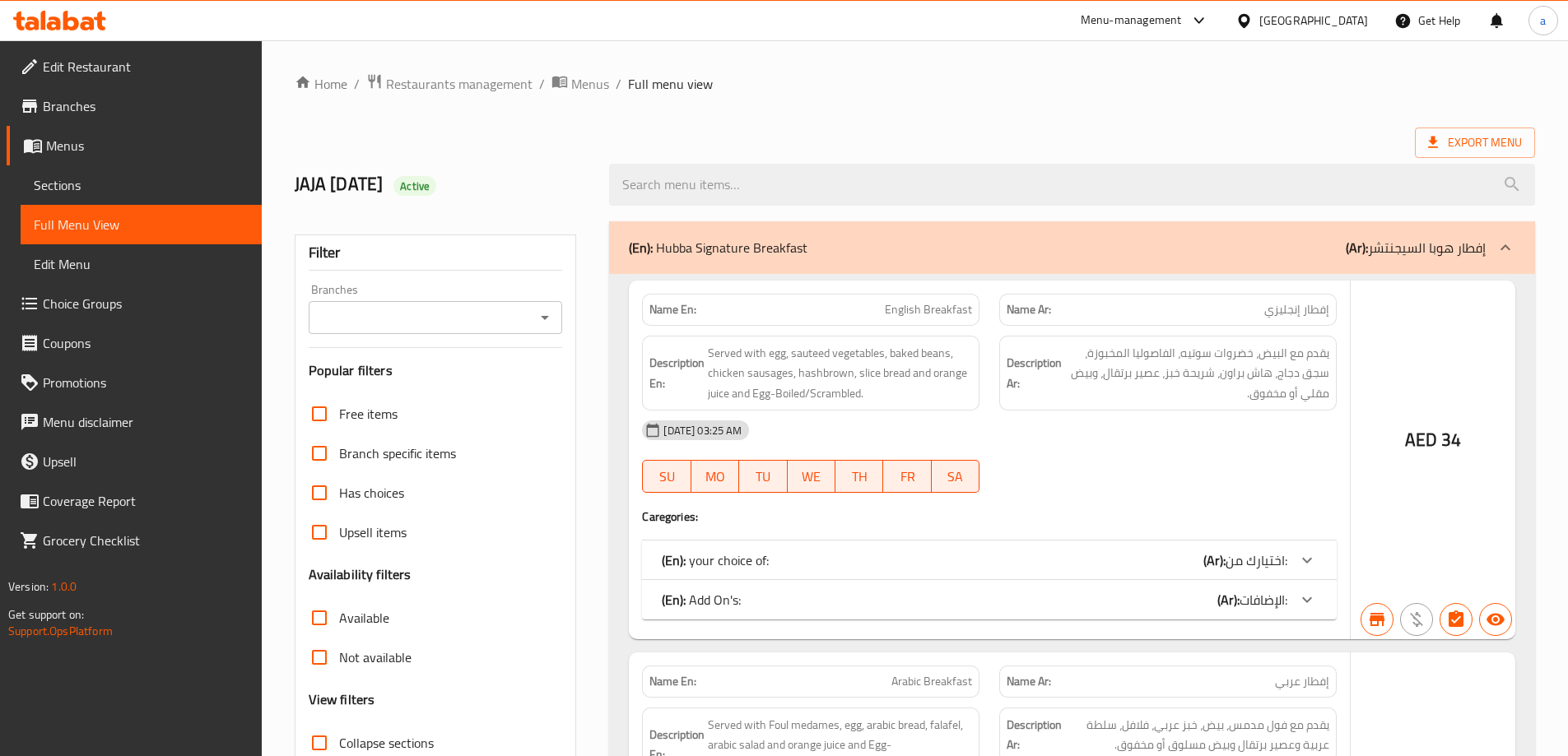
click at [541, 326] on div at bounding box center [784, 378] width 1568 height 756
click at [545, 320] on div at bounding box center [784, 378] width 1568 height 756
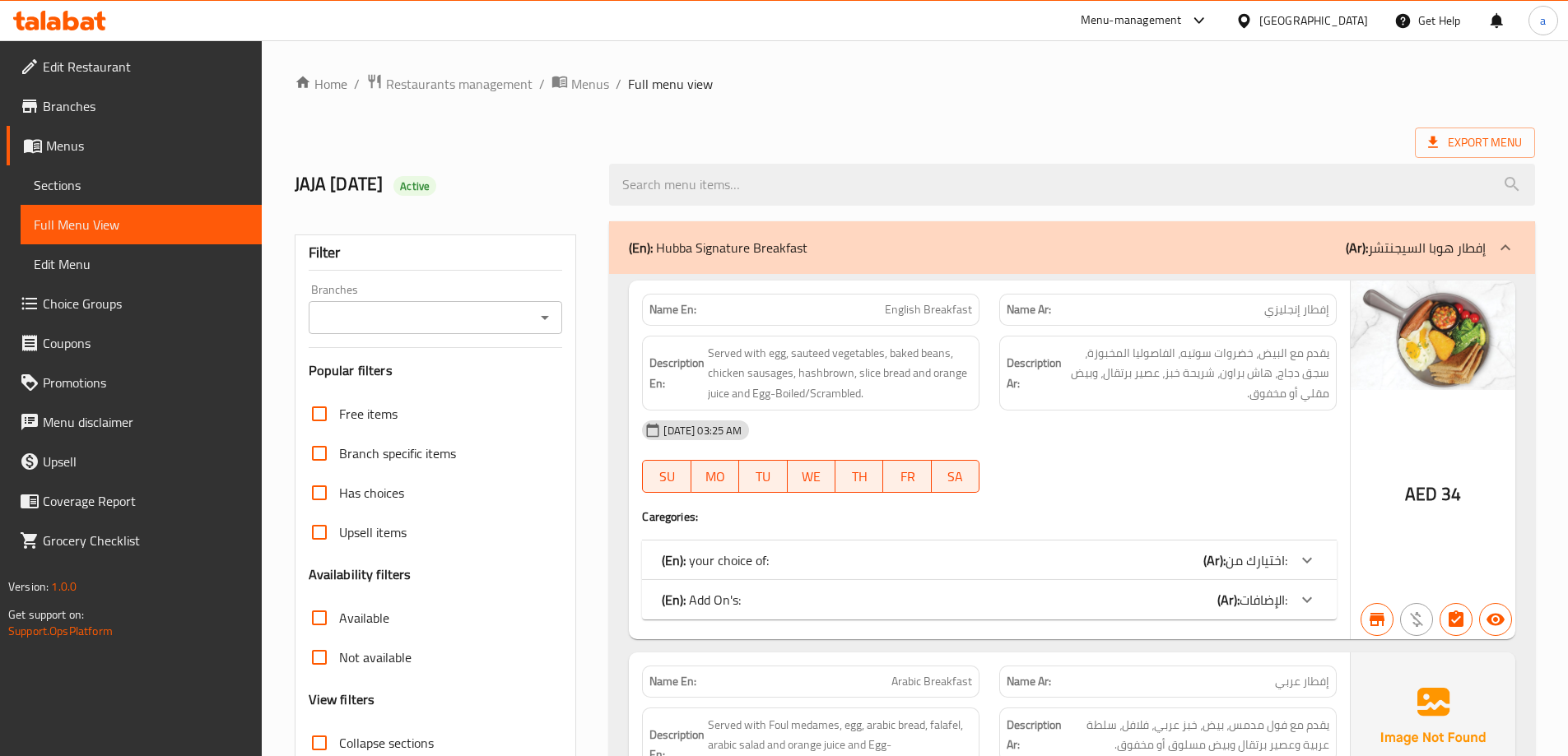
click at [559, 313] on div "Branches" at bounding box center [435, 317] width 254 height 33
click at [550, 313] on icon "Open" at bounding box center [544, 317] width 20 height 20
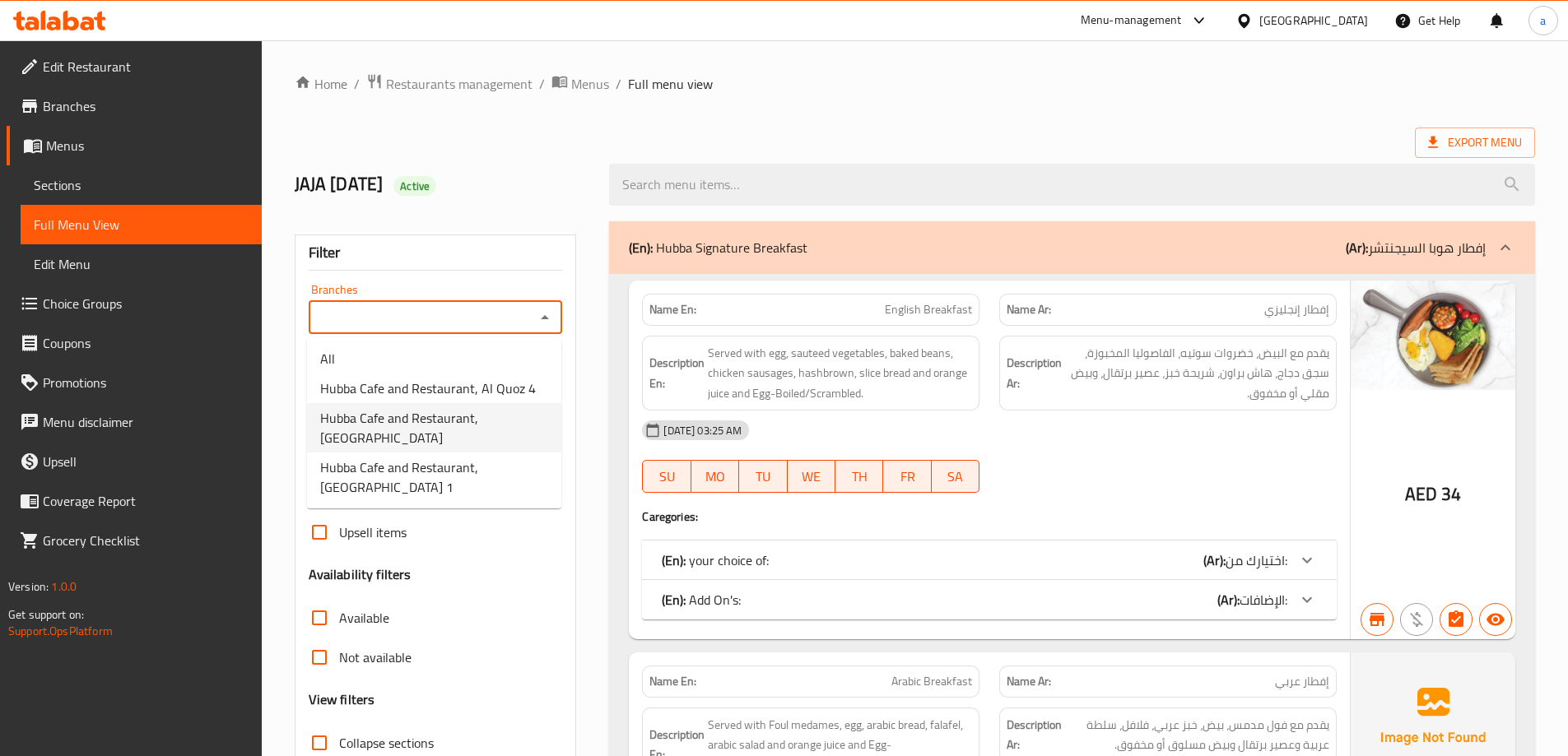
click at [494, 426] on span "Hubba Cafe and Restaurant, [GEOGRAPHIC_DATA]" at bounding box center [434, 428] width 228 height 39
type input "Hubba Cafe and Restaurant, [GEOGRAPHIC_DATA]"
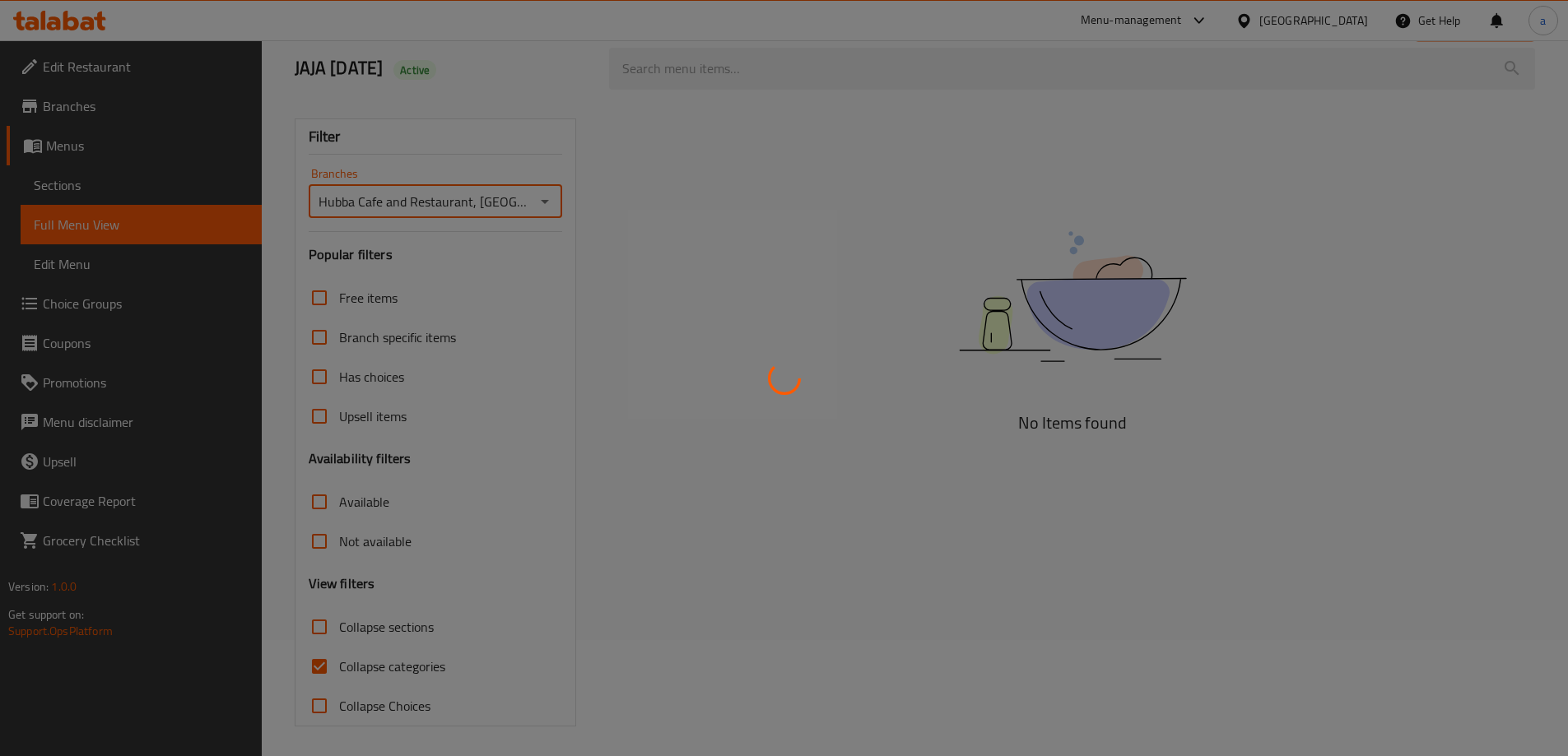
scroll to position [119, 0]
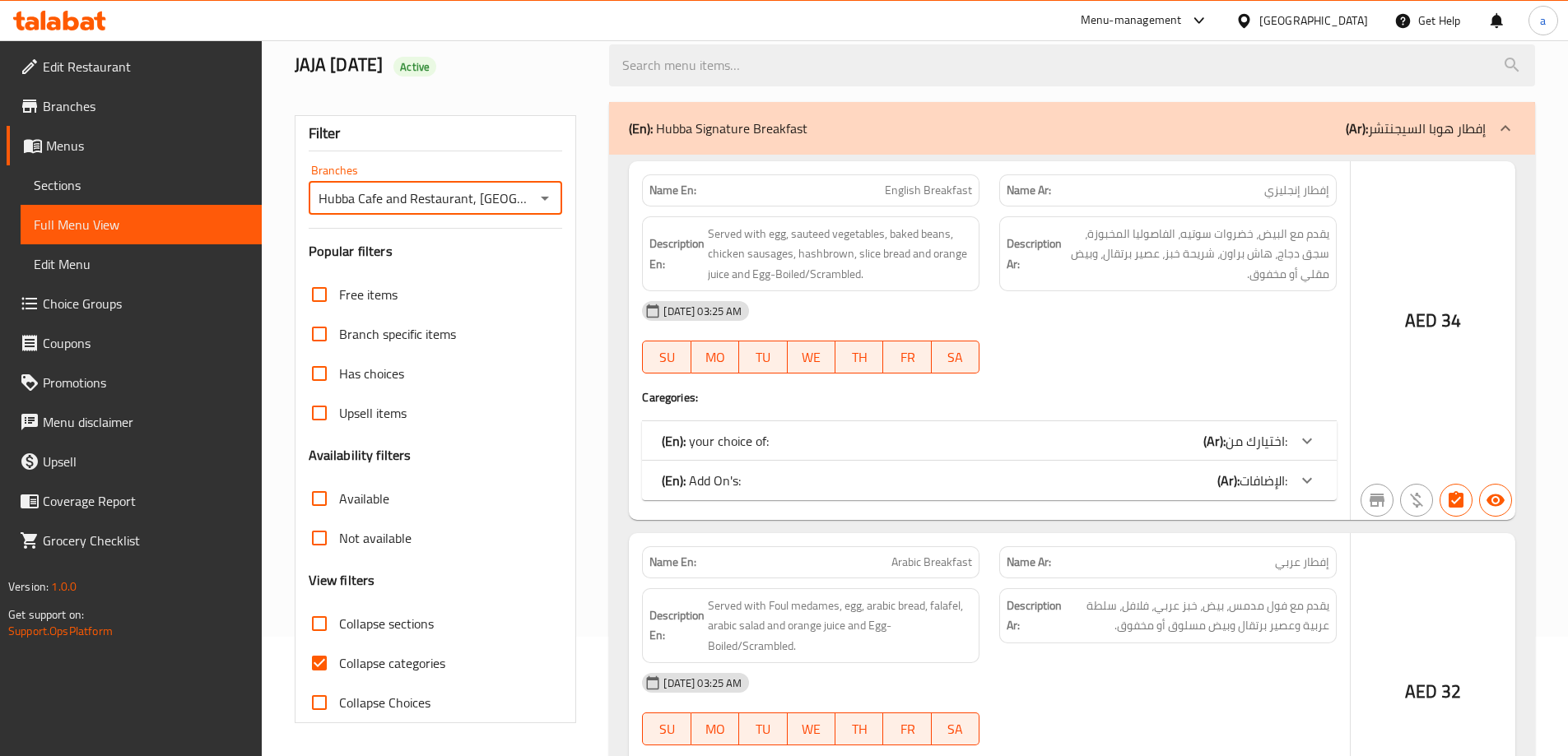
click at [321, 499] on div at bounding box center [784, 378] width 1568 height 756
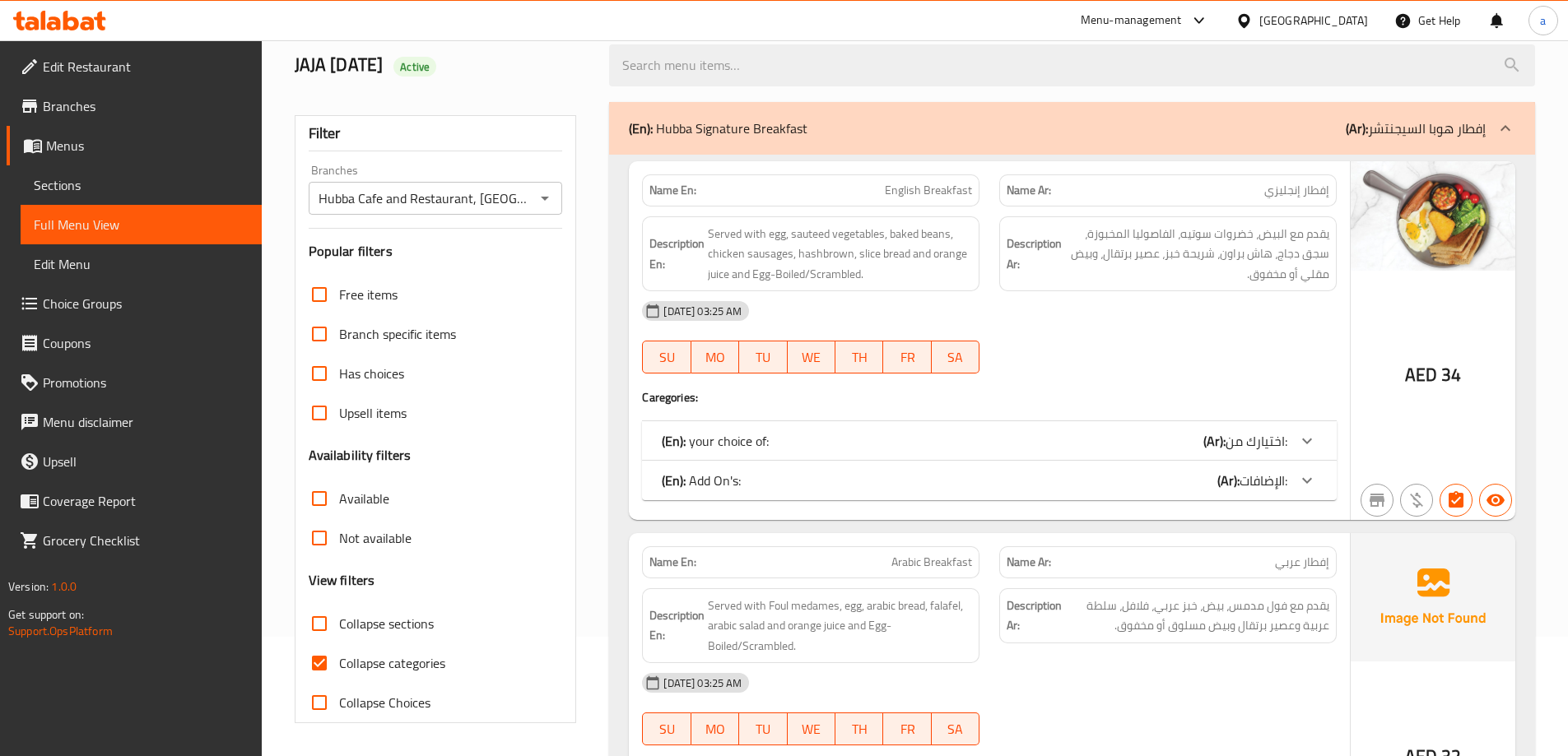
click at [326, 659] on input "Collapse categories" at bounding box center [319, 663] width 39 height 39
checkbox input "false"
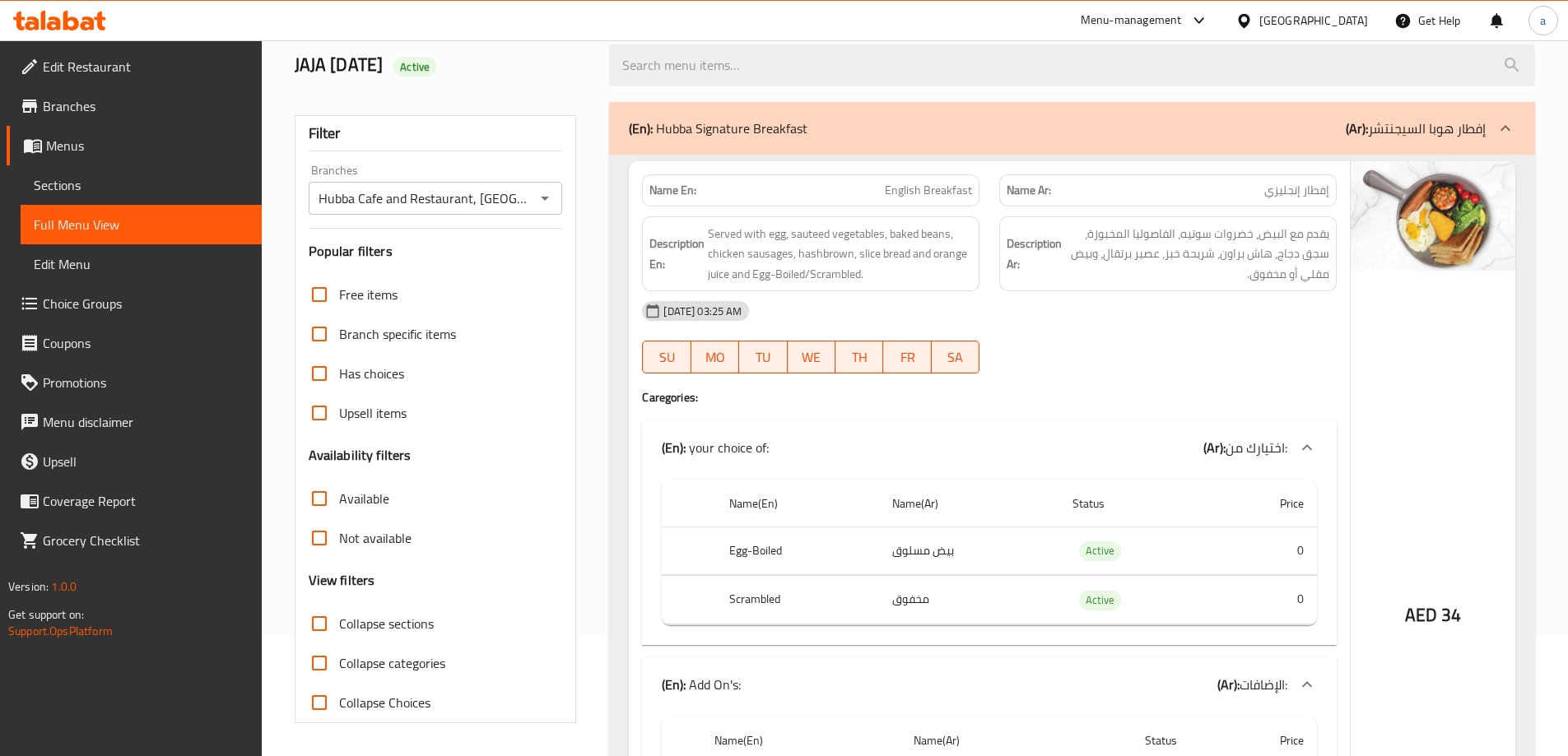
click at [317, 497] on input "Available" at bounding box center [319, 499] width 39 height 39
checkbox input "true"
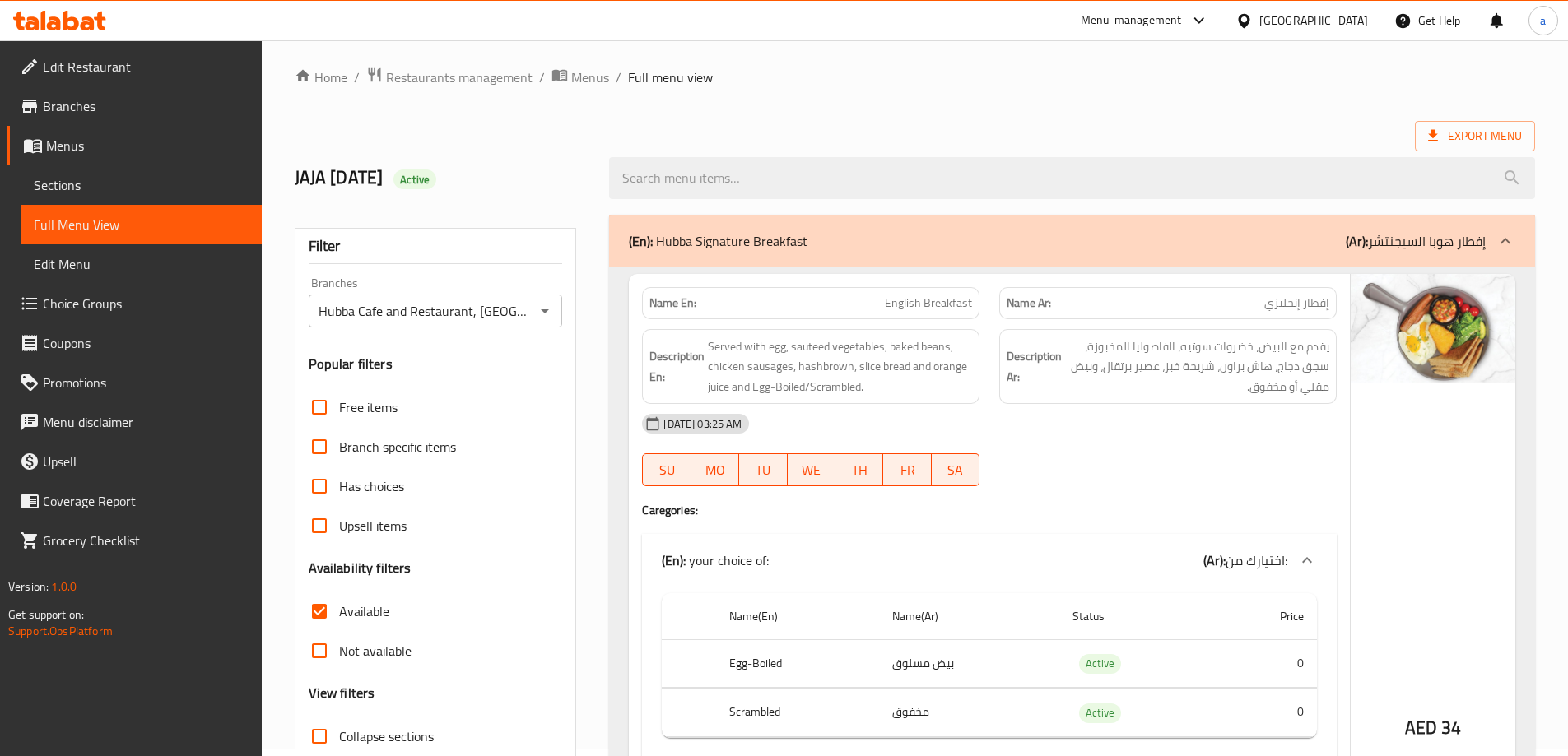
scroll to position [0, 0]
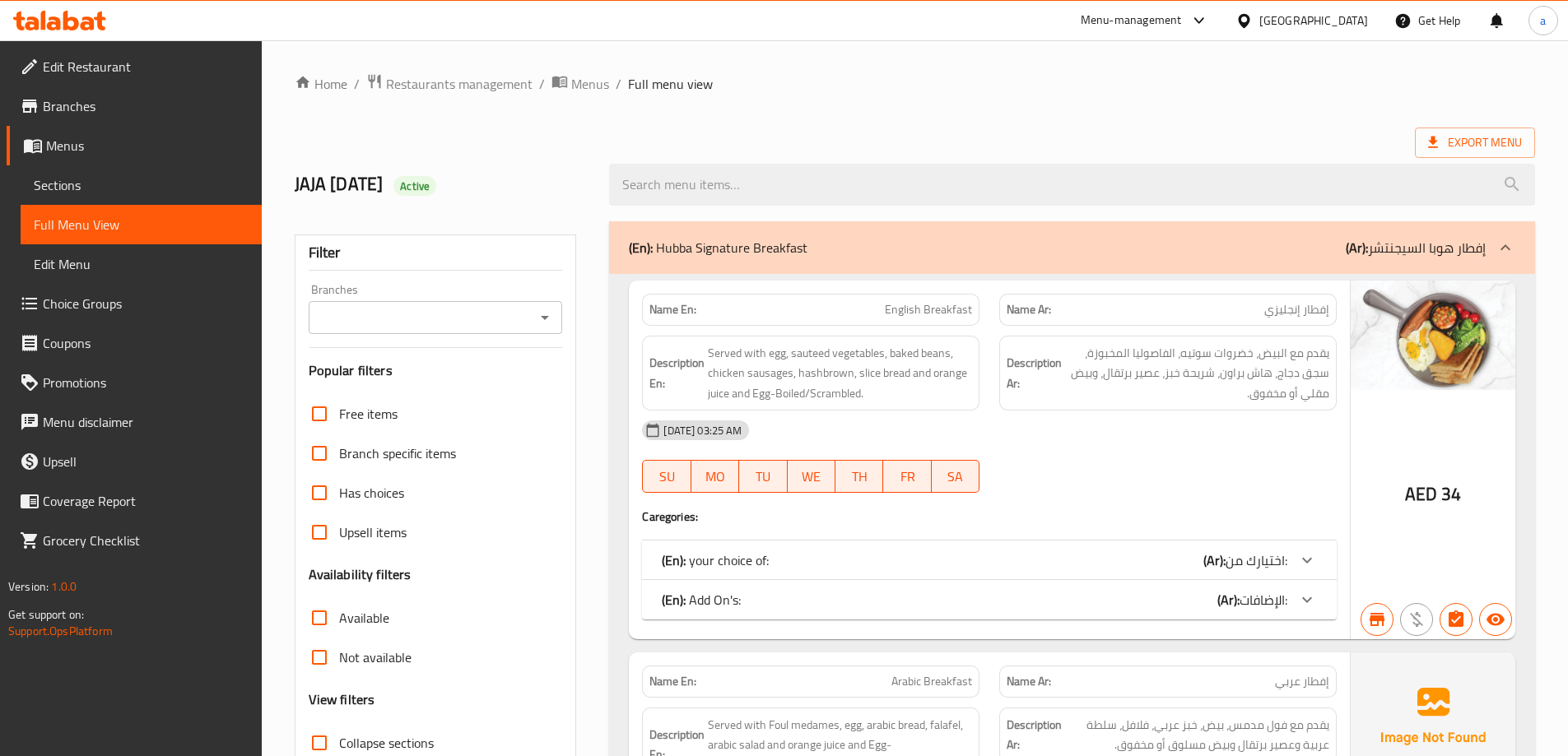
scroll to position [119, 0]
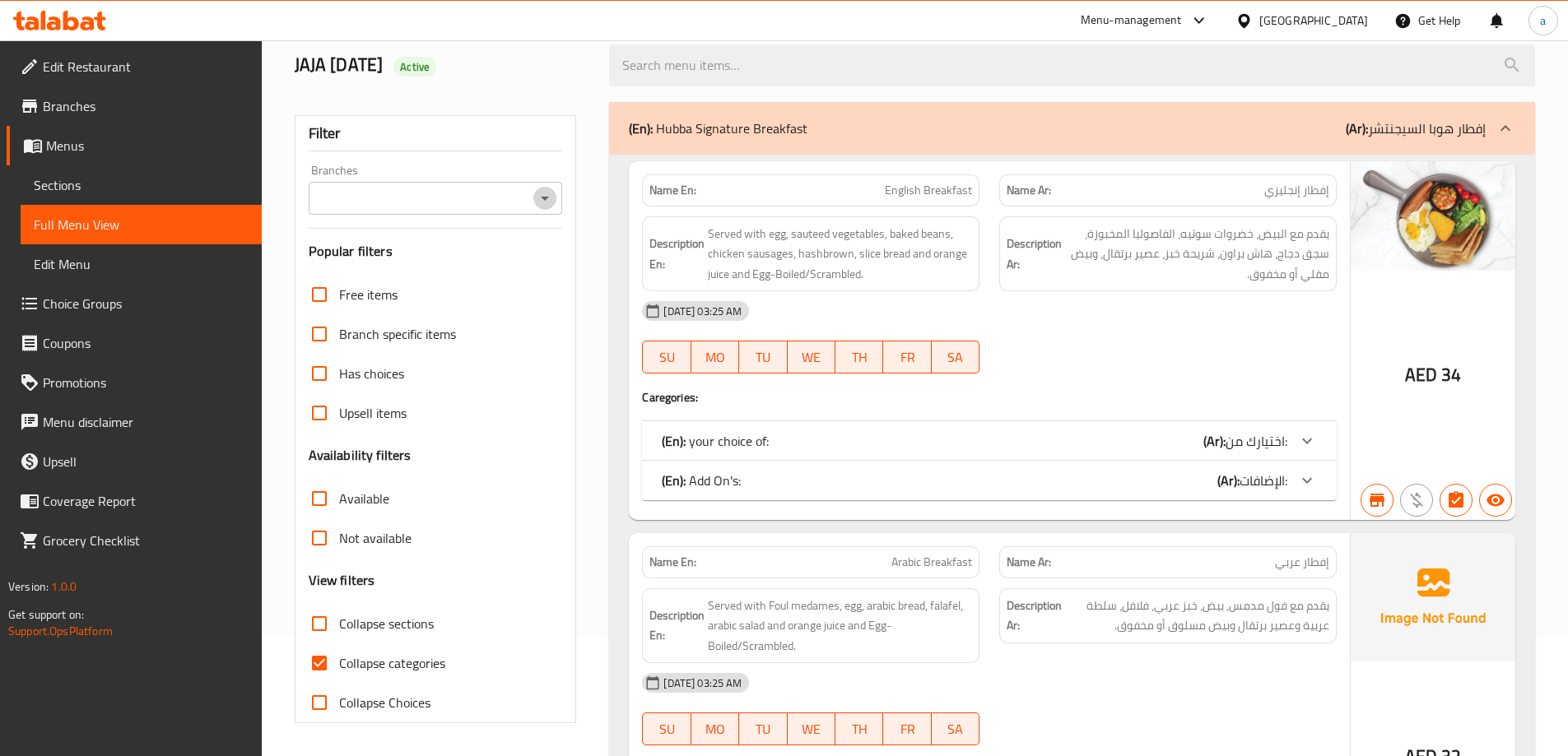
click at [537, 197] on icon "Open" at bounding box center [544, 198] width 20 height 20
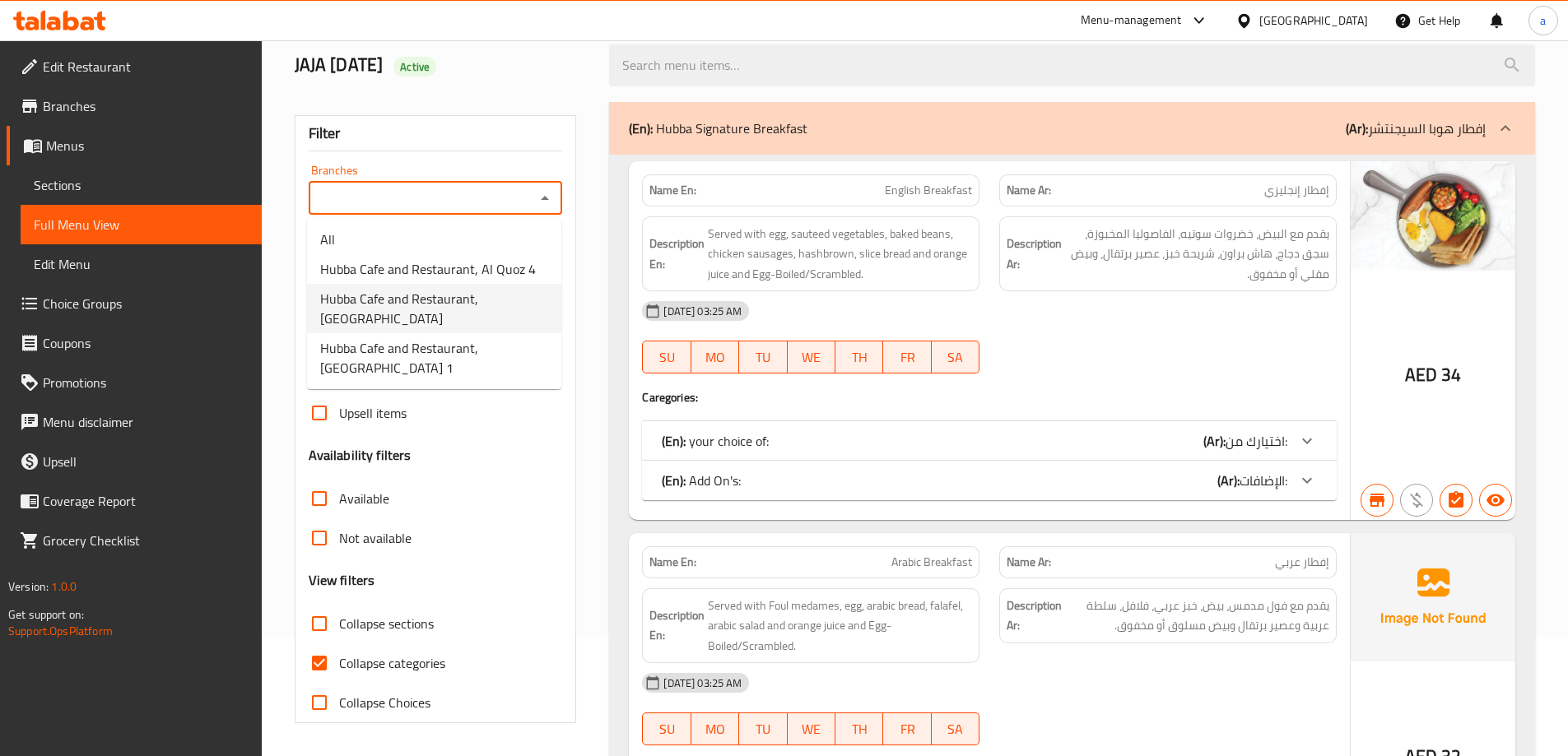
click at [453, 304] on span "Hubba Cafe and Restaurant, [GEOGRAPHIC_DATA]" at bounding box center [434, 308] width 228 height 39
type input "Hubba Cafe and Restaurant, [GEOGRAPHIC_DATA]"
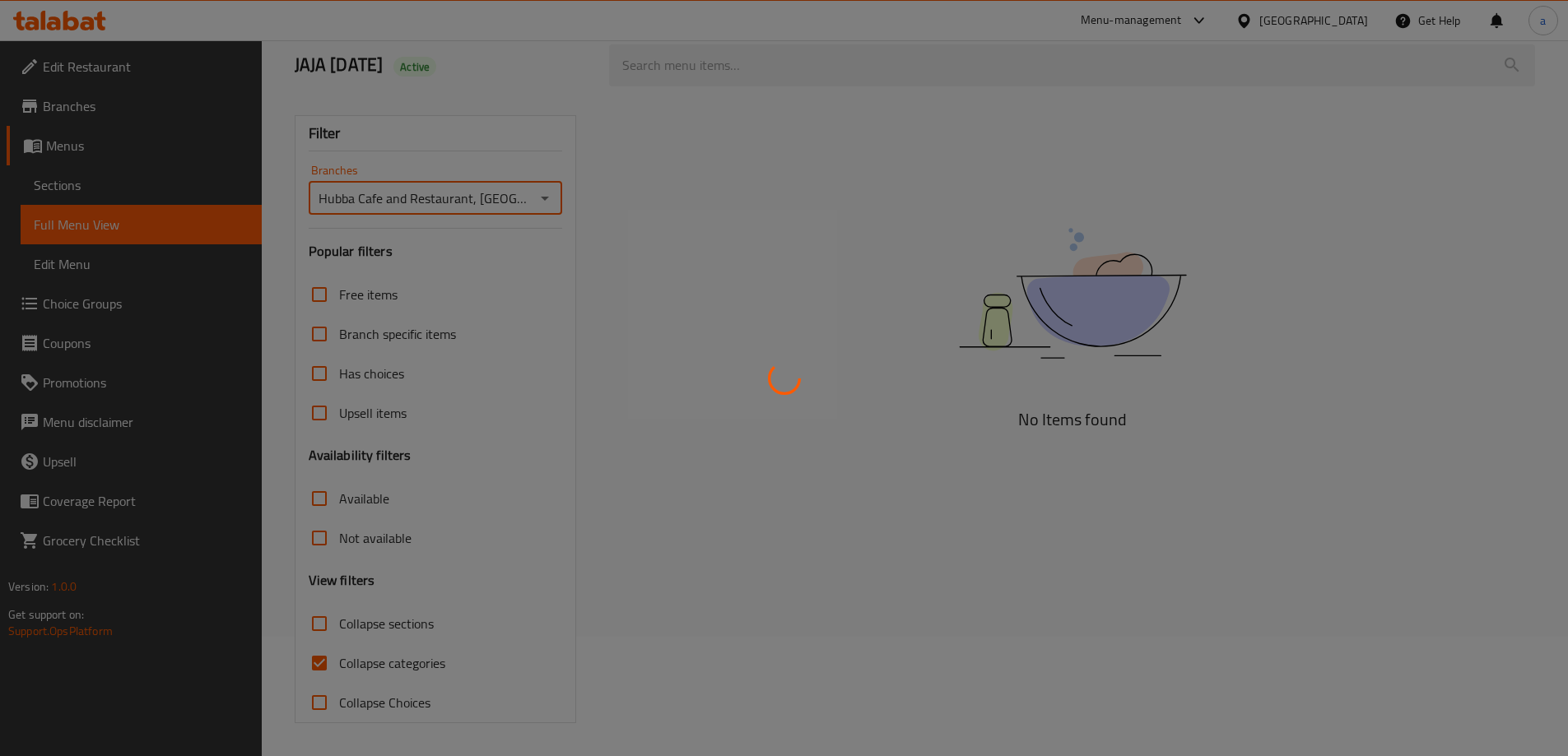
click at [328, 500] on div at bounding box center [784, 378] width 1568 height 756
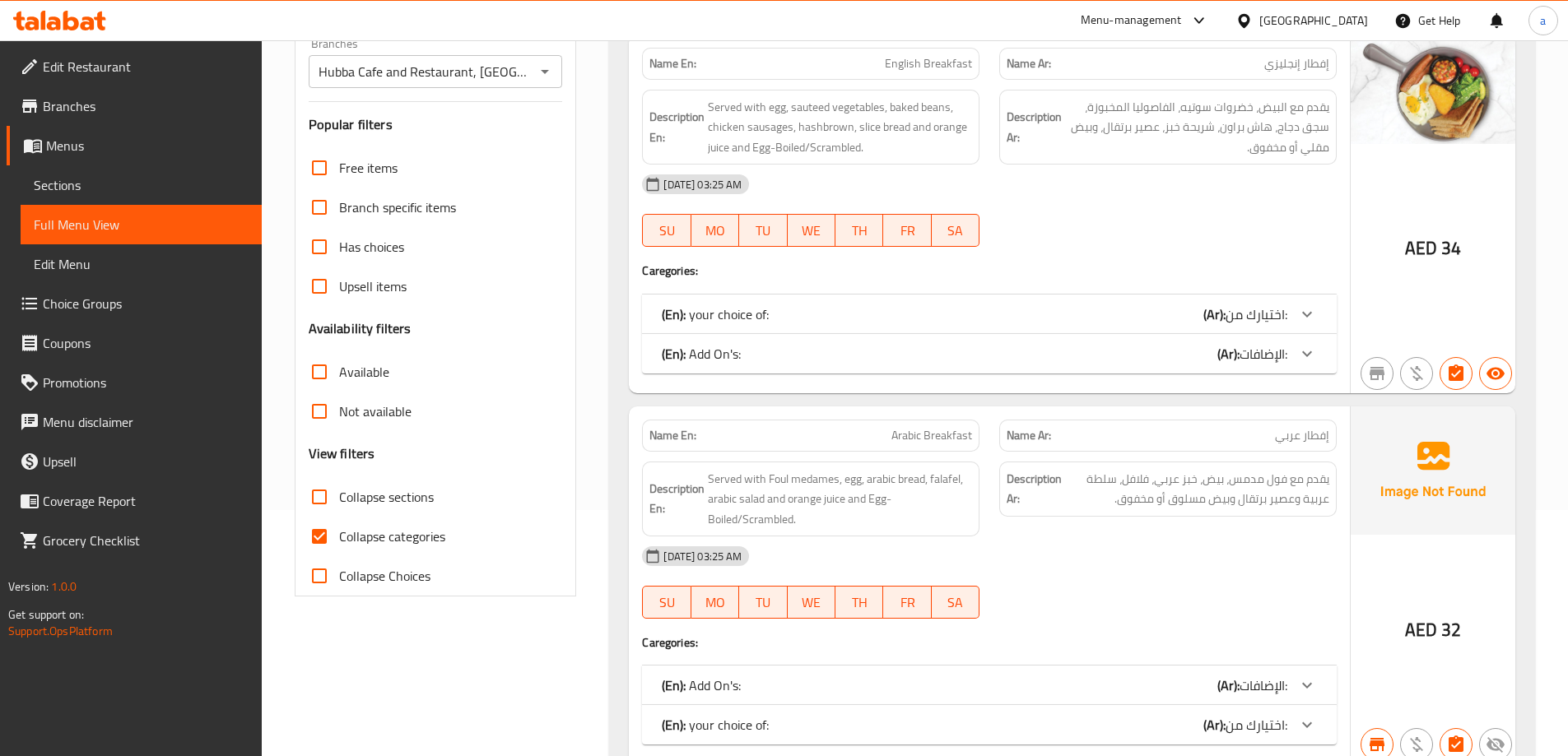
scroll to position [284, 0]
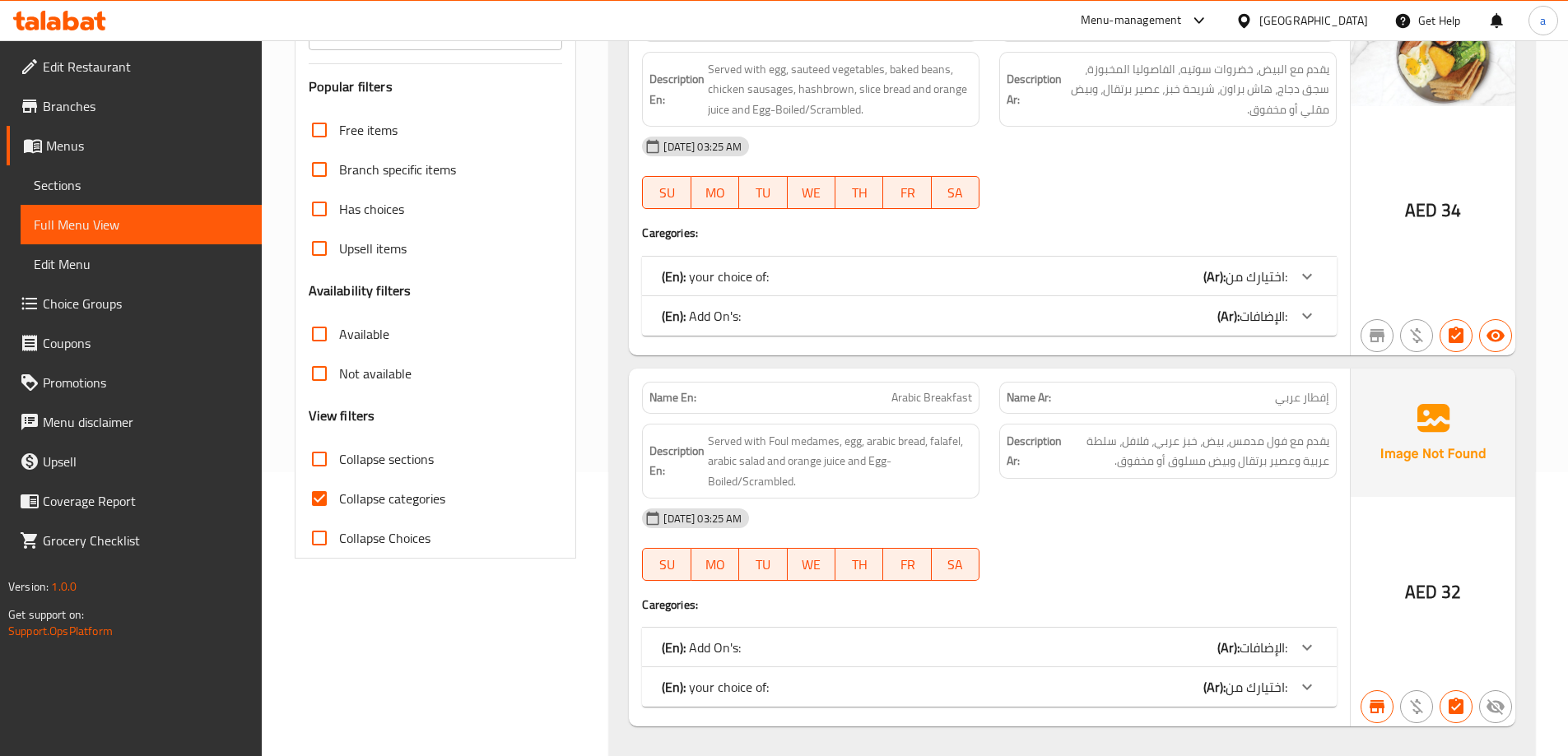
click at [326, 496] on input "Collapse categories" at bounding box center [319, 499] width 39 height 39
checkbox input "false"
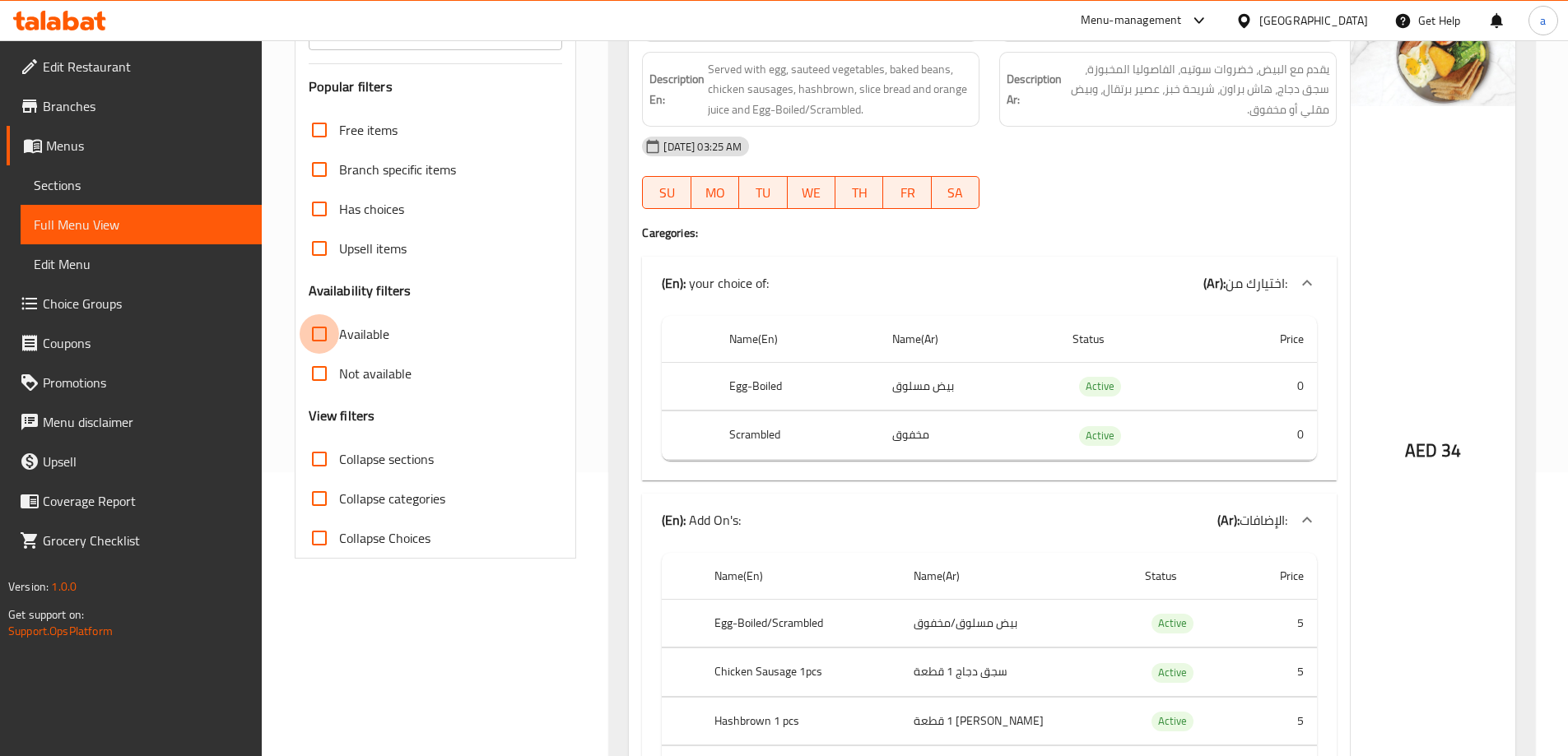
click at [317, 327] on input "Available" at bounding box center [319, 334] width 39 height 39
checkbox input "true"
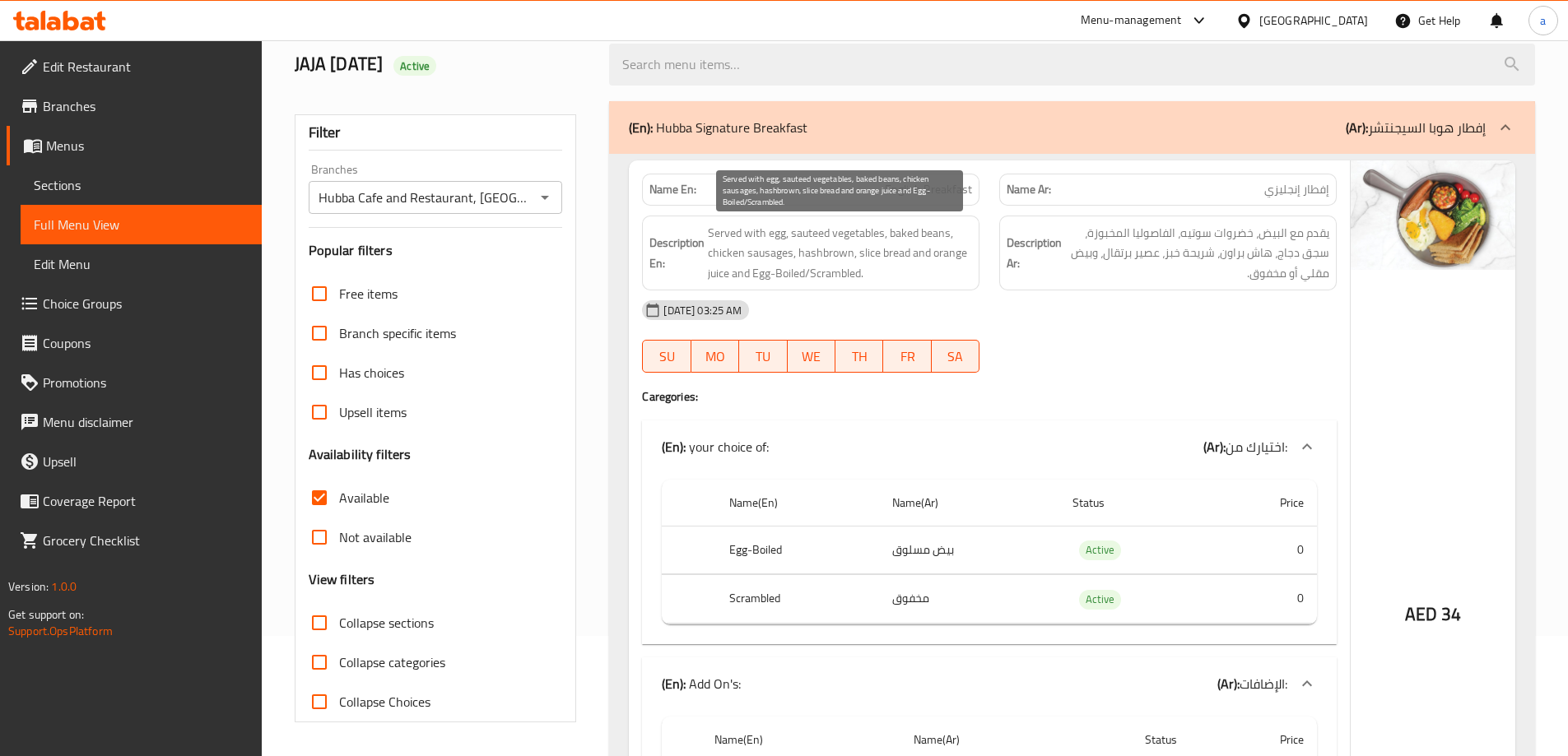
scroll to position [0, 0]
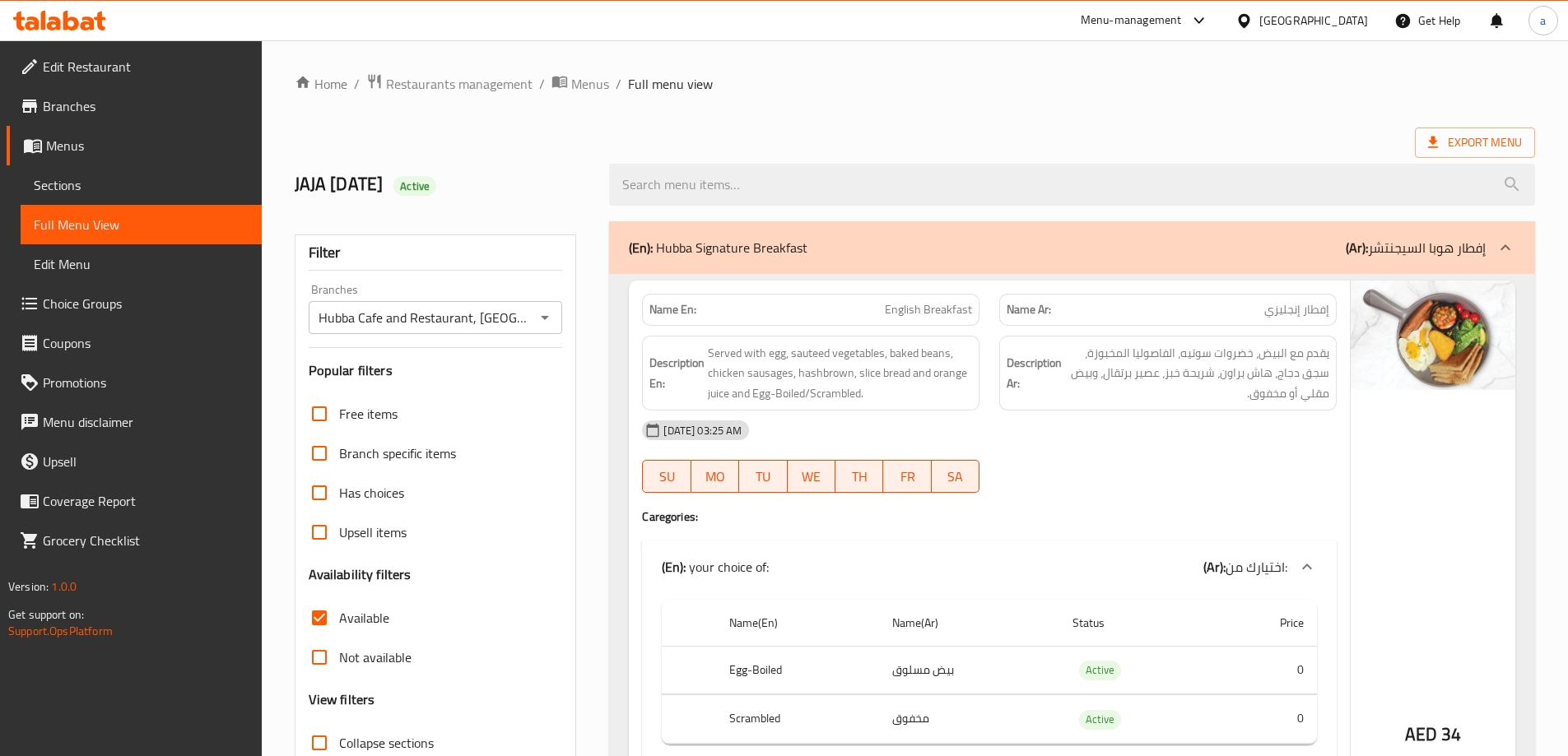
click at [907, 301] on span "English Breakfast" at bounding box center [929, 309] width 88 height 17
copy span "English Breakfast"
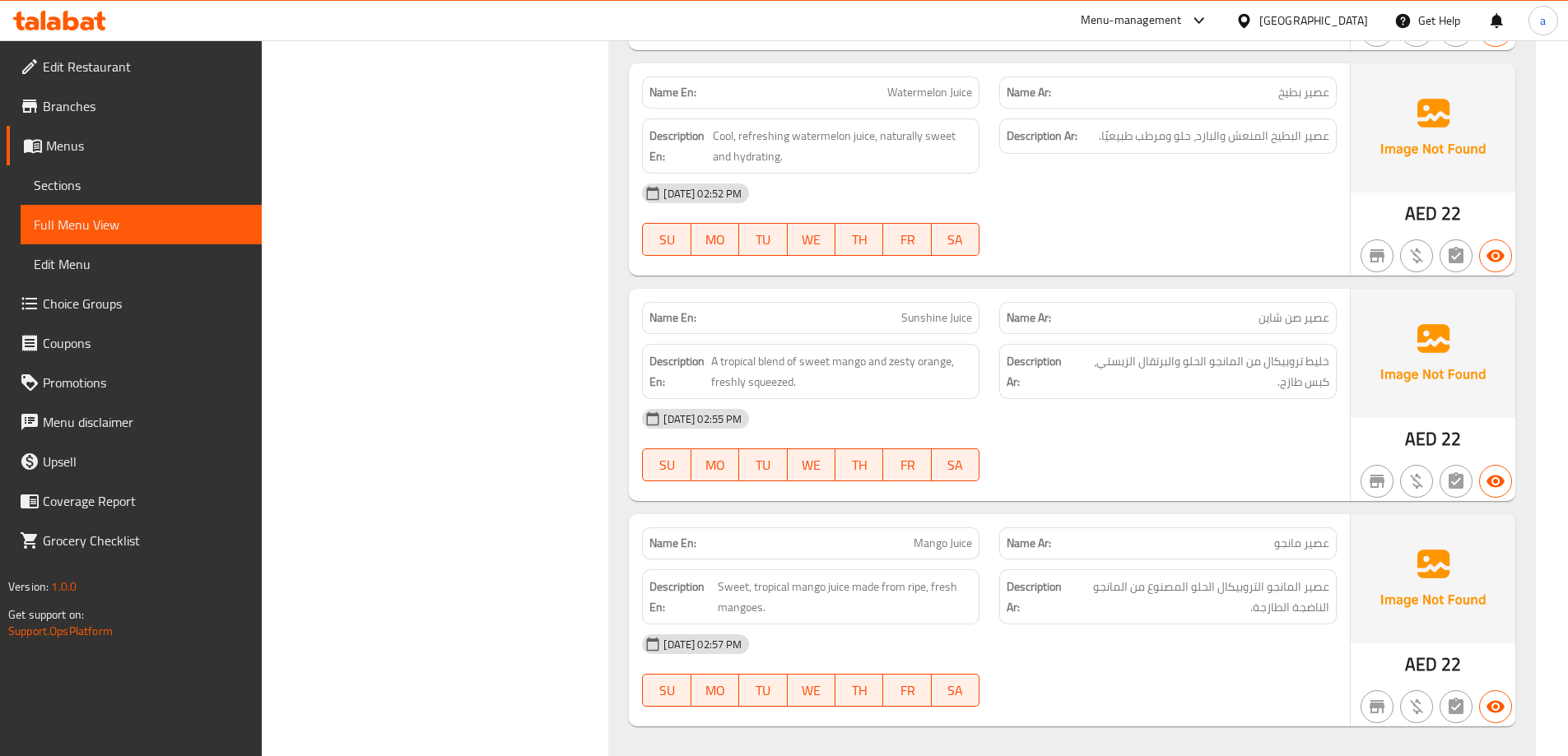
scroll to position [8026, 0]
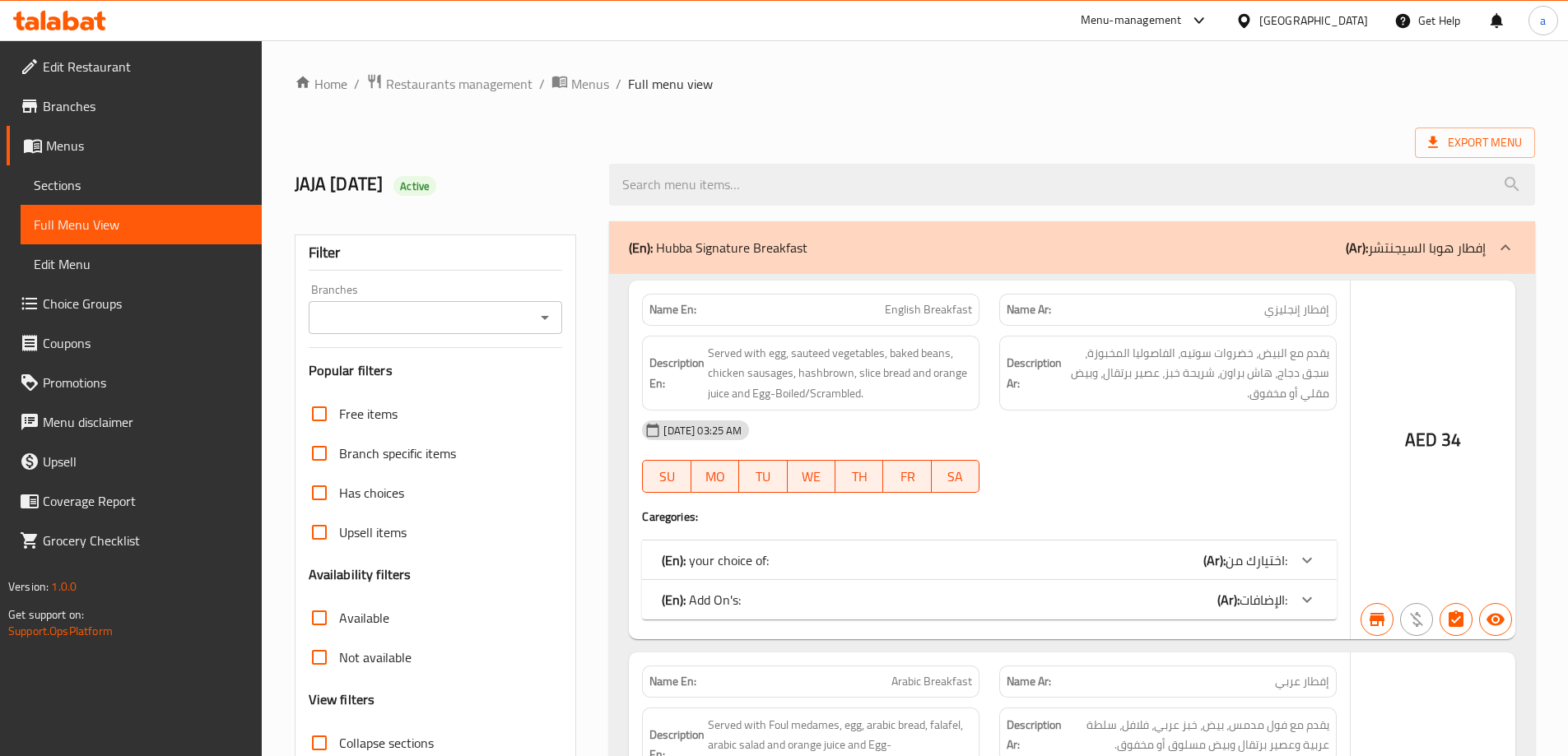
click at [534, 331] on div at bounding box center [784, 378] width 1568 height 756
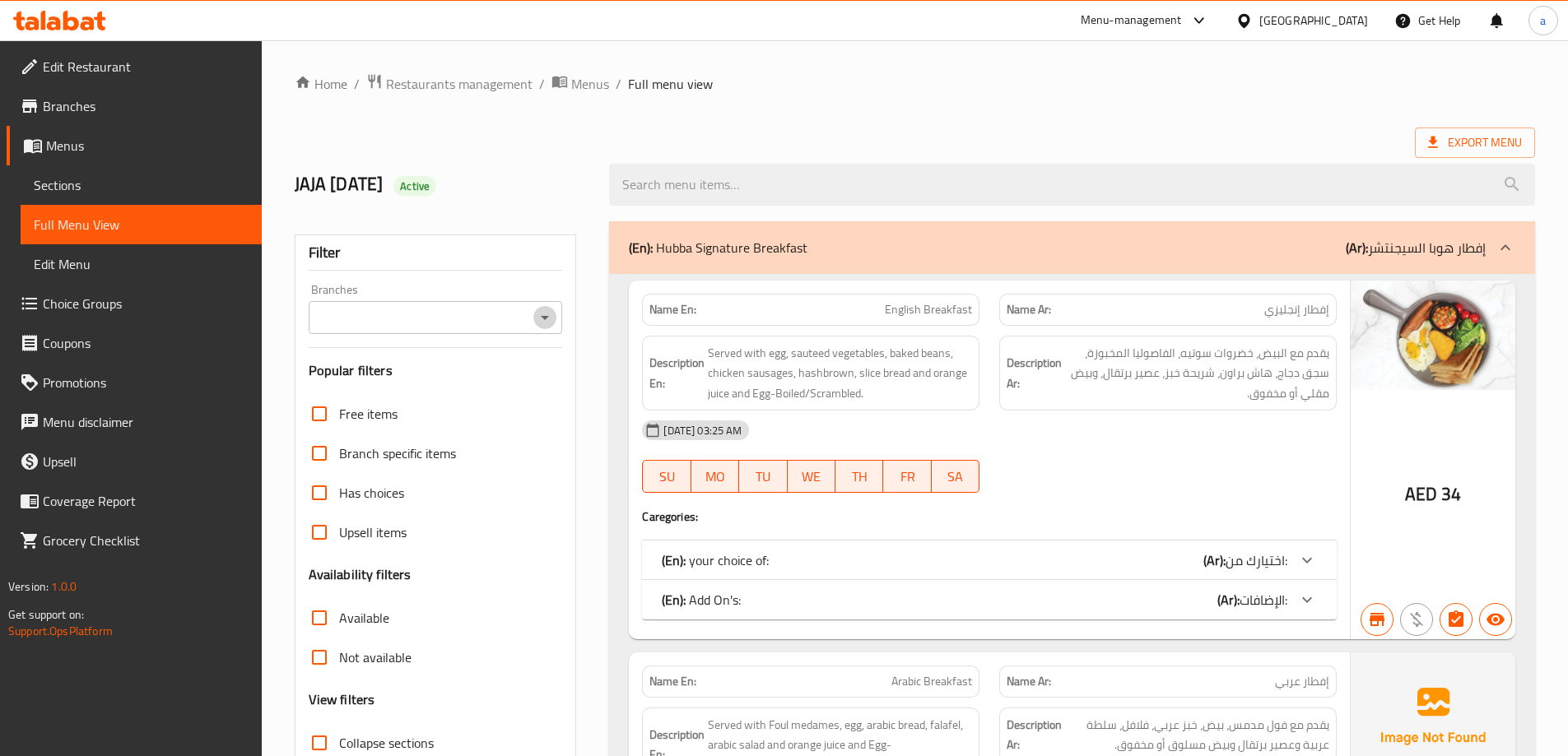
click at [544, 320] on icon "Open" at bounding box center [544, 317] width 20 height 20
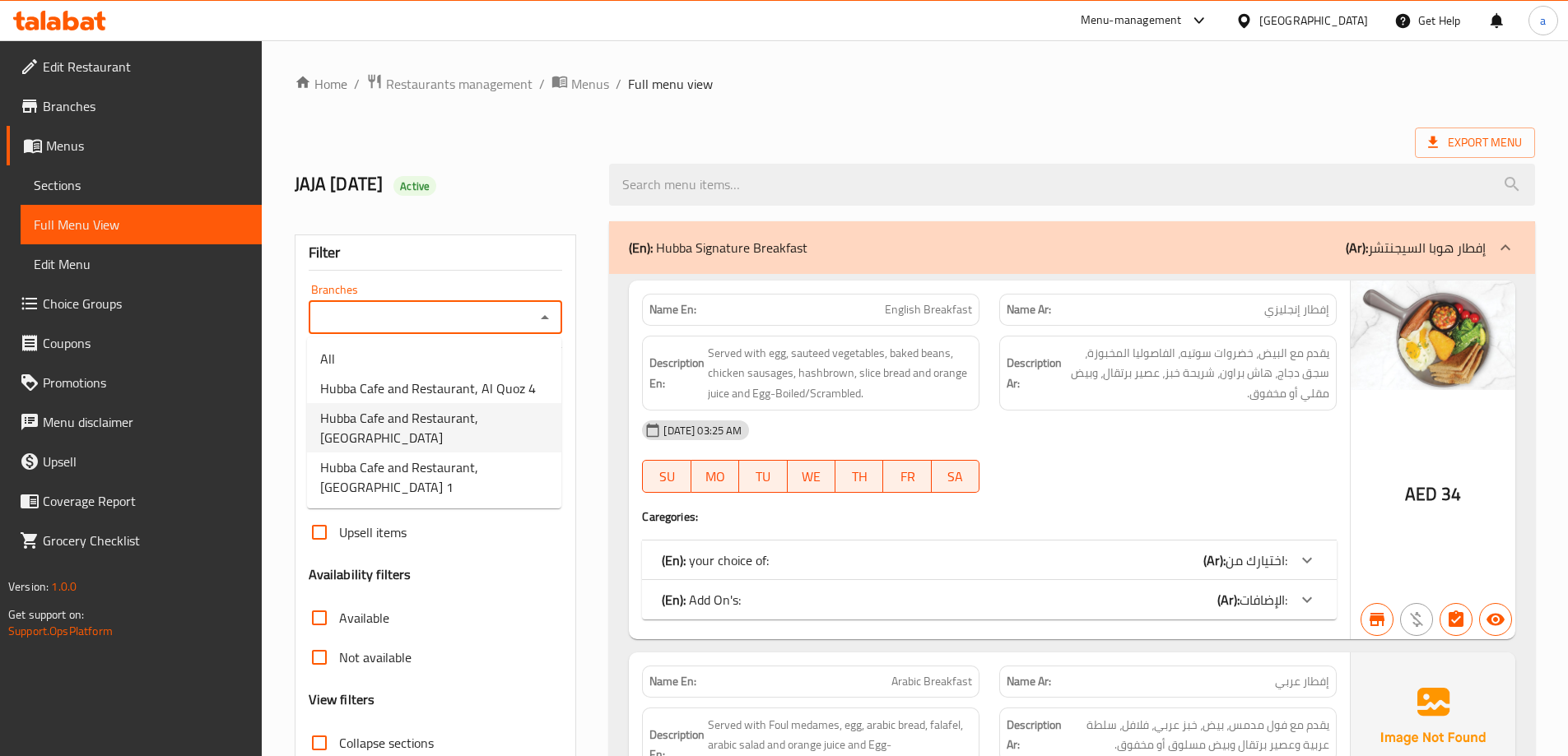
click at [502, 438] on span "Hubba Cafe and Restaurant, [GEOGRAPHIC_DATA]" at bounding box center [434, 428] width 228 height 39
type input "Hubba Cafe and Restaurant, [GEOGRAPHIC_DATA]"
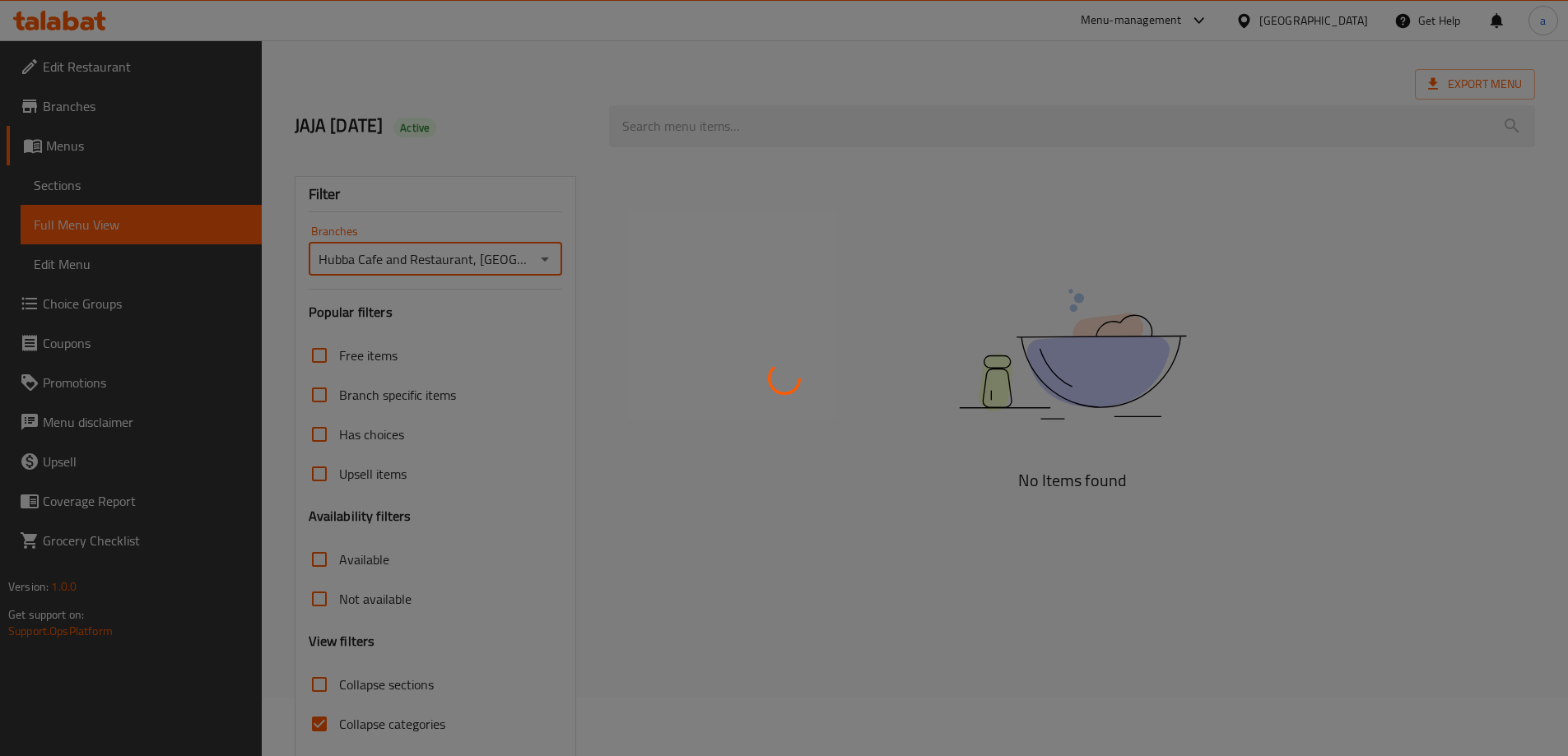
scroll to position [119, 0]
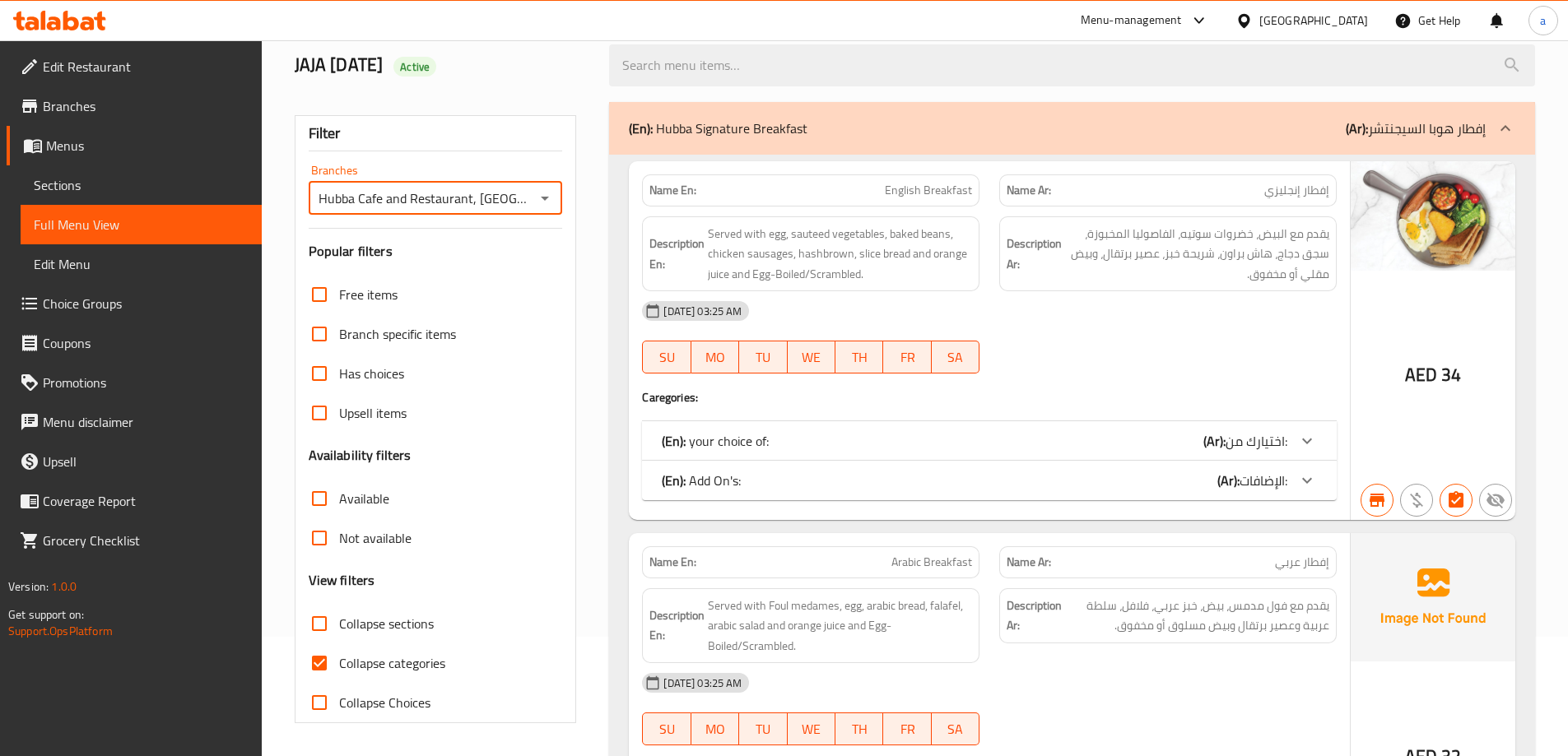
click at [318, 500] on input "Available" at bounding box center [319, 499] width 39 height 39
checkbox input "true"
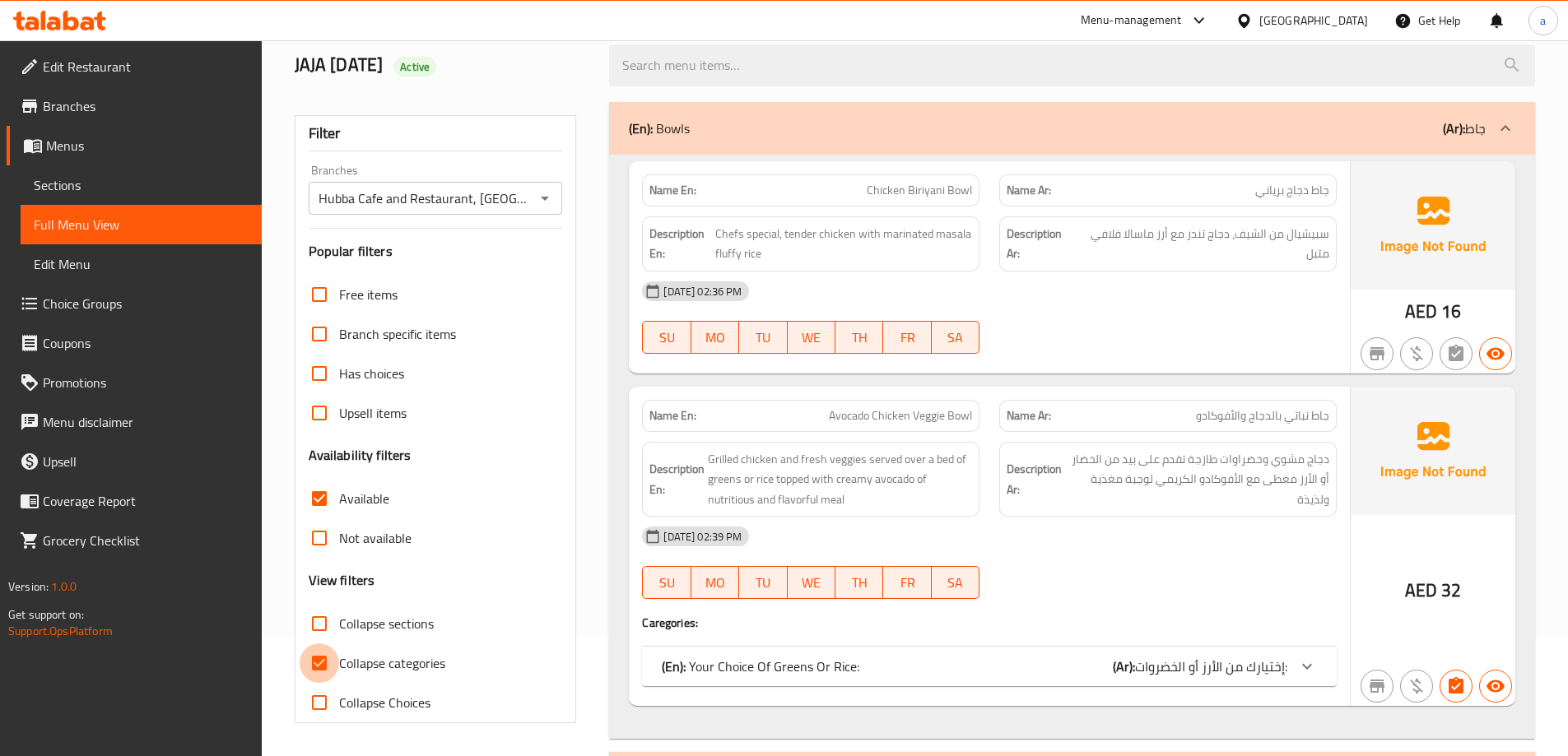
click at [322, 667] on input "Collapse categories" at bounding box center [319, 663] width 39 height 39
checkbox input "false"
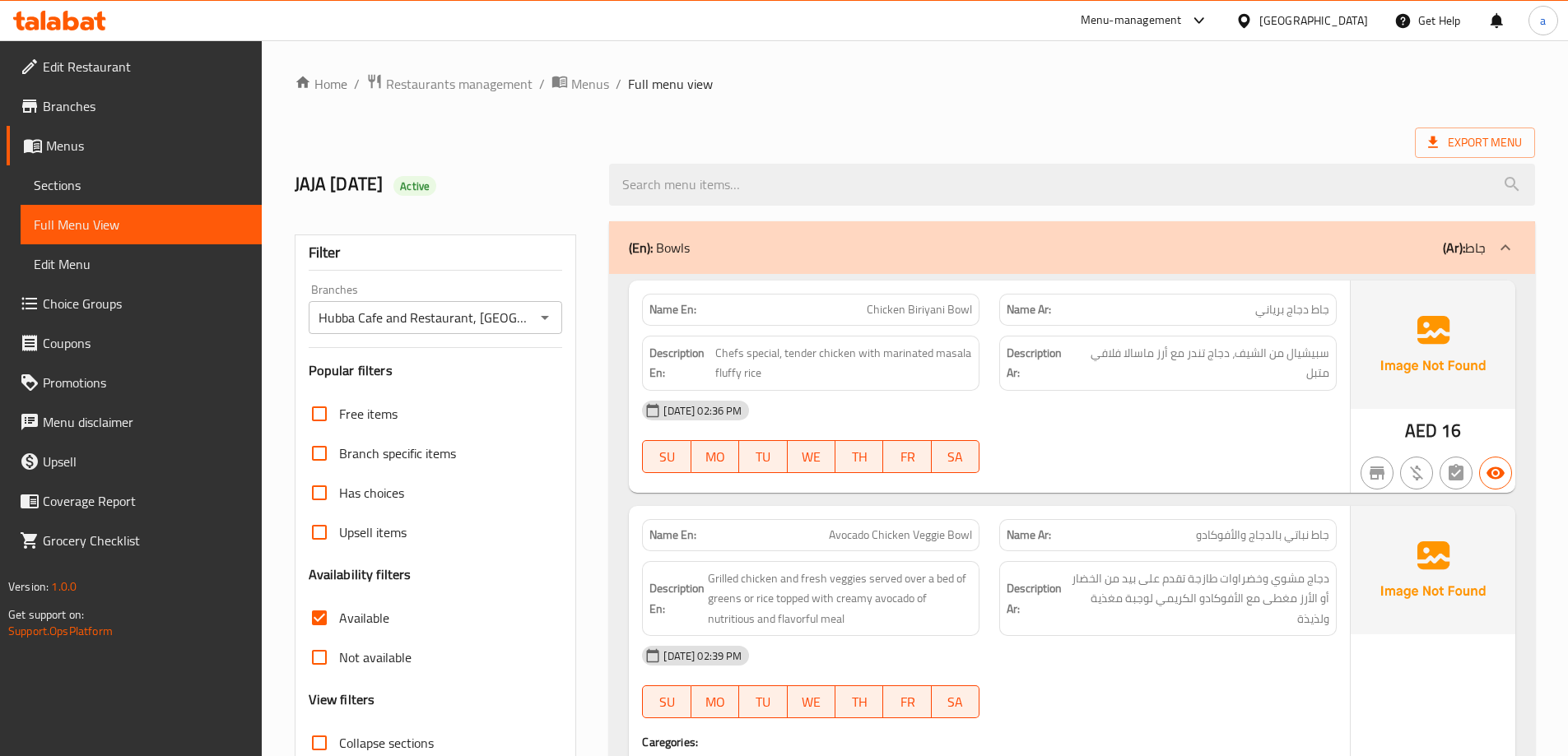
scroll to position [82, 0]
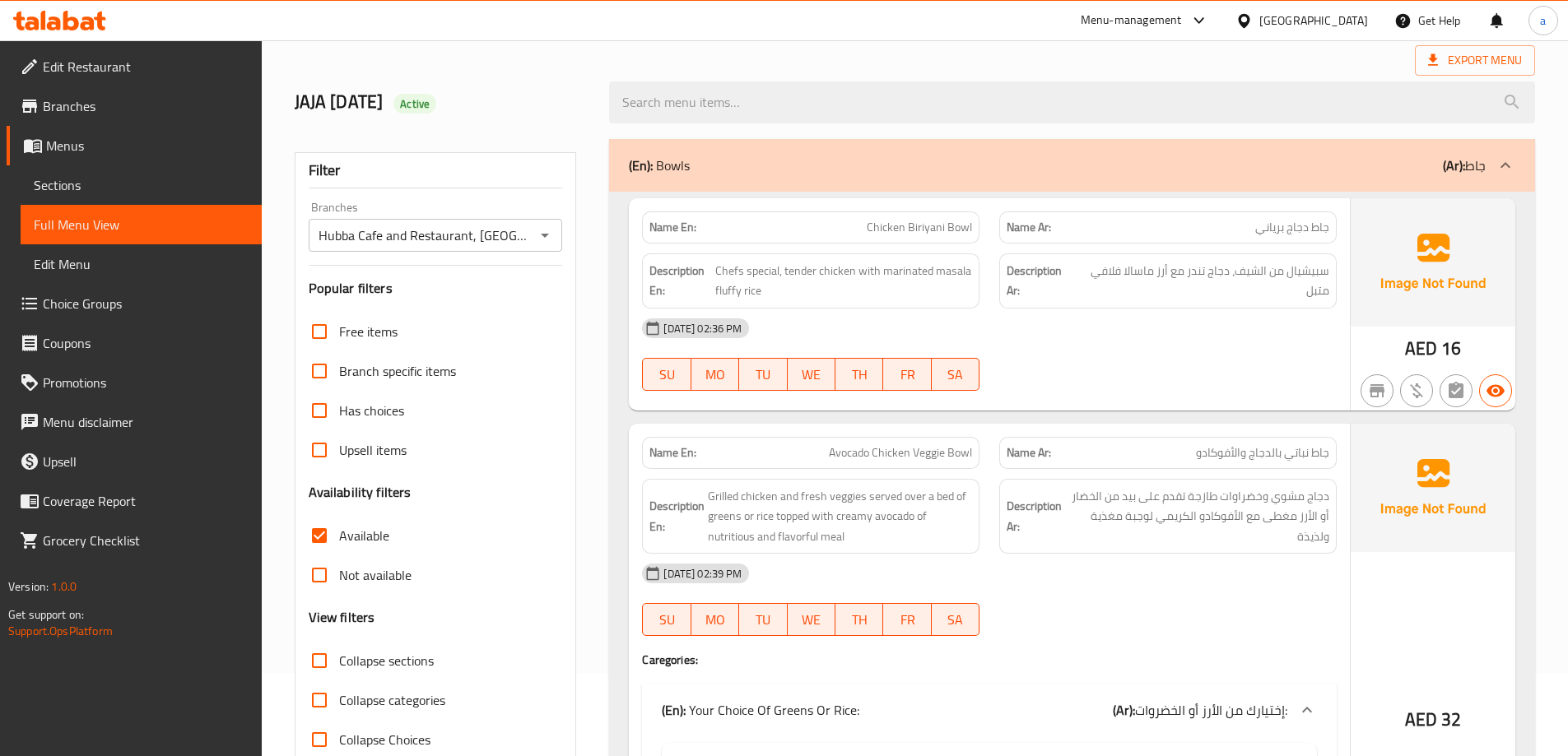
click at [1205, 444] on span "جاط نباتي بالدجاج والأفوكادو" at bounding box center [1262, 452] width 133 height 17
click at [938, 366] on span "SA" at bounding box center [955, 374] width 35 height 24
click at [1024, 357] on div "[DATE] 02:36 PM SU MO TU WE TH FR SA" at bounding box center [989, 354] width 714 height 92
click at [929, 229] on span "Chicken Biriyani Bowl" at bounding box center [919, 227] width 105 height 17
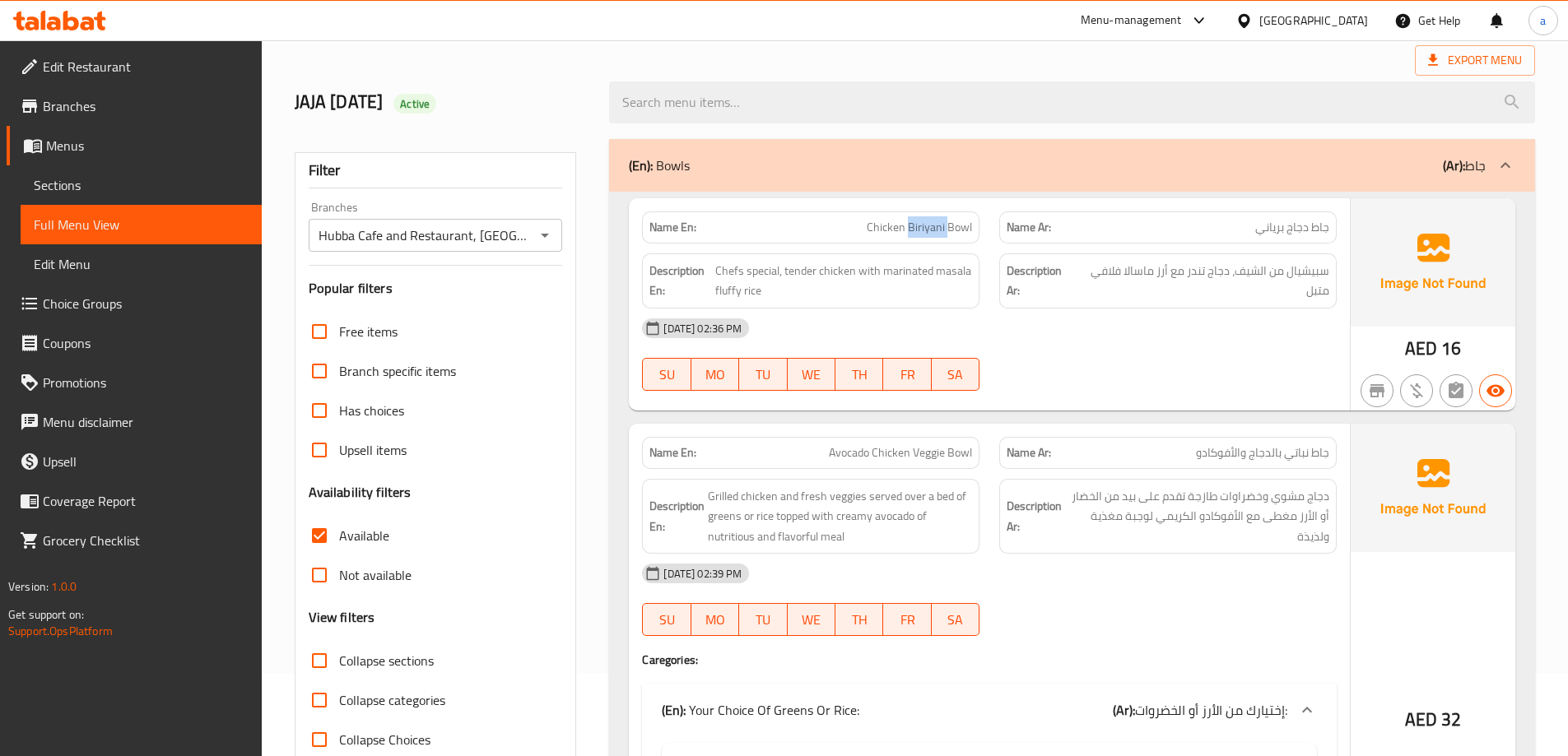
click at [929, 229] on span "Chicken Biriyani Bowl" at bounding box center [919, 227] width 105 height 17
copy span "Chicken Biriyani Bowl"
click at [987, 35] on div "Menu-management [GEOGRAPHIC_DATA] Get Help a" at bounding box center [784, 21] width 1568 height 39
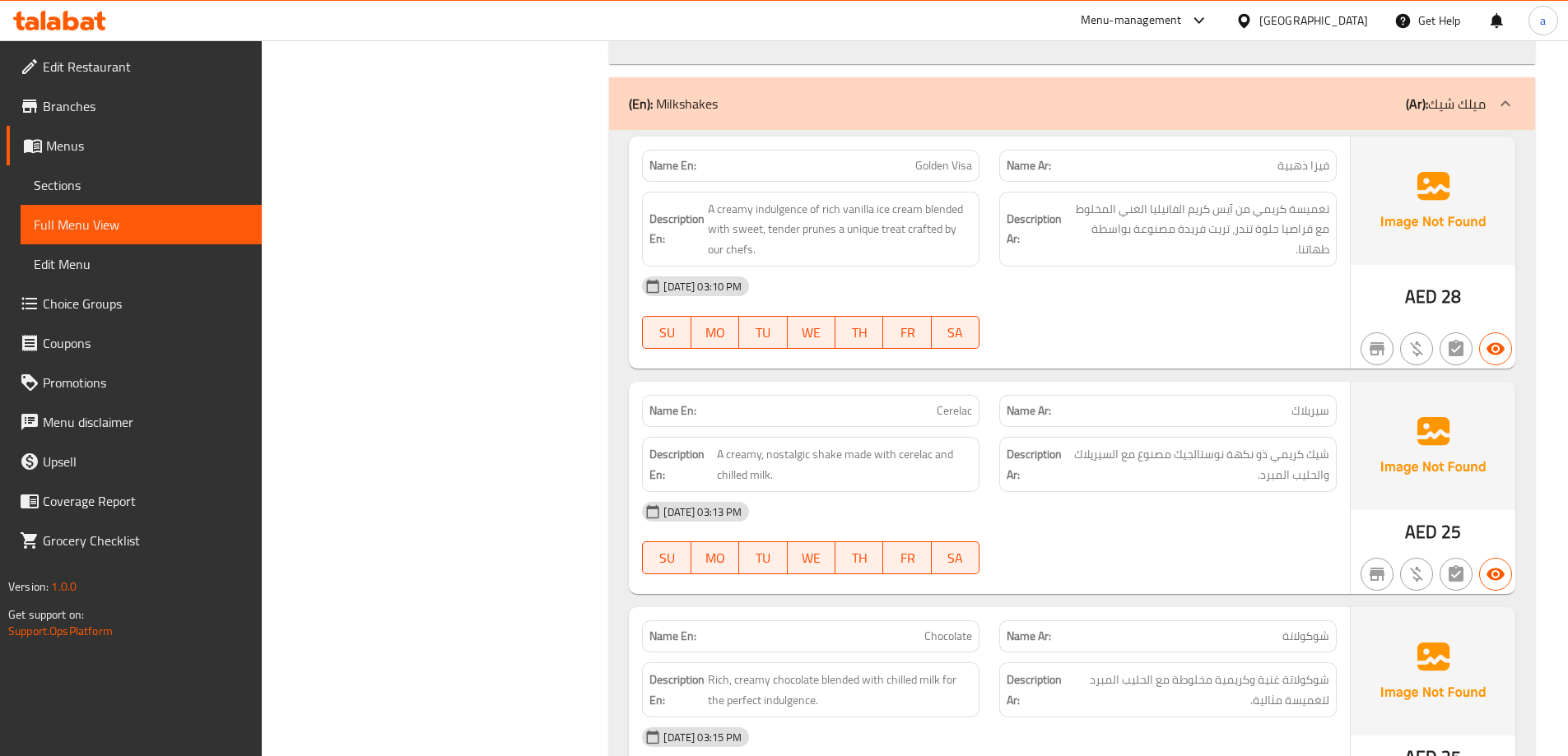
scroll to position [975, 0]
click at [944, 168] on span "Golden Visa" at bounding box center [944, 169] width 57 height 17
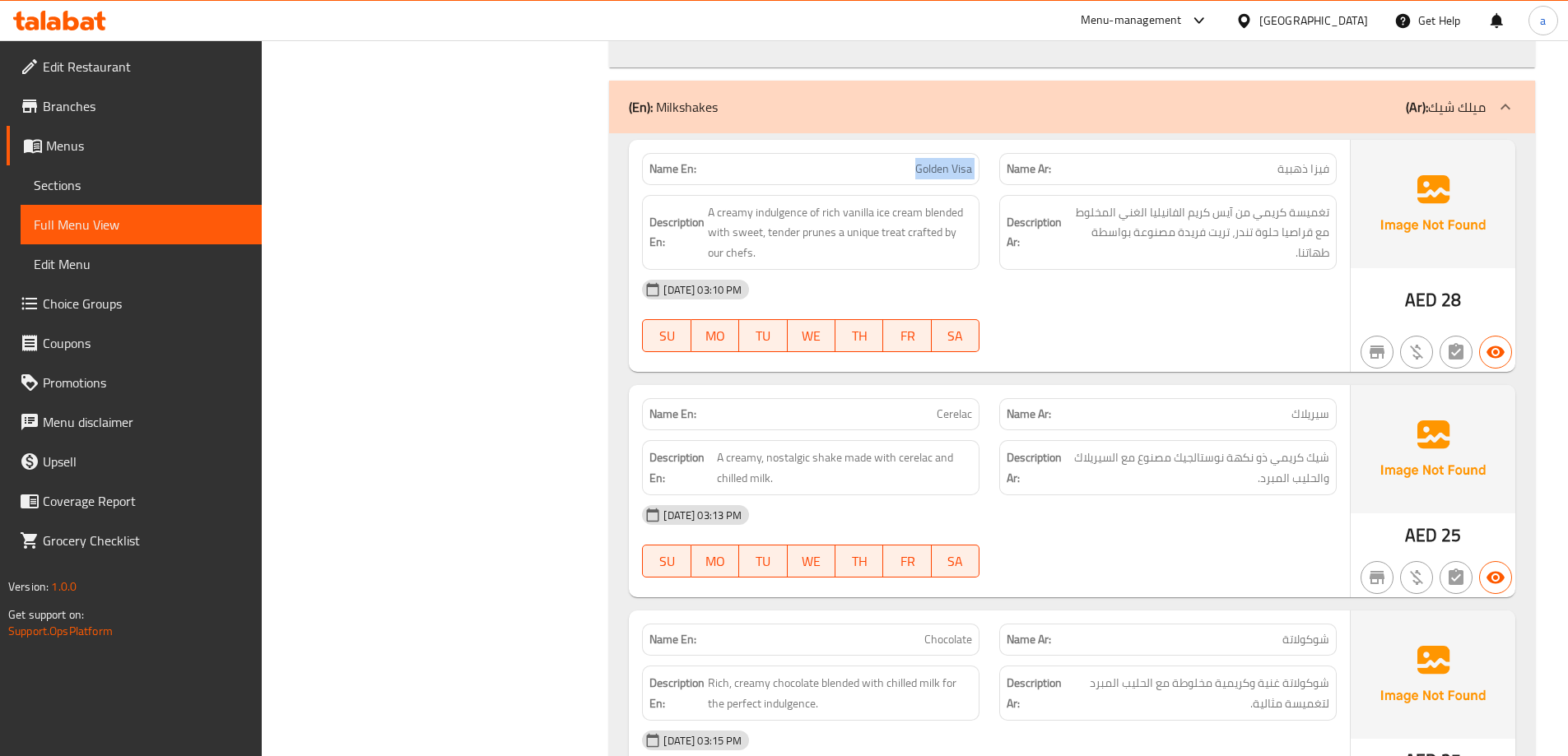
click at [944, 168] on span "Golden Visa" at bounding box center [944, 169] width 57 height 17
copy span "Golden Visa"
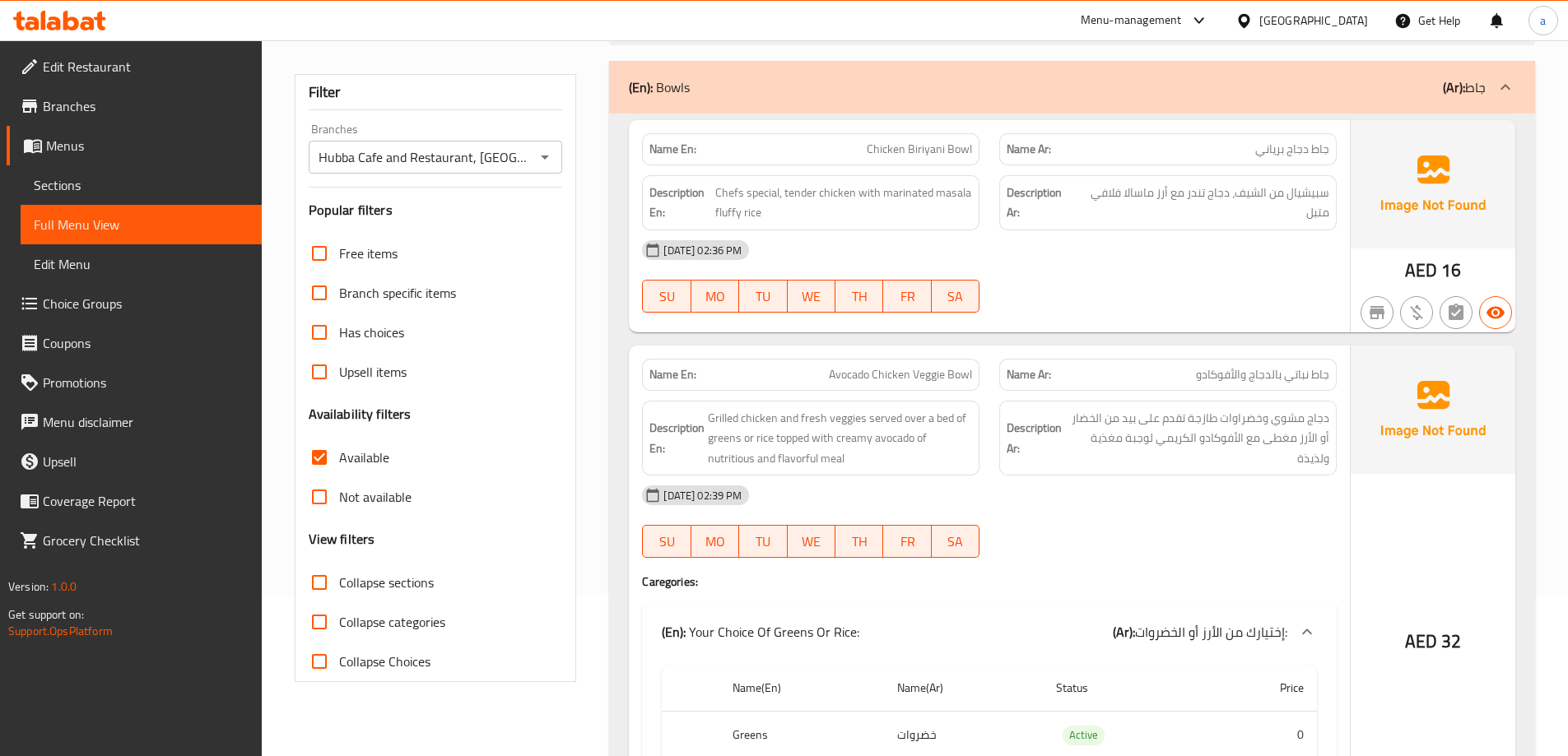
scroll to position [152, 0]
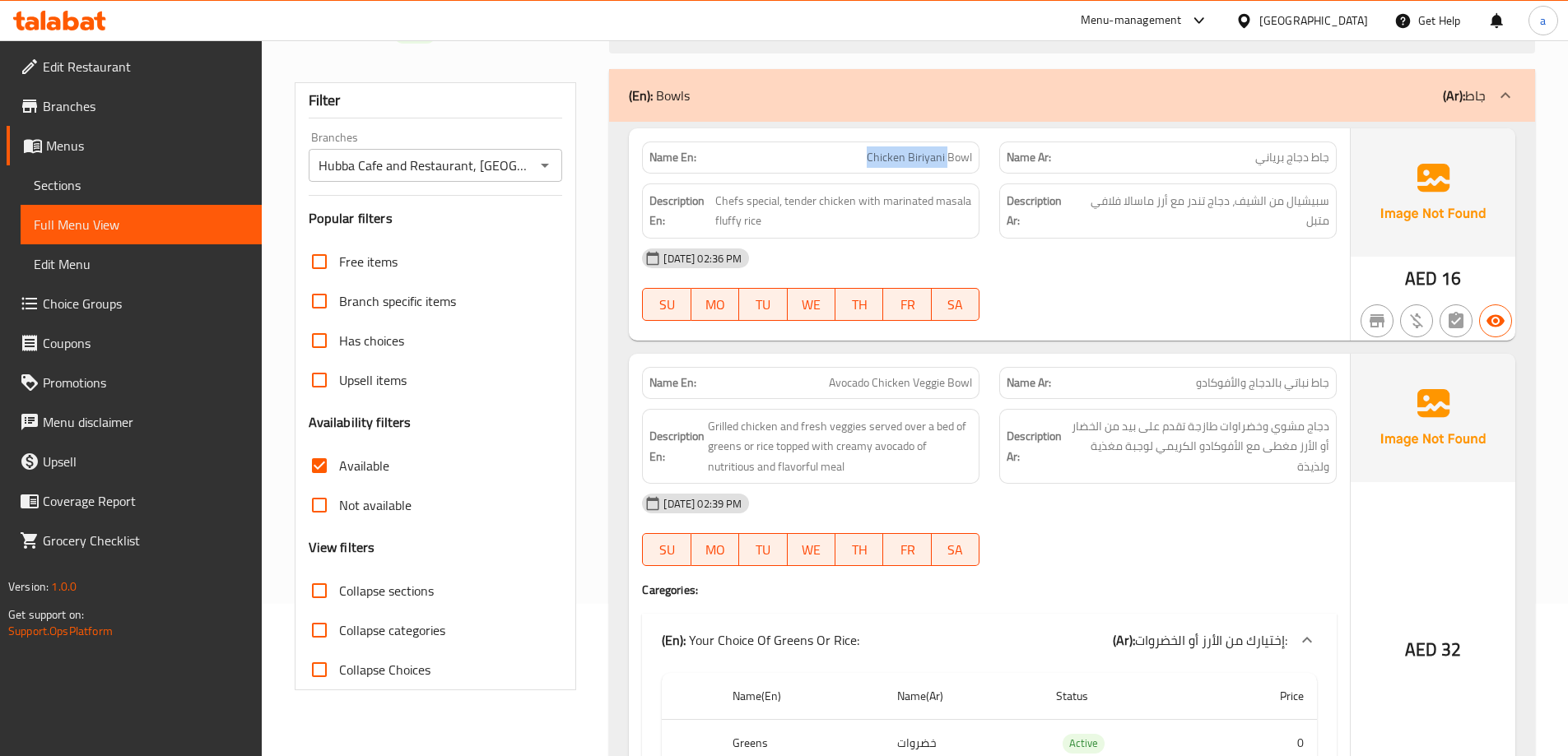
drag, startPoint x: 948, startPoint y: 156, endPoint x: 837, endPoint y: 166, distance: 111.4
click at [837, 166] on div "Name En: Chicken Biriyani Bowl" at bounding box center [810, 157] width 337 height 32
copy span "Chicken Biriyani"
drag, startPoint x: 943, startPoint y: 385, endPoint x: 796, endPoint y: 388, distance: 147.0
click at [796, 388] on p "Name En: Avocado Chicken Veggie Bowl" at bounding box center [810, 382] width 323 height 17
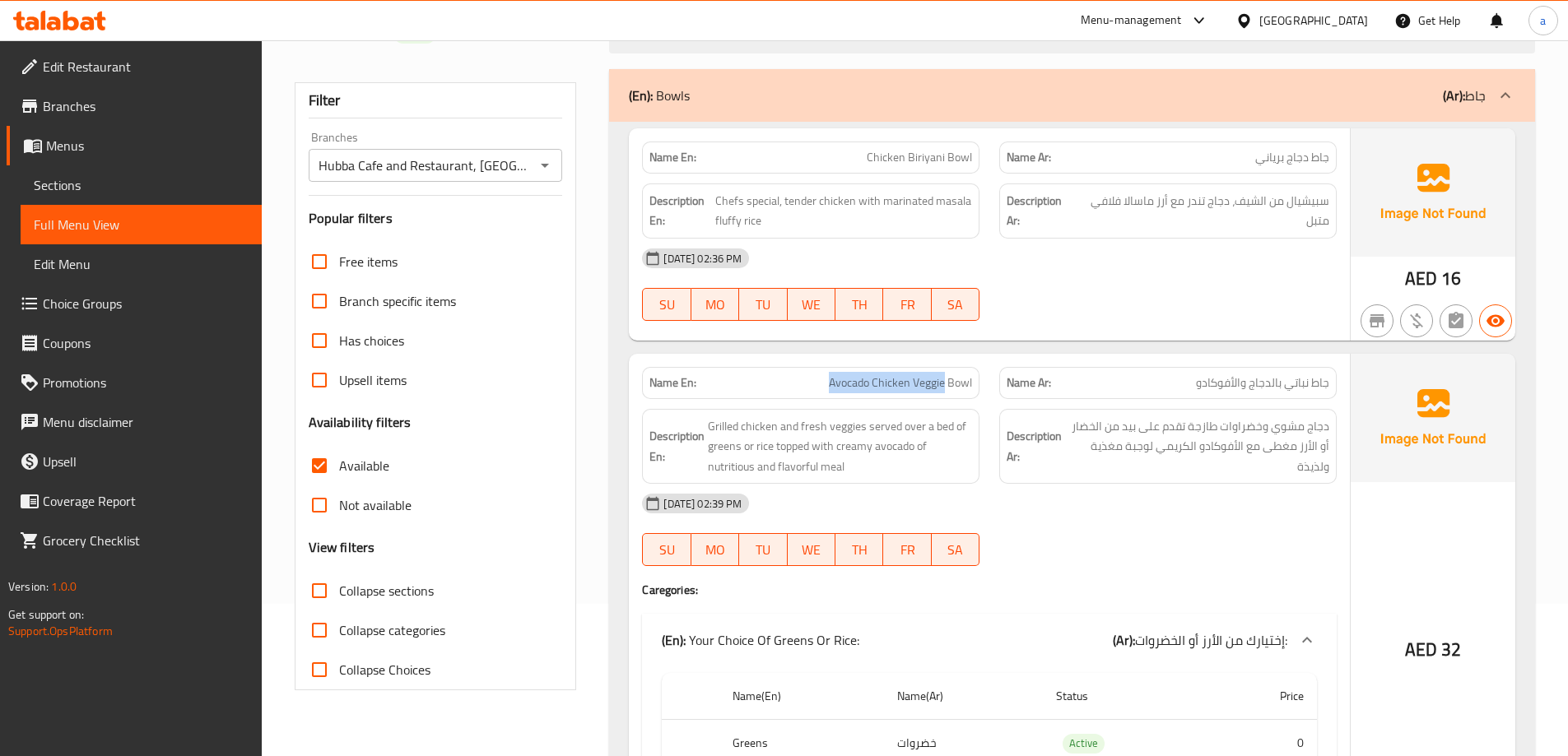
copy span "Avocado Chicken Veggie"
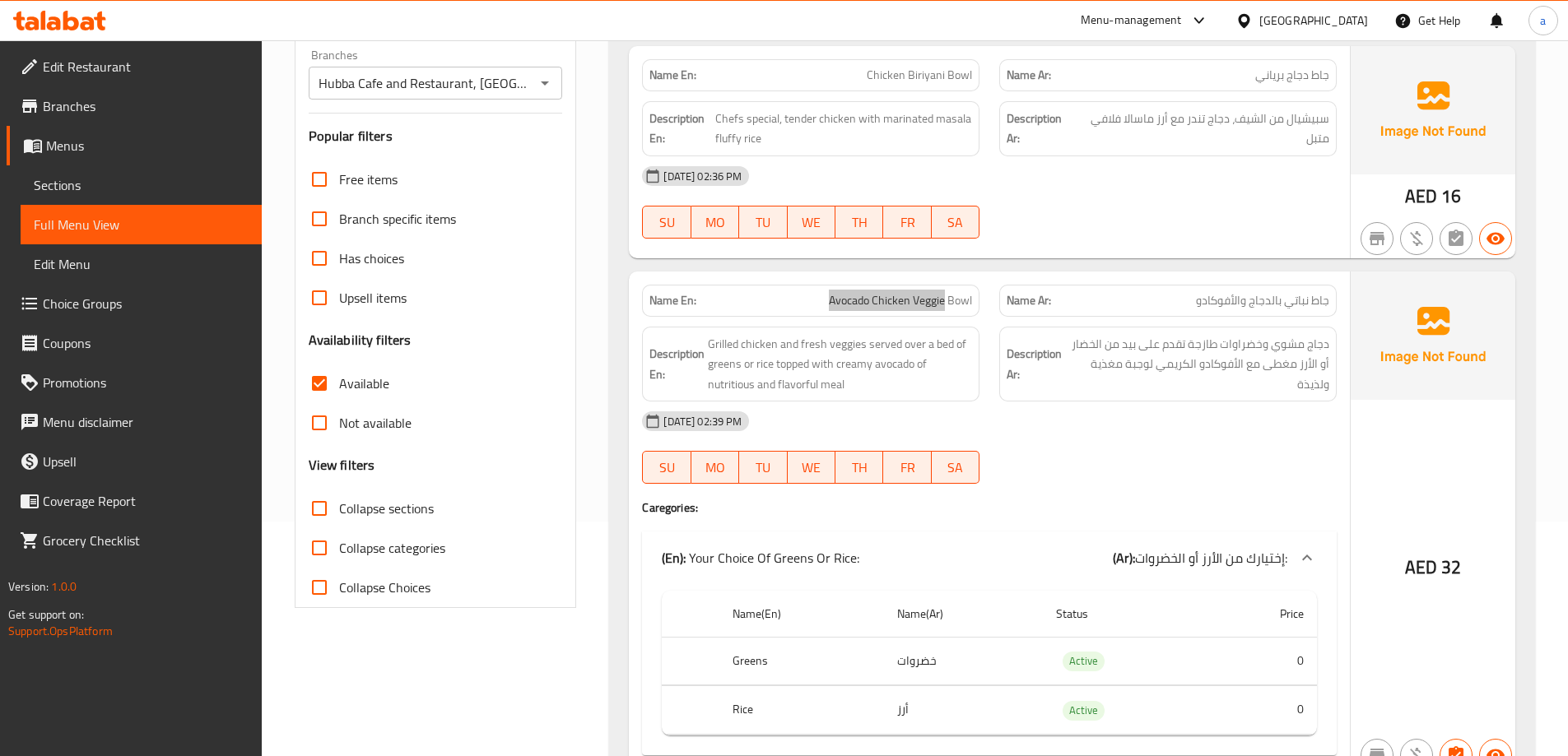
scroll to position [482, 0]
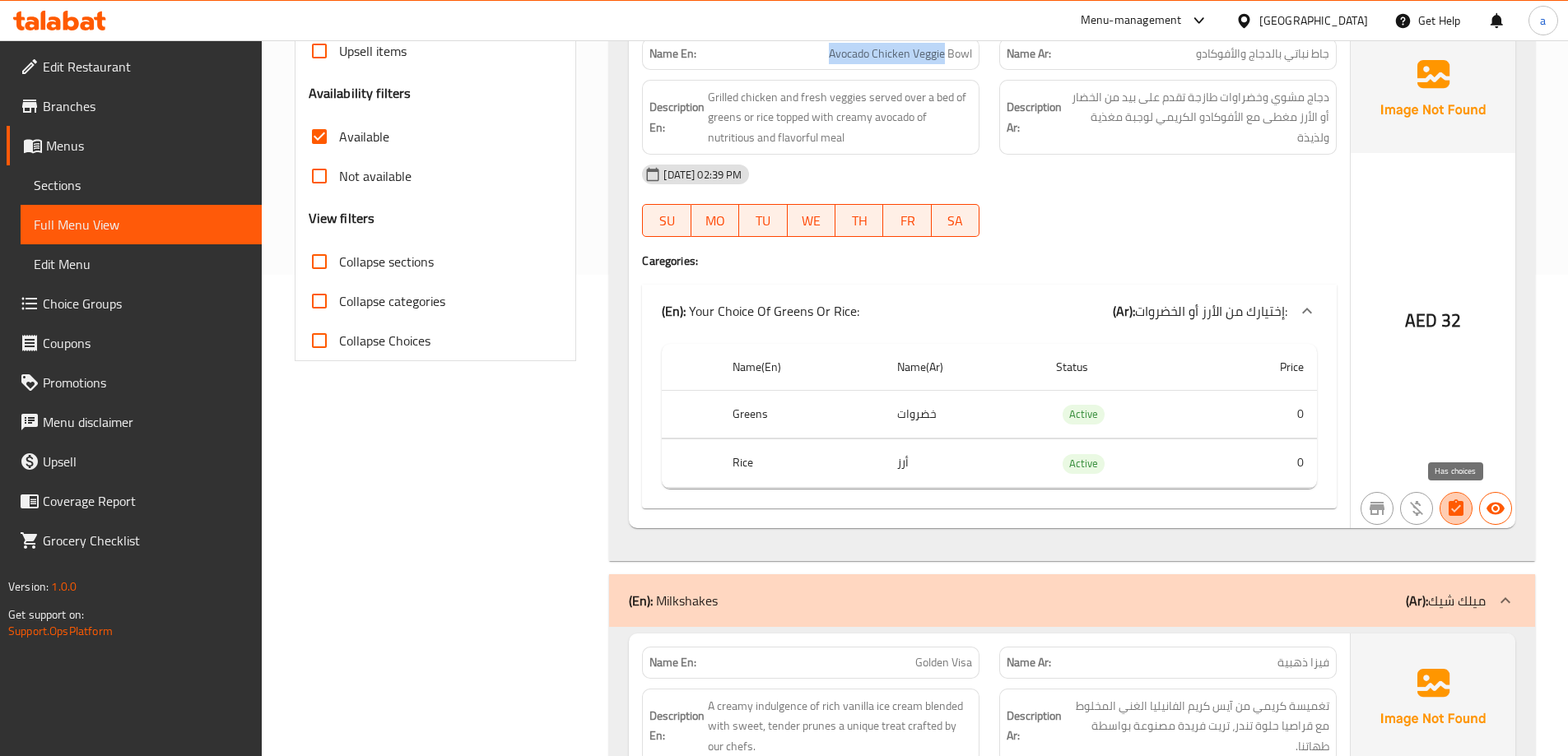
click at [1456, 508] on icon "button" at bounding box center [1455, 508] width 15 height 16
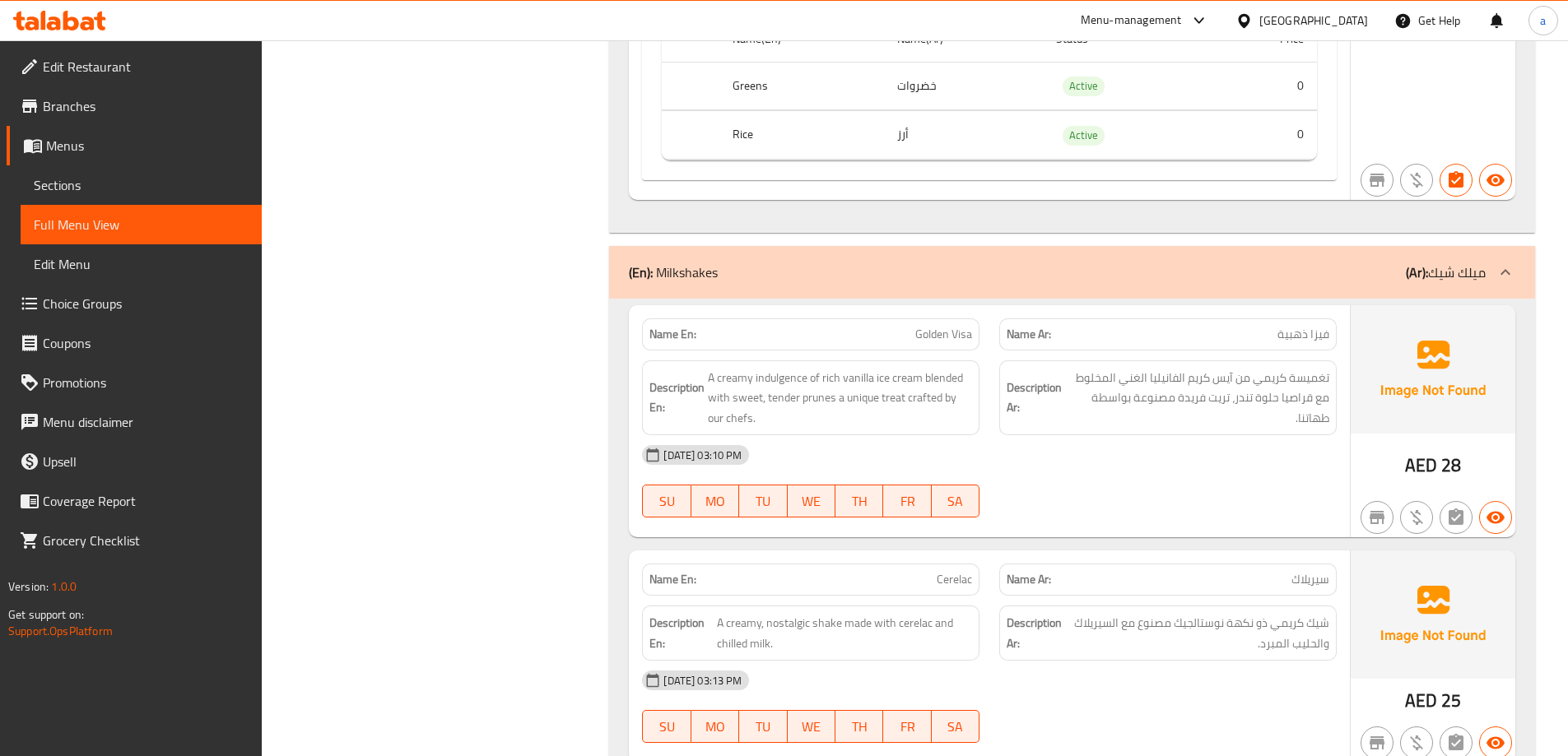
scroll to position [811, 0]
click at [950, 330] on span "Golden Visa" at bounding box center [944, 333] width 57 height 17
copy span "Golden Visa"
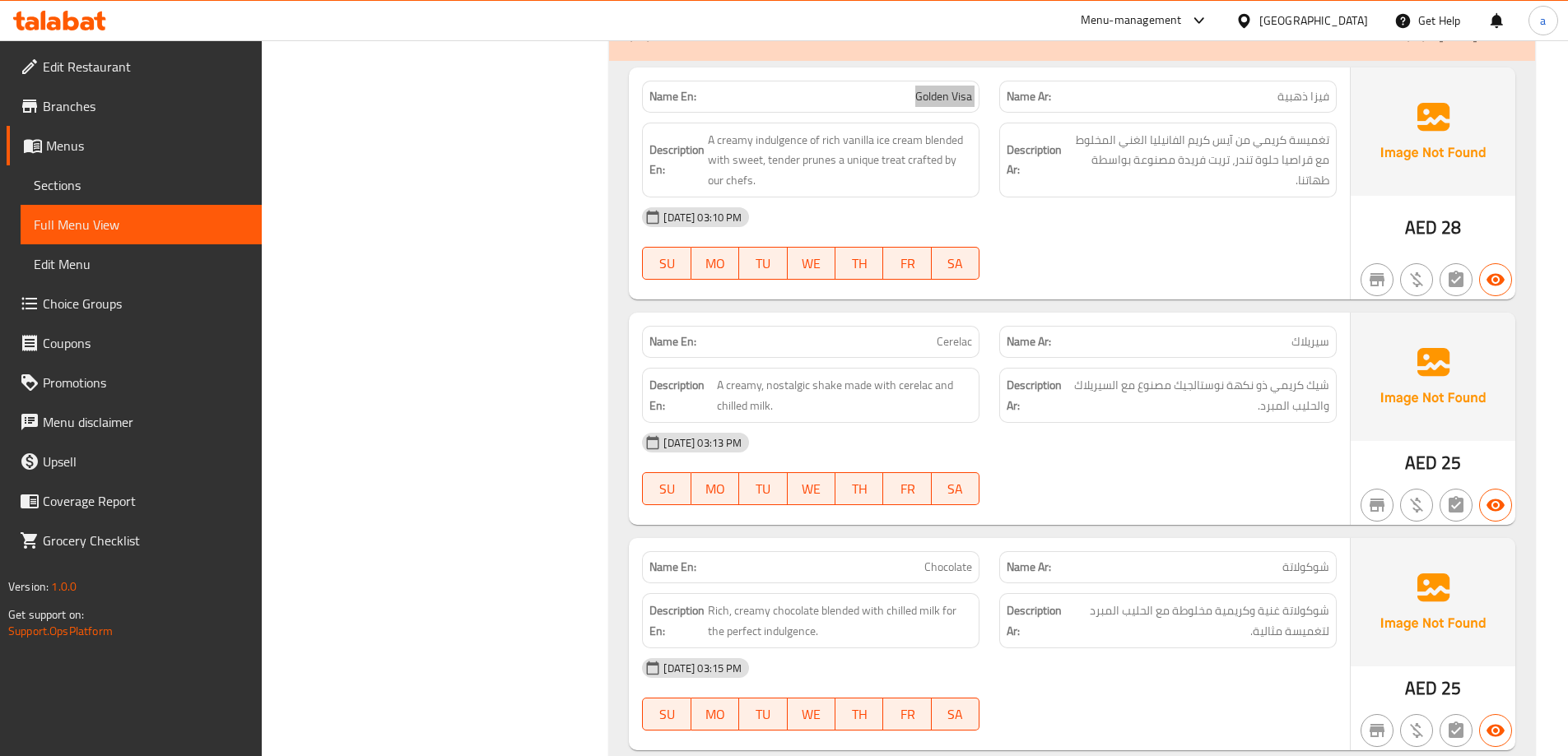
scroll to position [1057, 0]
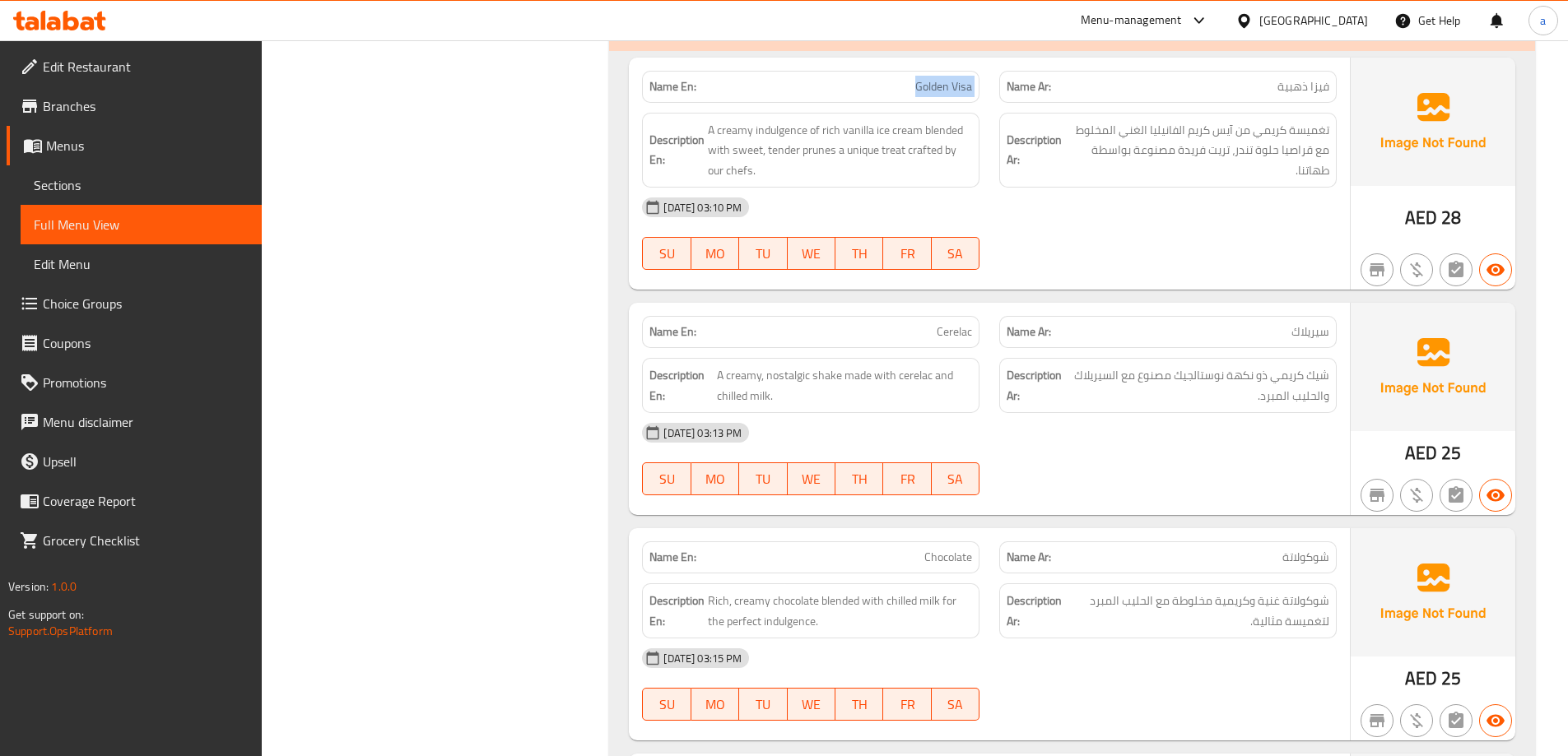
click at [957, 325] on span "Cerelac" at bounding box center [955, 332] width 36 height 17
copy span "Cerelac"
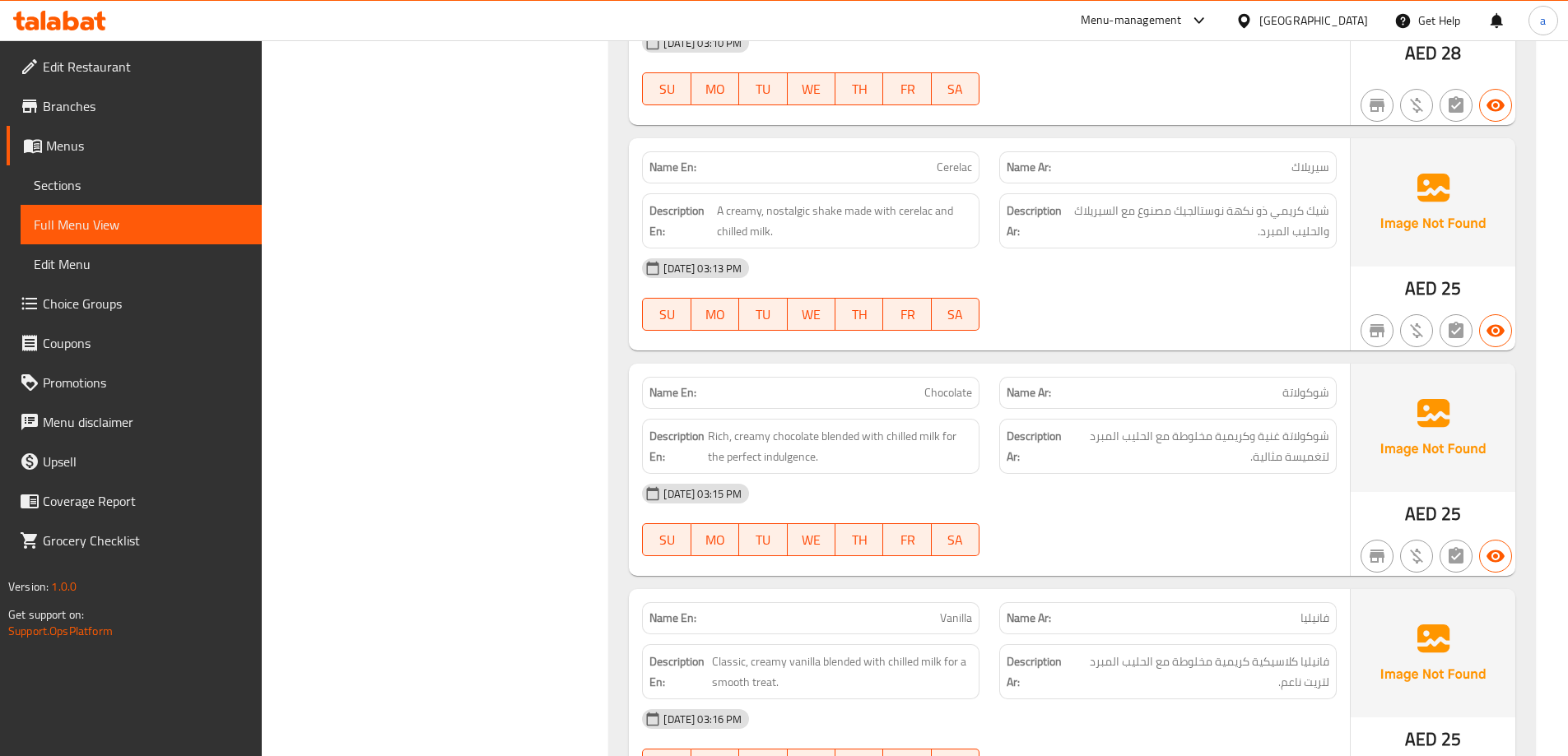
click at [956, 399] on span "Chocolate" at bounding box center [948, 392] width 47 height 17
copy span "Chocolate"
click at [954, 617] on span "Vanilla" at bounding box center [956, 617] width 32 height 17
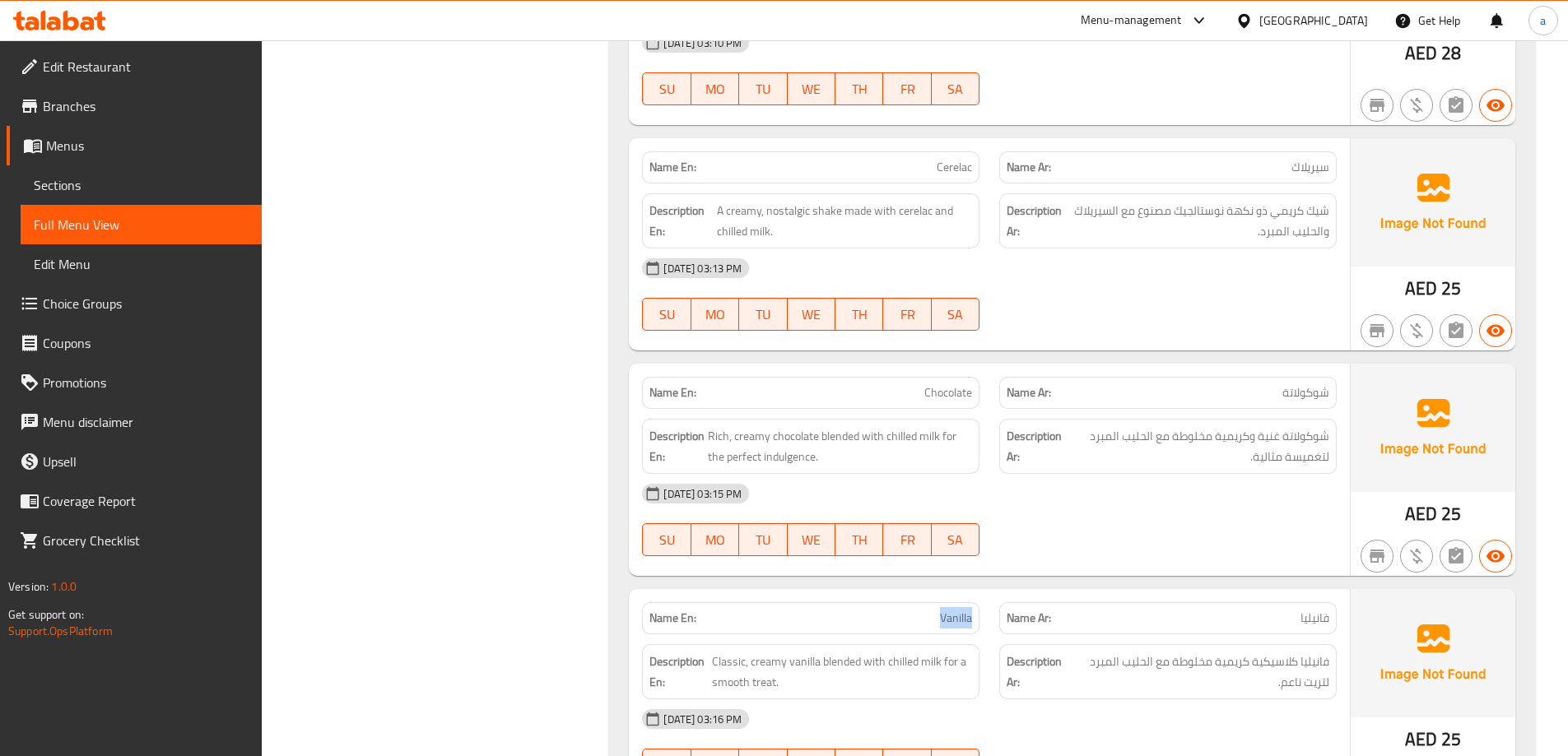
click at [954, 617] on span "Vanilla" at bounding box center [956, 617] width 32 height 17
copy span "Vanilla"
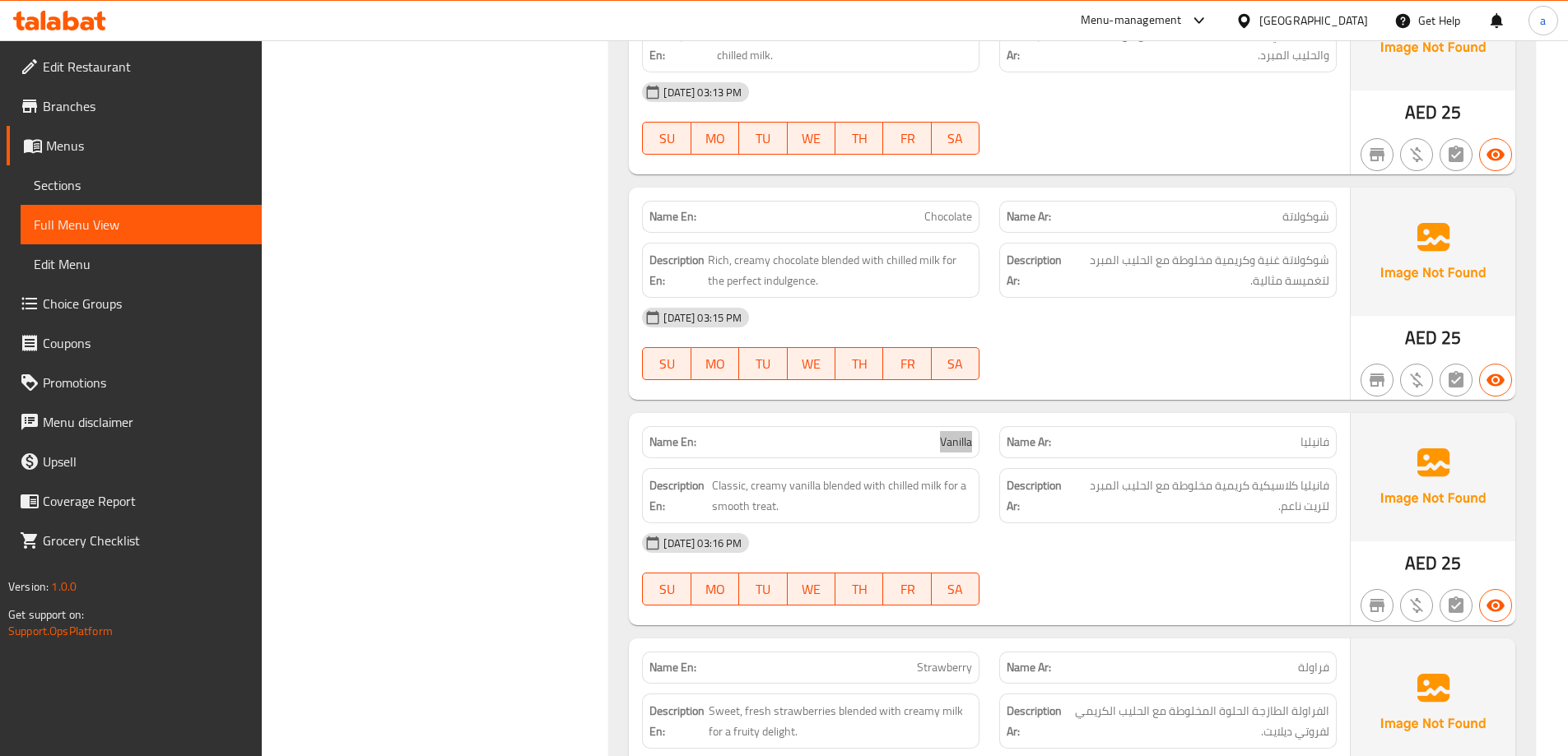
scroll to position [1550, 0]
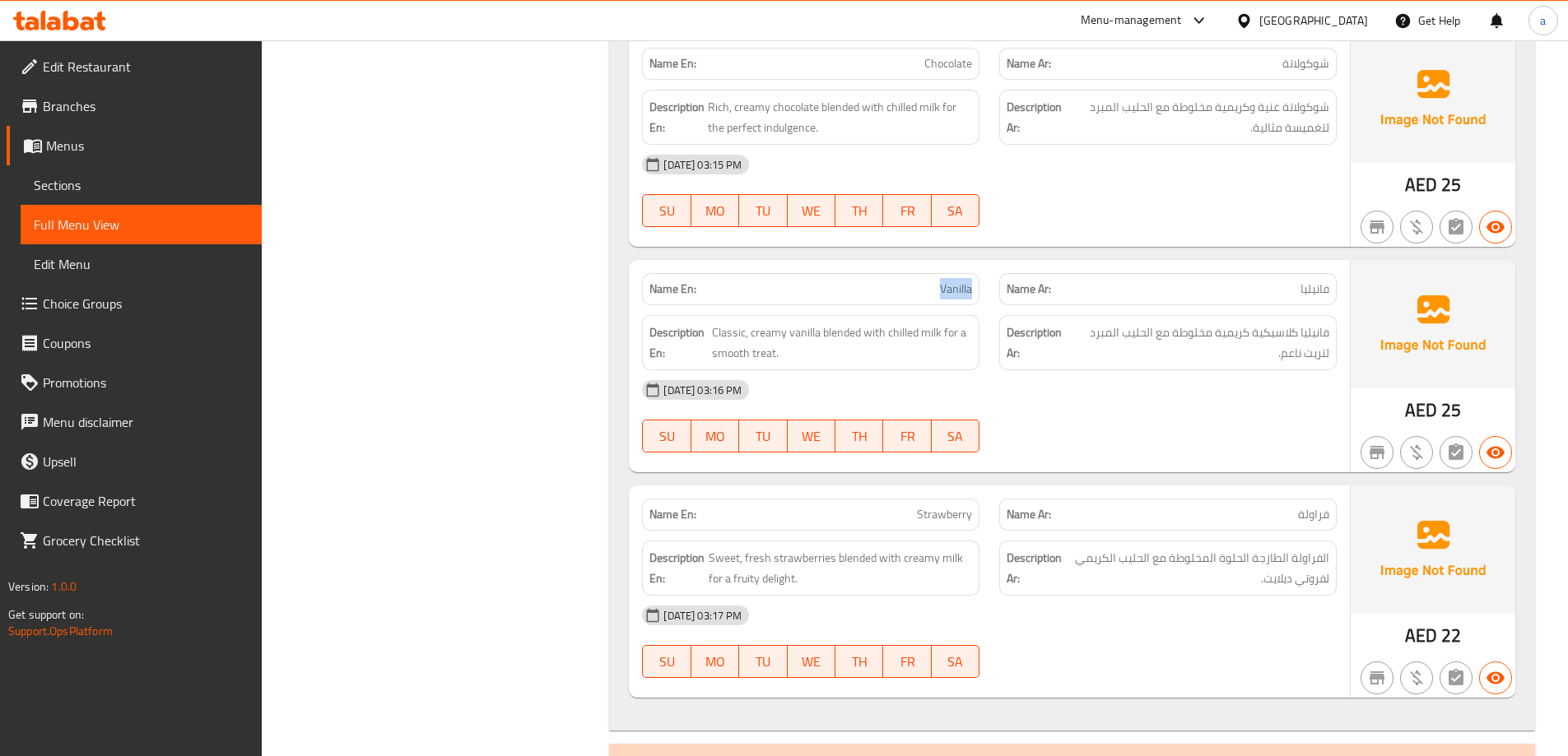
click at [956, 512] on span "Strawberry" at bounding box center [945, 514] width 55 height 17
copy span "Strawberry"
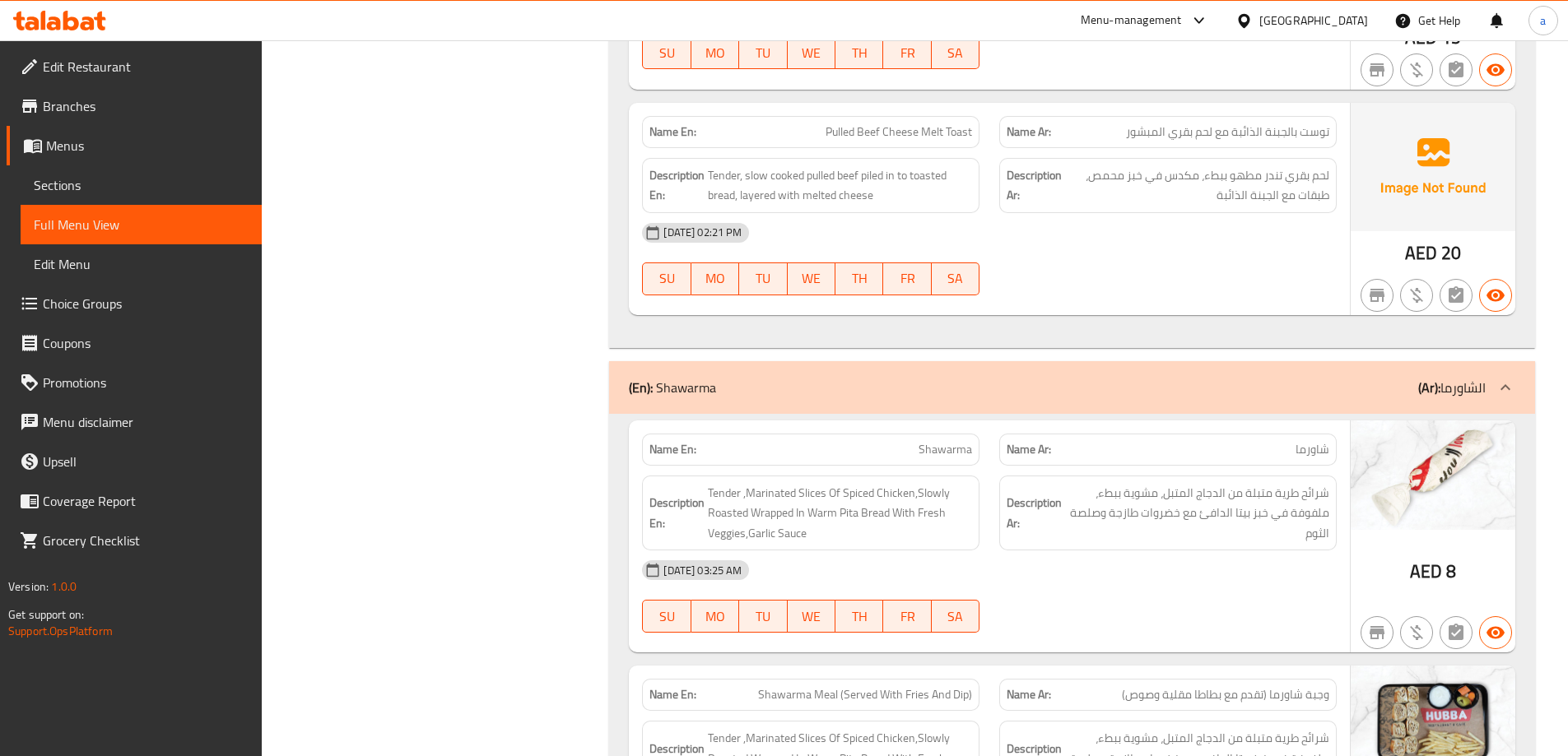
scroll to position [3361, 0]
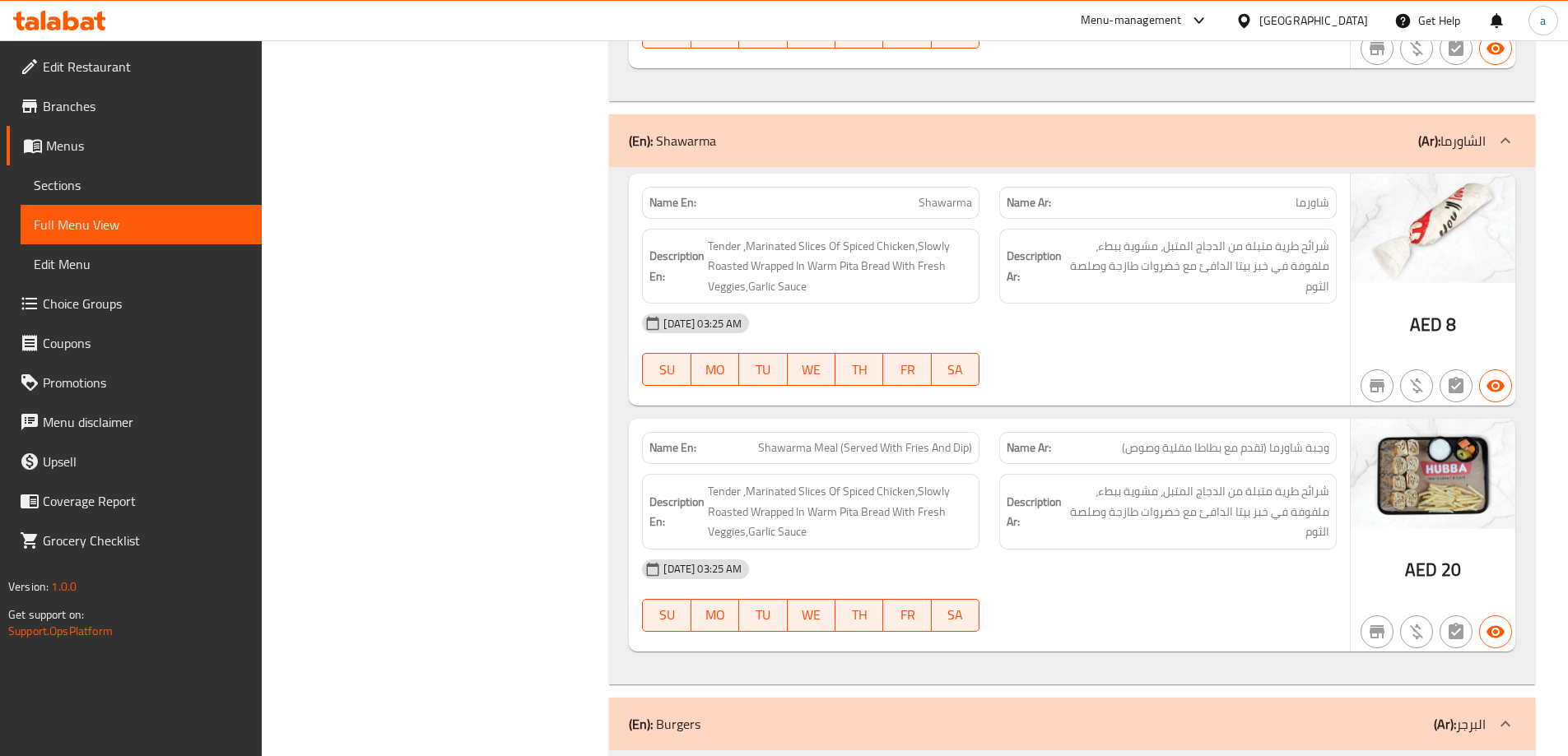
click at [961, 206] on span "Shawarma" at bounding box center [945, 202] width 54 height 17
copy span "Shawarma"
click at [909, 449] on span "Shawarma Meal (Served With Fries And Dip)" at bounding box center [864, 448] width 214 height 17
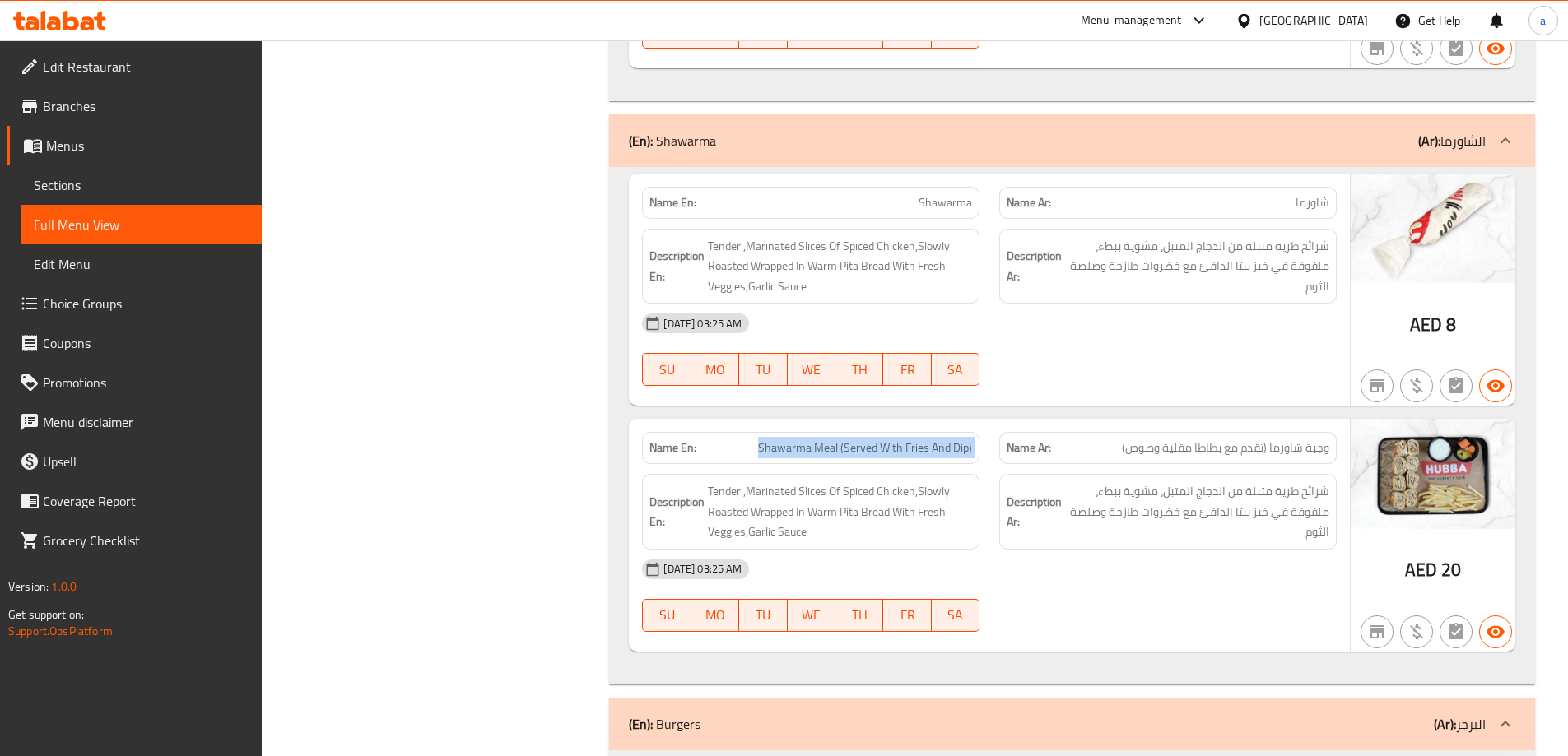
click at [909, 449] on span "Shawarma Meal (Served With Fries And Dip)" at bounding box center [864, 448] width 214 height 17
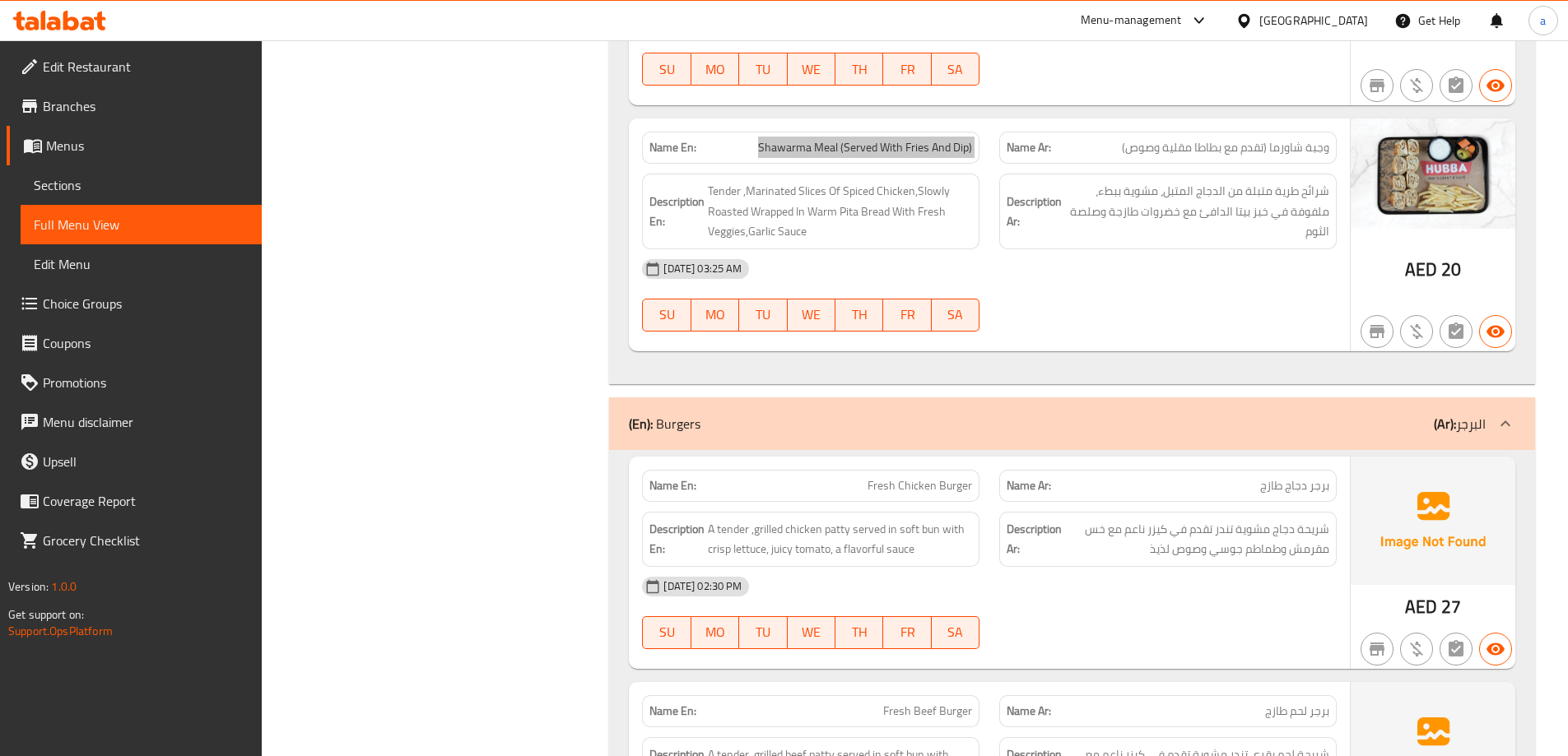
scroll to position [3690, 0]
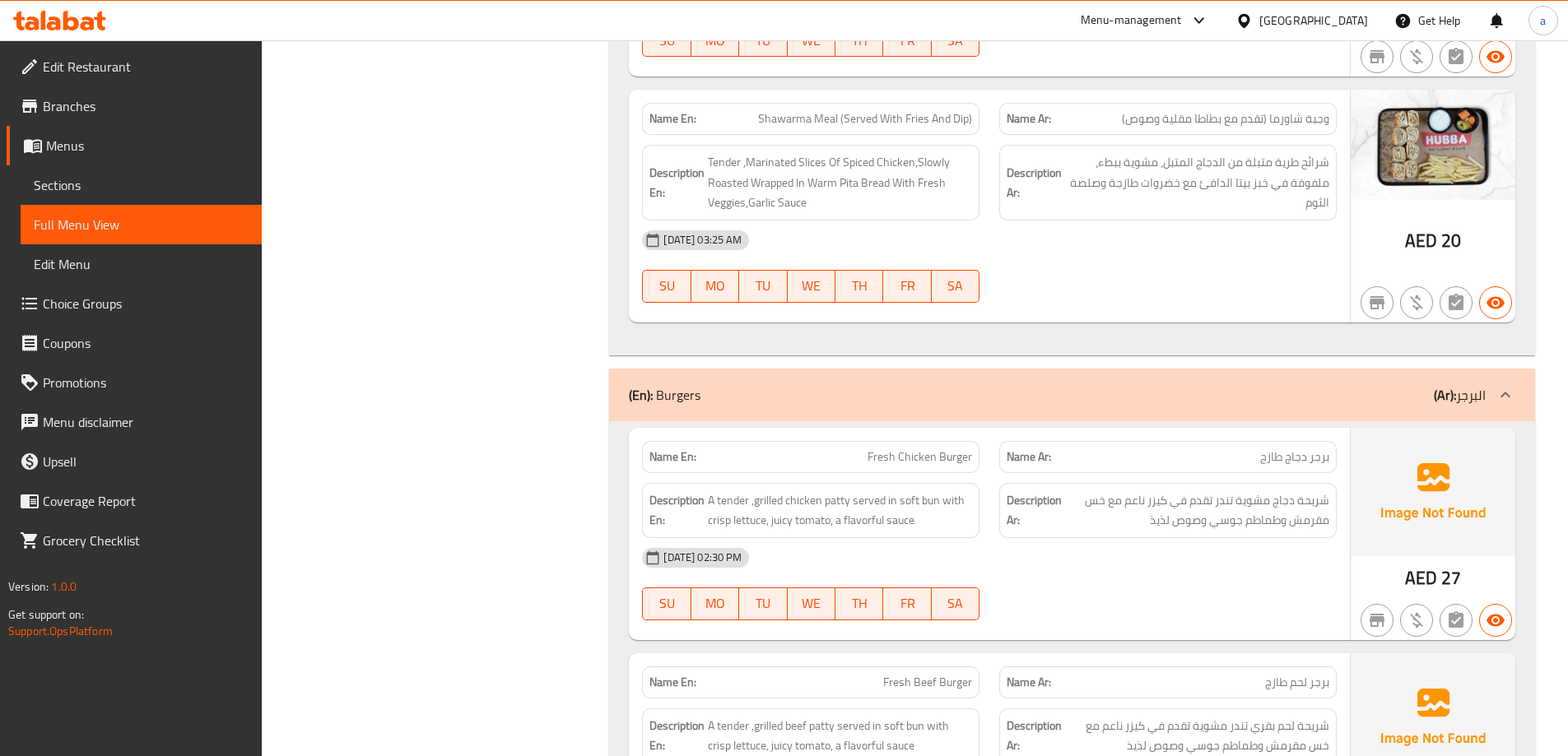
click at [940, 441] on div "Name En: Fresh Chicken Burger" at bounding box center [811, 457] width 358 height 52
click at [952, 458] on span "Fresh Chicken Burger" at bounding box center [919, 457] width 105 height 17
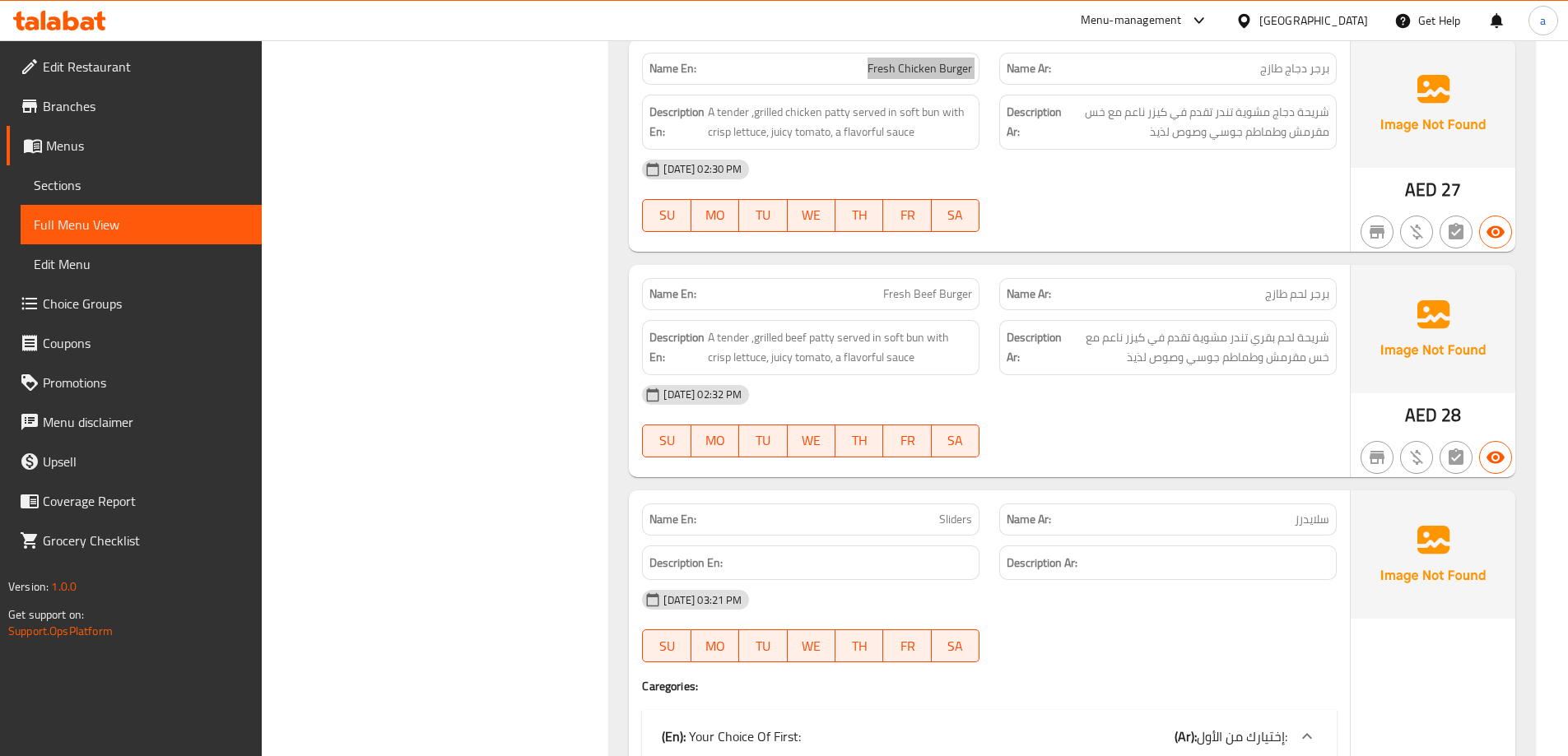
scroll to position [4101, 0]
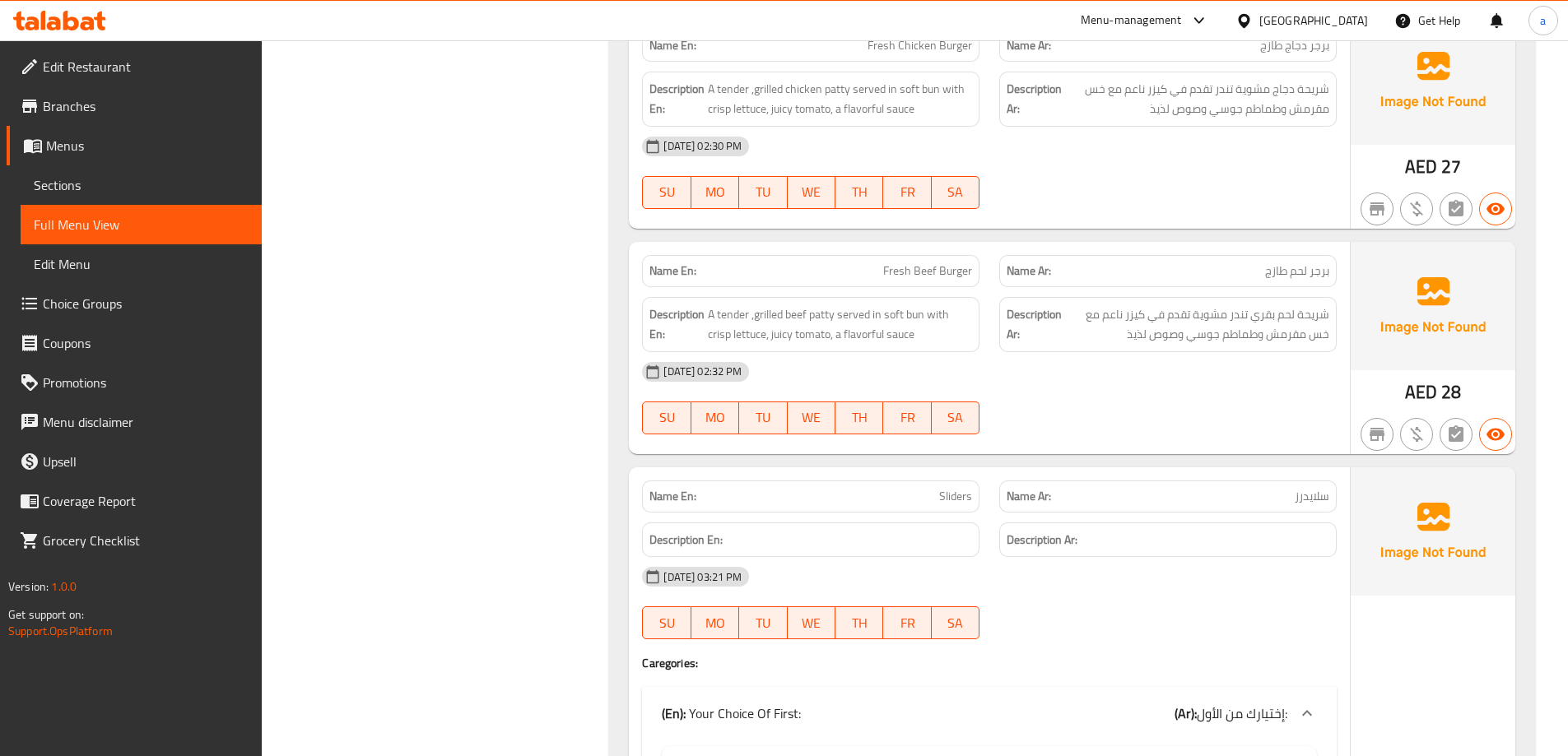
click at [932, 265] on span "Fresh Beef Burger" at bounding box center [927, 271] width 89 height 17
click at [944, 274] on span "Fresh Beef Burger" at bounding box center [927, 271] width 89 height 17
click at [1300, 273] on span "برجر لحم طازج" at bounding box center [1297, 271] width 64 height 17
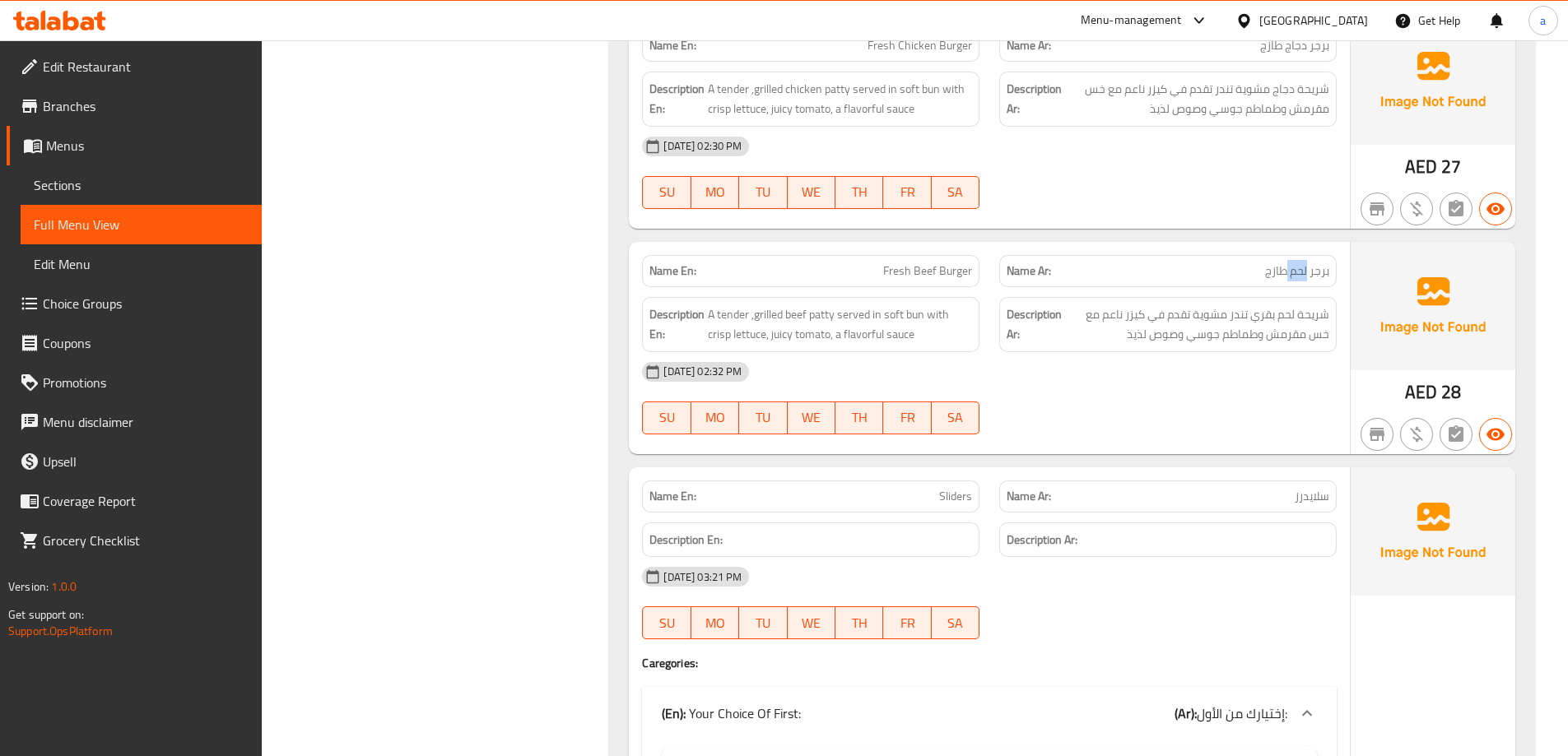
click at [1300, 273] on span "برجر لحم طازج" at bounding box center [1297, 271] width 64 height 17
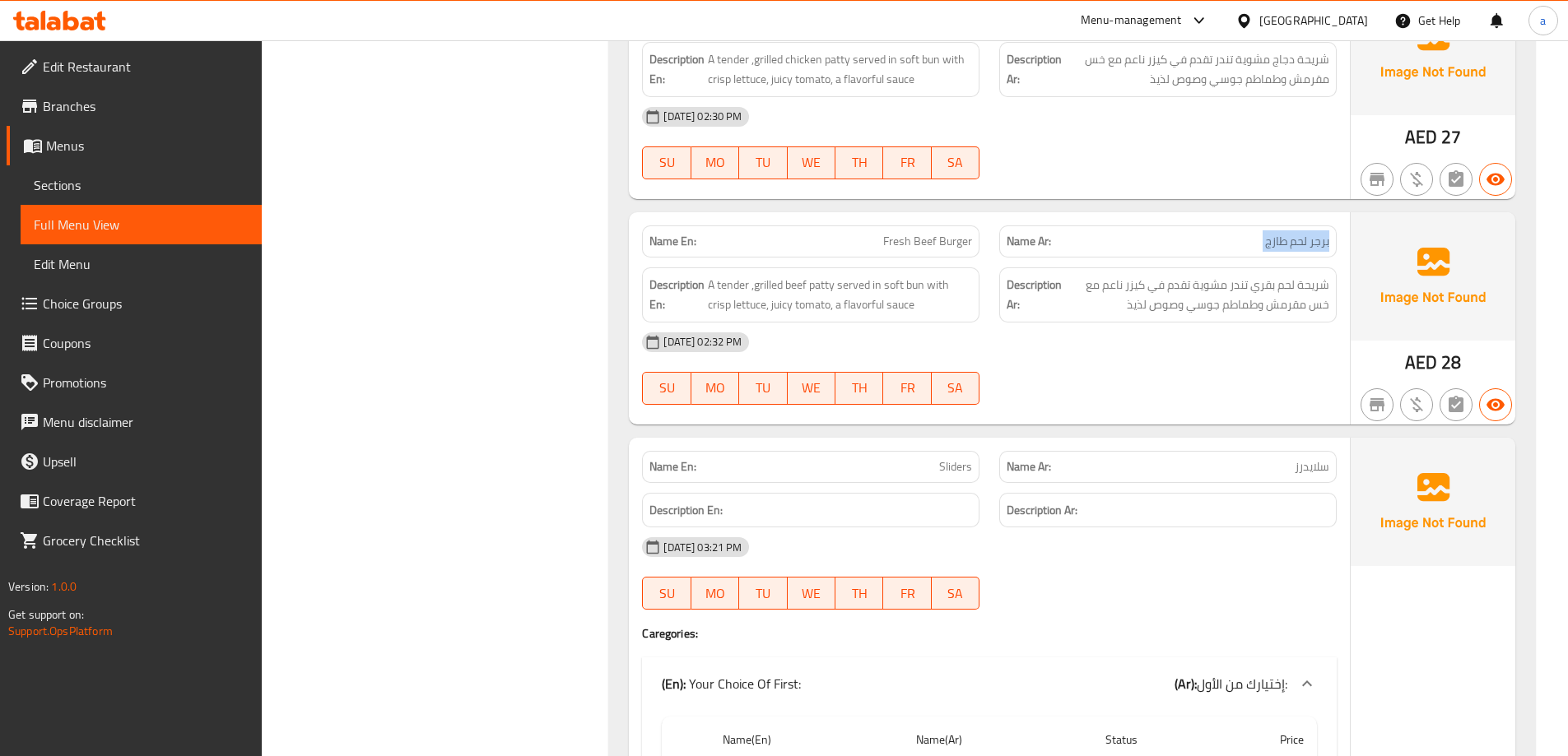
scroll to position [4183, 0]
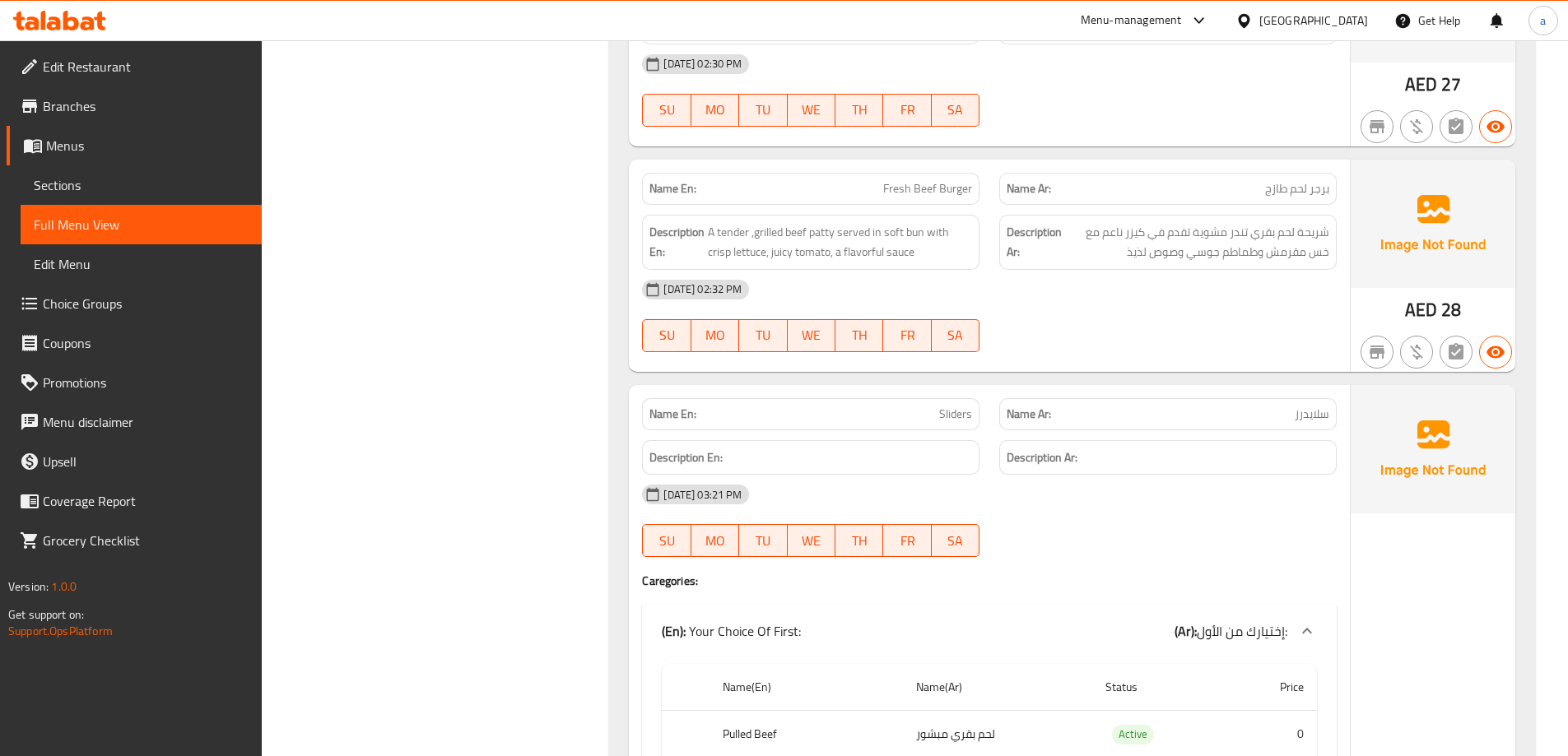
click at [951, 412] on span "Sliders" at bounding box center [955, 414] width 33 height 17
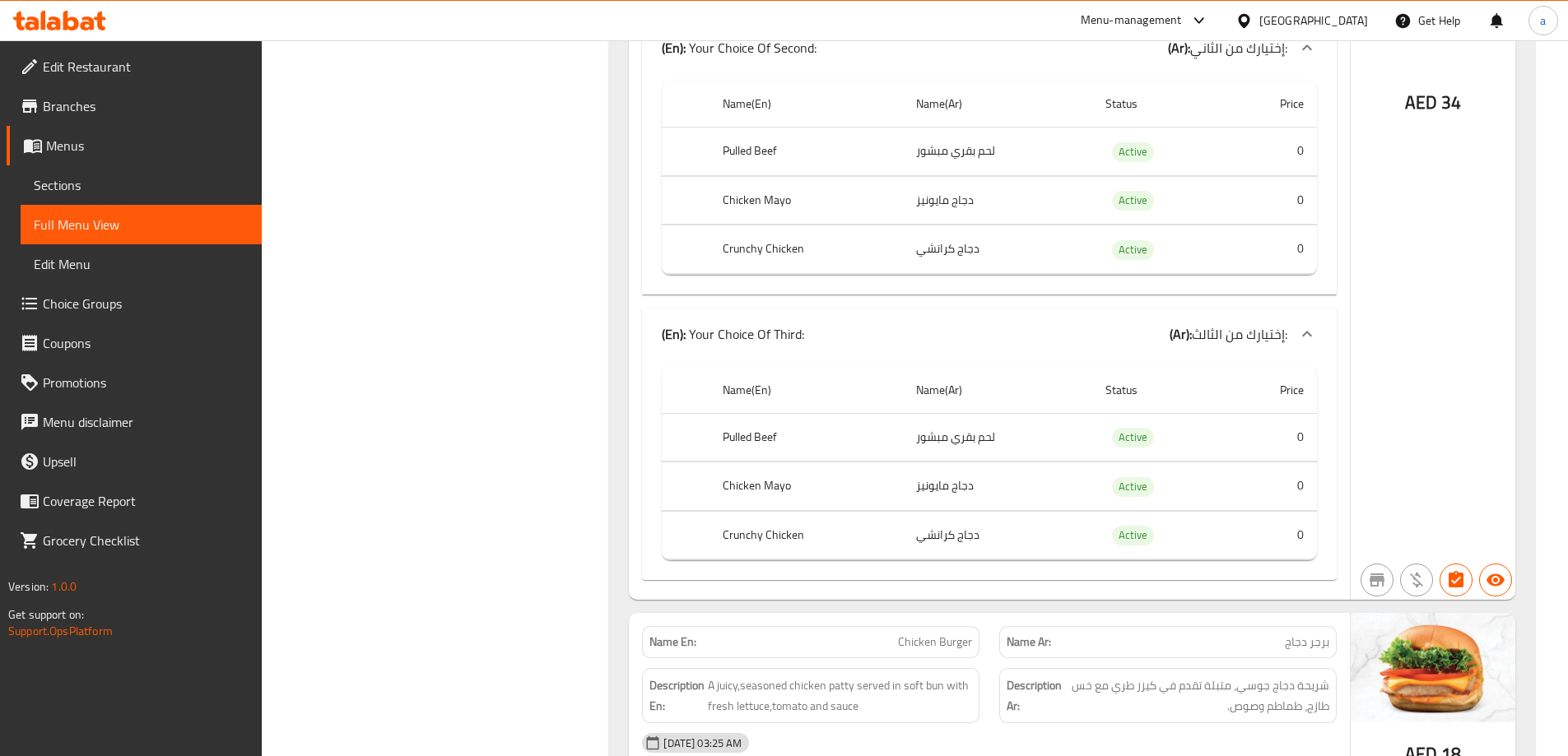
scroll to position [5335, 0]
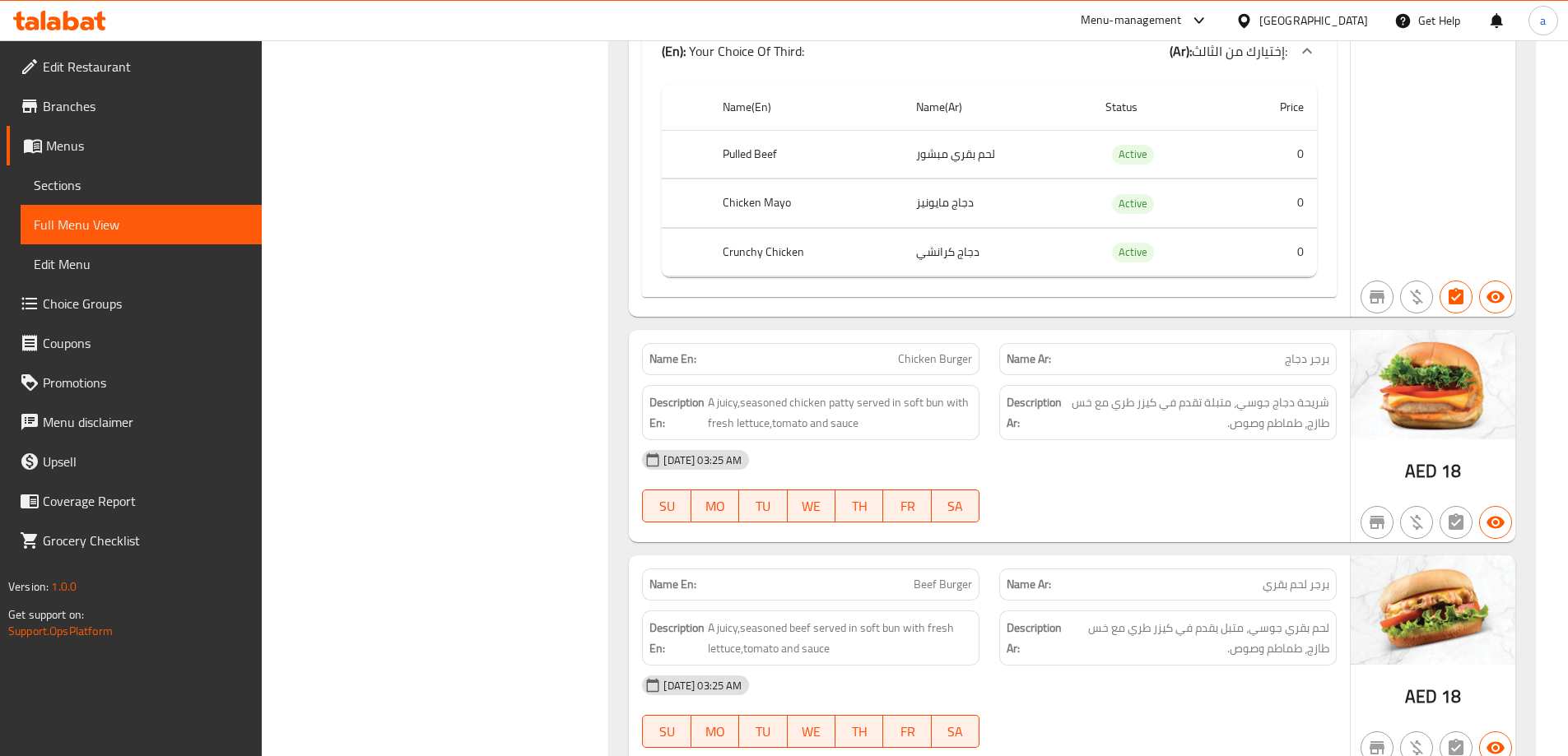
click at [937, 358] on span "Chicken Burger" at bounding box center [934, 358] width 74 height 17
drag, startPoint x: 937, startPoint y: 358, endPoint x: 940, endPoint y: 347, distance: 11.4
click at [938, 351] on span "Chicken Burger" at bounding box center [934, 358] width 74 height 17
click at [940, 347] on div "Name En: Chicken Burger" at bounding box center [810, 359] width 337 height 32
click at [951, 361] on span "Chicken Burger" at bounding box center [934, 358] width 74 height 17
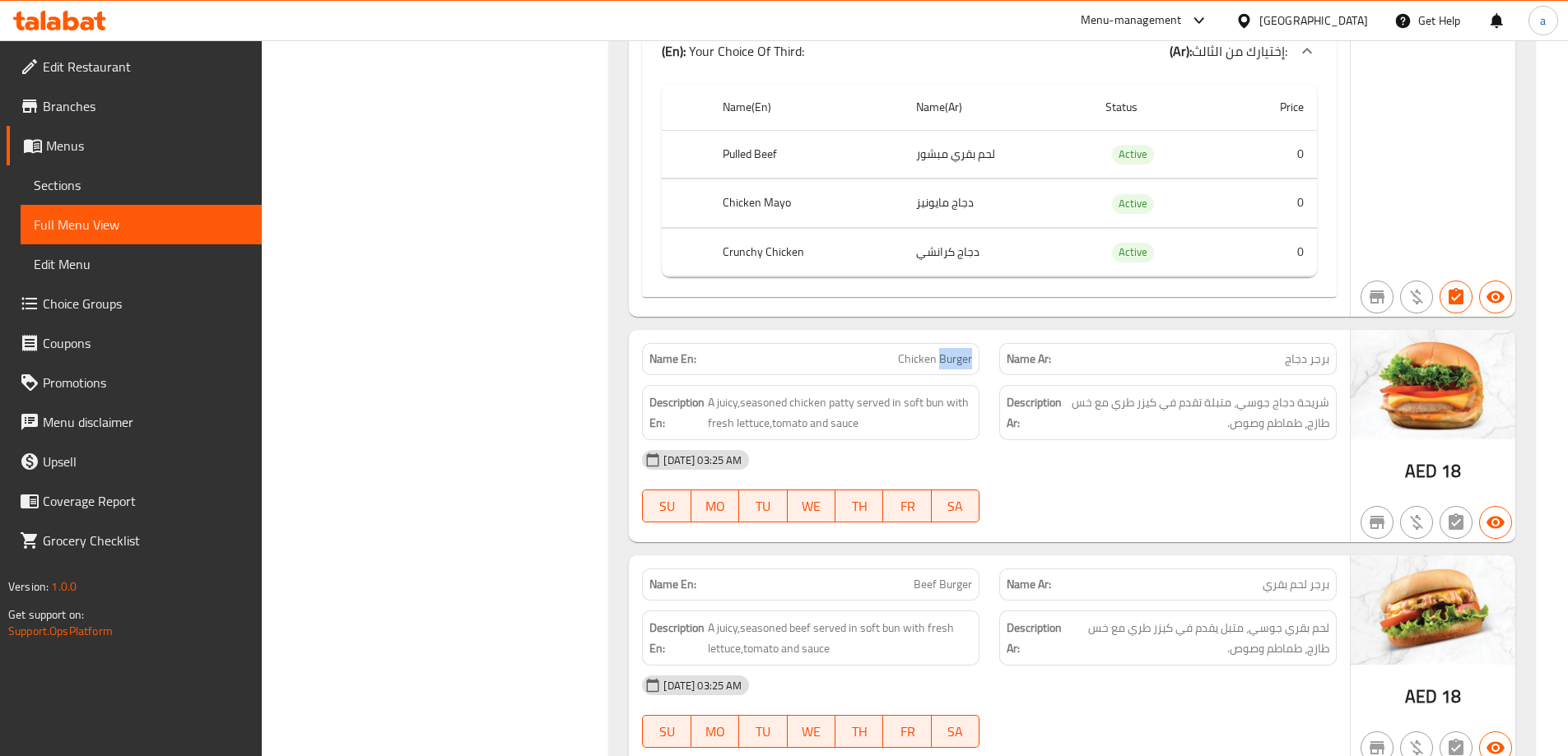
click at [951, 361] on span "Chicken Burger" at bounding box center [934, 358] width 74 height 17
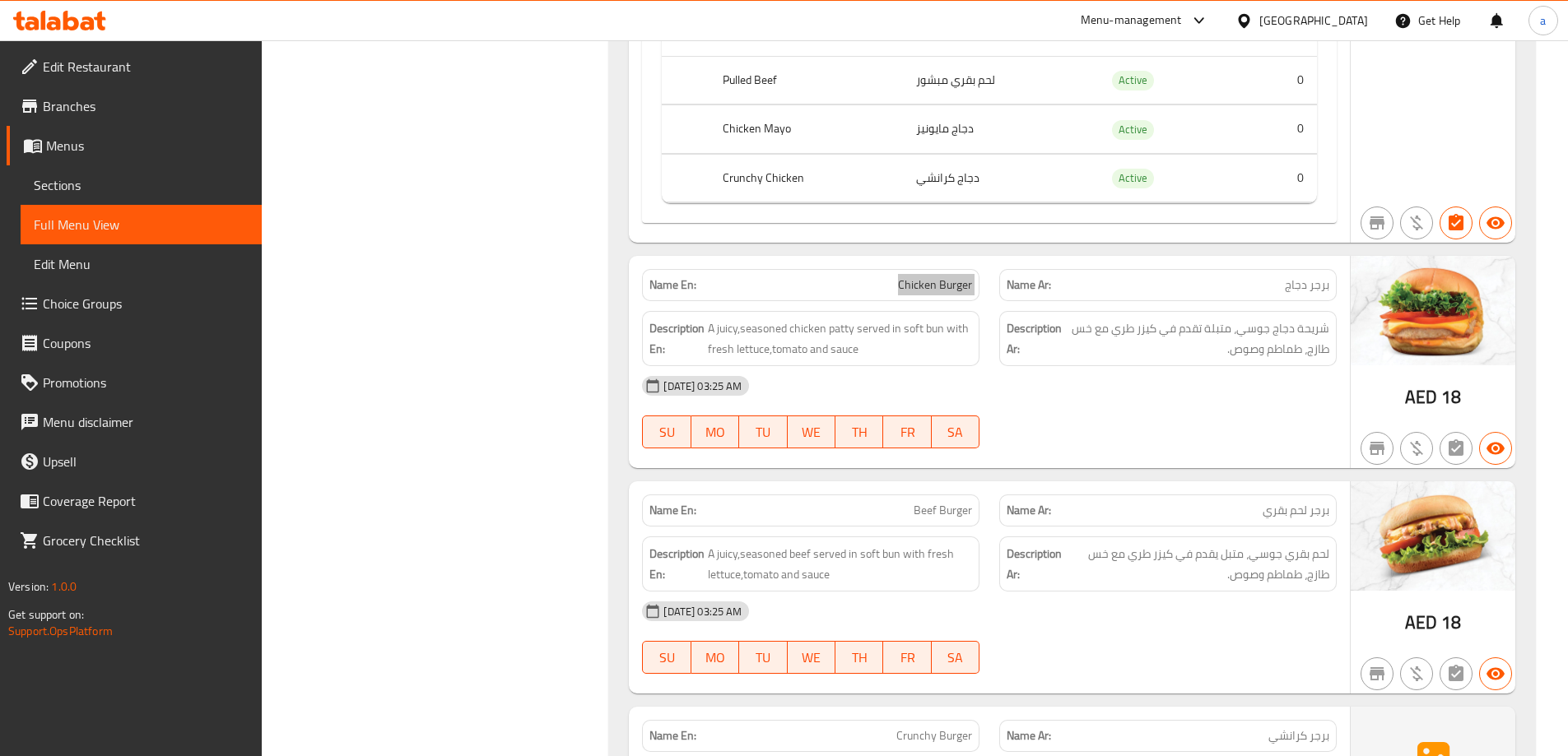
scroll to position [5664, 0]
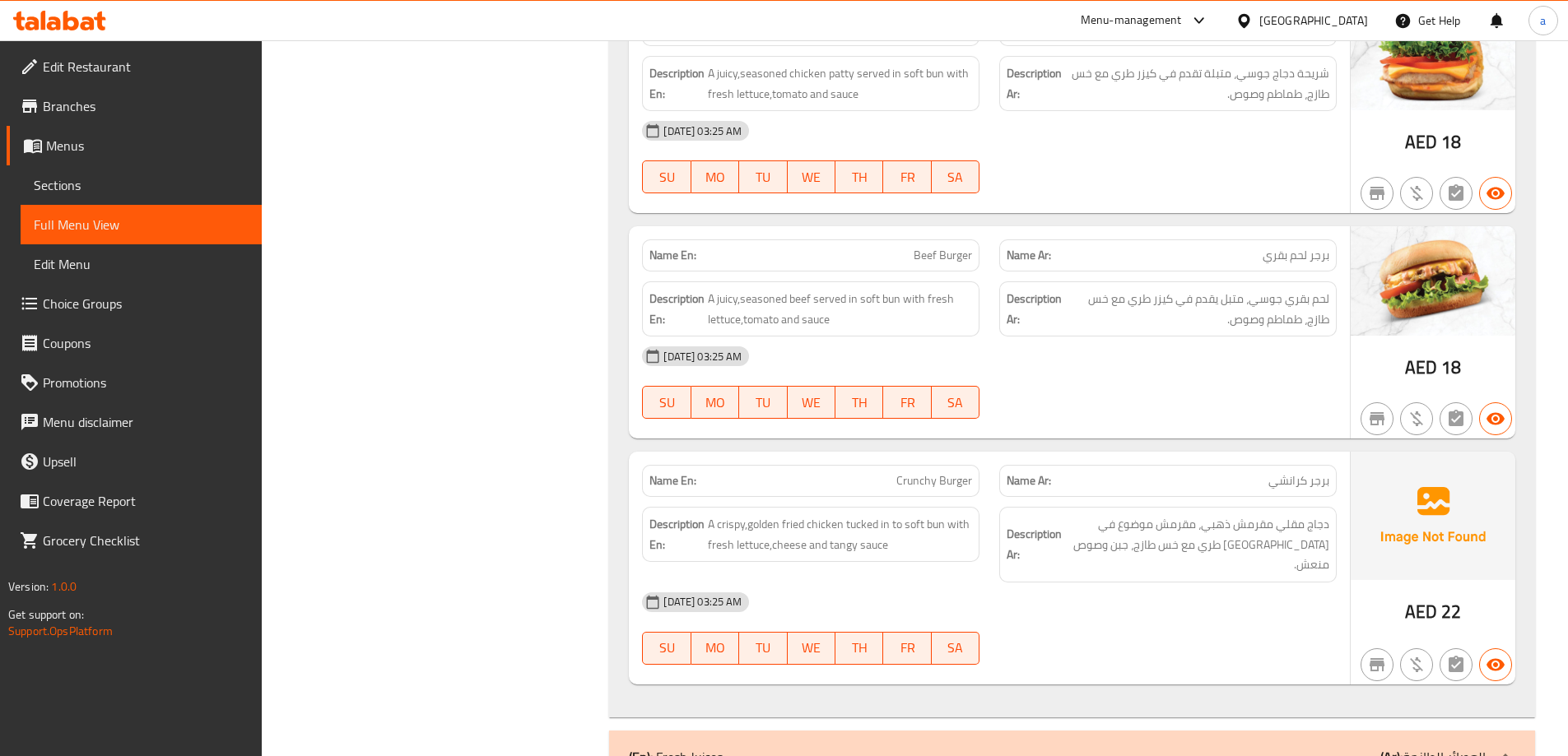
click at [929, 265] on span "Beef Burger" at bounding box center [942, 255] width 58 height 17
click at [920, 463] on div "Name En: Crunchy Burger" at bounding box center [811, 481] width 358 height 52
click at [938, 491] on div "Name En: Crunchy Burger" at bounding box center [810, 481] width 337 height 32
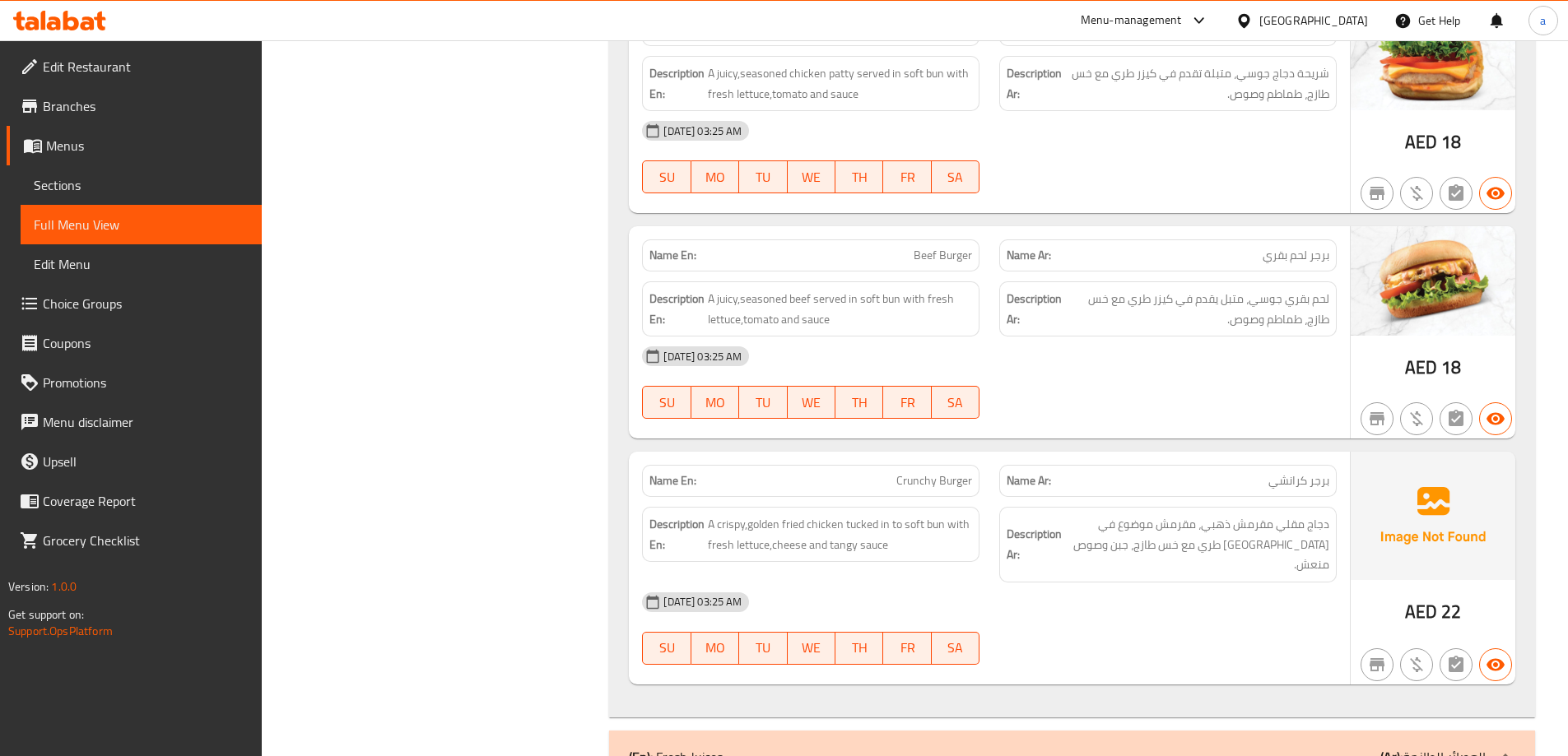
click at [936, 482] on span "Crunchy Burger" at bounding box center [934, 480] width 76 height 17
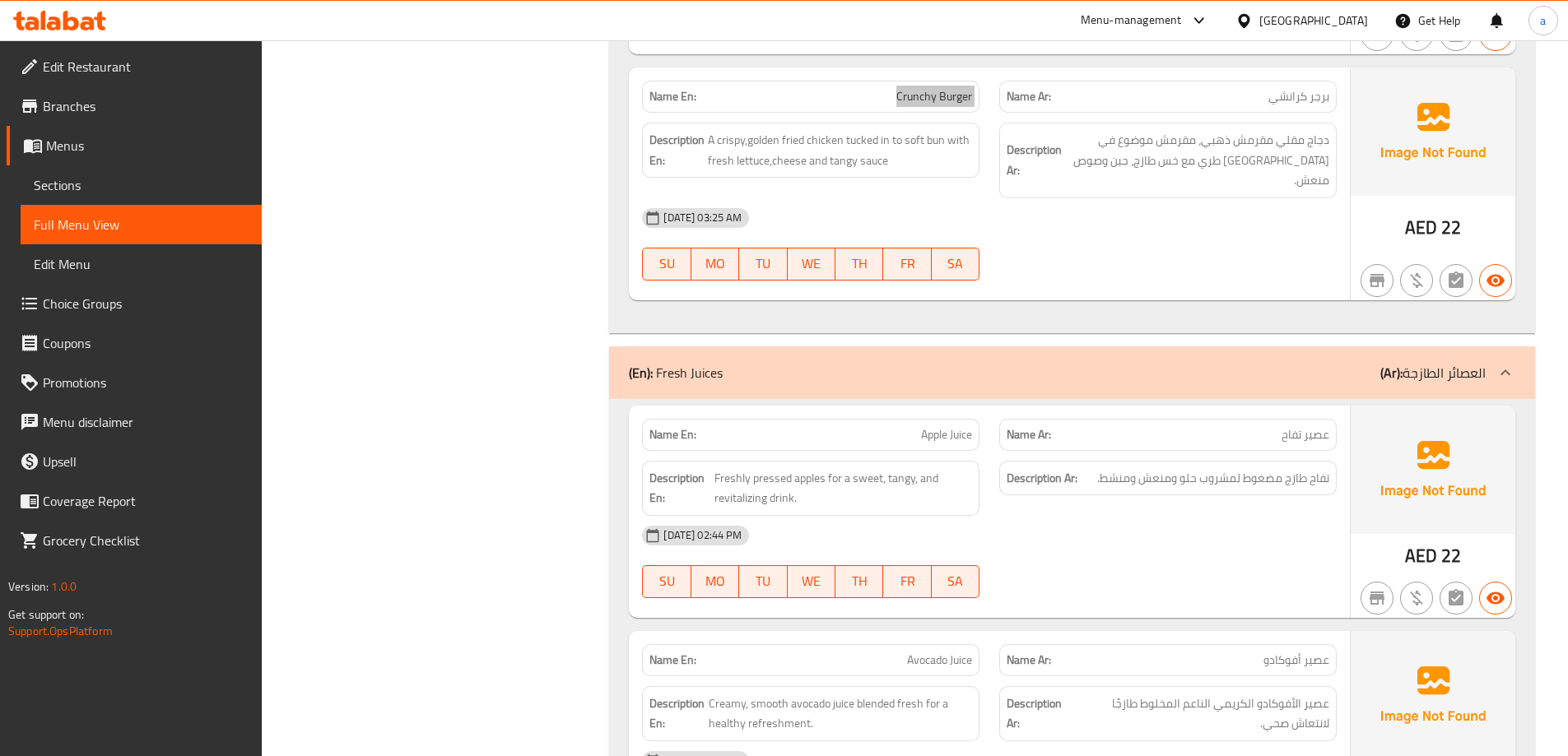
scroll to position [6076, 0]
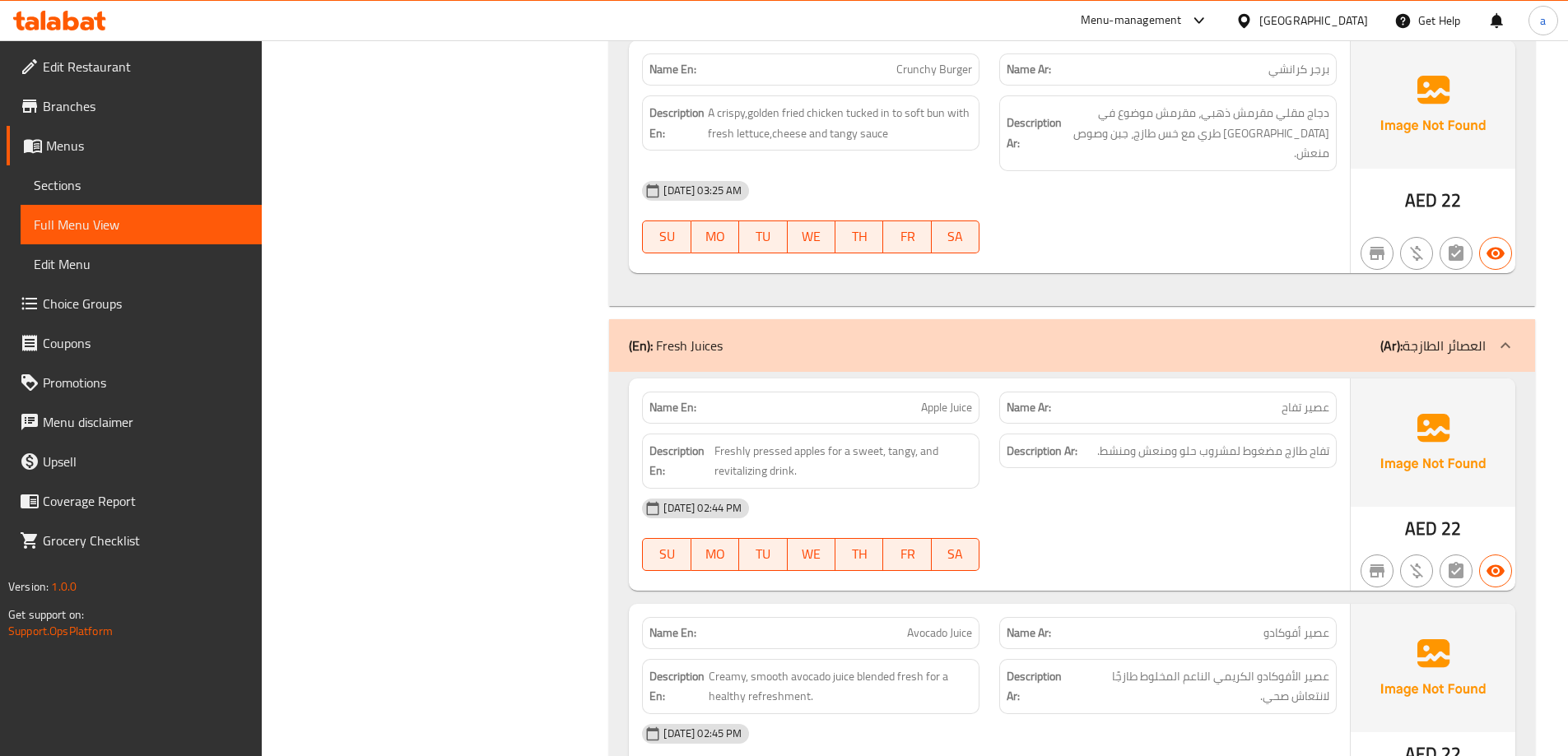
click at [965, 399] on span "Apple Juice" at bounding box center [946, 407] width 51 height 17
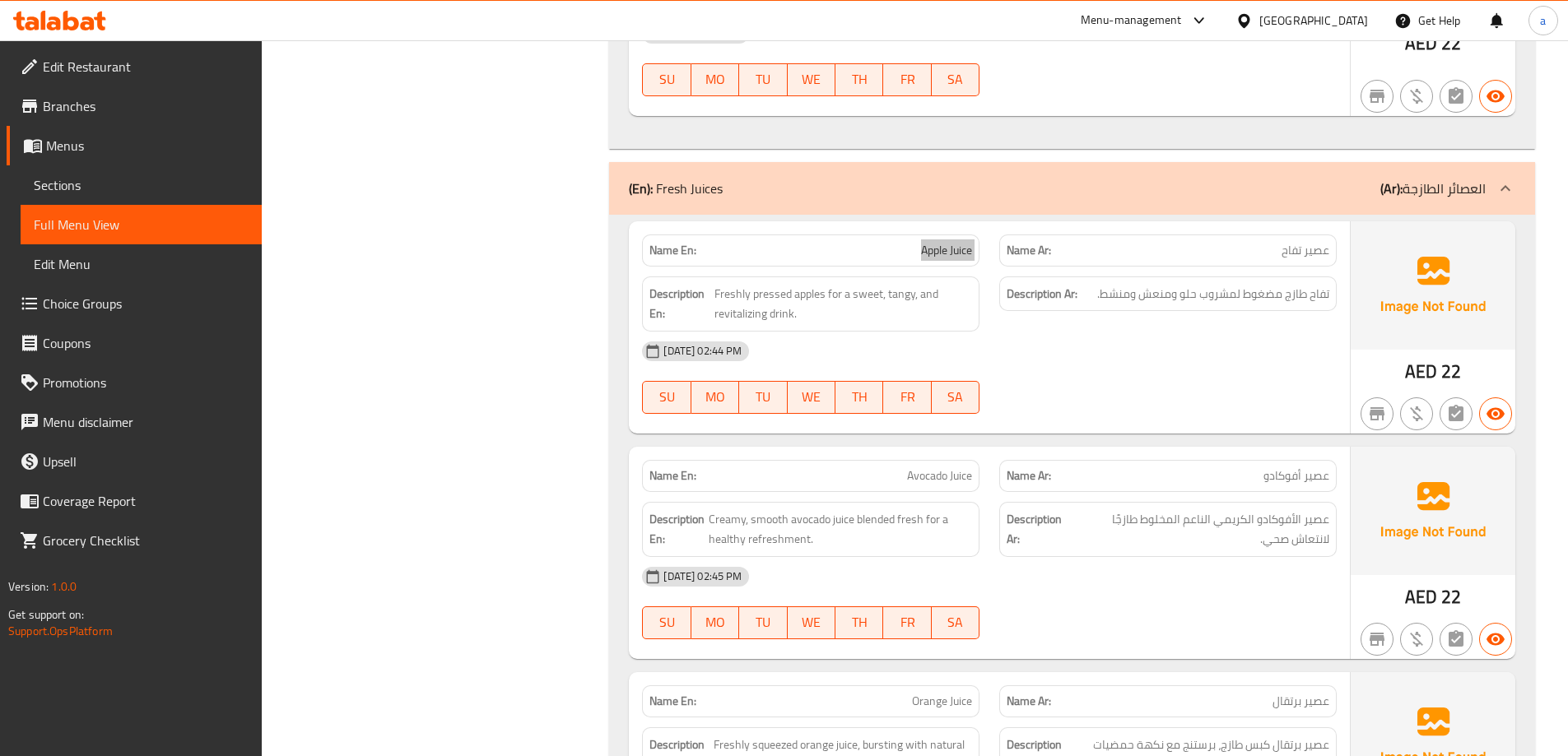
scroll to position [6240, 0]
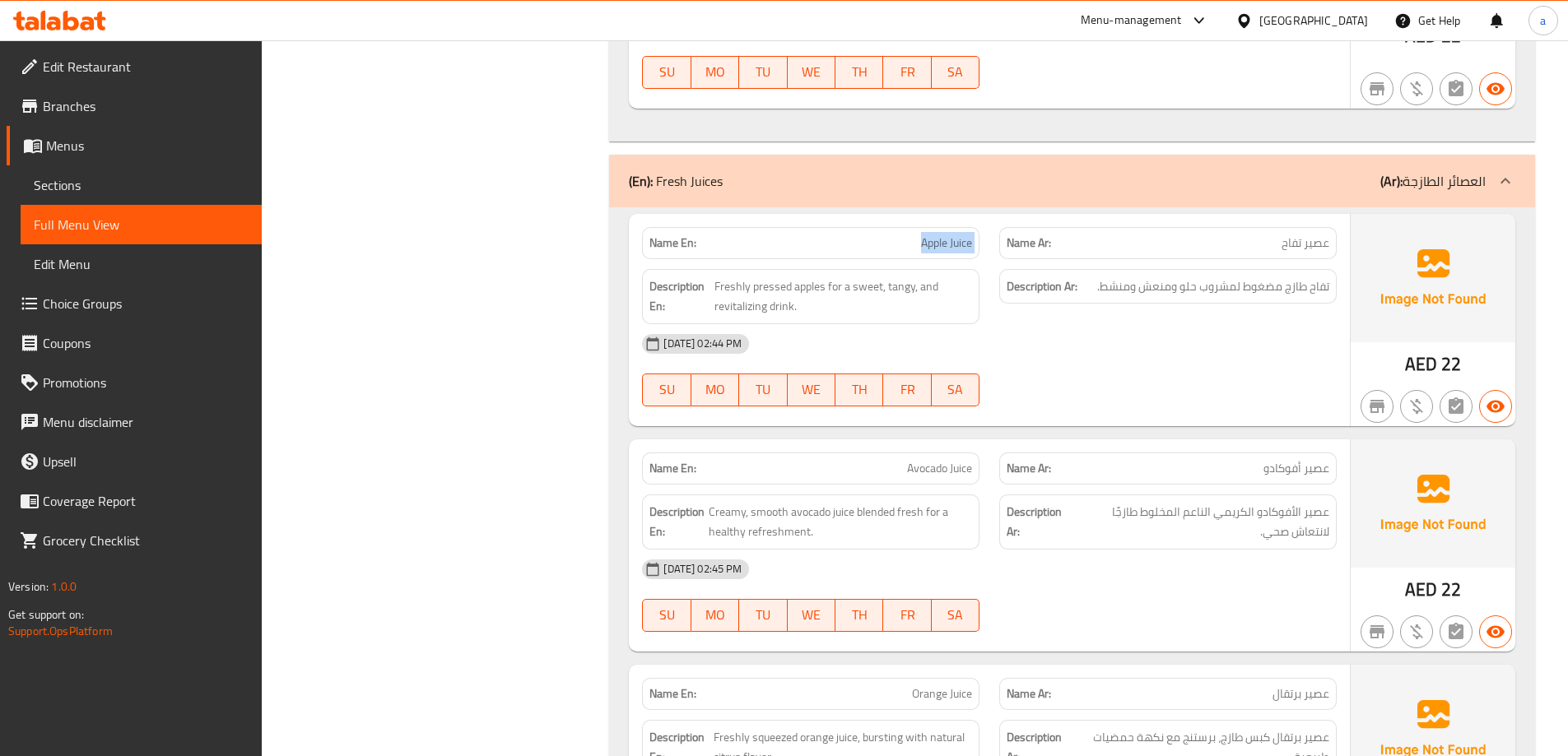
click at [933, 460] on span "Avocado Juice" at bounding box center [940, 468] width 65 height 17
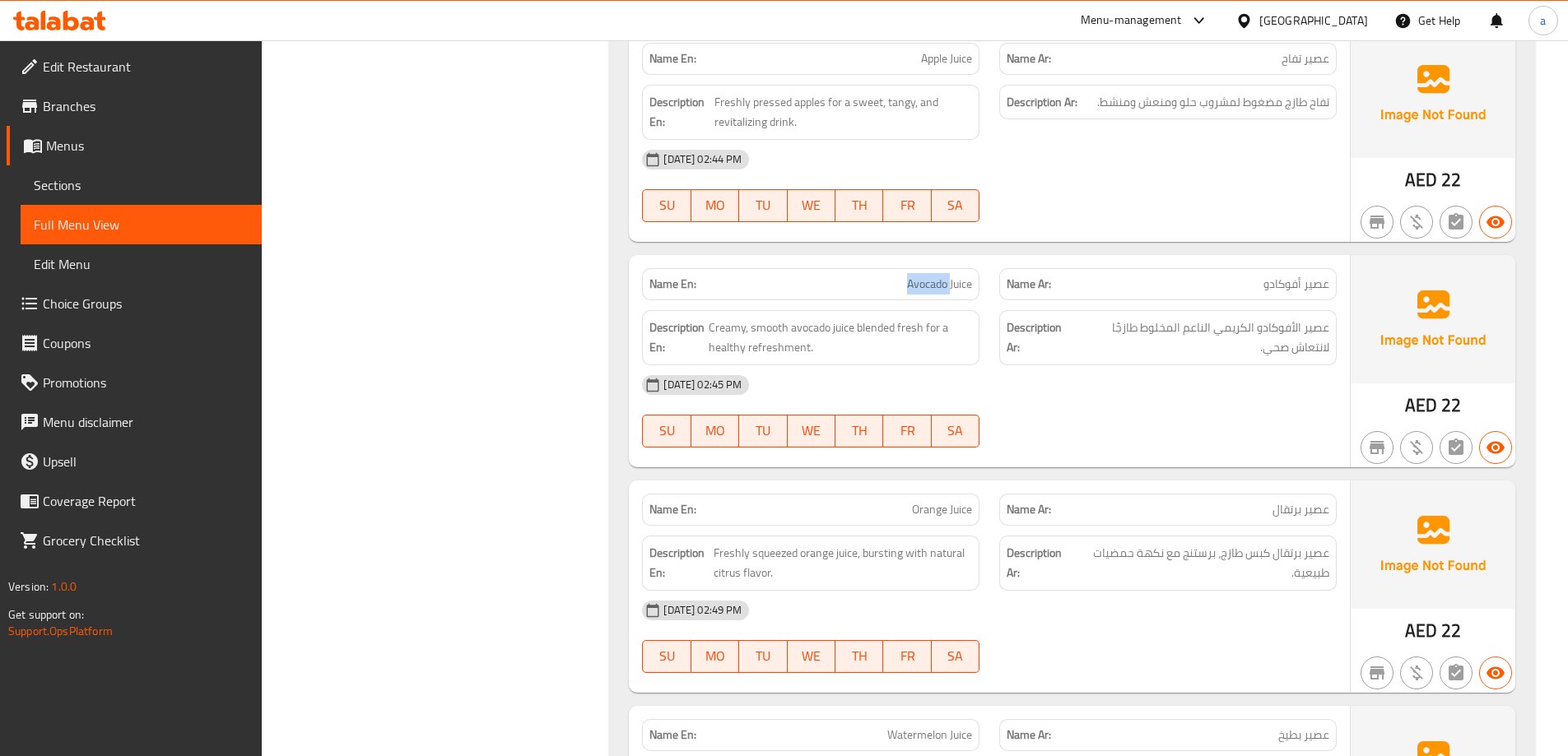
scroll to position [5849, 0]
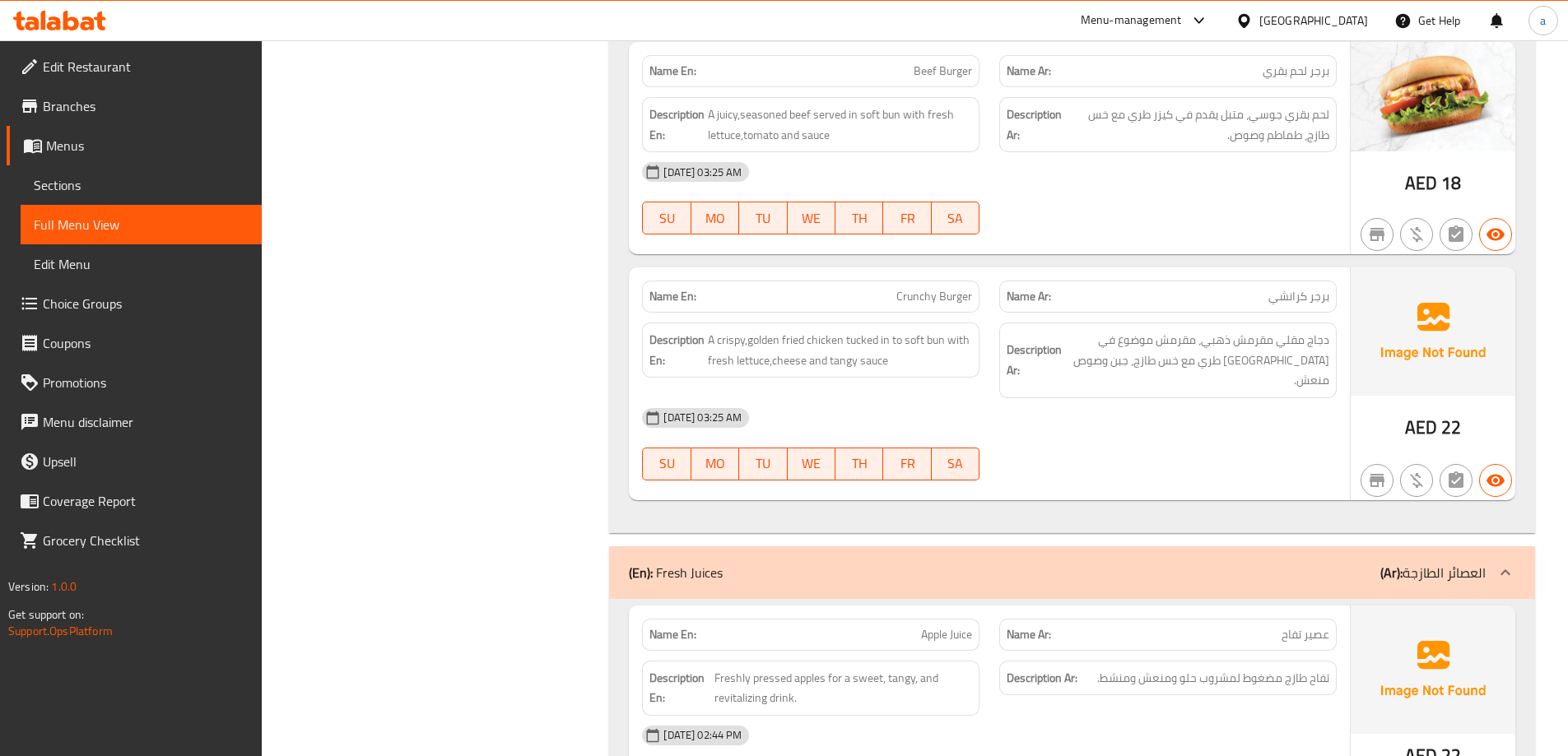
click at [91, 198] on link "Sections" at bounding box center [141, 185] width 241 height 39
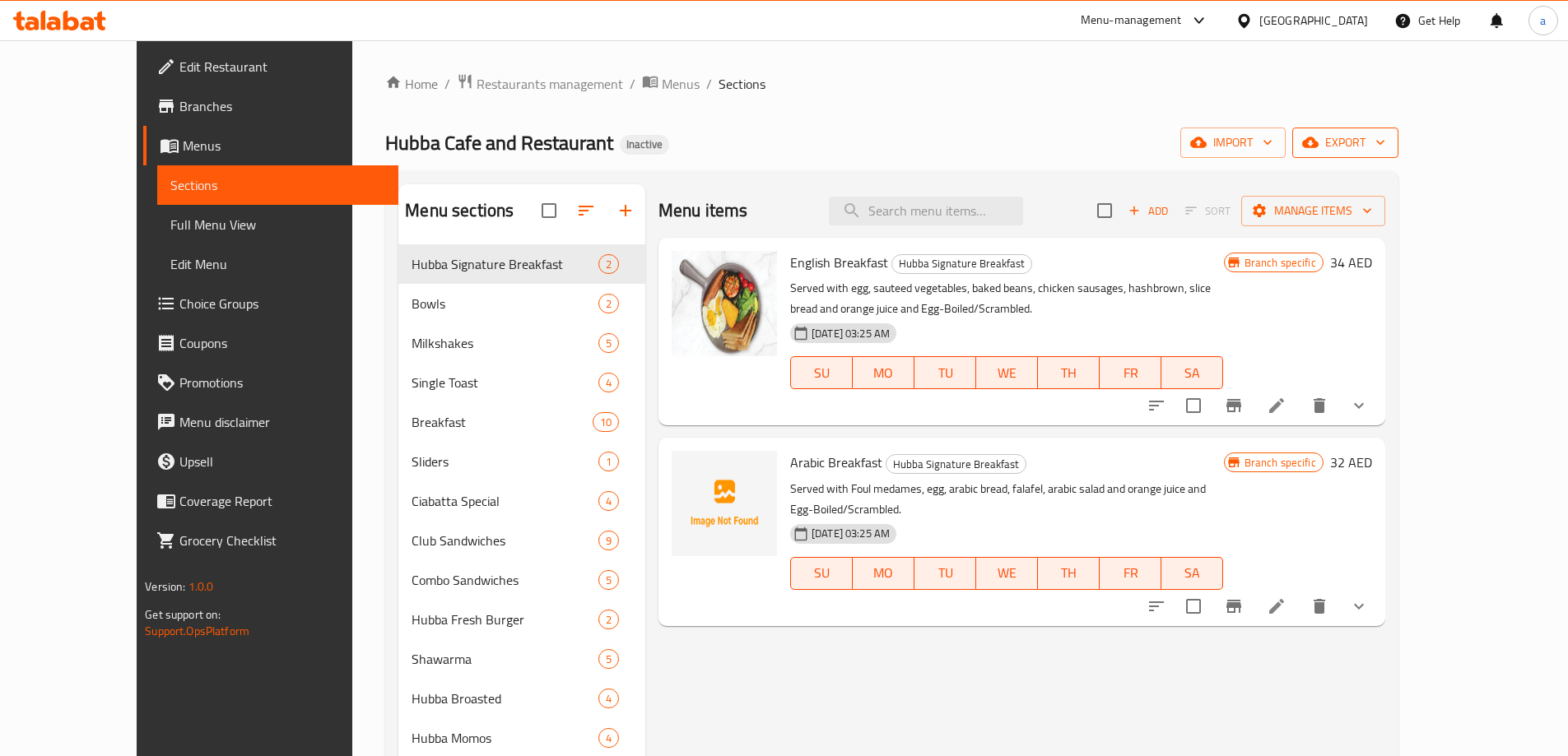
click at [1385, 137] on span "export" at bounding box center [1345, 142] width 80 height 21
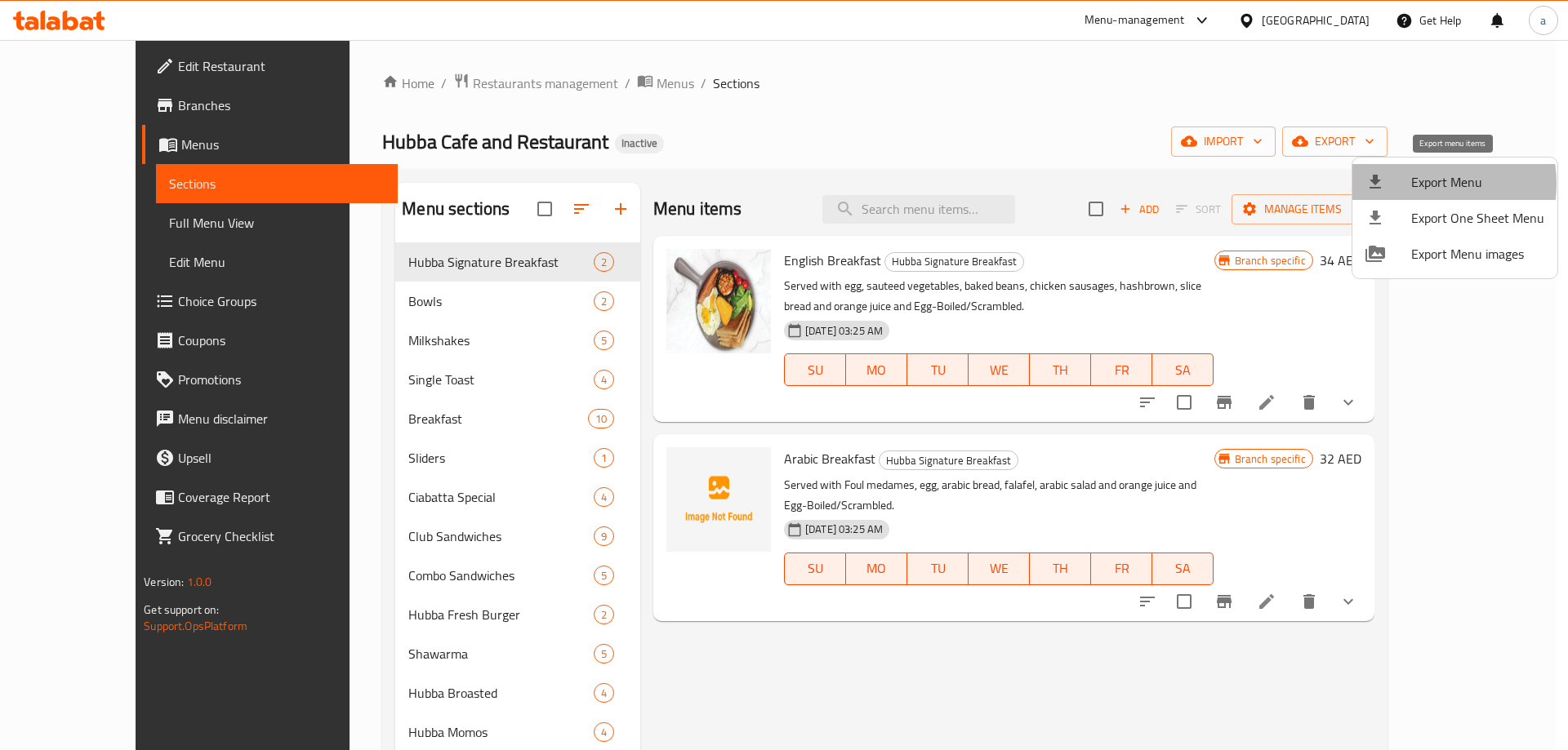
click at [1417, 184] on span "Export Menu" at bounding box center [1478, 182] width 133 height 20
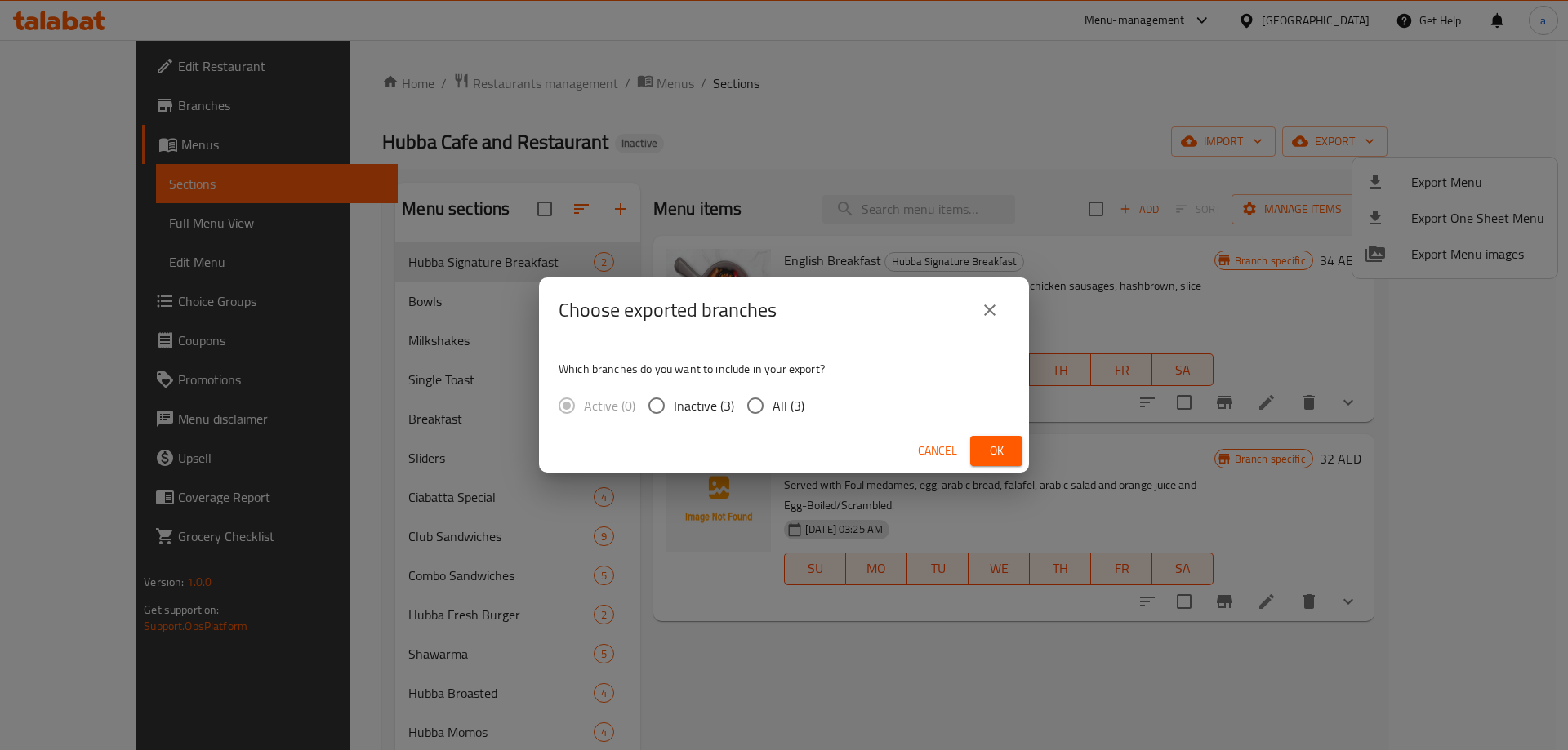
click at [761, 410] on input "All (3)" at bounding box center [755, 405] width 35 height 35
radio input "true"
click at [1008, 437] on button "Ok" at bounding box center [996, 451] width 52 height 30
